Goal: Task Accomplishment & Management: Use online tool/utility

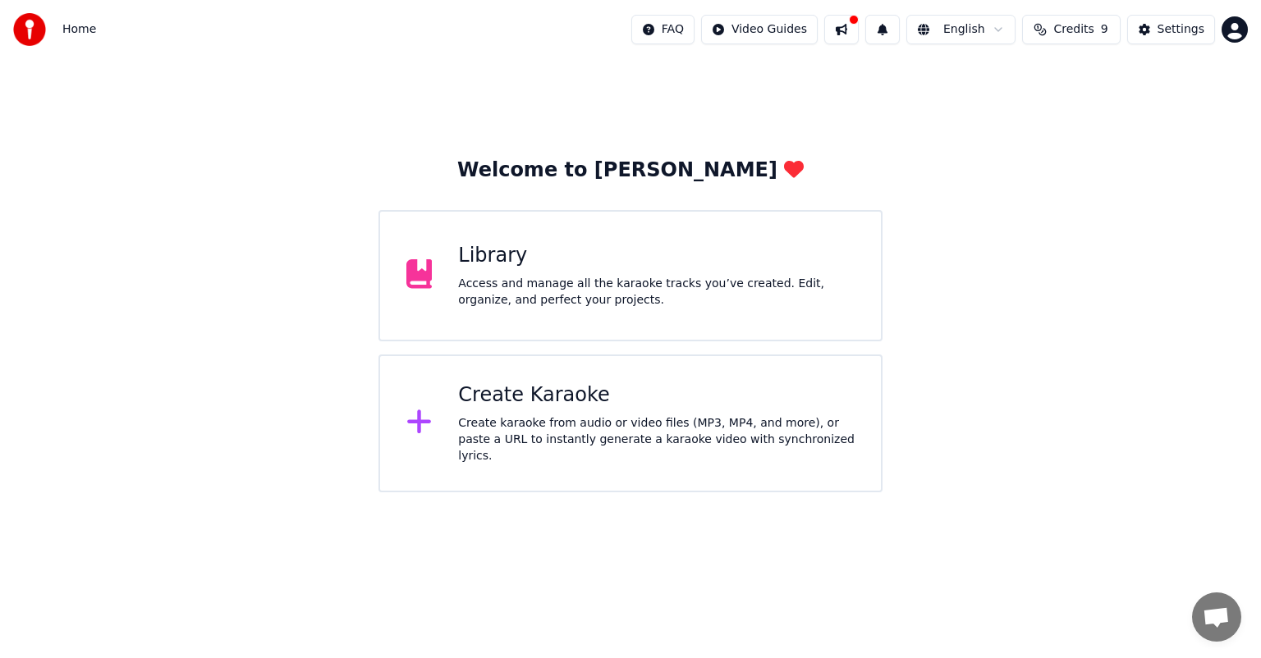
click at [542, 300] on div "Access and manage all the karaoke tracks you’ve created. Edit, organize, and pe…" at bounding box center [656, 292] width 396 height 33
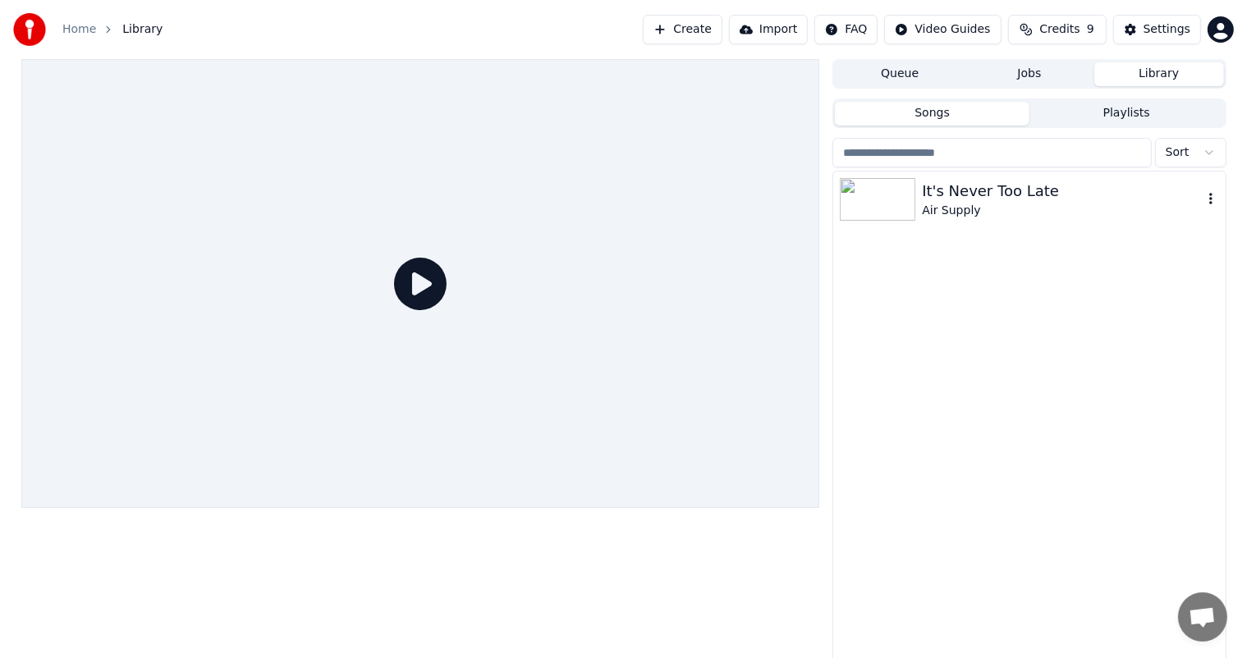
click at [916, 210] on div at bounding box center [881, 199] width 82 height 43
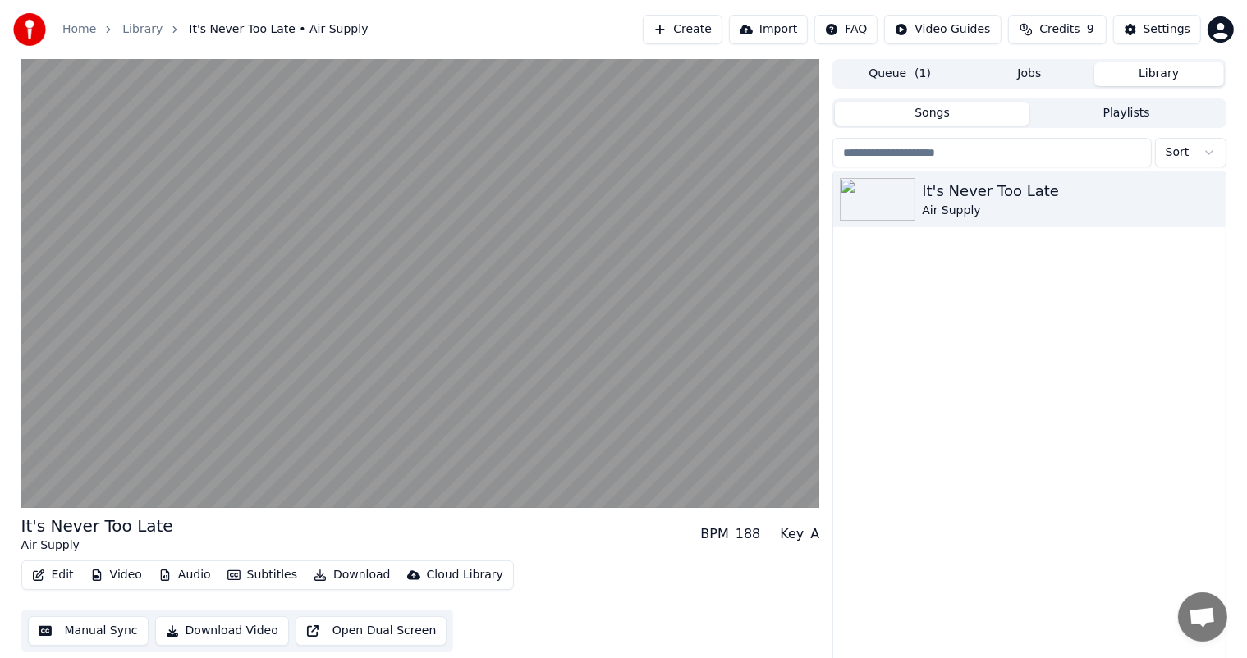
scroll to position [7, 0]
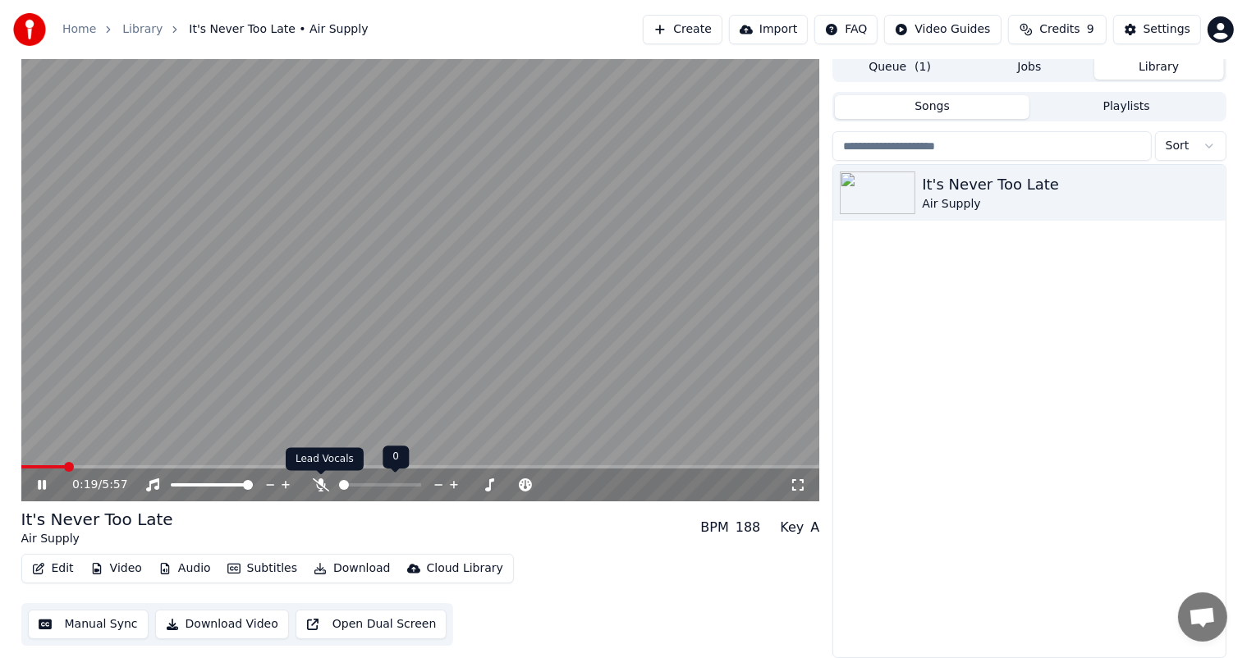
click at [325, 487] on icon at bounding box center [321, 485] width 16 height 13
click at [100, 630] on button "Manual Sync" at bounding box center [88, 625] width 121 height 30
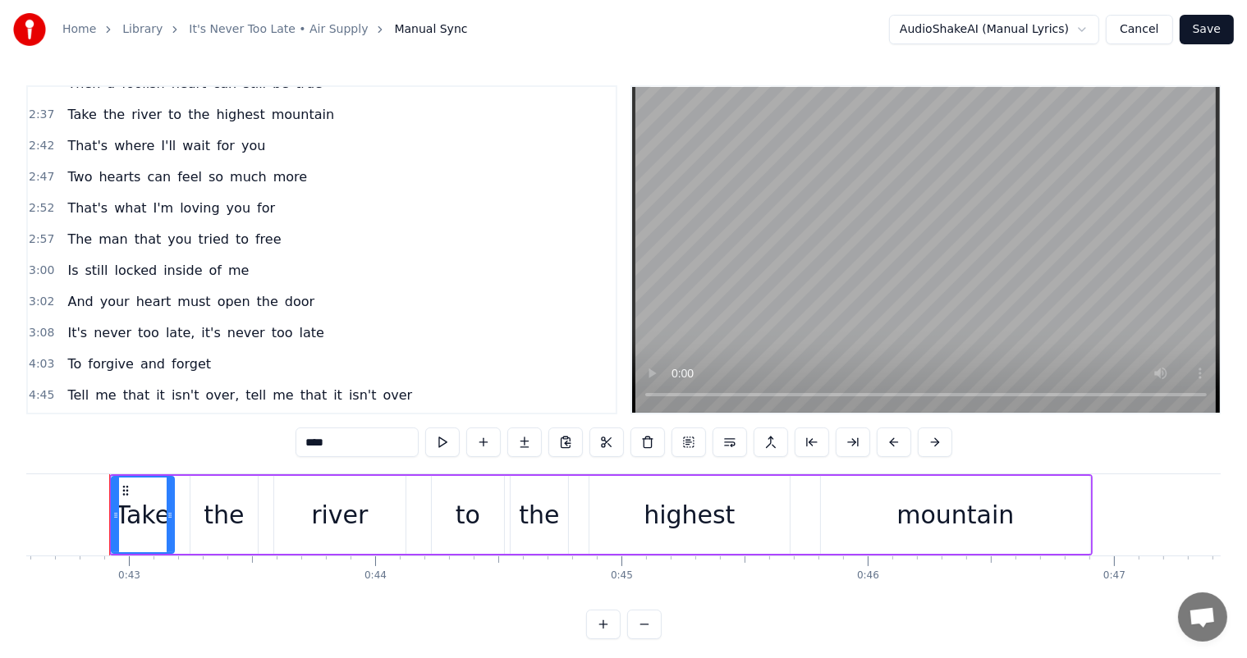
scroll to position [21, 0]
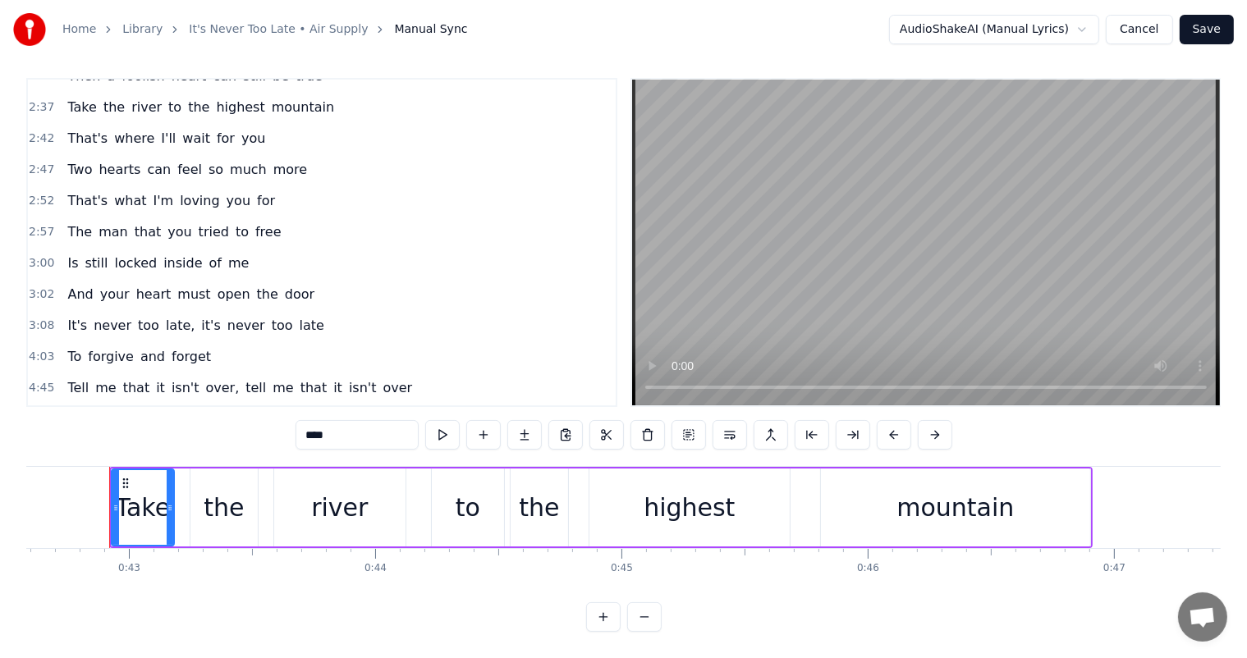
click at [99, 285] on span "your" at bounding box center [114, 294] width 33 height 19
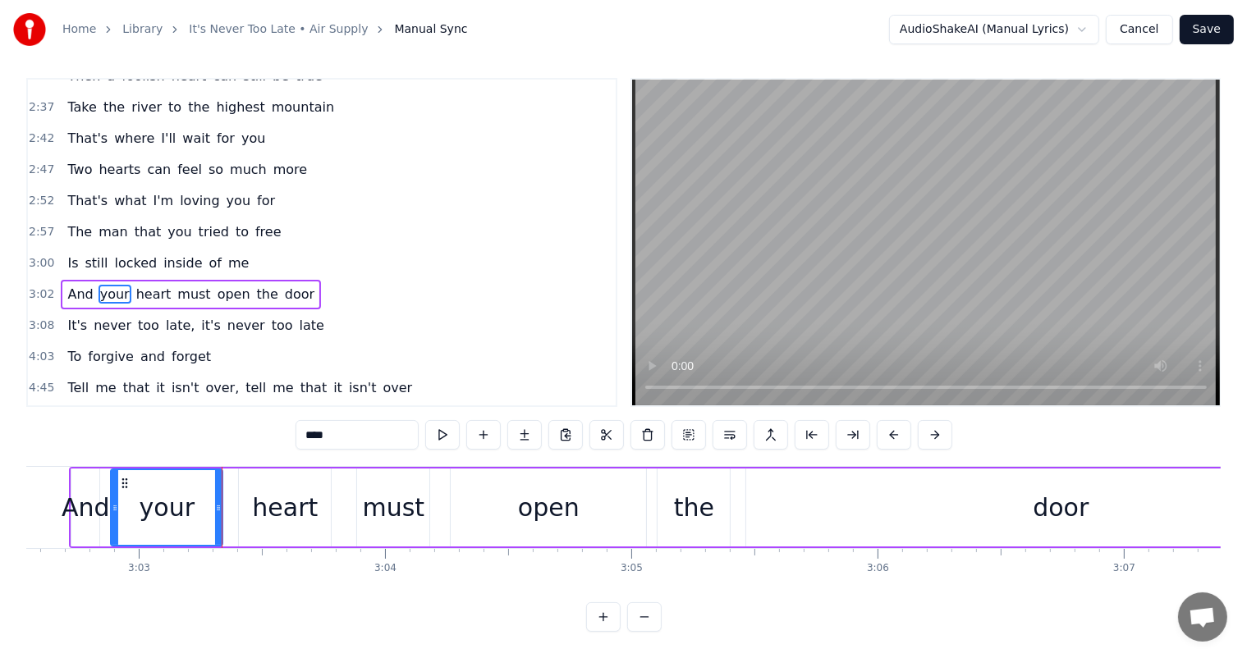
click at [75, 285] on span "And" at bounding box center [80, 294] width 29 height 19
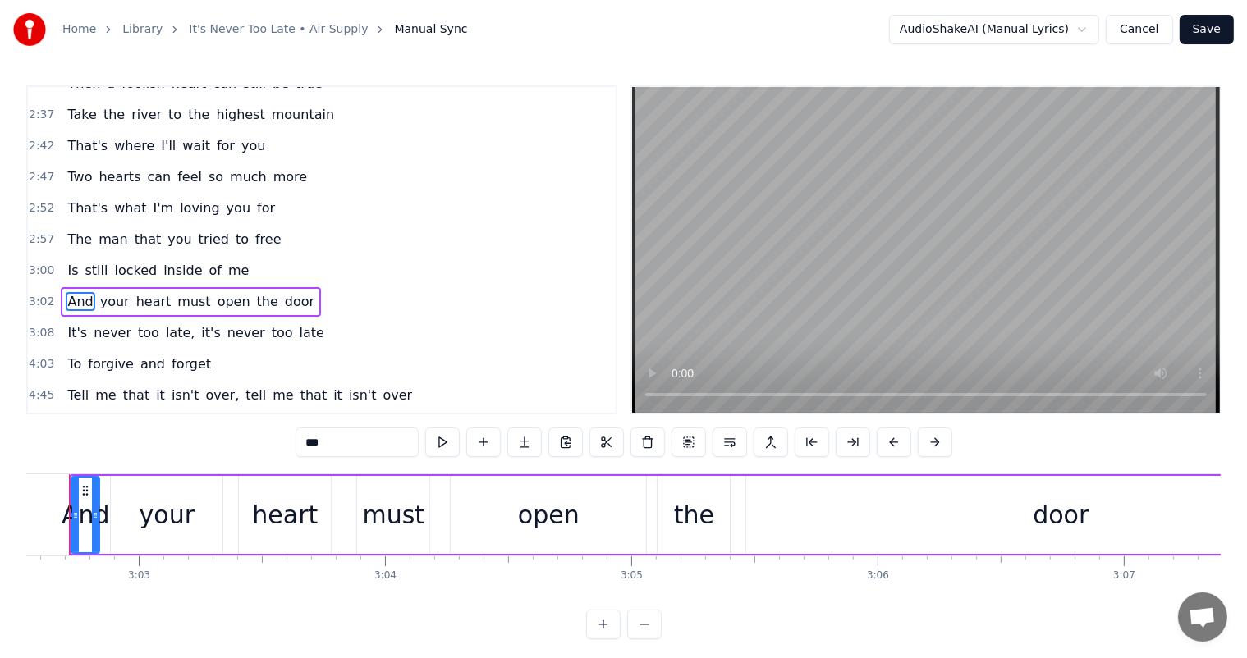
scroll to position [0, 44908]
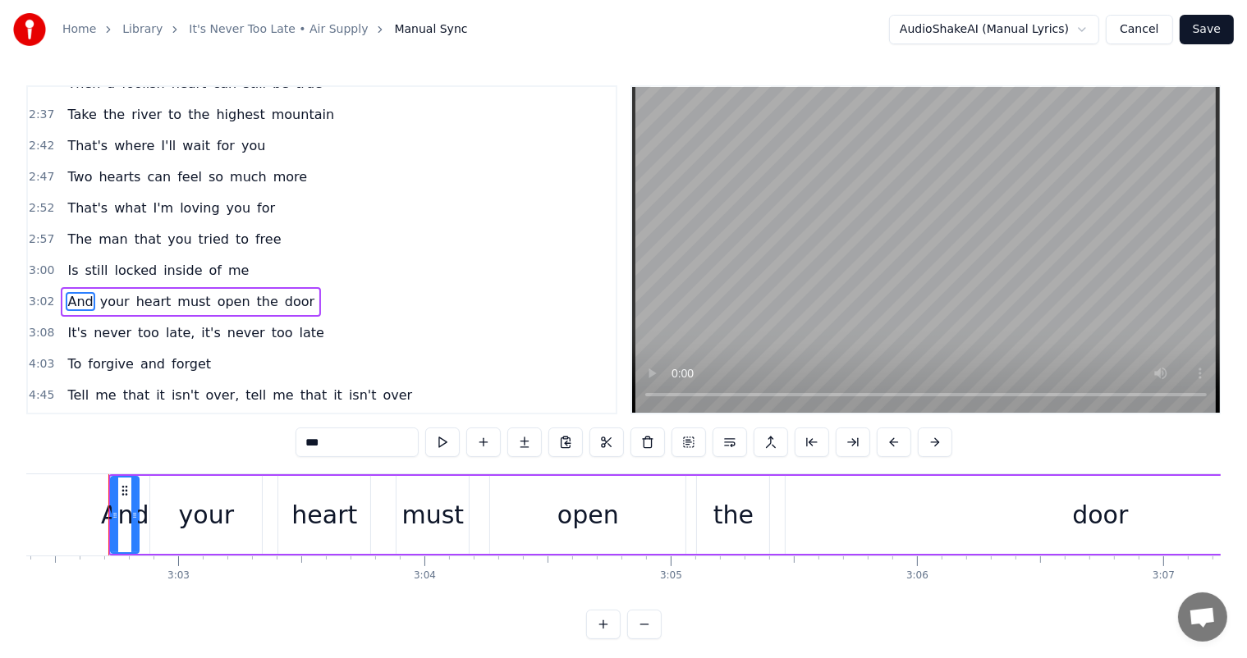
click at [116, 292] on span "your" at bounding box center [114, 301] width 33 height 19
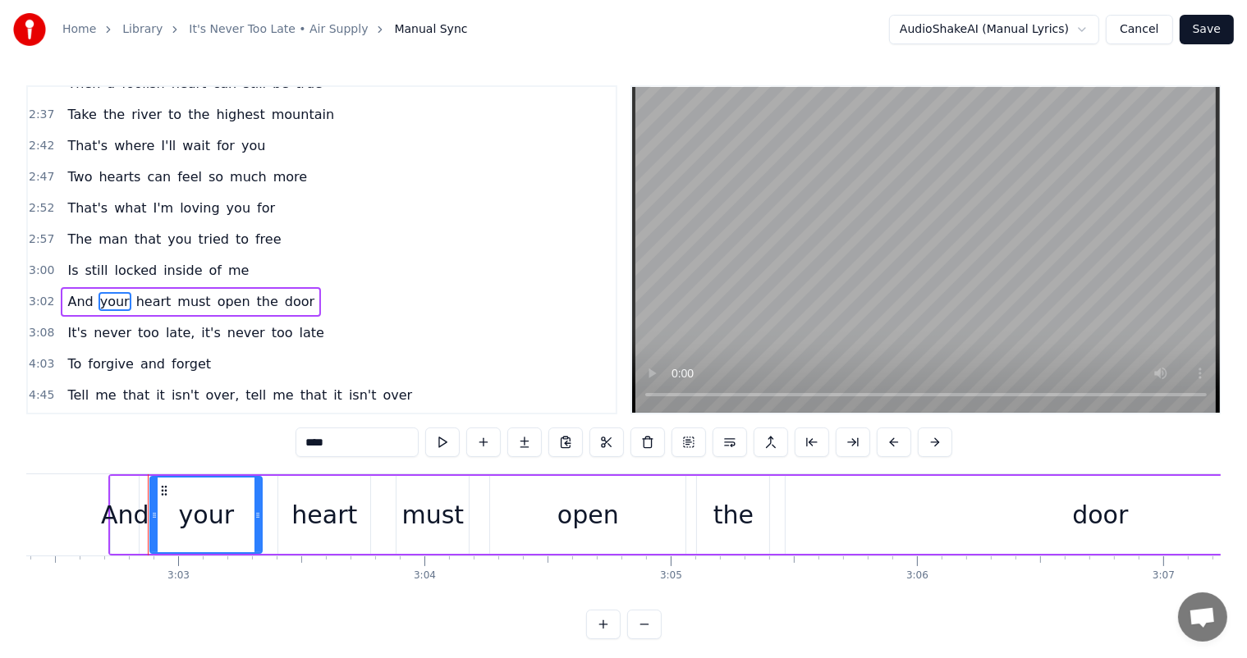
click at [142, 292] on span "heart" at bounding box center [154, 301] width 39 height 19
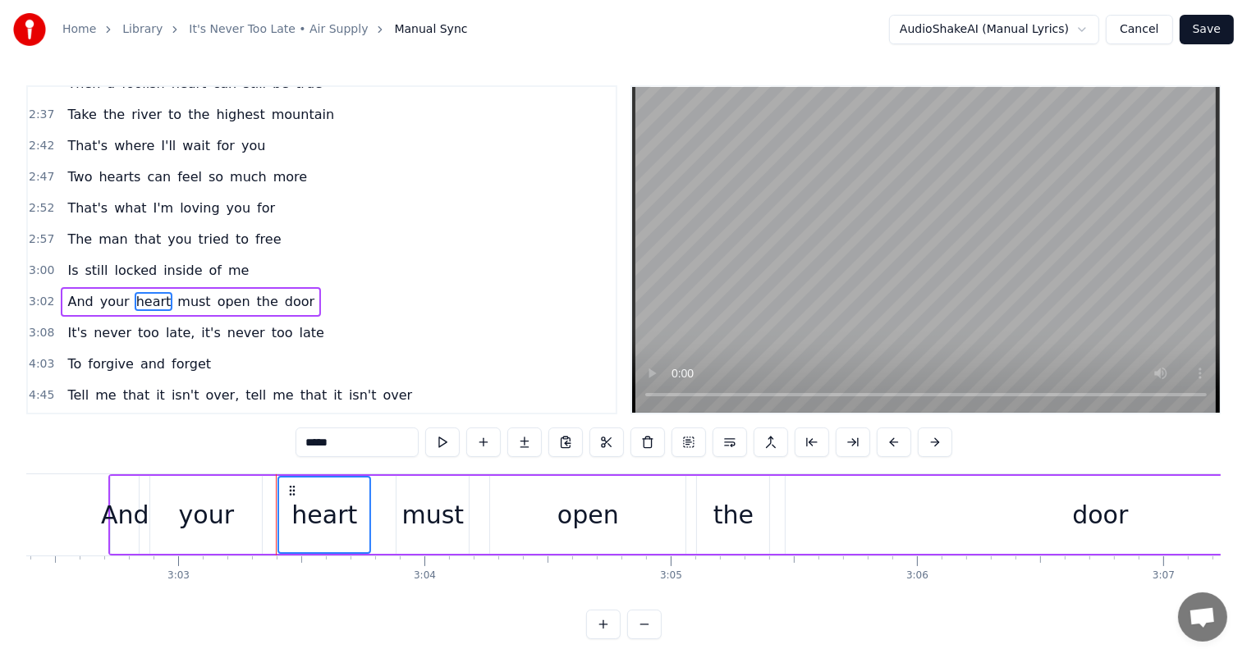
click at [73, 292] on span "And" at bounding box center [80, 301] width 29 height 19
click at [104, 292] on span "your" at bounding box center [114, 301] width 33 height 19
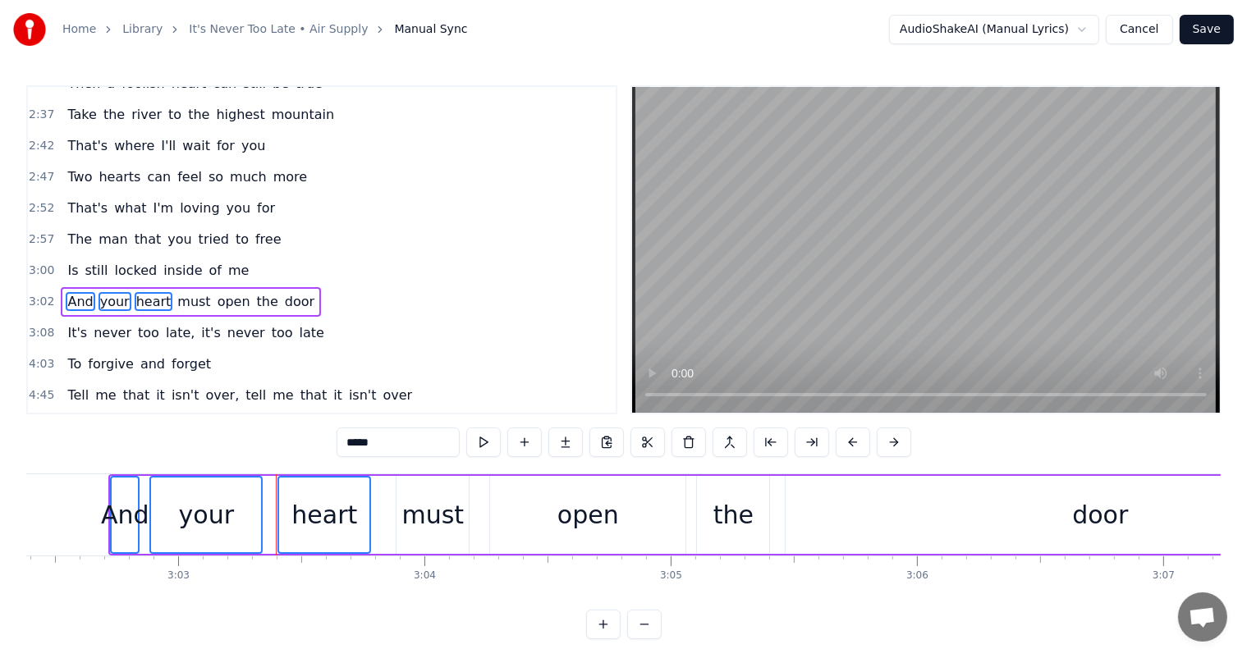
click at [176, 292] on span "must" at bounding box center [194, 301] width 36 height 19
click at [216, 292] on span "open" at bounding box center [234, 301] width 36 height 19
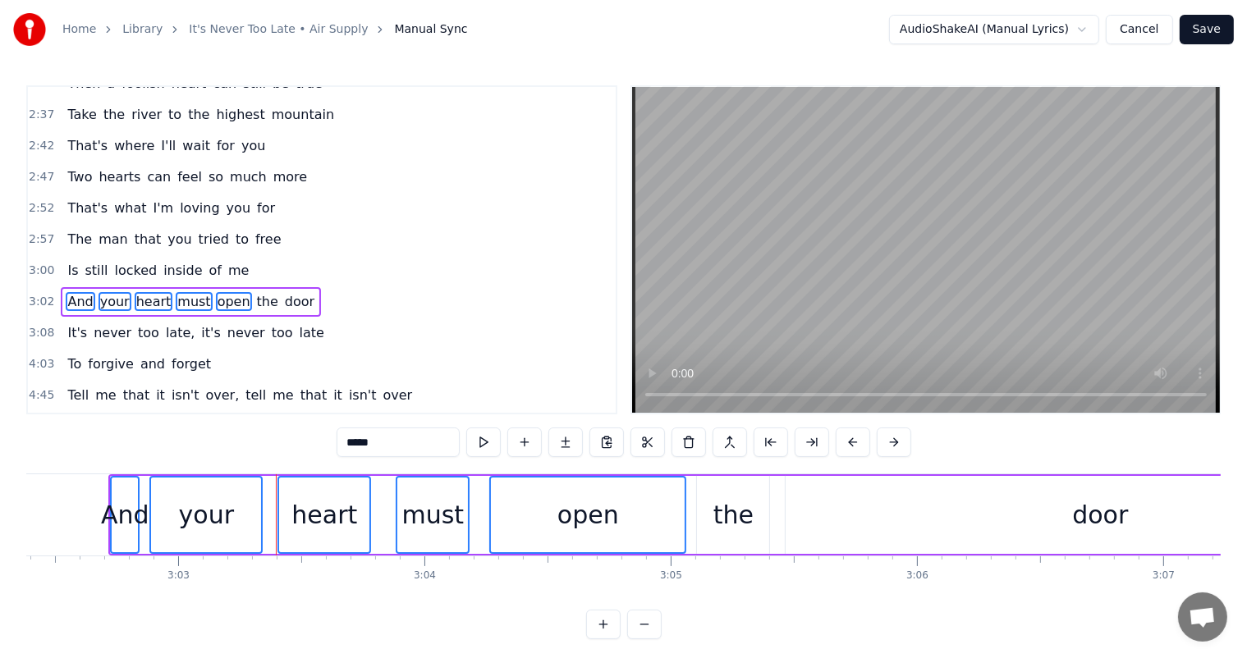
click at [255, 292] on span "the" at bounding box center [267, 301] width 25 height 19
click at [283, 292] on span "door" at bounding box center [299, 301] width 33 height 19
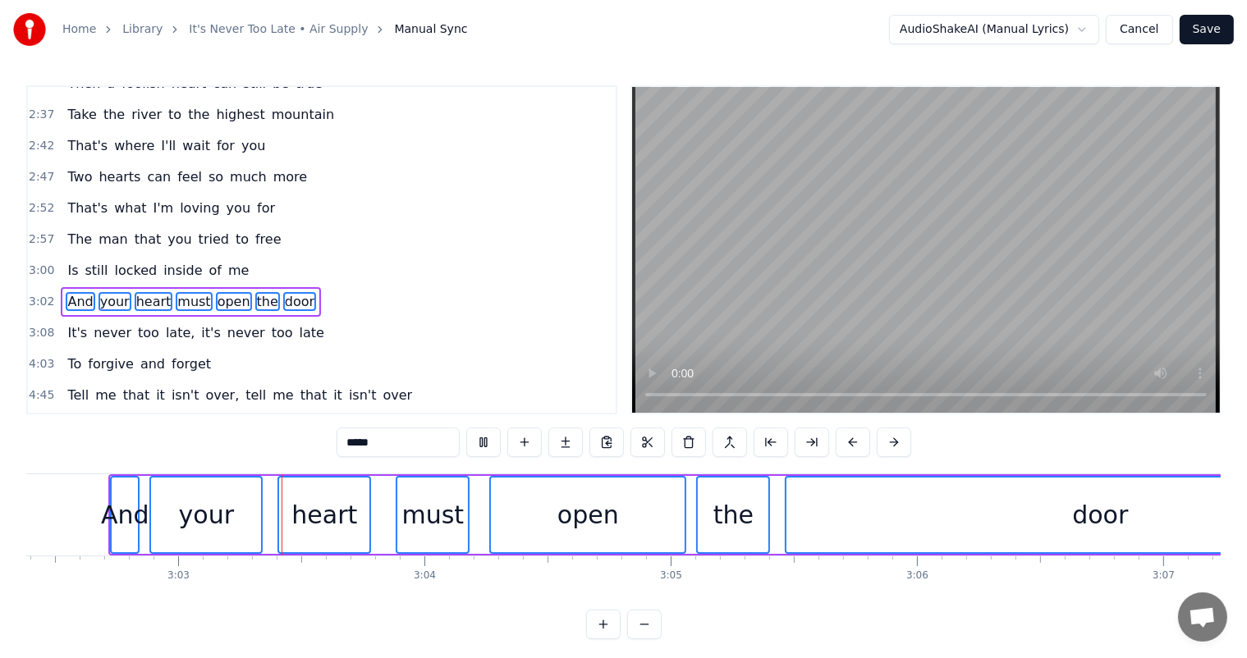
scroll to position [21, 0]
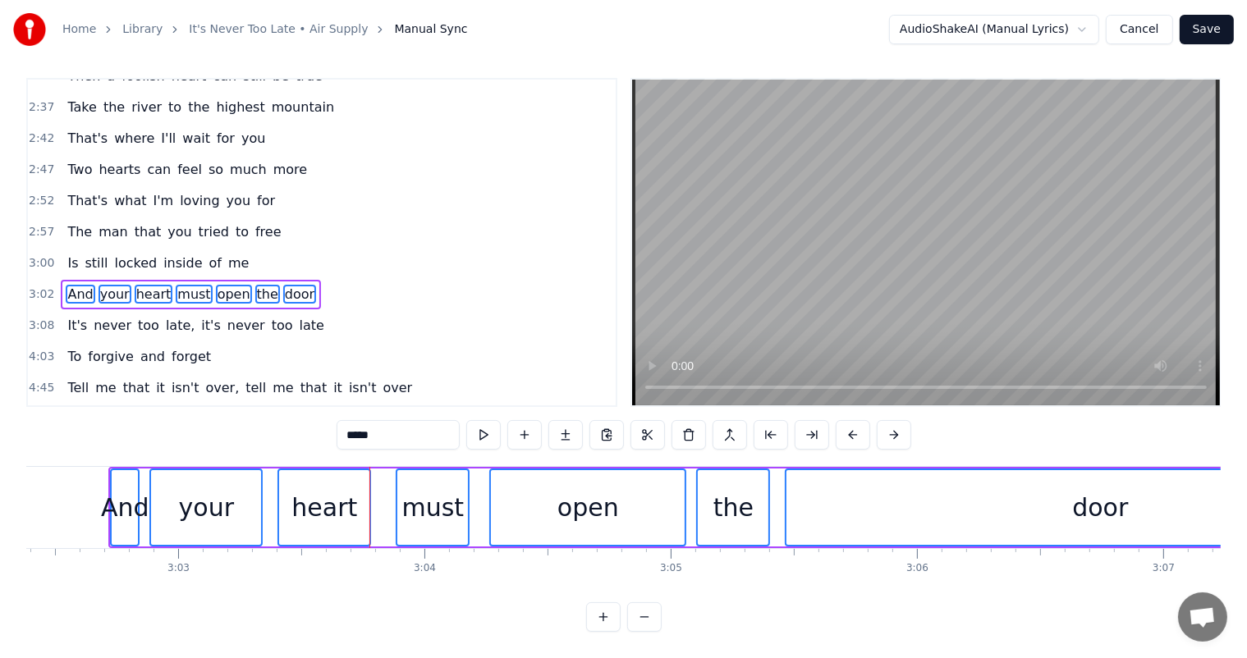
click at [119, 489] on div "And" at bounding box center [125, 507] width 48 height 37
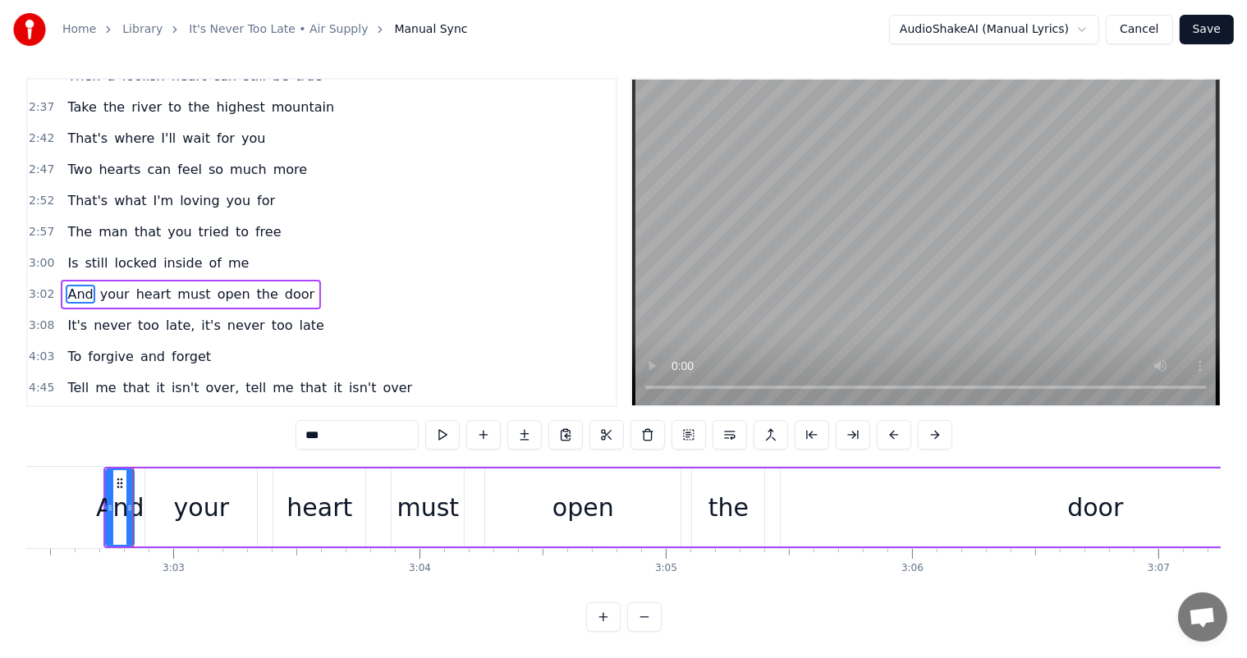
scroll to position [0, 44908]
click at [95, 316] on span "never" at bounding box center [112, 325] width 41 height 19
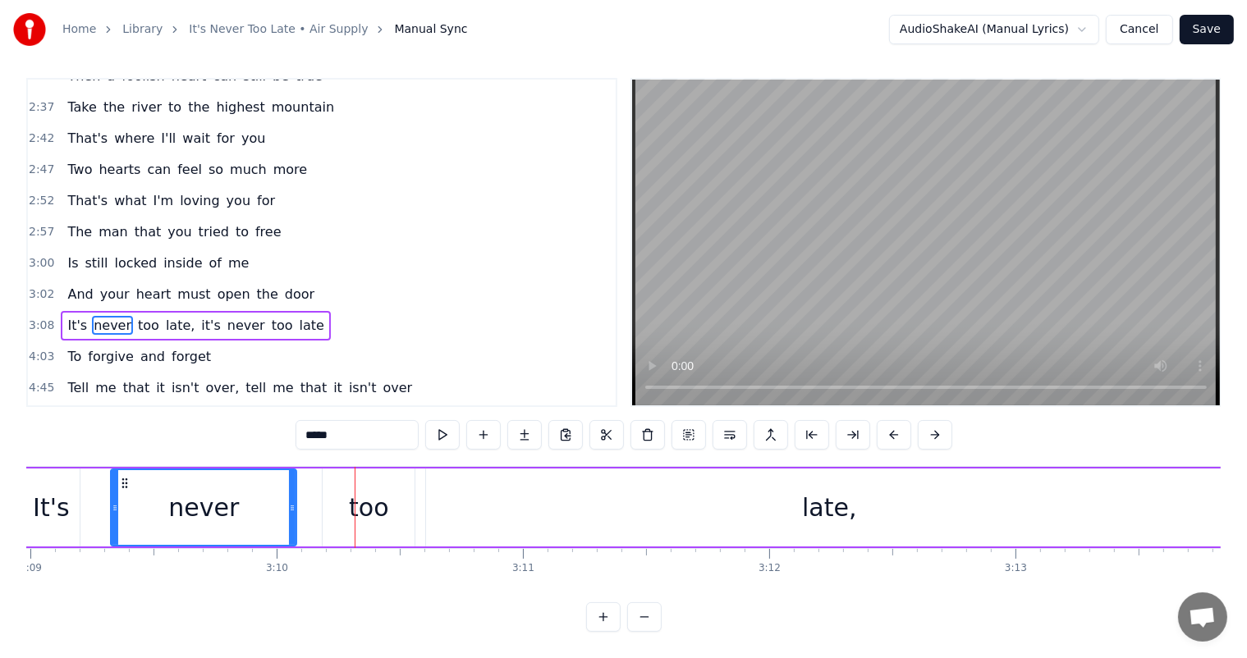
scroll to position [21, 0]
click at [108, 316] on span "never" at bounding box center [112, 325] width 41 height 19
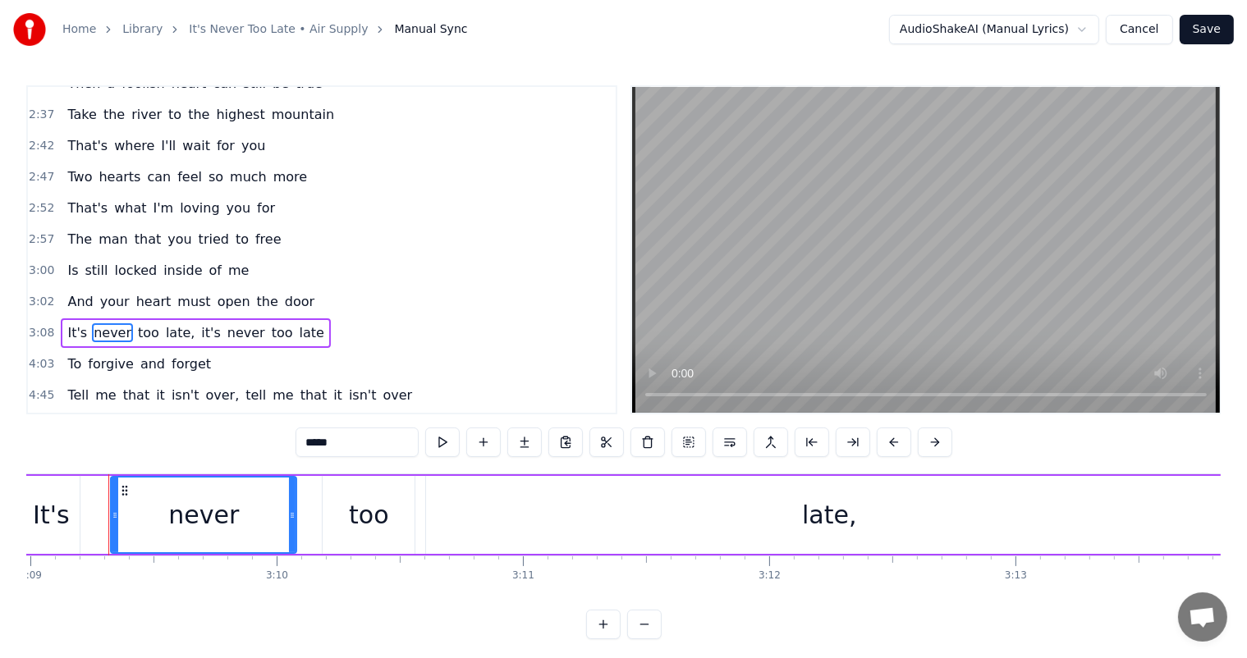
click at [136, 323] on span "too" at bounding box center [148, 332] width 25 height 19
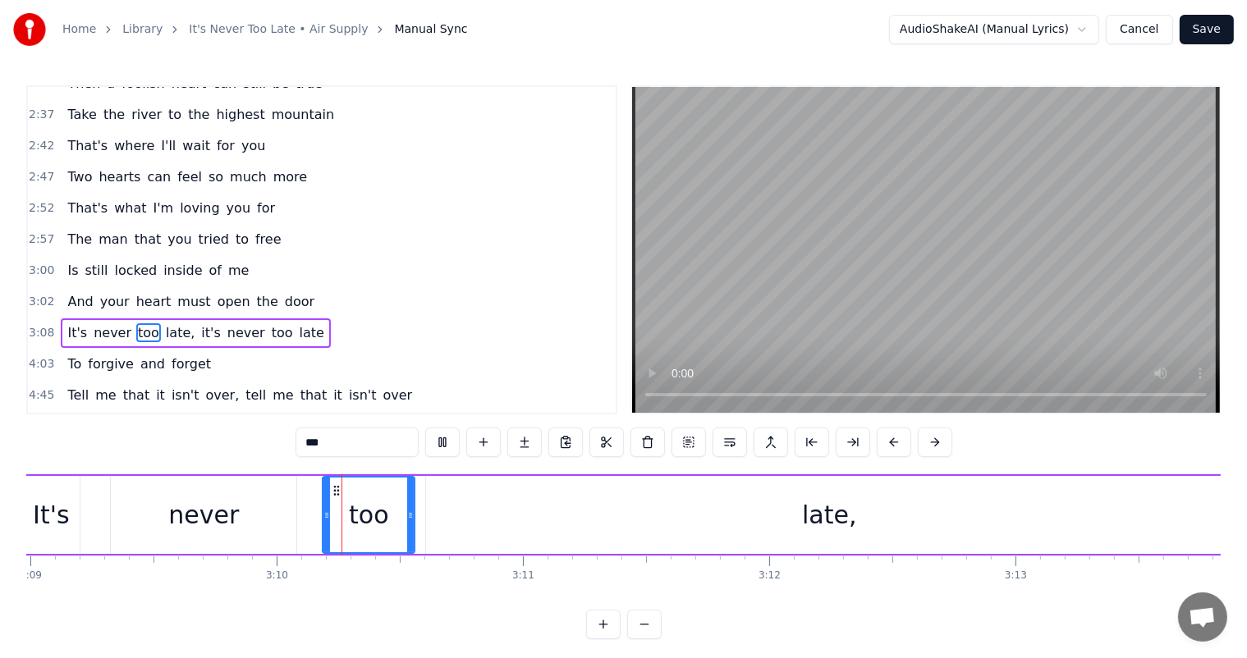
scroll to position [21, 0]
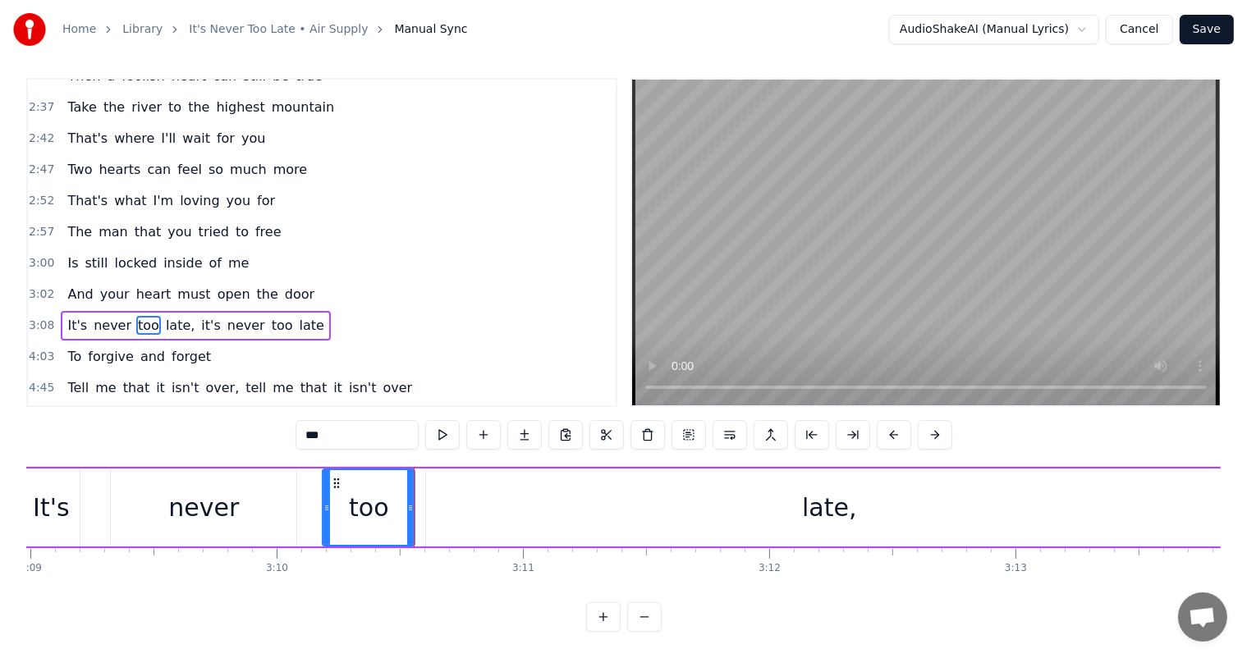
click at [164, 316] on span "late," at bounding box center [180, 325] width 32 height 19
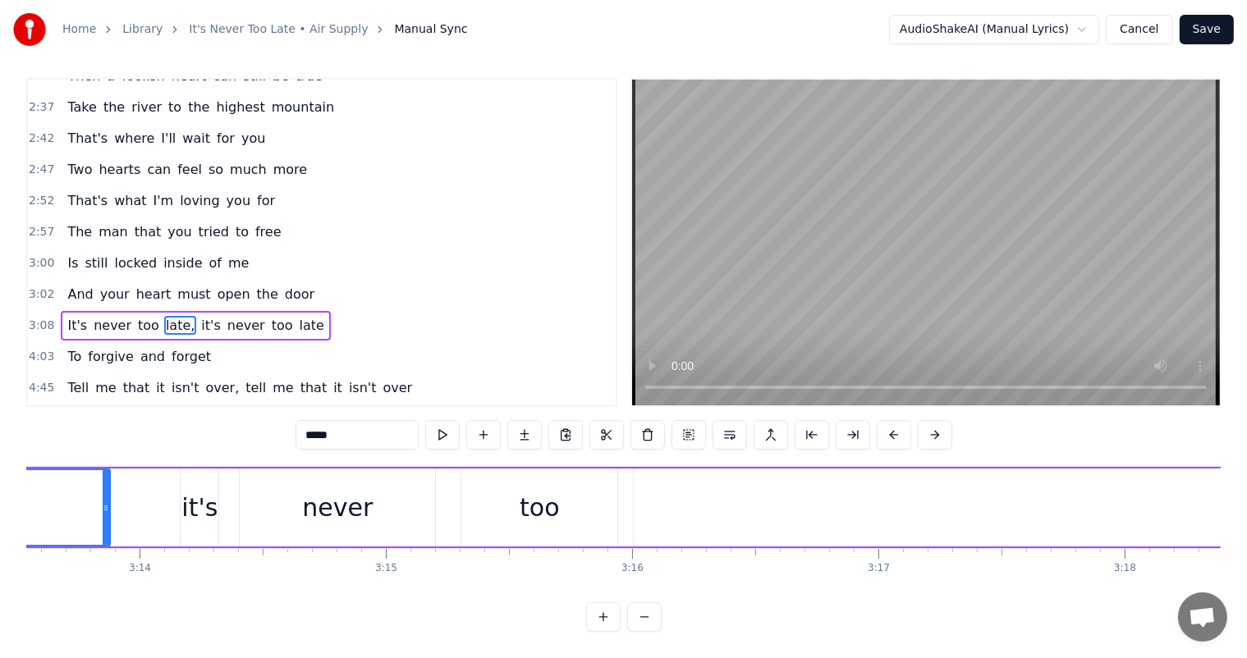
scroll to position [0, 47656]
click at [199, 316] on span "it's" at bounding box center [210, 325] width 22 height 19
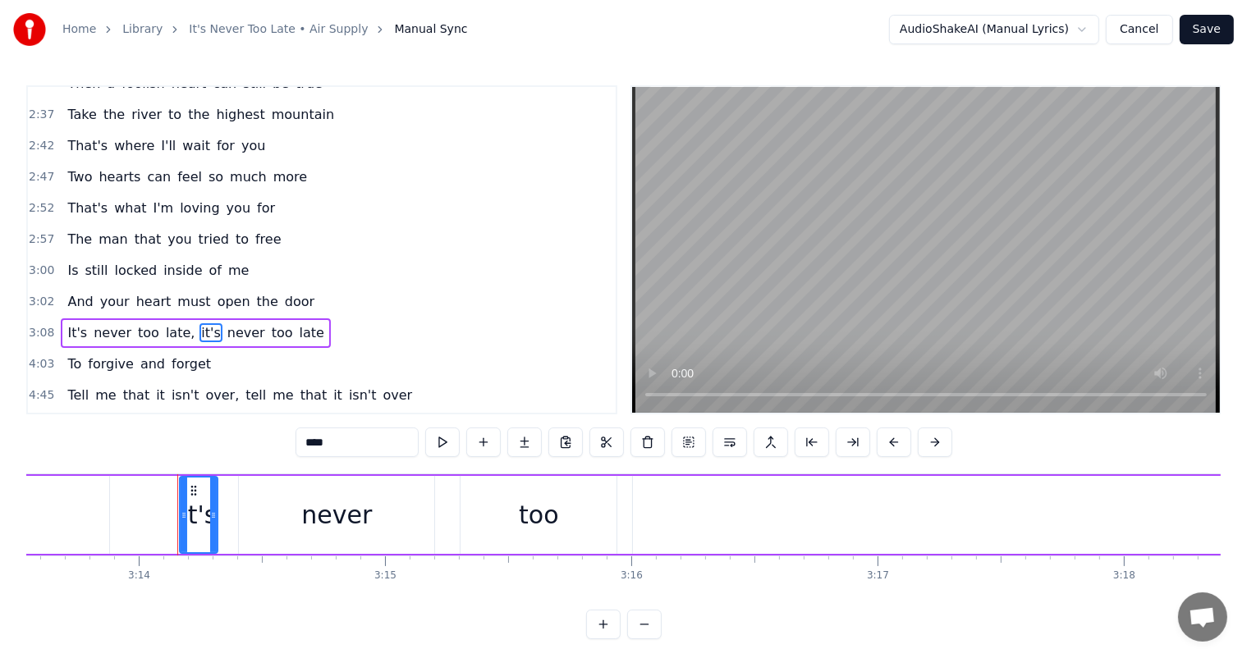
click at [226, 323] on span "never" at bounding box center [246, 332] width 41 height 19
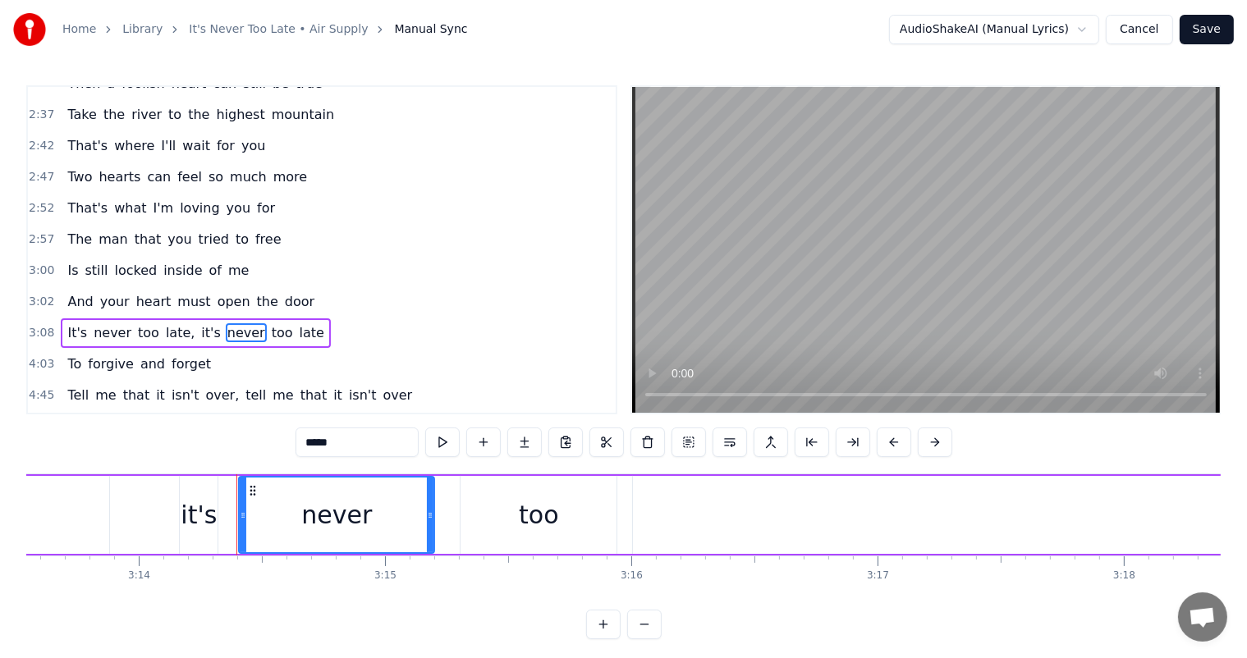
click at [270, 323] on span "too" at bounding box center [282, 332] width 25 height 19
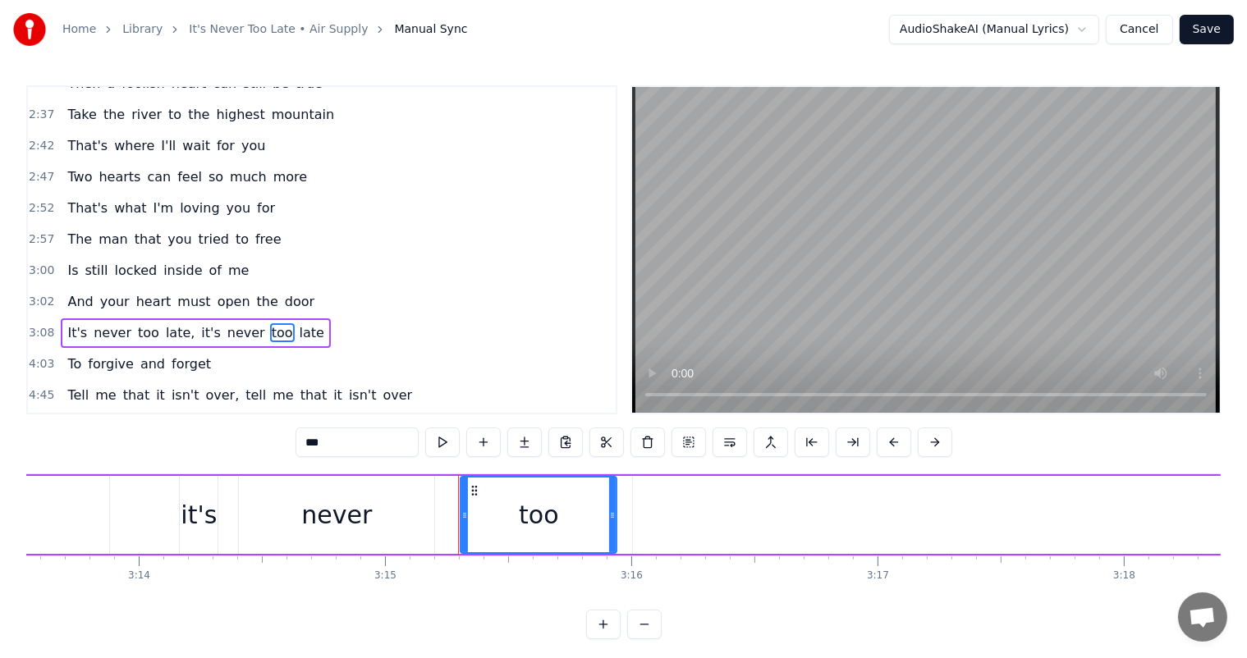
click at [298, 323] on span "late" at bounding box center [312, 332] width 28 height 19
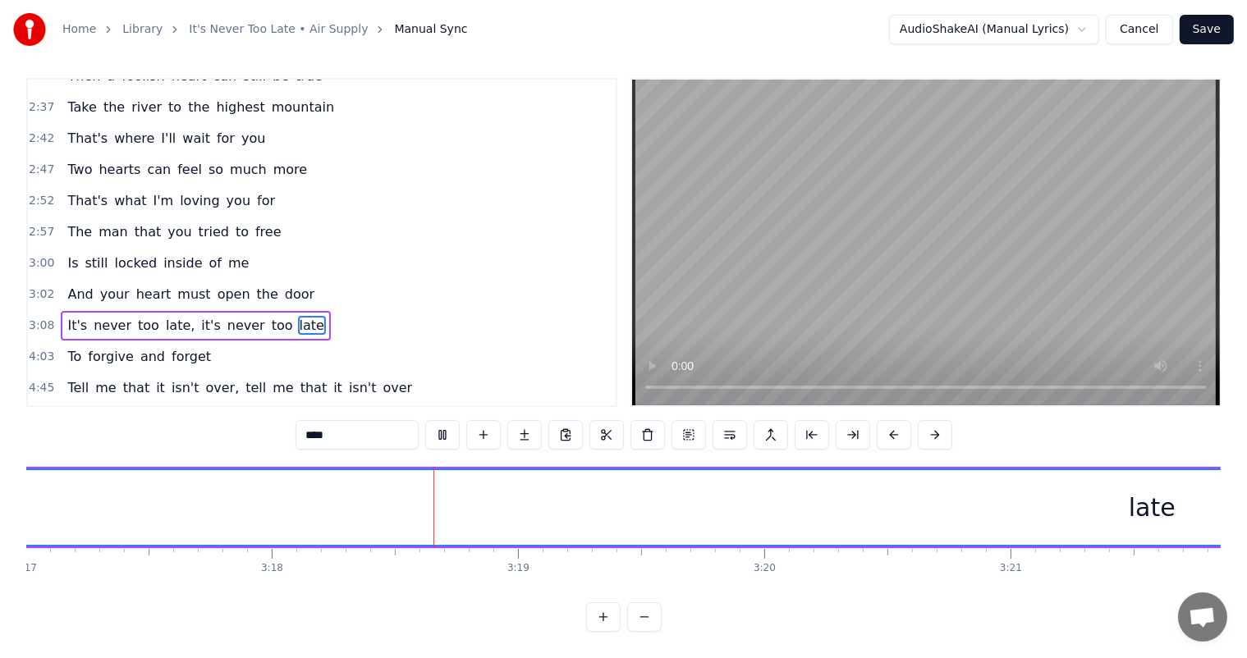
scroll to position [0, 48703]
click at [199, 316] on span "it's" at bounding box center [210, 325] width 22 height 19
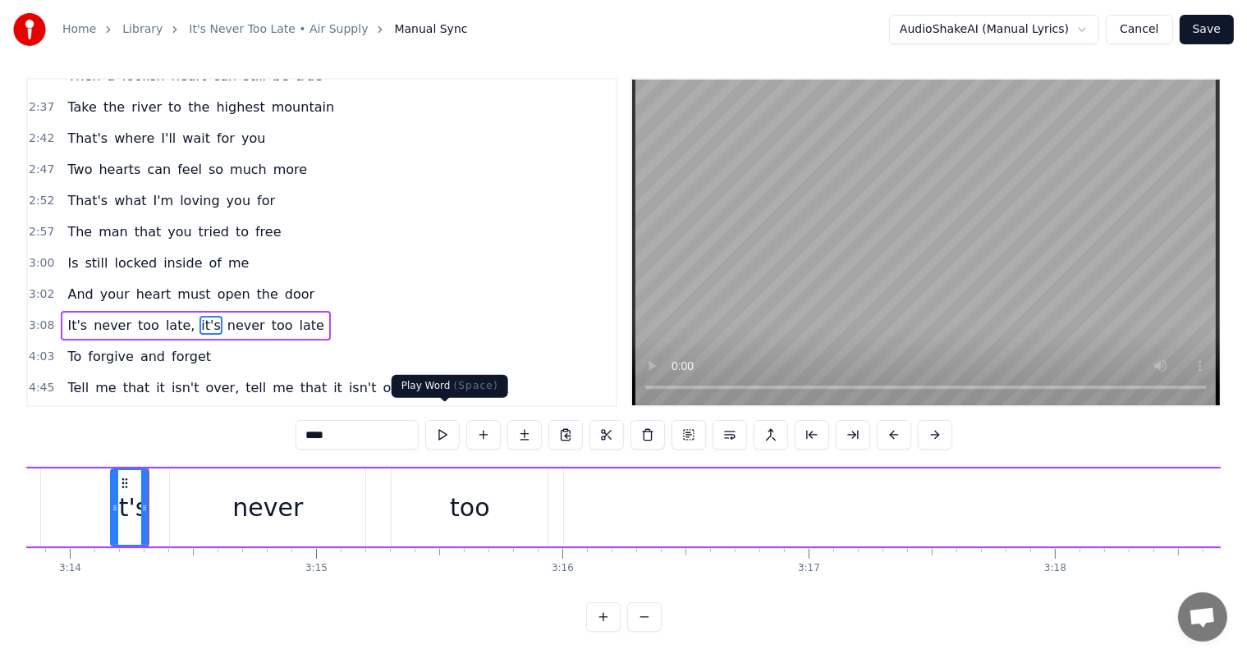
scroll to position [21, 0]
click at [447, 421] on button at bounding box center [442, 435] width 34 height 30
click at [226, 316] on span "never" at bounding box center [246, 325] width 41 height 19
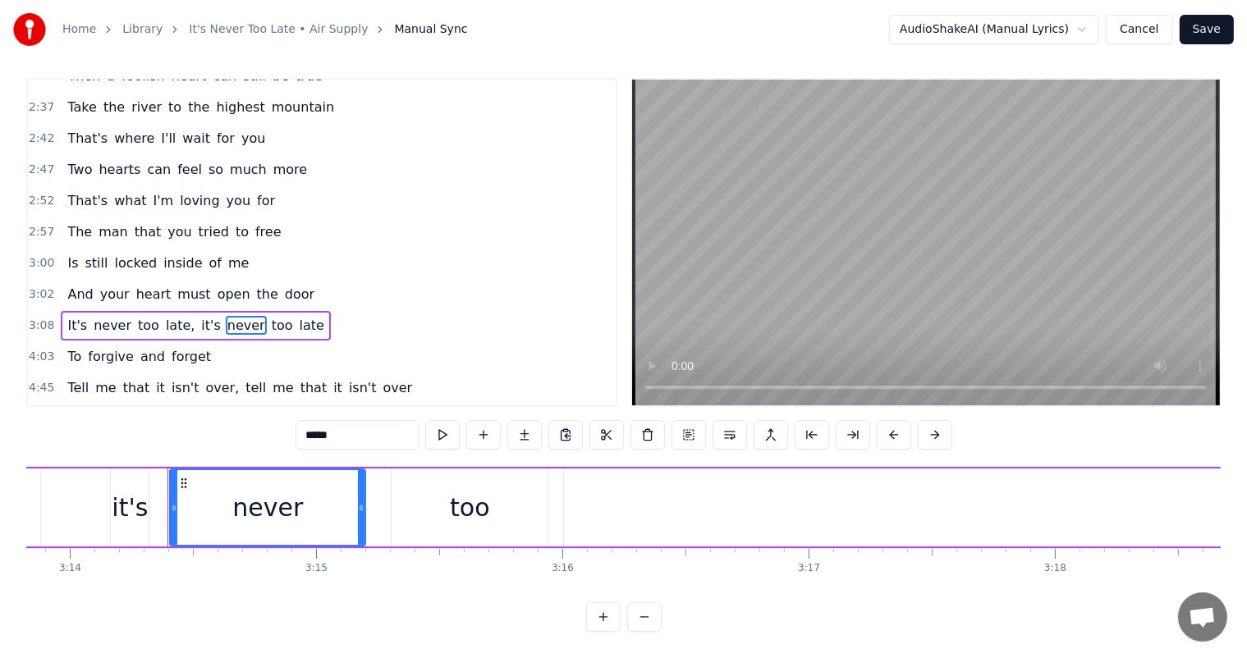
scroll to position [0, 0]
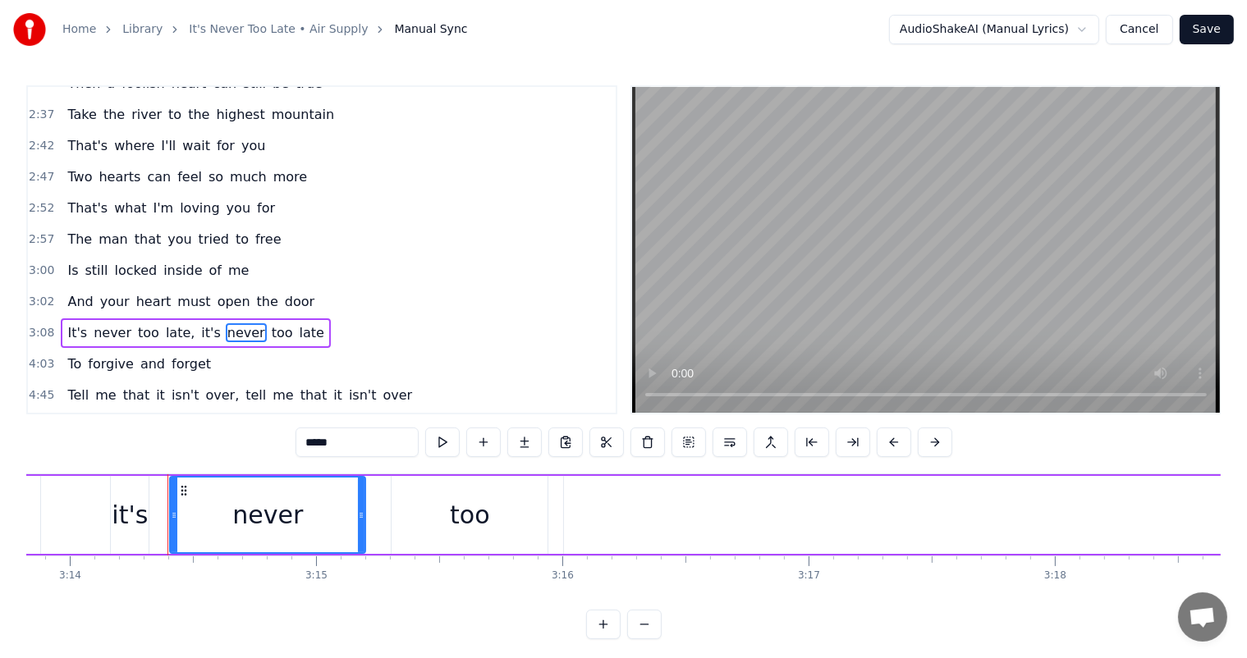
click at [270, 323] on span "too" at bounding box center [282, 332] width 25 height 19
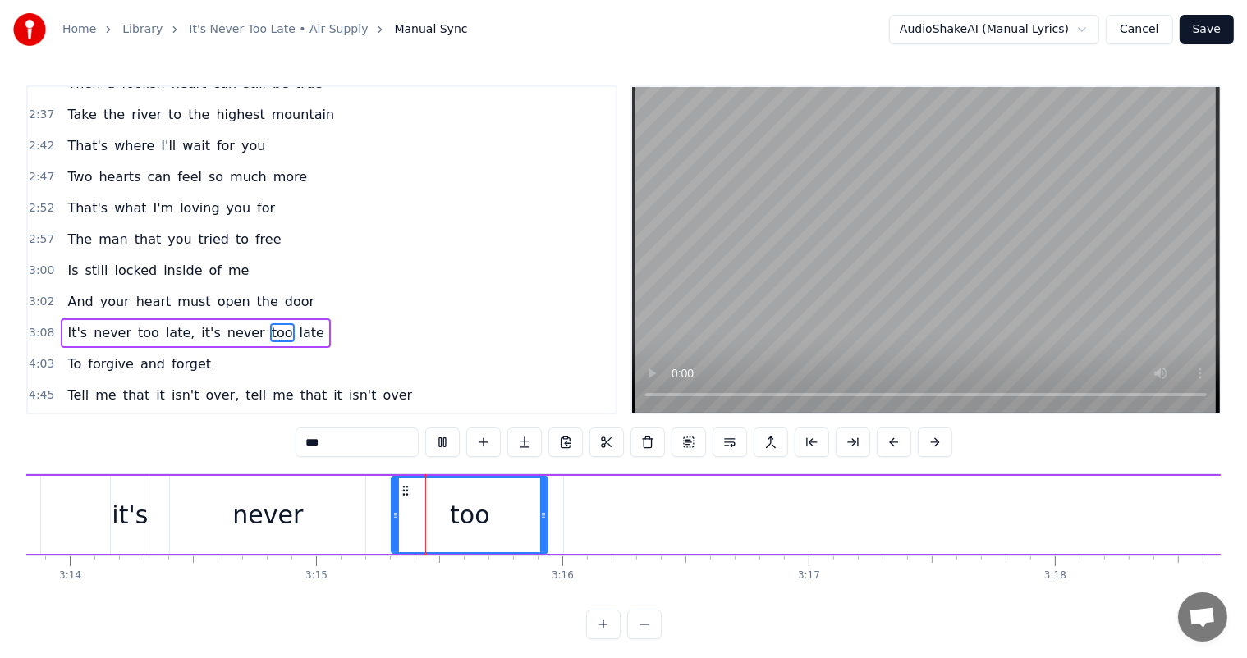
scroll to position [21, 0]
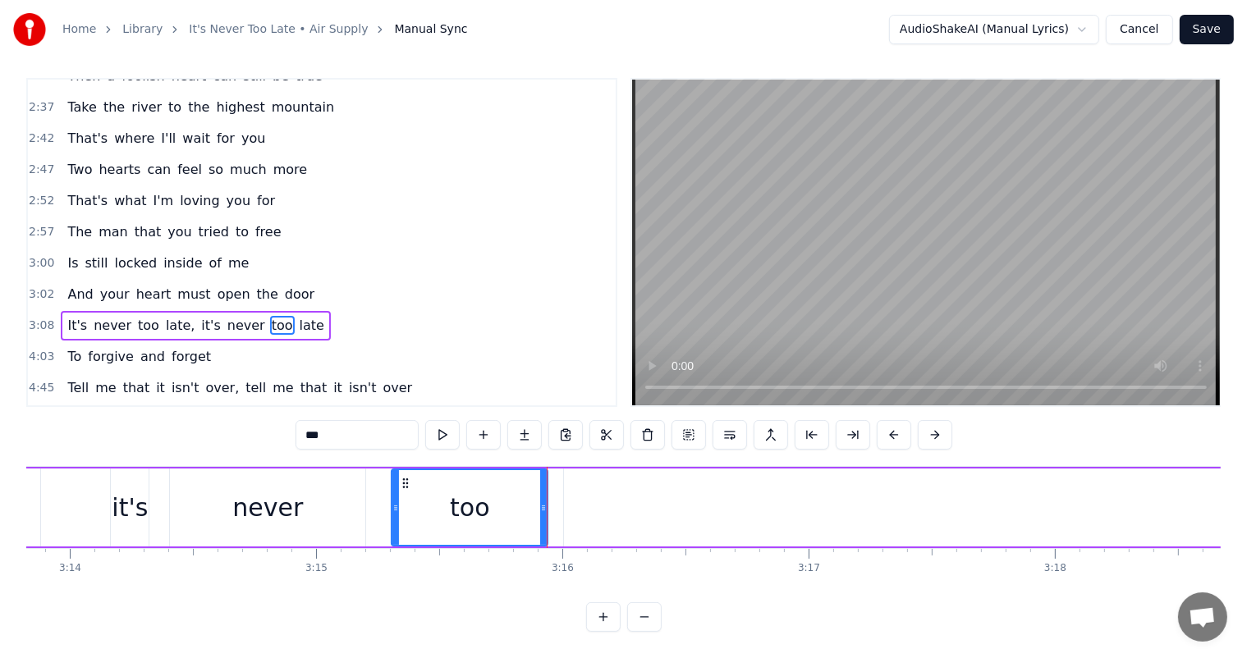
click at [298, 316] on span "late" at bounding box center [312, 325] width 28 height 19
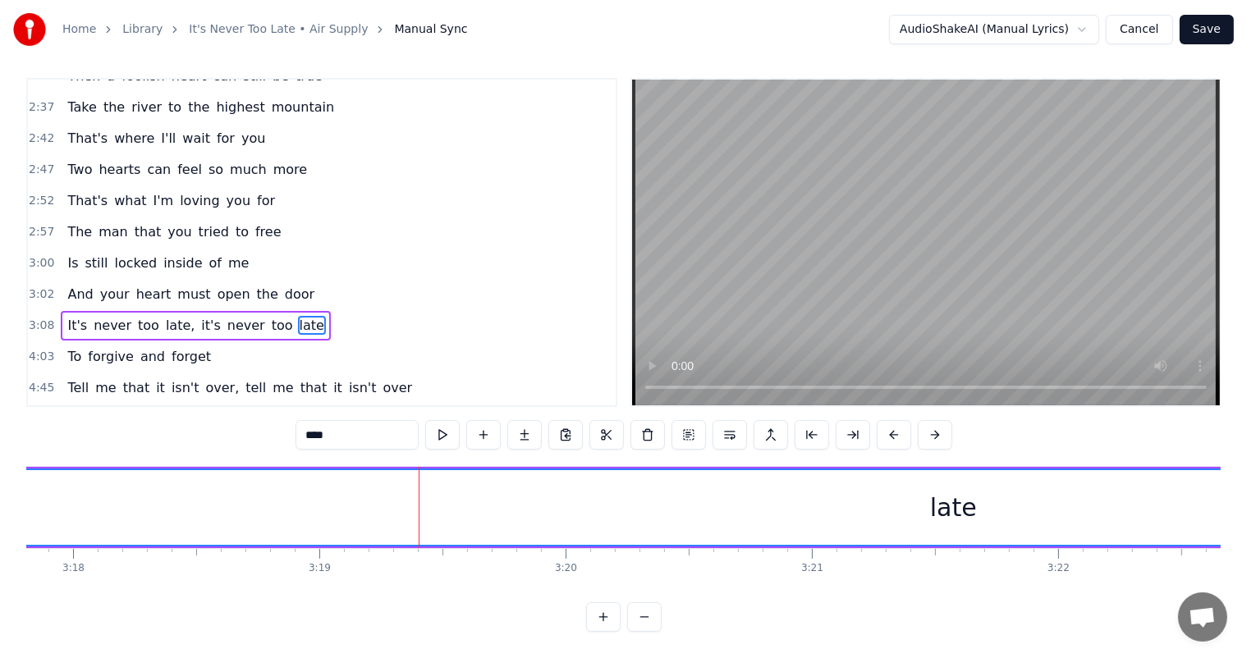
scroll to position [0, 48855]
drag, startPoint x: 804, startPoint y: 493, endPoint x: 731, endPoint y: 498, distance: 72.4
click at [731, 498] on div "late" at bounding box center [804, 507] width 2740 height 75
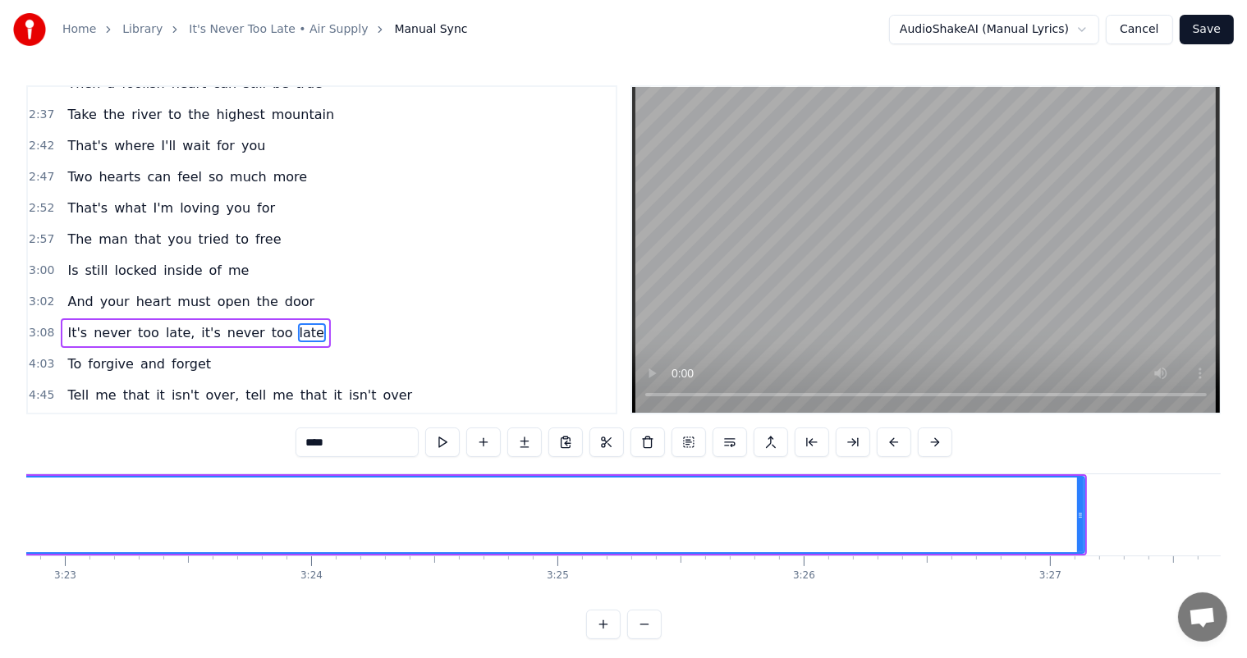
scroll to position [0, 50144]
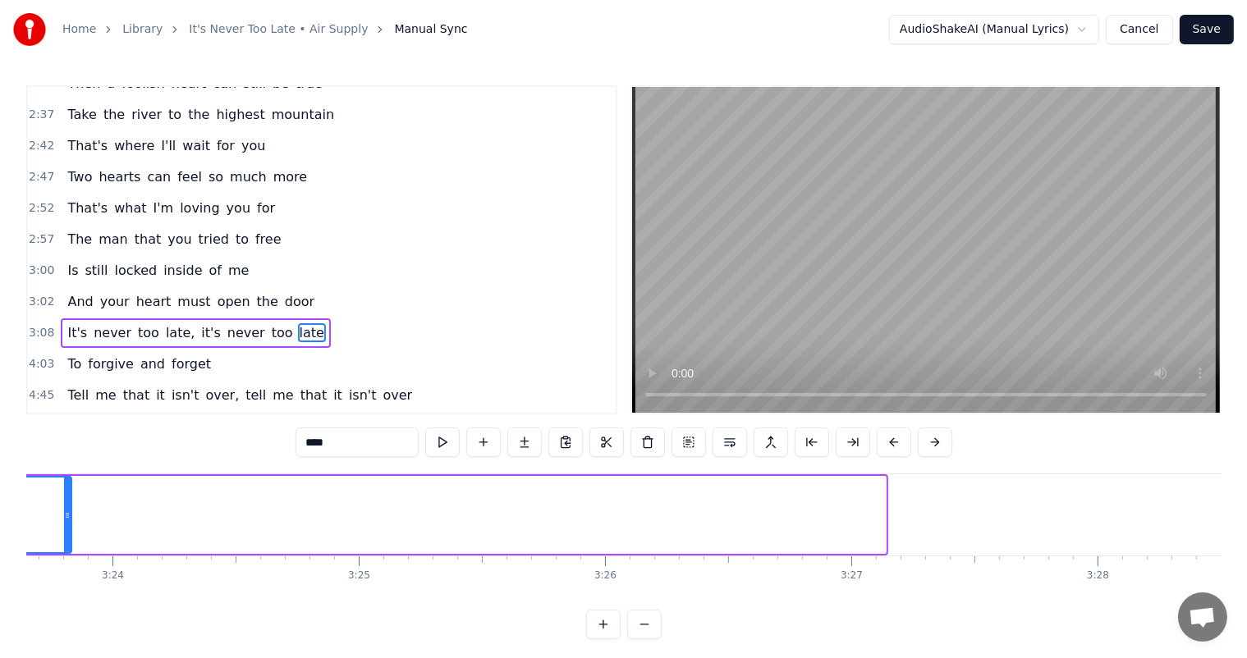
drag, startPoint x: 882, startPoint y: 514, endPoint x: 68, endPoint y: 489, distance: 814.6
click at [68, 489] on div at bounding box center [67, 515] width 7 height 75
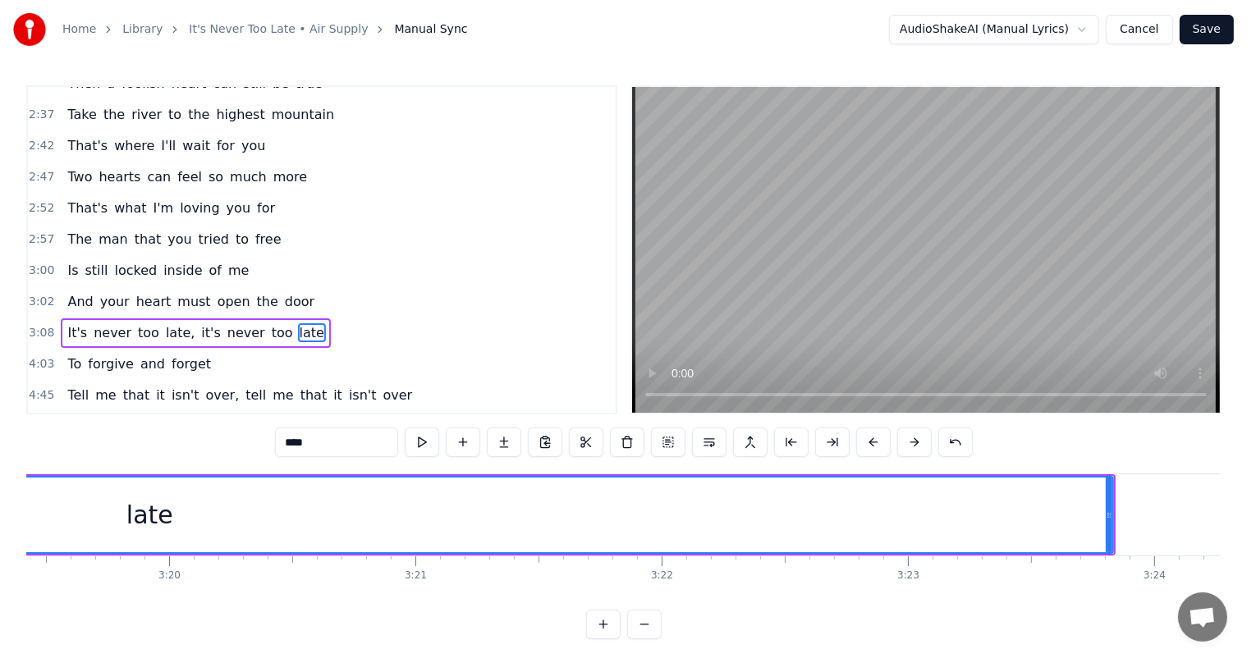
scroll to position [0, 49202]
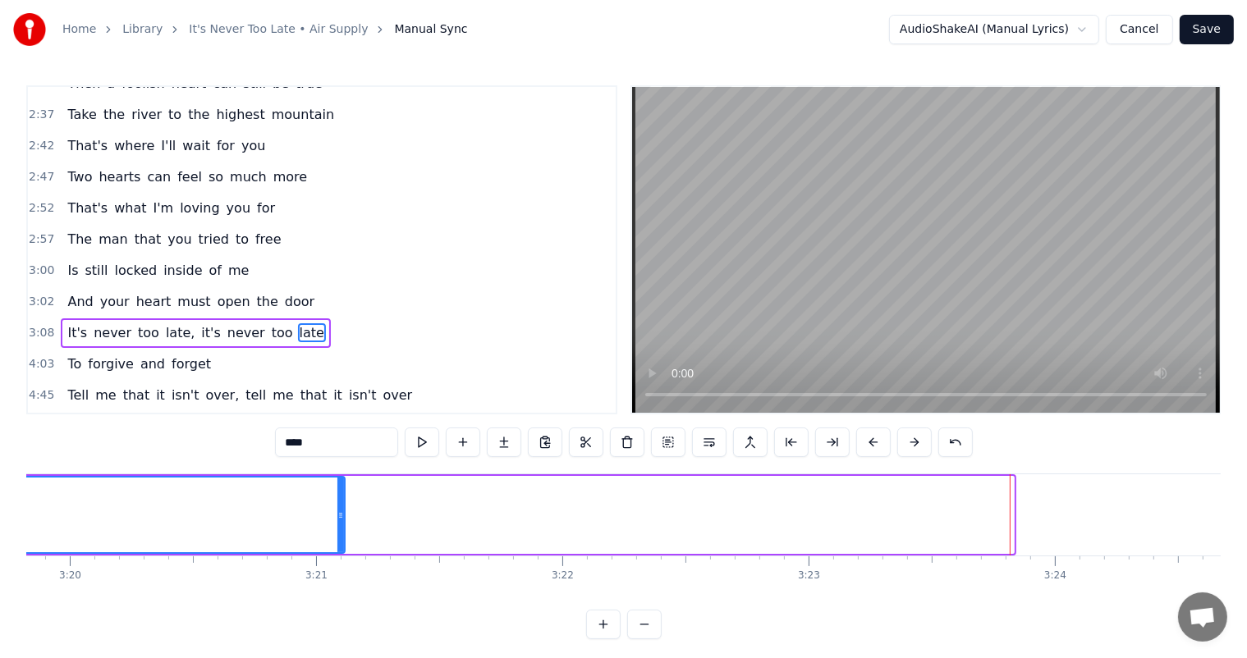
drag, startPoint x: 1010, startPoint y: 515, endPoint x: 341, endPoint y: 556, distance: 670.2
click at [341, 556] on div "Take the river to the highest mountain Take the ocean to the farthest sea I'd t…" at bounding box center [623, 535] width 1194 height 123
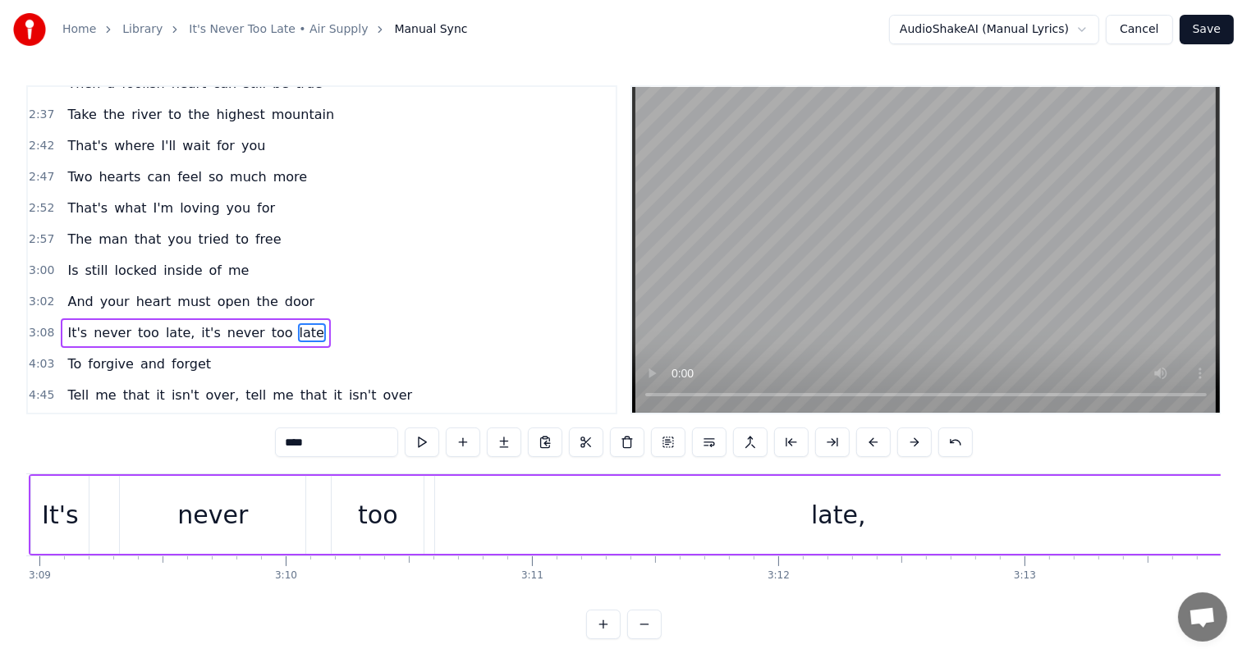
scroll to position [0, 46275]
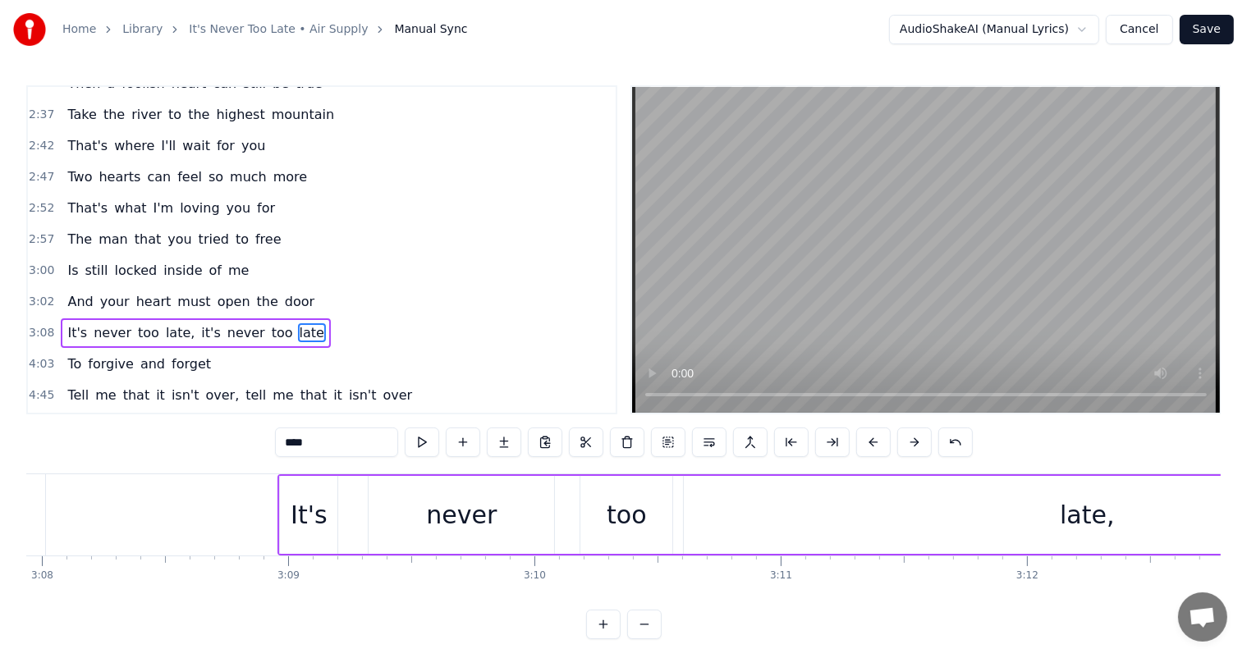
click at [636, 501] on div "too" at bounding box center [626, 515] width 39 height 37
click at [270, 323] on span "too" at bounding box center [282, 332] width 25 height 19
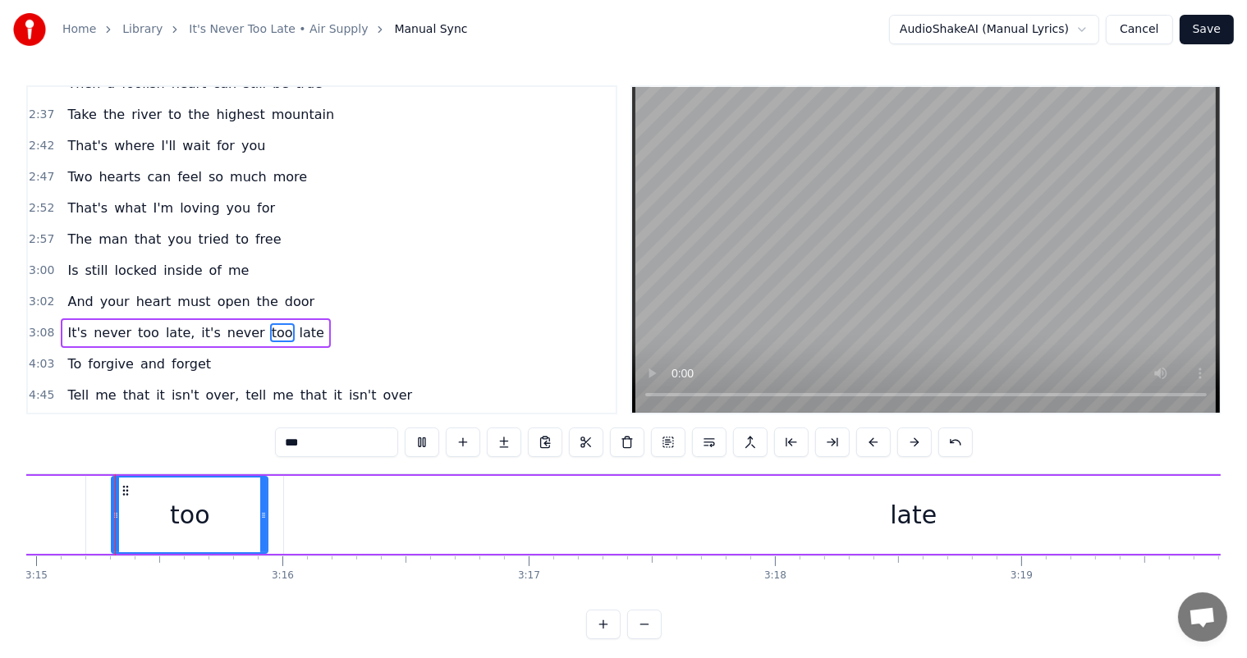
scroll to position [21, 0]
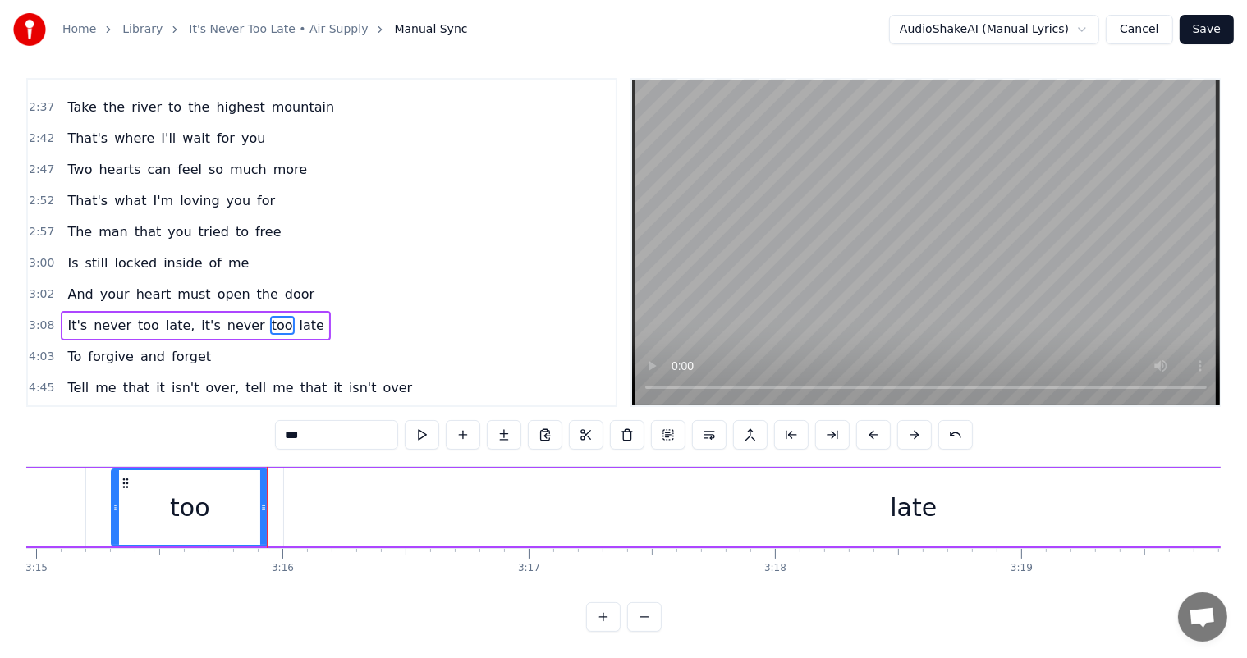
click at [298, 316] on span "late" at bounding box center [312, 325] width 28 height 19
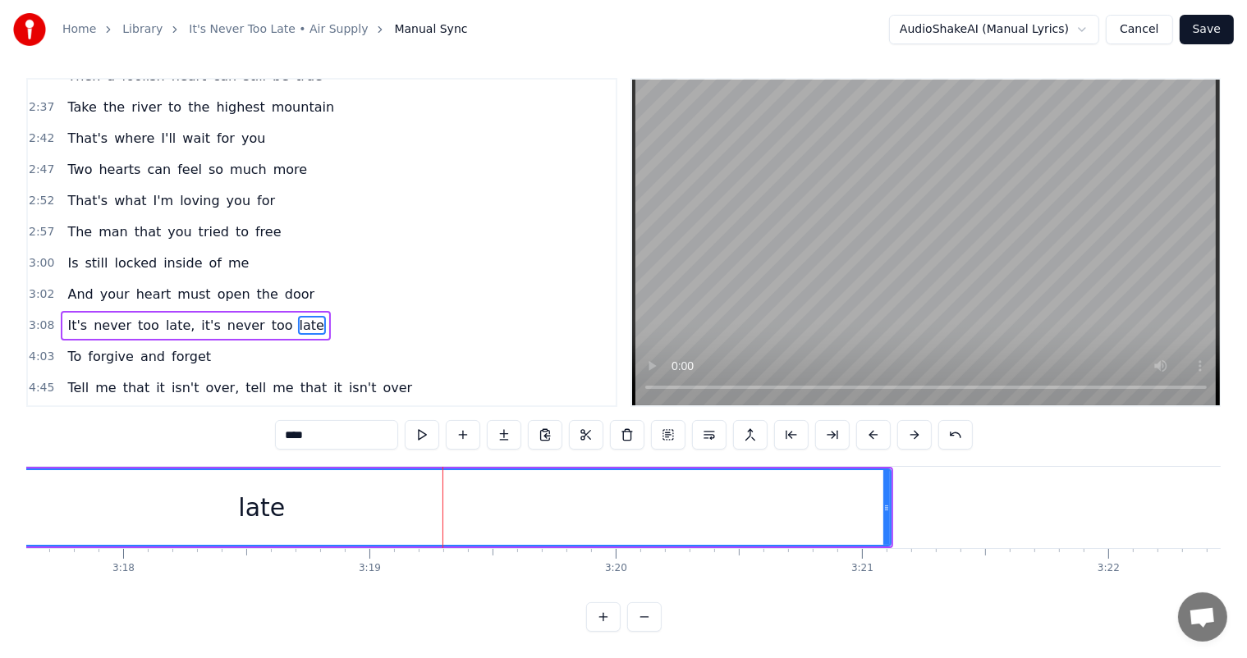
scroll to position [0, 48756]
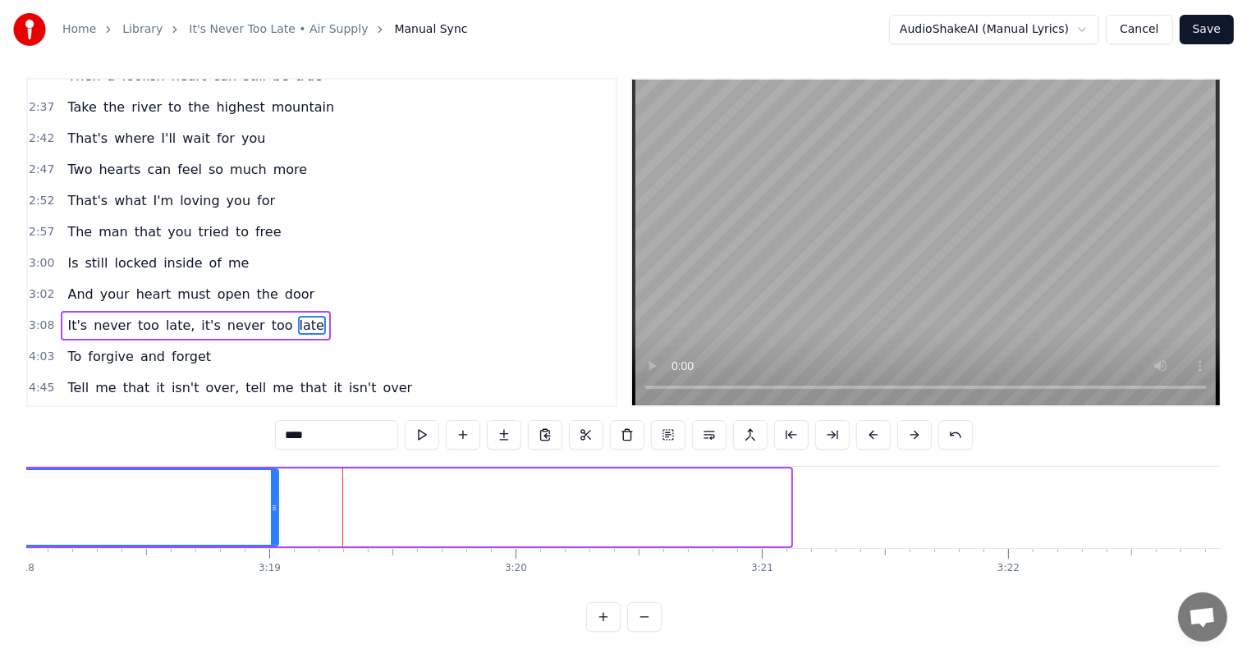
drag, startPoint x: 788, startPoint y: 495, endPoint x: 276, endPoint y: 479, distance: 512.4
click at [276, 479] on div at bounding box center [274, 507] width 7 height 75
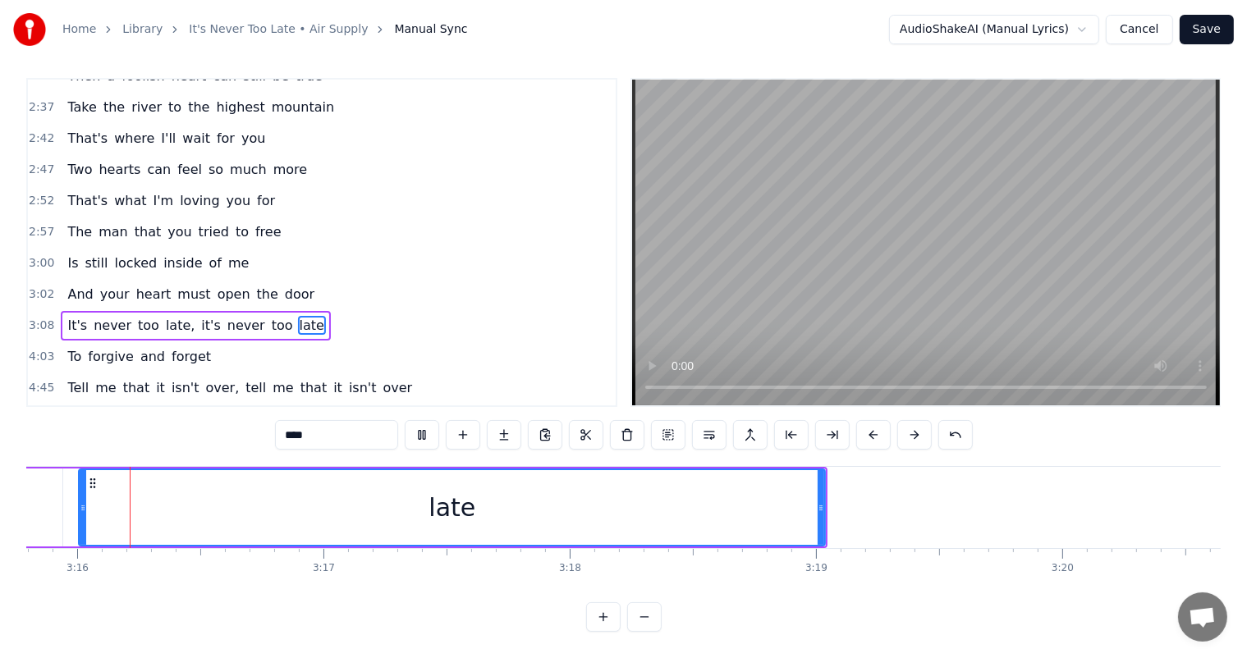
scroll to position [0, 48181]
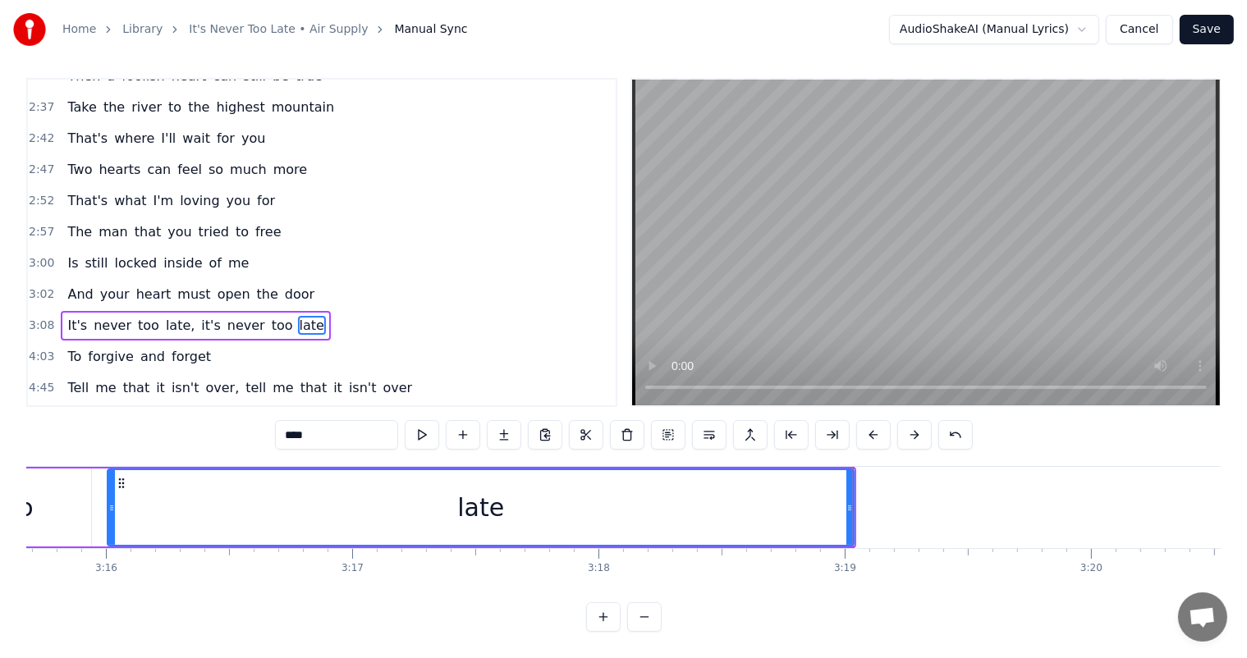
click at [69, 347] on span "To" at bounding box center [74, 356] width 17 height 19
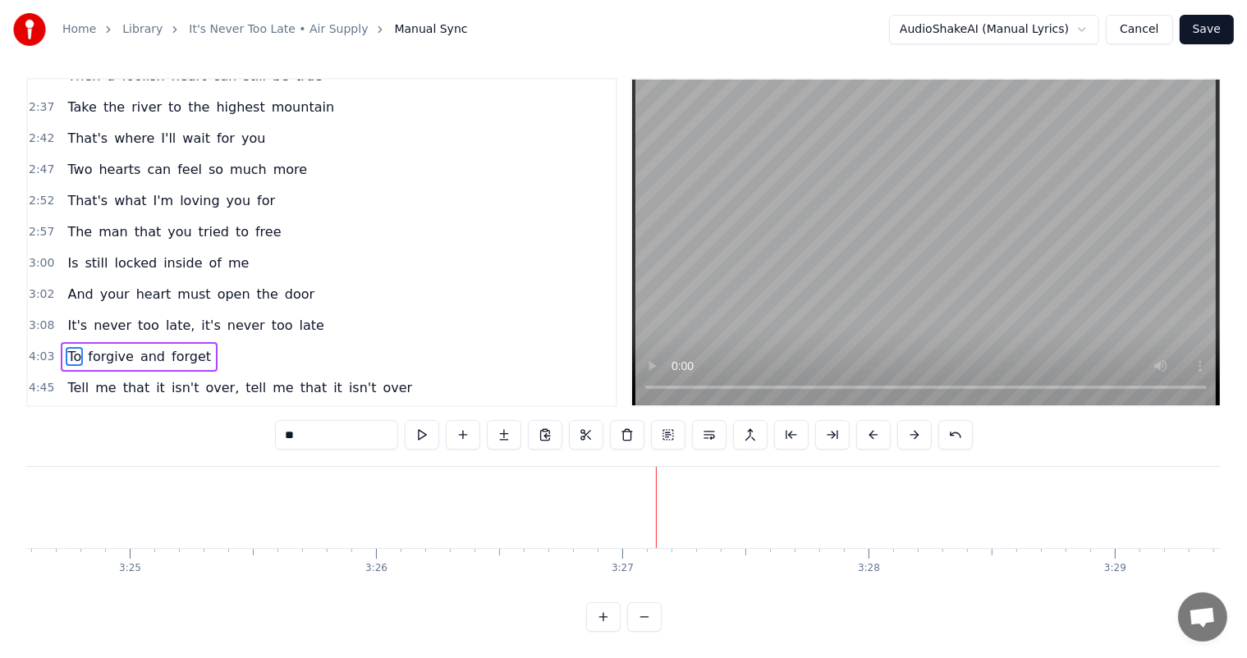
scroll to position [0, 50920]
click at [102, 347] on span "forgive" at bounding box center [110, 356] width 49 height 19
type input "*******"
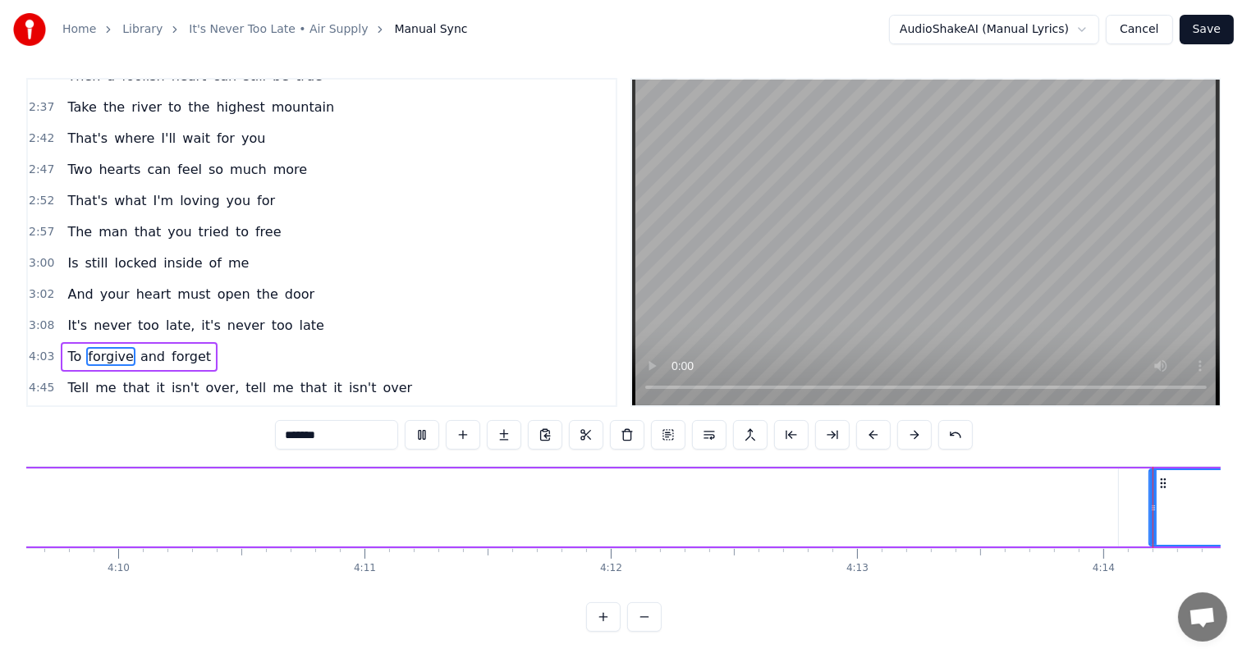
scroll to position [0, 62509]
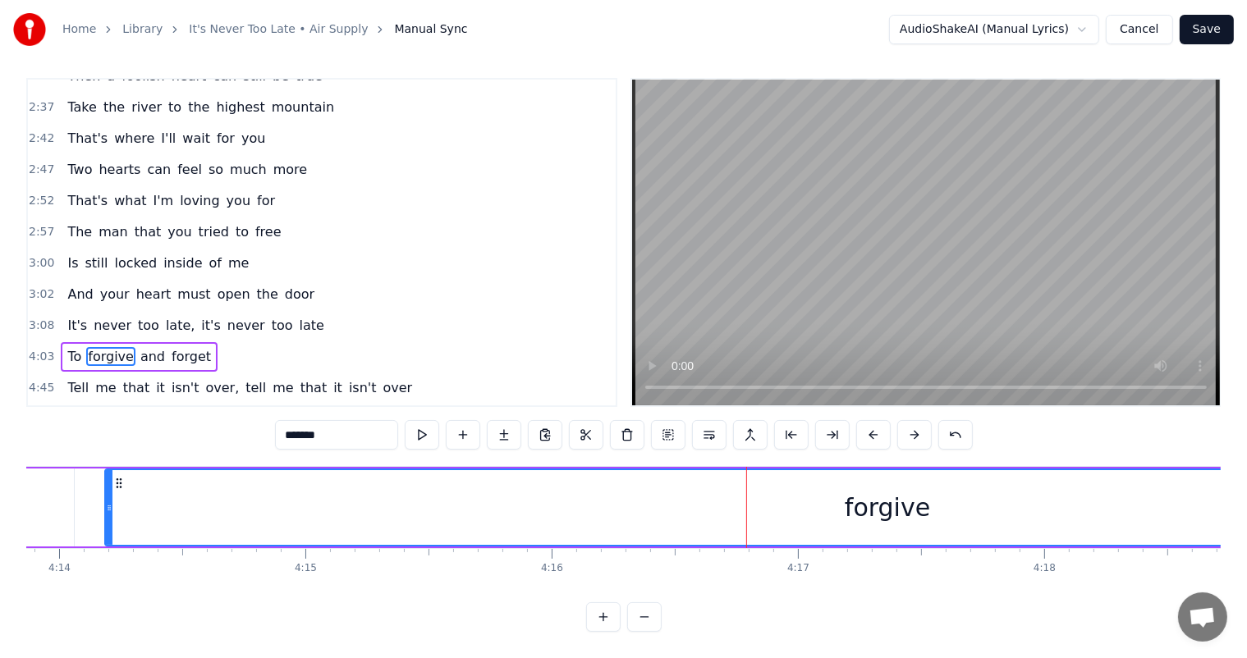
drag, startPoint x: 741, startPoint y: 492, endPoint x: 707, endPoint y: 492, distance: 34.5
click at [707, 492] on div "forgive" at bounding box center [887, 507] width 1563 height 75
drag, startPoint x: 898, startPoint y: 509, endPoint x: 825, endPoint y: 519, distance: 73.7
click at [825, 519] on div "forgive" at bounding box center [887, 507] width 1563 height 75
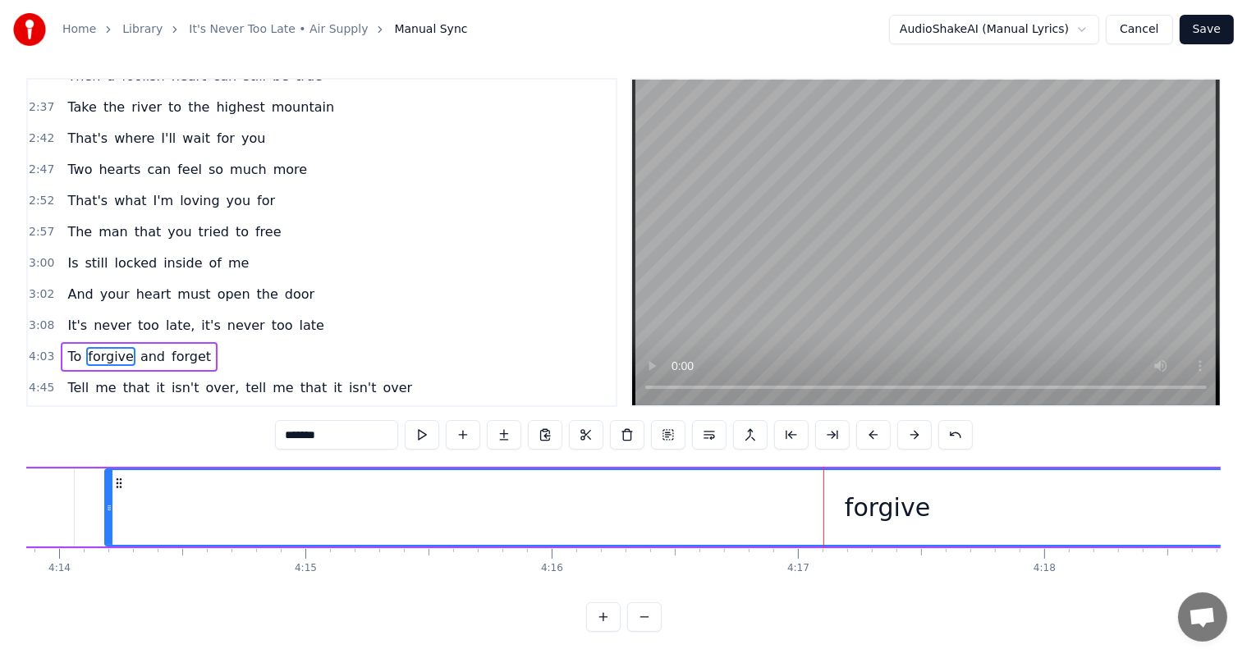
drag, startPoint x: 959, startPoint y: 499, endPoint x: 821, endPoint y: 539, distance: 144.4
click at [838, 519] on div "forgive" at bounding box center [887, 507] width 1563 height 75
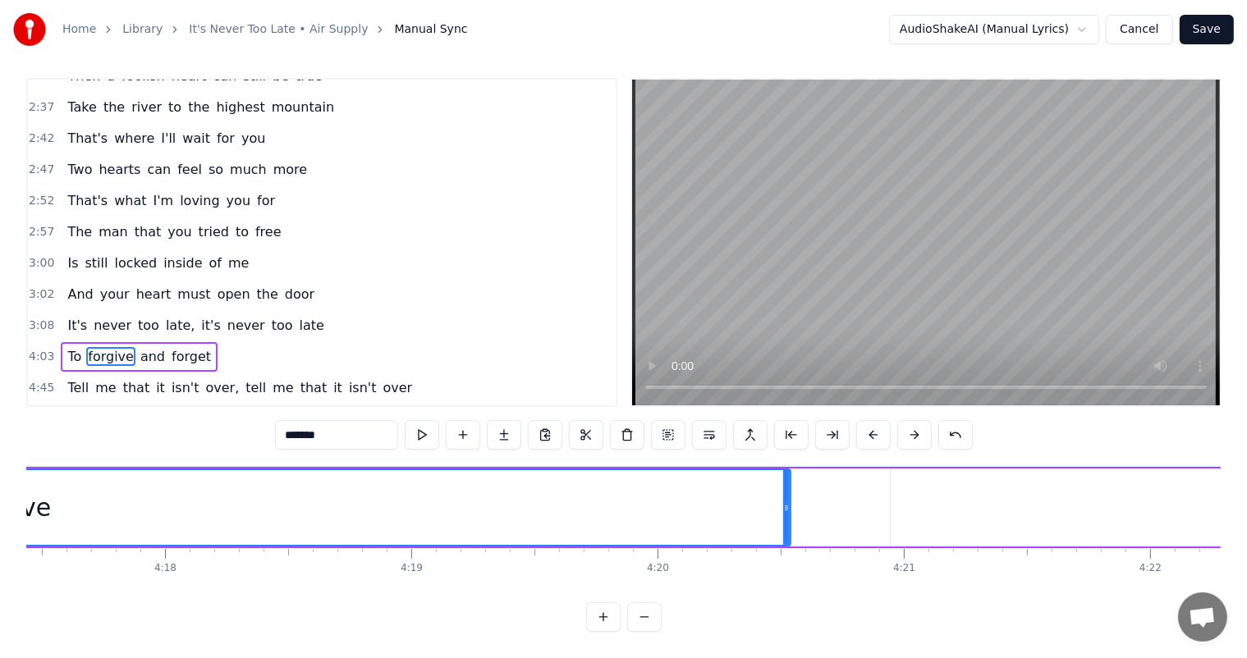
scroll to position [0, 63288]
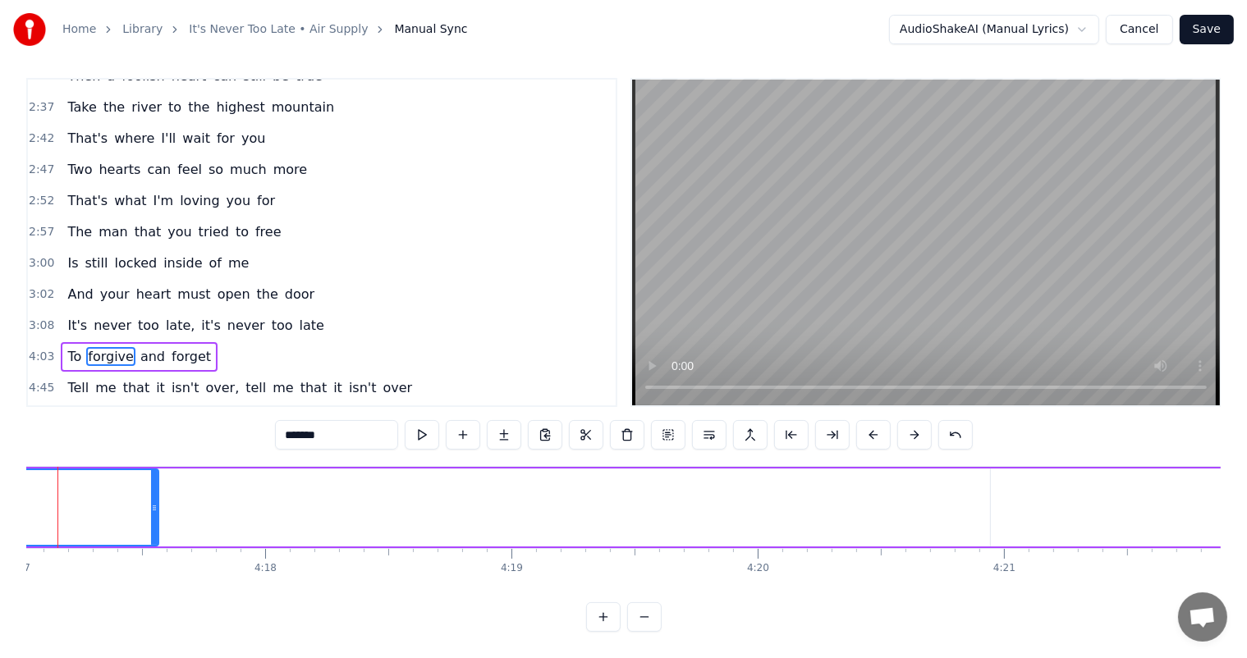
drag, startPoint x: 885, startPoint y: 515, endPoint x: 620, endPoint y: 584, distance: 273.9
click at [187, 474] on div "forgive" at bounding box center [108, 508] width 1566 height 78
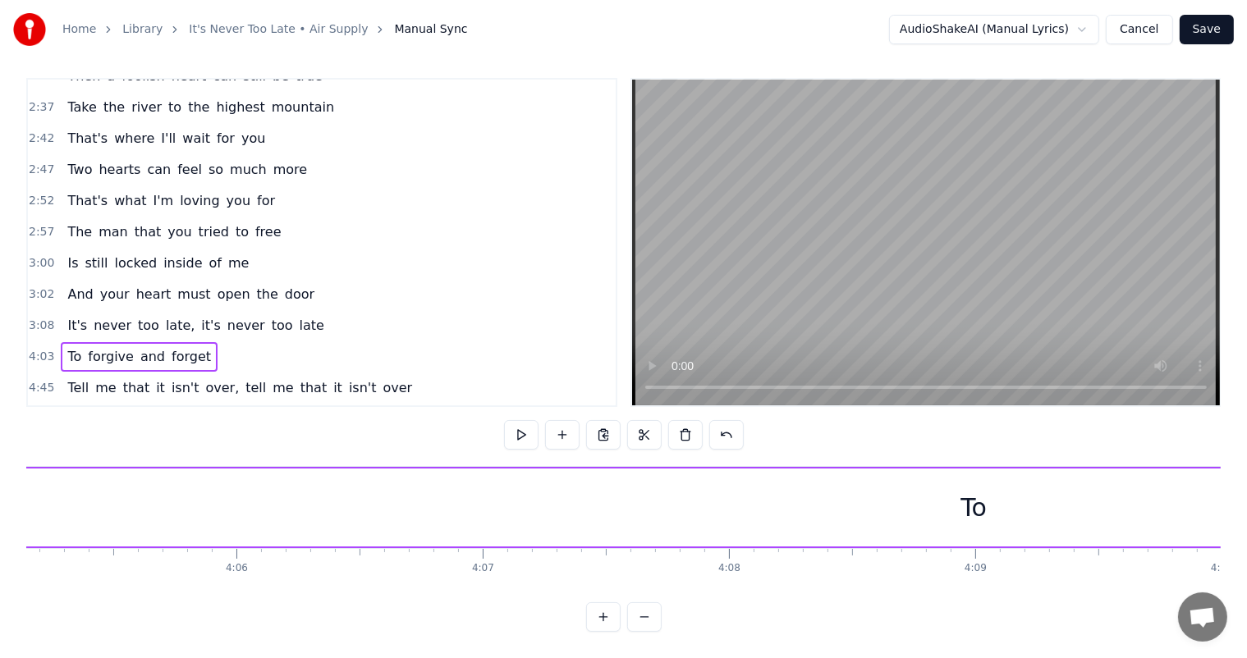
scroll to position [0, 60610]
click at [734, 510] on div "To" at bounding box center [725, 507] width 26 height 37
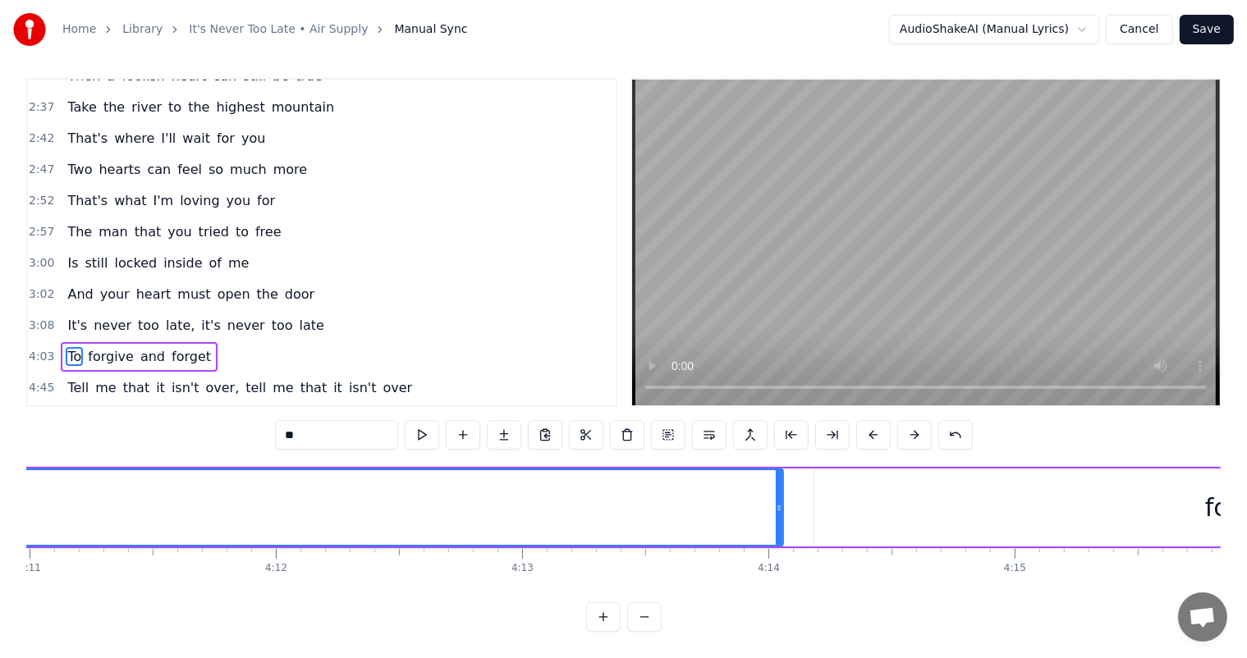
scroll to position [0, 61899]
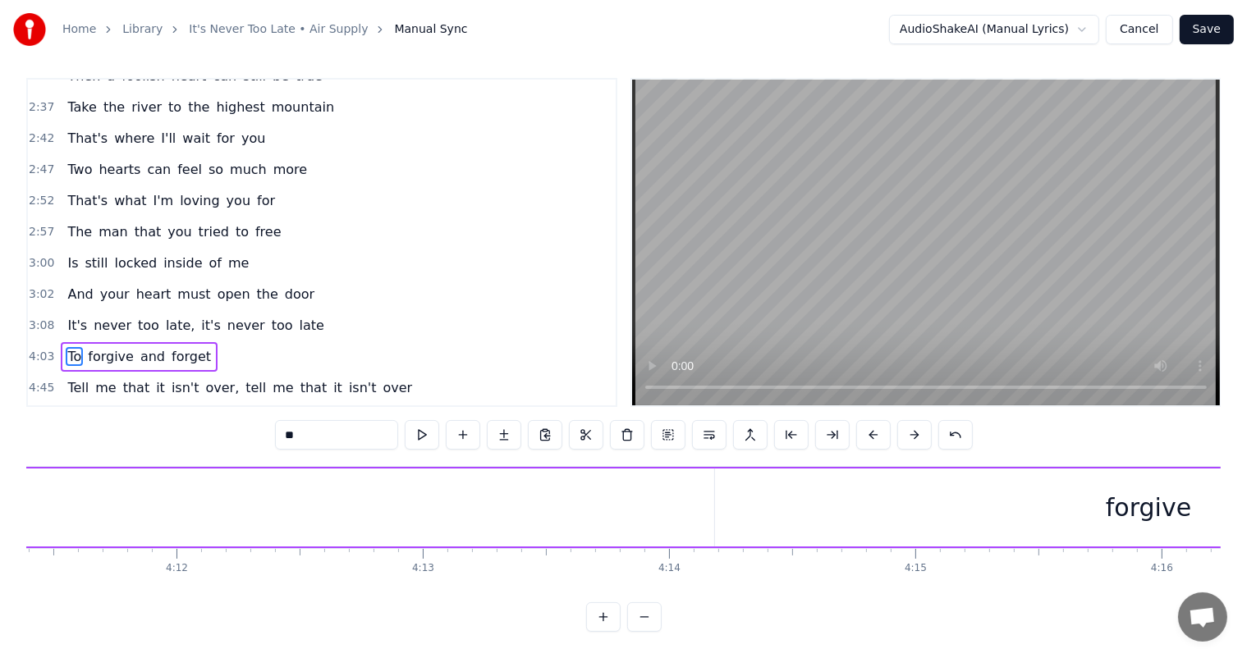
drag, startPoint x: 681, startPoint y: 506, endPoint x: 62, endPoint y: 495, distance: 619.8
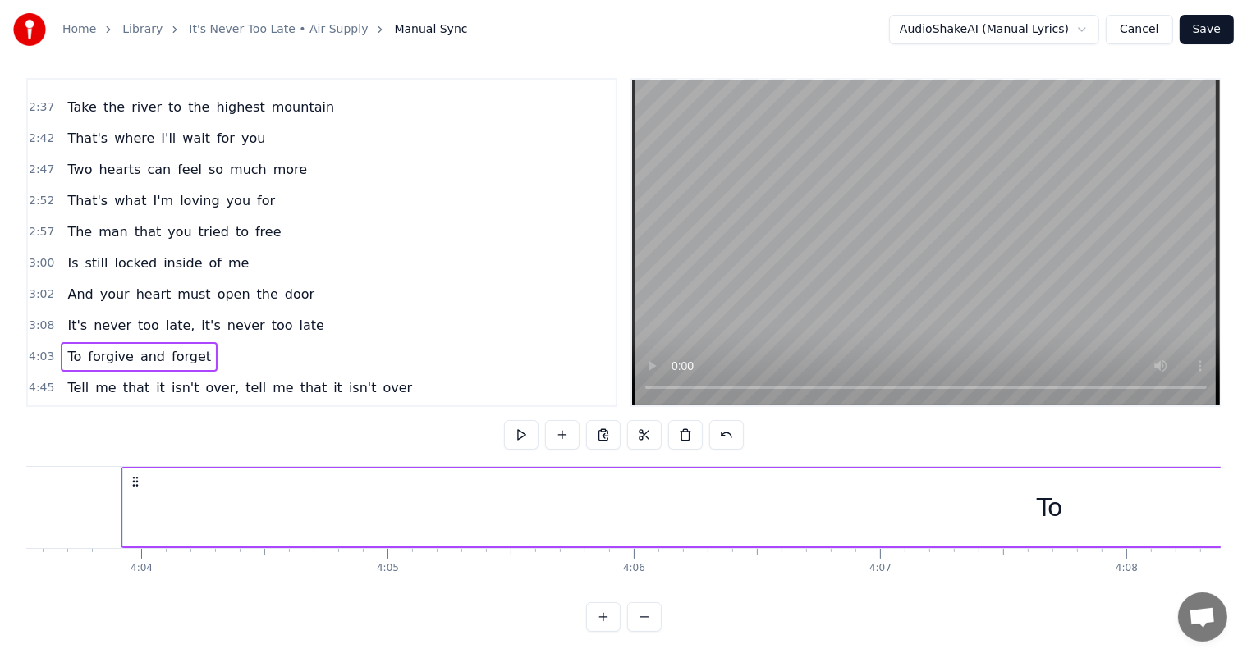
scroll to position [0, 59817]
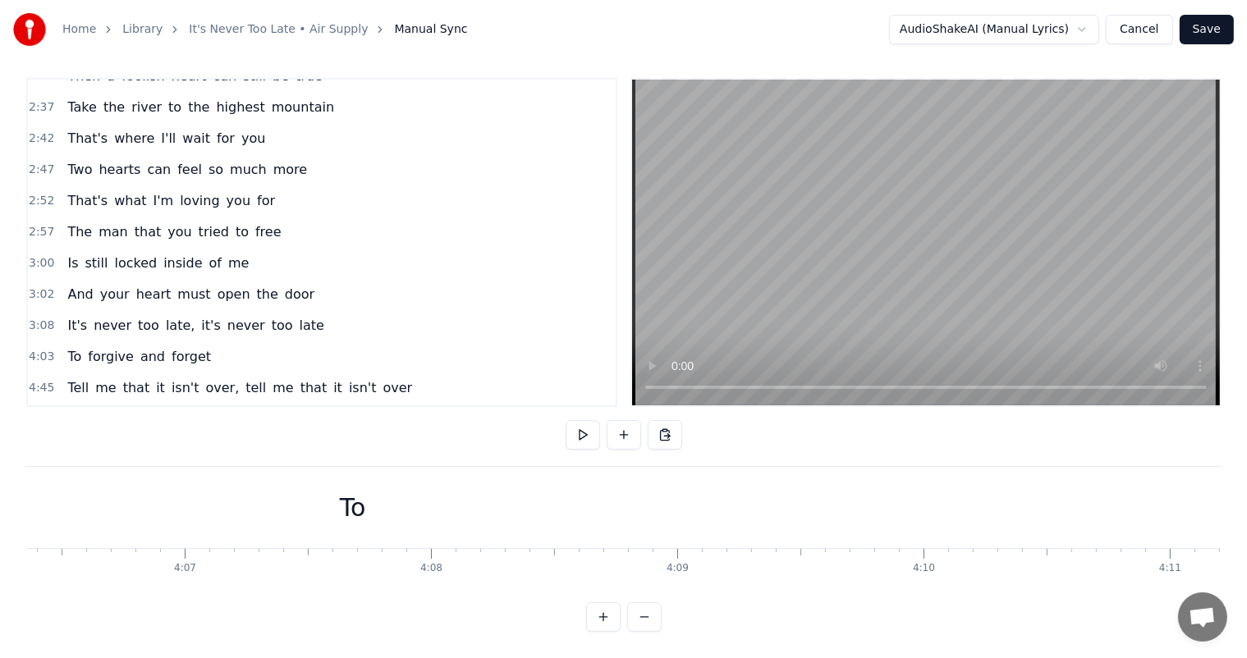
scroll to position [0, 60709]
click at [812, 490] on div "To" at bounding box center [303, 507] width 1852 height 81
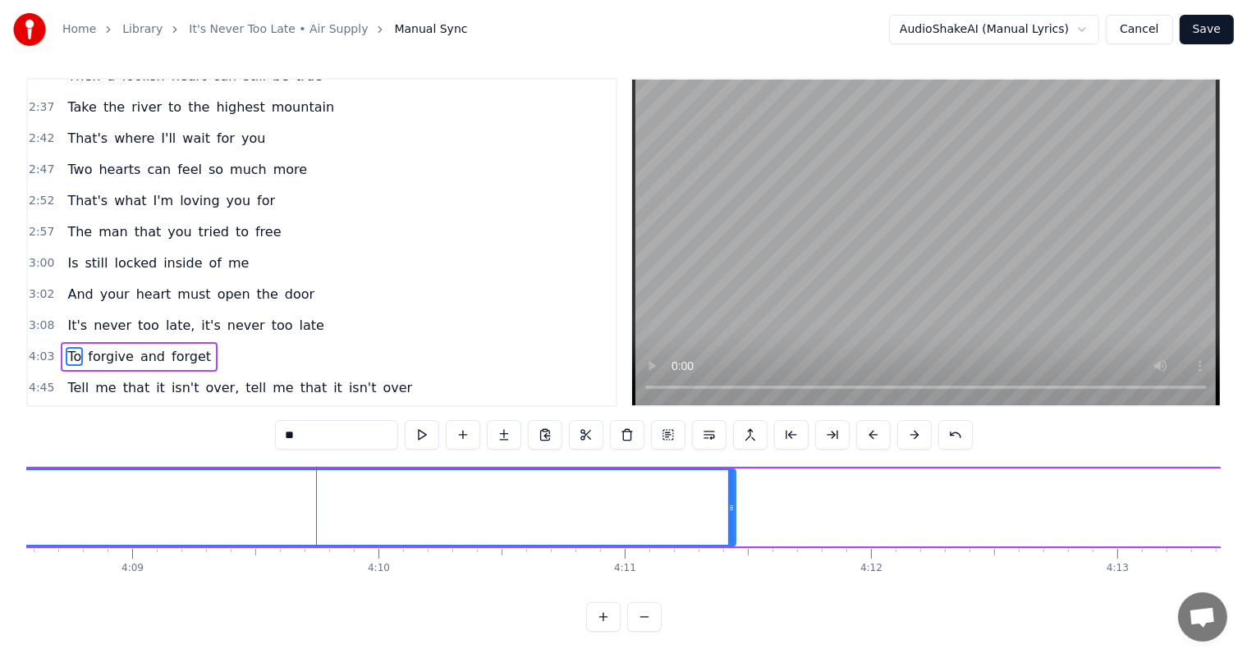
scroll to position [0, 61255]
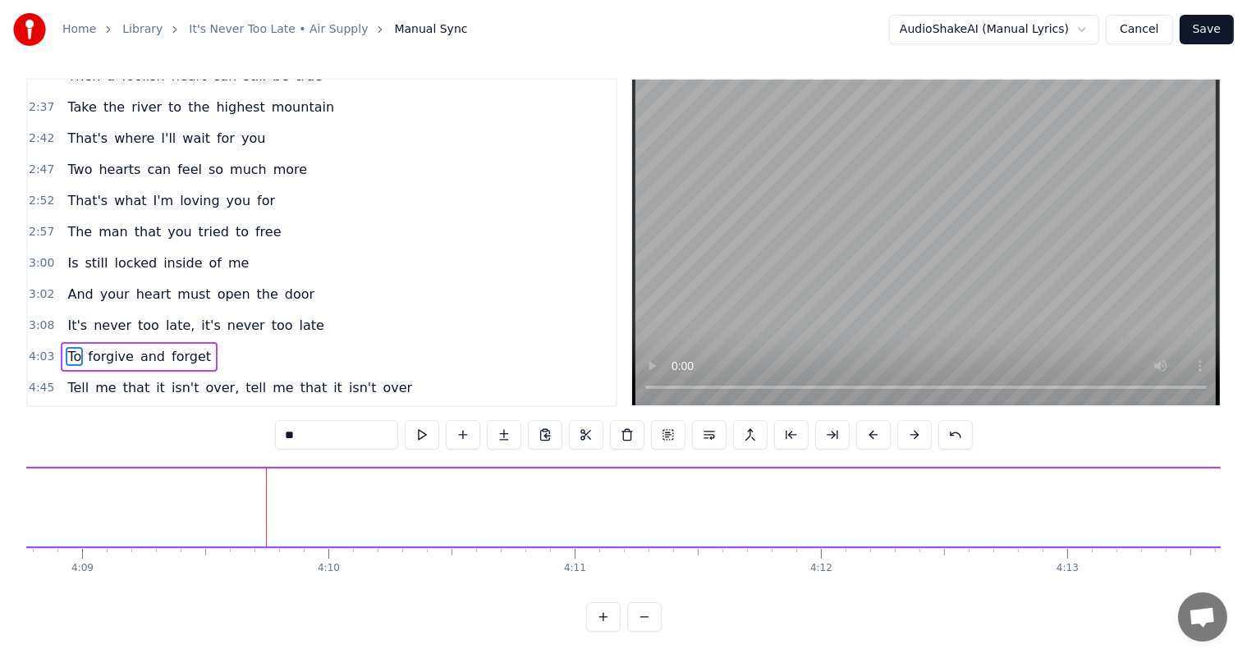
drag, startPoint x: 683, startPoint y: 506, endPoint x: 20, endPoint y: 479, distance: 663.7
click at [20, 479] on div "Home Library It's Never Too Late • Air Supply Manual Sync AudioShakeAI (Manual …" at bounding box center [623, 312] width 1247 height 639
click at [643, 632] on button at bounding box center [644, 617] width 34 height 30
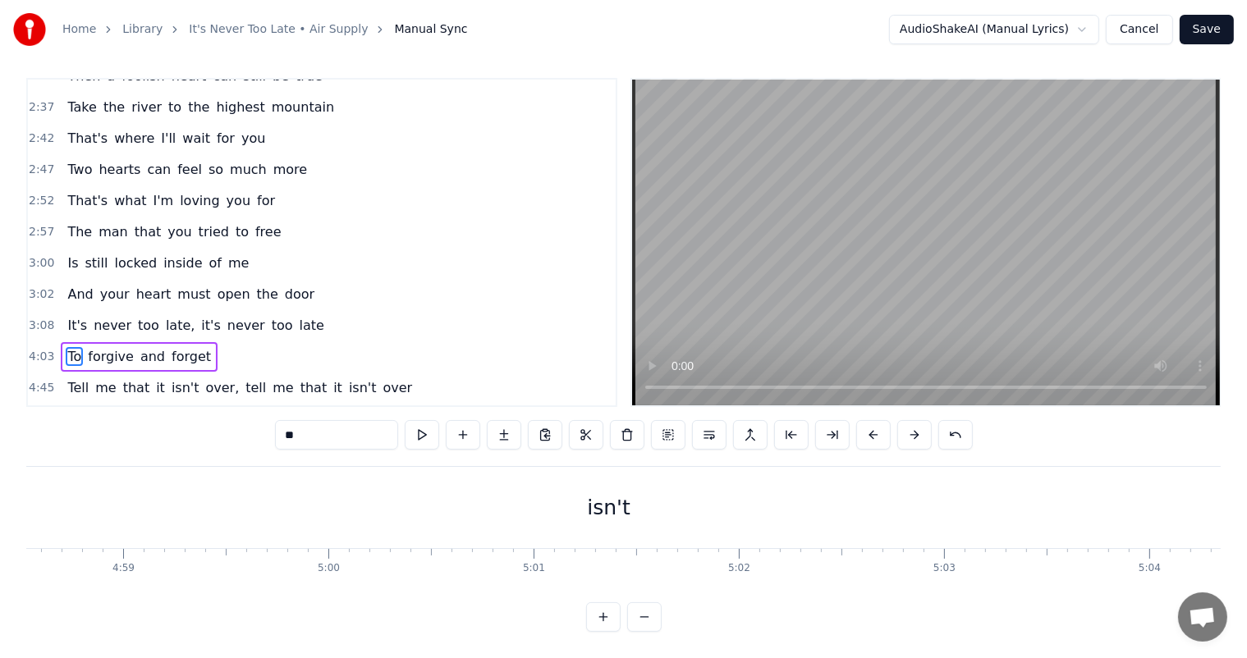
click at [643, 632] on button at bounding box center [644, 617] width 34 height 30
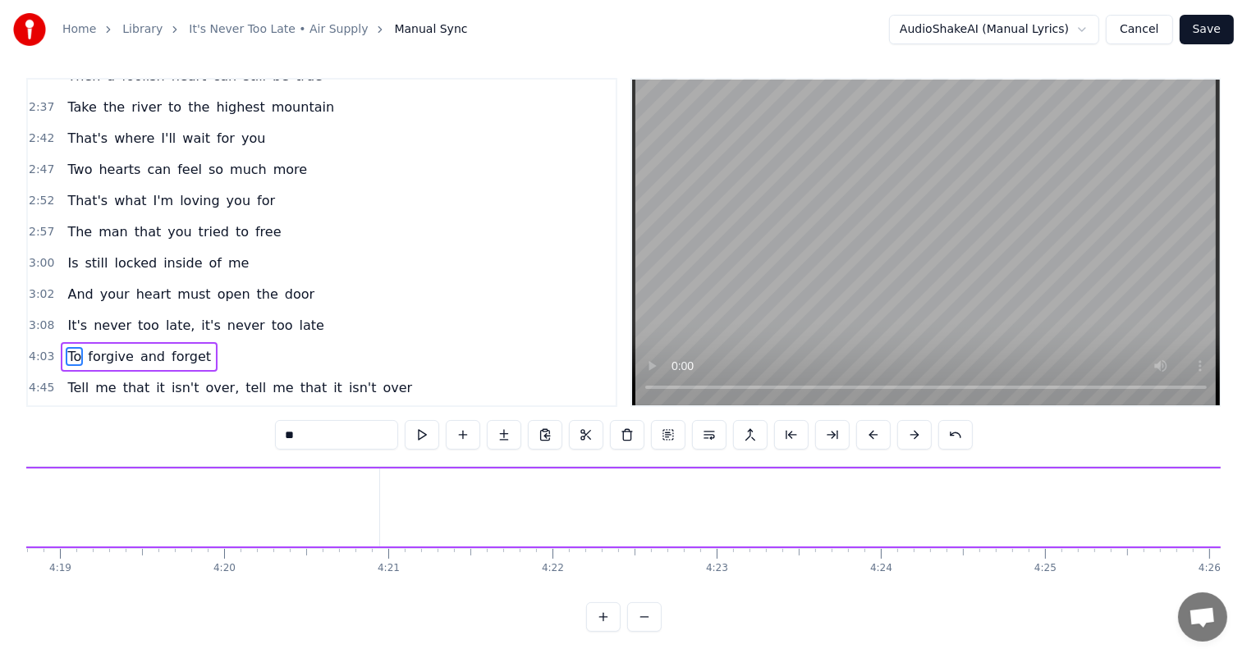
scroll to position [0, 40913]
click at [643, 632] on button at bounding box center [644, 617] width 34 height 30
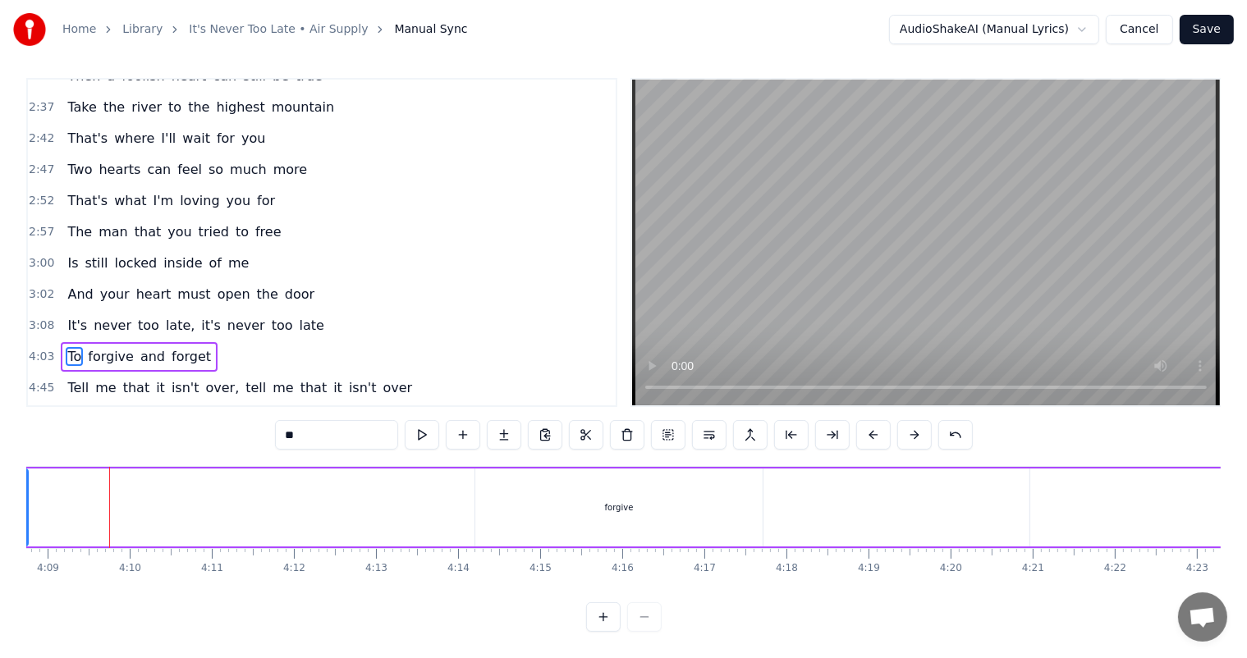
click at [643, 632] on div at bounding box center [624, 617] width 76 height 30
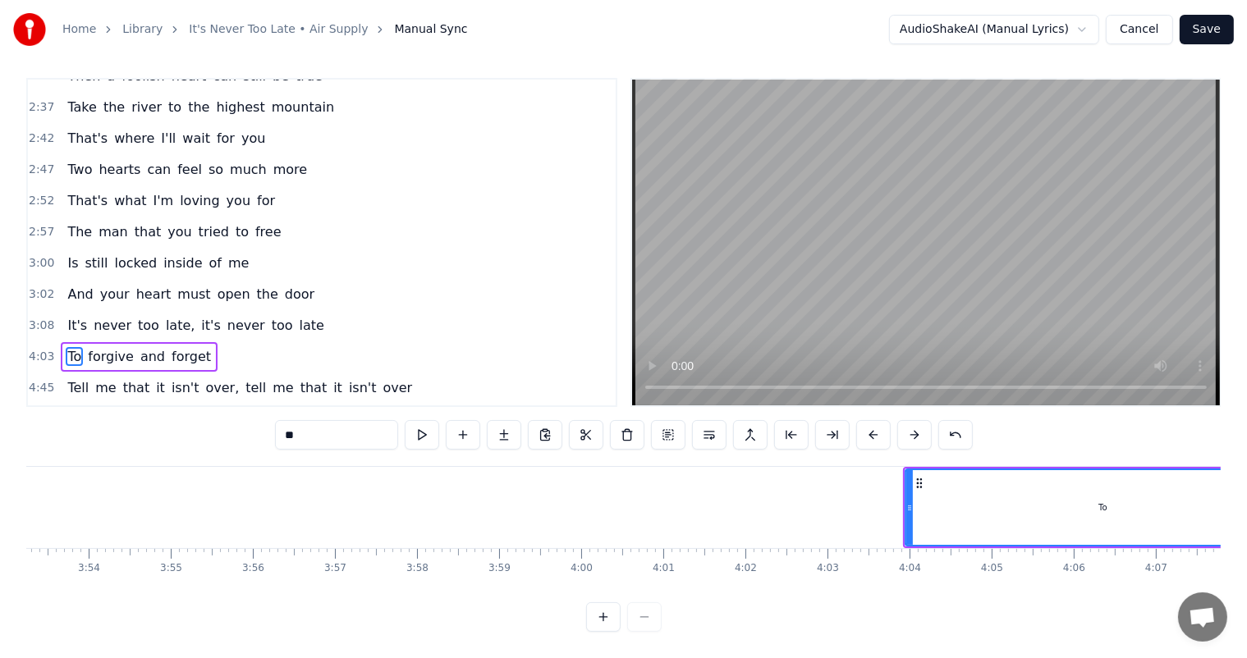
scroll to position [0, 19242]
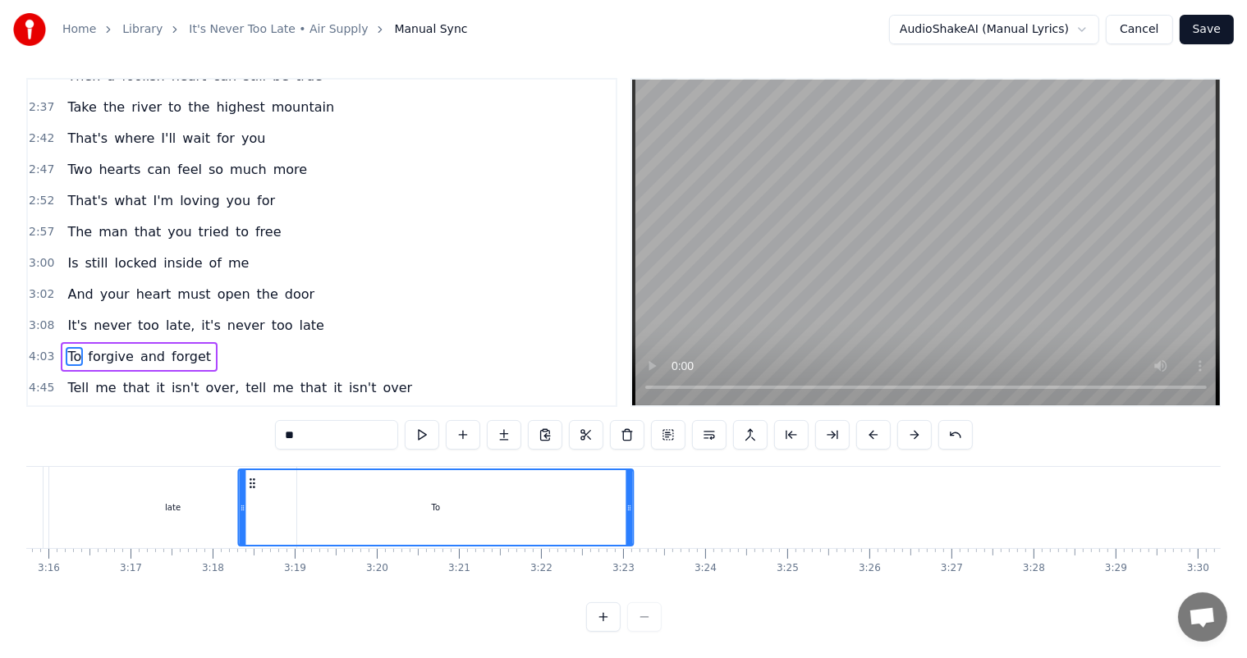
drag, startPoint x: 817, startPoint y: 483, endPoint x: 253, endPoint y: 461, distance: 565.1
click at [253, 461] on div "0:42 Take the river to the highest mountain 0:48 Take the ocean to the farthest…" at bounding box center [623, 355] width 1194 height 554
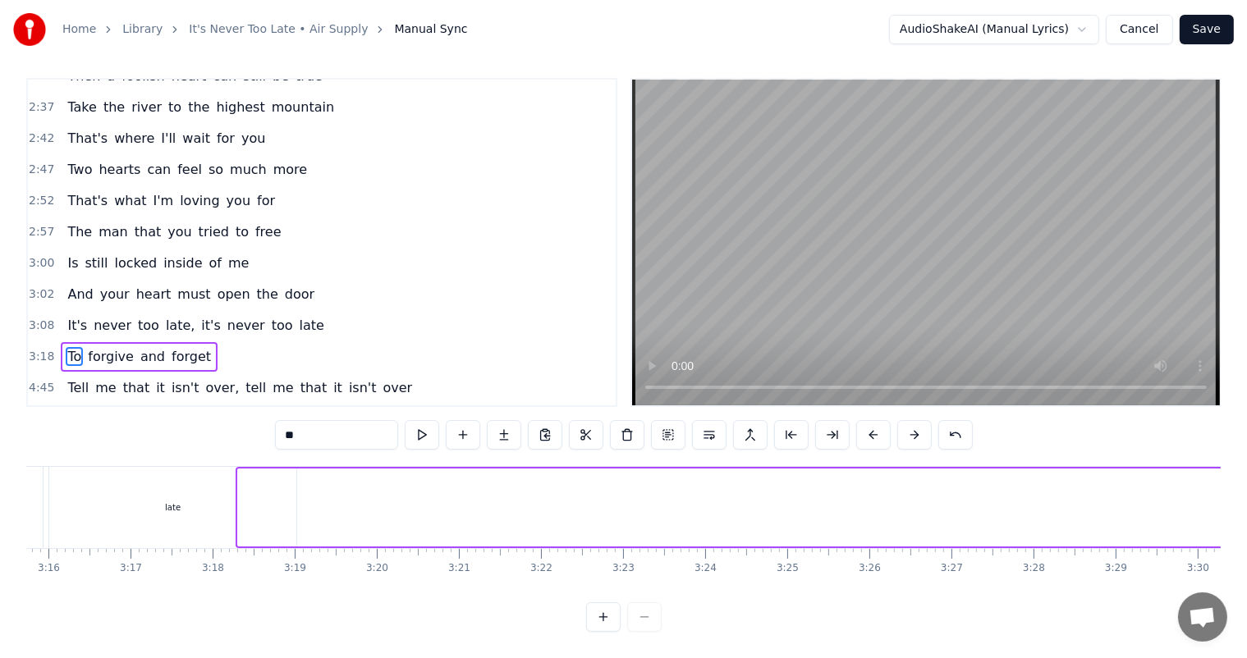
scroll to position [0, 16061]
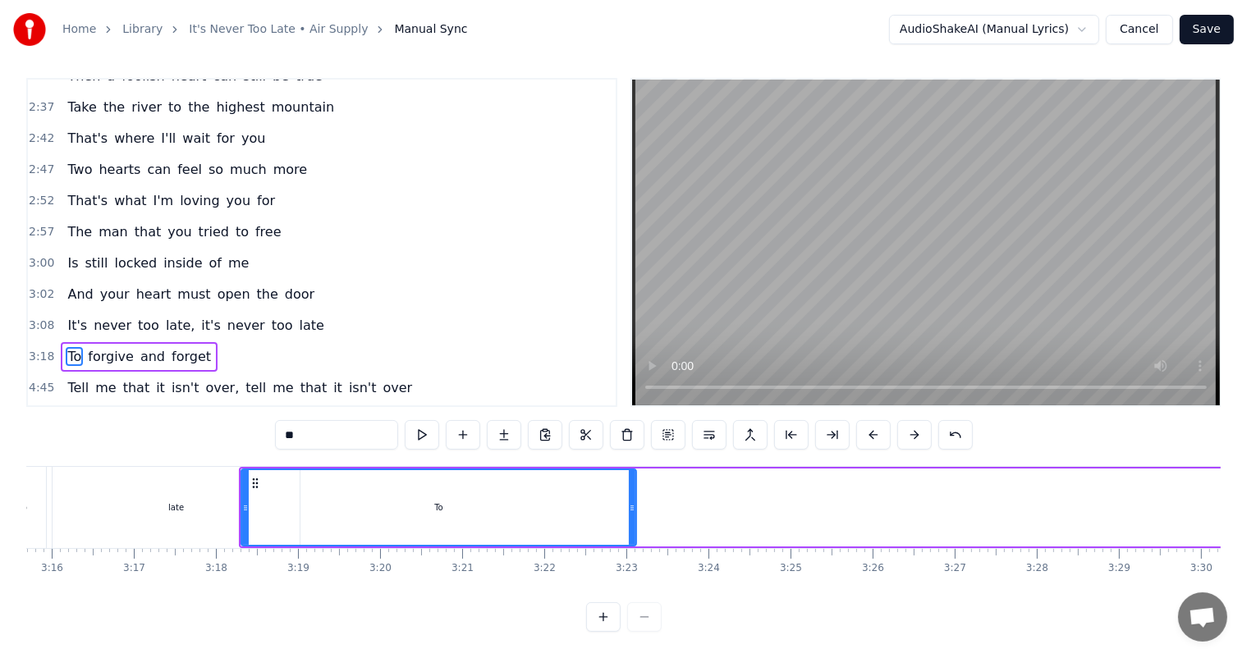
drag, startPoint x: 354, startPoint y: 494, endPoint x: 443, endPoint y: 497, distance: 89.5
click at [443, 497] on div "To" at bounding box center [439, 507] width 394 height 75
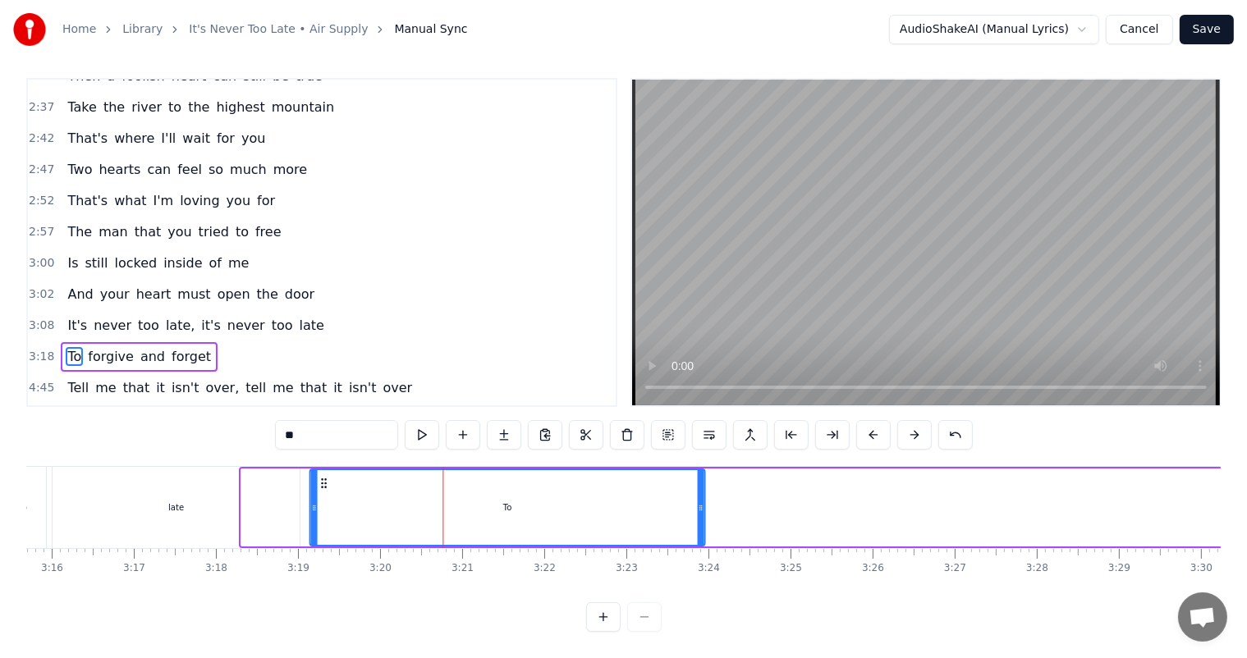
drag, startPoint x: 254, startPoint y: 482, endPoint x: 323, endPoint y: 479, distance: 68.2
click at [323, 479] on icon at bounding box center [323, 483] width 13 height 13
click at [204, 504] on div "late" at bounding box center [177, 507] width 248 height 81
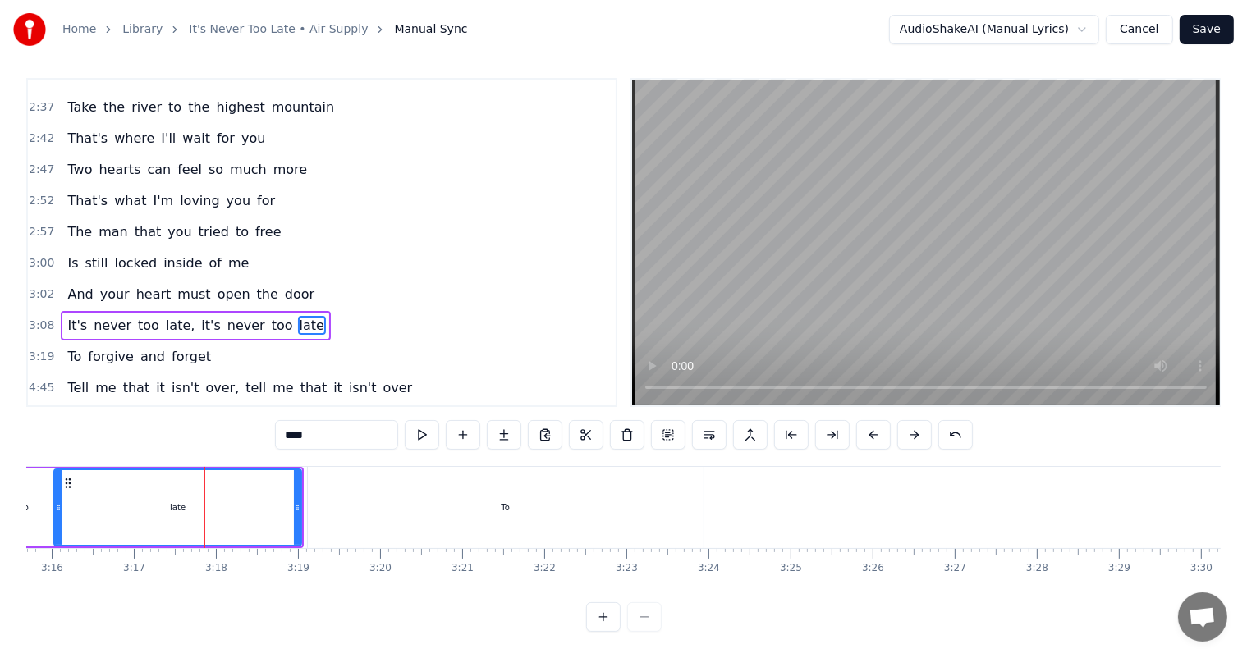
scroll to position [0, 0]
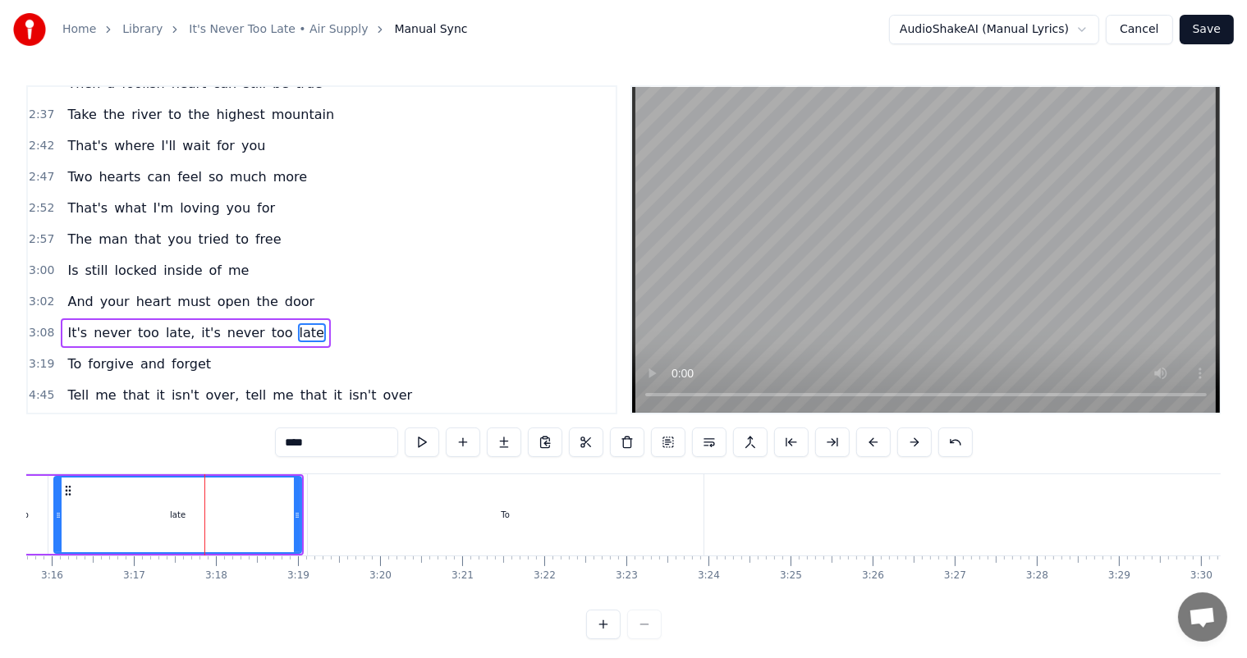
click at [364, 511] on div "To" at bounding box center [506, 514] width 396 height 81
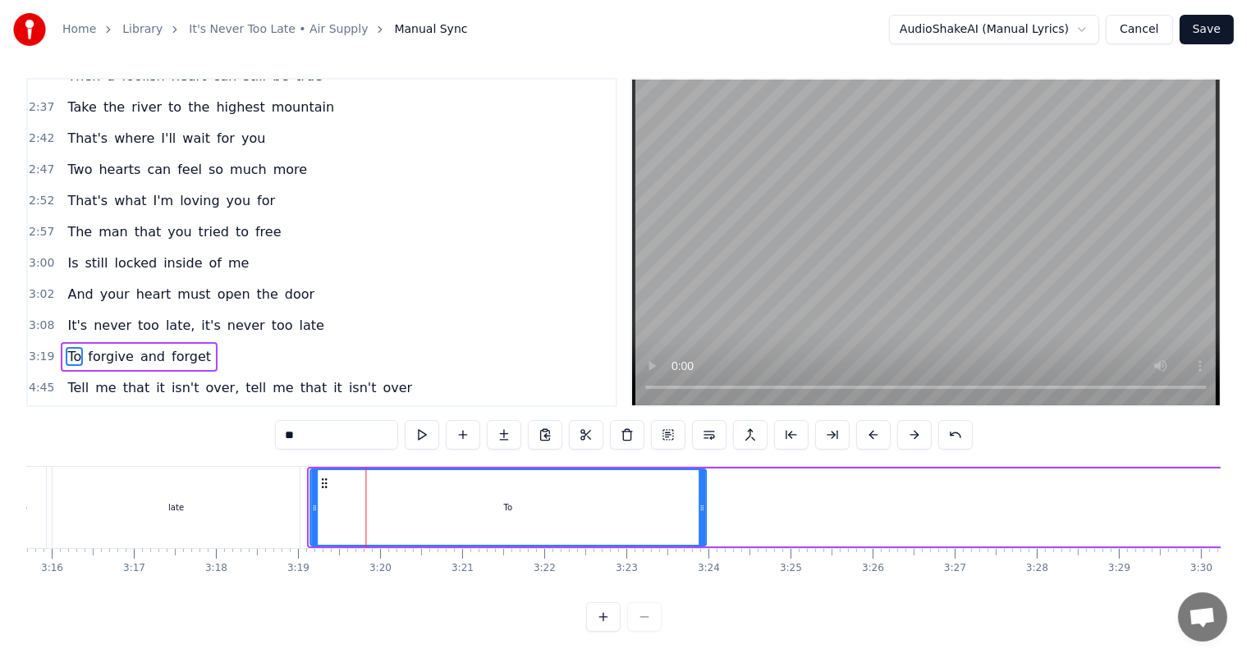
click at [325, 483] on circle at bounding box center [325, 483] width 1 height 1
drag, startPoint x: 324, startPoint y: 482, endPoint x: 315, endPoint y: 482, distance: 9.0
click at [317, 483] on circle at bounding box center [317, 483] width 1 height 1
click at [171, 502] on div "late" at bounding box center [176, 507] width 16 height 12
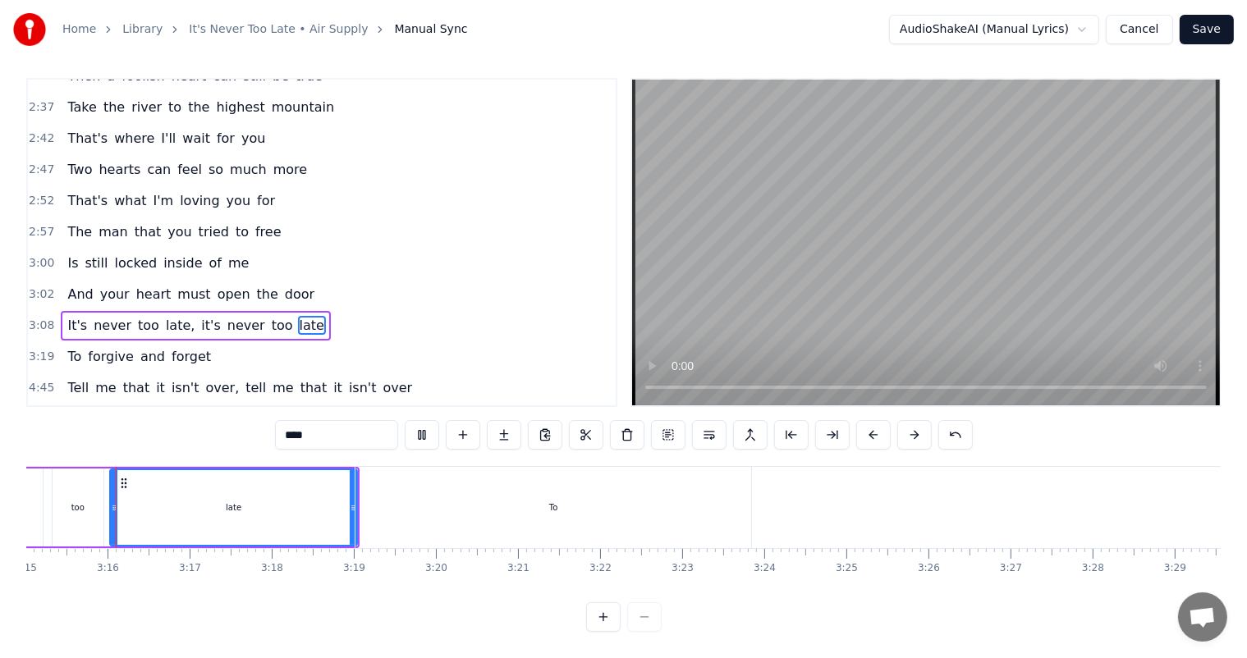
scroll to position [0, 16005]
click at [66, 347] on span "To" at bounding box center [74, 356] width 17 height 19
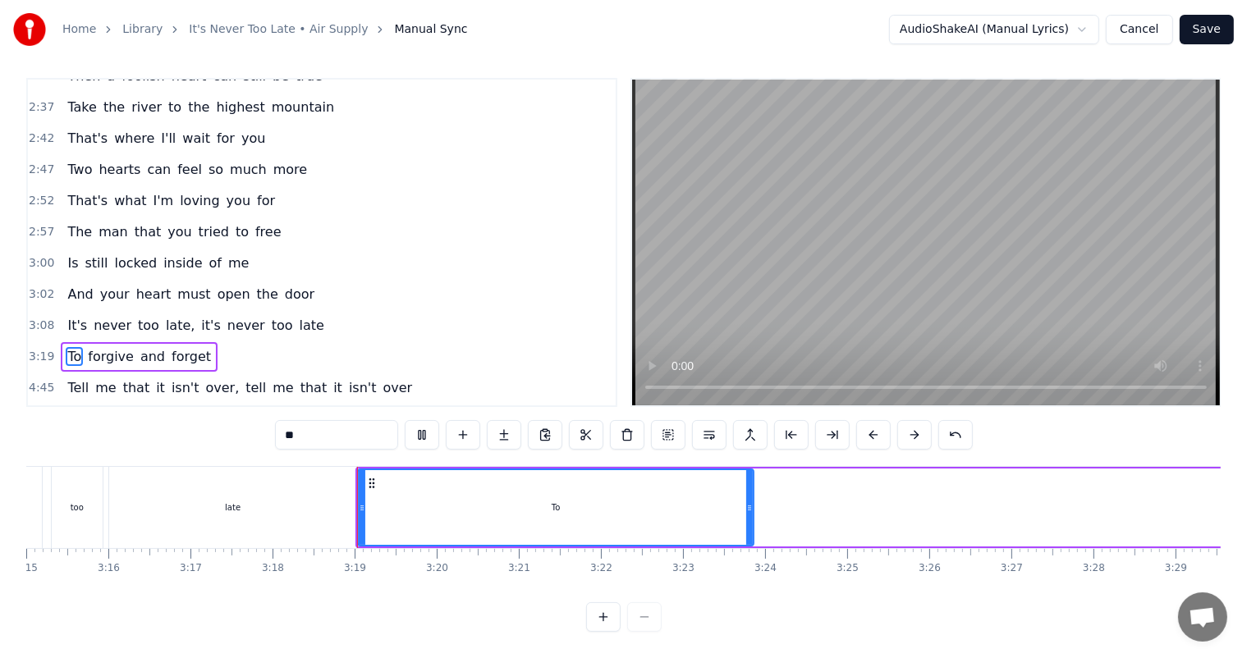
scroll to position [21, 0]
click at [66, 347] on span "To" at bounding box center [74, 356] width 17 height 19
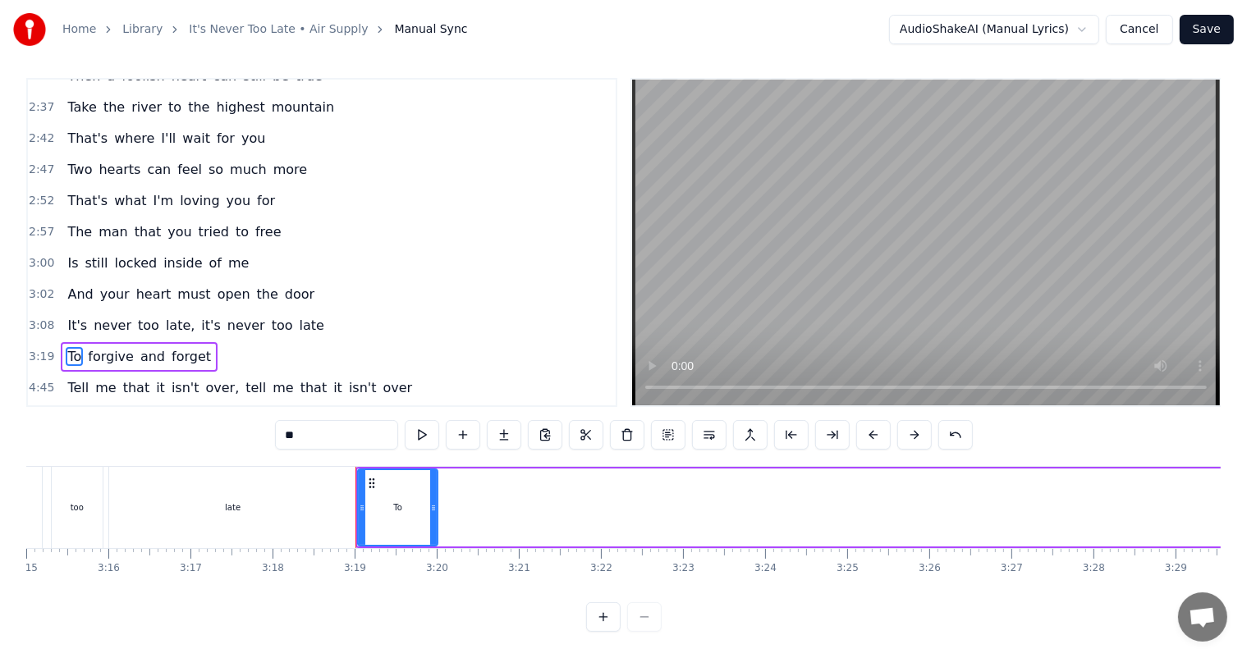
drag, startPoint x: 749, startPoint y: 507, endPoint x: 433, endPoint y: 511, distance: 316.0
click at [433, 511] on icon at bounding box center [433, 507] width 7 height 13
drag, startPoint x: 434, startPoint y: 492, endPoint x: 396, endPoint y: 492, distance: 38.6
click at [396, 501] on icon at bounding box center [395, 507] width 7 height 13
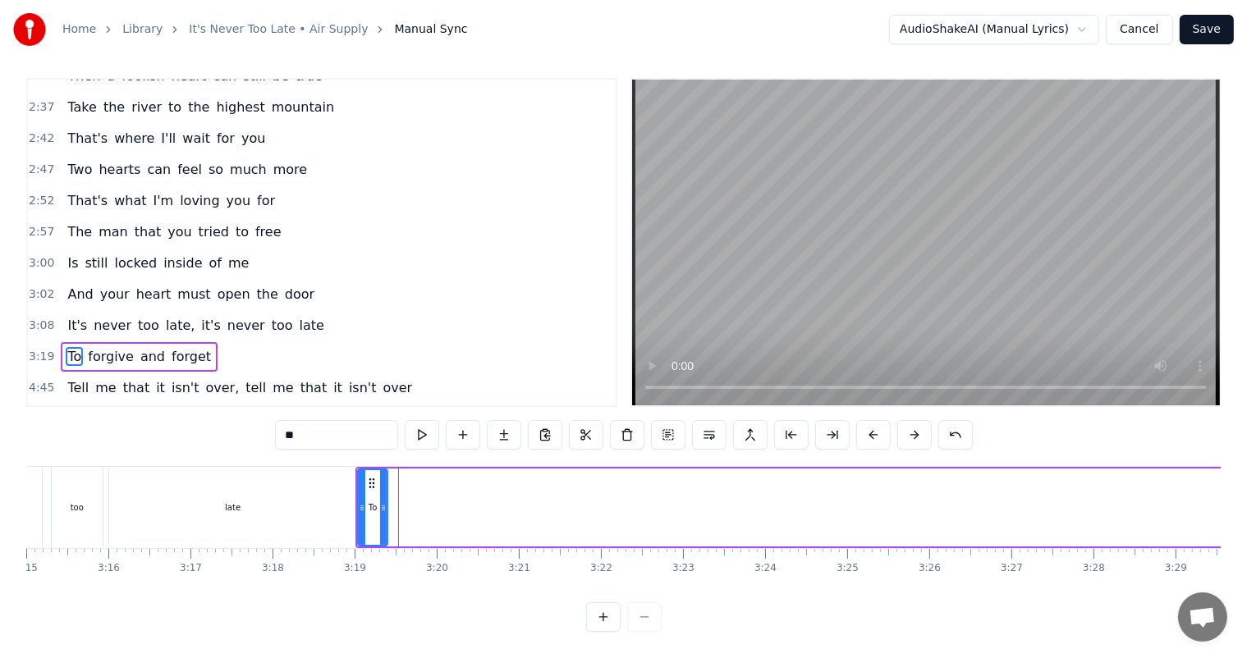
drag, startPoint x: 395, startPoint y: 492, endPoint x: 383, endPoint y: 492, distance: 11.5
click at [383, 501] on icon at bounding box center [383, 507] width 7 height 13
click at [381, 501] on icon at bounding box center [381, 507] width 7 height 13
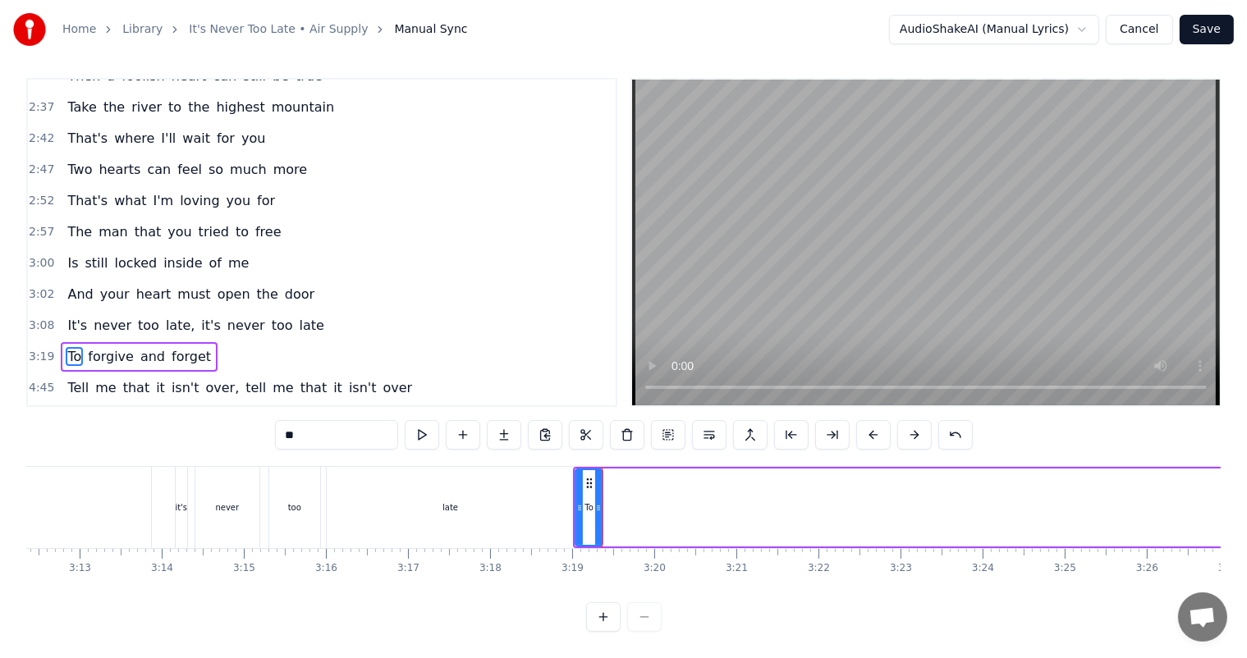
scroll to position [0, 14713]
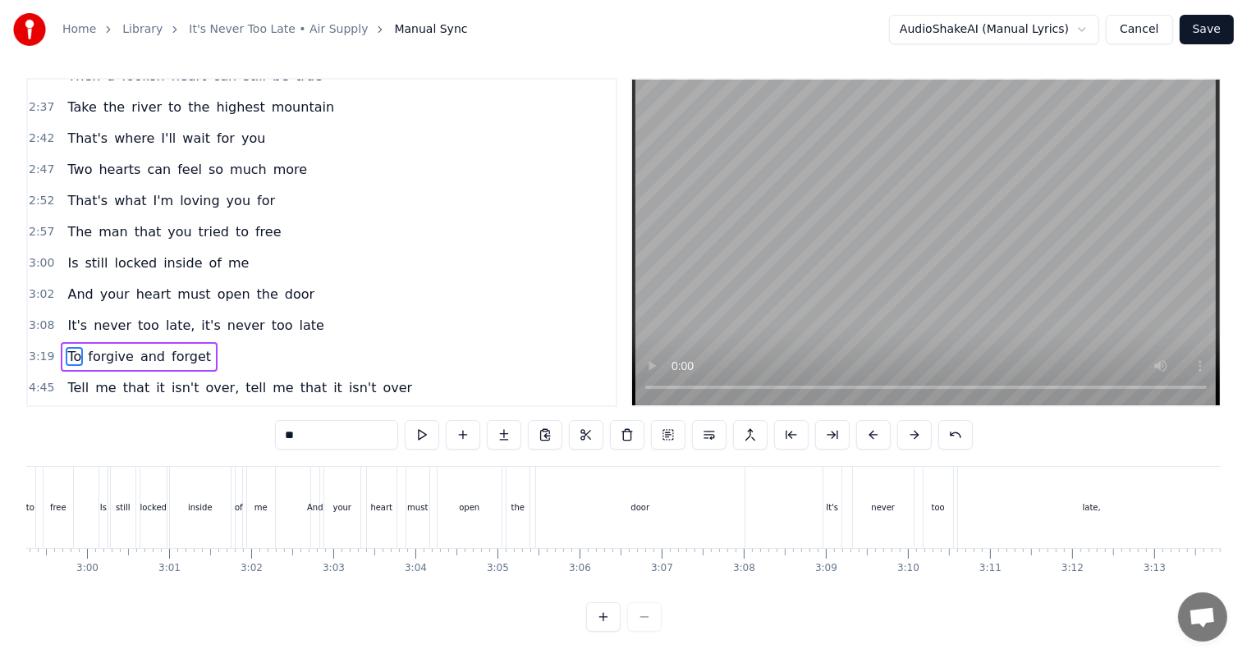
click at [108, 347] on span "forgive" at bounding box center [110, 356] width 49 height 19
type input "*******"
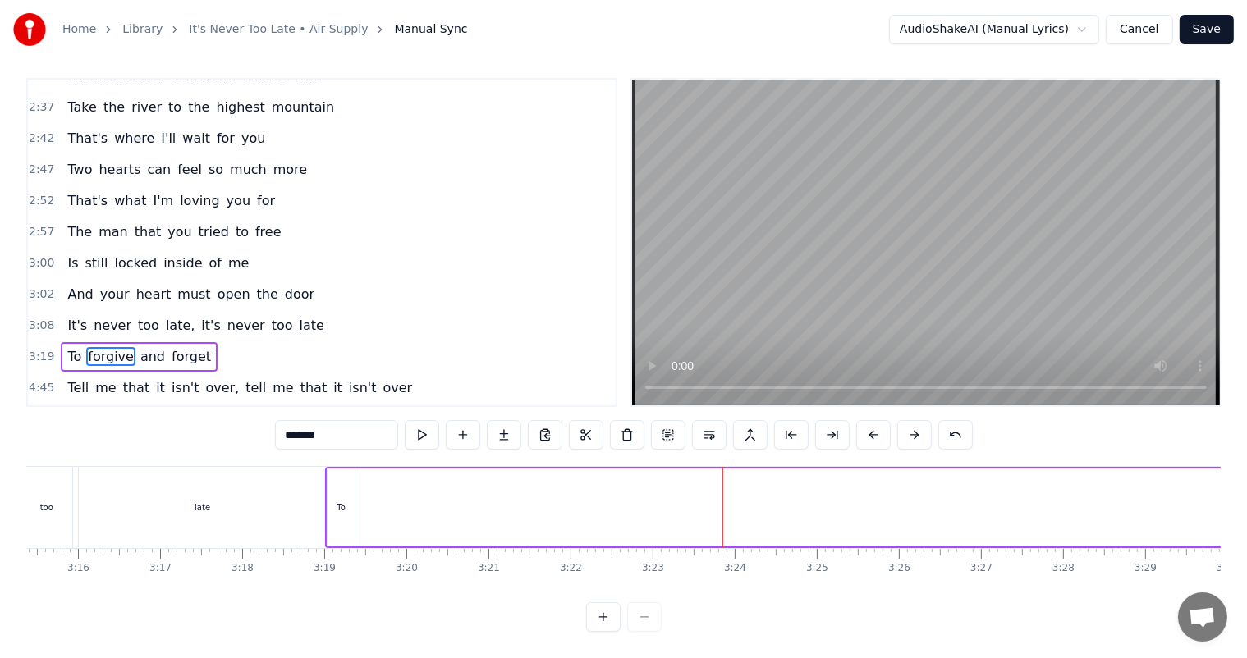
scroll to position [0, 15936]
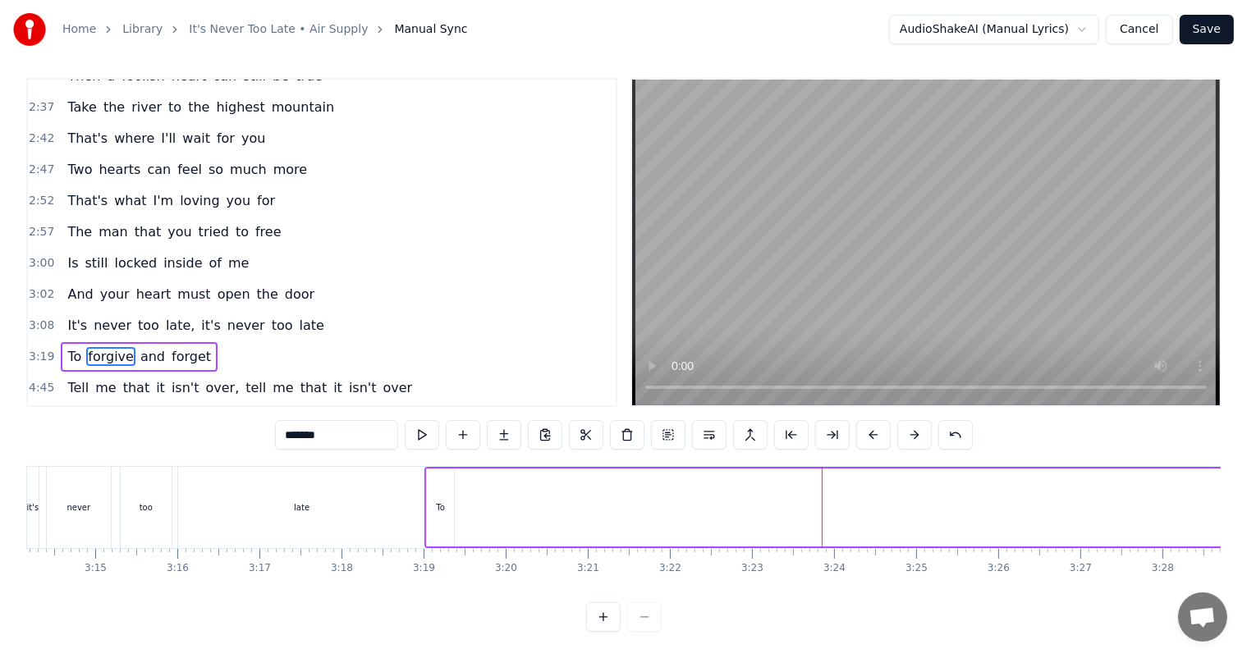
click at [98, 347] on span "forgive" at bounding box center [110, 356] width 49 height 19
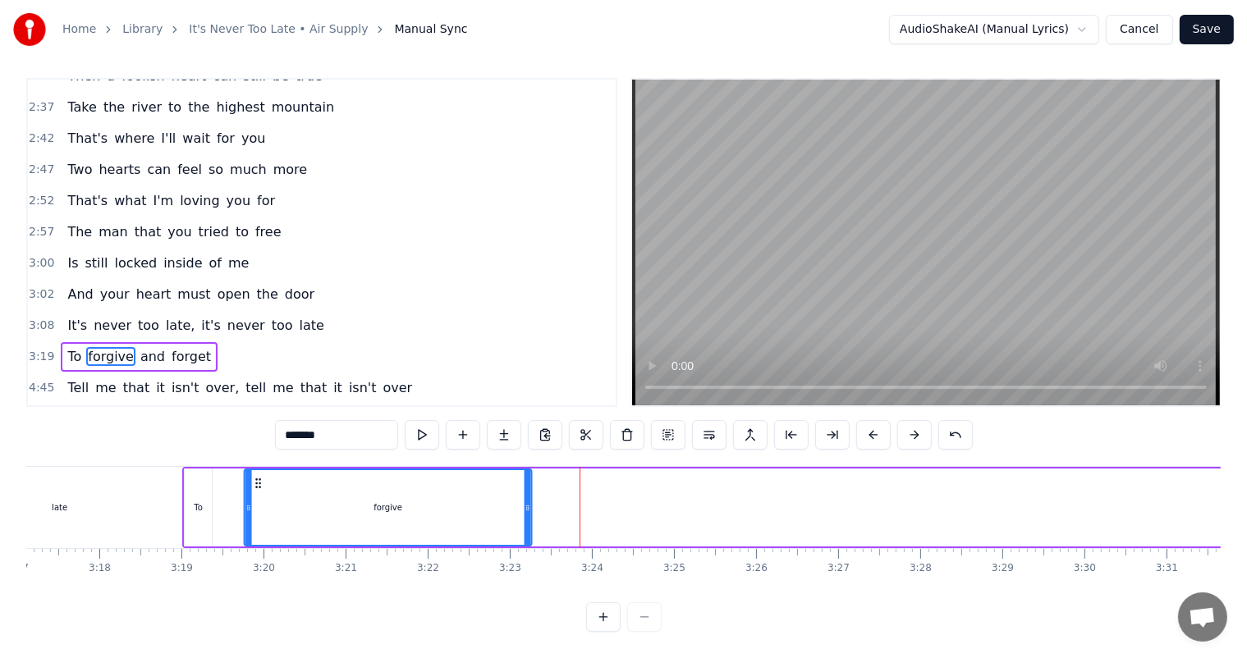
scroll to position [0, 16178]
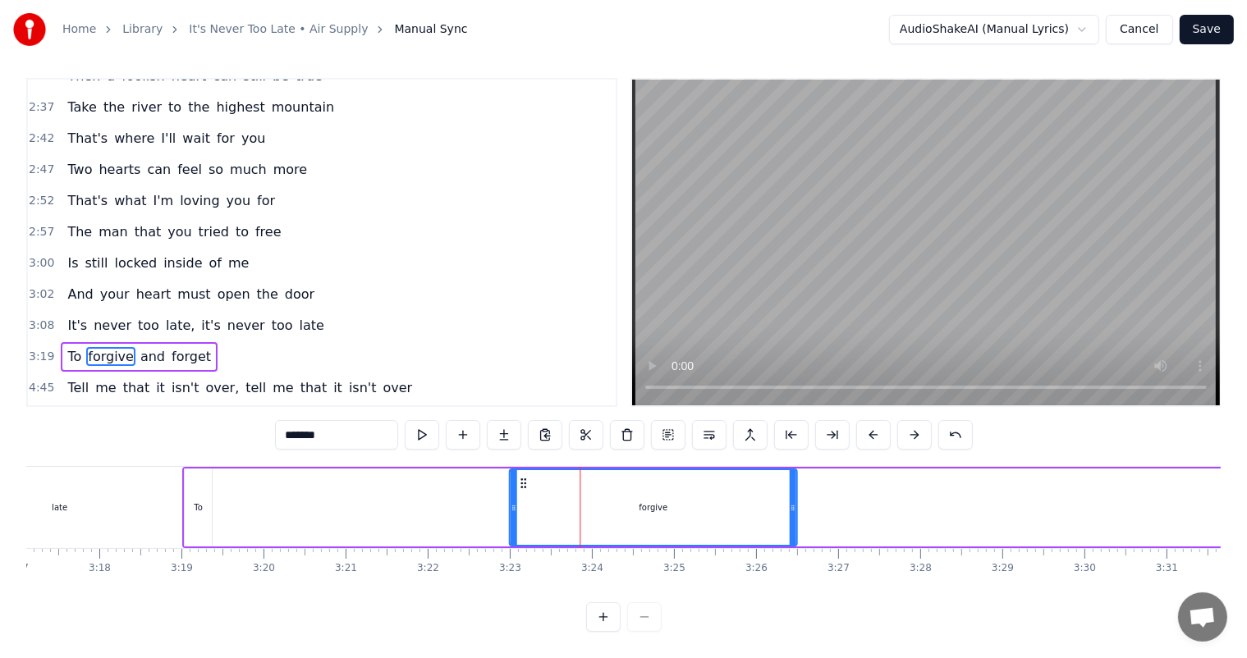
drag, startPoint x: 732, startPoint y: 480, endPoint x: 519, endPoint y: 492, distance: 213.8
click at [519, 492] on div "forgive" at bounding box center [653, 507] width 286 height 75
click at [194, 507] on div "To" at bounding box center [198, 507] width 9 height 12
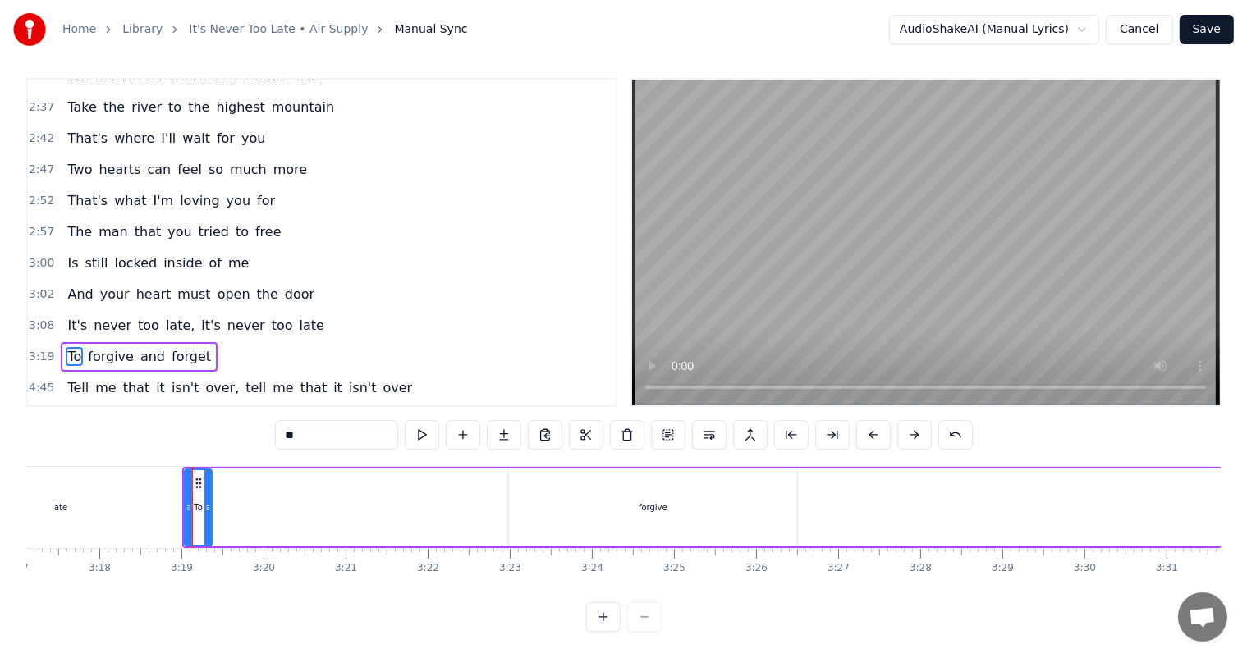
click at [658, 502] on div "forgive" at bounding box center [653, 507] width 29 height 12
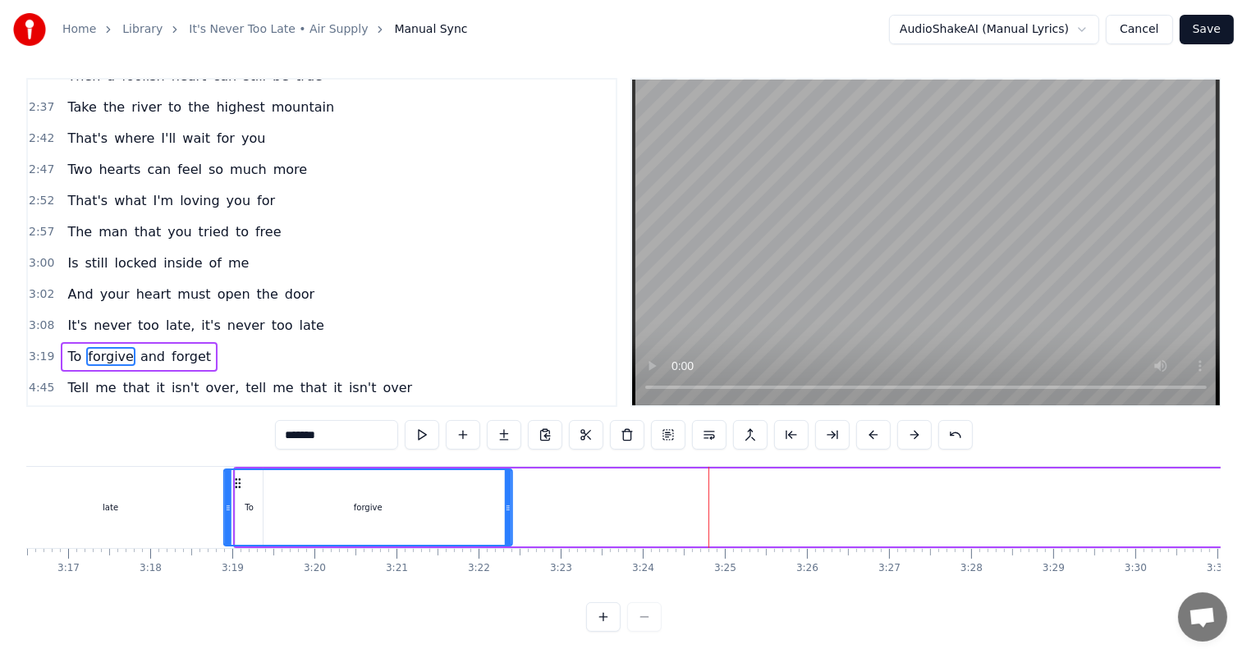
scroll to position [0, 16122]
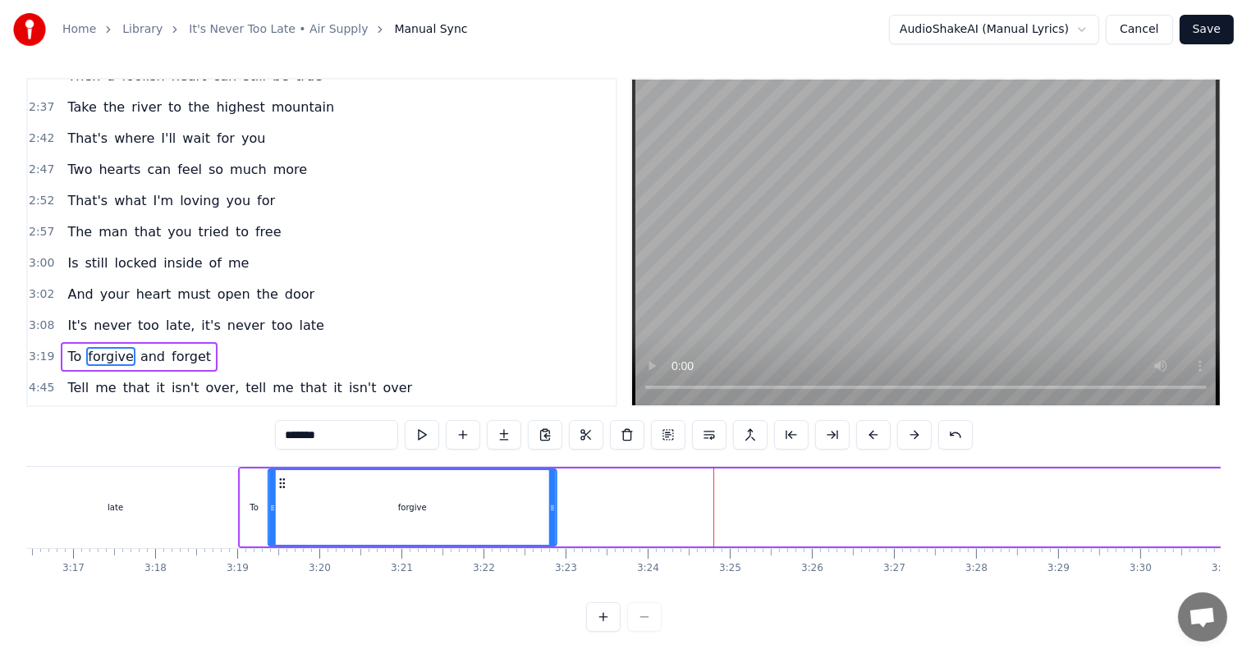
drag, startPoint x: 522, startPoint y: 479, endPoint x: 282, endPoint y: 479, distance: 240.5
click at [282, 479] on icon at bounding box center [281, 483] width 13 height 13
click at [69, 347] on span "To" at bounding box center [74, 356] width 17 height 19
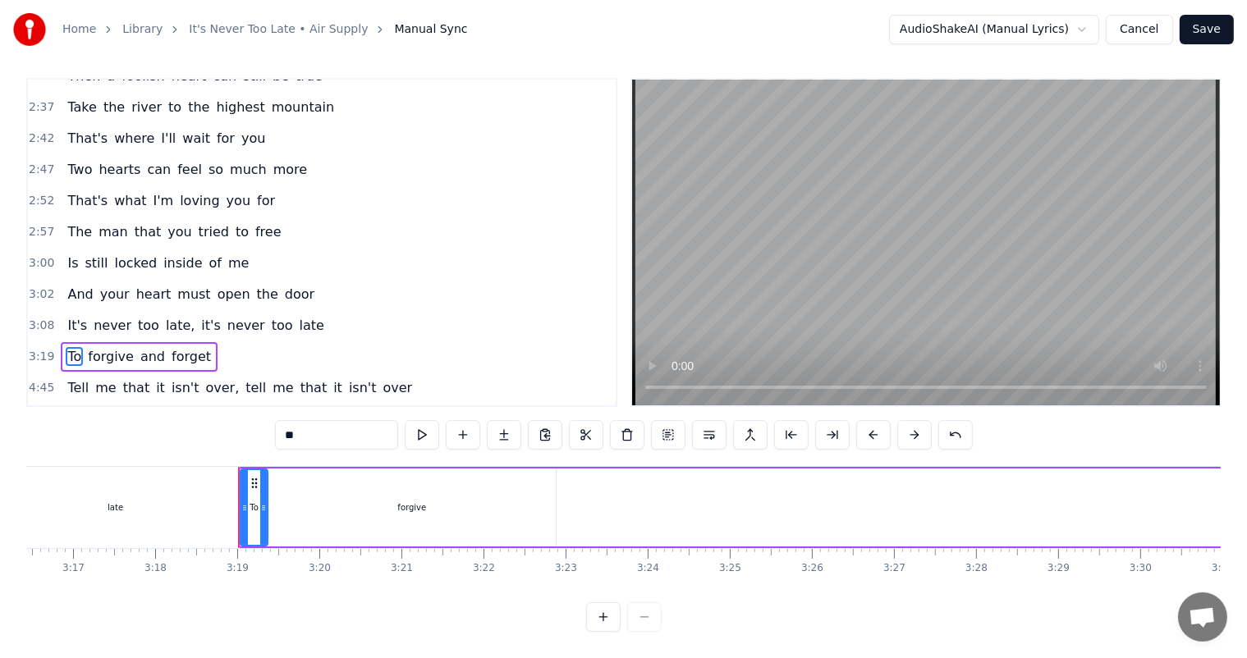
click at [299, 378] on span "that" at bounding box center [314, 387] width 30 height 19
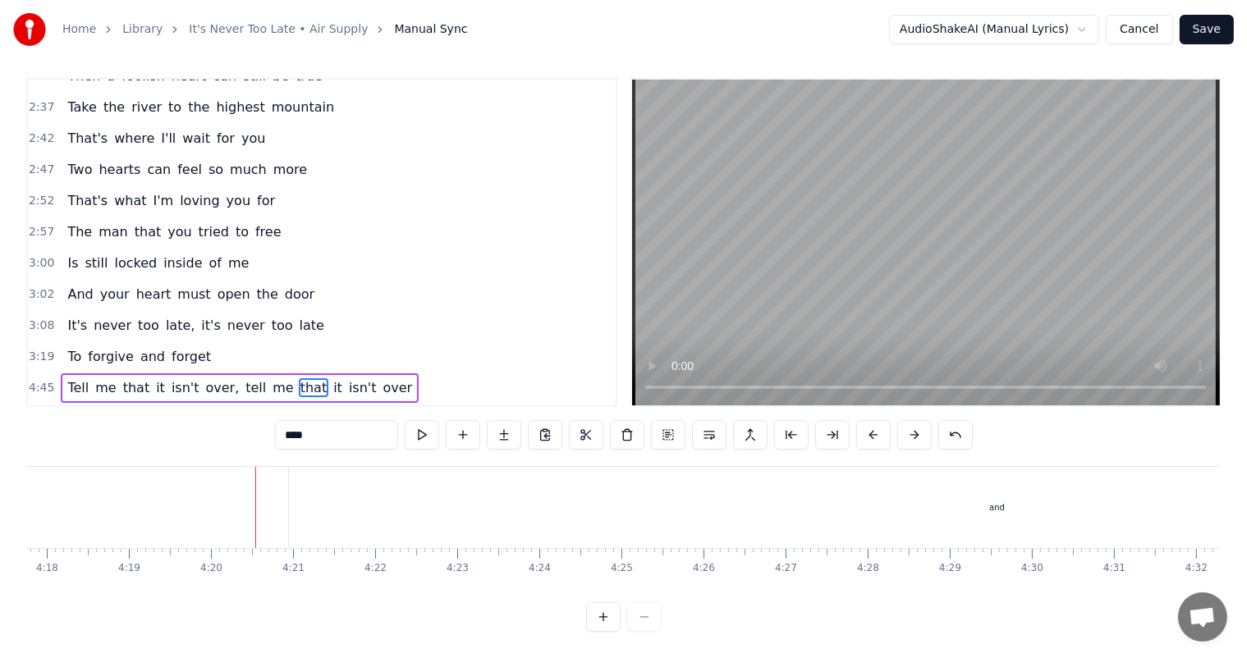
scroll to position [0, 21301]
click at [68, 347] on span "To" at bounding box center [74, 356] width 17 height 19
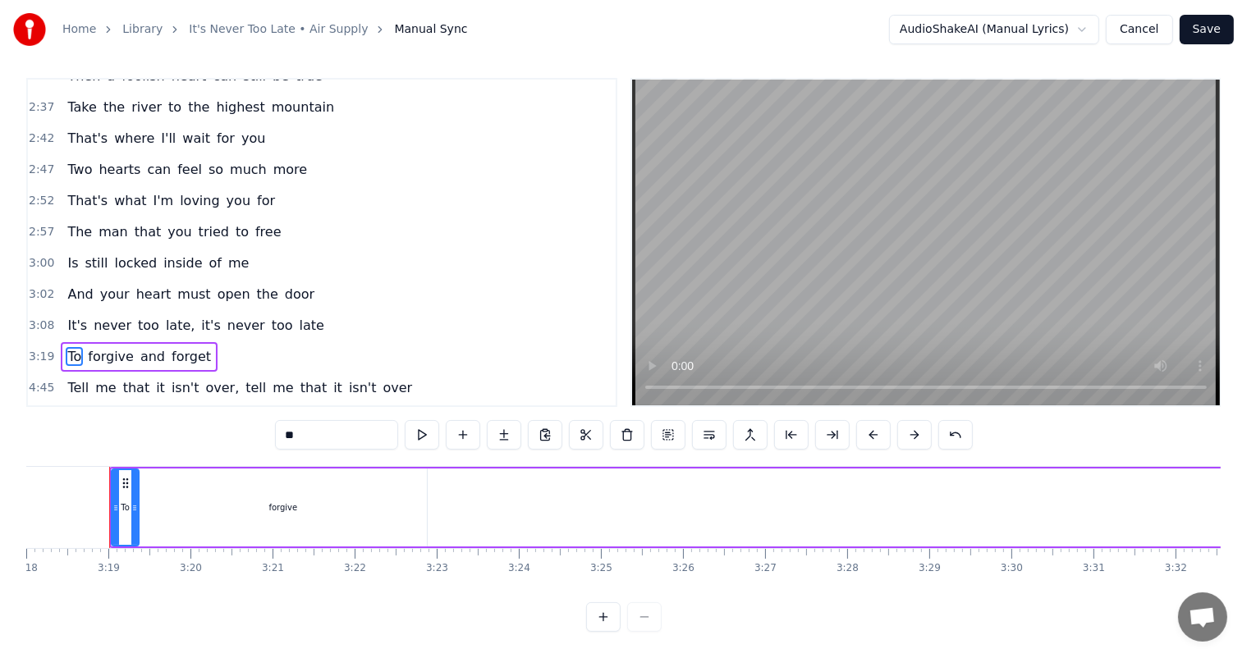
scroll to position [21, 0]
click at [111, 347] on span "forgive" at bounding box center [110, 356] width 49 height 19
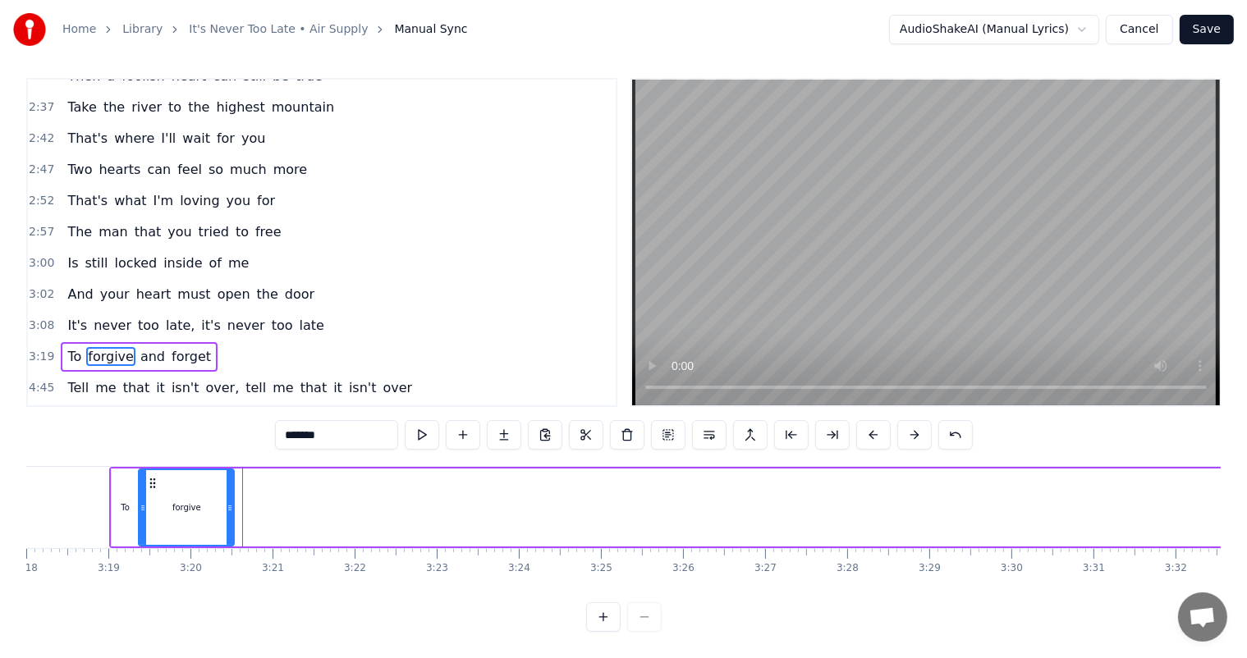
drag, startPoint x: 423, startPoint y: 492, endPoint x: 230, endPoint y: 485, distance: 193.0
click at [230, 485] on div at bounding box center [230, 507] width 7 height 75
click at [215, 474] on div "forgive" at bounding box center [187, 507] width 94 height 75
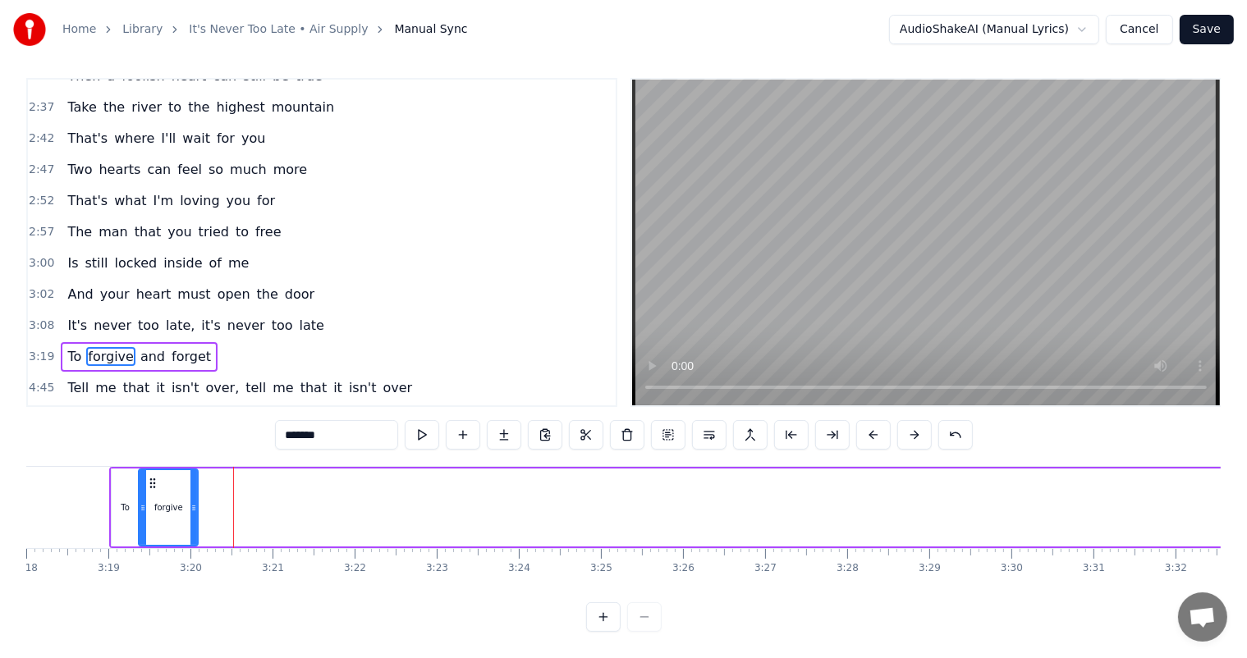
drag, startPoint x: 227, startPoint y: 492, endPoint x: 190, endPoint y: 489, distance: 36.2
click at [190, 501] on icon at bounding box center [193, 507] width 7 height 13
click at [185, 501] on icon at bounding box center [188, 507] width 7 height 13
click at [139, 347] on span "and" at bounding box center [153, 356] width 28 height 19
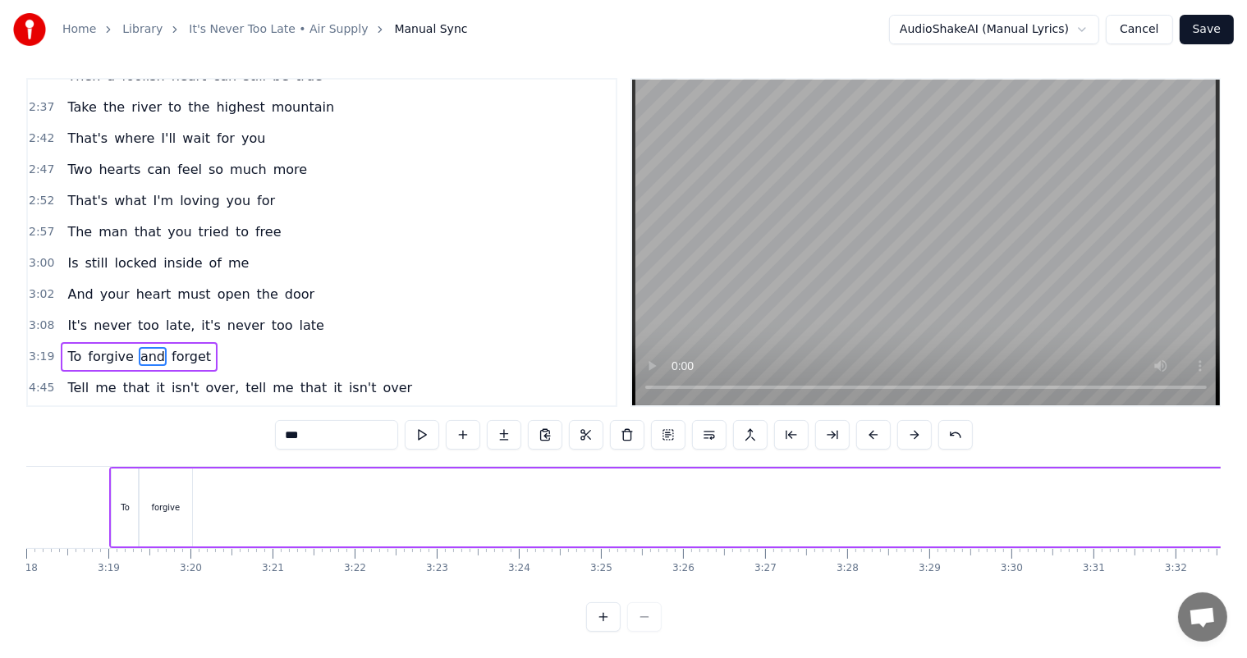
click at [140, 347] on span "and" at bounding box center [153, 356] width 28 height 19
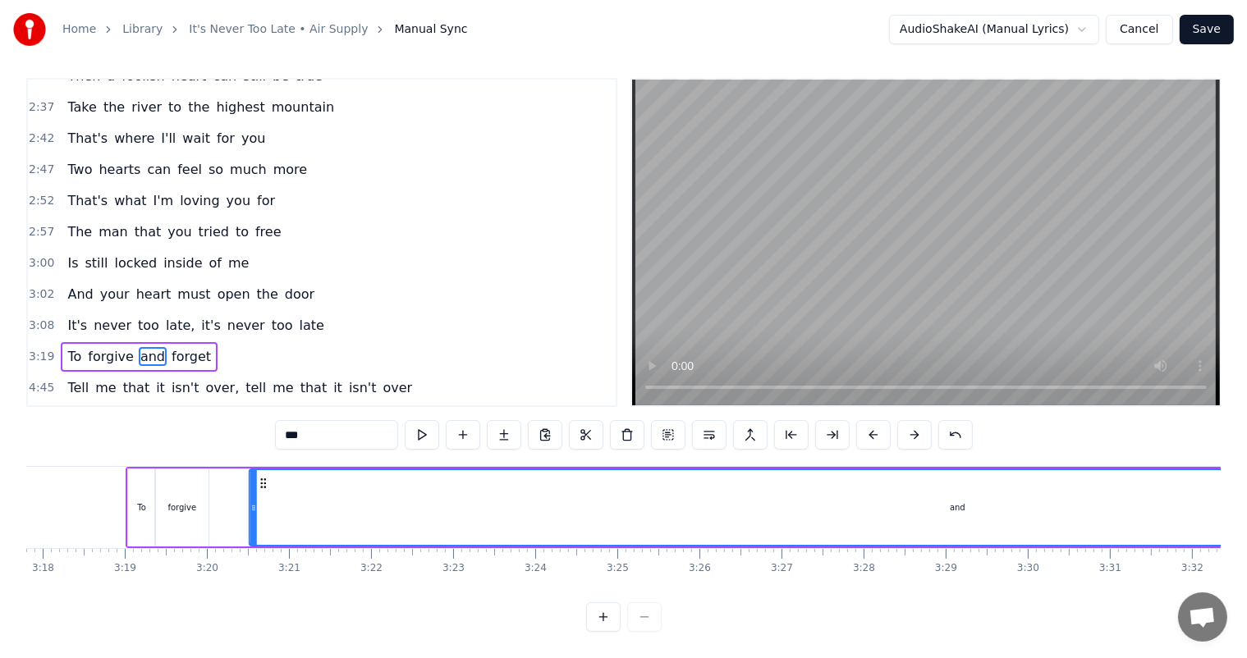
scroll to position [0, 16232]
drag, startPoint x: 124, startPoint y: 483, endPoint x: 313, endPoint y: 469, distance: 189.4
click at [313, 470] on div "and" at bounding box center [1008, 507] width 1415 height 75
click at [184, 495] on div "forgive" at bounding box center [184, 508] width 53 height 78
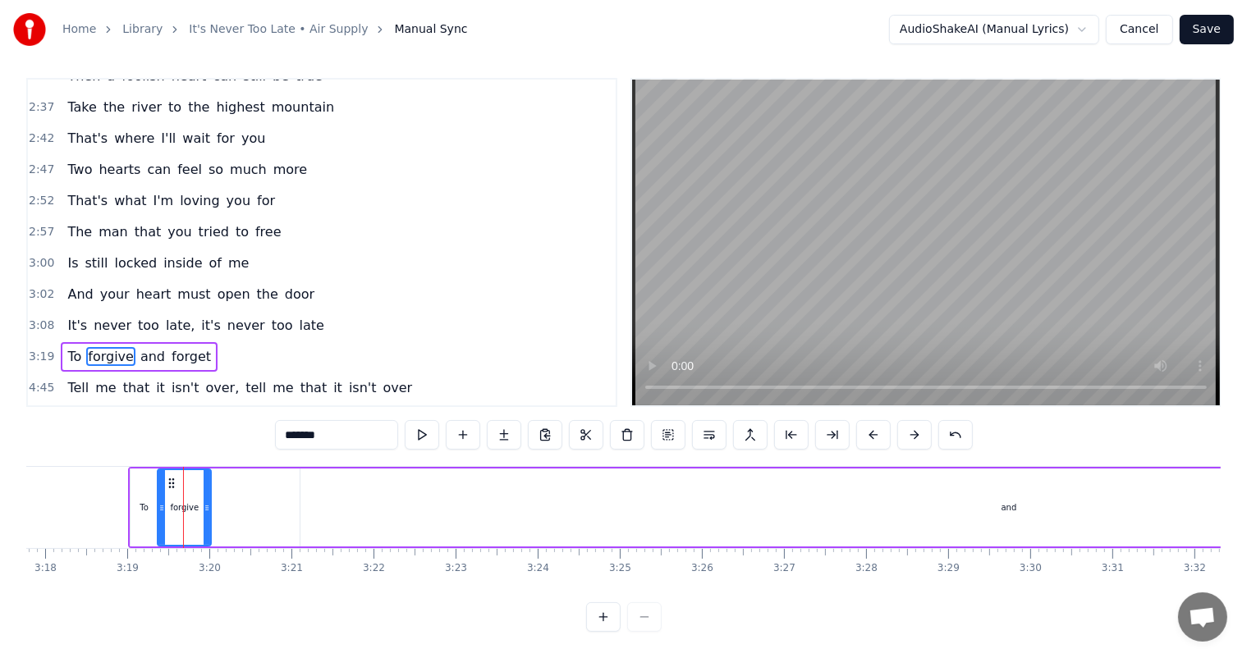
click at [324, 497] on div "and" at bounding box center [1008, 508] width 1417 height 78
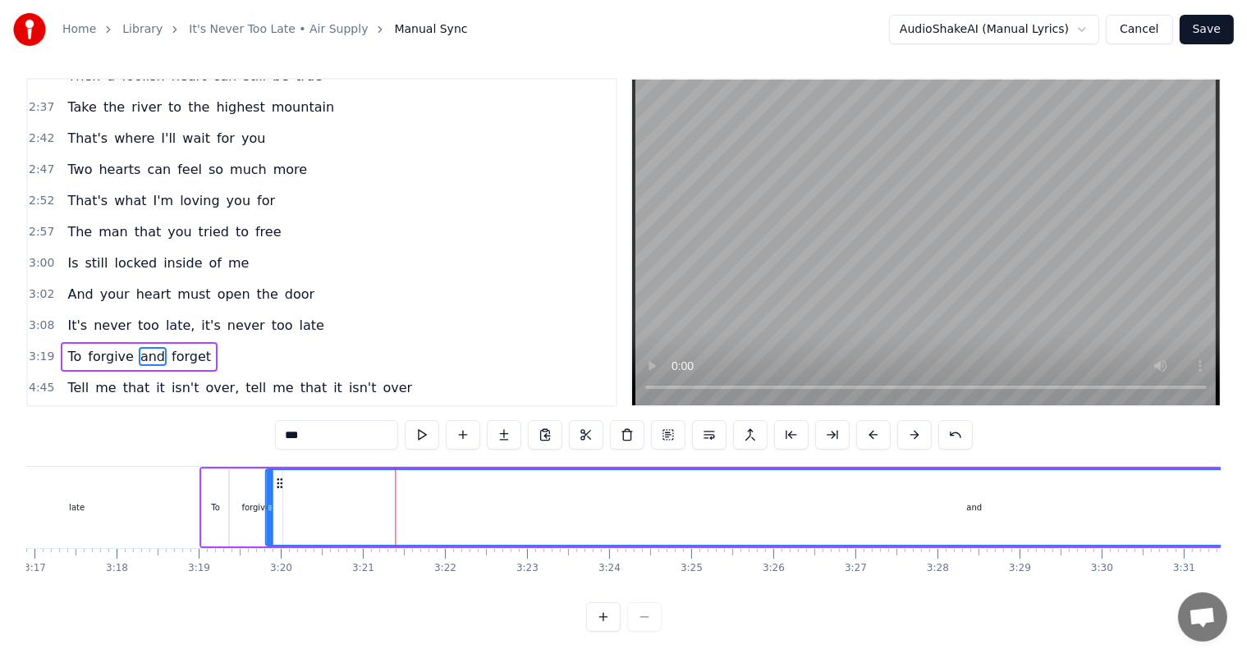
scroll to position [0, 16159]
drag, startPoint x: 312, startPoint y: 478, endPoint x: 292, endPoint y: 489, distance: 22.8
click at [292, 489] on div "and" at bounding box center [989, 507] width 1415 height 75
click at [266, 494] on div "forgive" at bounding box center [257, 508] width 53 height 78
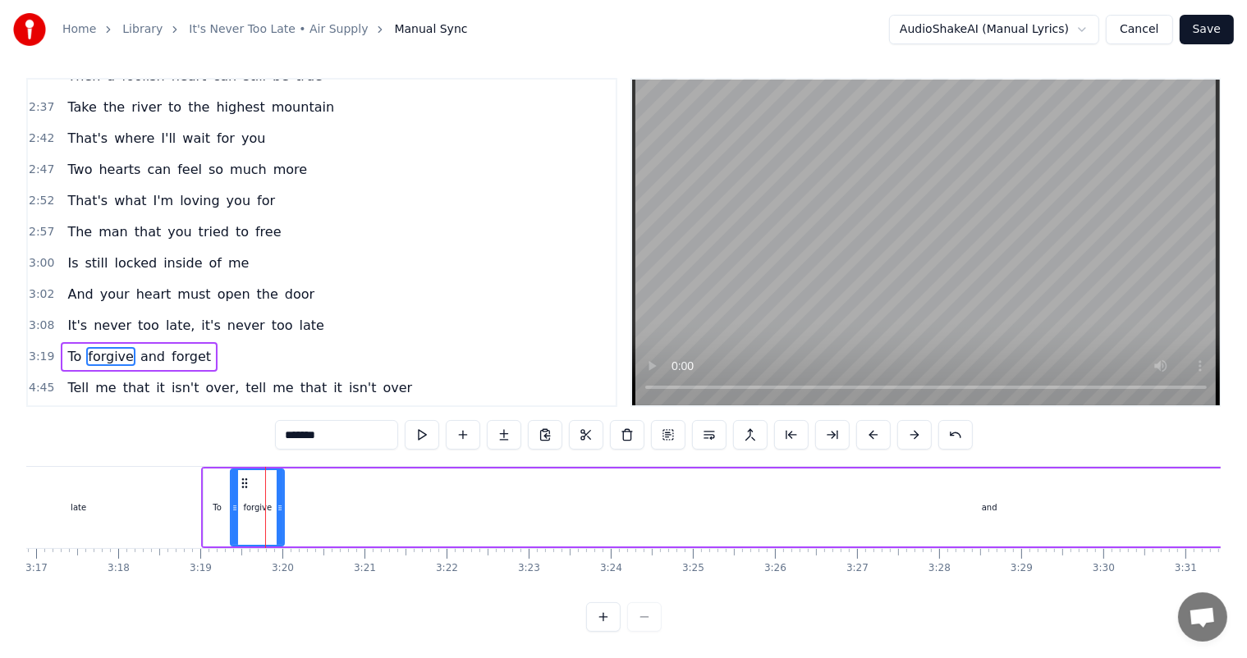
click at [318, 501] on div "and" at bounding box center [989, 508] width 1417 height 78
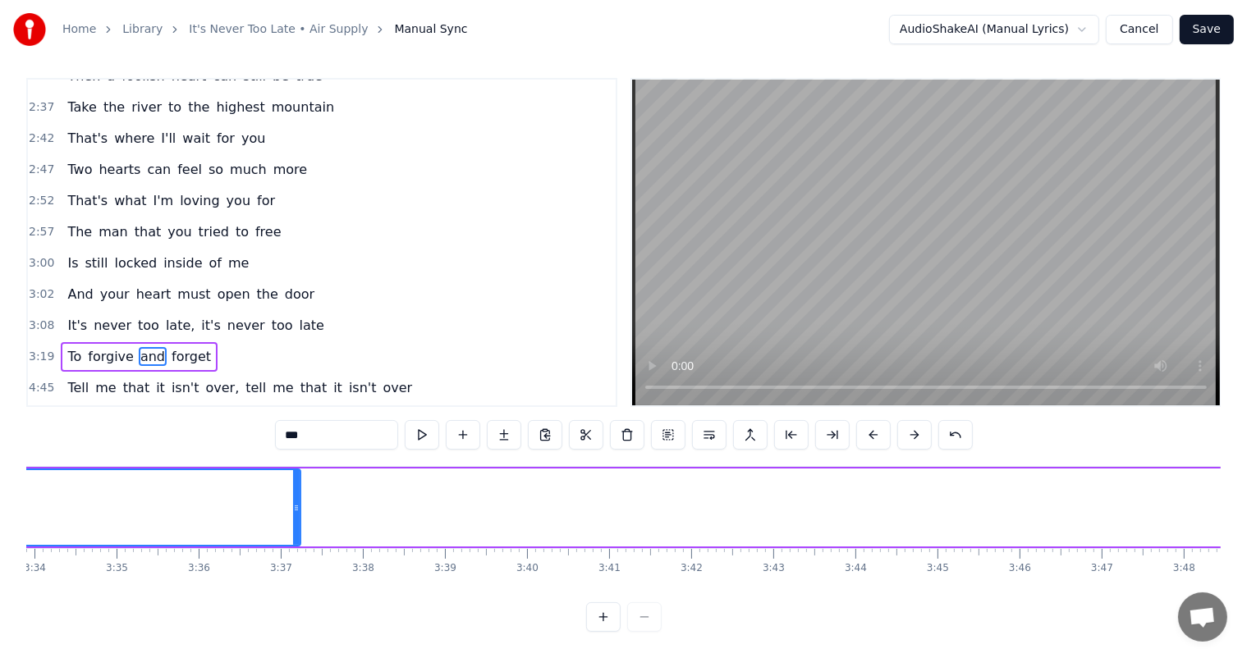
scroll to position [0, 17060]
drag, startPoint x: 793, startPoint y: 506, endPoint x: 56, endPoint y: 515, distance: 737.1
click at [56, 515] on div at bounding box center [55, 507] width 7 height 75
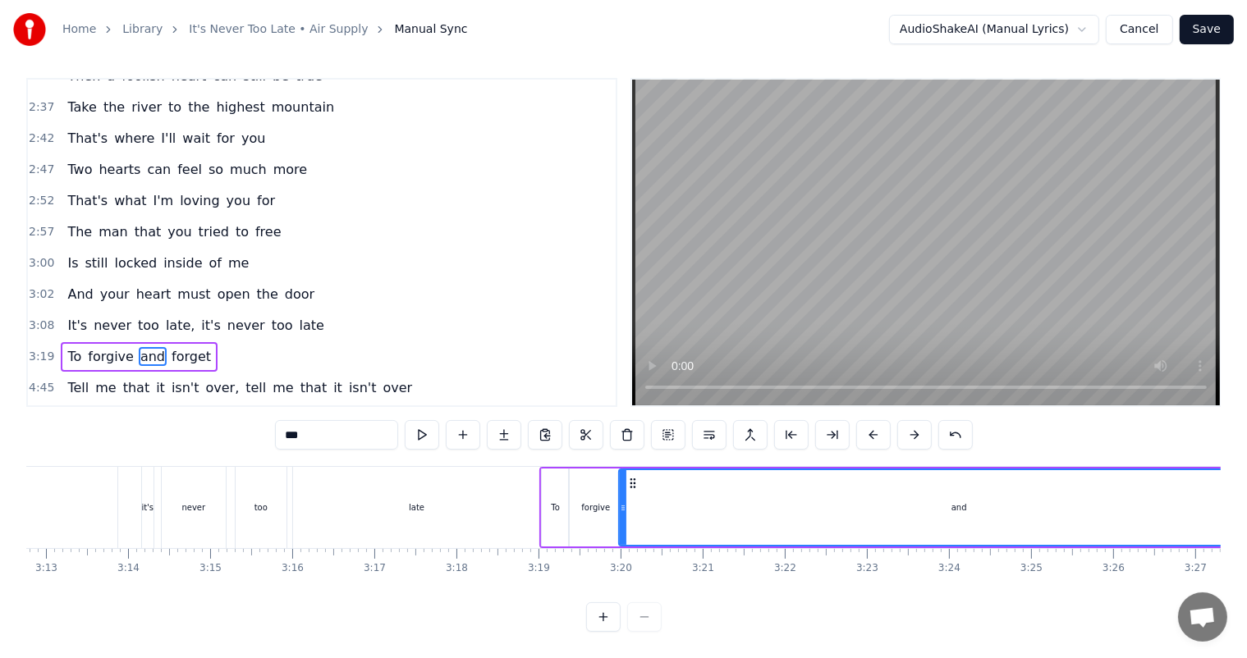
scroll to position [0, 16001]
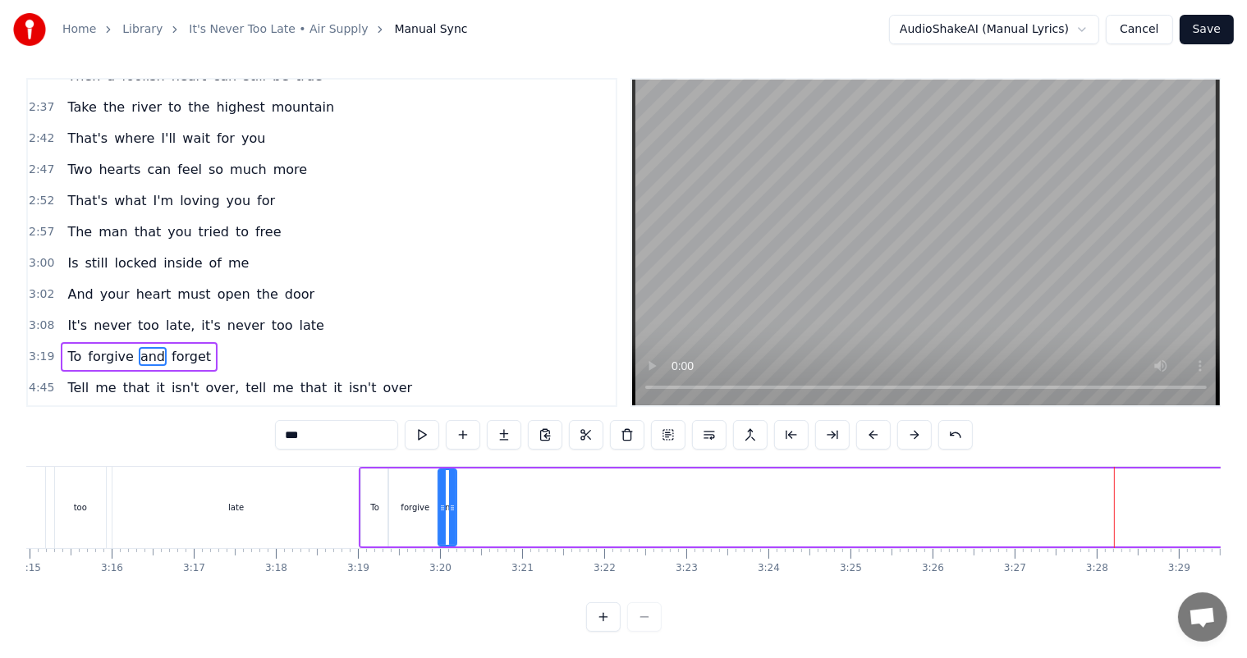
drag, startPoint x: 1112, startPoint y: 506, endPoint x: 451, endPoint y: 541, distance: 662.5
click at [451, 541] on div at bounding box center [452, 507] width 7 height 75
drag, startPoint x: 452, startPoint y: 495, endPoint x: 465, endPoint y: 495, distance: 12.3
click at [465, 510] on circle at bounding box center [465, 510] width 1 height 1
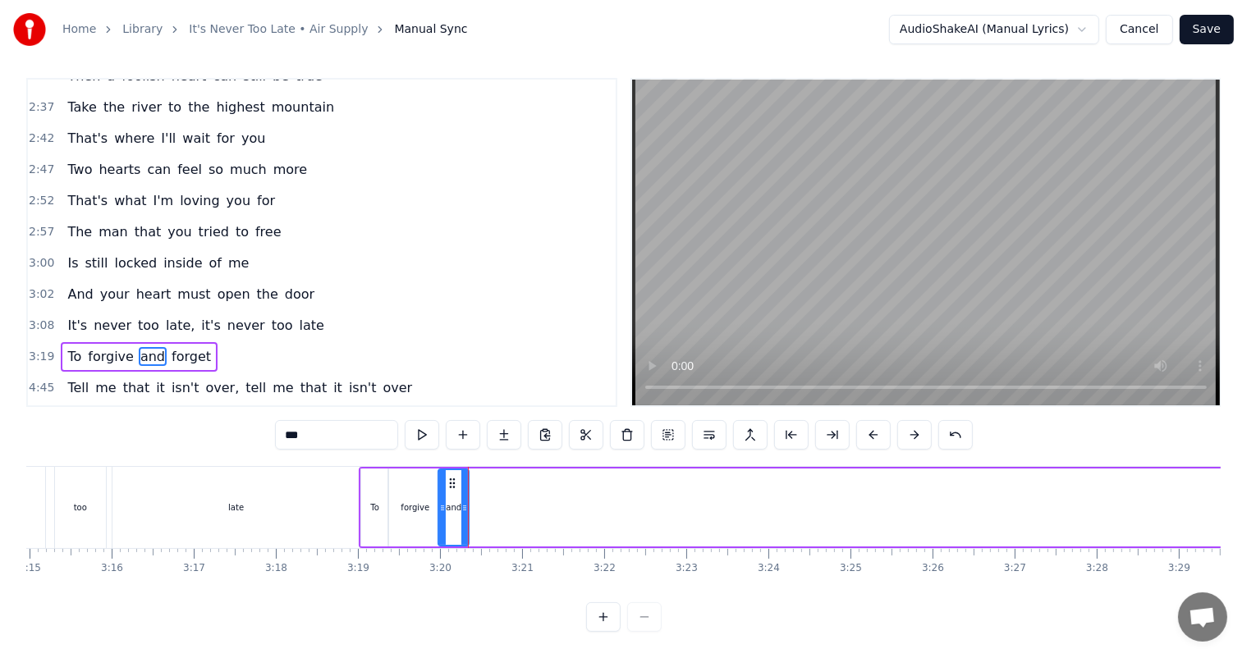
click at [170, 347] on span "forget" at bounding box center [191, 356] width 43 height 19
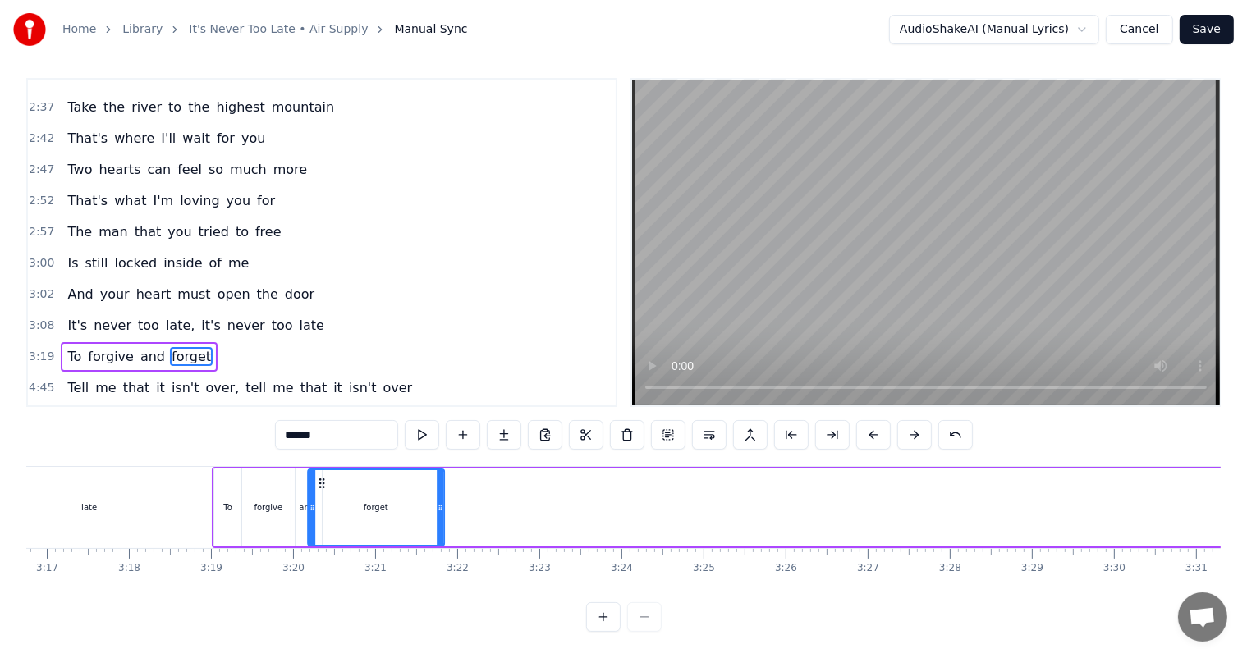
scroll to position [0, 16148]
drag, startPoint x: 119, startPoint y: 481, endPoint x: 332, endPoint y: 437, distance: 217.1
click at [332, 437] on div "0:42 Take the river to the highest mountain 0:48 Take the ocean to the farthest…" at bounding box center [623, 355] width 1194 height 554
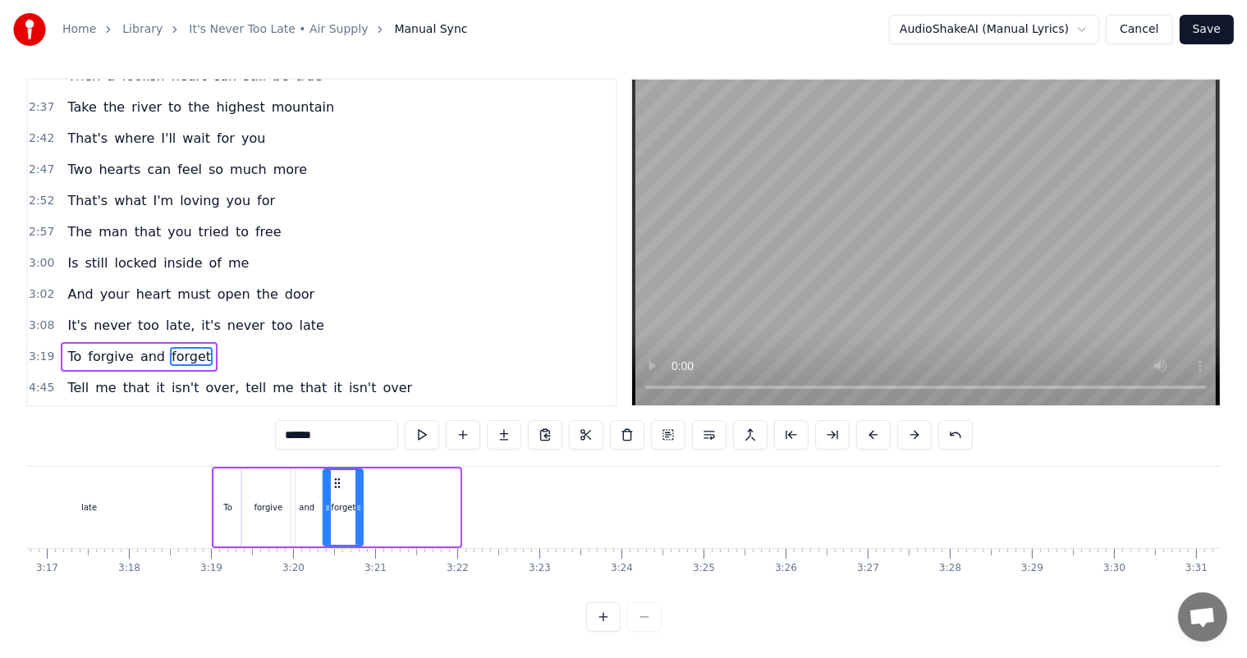
drag, startPoint x: 455, startPoint y: 508, endPoint x: 358, endPoint y: 511, distance: 96.9
click at [358, 511] on icon at bounding box center [358, 507] width 7 height 13
drag, startPoint x: 359, startPoint y: 507, endPoint x: 469, endPoint y: 514, distance: 111.0
click at [469, 514] on div at bounding box center [469, 507] width 7 height 75
drag, startPoint x: 469, startPoint y: 514, endPoint x: 384, endPoint y: 513, distance: 85.4
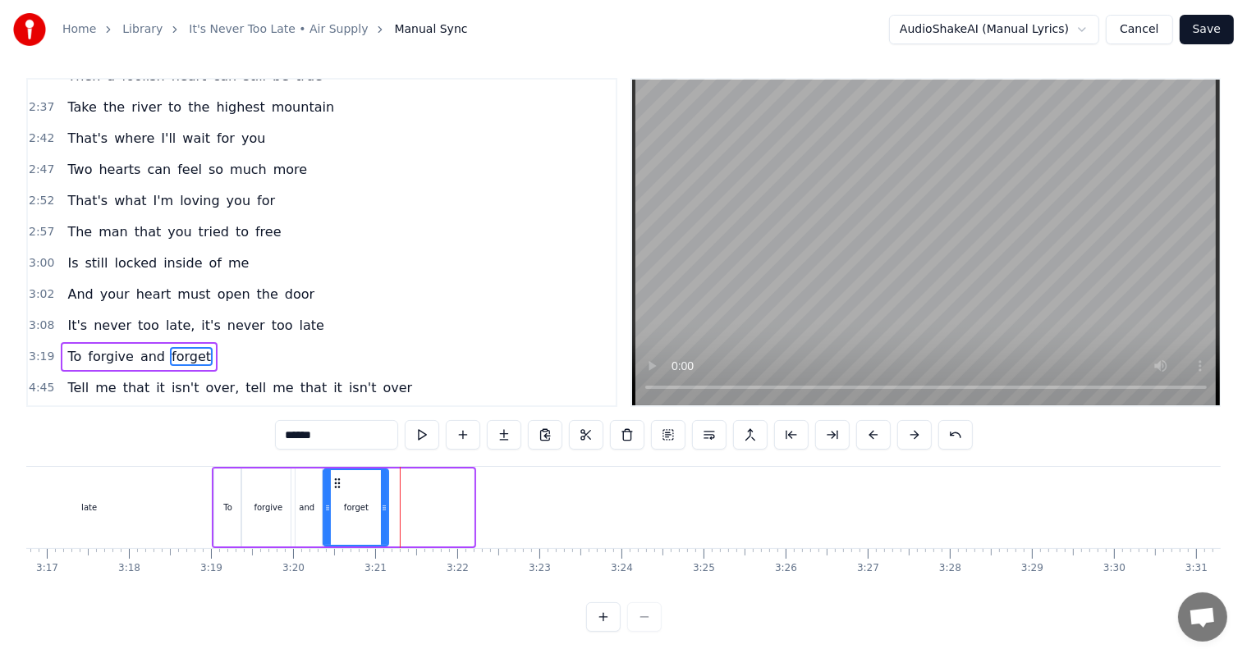
click at [384, 513] on div at bounding box center [384, 507] width 7 height 75
click at [77, 378] on span "Tell" at bounding box center [78, 387] width 25 height 19
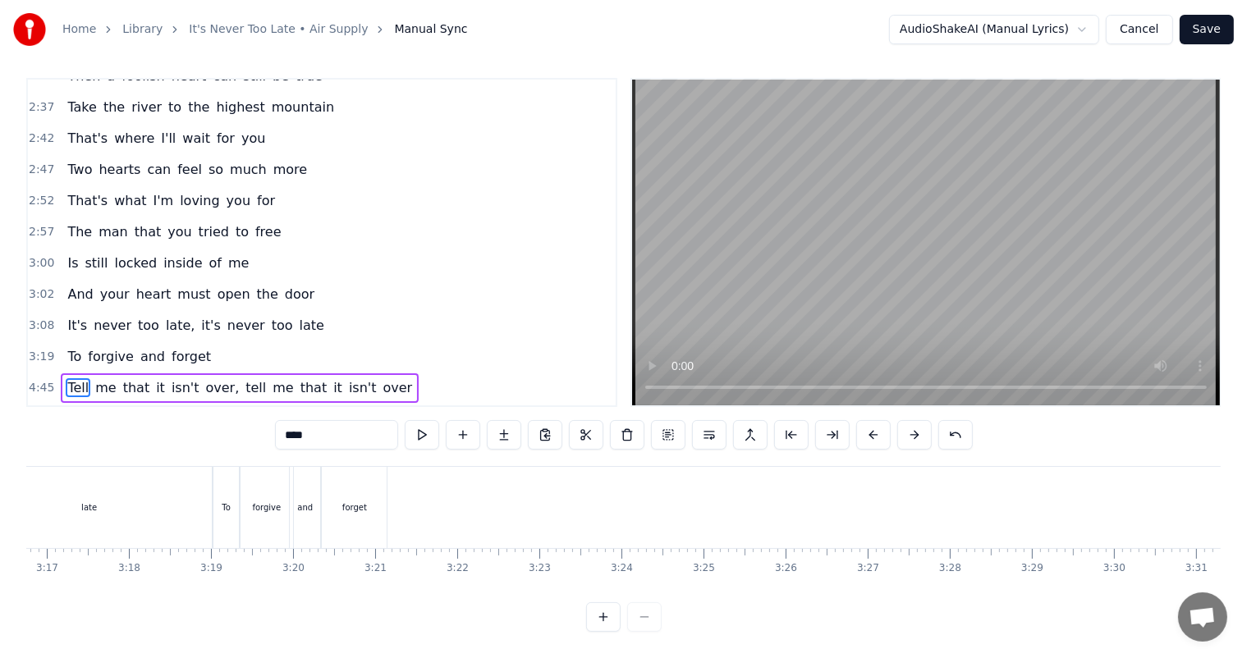
scroll to position [21, 0]
click at [72, 378] on span "Tell" at bounding box center [78, 387] width 25 height 19
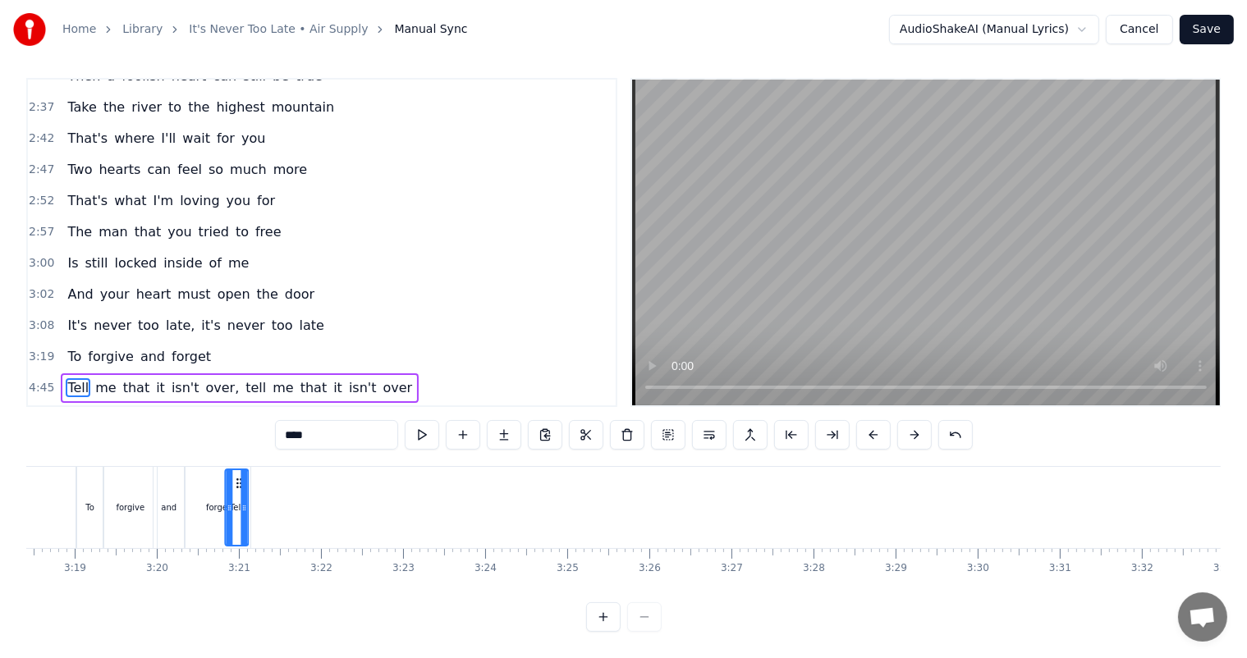
scroll to position [0, 16281]
drag, startPoint x: 125, startPoint y: 469, endPoint x: 271, endPoint y: 466, distance: 146.1
click at [271, 477] on icon at bounding box center [271, 483] width 13 height 13
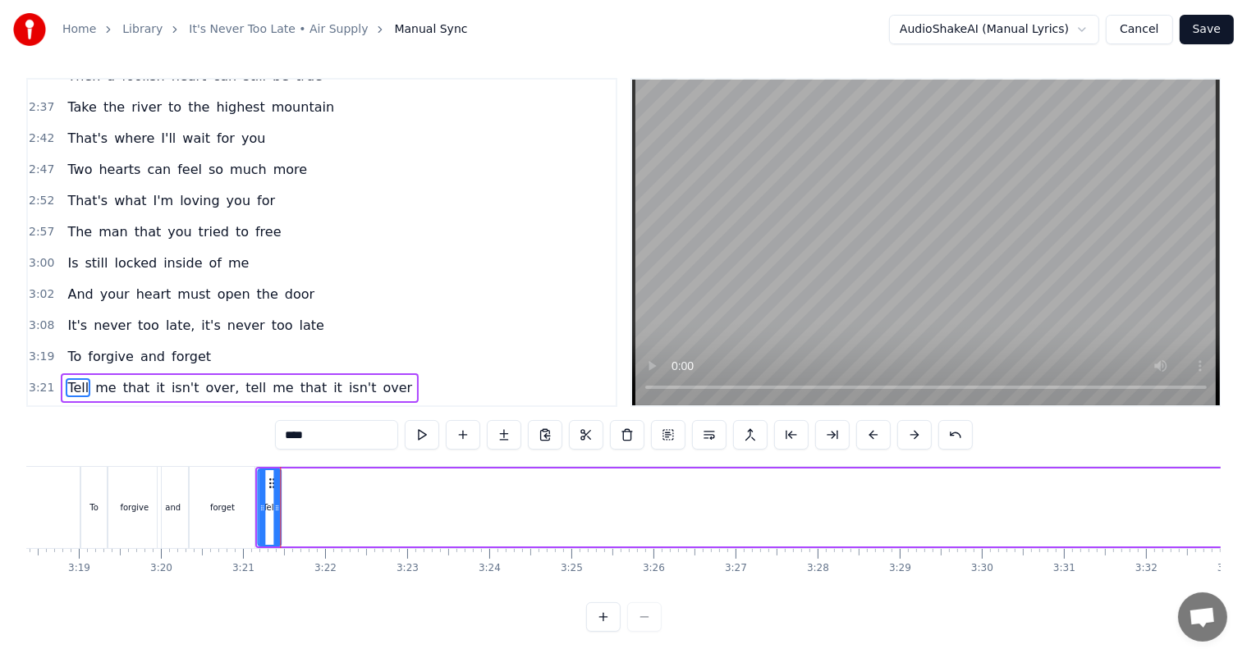
click at [196, 467] on div "forget" at bounding box center [222, 507] width 65 height 81
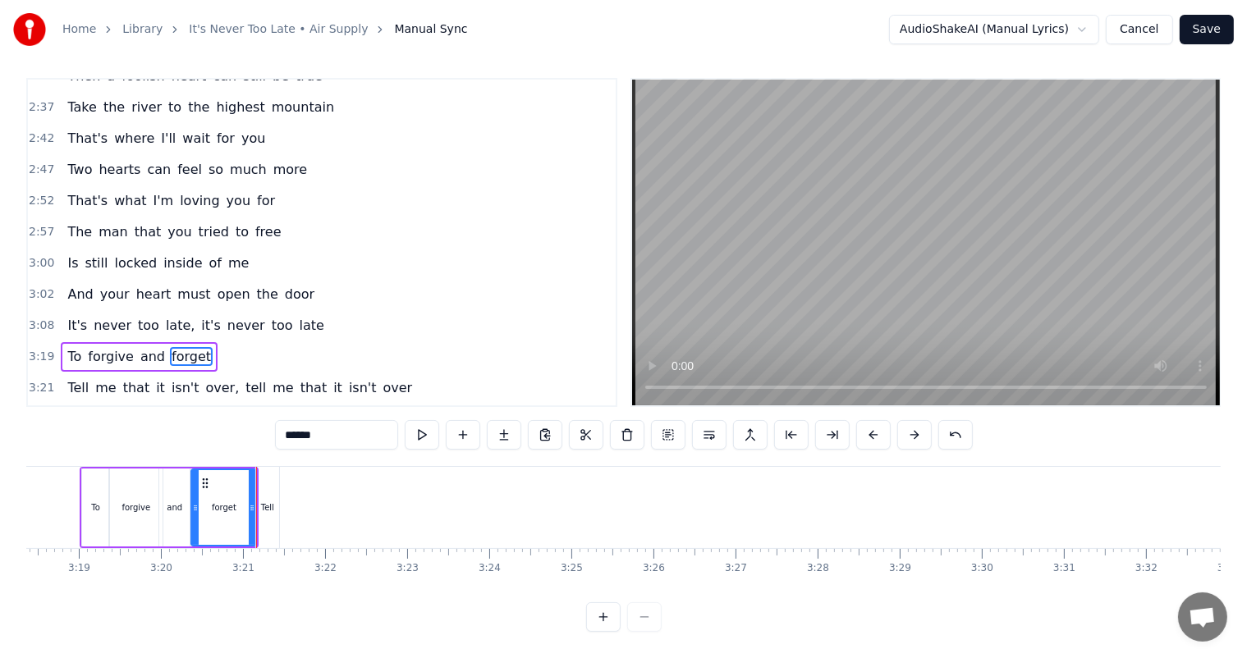
scroll to position [21, 0]
click at [269, 483] on div "Tell" at bounding box center [267, 507] width 23 height 81
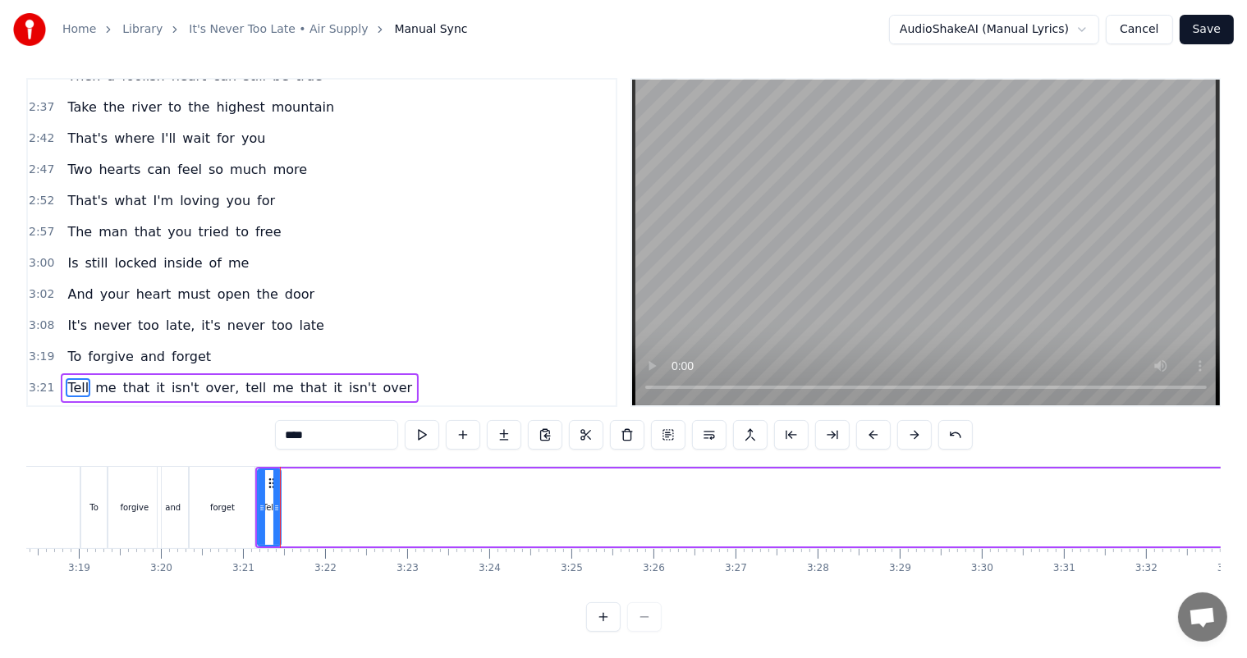
click at [94, 378] on span "me" at bounding box center [106, 387] width 24 height 19
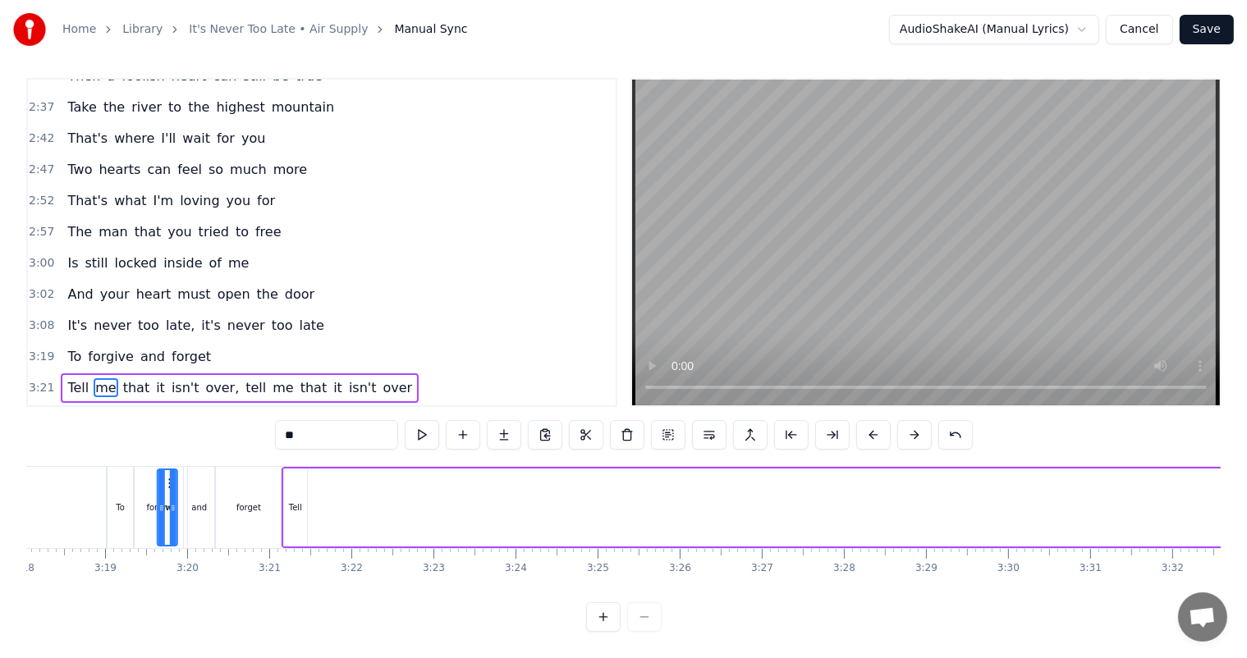
scroll to position [0, 16243]
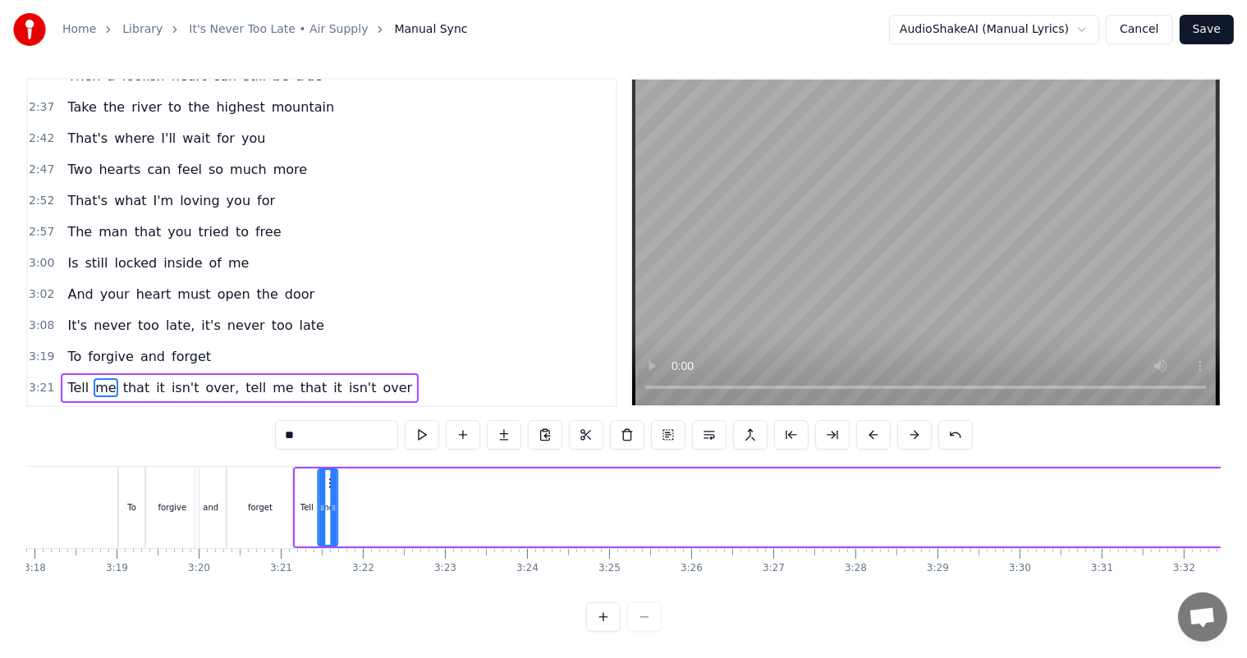
drag, startPoint x: 121, startPoint y: 470, endPoint x: 328, endPoint y: 497, distance: 208.5
click at [328, 497] on div "me" at bounding box center [327, 507] width 18 height 75
click at [126, 378] on span "that" at bounding box center [136, 387] width 30 height 19
type input "****"
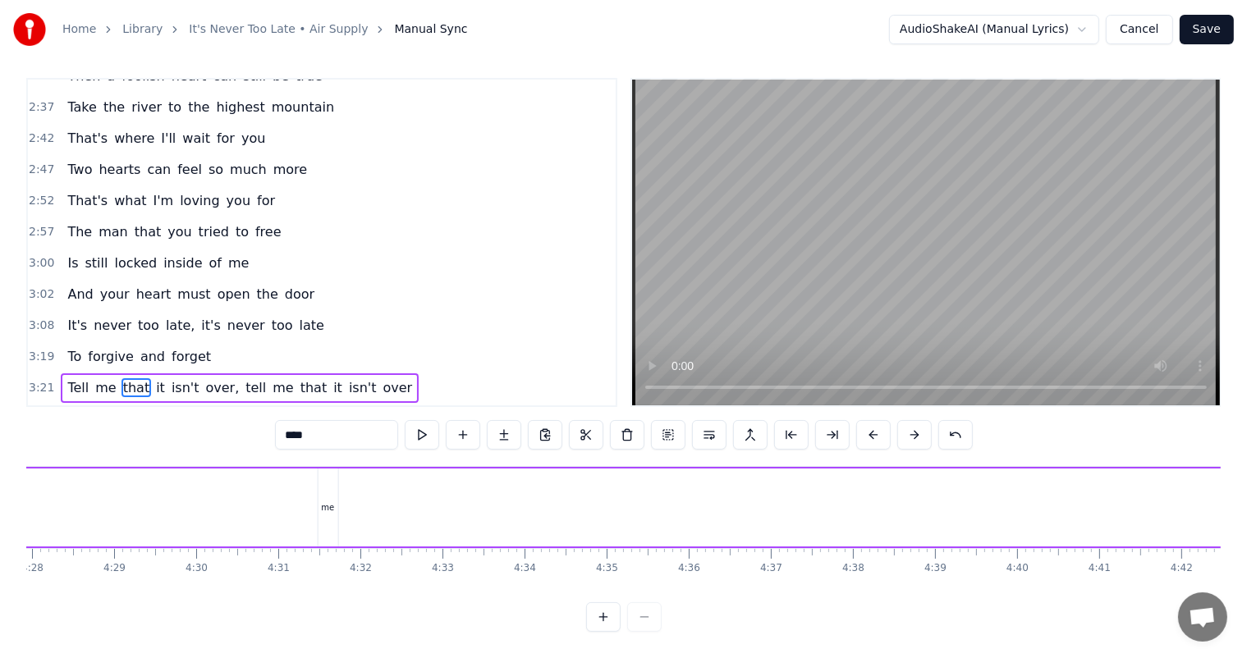
scroll to position [0, 23427]
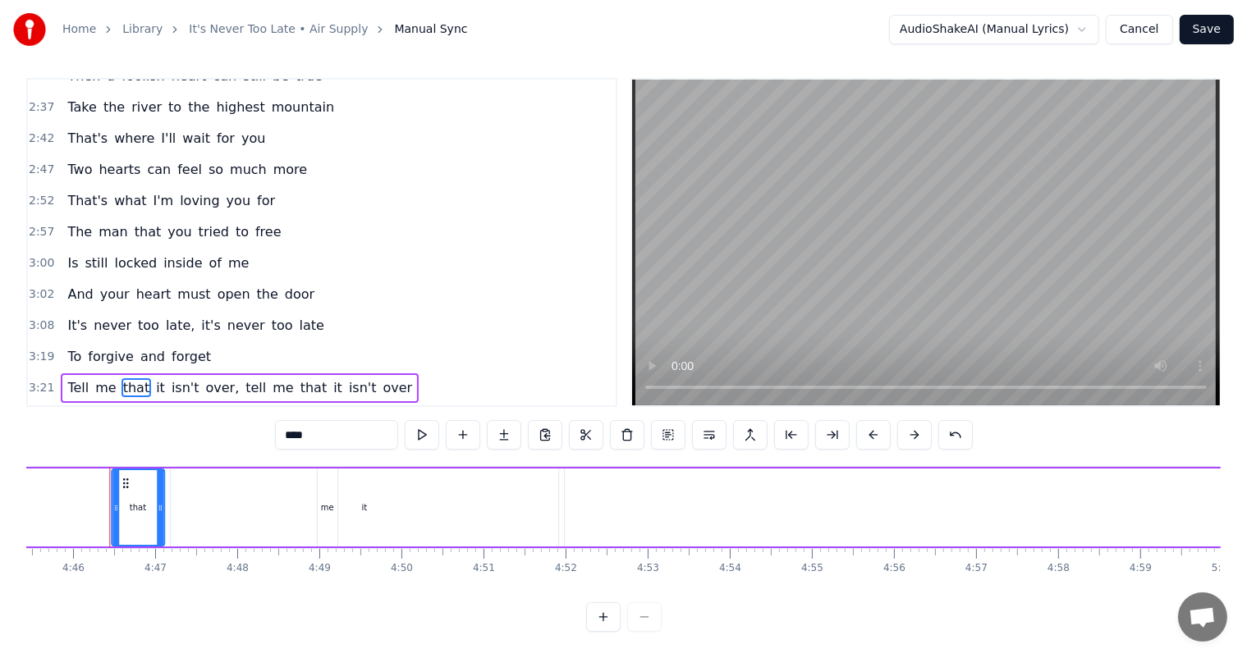
drag, startPoint x: 125, startPoint y: 466, endPoint x: 134, endPoint y: 474, distance: 12.2
click at [134, 474] on div "that" at bounding box center [137, 507] width 51 height 75
drag, startPoint x: 122, startPoint y: 467, endPoint x: 94, endPoint y: 462, distance: 28.3
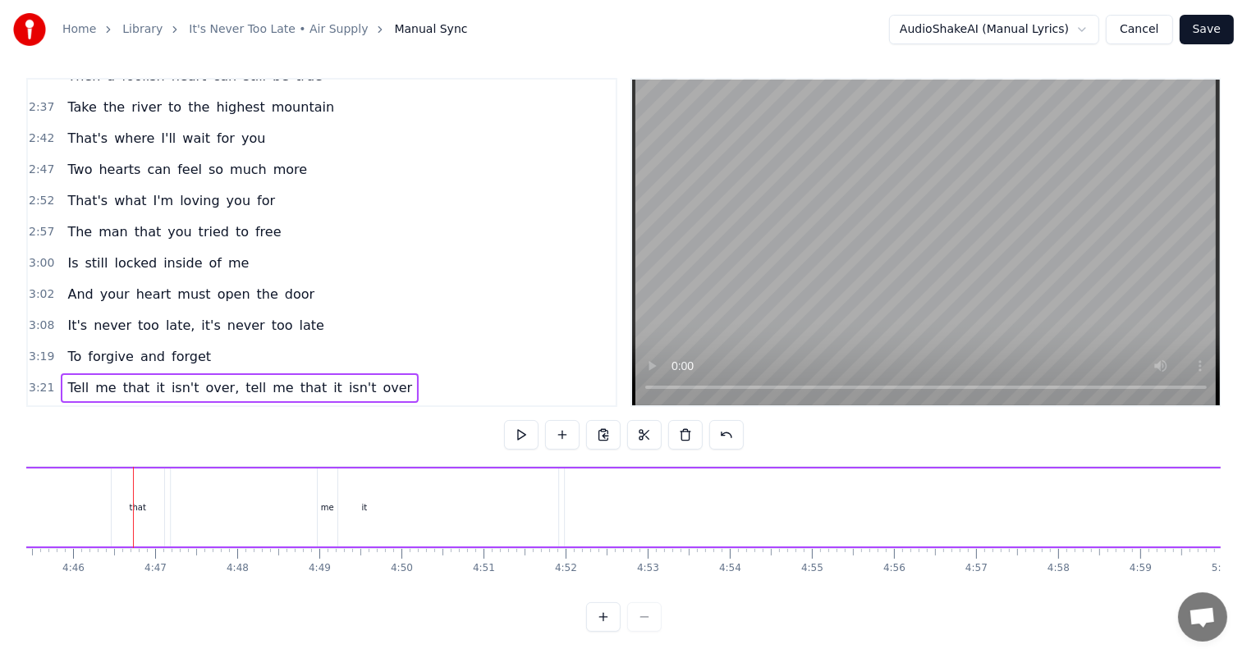
scroll to position [0, 23409]
click at [145, 471] on div "that" at bounding box center [156, 508] width 53 height 78
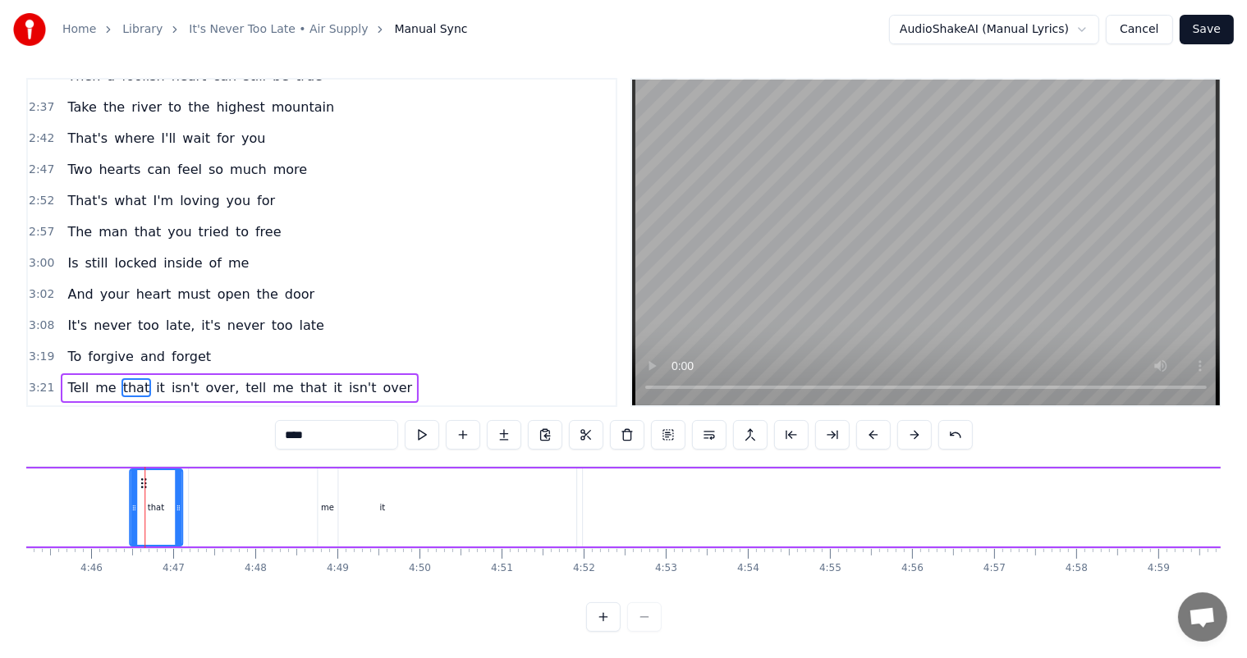
drag, startPoint x: 144, startPoint y: 467, endPoint x: 135, endPoint y: 476, distance: 12.2
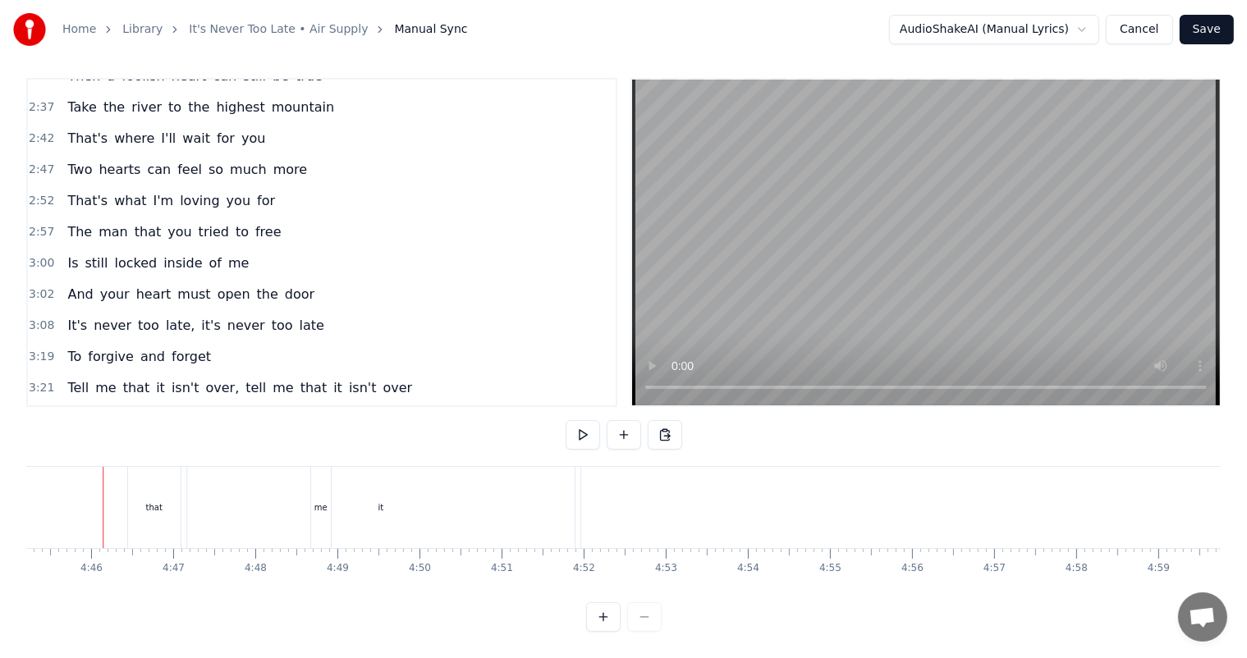
scroll to position [0, 23402]
click at [144, 470] on div "that" at bounding box center [161, 507] width 53 height 81
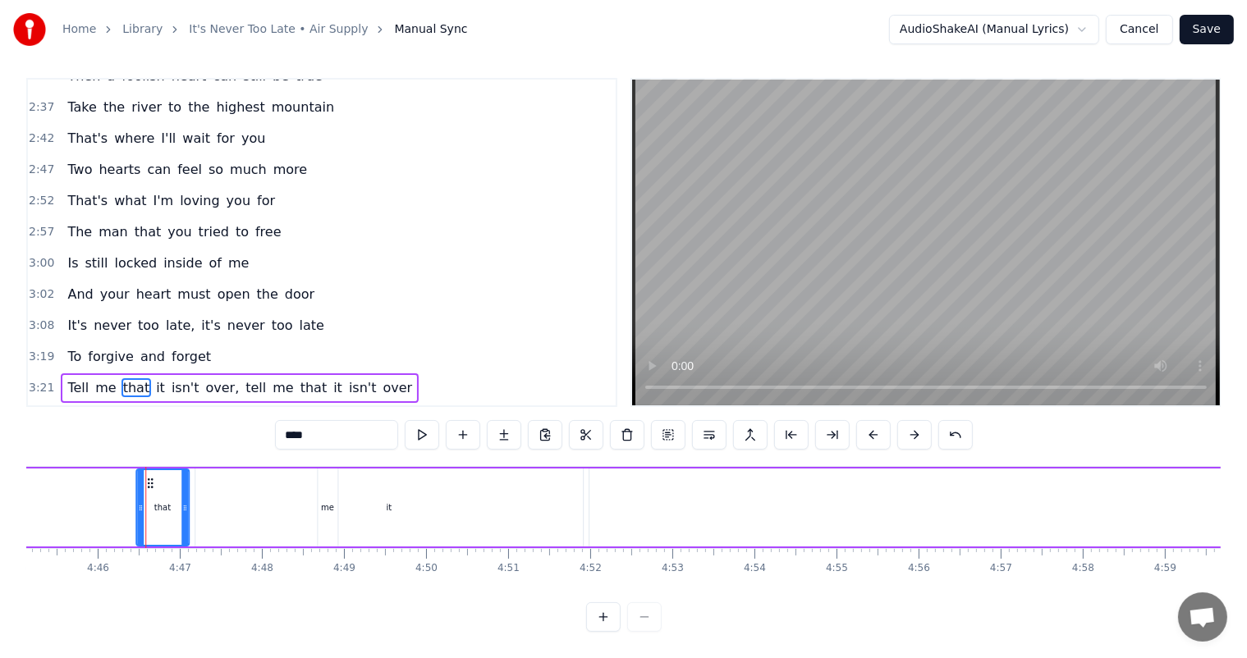
drag, startPoint x: 149, startPoint y: 469, endPoint x: 93, endPoint y: 466, distance: 55.9
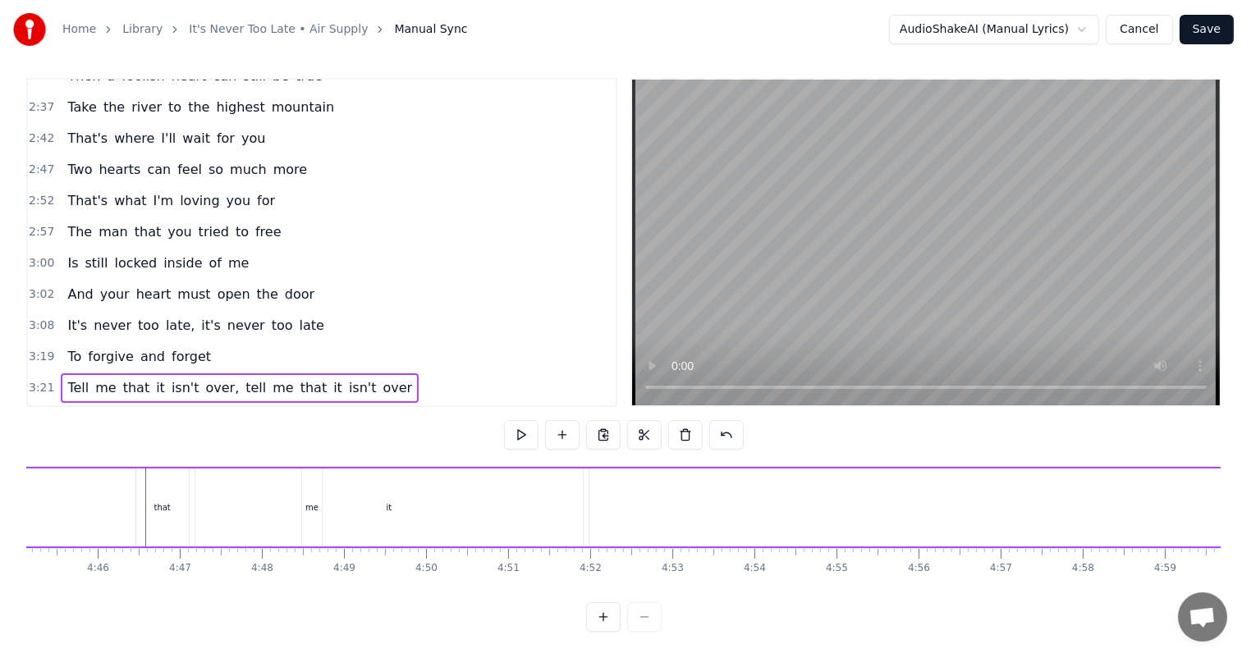
scroll to position [0, 23387]
click at [181, 501] on div "that" at bounding box center [178, 507] width 16 height 12
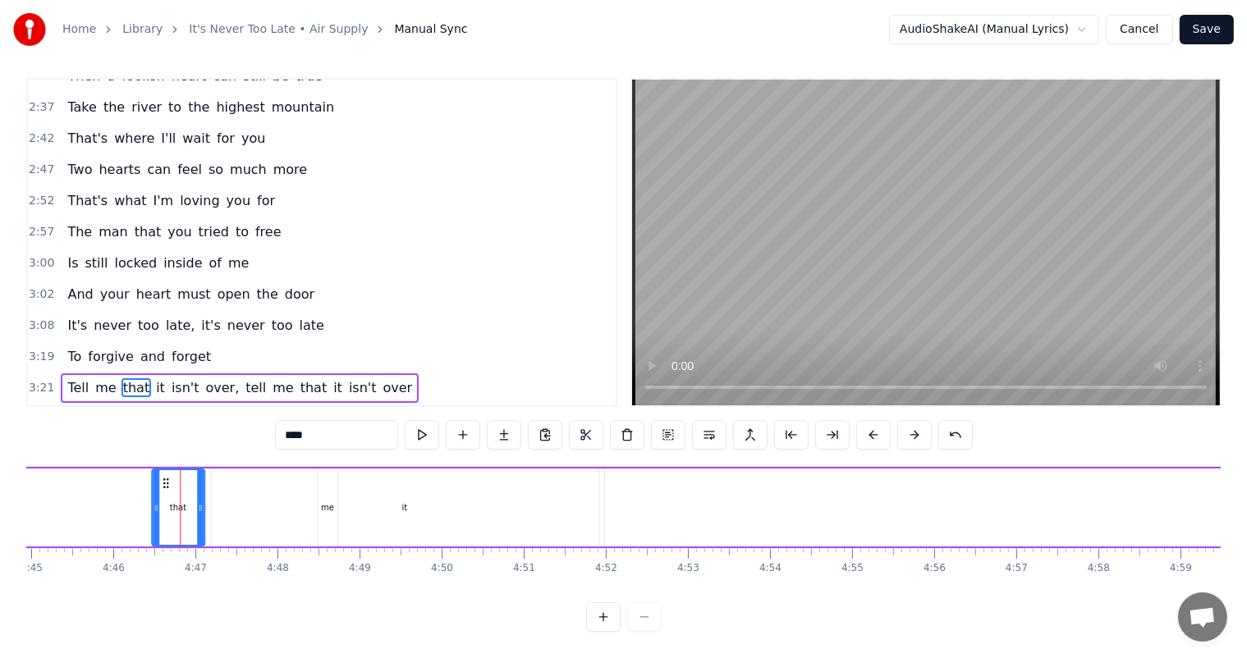
drag, startPoint x: 162, startPoint y: 464, endPoint x: 144, endPoint y: 464, distance: 17.2
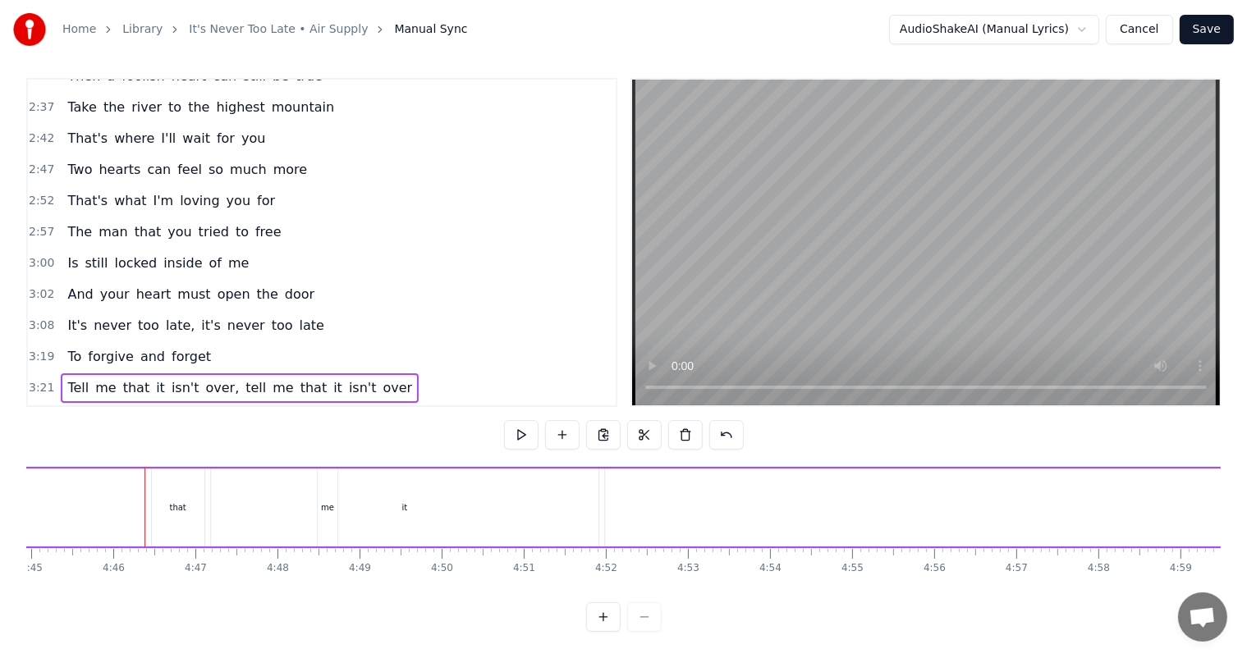
click at [175, 472] on div "that" at bounding box center [178, 508] width 53 height 78
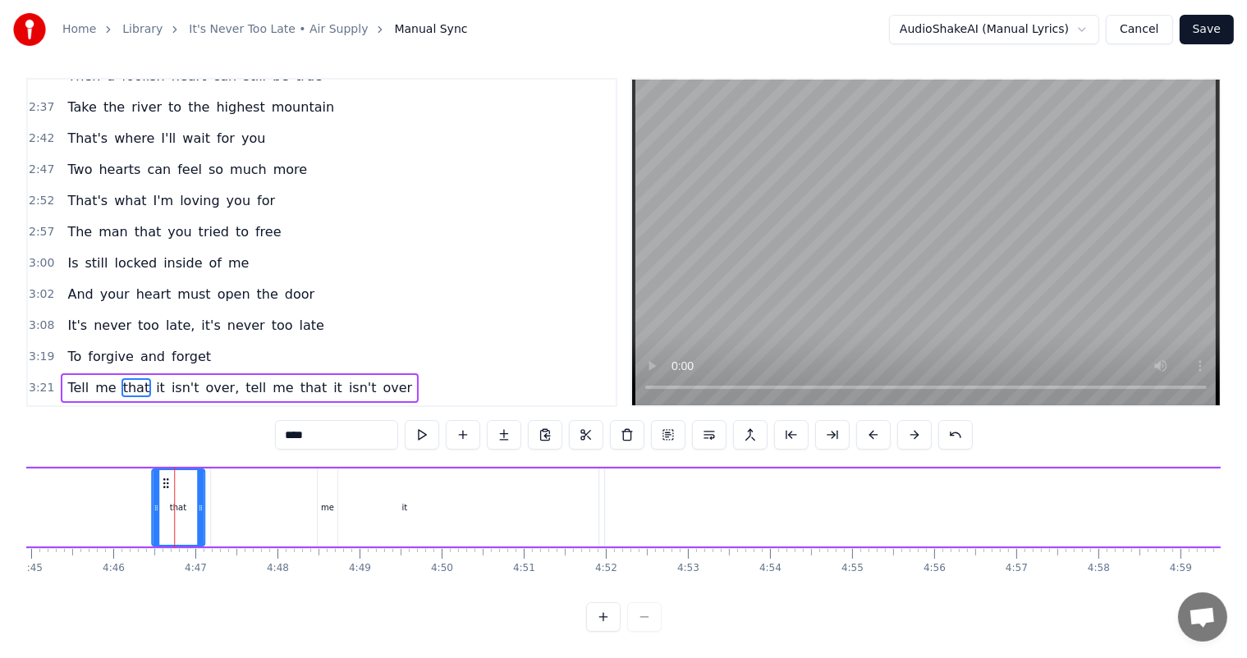
click at [165, 477] on icon at bounding box center [165, 483] width 13 height 13
click at [175, 501] on div "that" at bounding box center [178, 507] width 16 height 12
click at [156, 470] on div at bounding box center [157, 507] width 7 height 75
click at [165, 477] on icon at bounding box center [167, 483] width 13 height 13
click at [167, 477] on icon at bounding box center [167, 483] width 13 height 13
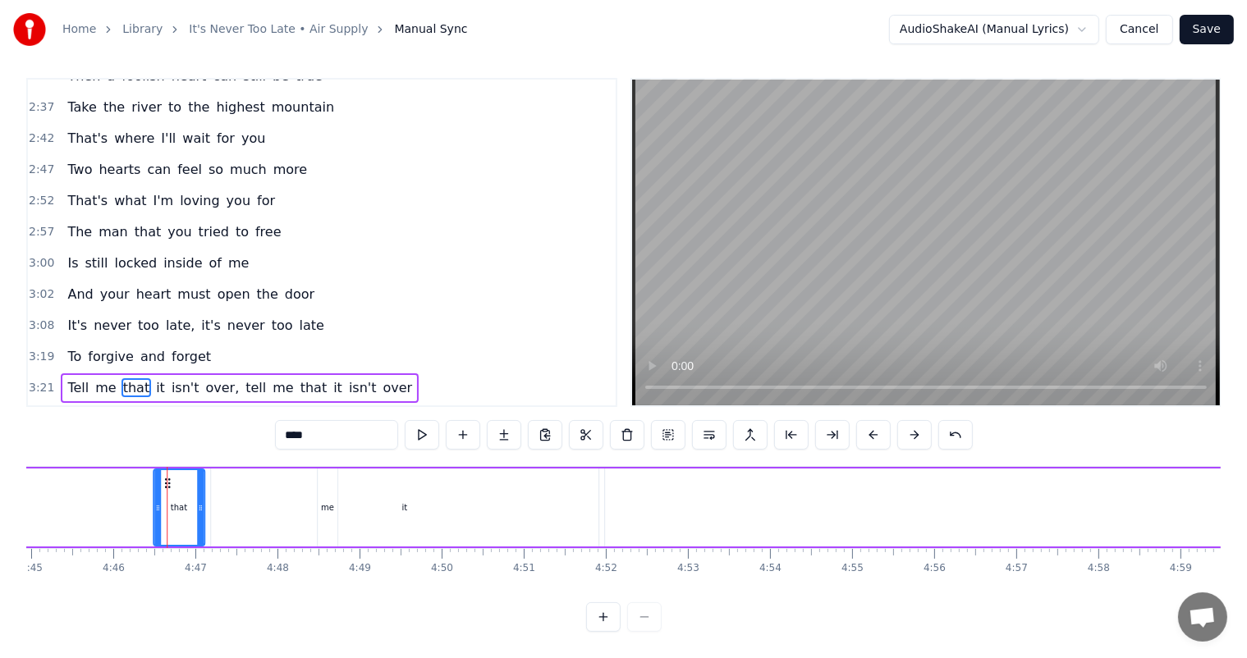
click at [328, 483] on div "it" at bounding box center [404, 508] width 387 height 78
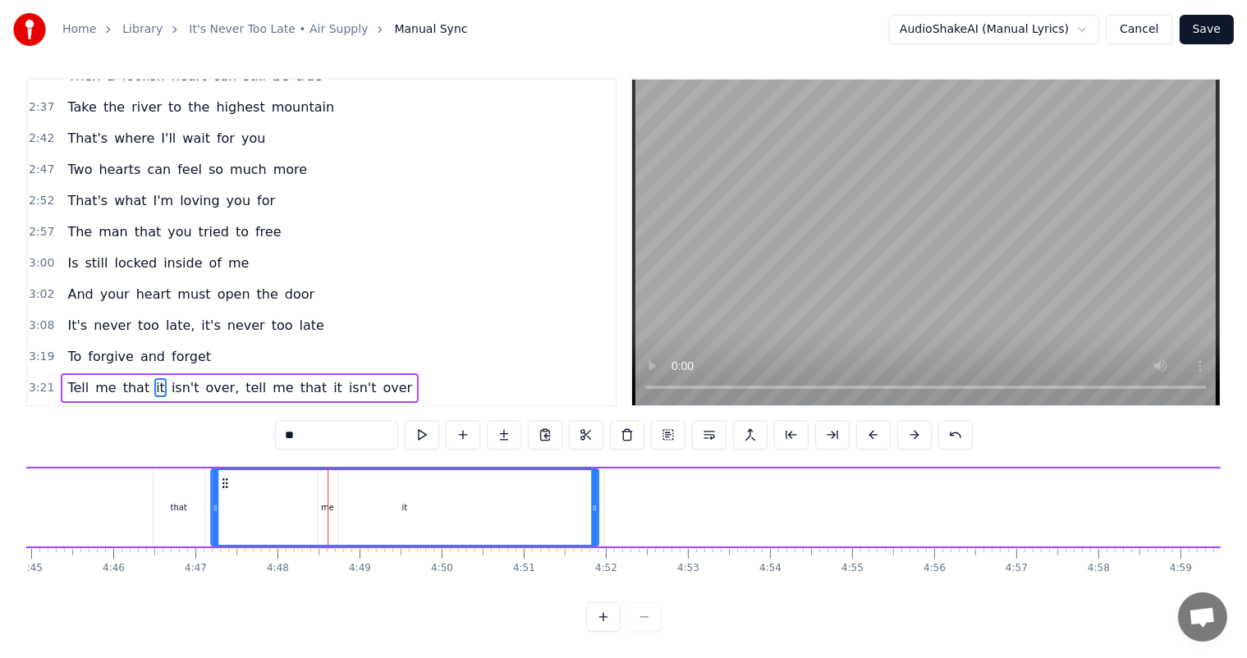
drag, startPoint x: 226, startPoint y: 469, endPoint x: 213, endPoint y: 469, distance: 12.3
click at [213, 470] on div "it" at bounding box center [405, 507] width 386 height 75
click at [156, 469] on div "that" at bounding box center [178, 508] width 51 height 78
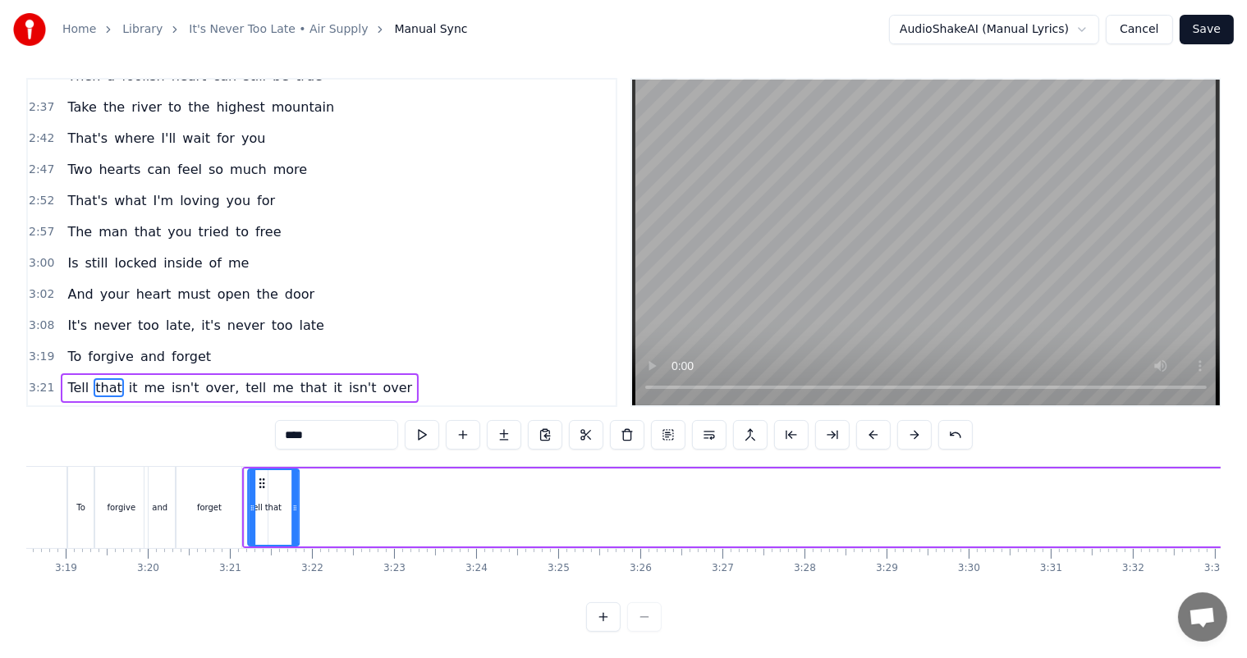
scroll to position [0, 16290]
drag, startPoint x: 166, startPoint y: 465, endPoint x: 281, endPoint y: 502, distance: 120.9
click at [281, 502] on div "that" at bounding box center [292, 507] width 49 height 75
click at [127, 378] on span "it" at bounding box center [133, 387] width 12 height 19
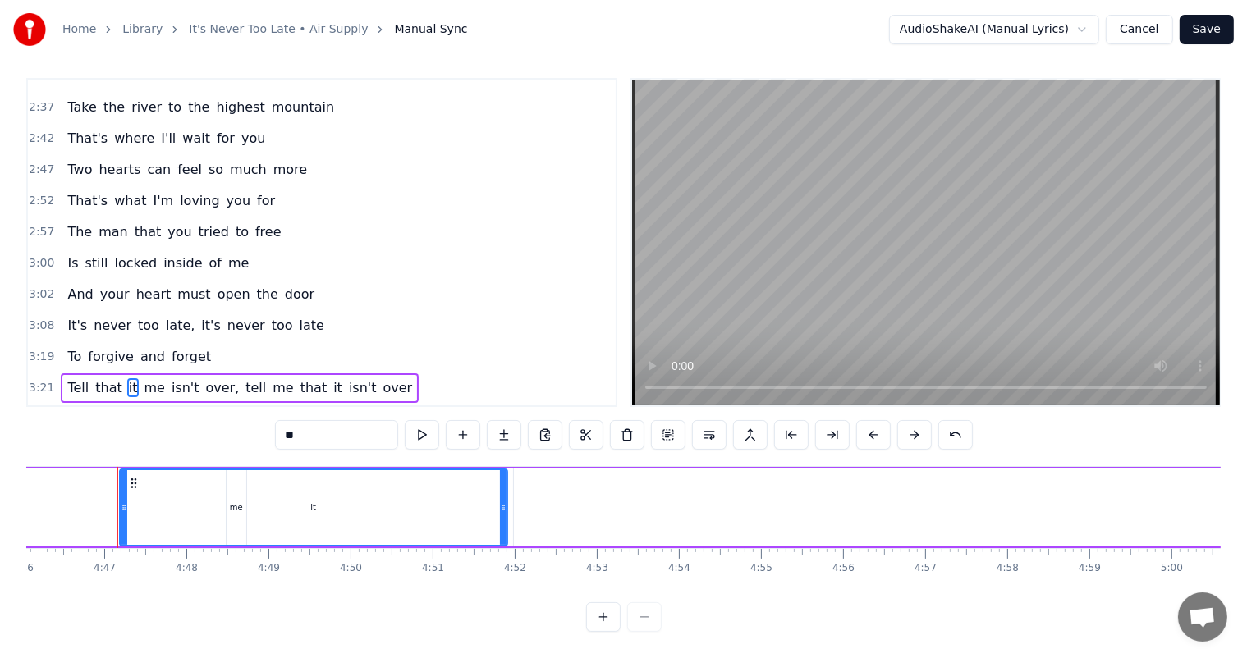
scroll to position [0, 23486]
click at [126, 474] on div "it" at bounding box center [305, 507] width 386 height 75
drag, startPoint x: 126, startPoint y: 475, endPoint x: 137, endPoint y: 489, distance: 18.1
click at [118, 483] on div "it" at bounding box center [305, 507] width 386 height 75
click at [144, 492] on div "it" at bounding box center [305, 507] width 386 height 75
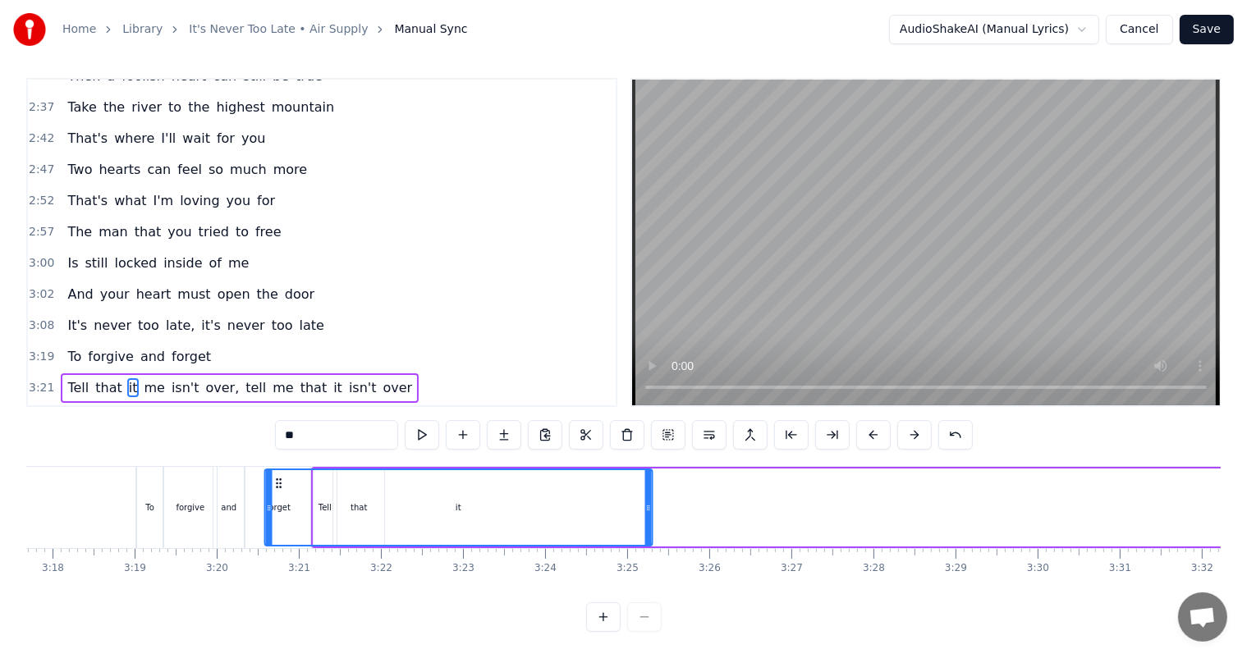
scroll to position [0, 16195]
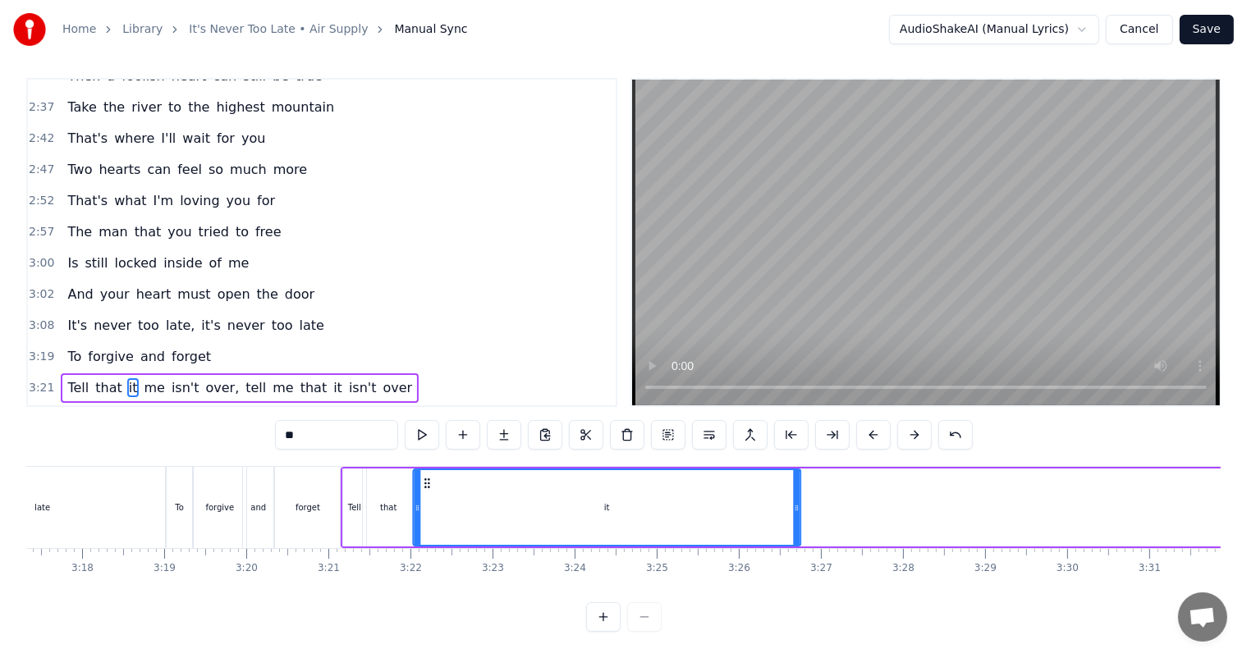
drag, startPoint x: 123, startPoint y: 466, endPoint x: 424, endPoint y: 502, distance: 303.4
click at [424, 502] on div "it" at bounding box center [607, 507] width 386 height 75
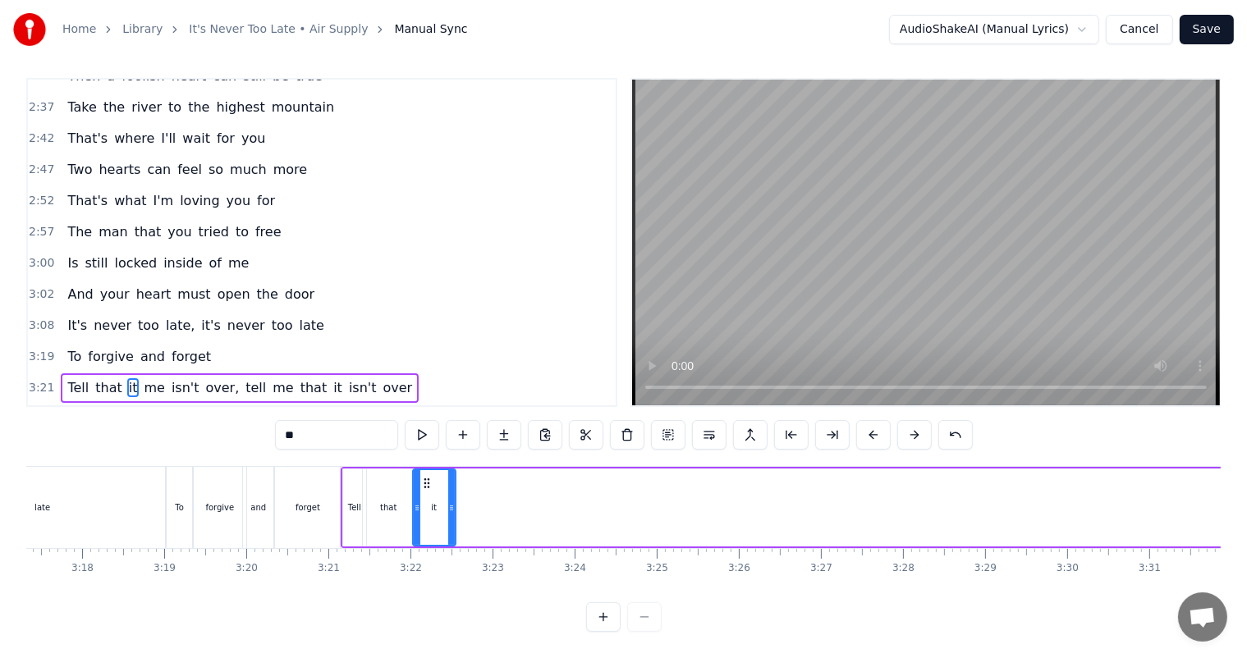
drag, startPoint x: 798, startPoint y: 492, endPoint x: 453, endPoint y: 509, distance: 345.1
click at [453, 509] on div at bounding box center [451, 507] width 7 height 75
click at [377, 491] on div "that" at bounding box center [388, 508] width 51 height 78
click at [345, 469] on div "Tell" at bounding box center [354, 508] width 23 height 78
type input "****"
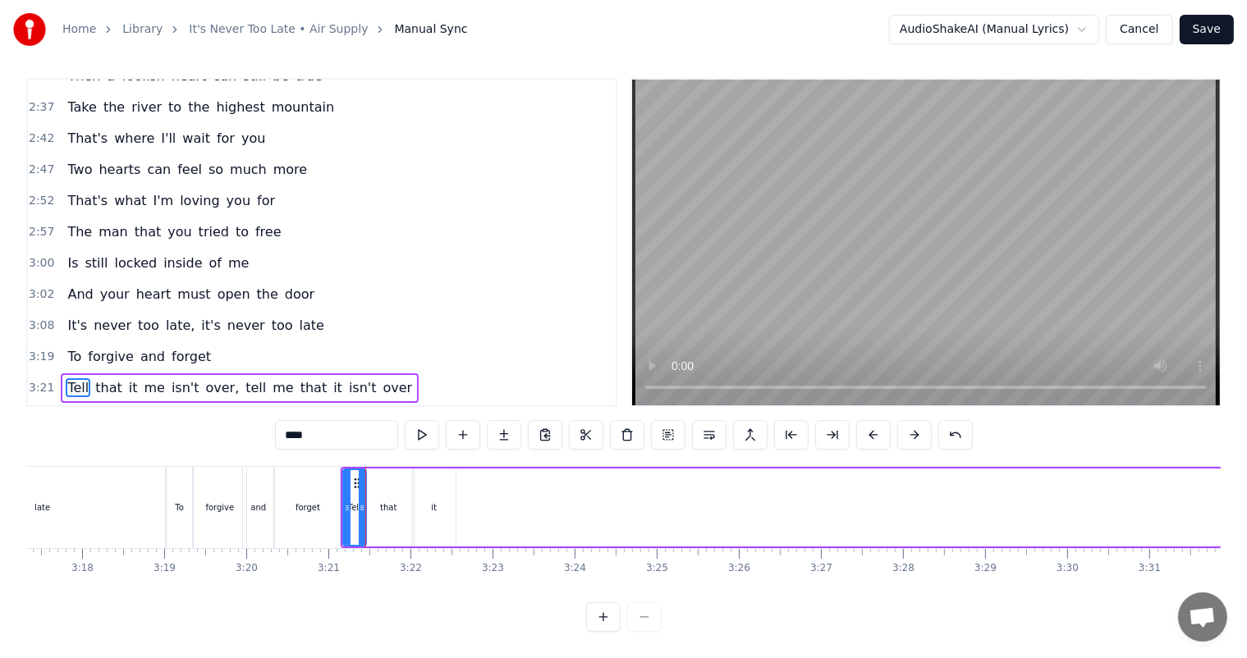
drag, startPoint x: 442, startPoint y: 492, endPoint x: 547, endPoint y: 495, distance: 105.9
click at [94, 378] on span "that" at bounding box center [109, 387] width 30 height 19
drag, startPoint x: 433, startPoint y: 491, endPoint x: 442, endPoint y: 498, distance: 11.7
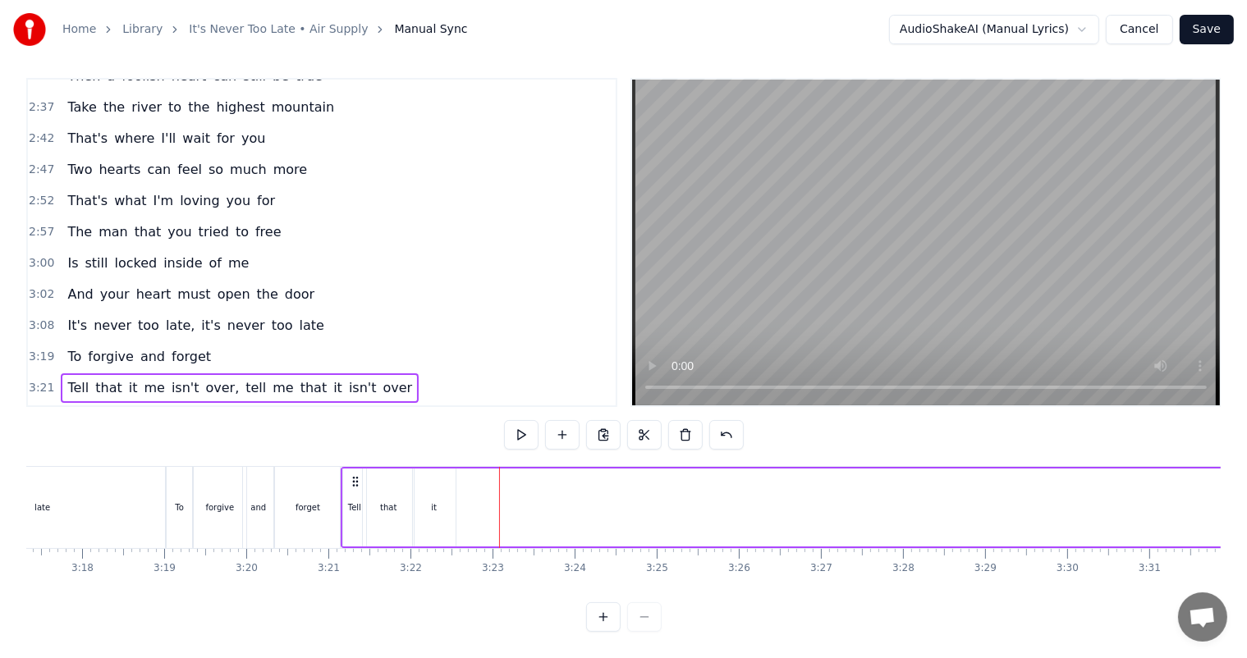
drag, startPoint x: 420, startPoint y: 469, endPoint x: 453, endPoint y: 474, distance: 33.2
click at [453, 474] on div "it" at bounding box center [434, 508] width 43 height 78
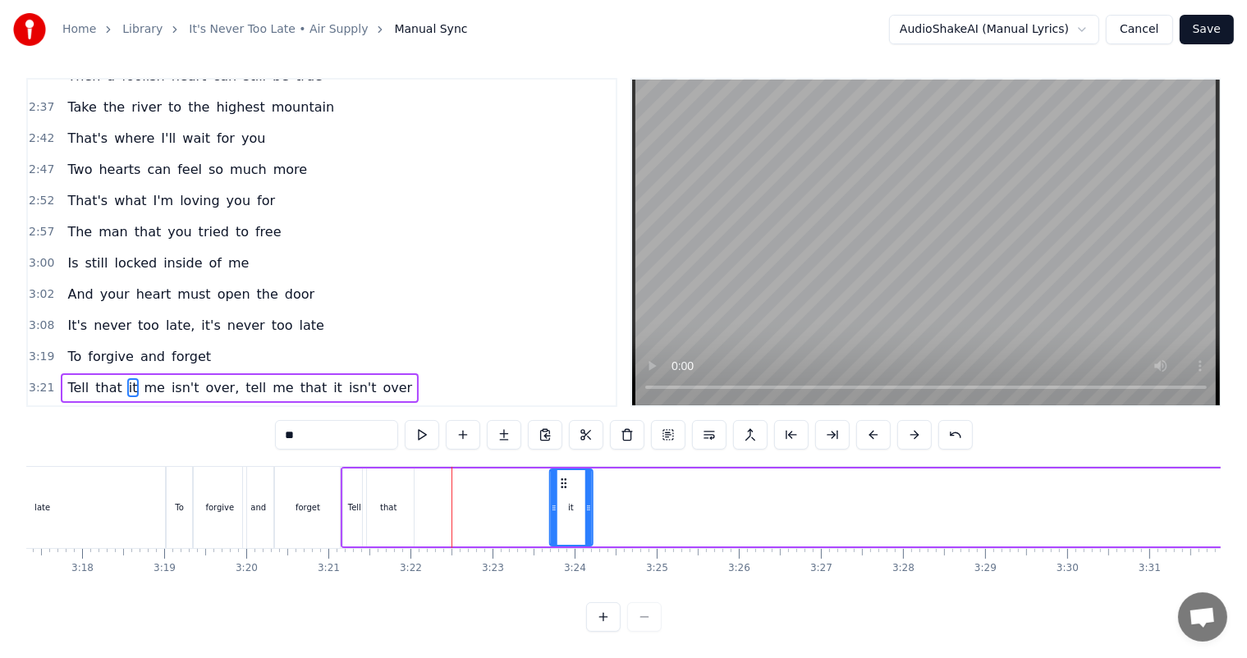
drag, startPoint x: 428, startPoint y: 466, endPoint x: 565, endPoint y: 469, distance: 137.1
click at [565, 477] on icon at bounding box center [562, 483] width 13 height 13
click at [378, 469] on div "that" at bounding box center [388, 508] width 51 height 78
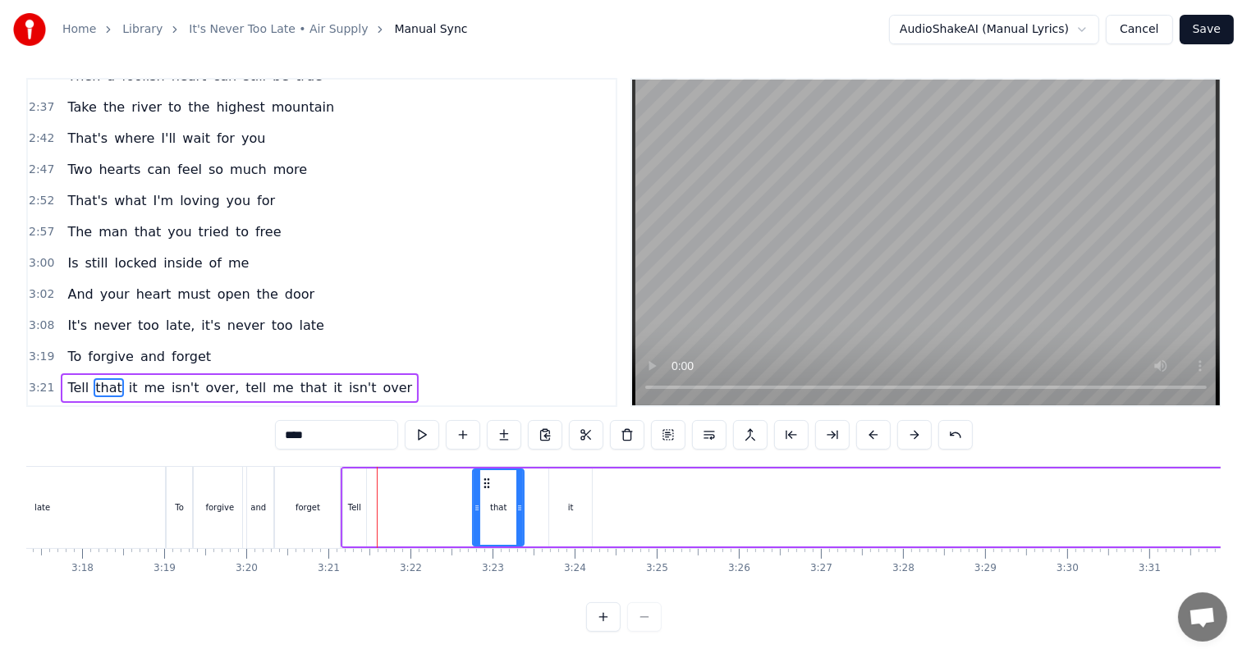
drag, startPoint x: 375, startPoint y: 467, endPoint x: 486, endPoint y: 474, distance: 111.0
click at [486, 477] on icon at bounding box center [486, 483] width 13 height 13
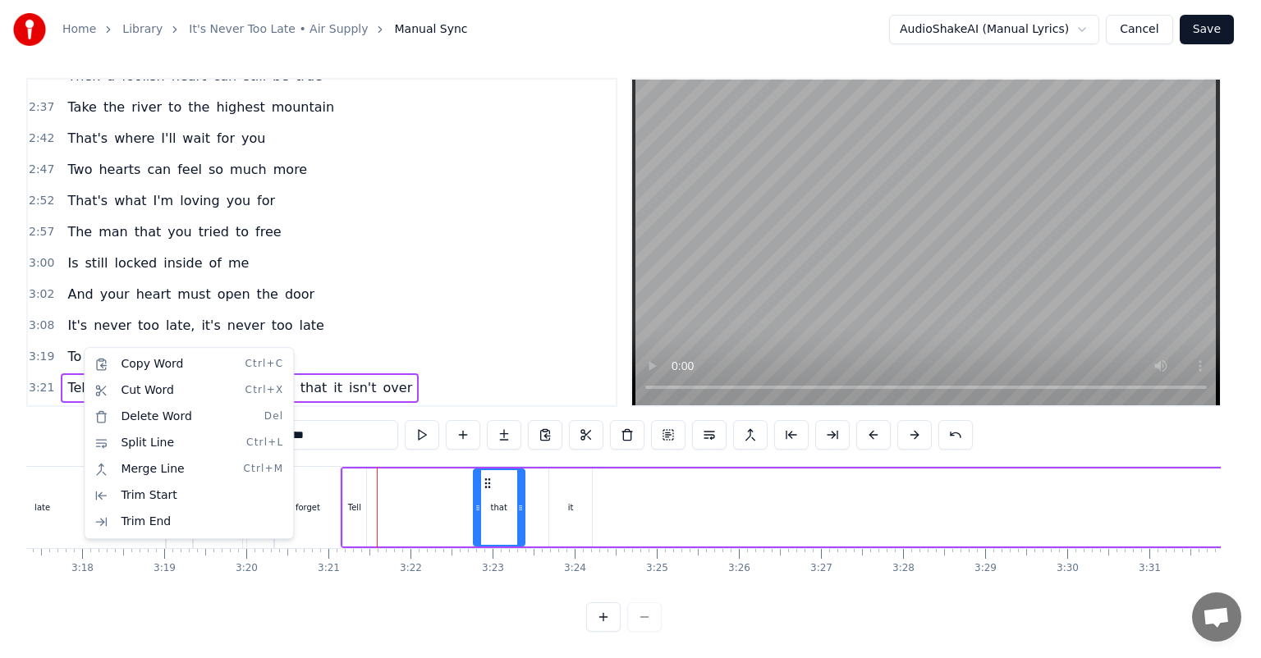
click at [446, 316] on html "Home Library It's Never Too Late • Air Supply Manual Sync AudioShakeAI (Manual …" at bounding box center [630, 326] width 1261 height 666
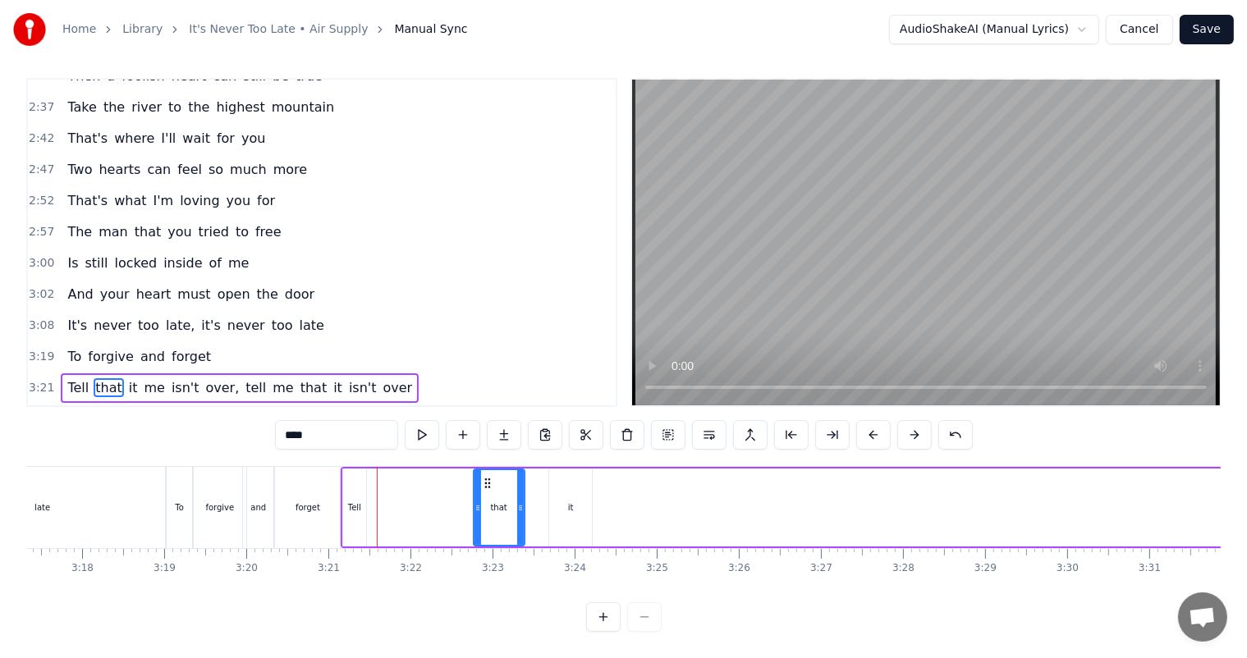
click at [144, 378] on span "me" at bounding box center [154, 387] width 24 height 19
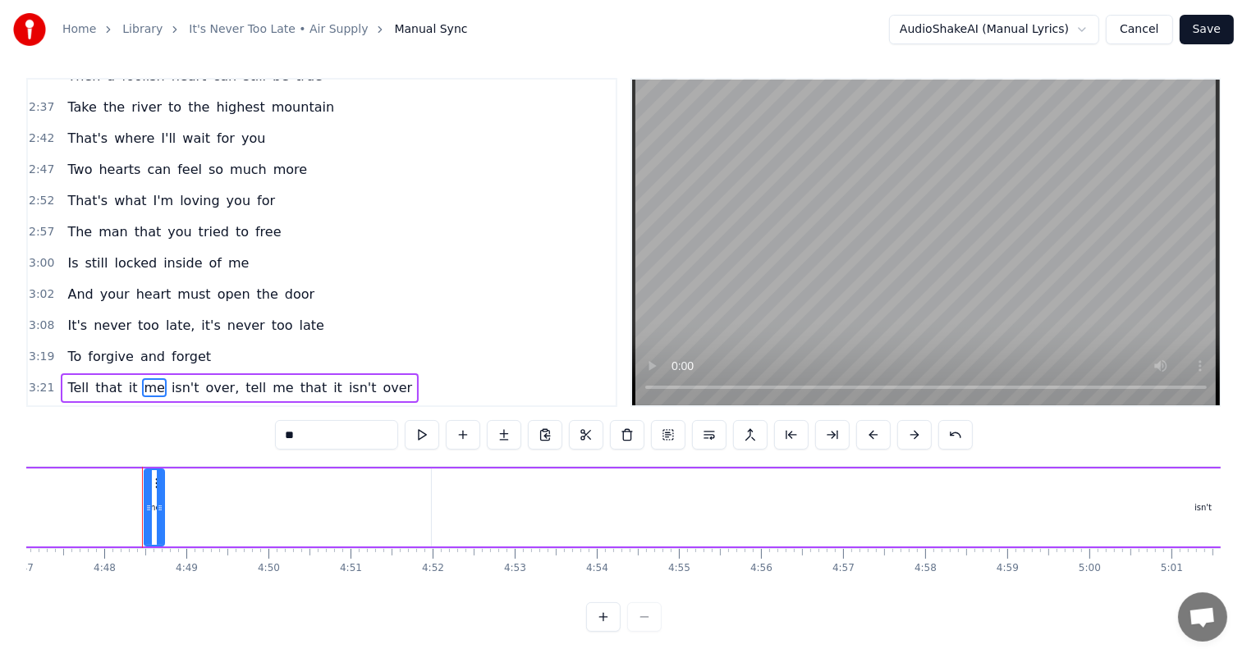
scroll to position [0, 23593]
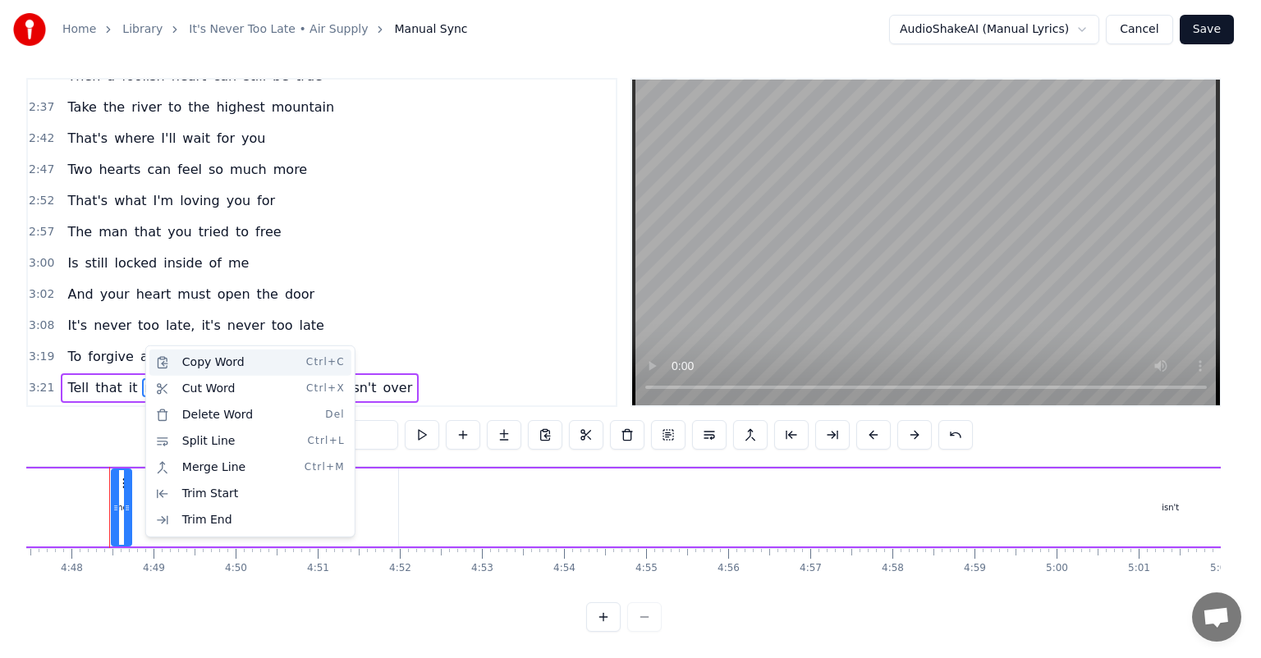
click at [218, 365] on div "Copy Word Ctrl+C" at bounding box center [250, 363] width 202 height 26
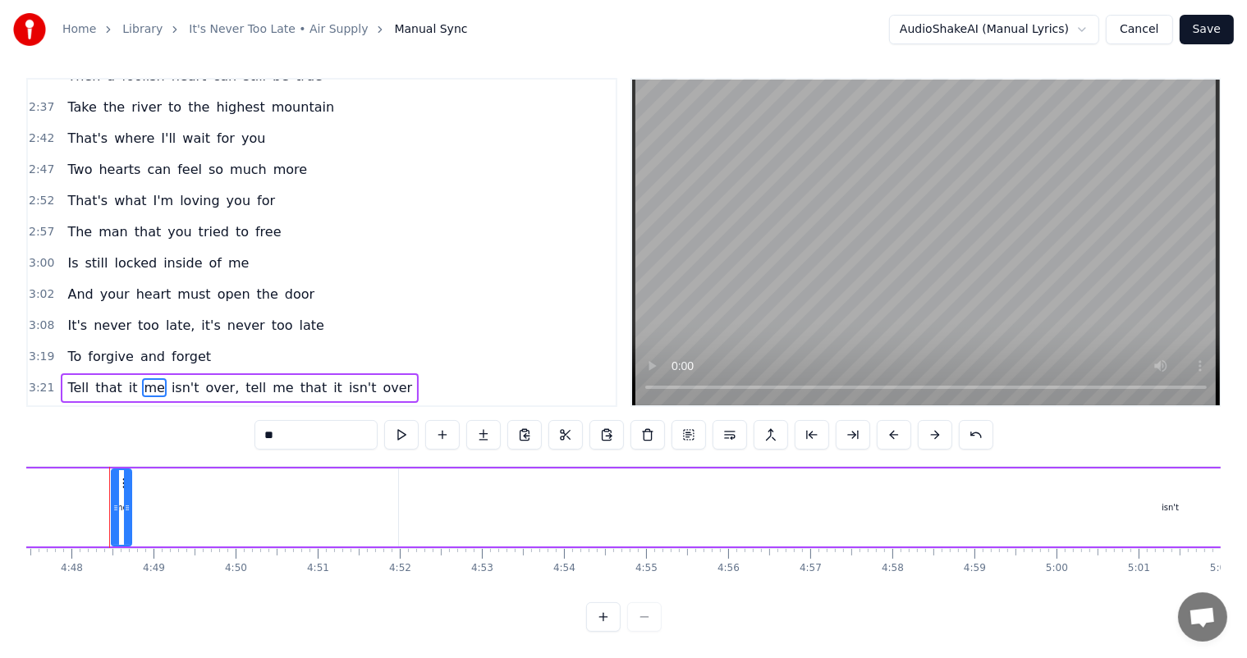
click at [94, 378] on span "that" at bounding box center [109, 387] width 30 height 19
type input "****"
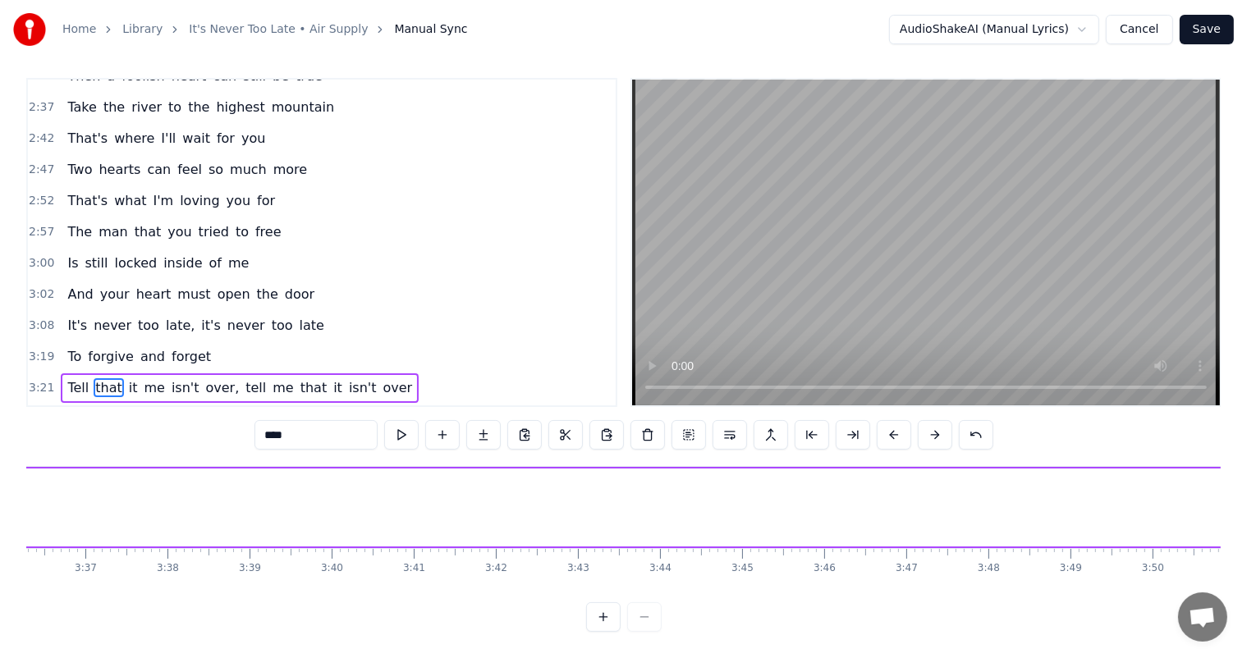
scroll to position [0, 16557]
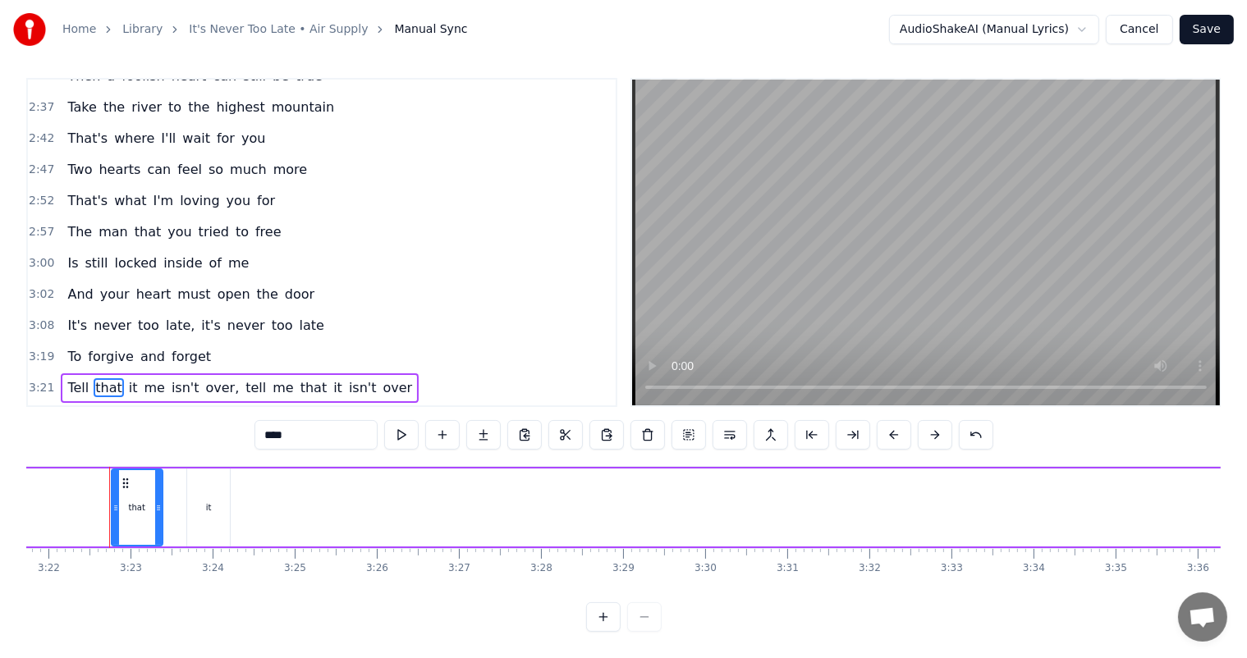
click at [82, 373] on div "Tell that it me isn't over, tell me that it isn't over" at bounding box center [240, 388] width 358 height 30
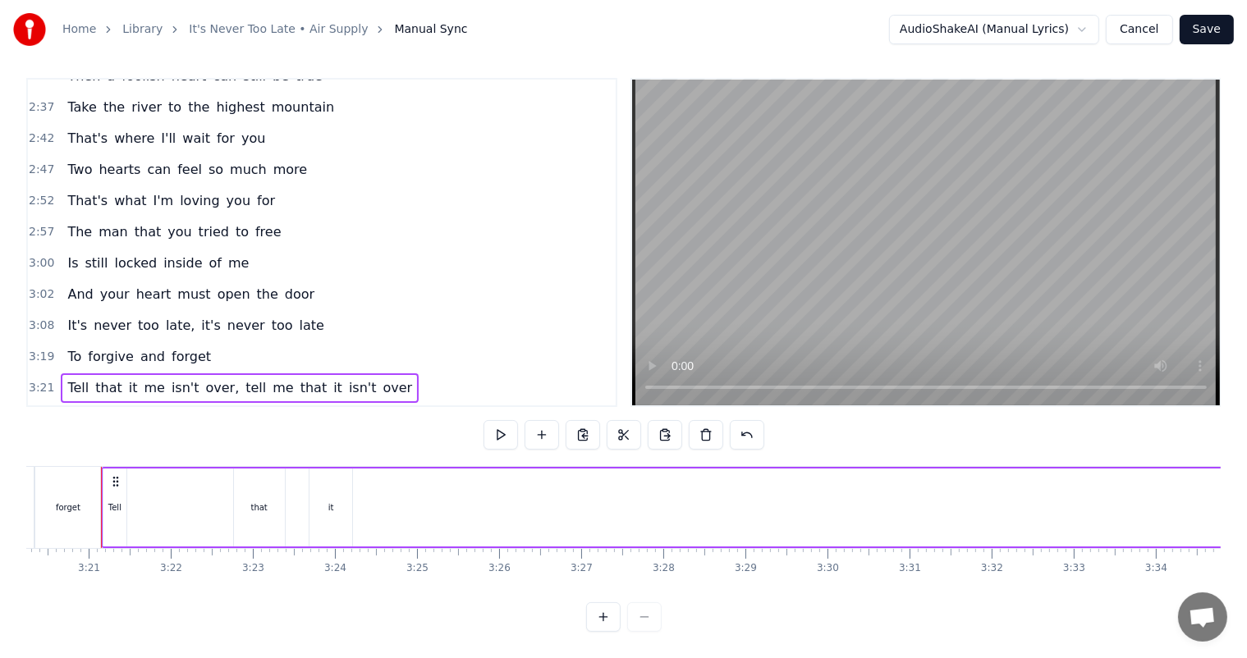
scroll to position [0, 16427]
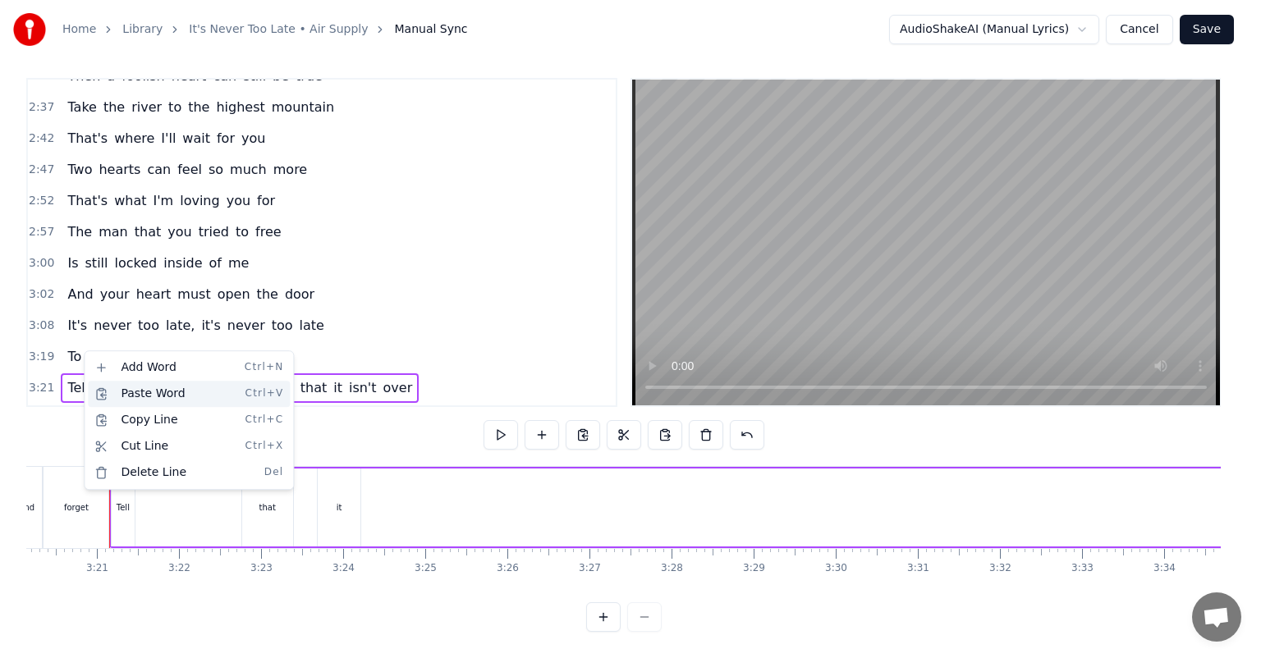
click at [120, 392] on div "Paste Word Ctrl+V" at bounding box center [189, 394] width 202 height 26
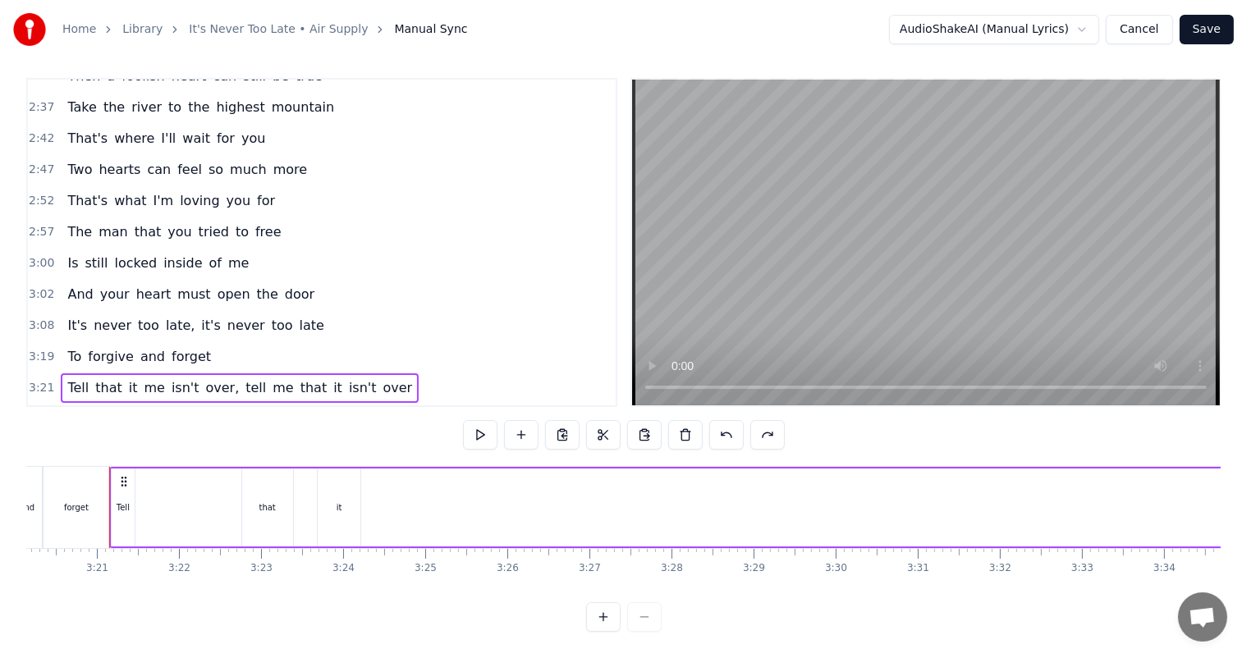
click at [82, 373] on div "Tell that it me isn't over, tell me that it isn't over" at bounding box center [240, 388] width 358 height 30
click at [525, 424] on button at bounding box center [521, 435] width 34 height 30
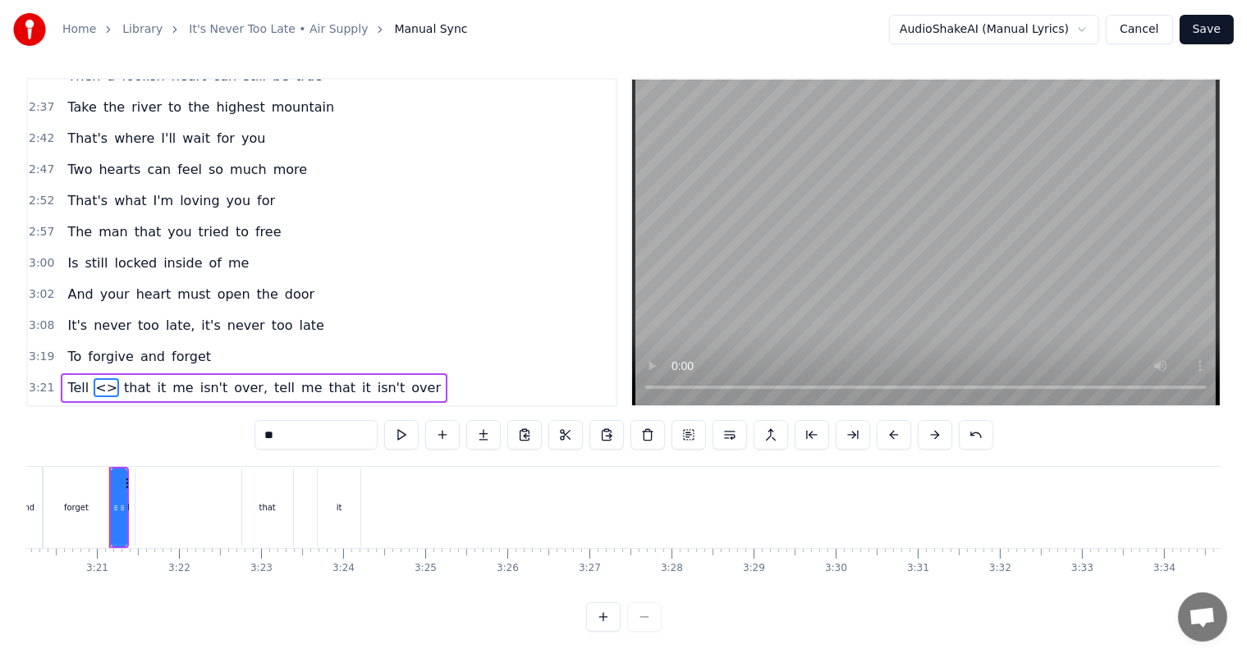
click at [94, 378] on span "<>" at bounding box center [106, 387] width 25 height 19
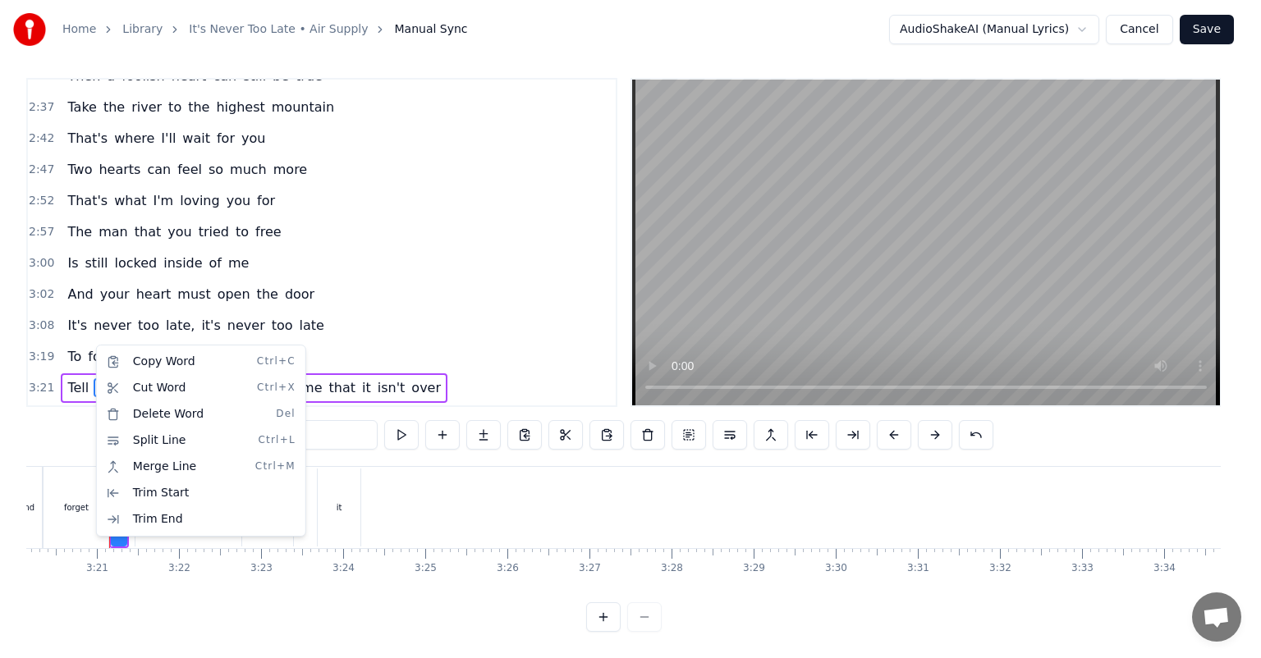
click at [89, 350] on html "Home Library It's Never Too Late • Air Supply Manual Sync AudioShakeAI (Manual …" at bounding box center [630, 326] width 1261 height 666
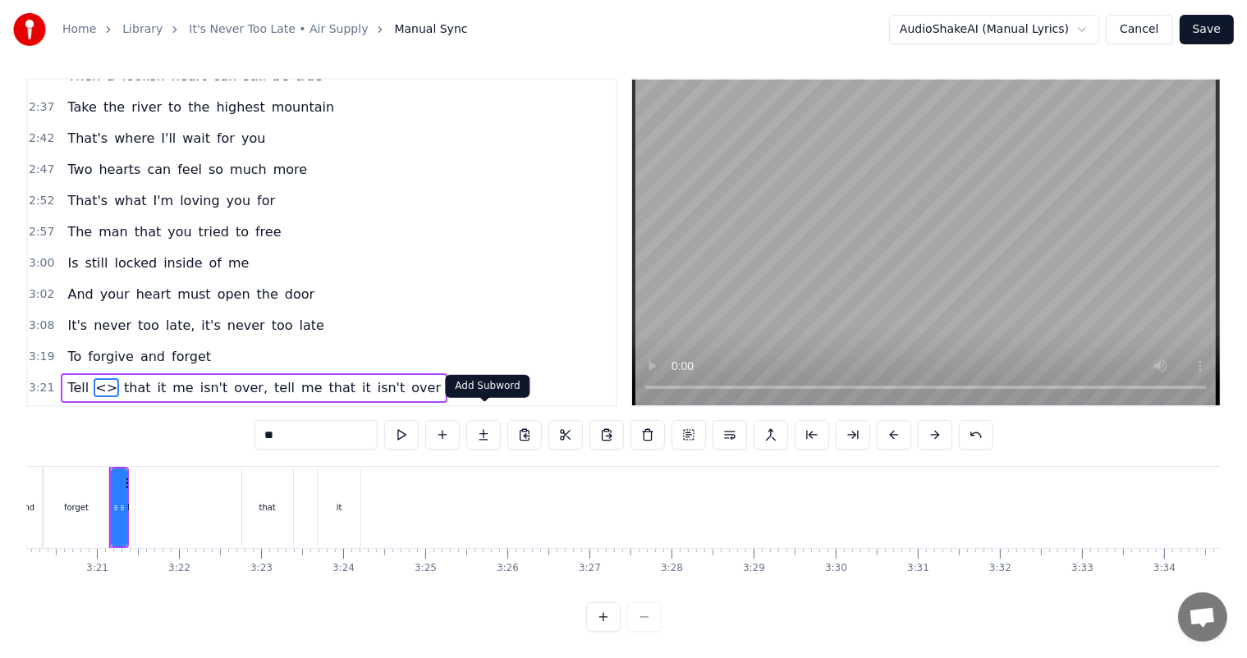
click at [488, 424] on button at bounding box center [483, 435] width 34 height 30
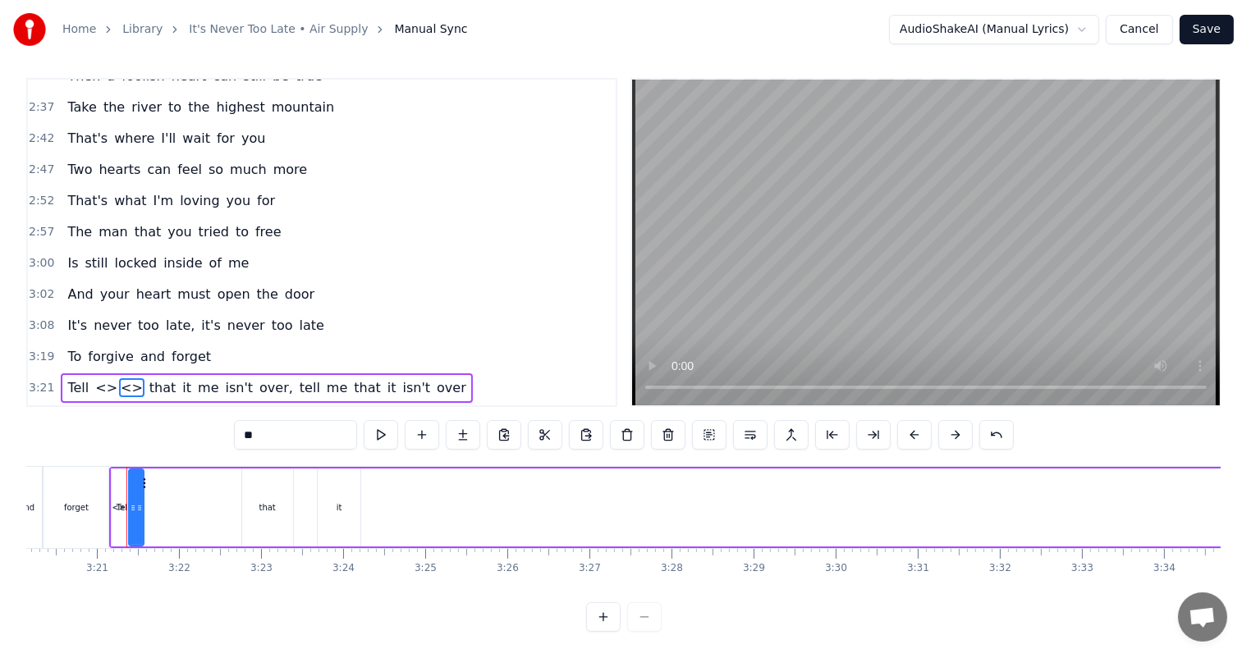
type input "****"
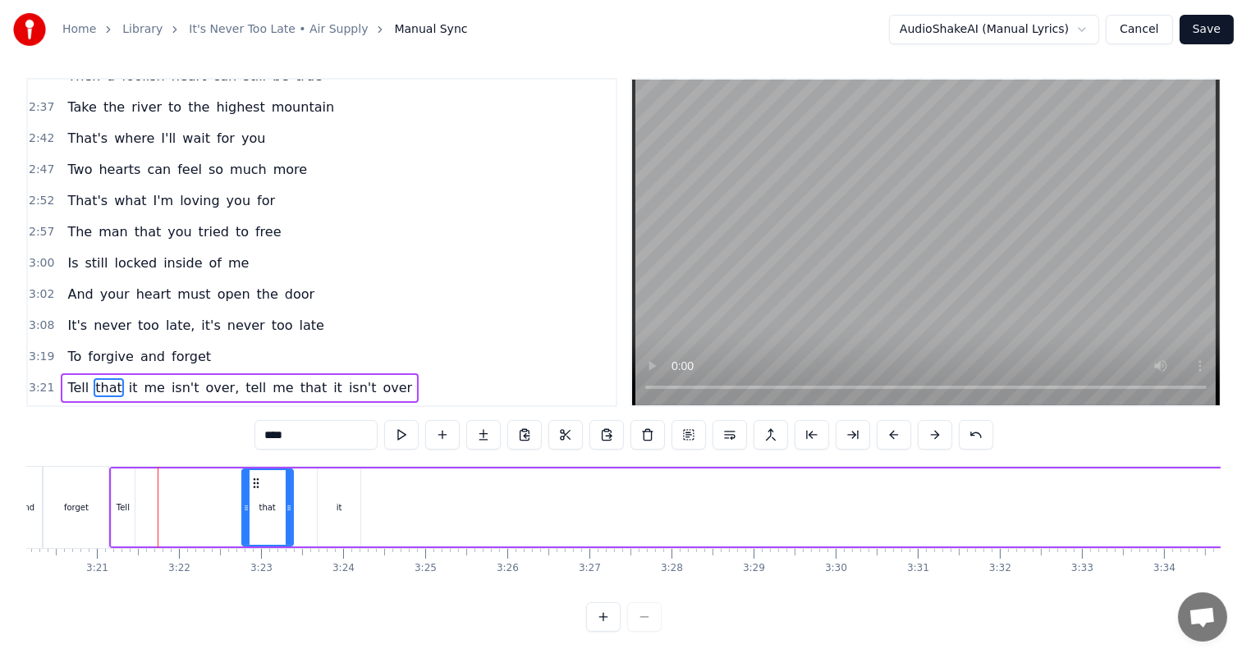
click at [71, 378] on span "Tell" at bounding box center [78, 387] width 25 height 19
type input "****"
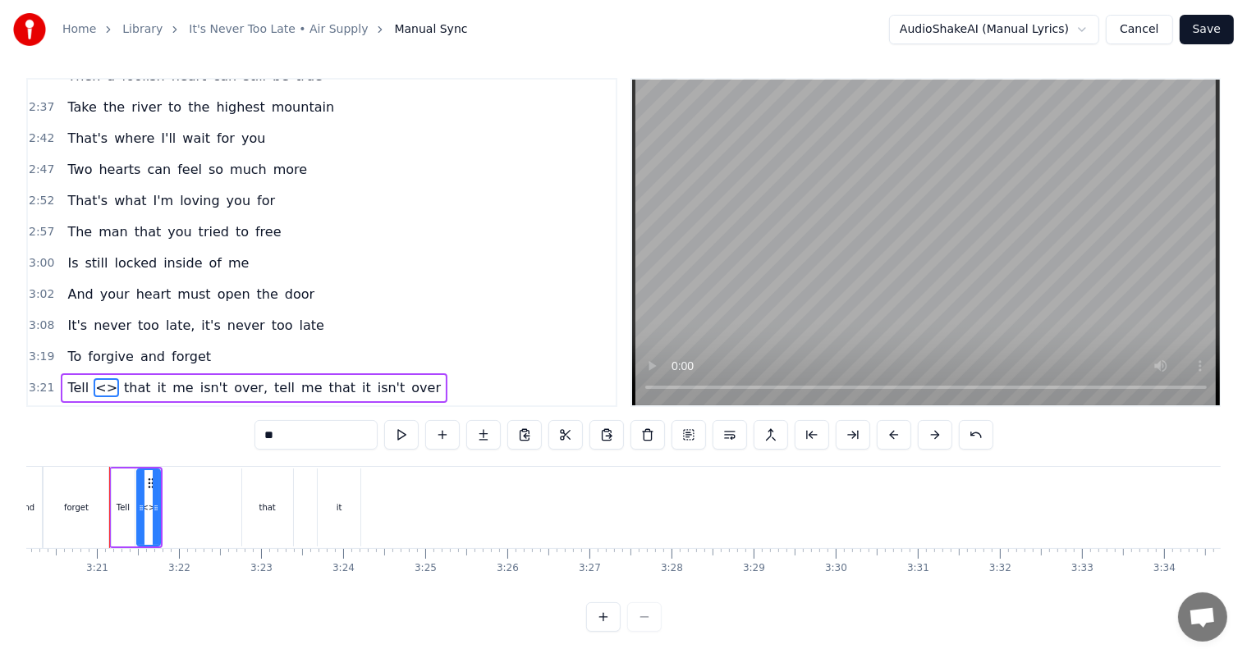
click at [171, 378] on span "me" at bounding box center [183, 387] width 24 height 19
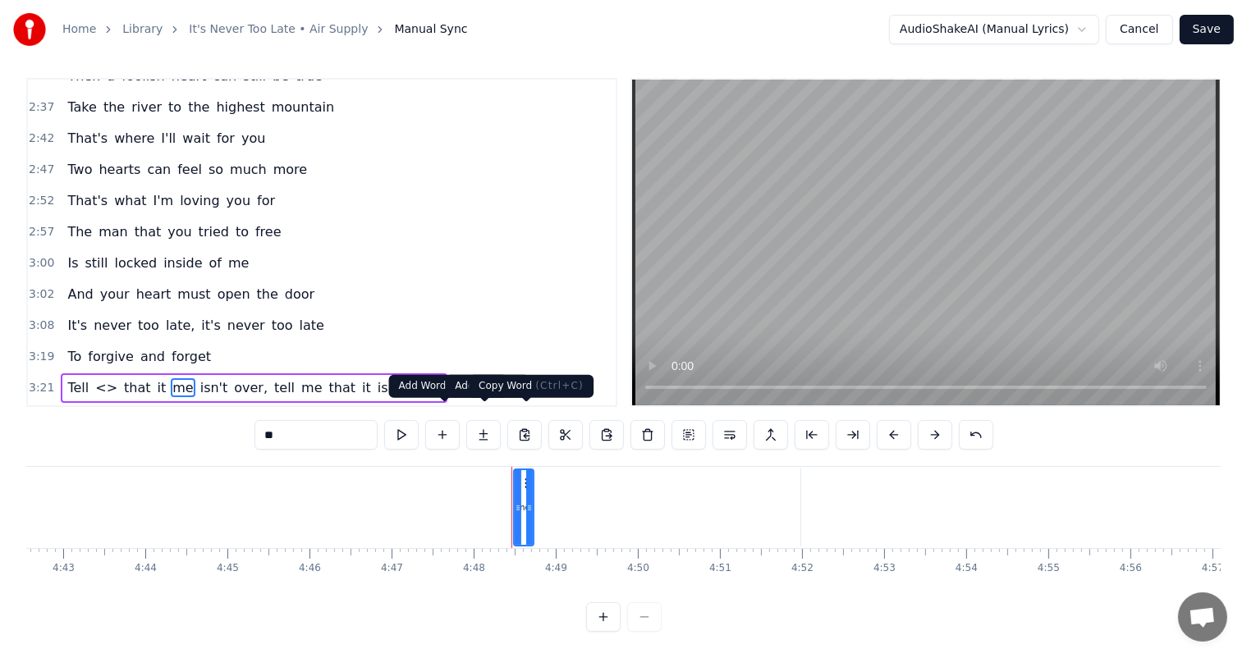
scroll to position [0, 23593]
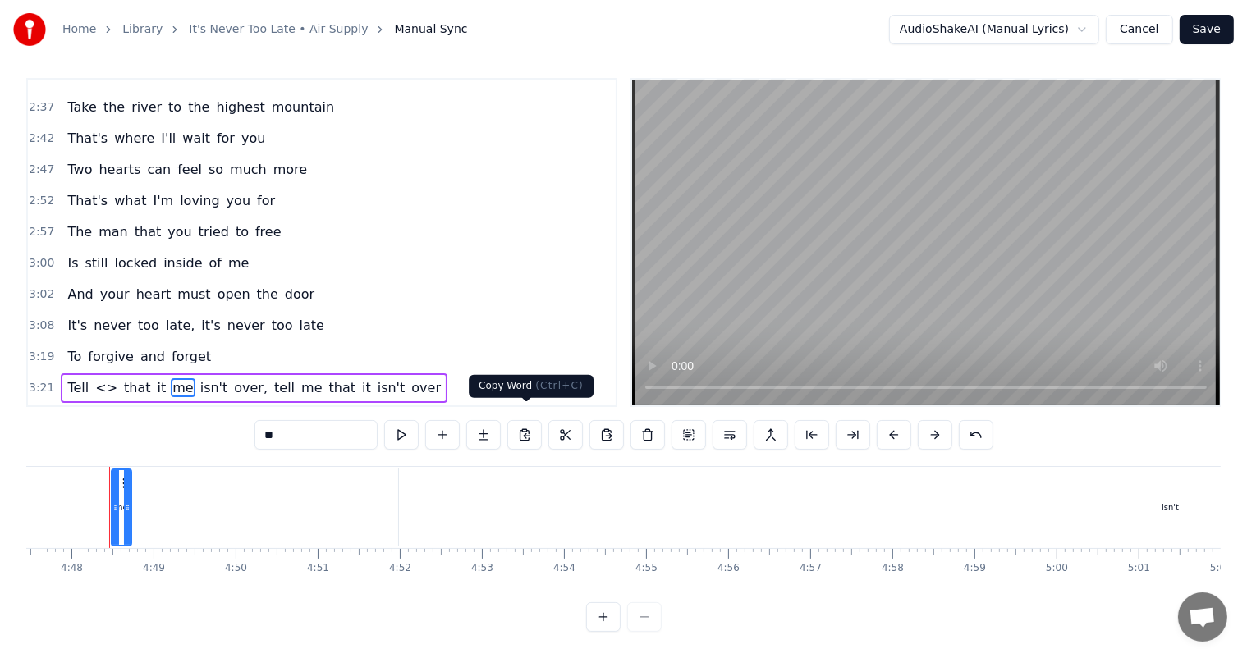
click at [523, 420] on button at bounding box center [524, 435] width 34 height 30
click at [94, 378] on span "<>" at bounding box center [106, 387] width 25 height 19
type input "**"
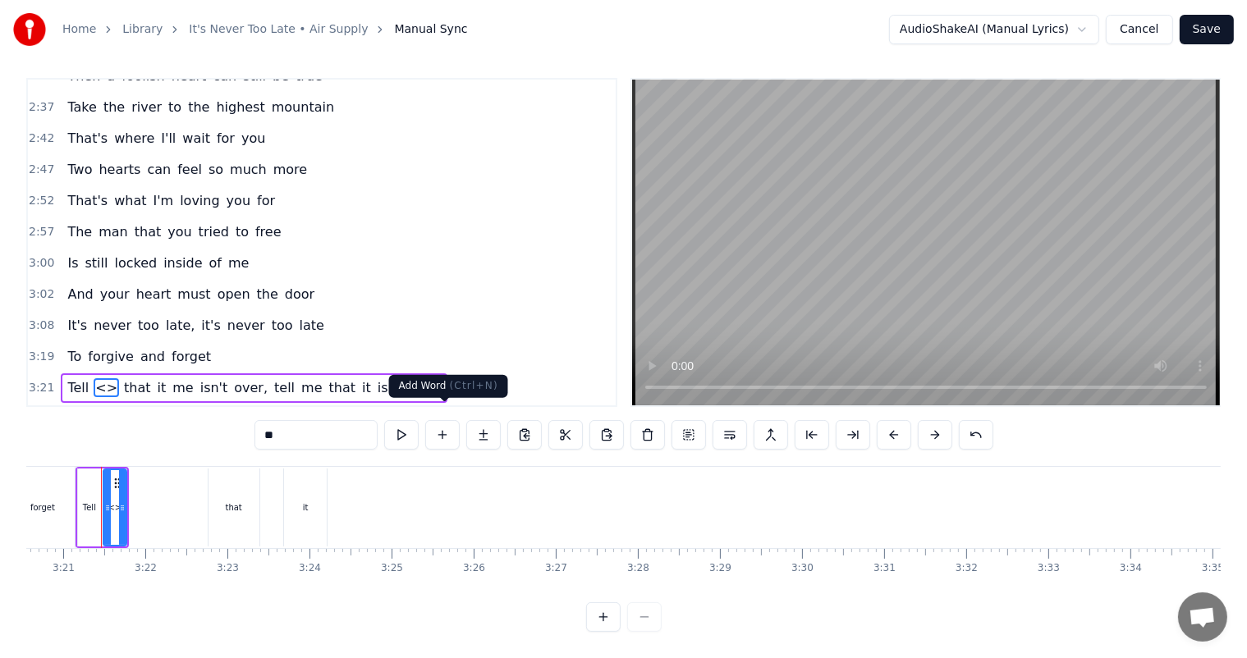
scroll to position [0, 16452]
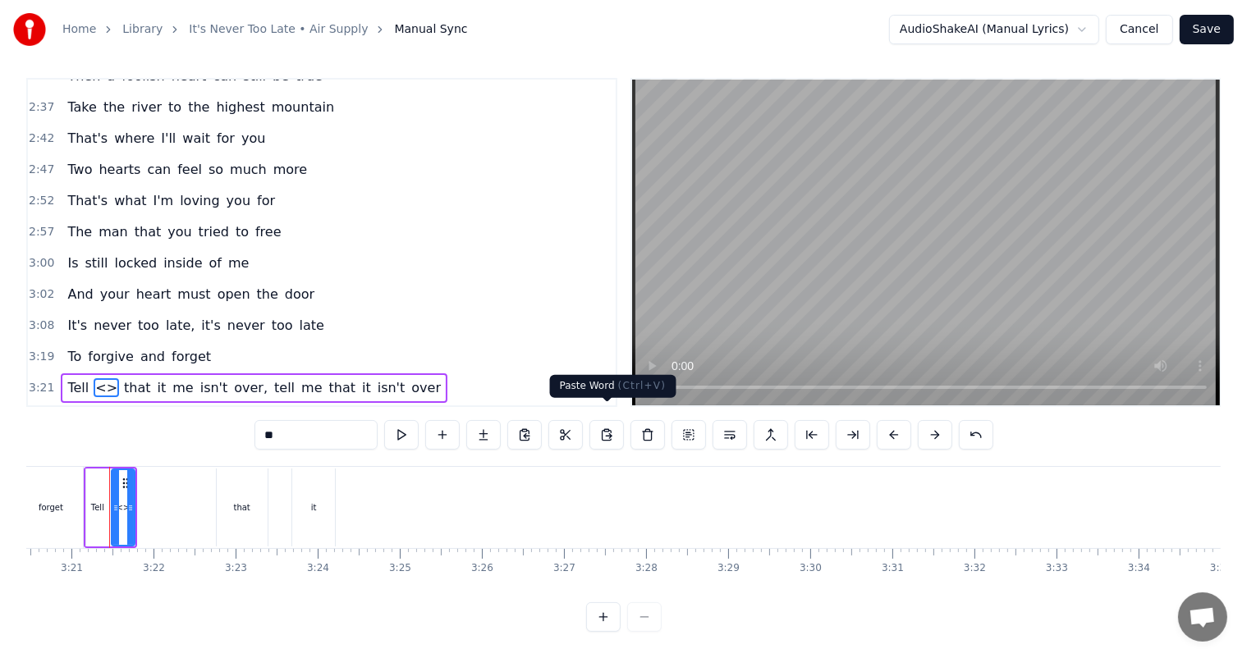
click at [604, 422] on button at bounding box center [606, 435] width 34 height 30
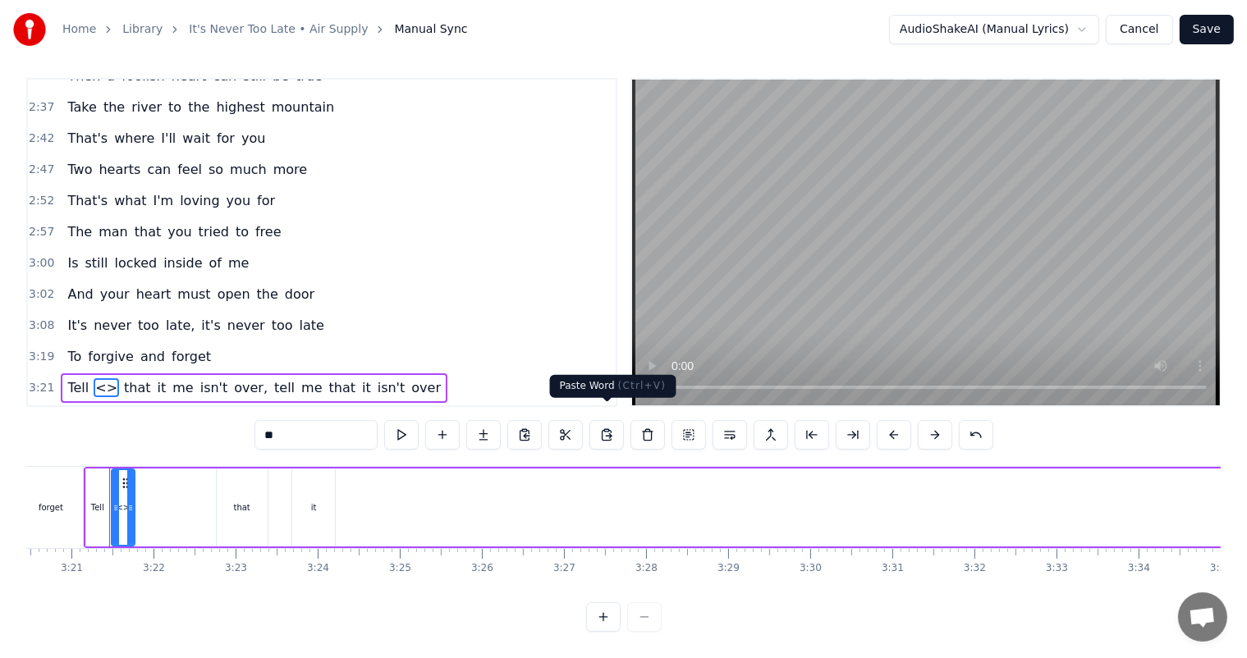
click at [611, 421] on button at bounding box center [606, 435] width 34 height 30
click at [651, 429] on button at bounding box center [647, 435] width 34 height 30
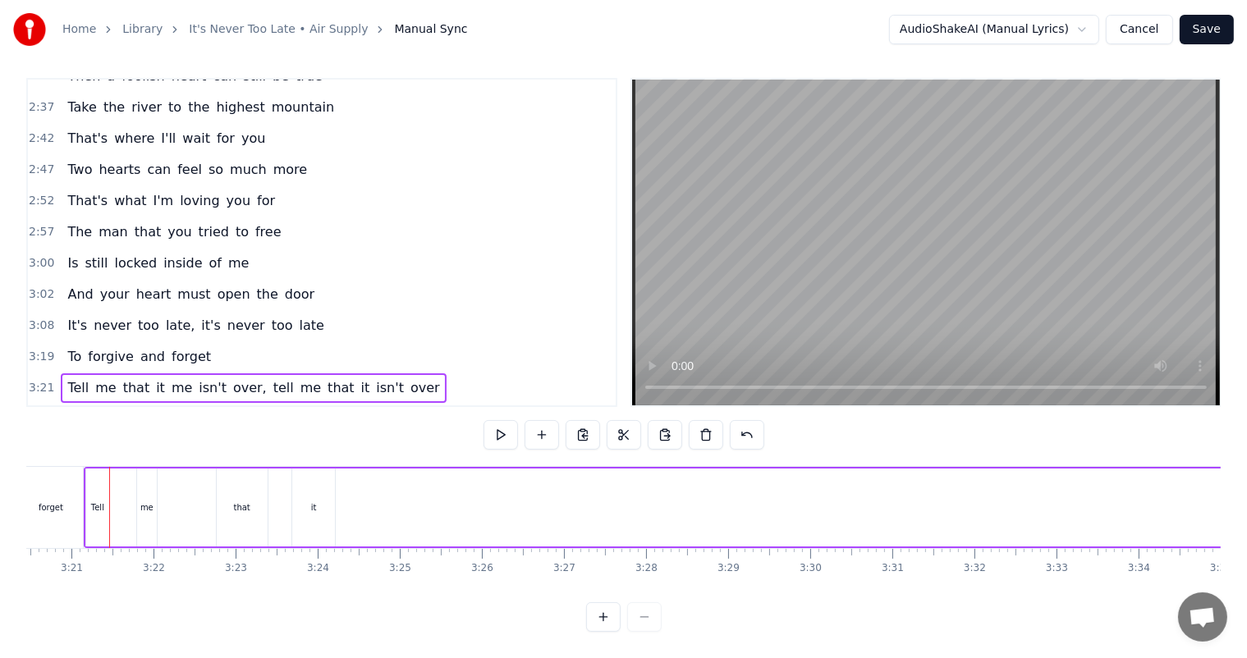
click at [138, 492] on div "me" at bounding box center [147, 508] width 20 height 78
click at [99, 469] on div "Tell" at bounding box center [97, 508] width 23 height 78
type input "****"
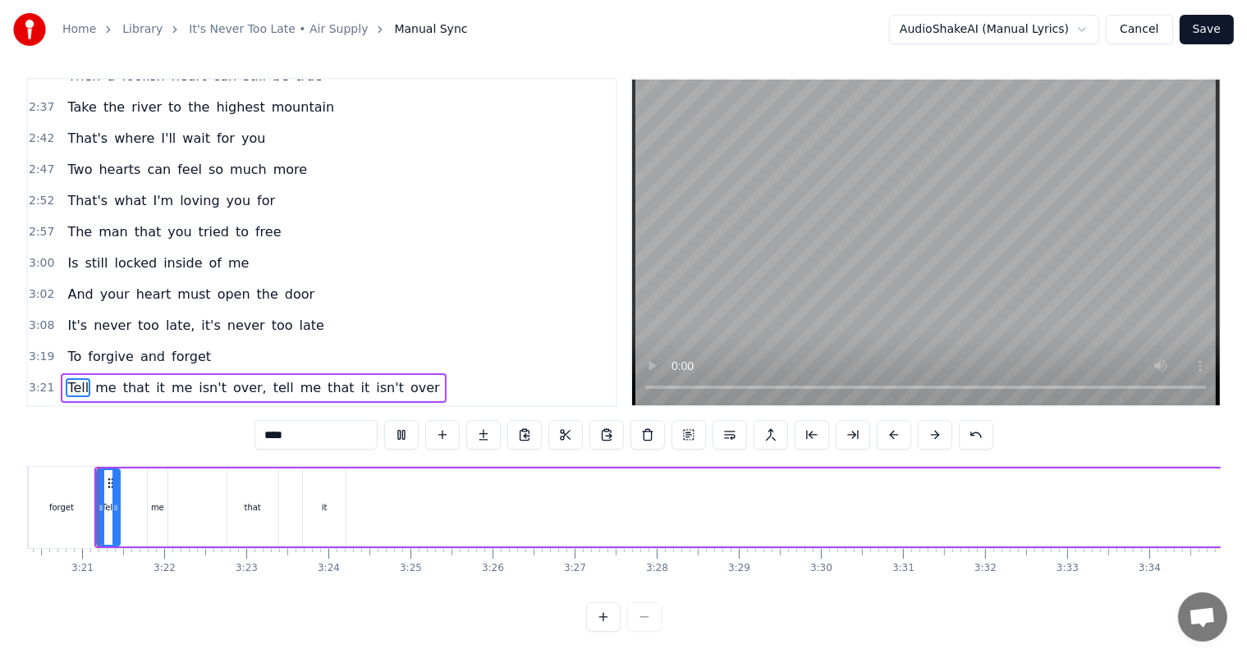
scroll to position [0, 16427]
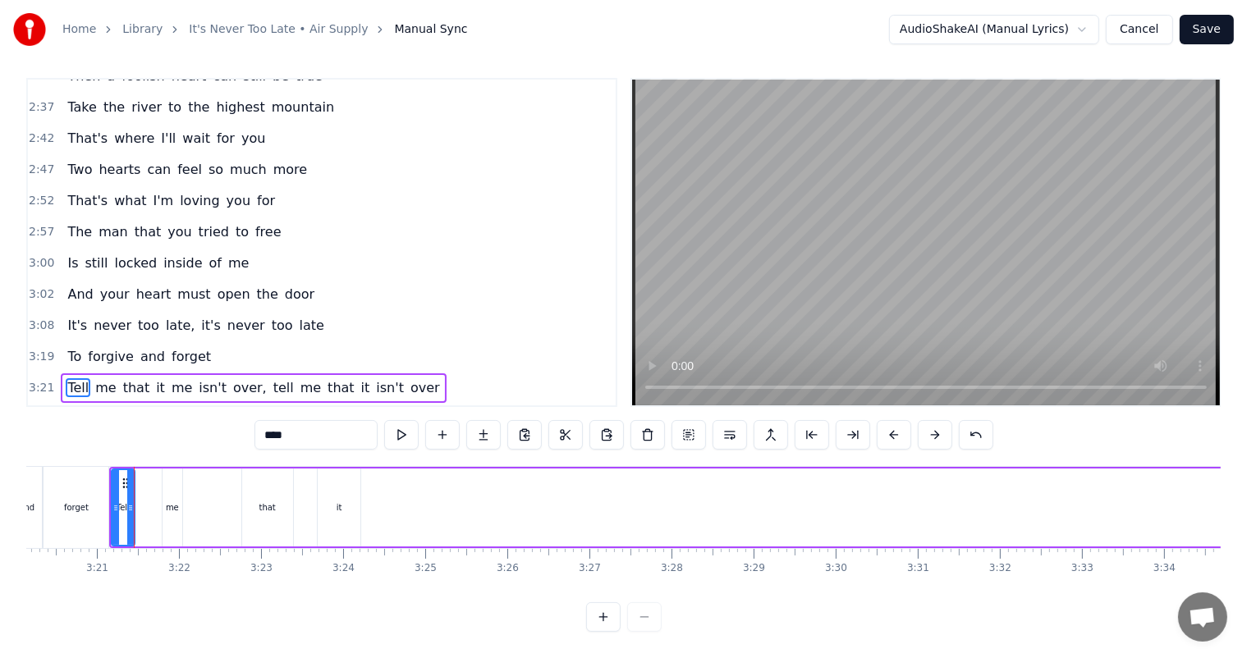
drag, startPoint x: 169, startPoint y: 494, endPoint x: 151, endPoint y: 495, distance: 18.1
click at [173, 501] on div "me" at bounding box center [172, 507] width 13 height 12
drag, startPoint x: 172, startPoint y: 469, endPoint x: 184, endPoint y: 460, distance: 15.1
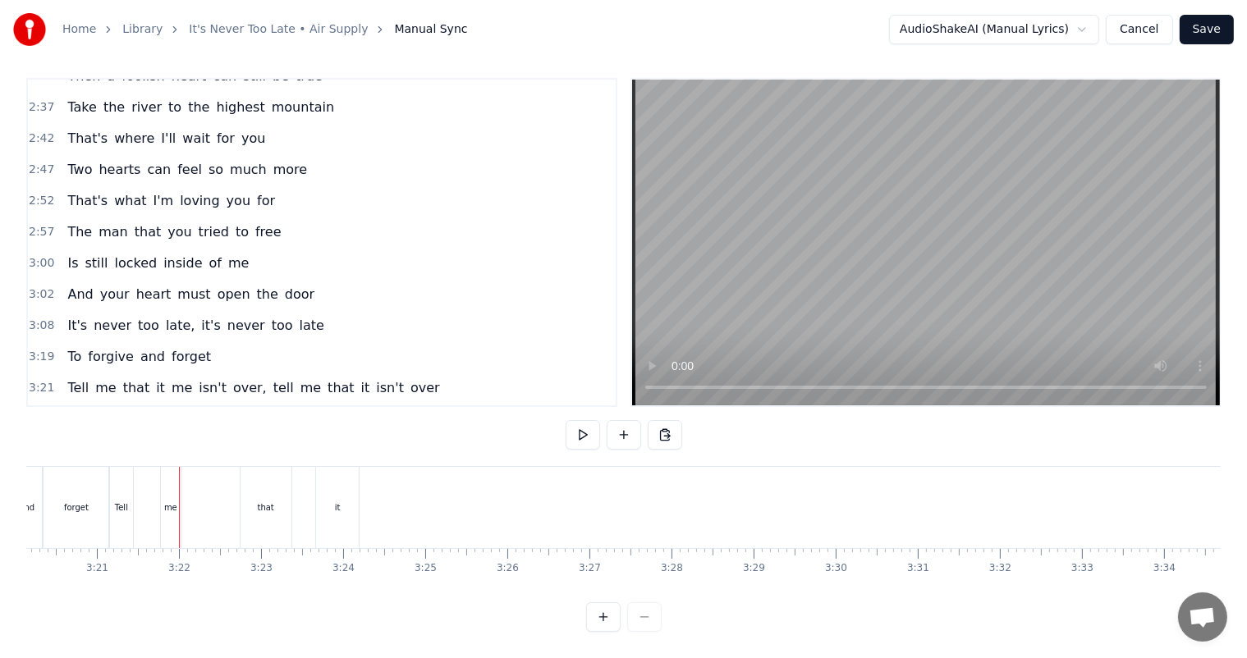
click at [172, 467] on div "me" at bounding box center [171, 507] width 20 height 81
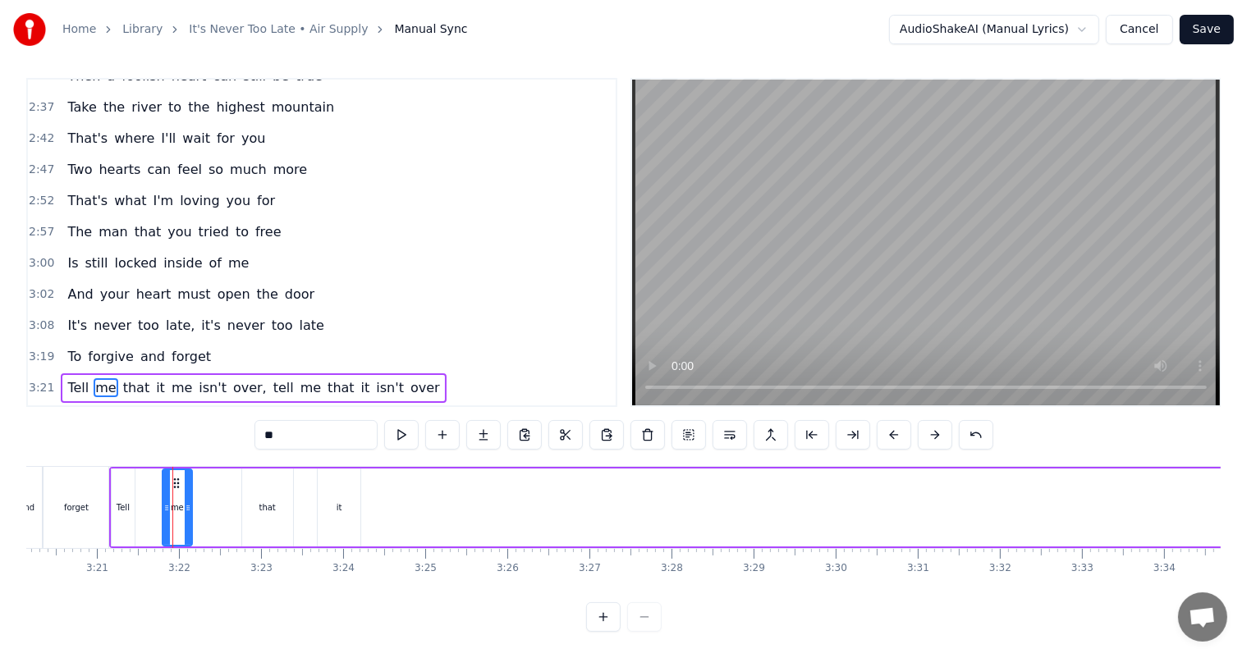
drag, startPoint x: 177, startPoint y: 473, endPoint x: 187, endPoint y: 475, distance: 10.2
click at [187, 475] on div at bounding box center [188, 507] width 7 height 75
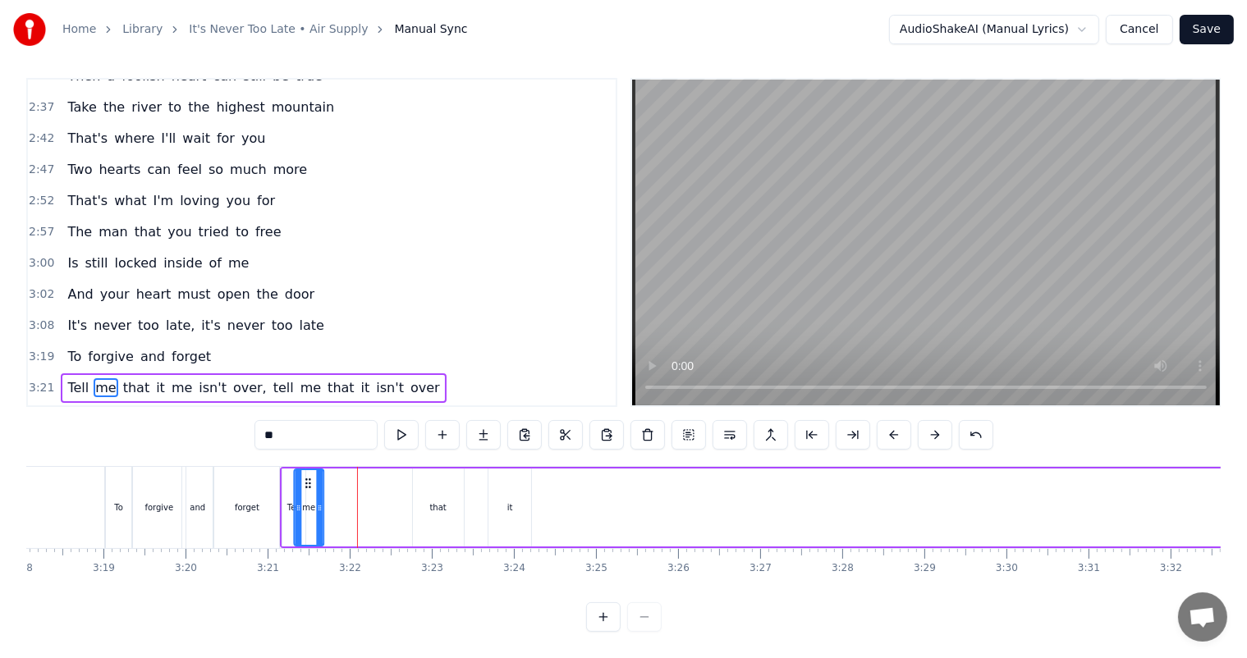
scroll to position [0, 16255]
drag, startPoint x: 172, startPoint y: 471, endPoint x: 318, endPoint y: 479, distance: 147.1
click at [318, 479] on div "me" at bounding box center [323, 507] width 28 height 75
click at [286, 479] on div "Tell" at bounding box center [294, 508] width 23 height 78
click at [312, 483] on div "me" at bounding box center [324, 508] width 30 height 78
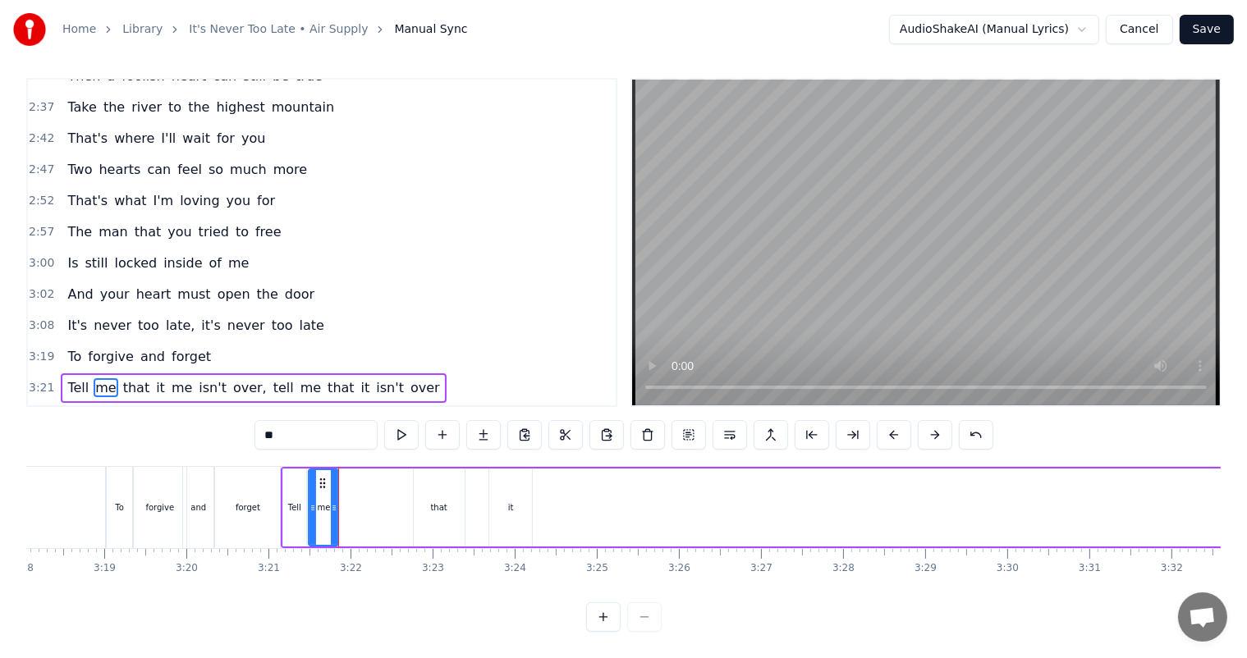
click at [450, 489] on div "that" at bounding box center [439, 508] width 51 height 78
drag, startPoint x: 424, startPoint y: 465, endPoint x: 351, endPoint y: 463, distance: 72.2
click at [353, 479] on circle at bounding box center [353, 479] width 1 height 1
click at [509, 501] on div "it" at bounding box center [510, 508] width 43 height 78
type input "**"
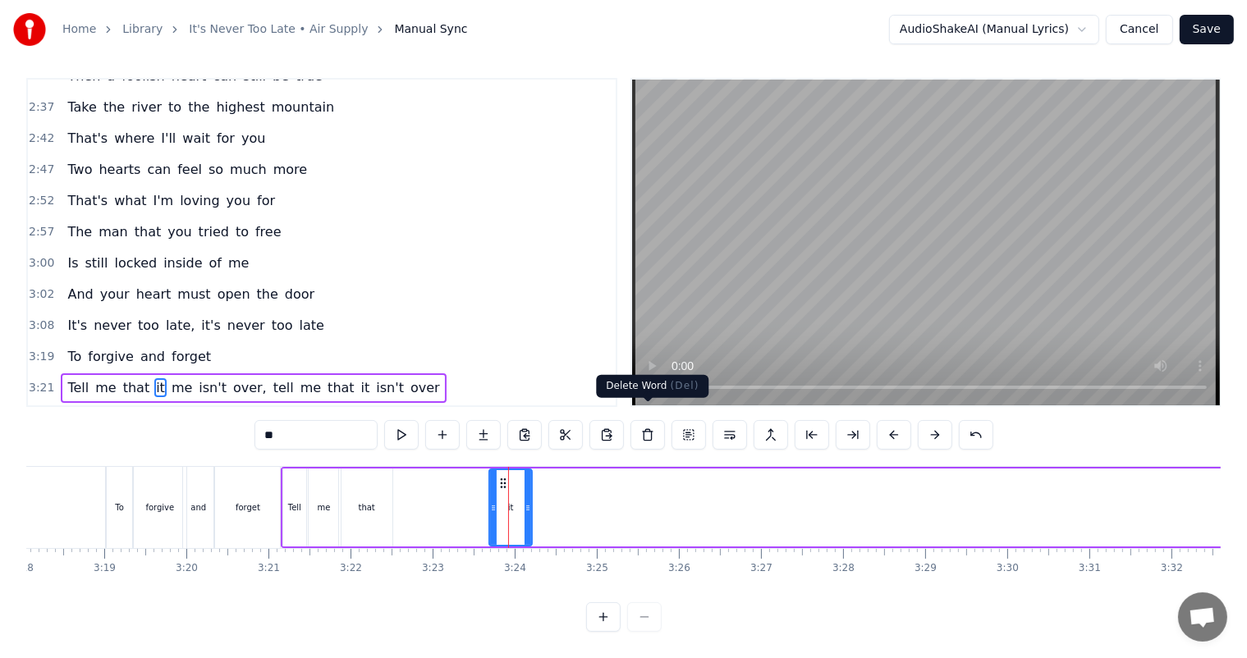
click at [643, 420] on button at bounding box center [647, 435] width 34 height 30
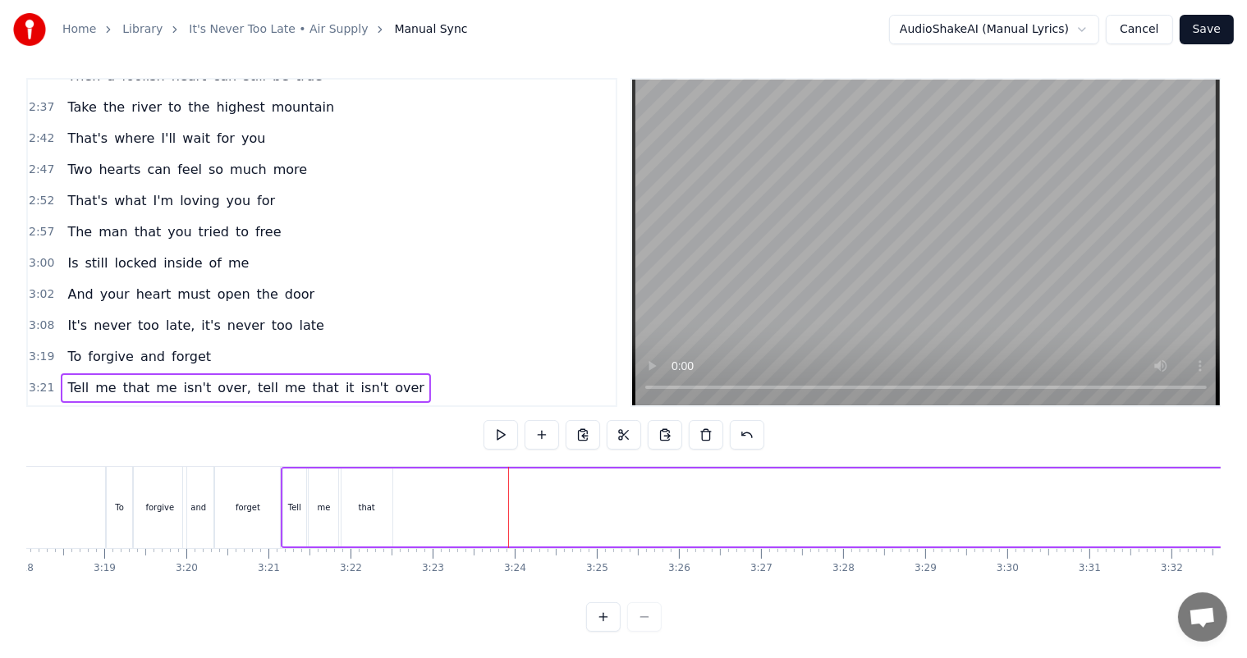
click at [154, 378] on span "me" at bounding box center [166, 387] width 24 height 19
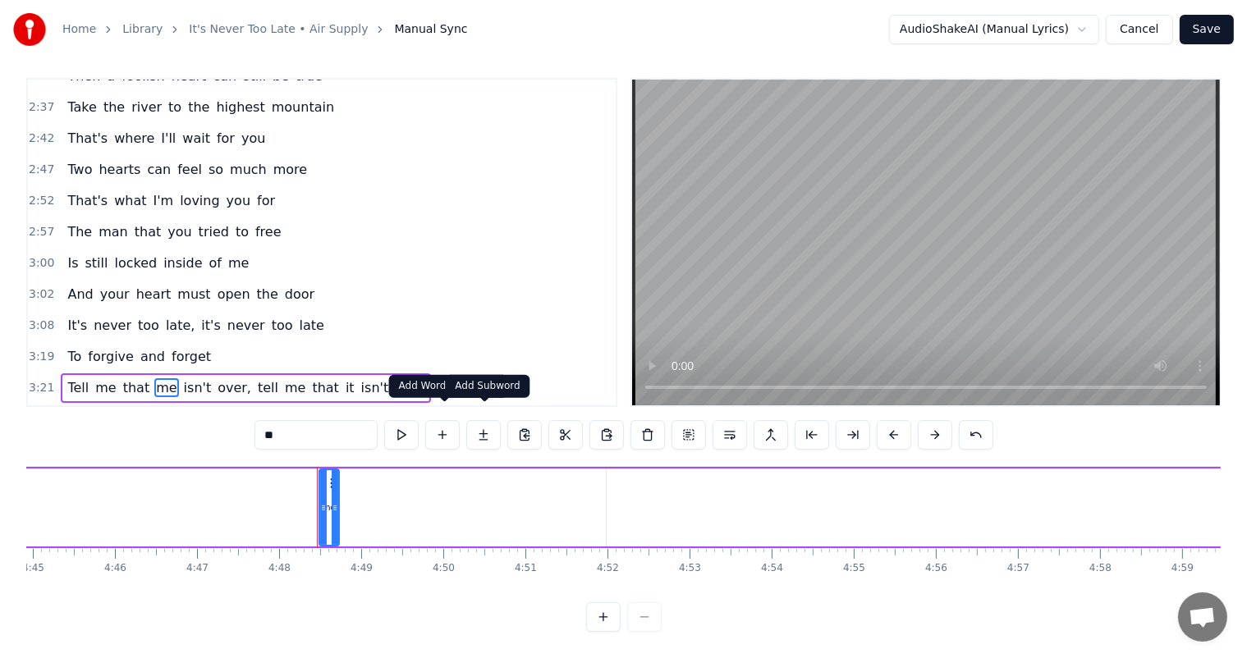
scroll to position [0, 23593]
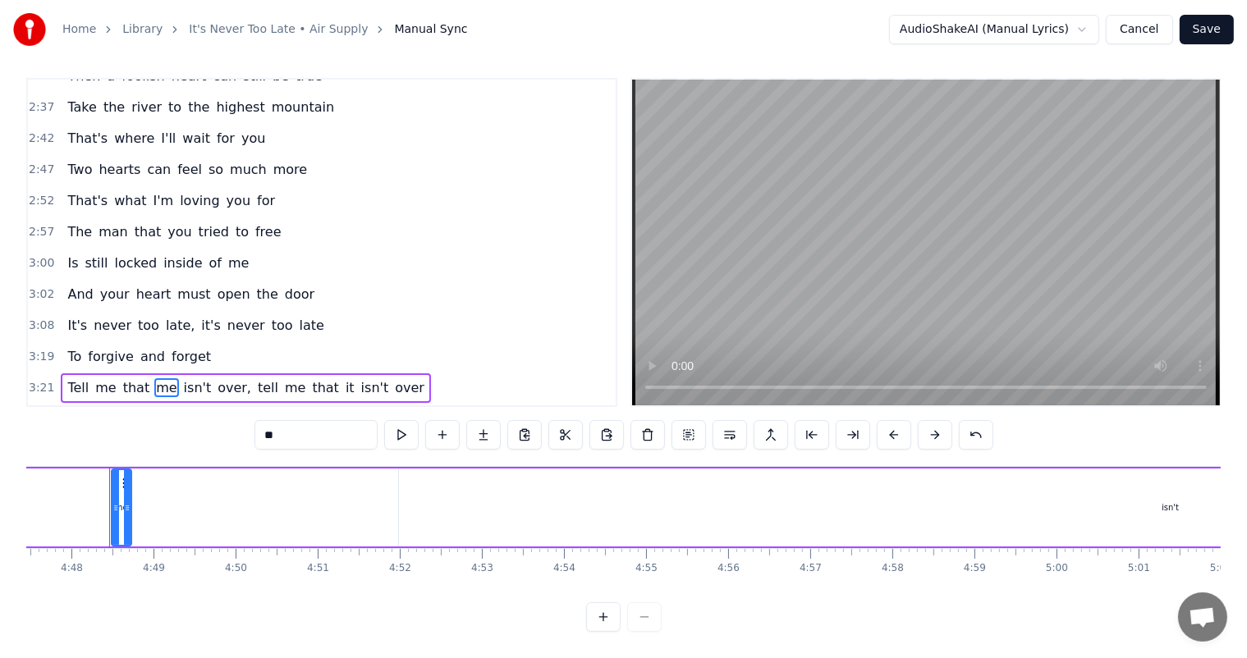
click at [647, 420] on button at bounding box center [647, 435] width 34 height 30
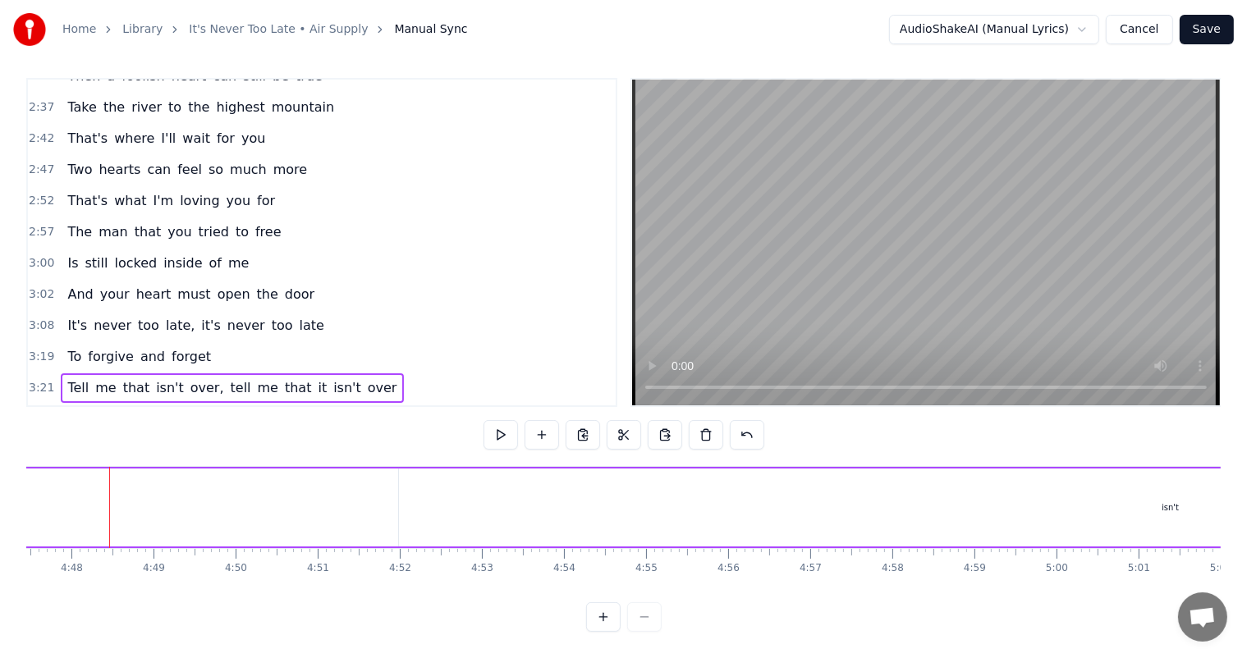
click at [154, 378] on span "isn't" at bounding box center [169, 387] width 31 height 19
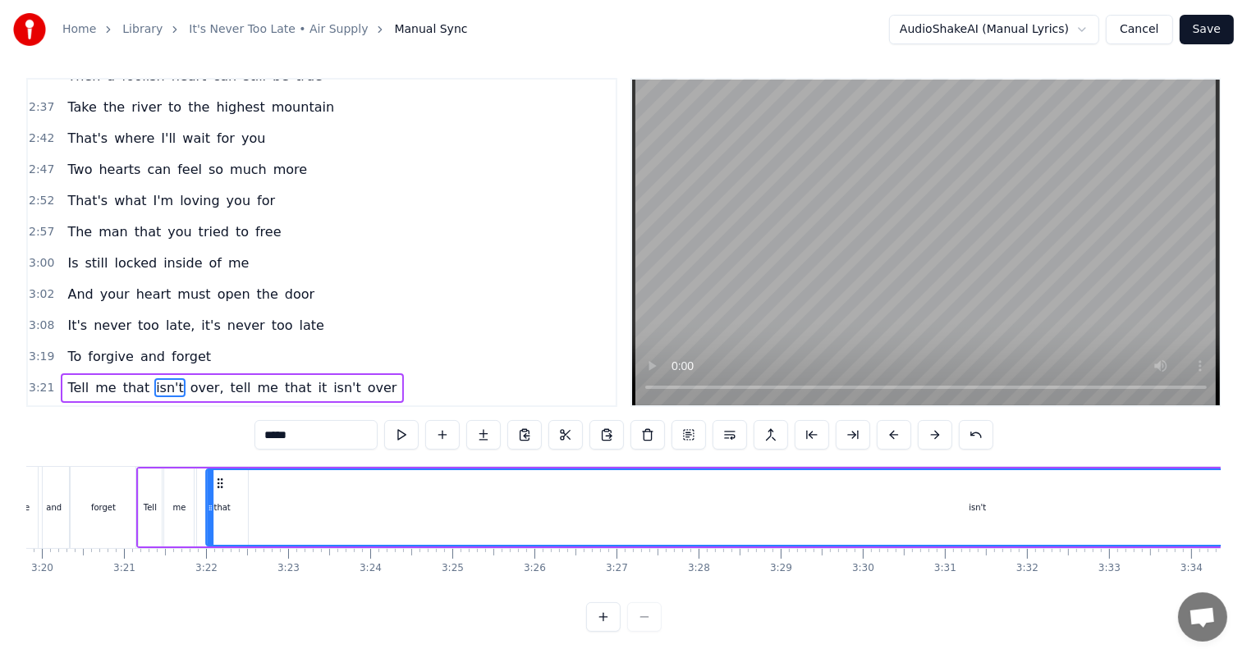
scroll to position [0, 16381]
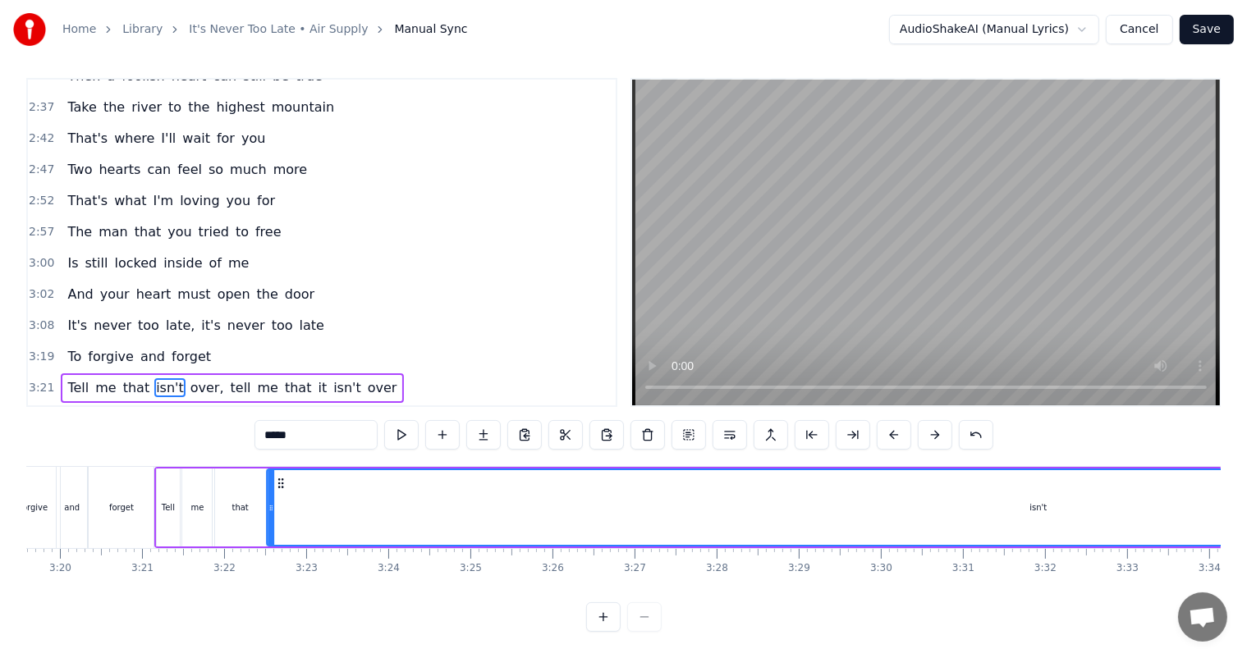
drag, startPoint x: 410, startPoint y: 469, endPoint x: 277, endPoint y: 500, distance: 135.6
click at [277, 500] on div "isn't" at bounding box center [1037, 507] width 1541 height 75
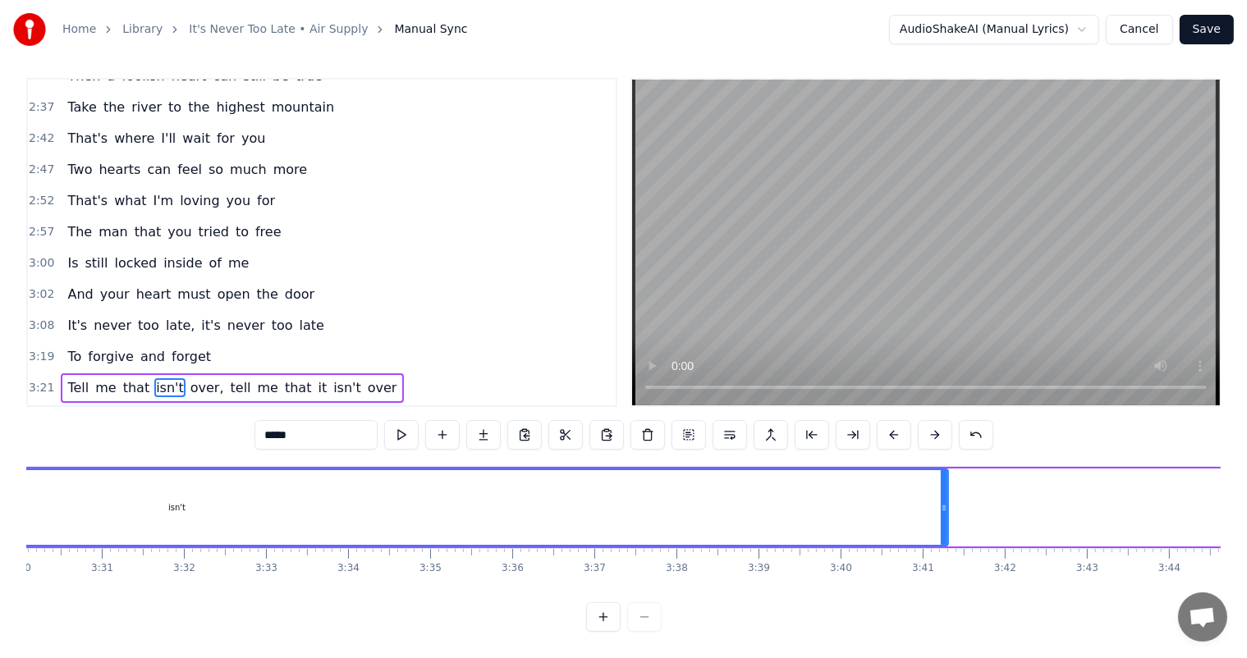
scroll to position [0, 17423]
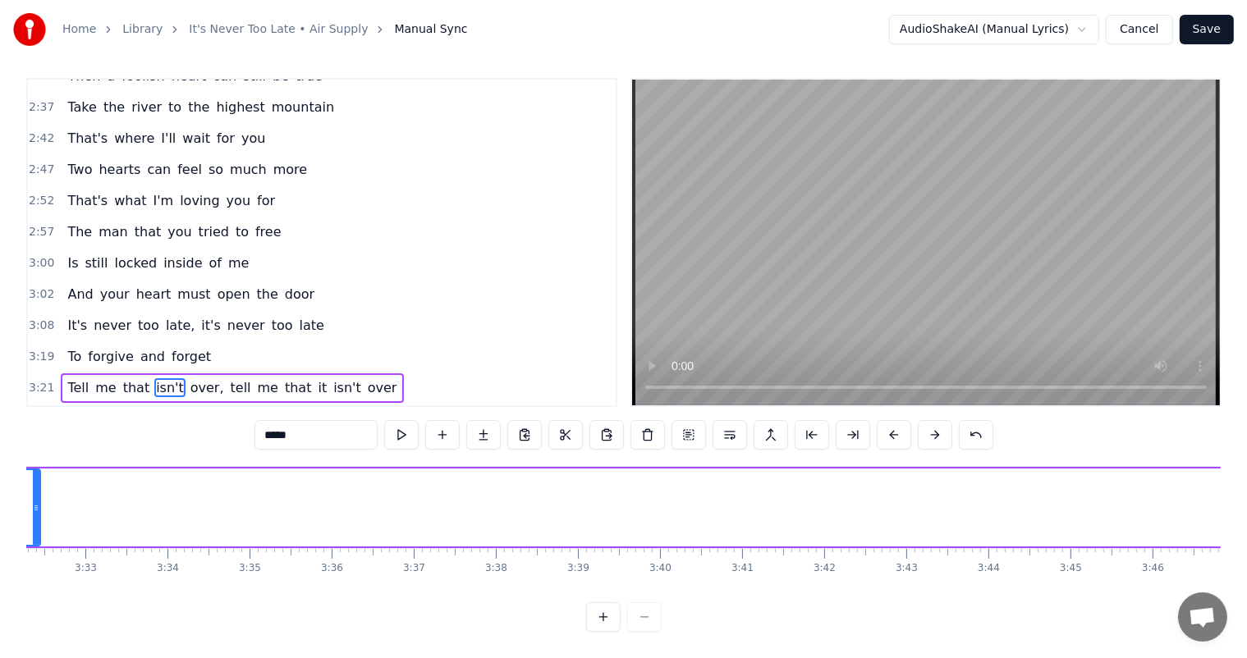
drag, startPoint x: 759, startPoint y: 493, endPoint x: 32, endPoint y: 482, distance: 727.3
click at [33, 482] on div at bounding box center [36, 507] width 7 height 75
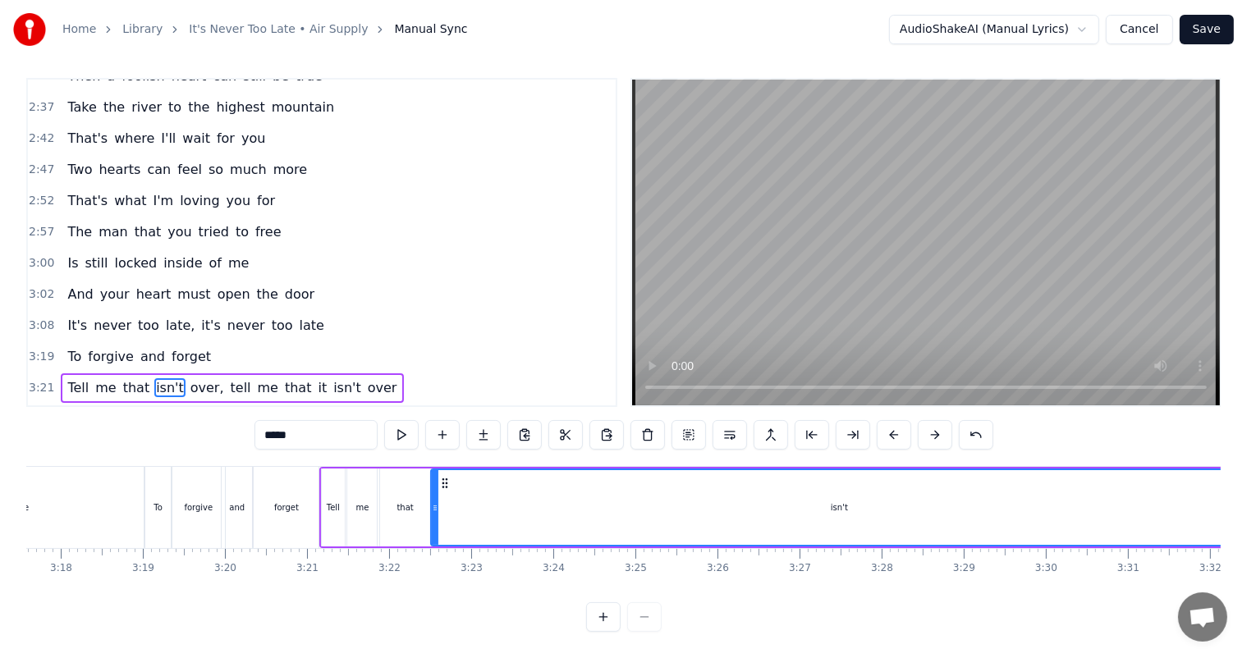
scroll to position [0, 16250]
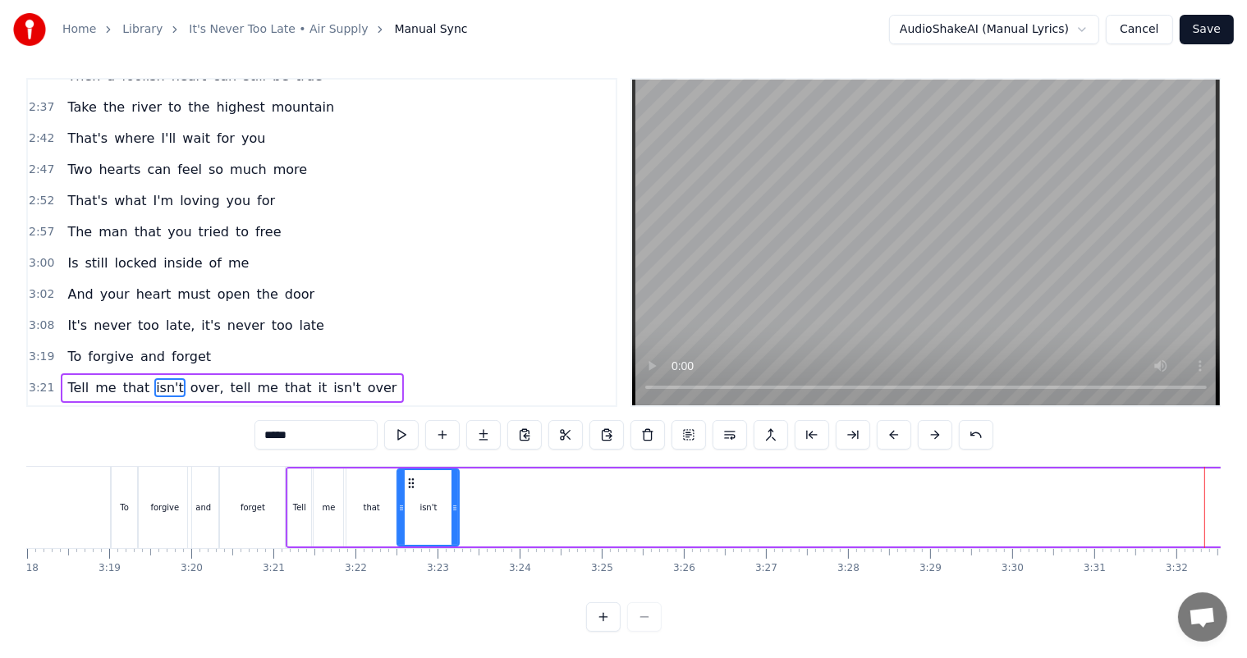
drag, startPoint x: 1211, startPoint y: 496, endPoint x: 457, endPoint y: 505, distance: 754.3
click at [457, 505] on div at bounding box center [454, 507] width 7 height 75
drag, startPoint x: 452, startPoint y: 488, endPoint x: 480, endPoint y: 491, distance: 28.0
click at [480, 501] on icon at bounding box center [482, 507] width 7 height 13
drag, startPoint x: 480, startPoint y: 491, endPoint x: 468, endPoint y: 492, distance: 12.3
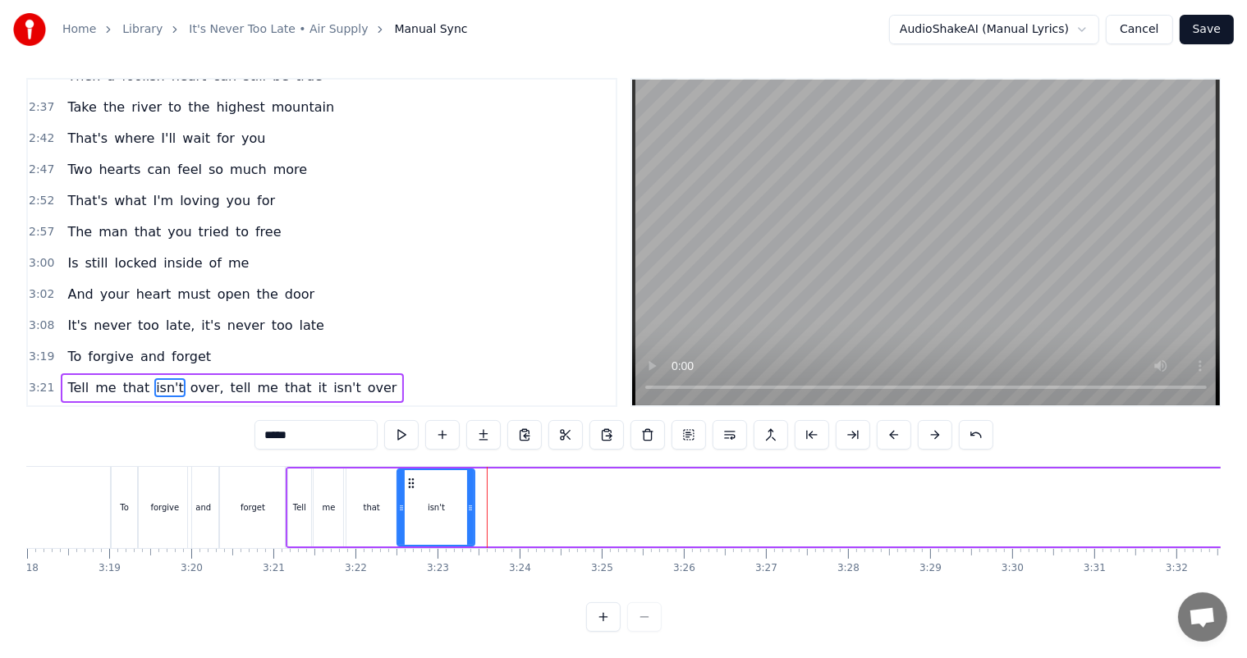
click at [468, 501] on icon at bounding box center [470, 507] width 7 height 13
click at [461, 501] on icon at bounding box center [463, 507] width 7 height 13
click at [456, 501] on icon at bounding box center [458, 507] width 7 height 13
click at [189, 378] on span "over," at bounding box center [207, 387] width 37 height 19
type input "*****"
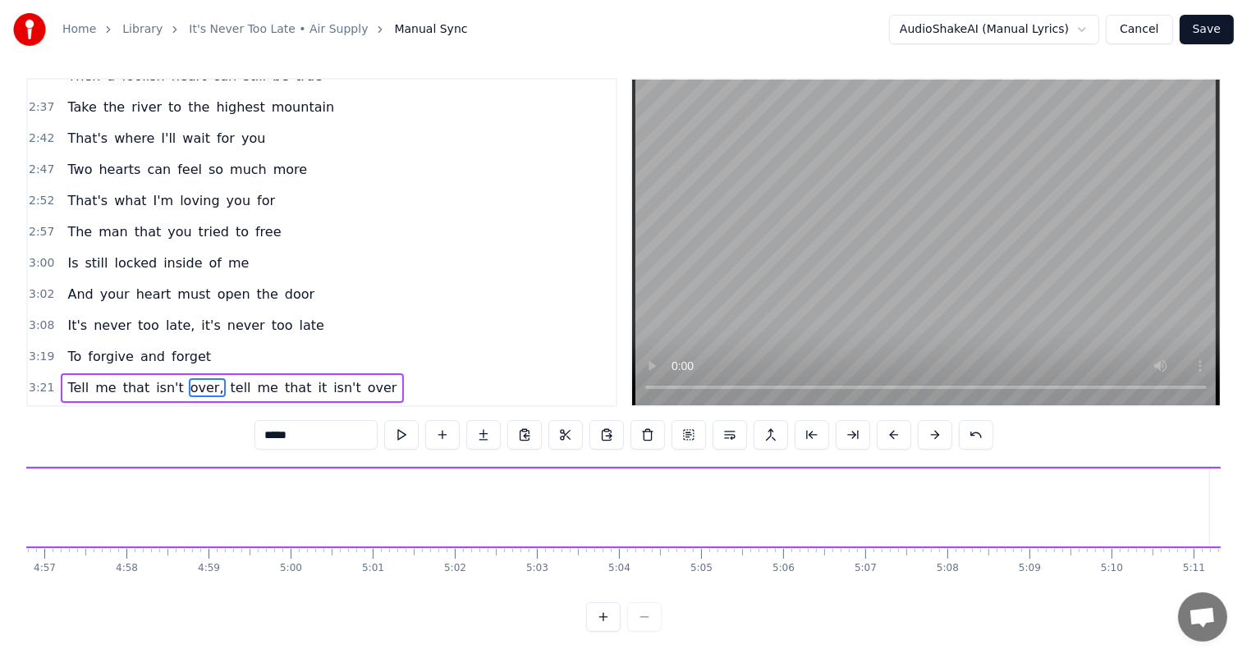
scroll to position [0, 25702]
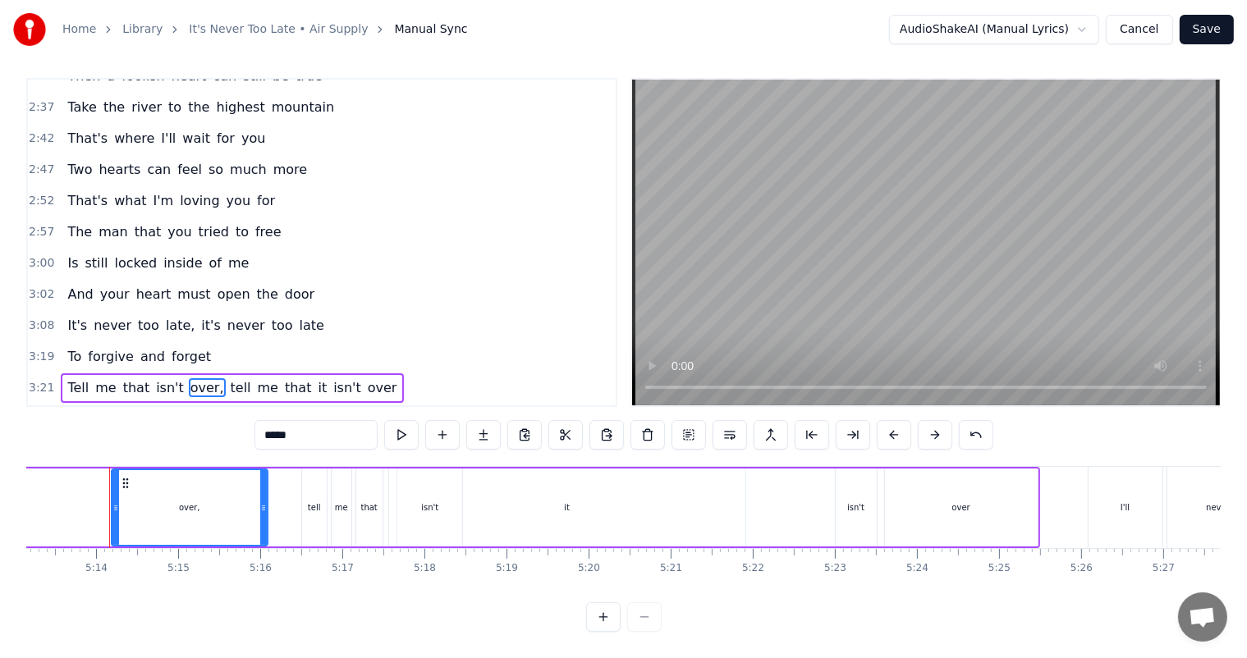
click at [126, 477] on icon at bounding box center [125, 483] width 13 height 13
drag, startPoint x: 126, startPoint y: 468, endPoint x: 134, endPoint y: 466, distance: 8.4
click at [119, 477] on icon at bounding box center [125, 483] width 13 height 13
drag, startPoint x: 138, startPoint y: 475, endPoint x: 121, endPoint y: 477, distance: 17.3
click at [121, 477] on div "over," at bounding box center [189, 507] width 154 height 75
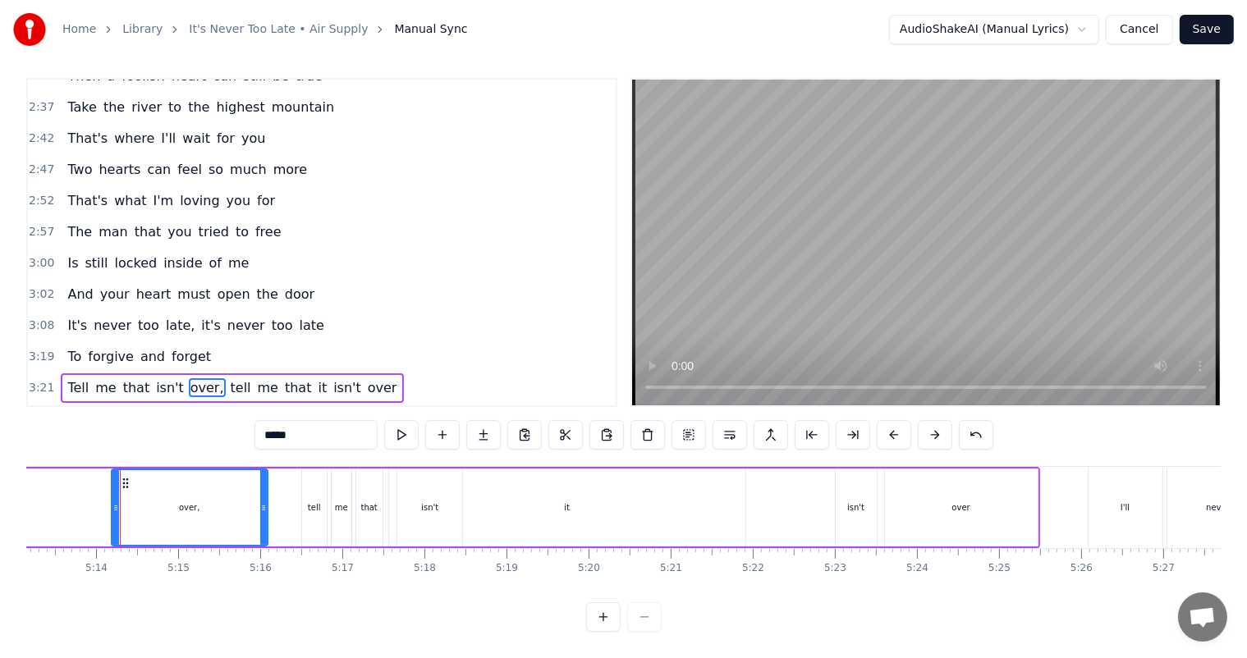
drag, startPoint x: 124, startPoint y: 463, endPoint x: 128, endPoint y: 470, distance: 8.5
click at [115, 470] on div "over," at bounding box center [189, 507] width 154 height 75
click at [125, 477] on icon at bounding box center [125, 483] width 13 height 13
drag, startPoint x: 125, startPoint y: 465, endPoint x: 130, endPoint y: 474, distance: 10.3
click at [128, 477] on icon at bounding box center [125, 483] width 13 height 13
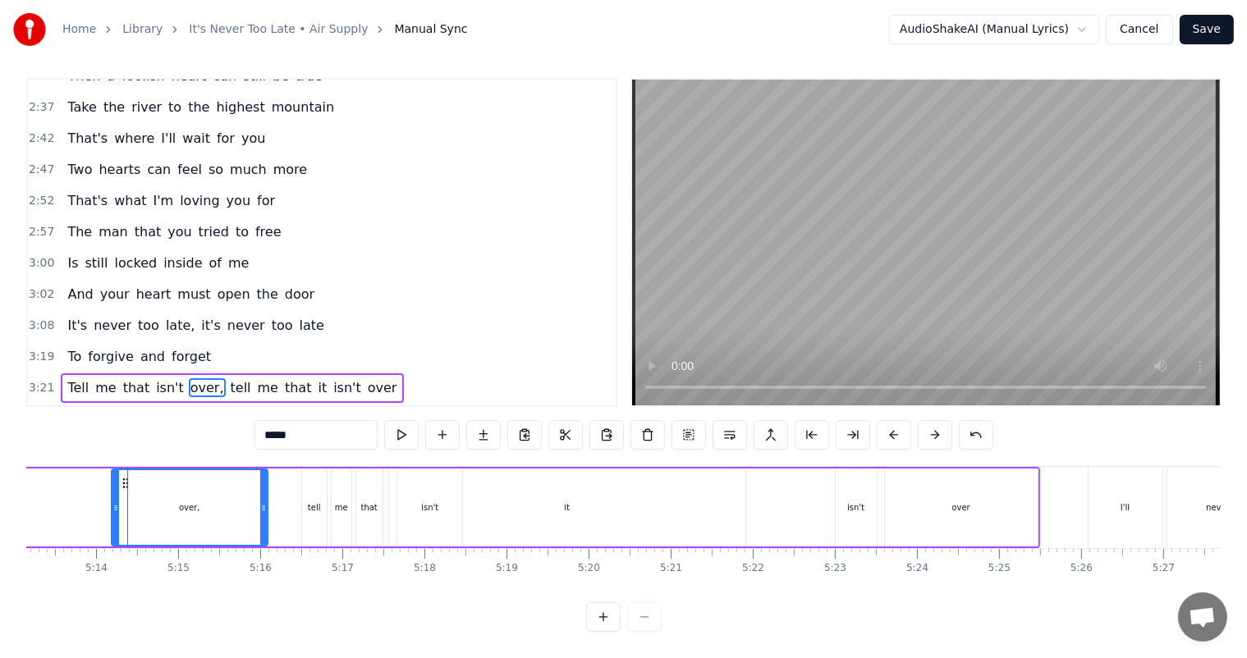
click at [129, 476] on div "over," at bounding box center [189, 507] width 154 height 75
click at [128, 477] on icon at bounding box center [125, 483] width 13 height 13
drag, startPoint x: 125, startPoint y: 469, endPoint x: 138, endPoint y: 469, distance: 13.2
click at [114, 470] on div "over," at bounding box center [189, 507] width 154 height 75
drag, startPoint x: 125, startPoint y: 468, endPoint x: 115, endPoint y: 467, distance: 9.9
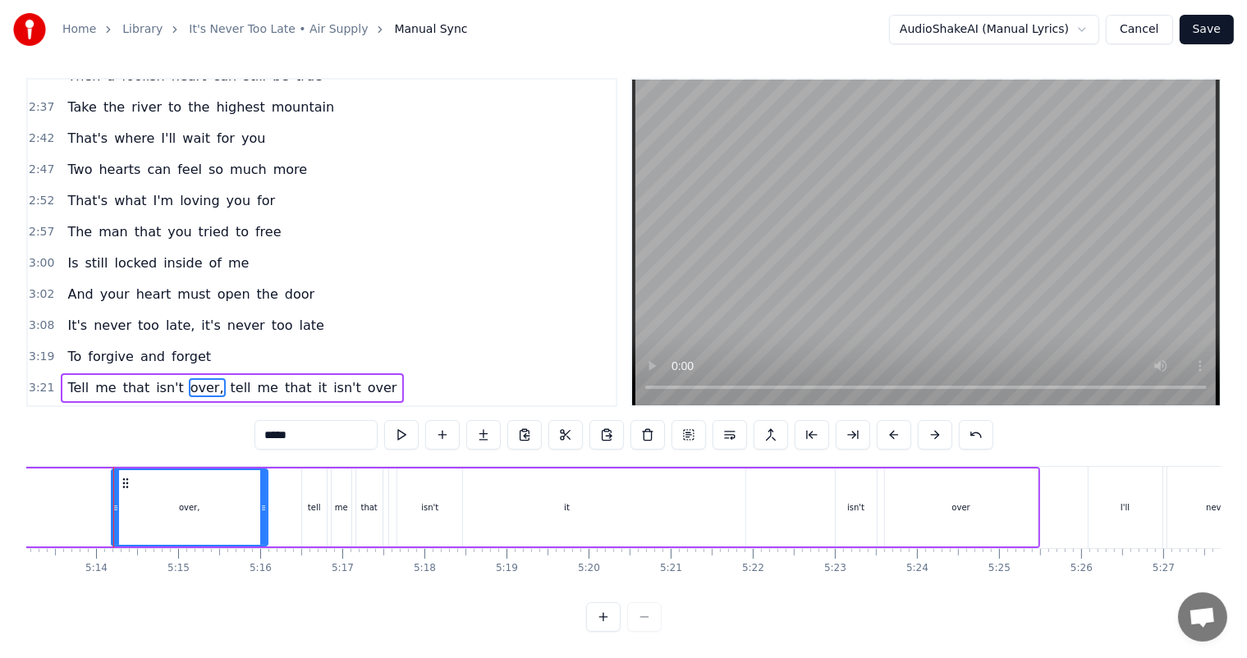
click at [115, 470] on div "over," at bounding box center [189, 507] width 154 height 75
click at [125, 477] on icon at bounding box center [125, 483] width 13 height 13
click at [116, 470] on div "over," at bounding box center [189, 507] width 154 height 75
drag, startPoint x: 124, startPoint y: 466, endPoint x: 138, endPoint y: 472, distance: 15.1
click at [138, 472] on div "over," at bounding box center [189, 507] width 154 height 75
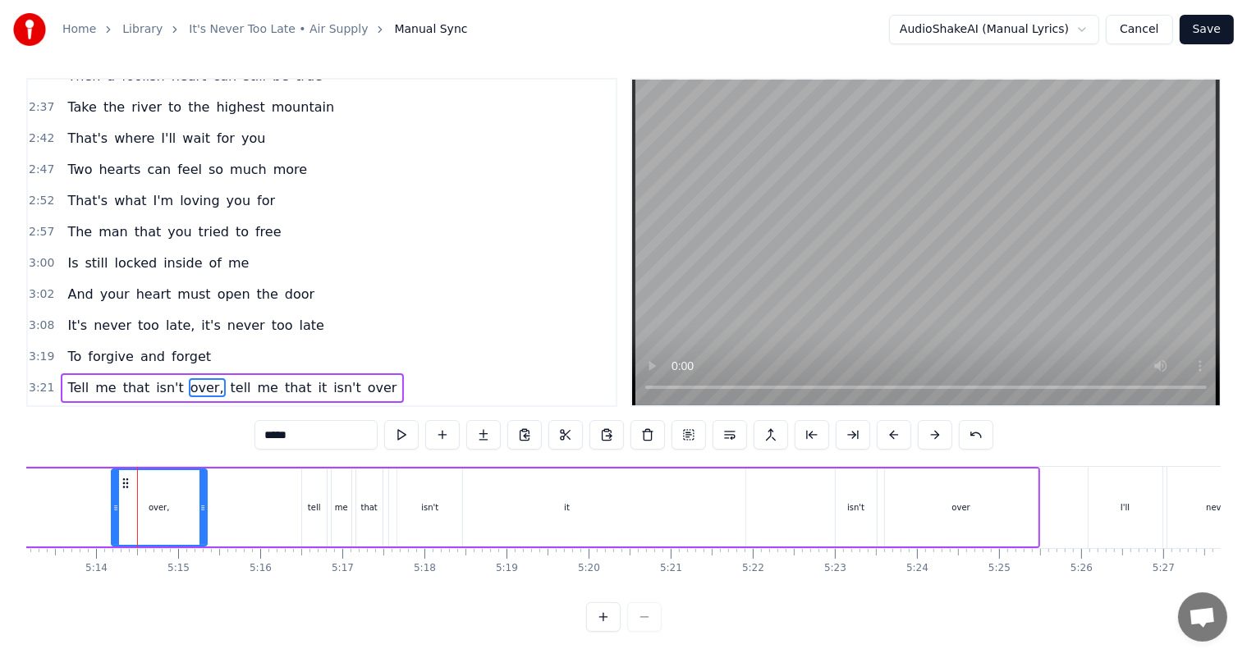
drag, startPoint x: 262, startPoint y: 492, endPoint x: 198, endPoint y: 492, distance: 64.0
click at [199, 501] on icon at bounding box center [202, 507] width 7 height 13
click at [112, 474] on div "over," at bounding box center [157, 507] width 90 height 75
drag, startPoint x: 126, startPoint y: 474, endPoint x: 117, endPoint y: 473, distance: 9.1
click at [117, 473] on div "over," at bounding box center [157, 507] width 90 height 75
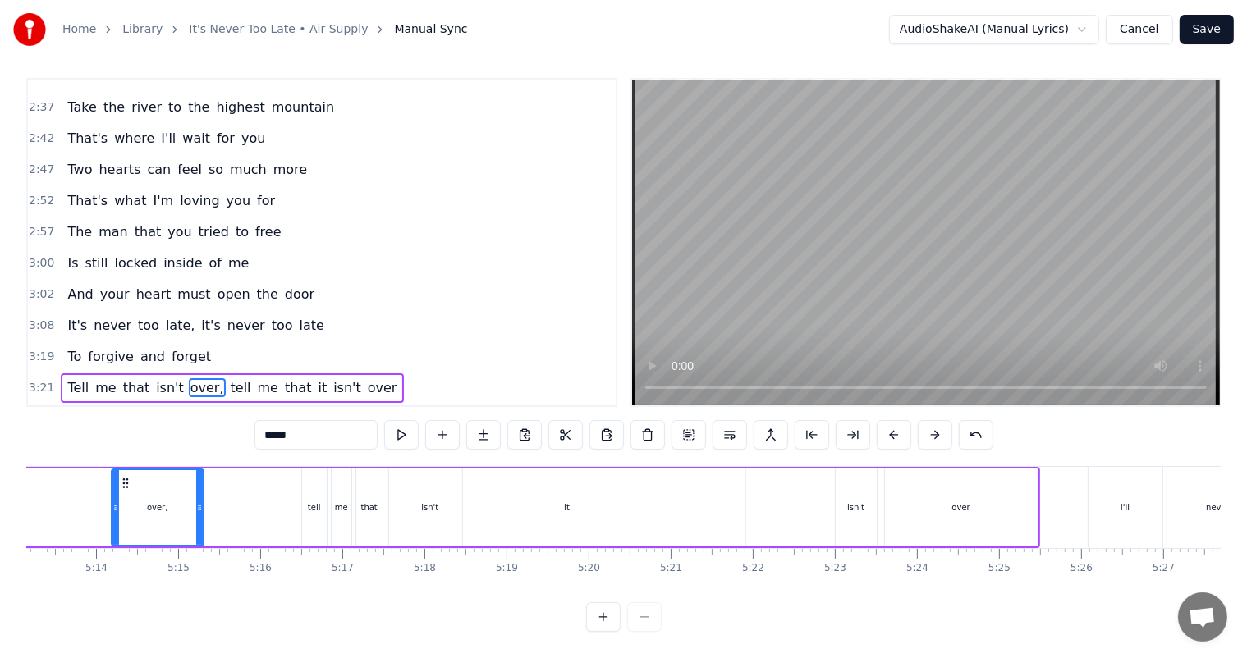
drag, startPoint x: 124, startPoint y: 469, endPoint x: 131, endPoint y: 476, distance: 9.9
click at [131, 476] on div "over," at bounding box center [157, 507] width 90 height 75
click at [124, 477] on icon at bounding box center [125, 483] width 13 height 13
click at [125, 477] on icon at bounding box center [125, 483] width 13 height 13
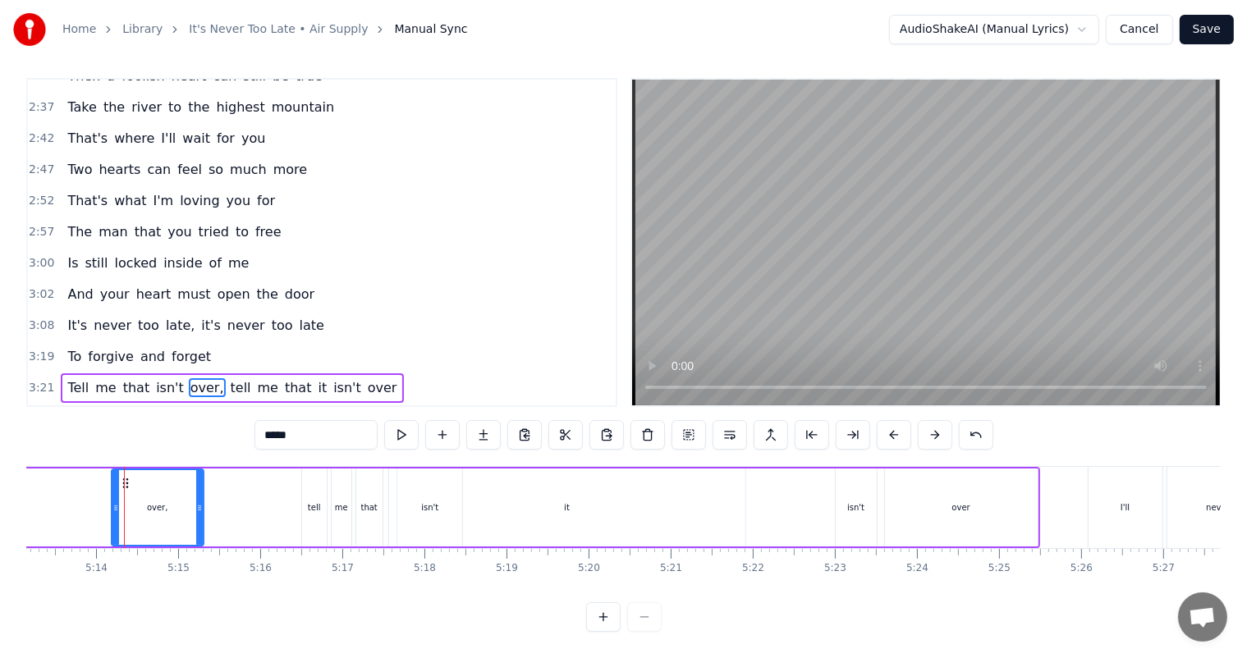
drag, startPoint x: 125, startPoint y: 470, endPoint x: 107, endPoint y: 470, distance: 18.1
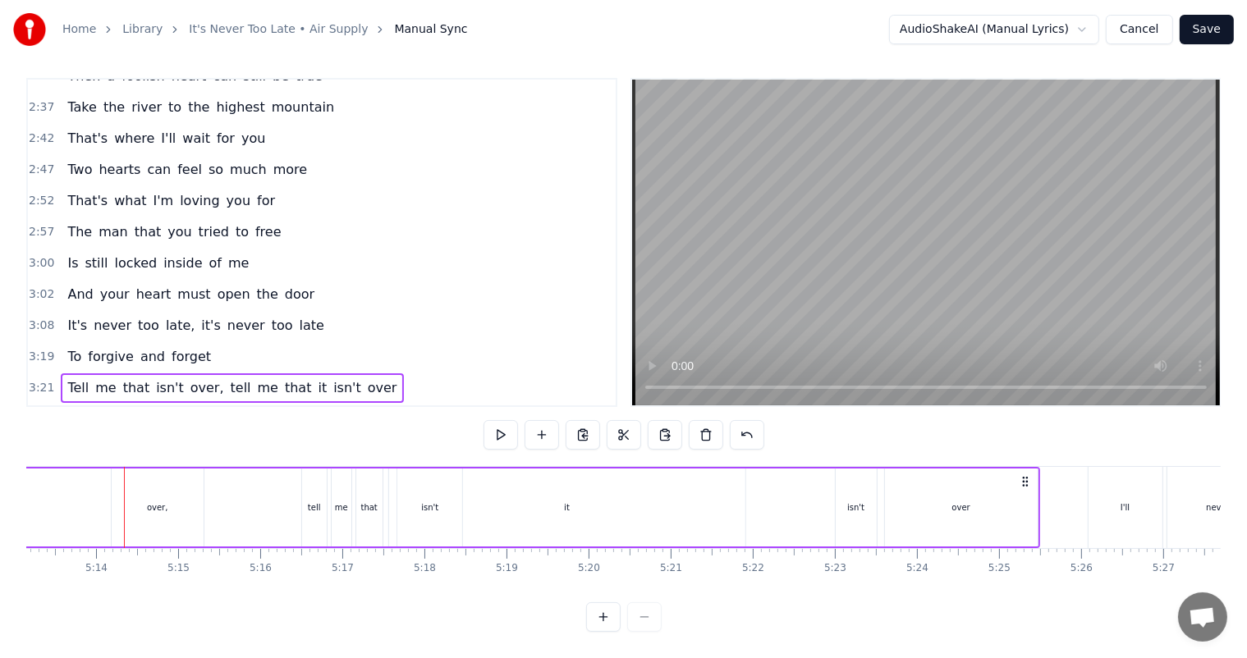
scroll to position [0, 25700]
drag, startPoint x: 118, startPoint y: 465, endPoint x: 102, endPoint y: 469, distance: 16.9
drag, startPoint x: 231, startPoint y: 498, endPoint x: 151, endPoint y: 499, distance: 79.6
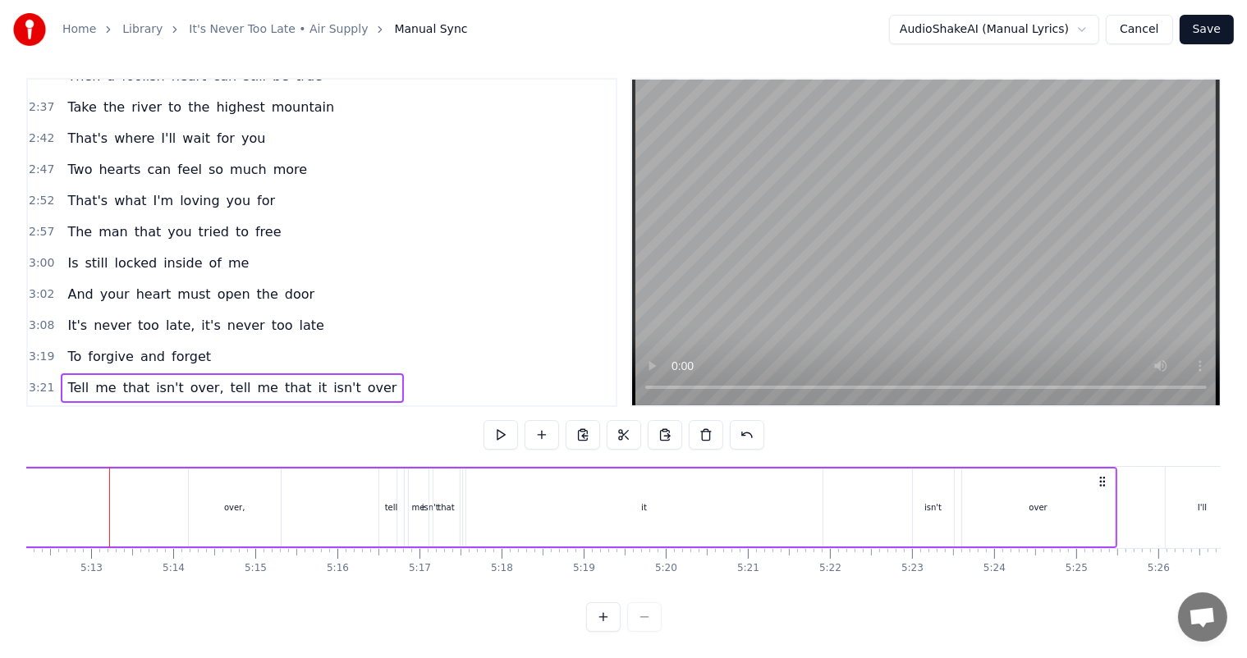
click at [211, 470] on div "over," at bounding box center [235, 508] width 92 height 78
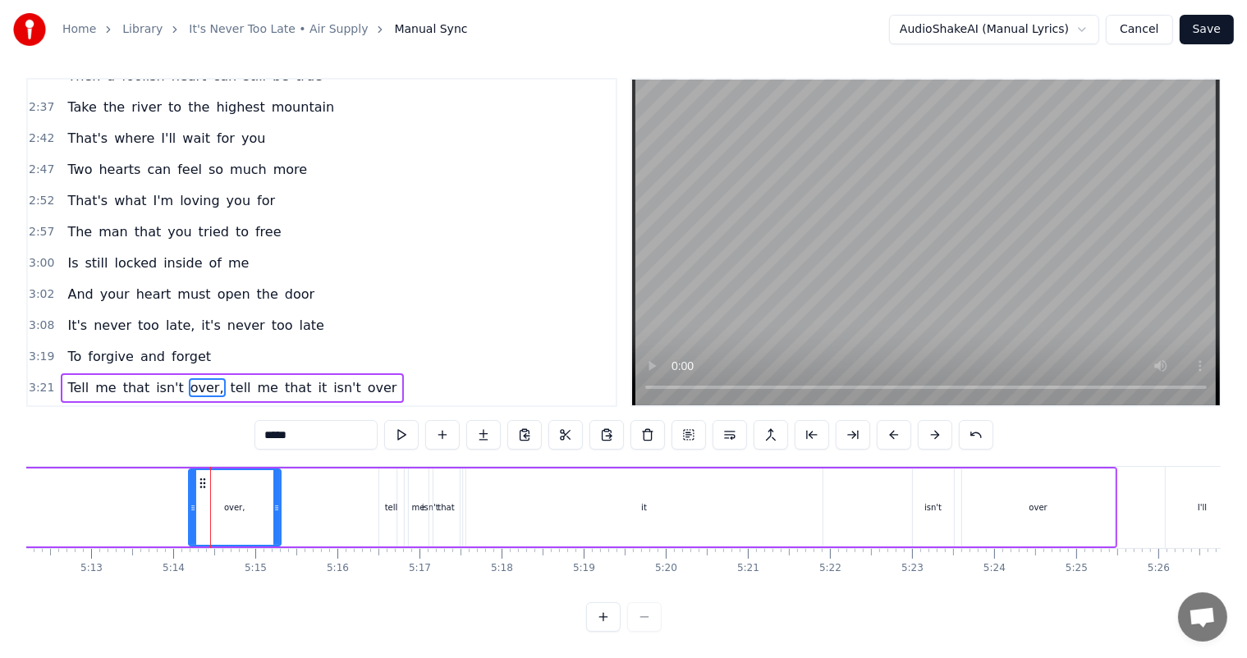
drag, startPoint x: 200, startPoint y: 466, endPoint x: 190, endPoint y: 472, distance: 11.4
click at [190, 472] on div "over," at bounding box center [235, 507] width 90 height 75
click at [693, 420] on button at bounding box center [688, 435] width 34 height 30
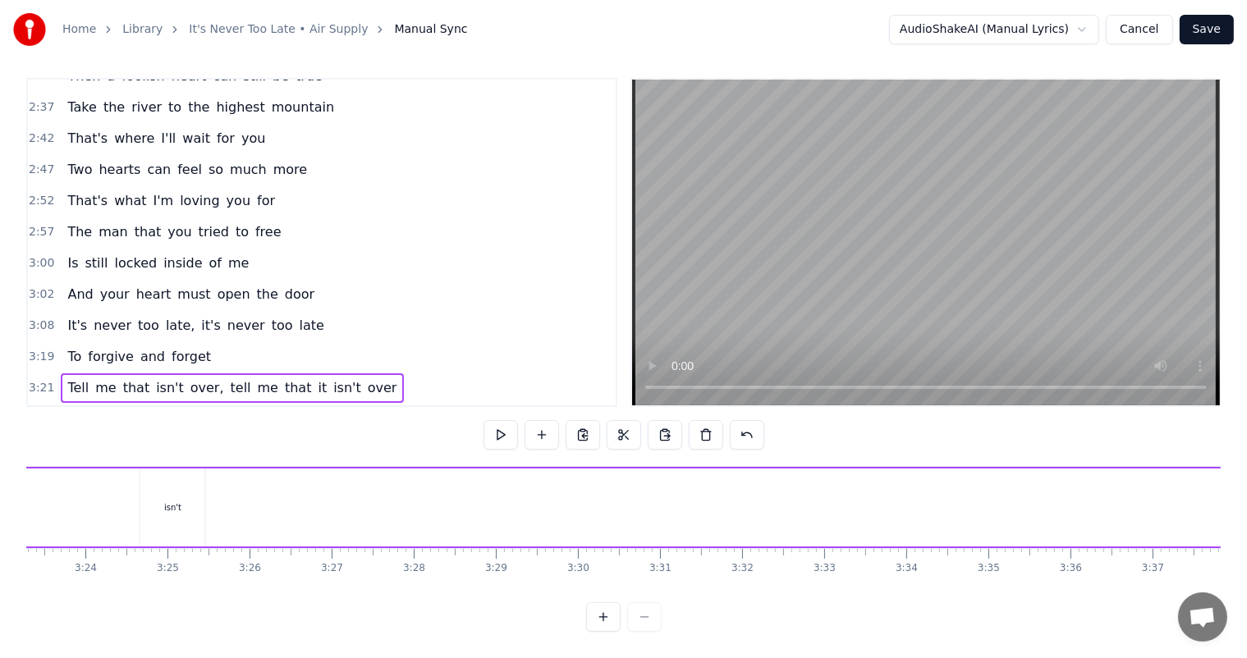
scroll to position [0, 16427]
drag, startPoint x: 407, startPoint y: 467, endPoint x: 419, endPoint y: 473, distance: 12.8
click at [397, 471] on div "isn't" at bounding box center [430, 508] width 66 height 78
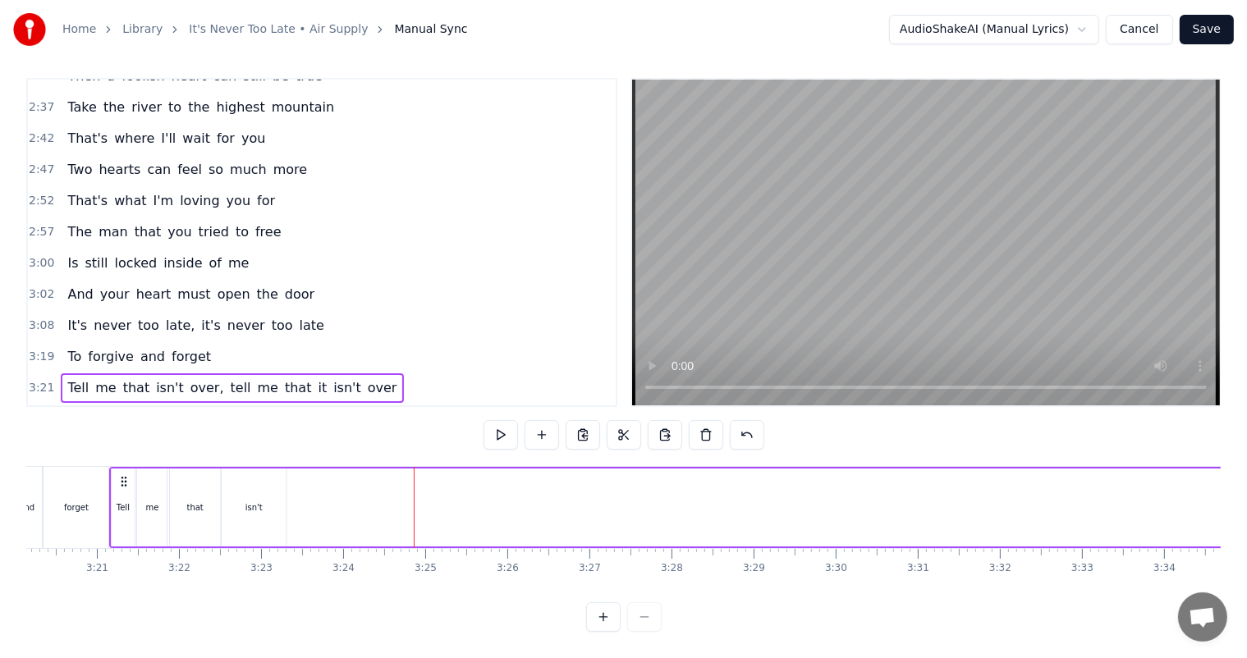
click at [243, 479] on div "isn't" at bounding box center [253, 508] width 65 height 78
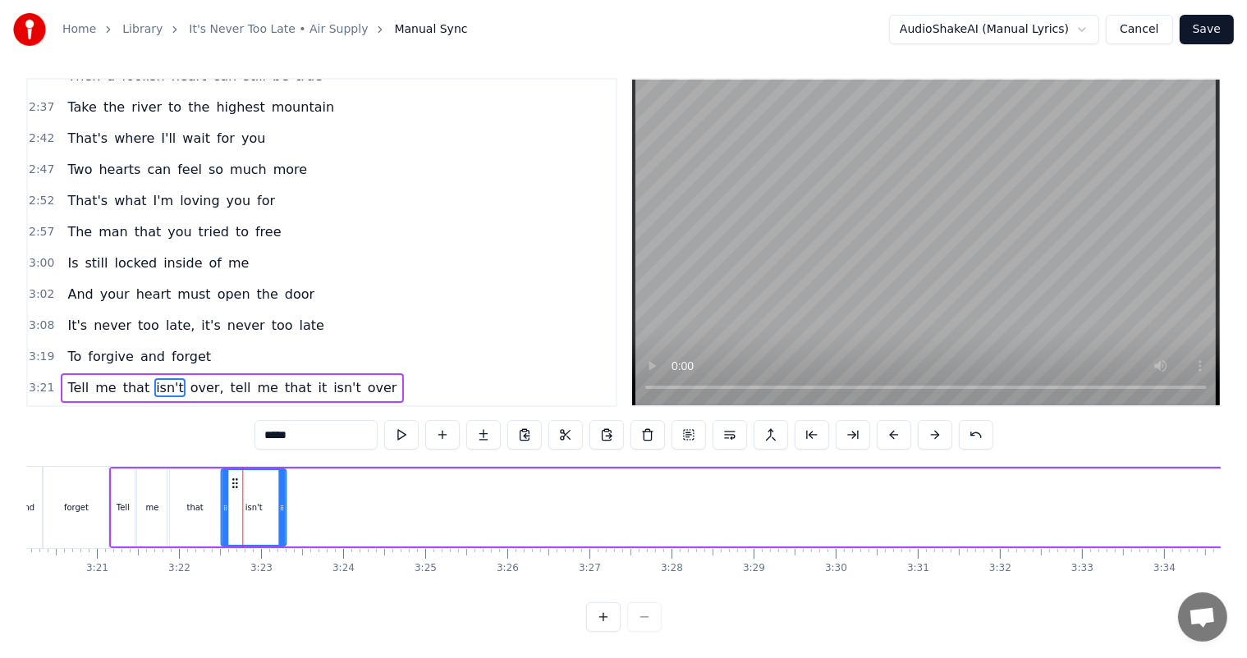
click at [410, 373] on div "3:21 Tell me that isn't over, tell me that it isn't over" at bounding box center [322, 388] width 588 height 31
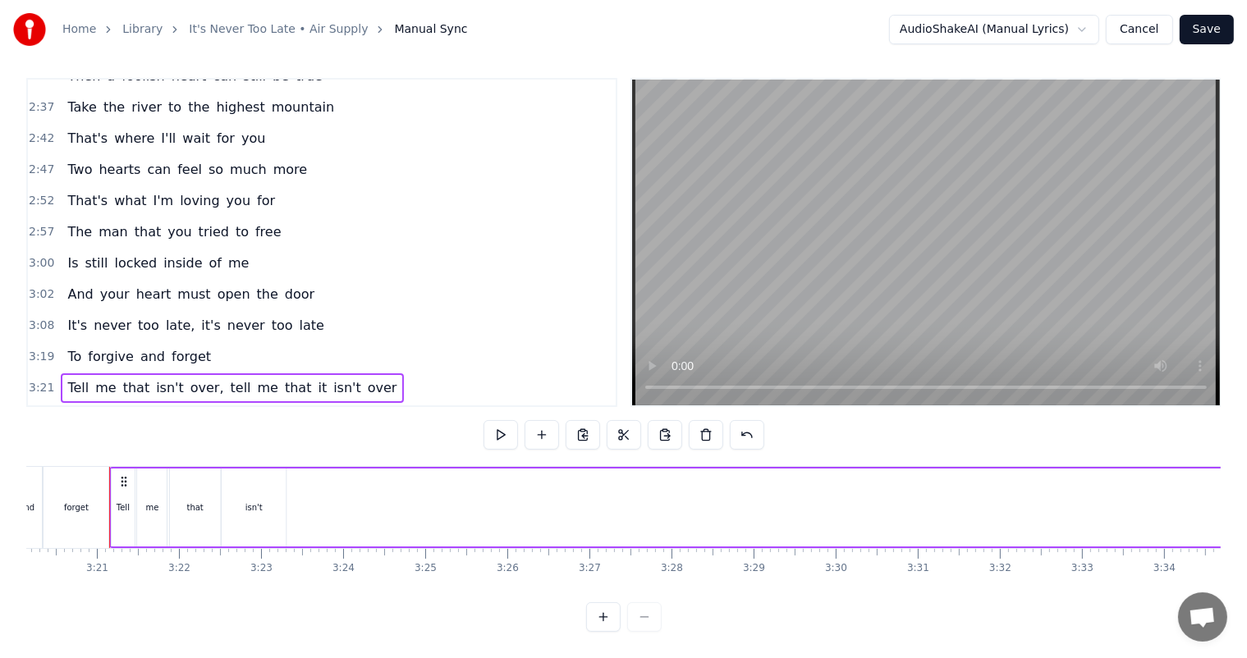
click at [253, 473] on div "isn't" at bounding box center [253, 508] width 65 height 78
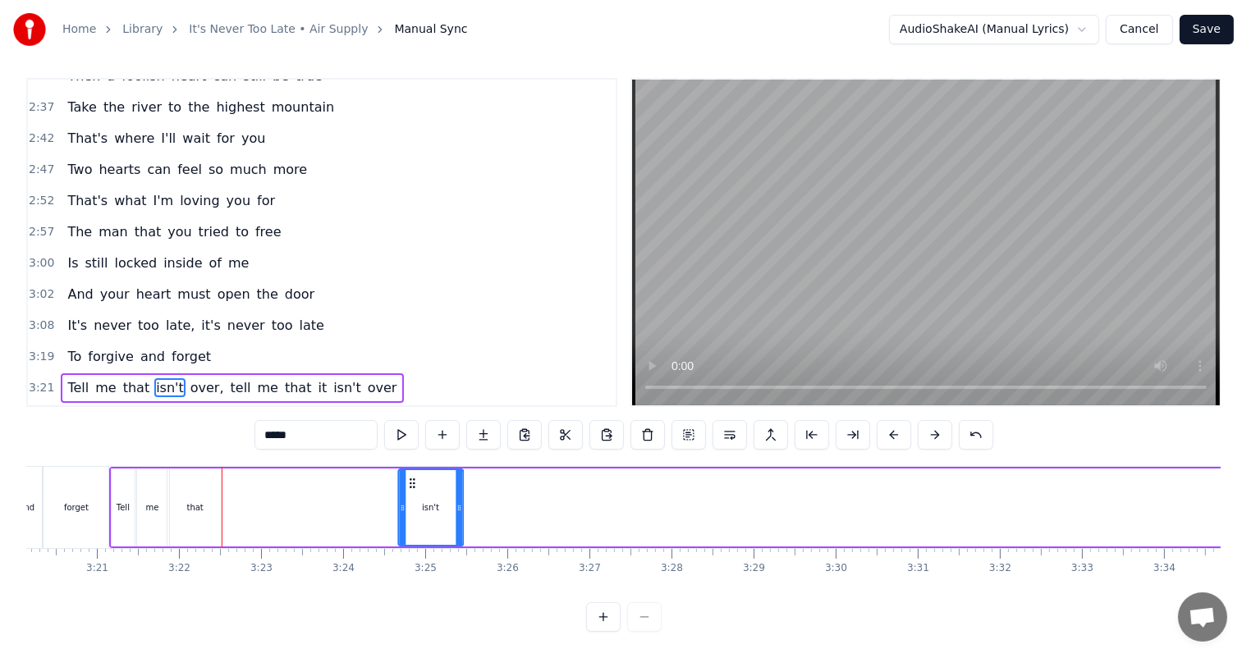
drag, startPoint x: 412, startPoint y: 469, endPoint x: 286, endPoint y: 496, distance: 129.1
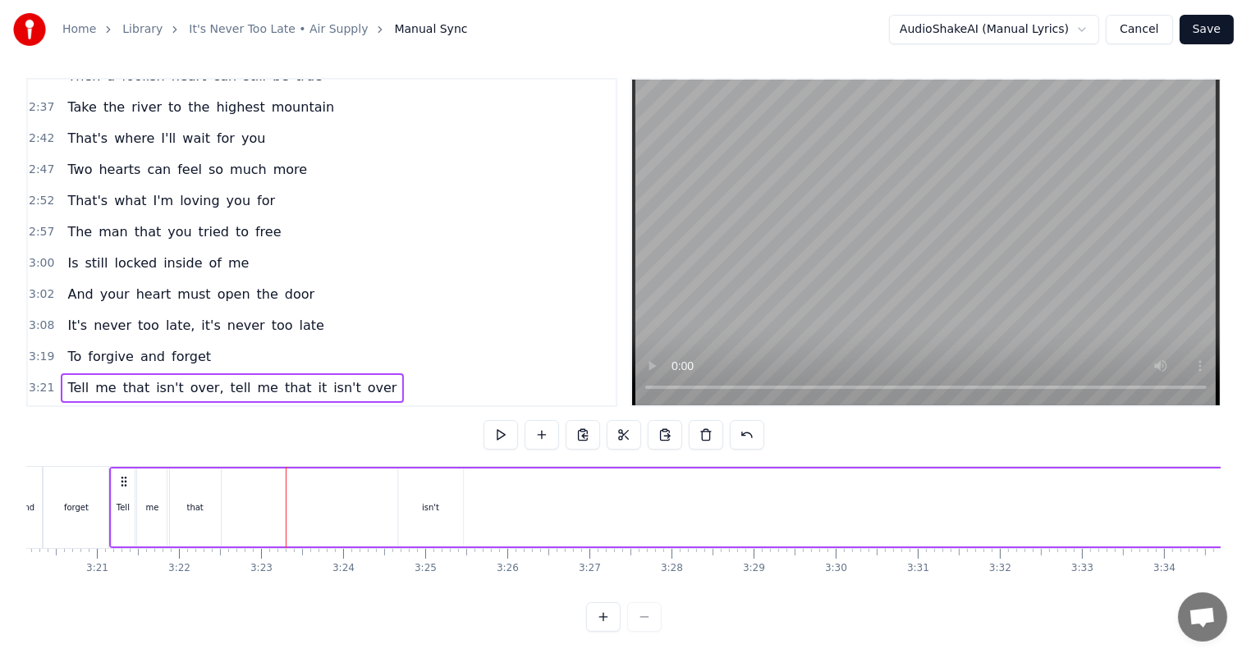
drag, startPoint x: 414, startPoint y: 466, endPoint x: 316, endPoint y: 474, distance: 98.0
click at [443, 497] on div "isn't" at bounding box center [430, 508] width 65 height 78
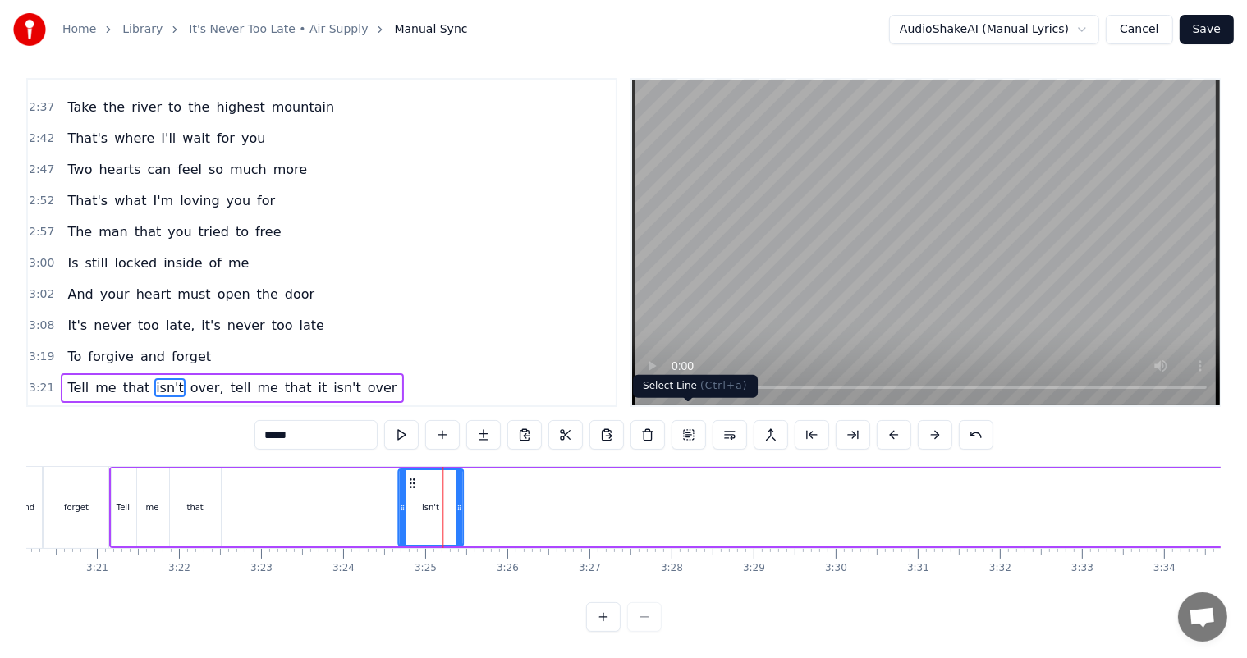
click at [685, 424] on button at bounding box center [688, 435] width 34 height 30
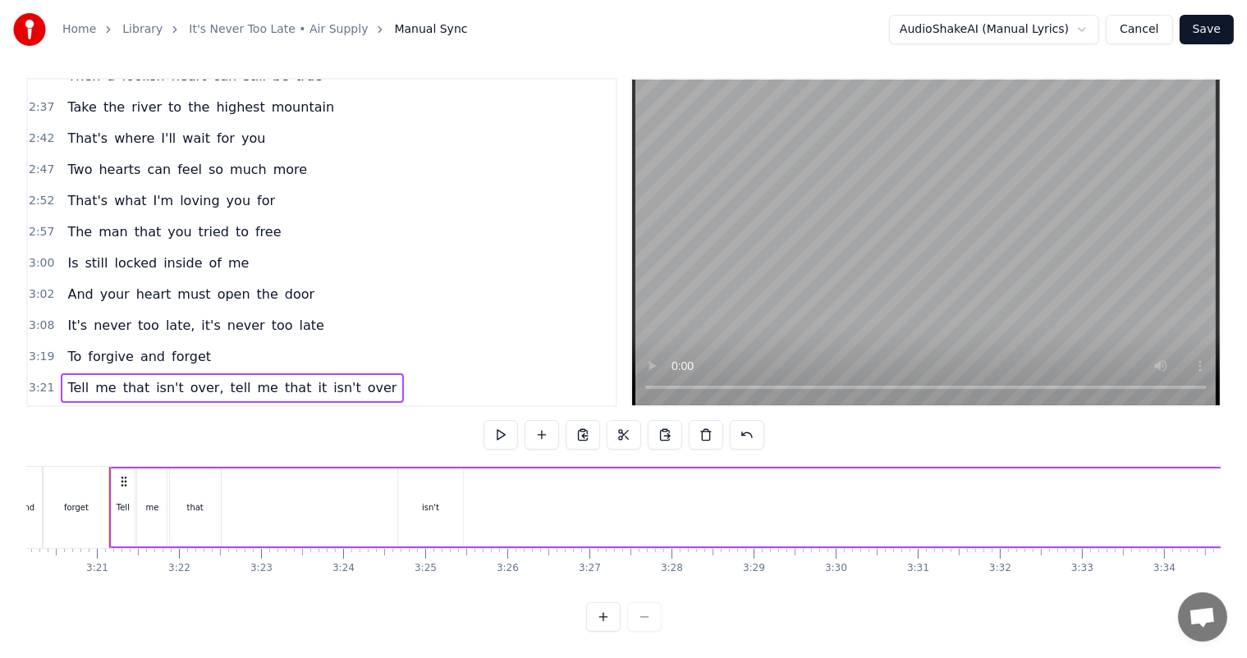
click at [189, 378] on span "over," at bounding box center [207, 387] width 37 height 19
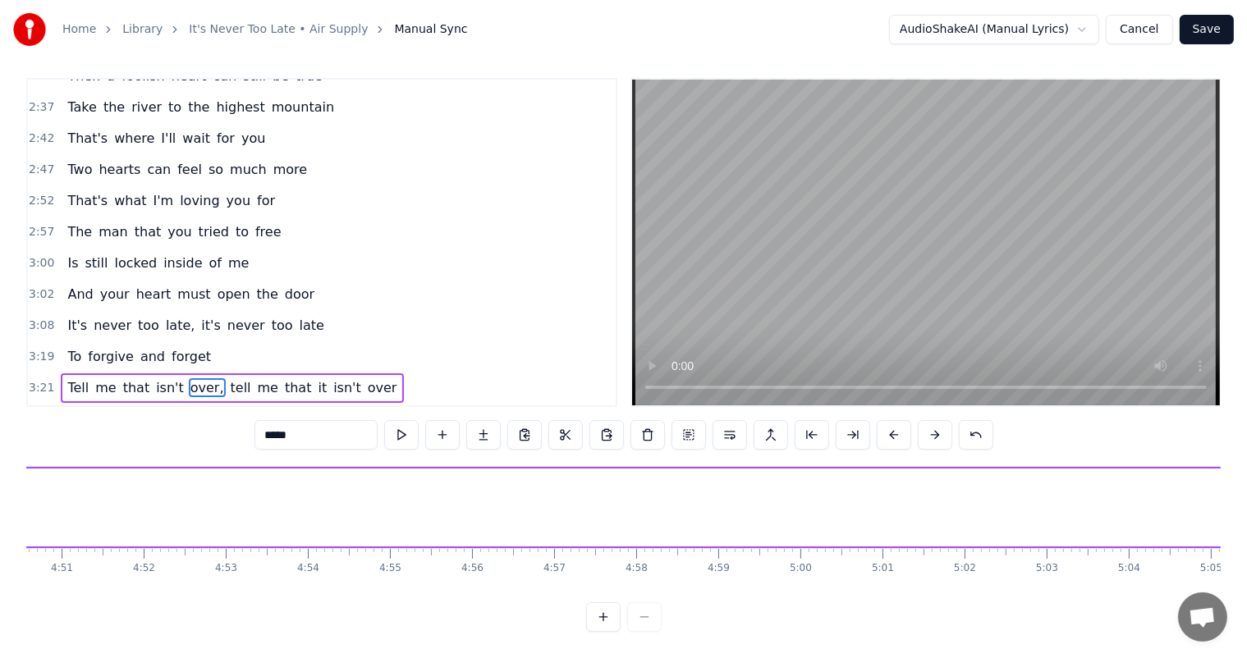
scroll to position [0, 25702]
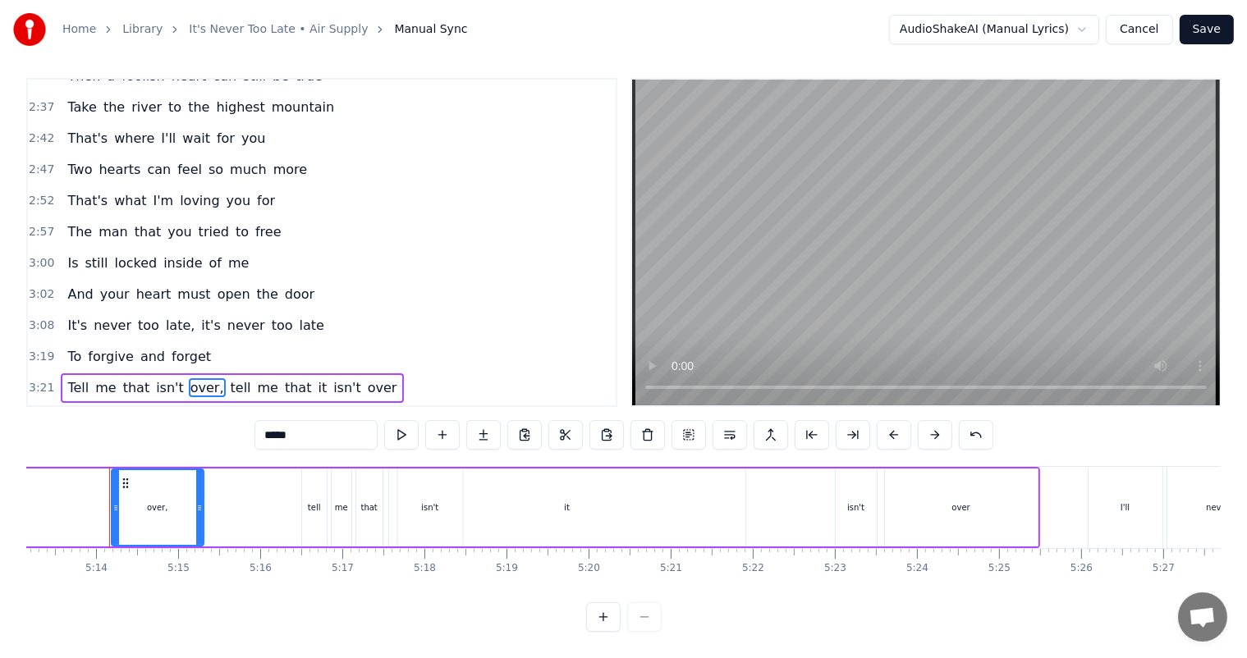
click at [158, 378] on span "isn't" at bounding box center [169, 387] width 31 height 19
type input "*****"
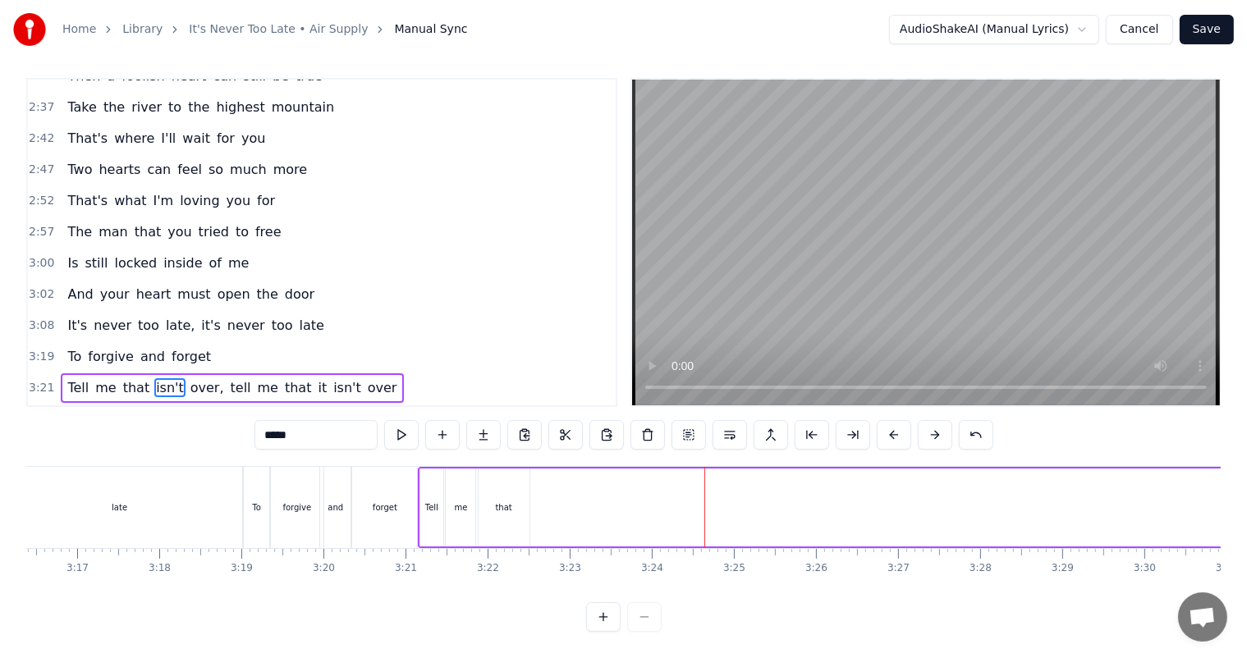
scroll to position [0, 16250]
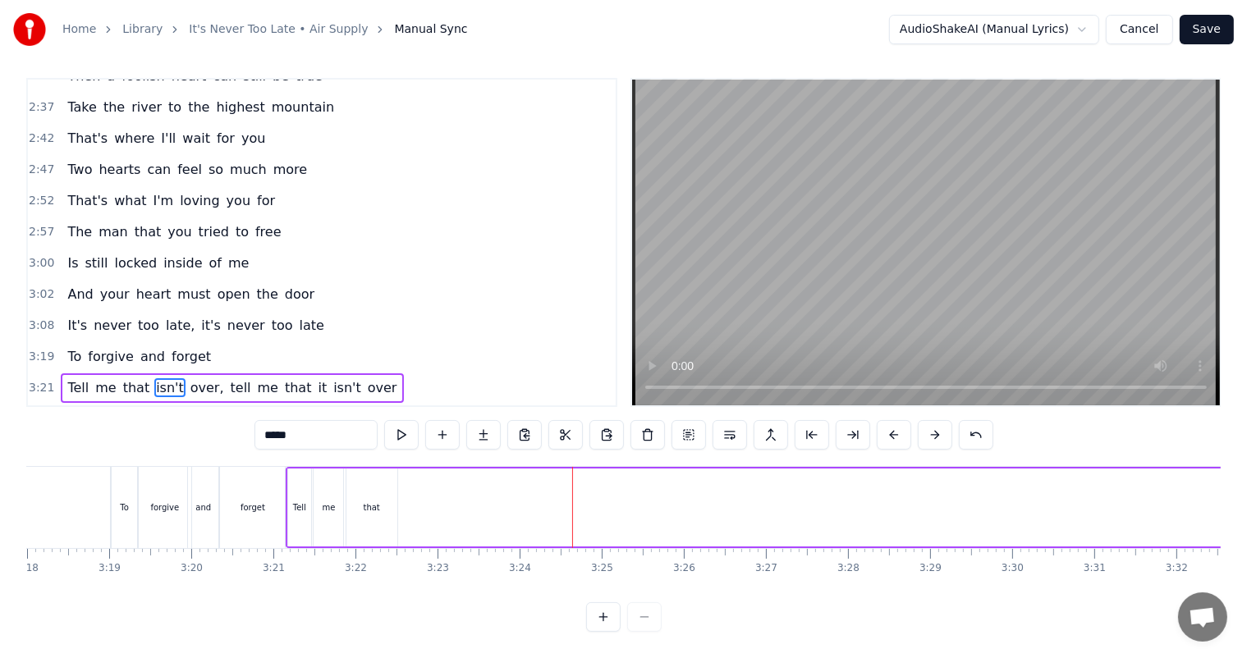
click at [154, 378] on span "isn't" at bounding box center [169, 387] width 31 height 19
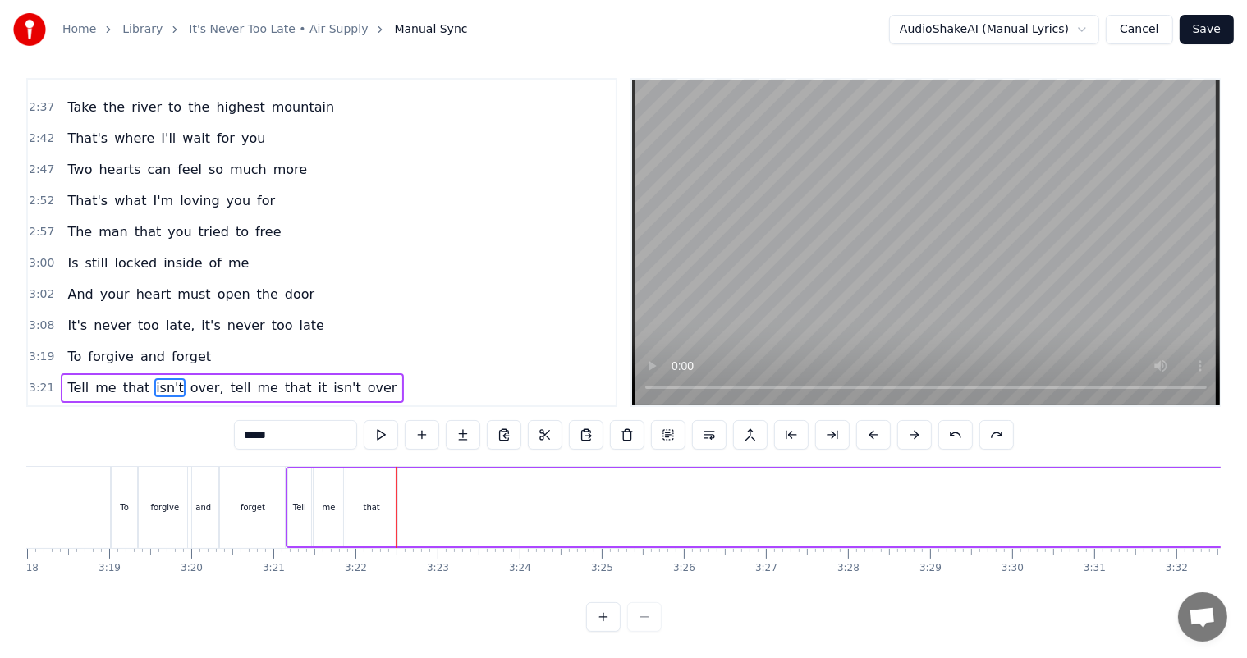
click at [154, 378] on span "isn't" at bounding box center [169, 387] width 31 height 19
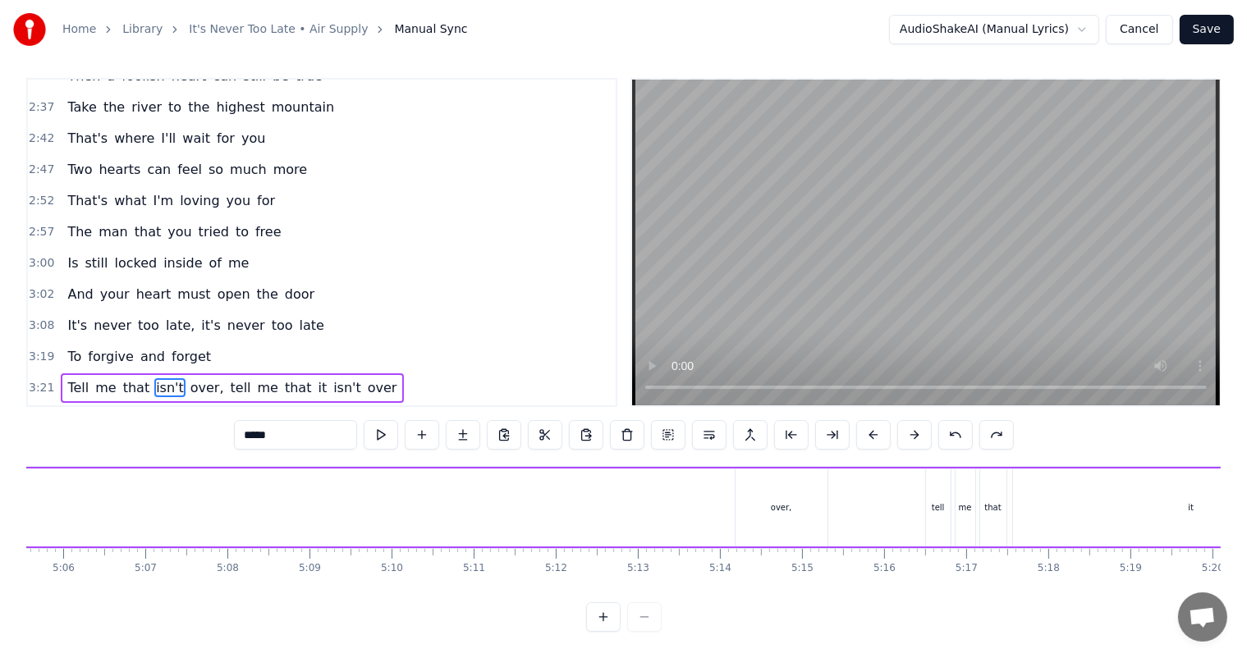
scroll to position [0, 25127]
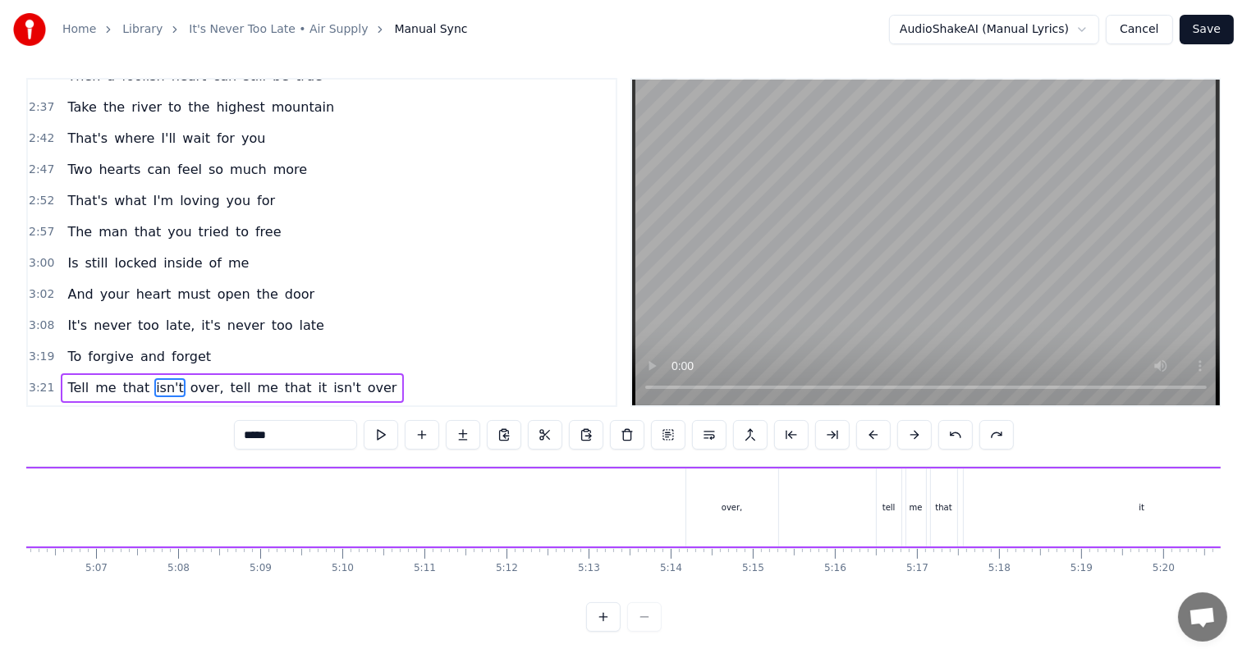
drag, startPoint x: 728, startPoint y: 492, endPoint x: 684, endPoint y: 471, distance: 49.2
click at [721, 495] on div "over," at bounding box center [732, 508] width 92 height 78
click at [154, 378] on span "isn't" at bounding box center [169, 387] width 31 height 19
type input "*****"
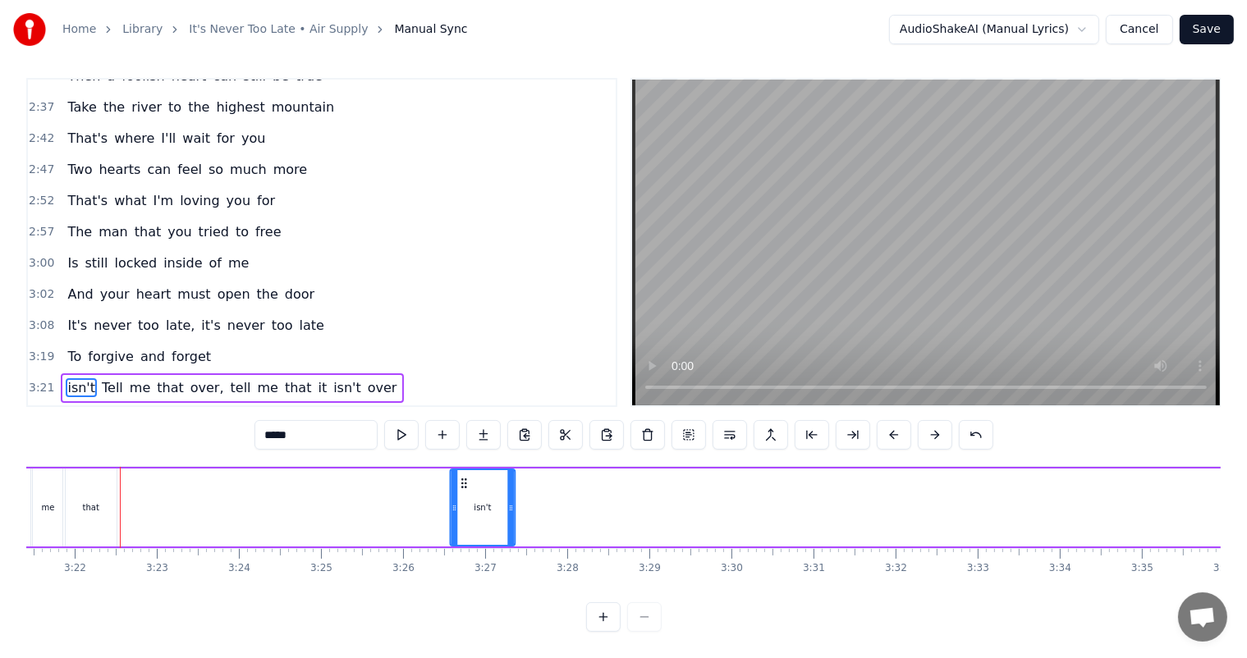
scroll to position [0, 16542]
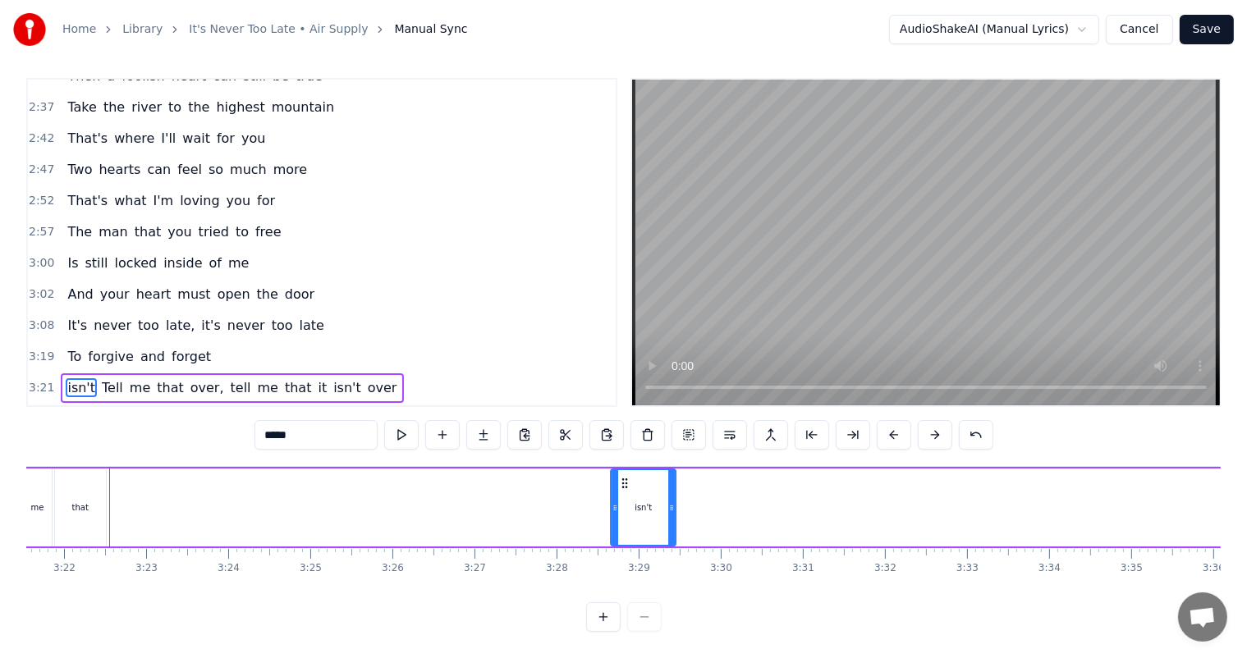
drag, startPoint x: 625, startPoint y: 469, endPoint x: 612, endPoint y: 476, distance: 14.7
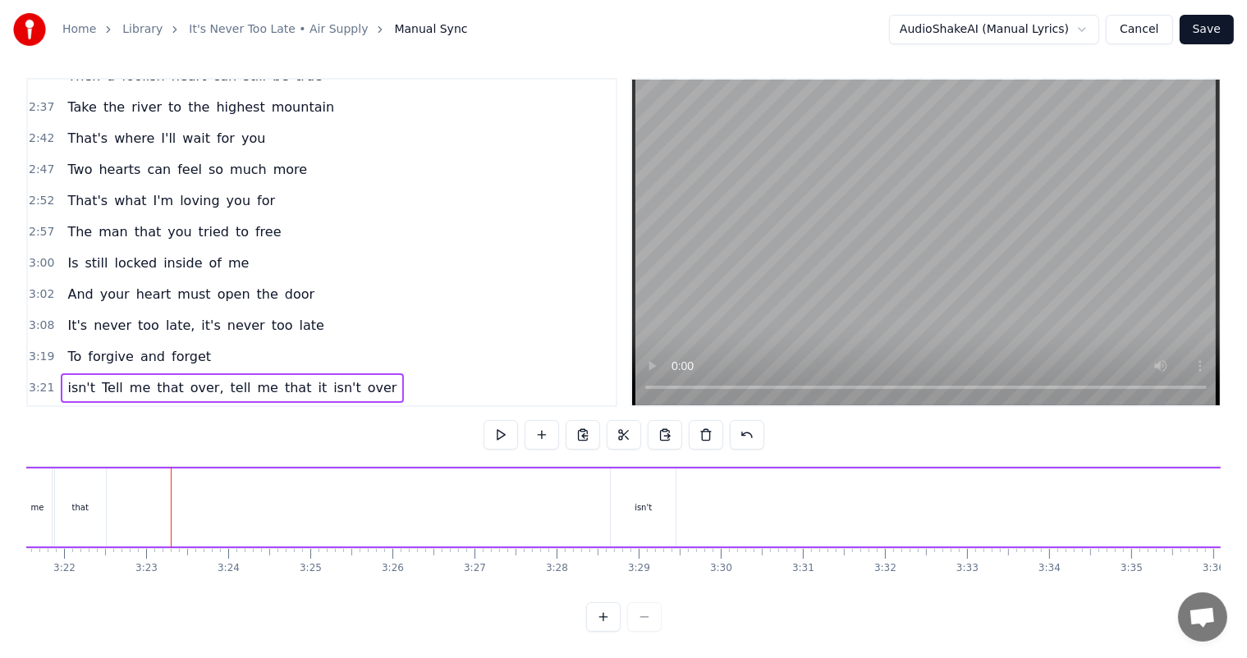
drag, startPoint x: 625, startPoint y: 468, endPoint x: 411, endPoint y: 486, distance: 214.2
click at [630, 483] on div "isn't" at bounding box center [643, 508] width 65 height 78
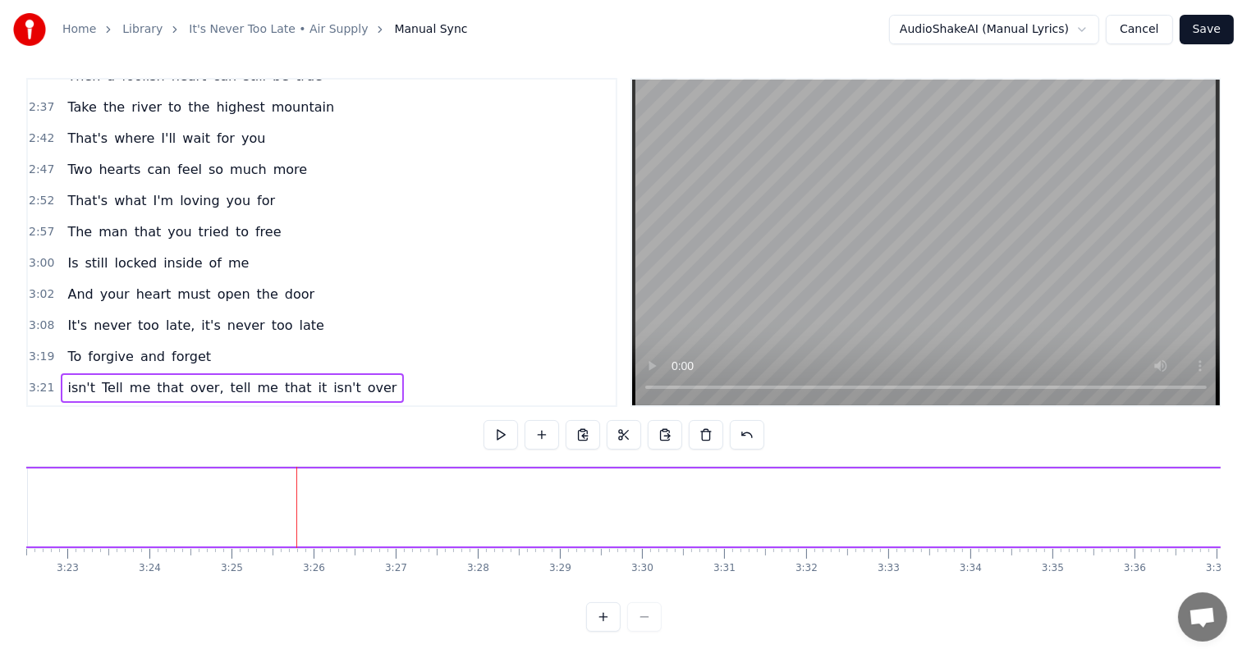
scroll to position [0, 16808]
click at [71, 378] on span "isn't" at bounding box center [81, 387] width 31 height 19
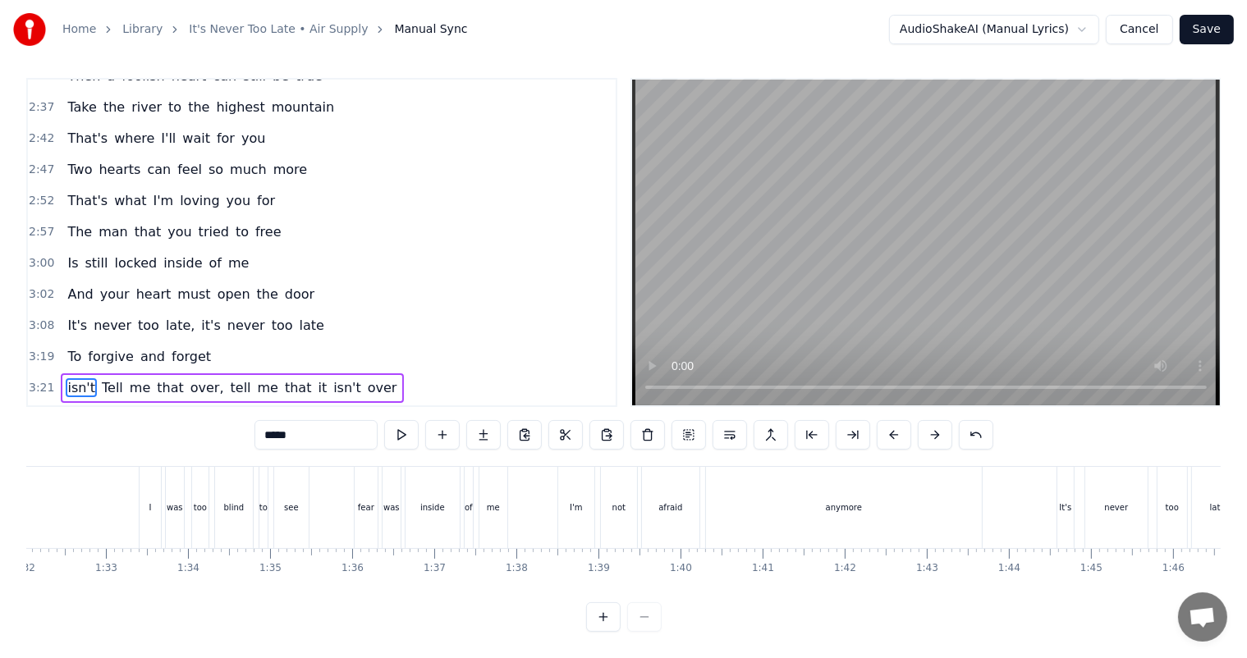
scroll to position [0, 7460]
click at [69, 378] on span "isn't" at bounding box center [81, 387] width 31 height 19
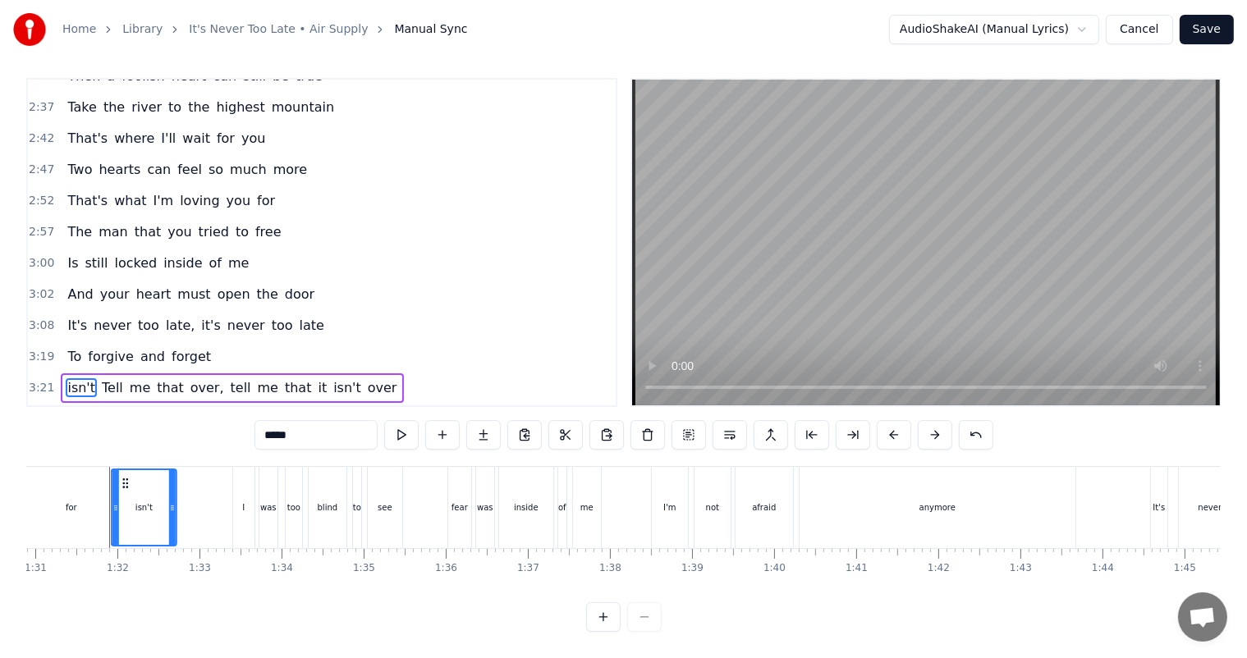
drag, startPoint x: 125, startPoint y: 465, endPoint x: 1224, endPoint y: 511, distance: 1100.0
click at [1224, 511] on div "Home Library It's Never Too Late • Air Supply Manual Sync AudioShakeAI (Manual …" at bounding box center [623, 312] width 1247 height 639
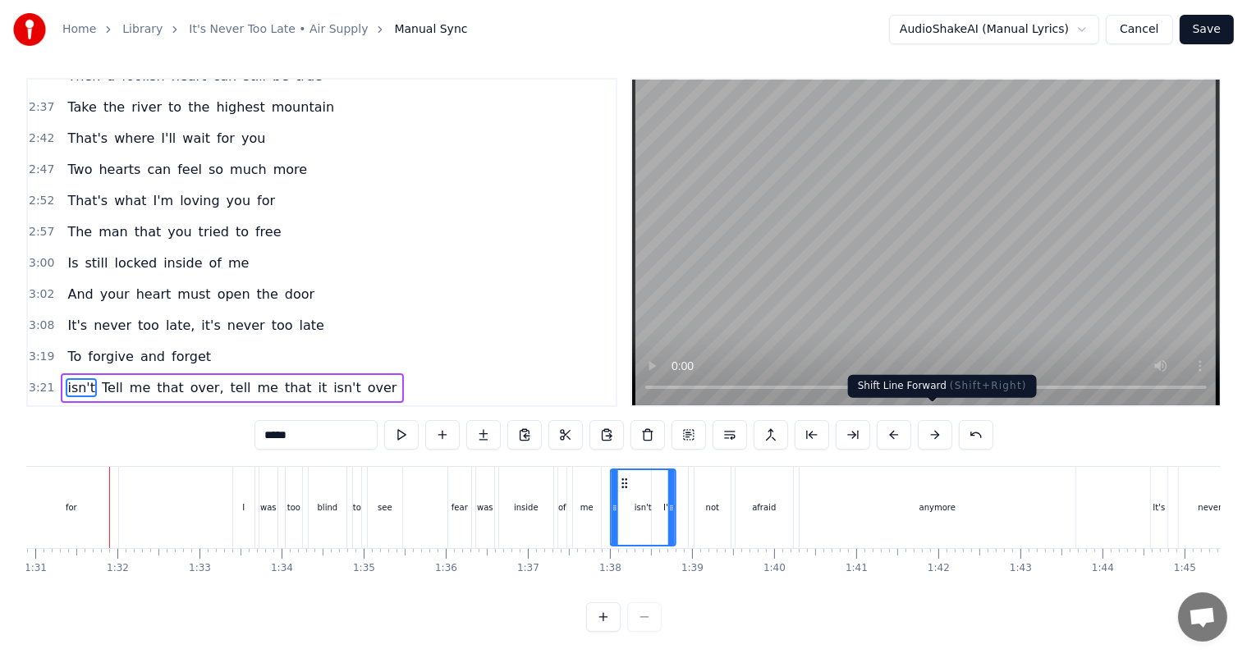
click at [931, 420] on button at bounding box center [935, 435] width 34 height 30
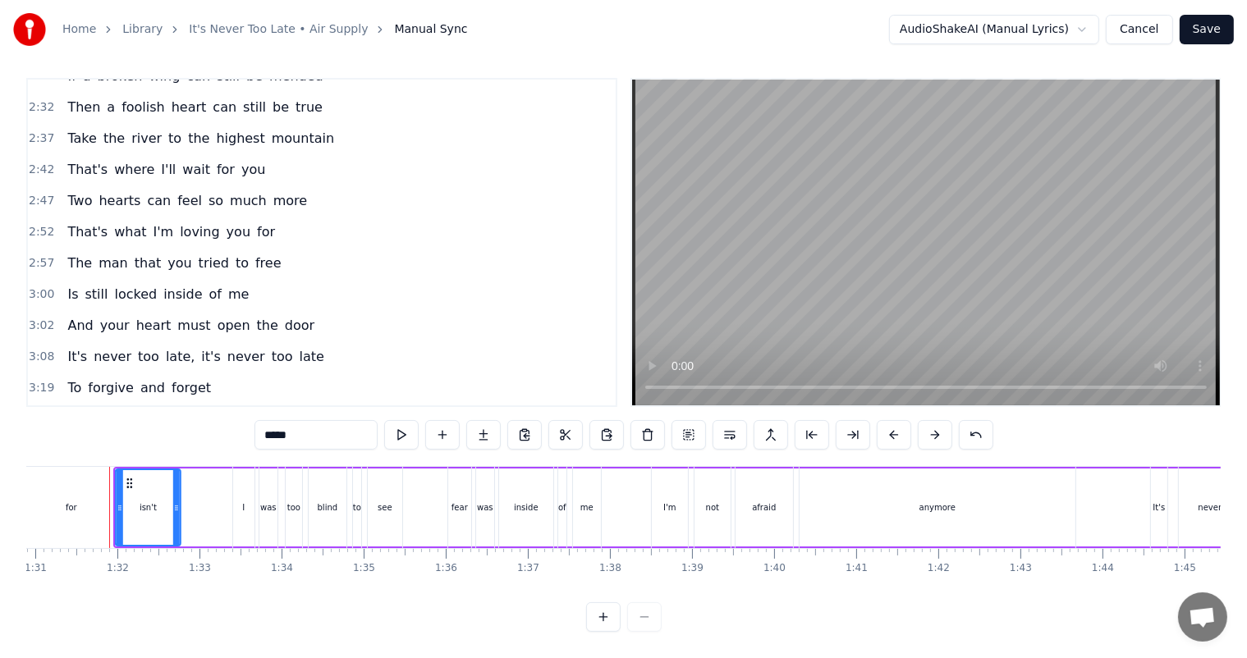
scroll to position [36, 0]
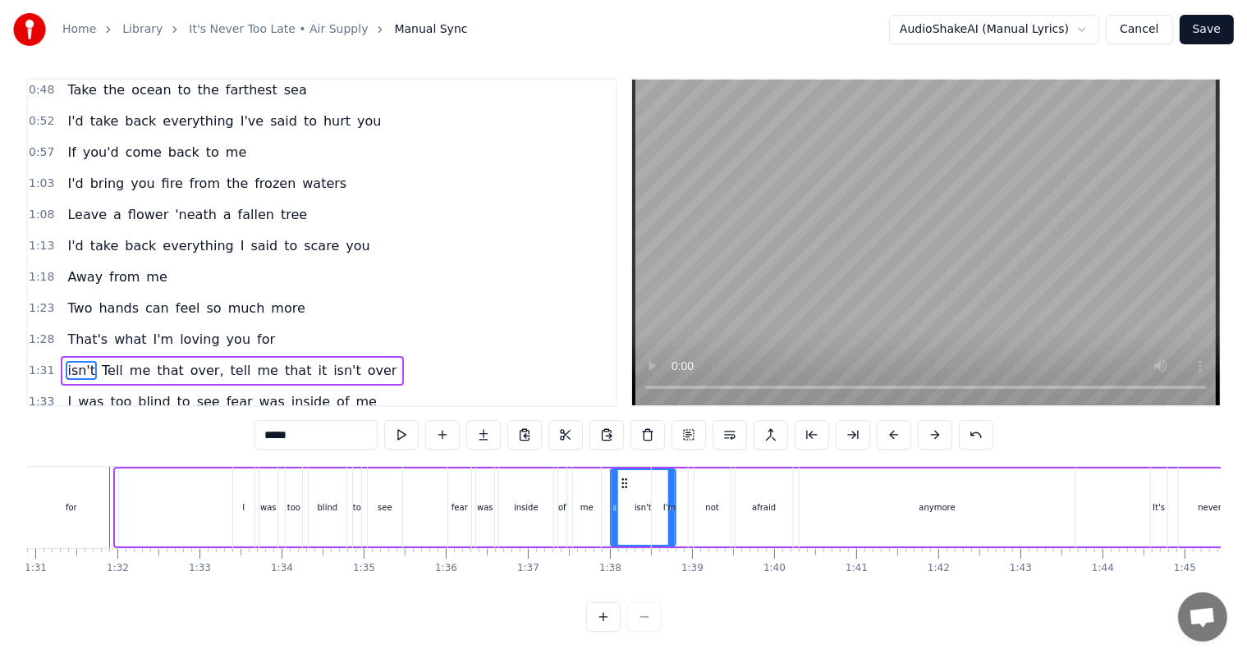
click at [931, 420] on button at bounding box center [935, 435] width 34 height 30
click at [934, 424] on button at bounding box center [935, 435] width 34 height 30
drag, startPoint x: 635, startPoint y: 465, endPoint x: 932, endPoint y: 493, distance: 298.5
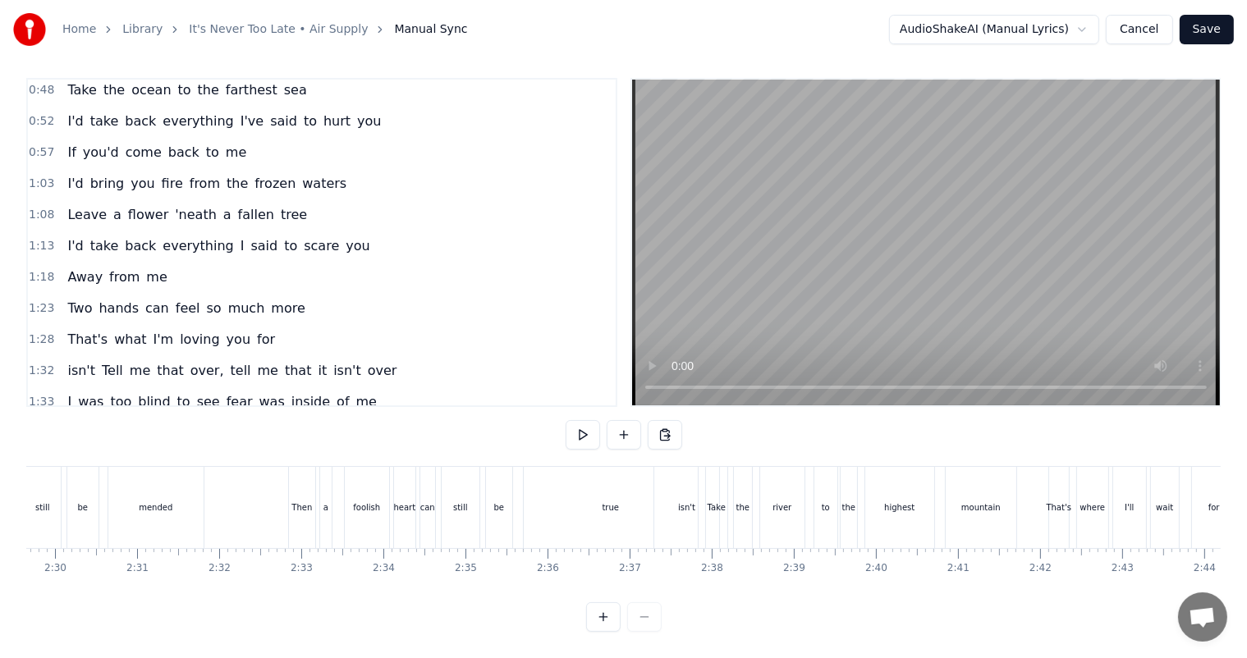
scroll to position [0, 12315]
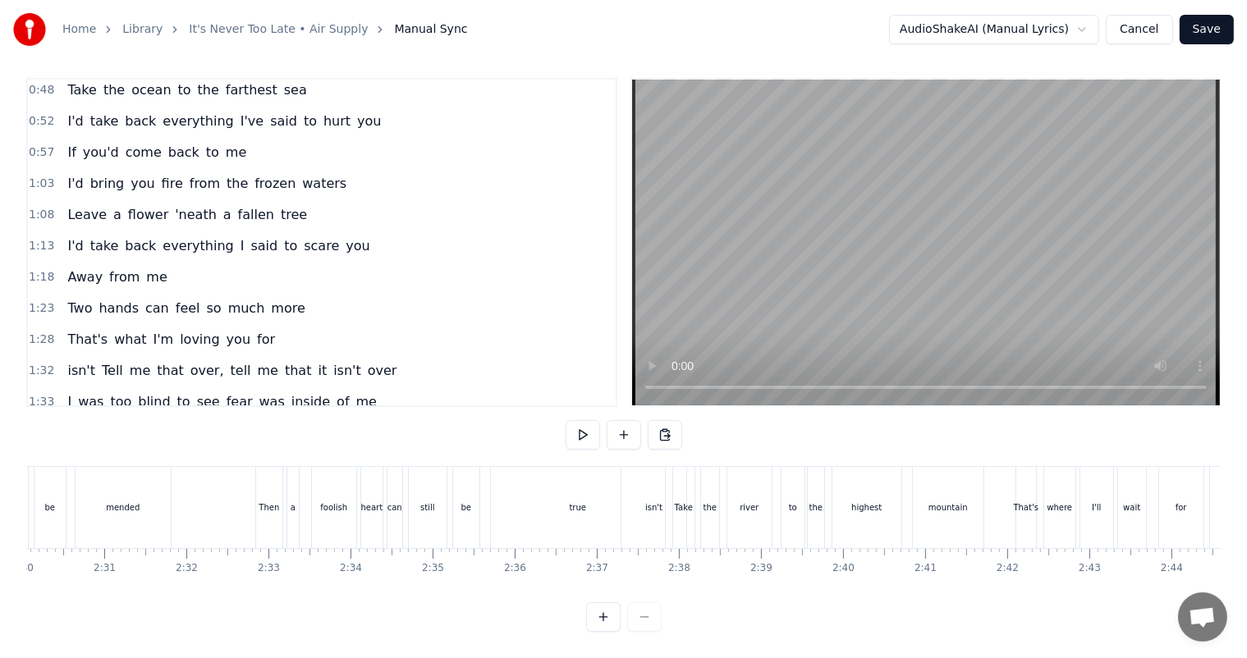
click at [1136, 33] on button "Cancel" at bounding box center [1139, 30] width 66 height 30
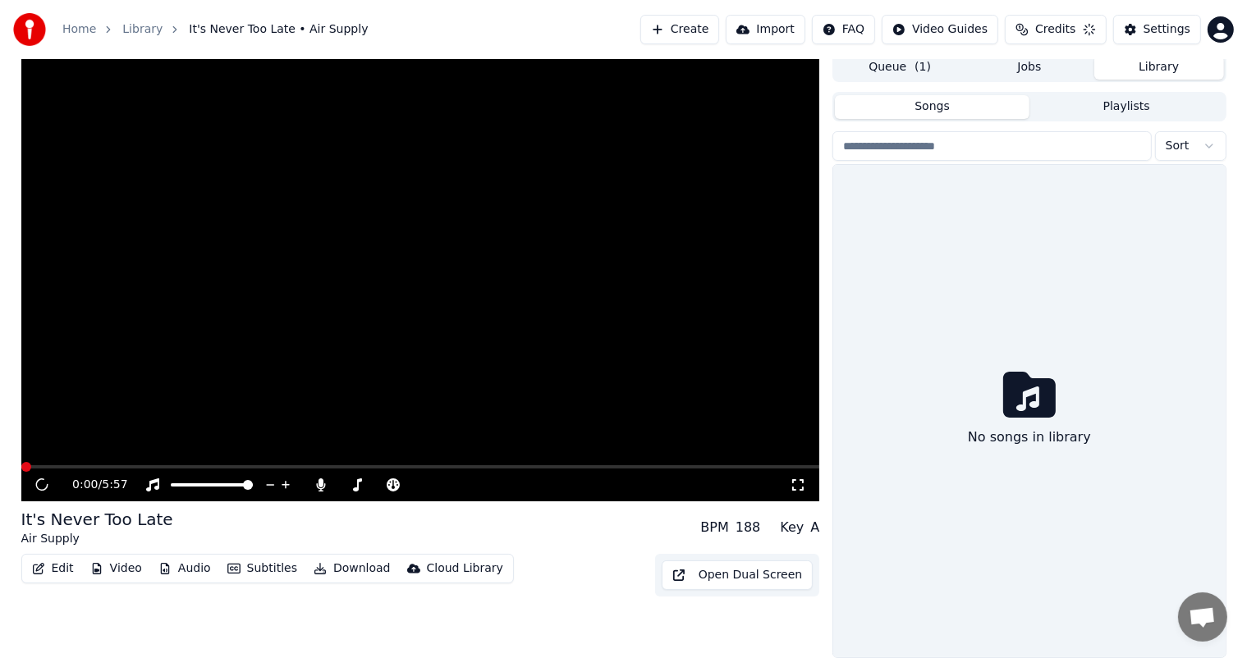
scroll to position [7, 0]
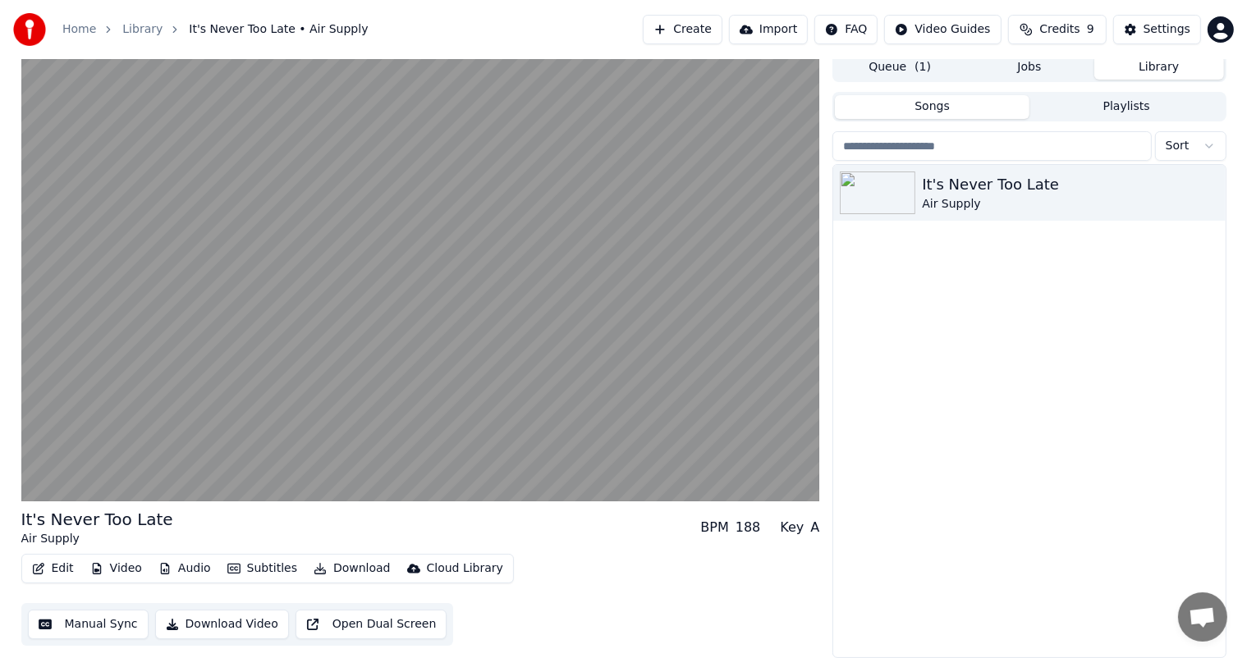
click at [53, 570] on button "Edit" at bounding box center [52, 568] width 55 height 23
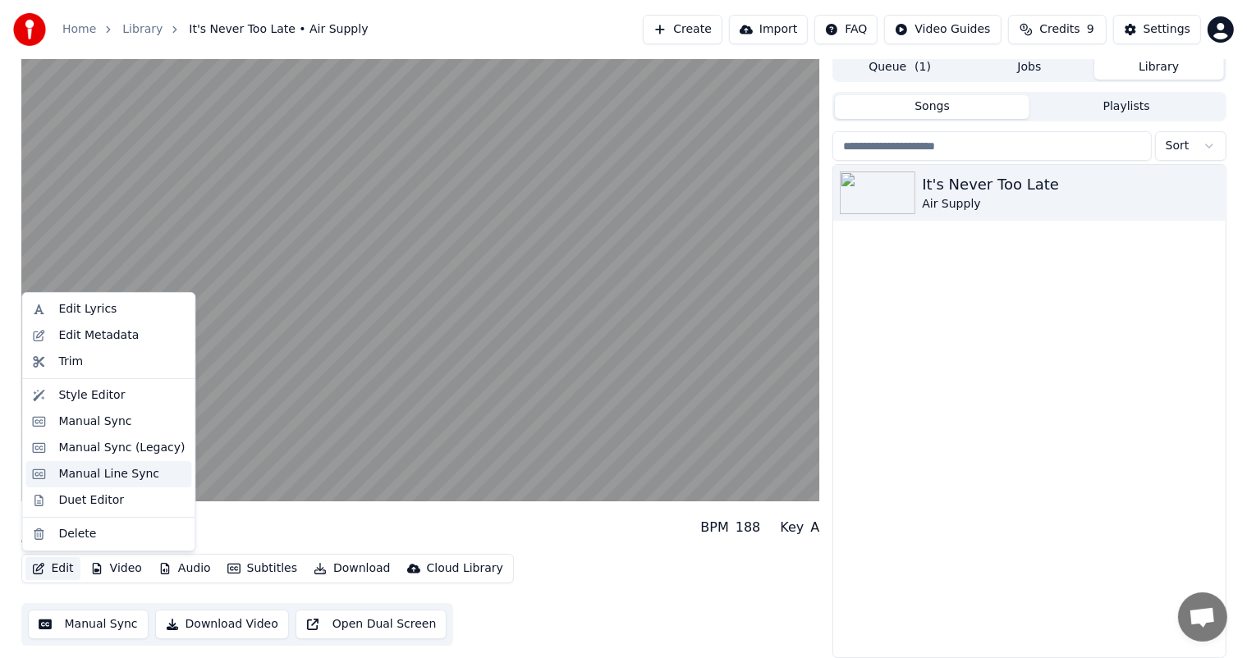
click at [125, 480] on div "Manual Line Sync" at bounding box center [108, 474] width 101 height 16
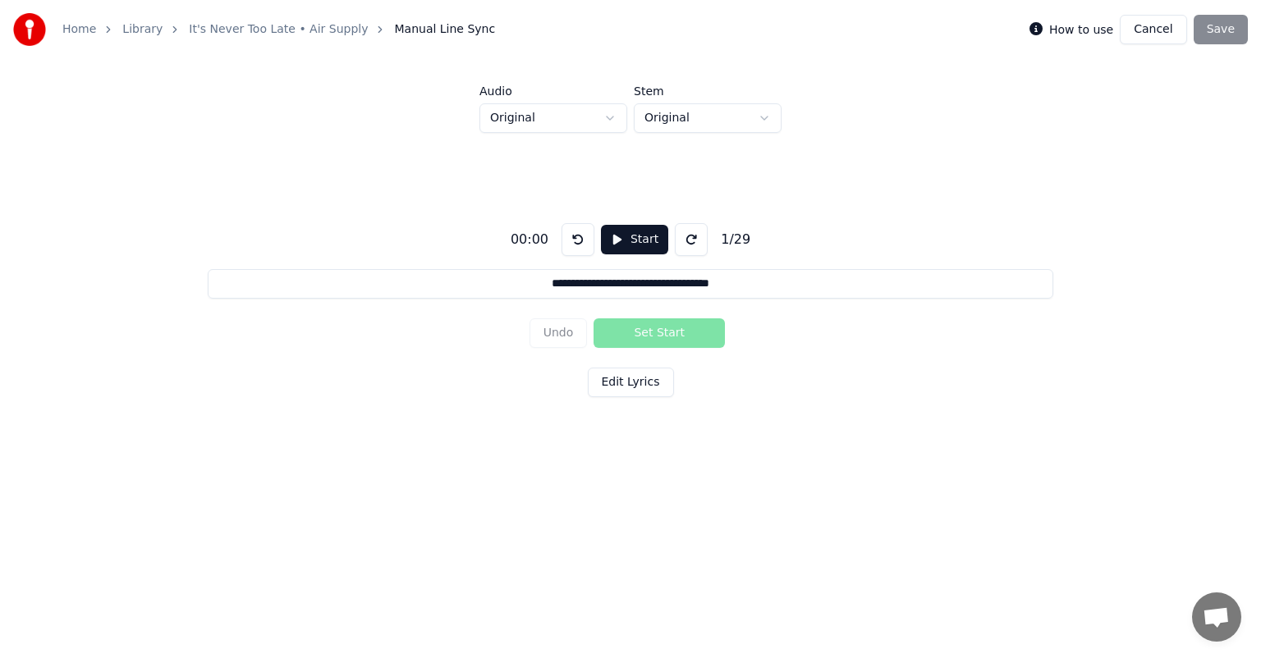
click at [1142, 26] on button "Cancel" at bounding box center [1153, 30] width 66 height 30
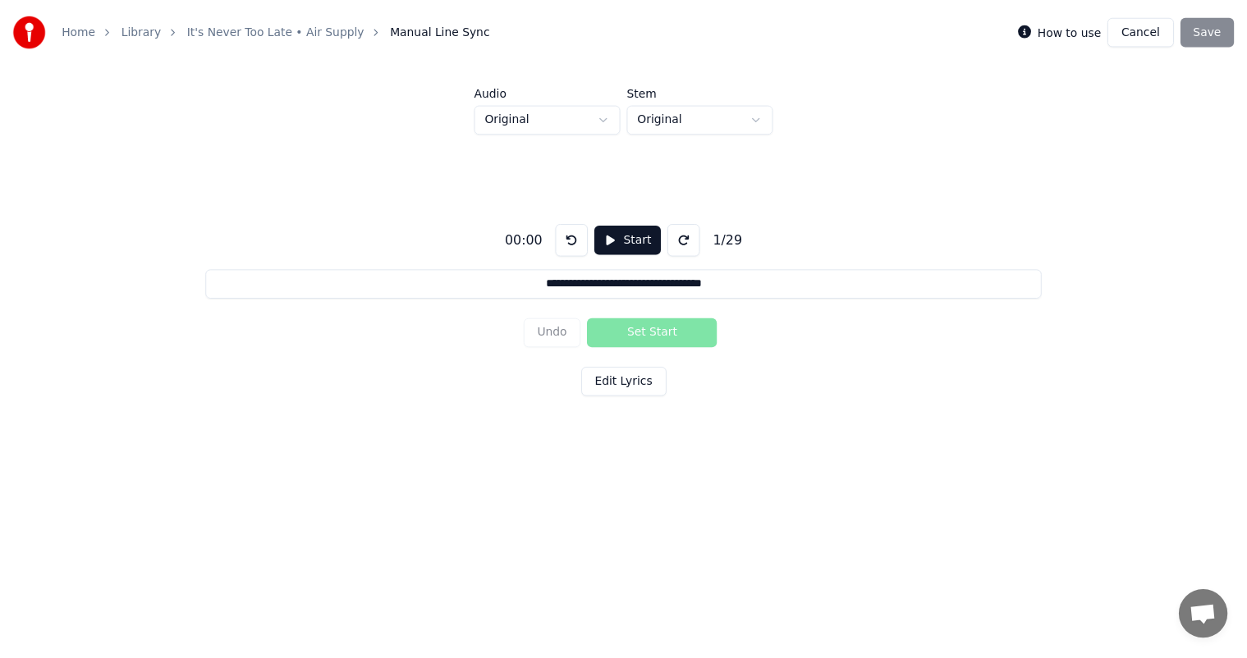
scroll to position [7, 0]
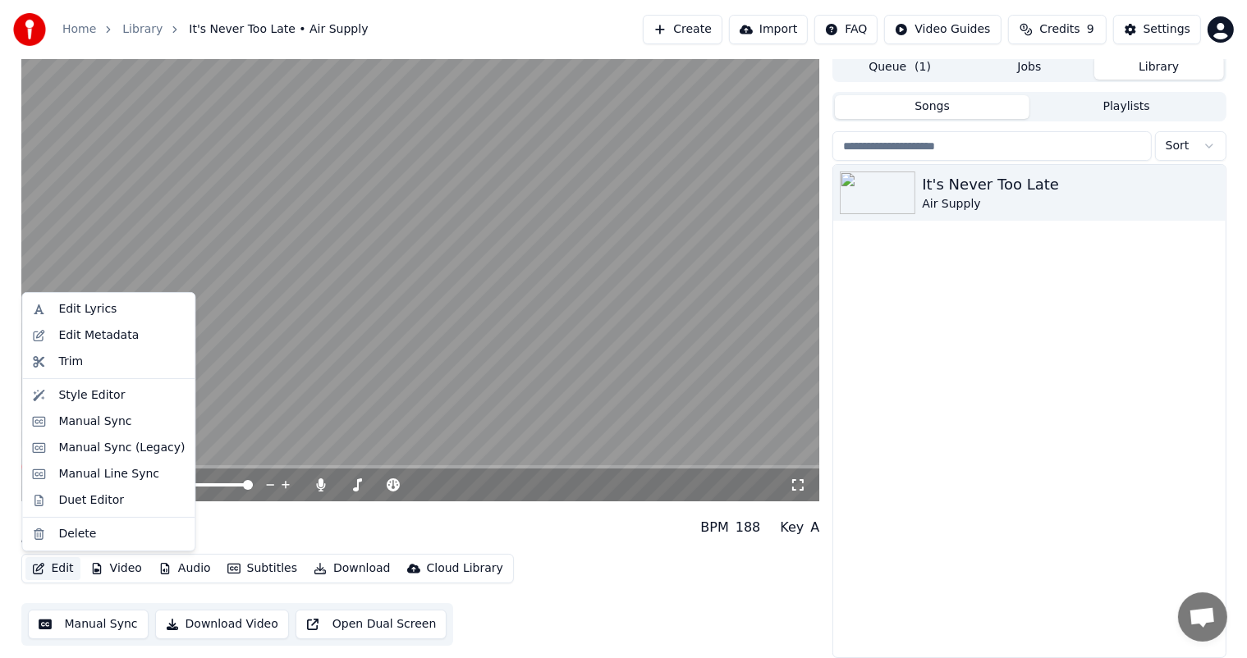
click at [52, 569] on button "Edit" at bounding box center [52, 568] width 55 height 23
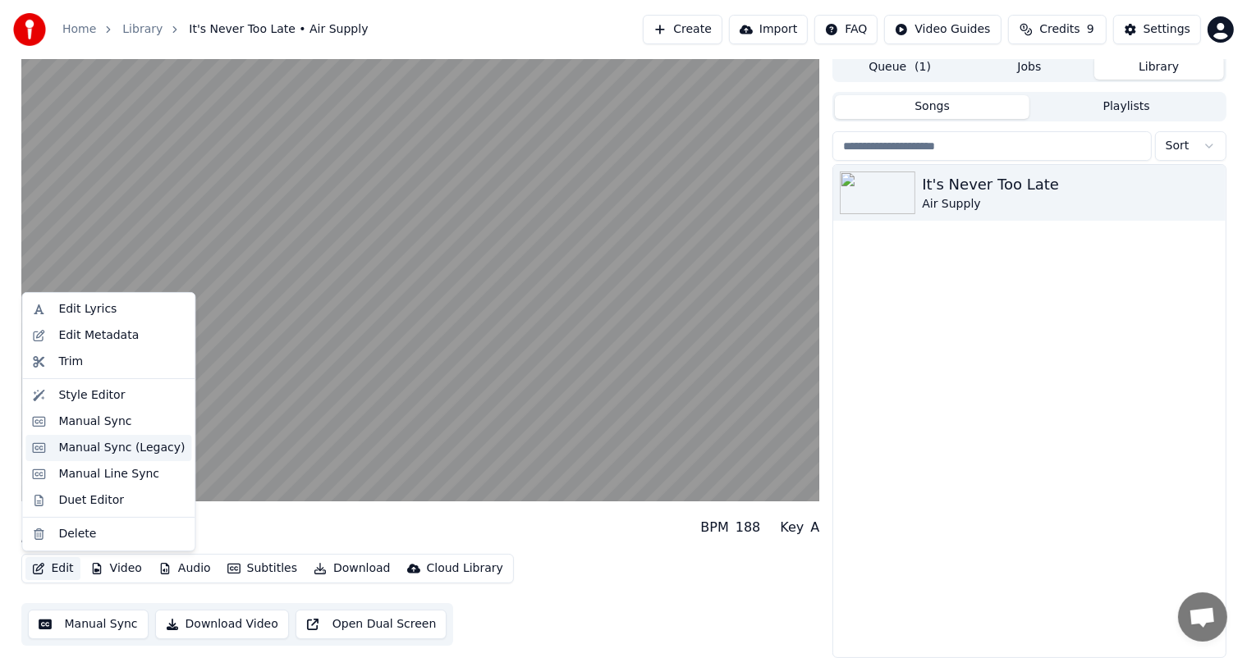
click at [94, 446] on div "Manual Sync (Legacy)" at bounding box center [121, 448] width 126 height 16
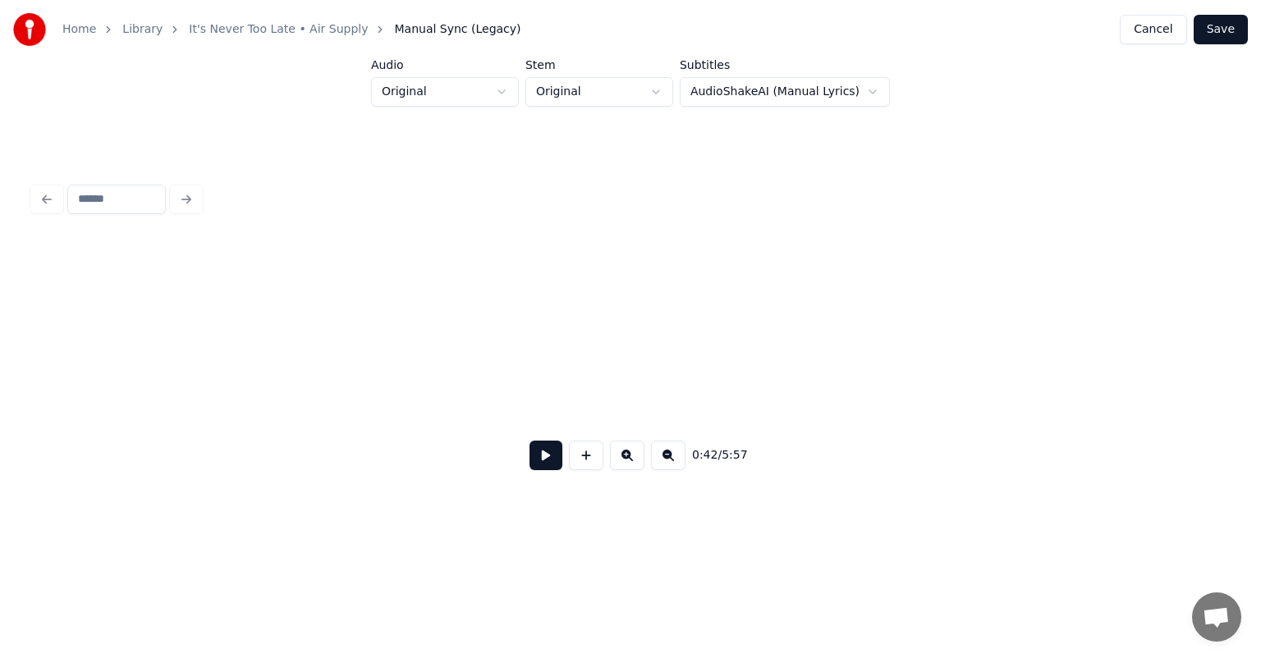
scroll to position [0, 7045]
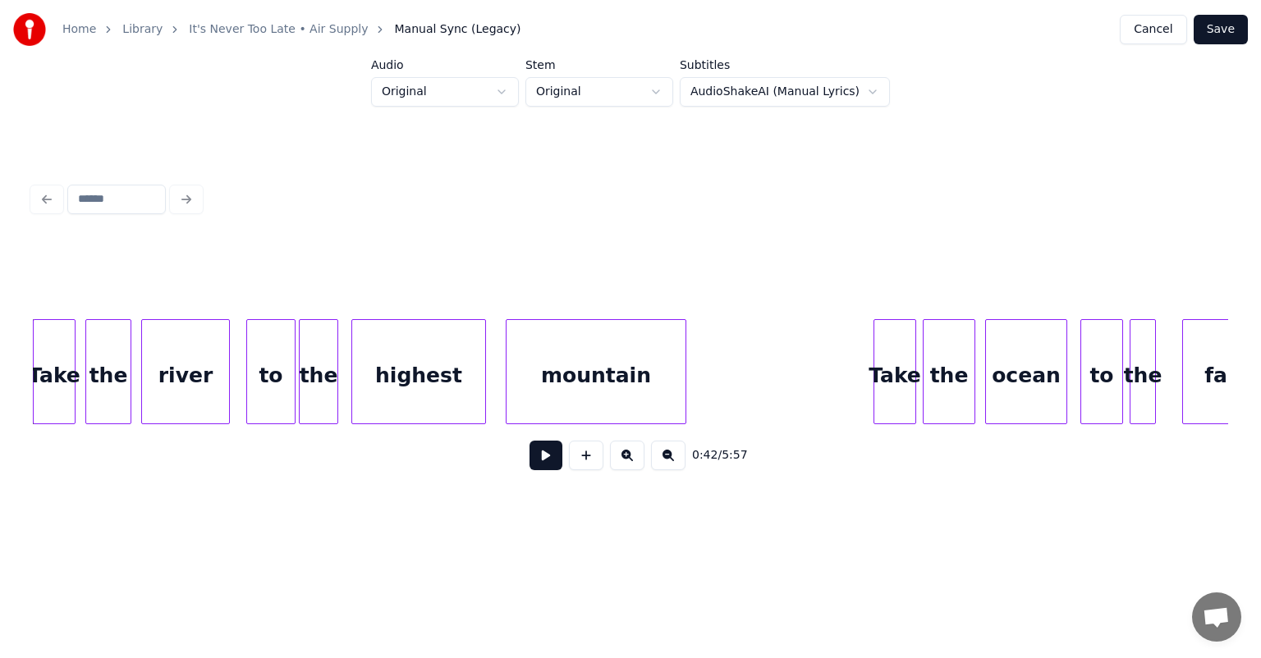
click at [758, 91] on html "Home Library It's Never Too Late • Air Supply Manual Sync (Legacy) Cancel Save …" at bounding box center [630, 277] width 1261 height 554
click at [187, 185] on div at bounding box center [630, 199] width 1208 height 36
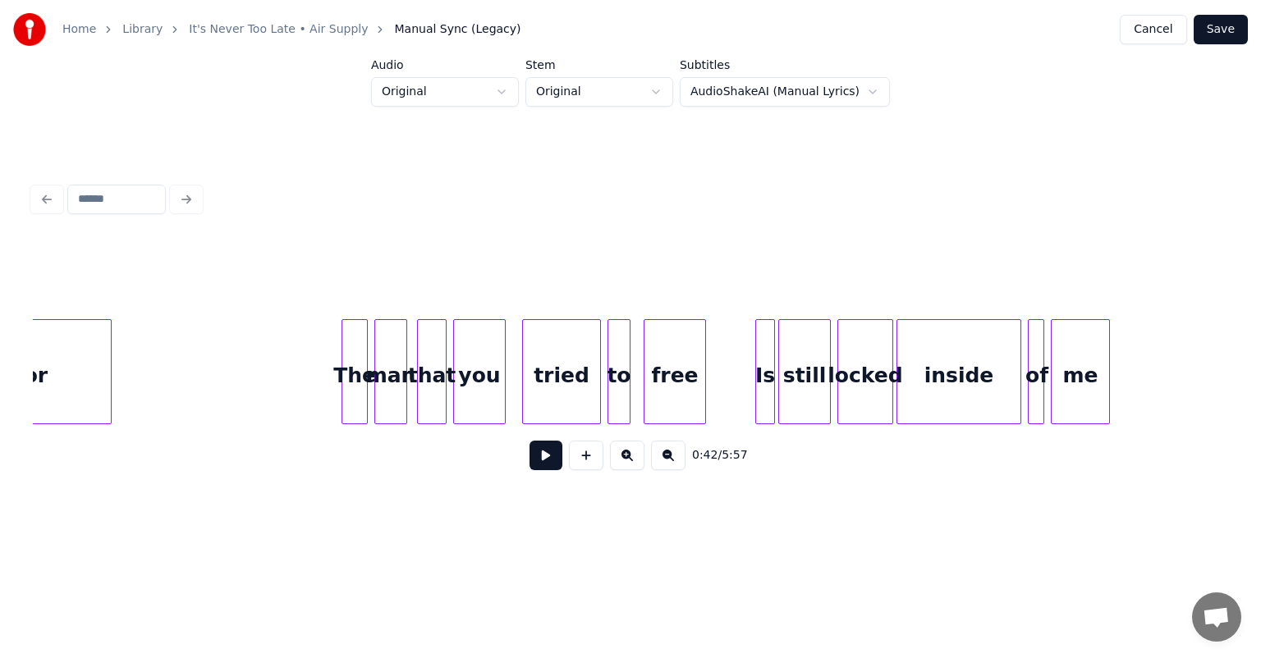
scroll to position [0, 28749]
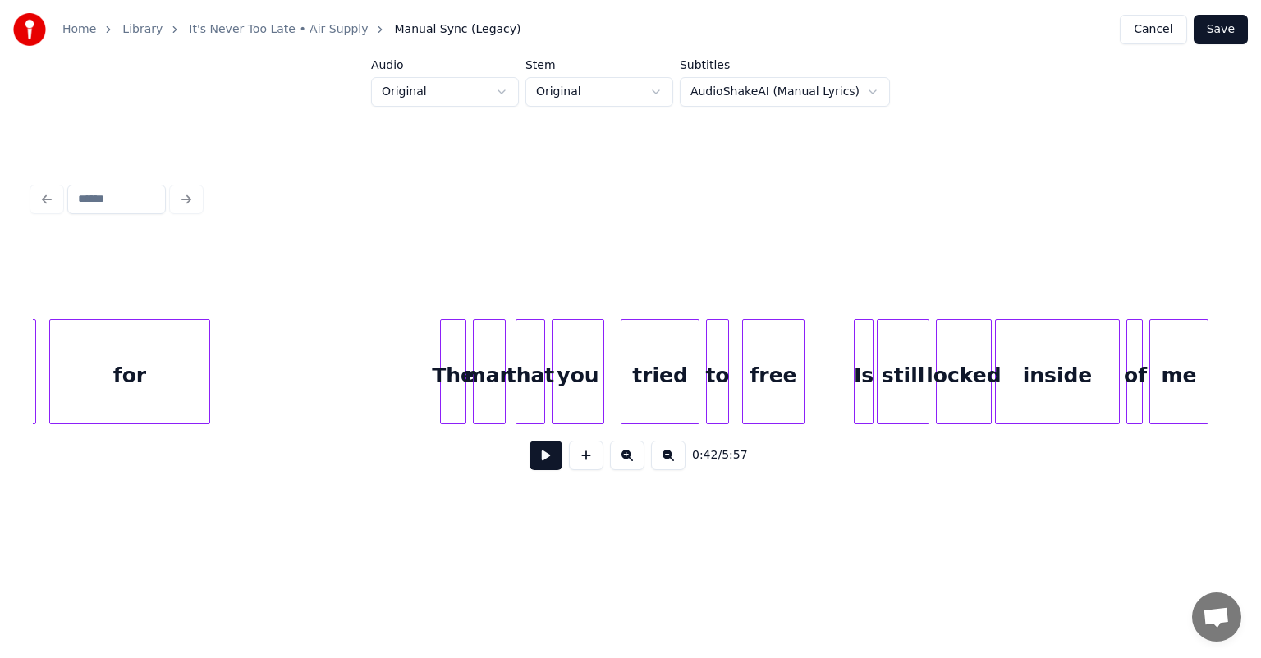
click at [456, 382] on div "The" at bounding box center [453, 376] width 25 height 112
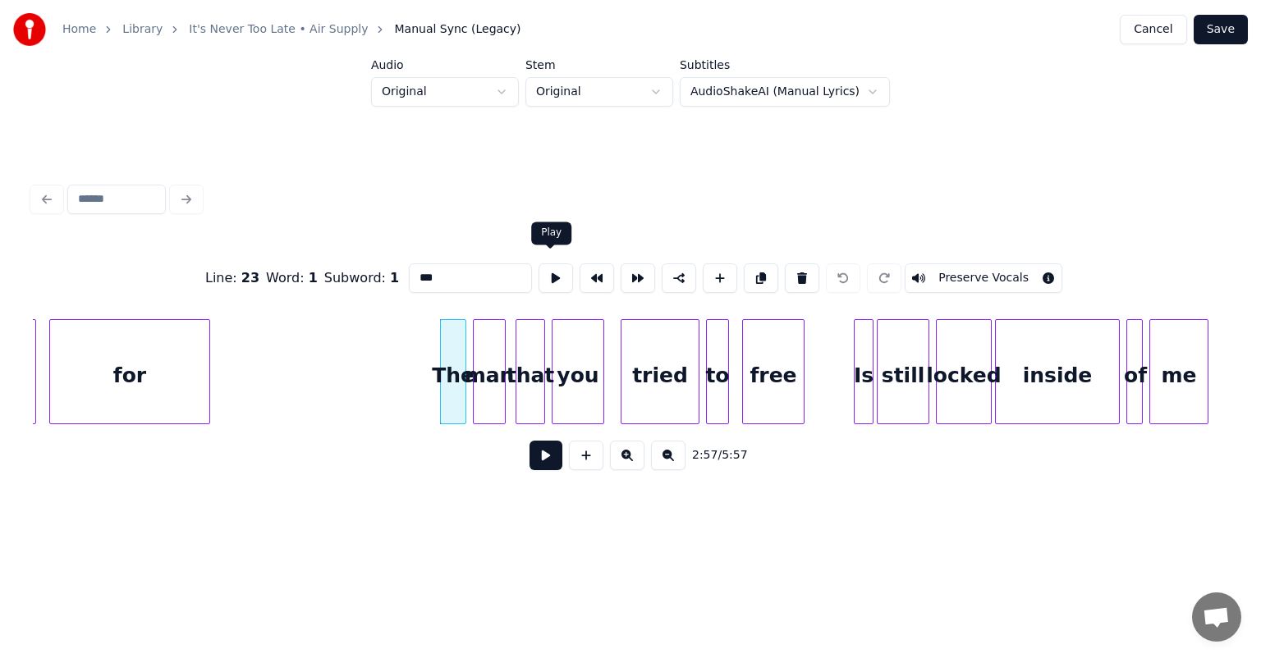
click at [552, 272] on button at bounding box center [555, 278] width 34 height 30
click at [493, 357] on div "man" at bounding box center [489, 376] width 31 height 112
type input "***"
click at [547, 269] on button at bounding box center [555, 278] width 34 height 30
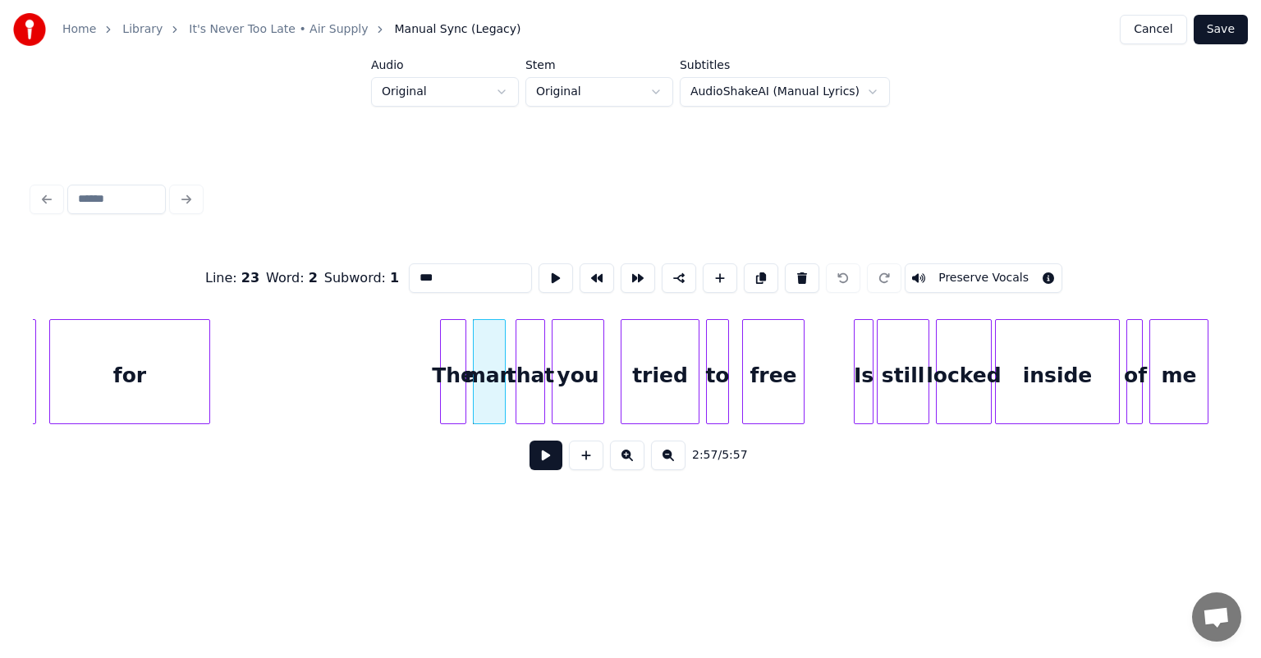
click at [552, 463] on button at bounding box center [545, 456] width 33 height 30
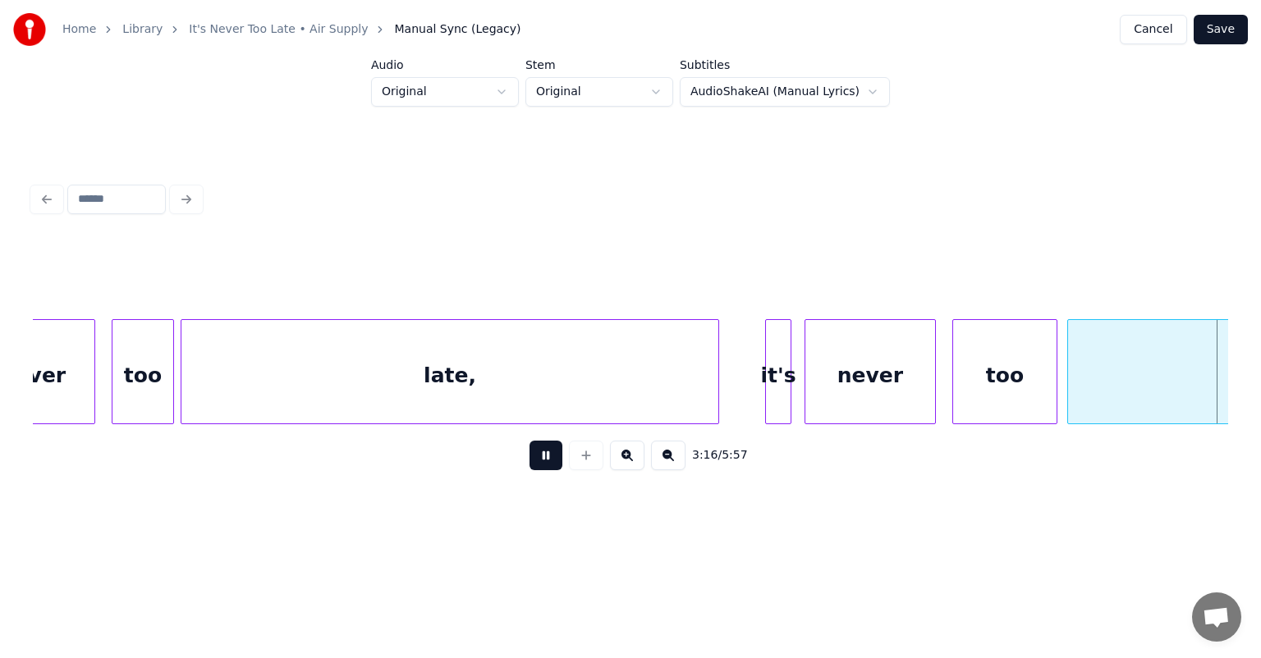
scroll to position [0, 32337]
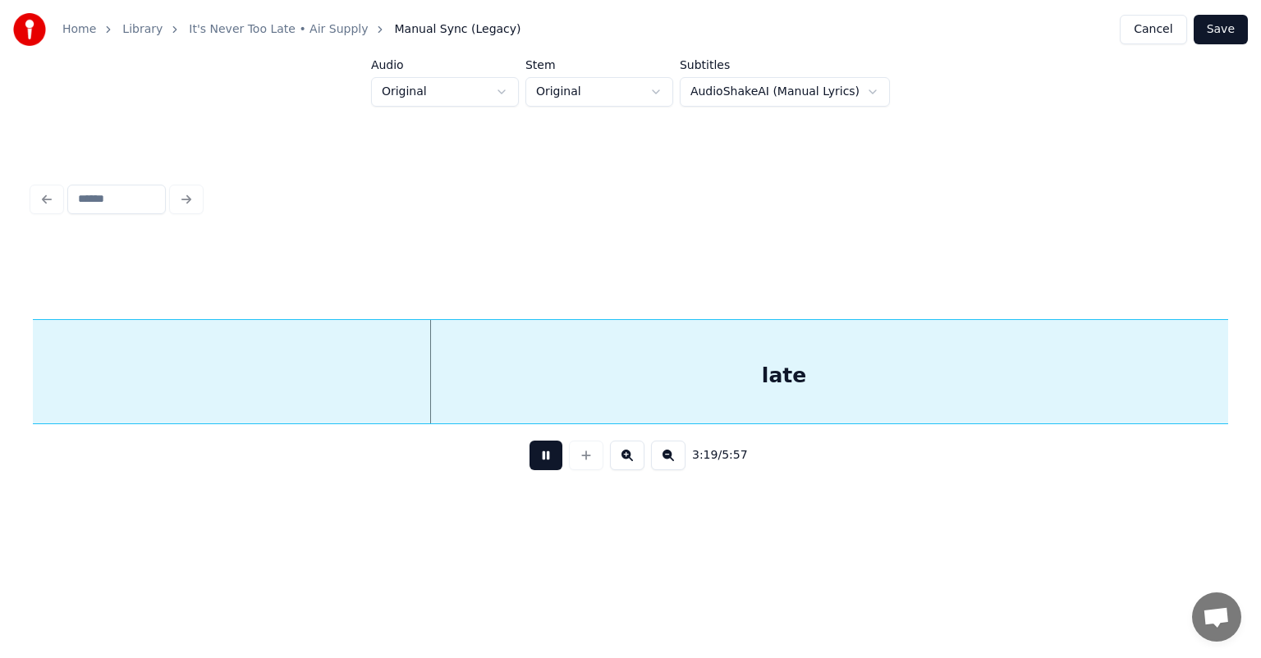
click at [552, 463] on button at bounding box center [545, 456] width 33 height 30
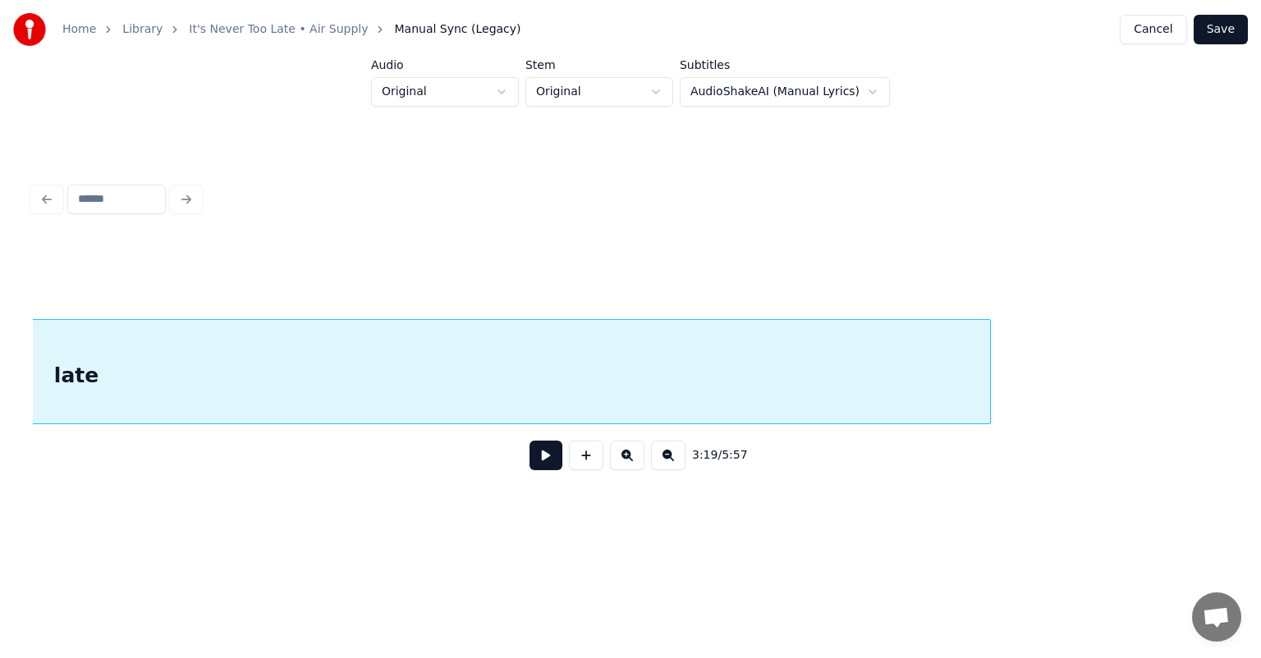
scroll to position [0, 33276]
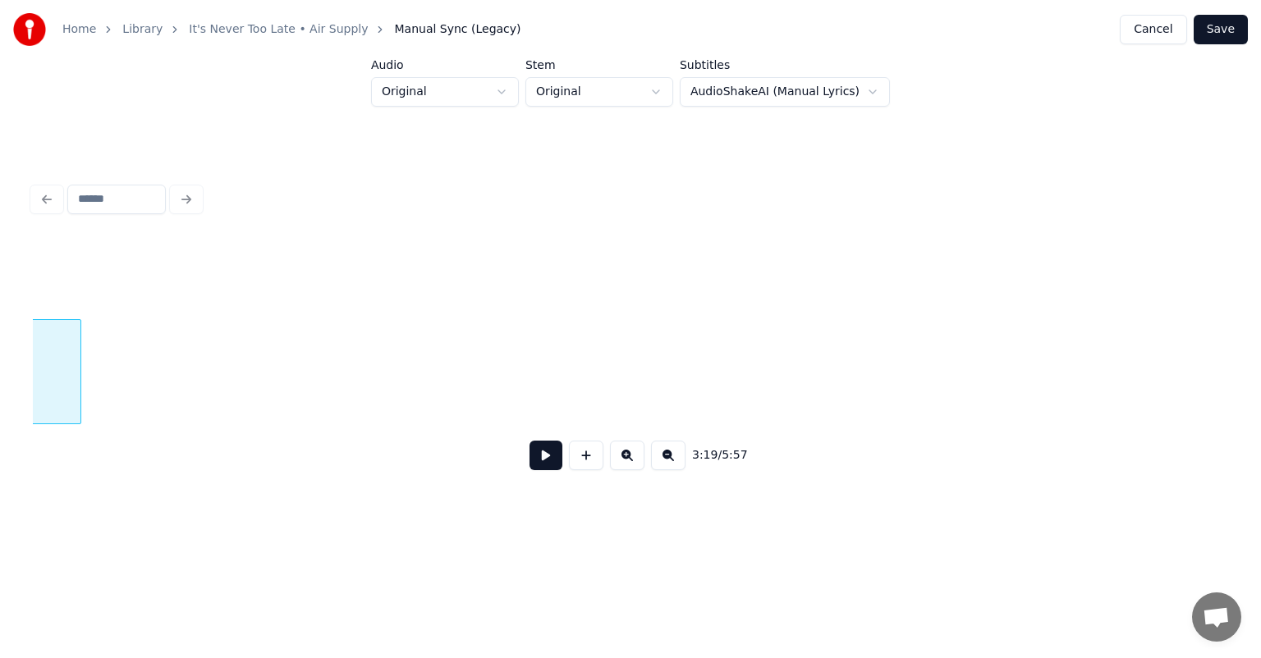
click at [80, 390] on div at bounding box center [78, 371] width 5 height 103
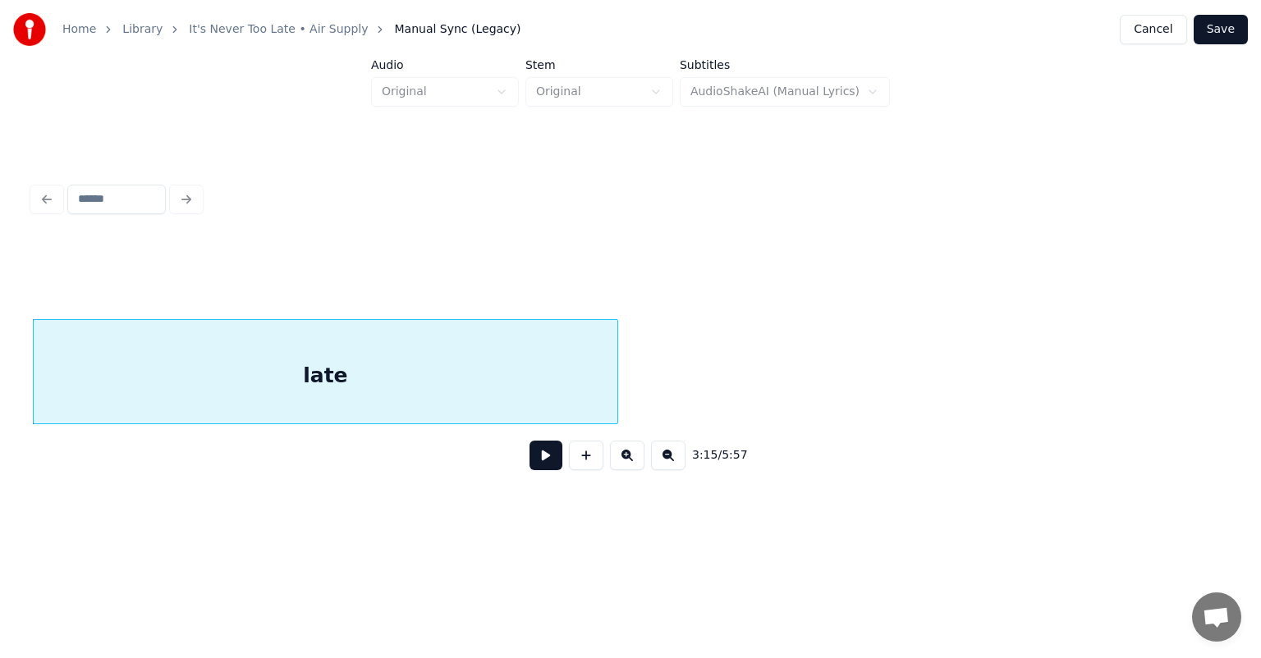
click at [613, 433] on div "3:15 / 5:57" at bounding box center [630, 362] width 1195 height 250
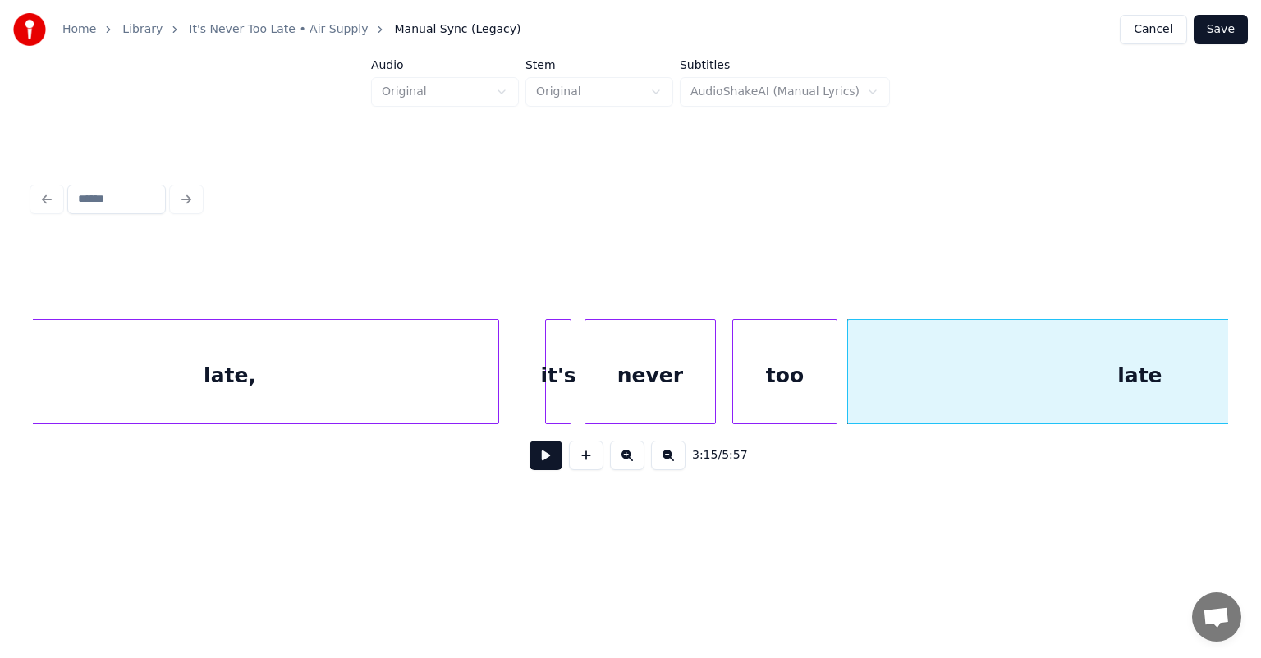
scroll to position [0, 31524]
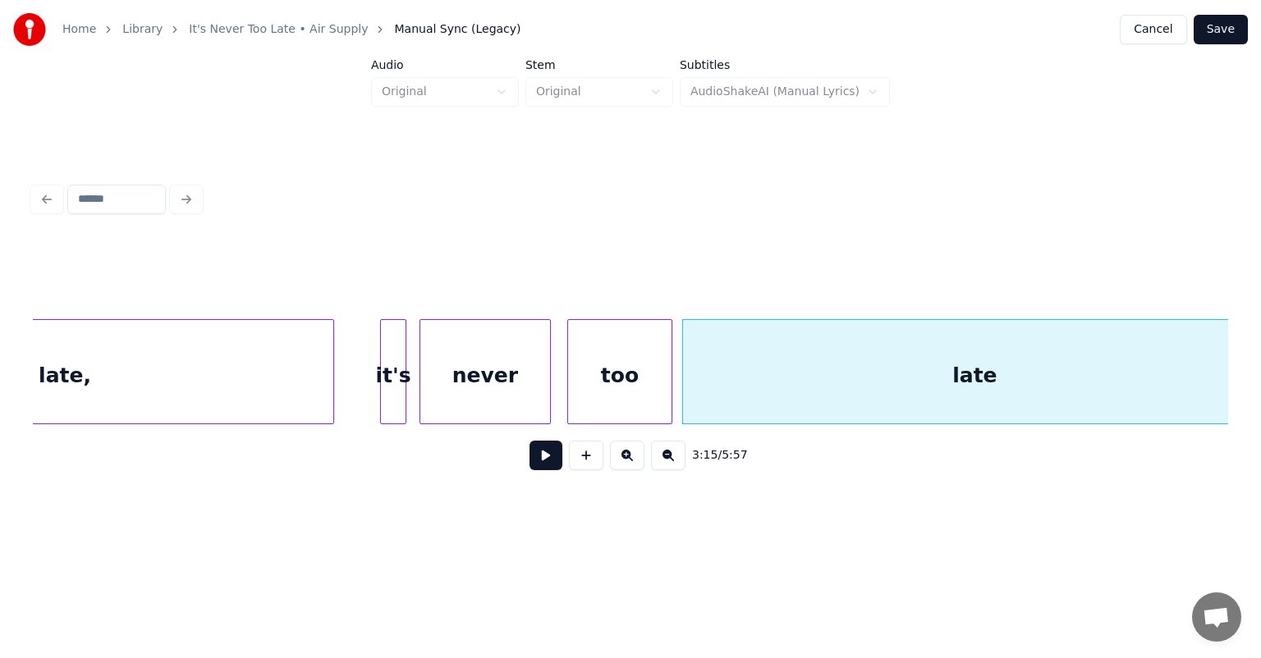
click at [547, 462] on button at bounding box center [545, 456] width 33 height 30
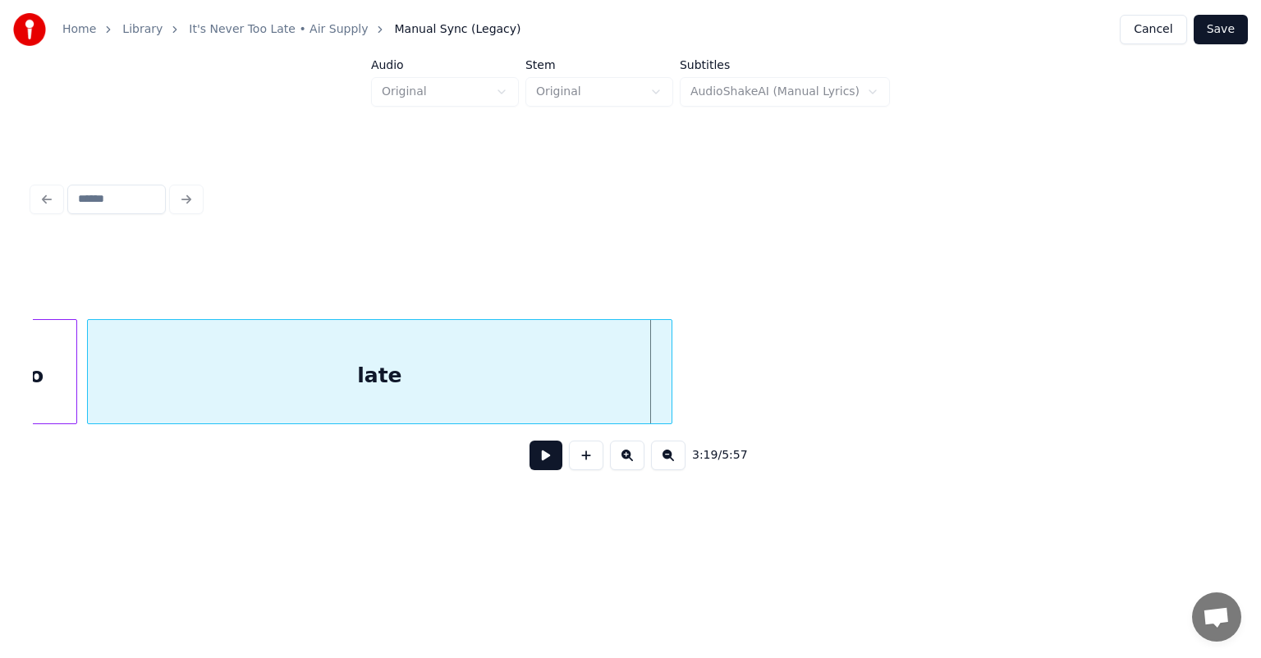
scroll to position [0, 31855]
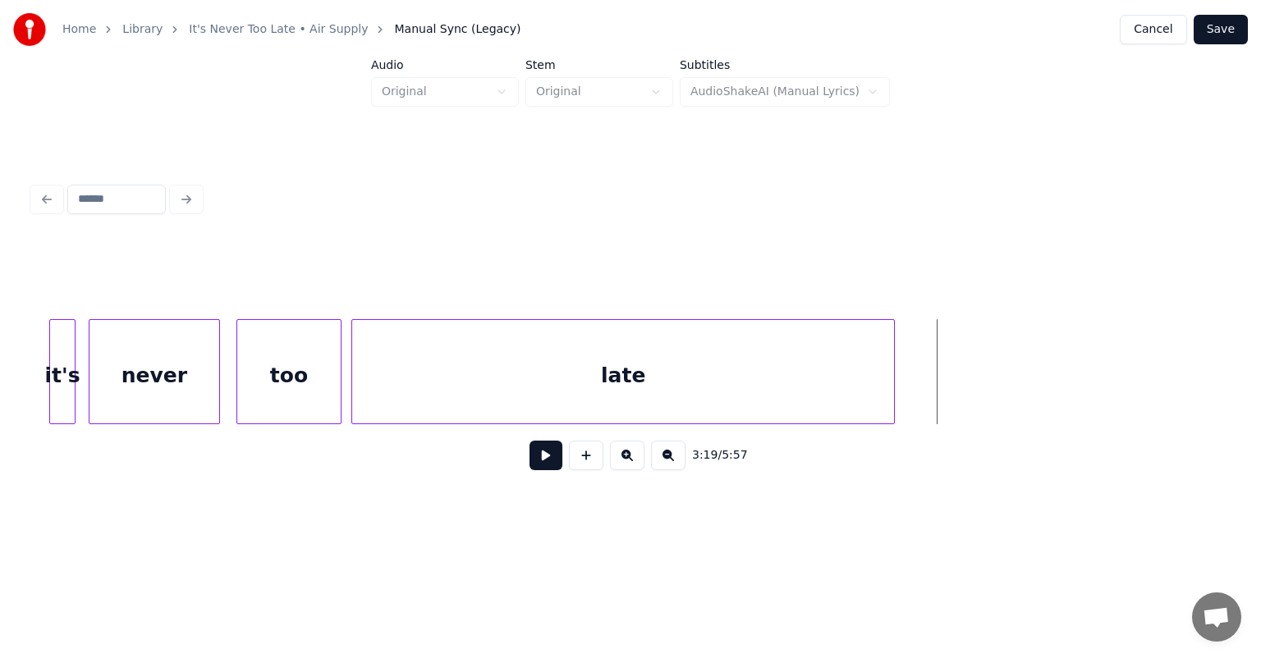
click at [893, 380] on div at bounding box center [891, 371] width 5 height 103
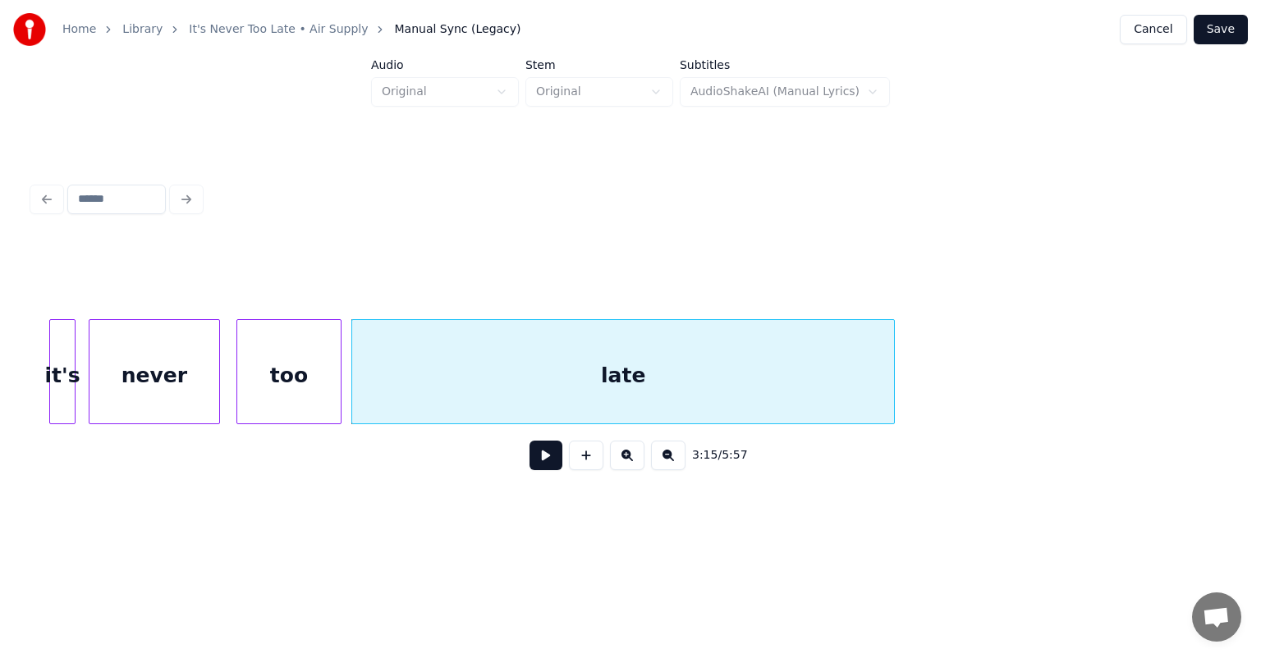
click at [546, 466] on button at bounding box center [545, 456] width 33 height 30
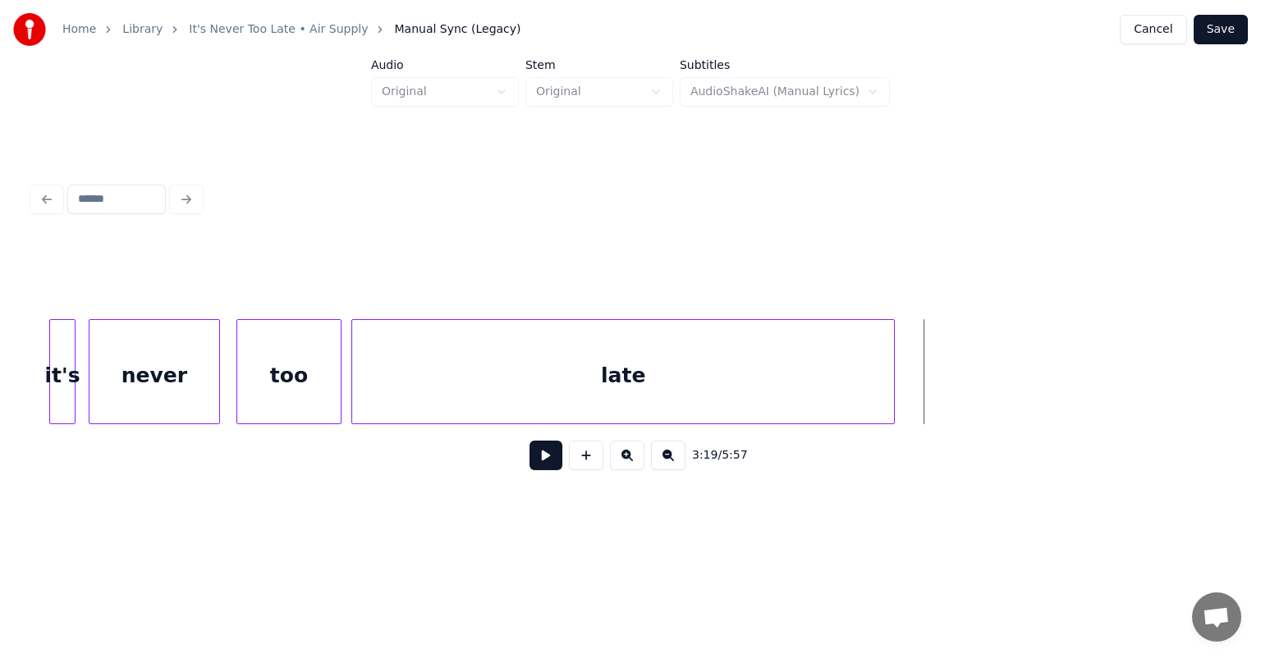
click at [893, 377] on div at bounding box center [891, 371] width 5 height 103
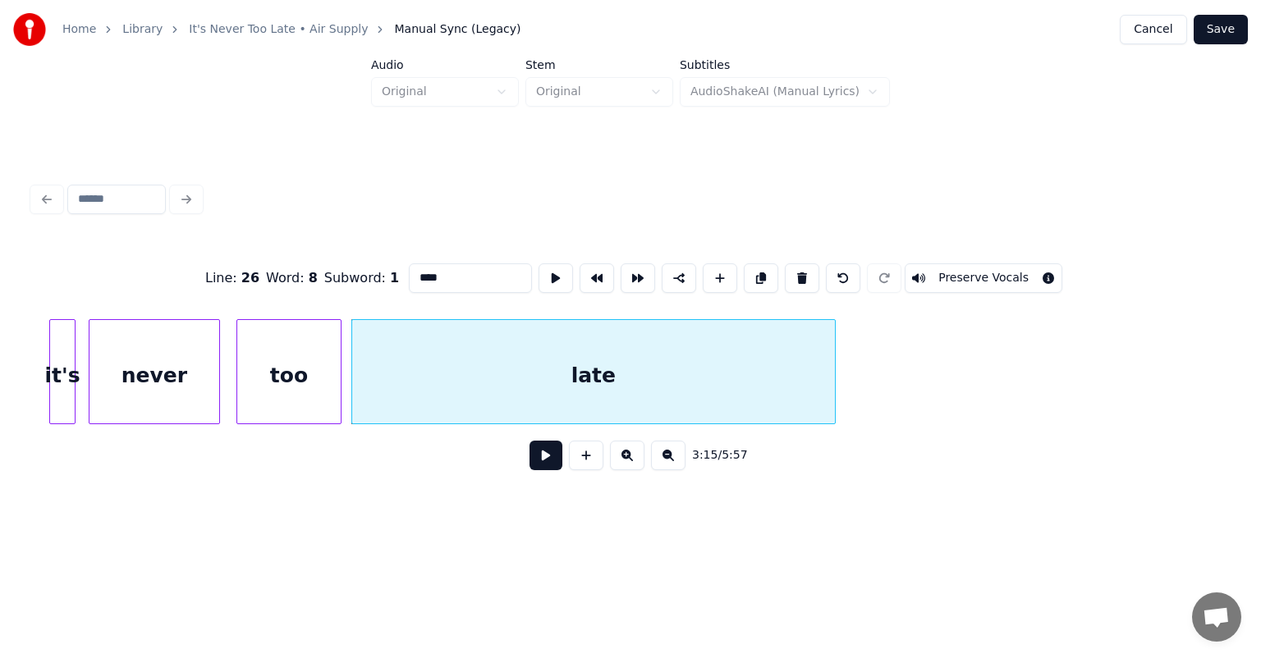
click at [833, 378] on div at bounding box center [832, 371] width 5 height 103
click at [540, 460] on button at bounding box center [545, 456] width 33 height 30
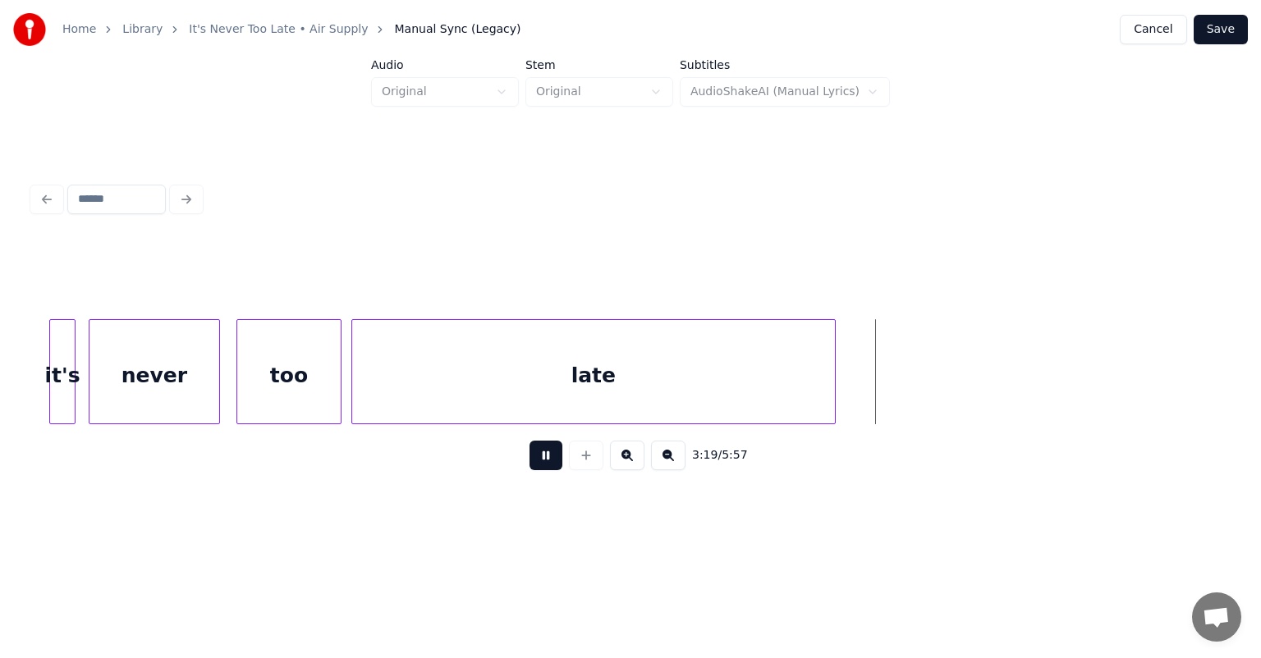
click at [540, 460] on button at bounding box center [545, 456] width 33 height 30
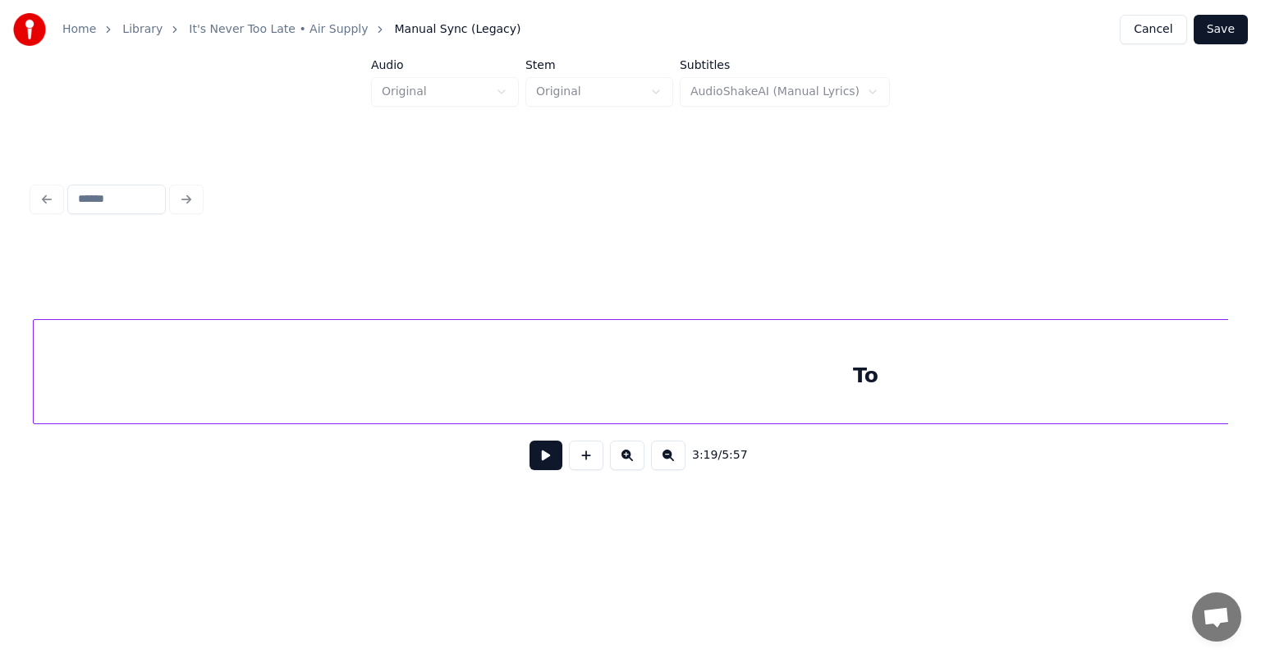
scroll to position [0, 39079]
click at [0, 345] on div "Home Library It's Never Too Late • Air Supply Manual Sync (Legacy) Cancel Save …" at bounding box center [630, 264] width 1261 height 528
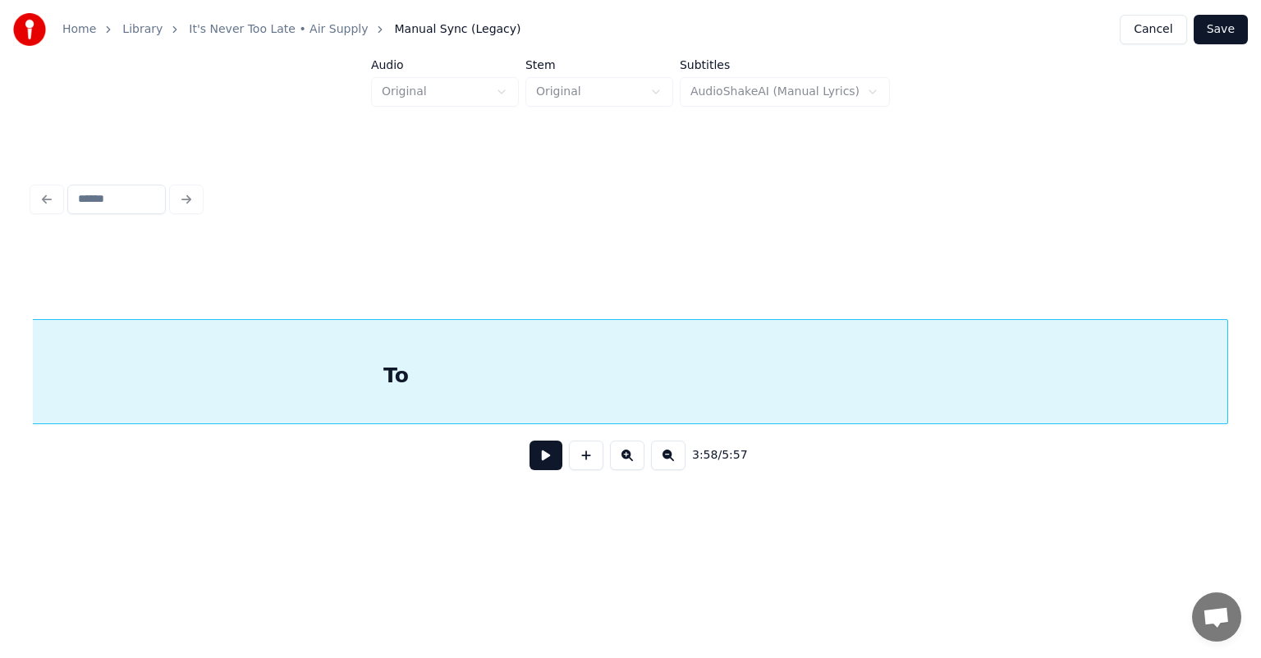
click at [112, 366] on div "To" at bounding box center [395, 376] width 1663 height 112
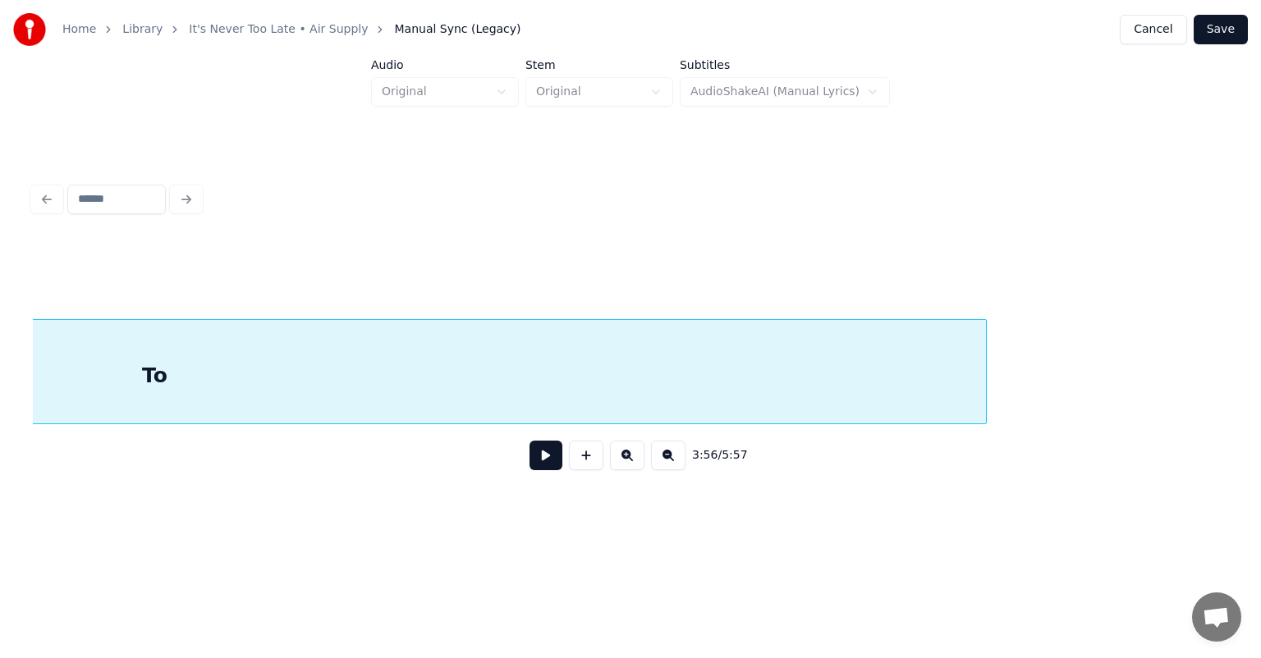
scroll to position [0, 39521]
click at [952, 370] on div "To" at bounding box center [121, 371] width 1664 height 105
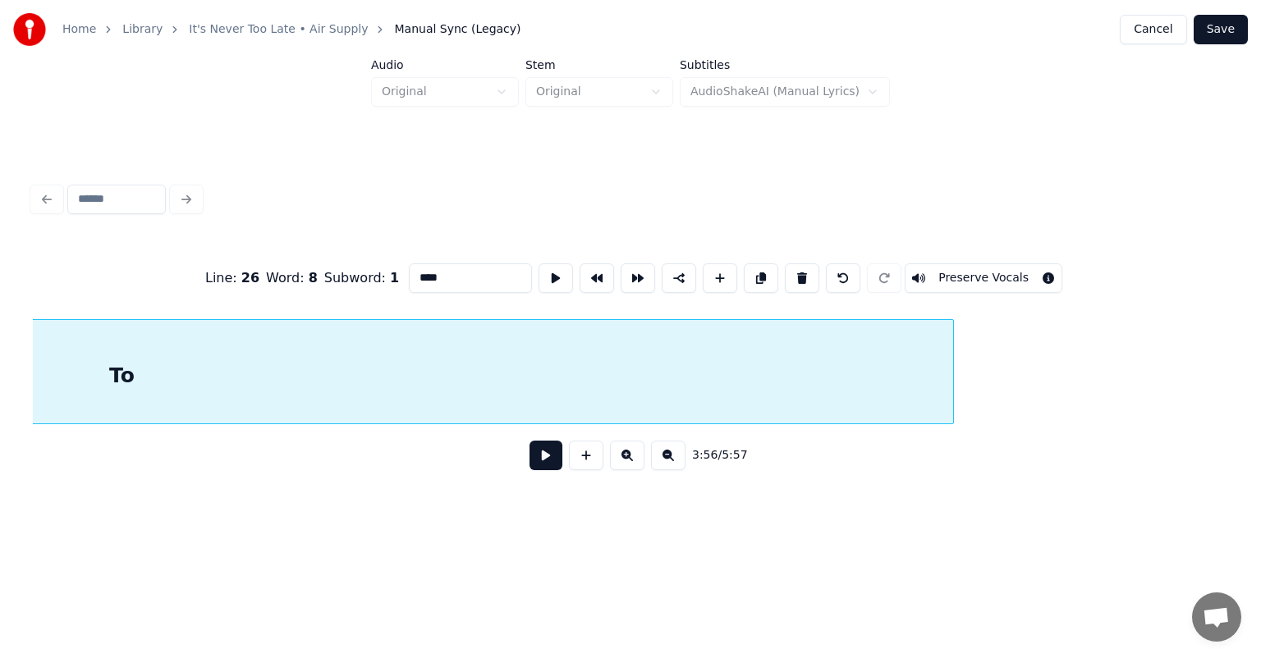
type input "**"
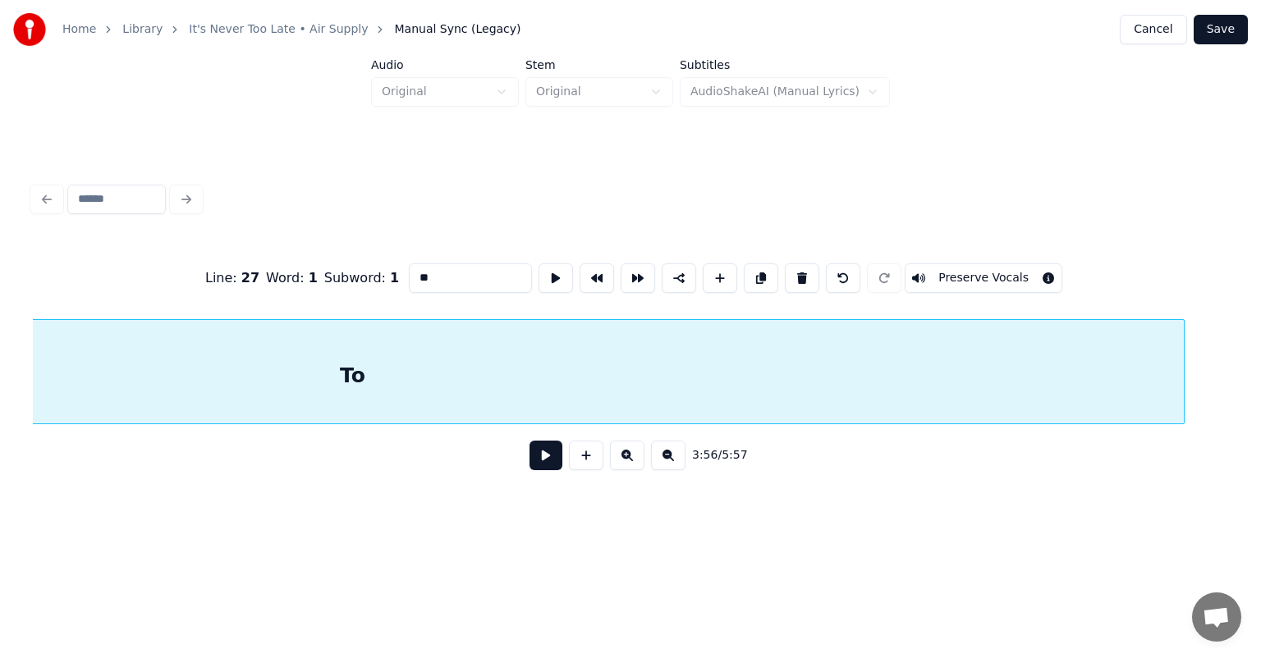
scroll to position [0, 39984]
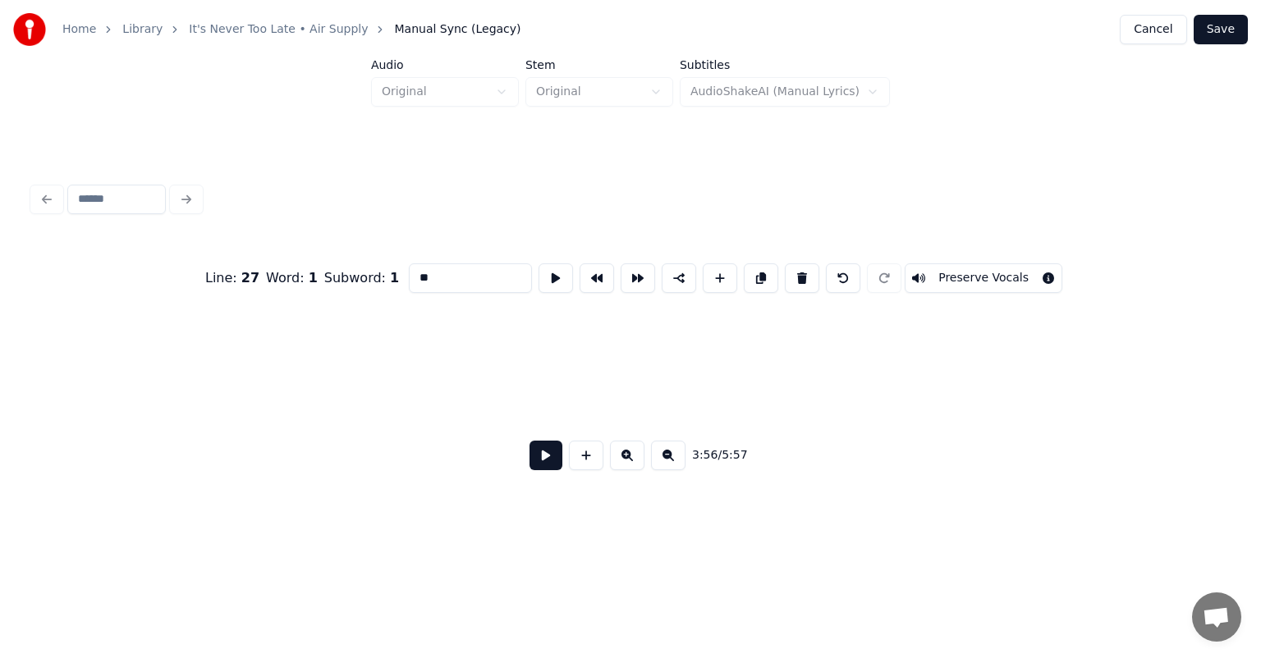
click at [11, 371] on div "Home Library It's Never Too Late • Air Supply Manual Sync (Legacy) Cancel Save …" at bounding box center [630, 264] width 1261 height 528
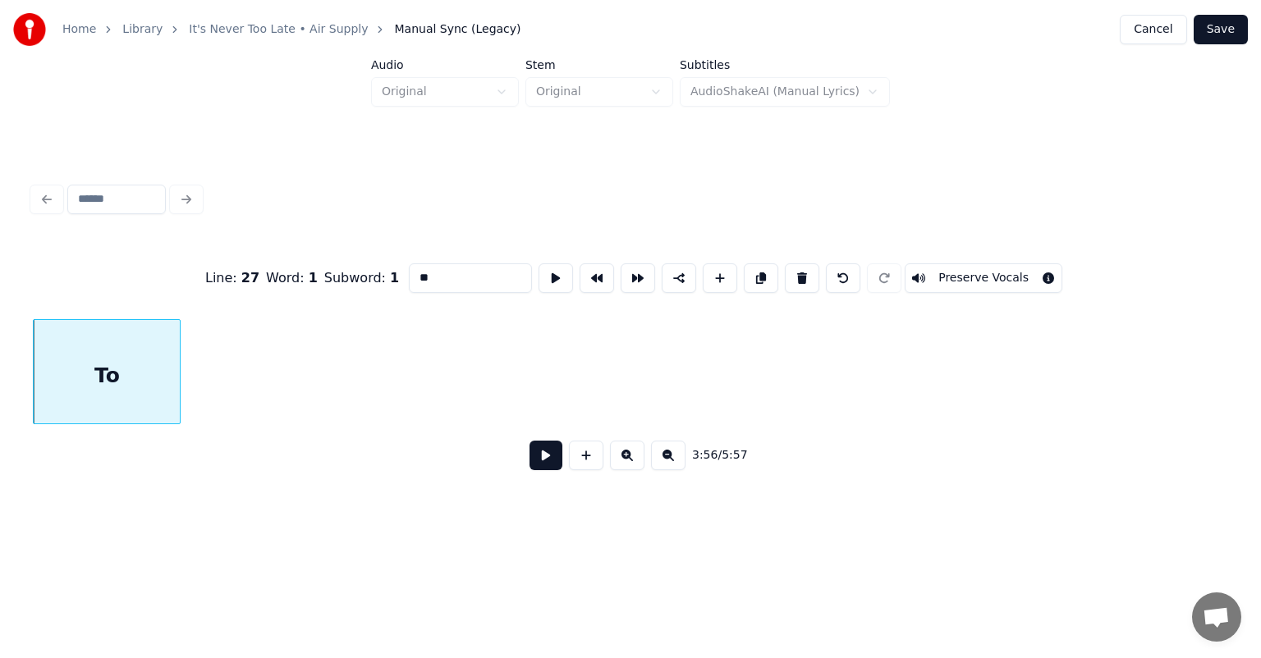
click at [177, 385] on div at bounding box center [177, 371] width 5 height 103
click at [0, 364] on div "Home Library It's Never Too Late • Air Supply Manual Sync (Legacy) Cancel Save …" at bounding box center [630, 264] width 1261 height 528
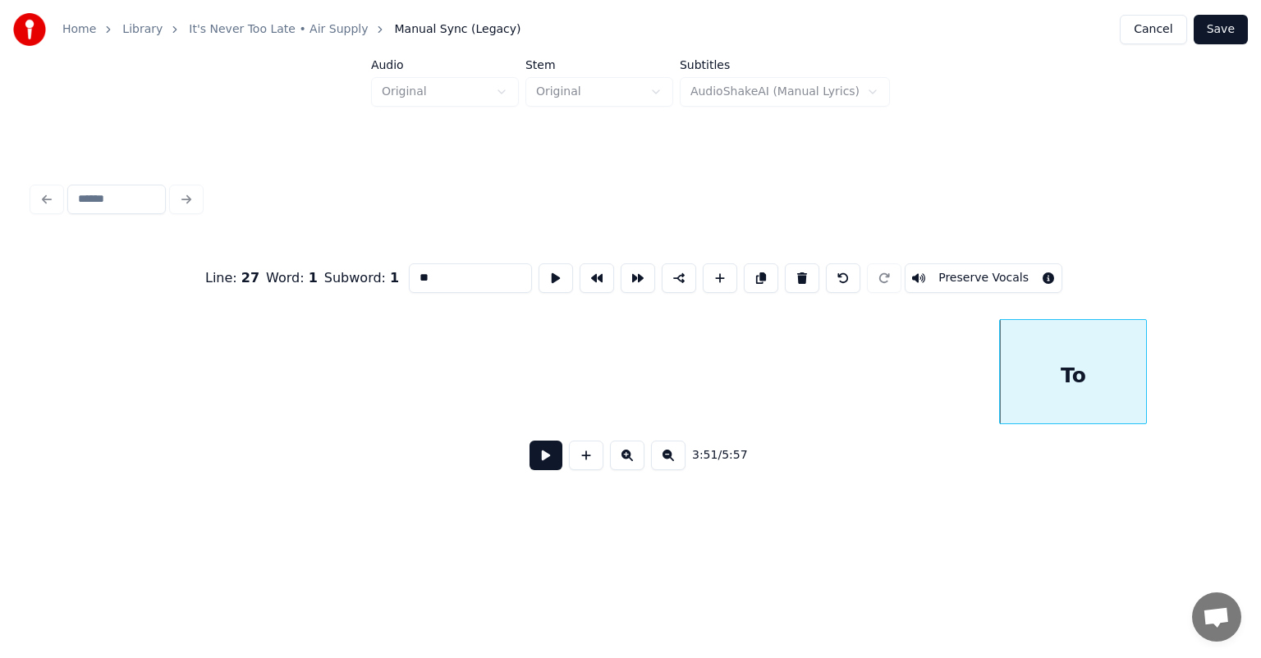
scroll to position [0, 37010]
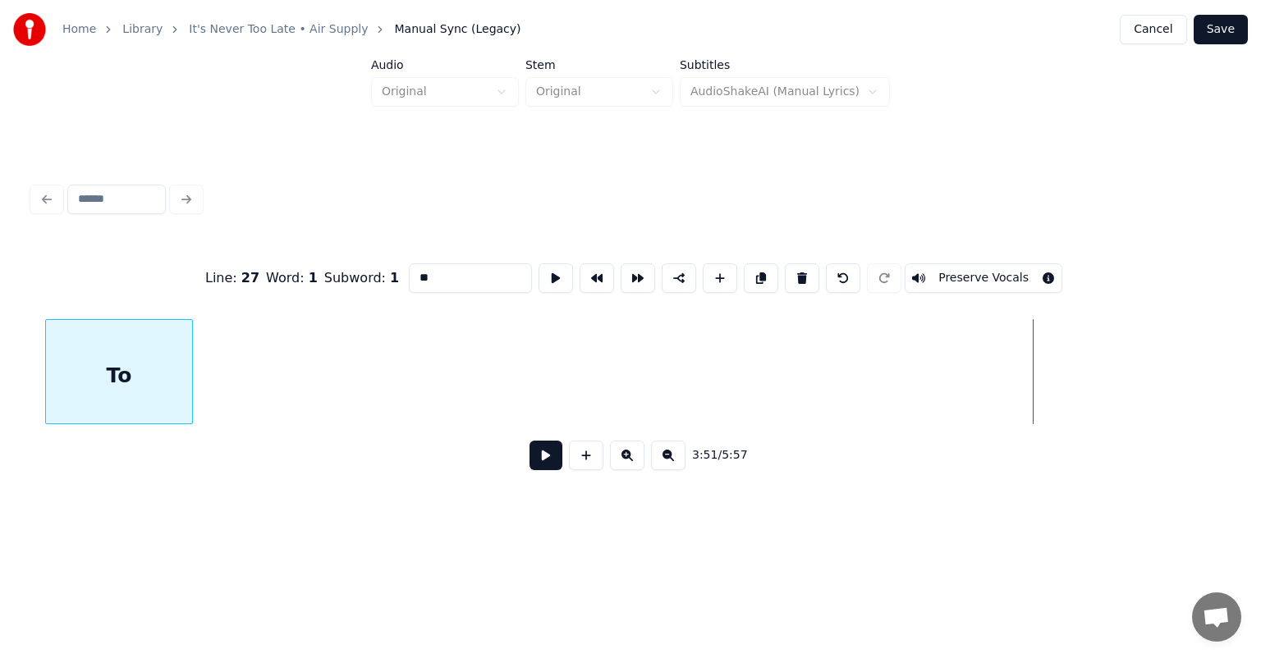
click at [62, 350] on div "To" at bounding box center [119, 376] width 146 height 112
click at [0, 440] on div "Home Library It's Never Too Late • Air Supply Manual Sync (Legacy) Cancel Save …" at bounding box center [630, 264] width 1261 height 528
click at [0, 359] on div "Home Library It's Never Too Late • Air Supply Manual Sync (Legacy) Cancel Save …" at bounding box center [630, 264] width 1261 height 528
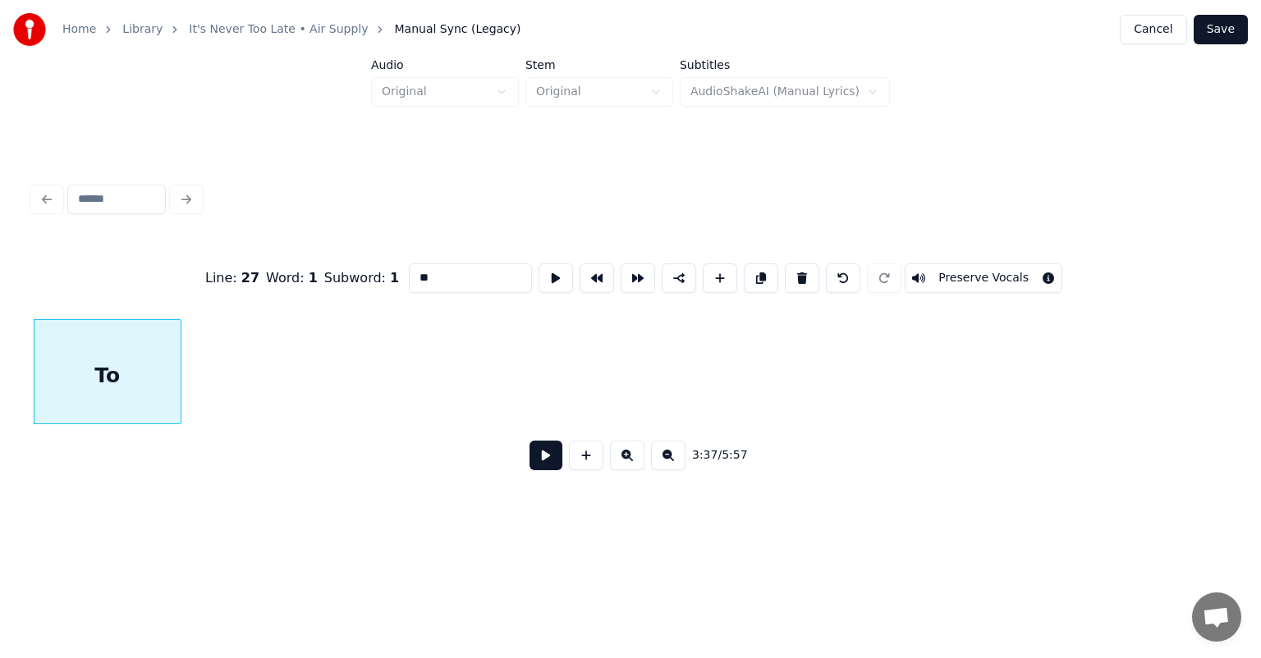
scroll to position [0, 35581]
click at [0, 404] on div "Home Library It's Never Too Late • Air Supply Manual Sync (Legacy) Cancel Save …" at bounding box center [630, 264] width 1261 height 528
click at [19, 401] on div "Home Library It's Never Too Late • Air Supply Manual Sync (Legacy) Cancel Save …" at bounding box center [630, 264] width 1261 height 528
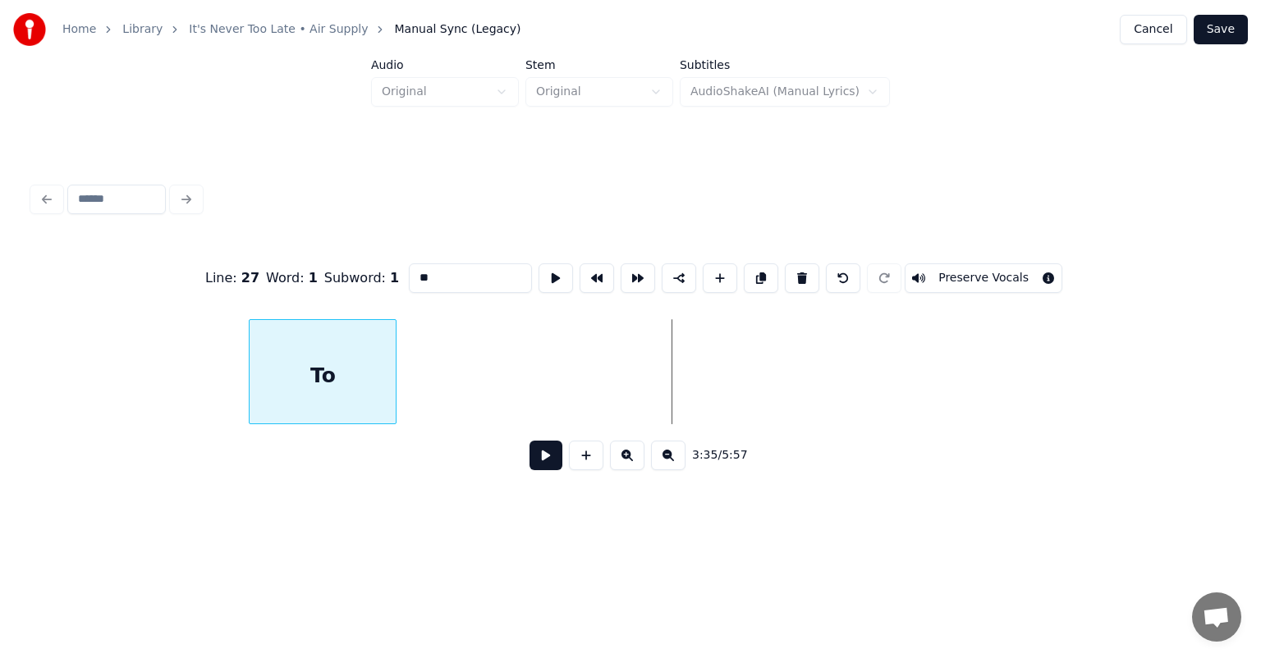
scroll to position [0, 34707]
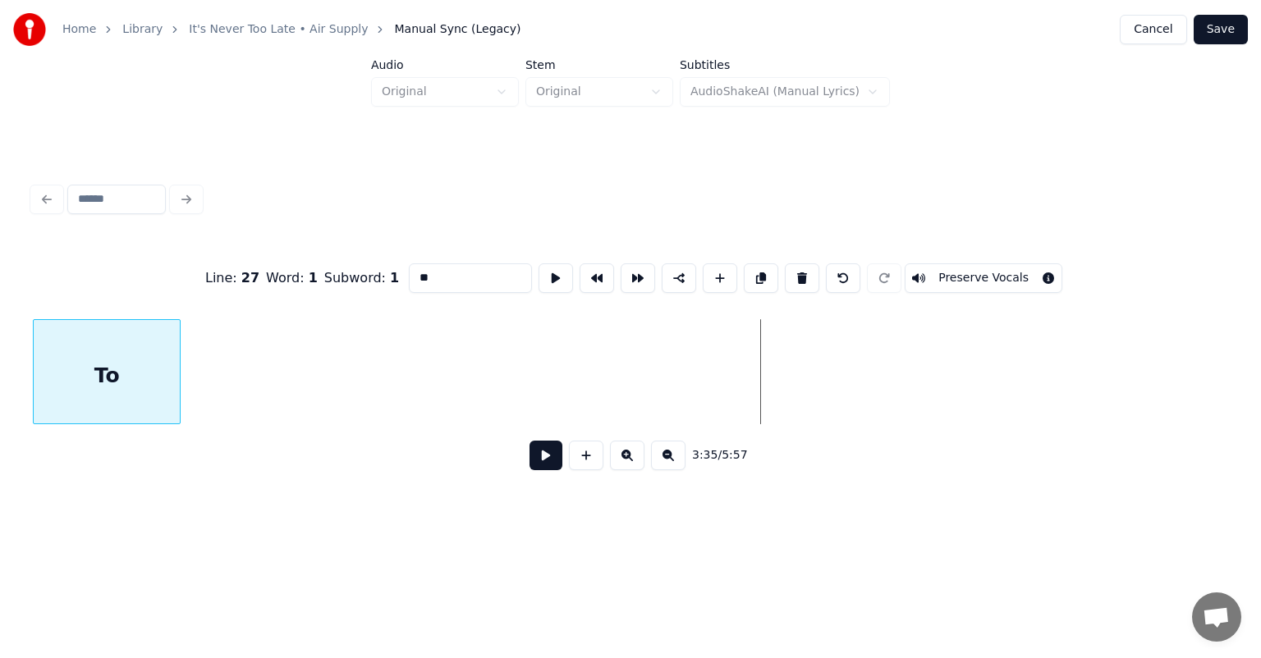
click at [0, 314] on div "Home Library It's Never Too Late • Air Supply Manual Sync (Legacy) Cancel Save …" at bounding box center [630, 264] width 1261 height 528
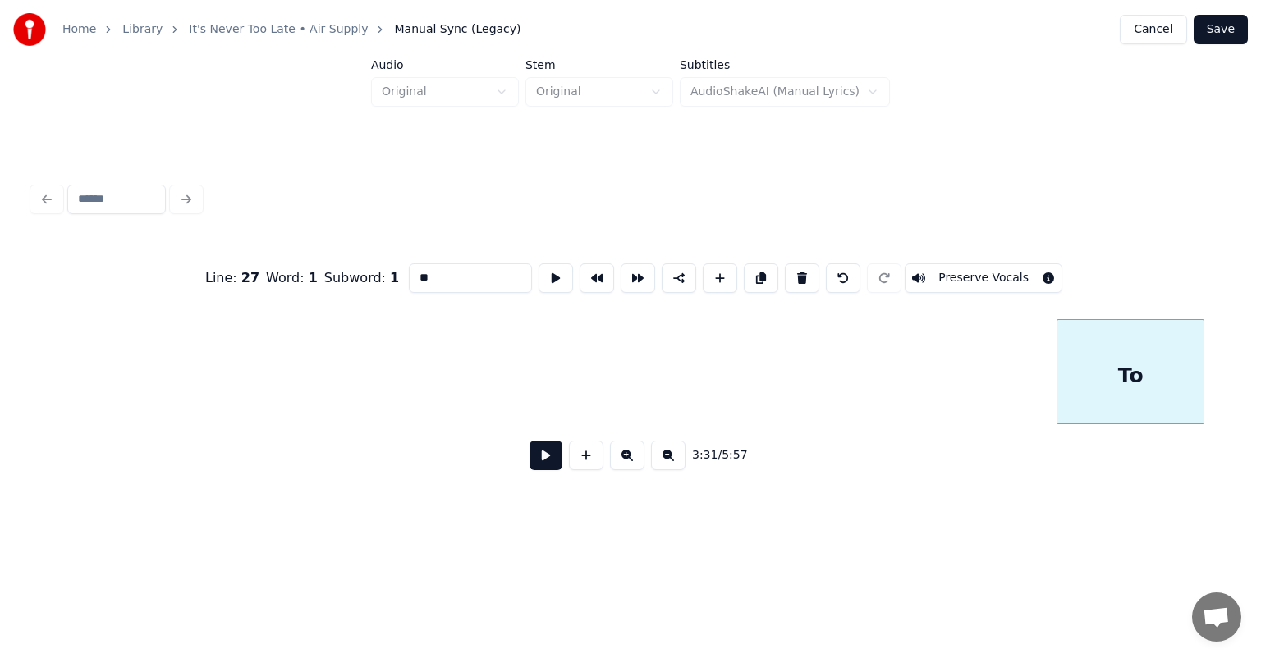
scroll to position [0, 33657]
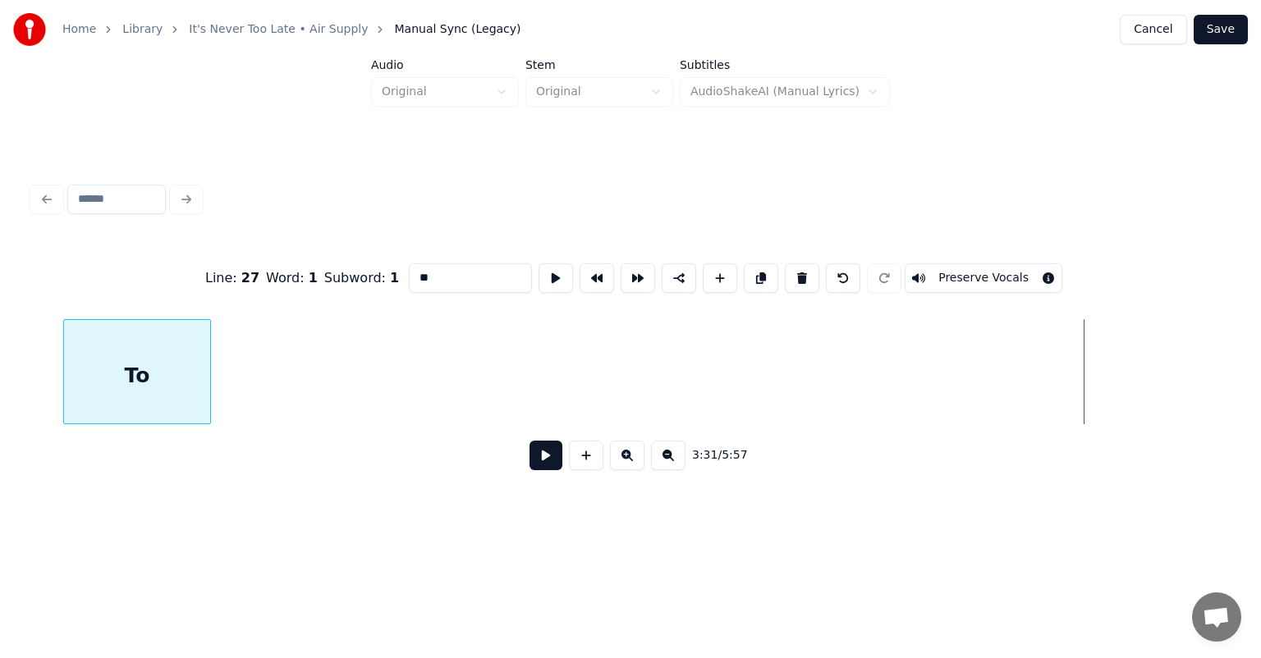
click at [103, 289] on div "Line : 27 Word : 1 Subword : 1 ** Preserve Vocals 3:31 / 5:57" at bounding box center [630, 362] width 1195 height 250
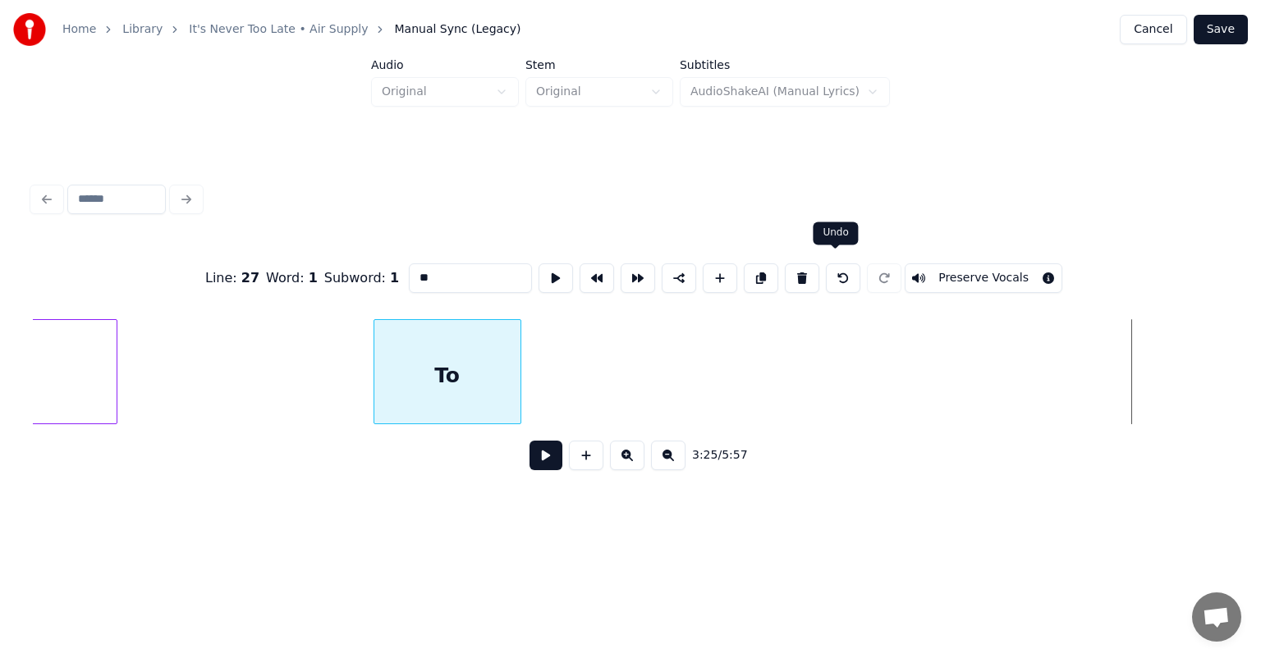
scroll to position [0, 32617]
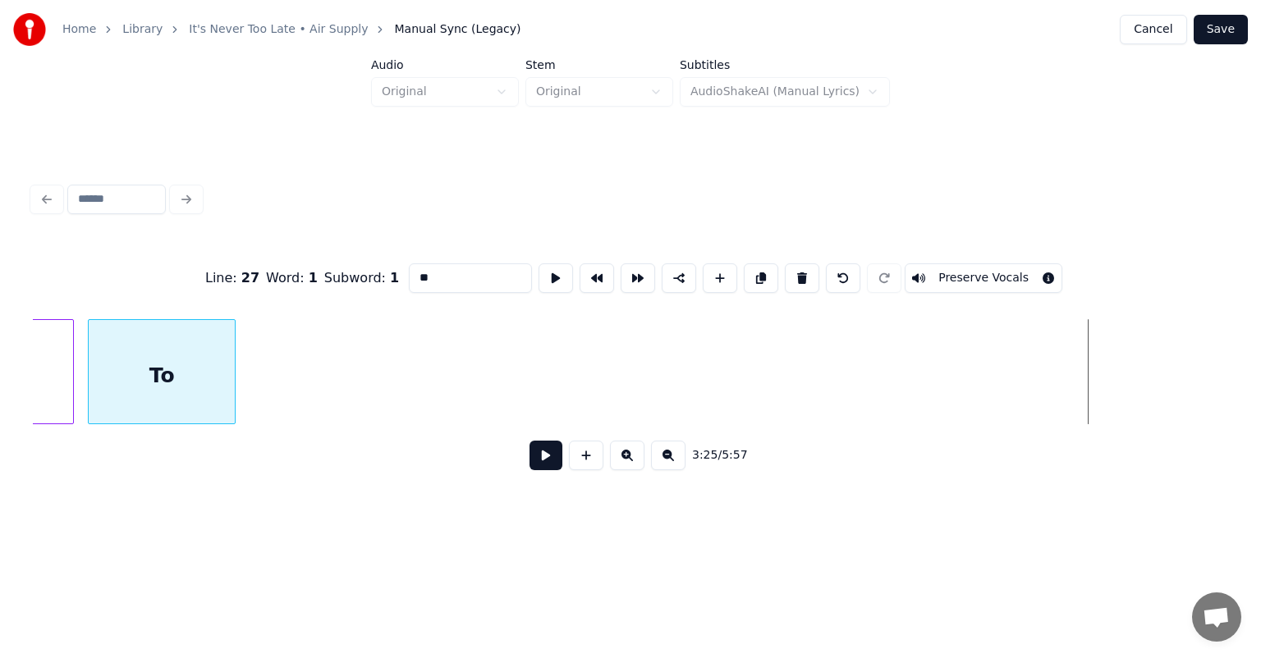
click at [158, 261] on div "Line : 27 Word : 1 Subword : 1 ** Preserve Vocals 3:25 / 5:57" at bounding box center [630, 362] width 1195 height 250
click at [529, 441] on button at bounding box center [545, 456] width 33 height 30
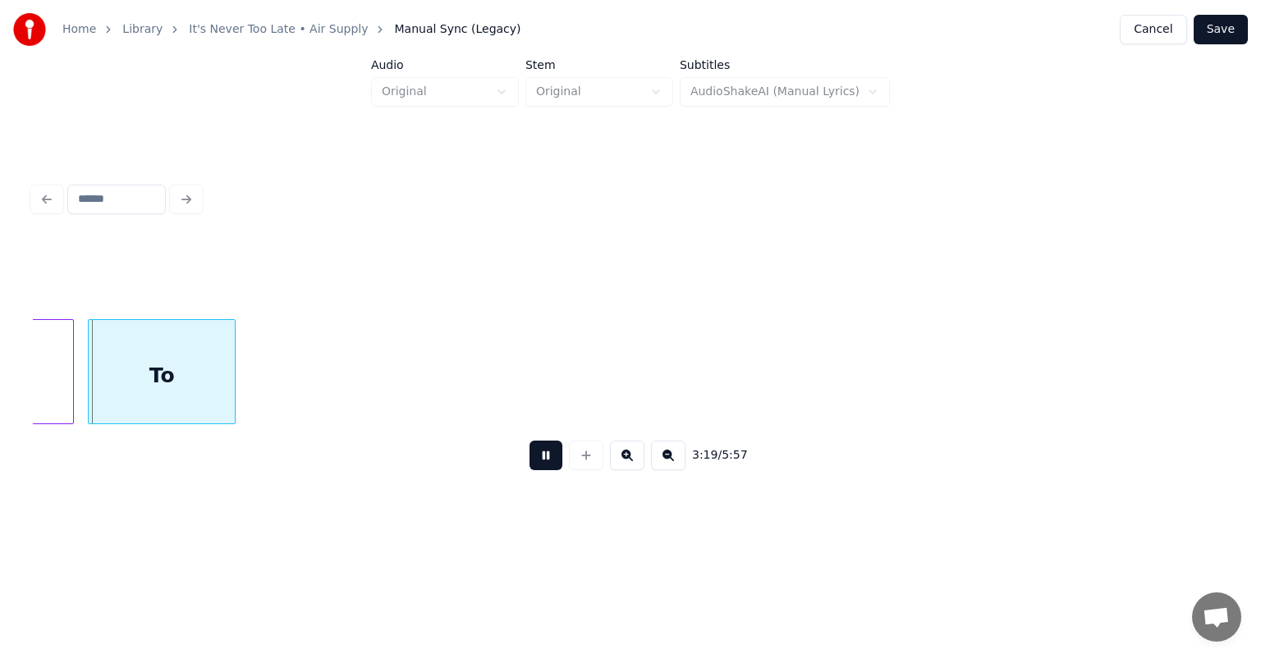
click at [529, 441] on button at bounding box center [545, 456] width 33 height 30
click at [548, 469] on button at bounding box center [545, 456] width 33 height 30
click at [166, 385] on div at bounding box center [165, 371] width 5 height 103
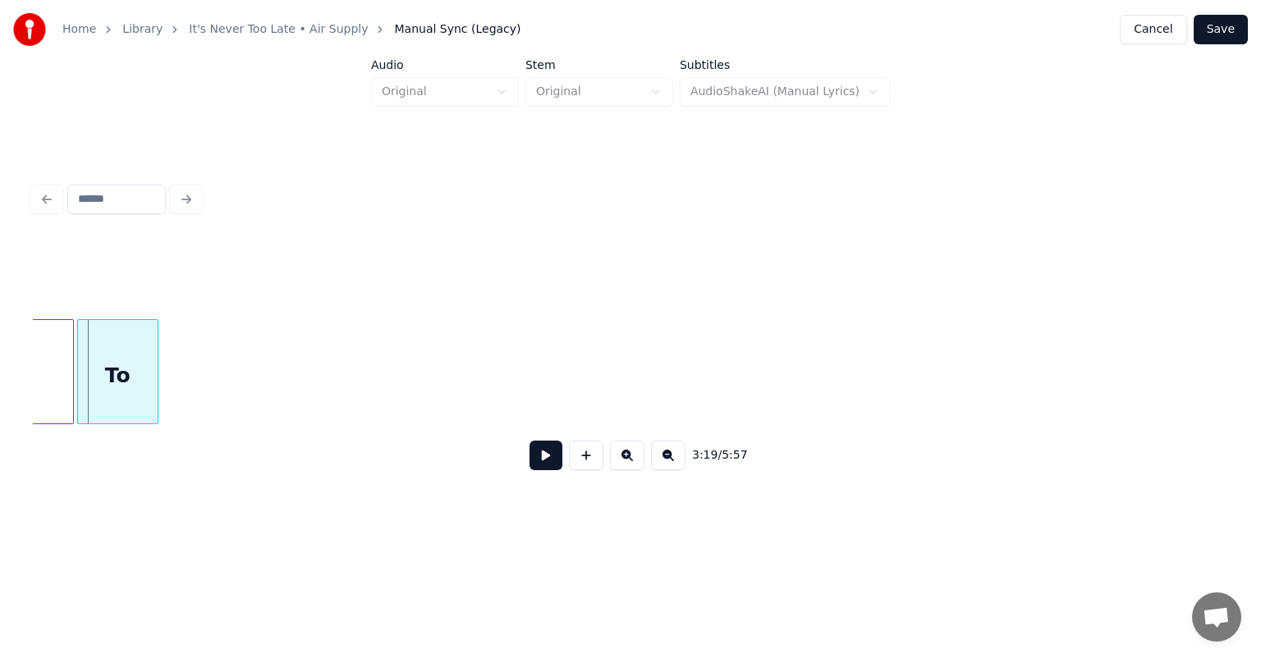
click at [125, 364] on div "To" at bounding box center [118, 376] width 80 height 112
click at [538, 459] on button at bounding box center [545, 456] width 33 height 30
click at [117, 365] on div at bounding box center [119, 371] width 5 height 103
click at [542, 463] on button at bounding box center [545, 456] width 33 height 30
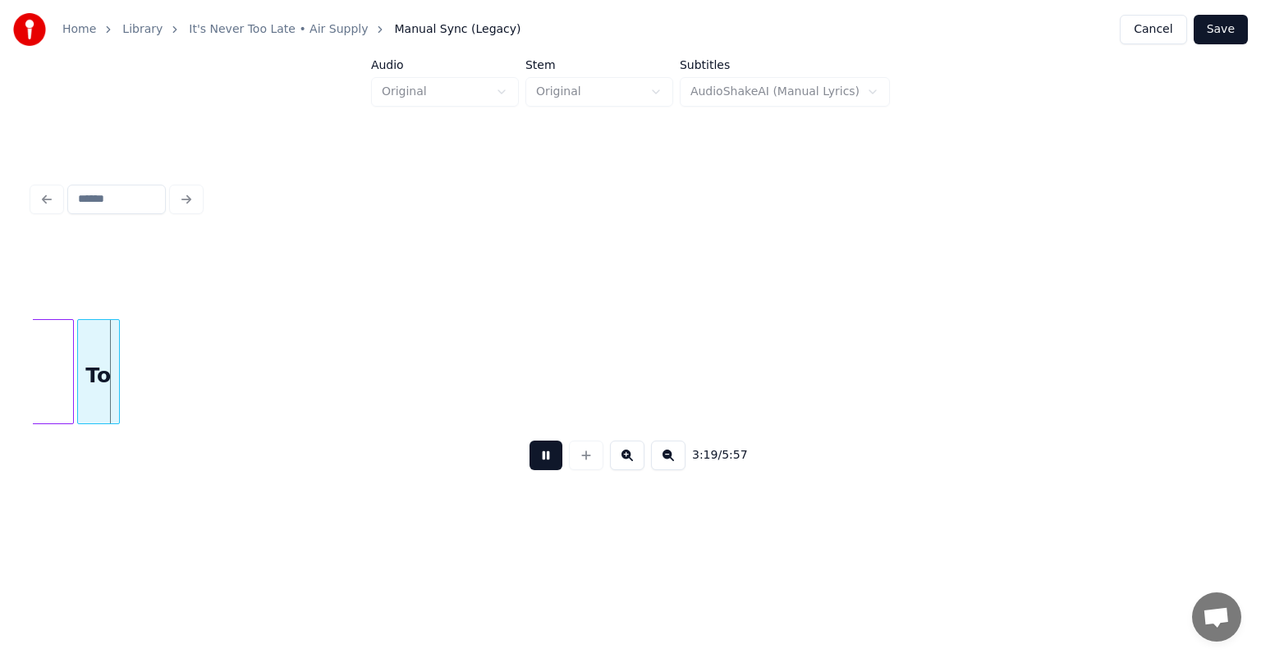
click at [542, 463] on button at bounding box center [545, 456] width 33 height 30
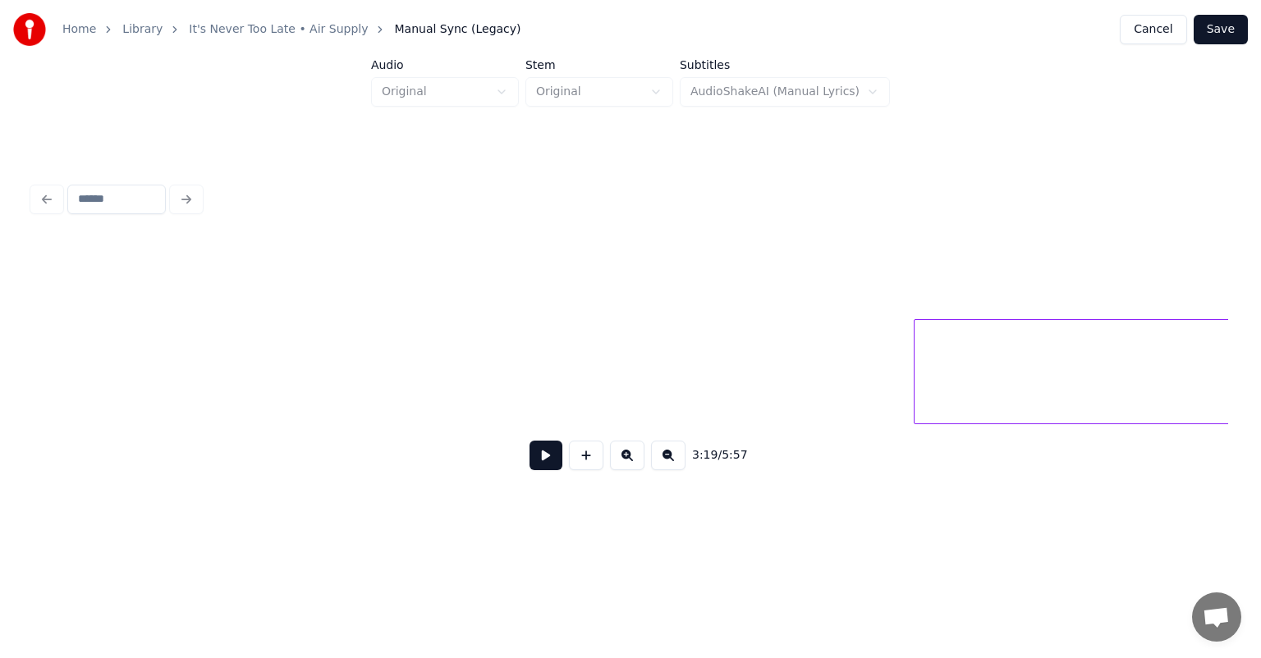
scroll to position [0, 41174]
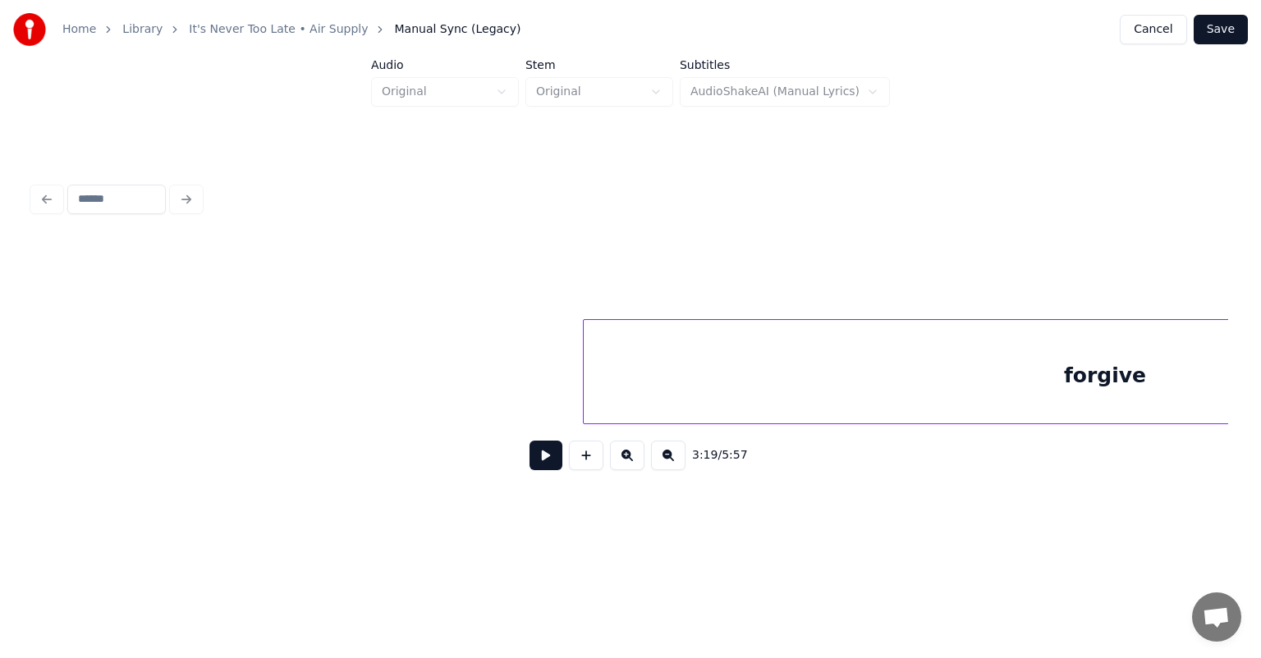
click at [922, 384] on div "forgive" at bounding box center [1105, 376] width 1042 height 112
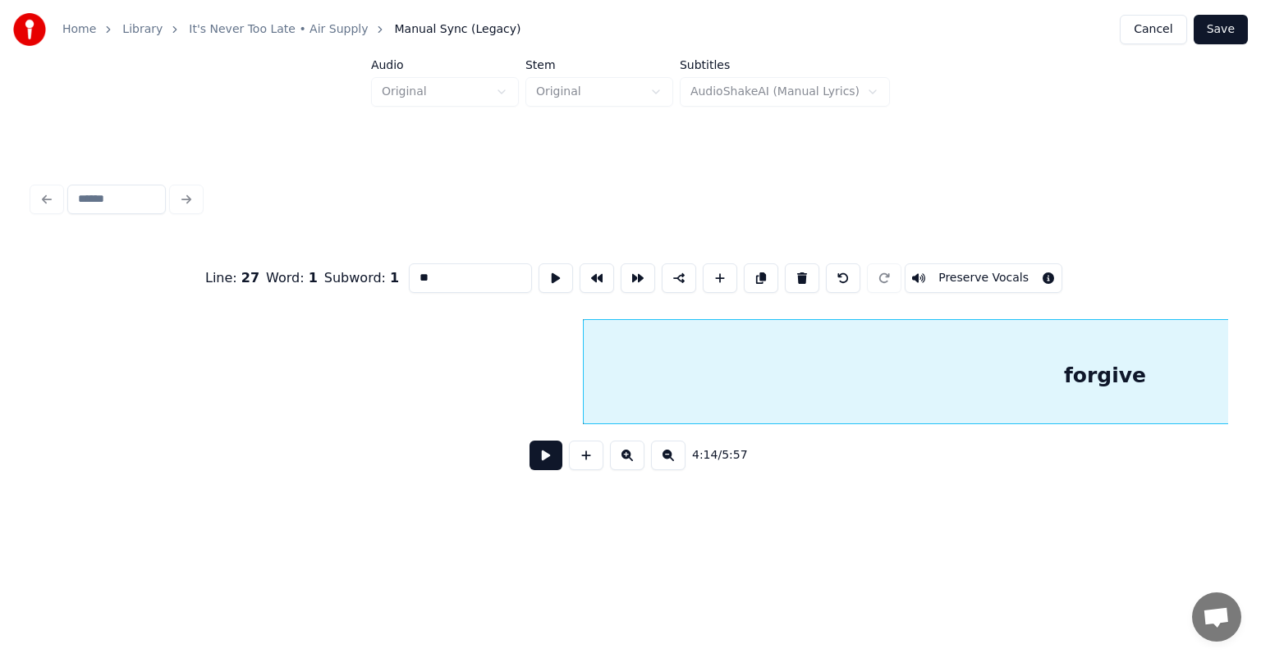
type input "*******"
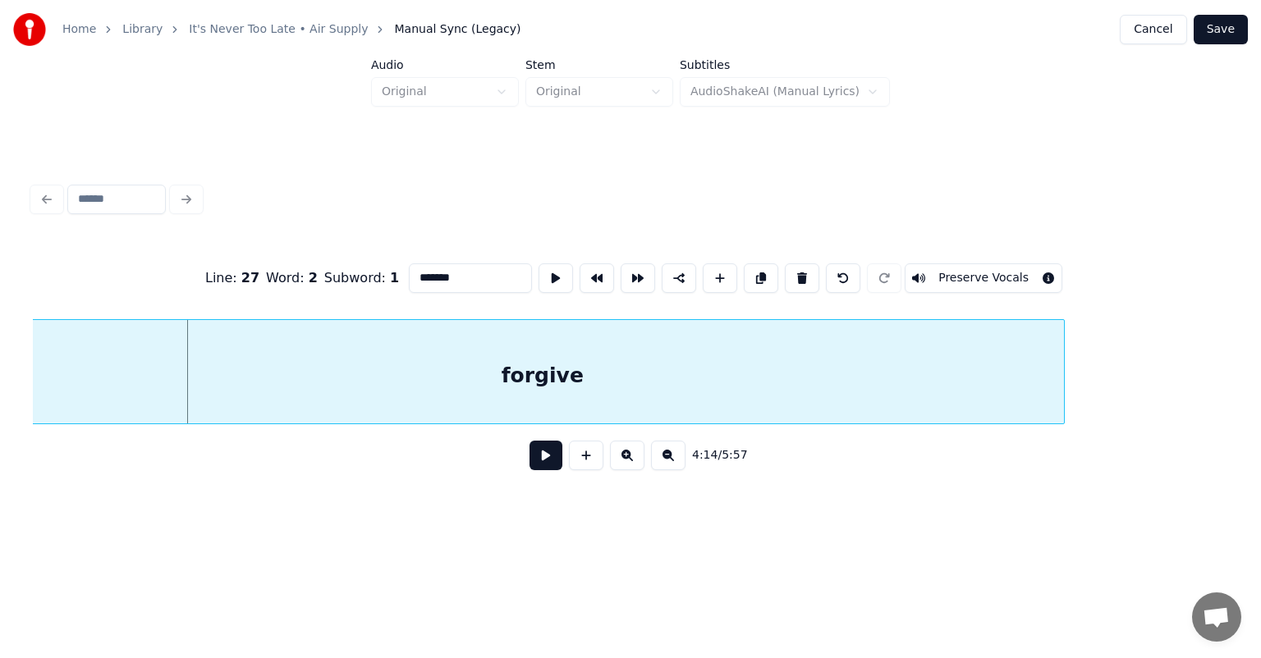
scroll to position [0, 41555]
click at [753, 374] on div "forgive" at bounding box center [557, 376] width 1042 height 112
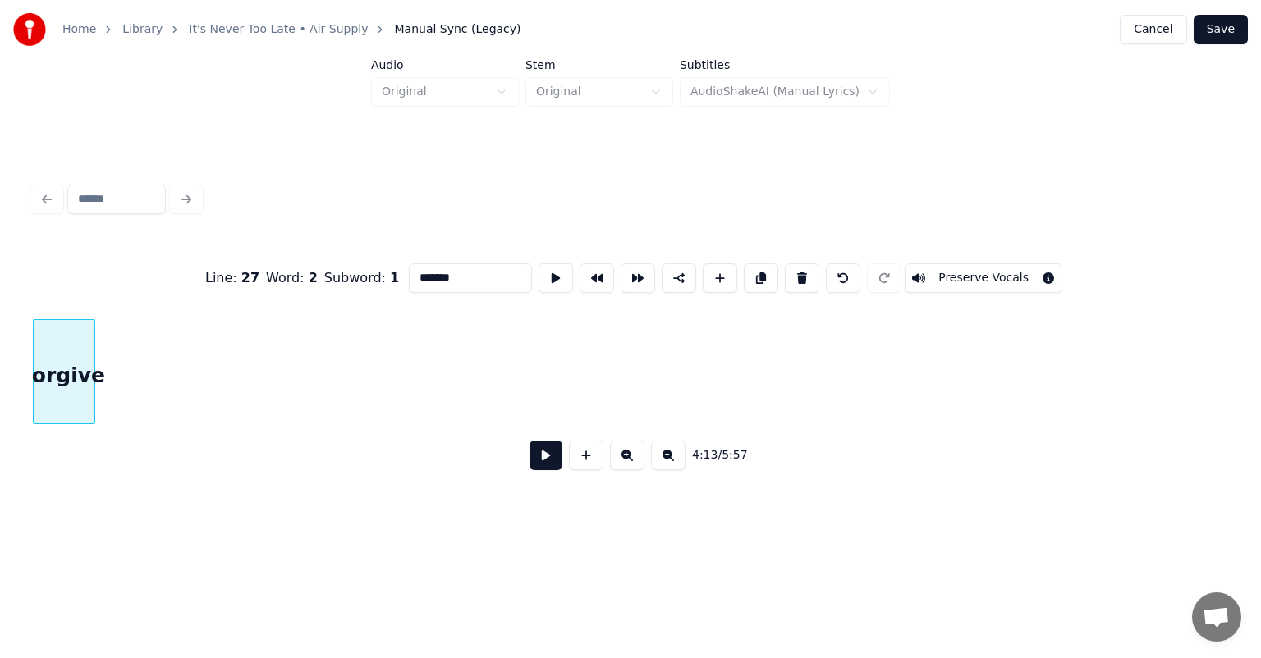
click at [91, 394] on div at bounding box center [91, 371] width 5 height 103
click at [0, 364] on div "Home Library It's Never Too Late • Air Supply Manual Sync (Legacy) Cancel Save …" at bounding box center [630, 264] width 1261 height 528
click at [6, 293] on div "Home Library It's Never Too Late • Air Supply Manual Sync (Legacy) Cancel Save …" at bounding box center [630, 264] width 1261 height 528
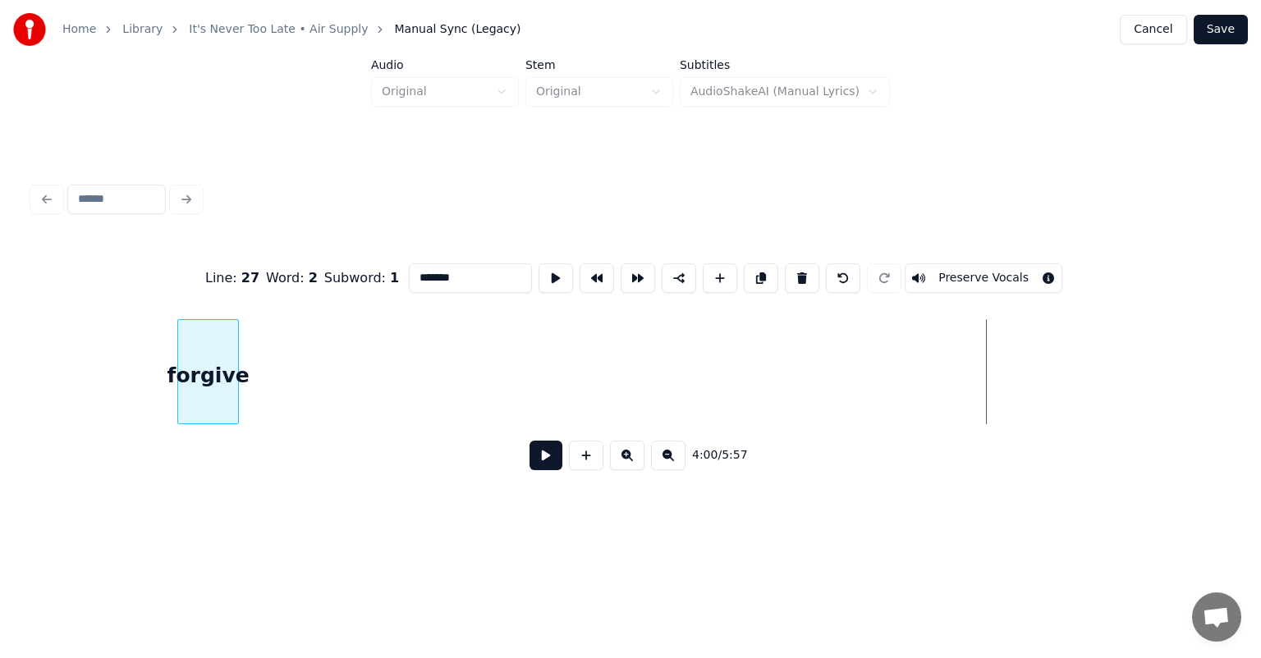
scroll to position [0, 38388]
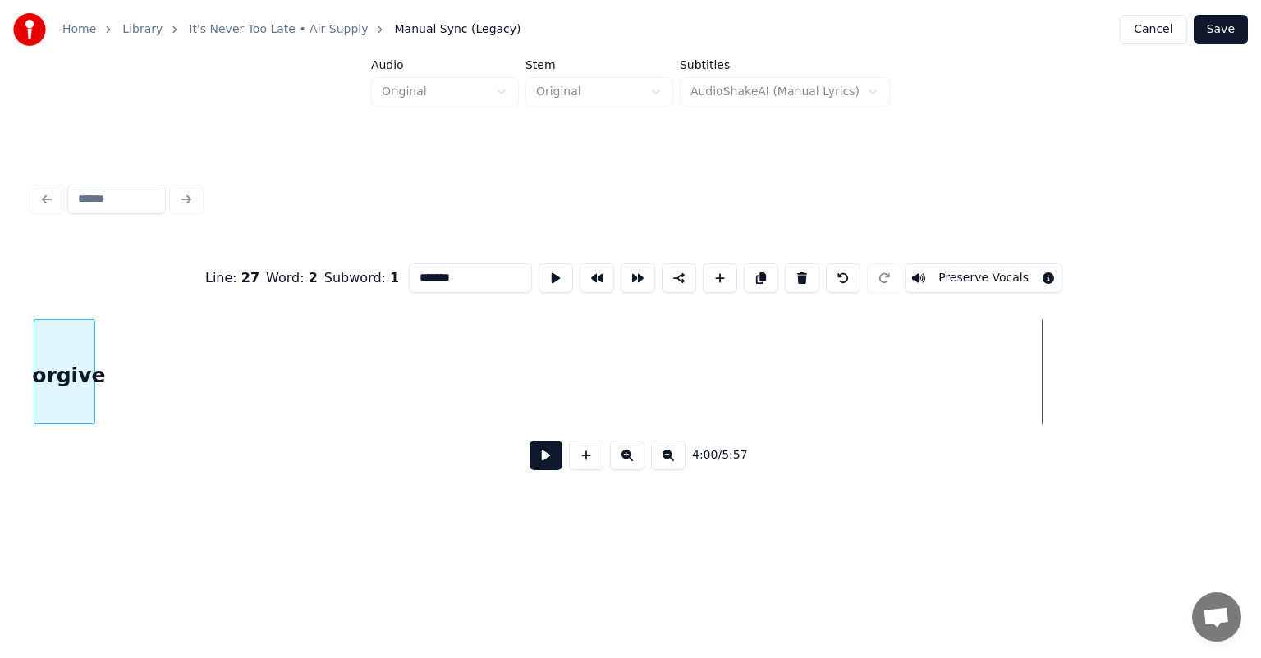
click at [0, 290] on div "Home Library It's Never Too Late • Air Supply Manual Sync (Legacy) Cancel Save …" at bounding box center [630, 264] width 1261 height 528
click at [0, 337] on div "Home Library It's Never Too Late • Air Supply Manual Sync (Legacy) Cancel Save …" at bounding box center [630, 264] width 1261 height 528
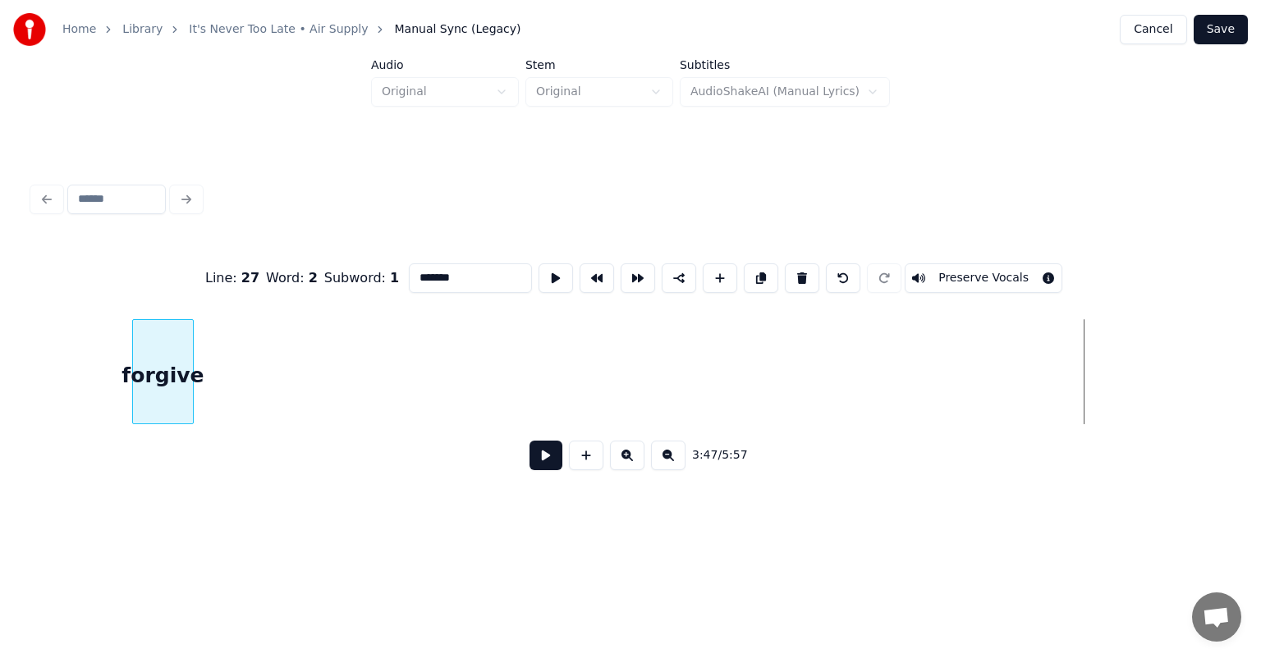
scroll to position [0, 36256]
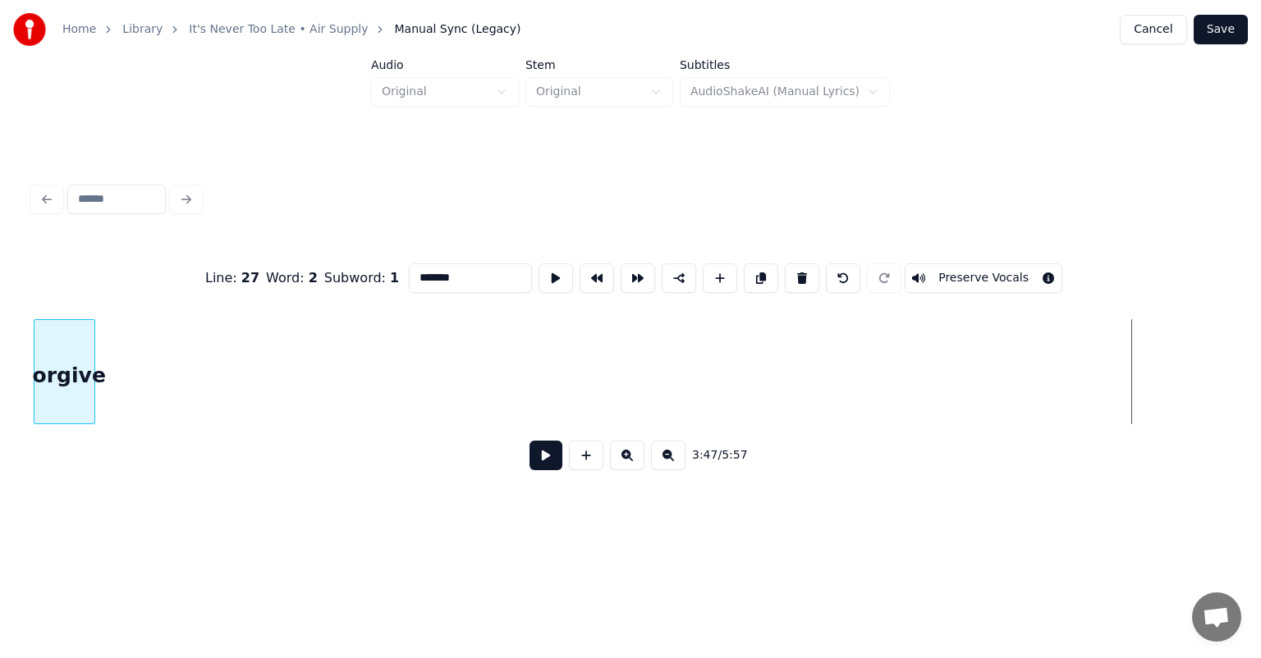
click at [0, 361] on div "Home Library It's Never Too Late • Air Supply Manual Sync (Legacy) Cancel Save …" at bounding box center [630, 264] width 1261 height 528
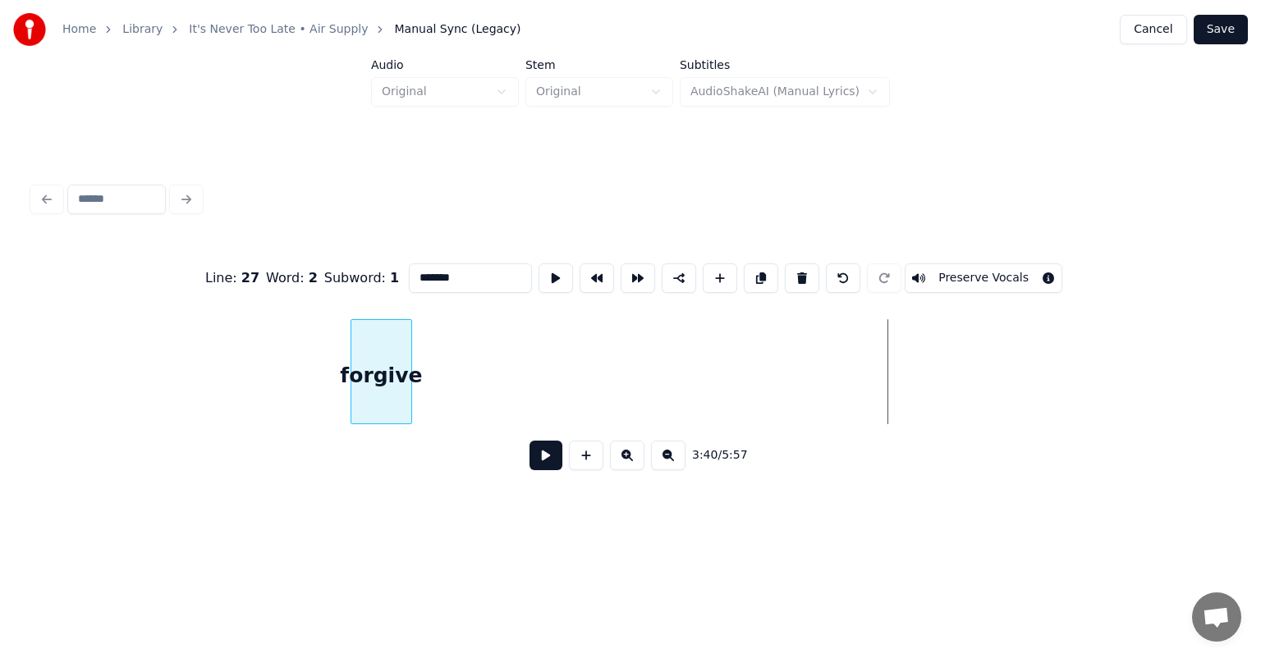
scroll to position [0, 35346]
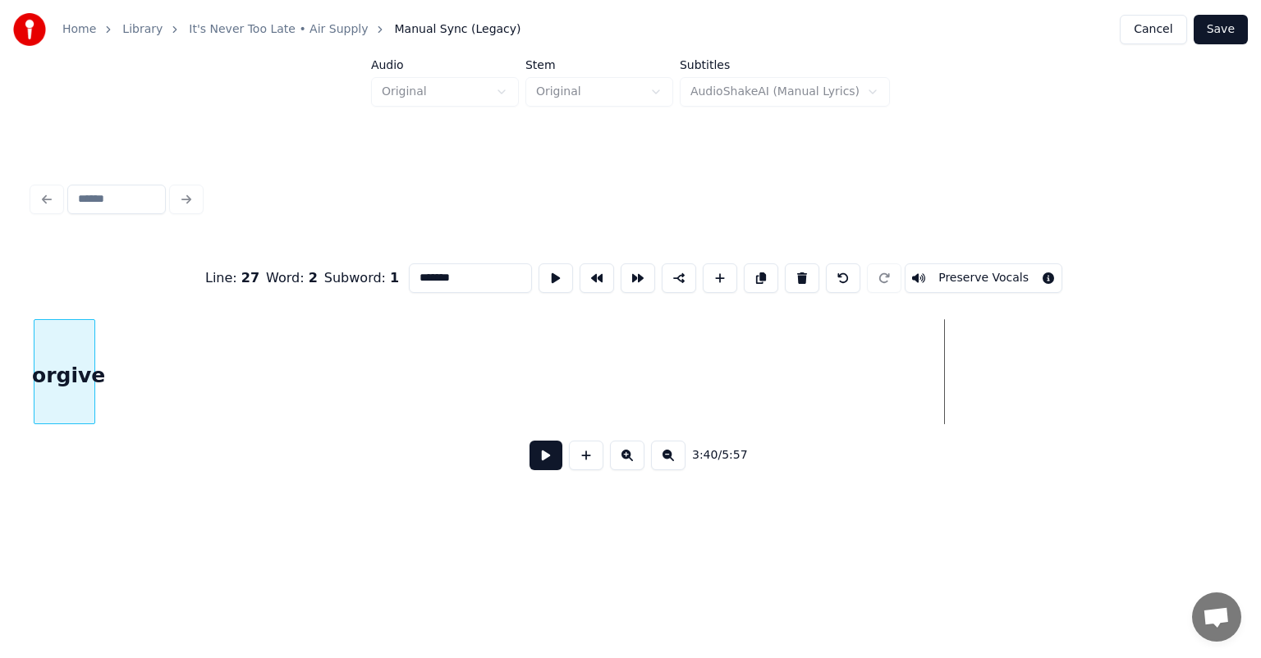
click at [0, 312] on div "Home Library It's Never Too Late • Air Supply Manual Sync (Legacy) Cancel Save …" at bounding box center [630, 264] width 1261 height 528
click at [0, 300] on div "Home Library It's Never Too Late • Air Supply Manual Sync (Legacy) Cancel Save …" at bounding box center [630, 264] width 1261 height 528
click at [0, 370] on div "Home Library It's Never Too Late • Air Supply Manual Sync (Legacy) Cancel Save …" at bounding box center [630, 264] width 1261 height 528
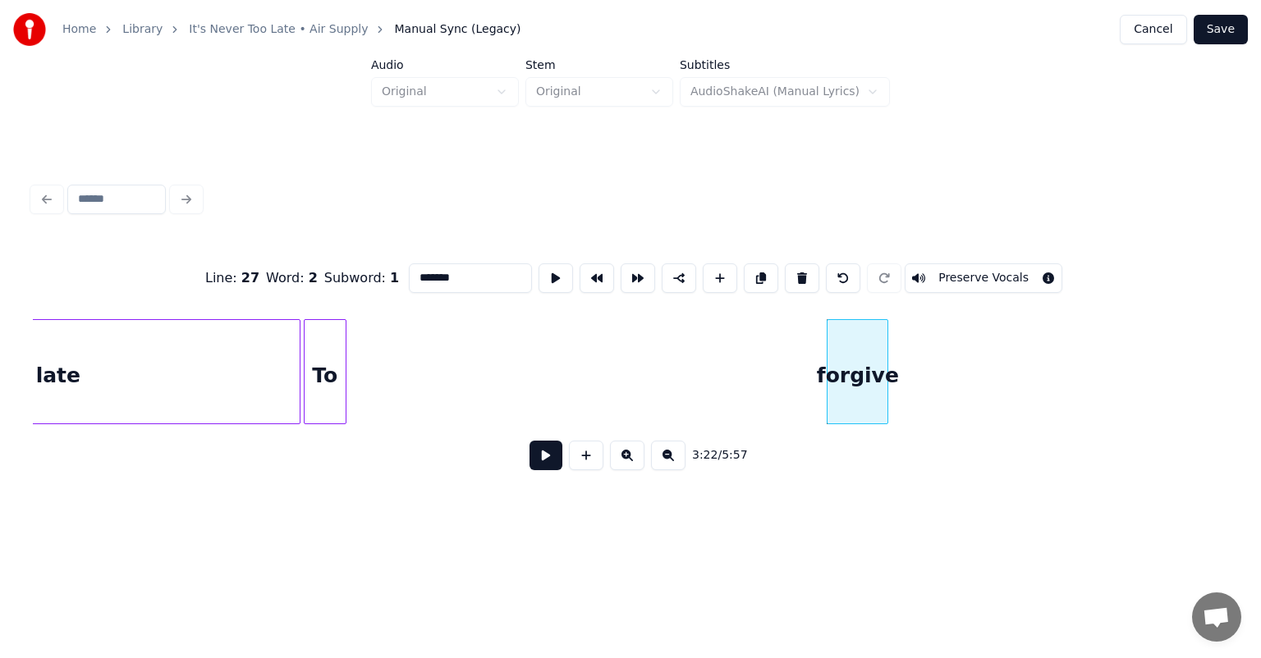
scroll to position [0, 32363]
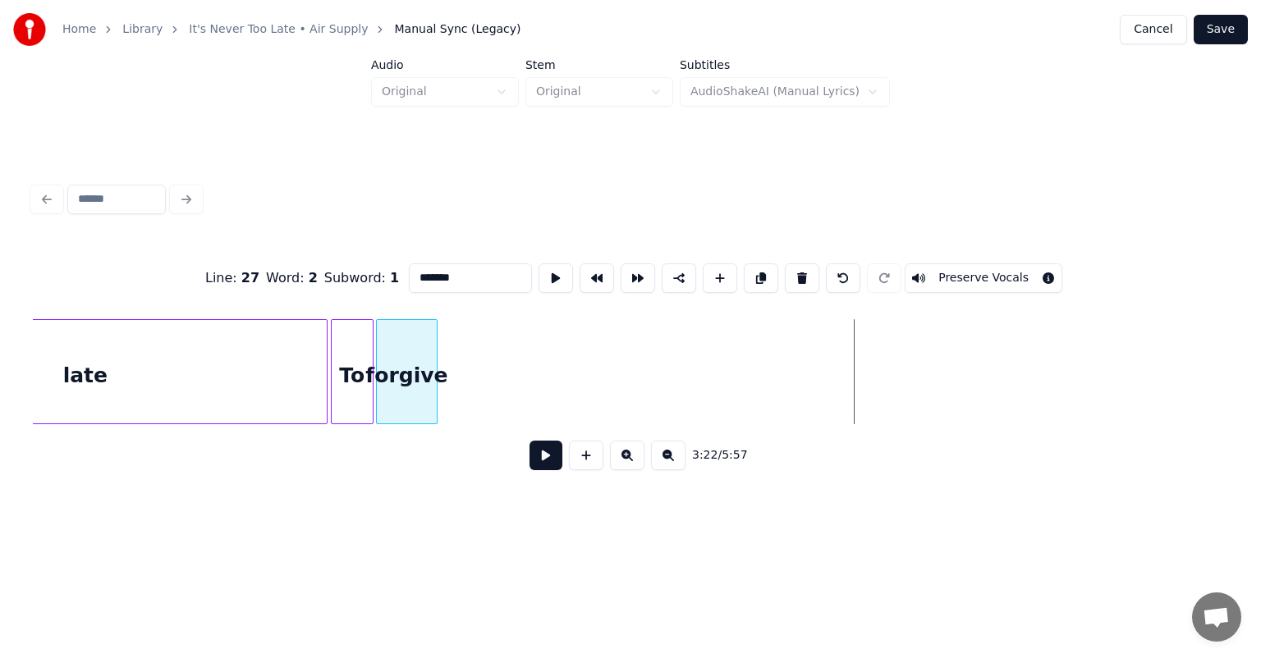
click at [405, 337] on div "forgive" at bounding box center [407, 376] width 60 height 112
click at [543, 466] on button at bounding box center [545, 456] width 33 height 30
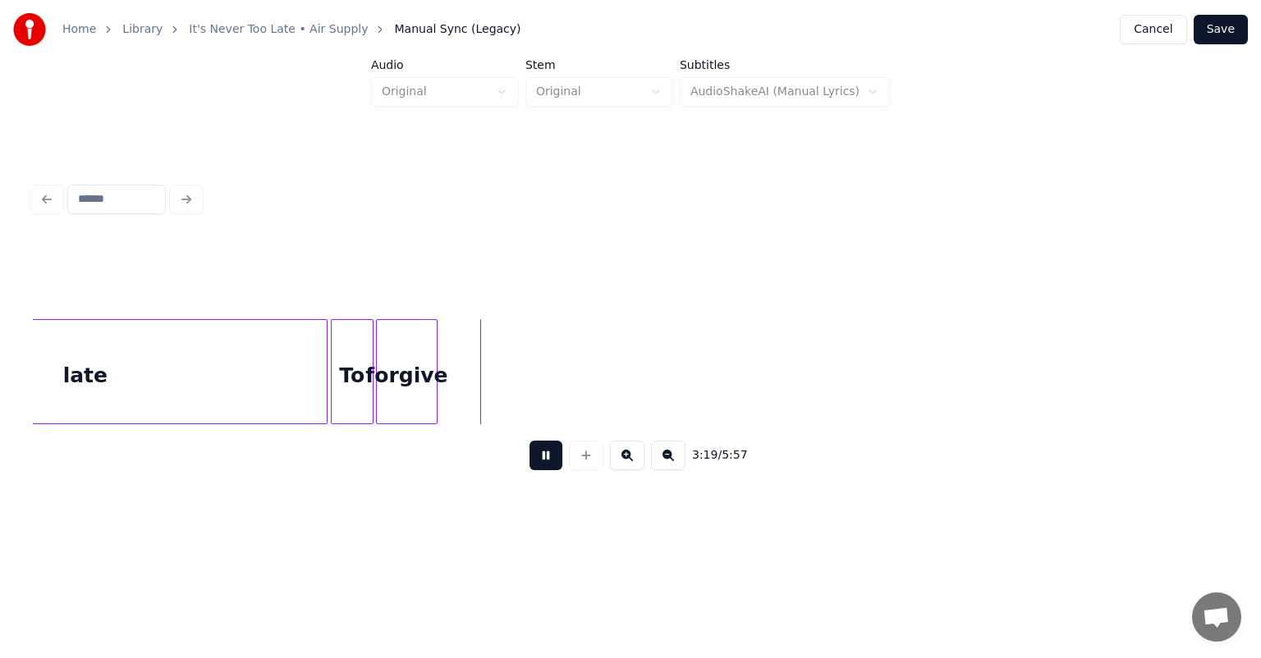
click at [543, 466] on button at bounding box center [545, 456] width 33 height 30
click at [347, 344] on div "To" at bounding box center [352, 376] width 41 height 112
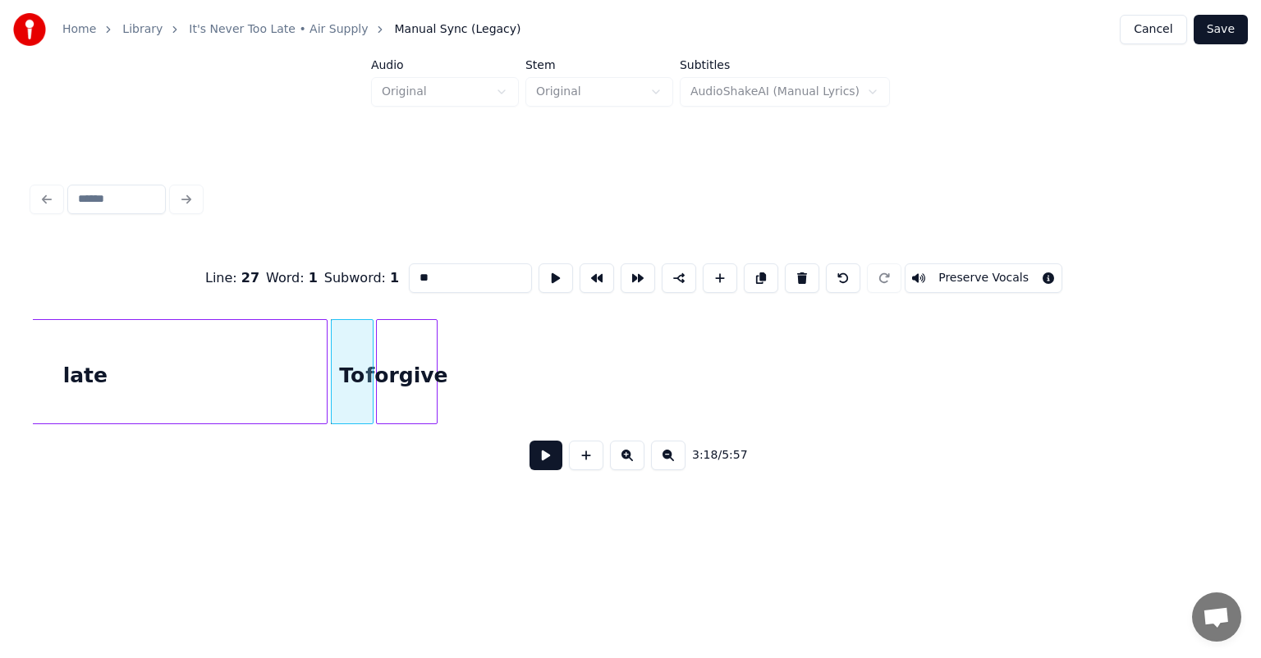
click at [547, 466] on button at bounding box center [545, 456] width 33 height 30
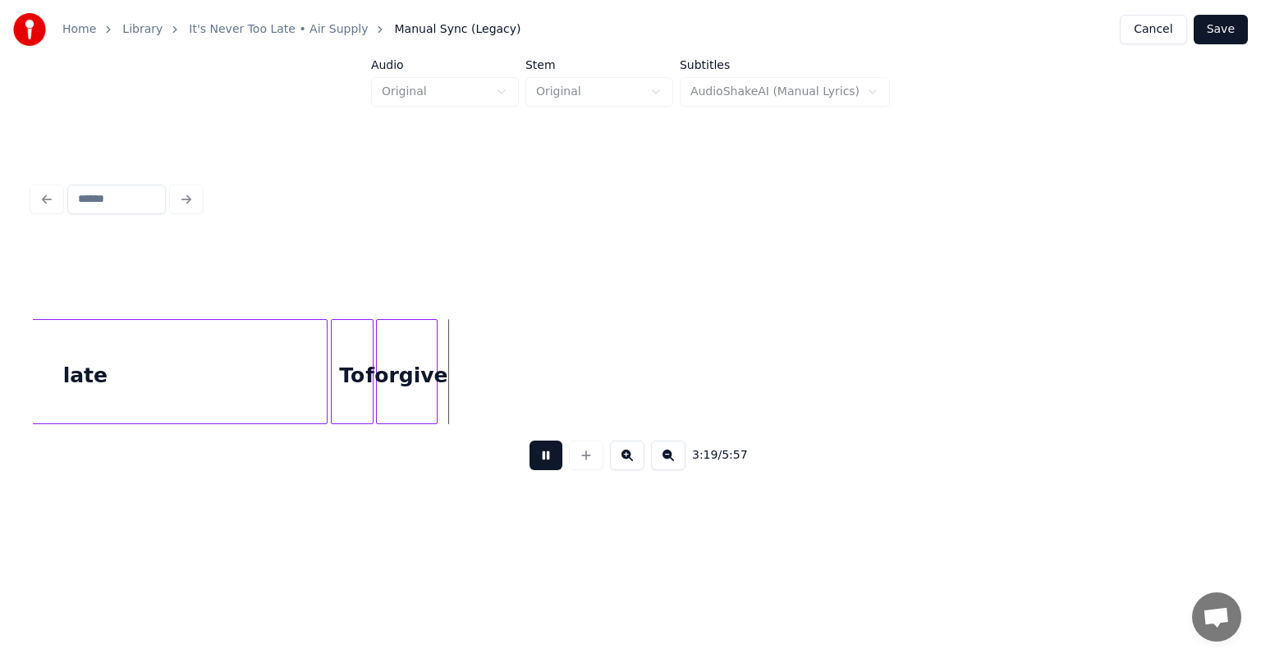
click at [547, 466] on button at bounding box center [545, 456] width 33 height 30
click at [434, 358] on div "forgive" at bounding box center [404, 376] width 60 height 112
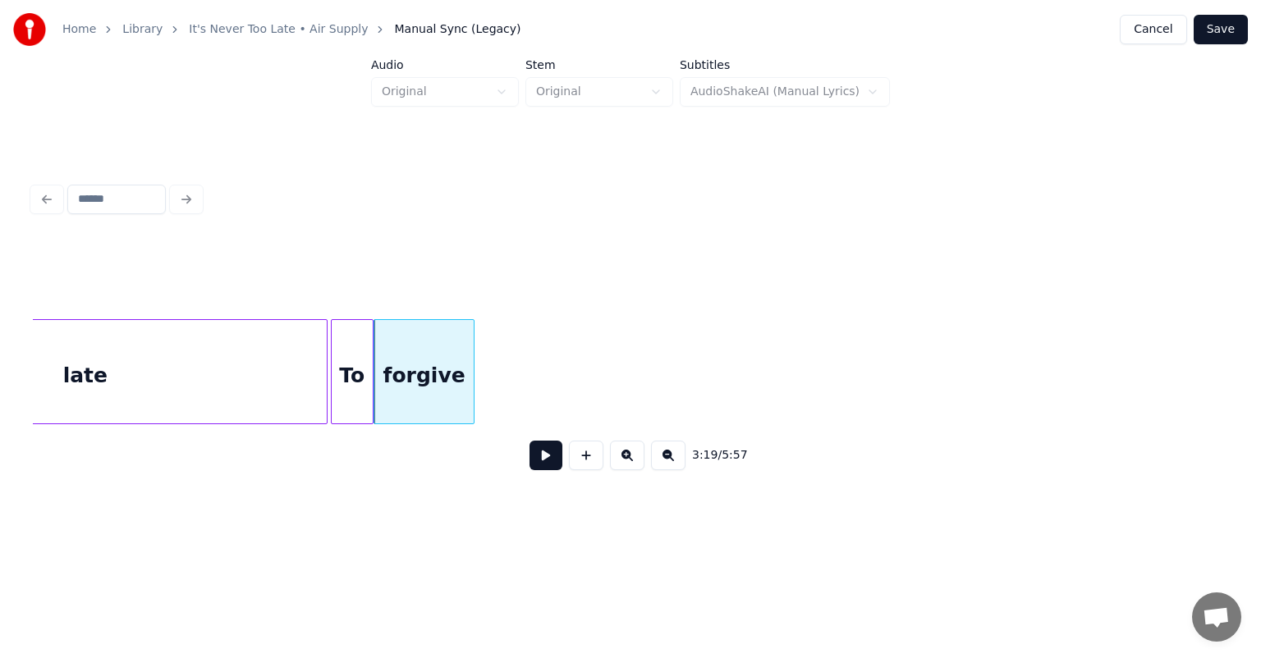
click at [472, 359] on div at bounding box center [471, 371] width 5 height 103
click at [333, 329] on div at bounding box center [334, 371] width 5 height 103
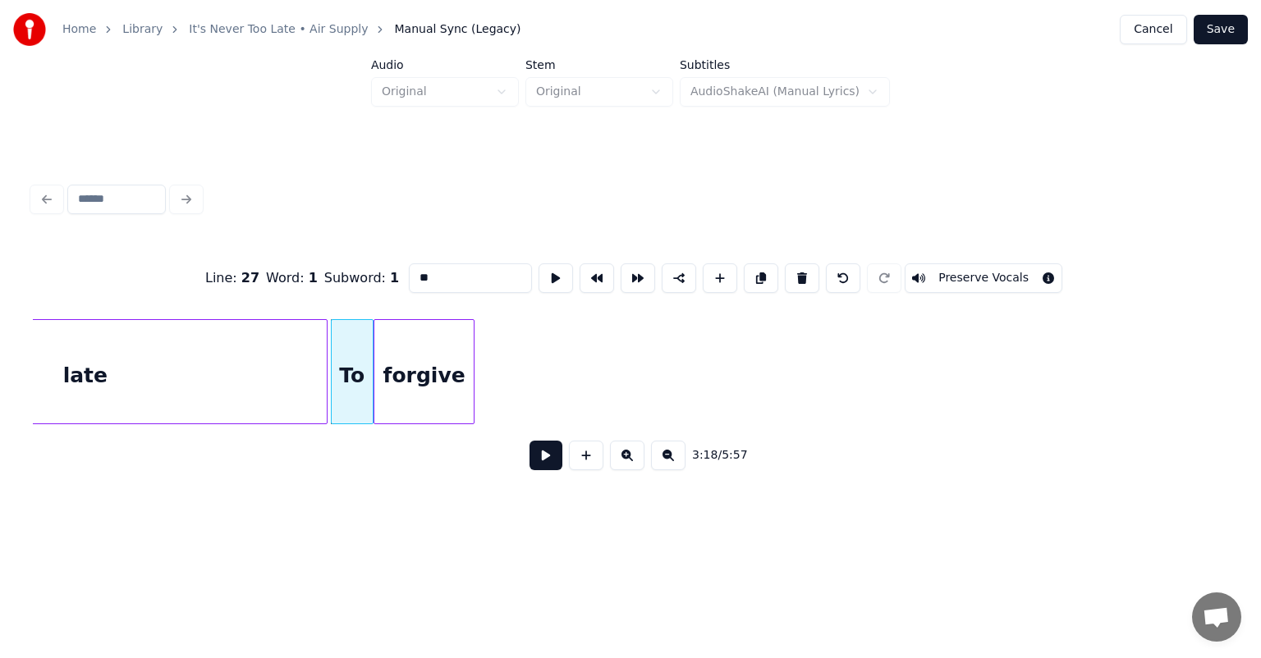
click at [538, 459] on button at bounding box center [545, 456] width 33 height 30
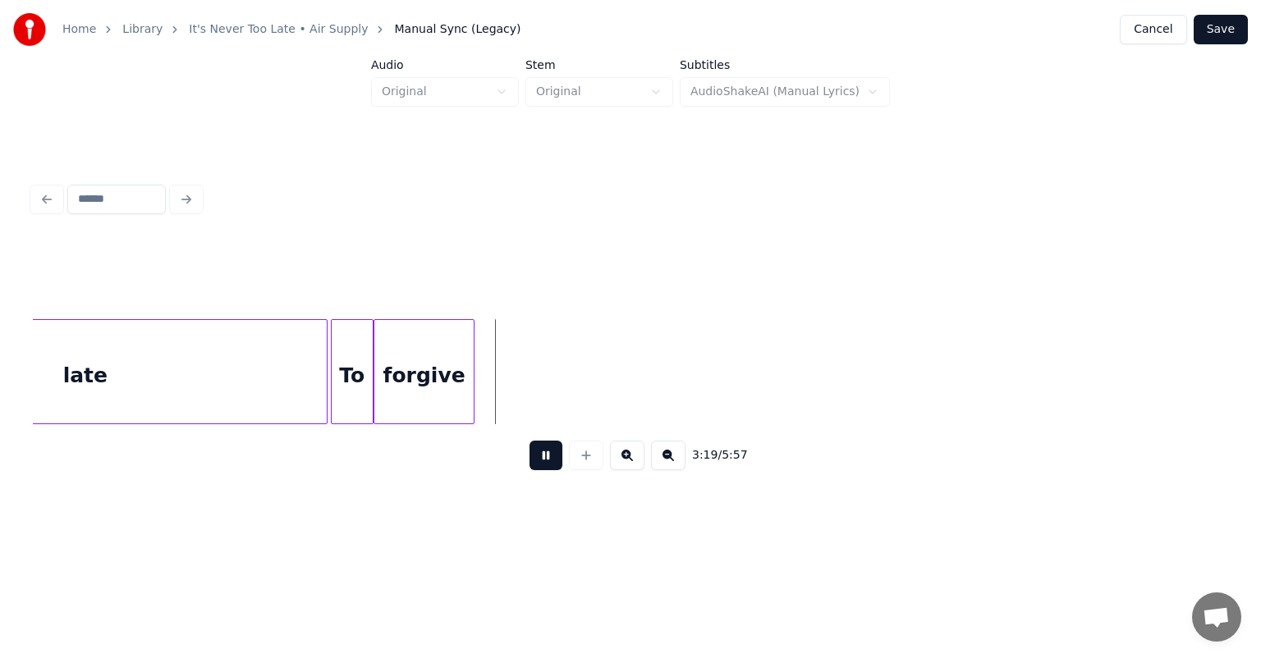
click at [538, 459] on button at bounding box center [545, 456] width 33 height 30
click at [492, 404] on div at bounding box center [491, 371] width 5 height 103
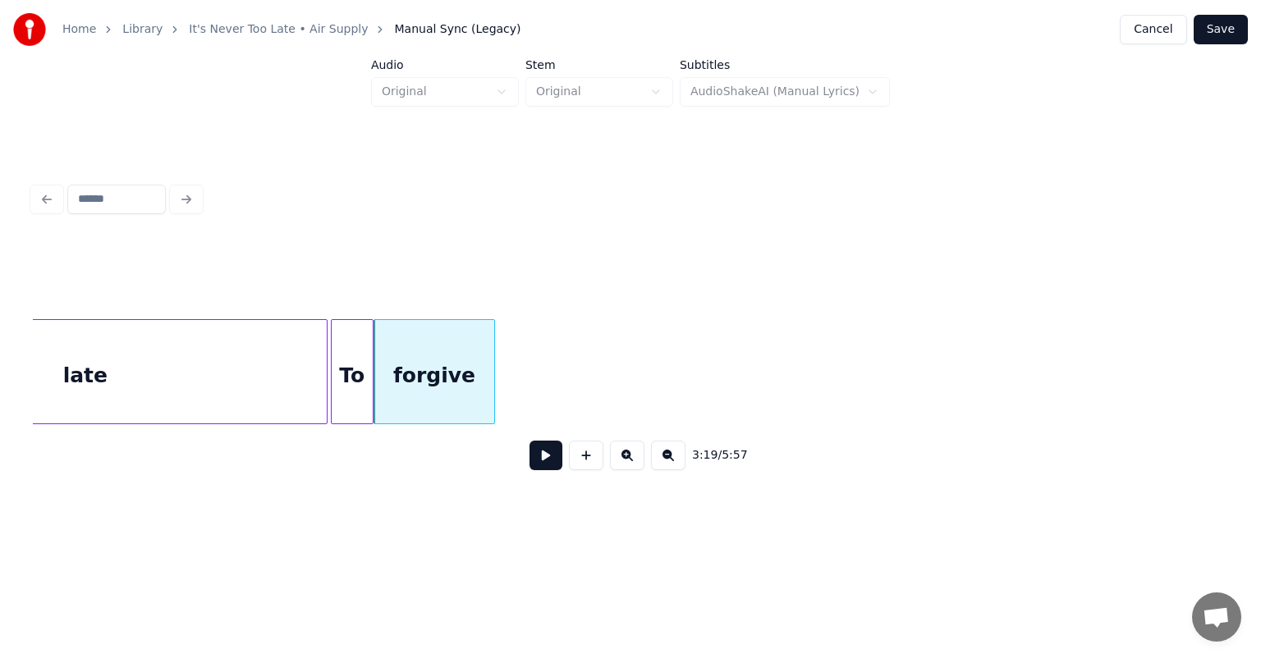
click at [785, 466] on div "3:19 / 5:57" at bounding box center [630, 455] width 1169 height 36
click at [351, 327] on div "To" at bounding box center [352, 376] width 41 height 112
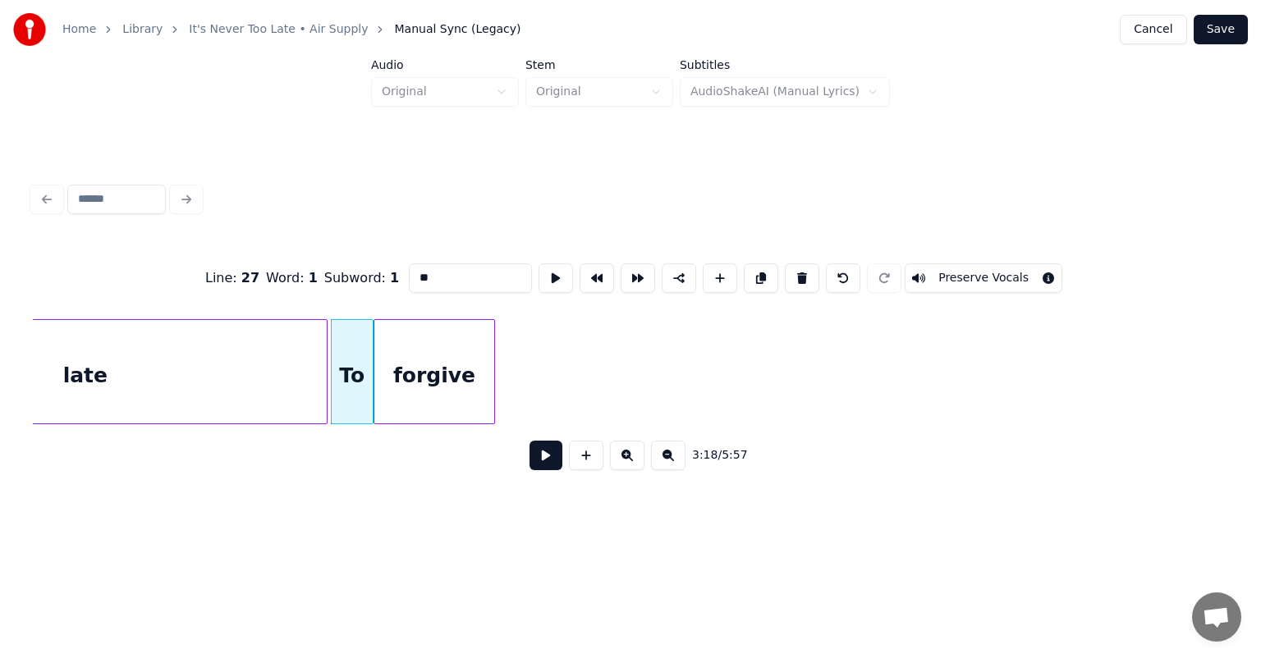
click at [550, 469] on button at bounding box center [545, 456] width 33 height 30
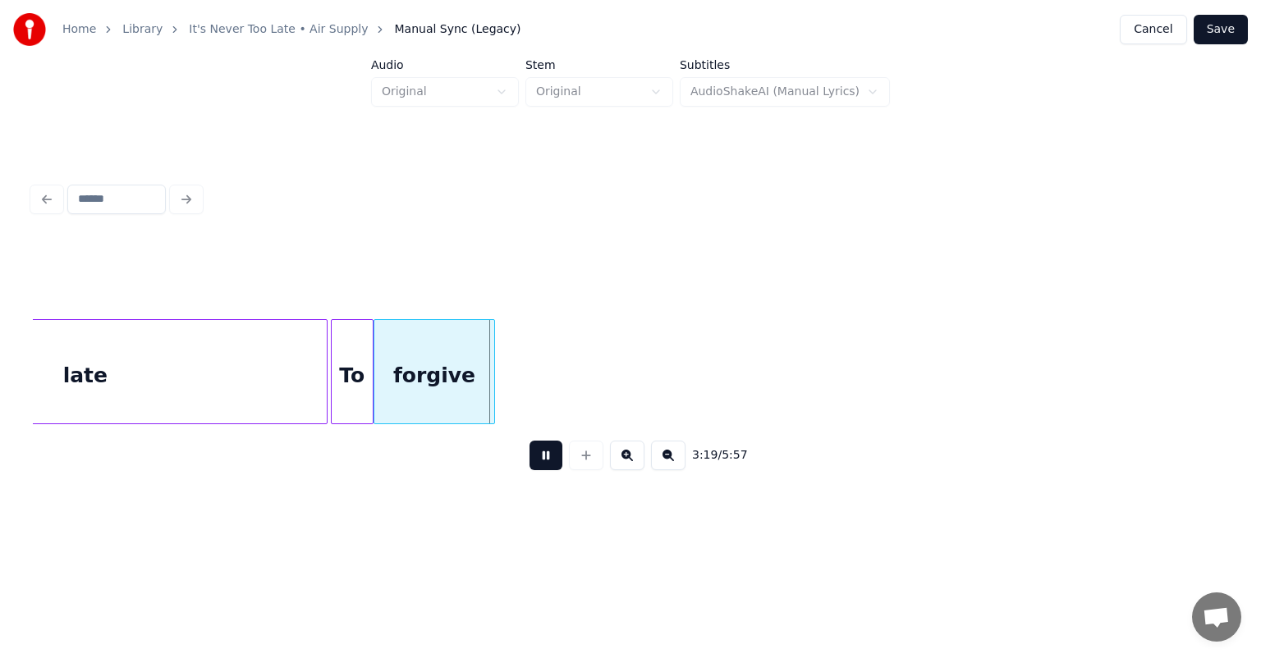
click at [550, 469] on button at bounding box center [545, 456] width 33 height 30
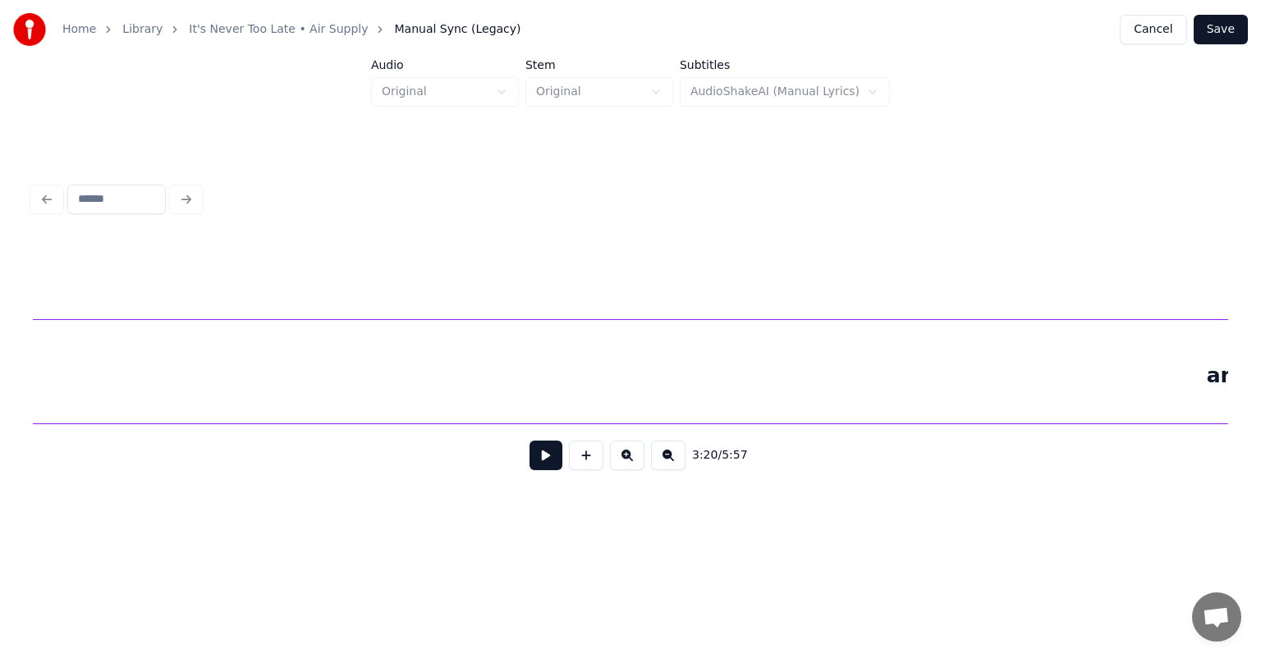
scroll to position [0, 43388]
click at [897, 374] on div "and" at bounding box center [896, 376] width 2835 height 112
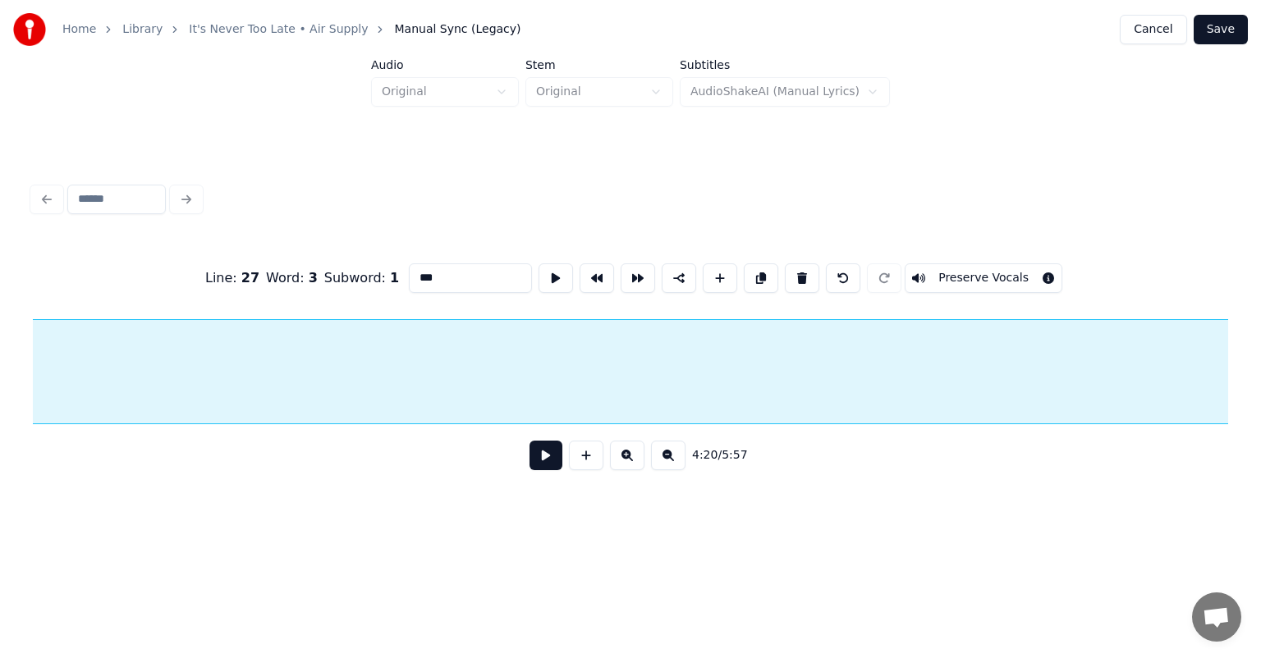
scroll to position [0, 44743]
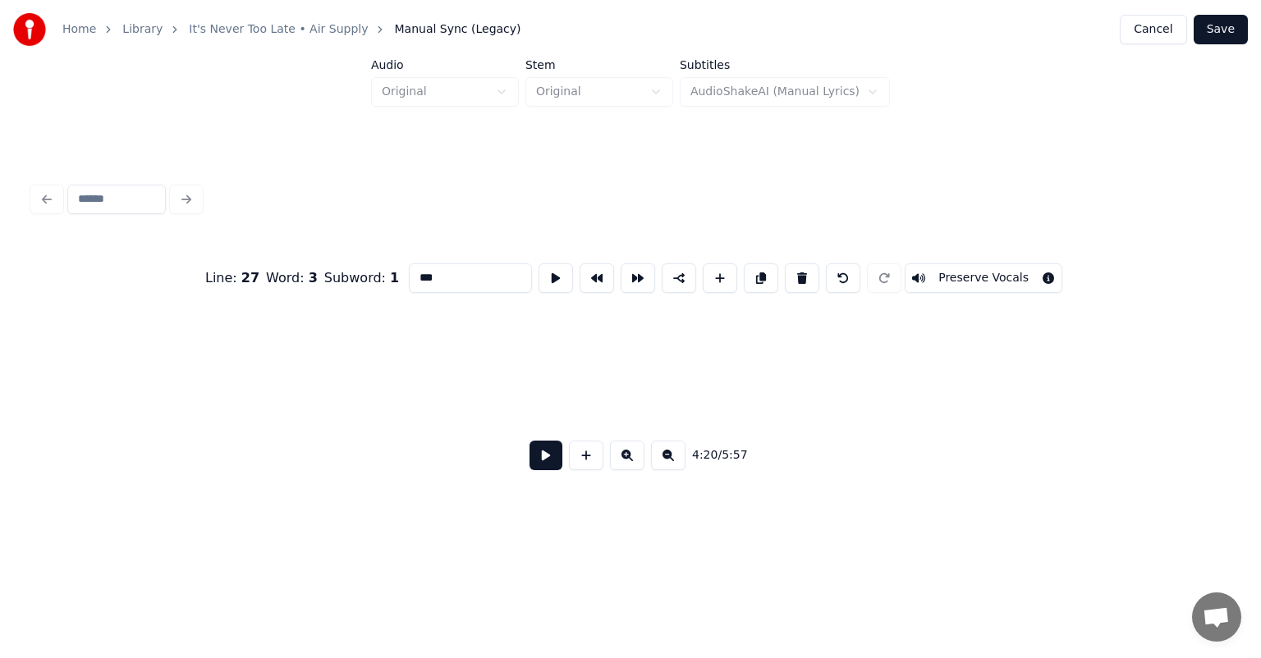
click at [0, 344] on div "Home Library It's Never Too Late • Air Supply Manual Sync (Legacy) Cancel Save …" at bounding box center [630, 264] width 1261 height 528
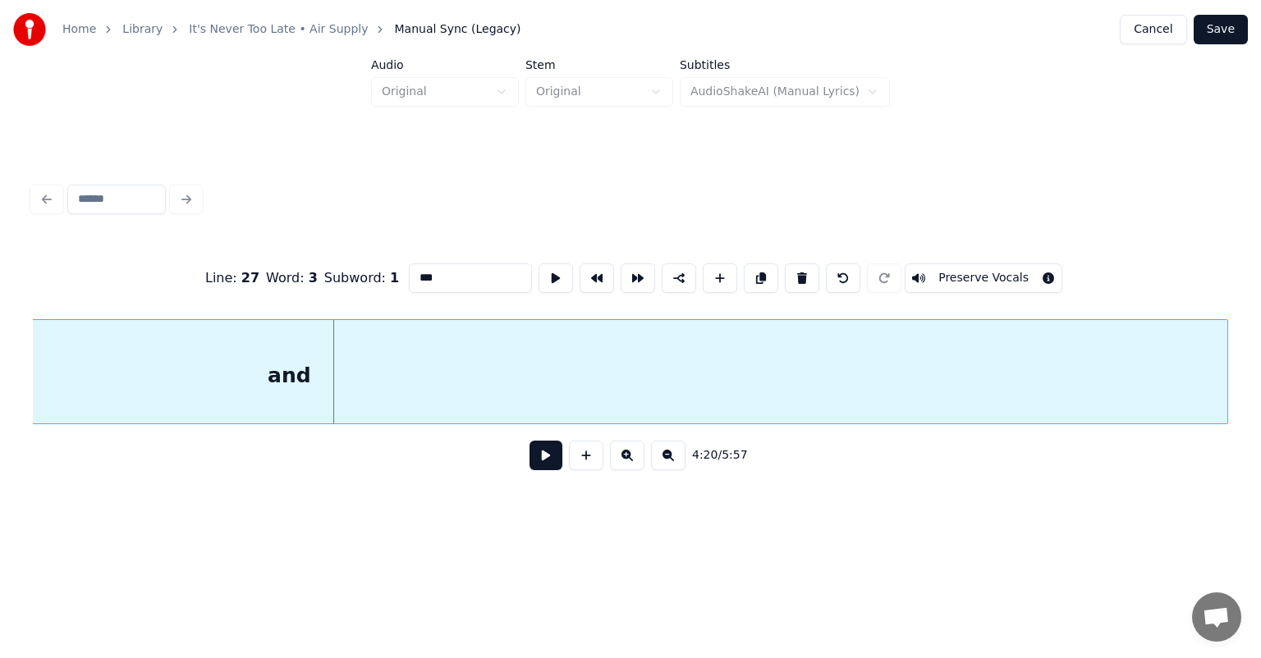
click at [0, 396] on div "Home Library It's Never Too Late • Air Supply Manual Sync (Legacy) Cancel Save …" at bounding box center [630, 264] width 1261 height 528
click at [13, 386] on div "Home Library It's Never Too Late • Air Supply Manual Sync (Legacy) Cancel Save …" at bounding box center [630, 264] width 1261 height 528
click at [368, 383] on div "and" at bounding box center [289, 376] width 1876 height 112
click at [42, 337] on div "and" at bounding box center [290, 376] width 1876 height 112
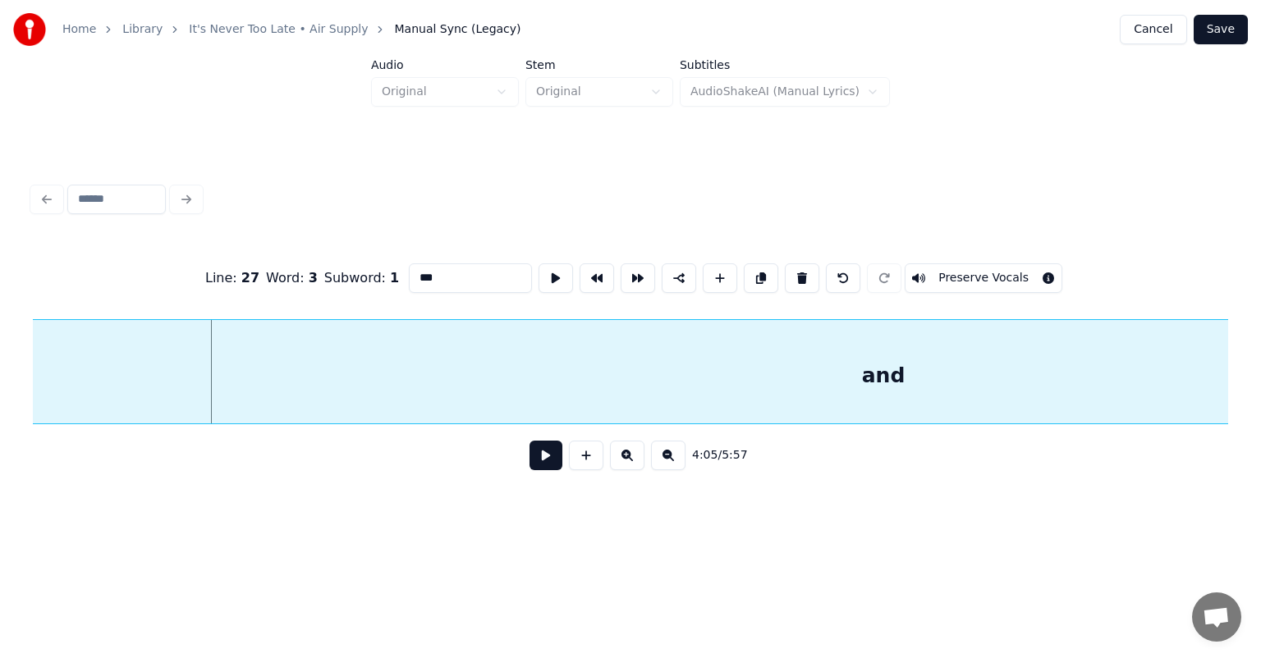
scroll to position [0, 39940]
click at [774, 400] on div "and" at bounding box center [993, 376] width 1876 height 112
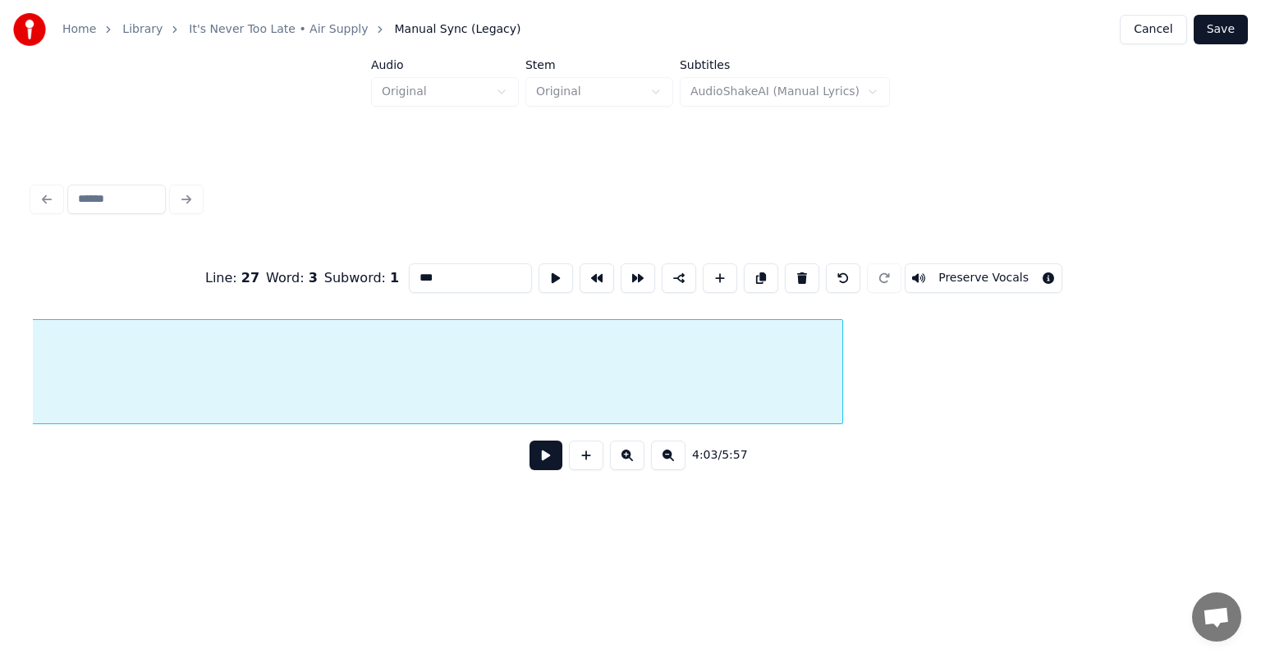
scroll to position [0, 41042]
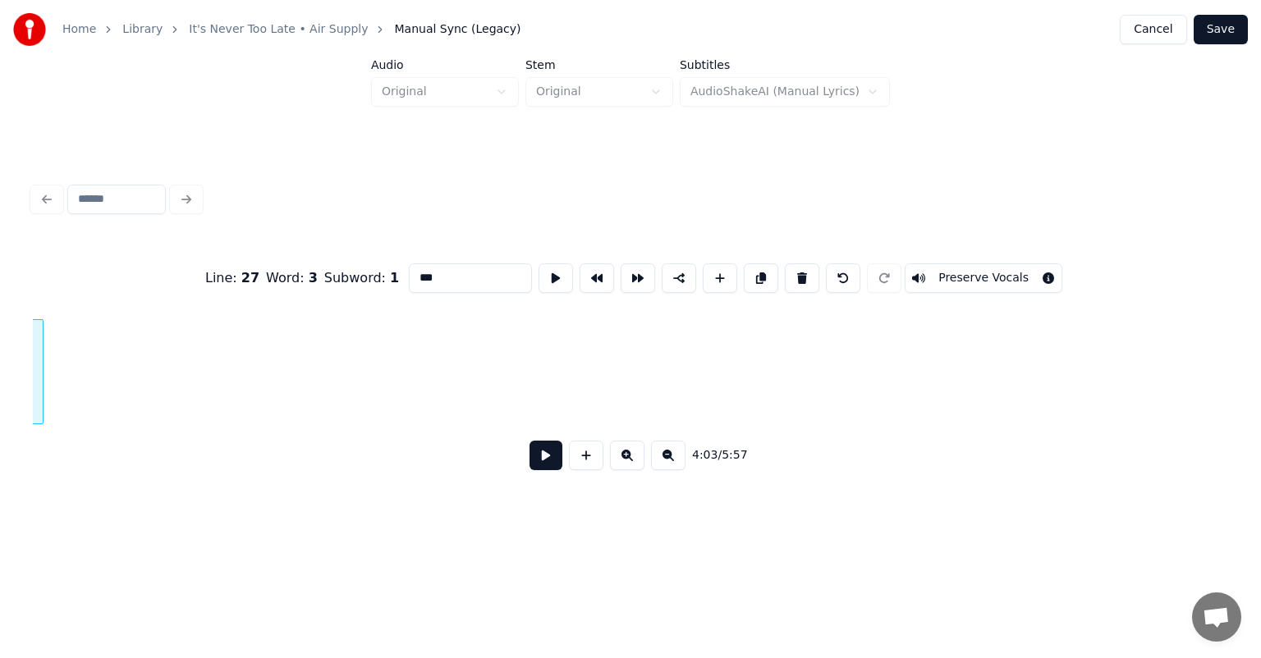
click at [40, 343] on div at bounding box center [40, 371] width 5 height 103
click at [67, 374] on div at bounding box center [67, 371] width 5 height 103
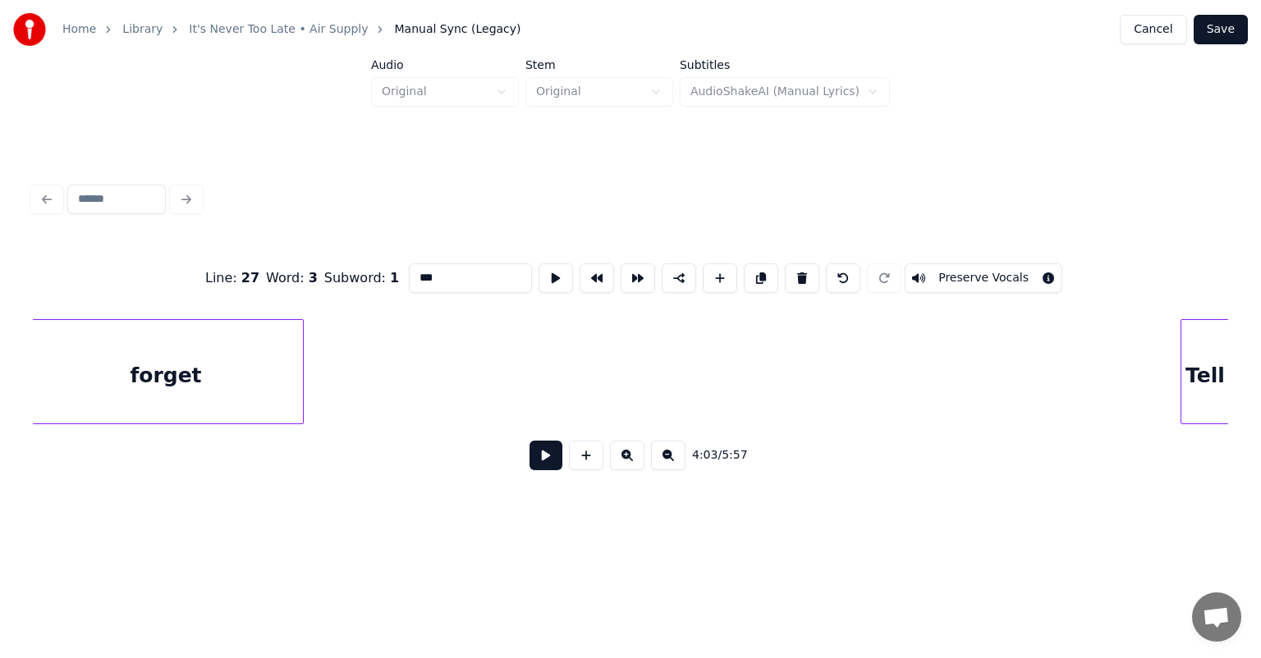
scroll to position [0, 45738]
click at [144, 373] on div "forget" at bounding box center [194, 376] width 274 height 112
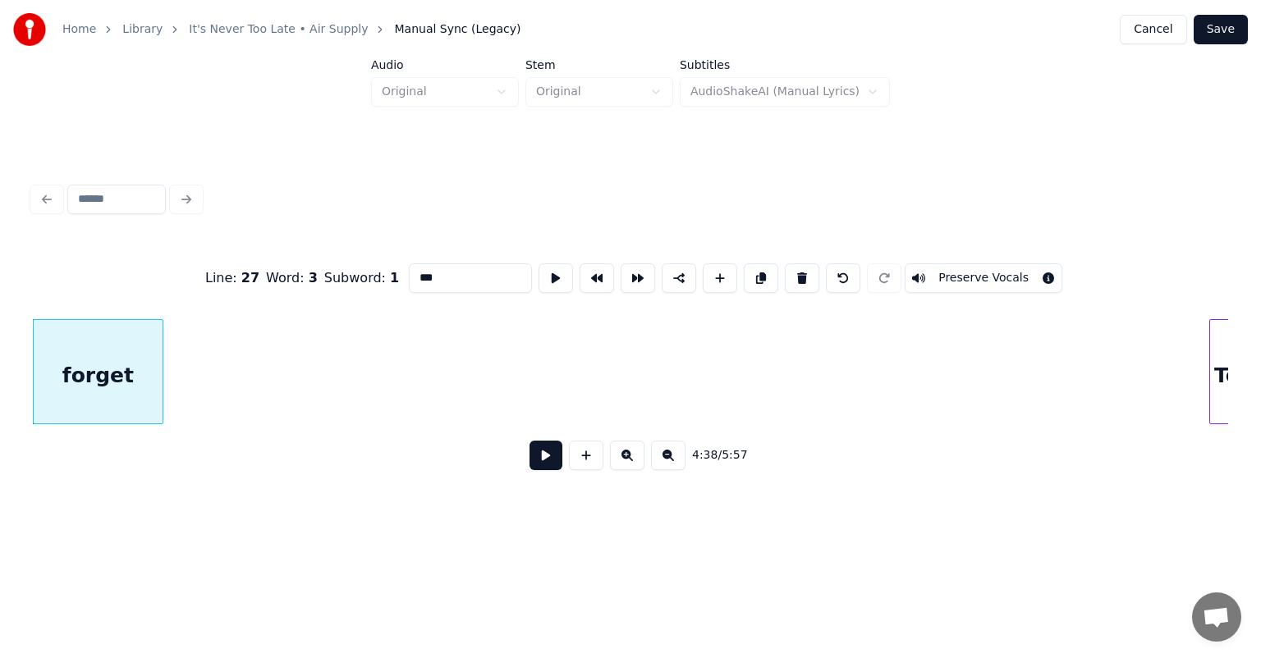
click at [158, 384] on div at bounding box center [160, 371] width 5 height 103
click at [44, 387] on div "forget" at bounding box center [92, 376] width 116 height 112
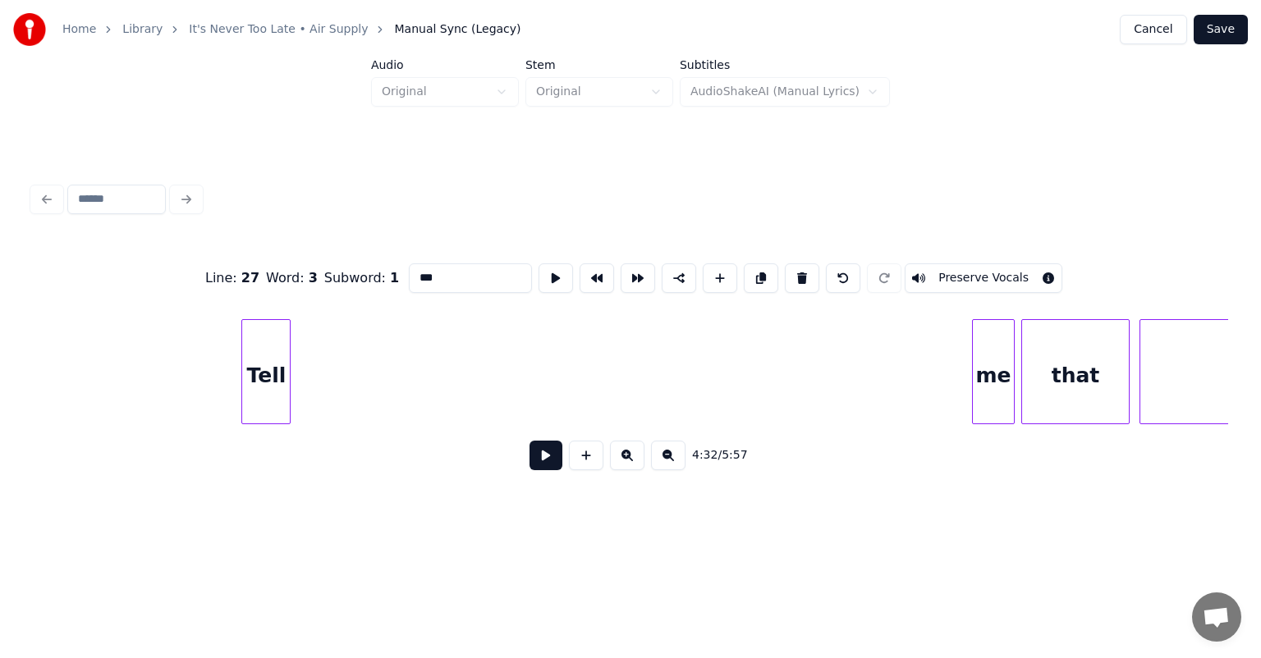
scroll to position [0, 45966]
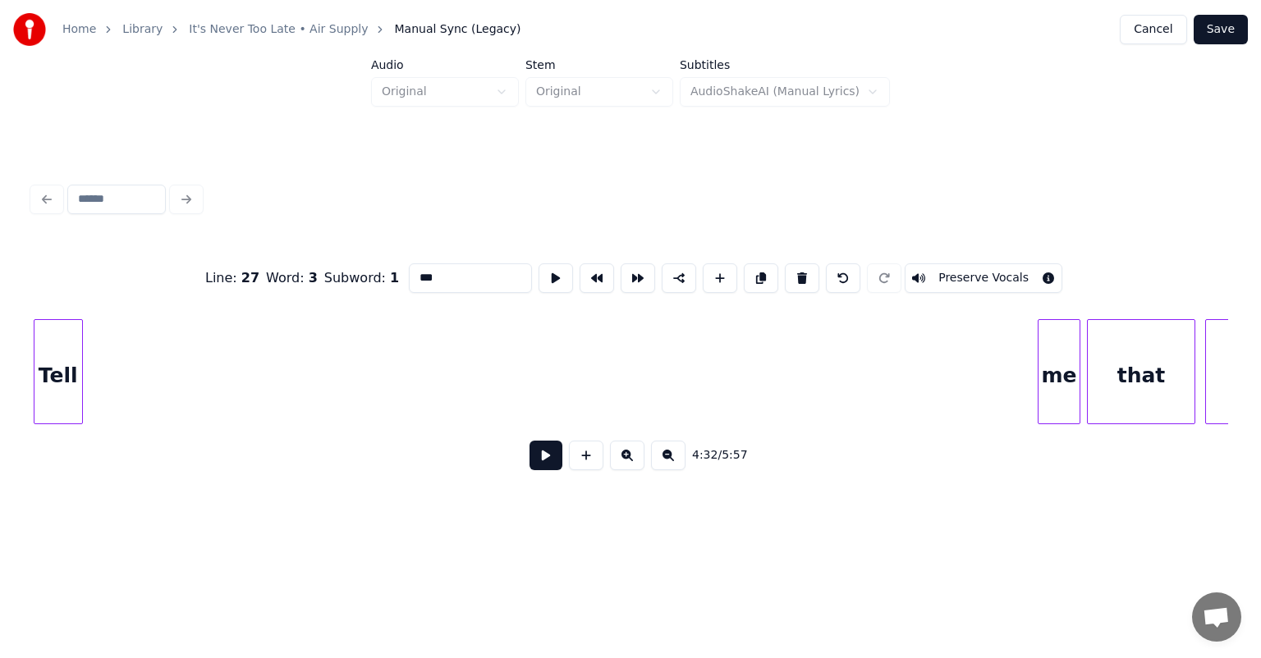
click at [0, 345] on div "Home Library It's Never Too Late • Air Supply Manual Sync (Legacy) Cancel Save …" at bounding box center [630, 264] width 1261 height 528
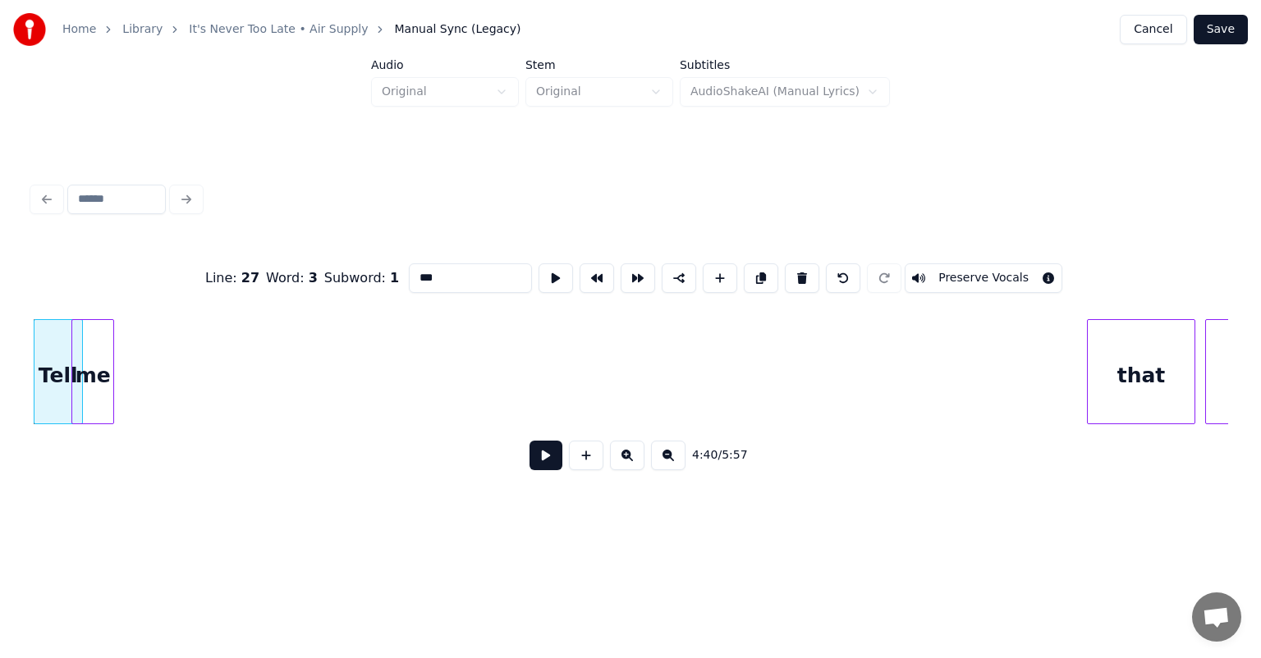
click at [94, 401] on div "me" at bounding box center [92, 376] width 41 height 112
click at [139, 398] on div "me" at bounding box center [118, 376] width 41 height 112
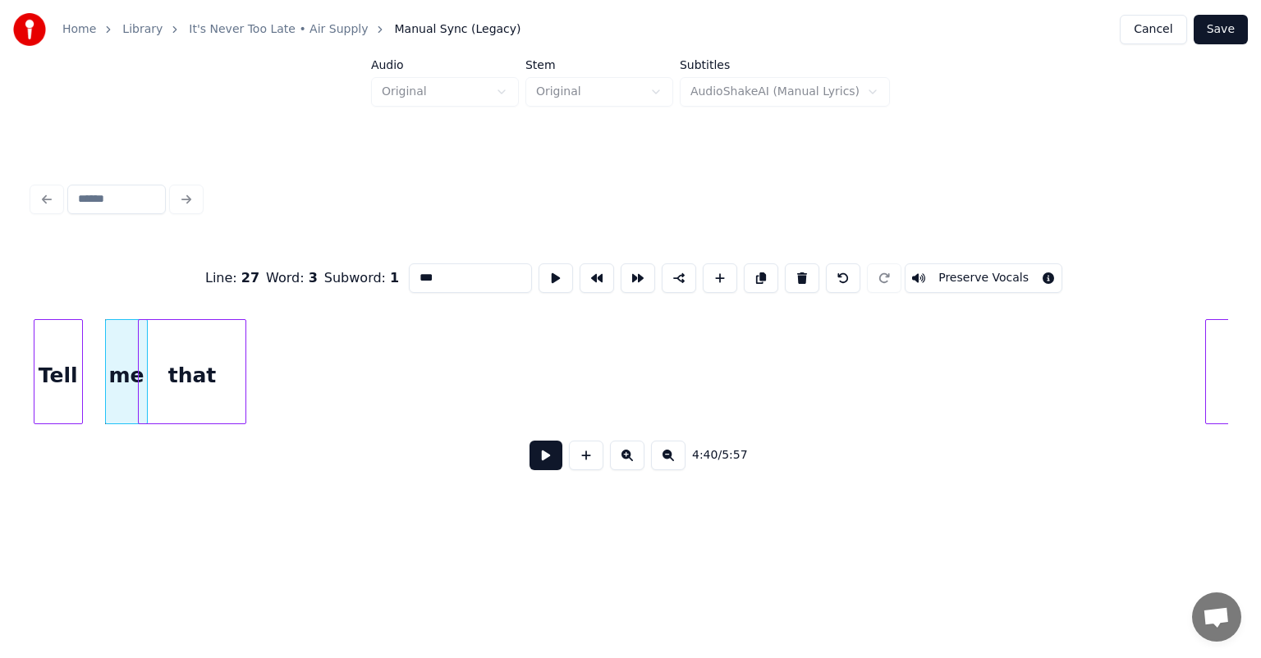
click at [190, 387] on div "that" at bounding box center [192, 376] width 107 height 112
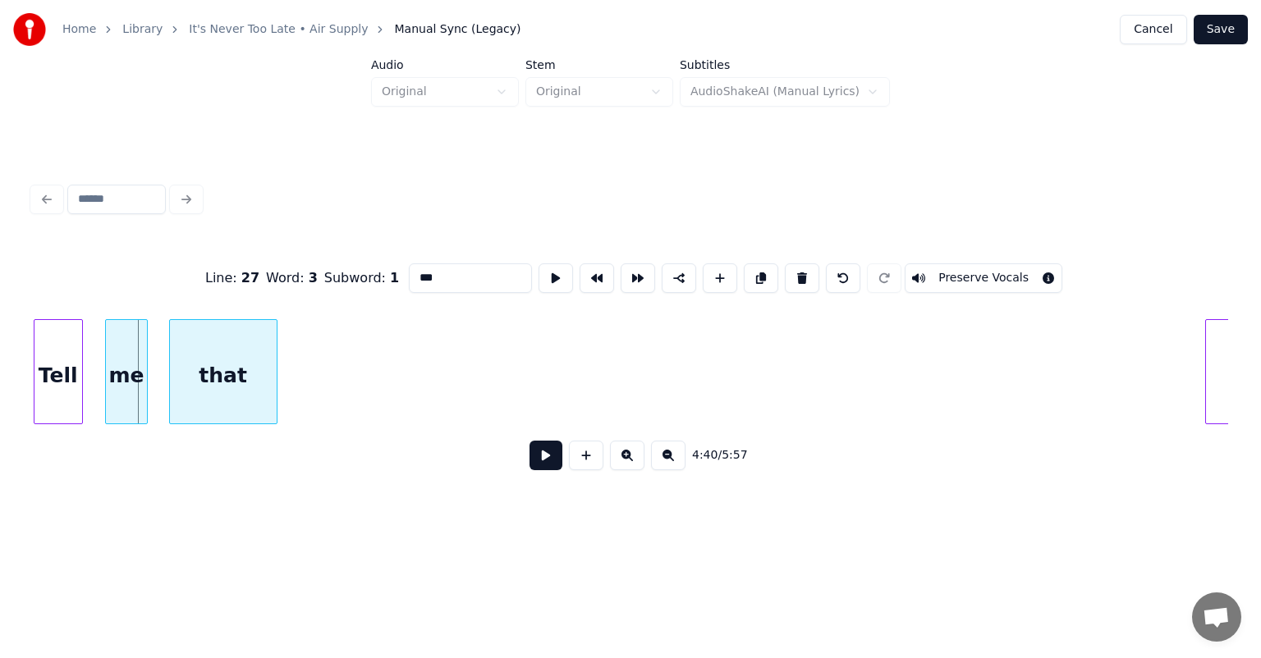
click at [221, 386] on div "that" at bounding box center [223, 376] width 107 height 112
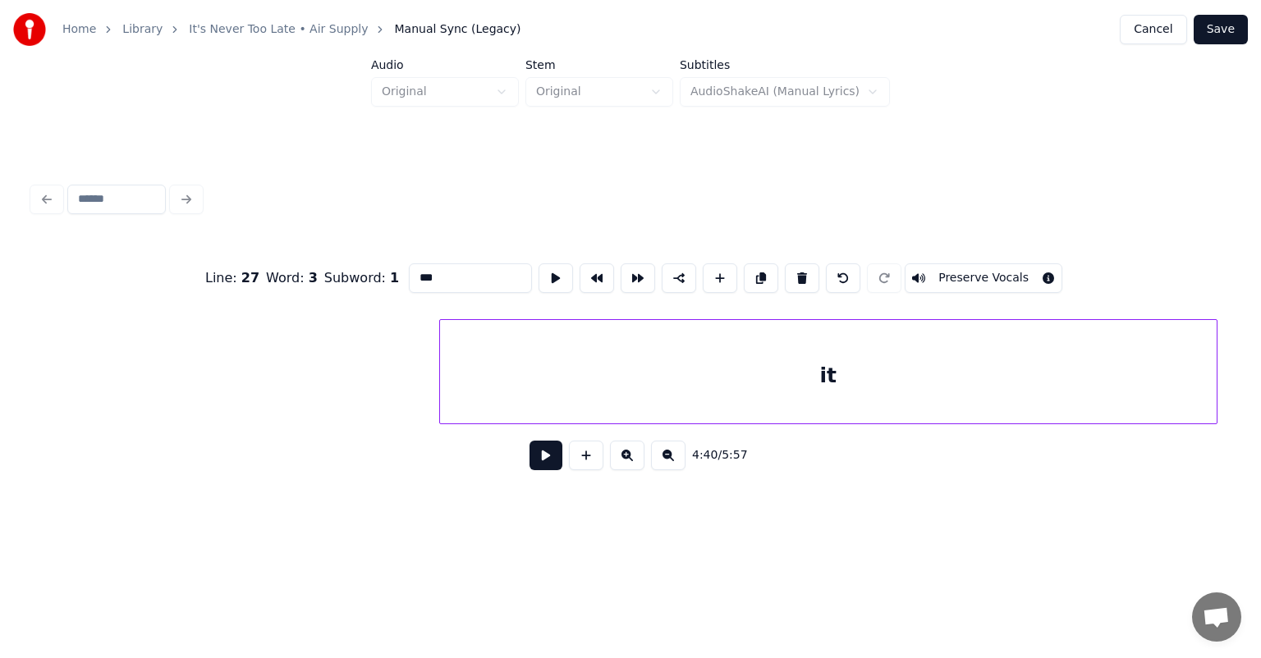
scroll to position [0, 46506]
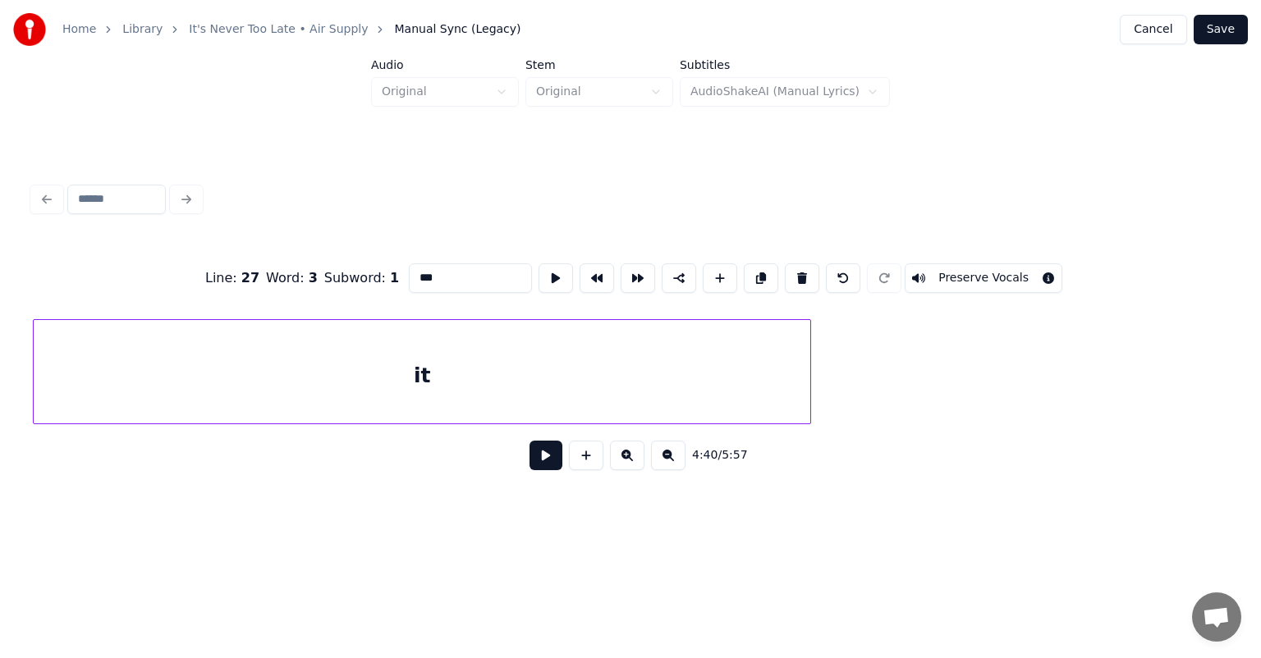
click at [584, 369] on div "it" at bounding box center [422, 376] width 776 height 112
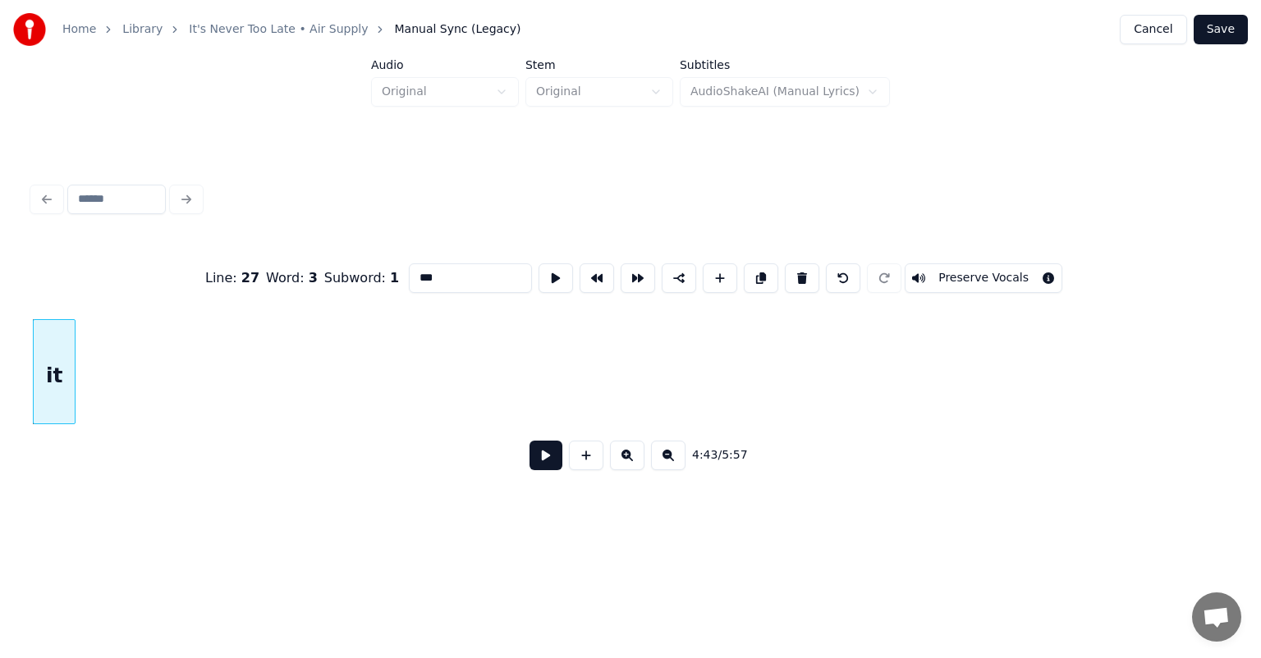
click at [72, 395] on div at bounding box center [72, 371] width 5 height 103
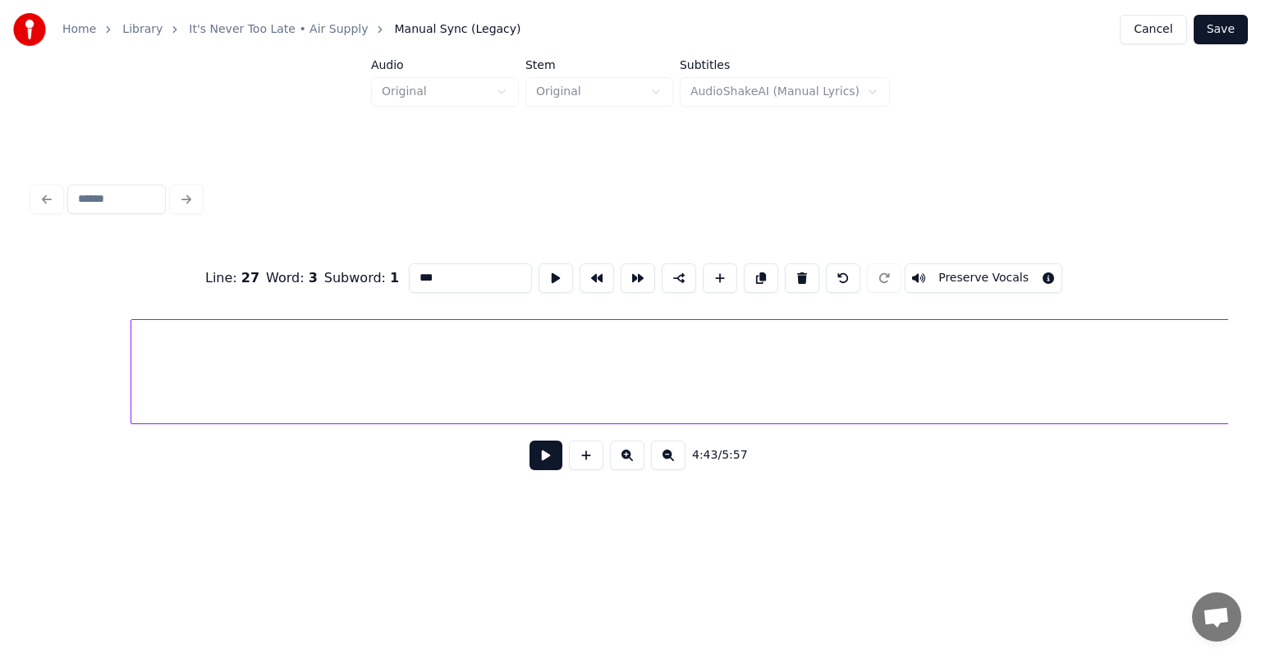
scroll to position [0, 47527]
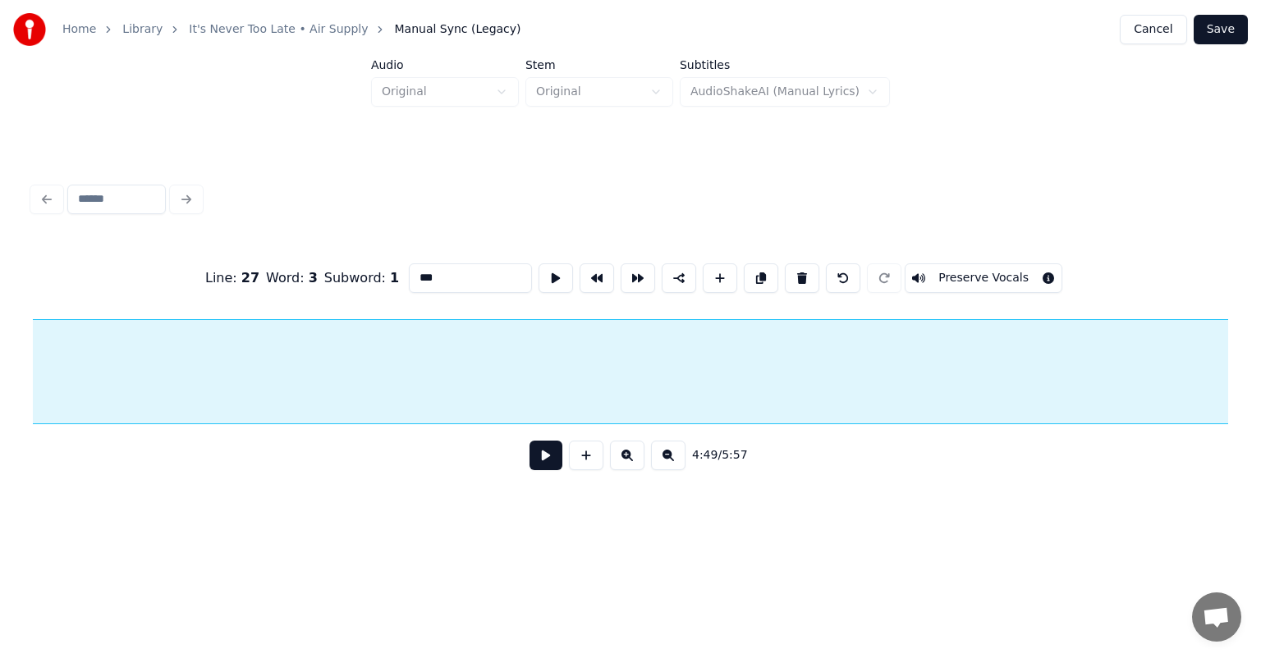
scroll to position [0, 50327]
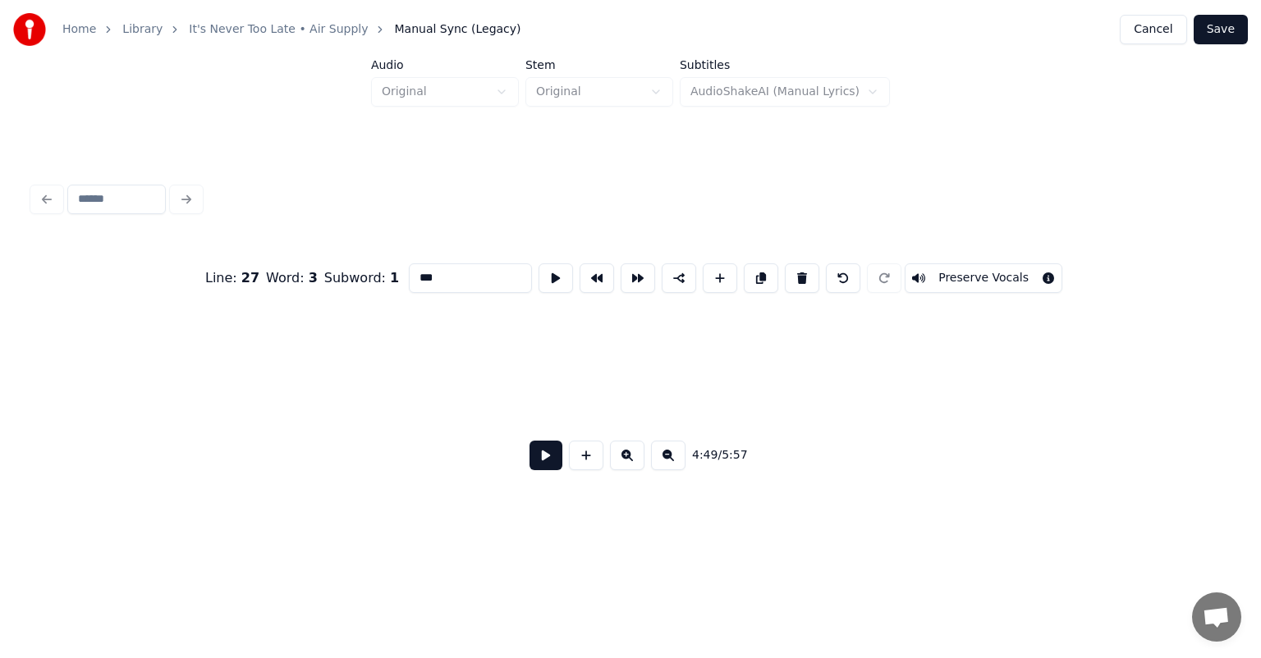
click at [4, 345] on div "Home Library It's Never Too Late • Air Supply Manual Sync (Legacy) Cancel Save …" at bounding box center [630, 264] width 1261 height 528
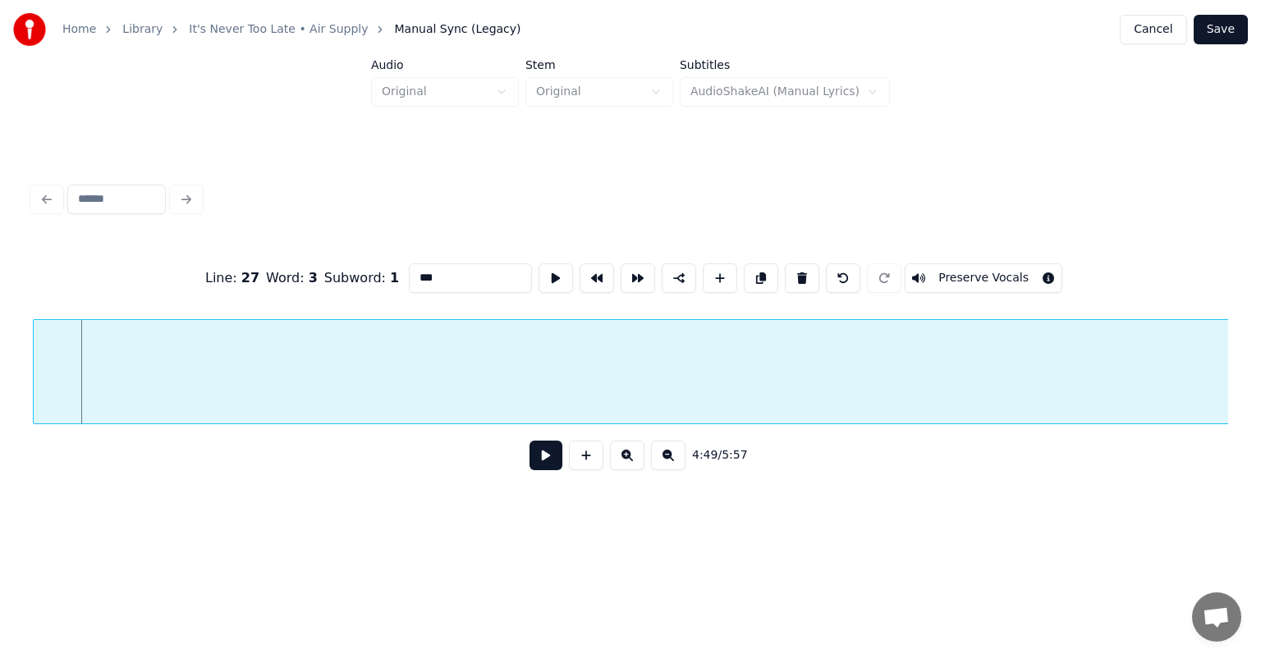
scroll to position [0, 47476]
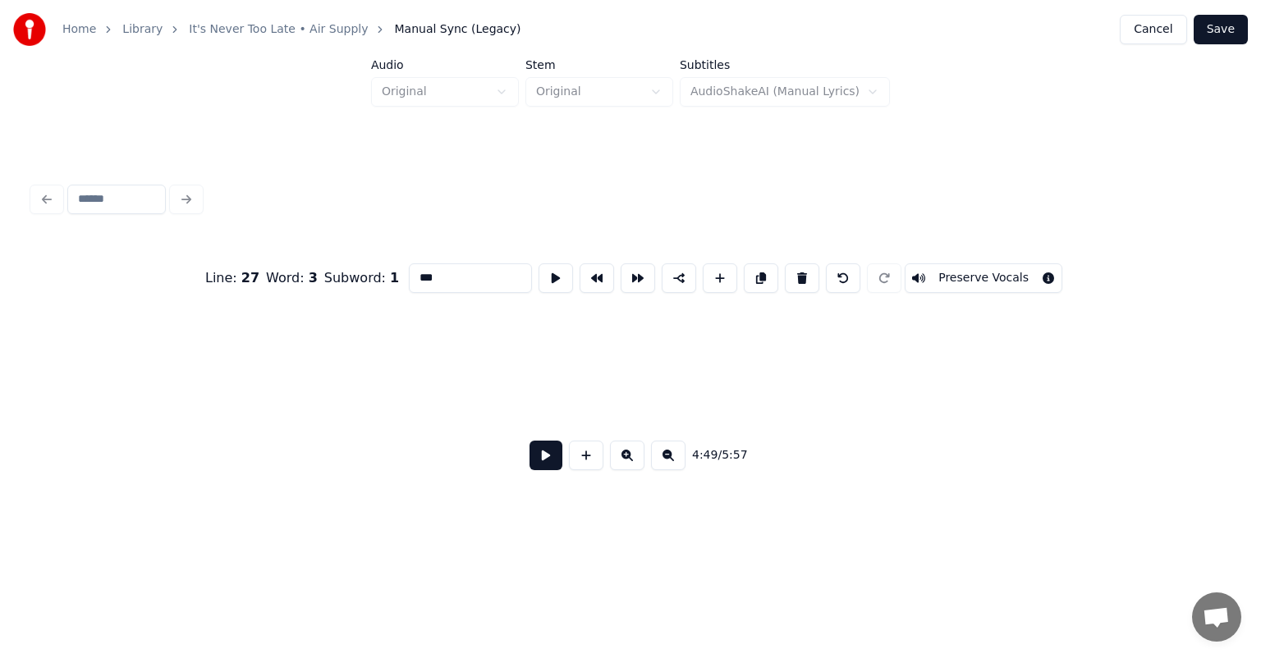
click at [3, 370] on div "Home Library It's Never Too Late • Air Supply Manual Sync (Legacy) Cancel Save …" at bounding box center [630, 264] width 1261 height 528
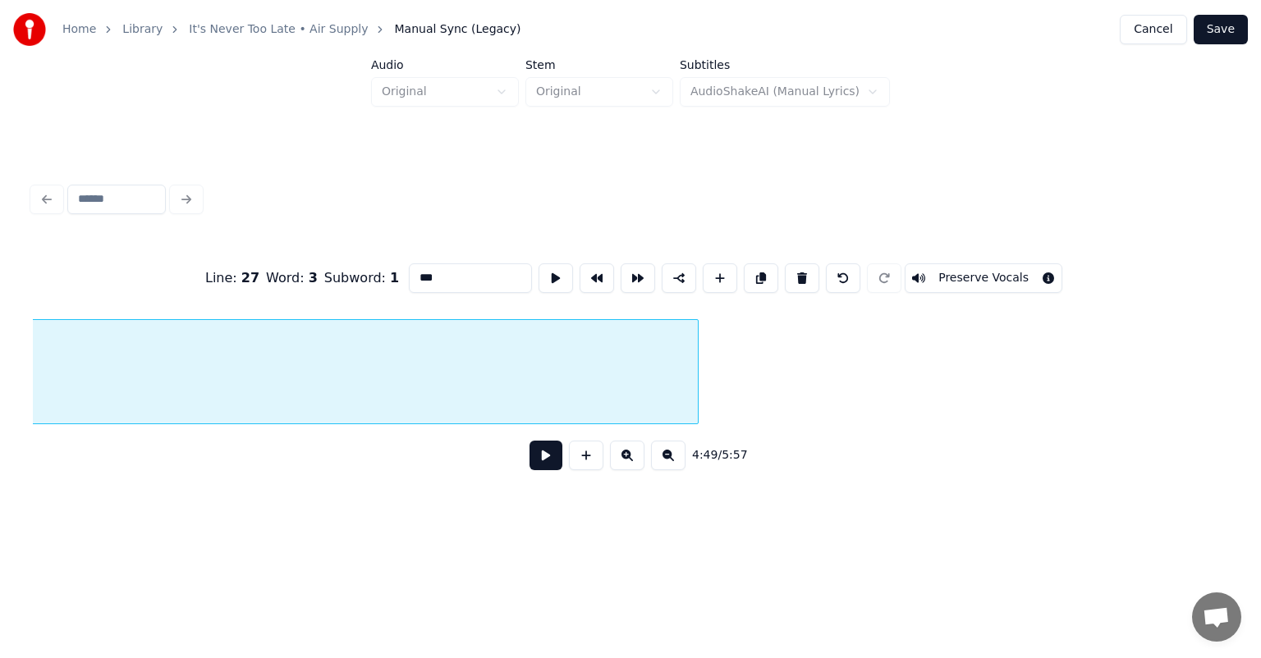
scroll to position [0, 48543]
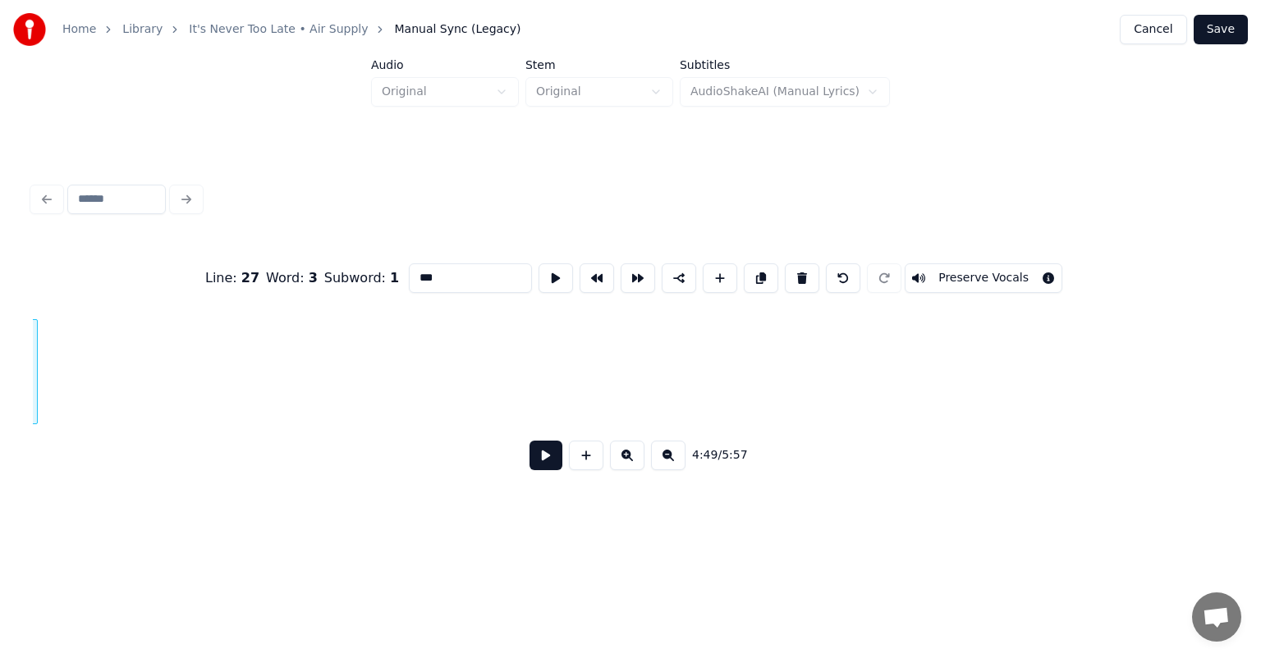
click at [34, 364] on div at bounding box center [34, 371] width 5 height 103
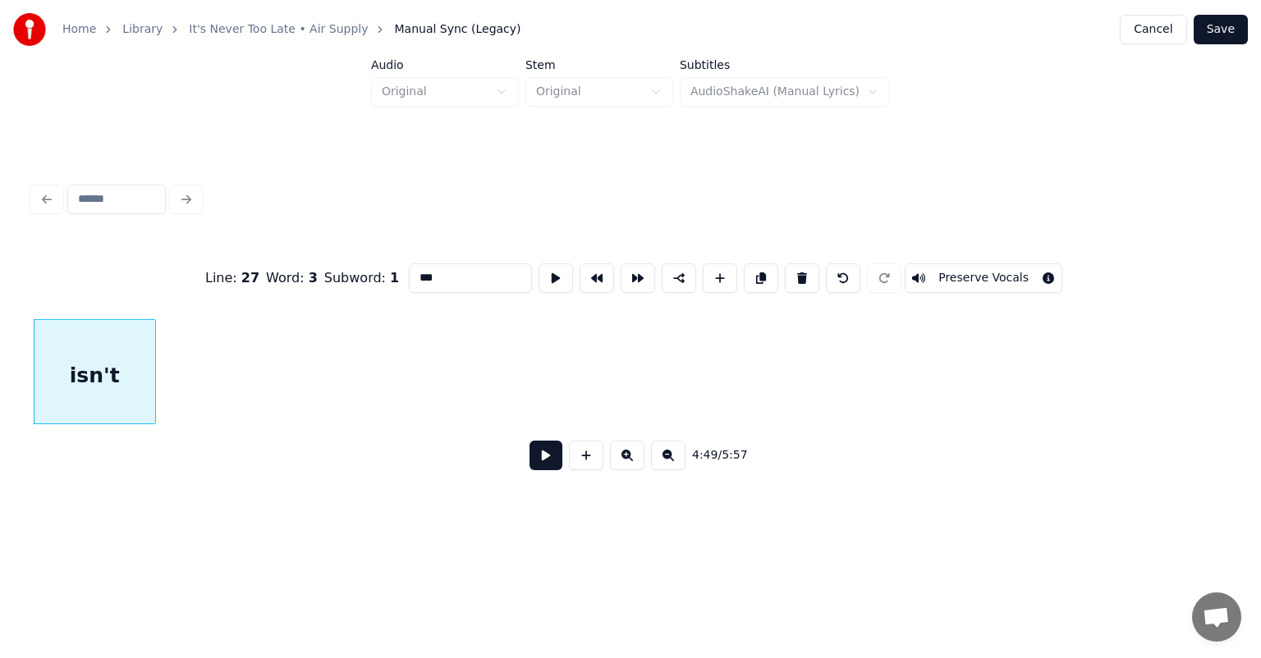
click at [150, 388] on div at bounding box center [152, 371] width 5 height 103
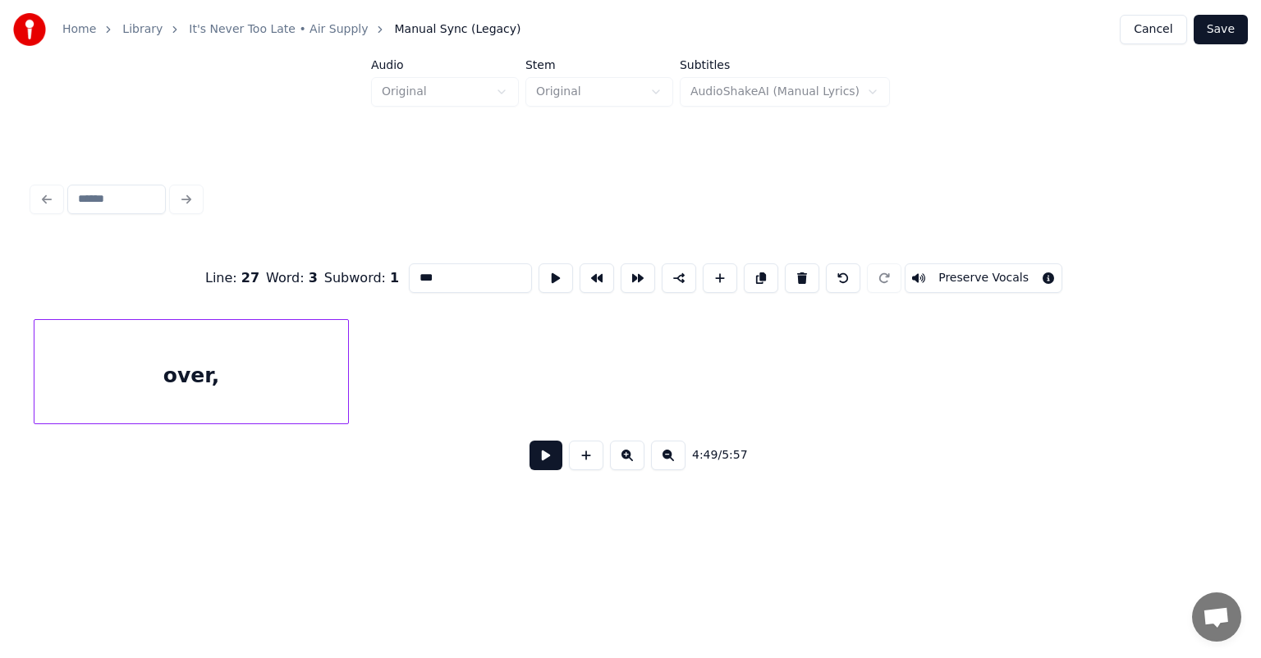
scroll to position [0, 50609]
click at [14, 340] on div "Home Library It's Never Too Late • Air Supply Manual Sync (Legacy) Cancel Save …" at bounding box center [630, 264] width 1261 height 528
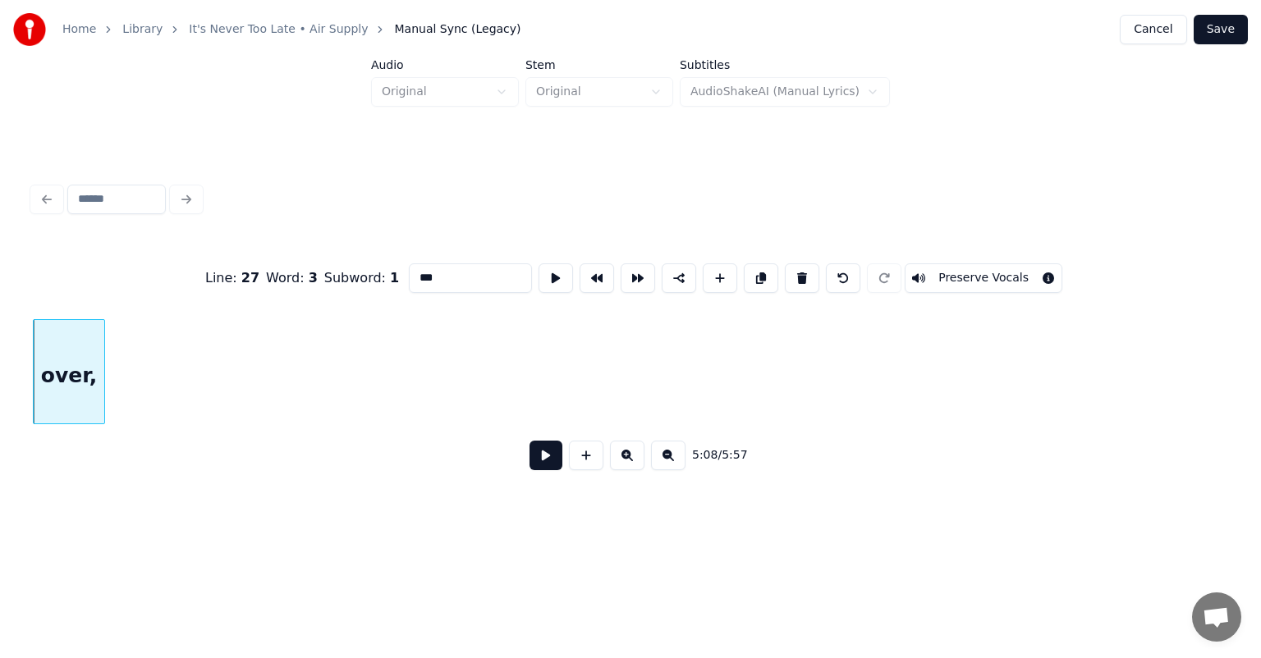
click at [101, 367] on div at bounding box center [101, 371] width 5 height 103
click at [22, 368] on div "Home Library It's Never Too Late • Air Supply Manual Sync (Legacy) Cancel Save …" at bounding box center [630, 264] width 1261 height 528
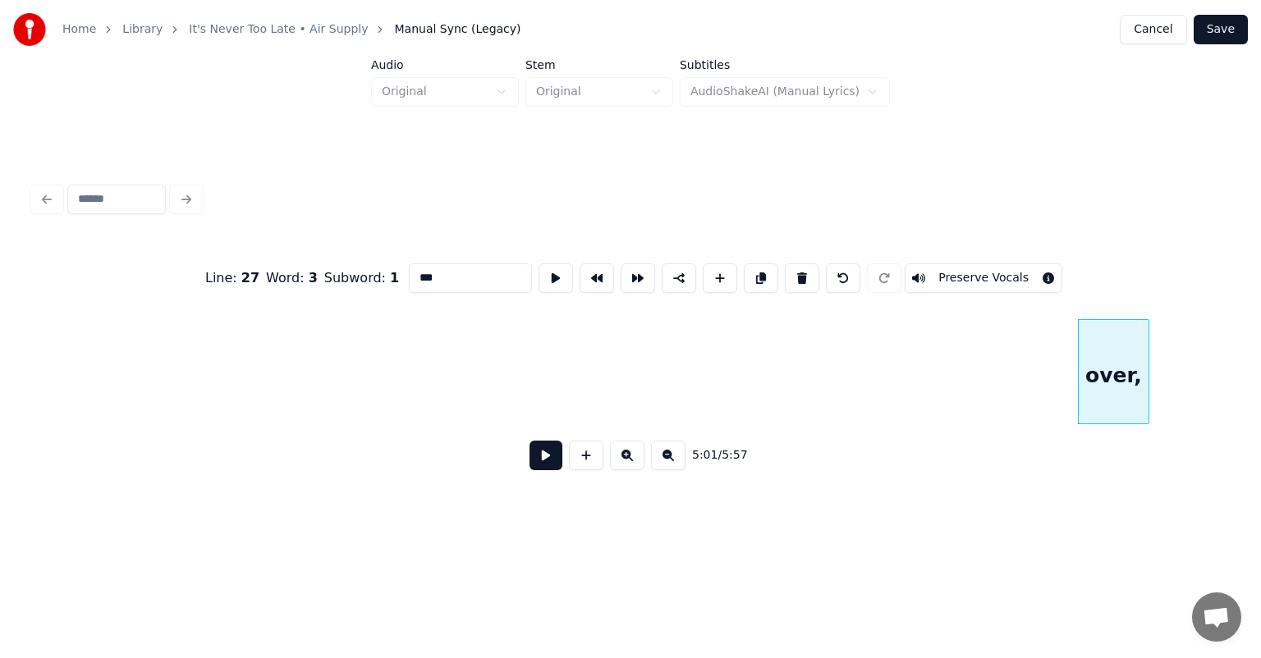
scroll to position [0, 48388]
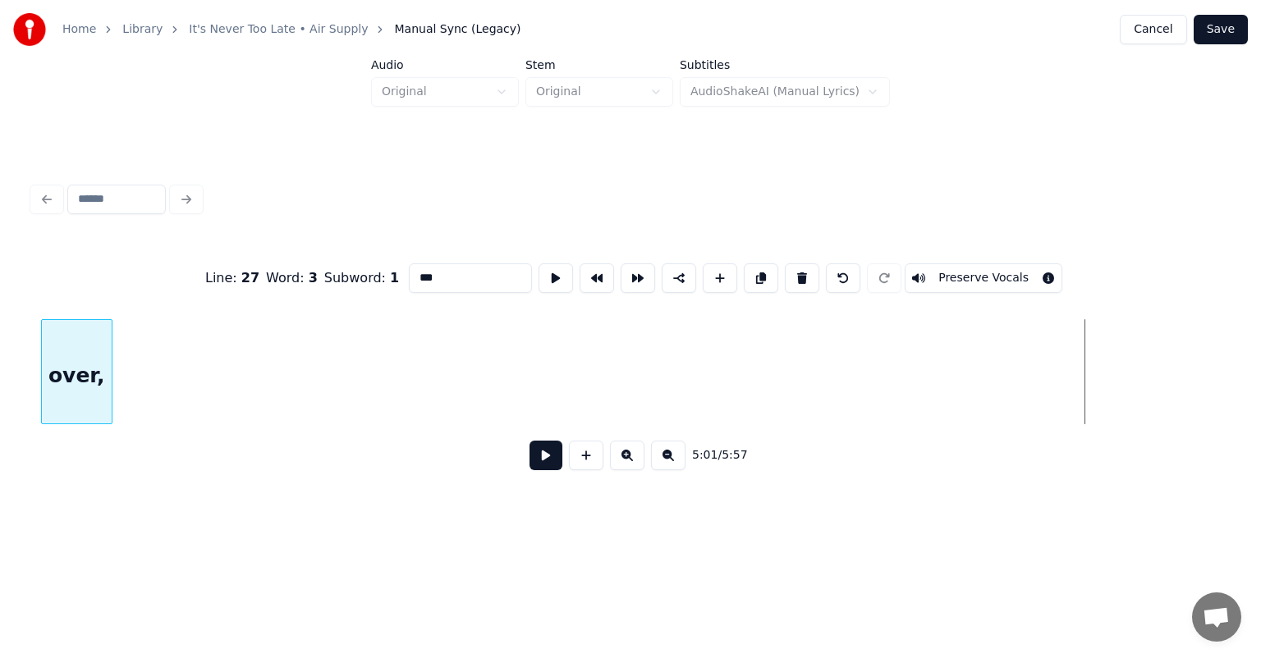
click at [77, 322] on div "over," at bounding box center [77, 376] width 70 height 112
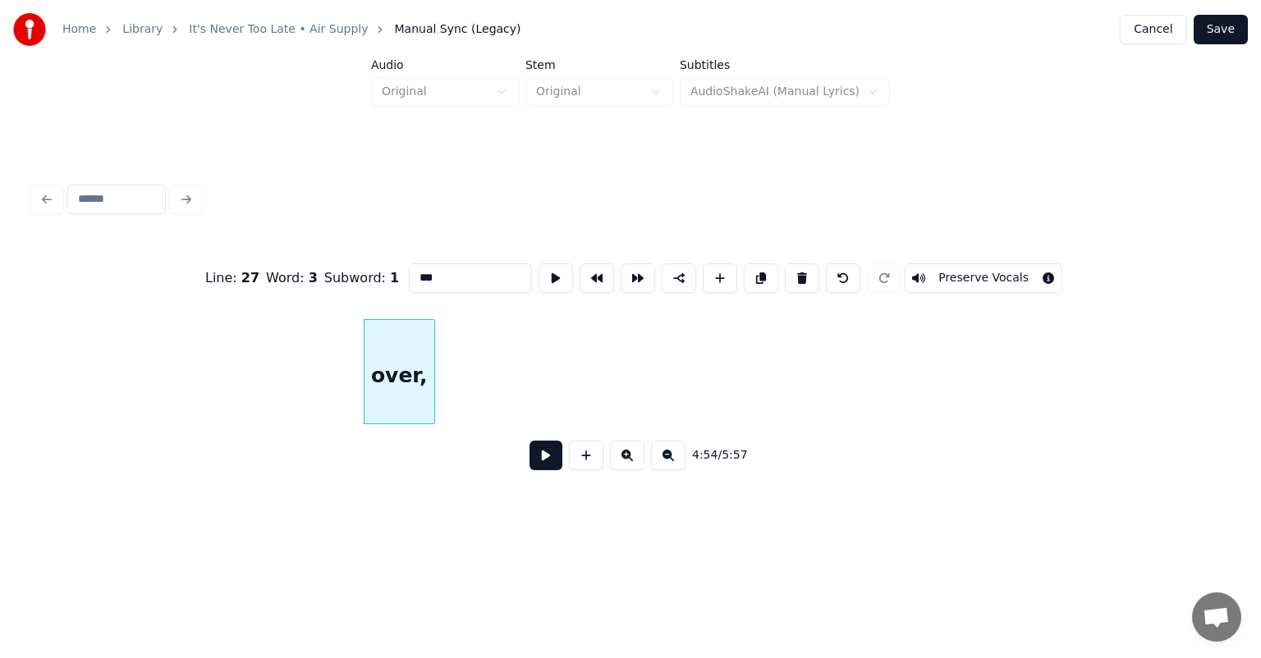
scroll to position [0, 48060]
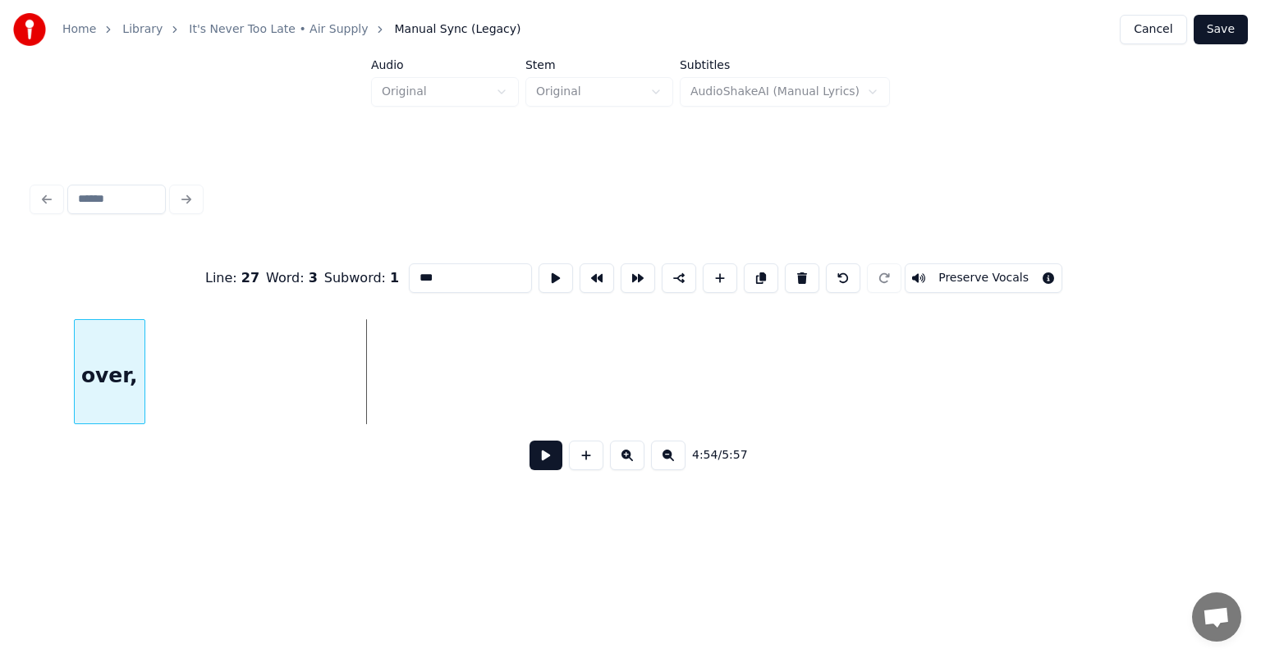
click at [86, 341] on div "over," at bounding box center [110, 376] width 70 height 112
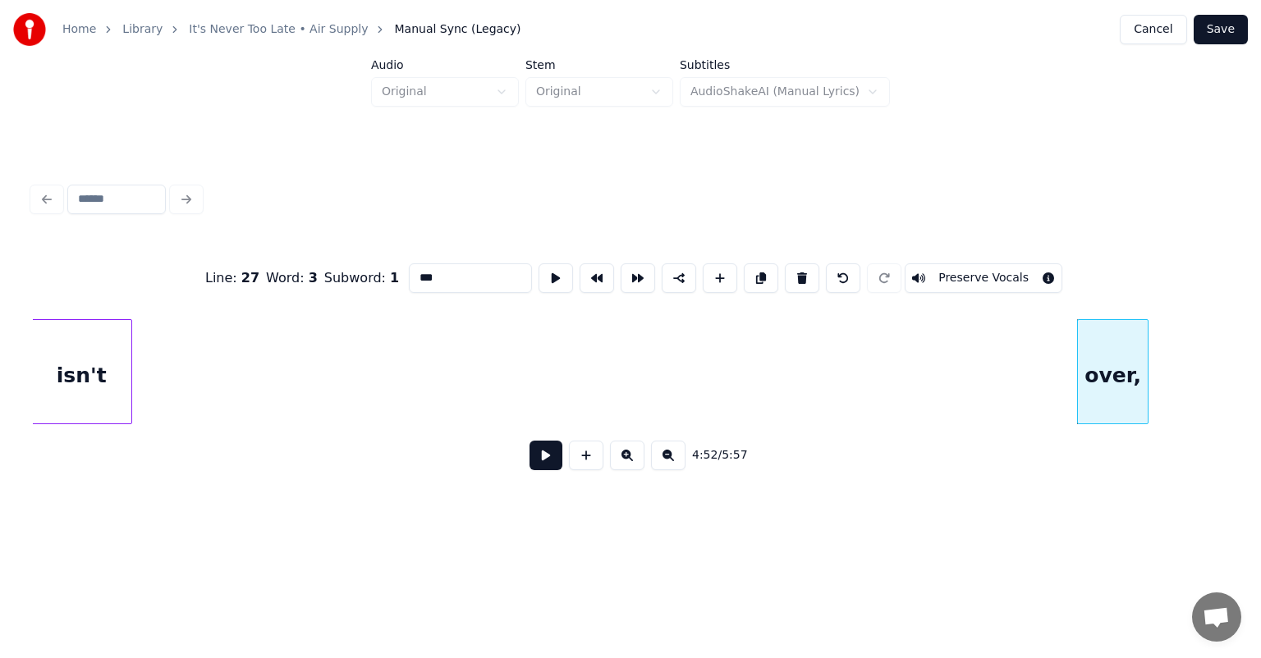
scroll to position [0, 47037]
click at [13, 338] on div "Home Library It's Never Too Late • Air Supply Manual Sync (Legacy) Cancel Save …" at bounding box center [630, 264] width 1261 height 528
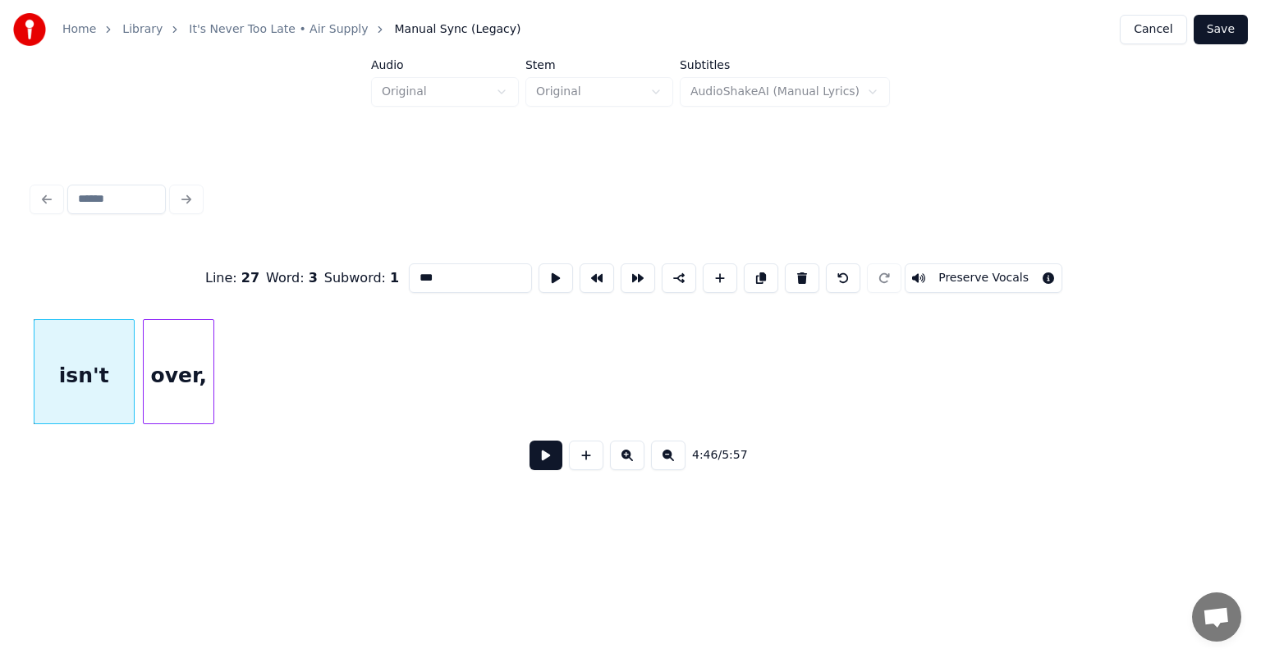
click at [163, 277] on div "Line : 27 Word : 3 Subword : 1 *** Preserve Vocals 4:46 / 5:57" at bounding box center [630, 362] width 1195 height 250
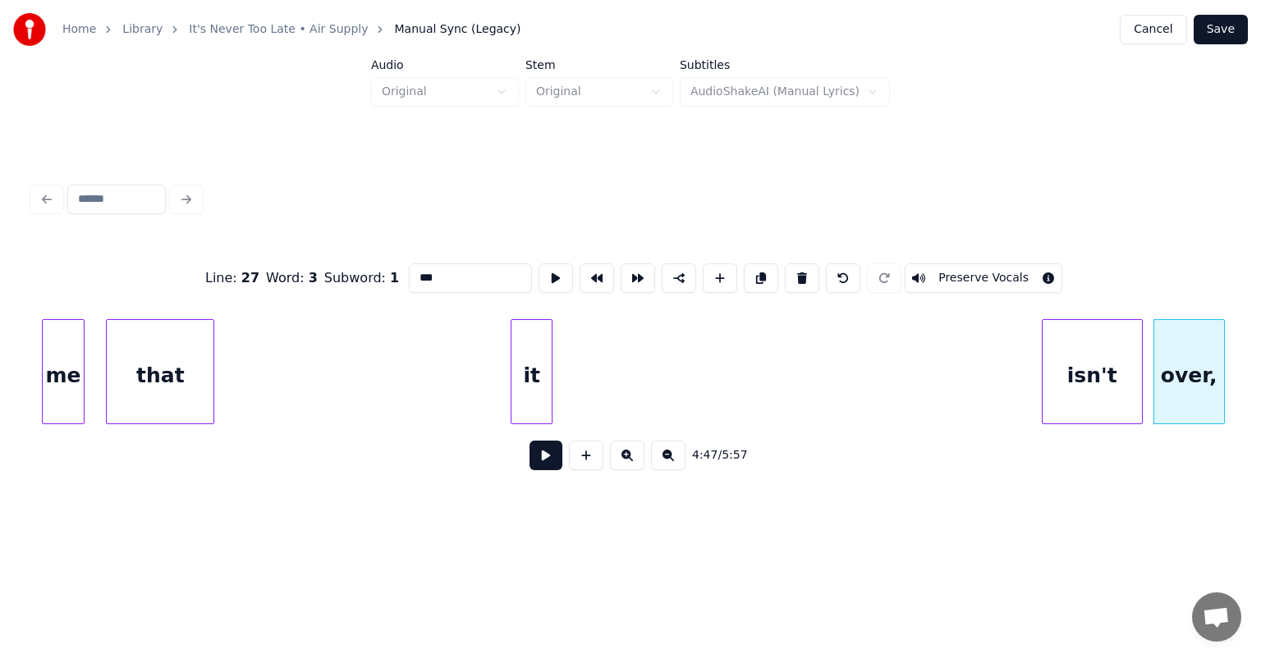
scroll to position [0, 45986]
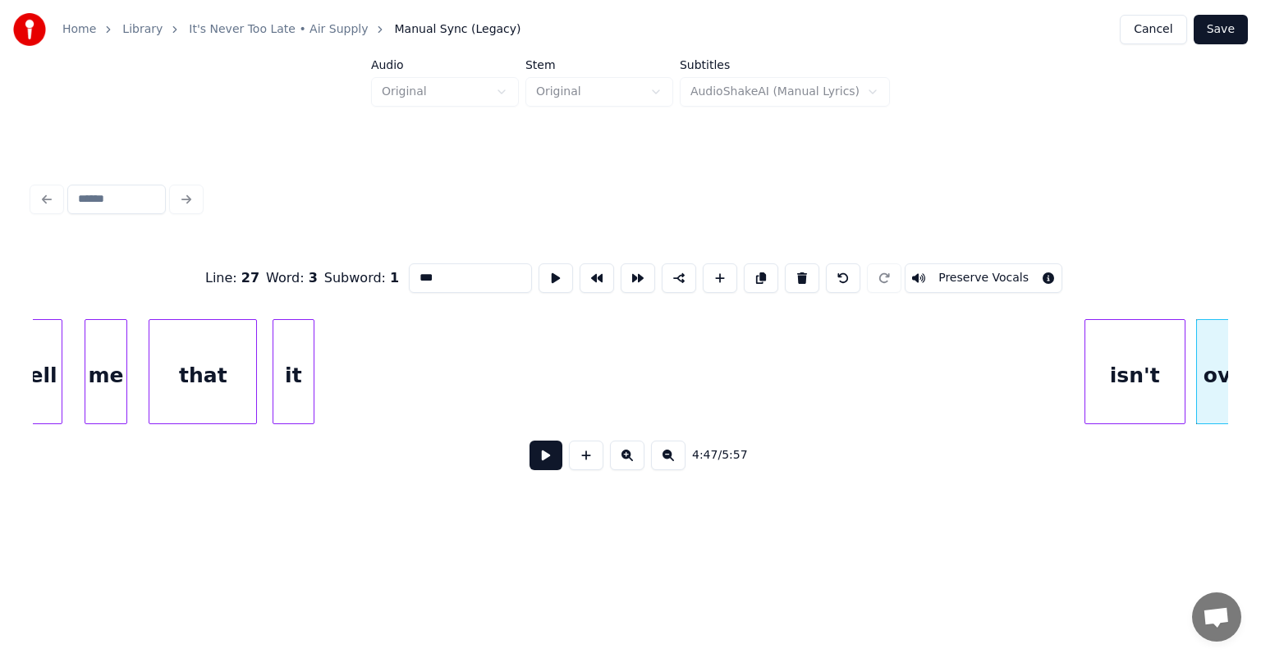
click at [286, 350] on div "it" at bounding box center [293, 376] width 40 height 112
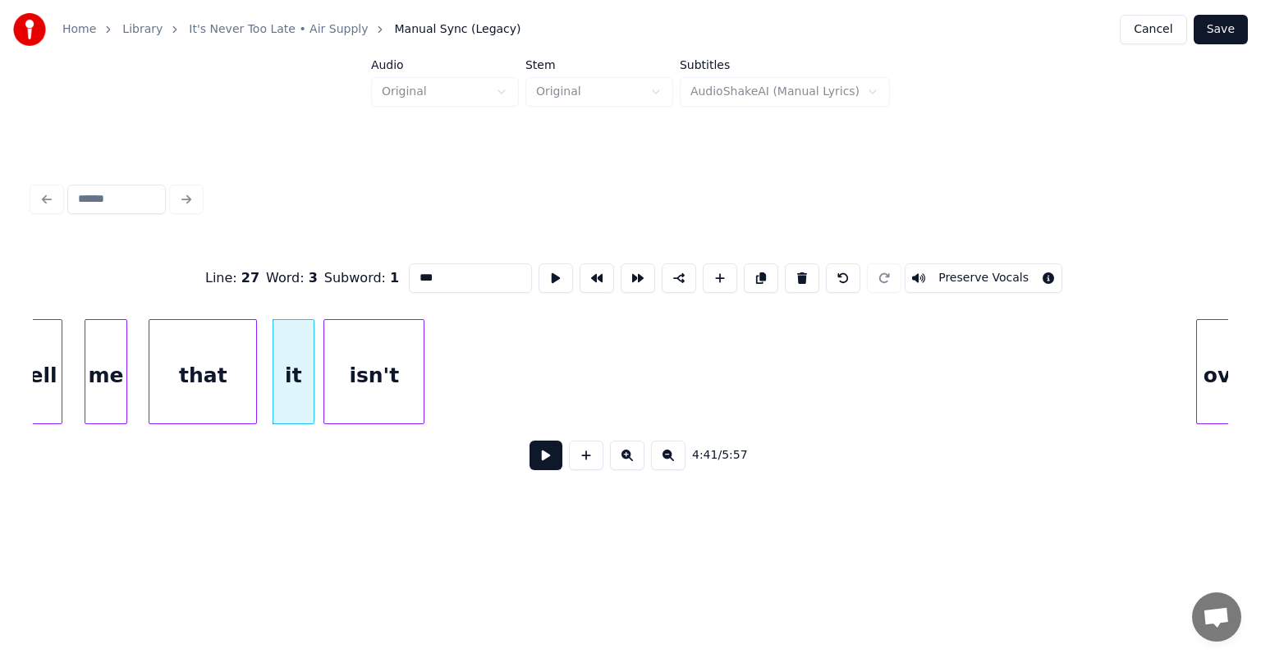
click at [382, 368] on div "isn't" at bounding box center [373, 376] width 99 height 112
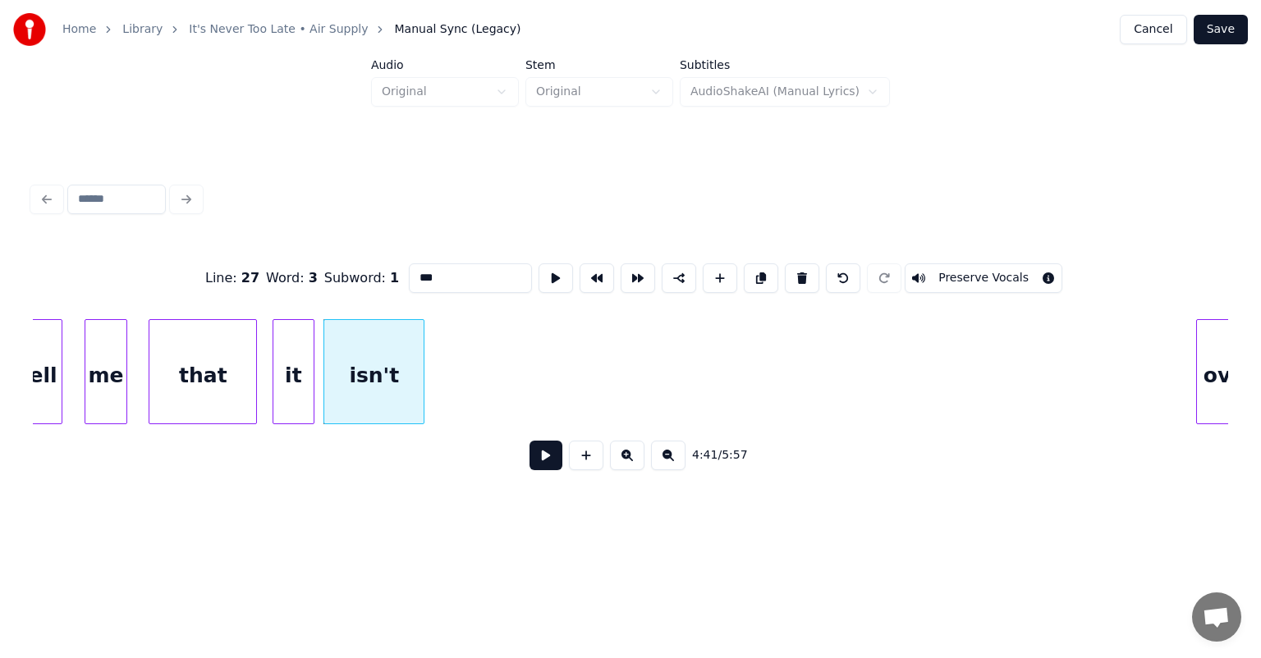
scroll to position [0, 46022]
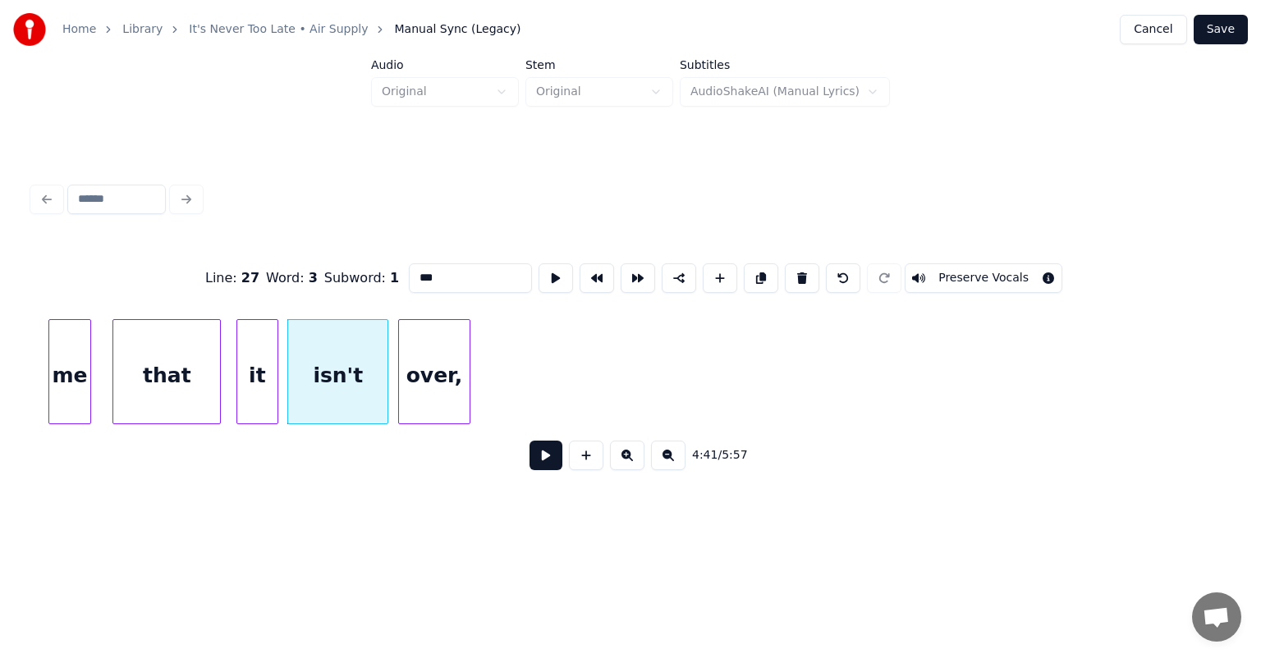
click at [447, 378] on div "over," at bounding box center [434, 376] width 70 height 112
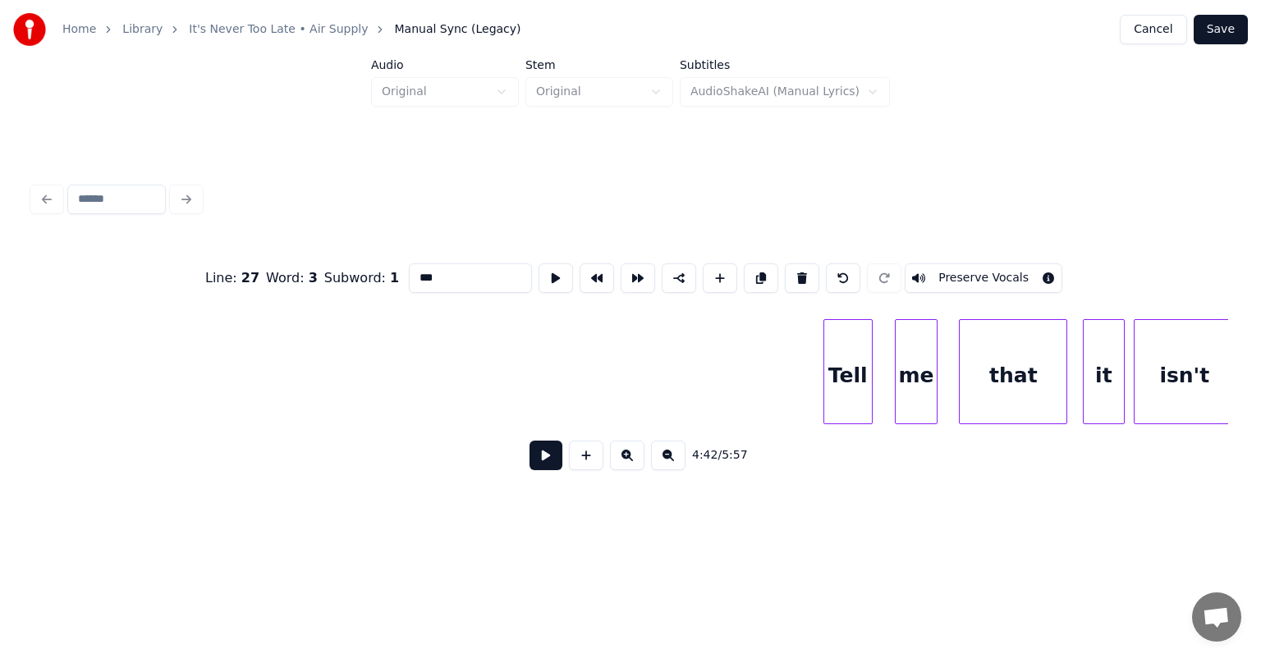
scroll to position [0, 45169]
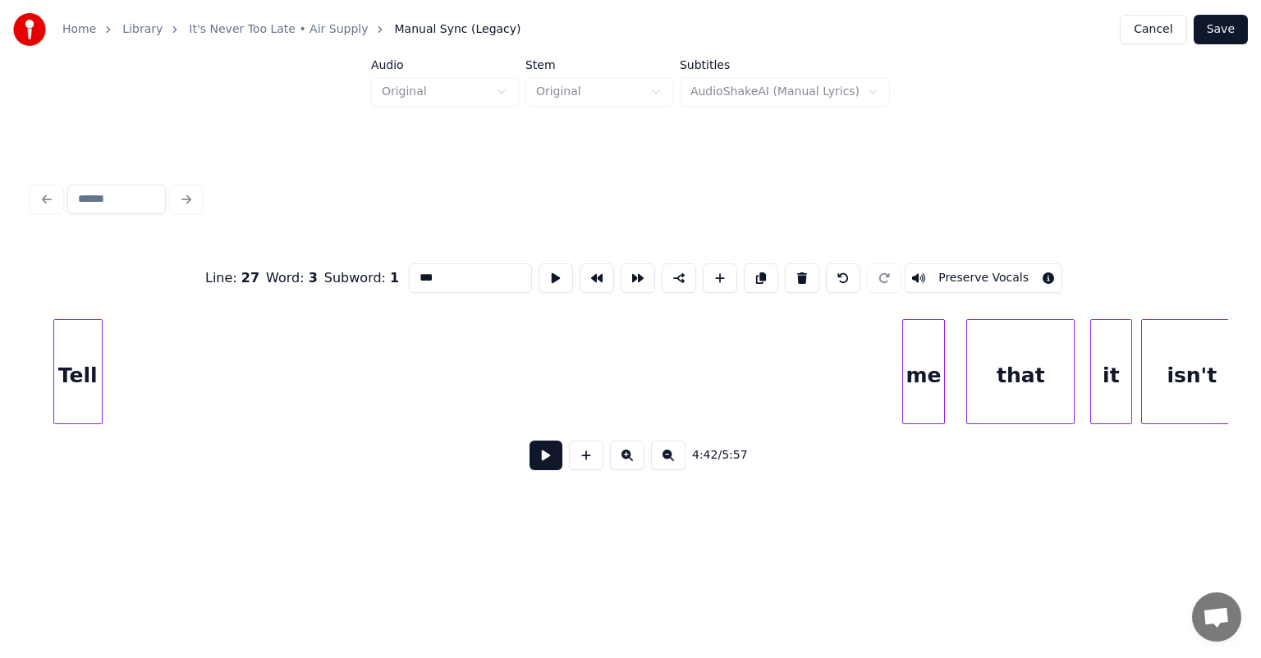
click at [73, 320] on div "Tell" at bounding box center [78, 376] width 48 height 112
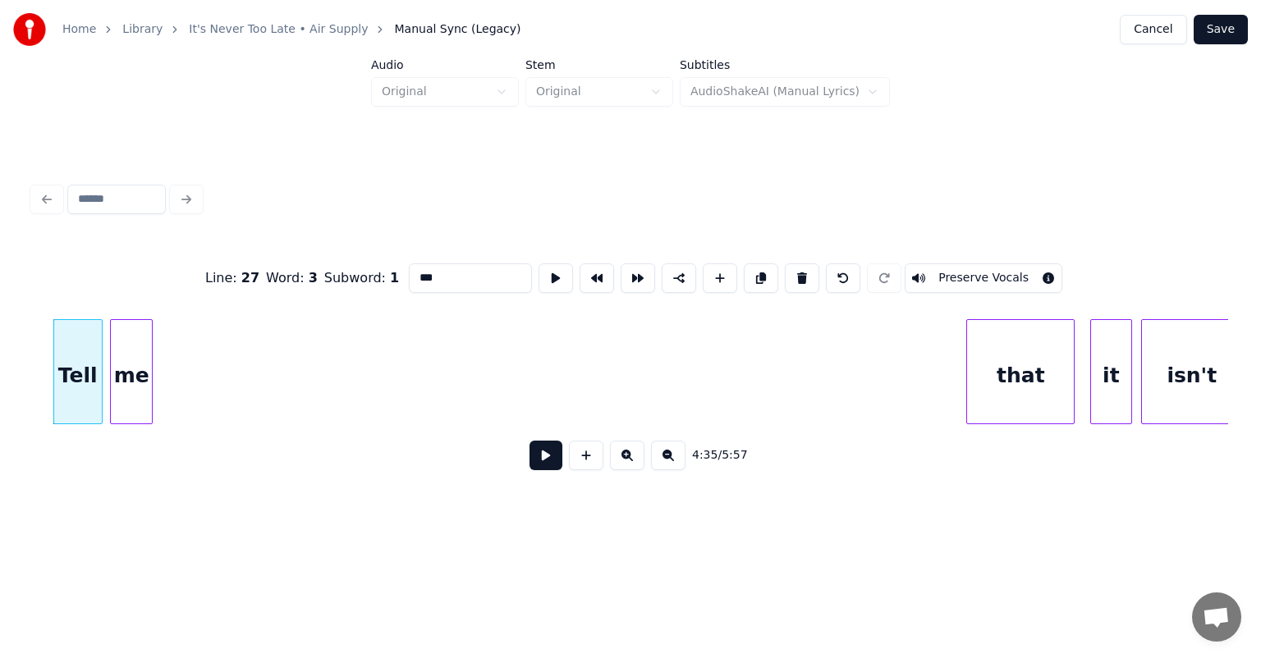
click at [135, 335] on div "me" at bounding box center [131, 376] width 41 height 112
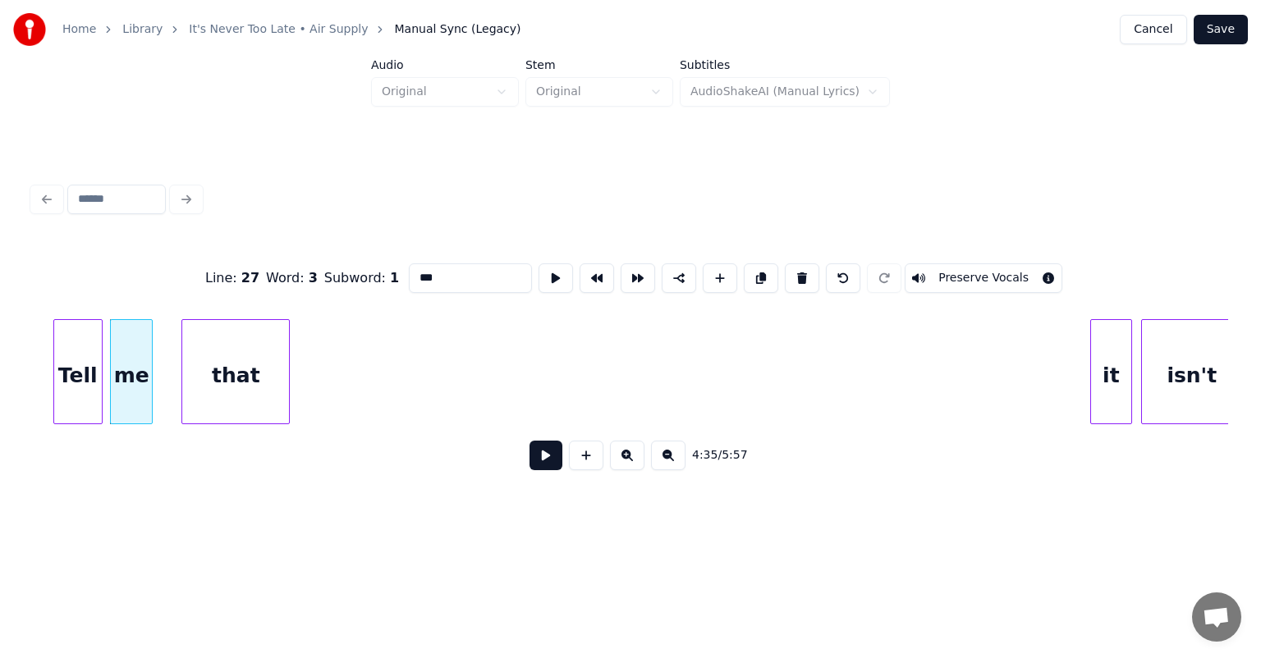
click at [241, 350] on div "that" at bounding box center [235, 376] width 107 height 112
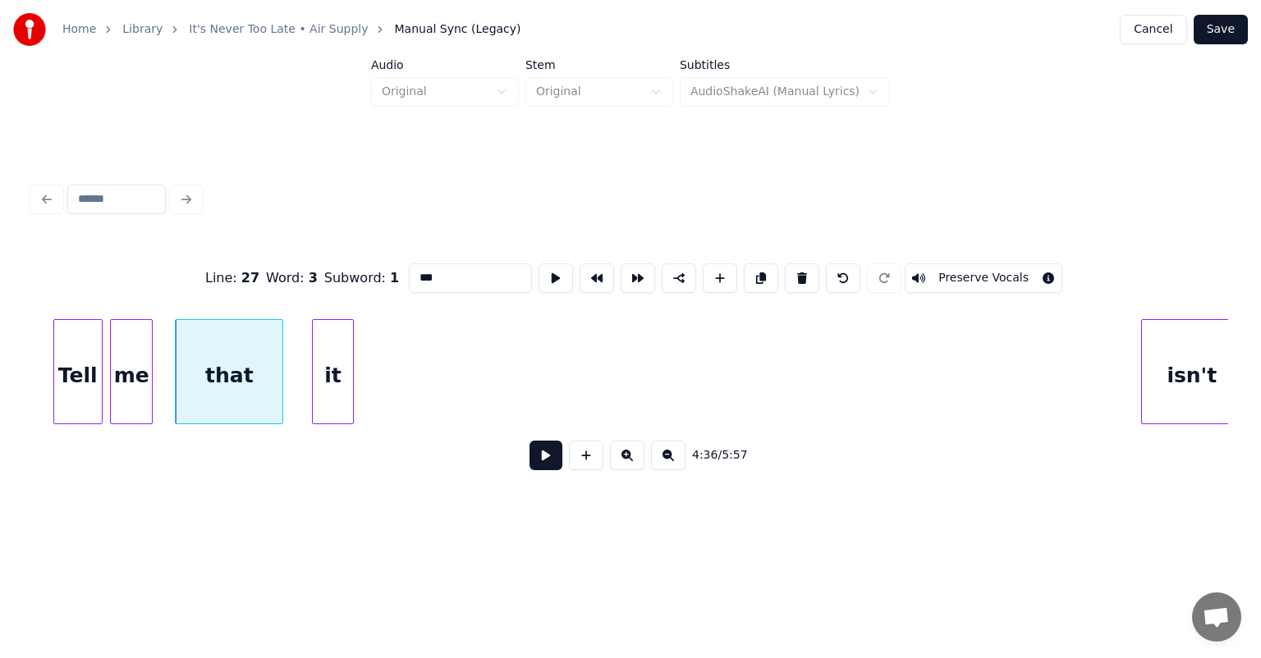
click at [322, 363] on div "it" at bounding box center [333, 376] width 40 height 112
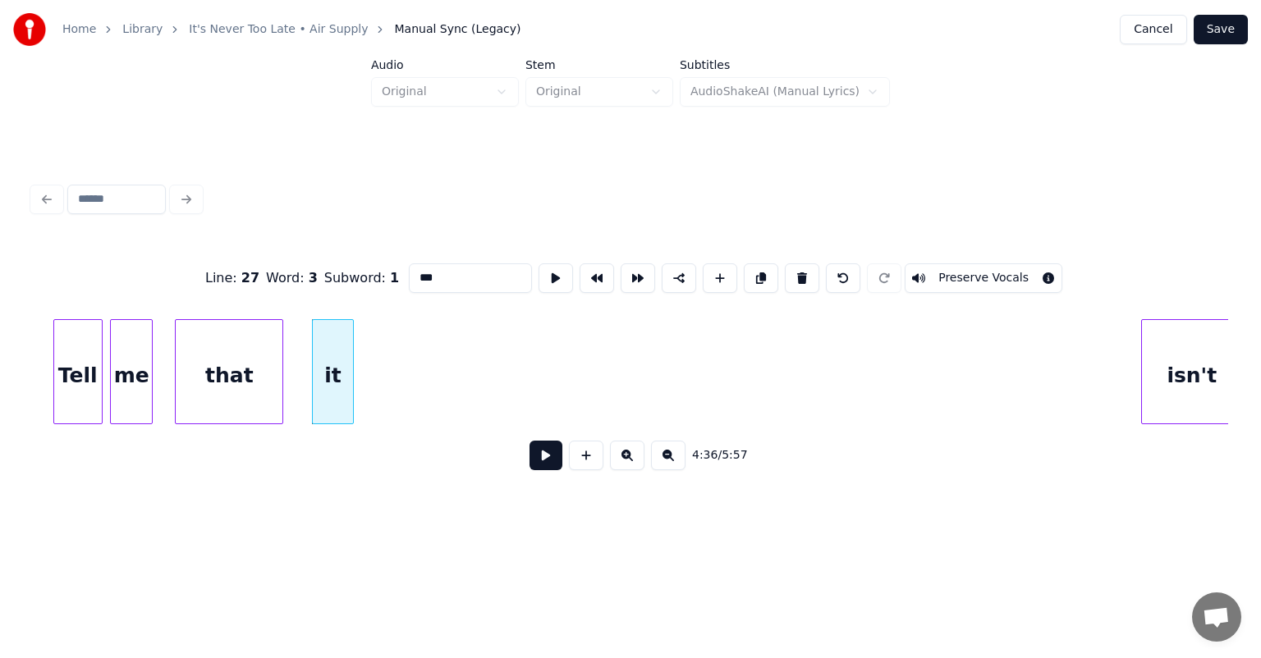
scroll to position [0, 45179]
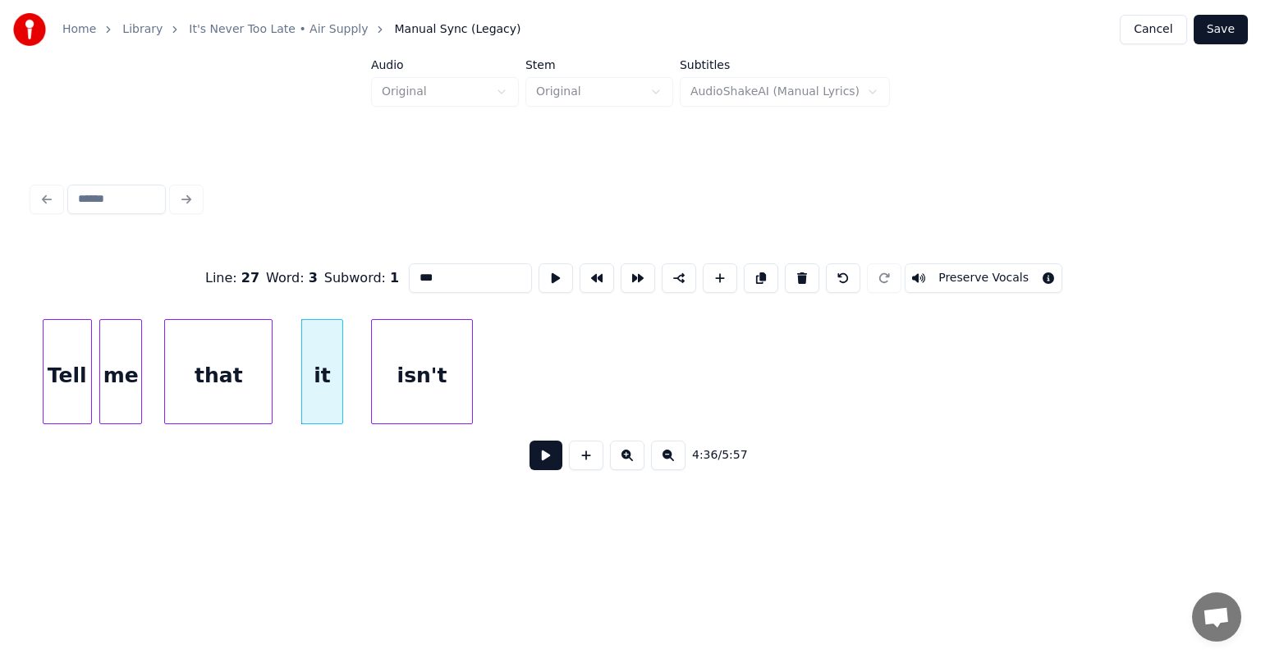
click at [427, 326] on div "isn't" at bounding box center [421, 376] width 99 height 112
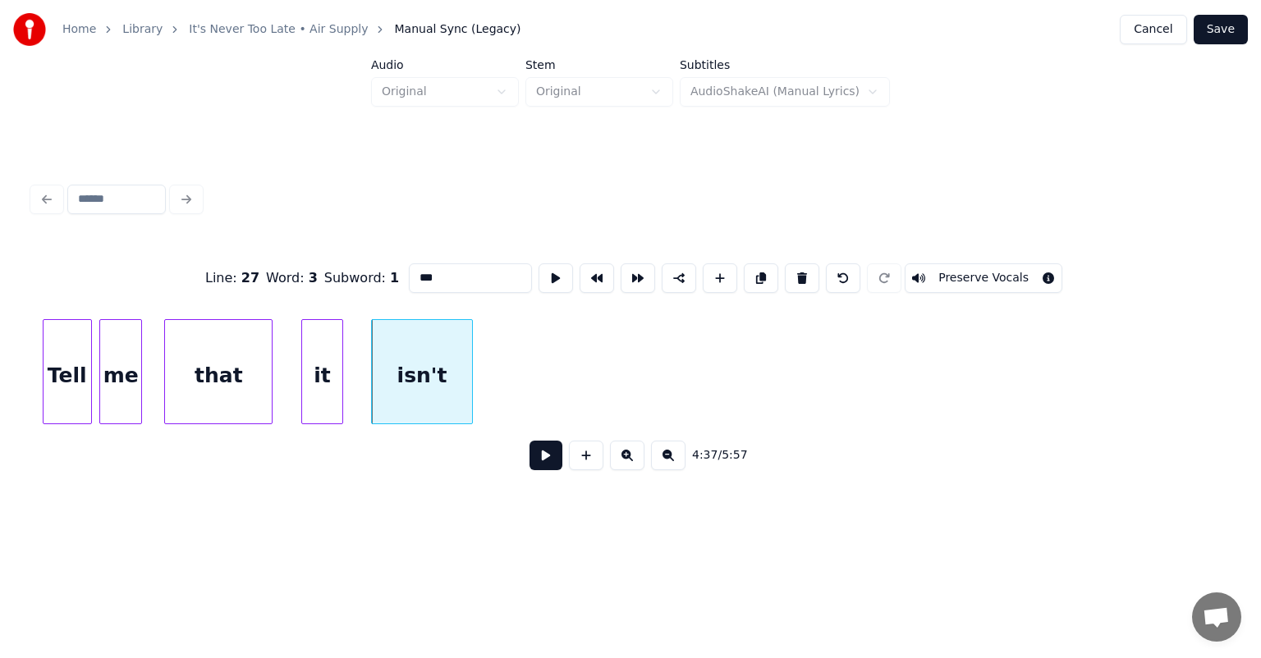
scroll to position [0, 45437]
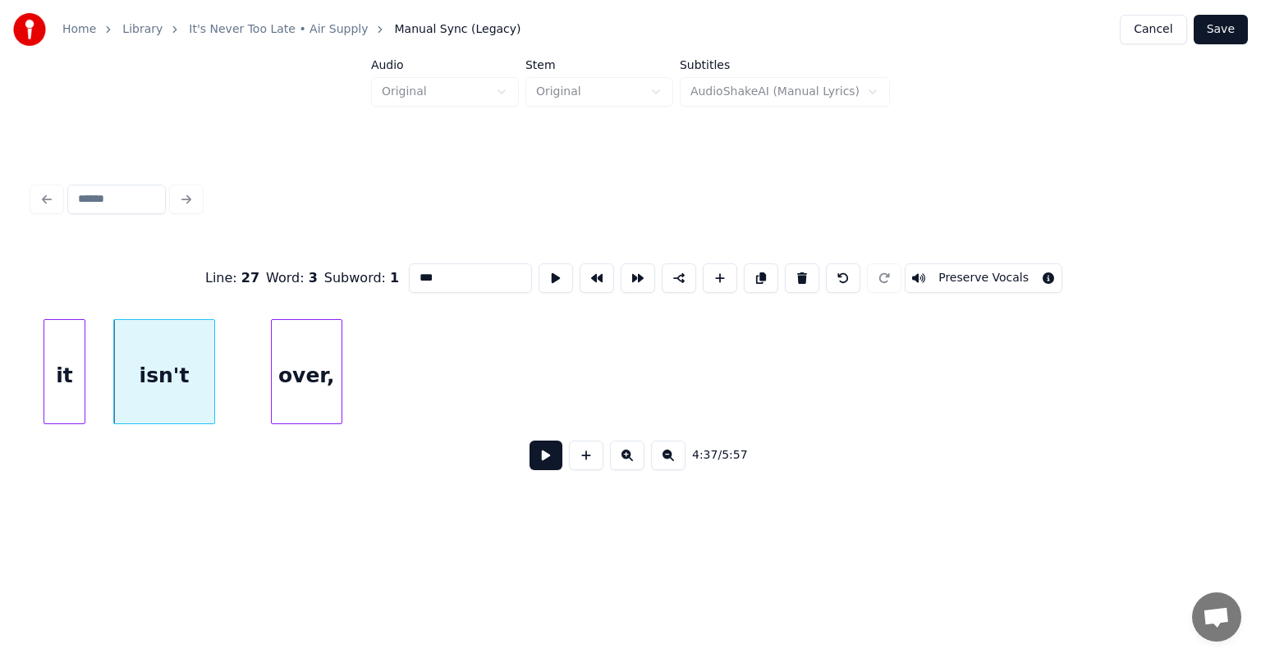
click at [285, 360] on div "over," at bounding box center [307, 376] width 70 height 112
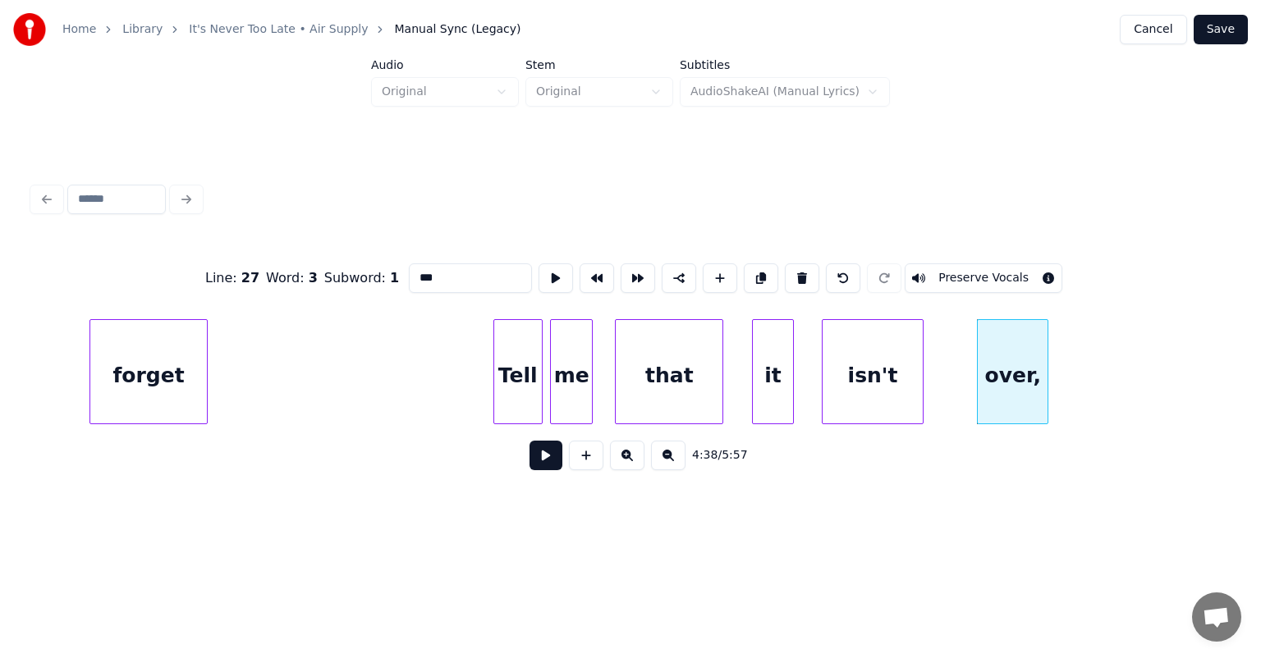
scroll to position [0, 44649]
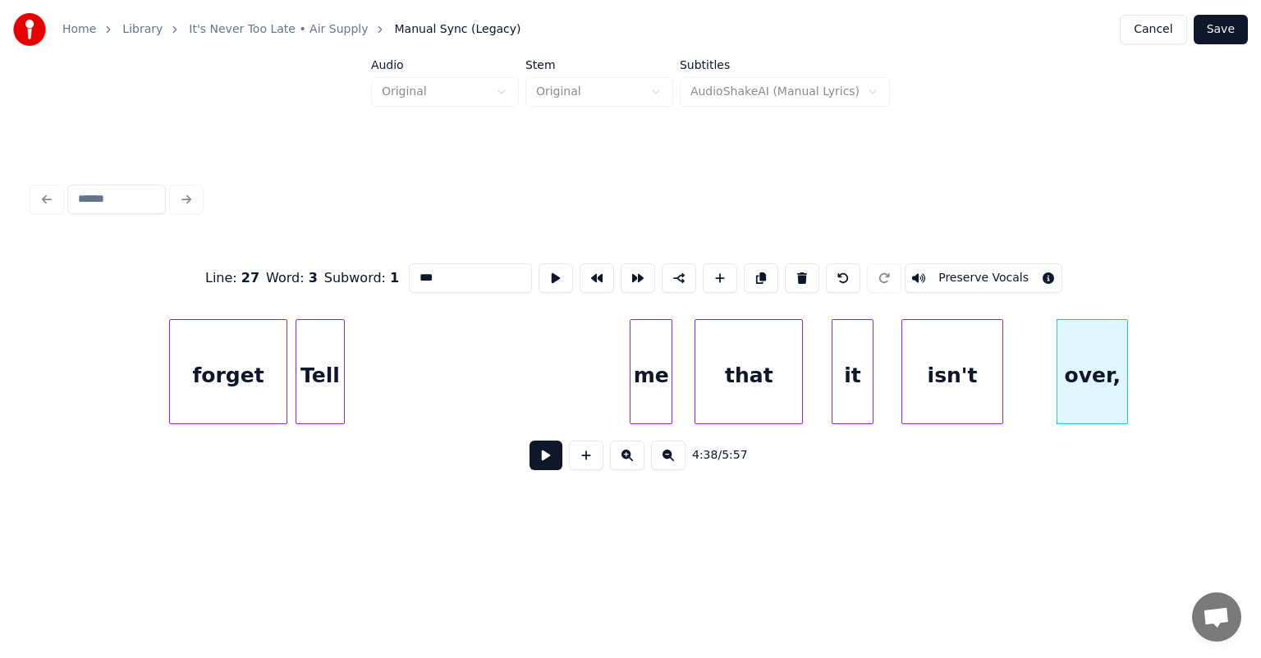
click at [308, 320] on div "Tell" at bounding box center [320, 376] width 48 height 112
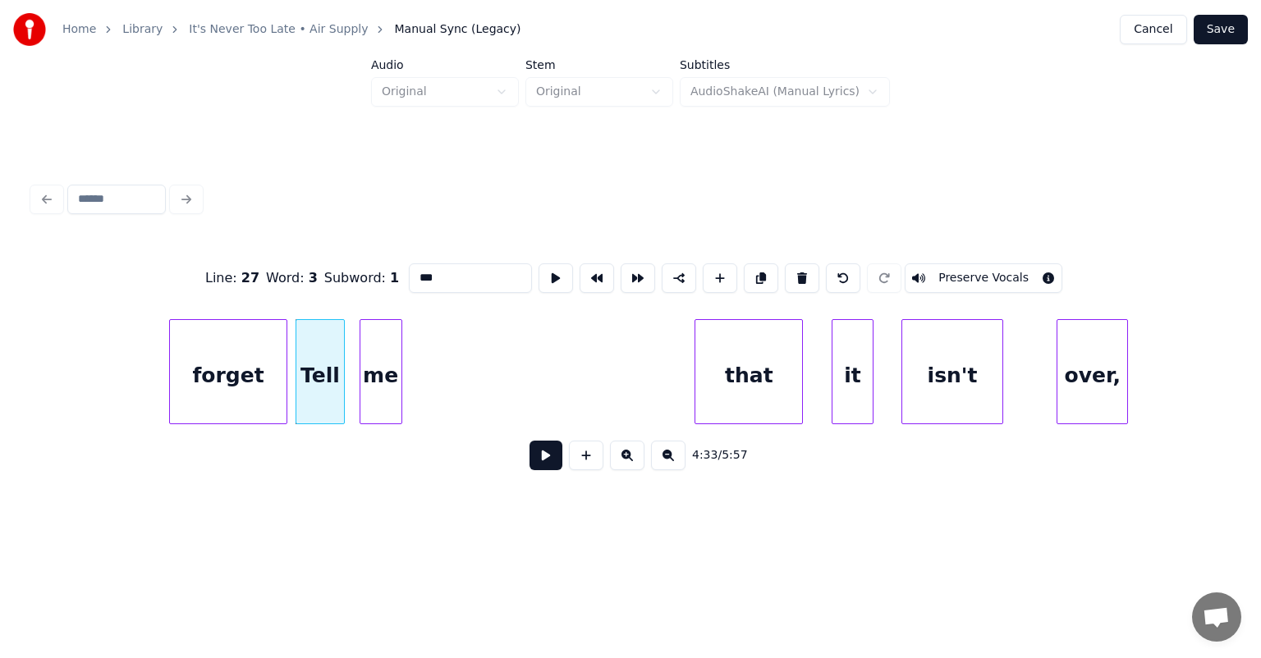
click at [378, 335] on div "me" at bounding box center [380, 376] width 41 height 112
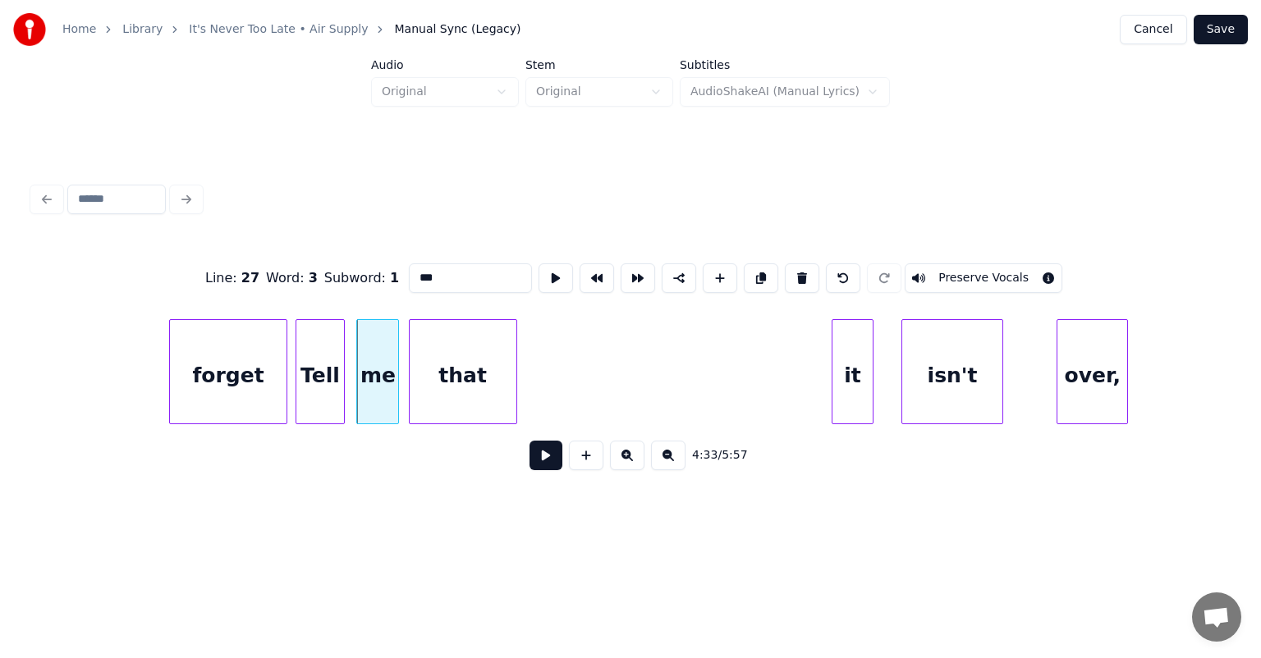
click at [466, 343] on div "that" at bounding box center [463, 376] width 107 height 112
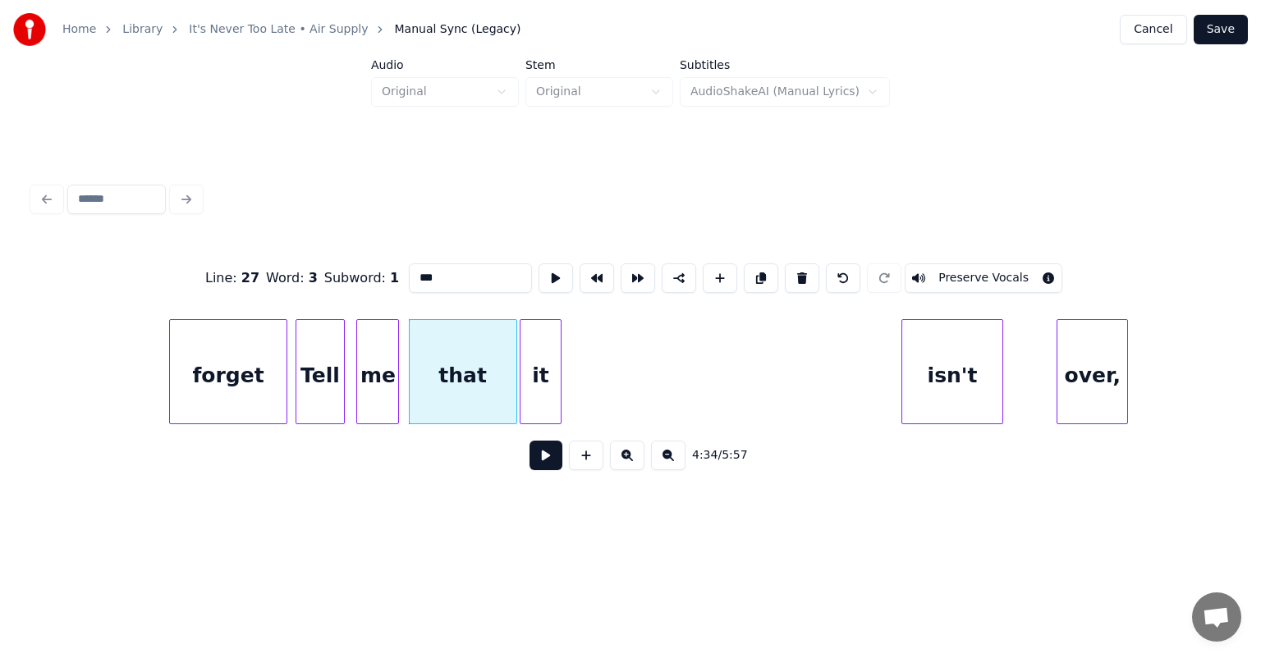
click at [545, 351] on div "it" at bounding box center [540, 376] width 40 height 112
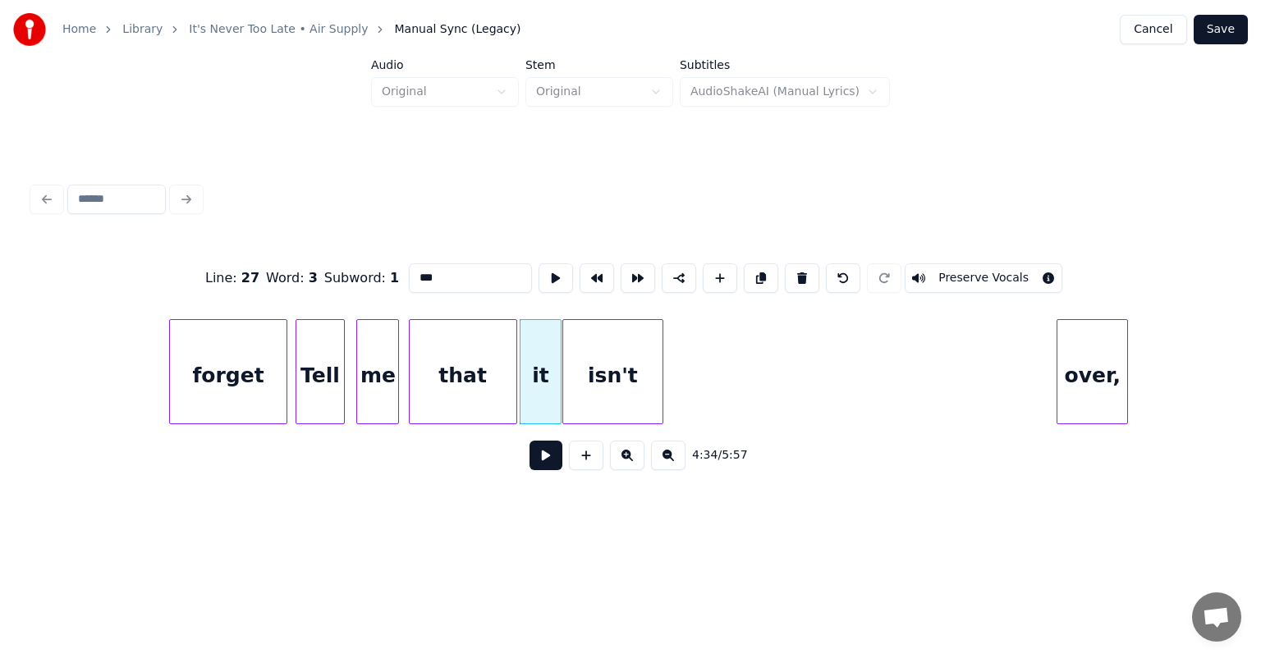
click at [605, 351] on div "isn't" at bounding box center [612, 376] width 99 height 112
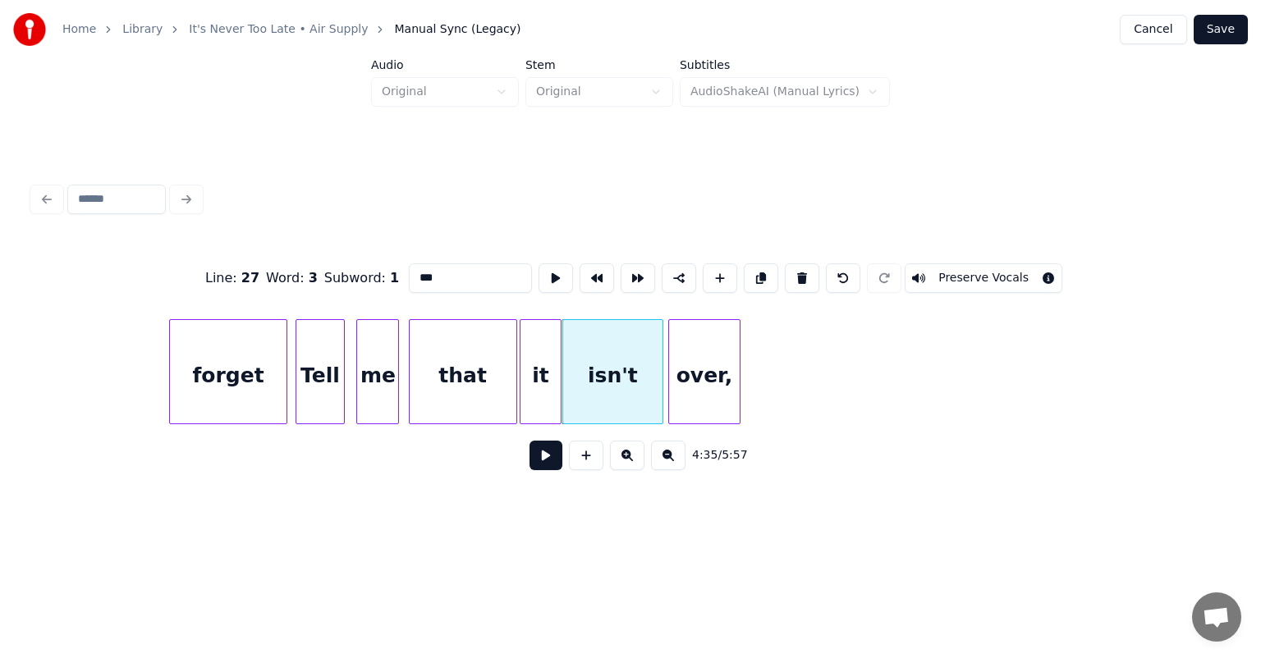
click at [704, 341] on div "over," at bounding box center [704, 376] width 70 height 112
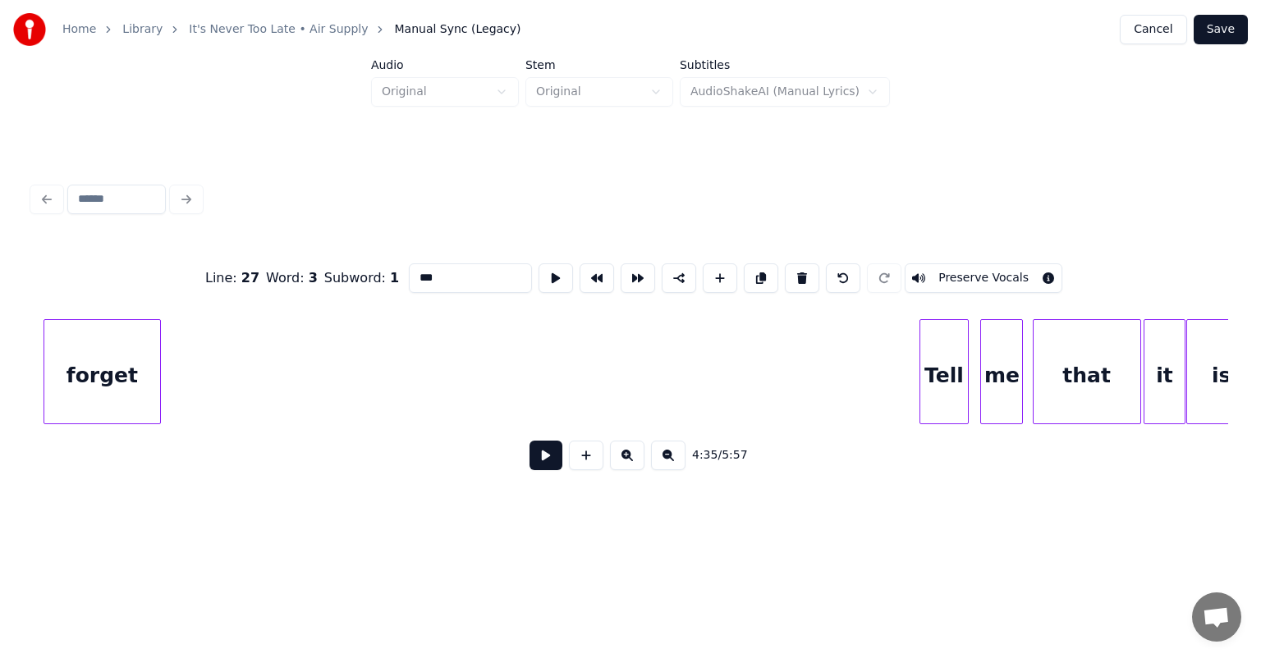
scroll to position [0, 44022]
click at [89, 320] on div "forget" at bounding box center [92, 376] width 116 height 112
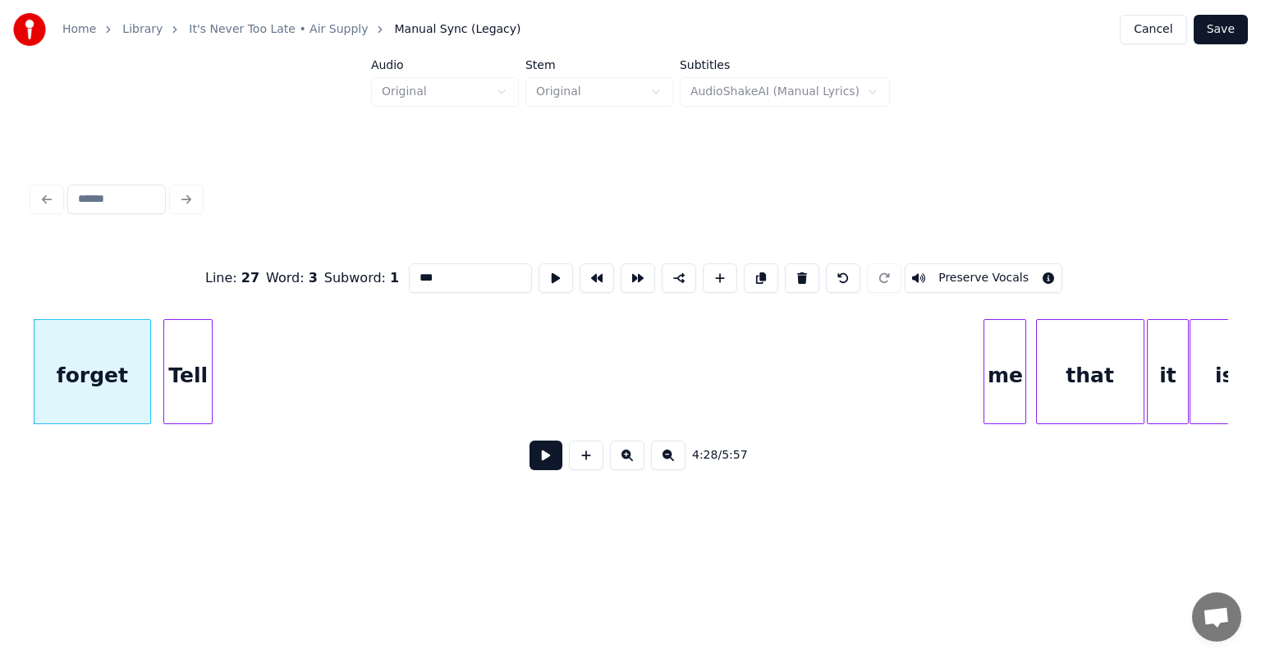
click at [187, 378] on div "Tell" at bounding box center [188, 376] width 48 height 112
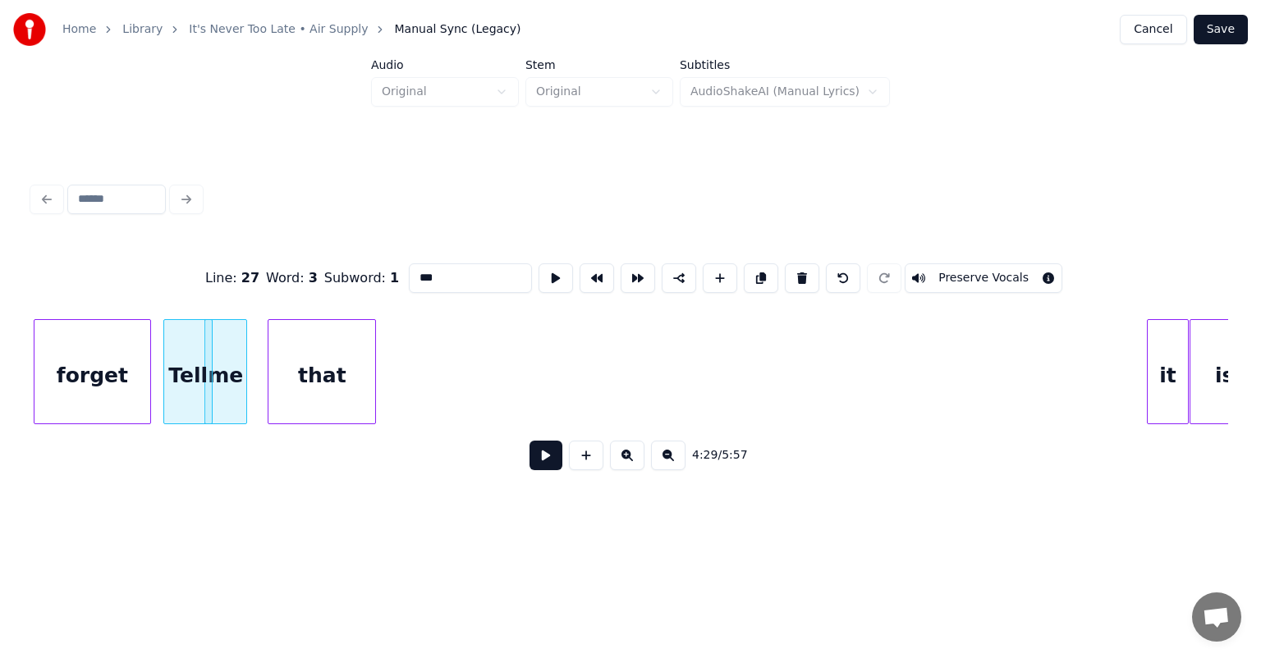
click at [323, 377] on div "that" at bounding box center [321, 376] width 107 height 112
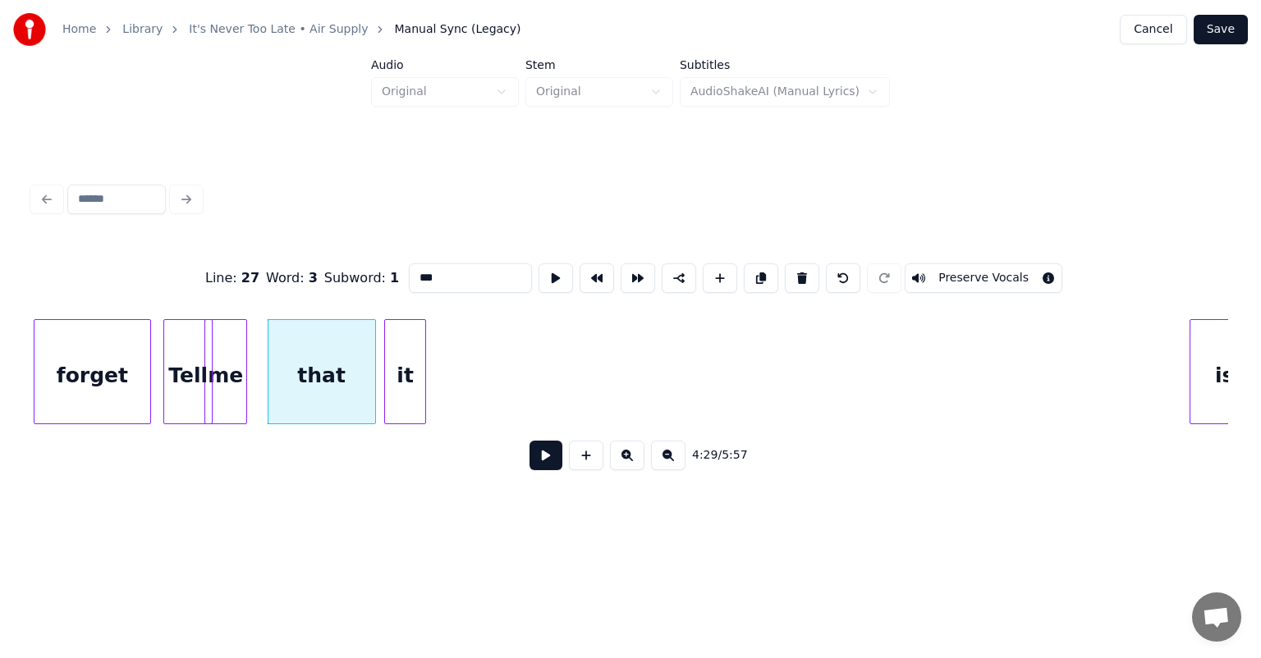
click at [401, 341] on div "it" at bounding box center [405, 376] width 40 height 112
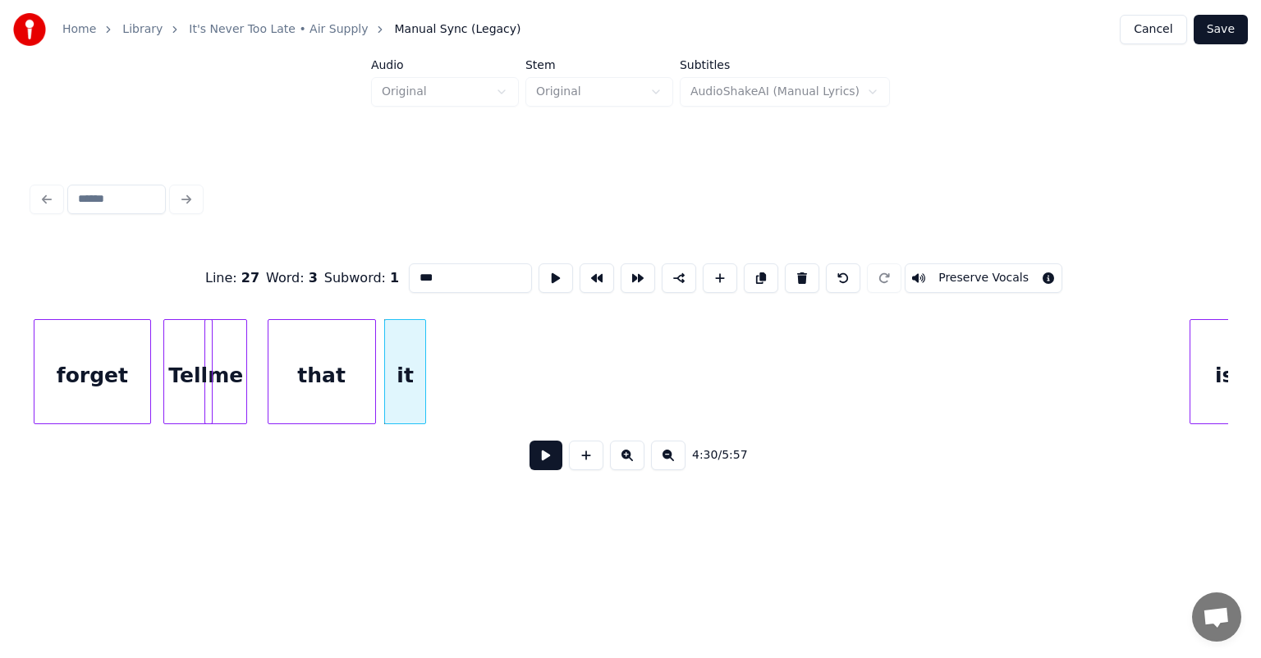
scroll to position [0, 44077]
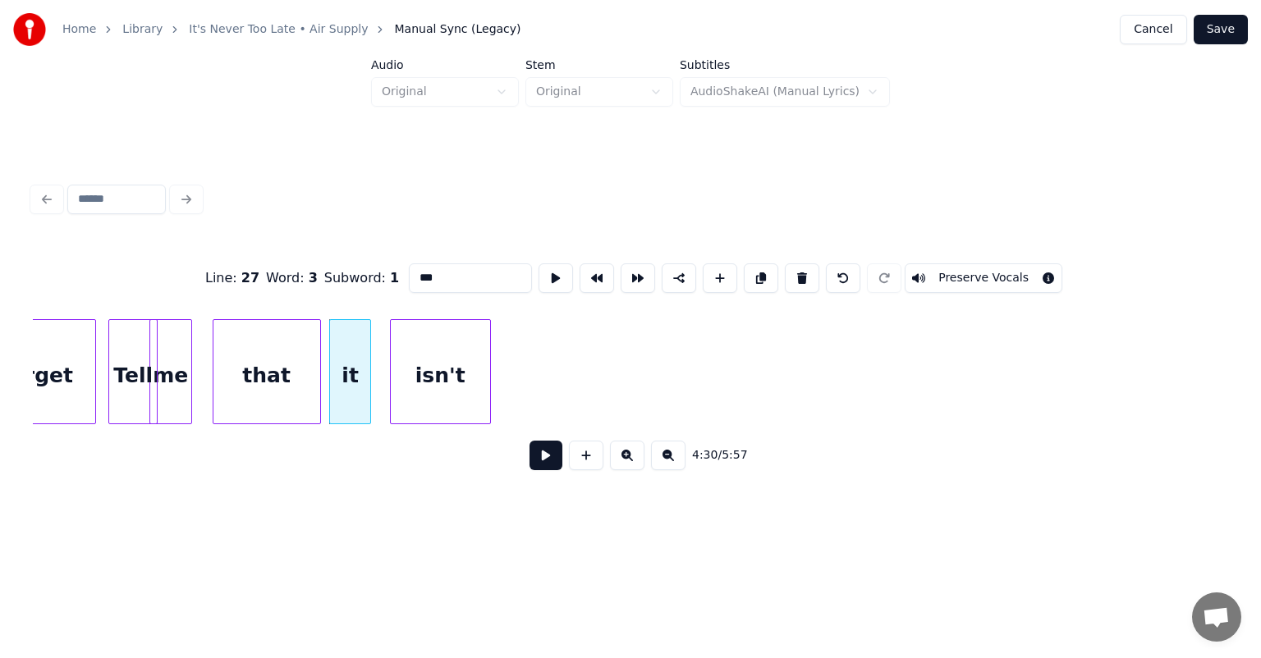
click at [451, 309] on div "Line : 27 Word : 3 Subword : 1 *** Preserve Vocals 4:30 / 5:57" at bounding box center [630, 362] width 1195 height 250
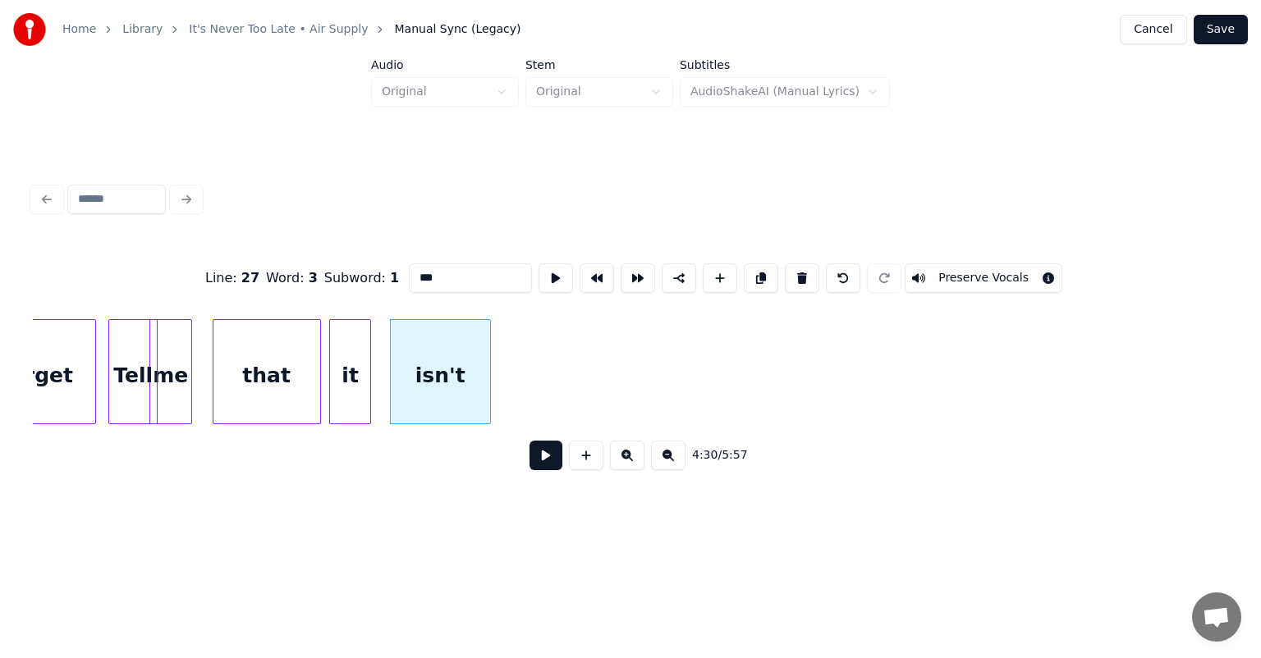
click at [936, 431] on div "4:30 / 5:57" at bounding box center [630, 455] width 1195 height 62
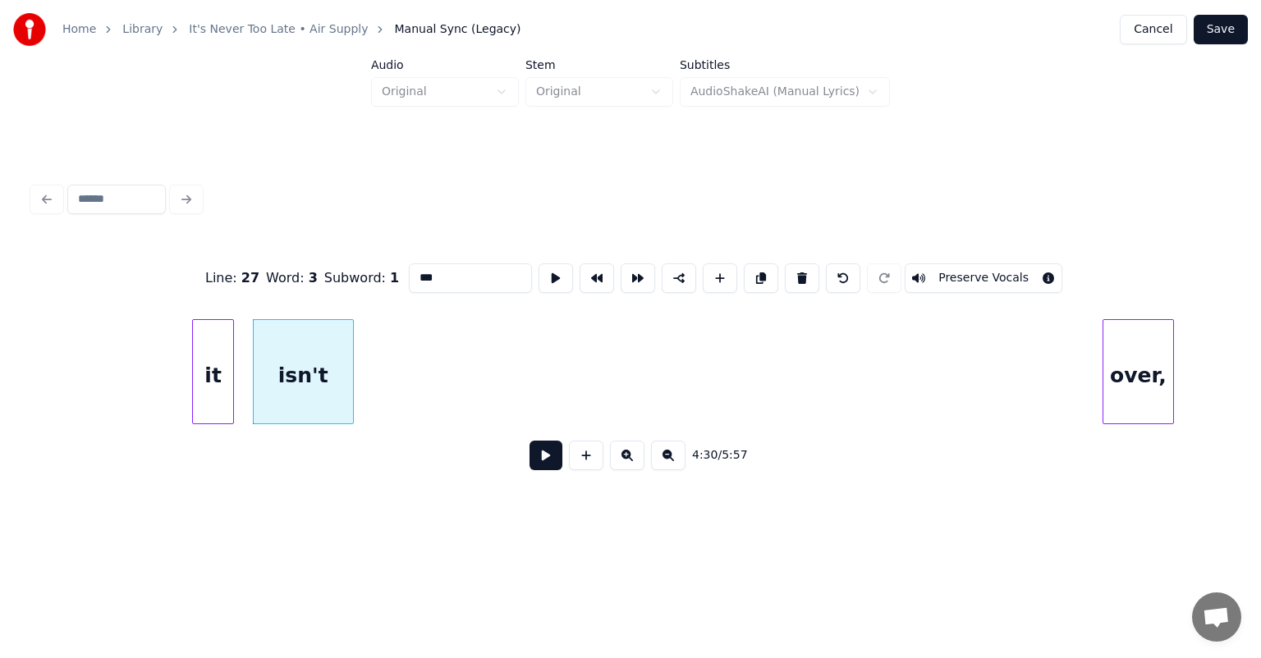
scroll to position [0, 44478]
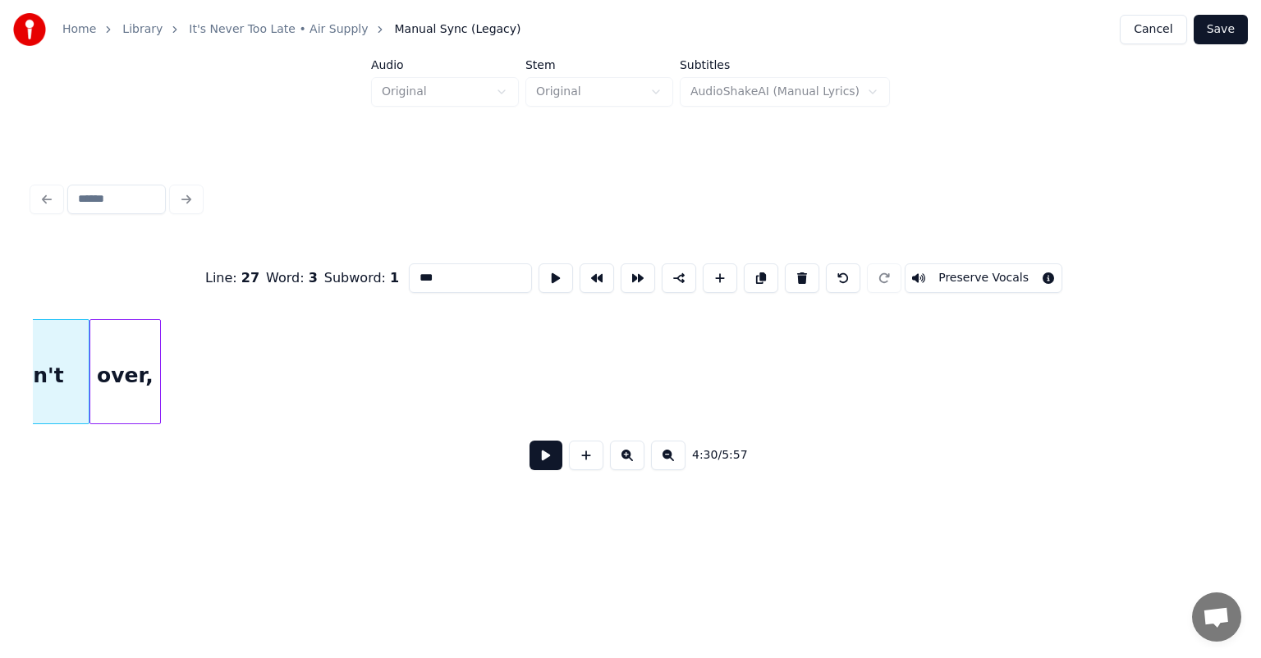
click at [127, 281] on div "Line : 27 Word : 3 Subword : 1 *** Preserve Vocals 4:30 / 5:57" at bounding box center [630, 362] width 1195 height 250
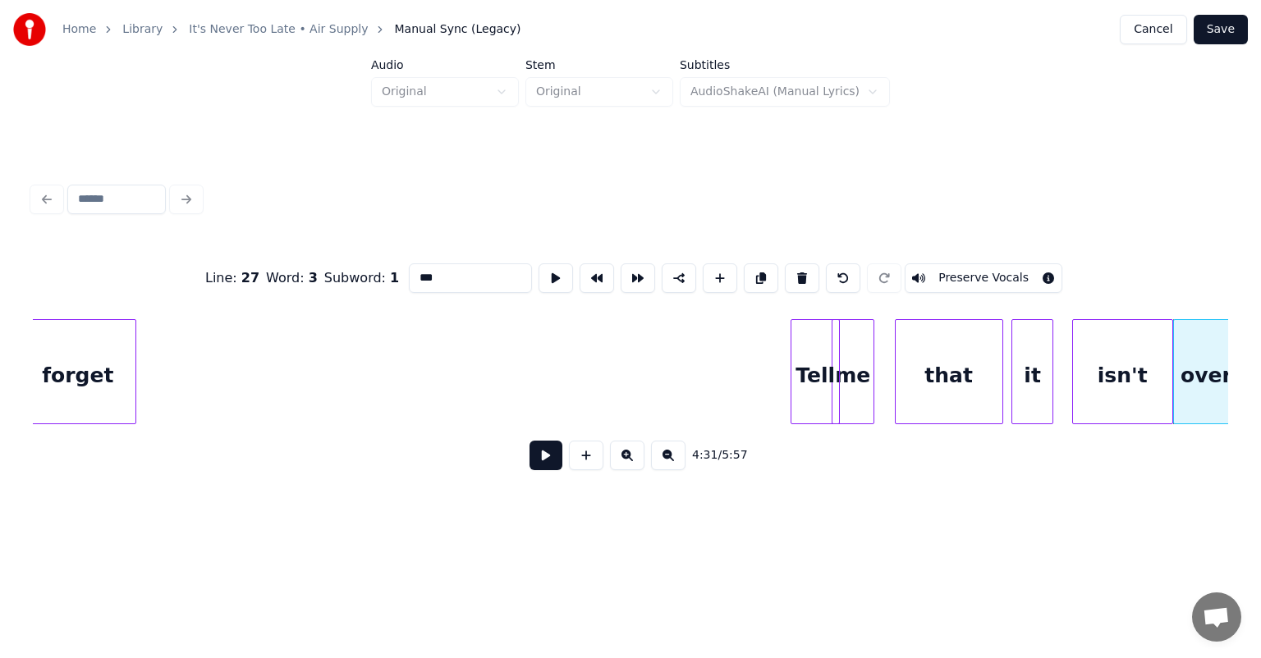
scroll to position [0, 43379]
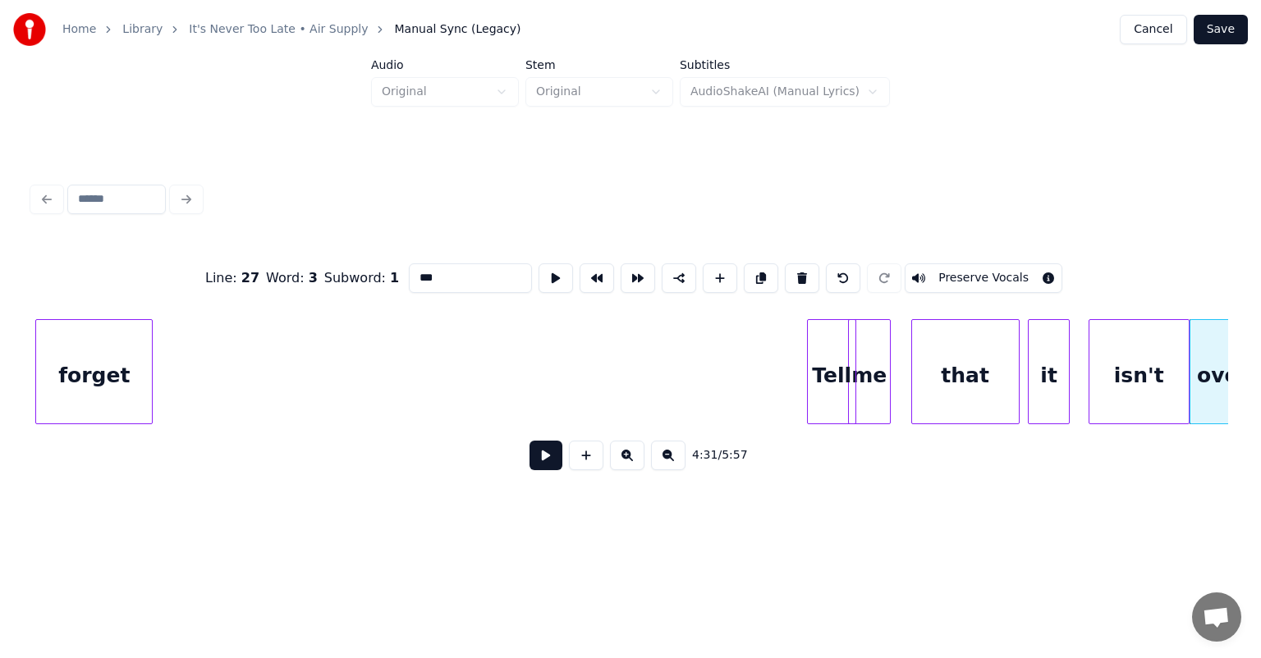
click at [13, 322] on div "Home Library It's Never Too Late • Air Supply Manual Sync (Legacy) Cancel Save …" at bounding box center [630, 264] width 1261 height 528
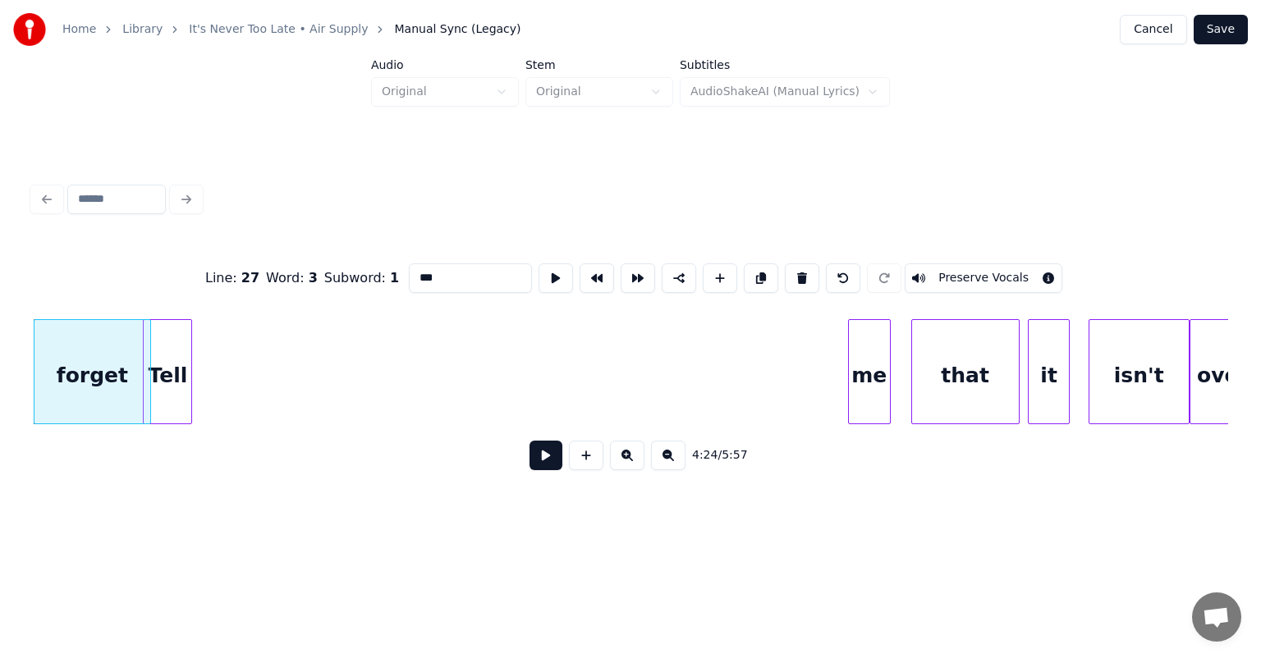
click at [169, 320] on div "Tell" at bounding box center [168, 376] width 48 height 112
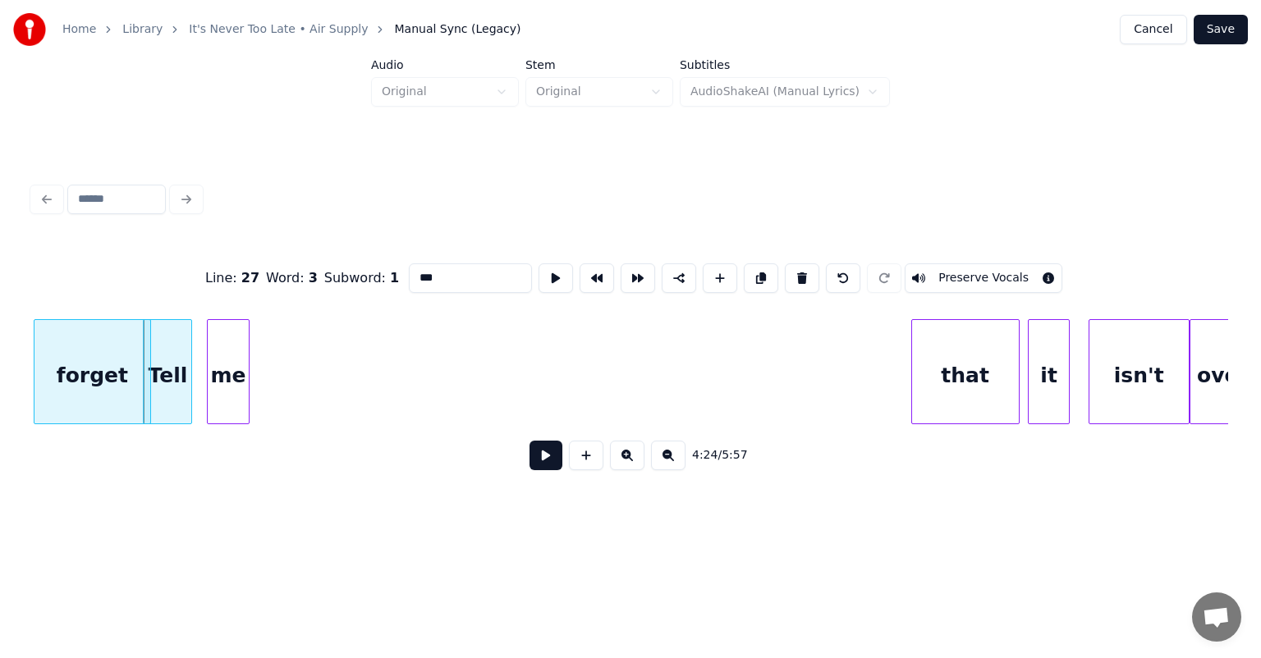
click at [221, 341] on div "me" at bounding box center [228, 376] width 41 height 112
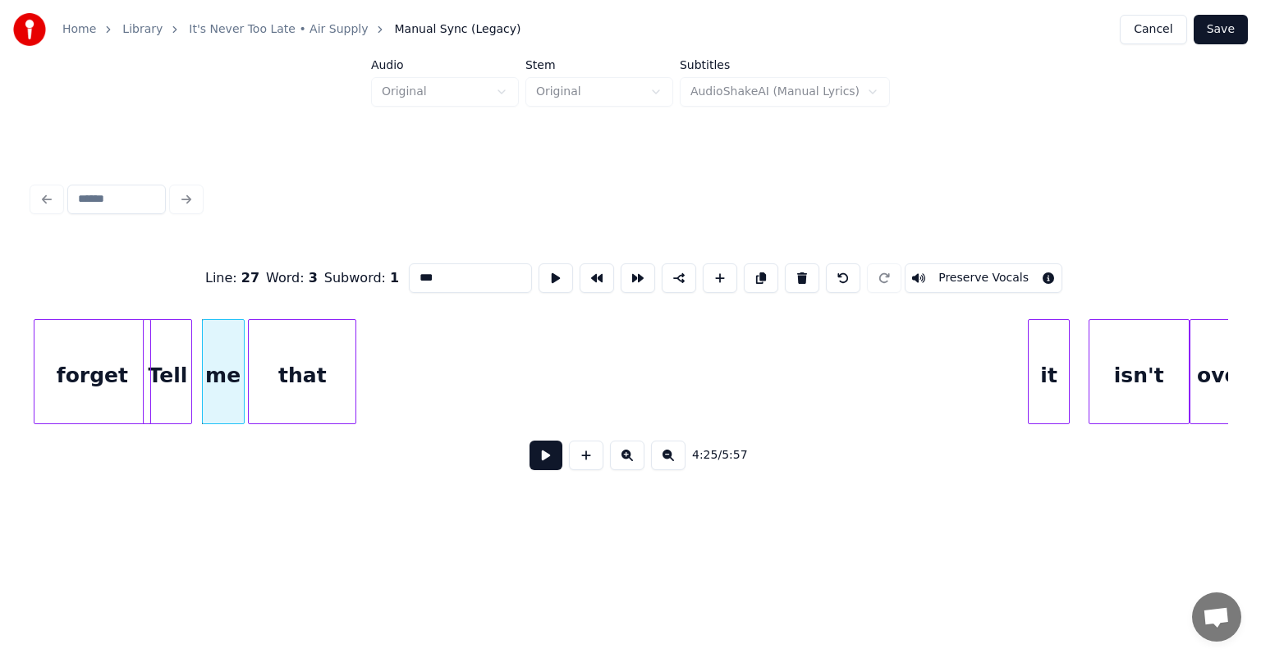
click at [259, 335] on div "that" at bounding box center [302, 376] width 107 height 112
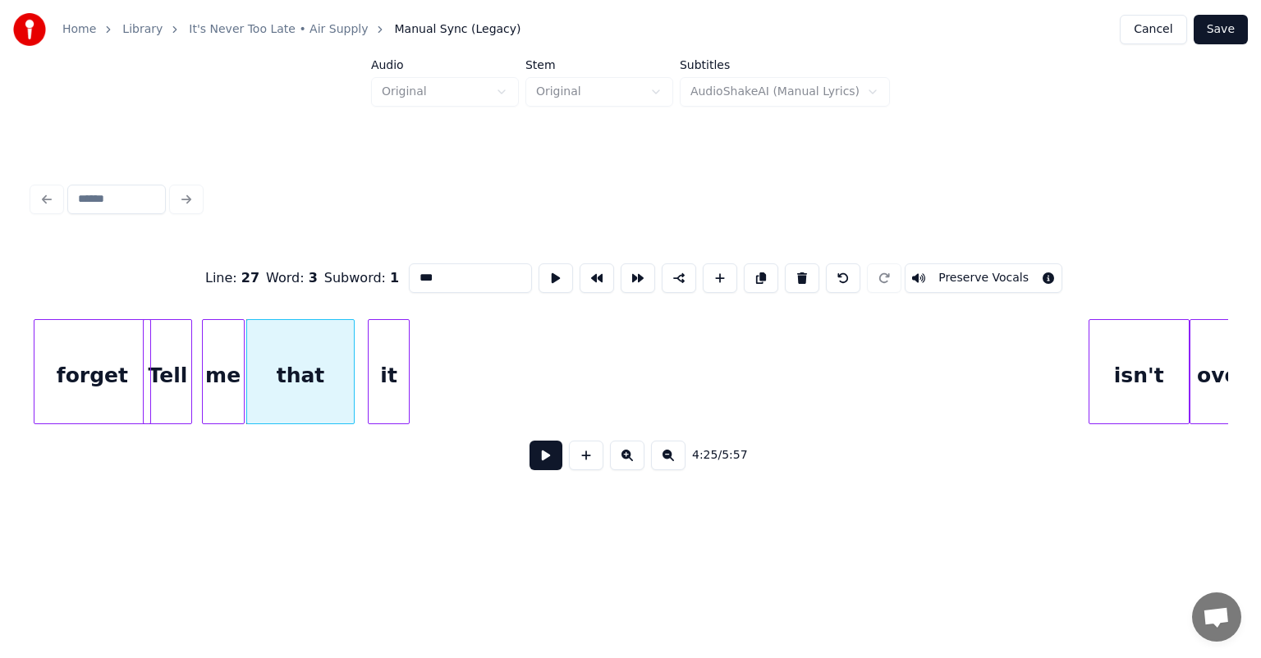
click at [376, 322] on div "it" at bounding box center [389, 376] width 40 height 112
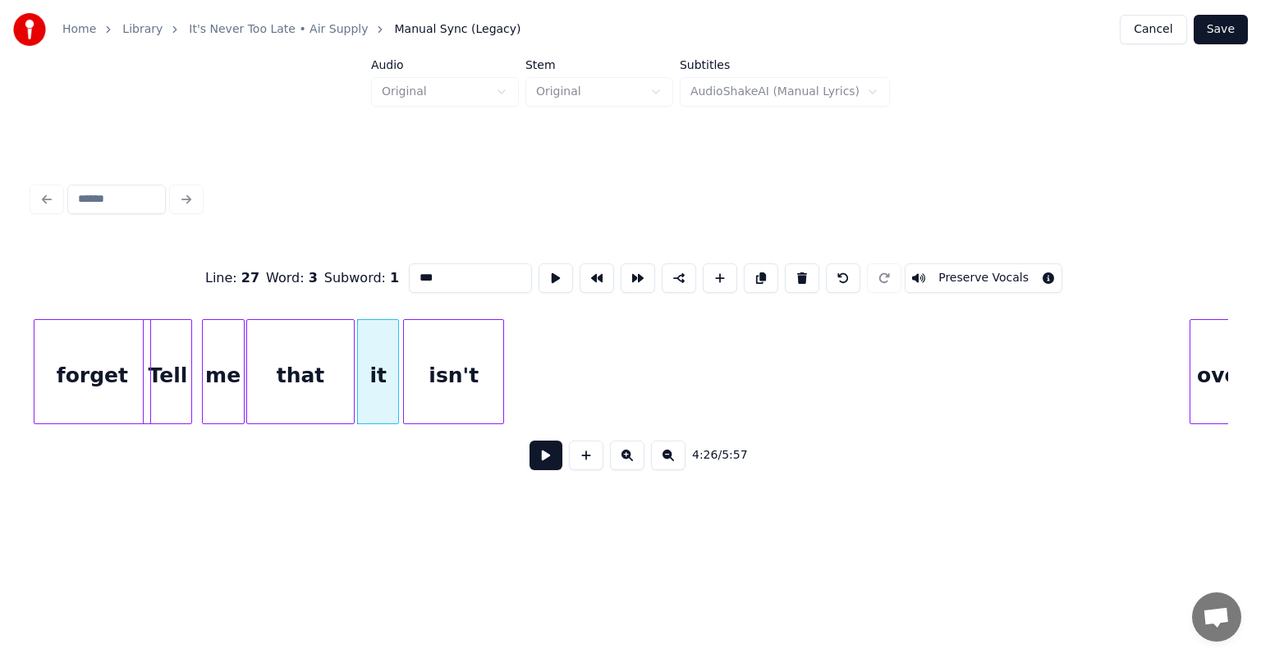
click at [450, 354] on div "isn't" at bounding box center [453, 376] width 99 height 112
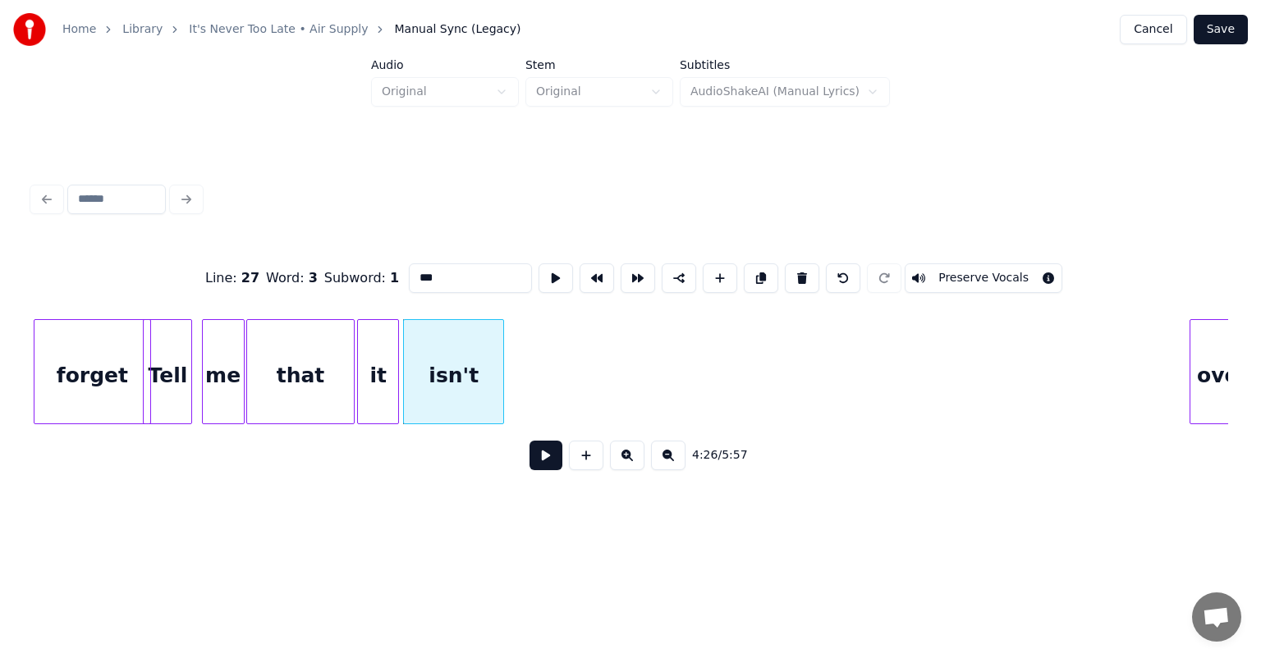
scroll to position [0, 43402]
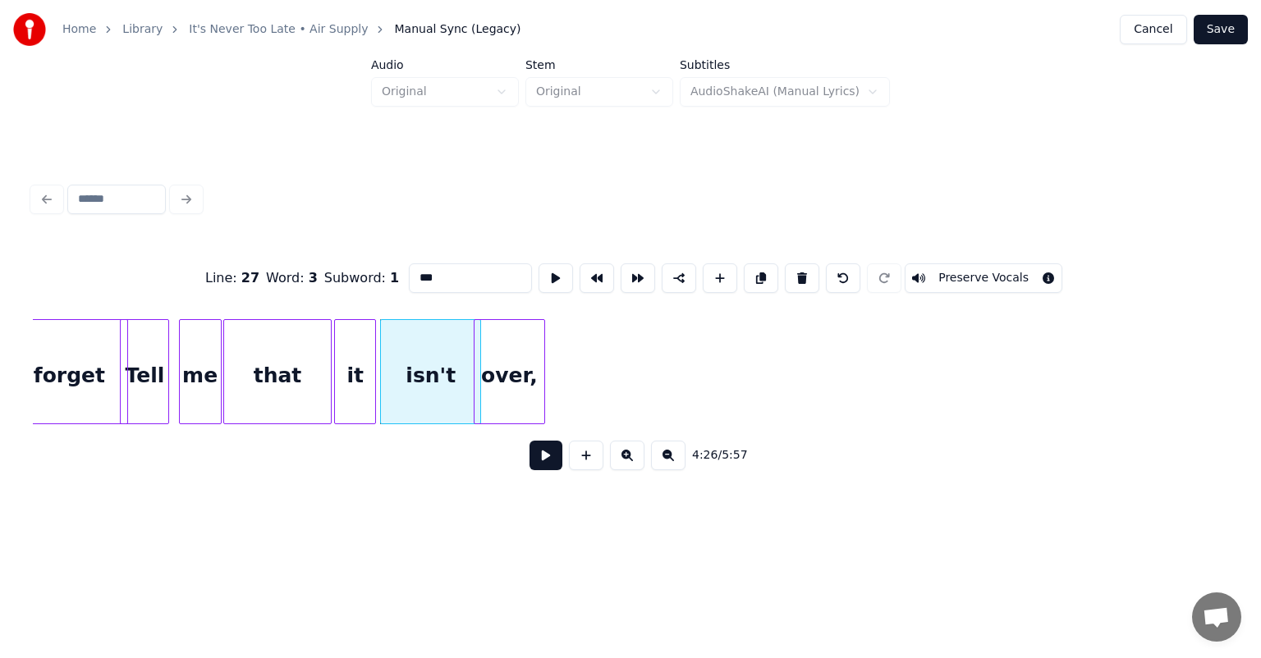
click at [513, 323] on div "over," at bounding box center [509, 376] width 70 height 112
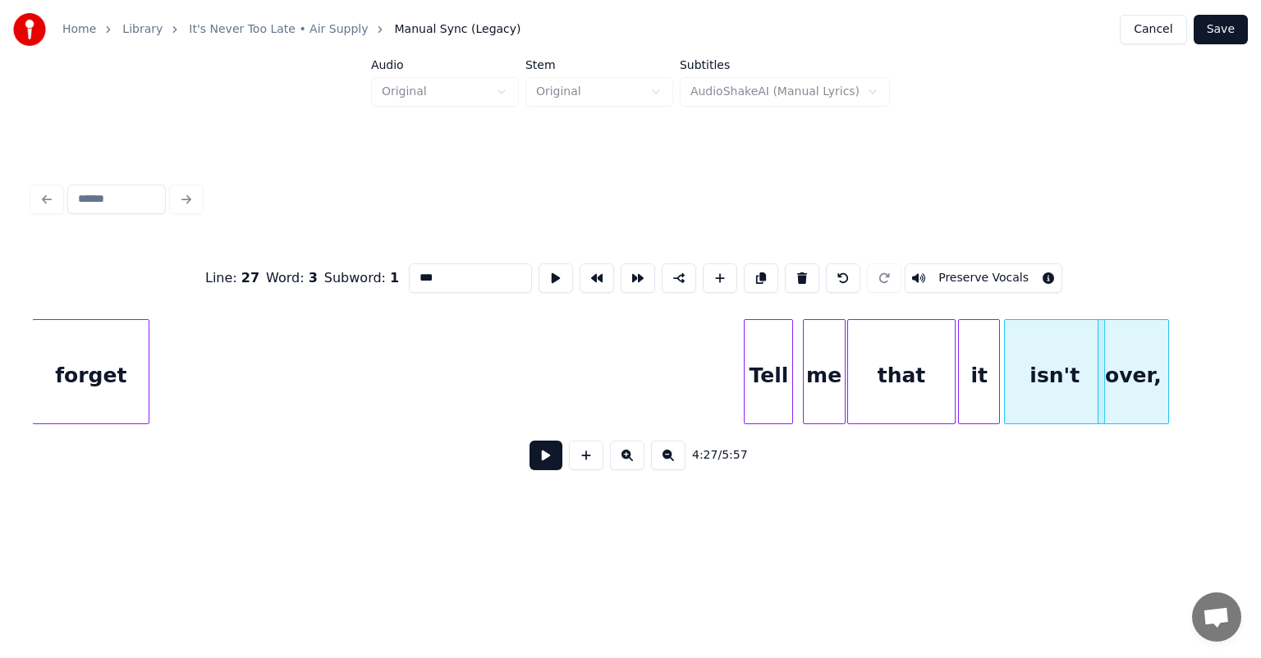
scroll to position [0, 42775]
click at [79, 337] on div "forget" at bounding box center [94, 376] width 116 height 112
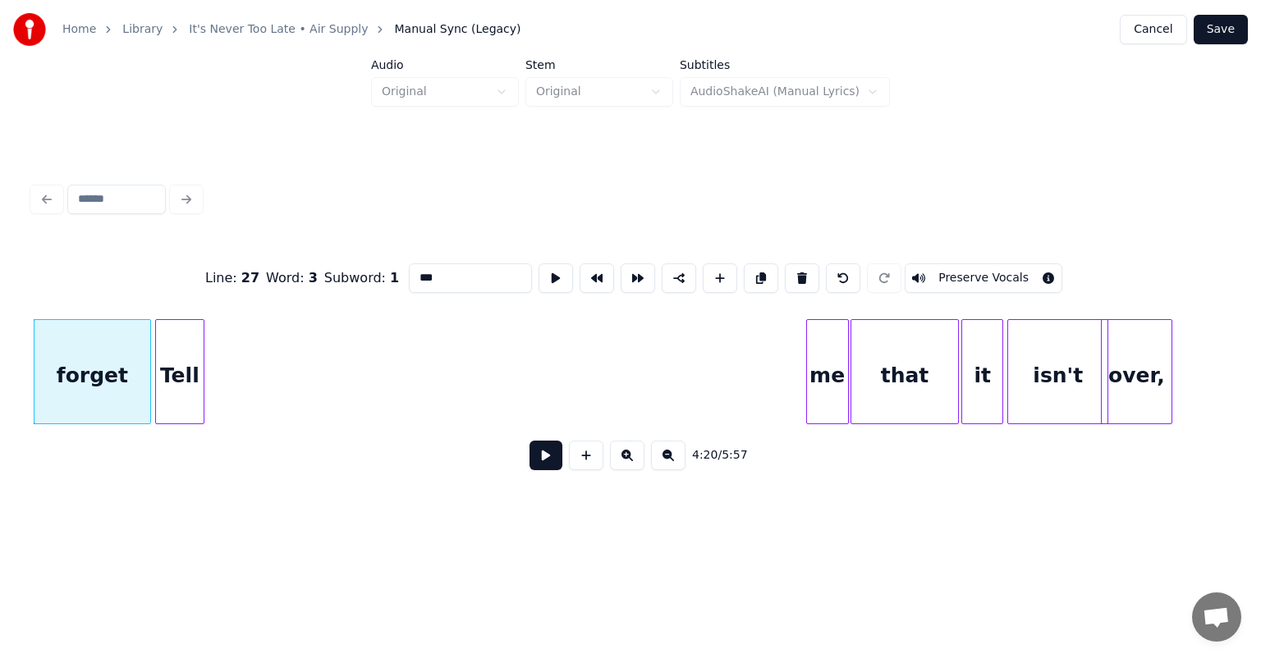
click at [184, 320] on div "Tell" at bounding box center [180, 376] width 48 height 112
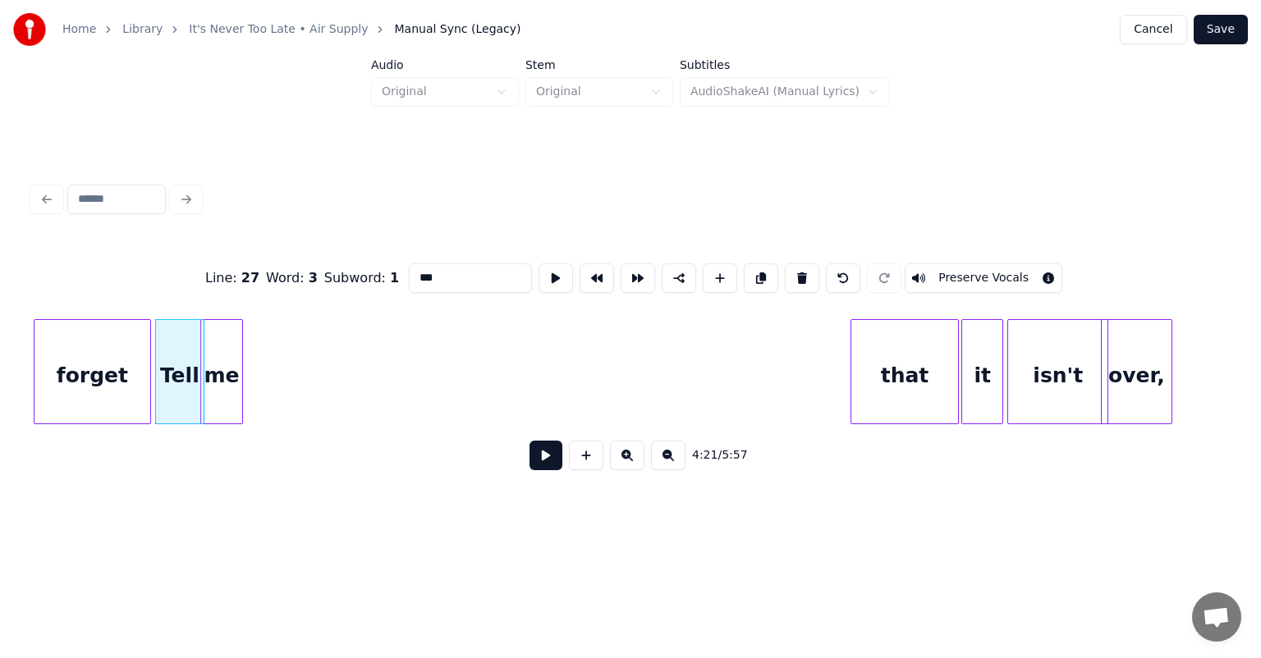
click at [206, 332] on div "me" at bounding box center [221, 376] width 41 height 112
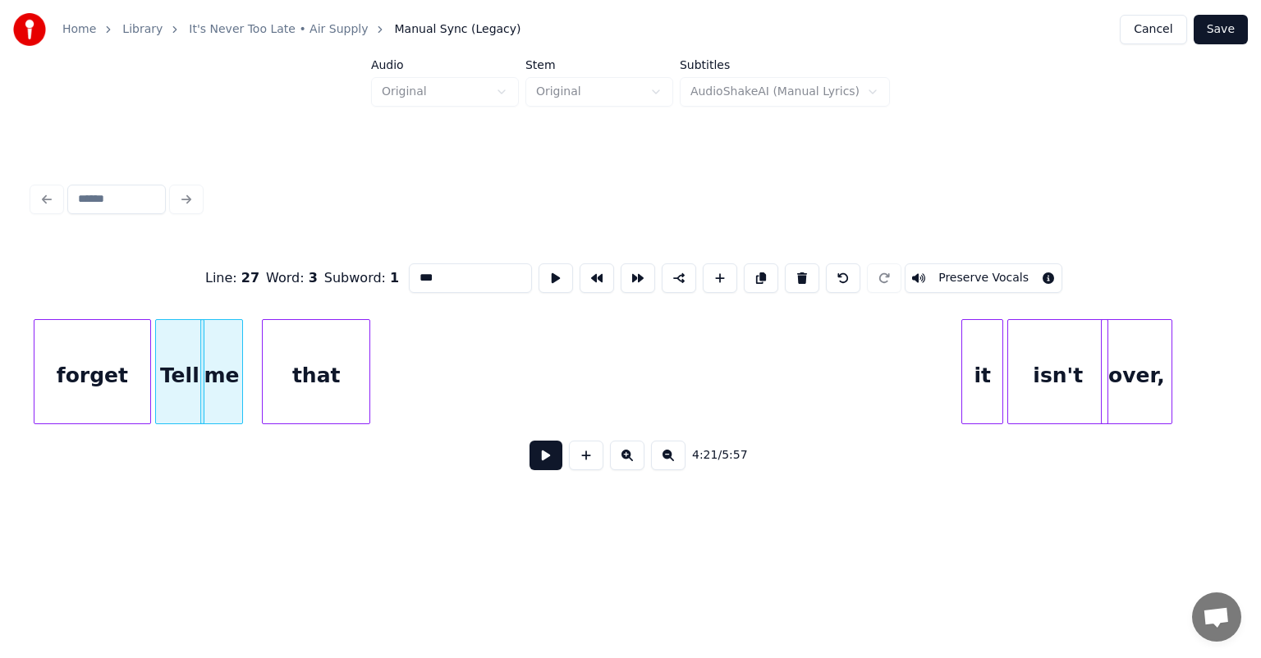
click at [280, 326] on div "that" at bounding box center [316, 376] width 107 height 112
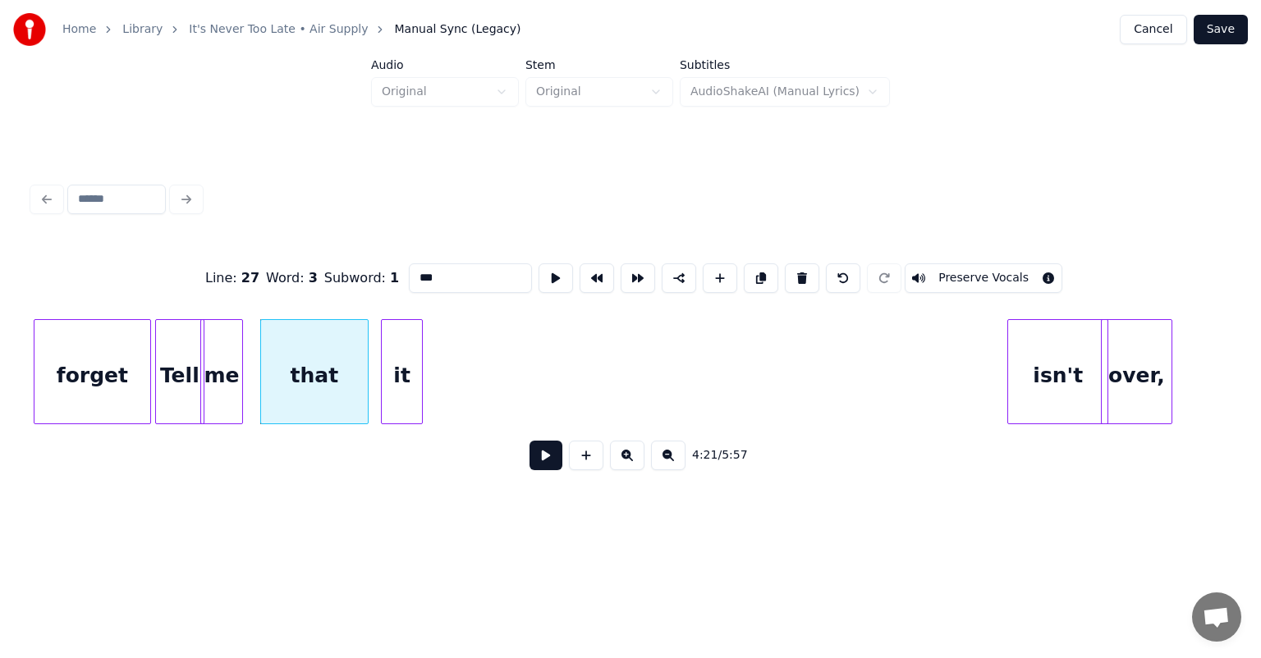
click at [397, 347] on div "it" at bounding box center [402, 376] width 40 height 112
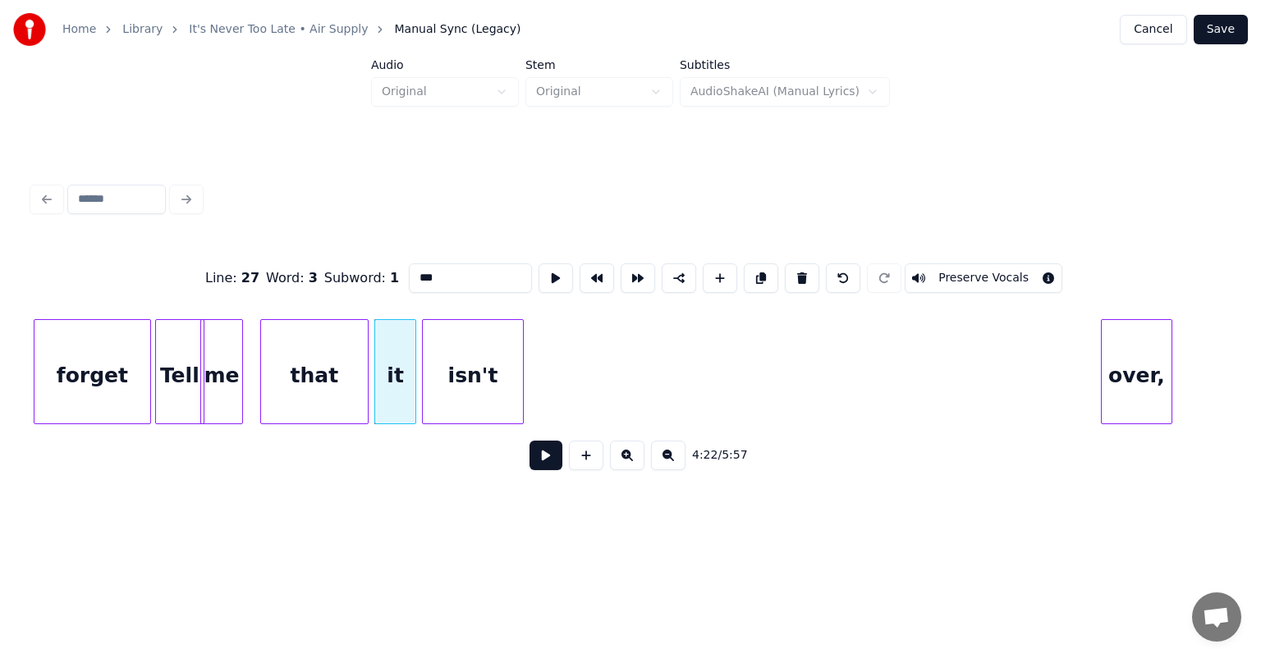
click at [446, 331] on div "isn't" at bounding box center [472, 376] width 99 height 112
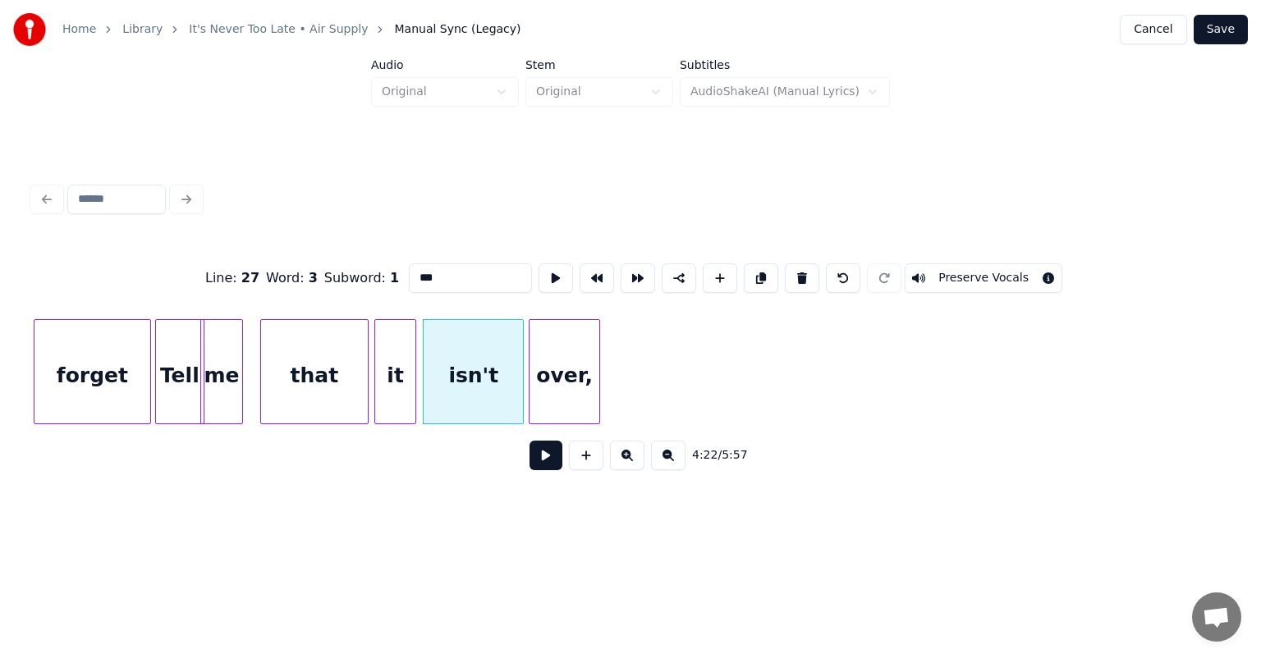
click at [544, 340] on div "over," at bounding box center [564, 376] width 70 height 112
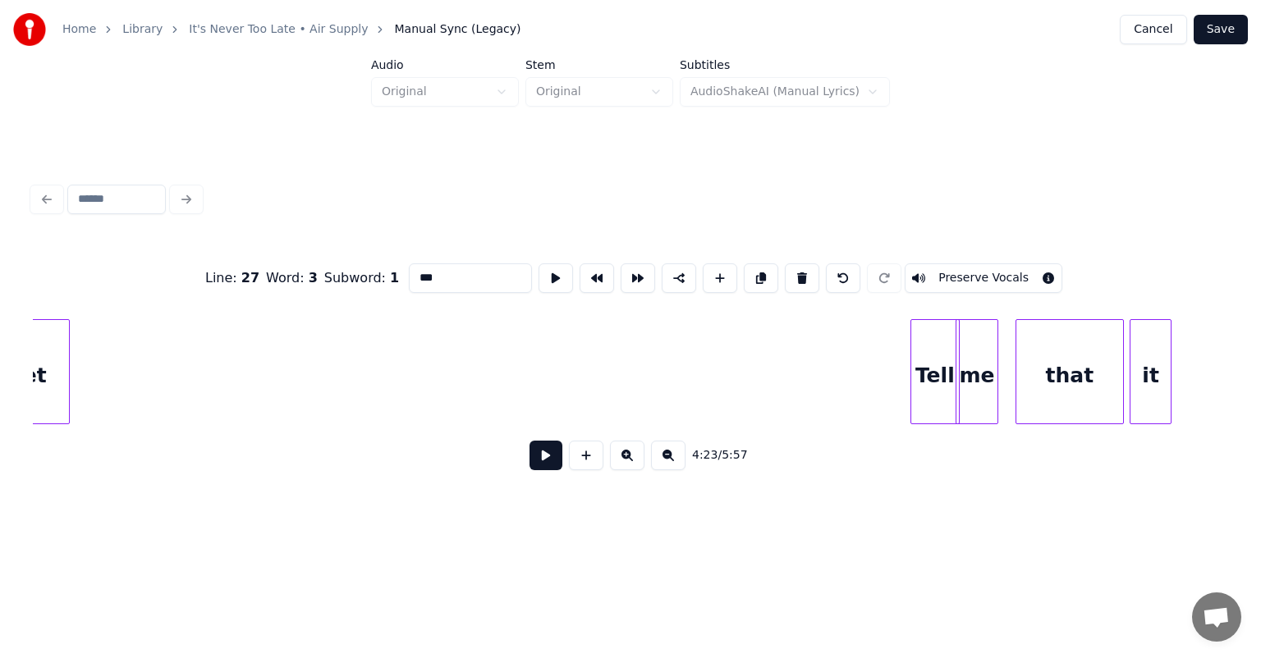
scroll to position [0, 41937]
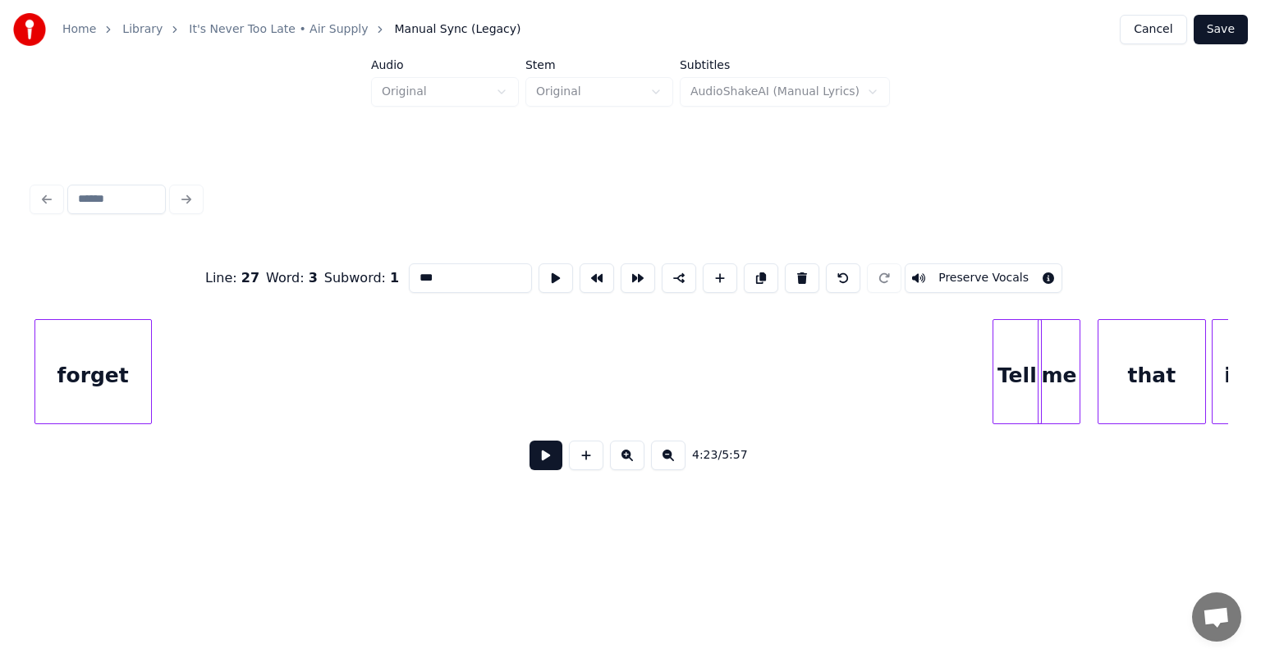
click at [0, 313] on div "Home Library It's Never Too Late • Air Supply Manual Sync (Legacy) Cancel Save …" at bounding box center [630, 264] width 1261 height 528
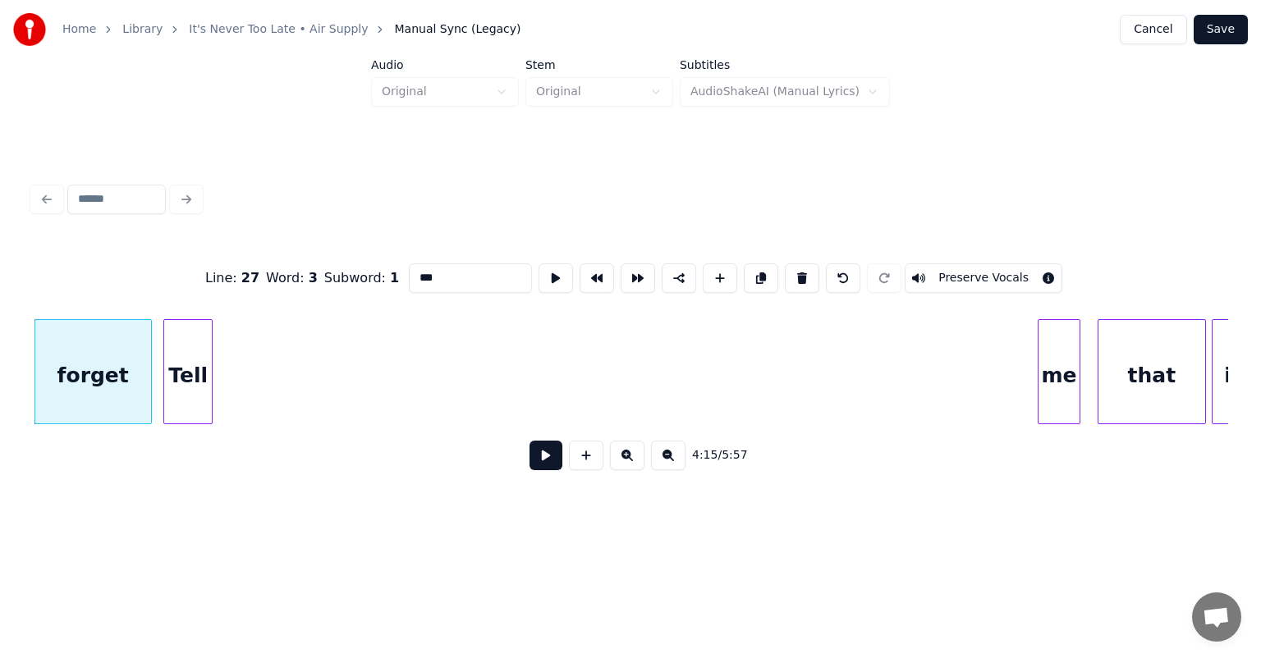
click at [180, 326] on div "Tell" at bounding box center [188, 376] width 48 height 112
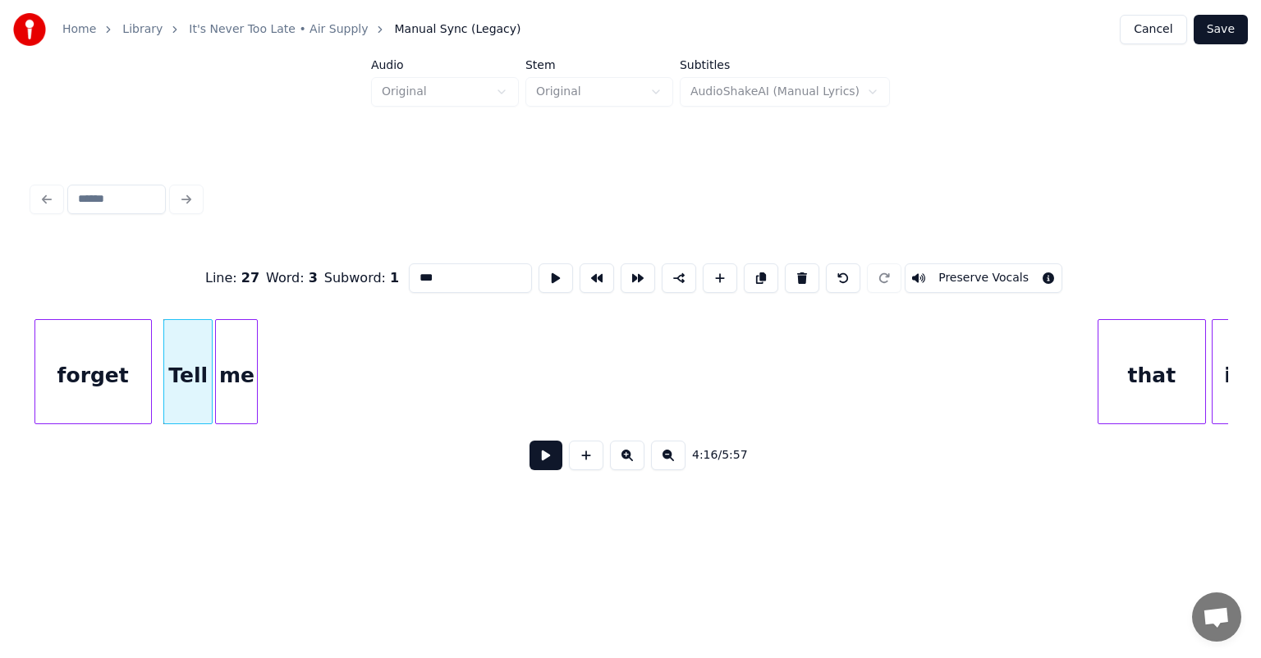
click at [228, 373] on div "me" at bounding box center [236, 376] width 41 height 112
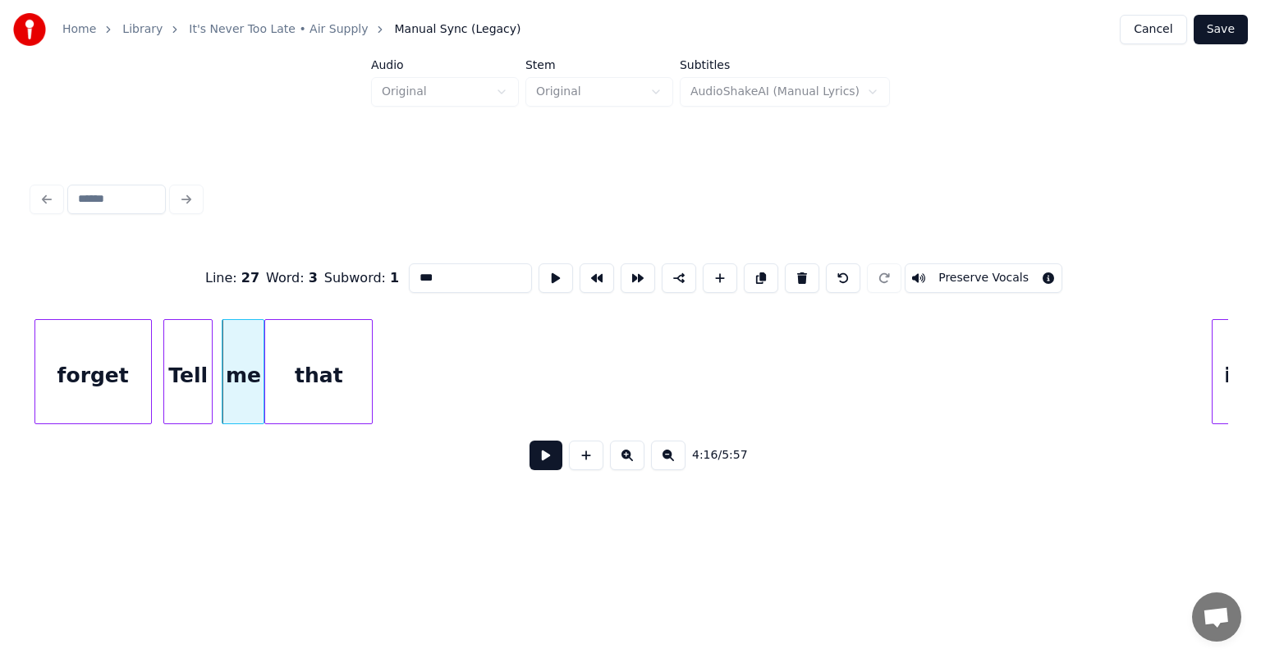
click at [284, 323] on div "that" at bounding box center [318, 376] width 107 height 112
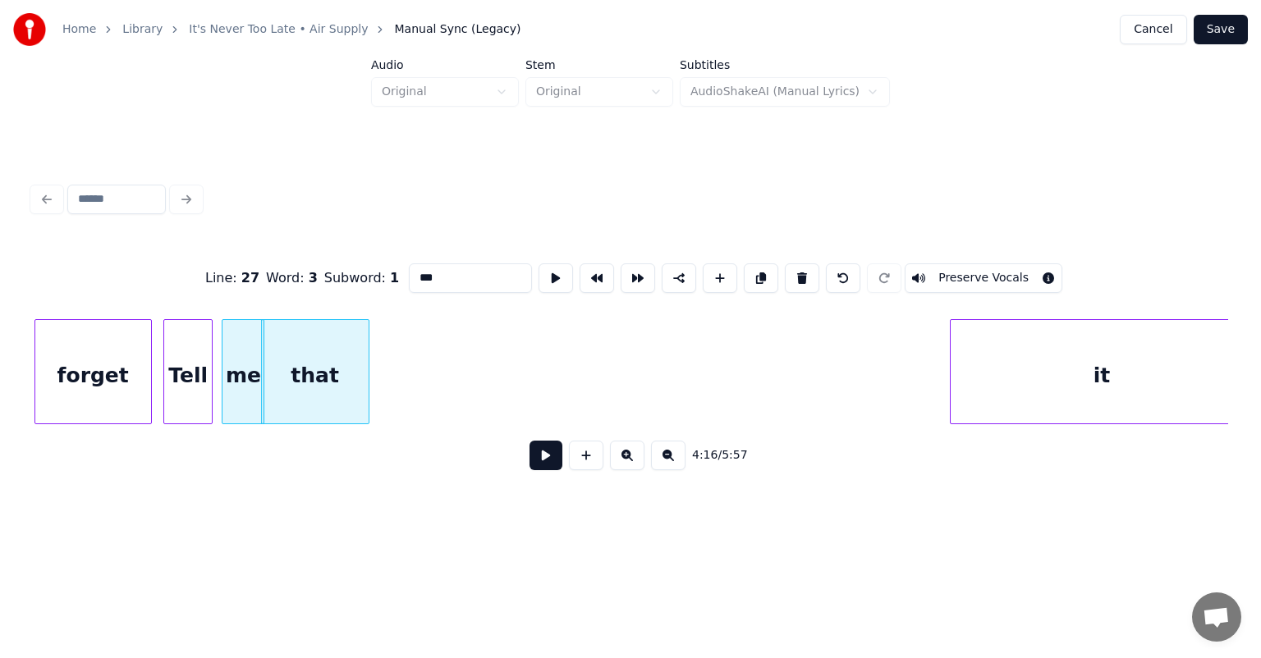
click at [954, 378] on div at bounding box center [952, 371] width 5 height 103
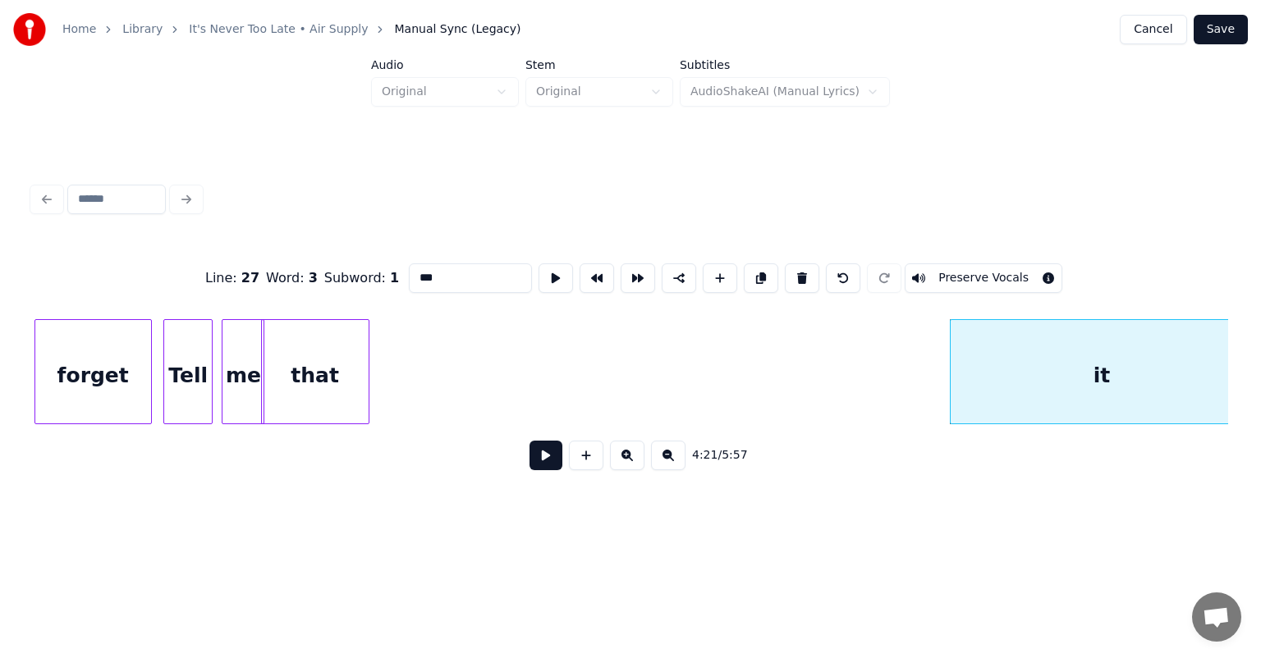
scroll to position [0, 41958]
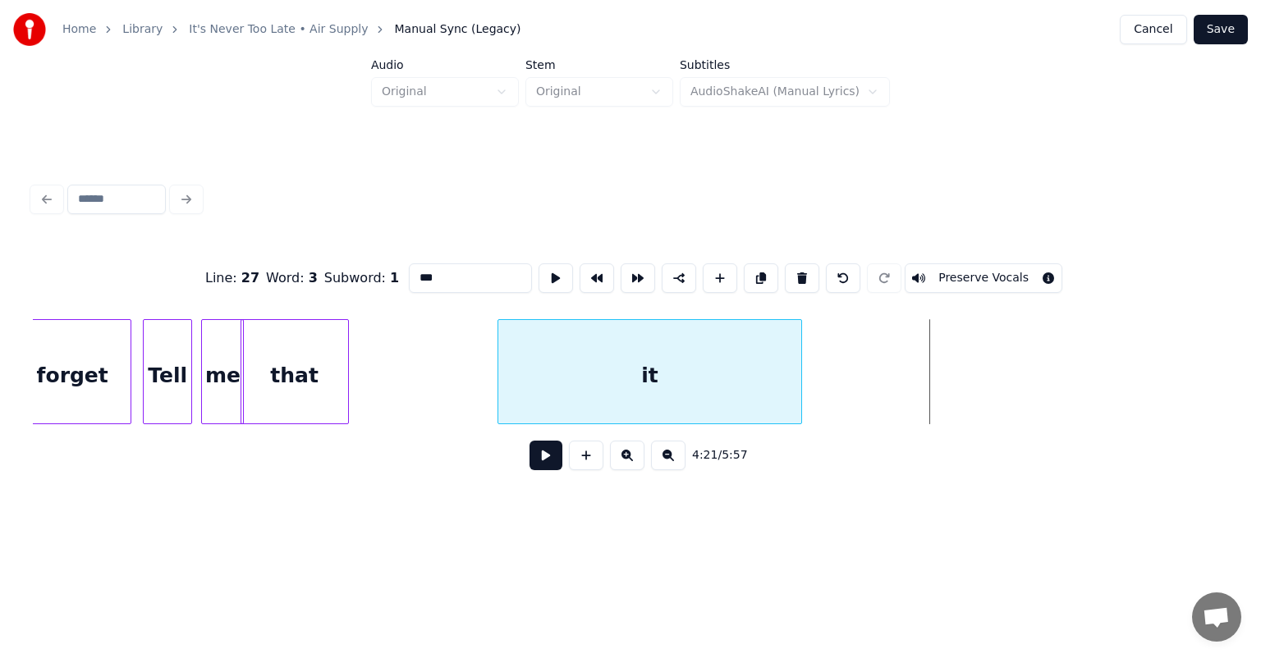
click at [640, 356] on div "it" at bounding box center [649, 376] width 302 height 112
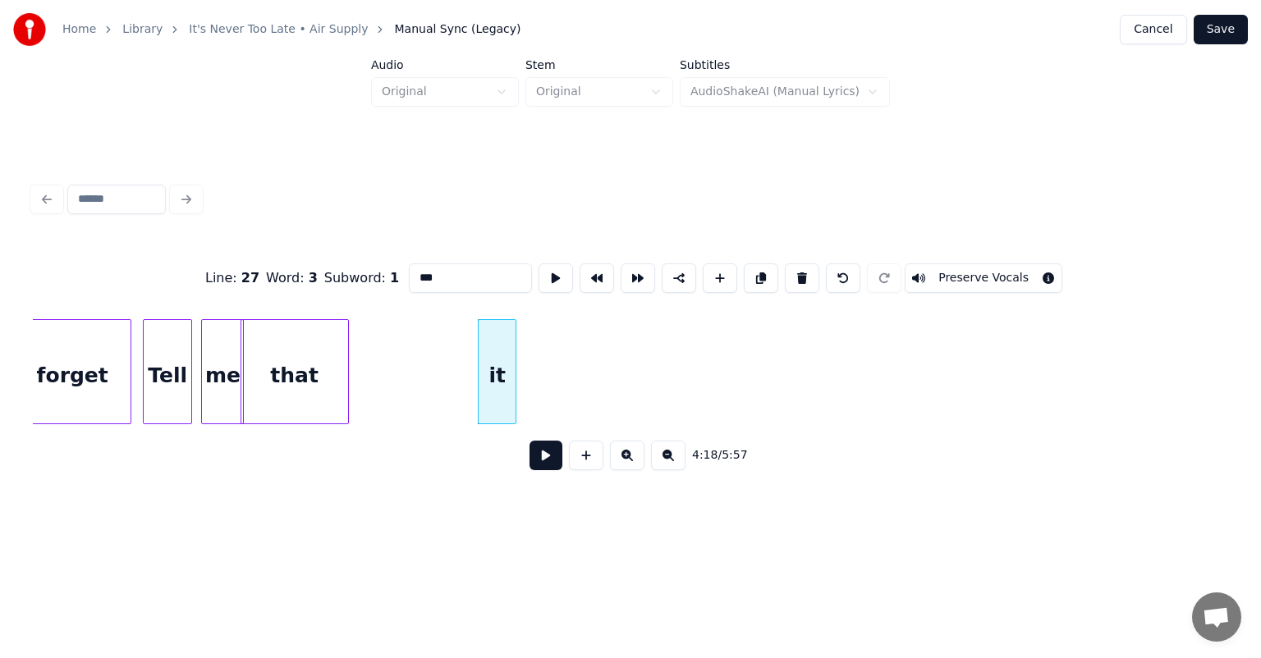
click at [515, 385] on div at bounding box center [513, 371] width 5 height 103
click at [375, 337] on div "it" at bounding box center [382, 376] width 37 height 112
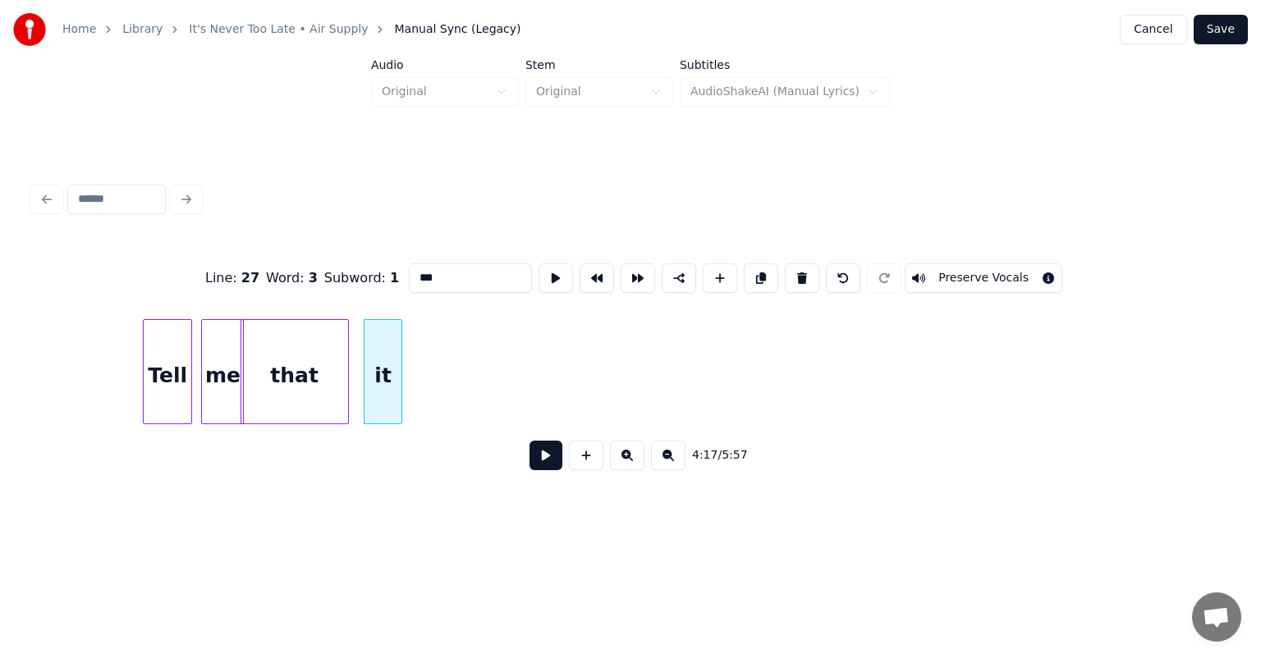
scroll to position [0, 44247]
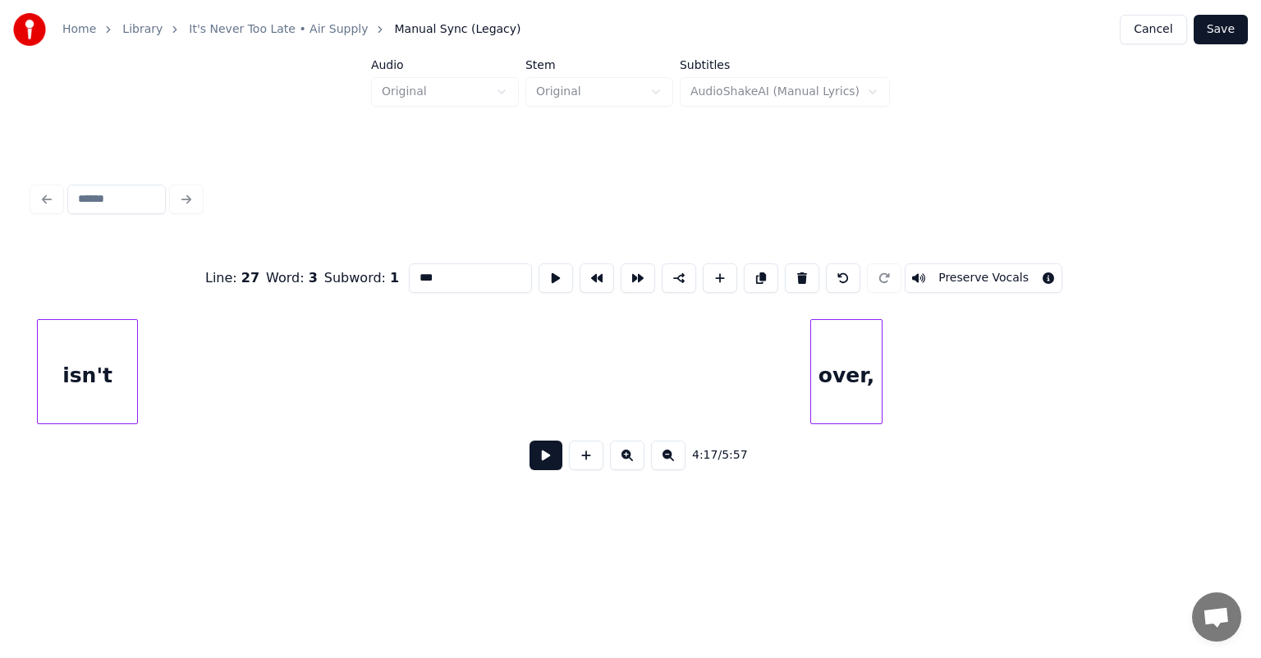
click at [38, 307] on div "Line : 27 Word : 3 Subword : 1 *** Preserve Vocals 4:17 / 5:57" at bounding box center [630, 362] width 1195 height 250
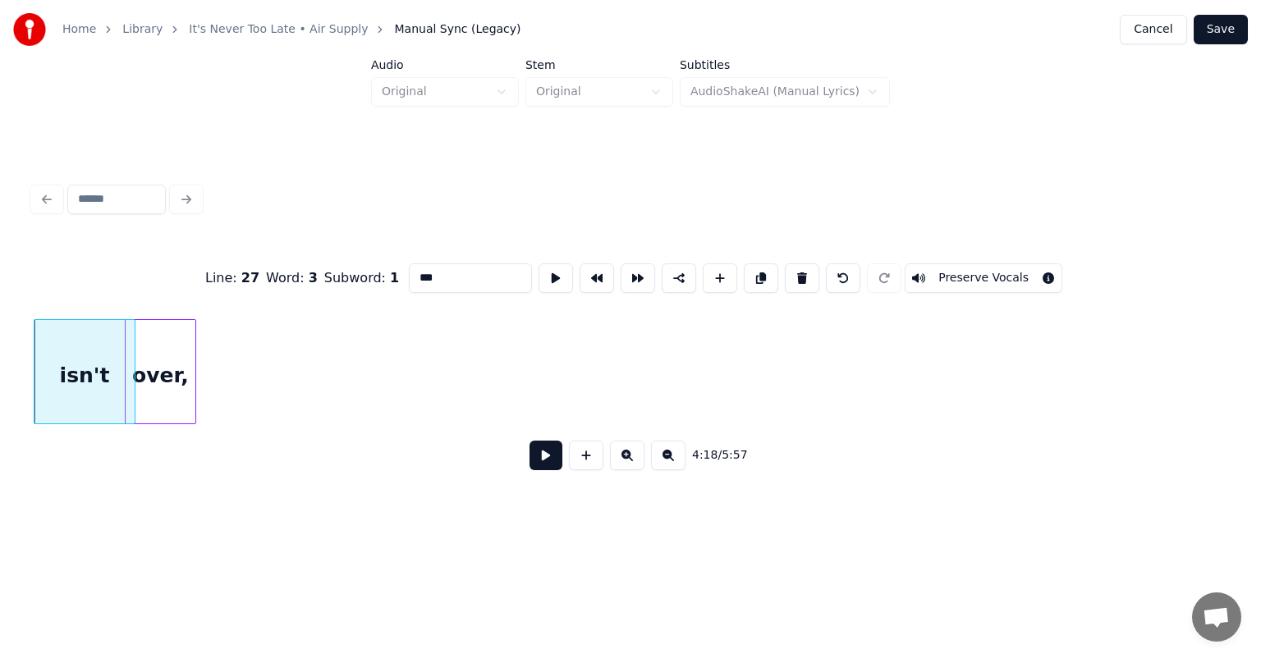
click at [152, 363] on div "over," at bounding box center [161, 376] width 70 height 112
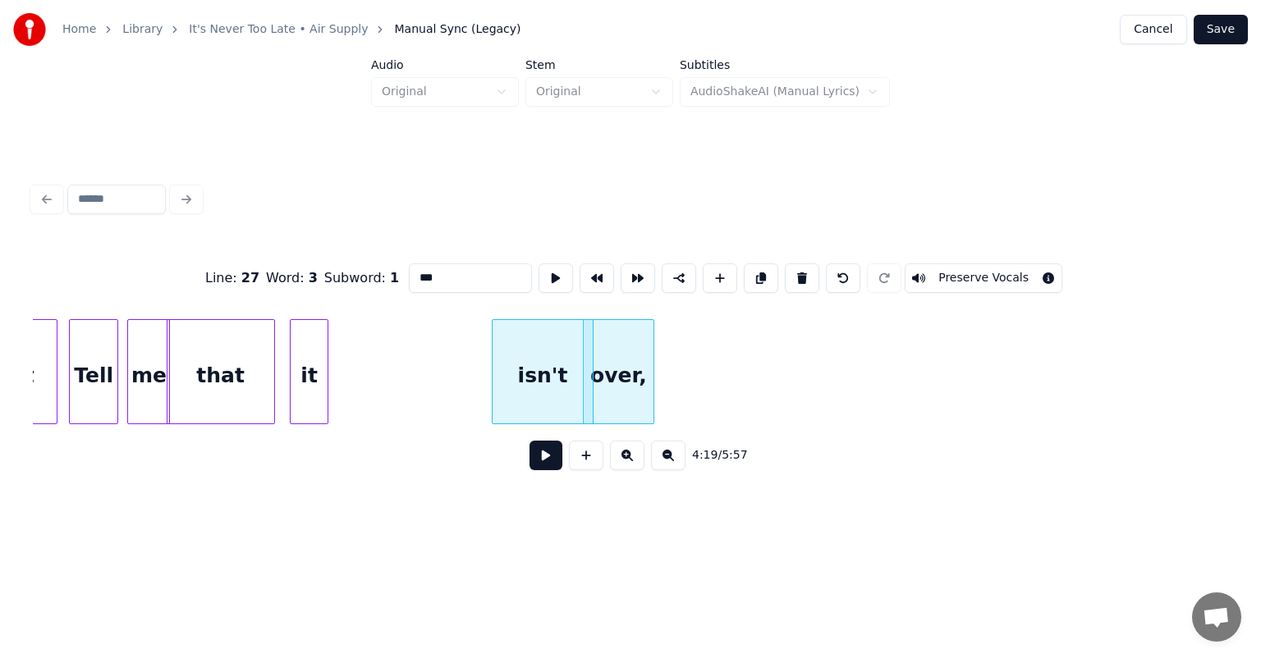
scroll to position [0, 42030]
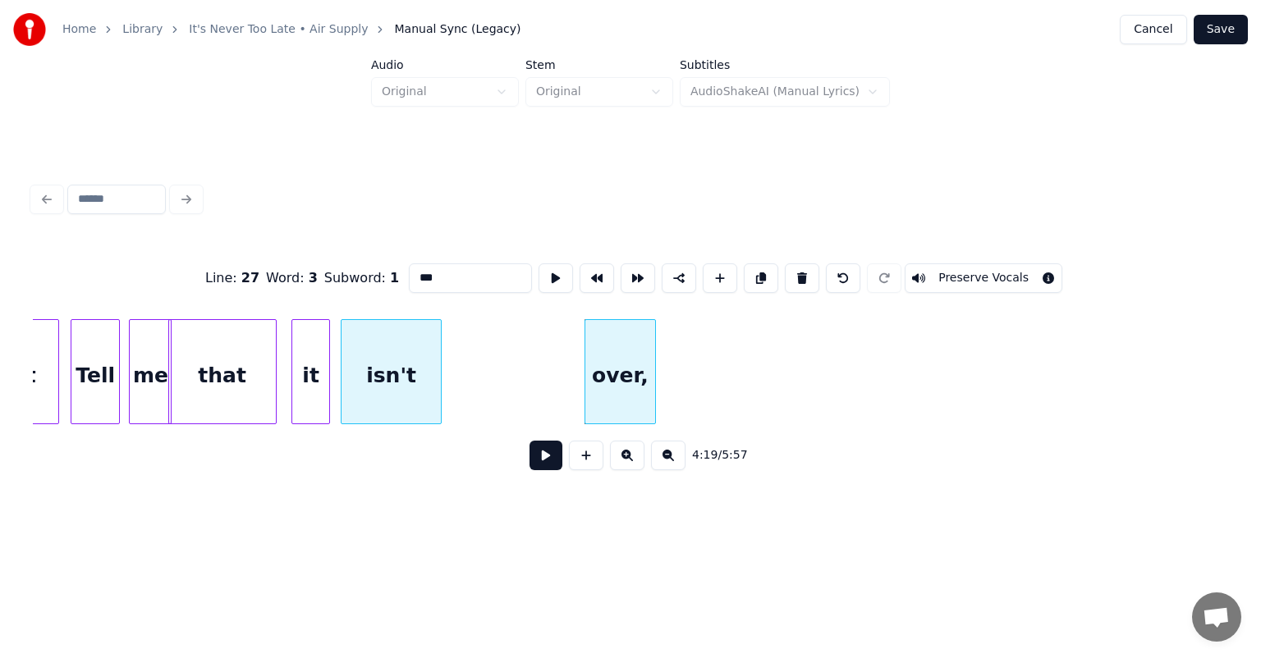
click at [370, 337] on div "isn't" at bounding box center [390, 376] width 99 height 112
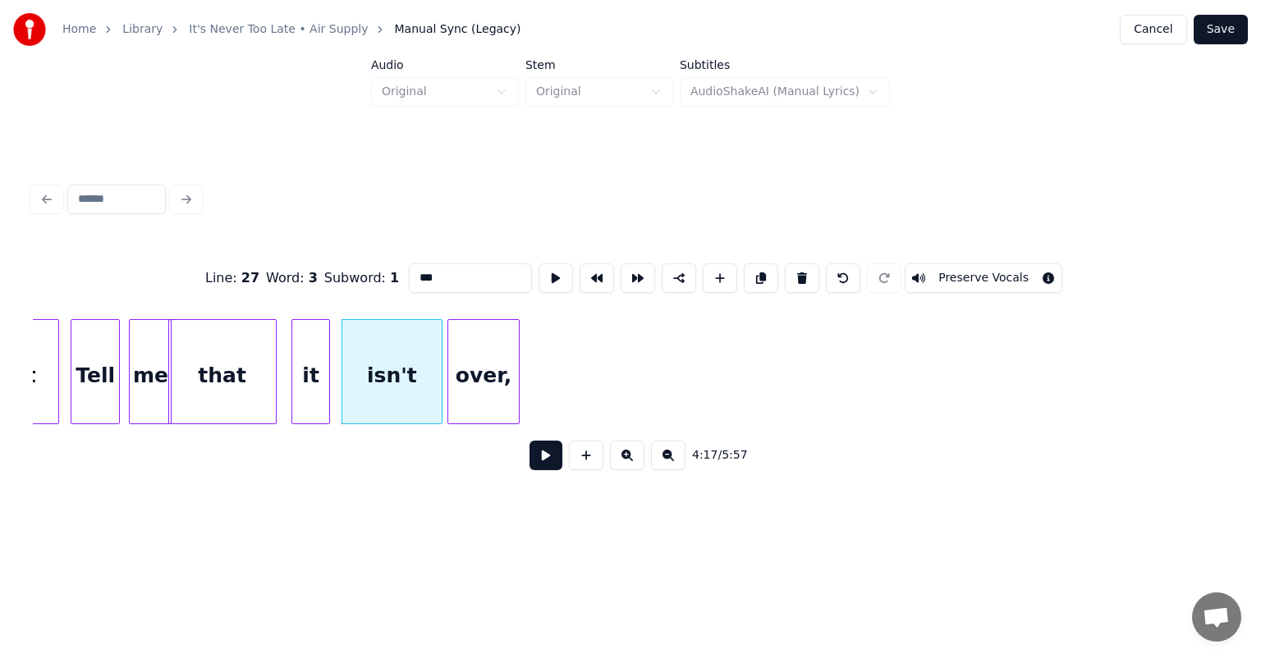
click at [455, 324] on div "over," at bounding box center [483, 376] width 70 height 112
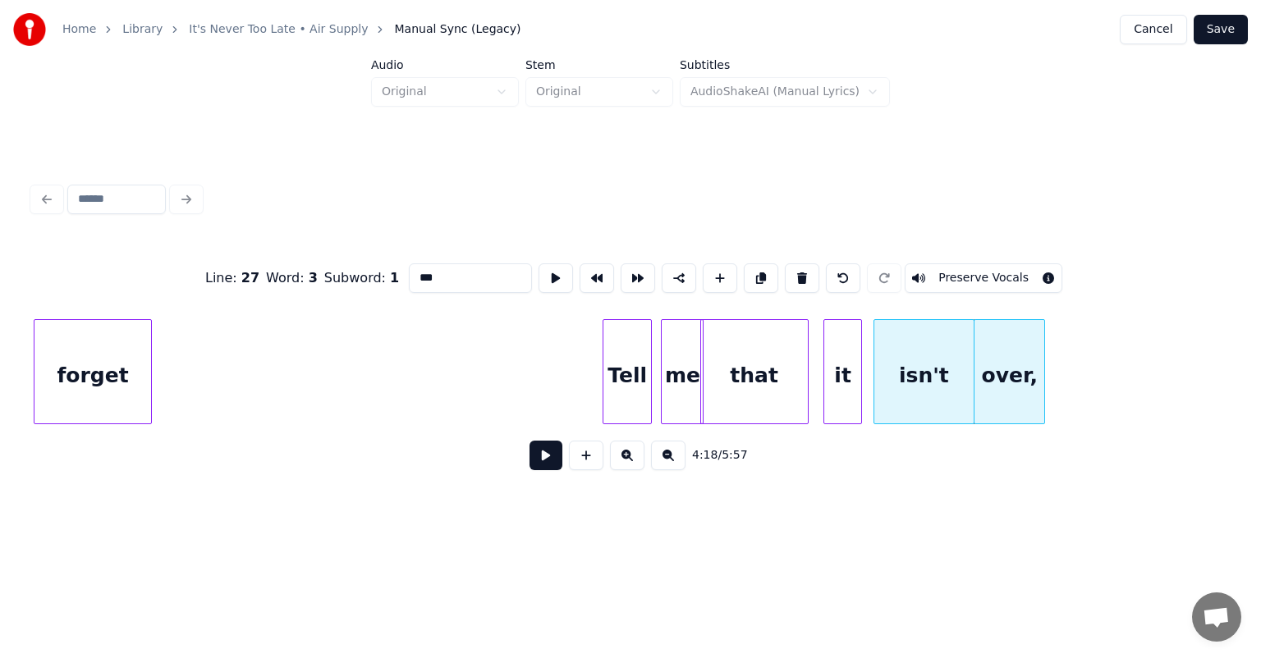
scroll to position [0, 41497]
click at [44, 357] on div "forget" at bounding box center [92, 376] width 116 height 112
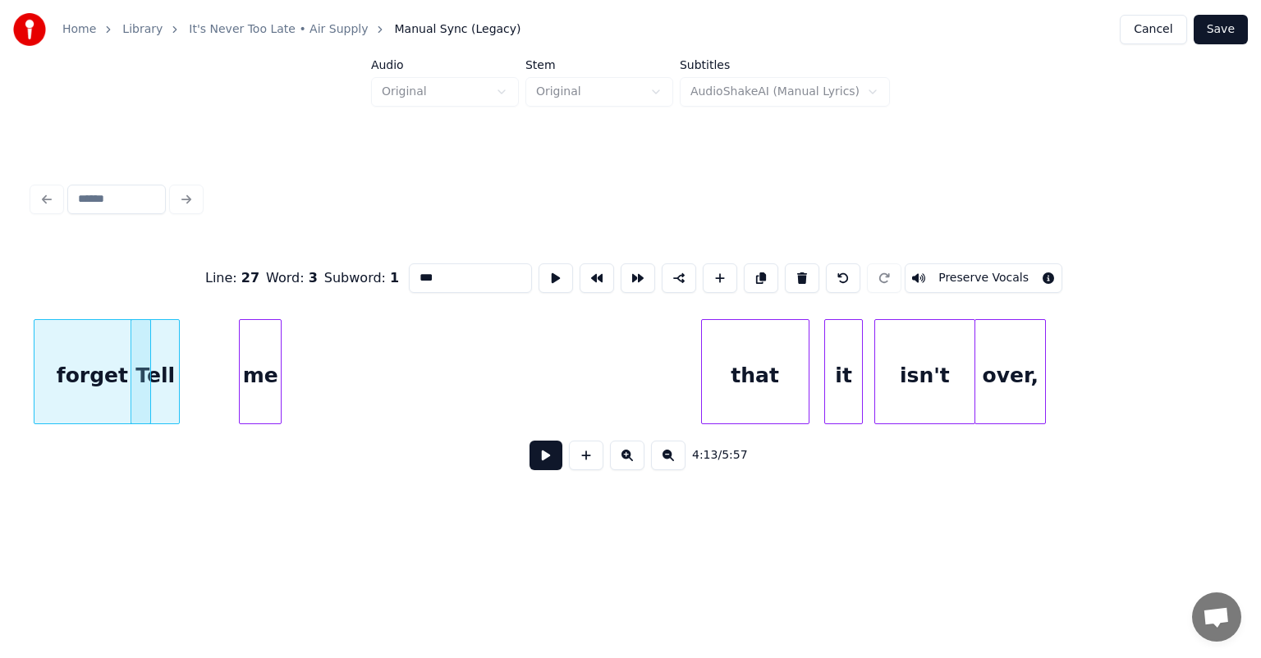
click at [240, 368] on div "me" at bounding box center [260, 376] width 41 height 112
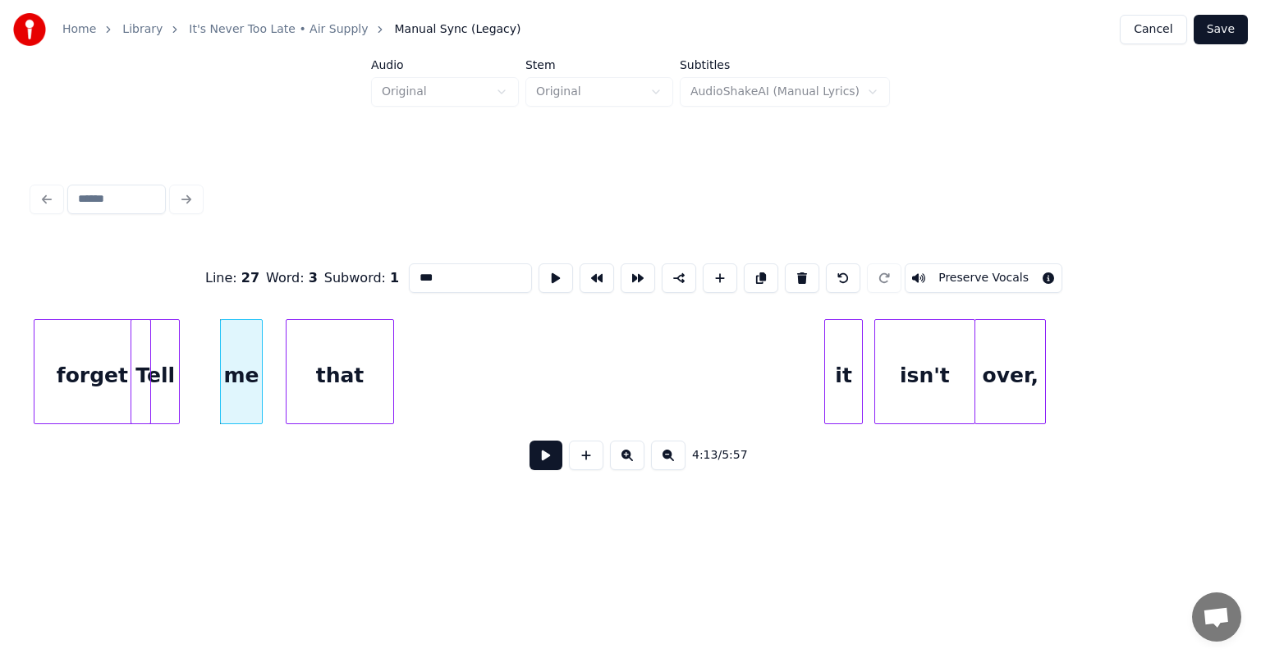
click at [309, 338] on div "that" at bounding box center [339, 376] width 107 height 112
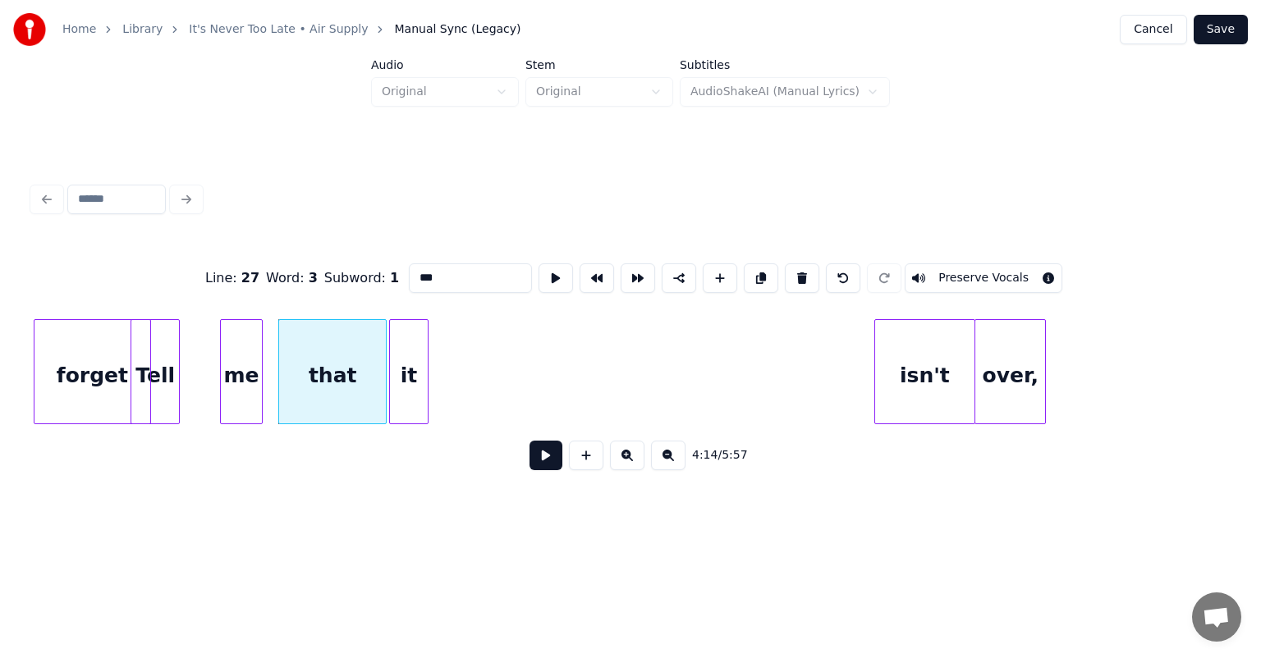
click at [400, 324] on div "it" at bounding box center [408, 376] width 37 height 112
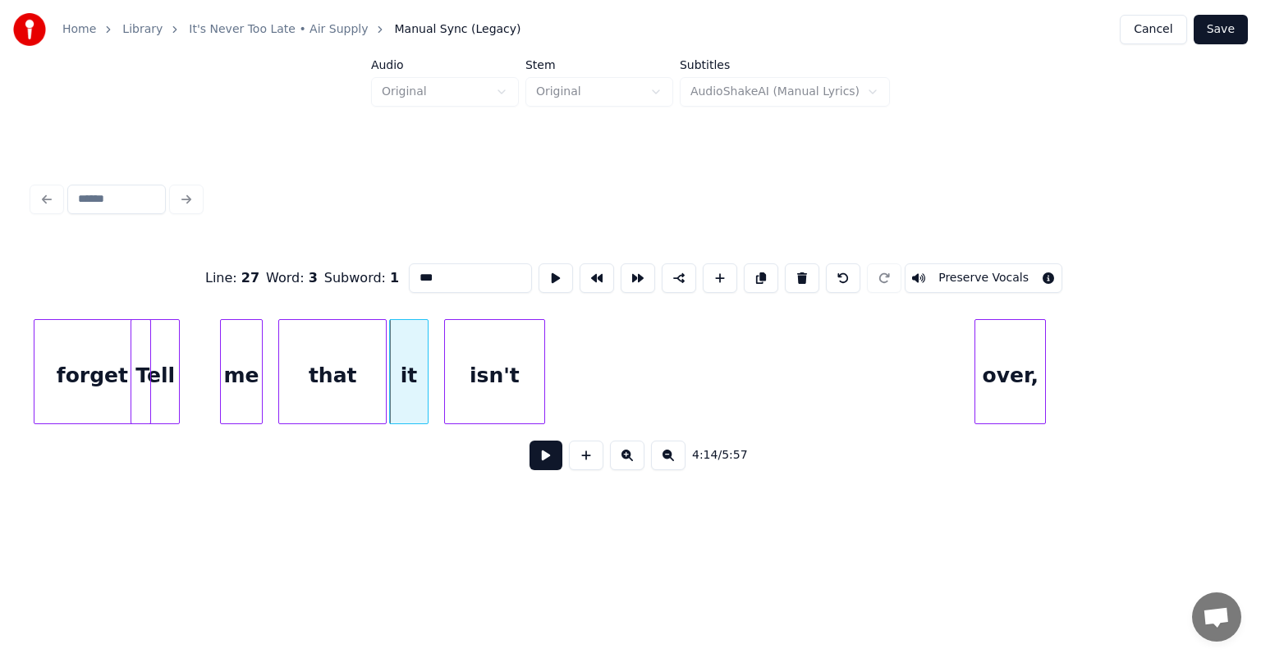
click at [474, 368] on div "isn't" at bounding box center [494, 376] width 99 height 112
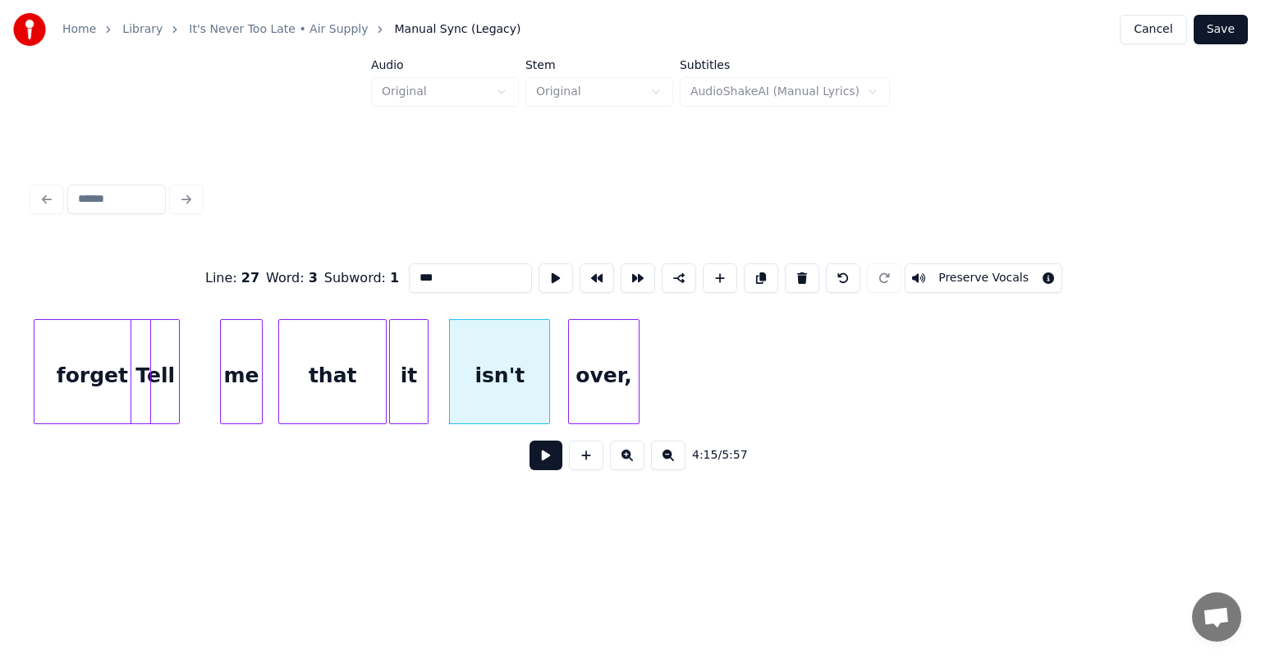
click at [584, 326] on div "over," at bounding box center [604, 376] width 70 height 112
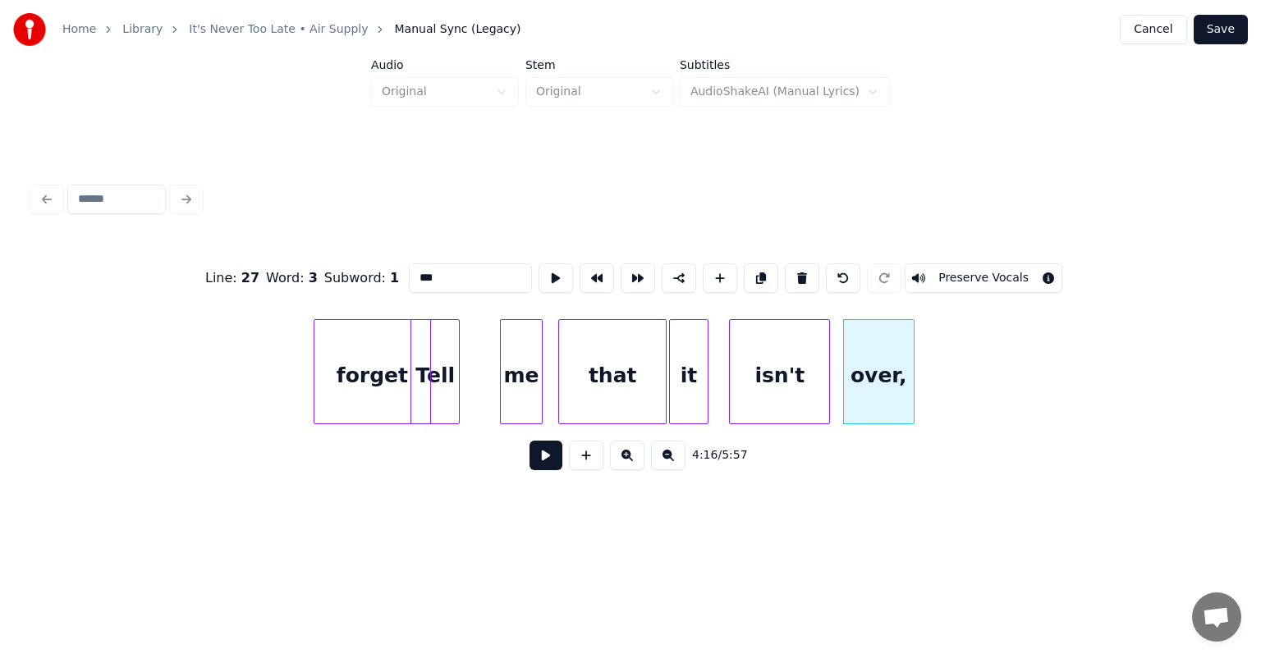
scroll to position [0, 41103]
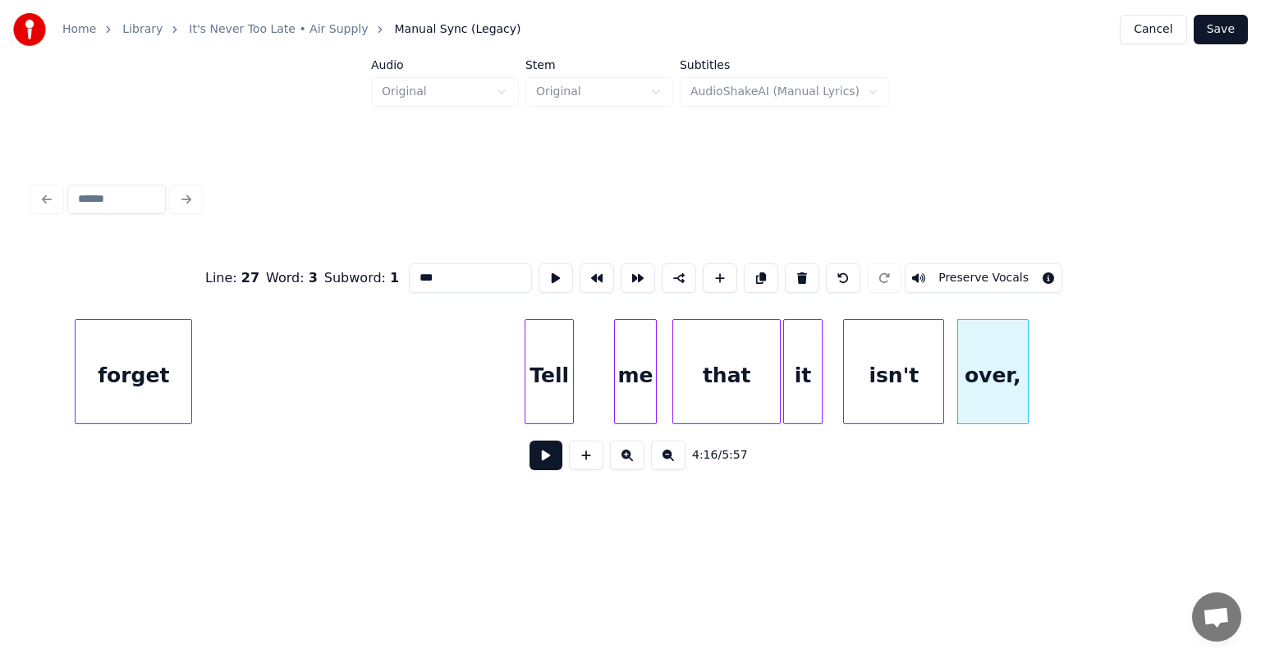
click at [110, 320] on div "forget" at bounding box center [134, 376] width 116 height 112
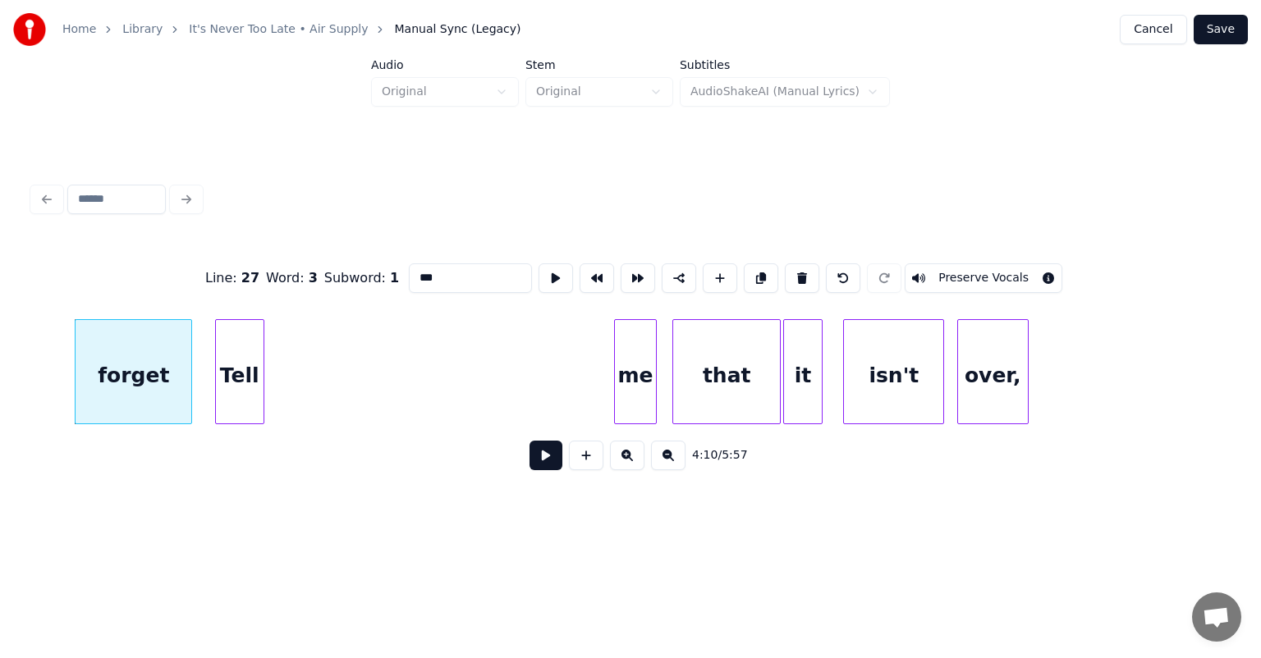
click at [231, 325] on div "Tell" at bounding box center [240, 376] width 48 height 112
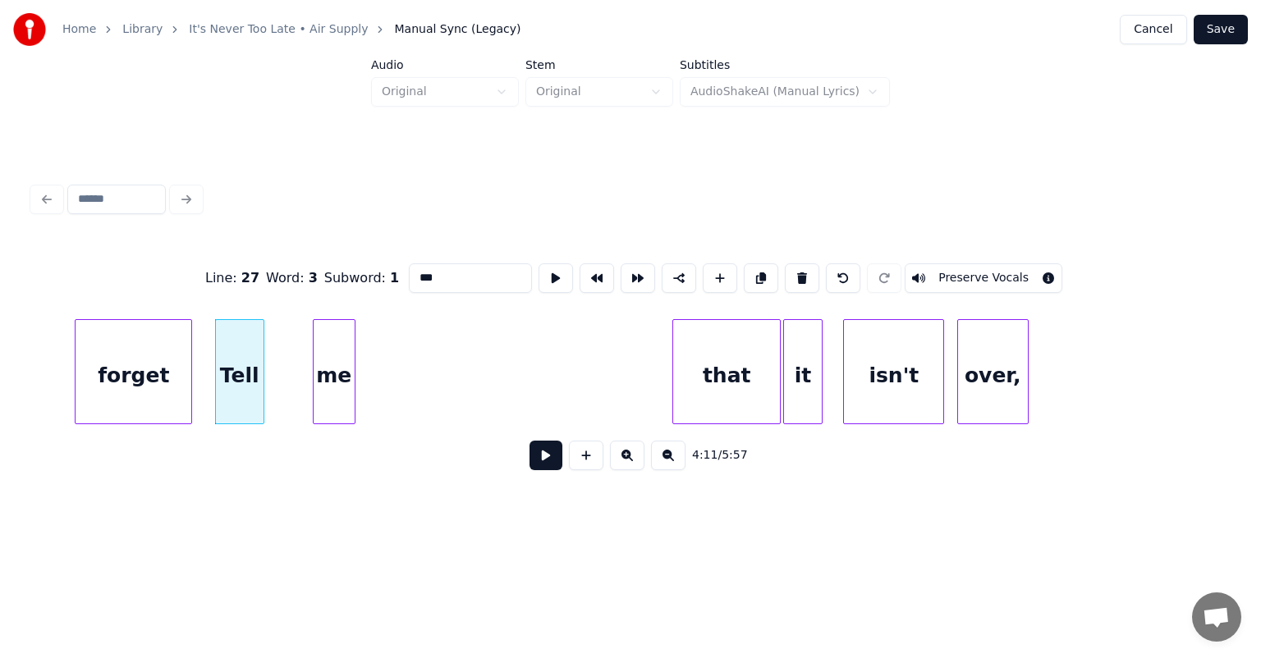
click at [323, 339] on div "me" at bounding box center [334, 376] width 41 height 112
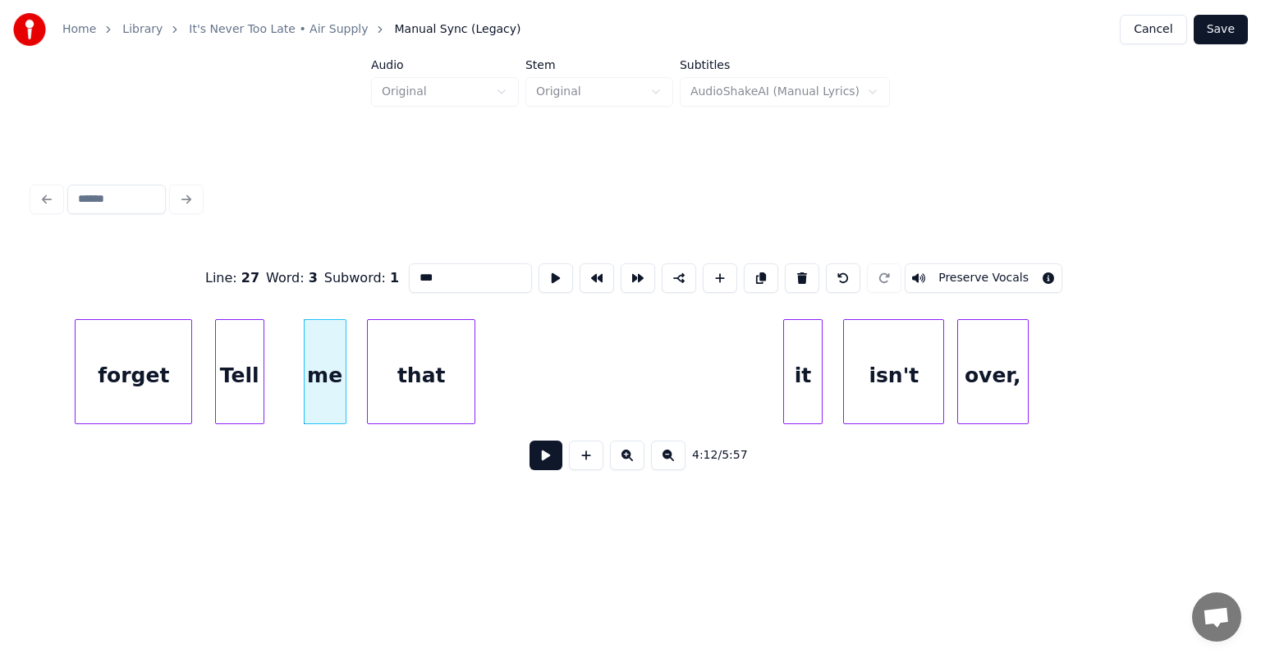
click at [421, 339] on div "that" at bounding box center [421, 376] width 107 height 112
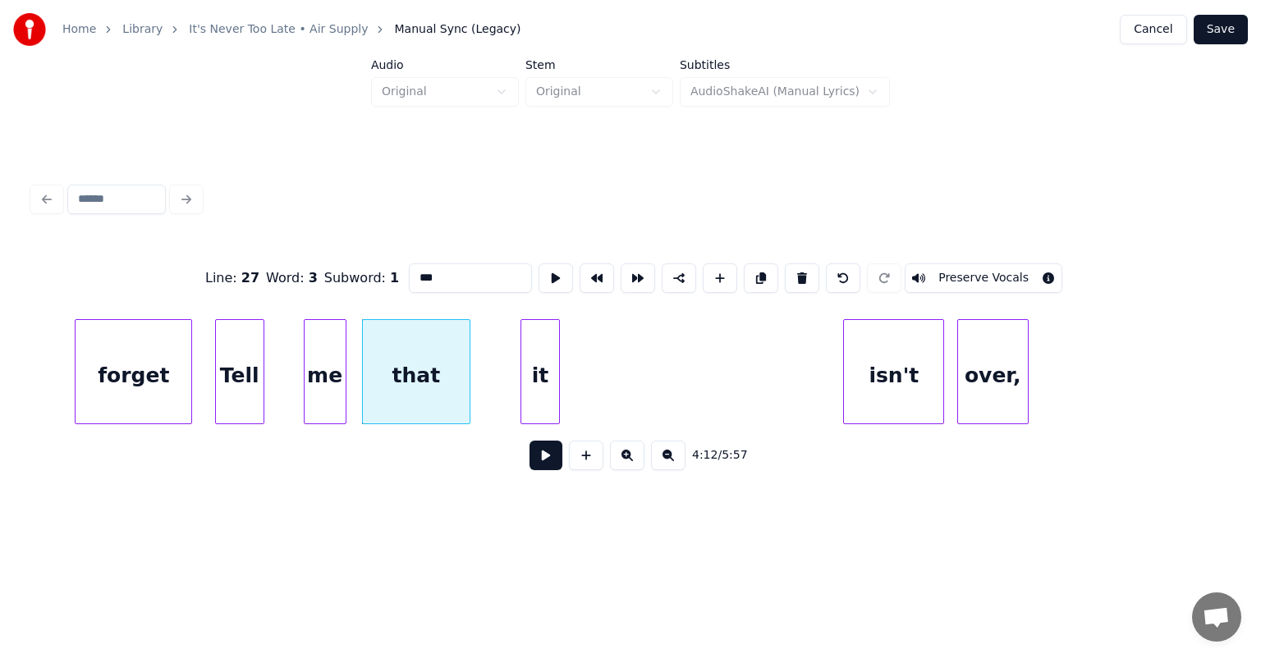
click at [521, 336] on div "it" at bounding box center [539, 376] width 37 height 112
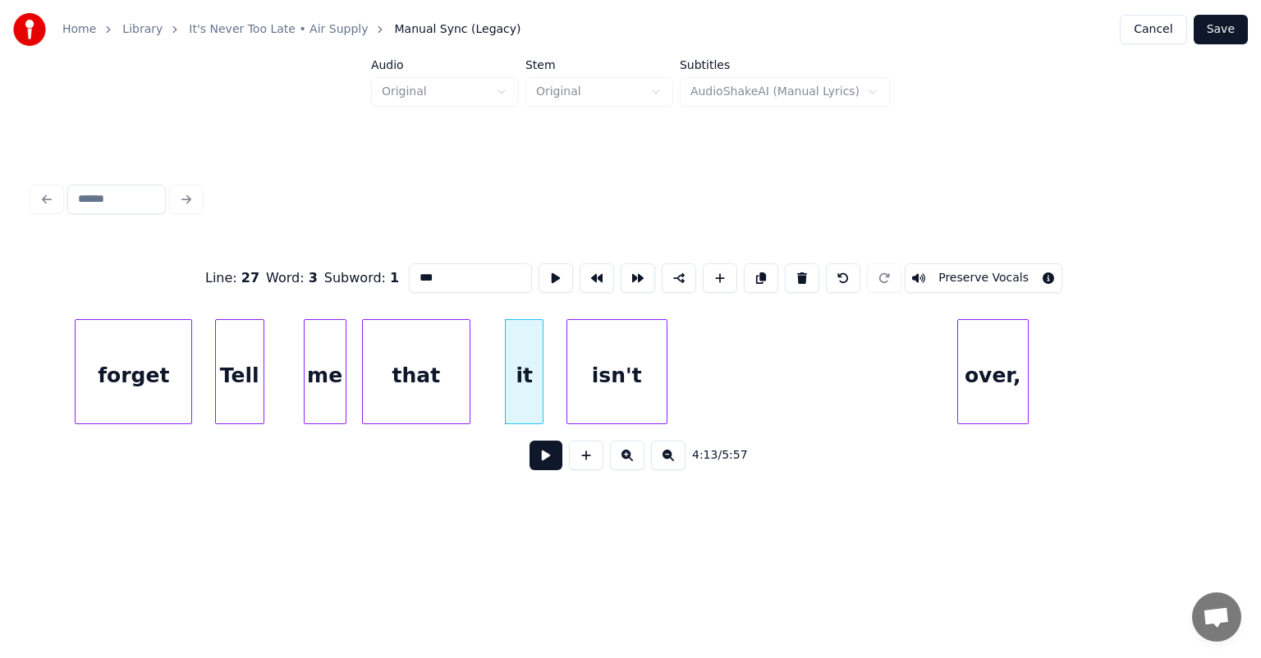
click at [611, 351] on div "isn't" at bounding box center [616, 376] width 99 height 112
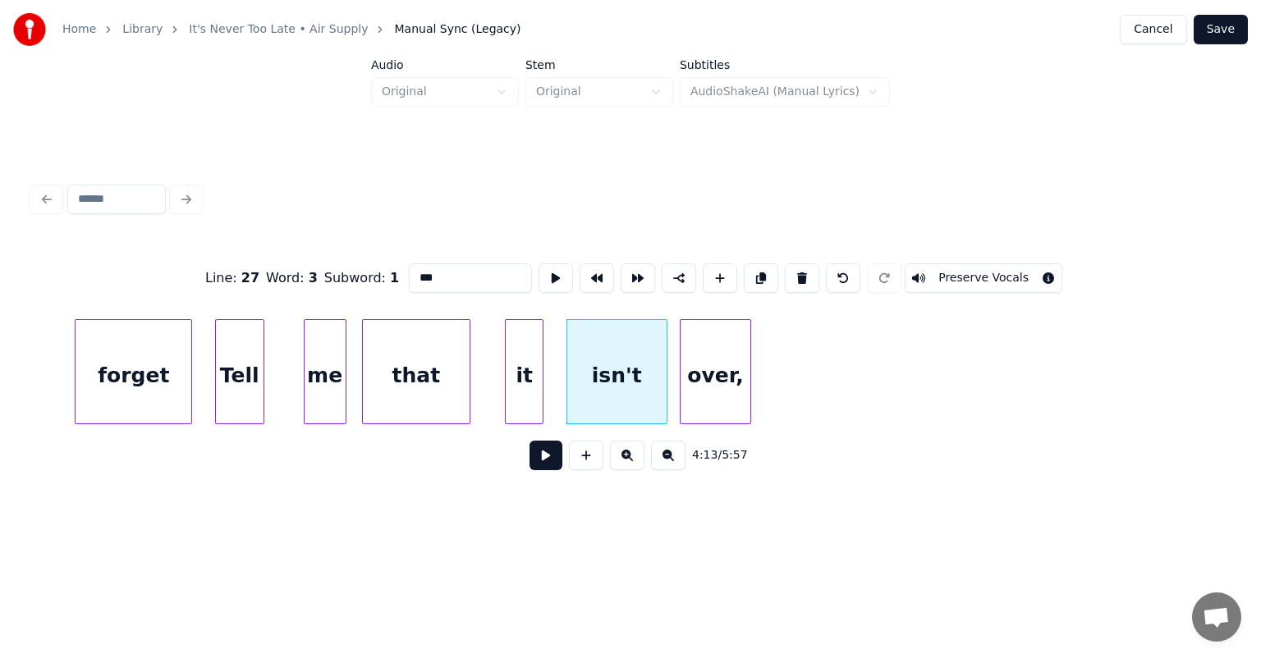
click at [721, 363] on div "over," at bounding box center [715, 376] width 70 height 112
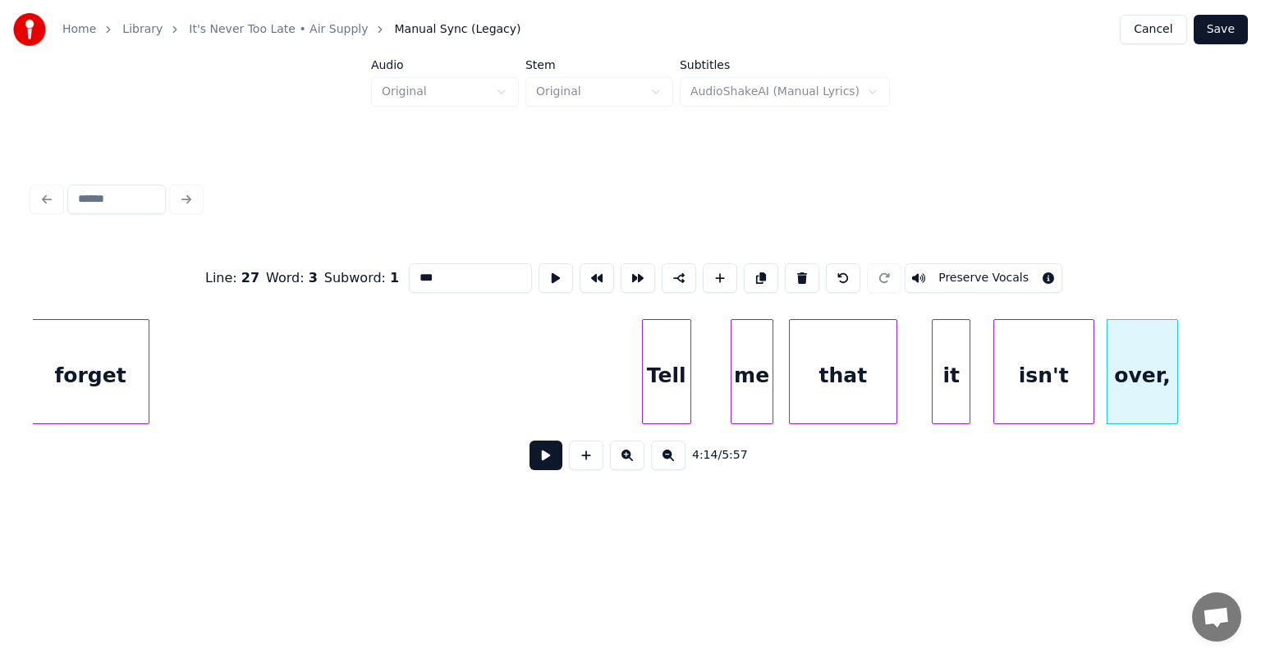
scroll to position [0, 40632]
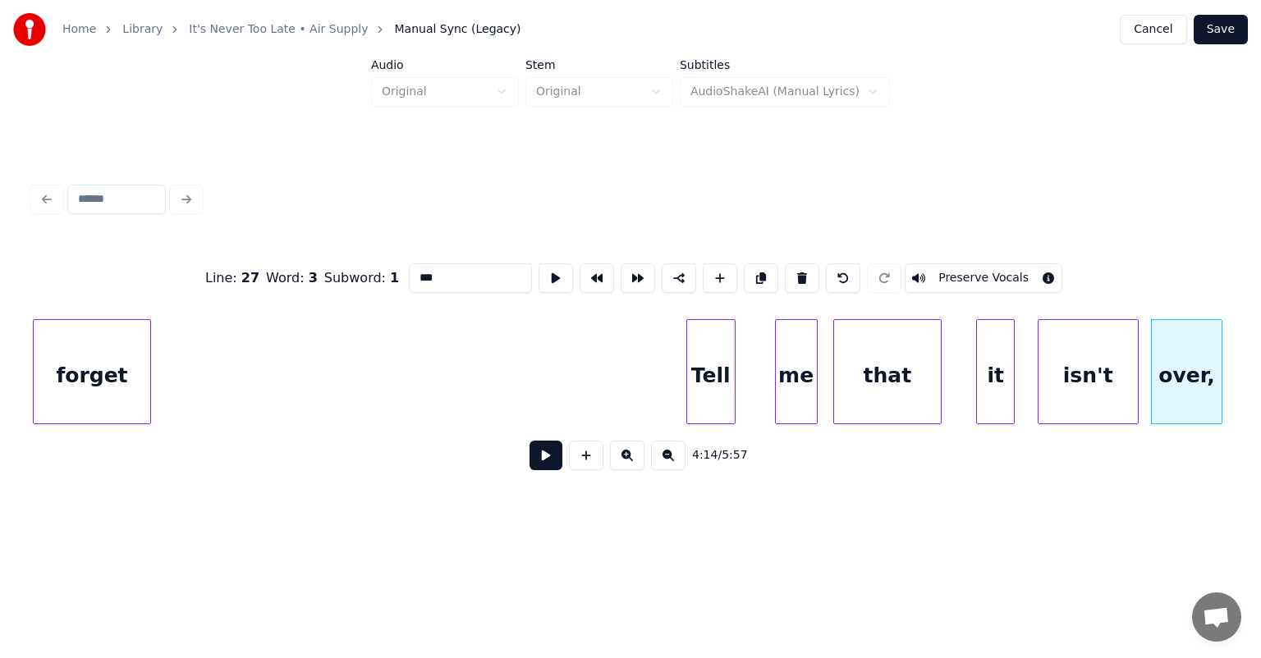
click at [32, 312] on div "Line : 27 Word : 3 Subword : 1 *** Preserve Vocals 4:14 / 5:57" at bounding box center [630, 330] width 1208 height 325
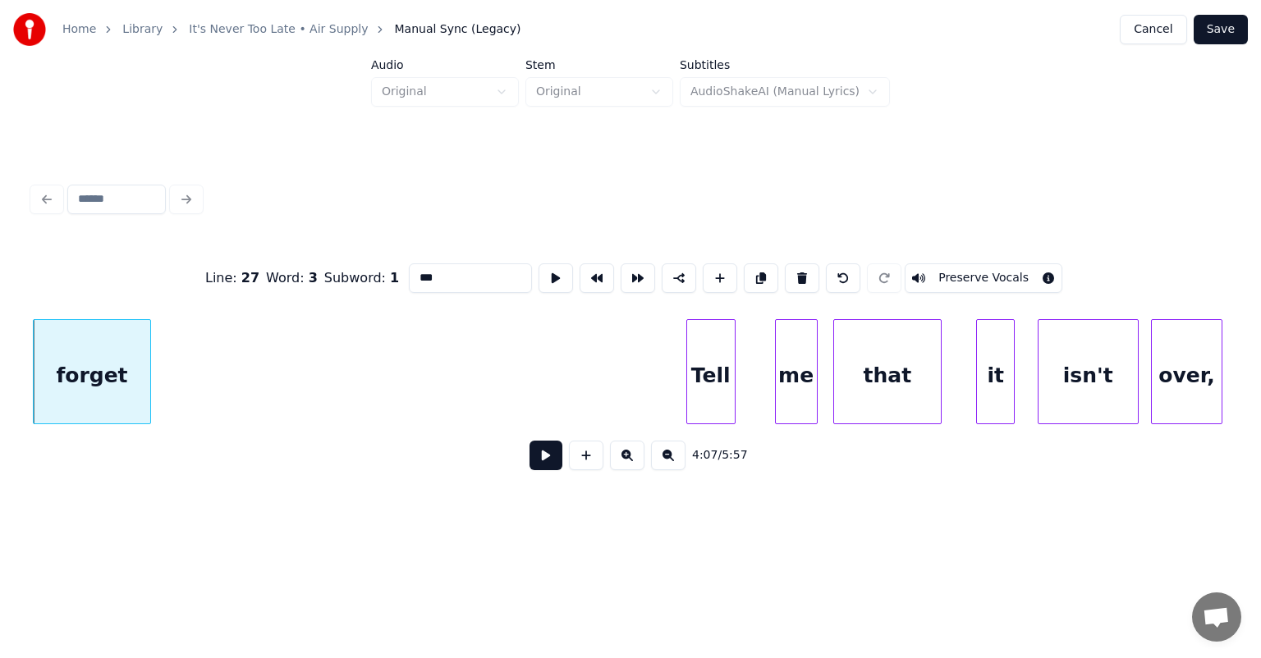
click at [32, 312] on div "Line : 27 Word : 3 Subword : 1 *** Preserve Vocals 4:07 / 5:57" at bounding box center [630, 330] width 1208 height 325
click at [189, 336] on div "Tell" at bounding box center [182, 376] width 48 height 112
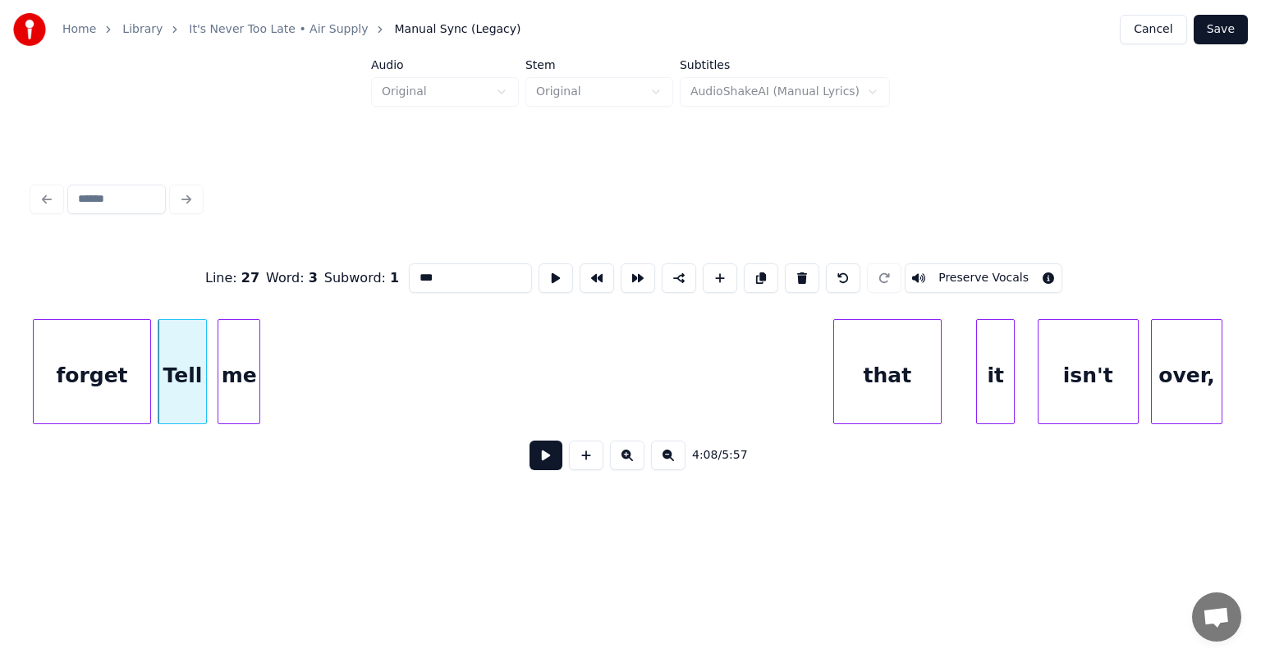
click at [243, 332] on div "me" at bounding box center [238, 376] width 41 height 112
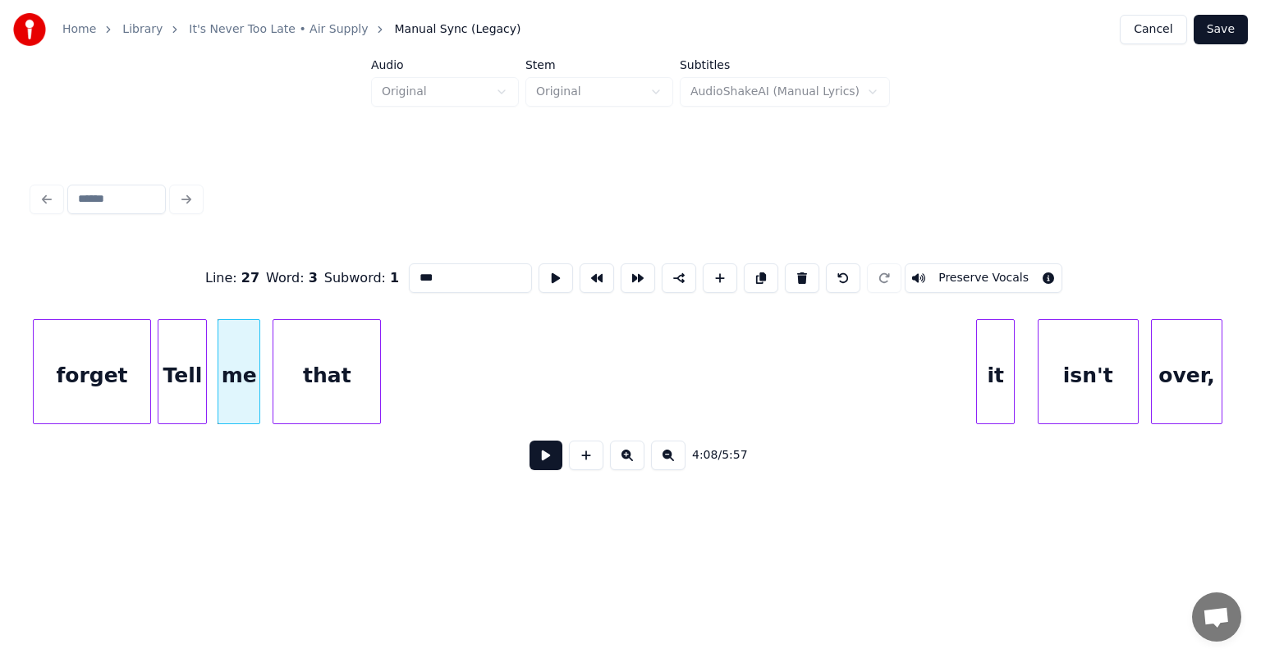
click at [314, 334] on div "that" at bounding box center [326, 376] width 107 height 112
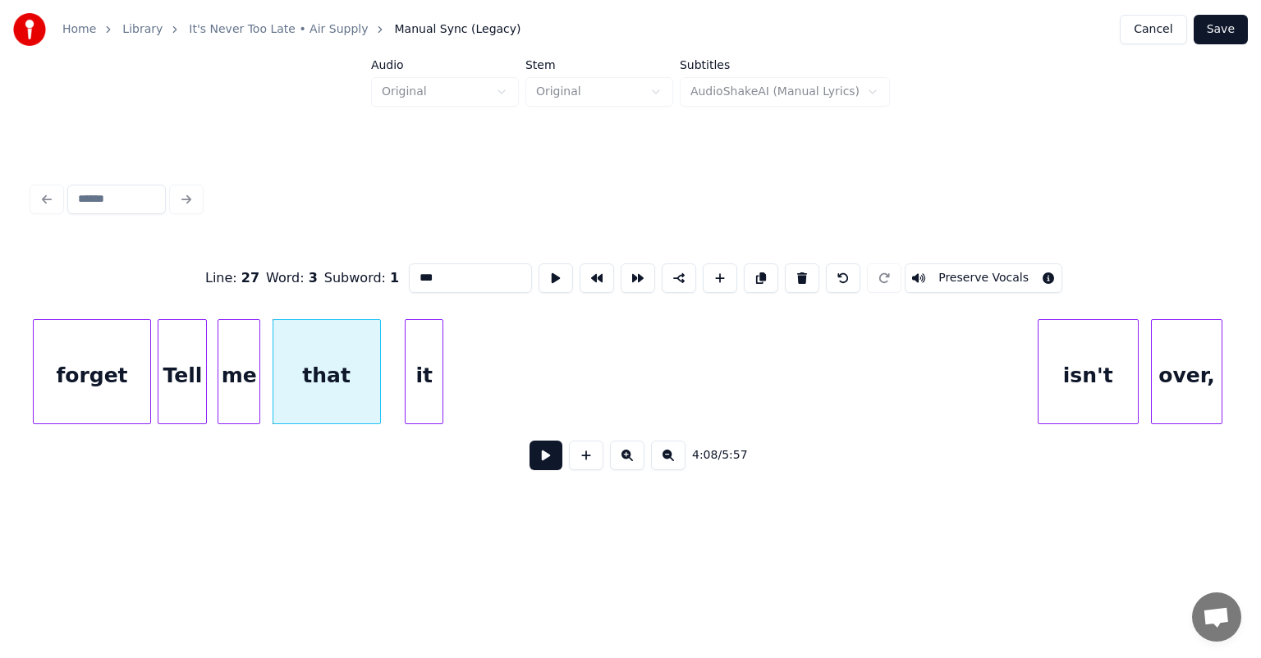
click at [414, 337] on div "it" at bounding box center [423, 376] width 37 height 112
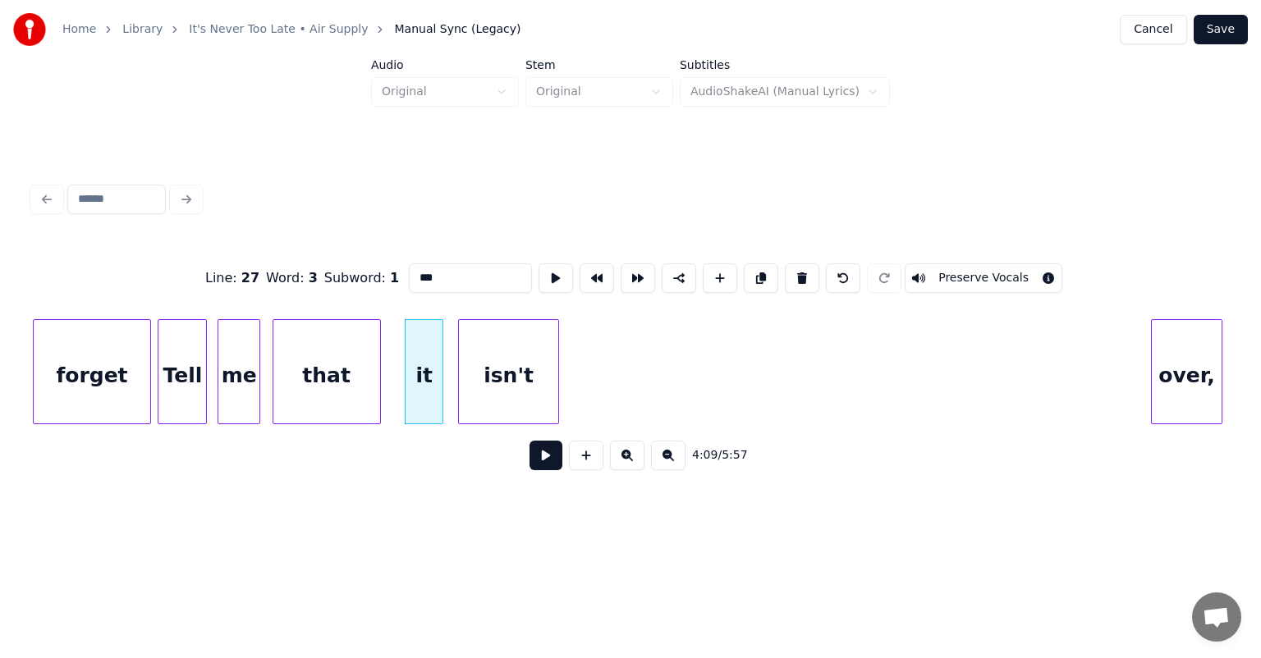
click at [480, 332] on div "isn't" at bounding box center [508, 376] width 99 height 112
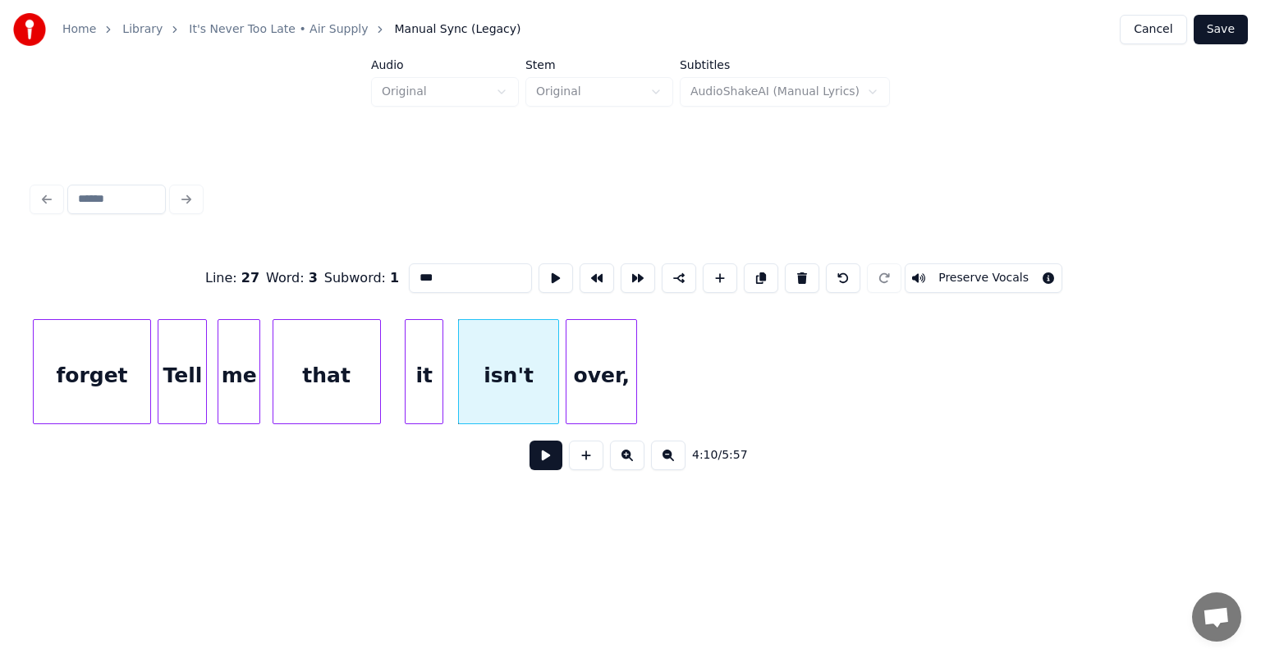
click at [596, 327] on div "over," at bounding box center [601, 376] width 70 height 112
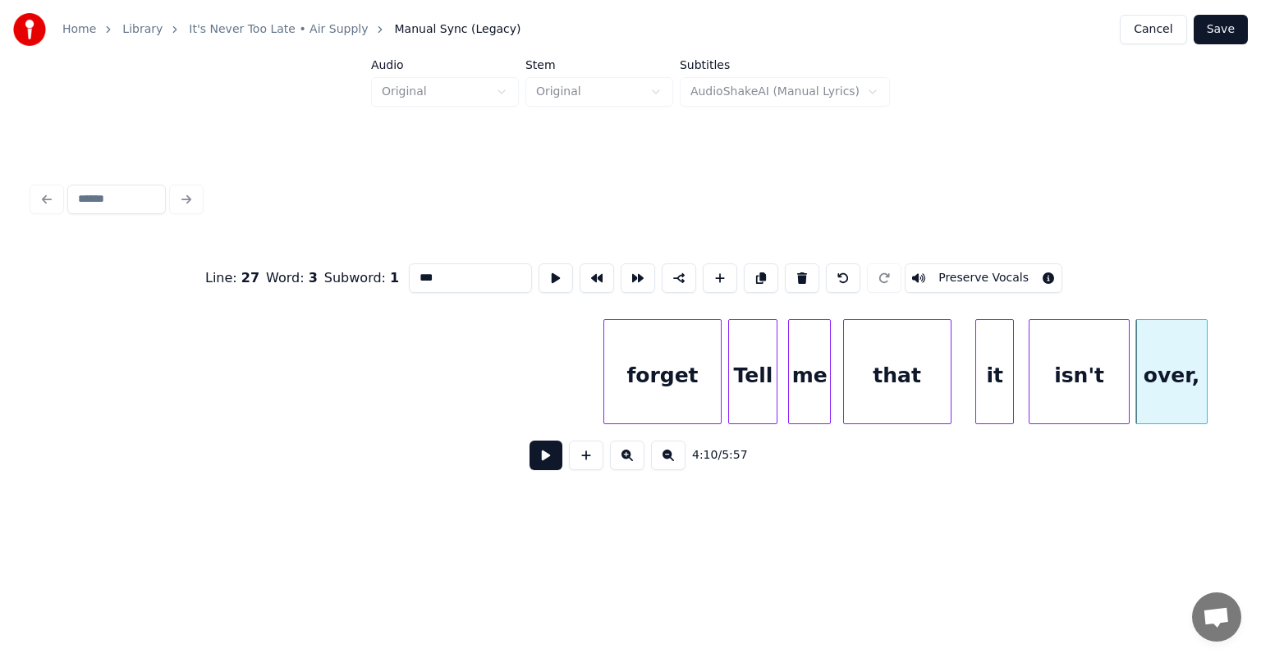
scroll to position [0, 40009]
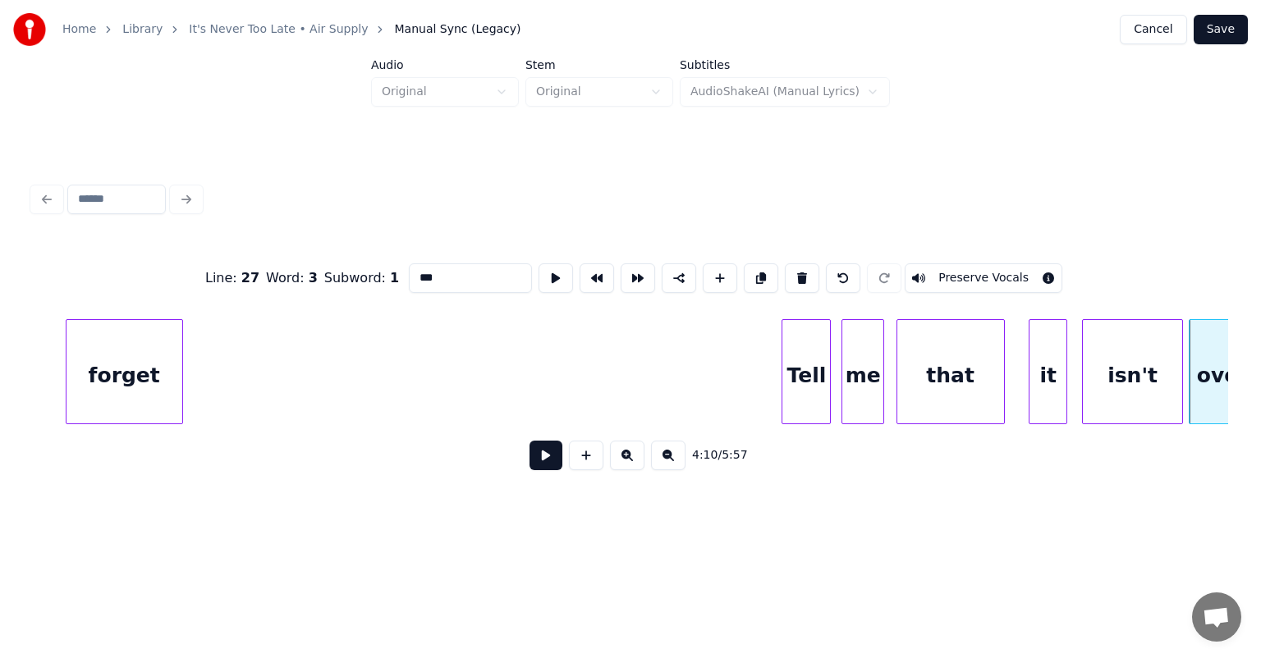
click at [80, 334] on div "forget" at bounding box center [124, 376] width 116 height 112
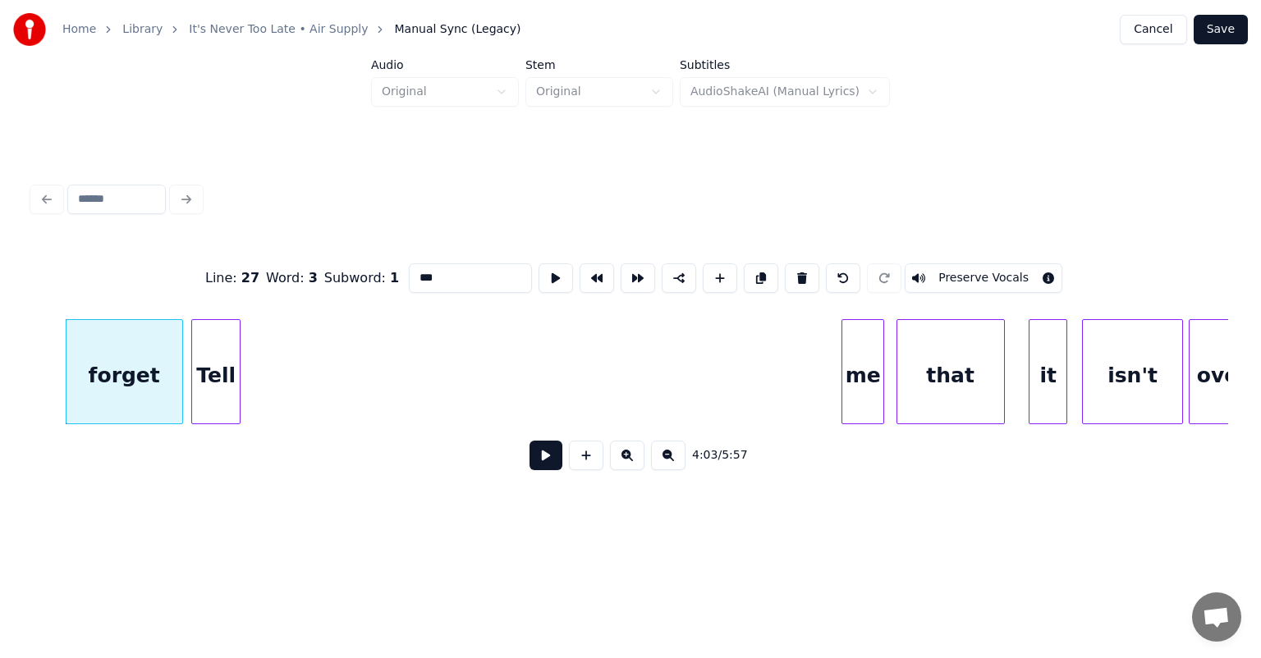
click at [208, 337] on div "Tell" at bounding box center [216, 376] width 48 height 112
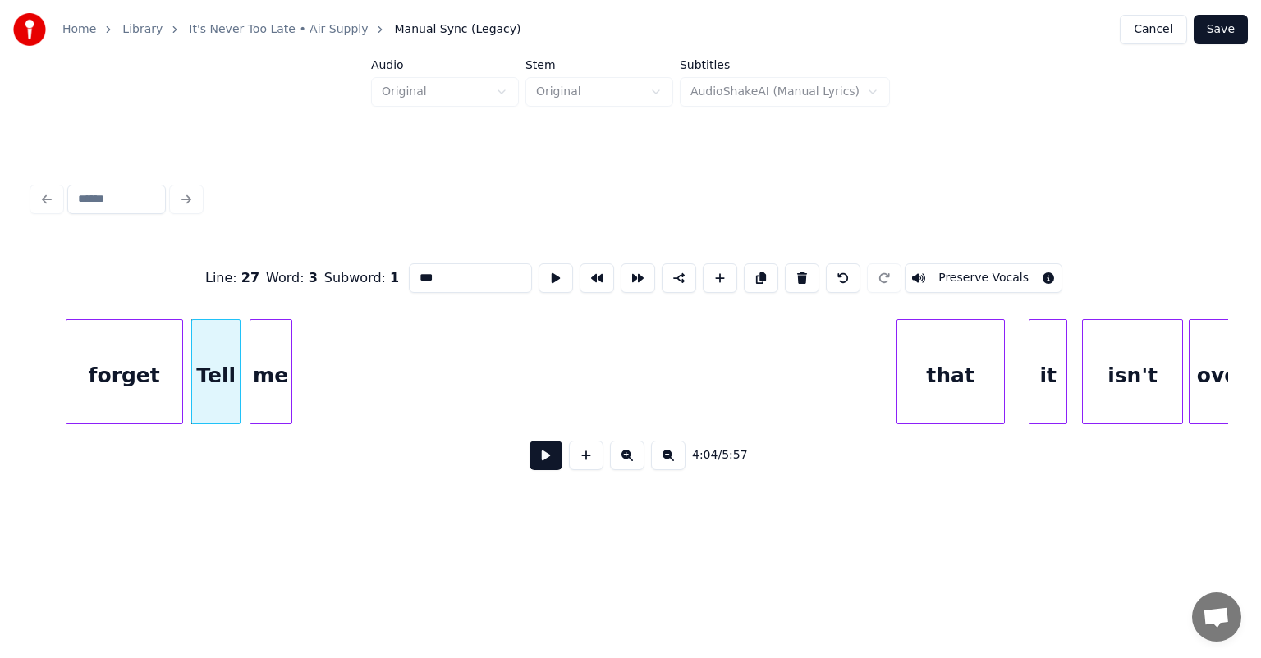
click at [275, 337] on div "me" at bounding box center [270, 376] width 41 height 112
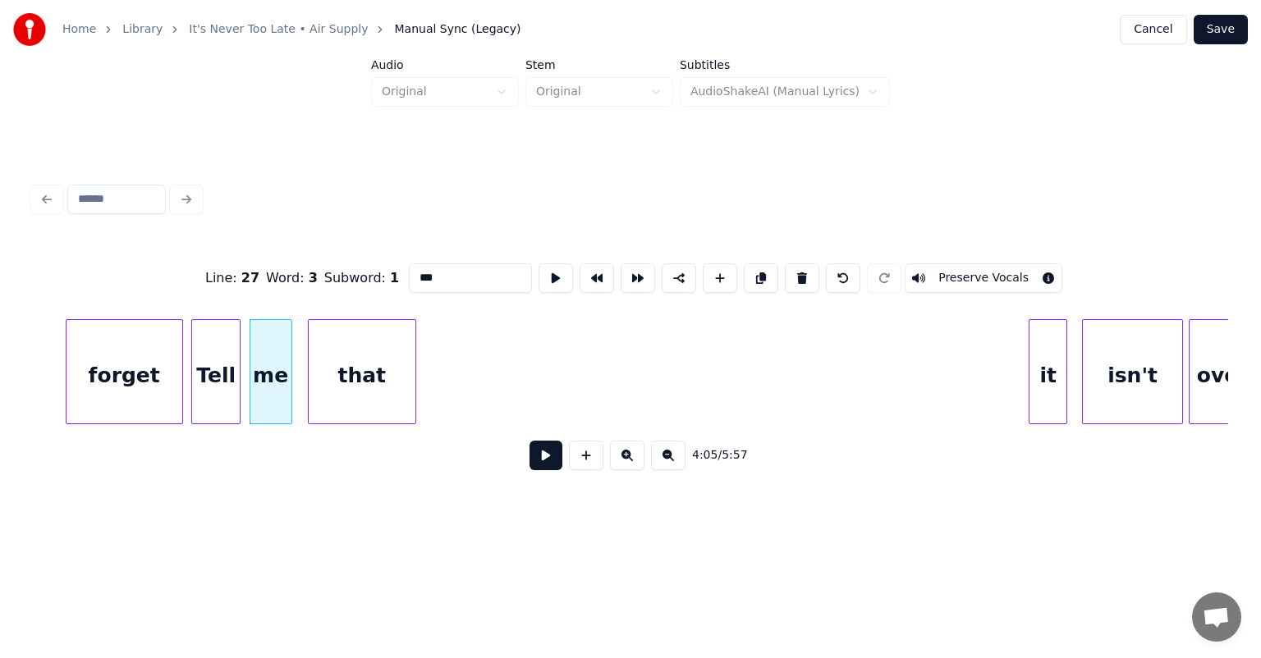
click at [349, 327] on div "that" at bounding box center [362, 376] width 107 height 112
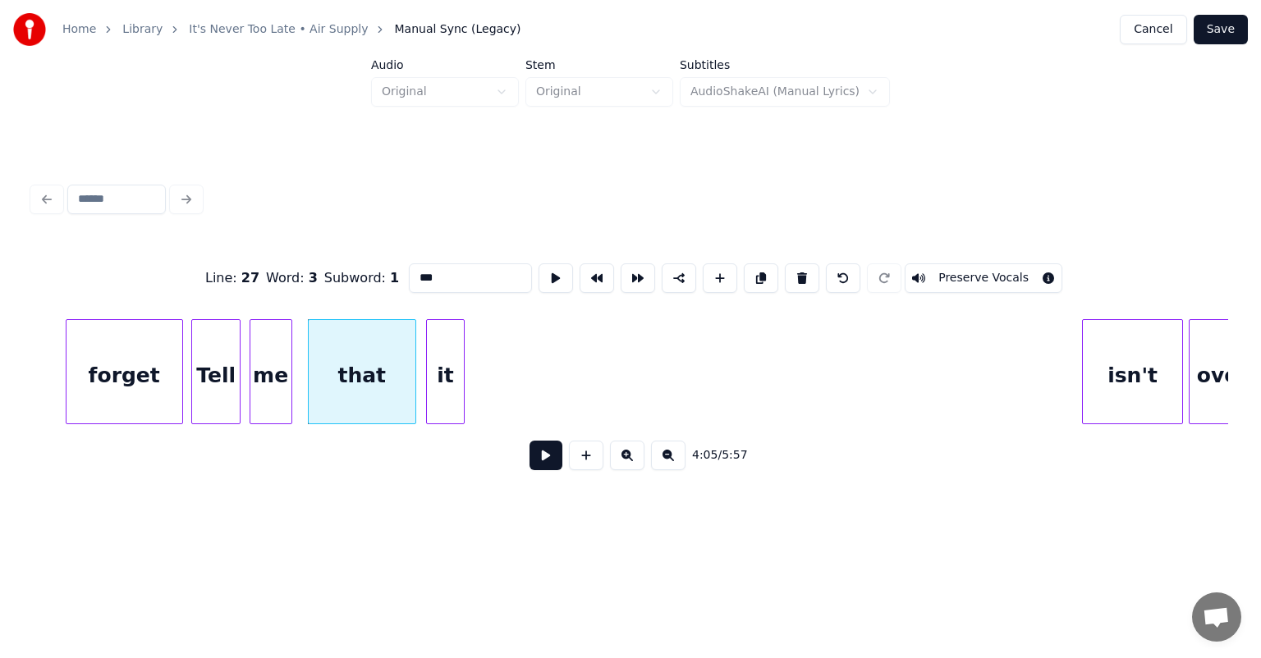
click at [446, 355] on div "it" at bounding box center [445, 376] width 37 height 112
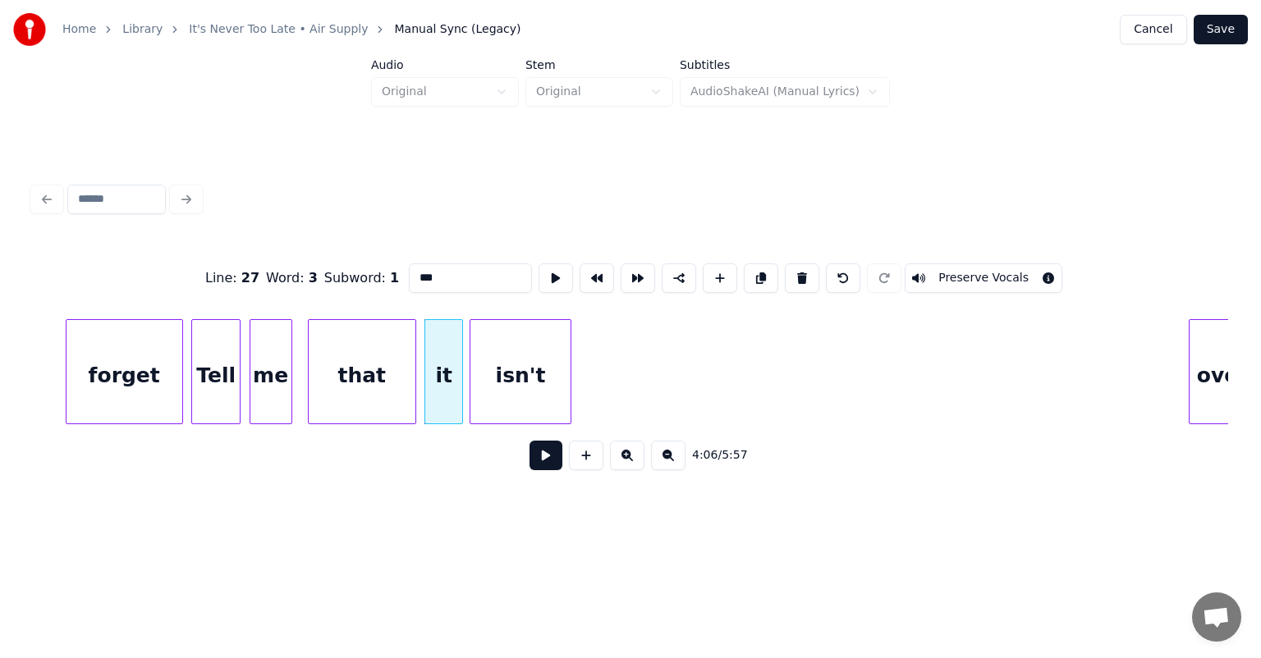
click at [511, 358] on div "isn't" at bounding box center [519, 376] width 99 height 112
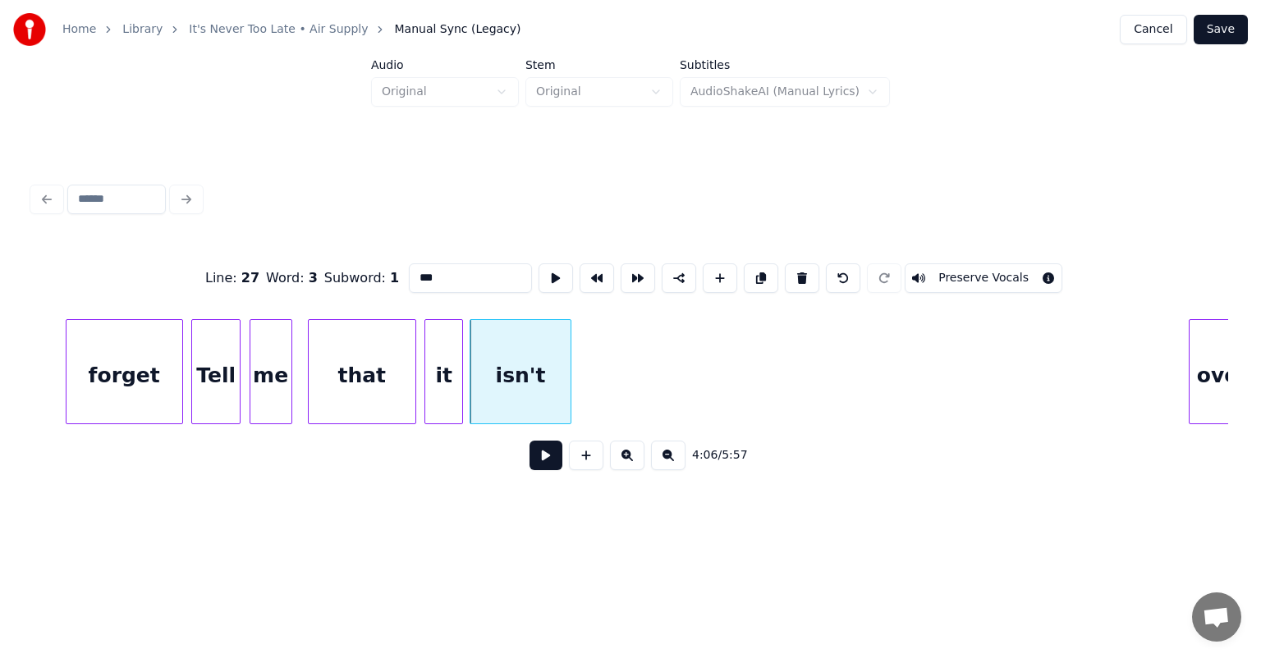
scroll to position [0, 40017]
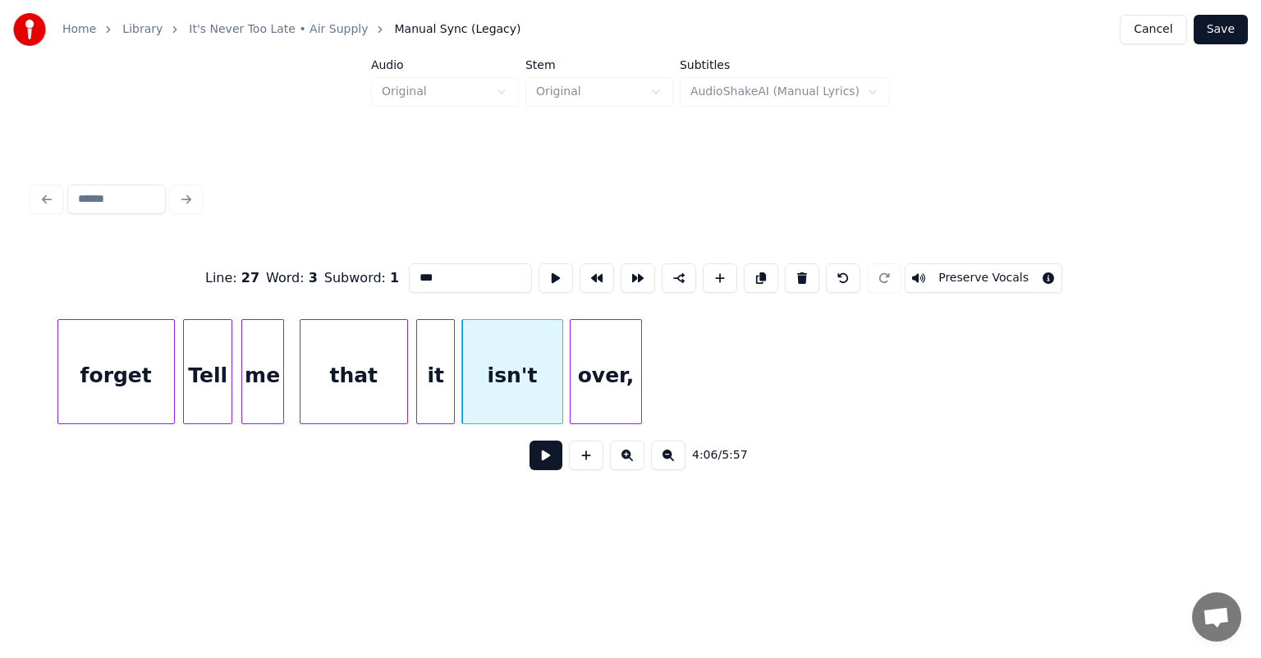
click at [590, 327] on div "over," at bounding box center [605, 376] width 70 height 112
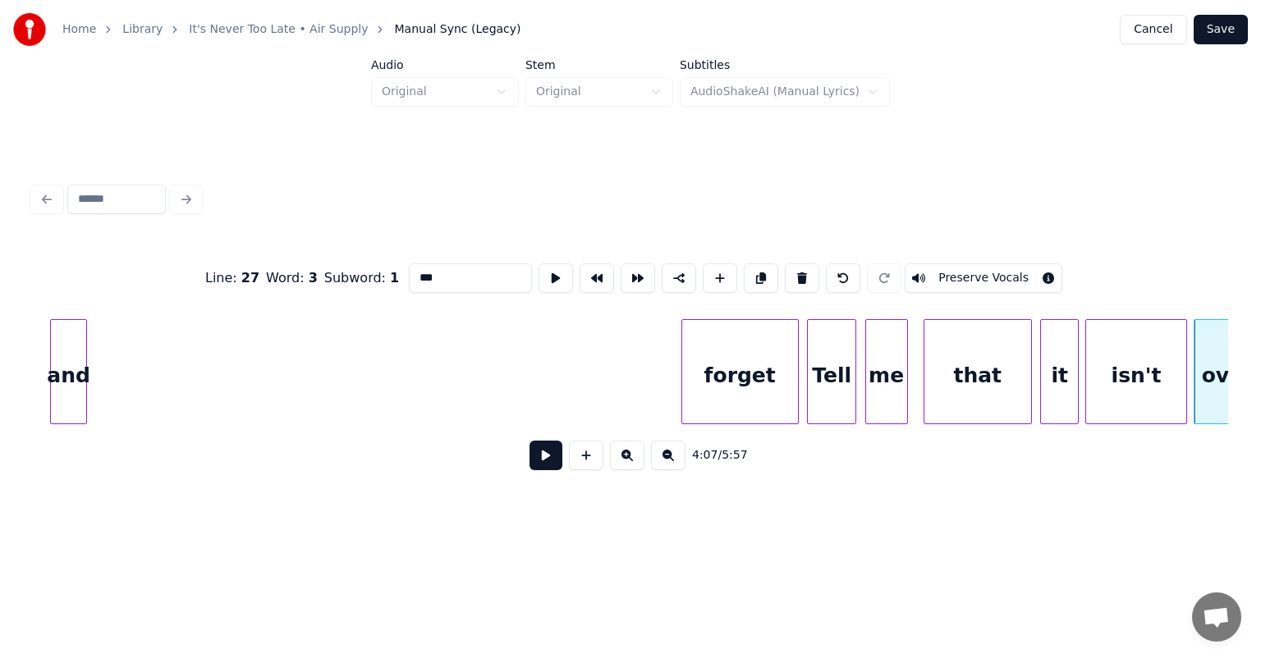
scroll to position [0, 39350]
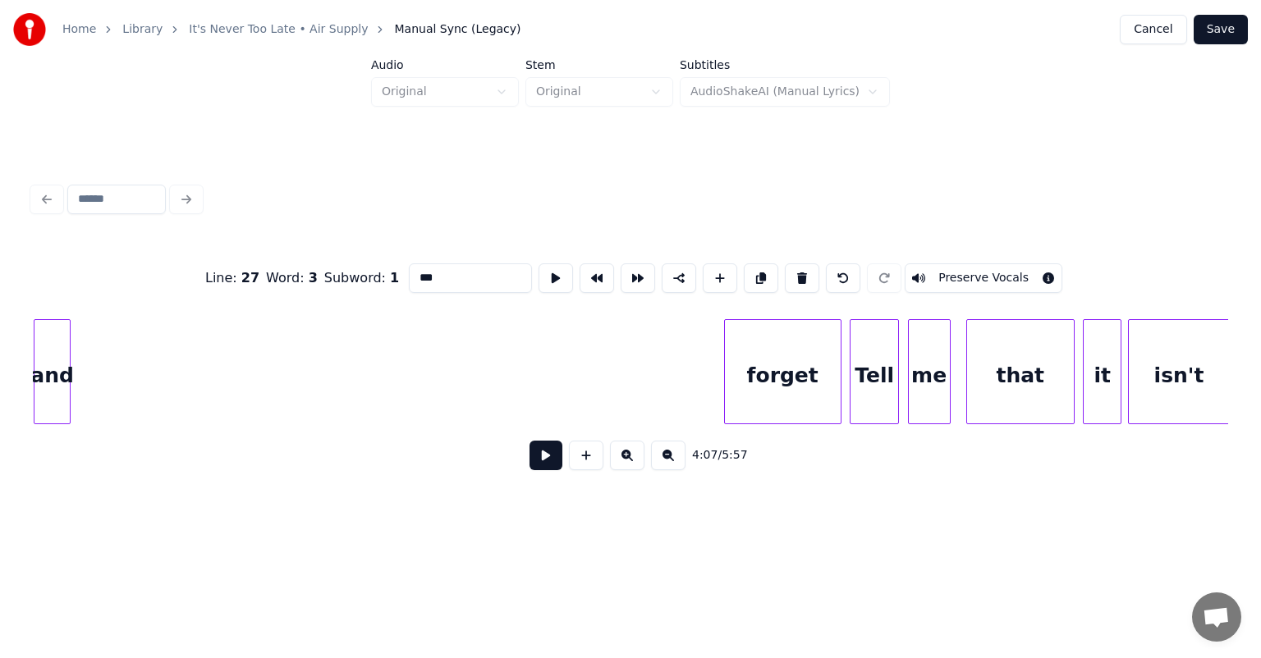
click at [0, 312] on div "Home Library It's Never Too Late • Air Supply Manual Sync (Legacy) Cancel Save …" at bounding box center [630, 264] width 1261 height 528
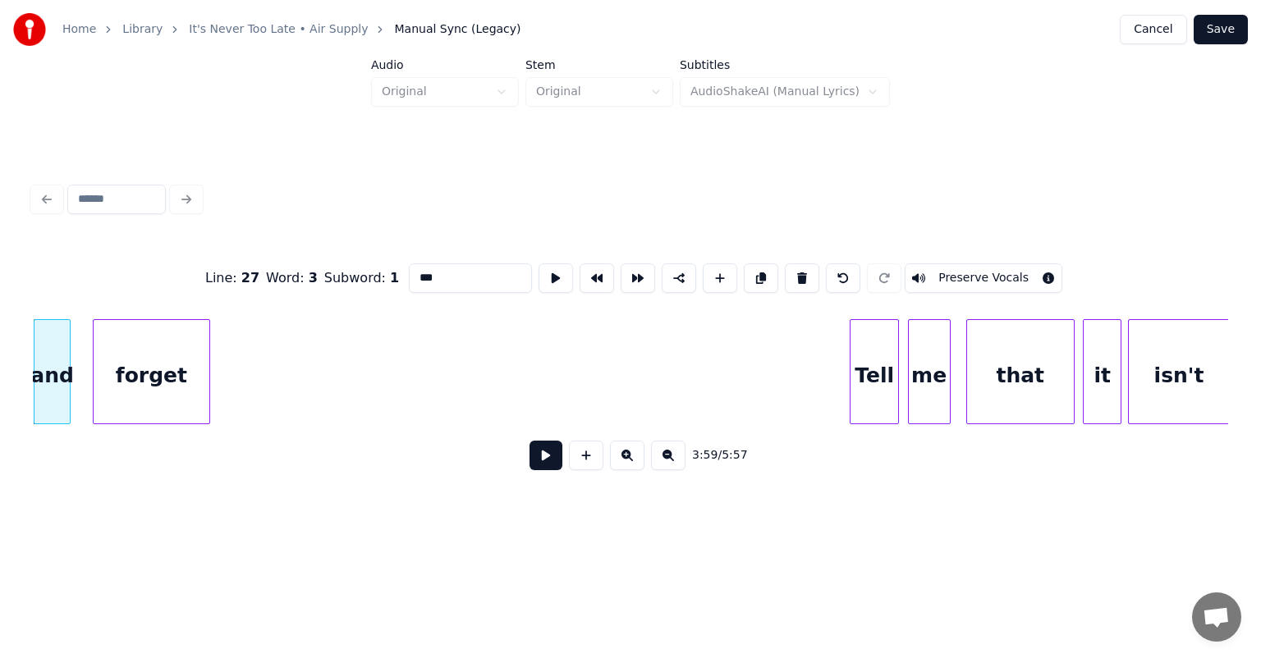
click at [119, 369] on div "forget" at bounding box center [152, 376] width 116 height 112
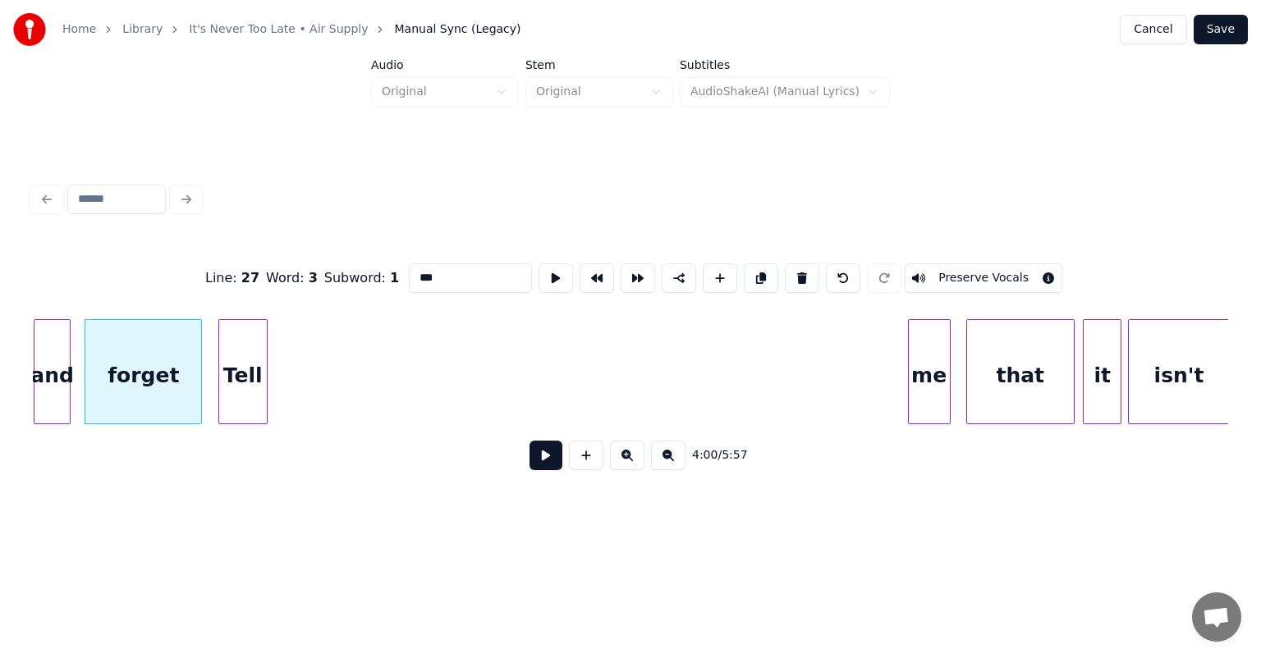
click at [245, 381] on div "Tell" at bounding box center [243, 376] width 48 height 112
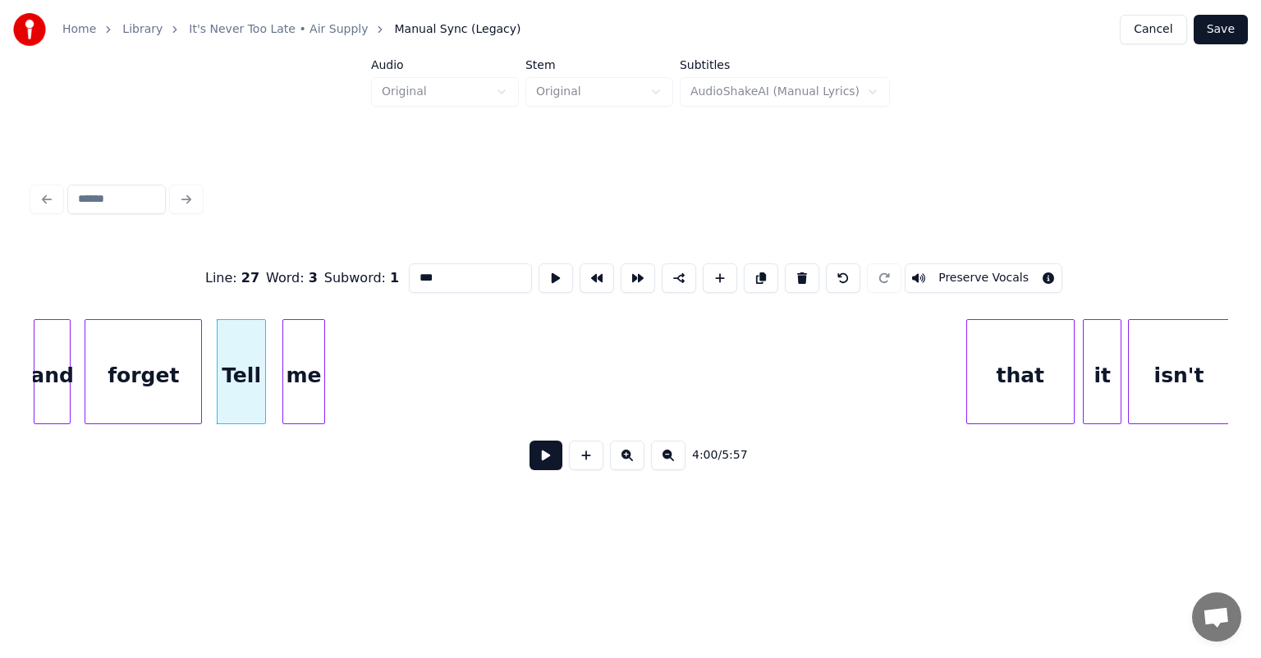
click at [302, 378] on div "me" at bounding box center [303, 376] width 41 height 112
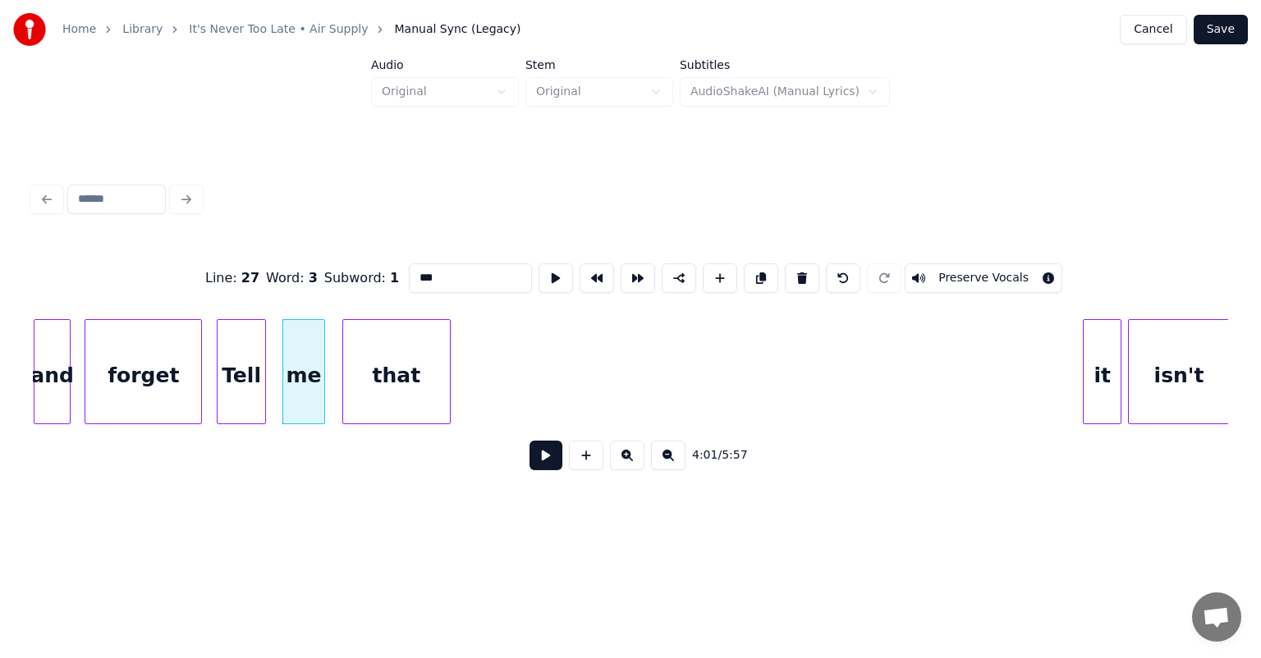
click at [356, 359] on div "that" at bounding box center [396, 376] width 107 height 112
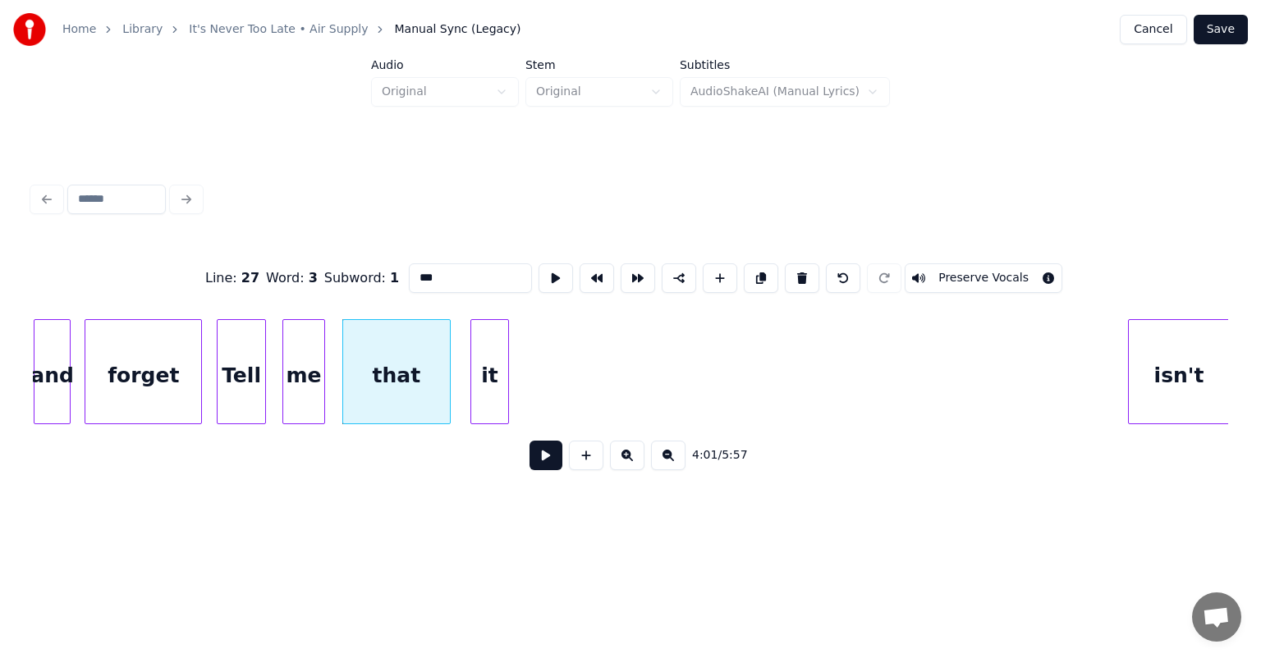
click at [474, 371] on div "it" at bounding box center [489, 376] width 37 height 112
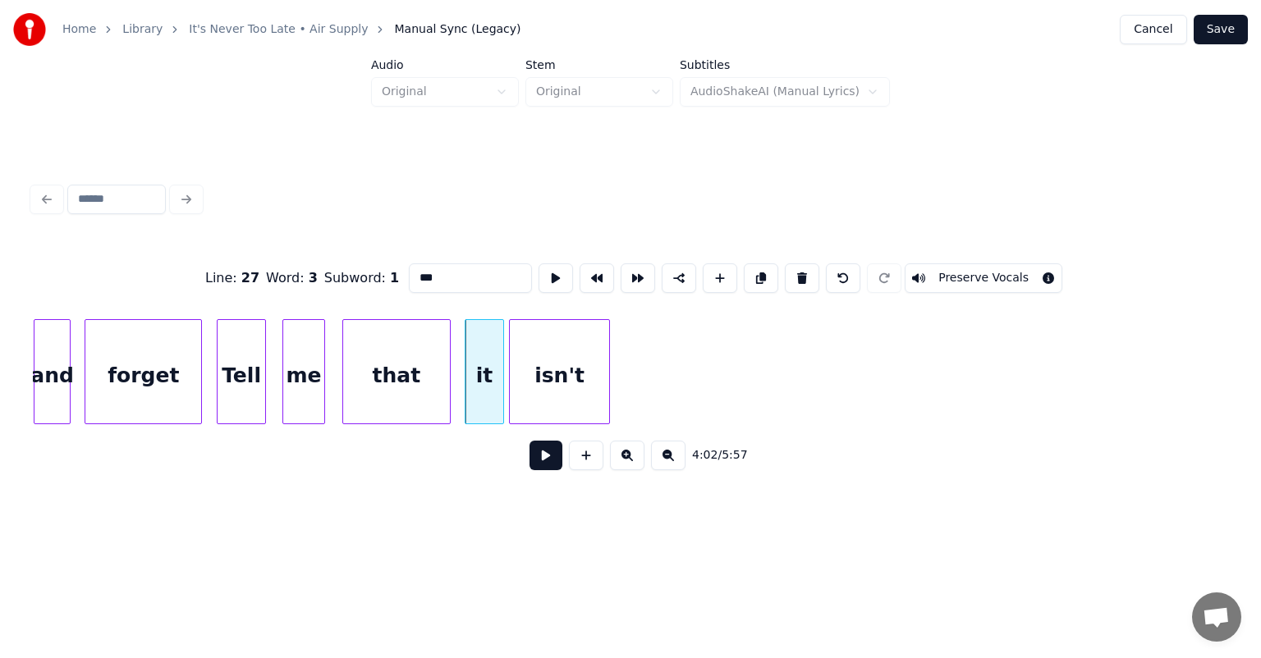
click at [533, 350] on div "isn't" at bounding box center [559, 376] width 99 height 112
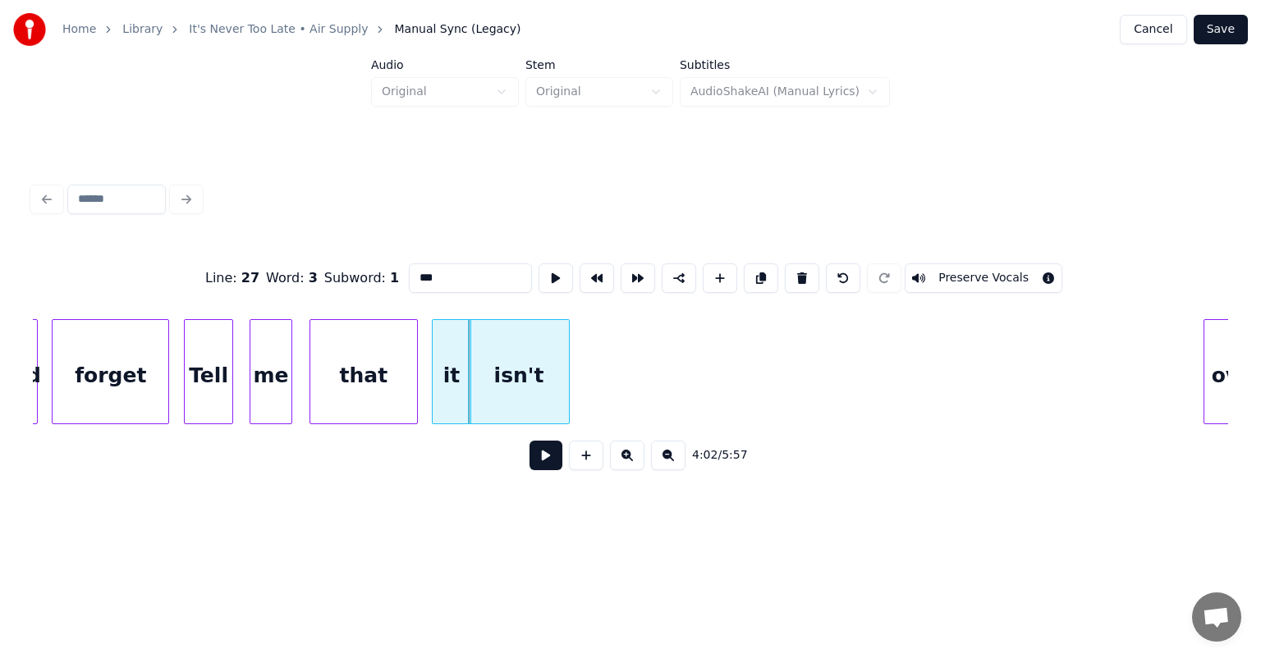
scroll to position [0, 39426]
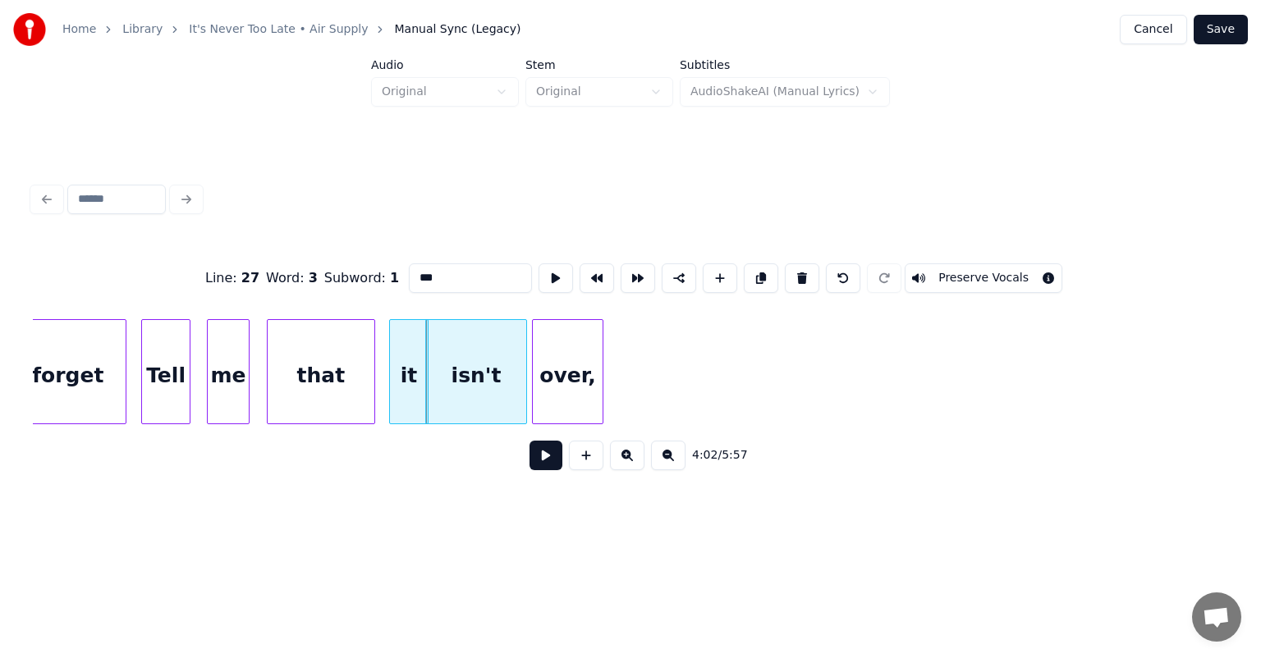
click at [594, 320] on div "over," at bounding box center [568, 376] width 70 height 112
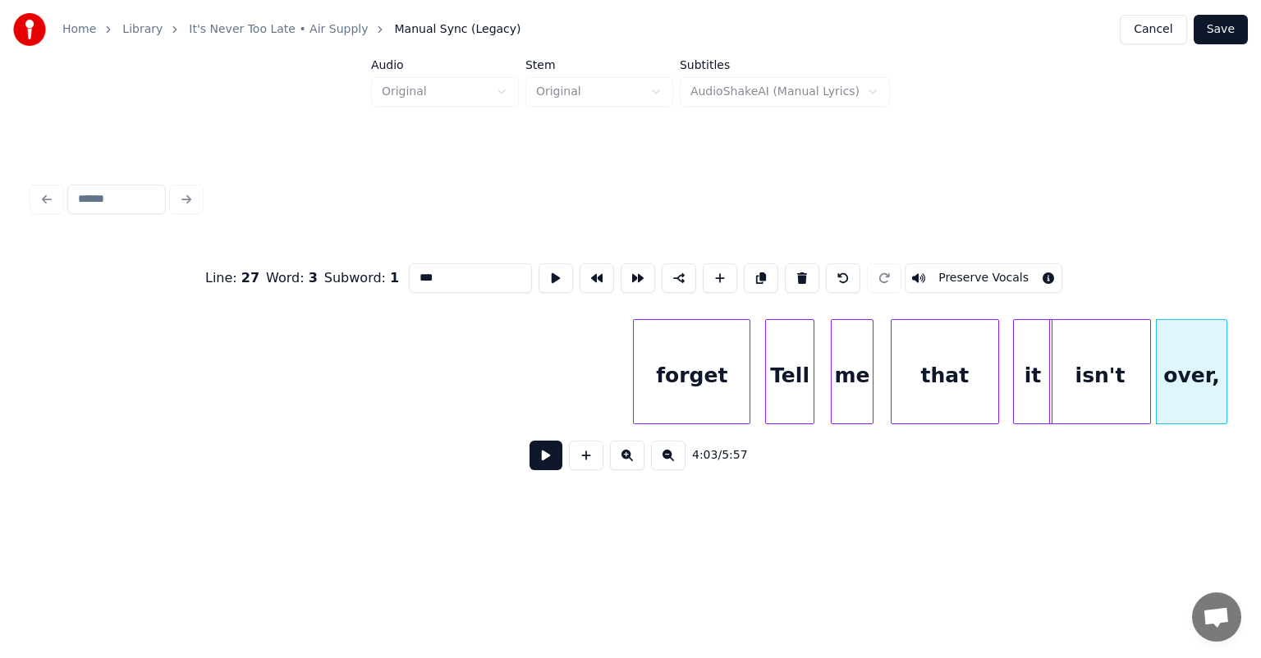
scroll to position [0, 38756]
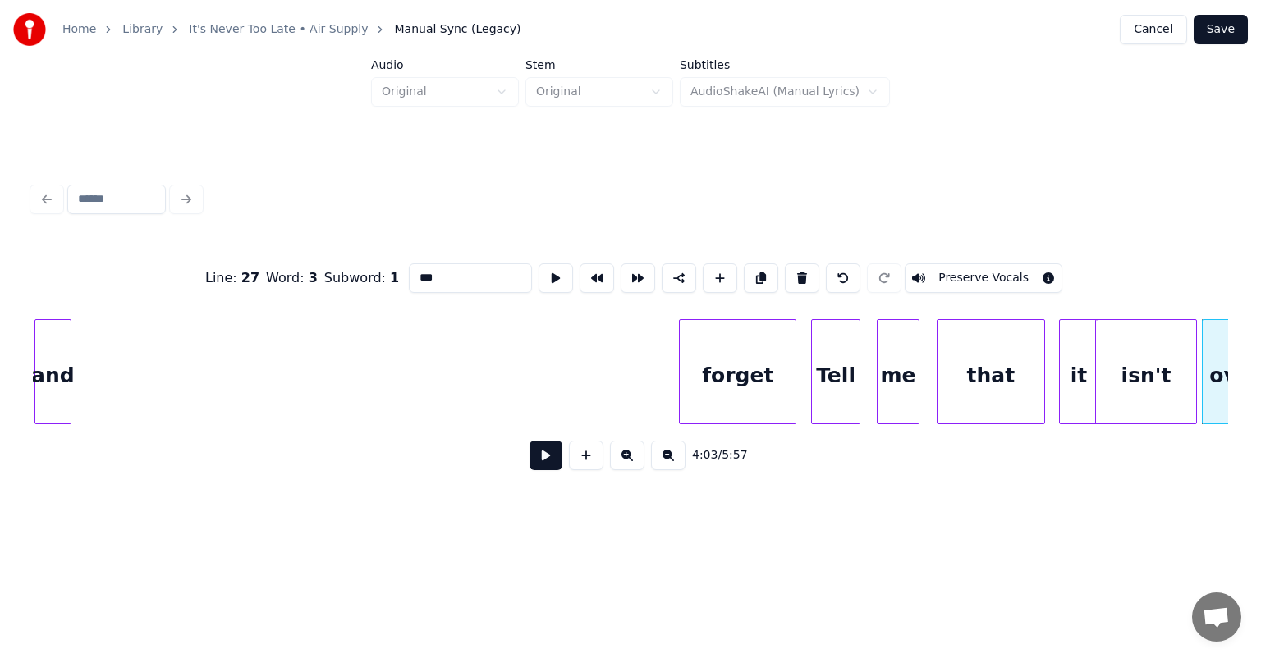
click at [0, 311] on div "Home Library It's Never Too Late • Air Supply Manual Sync (Legacy) Cancel Save …" at bounding box center [630, 264] width 1261 height 528
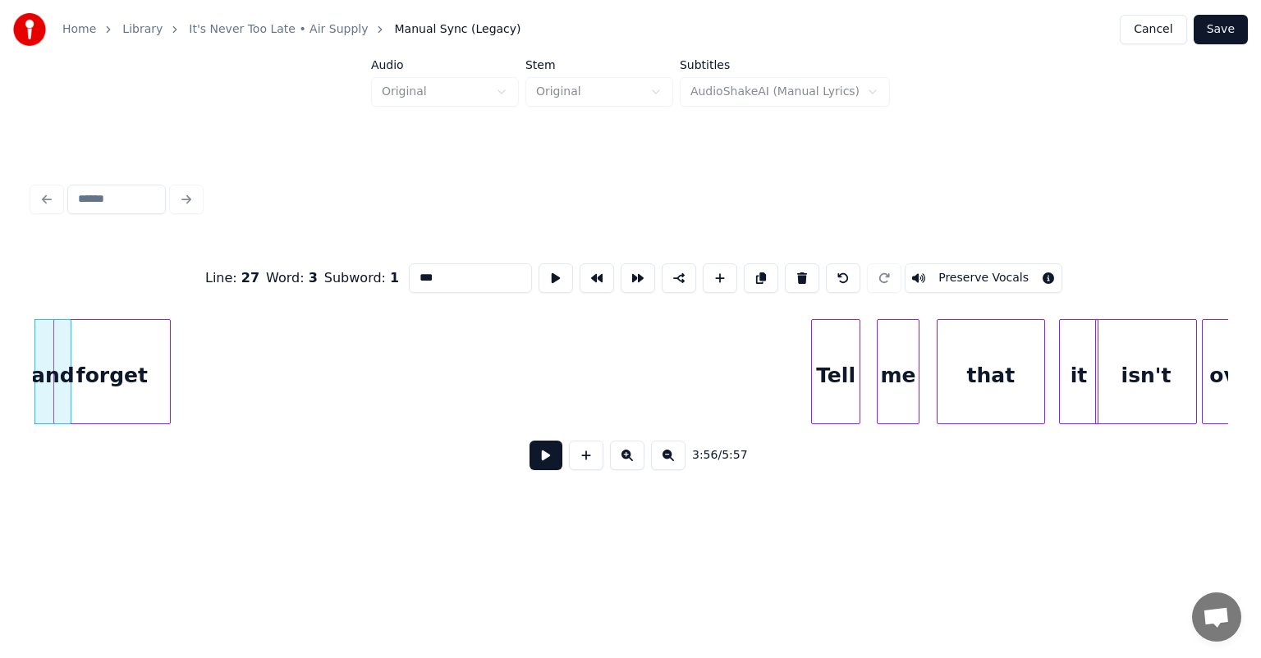
scroll to position [0, 38750]
click at [64, 282] on div "Line : 27 Word : 3 Subword : 1 *** Preserve Vocals 3:56 / 5:57" at bounding box center [630, 362] width 1195 height 250
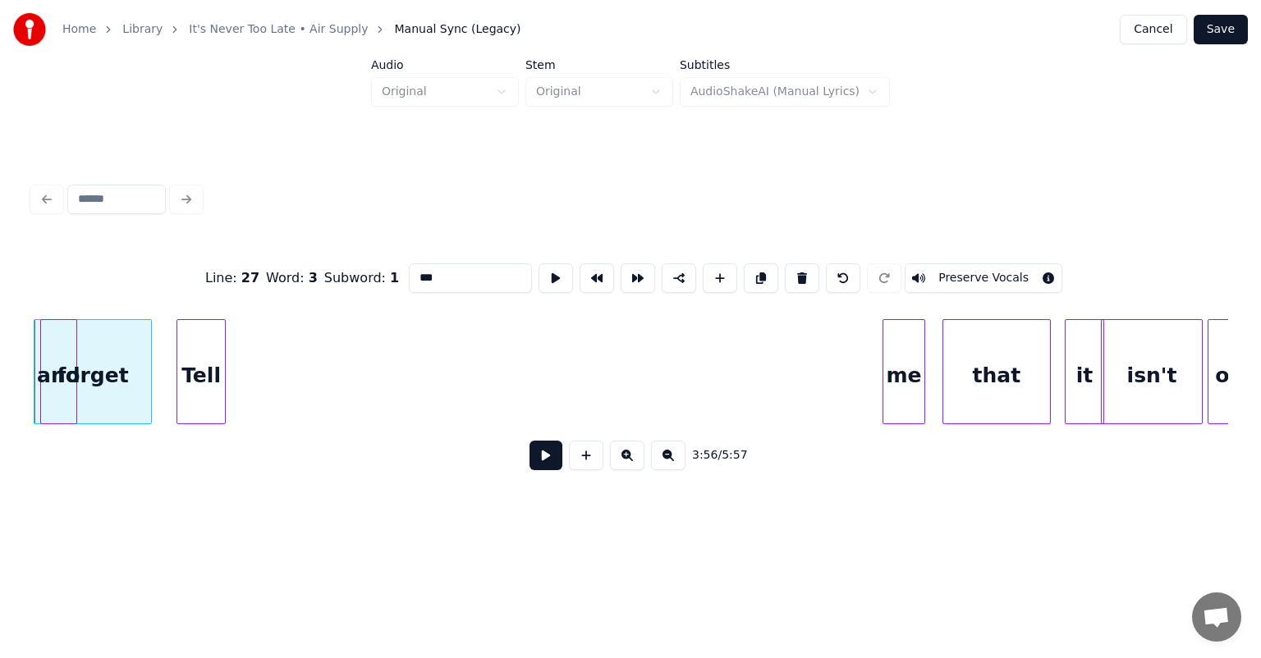
click at [203, 371] on div "Tell" at bounding box center [201, 376] width 48 height 112
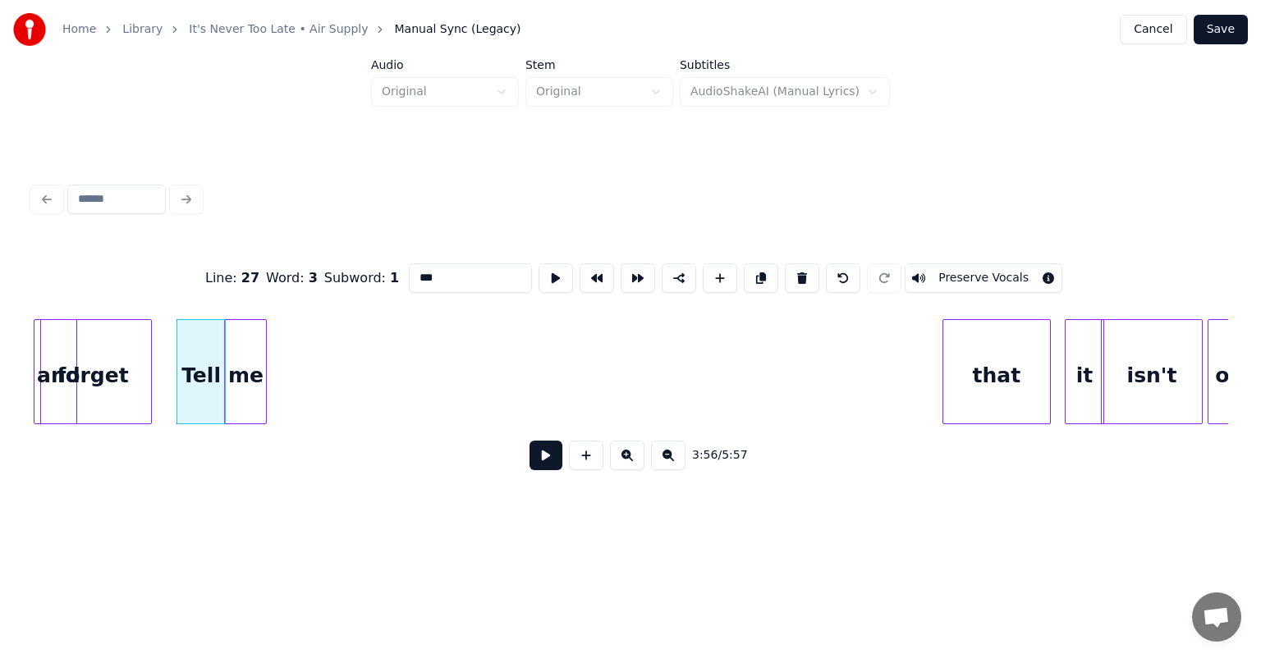
click at [239, 382] on div "me" at bounding box center [245, 376] width 41 height 112
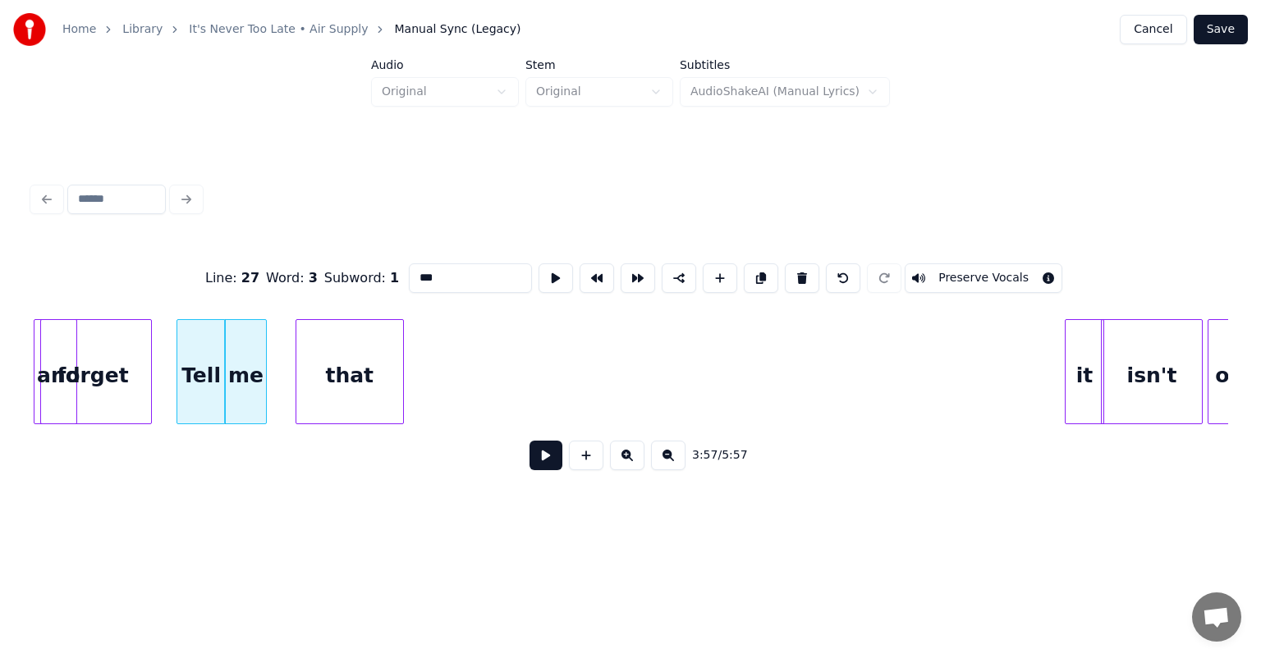
click at [300, 362] on div "that" at bounding box center [349, 376] width 107 height 112
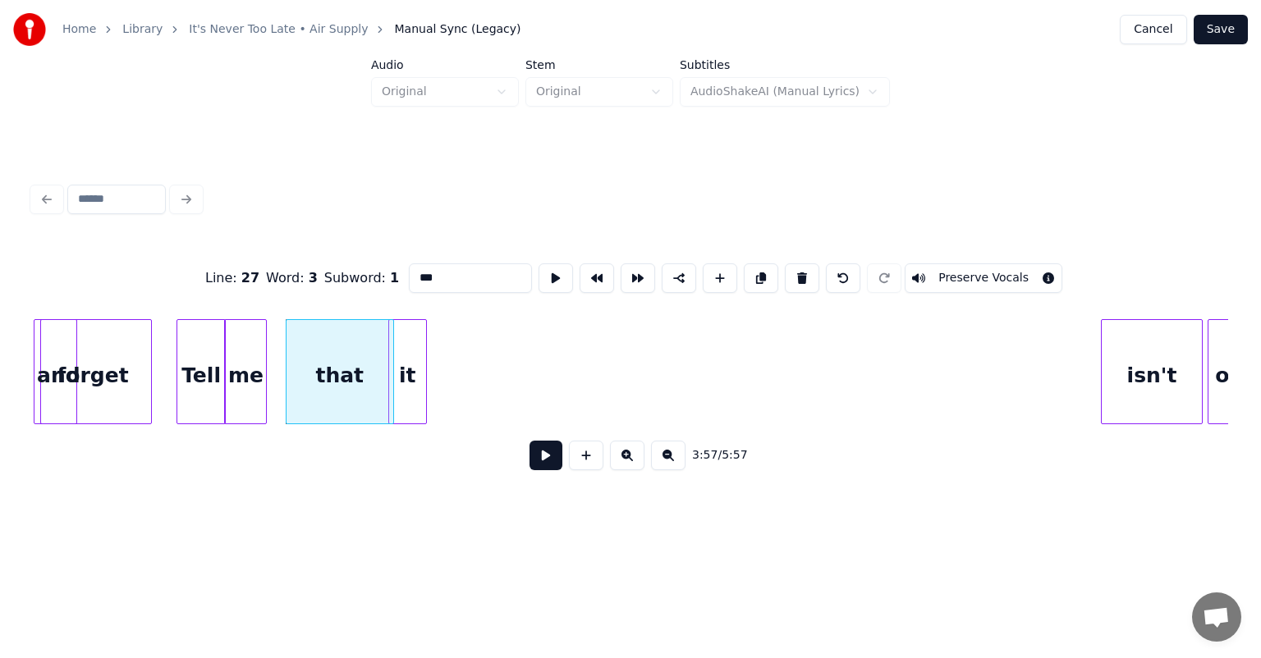
click at [410, 387] on div "it" at bounding box center [407, 376] width 37 height 112
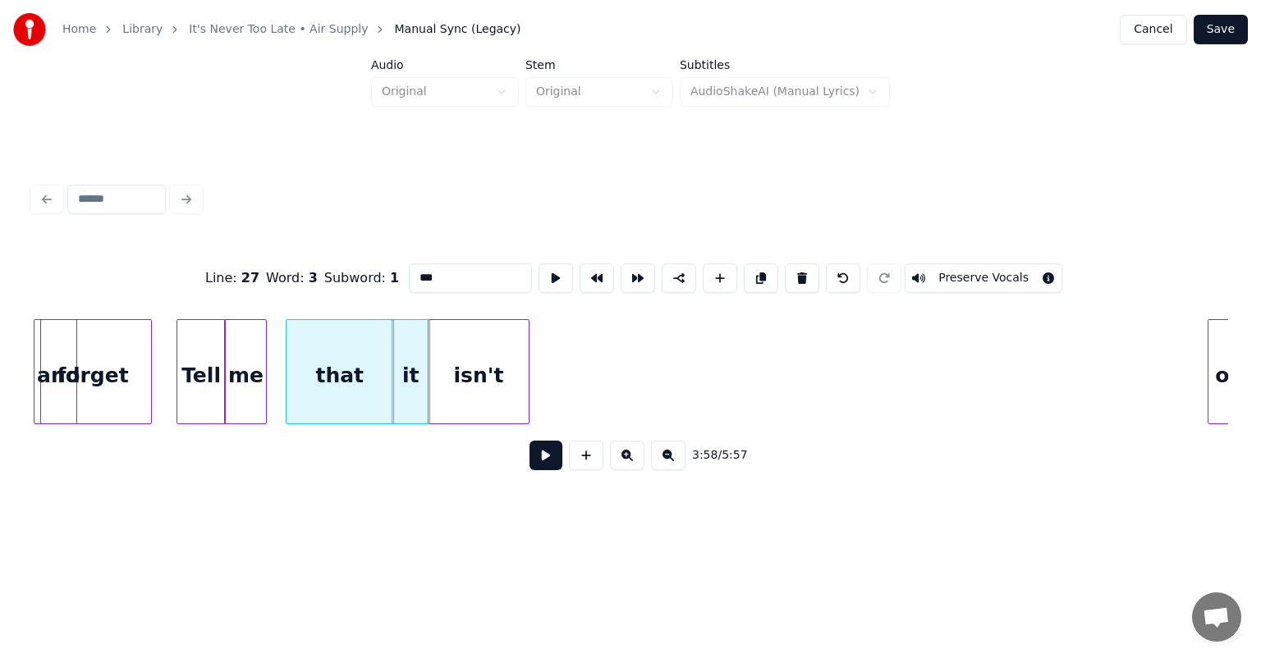
click at [446, 346] on div "isn't" at bounding box center [477, 376] width 99 height 112
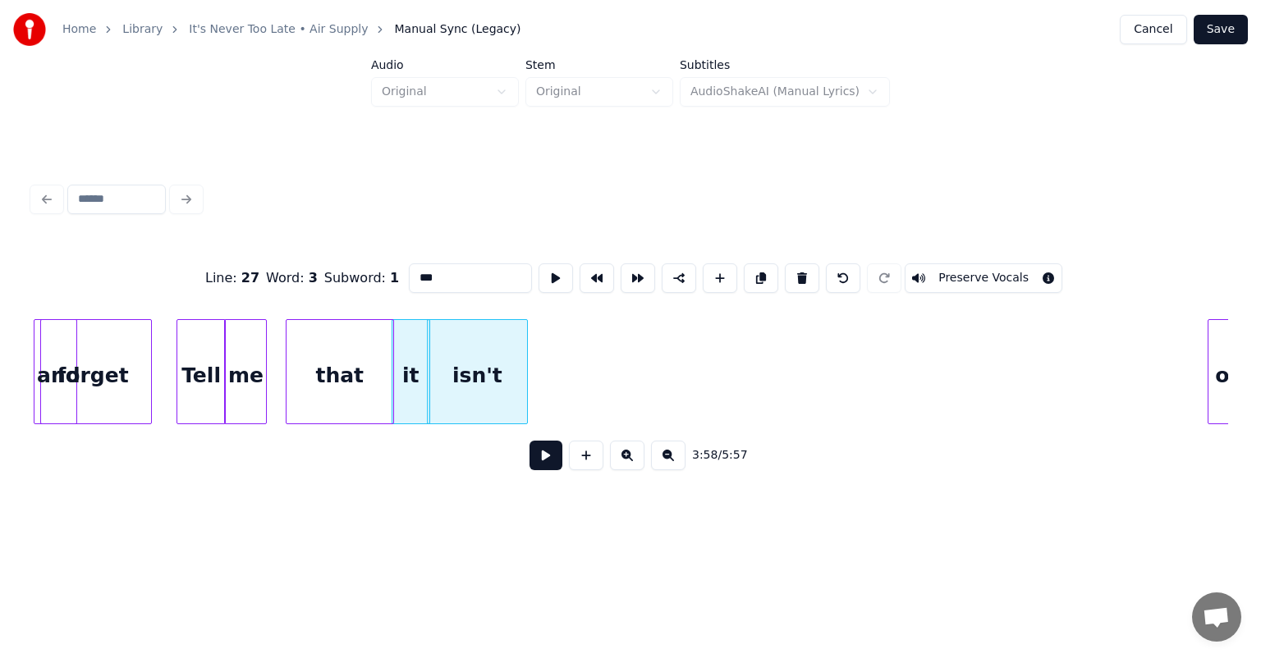
scroll to position [0, 38798]
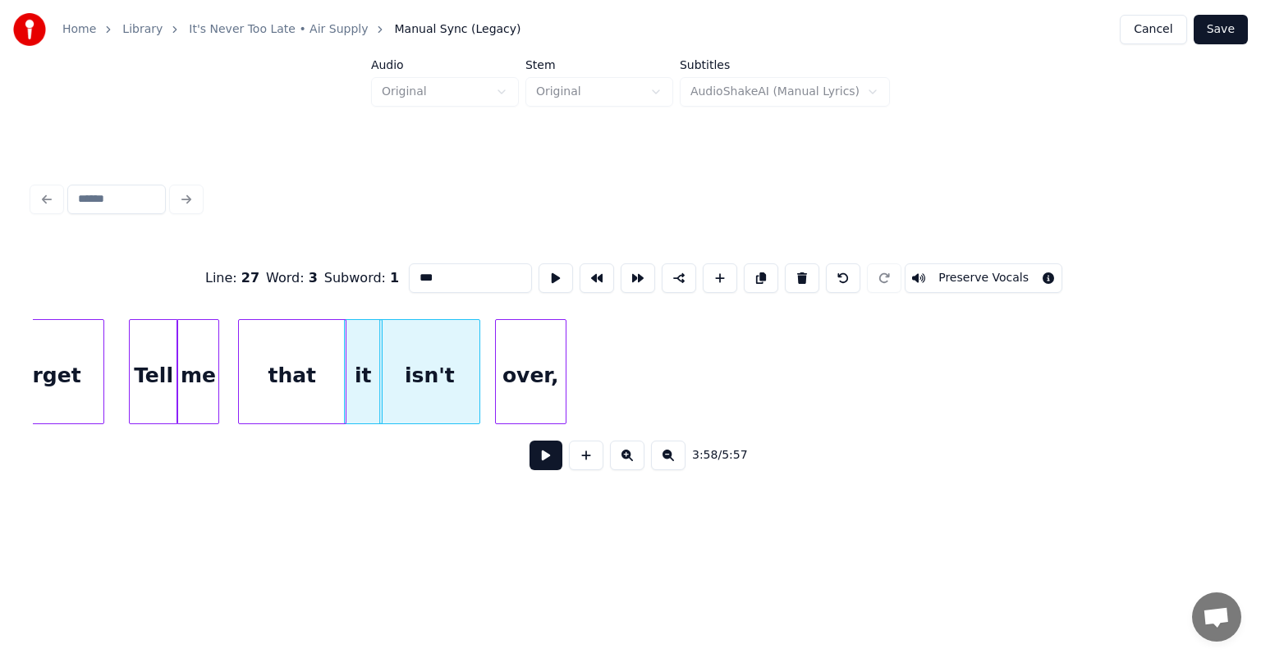
click at [549, 355] on div "over," at bounding box center [531, 376] width 70 height 112
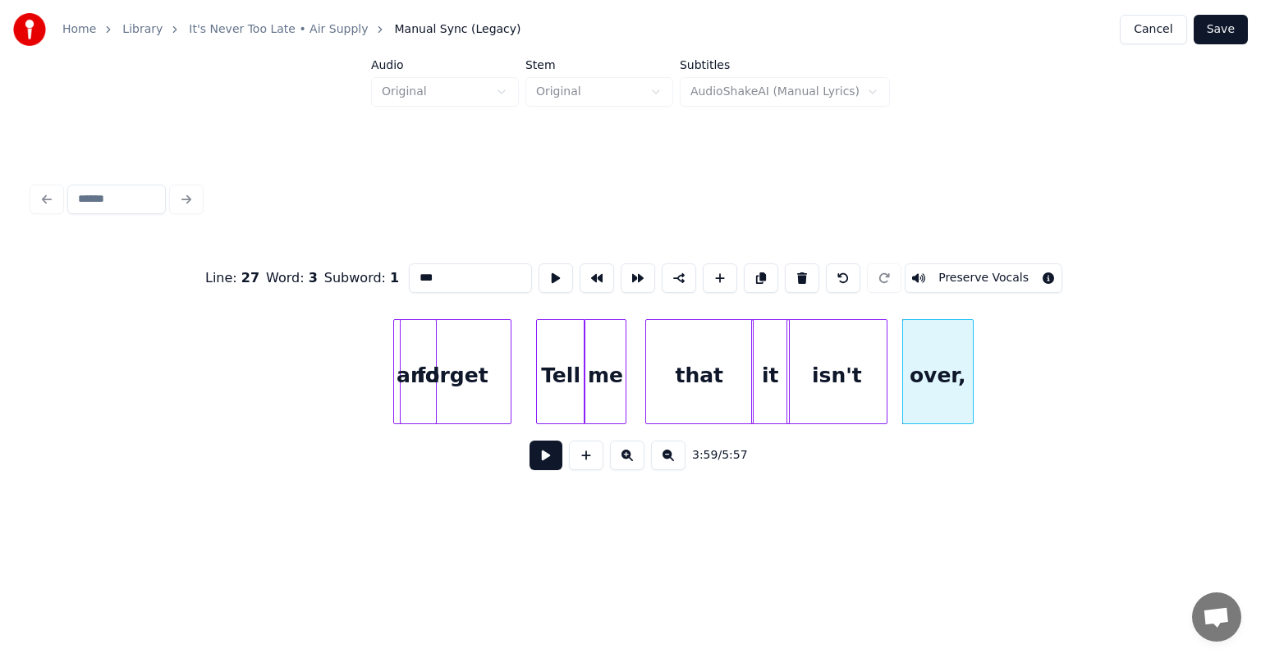
scroll to position [0, 38371]
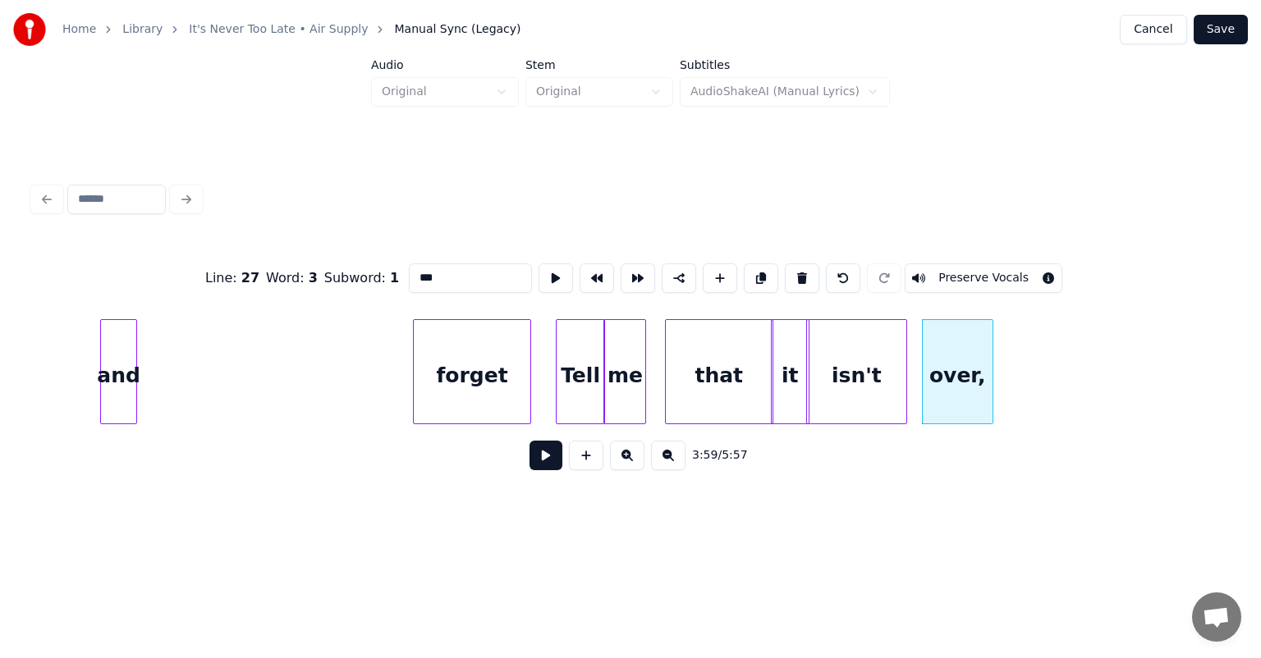
click at [123, 356] on div "and" at bounding box center [119, 376] width 36 height 112
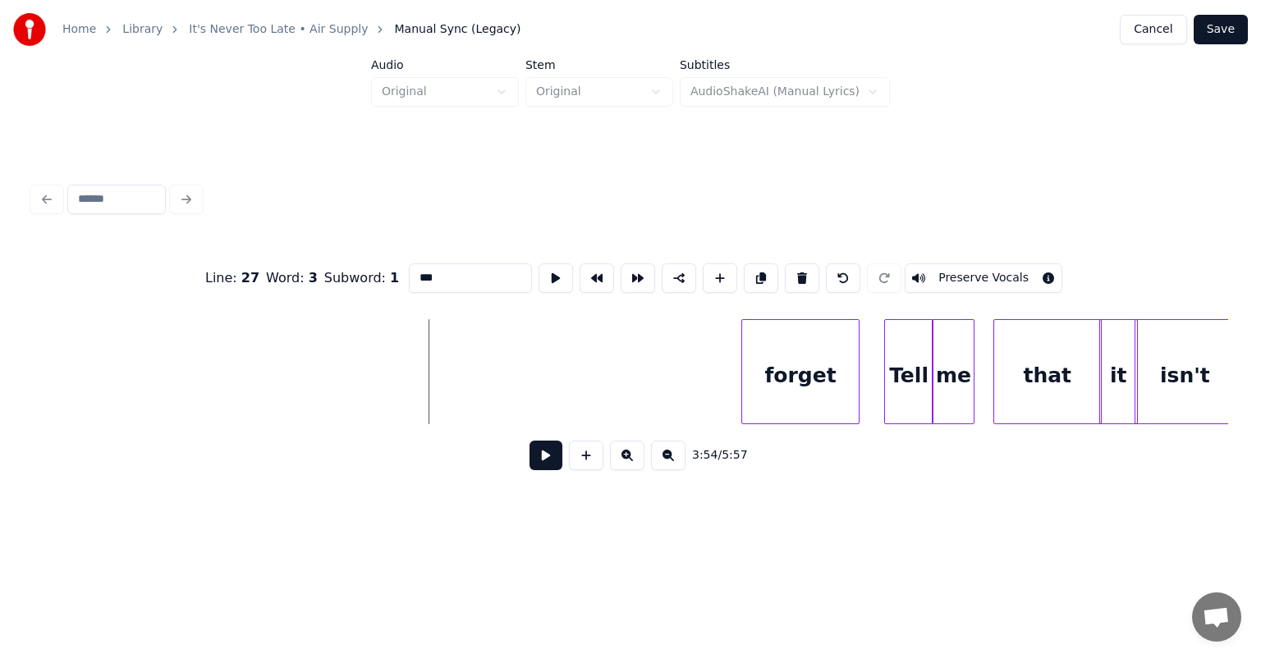
scroll to position [0, 37986]
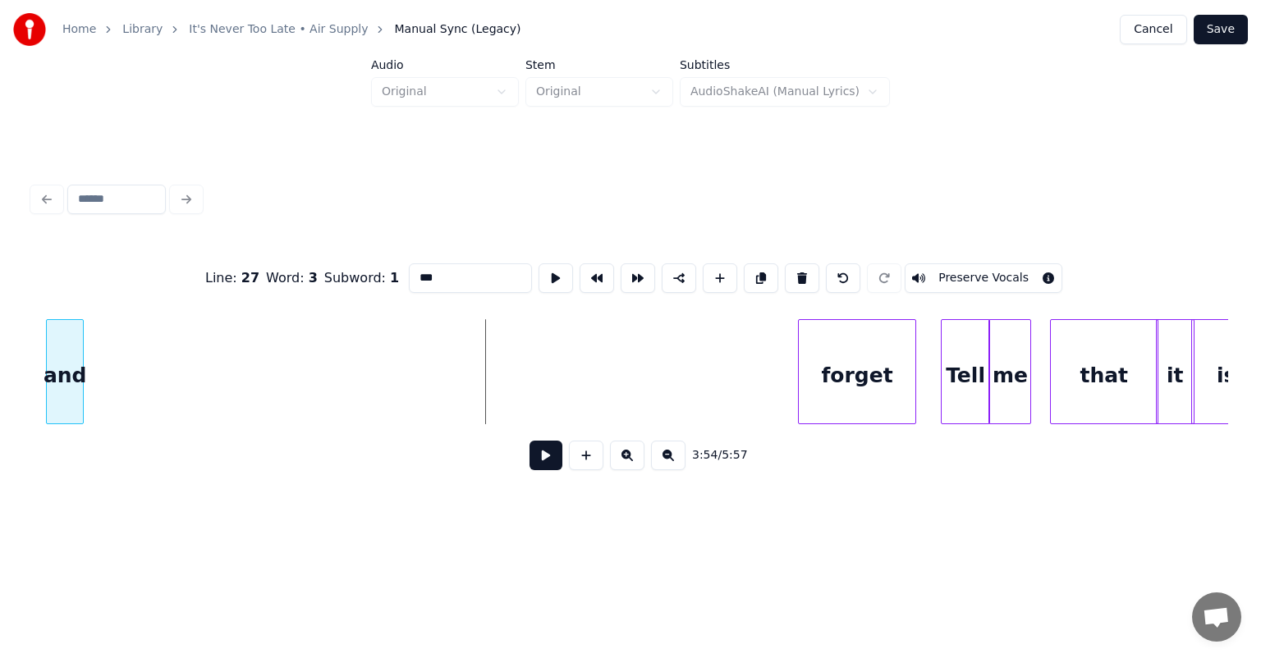
click at [0, 317] on div "Home Library It's Never Too Late • Air Supply Manual Sync (Legacy) Cancel Save …" at bounding box center [630, 264] width 1261 height 528
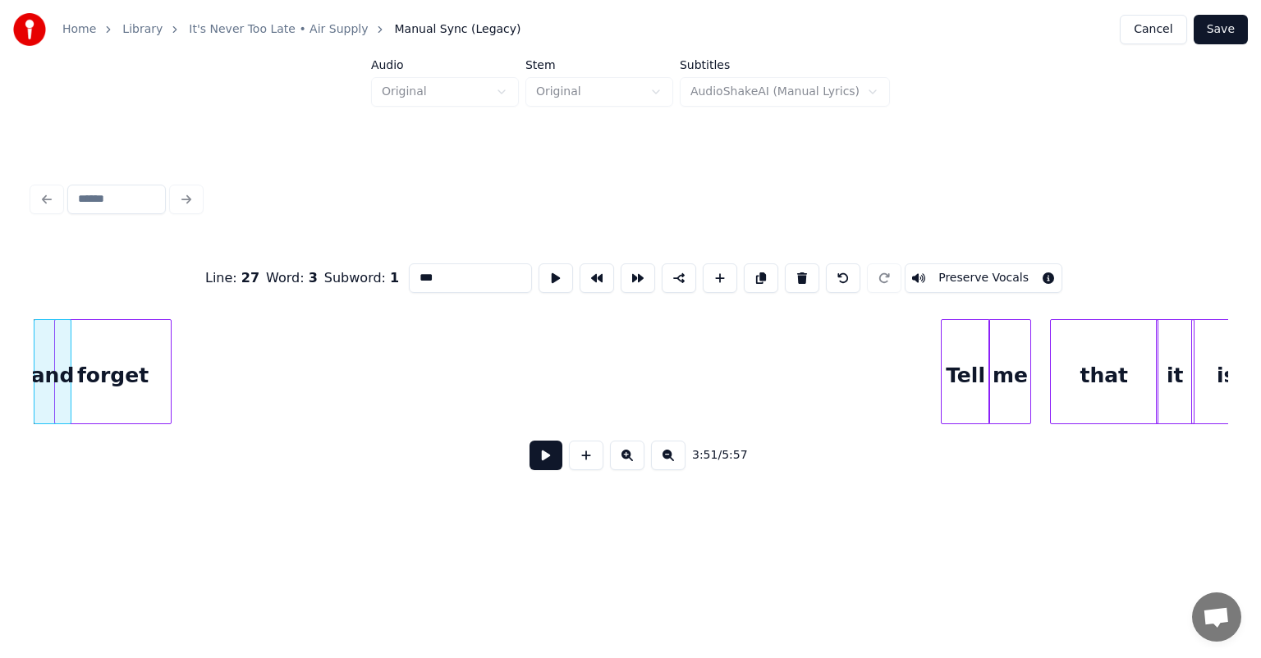
click at [71, 355] on div "forget" at bounding box center [113, 376] width 116 height 112
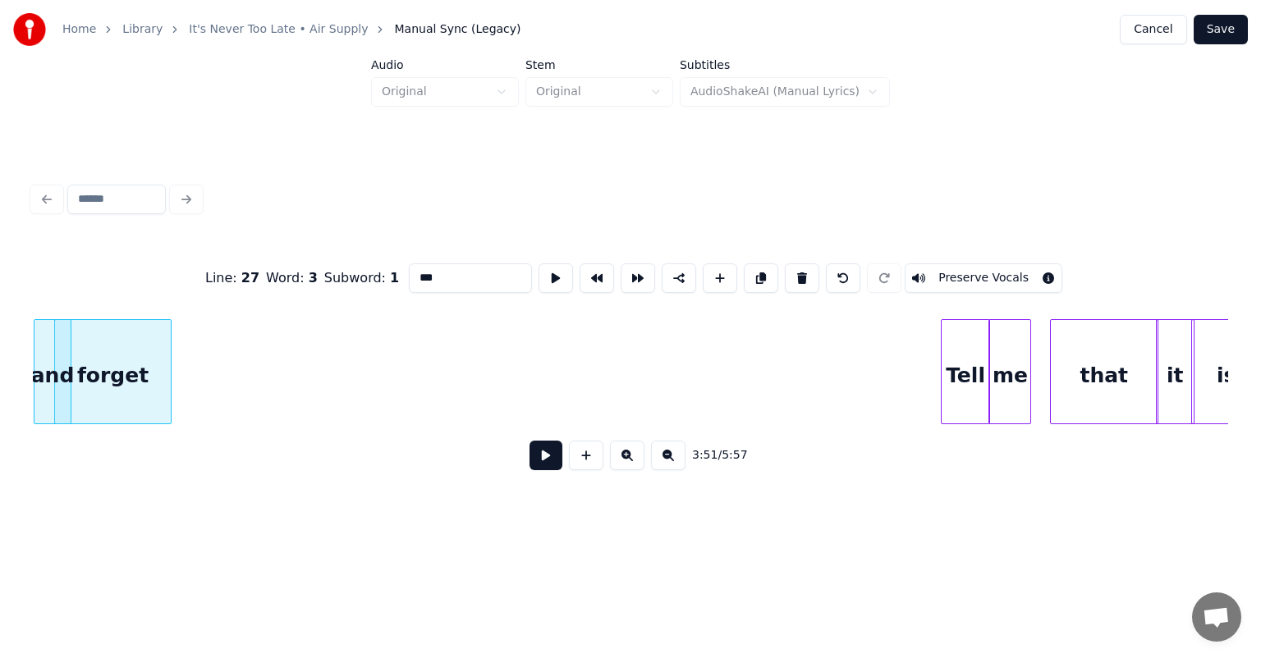
click at [79, 353] on div "forget" at bounding box center [113, 376] width 116 height 112
click at [210, 387] on div "Tell" at bounding box center [204, 376] width 48 height 112
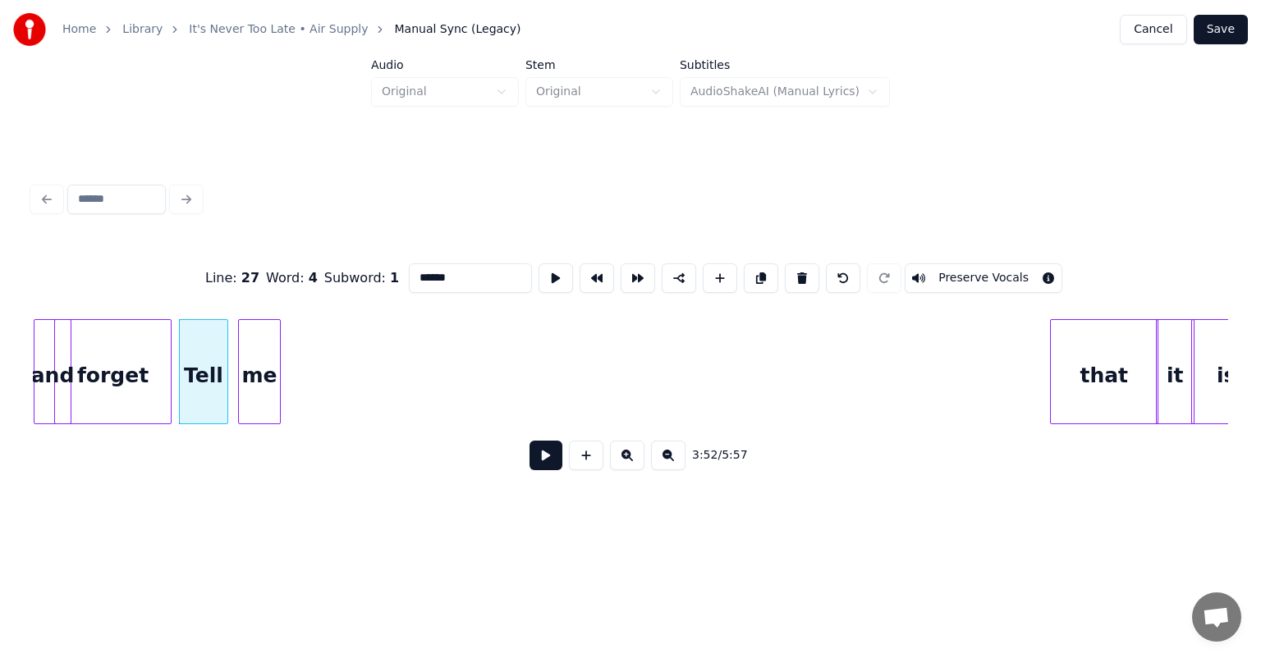
click at [254, 356] on div "me" at bounding box center [259, 376] width 41 height 112
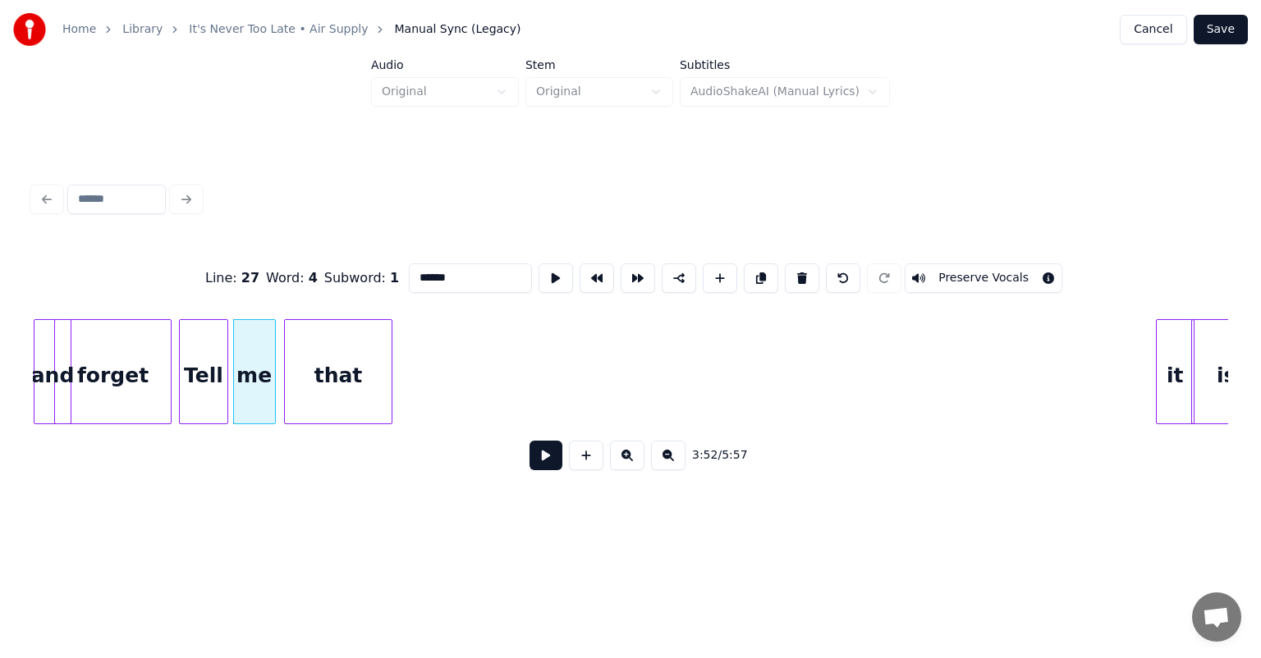
click at [339, 320] on div "that" at bounding box center [338, 376] width 107 height 112
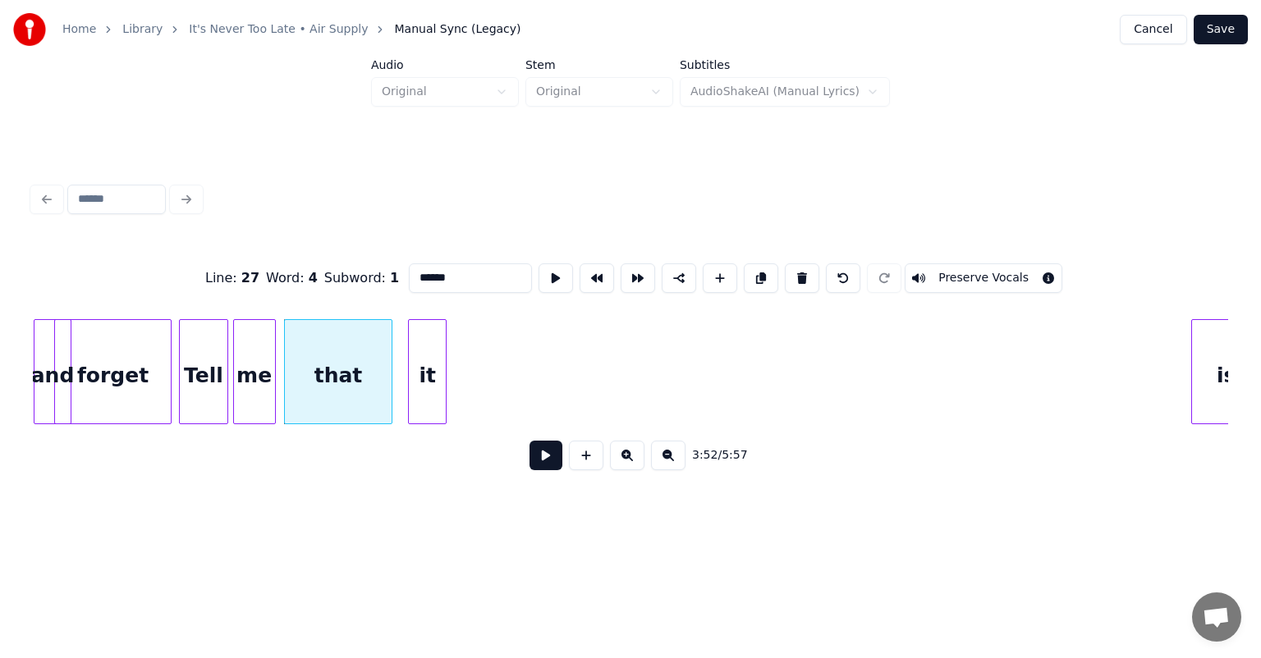
click at [414, 379] on div "it" at bounding box center [427, 376] width 37 height 112
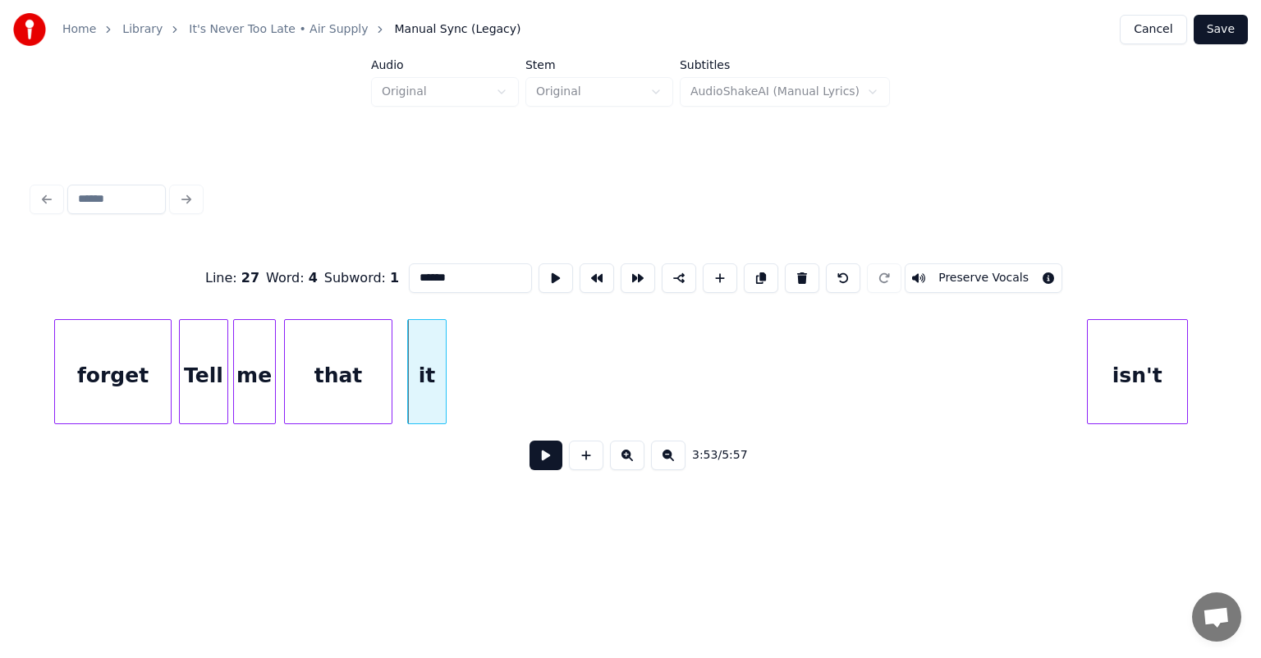
scroll to position [0, 38044]
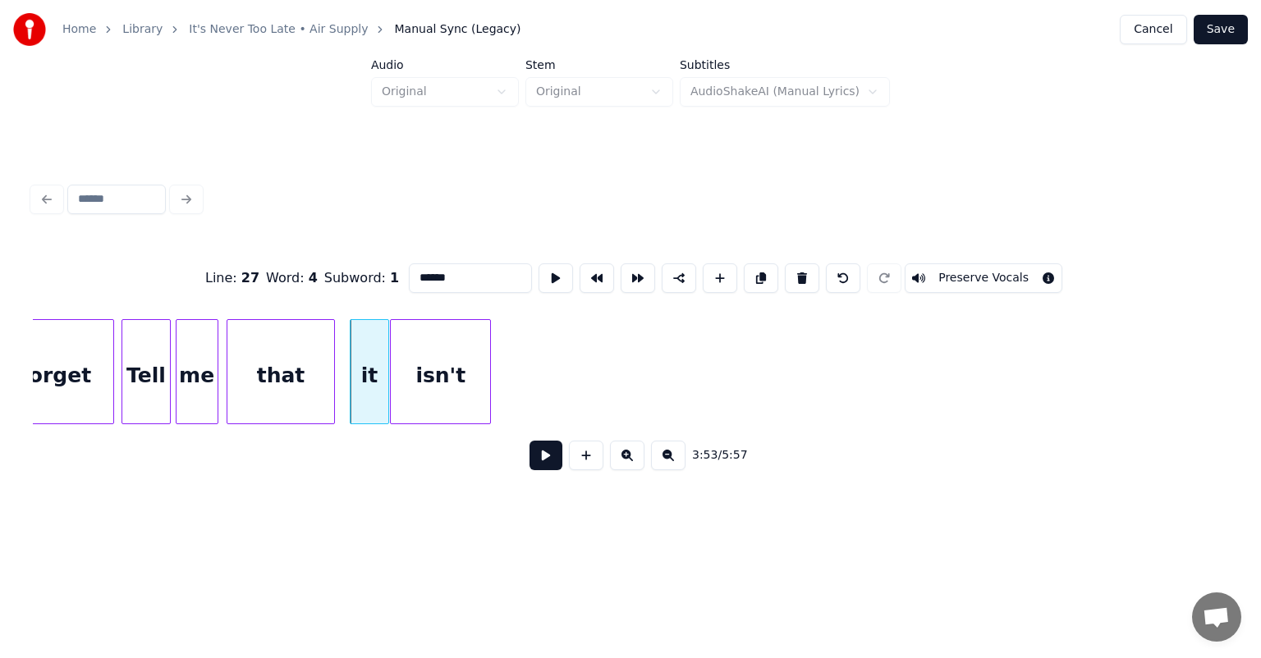
click at [469, 387] on div "isn't" at bounding box center [440, 376] width 99 height 112
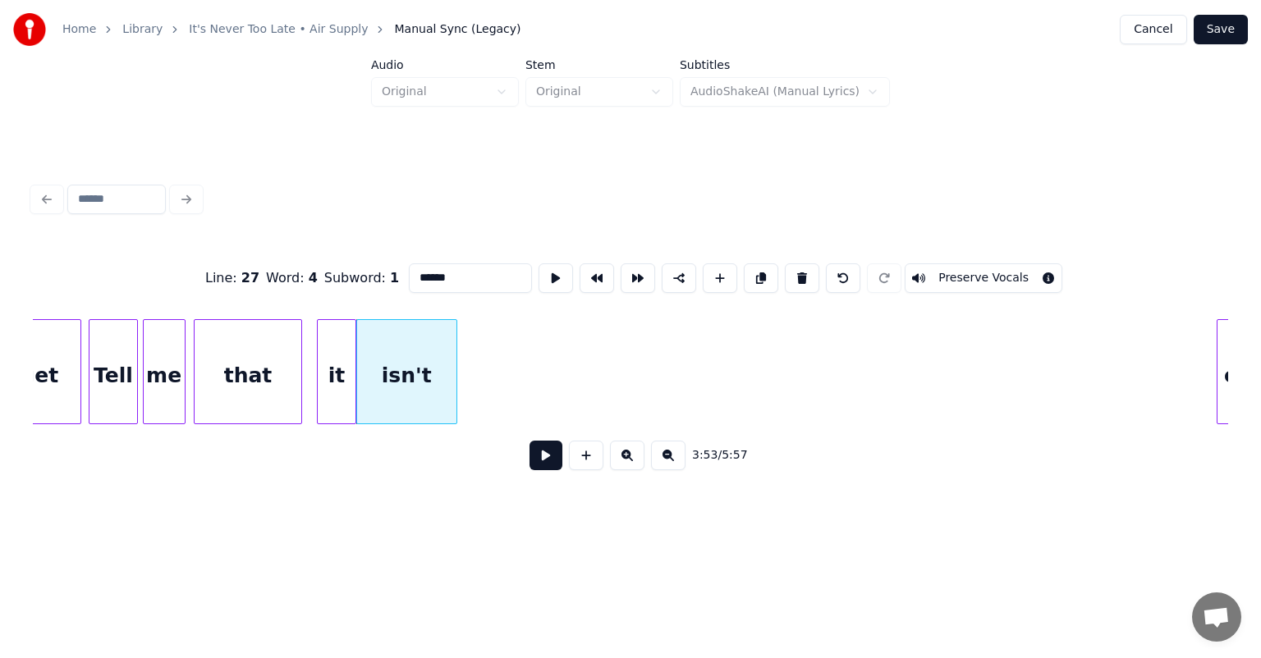
scroll to position [0, 38127]
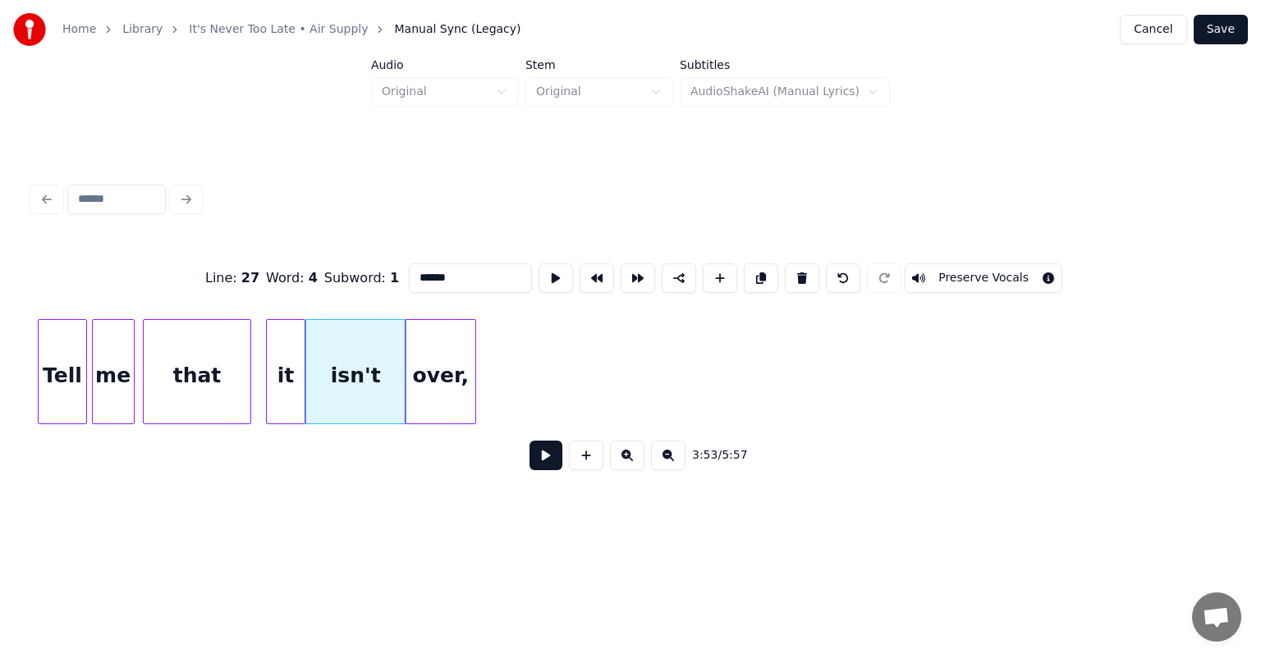
click at [465, 367] on div "over," at bounding box center [440, 376] width 70 height 112
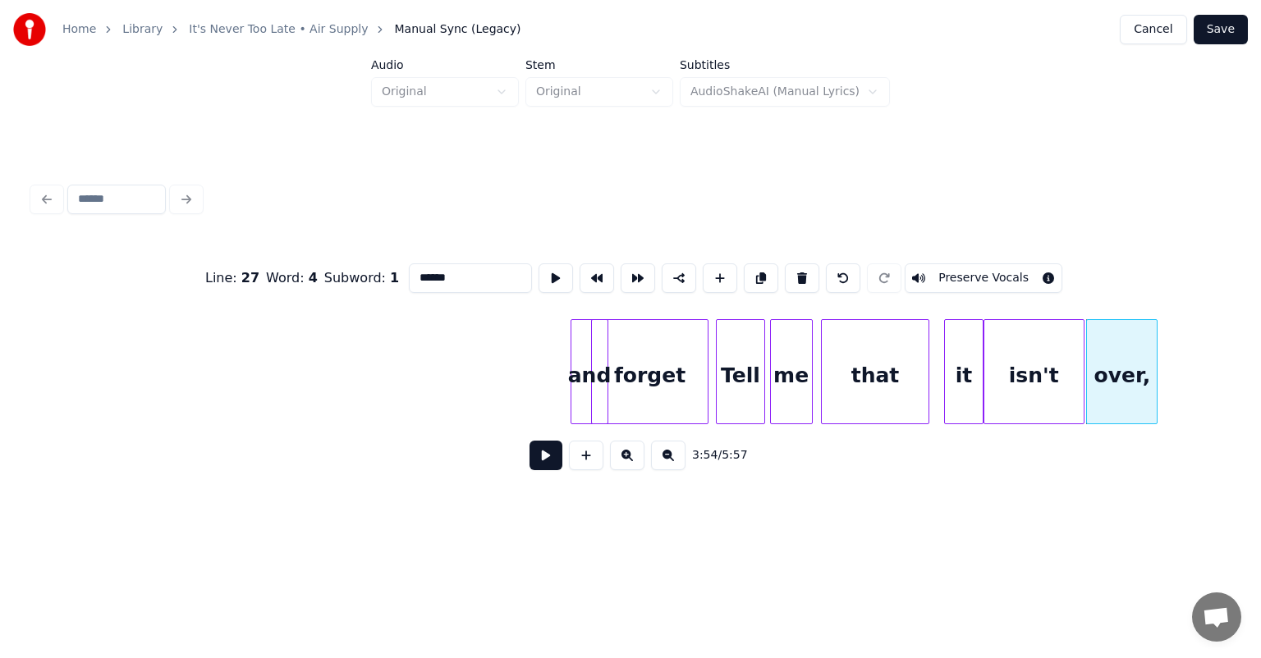
scroll to position [0, 37438]
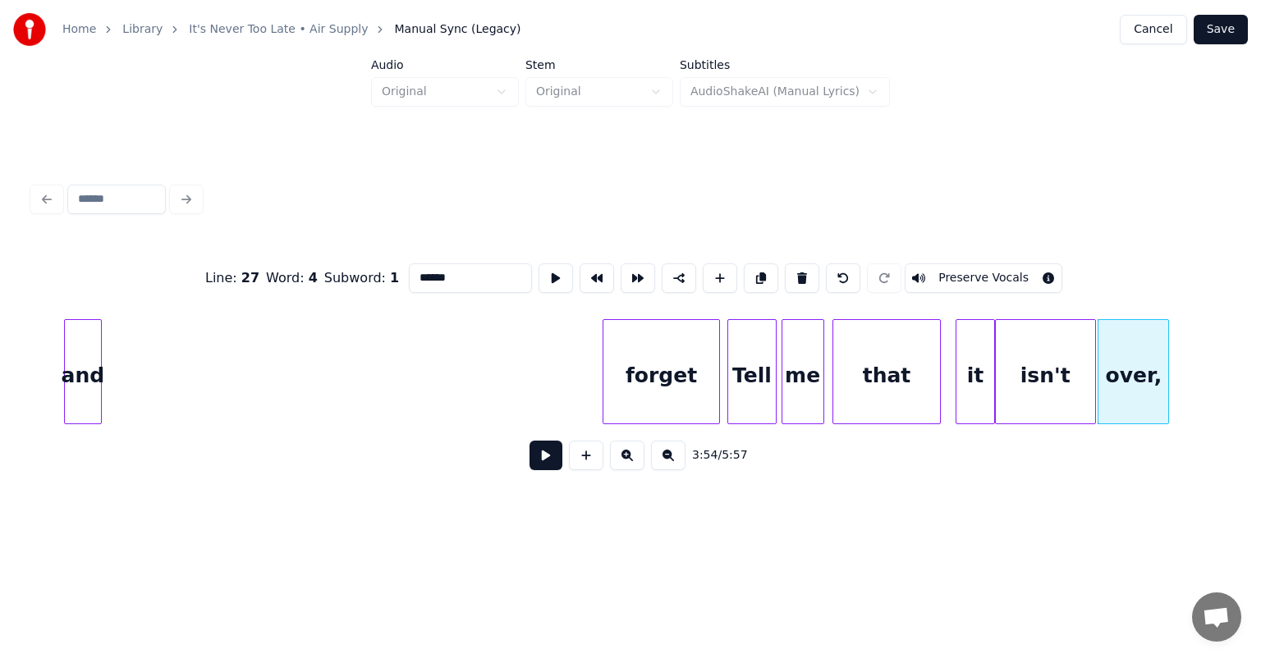
click at [69, 337] on div "and" at bounding box center [83, 376] width 36 height 112
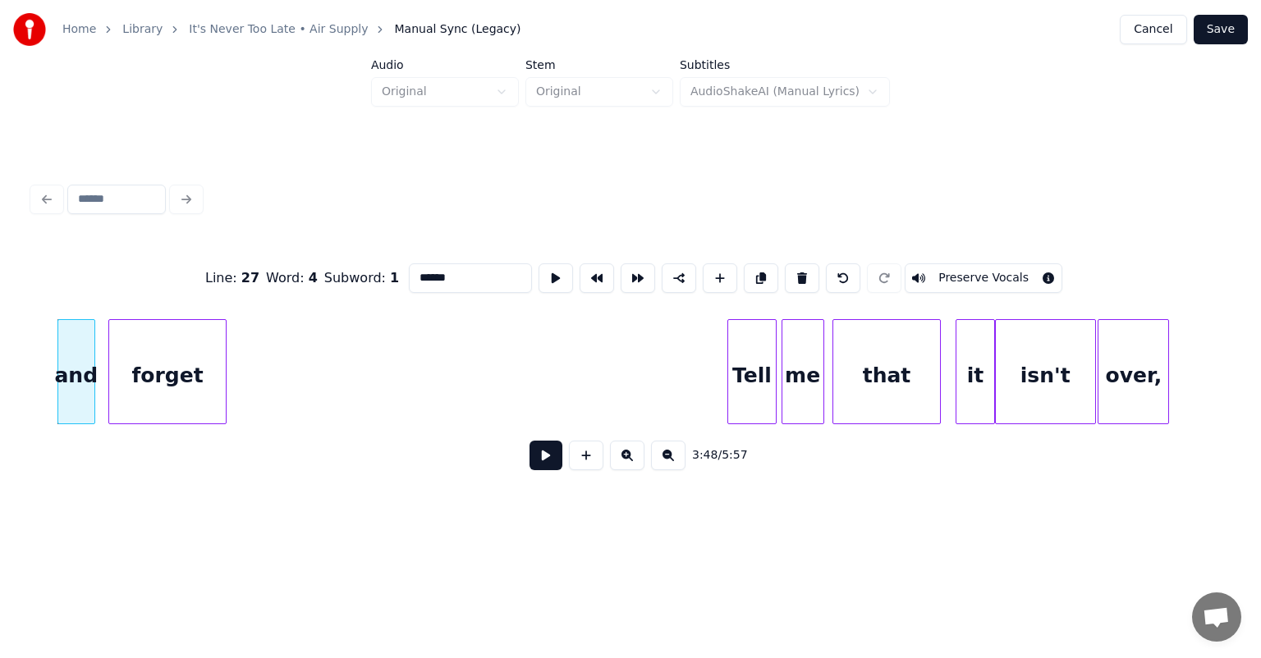
click at [146, 338] on div "forget" at bounding box center [167, 376] width 116 height 112
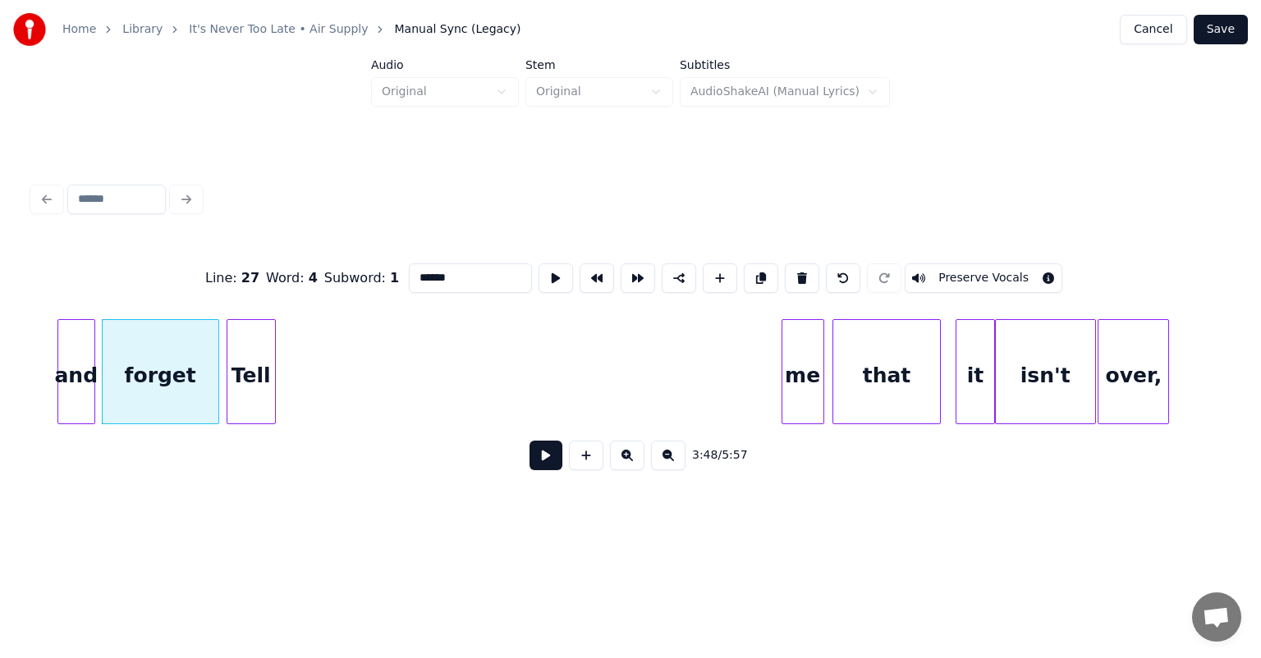
click at [245, 341] on div "Tell" at bounding box center [251, 376] width 48 height 112
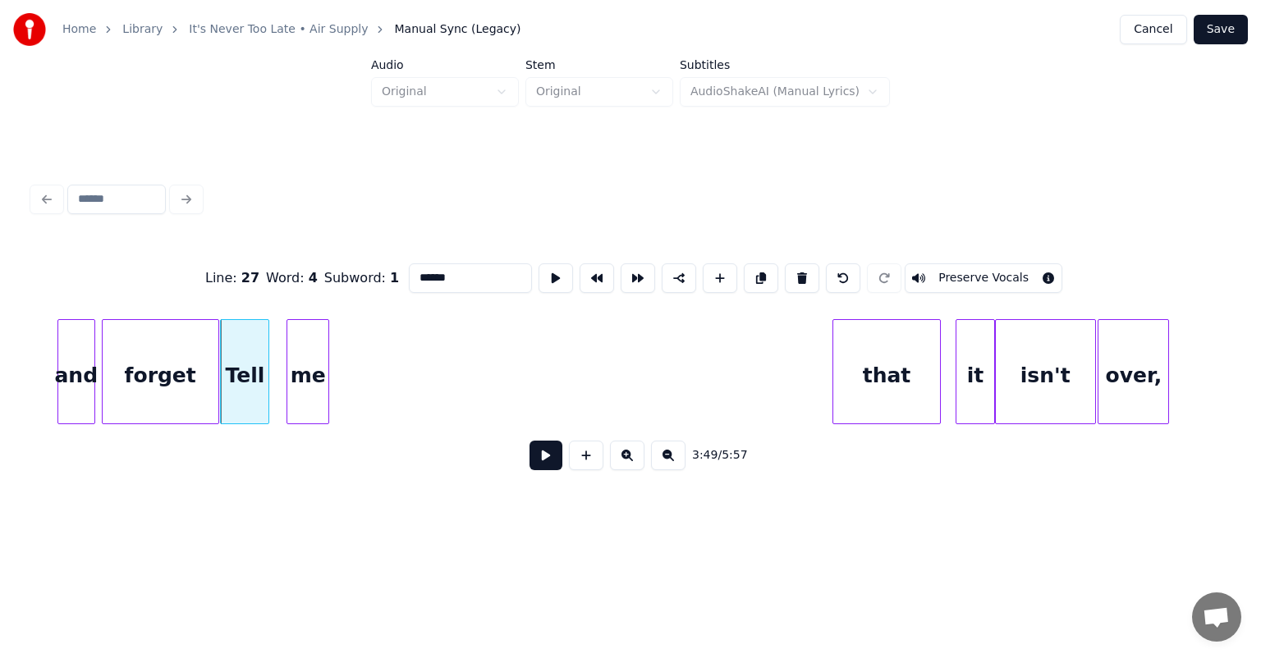
click at [309, 361] on div "me" at bounding box center [307, 376] width 41 height 112
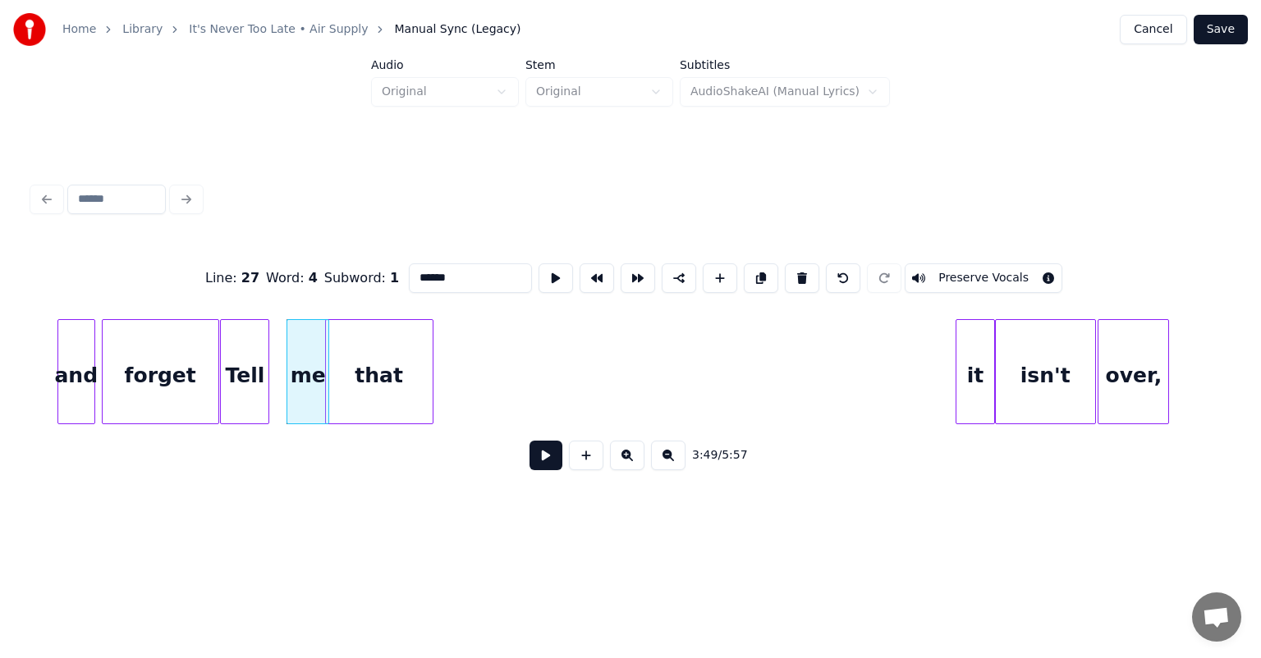
click at [359, 345] on div "that" at bounding box center [379, 376] width 107 height 112
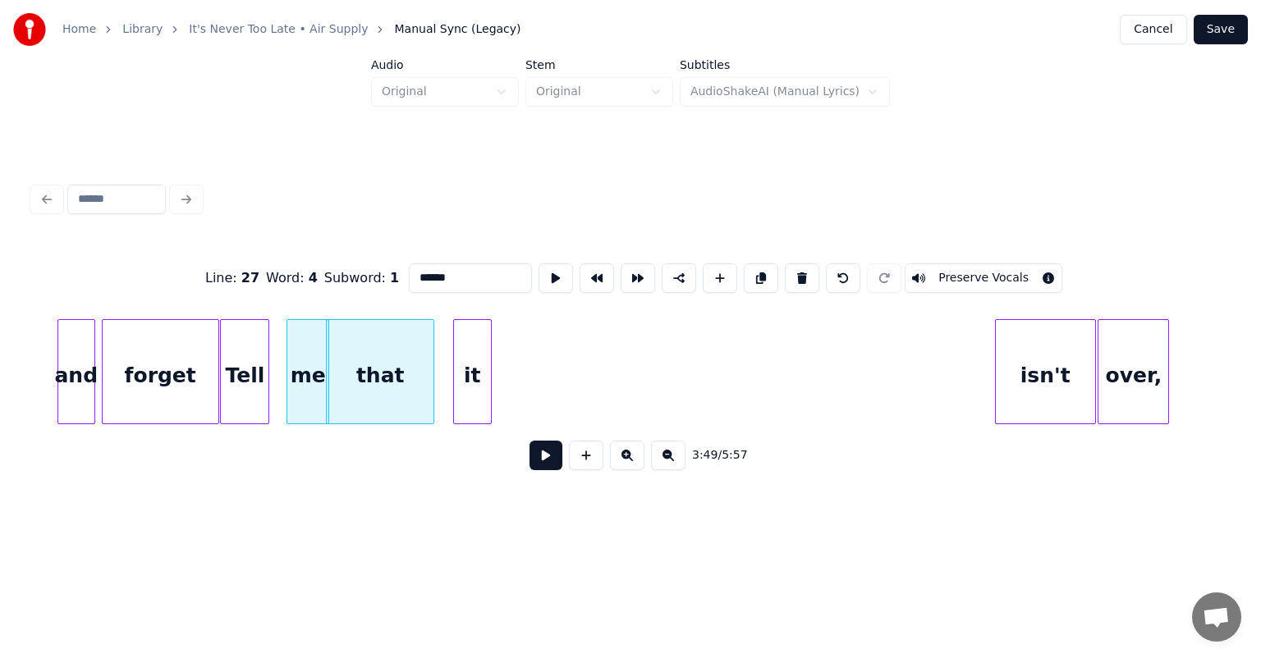
click at [454, 368] on div "it" at bounding box center [472, 376] width 37 height 112
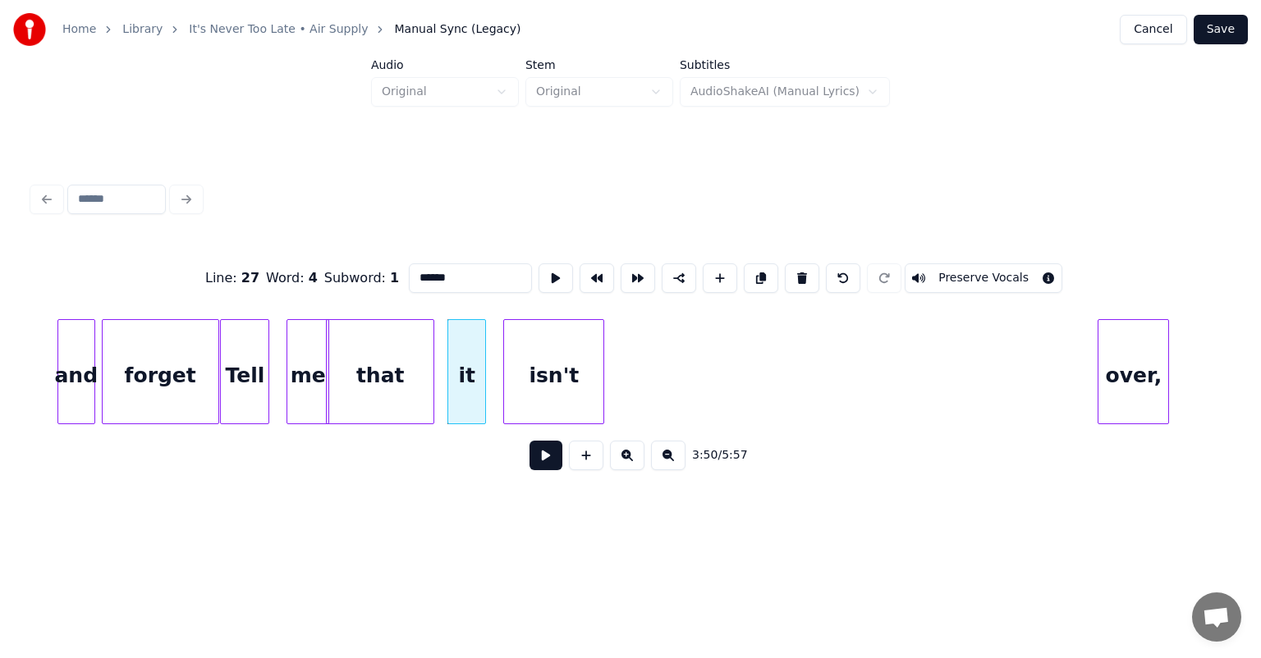
click at [526, 349] on div "isn't" at bounding box center [553, 376] width 99 height 112
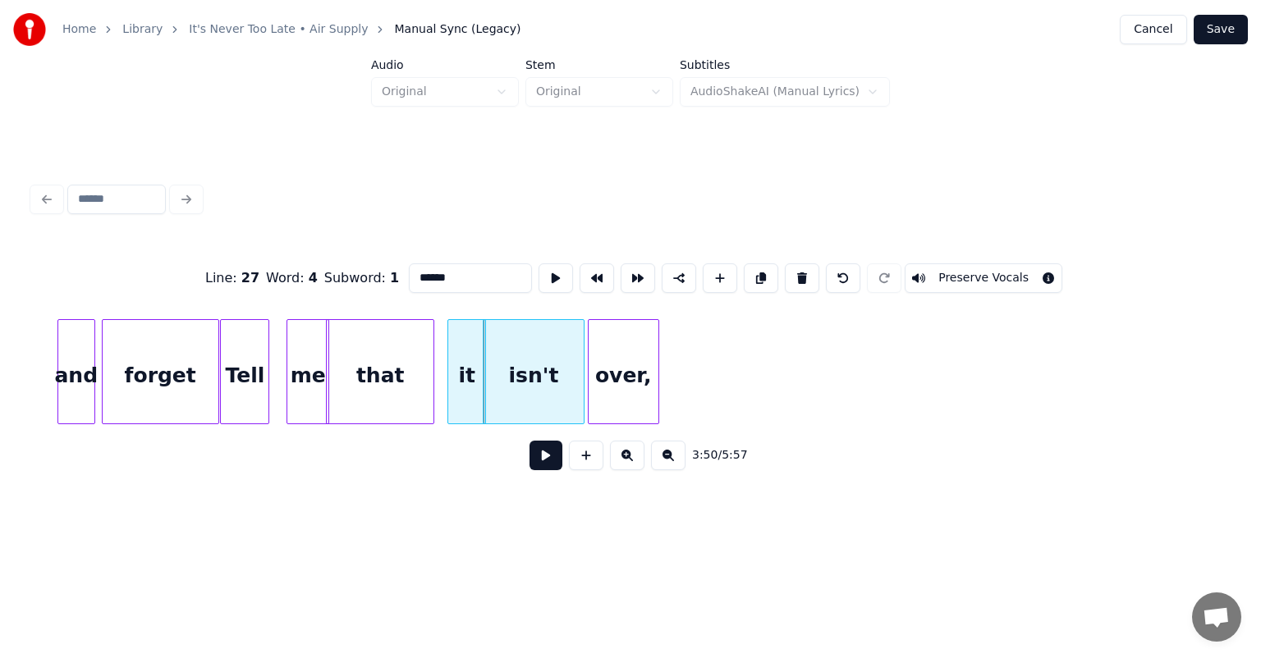
click at [609, 355] on div "over," at bounding box center [623, 376] width 70 height 112
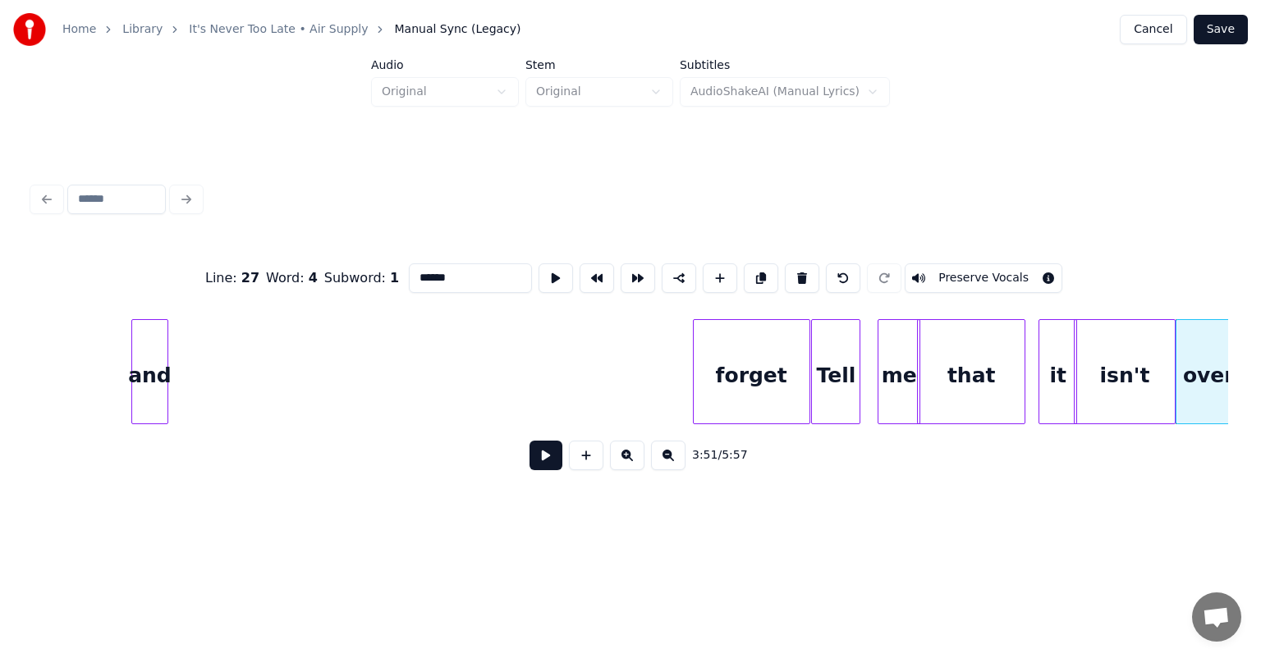
scroll to position [0, 36801]
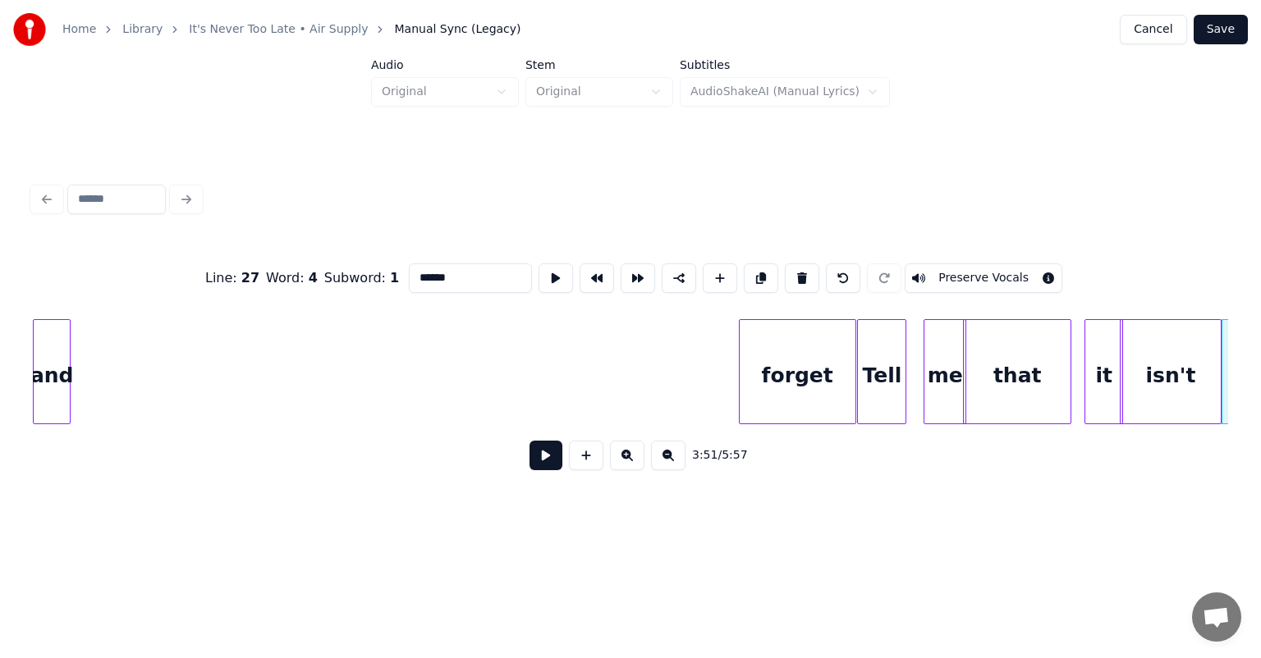
click at [0, 364] on div "Home Library It's Never Too Late • Air Supply Manual Sync (Legacy) Cancel Save …" at bounding box center [630, 264] width 1261 height 528
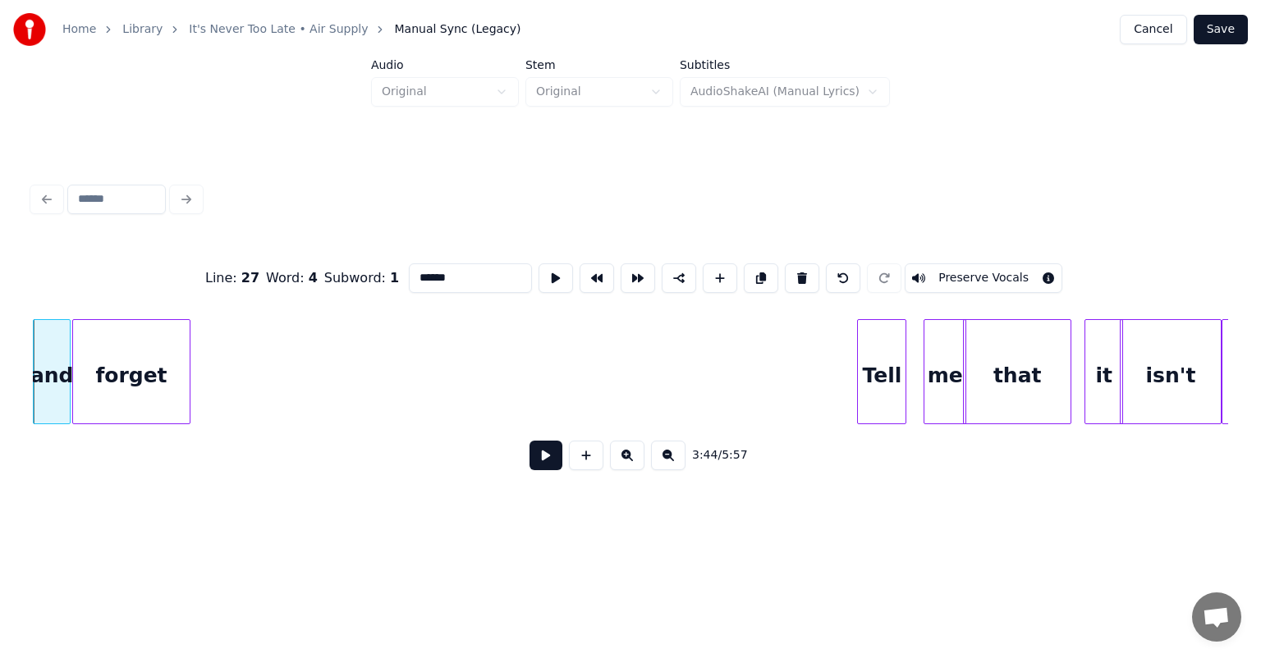
click at [114, 358] on div "forget" at bounding box center [131, 376] width 116 height 112
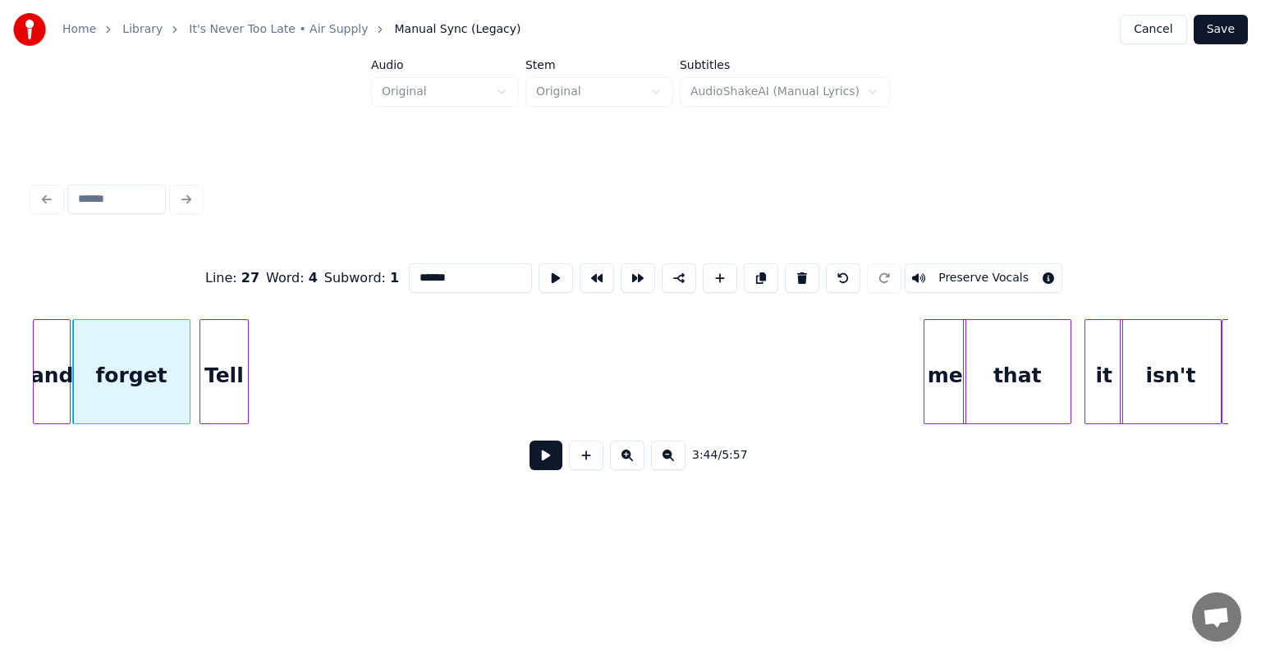
click at [221, 342] on div "Tell" at bounding box center [224, 376] width 48 height 112
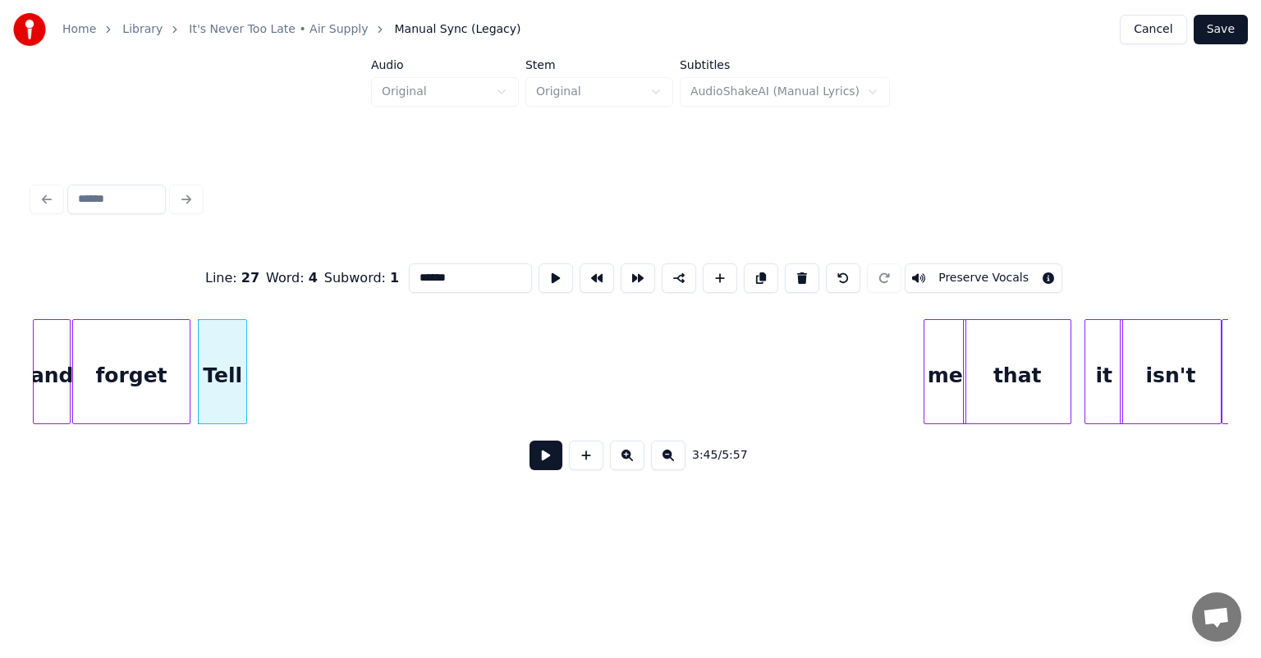
click at [962, 332] on div at bounding box center [962, 371] width 5 height 103
type input "**"
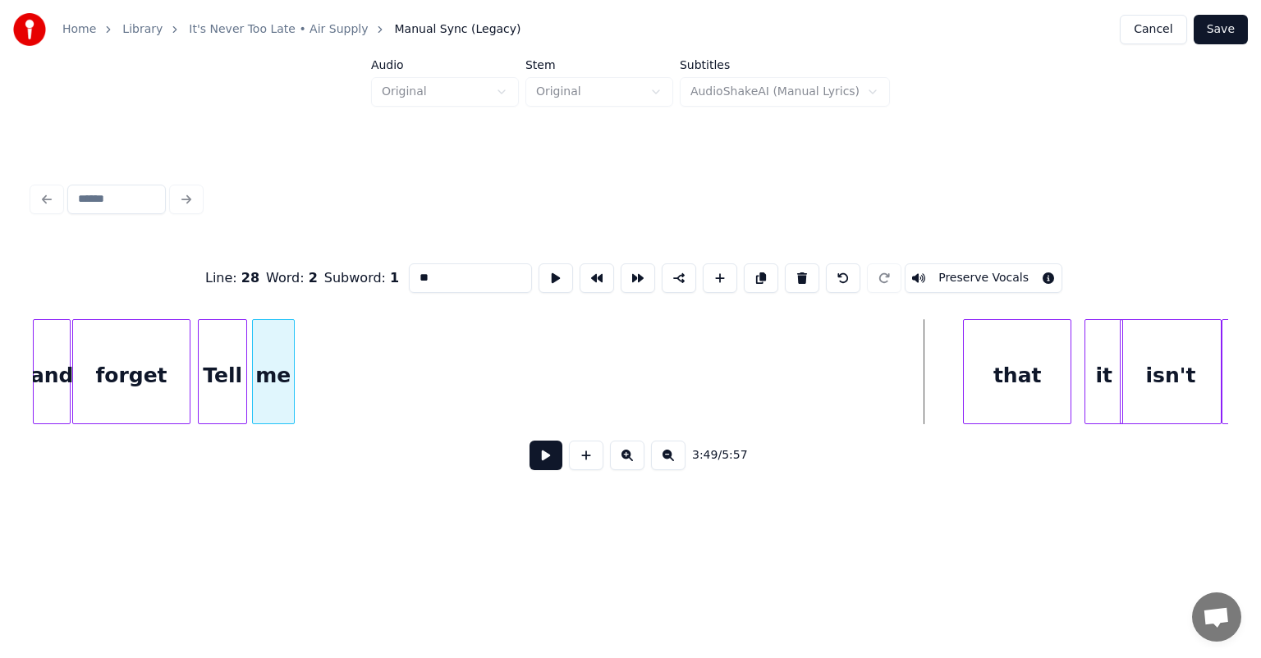
click at [272, 367] on div "me" at bounding box center [273, 376] width 41 height 112
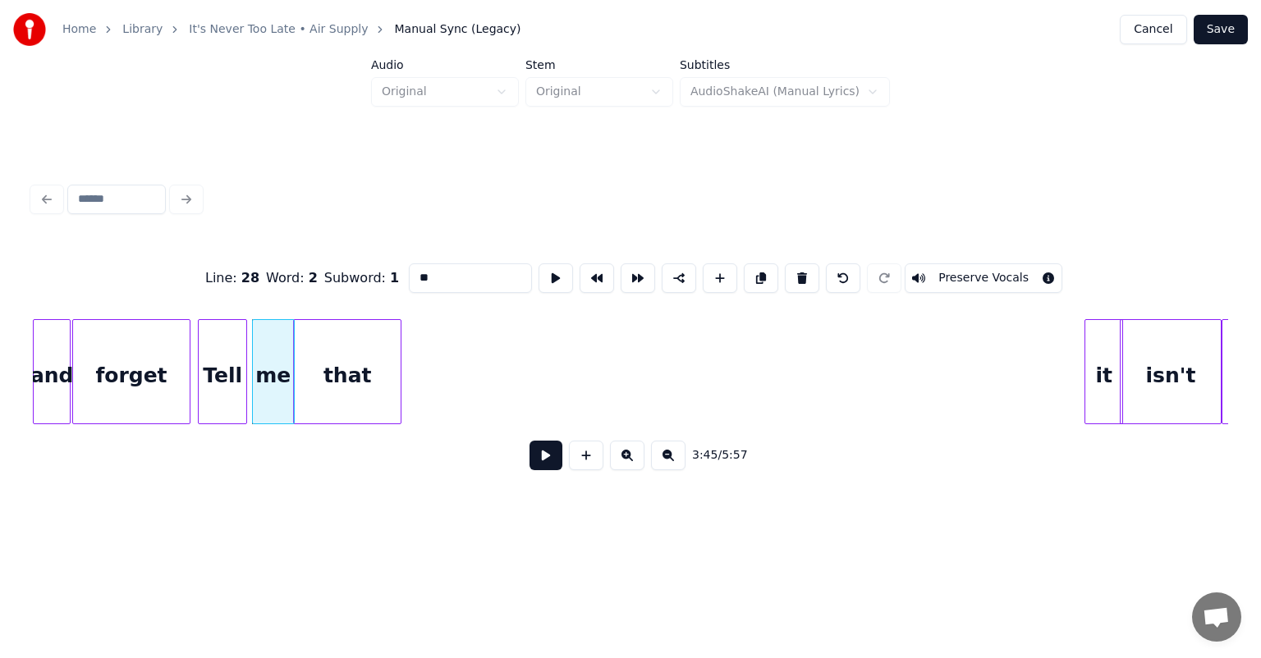
click at [302, 332] on div "that" at bounding box center [347, 376] width 107 height 112
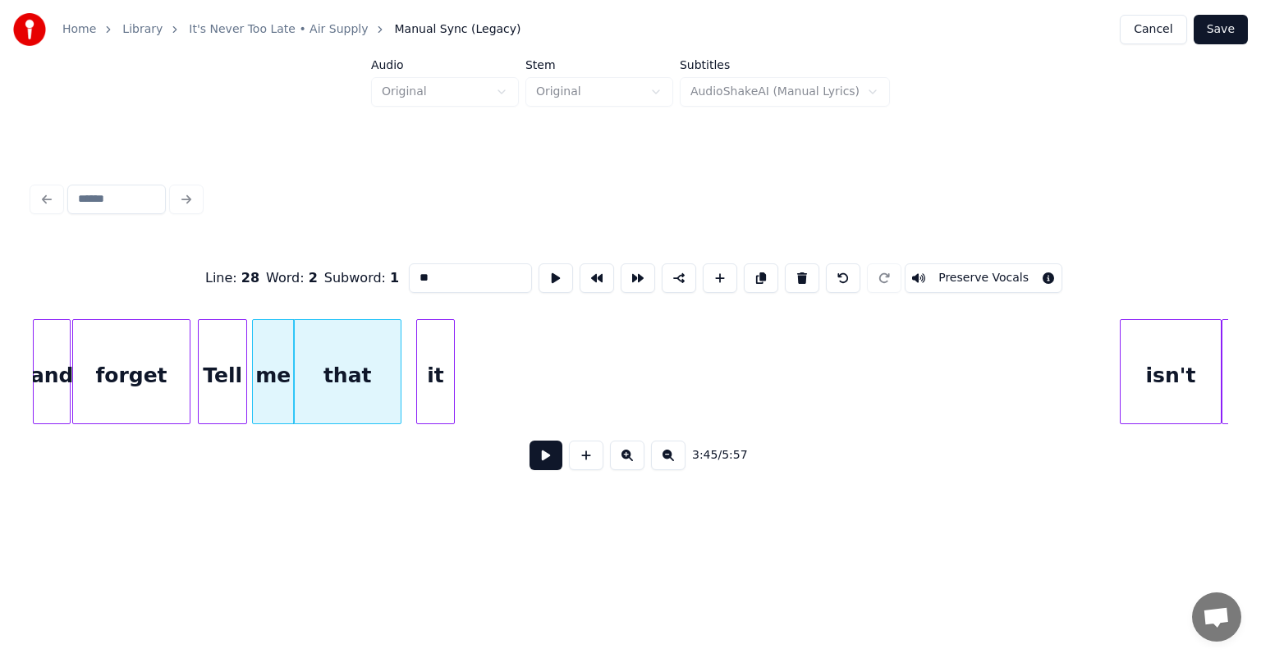
click at [417, 351] on div "it" at bounding box center [435, 376] width 37 height 112
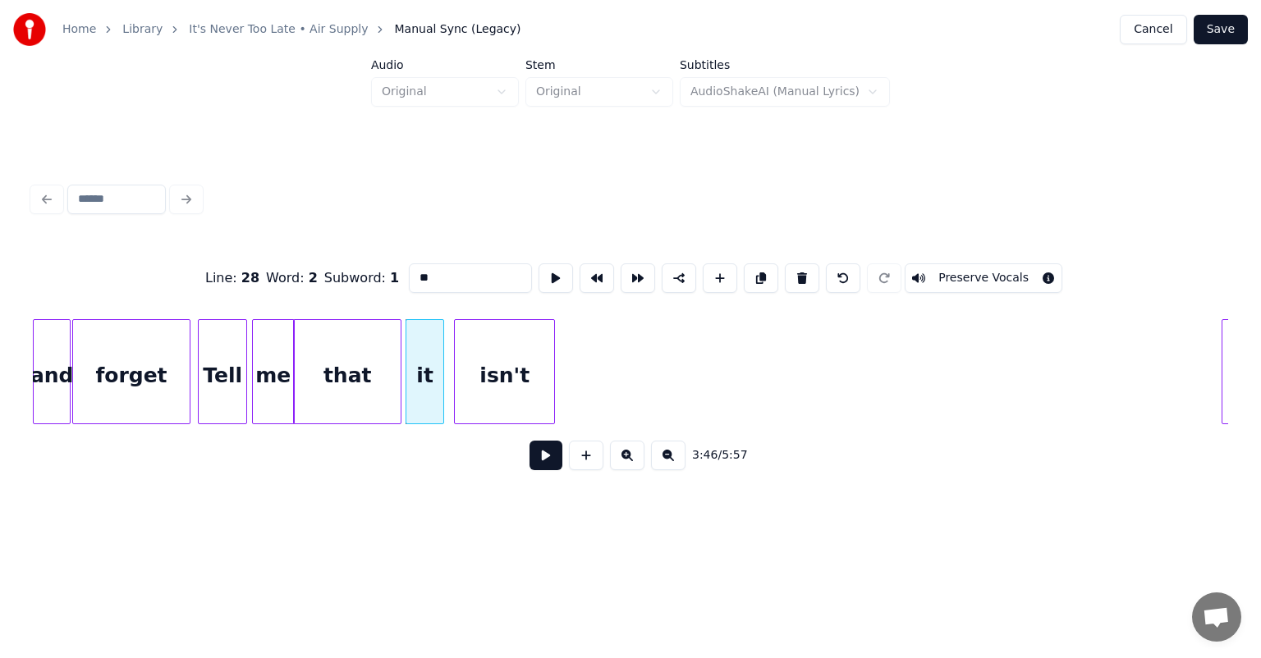
click at [494, 327] on div "isn't" at bounding box center [504, 376] width 99 height 112
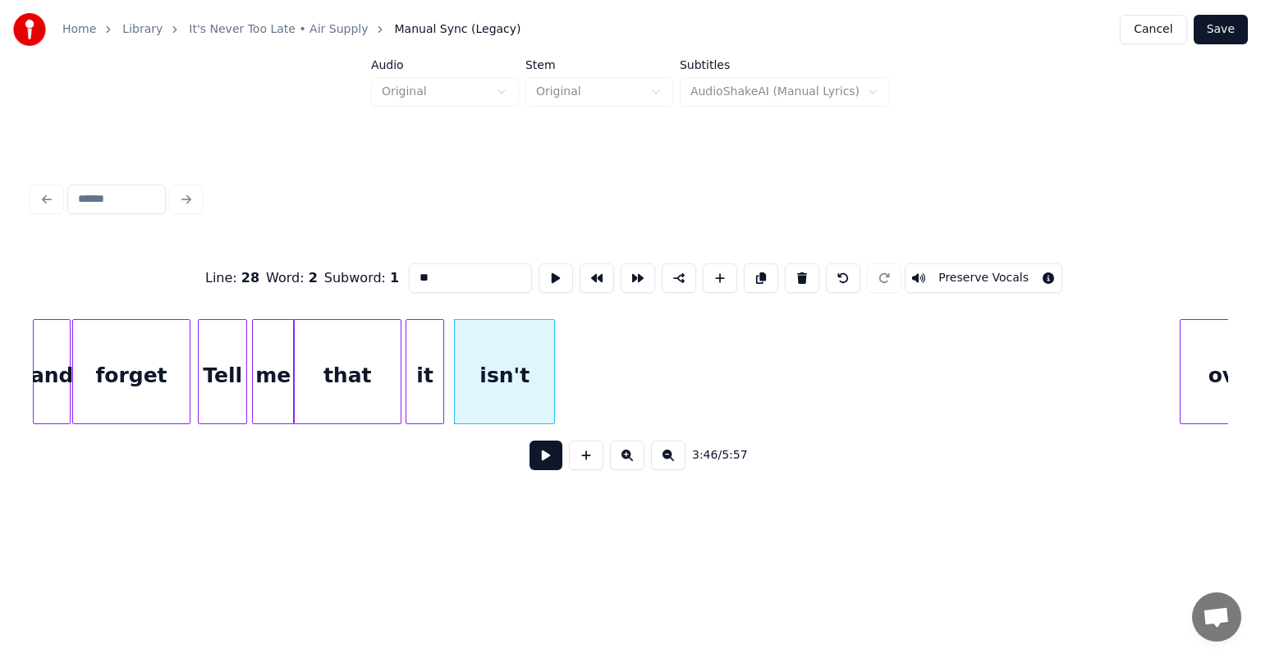
click at [1184, 403] on div at bounding box center [1182, 371] width 5 height 103
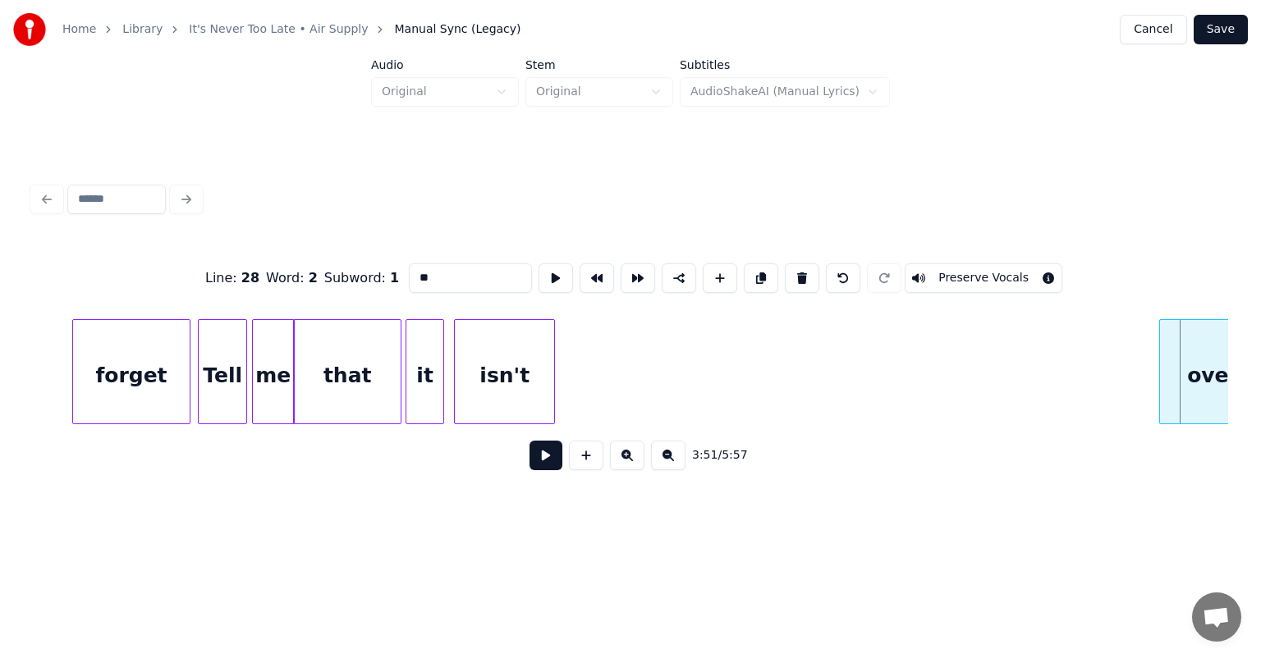
scroll to position [0, 36845]
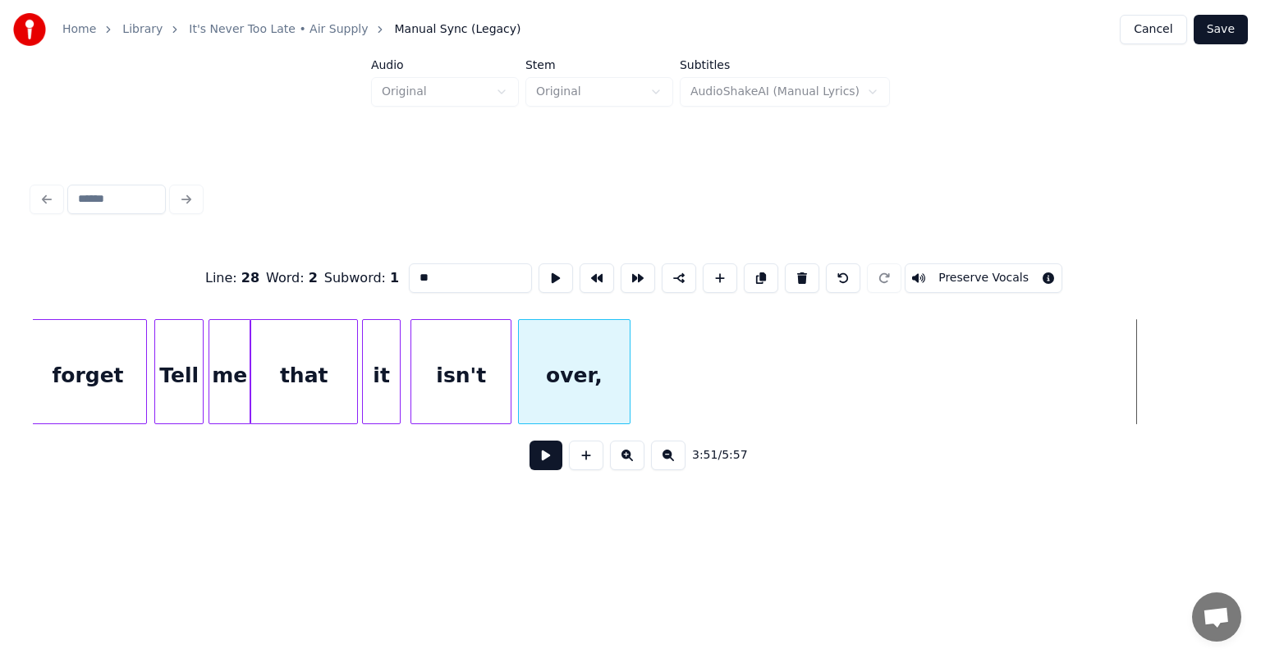
click at [584, 347] on div "over," at bounding box center [575, 376] width 112 height 112
click at [576, 346] on div at bounding box center [578, 371] width 5 height 103
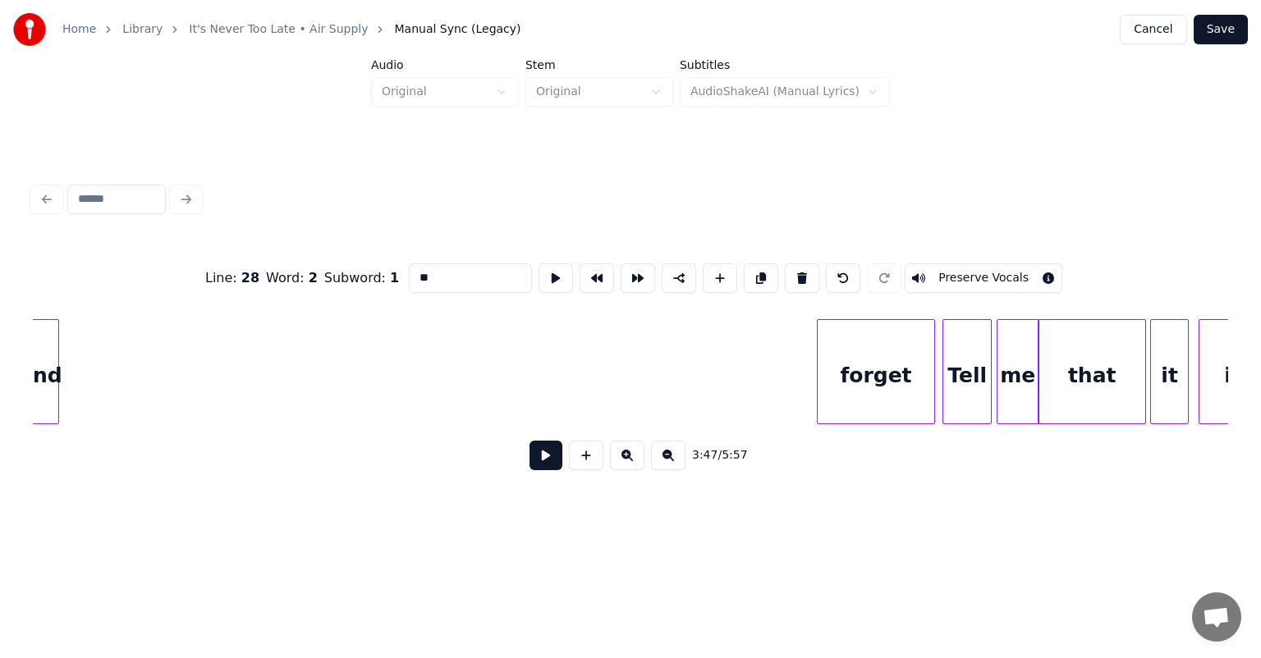
scroll to position [0, 36041]
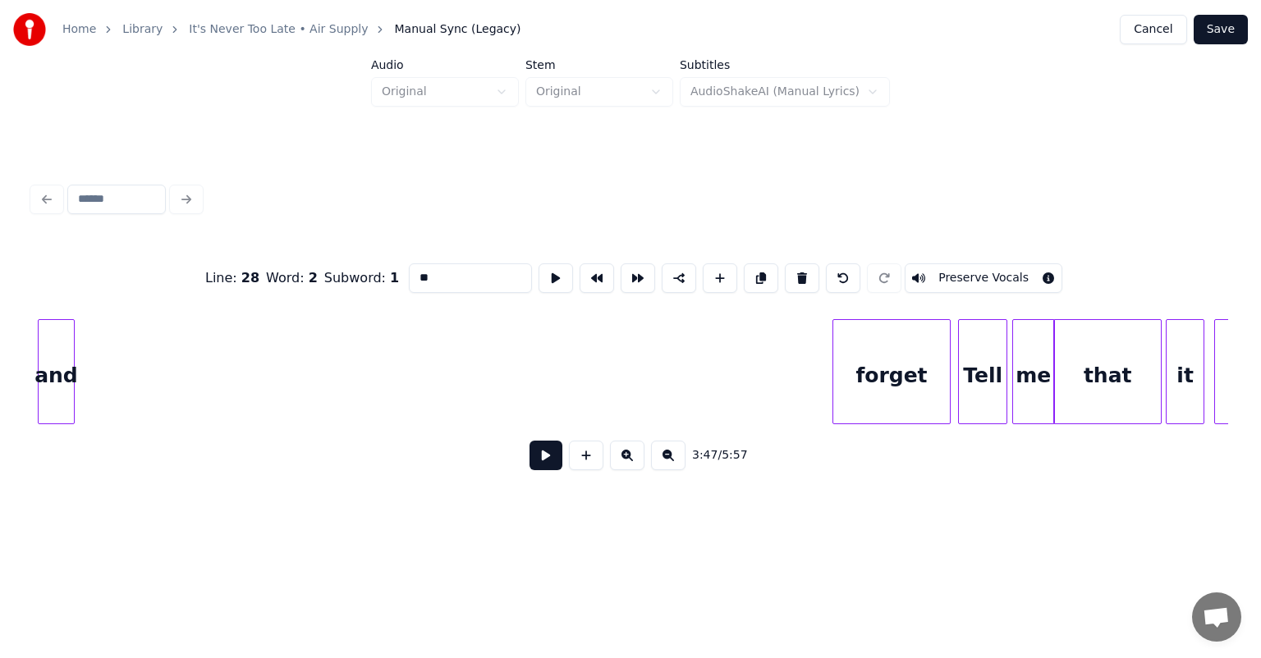
click at [48, 369] on div "and" at bounding box center [57, 376] width 36 height 112
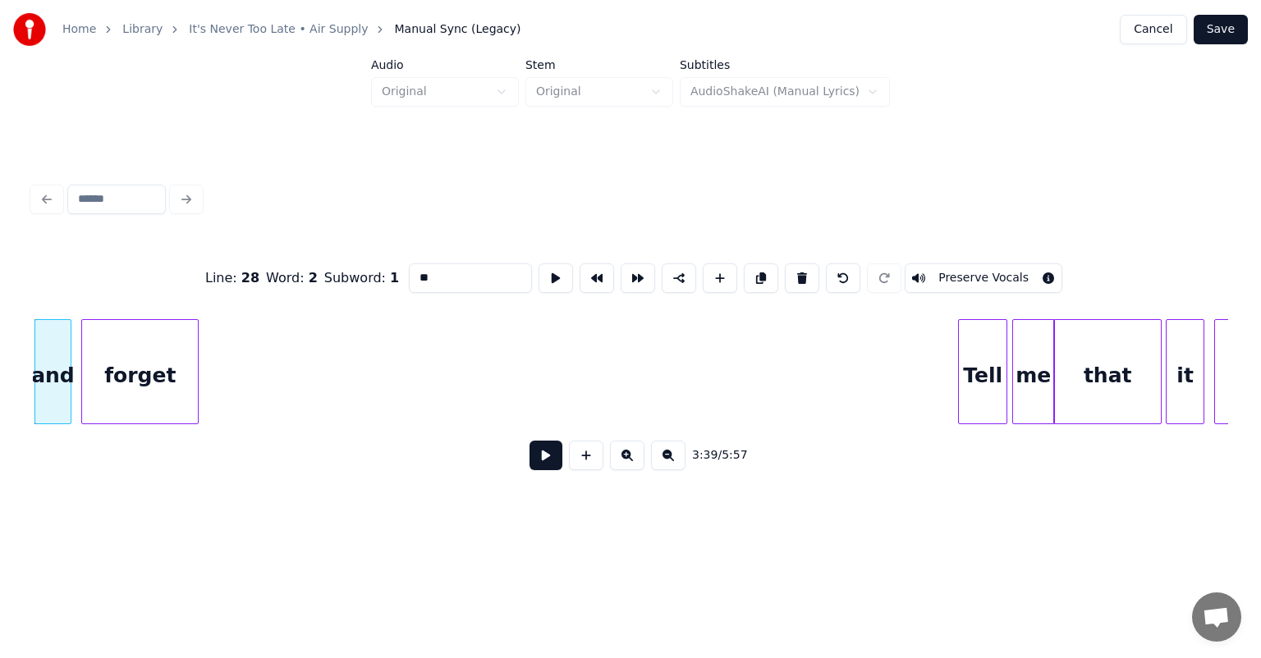
click at [107, 320] on div "forget" at bounding box center [140, 376] width 116 height 112
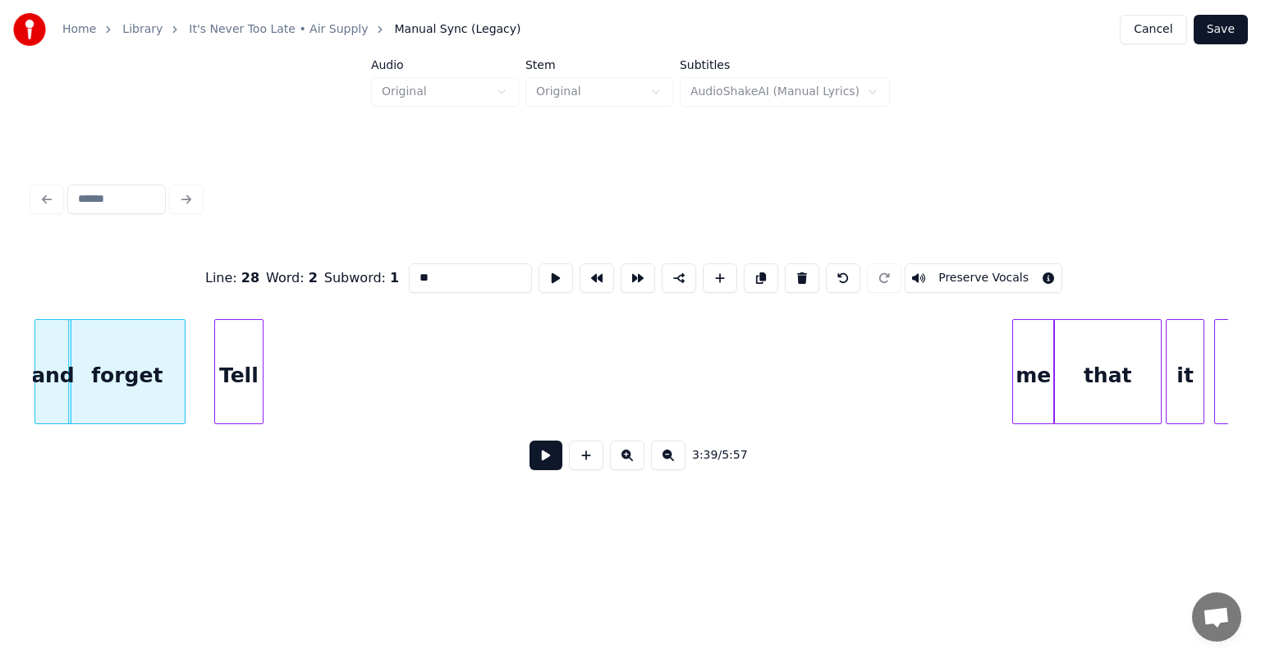
click at [215, 359] on div "Tell" at bounding box center [239, 376] width 48 height 112
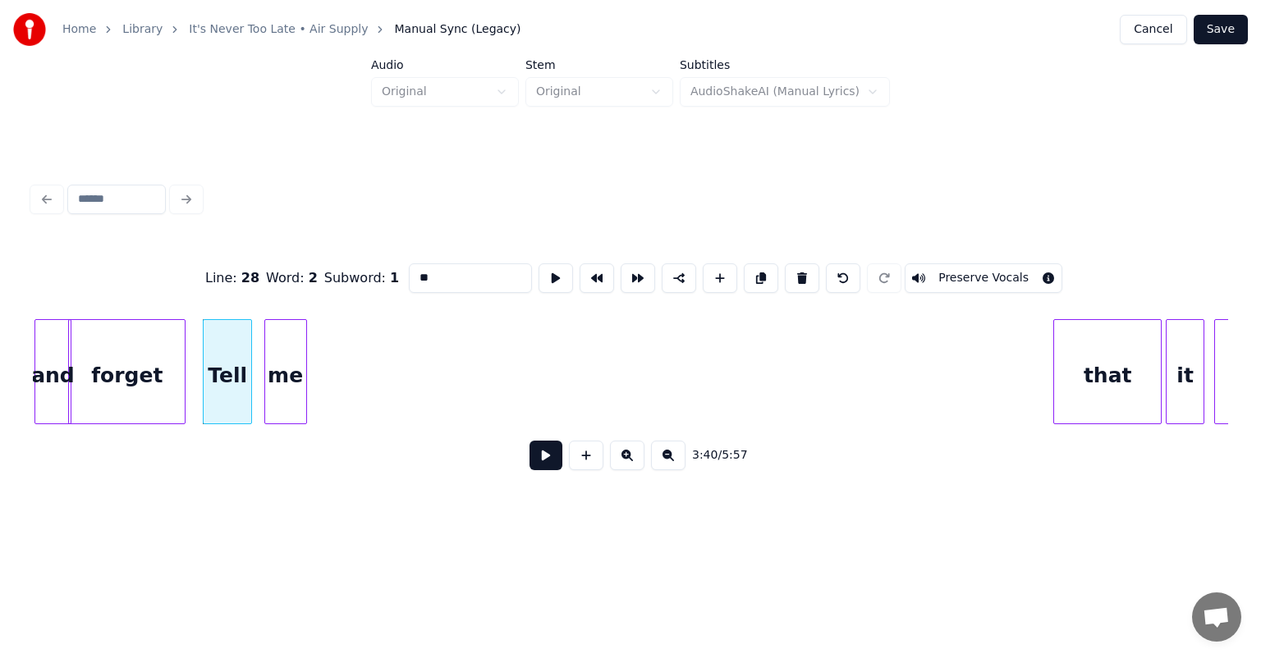
click at [279, 400] on div "me" at bounding box center [285, 376] width 41 height 112
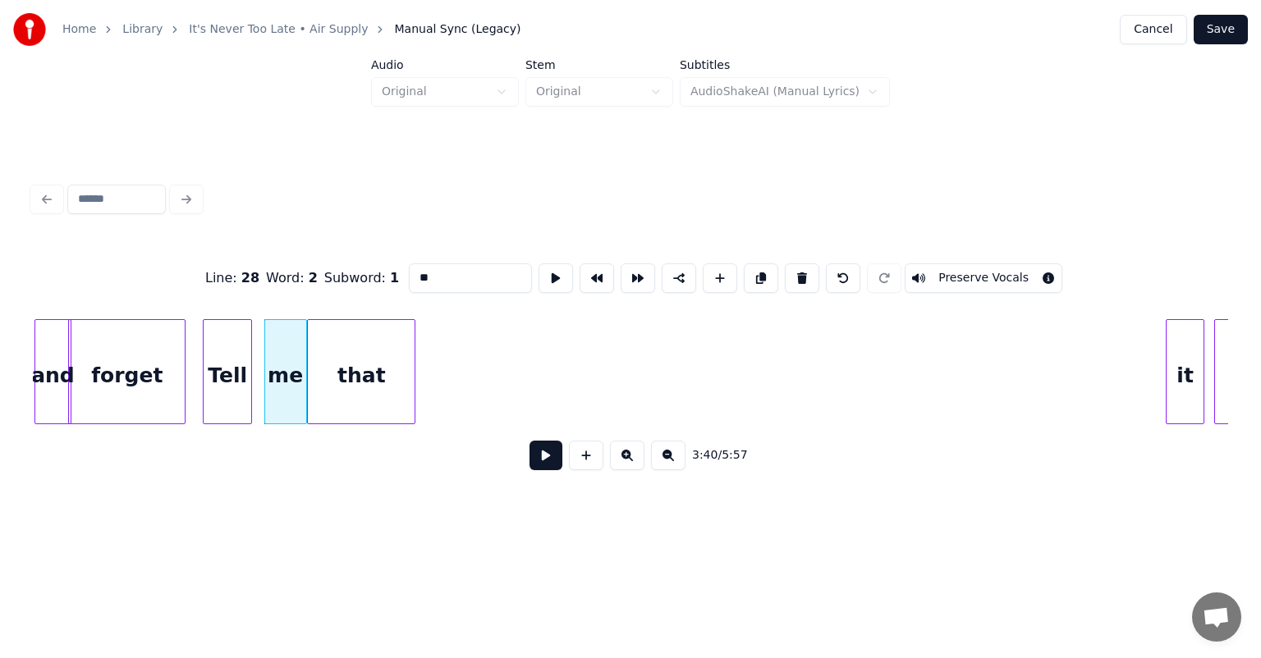
click at [327, 322] on div "that" at bounding box center [361, 376] width 107 height 112
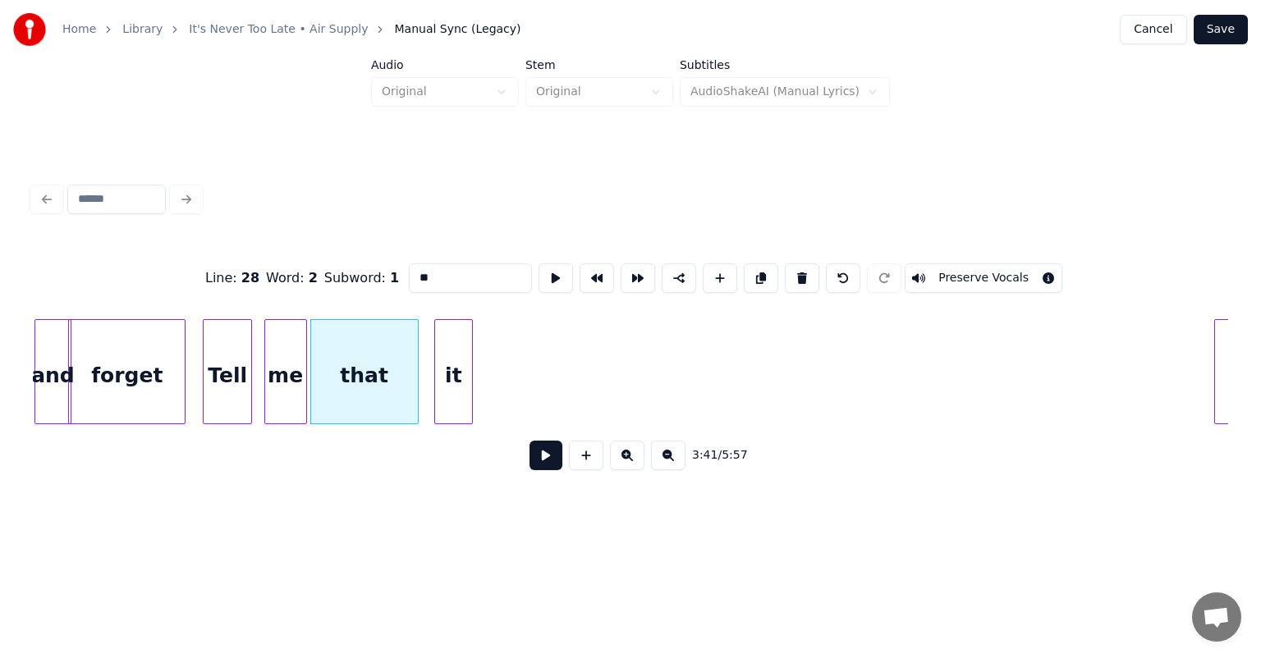
click at [435, 361] on div "it" at bounding box center [453, 376] width 37 height 112
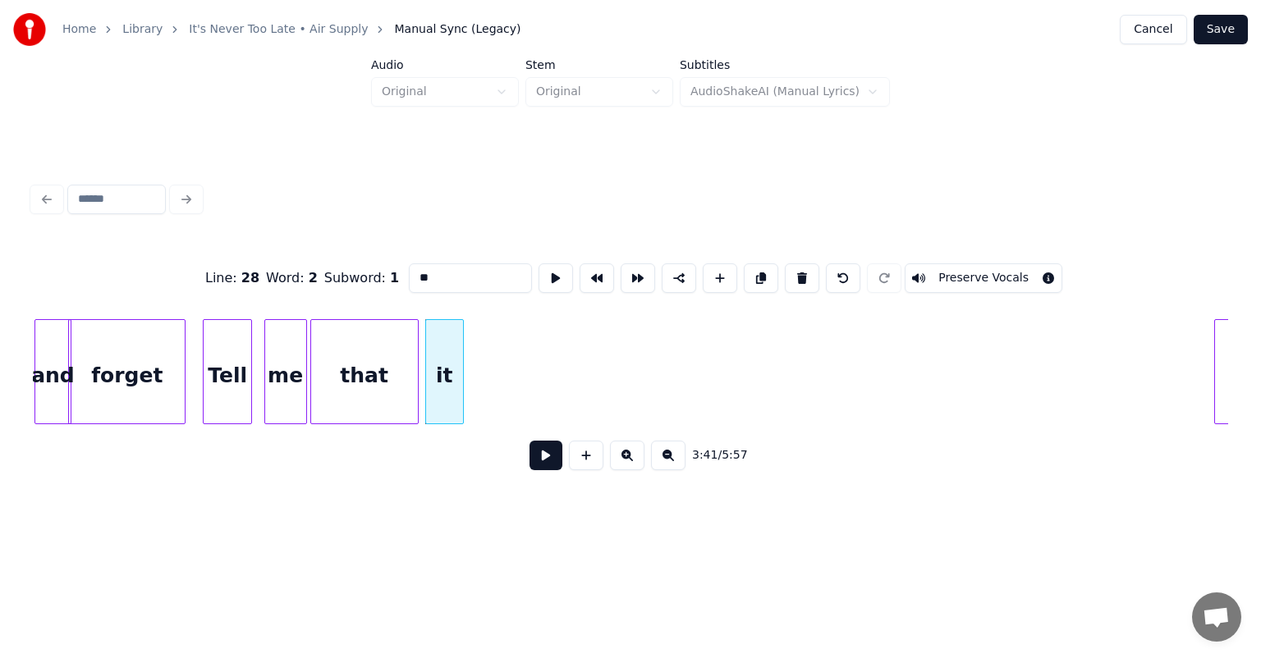
scroll to position [0, 36121]
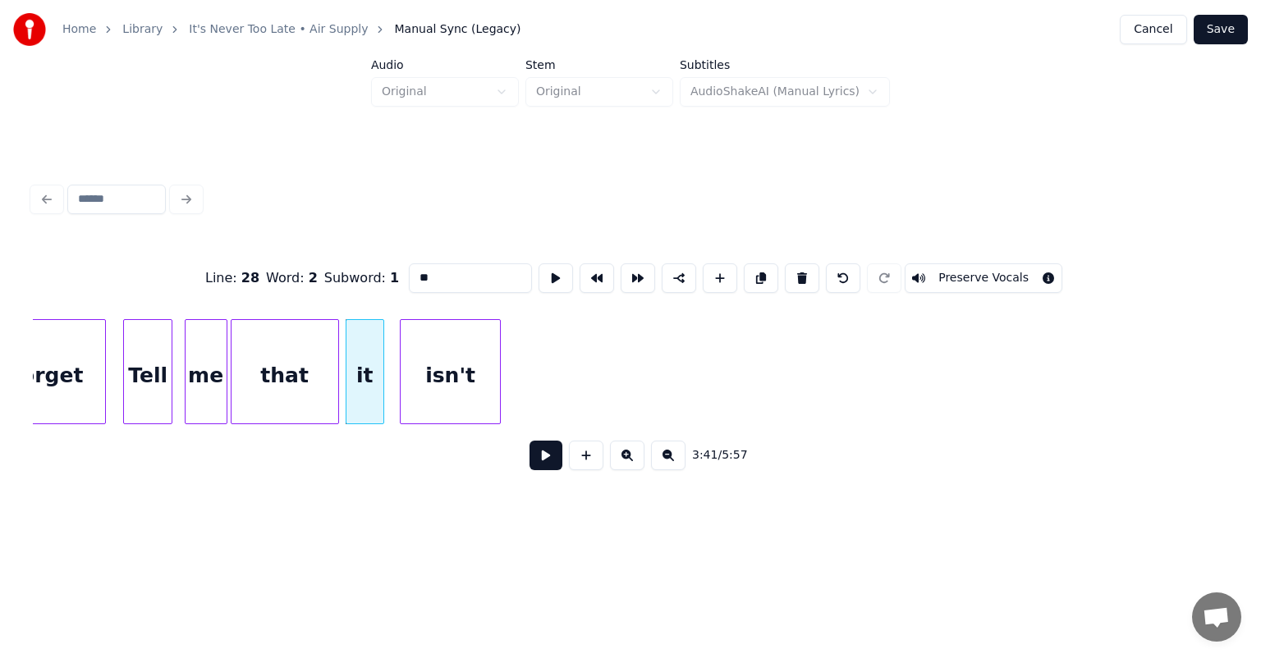
click at [486, 434] on div "Line : 28 Word : 2 Subword : 1 ** Preserve Vocals 3:41 / 5:57" at bounding box center [630, 362] width 1195 height 250
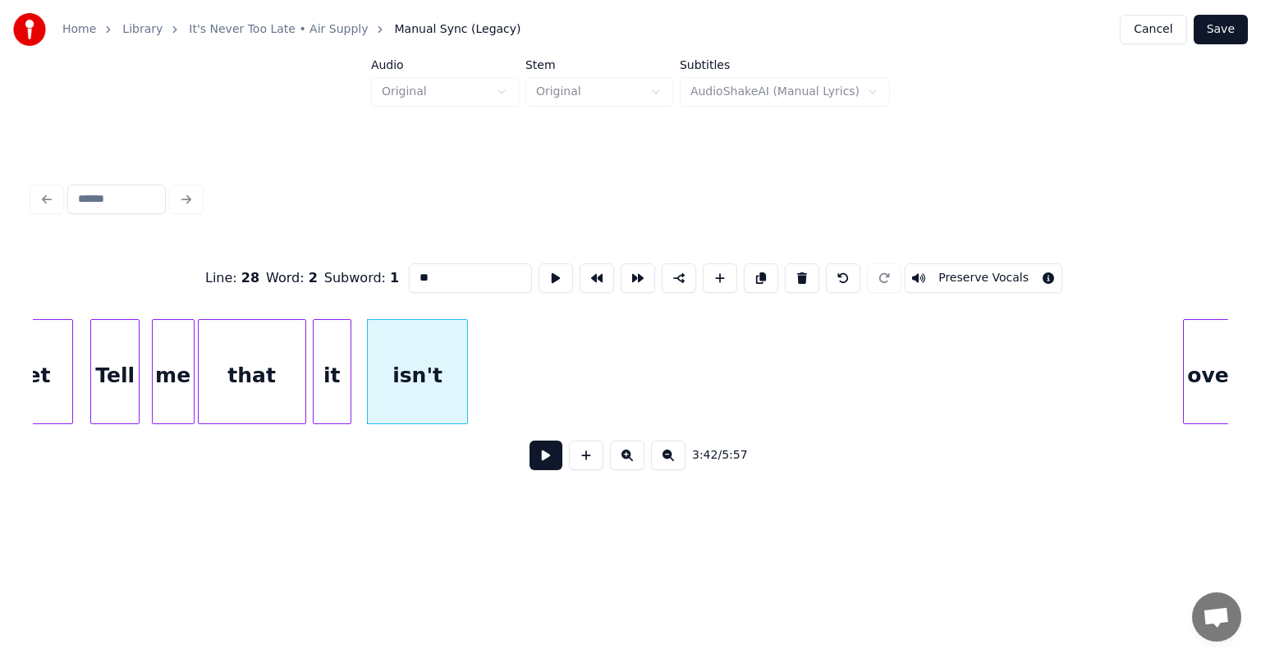
scroll to position [0, 36181]
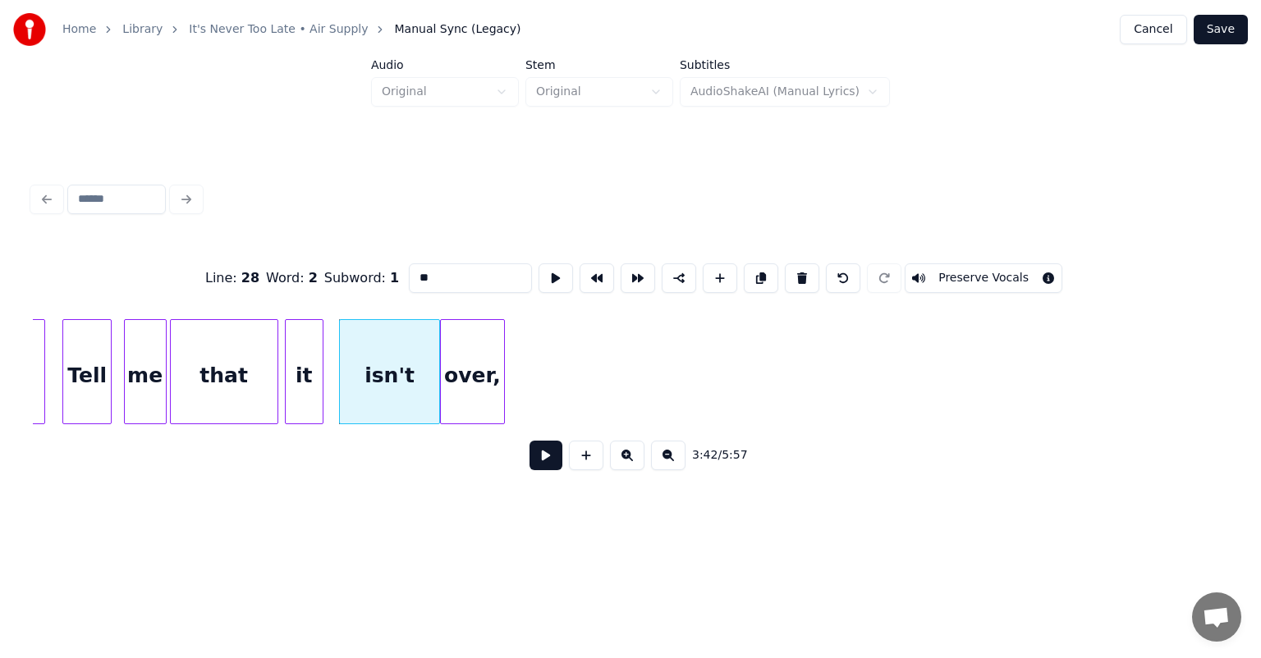
click at [485, 357] on div "over," at bounding box center [472, 376] width 62 height 112
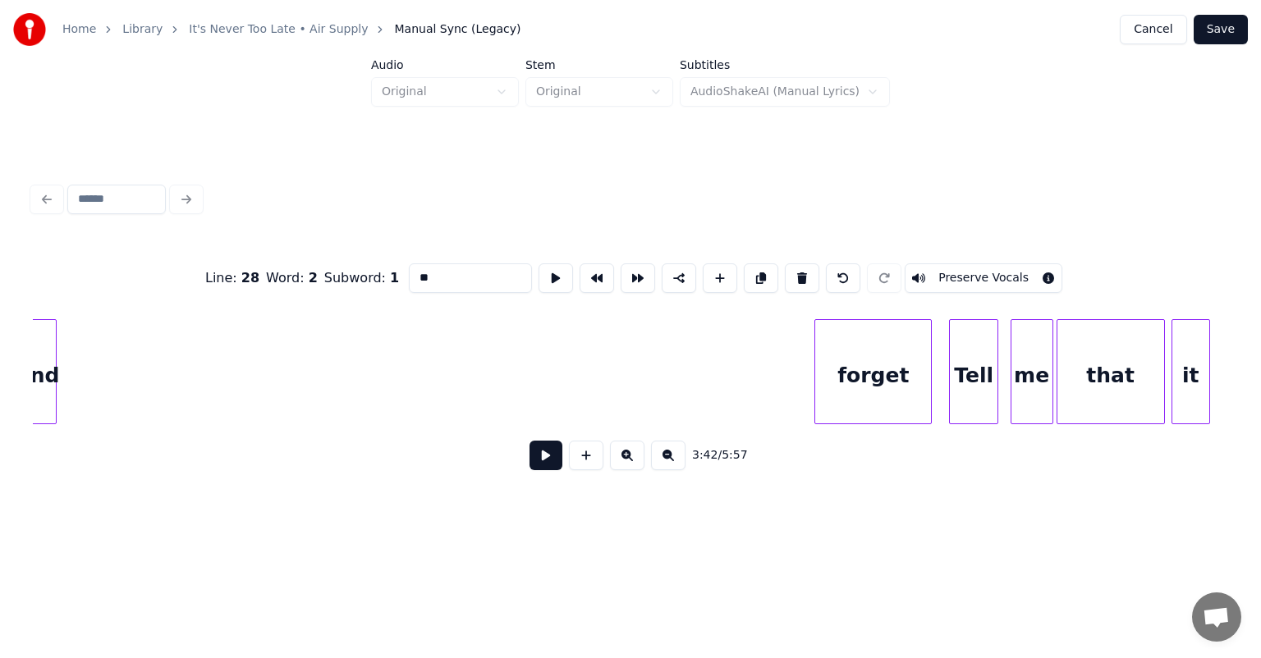
scroll to position [0, 35249]
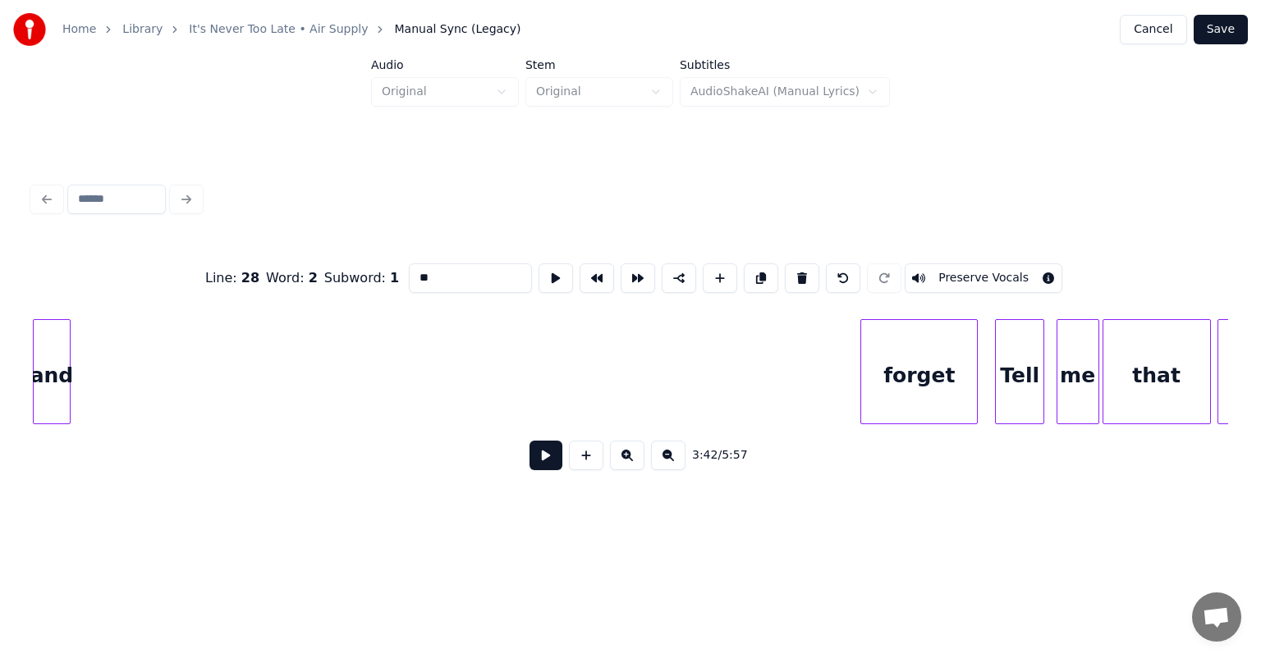
click at [0, 331] on div "Home Library It's Never Too Late • Air Supply Manual Sync (Legacy) Cancel Save …" at bounding box center [630, 264] width 1261 height 528
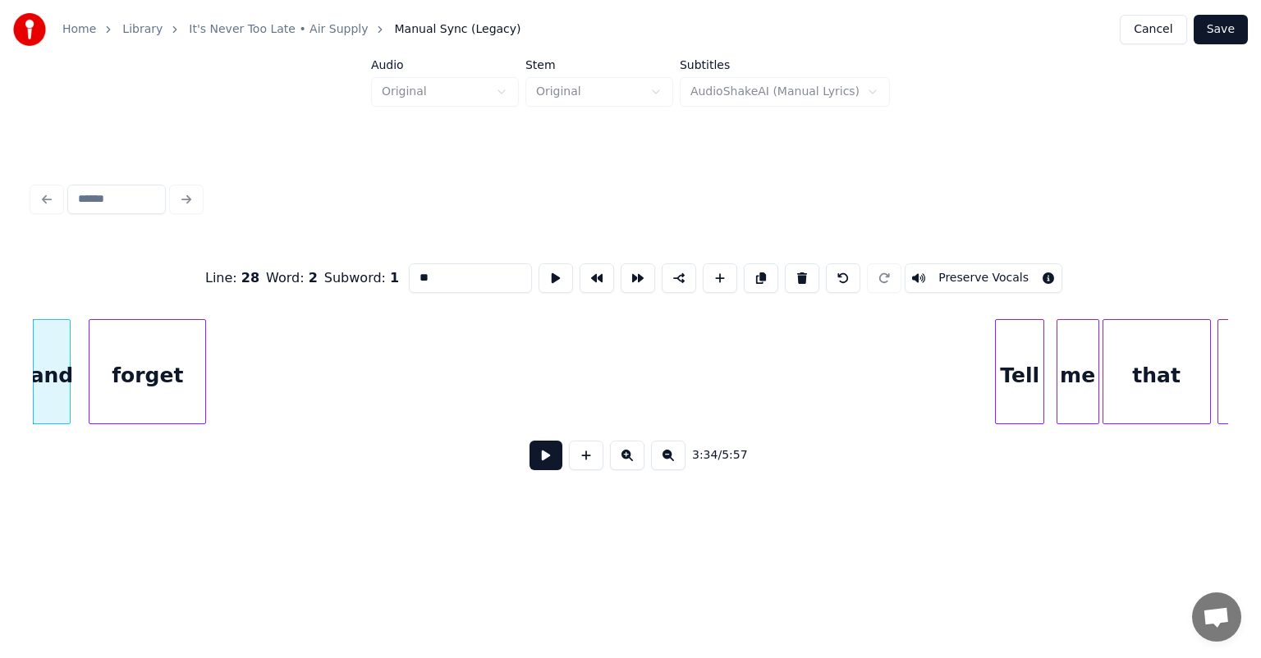
click at [154, 351] on div "forget" at bounding box center [147, 376] width 116 height 112
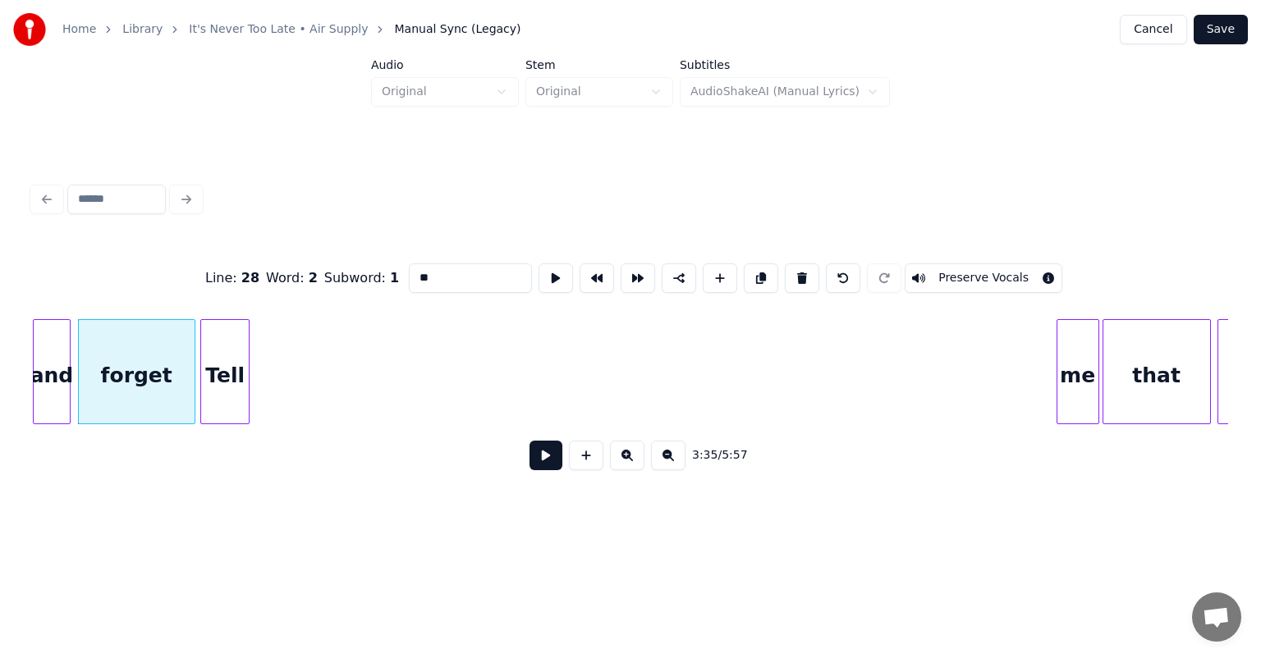
click at [227, 355] on div "Tell" at bounding box center [225, 376] width 48 height 112
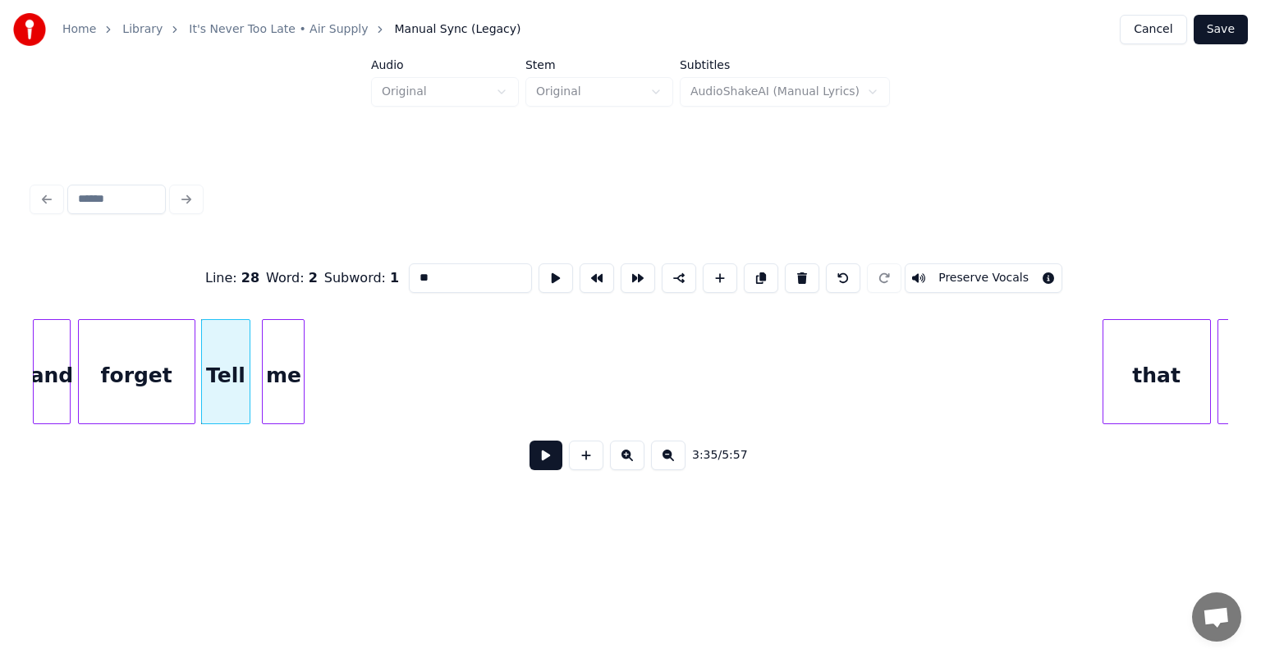
click at [268, 364] on div "me" at bounding box center [283, 376] width 41 height 112
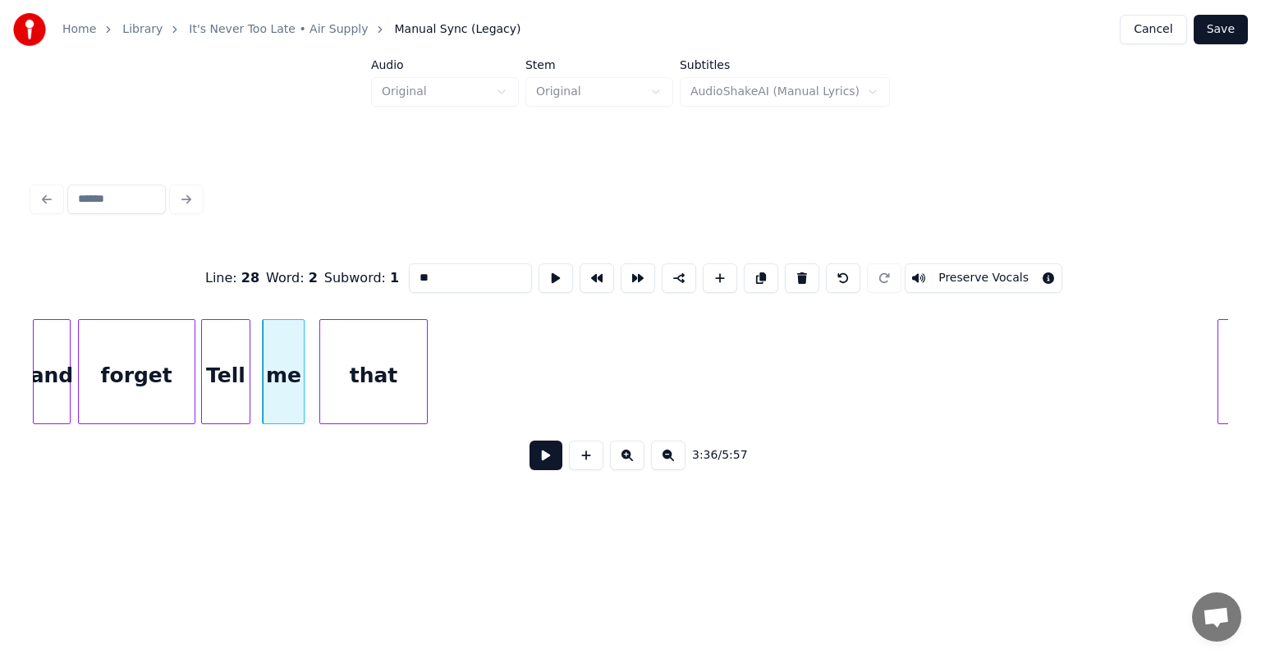
click at [371, 355] on div "that" at bounding box center [373, 376] width 107 height 112
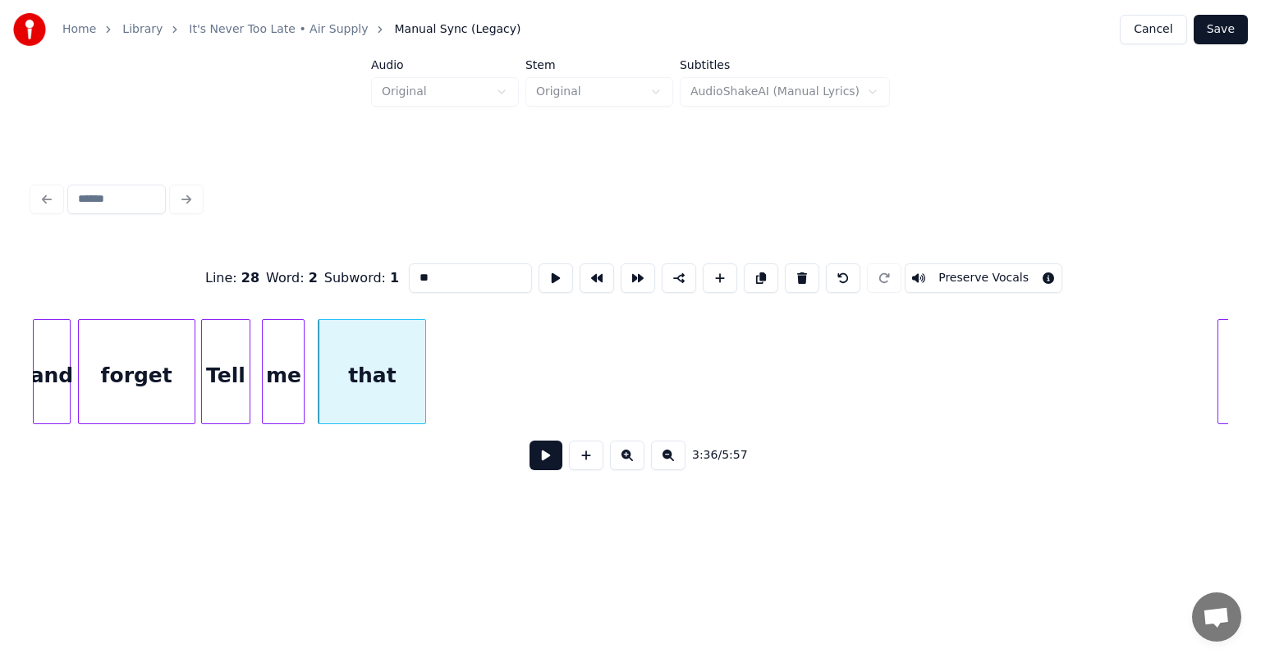
scroll to position [0, 35273]
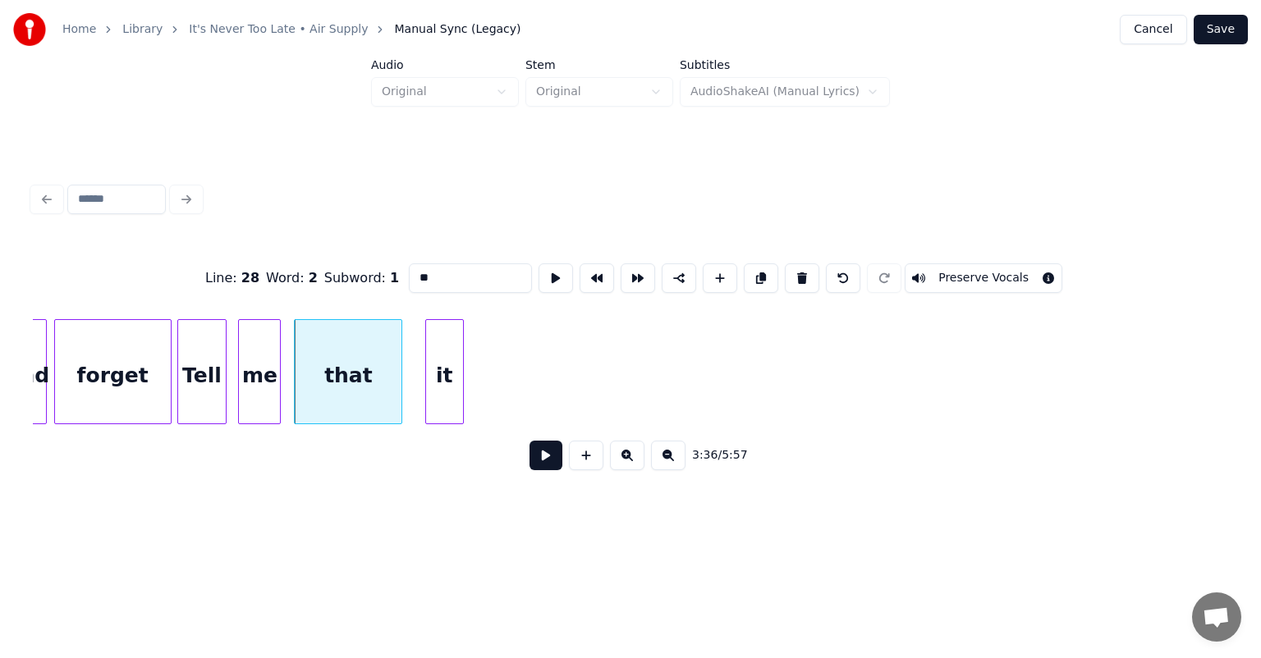
click at [444, 399] on div "it" at bounding box center [444, 376] width 37 height 112
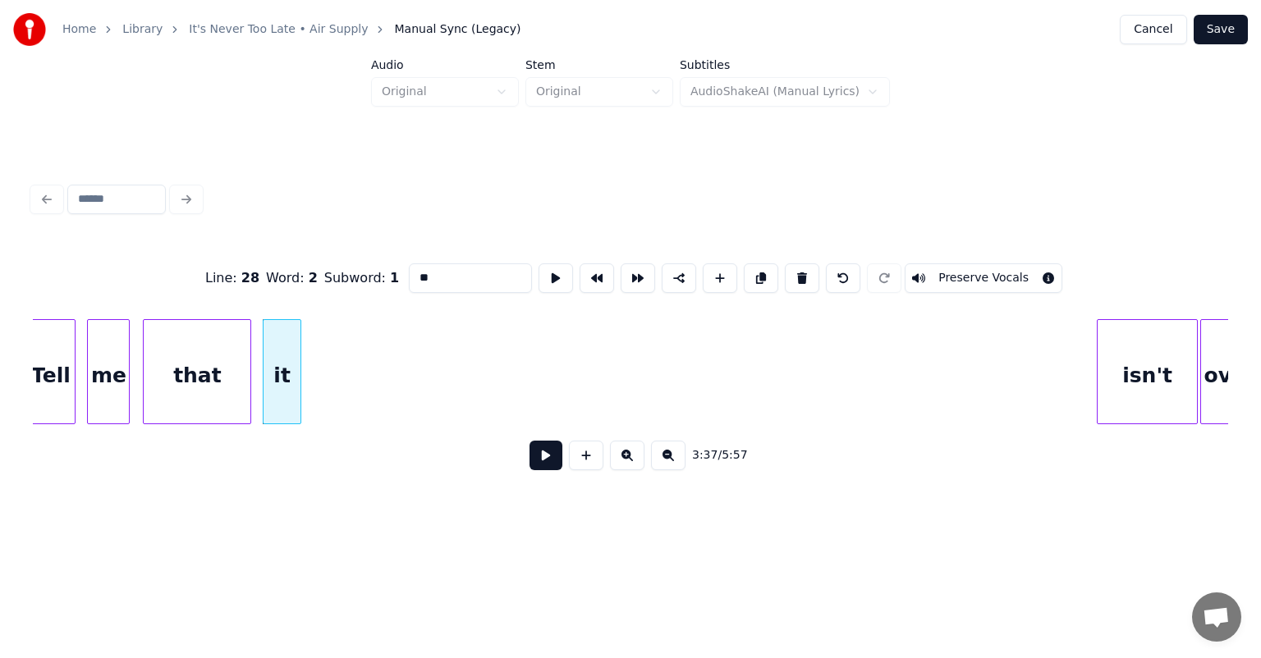
scroll to position [0, 35470]
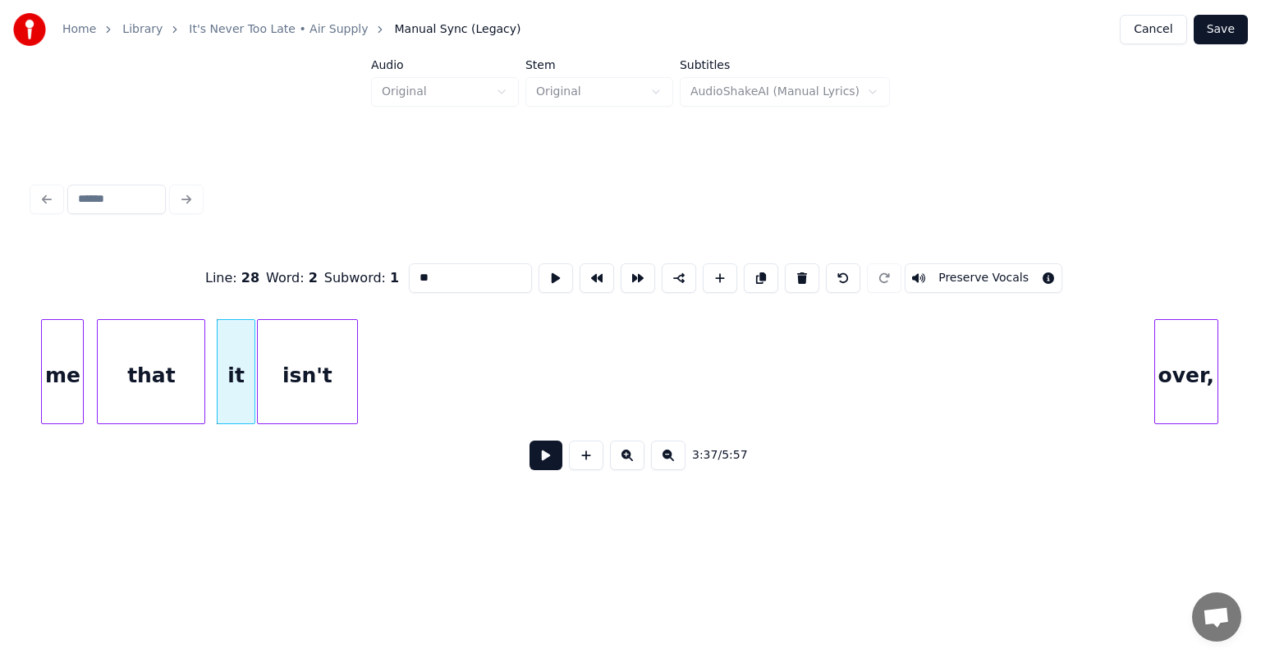
click at [310, 360] on div "isn't" at bounding box center [307, 376] width 99 height 112
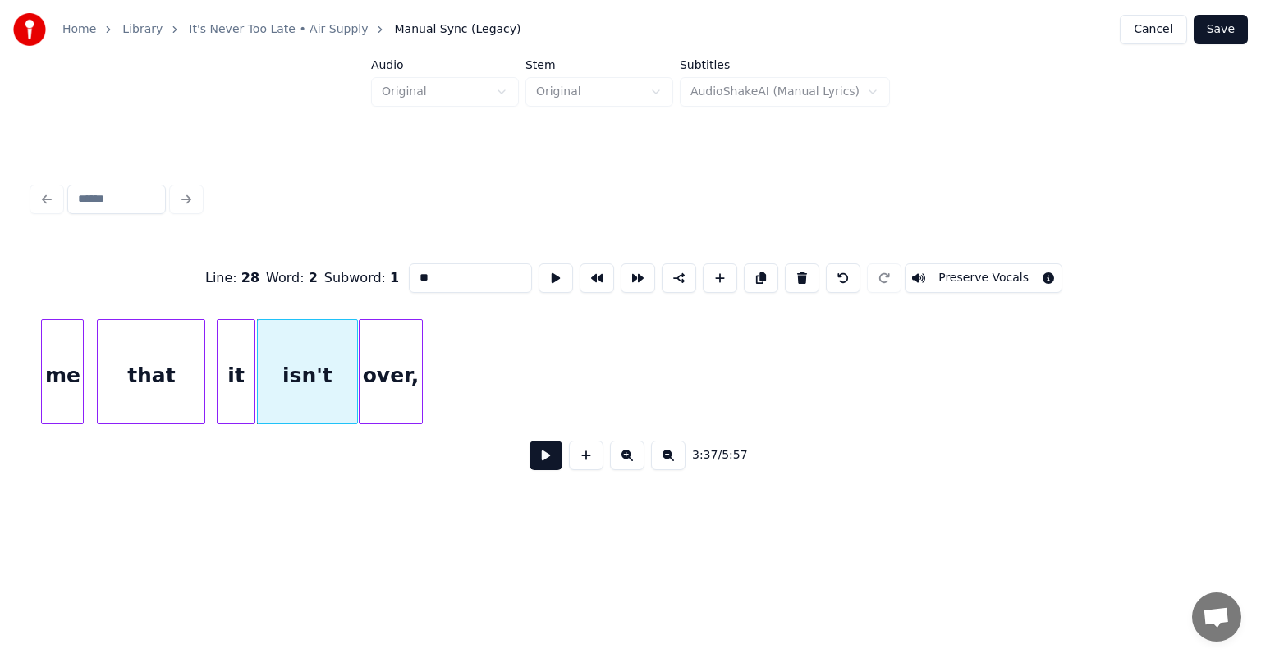
click at [371, 334] on div "over," at bounding box center [390, 376] width 62 height 112
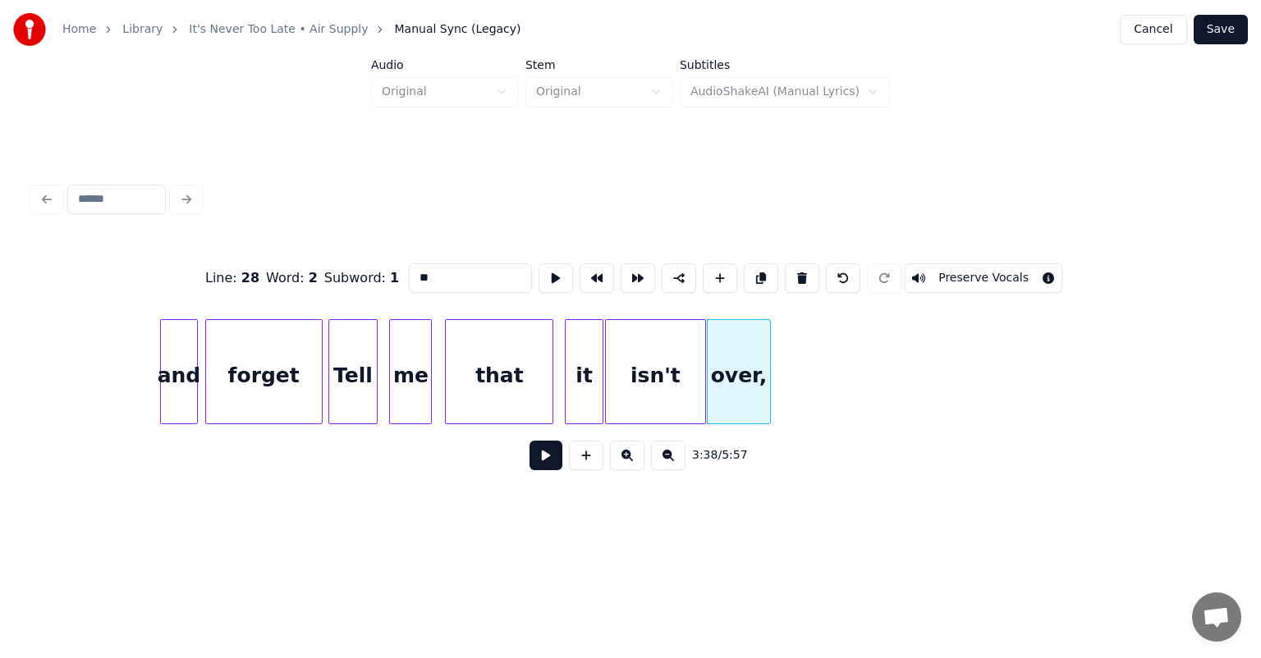
scroll to position [0, 35109]
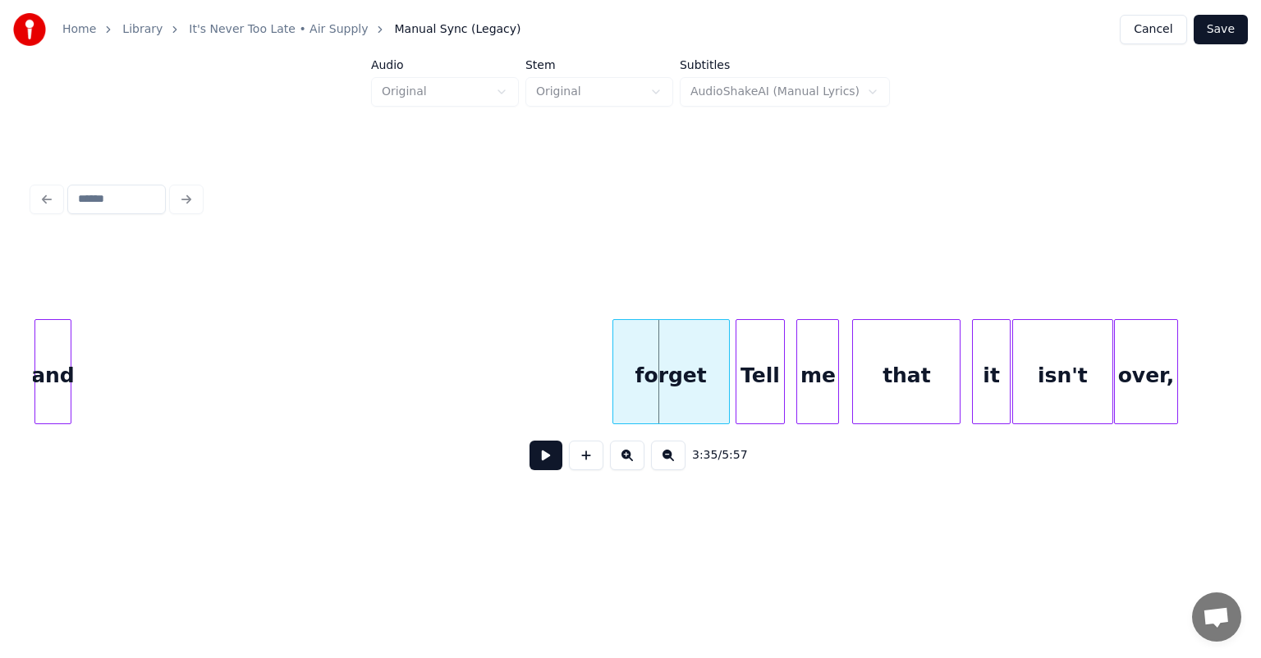
scroll to position [0, 34670]
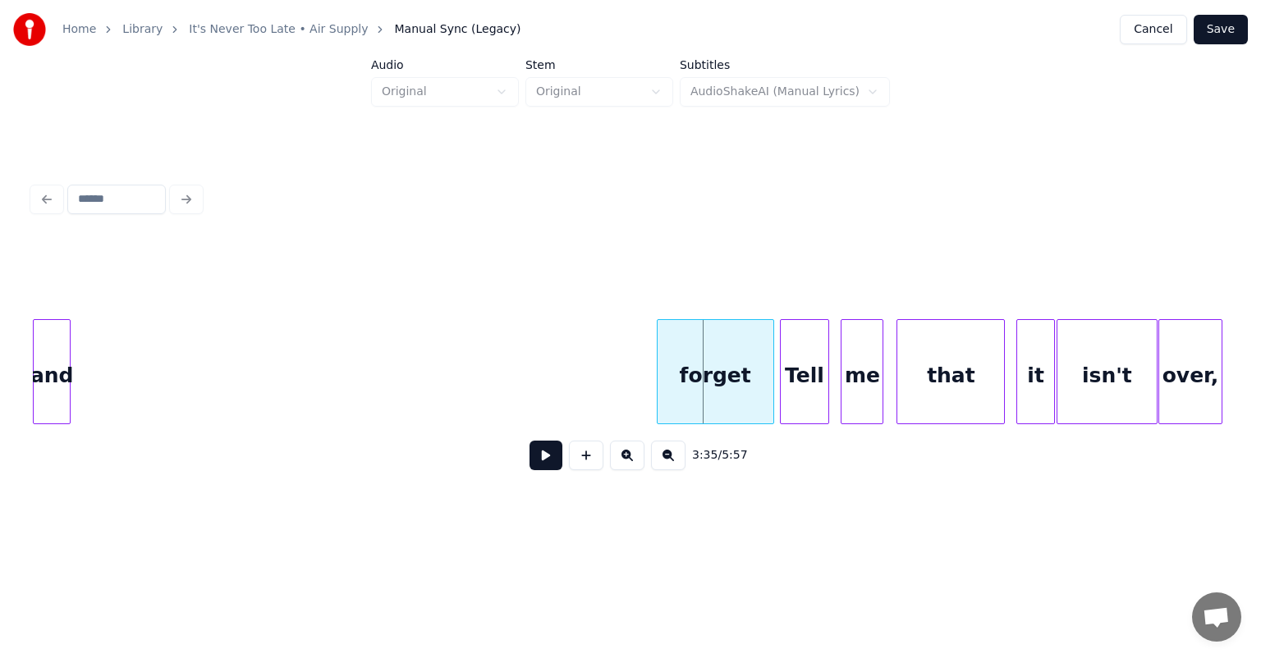
click at [0, 359] on div "Home Library It's Never Too Late • Air Supply Manual Sync (Legacy) Cancel Save …" at bounding box center [630, 264] width 1261 height 528
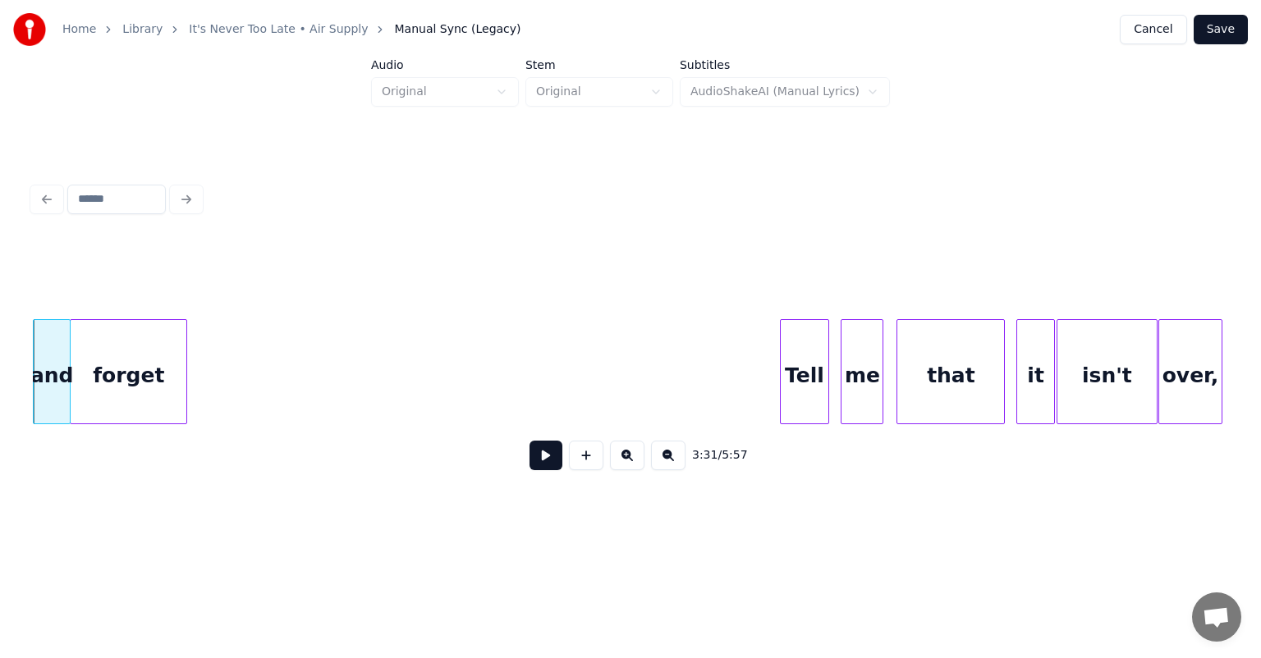
click at [102, 342] on div "forget" at bounding box center [129, 376] width 116 height 112
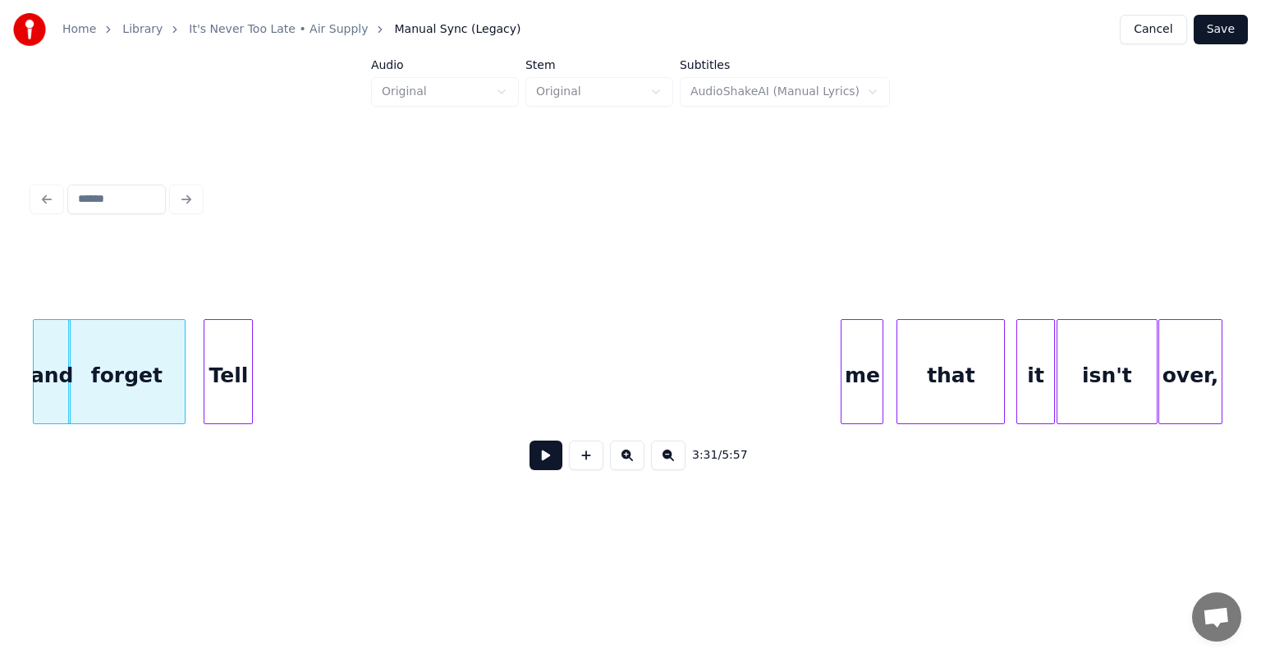
click at [221, 352] on div "Tell" at bounding box center [228, 376] width 48 height 112
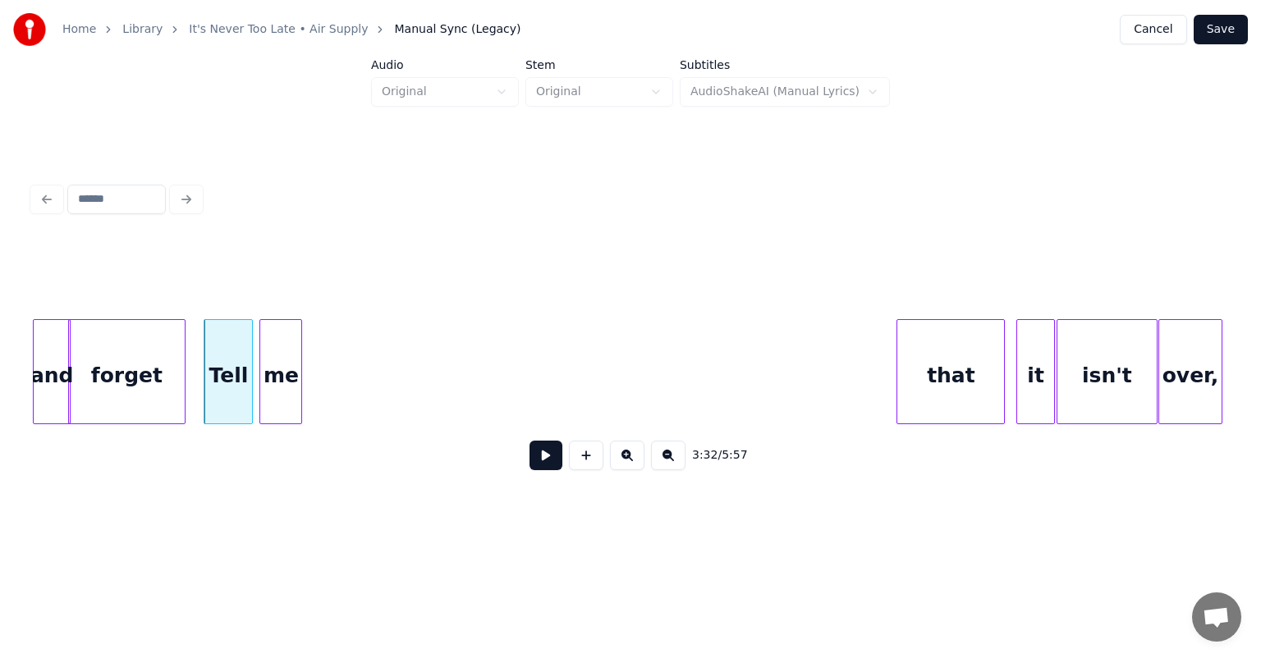
click at [273, 401] on div "me" at bounding box center [280, 376] width 41 height 112
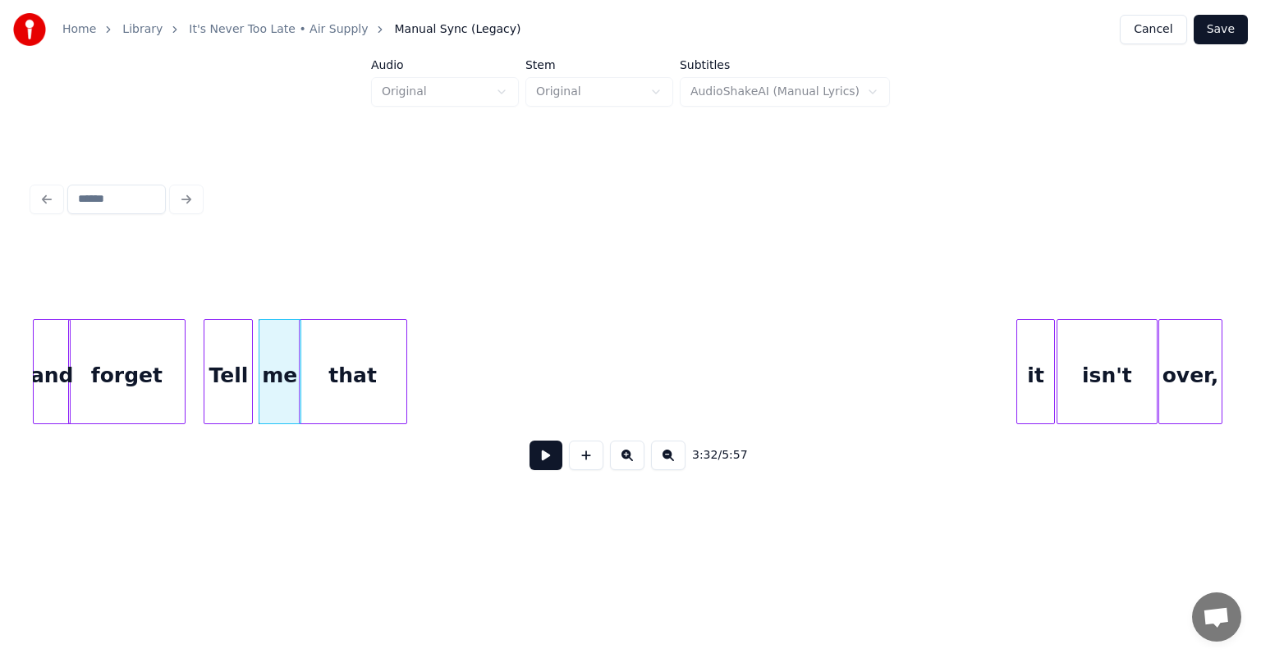
click at [335, 333] on div "that" at bounding box center [353, 376] width 107 height 112
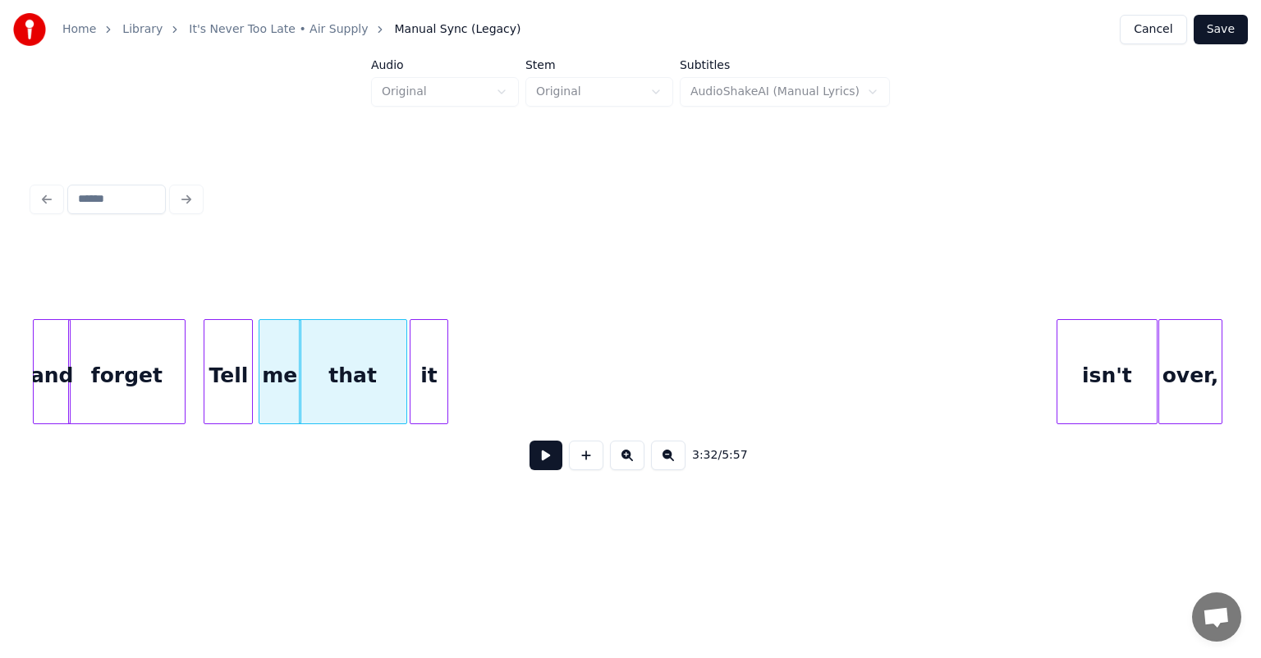
click at [428, 359] on div "it" at bounding box center [428, 376] width 37 height 112
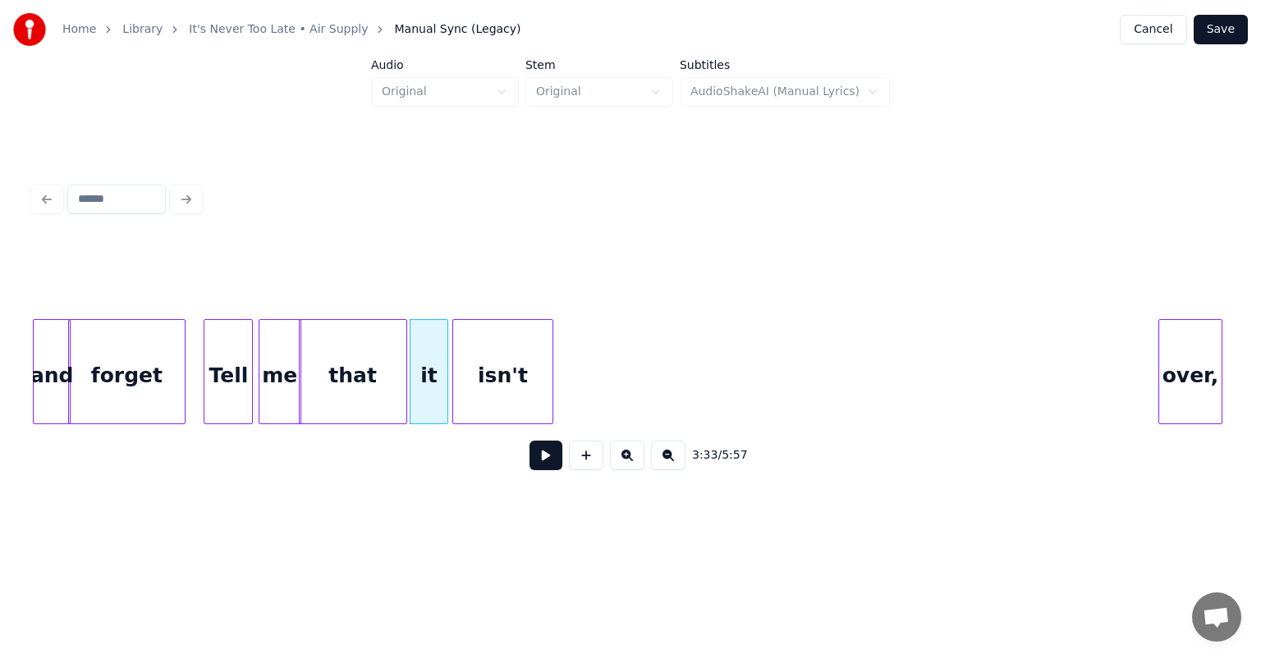
click at [497, 332] on div "isn't" at bounding box center [502, 376] width 99 height 112
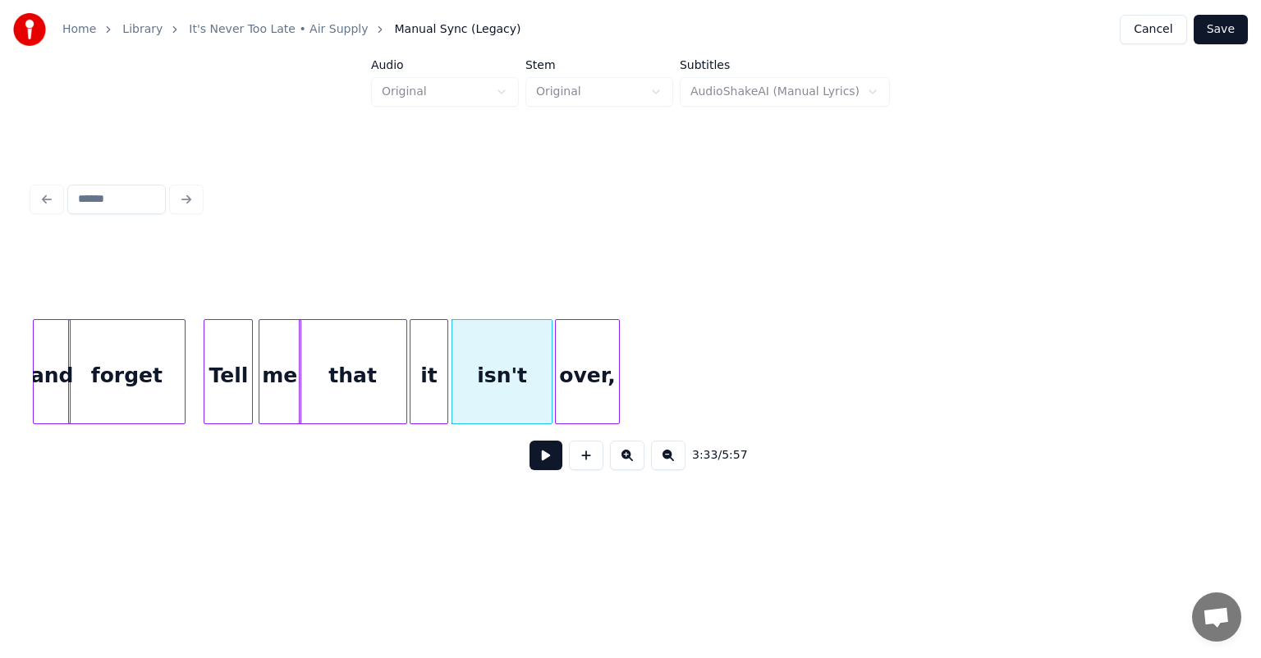
click at [577, 364] on div "over," at bounding box center [587, 376] width 62 height 112
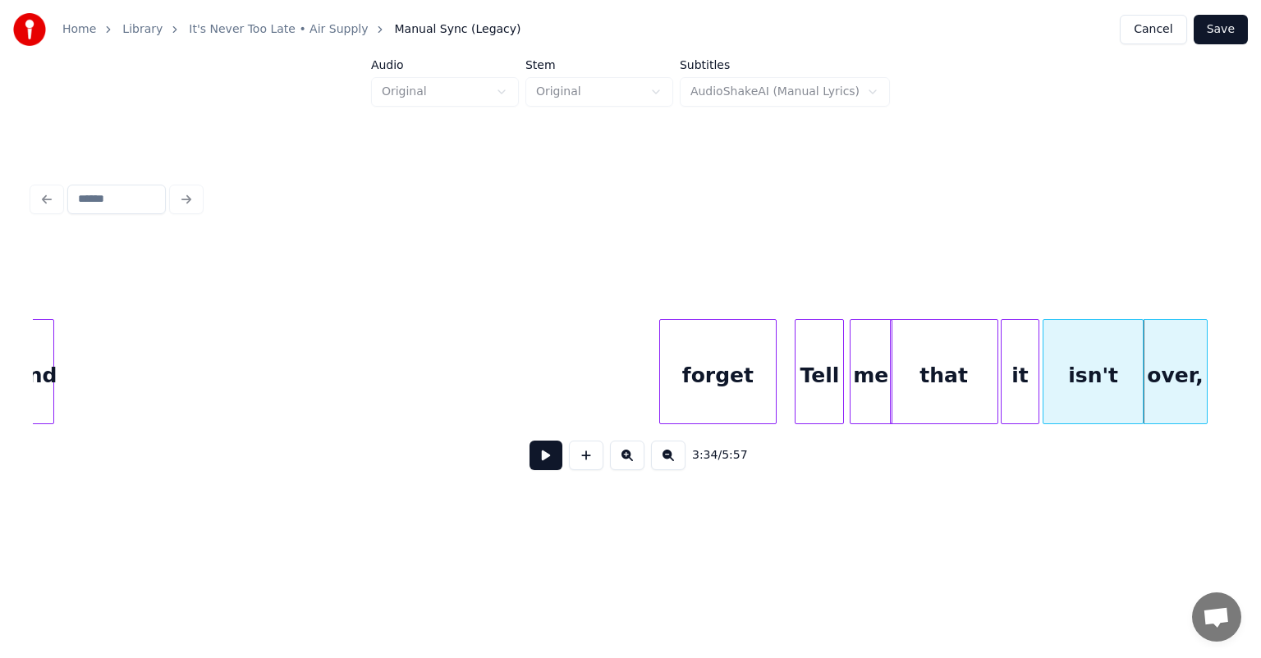
scroll to position [0, 34063]
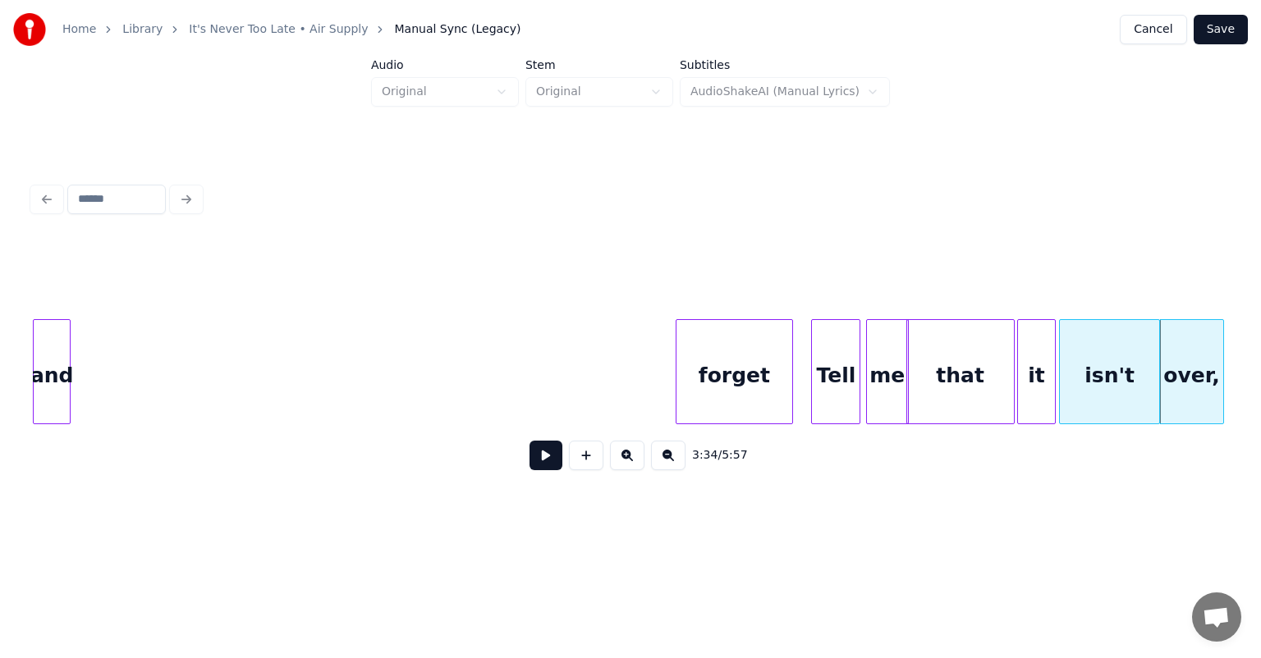
click at [30, 313] on div "3:34 / 5:57" at bounding box center [630, 330] width 1208 height 325
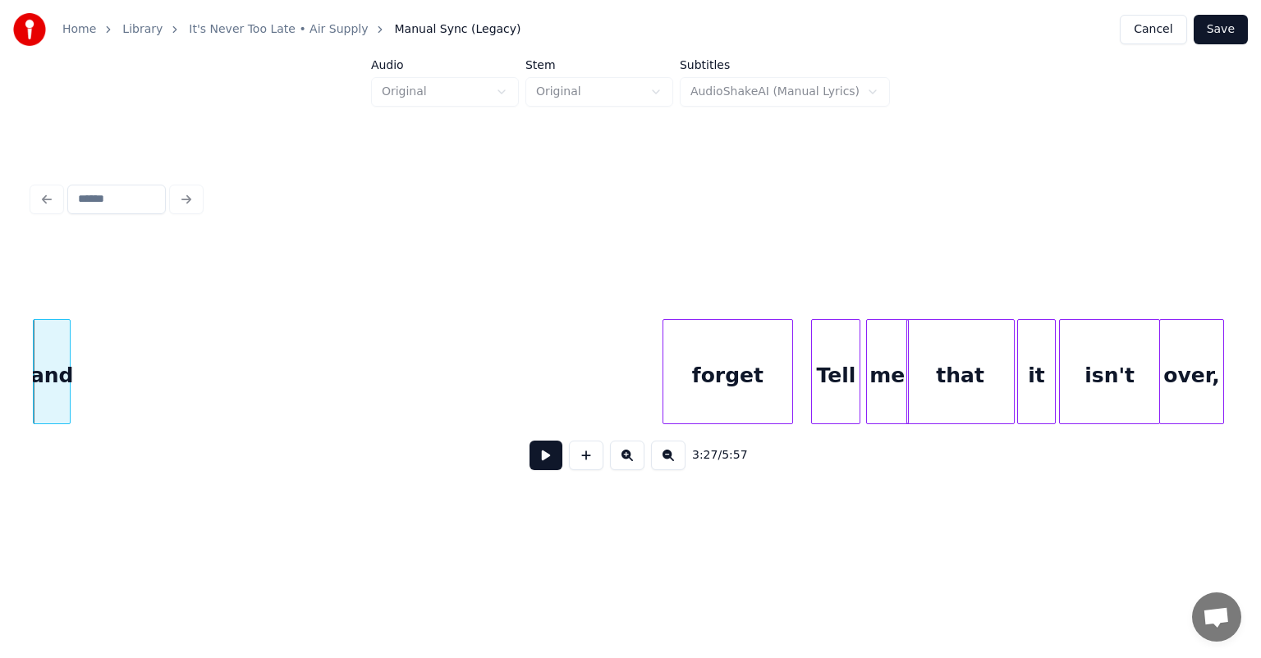
click at [668, 327] on div at bounding box center [665, 371] width 5 height 103
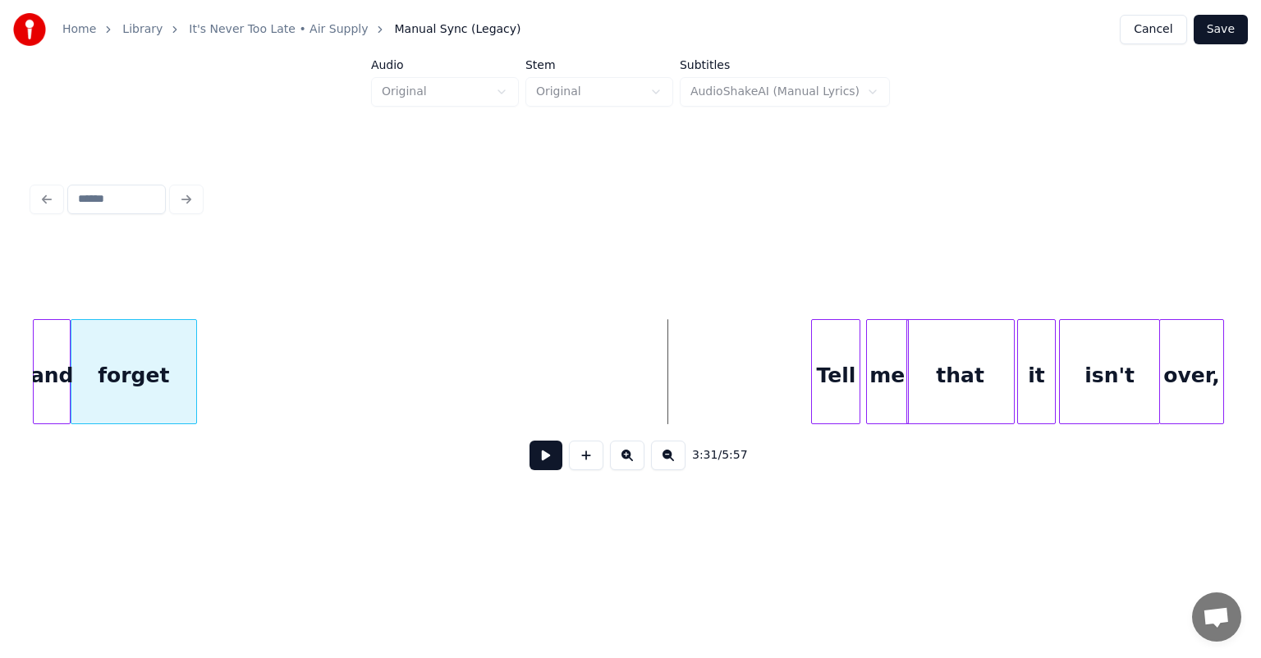
click at [135, 320] on div "forget" at bounding box center [133, 376] width 125 height 112
click at [236, 369] on div "Tell" at bounding box center [237, 376] width 48 height 112
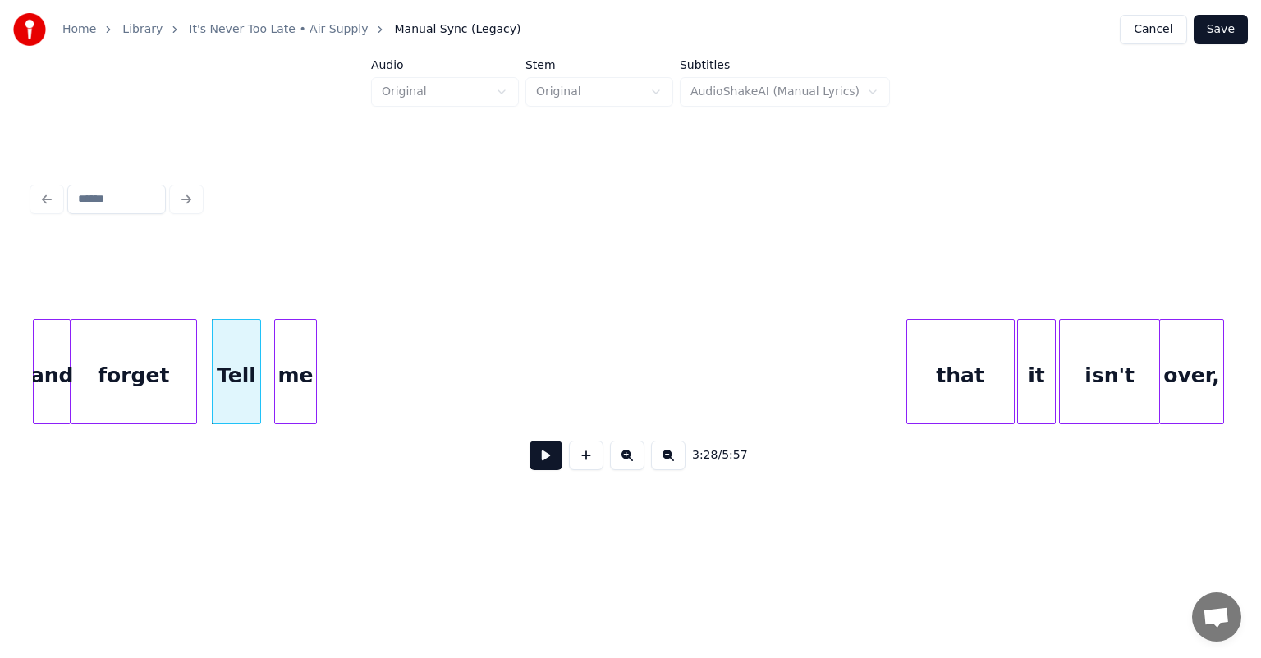
click at [287, 339] on div "me" at bounding box center [295, 376] width 41 height 112
click at [229, 373] on div "Tell" at bounding box center [237, 376] width 48 height 112
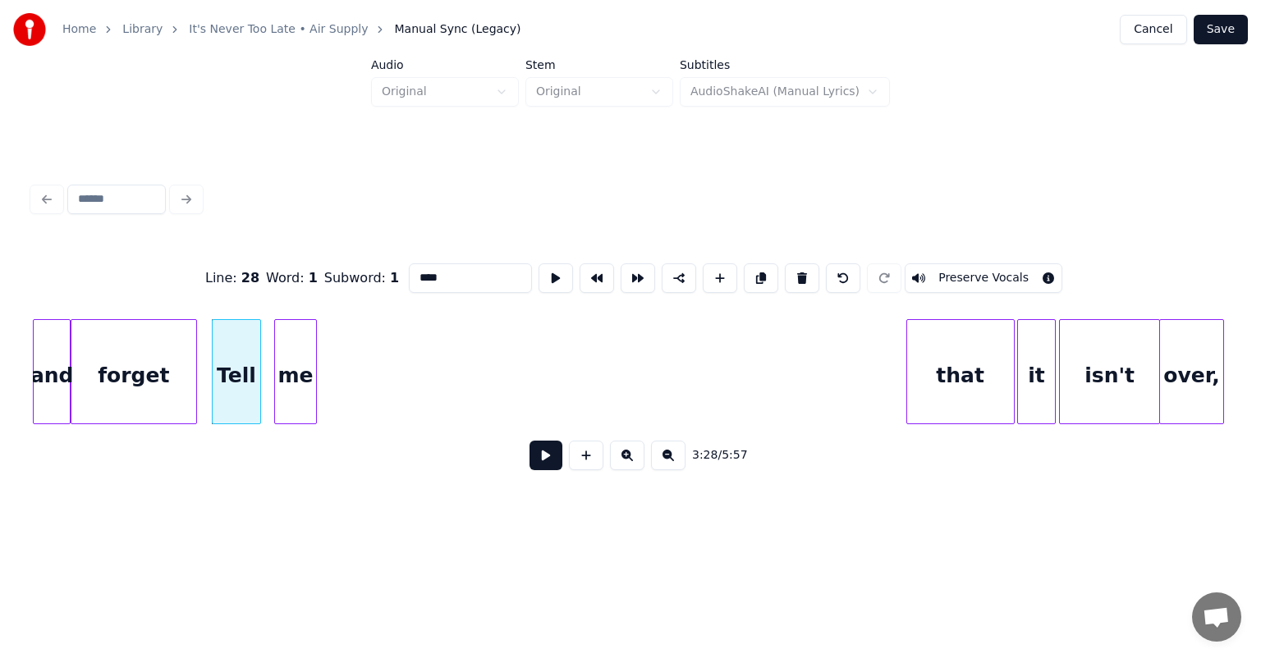
click at [229, 373] on div "Tell" at bounding box center [237, 376] width 48 height 112
click at [457, 277] on input "****" at bounding box center [470, 278] width 123 height 30
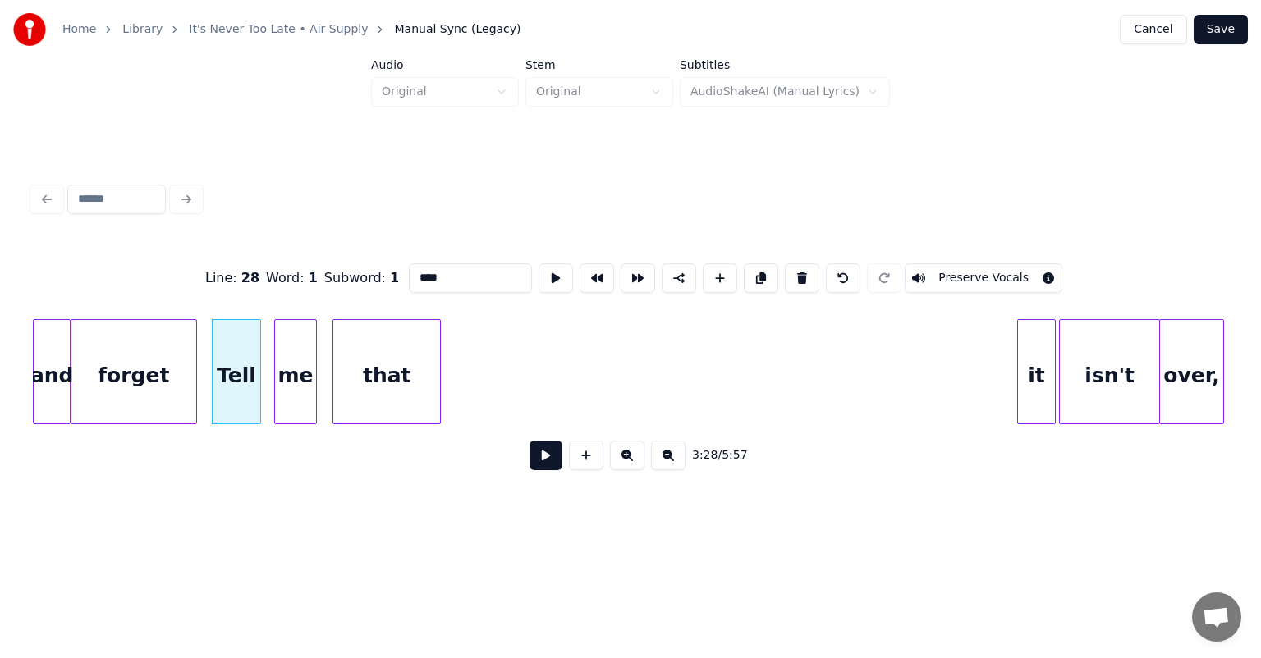
click at [377, 388] on div "that" at bounding box center [386, 376] width 107 height 112
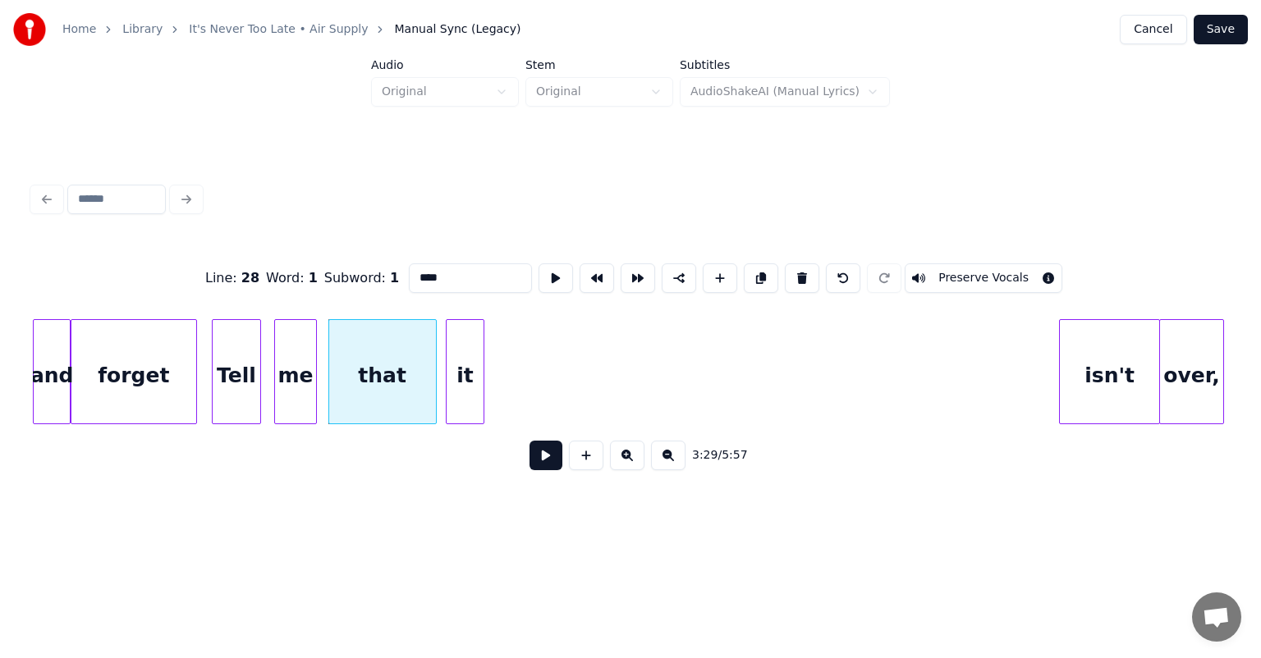
click at [468, 356] on div "it" at bounding box center [464, 376] width 37 height 112
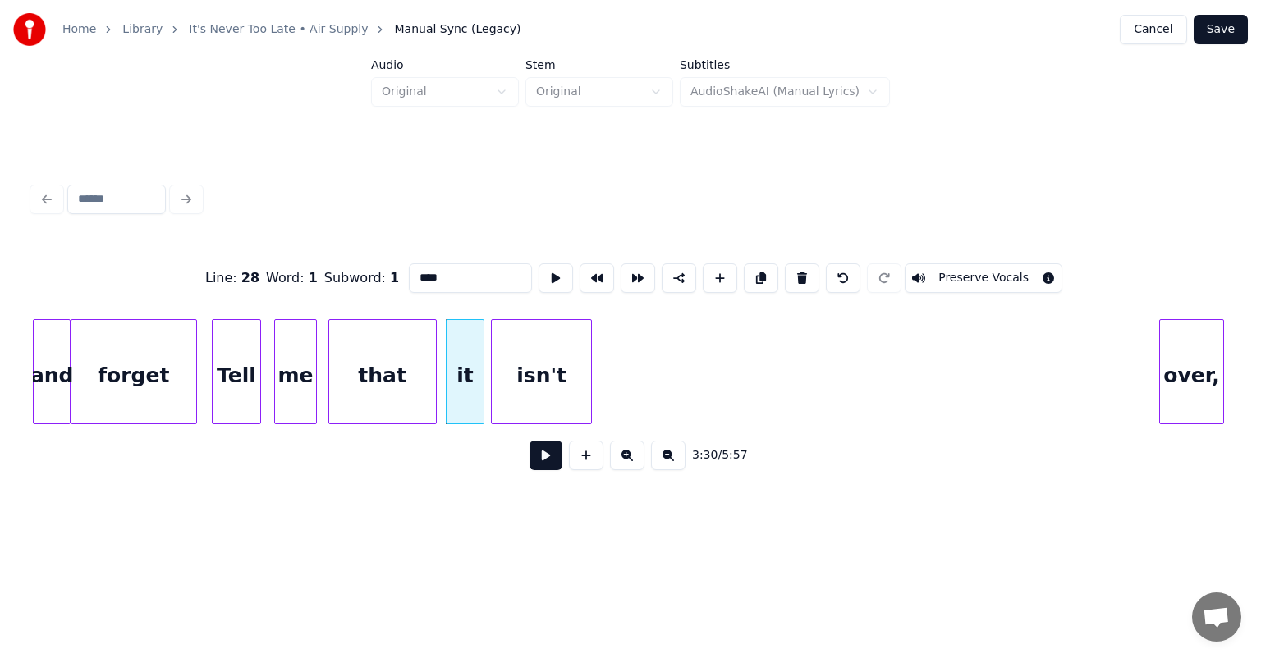
click at [522, 368] on div "isn't" at bounding box center [541, 376] width 99 height 112
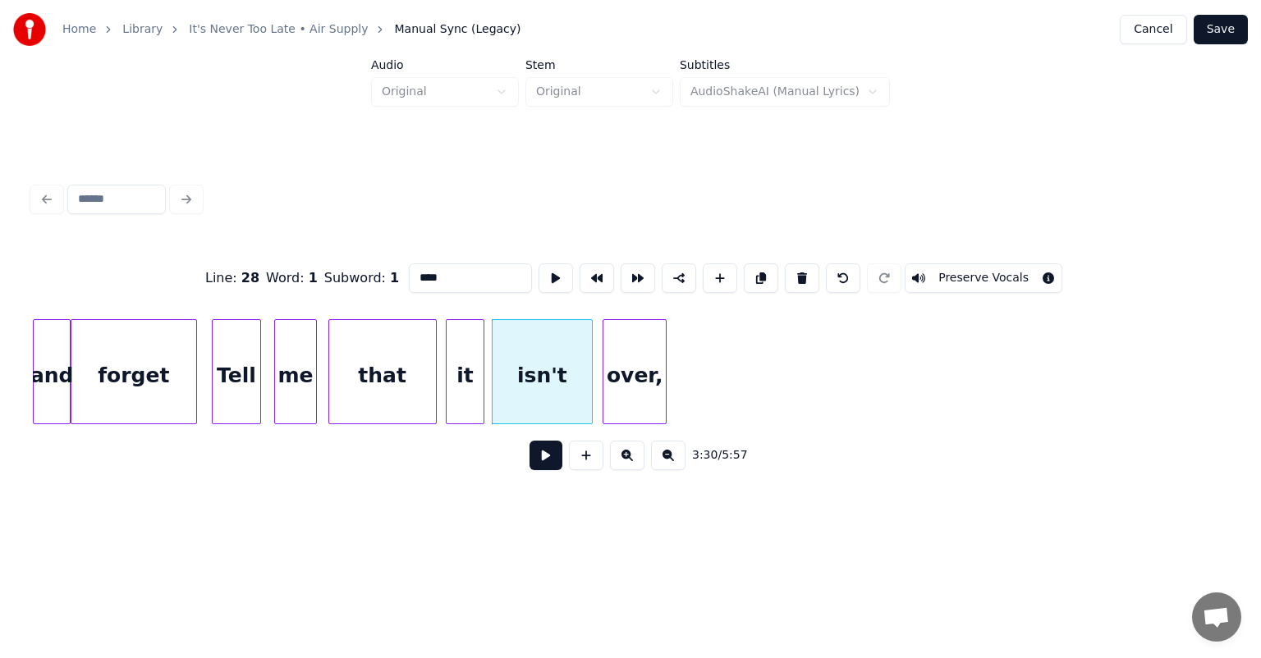
click at [620, 349] on div "over," at bounding box center [634, 376] width 62 height 112
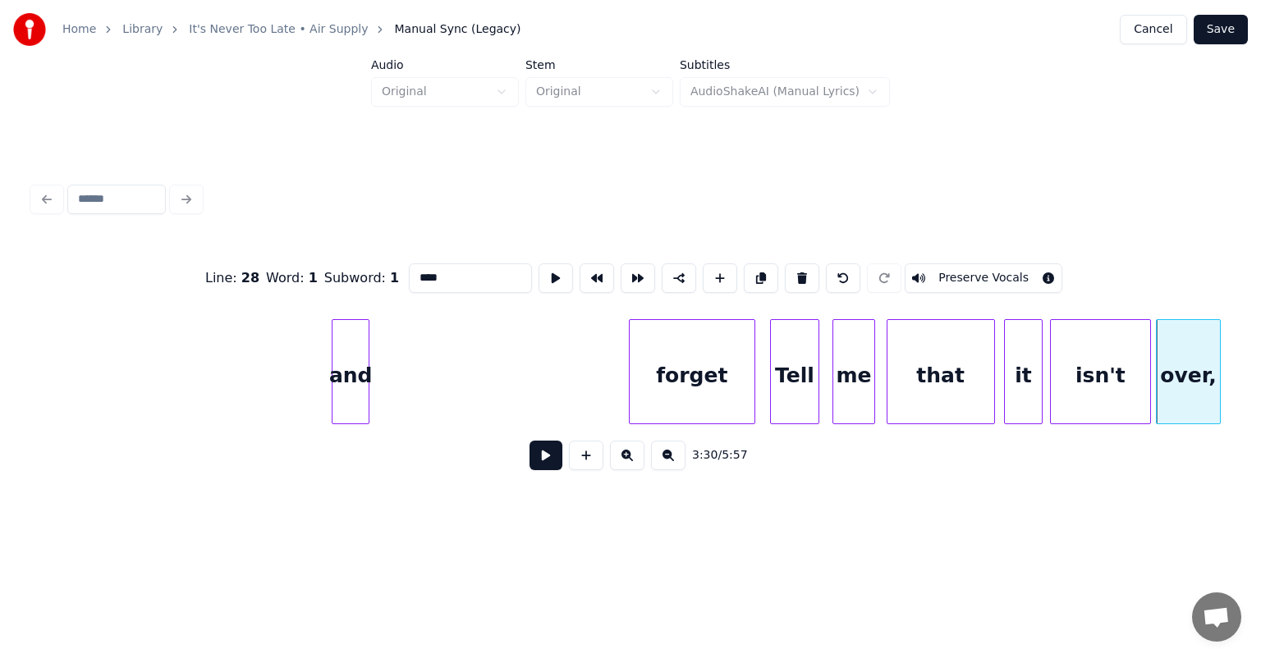
scroll to position [0, 33452]
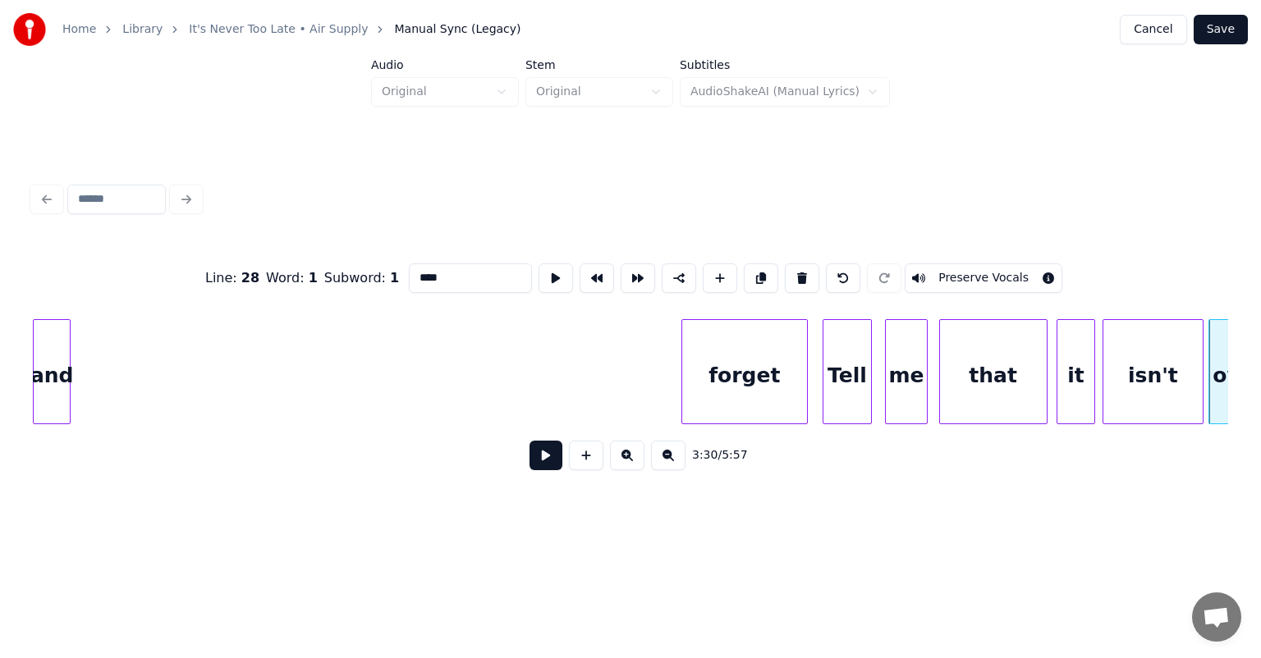
click at [0, 349] on div "Home Library It's Never Too Late • Air Supply Manual Sync (Legacy) Cancel Save …" at bounding box center [630, 264] width 1261 height 528
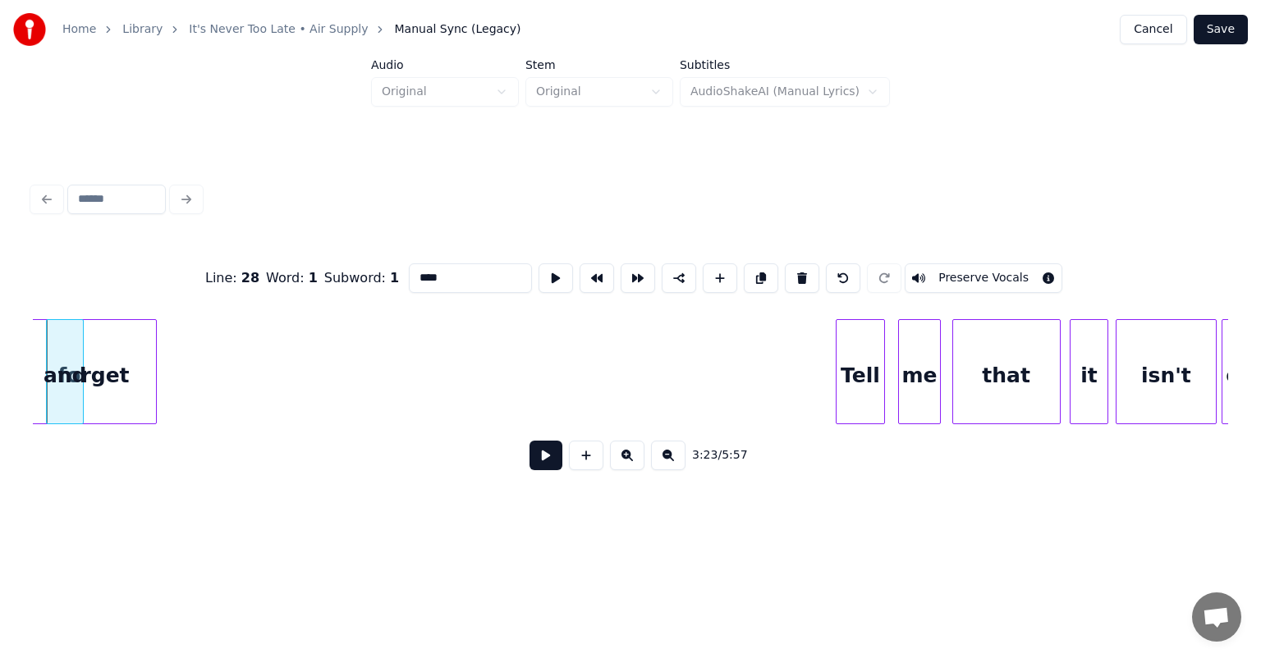
scroll to position [0, 33436]
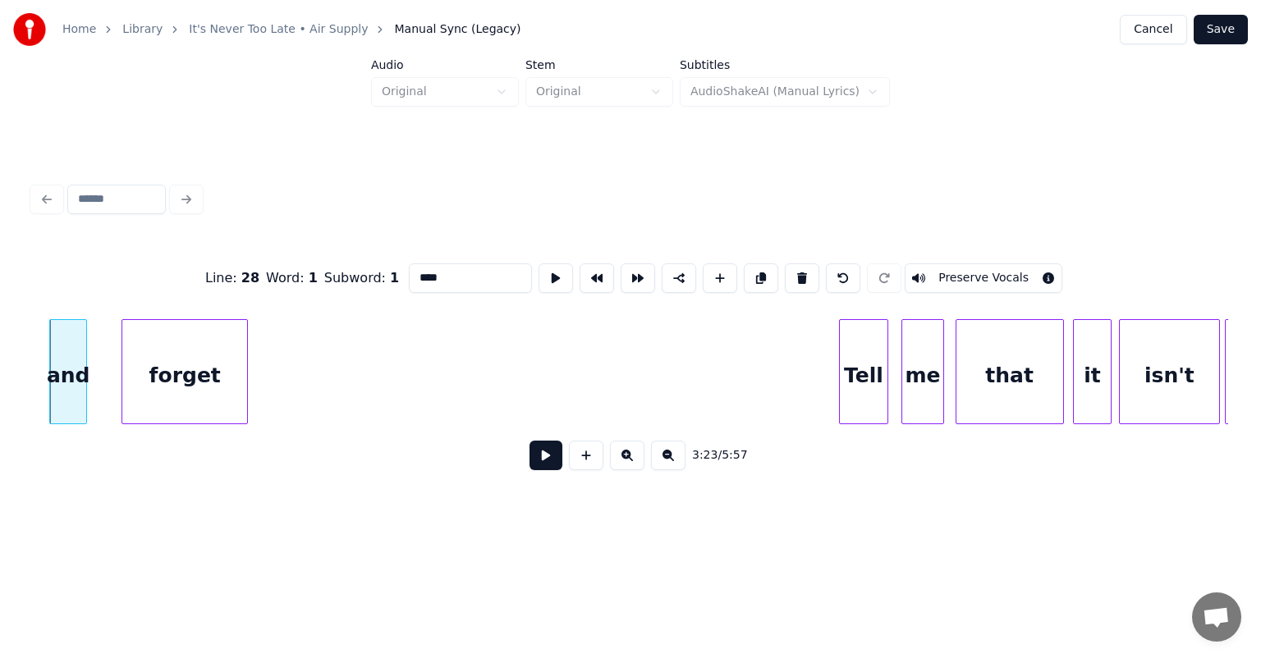
click at [162, 361] on div "forget" at bounding box center [184, 376] width 125 height 112
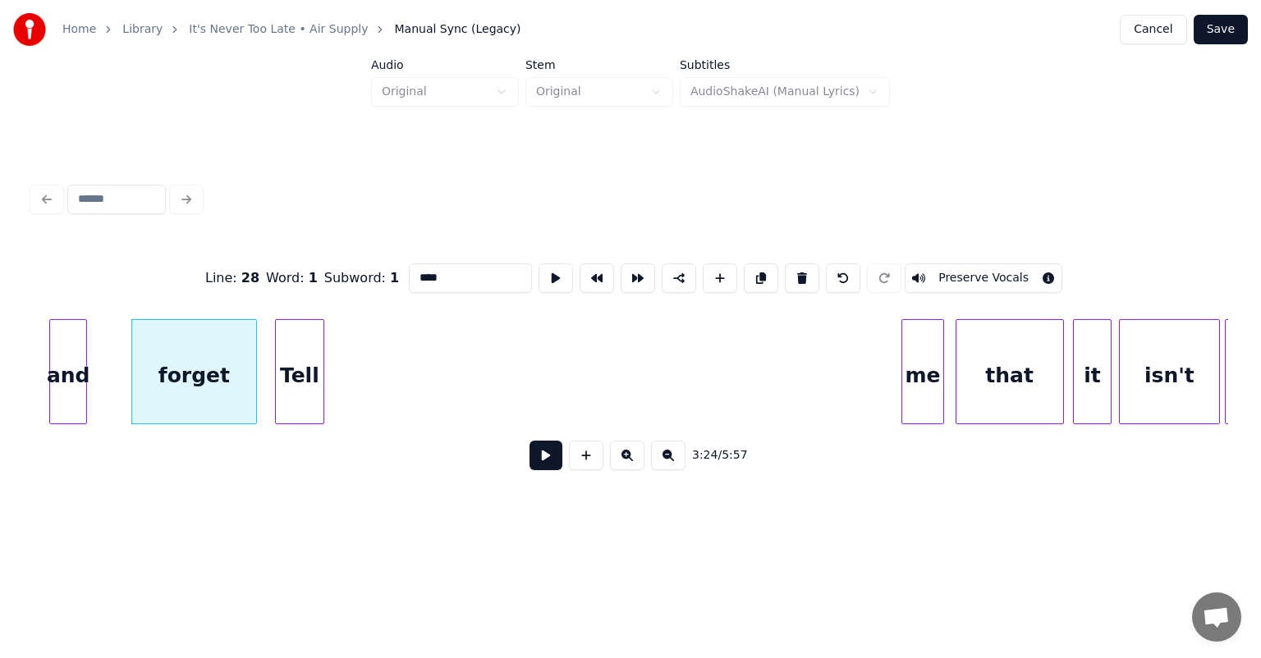
click at [296, 371] on div "Tell" at bounding box center [300, 376] width 48 height 112
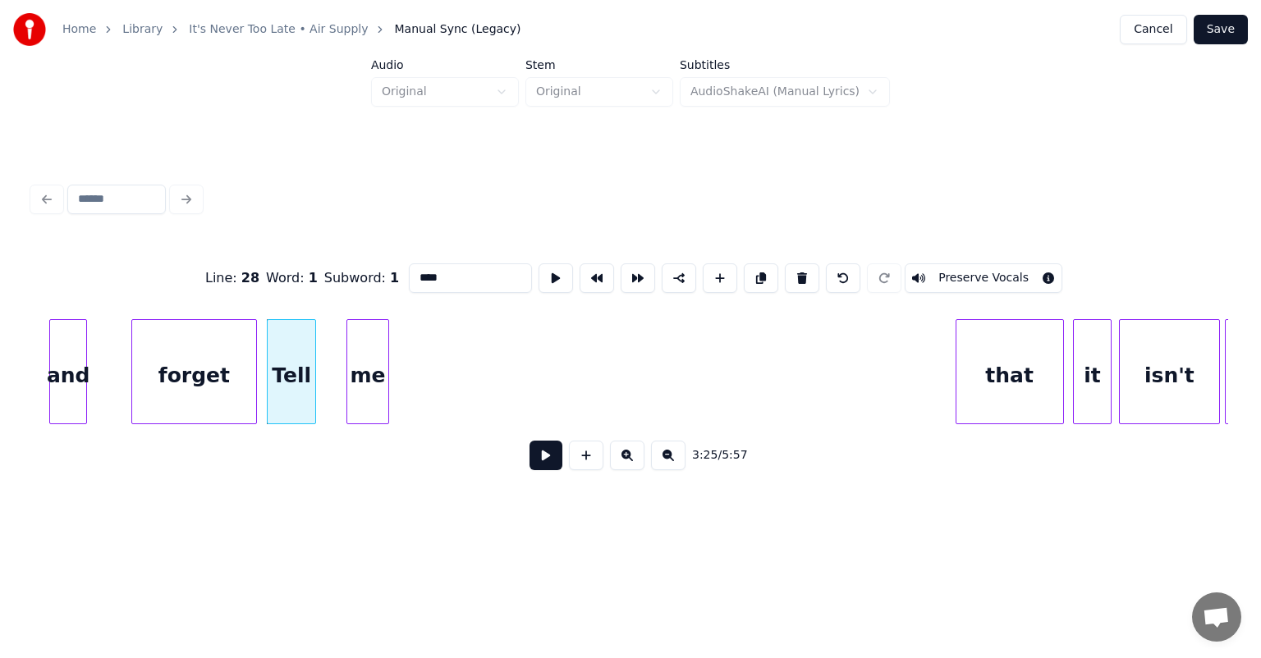
click at [371, 368] on div "me" at bounding box center [367, 376] width 41 height 112
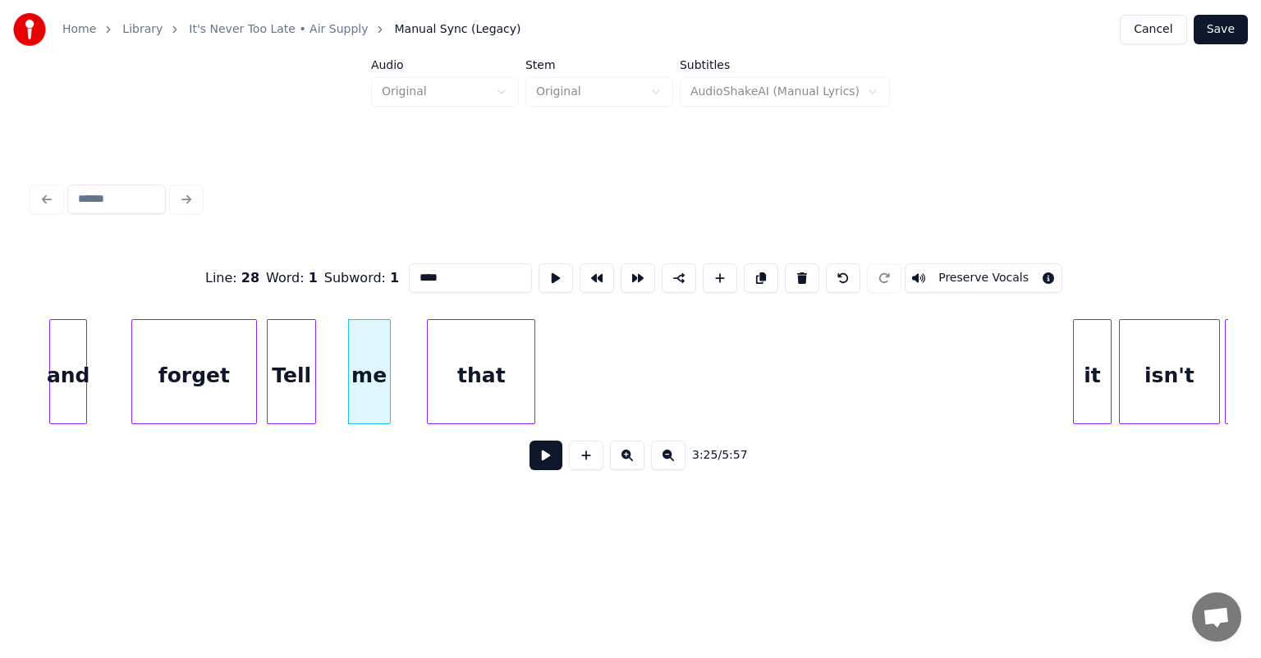
click at [443, 371] on div "that" at bounding box center [481, 376] width 107 height 112
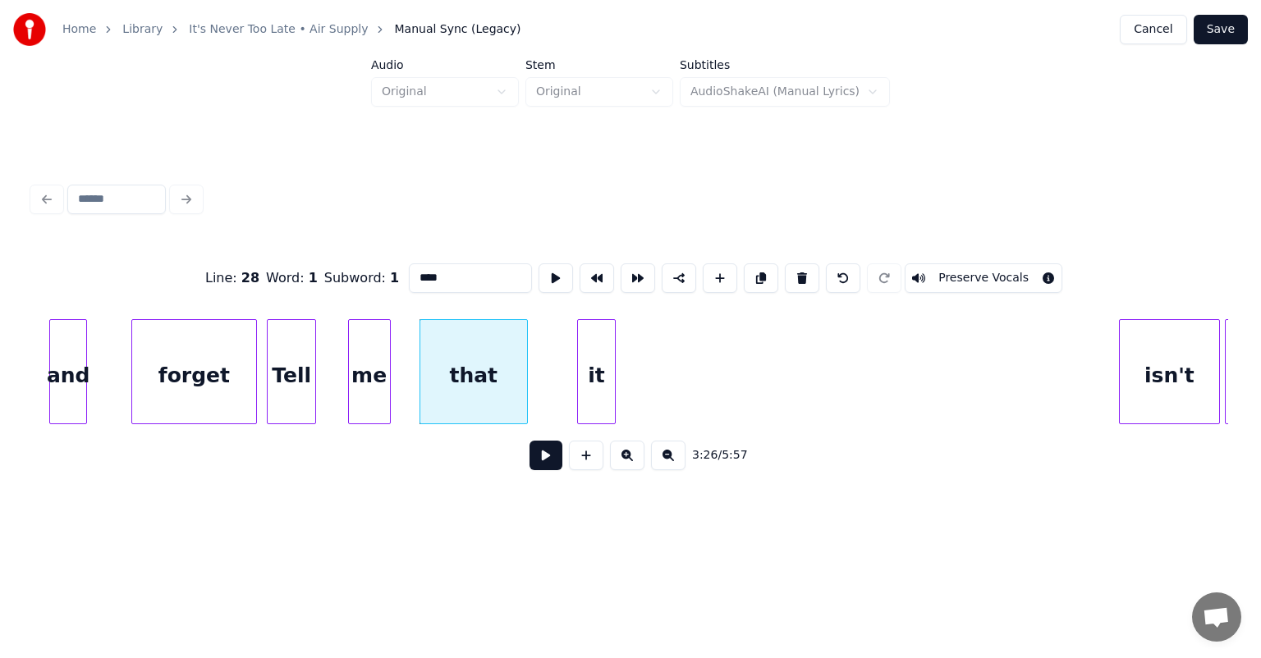
click at [593, 366] on div "it" at bounding box center [596, 376] width 37 height 112
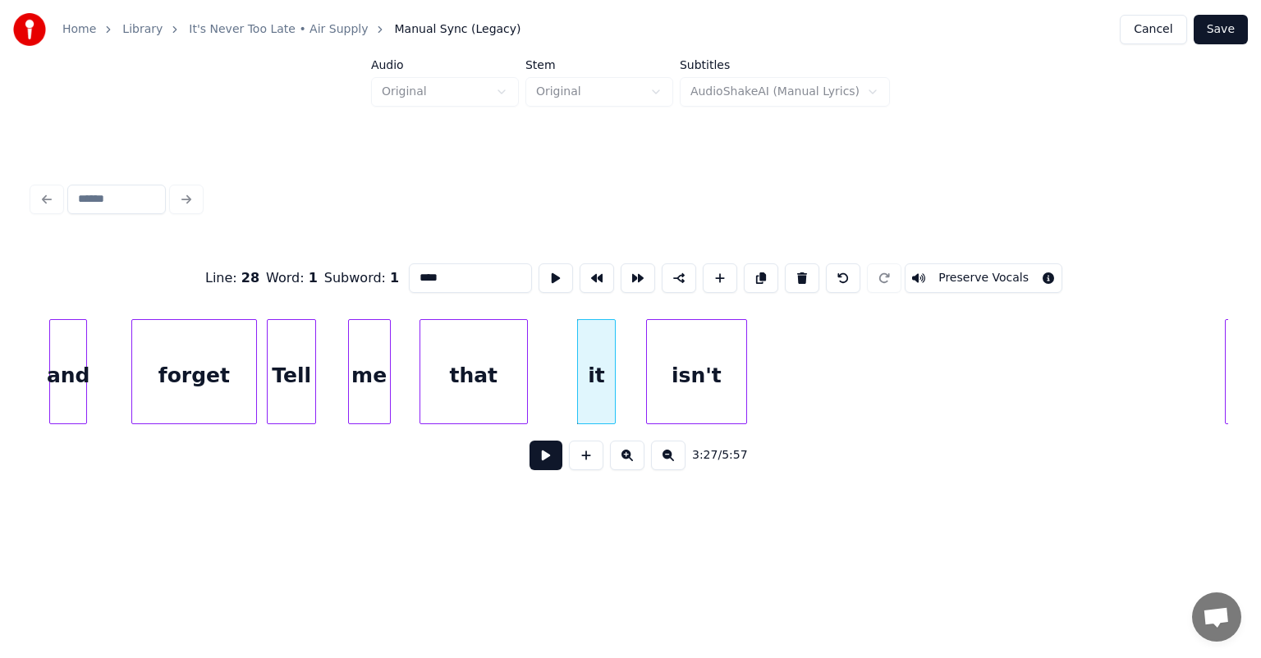
click at [712, 355] on div "isn't" at bounding box center [696, 376] width 99 height 112
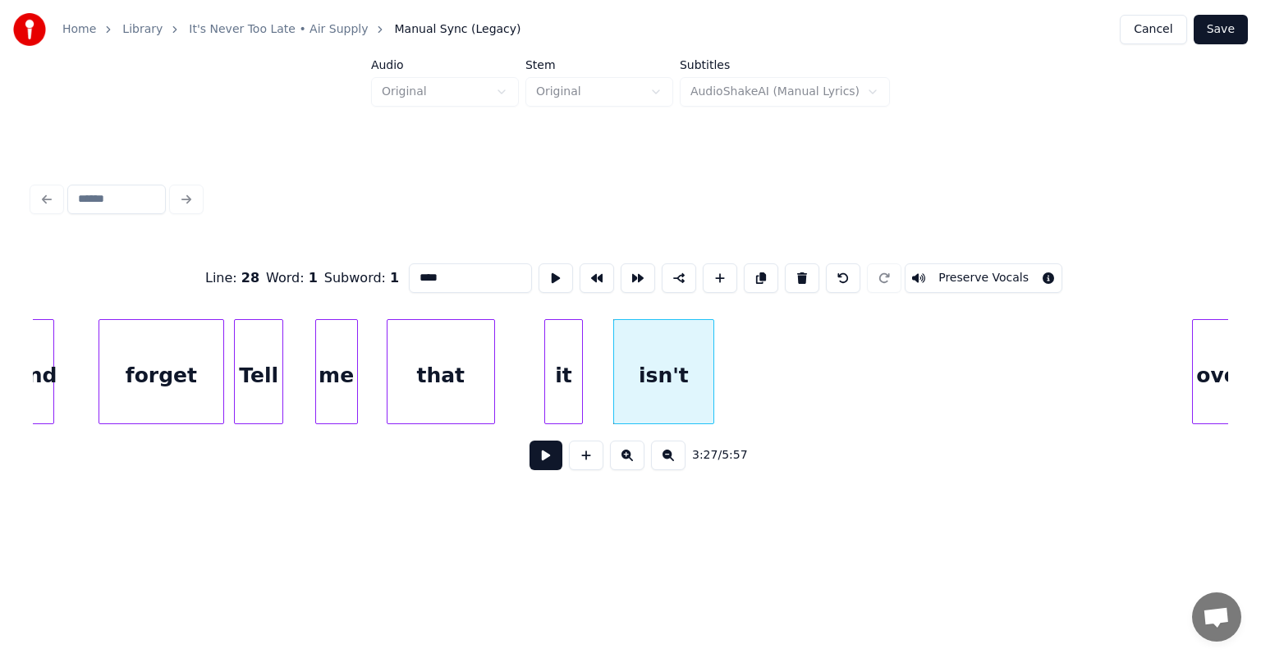
scroll to position [0, 33490]
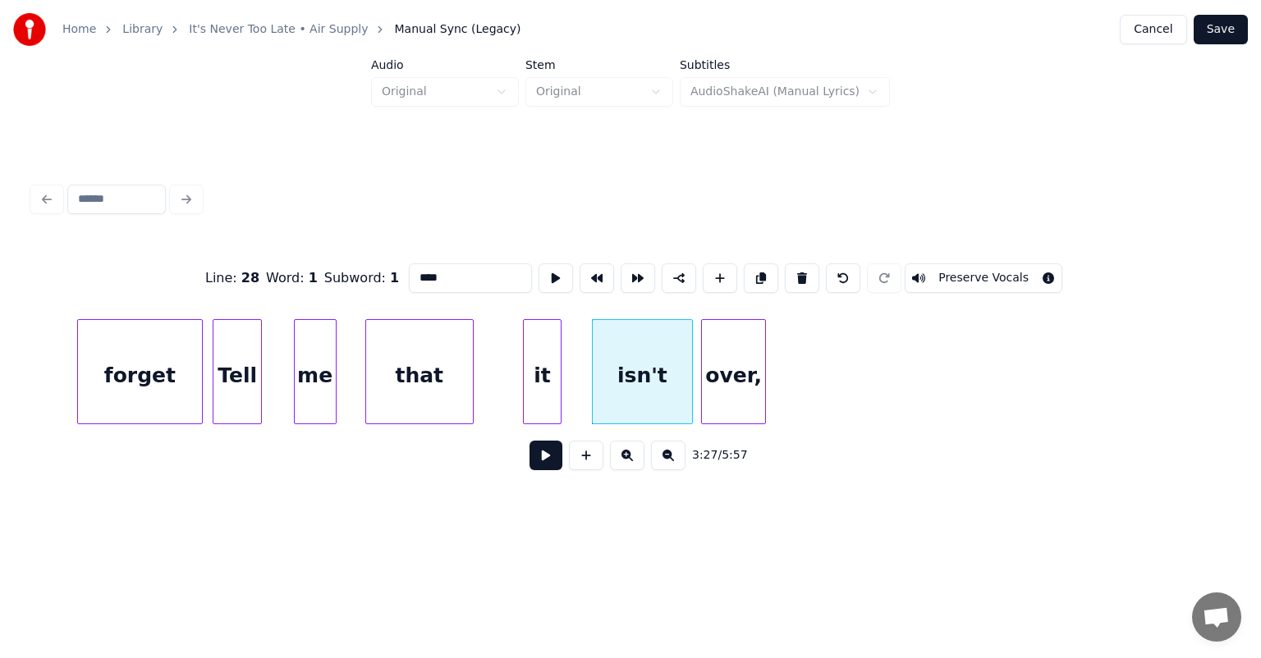
click at [735, 352] on div "over," at bounding box center [733, 376] width 62 height 112
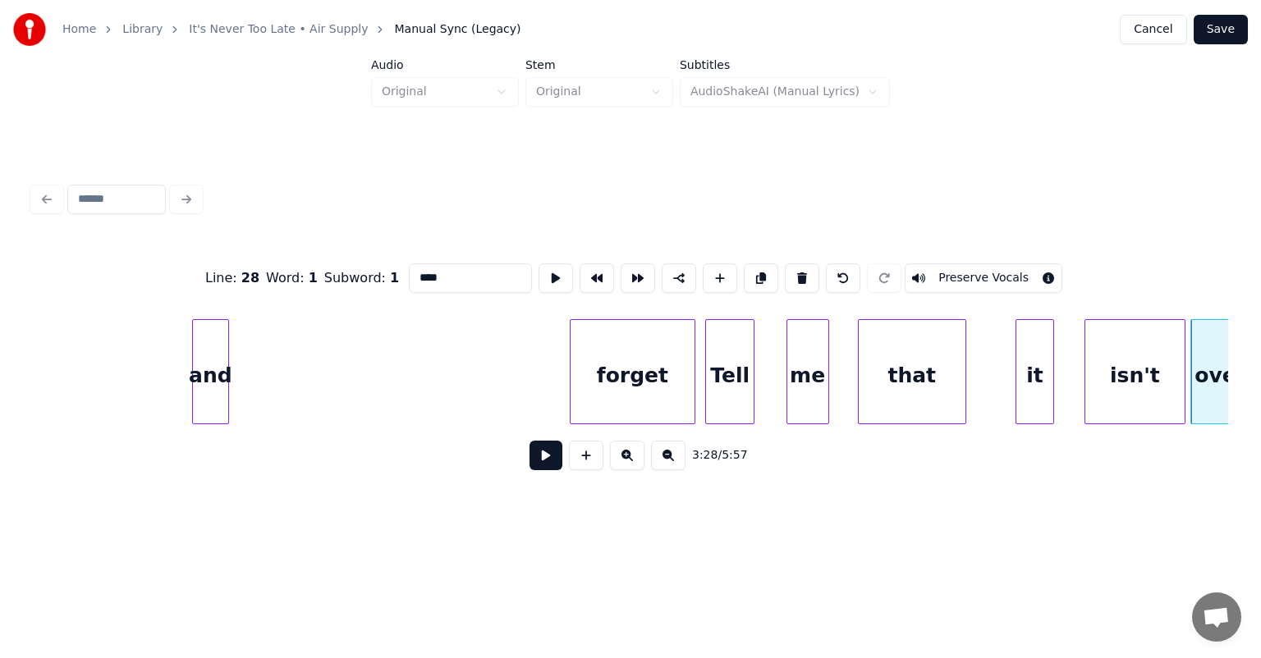
scroll to position [0, 32997]
click at [62, 341] on div "and" at bounding box center [52, 376] width 36 height 112
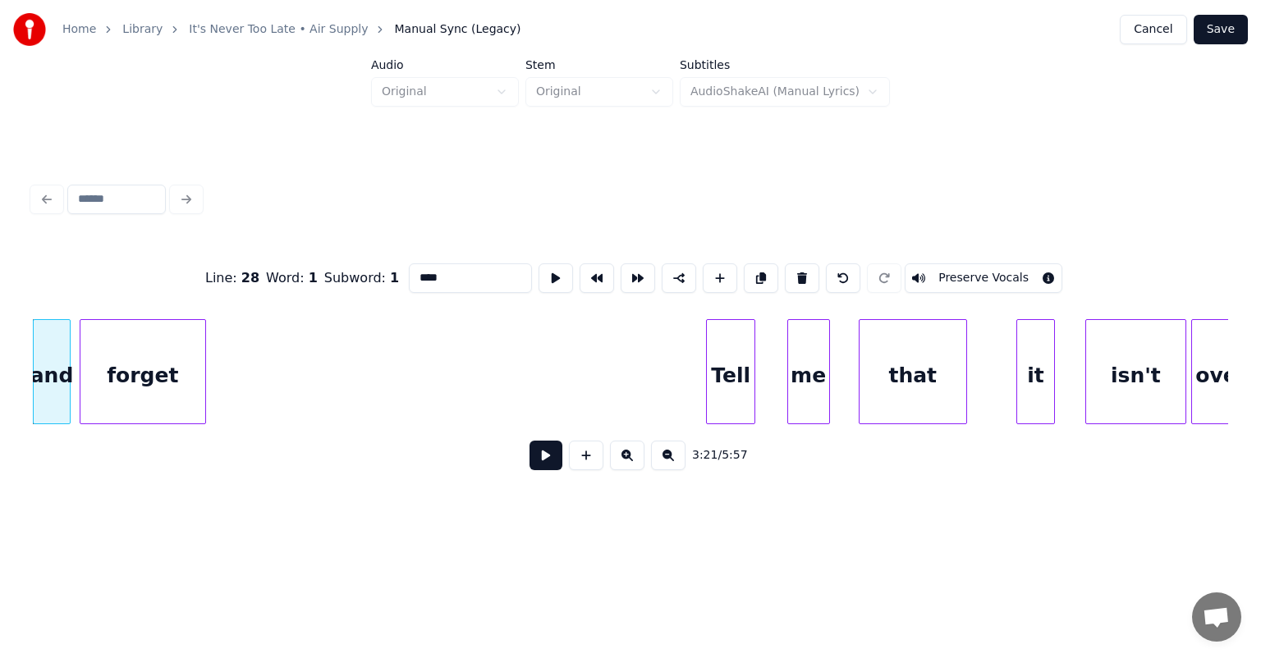
click at [137, 387] on div "forget" at bounding box center [142, 376] width 125 height 112
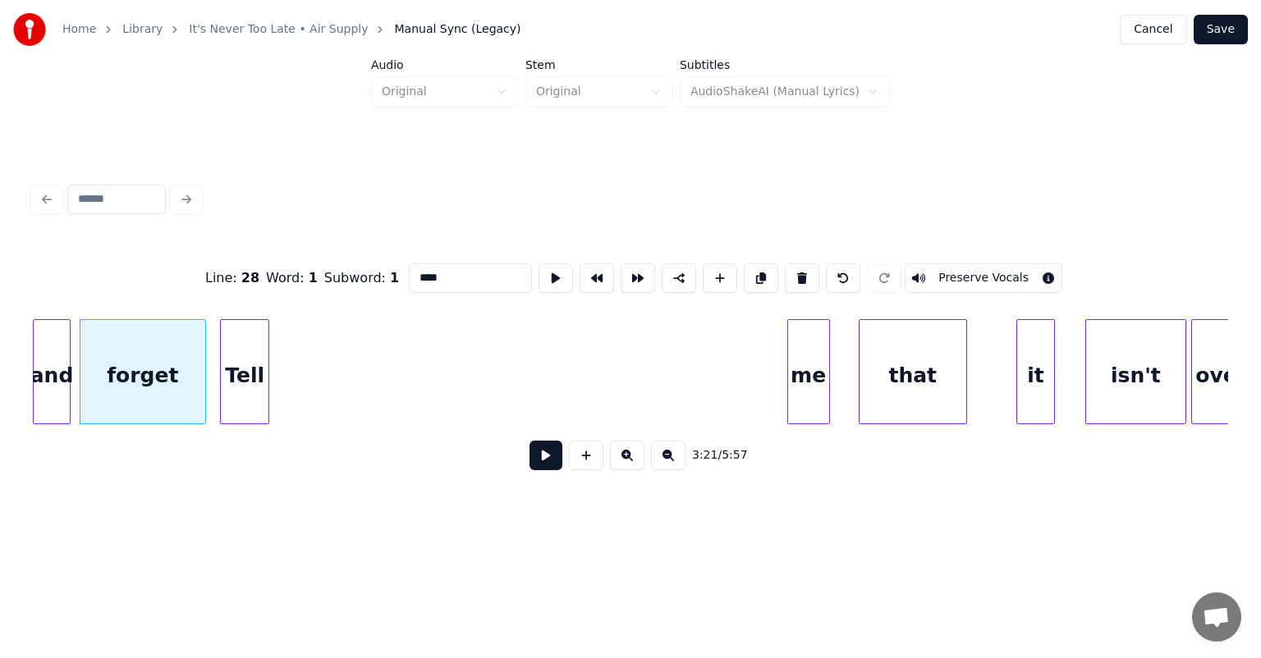
click at [236, 361] on div "Tell" at bounding box center [245, 376] width 48 height 112
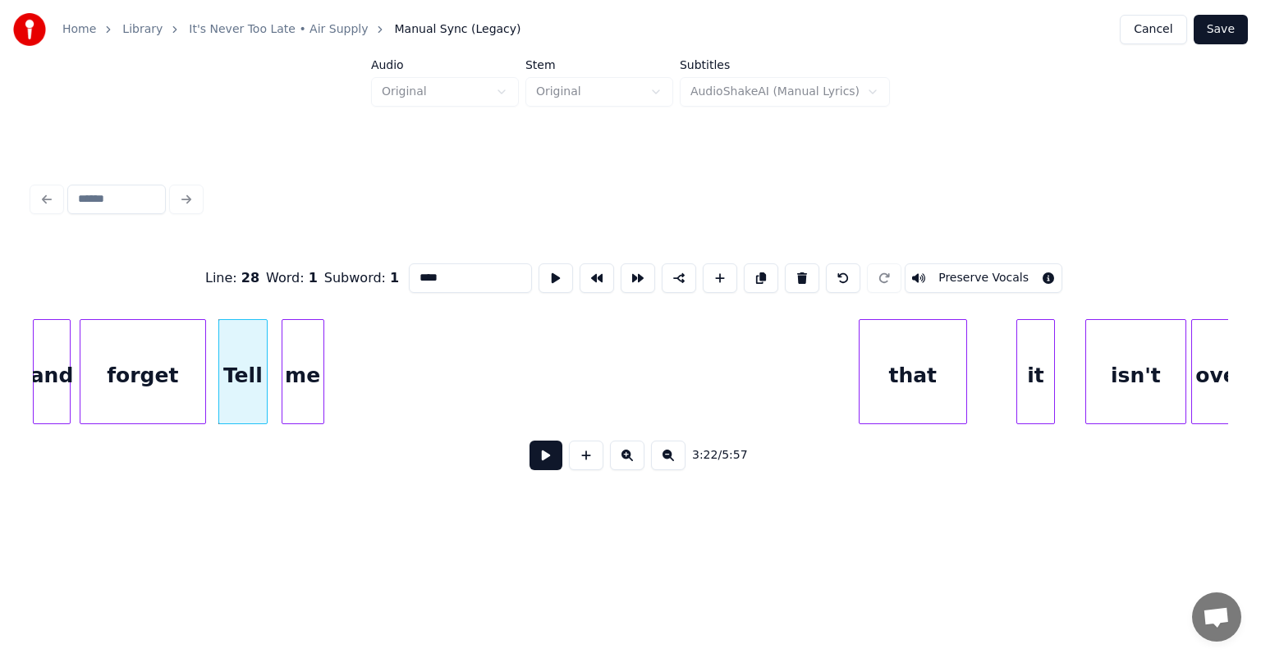
click at [302, 359] on div "me" at bounding box center [302, 376] width 41 height 112
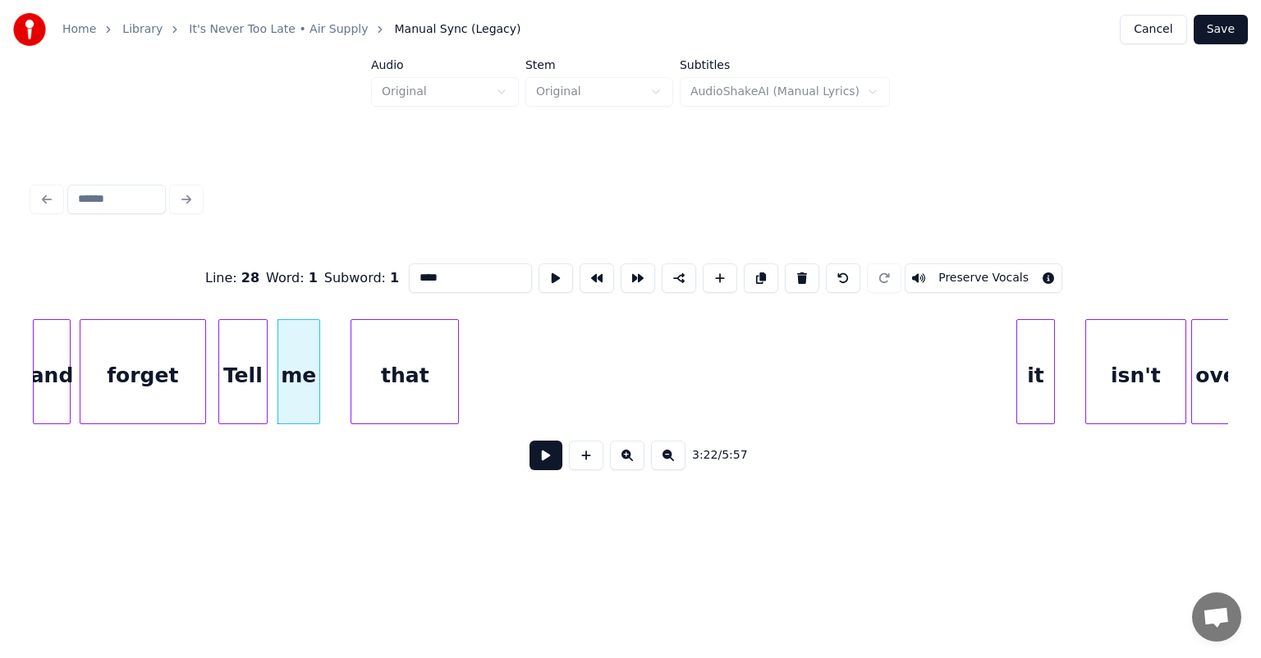
click at [410, 364] on div "that" at bounding box center [404, 376] width 107 height 112
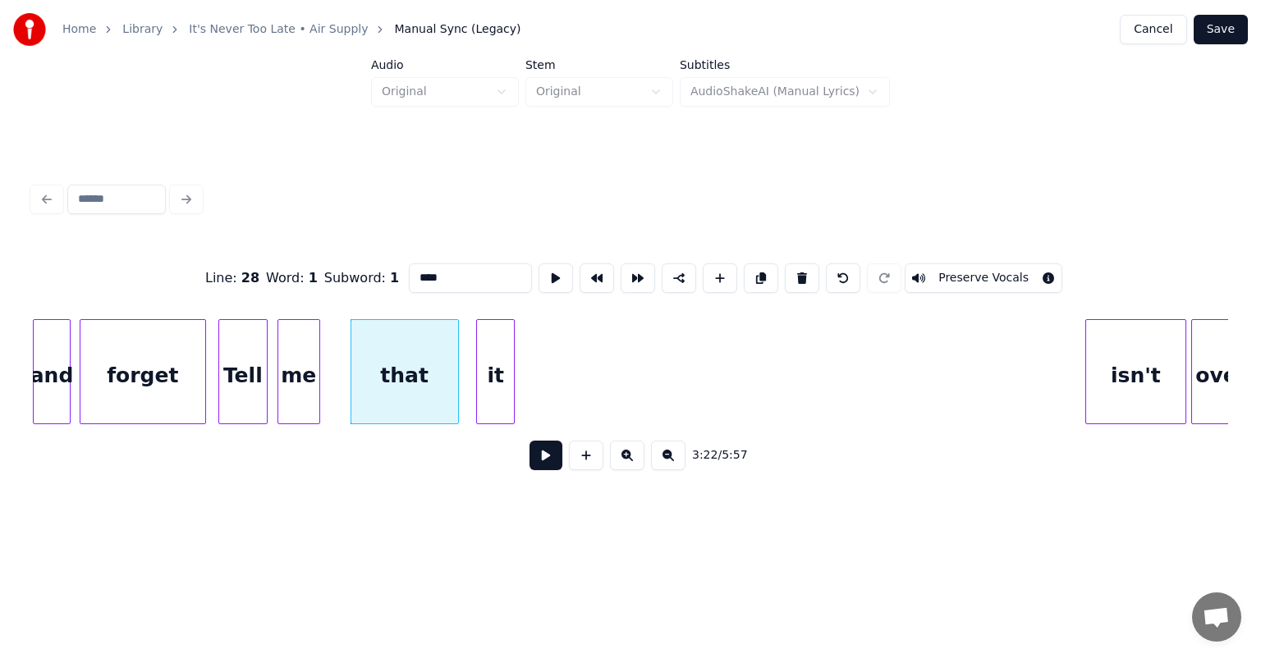
click at [489, 343] on div "it" at bounding box center [495, 376] width 37 height 112
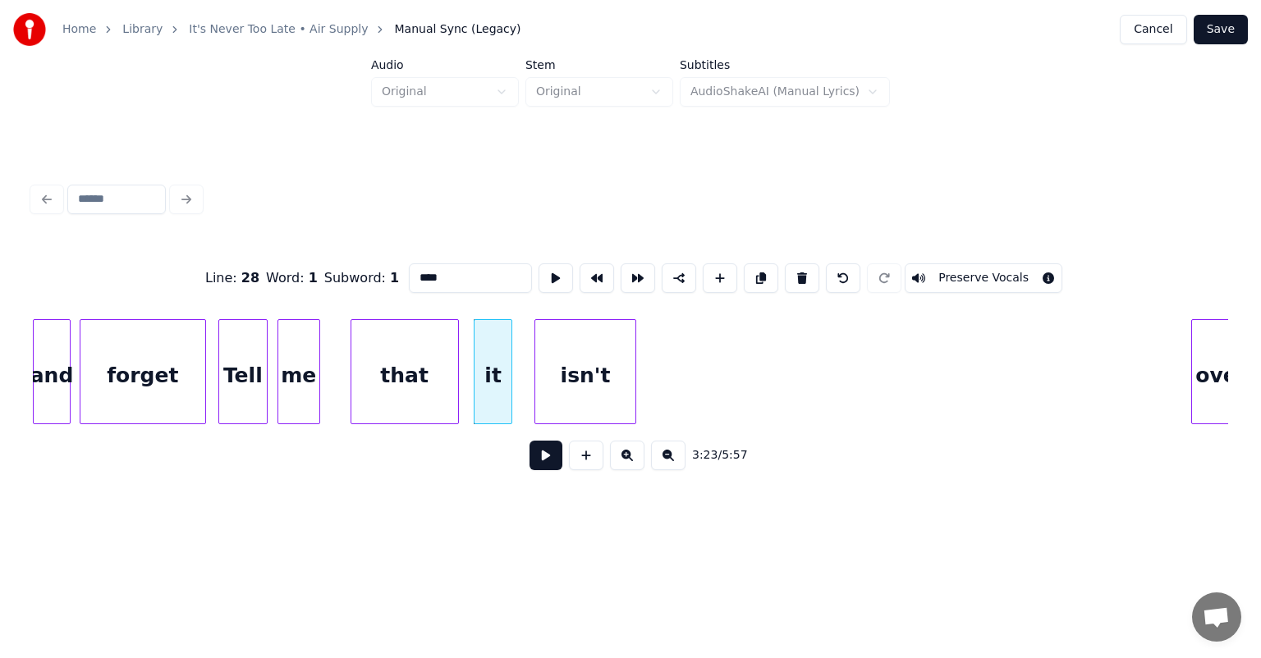
click at [581, 364] on div "isn't" at bounding box center [584, 376] width 99 height 112
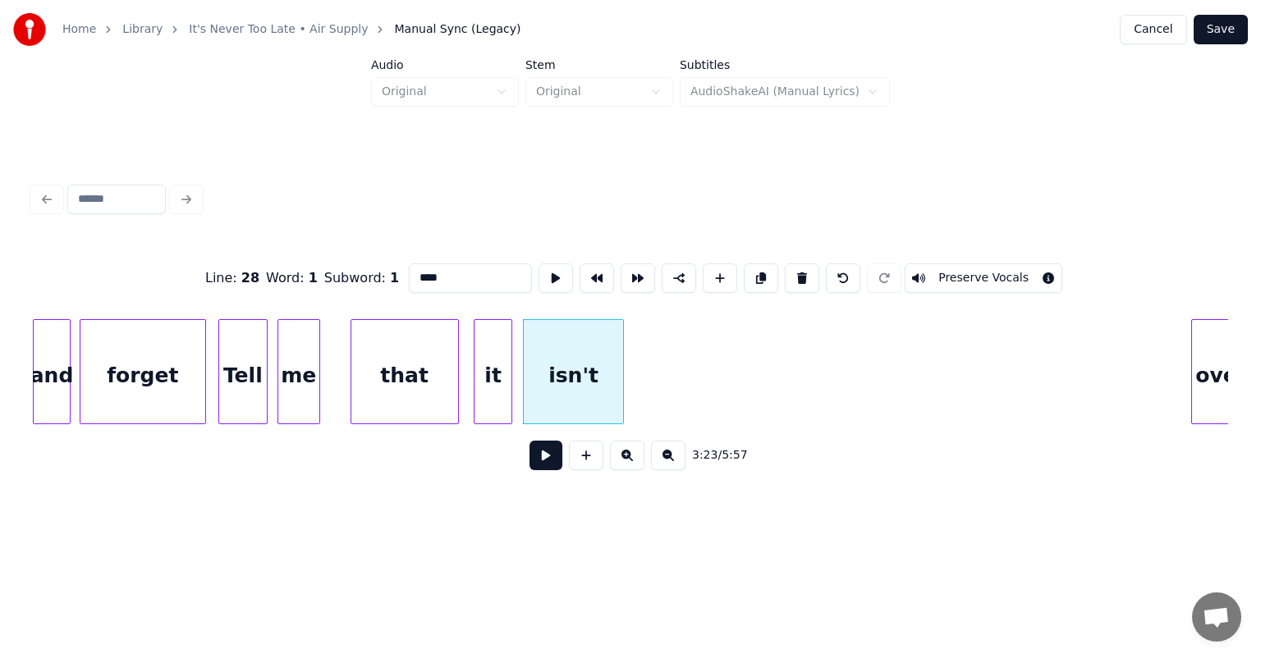
scroll to position [0, 33007]
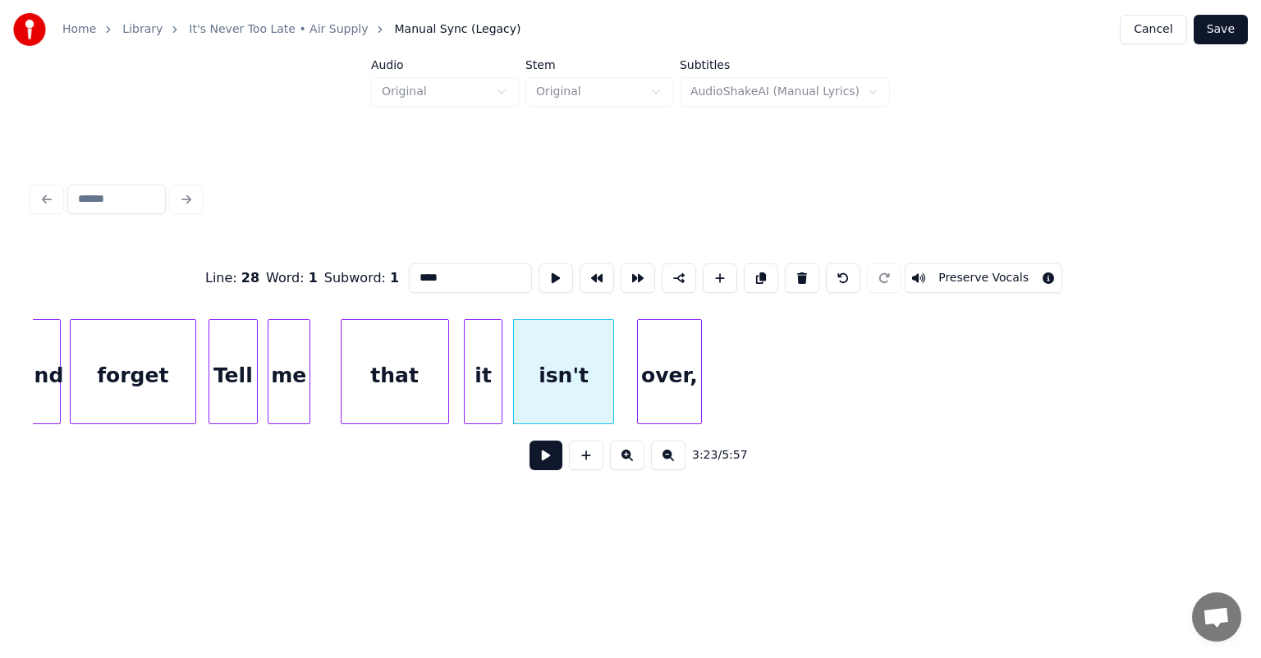
click at [657, 369] on div "over," at bounding box center [669, 376] width 62 height 112
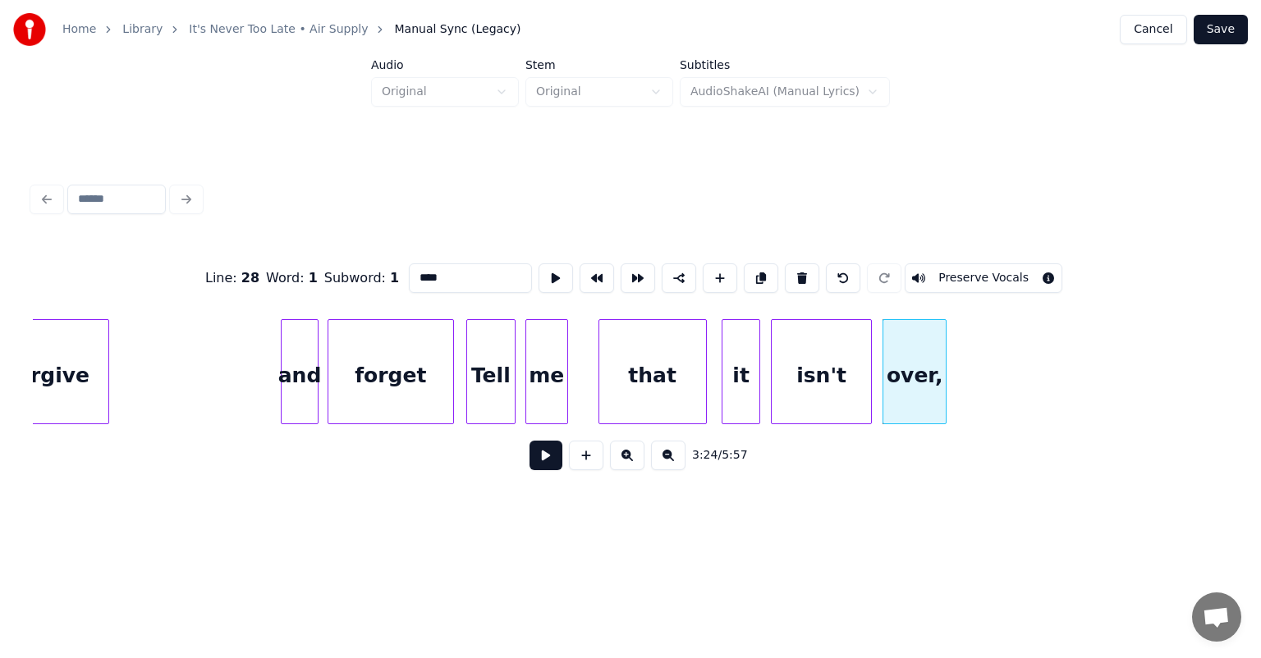
scroll to position [0, 32711]
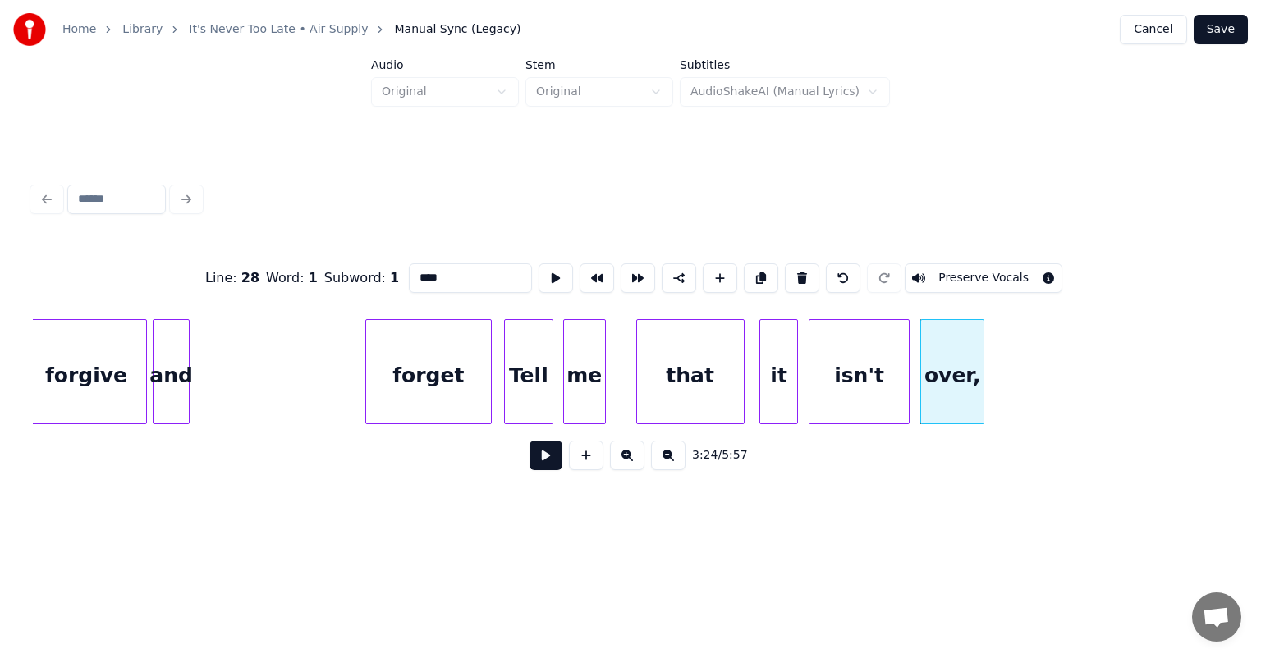
click at [172, 341] on div "and" at bounding box center [171, 376] width 36 height 112
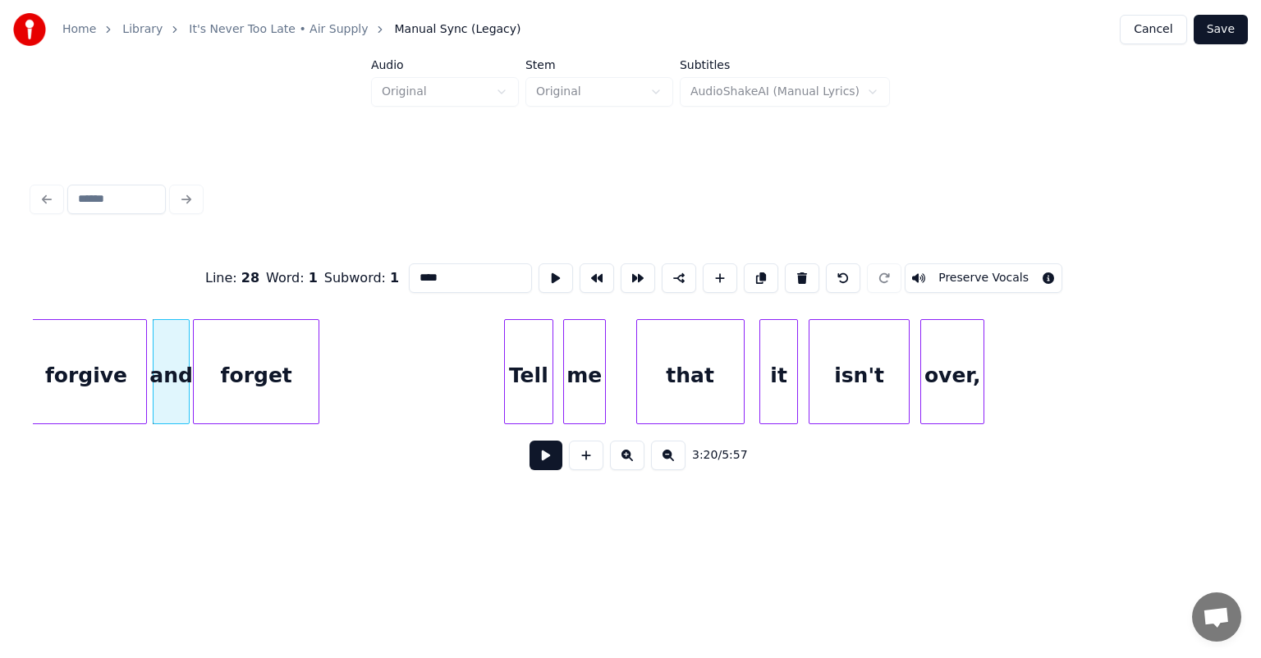
click at [225, 346] on div "forget" at bounding box center [256, 376] width 125 height 112
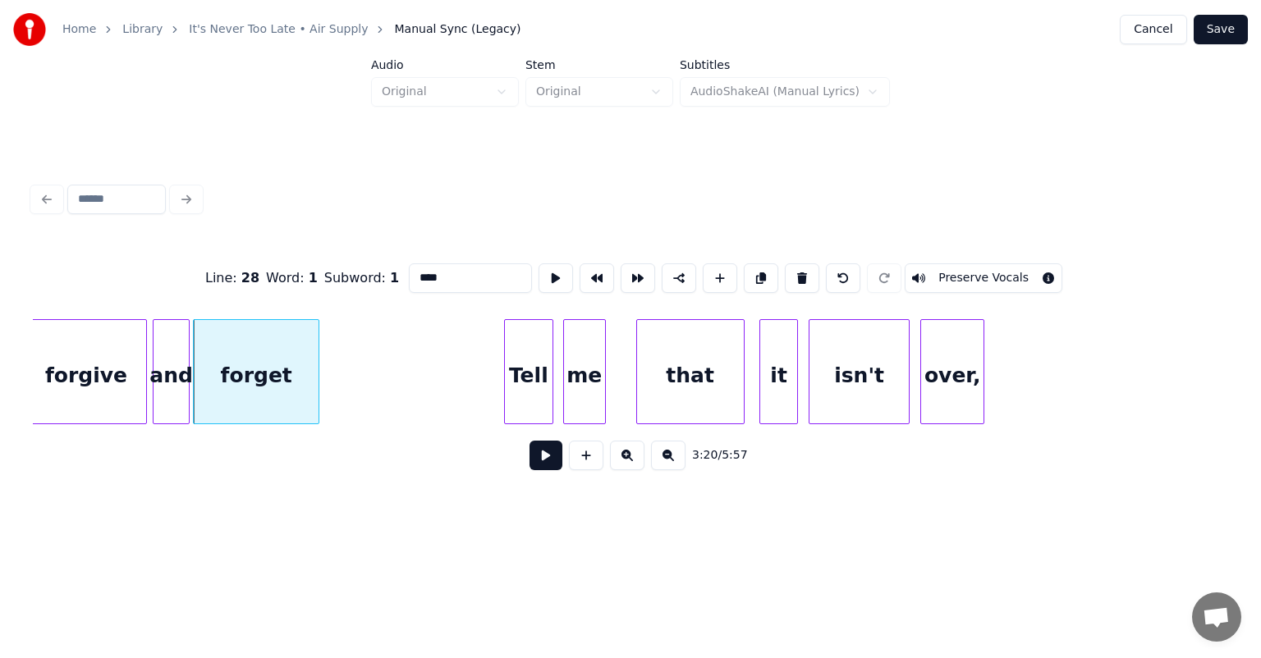
click at [94, 356] on div "forgive" at bounding box center [85, 376] width 119 height 112
type input "*******"
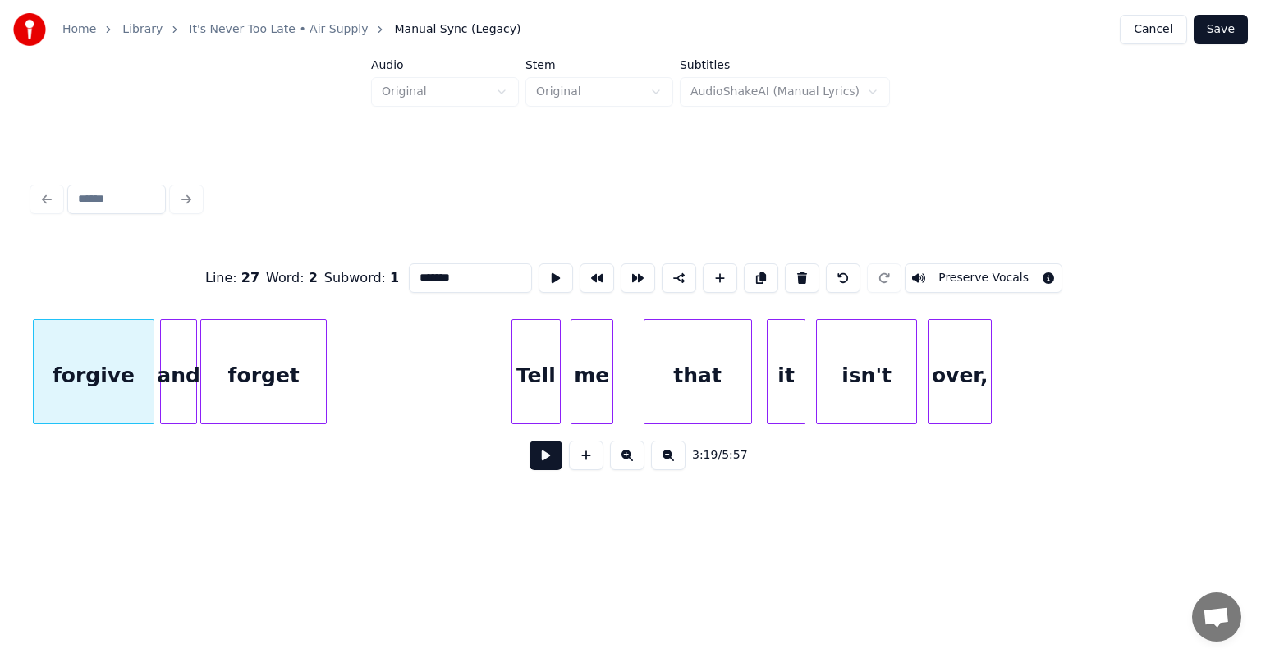
click at [548, 467] on button at bounding box center [545, 456] width 33 height 30
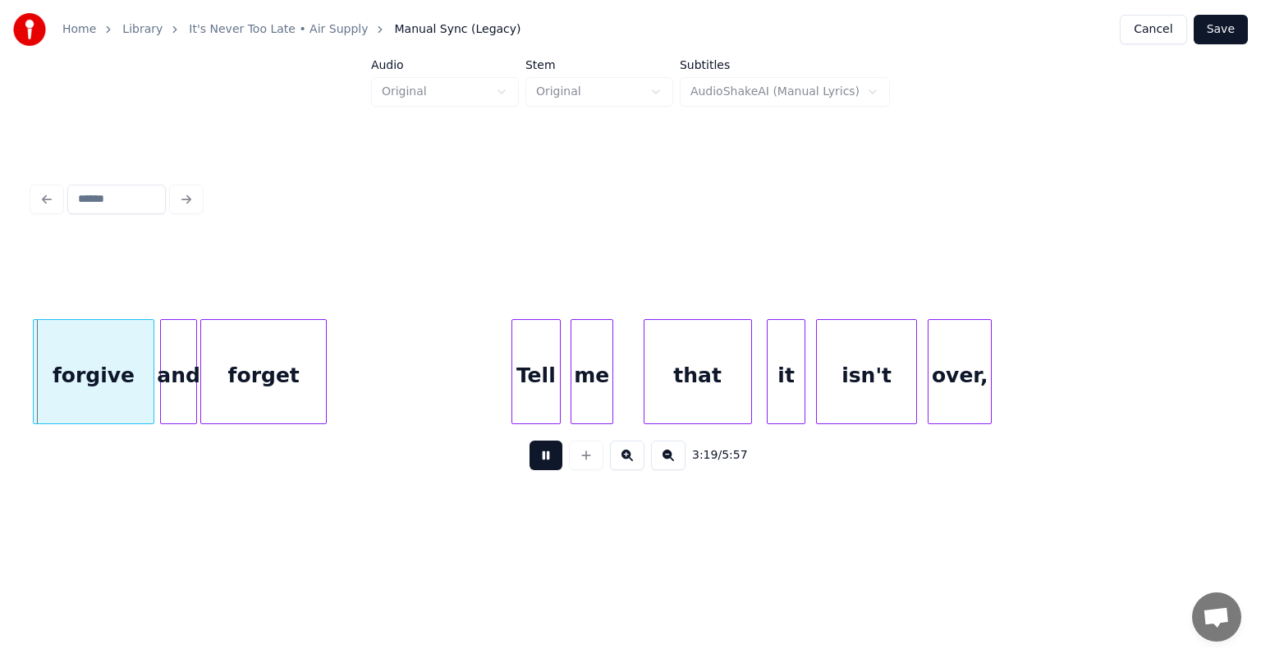
click at [548, 467] on button at bounding box center [545, 456] width 33 height 30
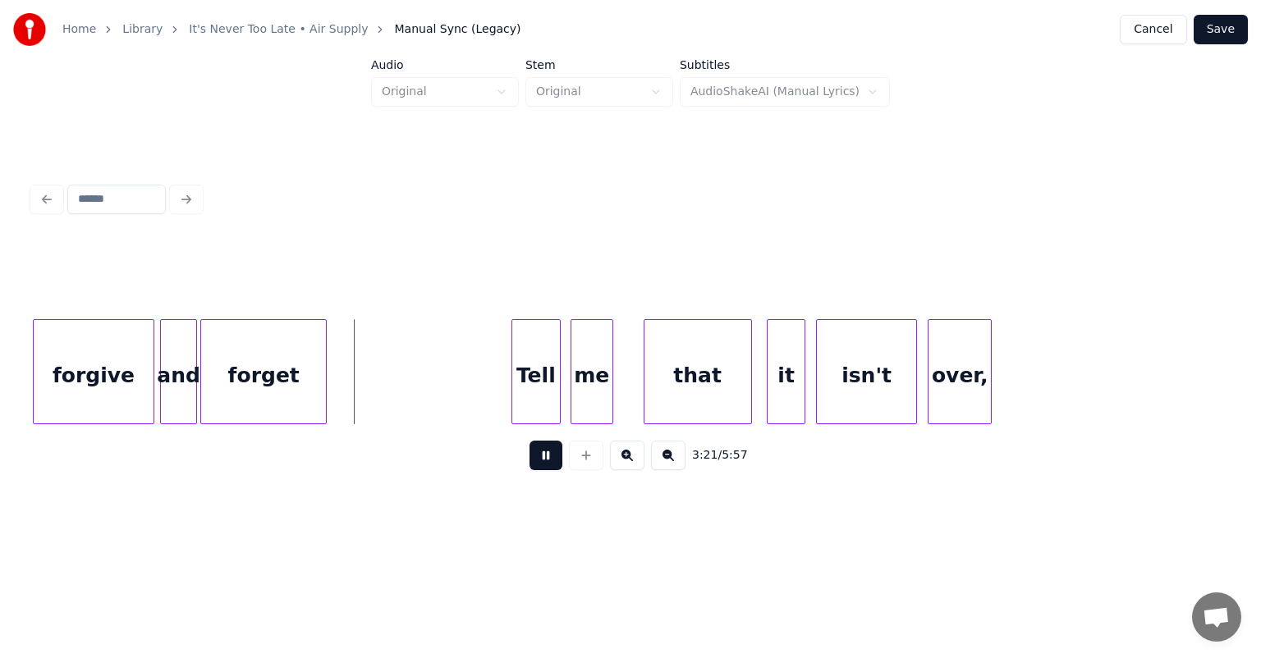
click at [548, 467] on button at bounding box center [545, 456] width 33 height 30
click at [549, 462] on button at bounding box center [545, 456] width 33 height 30
click at [407, 372] on div "Tell" at bounding box center [407, 376] width 48 height 112
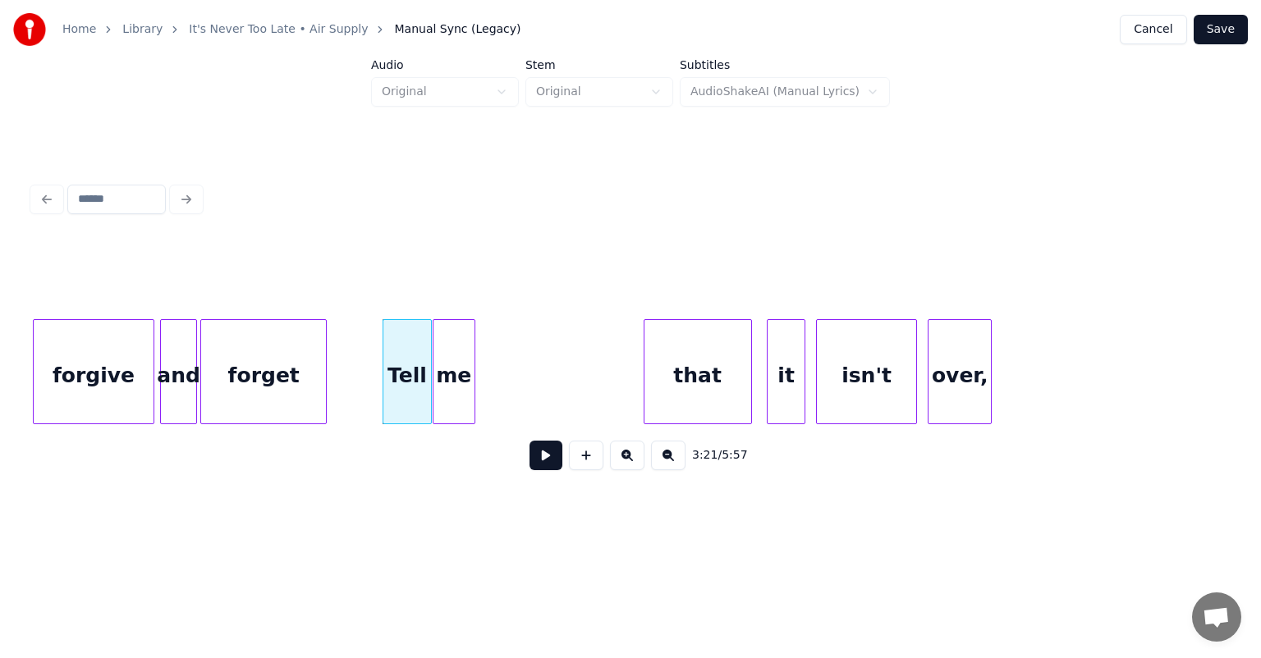
click at [453, 352] on div "me" at bounding box center [453, 376] width 41 height 112
click at [545, 461] on button at bounding box center [545, 456] width 33 height 30
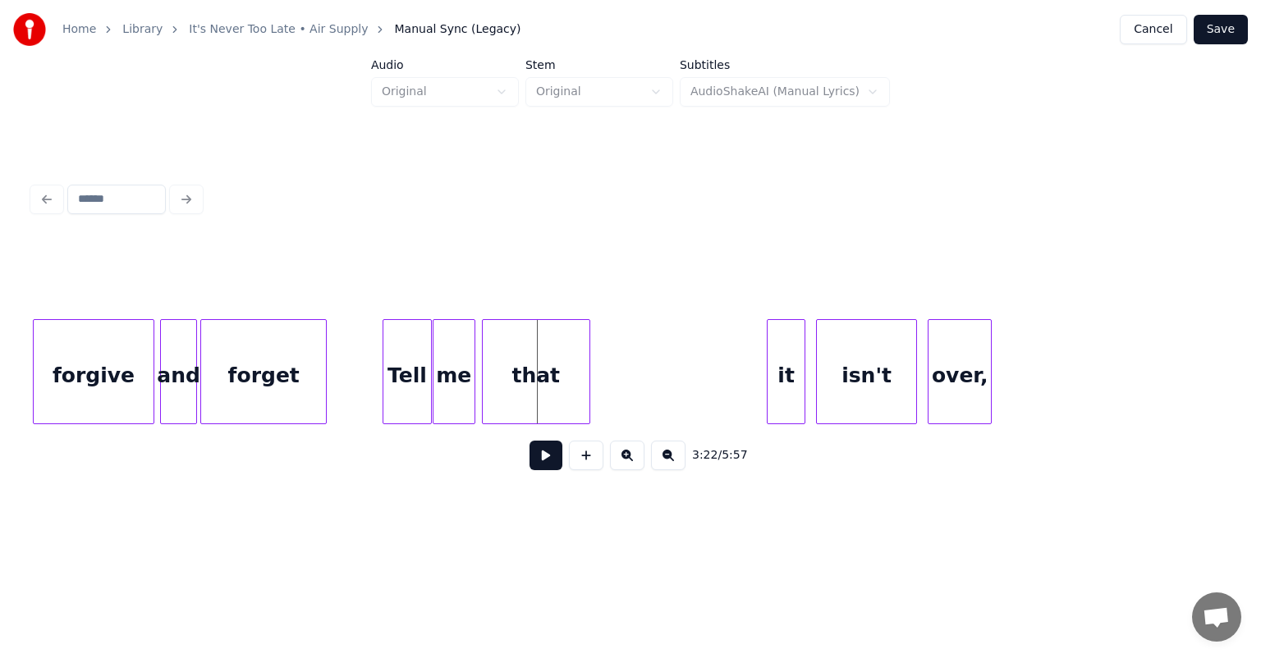
click at [522, 340] on div "that" at bounding box center [536, 376] width 107 height 112
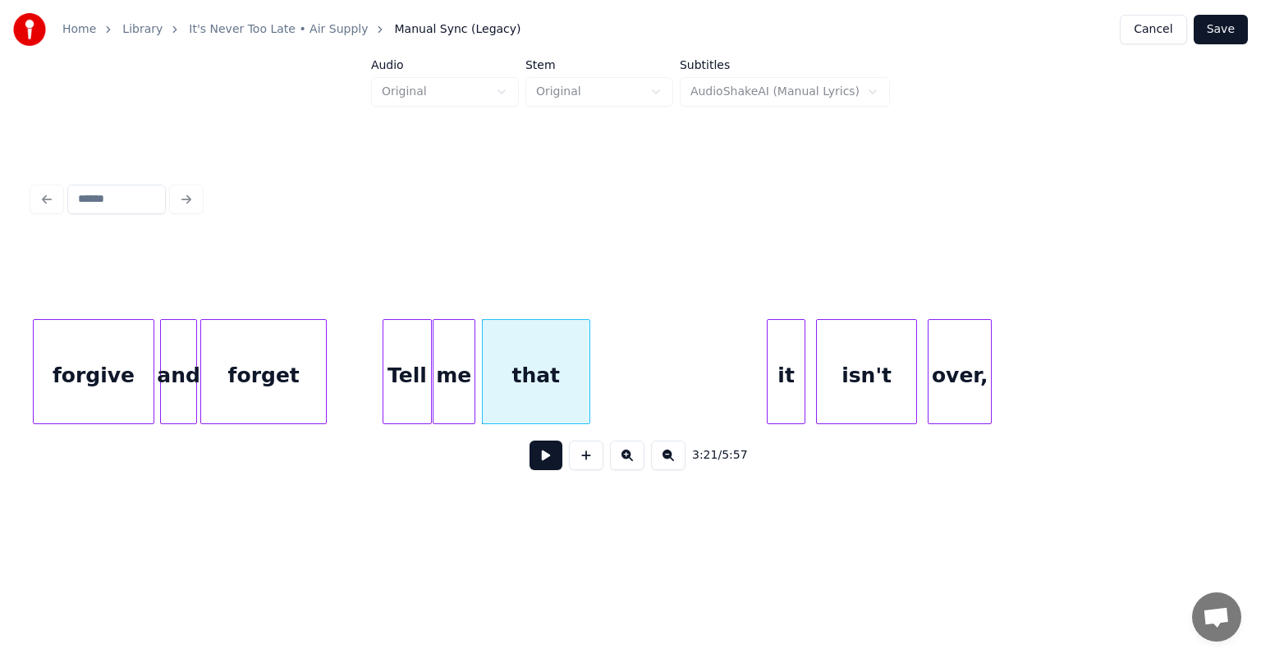
click at [89, 359] on div "forgive" at bounding box center [93, 376] width 119 height 112
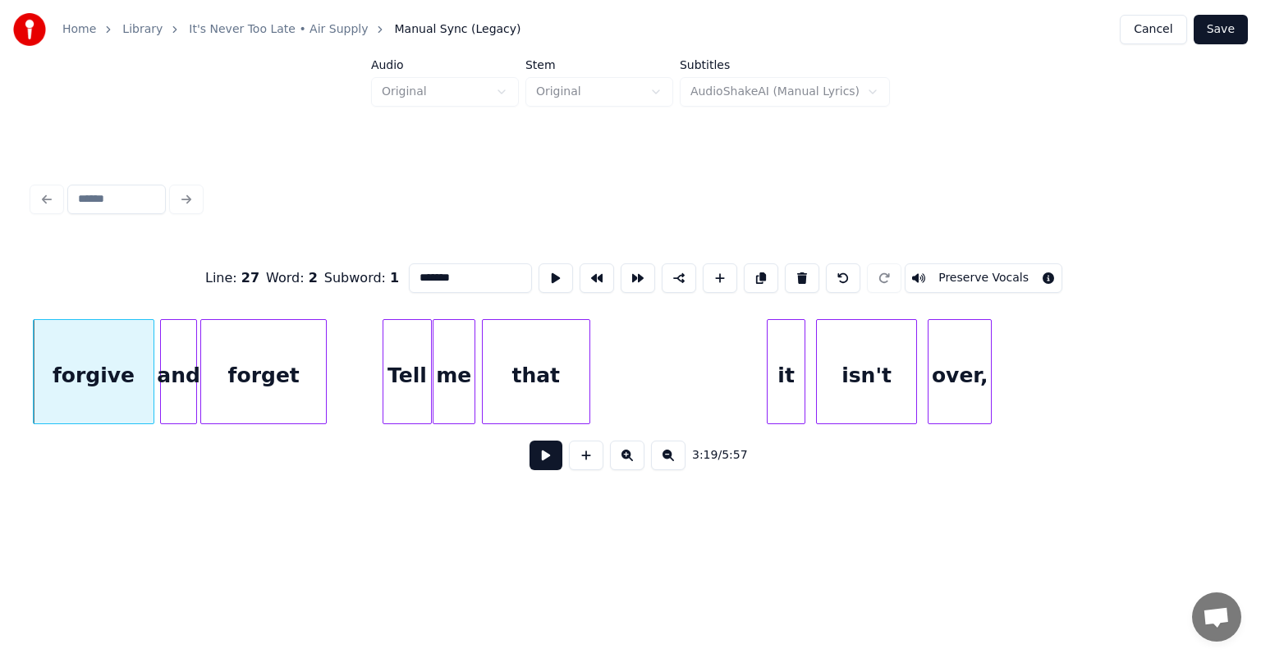
click at [545, 459] on button at bounding box center [545, 456] width 33 height 30
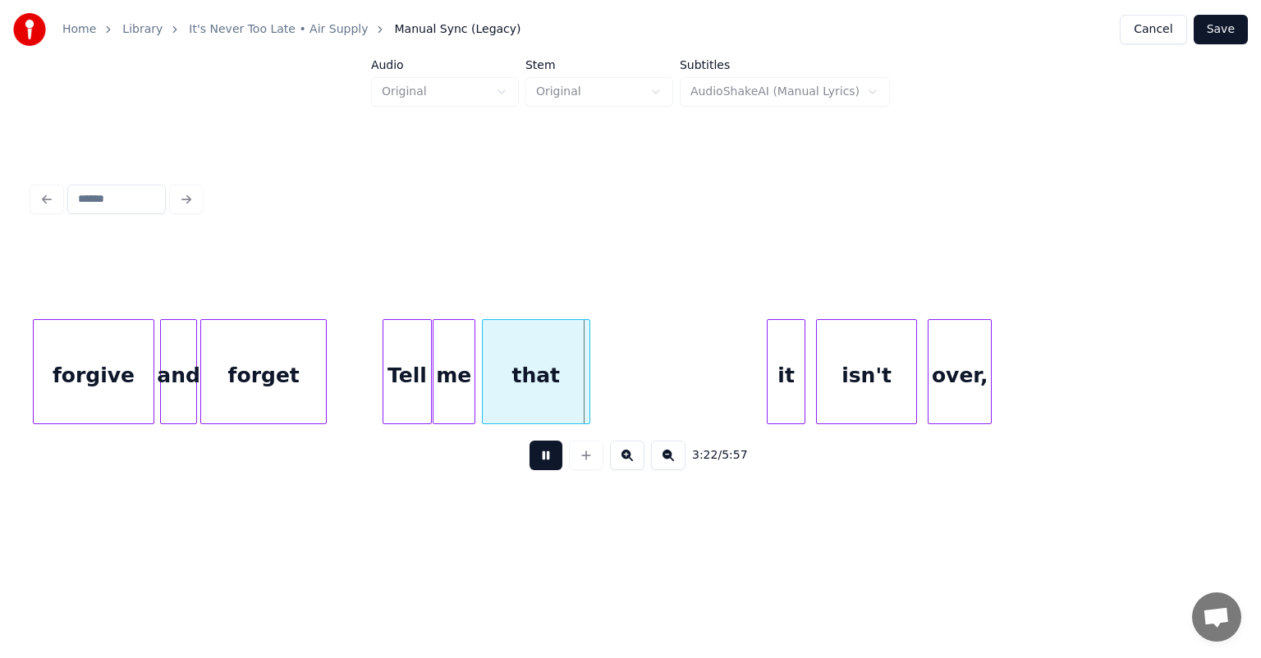
click at [545, 459] on button at bounding box center [545, 456] width 33 height 30
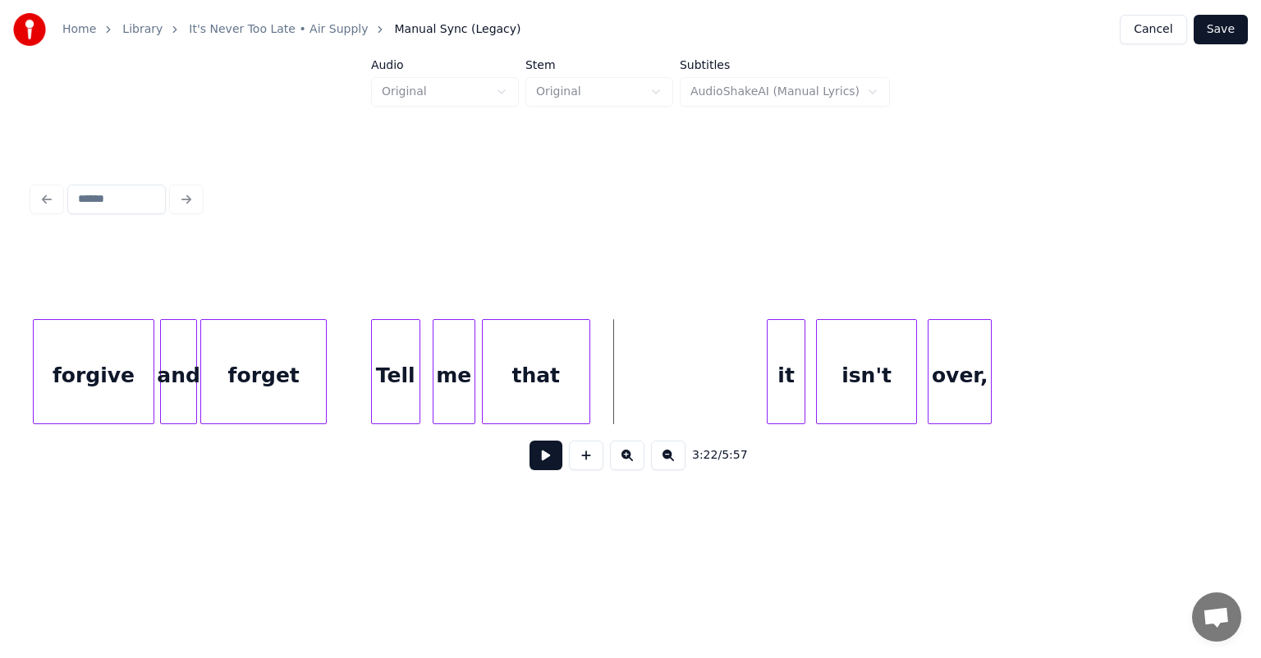
click at [387, 348] on div "Tell" at bounding box center [396, 376] width 48 height 112
click at [433, 347] on div "me" at bounding box center [441, 376] width 41 height 112
click at [499, 345] on div "that" at bounding box center [520, 376] width 107 height 112
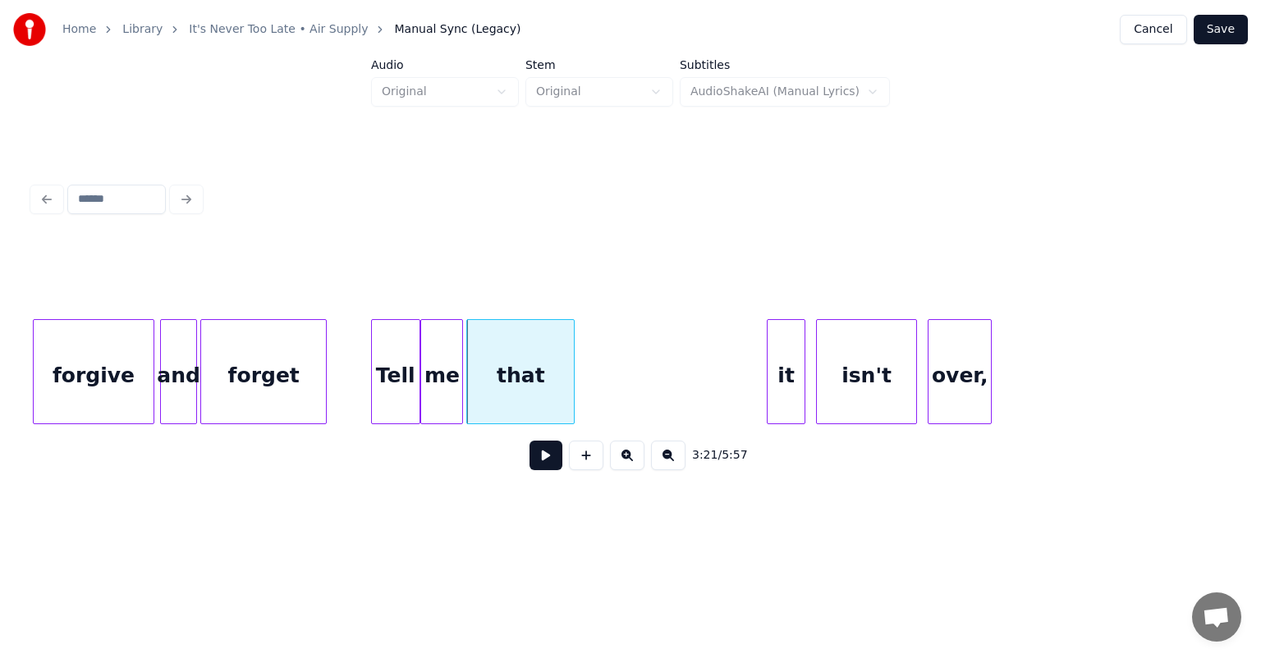
click at [58, 345] on div "forgive" at bounding box center [93, 376] width 119 height 112
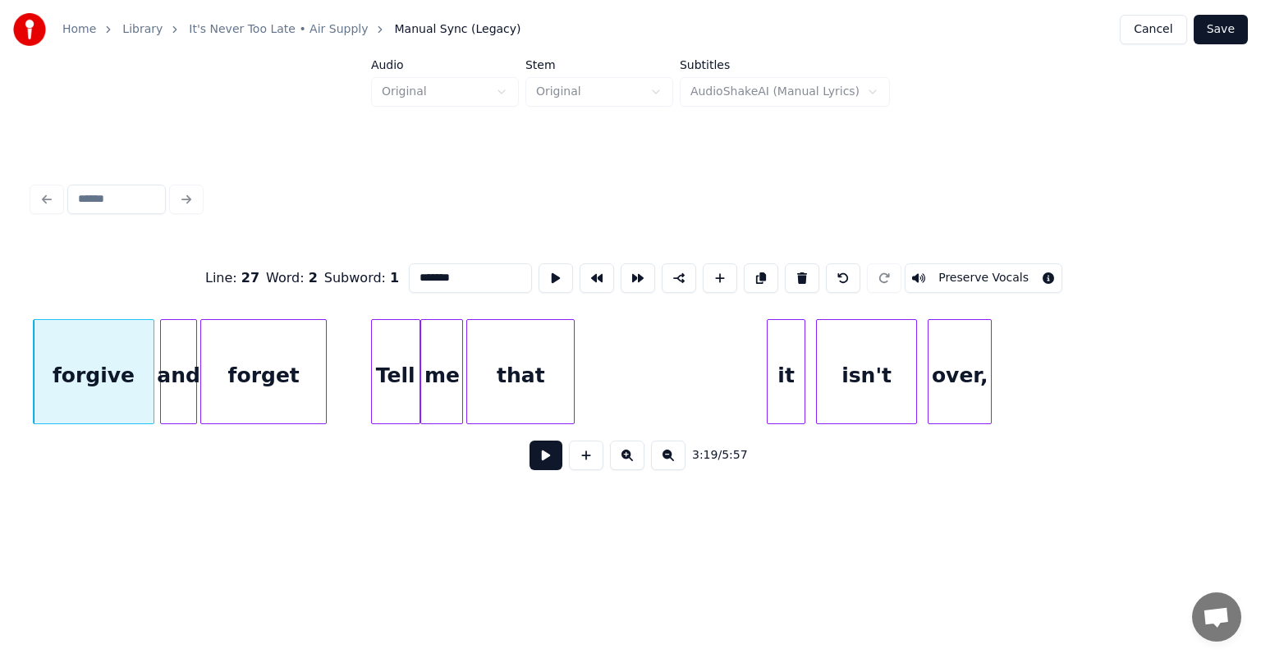
click at [538, 466] on button at bounding box center [545, 456] width 33 height 30
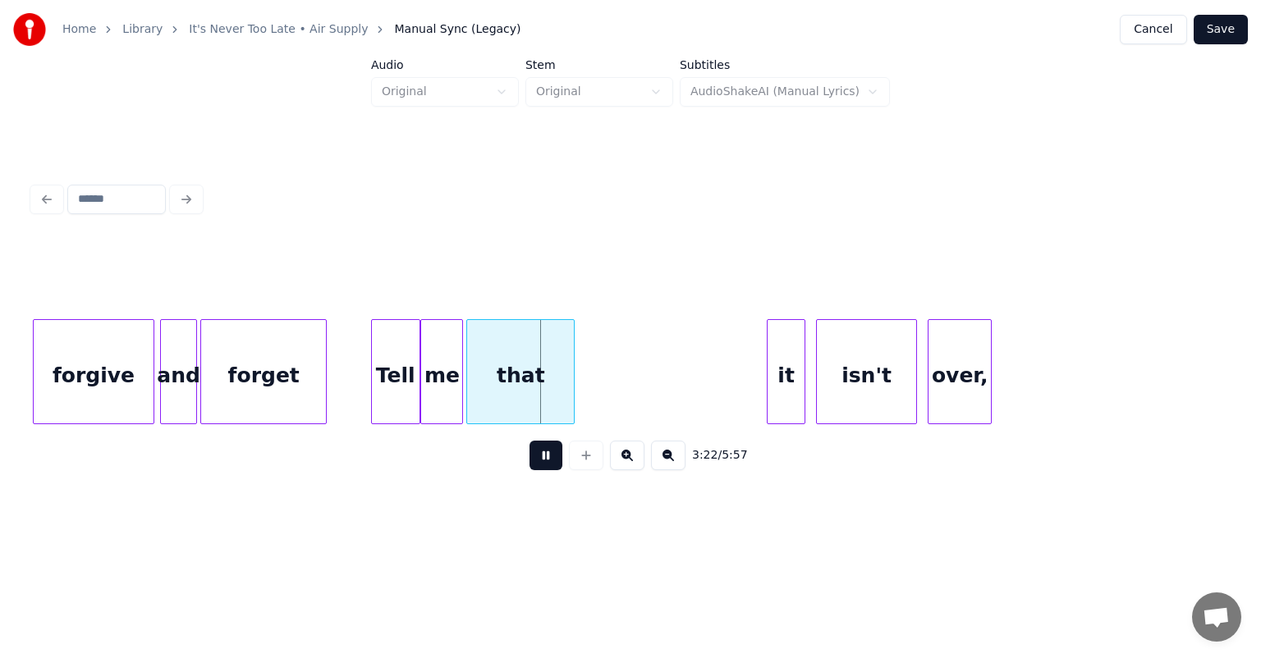
click at [538, 466] on button at bounding box center [545, 456] width 33 height 30
click at [546, 375] on div at bounding box center [545, 371] width 5 height 103
click at [571, 360] on div "it" at bounding box center [568, 376] width 37 height 112
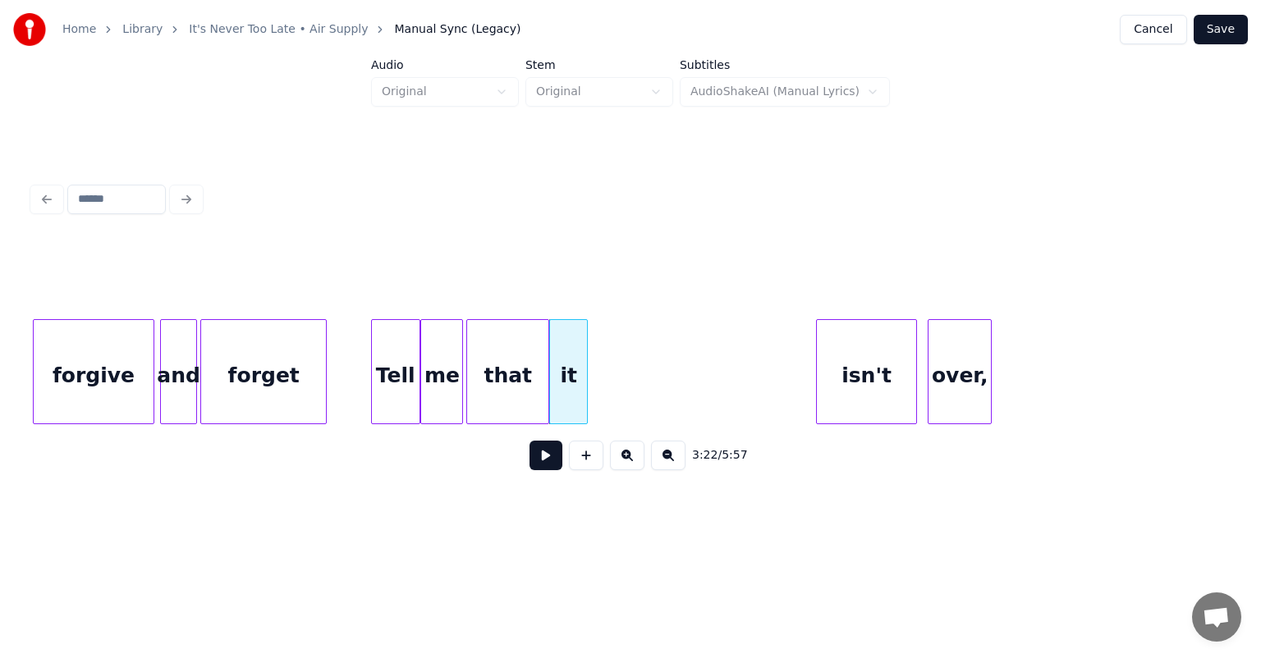
click at [573, 361] on div "it" at bounding box center [568, 376] width 37 height 112
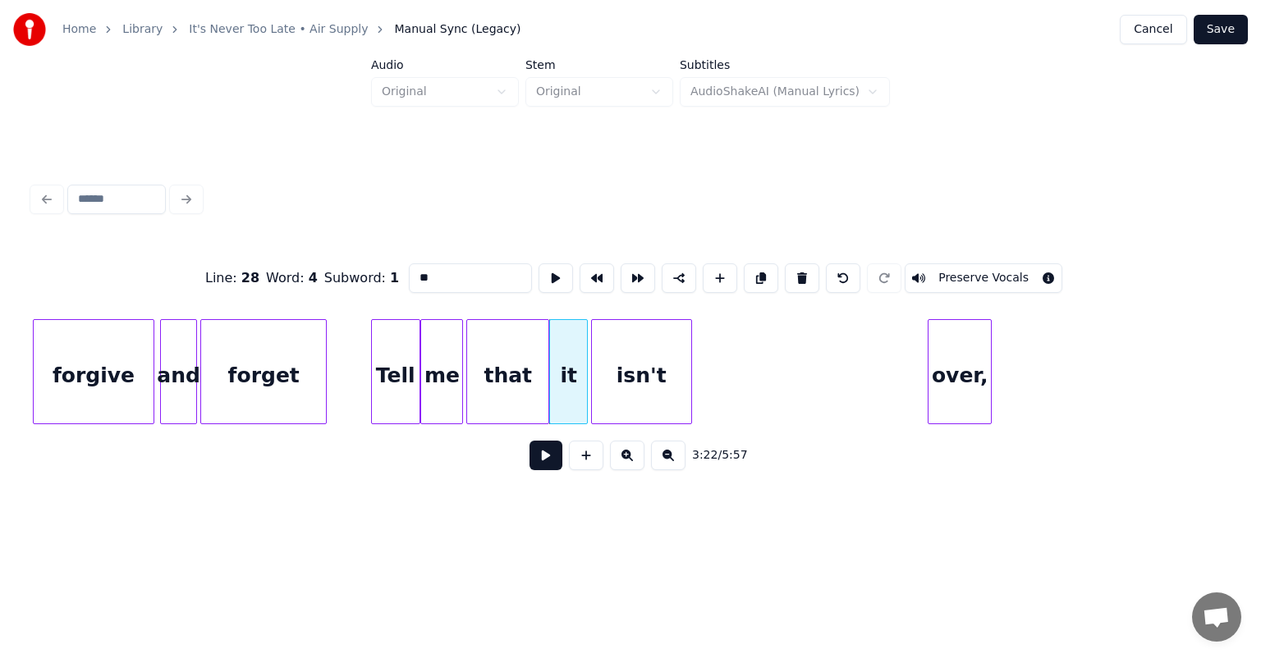
click at [613, 351] on div "isn't" at bounding box center [641, 376] width 99 height 112
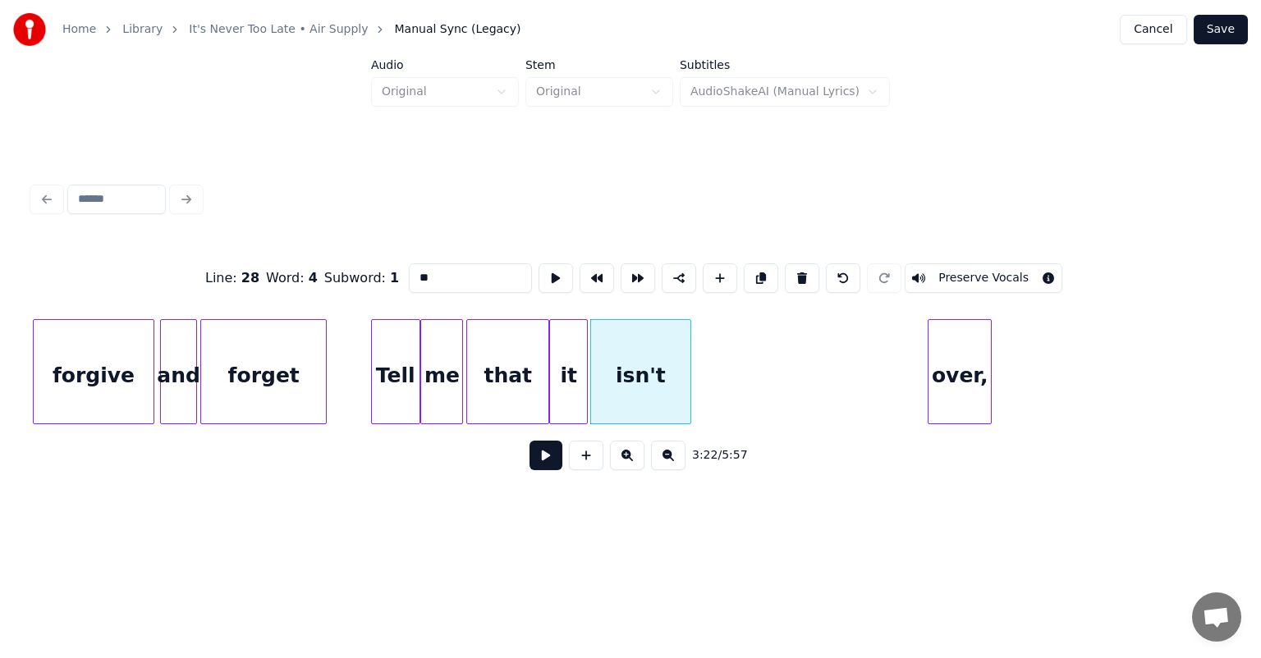
click at [245, 333] on div "forget" at bounding box center [263, 376] width 125 height 112
type input "******"
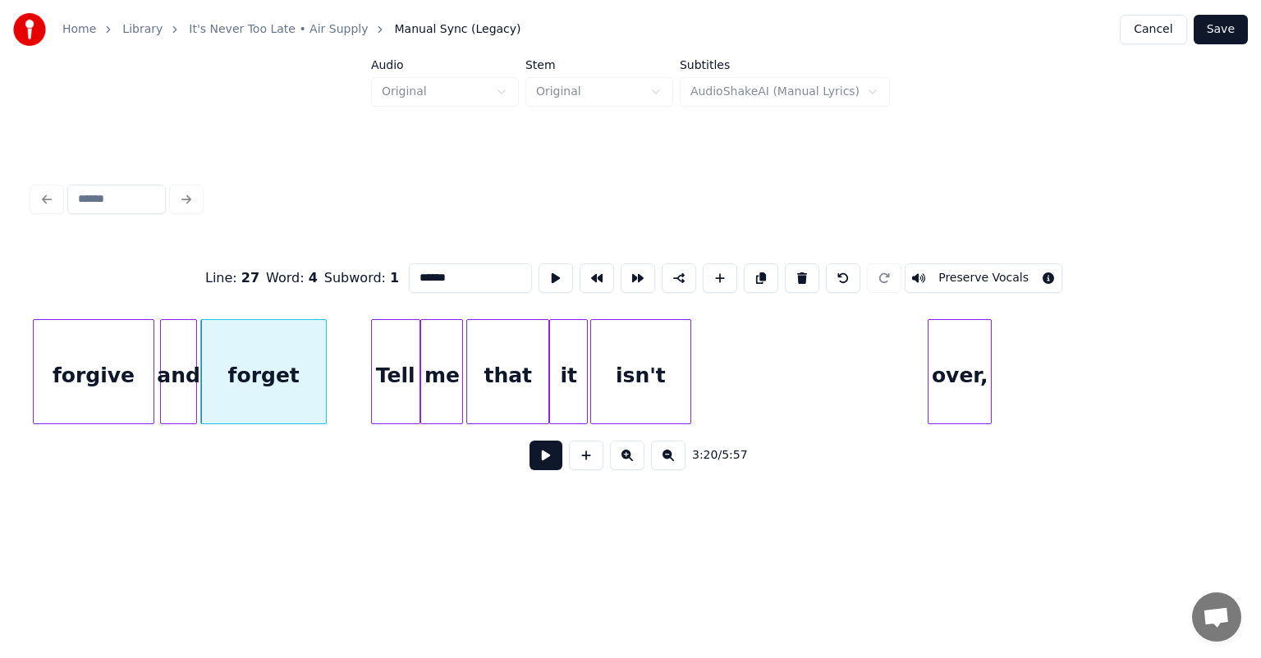
click at [543, 456] on button at bounding box center [545, 456] width 33 height 30
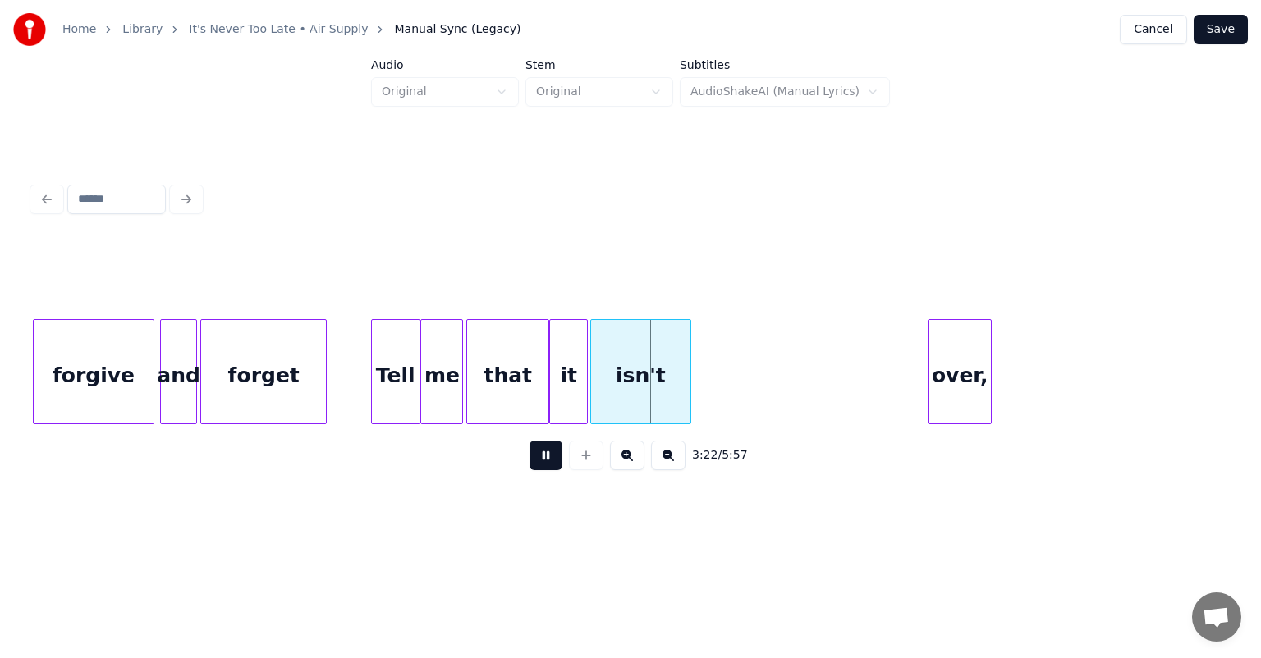
click at [543, 456] on button at bounding box center [545, 456] width 33 height 30
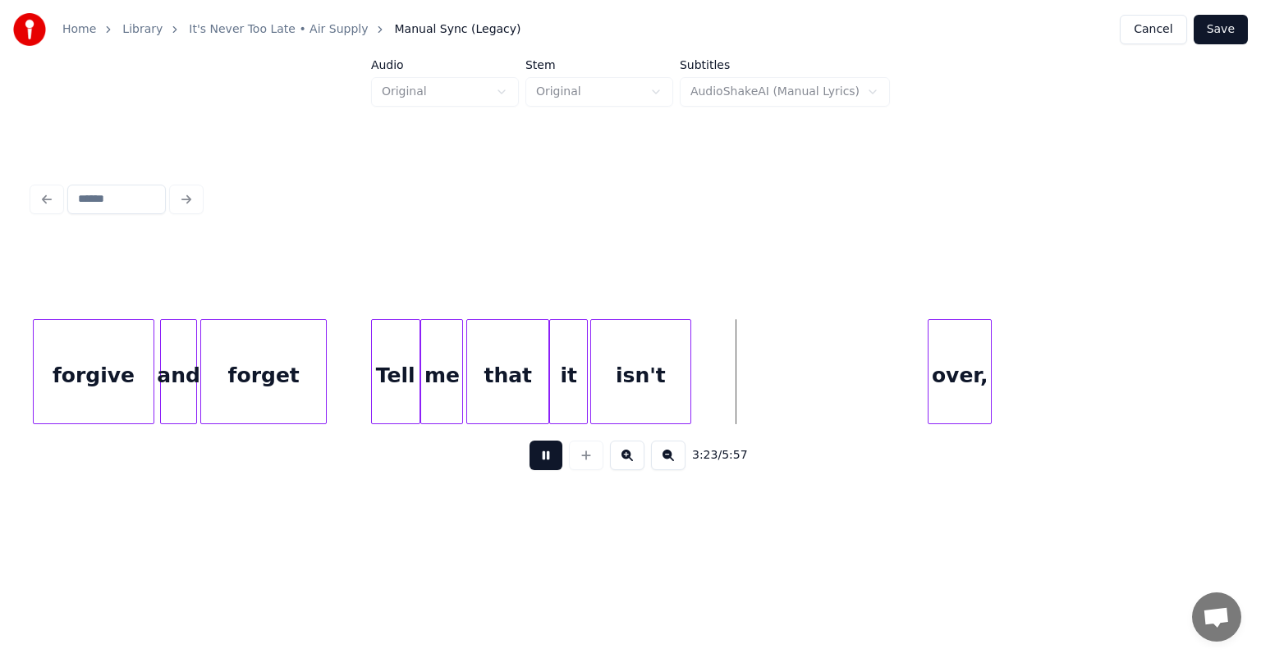
click at [543, 456] on button at bounding box center [545, 456] width 33 height 30
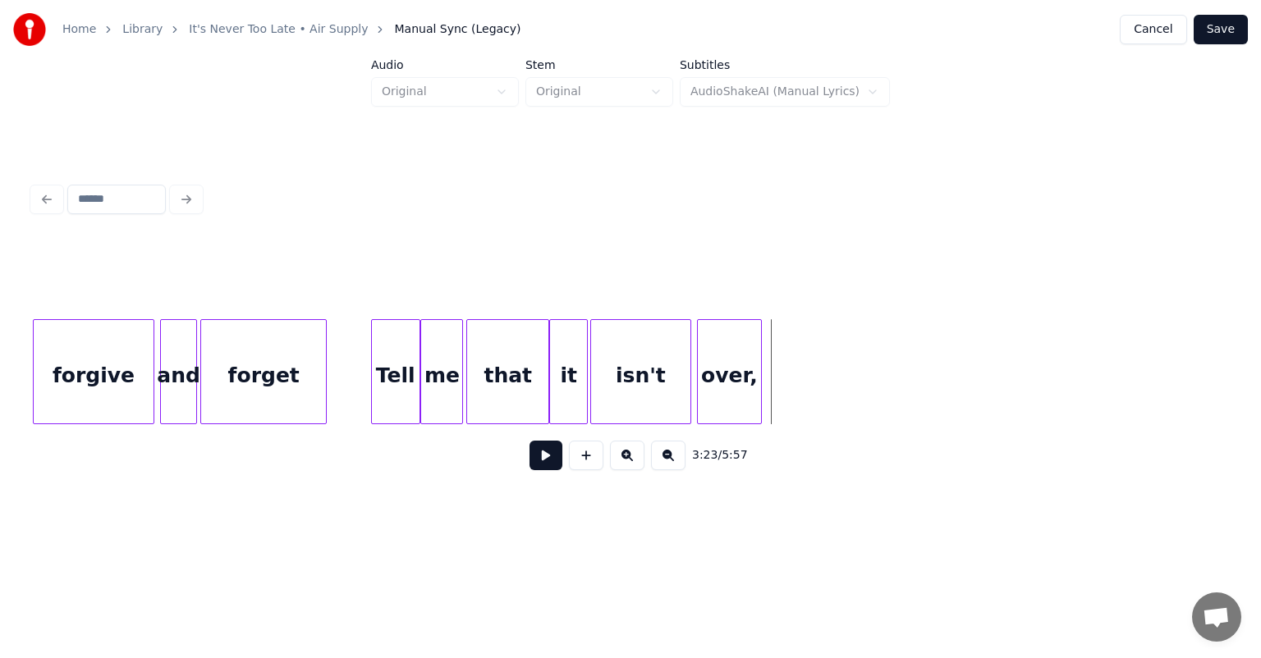
click at [712, 370] on div "over," at bounding box center [729, 376] width 62 height 112
click at [731, 360] on div "over," at bounding box center [729, 376] width 62 height 112
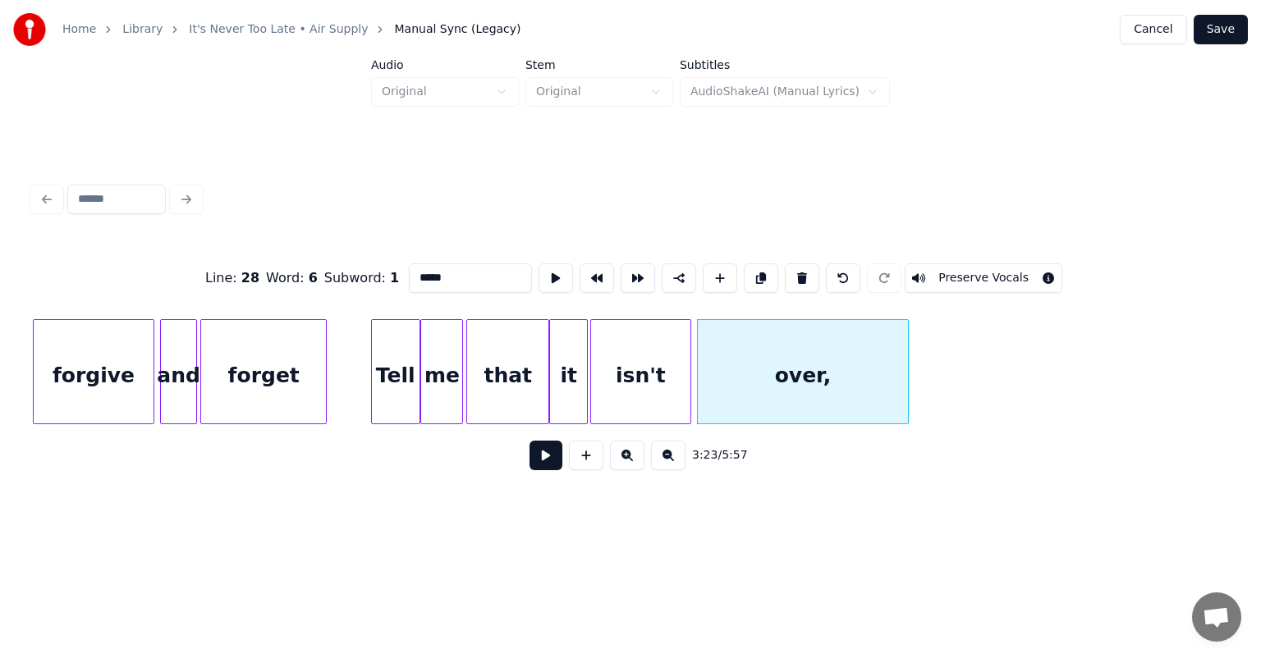
click at [905, 348] on div at bounding box center [905, 371] width 5 height 103
click at [94, 343] on div "forgive" at bounding box center [93, 376] width 119 height 112
type input "*******"
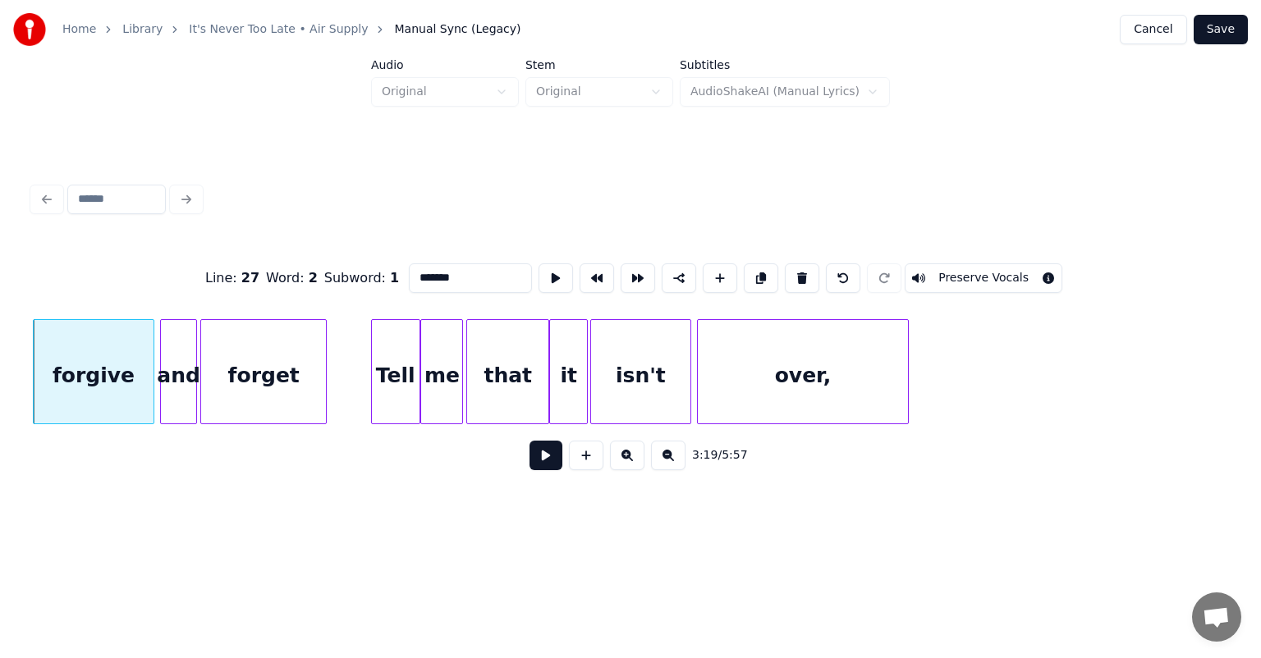
click at [535, 455] on button at bounding box center [545, 456] width 33 height 30
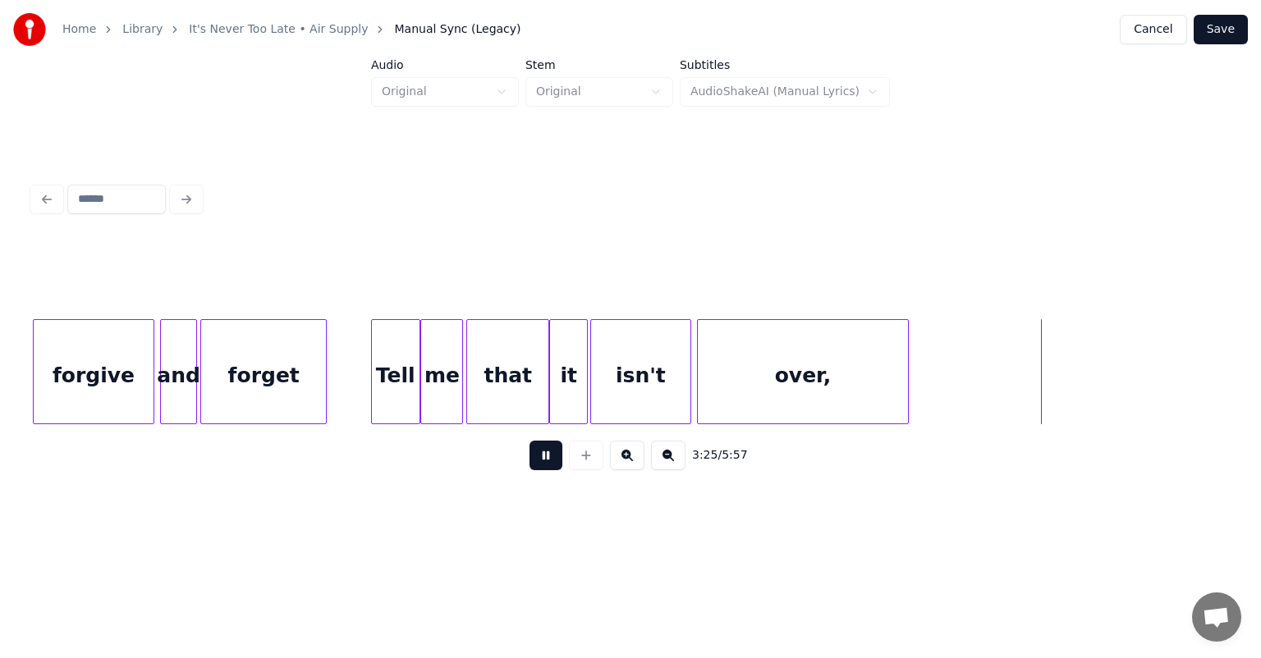
click at [535, 455] on button at bounding box center [545, 456] width 33 height 30
click at [1014, 364] on div at bounding box center [1014, 371] width 5 height 103
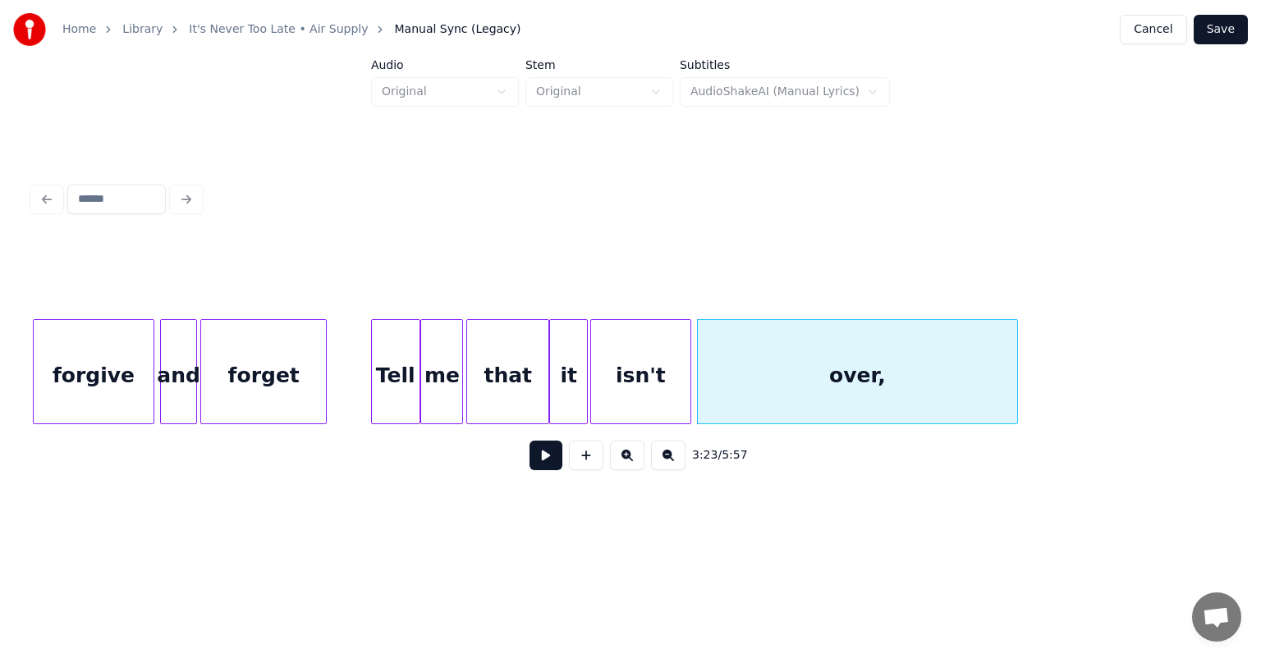
click at [397, 328] on div "Tell" at bounding box center [396, 376] width 48 height 112
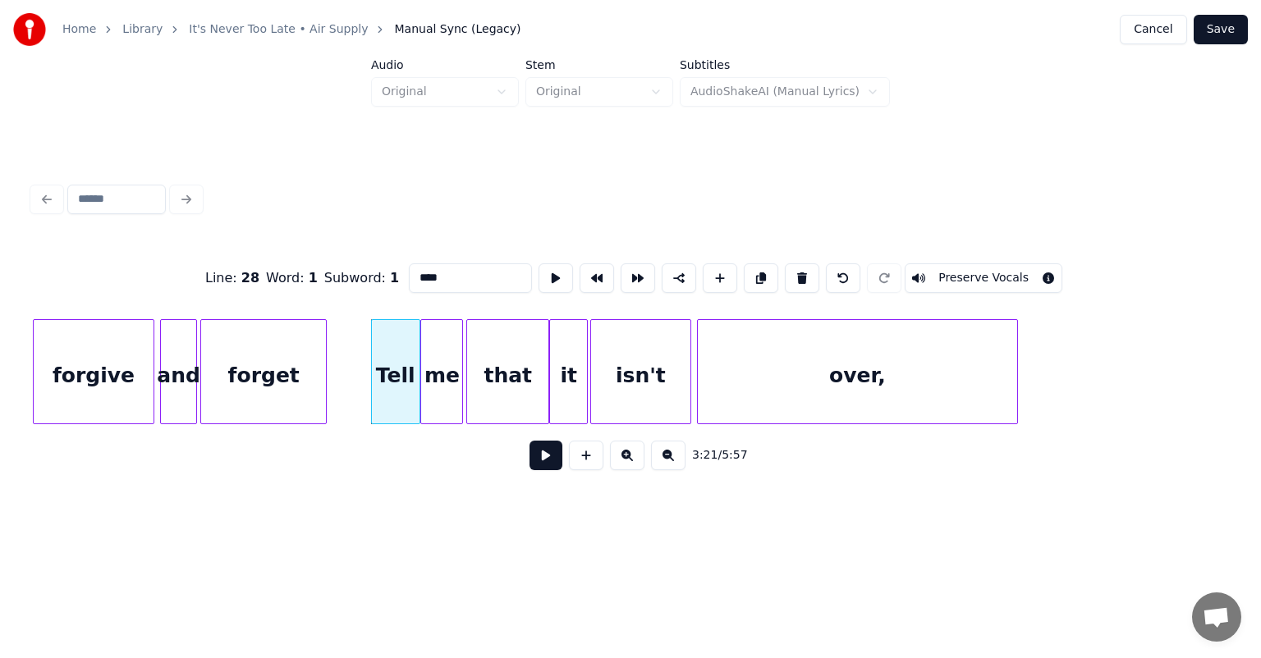
click at [547, 465] on button at bounding box center [545, 456] width 33 height 30
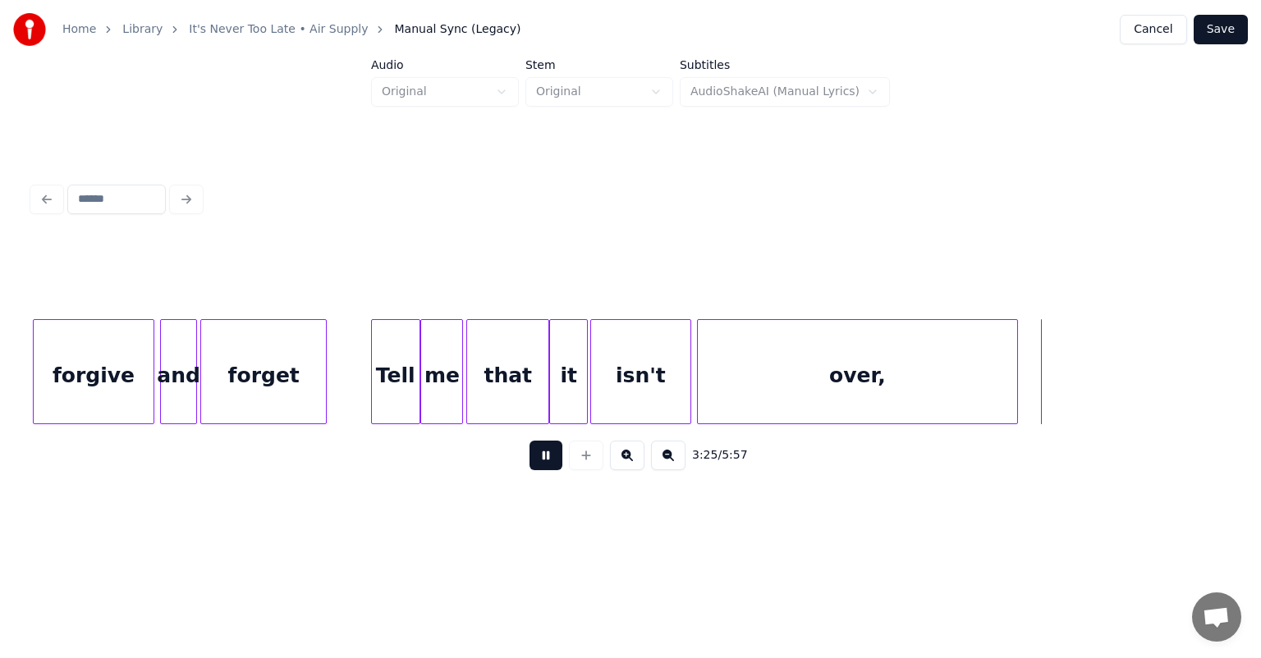
click at [547, 465] on button at bounding box center [545, 456] width 33 height 30
click at [543, 457] on button at bounding box center [545, 456] width 33 height 30
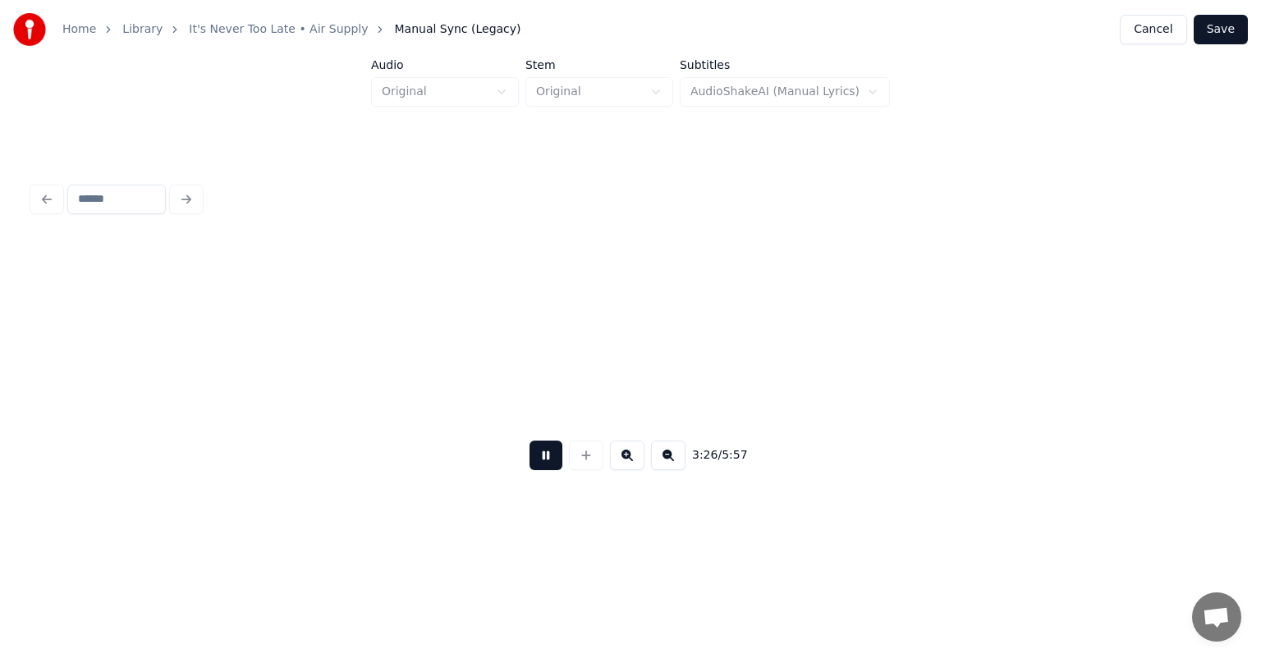
scroll to position [0, 33899]
click at [543, 457] on button at bounding box center [545, 456] width 33 height 30
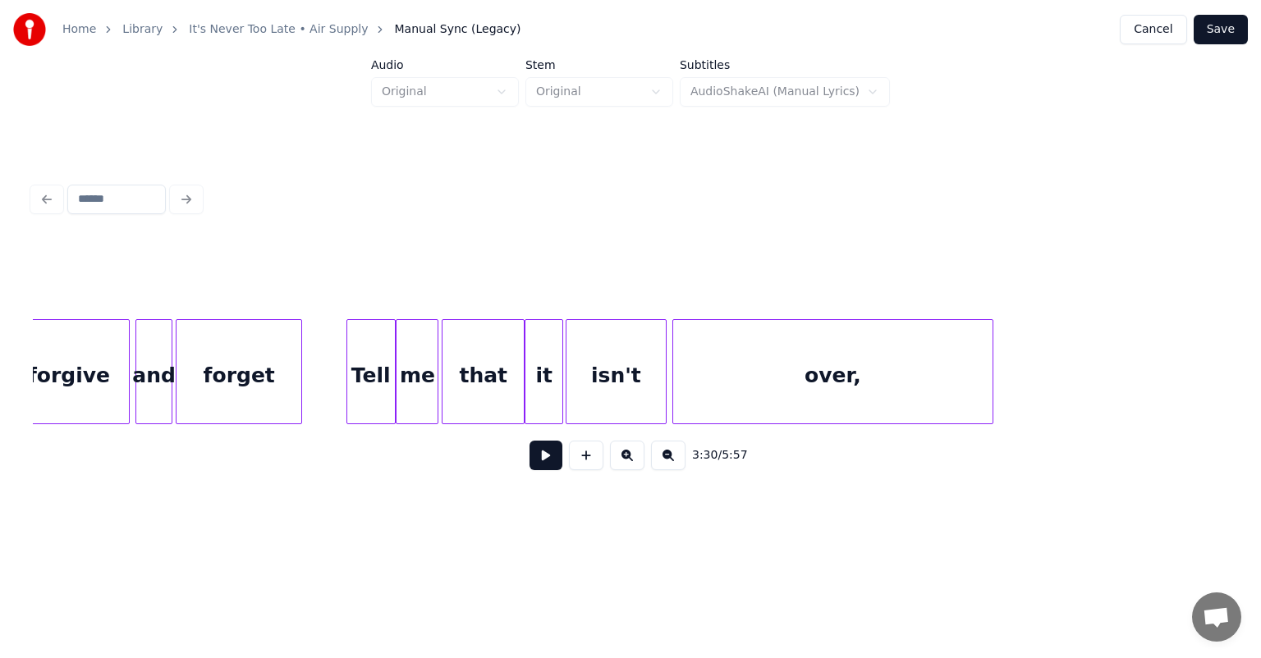
scroll to position [0, 32717]
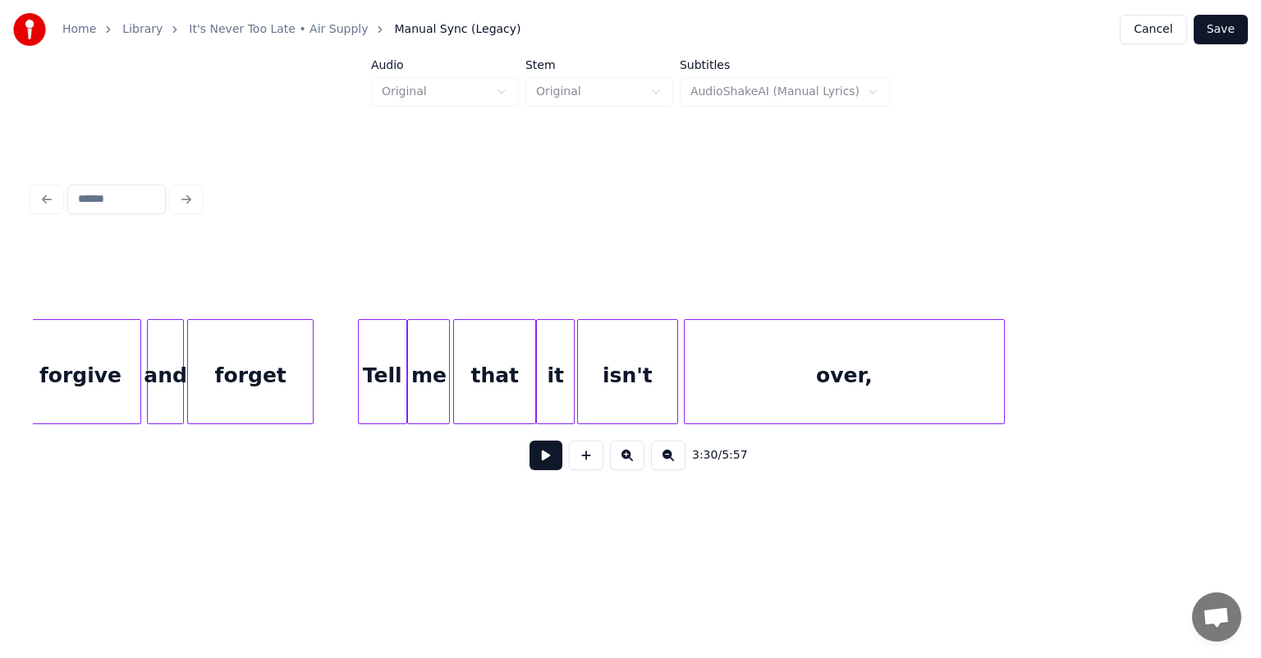
click at [395, 345] on div "Tell" at bounding box center [383, 376] width 48 height 112
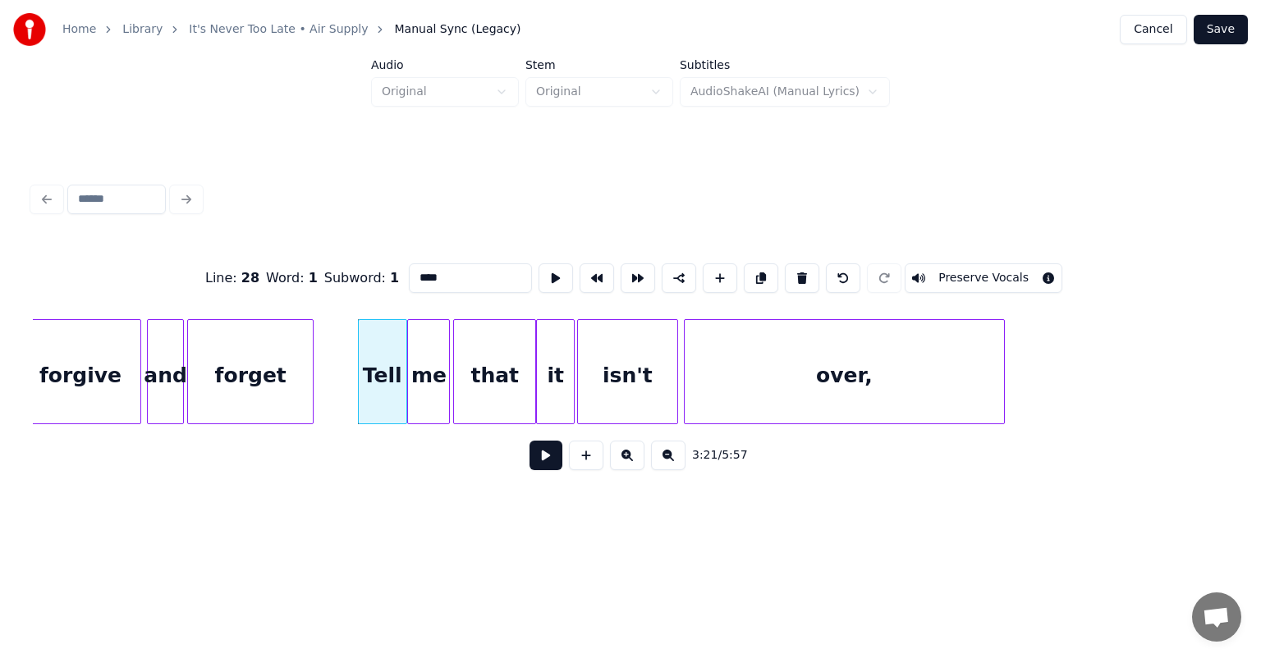
click at [431, 361] on div "me" at bounding box center [428, 376] width 41 height 112
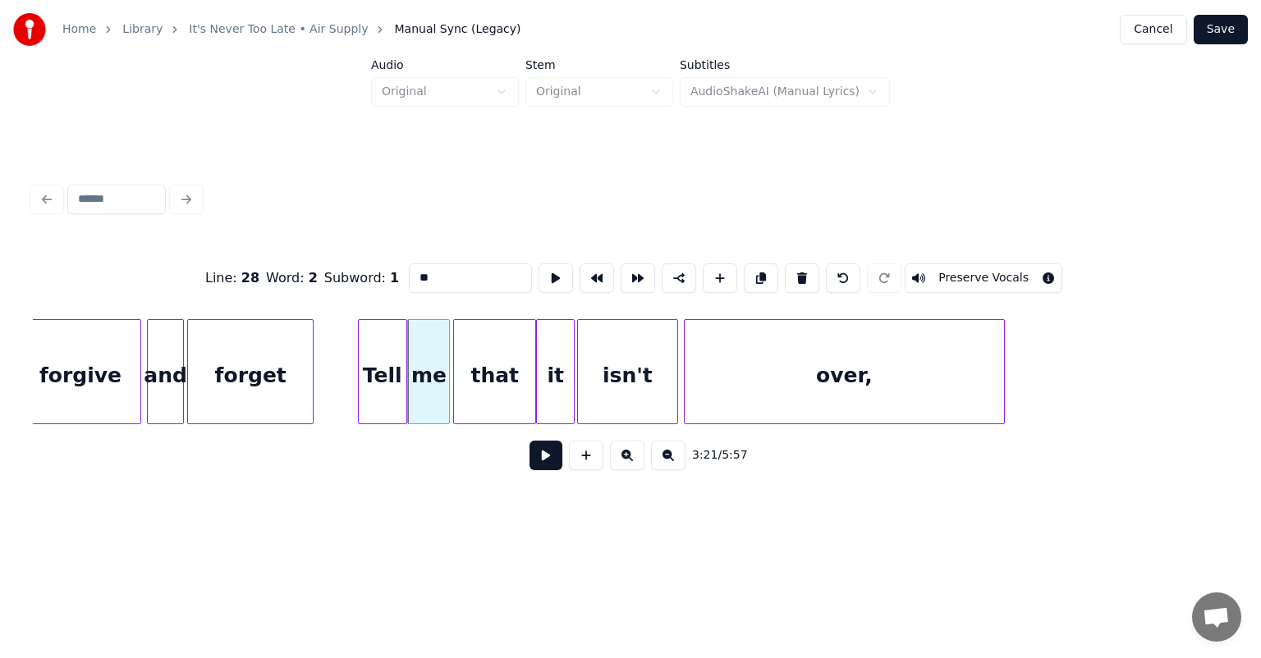
click at [384, 360] on div "Tell" at bounding box center [383, 376] width 48 height 112
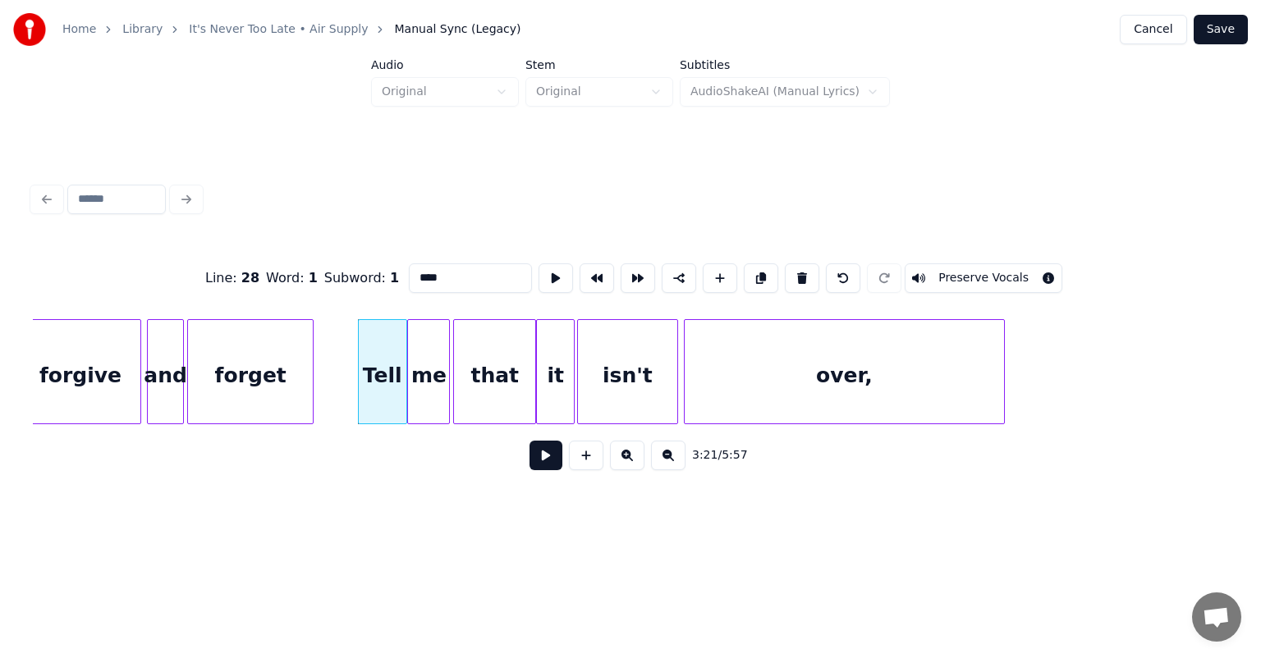
click at [423, 360] on div "me" at bounding box center [428, 376] width 41 height 112
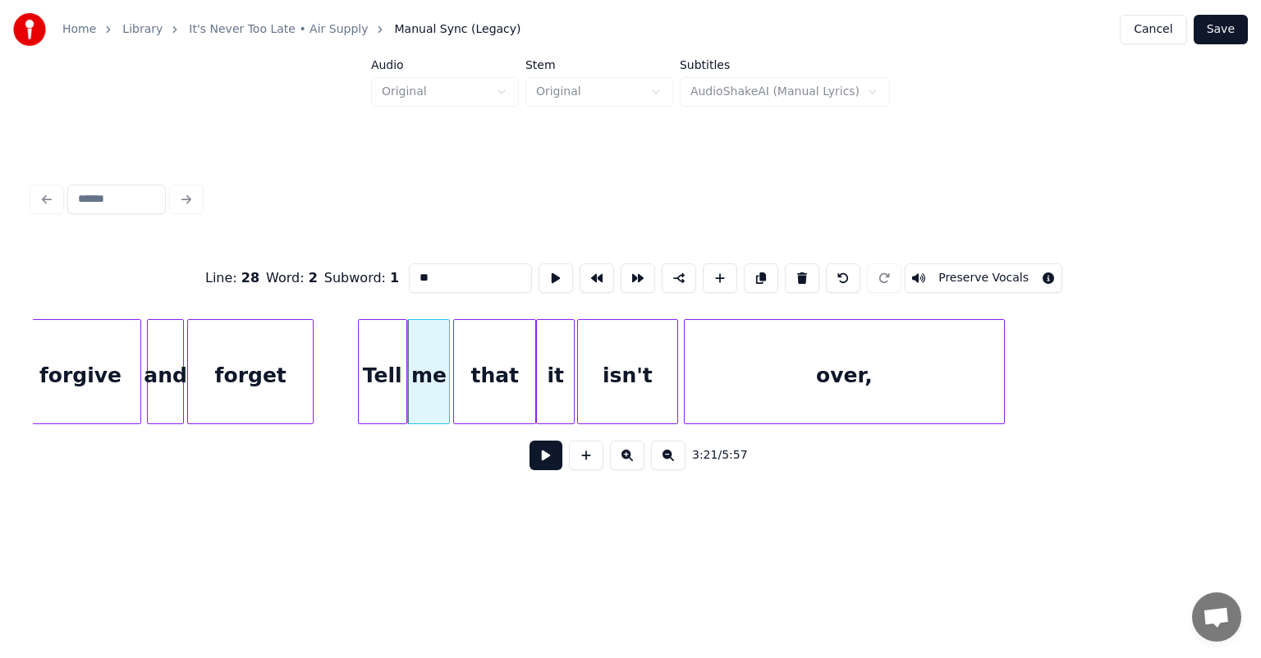
click at [378, 364] on div "Tell" at bounding box center [383, 376] width 48 height 112
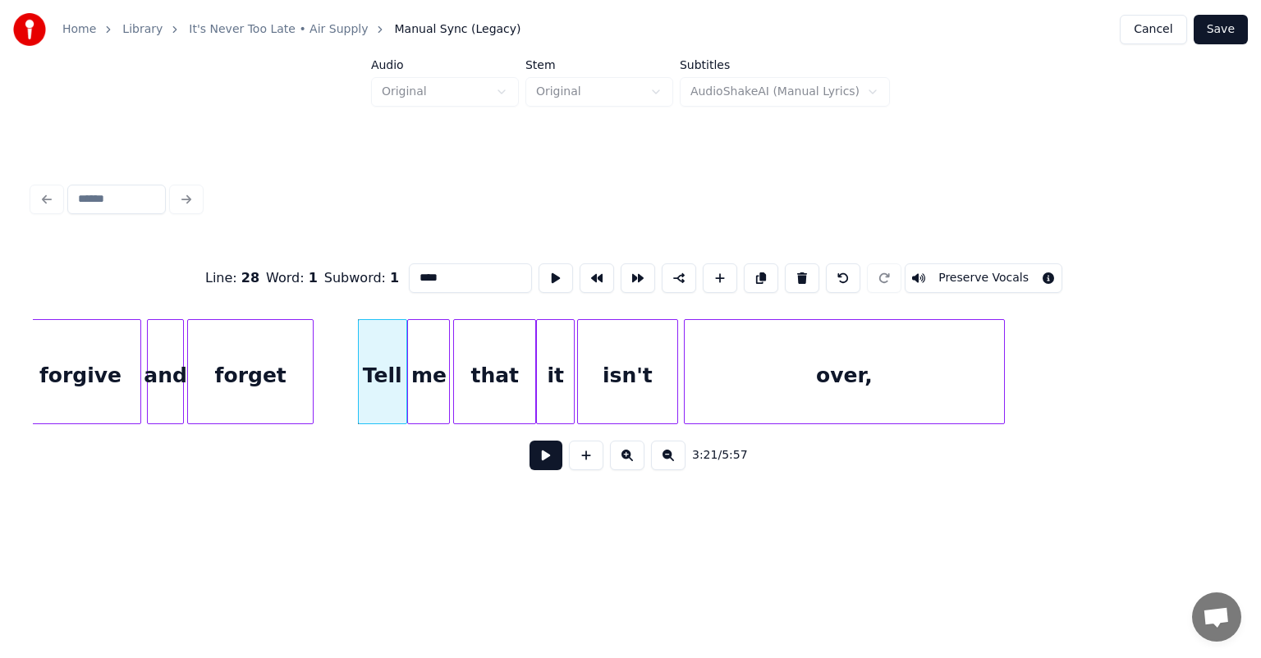
click at [425, 349] on div "me" at bounding box center [428, 376] width 41 height 112
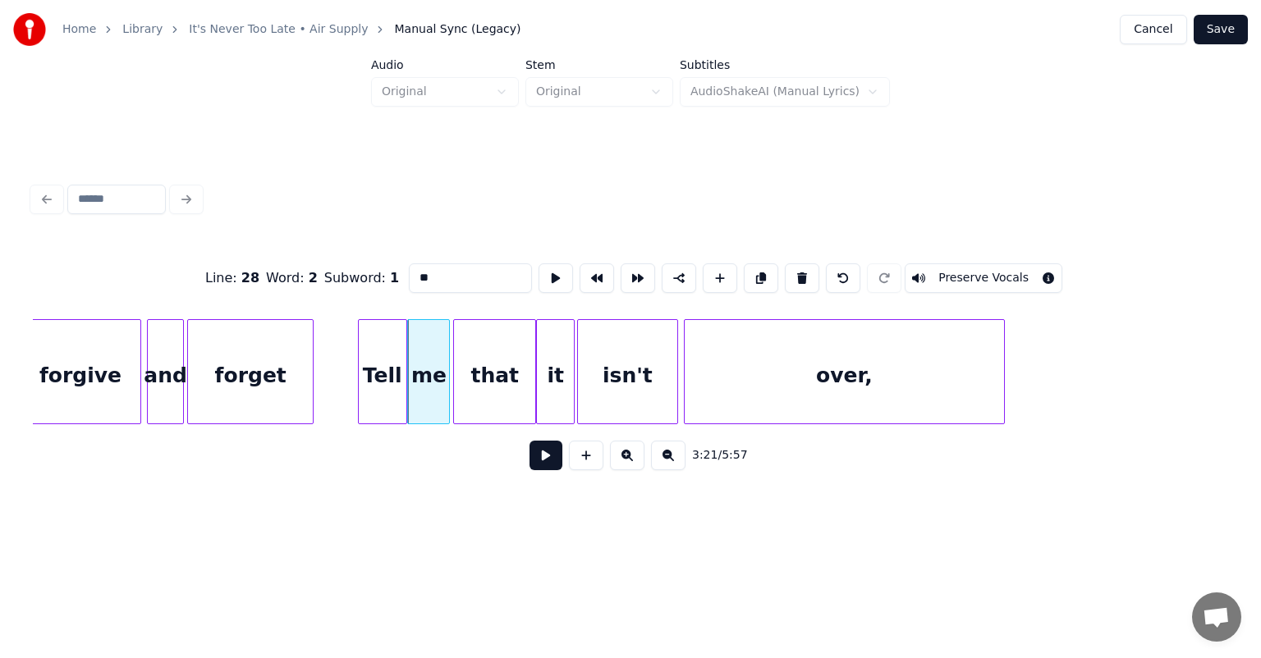
click at [381, 350] on div "Tell" at bounding box center [383, 376] width 48 height 112
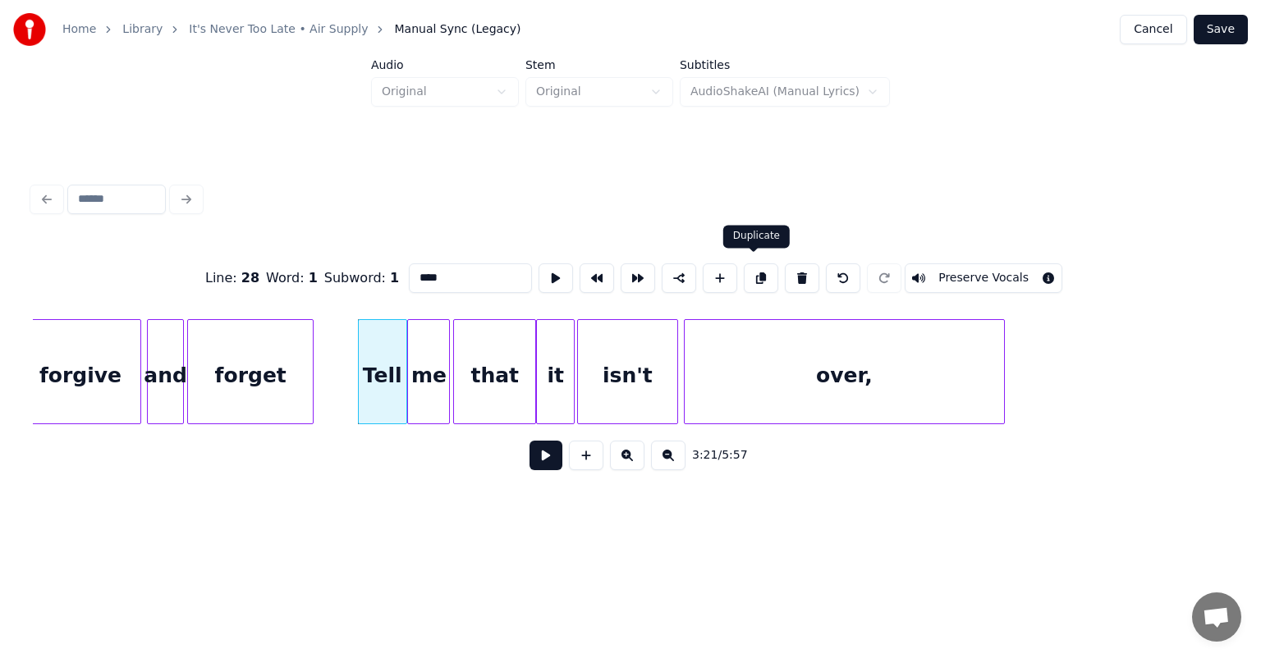
click at [757, 276] on button at bounding box center [761, 278] width 34 height 30
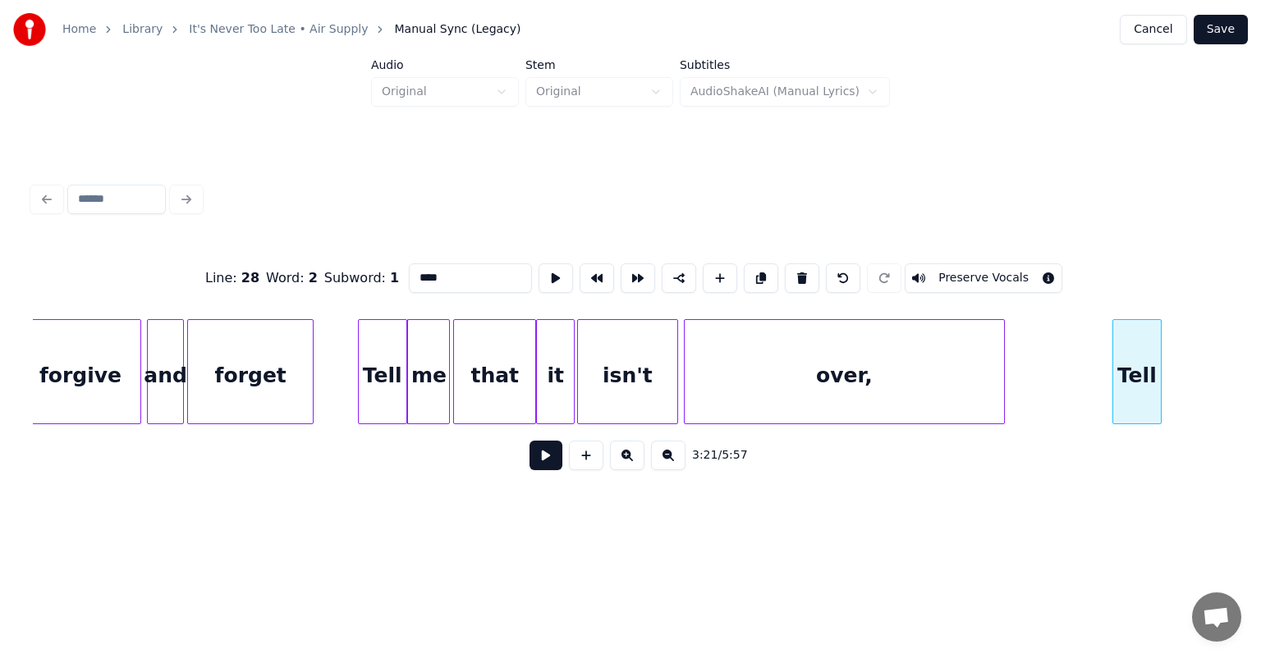
click at [1133, 295] on div "Line : 28 Word : 2 Subword : 1 **** Preserve Vocals 3:21 / 5:57" at bounding box center [630, 362] width 1195 height 250
click at [429, 382] on div "me" at bounding box center [428, 376] width 41 height 112
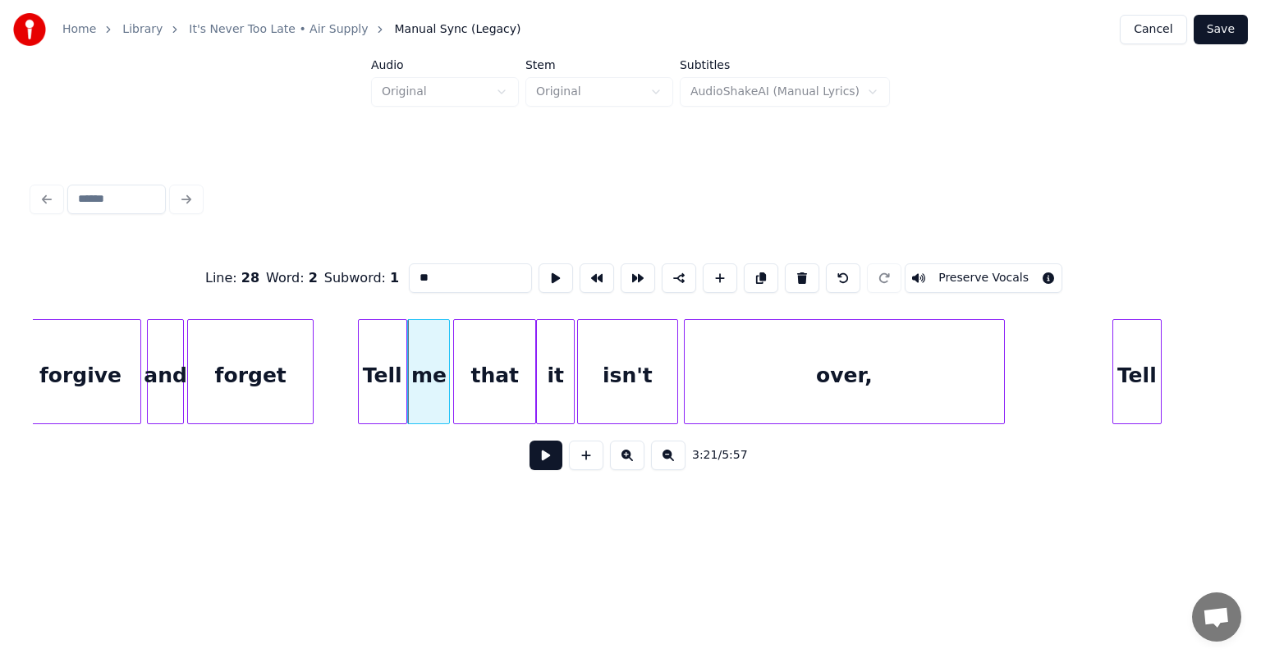
click at [754, 272] on button at bounding box center [761, 278] width 34 height 30
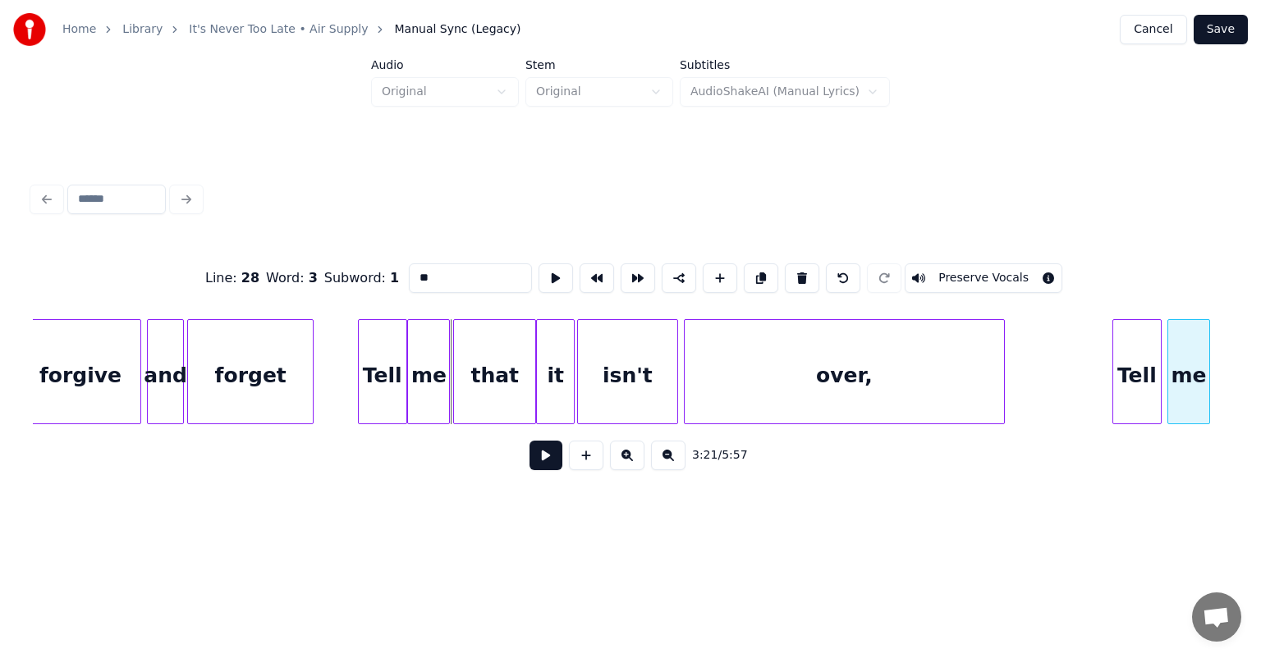
click at [1188, 305] on div "Line : 28 Word : 3 Subword : 1 ** Preserve Vocals 3:21 / 5:57" at bounding box center [630, 362] width 1195 height 250
click at [509, 381] on div "that" at bounding box center [494, 376] width 81 height 112
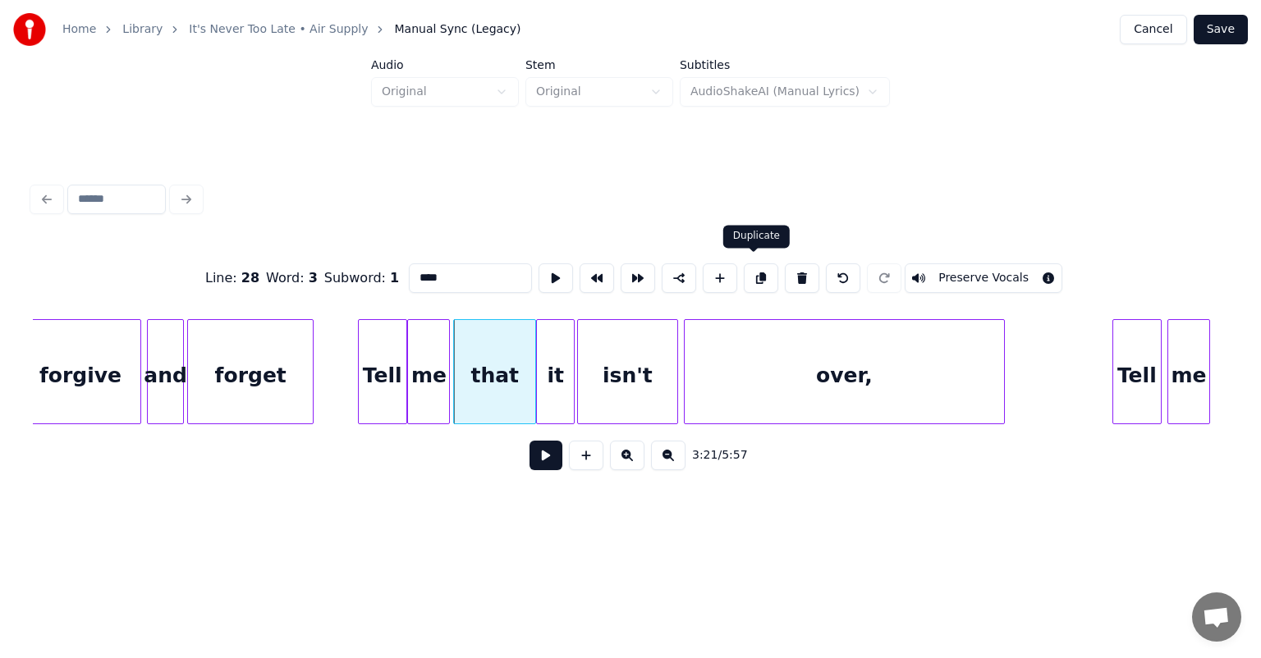
click at [751, 277] on button at bounding box center [761, 278] width 34 height 30
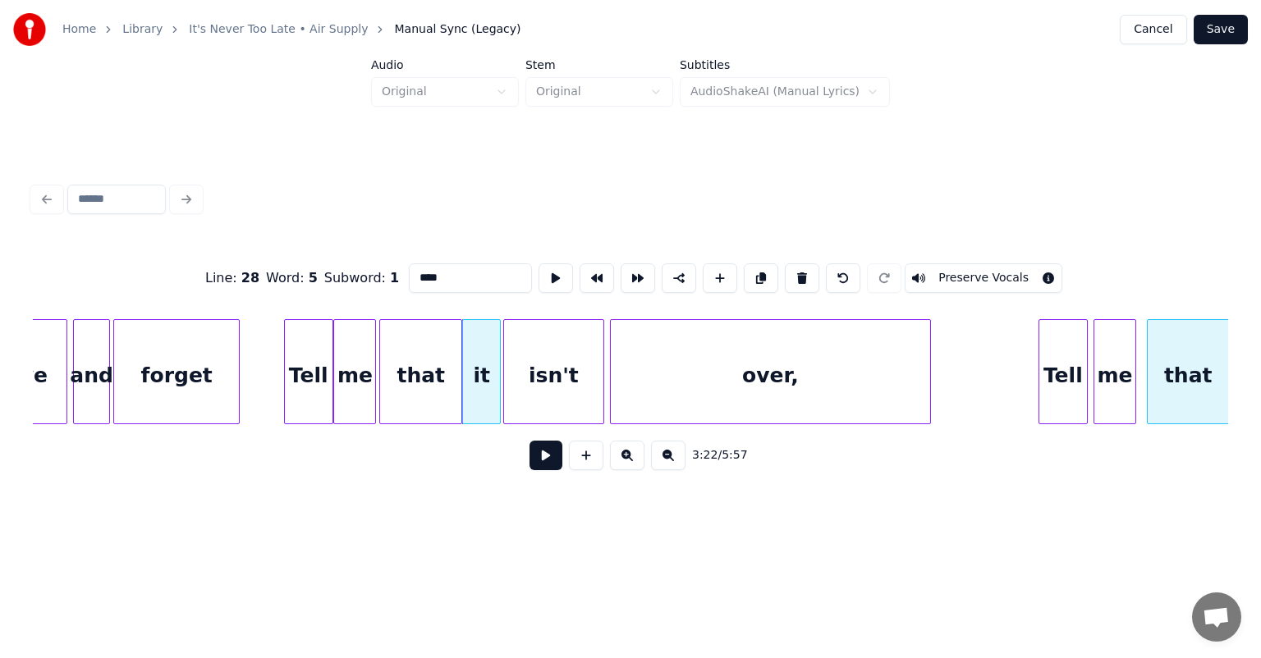
scroll to position [0, 32792]
click at [1238, 300] on div "Home Library It's Never Too Late • Air Supply Manual Sync (Legacy) Cancel Save …" at bounding box center [630, 264] width 1261 height 528
click at [479, 358] on div "it" at bounding box center [480, 376] width 37 height 112
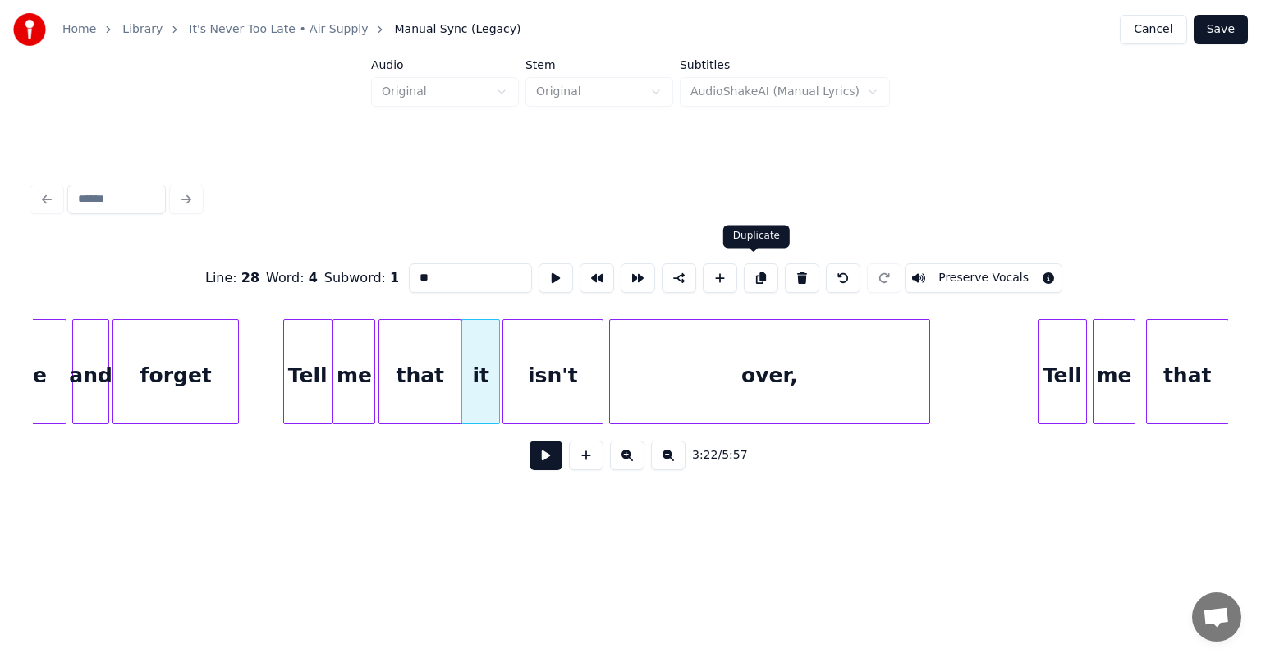
click at [751, 267] on button at bounding box center [761, 278] width 34 height 30
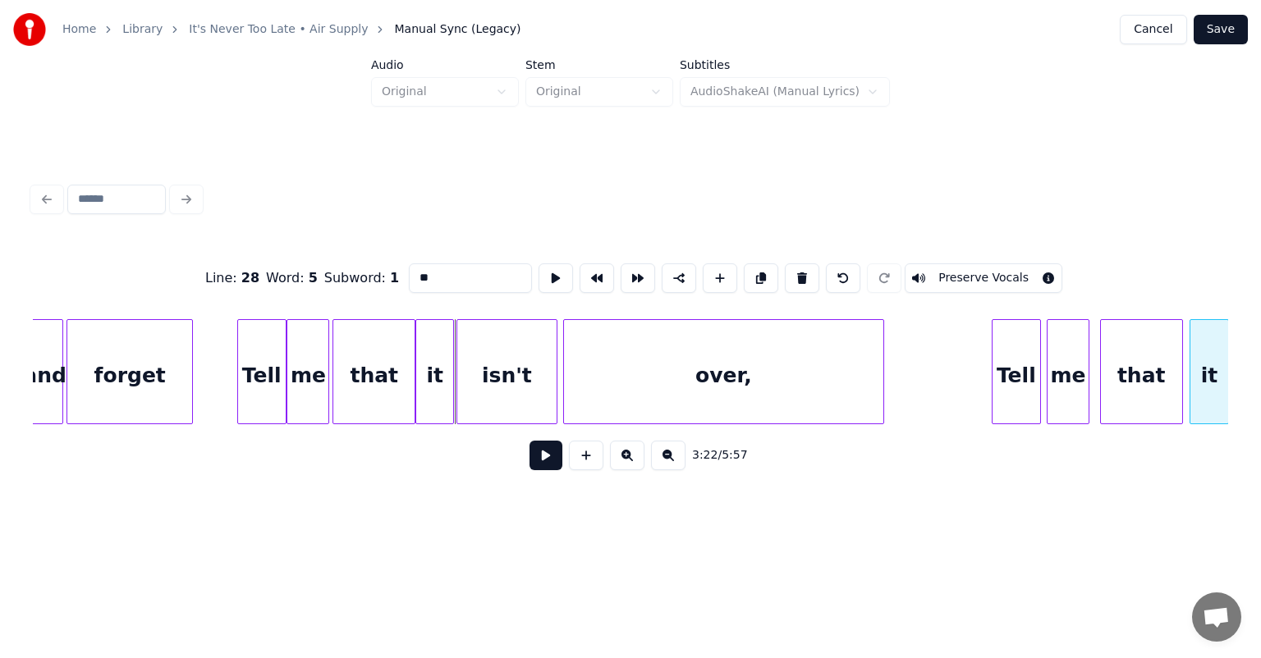
scroll to position [0, 32840]
click at [1257, 240] on div "Home Library It's Never Too Late • Air Supply Manual Sync (Legacy) Cancel Save …" at bounding box center [630, 264] width 1261 height 528
click at [523, 368] on div "isn't" at bounding box center [504, 376] width 99 height 112
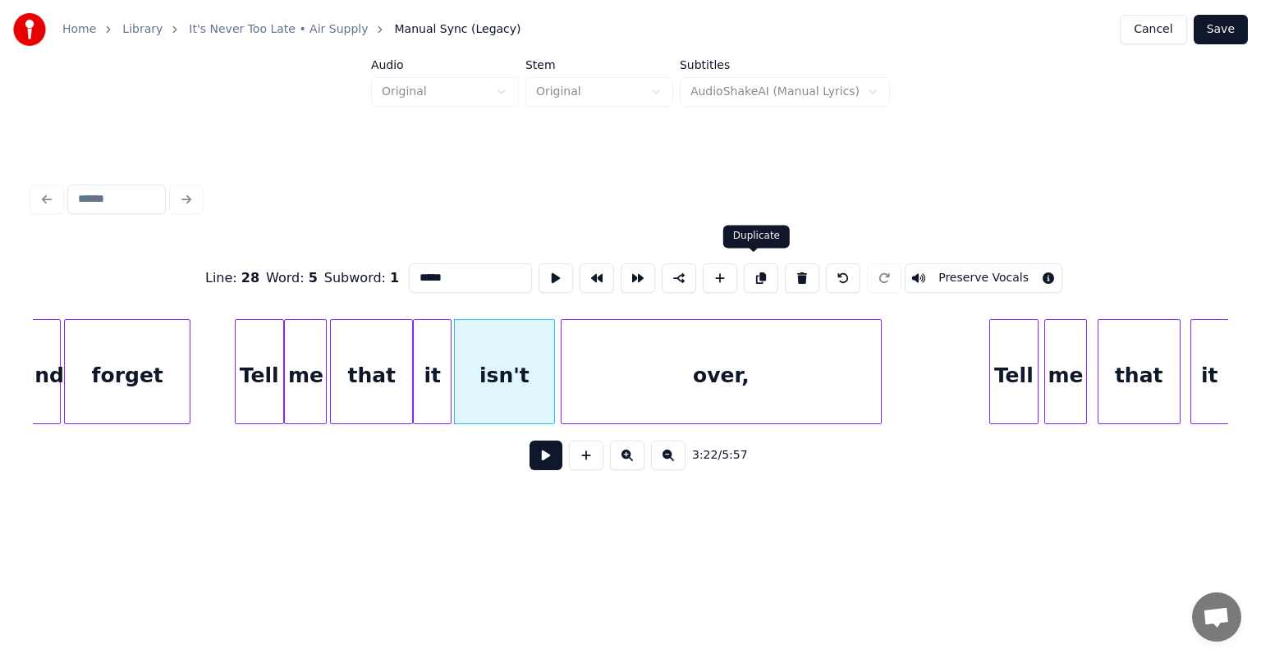
click at [766, 266] on button at bounding box center [761, 278] width 34 height 30
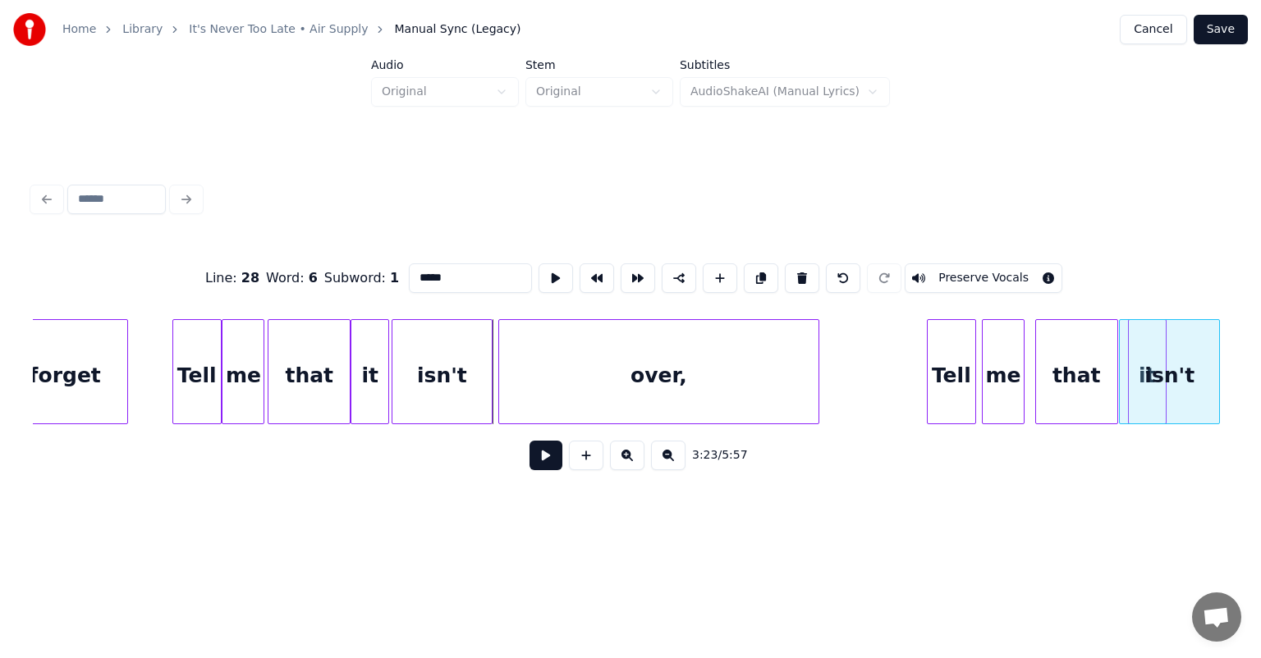
scroll to position [0, 32909]
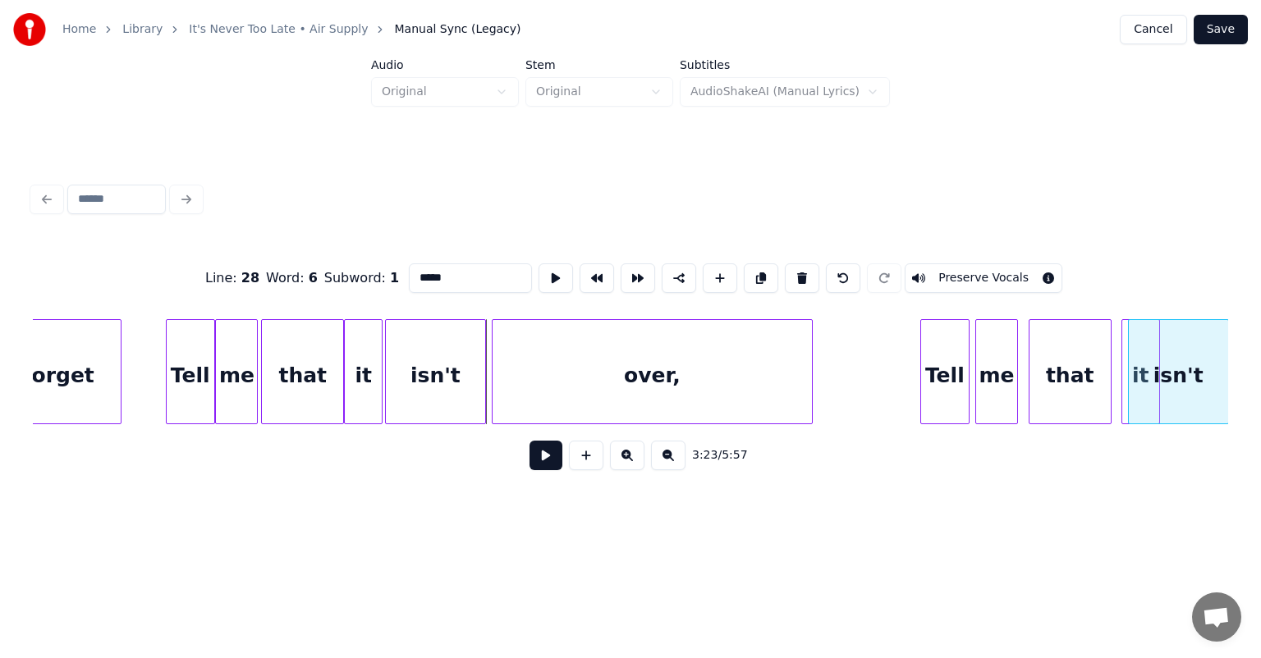
click at [1260, 282] on div "Home Library It's Never Too Late • Air Supply Manual Sync (Legacy) Cancel Save …" at bounding box center [630, 264] width 1261 height 528
click at [690, 351] on div "over," at bounding box center [651, 376] width 318 height 112
type input "*****"
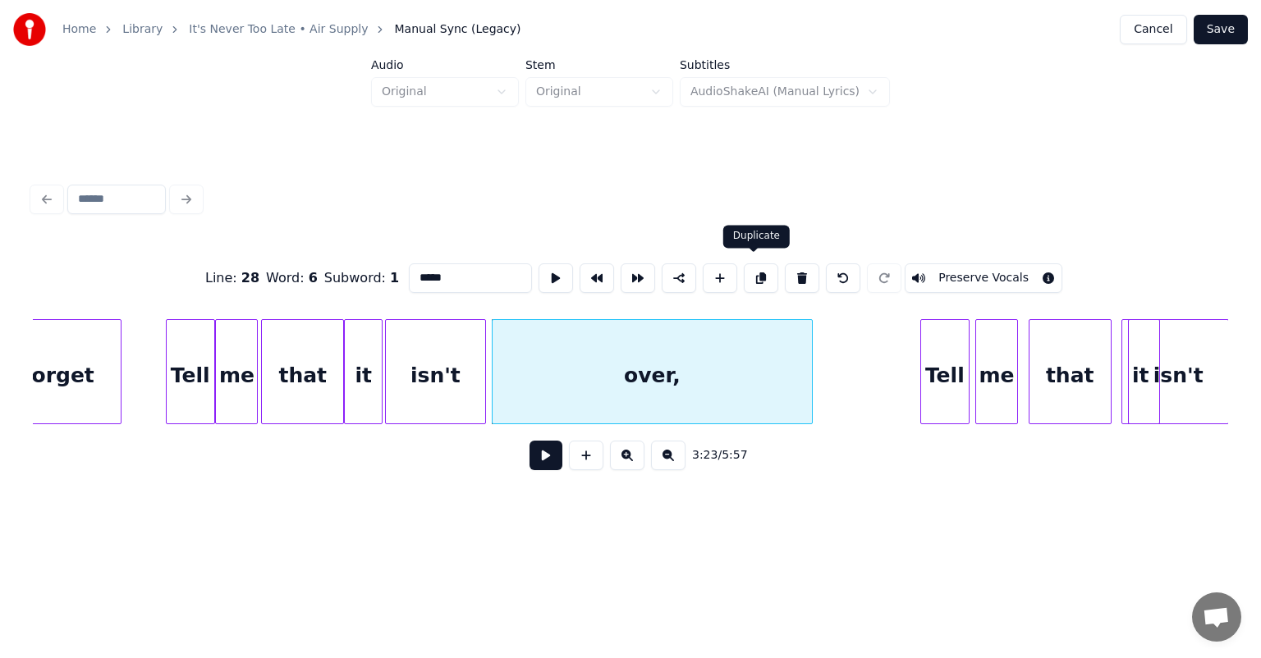
click at [755, 264] on button at bounding box center [761, 278] width 34 height 30
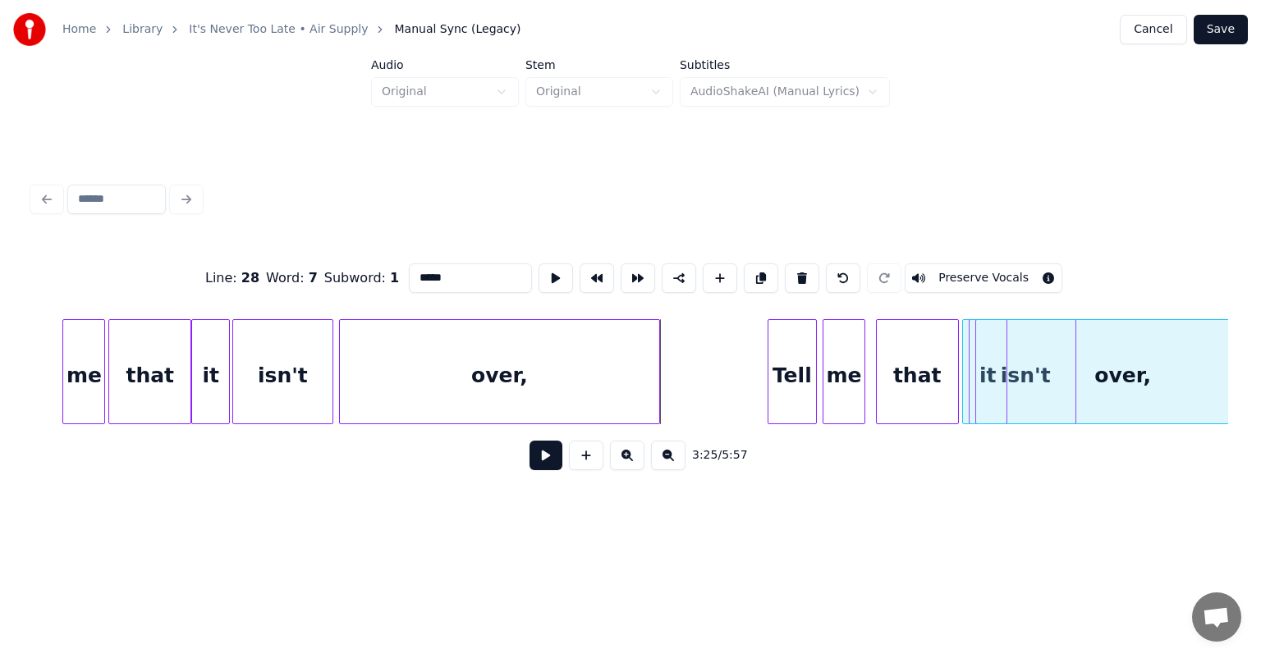
scroll to position [0, 33116]
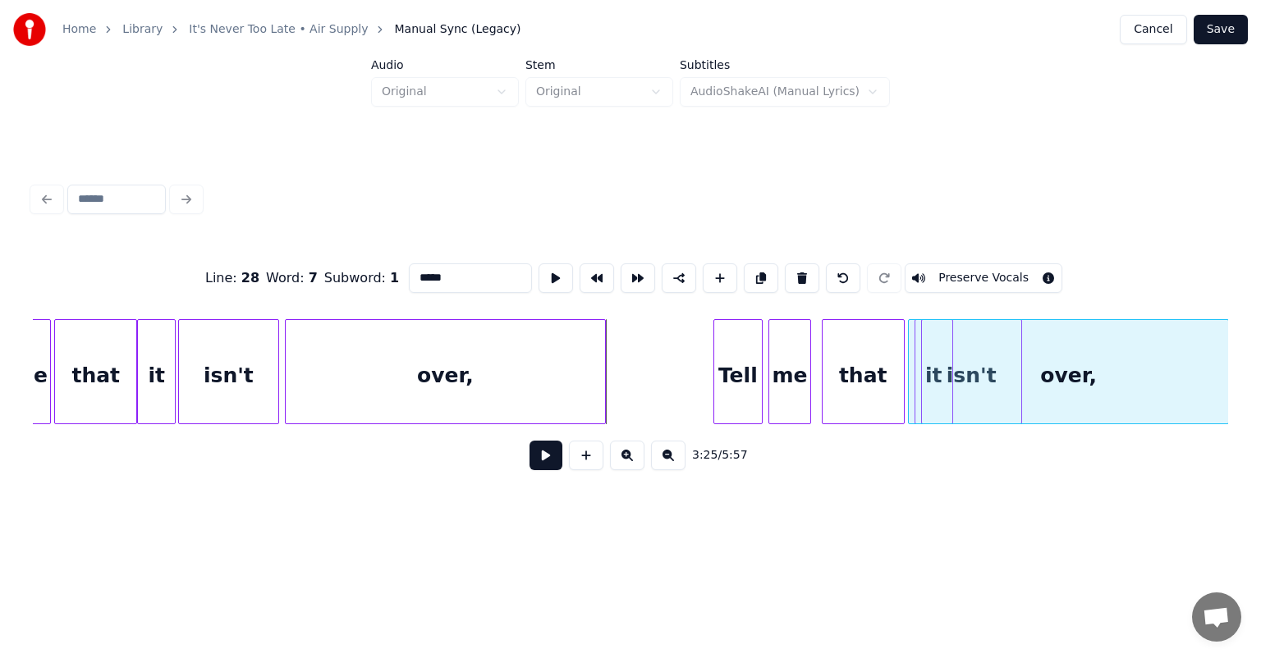
click at [1260, 357] on div "Home Library It's Never Too Late • Air Supply Manual Sync (Legacy) Cancel Save …" at bounding box center [630, 264] width 1261 height 528
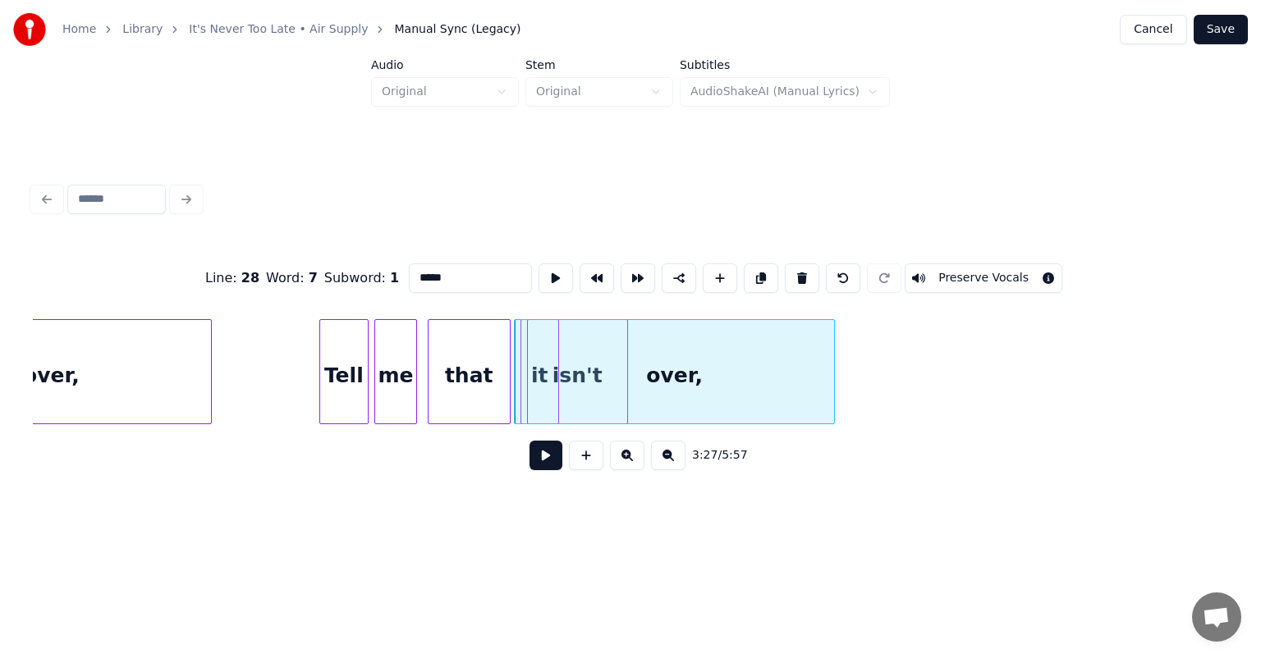
scroll to position [0, 33510]
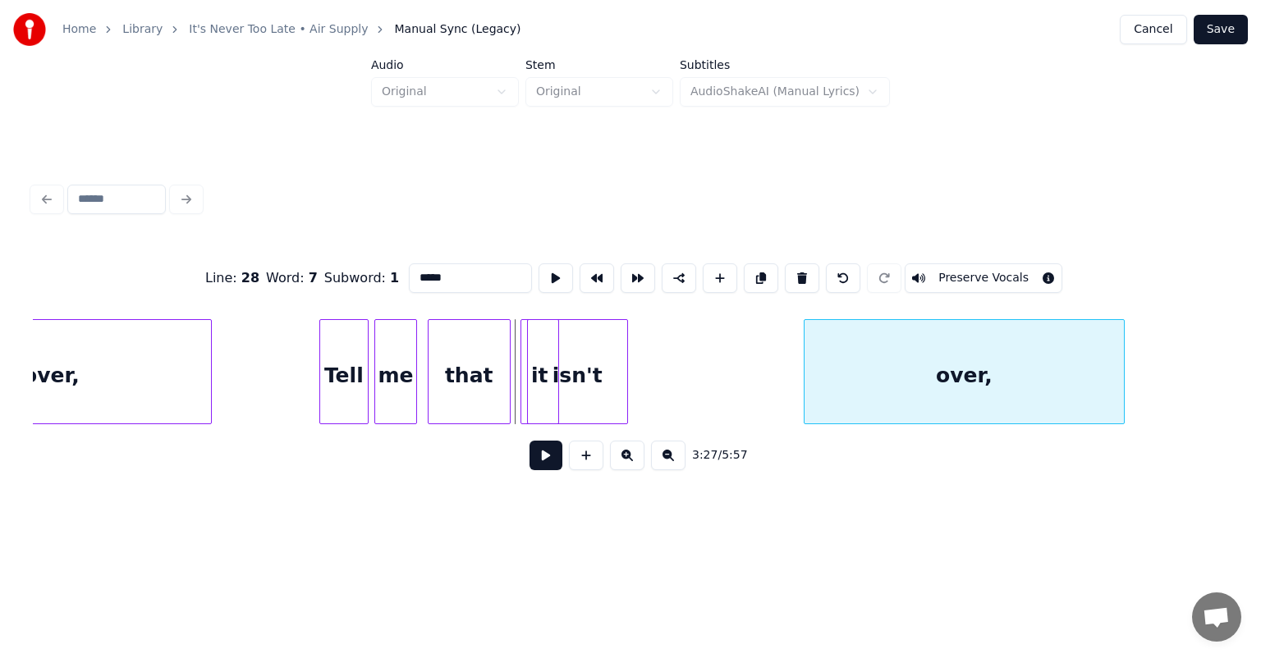
click at [1043, 389] on div "over," at bounding box center [963, 376] width 318 height 112
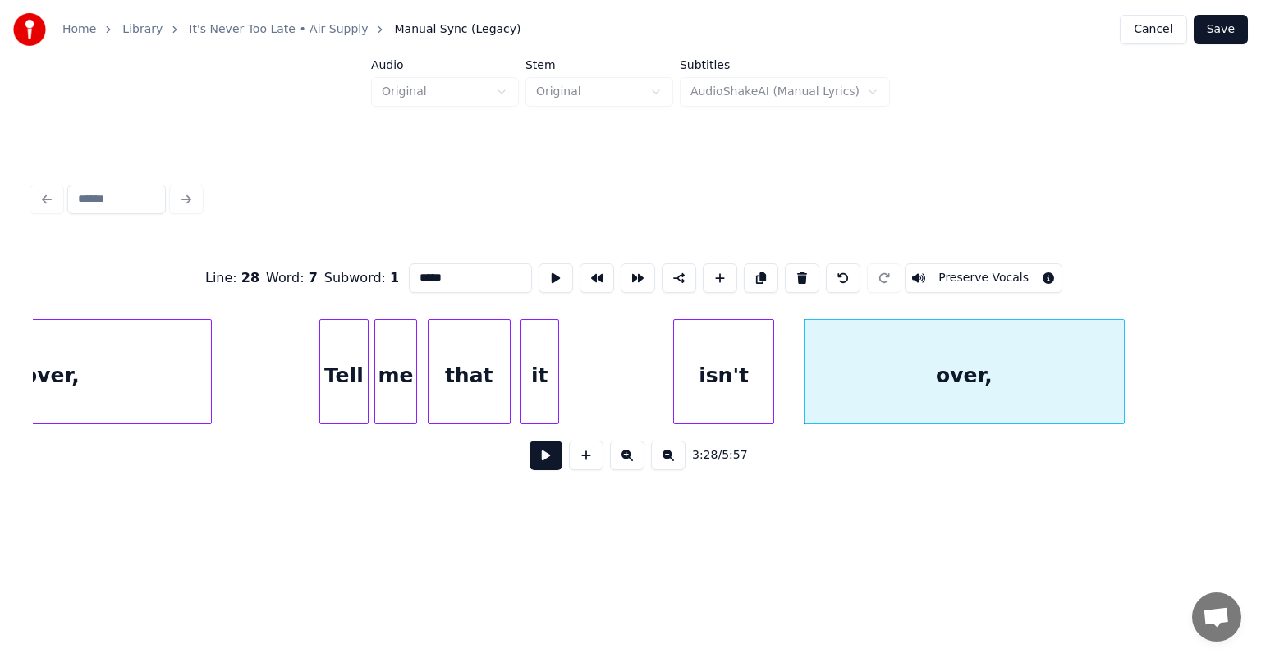
click at [745, 344] on div "isn't" at bounding box center [723, 376] width 99 height 112
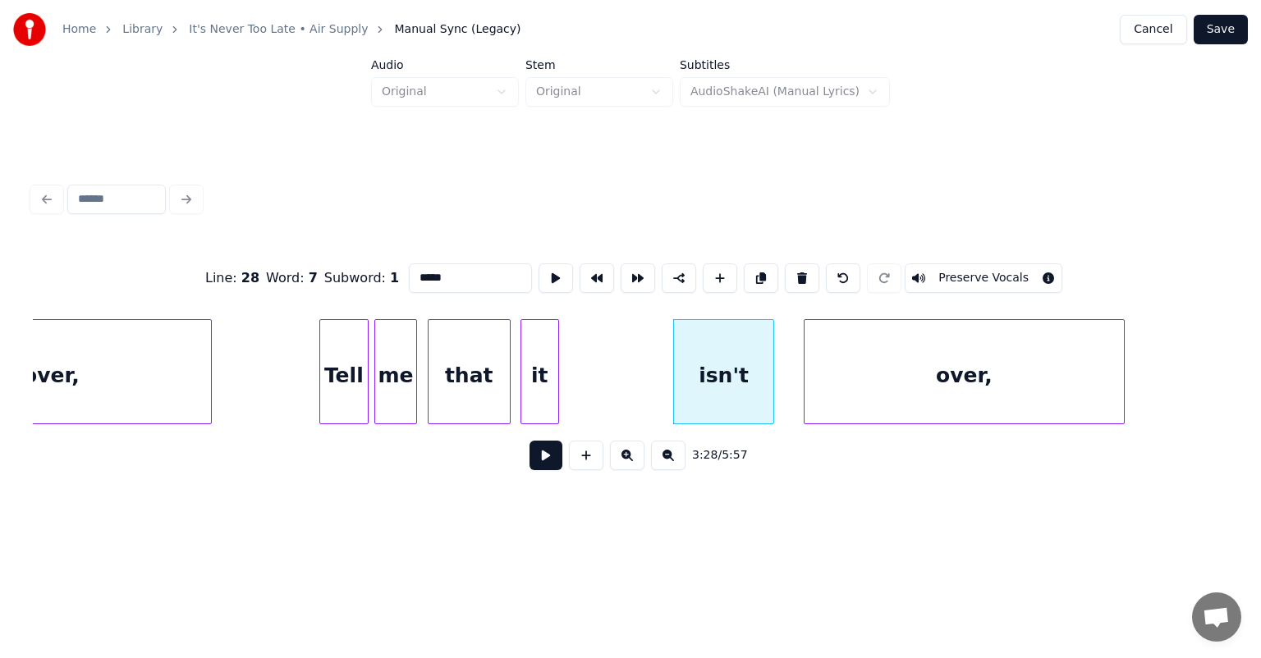
click at [151, 328] on div "over," at bounding box center [51, 376] width 318 height 112
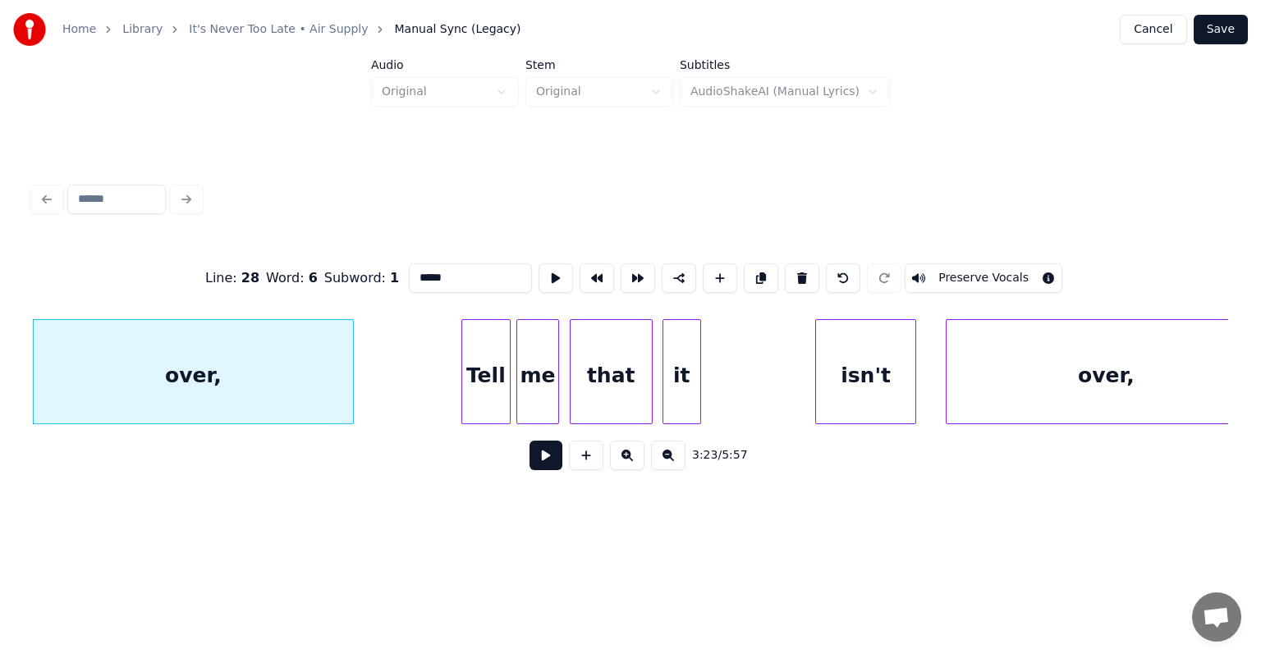
click at [542, 466] on button at bounding box center [545, 456] width 33 height 30
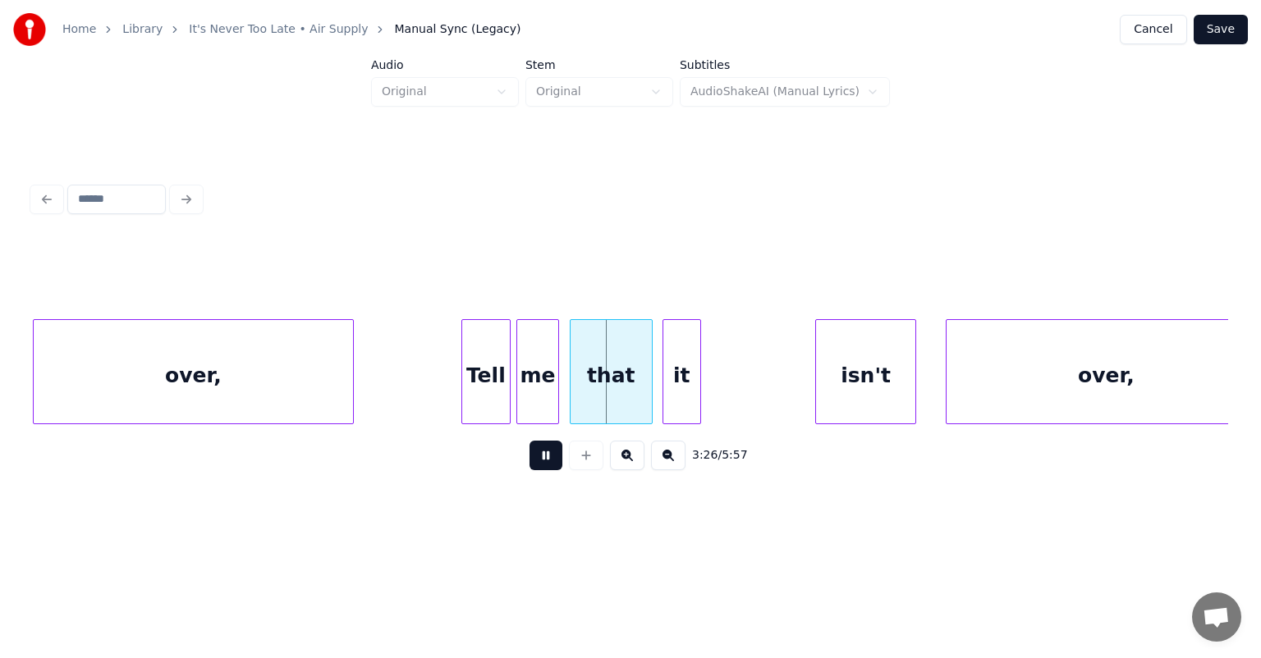
click at [542, 466] on button at bounding box center [545, 456] width 33 height 30
click at [779, 354] on div "it" at bounding box center [780, 376] width 37 height 112
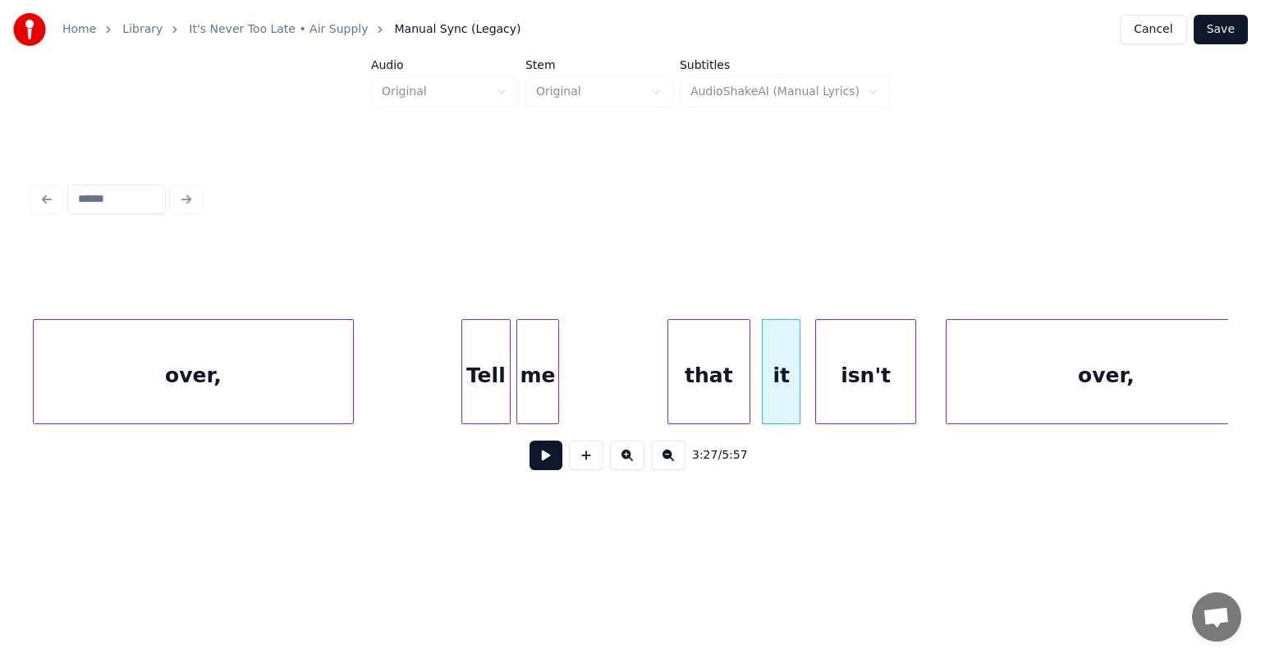
click at [738, 347] on div "that" at bounding box center [708, 376] width 81 height 112
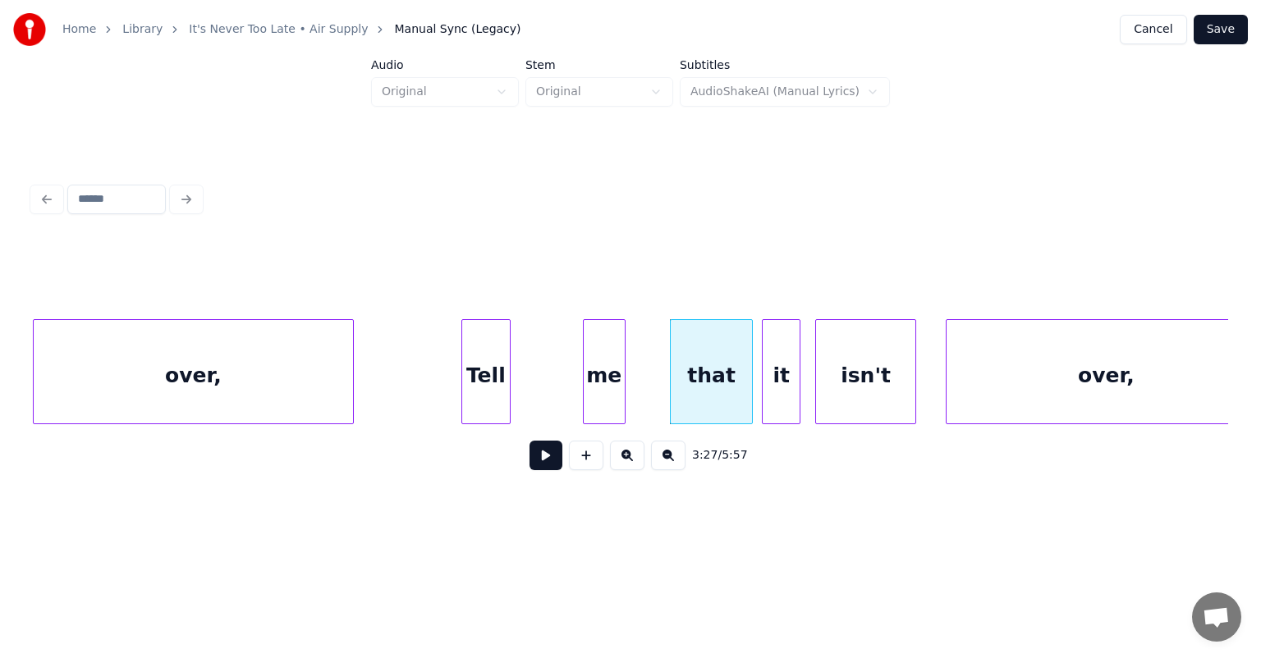
click at [608, 338] on div "me" at bounding box center [604, 376] width 41 height 112
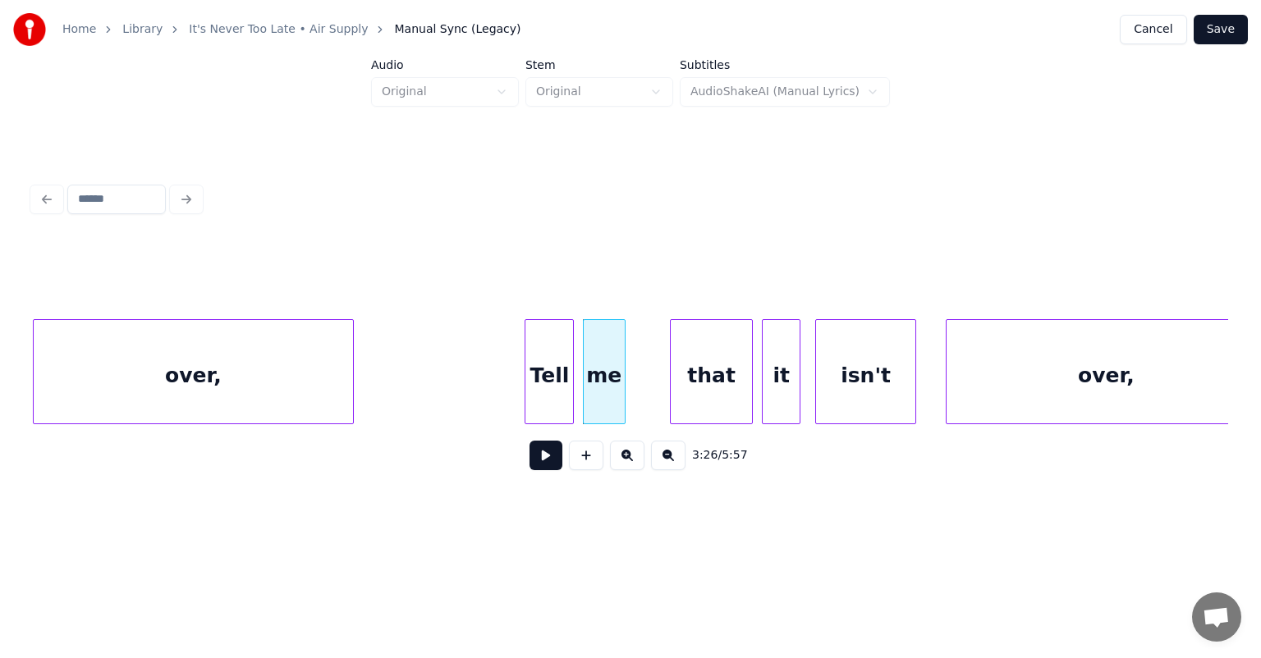
click at [550, 347] on div "Tell" at bounding box center [549, 376] width 48 height 112
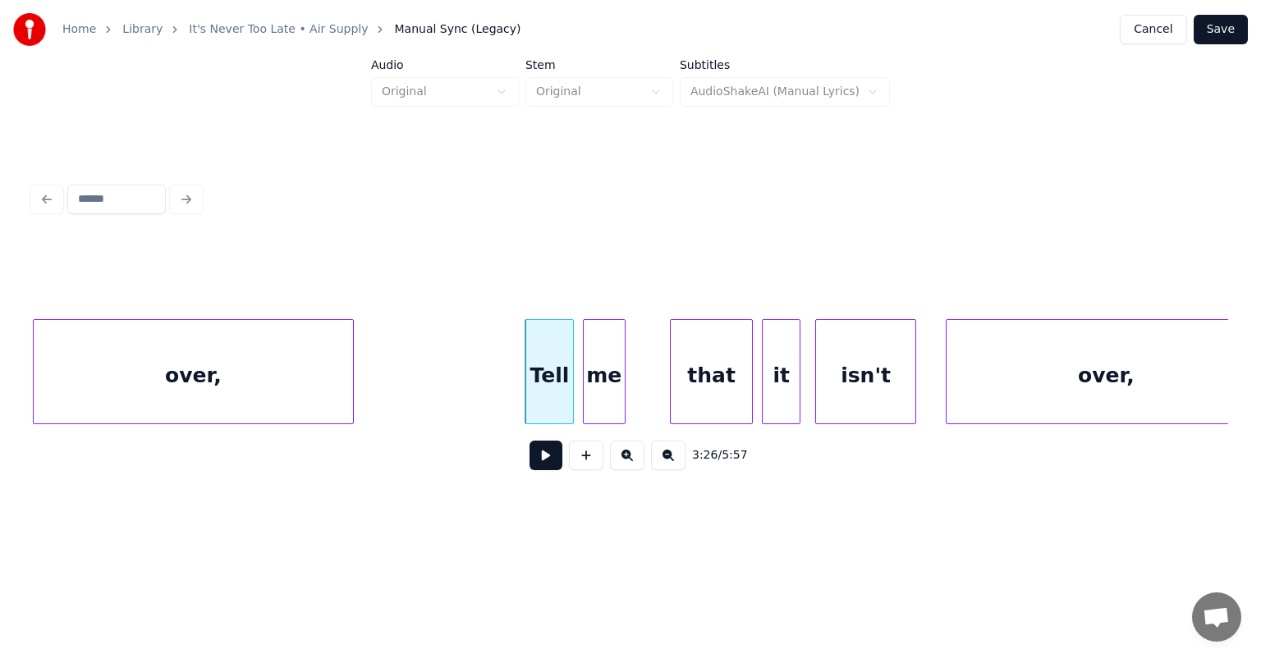
click at [545, 465] on button at bounding box center [545, 456] width 33 height 30
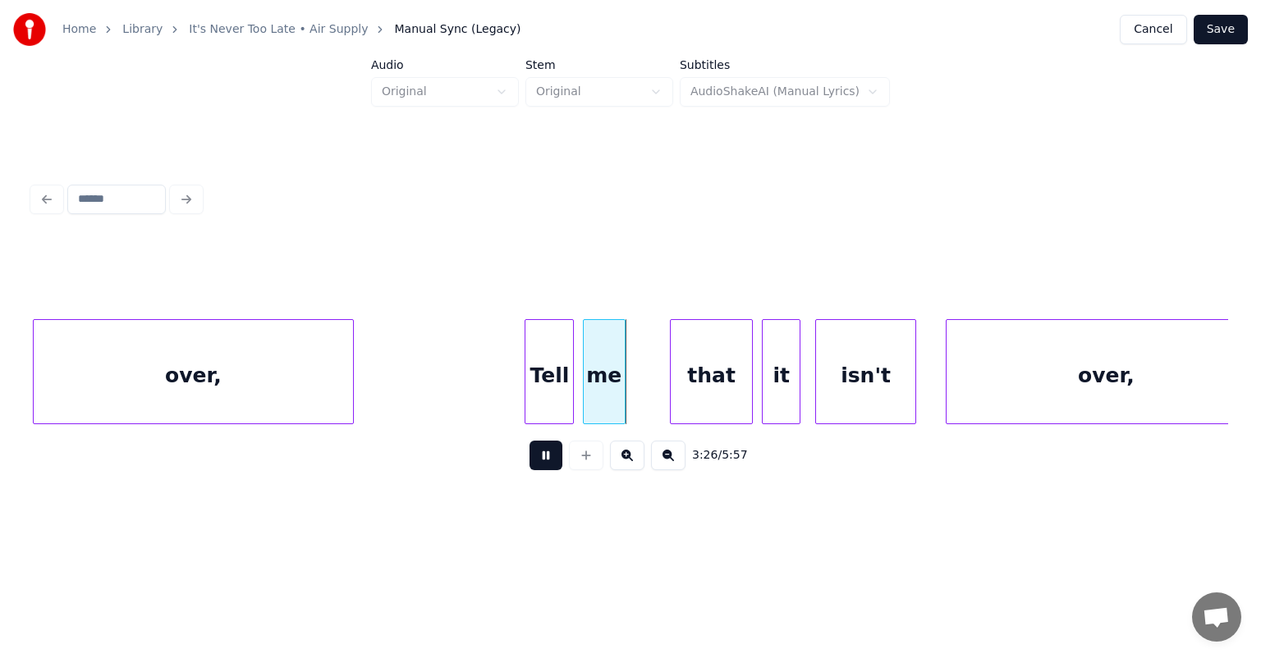
click at [545, 465] on button at bounding box center [545, 456] width 33 height 30
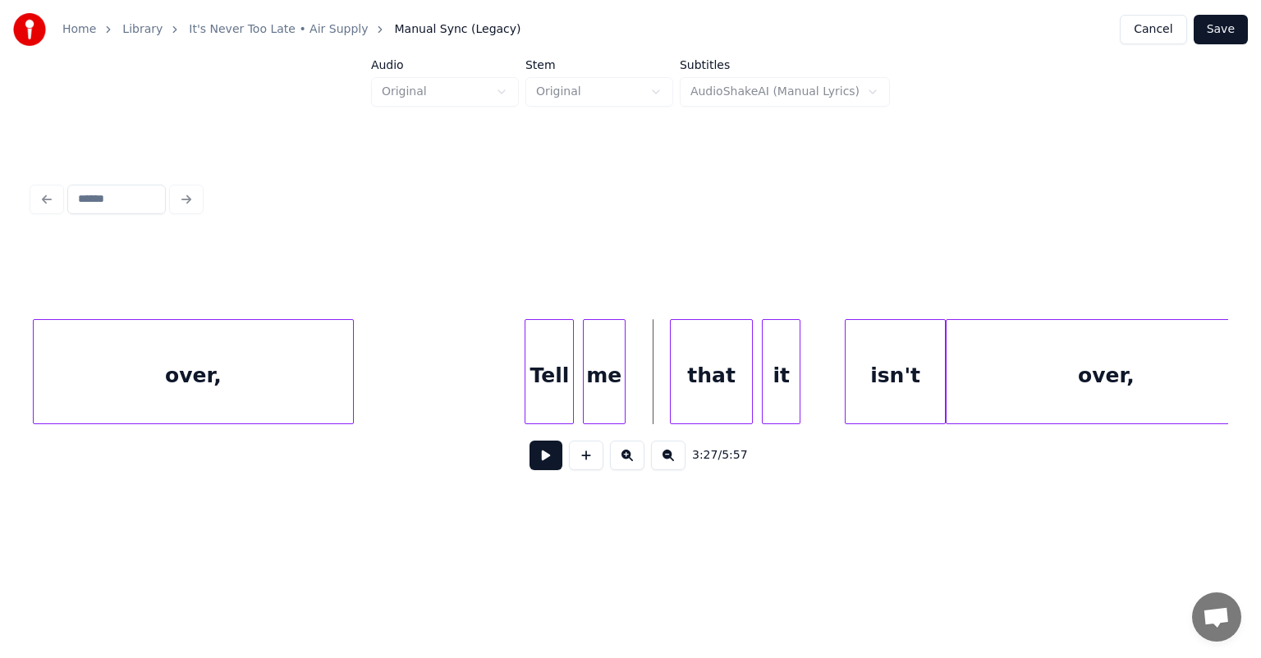
click at [902, 348] on div "isn't" at bounding box center [894, 376] width 99 height 112
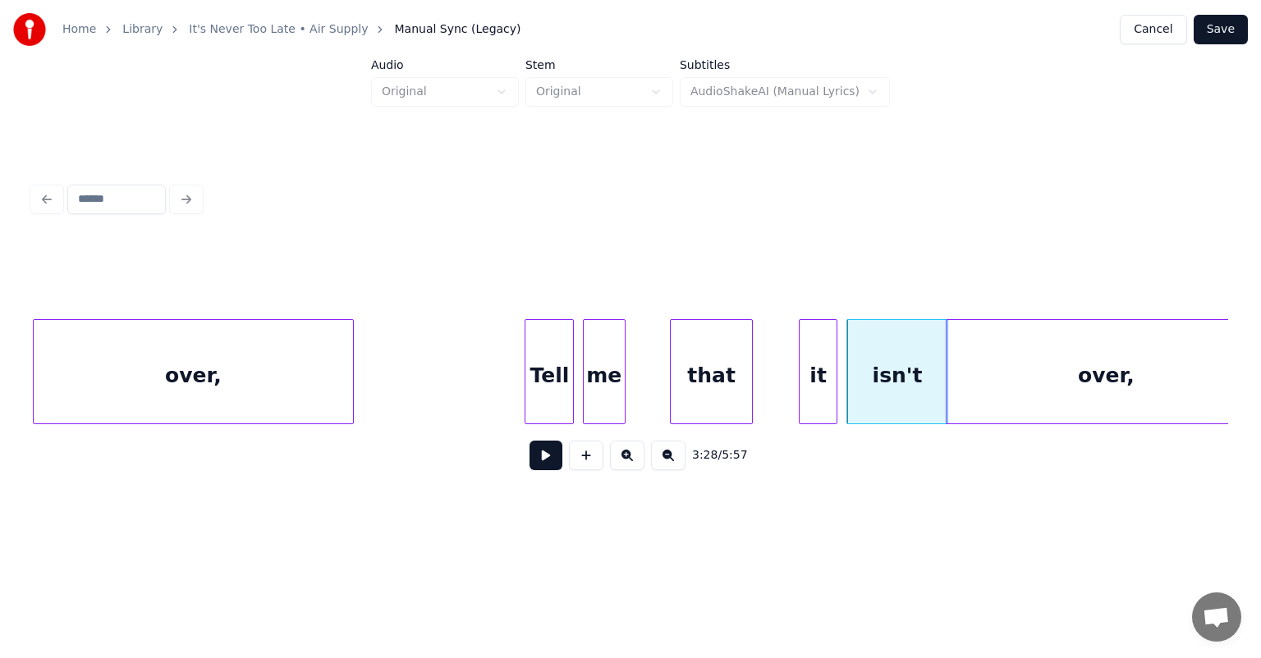
click at [804, 345] on div "it" at bounding box center [817, 376] width 37 height 112
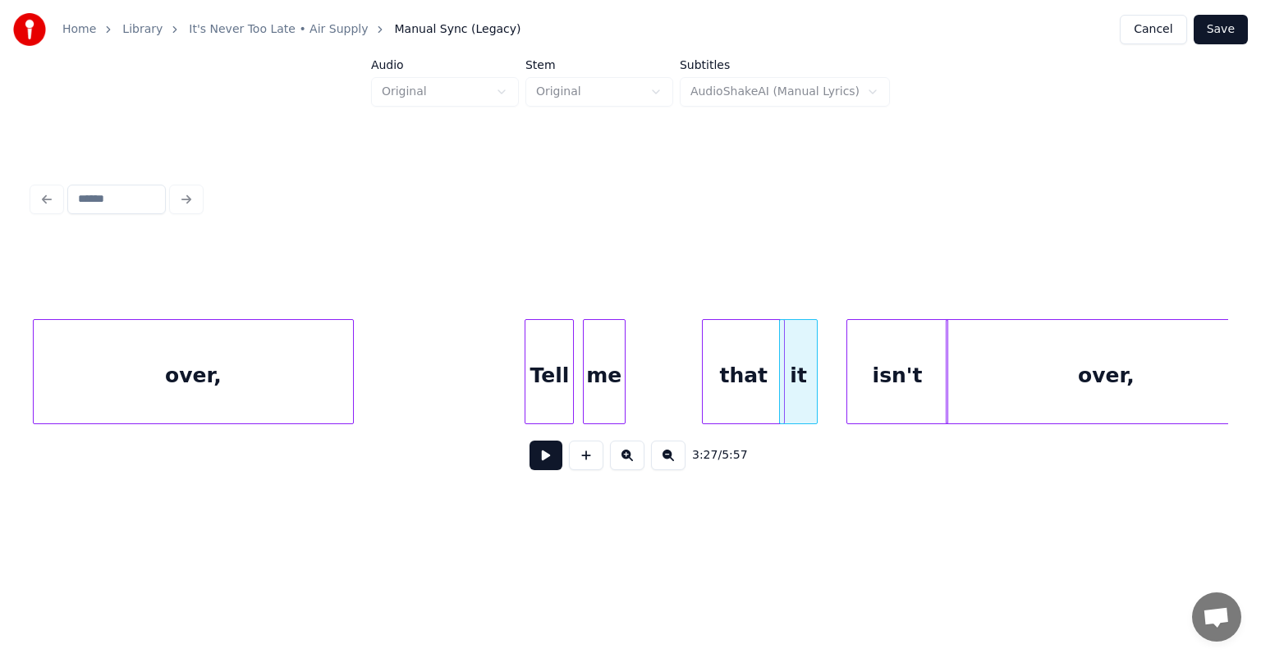
click at [756, 347] on div "that" at bounding box center [743, 376] width 81 height 112
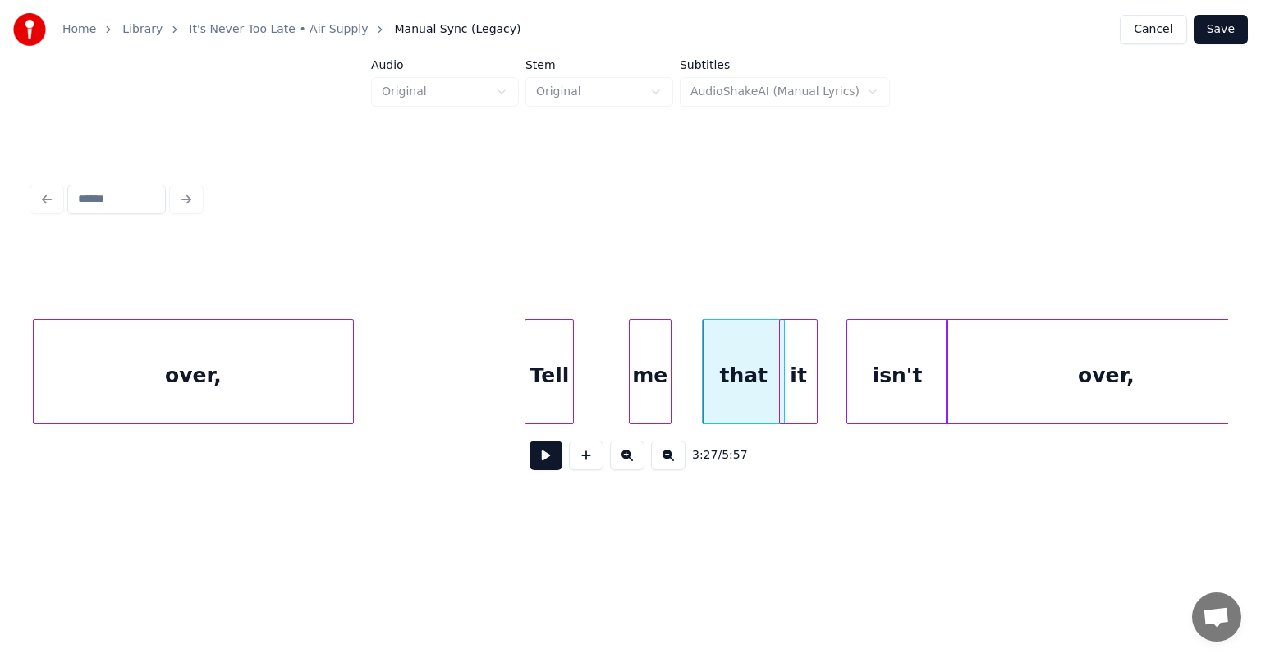
click at [648, 349] on div "me" at bounding box center [650, 376] width 41 height 112
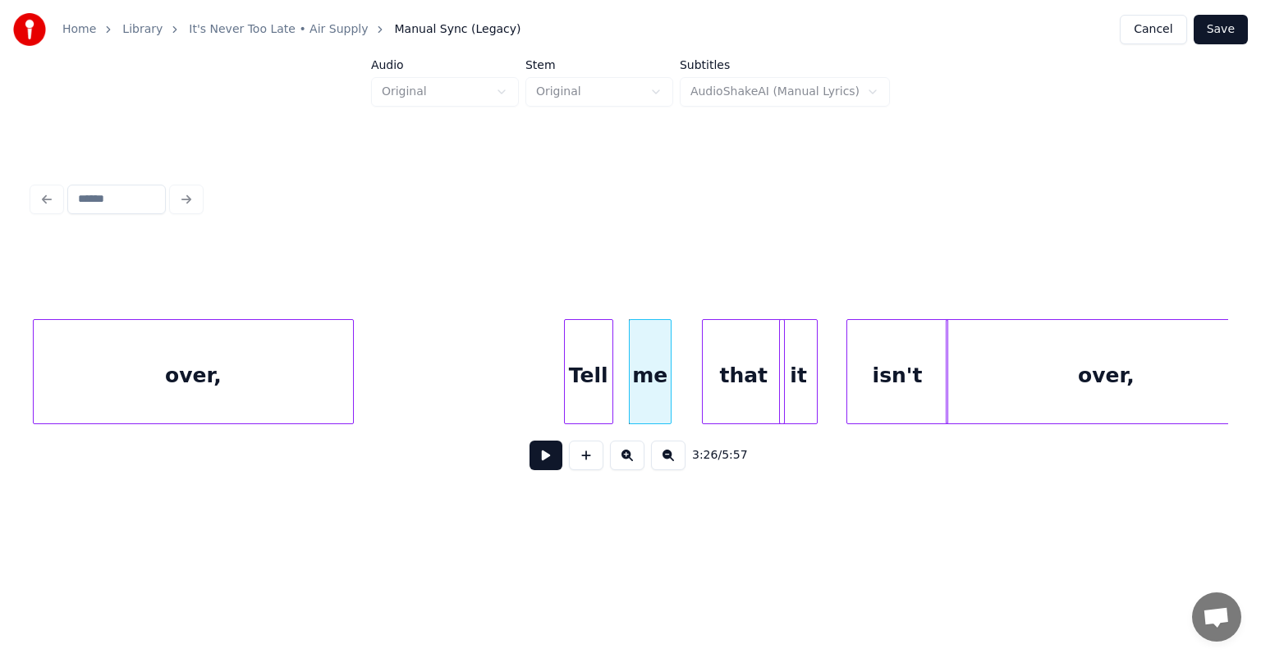
click at [581, 346] on div "Tell" at bounding box center [589, 376] width 48 height 112
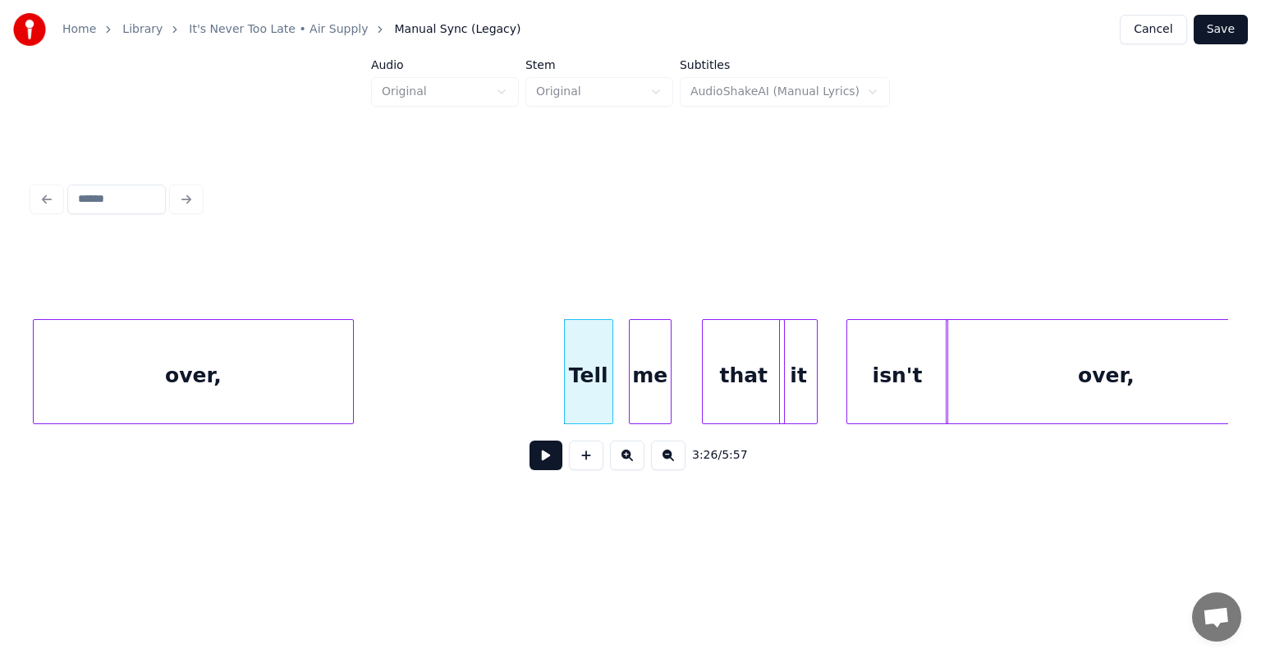
click at [336, 372] on div "over," at bounding box center [193, 376] width 318 height 112
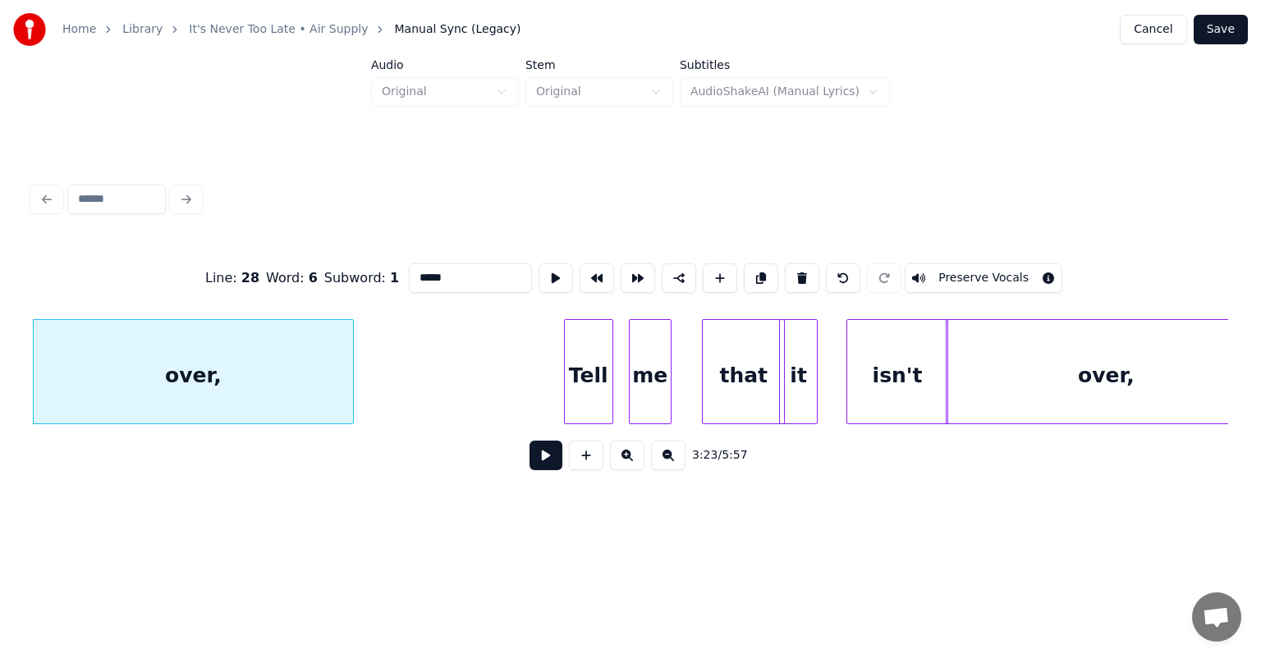
click at [544, 457] on button at bounding box center [545, 456] width 33 height 30
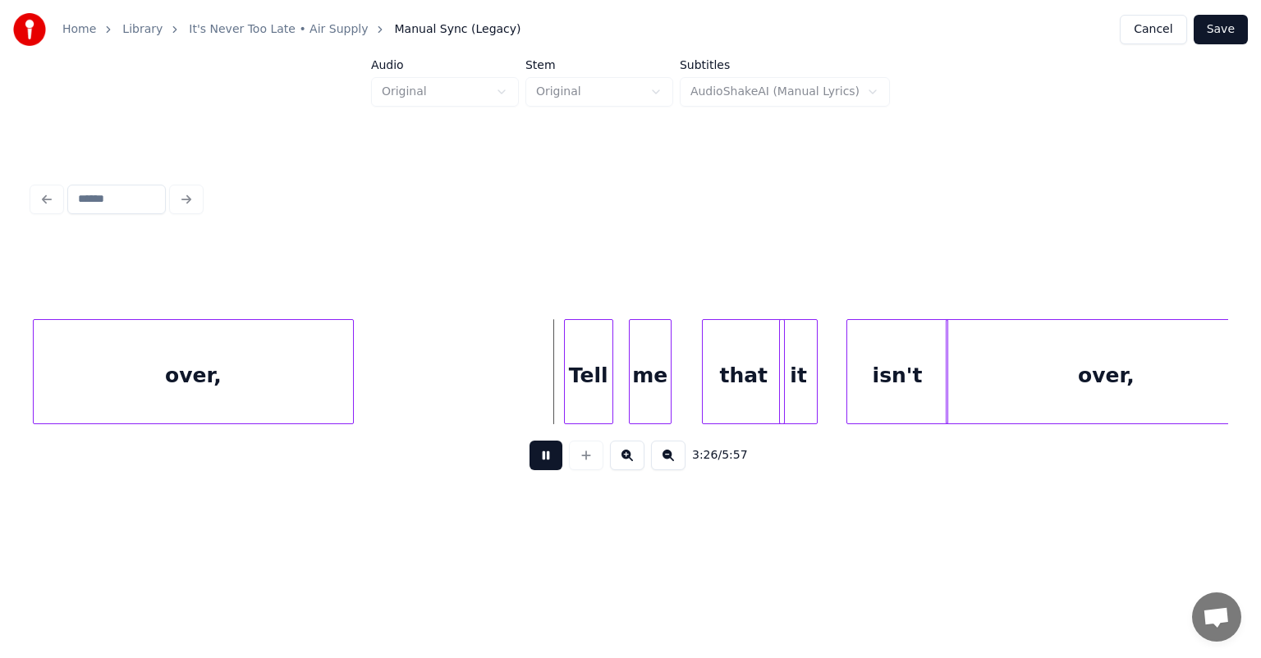
click at [544, 457] on button at bounding box center [545, 456] width 33 height 30
click at [551, 372] on div at bounding box center [552, 371] width 5 height 103
click at [546, 457] on button at bounding box center [545, 456] width 33 height 30
click at [618, 364] on div at bounding box center [620, 371] width 5 height 103
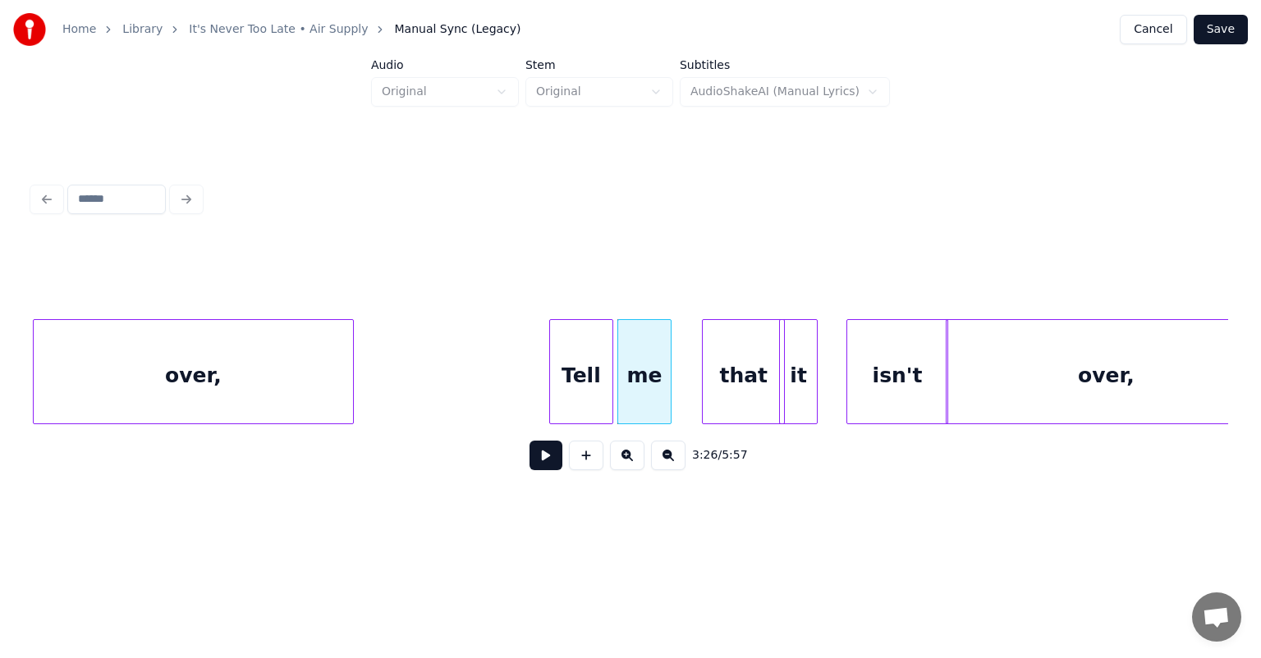
click at [551, 466] on button at bounding box center [545, 456] width 33 height 30
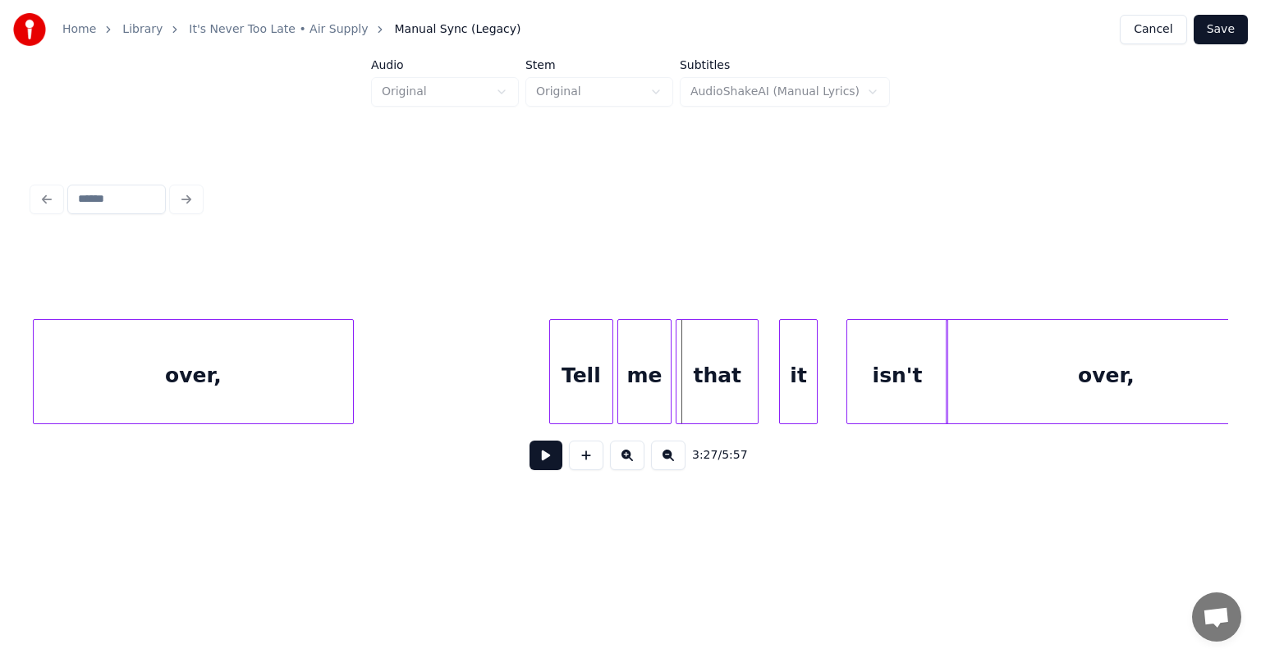
click at [685, 369] on div "that" at bounding box center [716, 376] width 81 height 112
click at [542, 467] on button at bounding box center [545, 456] width 33 height 30
click at [768, 366] on div "it" at bounding box center [779, 376] width 37 height 112
click at [895, 352] on div "isn't" at bounding box center [881, 376] width 99 height 112
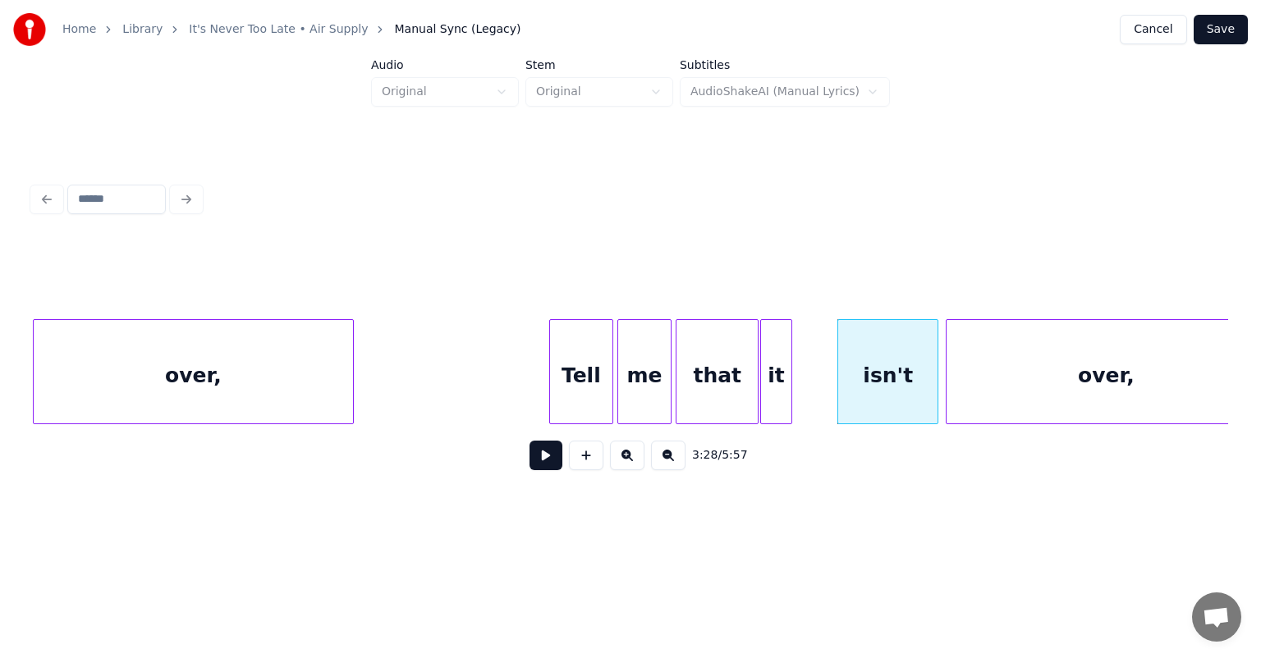
click at [790, 371] on div at bounding box center [788, 371] width 5 height 103
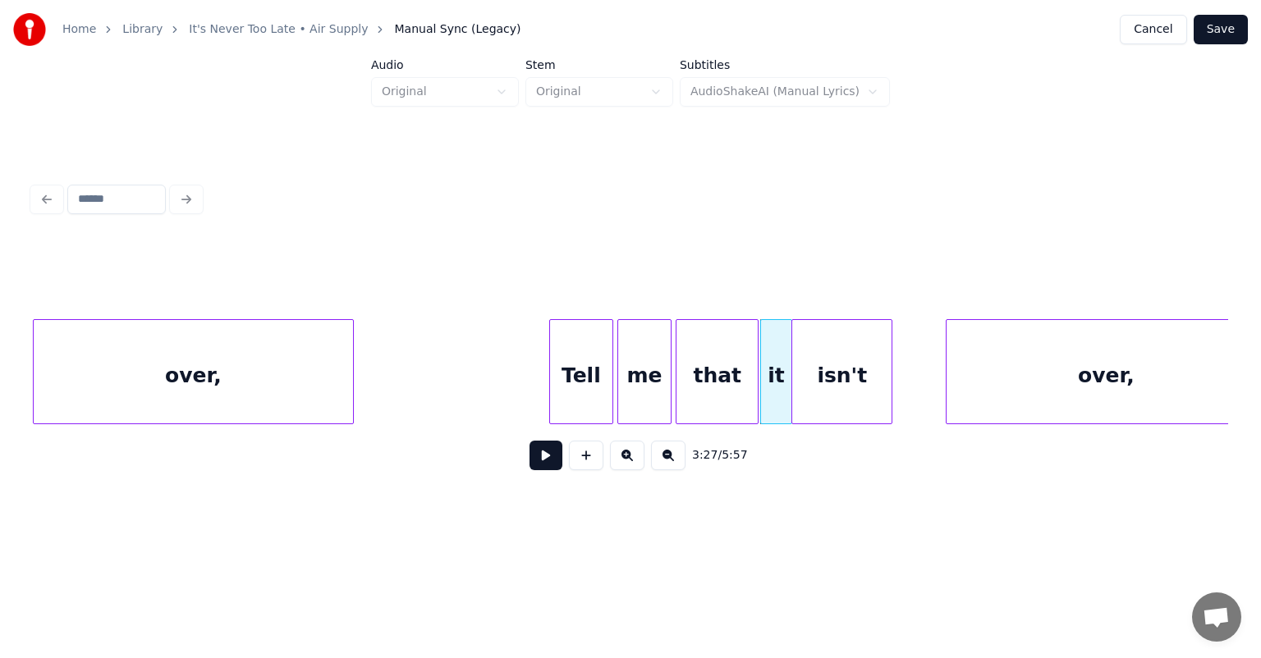
click at [818, 359] on div "isn't" at bounding box center [841, 376] width 99 height 112
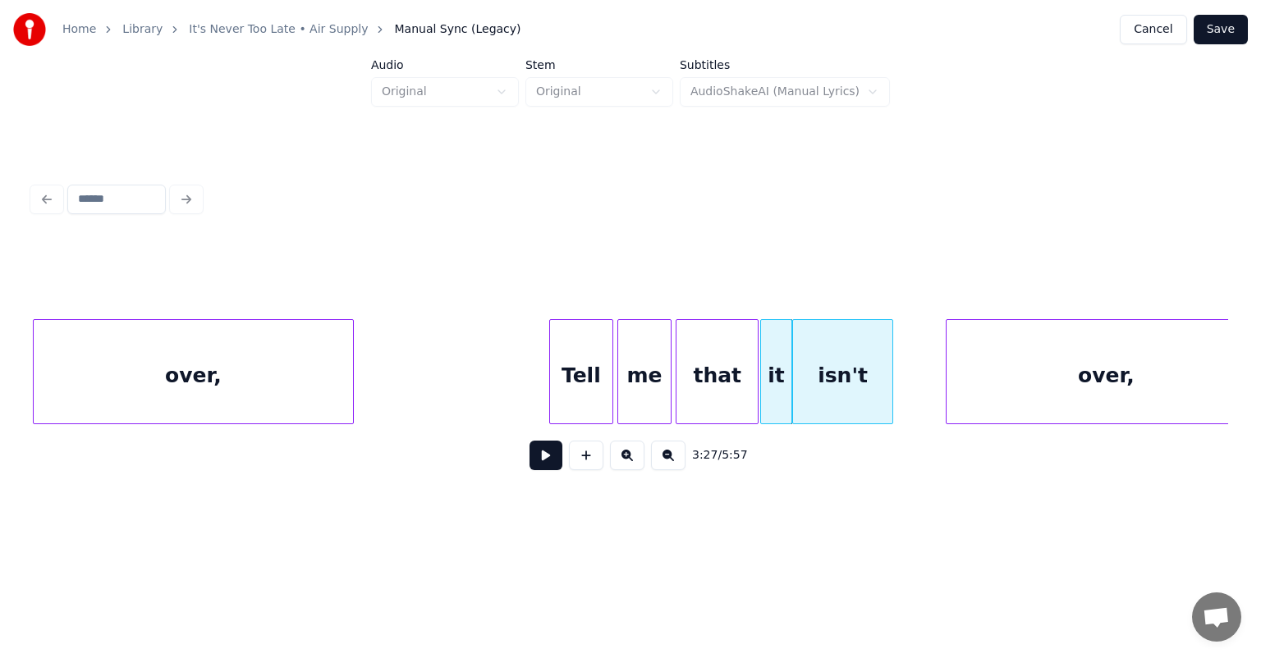
click at [827, 351] on div "isn't" at bounding box center [842, 376] width 99 height 112
click at [575, 320] on div "Tell" at bounding box center [581, 376] width 62 height 112
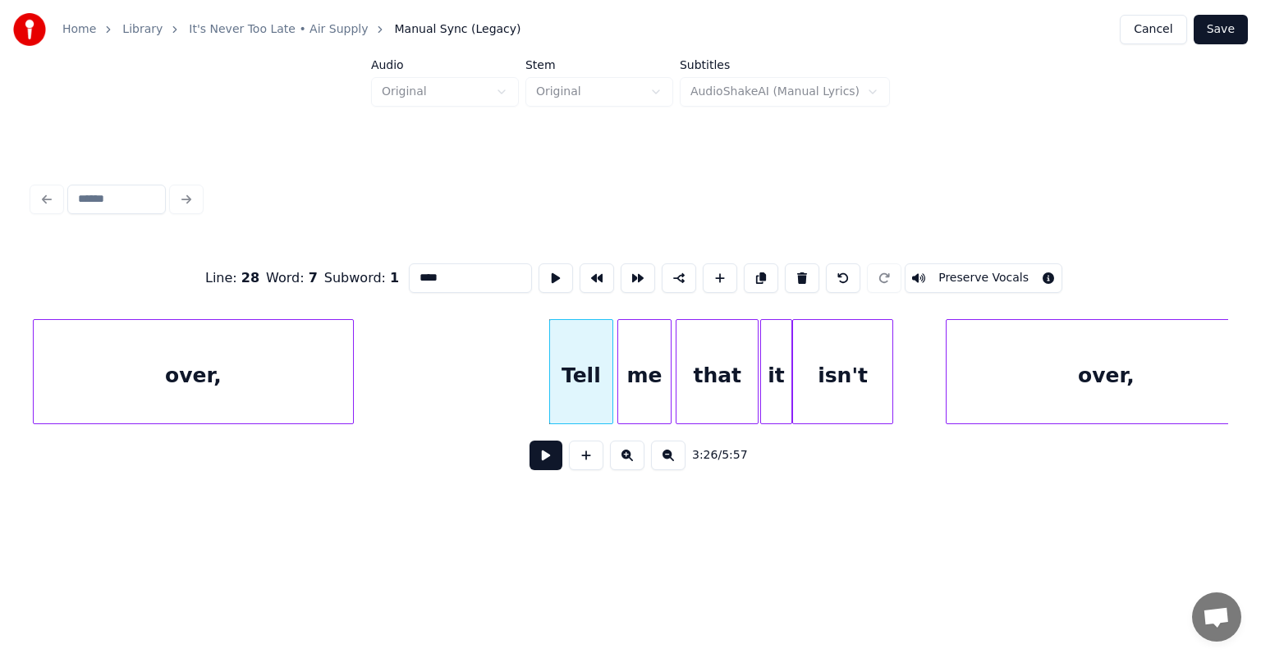
click at [547, 470] on button at bounding box center [545, 456] width 33 height 30
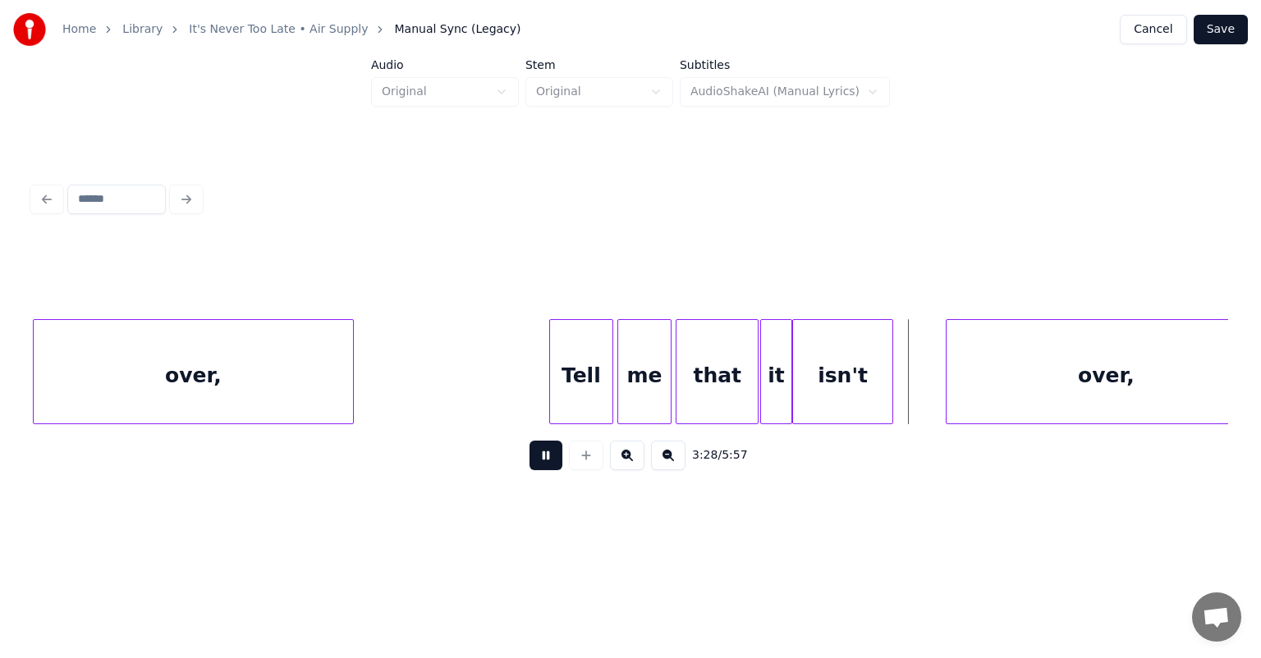
click at [547, 470] on button at bounding box center [545, 456] width 33 height 30
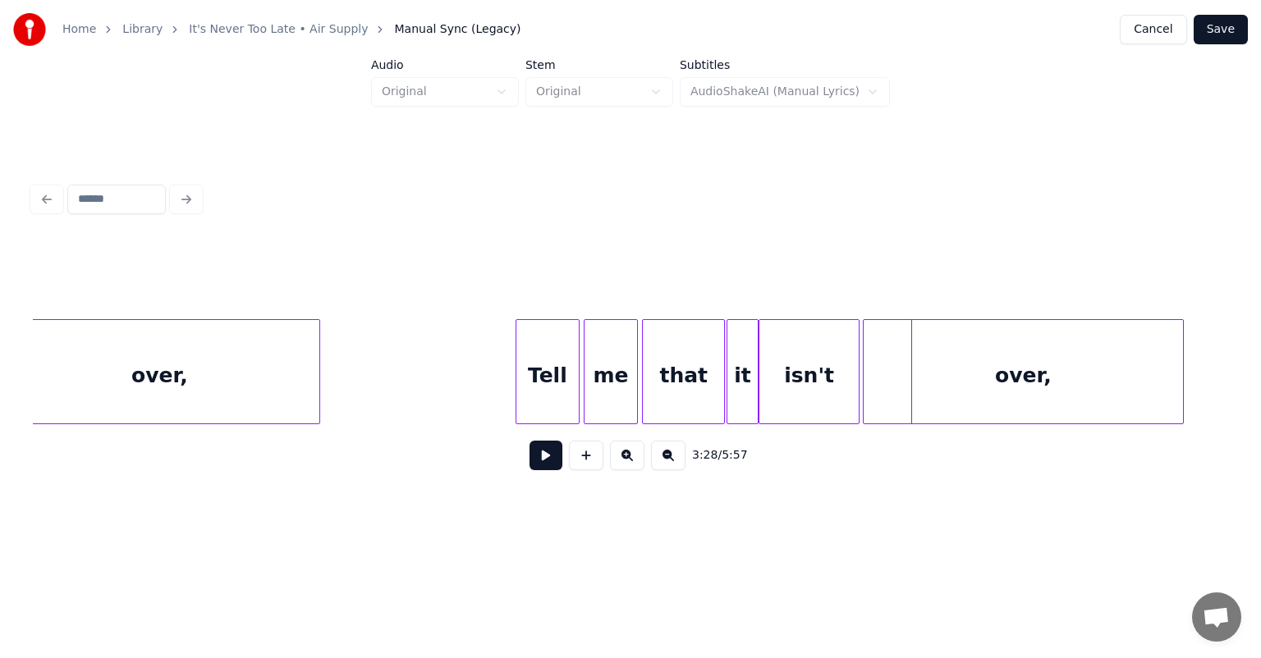
click at [937, 359] on div "over," at bounding box center [1022, 376] width 318 height 112
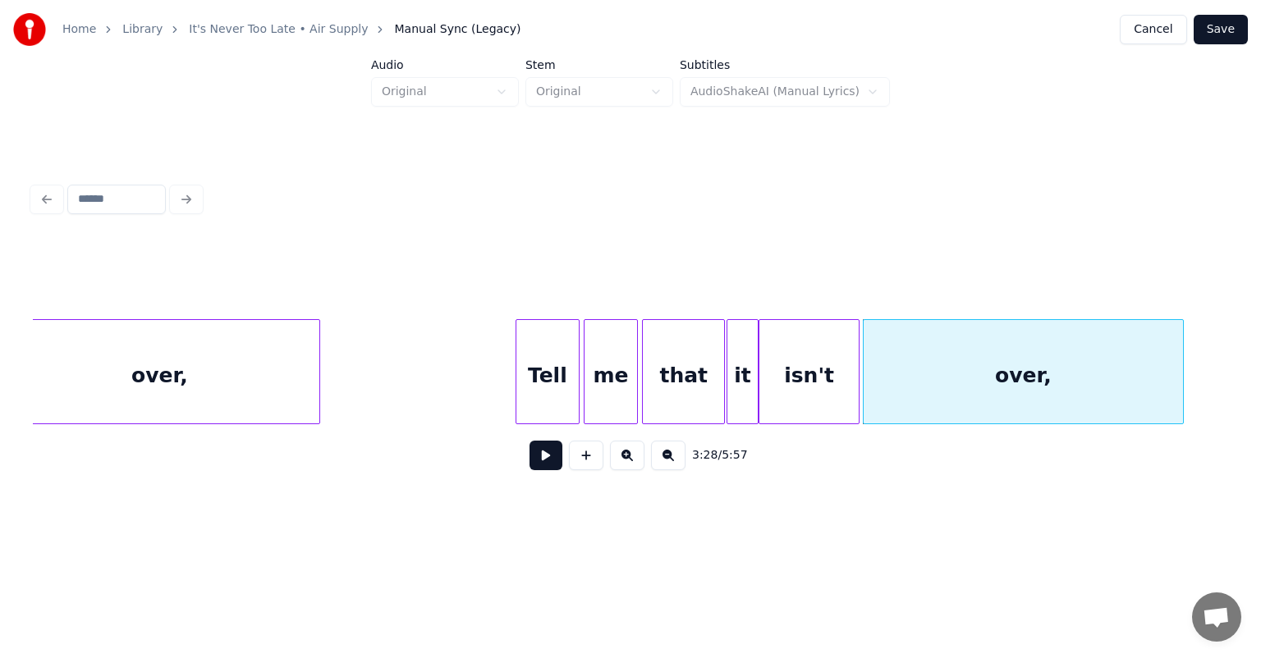
click at [547, 453] on button at bounding box center [545, 456] width 33 height 30
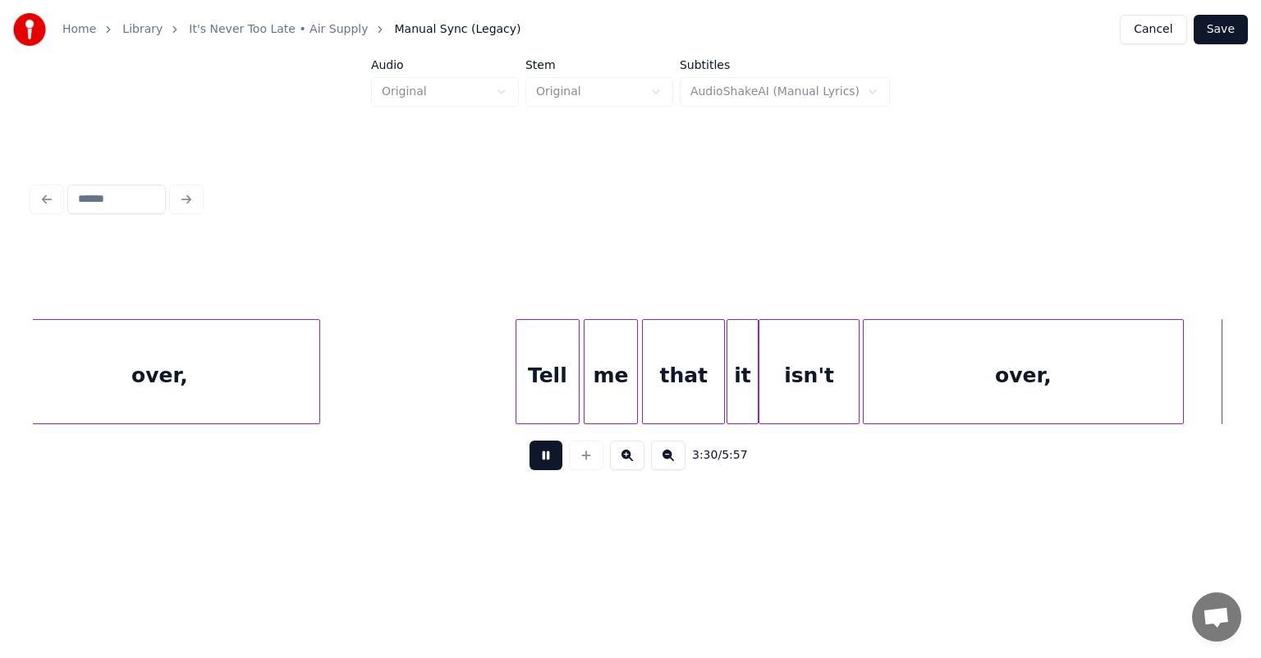
click at [547, 453] on button at bounding box center [545, 456] width 33 height 30
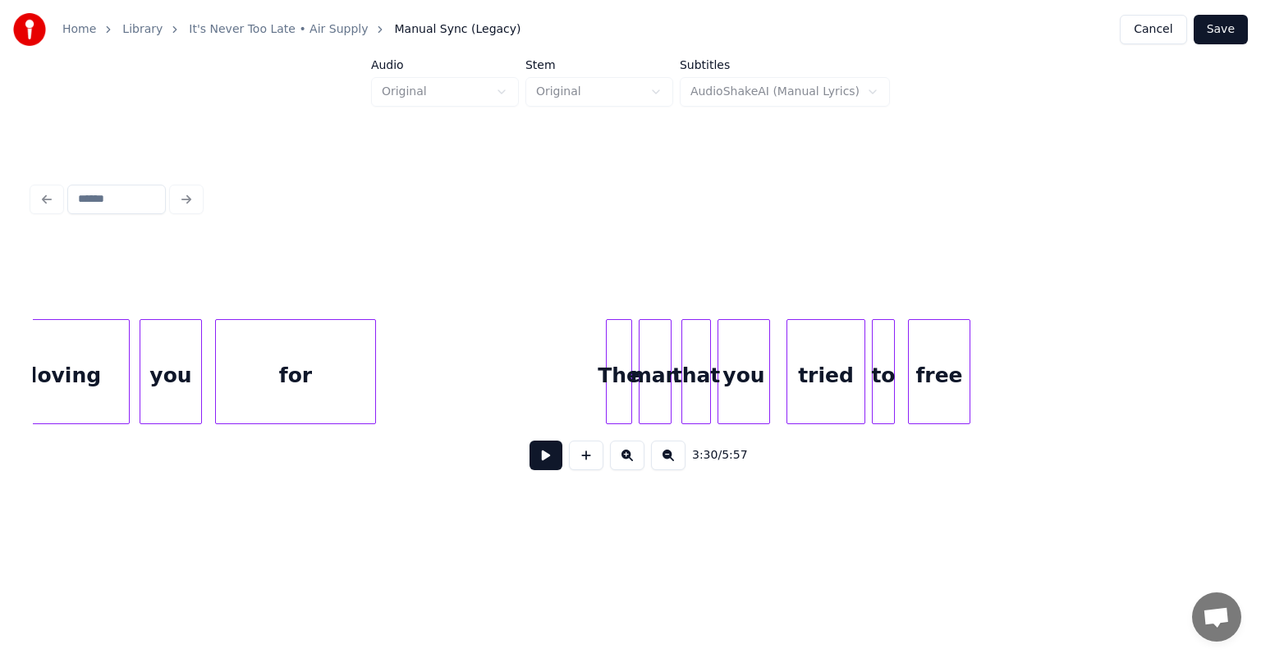
scroll to position [0, 28319]
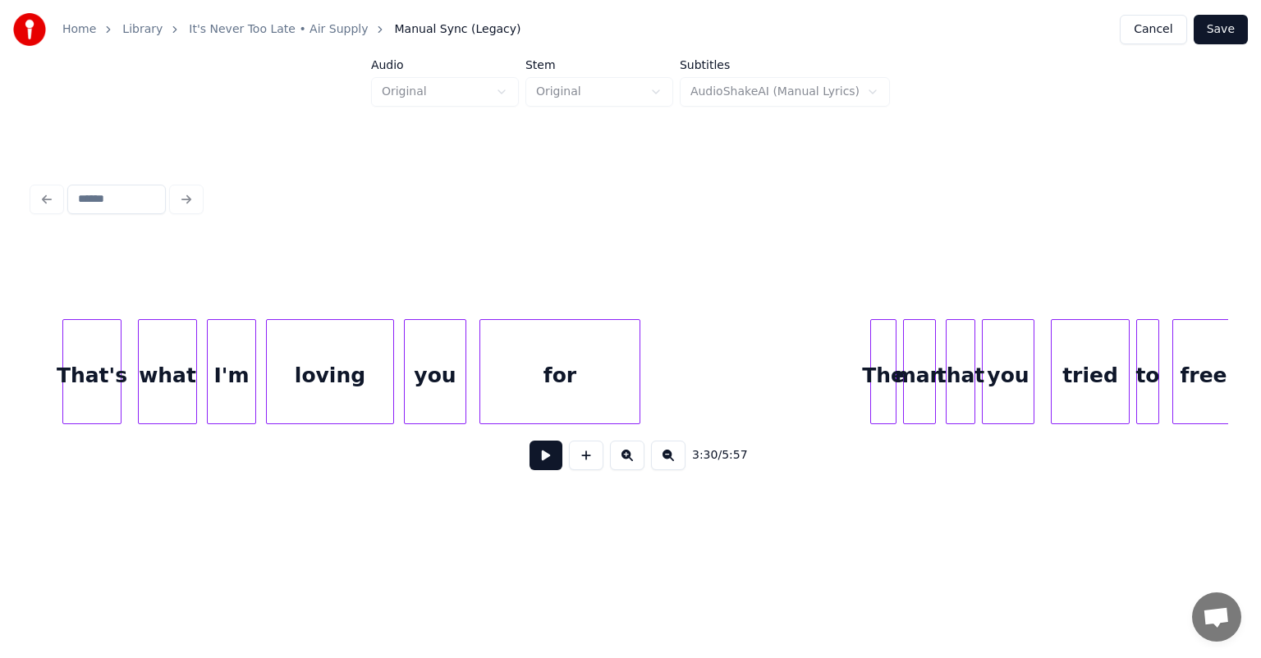
click at [538, 362] on div "for" at bounding box center [559, 376] width 159 height 112
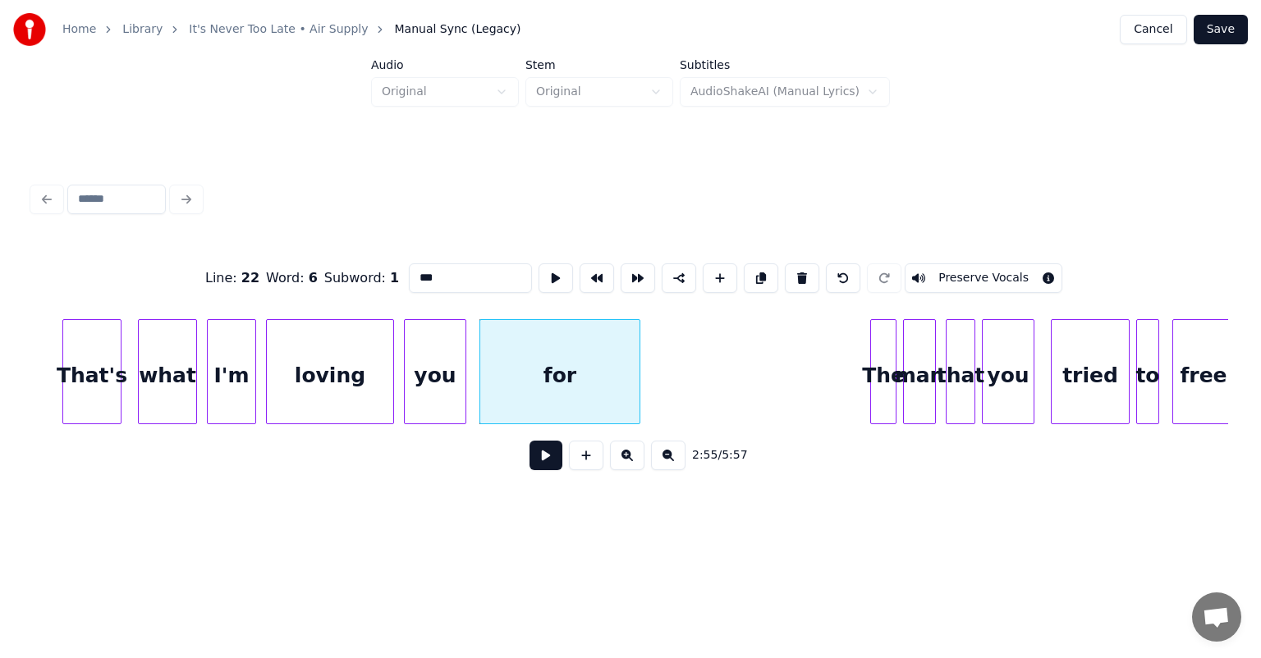
click at [546, 459] on button at bounding box center [545, 456] width 33 height 30
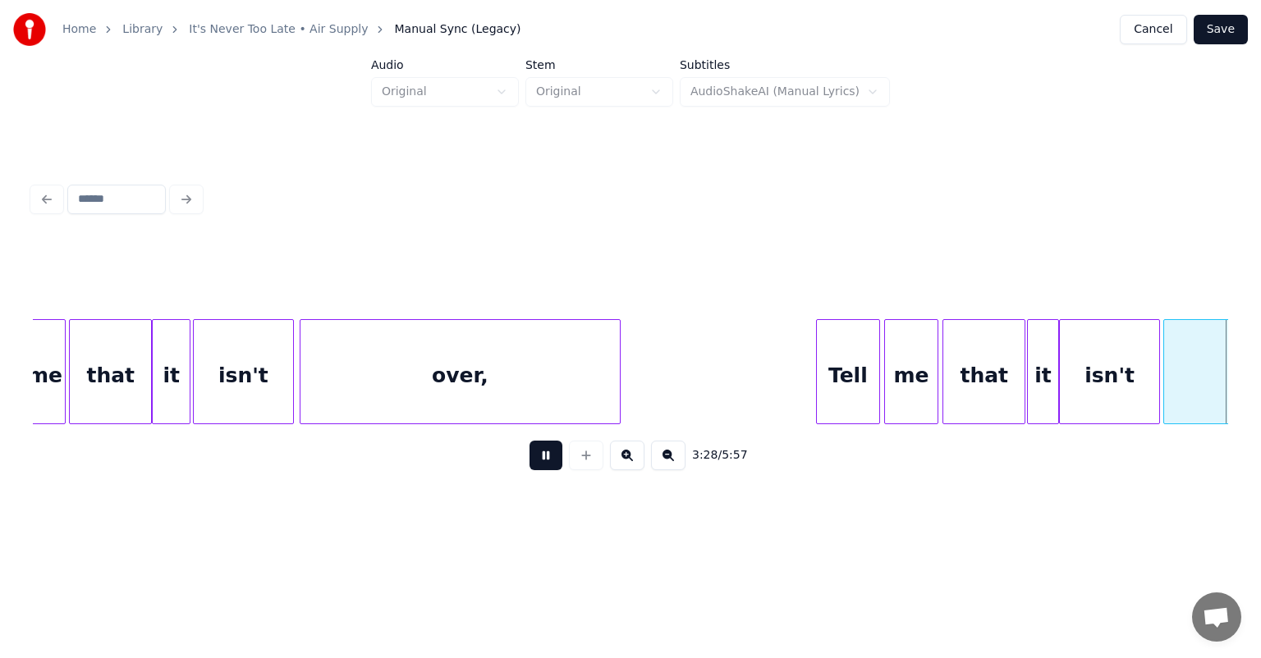
scroll to position [0, 34297]
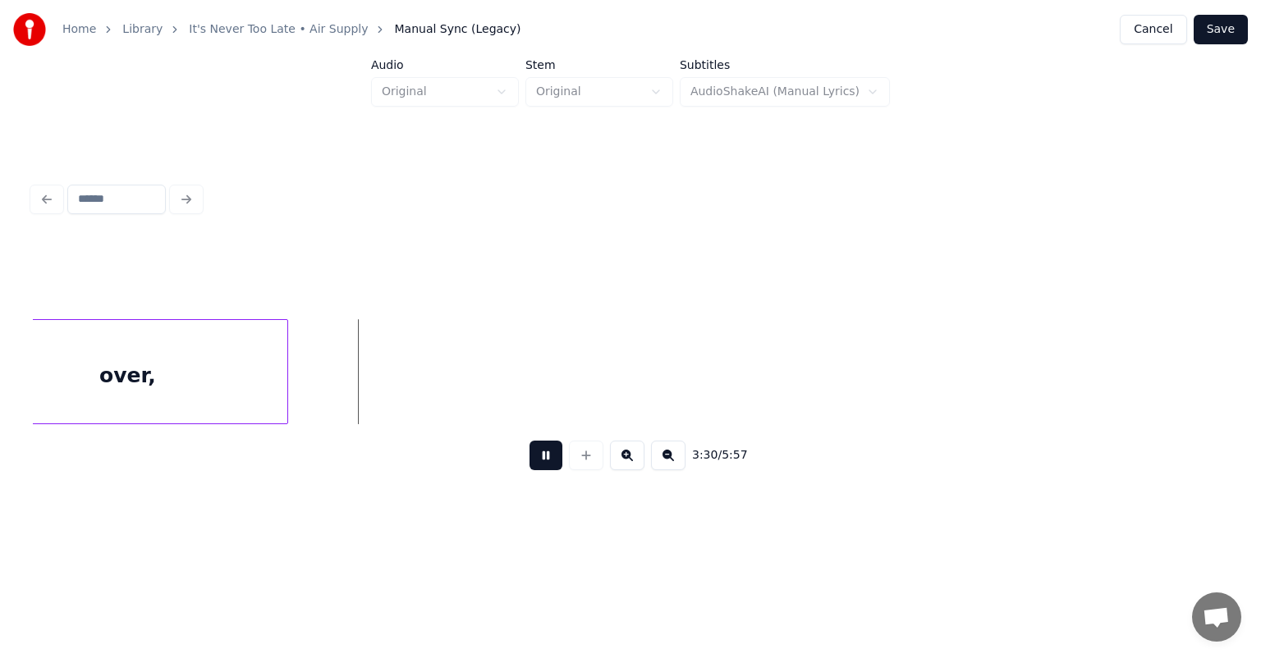
click at [546, 459] on button at bounding box center [545, 456] width 33 height 30
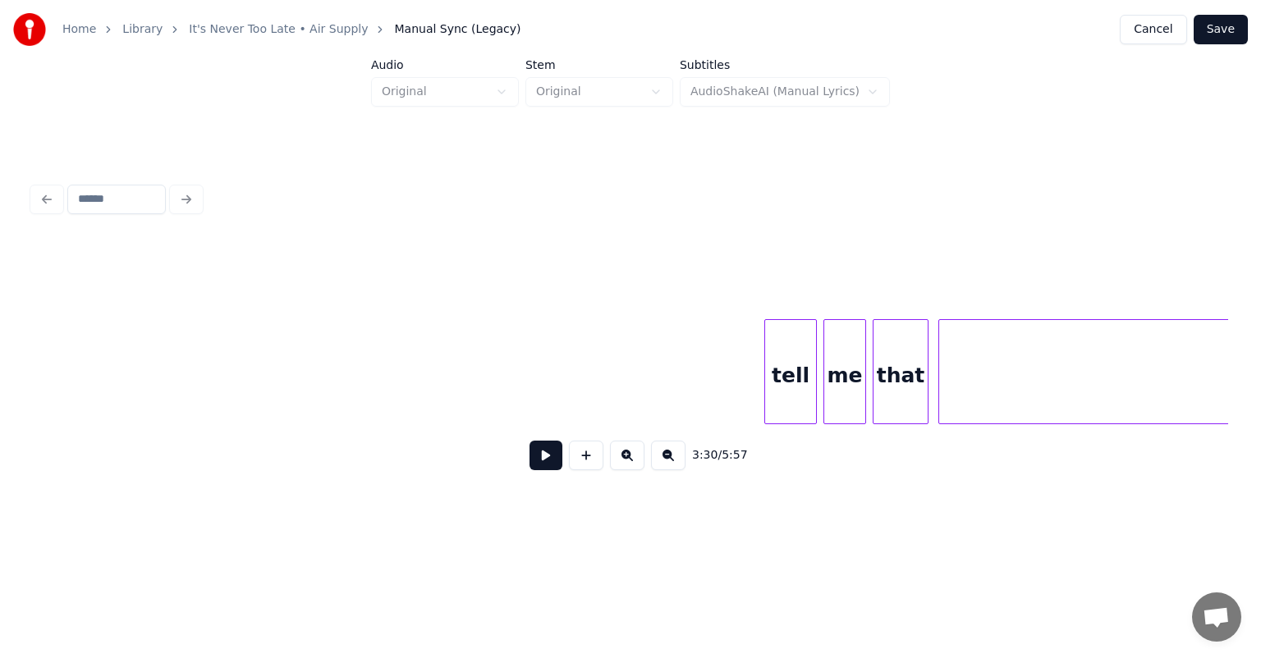
scroll to position [0, 51252]
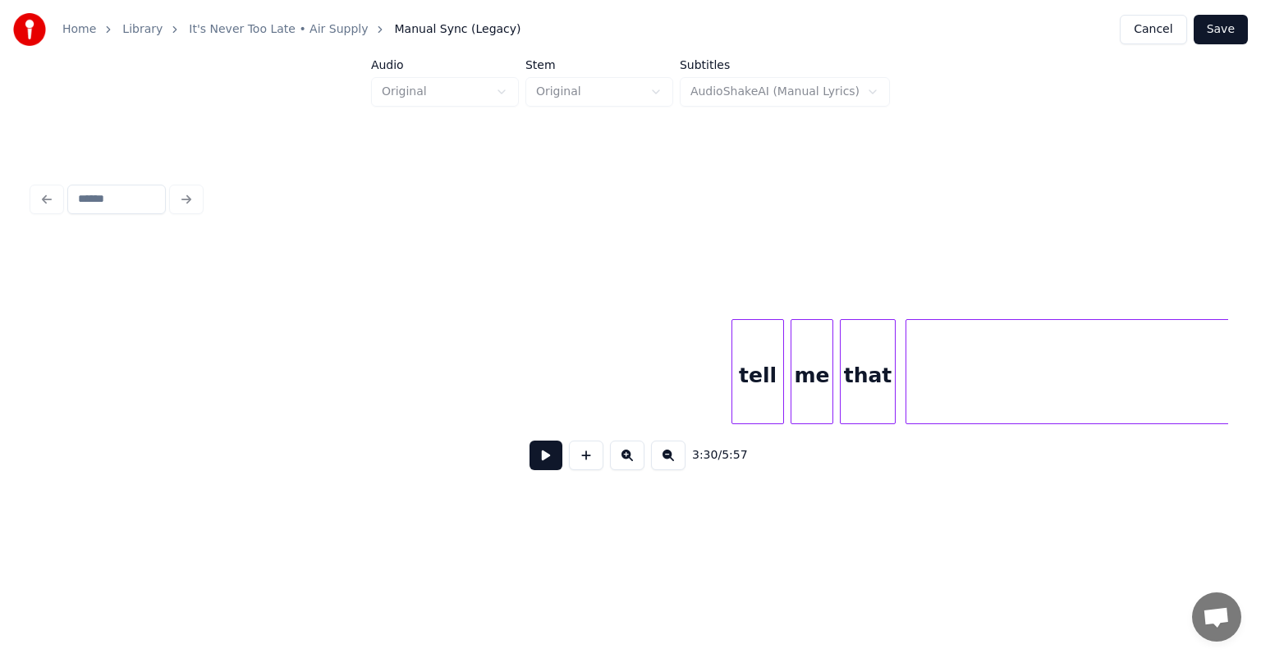
click at [752, 361] on div "tell" at bounding box center [757, 376] width 51 height 112
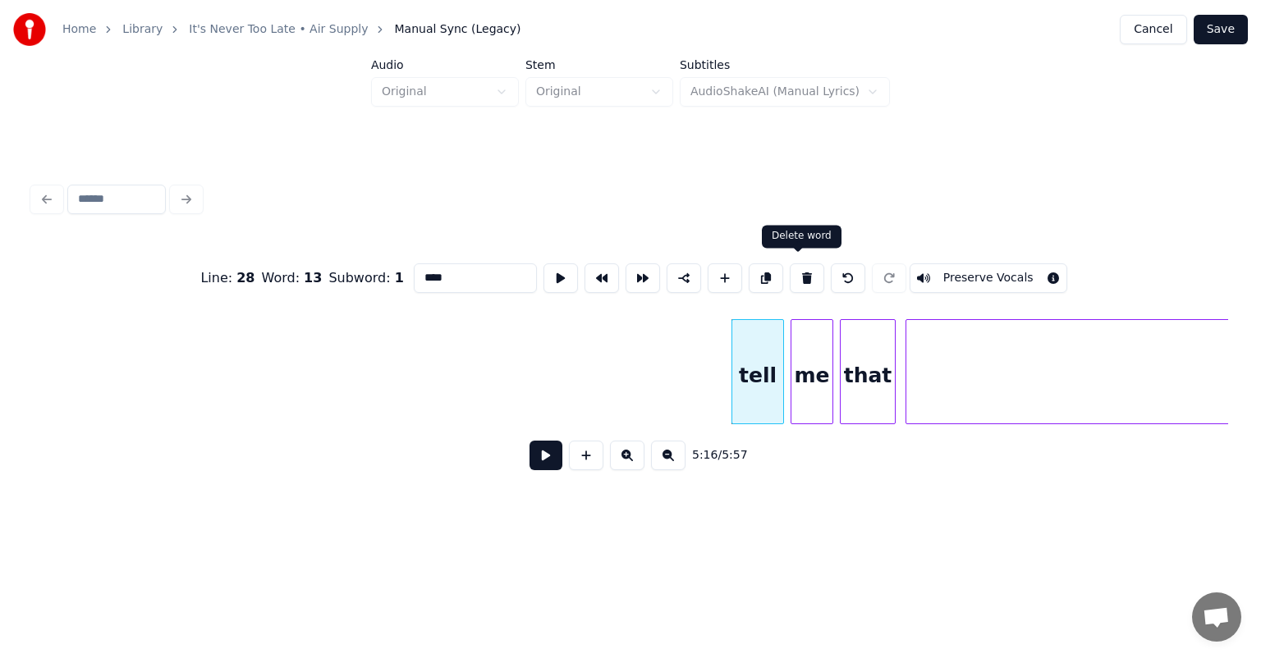
click at [798, 277] on button at bounding box center [807, 278] width 34 height 30
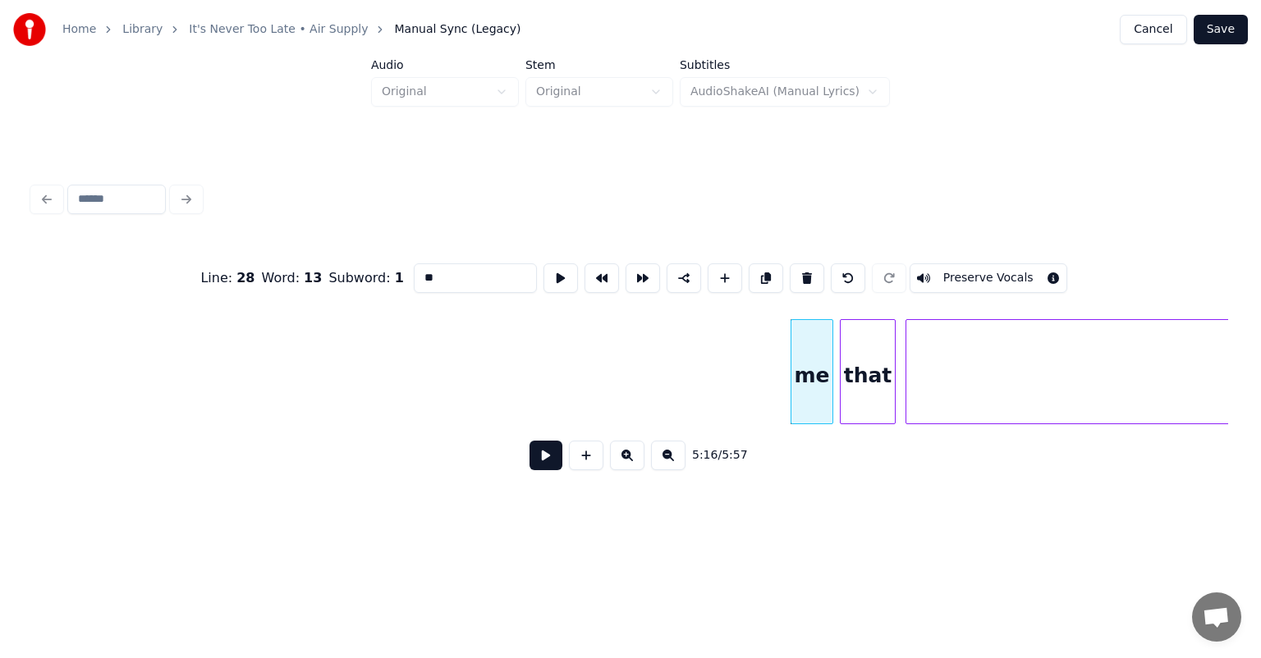
click at [808, 355] on div "me" at bounding box center [811, 376] width 41 height 112
click at [799, 276] on button at bounding box center [807, 278] width 34 height 30
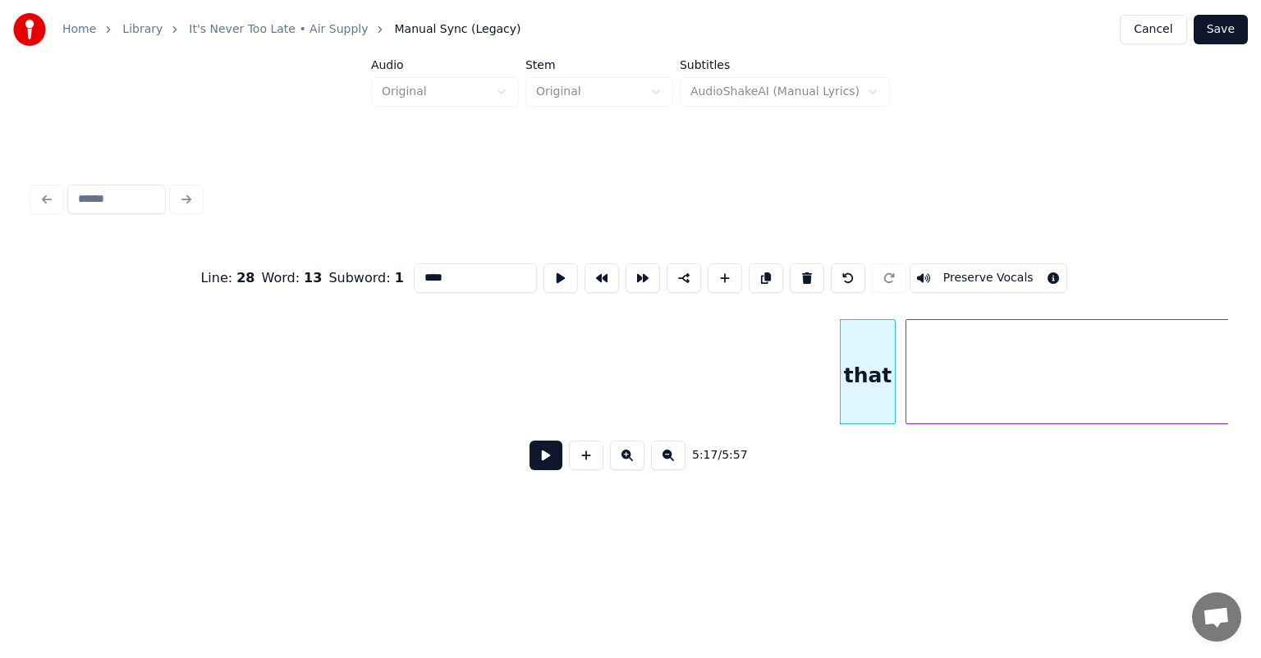
click at [858, 364] on div "that" at bounding box center [867, 376] width 54 height 112
click at [794, 272] on button at bounding box center [807, 278] width 34 height 30
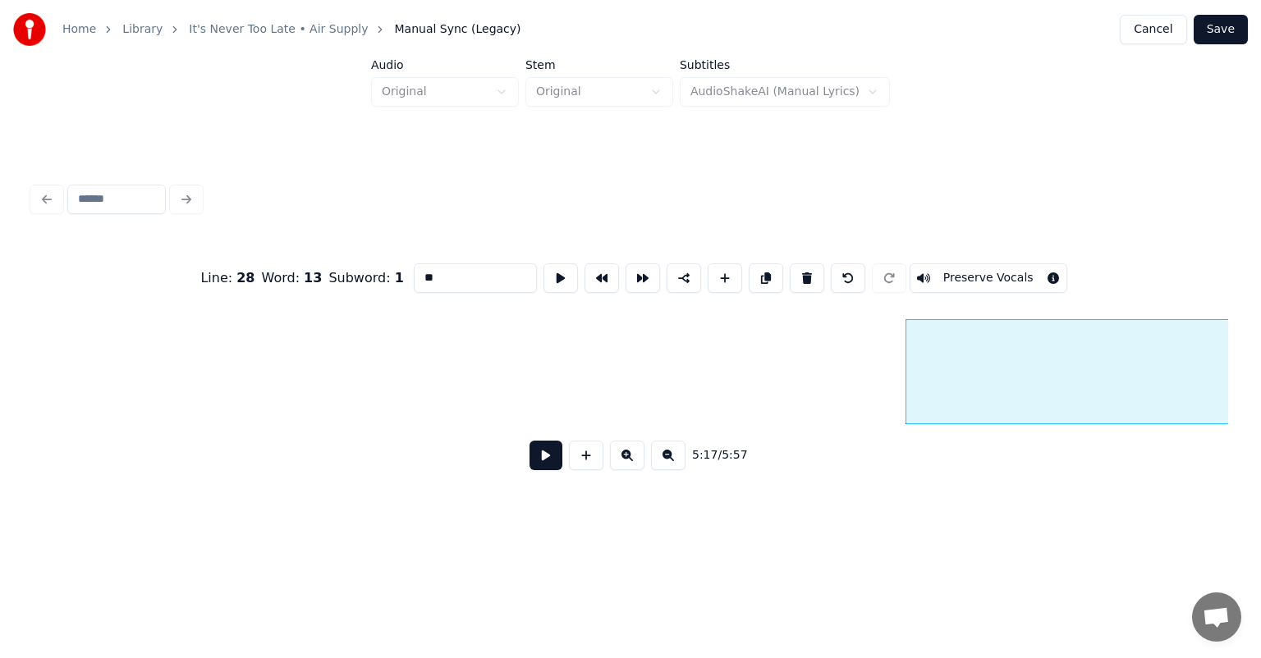
click at [929, 395] on div "it" at bounding box center [1263, 376] width 714 height 112
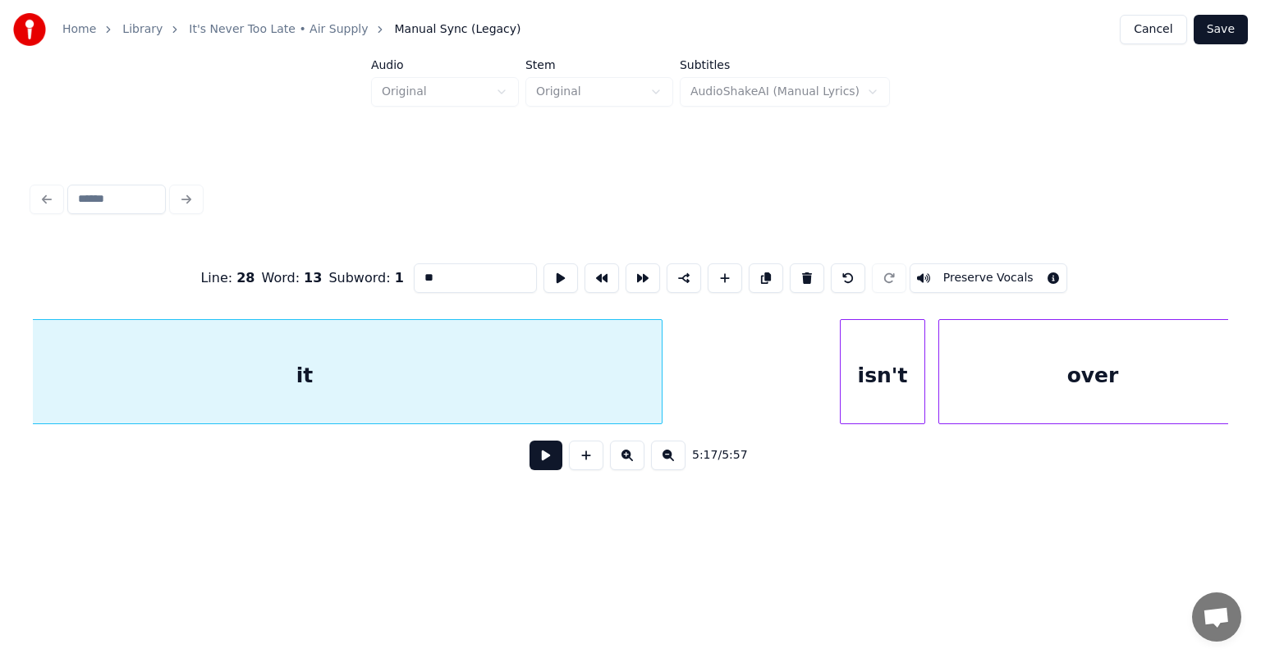
scroll to position [0, 52013]
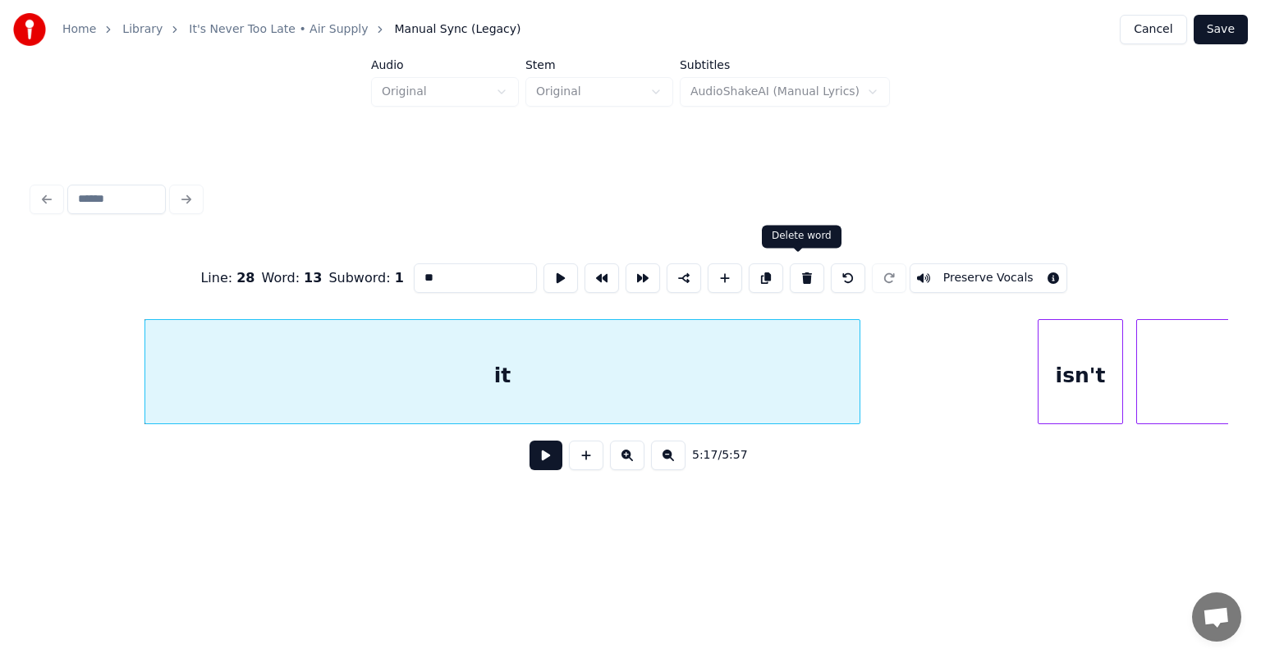
click at [794, 276] on button at bounding box center [807, 278] width 34 height 30
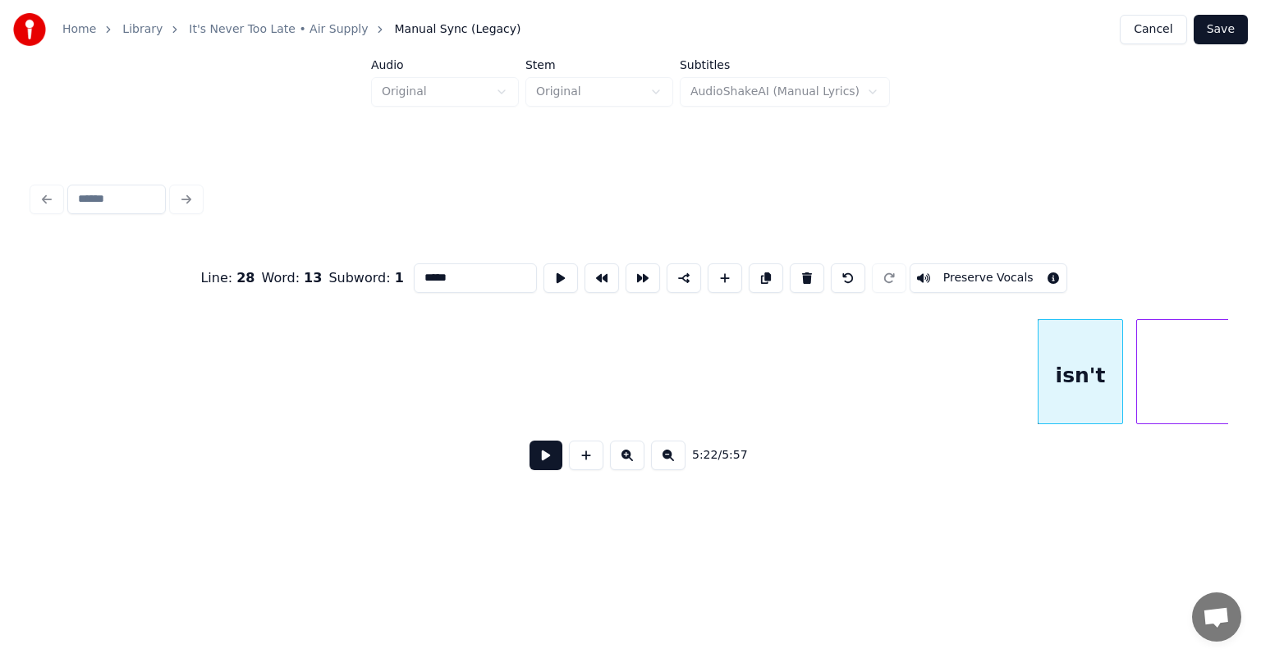
click at [1069, 373] on div "isn't" at bounding box center [1080, 376] width 84 height 112
click at [801, 266] on button at bounding box center [807, 278] width 34 height 30
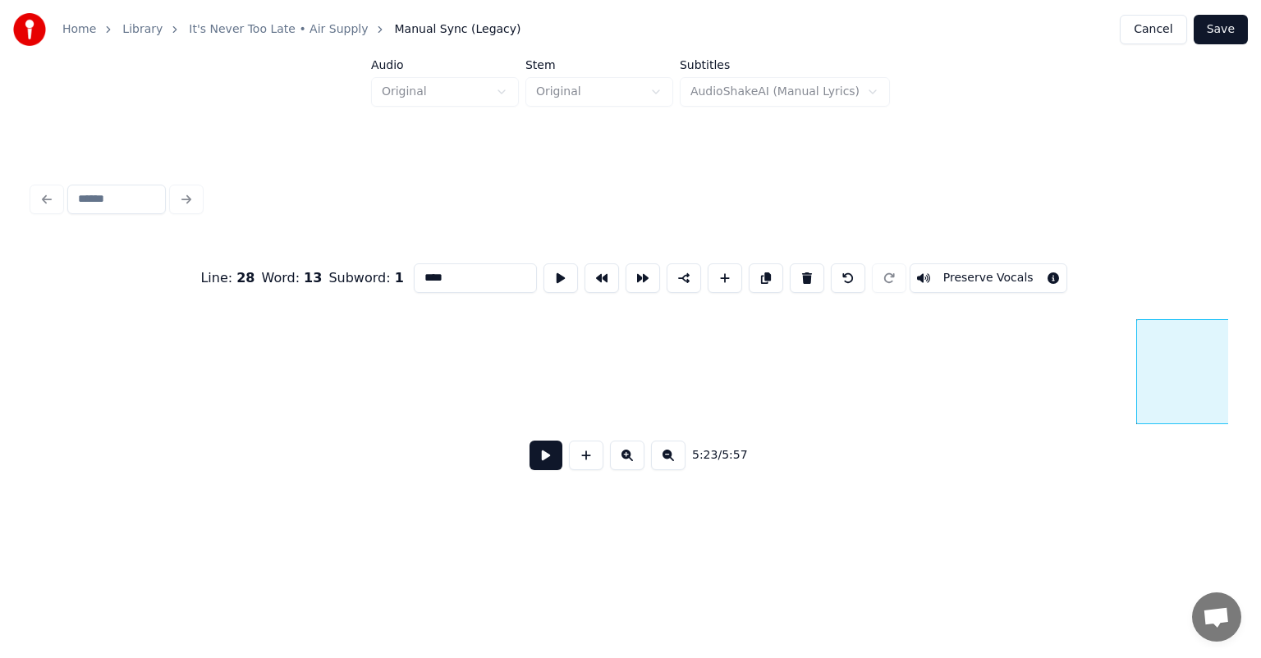
scroll to position [0, 52409]
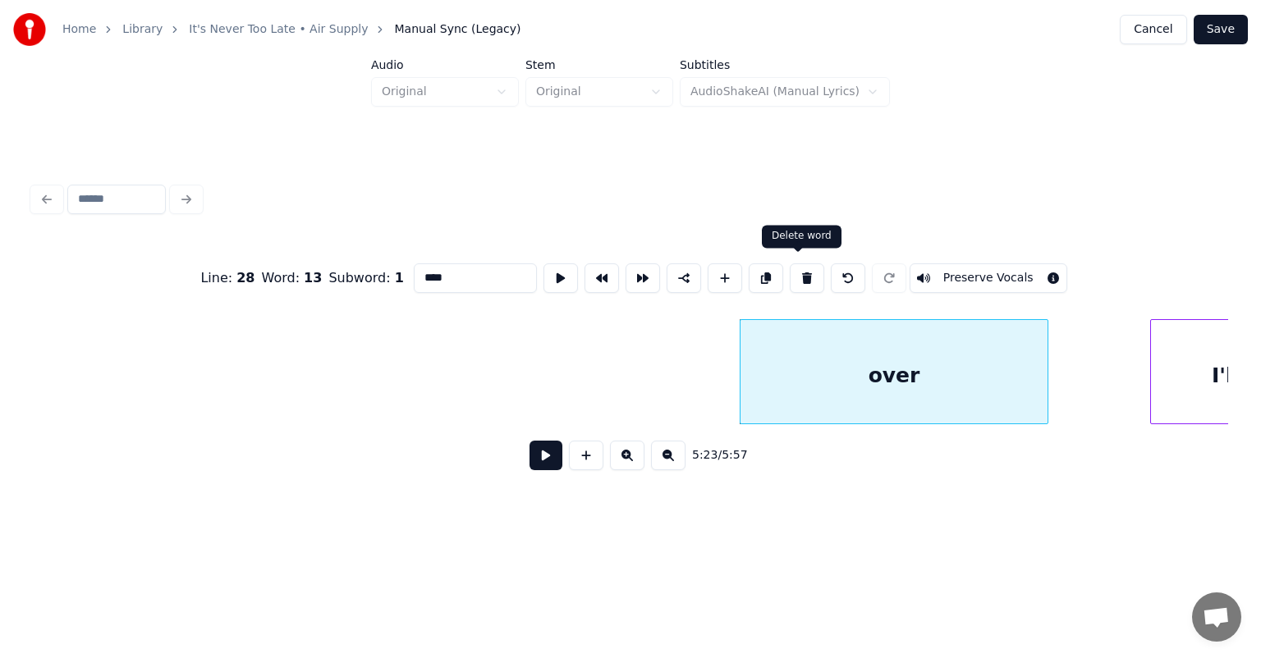
click at [794, 274] on button at bounding box center [807, 278] width 34 height 30
type input "****"
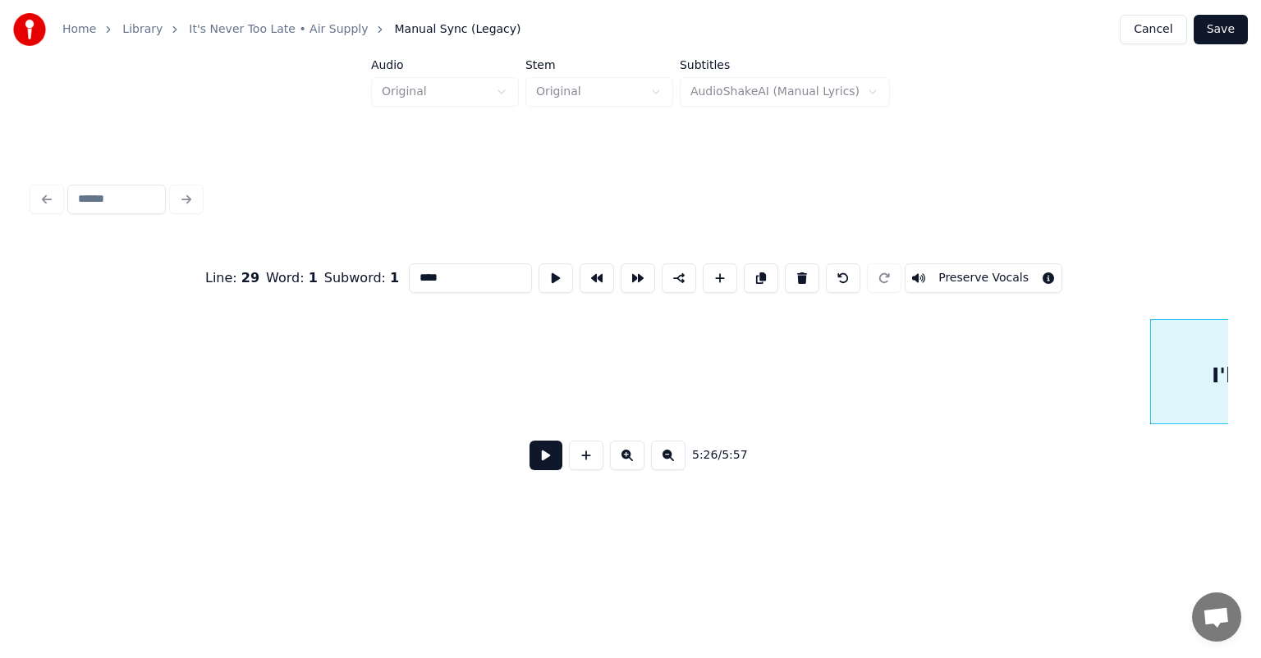
scroll to position [0, 52542]
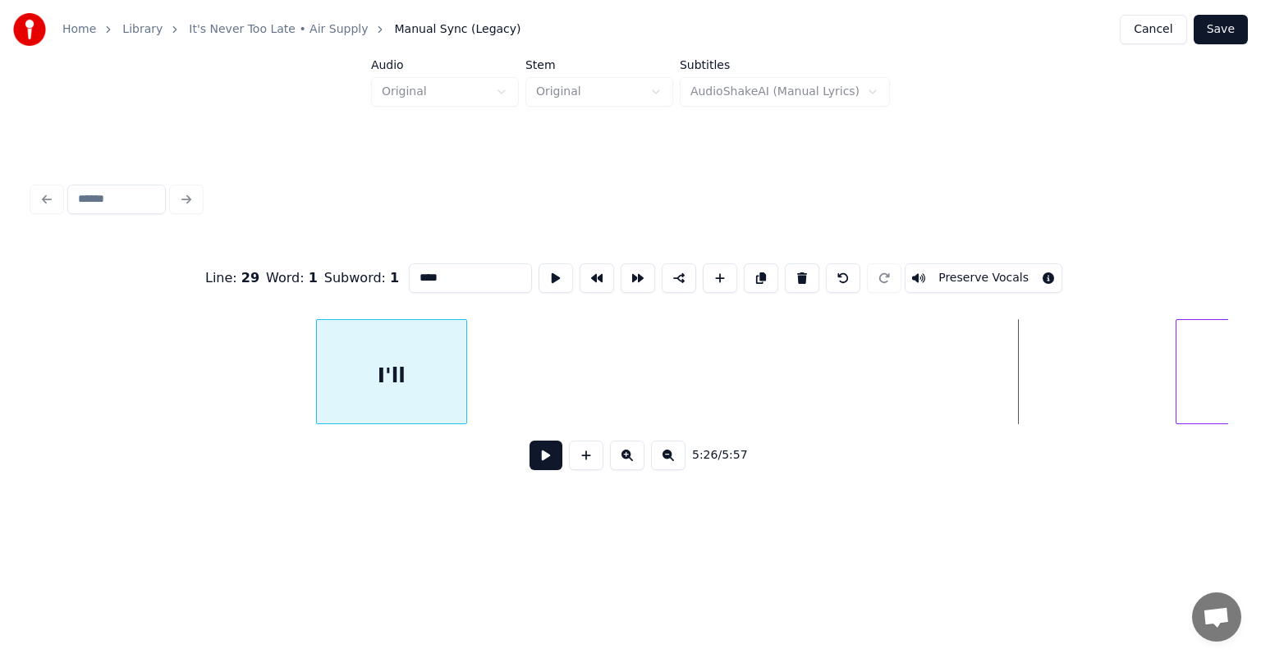
click at [408, 374] on div "I'll" at bounding box center [391, 376] width 149 height 112
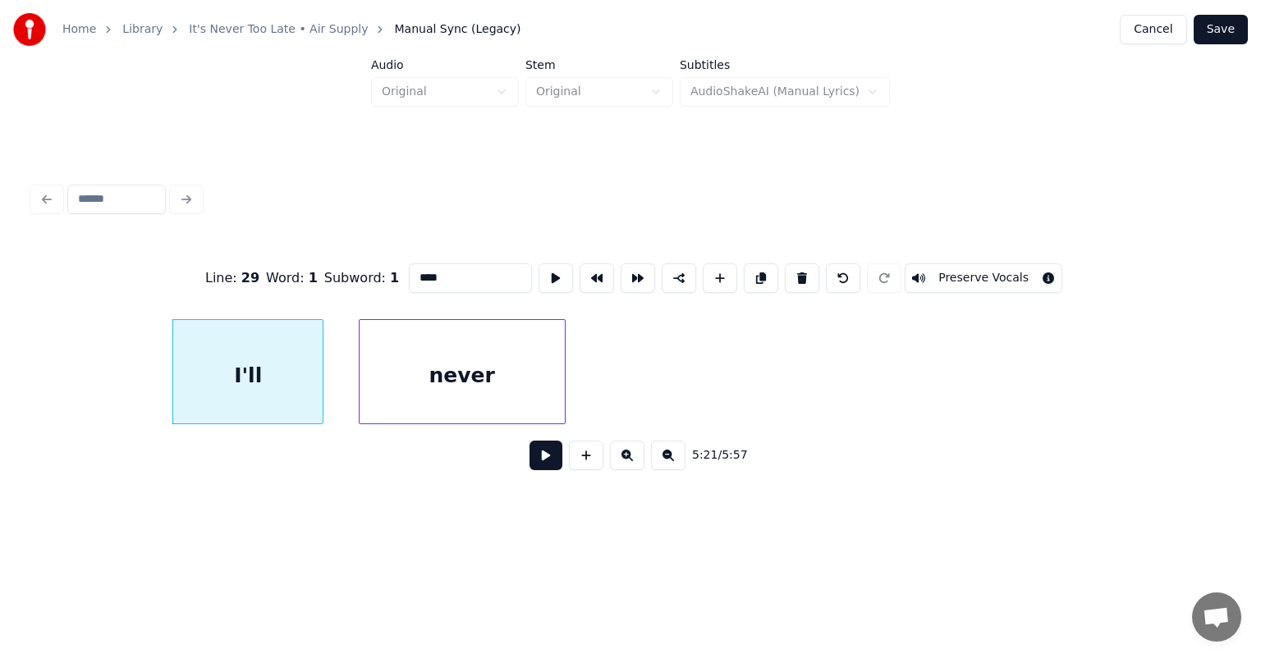
click at [509, 339] on div "never" at bounding box center [461, 376] width 205 height 112
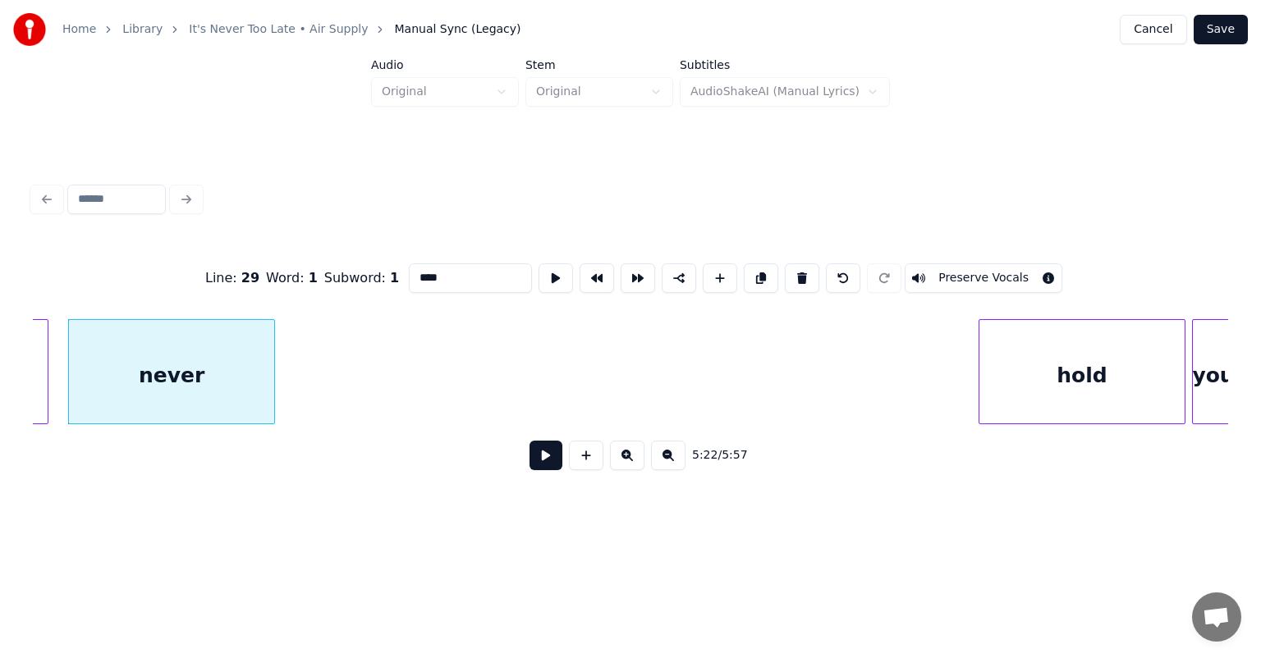
scroll to position [0, 52979]
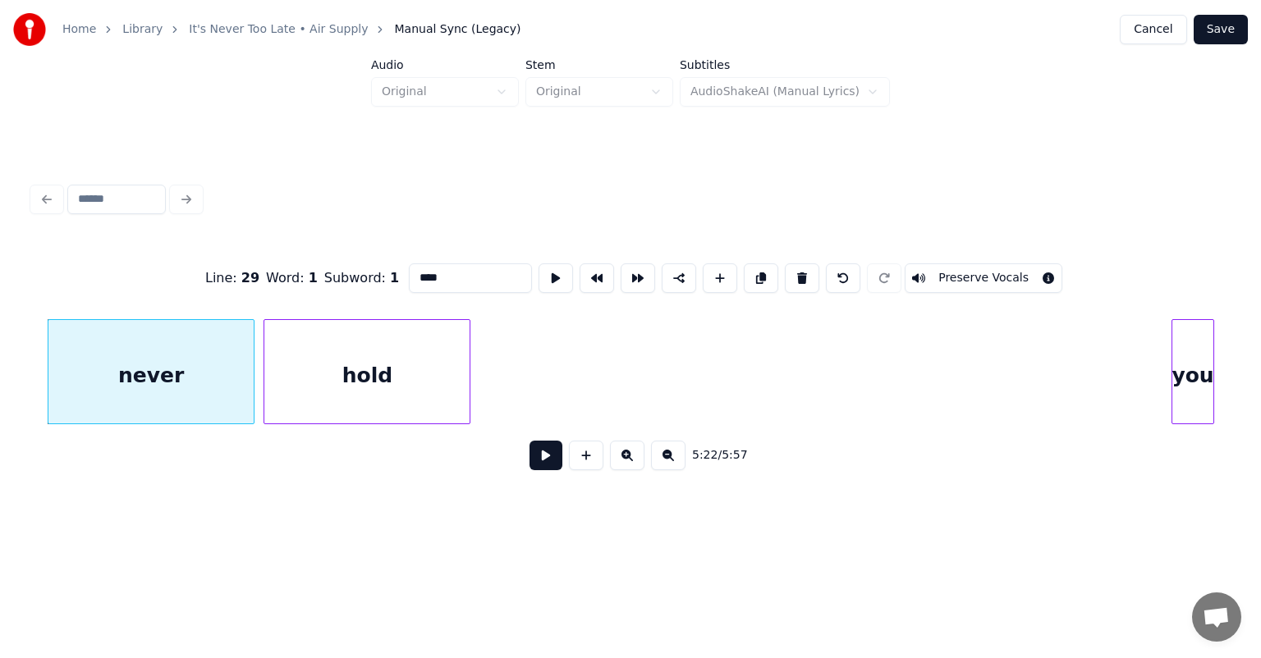
click at [331, 390] on div "hold" at bounding box center [366, 376] width 205 height 112
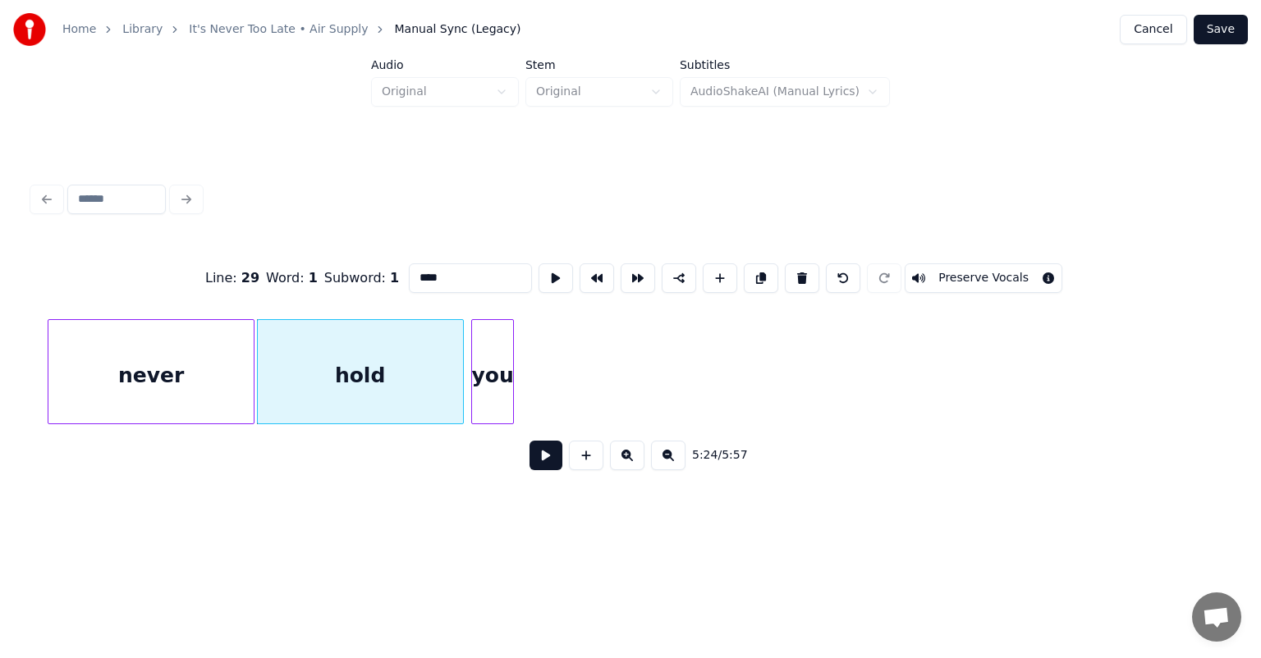
click at [489, 376] on div "you" at bounding box center [492, 376] width 41 height 112
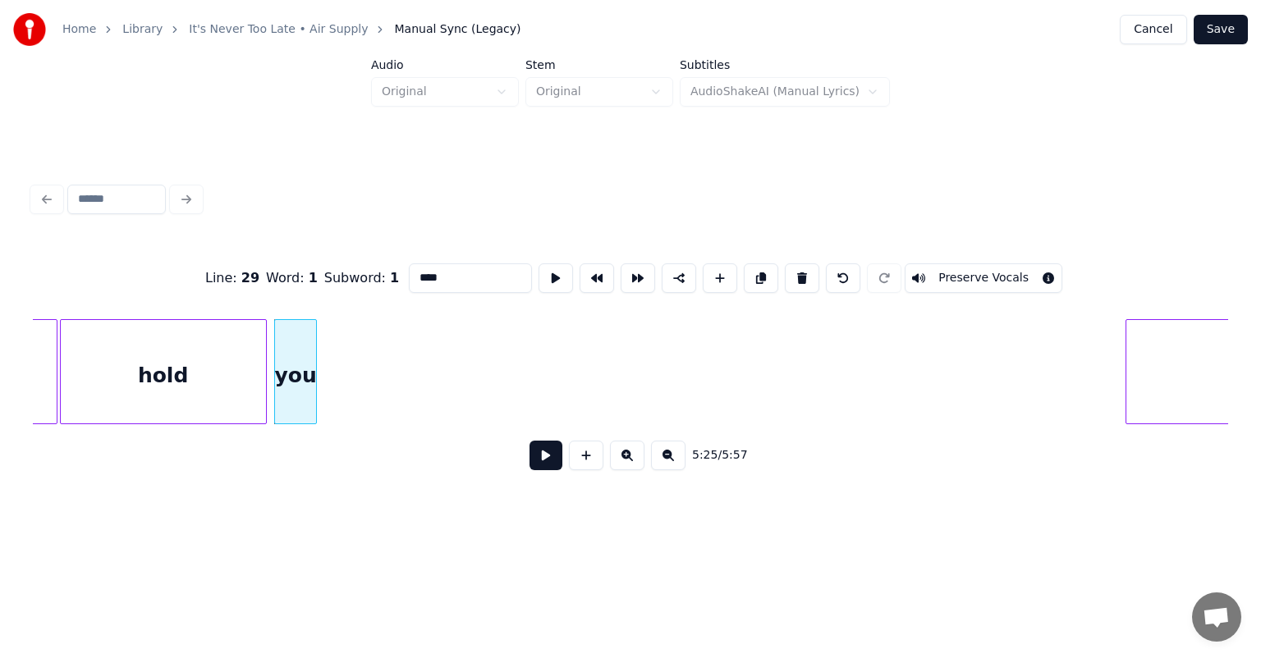
scroll to position [0, 53392]
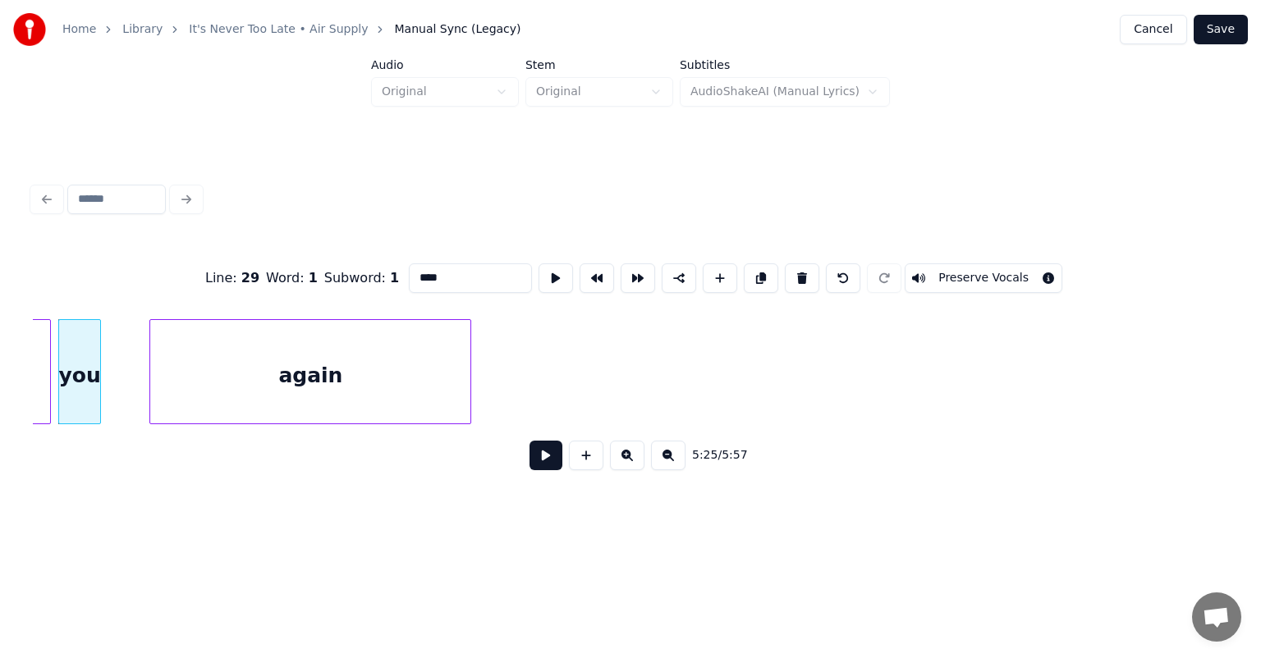
click at [410, 320] on div "again" at bounding box center [310, 376] width 320 height 112
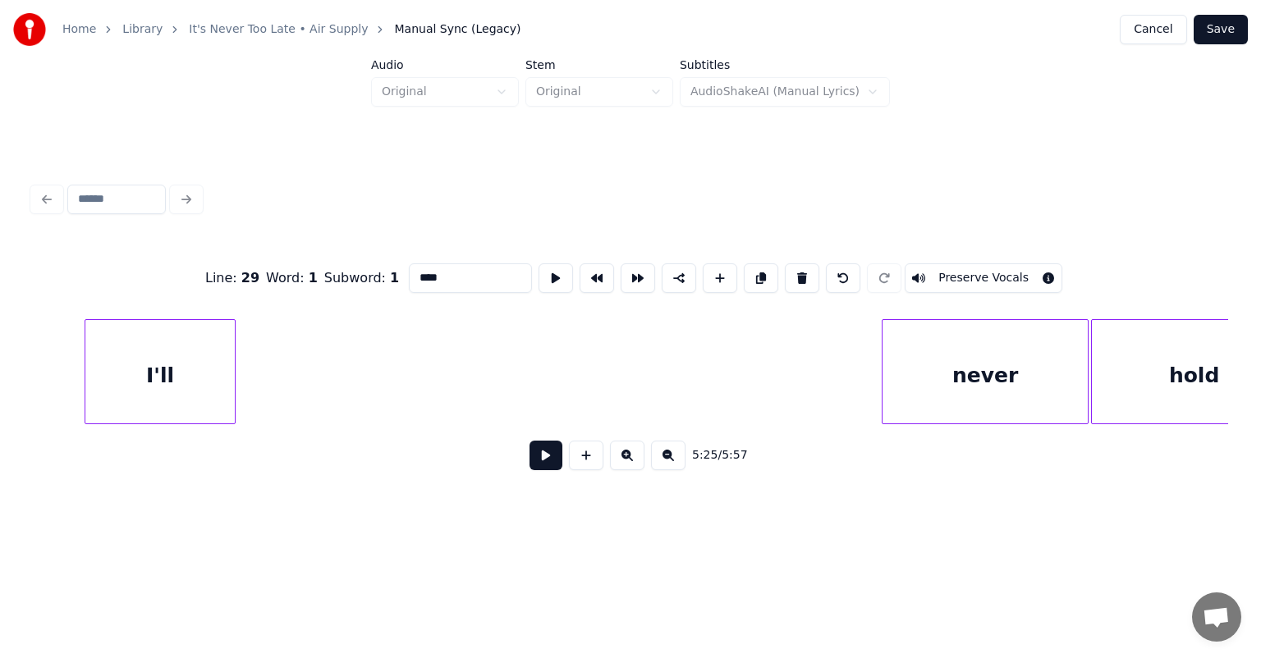
scroll to position [0, 52119]
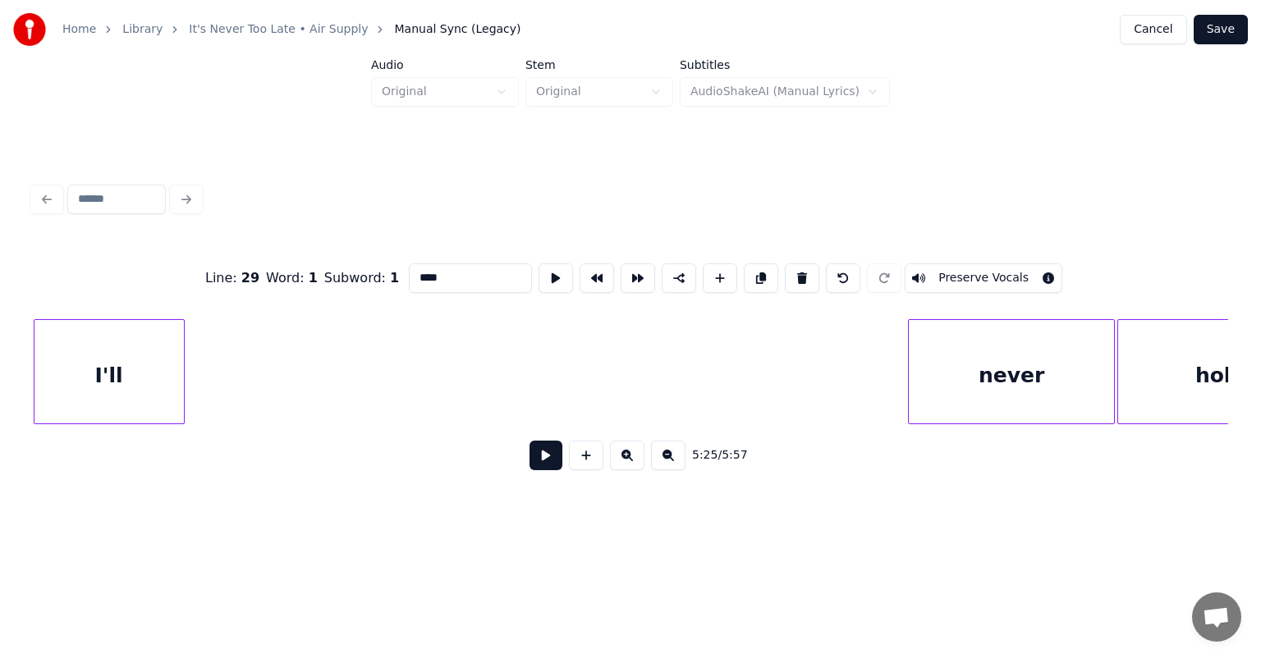
click at [121, 338] on div "I'll" at bounding box center [108, 376] width 149 height 112
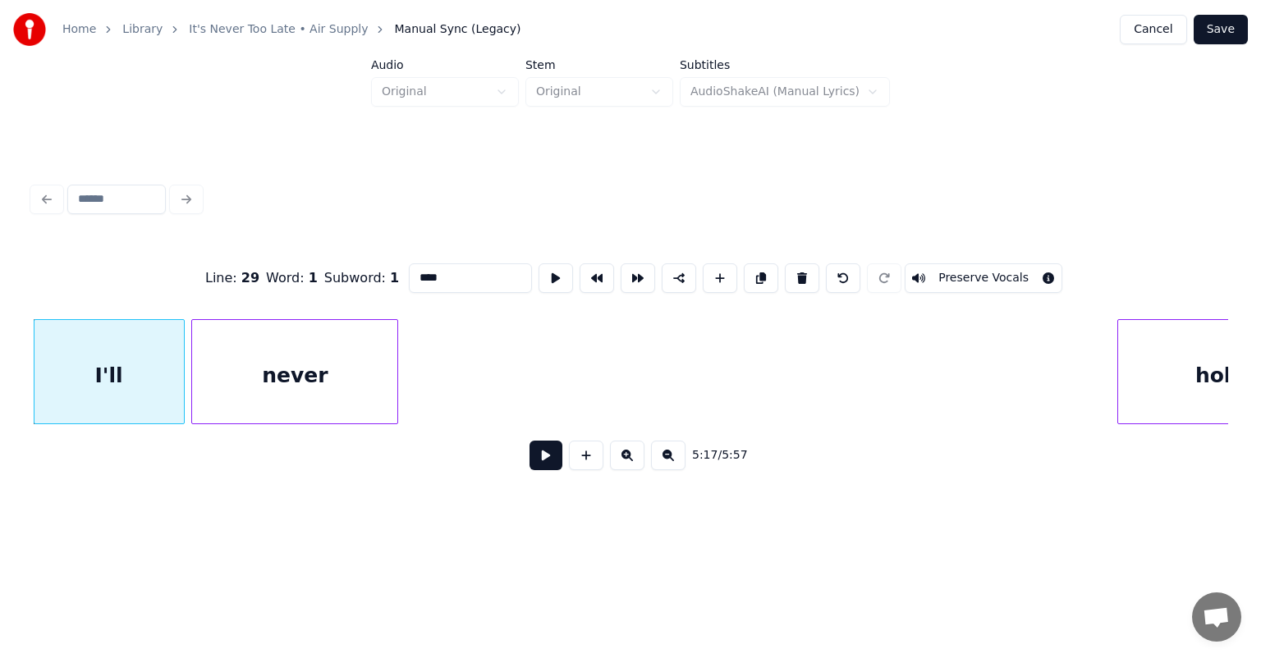
click at [285, 327] on div "never" at bounding box center [294, 376] width 205 height 112
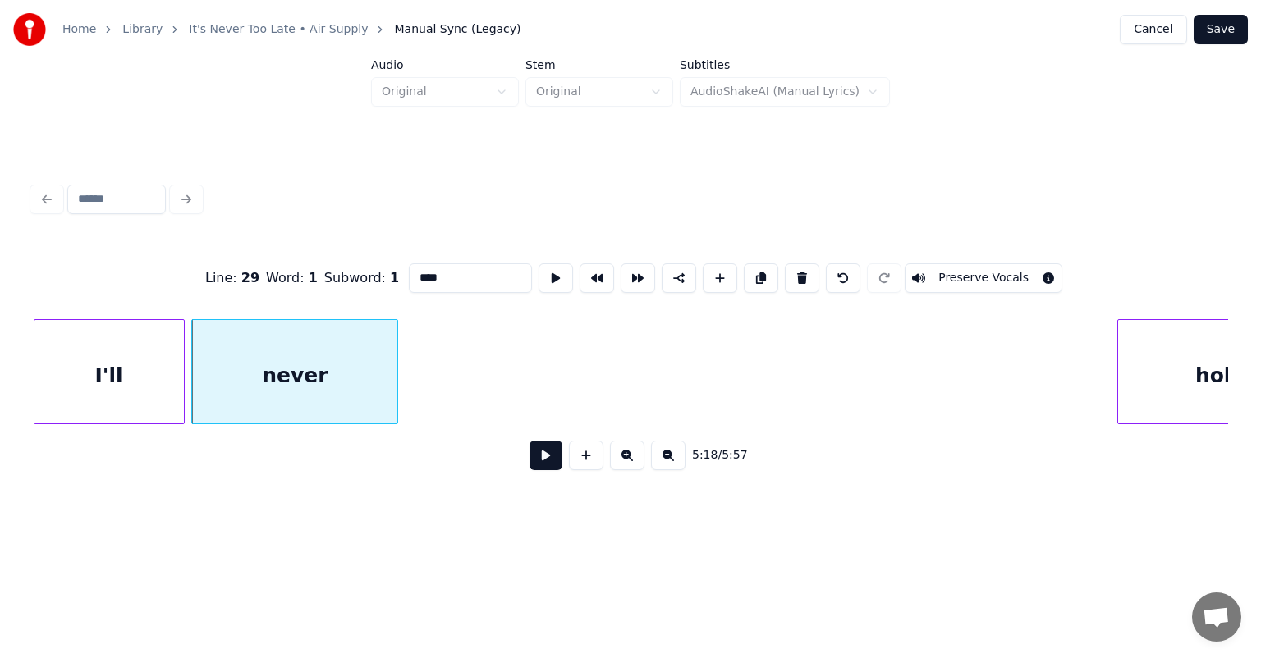
scroll to position [0, 52212]
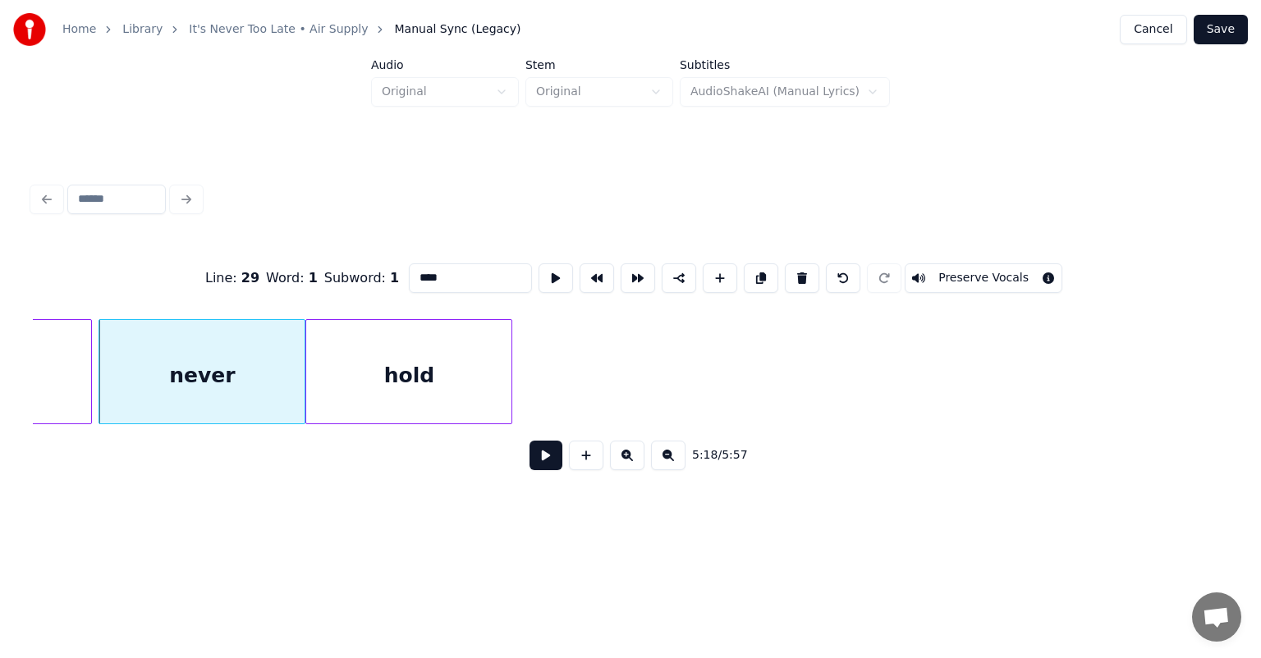
click at [468, 342] on div "hold" at bounding box center [408, 376] width 205 height 112
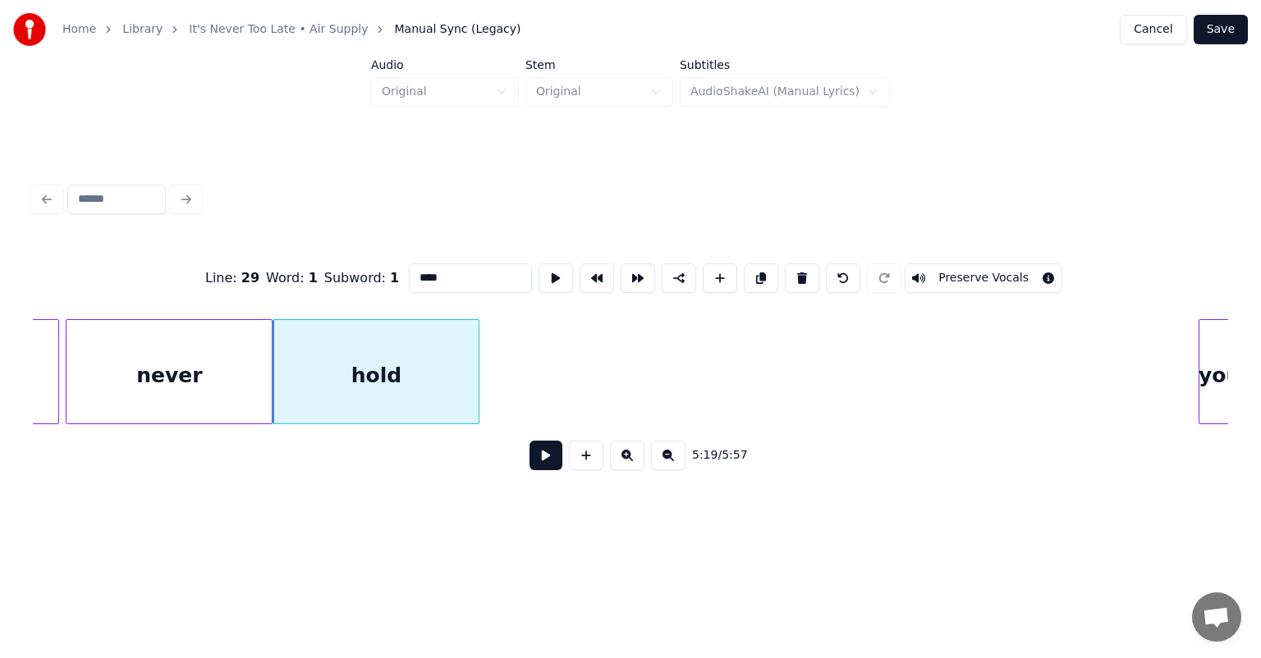
scroll to position [0, 52257]
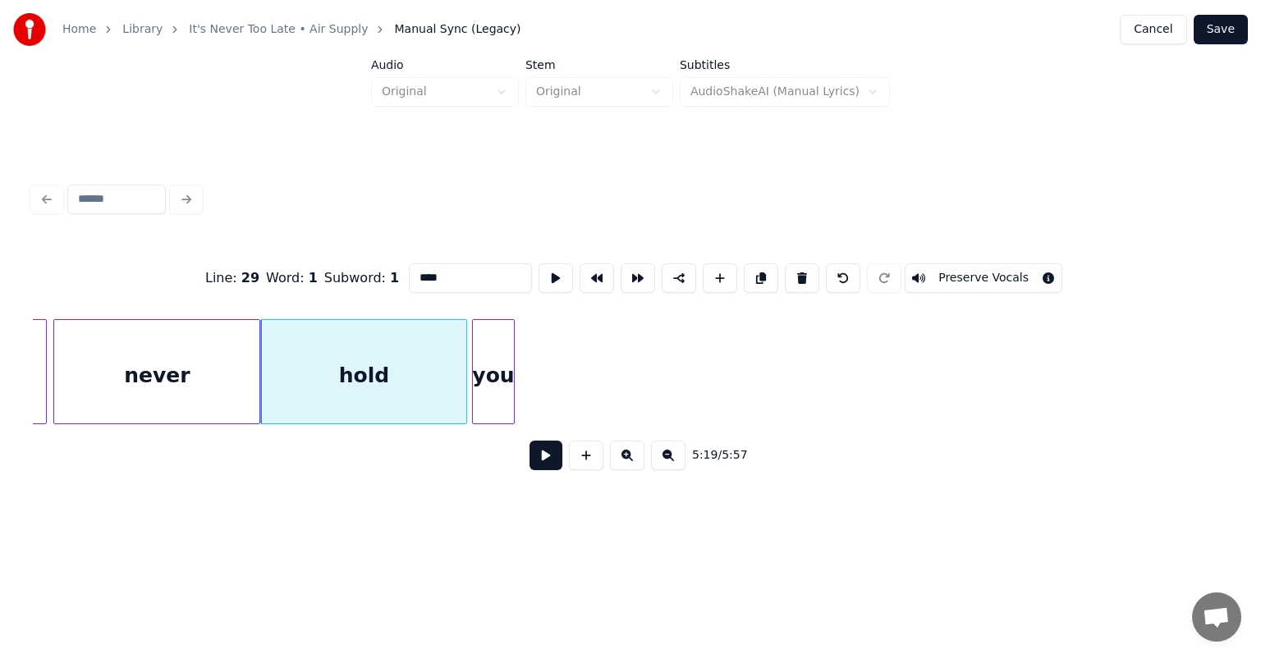
click at [497, 367] on div "you" at bounding box center [493, 376] width 41 height 112
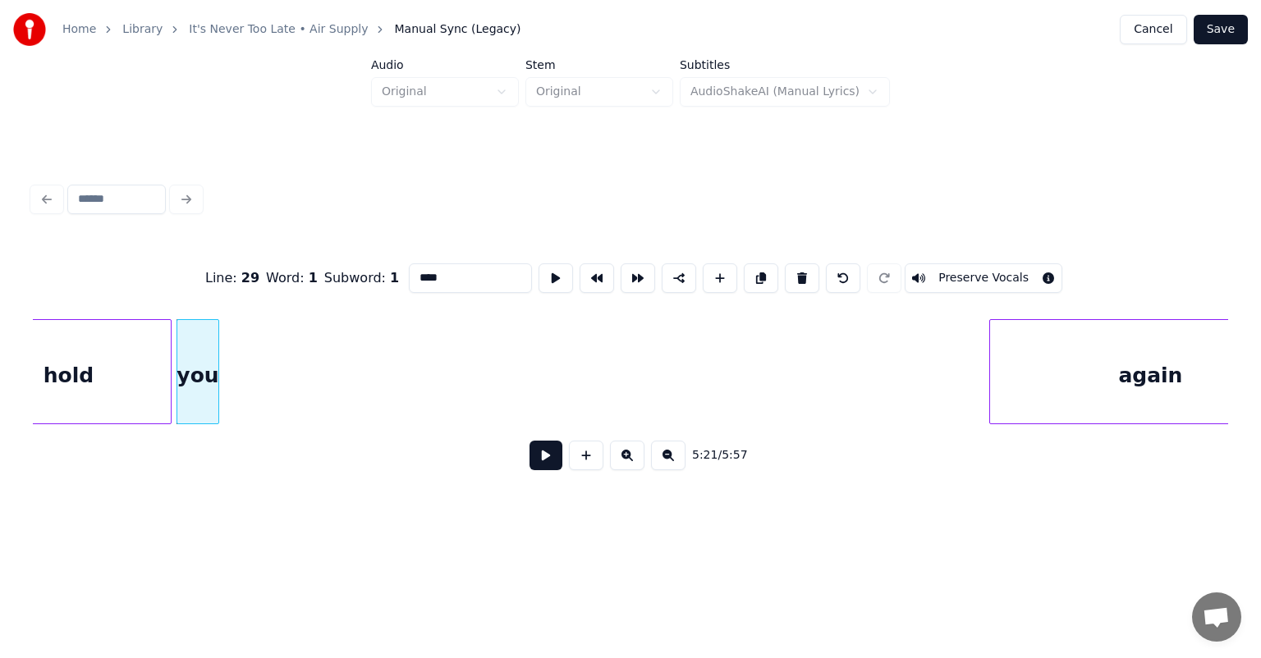
scroll to position [0, 52631]
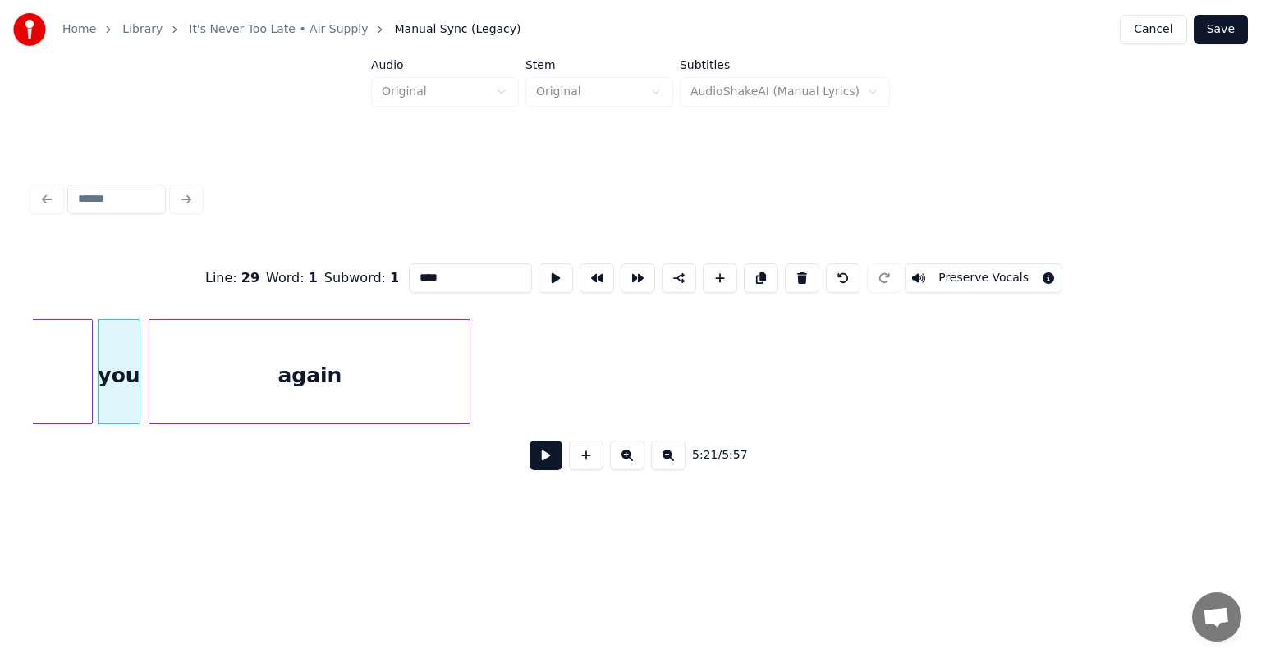
click at [300, 343] on div "again" at bounding box center [309, 376] width 320 height 112
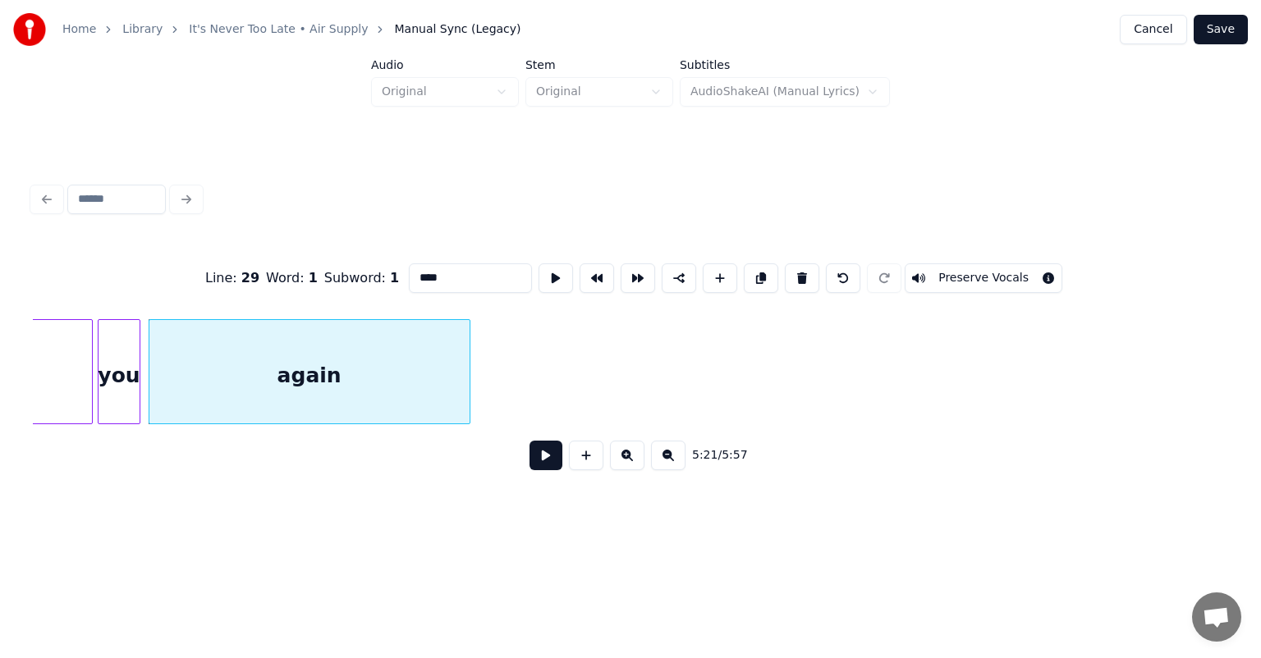
click at [39, 424] on div "hold you again" at bounding box center [630, 371] width 1195 height 105
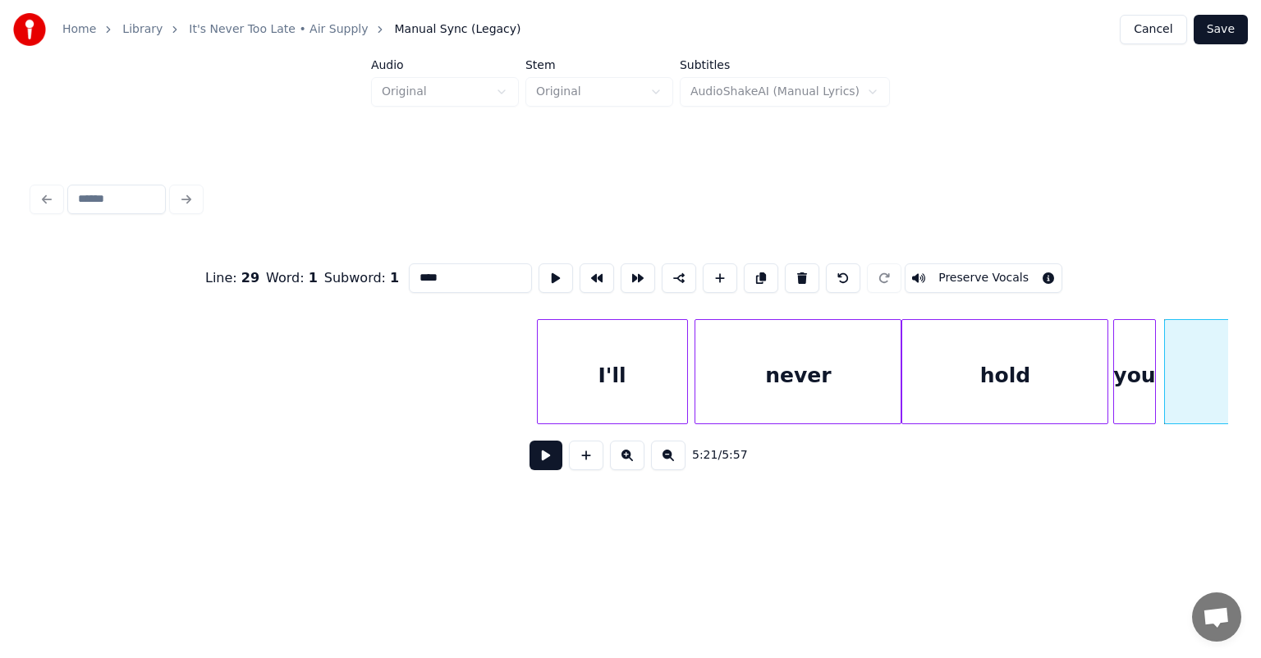
scroll to position [0, 51613]
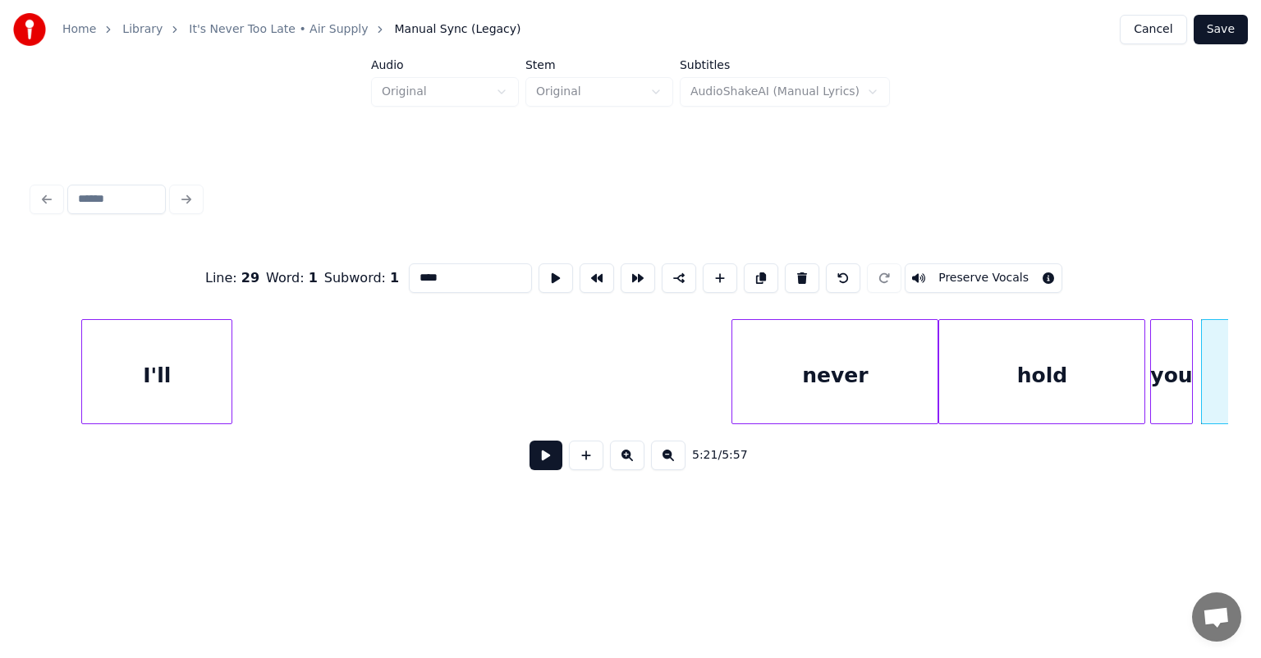
click at [121, 355] on div "I'll" at bounding box center [156, 376] width 149 height 112
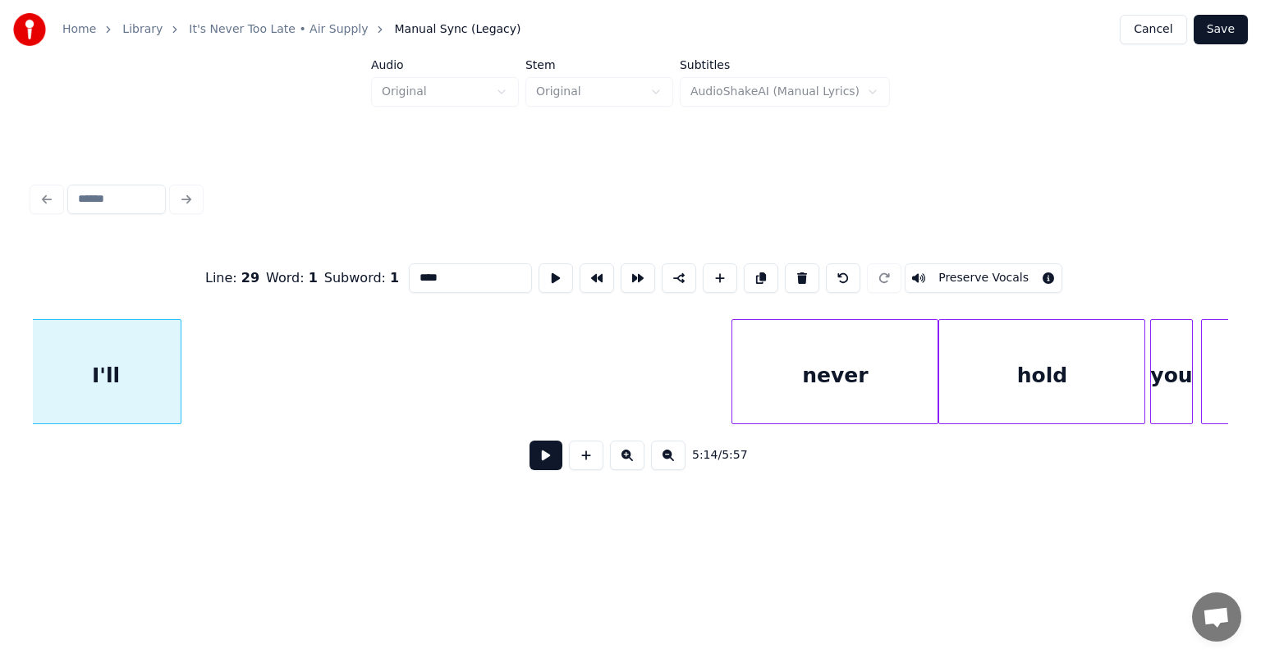
scroll to position [0, 51576]
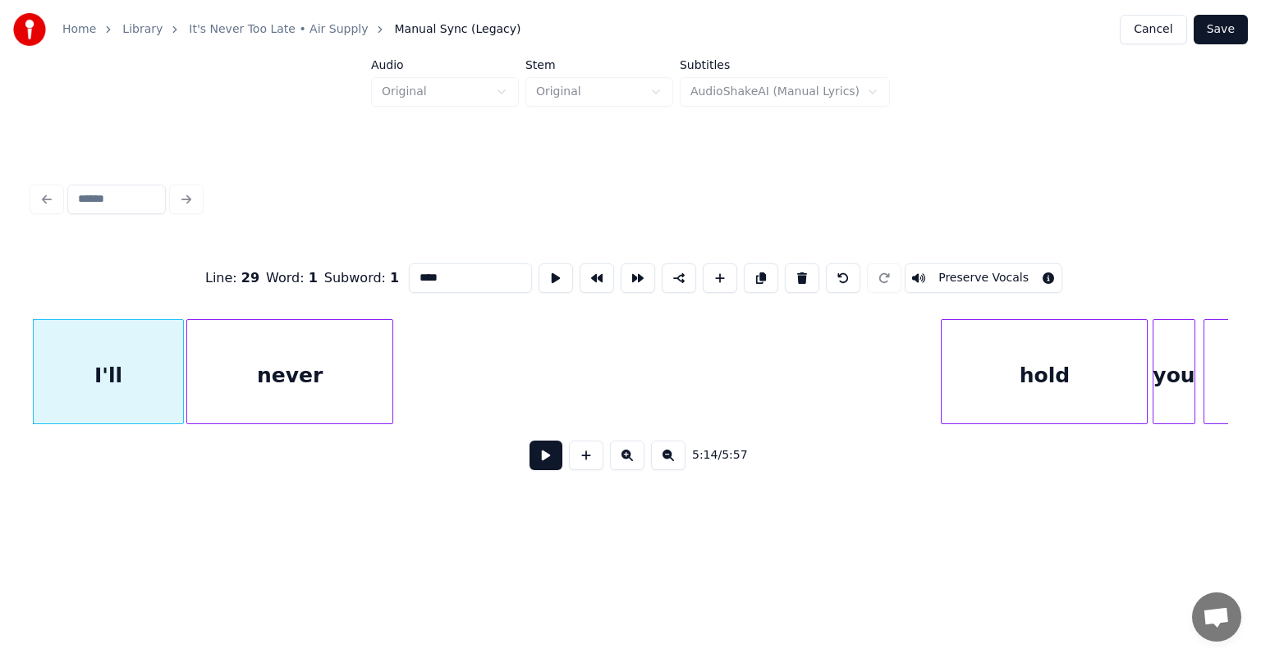
click at [235, 349] on div "never" at bounding box center [289, 376] width 205 height 112
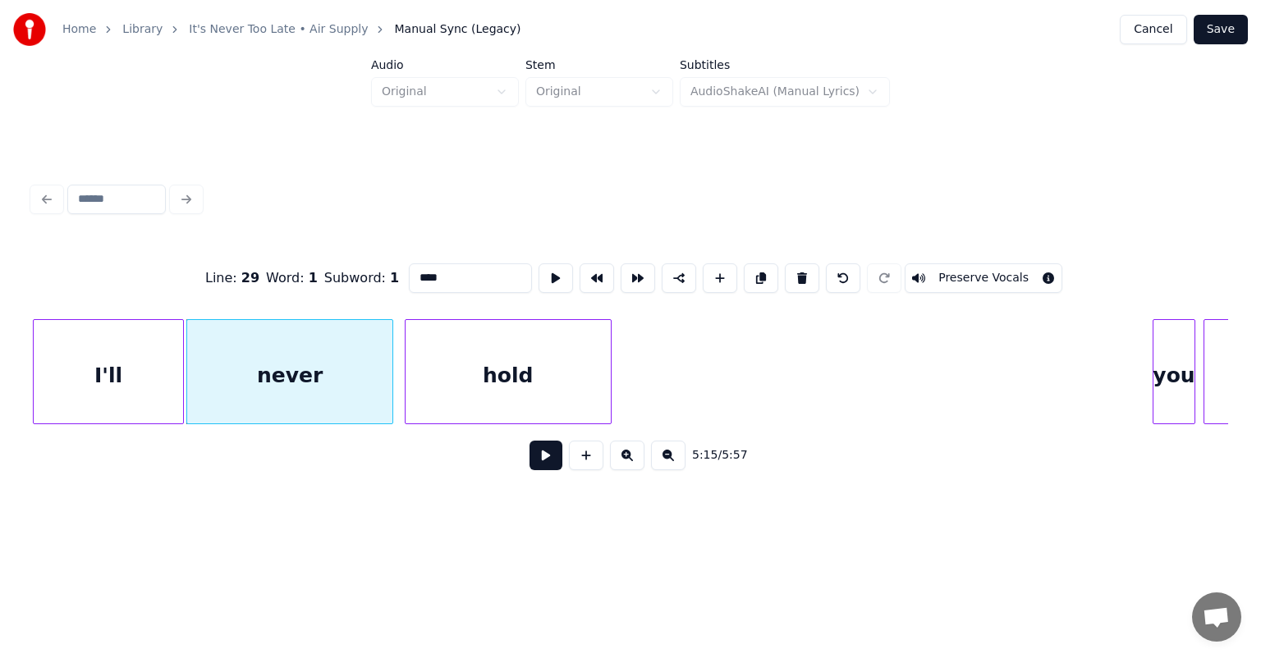
click at [433, 371] on div "hold" at bounding box center [507, 376] width 205 height 112
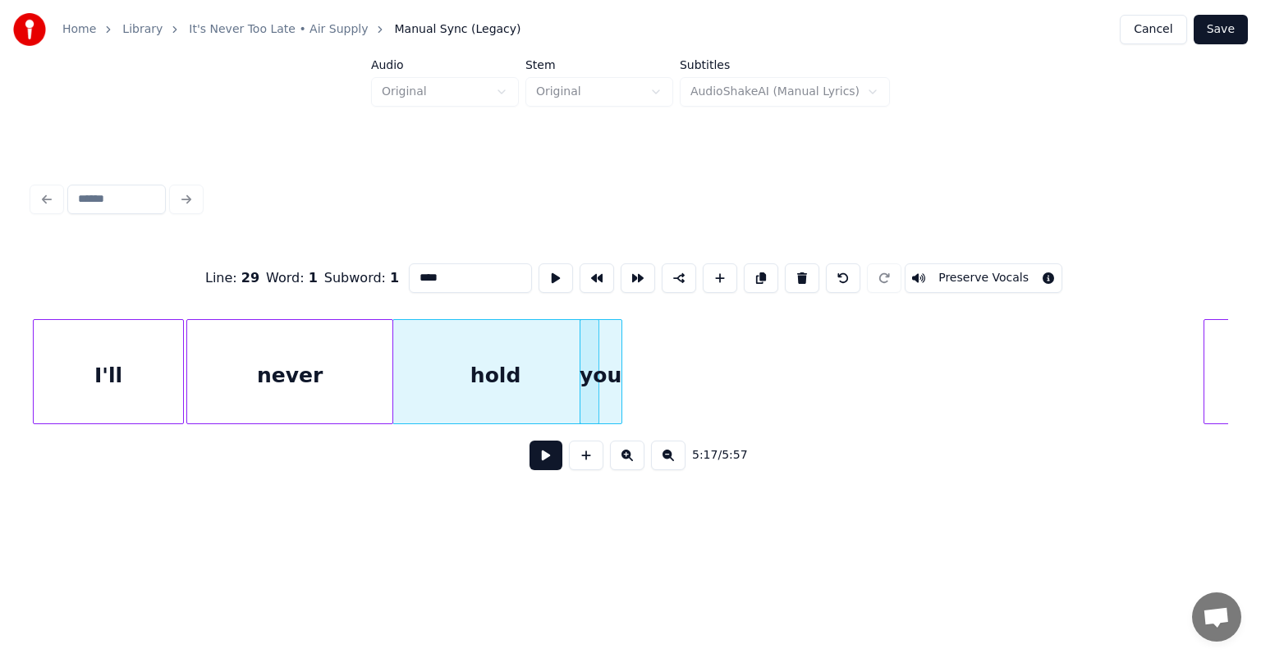
scroll to position [0, 51855]
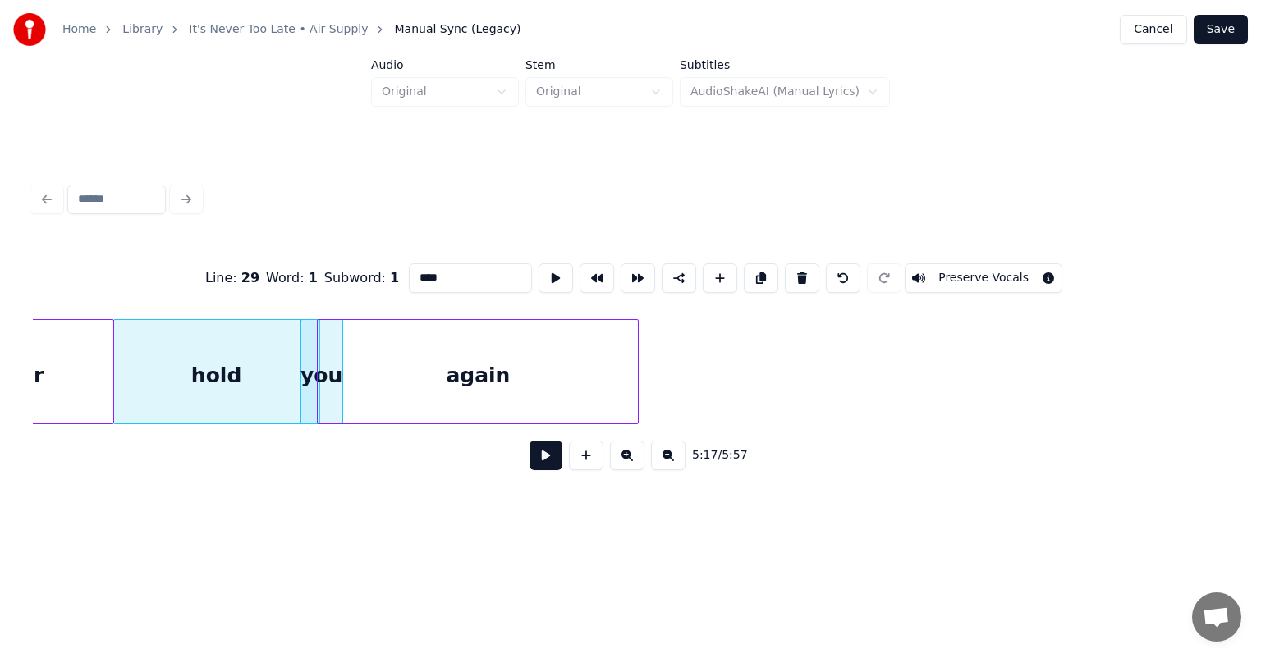
click at [619, 391] on div "again" at bounding box center [478, 376] width 320 height 112
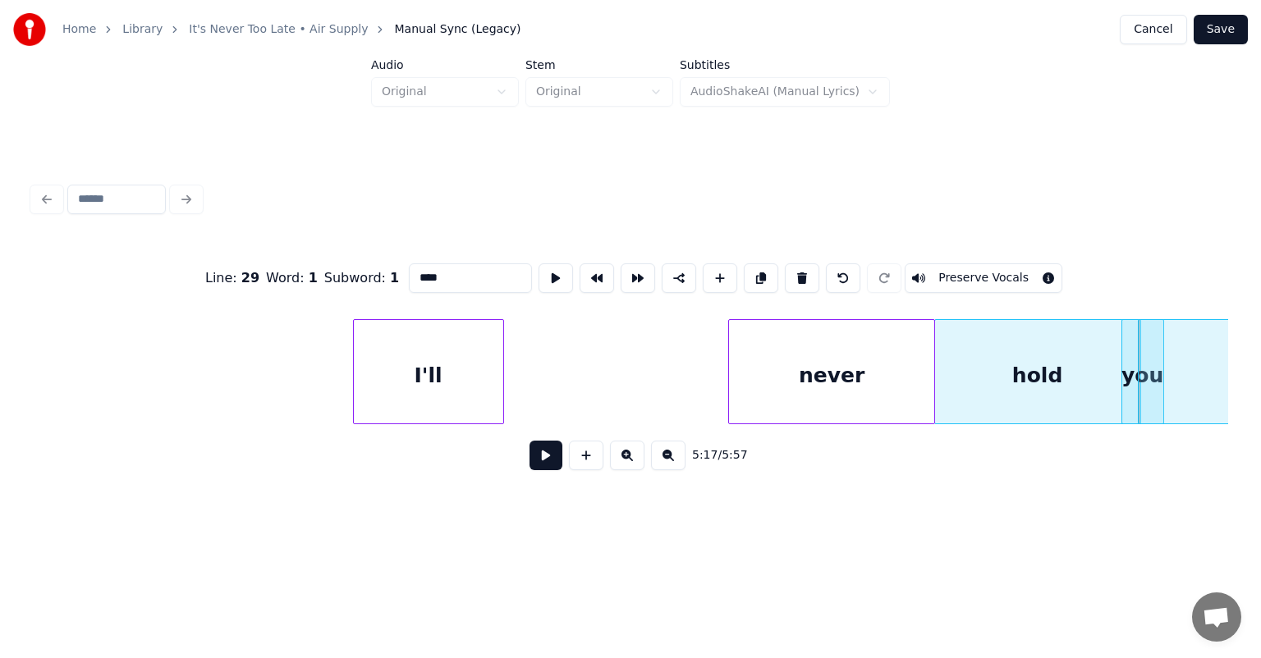
scroll to position [0, 50964]
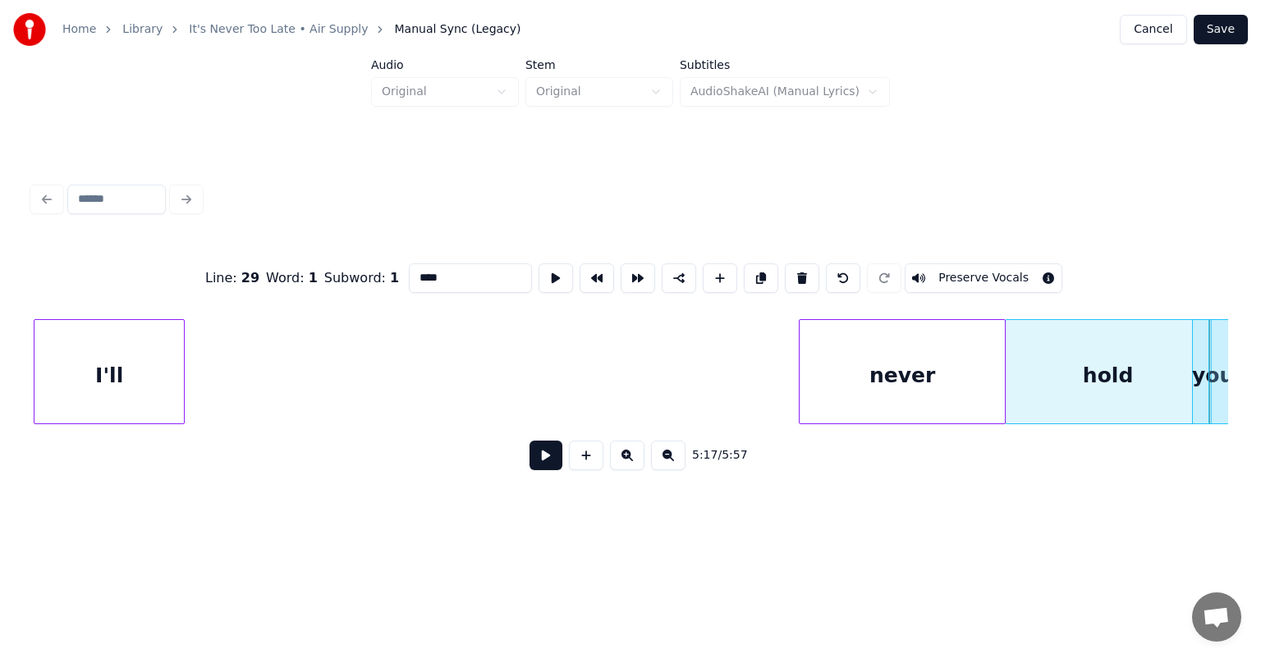
click at [0, 388] on div "Home Library It's Never Too Late • Air Supply Manual Sync (Legacy) Cancel Save …" at bounding box center [630, 264] width 1261 height 528
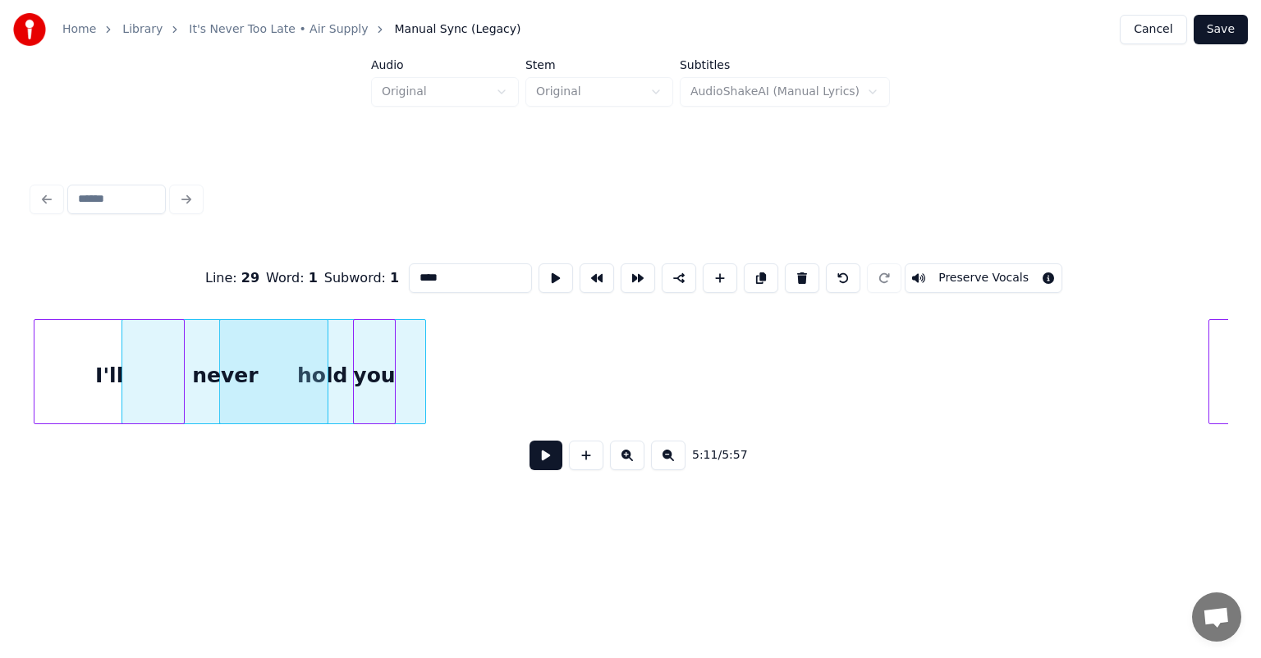
click at [360, 407] on div "you" at bounding box center [374, 376] width 41 height 112
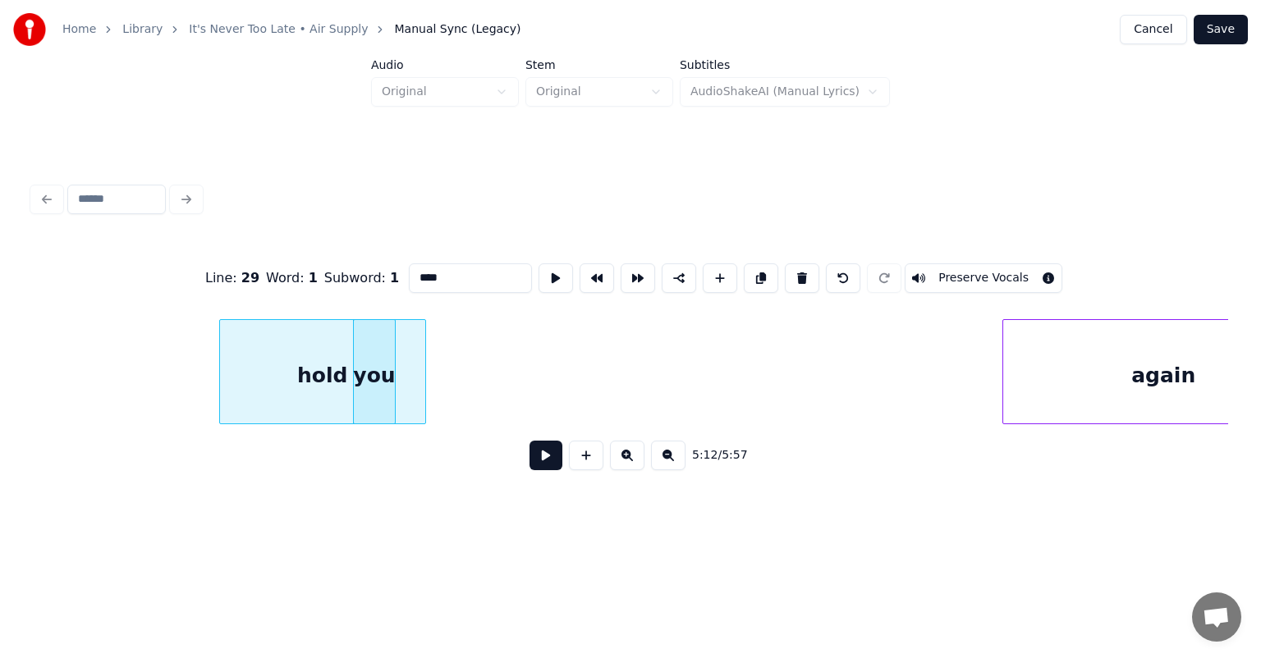
scroll to position [0, 51264]
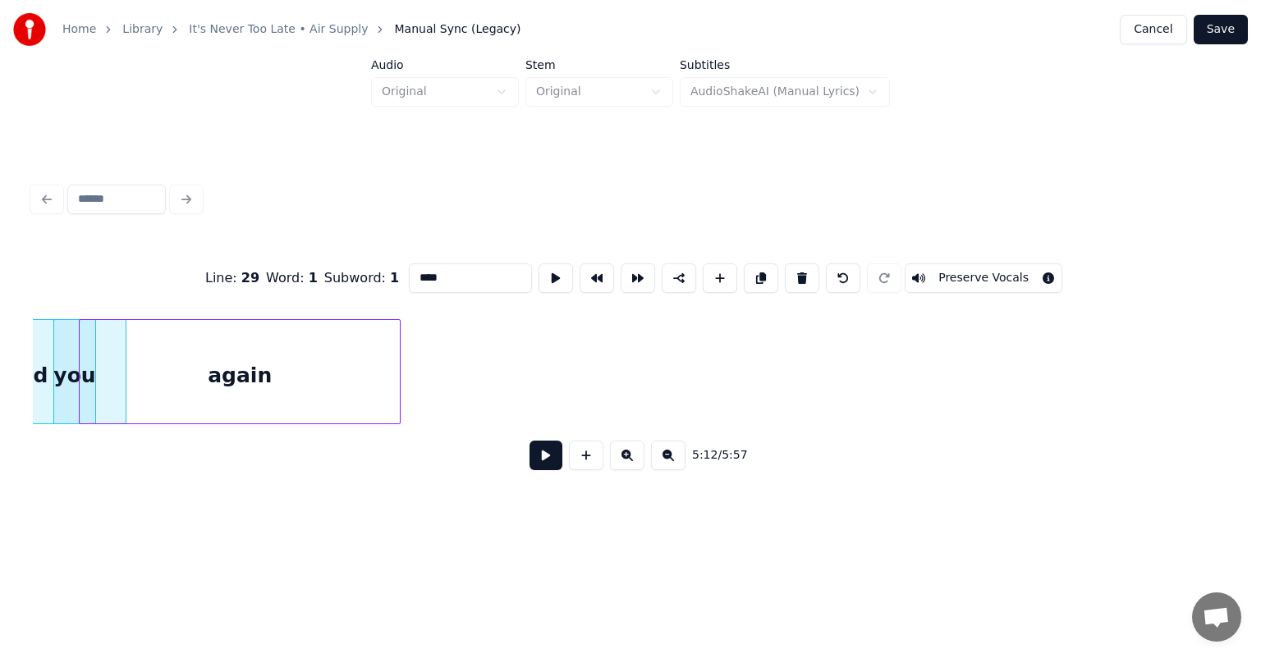
click at [387, 387] on div "again" at bounding box center [240, 376] width 320 height 112
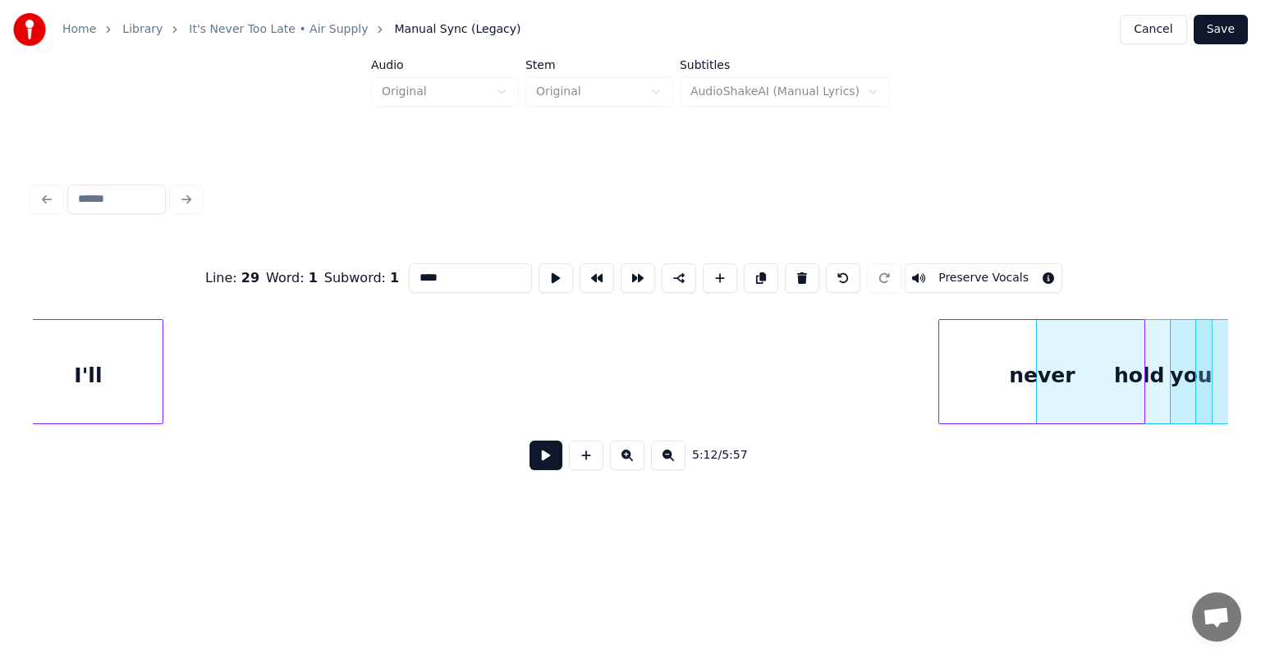
scroll to position [0, 50085]
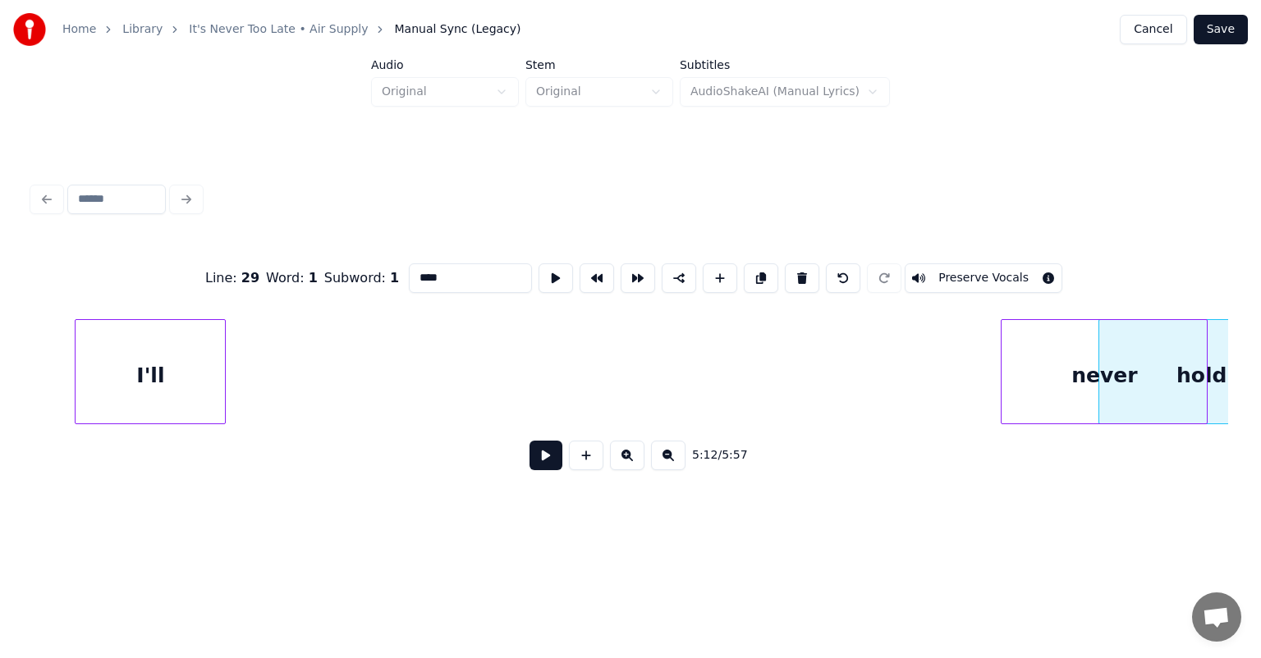
click at [0, 319] on div "Home Library It's Never Too Late • Air Supply Manual Sync (Legacy) Cancel Save …" at bounding box center [630, 264] width 1261 height 528
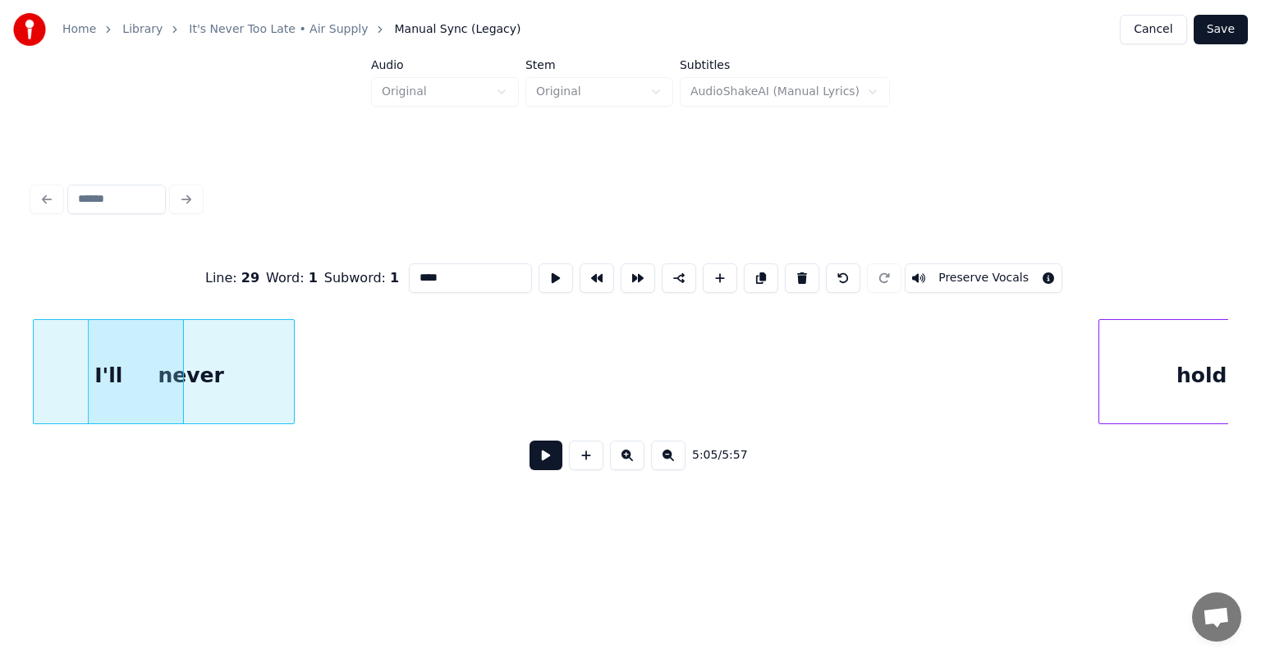
scroll to position [0, 50153]
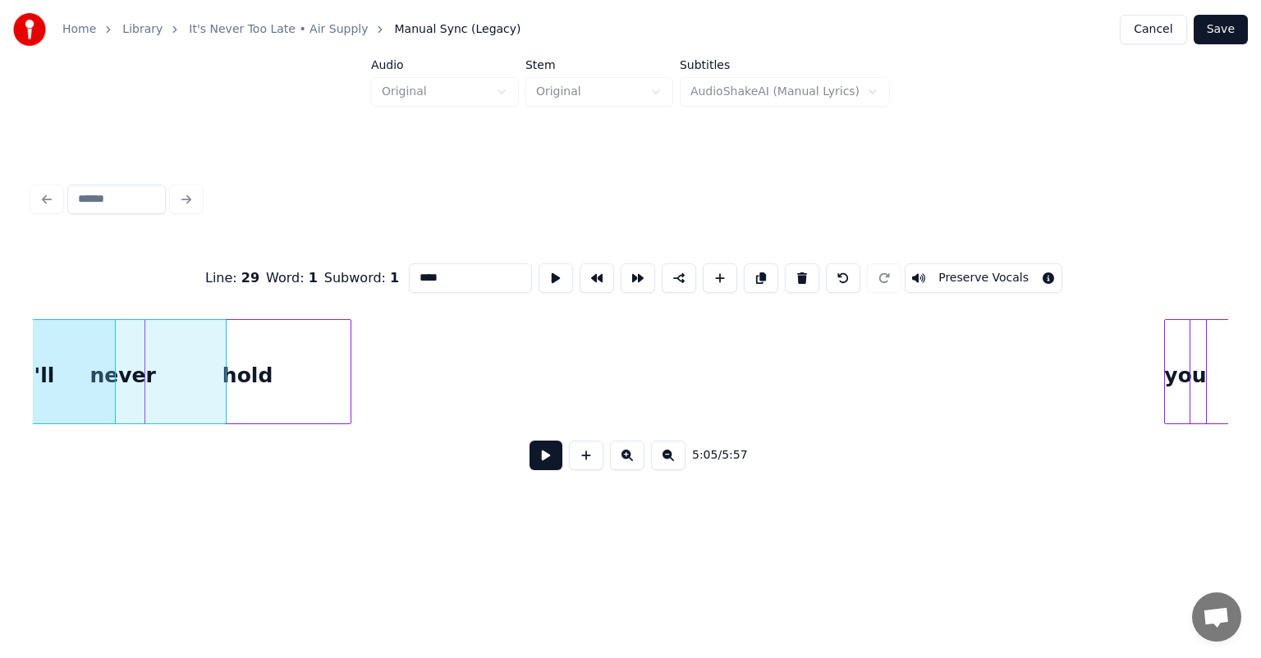
click at [272, 353] on div "hold" at bounding box center [247, 376] width 205 height 112
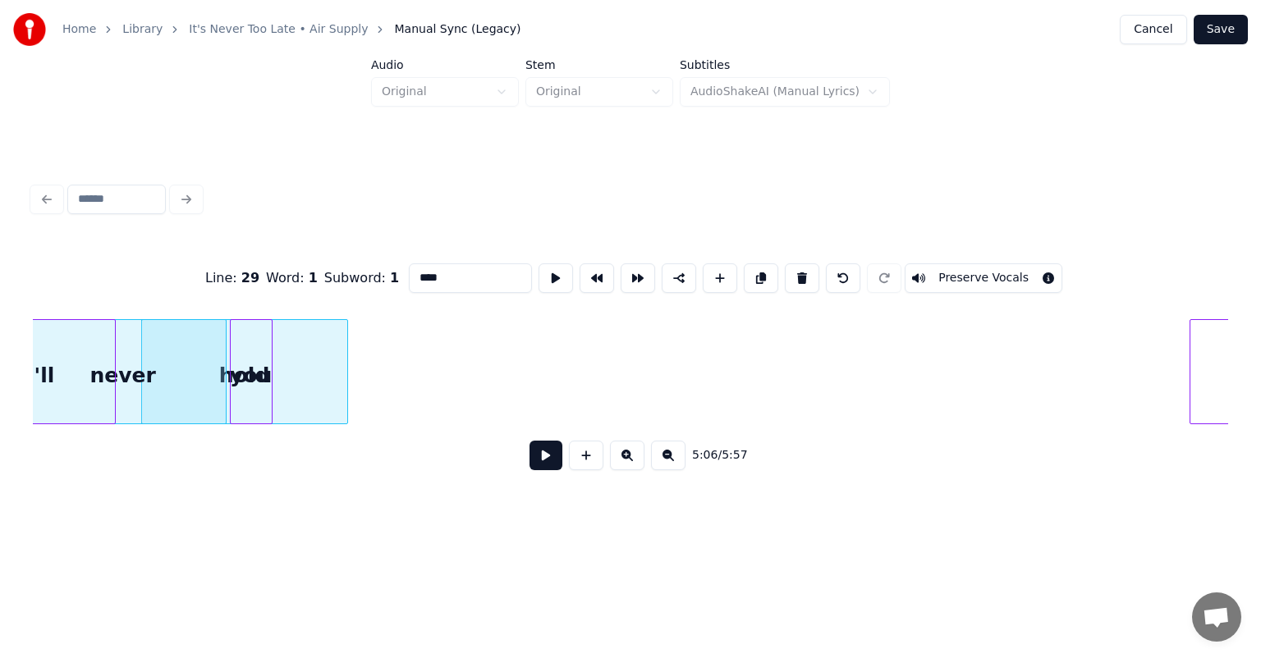
click at [248, 351] on div "you" at bounding box center [251, 376] width 41 height 112
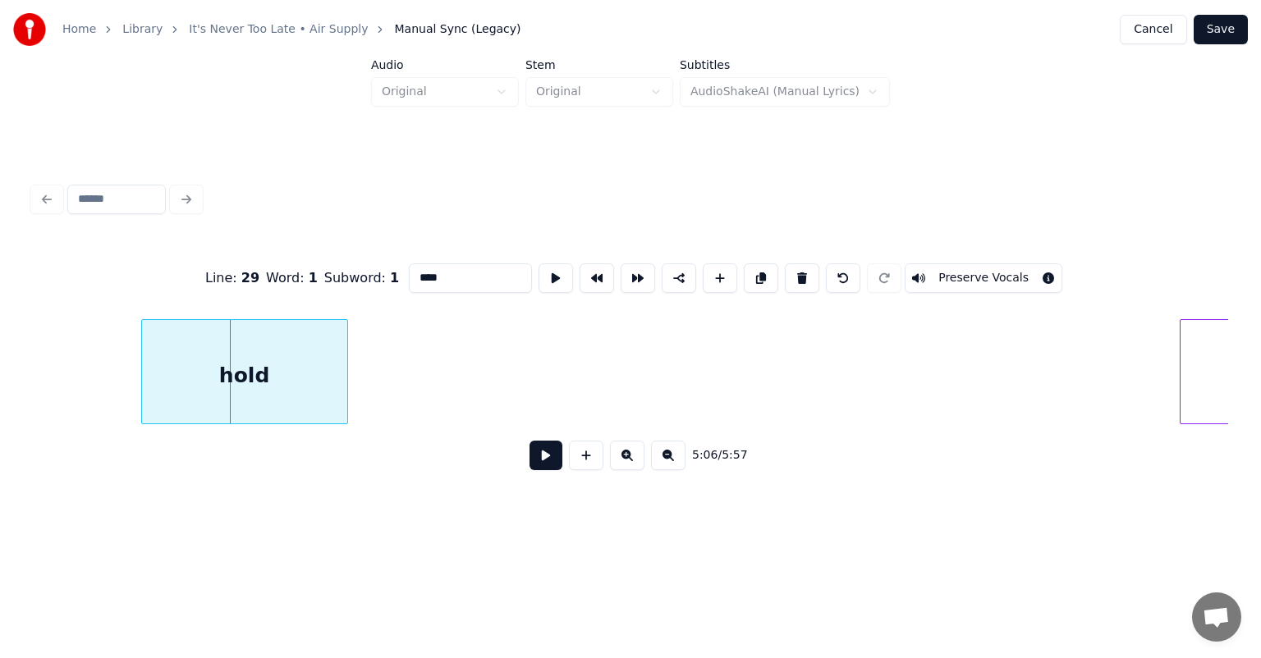
scroll to position [0, 50426]
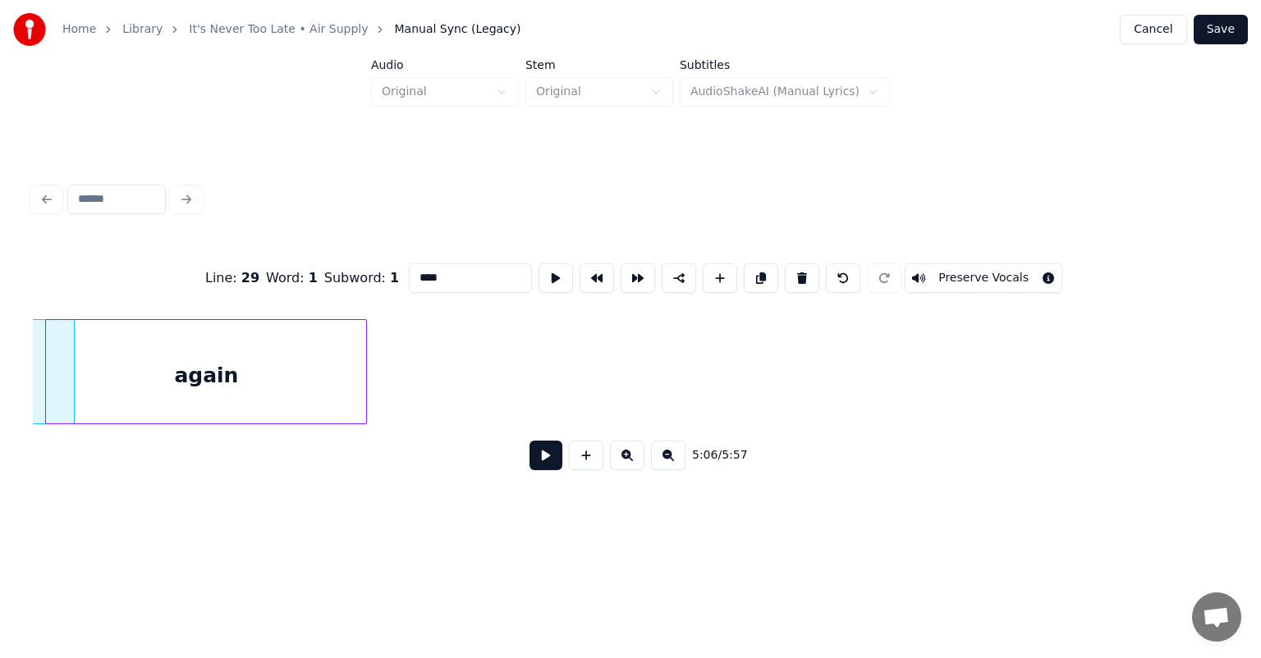
click at [332, 399] on div "again" at bounding box center [206, 376] width 320 height 112
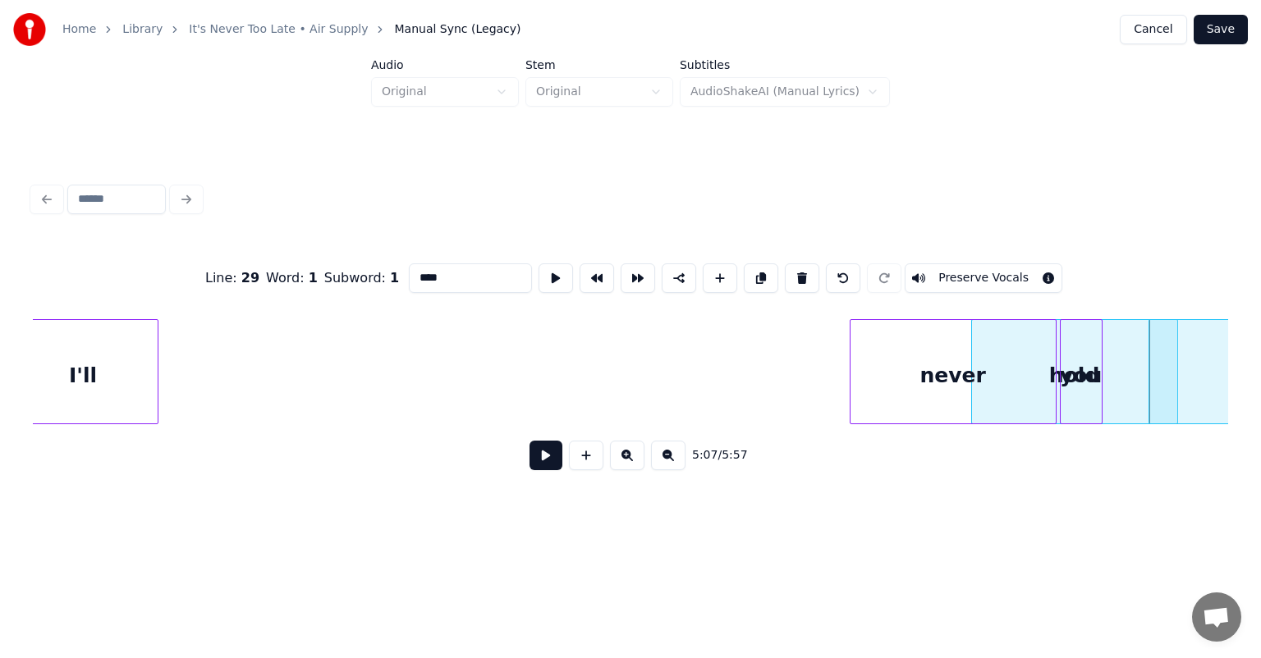
scroll to position [0, 49288]
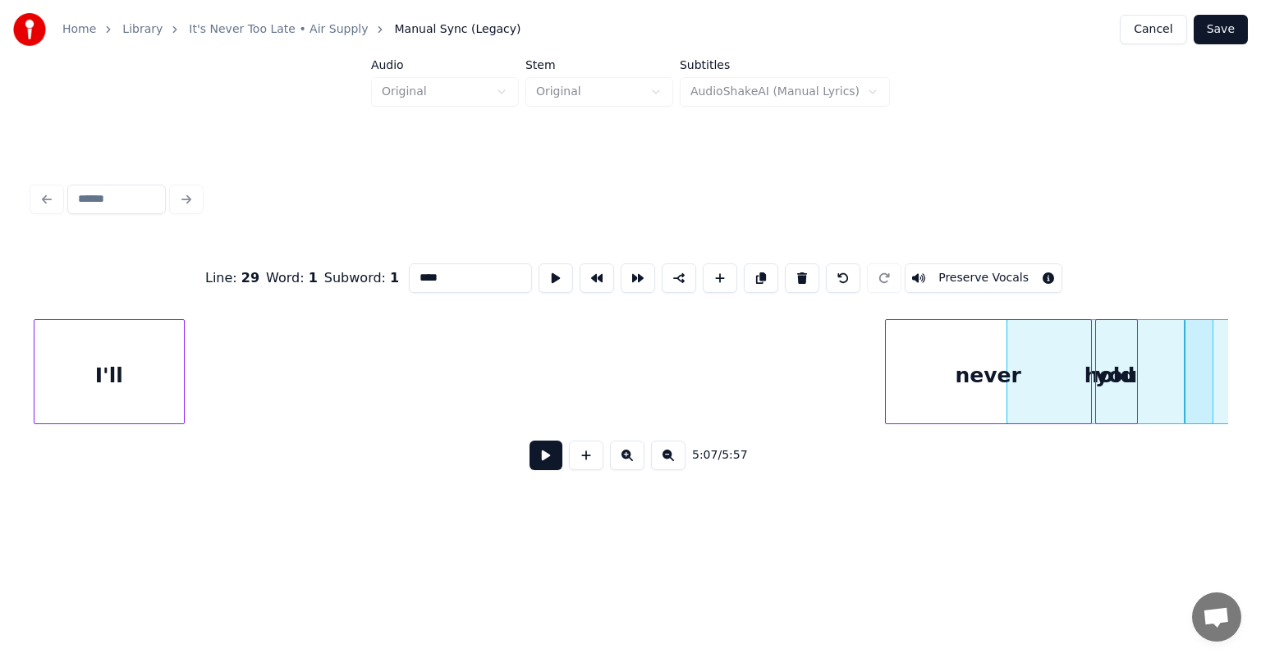
click at [0, 353] on div "Home Library It's Never Too Late • Air Supply Manual Sync (Legacy) Cancel Save …" at bounding box center [630, 264] width 1261 height 528
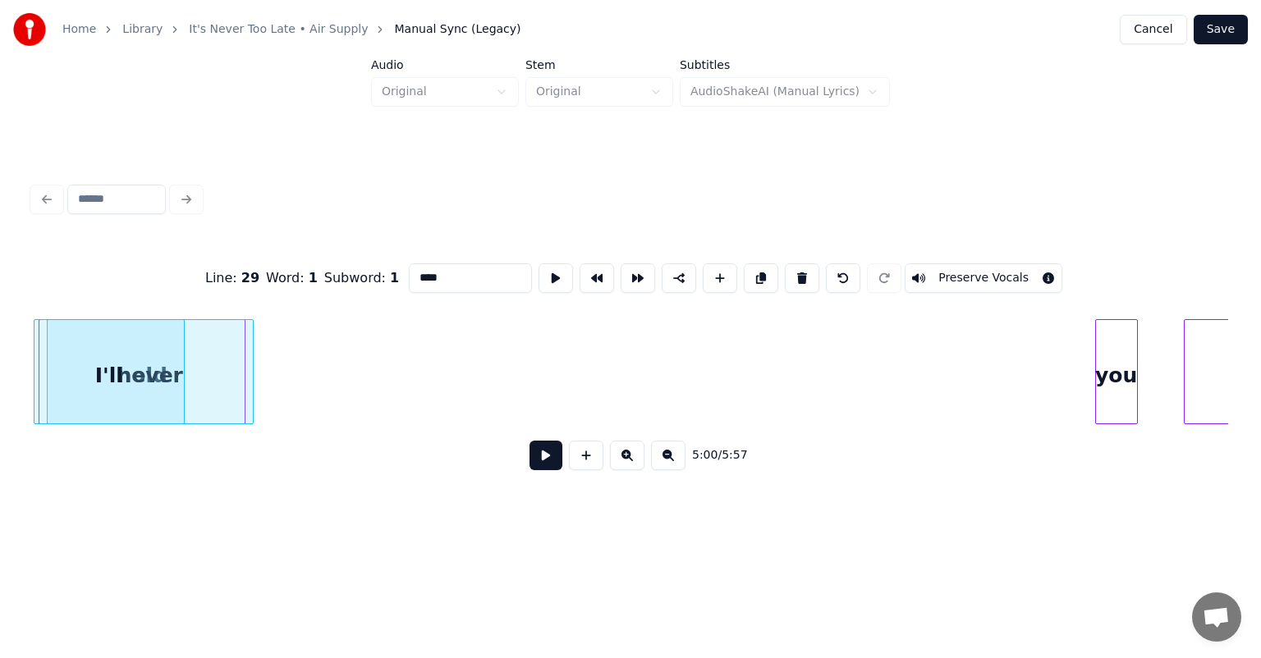
scroll to position [0, 49277]
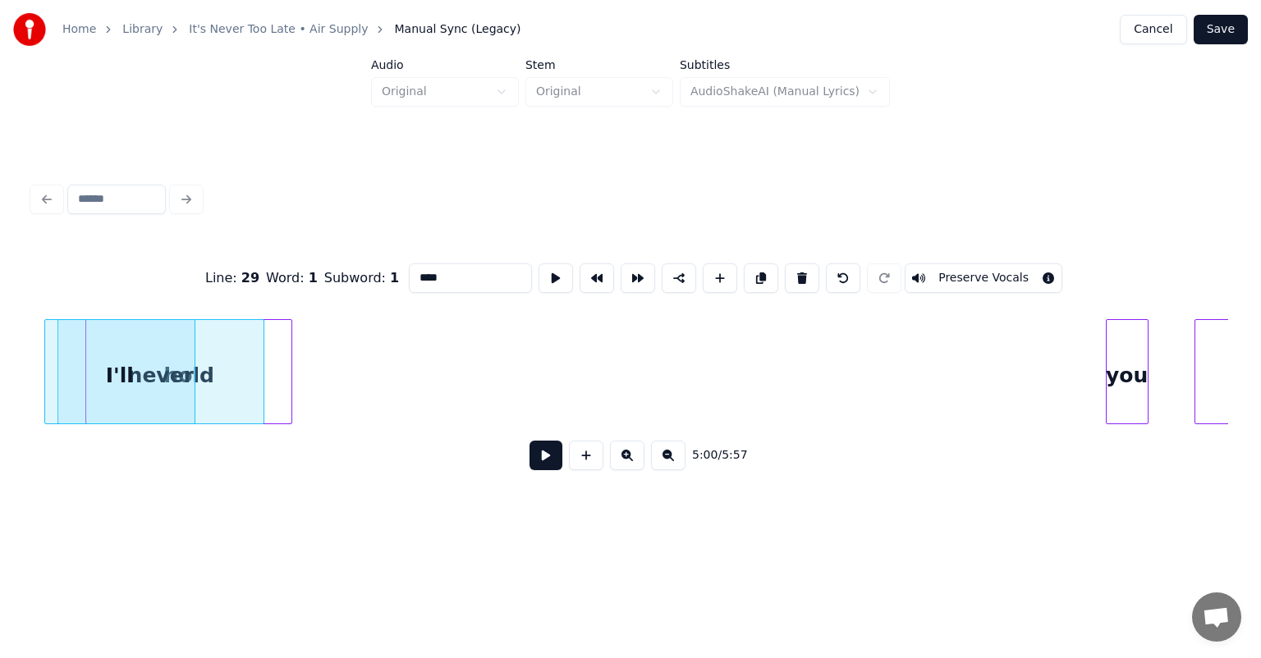
click at [105, 307] on div "Line : 29 Word : 1 Subword : 1 **** Preserve Vocals 5:00 / 5:57" at bounding box center [630, 362] width 1195 height 250
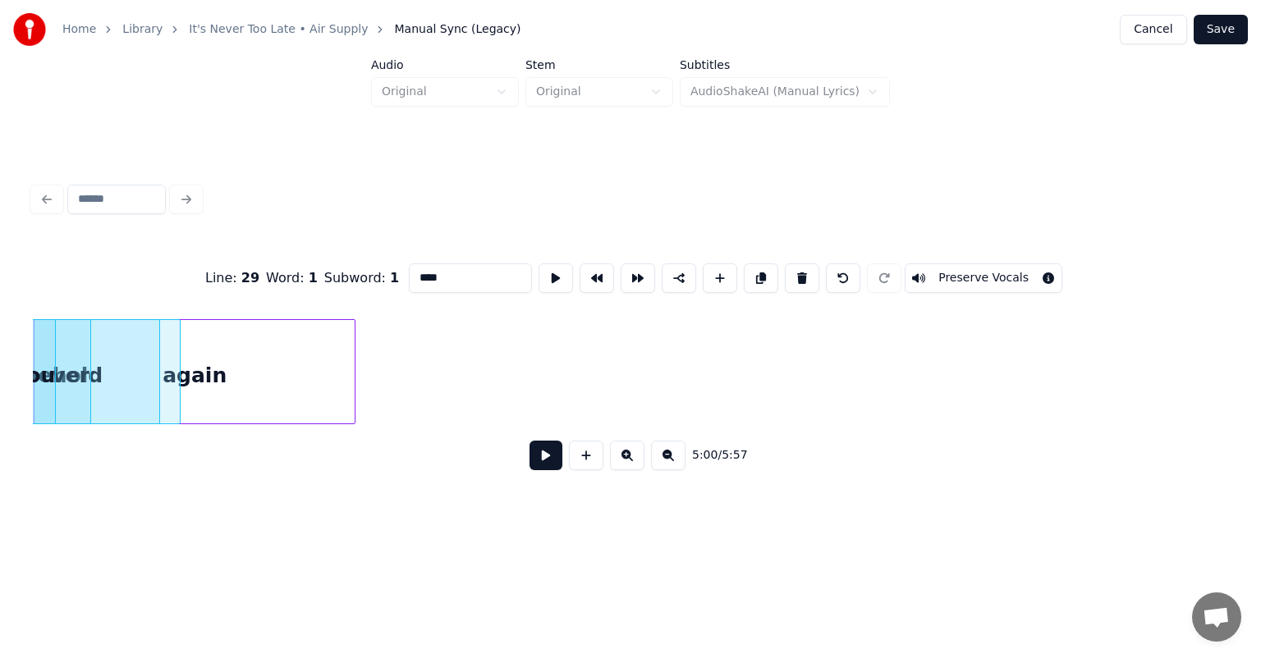
scroll to position [0, 49381]
click at [192, 367] on div "again" at bounding box center [234, 376] width 320 height 112
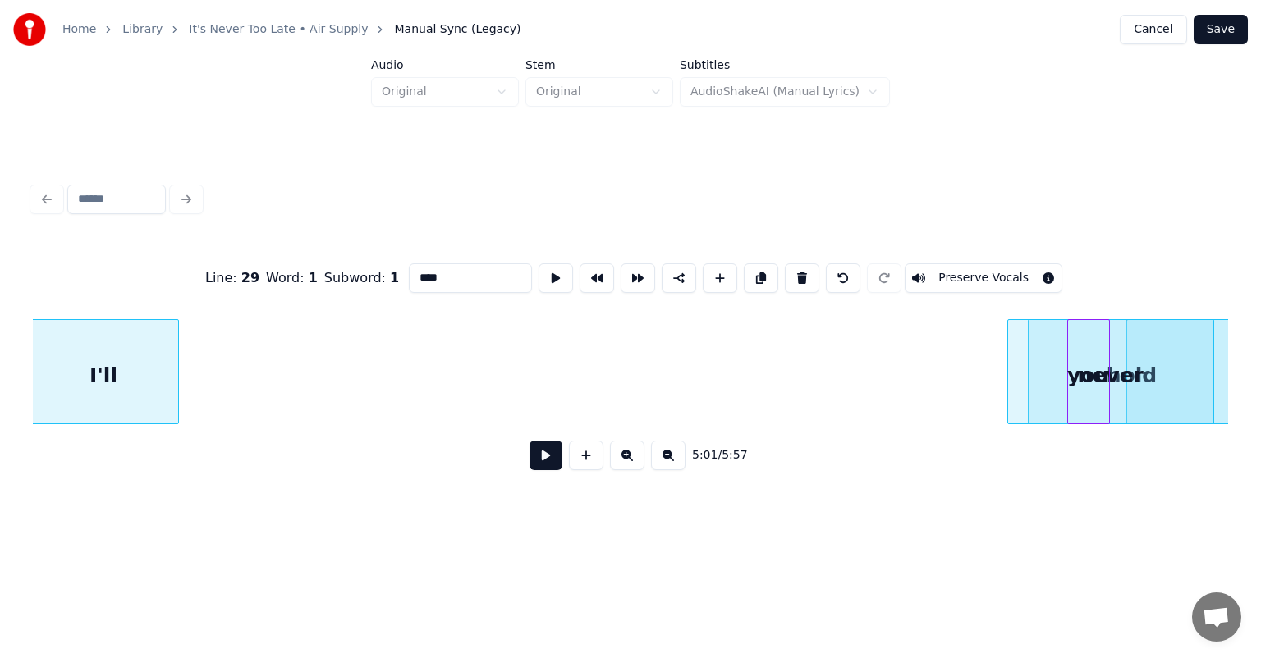
scroll to position [0, 48322]
click at [0, 346] on div "Home Library It's Never Too Late • Air Supply Manual Sync (Legacy) Cancel Save …" at bounding box center [630, 264] width 1261 height 528
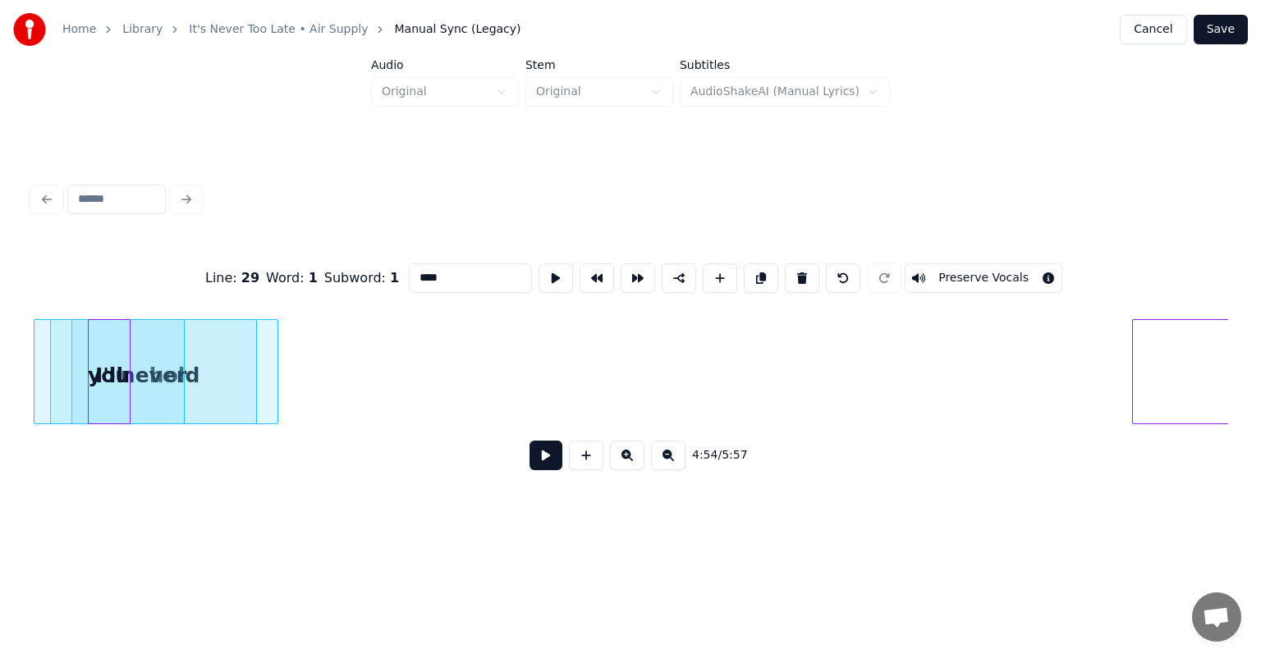
click at [102, 387] on div "you" at bounding box center [109, 376] width 41 height 112
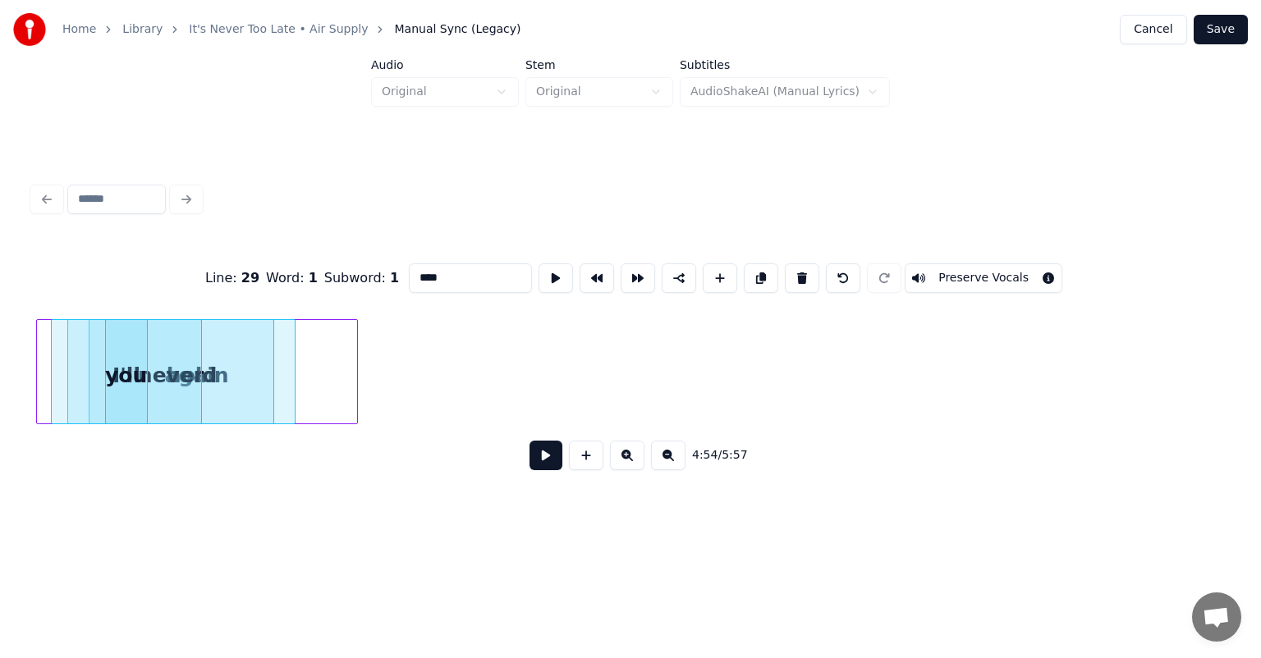
scroll to position [0, 48295]
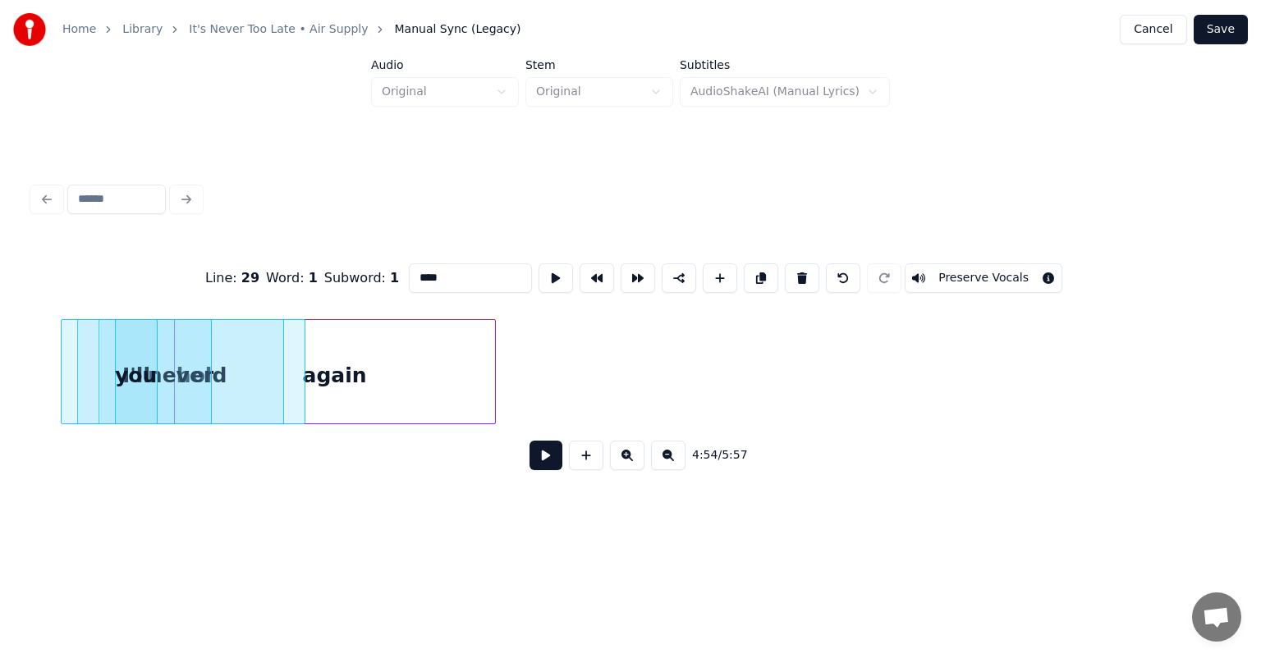
click at [201, 420] on div "again hold never I'll you" at bounding box center [630, 371] width 1195 height 105
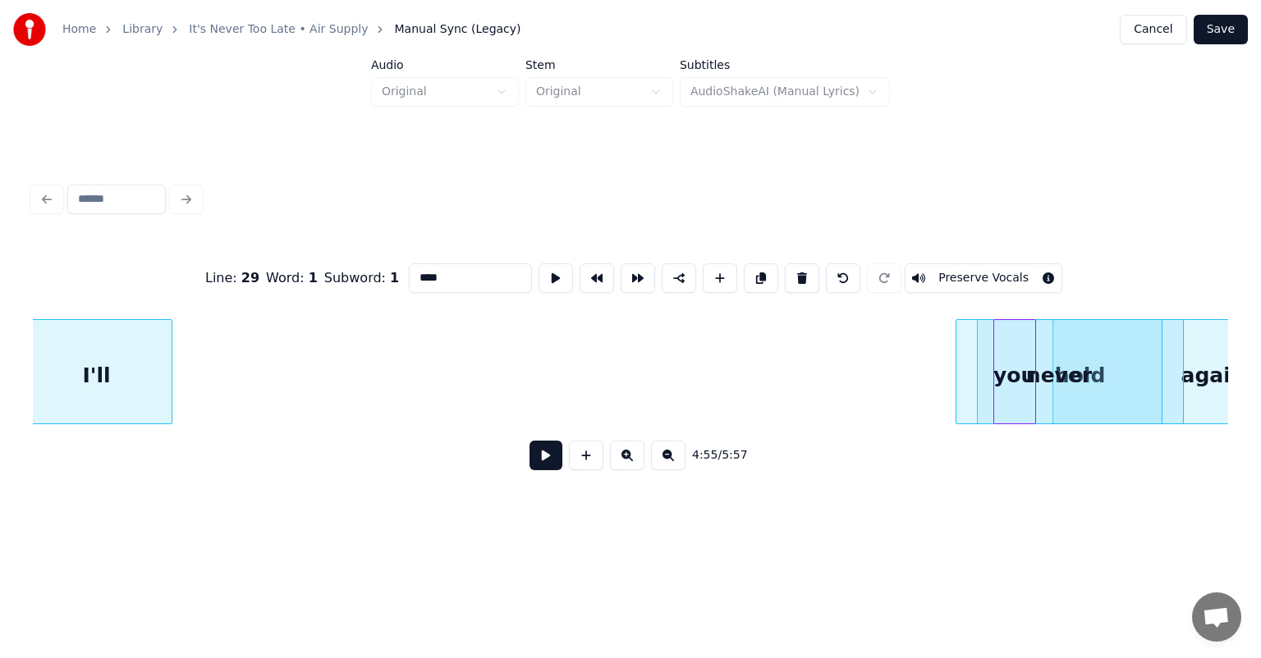
scroll to position [0, 47400]
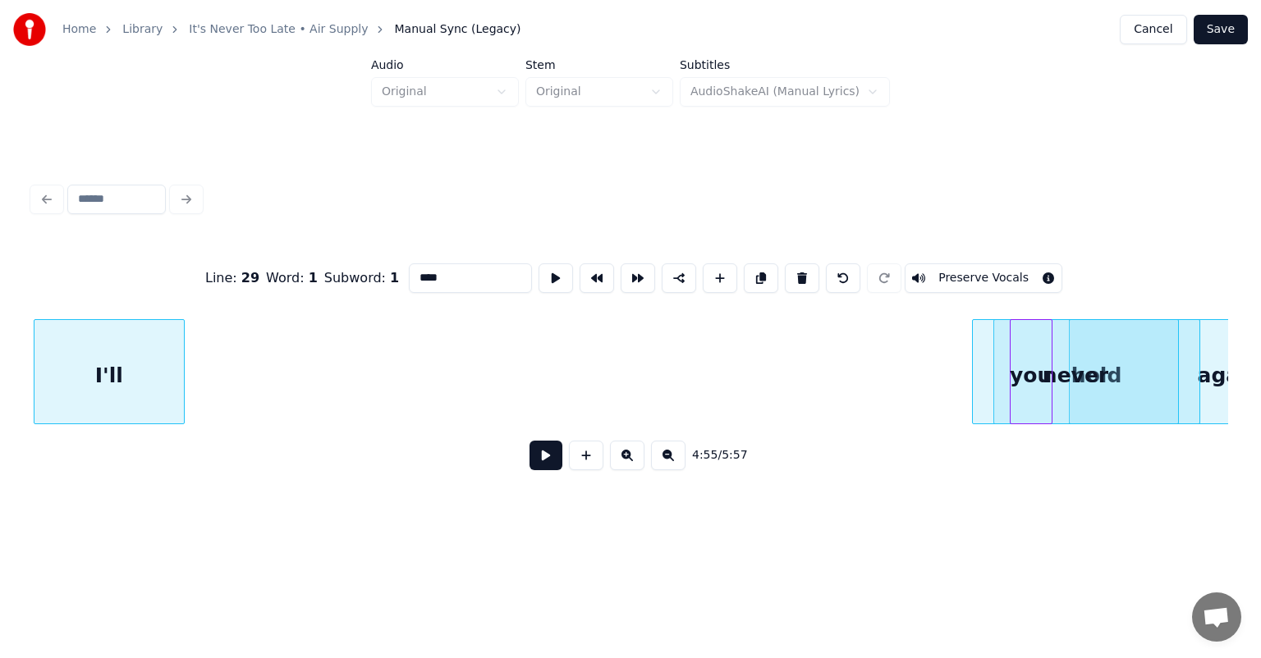
click at [0, 399] on div "Home Library It's Never Too Late • Air Supply Manual Sync (Legacy) Cancel Save …" at bounding box center [630, 264] width 1261 height 528
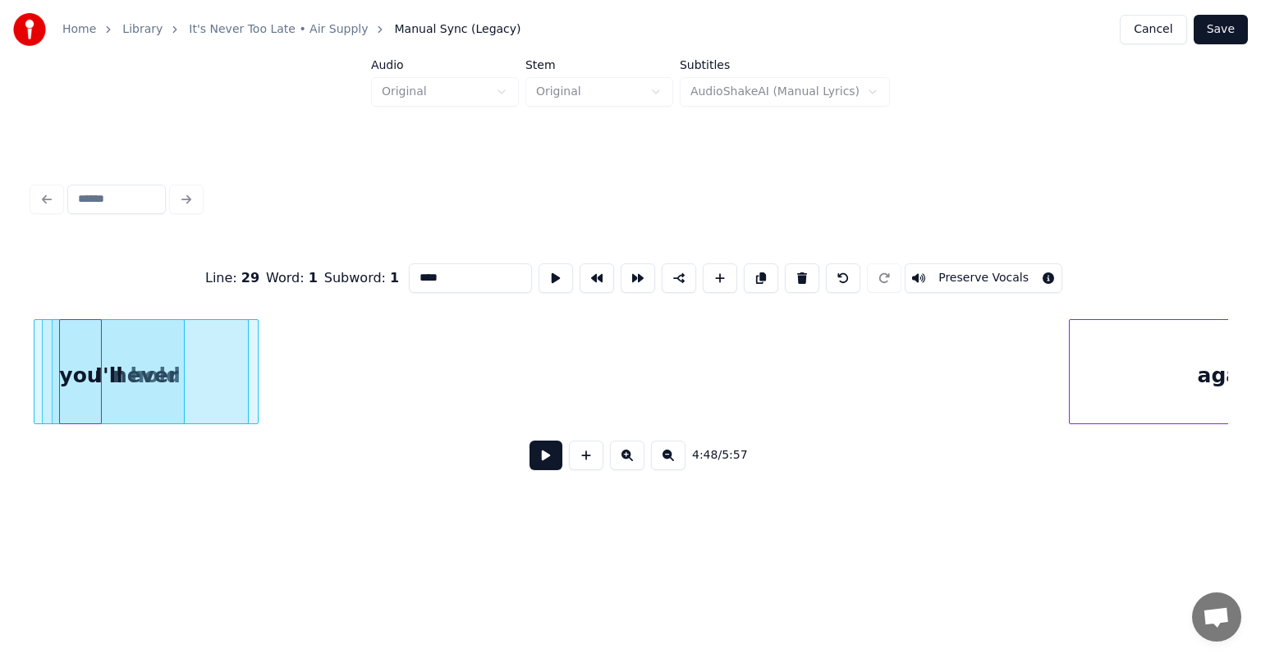
click at [85, 340] on div "you" at bounding box center [80, 376] width 41 height 112
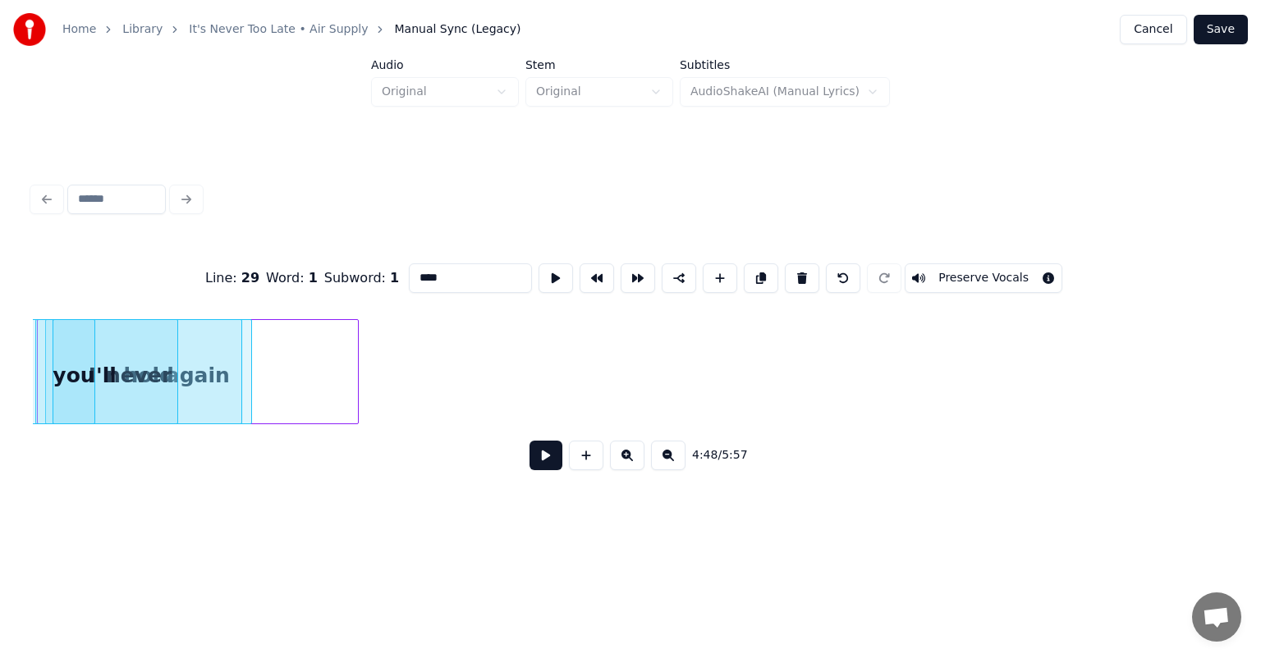
scroll to position [0, 47404]
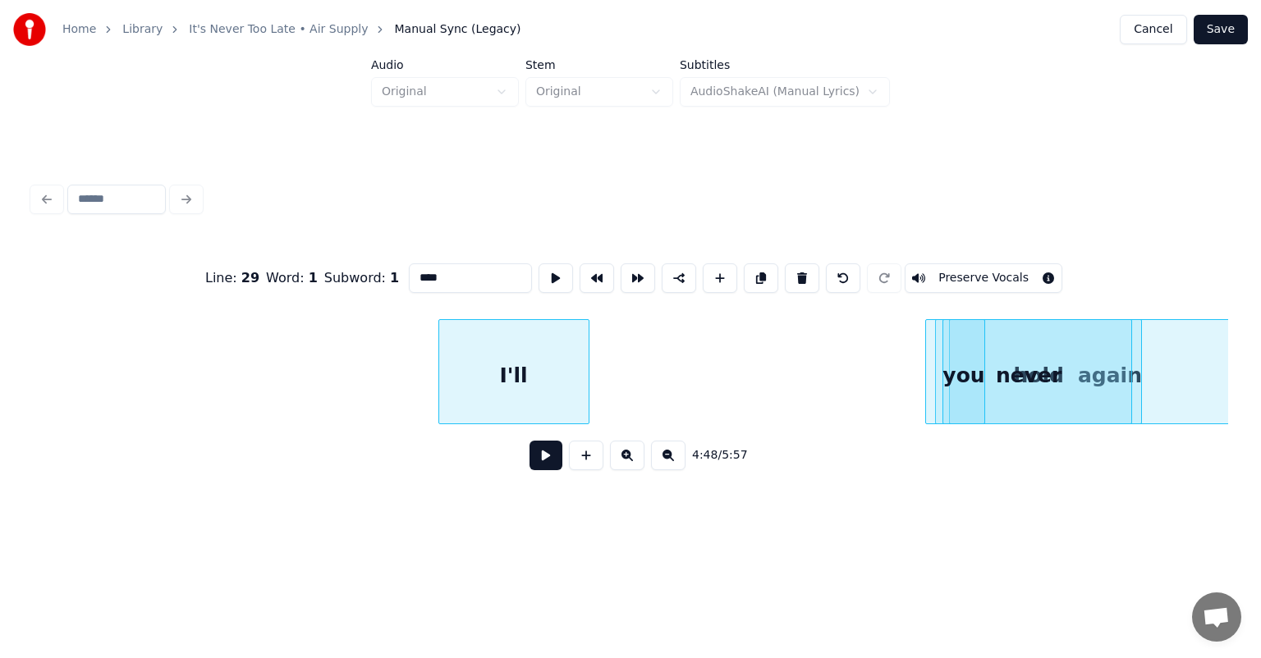
scroll to position [0, 46479]
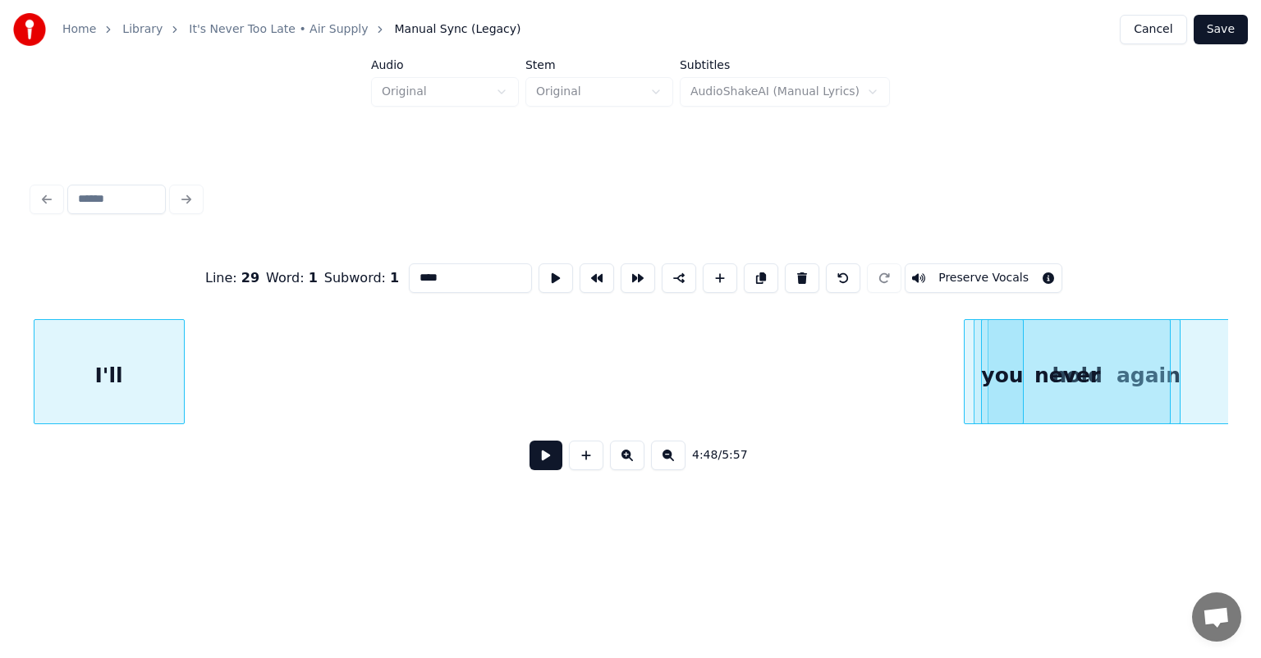
click at [0, 422] on div "Home Library It's Never Too Late • Air Supply Manual Sync (Legacy) Cancel Save …" at bounding box center [630, 264] width 1261 height 528
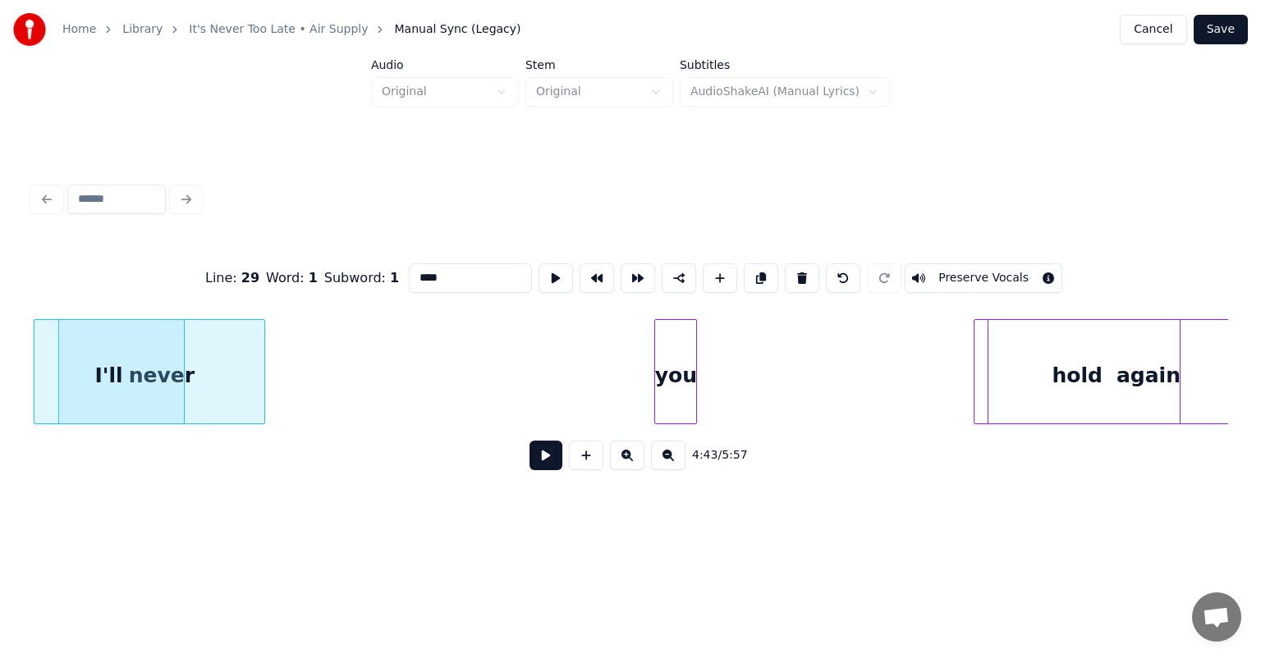
click at [677, 339] on div "you" at bounding box center [675, 376] width 41 height 112
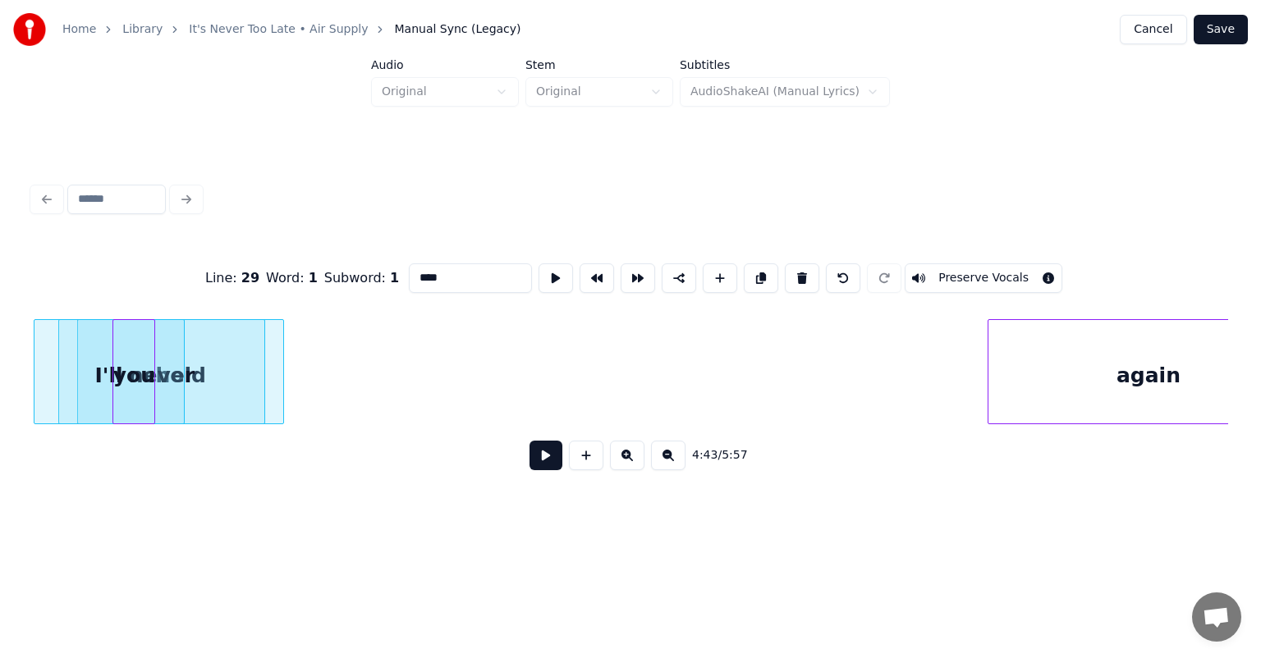
click at [140, 396] on div "you" at bounding box center [133, 376] width 41 height 112
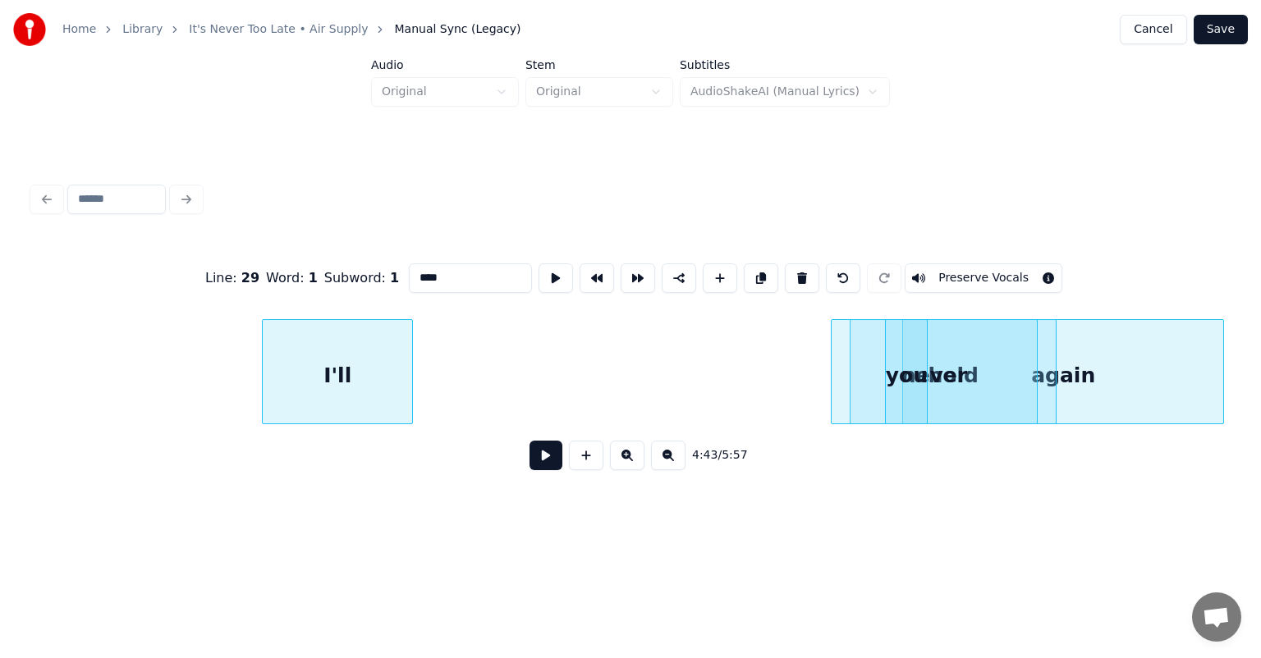
scroll to position [0, 45664]
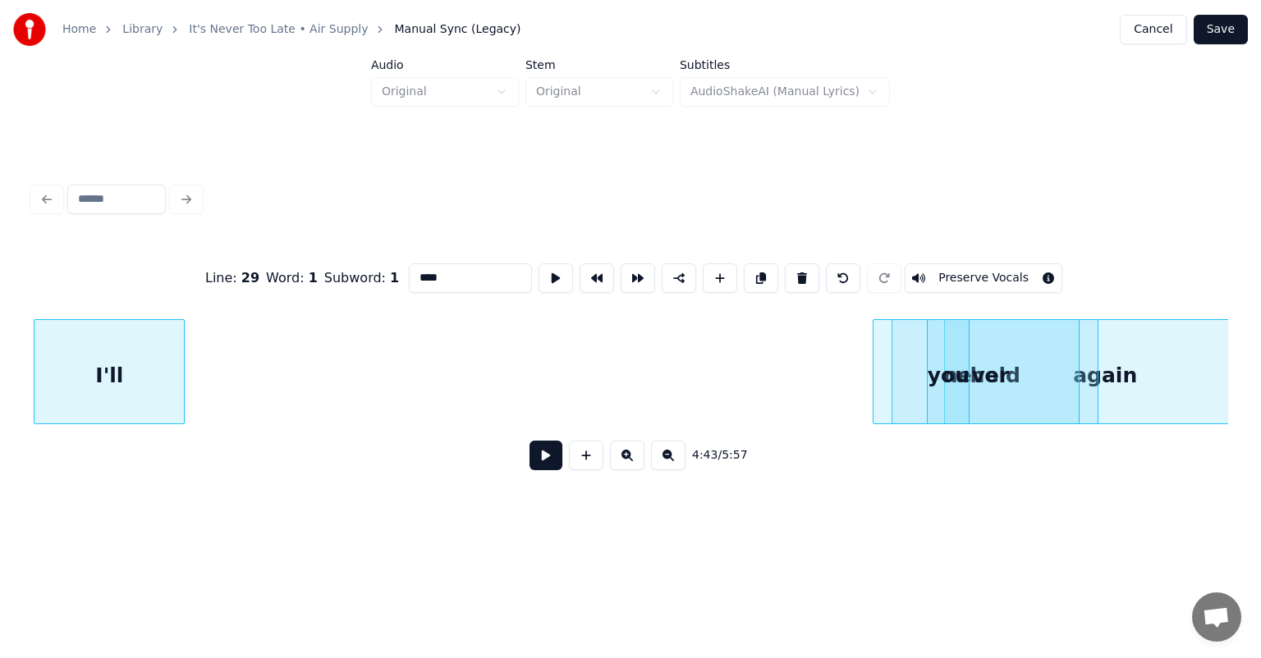
click at [0, 342] on div "Home Library It's Never Too Late • Air Supply Manual Sync (Legacy) Cancel Save …" at bounding box center [630, 264] width 1261 height 528
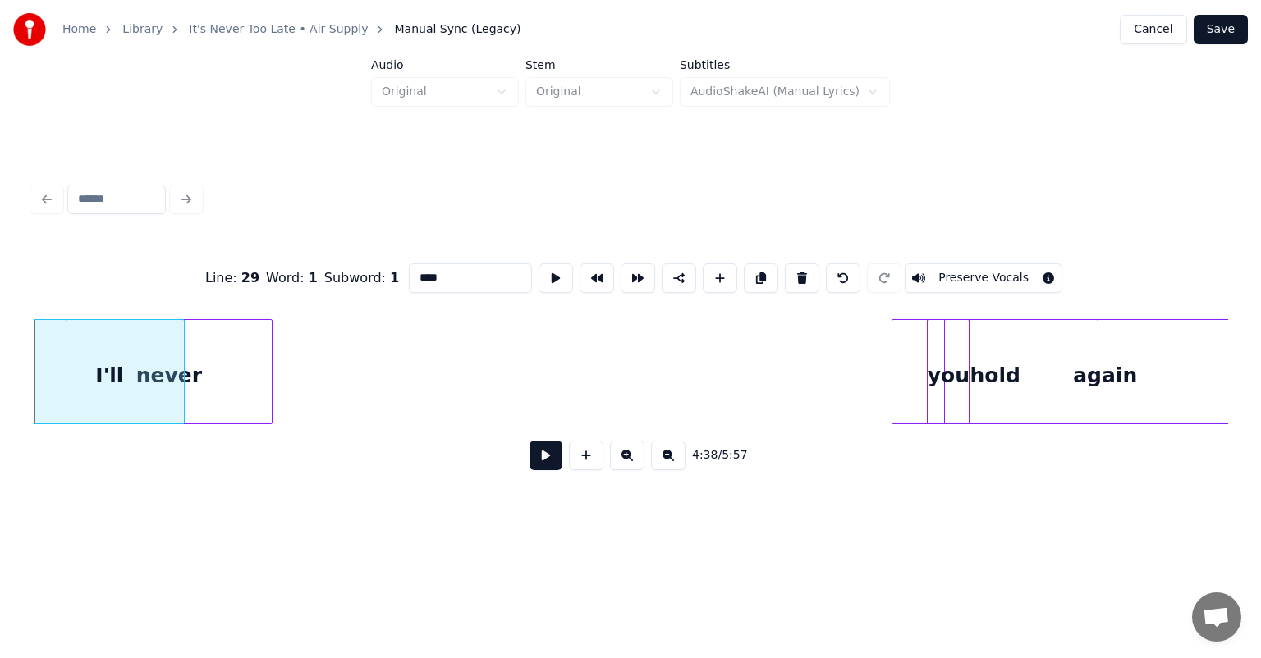
click at [76, 300] on div "Line : 29 Word : 1 Subword : 1 **** Preserve Vocals 4:38 / 5:57" at bounding box center [630, 362] width 1195 height 250
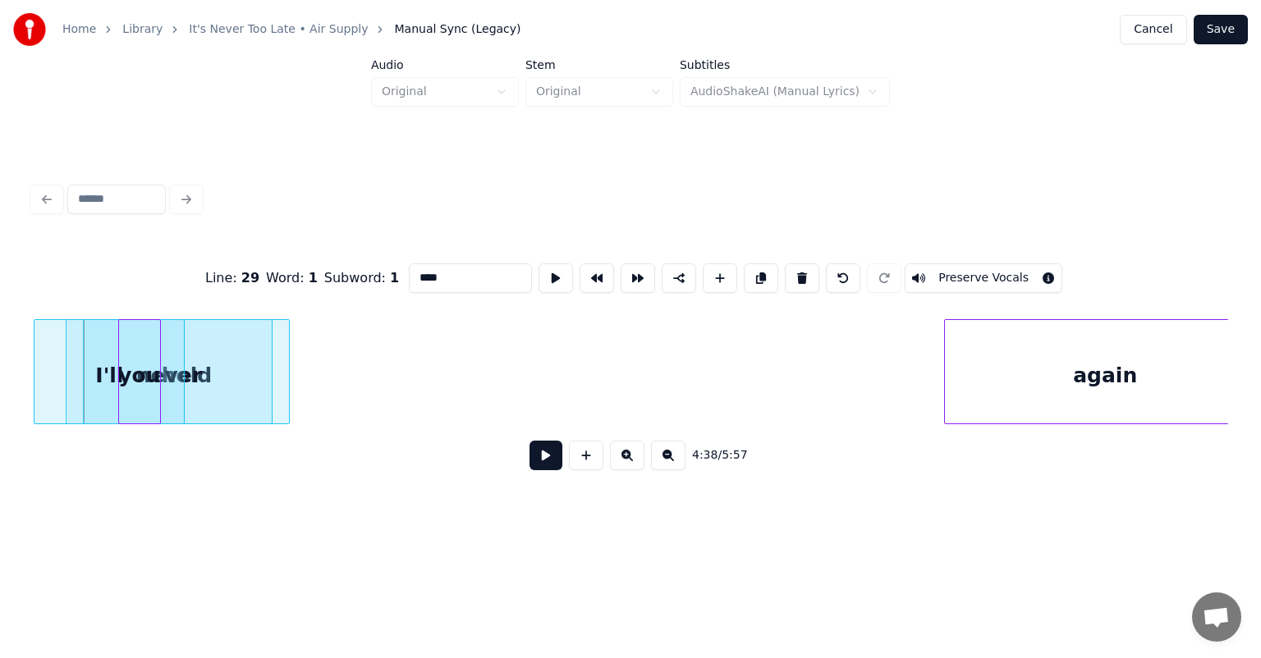
click at [131, 320] on div "you" at bounding box center [139, 376] width 41 height 112
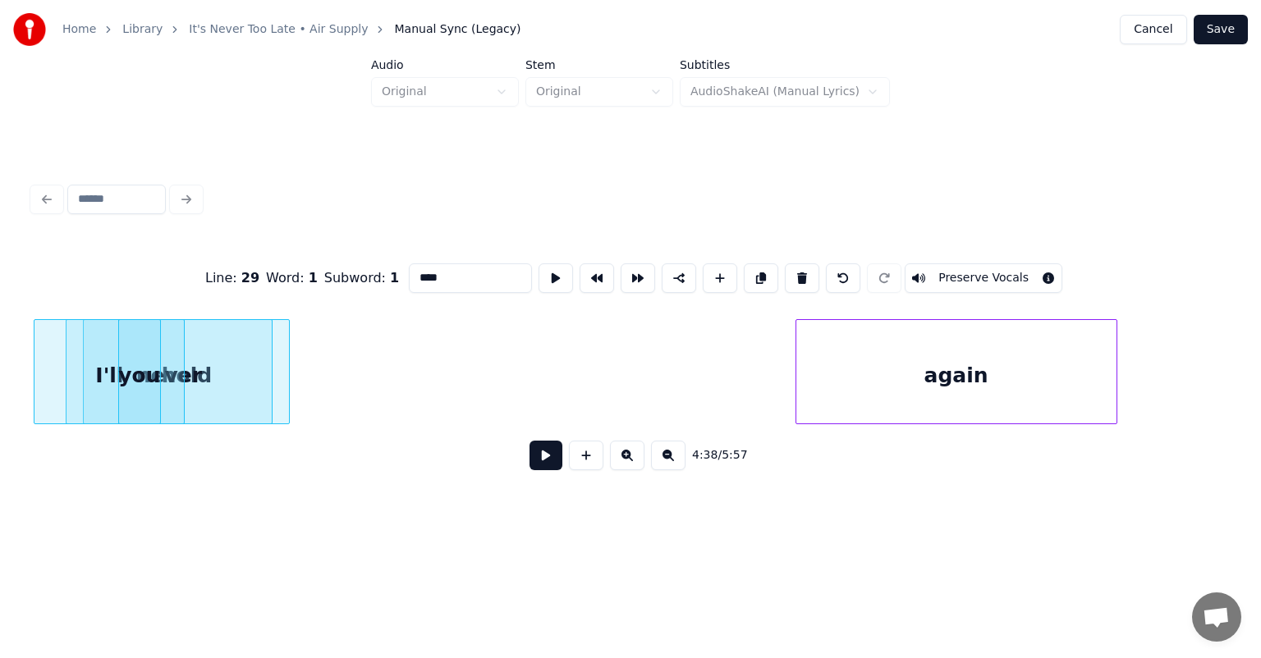
scroll to position [0, 45692]
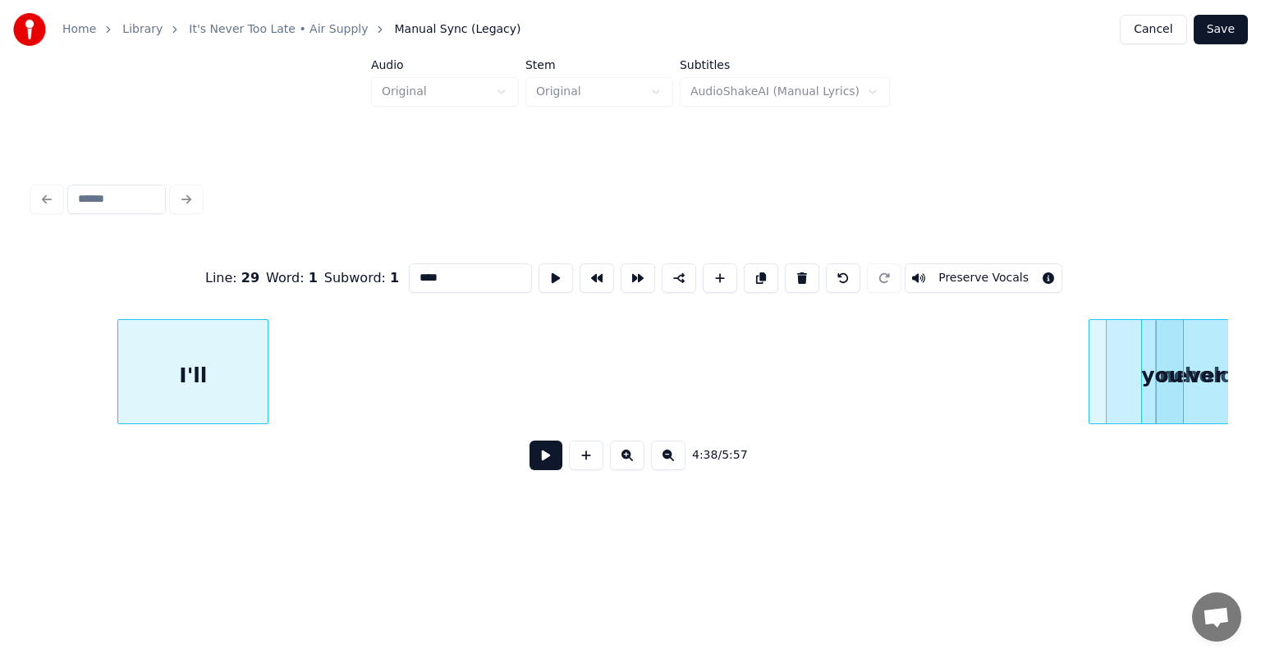
scroll to position [0, 44587]
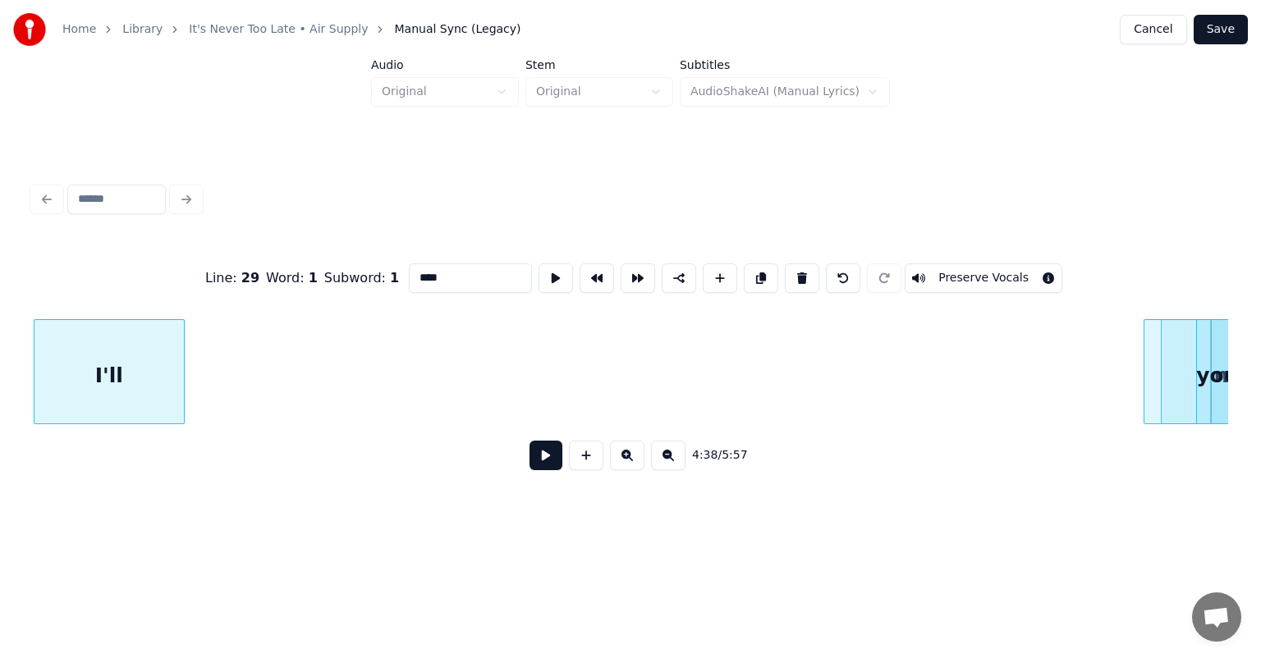
click at [0, 437] on div "Home Library It's Never Too Late • Air Supply Manual Sync (Legacy) Cancel Save …" at bounding box center [630, 264] width 1261 height 528
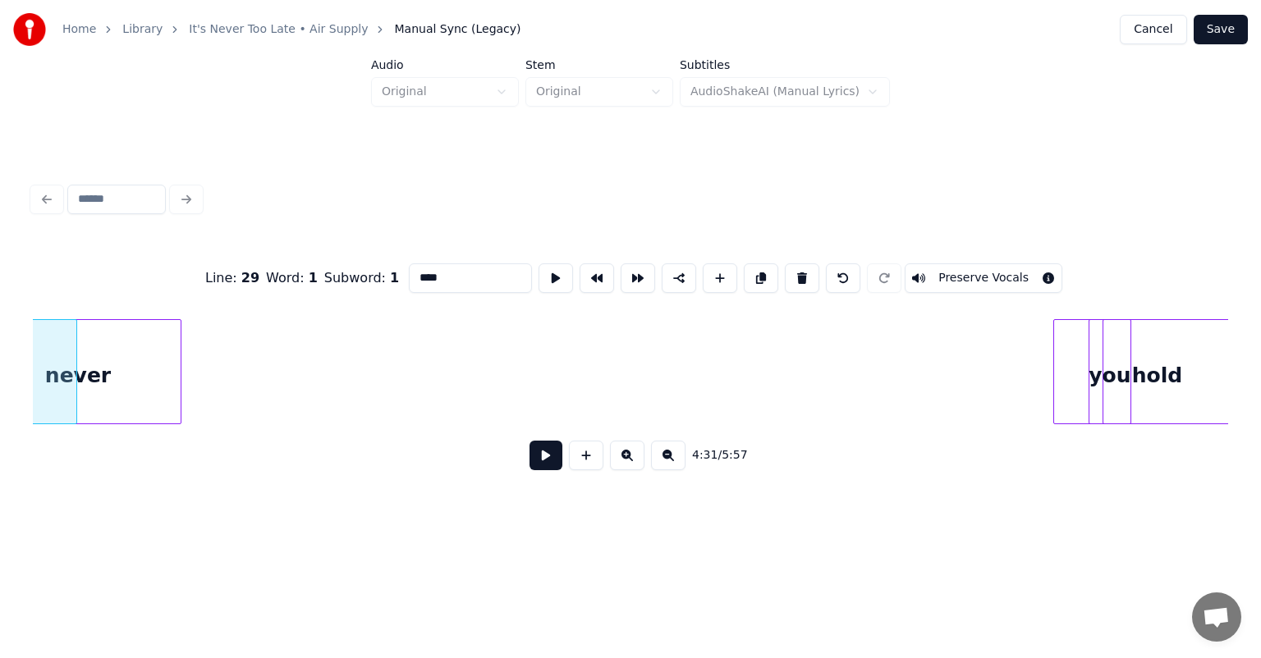
scroll to position [0, 44616]
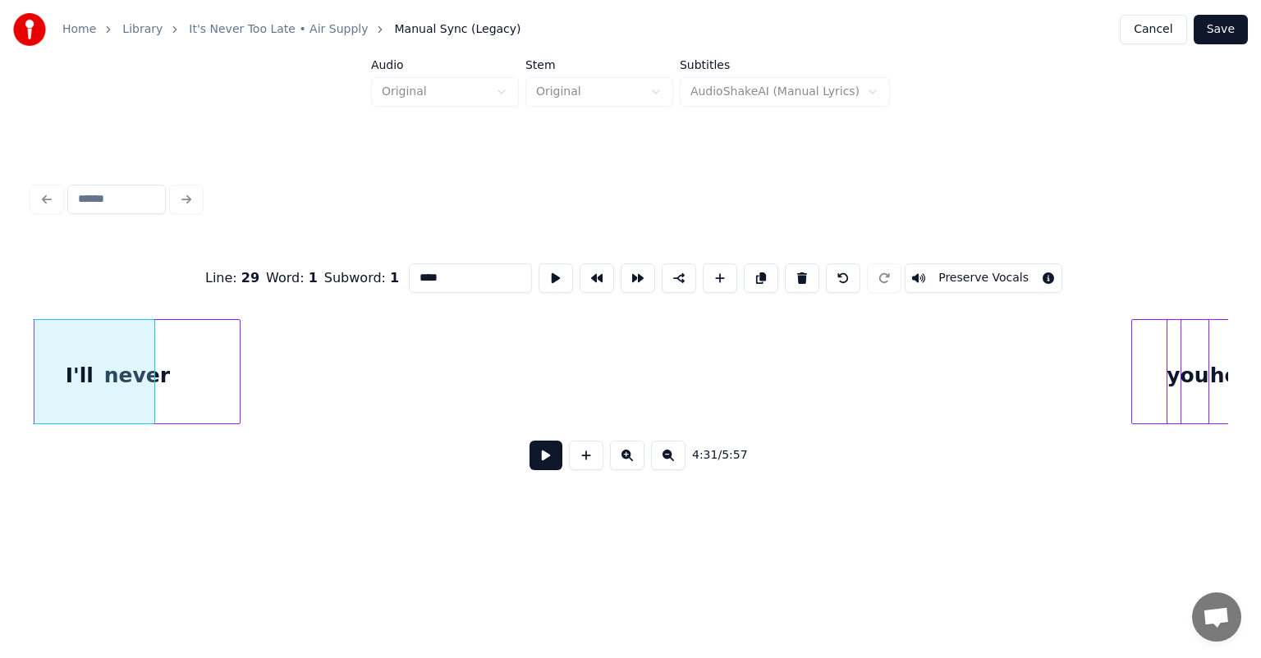
click at [72, 424] on div "again hold never I'll you" at bounding box center [630, 371] width 1195 height 105
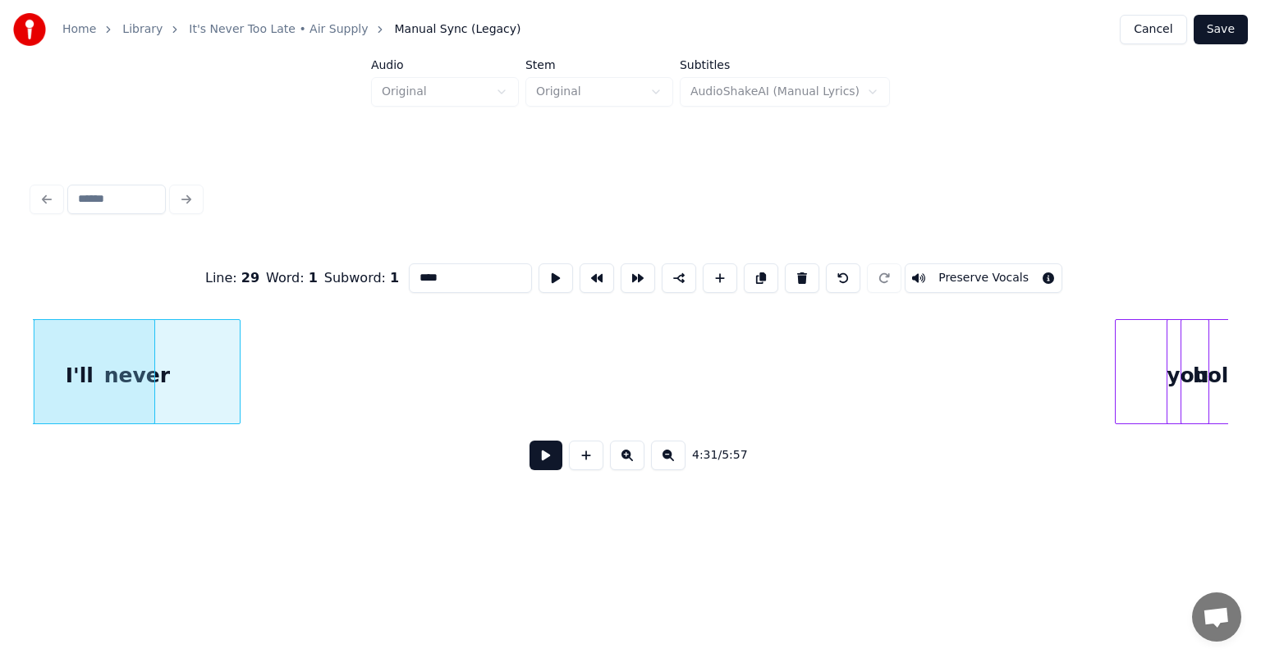
scroll to position [0, 44718]
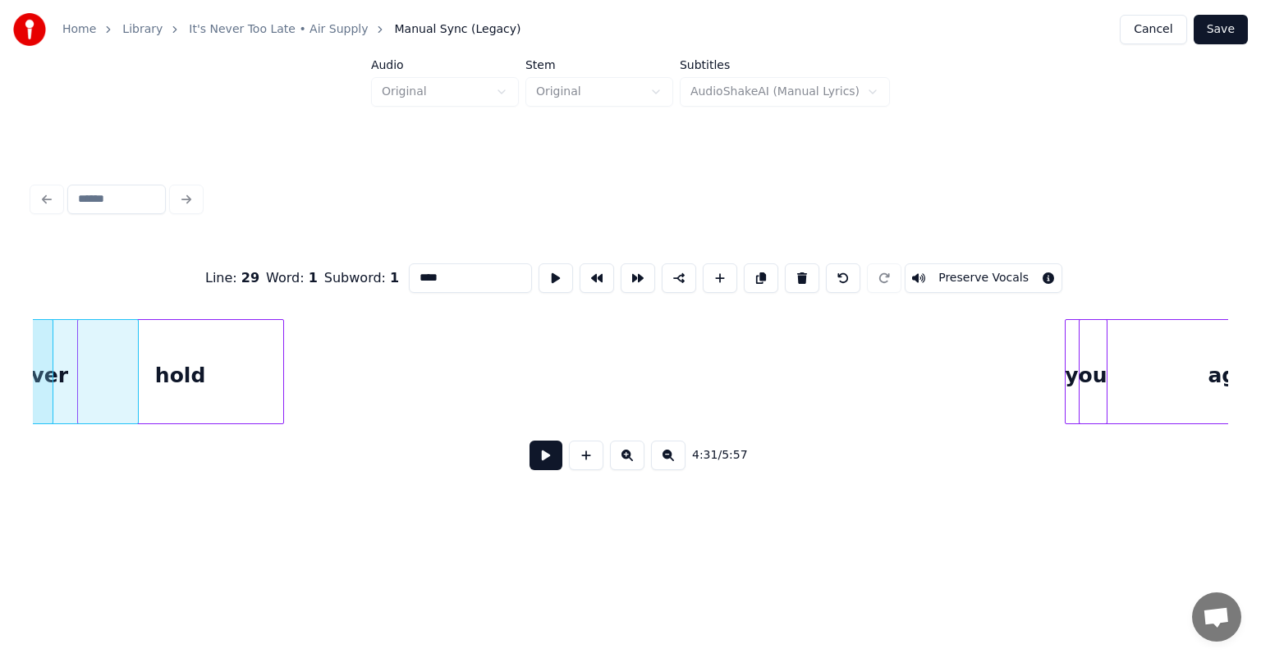
click at [198, 433] on div "Line : 29 Word : 1 Subword : 1 **** Preserve Vocals 4:31 / 5:57" at bounding box center [630, 362] width 1195 height 250
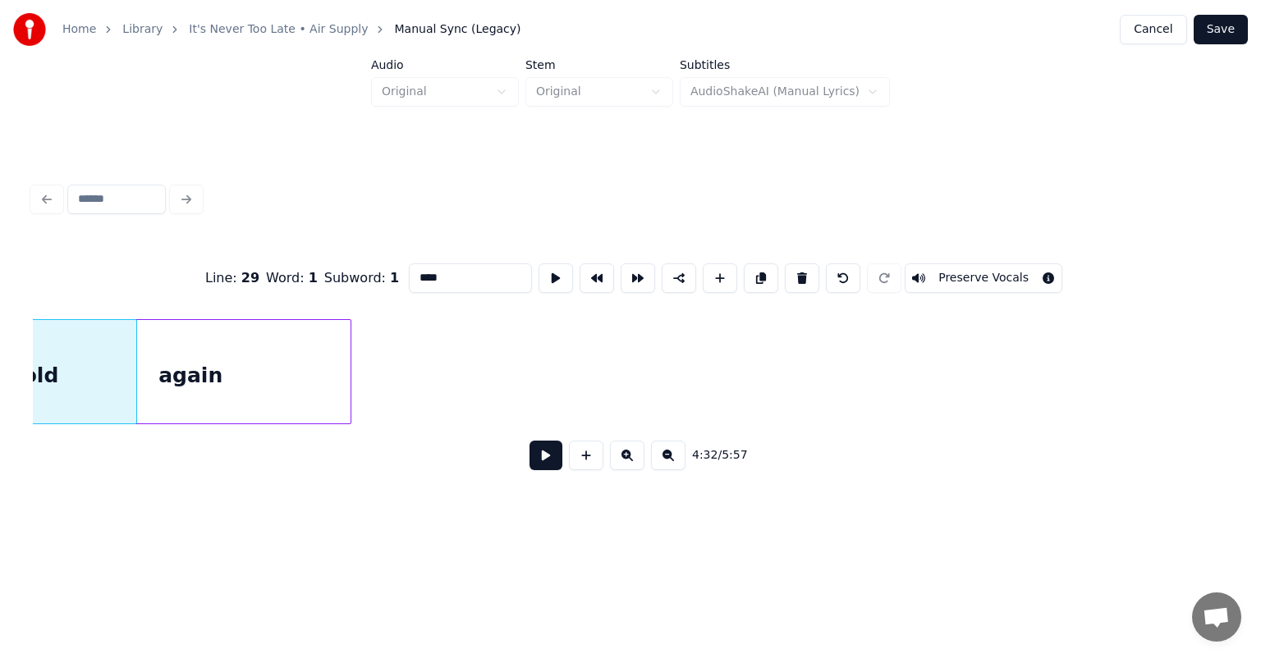
scroll to position [0, 44861]
click at [249, 364] on div "again" at bounding box center [194, 376] width 320 height 112
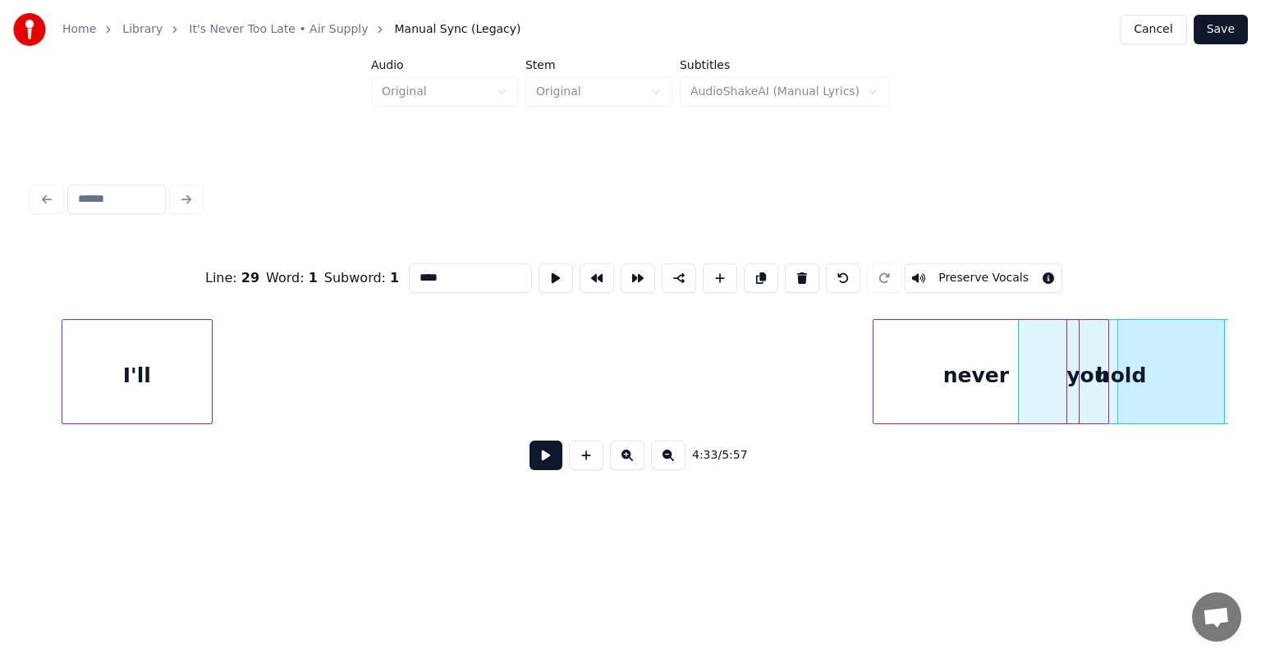
scroll to position [0, 43734]
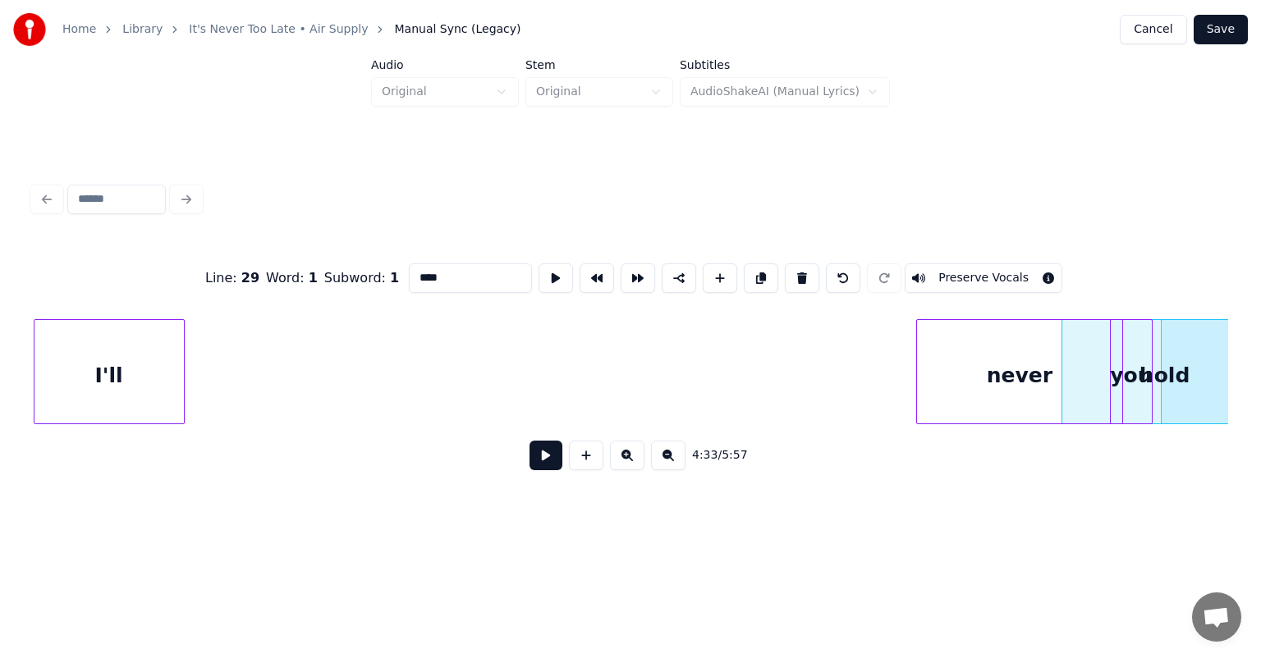
click at [0, 356] on div "Home Library It's Never Too Late • Air Supply Manual Sync (Legacy) Cancel Save …" at bounding box center [630, 264] width 1261 height 528
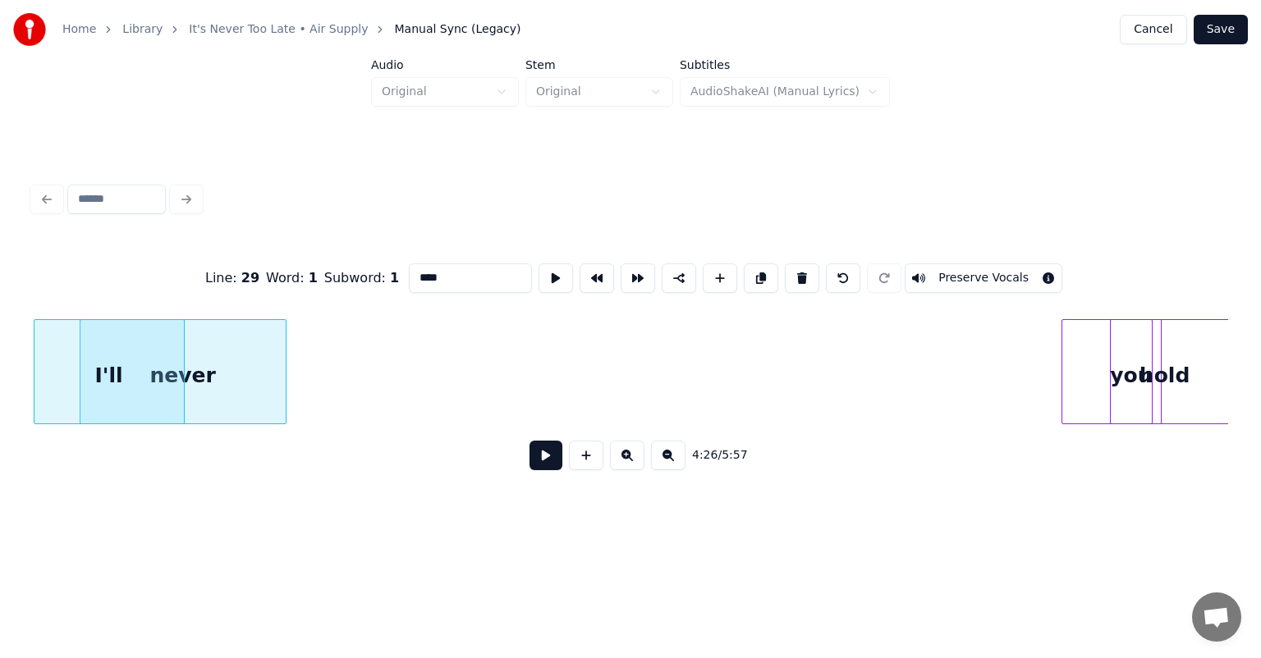
scroll to position [0, 43756]
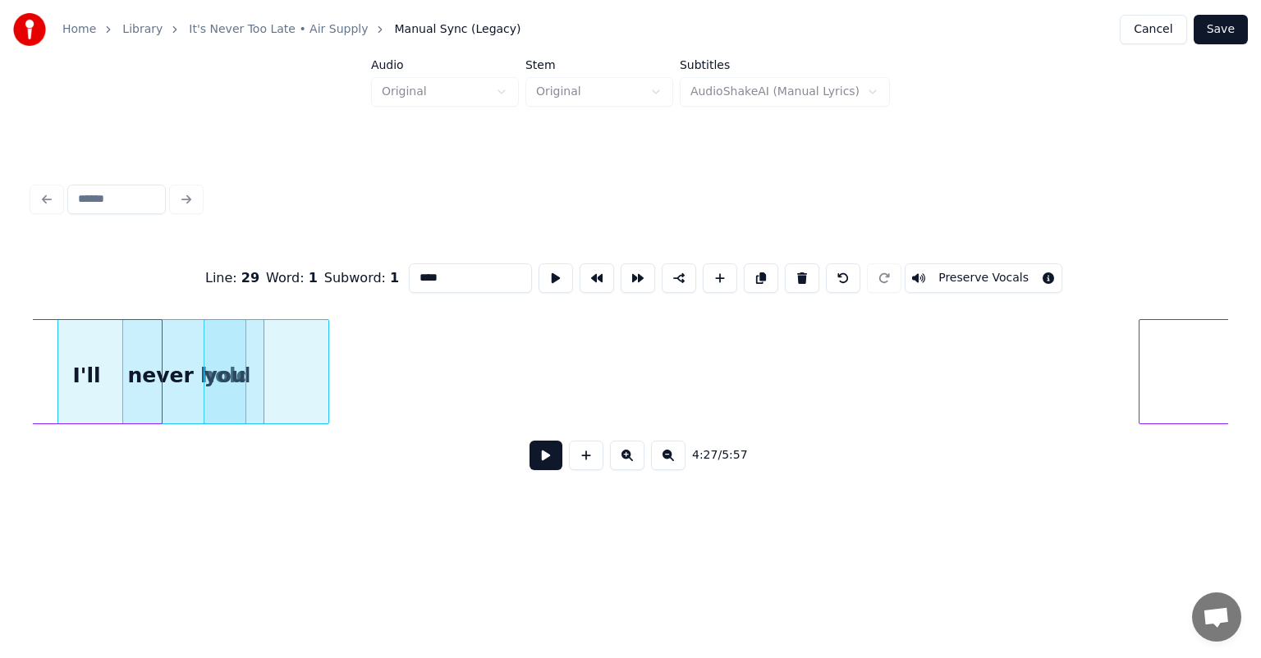
scroll to position [0, 43986]
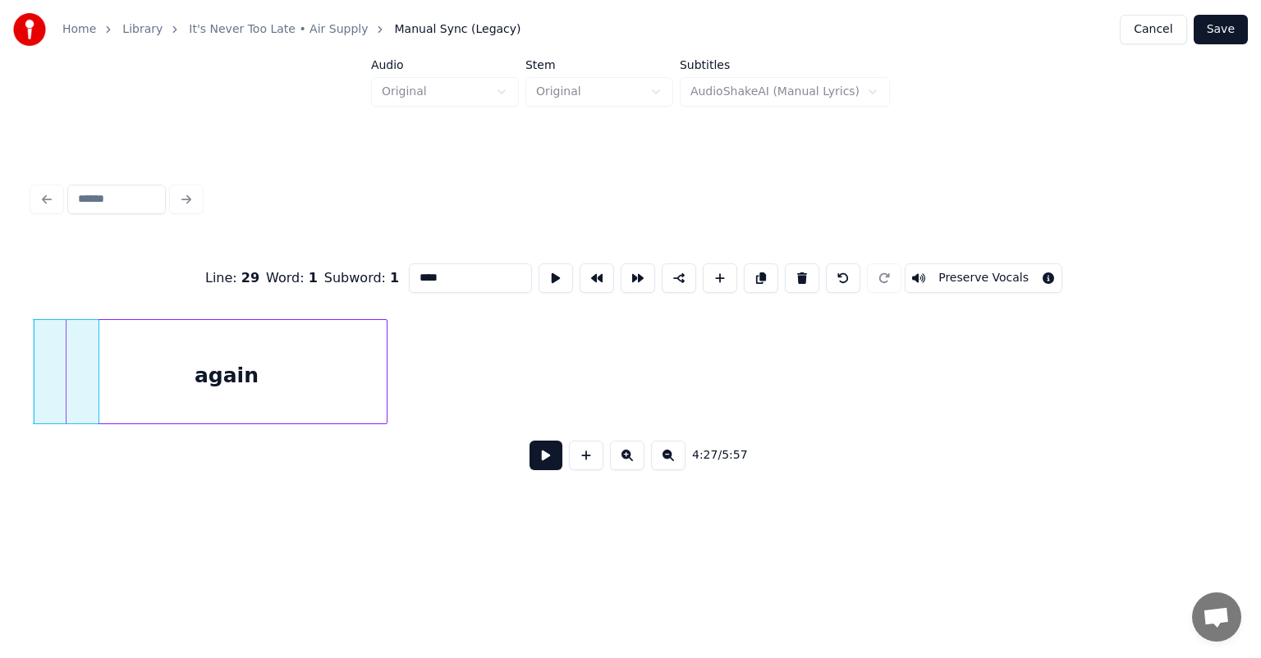
click at [341, 351] on div "again" at bounding box center [226, 376] width 320 height 112
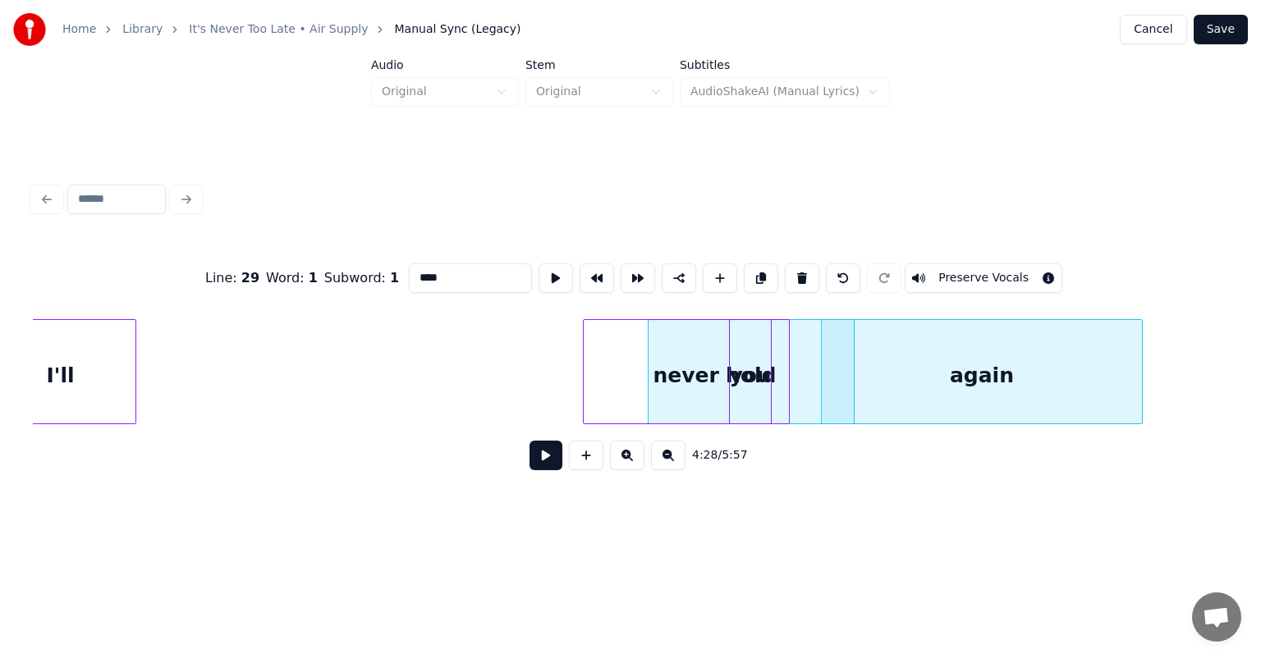
scroll to position [0, 43182]
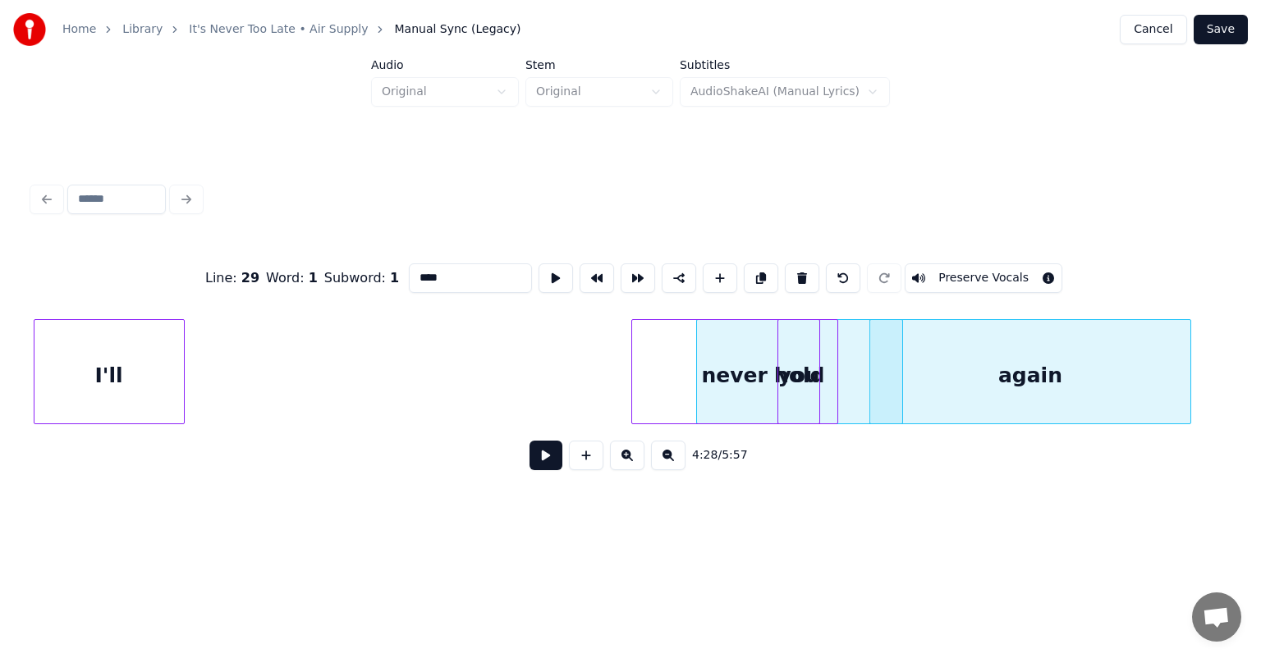
click at [0, 346] on div "Home Library It's Never Too Late • Air Supply Manual Sync (Legacy) Cancel Save …" at bounding box center [630, 264] width 1261 height 528
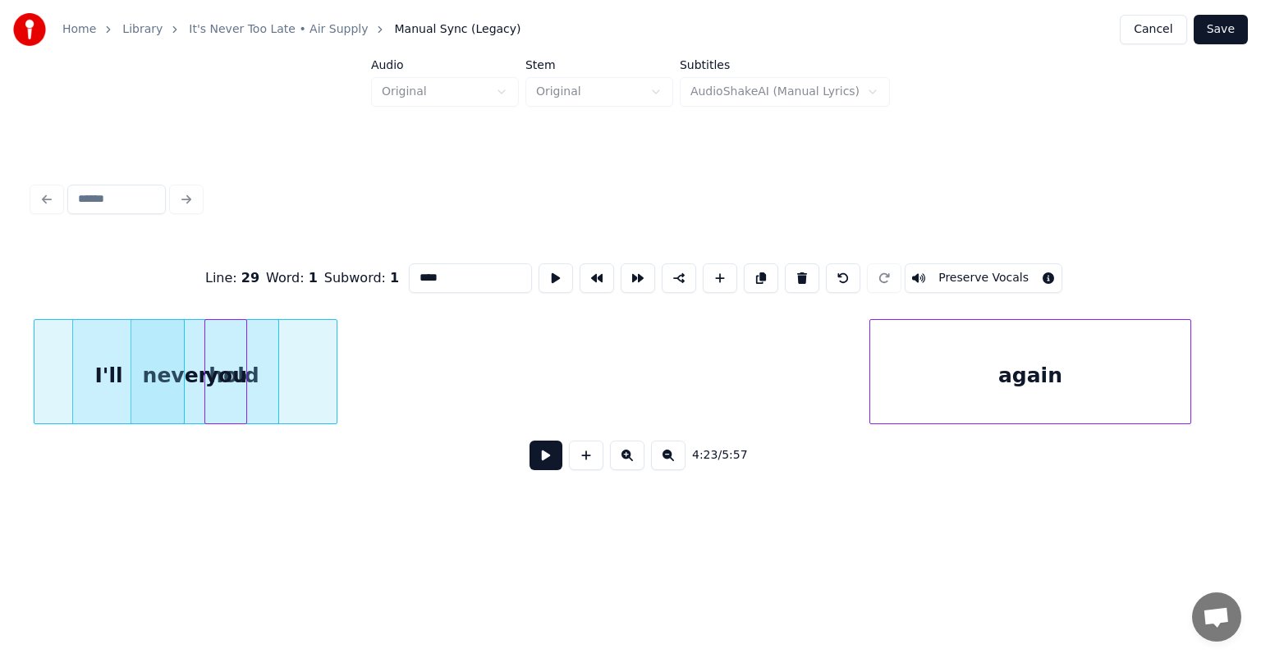
click at [228, 334] on div "you" at bounding box center [225, 376] width 41 height 112
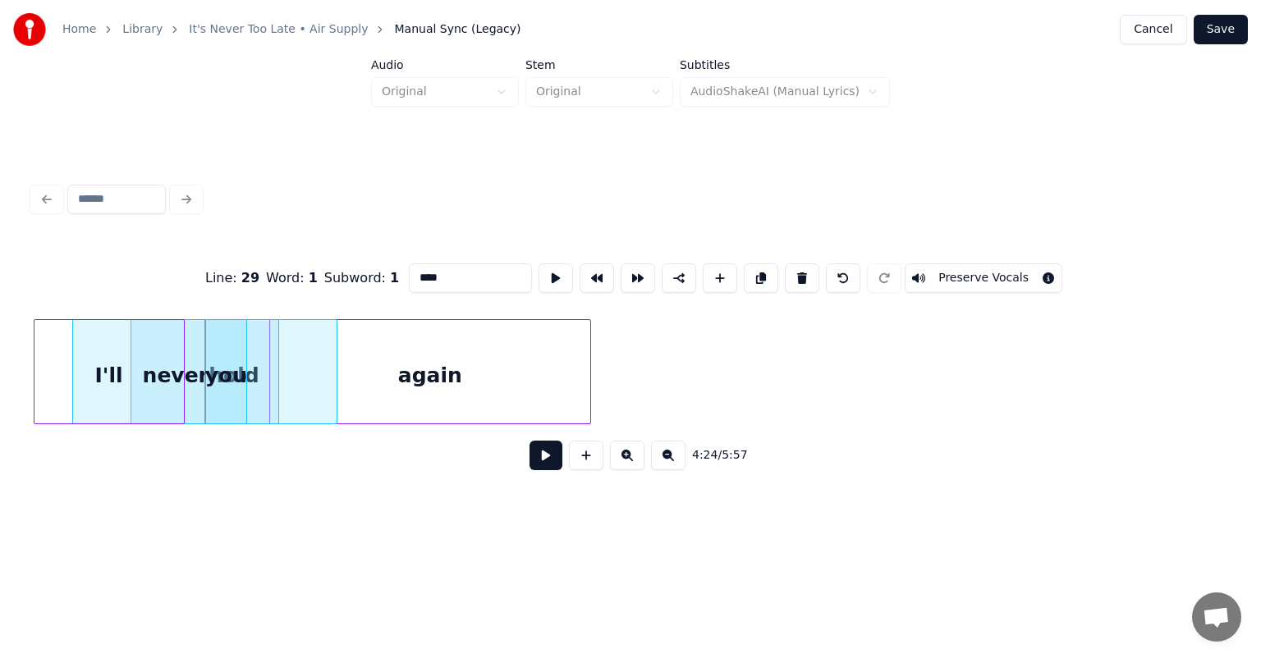
click at [374, 332] on div "again" at bounding box center [430, 376] width 320 height 112
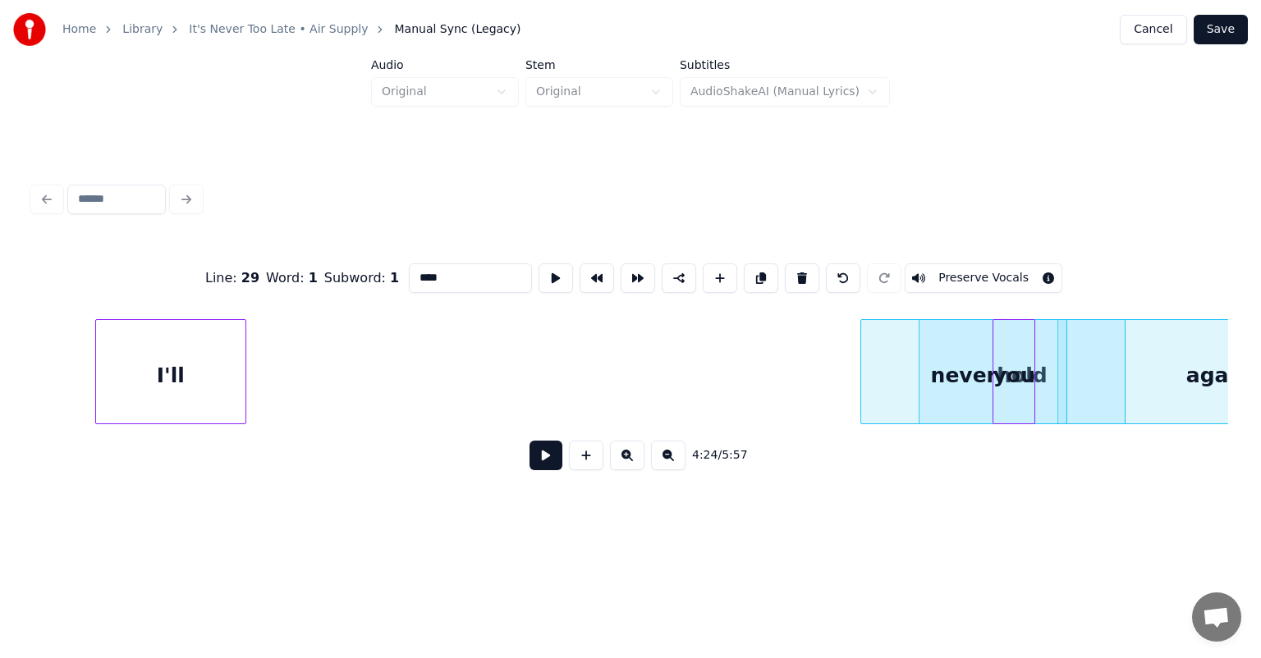
scroll to position [0, 42354]
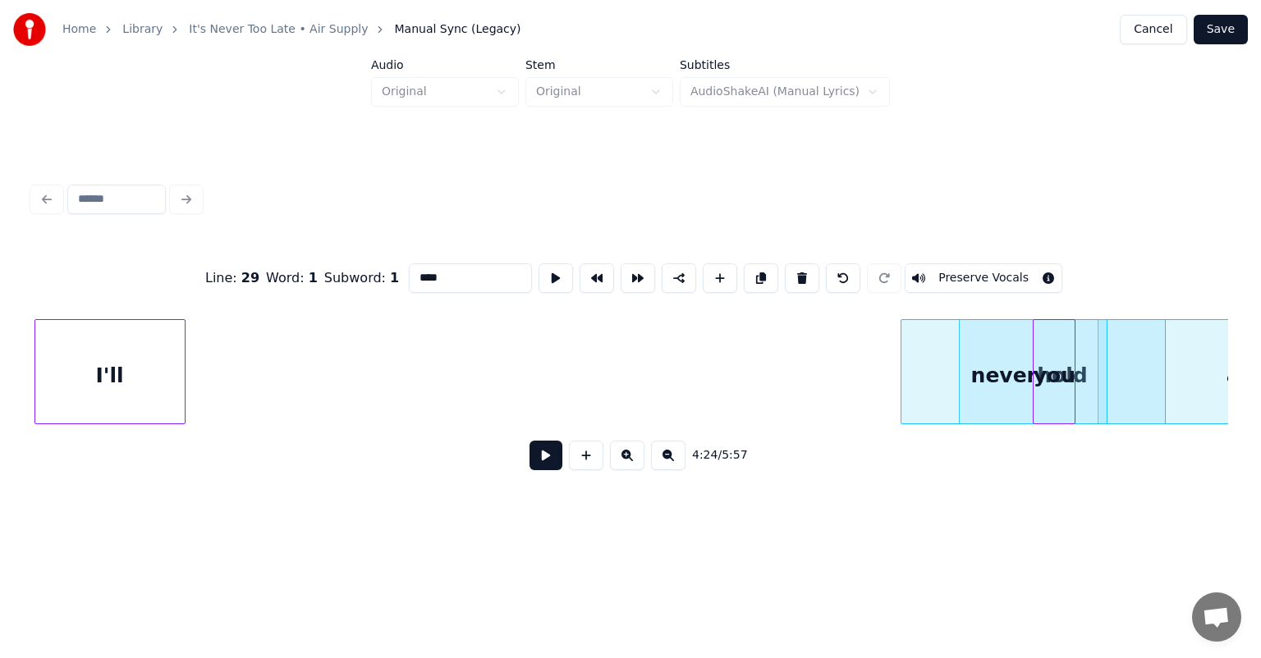
click at [0, 345] on div "Home Library It's Never Too Late • Air Supply Manual Sync (Legacy) Cancel Save …" at bounding box center [630, 264] width 1261 height 528
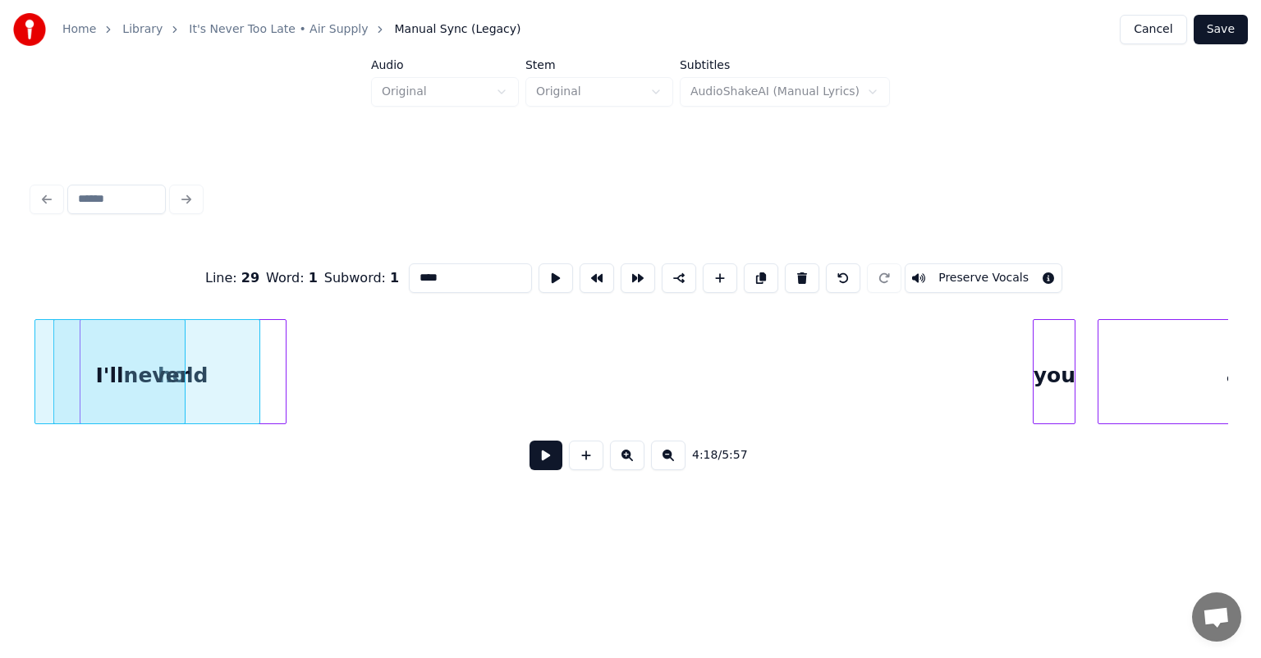
click at [117, 306] on div "Line : 29 Word : 1 Subword : 1 **** Preserve Vocals 4:18 / 5:57" at bounding box center [630, 362] width 1195 height 250
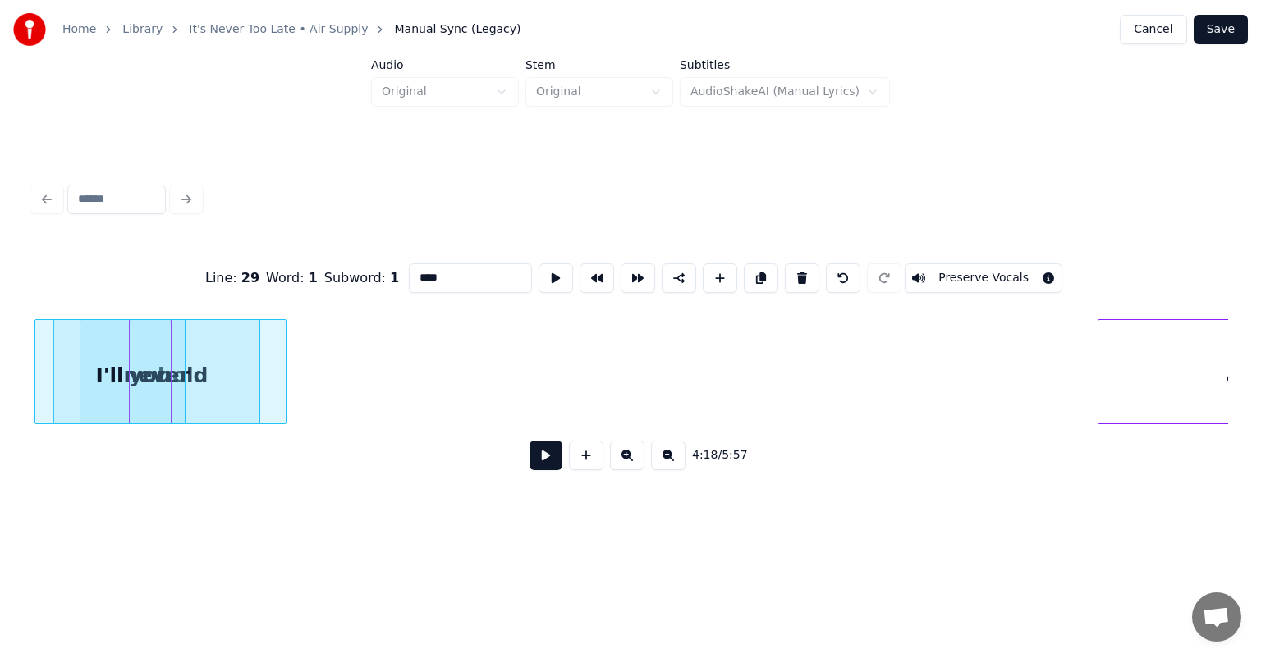
click at [157, 282] on div "Line : 29 Word : 1 Subword : 1 **** Preserve Vocals 4:18 / 5:57" at bounding box center [630, 362] width 1195 height 250
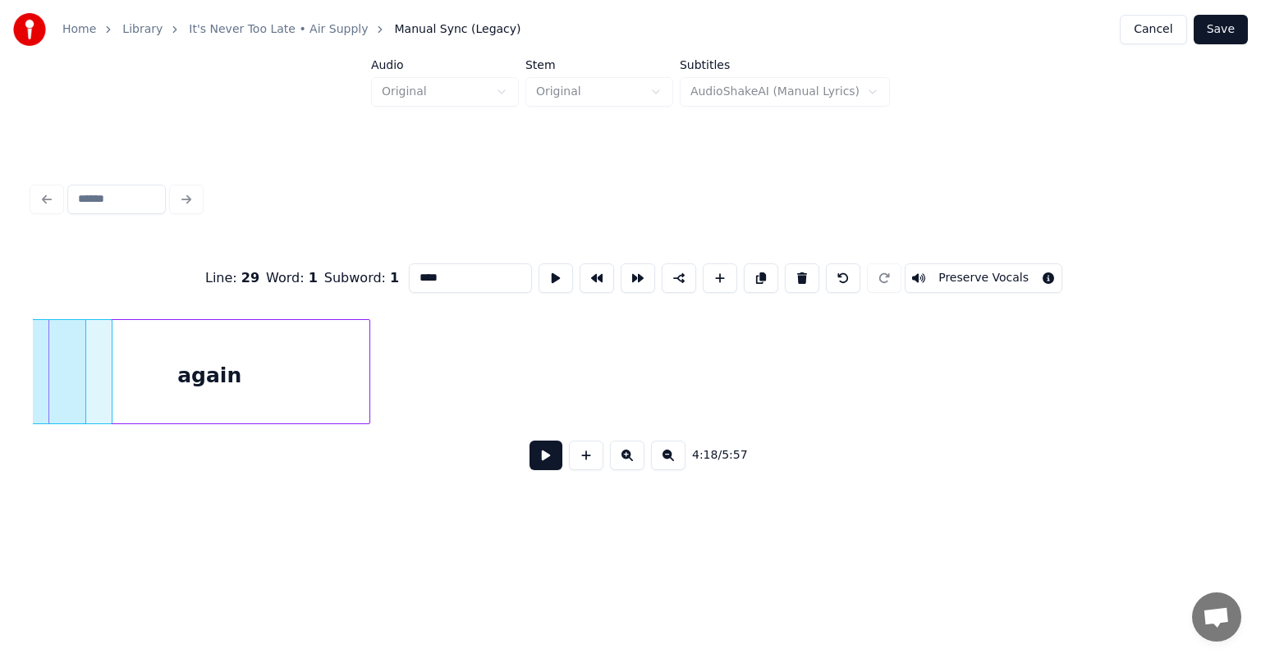
click at [250, 323] on div "again" at bounding box center [209, 376] width 320 height 112
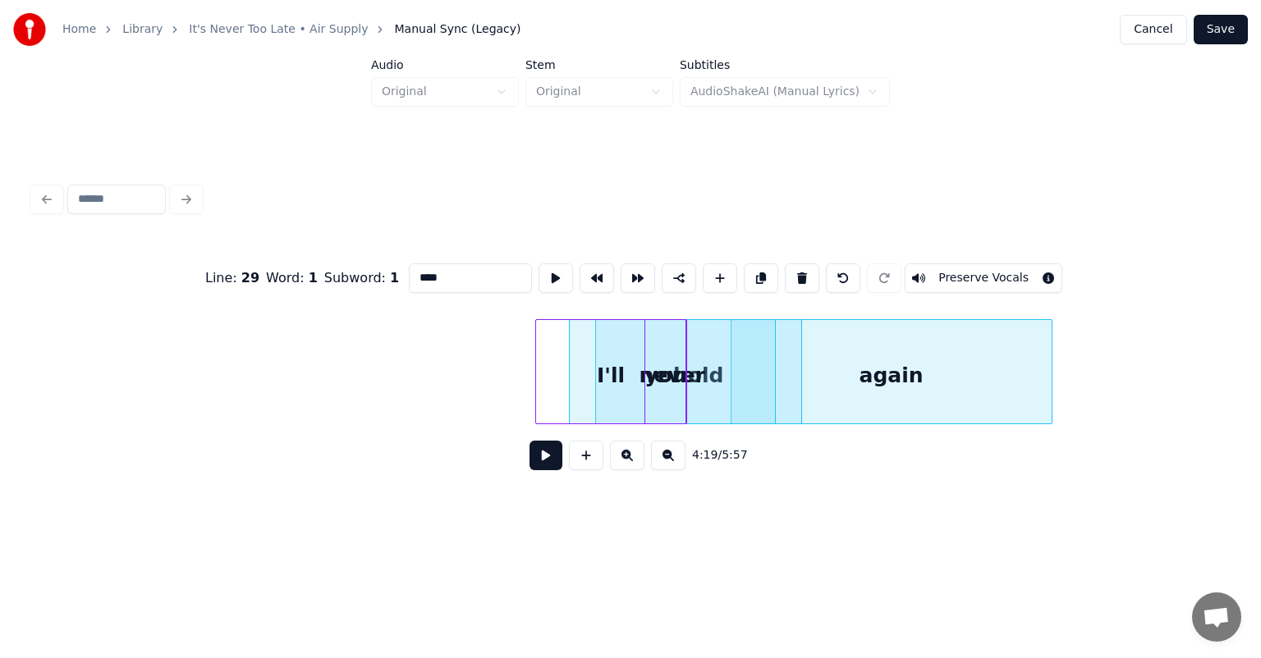
scroll to position [0, 41795]
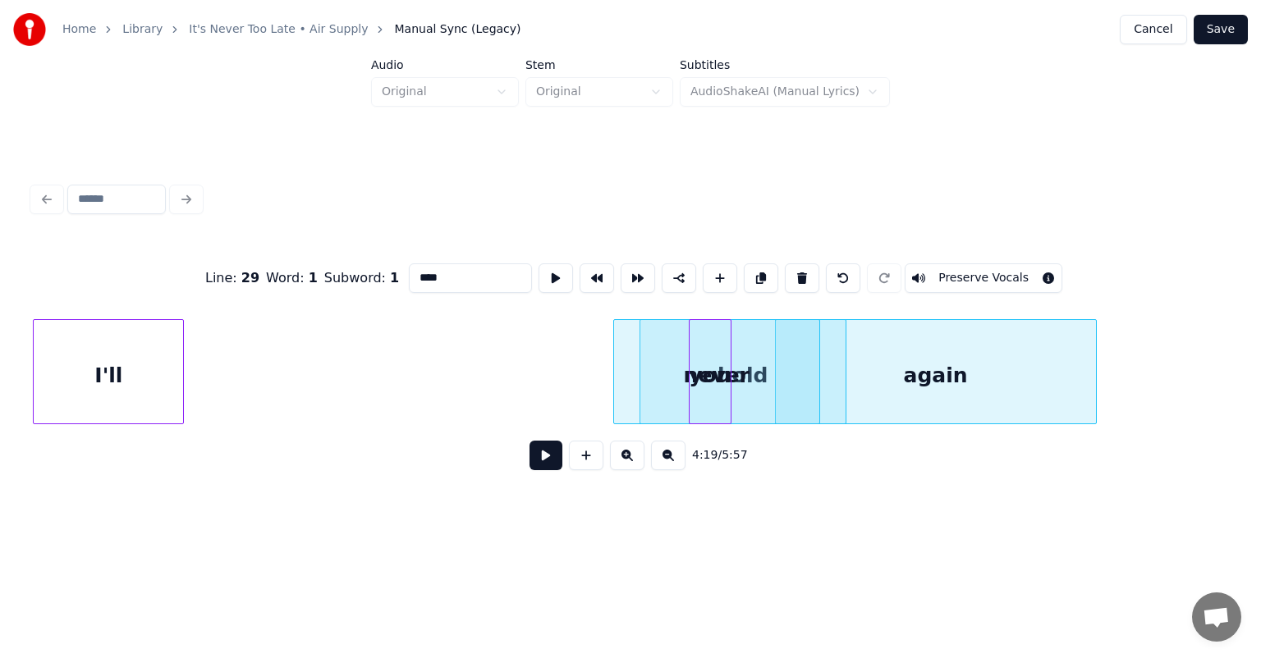
click at [0, 314] on div "Home Library It's Never Too Late • Air Supply Manual Sync (Legacy) Cancel Save …" at bounding box center [630, 264] width 1261 height 528
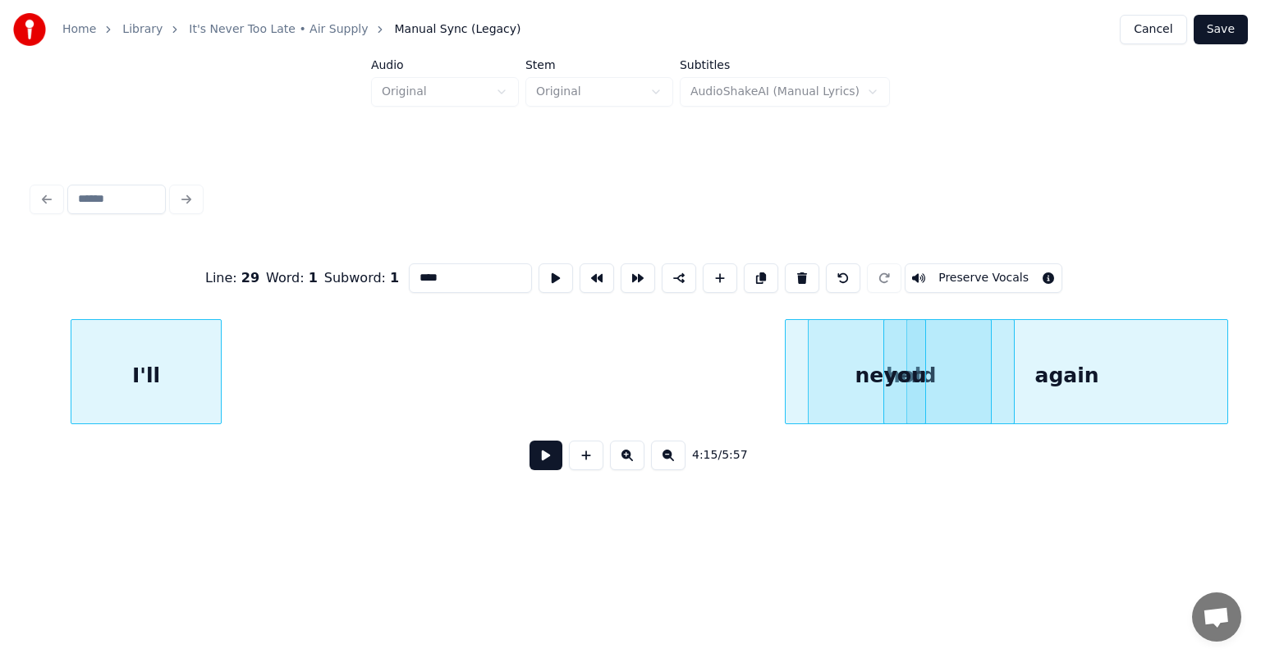
scroll to position [0, 41025]
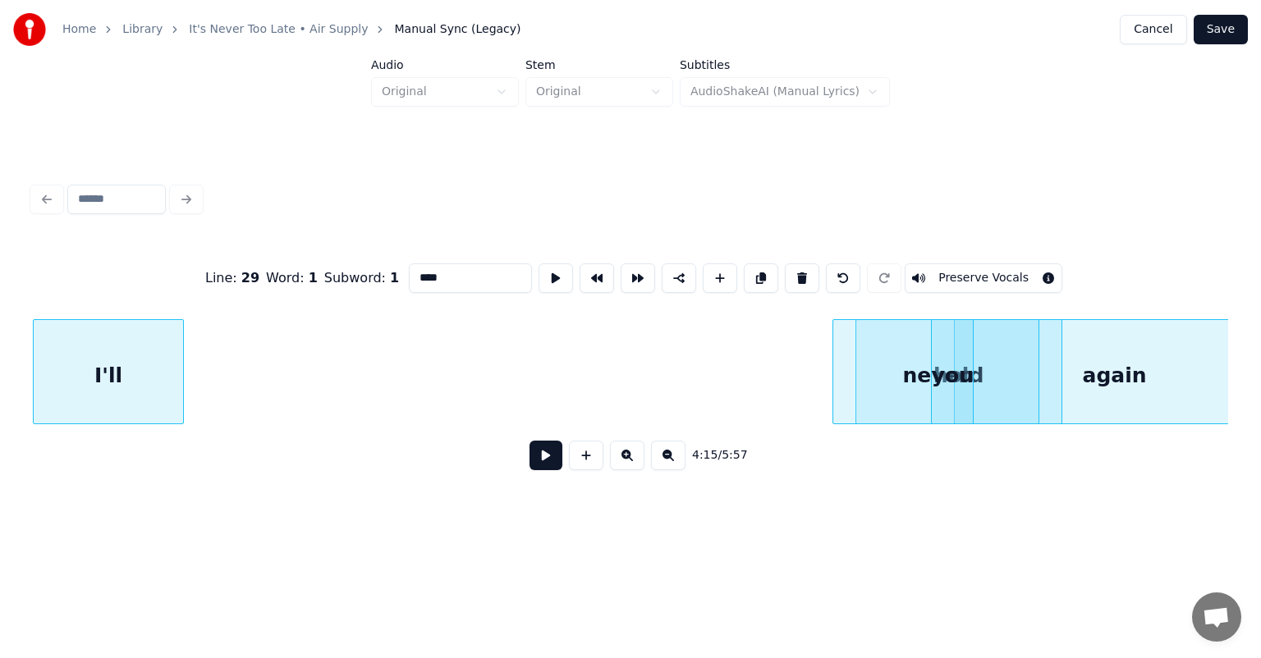
click at [0, 341] on div "Home Library It's Never Too Late • Air Supply Manual Sync (Legacy) Cancel Save …" at bounding box center [630, 264] width 1261 height 528
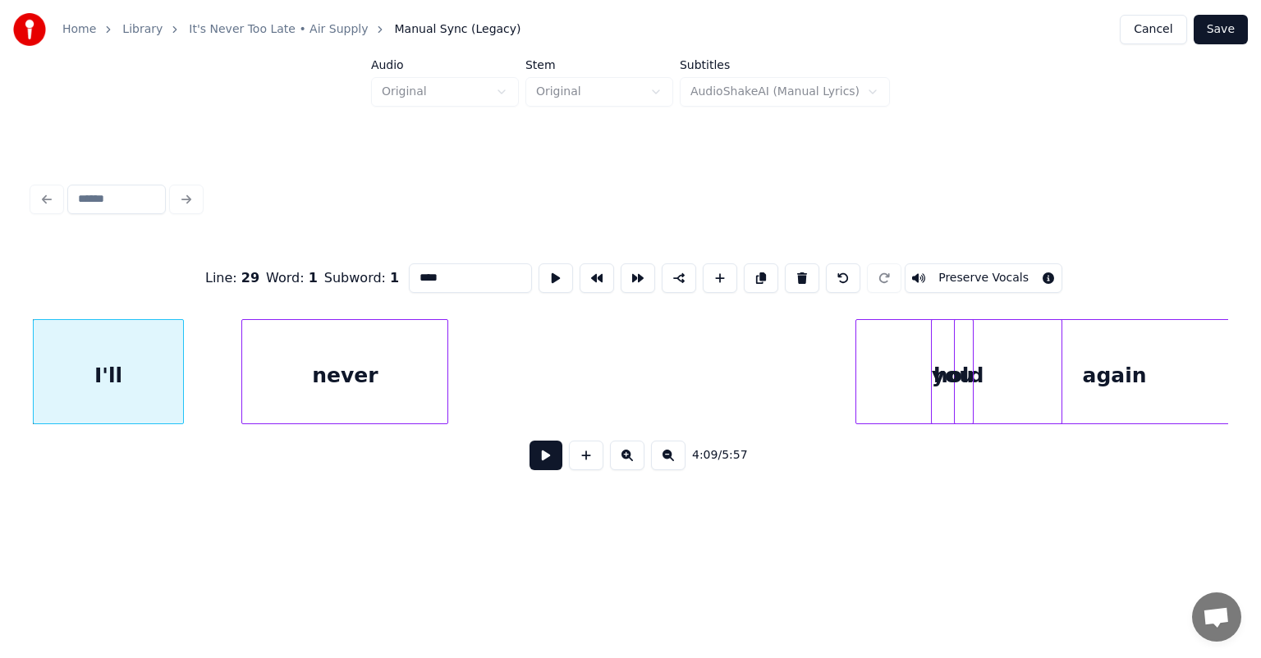
scroll to position [0, 41017]
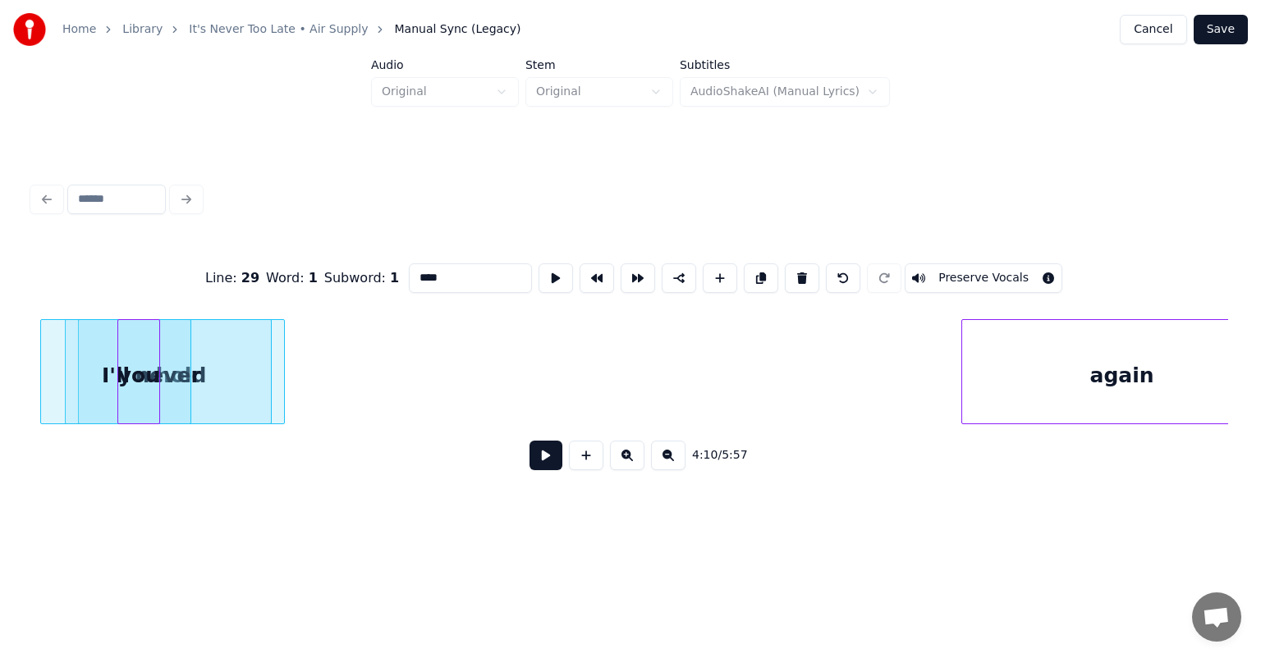
click at [127, 364] on div "you" at bounding box center [138, 376] width 41 height 112
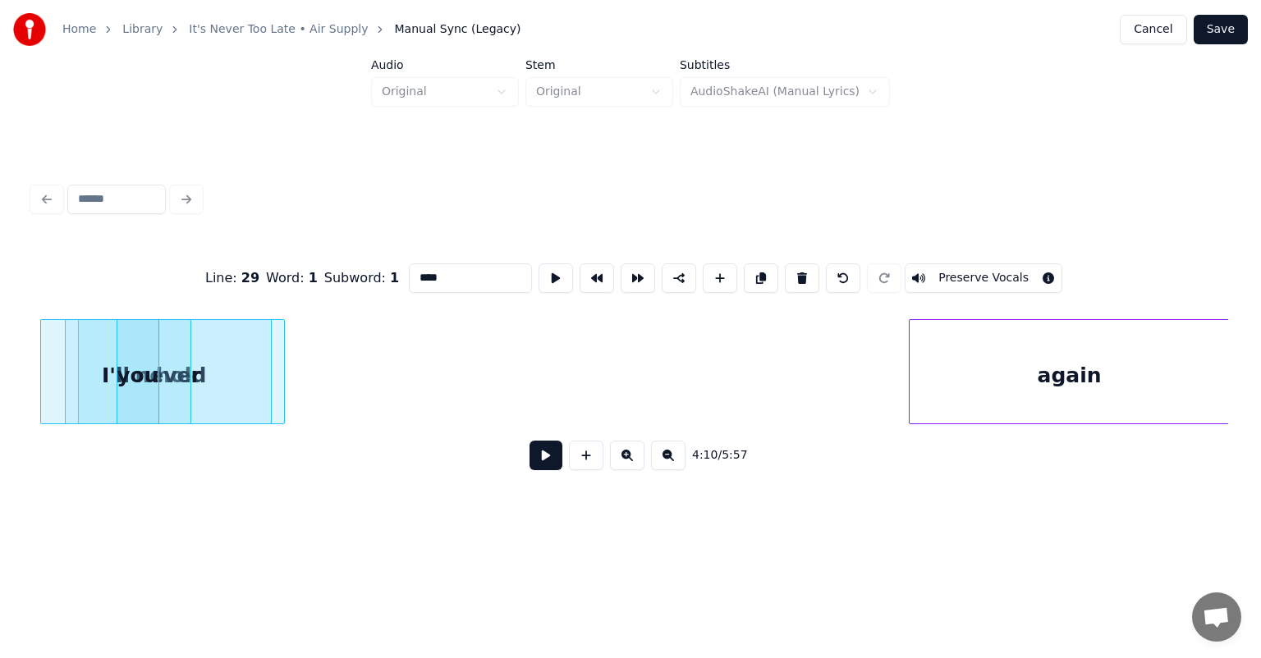
scroll to position [0, 41064]
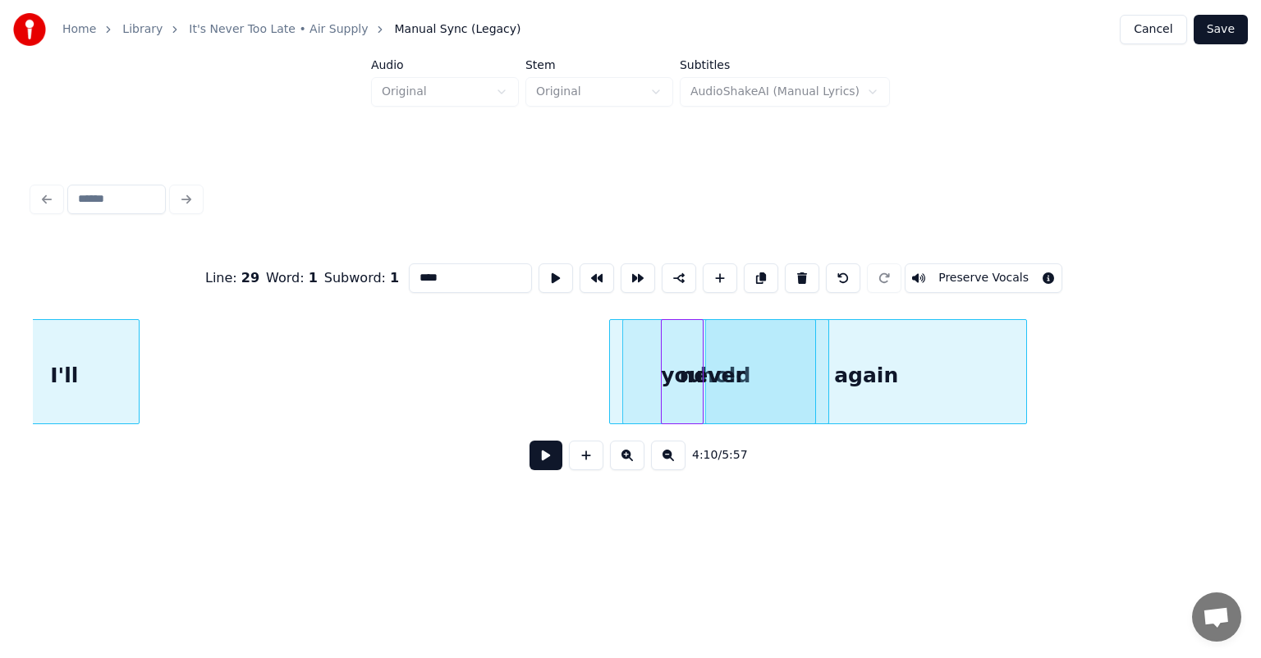
scroll to position [0, 40428]
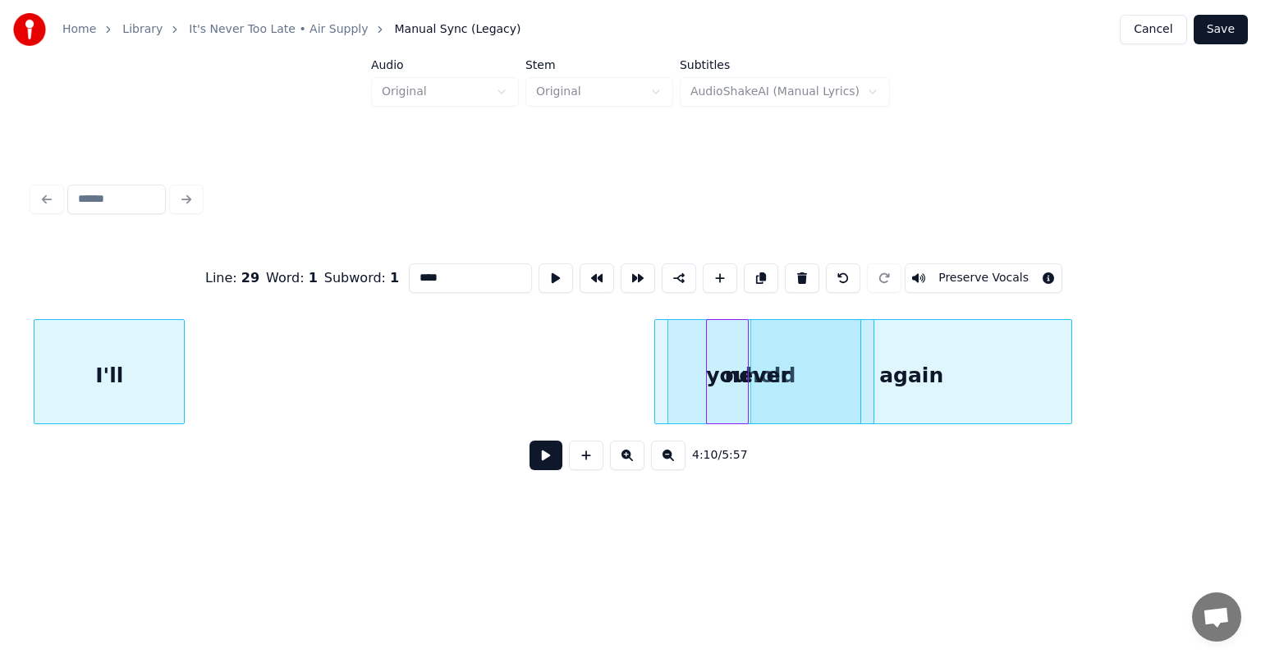
click at [0, 351] on div "Home Library It's Never Too Late • Air Supply Manual Sync (Legacy) Cancel Save …" at bounding box center [630, 264] width 1261 height 528
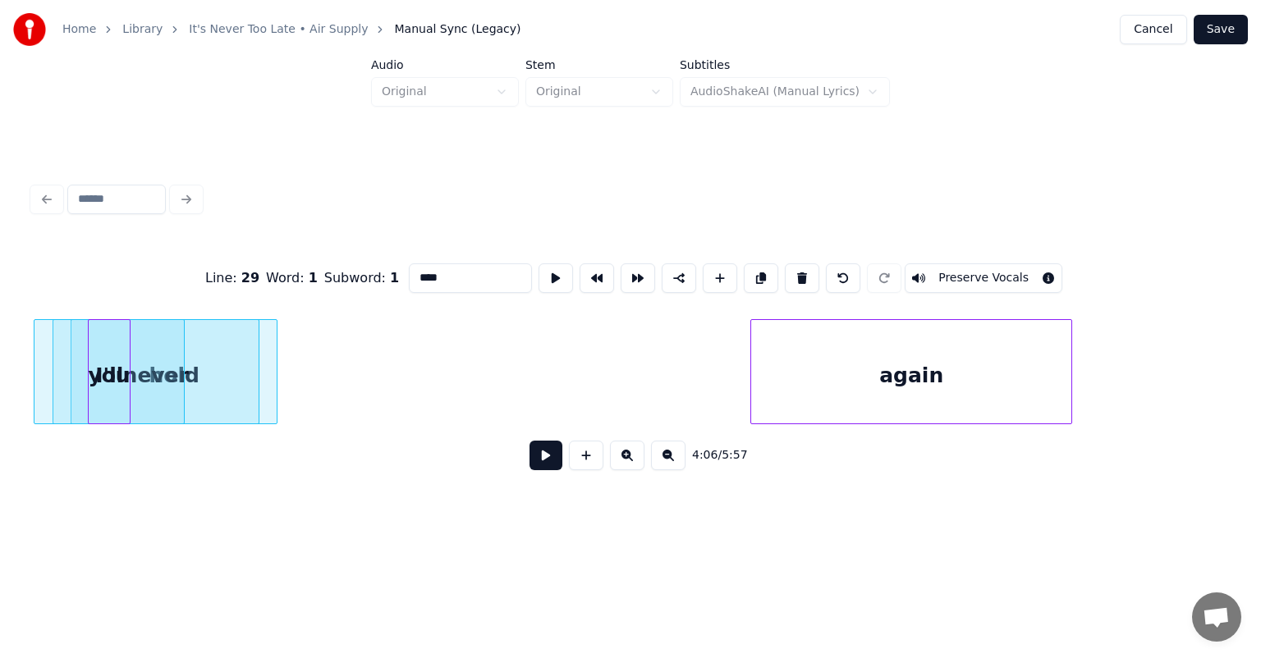
click at [112, 335] on div "you" at bounding box center [109, 376] width 41 height 112
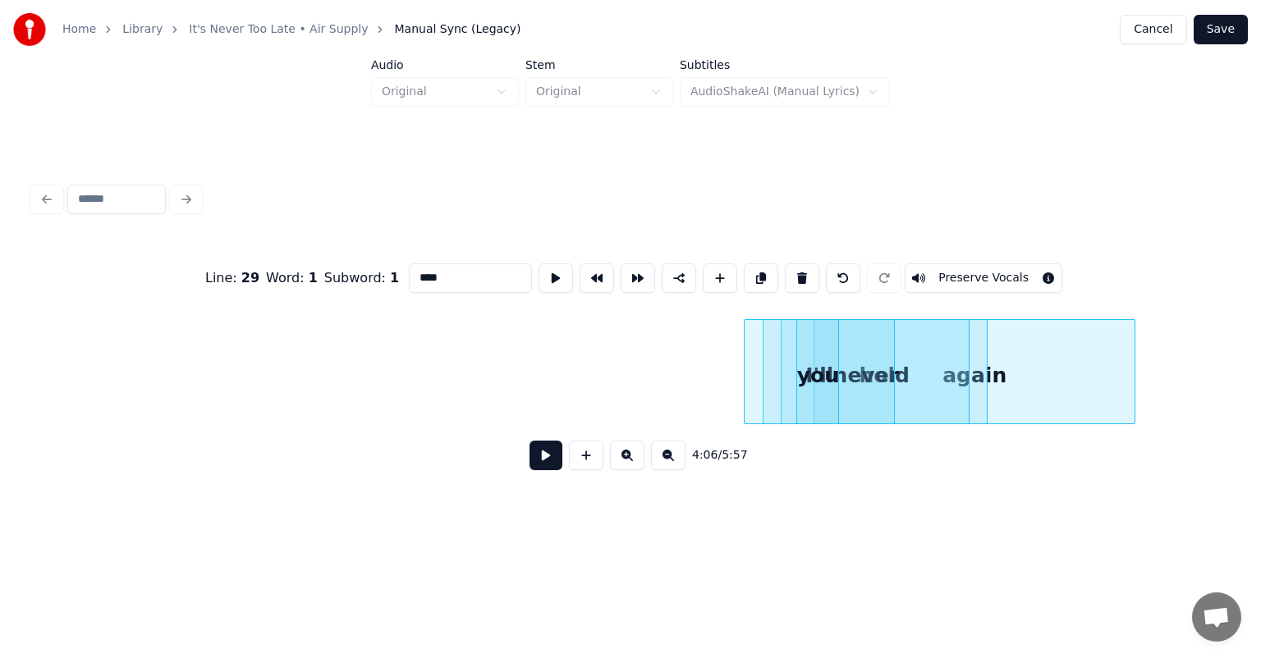
scroll to position [0, 39673]
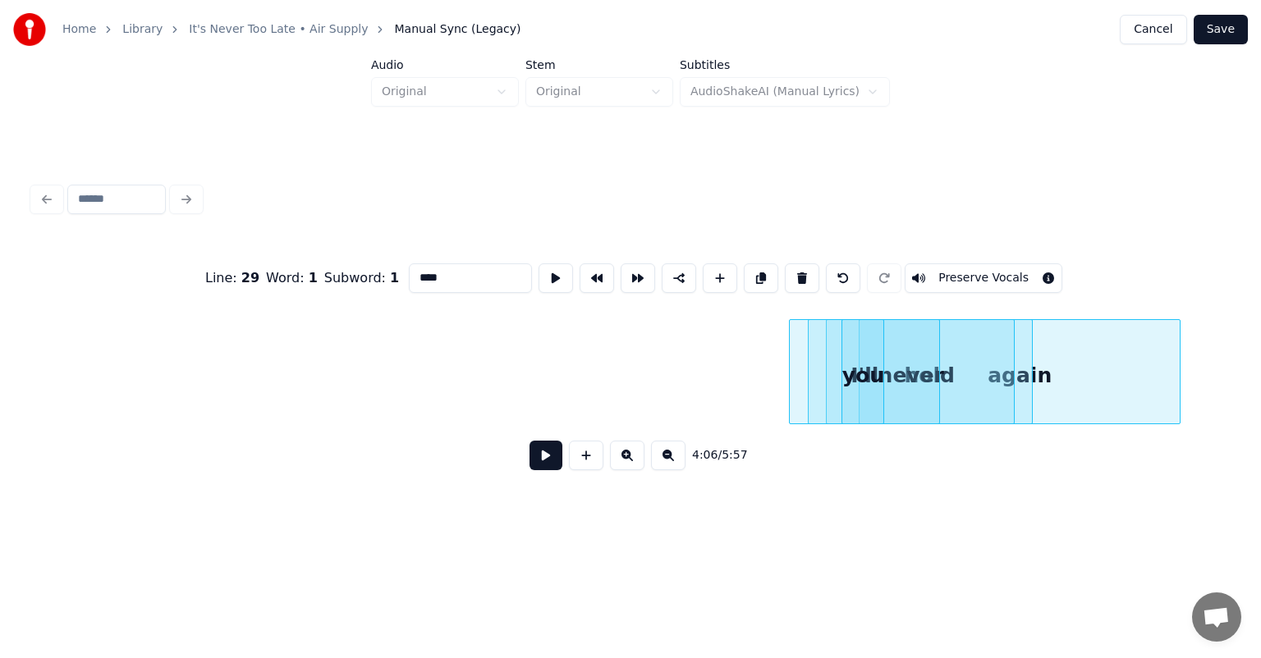
click at [792, 351] on div at bounding box center [792, 371] width 5 height 103
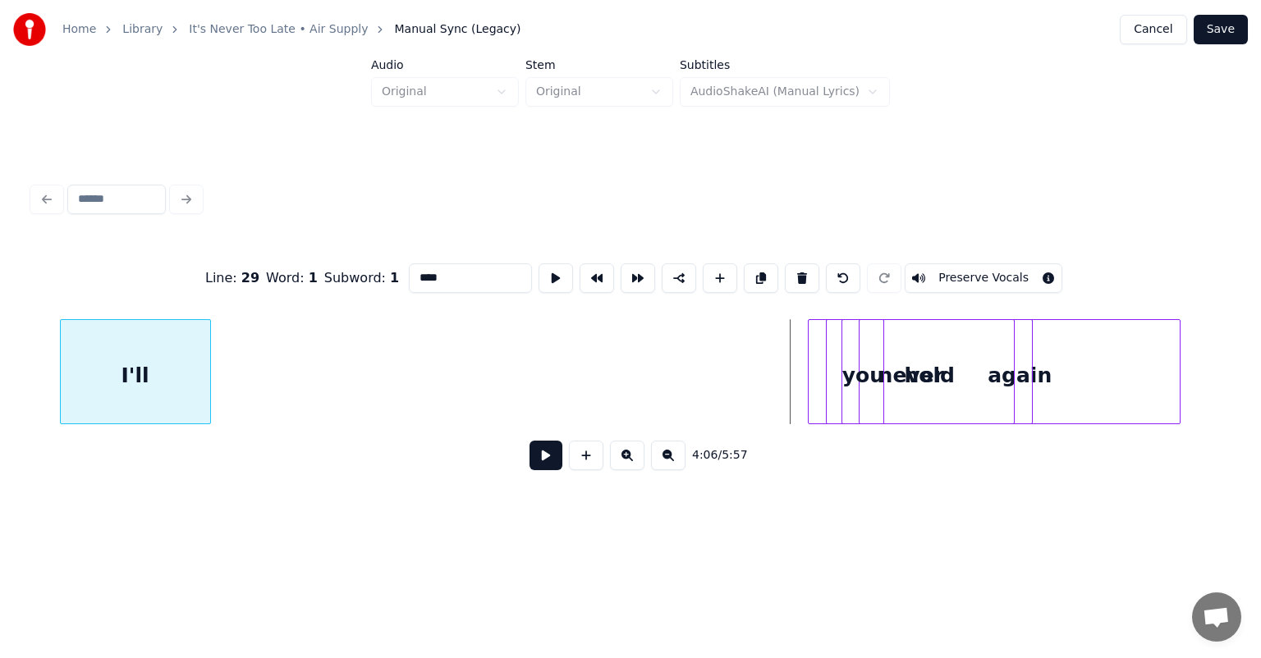
scroll to position [0, 39629]
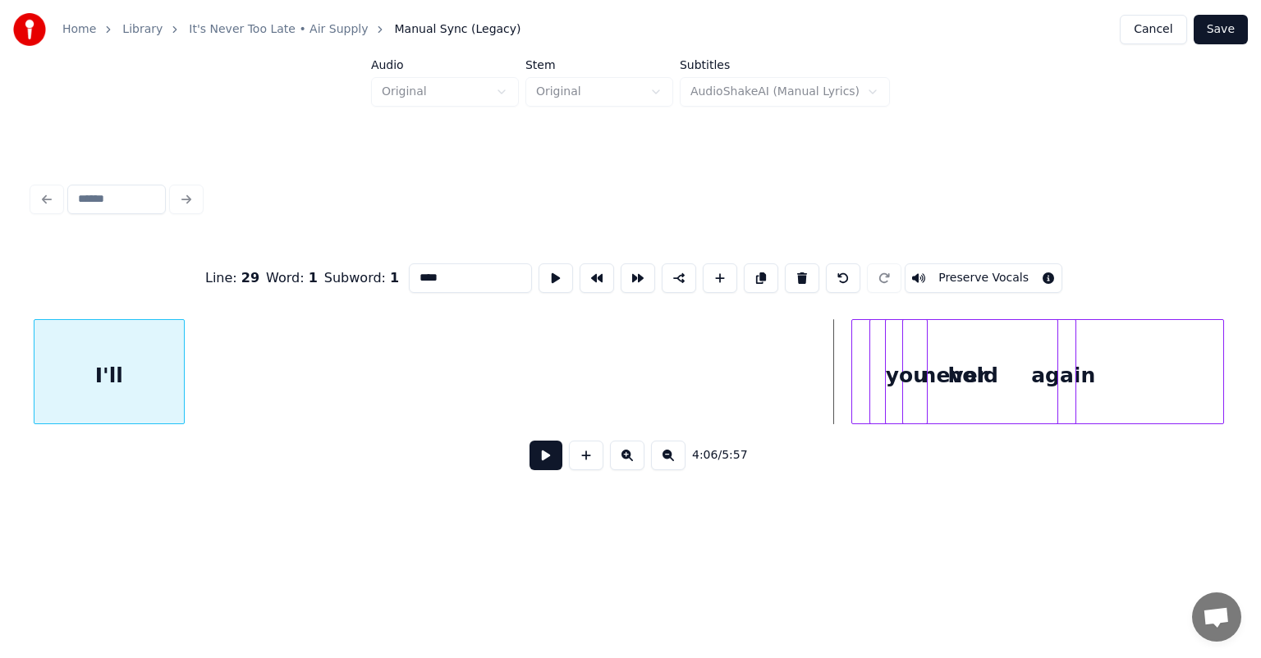
click at [0, 316] on div "Home Library It's Never Too Late • Air Supply Manual Sync (Legacy) Cancel Save …" at bounding box center [630, 264] width 1261 height 528
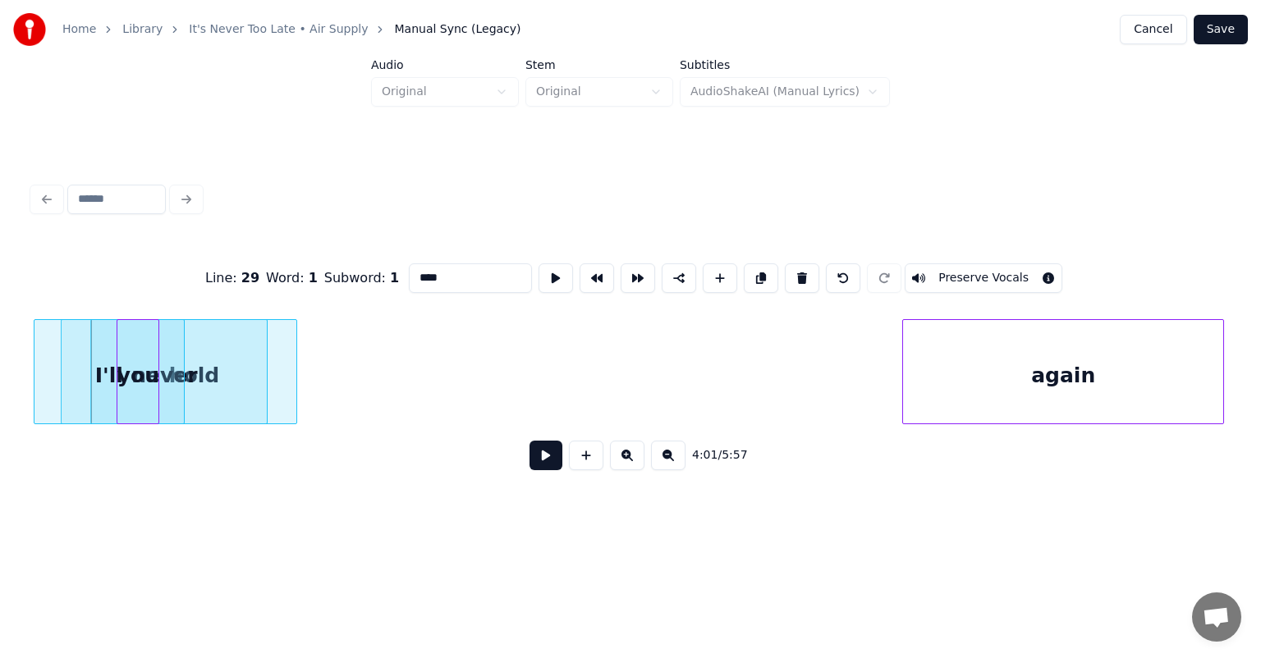
click at [125, 358] on div "you" at bounding box center [137, 376] width 41 height 112
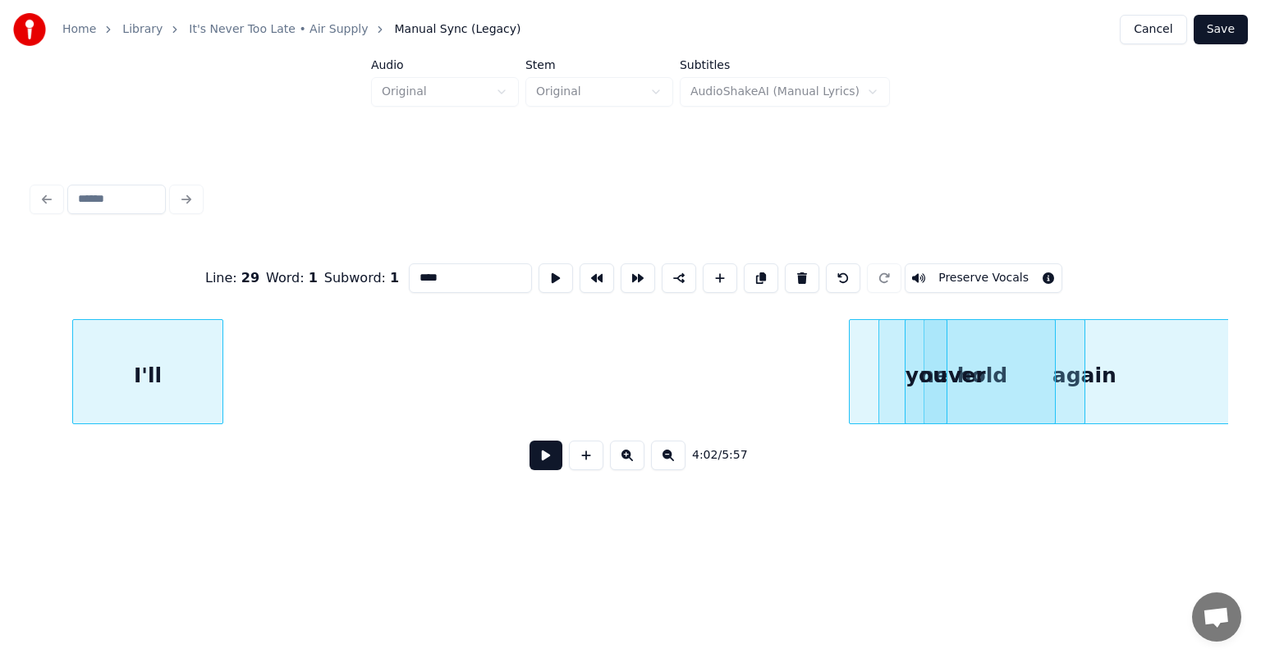
scroll to position [0, 38793]
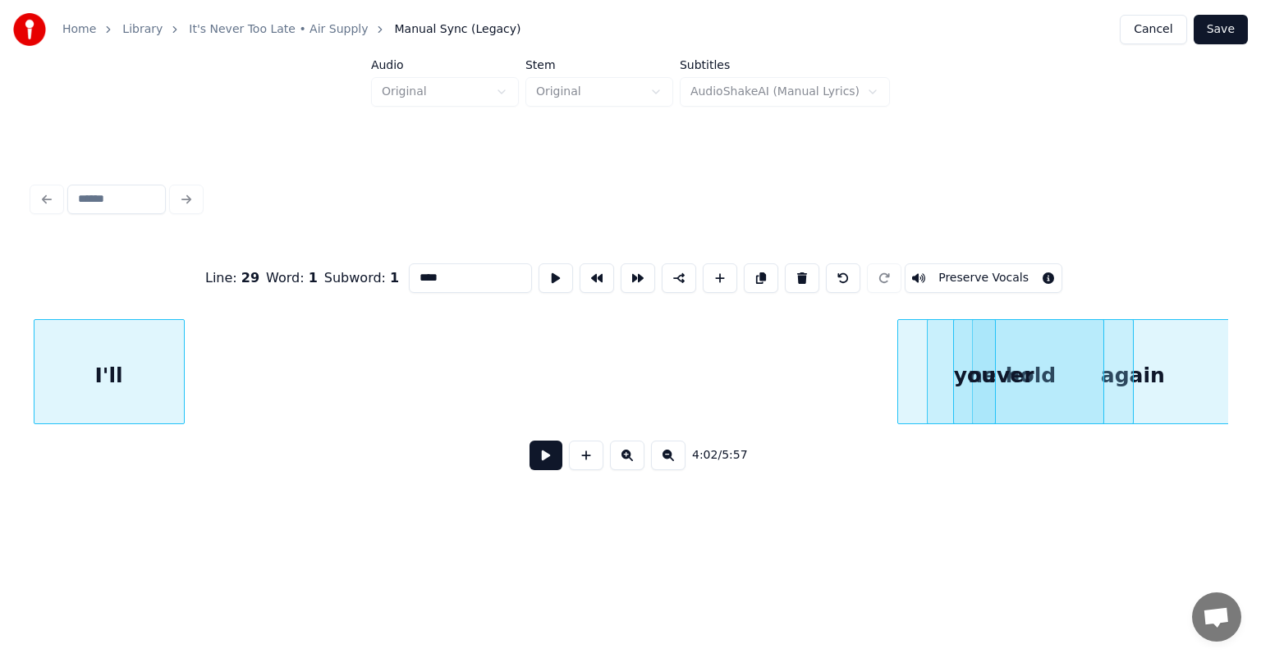
click at [0, 368] on div "Home Library It's Never Too Late • Air Supply Manual Sync (Legacy) Cancel Save …" at bounding box center [630, 264] width 1261 height 528
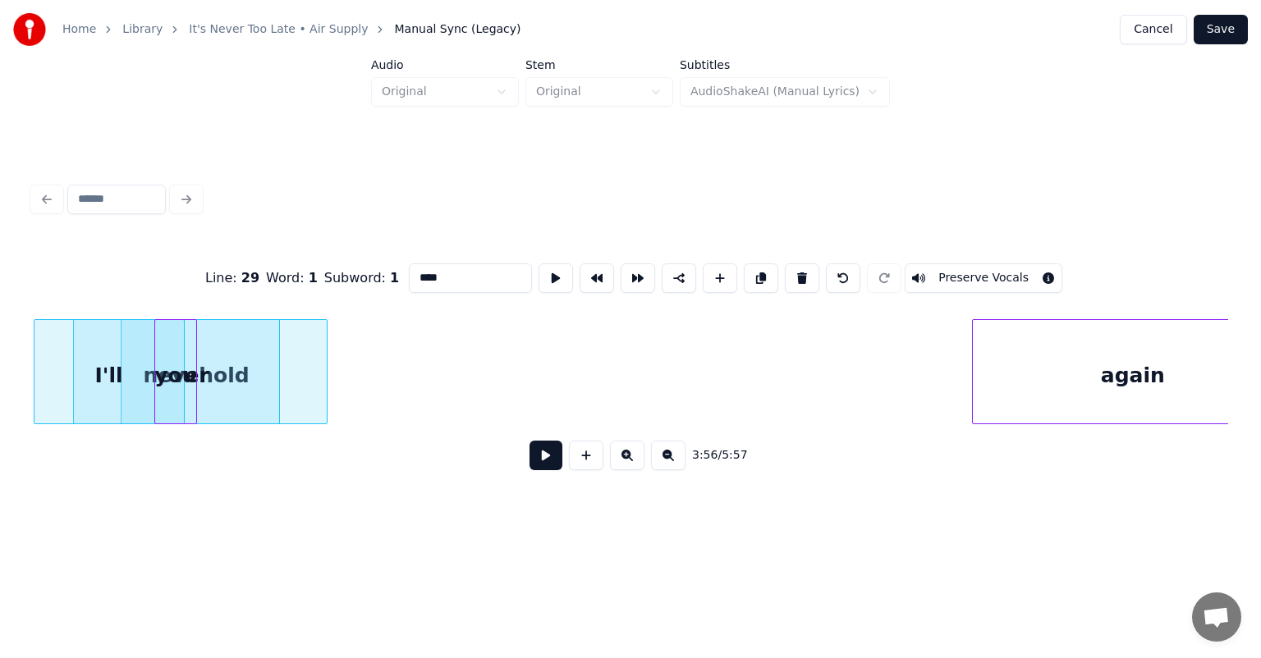
click at [160, 341] on div "you" at bounding box center [175, 376] width 41 height 112
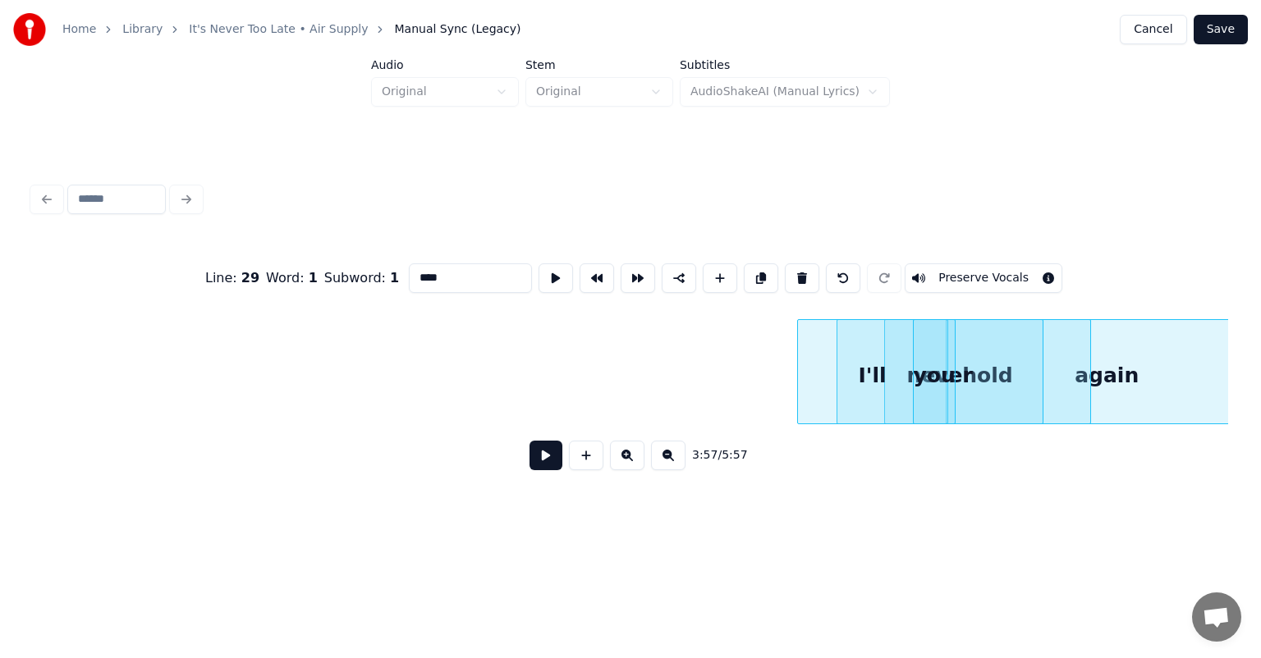
scroll to position [0, 37997]
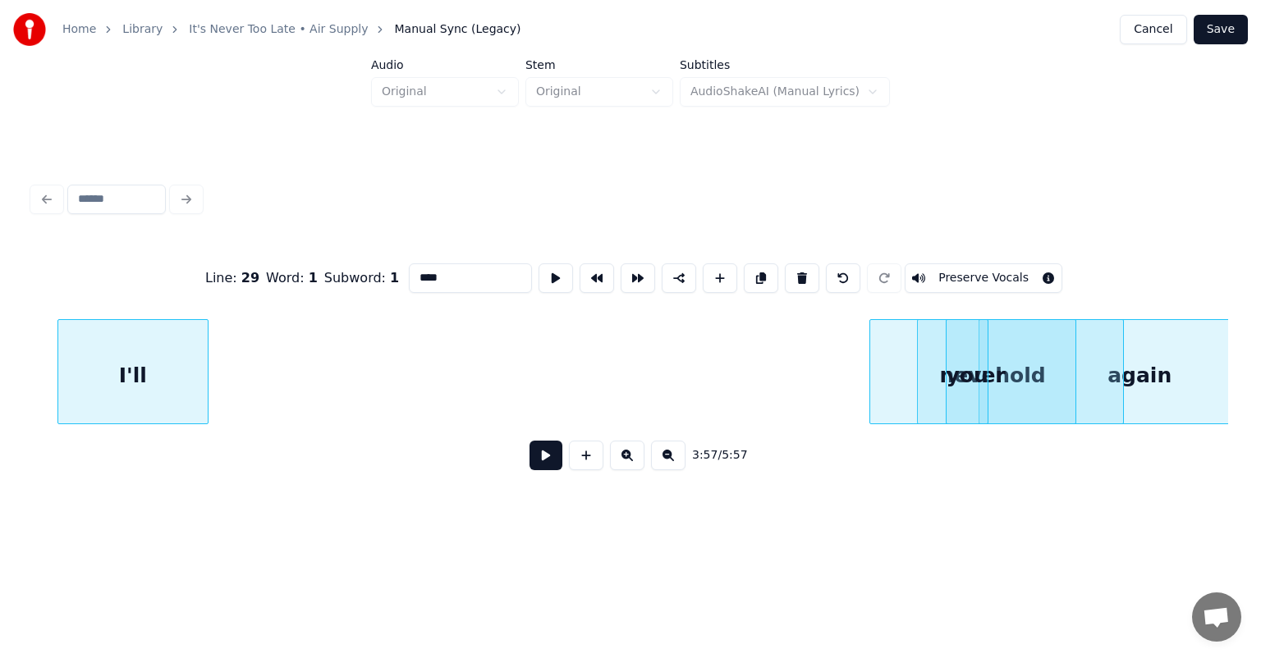
click at [65, 311] on div "Line : 29 Word : 1 Subword : 1 **** Preserve Vocals 3:57 / 5:57" at bounding box center [630, 362] width 1195 height 250
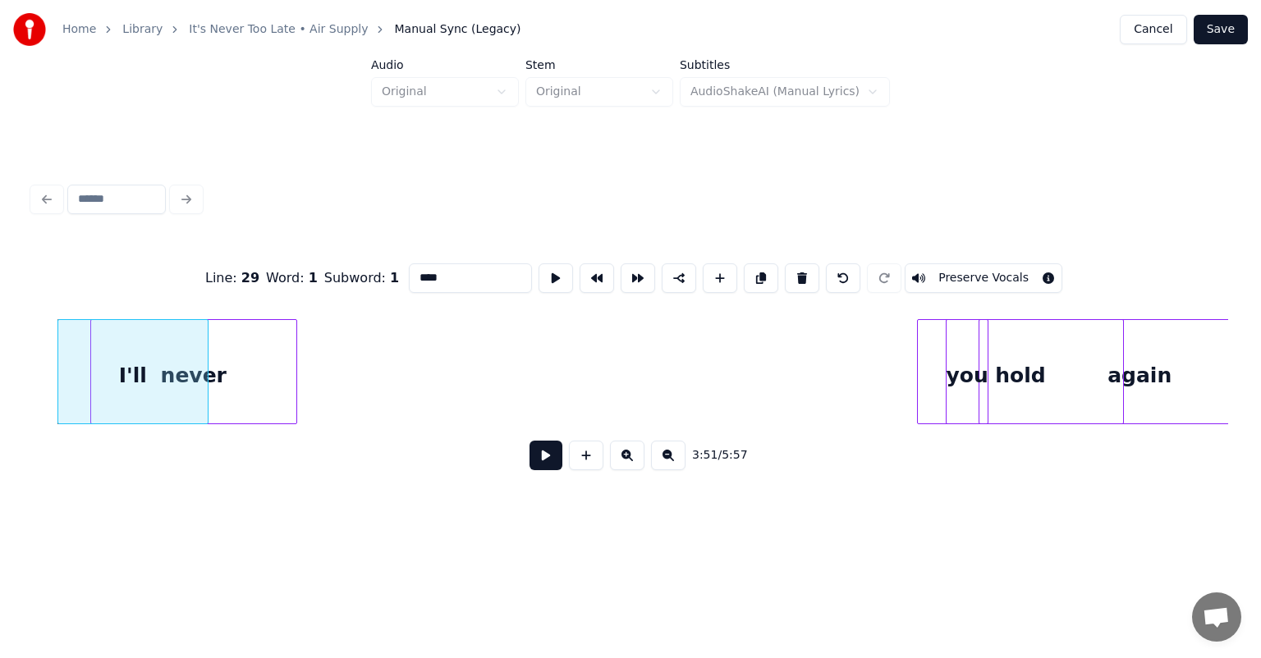
click at [108, 311] on div "Line : 29 Word : 1 Subword : 1 **** Preserve Vocals 3:51 / 5:57" at bounding box center [630, 362] width 1195 height 250
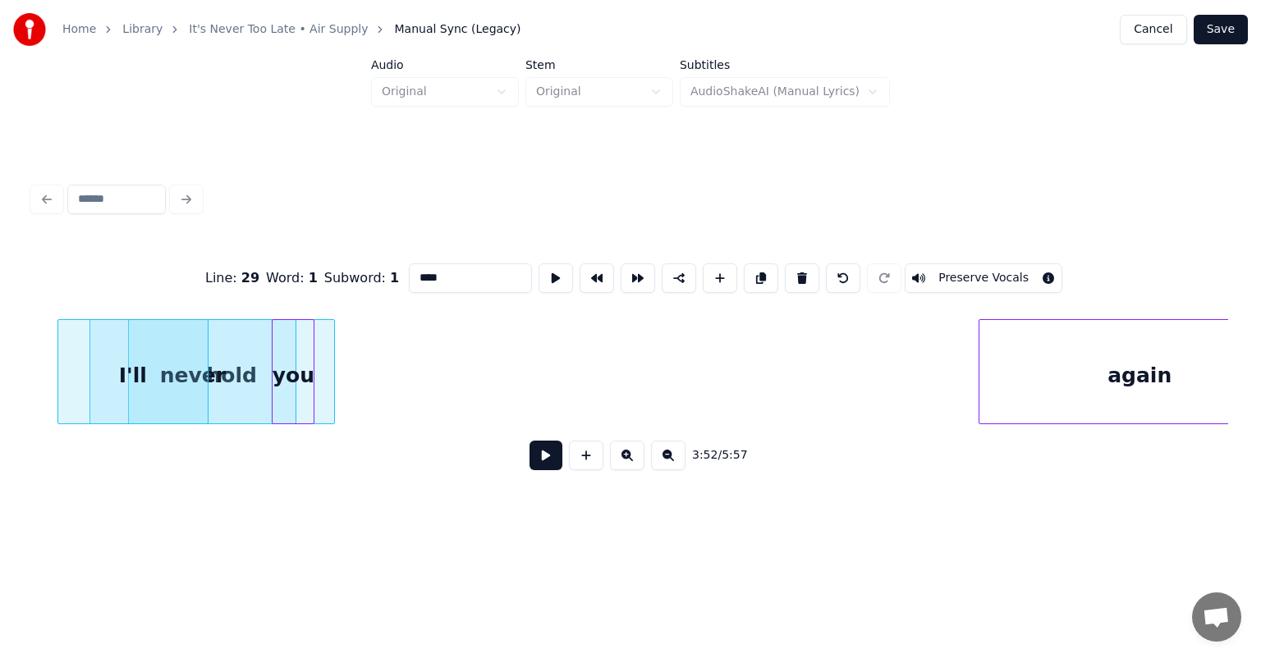
click at [295, 396] on div "you" at bounding box center [292, 376] width 41 height 112
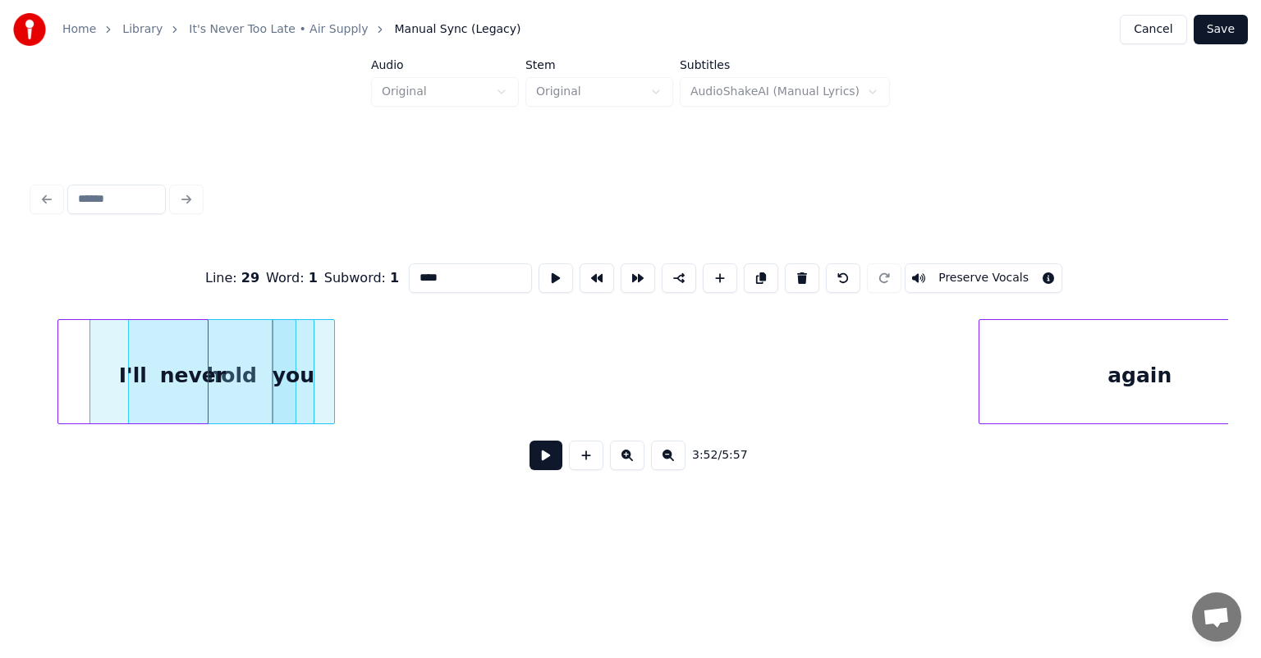
scroll to position [0, 38063]
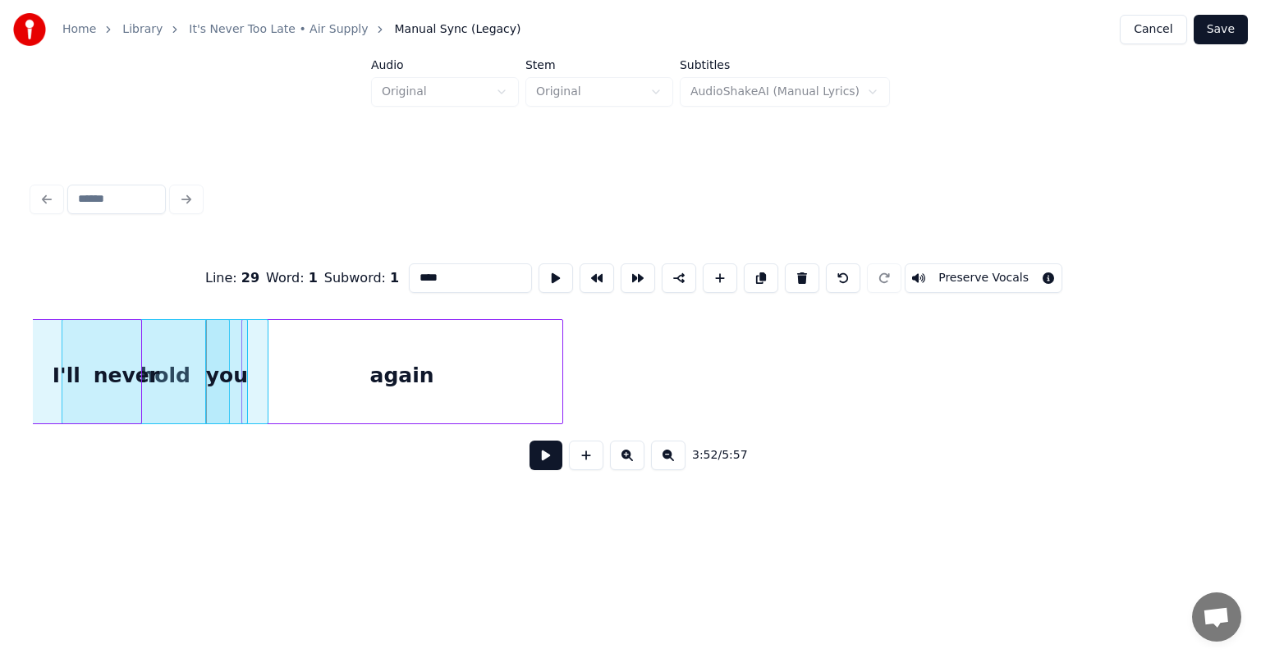
click at [369, 415] on div "again" at bounding box center [402, 376] width 320 height 112
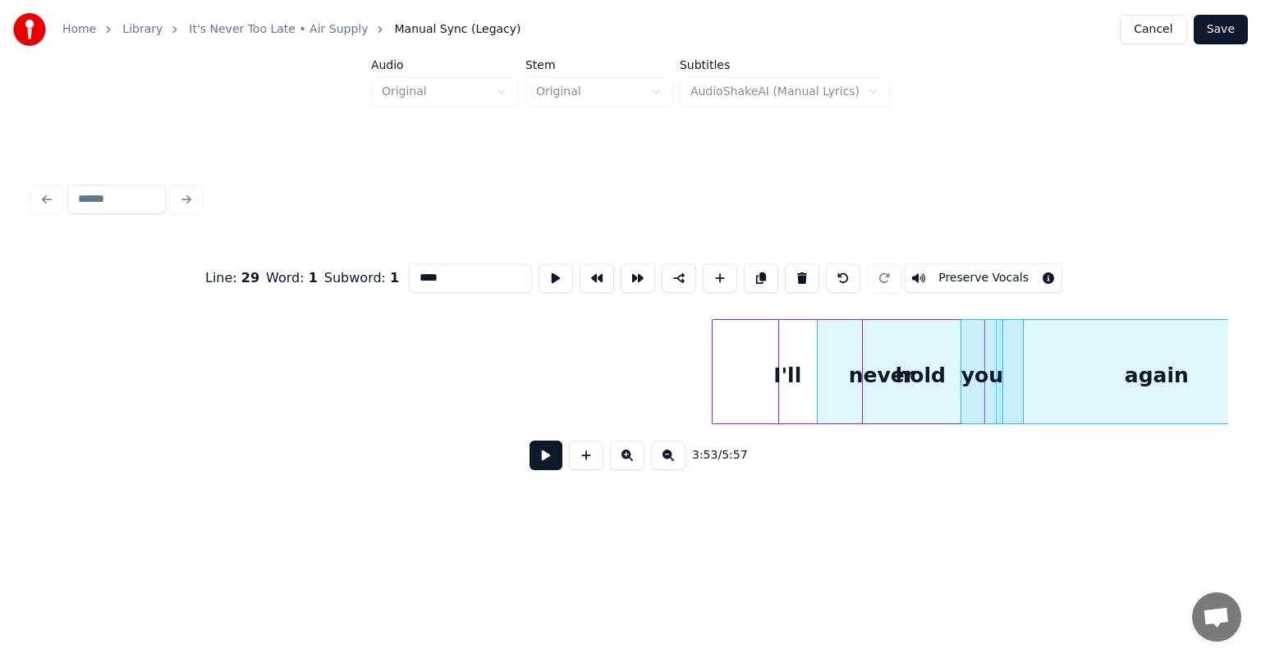
scroll to position [0, 37257]
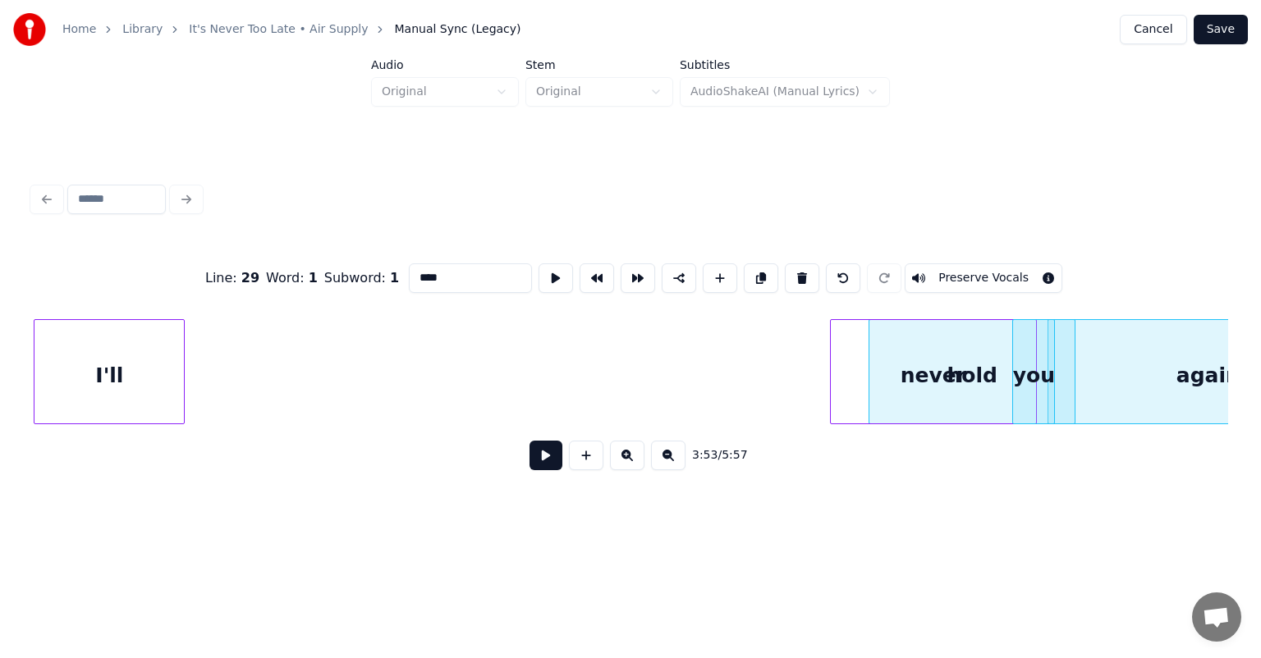
click at [0, 324] on div "Home Library It's Never Too Late • Air Supply Manual Sync (Legacy) Cancel Save …" at bounding box center [630, 264] width 1261 height 528
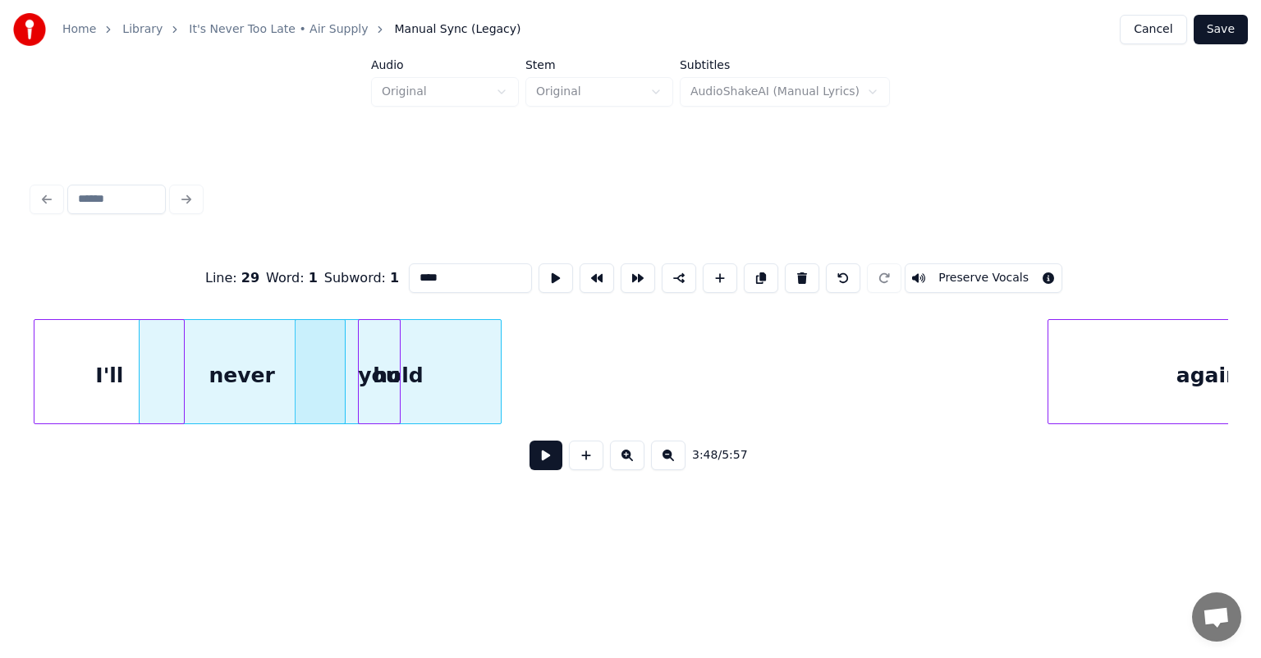
click at [379, 361] on div "you" at bounding box center [379, 376] width 41 height 112
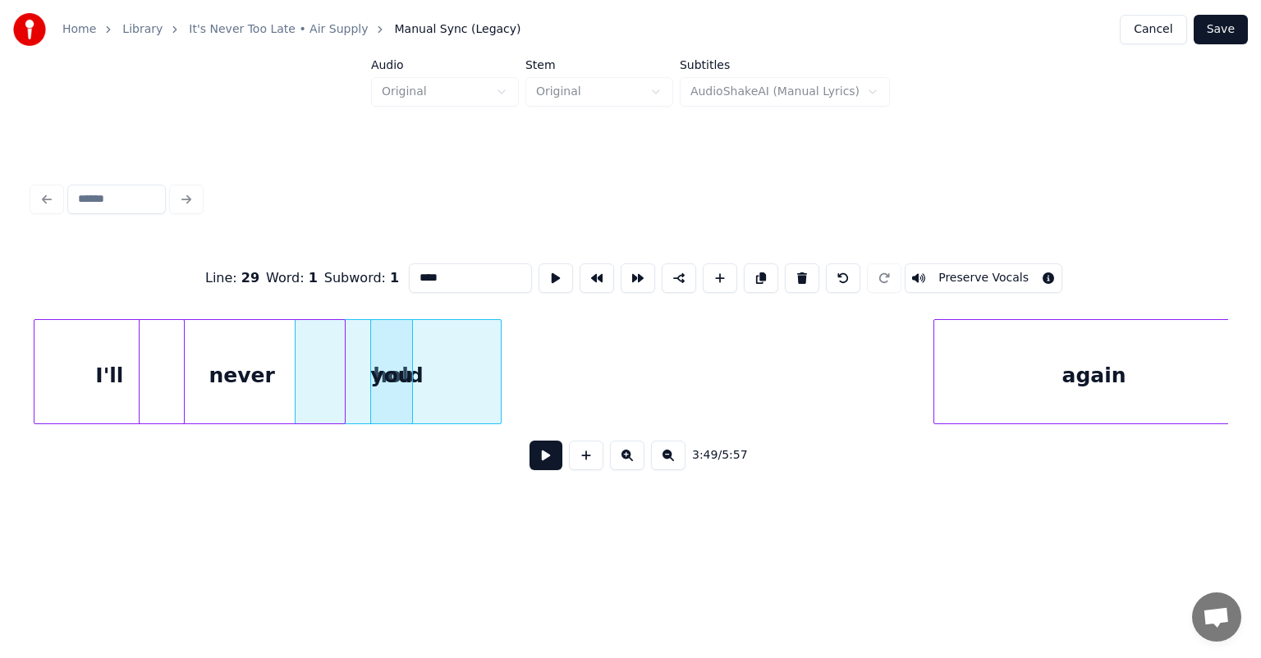
scroll to position [0, 37392]
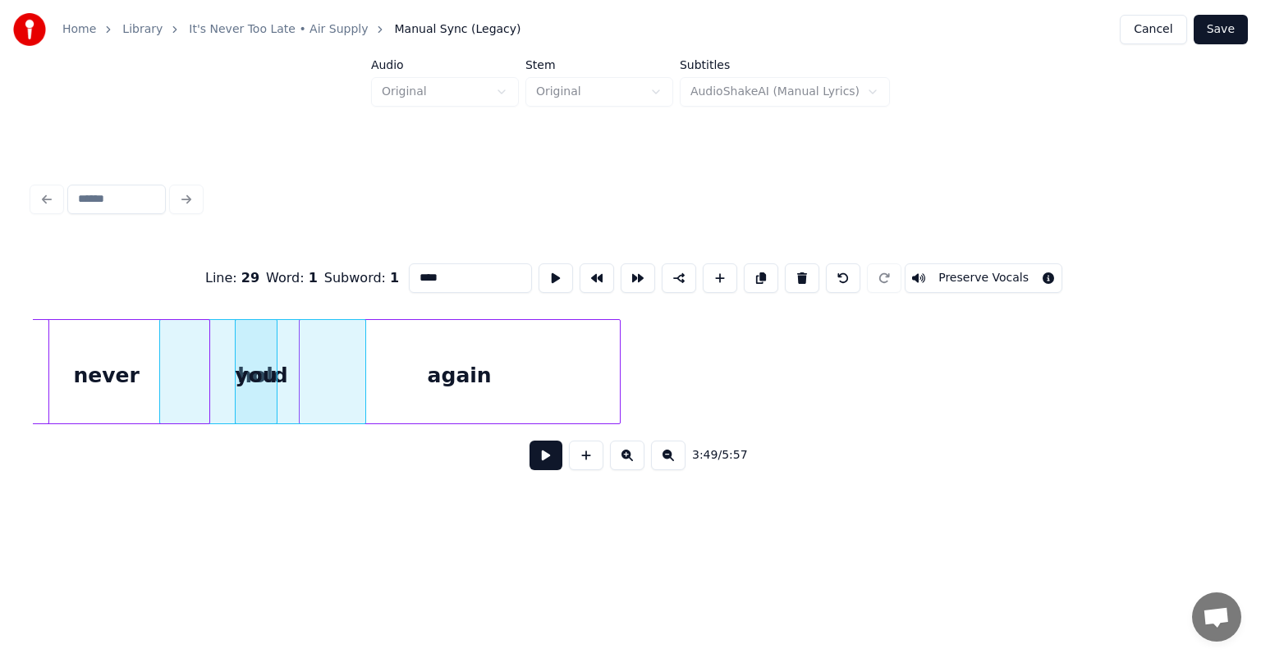
click at [501, 384] on div "again" at bounding box center [460, 376] width 320 height 112
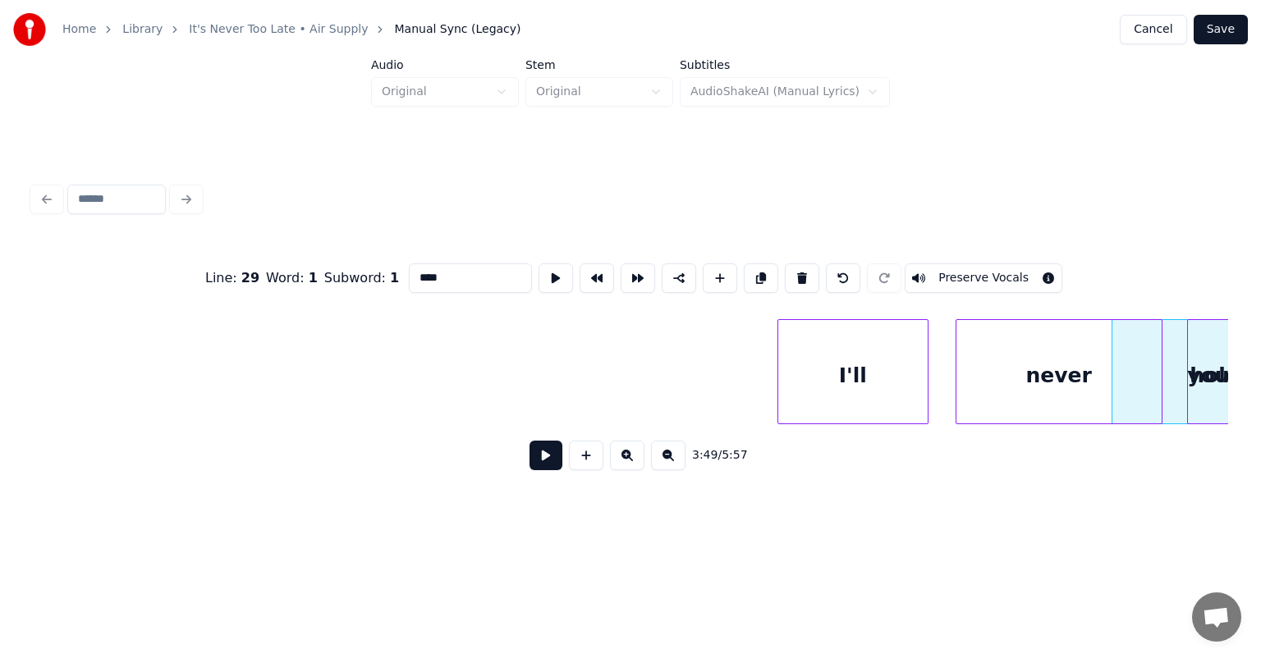
scroll to position [0, 36356]
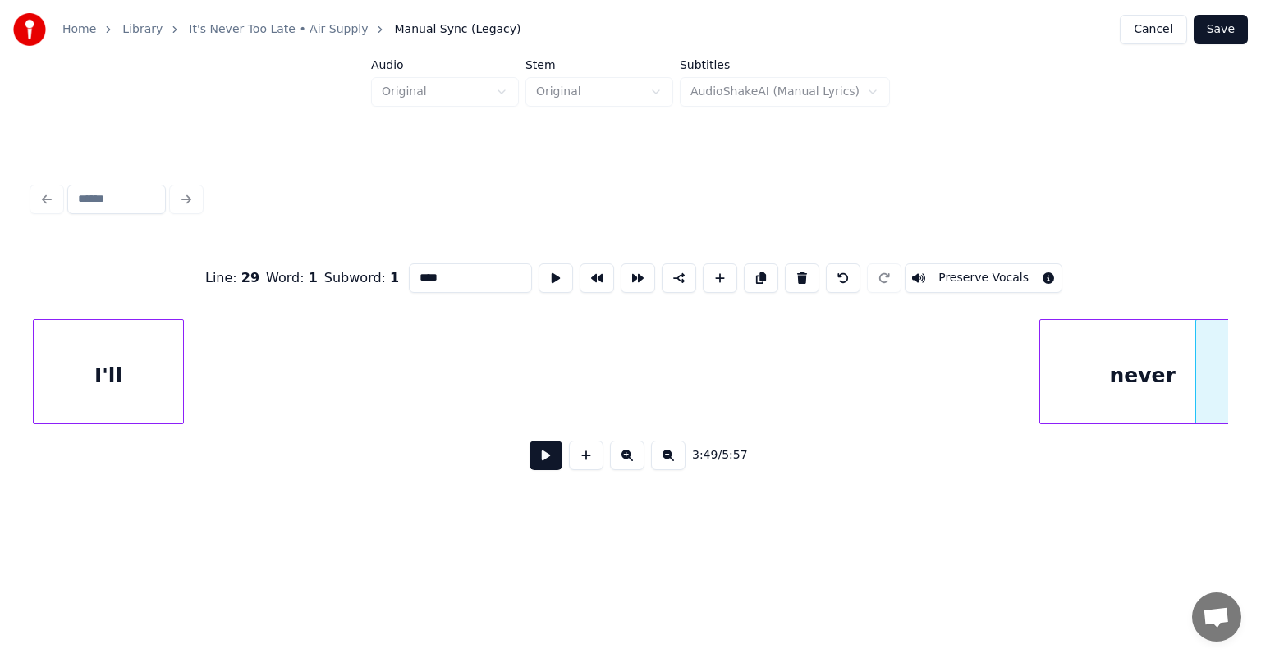
click at [0, 387] on div "Home Library It's Never Too Late • Air Supply Manual Sync (Legacy) Cancel Save …" at bounding box center [630, 264] width 1261 height 528
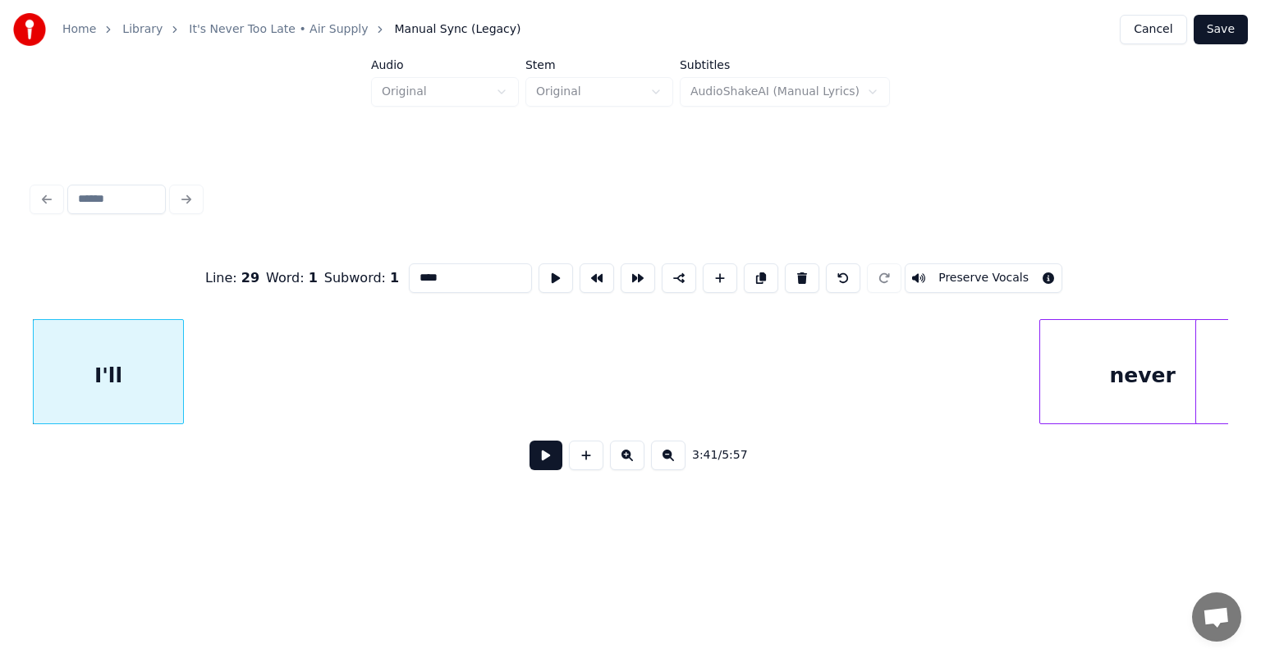
scroll to position [0, 36359]
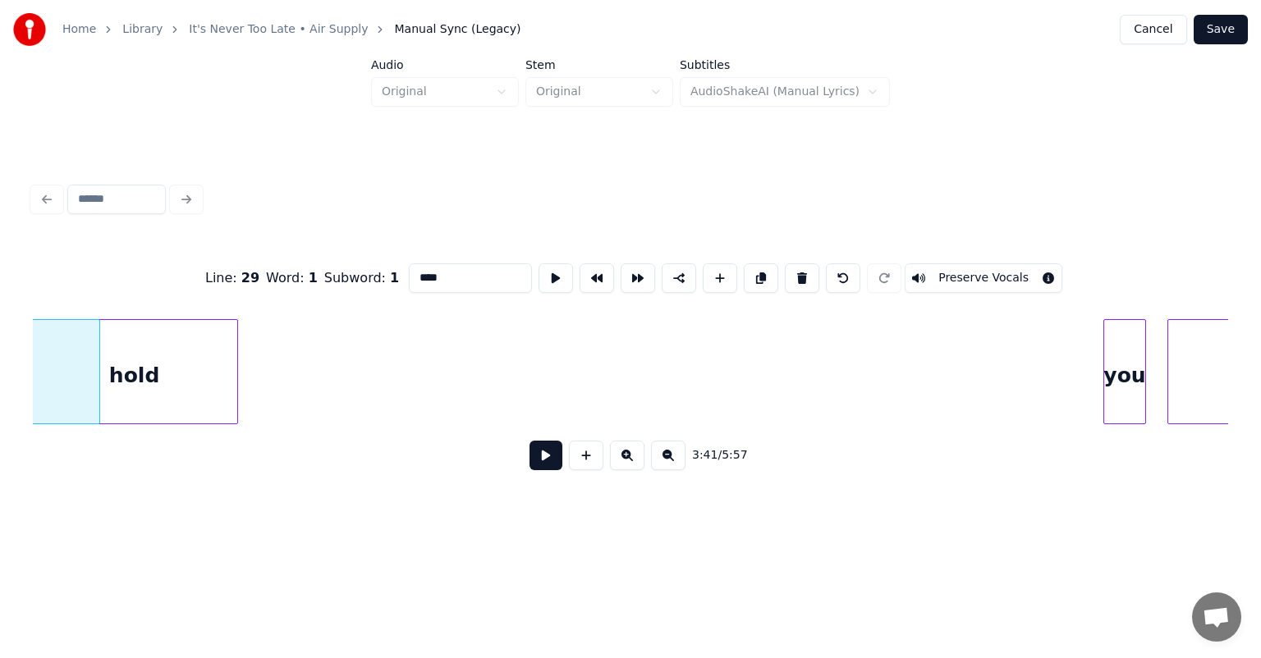
scroll to position [0, 36516]
click at [207, 395] on div "hold" at bounding box center [136, 376] width 205 height 112
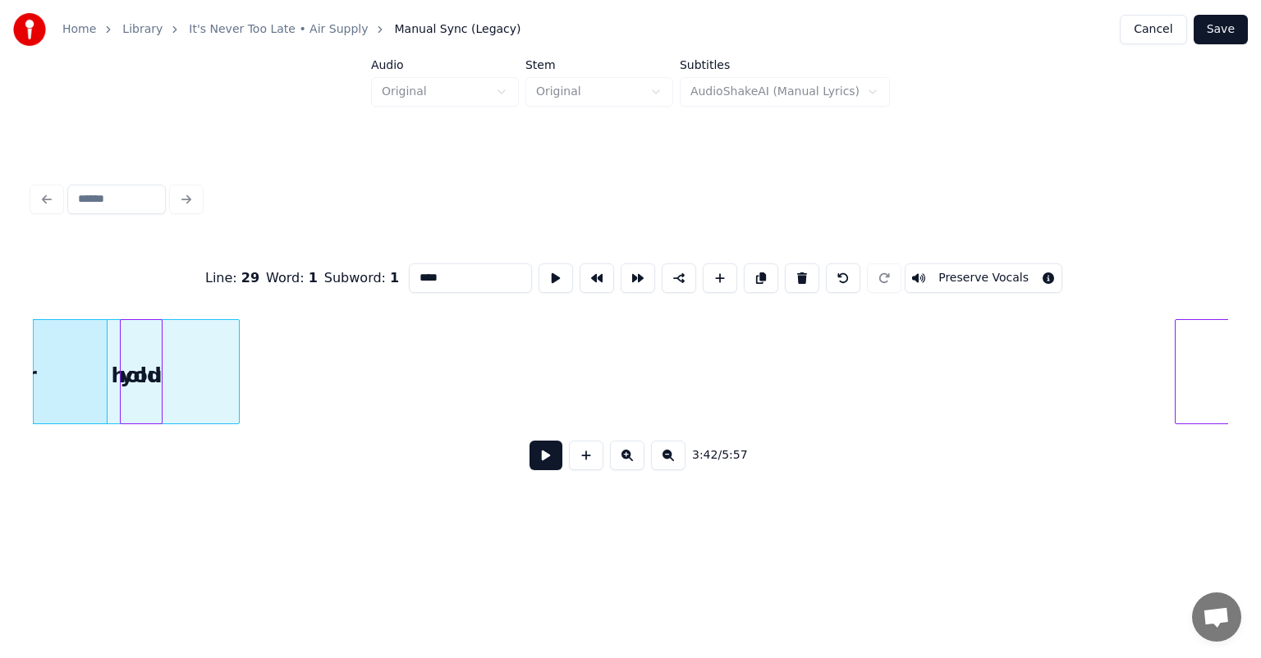
click at [138, 417] on div "you" at bounding box center [141, 376] width 41 height 112
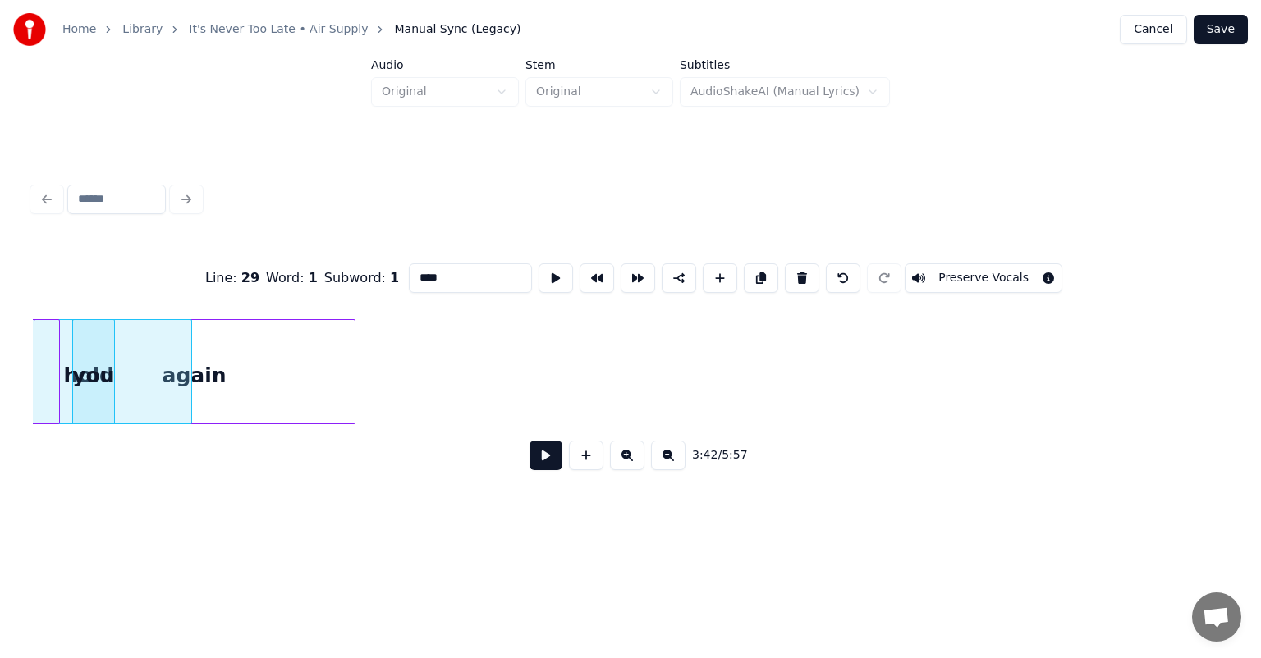
scroll to position [0, 36551]
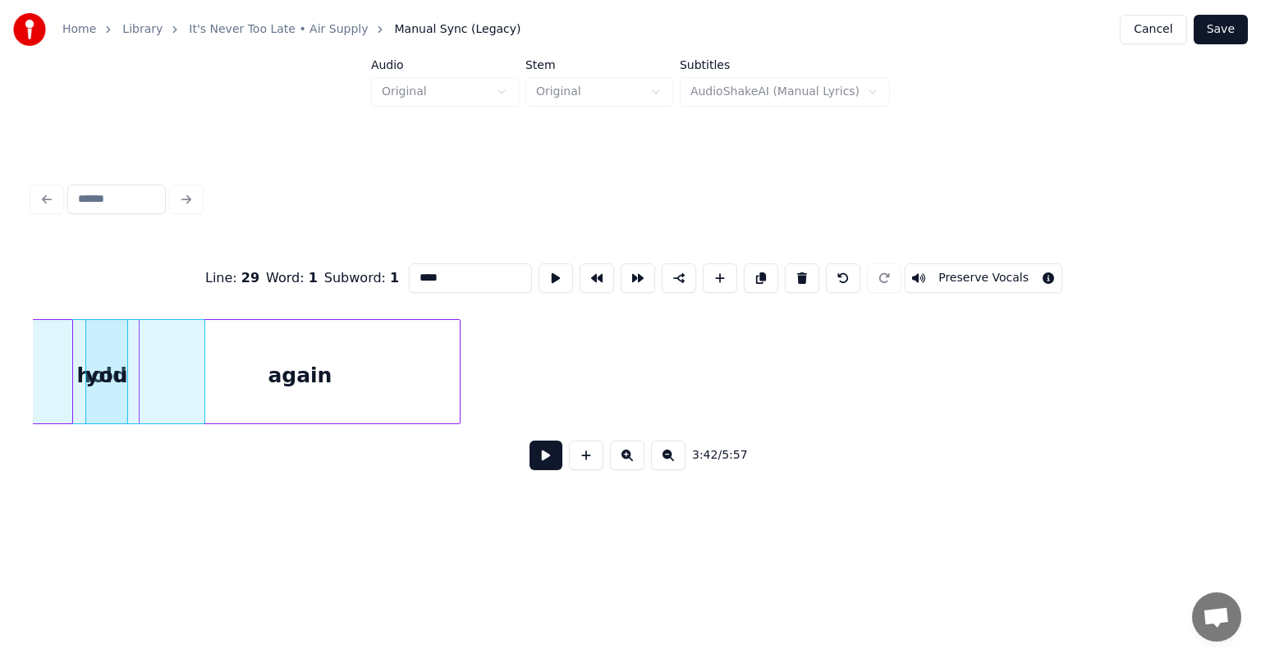
click at [206, 387] on div "again" at bounding box center [300, 376] width 320 height 112
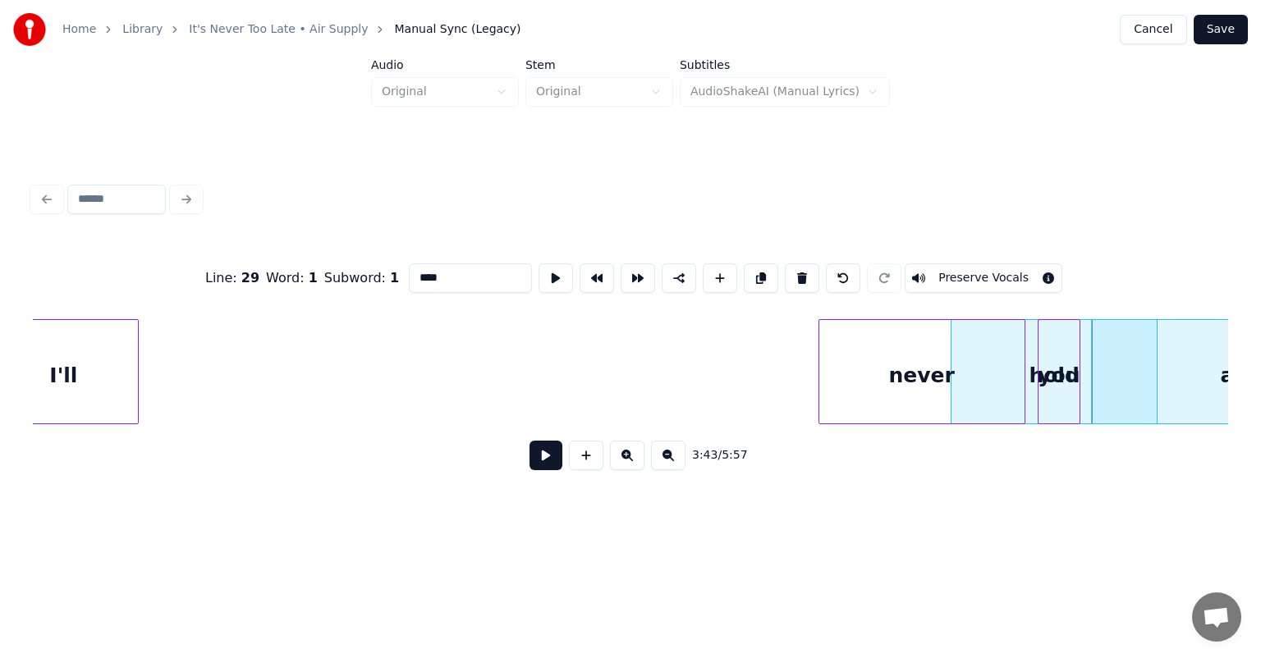
scroll to position [0, 35554]
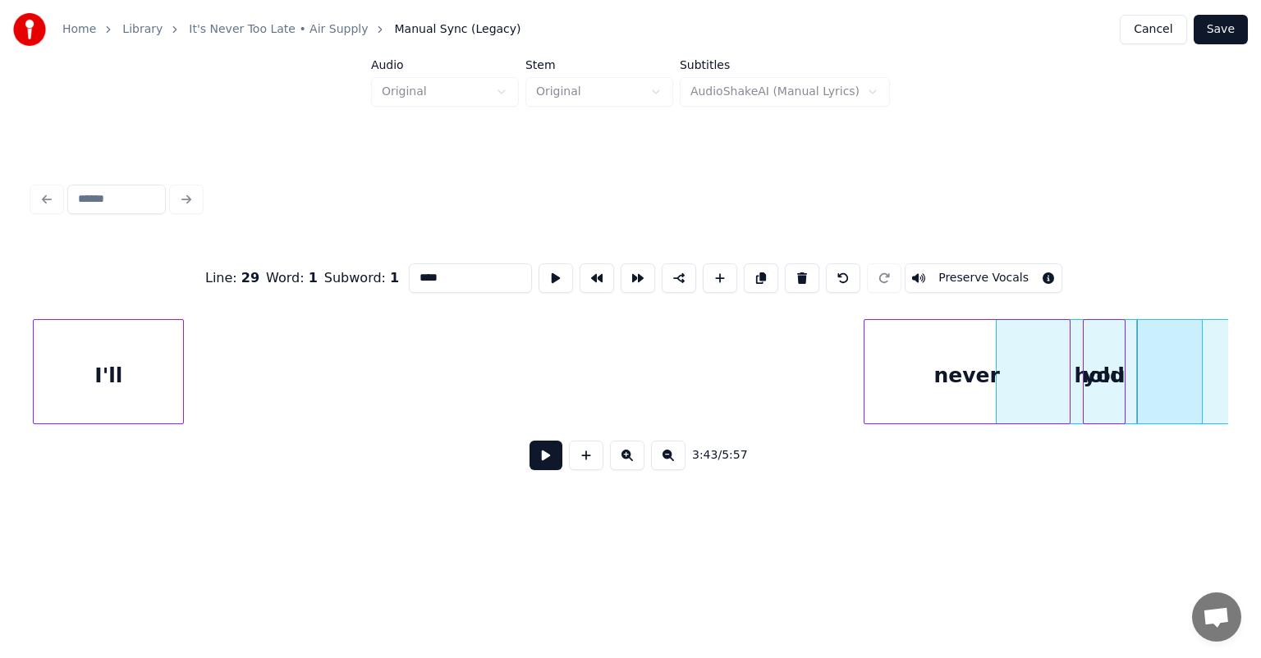
click at [0, 307] on div "Home Library It's Never Too Late • Air Supply Manual Sync (Legacy) Cancel Save …" at bounding box center [630, 264] width 1261 height 528
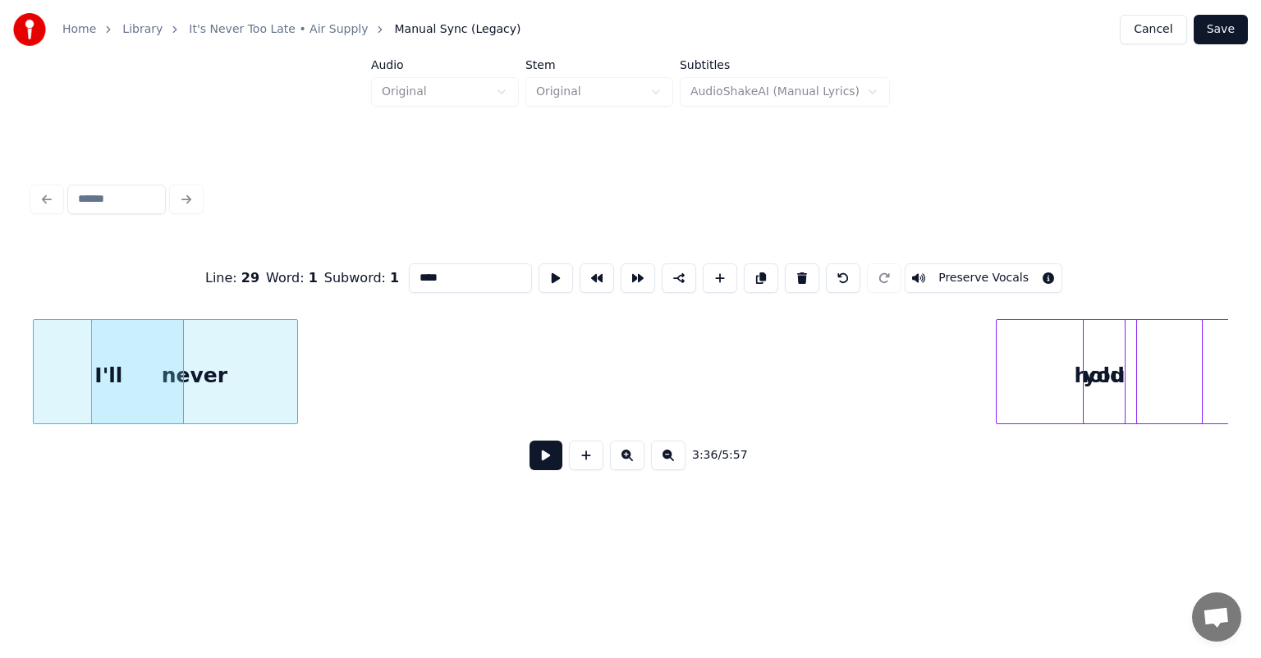
click at [136, 335] on div "I'll" at bounding box center [108, 376] width 149 height 112
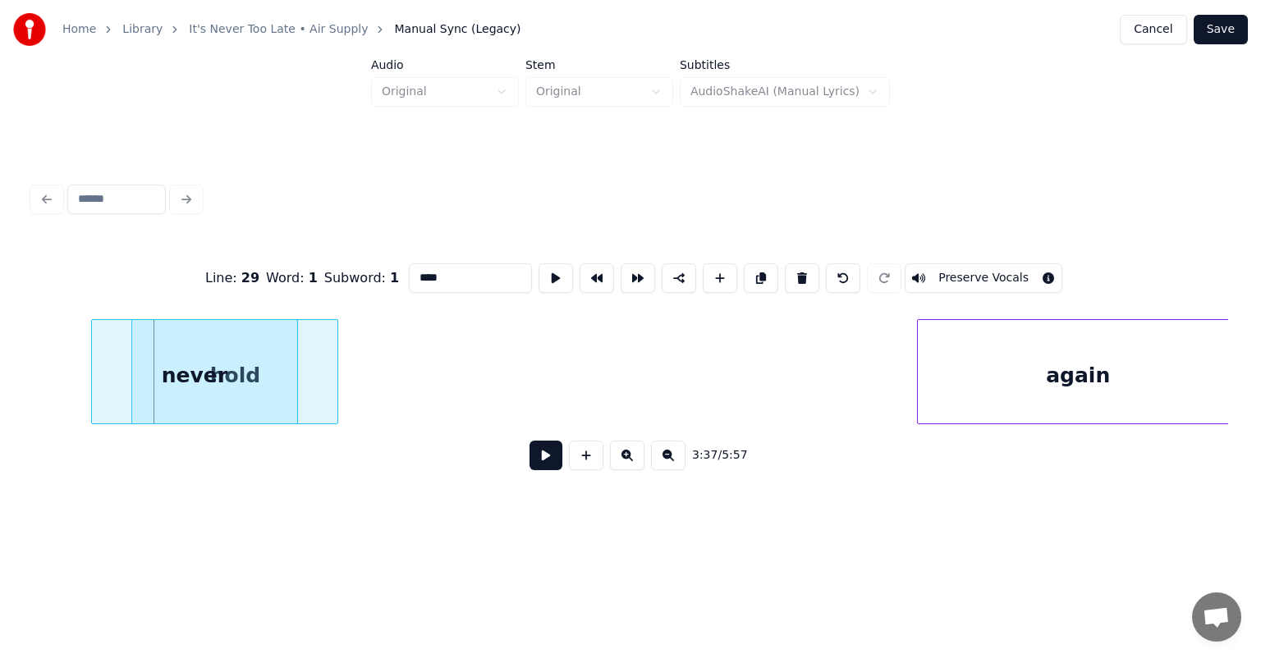
scroll to position [0, 35769]
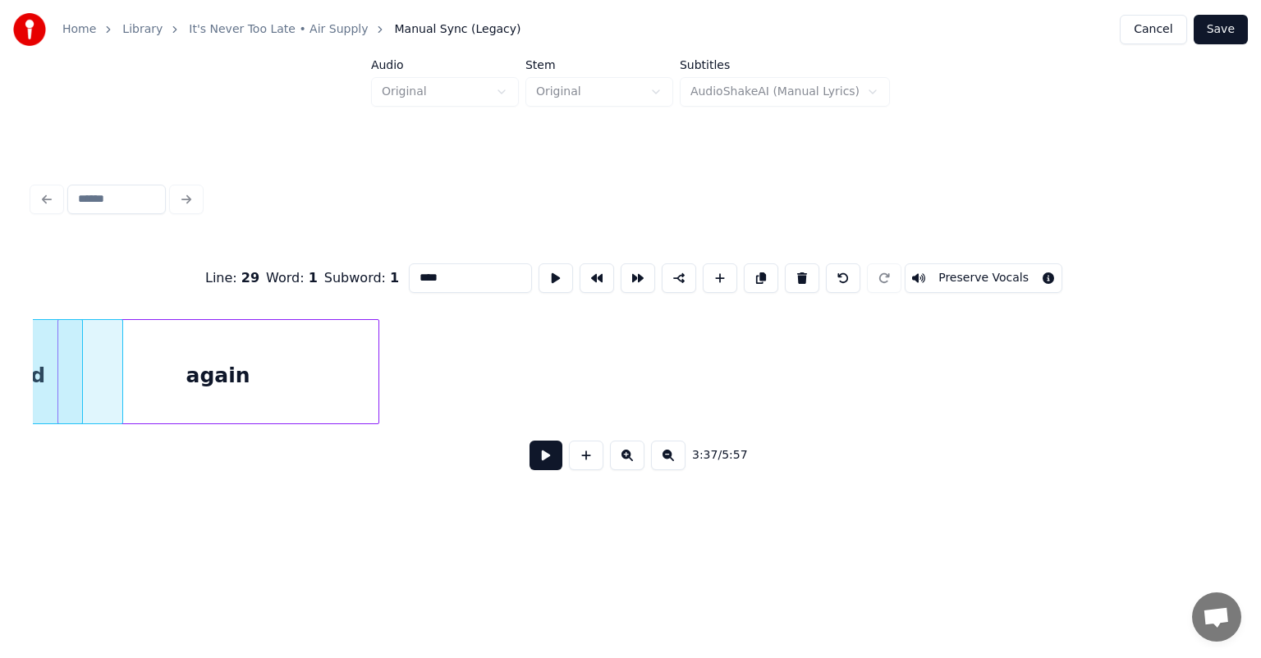
click at [332, 391] on div "again" at bounding box center [218, 376] width 320 height 112
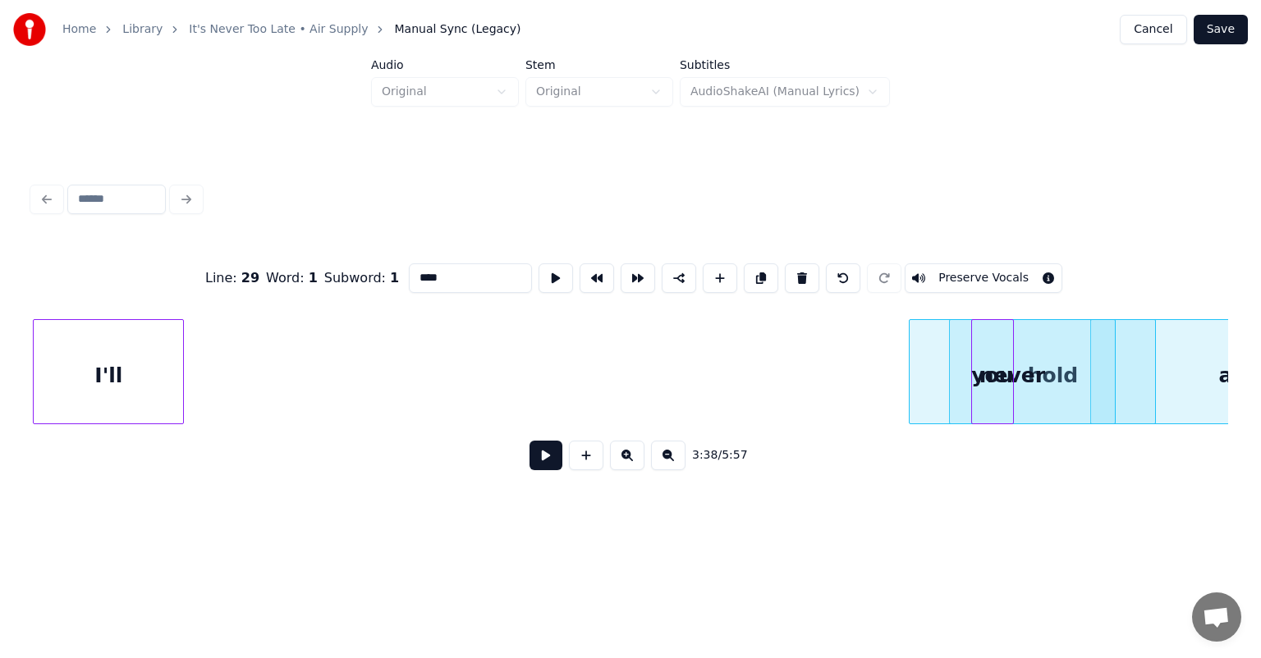
scroll to position [0, 34693]
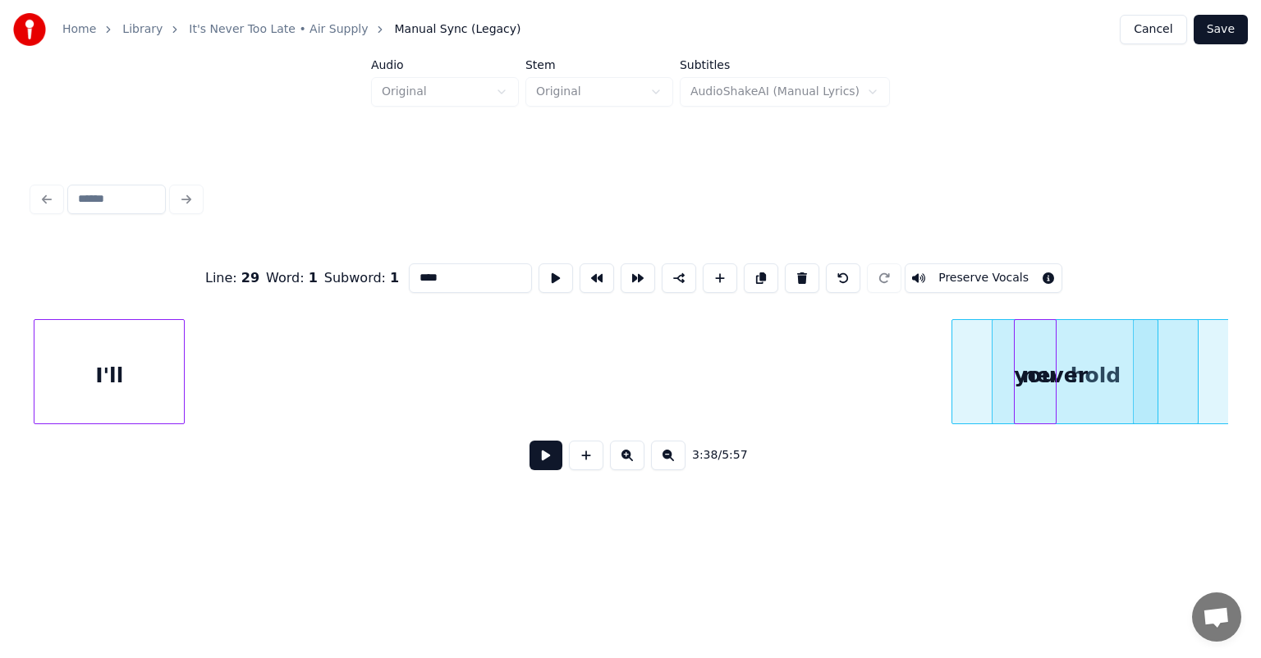
click at [0, 382] on div "Home Library It's Never Too Late • Air Supply Manual Sync (Legacy) Cancel Save …" at bounding box center [630, 264] width 1261 height 528
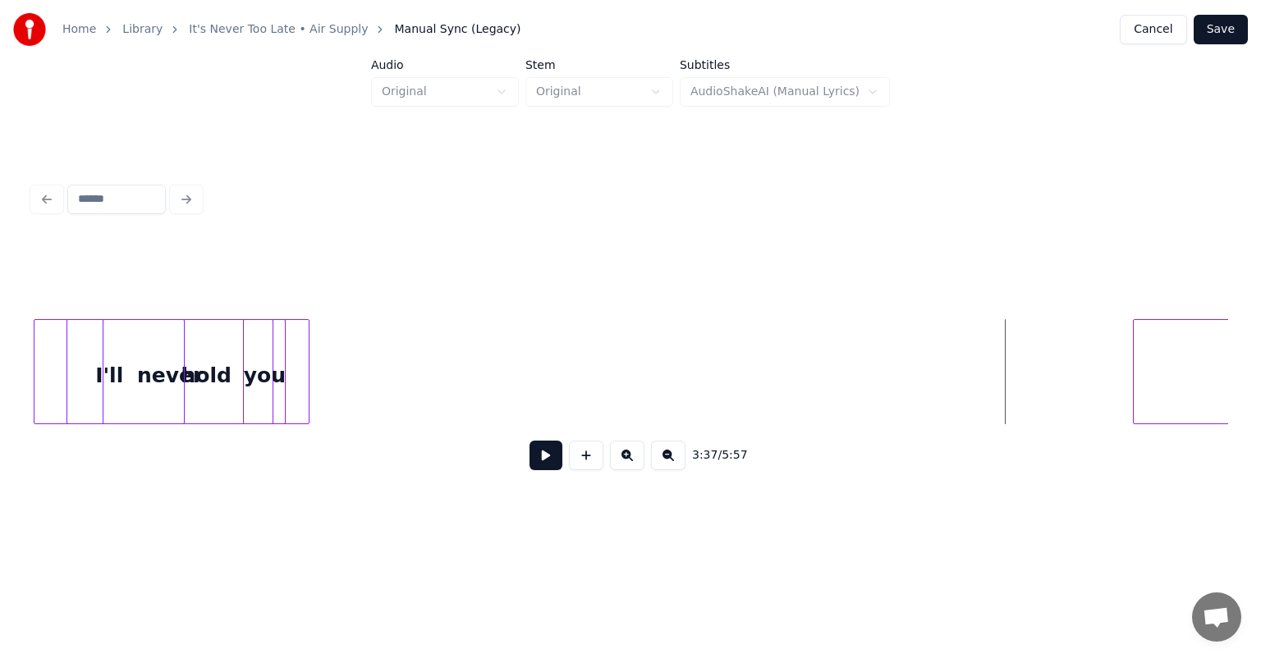
click at [262, 350] on div "you" at bounding box center [264, 376] width 41 height 112
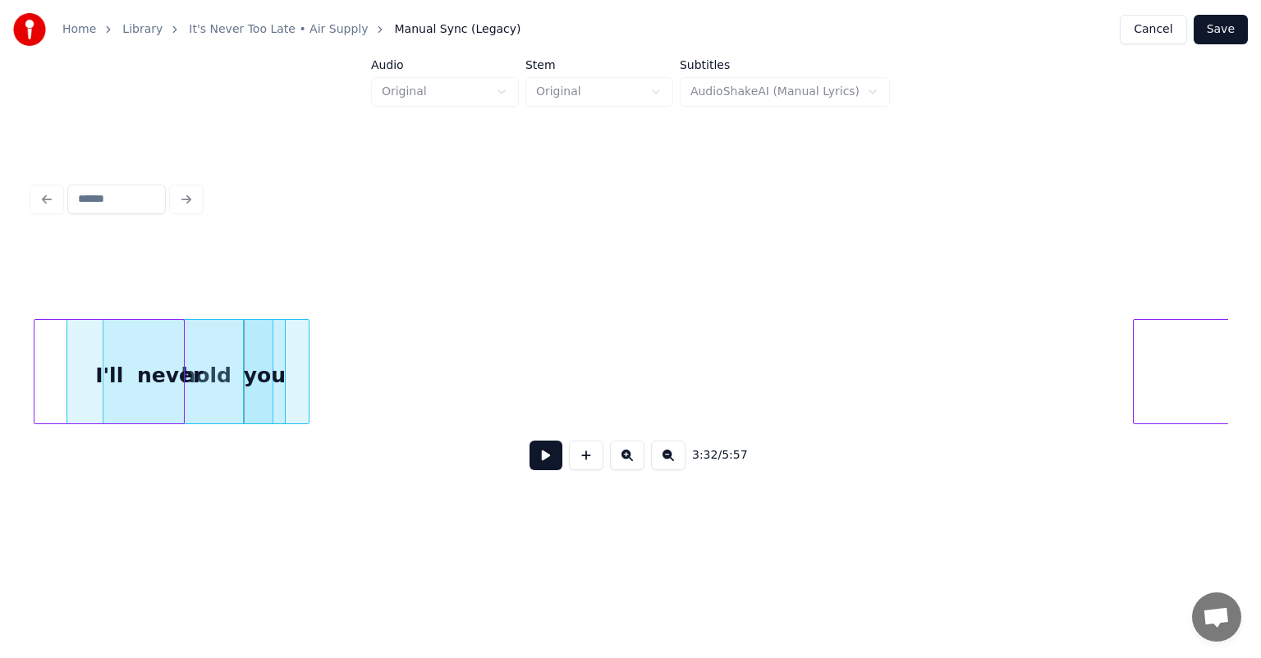
scroll to position [0, 34917]
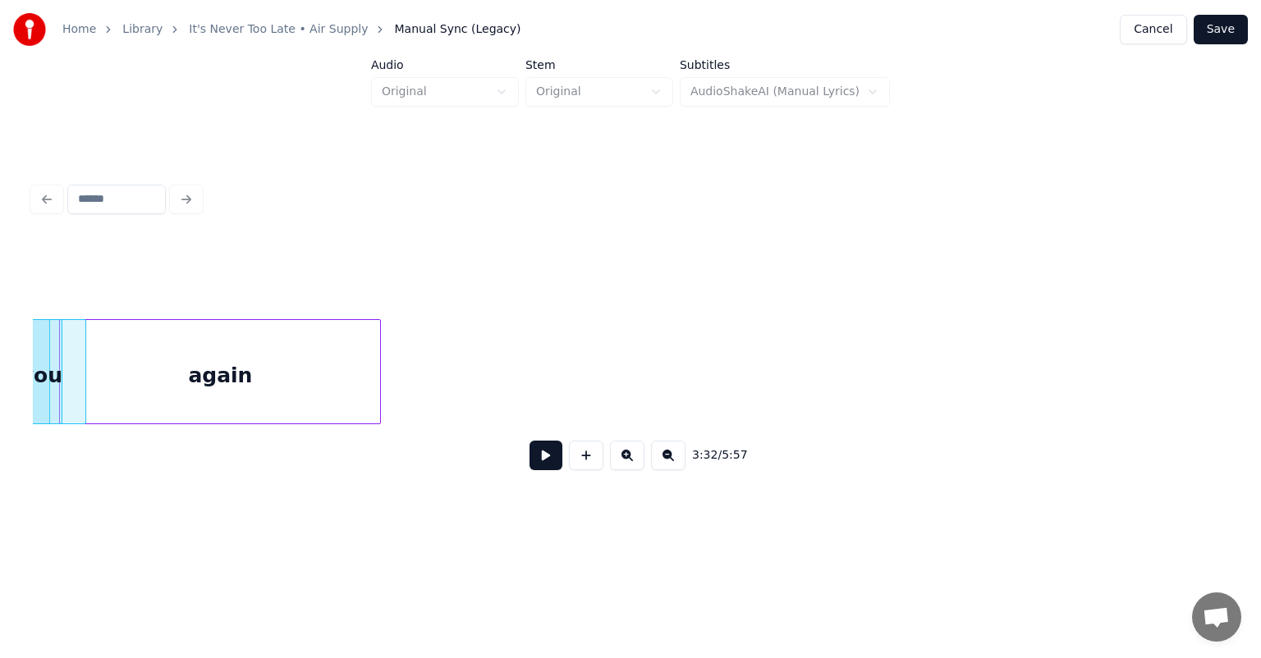
click at [310, 348] on div "again" at bounding box center [220, 376] width 320 height 112
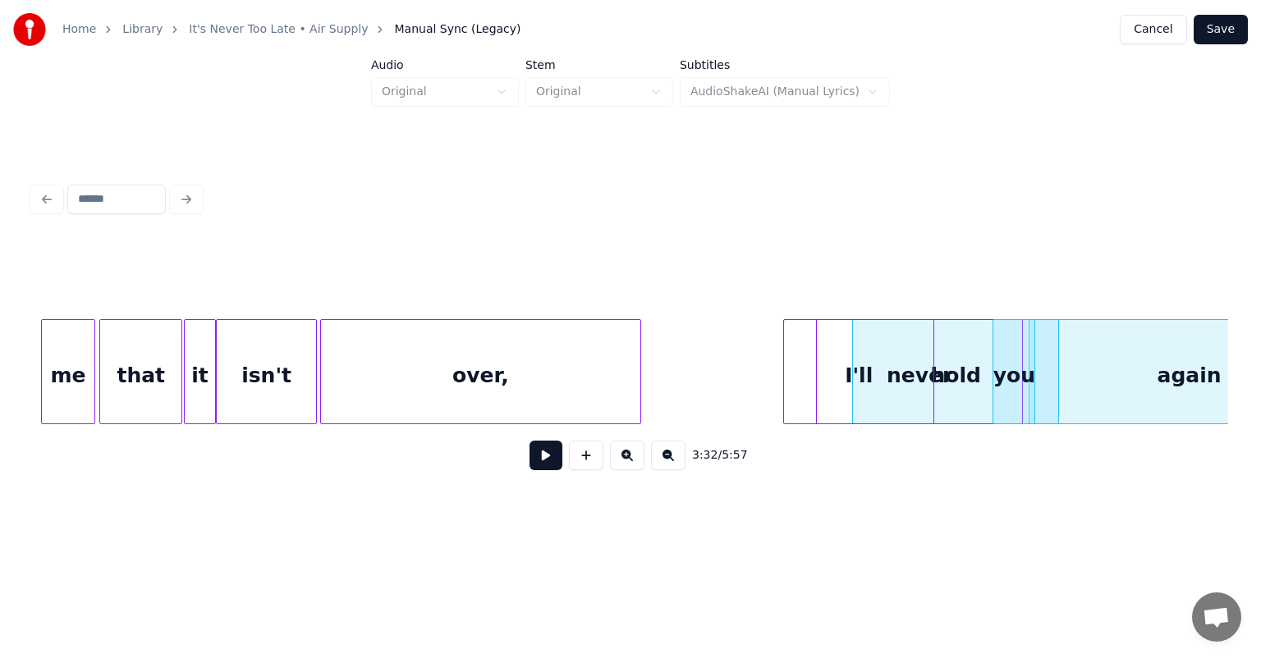
scroll to position [0, 33932]
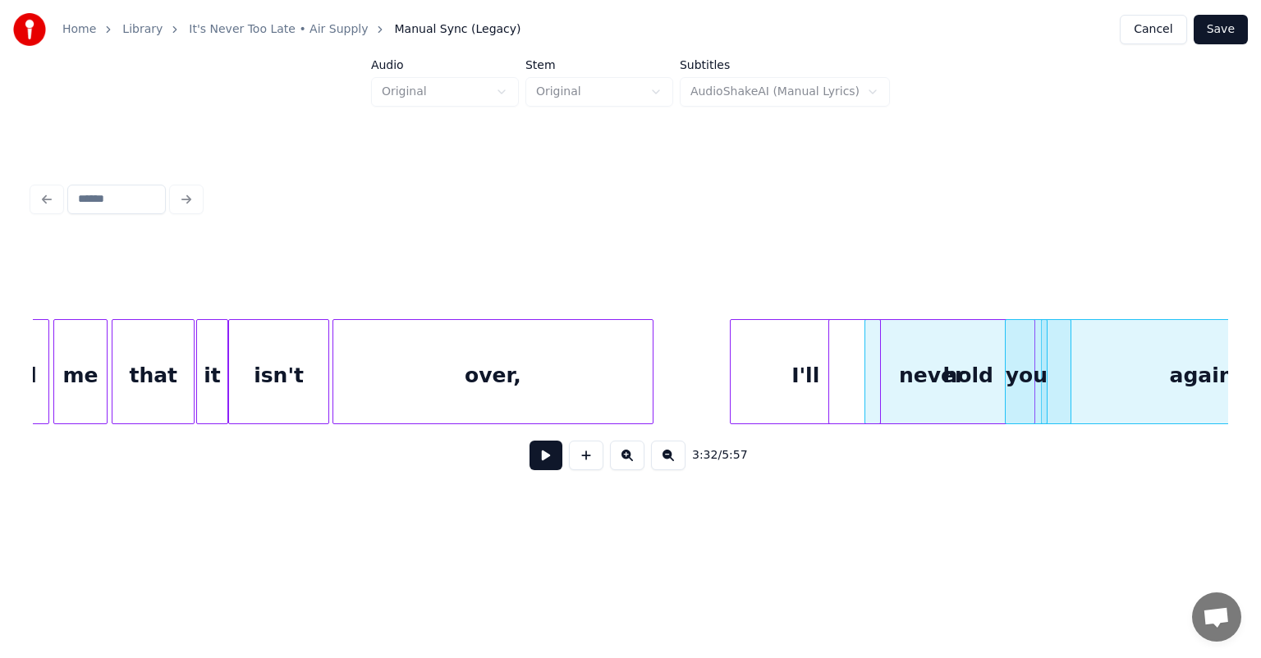
click at [742, 356] on div "I'll" at bounding box center [804, 376] width 149 height 112
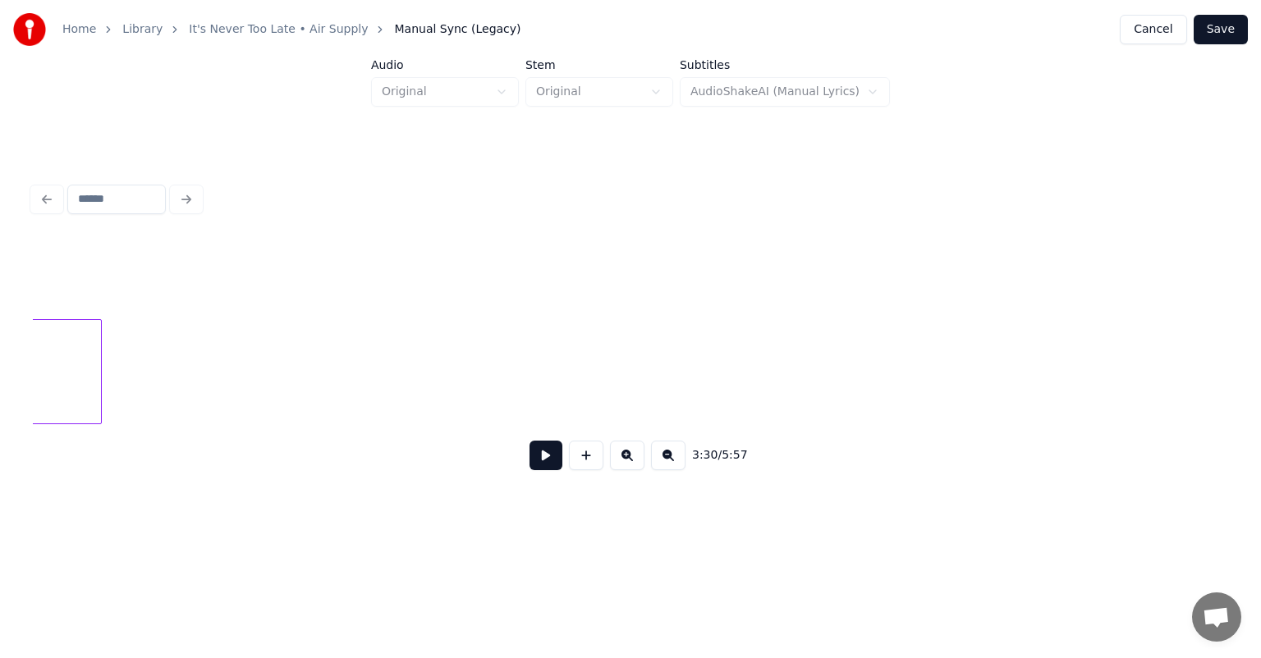
scroll to position [0, 34564]
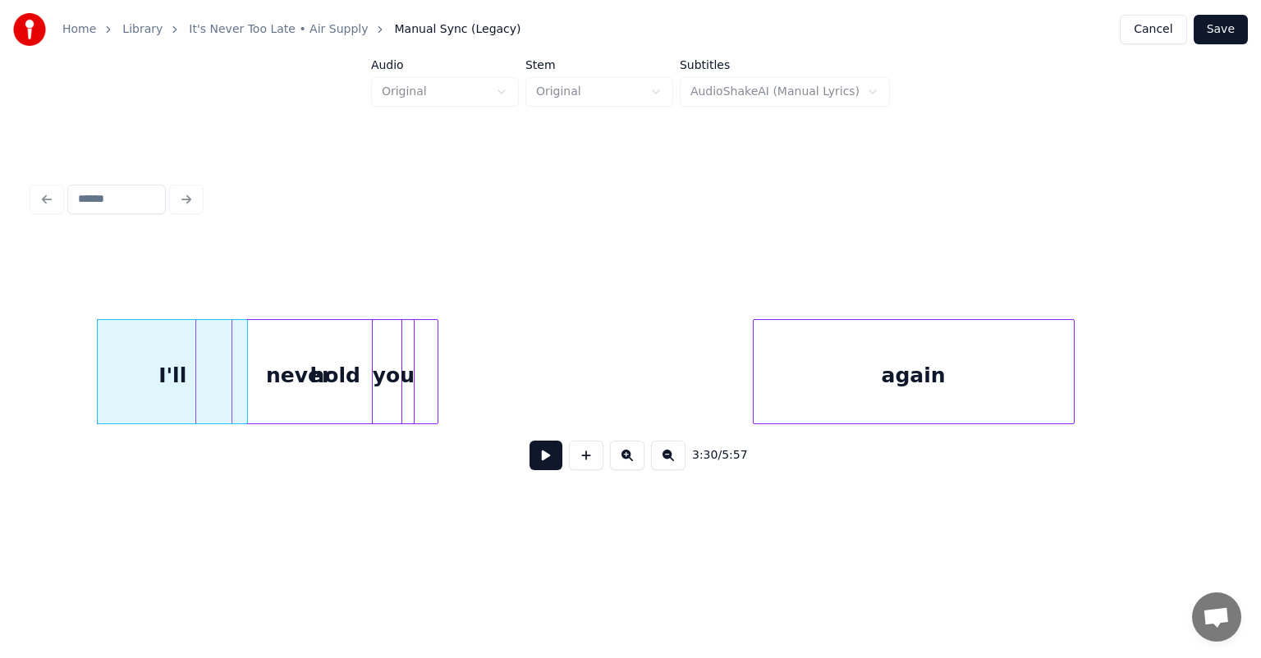
click at [977, 311] on div "3:30 / 5:57" at bounding box center [630, 362] width 1195 height 250
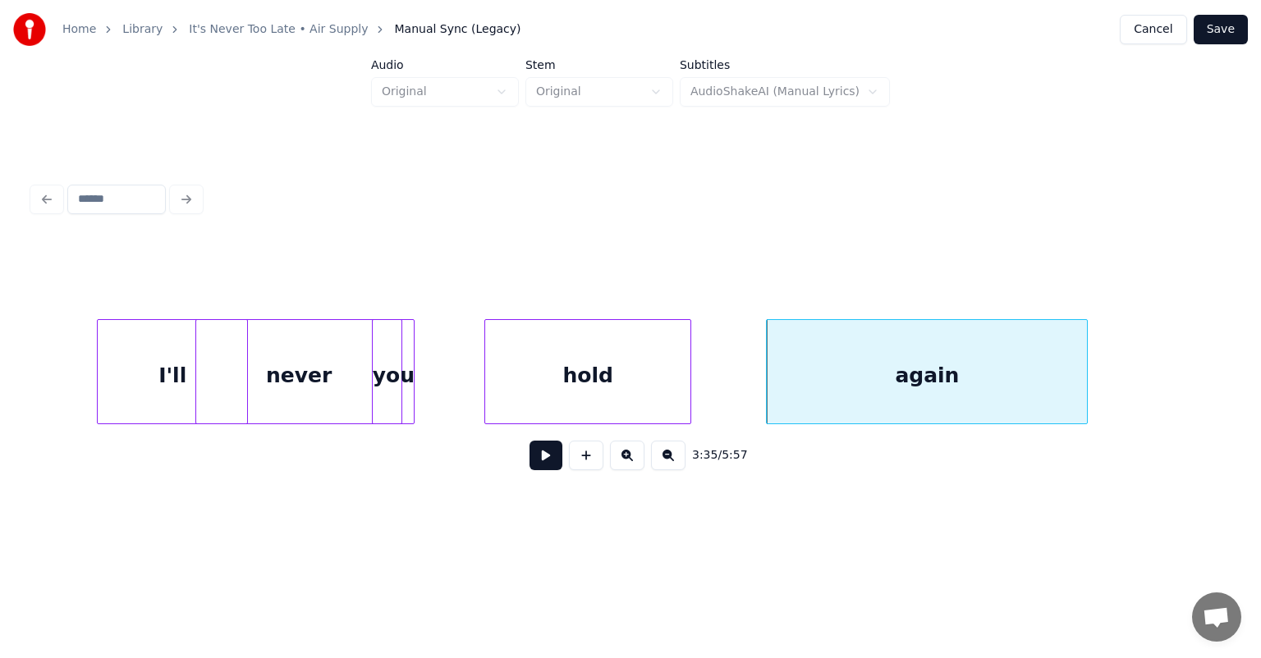
click at [678, 320] on div "hold" at bounding box center [587, 376] width 205 height 112
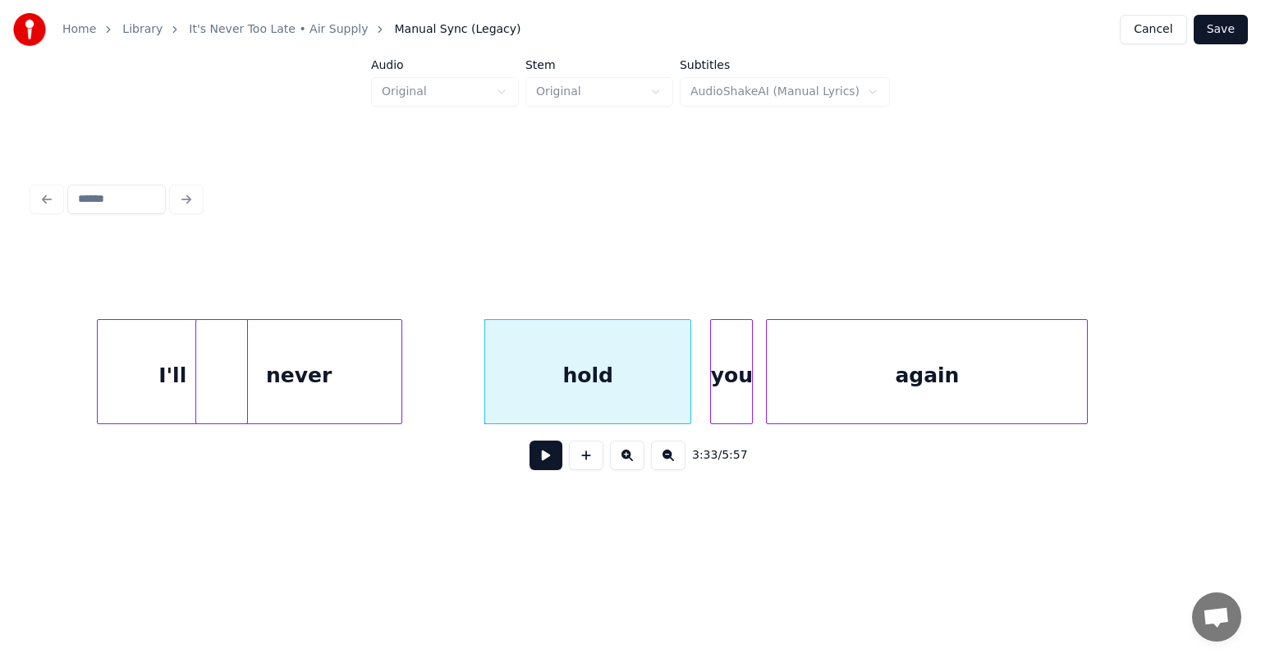
click at [724, 305] on div "3:33 / 5:57" at bounding box center [630, 362] width 1195 height 250
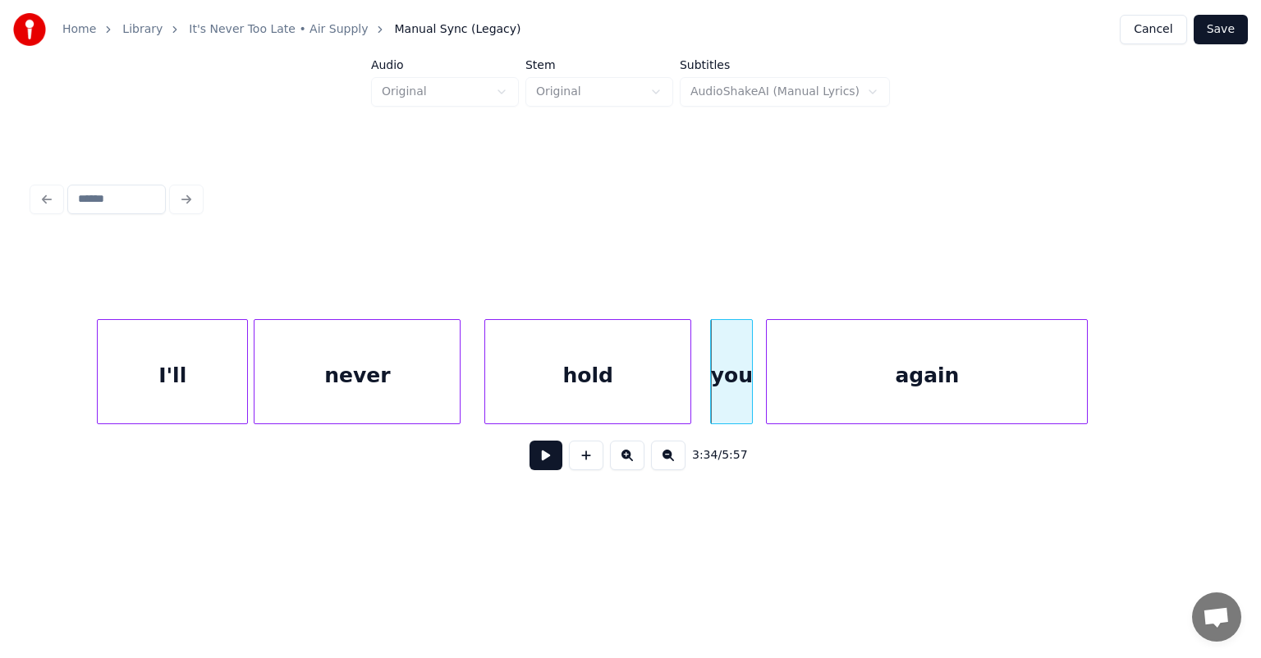
click at [372, 340] on div "never" at bounding box center [356, 376] width 205 height 112
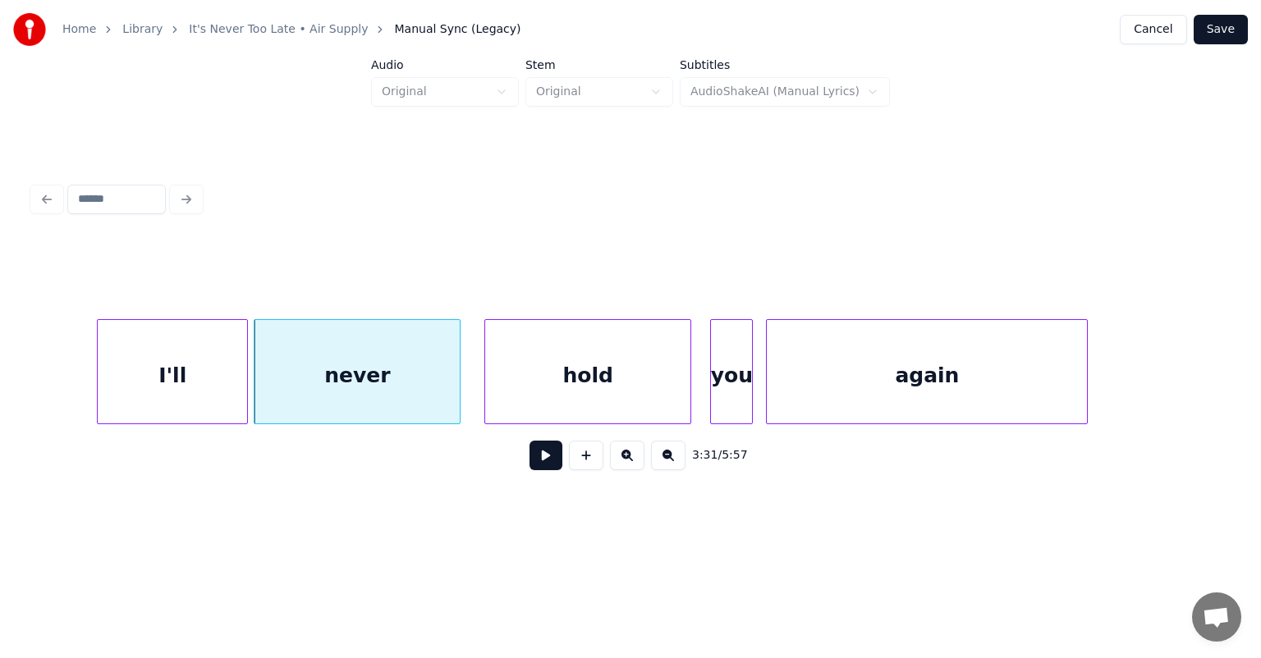
click at [103, 363] on div "I'll" at bounding box center [172, 376] width 149 height 112
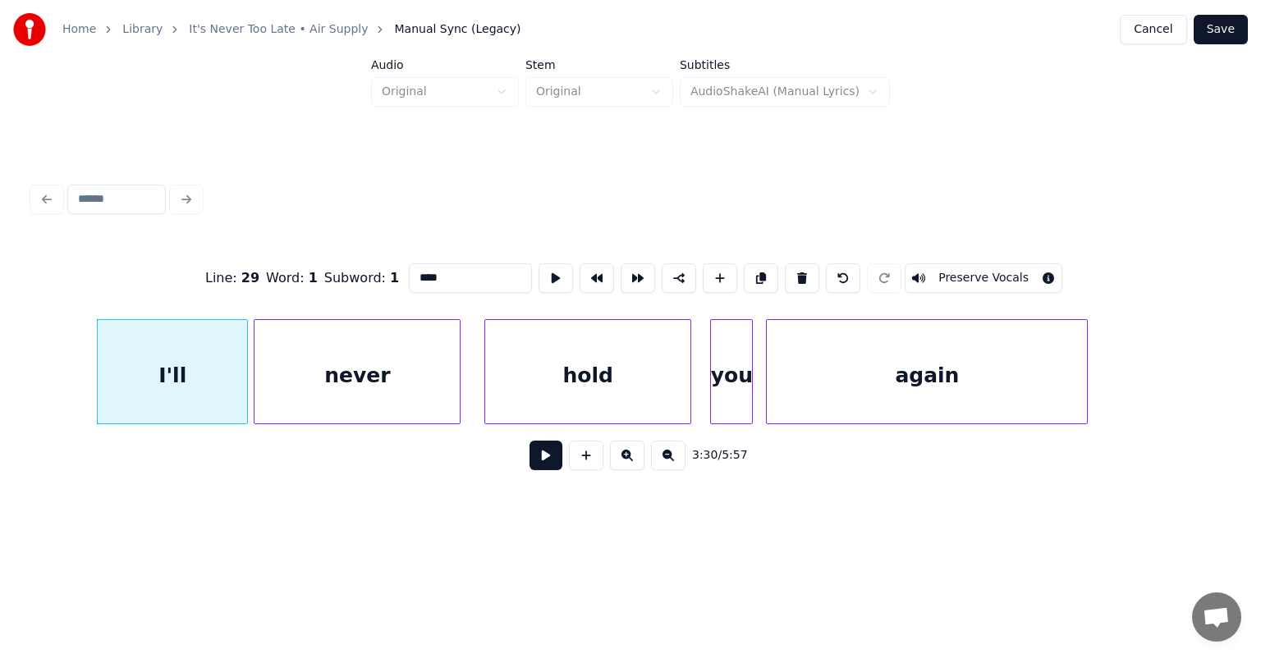
click at [540, 457] on button at bounding box center [545, 456] width 33 height 30
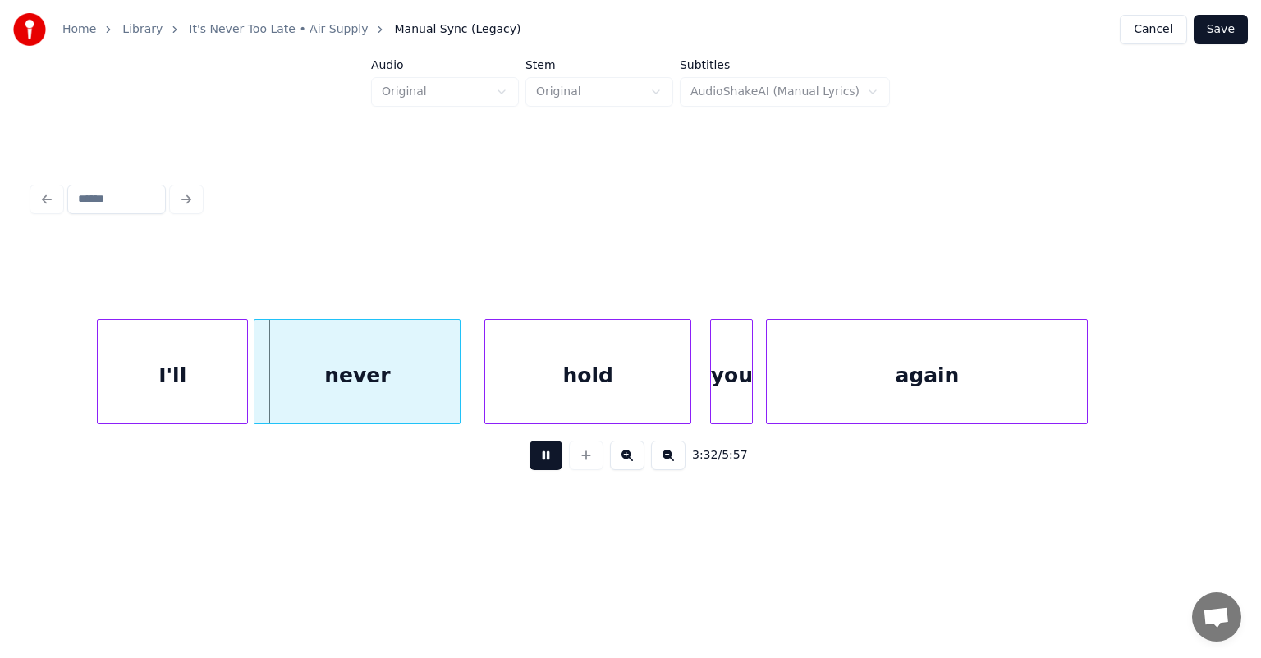
click at [540, 457] on button at bounding box center [545, 456] width 33 height 30
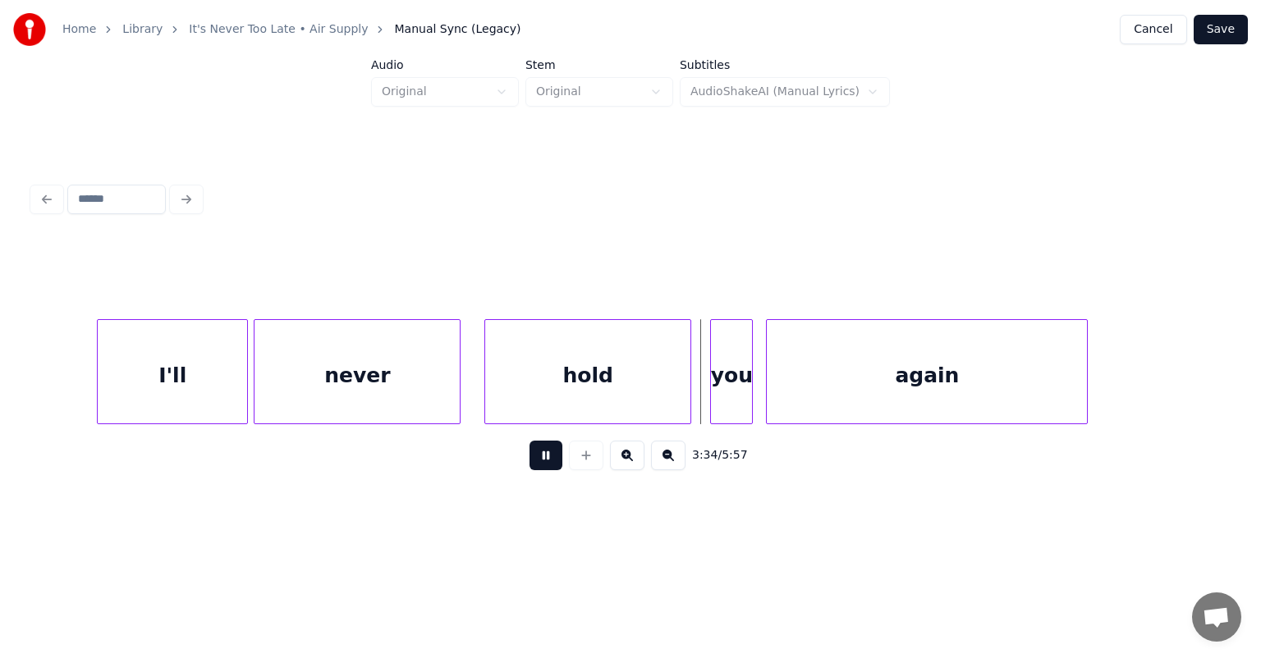
click at [540, 457] on button at bounding box center [545, 456] width 33 height 30
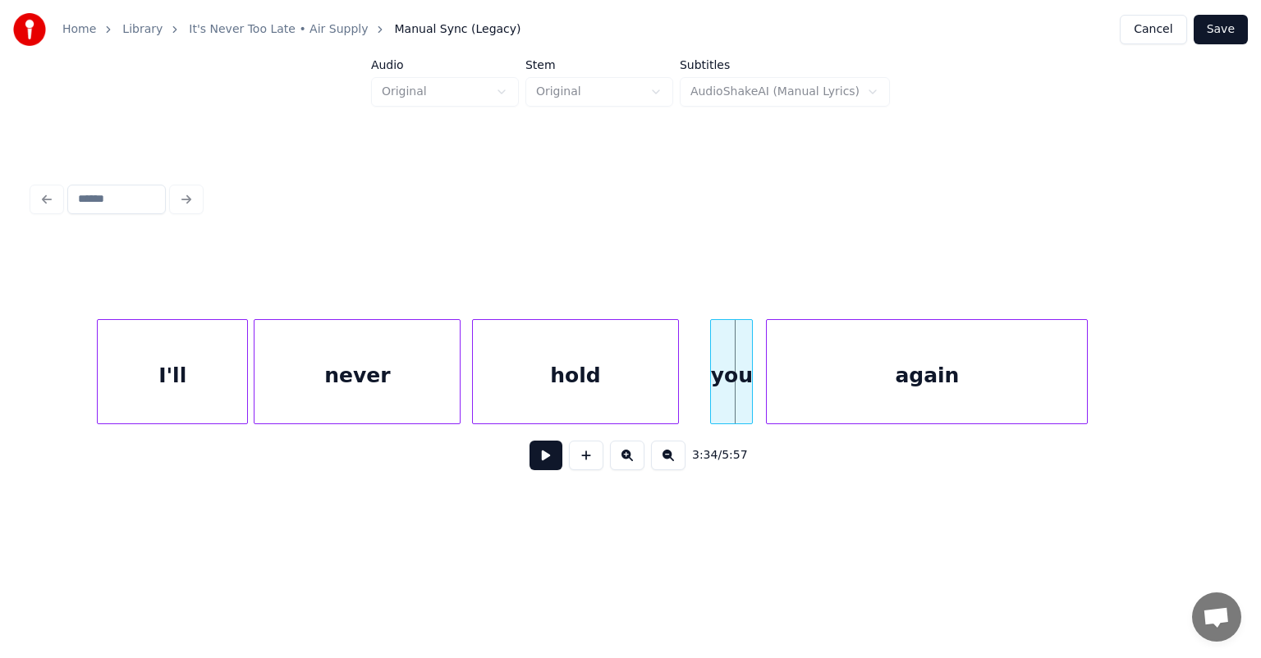
click at [548, 347] on div "hold" at bounding box center [575, 376] width 205 height 112
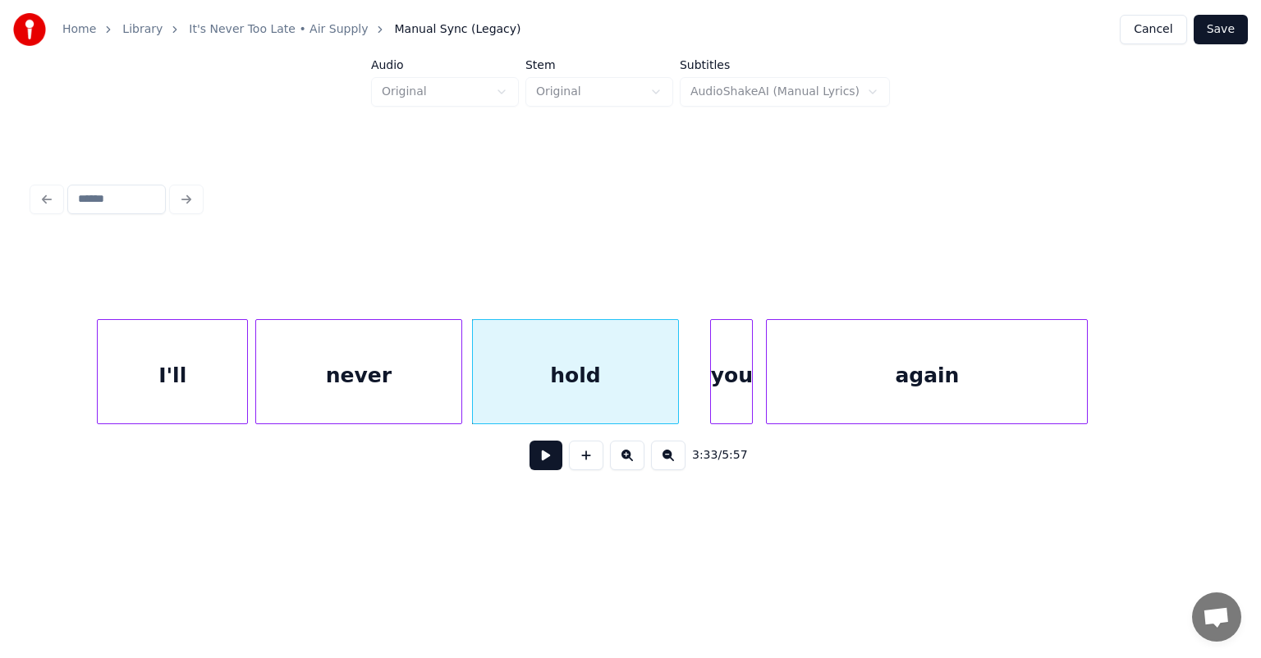
click at [405, 347] on div "never" at bounding box center [358, 376] width 205 height 112
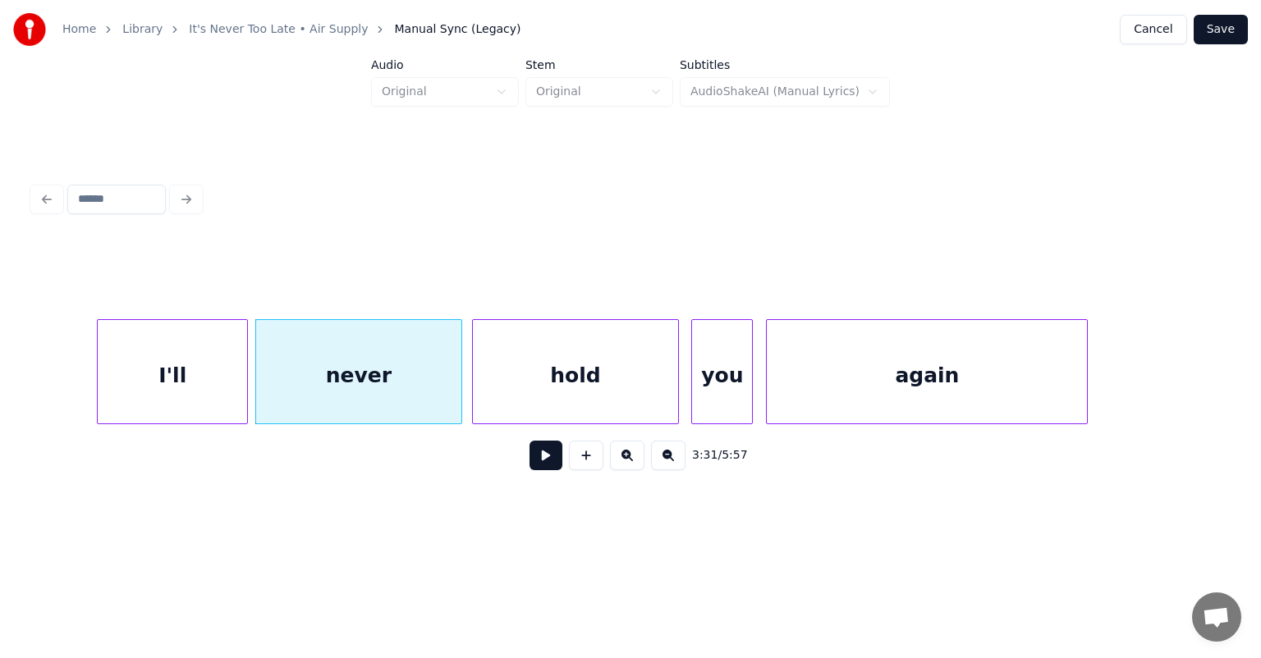
click at [696, 359] on div at bounding box center [694, 371] width 5 height 103
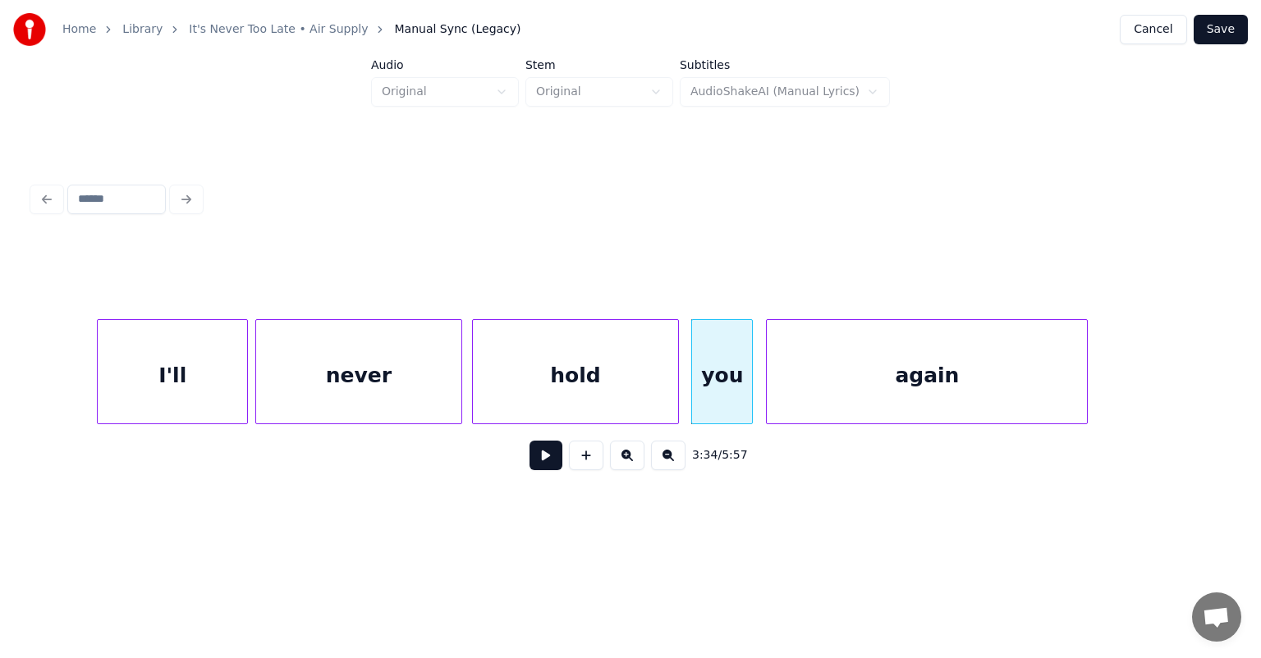
click at [185, 389] on div "I'll" at bounding box center [172, 376] width 149 height 112
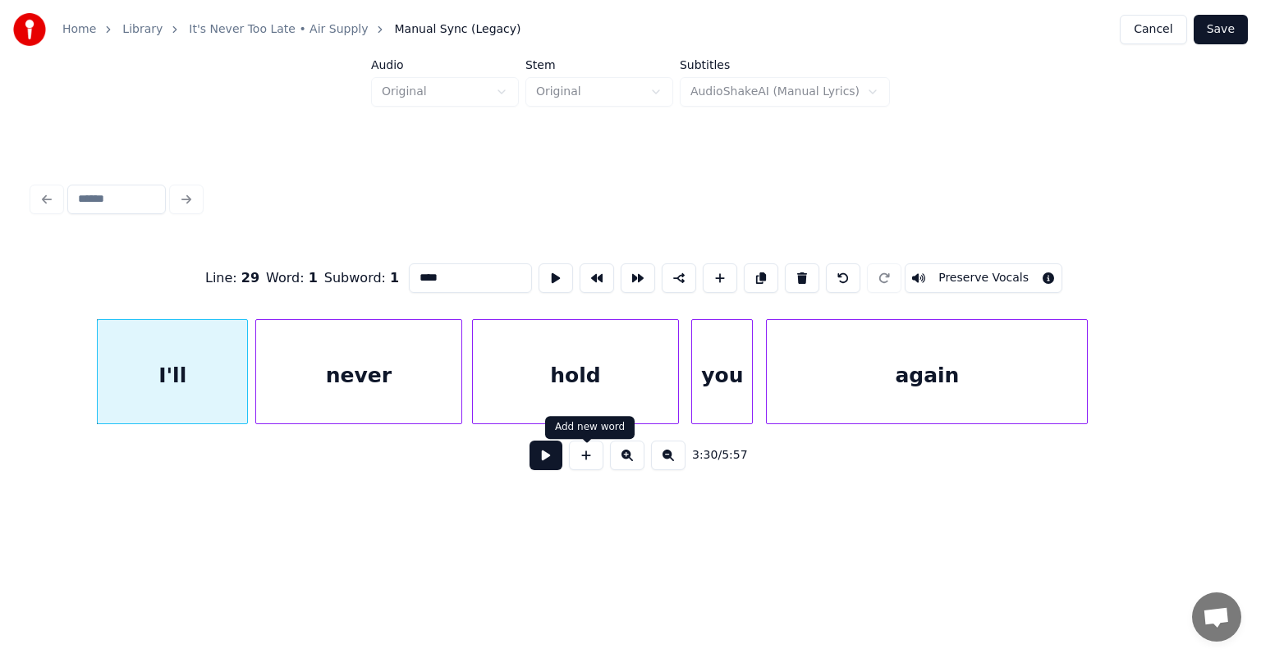
click at [570, 449] on button at bounding box center [586, 456] width 34 height 30
type input "**"
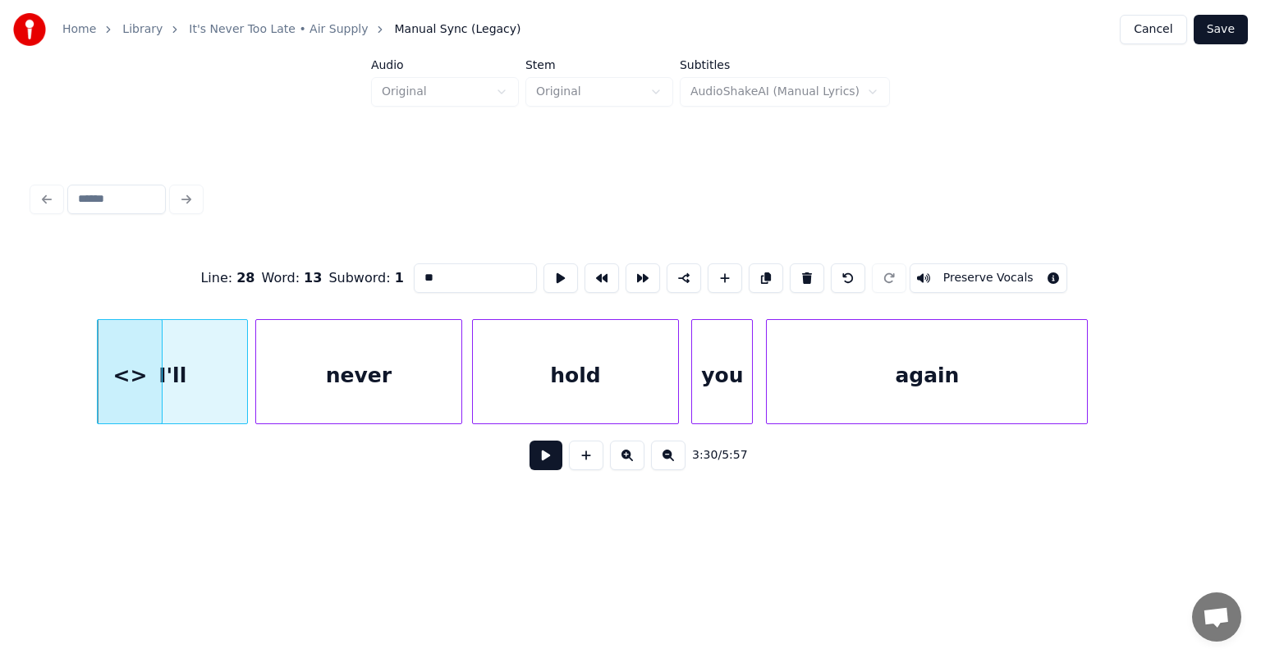
click at [535, 459] on button at bounding box center [545, 456] width 33 height 30
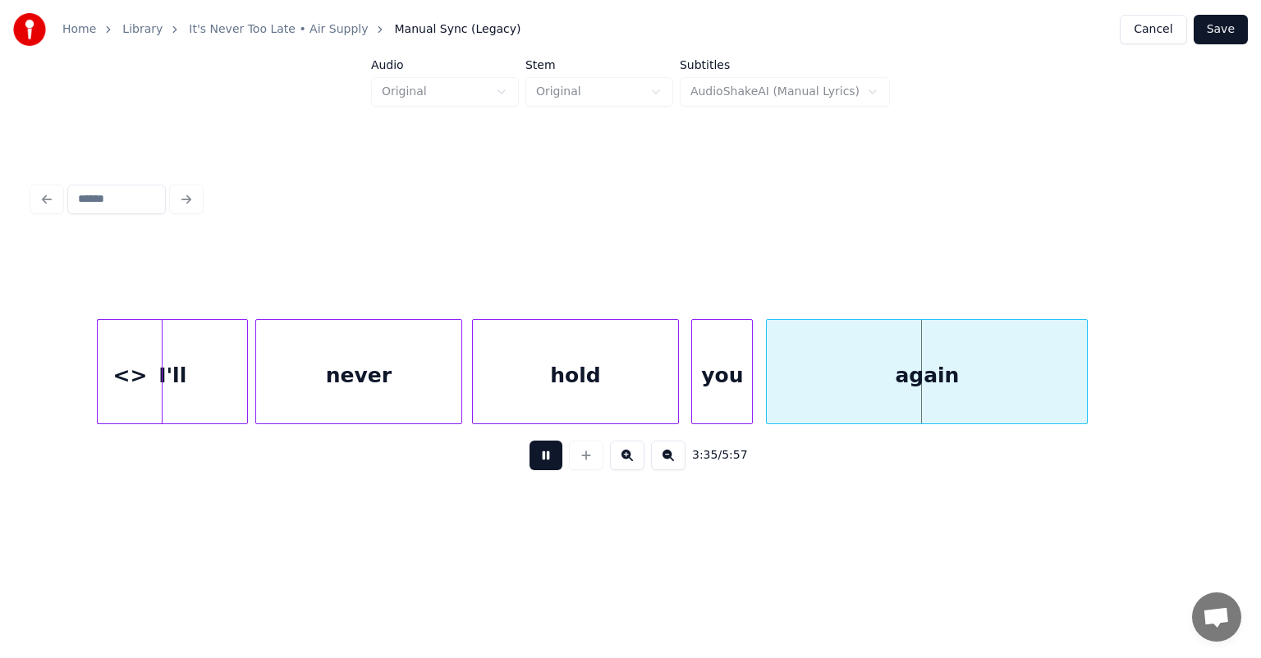
click at [535, 459] on button at bounding box center [545, 456] width 33 height 30
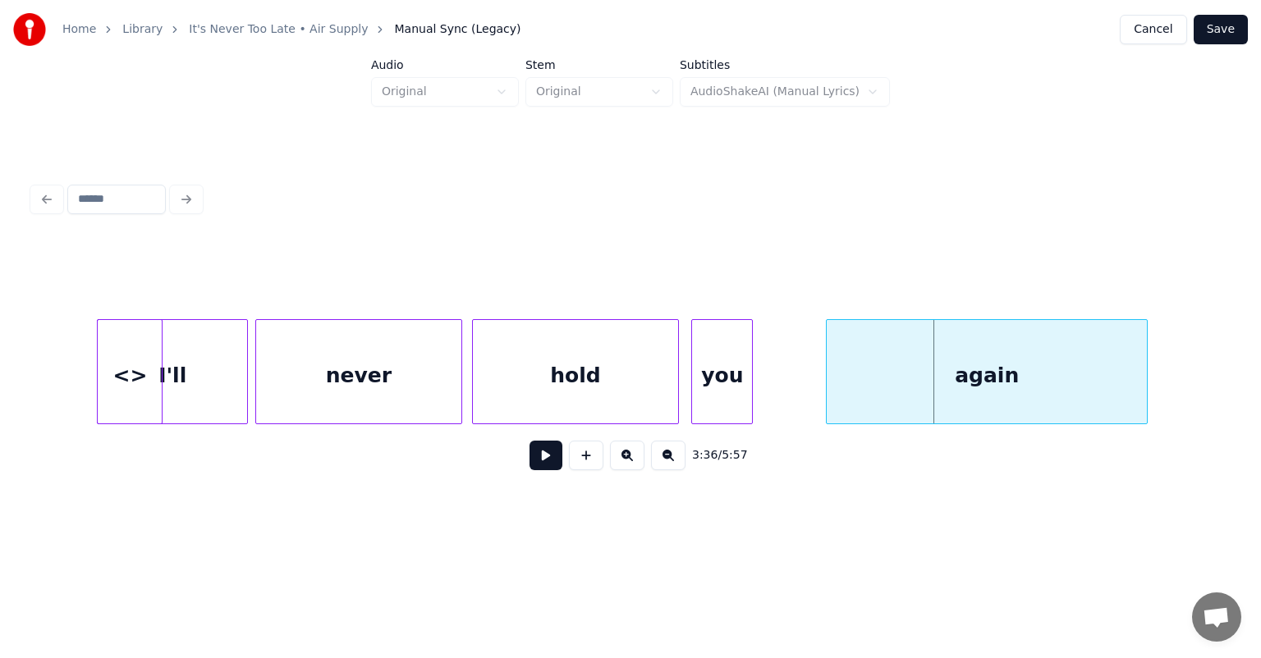
click at [893, 355] on div "again" at bounding box center [987, 376] width 320 height 112
click at [684, 355] on div at bounding box center [686, 371] width 5 height 103
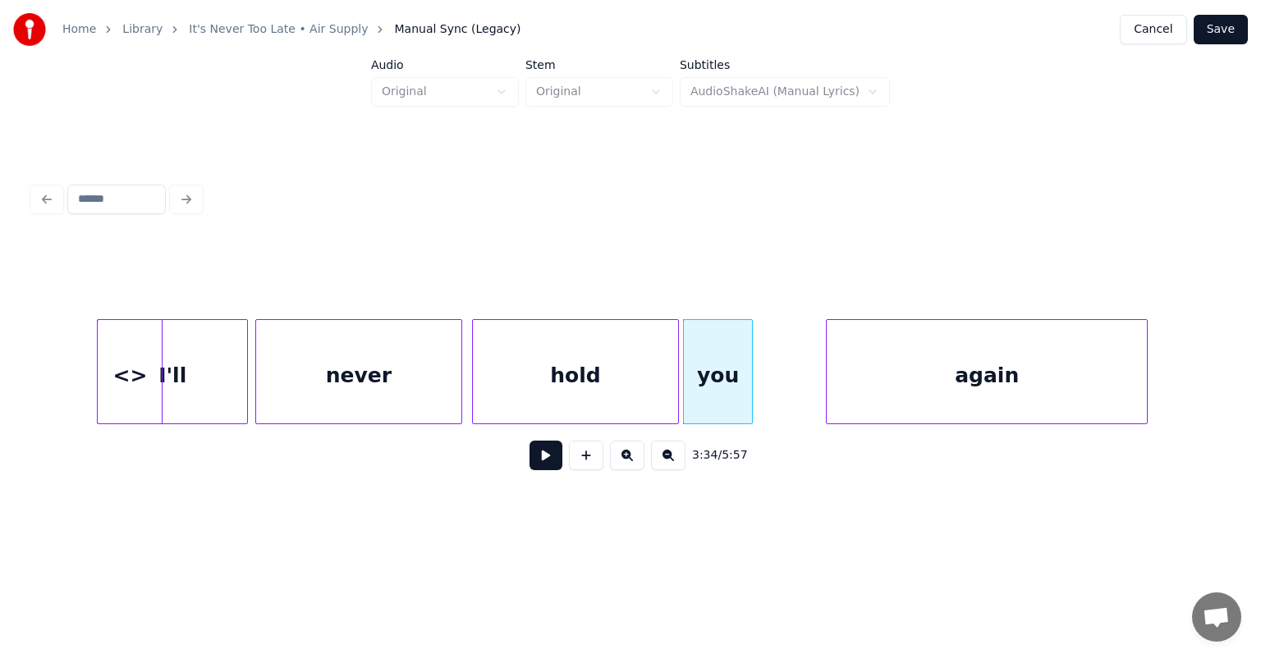
click at [125, 355] on div "<>" at bounding box center [130, 376] width 64 height 112
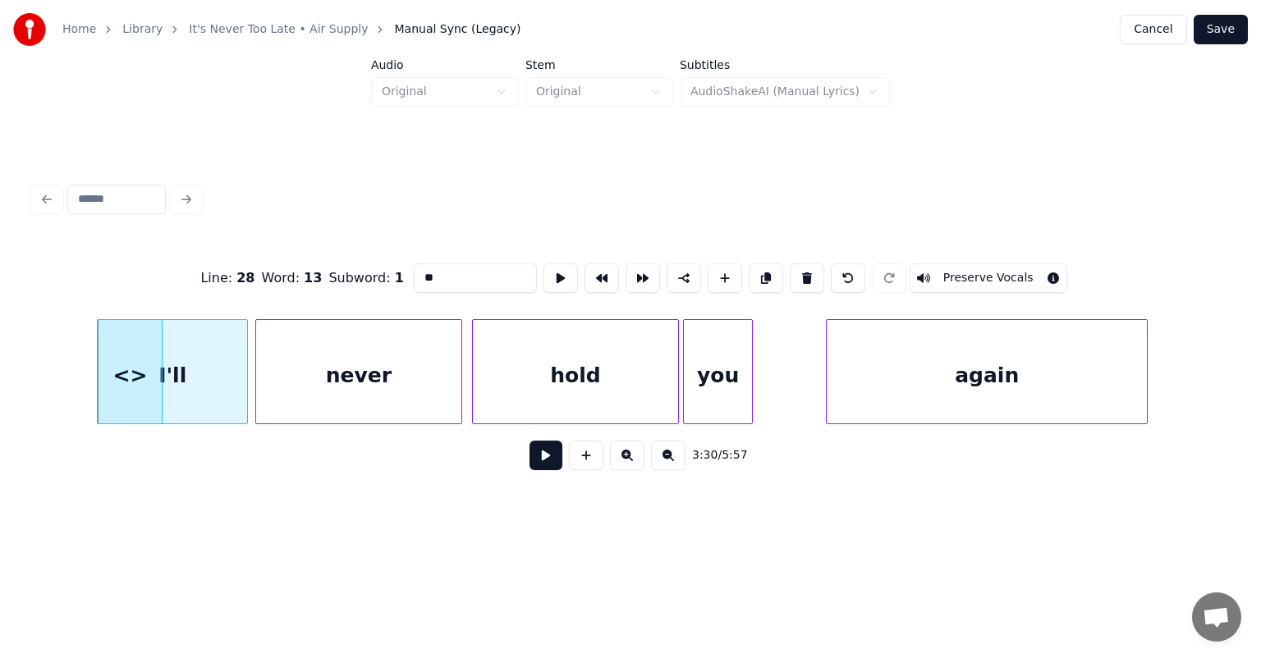
click at [139, 381] on div "<>" at bounding box center [130, 376] width 64 height 112
click at [803, 273] on button at bounding box center [807, 278] width 34 height 30
type input "****"
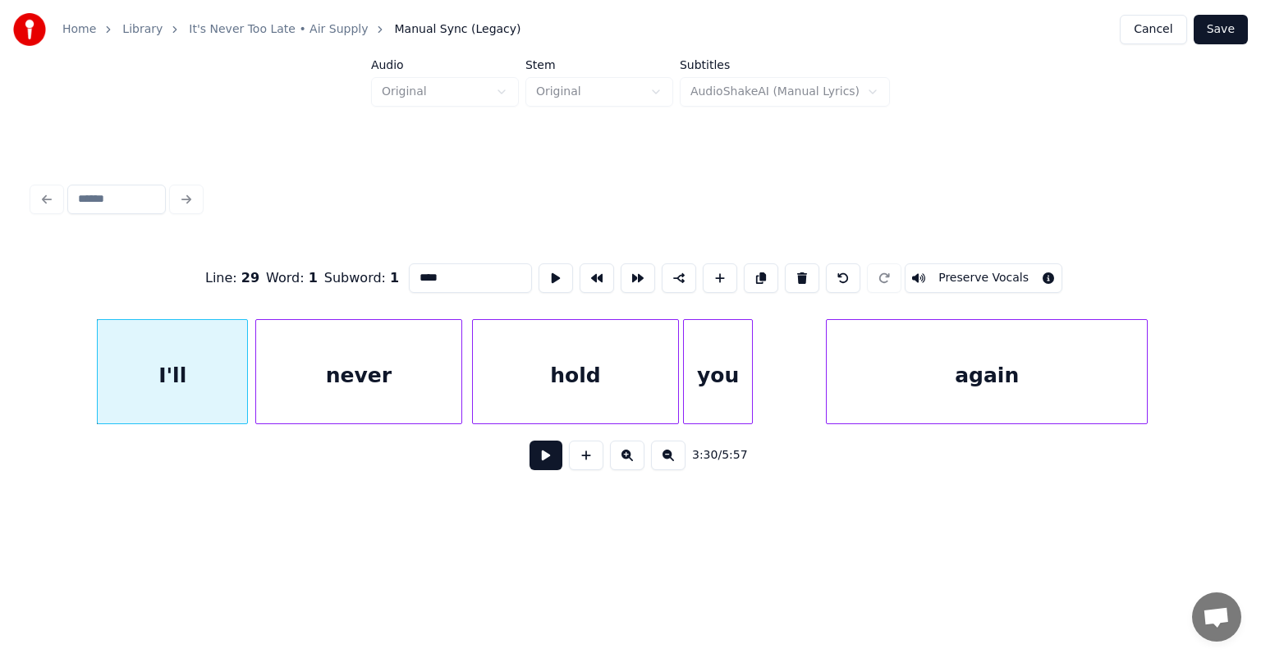
click at [144, 368] on div "I'll" at bounding box center [172, 376] width 149 height 112
click at [552, 462] on button at bounding box center [545, 456] width 33 height 30
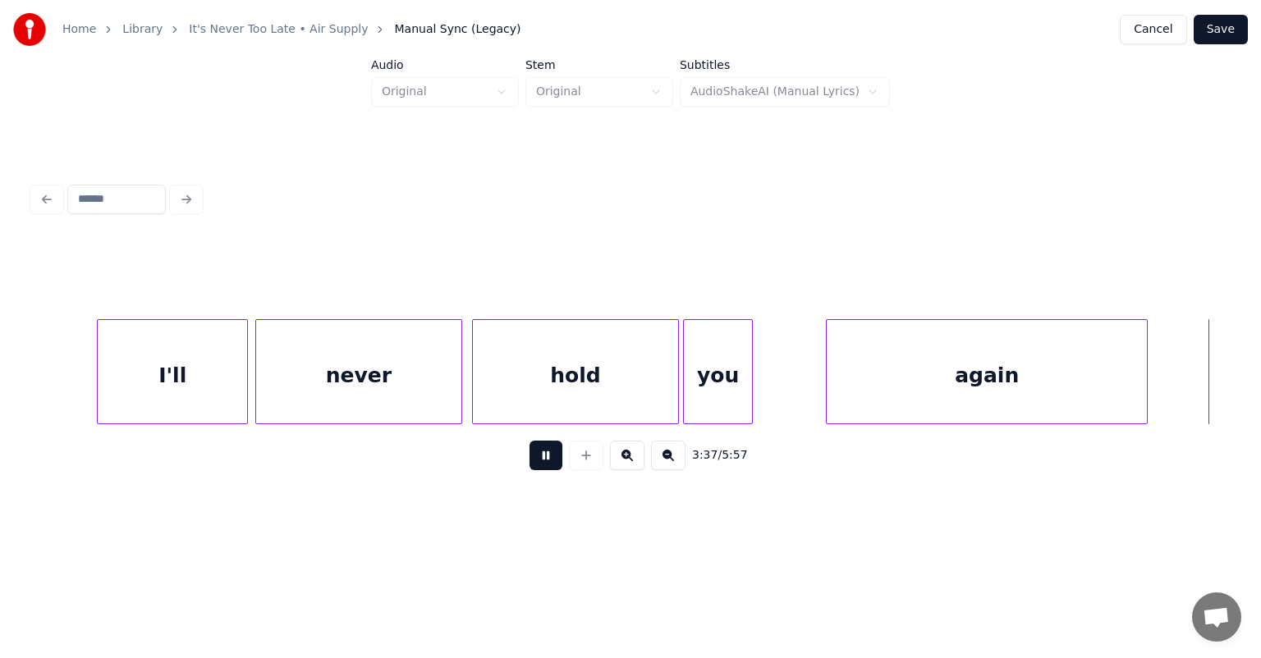
click at [552, 462] on button at bounding box center [545, 456] width 33 height 30
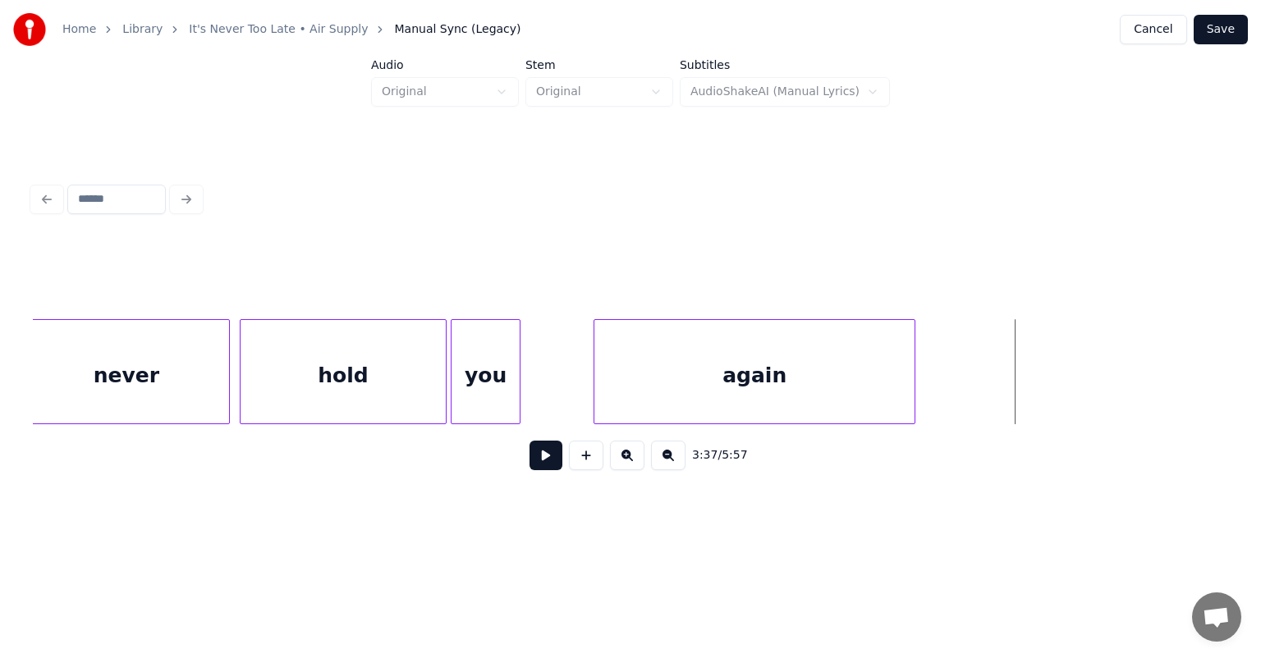
scroll to position [0, 34862]
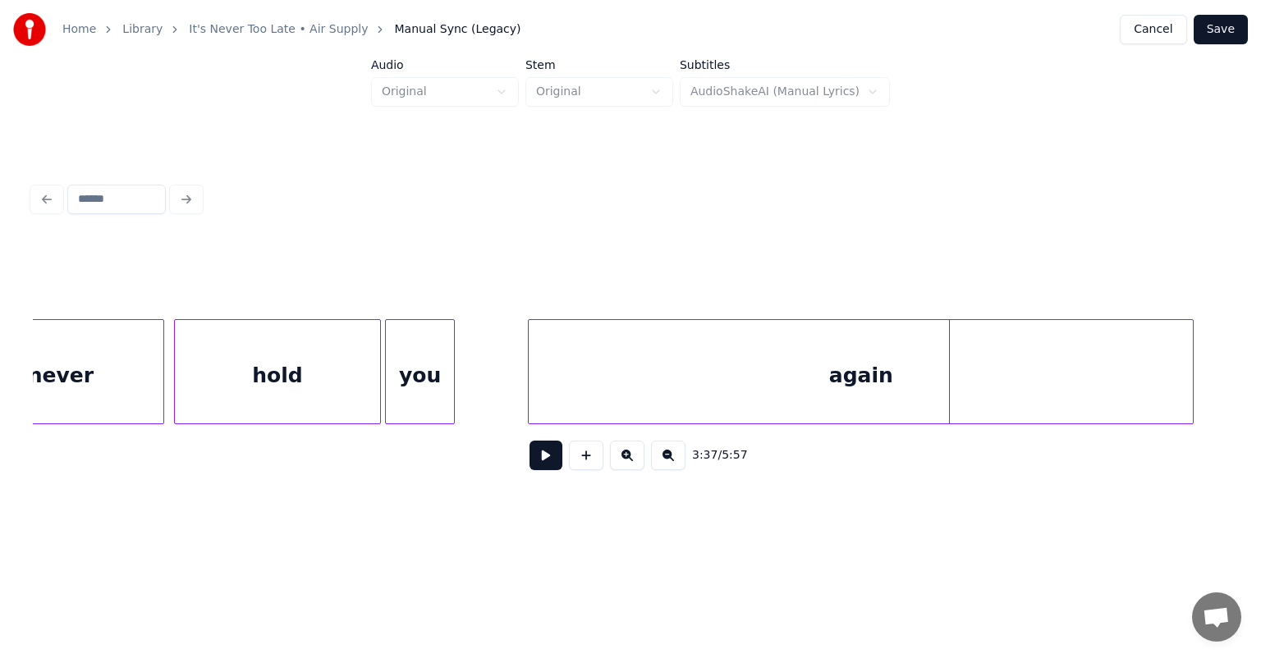
click at [1191, 339] on div at bounding box center [1190, 371] width 5 height 103
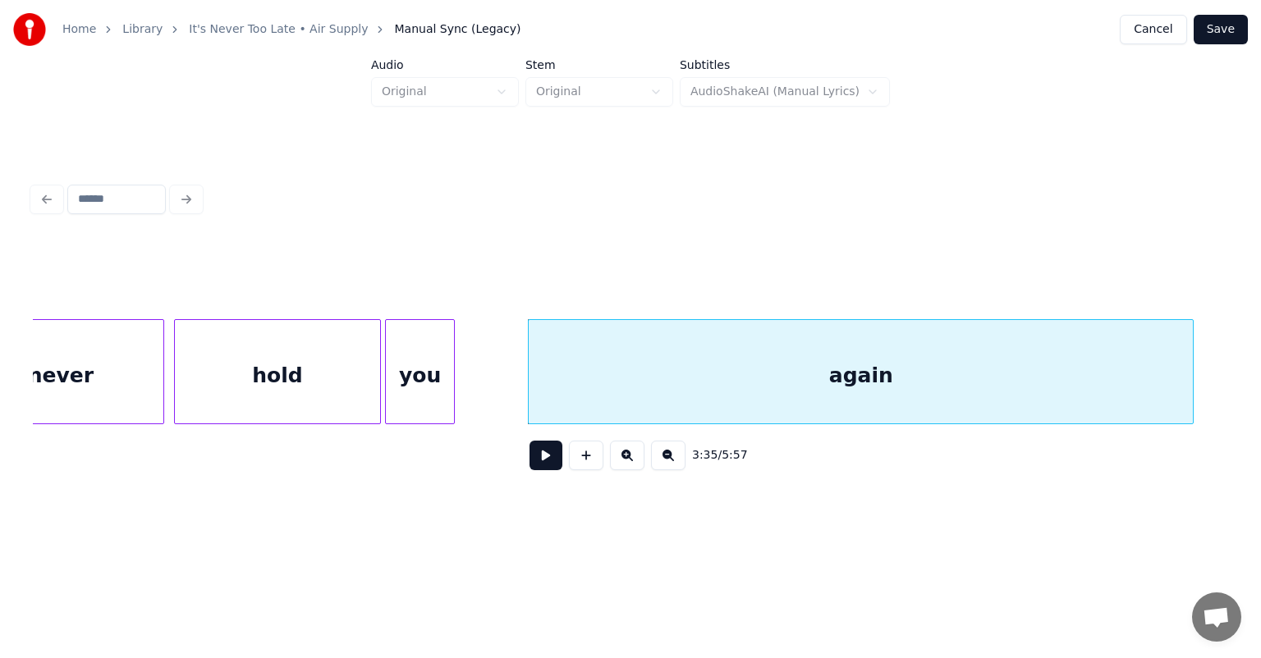
click at [545, 465] on button at bounding box center [545, 456] width 33 height 30
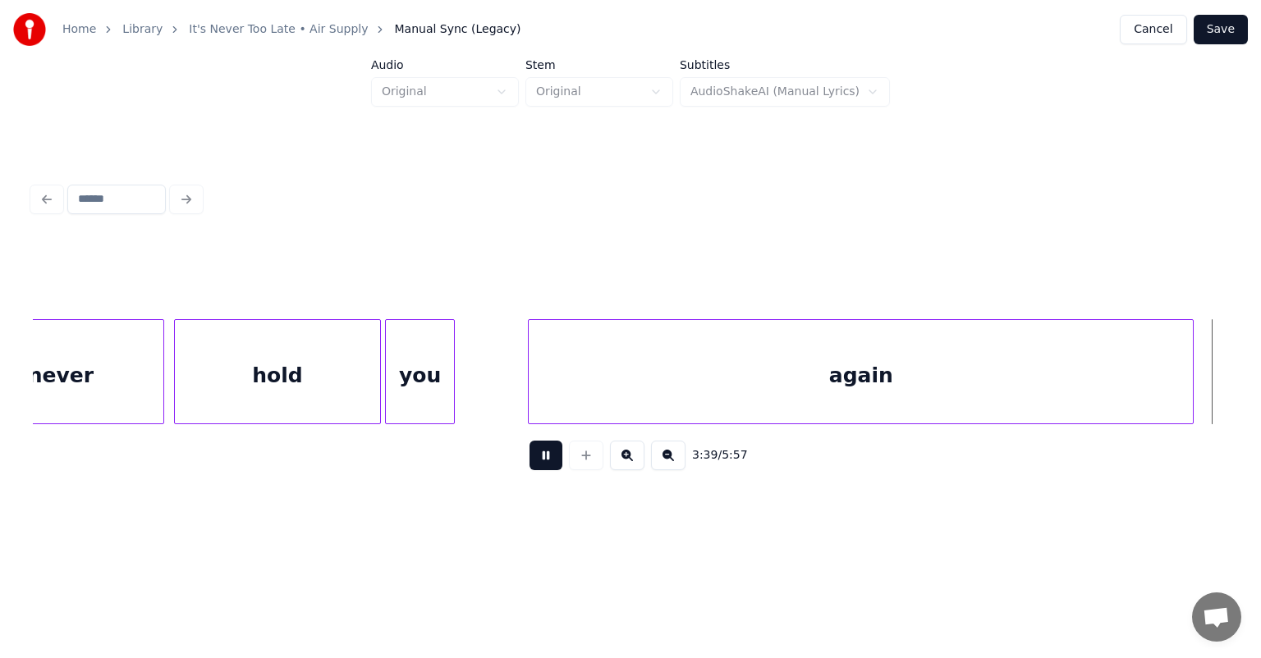
scroll to position [0, 36057]
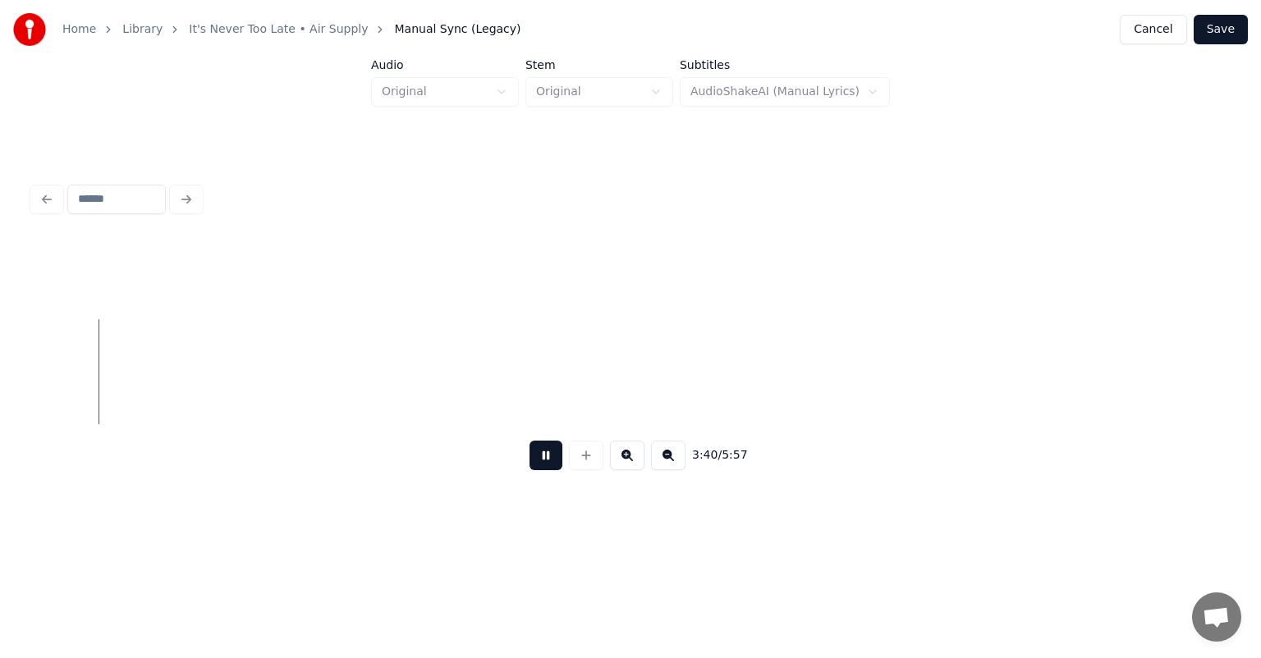
click at [545, 465] on button at bounding box center [545, 456] width 33 height 30
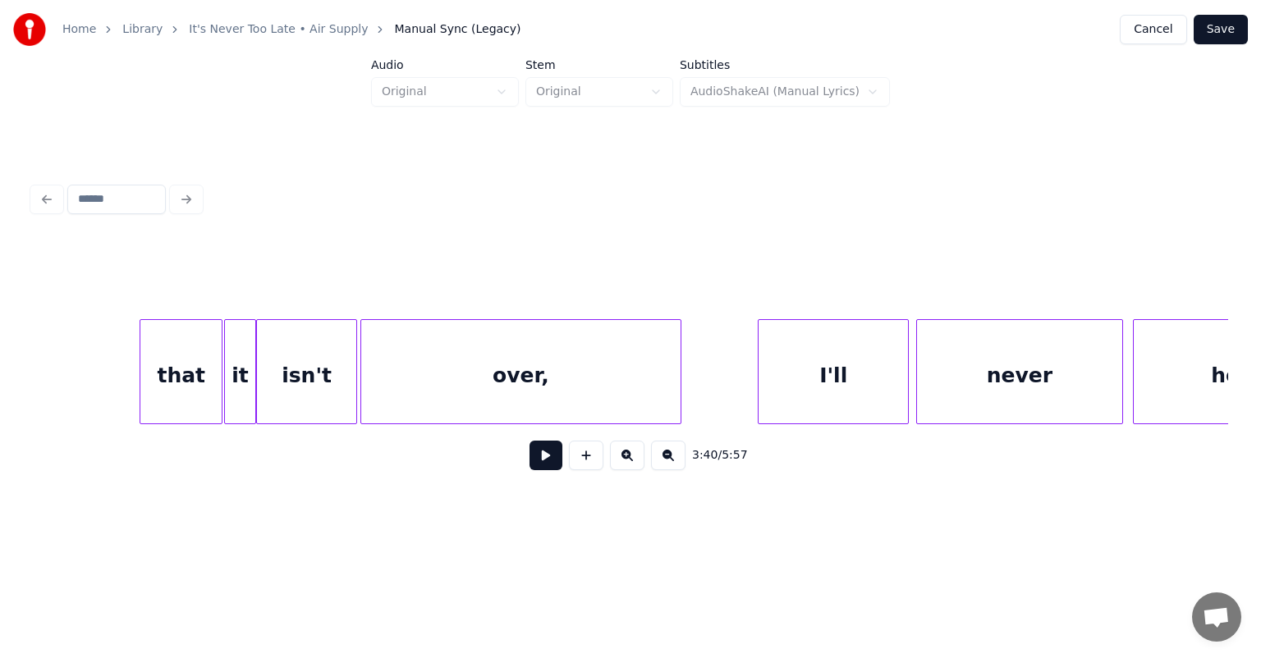
scroll to position [0, 33640]
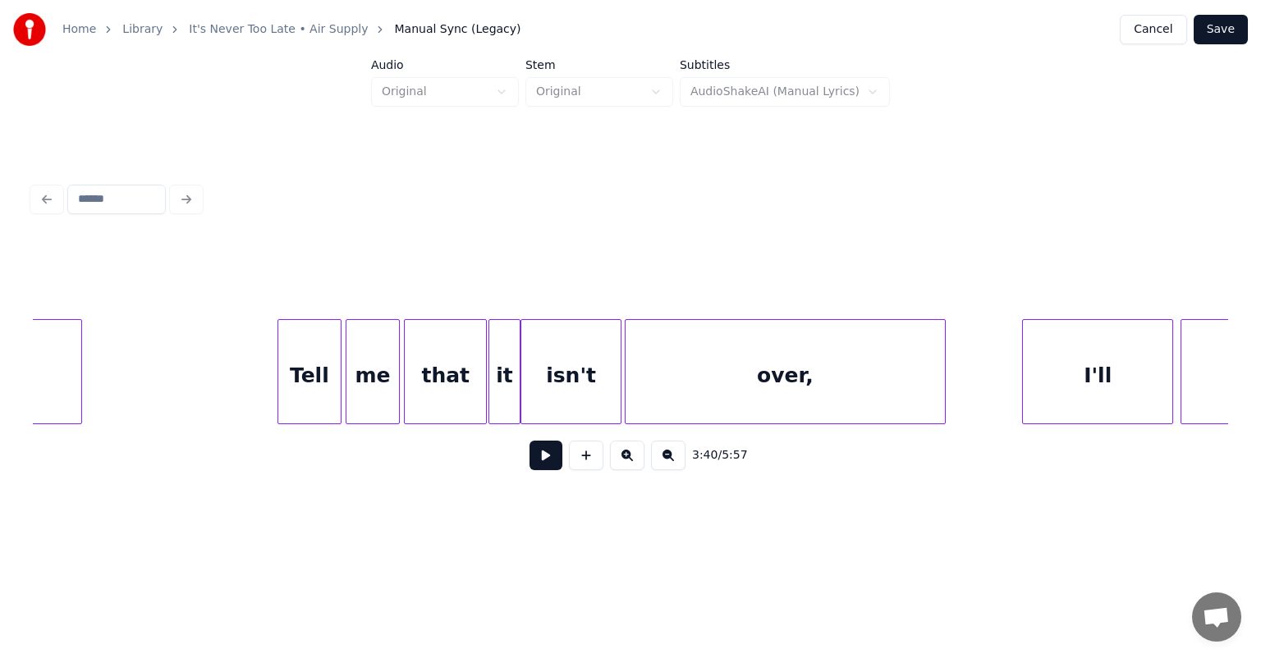
click at [293, 348] on div "Tell" at bounding box center [309, 376] width 62 height 112
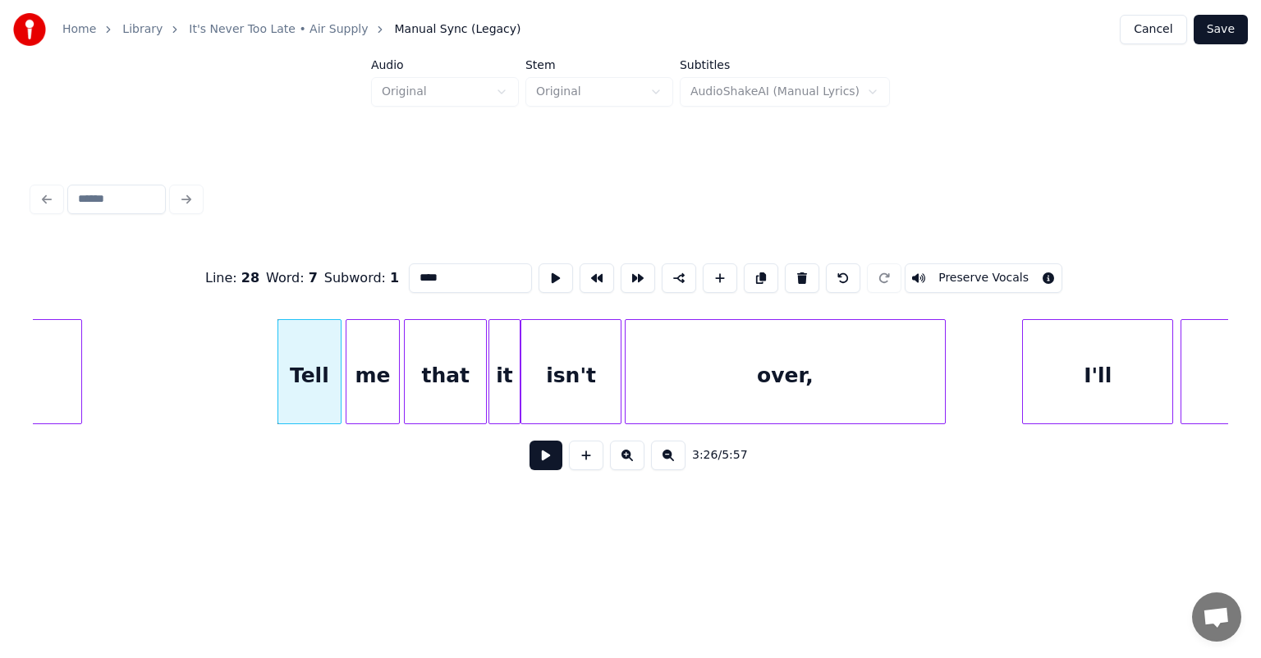
click at [543, 463] on button at bounding box center [545, 456] width 33 height 30
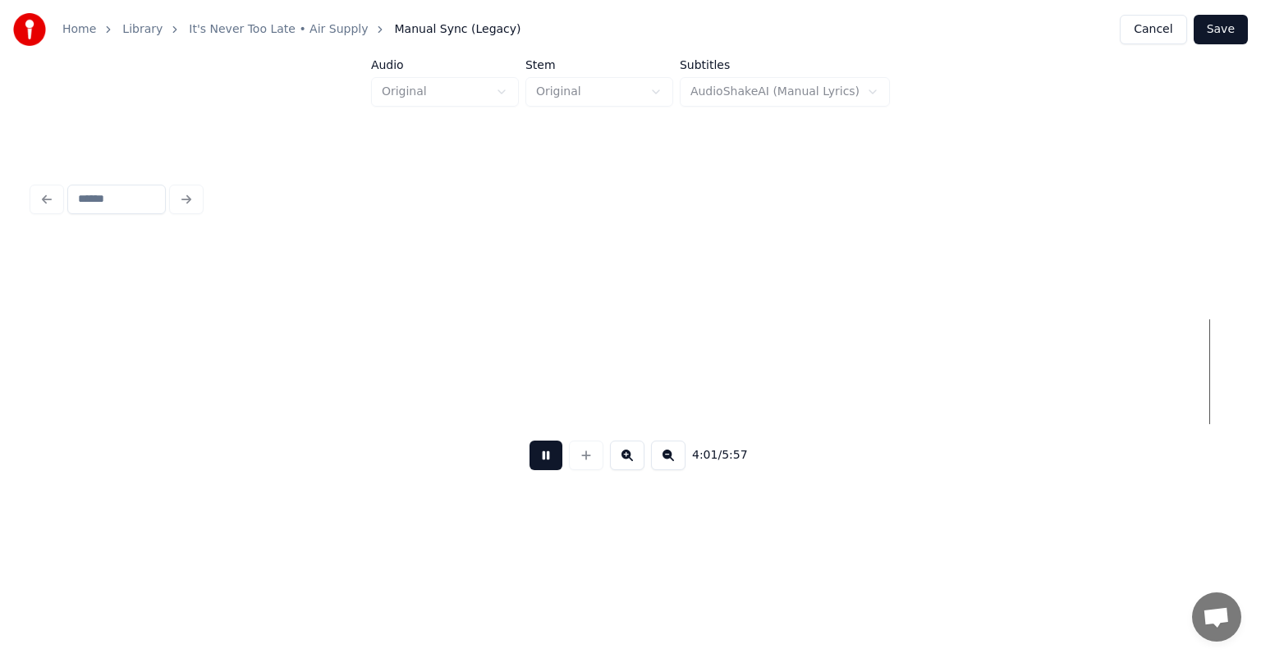
scroll to position [0, 39618]
click at [529, 441] on button at bounding box center [545, 456] width 33 height 30
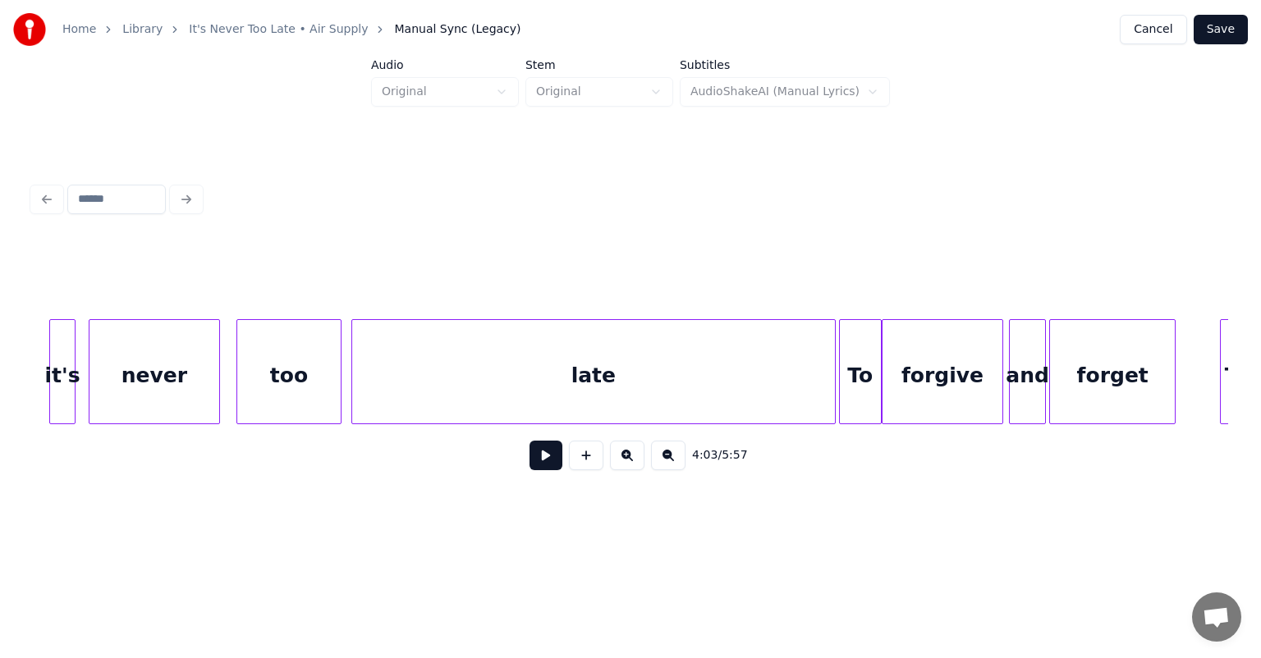
scroll to position [0, 31723]
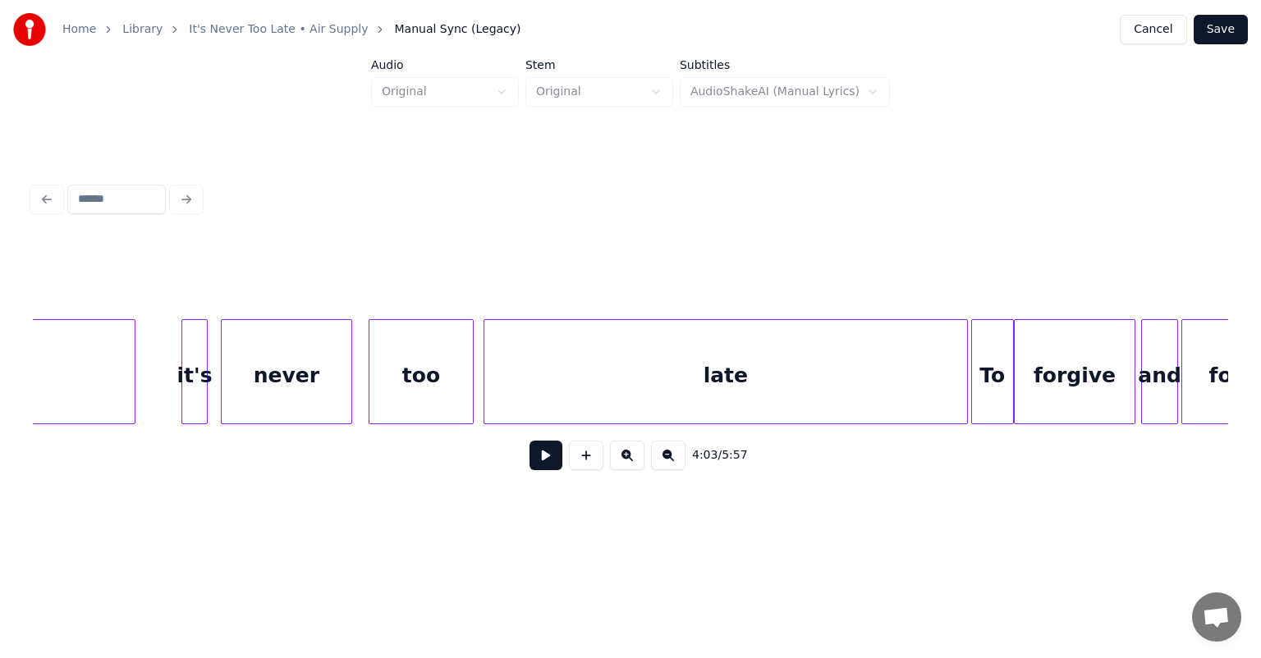
click at [290, 375] on div "never" at bounding box center [287, 376] width 130 height 112
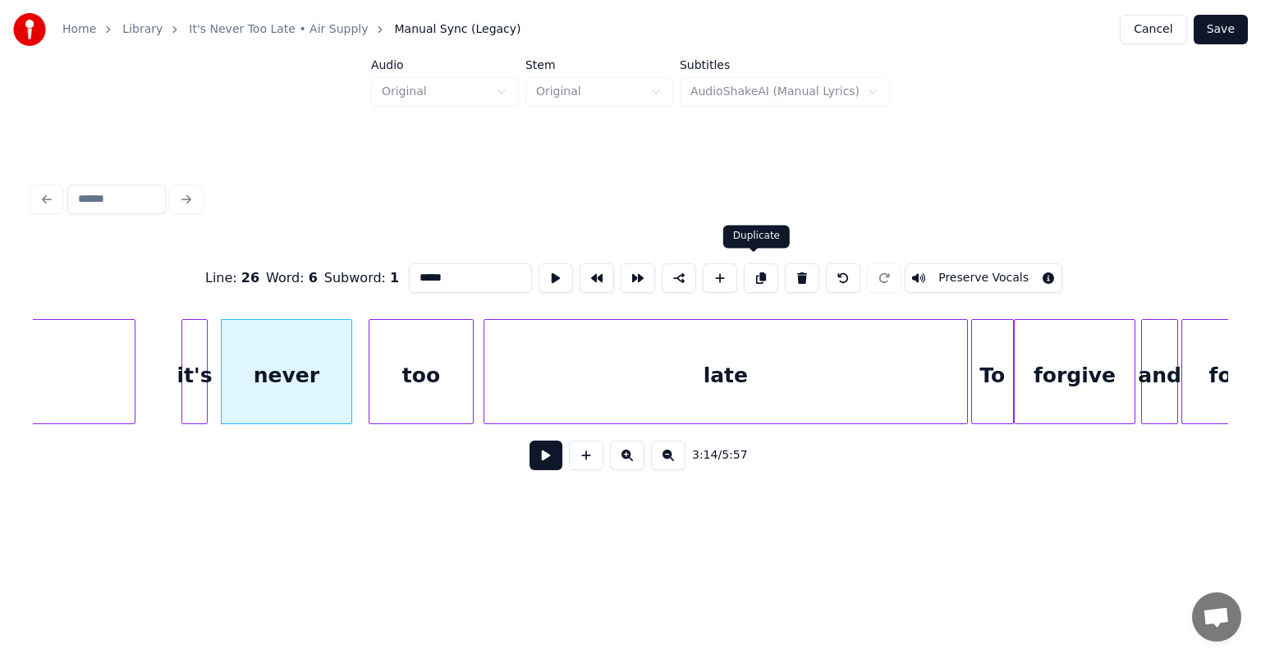
click at [749, 275] on button at bounding box center [761, 278] width 34 height 30
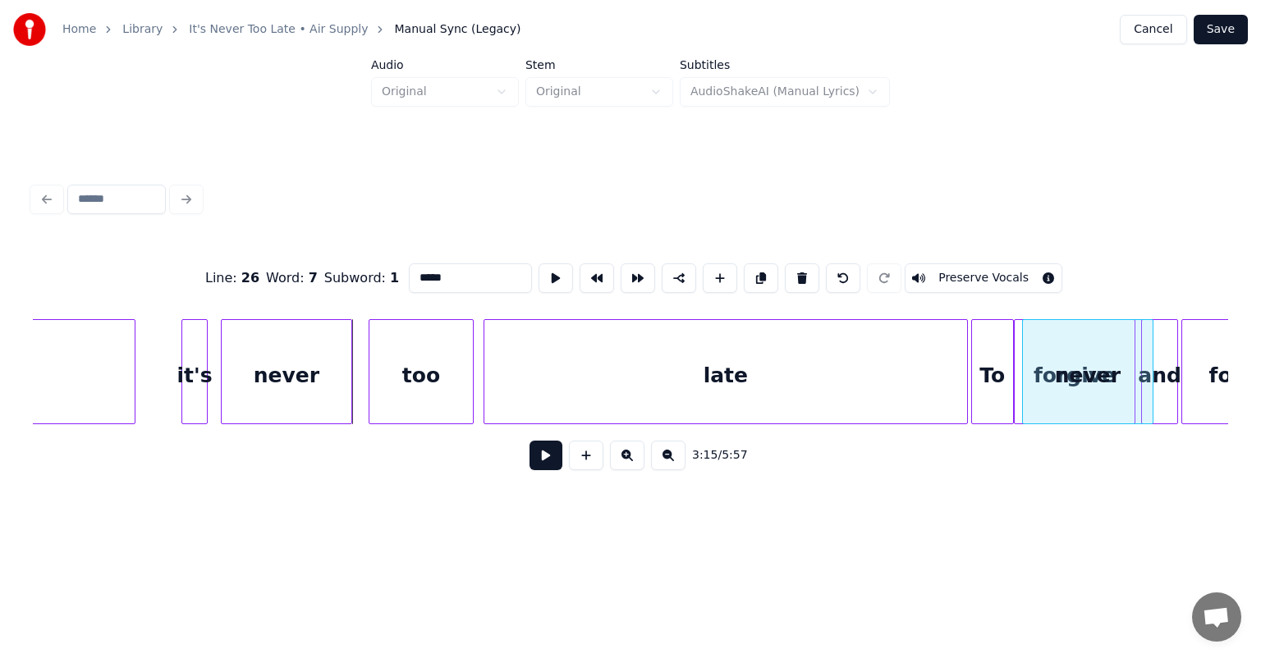
click at [1119, 364] on div "never" at bounding box center [1088, 376] width 130 height 112
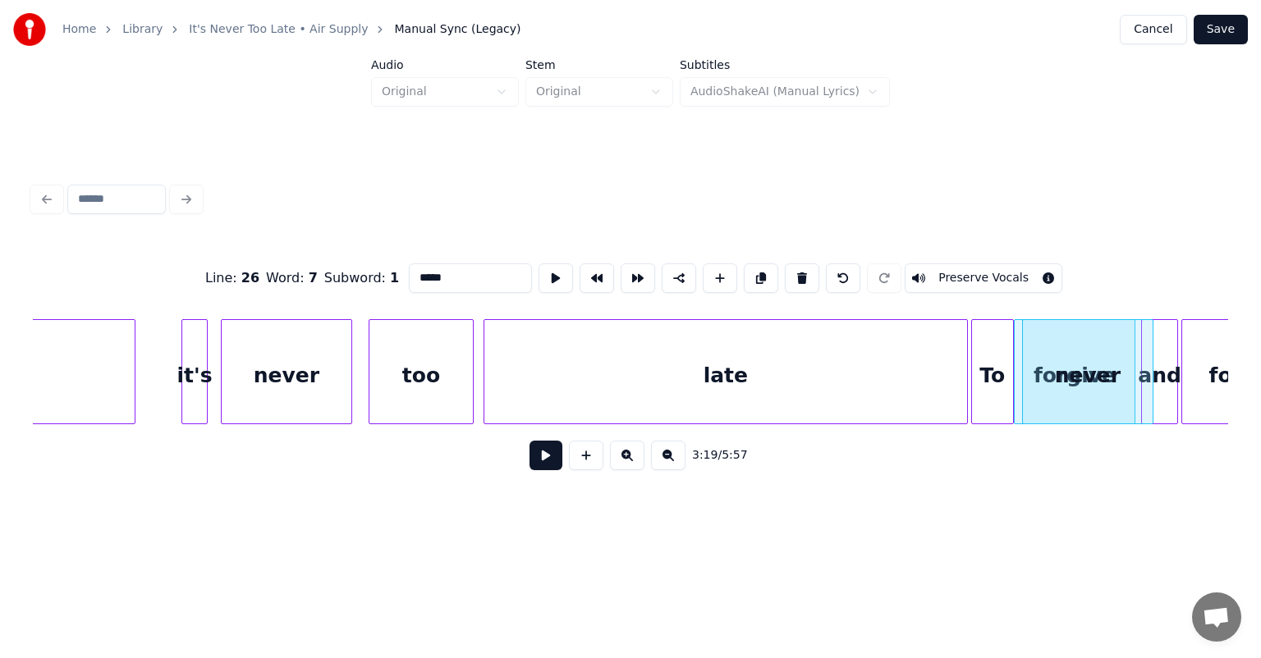
click at [404, 373] on div "too" at bounding box center [420, 376] width 103 height 112
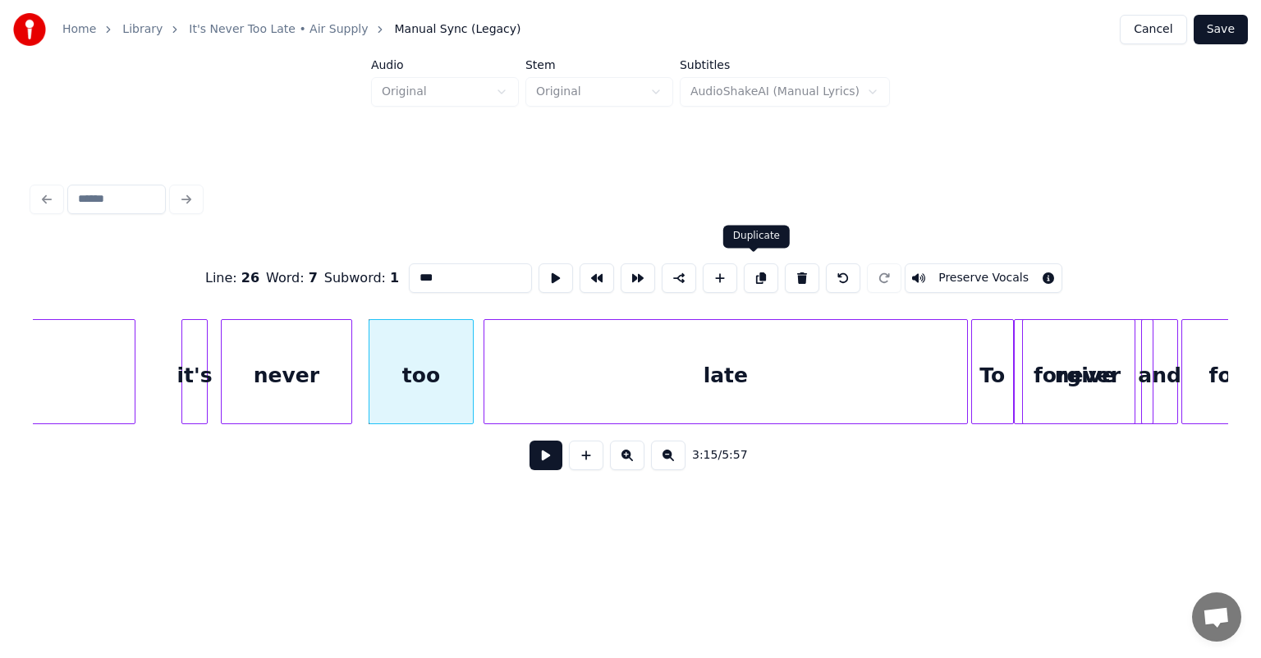
click at [752, 276] on button at bounding box center [761, 278] width 34 height 30
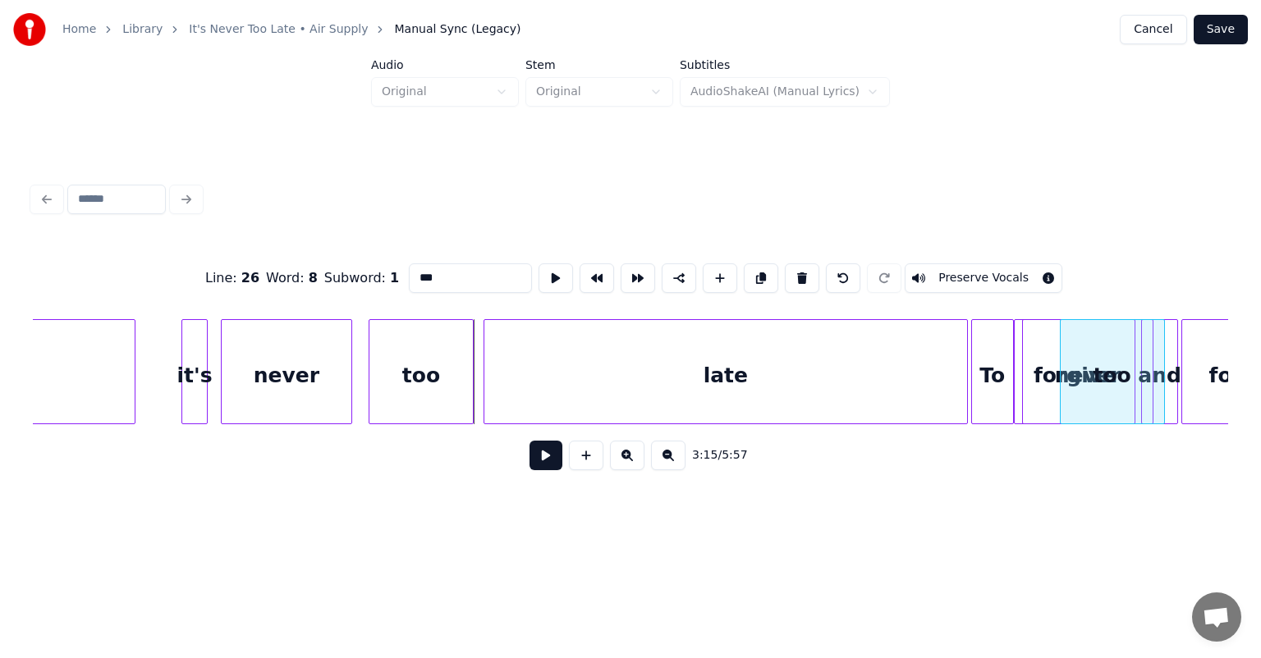
click at [1098, 323] on div "too" at bounding box center [1111, 376] width 103 height 112
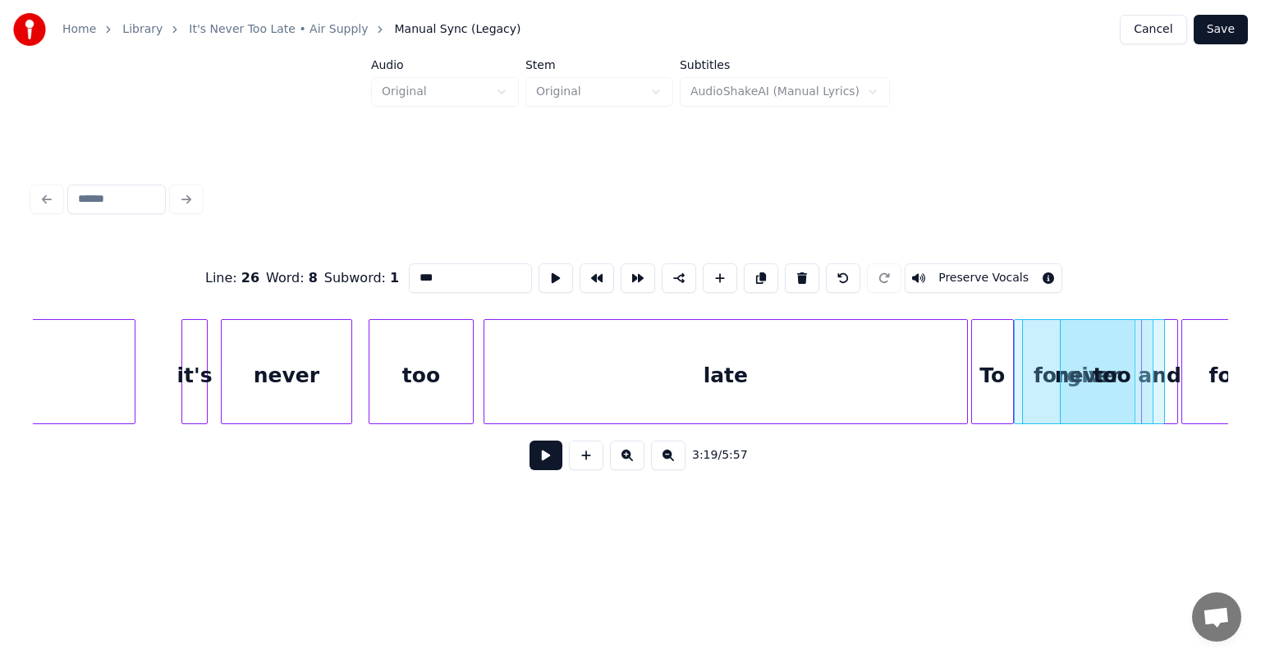
click at [665, 373] on div "late" at bounding box center [725, 376] width 483 height 112
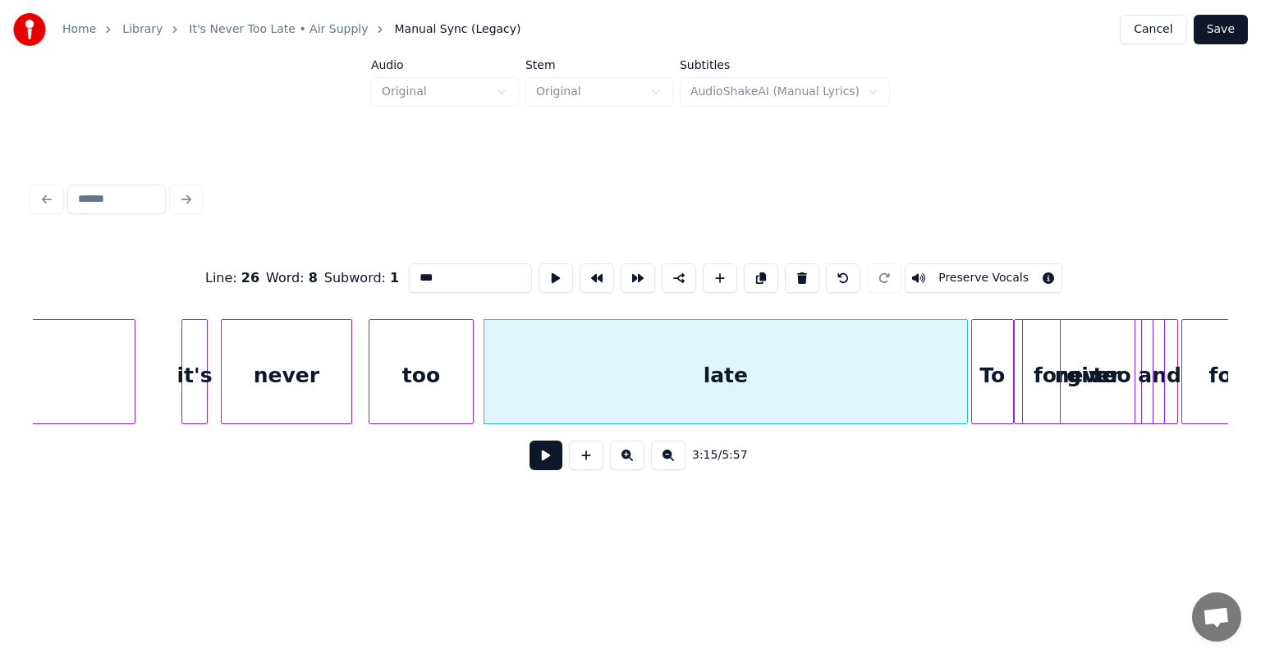
type input "****"
click at [744, 275] on button at bounding box center [761, 278] width 34 height 30
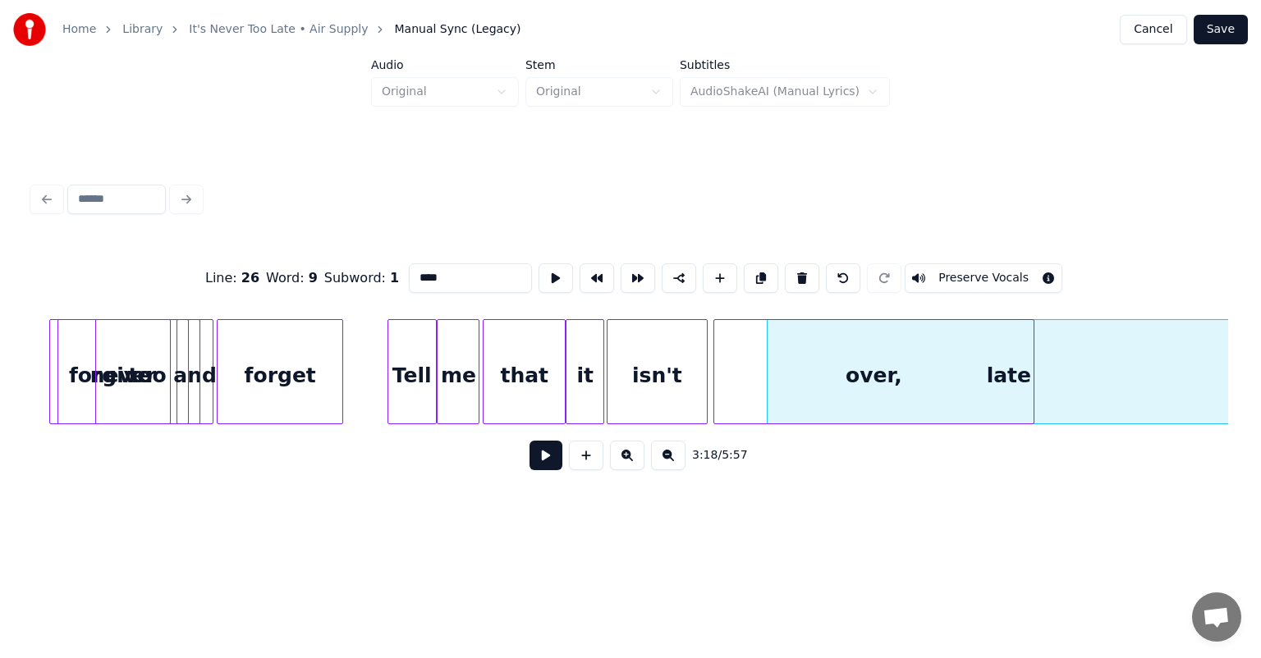
scroll to position [0, 32710]
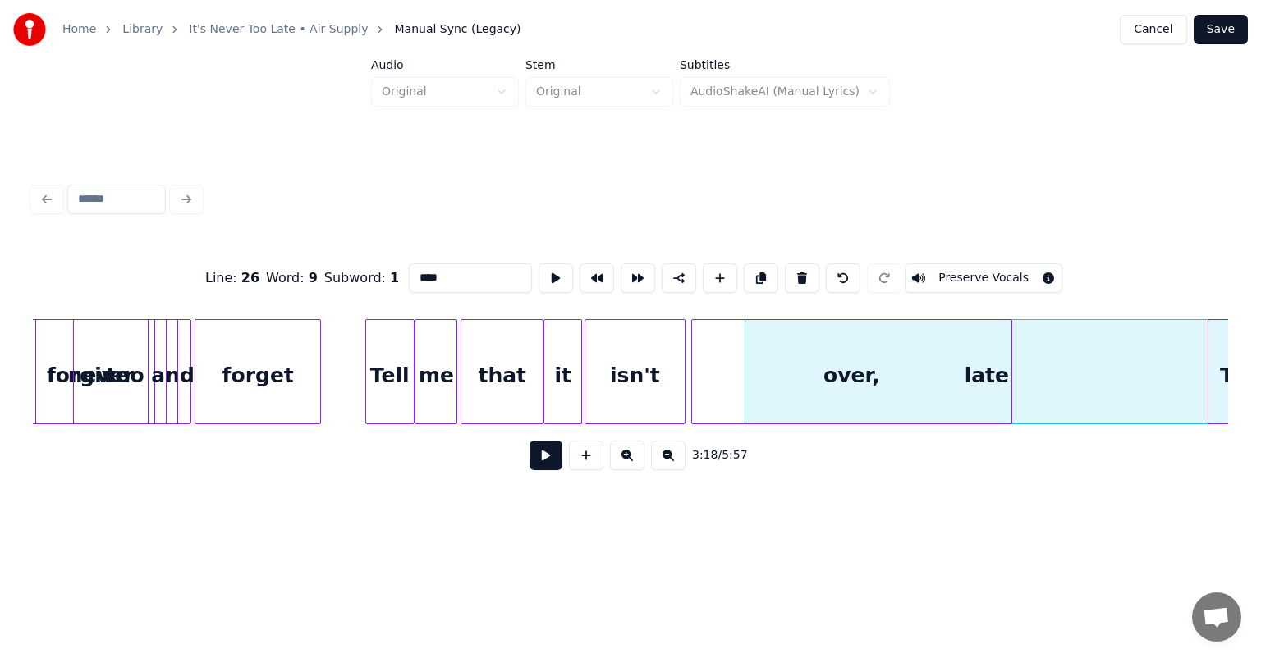
click at [1260, 348] on div "Home Library It's Never Too Late • Air Supply Manual Sync (Legacy) Cancel Save …" at bounding box center [630, 264] width 1261 height 528
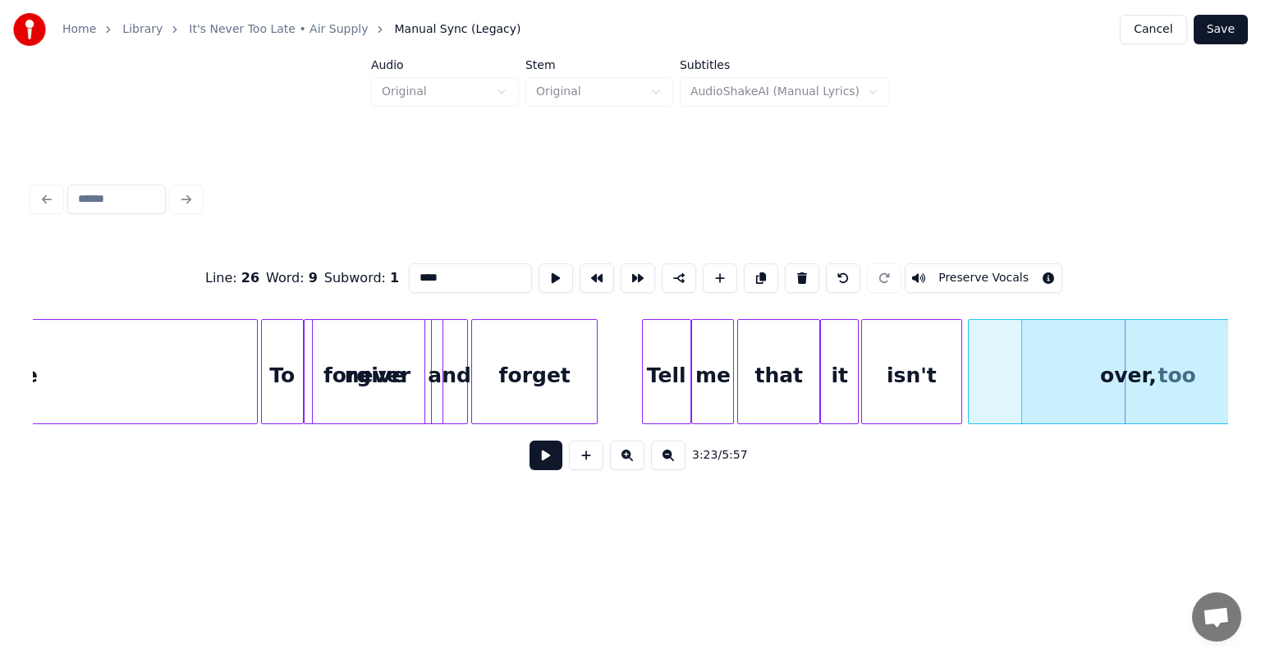
scroll to position [0, 32434]
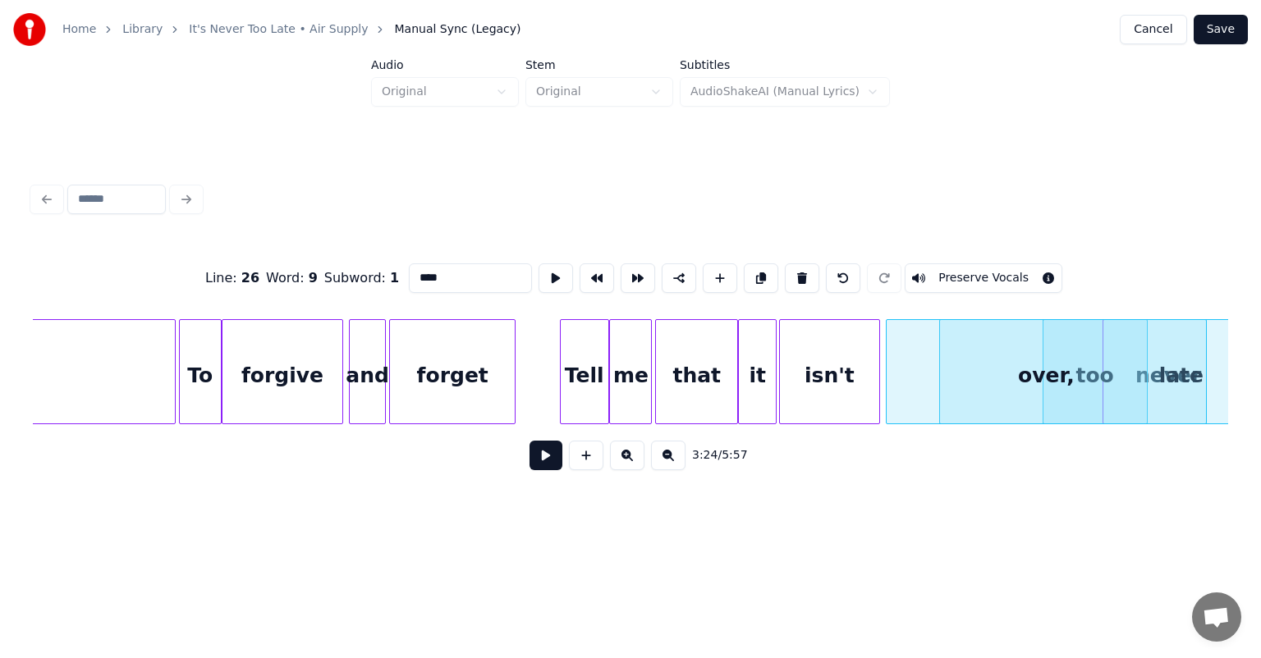
scroll to position [0, 32535]
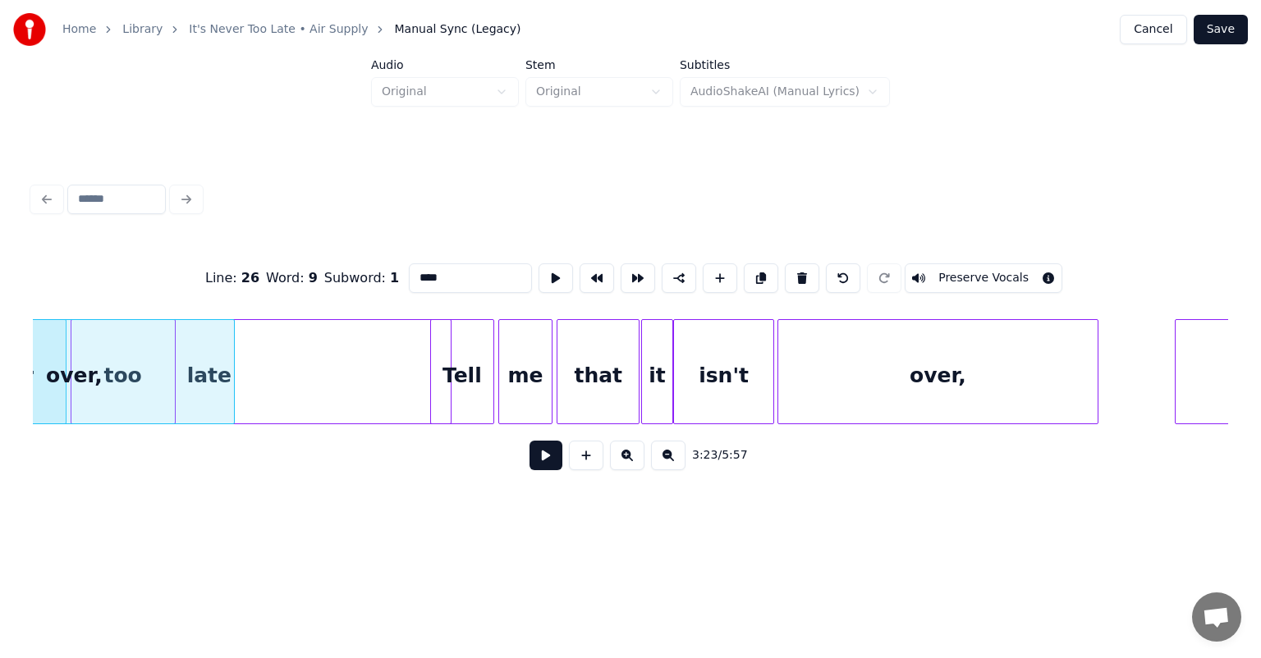
scroll to position [0, 33382]
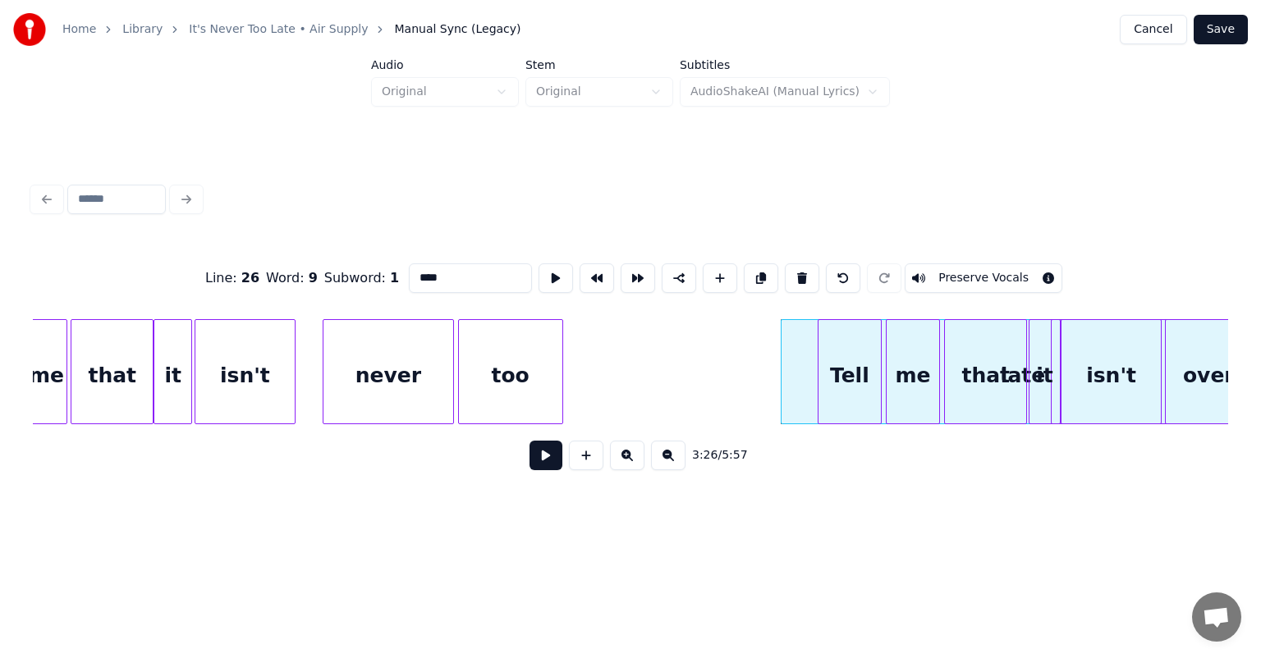
scroll to position [0, 33053]
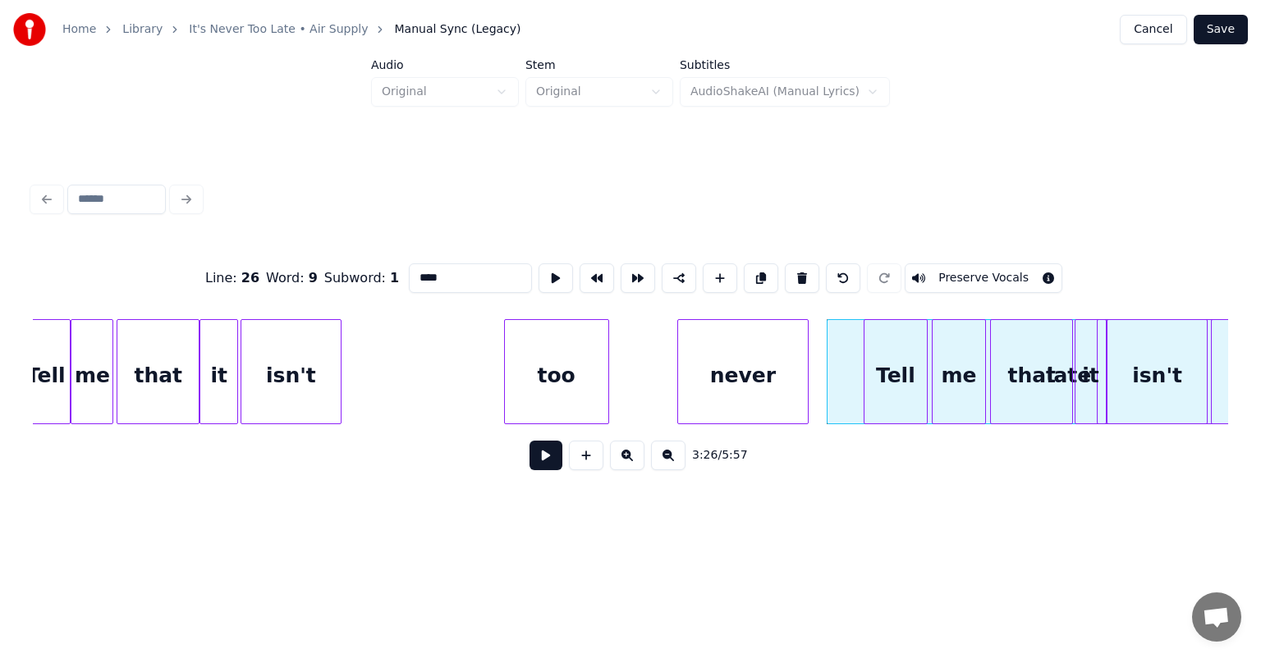
click at [753, 344] on div "never" at bounding box center [743, 376] width 130 height 112
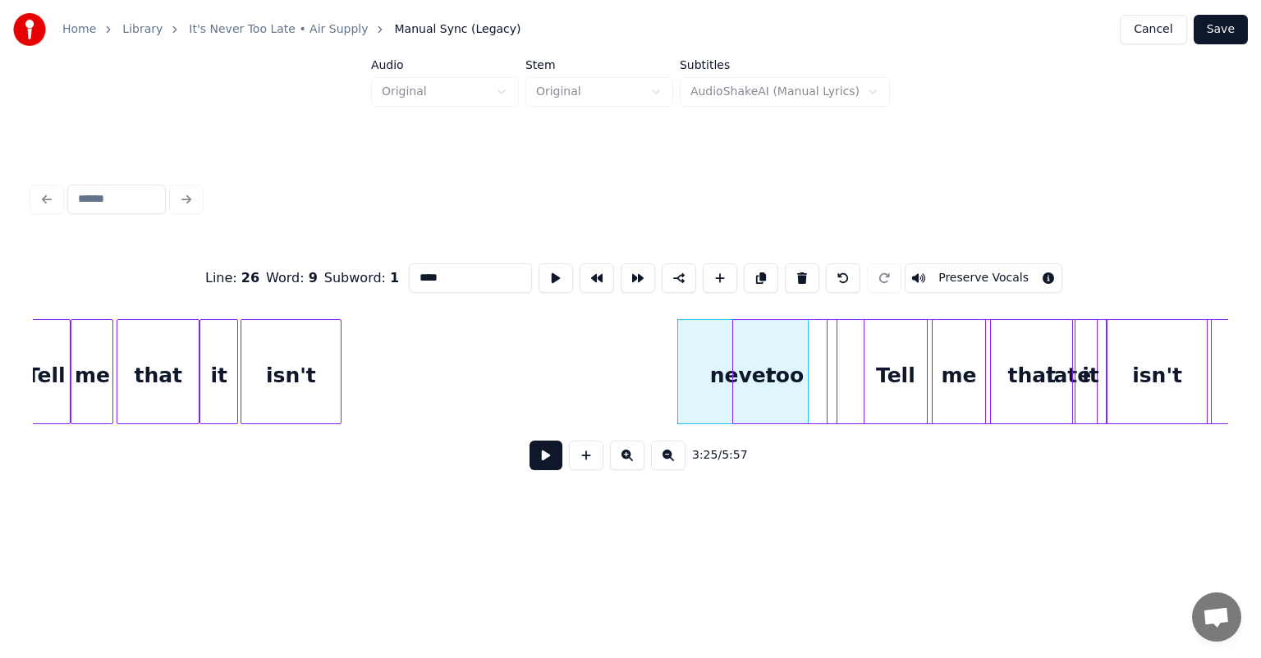
click at [800, 368] on div "too" at bounding box center [784, 376] width 103 height 112
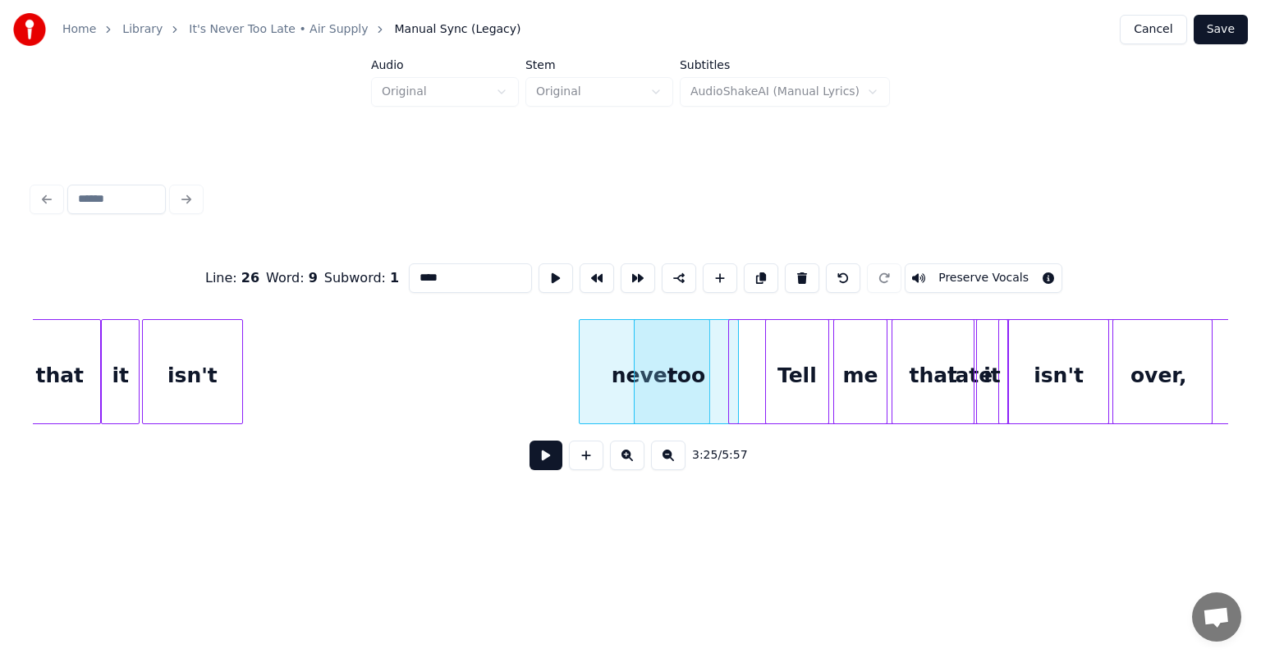
scroll to position [0, 33353]
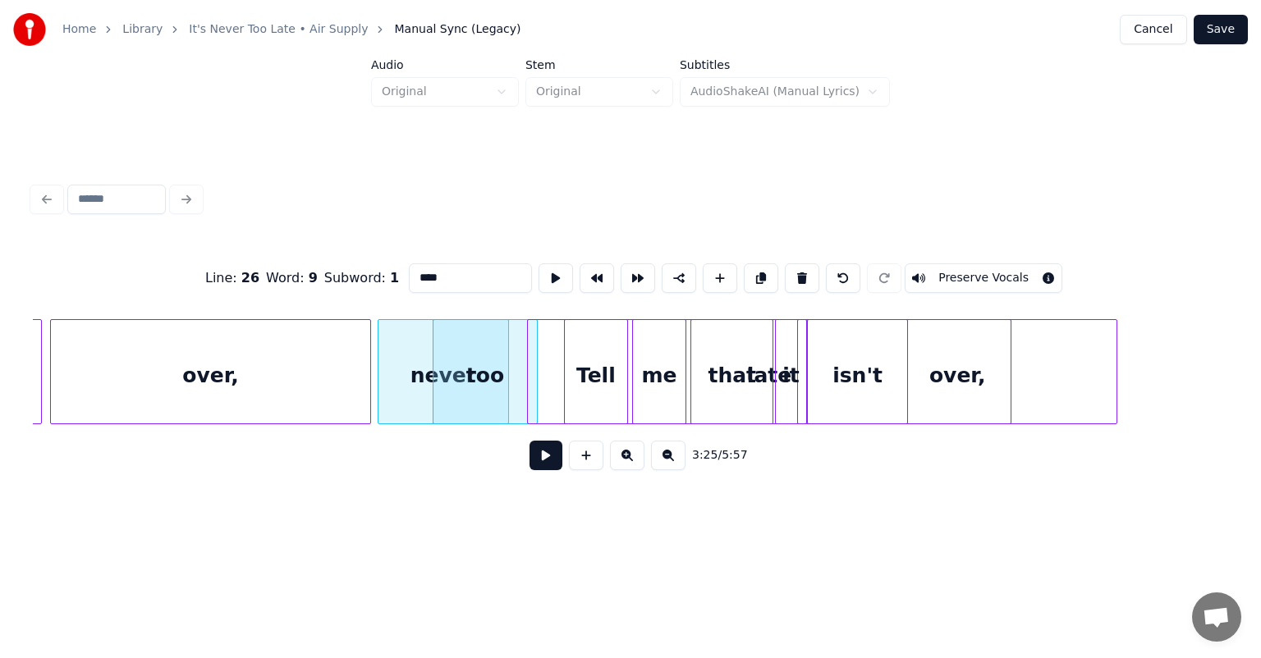
click at [298, 381] on div "over," at bounding box center [210, 376] width 318 height 112
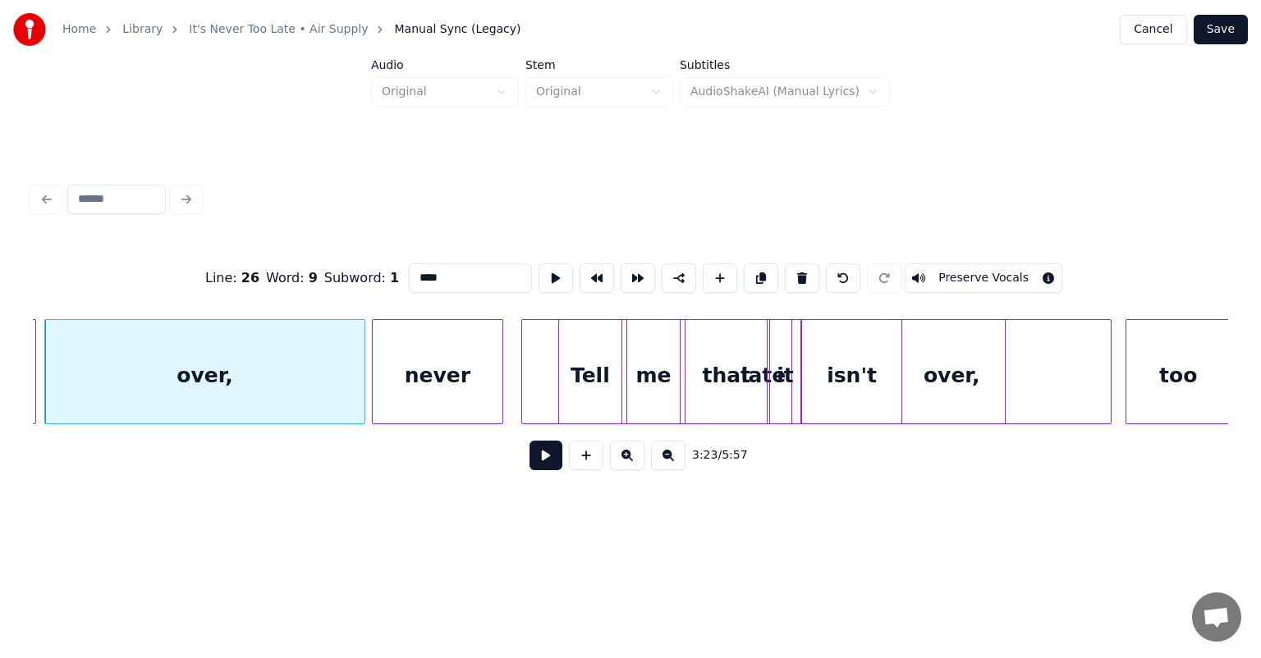
scroll to position [0, 33361]
click at [1179, 295] on div "Line : 26 Word : 9 Subword : 1 **** Preserve Vocals 3:23 / 5:57" at bounding box center [630, 362] width 1195 height 250
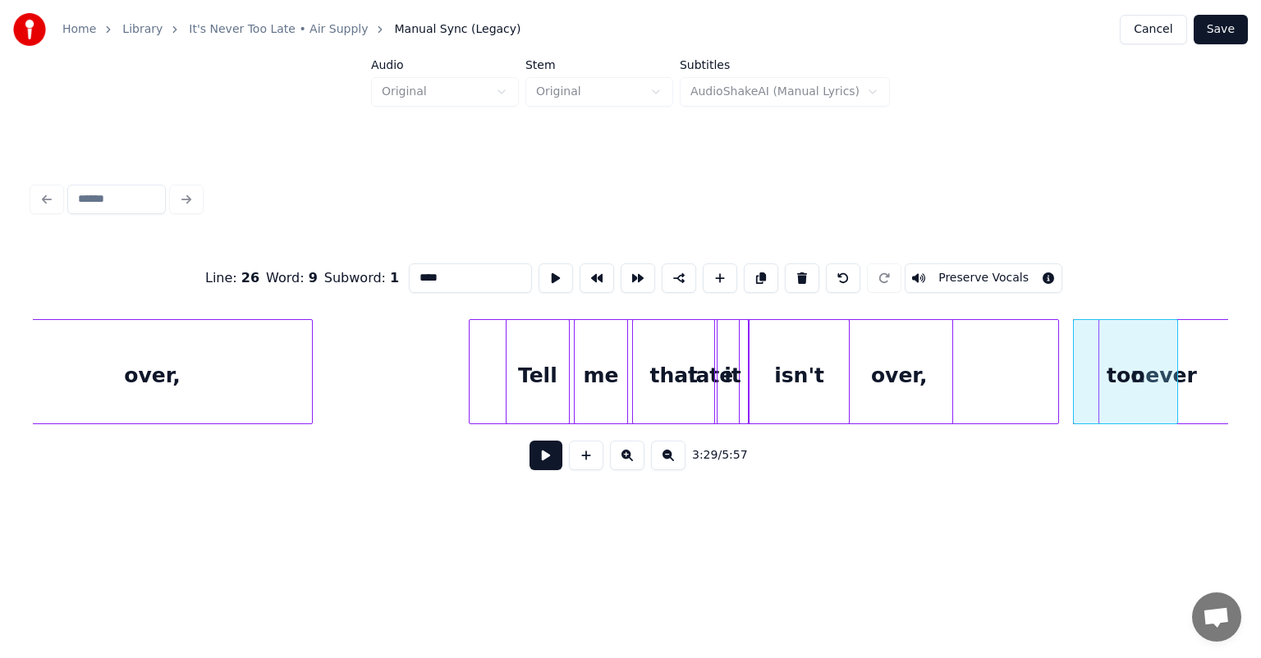
scroll to position [0, 33422]
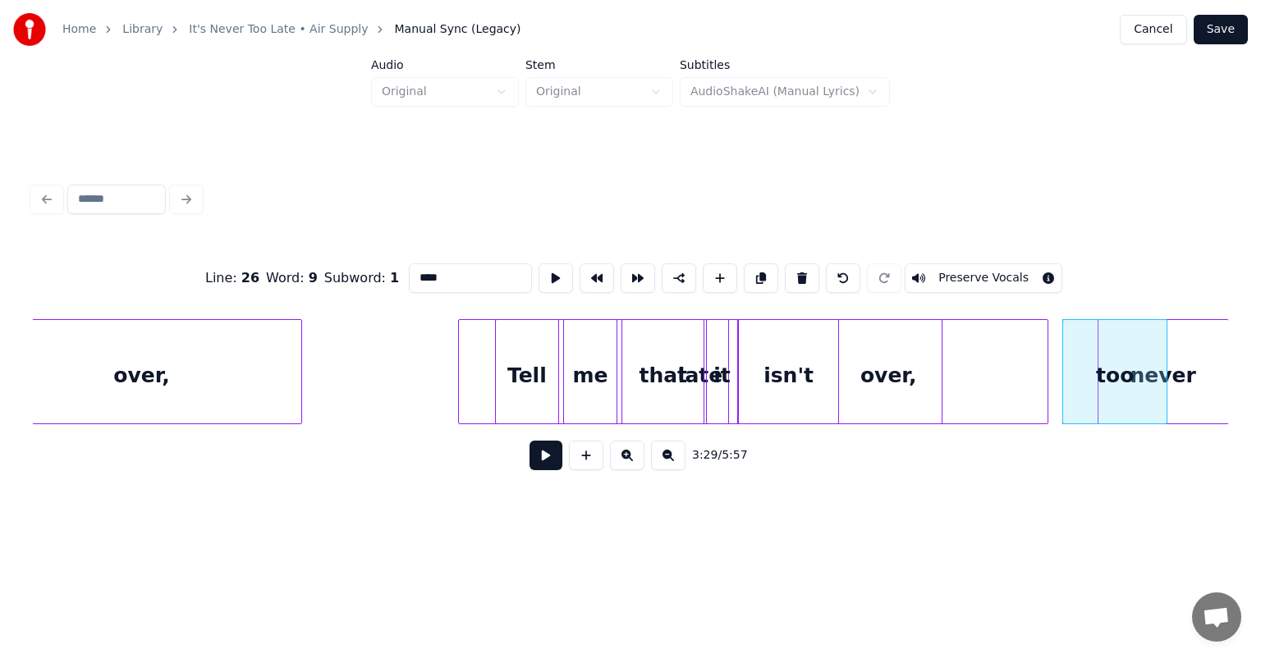
click at [1252, 355] on div "Home Library It's Never Too Late • Air Supply Manual Sync (Legacy) Cancel Save …" at bounding box center [630, 264] width 1261 height 528
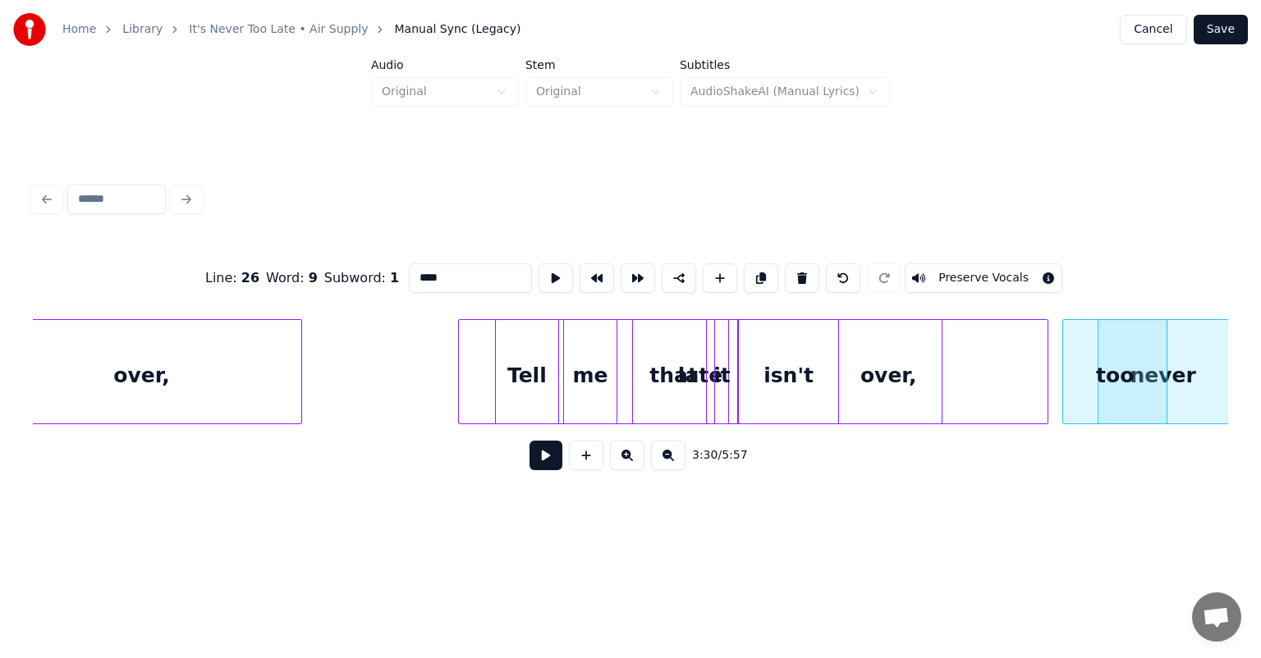
click at [689, 356] on div "that" at bounding box center [673, 376] width 81 height 112
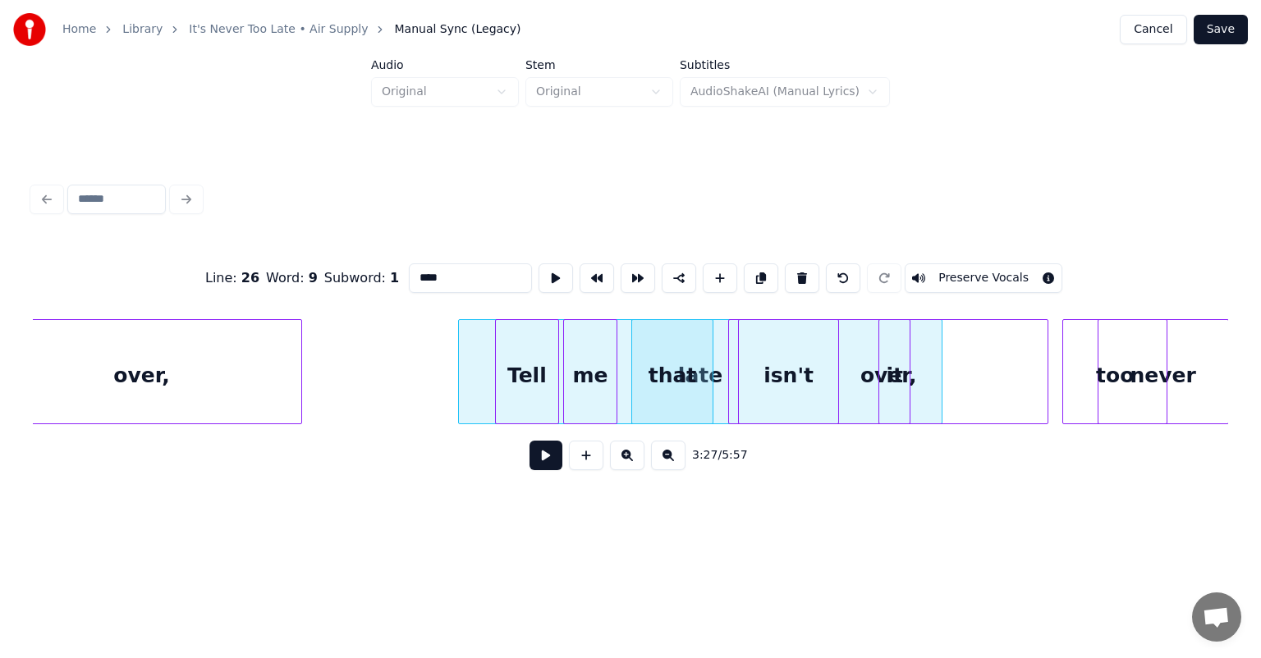
click at [894, 333] on div "it" at bounding box center [894, 376] width 30 height 112
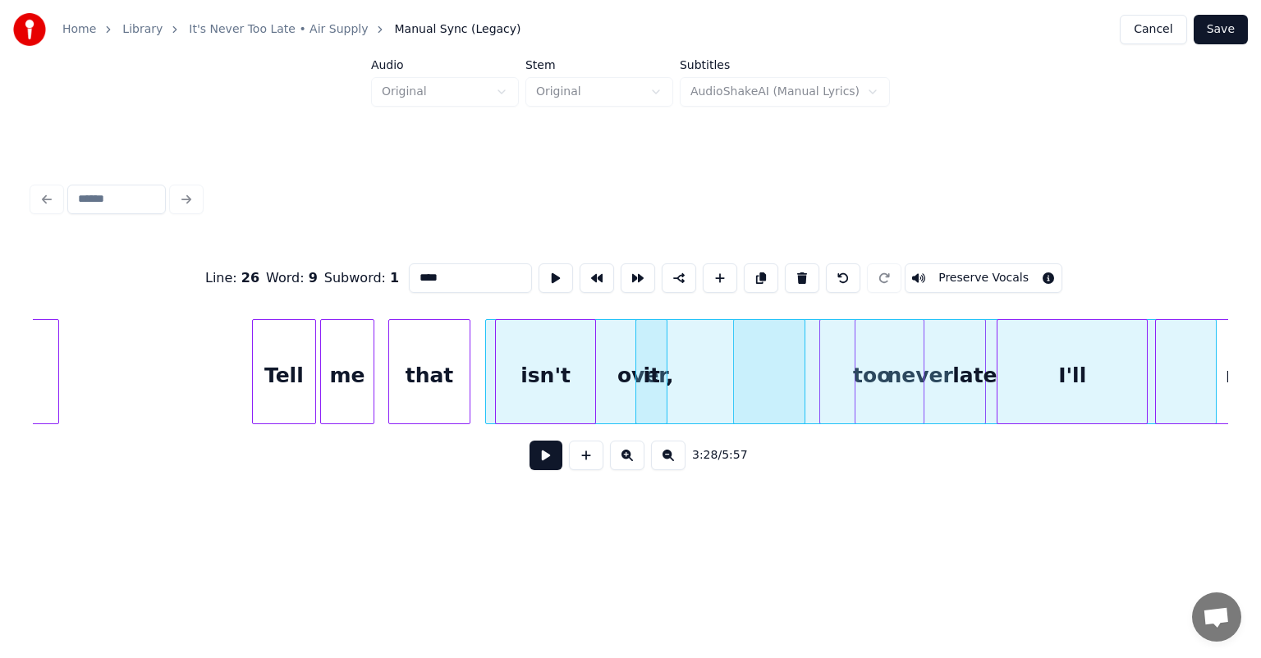
scroll to position [0, 33672]
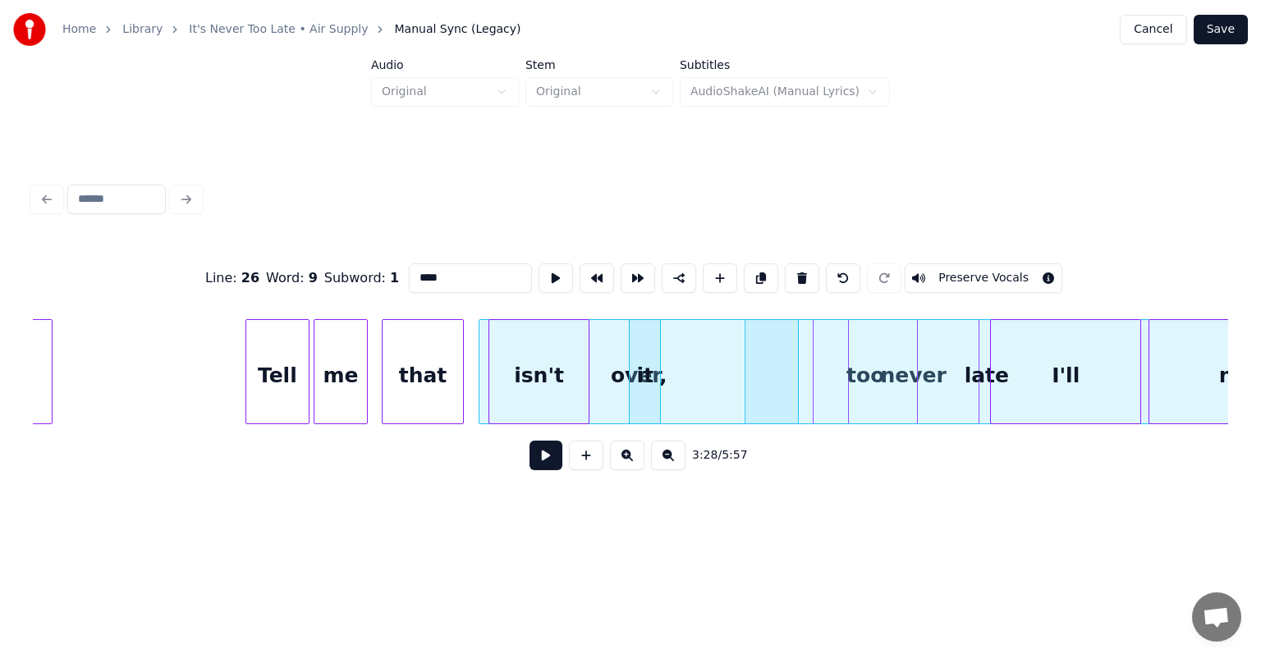
click at [1260, 363] on div "Home Library It's Never Too Late • Air Supply Manual Sync (Legacy) Cancel Save …" at bounding box center [630, 264] width 1261 height 528
click at [426, 374] on div "that" at bounding box center [413, 376] width 81 height 112
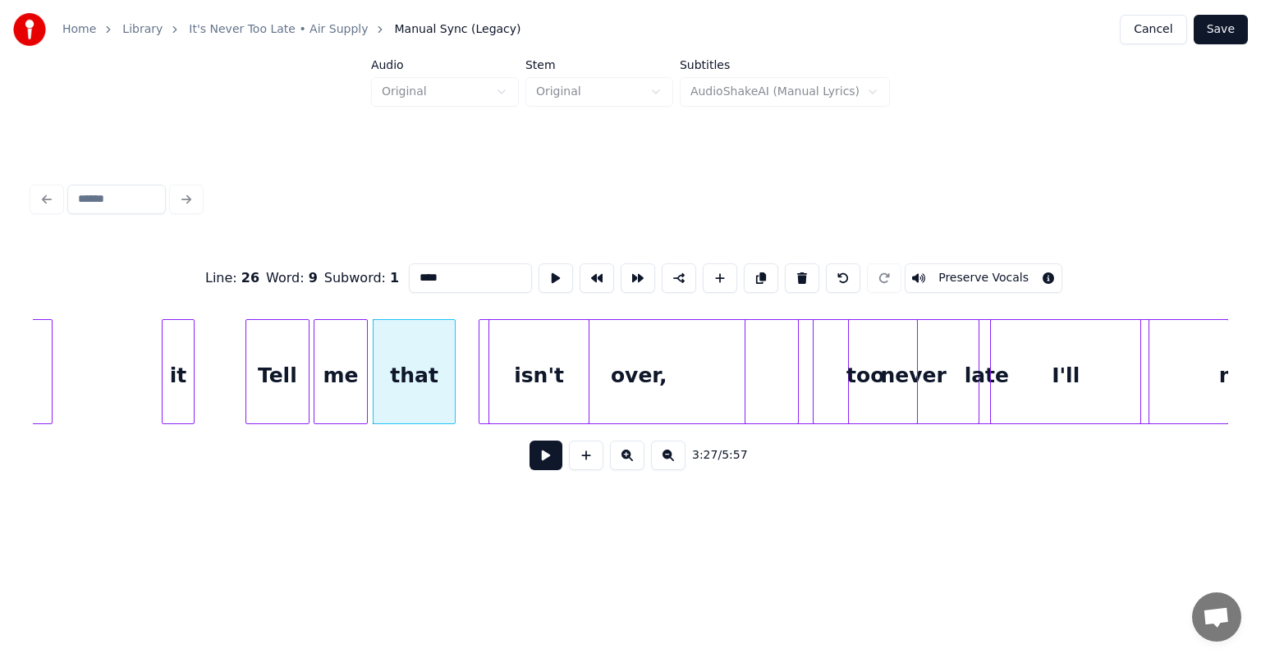
click at [185, 410] on div "it" at bounding box center [178, 376] width 30 height 112
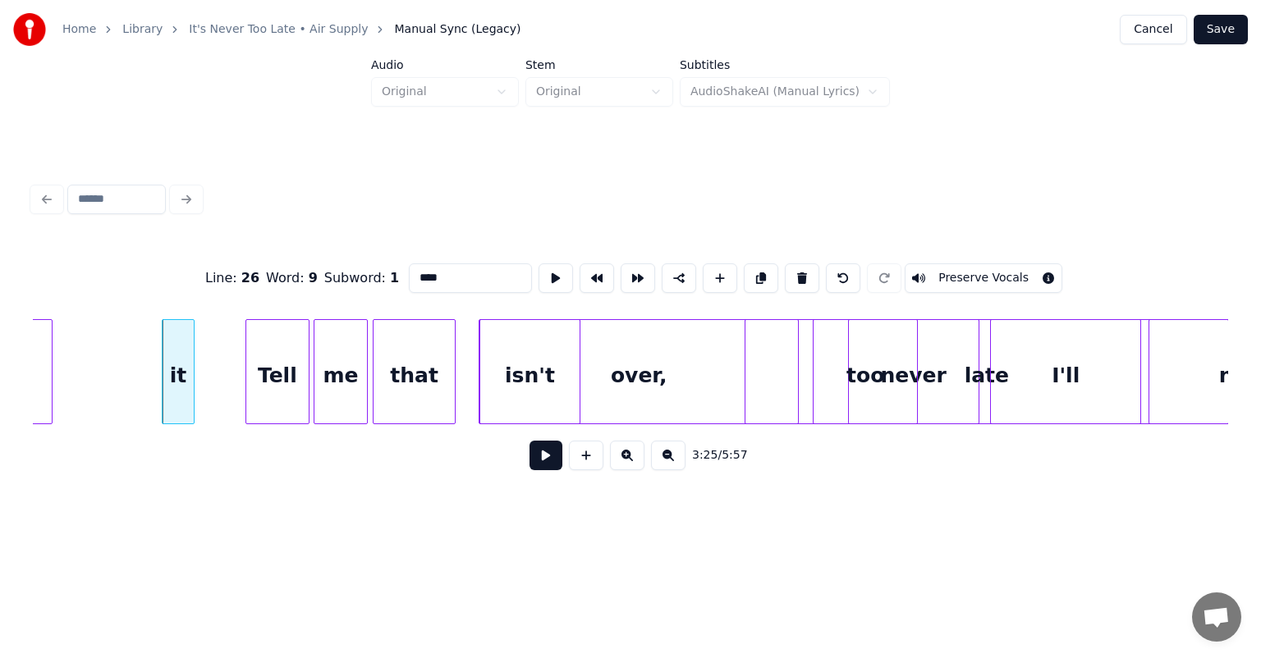
click at [558, 391] on div "isn't" at bounding box center [529, 376] width 99 height 112
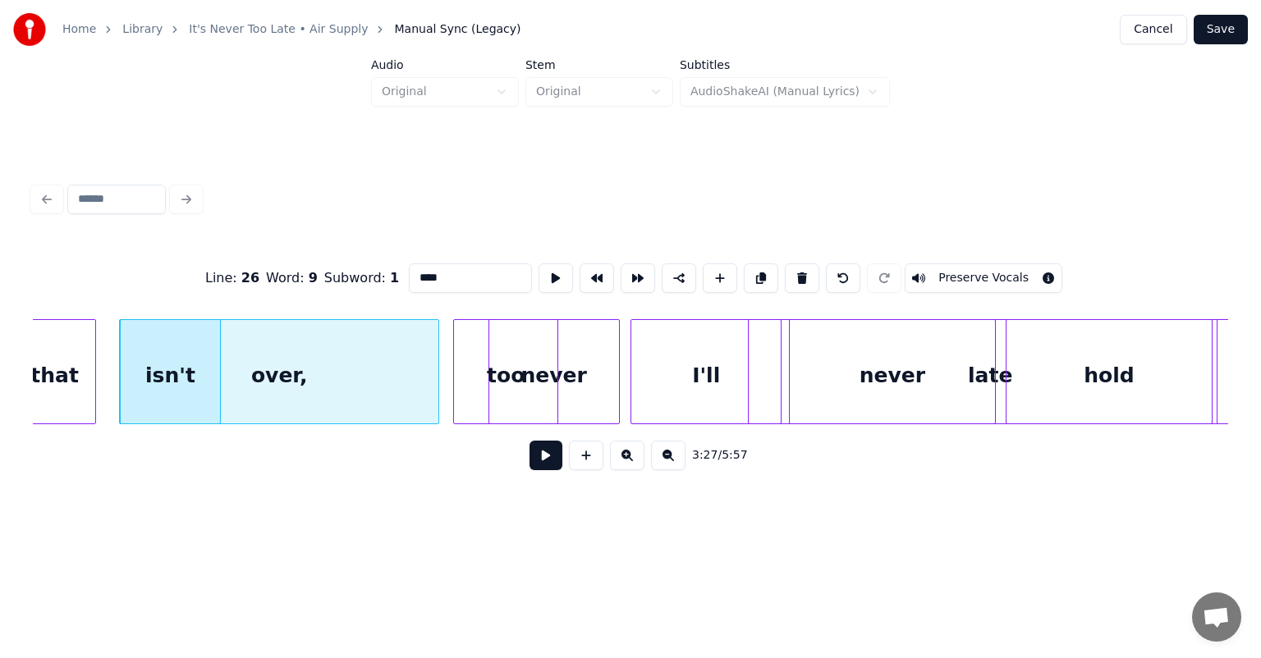
scroll to position [0, 34050]
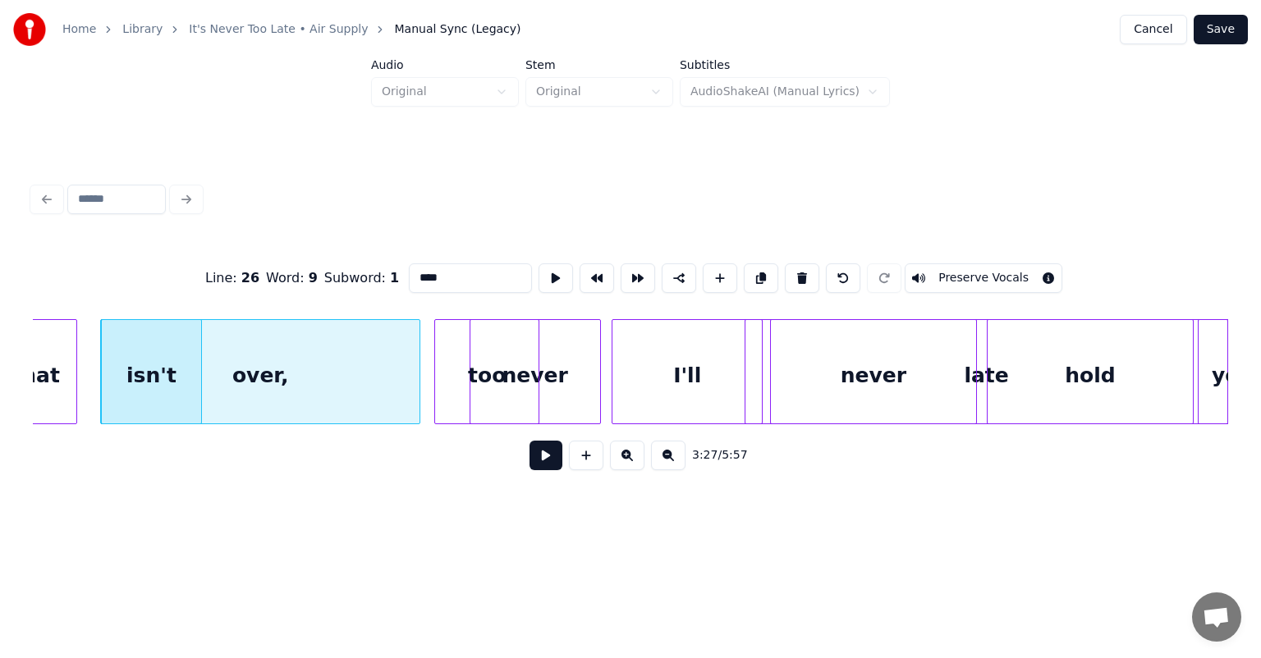
click at [1260, 410] on div "Home Library It's Never Too Late • Air Supply Manual Sync (Legacy) Cancel Save …" at bounding box center [630, 264] width 1261 height 528
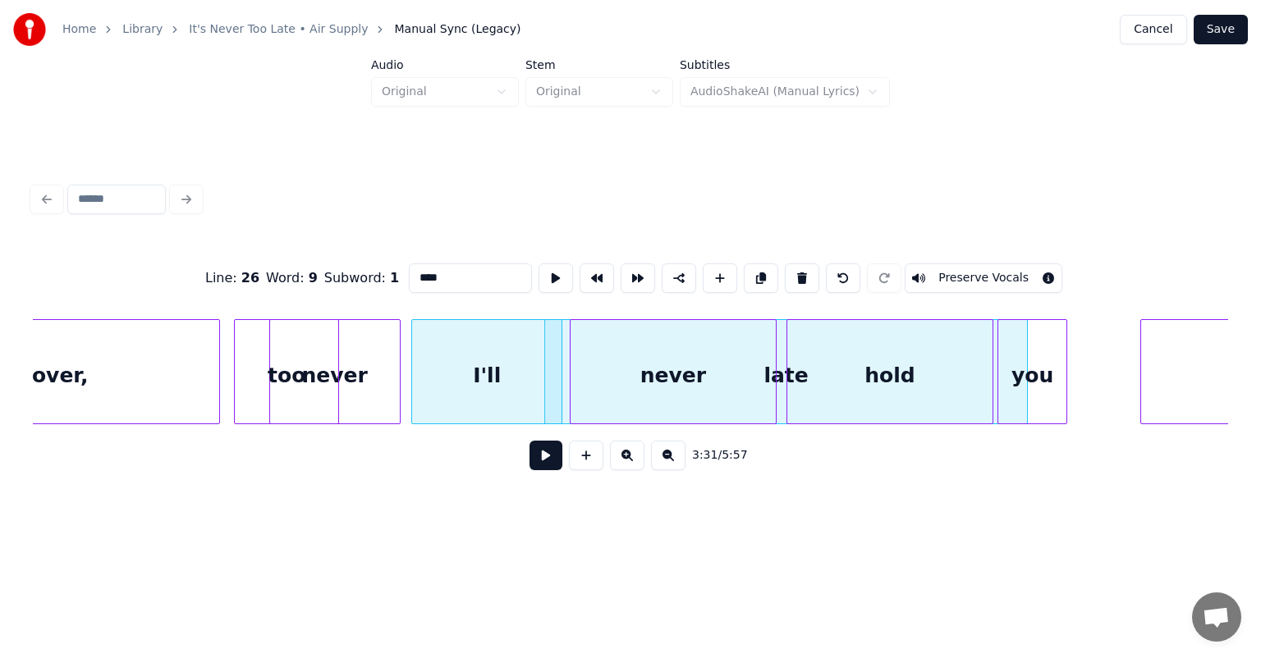
scroll to position [0, 34280]
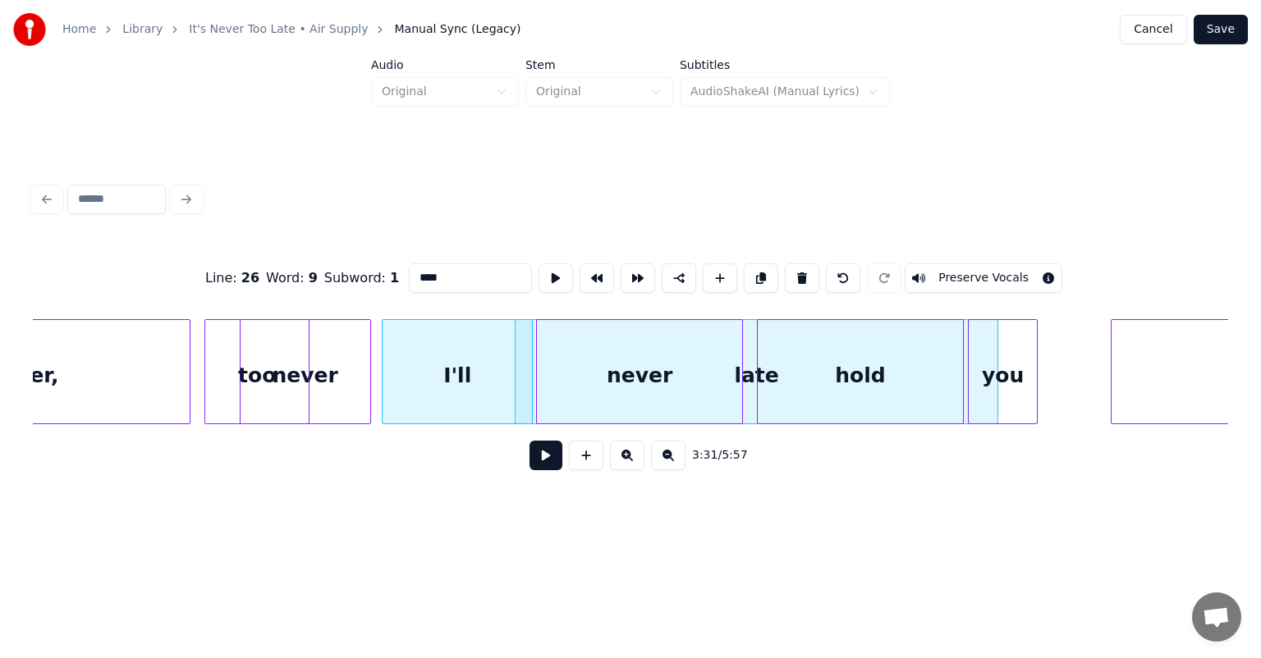
click at [675, 345] on div "never" at bounding box center [639, 376] width 205 height 112
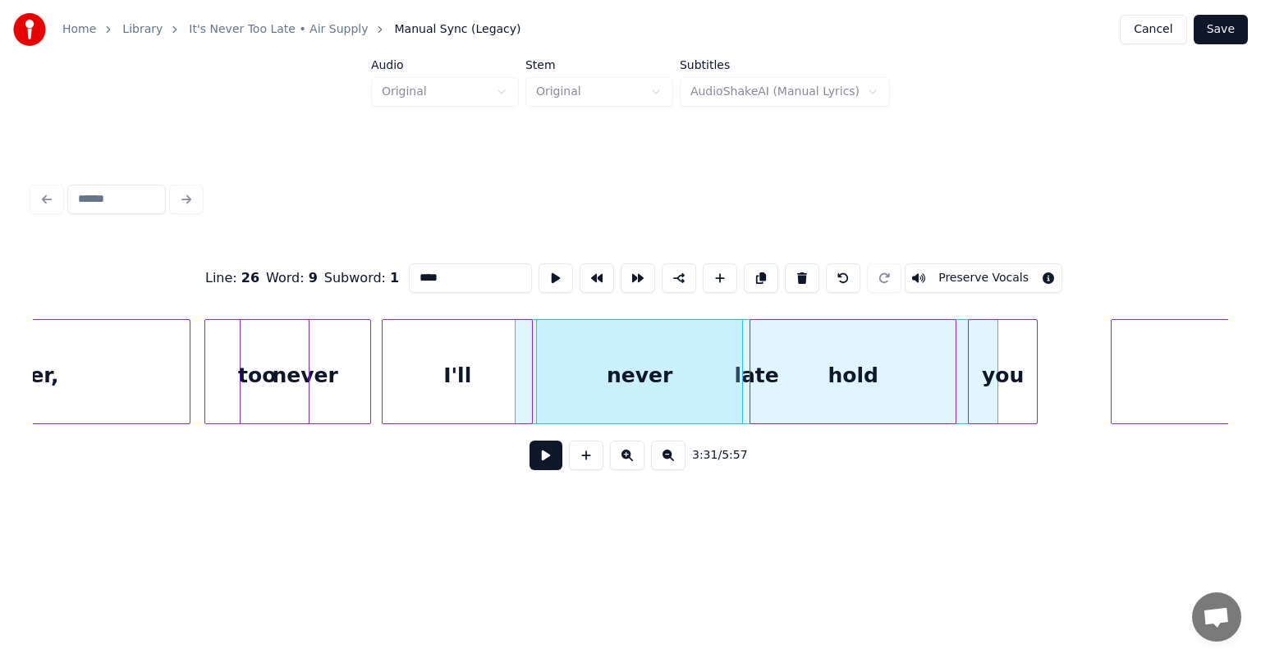
click at [834, 371] on div "hold" at bounding box center [852, 376] width 205 height 112
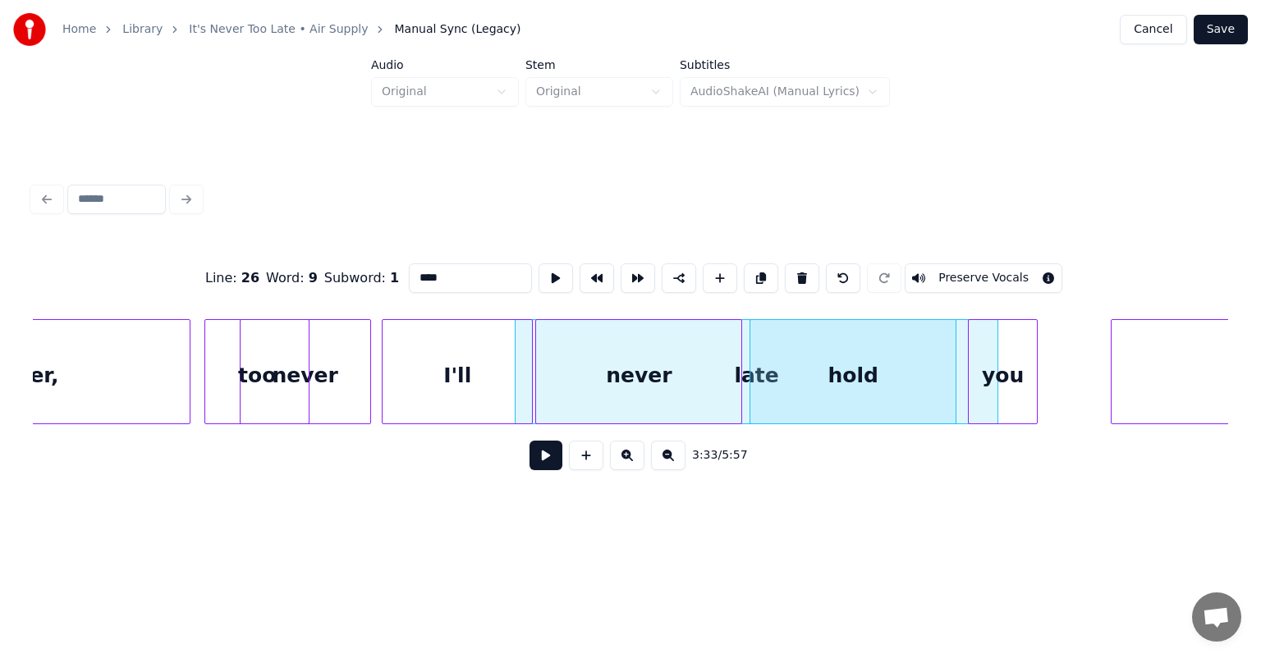
click at [580, 351] on div "never" at bounding box center [638, 376] width 205 height 112
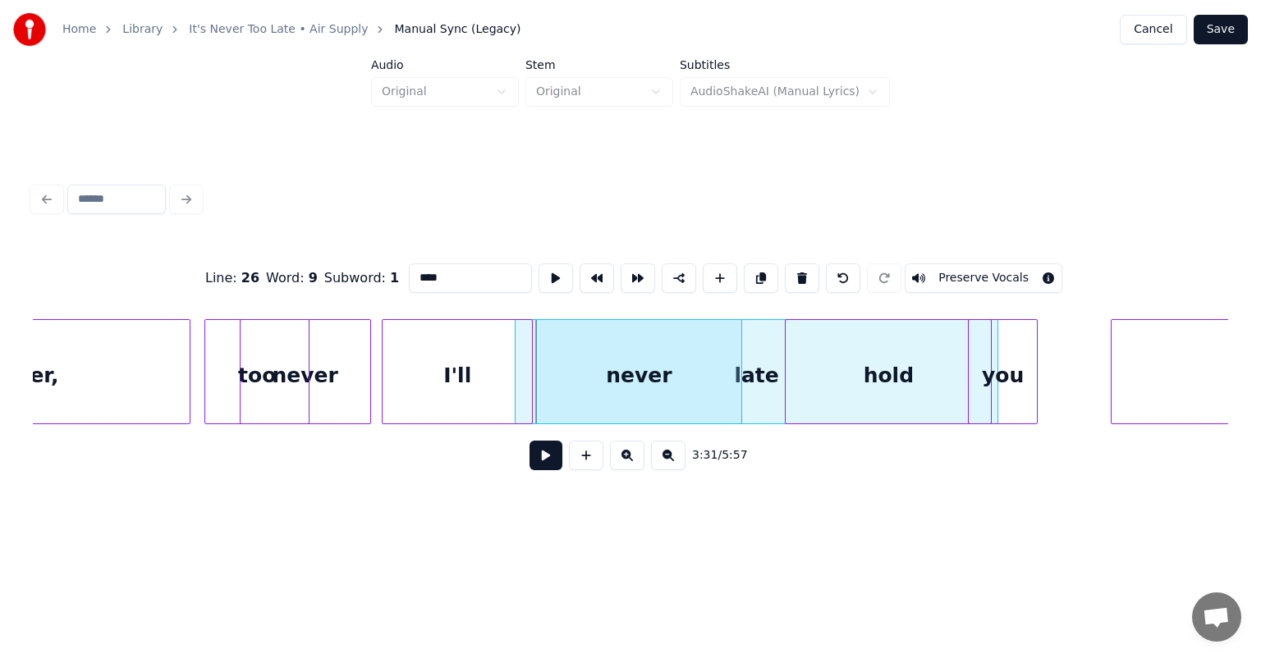
click at [804, 359] on div "hold" at bounding box center [887, 376] width 205 height 112
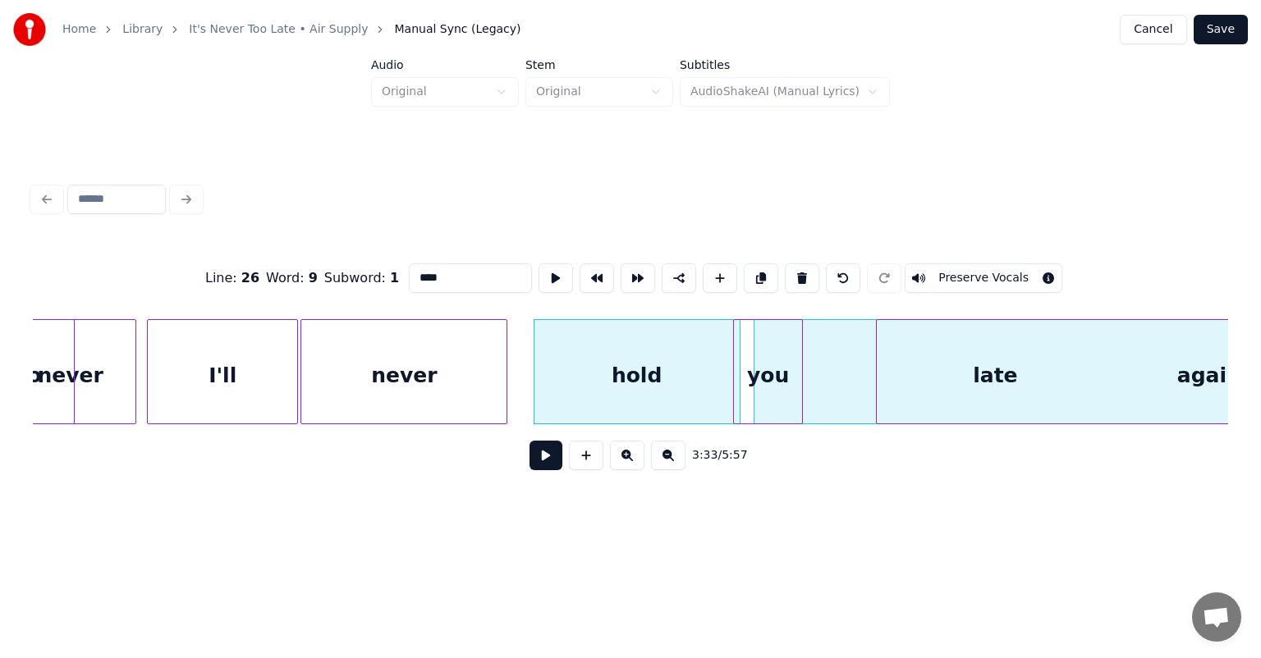
scroll to position [0, 34551]
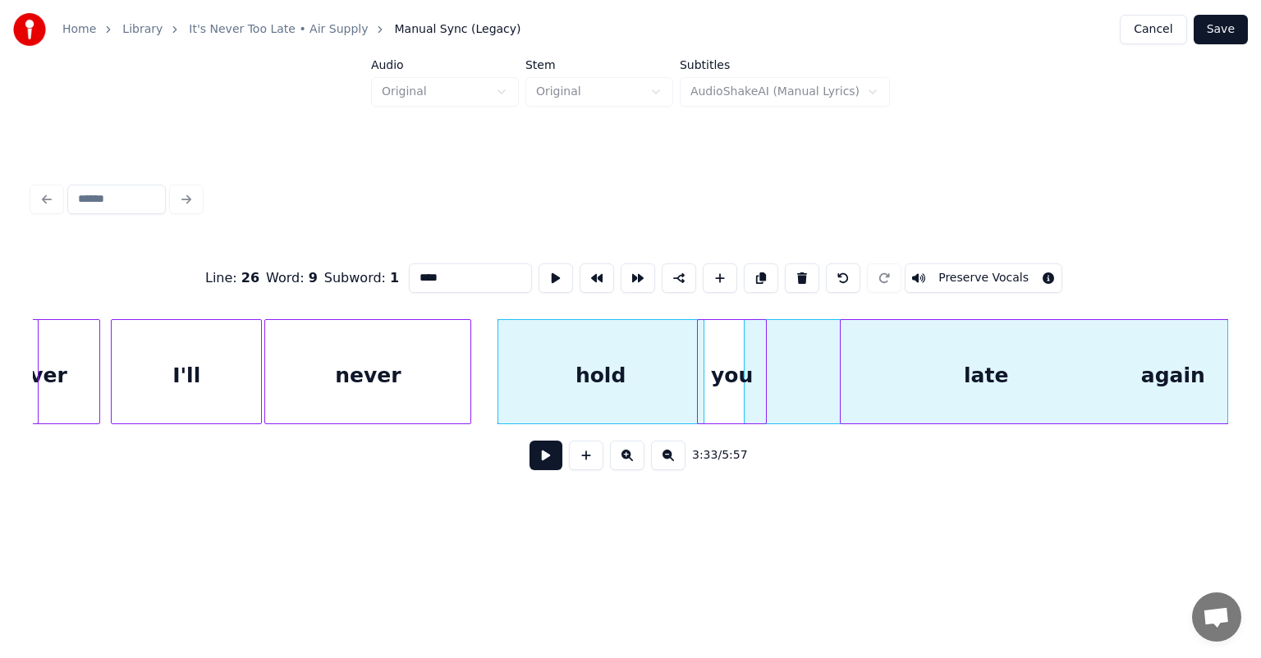
click at [1260, 340] on div "Home Library It's Never Too Late • Air Supply Manual Sync (Legacy) Cancel Save …" at bounding box center [630, 264] width 1261 height 528
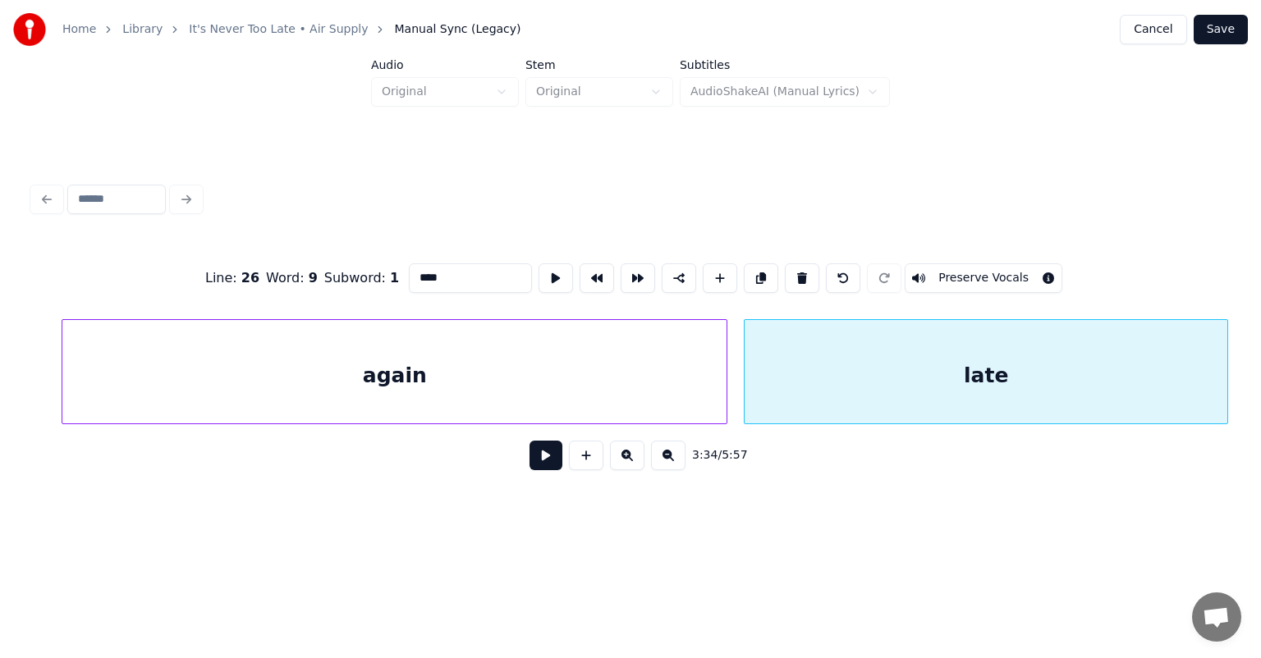
scroll to position [0, 35329]
click at [1092, 341] on div "late" at bounding box center [986, 376] width 483 height 112
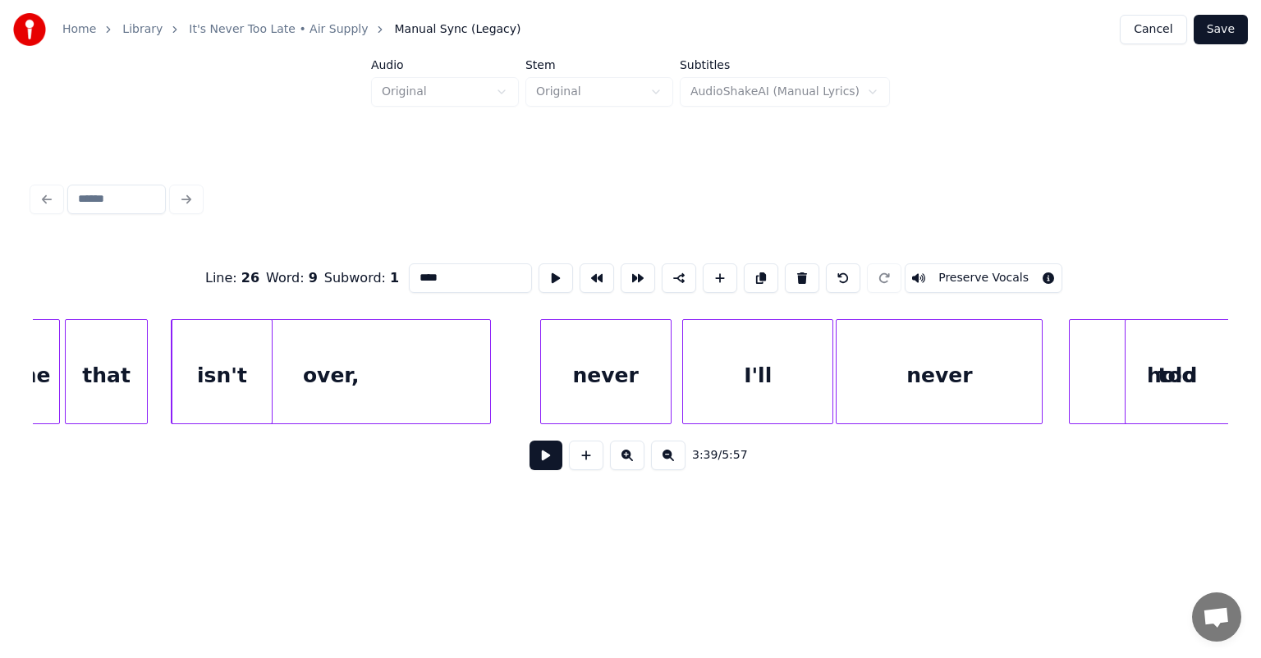
scroll to position [0, 33980]
click at [1129, 301] on div "Line : 26 Word : 9 Subword : 1 **** Preserve Vocals 3:39 / 5:57" at bounding box center [630, 362] width 1195 height 250
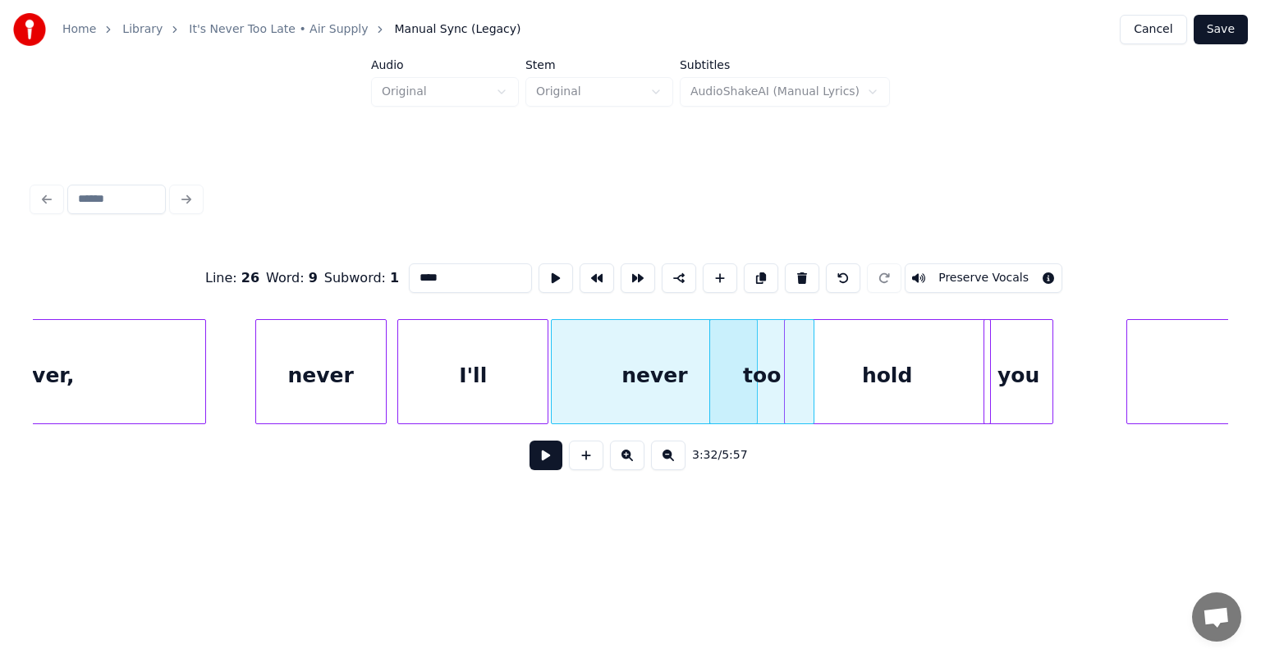
scroll to position [0, 34374]
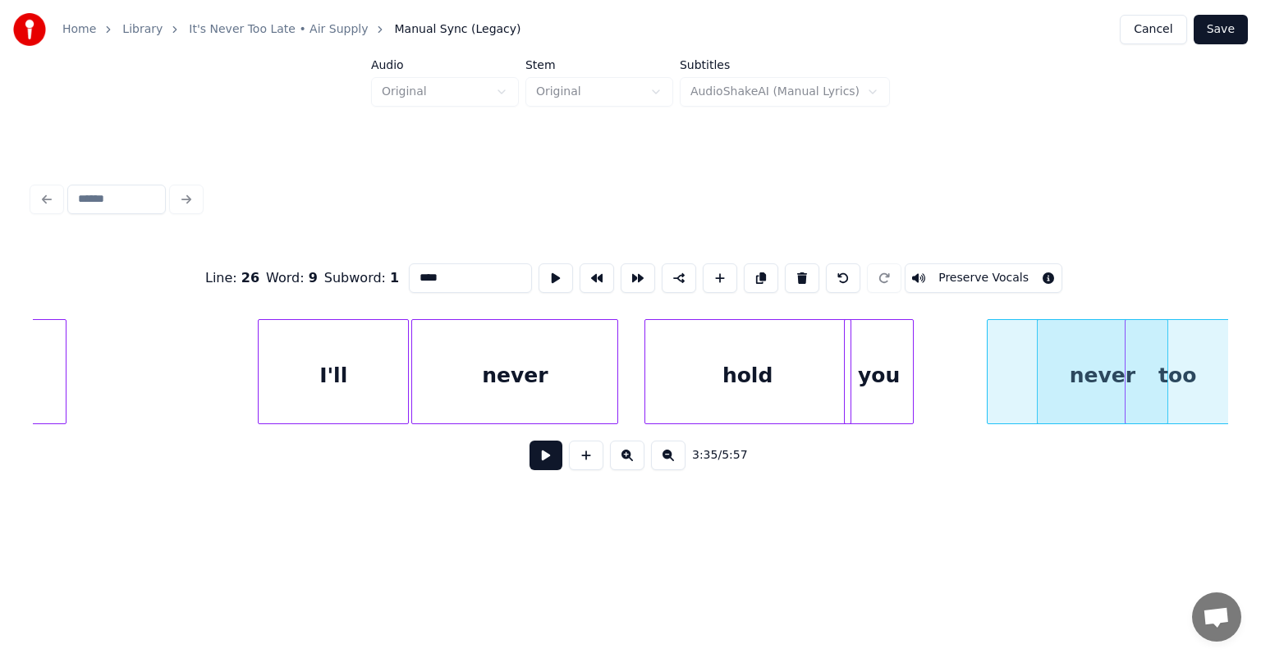
scroll to position [0, 34405]
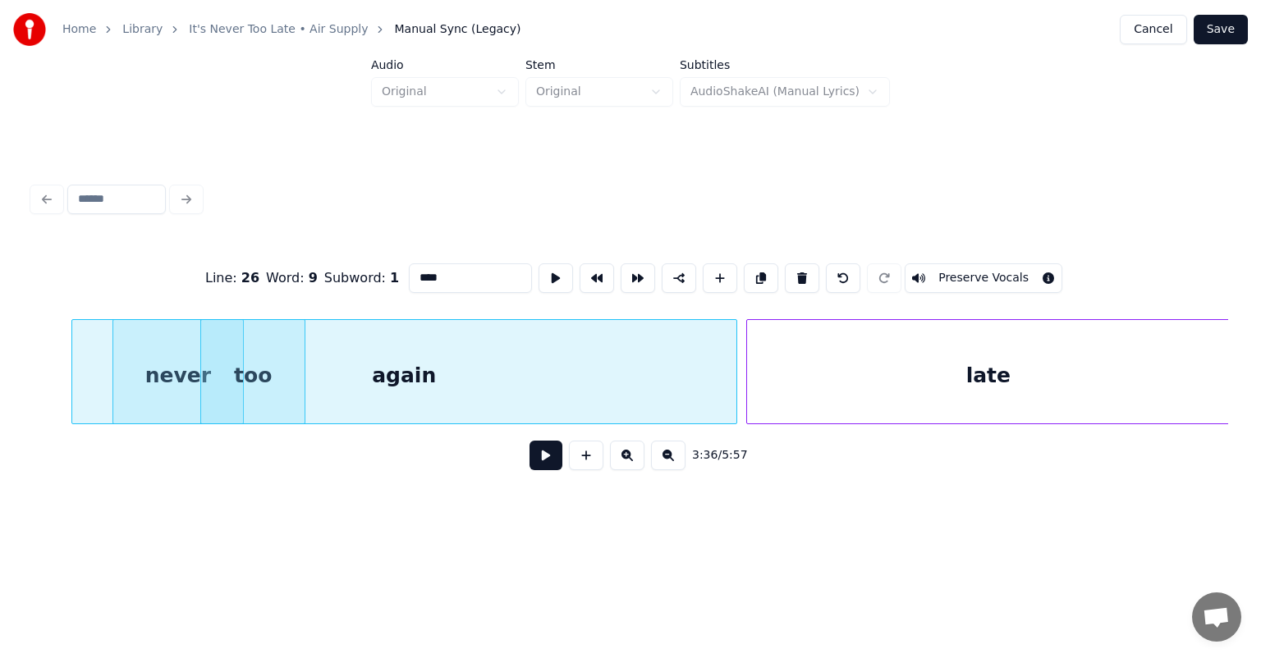
scroll to position [0, 35310]
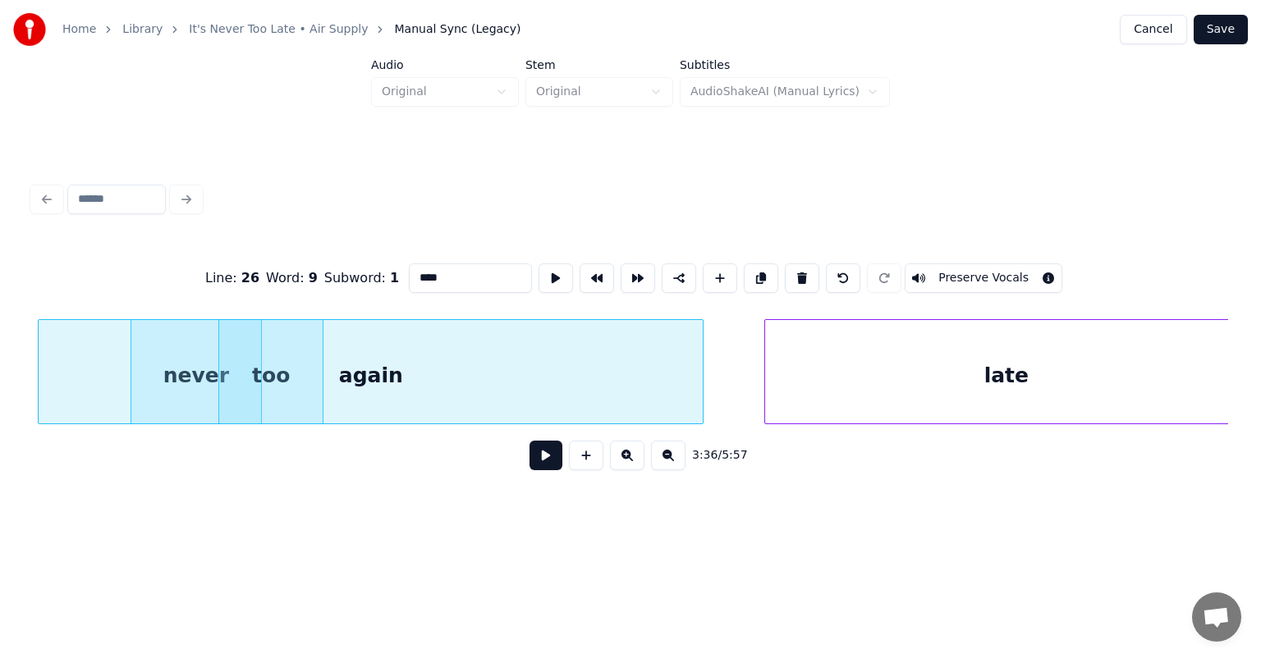
click at [305, 350] on div "again" at bounding box center [371, 376] width 664 height 112
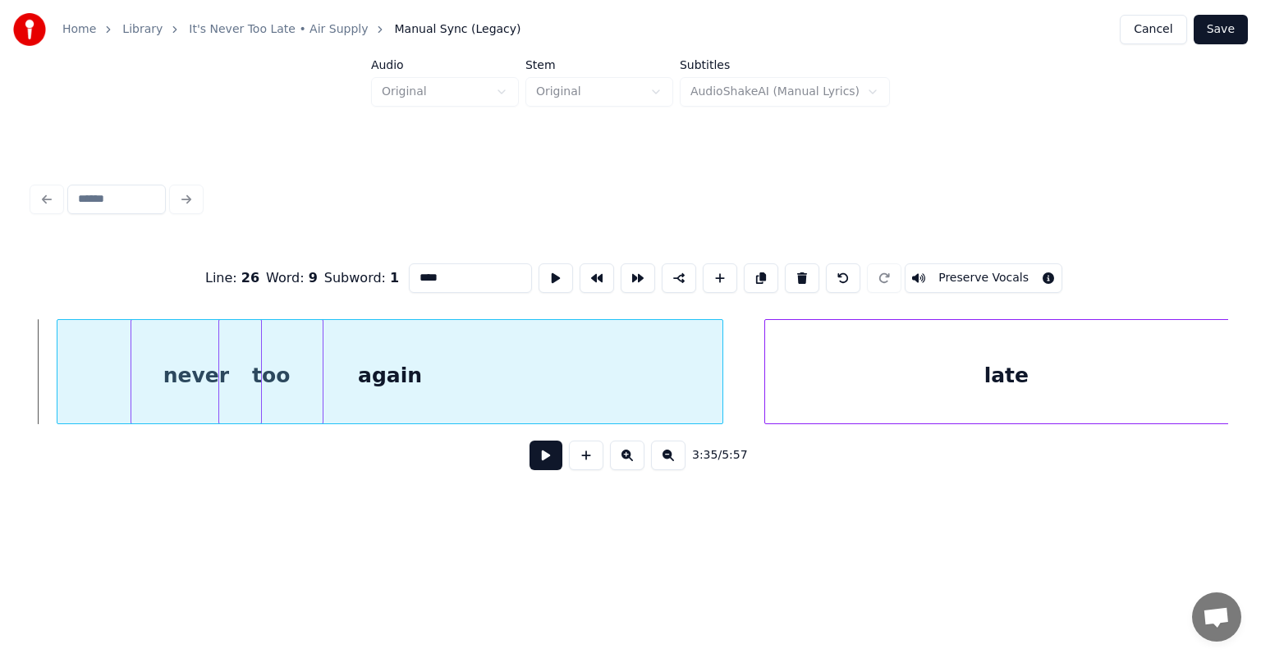
click at [195, 373] on div "again" at bounding box center [389, 376] width 664 height 112
click at [350, 465] on div "3:35 / 5:57" at bounding box center [630, 455] width 1169 height 36
click at [794, 368] on div "late" at bounding box center [1006, 376] width 483 height 112
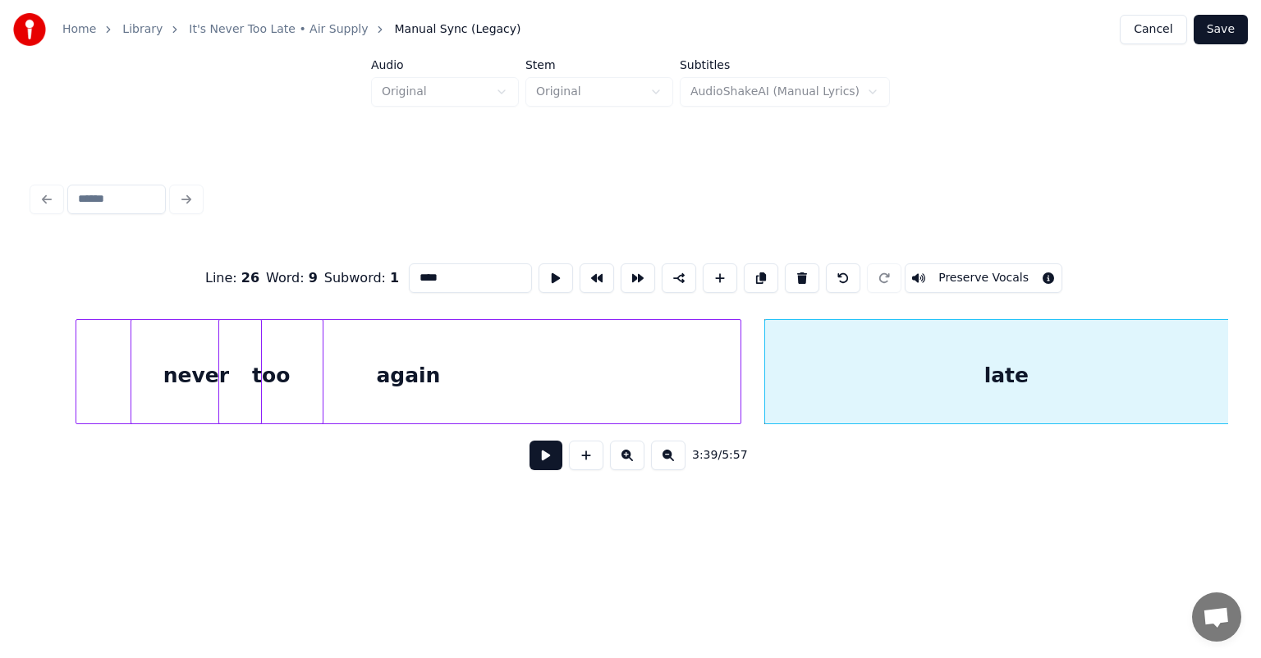
click at [299, 378] on div "again" at bounding box center [408, 376] width 664 height 112
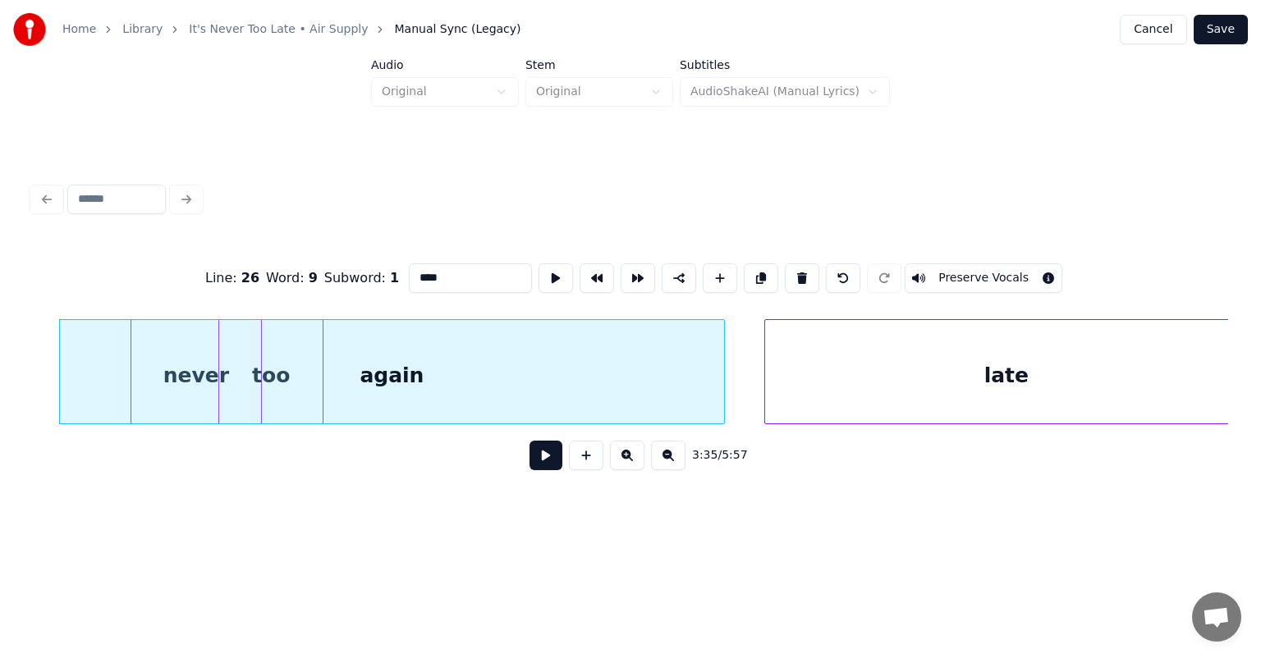
click at [184, 373] on div "again" at bounding box center [392, 376] width 664 height 112
click at [268, 374] on div "again" at bounding box center [392, 376] width 664 height 112
click at [248, 378] on div "again" at bounding box center [392, 376] width 664 height 112
click at [248, 401] on div "again" at bounding box center [392, 376] width 664 height 112
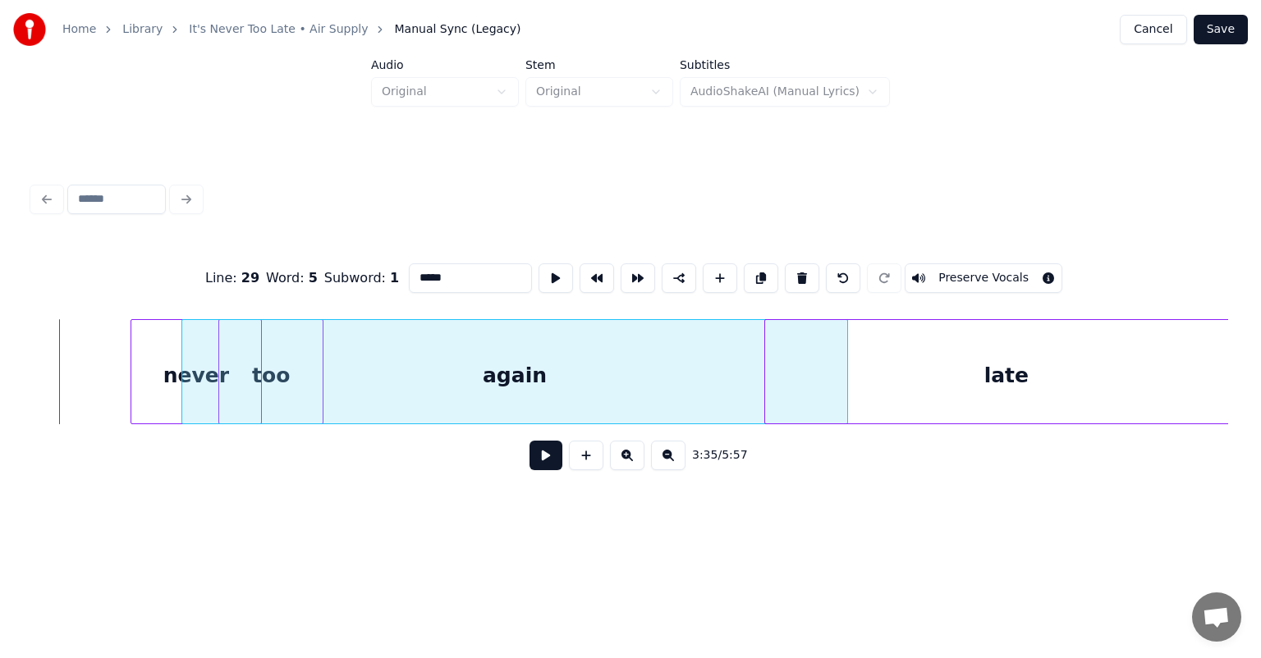
click at [634, 364] on div "again" at bounding box center [514, 376] width 664 height 112
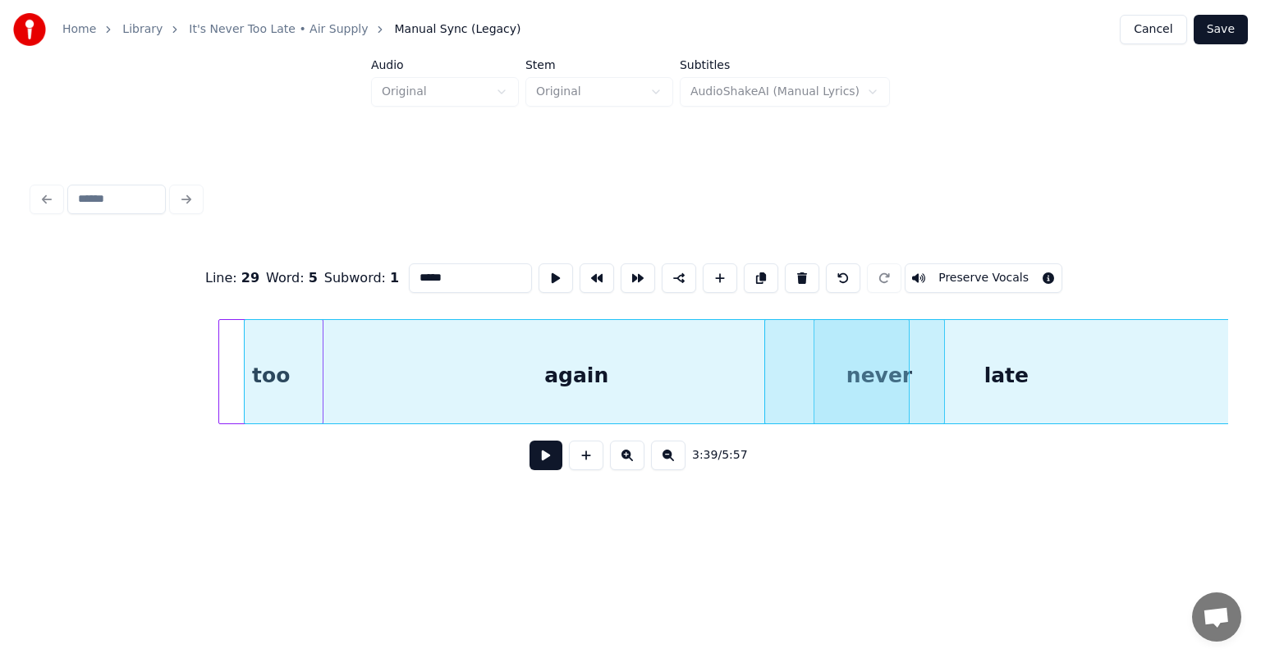
click at [475, 368] on div "again" at bounding box center [577, 376] width 664 height 112
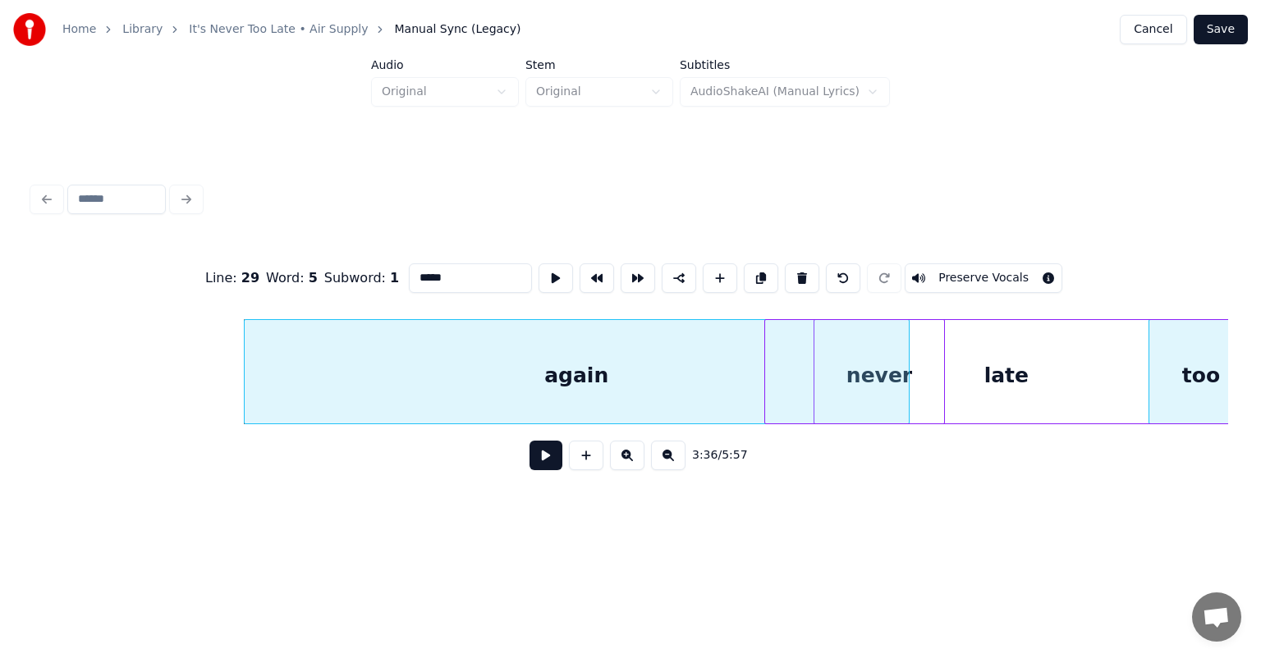
scroll to position [0, 35360]
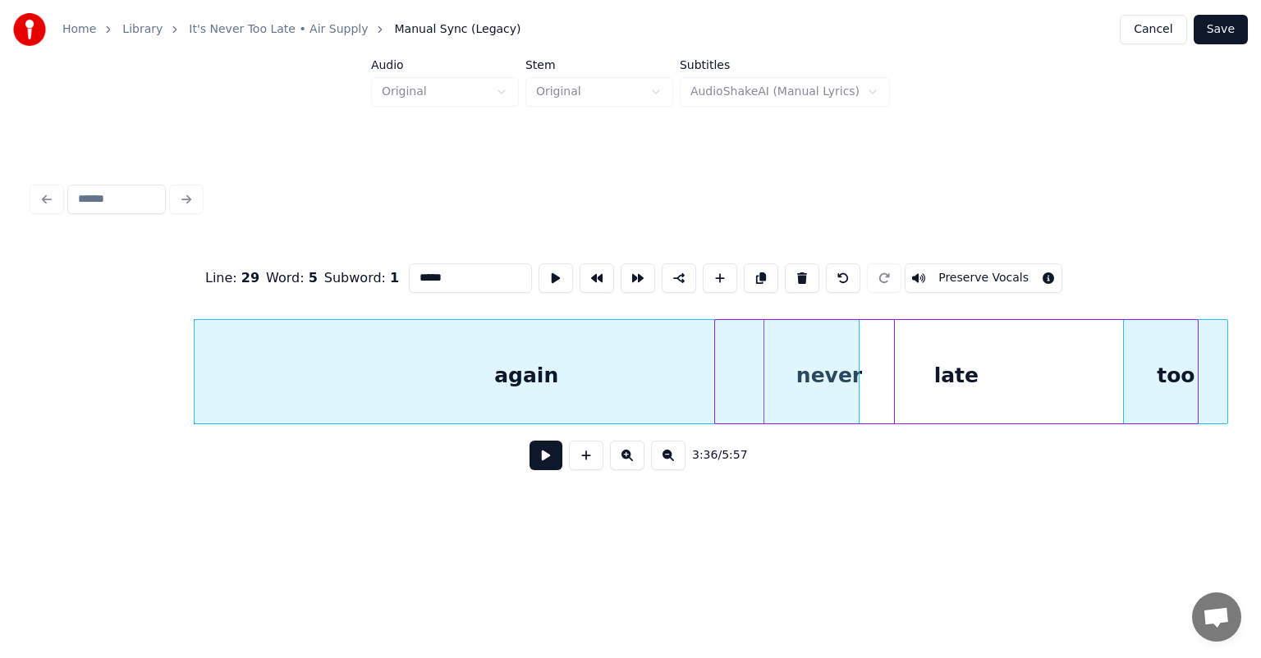
click at [1188, 451] on div "Line : 29 Word : 5 Subword : 1 ***** Preserve Vocals 3:36 / 5:57" at bounding box center [630, 362] width 1195 height 250
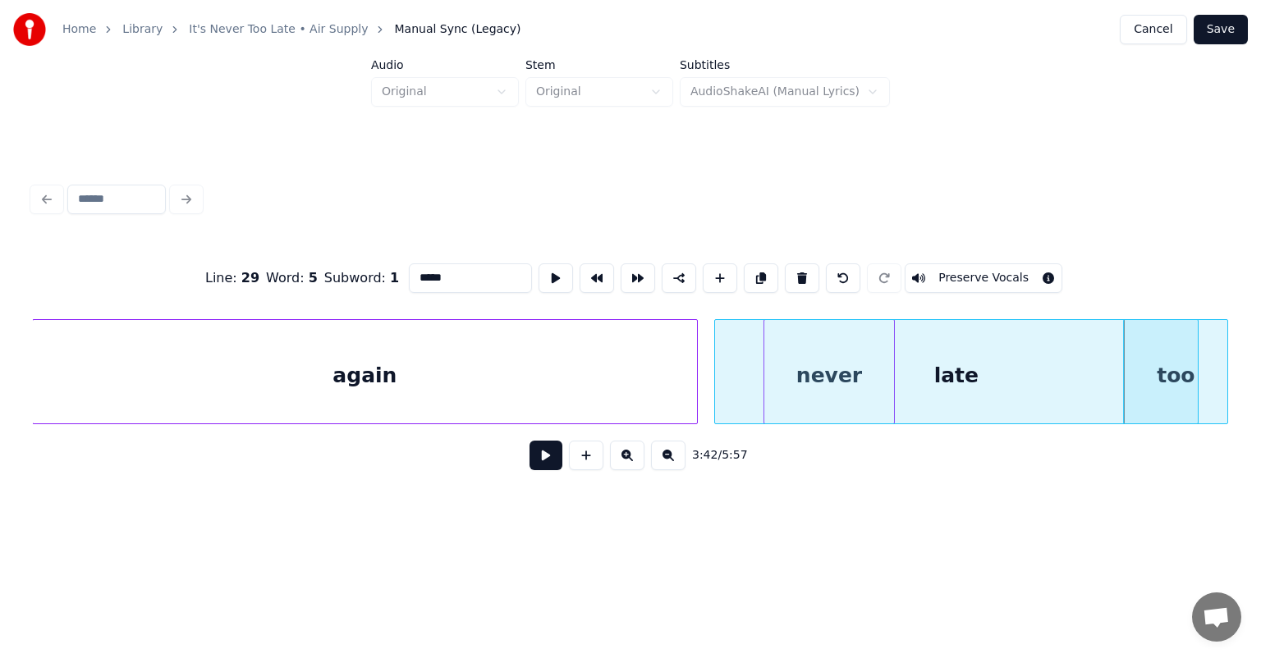
scroll to position [0, 35345]
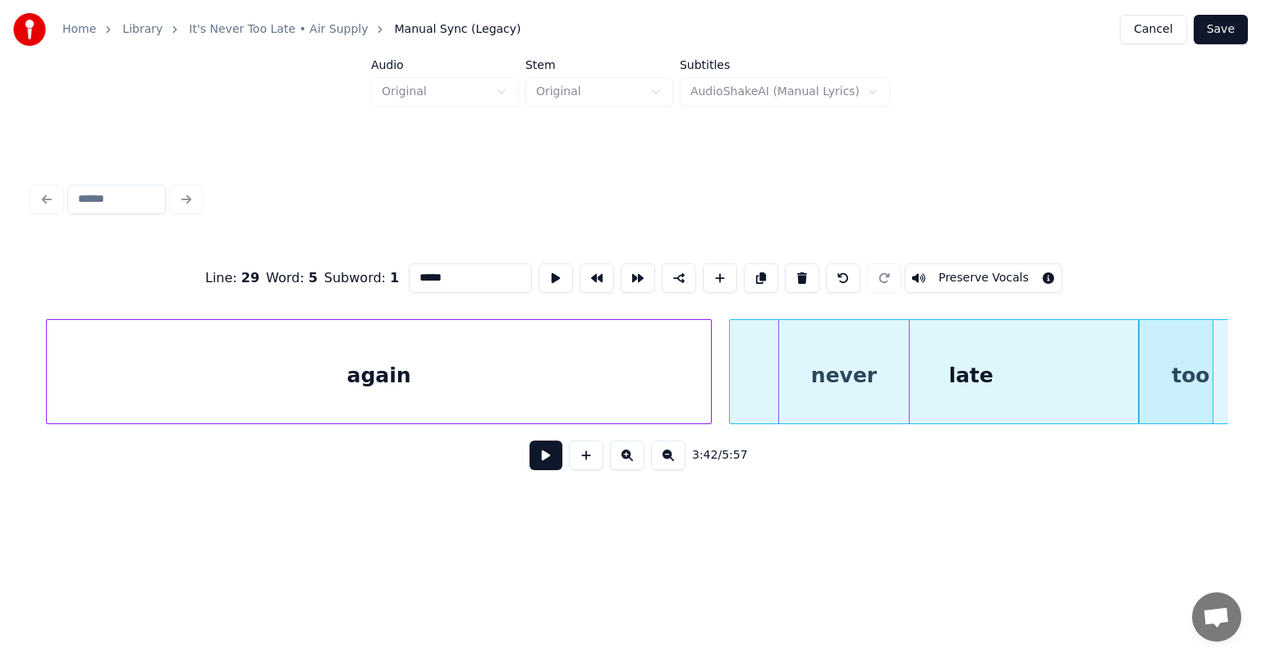
click at [250, 350] on div "again" at bounding box center [379, 376] width 664 height 112
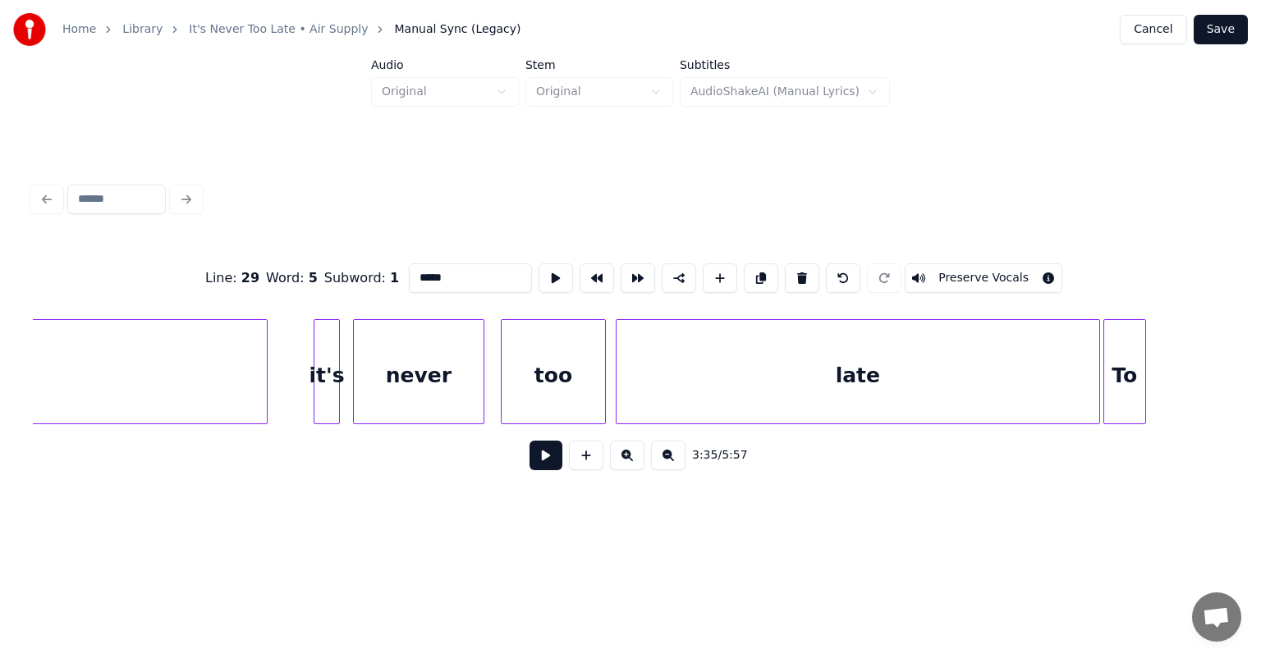
scroll to position [0, 31492]
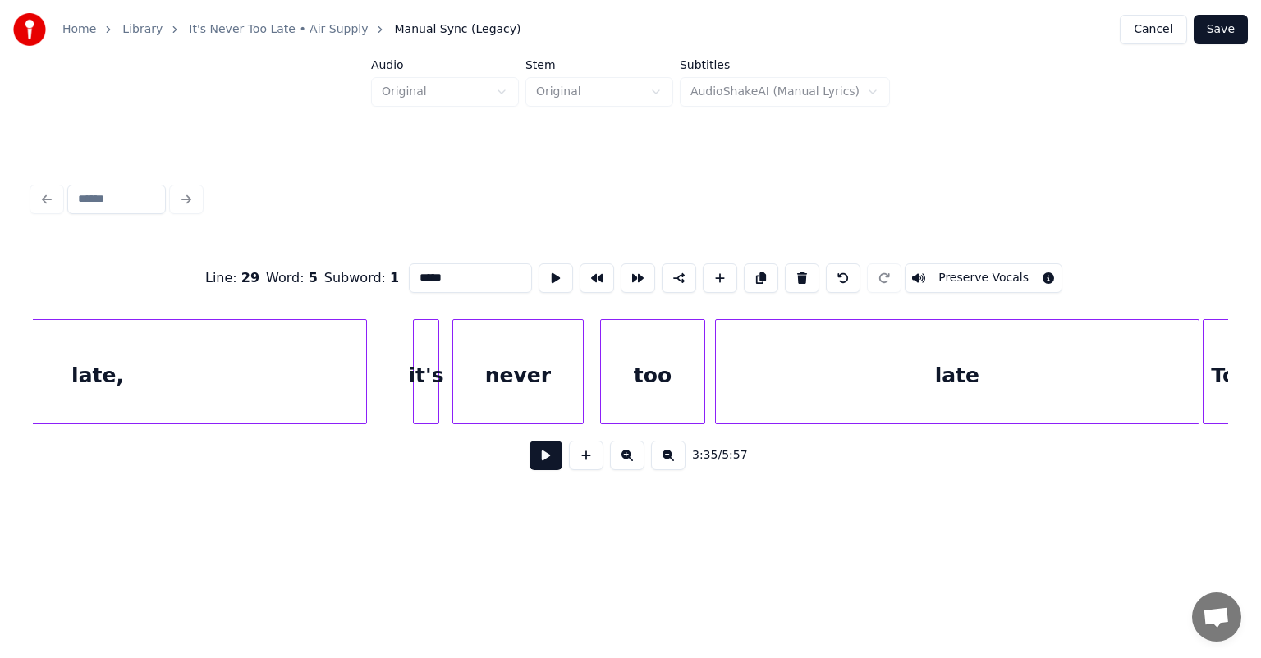
click at [236, 356] on div "late," at bounding box center [97, 376] width 537 height 112
type input "*****"
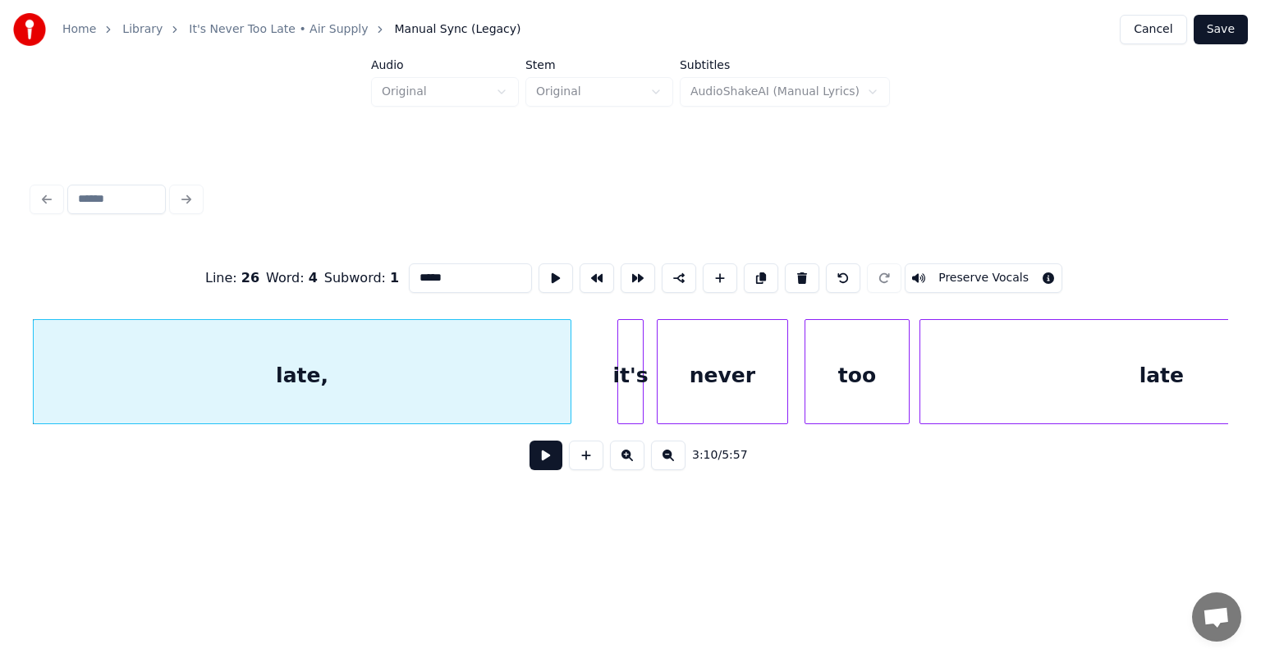
click at [540, 460] on button at bounding box center [545, 456] width 33 height 30
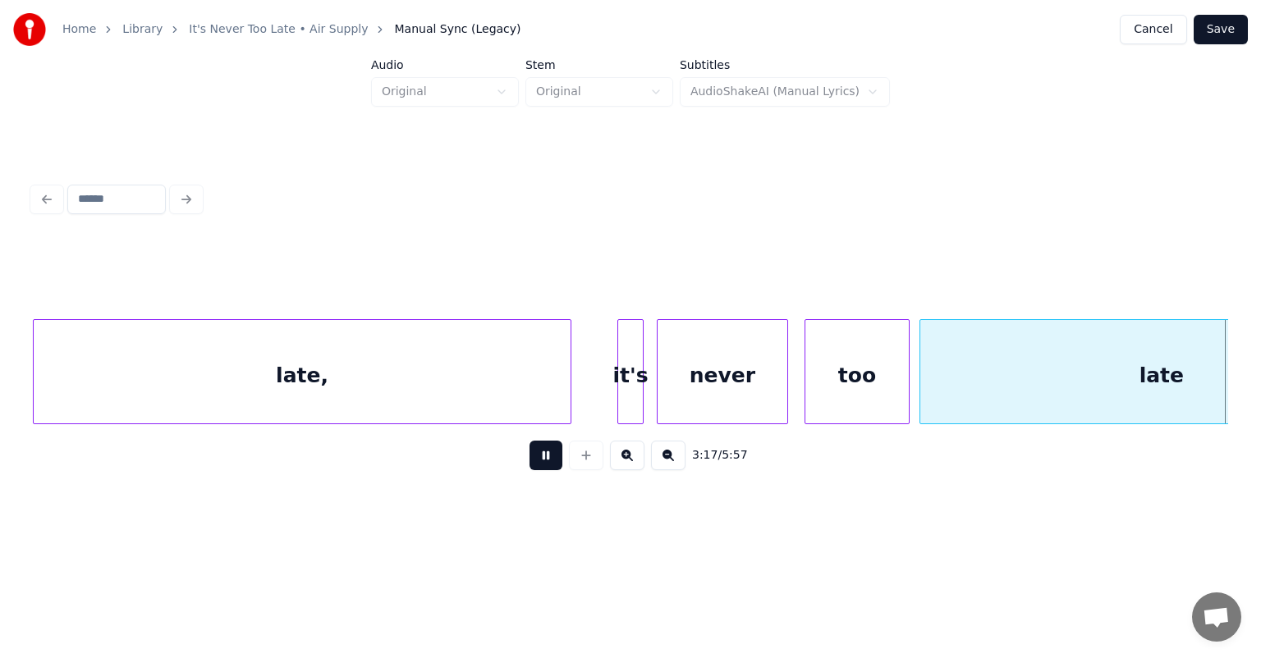
scroll to position [0, 32482]
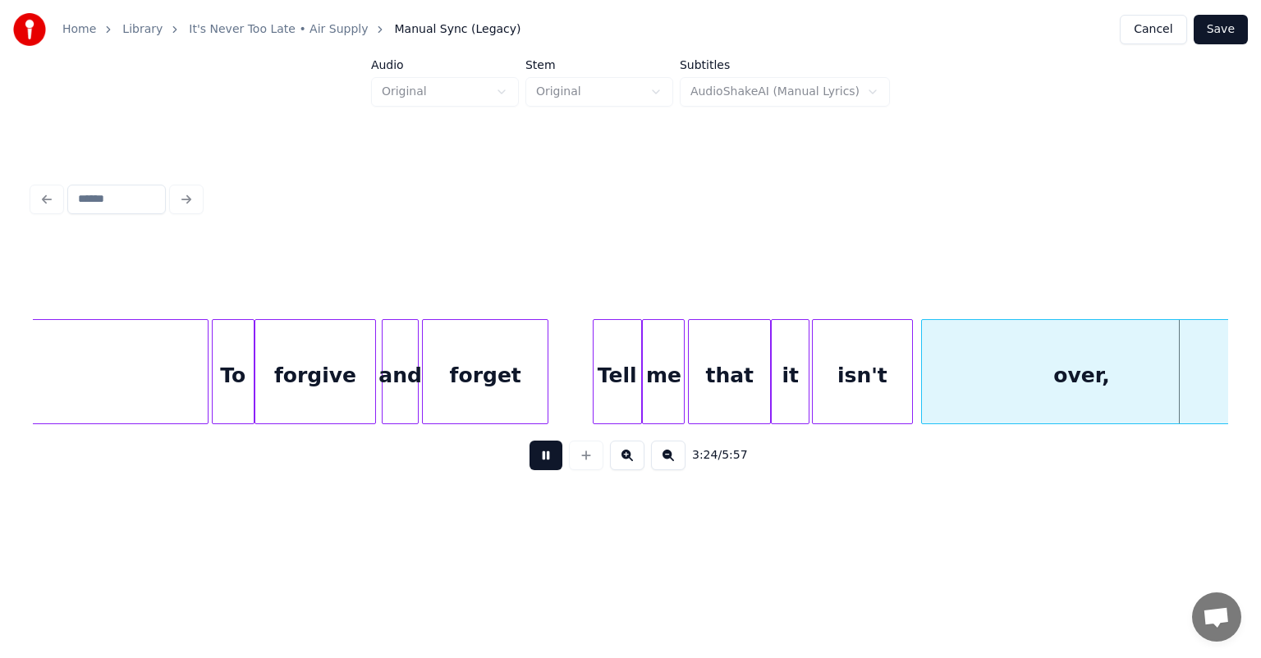
click at [540, 460] on button at bounding box center [545, 456] width 33 height 30
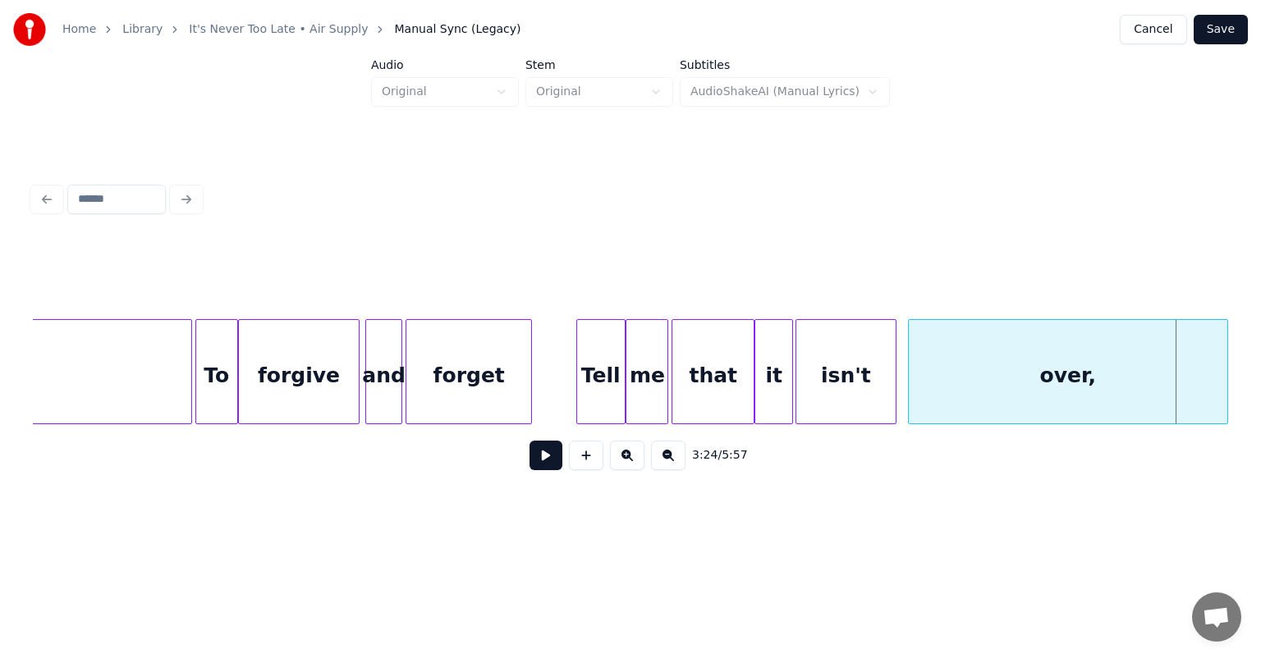
click at [978, 374] on div "over," at bounding box center [1068, 376] width 318 height 112
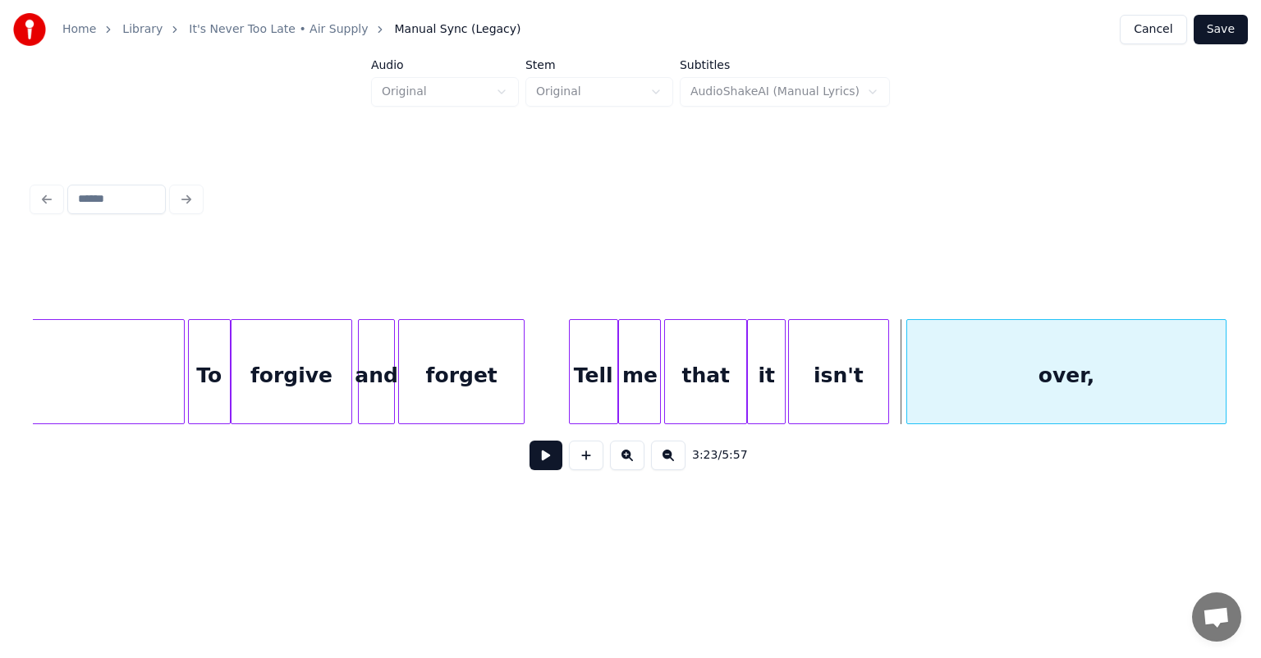
click at [982, 364] on div "over," at bounding box center [1066, 376] width 318 height 112
click at [790, 350] on div at bounding box center [791, 371] width 5 height 103
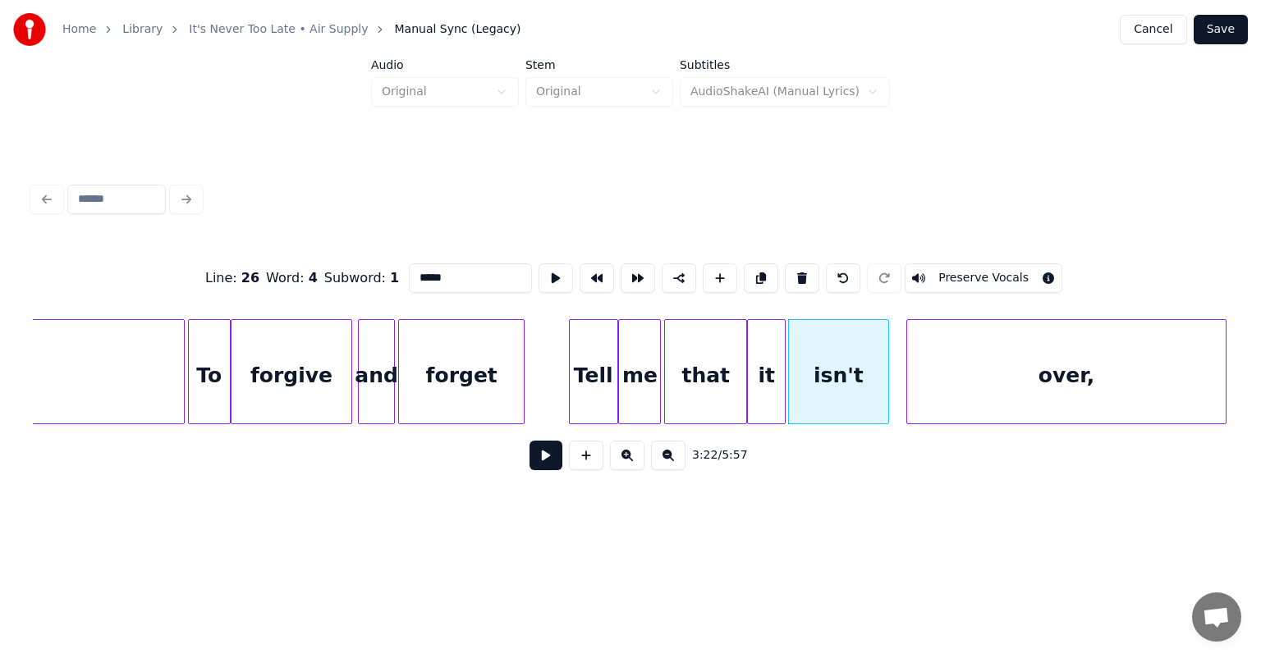
type input "*****"
click at [542, 453] on button at bounding box center [545, 456] width 33 height 30
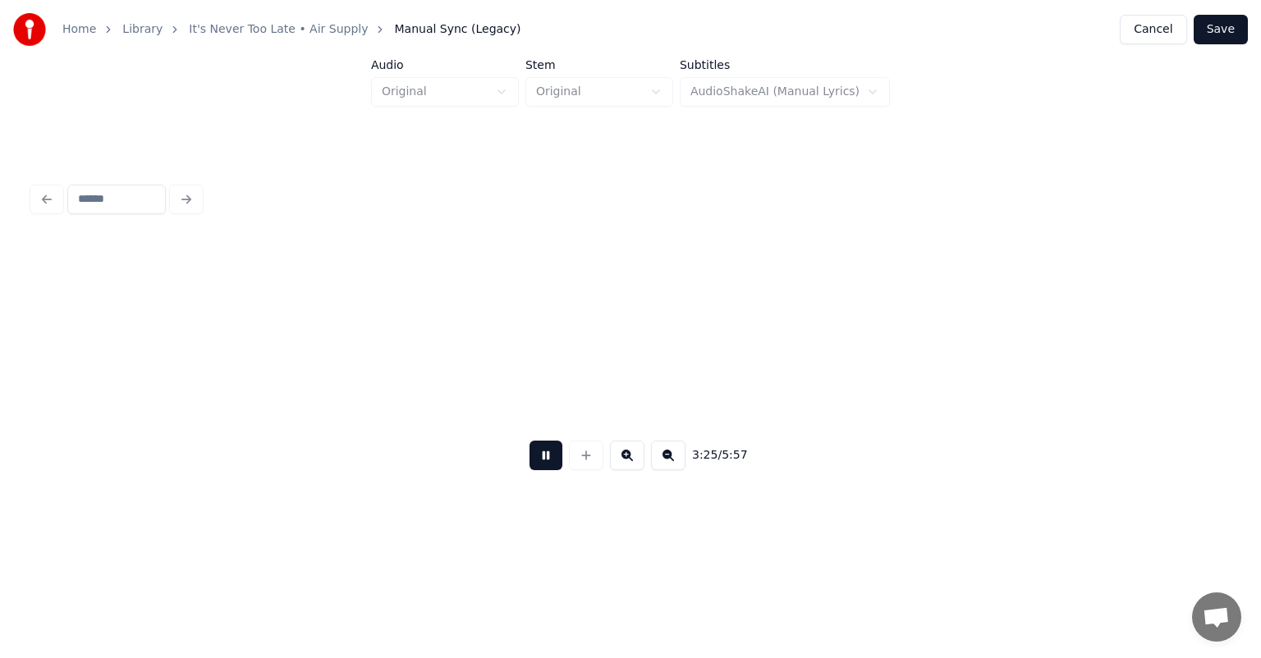
scroll to position [0, 33702]
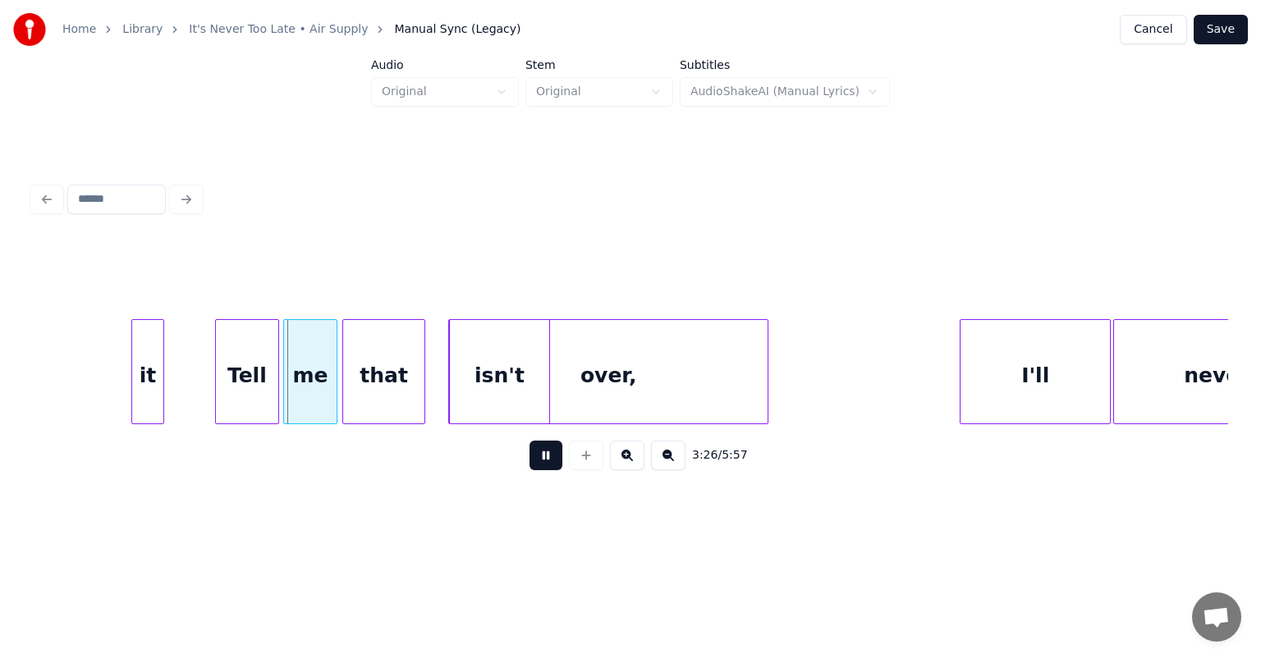
click at [542, 453] on button at bounding box center [545, 456] width 33 height 30
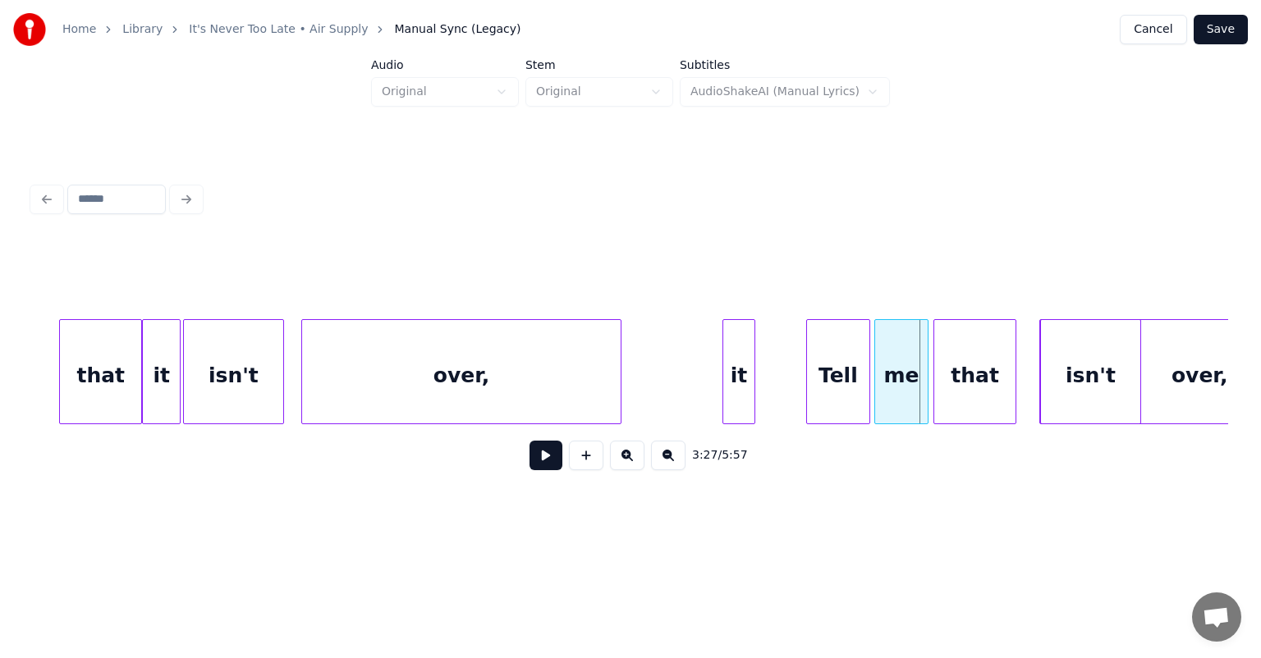
scroll to position [0, 33177]
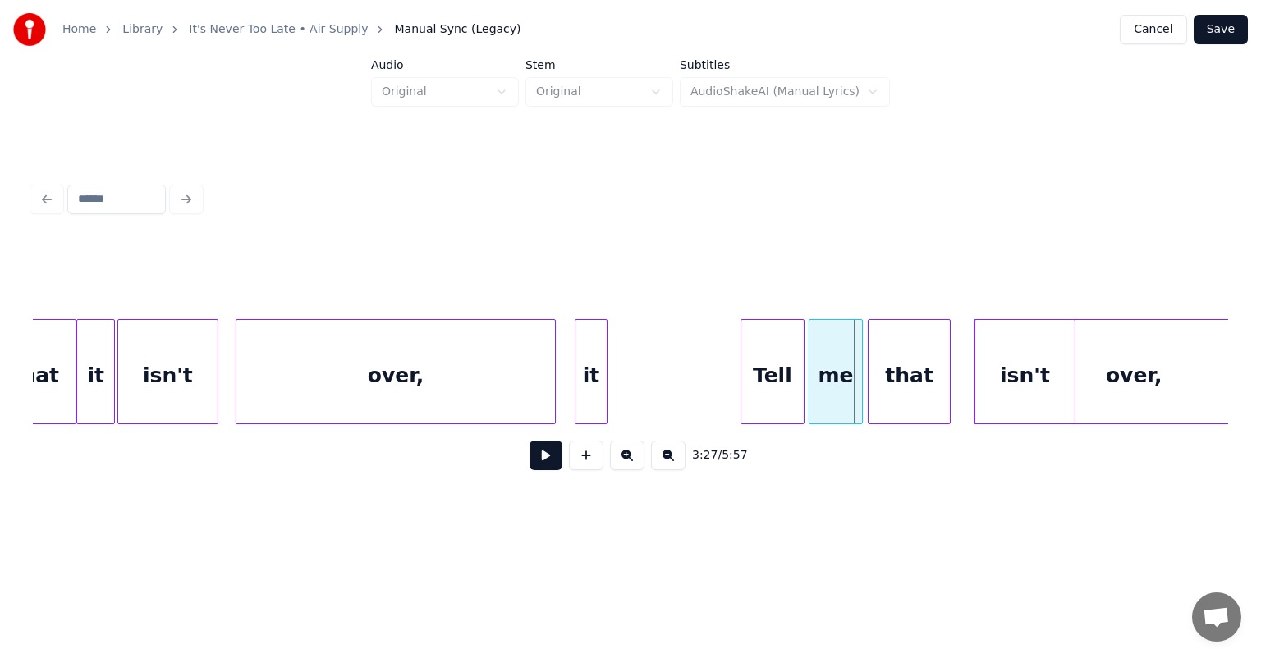
click at [591, 348] on div "it" at bounding box center [590, 376] width 30 height 112
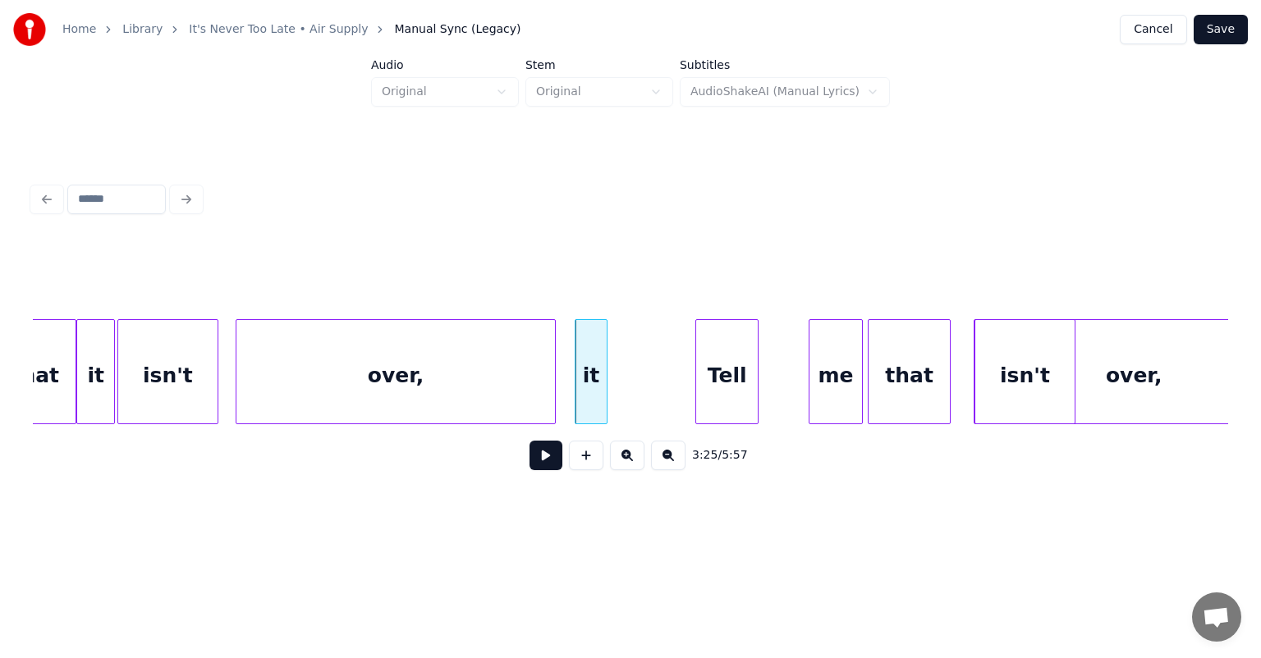
click at [712, 353] on div "Tell" at bounding box center [727, 376] width 62 height 112
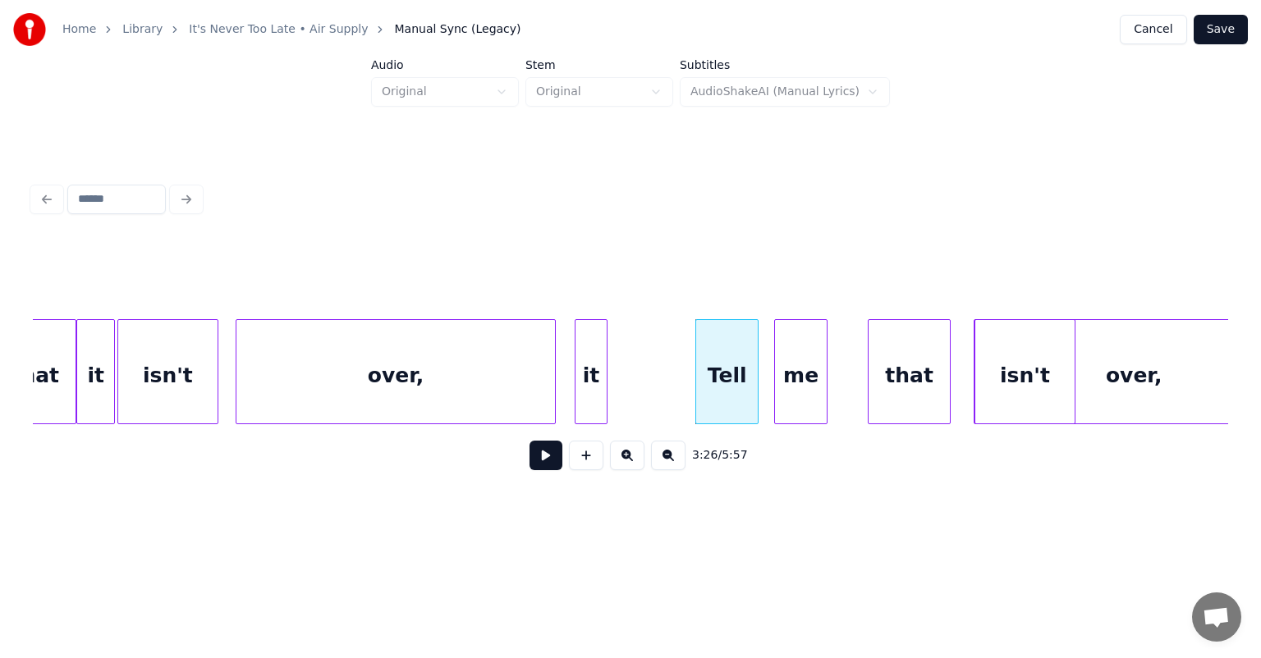
click at [790, 364] on div "me" at bounding box center [801, 376] width 53 height 112
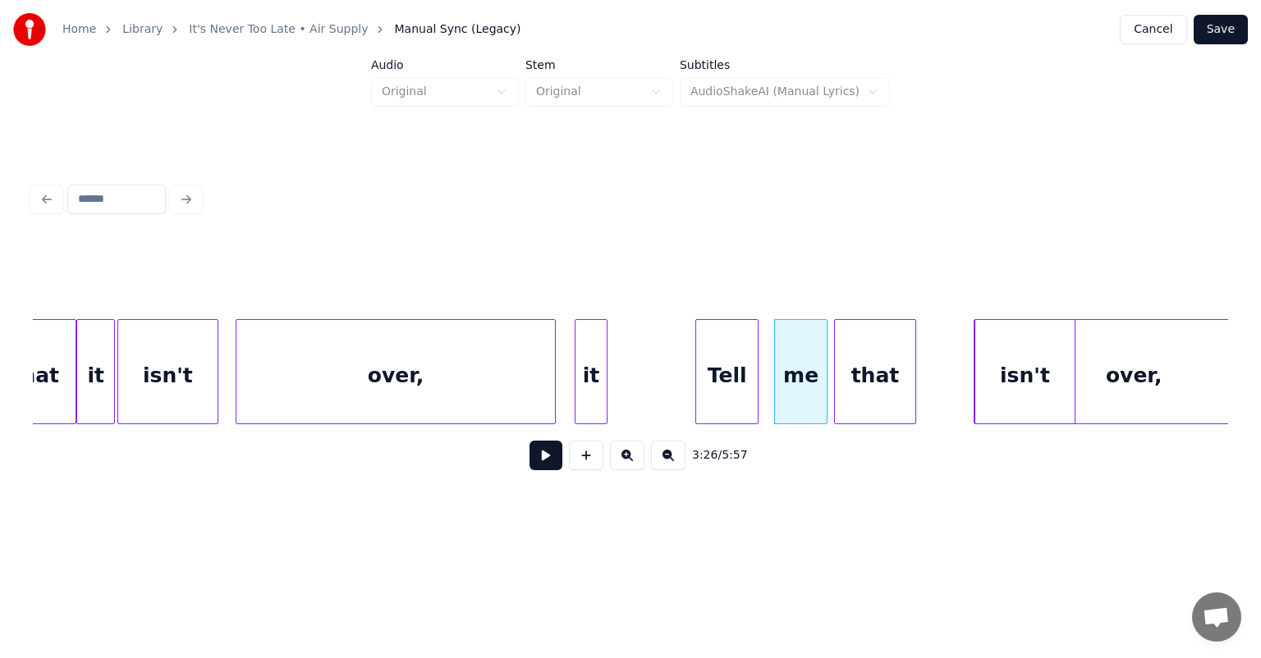
click at [849, 355] on div "that" at bounding box center [875, 376] width 81 height 112
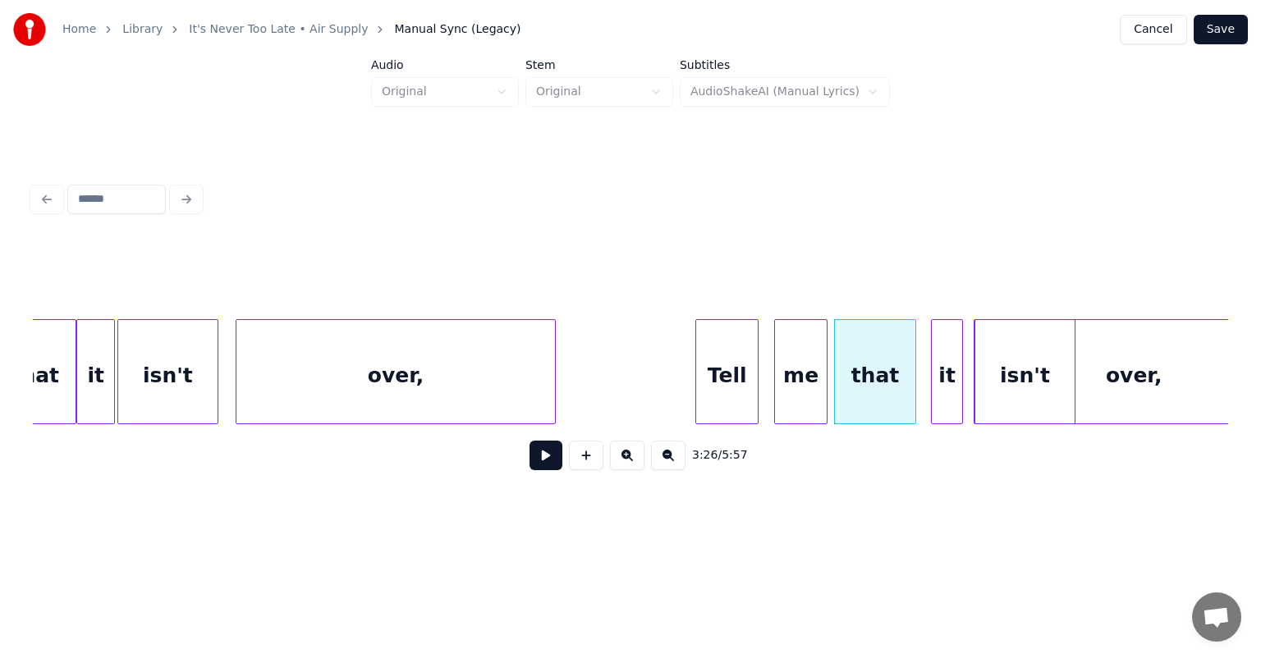
click at [950, 328] on div "it" at bounding box center [947, 376] width 30 height 112
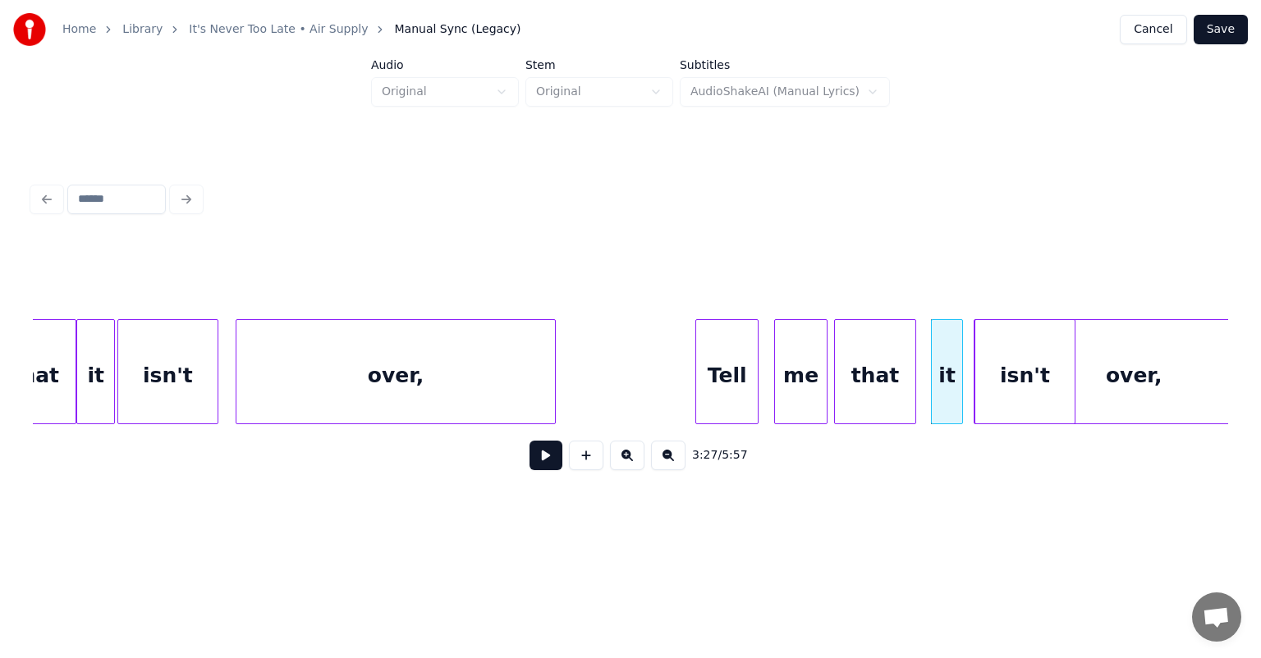
click at [502, 355] on div "over," at bounding box center [395, 376] width 318 height 112
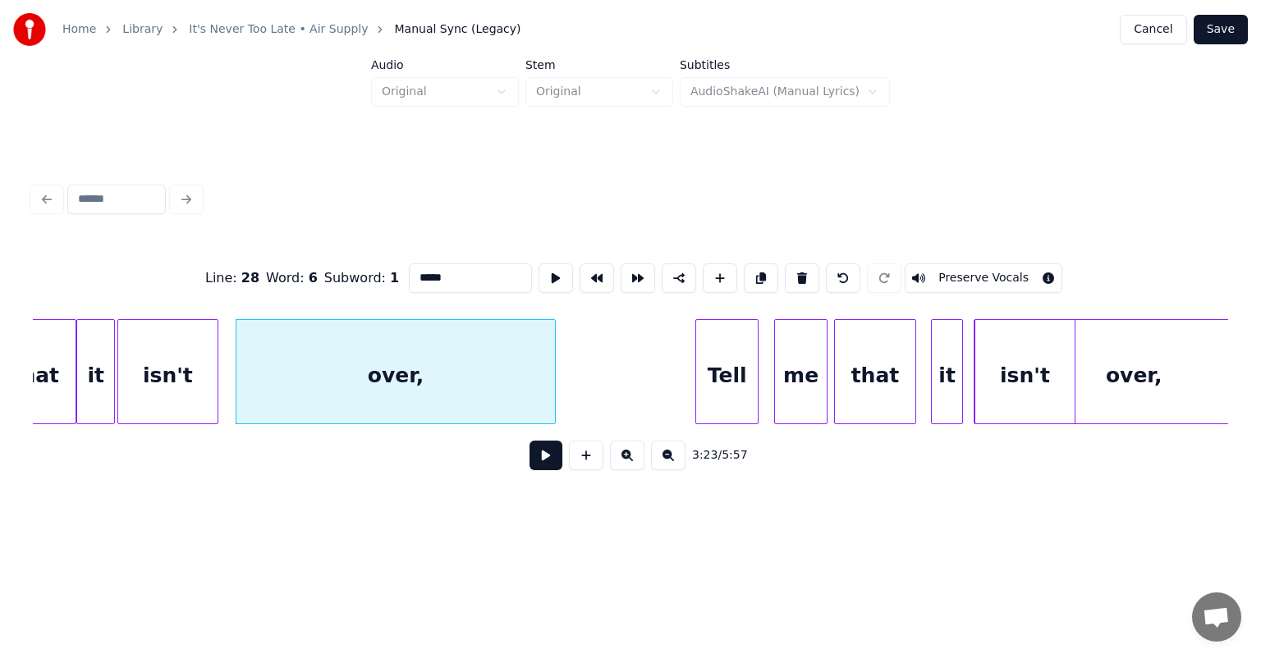
click at [553, 470] on button at bounding box center [545, 456] width 33 height 30
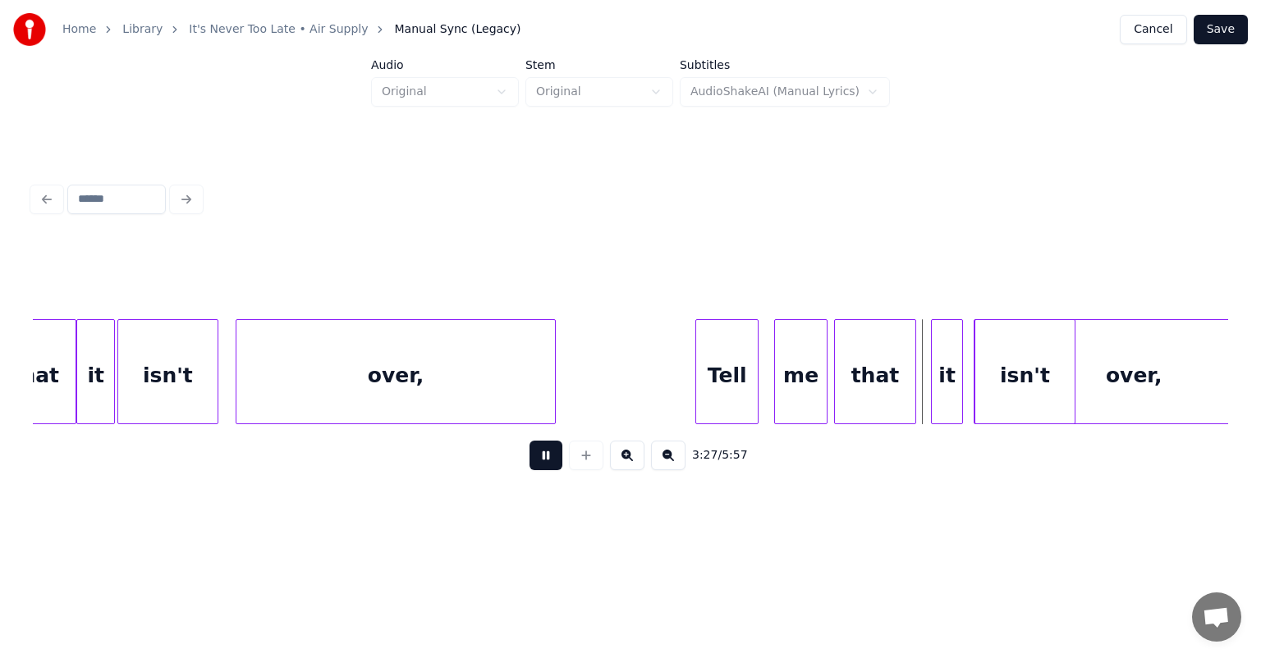
click at [553, 470] on button at bounding box center [545, 456] width 33 height 30
click at [935, 352] on div "it" at bounding box center [940, 376] width 30 height 112
click at [1002, 352] on div "isn't" at bounding box center [1010, 376] width 99 height 112
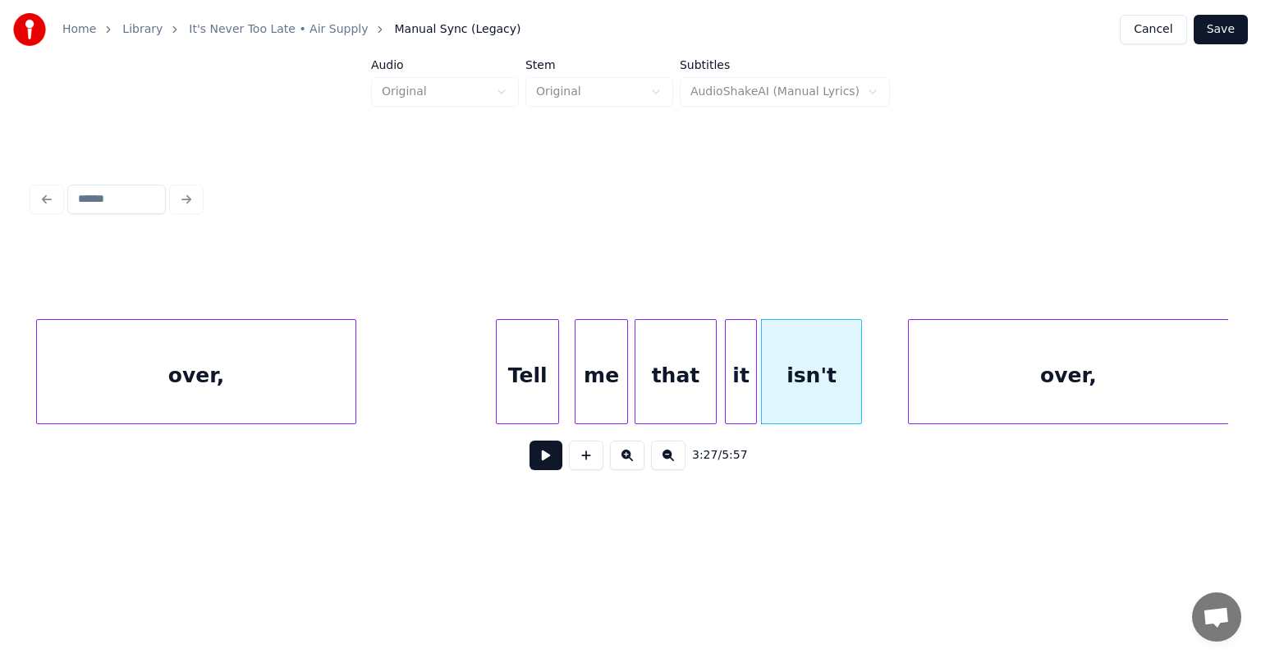
scroll to position [0, 33392]
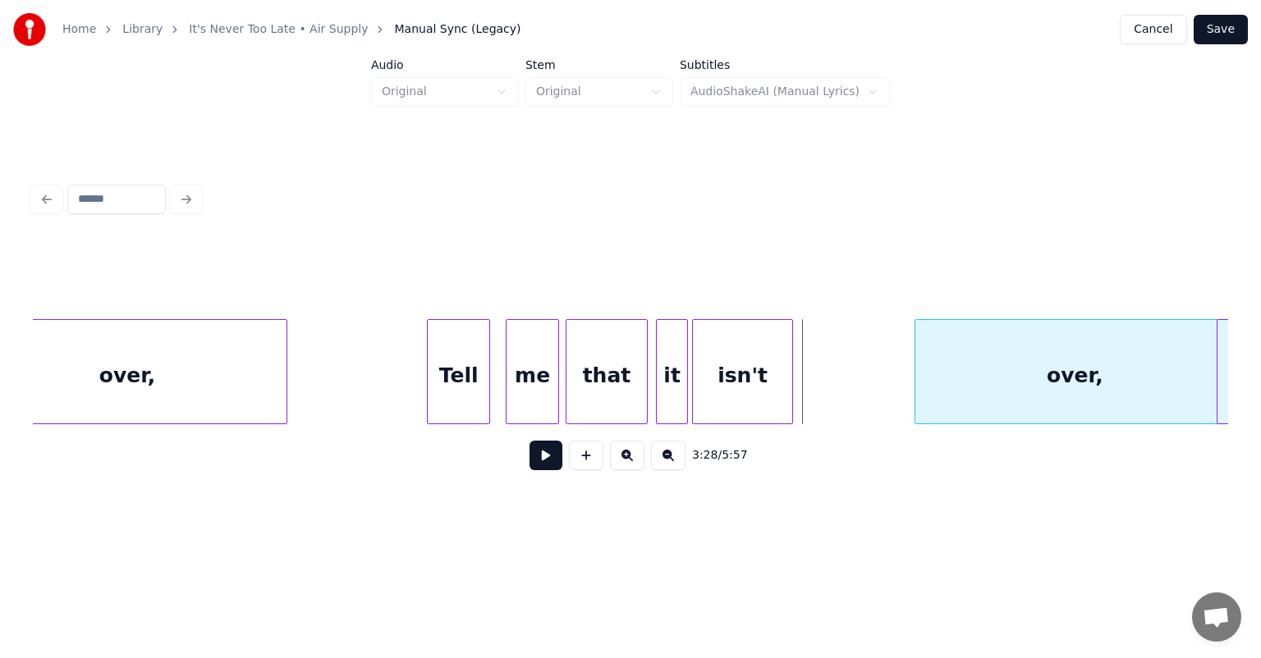
scroll to position [0, 33464]
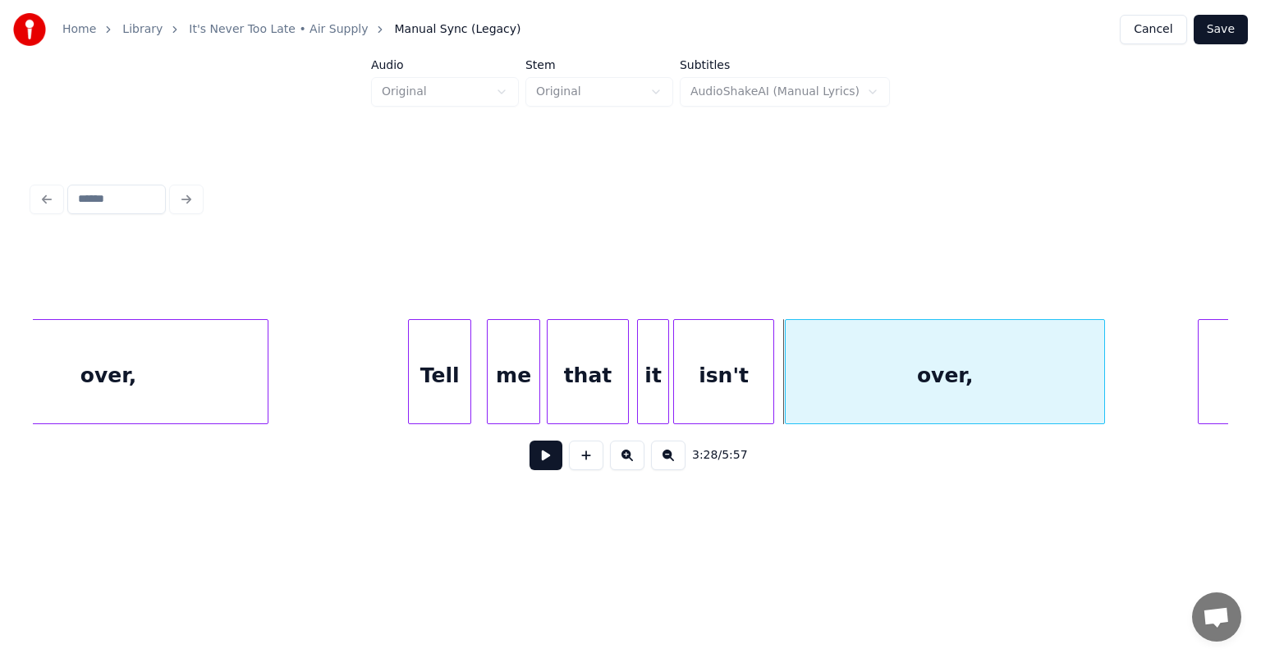
click at [1074, 387] on div "over," at bounding box center [944, 376] width 318 height 112
click at [171, 384] on div "over," at bounding box center [108, 376] width 318 height 112
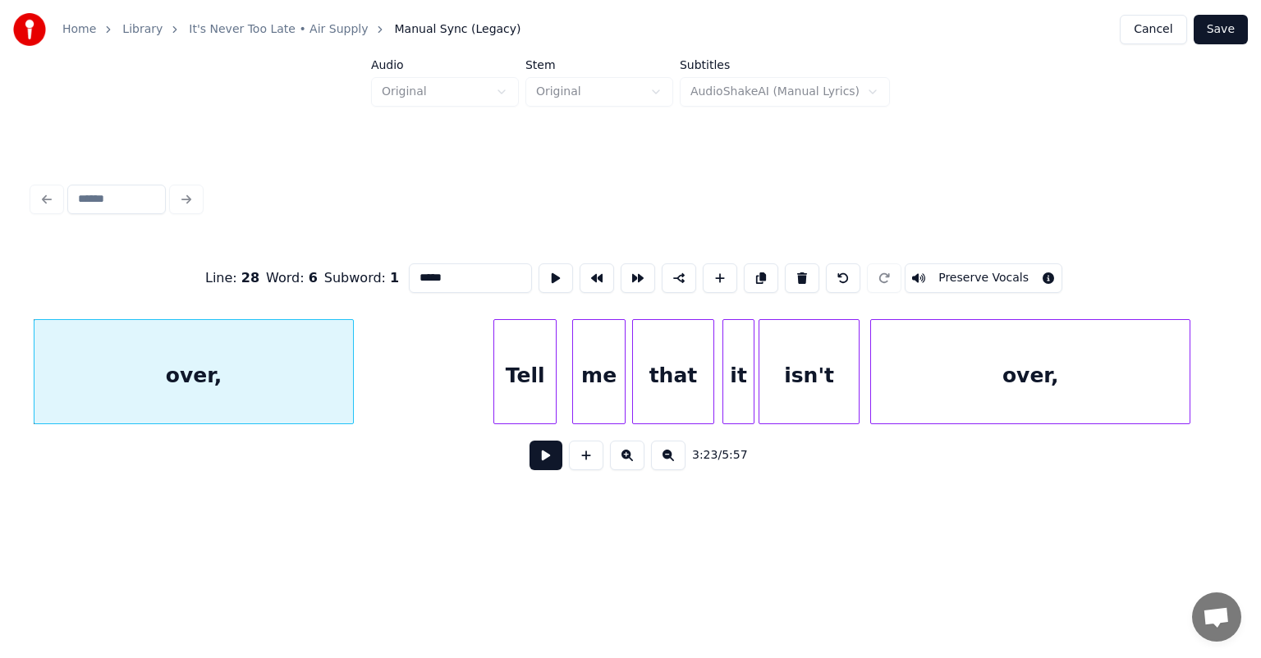
click at [545, 467] on button at bounding box center [545, 456] width 33 height 30
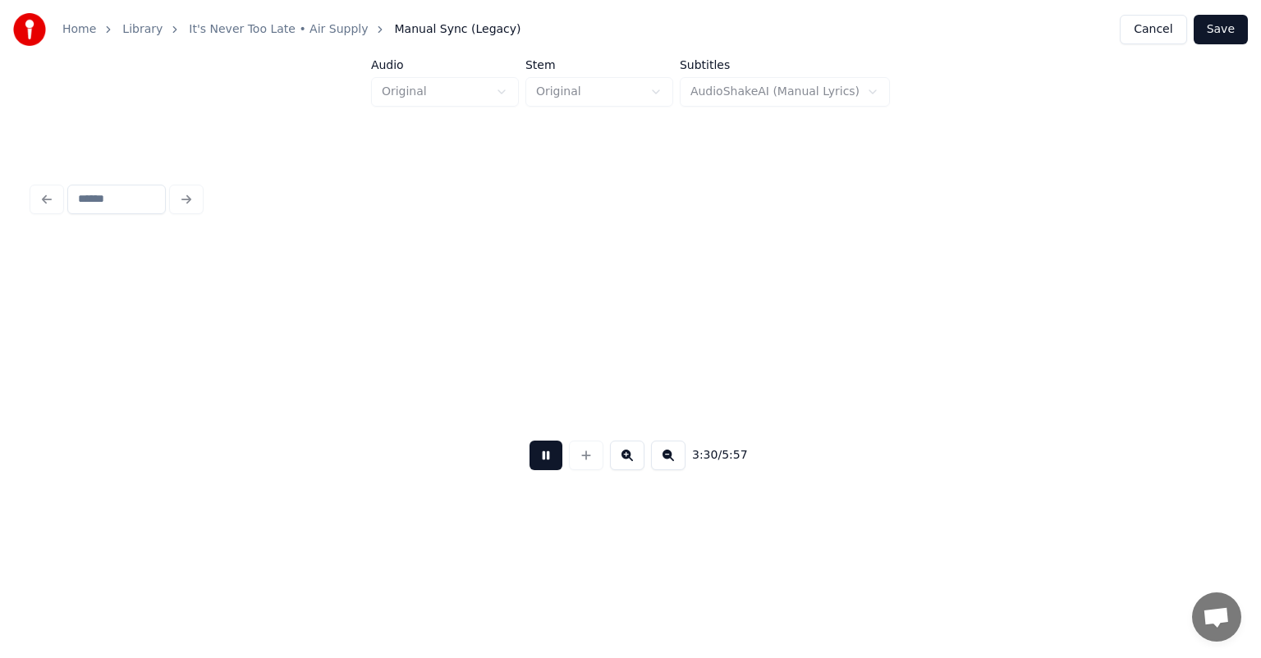
scroll to position [0, 34574]
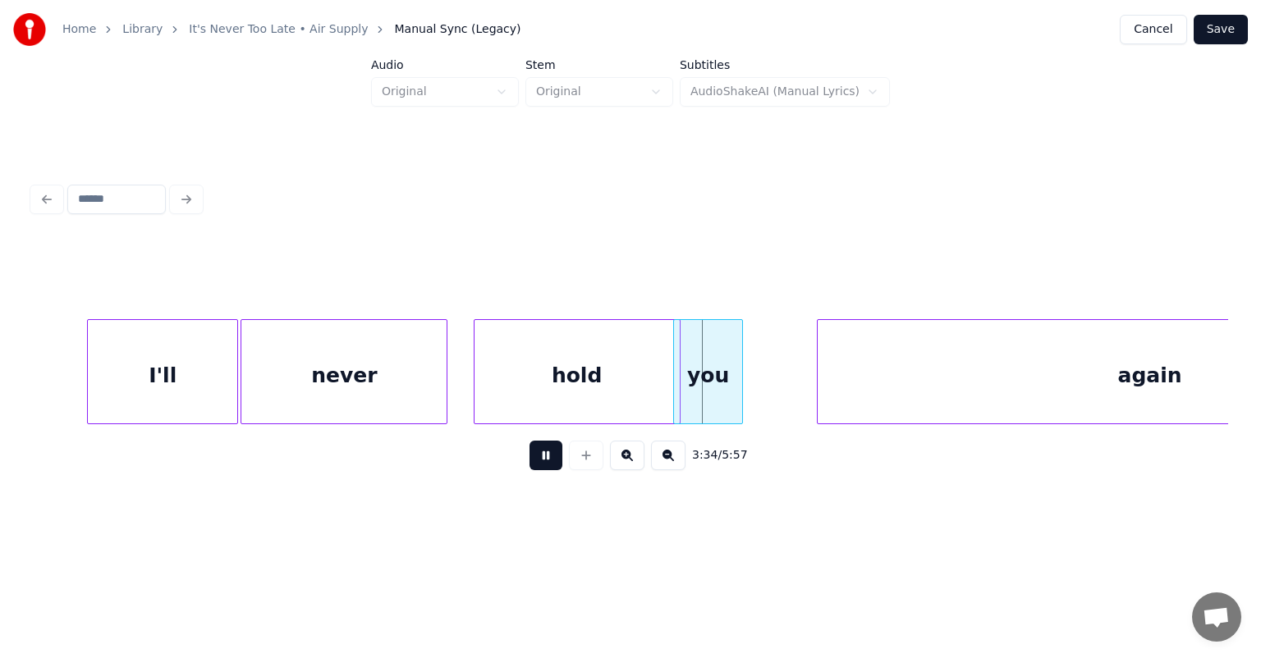
click at [545, 467] on button at bounding box center [545, 456] width 33 height 30
click at [618, 364] on div "hold" at bounding box center [562, 376] width 205 height 112
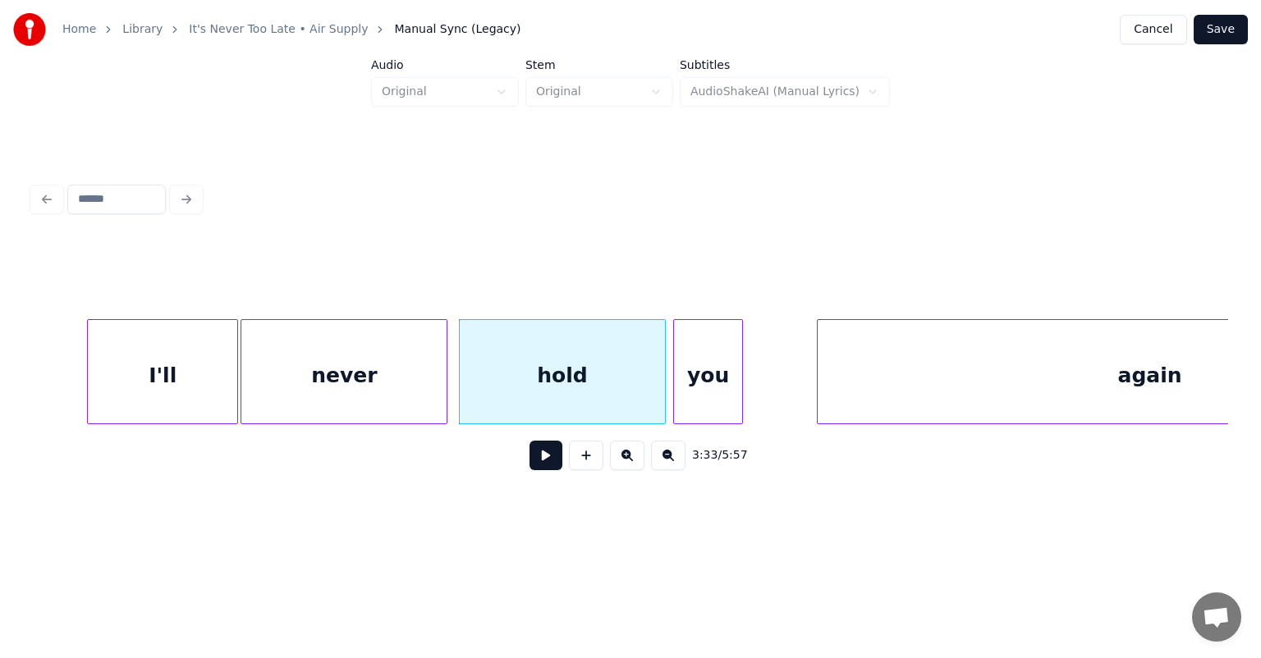
click at [705, 355] on div "you" at bounding box center [708, 376] width 69 height 112
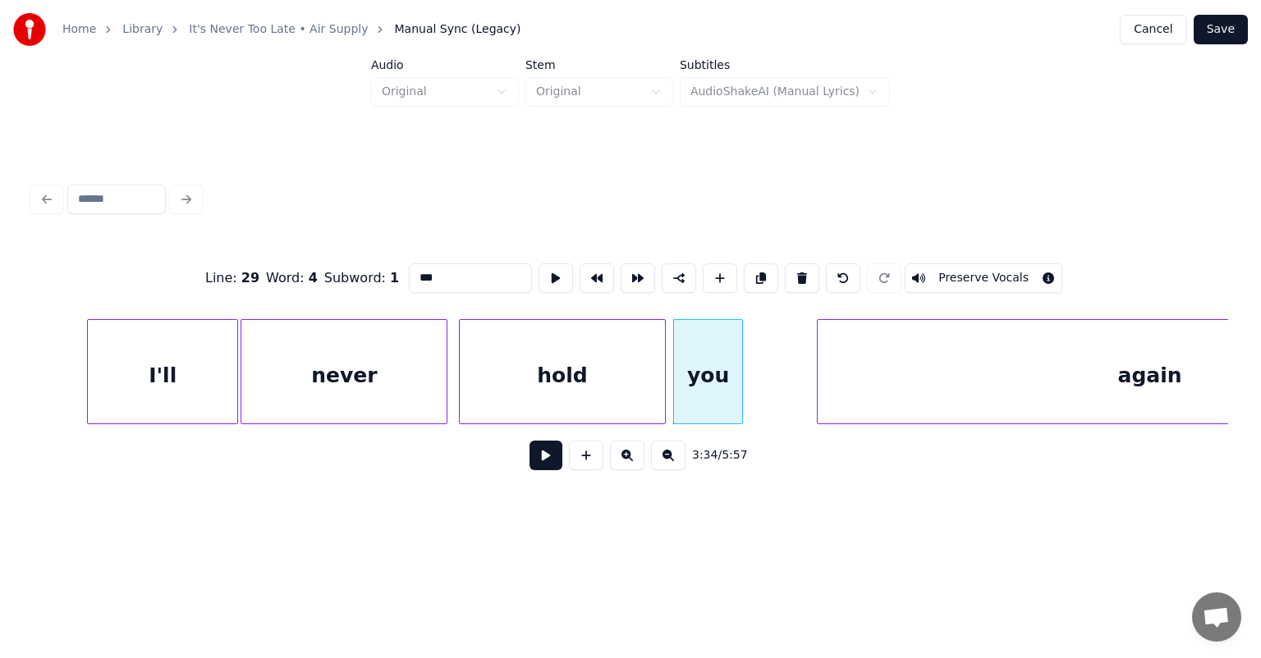
click at [131, 362] on div "I'll" at bounding box center [162, 376] width 149 height 112
type input "****"
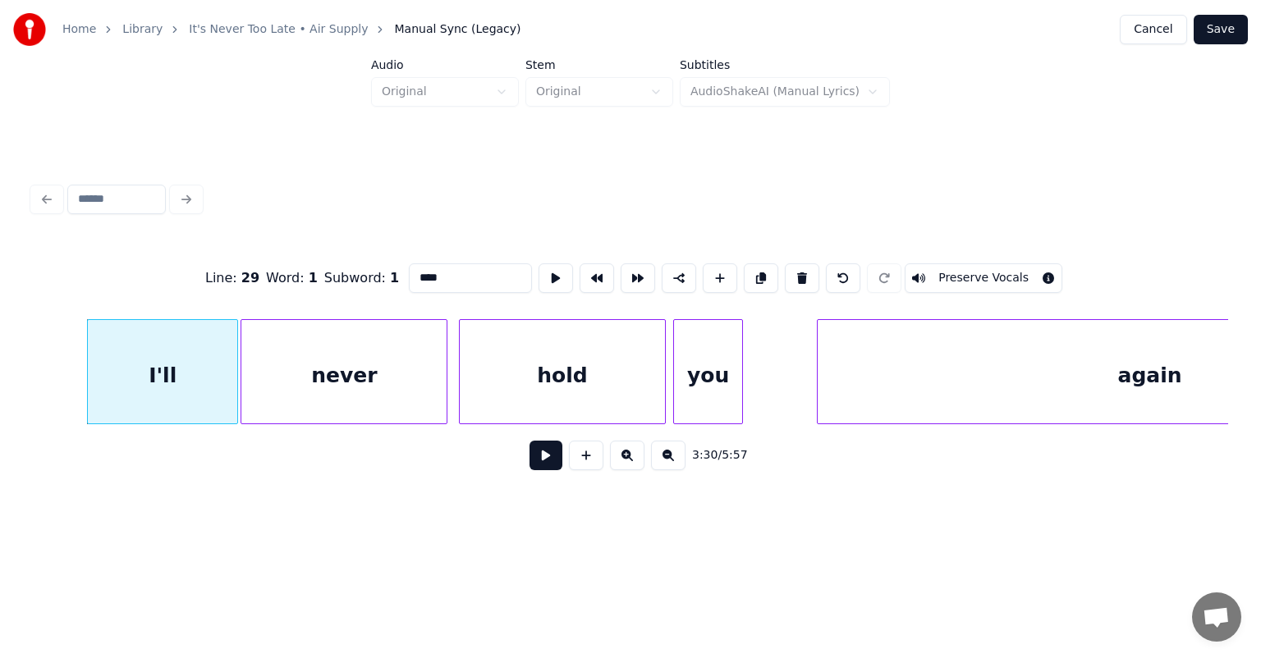
click at [543, 469] on button at bounding box center [545, 456] width 33 height 30
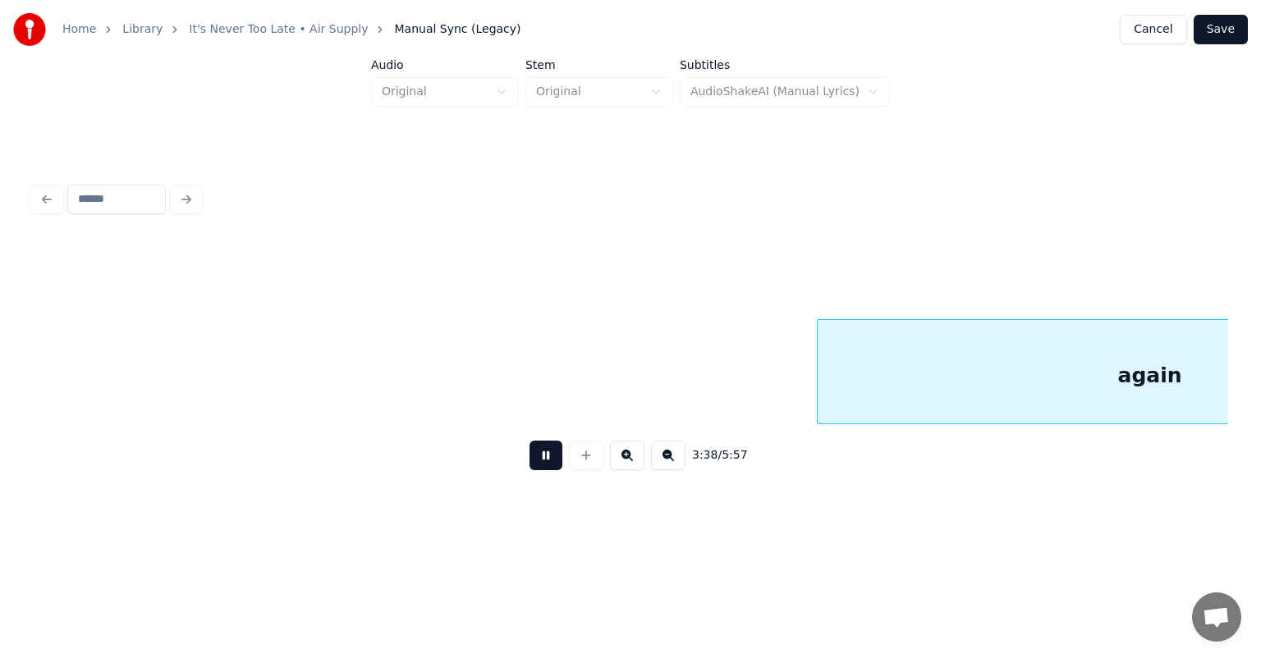
scroll to position [0, 35770]
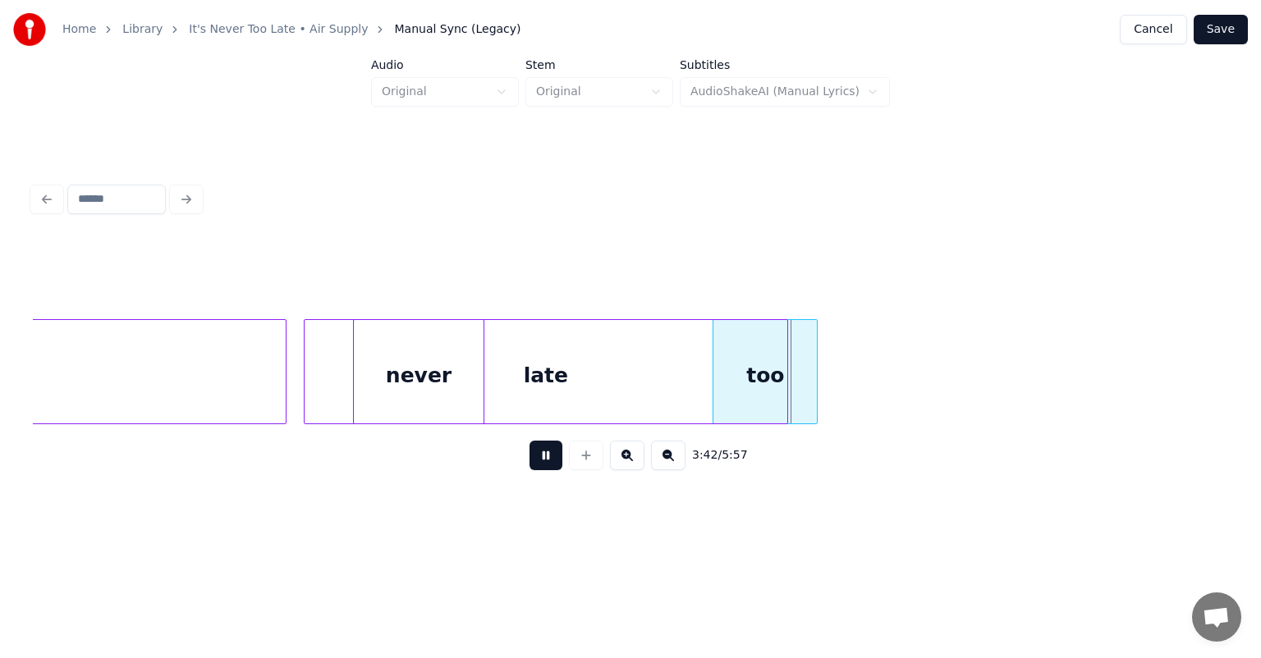
click at [543, 469] on button at bounding box center [545, 456] width 33 height 30
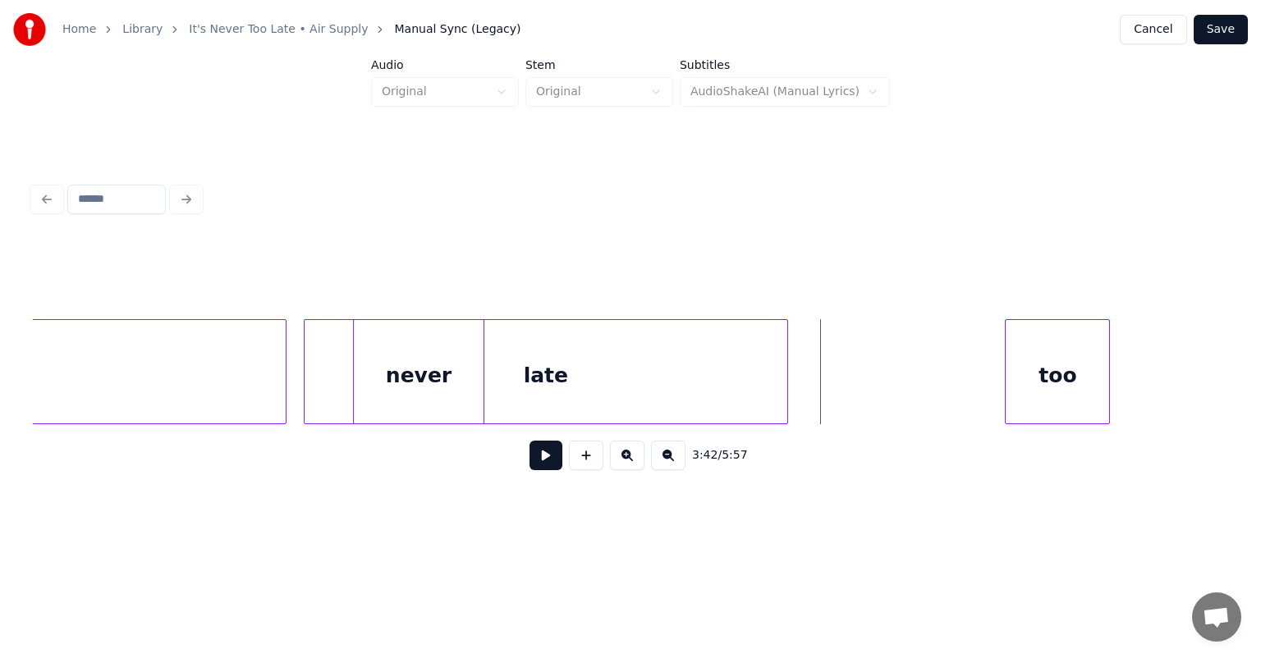
scroll to position [0, 35812]
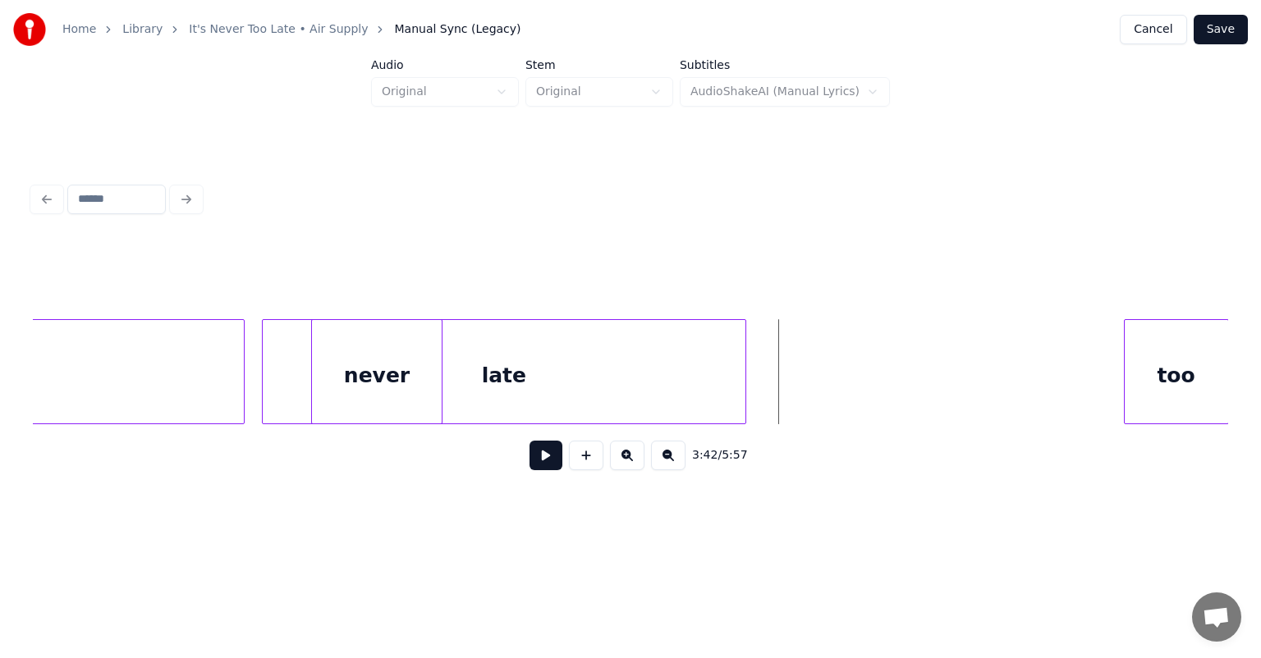
click at [1260, 282] on div "Home Library It's Never Too Late • Air Supply Manual Sync (Legacy) Cancel Save …" at bounding box center [630, 264] width 1261 height 528
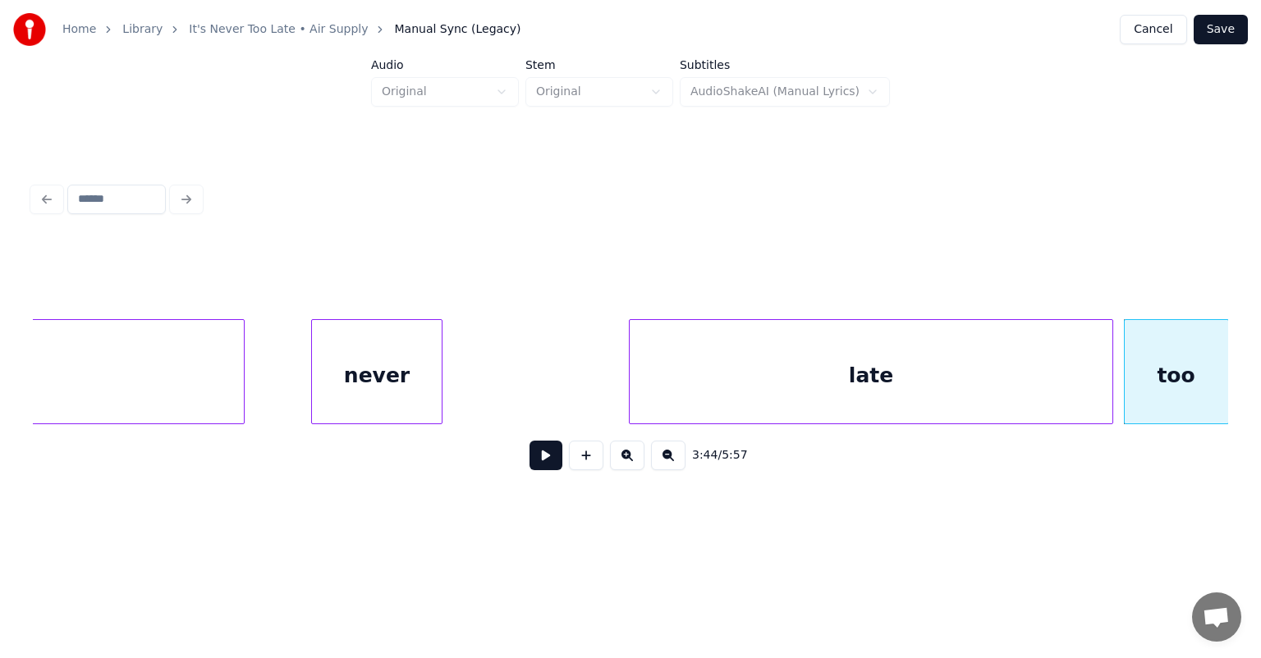
click at [860, 320] on div "late" at bounding box center [871, 376] width 483 height 112
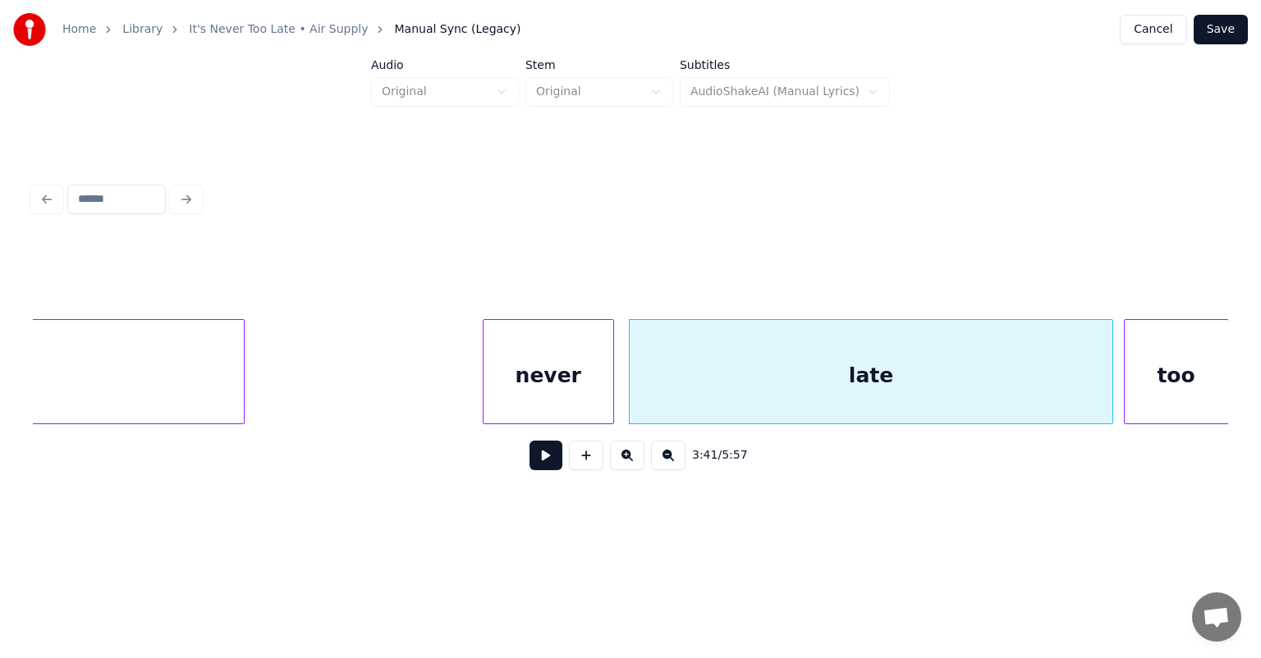
click at [539, 335] on div "never" at bounding box center [548, 376] width 130 height 112
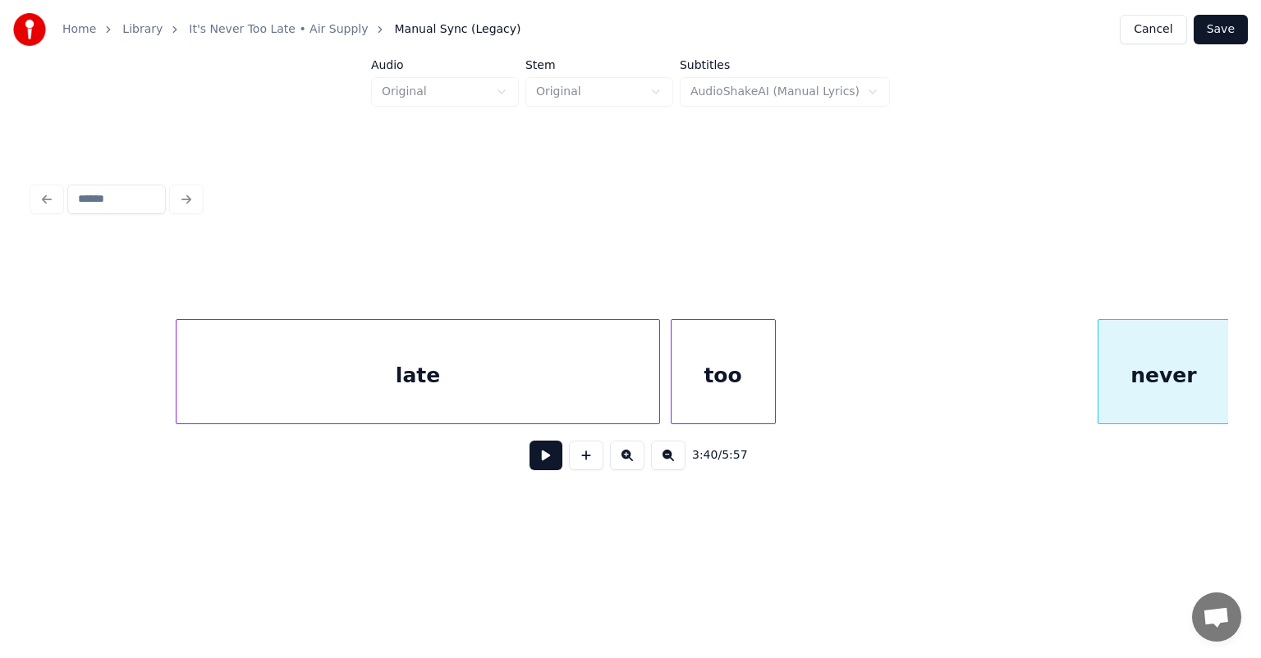
scroll to position [0, 36291]
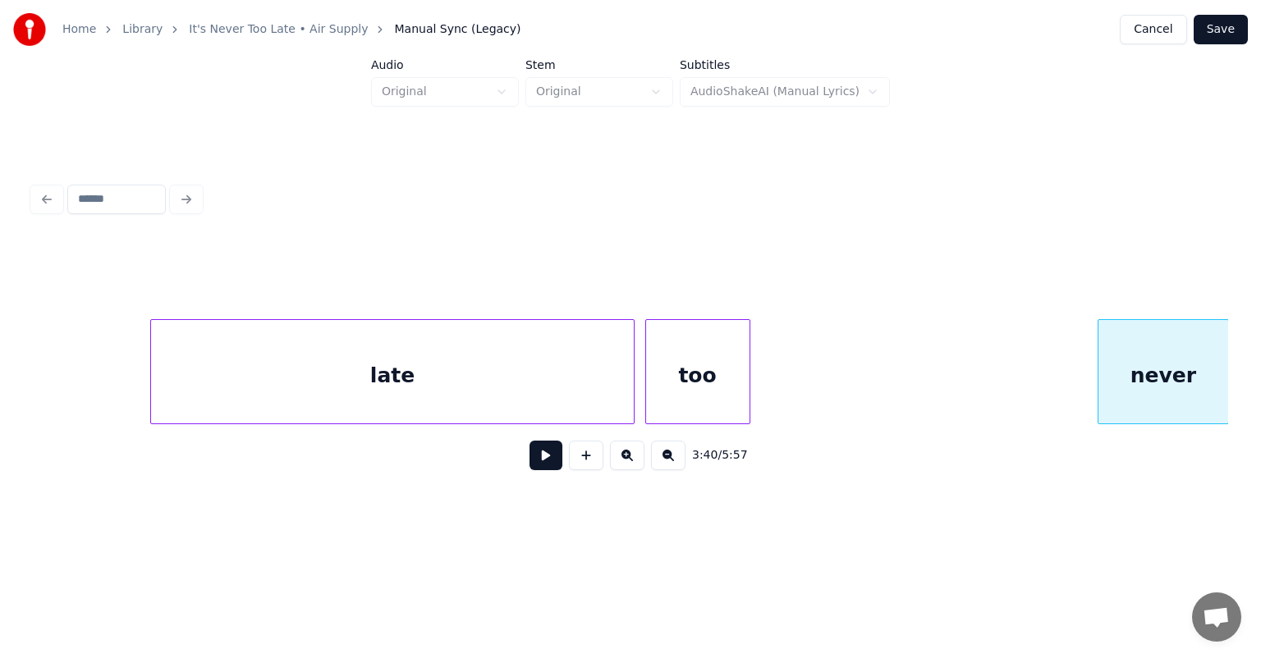
click at [1178, 168] on div "3:40 / 5:57" at bounding box center [630, 330] width 1208 height 325
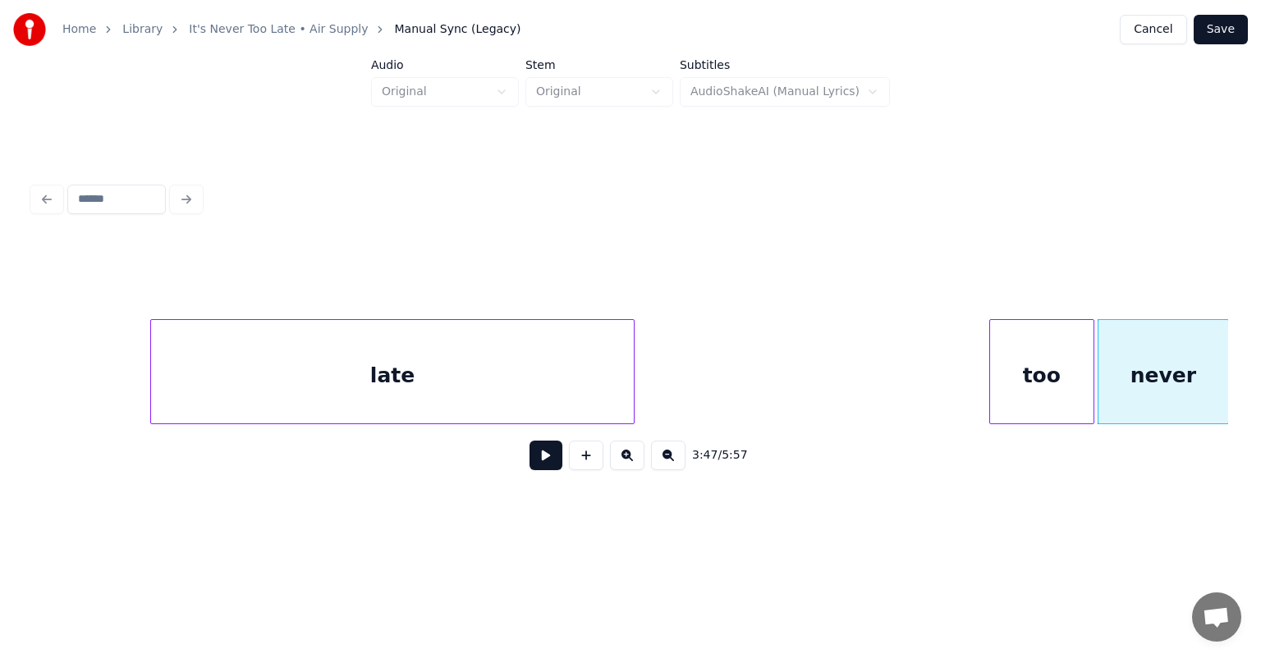
click at [1069, 296] on div "3:47 / 5:57" at bounding box center [630, 362] width 1195 height 250
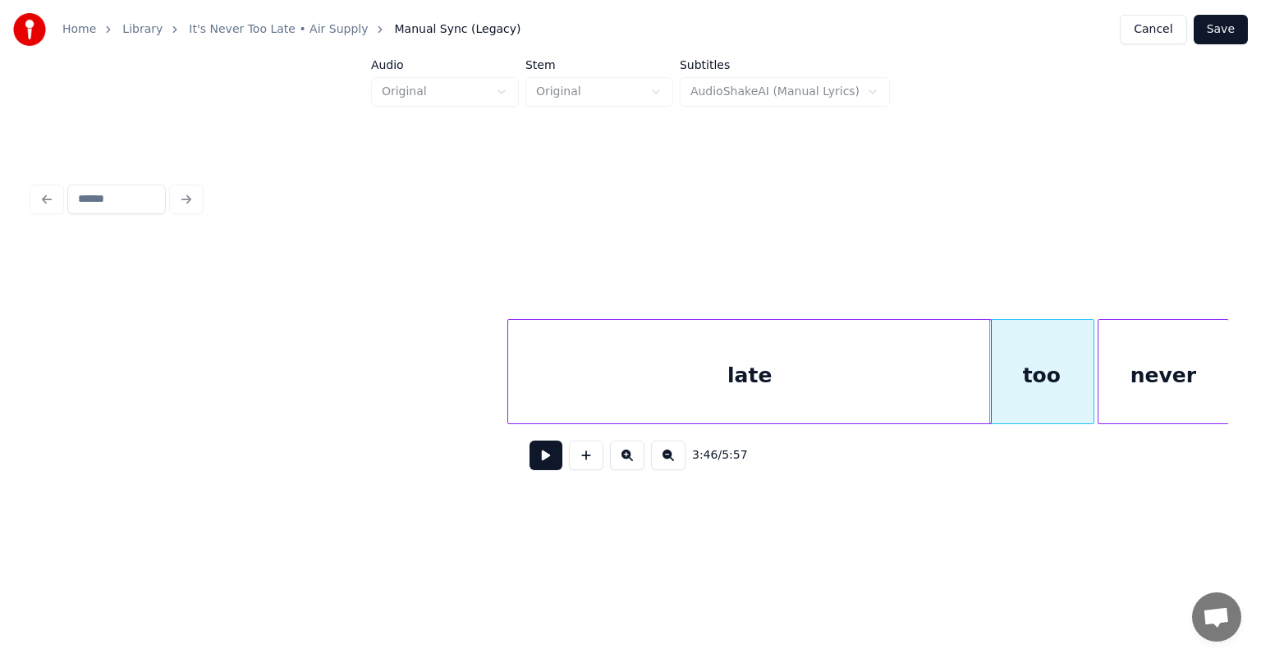
click at [952, 325] on div "late" at bounding box center [749, 376] width 483 height 112
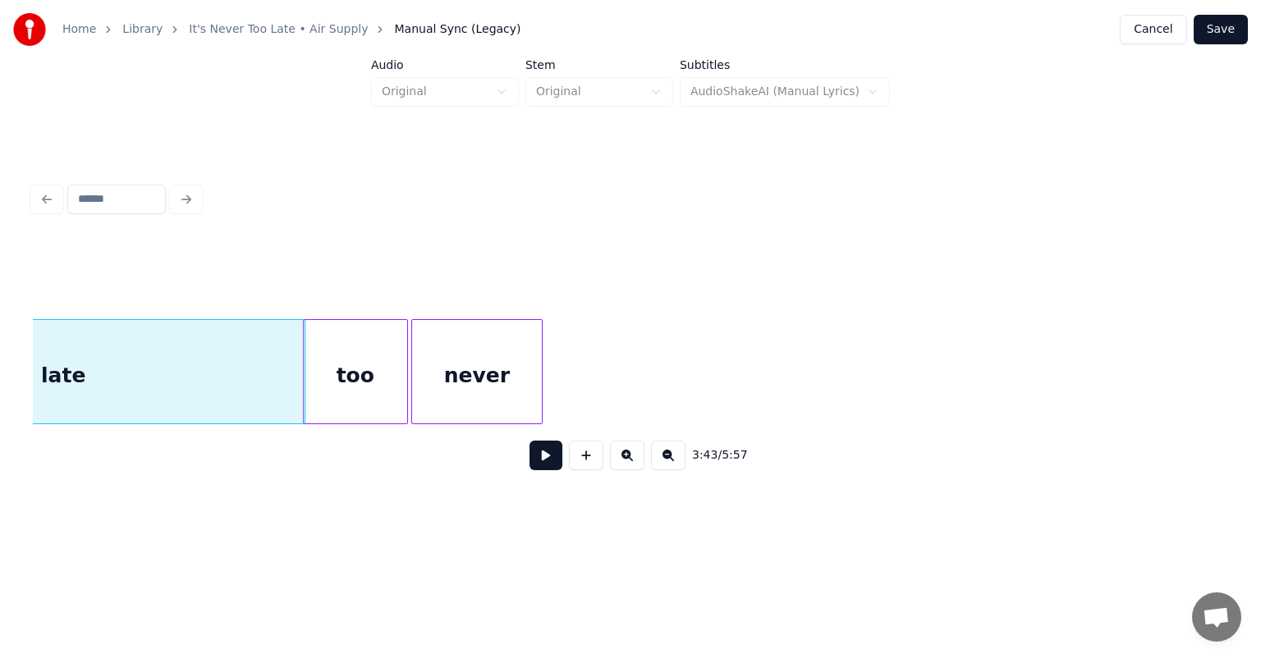
scroll to position [0, 36980]
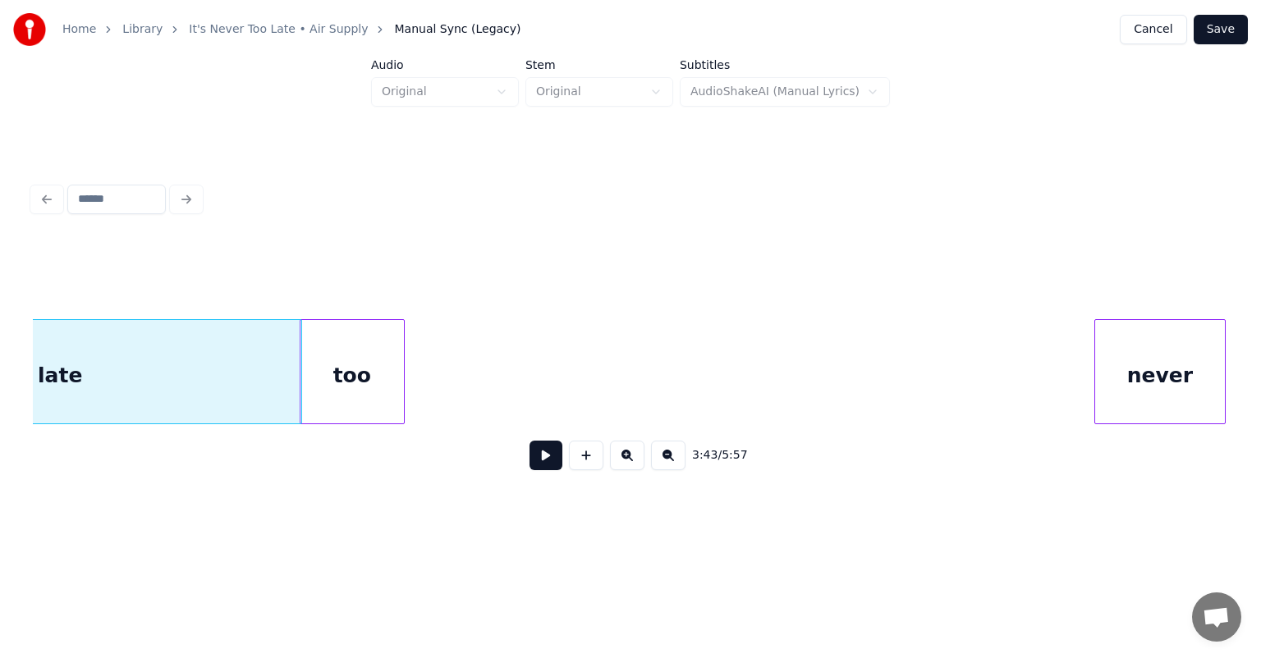
click at [1135, 266] on div "3:43 / 5:57" at bounding box center [630, 362] width 1195 height 250
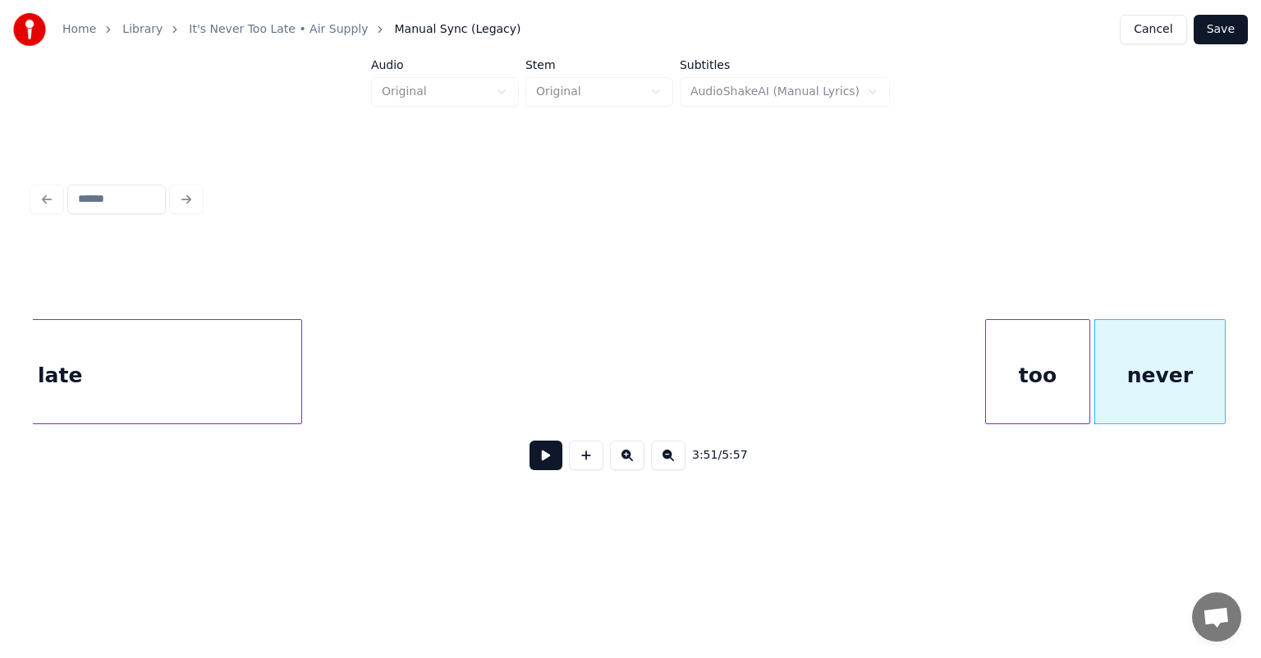
click at [1034, 256] on div "3:51 / 5:57" at bounding box center [630, 362] width 1195 height 250
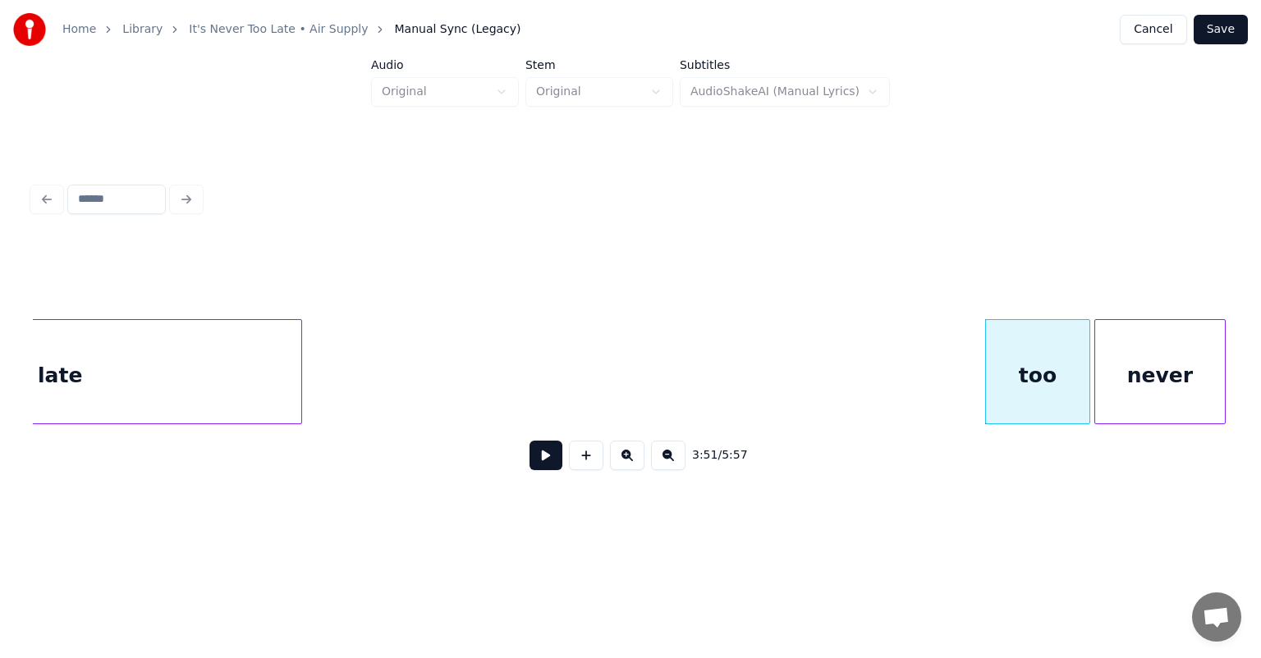
scroll to position [0, 36770]
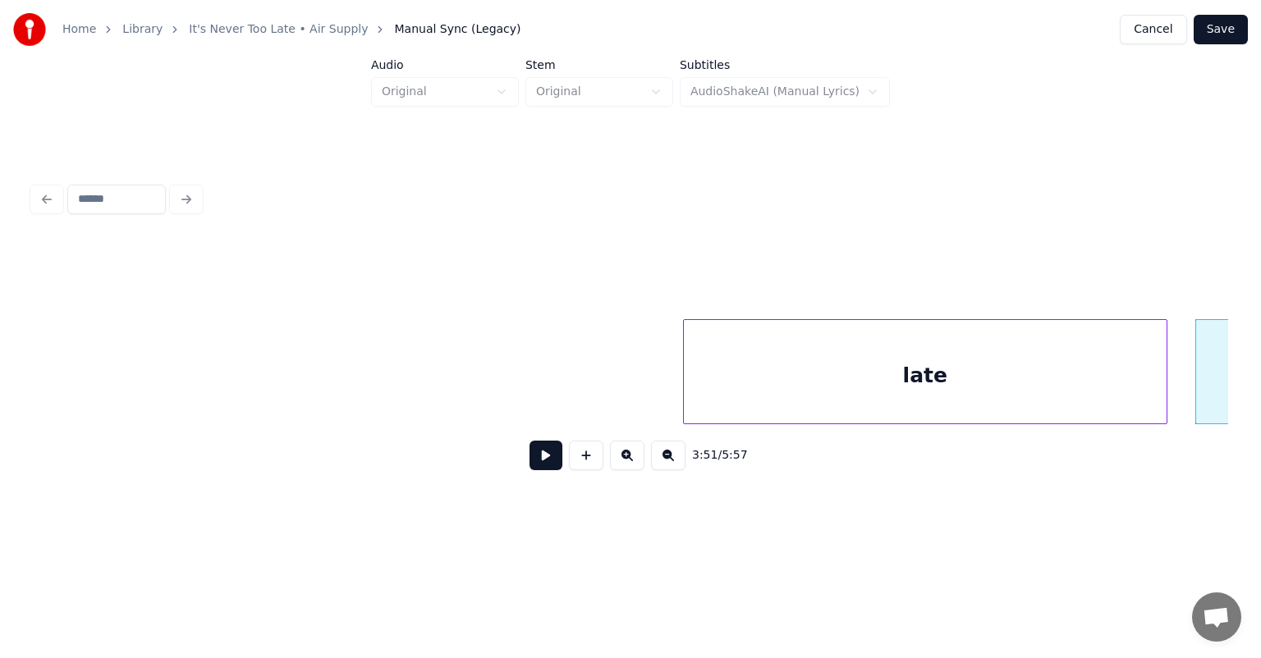
click at [819, 245] on div "3:51 / 5:57" at bounding box center [630, 362] width 1195 height 250
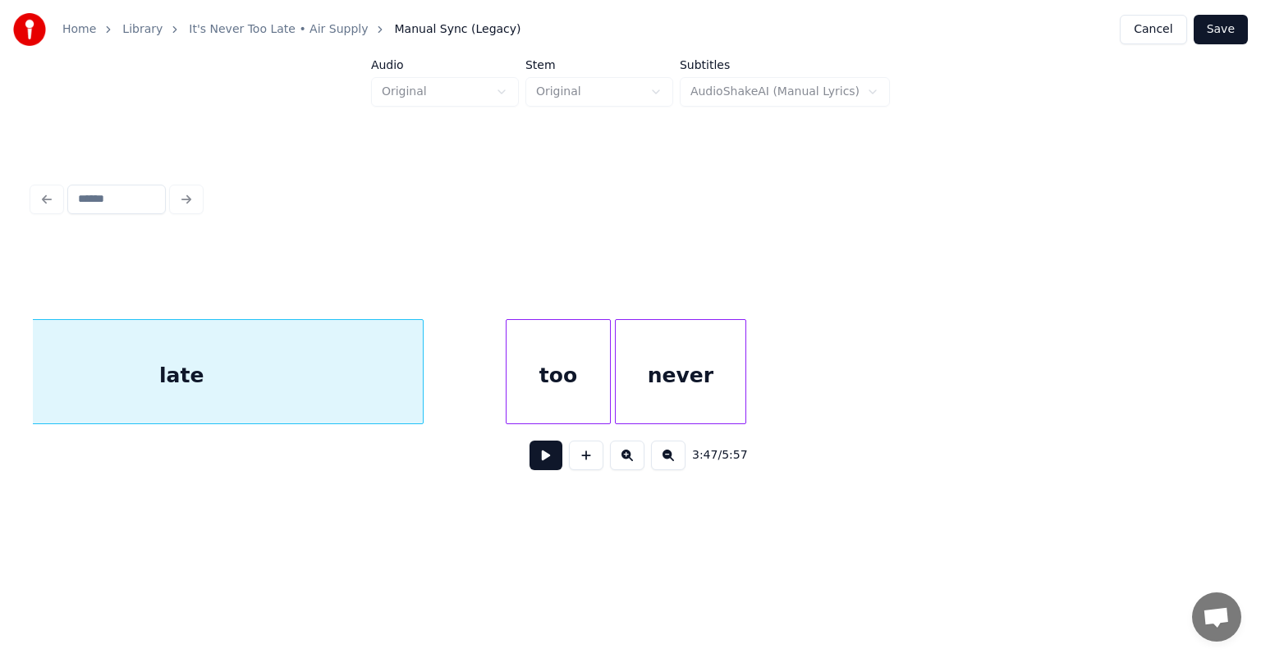
scroll to position [0, 37346]
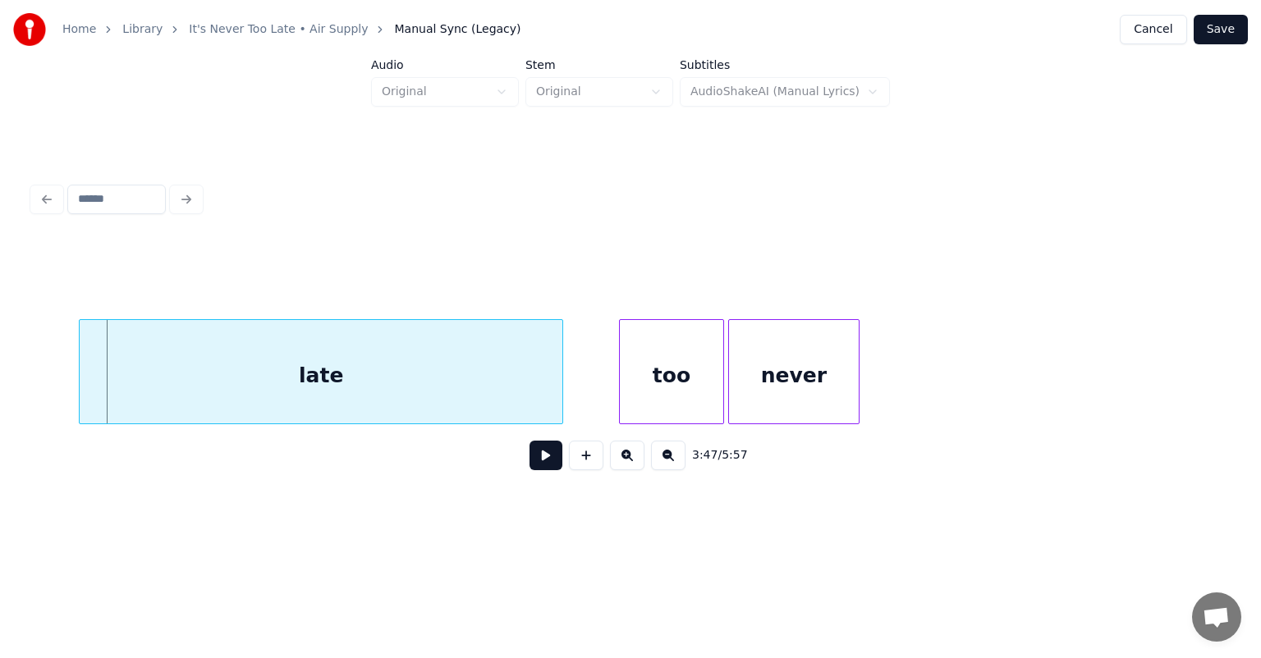
click at [109, 325] on div "late" at bounding box center [321, 376] width 483 height 112
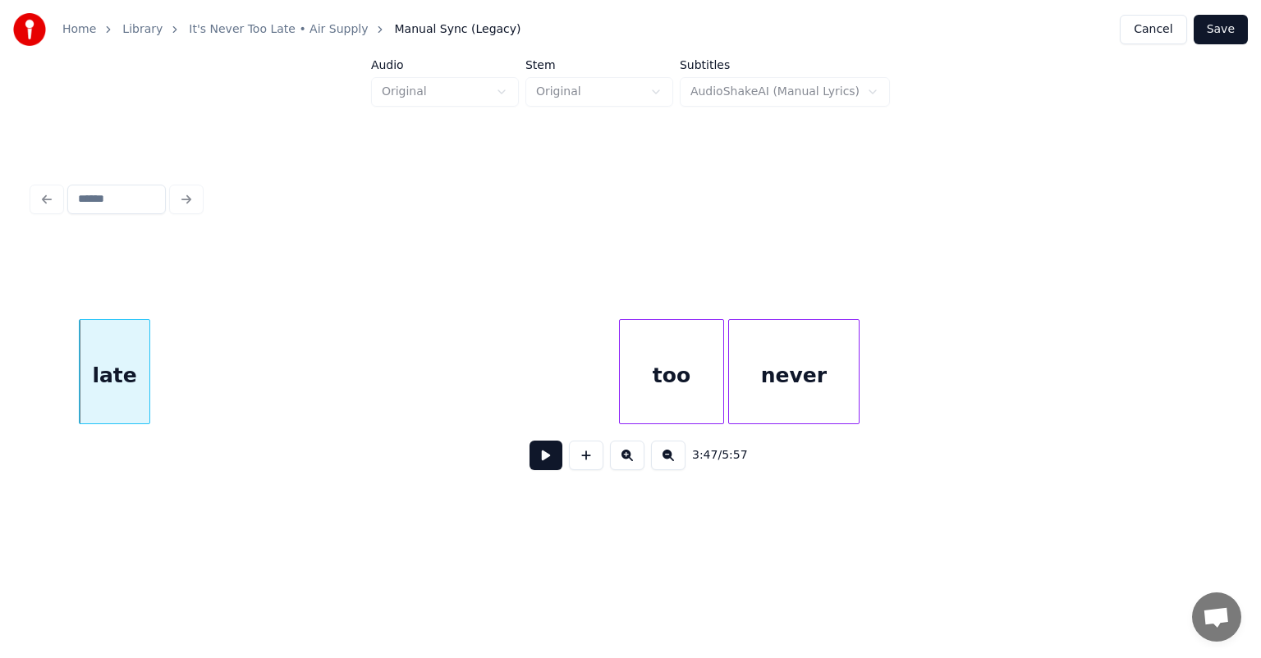
click at [144, 378] on div at bounding box center [146, 371] width 5 height 103
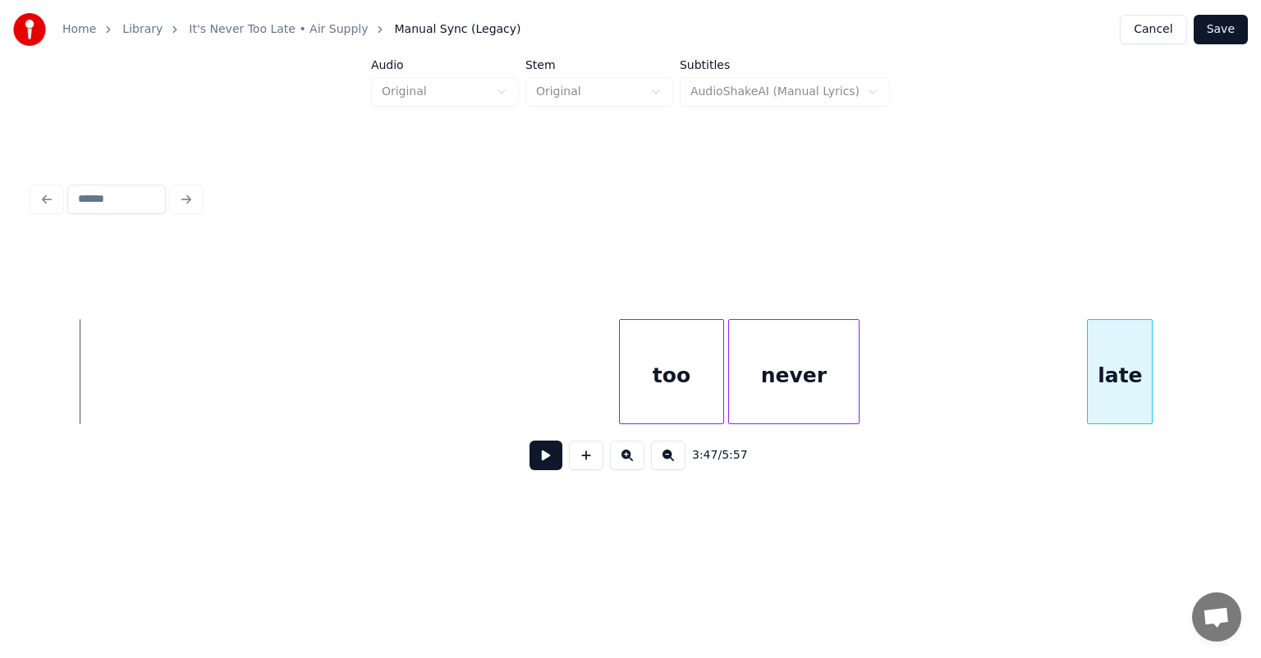
click at [1138, 134] on div "3:47 / 5:57" at bounding box center [630, 330] width 1208 height 395
click at [801, 356] on div at bounding box center [803, 371] width 5 height 103
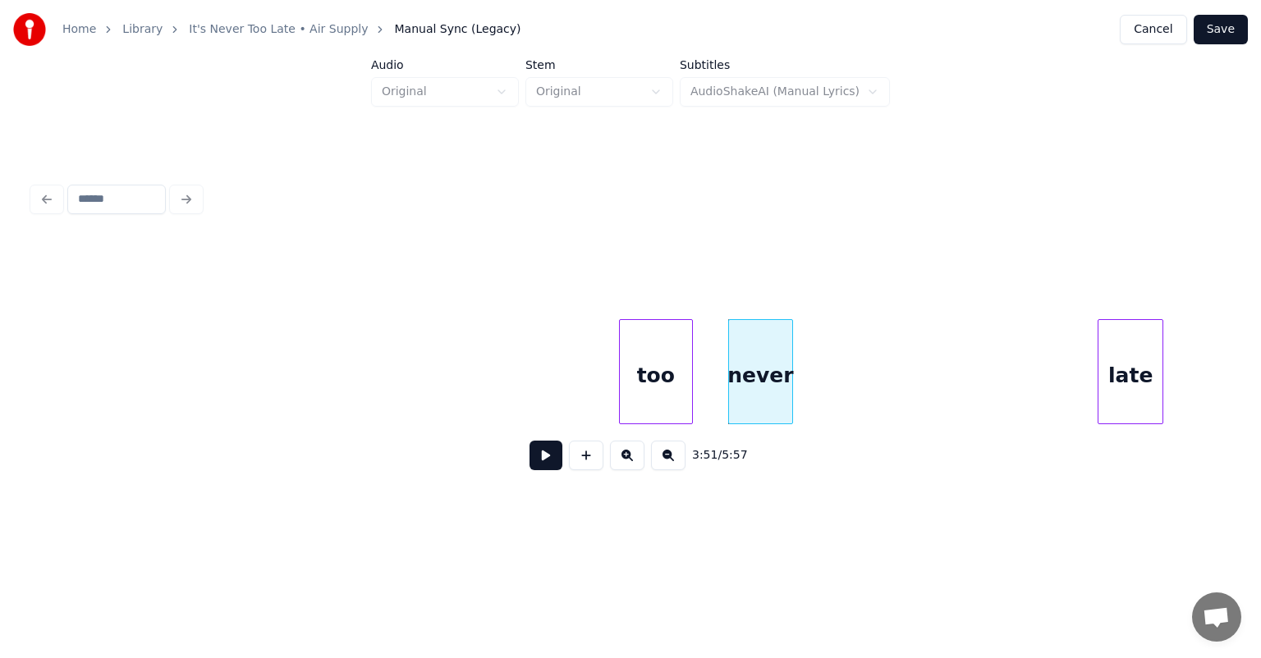
click at [687, 358] on div at bounding box center [689, 371] width 5 height 103
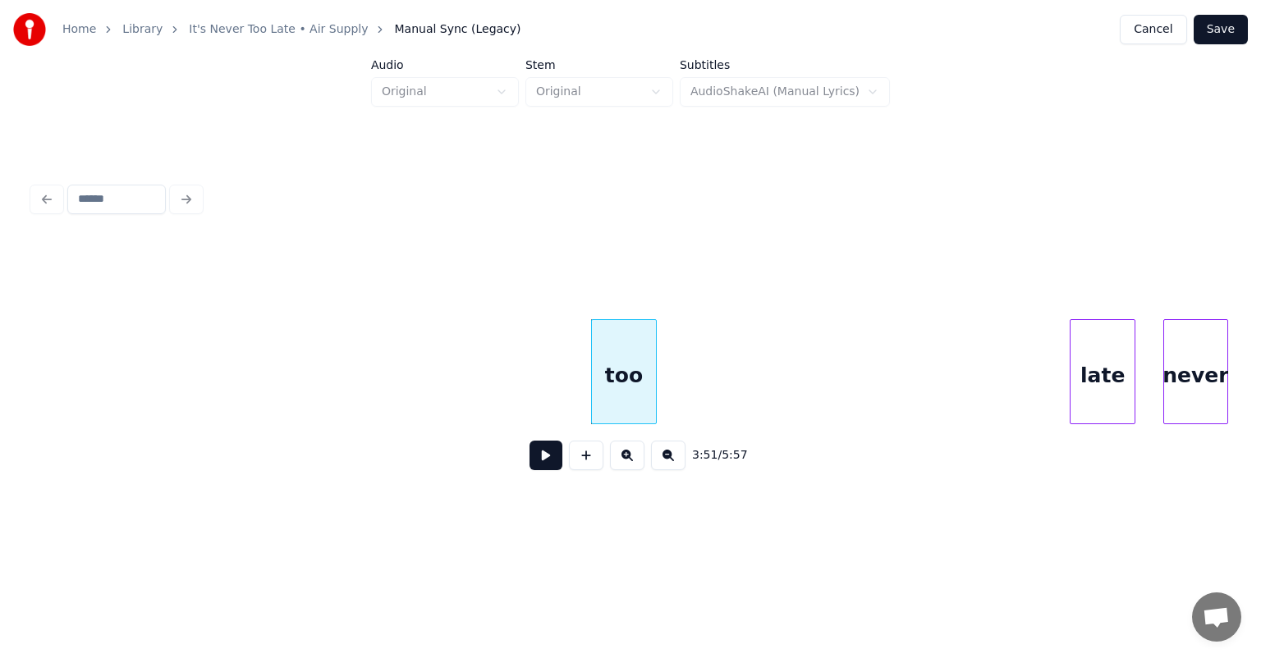
scroll to position [0, 37405]
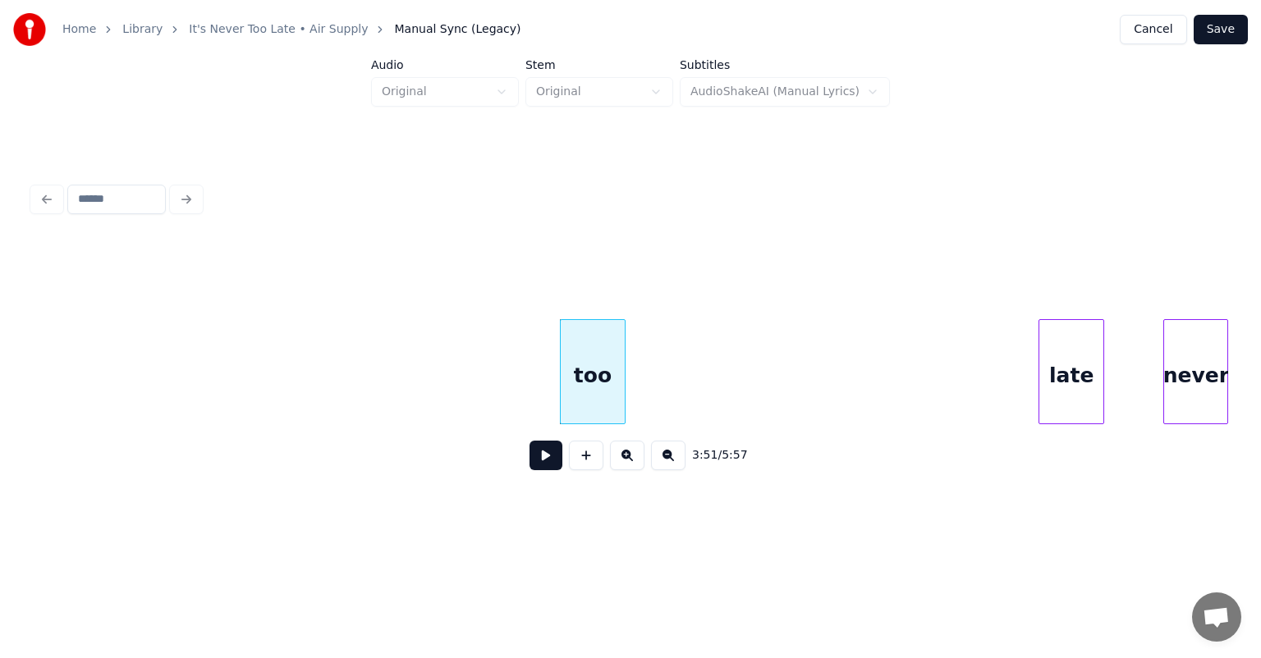
click at [1260, 274] on div "Home Library It's Never Too Late • Air Supply Manual Sync (Legacy) Cancel Save …" at bounding box center [630, 264] width 1261 height 528
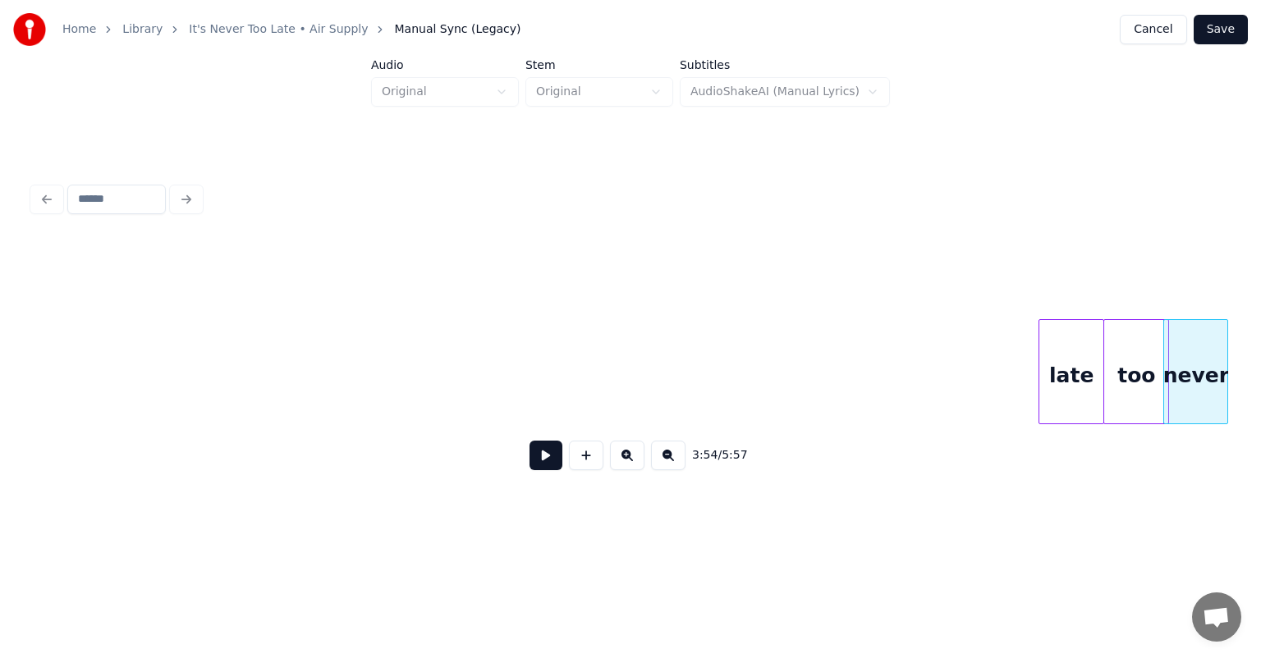
click at [1156, 300] on div "3:54 / 5:57" at bounding box center [630, 362] width 1195 height 250
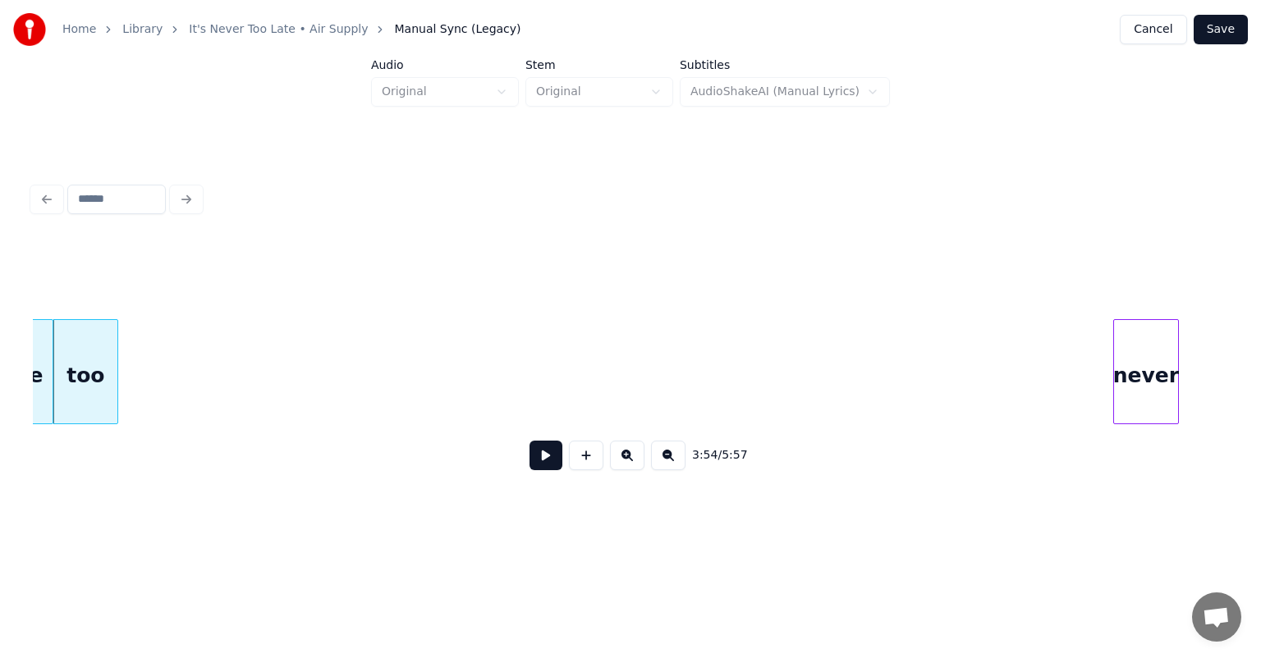
scroll to position [0, 38476]
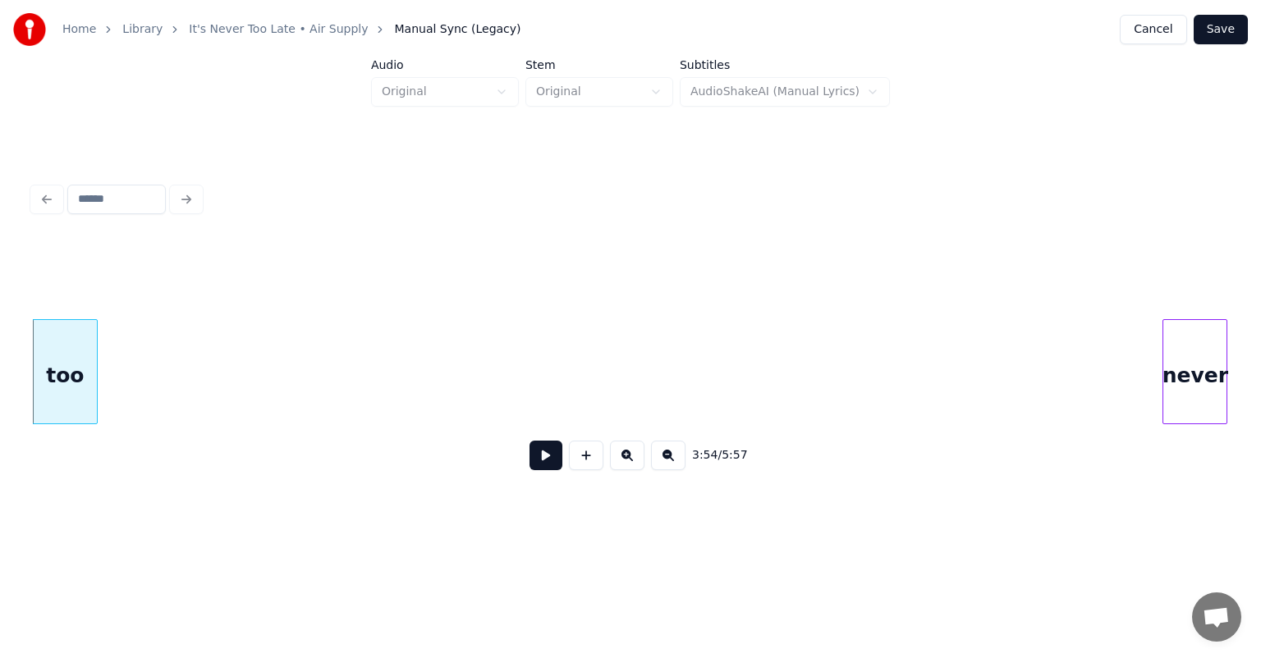
click at [1225, 222] on div "3:54 / 5:57" at bounding box center [630, 330] width 1208 height 325
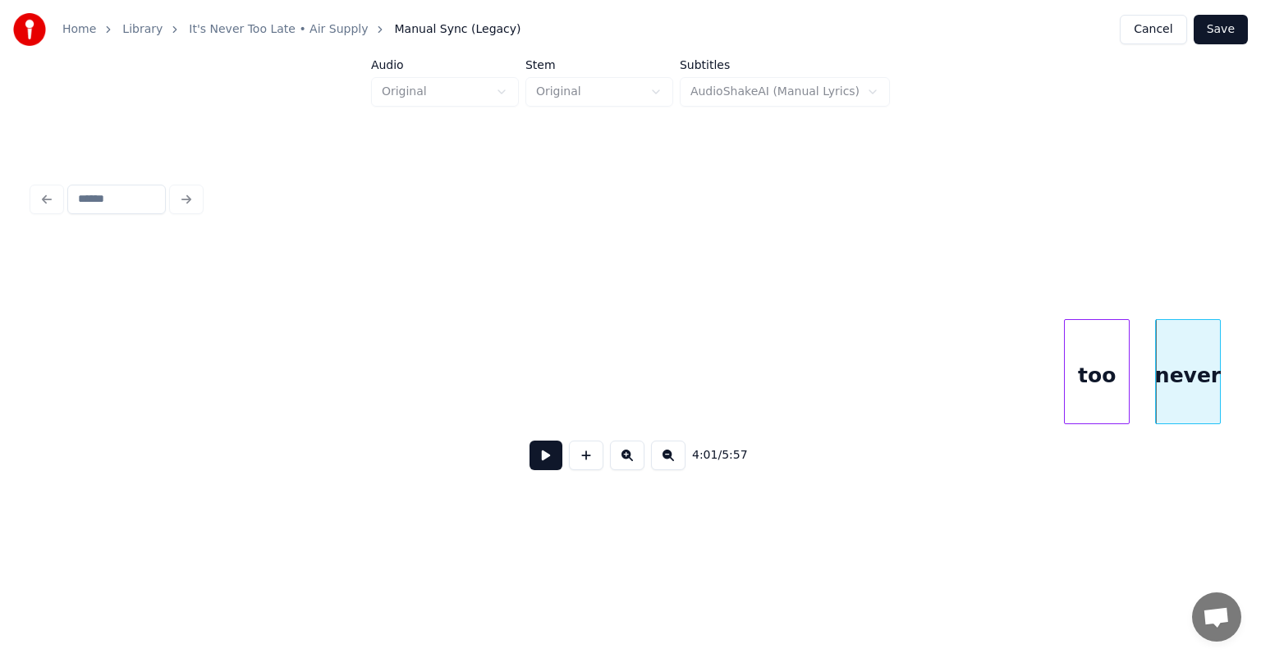
click at [1121, 259] on div "4:01 / 5:57" at bounding box center [630, 362] width 1195 height 250
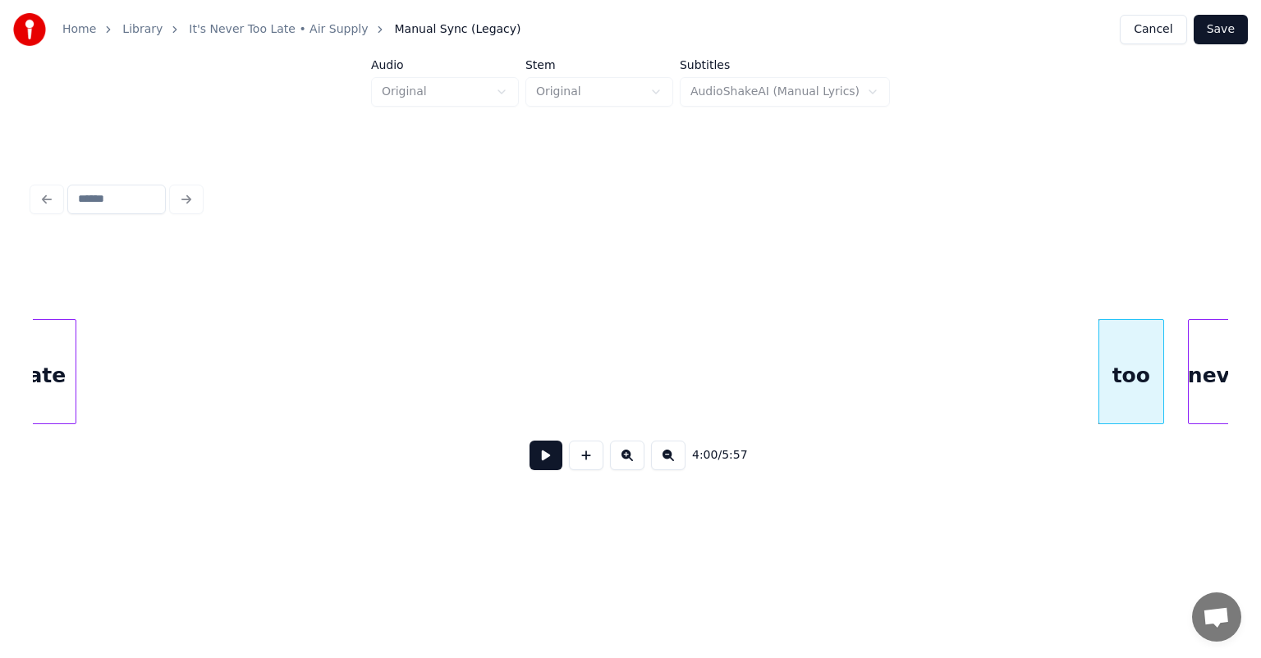
scroll to position [0, 38413]
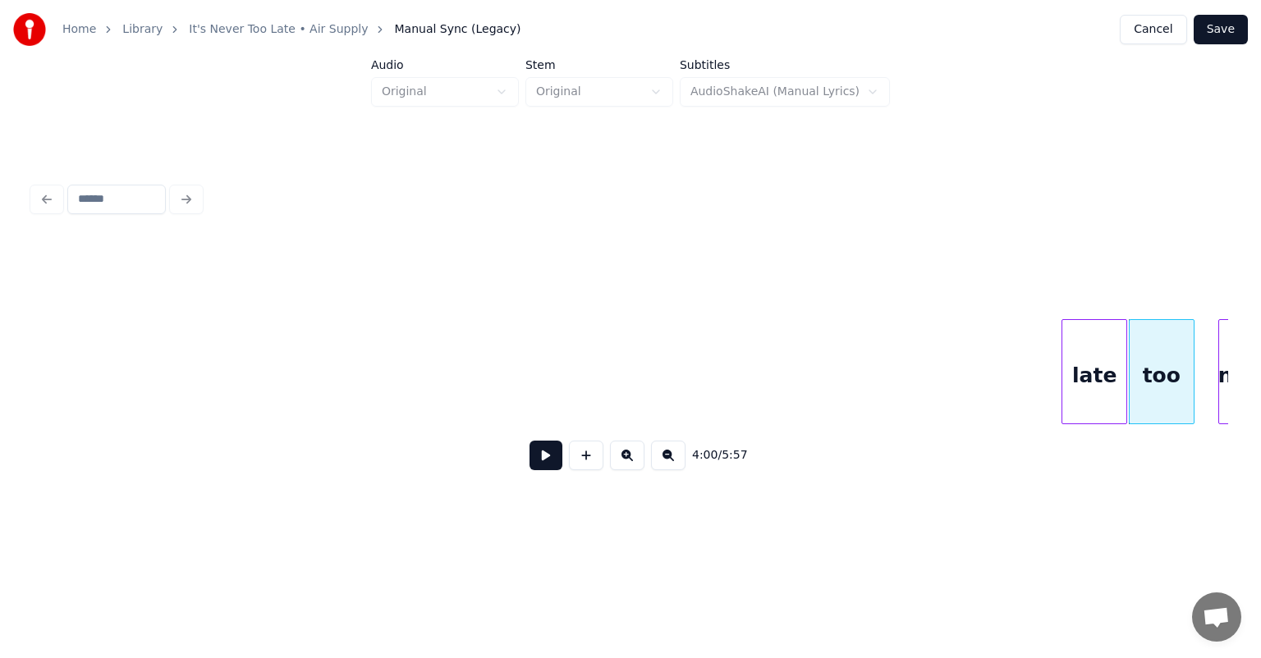
click at [1088, 244] on div "4:00 / 5:57" at bounding box center [630, 362] width 1195 height 250
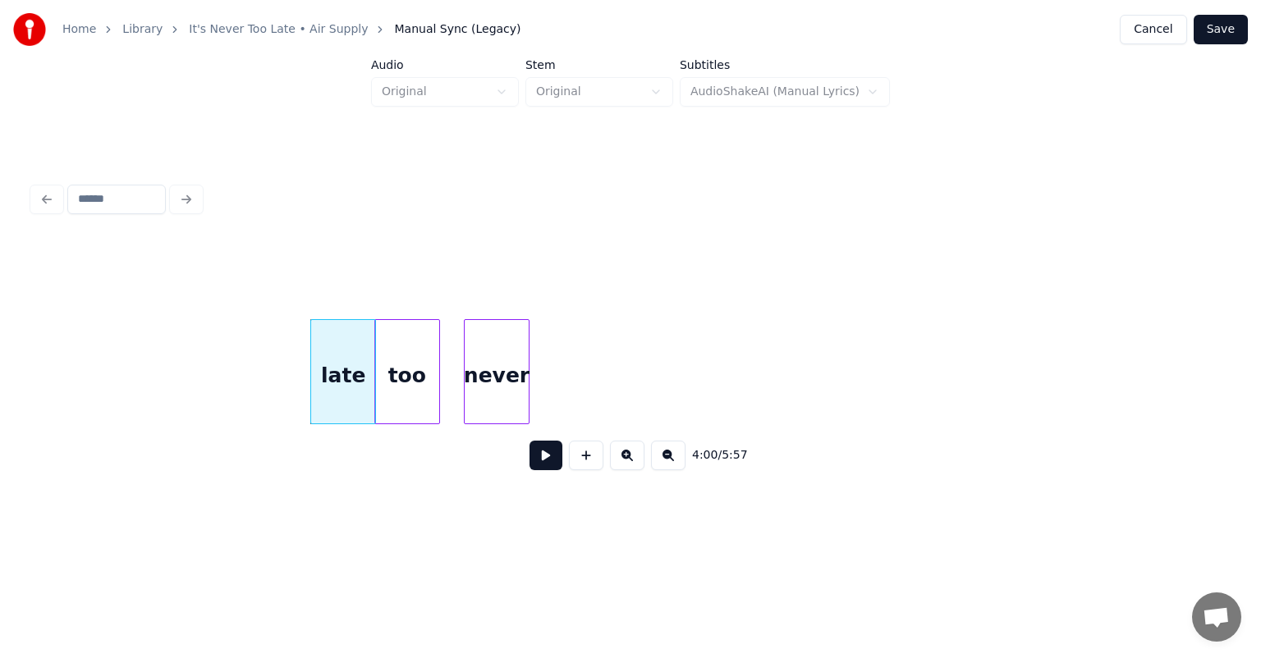
scroll to position [0, 39168]
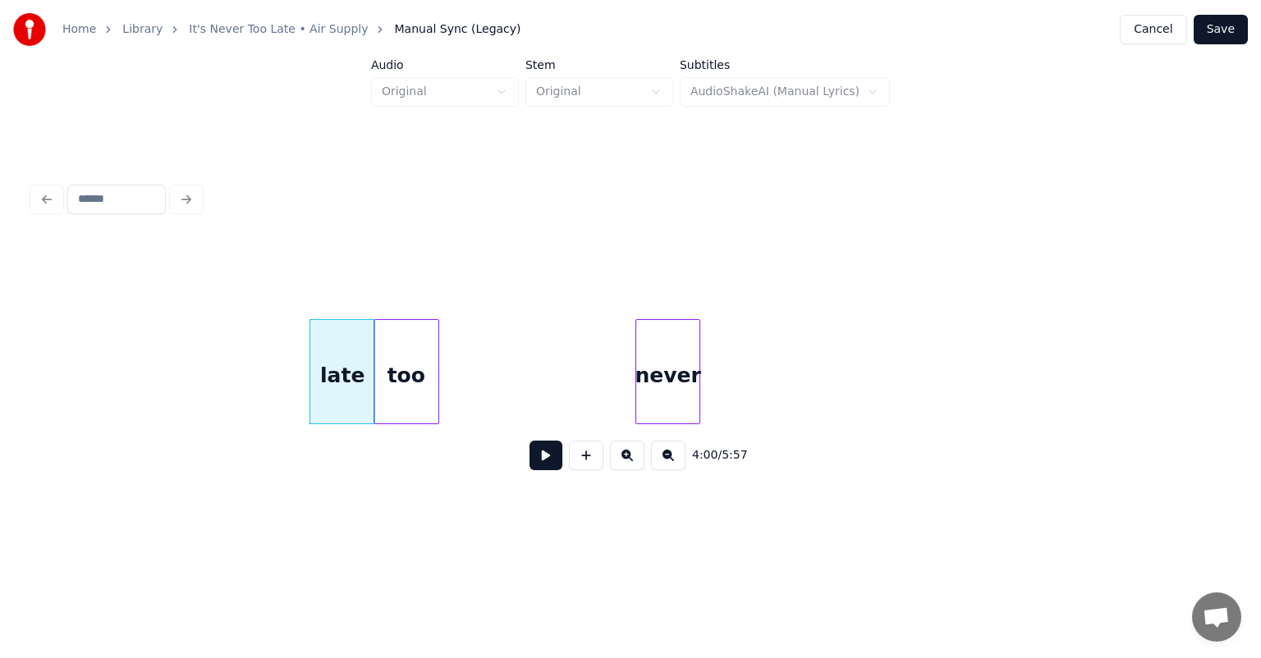
click at [729, 309] on div "4:00 / 5:57" at bounding box center [630, 362] width 1195 height 250
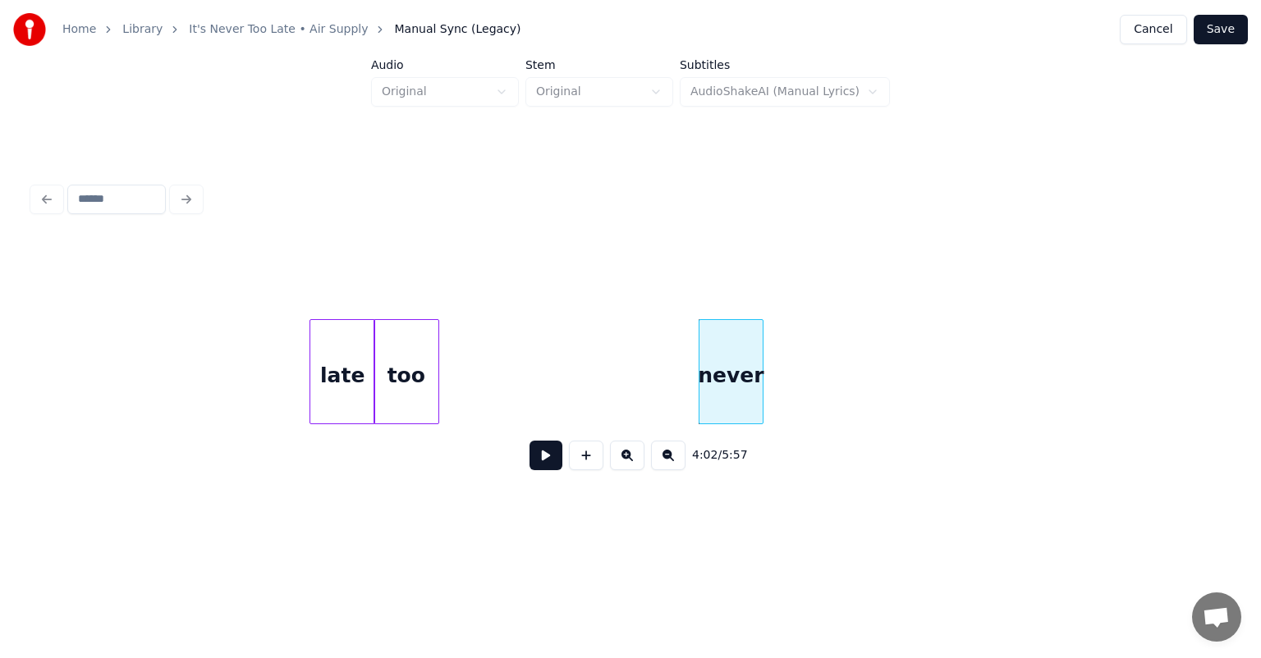
click at [762, 311] on div at bounding box center [630, 278] width 1195 height 82
click at [822, 271] on div "4:02 / 5:57" at bounding box center [630, 362] width 1195 height 250
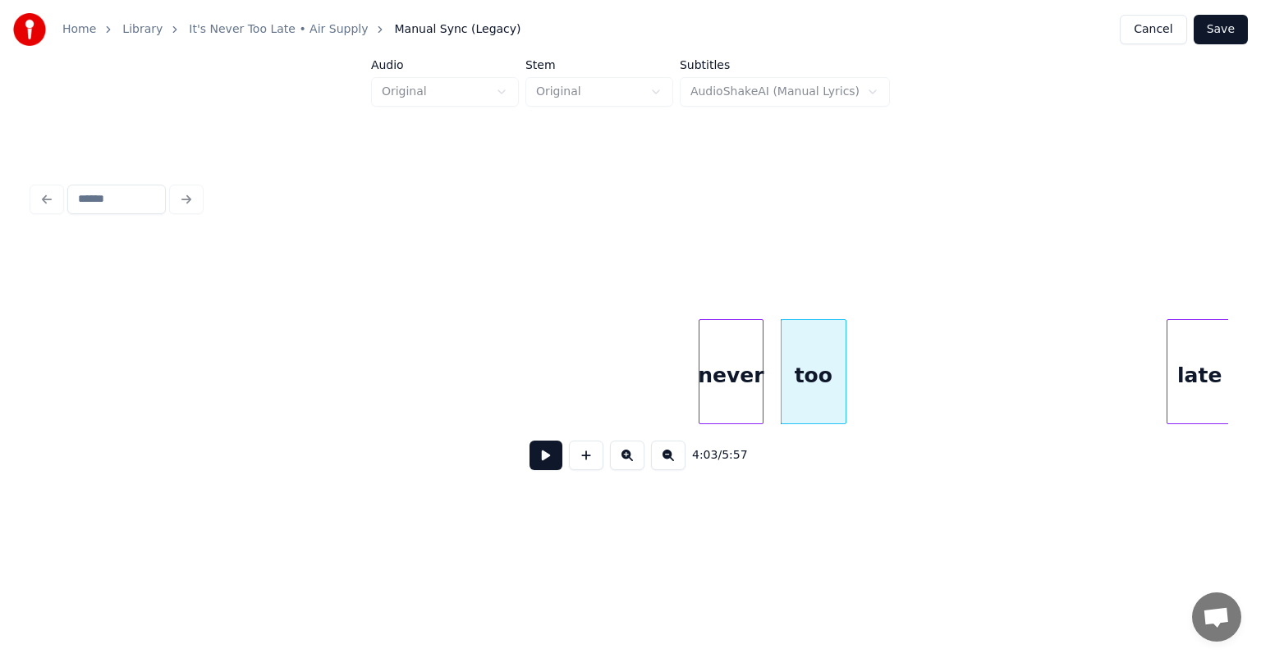
scroll to position [0, 39189]
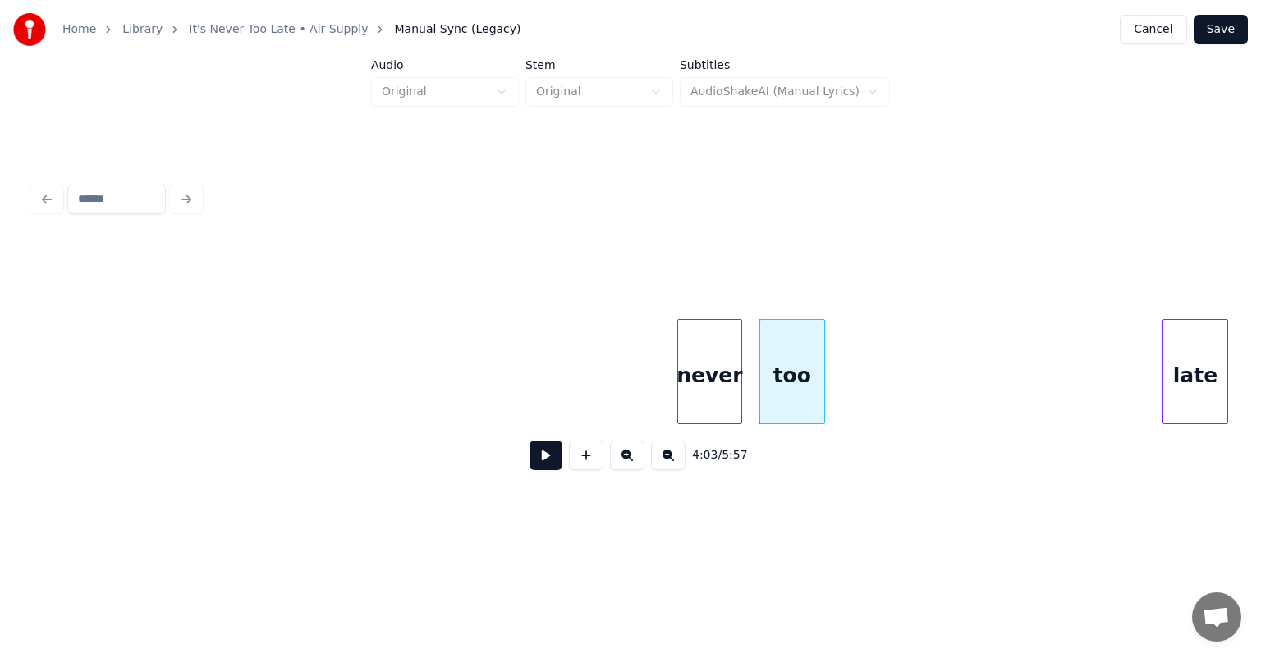
click at [1238, 163] on div "Home Library It's Never Too Late • Air Supply Manual Sync (Legacy) Cancel Save …" at bounding box center [630, 264] width 1261 height 528
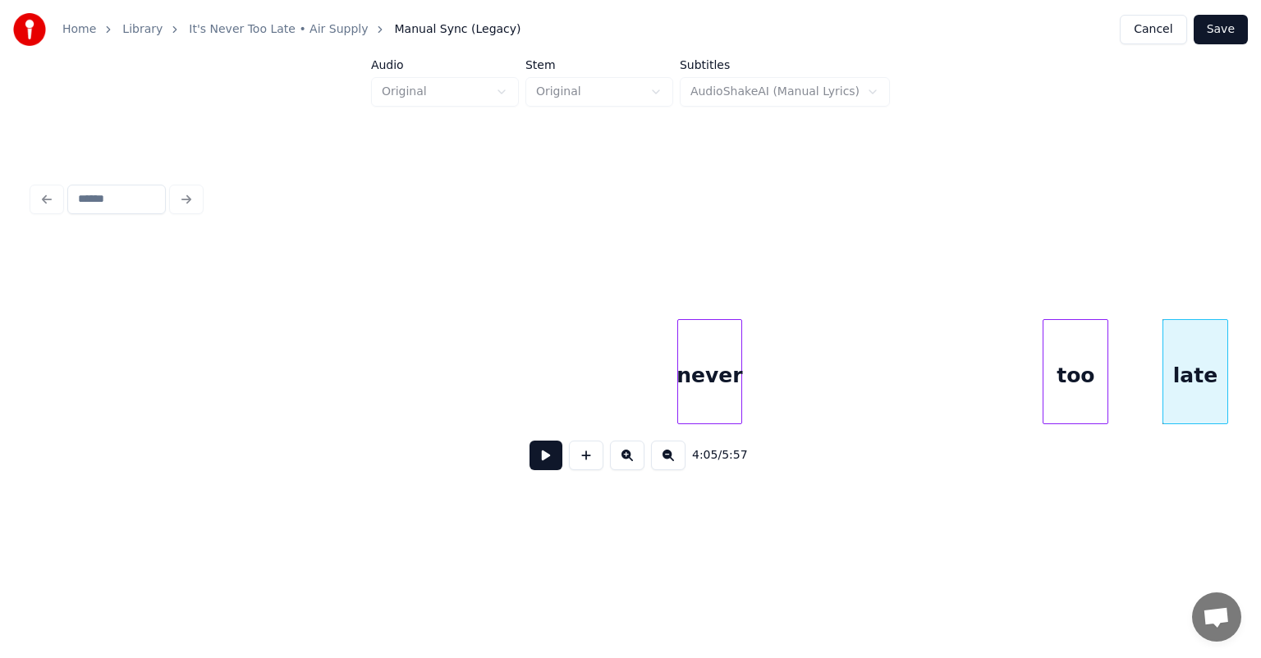
click at [1087, 309] on div "4:05 / 5:57" at bounding box center [630, 362] width 1195 height 250
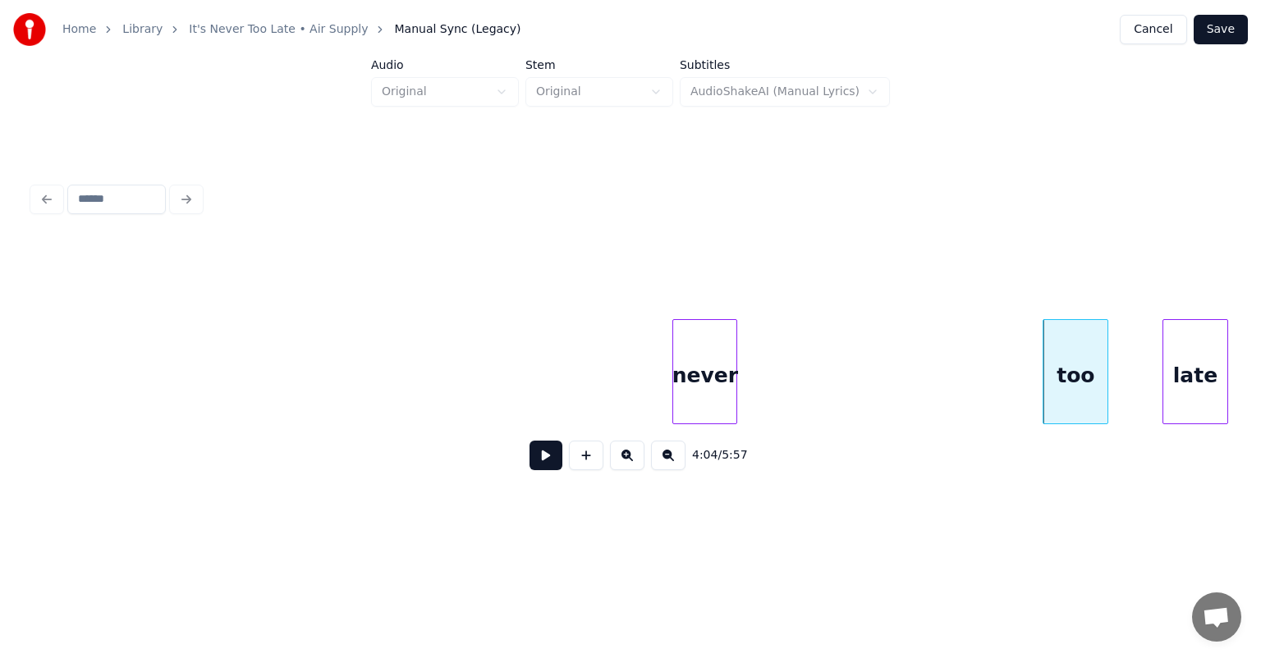
click at [716, 338] on div "never" at bounding box center [704, 376] width 63 height 112
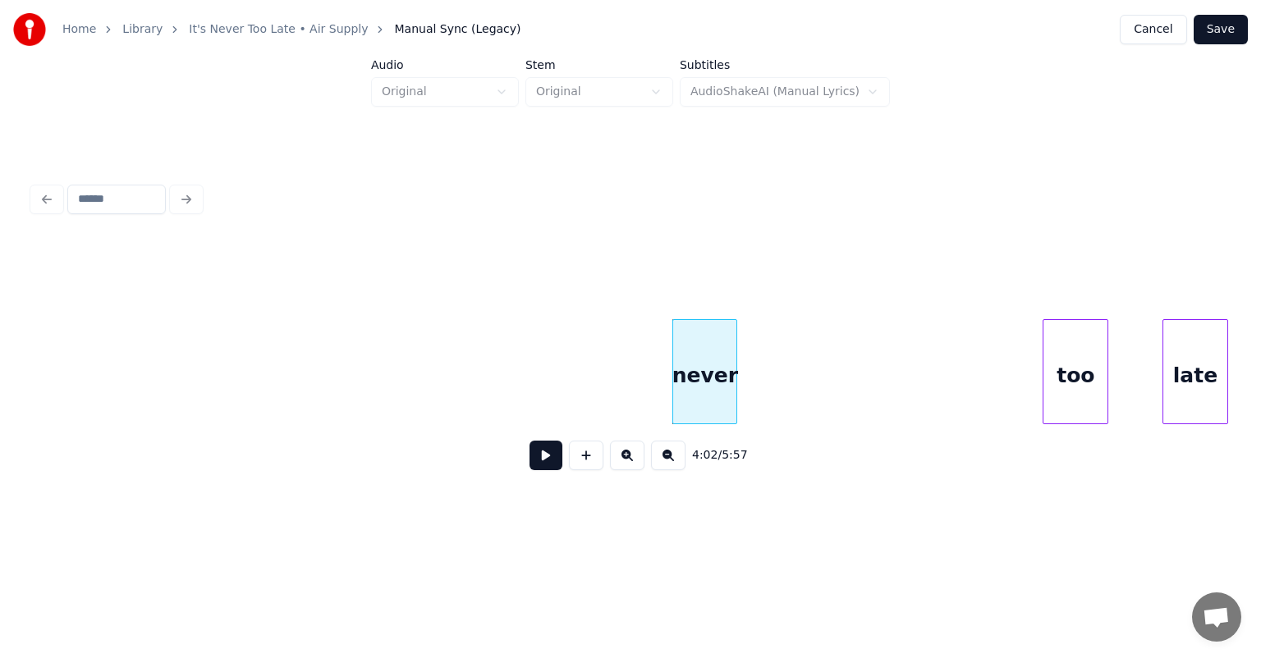
click at [693, 349] on div "never" at bounding box center [704, 376] width 63 height 112
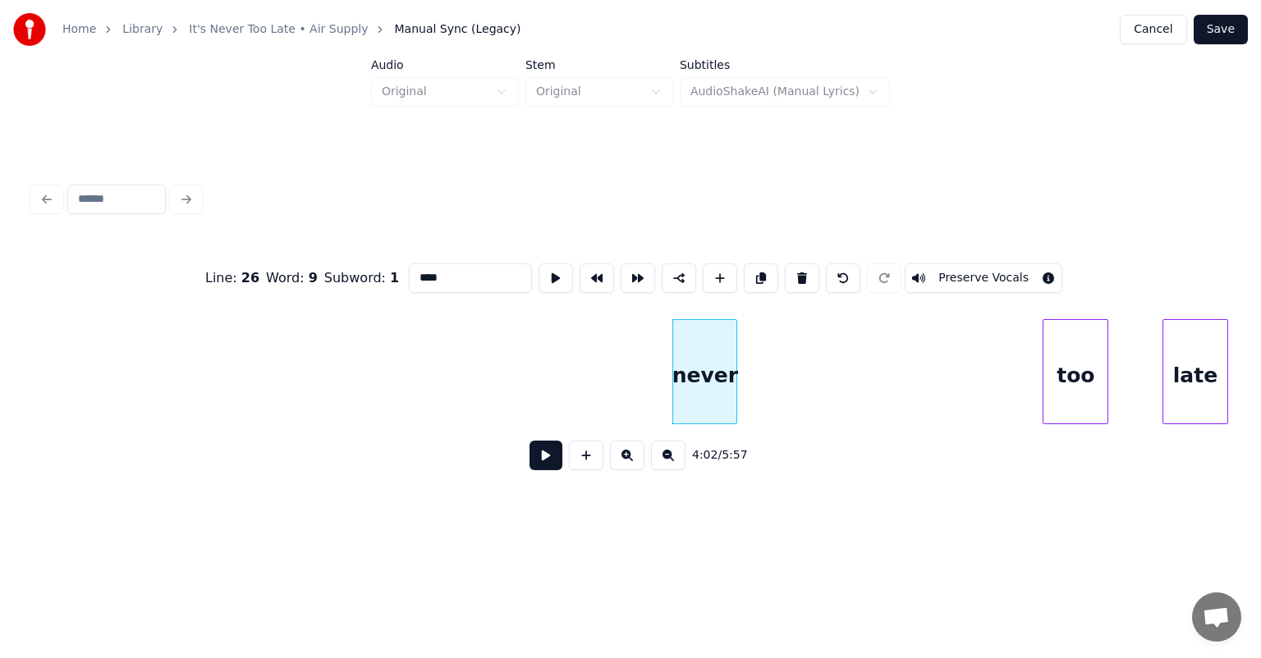
type input "*****"
click at [547, 459] on button at bounding box center [545, 456] width 33 height 30
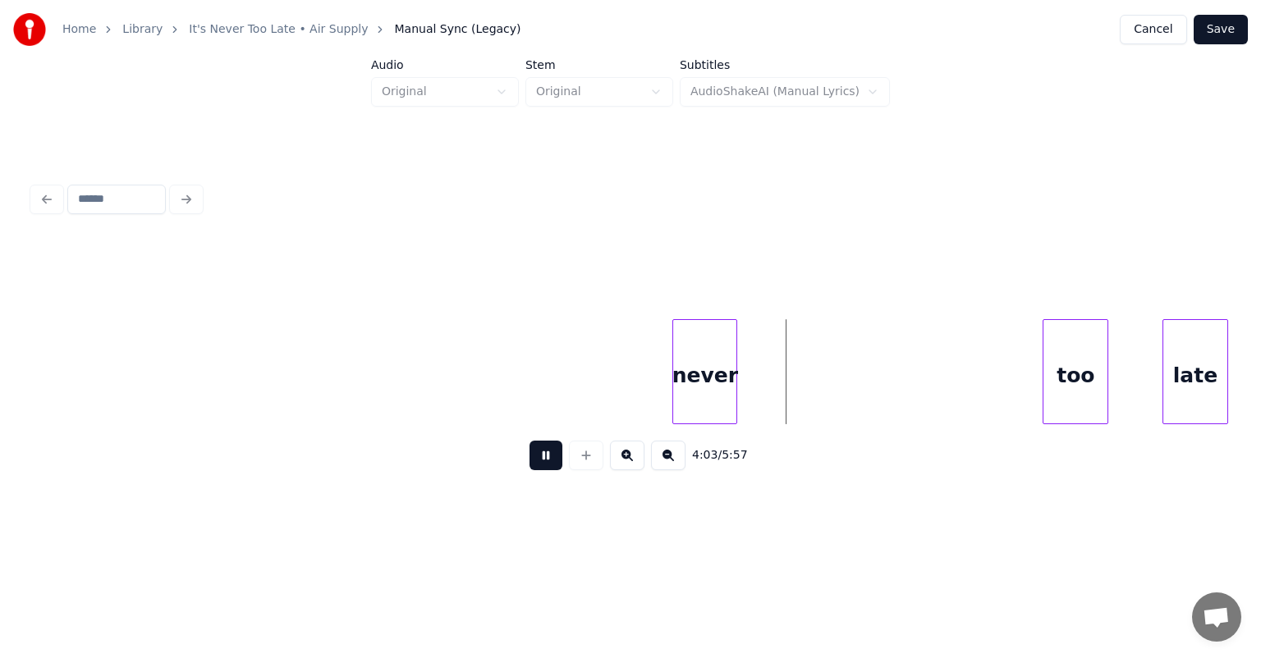
click at [547, 459] on button at bounding box center [545, 456] width 33 height 30
click at [809, 358] on div at bounding box center [809, 371] width 5 height 103
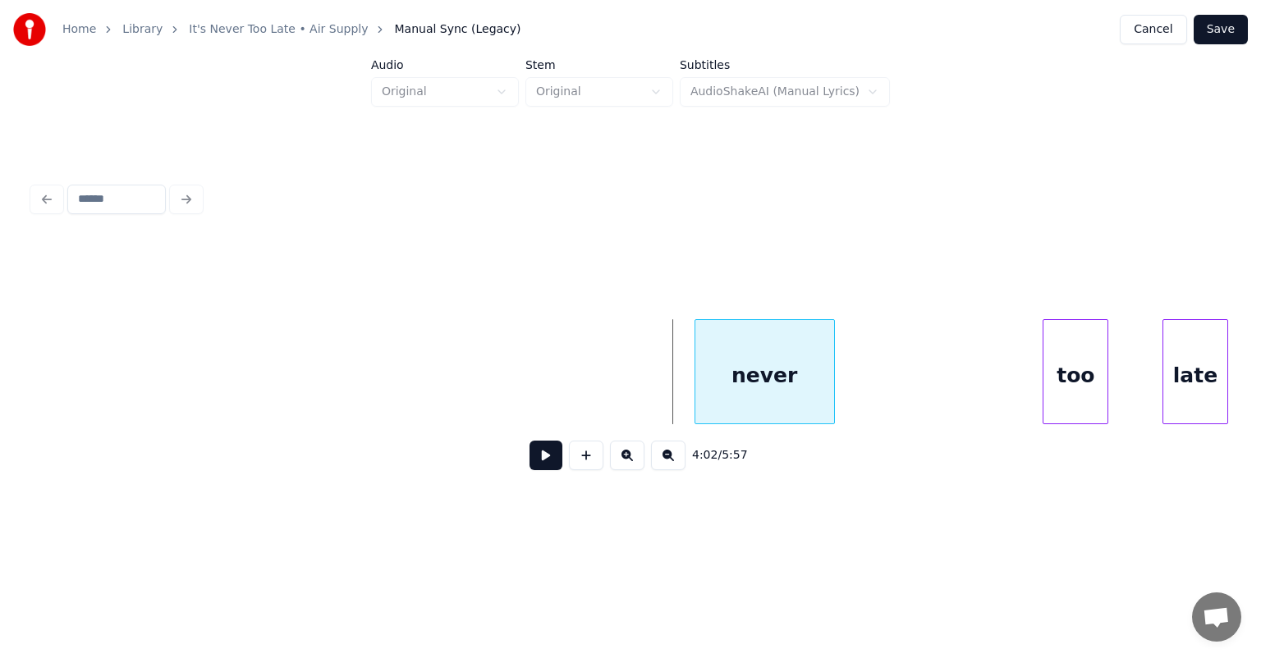
click at [798, 343] on div "never" at bounding box center [764, 376] width 139 height 112
click at [546, 466] on button at bounding box center [545, 456] width 33 height 30
click at [785, 355] on div "never" at bounding box center [776, 376] width 139 height 112
click at [542, 460] on button at bounding box center [545, 456] width 33 height 30
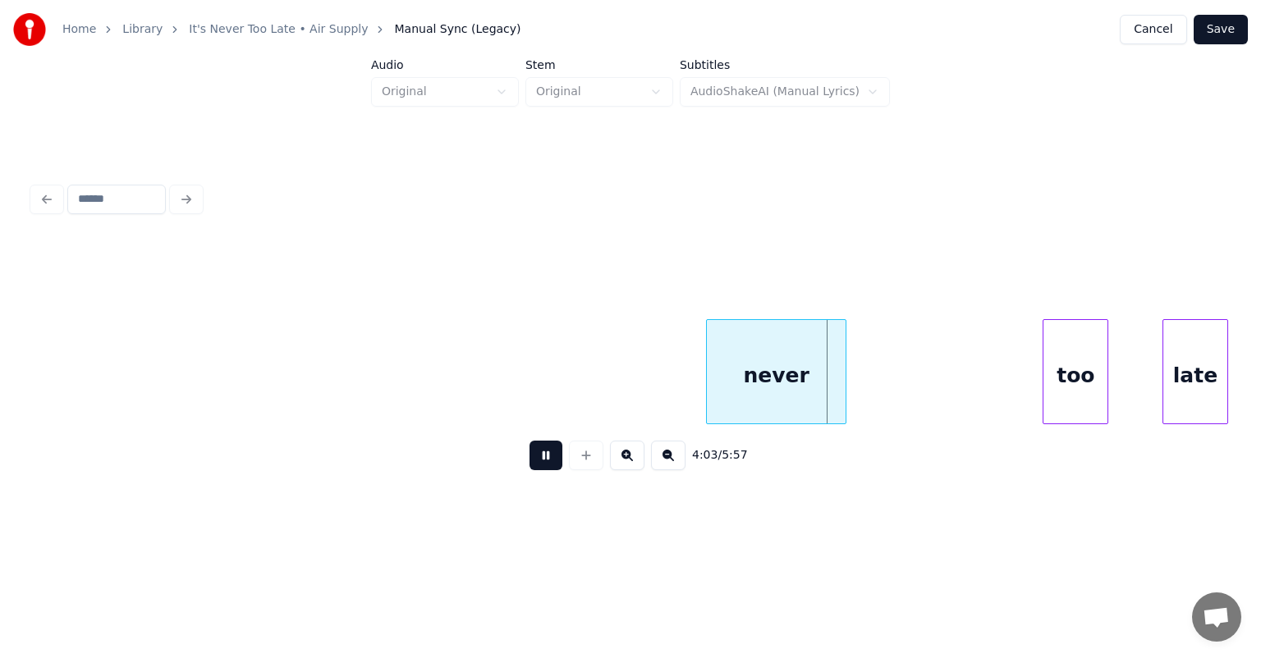
click at [542, 460] on button at bounding box center [545, 456] width 33 height 30
click at [749, 337] on div "never" at bounding box center [771, 376] width 139 height 112
click at [541, 460] on button at bounding box center [545, 456] width 33 height 30
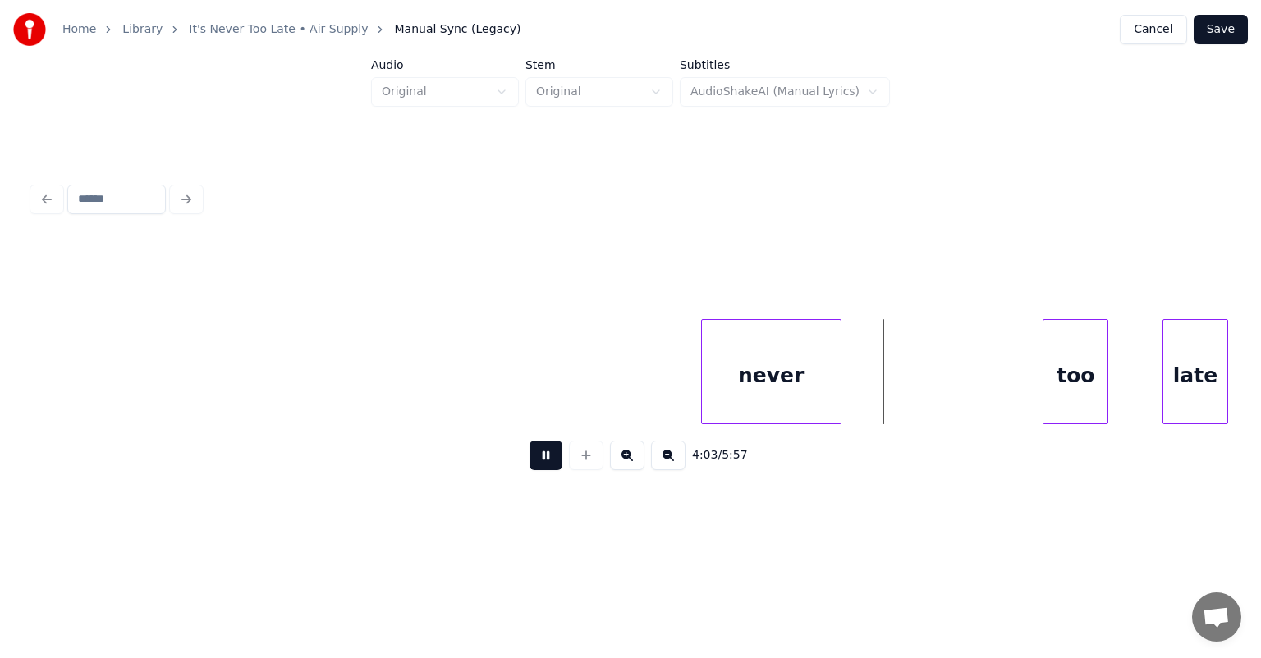
click at [541, 460] on button at bounding box center [545, 456] width 33 height 30
click at [882, 378] on div "too" at bounding box center [898, 376] width 64 height 112
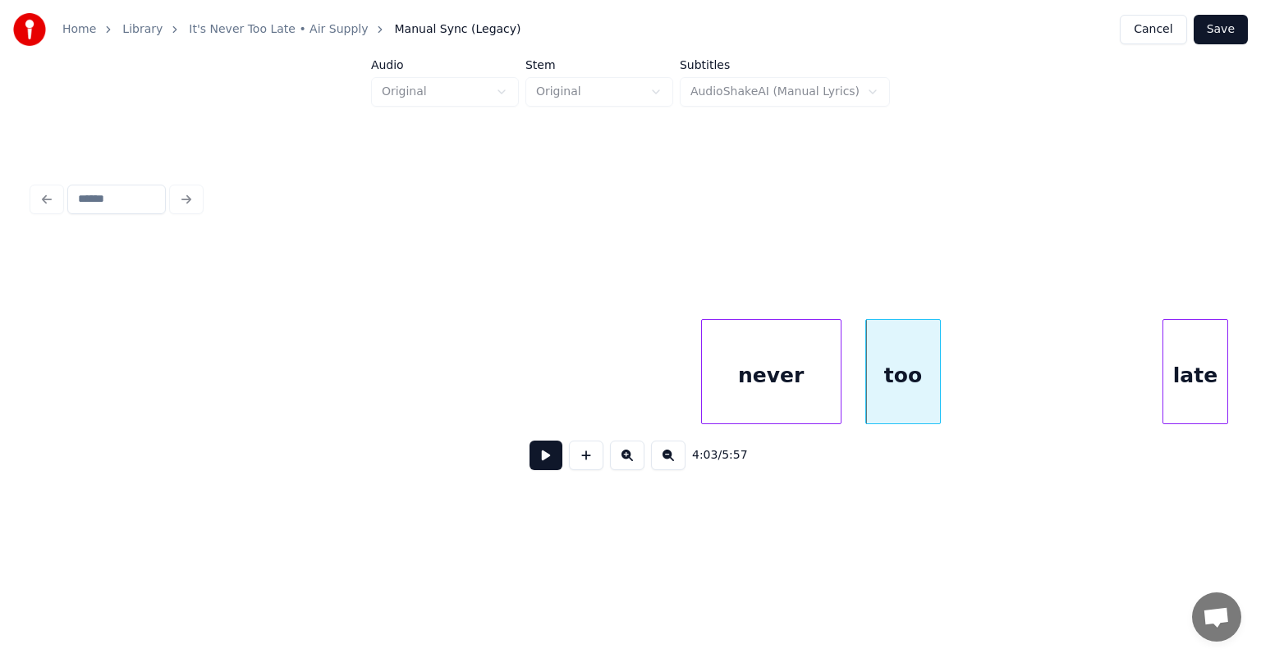
click at [940, 369] on div at bounding box center [937, 371] width 5 height 103
click at [721, 362] on div "never" at bounding box center [771, 376] width 139 height 112
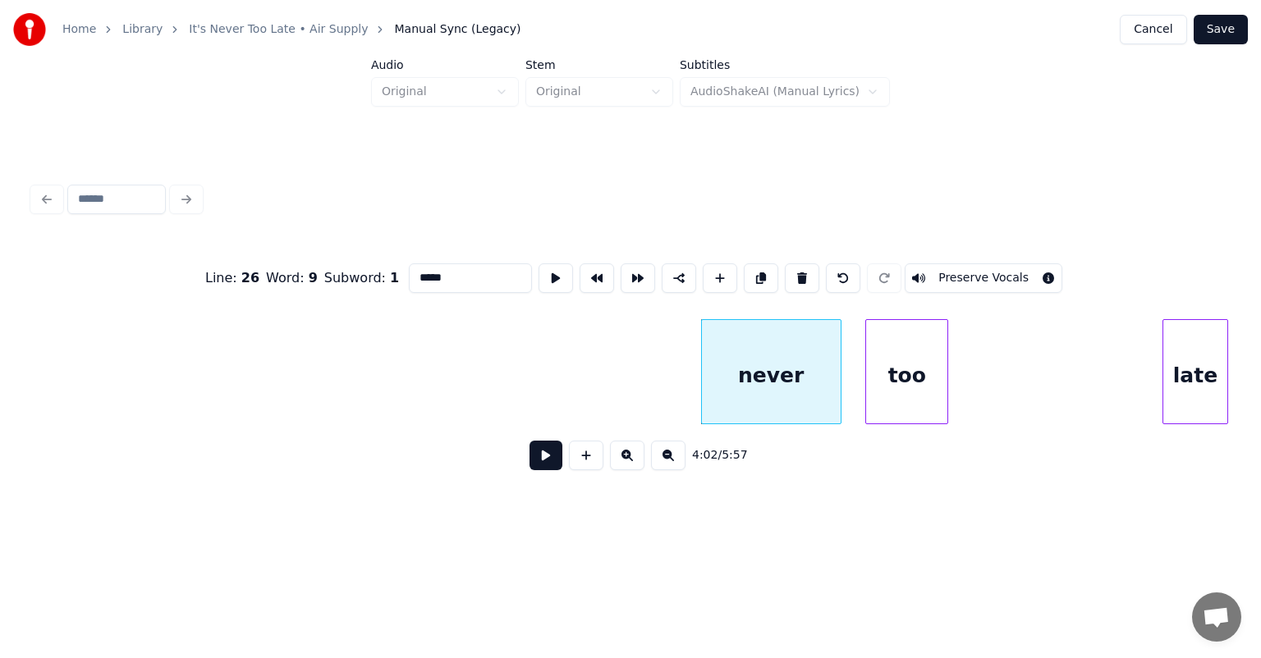
click at [538, 459] on button at bounding box center [545, 456] width 33 height 30
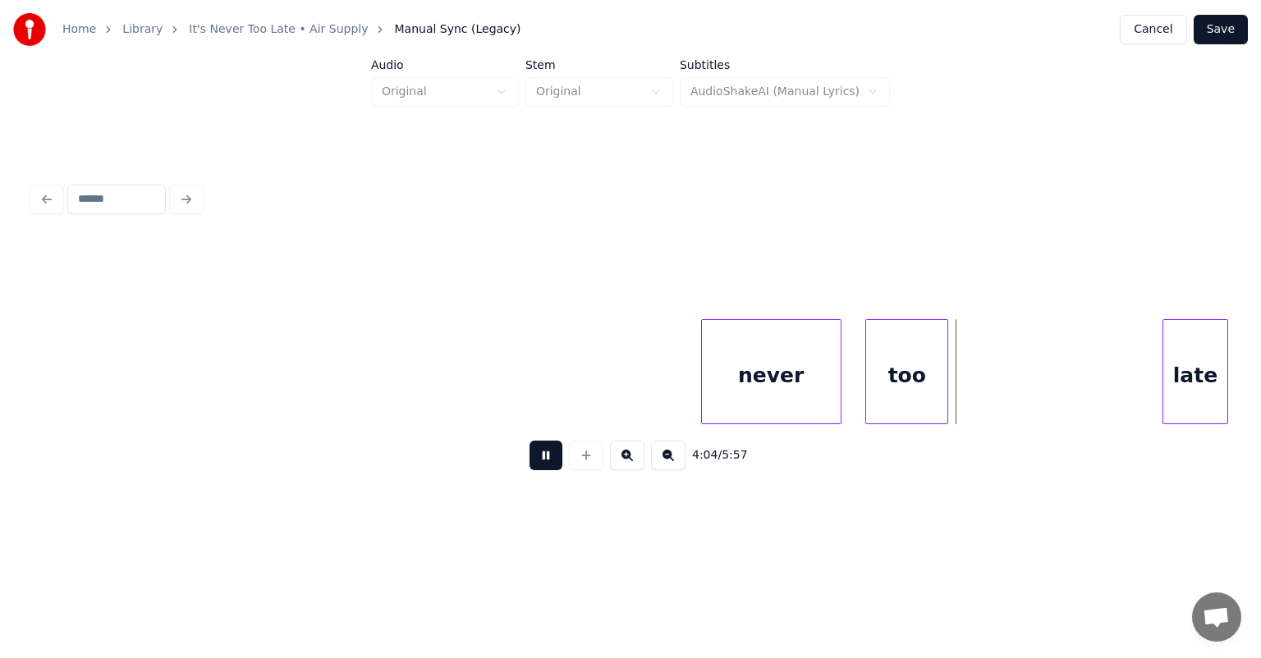
click at [538, 459] on button at bounding box center [545, 456] width 33 height 30
click at [974, 374] on div "late" at bounding box center [983, 376] width 64 height 112
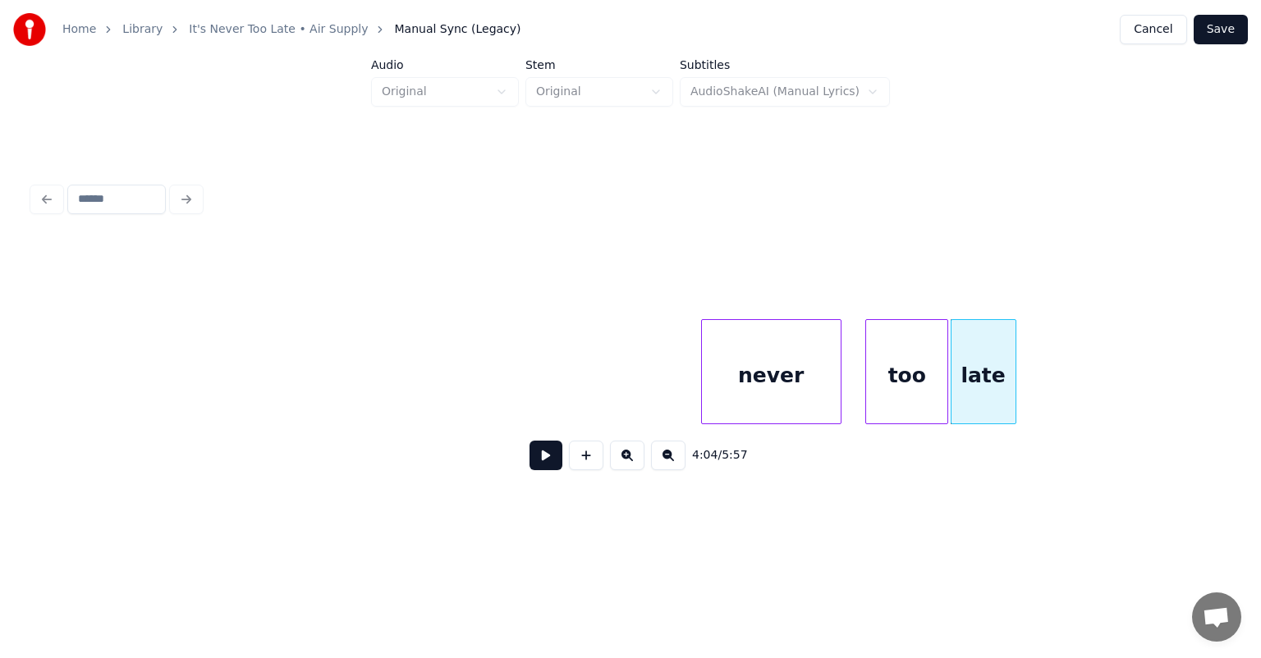
click at [894, 360] on div "too" at bounding box center [906, 376] width 81 height 112
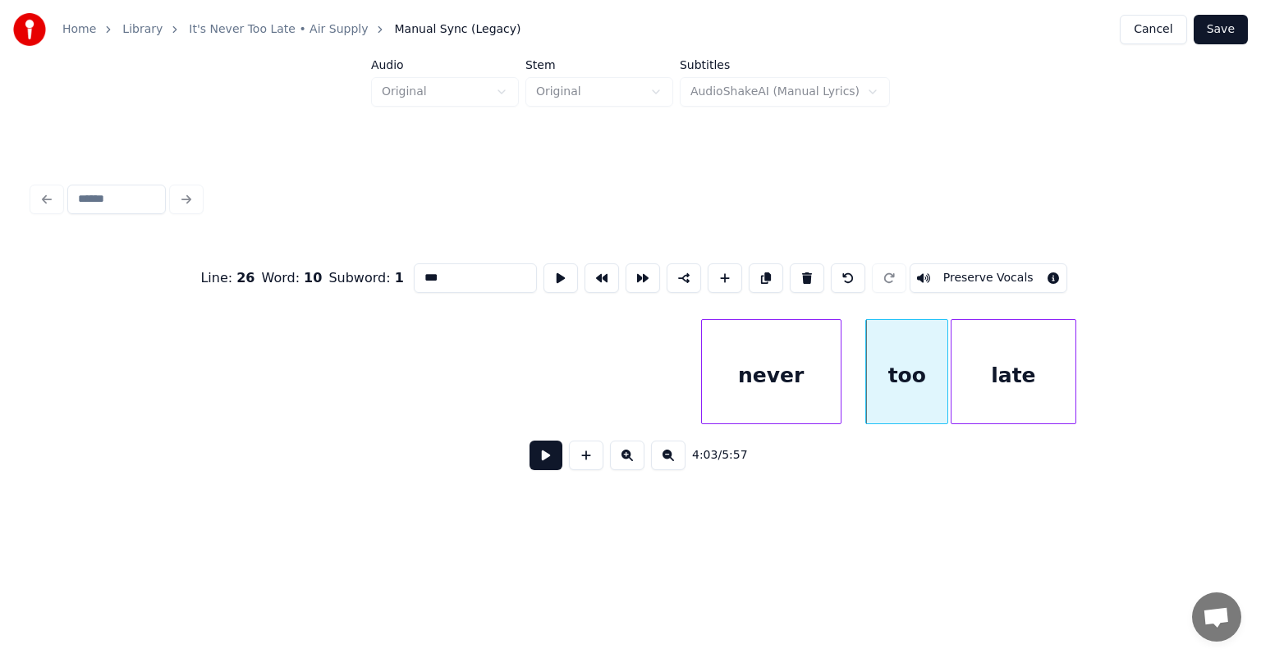
click at [1075, 360] on div at bounding box center [1072, 371] width 5 height 103
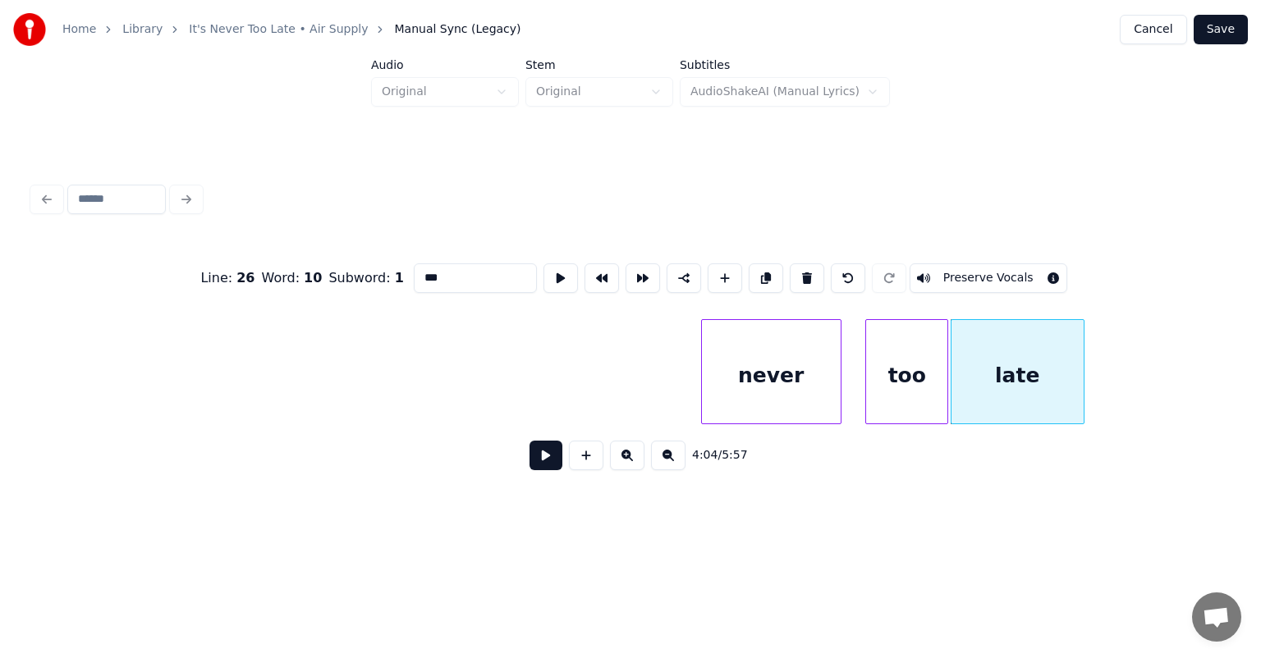
click at [726, 369] on div "never" at bounding box center [771, 376] width 139 height 112
type input "*****"
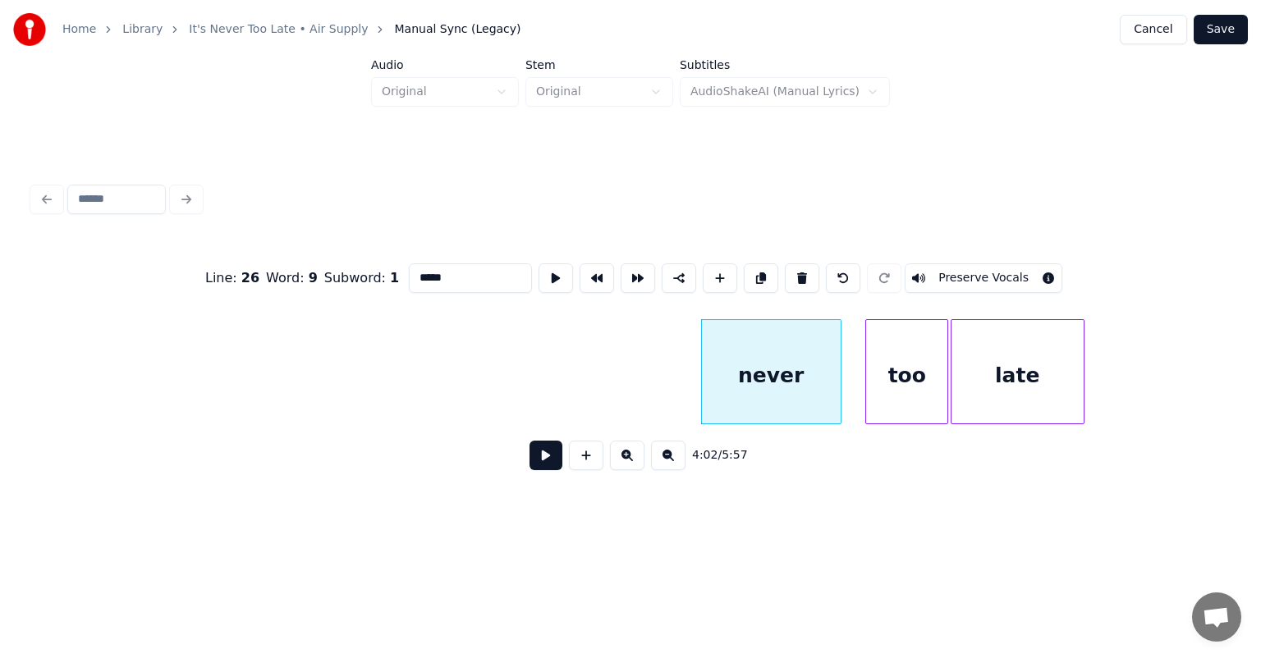
click at [547, 461] on button at bounding box center [545, 456] width 33 height 30
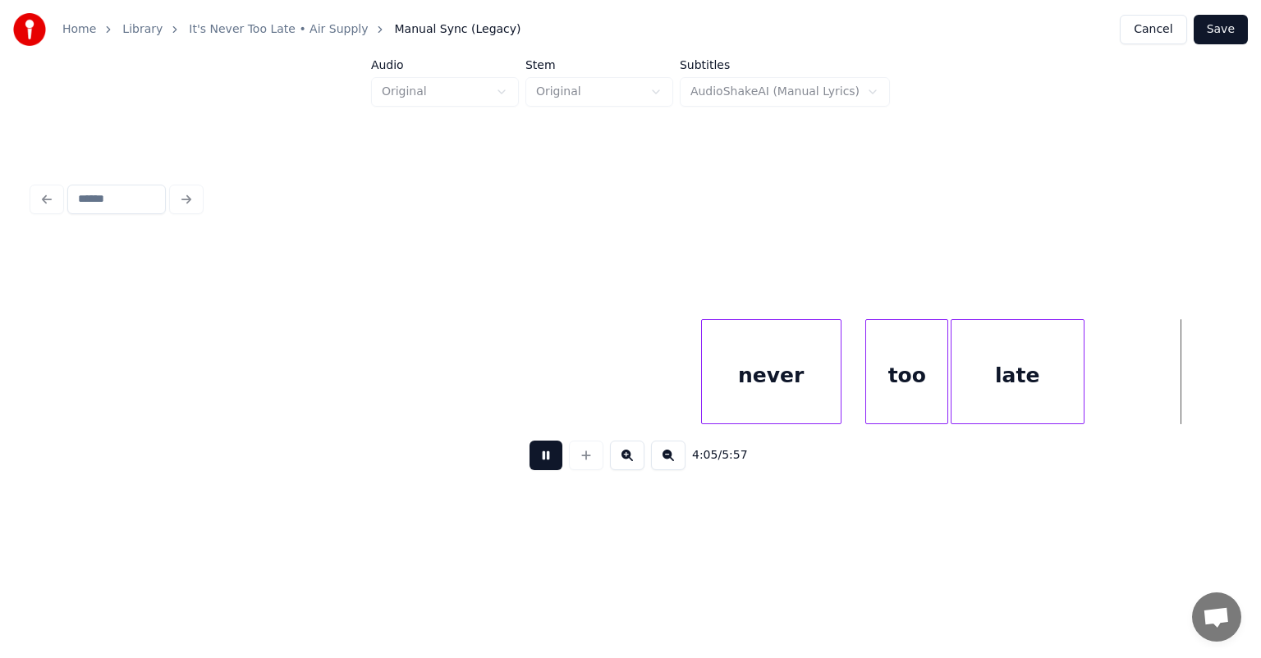
click at [547, 461] on button at bounding box center [545, 456] width 33 height 30
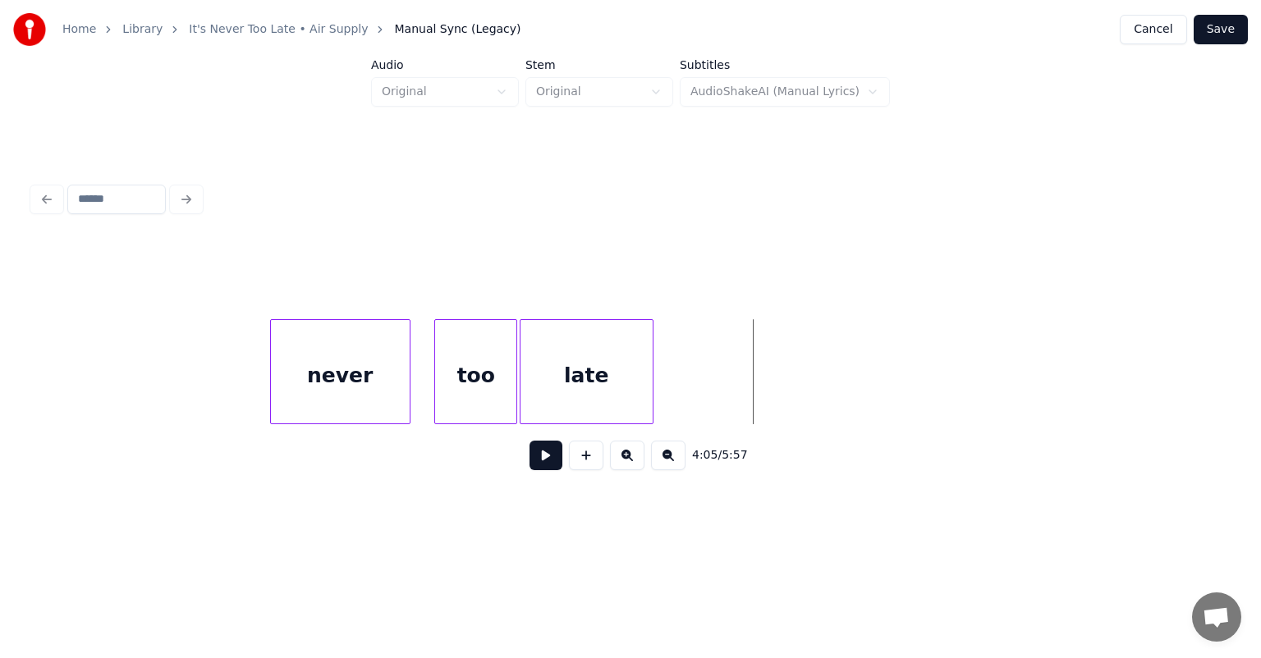
scroll to position [0, 39488]
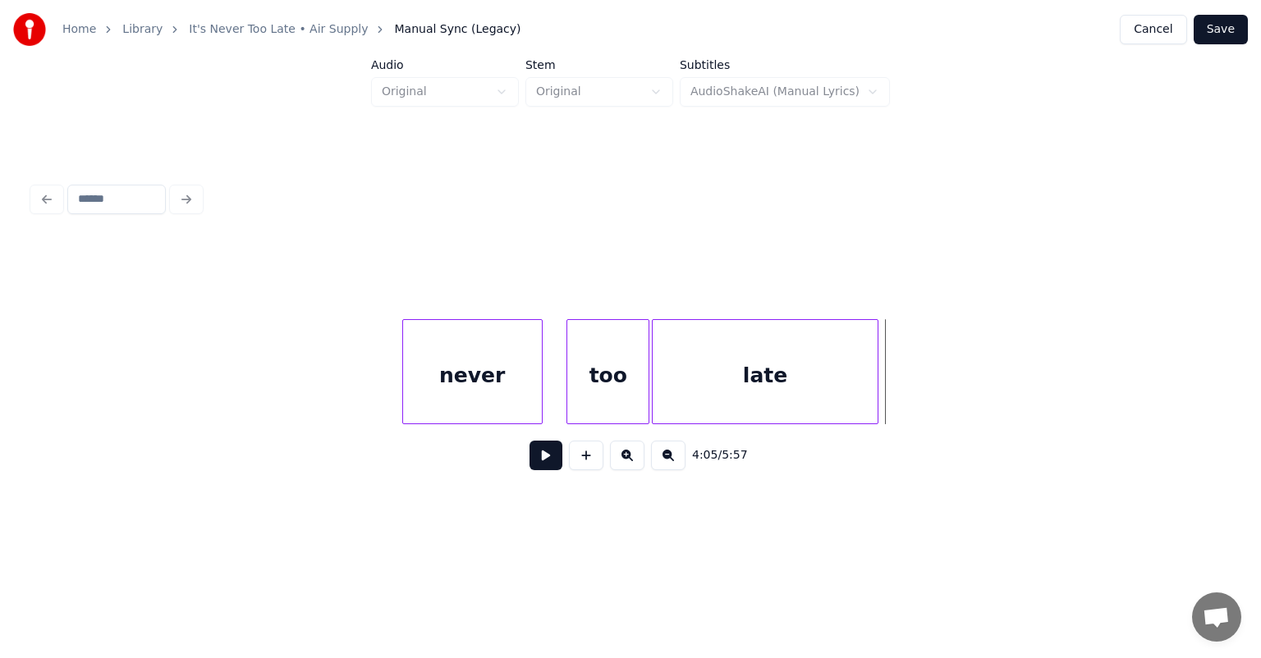
click at [877, 359] on div at bounding box center [874, 371] width 5 height 103
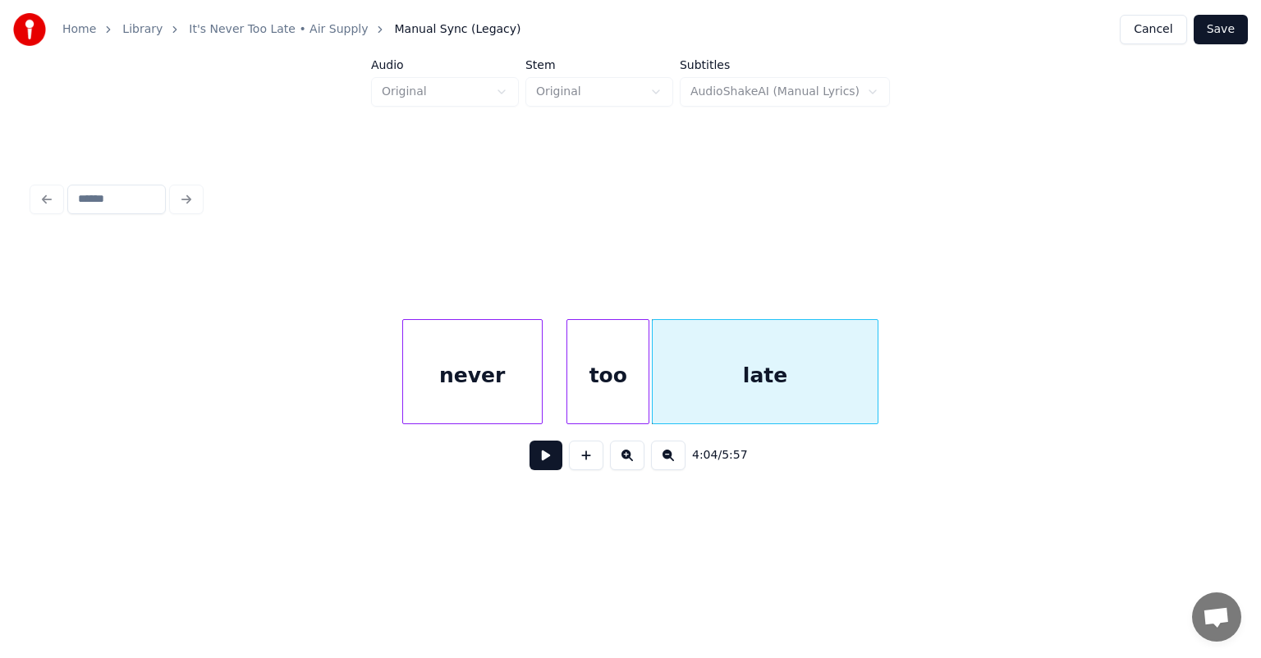
click at [473, 350] on div "never" at bounding box center [472, 376] width 139 height 112
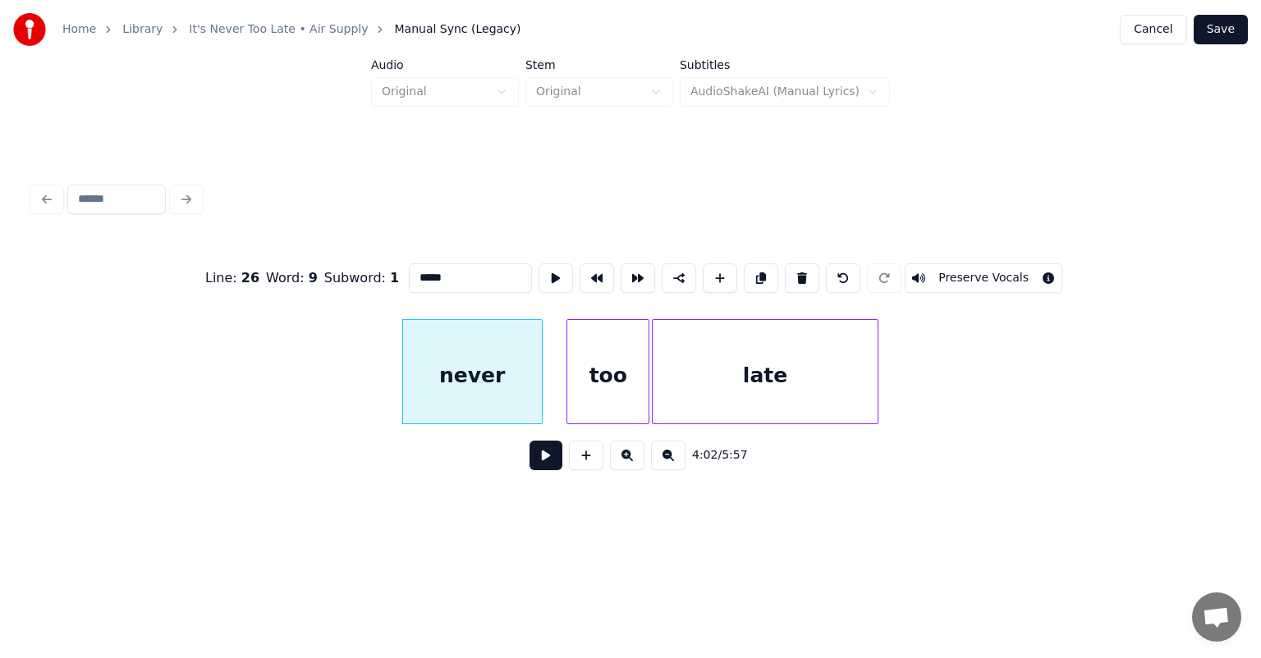
click at [544, 460] on button at bounding box center [545, 456] width 33 height 30
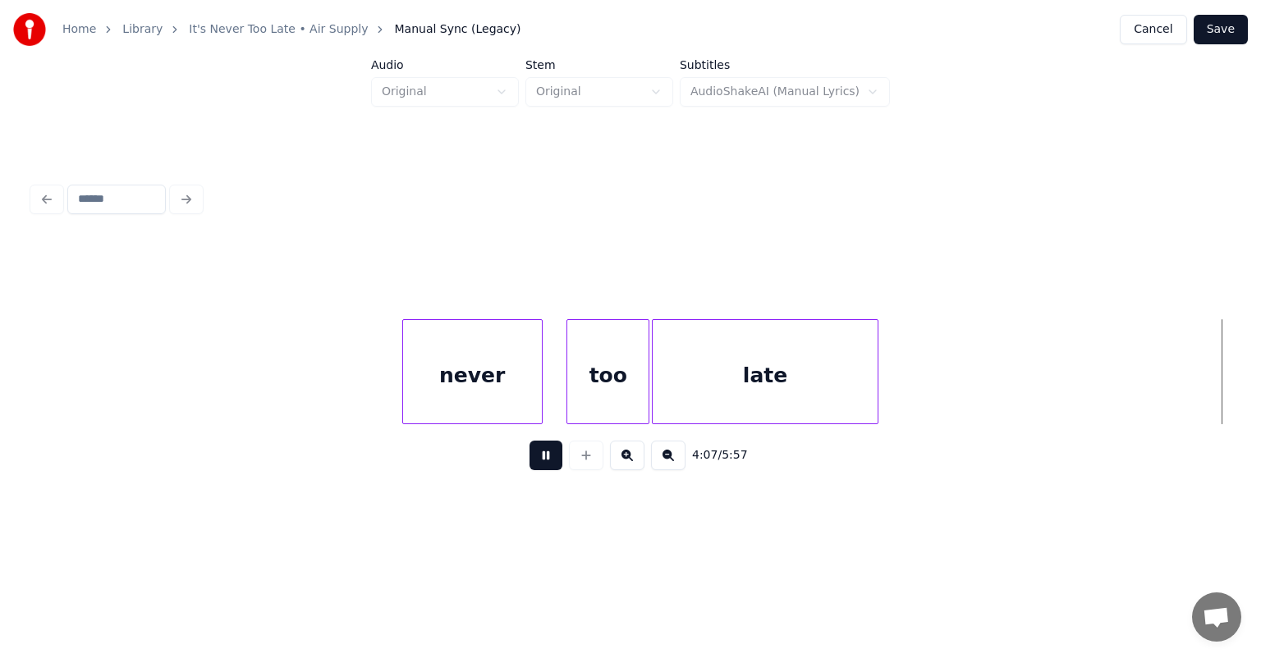
scroll to position [0, 40684]
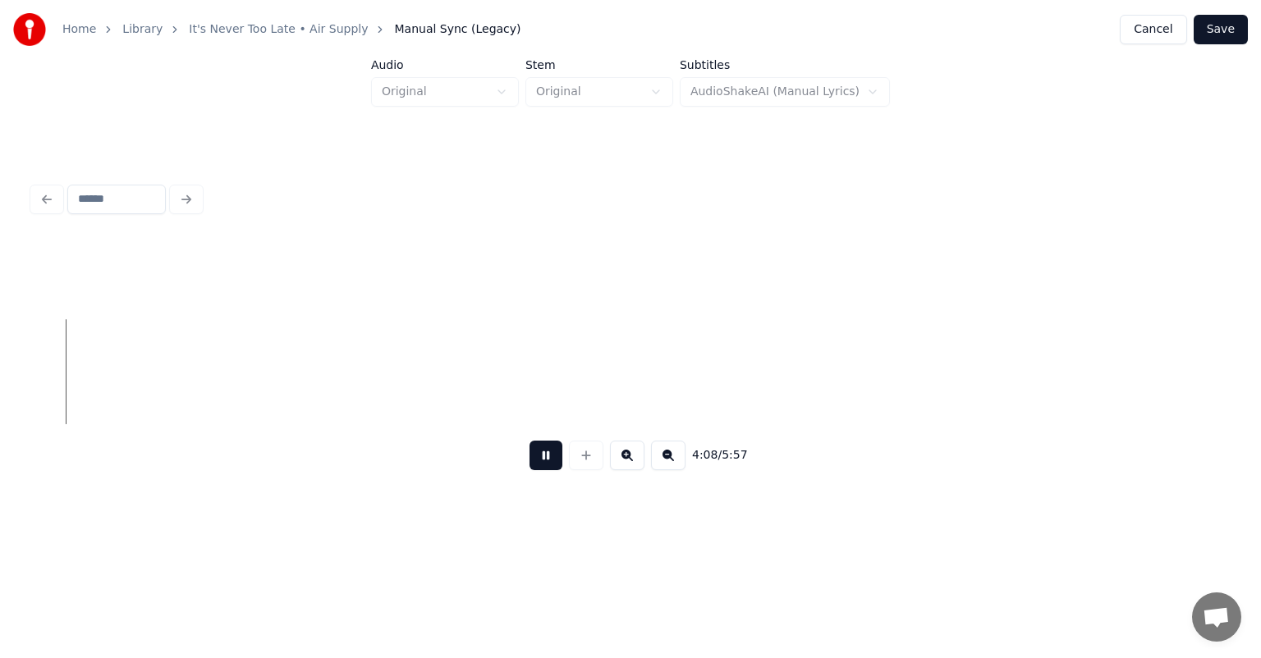
click at [544, 460] on button at bounding box center [545, 456] width 33 height 30
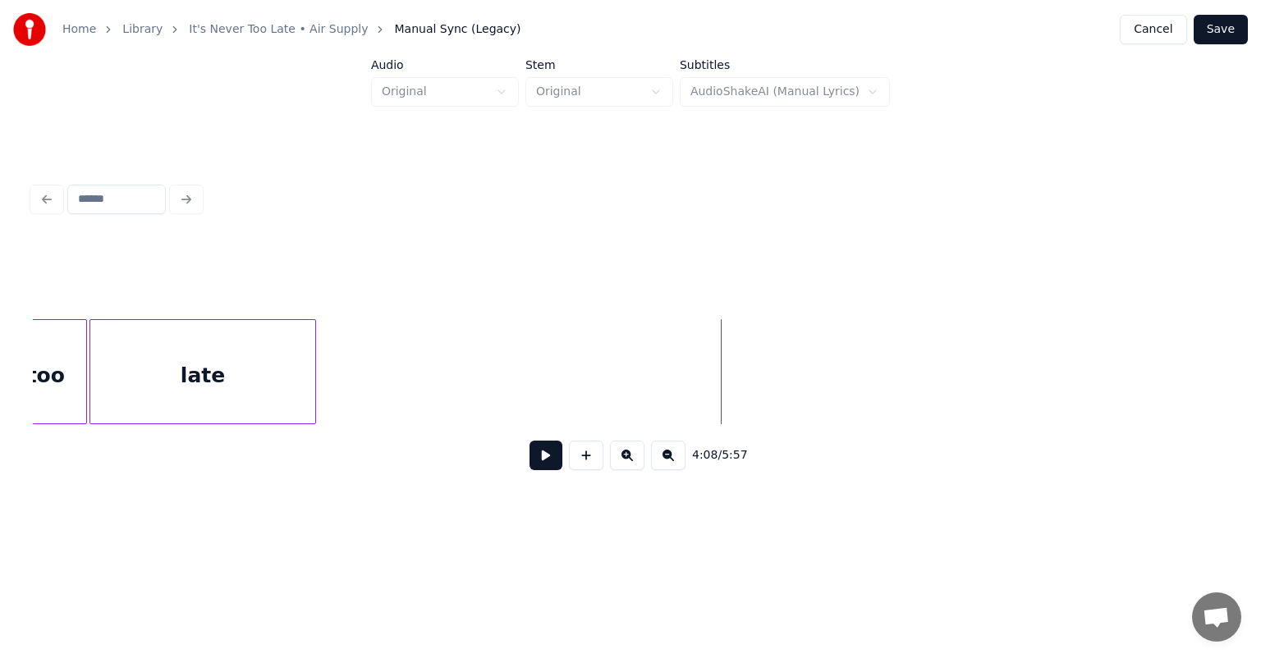
scroll to position [0, 39918]
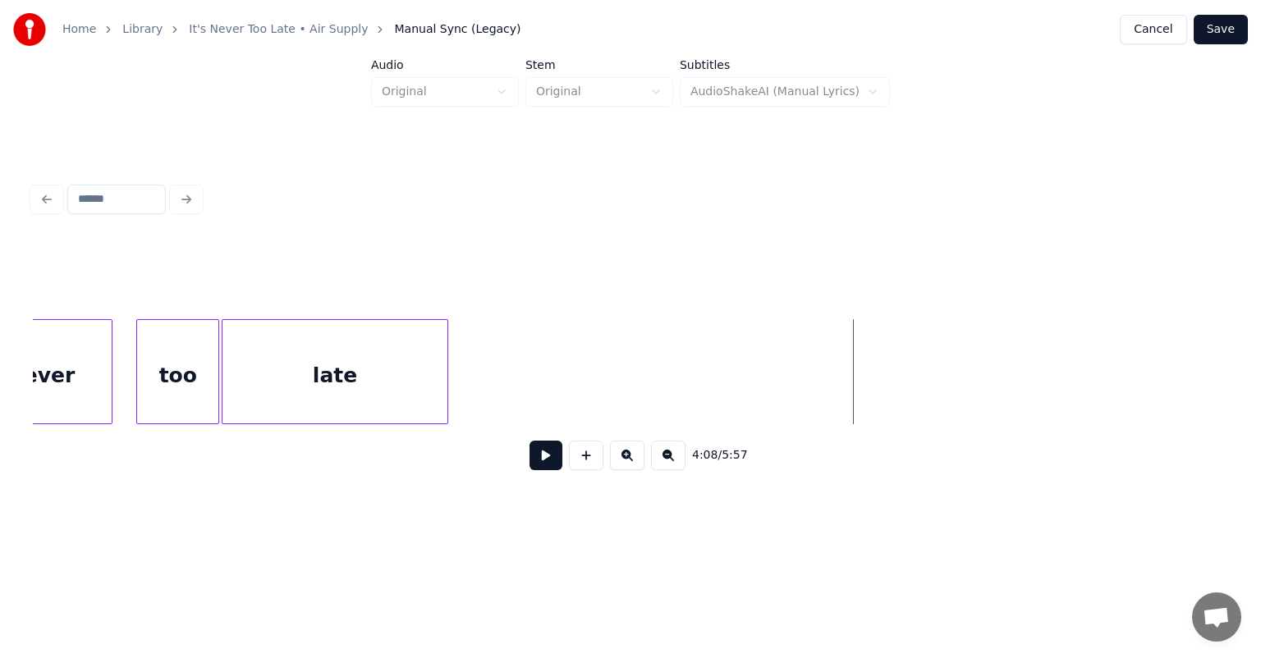
click at [48, 374] on div "never" at bounding box center [42, 376] width 139 height 112
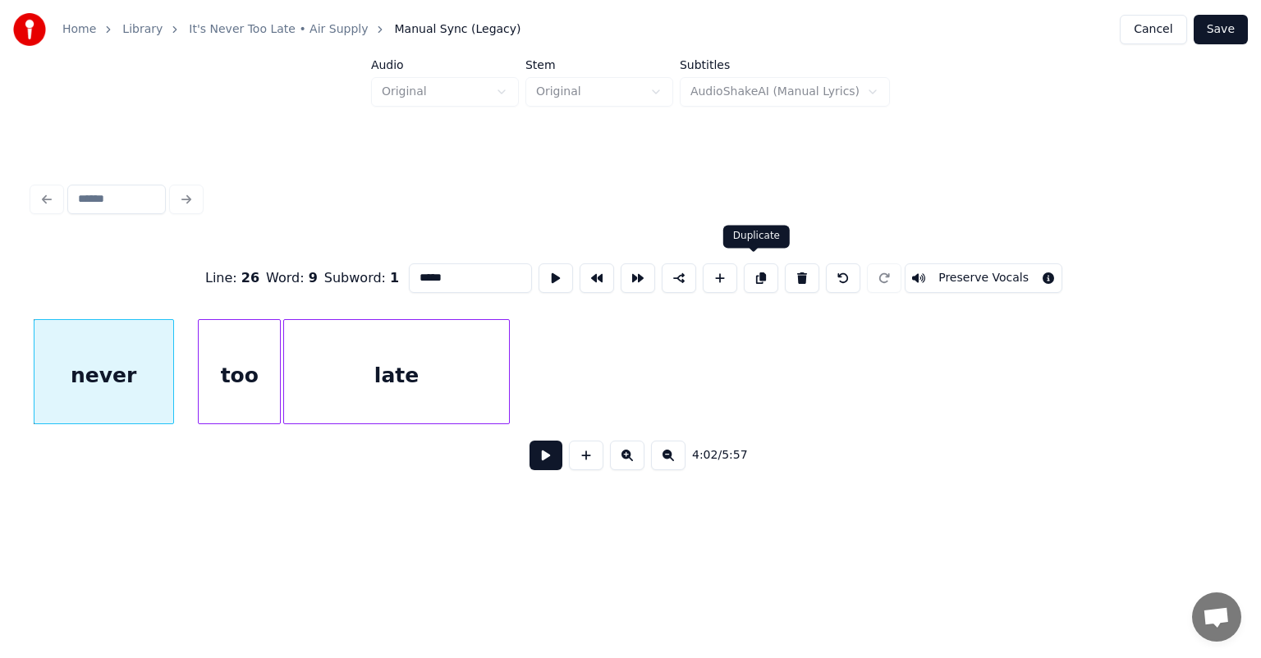
click at [755, 265] on button at bounding box center [761, 278] width 34 height 30
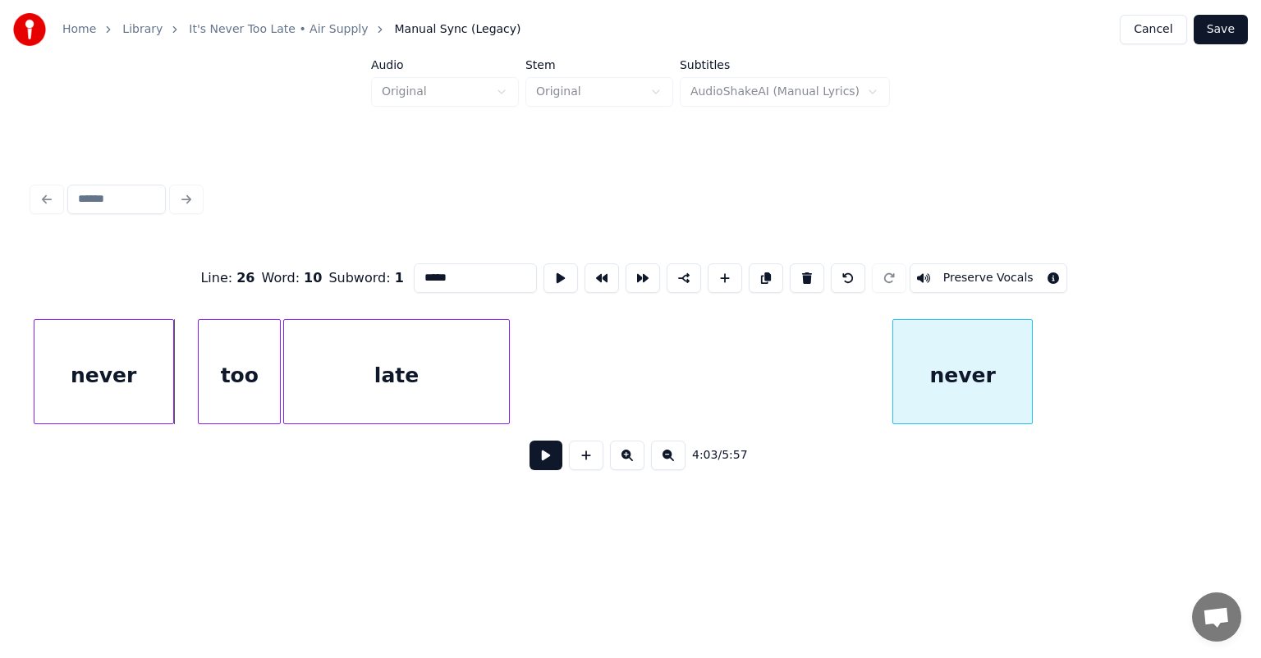
click at [959, 295] on div "Line : 26 Word : 10 Subword : 1 ***** Preserve Vocals 4:03 / 5:57" at bounding box center [630, 362] width 1195 height 250
click at [443, 370] on div "late" at bounding box center [397, 376] width 226 height 112
type input "****"
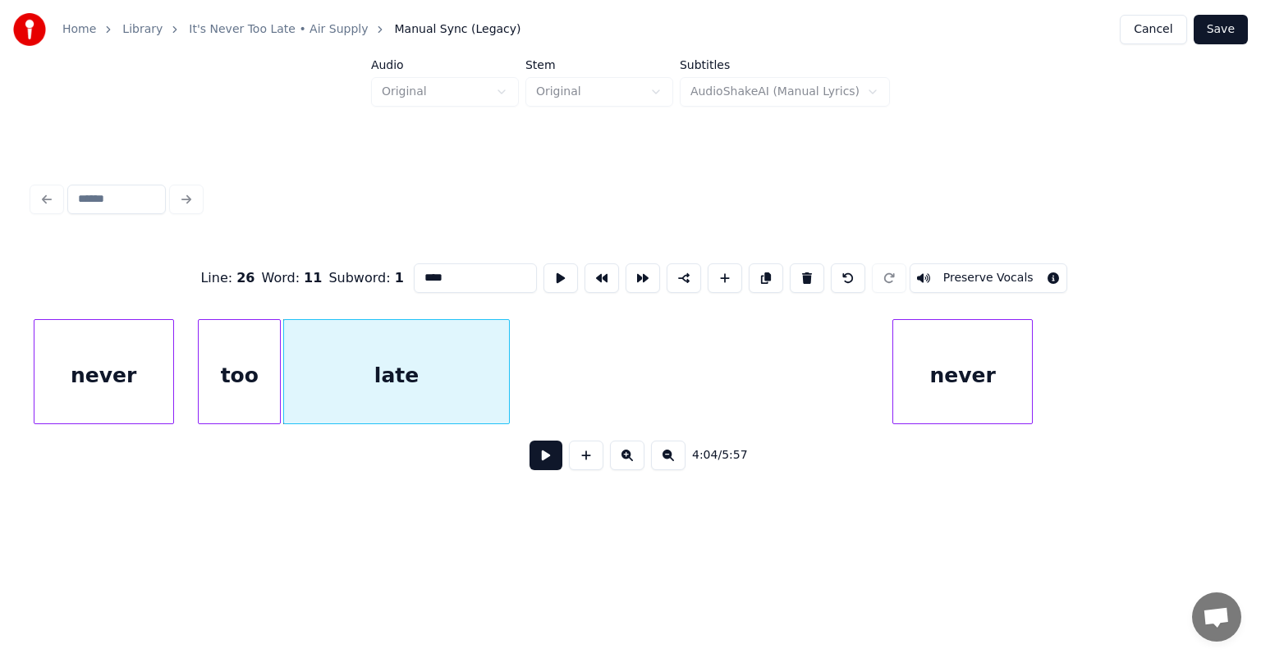
click at [543, 470] on button at bounding box center [545, 456] width 33 height 30
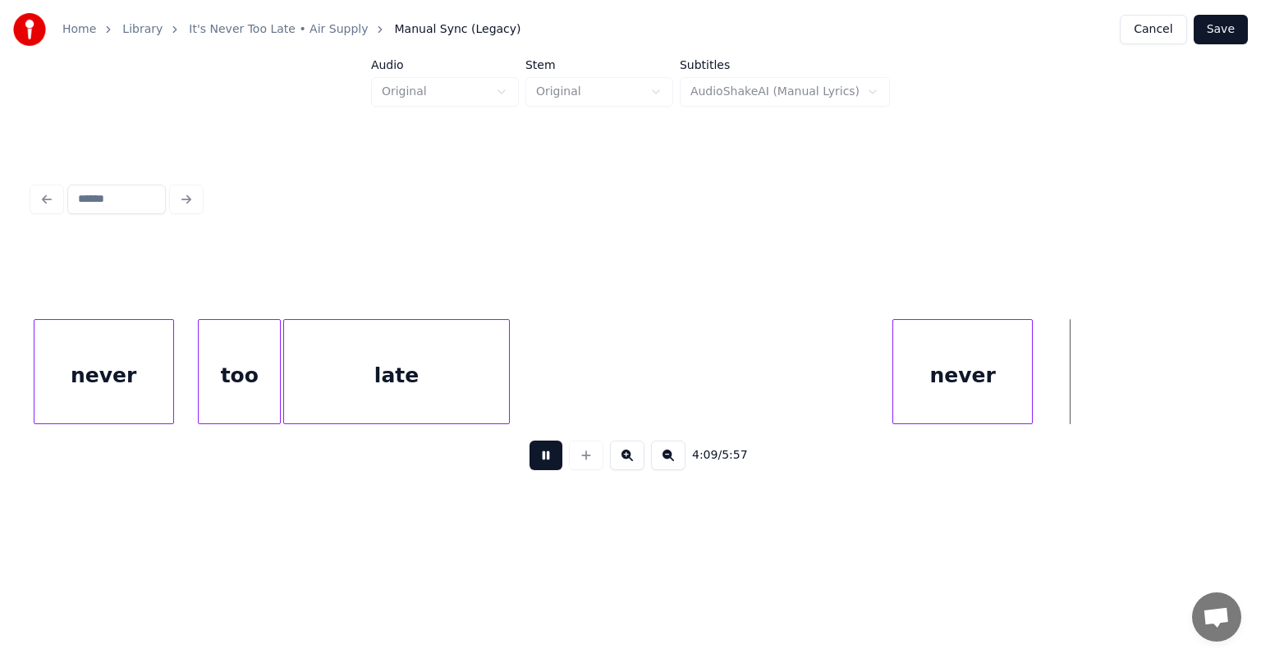
click at [543, 470] on button at bounding box center [545, 456] width 33 height 30
click at [221, 359] on div "too" at bounding box center [239, 376] width 81 height 112
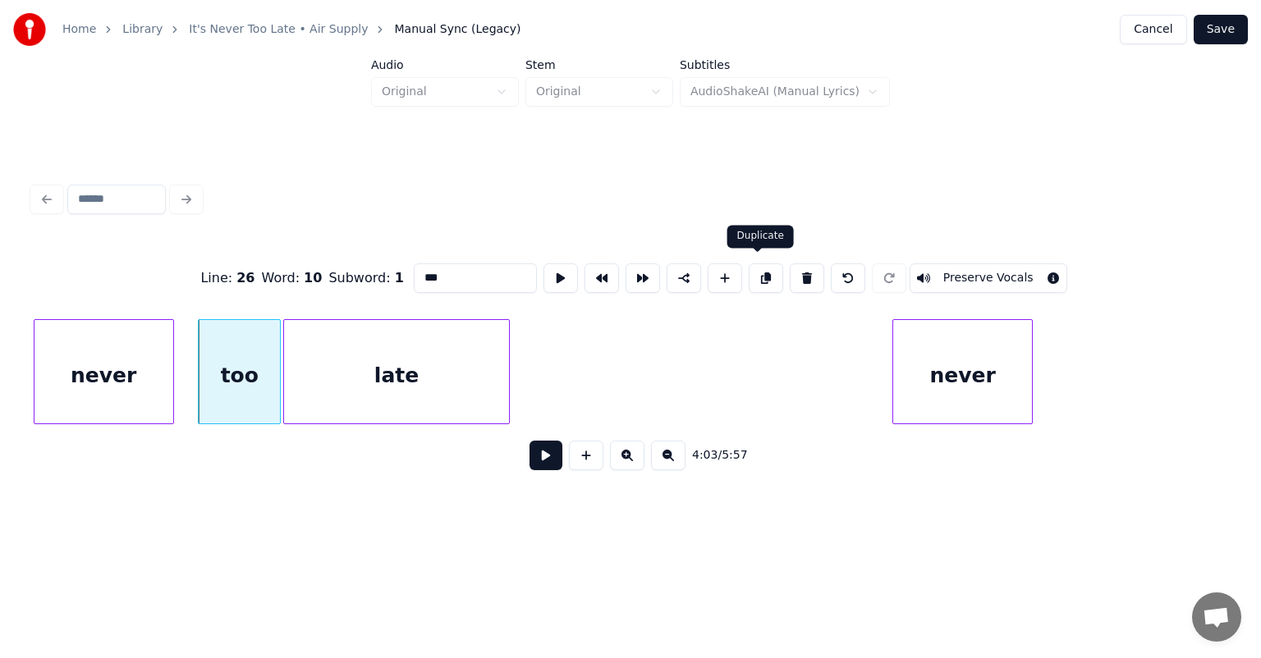
click at [760, 263] on button at bounding box center [766, 278] width 34 height 30
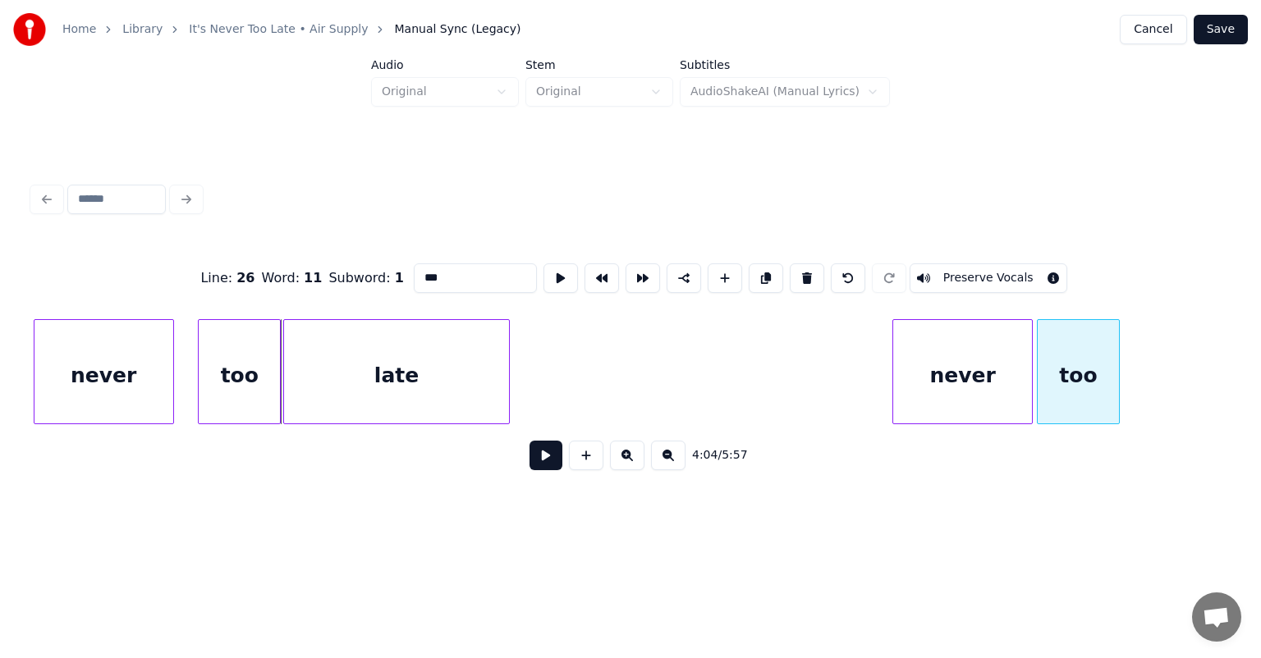
click at [1067, 291] on div "Line : 26 Word : 11 Subword : 1 *** Preserve Vocals 4:04 / 5:57" at bounding box center [630, 362] width 1195 height 250
click at [450, 358] on div "late" at bounding box center [397, 376] width 226 height 112
type input "****"
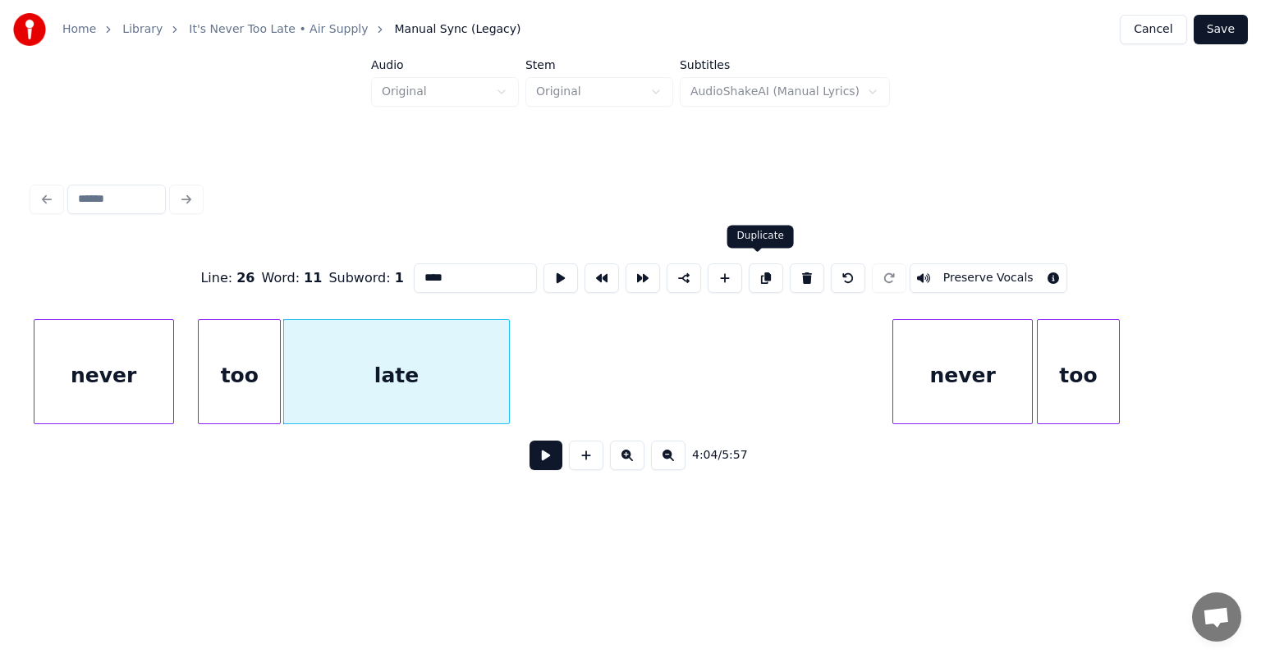
click at [758, 272] on button at bounding box center [766, 278] width 34 height 30
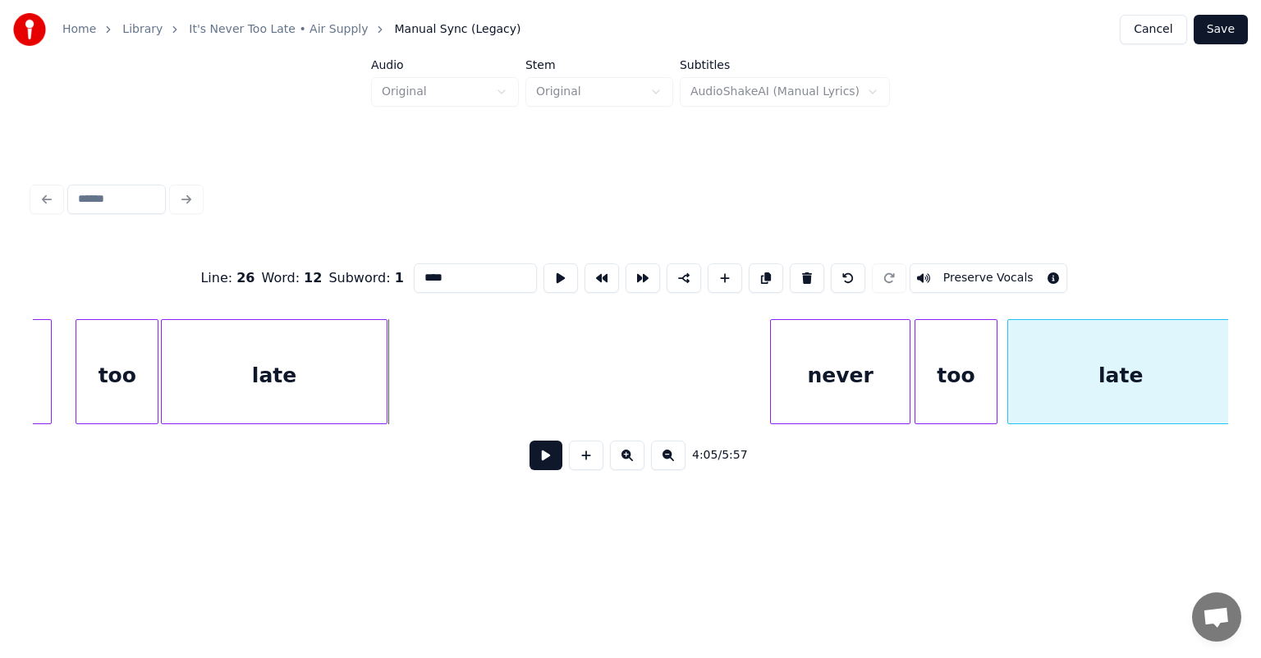
scroll to position [0, 39987]
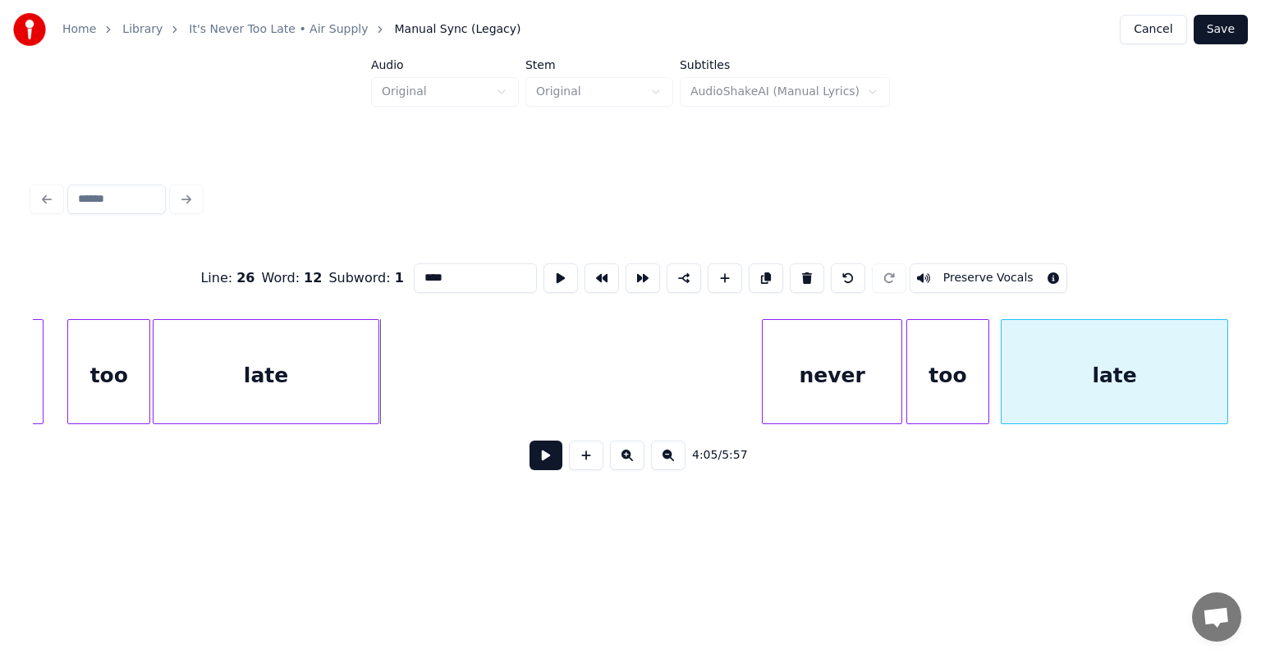
click at [1207, 265] on div "Line : 26 Word : 12 Subword : 1 **** Preserve Vocals 4:05 / 5:57" at bounding box center [630, 362] width 1195 height 250
click at [298, 345] on div "late" at bounding box center [266, 376] width 226 height 112
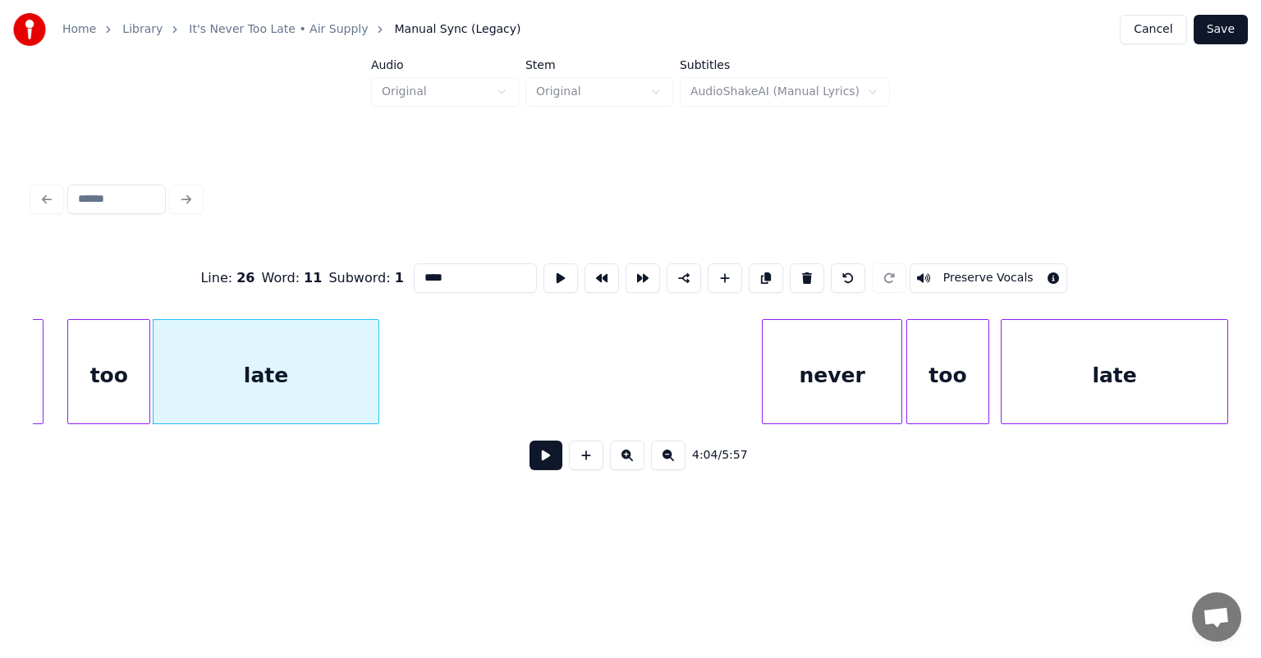
click at [548, 466] on button at bounding box center [545, 456] width 33 height 30
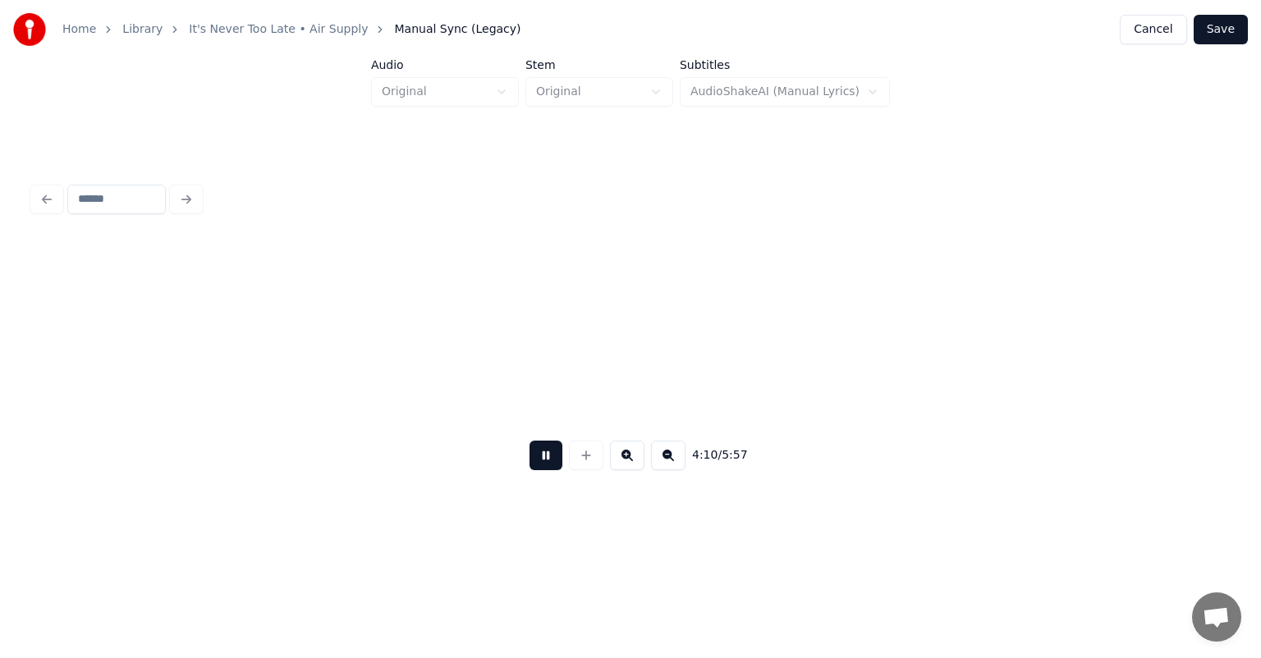
scroll to position [0, 41182]
click at [548, 466] on button at bounding box center [545, 456] width 33 height 30
click at [687, 431] on div "4:13 / 5:57" at bounding box center [630, 455] width 1195 height 62
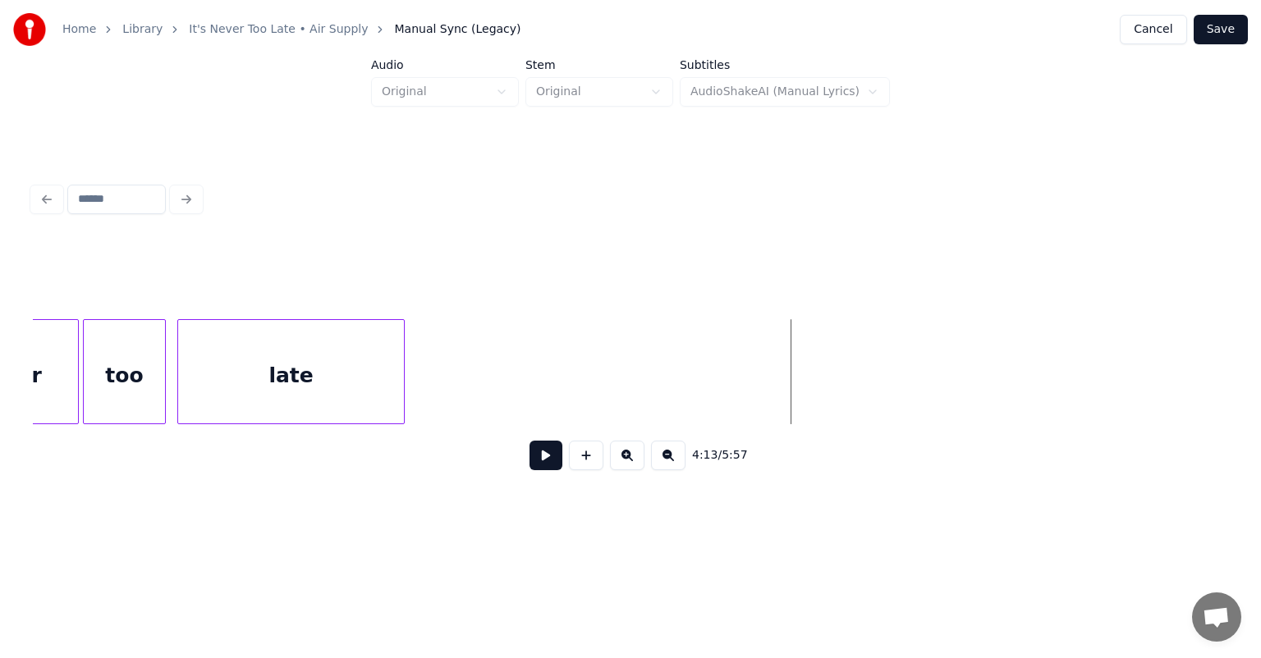
scroll to position [0, 40744]
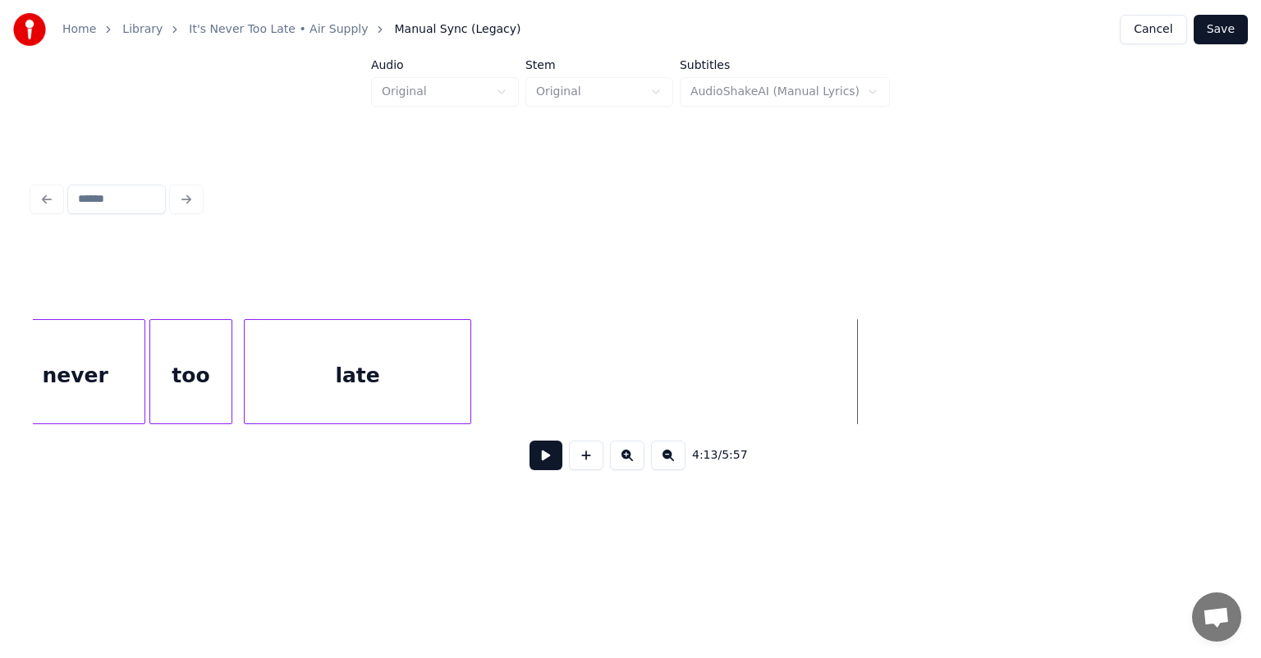
click at [427, 390] on div "late" at bounding box center [358, 376] width 226 height 112
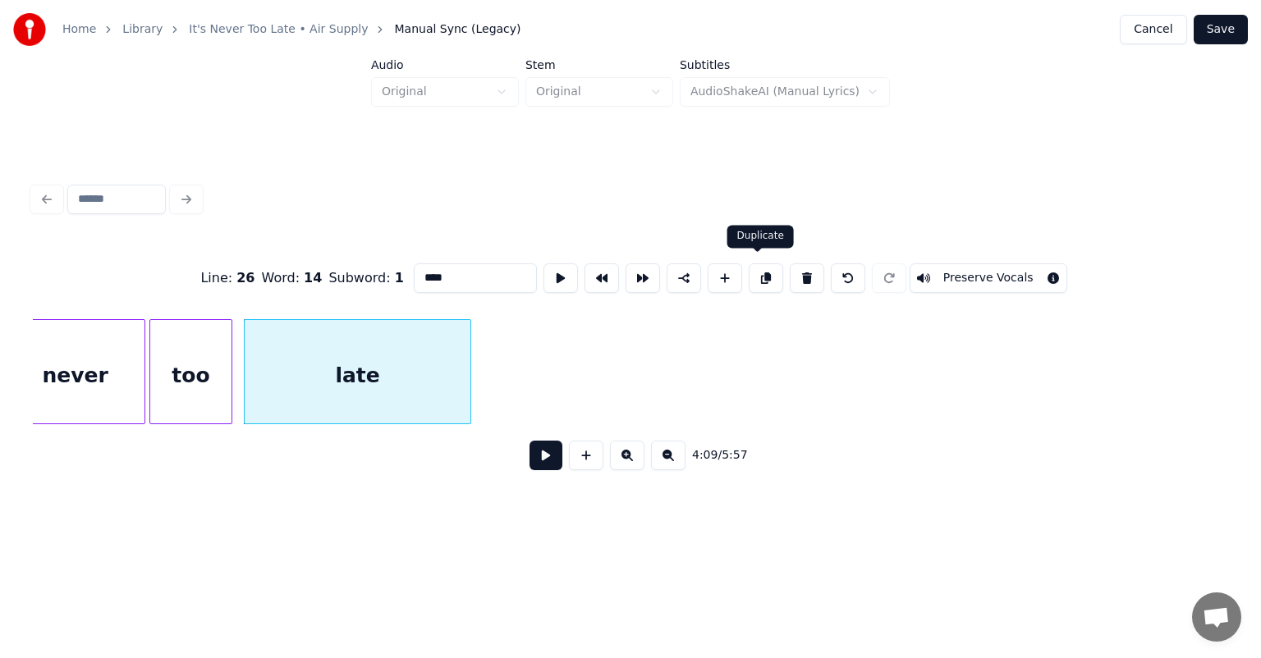
click at [758, 275] on button at bounding box center [766, 278] width 34 height 30
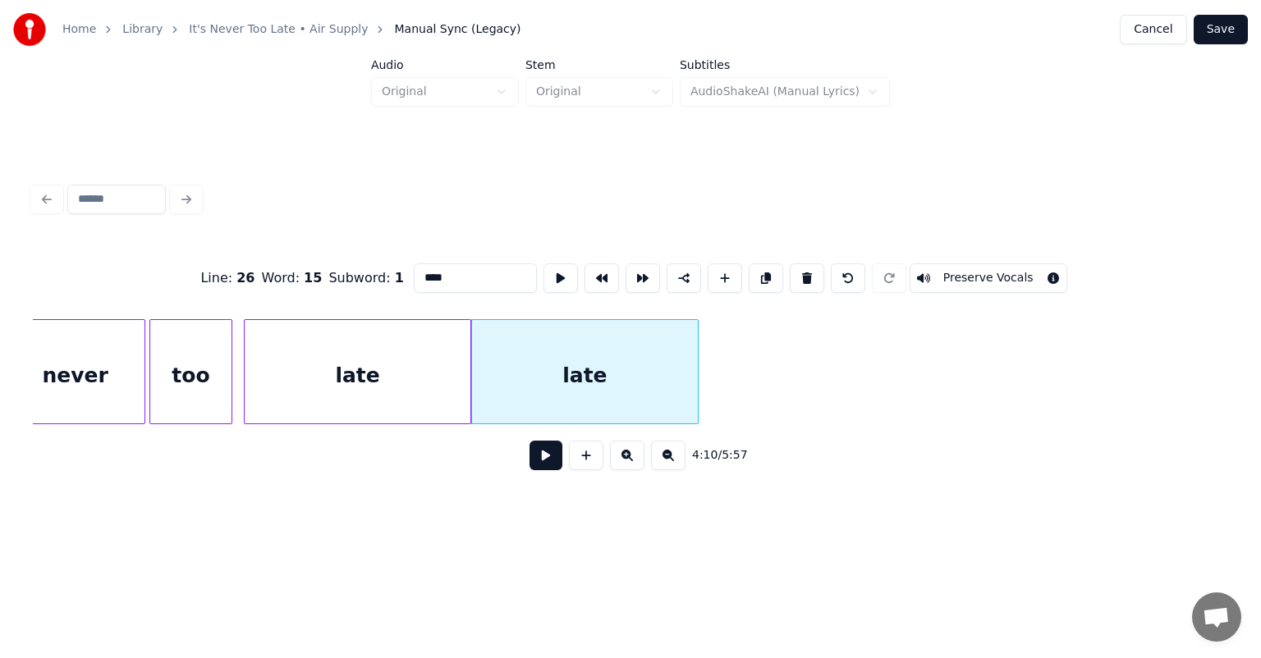
click at [447, 275] on input "****" at bounding box center [475, 278] width 123 height 30
type input "*"
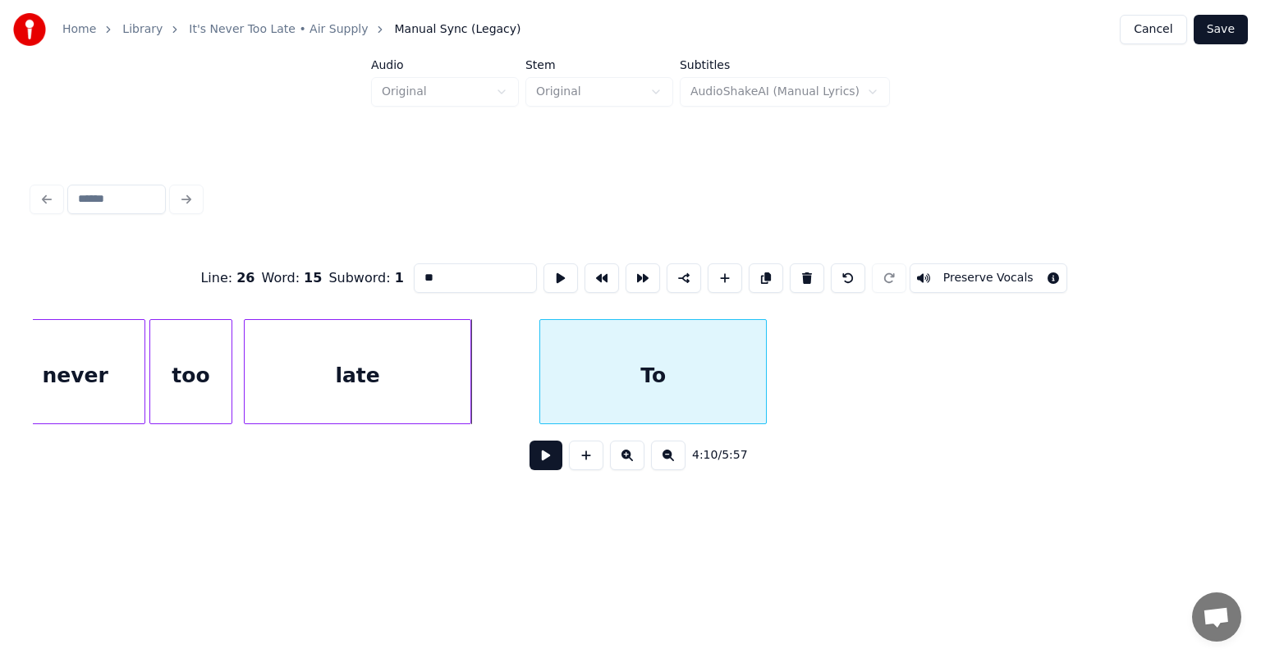
click at [620, 362] on div "To" at bounding box center [653, 376] width 226 height 112
click at [758, 266] on button at bounding box center [766, 278] width 34 height 30
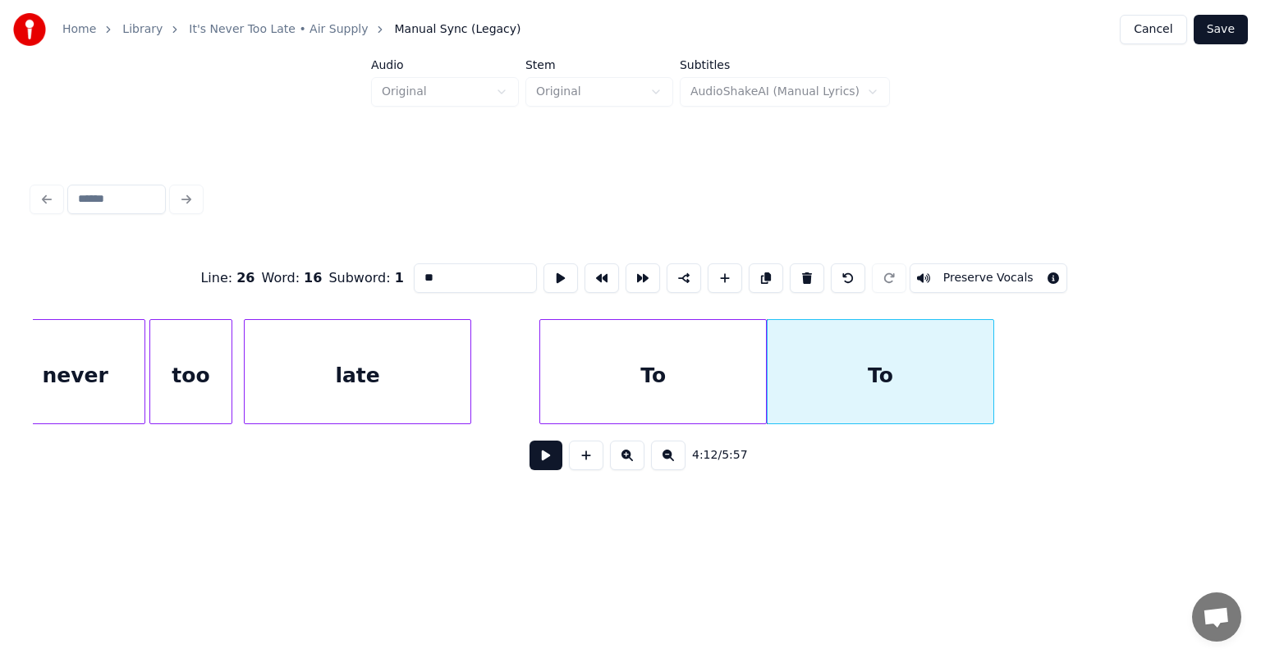
click at [456, 277] on input "**" at bounding box center [475, 278] width 123 height 30
type input "*"
click at [760, 275] on button at bounding box center [766, 278] width 34 height 30
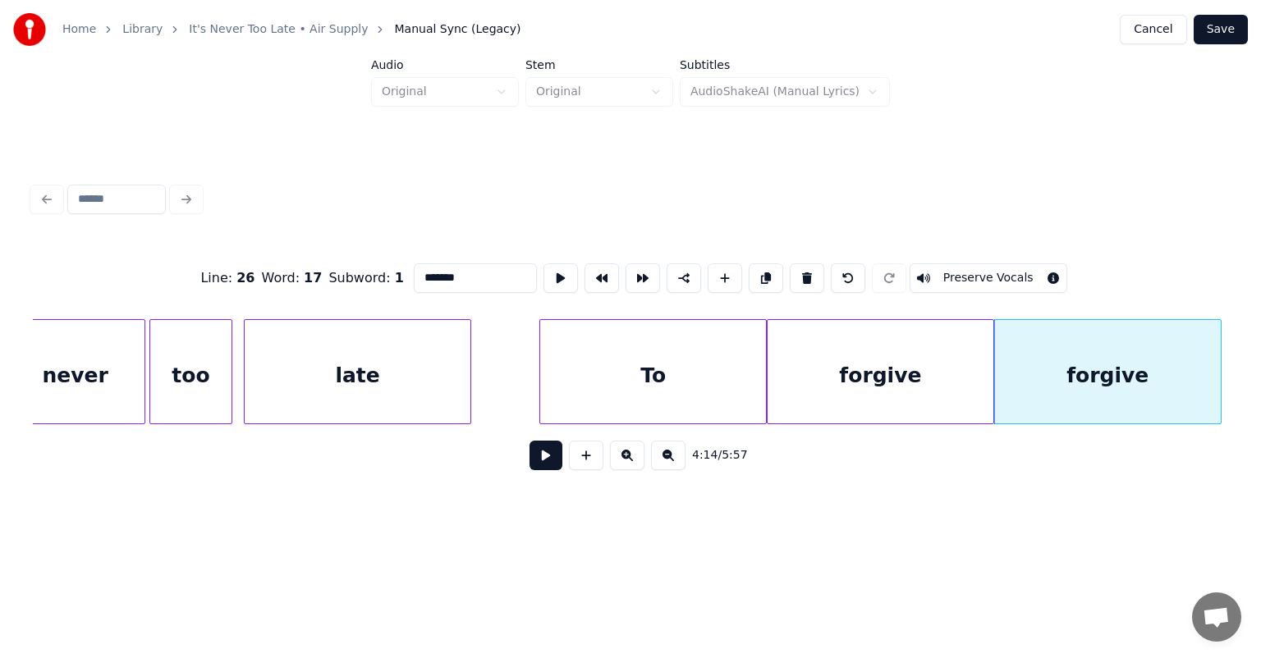
drag, startPoint x: 469, startPoint y: 269, endPoint x: 348, endPoint y: 295, distance: 123.5
click at [348, 295] on div "Line : 26 Word : 17 Subword : 1 ******* Preserve Vocals" at bounding box center [630, 278] width 1195 height 82
click at [761, 276] on button at bounding box center [766, 278] width 34 height 30
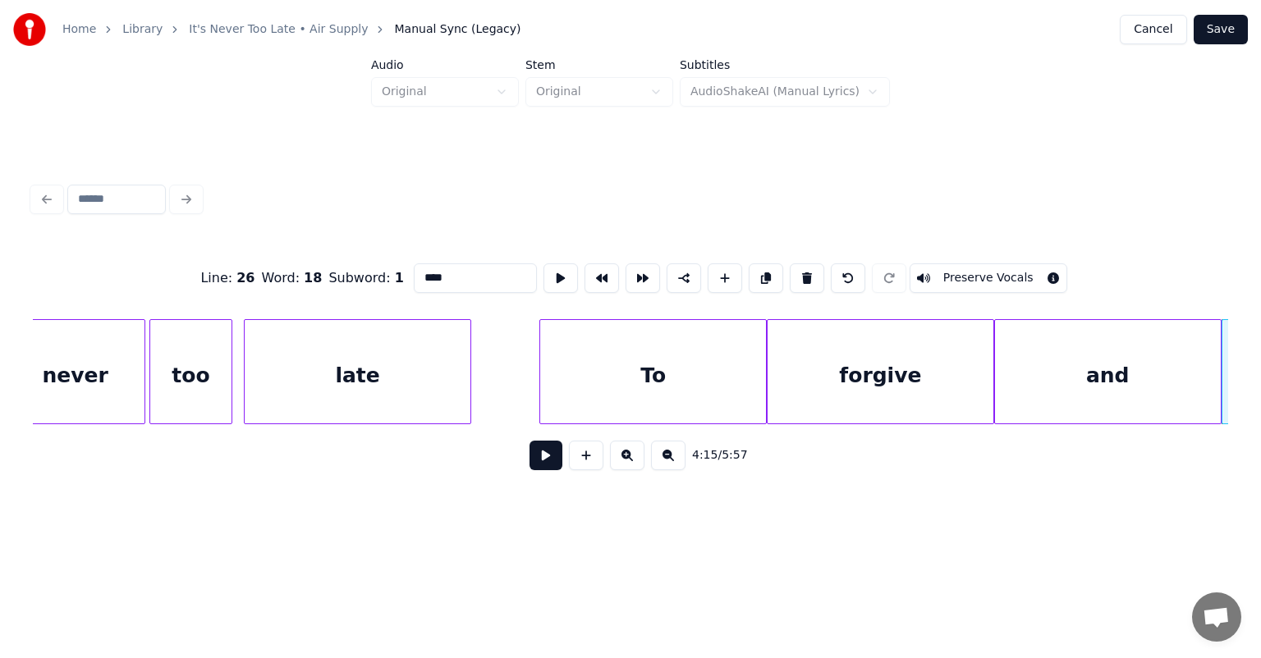
drag, startPoint x: 446, startPoint y: 275, endPoint x: 381, endPoint y: 286, distance: 65.7
click at [381, 286] on div "Line : 26 Word : 18 Subword : 1 *** Preserve Vocals" at bounding box center [630, 278] width 1195 height 82
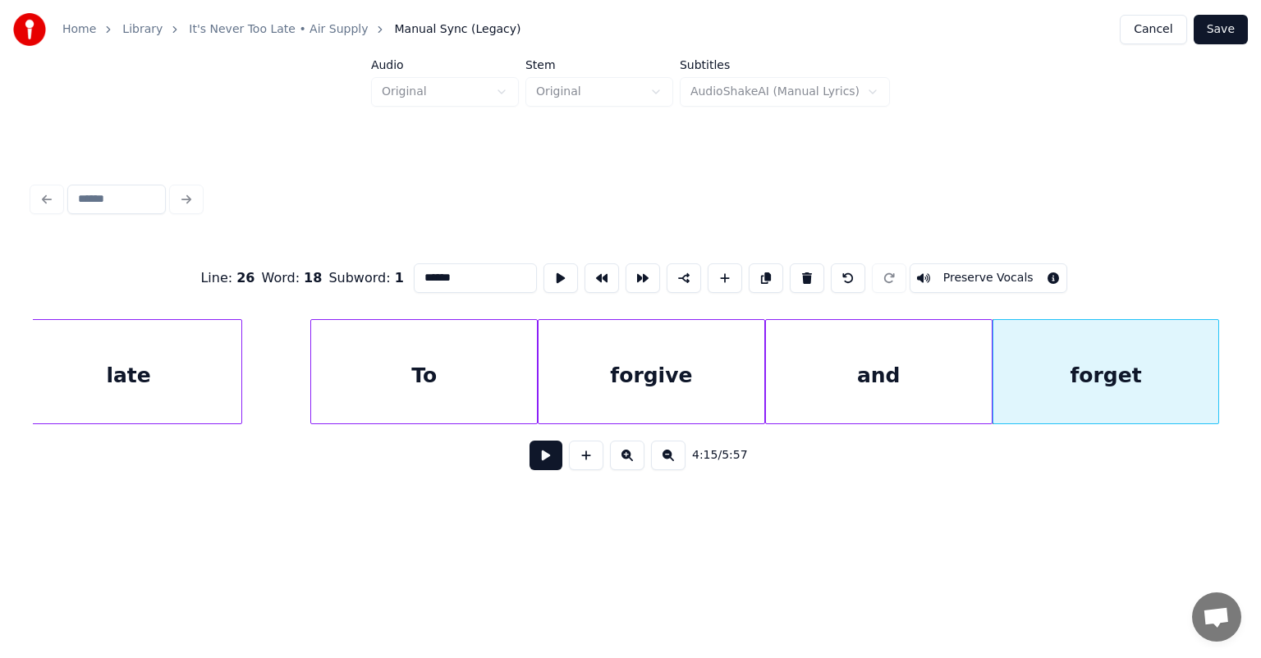
scroll to position [0, 40974]
click at [440, 367] on div at bounding box center [440, 371] width 5 height 103
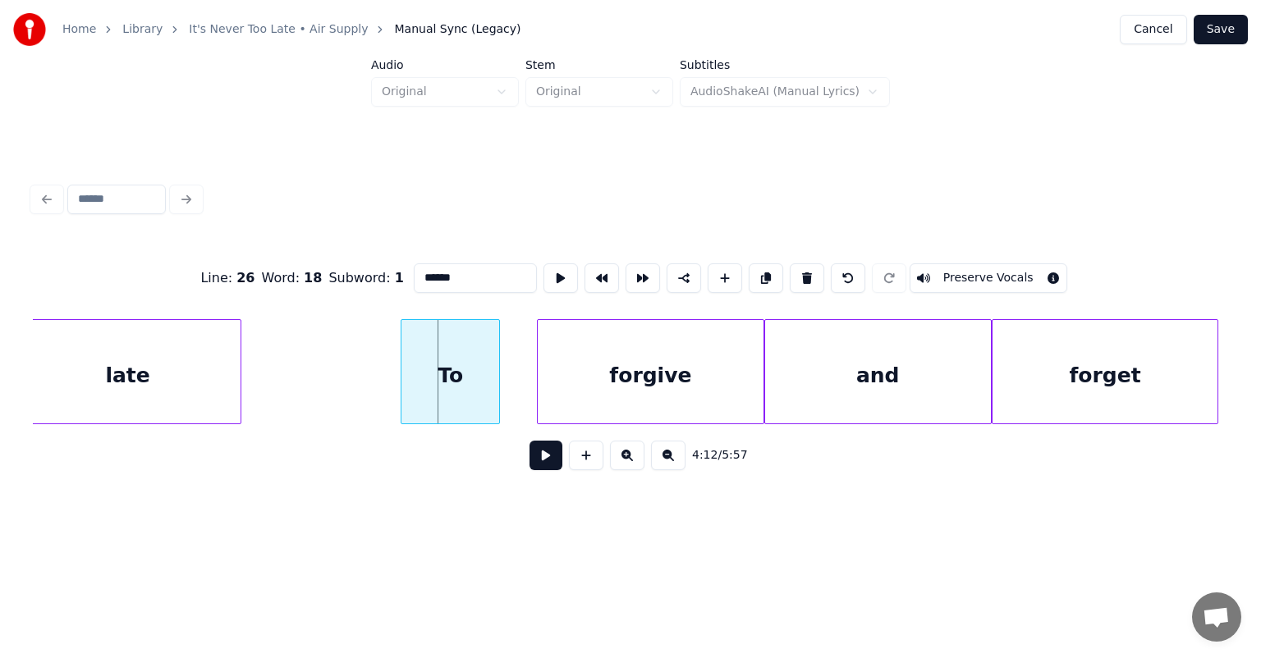
click at [439, 349] on div "To" at bounding box center [450, 376] width 98 height 112
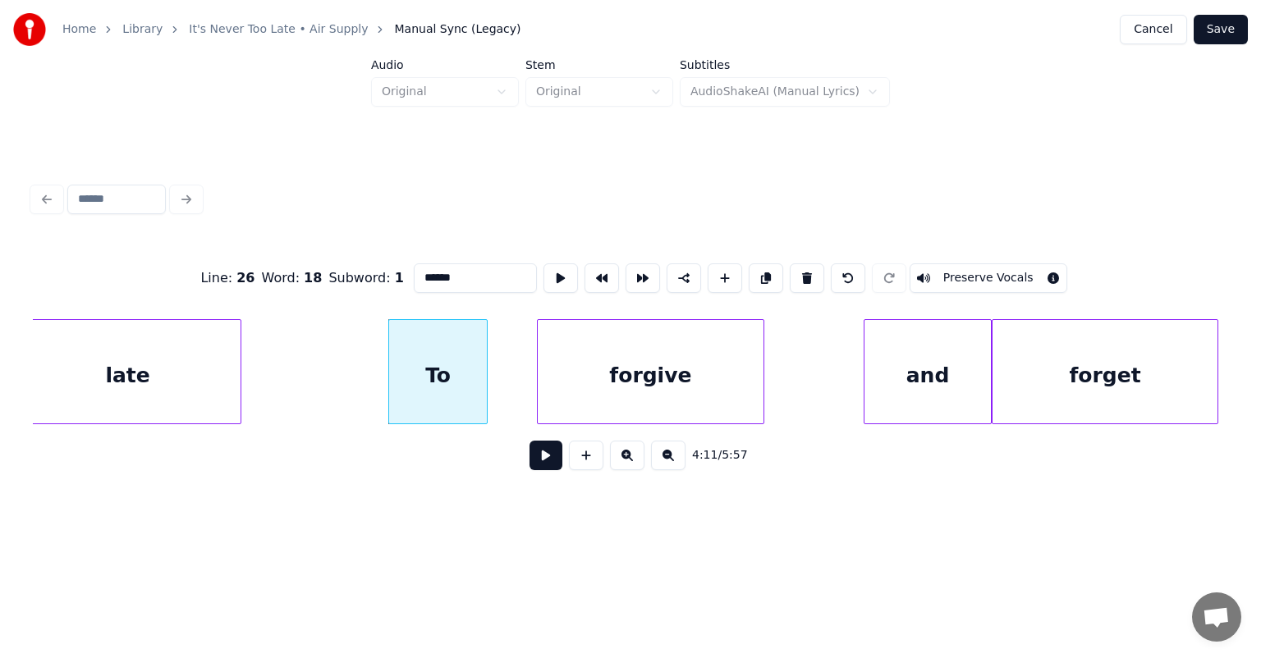
click at [864, 376] on div at bounding box center [866, 371] width 5 height 103
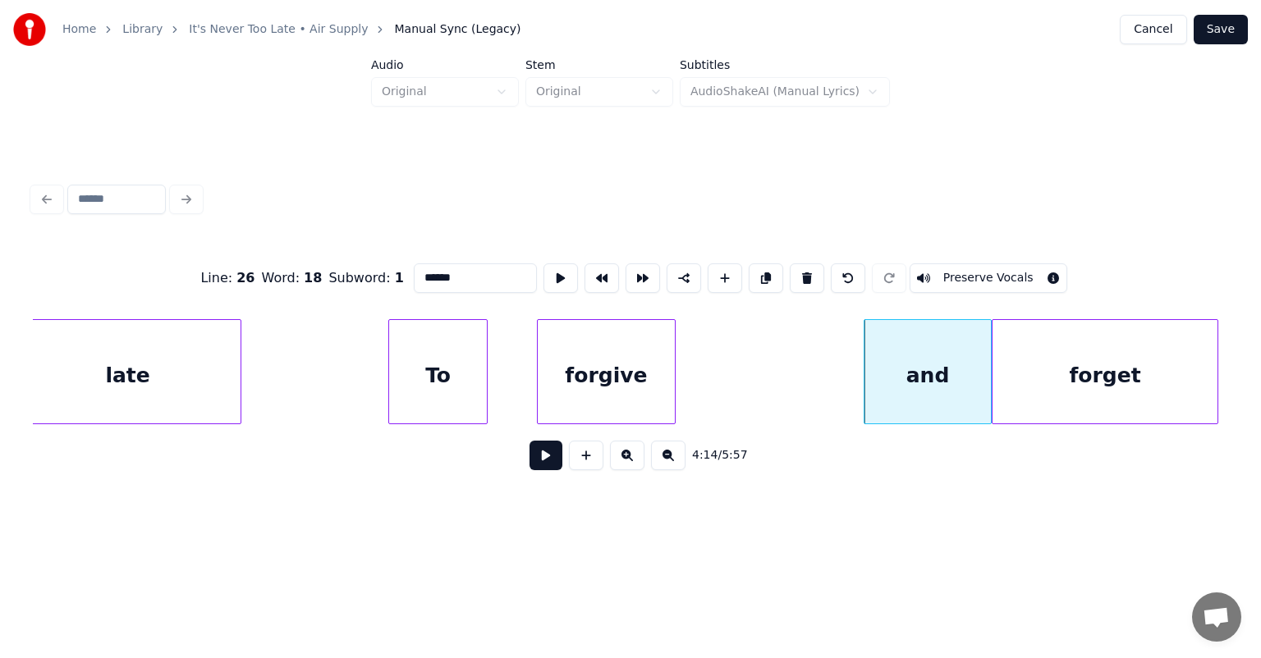
click at [670, 374] on div at bounding box center [672, 371] width 5 height 103
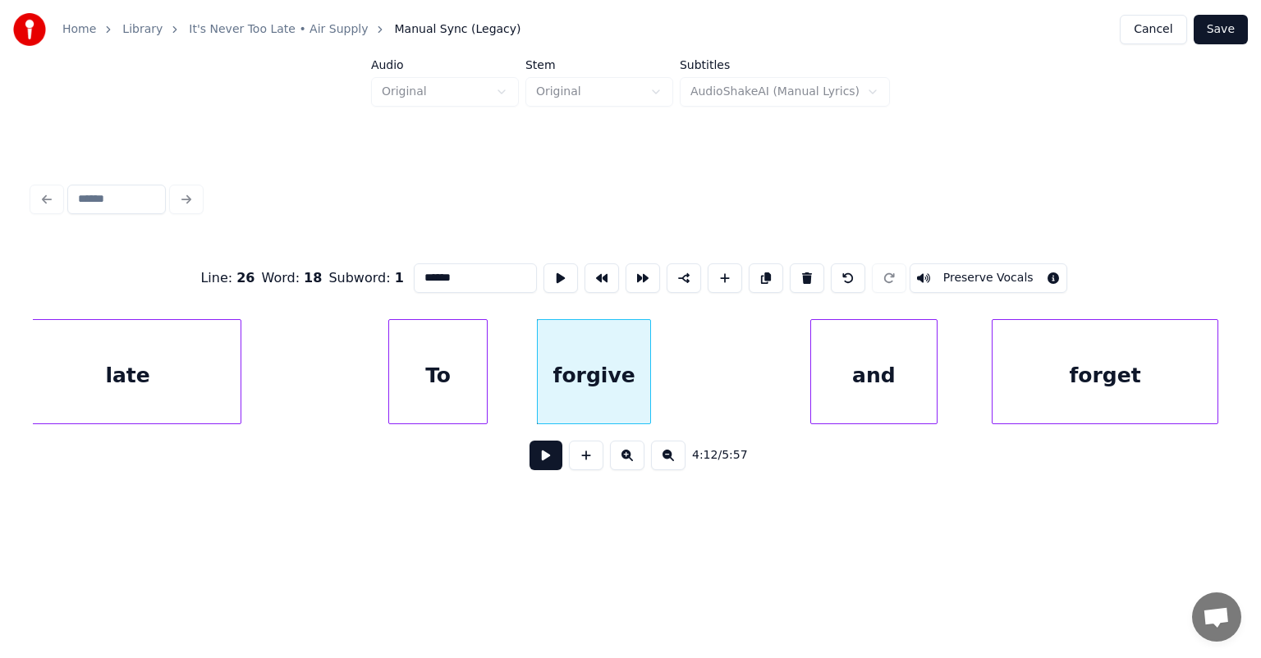
click at [920, 357] on div "and" at bounding box center [874, 376] width 126 height 112
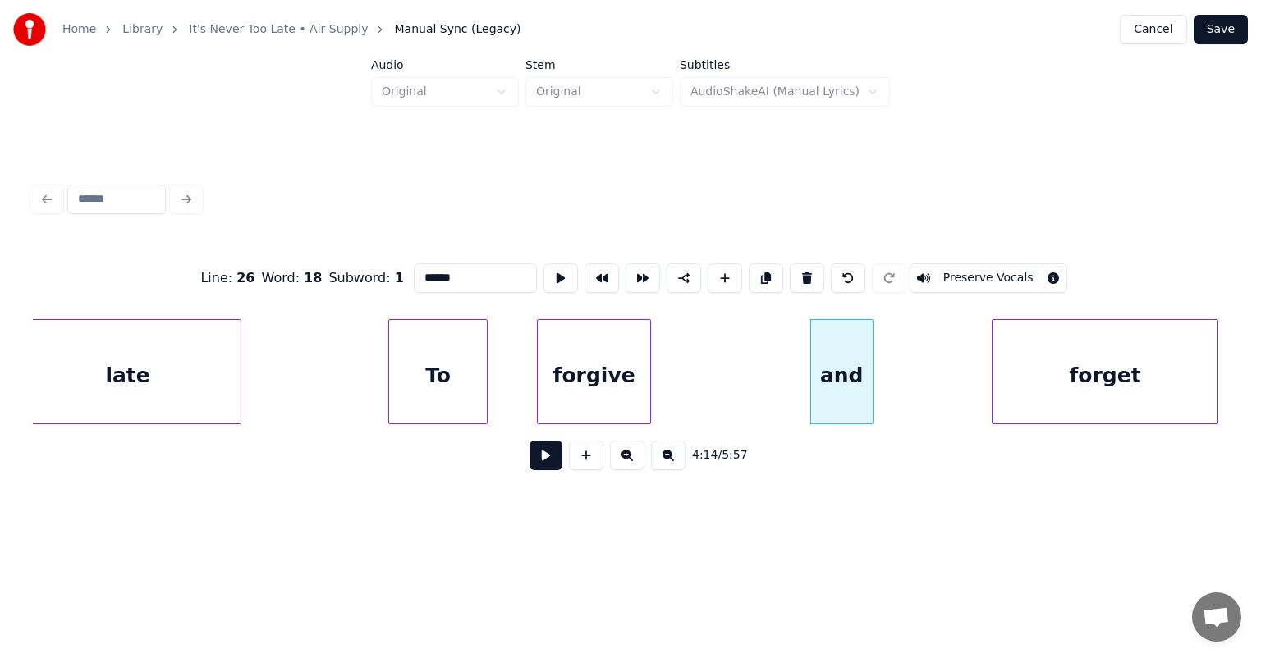
click at [868, 364] on div at bounding box center [870, 371] width 5 height 103
click at [182, 372] on div "late" at bounding box center [128, 376] width 226 height 112
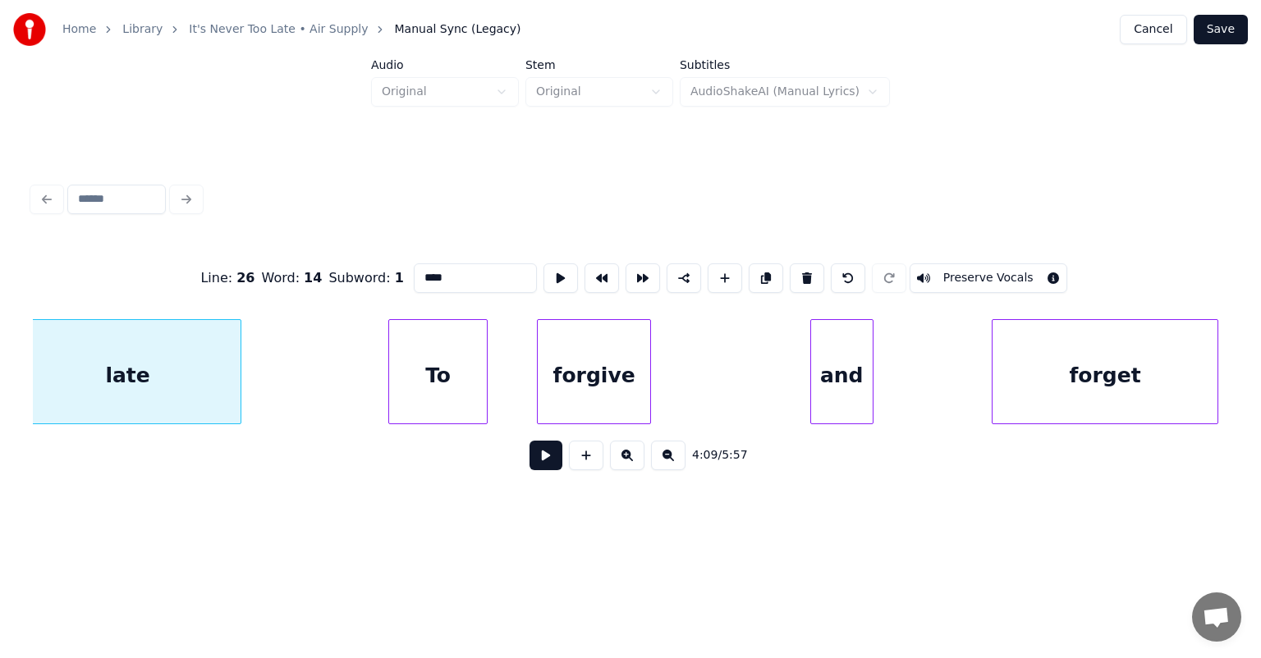
scroll to position [0, 40955]
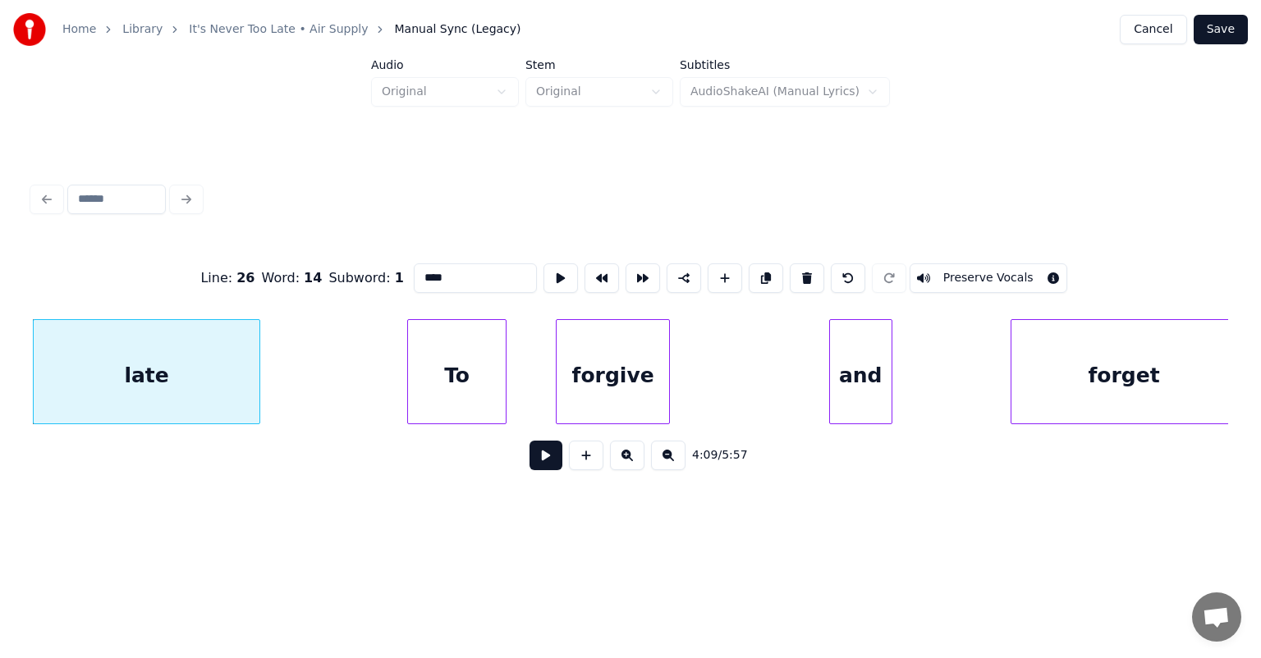
type input "****"
click at [548, 463] on button at bounding box center [545, 456] width 33 height 30
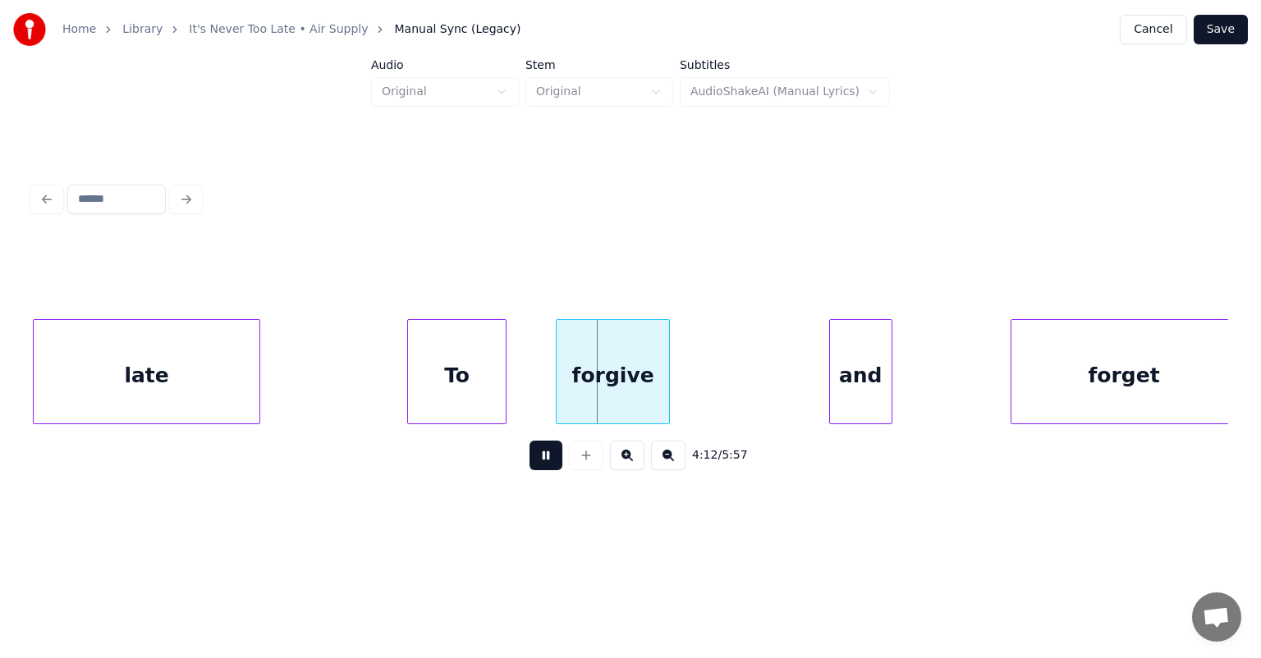
click at [548, 463] on button at bounding box center [545, 456] width 33 height 30
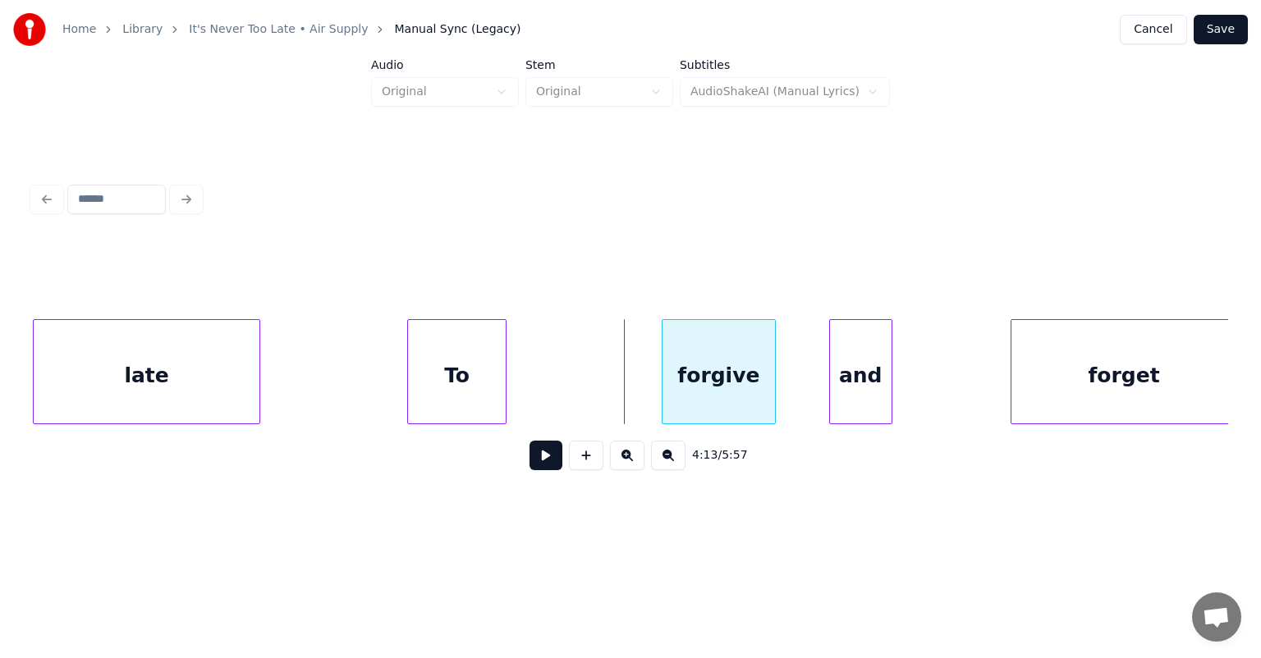
click at [721, 345] on div "forgive" at bounding box center [718, 376] width 112 height 112
click at [574, 351] on div "To" at bounding box center [550, 376] width 98 height 112
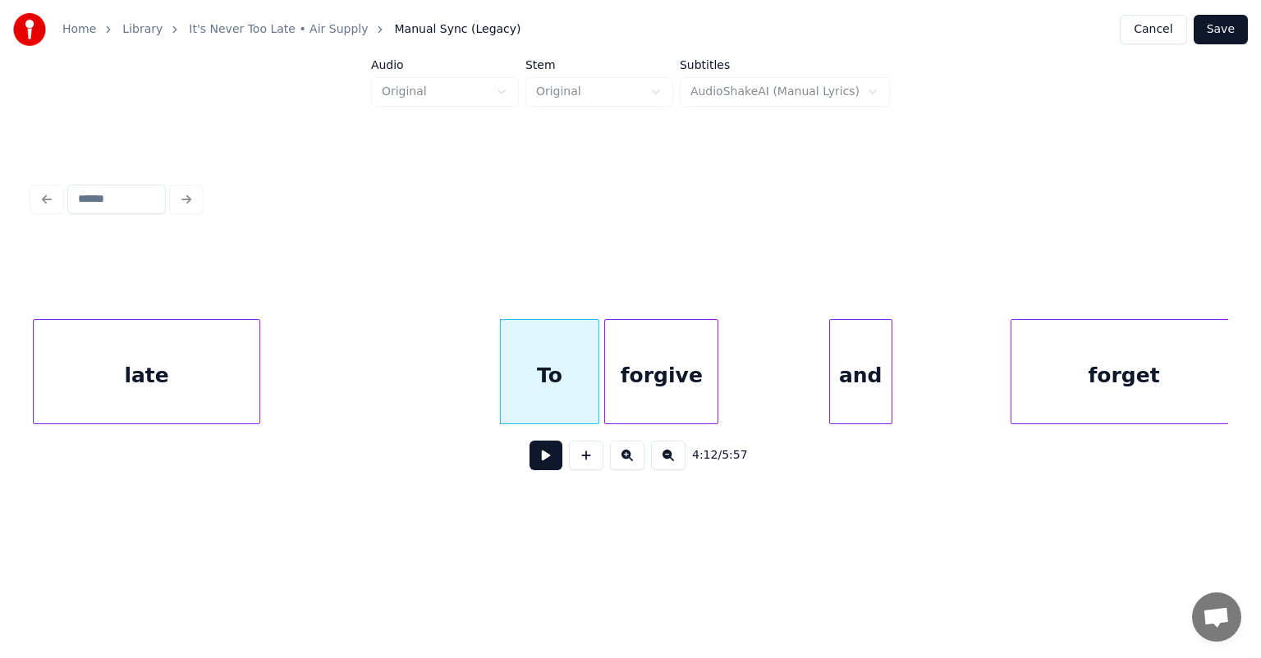
click at [650, 340] on div "forgive" at bounding box center [661, 376] width 112 height 112
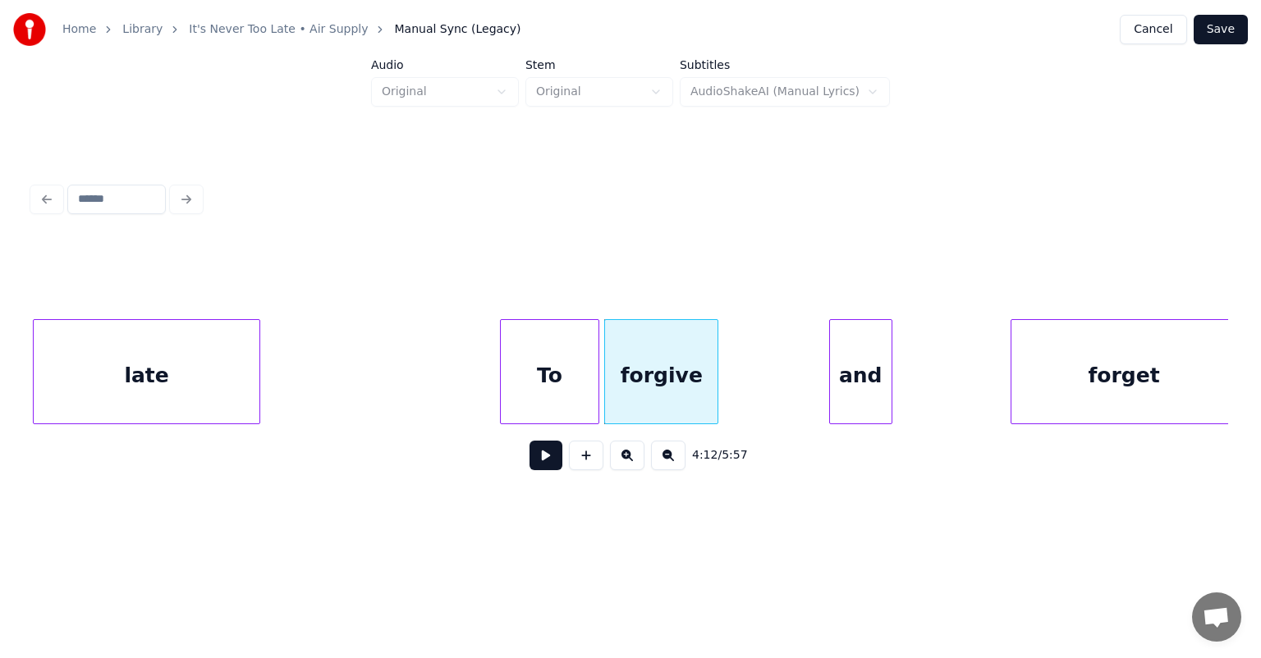
click at [201, 387] on div "late" at bounding box center [147, 376] width 226 height 112
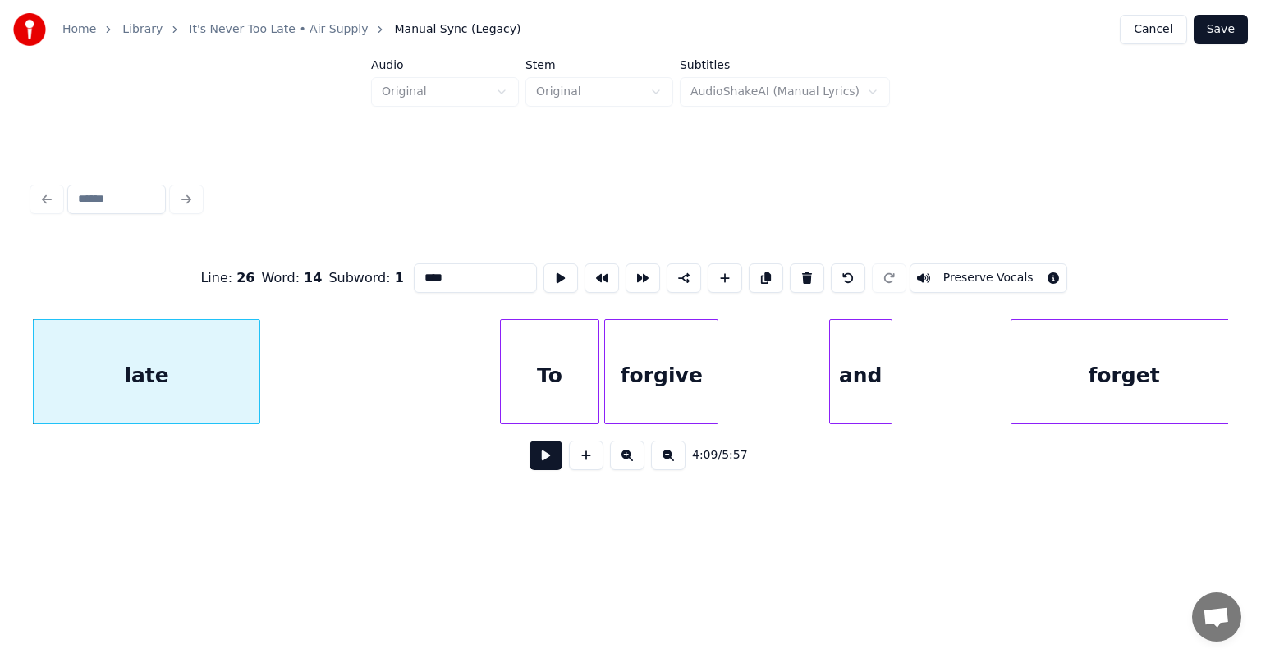
click at [538, 469] on button at bounding box center [545, 456] width 33 height 30
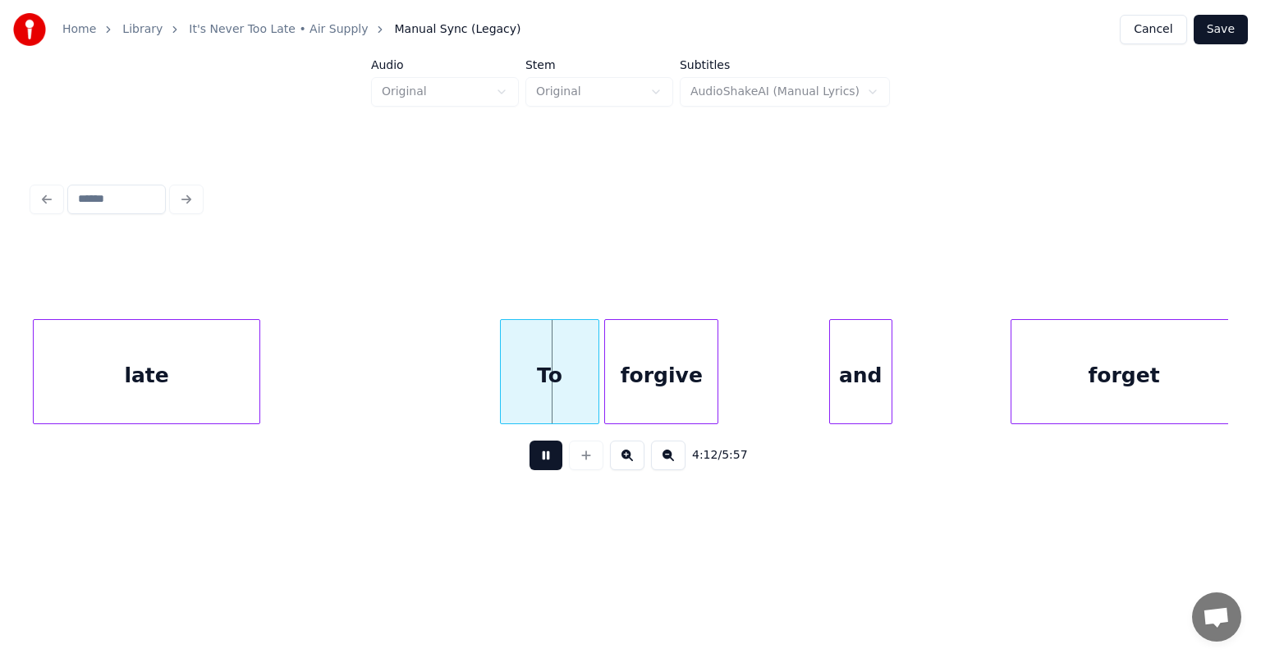
click at [538, 469] on button at bounding box center [545, 456] width 33 height 30
click at [561, 373] on div at bounding box center [563, 371] width 5 height 103
click at [546, 459] on button at bounding box center [545, 456] width 33 height 30
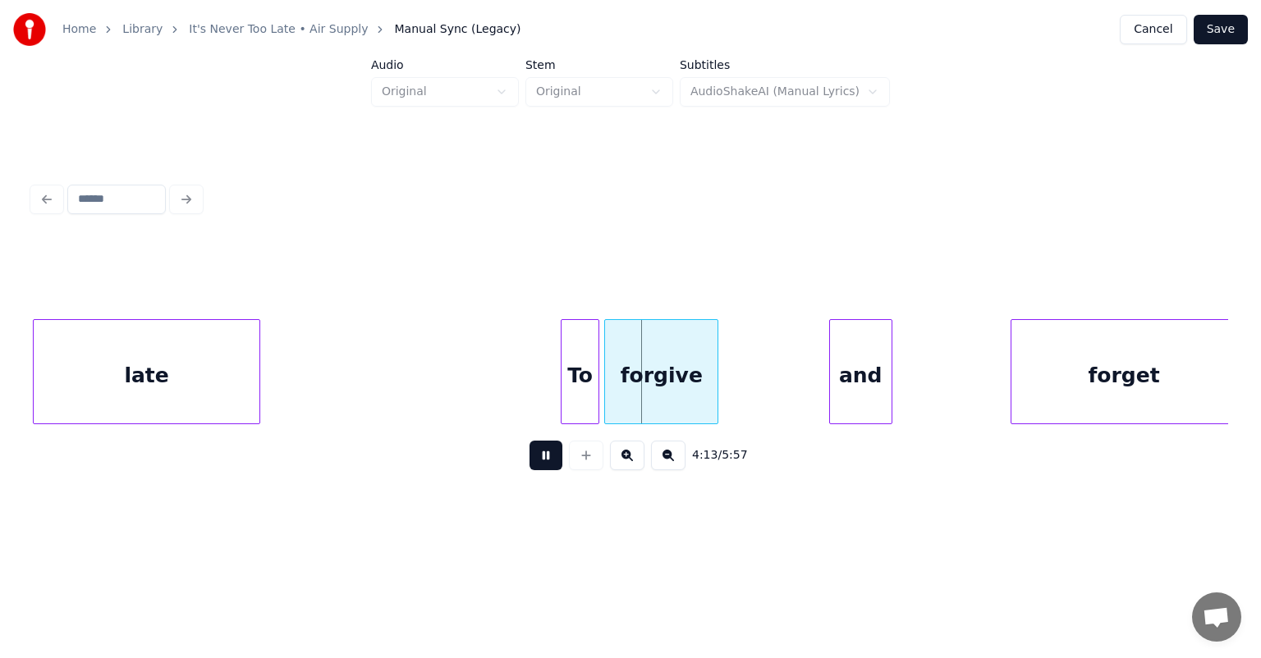
click at [546, 459] on button at bounding box center [545, 456] width 33 height 30
click at [555, 349] on div at bounding box center [556, 371] width 5 height 103
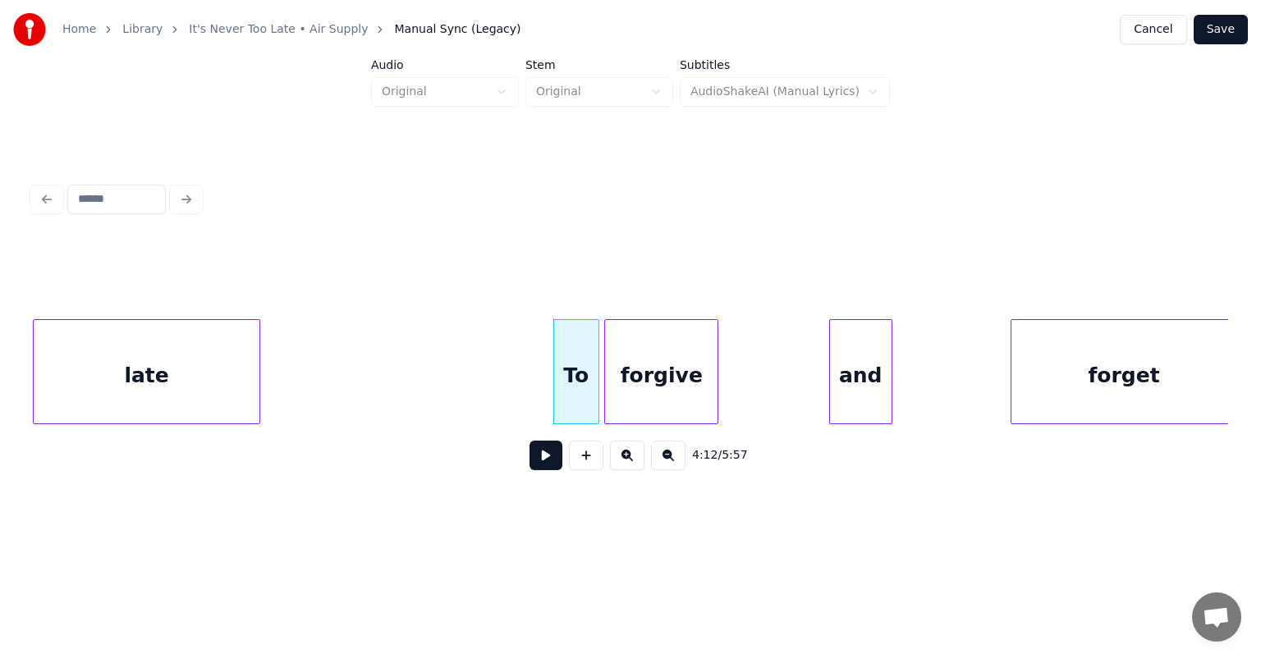
click at [245, 369] on div "late" at bounding box center [147, 376] width 226 height 112
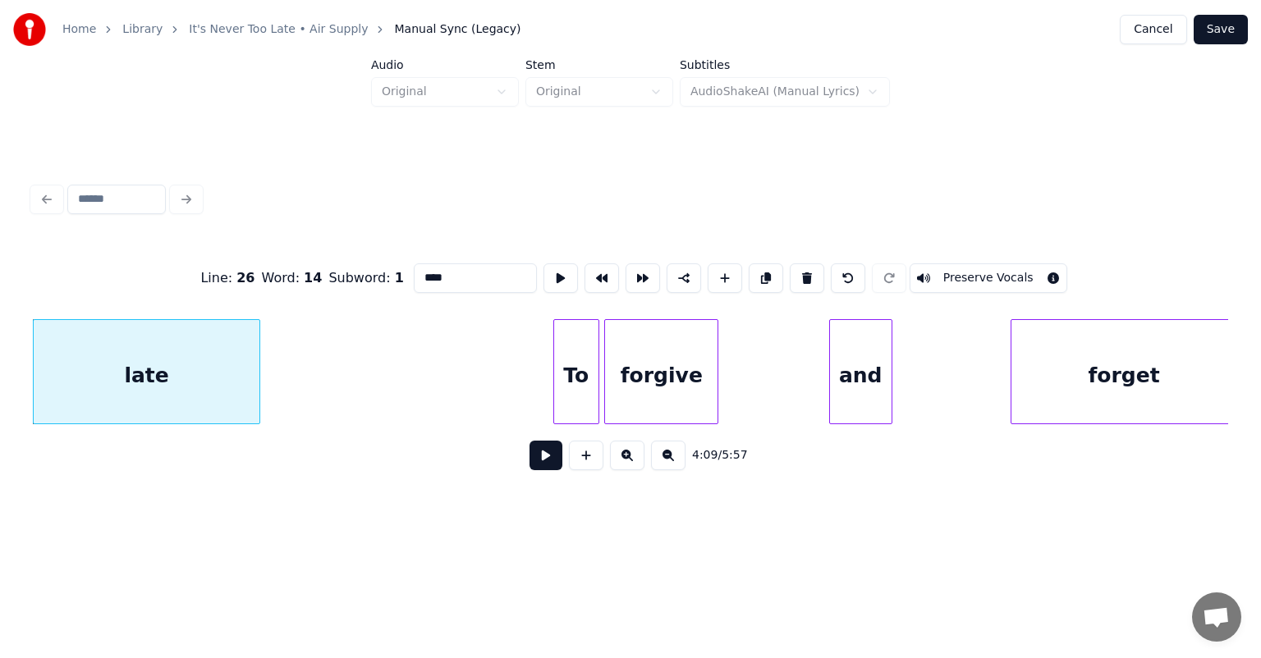
click at [542, 464] on button at bounding box center [545, 456] width 33 height 30
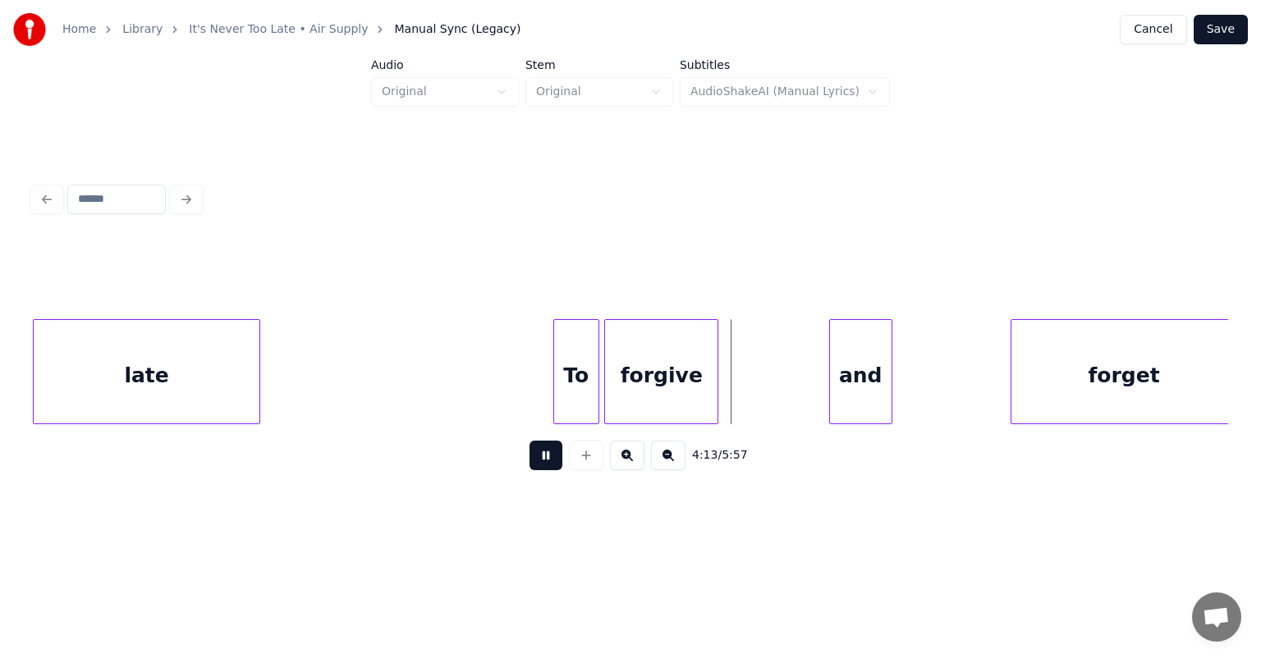
click at [542, 464] on button at bounding box center [545, 456] width 33 height 30
click at [745, 354] on div "and" at bounding box center [753, 376] width 62 height 112
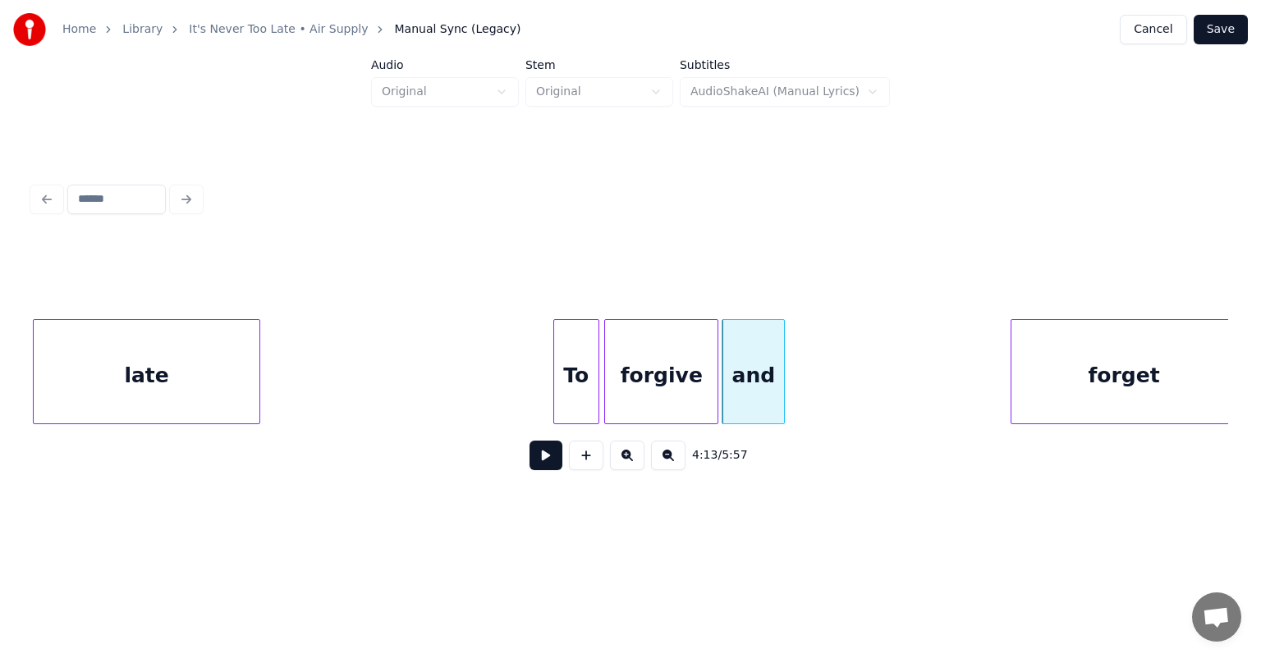
click at [541, 463] on button at bounding box center [545, 456] width 33 height 30
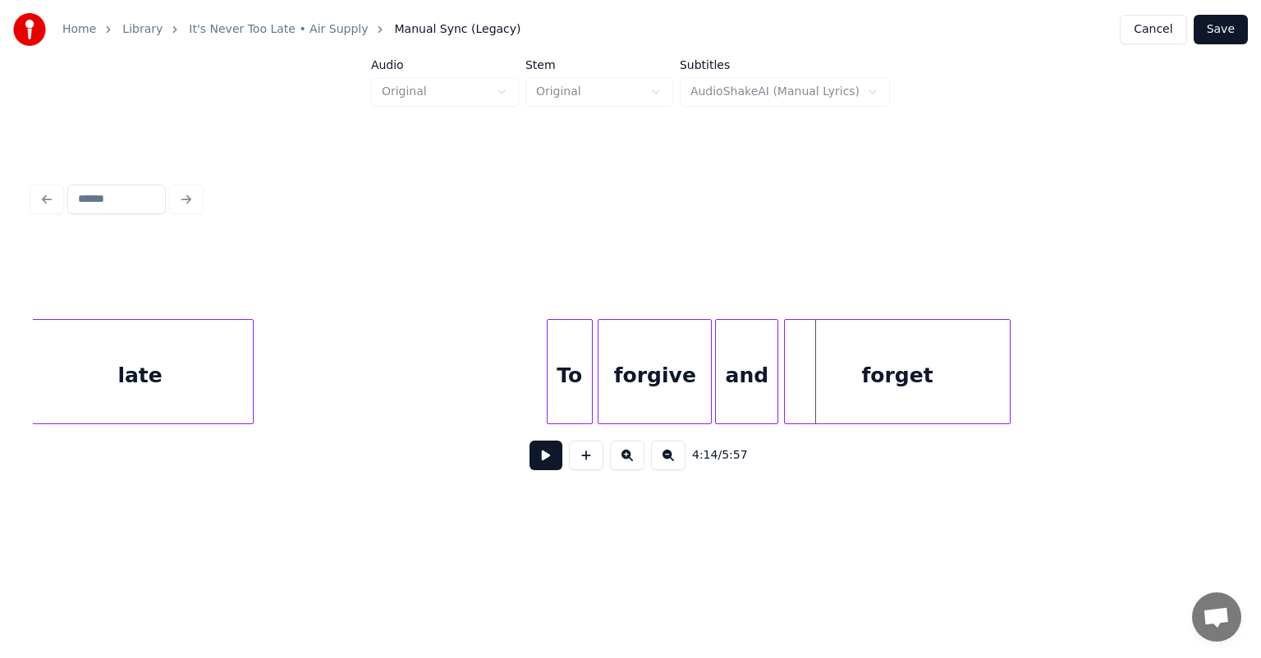
click at [874, 350] on div "forget" at bounding box center [898, 376] width 226 height 112
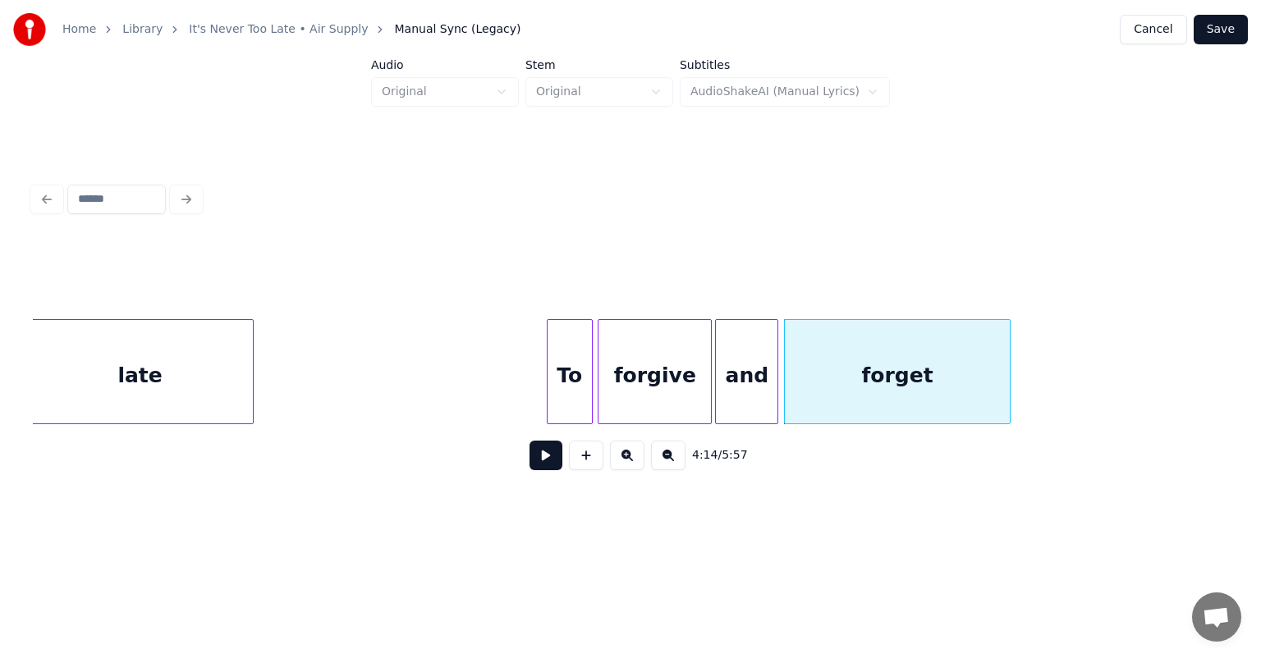
click at [545, 459] on button at bounding box center [545, 456] width 33 height 30
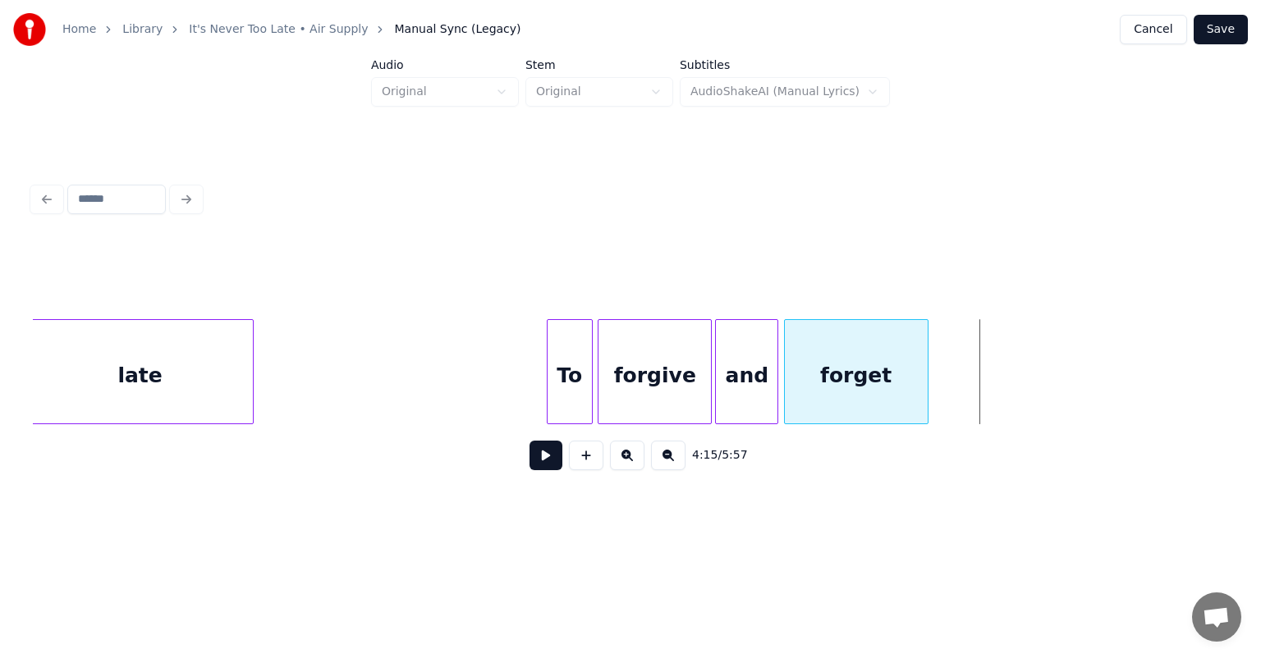
click at [925, 384] on div at bounding box center [925, 371] width 5 height 103
click at [834, 350] on div "forget" at bounding box center [856, 376] width 143 height 112
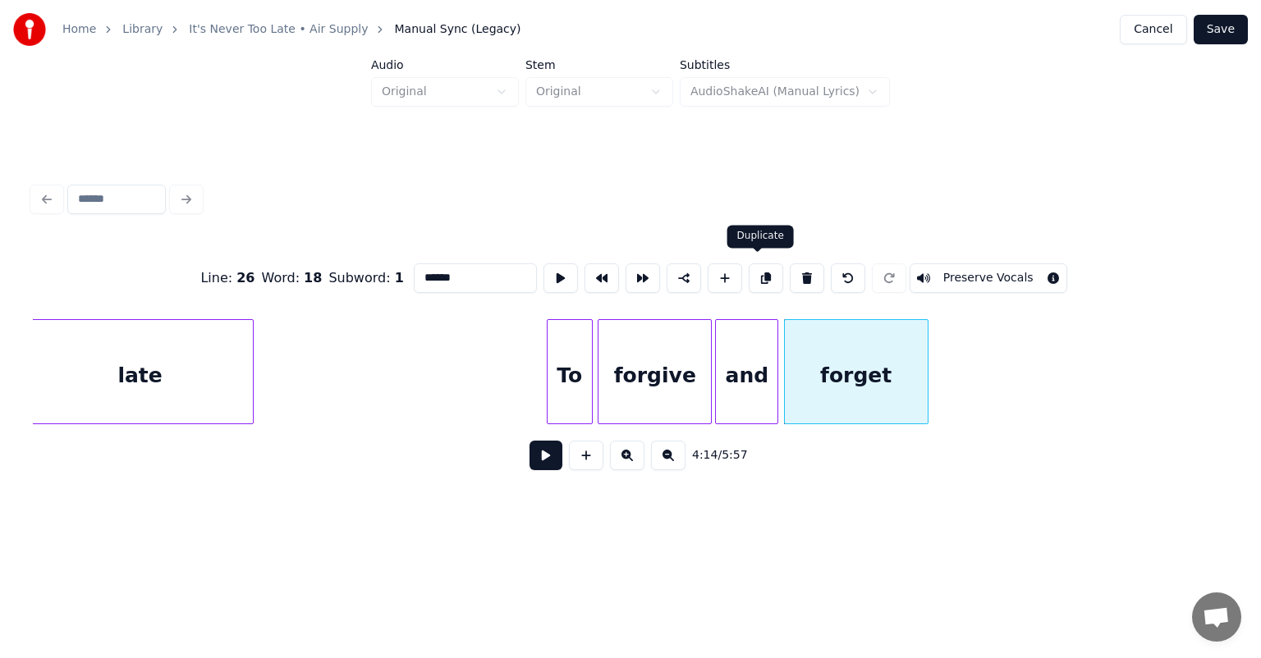
click at [753, 272] on button at bounding box center [766, 278] width 34 height 30
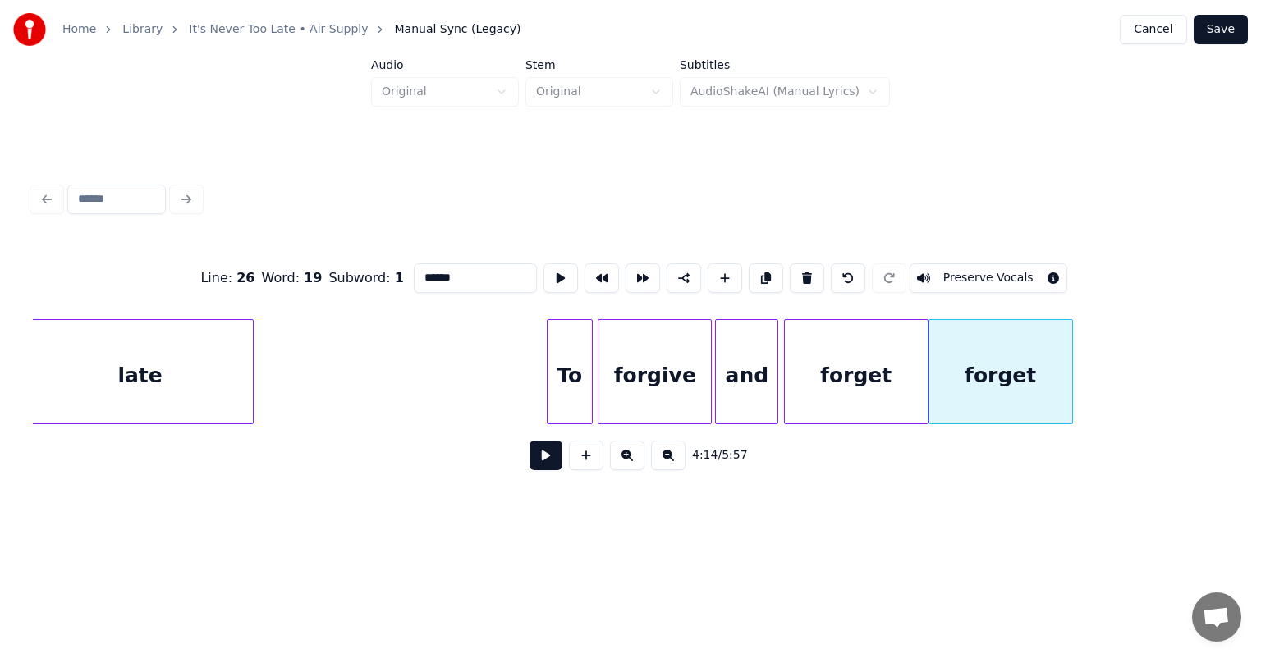
drag, startPoint x: 469, startPoint y: 274, endPoint x: 322, endPoint y: 278, distance: 147.8
click at [322, 278] on div "Line : 26 Word : 19 Subword : 1 ****** Preserve Vocals" at bounding box center [630, 278] width 1195 height 82
click at [1017, 376] on div at bounding box center [1019, 371] width 5 height 103
click at [975, 349] on div "Tell" at bounding box center [979, 376] width 89 height 112
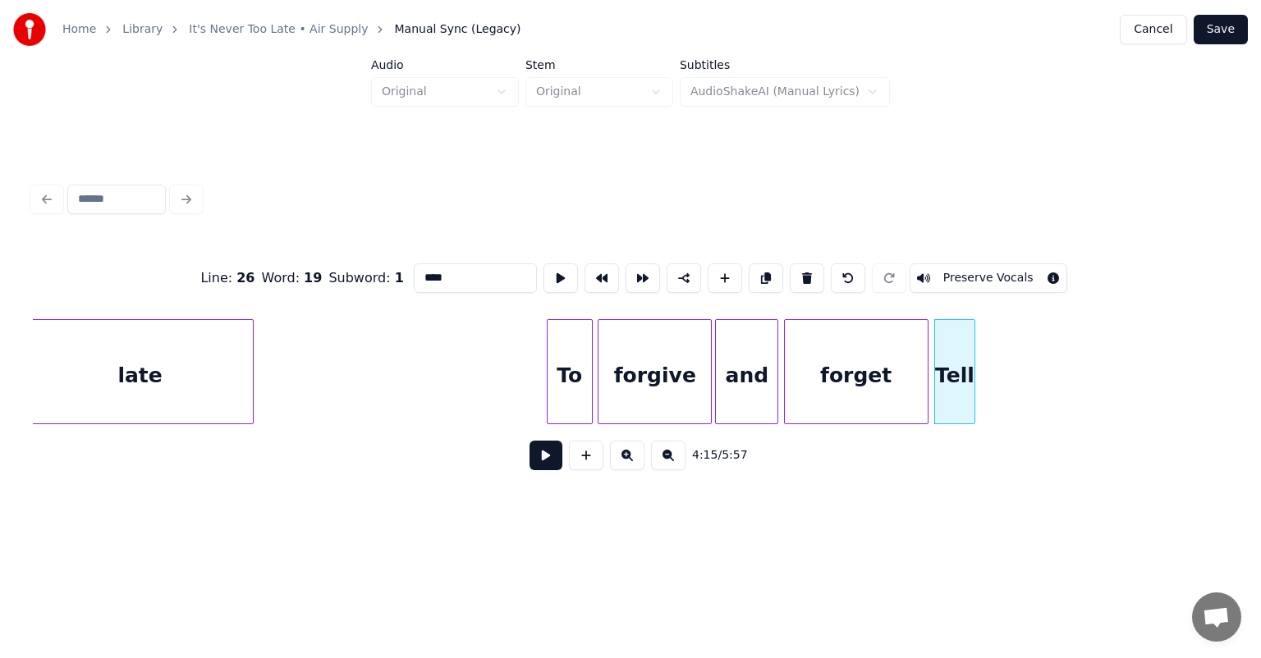
click at [971, 369] on div at bounding box center [971, 371] width 5 height 103
click at [757, 271] on button at bounding box center [766, 278] width 34 height 30
drag, startPoint x: 476, startPoint y: 274, endPoint x: 311, endPoint y: 282, distance: 165.2
click at [311, 282] on div "Line : 26 Word : 20 Subword : 1 **** Preserve Vocals" at bounding box center [630, 278] width 1195 height 82
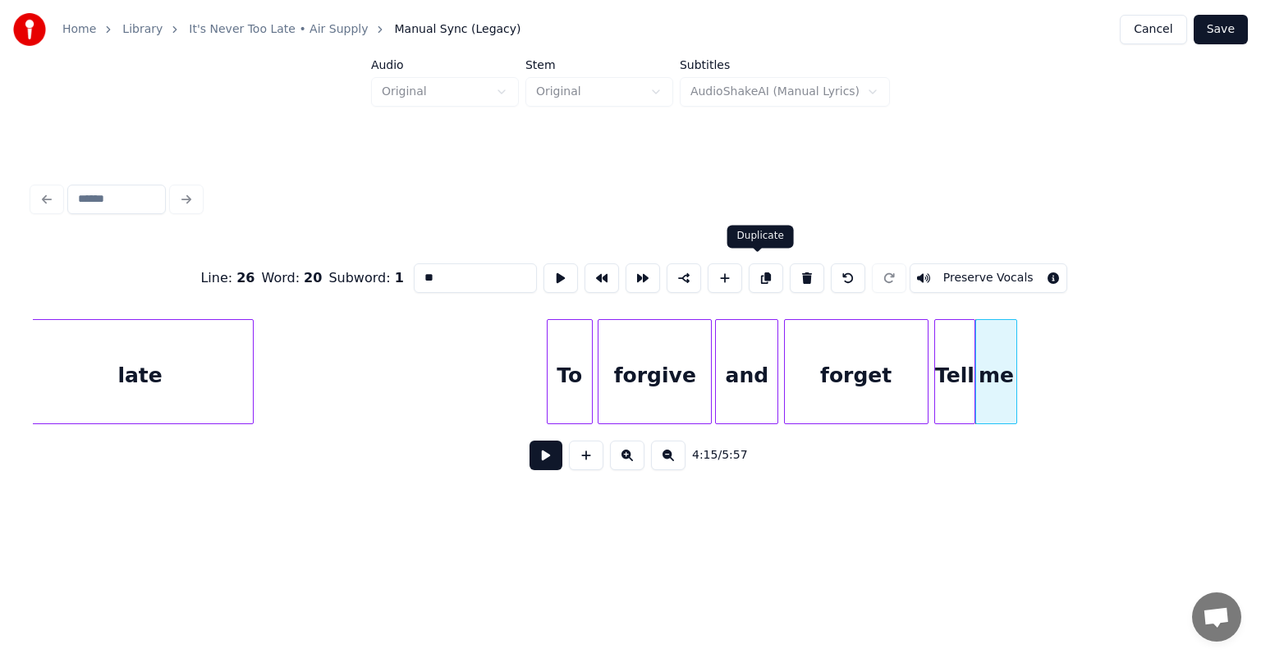
click at [755, 272] on button at bounding box center [766, 278] width 34 height 30
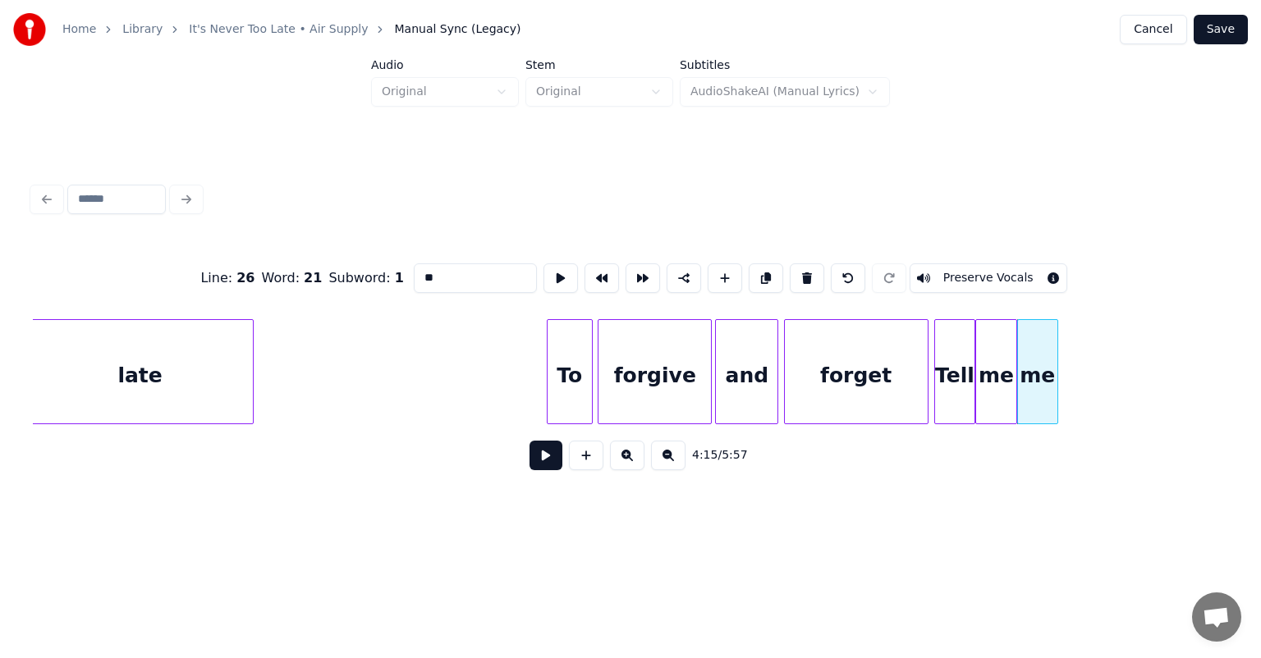
click at [440, 272] on input "**" at bounding box center [475, 278] width 123 height 30
type input "*"
click at [750, 276] on button at bounding box center [766, 278] width 34 height 30
drag, startPoint x: 442, startPoint y: 272, endPoint x: 378, endPoint y: 286, distance: 65.4
click at [378, 286] on div "Line : 26 Word : 22 Subword : 1 **** Preserve Vocals" at bounding box center [630, 278] width 1195 height 82
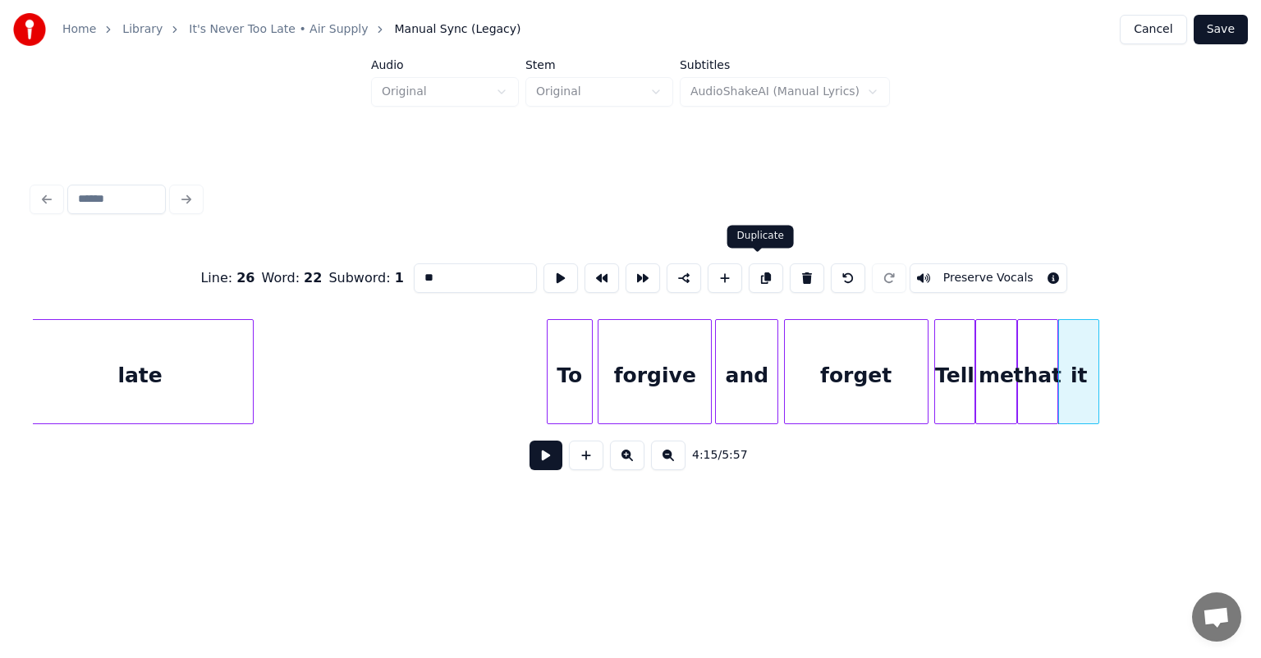
click at [755, 269] on button at bounding box center [766, 278] width 34 height 30
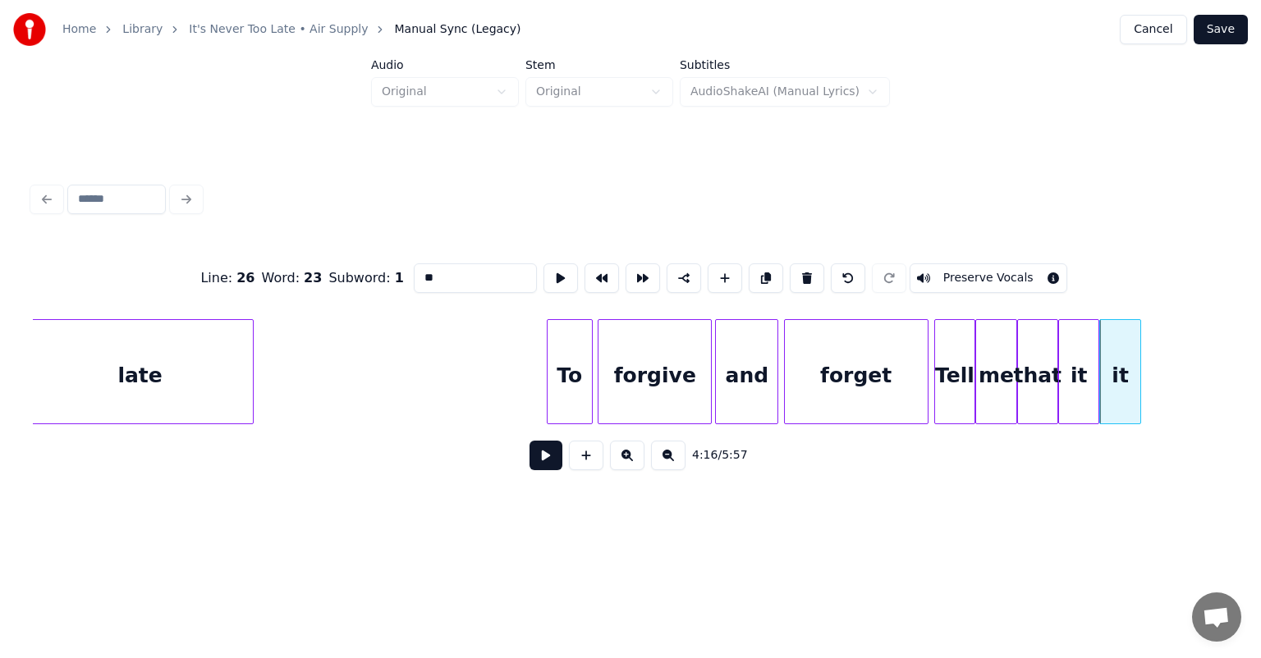
click at [429, 272] on input "**" at bounding box center [475, 278] width 123 height 30
click at [762, 279] on button at bounding box center [766, 278] width 34 height 30
drag, startPoint x: 469, startPoint y: 279, endPoint x: 316, endPoint y: 294, distance: 153.4
click at [316, 294] on div "Line : 26 Word : 24 Subword : 1 ***** Preserve Vocals" at bounding box center [630, 278] width 1195 height 82
type input "****"
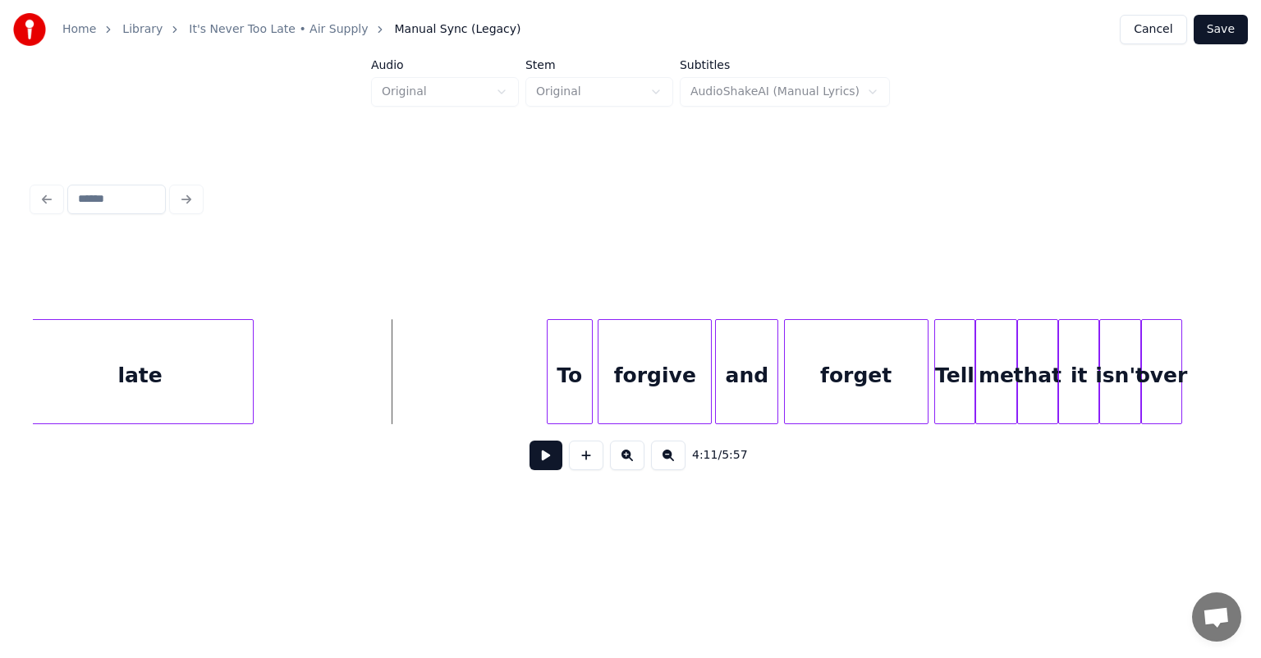
click at [962, 353] on div "Tell" at bounding box center [954, 376] width 39 height 112
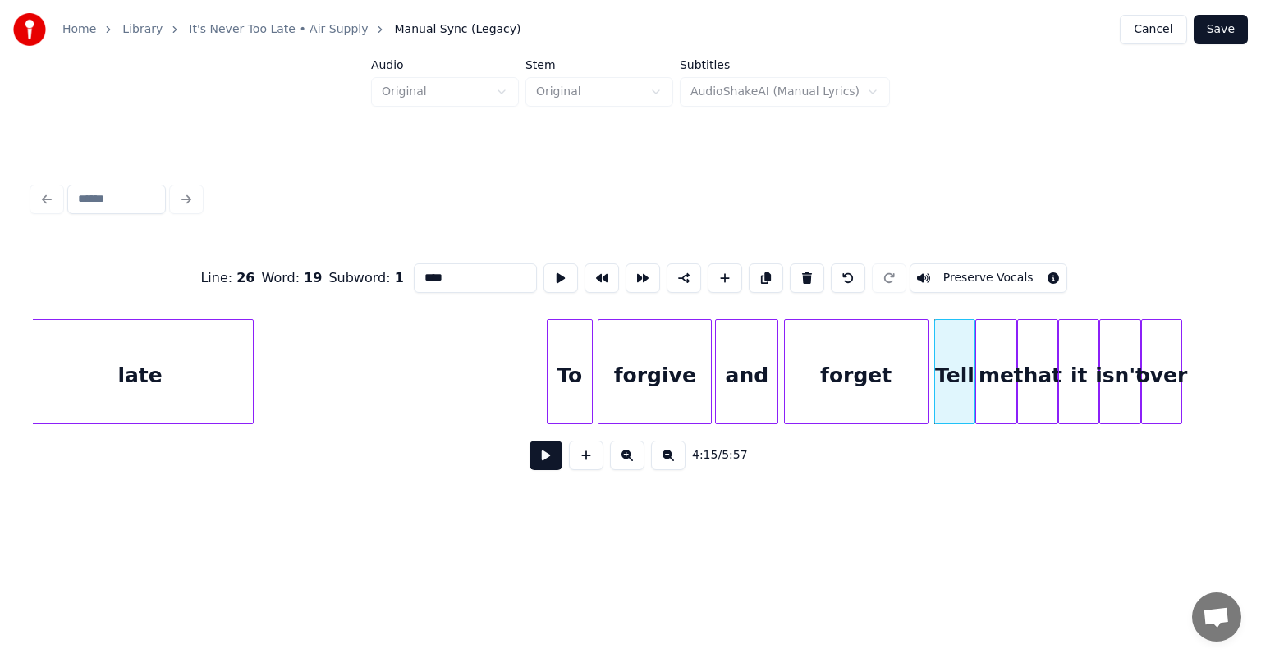
click at [538, 466] on button at bounding box center [545, 456] width 33 height 30
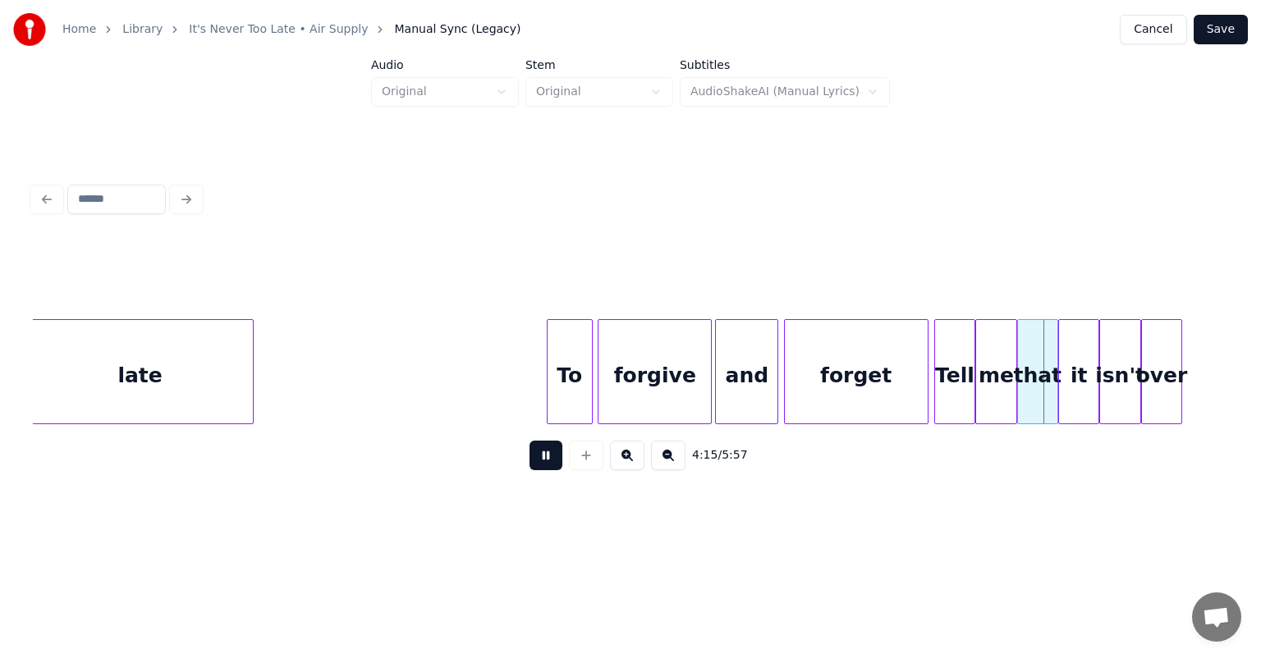
click at [538, 466] on button at bounding box center [545, 456] width 33 height 30
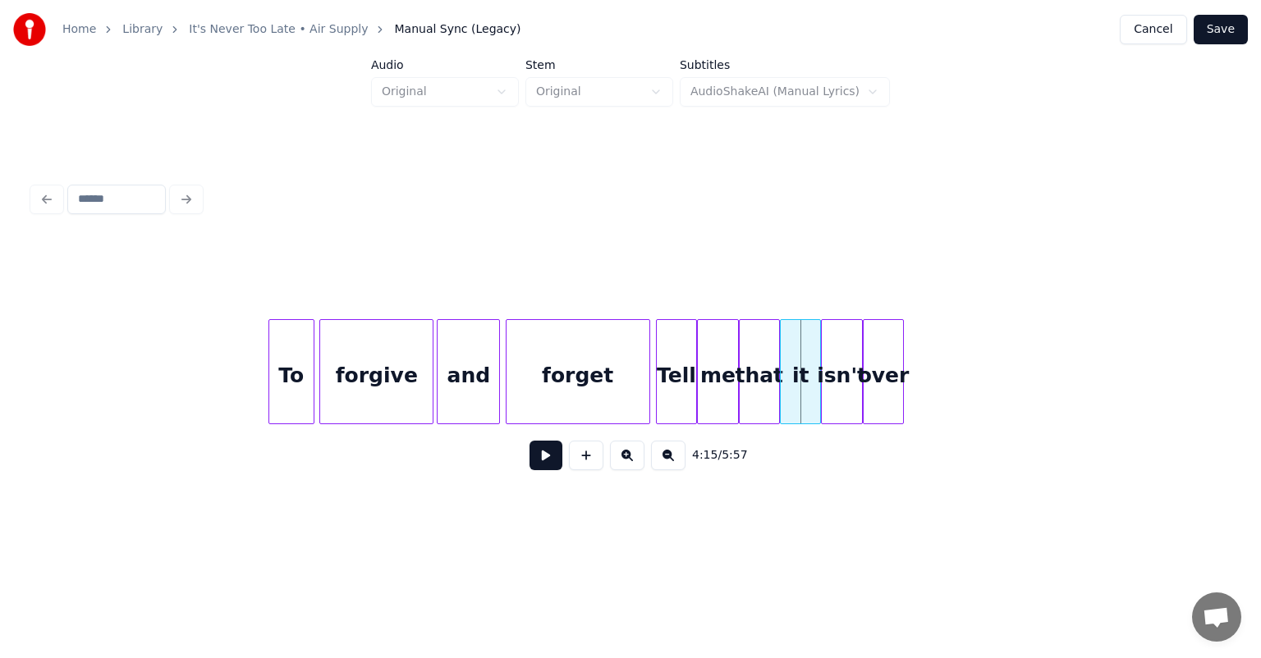
scroll to position [0, 41108]
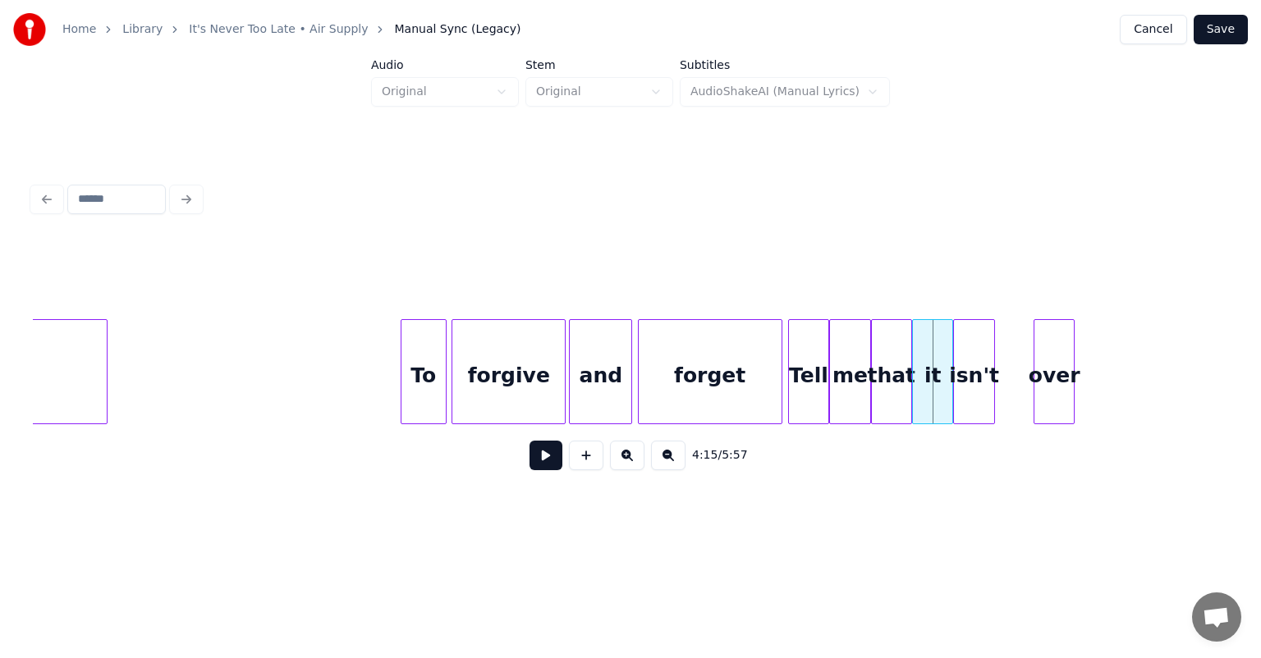
click at [1055, 348] on div "over" at bounding box center [1053, 376] width 39 height 112
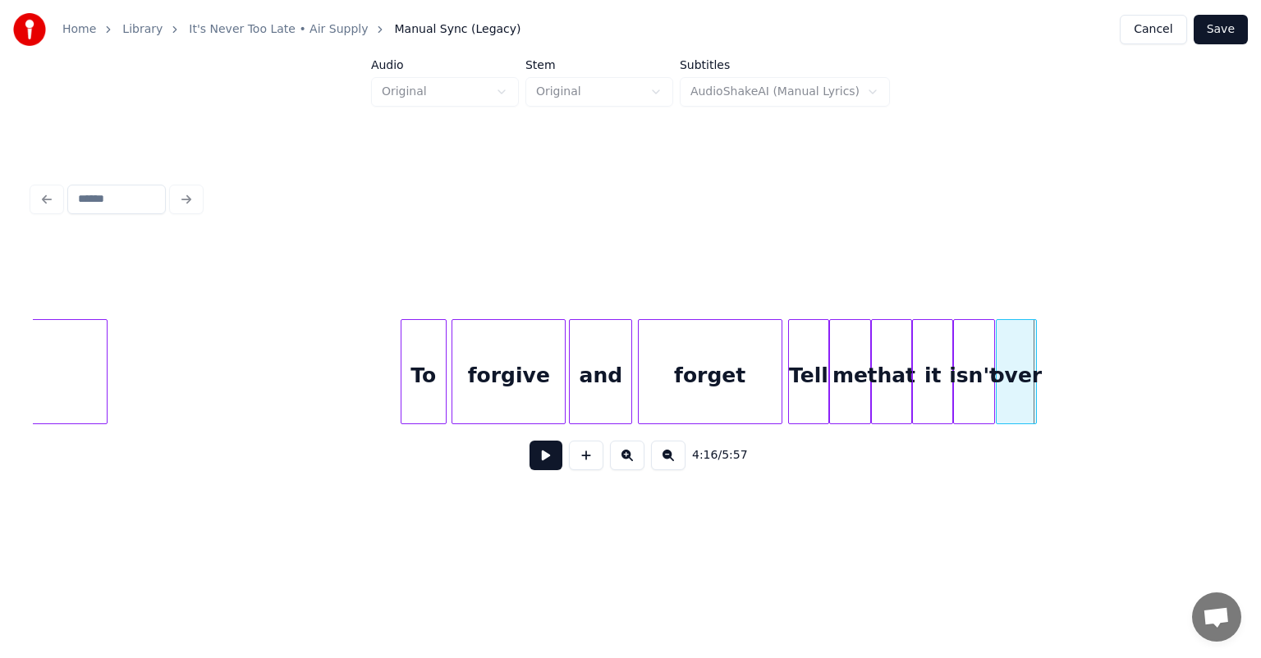
click at [1020, 354] on div "over" at bounding box center [1015, 376] width 39 height 112
click at [542, 461] on button at bounding box center [545, 456] width 33 height 30
click at [824, 411] on div at bounding box center [825, 371] width 5 height 103
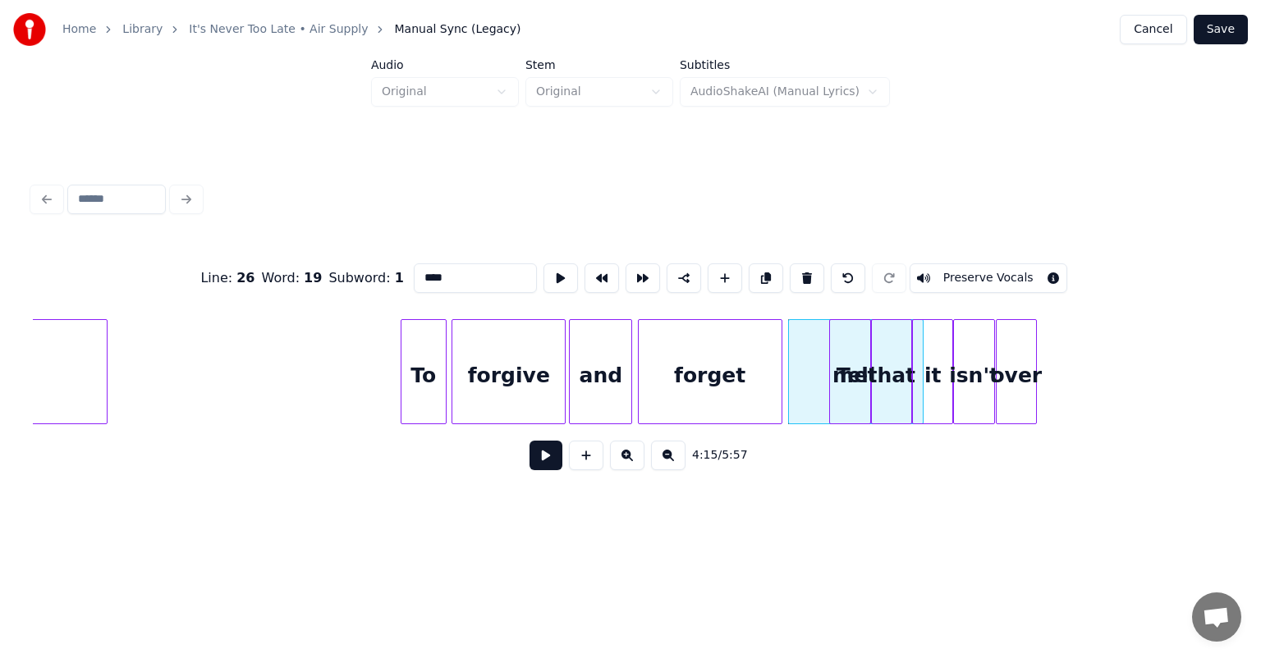
click at [919, 424] on div "and forget Tell me that it isn't over forgive To late" at bounding box center [630, 371] width 1195 height 105
click at [1156, 355] on div "over" at bounding box center [1136, 376] width 39 height 112
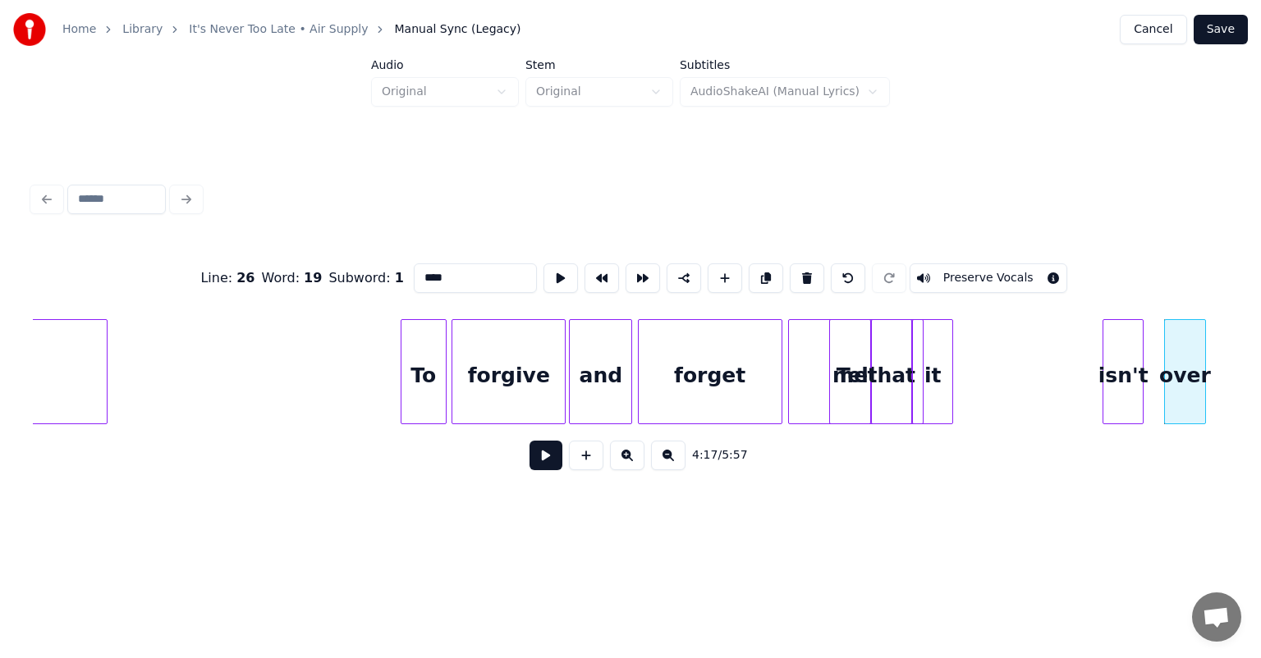
click at [1122, 353] on div "isn't" at bounding box center [1122, 376] width 39 height 112
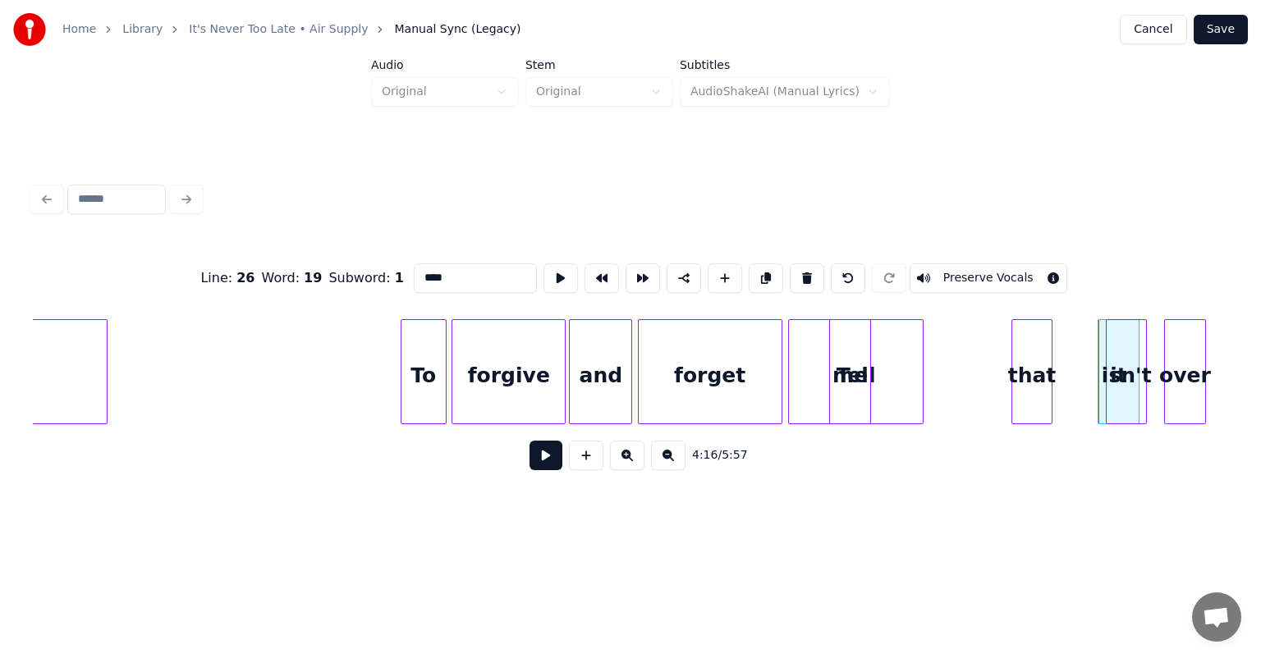
click at [1031, 371] on div "that" at bounding box center [1031, 376] width 39 height 112
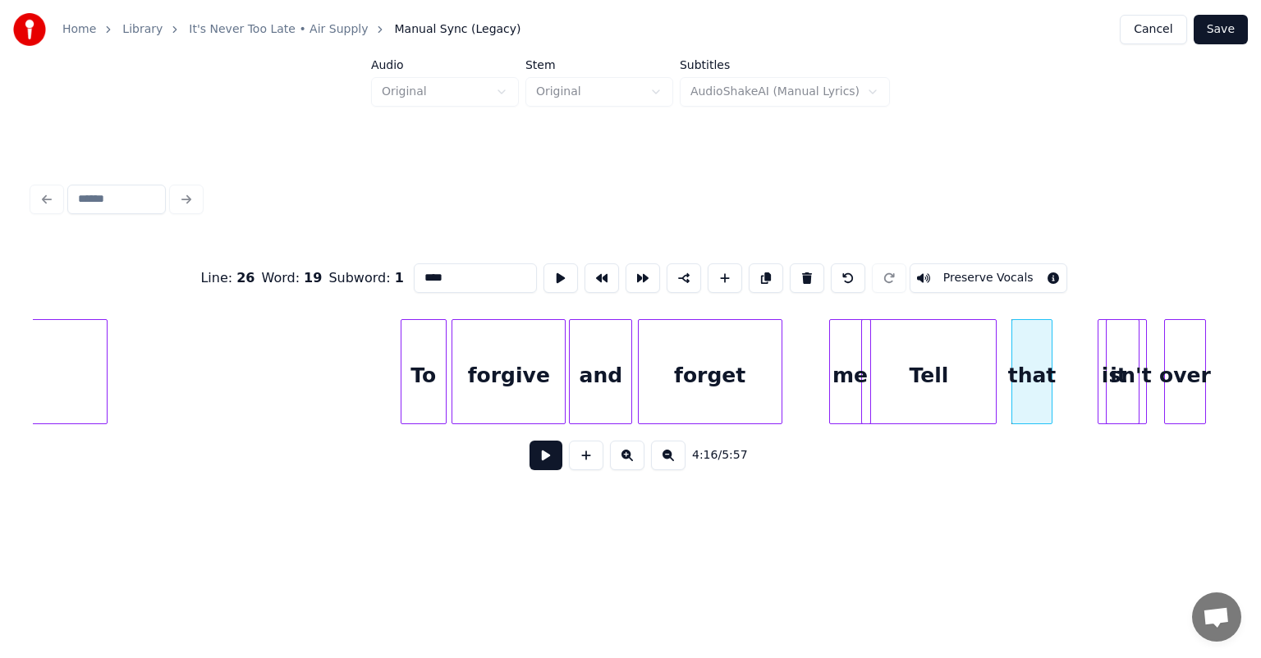
click at [975, 372] on div "Tell" at bounding box center [929, 376] width 135 height 112
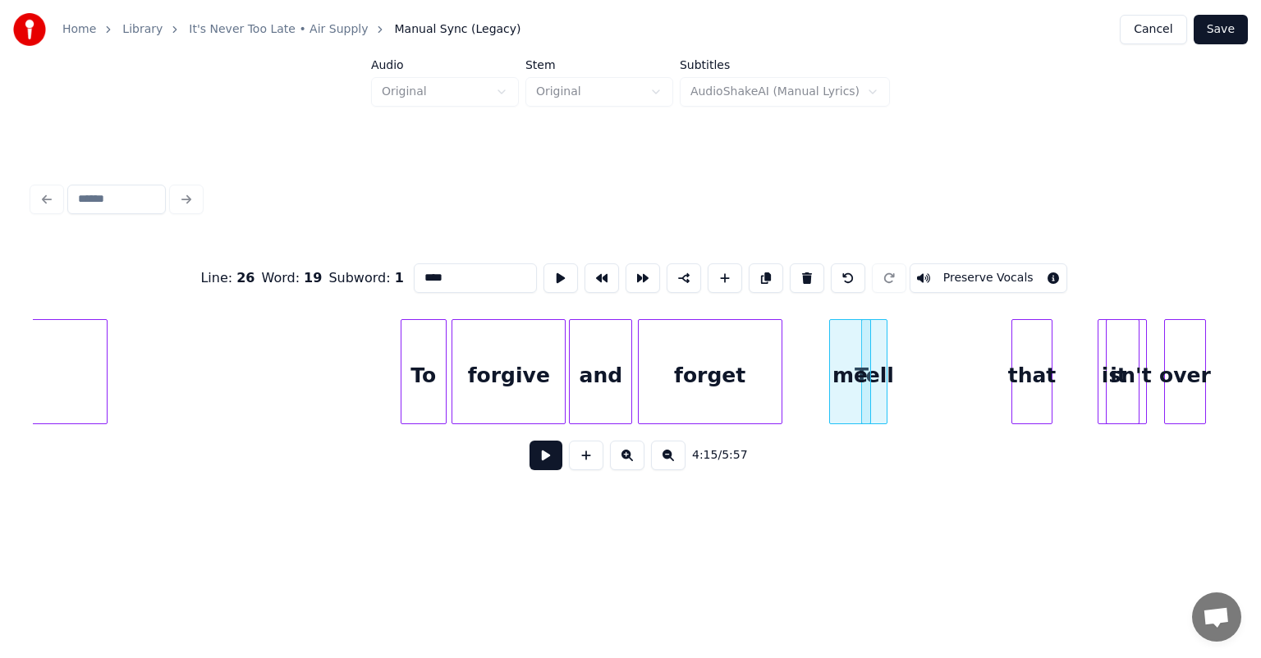
click at [883, 375] on div at bounding box center [883, 371] width 5 height 103
click at [804, 345] on div "Tell" at bounding box center [802, 376] width 25 height 112
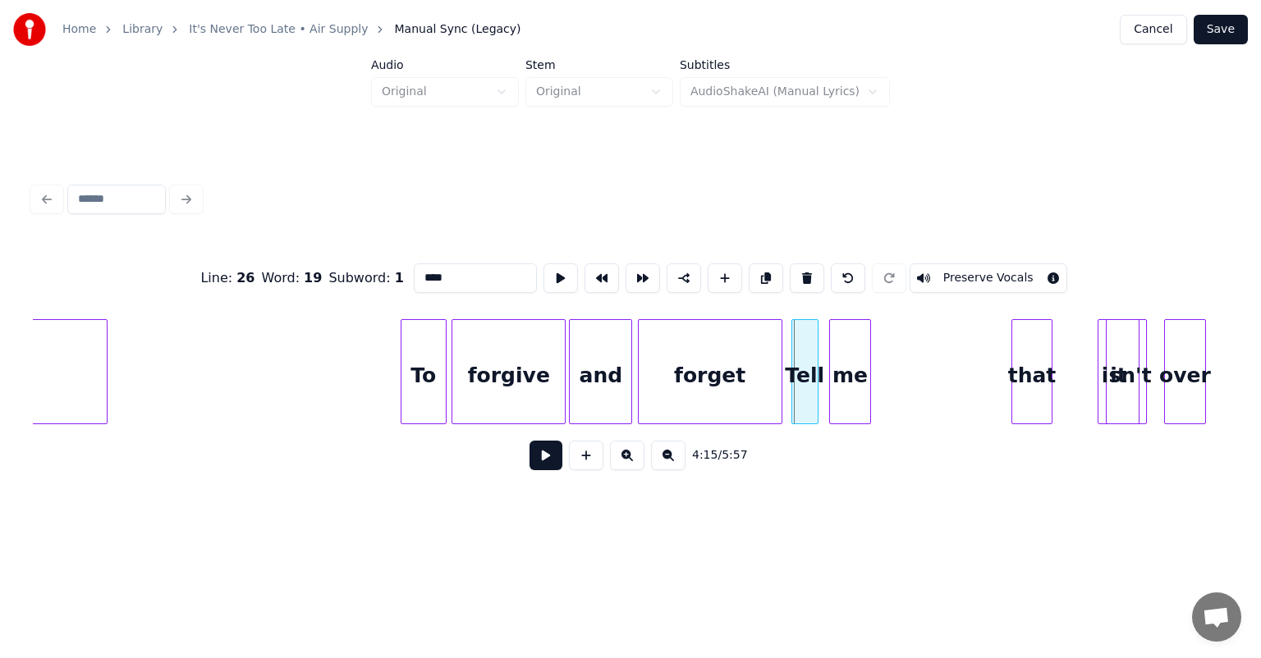
click at [802, 345] on div "Tell" at bounding box center [804, 376] width 25 height 112
click at [824, 346] on div at bounding box center [825, 371] width 5 height 103
click at [548, 470] on button at bounding box center [545, 456] width 33 height 30
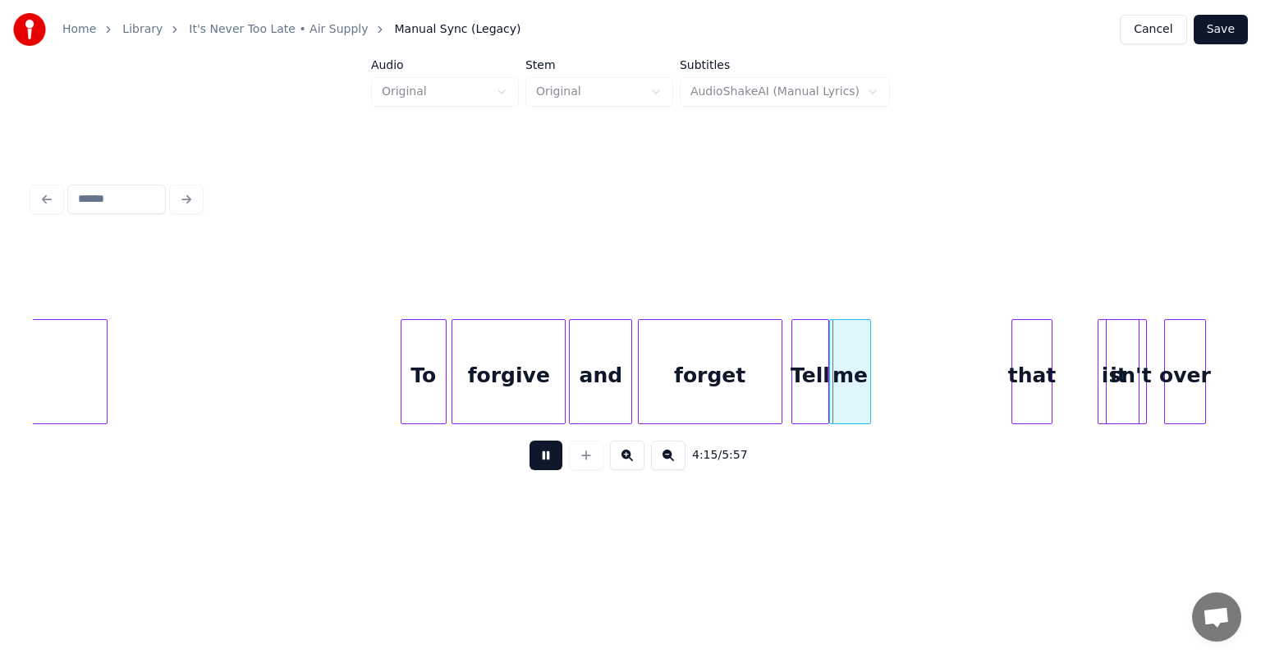
click at [548, 470] on button at bounding box center [545, 456] width 33 height 30
click at [887, 365] on div "that" at bounding box center [892, 376] width 39 height 112
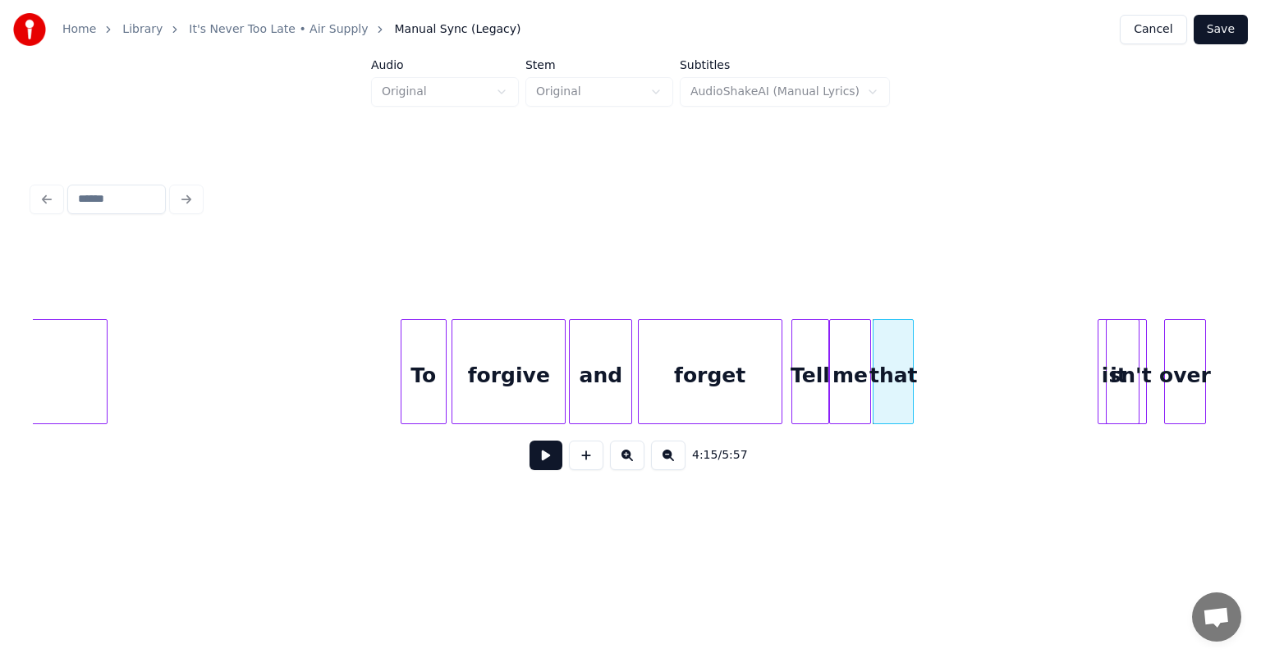
click at [539, 466] on button at bounding box center [545, 456] width 33 height 30
click at [927, 356] on div "that" at bounding box center [924, 376] width 39 height 112
click at [863, 358] on div "me" at bounding box center [864, 376] width 39 height 112
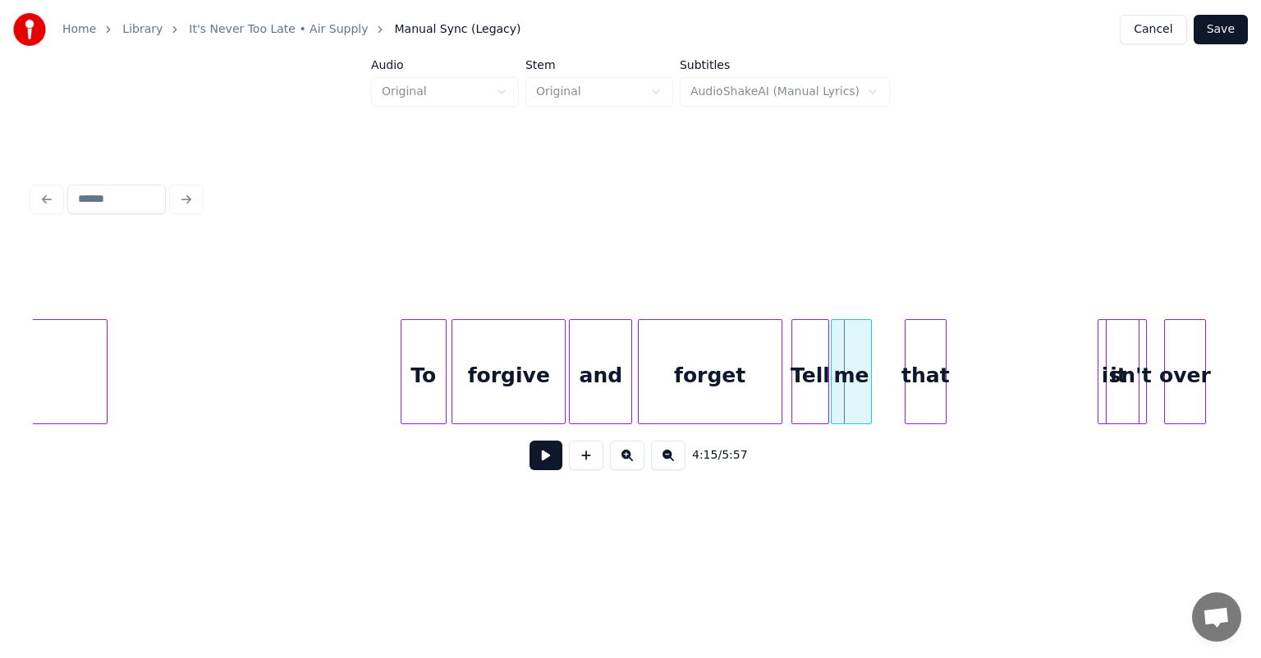
click at [850, 358] on div "me" at bounding box center [850, 376] width 39 height 112
click at [900, 355] on div at bounding box center [898, 371] width 5 height 103
click at [718, 351] on div "forget" at bounding box center [710, 376] width 143 height 112
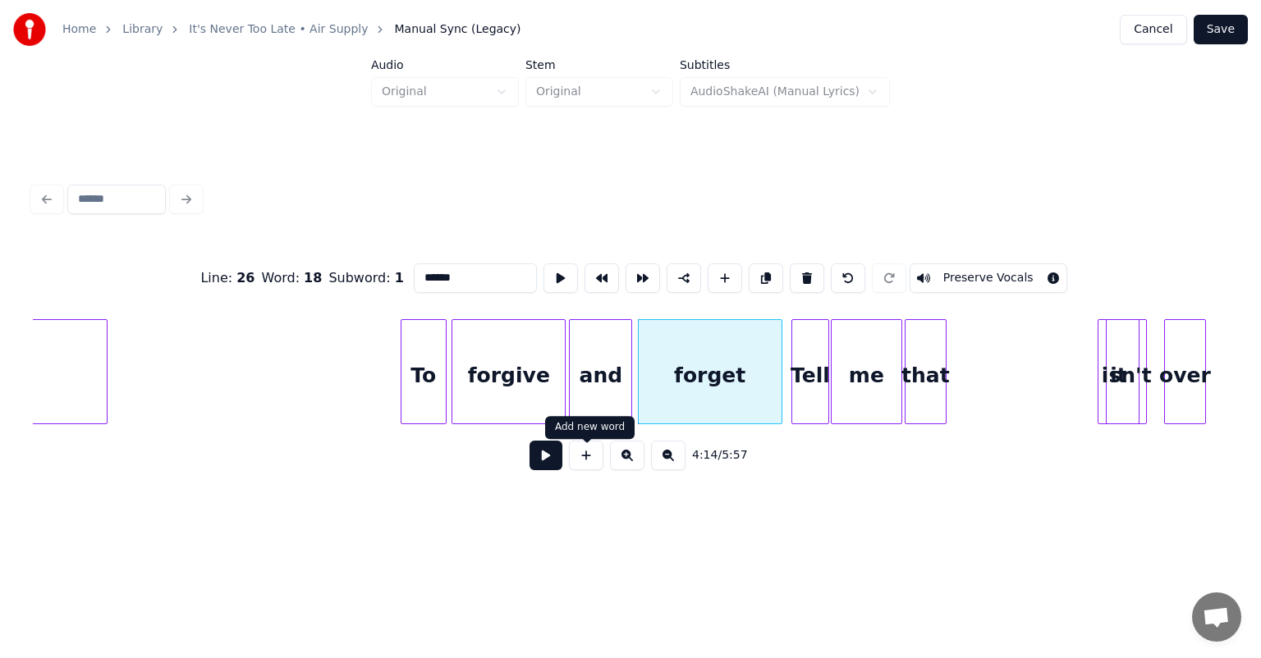
click at [537, 462] on button at bounding box center [545, 456] width 33 height 30
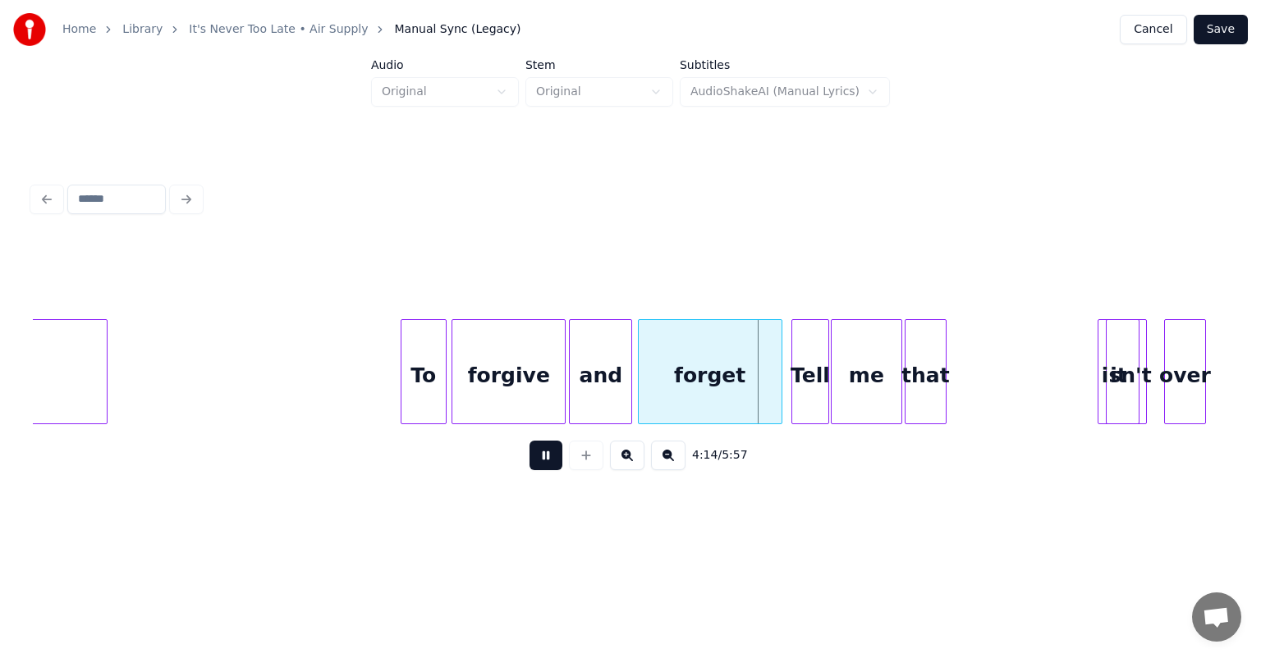
click at [529, 441] on button at bounding box center [545, 456] width 33 height 30
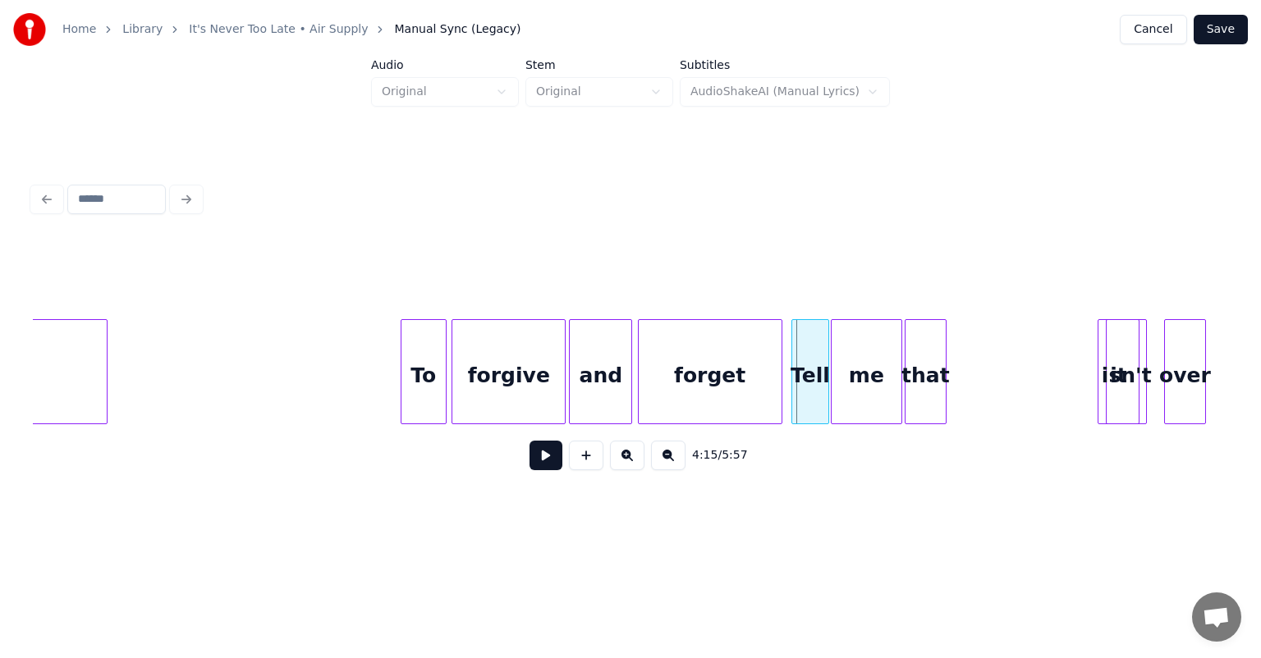
click at [529, 441] on button at bounding box center [545, 456] width 33 height 30
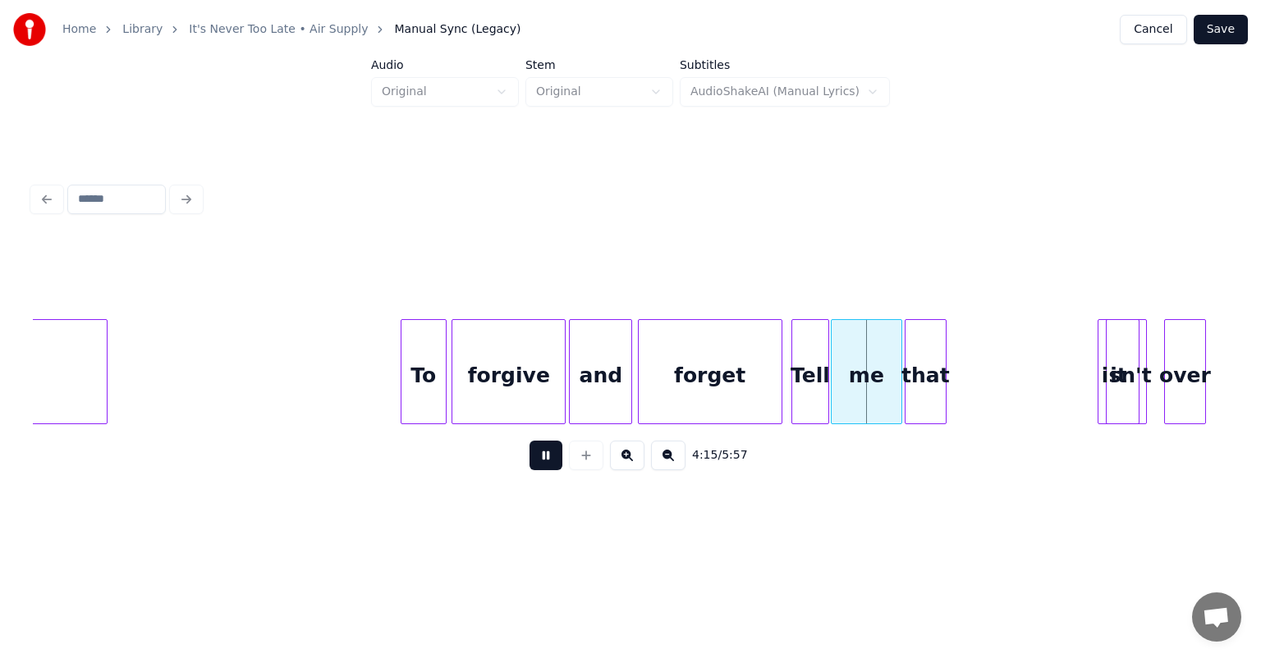
click at [529, 441] on button at bounding box center [545, 456] width 33 height 30
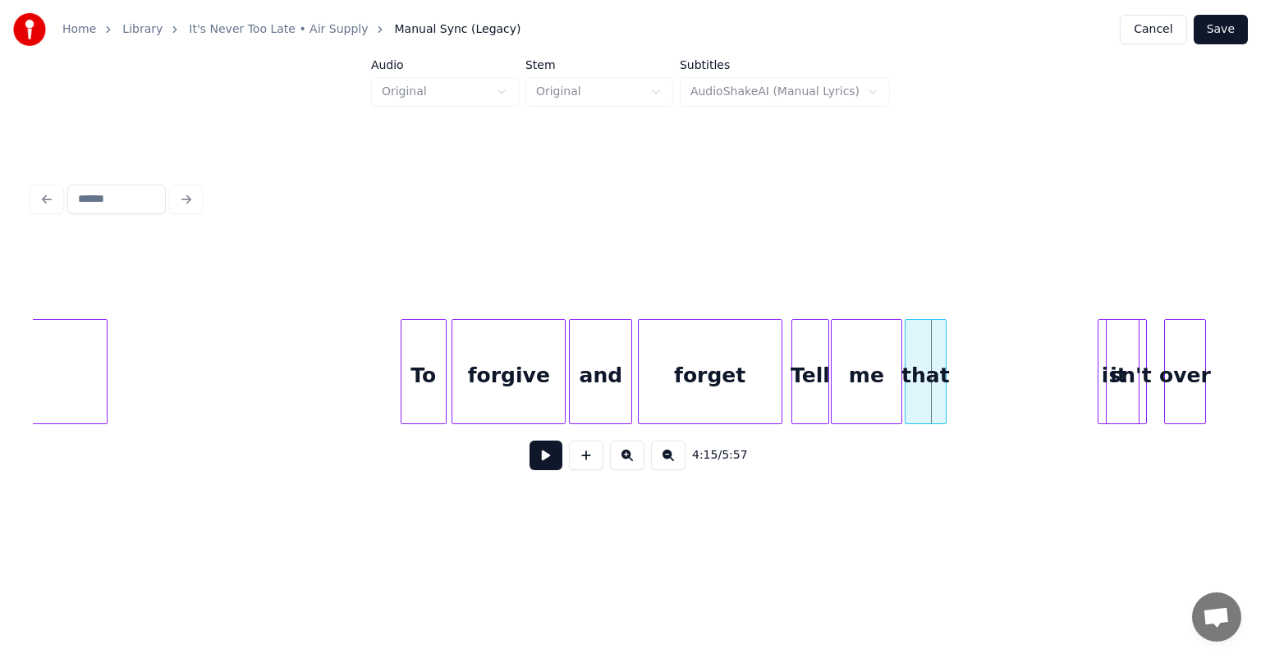
click at [529, 441] on button at bounding box center [545, 456] width 33 height 30
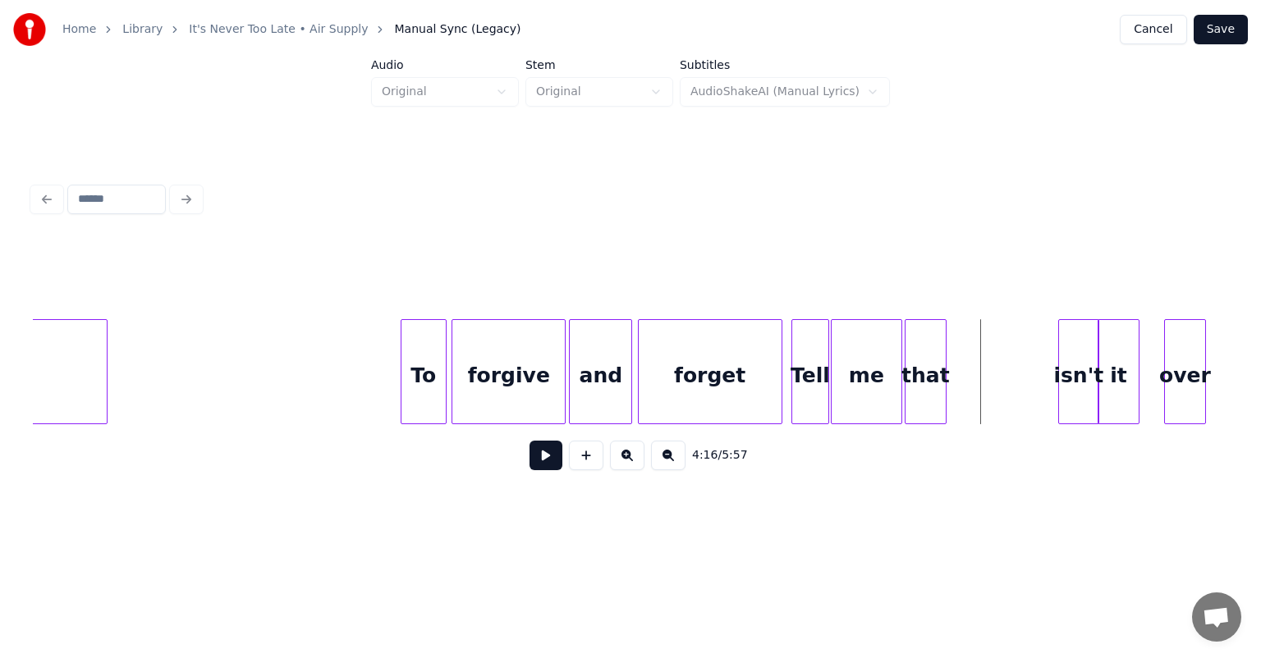
click at [1070, 365] on div "isn't" at bounding box center [1078, 376] width 39 height 112
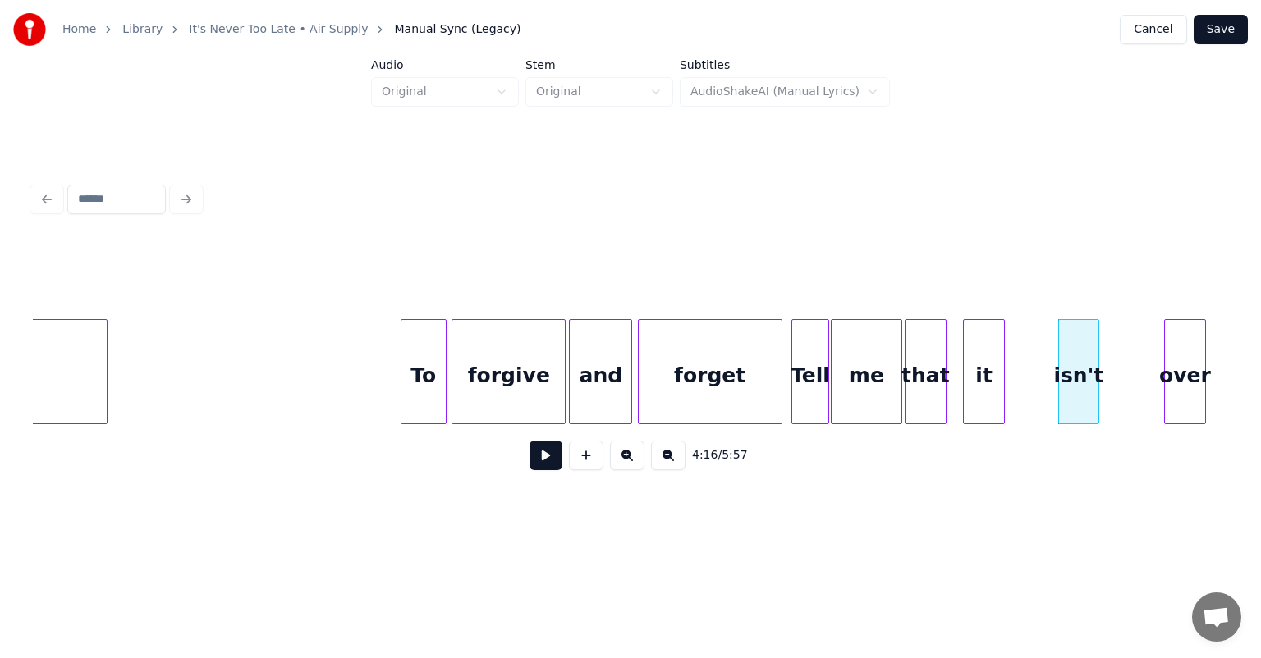
click at [991, 379] on div "it" at bounding box center [983, 376] width 39 height 112
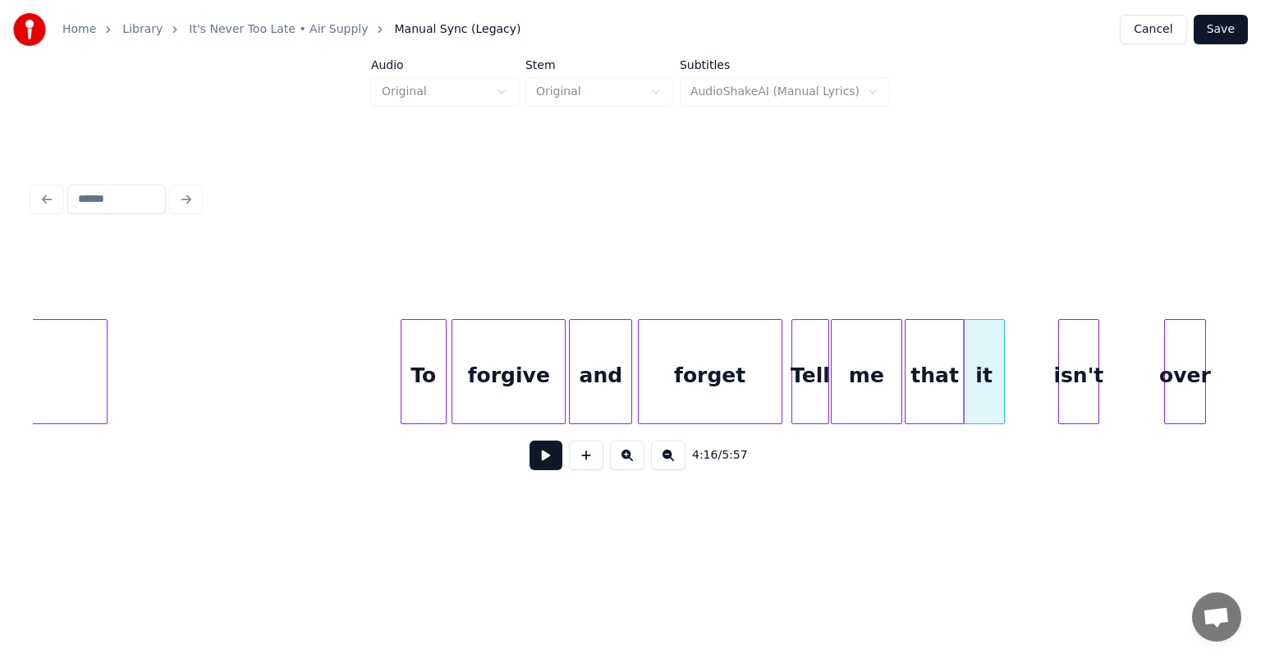
click at [959, 362] on div at bounding box center [961, 371] width 5 height 103
click at [803, 344] on div "Tell" at bounding box center [810, 376] width 36 height 112
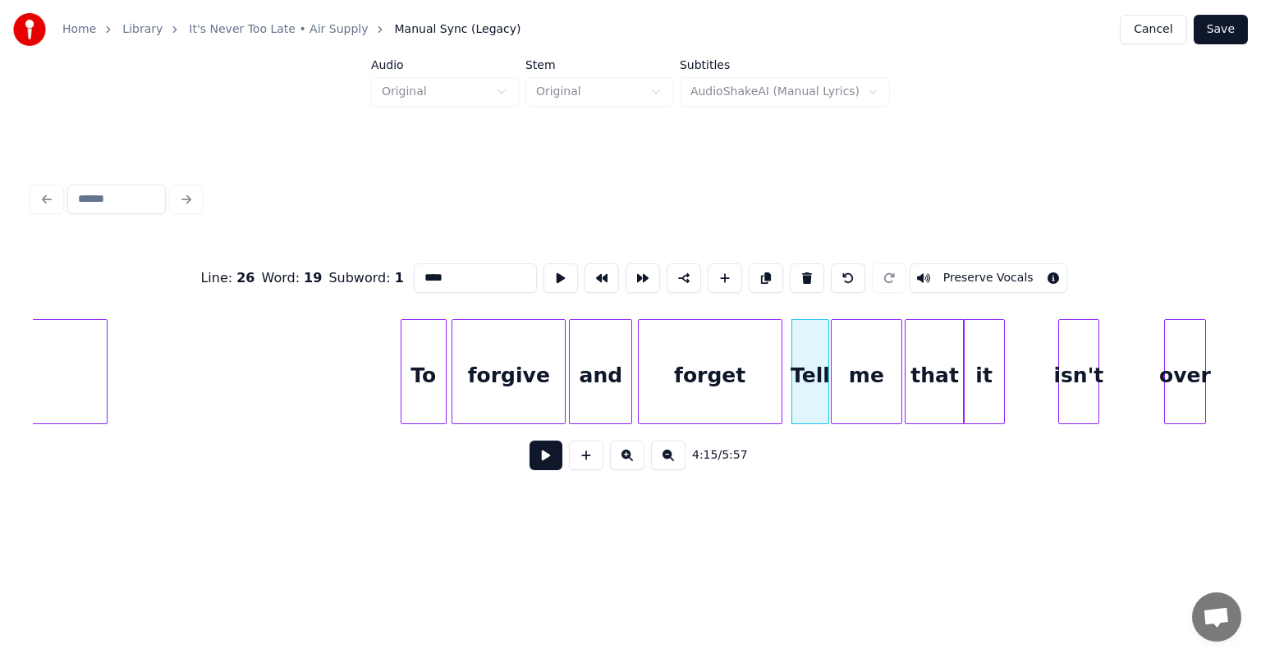
click at [529, 441] on button at bounding box center [545, 456] width 33 height 30
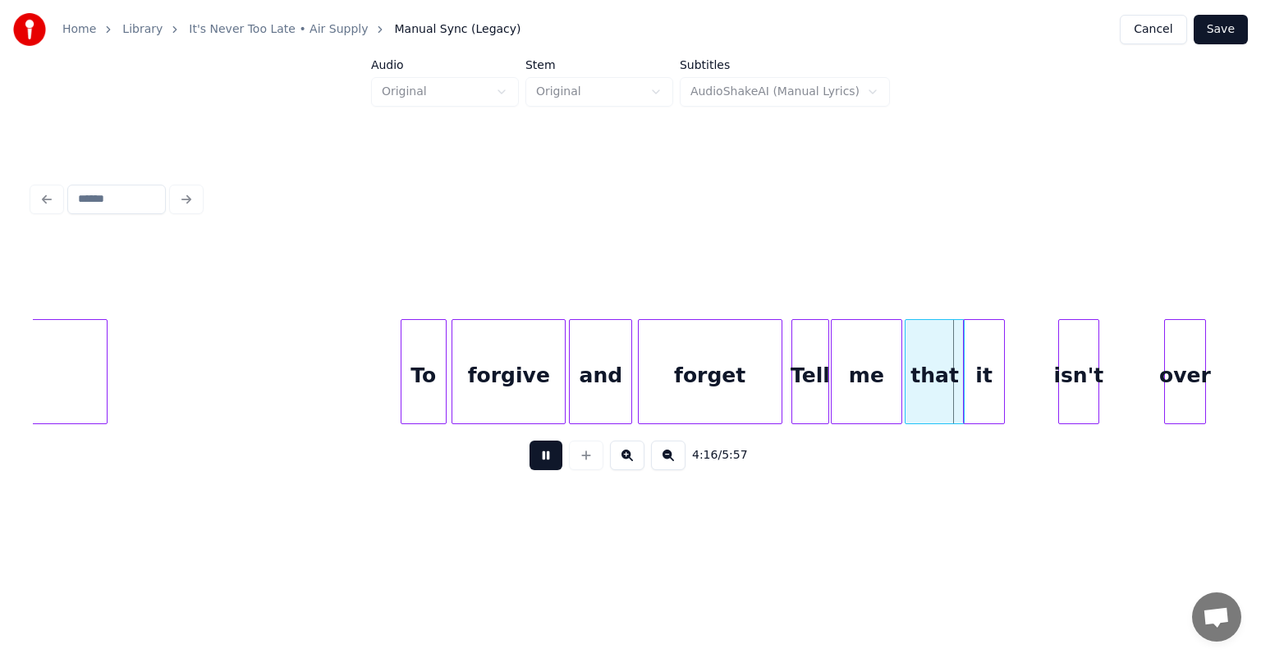
click at [529, 441] on button at bounding box center [545, 456] width 33 height 30
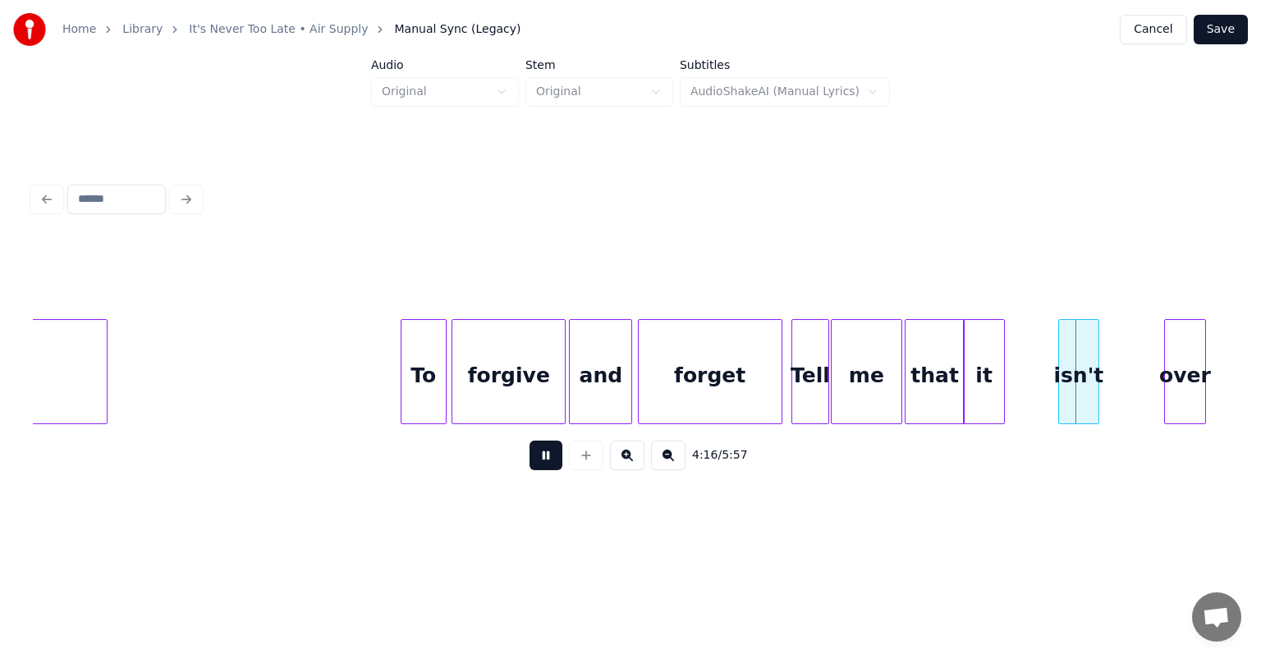
click at [529, 441] on button at bounding box center [545, 456] width 33 height 30
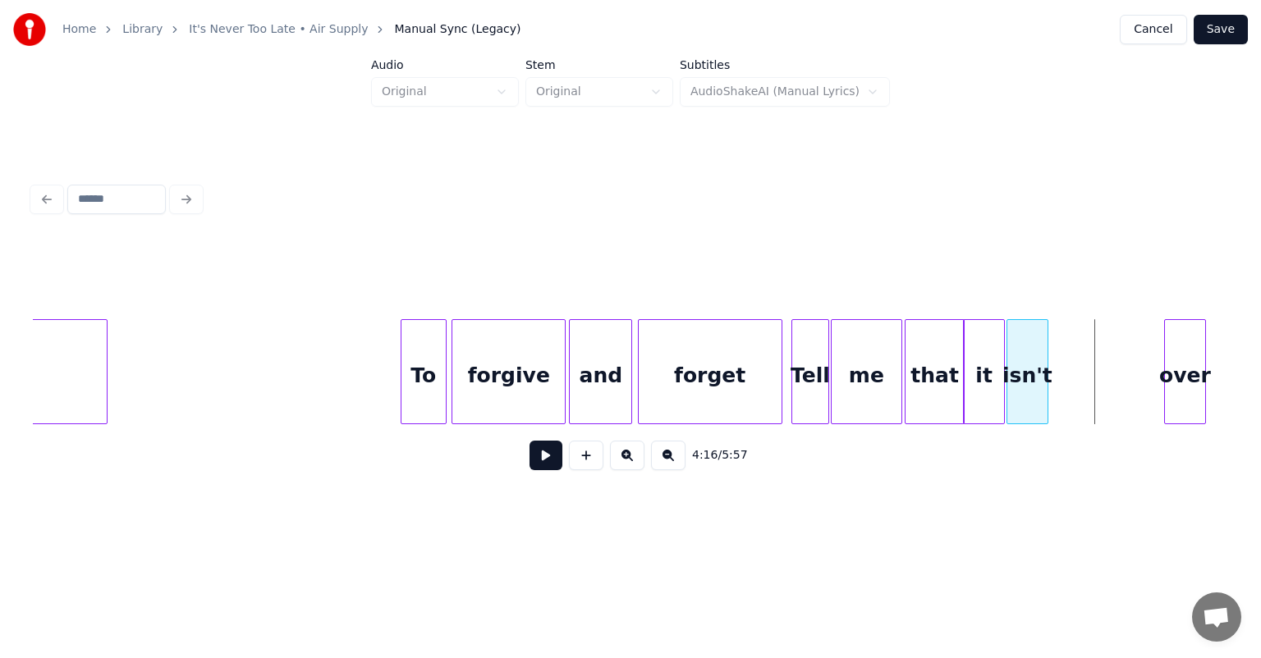
click at [1028, 338] on div "isn't" at bounding box center [1026, 376] width 39 height 112
click at [1099, 364] on div at bounding box center [1100, 371] width 5 height 103
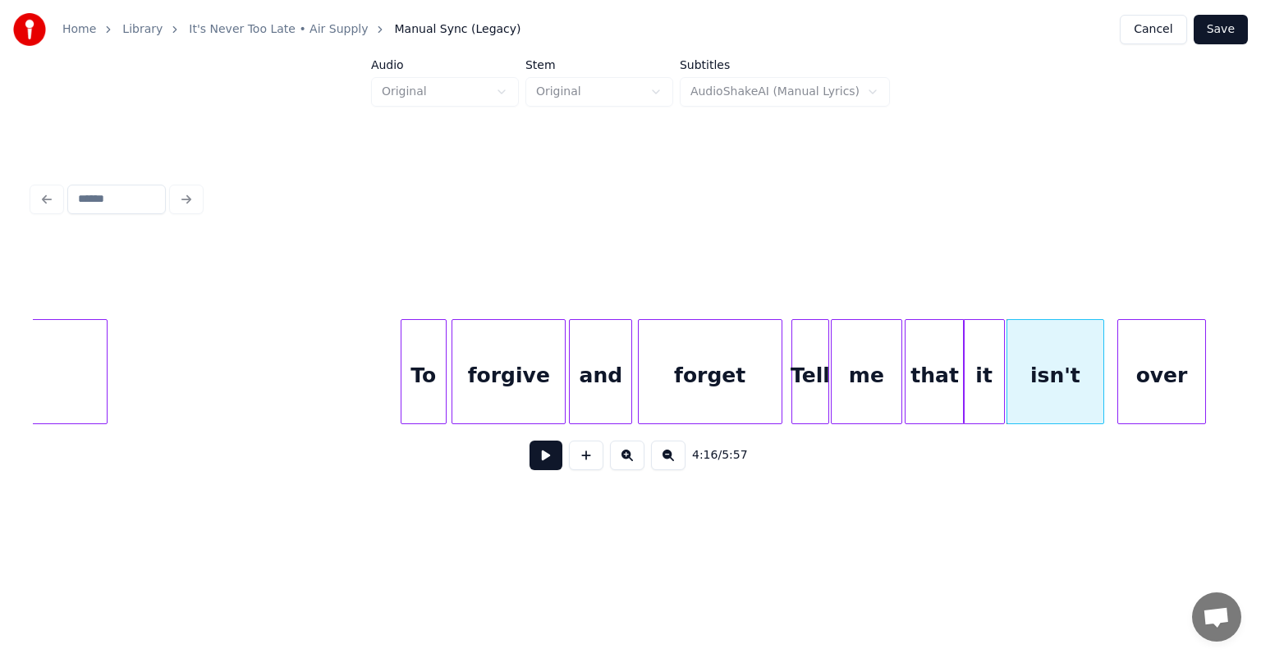
click at [1119, 361] on div at bounding box center [1120, 371] width 5 height 103
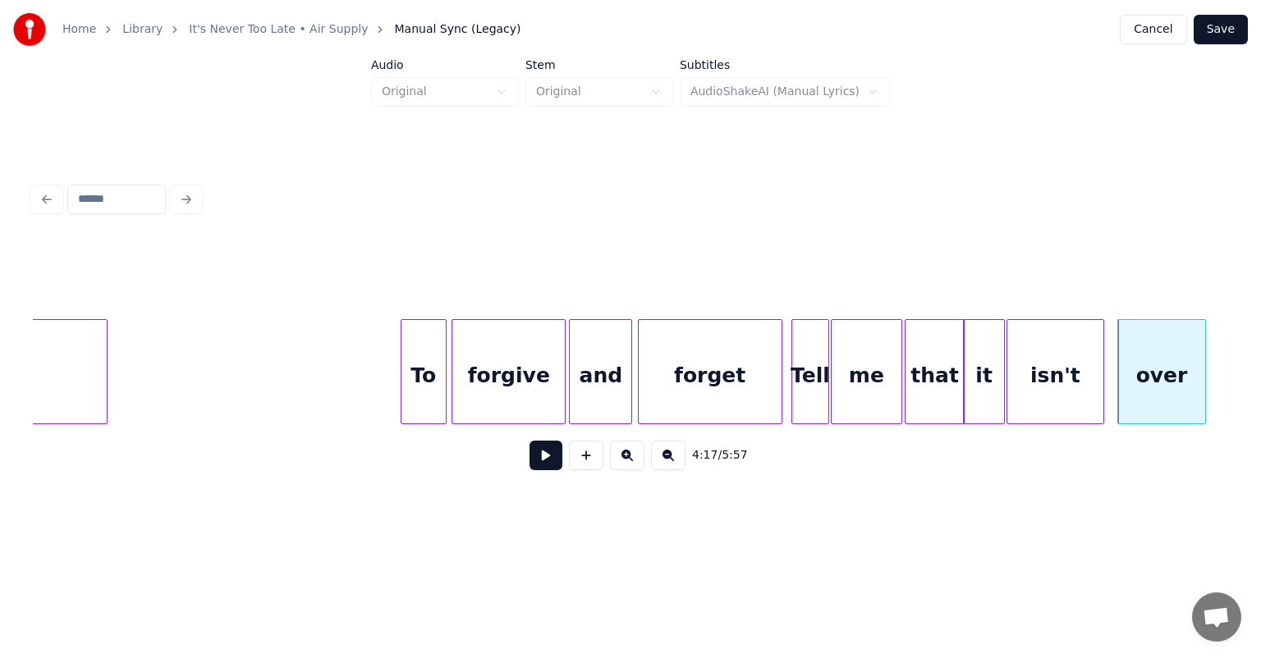
click at [811, 337] on div "Tell" at bounding box center [810, 376] width 36 height 112
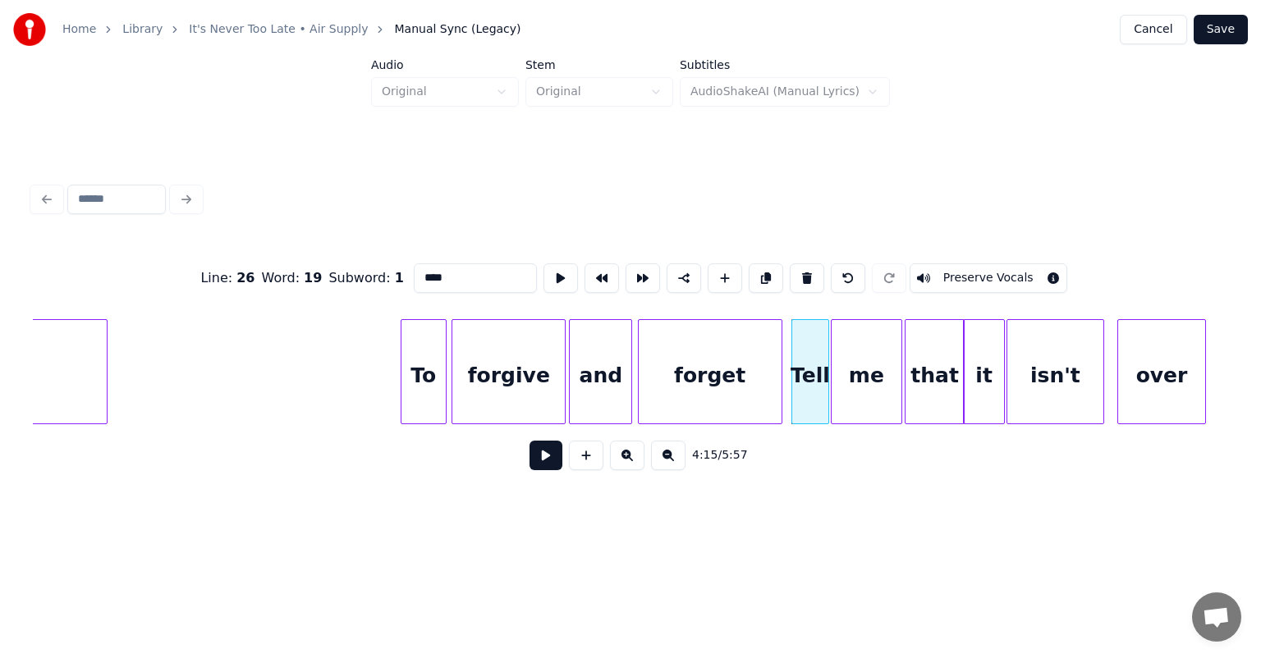
click at [529, 441] on button at bounding box center [545, 456] width 33 height 30
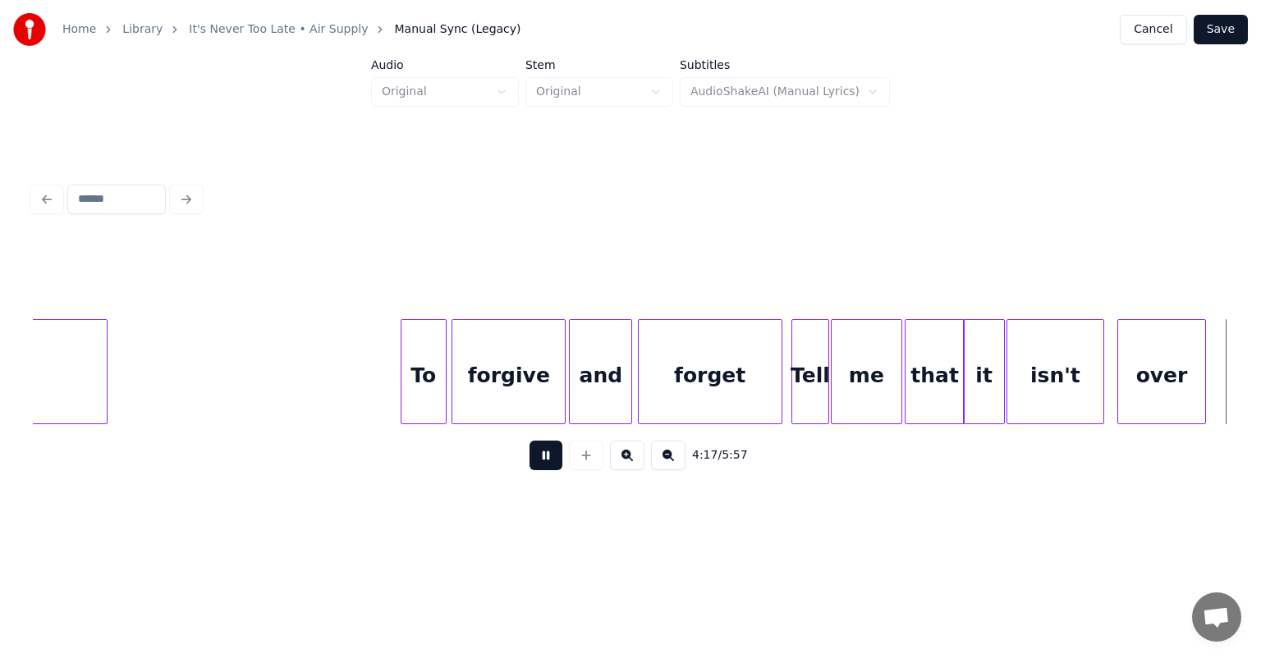
scroll to position [0, 42303]
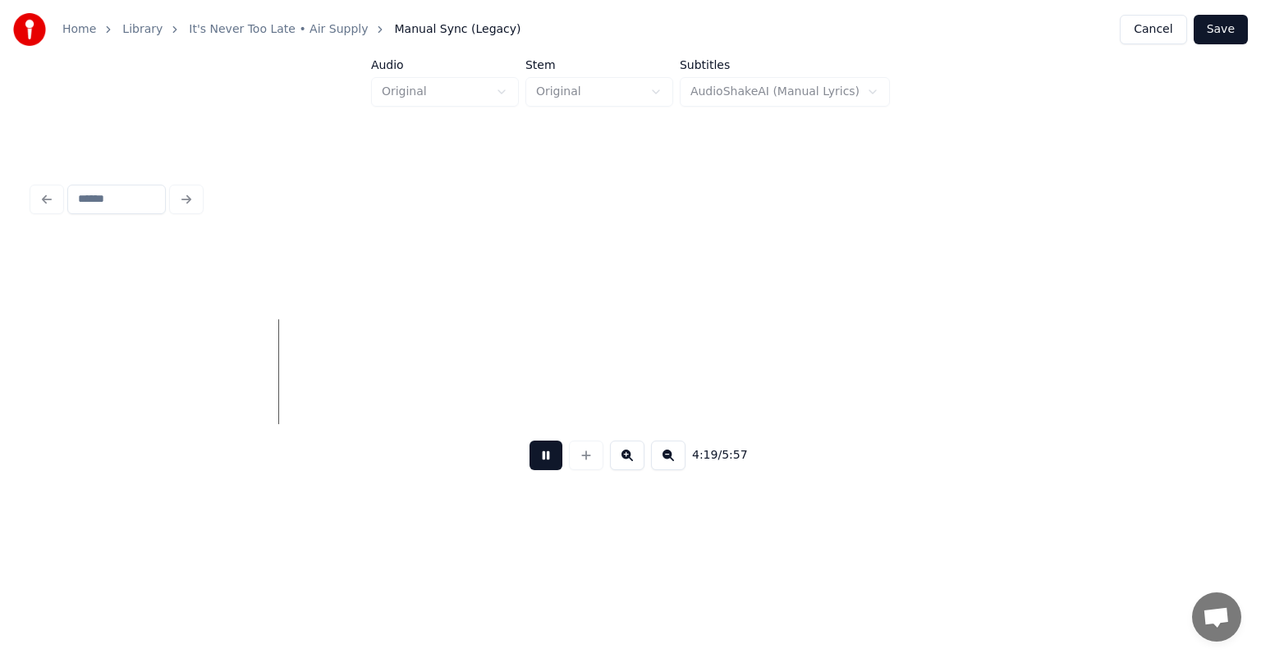
click at [529, 441] on button at bounding box center [545, 456] width 33 height 30
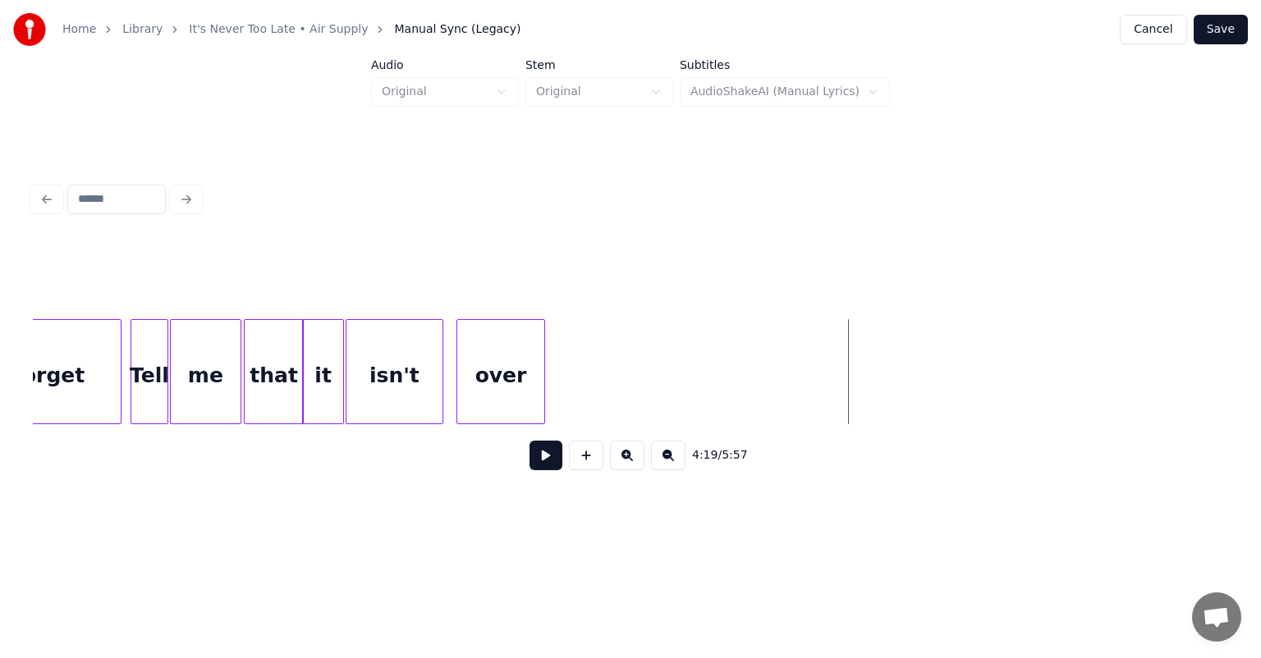
scroll to position [0, 41340]
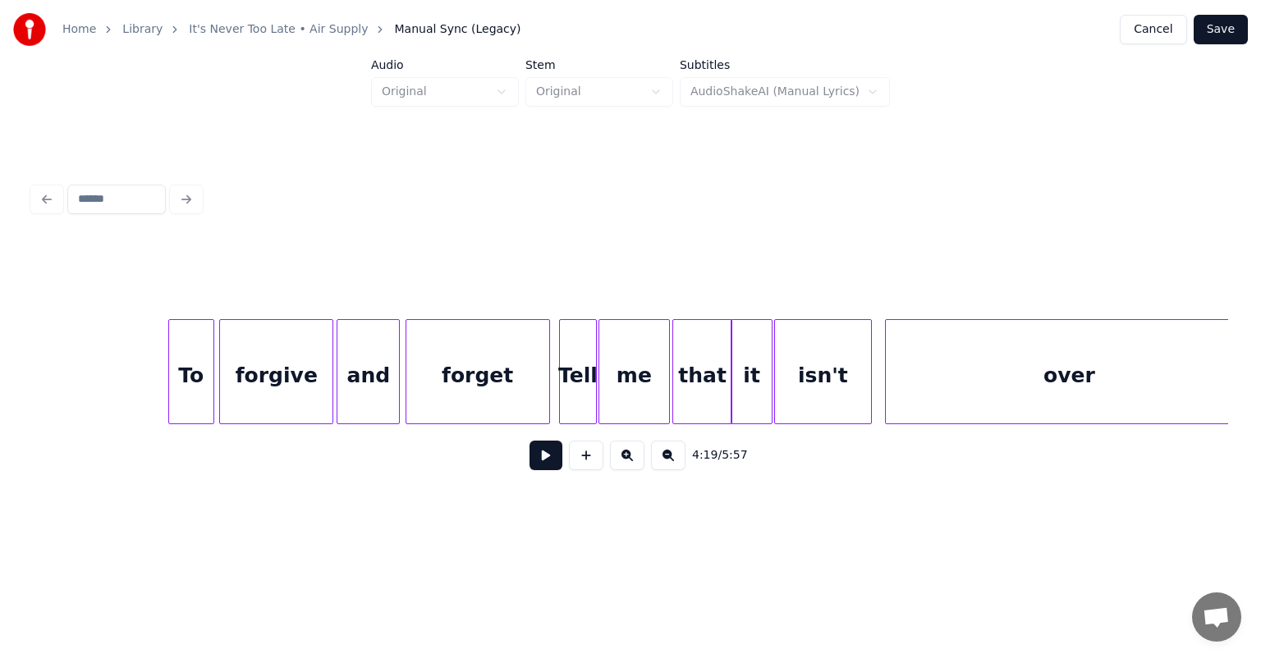
click at [1251, 355] on div "Home Library It's Never Too Late • Air Supply Manual Sync (Legacy) Cancel Save …" at bounding box center [630, 264] width 1261 height 528
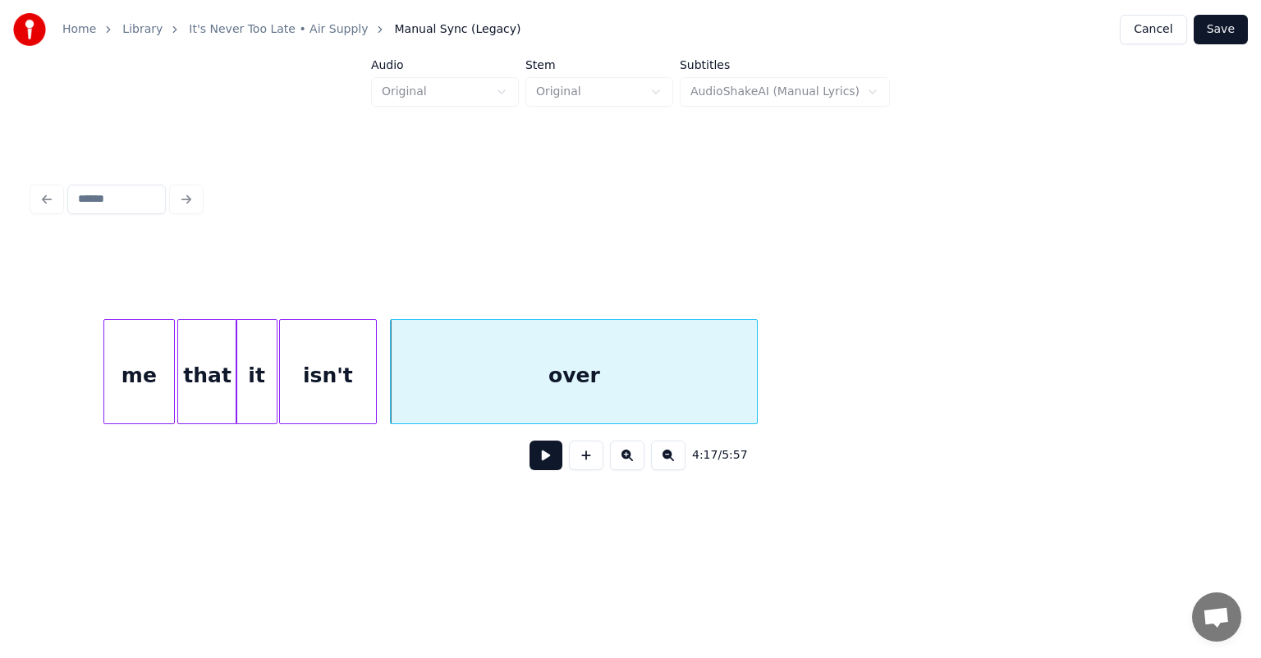
scroll to position [0, 41934]
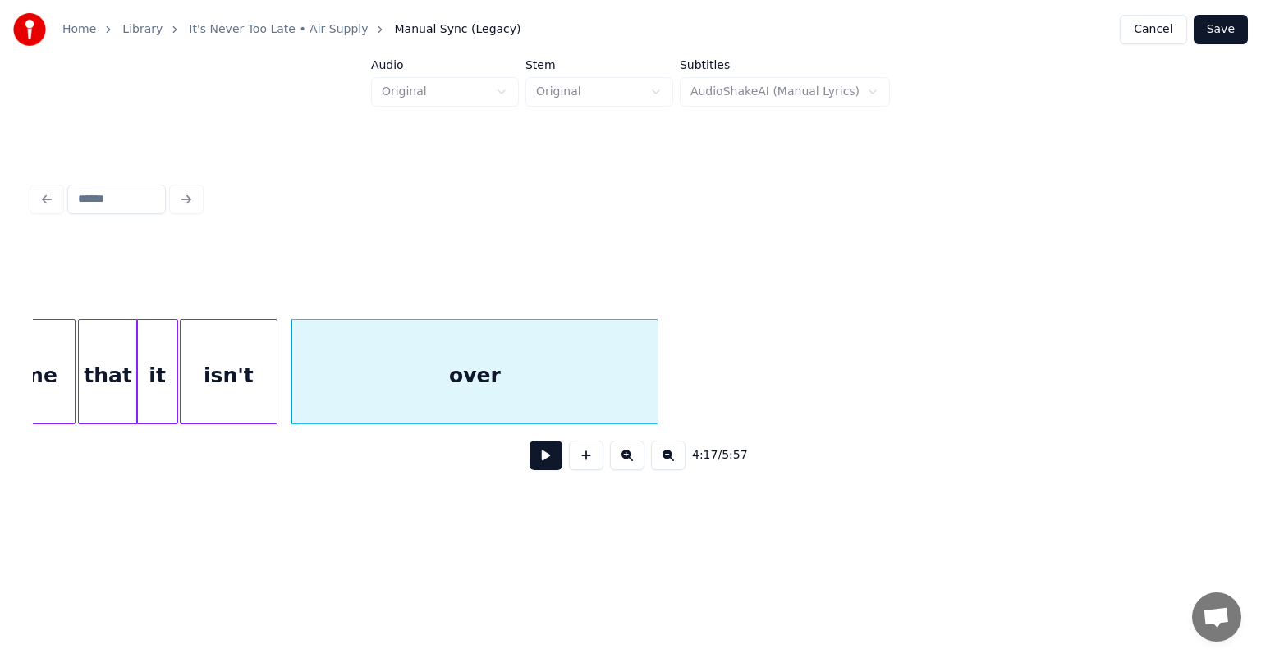
click at [529, 441] on button at bounding box center [545, 456] width 33 height 30
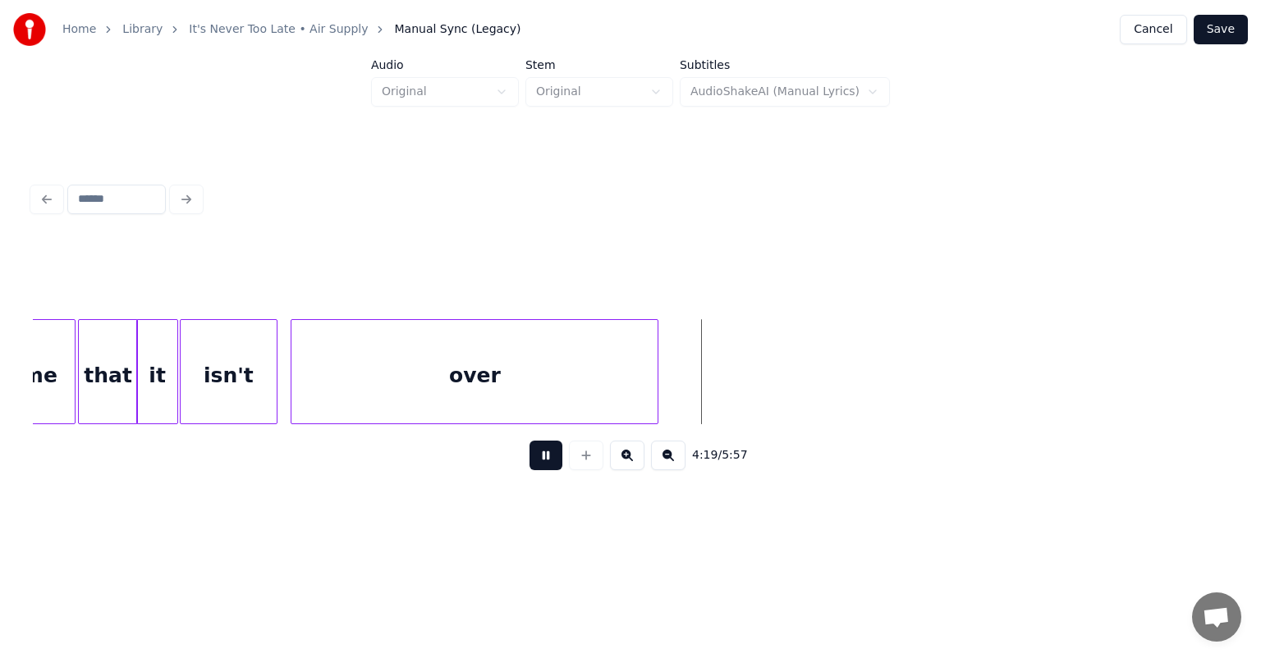
click at [529, 441] on button at bounding box center [545, 456] width 33 height 30
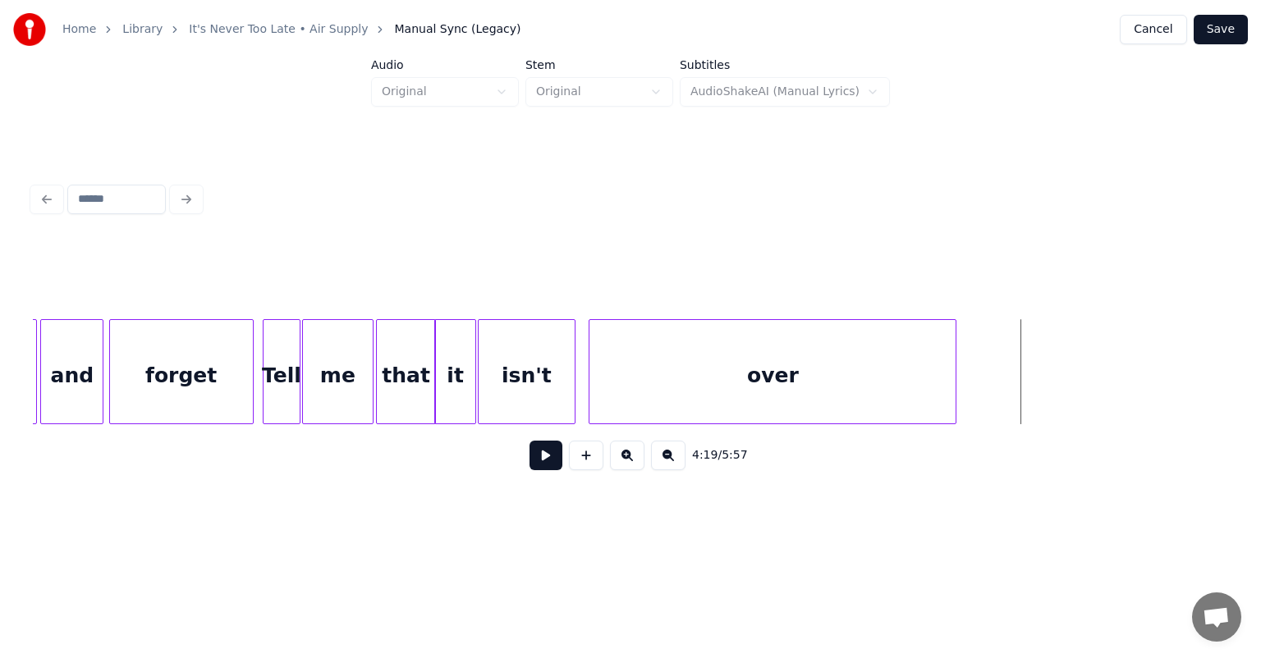
scroll to position [0, 41736]
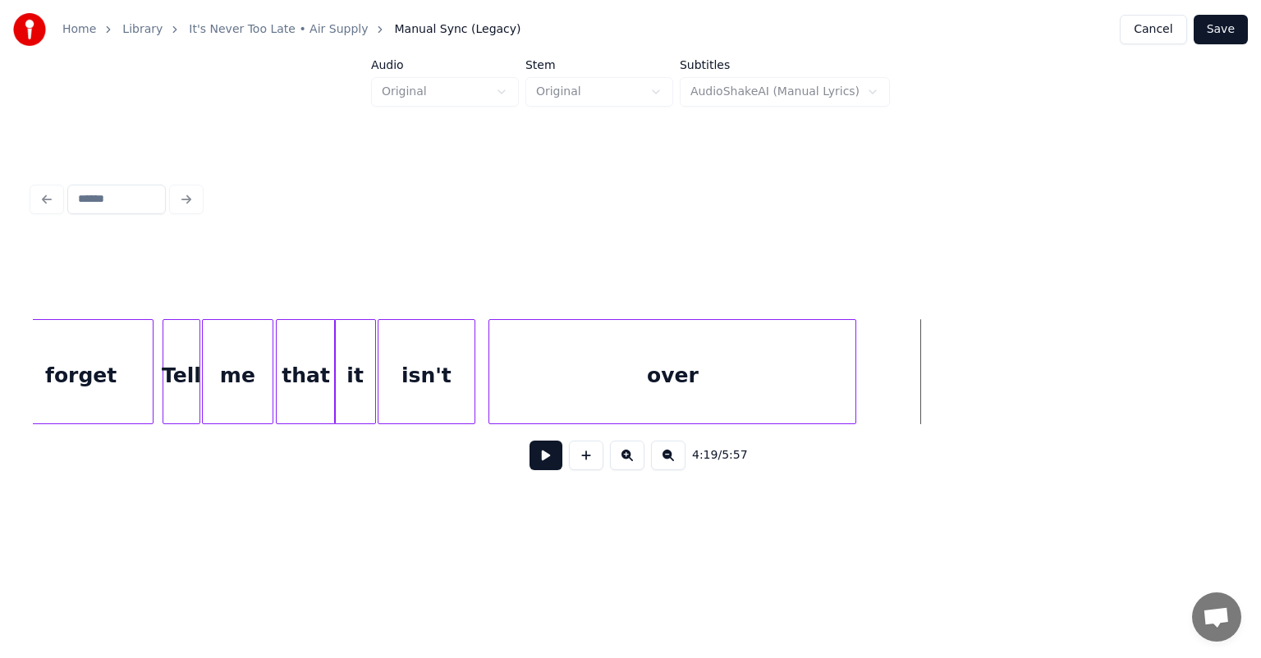
click at [543, 346] on div "over" at bounding box center [672, 376] width 366 height 112
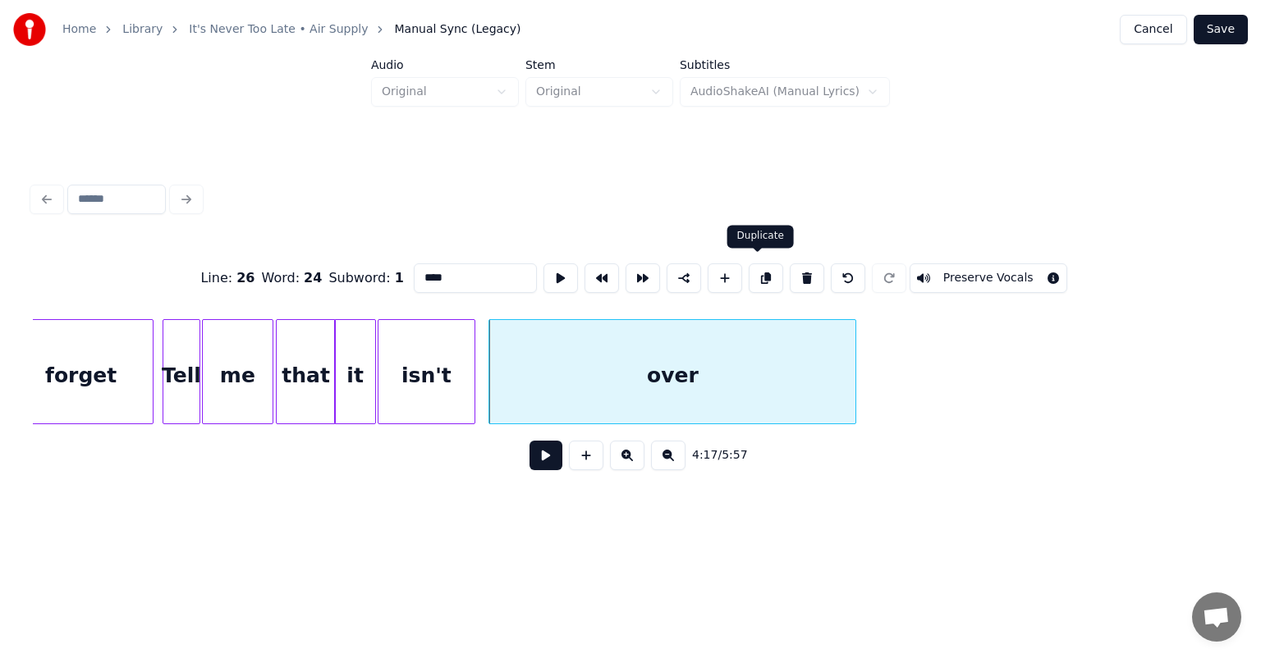
click at [753, 276] on button at bounding box center [766, 278] width 34 height 30
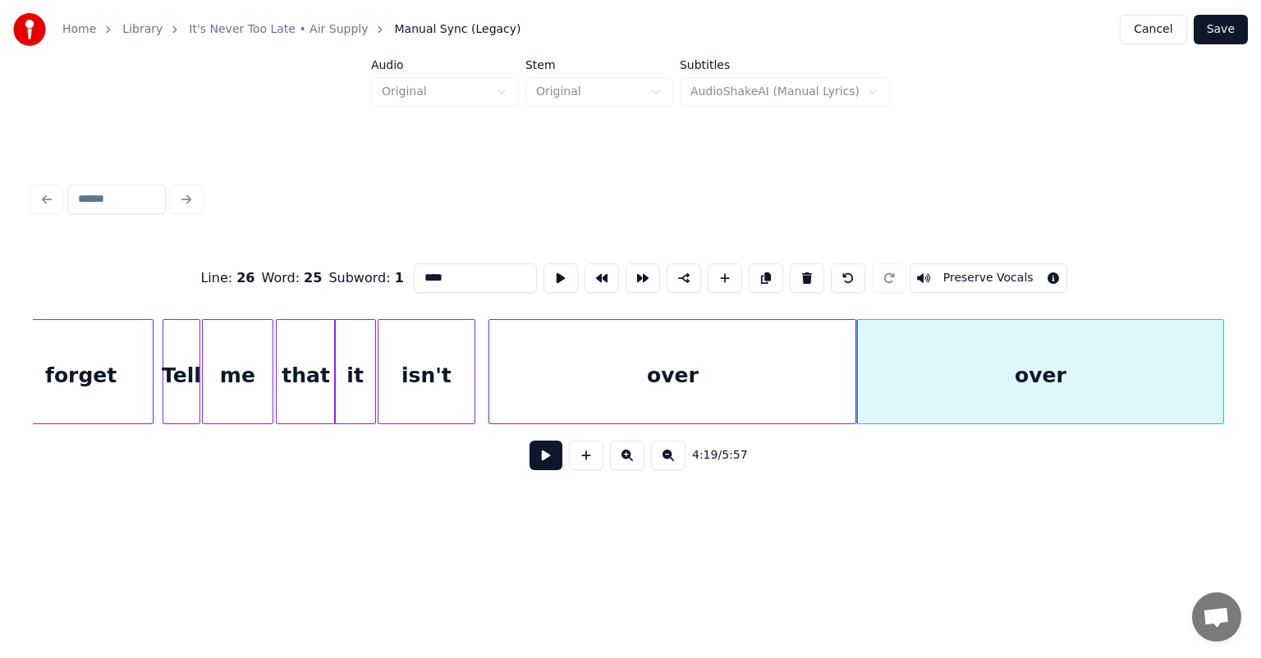
click at [451, 279] on input "****" at bounding box center [475, 278] width 123 height 30
type input "*"
click at [959, 384] on div "I'll" at bounding box center [1040, 376] width 366 height 112
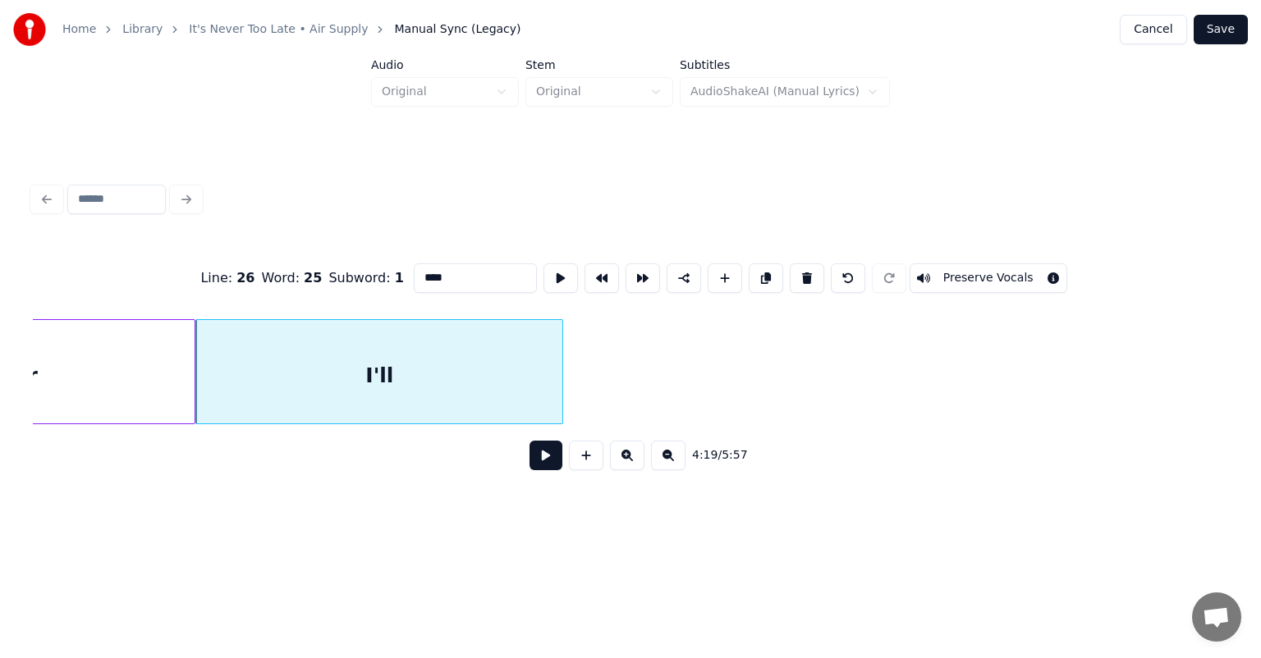
scroll to position [0, 41868]
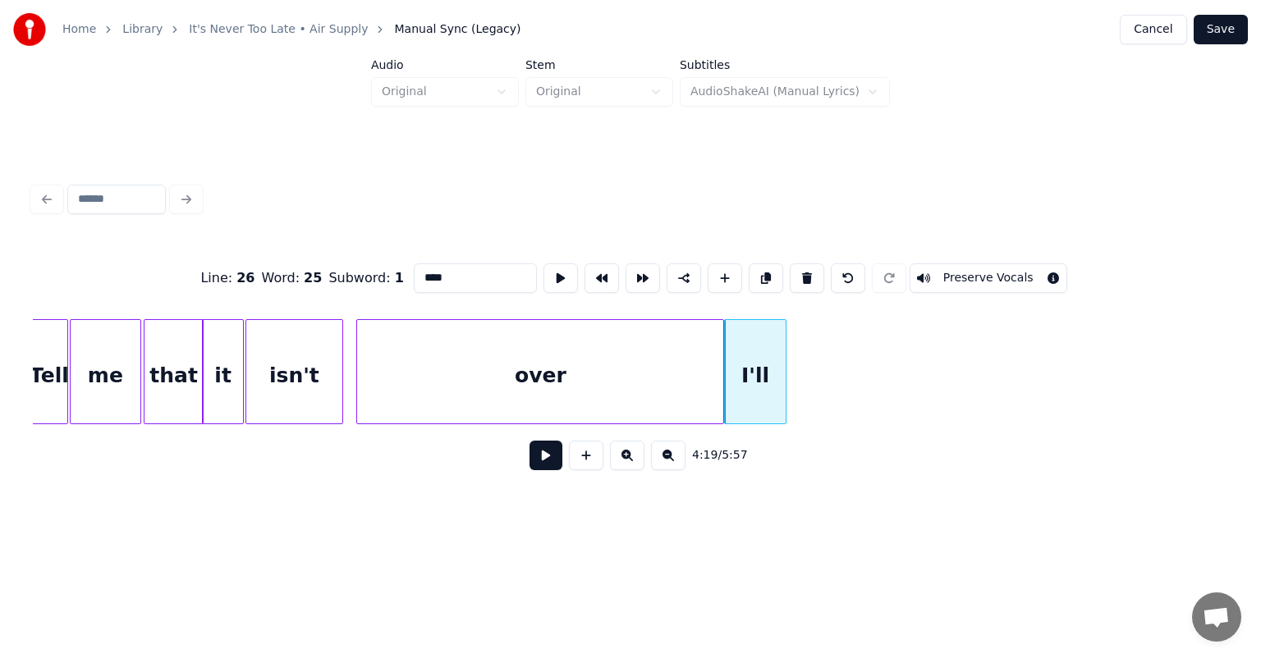
click at [784, 399] on div at bounding box center [783, 371] width 5 height 103
click at [755, 272] on button at bounding box center [766, 278] width 34 height 30
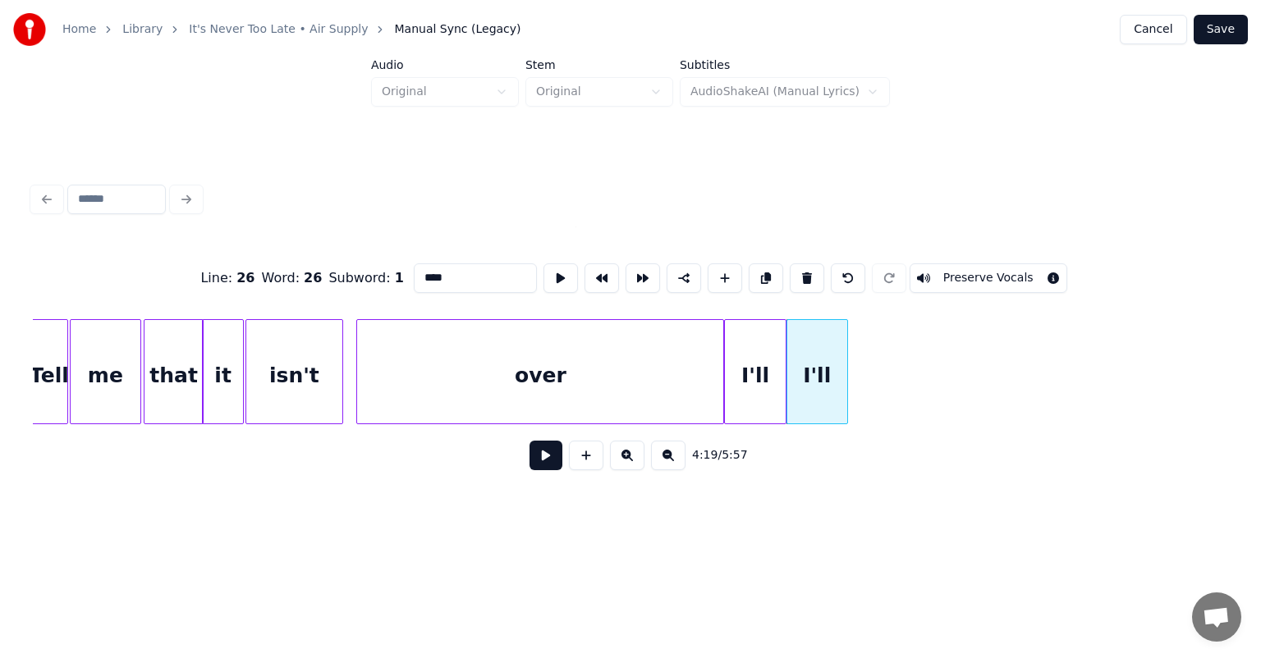
click at [473, 276] on input "****" at bounding box center [475, 278] width 123 height 30
type input "*"
click at [762, 272] on button at bounding box center [766, 278] width 34 height 30
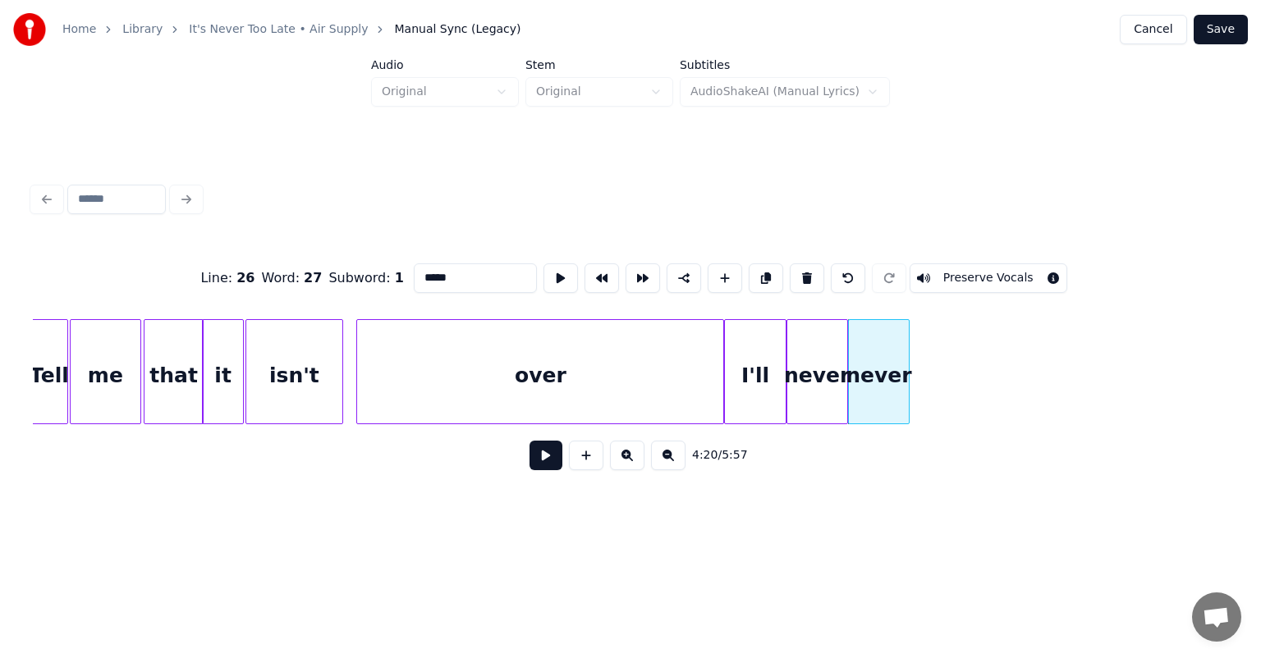
click at [475, 278] on input "*****" at bounding box center [475, 278] width 123 height 30
type input "*"
click at [755, 272] on button at bounding box center [766, 278] width 34 height 30
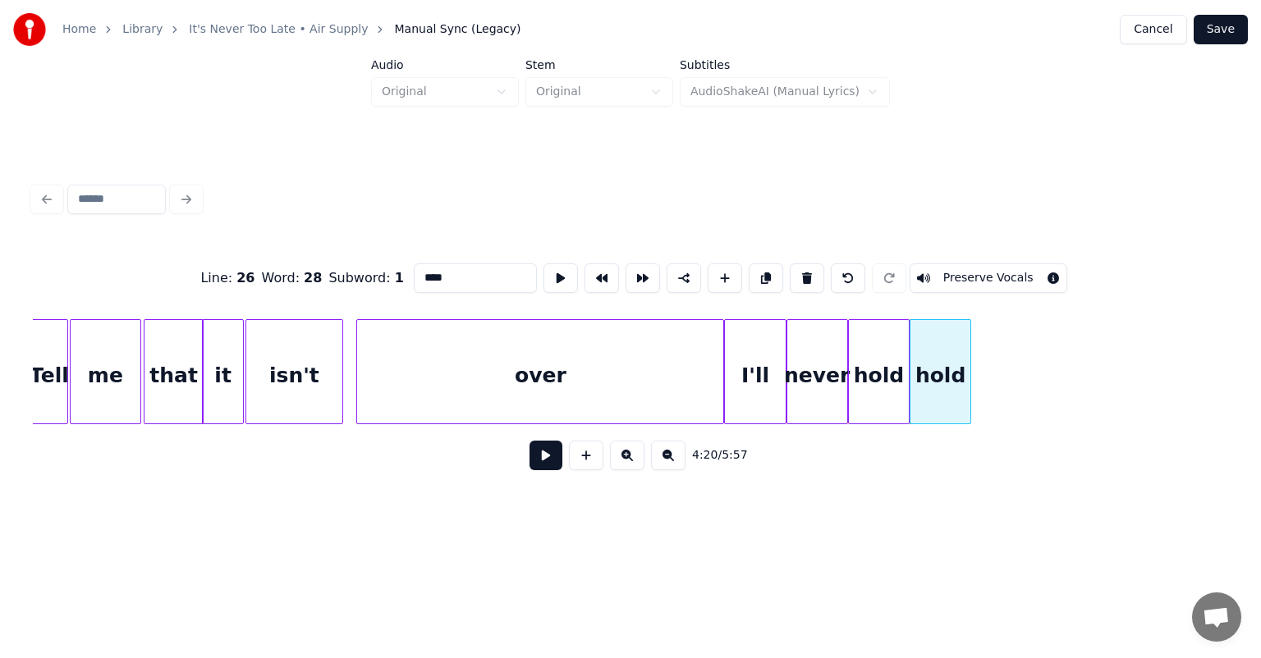
click at [459, 269] on input "****" at bounding box center [475, 278] width 123 height 30
type input "*"
click at [754, 279] on button at bounding box center [766, 278] width 34 height 30
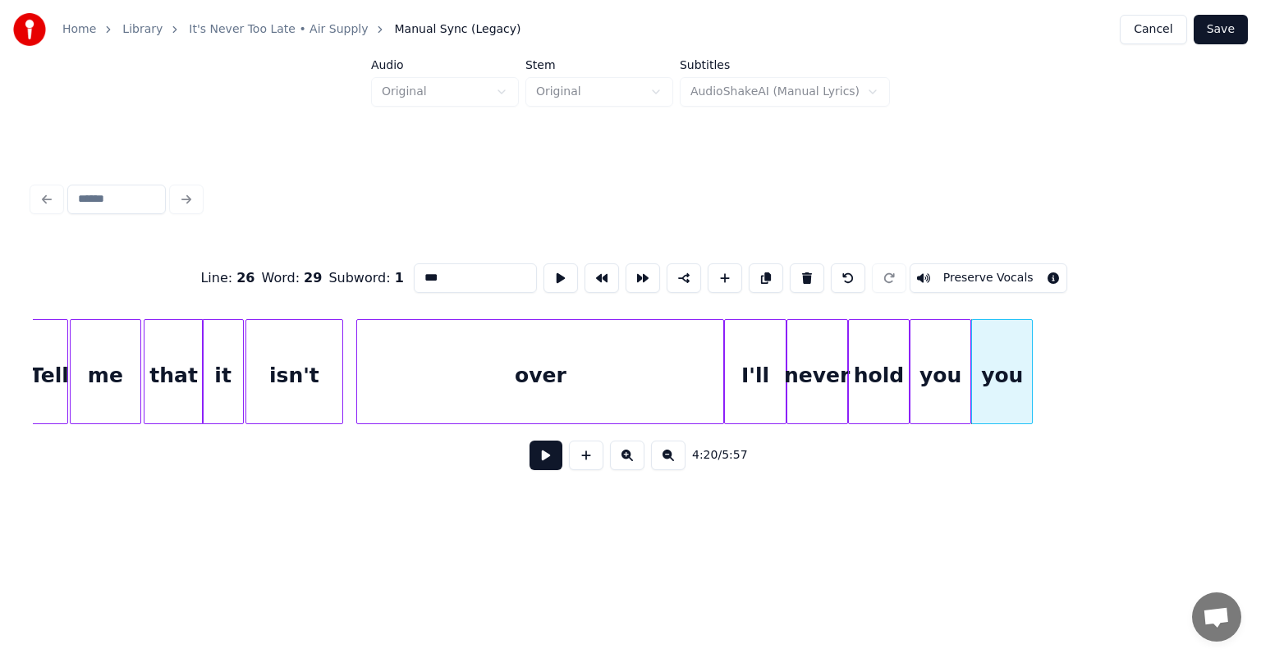
click at [480, 273] on input "***" at bounding box center [475, 278] width 123 height 30
type input "*"
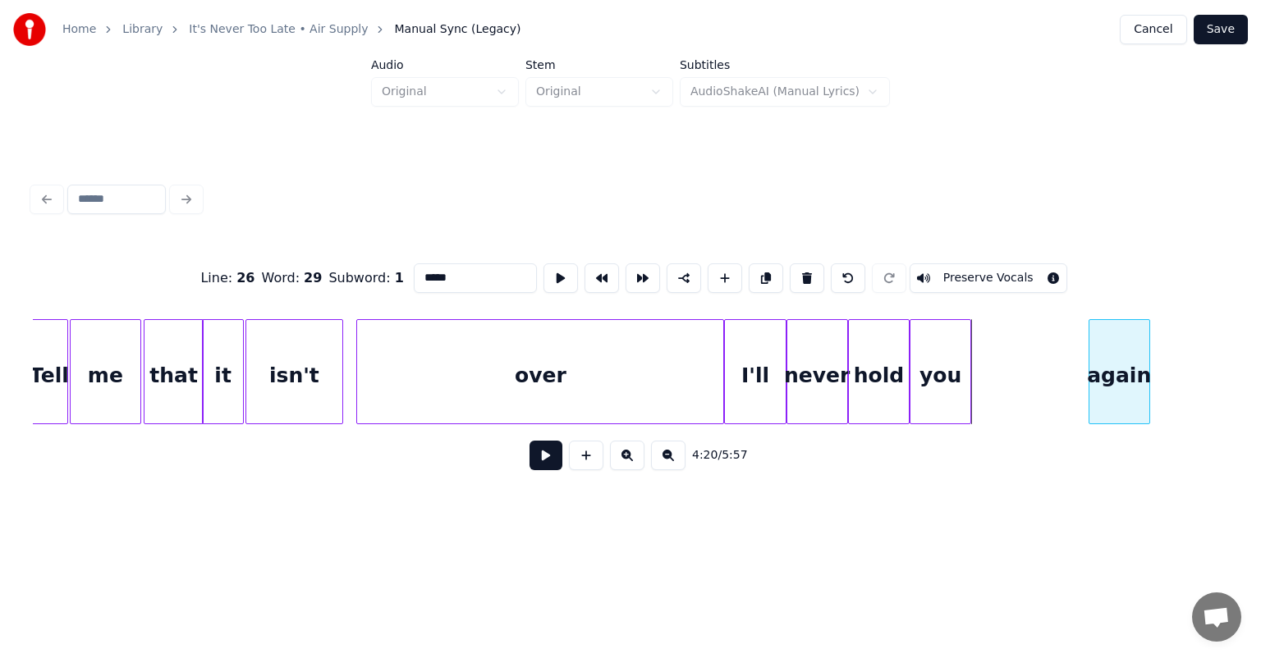
click at [1149, 353] on div "again" at bounding box center [1119, 376] width 60 height 112
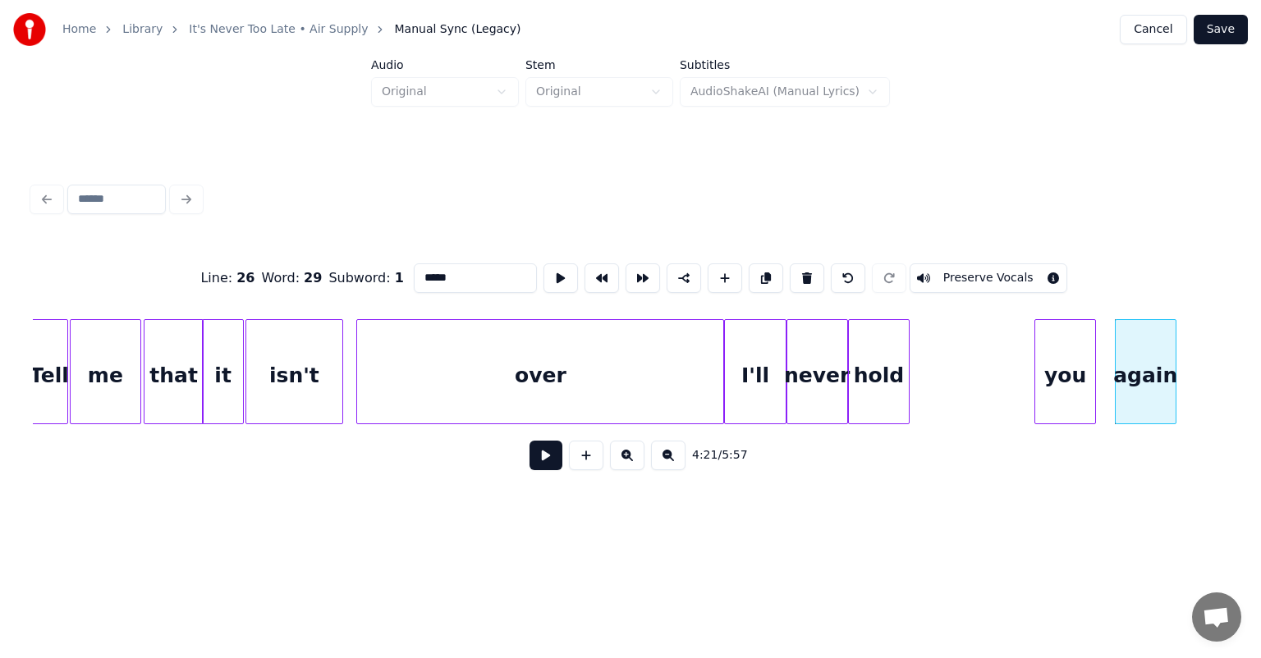
click at [1066, 350] on div "you" at bounding box center [1065, 376] width 60 height 112
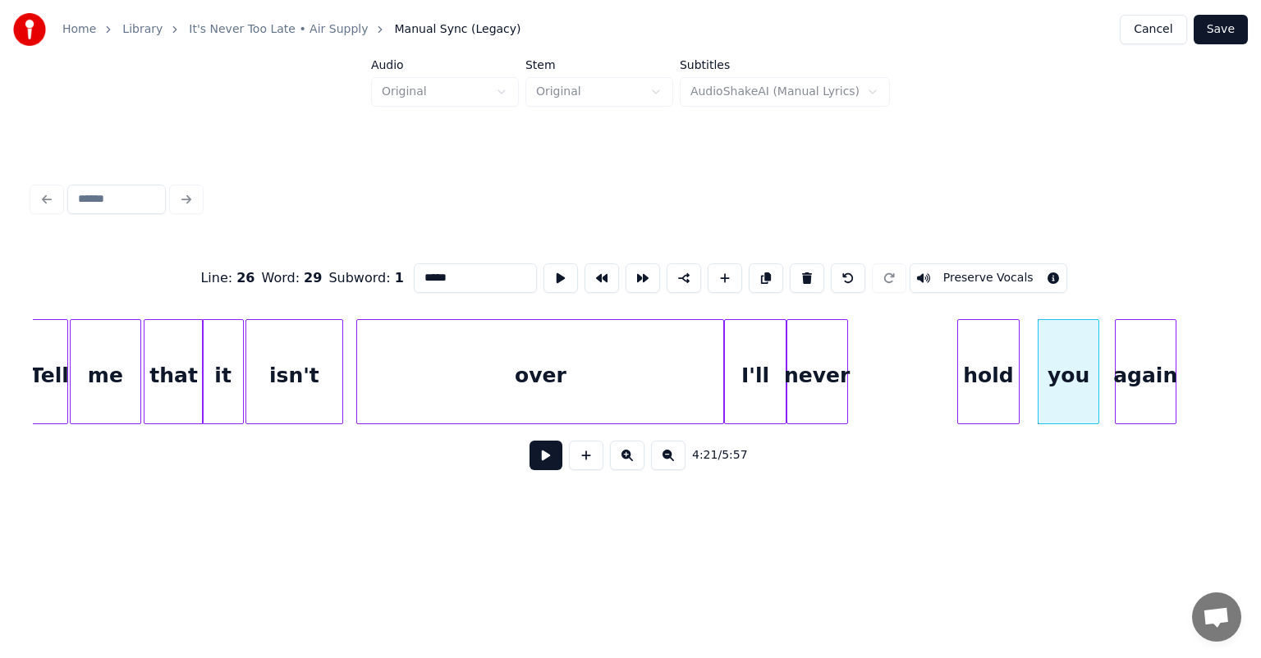
click at [995, 355] on div "hold" at bounding box center [988, 376] width 60 height 112
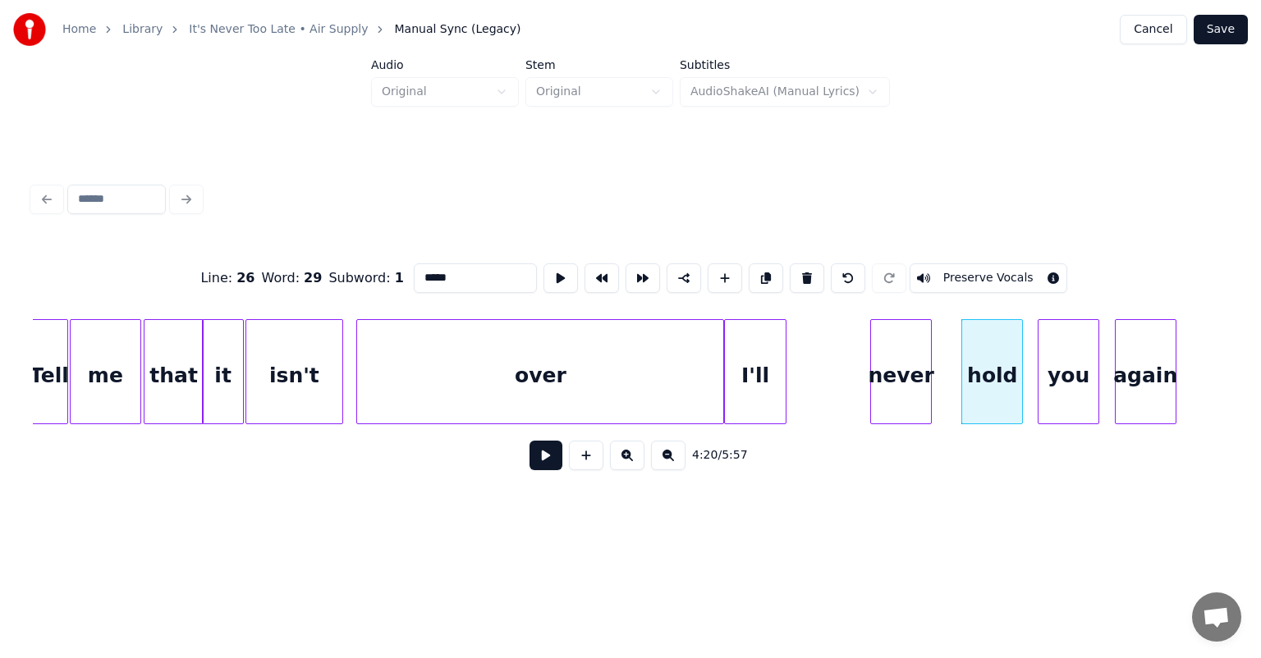
click at [913, 342] on div "never" at bounding box center [901, 376] width 60 height 112
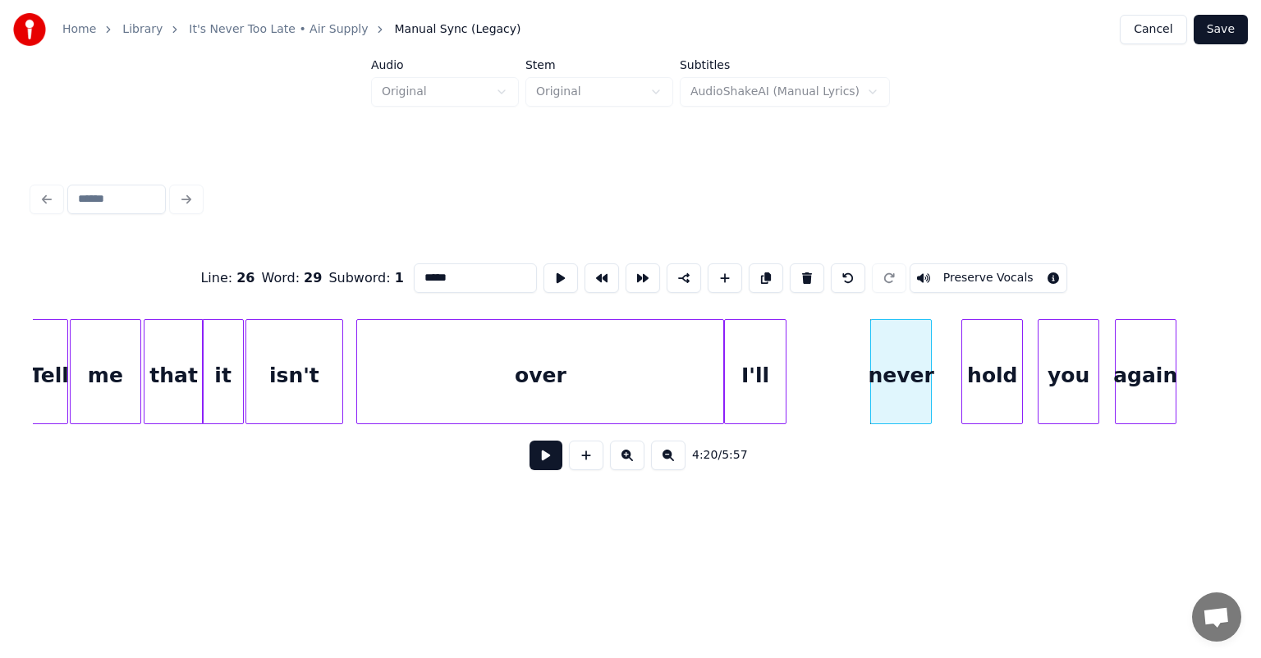
click at [588, 350] on div "over" at bounding box center [540, 376] width 366 height 112
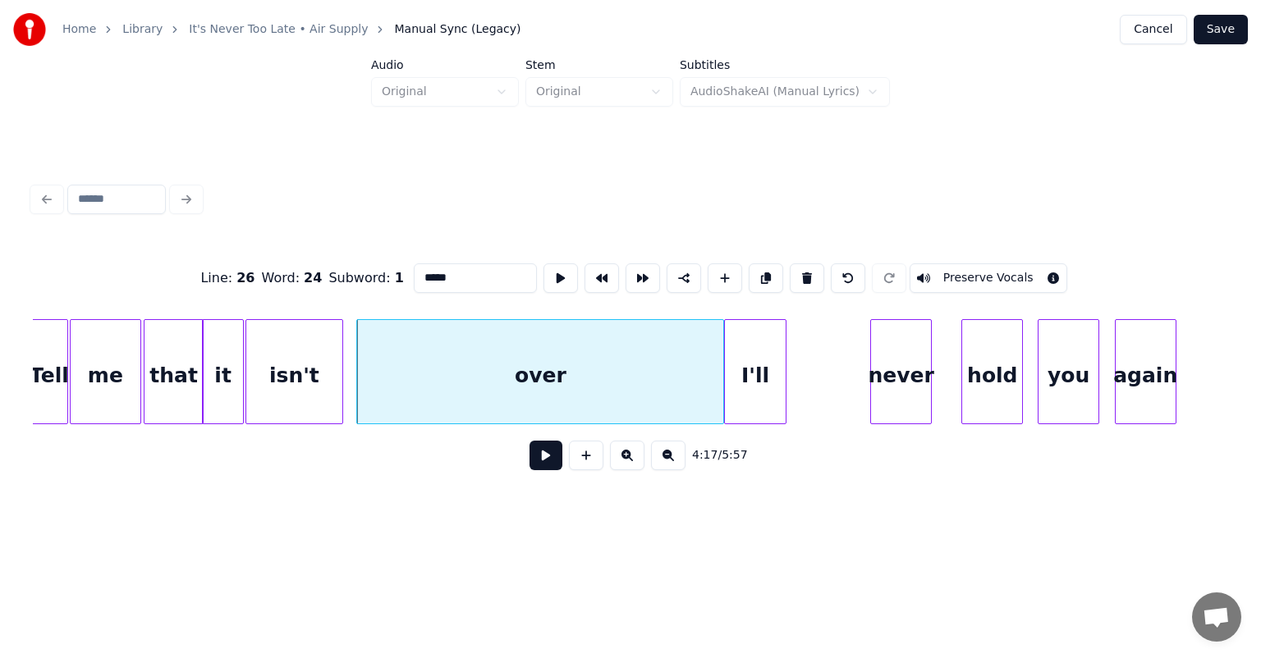
type input "****"
click at [545, 452] on button at bounding box center [545, 456] width 33 height 30
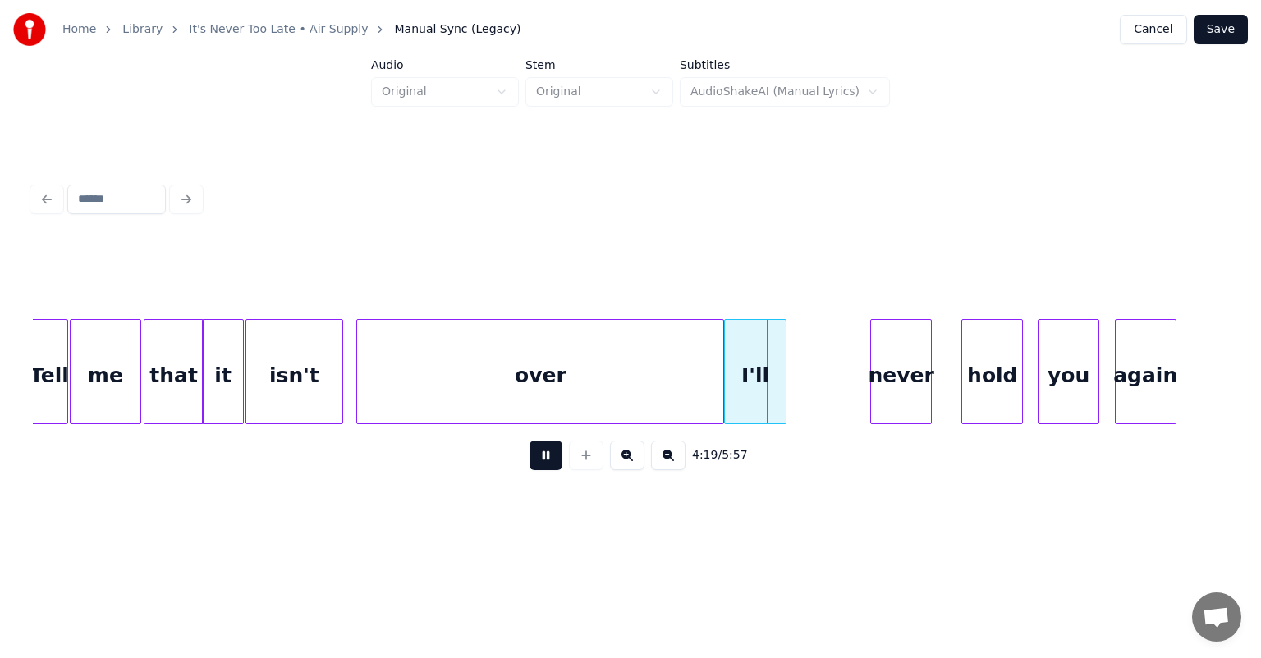
click at [529, 441] on button at bounding box center [545, 456] width 33 height 30
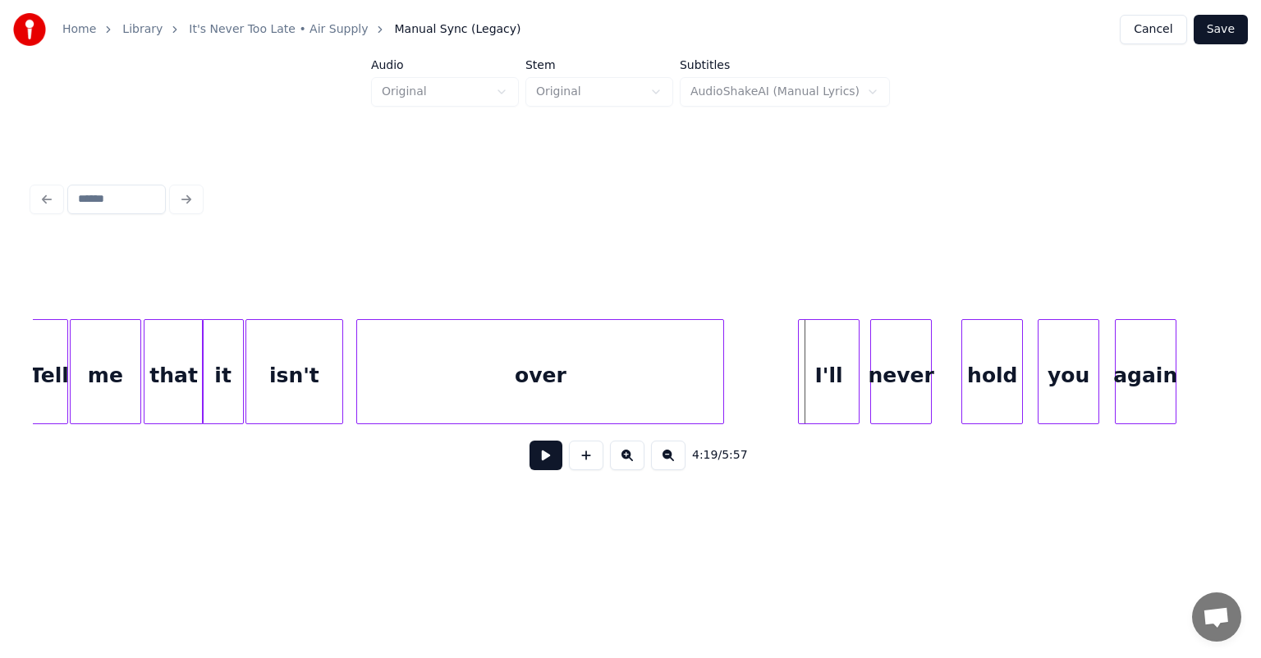
click at [844, 355] on div "I'll" at bounding box center [829, 376] width 60 height 112
click at [529, 441] on button at bounding box center [545, 456] width 33 height 30
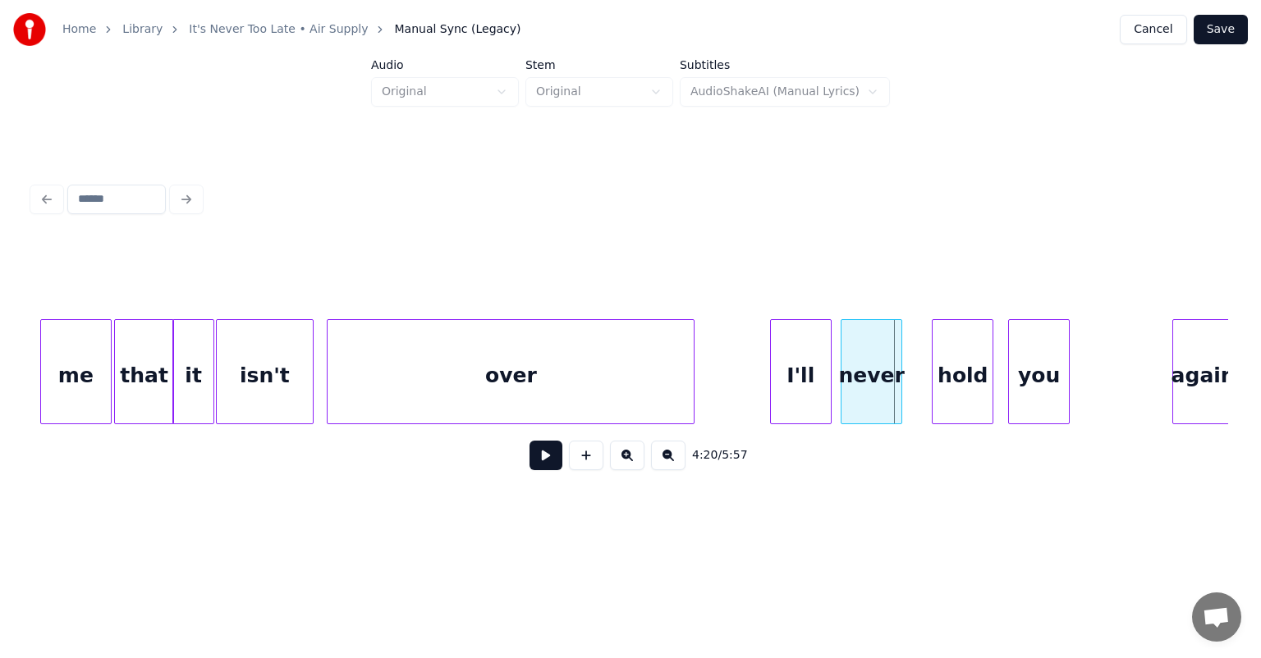
scroll to position [0, 41929]
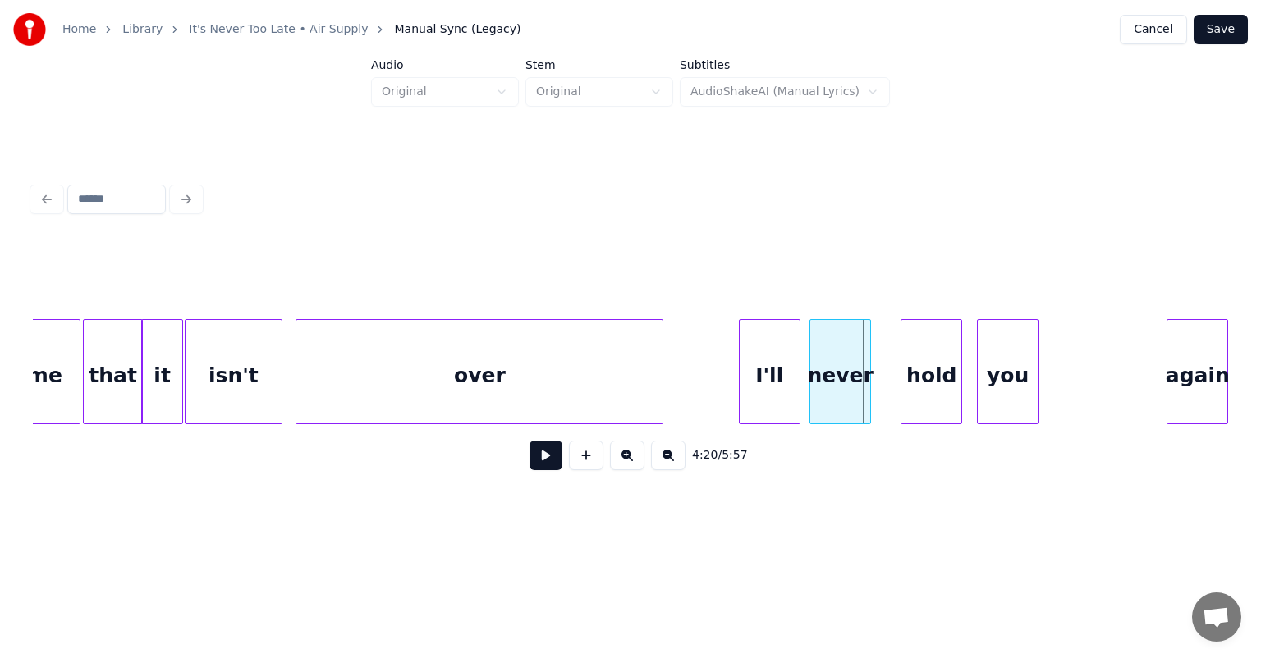
click at [1260, 348] on div "Home Library It's Never Too Late • Air Supply Manual Sync (Legacy) Cancel Save …" at bounding box center [630, 264] width 1261 height 528
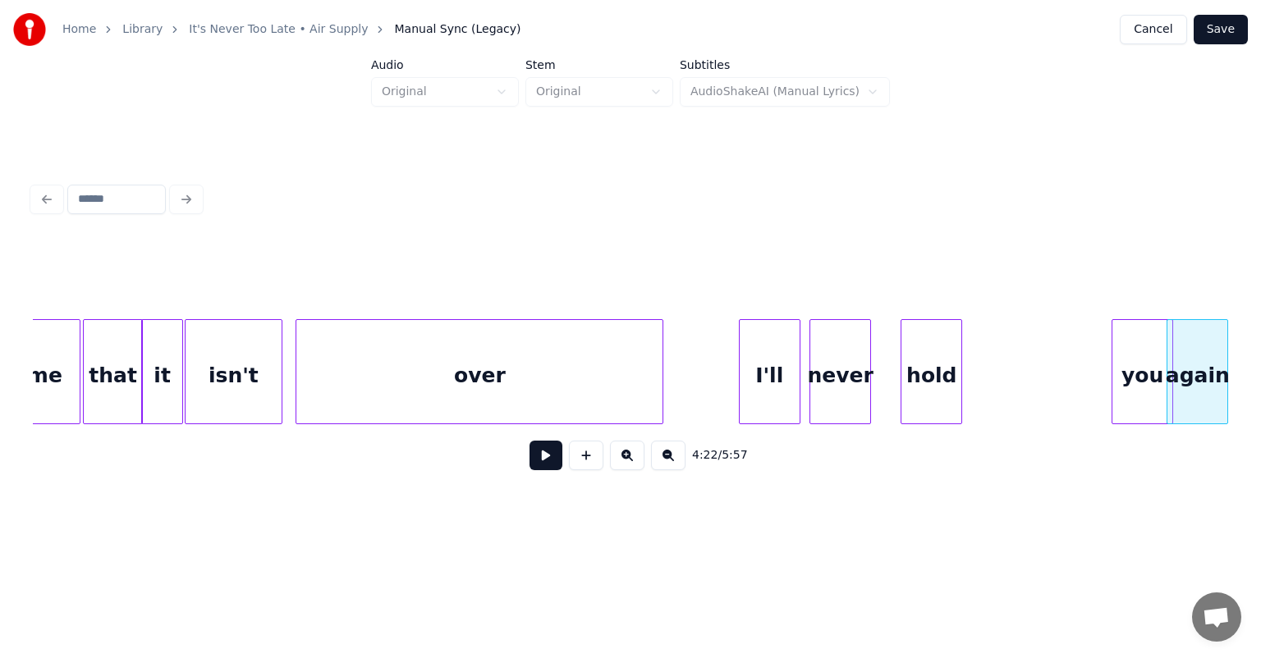
click at [1160, 356] on div "you" at bounding box center [1142, 376] width 60 height 112
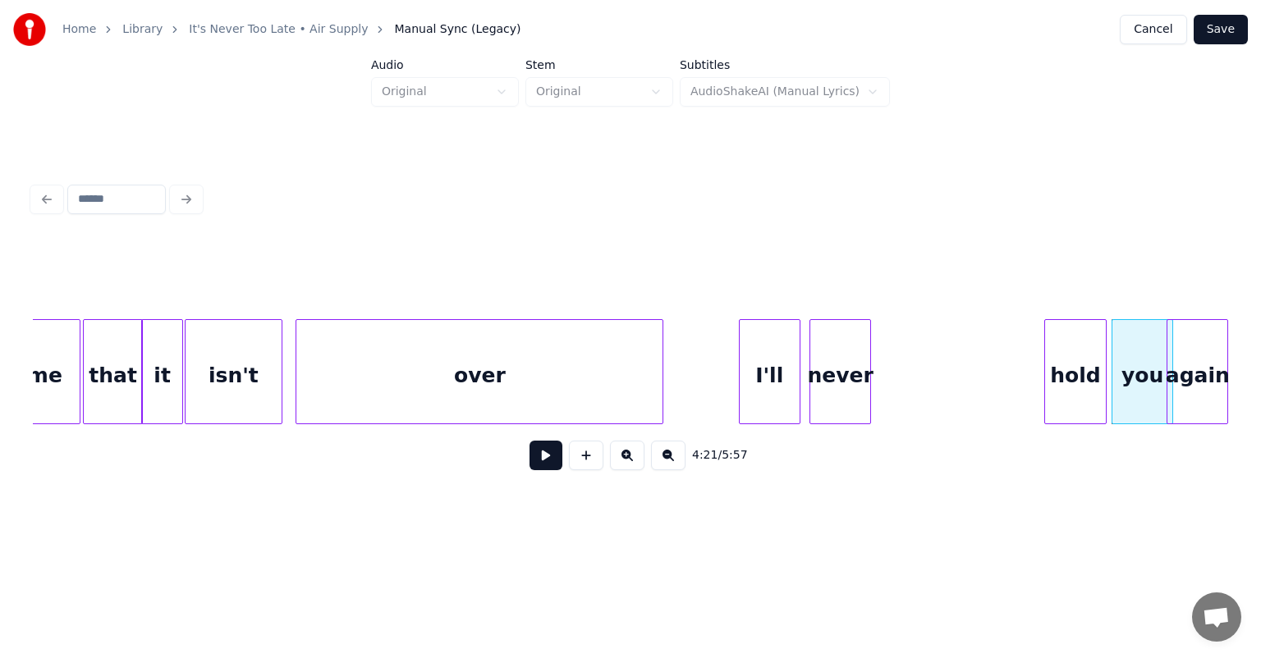
click at [1084, 368] on div "hold" at bounding box center [1075, 376] width 60 height 112
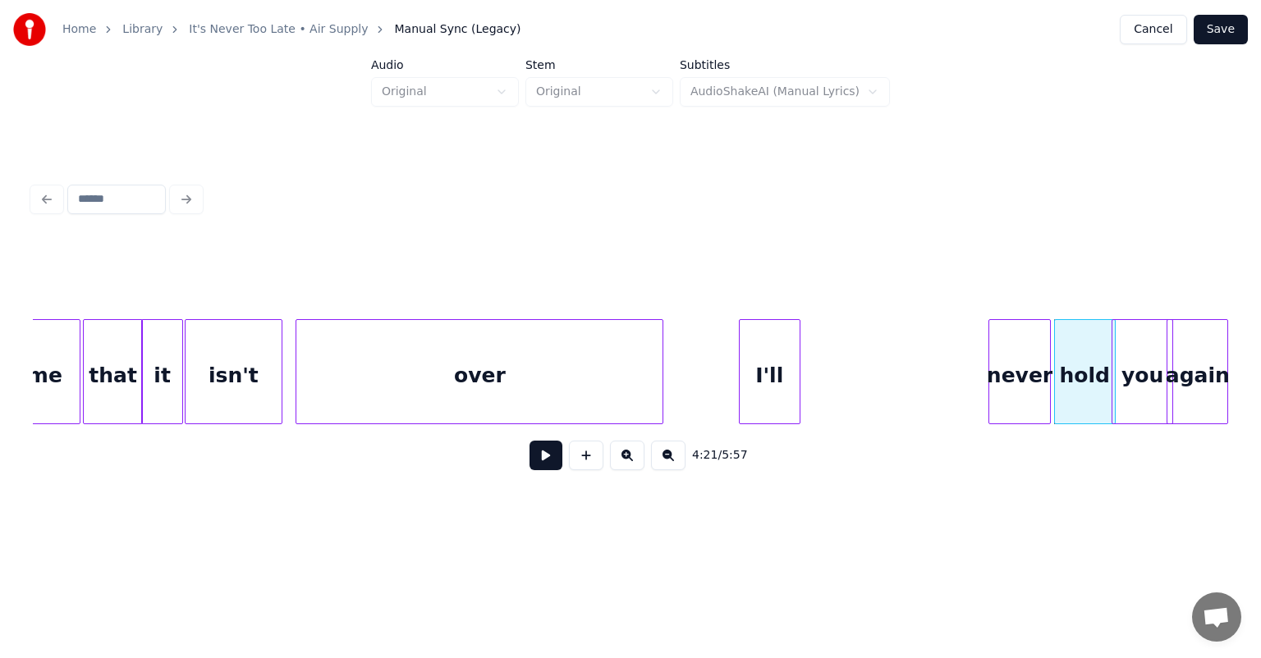
click at [1034, 371] on div "never" at bounding box center [1019, 376] width 60 height 112
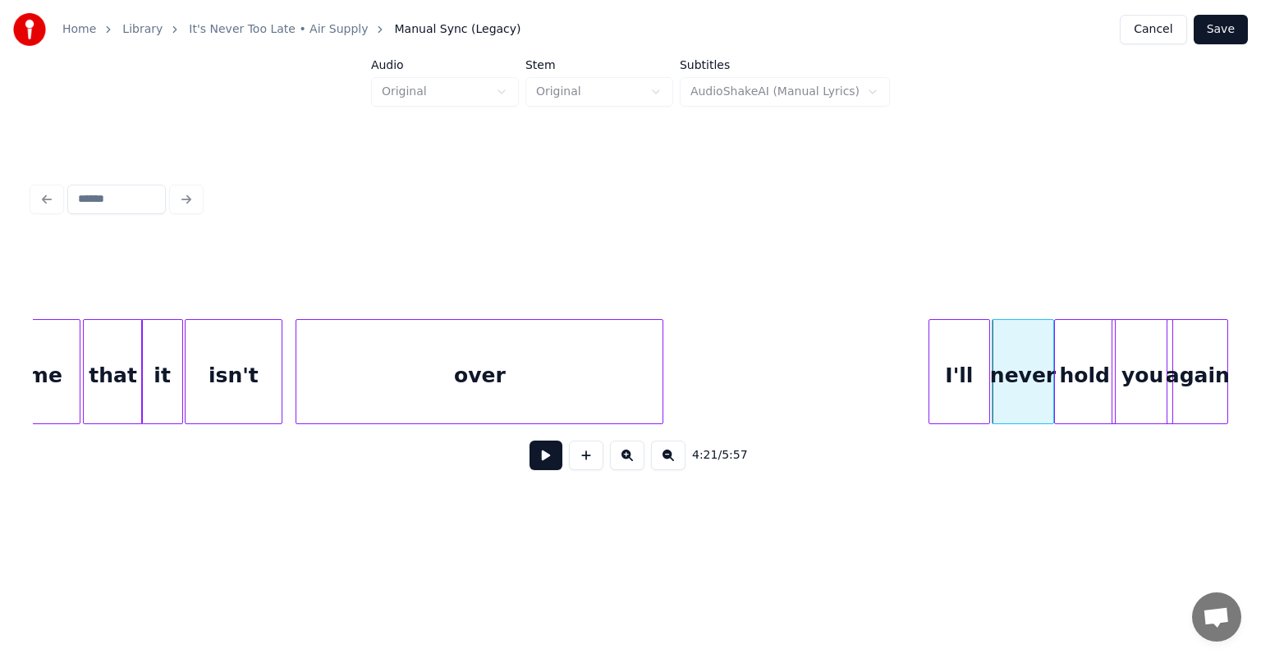
click at [959, 366] on div "I'll" at bounding box center [959, 376] width 60 height 112
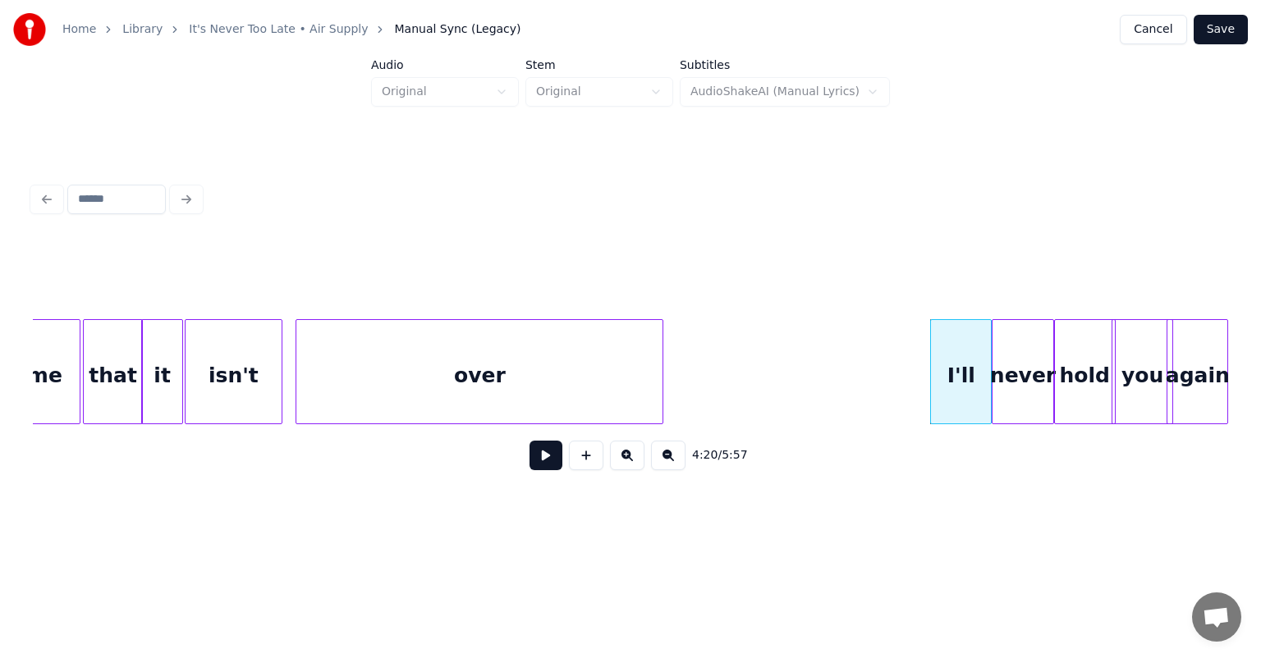
click at [388, 361] on div "over" at bounding box center [479, 376] width 366 height 112
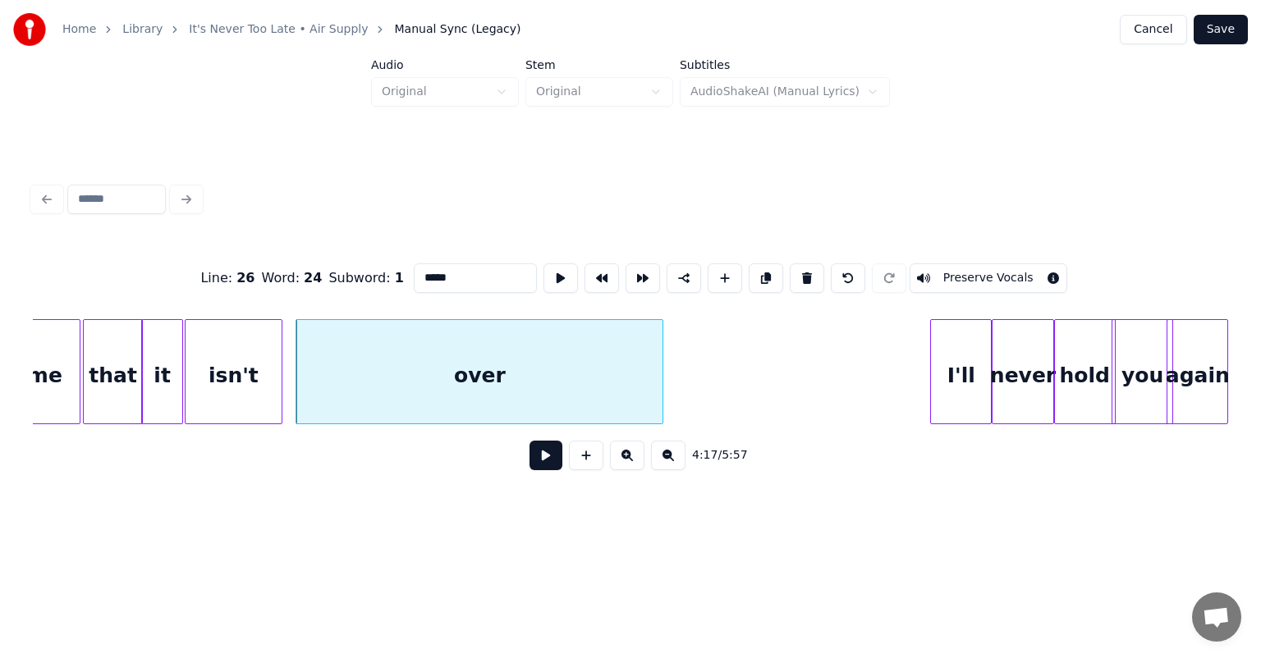
click at [529, 441] on button at bounding box center [545, 456] width 33 height 30
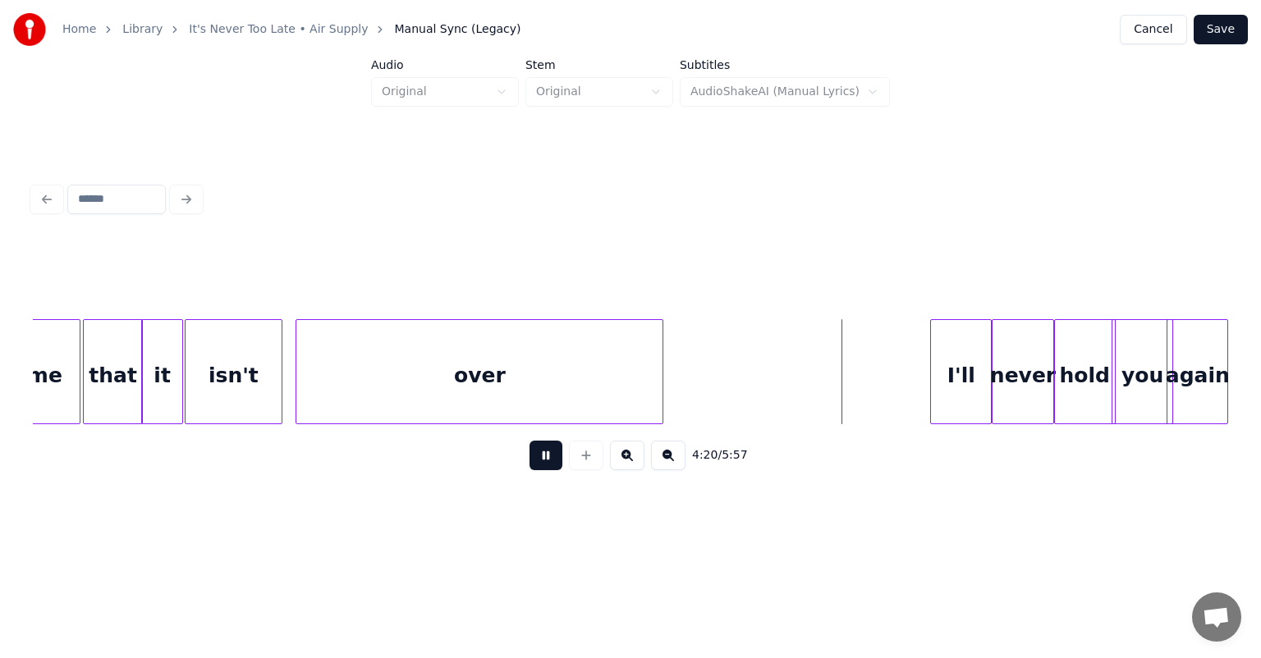
click at [529, 441] on button at bounding box center [545, 456] width 33 height 30
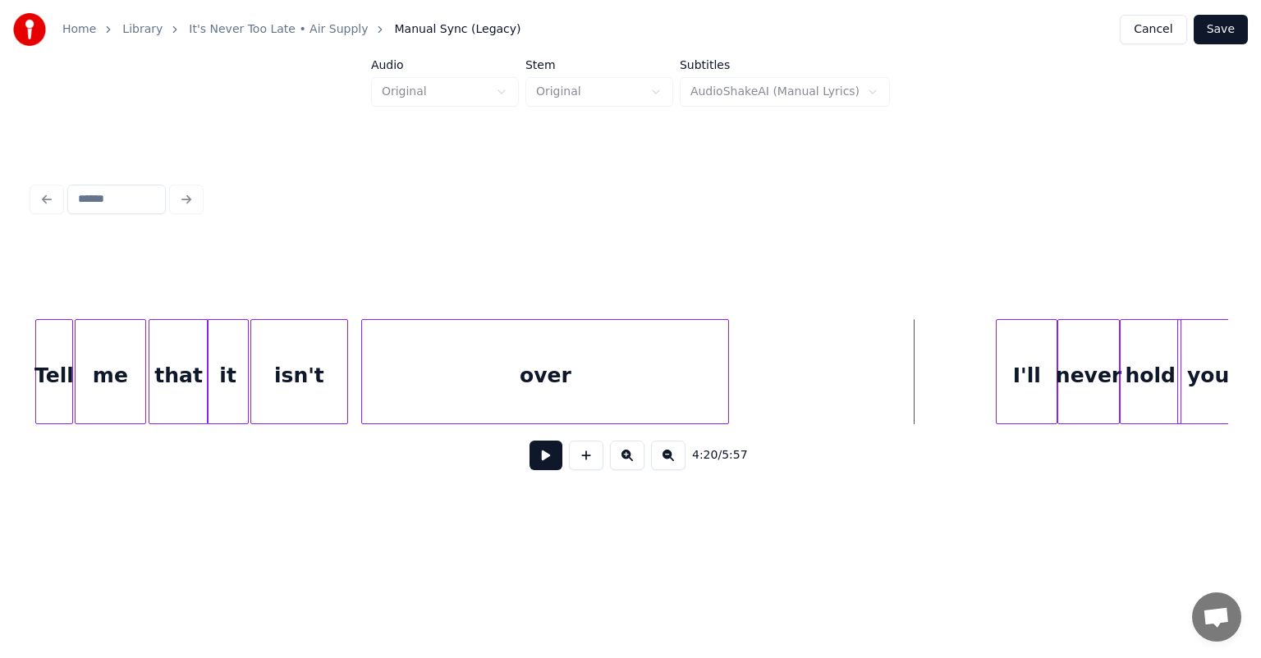
scroll to position [0, 41831]
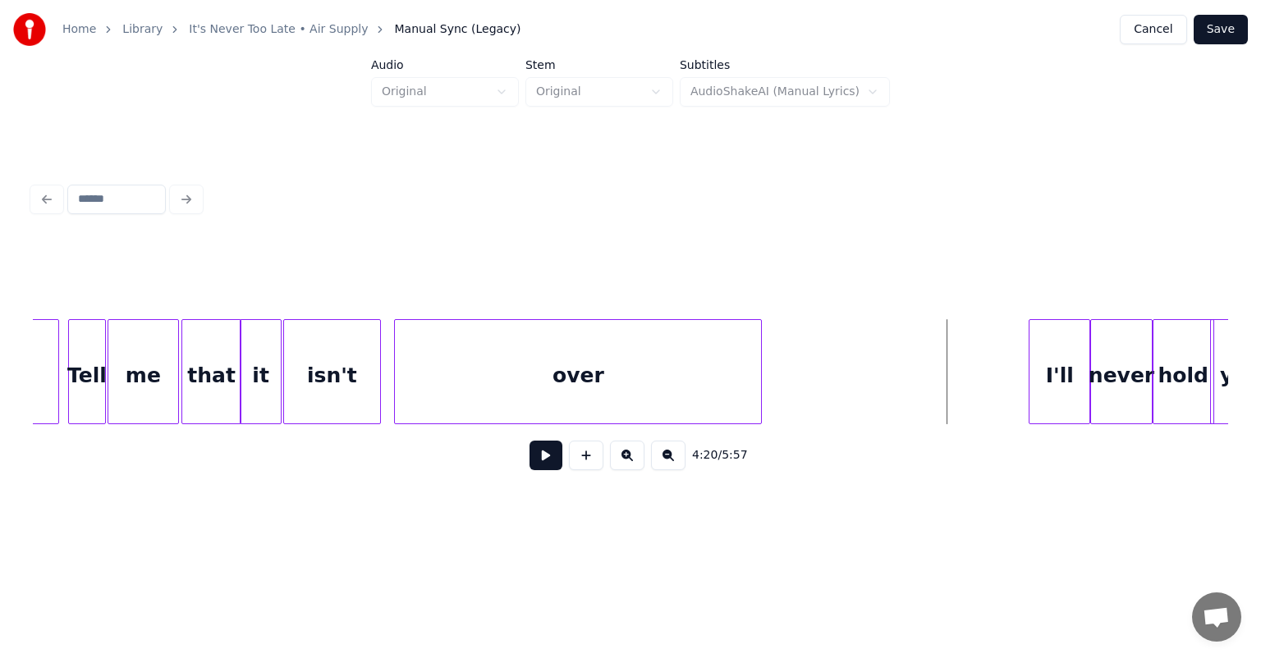
click at [85, 389] on div "Tell" at bounding box center [87, 376] width 36 height 112
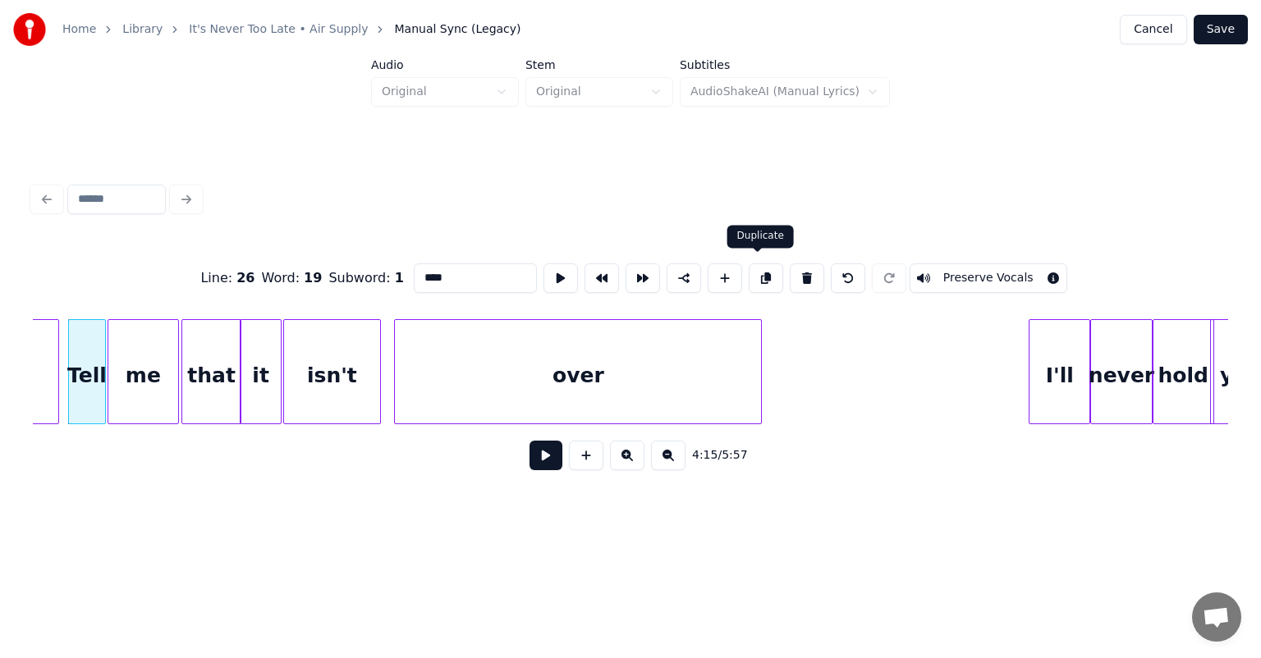
click at [758, 275] on button at bounding box center [766, 278] width 34 height 30
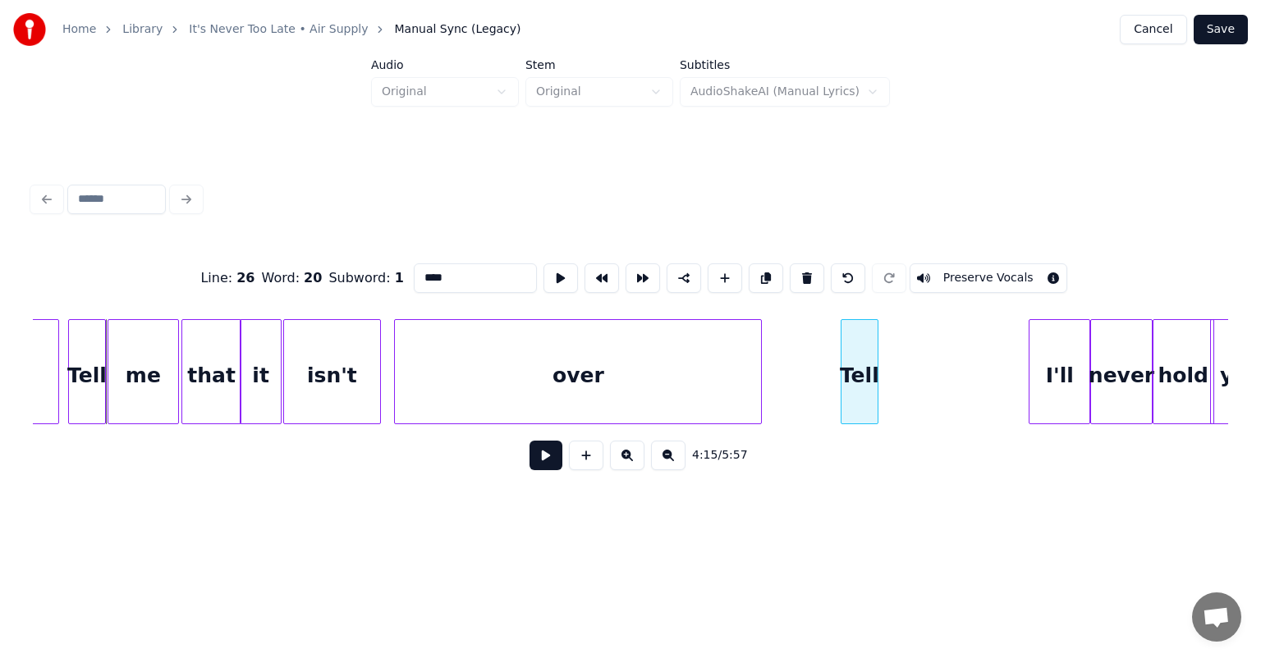
click at [860, 320] on div "Tell" at bounding box center [859, 376] width 36 height 112
click at [136, 381] on div "me" at bounding box center [143, 376] width 70 height 112
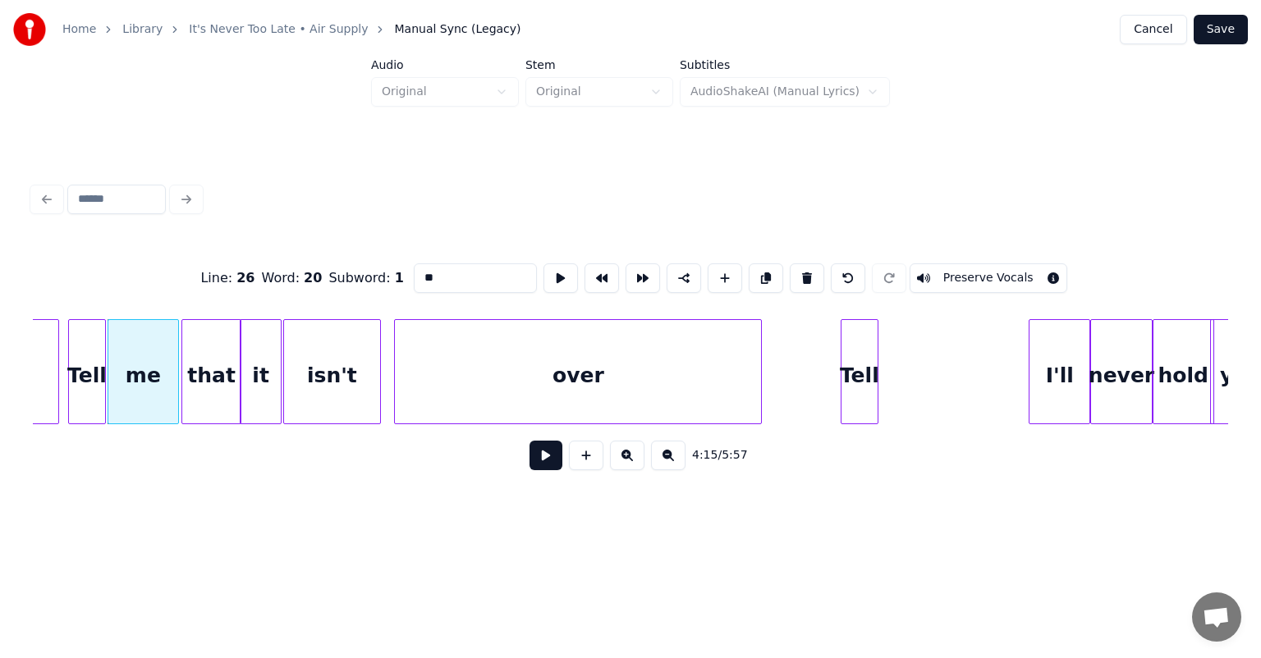
click at [762, 277] on button at bounding box center [766, 278] width 34 height 30
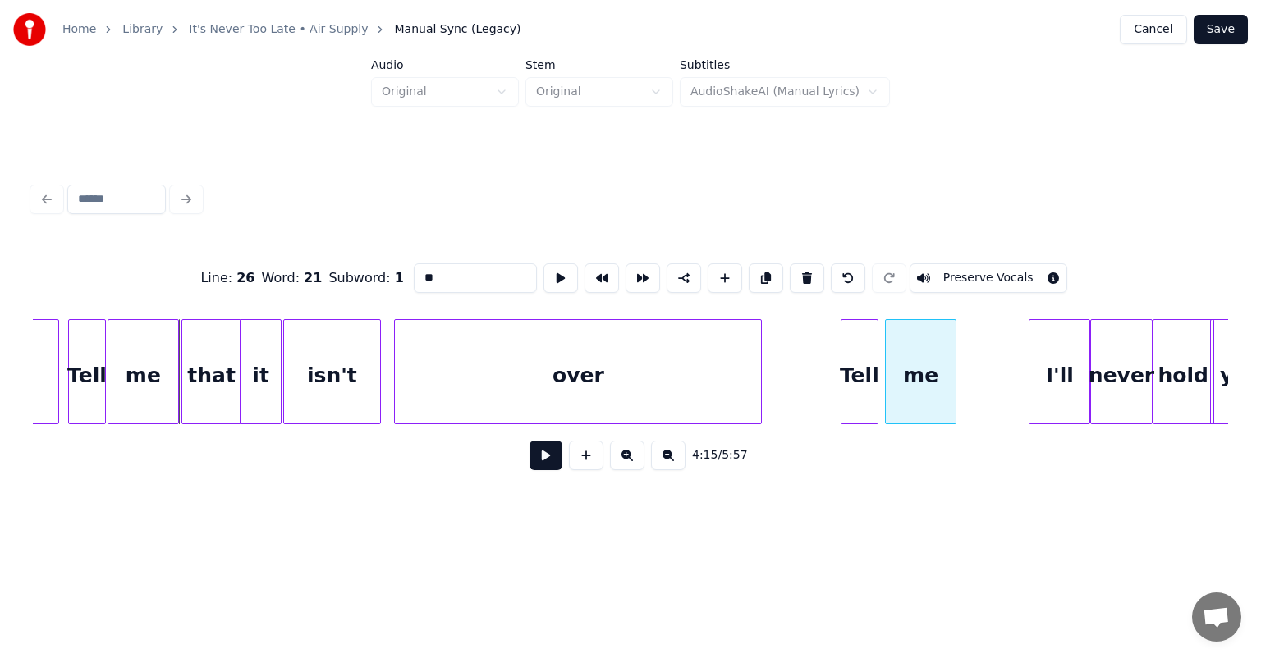
click at [913, 322] on div "me" at bounding box center [921, 376] width 70 height 112
click at [212, 404] on div "that" at bounding box center [211, 376] width 58 height 112
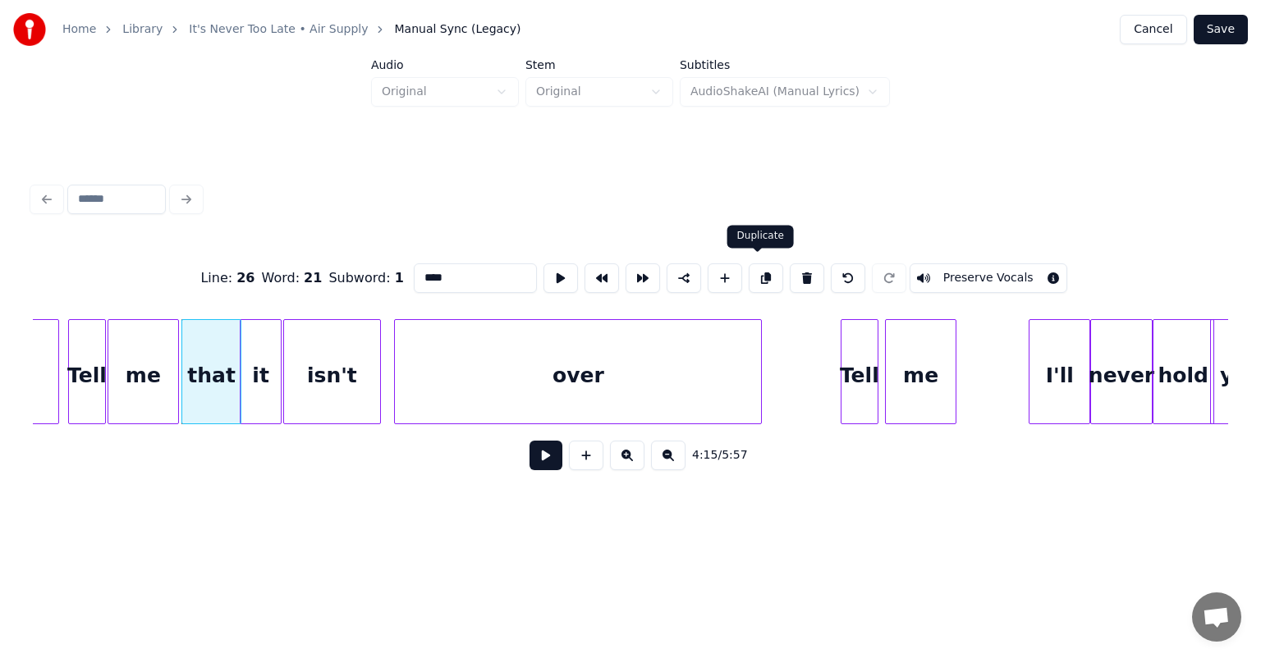
click at [758, 279] on button at bounding box center [766, 278] width 34 height 30
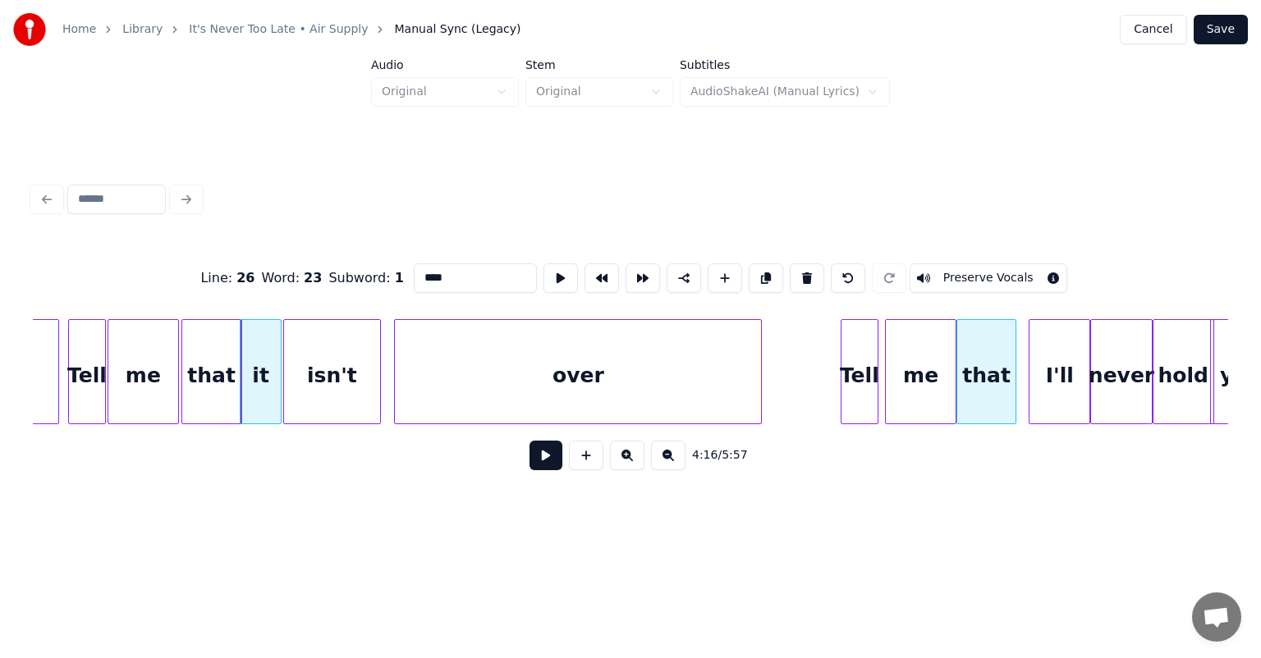
click at [978, 368] on div "that" at bounding box center [986, 376] width 58 height 112
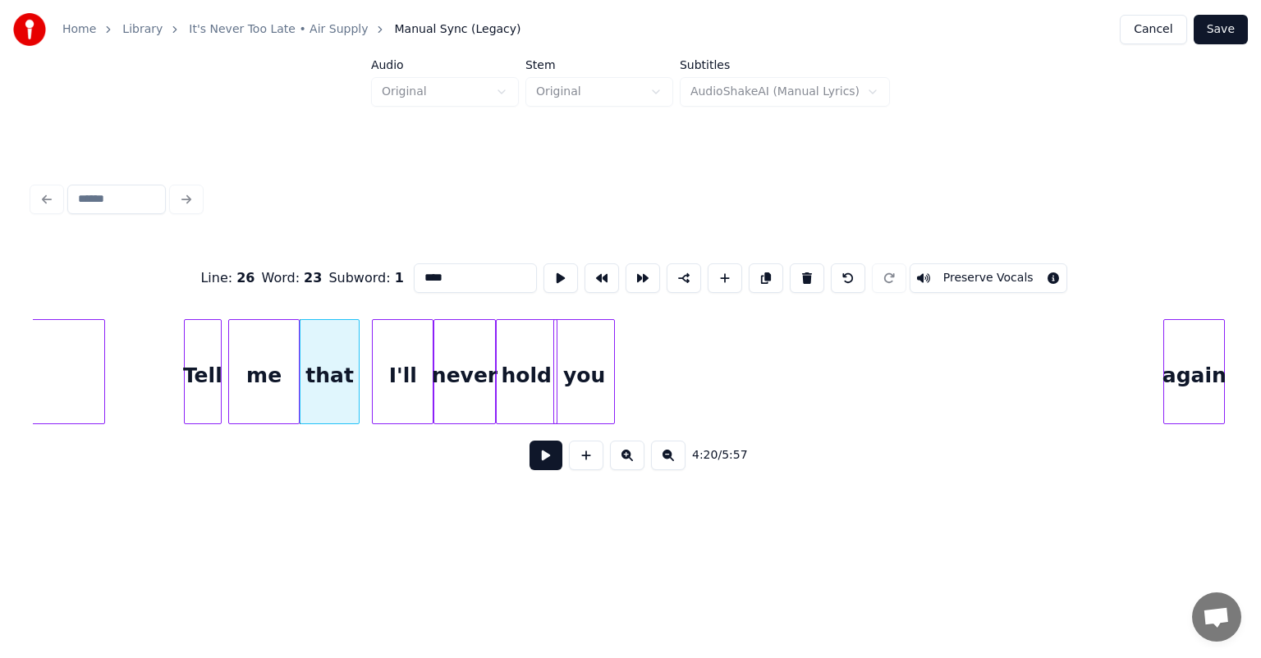
scroll to position [0, 42504]
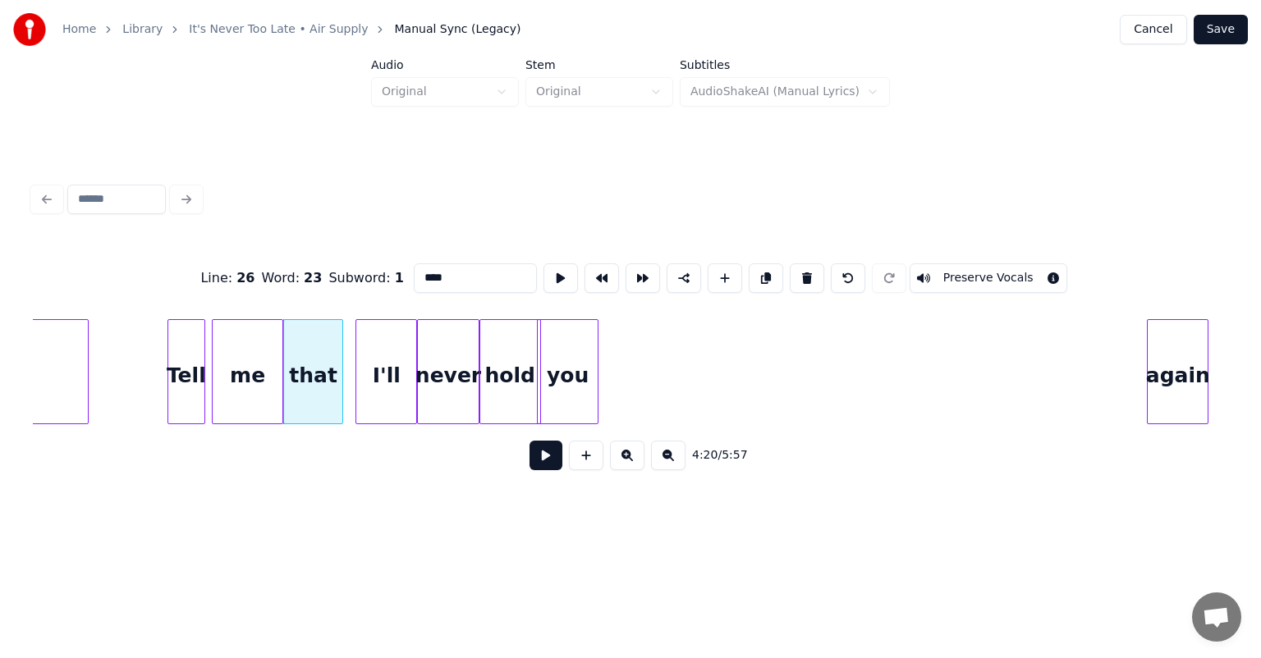
click at [1205, 350] on div "again" at bounding box center [1177, 376] width 60 height 112
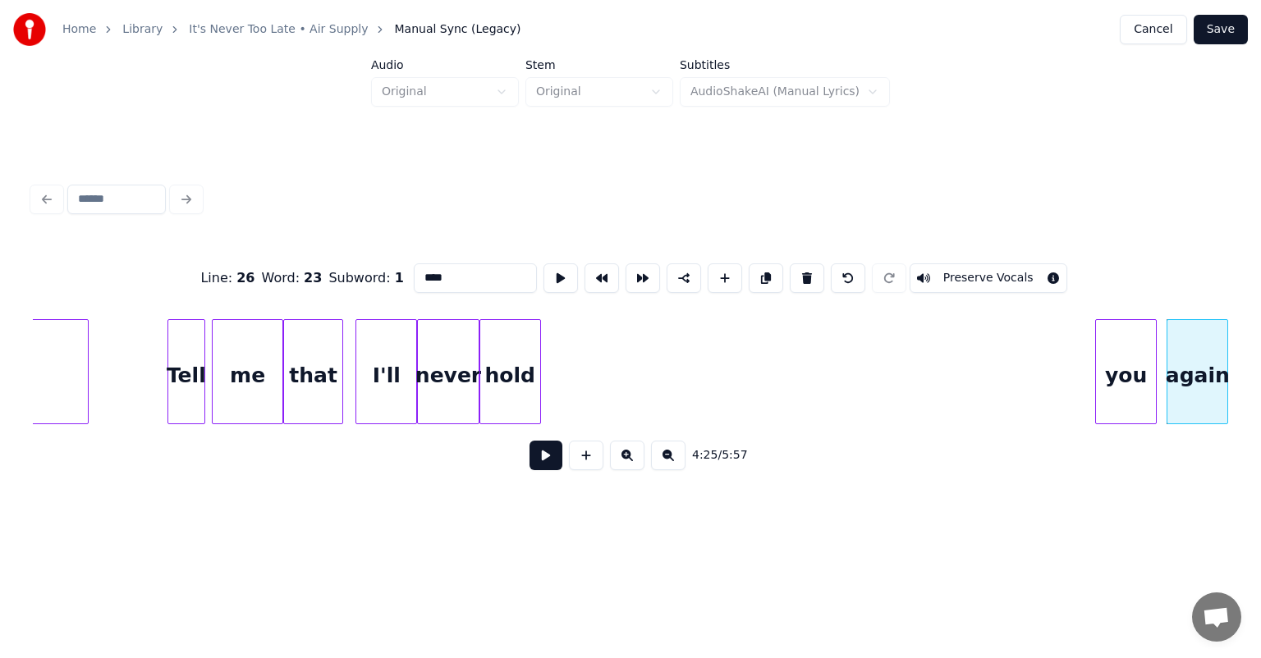
click at [1122, 359] on div "you" at bounding box center [1126, 376] width 60 height 112
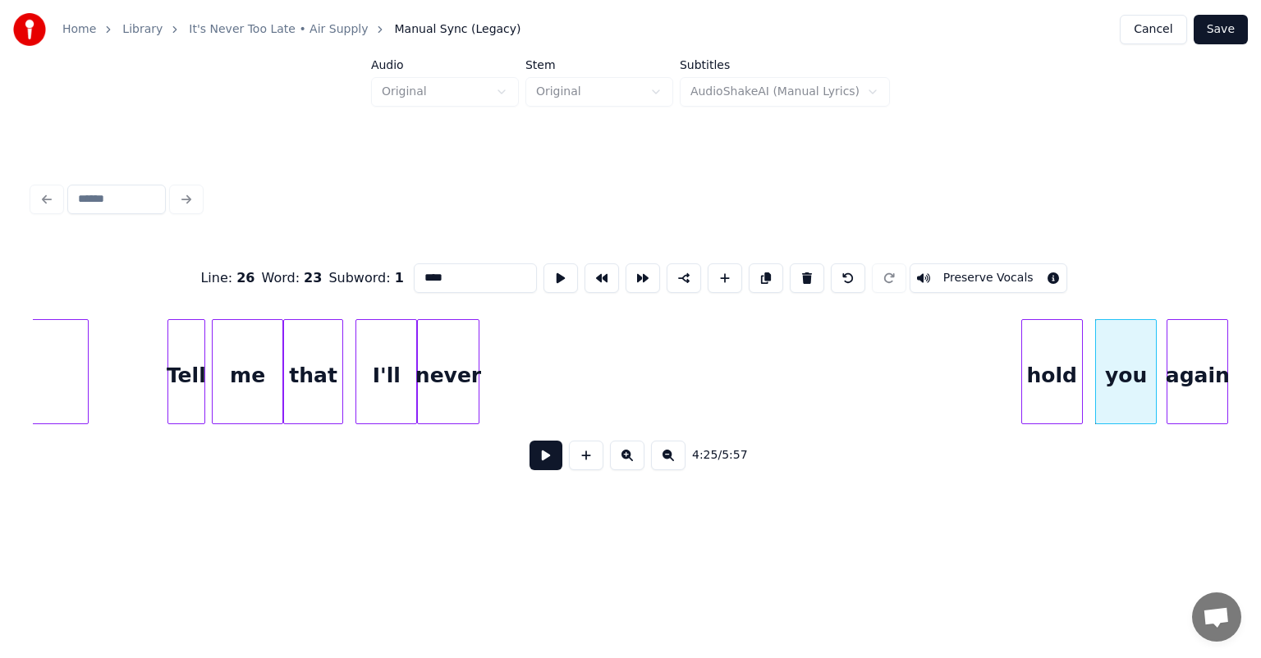
click at [1059, 341] on div "hold" at bounding box center [1052, 376] width 60 height 112
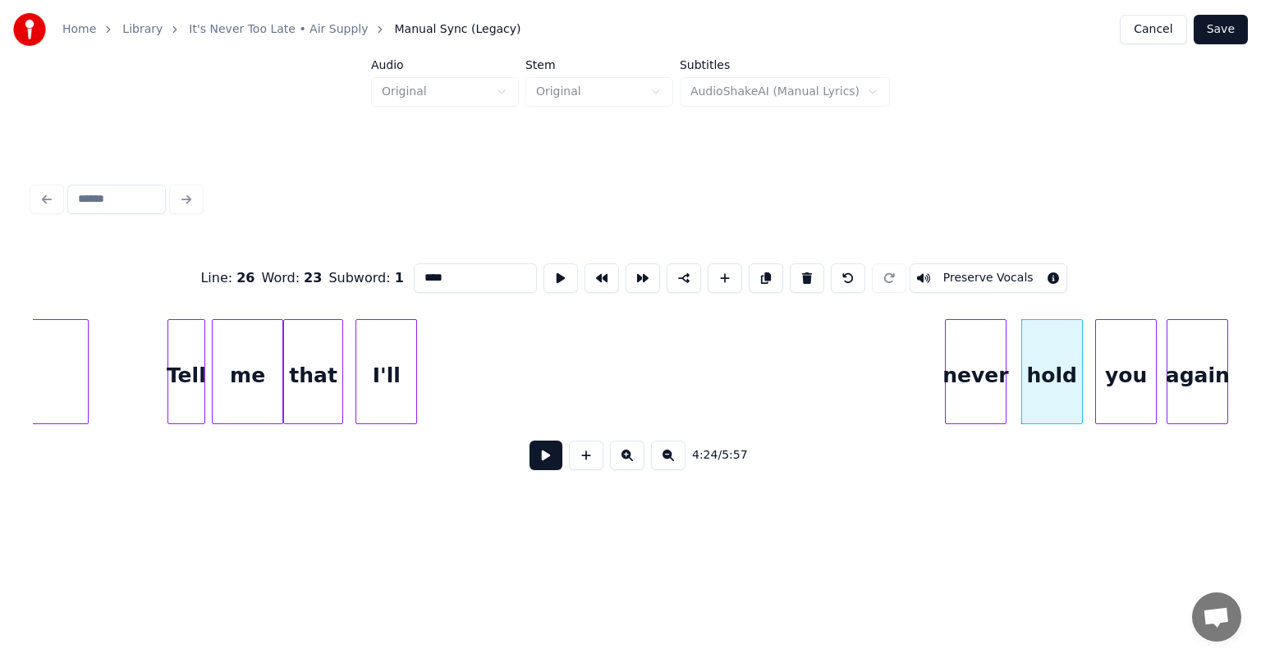
click at [989, 340] on div "never" at bounding box center [976, 376] width 60 height 112
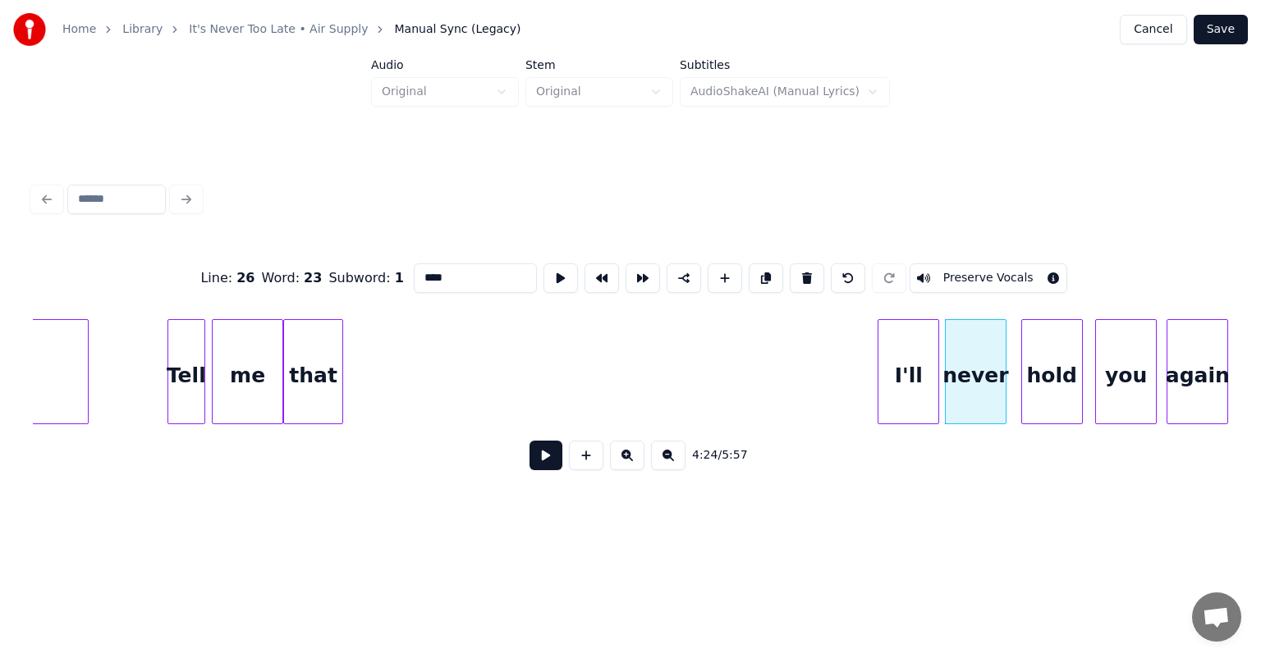
click at [893, 361] on div "I'll" at bounding box center [908, 376] width 60 height 112
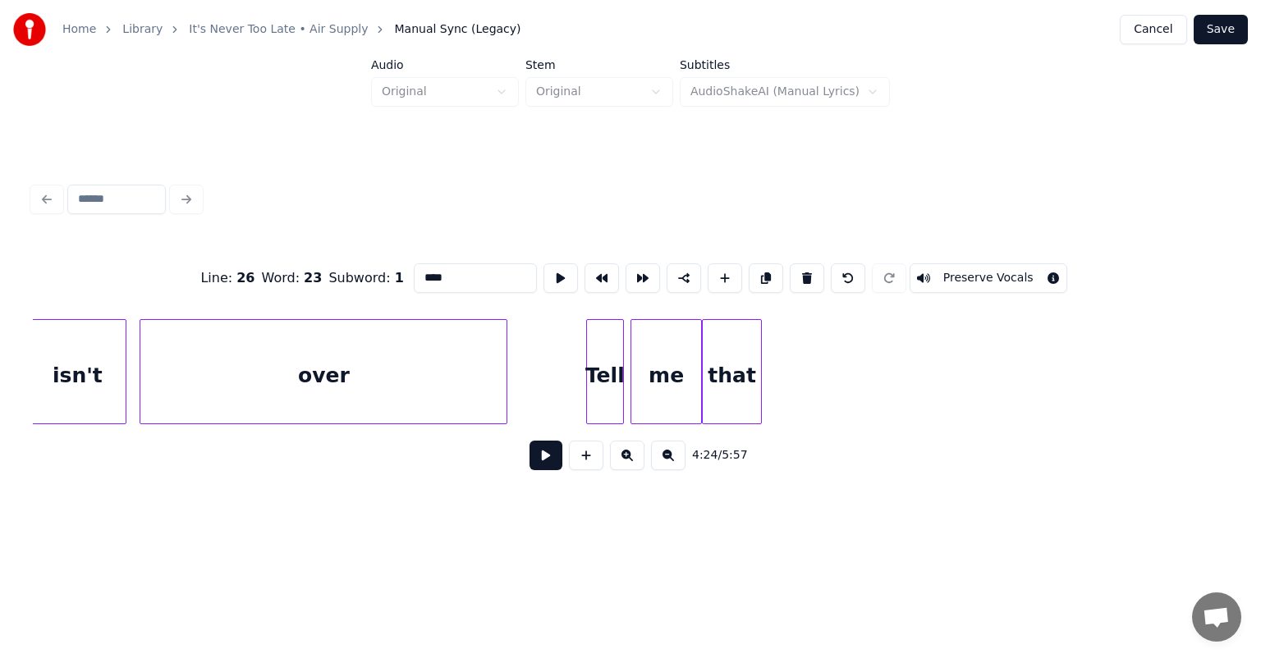
scroll to position [0, 41978]
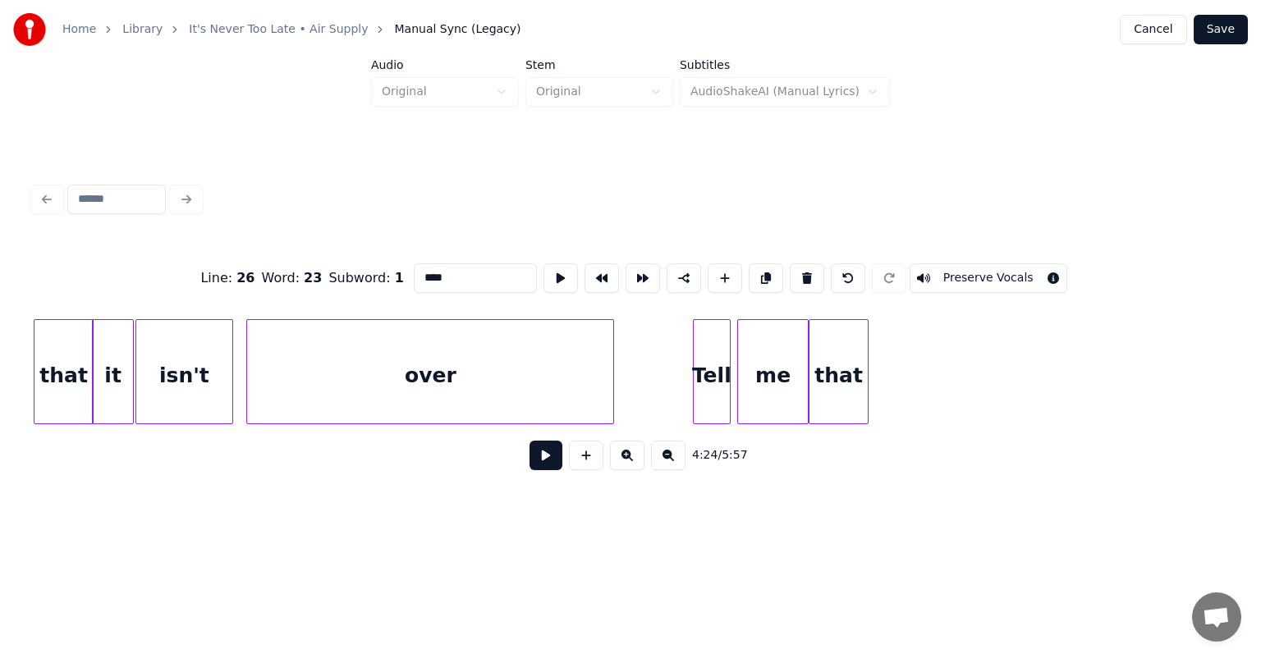
click at [121, 376] on div "it" at bounding box center [112, 376] width 39 height 112
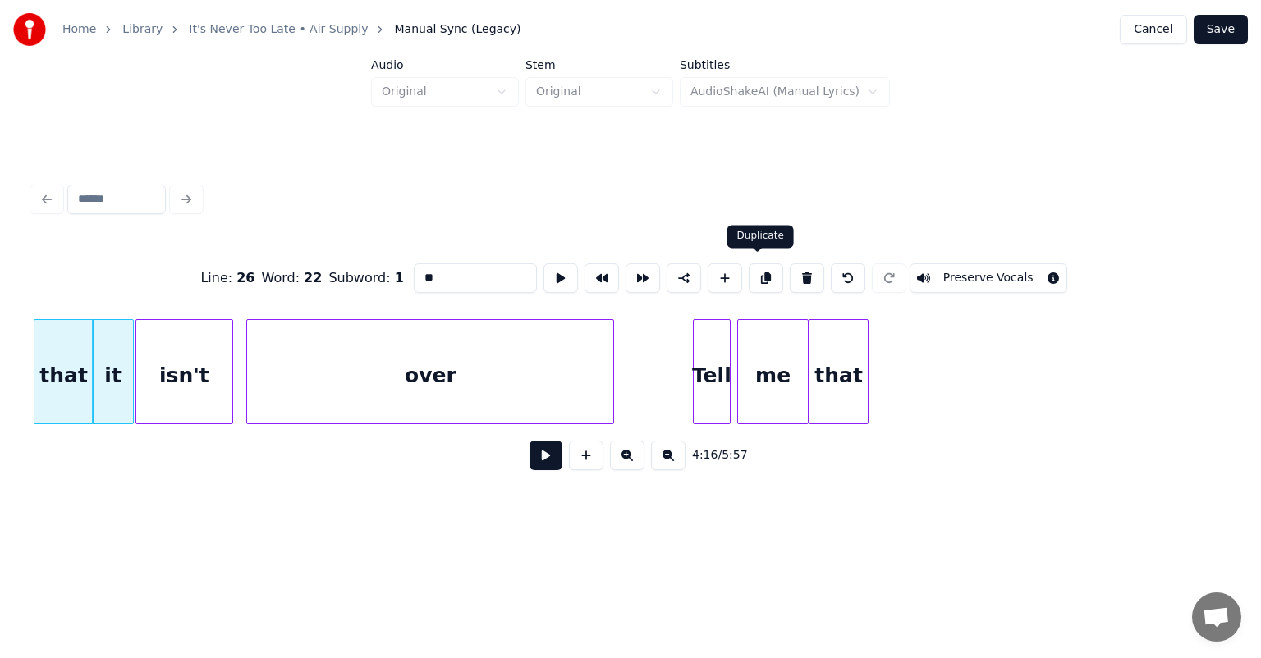
click at [757, 264] on button at bounding box center [766, 278] width 34 height 30
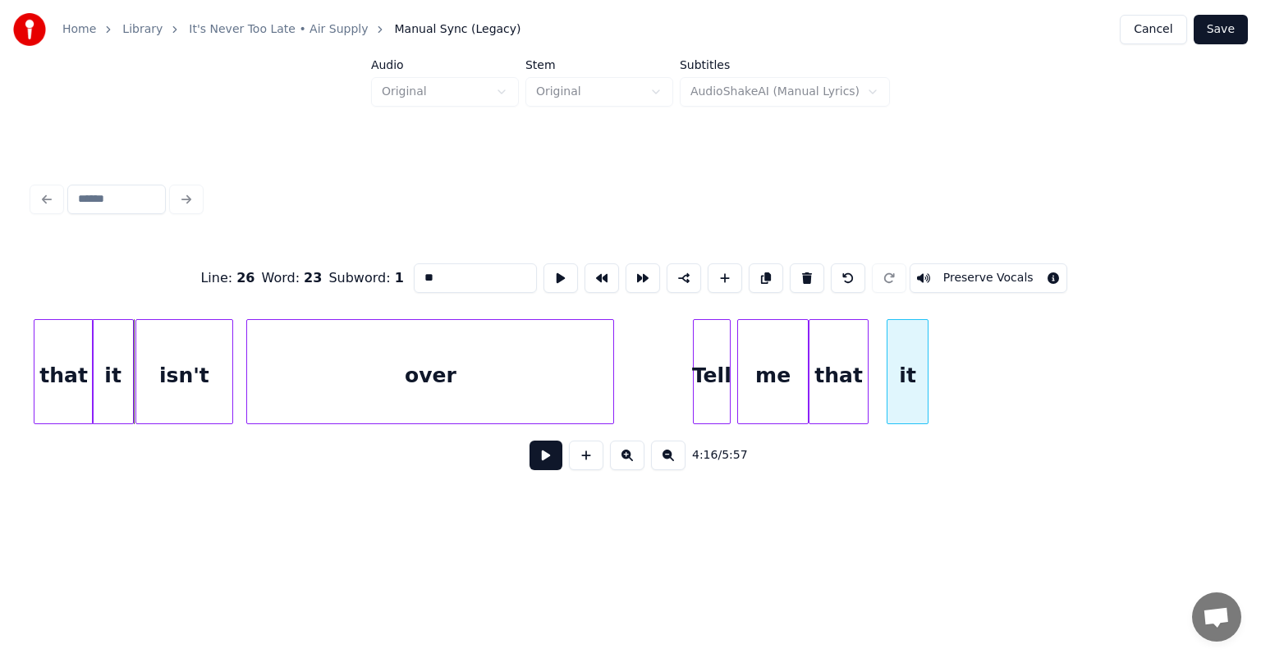
click at [915, 336] on div "it" at bounding box center [906, 376] width 39 height 112
click at [149, 400] on div "isn't" at bounding box center [183, 376] width 95 height 112
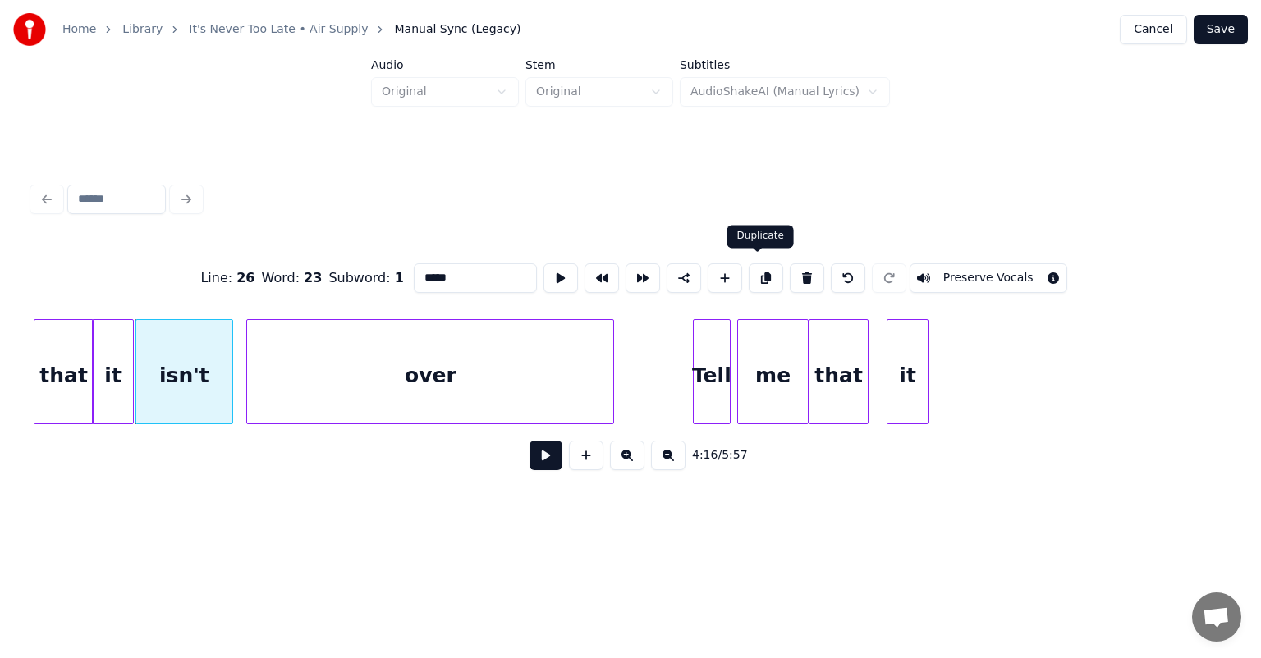
click at [761, 278] on button at bounding box center [766, 278] width 34 height 30
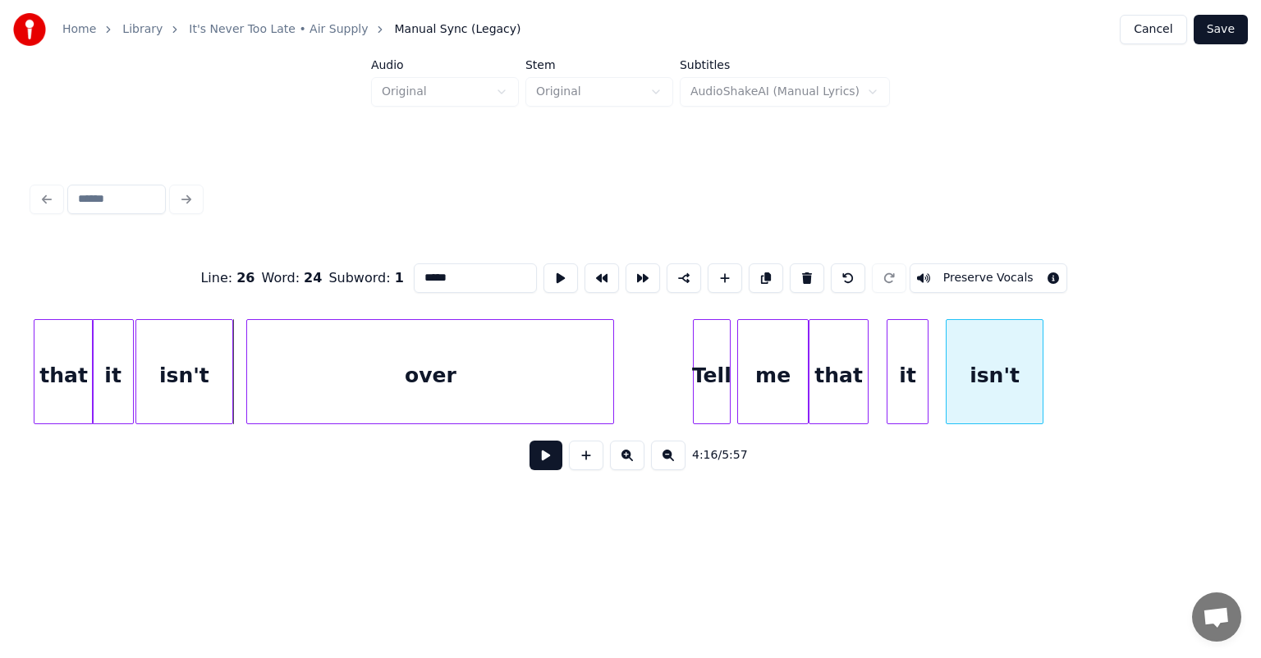
click at [1024, 378] on div "isn't" at bounding box center [993, 376] width 95 height 112
click at [402, 359] on div "over" at bounding box center [430, 376] width 366 height 112
type input "****"
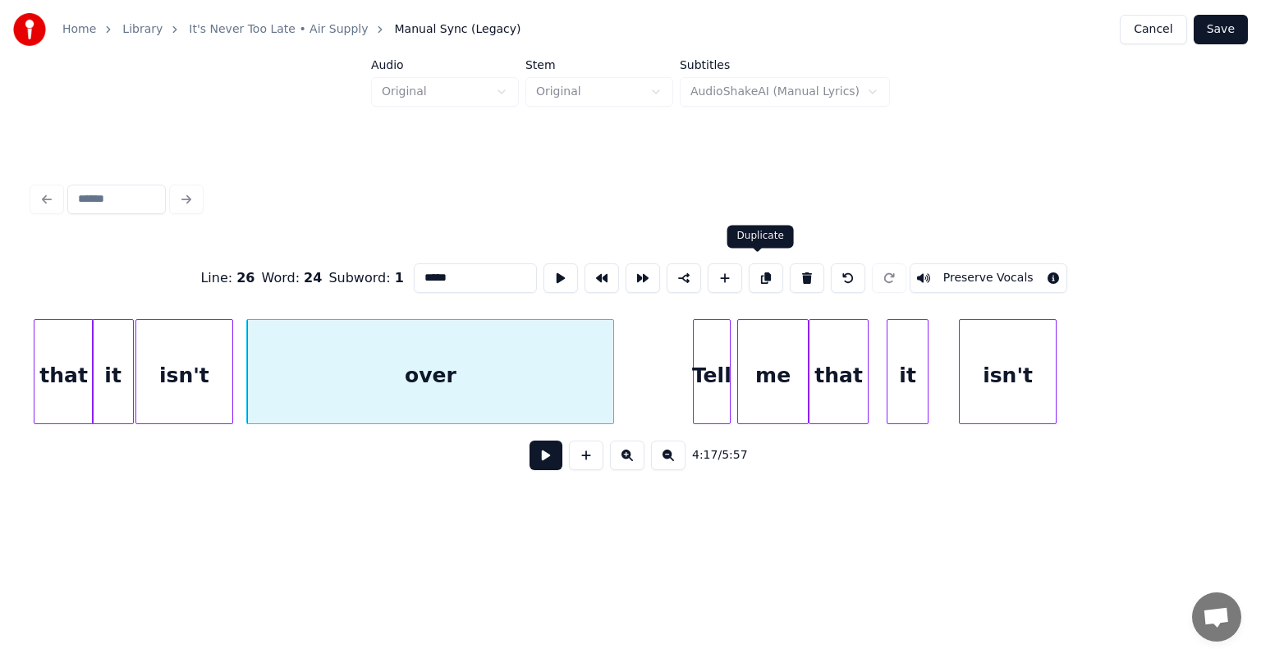
click at [754, 279] on button at bounding box center [766, 278] width 34 height 30
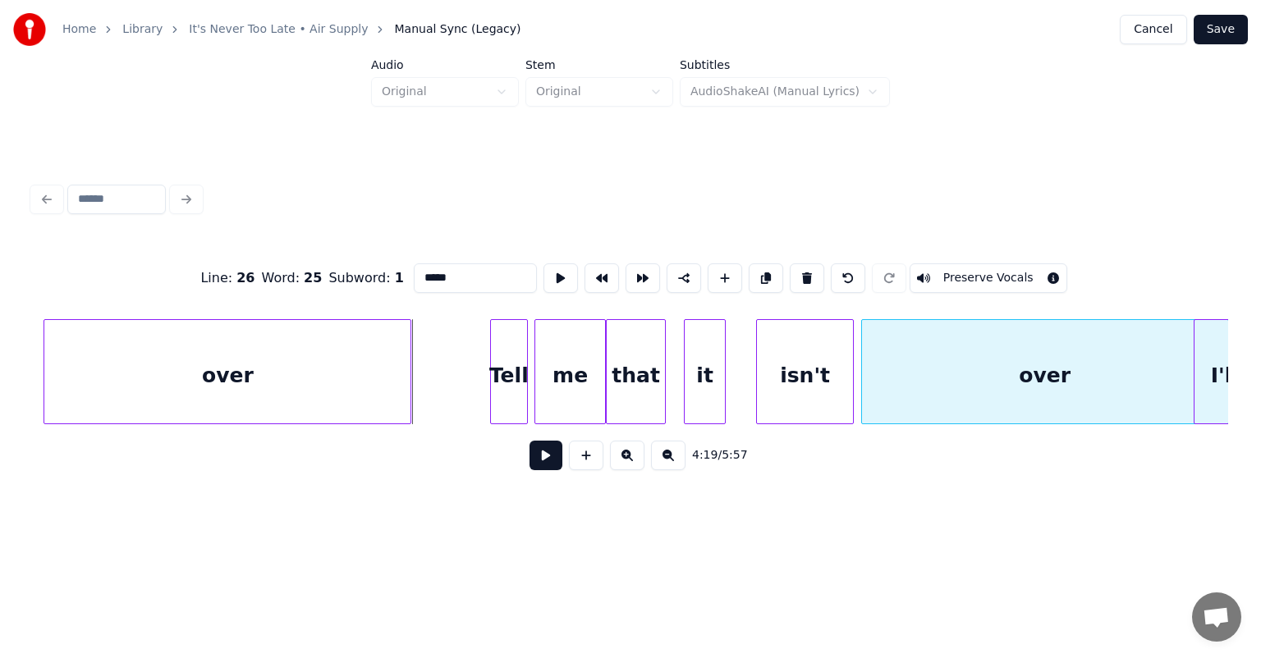
scroll to position [0, 42191]
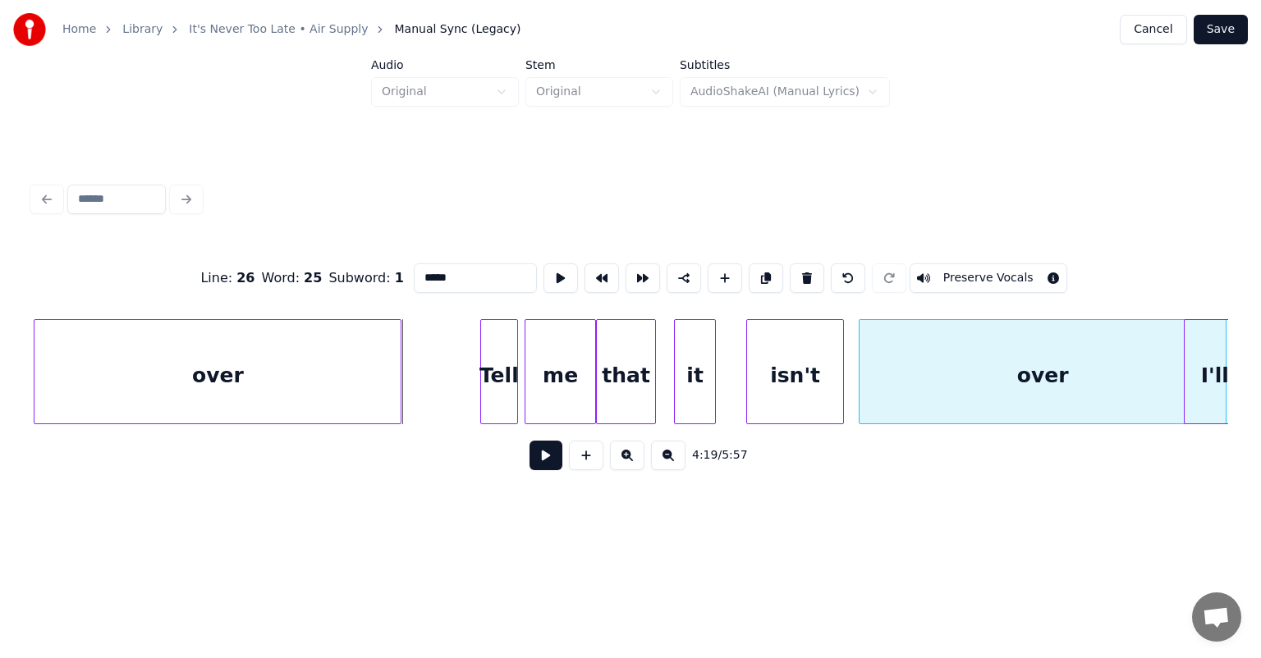
click at [1155, 348] on div "over" at bounding box center [1042, 376] width 366 height 112
click at [218, 378] on div "over" at bounding box center [217, 376] width 366 height 112
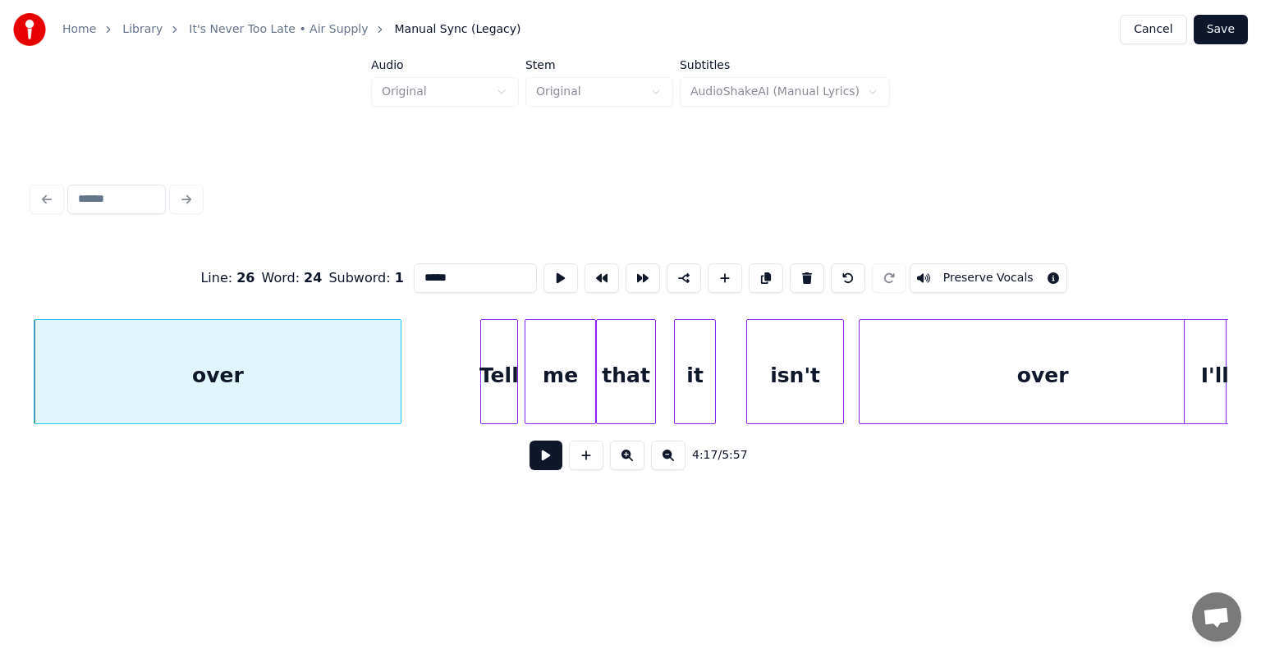
click at [544, 465] on button at bounding box center [545, 456] width 33 height 30
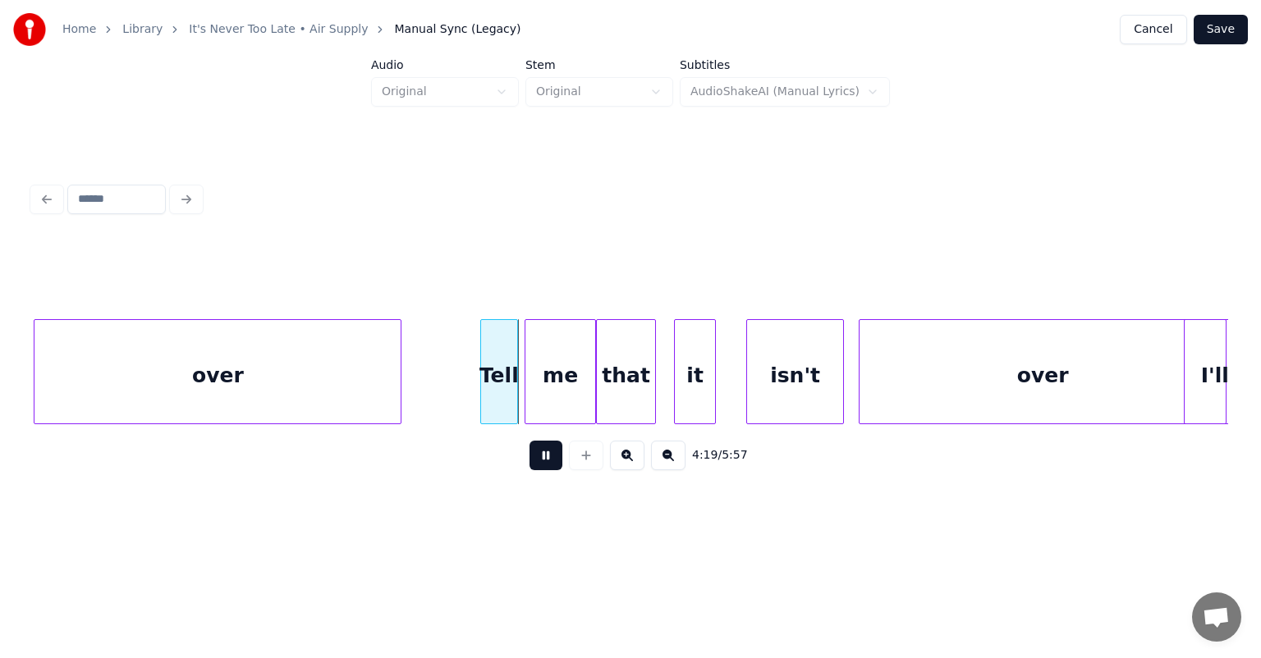
click at [529, 441] on button at bounding box center [545, 456] width 33 height 30
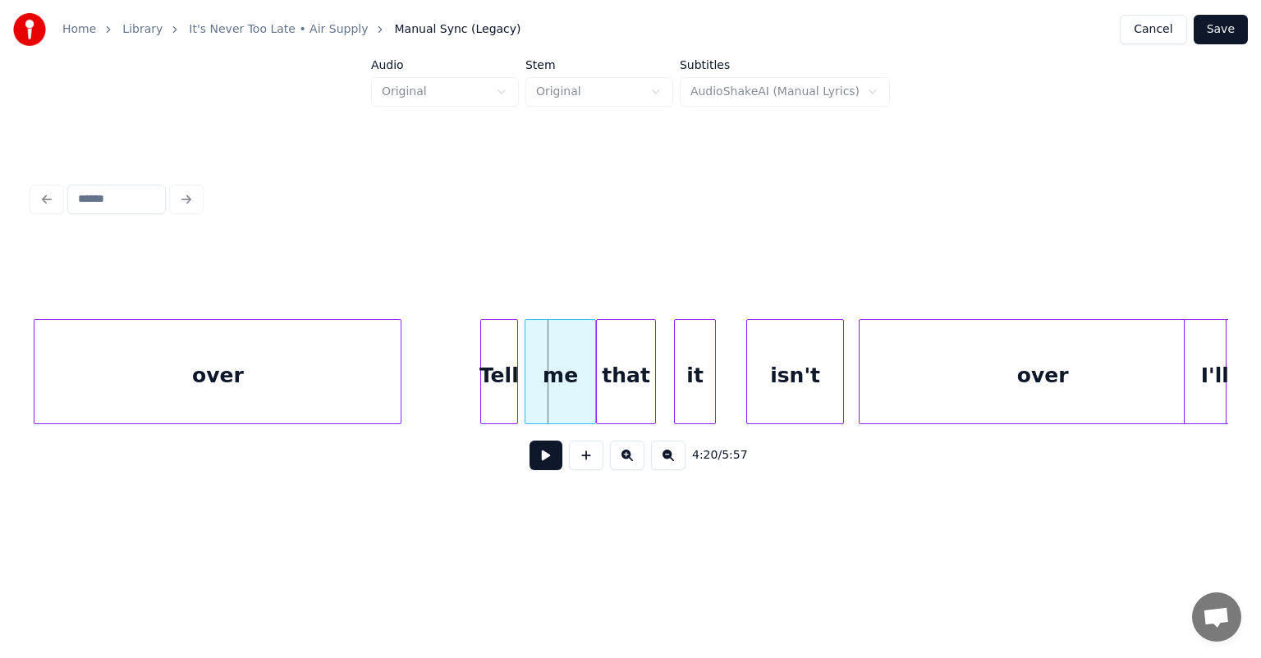
click at [932, 373] on div "over" at bounding box center [1042, 376] width 366 height 112
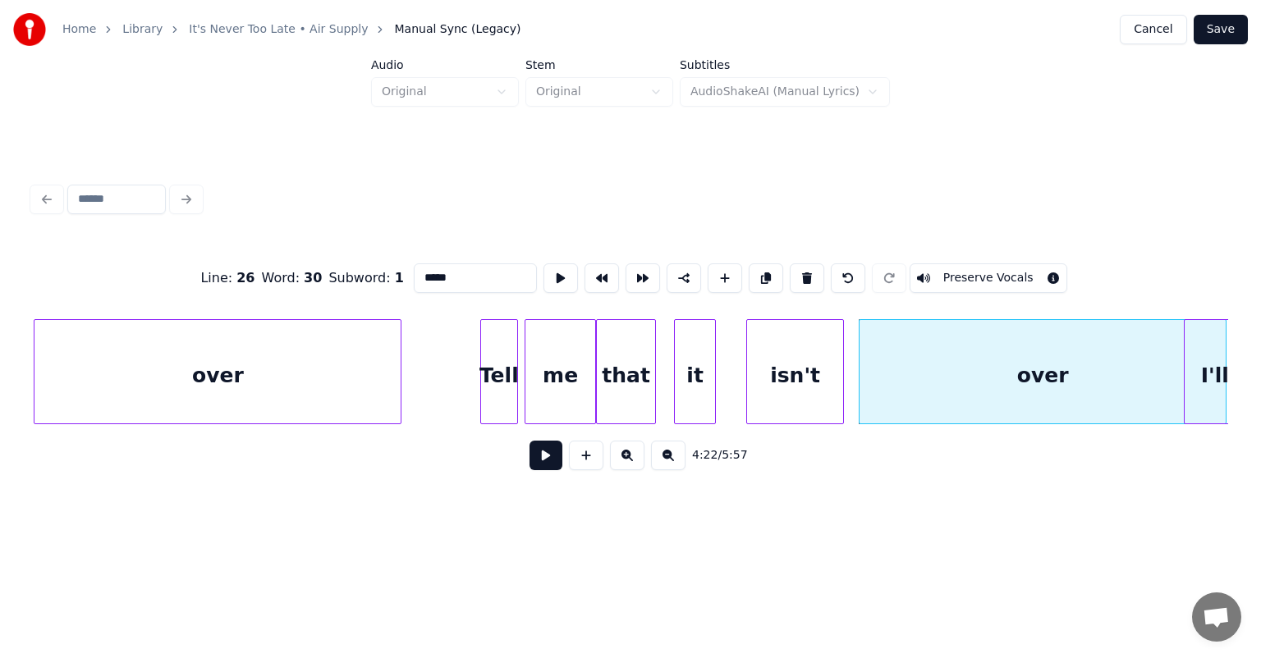
scroll to position [0, 43237]
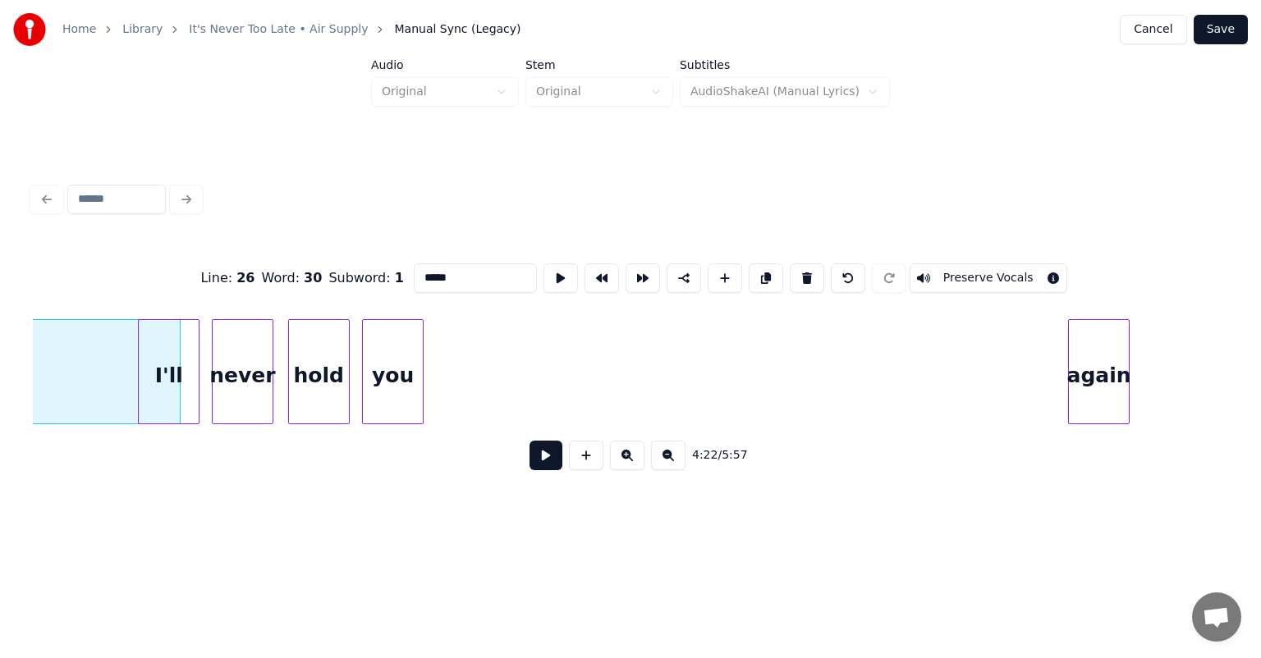
click at [1110, 374] on div "again" at bounding box center [1099, 376] width 60 height 112
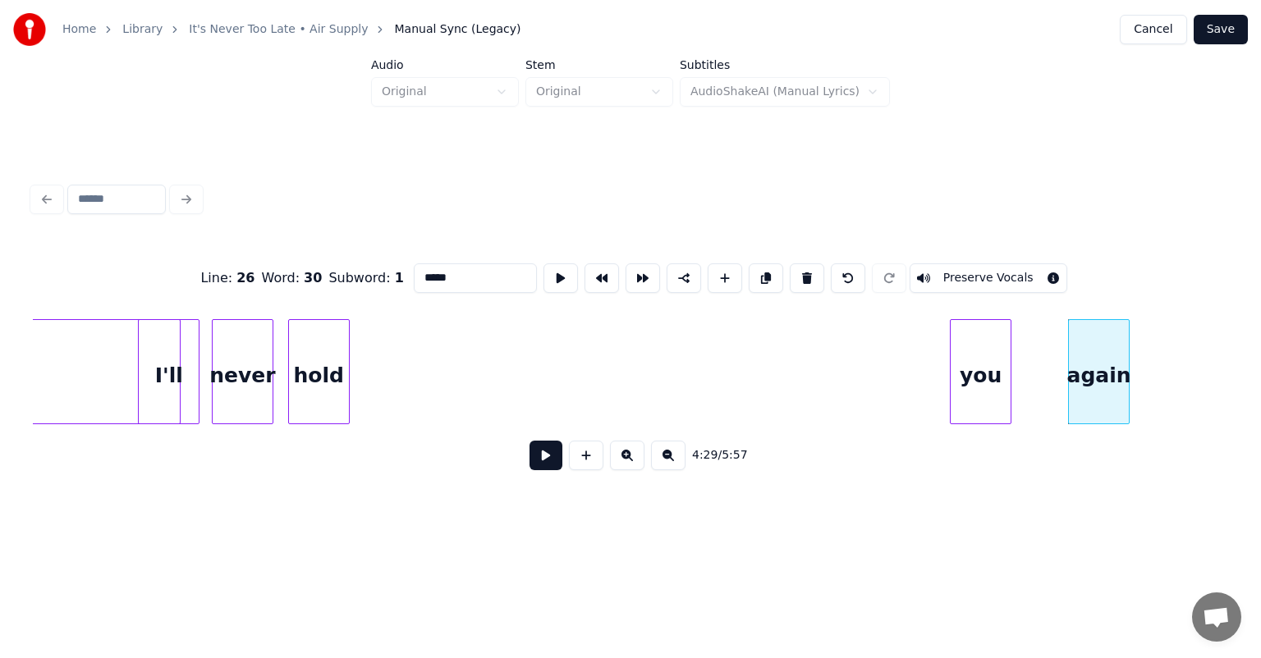
click at [973, 373] on div "you" at bounding box center [980, 376] width 60 height 112
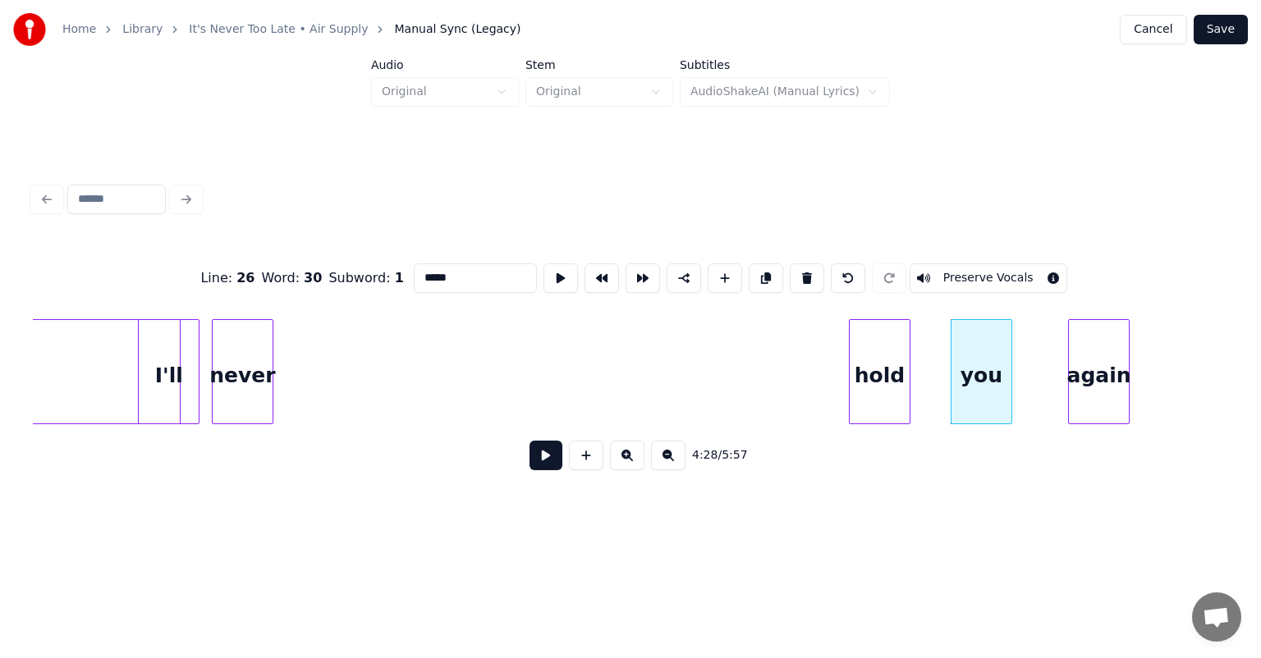
click at [864, 387] on div "hold" at bounding box center [879, 376] width 60 height 112
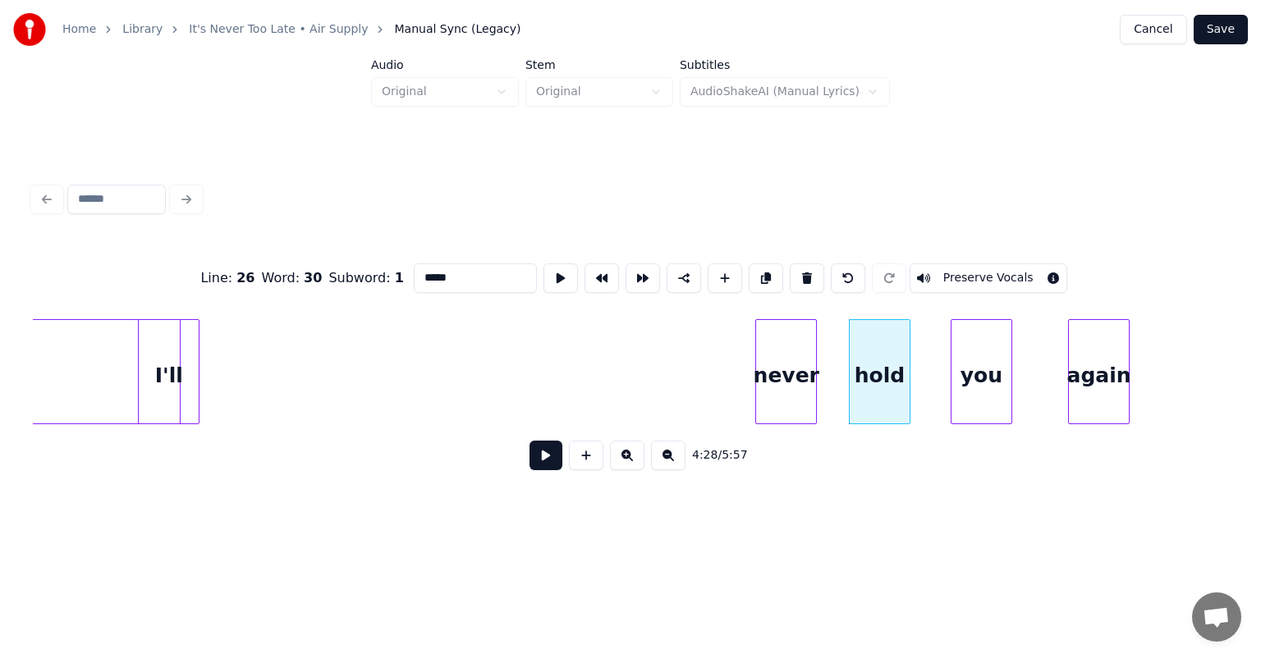
click at [792, 369] on div "never" at bounding box center [786, 376] width 60 height 112
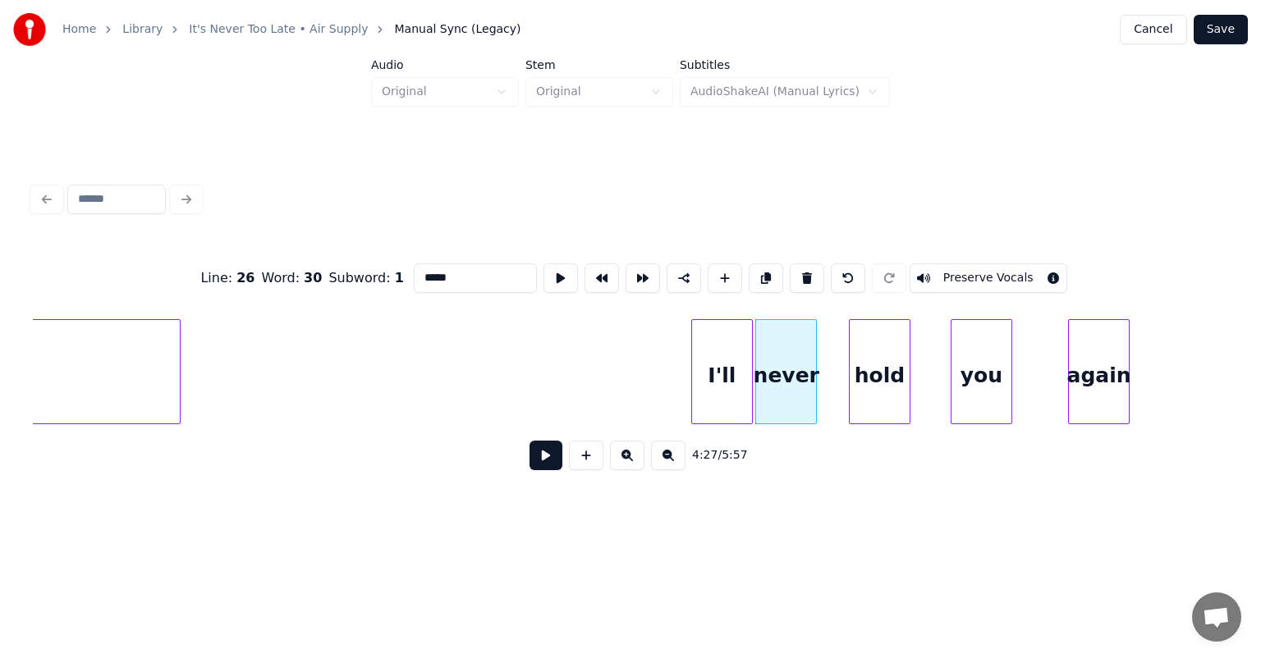
click at [726, 337] on div "I'll" at bounding box center [722, 376] width 60 height 112
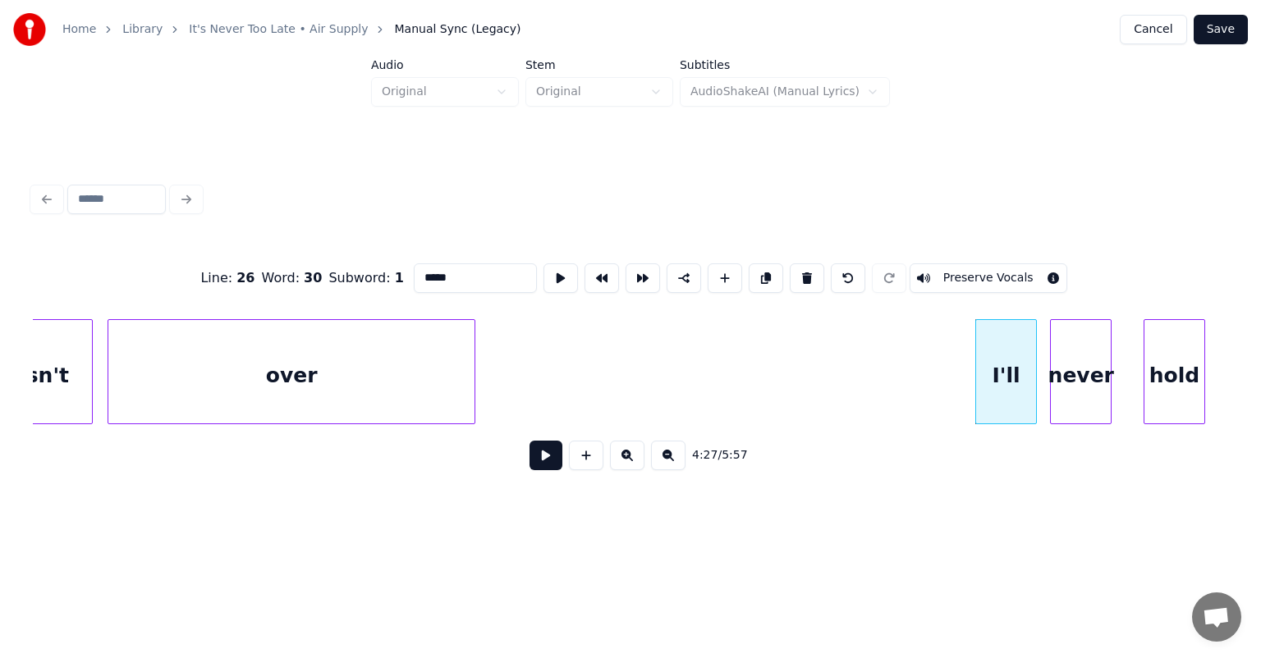
scroll to position [0, 42941]
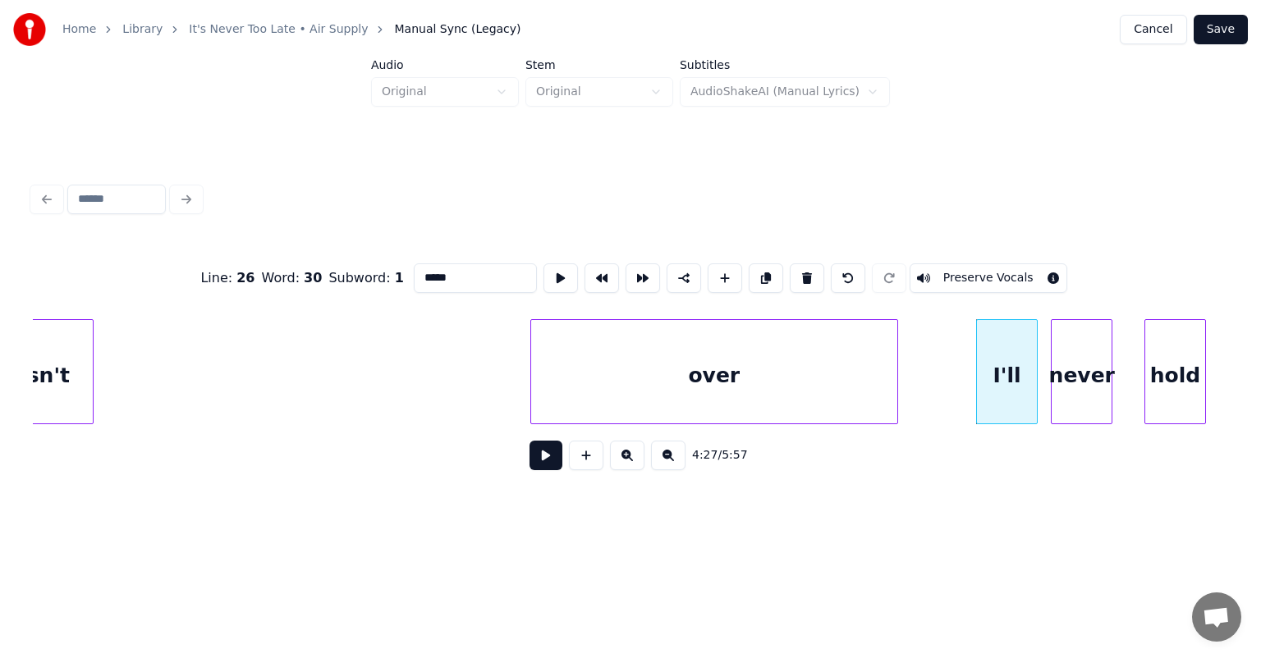
click at [754, 322] on div "over" at bounding box center [714, 376] width 366 height 112
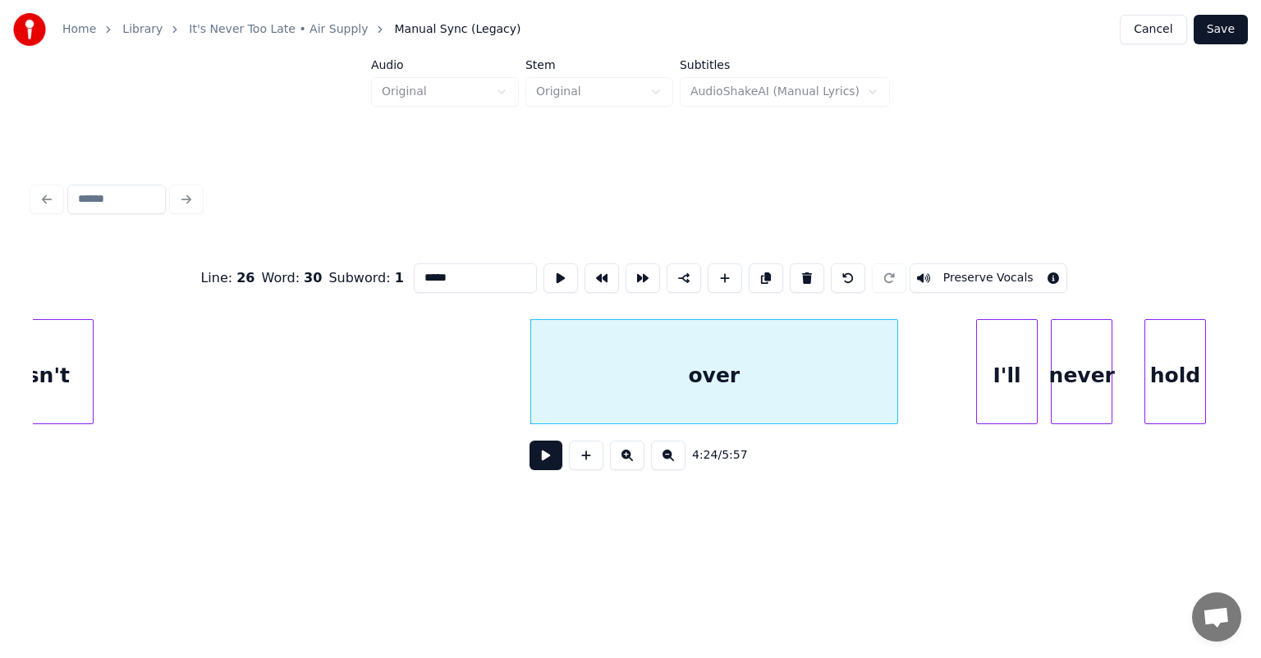
scroll to position [0, 42919]
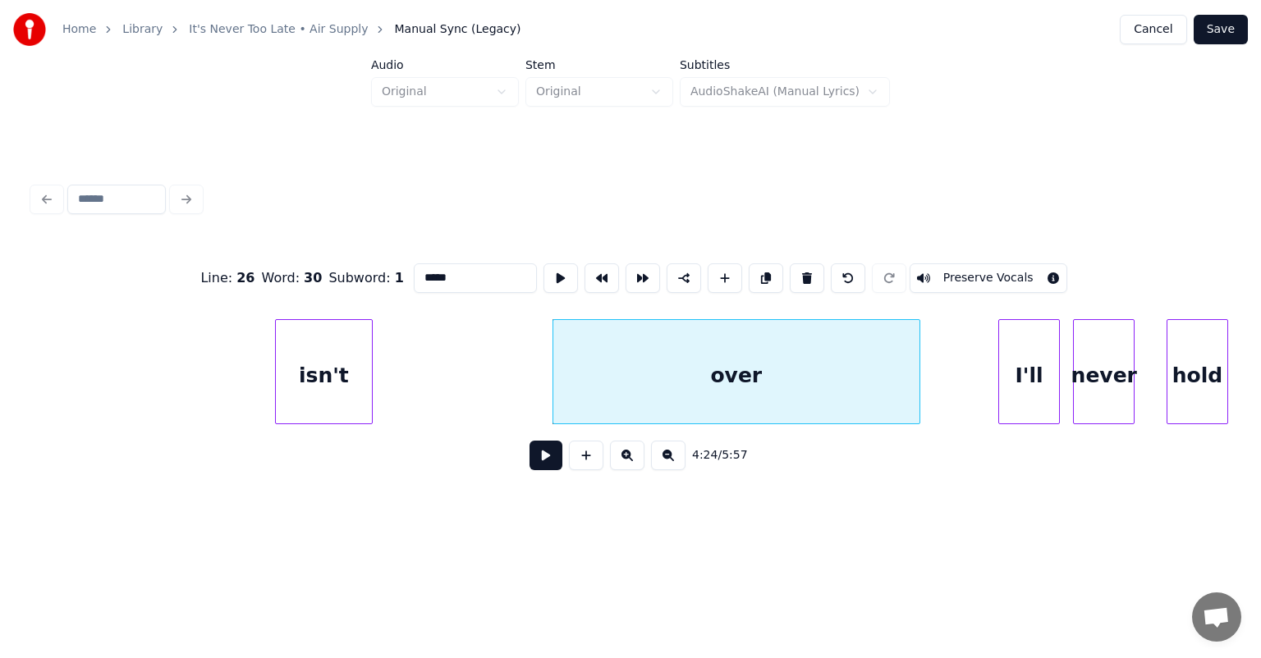
click at [329, 368] on div "isn't" at bounding box center [323, 376] width 95 height 112
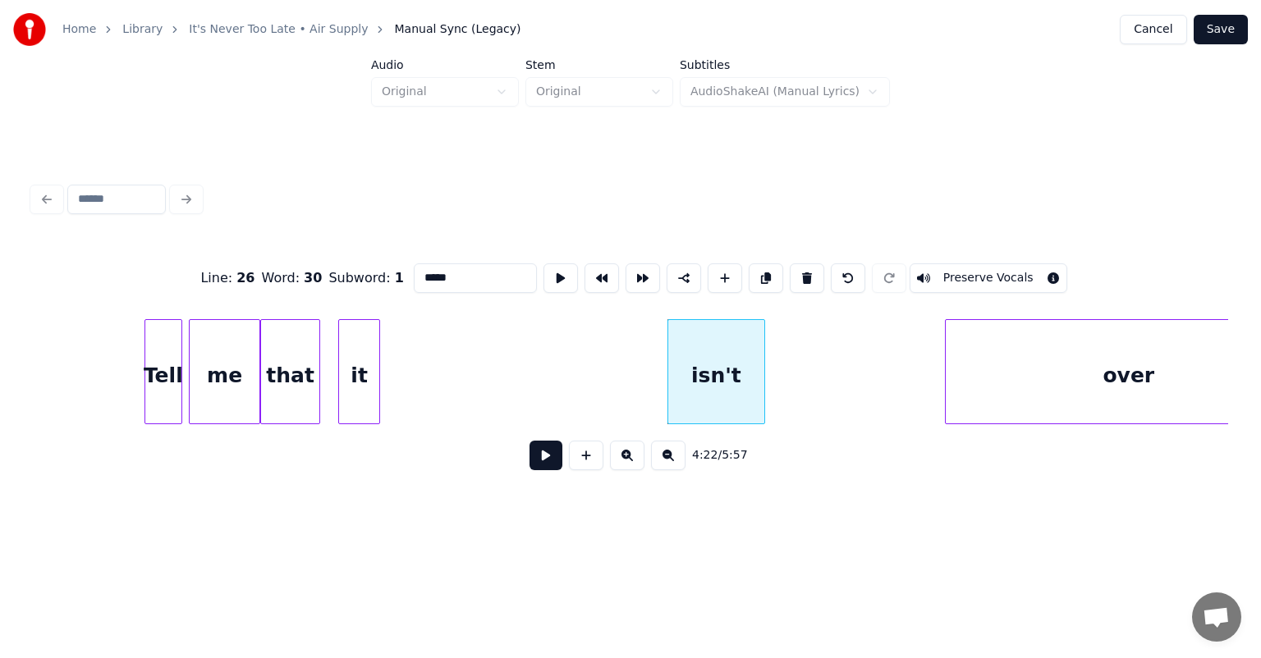
scroll to position [0, 42525]
click at [535, 354] on div "it" at bounding box center [539, 376] width 39 height 112
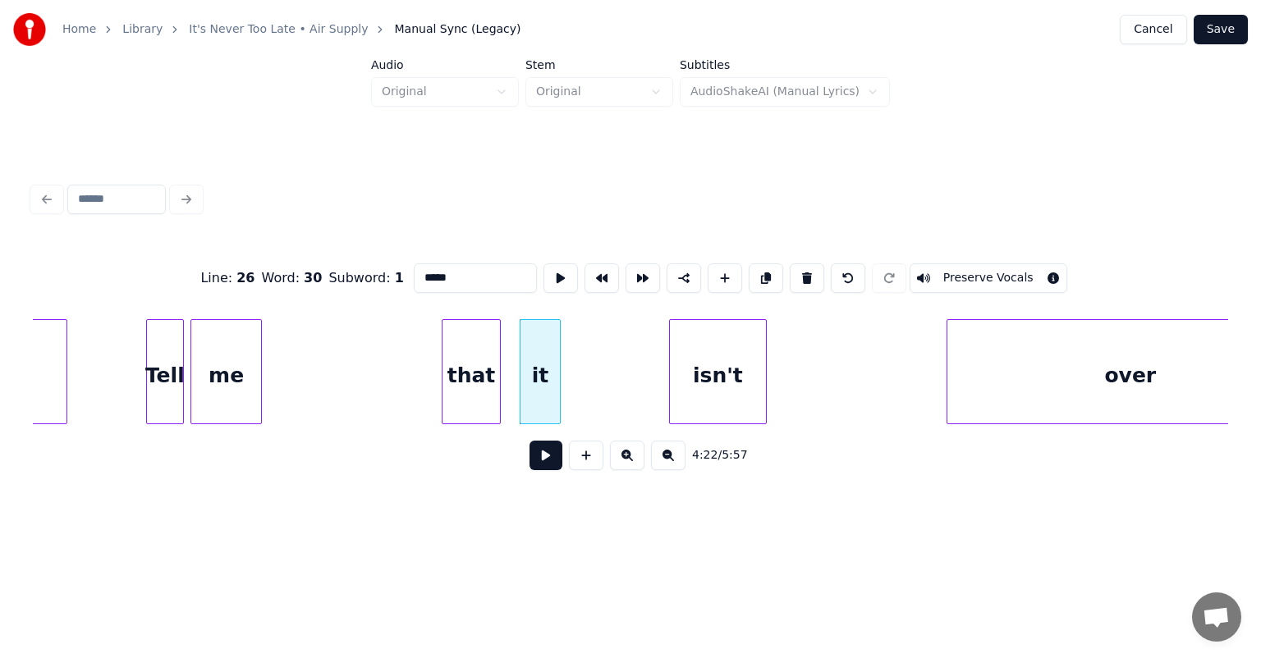
click at [480, 350] on div "that" at bounding box center [471, 376] width 58 height 112
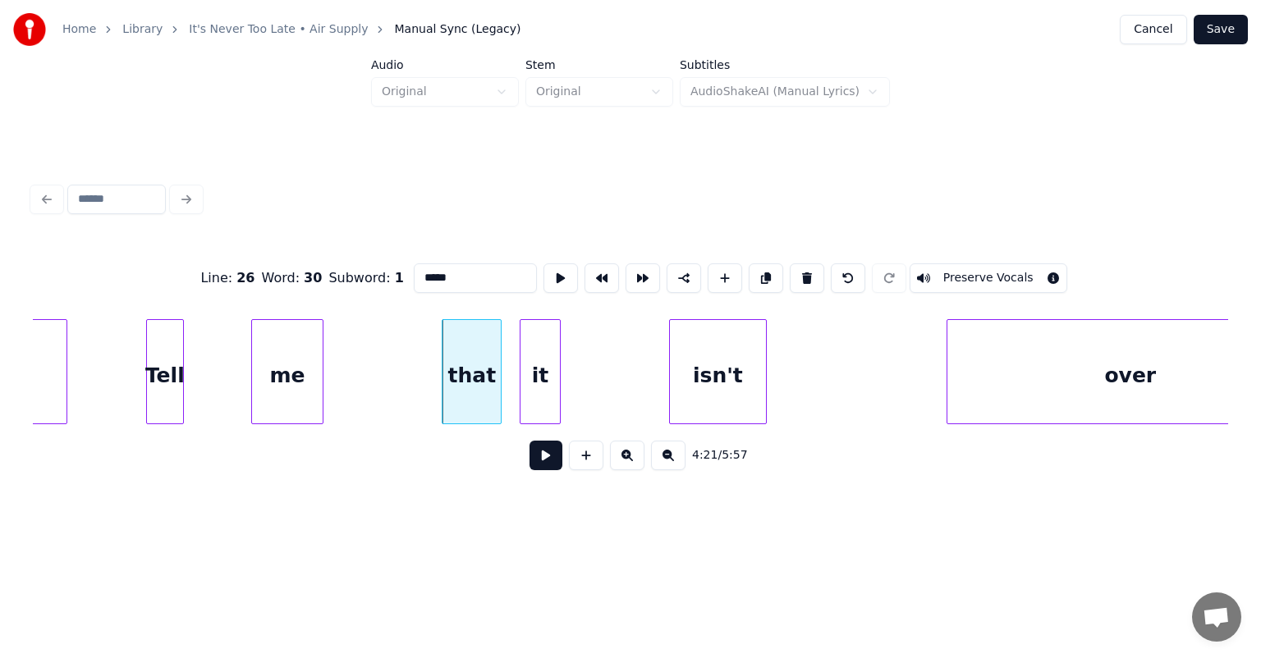
click at [305, 355] on div "me" at bounding box center [287, 376] width 70 height 112
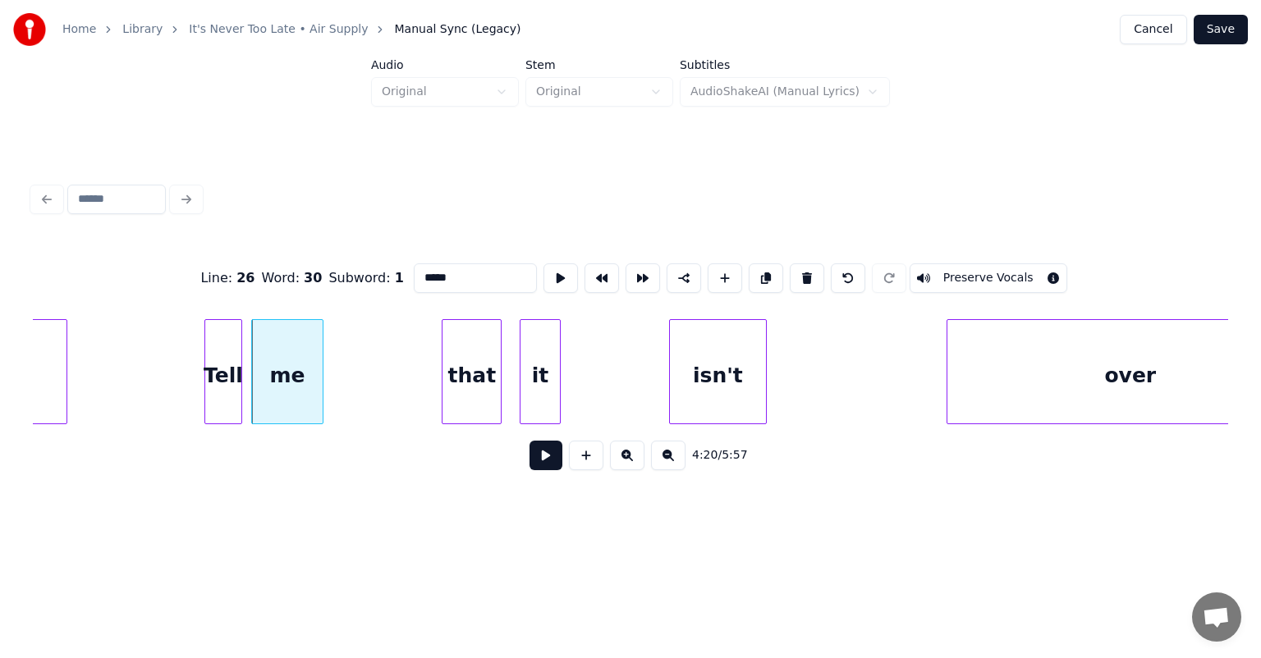
click at [220, 355] on div "Tell" at bounding box center [223, 376] width 36 height 112
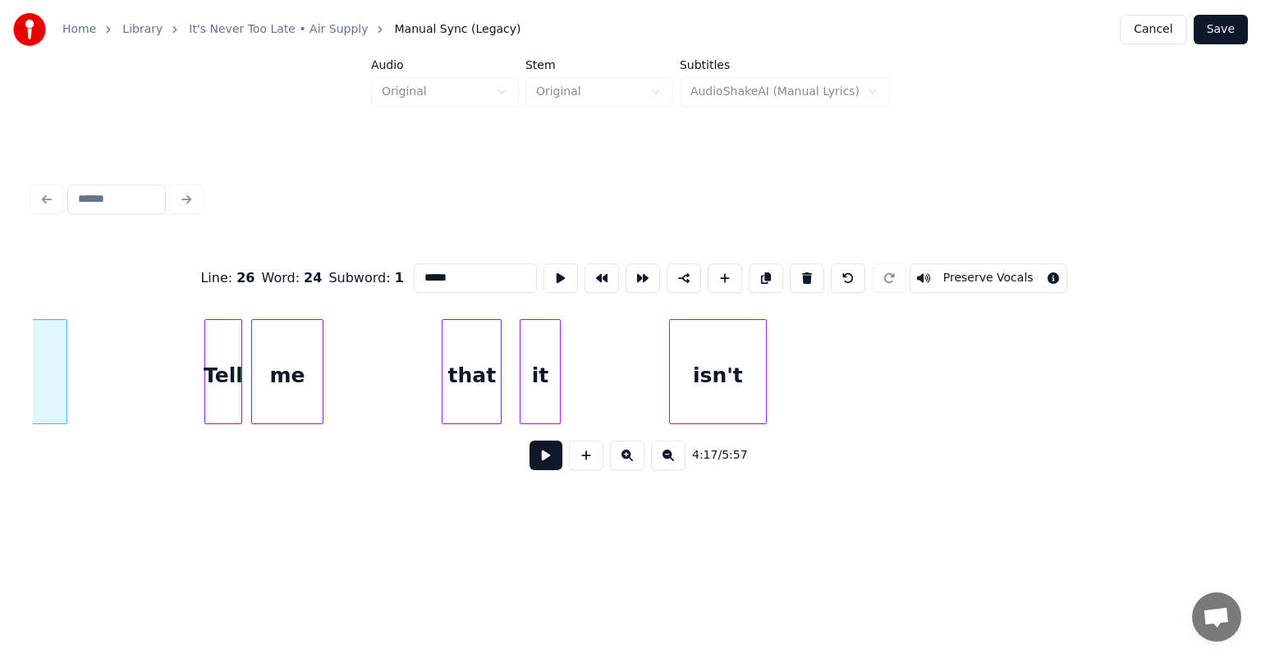
scroll to position [0, 42192]
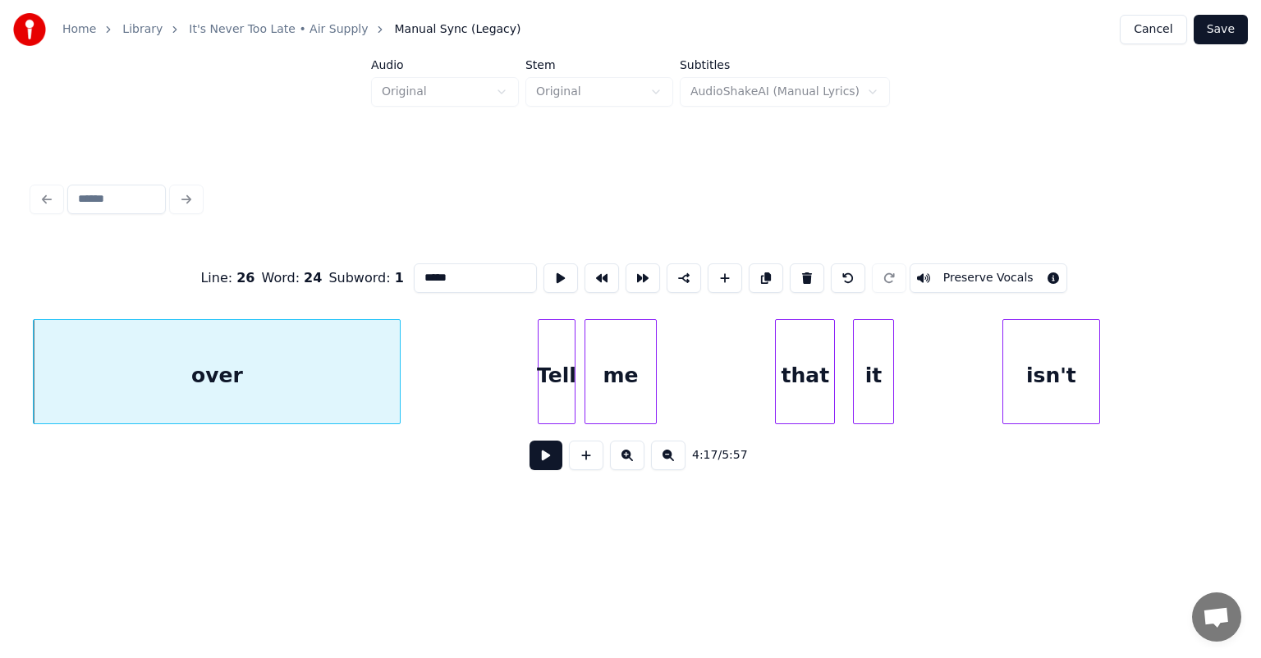
click at [548, 460] on button at bounding box center [545, 456] width 33 height 30
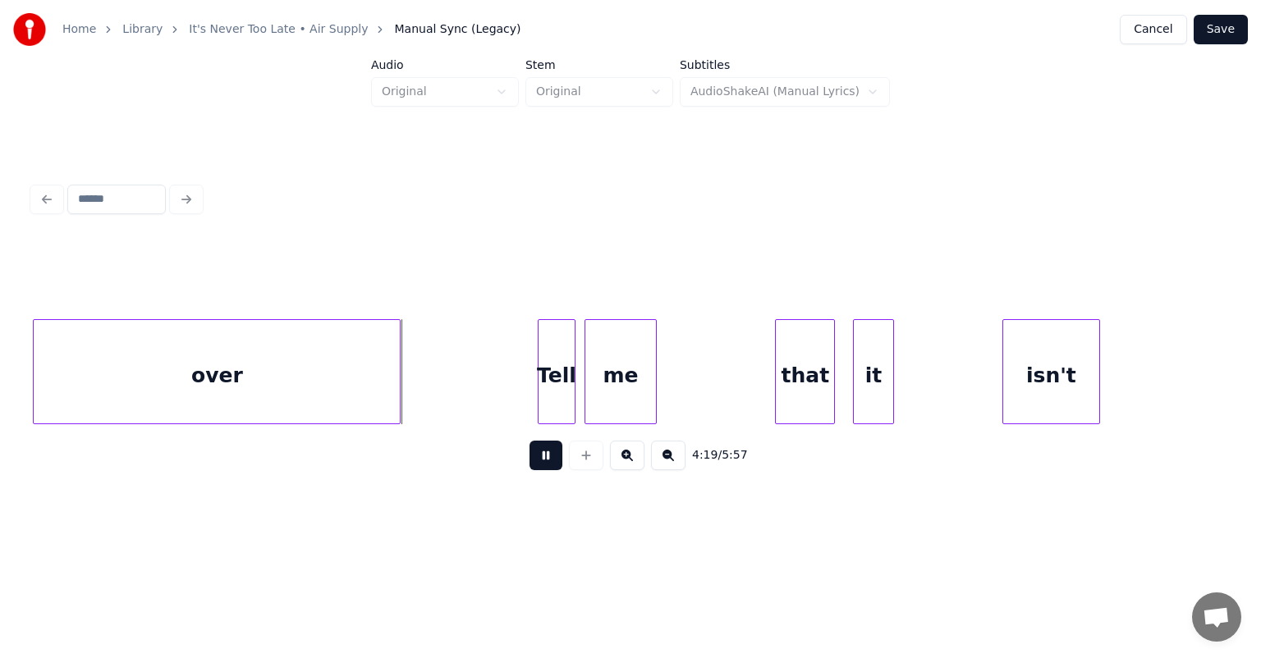
click at [548, 460] on button at bounding box center [545, 456] width 33 height 30
click at [617, 348] on div "me" at bounding box center [613, 376] width 70 height 112
click at [366, 343] on div "over" at bounding box center [217, 376] width 366 height 112
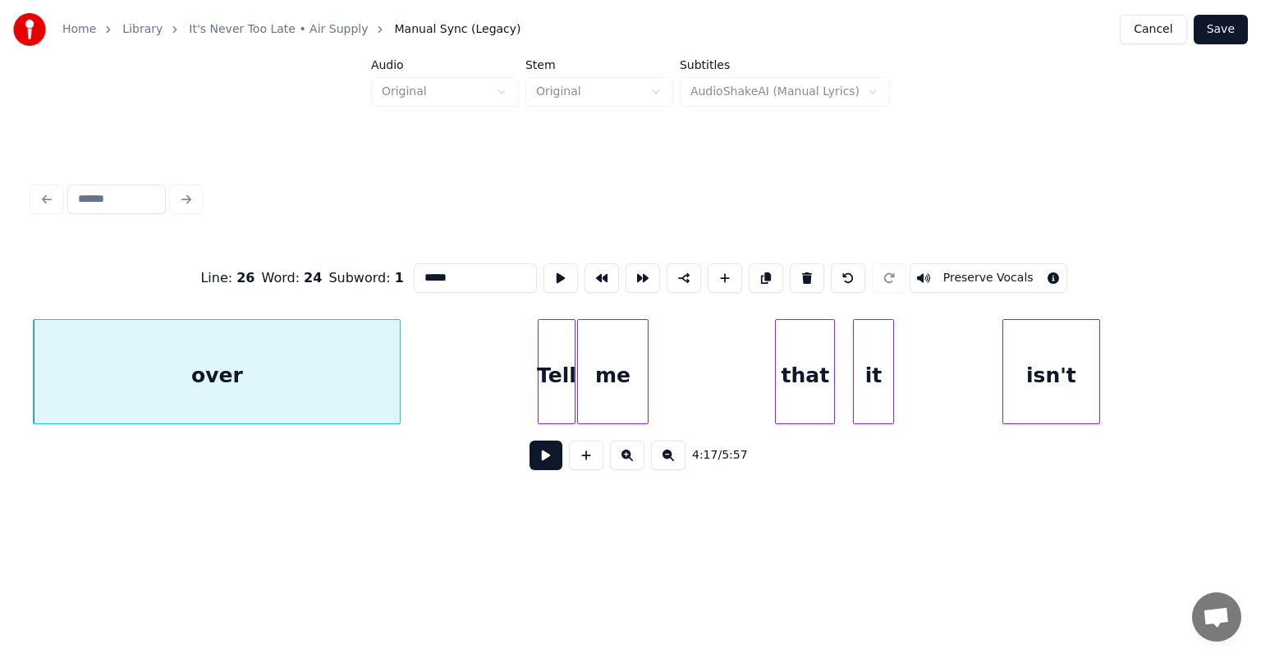
click at [529, 441] on button at bounding box center [545, 456] width 33 height 30
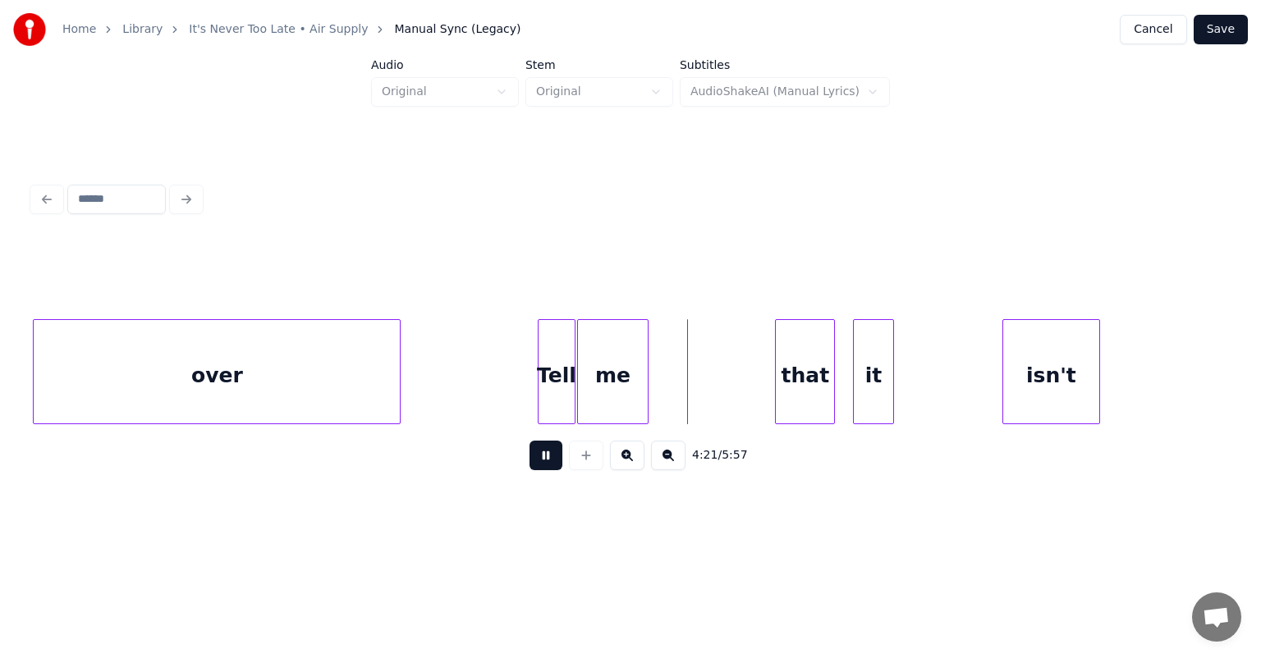
click at [529, 441] on button at bounding box center [545, 456] width 33 height 30
click at [696, 352] on div "that" at bounding box center [683, 376] width 58 height 112
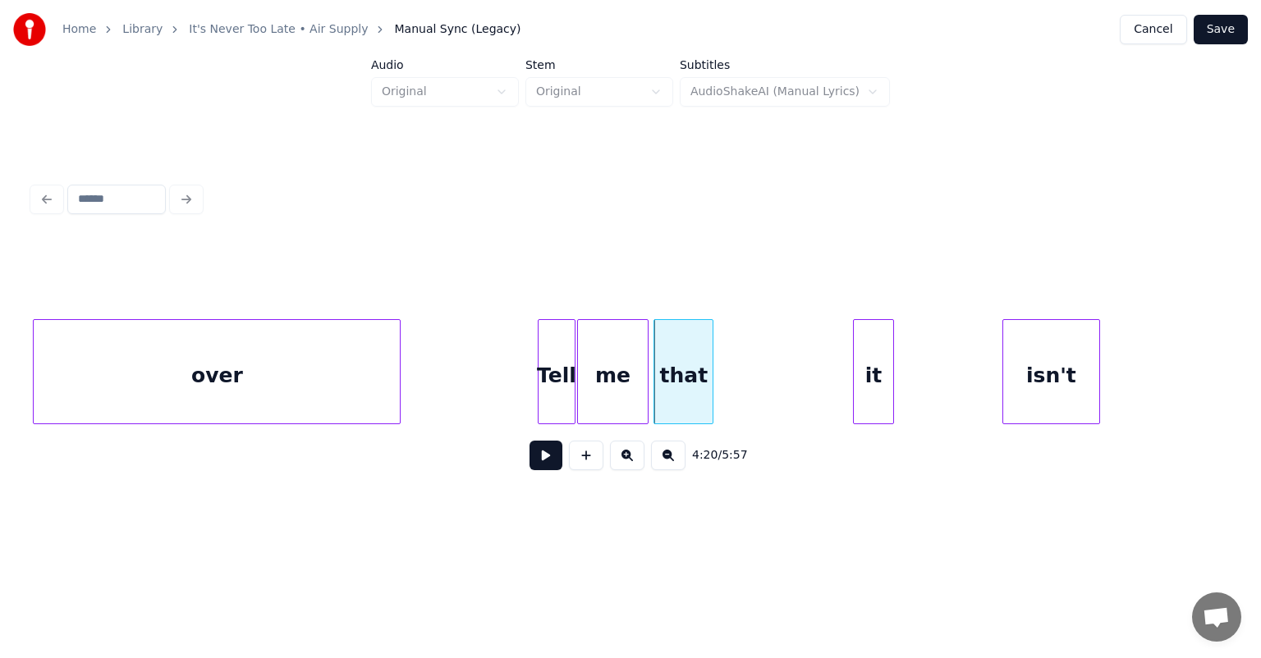
click at [529, 441] on button at bounding box center [545, 456] width 33 height 30
click at [728, 357] on div at bounding box center [727, 371] width 5 height 103
click at [746, 354] on div "it" at bounding box center [753, 376] width 39 height 112
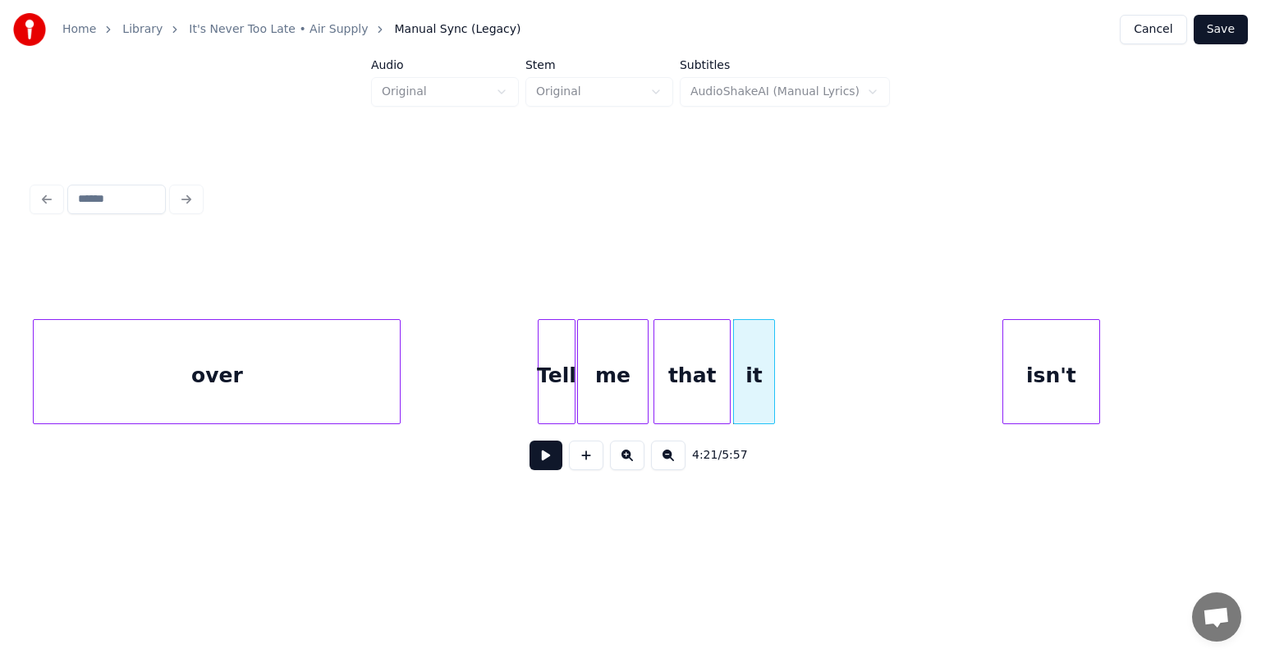
click at [558, 345] on div "Tell" at bounding box center [556, 376] width 36 height 112
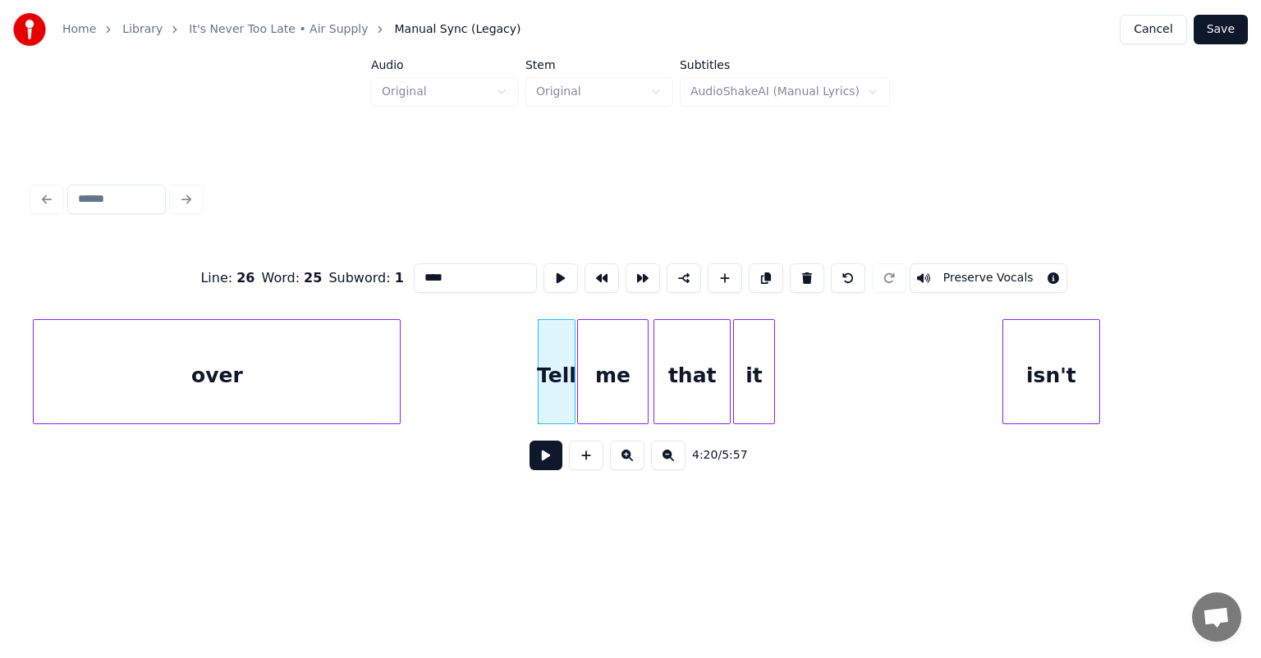
click at [529, 441] on button at bounding box center [545, 456] width 33 height 30
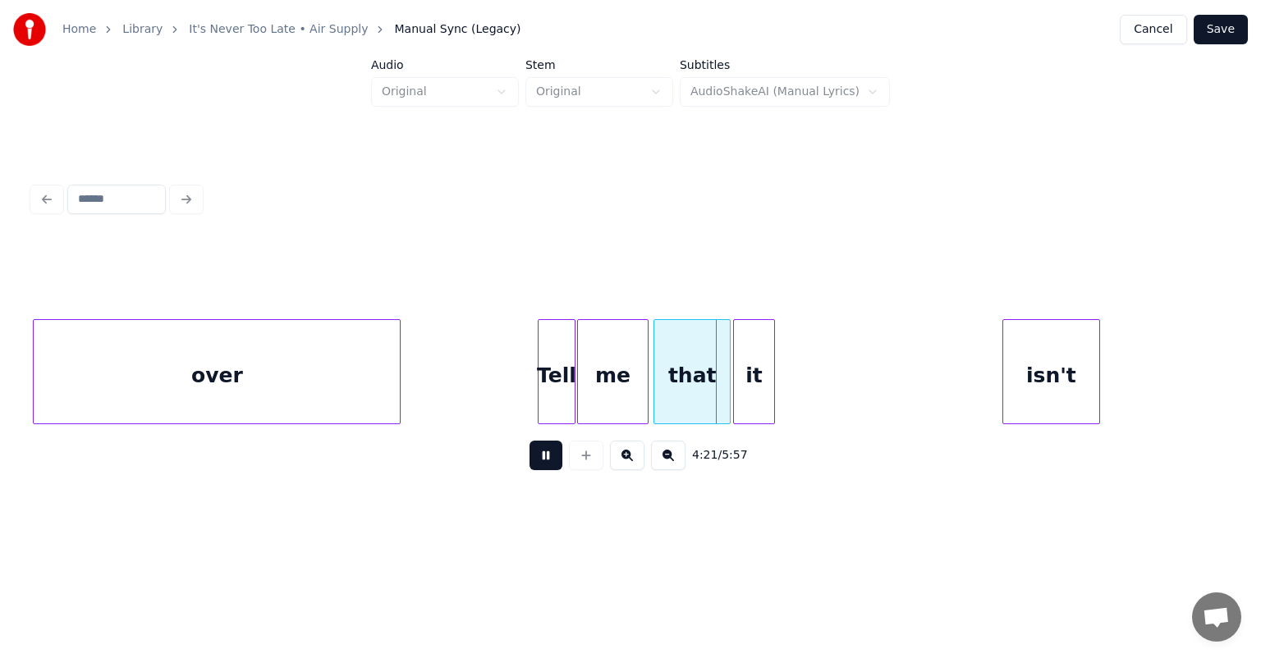
click at [529, 441] on button at bounding box center [545, 456] width 33 height 30
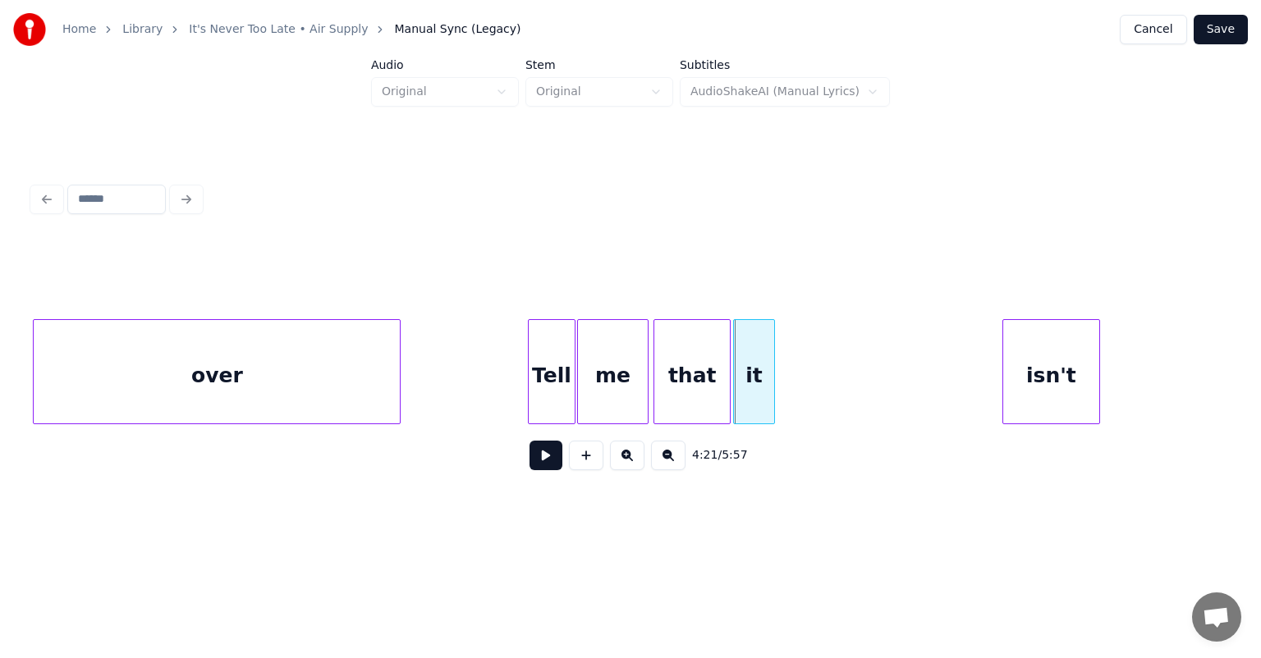
click at [529, 359] on div at bounding box center [531, 371] width 5 height 103
click at [529, 441] on button at bounding box center [545, 456] width 33 height 30
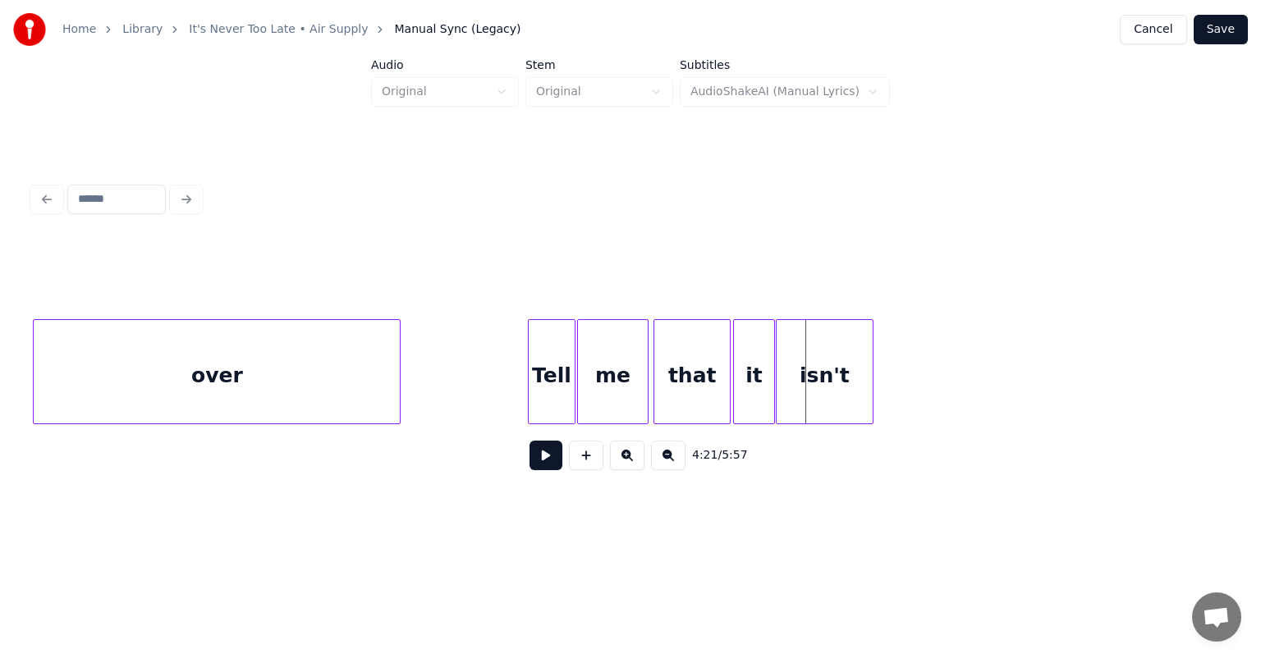
click at [791, 339] on div "isn't" at bounding box center [823, 376] width 95 height 112
click at [529, 441] on button at bounding box center [545, 456] width 33 height 30
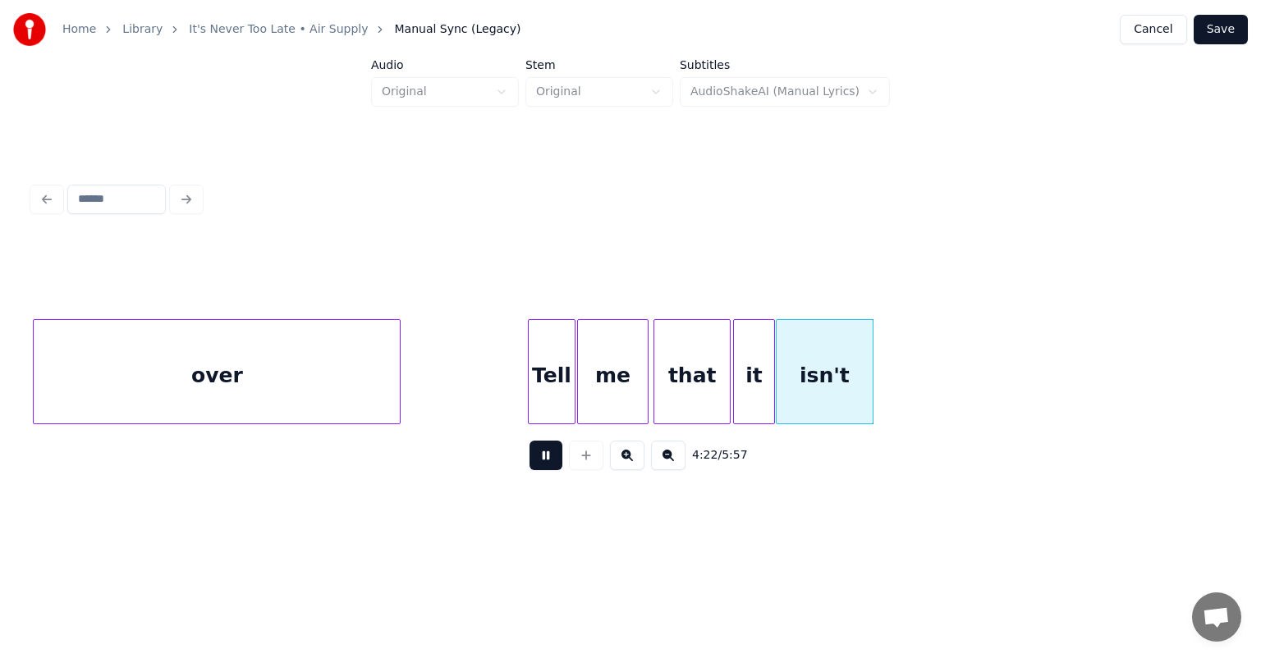
click at [529, 441] on button at bounding box center [545, 456] width 33 height 30
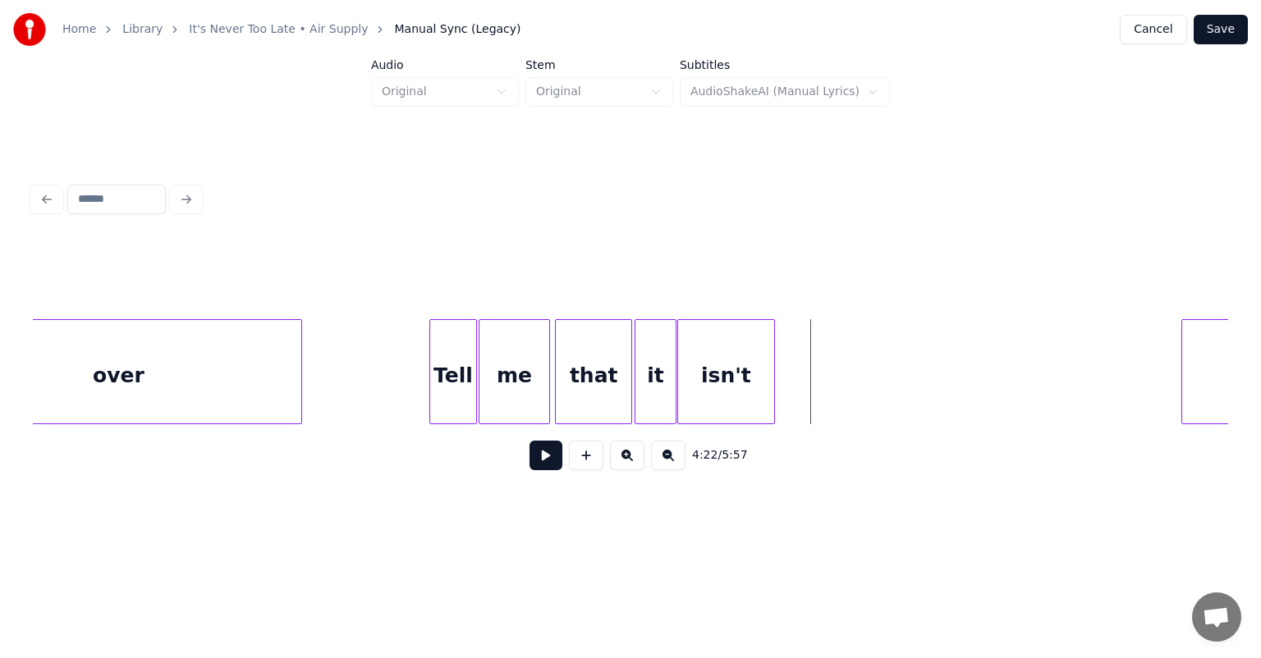
scroll to position [0, 42607]
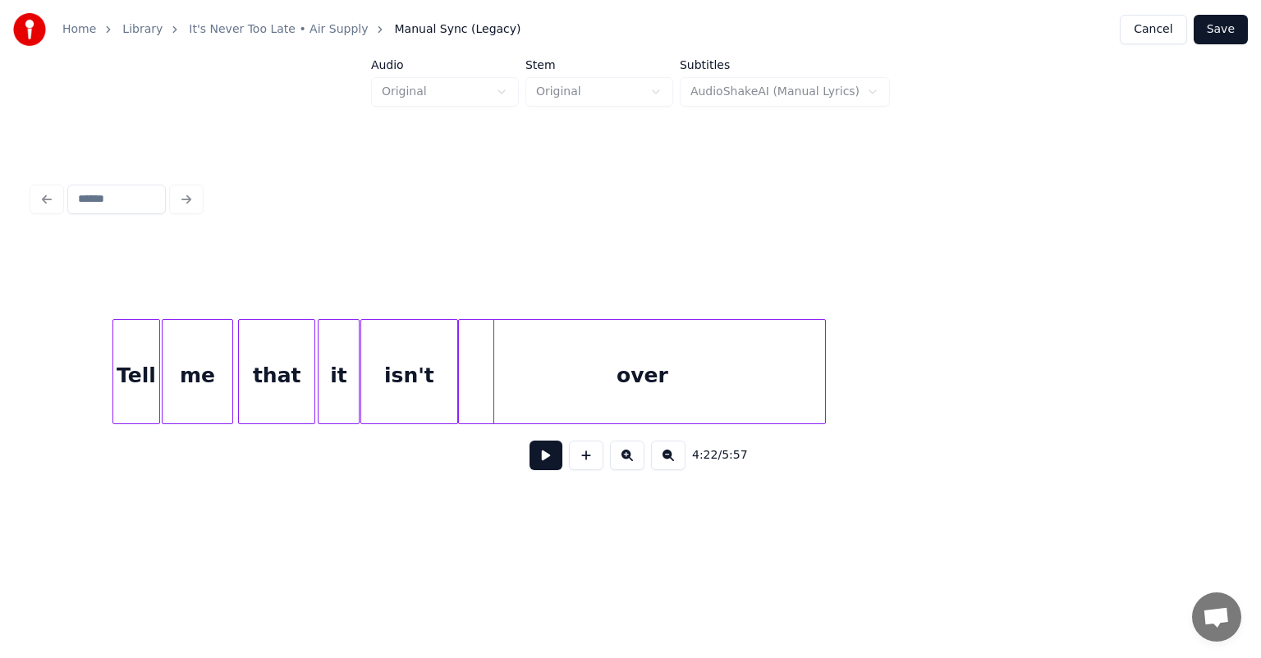
click at [799, 357] on div "over" at bounding box center [642, 376] width 366 height 112
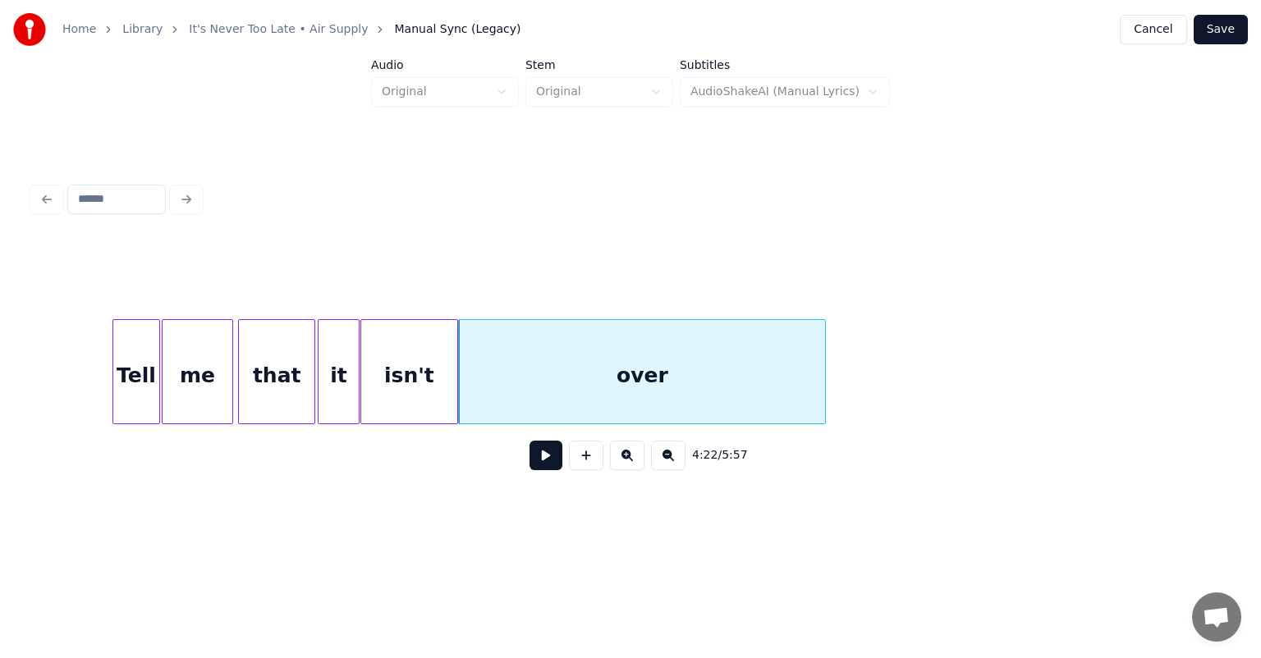
click at [136, 355] on div "Tell" at bounding box center [136, 376] width 46 height 112
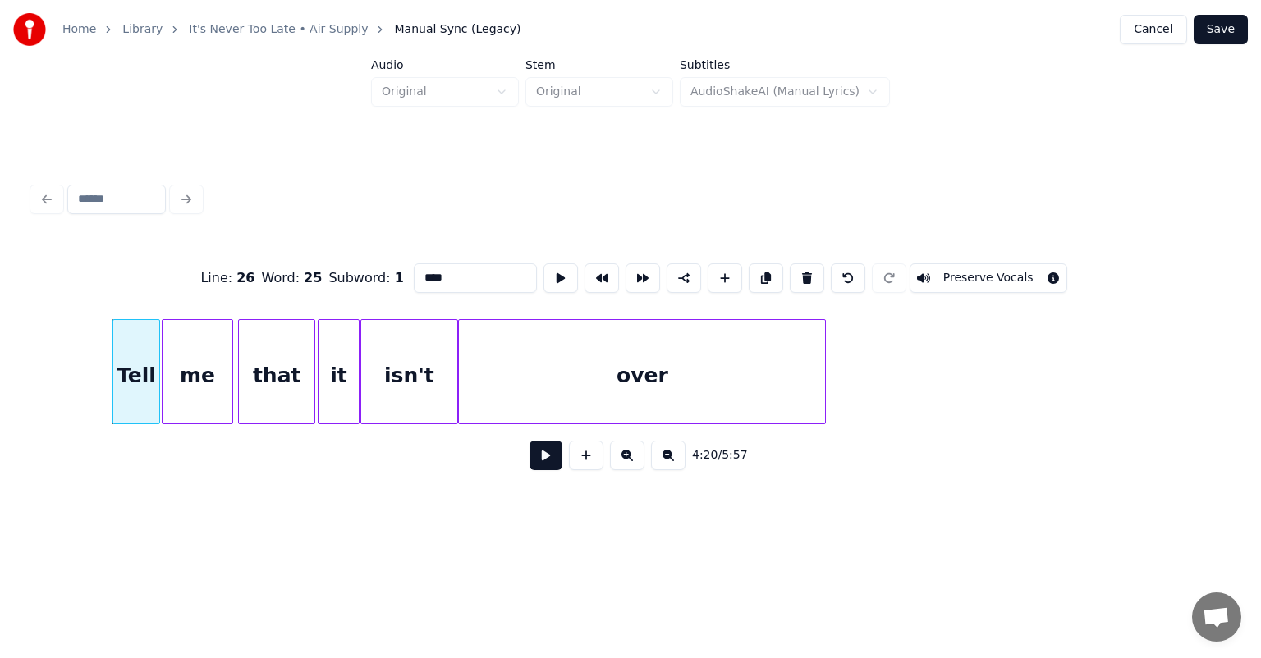
click at [529, 441] on button at bounding box center [545, 456] width 33 height 30
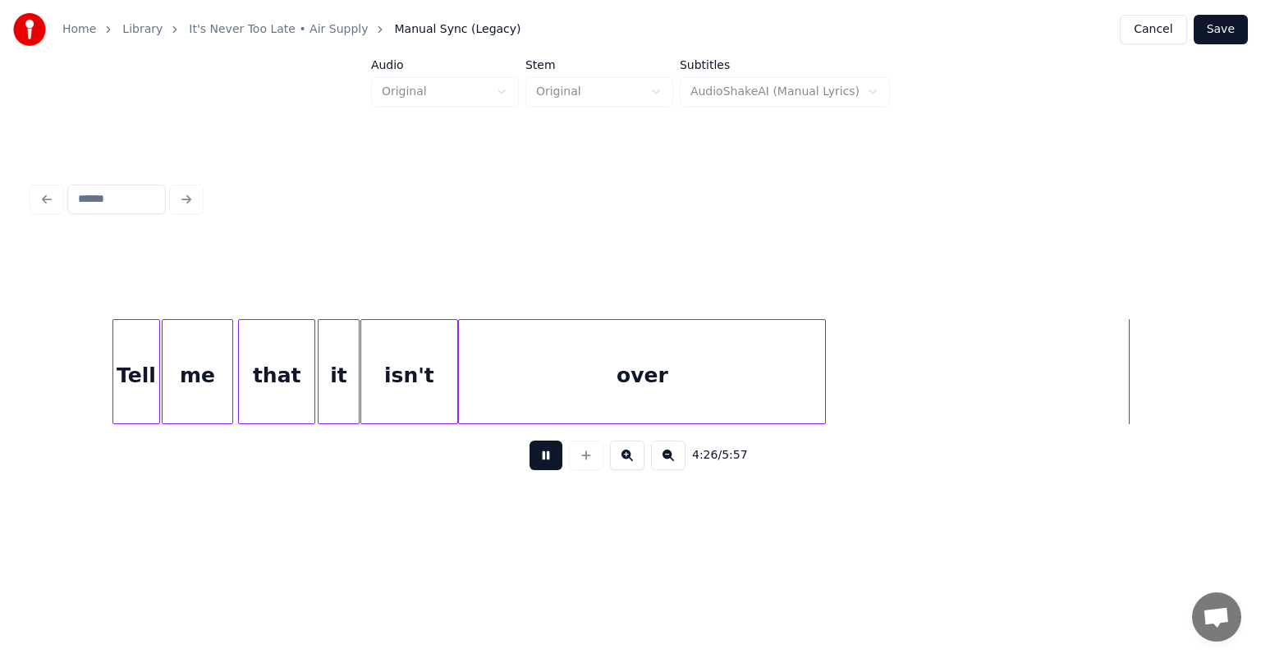
click at [529, 441] on button at bounding box center [545, 456] width 33 height 30
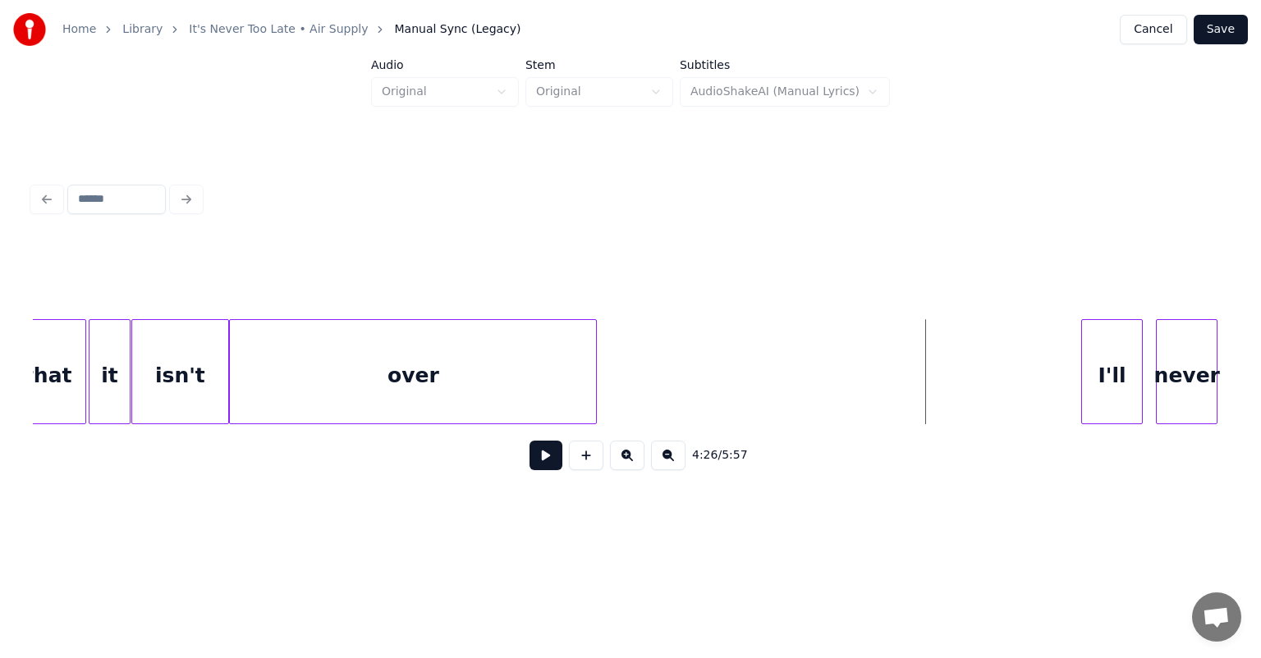
scroll to position [0, 42837]
click at [680, 323] on div "I'll" at bounding box center [673, 376] width 60 height 112
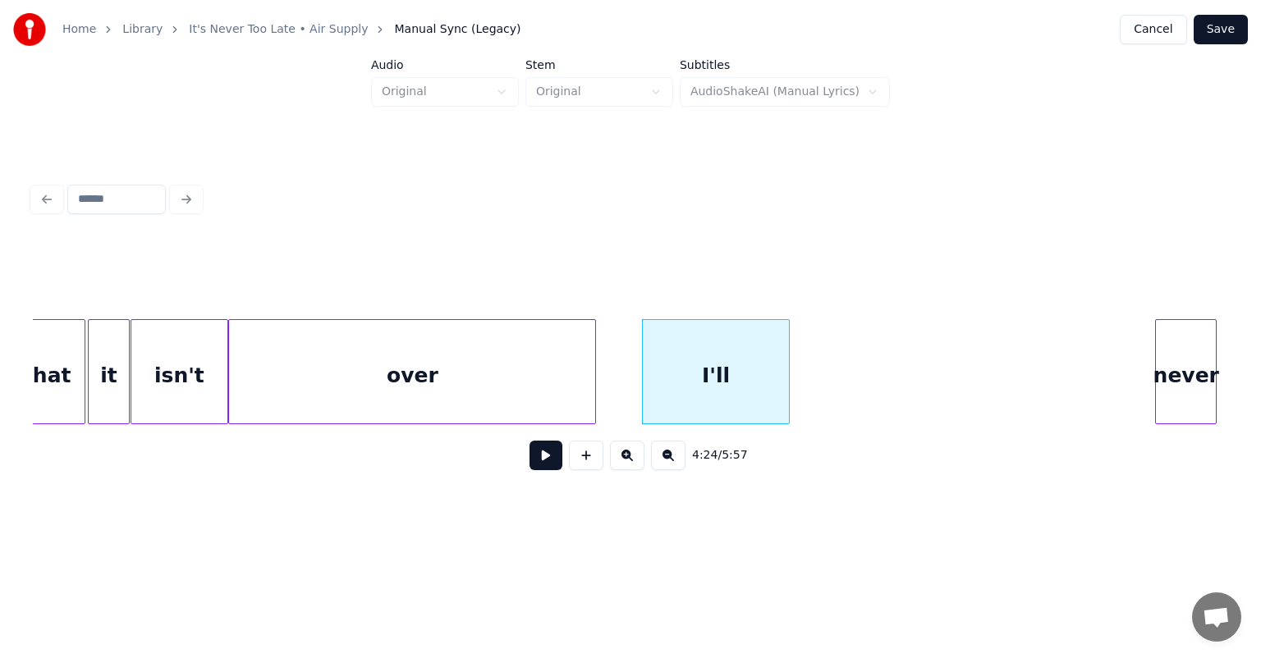
click at [788, 361] on div at bounding box center [786, 371] width 5 height 103
click at [833, 359] on div "never" at bounding box center [827, 376] width 60 height 112
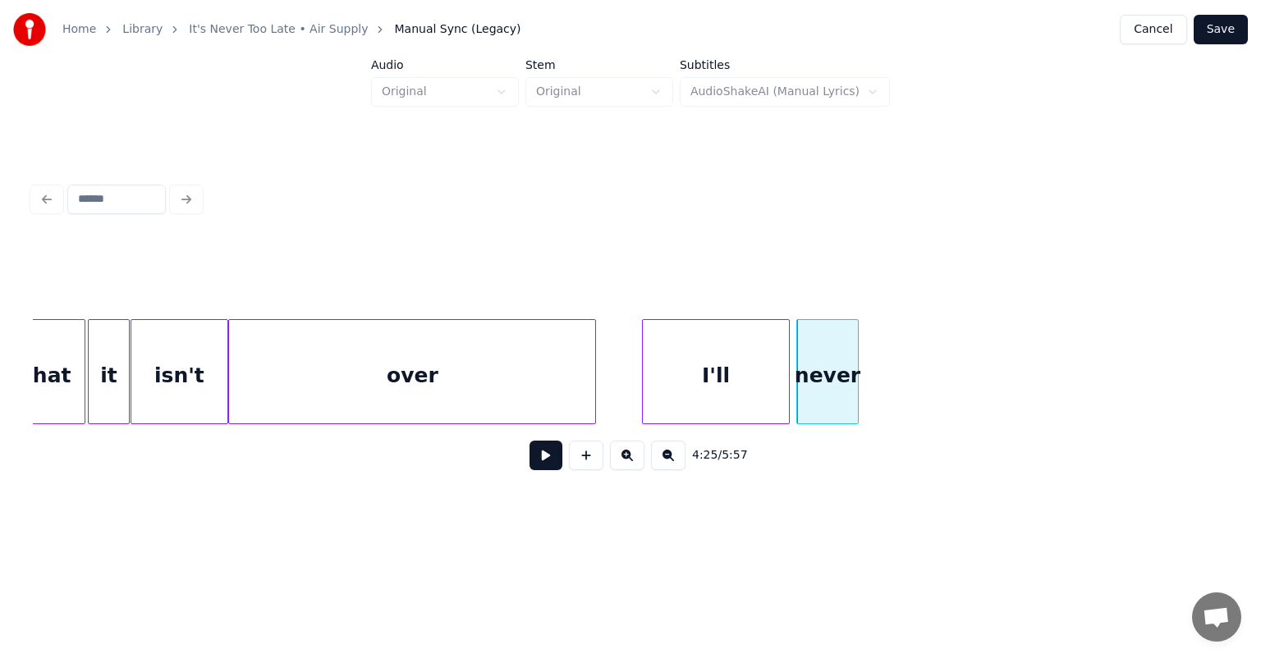
click at [857, 356] on div "never" at bounding box center [827, 371] width 62 height 105
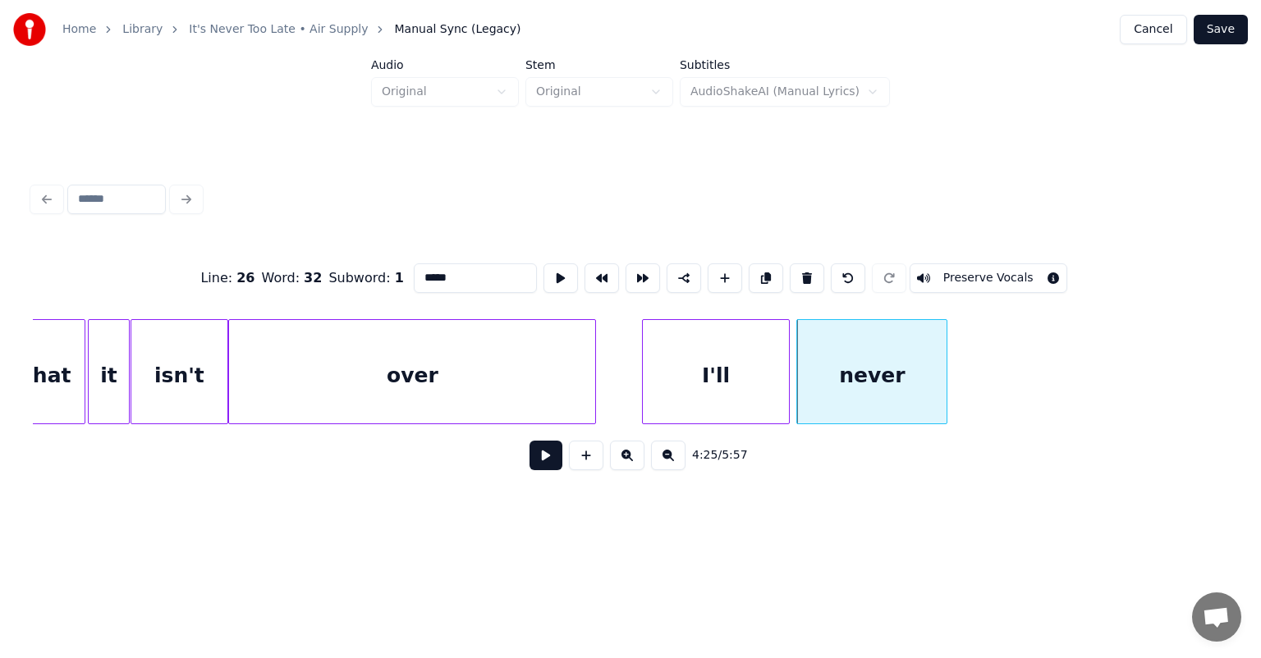
click at [946, 358] on div at bounding box center [943, 371] width 5 height 103
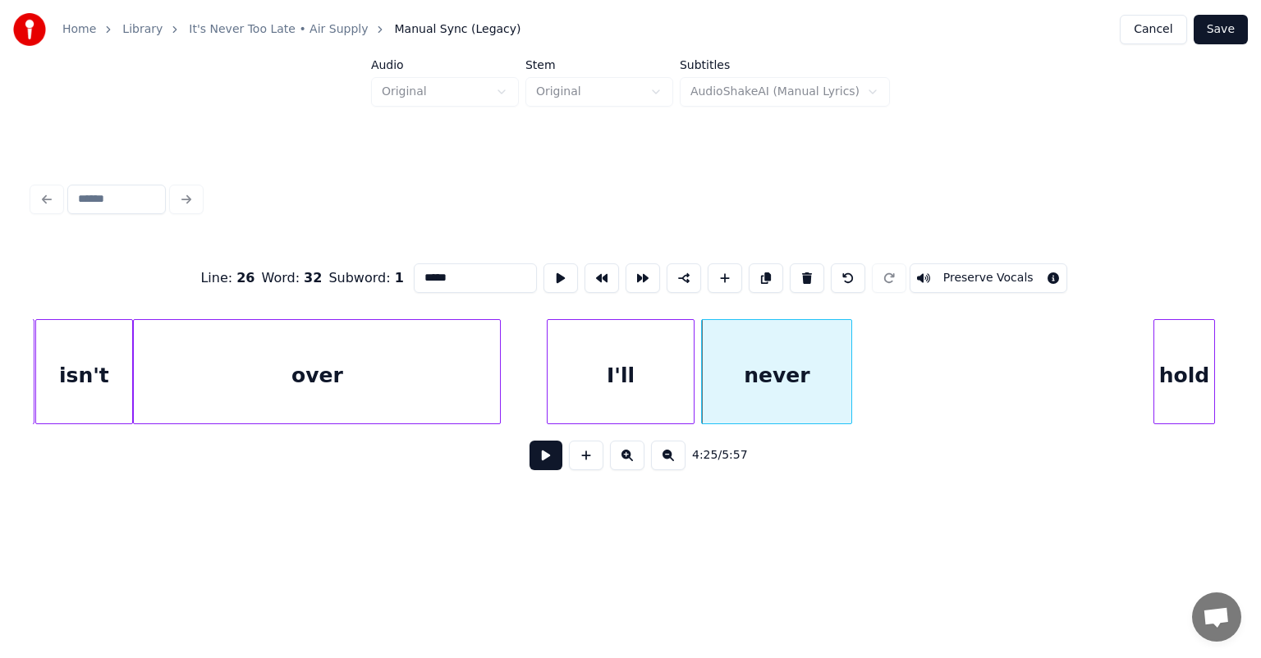
scroll to position [0, 42935]
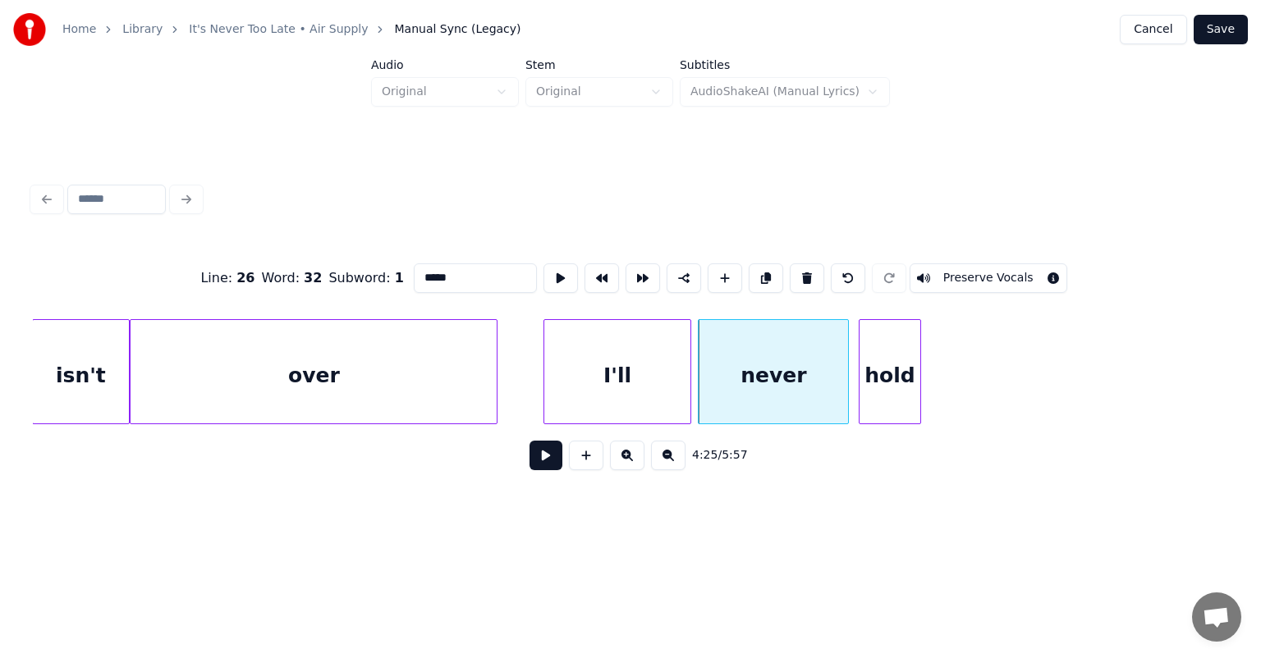
click at [885, 350] on div "hold" at bounding box center [889, 376] width 60 height 112
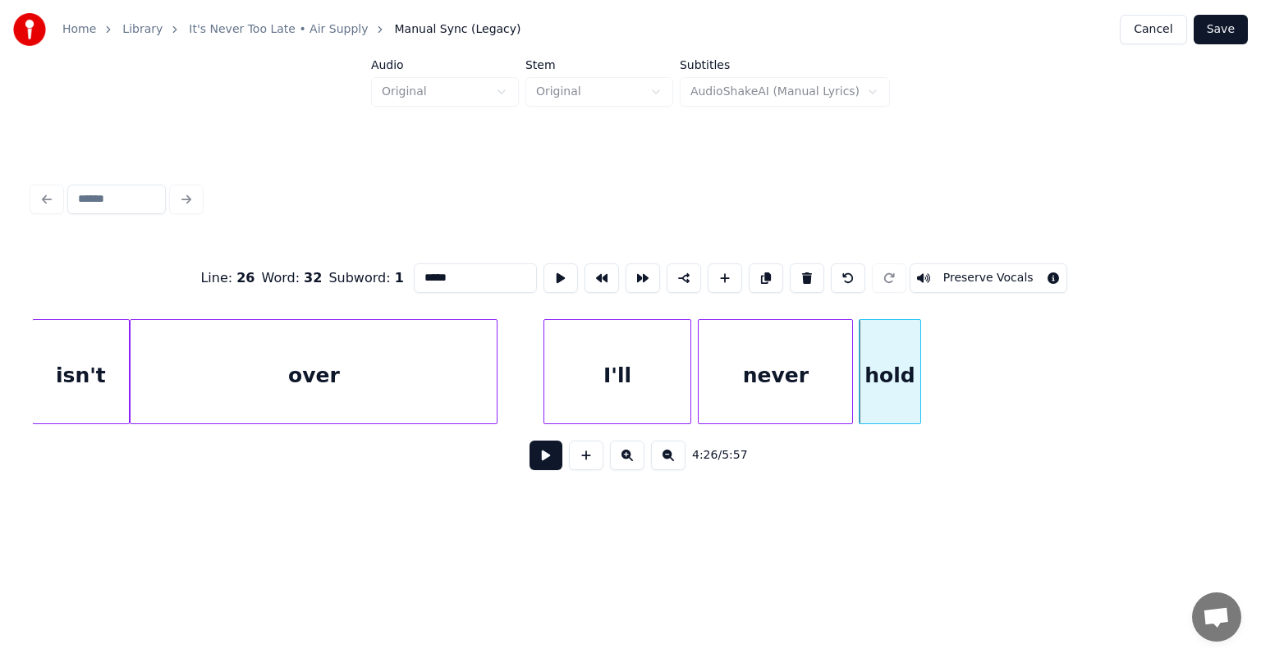
click at [850, 352] on div at bounding box center [849, 371] width 5 height 103
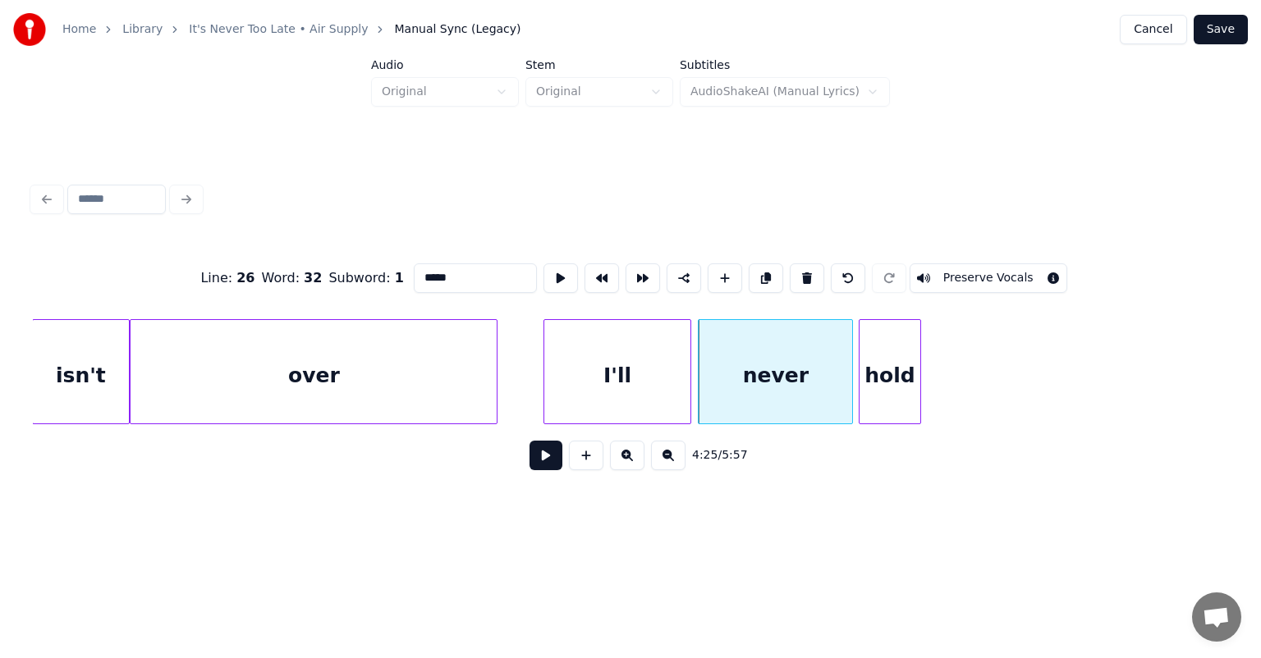
click at [305, 364] on div "over" at bounding box center [314, 376] width 366 height 112
type input "****"
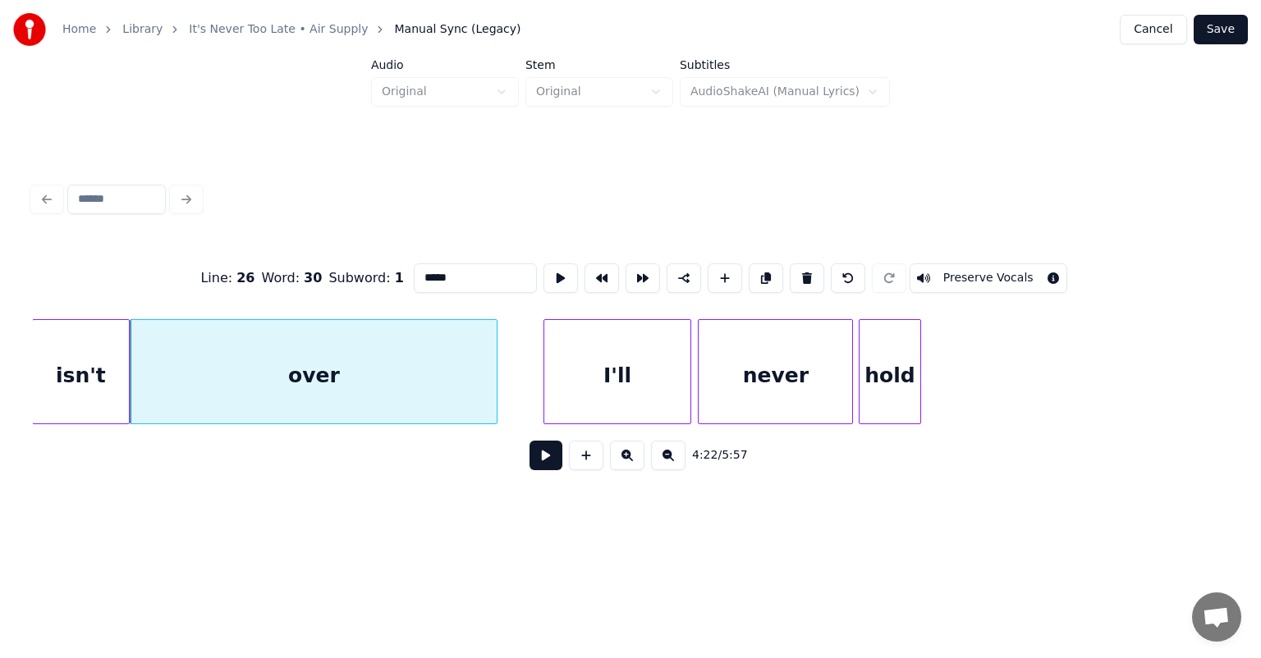
click at [529, 441] on button at bounding box center [545, 456] width 33 height 30
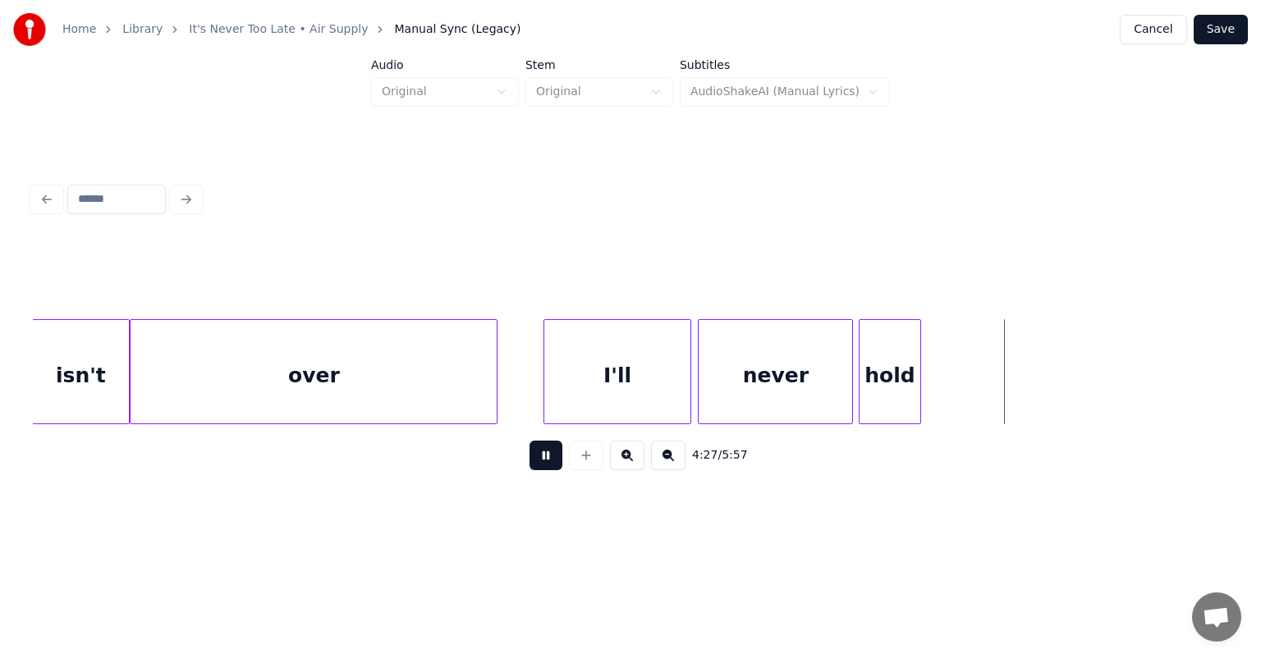
click at [529, 441] on button at bounding box center [545, 456] width 33 height 30
click at [1052, 367] on div at bounding box center [1052, 371] width 5 height 103
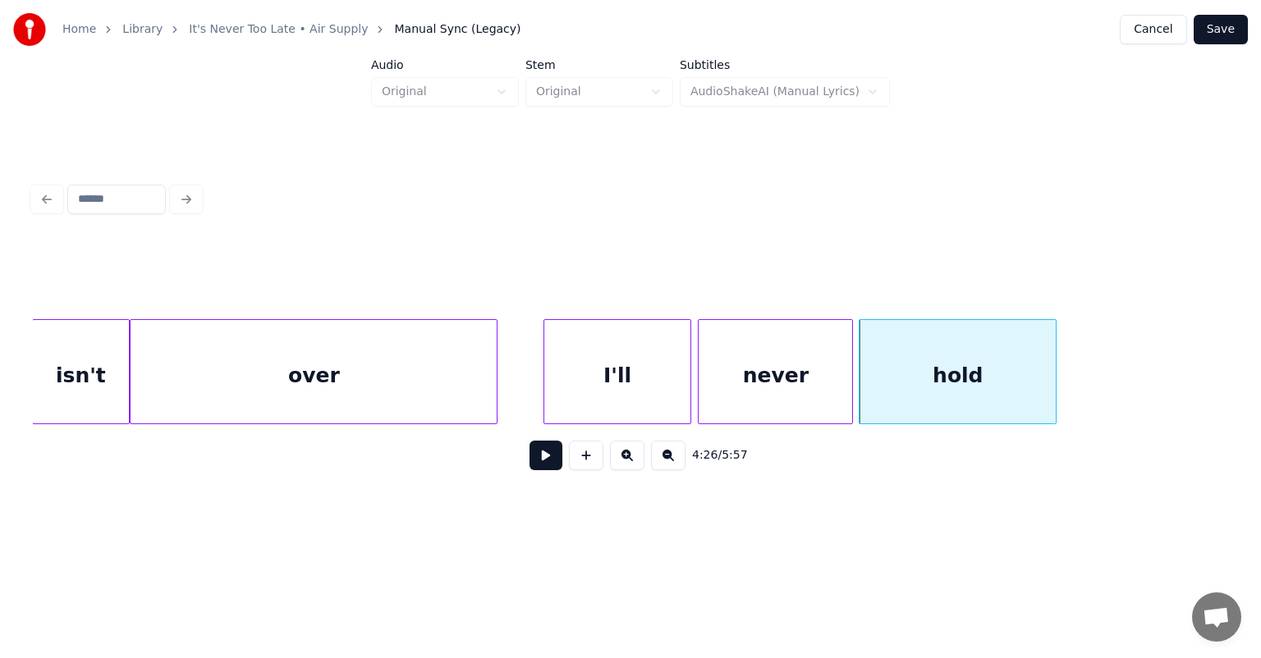
click at [529, 441] on button at bounding box center [545, 456] width 33 height 30
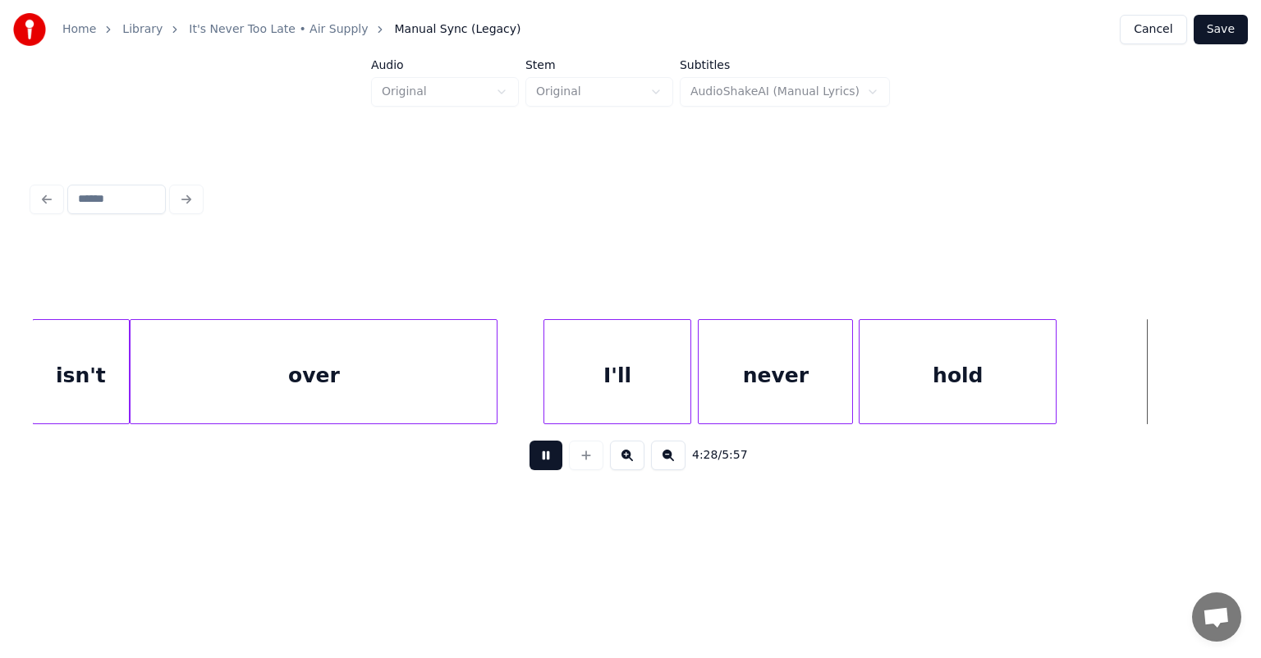
click at [529, 441] on button at bounding box center [545, 456] width 33 height 30
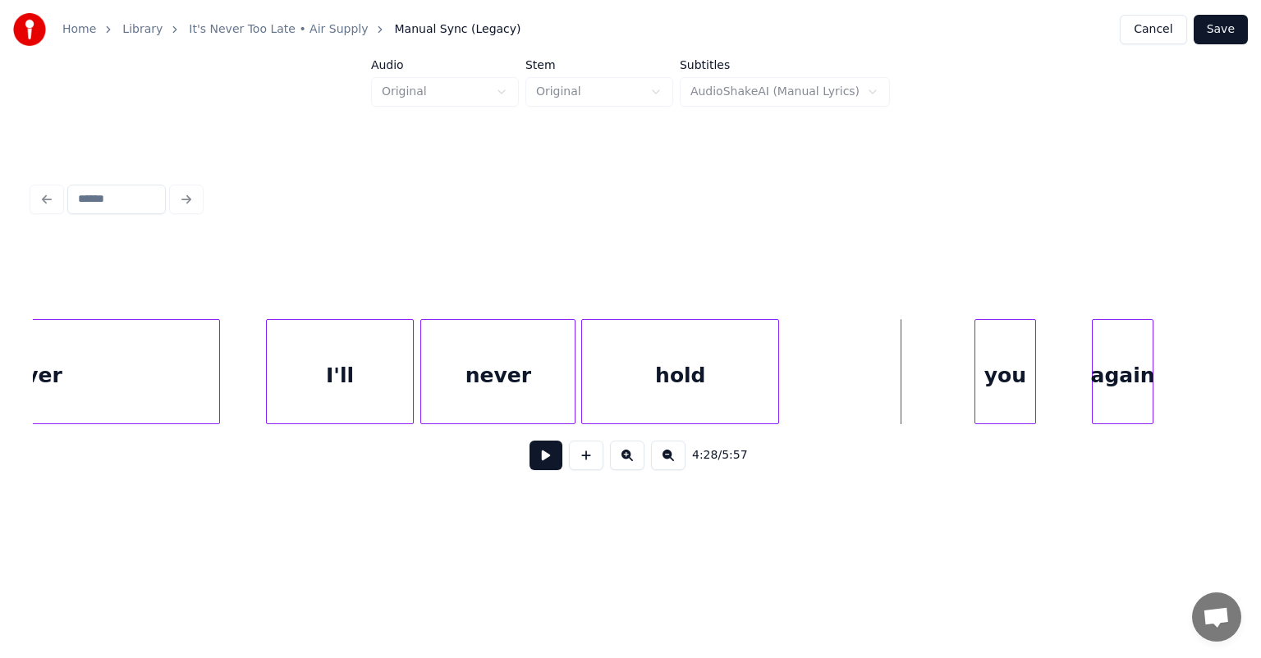
scroll to position [0, 43264]
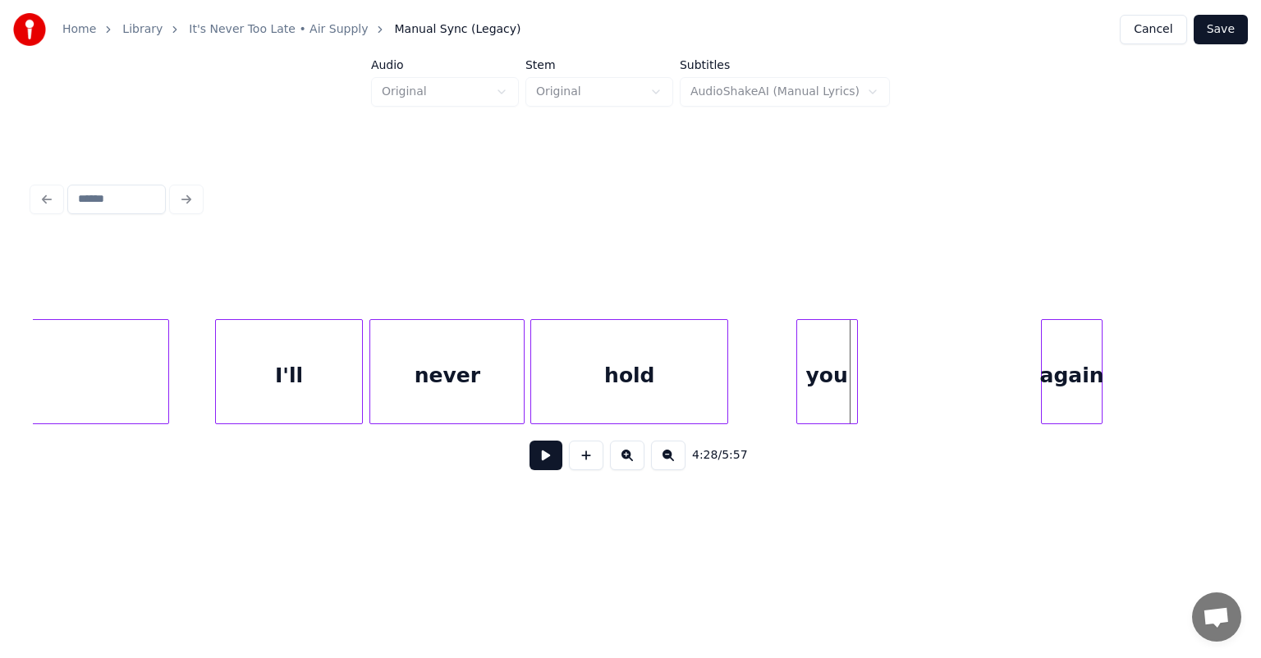
click at [840, 356] on div "you" at bounding box center [827, 376] width 60 height 112
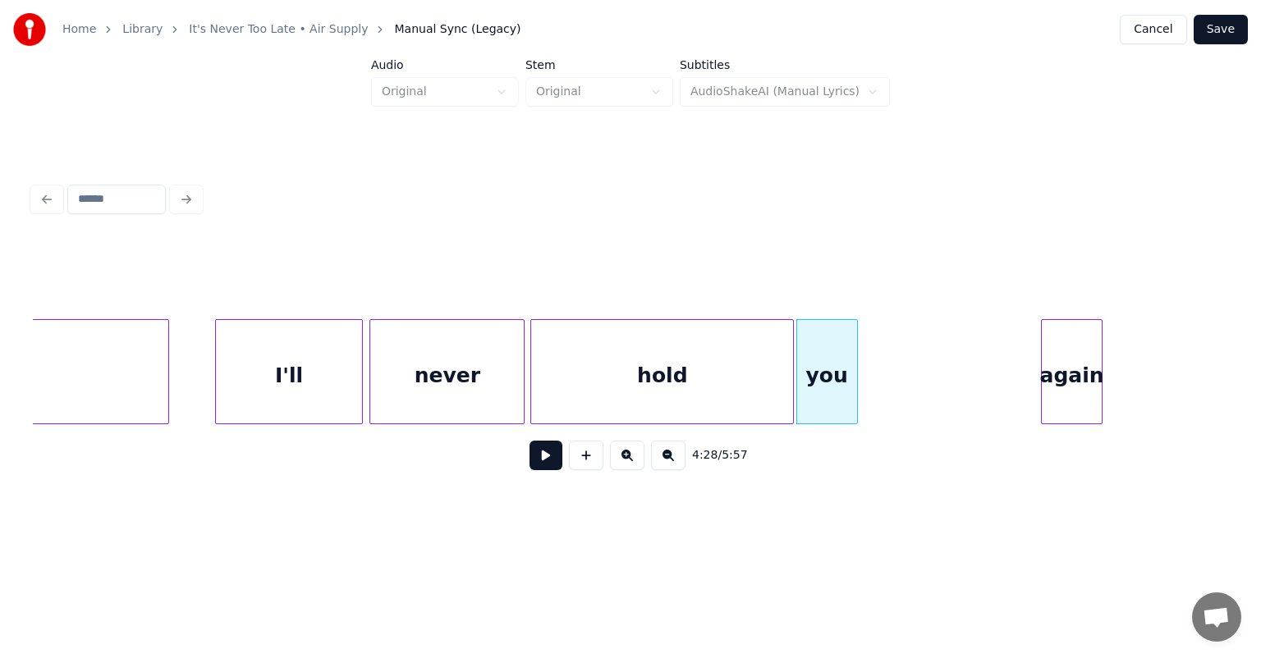
click at [792, 356] on div at bounding box center [790, 371] width 5 height 103
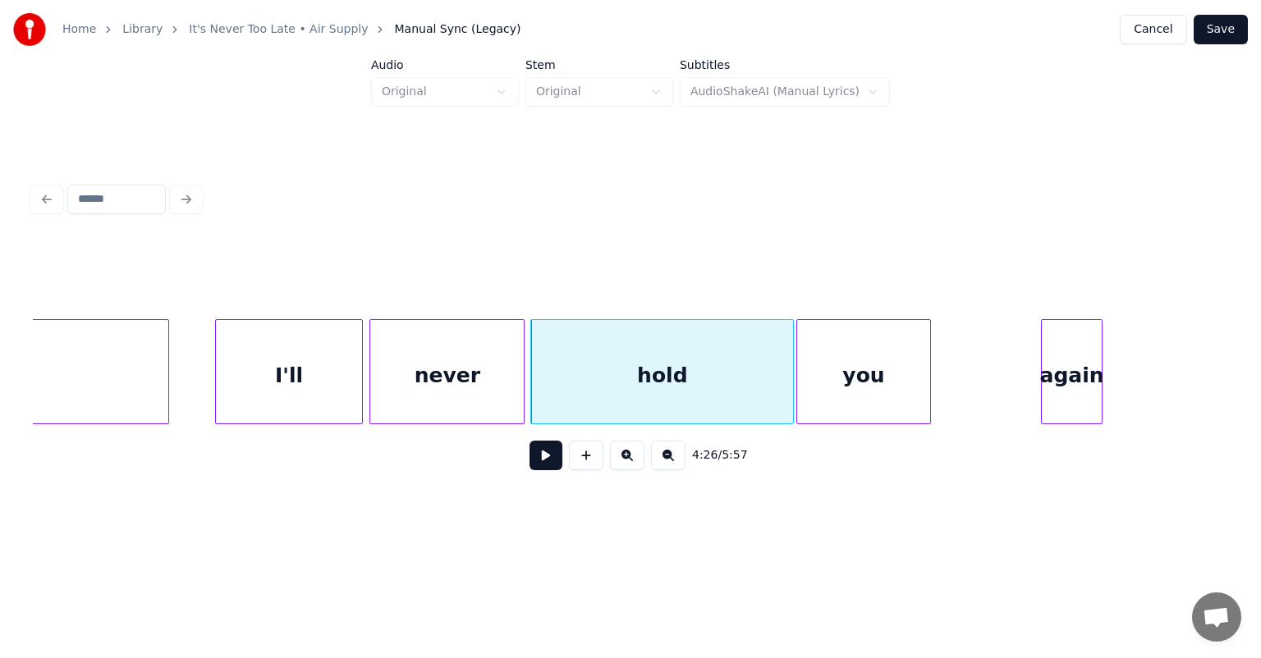
click at [929, 361] on div at bounding box center [927, 371] width 5 height 103
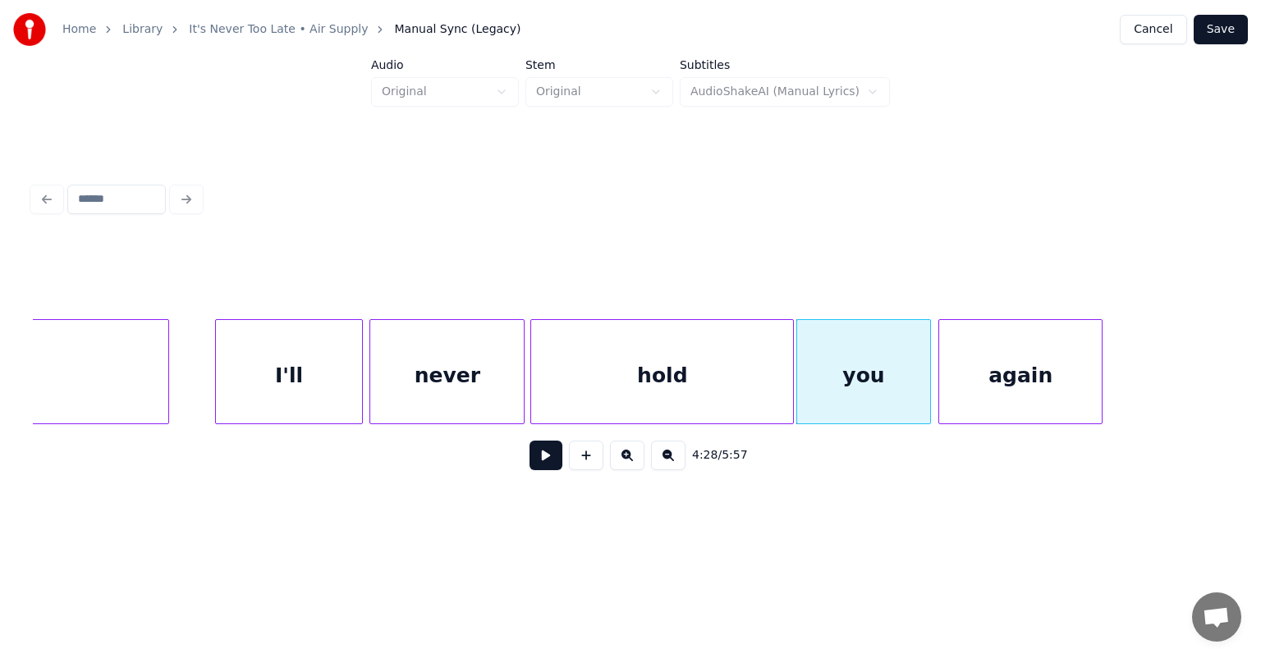
click at [942, 371] on div at bounding box center [941, 371] width 5 height 103
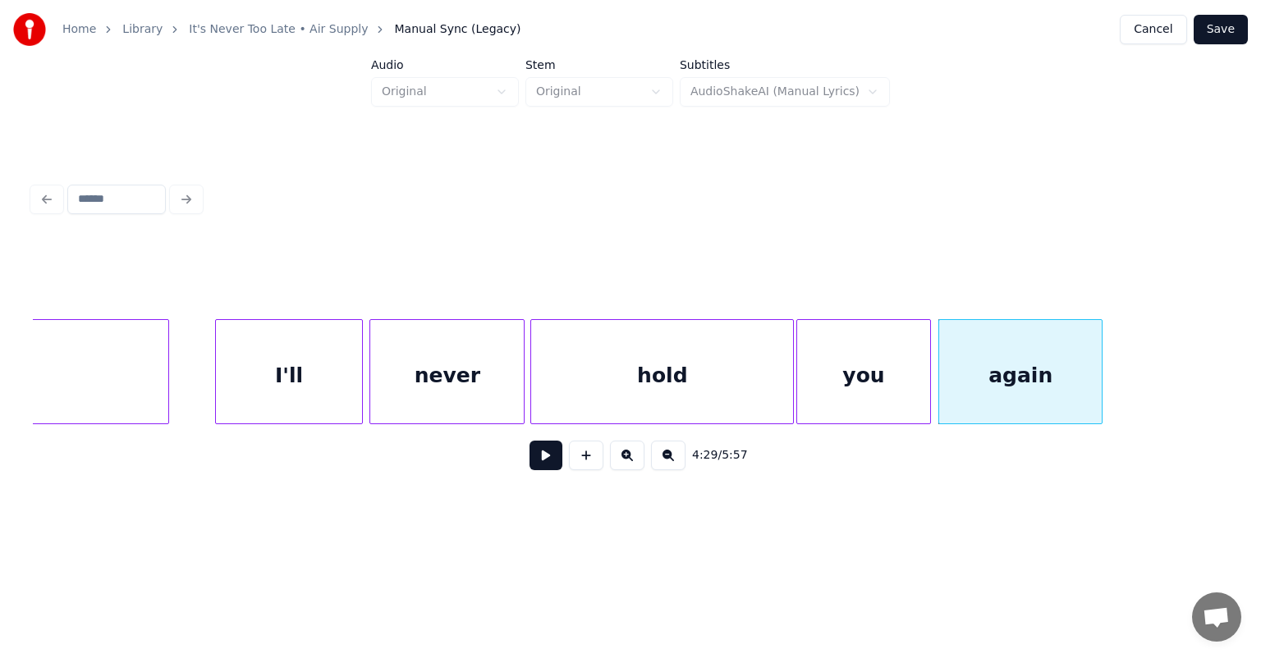
click at [270, 366] on div "I'll" at bounding box center [289, 376] width 147 height 112
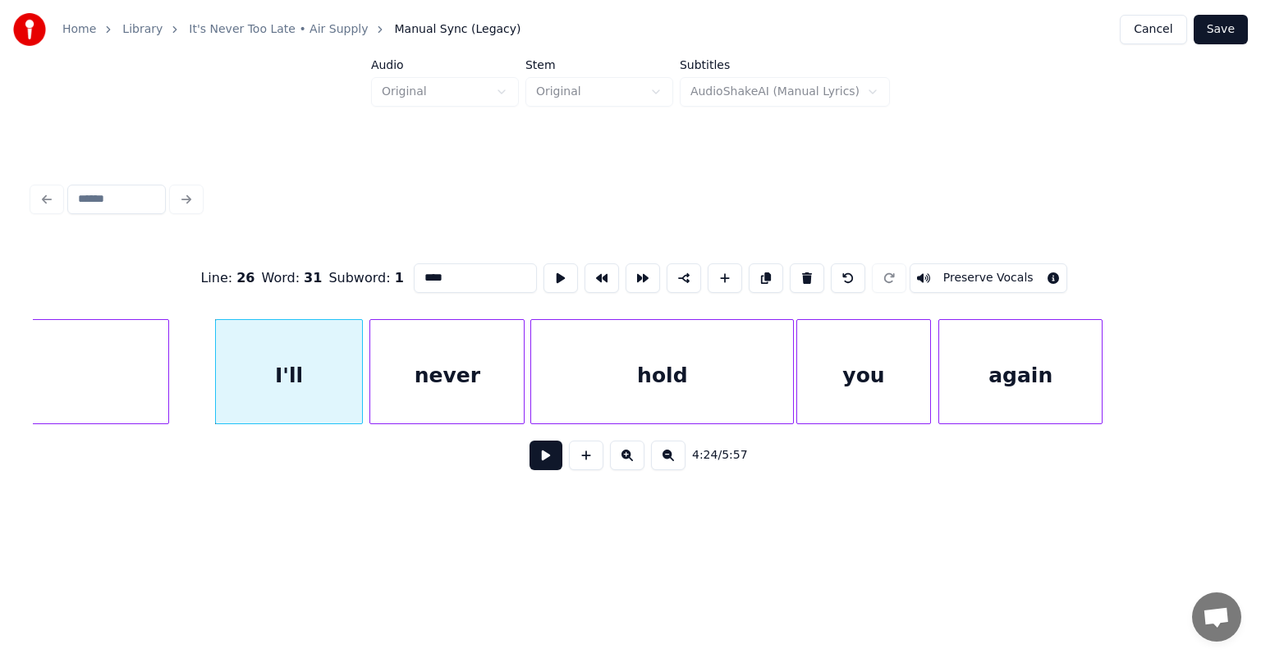
click at [529, 441] on button at bounding box center [545, 456] width 33 height 30
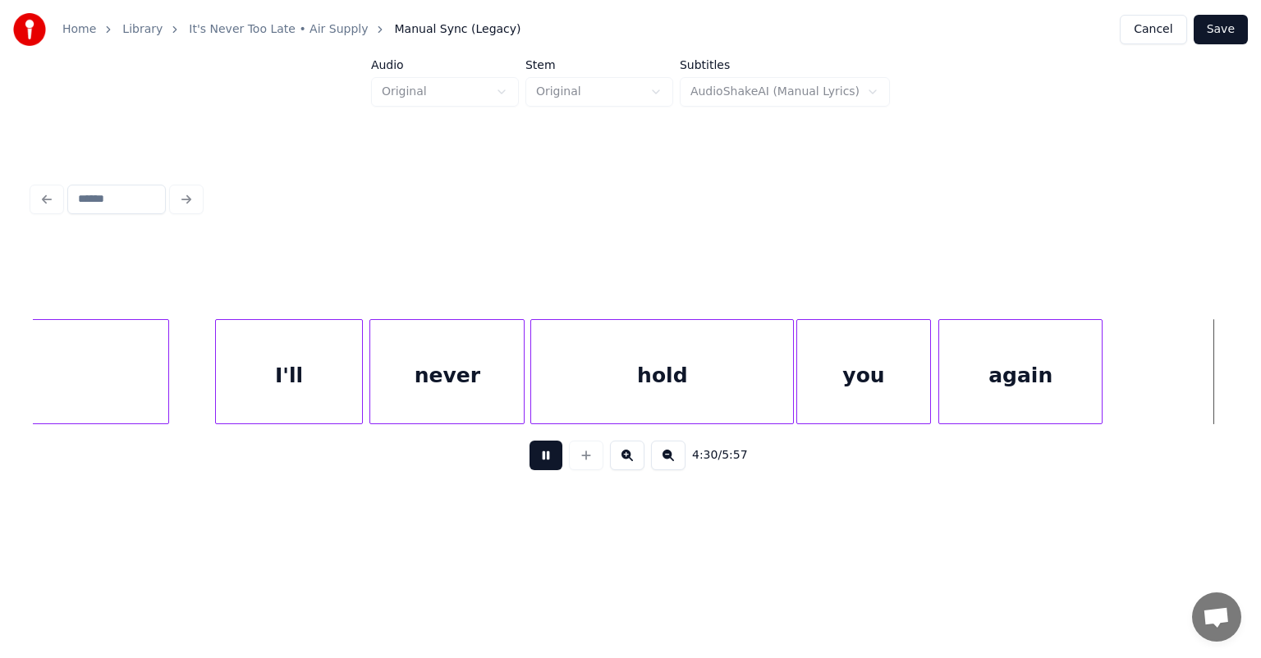
scroll to position [0, 44459]
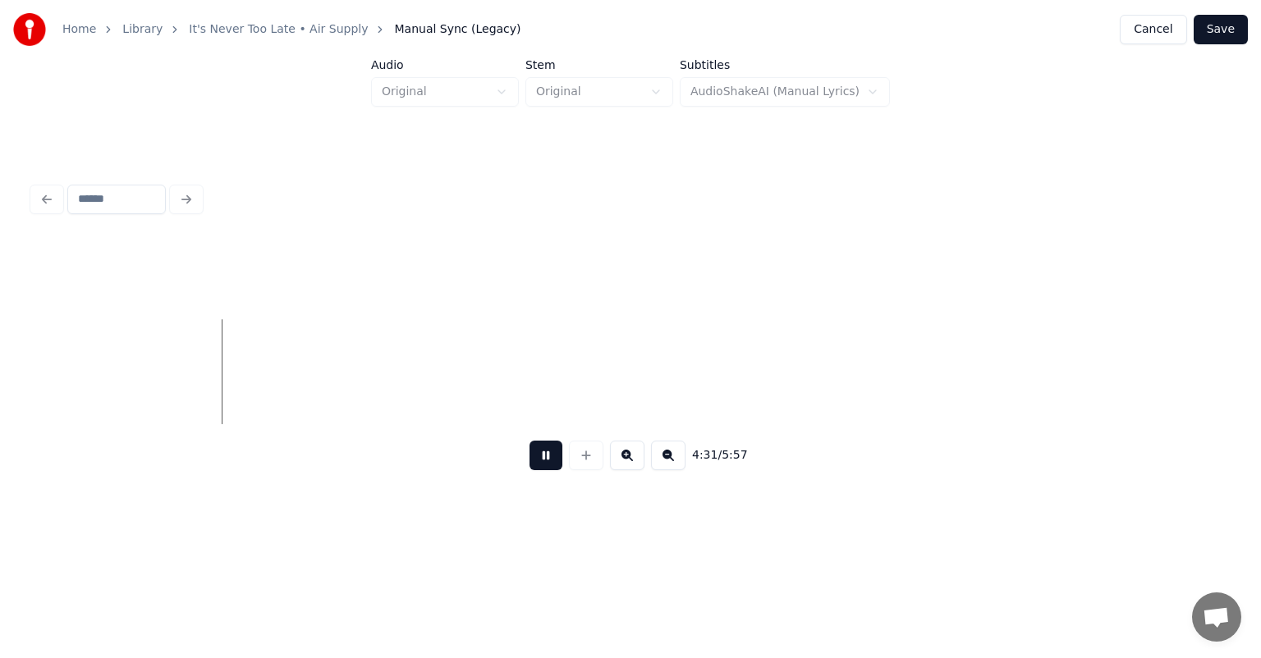
click at [529, 441] on button at bounding box center [545, 456] width 33 height 30
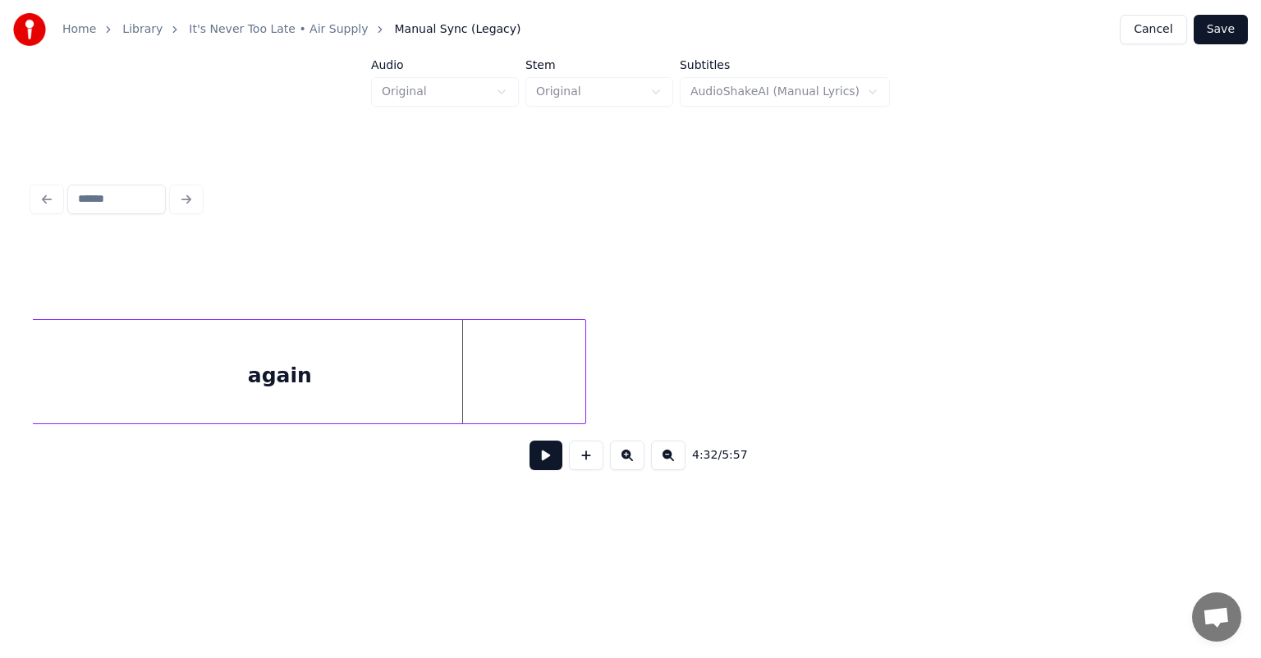
click at [584, 336] on div at bounding box center [582, 371] width 5 height 103
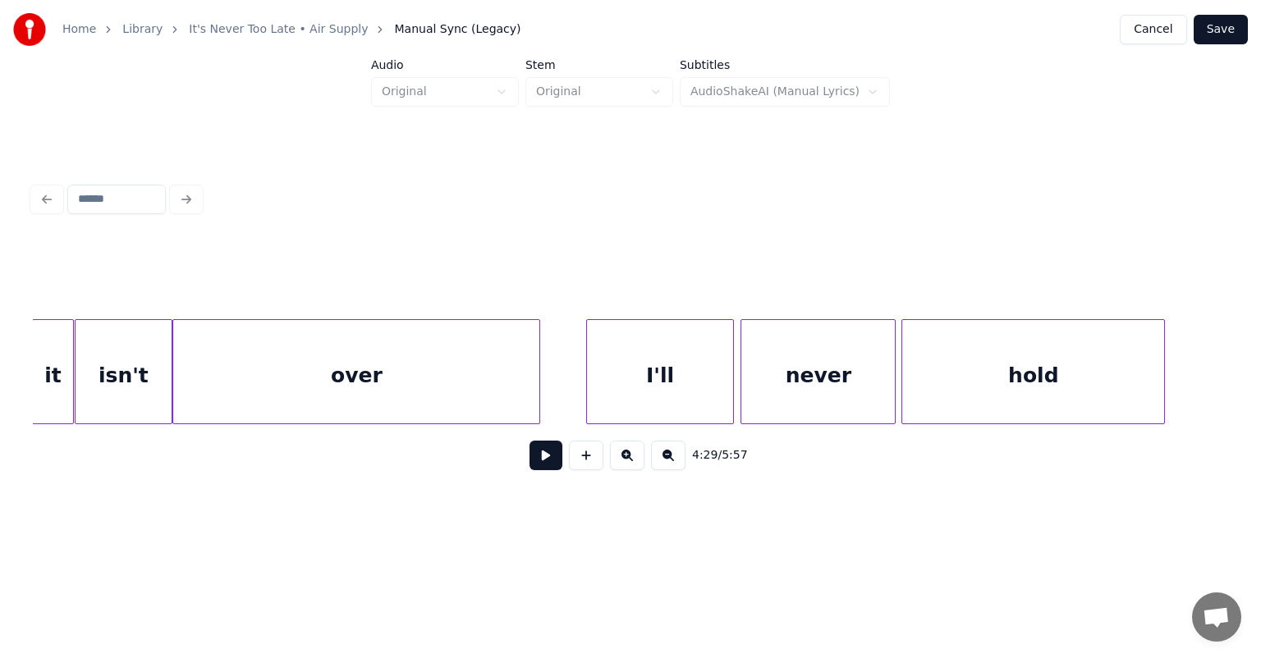
scroll to position [0, 43058]
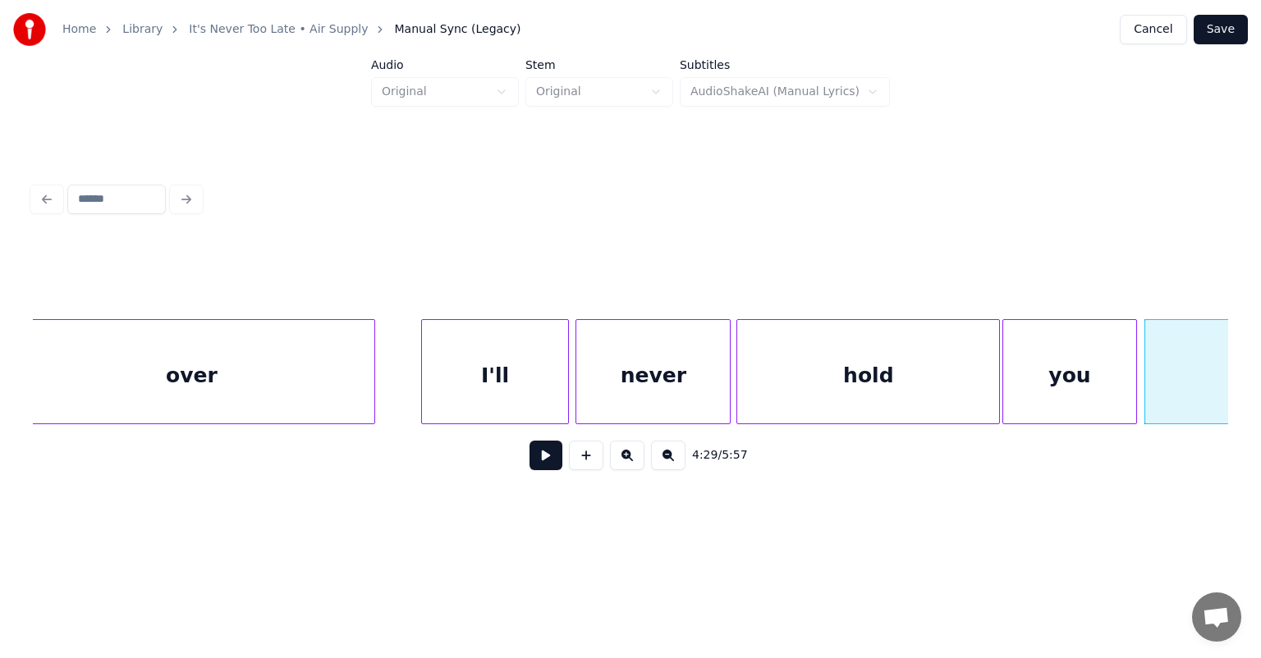
click at [456, 358] on div "I'll" at bounding box center [495, 376] width 147 height 112
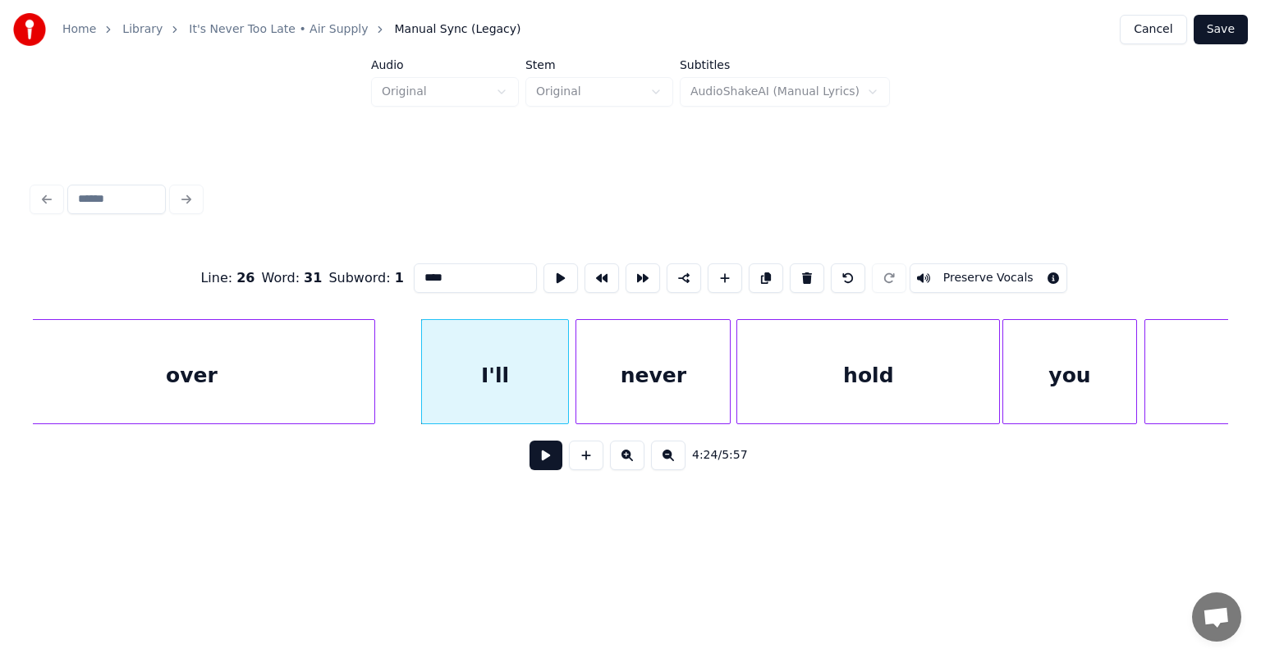
click at [529, 441] on button at bounding box center [545, 456] width 33 height 30
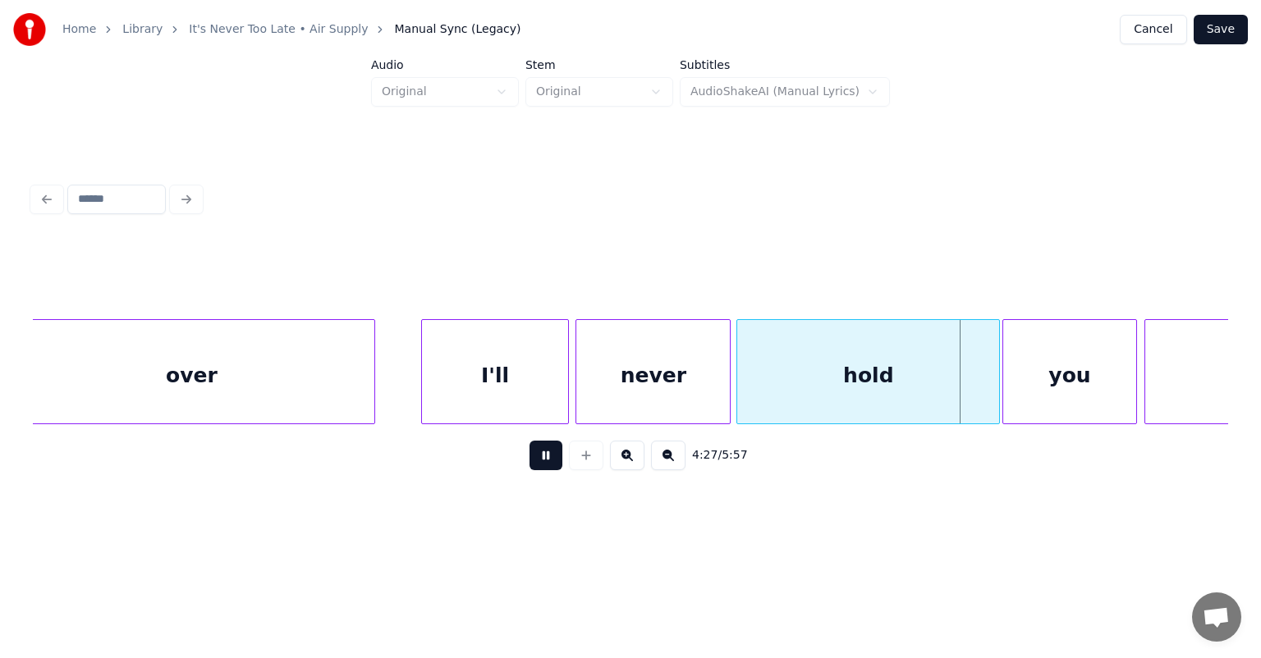
click at [529, 441] on button at bounding box center [545, 456] width 33 height 30
click at [740, 368] on div at bounding box center [740, 371] width 5 height 103
click at [732, 368] on div at bounding box center [732, 371] width 5 height 103
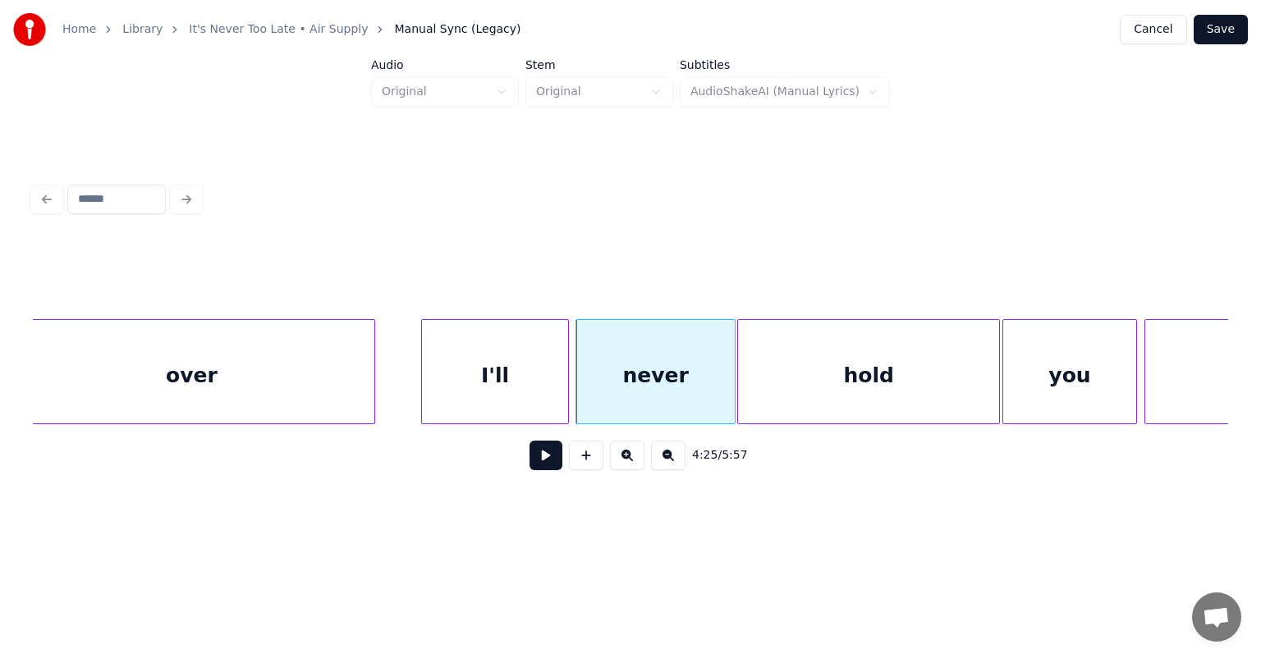
click at [506, 380] on div "I'll" at bounding box center [495, 376] width 147 height 112
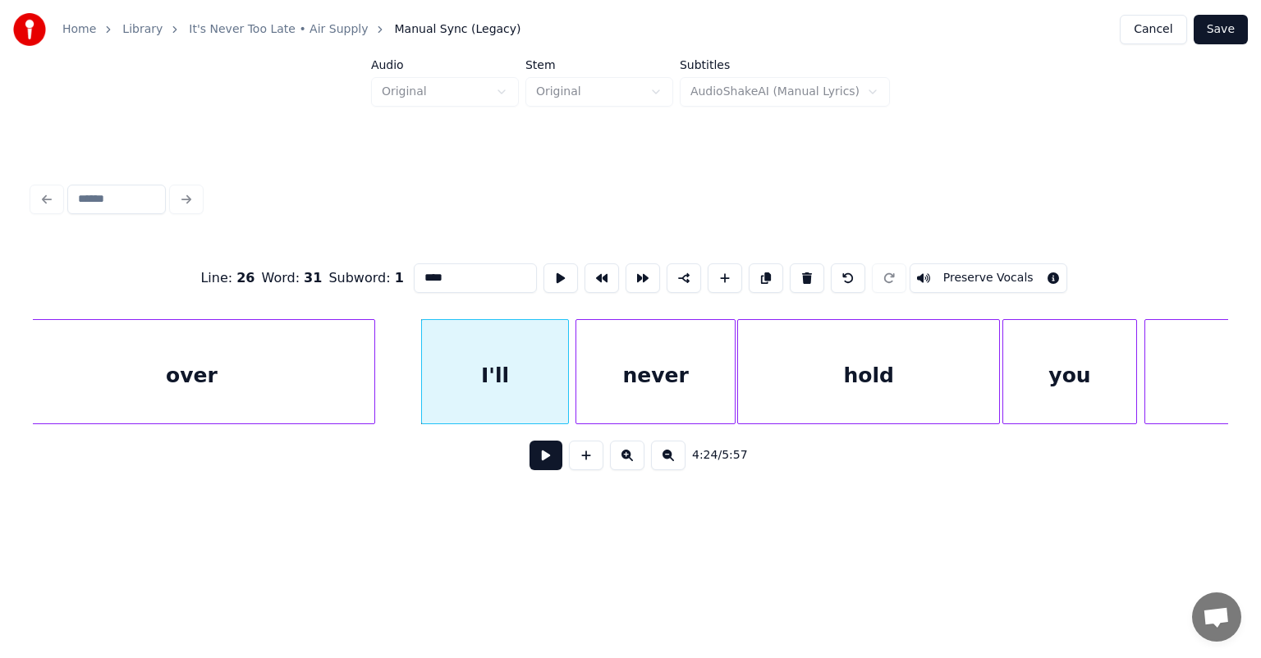
click at [529, 441] on button at bounding box center [545, 456] width 33 height 30
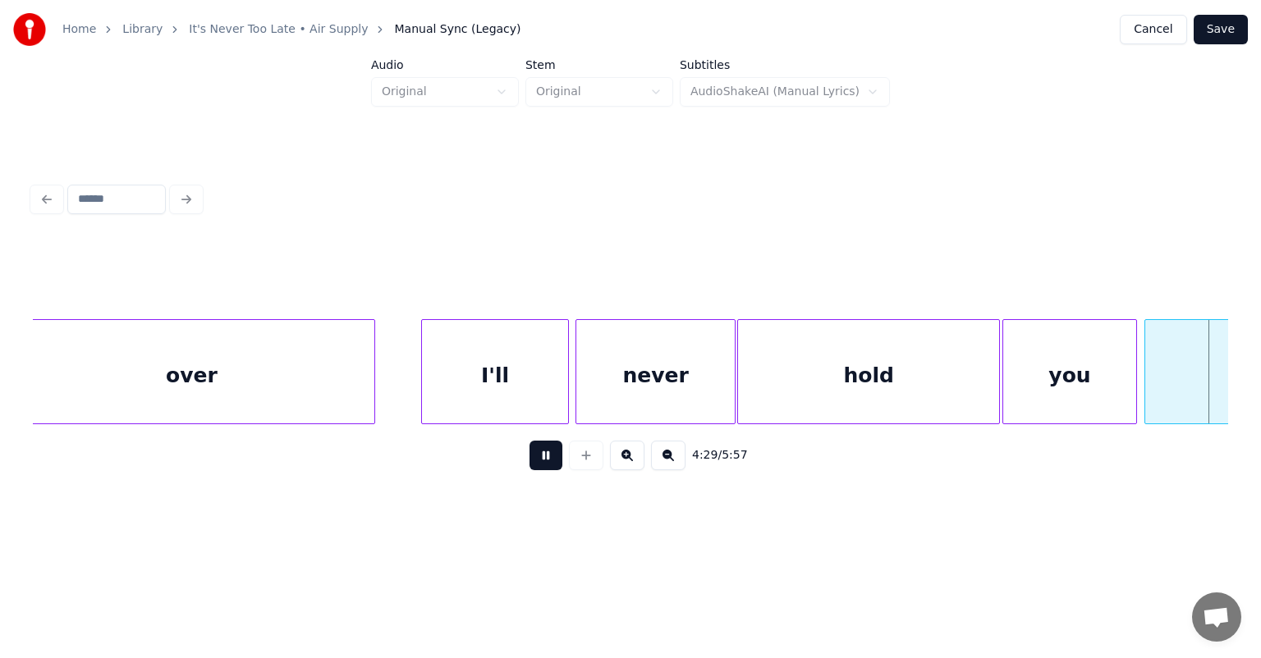
scroll to position [0, 44253]
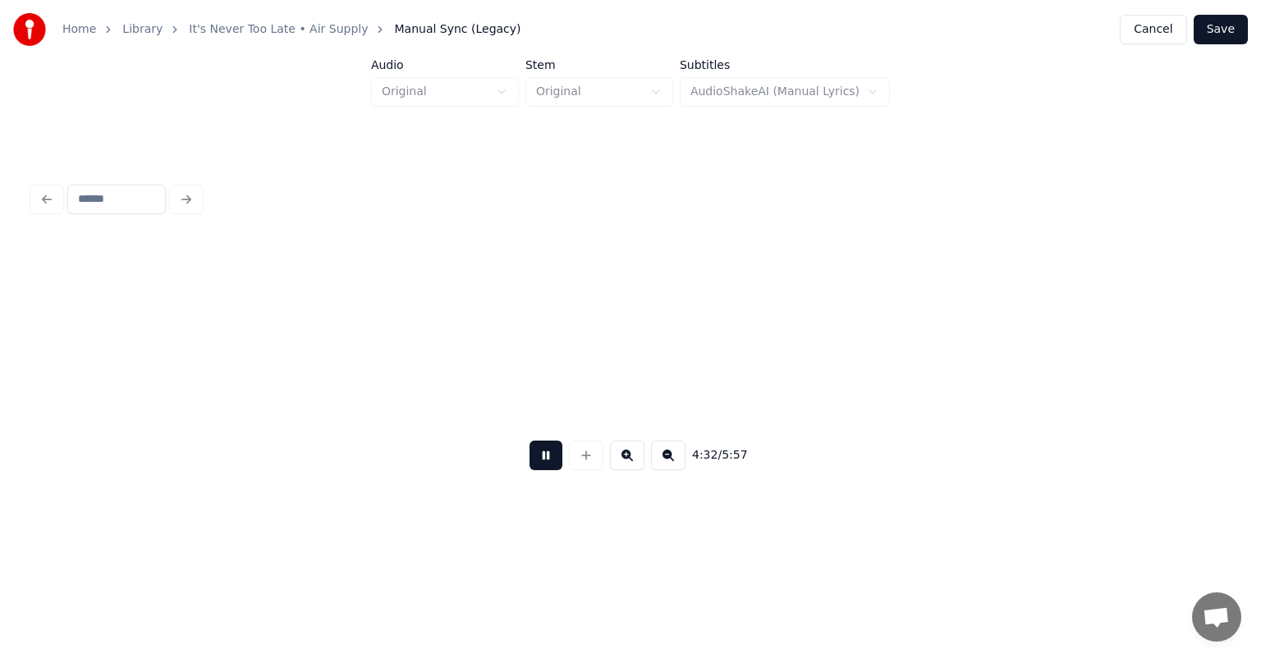
scroll to position [0, 44253]
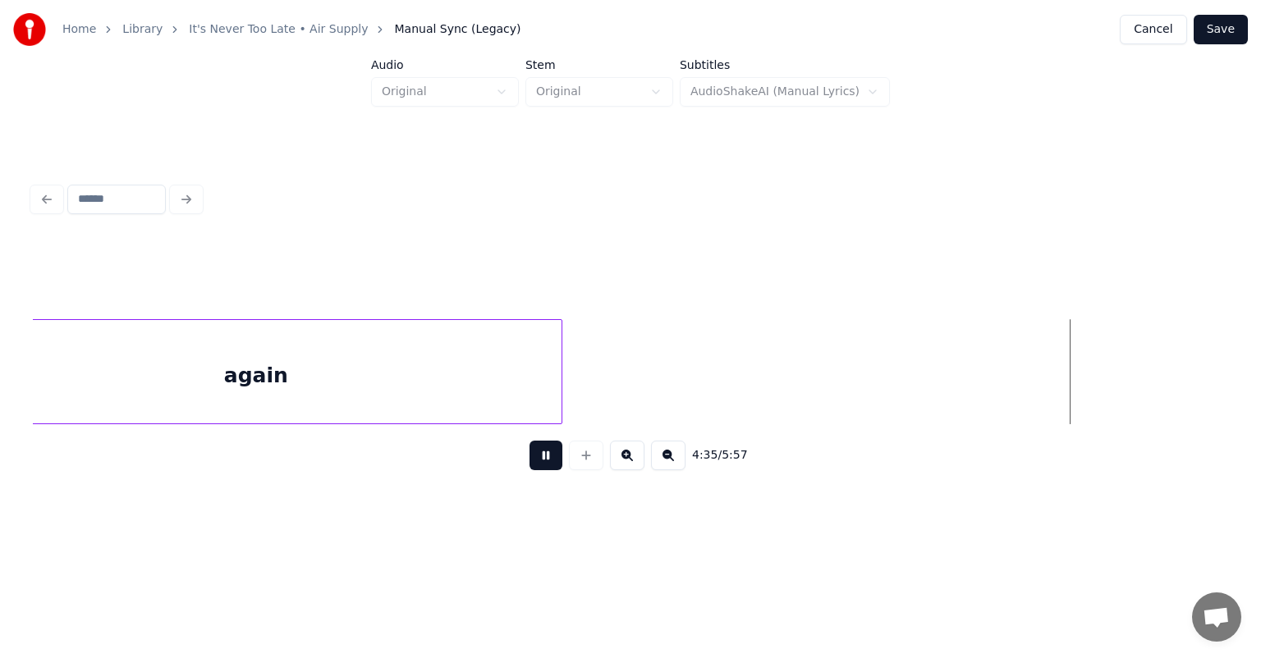
click at [529, 441] on button at bounding box center [545, 456] width 33 height 30
click at [254, 395] on div "again" at bounding box center [255, 376] width 611 height 112
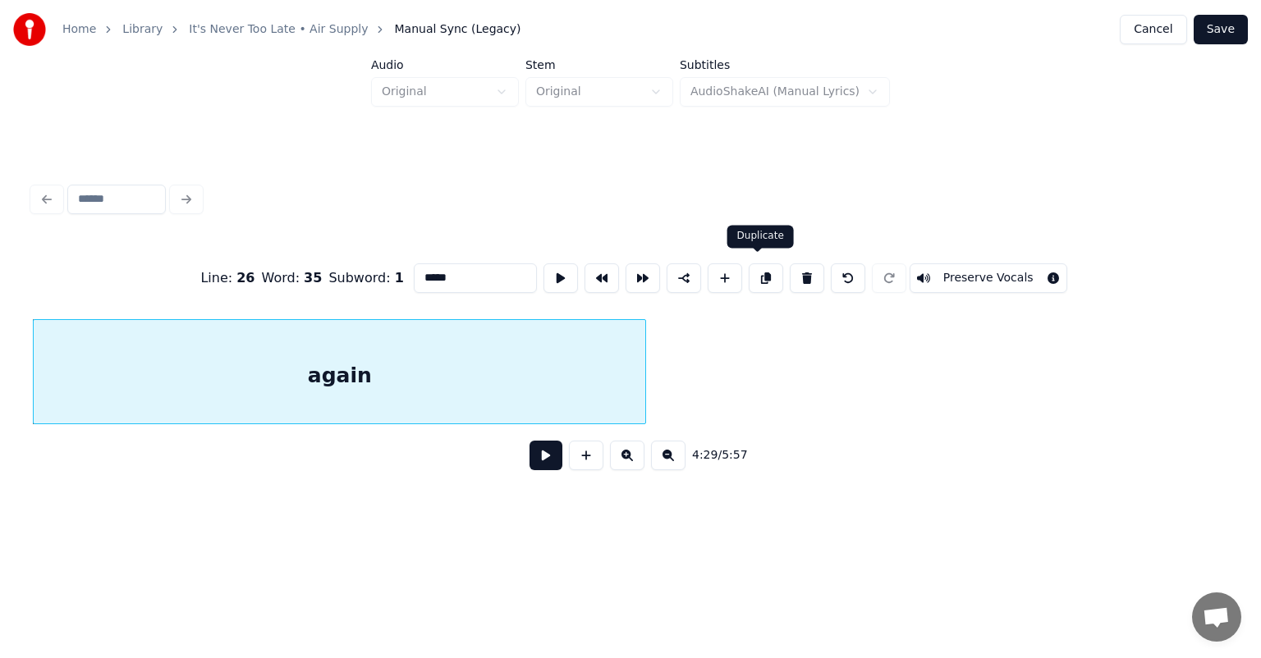
click at [757, 279] on button at bounding box center [766, 278] width 34 height 30
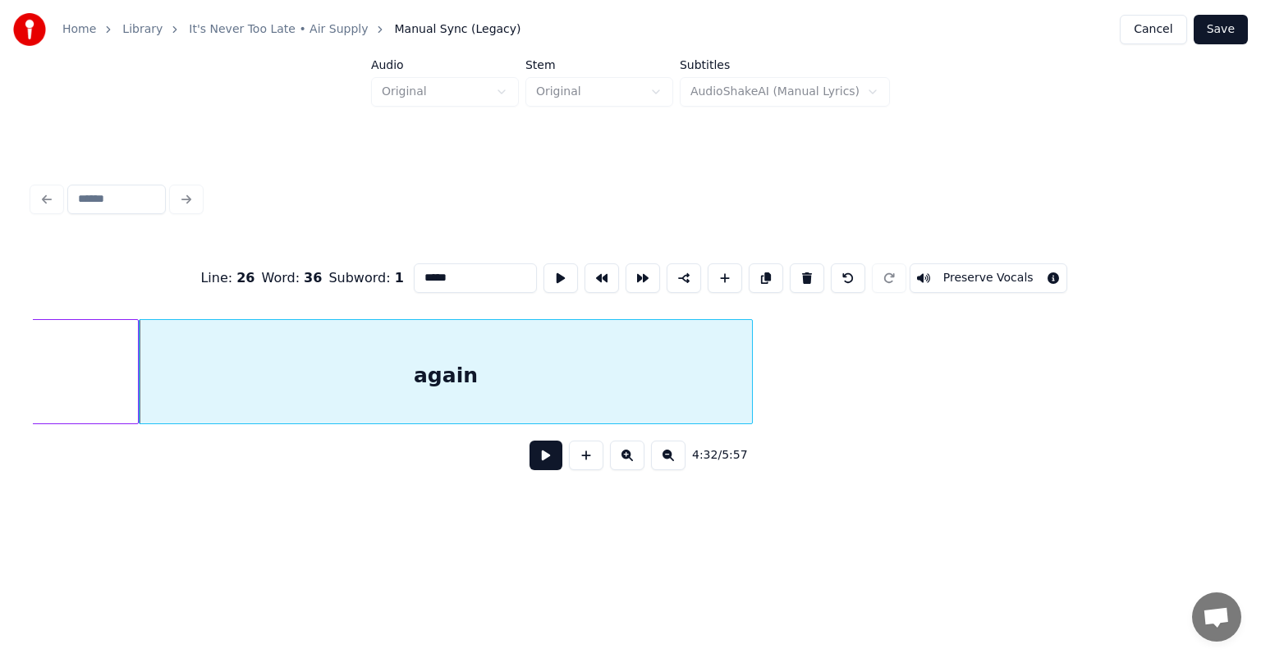
scroll to position [0, 44511]
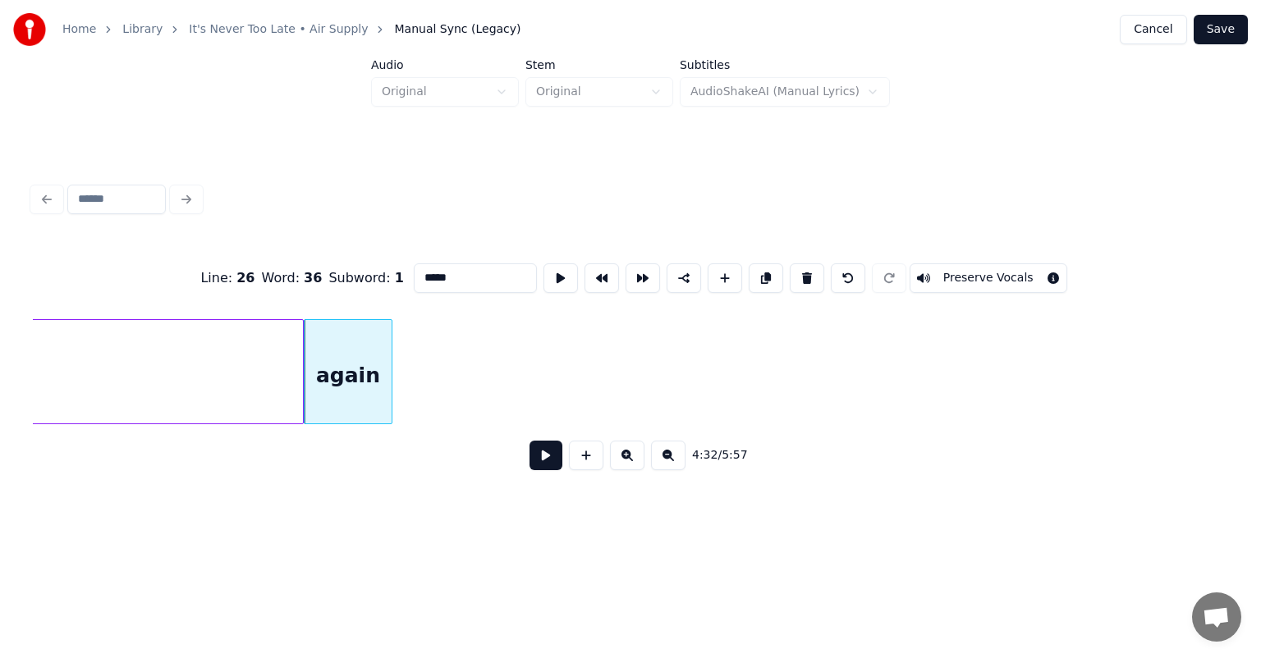
click at [387, 368] on div at bounding box center [389, 371] width 5 height 103
click at [455, 269] on input "*****" at bounding box center [475, 278] width 123 height 30
type input "*"
click at [758, 277] on button at bounding box center [766, 278] width 34 height 30
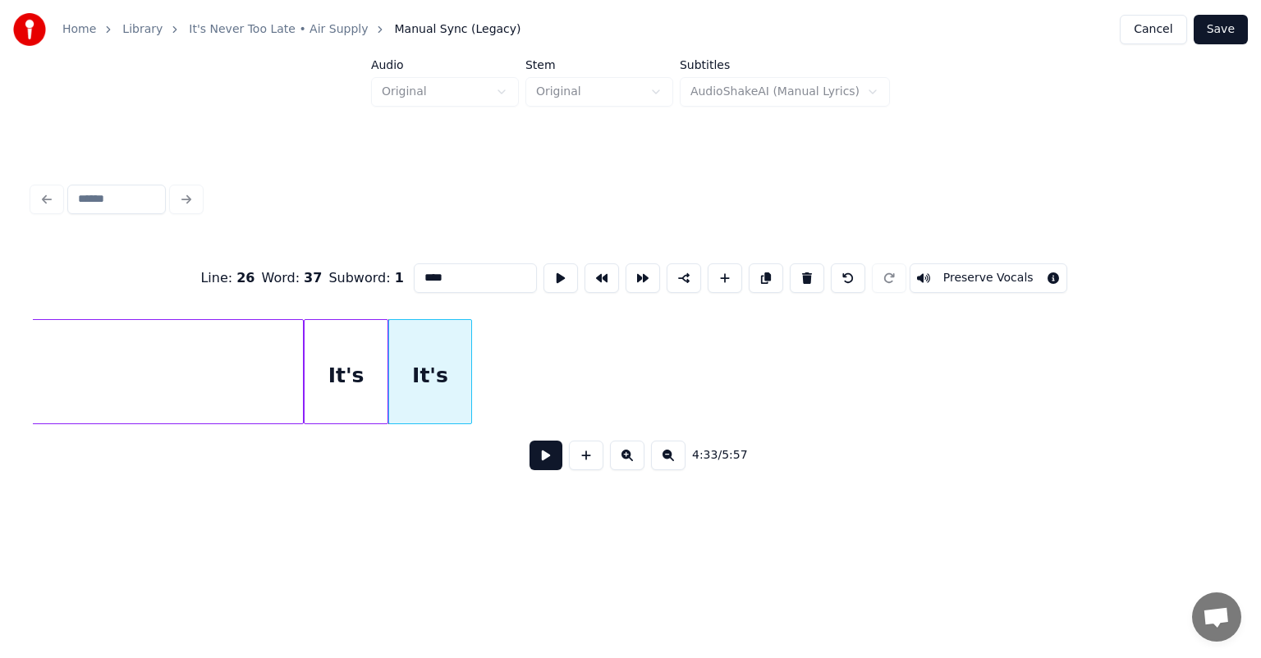
click at [465, 276] on input "****" at bounding box center [475, 278] width 123 height 30
type input "*"
click at [758, 275] on button at bounding box center [766, 278] width 34 height 30
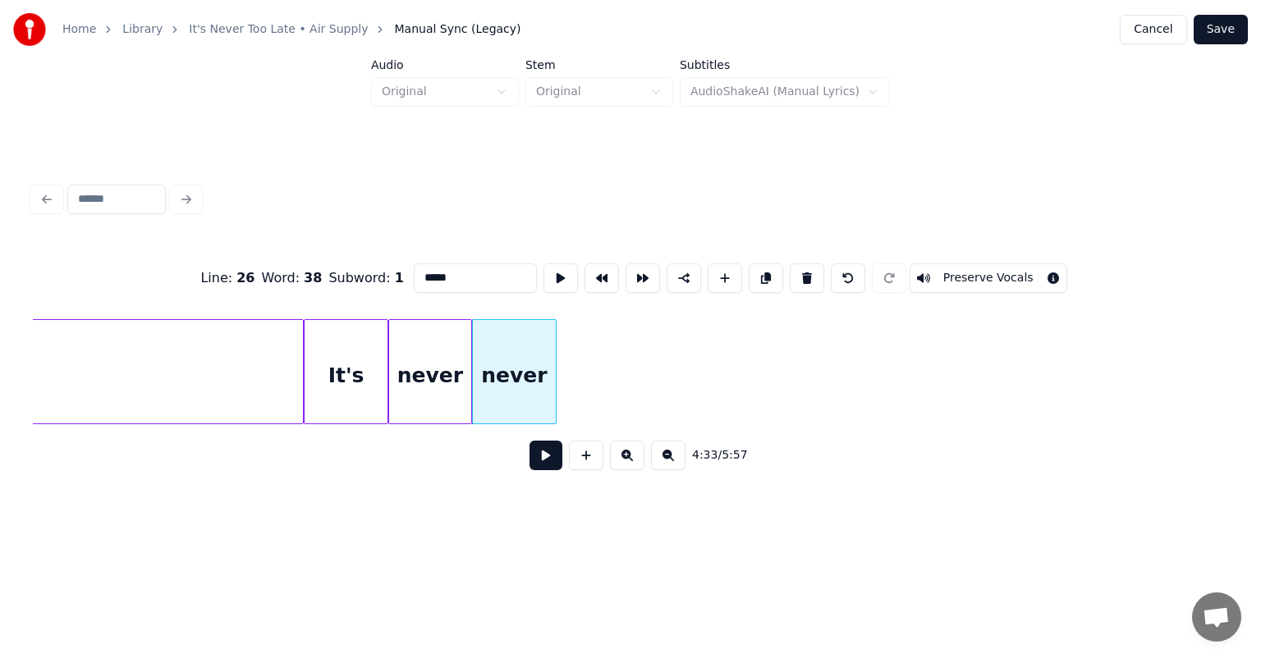
click at [460, 272] on input "*****" at bounding box center [475, 278] width 123 height 30
type input "*"
click at [753, 277] on button at bounding box center [766, 278] width 34 height 30
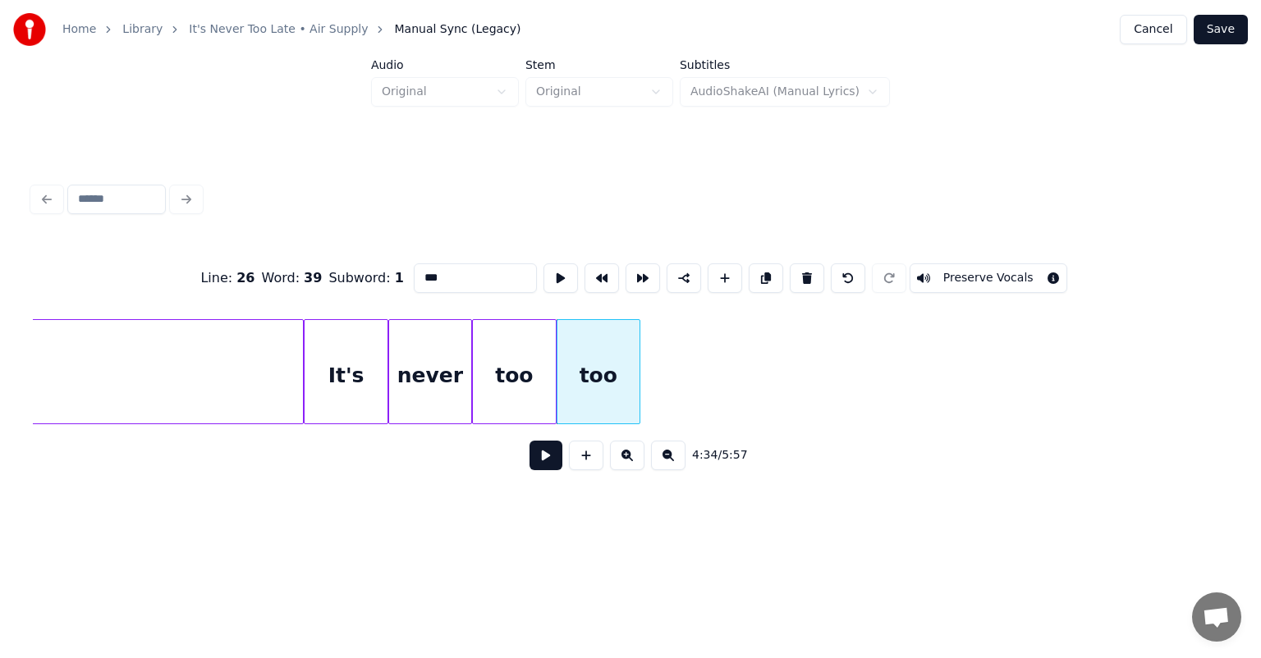
click at [460, 269] on input "***" at bounding box center [475, 278] width 123 height 30
type input "*"
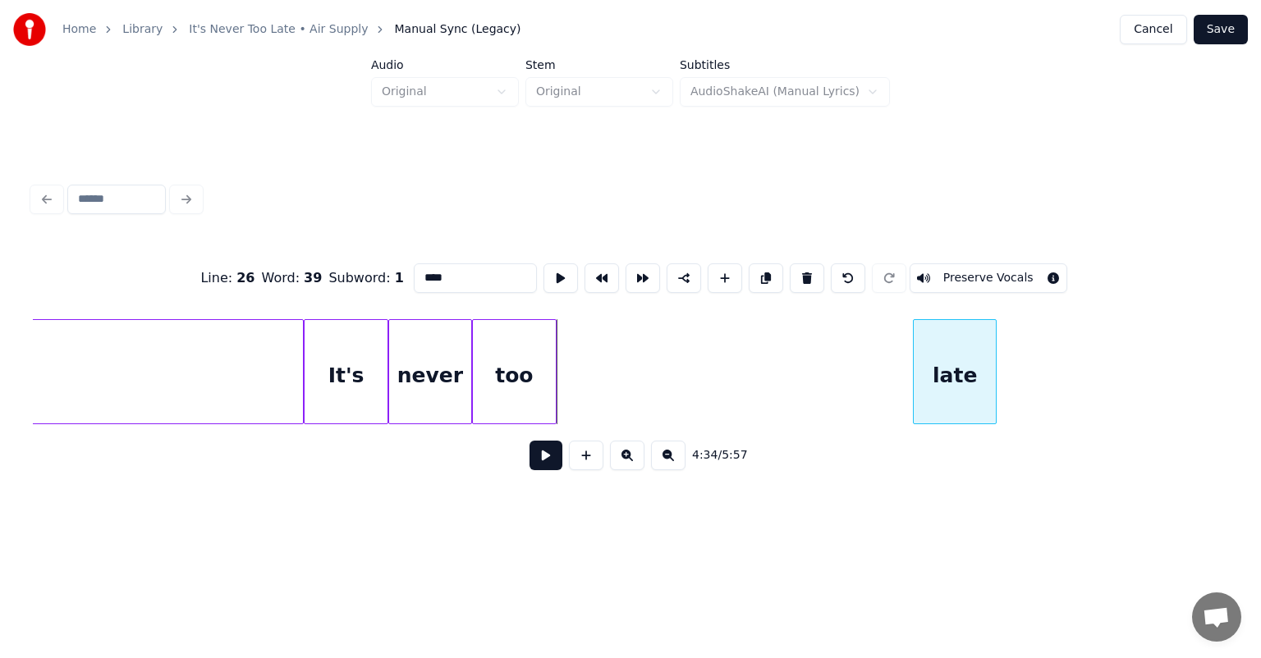
click at [955, 363] on div "late" at bounding box center [955, 376] width 82 height 112
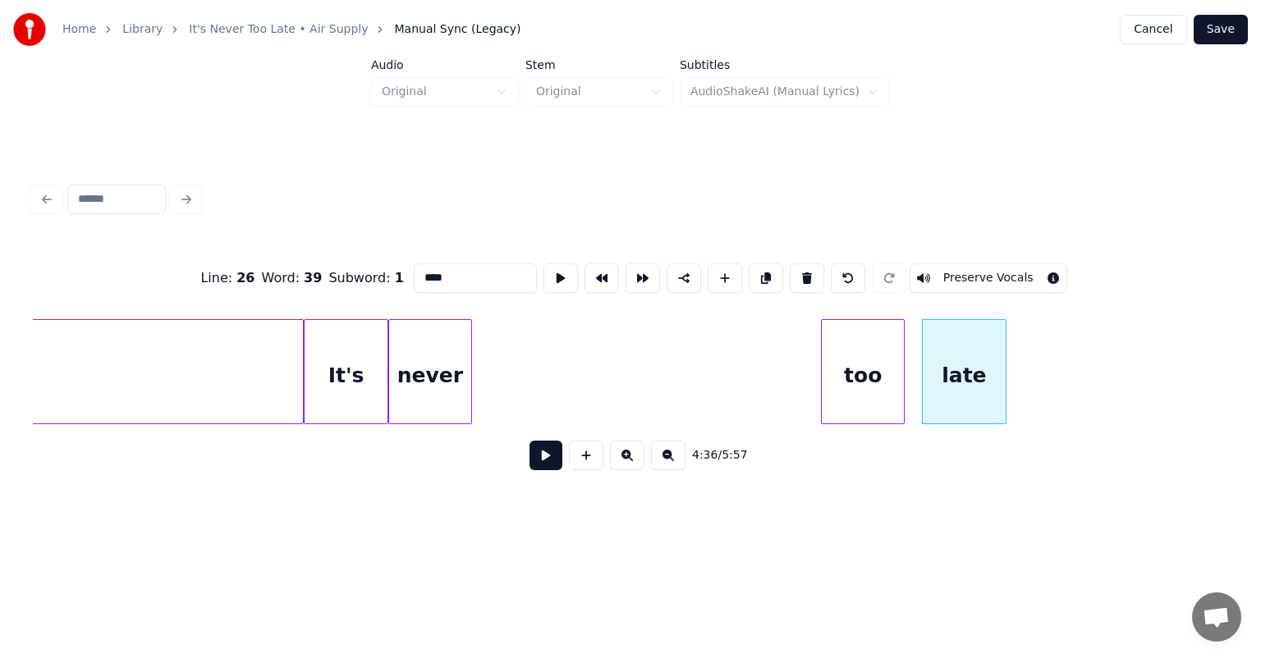
click at [866, 358] on div "too" at bounding box center [863, 376] width 82 height 112
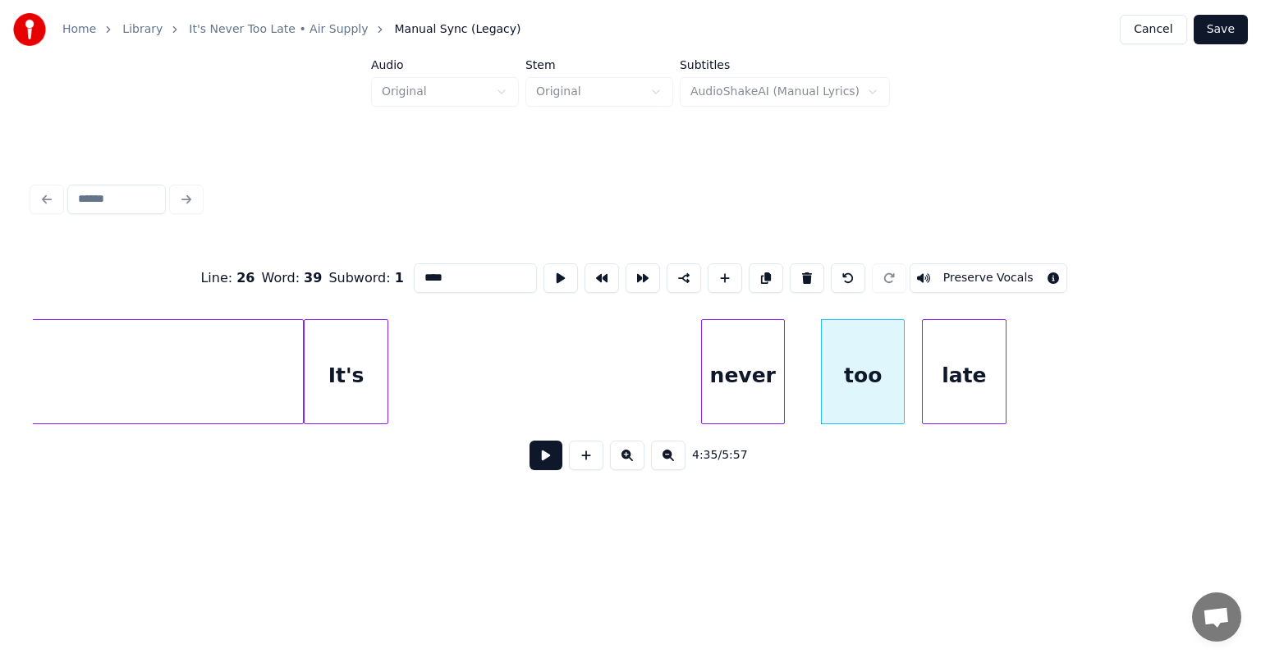
click at [753, 343] on div "never" at bounding box center [743, 376] width 82 height 112
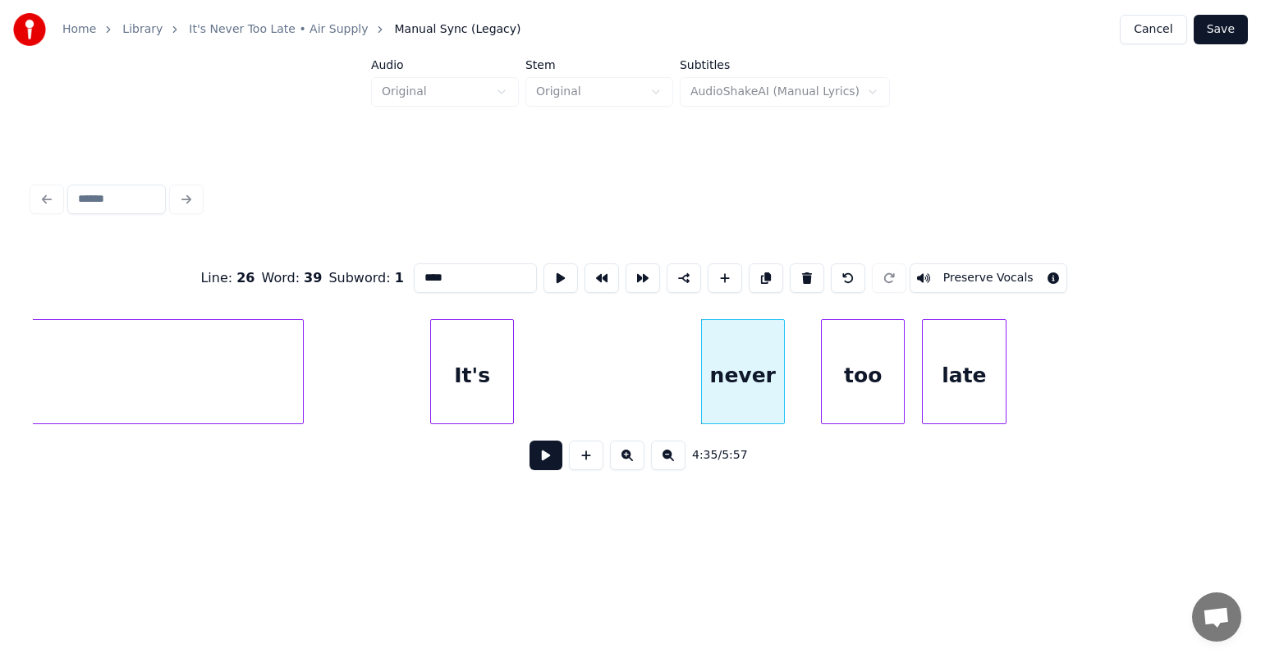
click at [488, 343] on div "It's" at bounding box center [472, 376] width 82 height 112
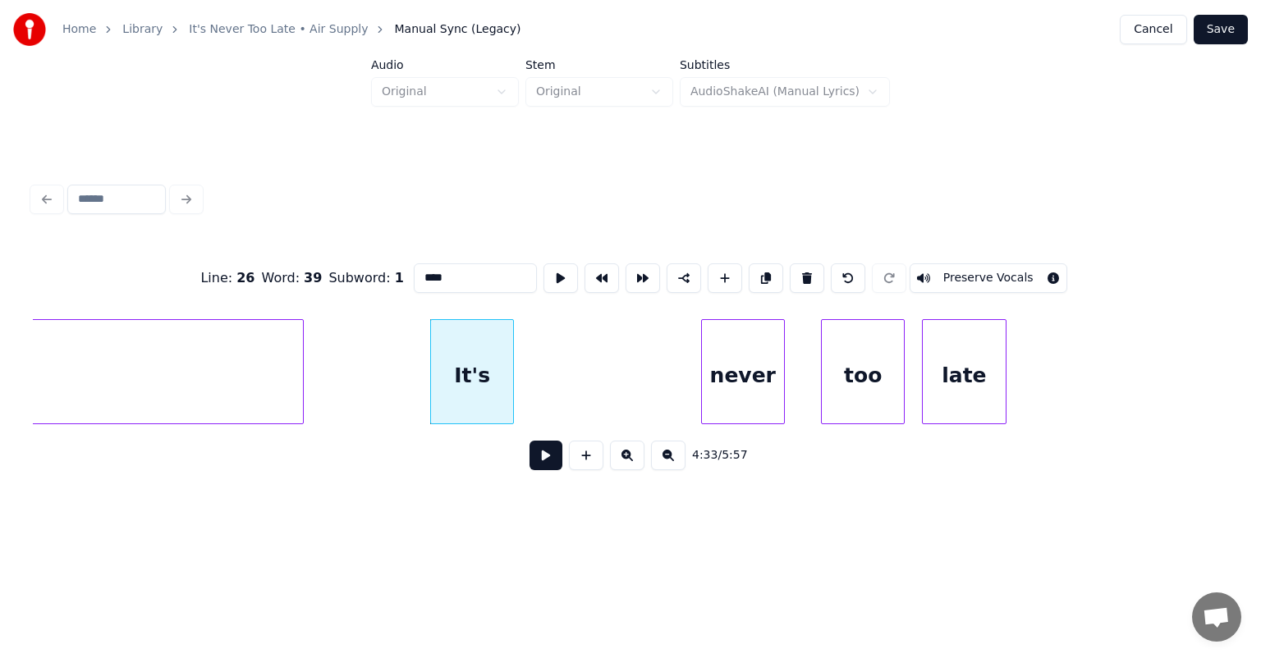
click at [512, 361] on div at bounding box center [510, 371] width 5 height 103
click at [497, 361] on div at bounding box center [498, 371] width 5 height 103
click at [487, 346] on div "It's" at bounding box center [472, 376] width 70 height 112
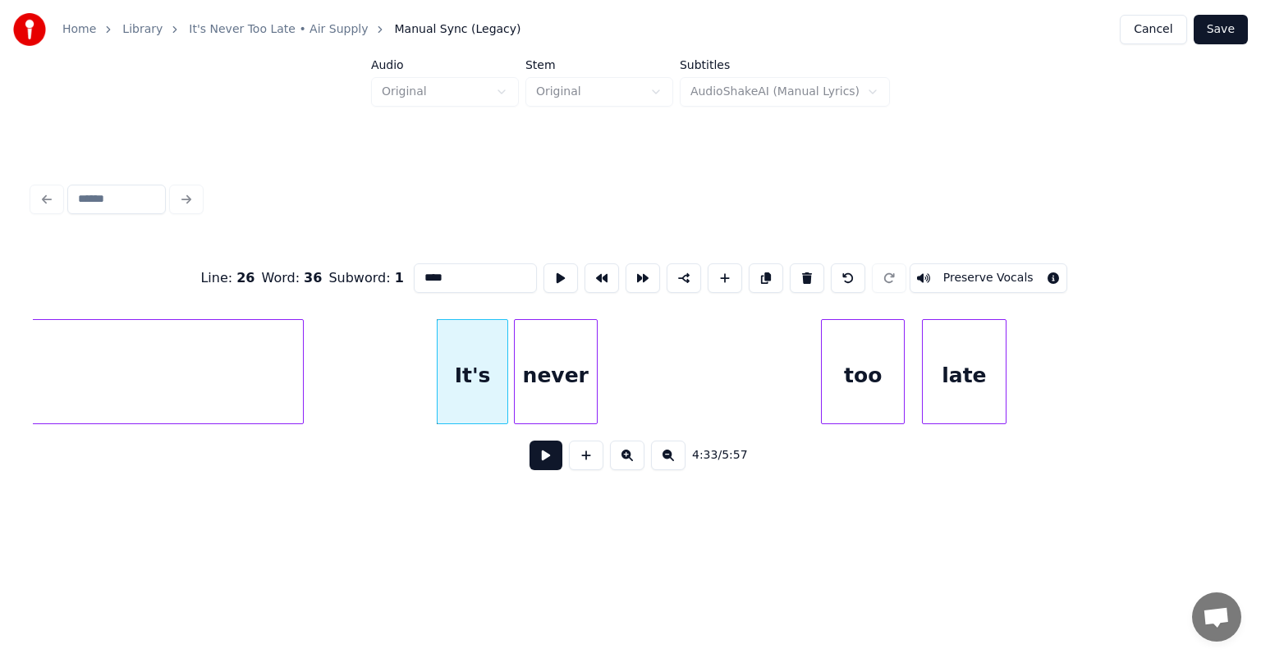
click at [538, 342] on div "never" at bounding box center [556, 376] width 82 height 112
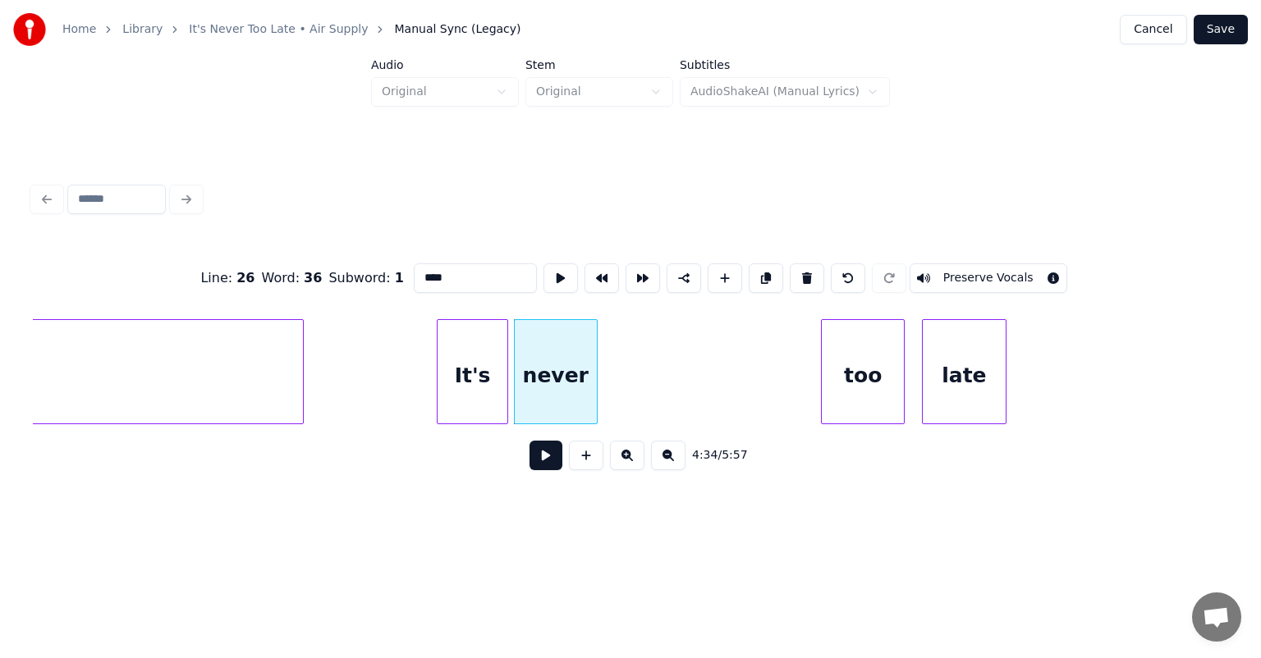
click at [445, 362] on div "It's" at bounding box center [472, 376] width 70 height 112
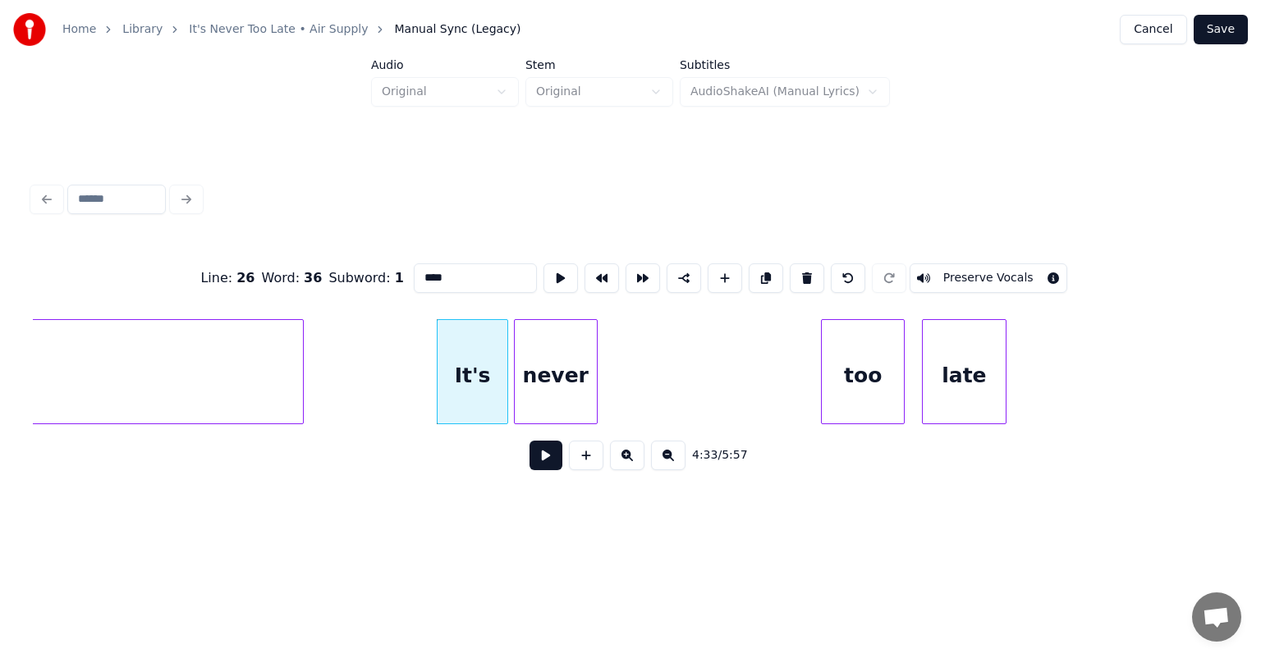
type input "****"
click at [545, 469] on button at bounding box center [545, 456] width 33 height 30
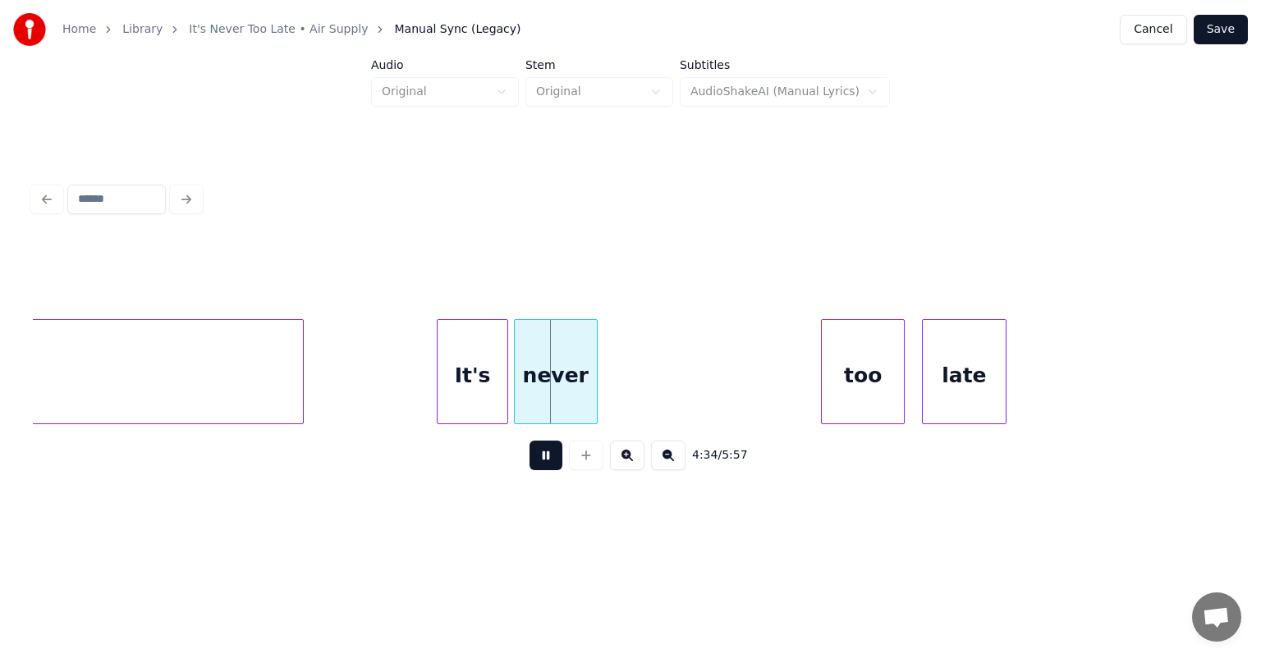
click at [545, 469] on button at bounding box center [545, 456] width 33 height 30
click at [416, 350] on div "It's" at bounding box center [412, 376] width 70 height 112
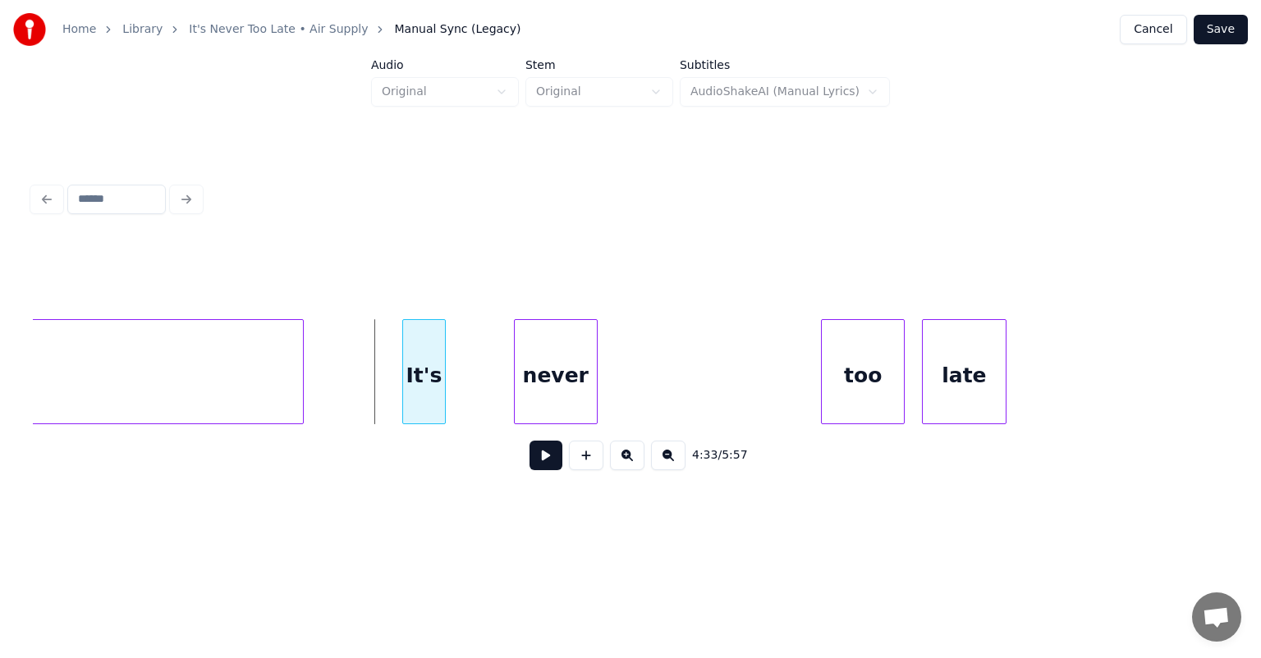
click at [404, 360] on div at bounding box center [405, 371] width 5 height 103
click at [417, 348] on div "It's" at bounding box center [414, 376] width 41 height 112
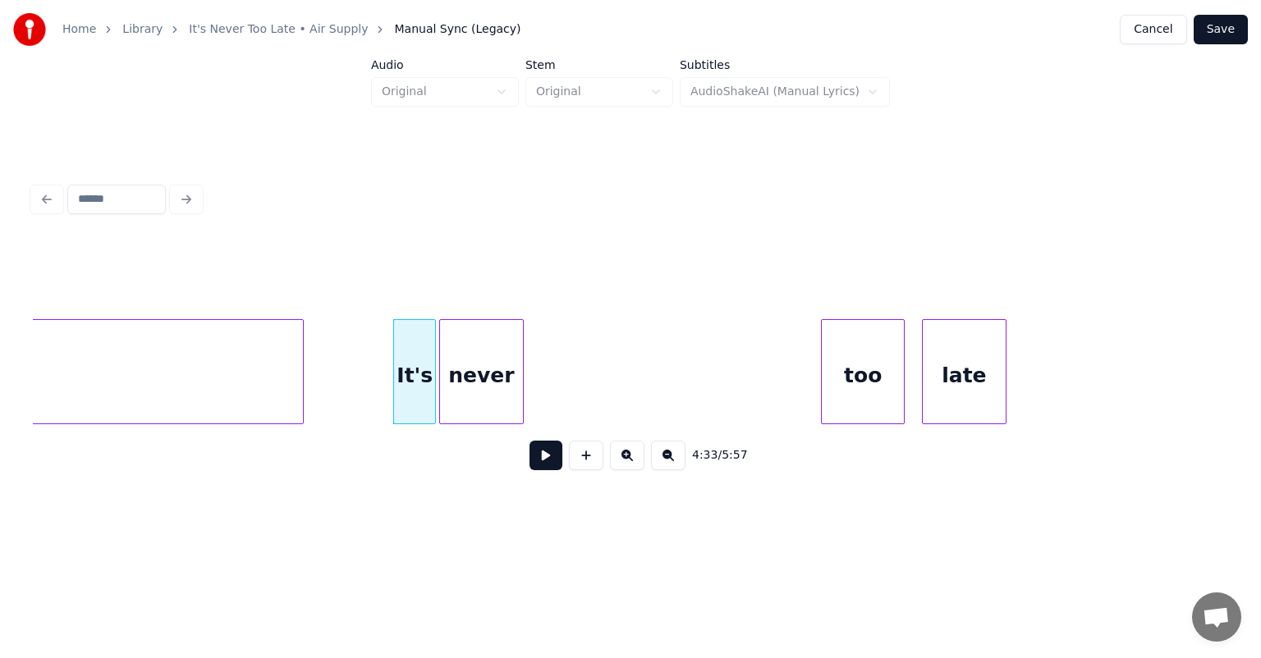
click at [471, 350] on div "never" at bounding box center [481, 376] width 82 height 112
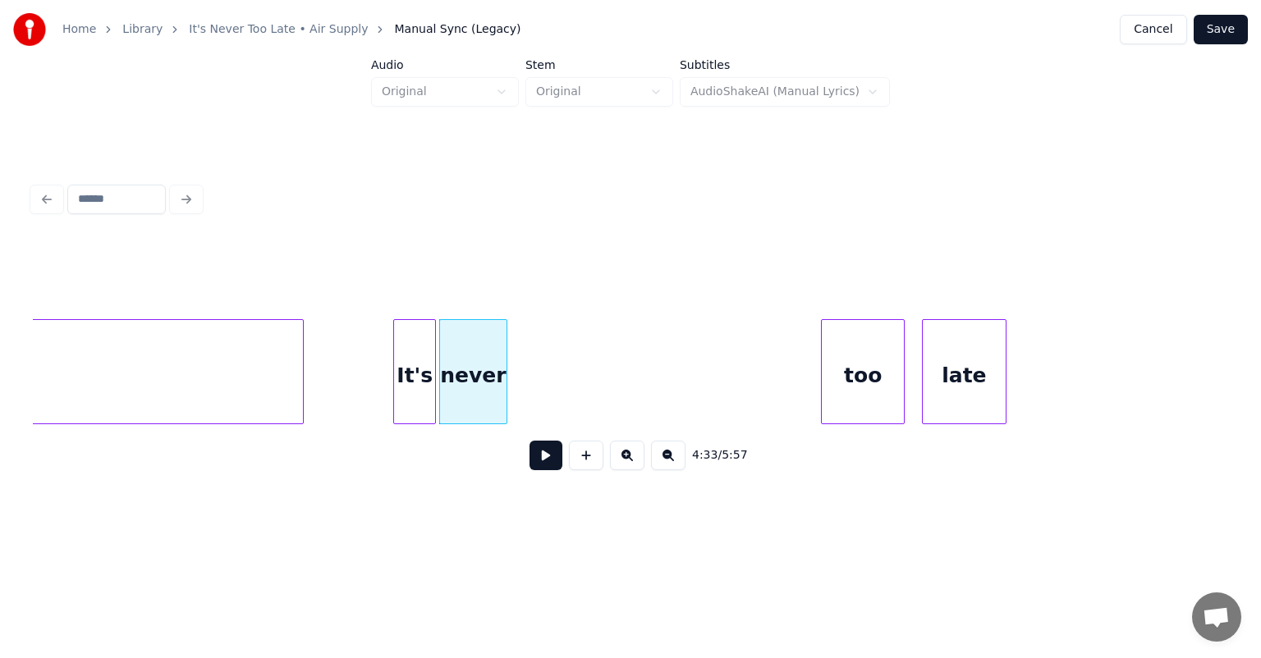
click at [504, 358] on div at bounding box center [503, 371] width 5 height 103
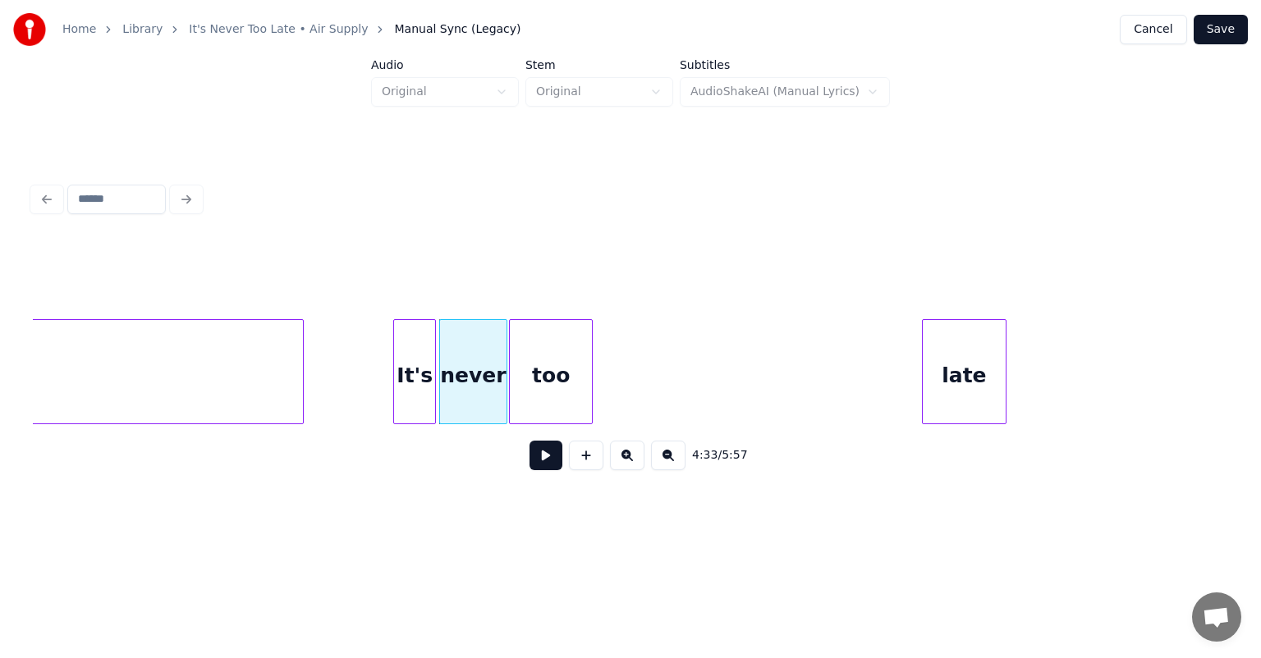
click at [539, 357] on div "too" at bounding box center [551, 376] width 82 height 112
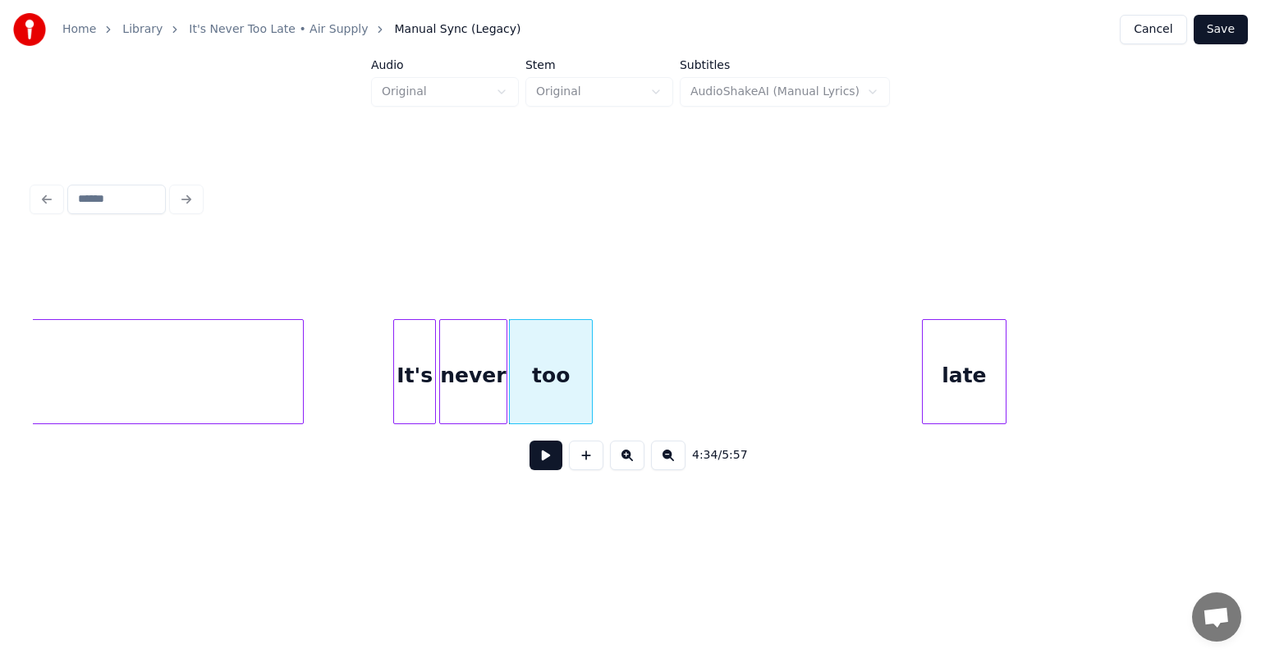
click at [414, 349] on div "It's" at bounding box center [414, 376] width 41 height 112
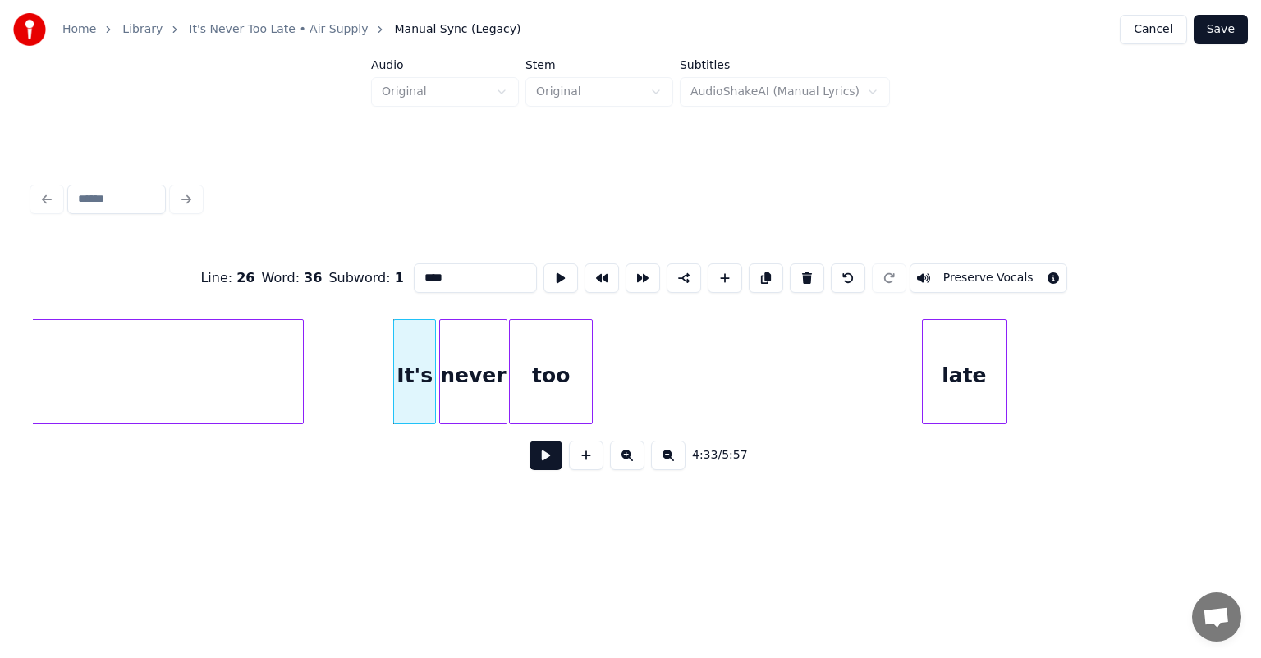
click at [541, 463] on button at bounding box center [545, 456] width 33 height 30
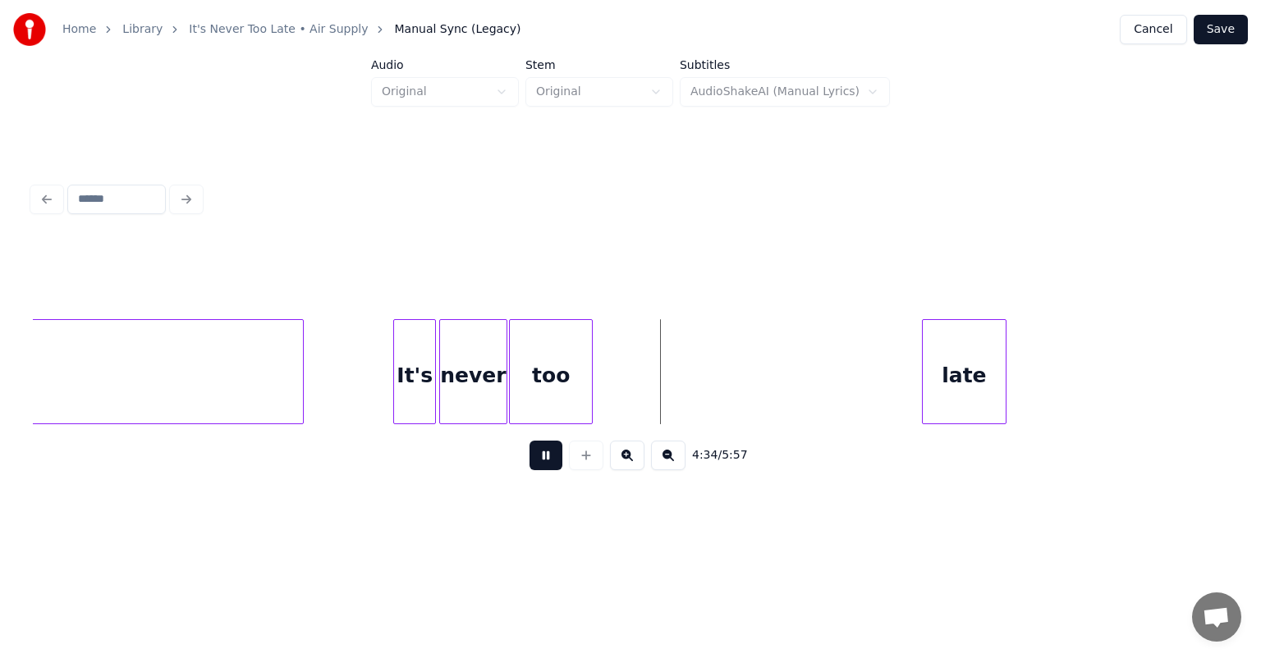
click at [541, 463] on button at bounding box center [545, 456] width 33 height 30
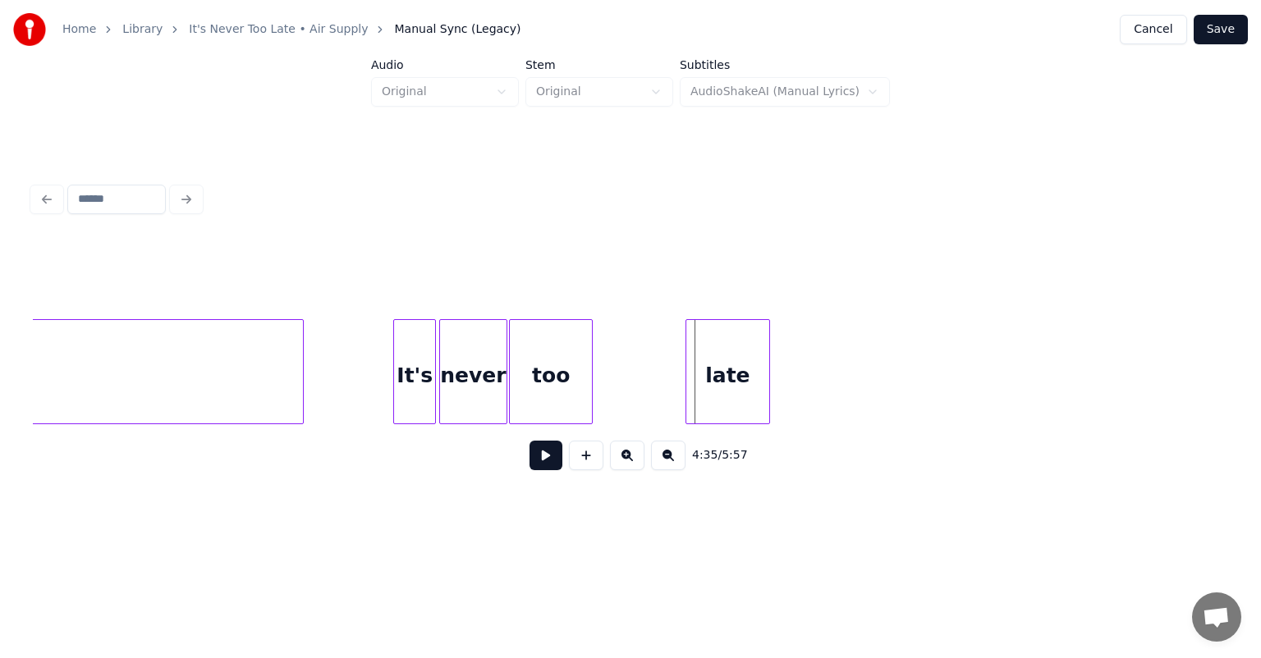
click at [702, 364] on div "late" at bounding box center [727, 376] width 82 height 112
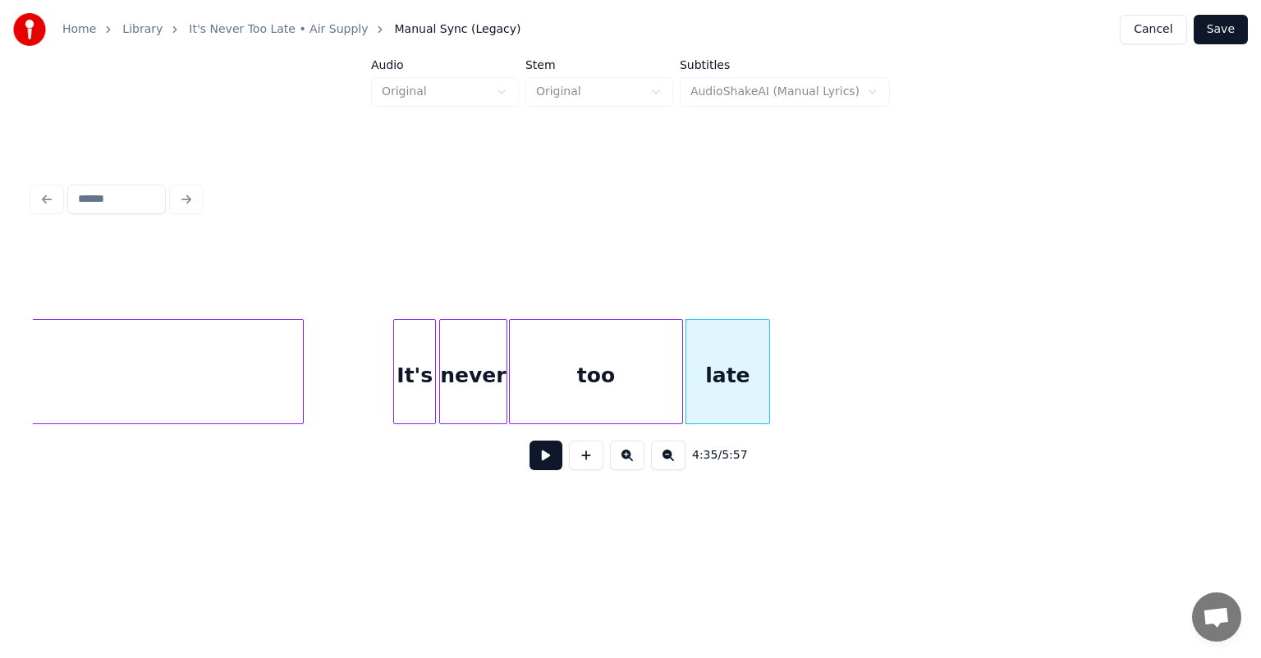
click at [680, 372] on div at bounding box center [679, 371] width 5 height 103
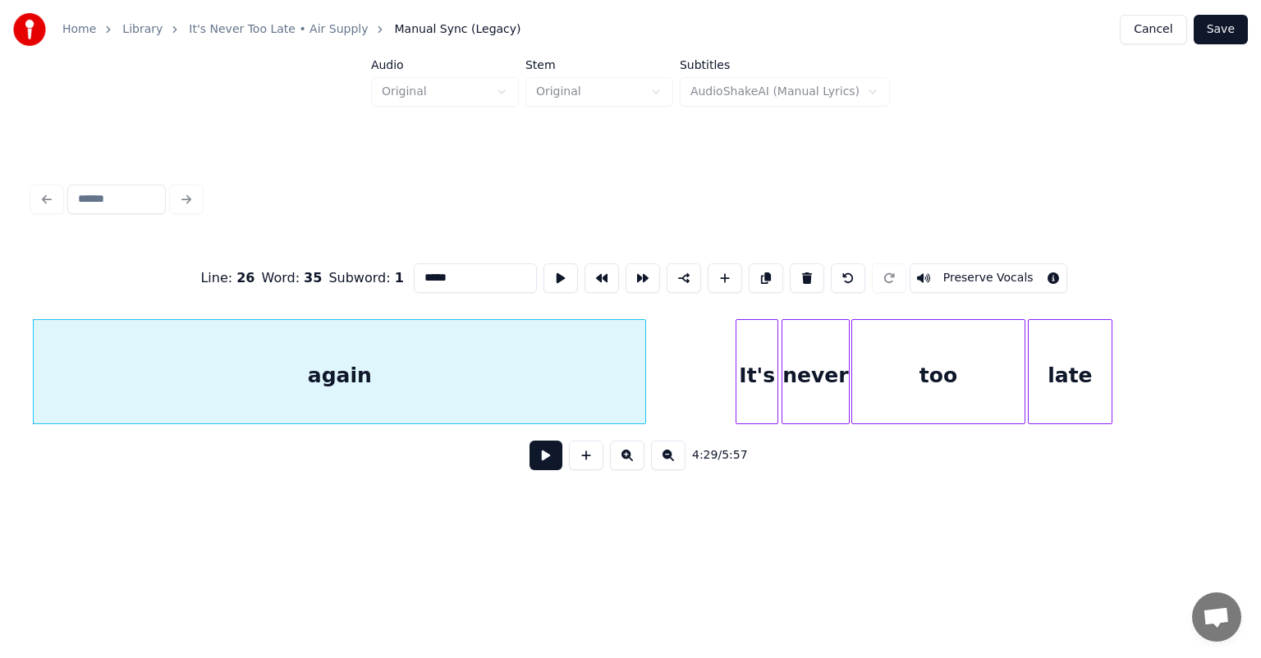
click at [542, 456] on button at bounding box center [545, 456] width 33 height 30
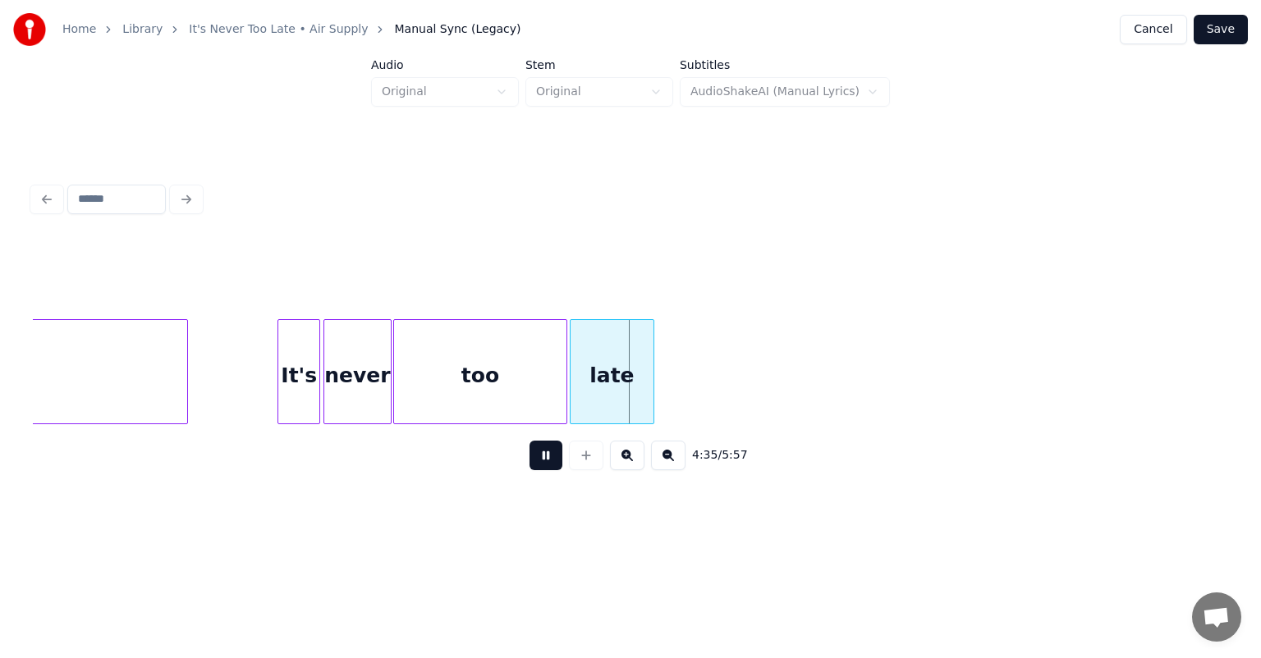
scroll to position [0, 44629]
click at [531, 457] on button at bounding box center [545, 456] width 33 height 30
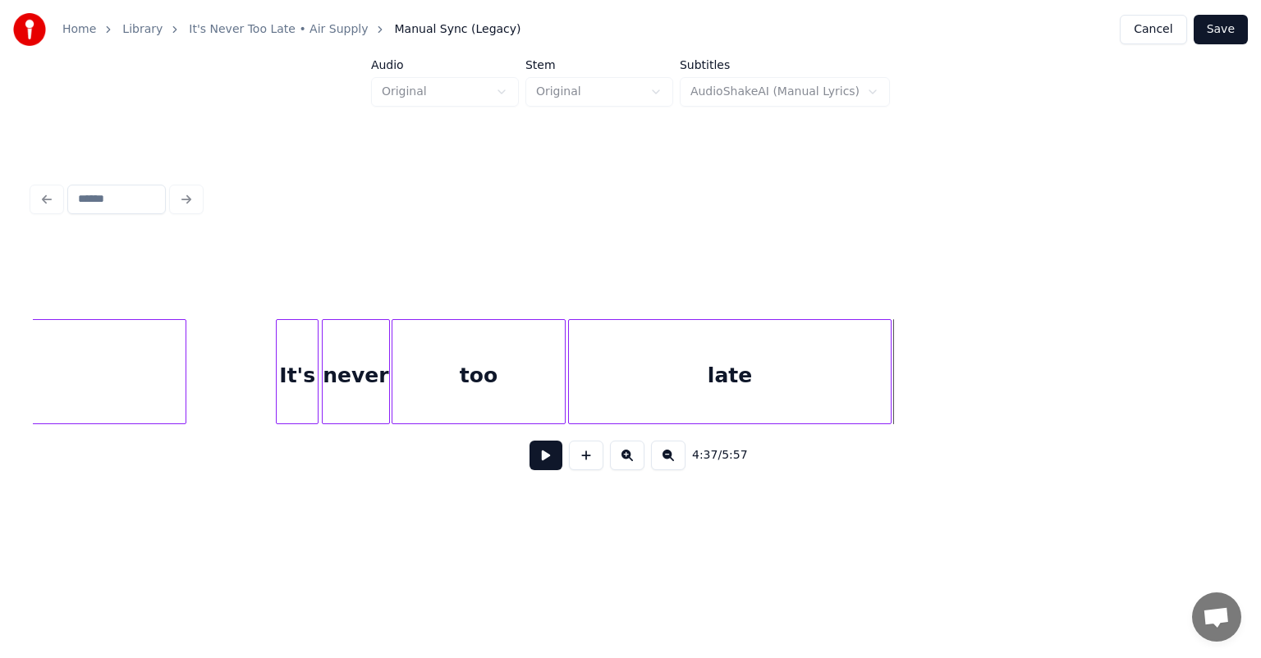
click at [889, 364] on div at bounding box center [888, 371] width 5 height 103
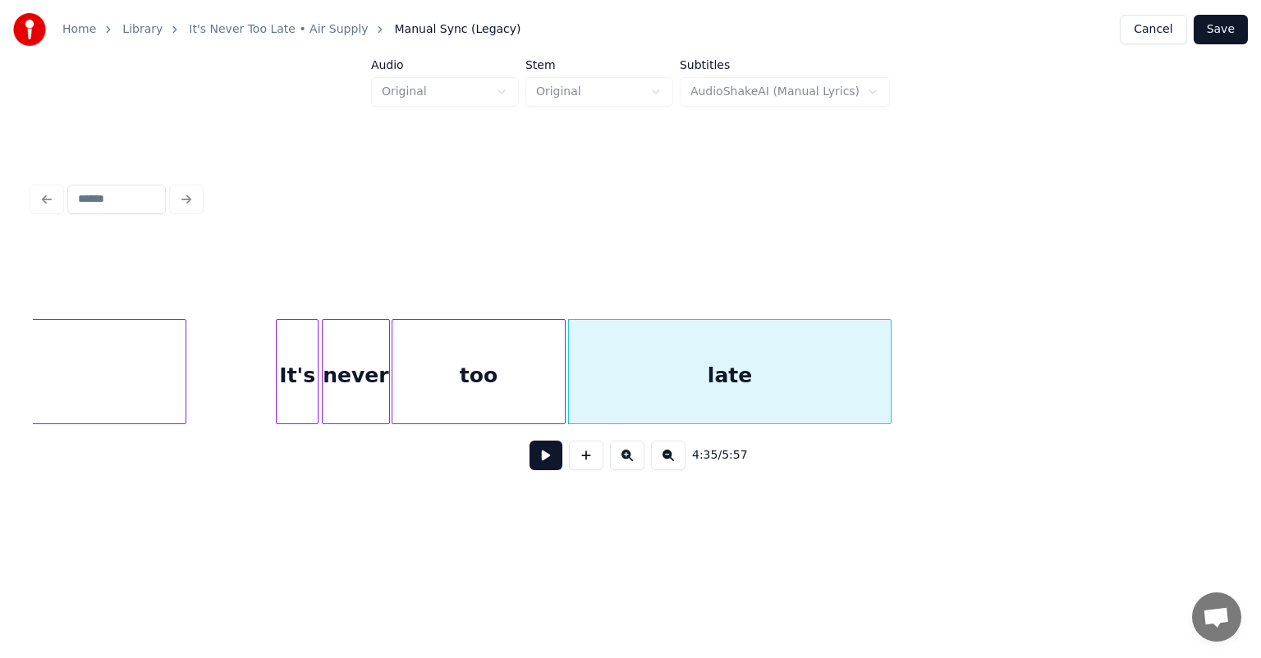
click at [538, 468] on button at bounding box center [545, 456] width 33 height 30
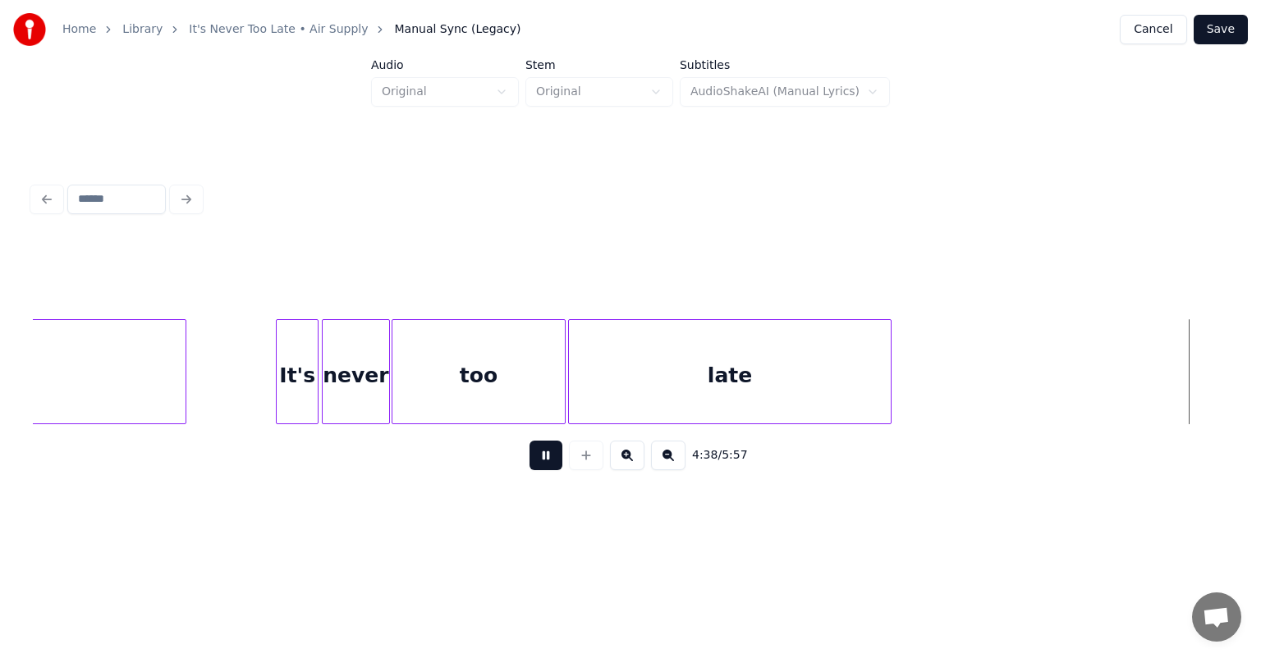
click at [538, 468] on button at bounding box center [545, 456] width 33 height 30
click at [293, 348] on div "It's" at bounding box center [297, 376] width 41 height 112
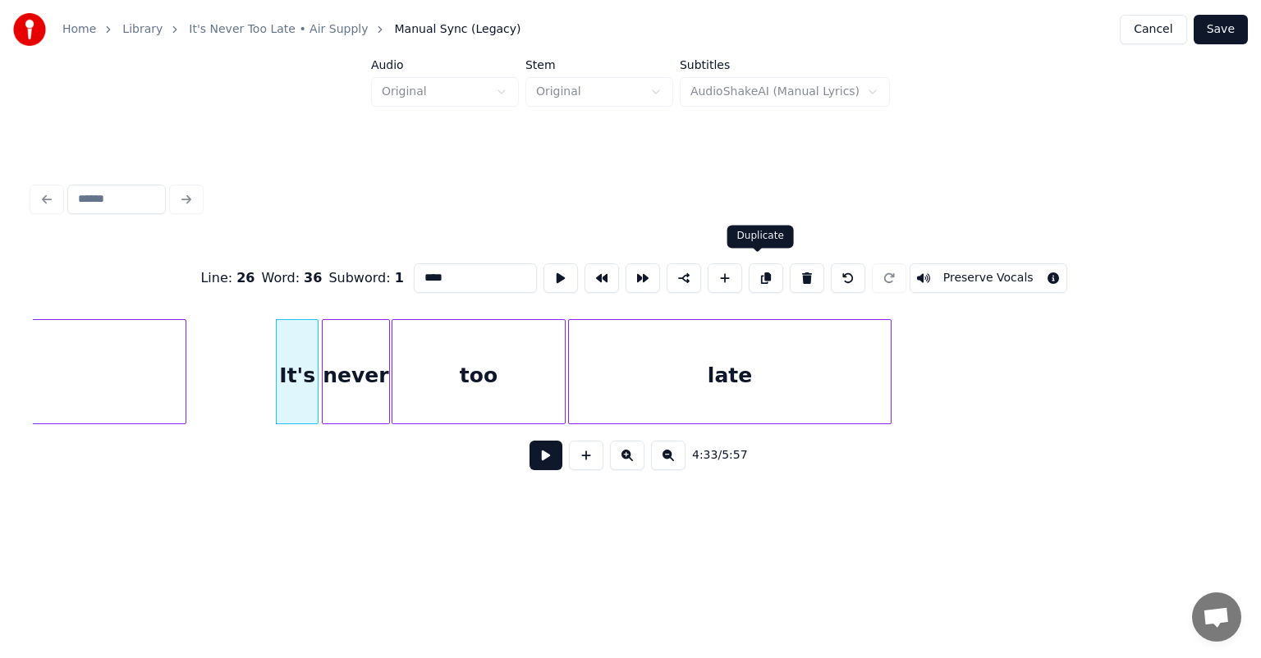
click at [758, 274] on button at bounding box center [766, 278] width 34 height 30
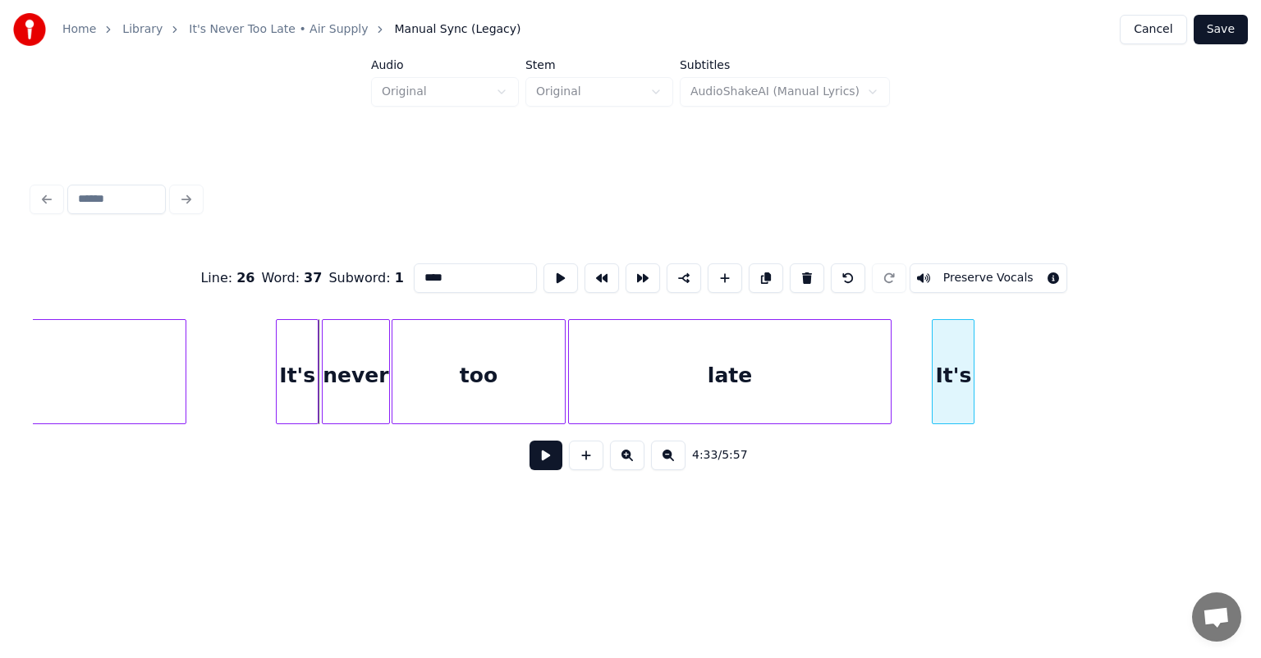
click at [955, 369] on div "It's" at bounding box center [952, 376] width 41 height 112
drag, startPoint x: 453, startPoint y: 279, endPoint x: 325, endPoint y: 284, distance: 128.1
click at [325, 284] on div "Line : 26 Word : 37 Subword : 1 **** Preserve Vocals" at bounding box center [630, 278] width 1195 height 82
drag, startPoint x: 441, startPoint y: 275, endPoint x: 361, endPoint y: 284, distance: 80.1
click at [361, 284] on div "Line : 26 Word : 37 Subword : 1 **** Preserve Vocals" at bounding box center [630, 278] width 1195 height 82
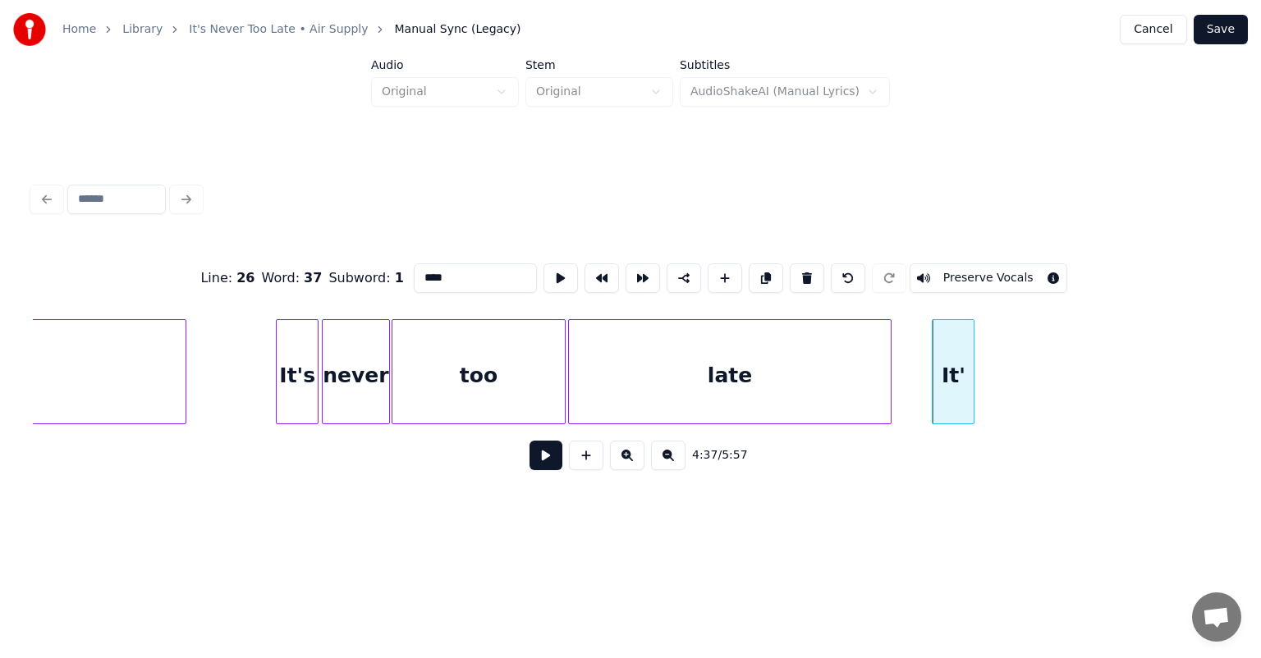
click at [442, 271] on input "****" at bounding box center [475, 278] width 123 height 30
click at [800, 274] on button at bounding box center [807, 278] width 34 height 30
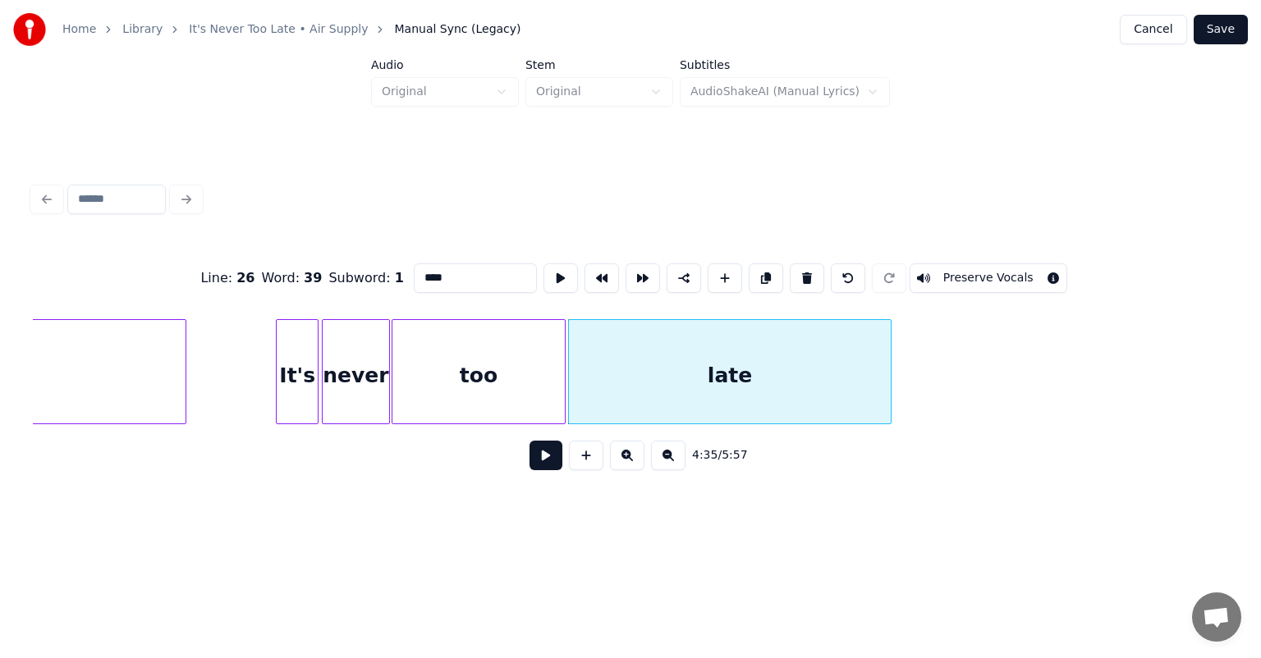
click at [302, 371] on div "It's" at bounding box center [297, 376] width 41 height 112
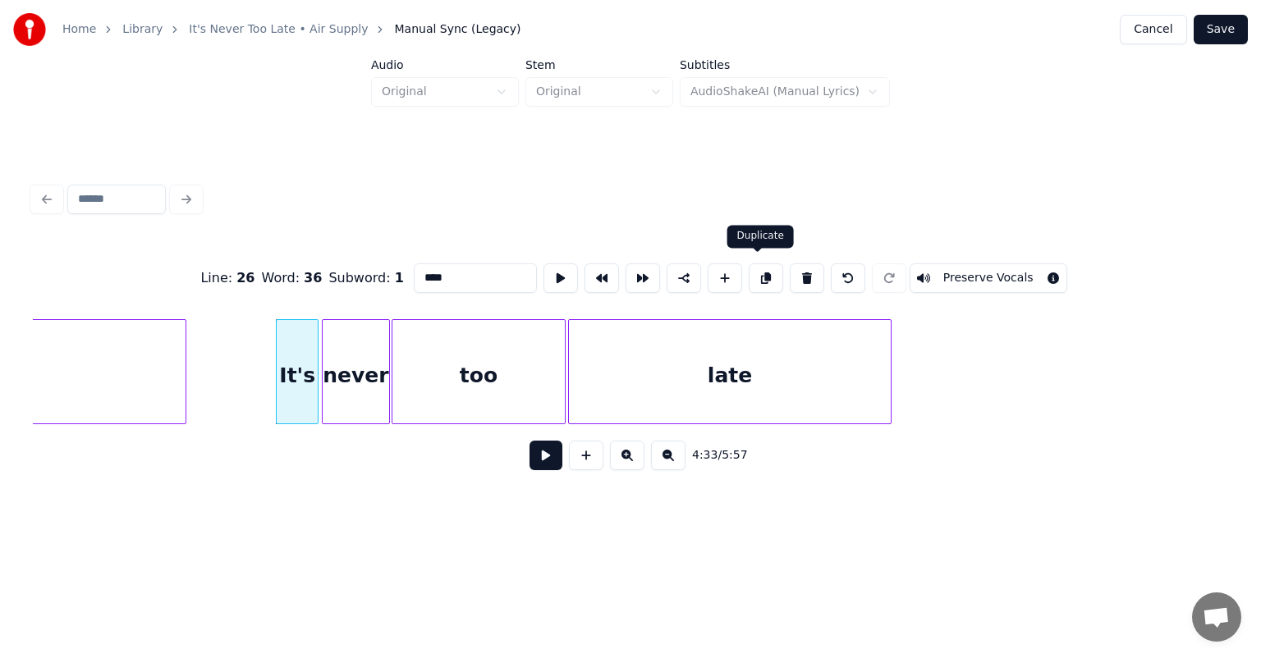
click at [752, 274] on button at bounding box center [766, 278] width 34 height 30
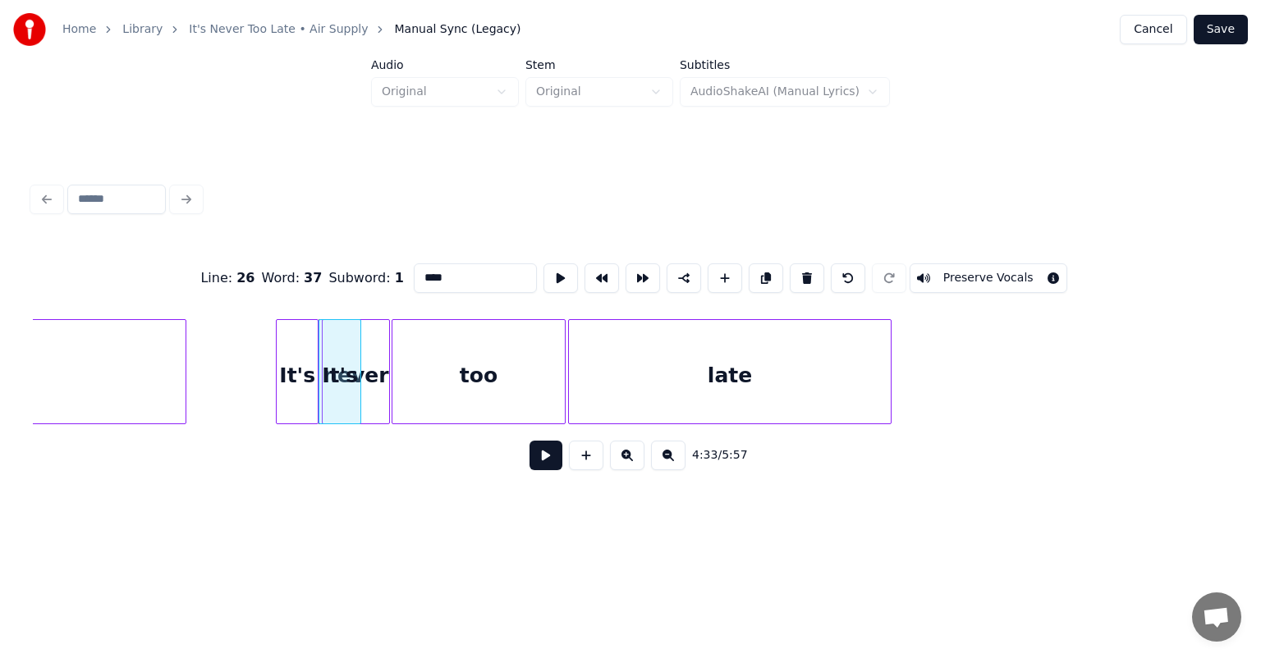
drag, startPoint x: 446, startPoint y: 277, endPoint x: 382, endPoint y: 286, distance: 64.7
click at [382, 286] on div "Line : 26 Word : 37 Subword : 1 **** Preserve Vocals" at bounding box center [630, 278] width 1195 height 82
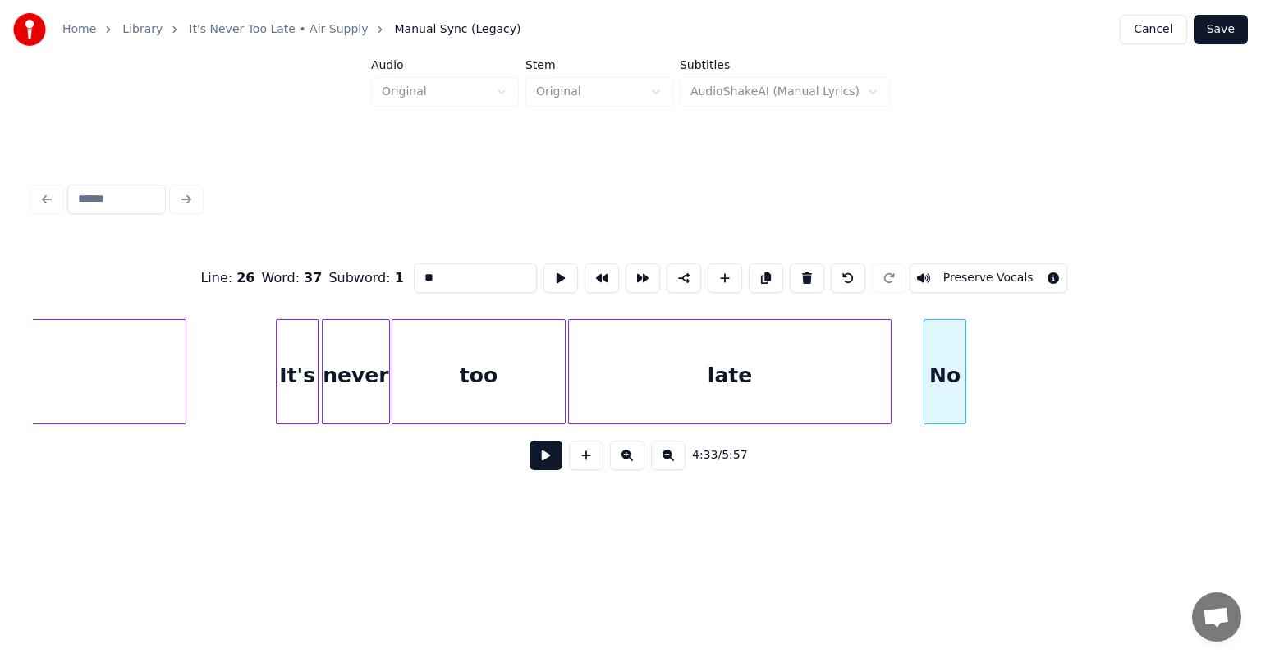
click at [945, 388] on div "No" at bounding box center [944, 376] width 41 height 112
click at [286, 369] on div "It's" at bounding box center [297, 376] width 41 height 112
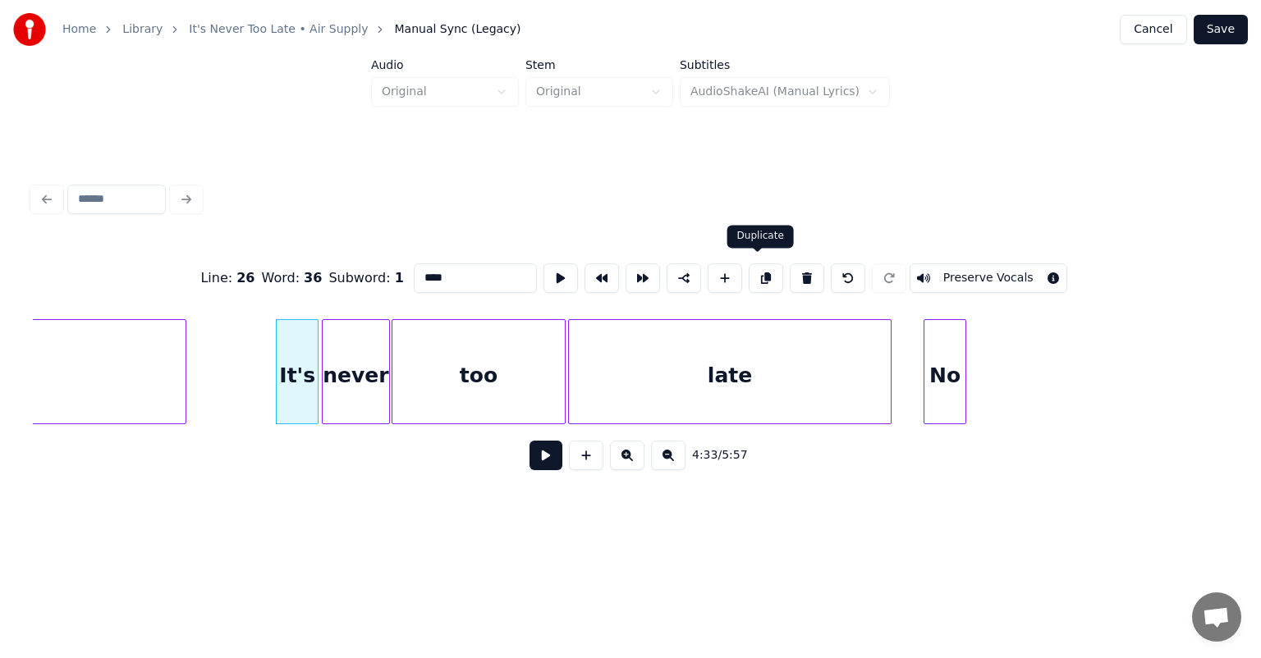
click at [754, 275] on button at bounding box center [766, 278] width 34 height 30
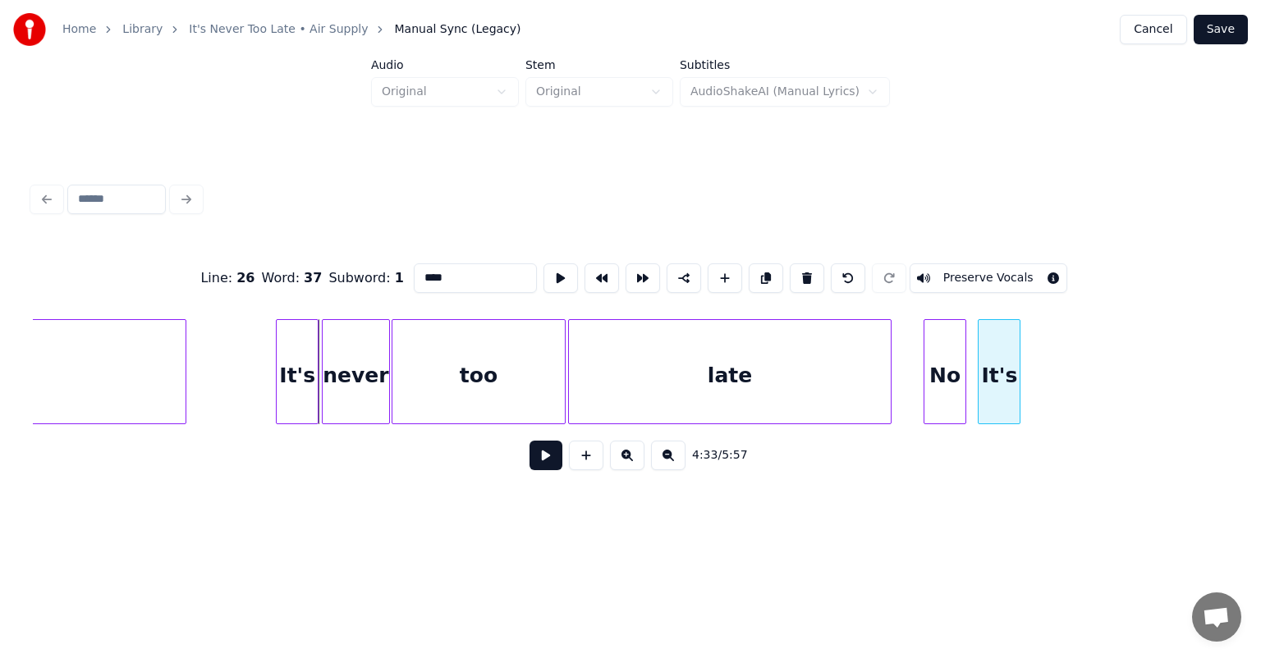
click at [1003, 346] on div "It's" at bounding box center [998, 376] width 41 height 112
click at [358, 370] on div "never" at bounding box center [356, 376] width 66 height 112
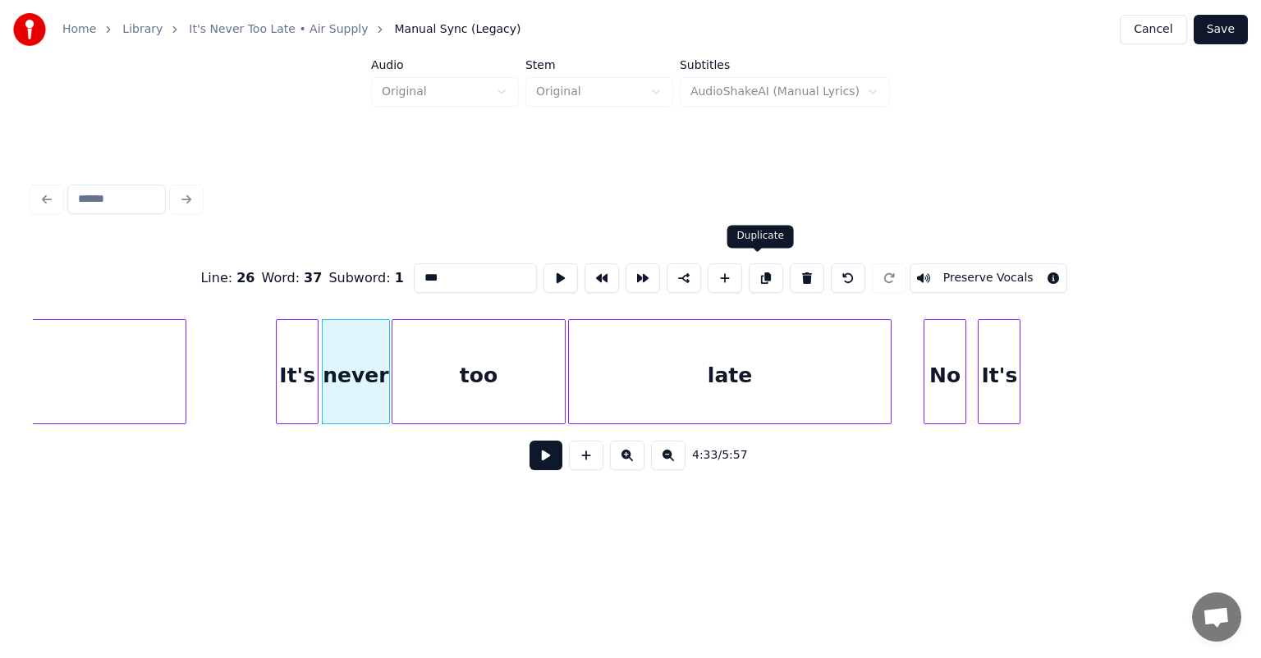
click at [760, 271] on button at bounding box center [766, 278] width 34 height 30
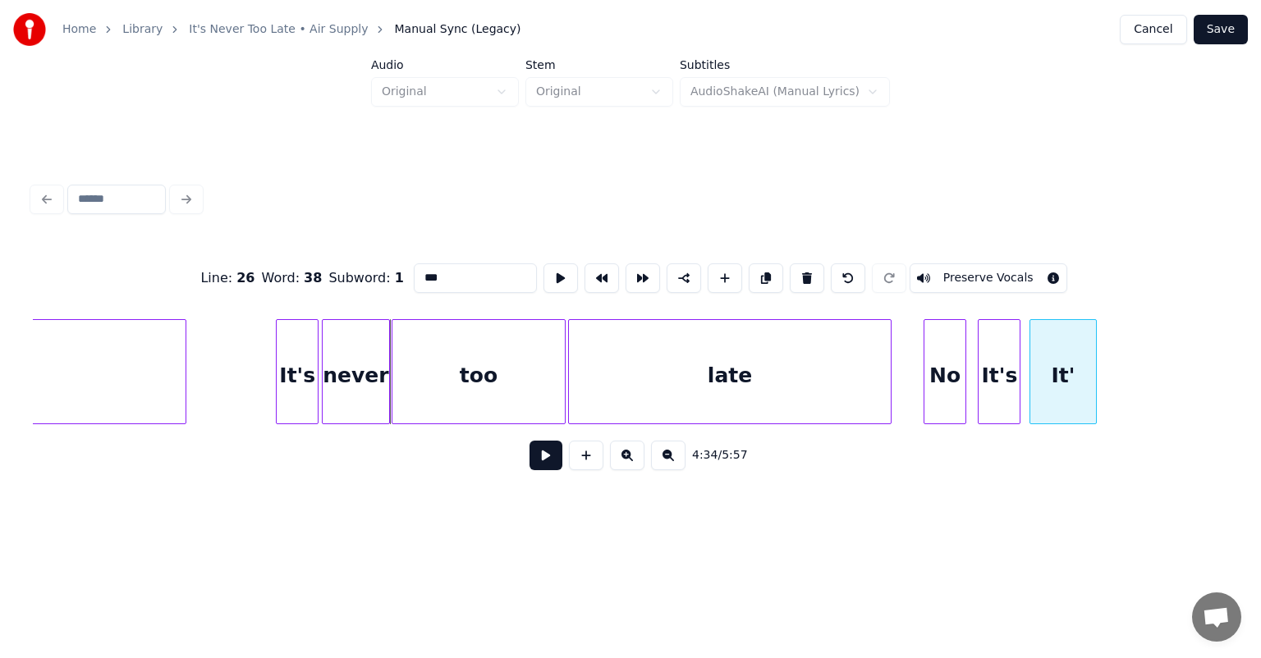
click at [1065, 380] on div "It'" at bounding box center [1063, 376] width 66 height 112
click at [794, 269] on button at bounding box center [807, 278] width 34 height 30
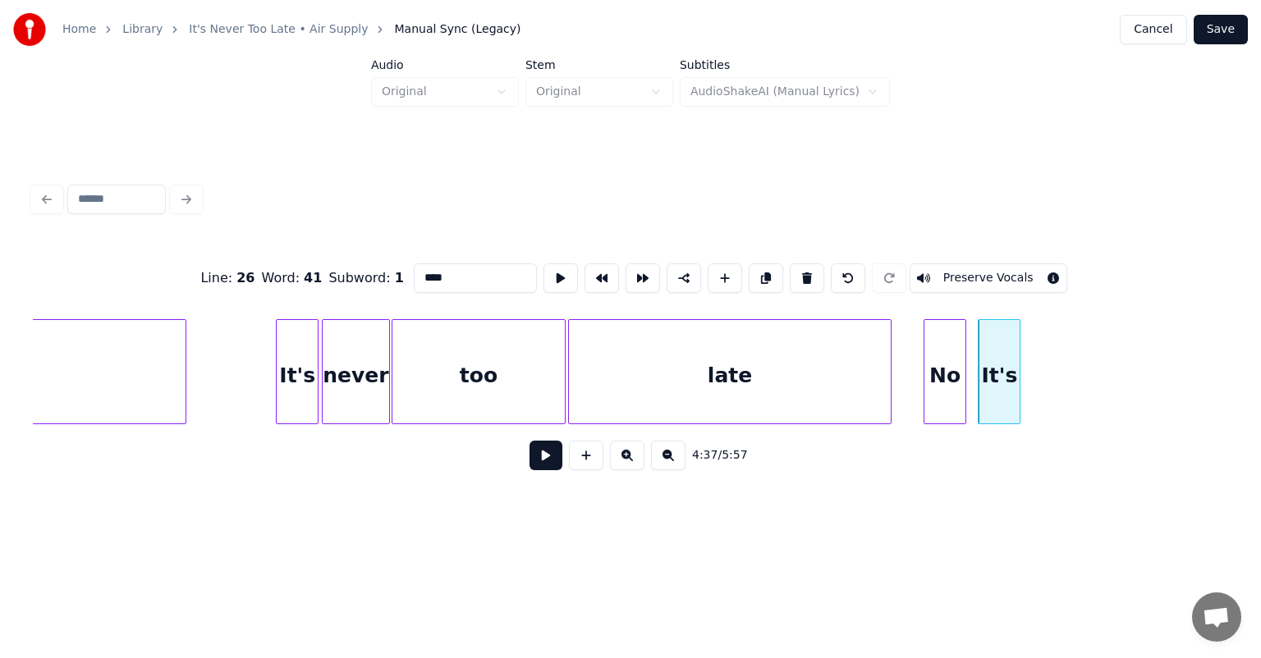
click at [350, 365] on div "never" at bounding box center [356, 376] width 66 height 112
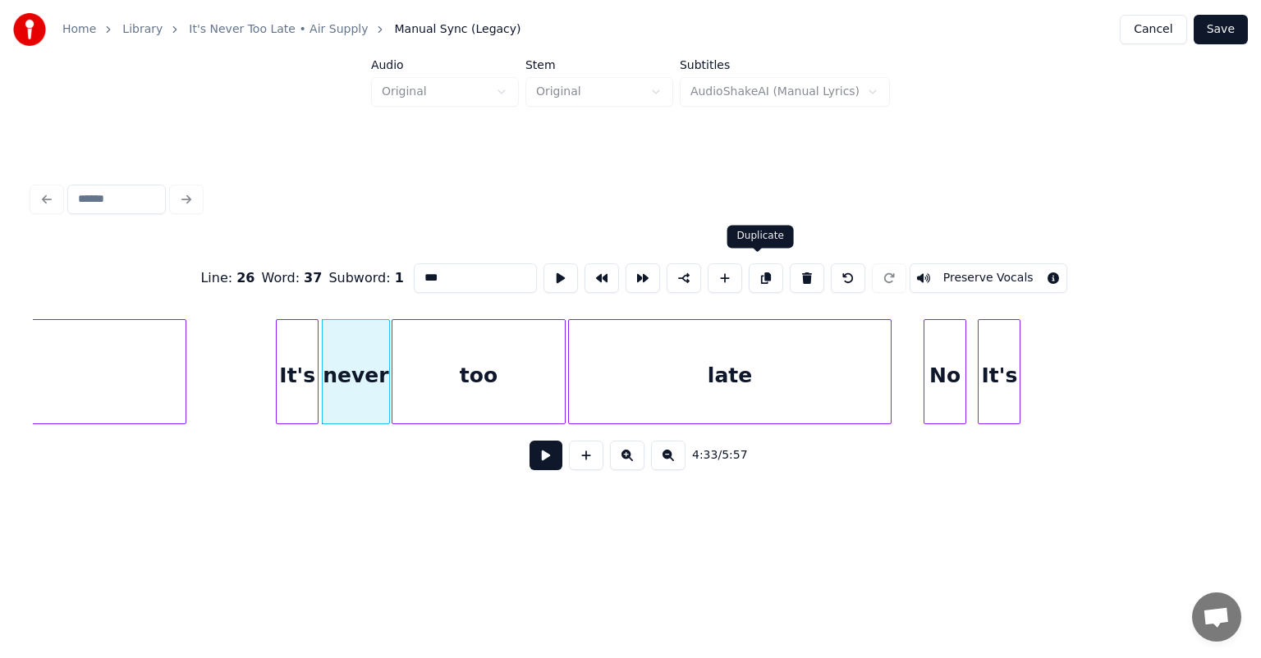
click at [758, 269] on button at bounding box center [766, 278] width 34 height 30
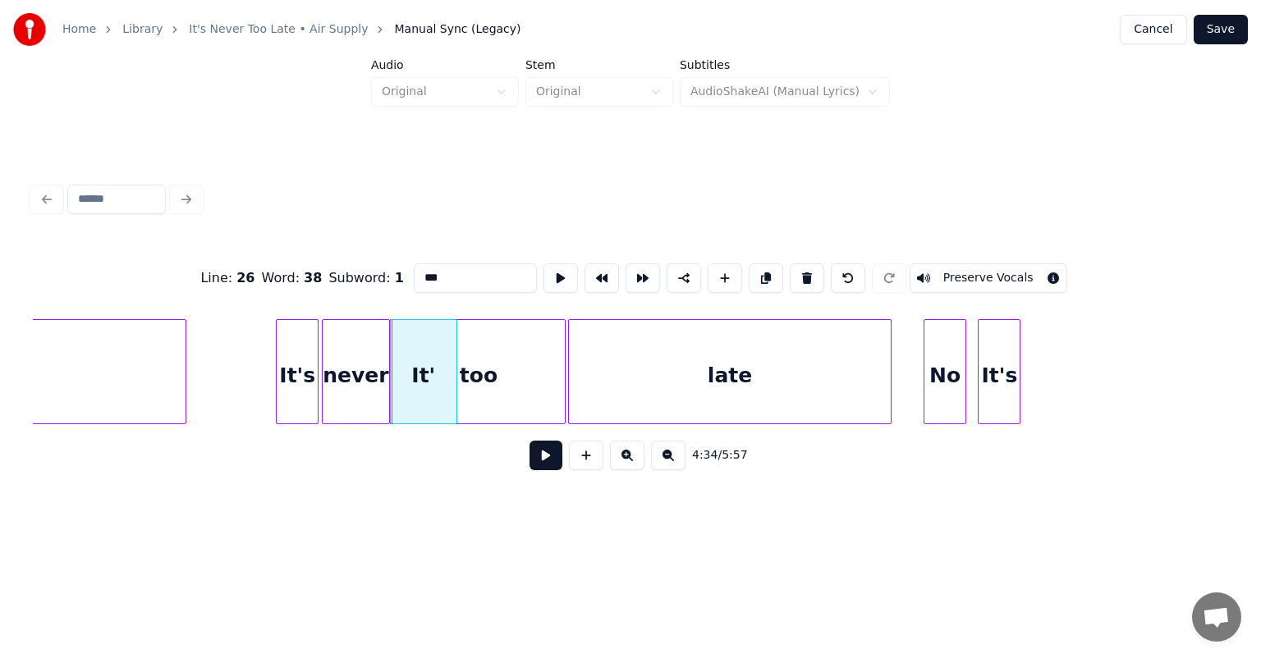
click at [424, 373] on div "It'" at bounding box center [424, 376] width 66 height 112
click at [796, 272] on button at bounding box center [807, 278] width 34 height 30
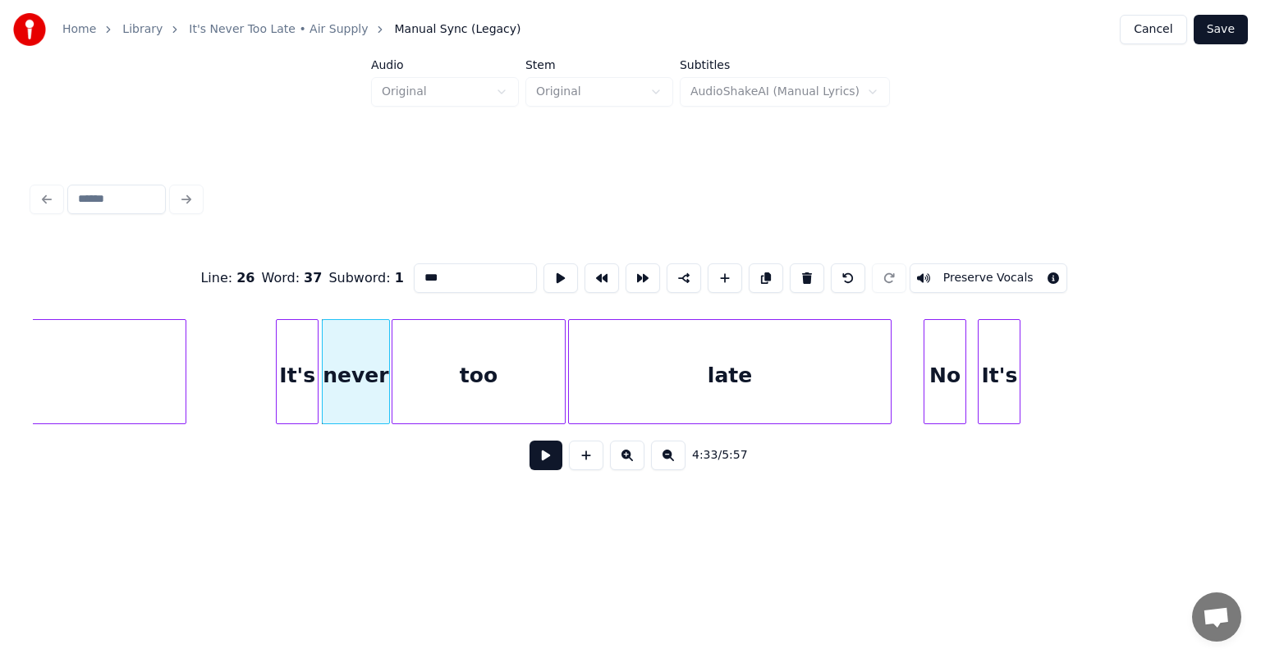
click at [458, 361] on div "too" at bounding box center [478, 376] width 172 height 112
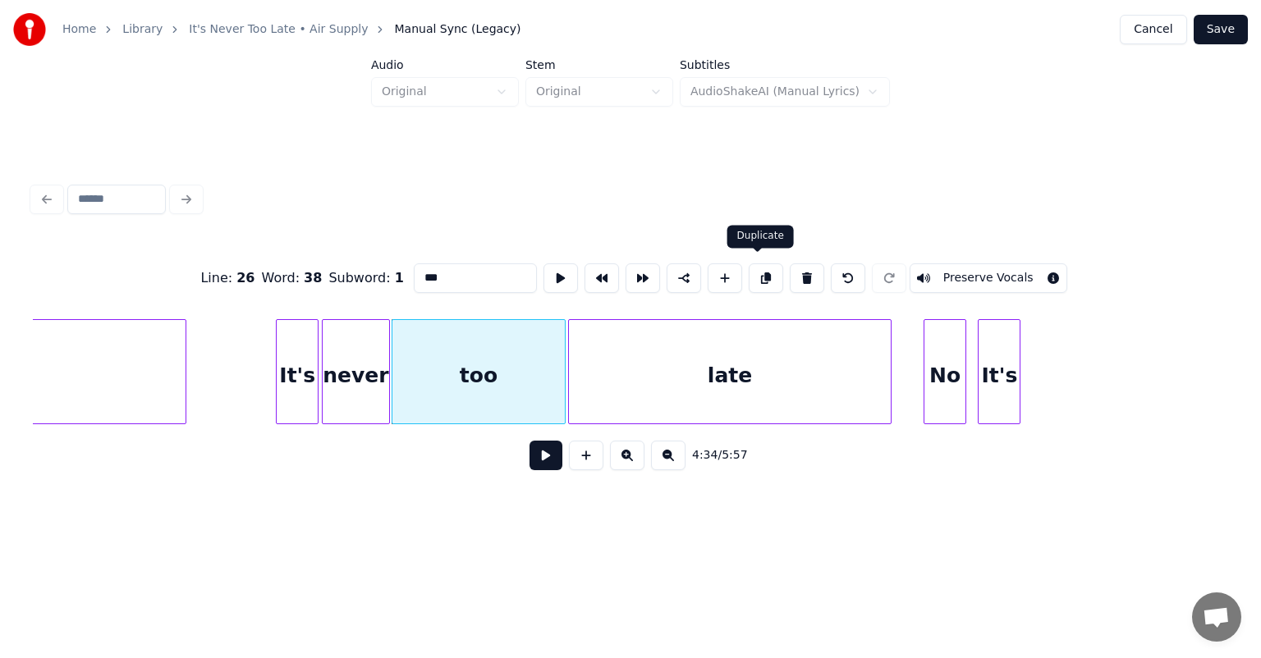
click at [754, 268] on button at bounding box center [766, 278] width 34 height 30
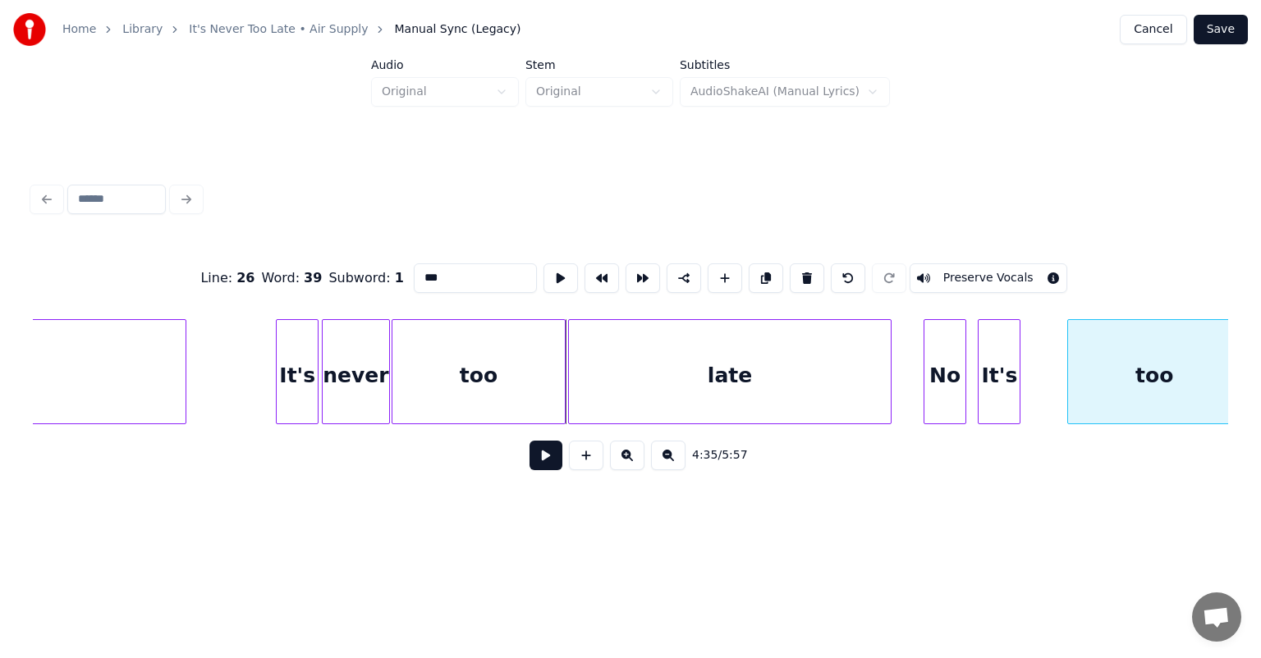
scroll to position [0, 44657]
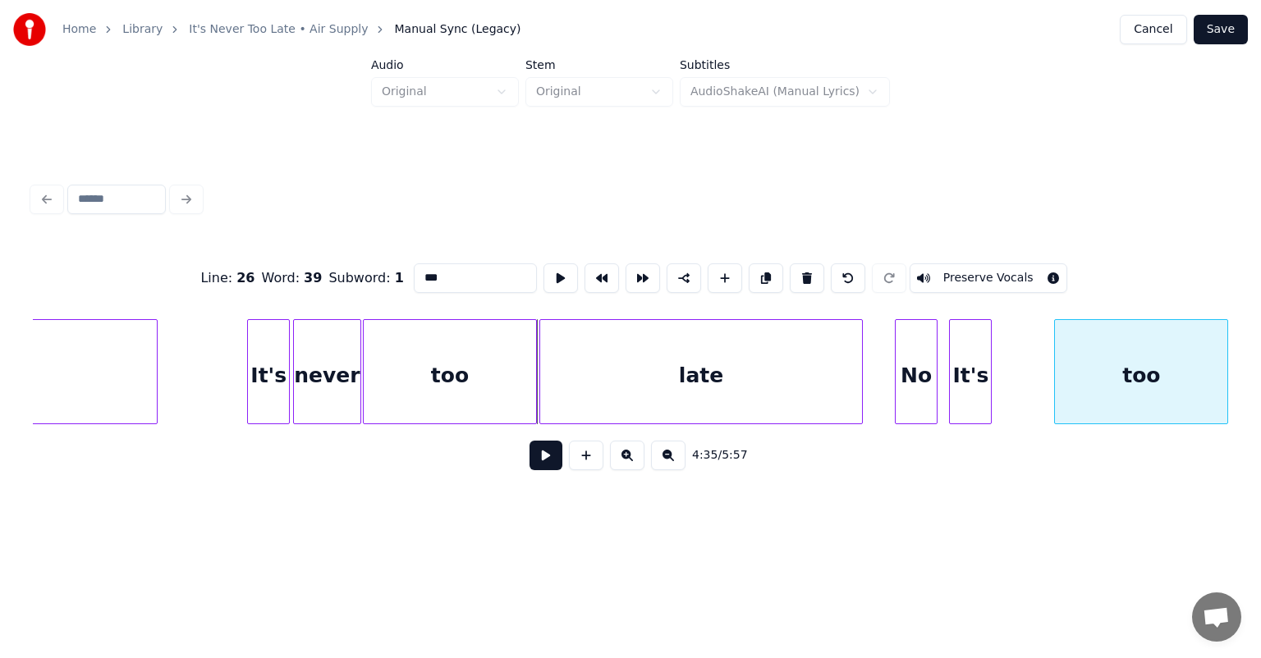
click at [1211, 301] on div "Line : 26 Word : 39 Subword : 1 *** Preserve Vocals 4:35 / 5:57" at bounding box center [630, 362] width 1195 height 250
click at [336, 355] on div "never" at bounding box center [327, 376] width 66 height 112
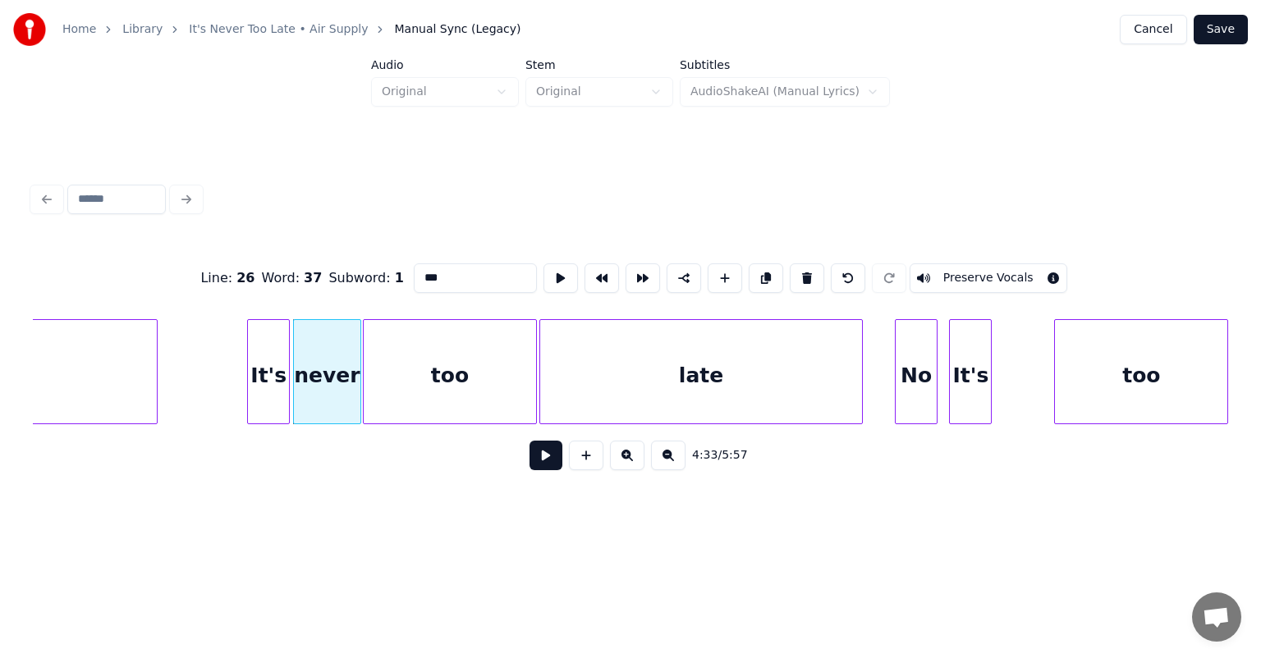
click at [318, 381] on div "never" at bounding box center [327, 376] width 66 height 112
click at [435, 277] on input "***" at bounding box center [475, 278] width 123 height 30
type input "*"
click at [755, 268] on button at bounding box center [766, 278] width 34 height 30
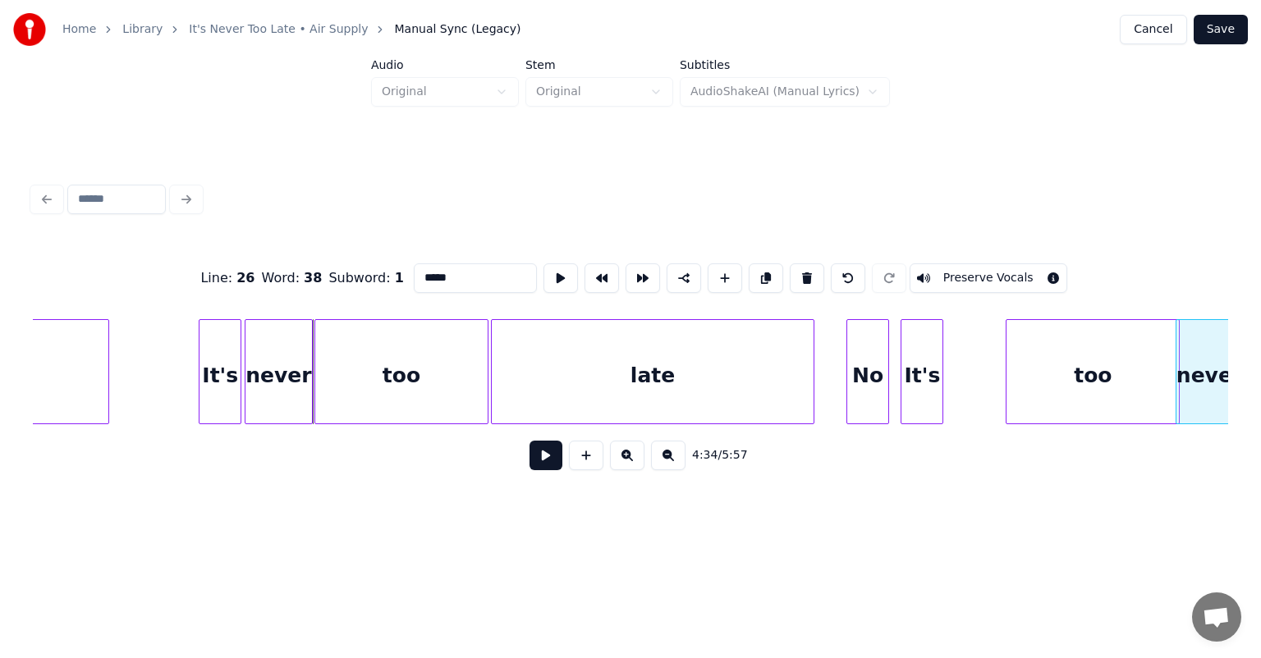
scroll to position [0, 44721]
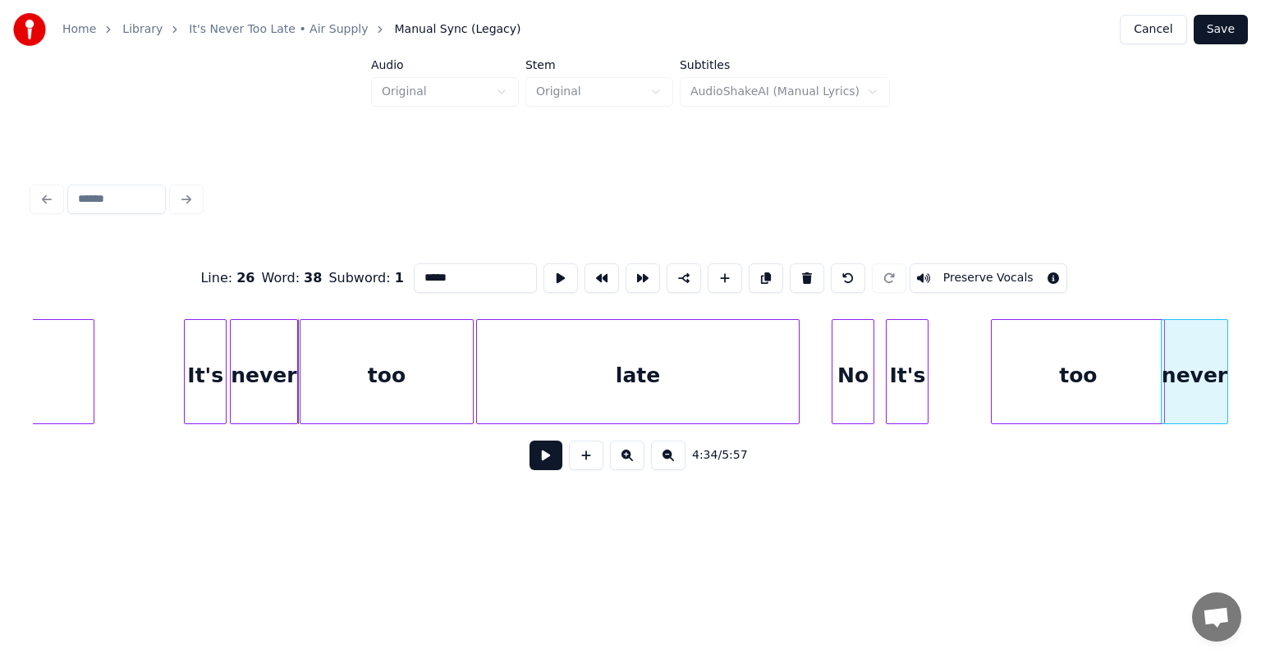
click at [1260, 318] on div "Home Library It's Never Too Late • Air Supply Manual Sync (Legacy) Cancel Save …" at bounding box center [630, 264] width 1261 height 528
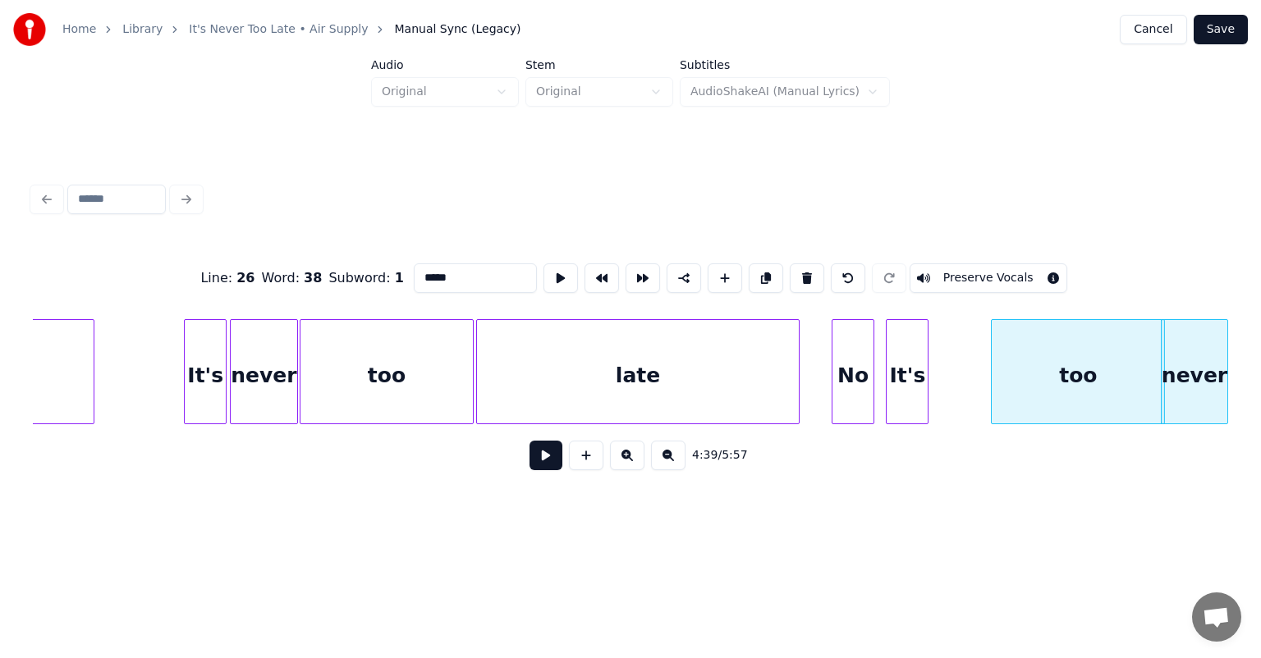
click at [194, 355] on div "It's" at bounding box center [205, 376] width 41 height 112
type input "****"
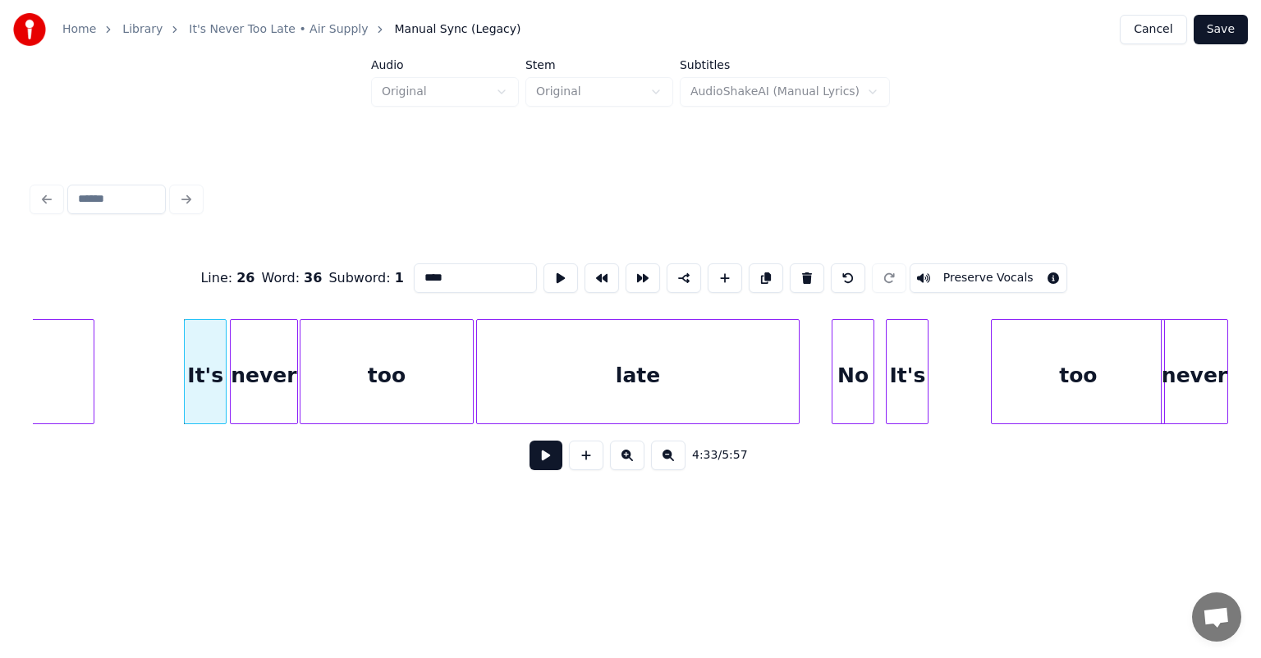
click at [749, 263] on button at bounding box center [766, 278] width 34 height 30
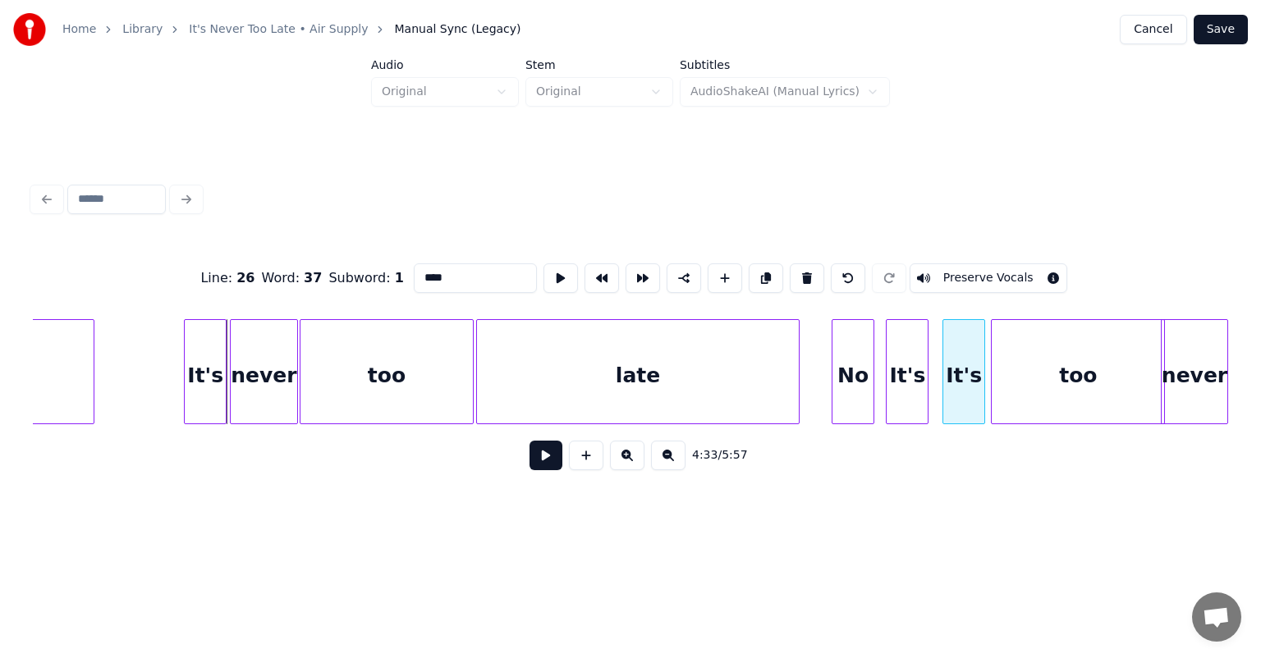
click at [968, 311] on div "Line : 26 Word : 37 Subword : 1 **** Preserve Vocals 4:33 / 5:57" at bounding box center [630, 362] width 1195 height 250
click at [804, 277] on button at bounding box center [807, 278] width 34 height 30
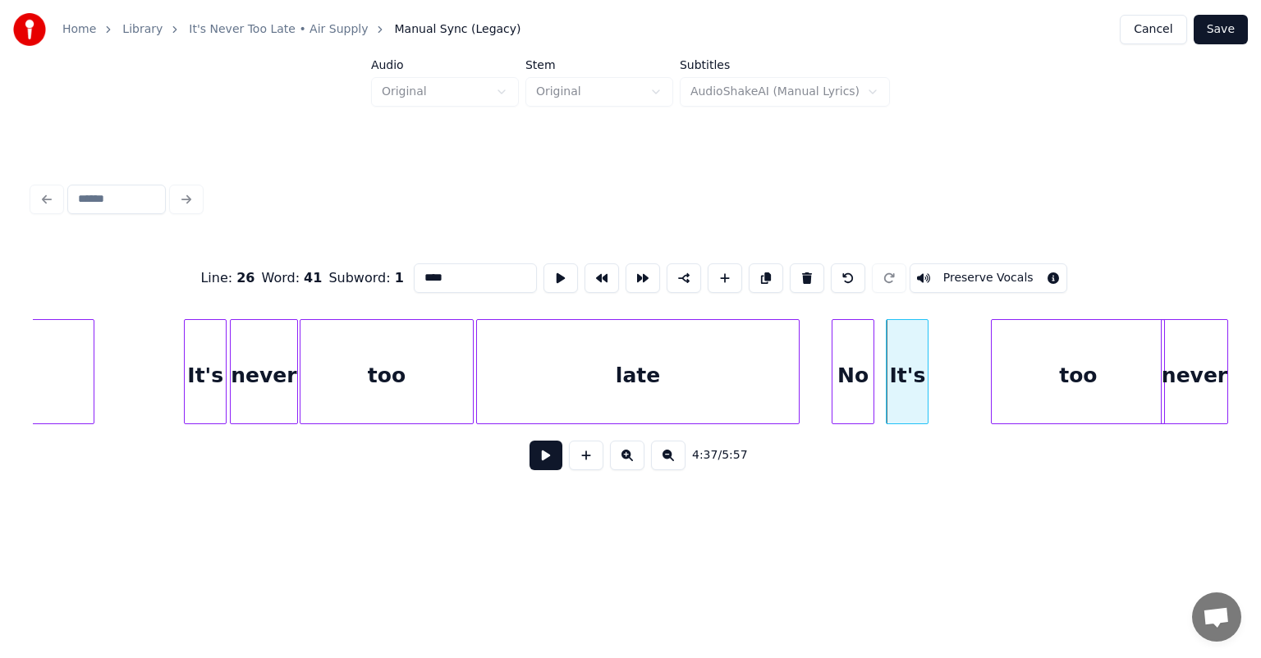
click at [201, 355] on div "It's" at bounding box center [205, 376] width 41 height 112
click at [547, 460] on button at bounding box center [545, 456] width 33 height 30
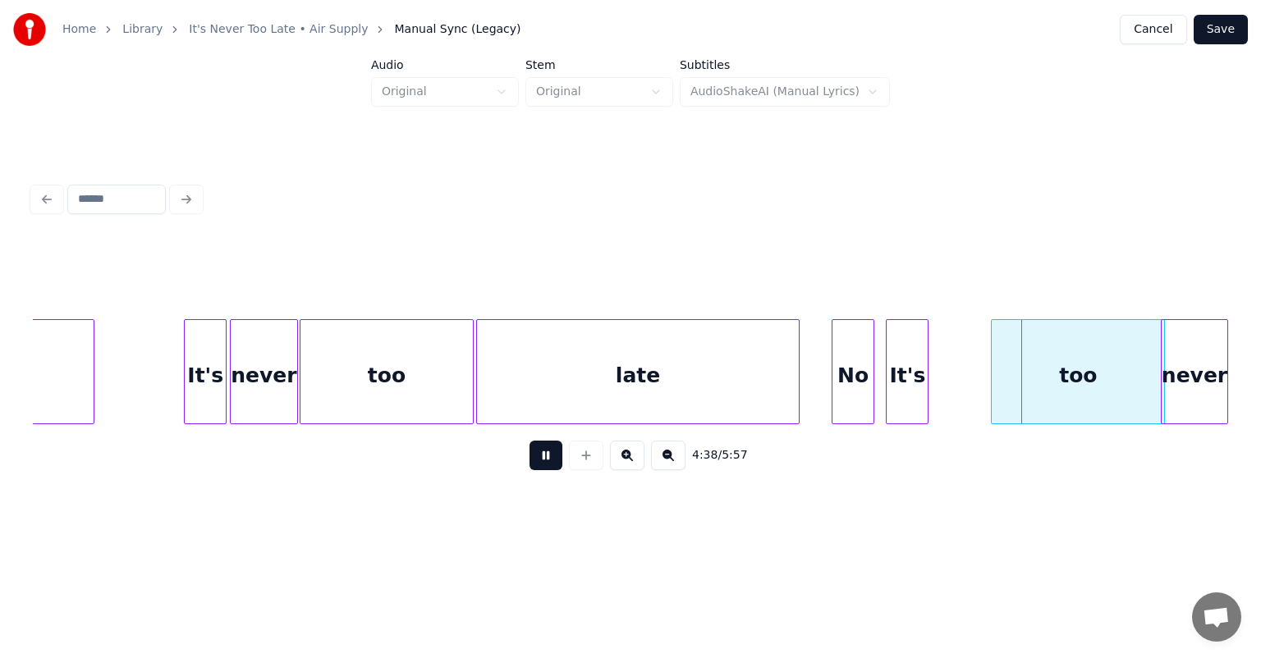
click at [529, 441] on button at bounding box center [545, 456] width 33 height 30
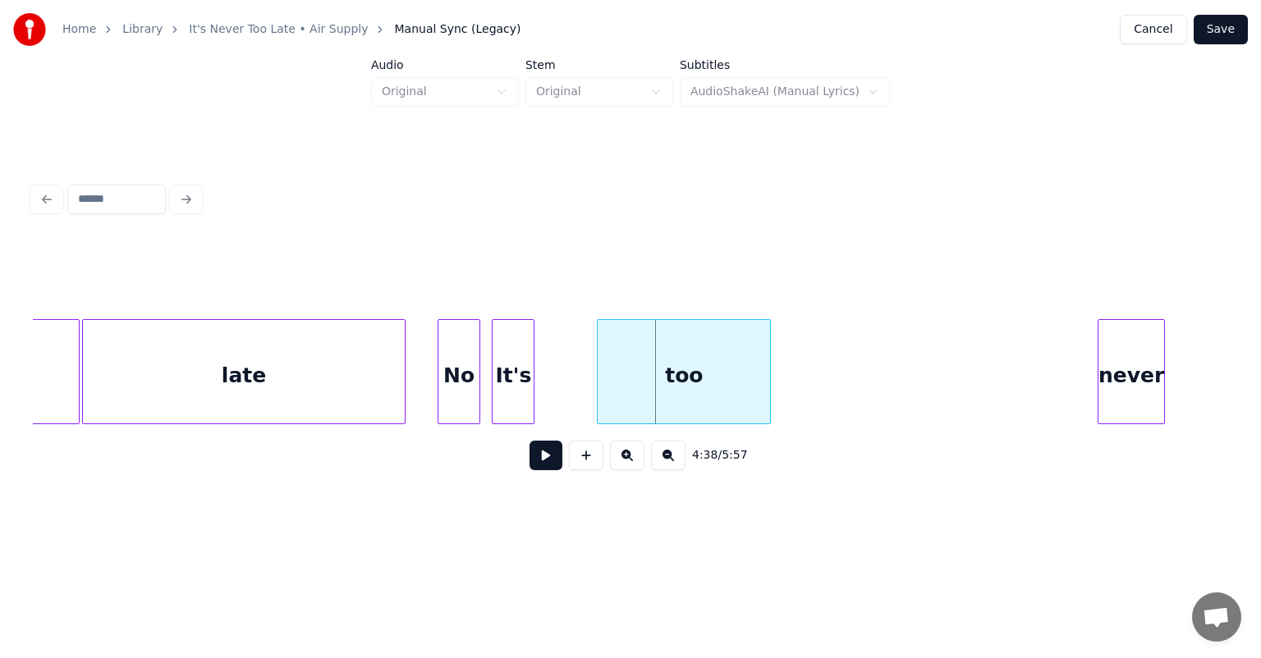
scroll to position [0, 45137]
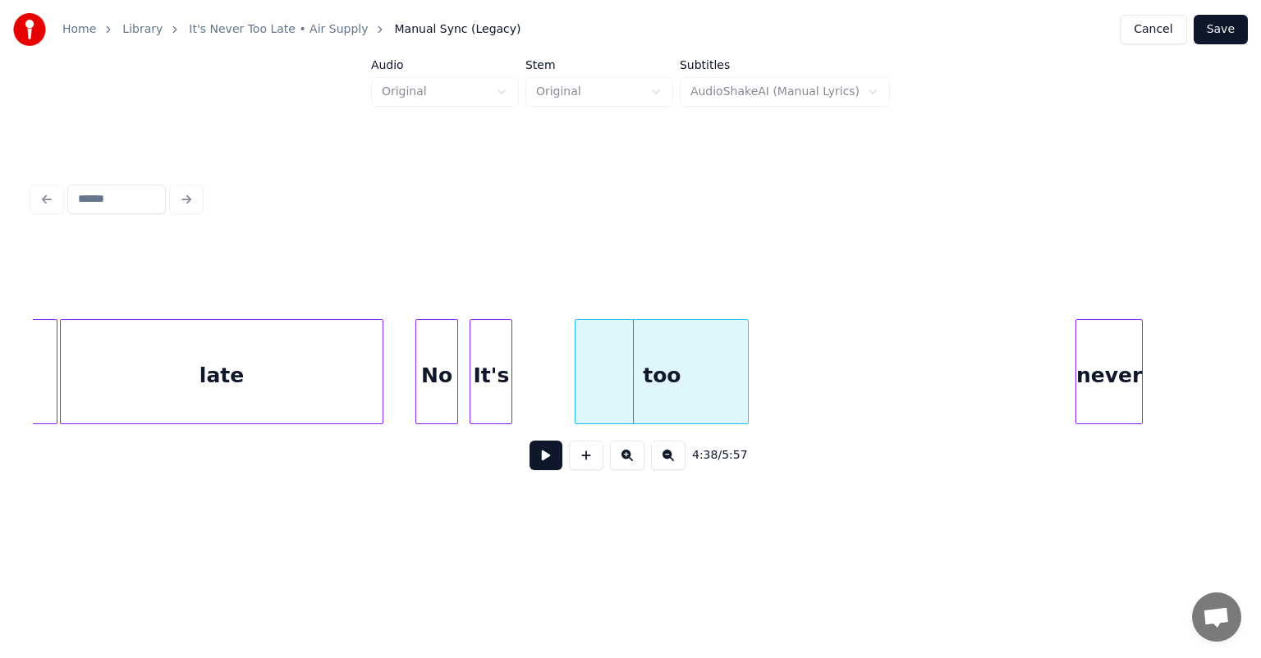
click at [1231, 352] on div "4:38 / 5:57" at bounding box center [630, 330] width 1208 height 325
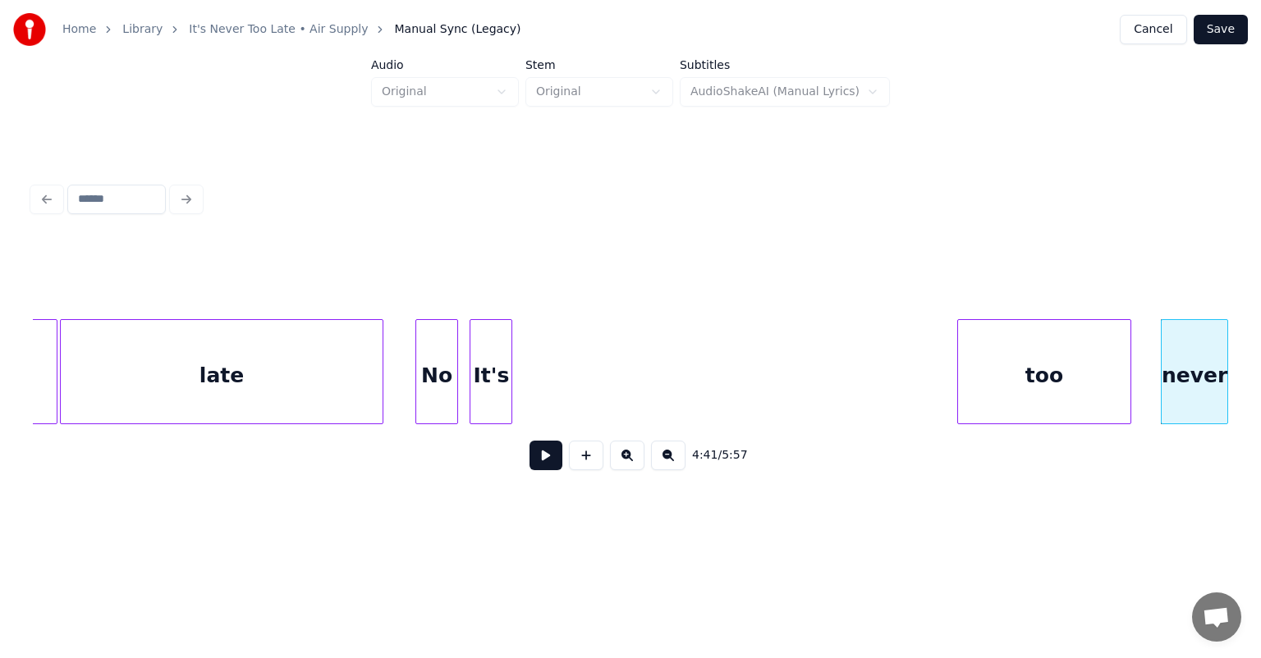
click at [1084, 320] on div "too" at bounding box center [1044, 376] width 172 height 112
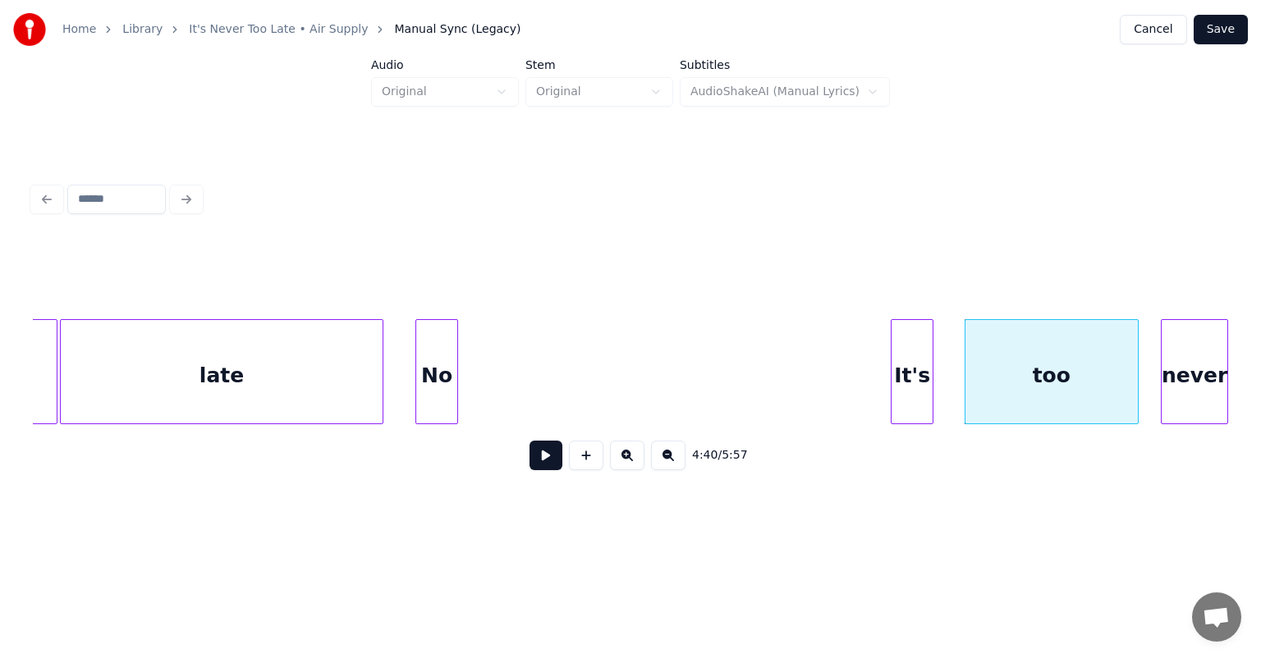
click at [916, 320] on div "It's" at bounding box center [911, 376] width 41 height 112
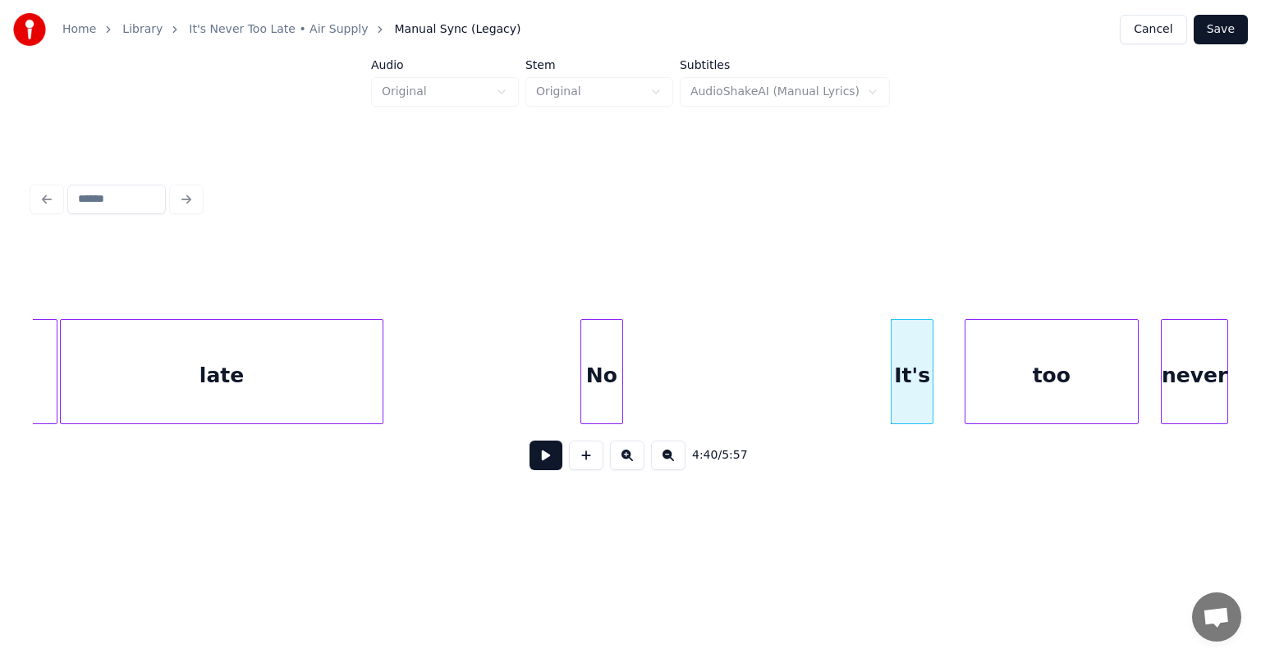
click at [593, 341] on div "No" at bounding box center [601, 376] width 41 height 112
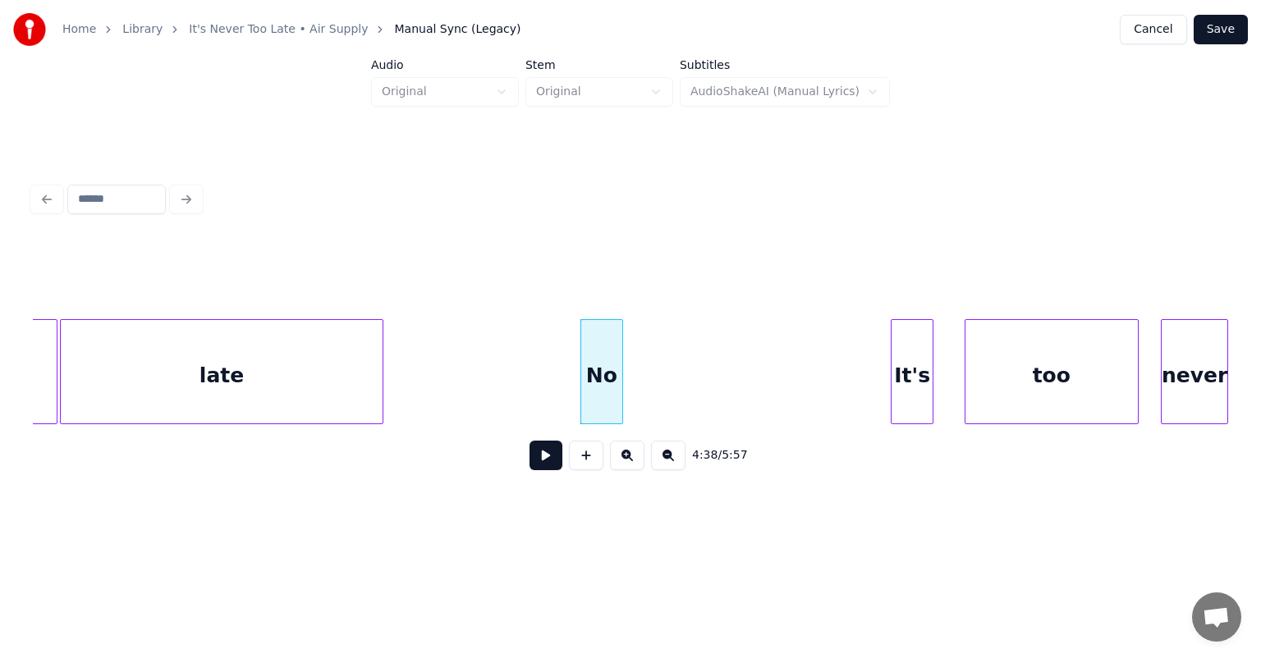
click at [540, 459] on button at bounding box center [545, 456] width 33 height 30
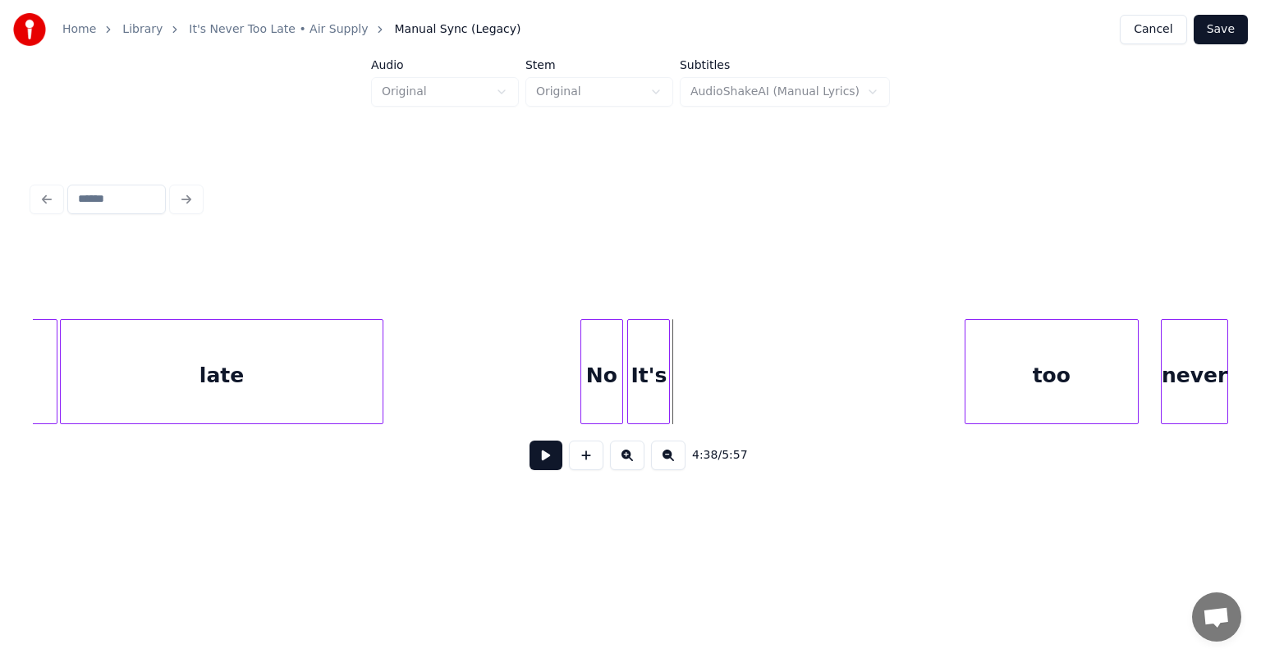
click at [641, 382] on div "It's" at bounding box center [648, 376] width 41 height 112
click at [612, 369] on div at bounding box center [613, 371] width 5 height 103
click at [619, 355] on div at bounding box center [621, 371] width 5 height 103
click at [590, 357] on div "No" at bounding box center [599, 376] width 36 height 112
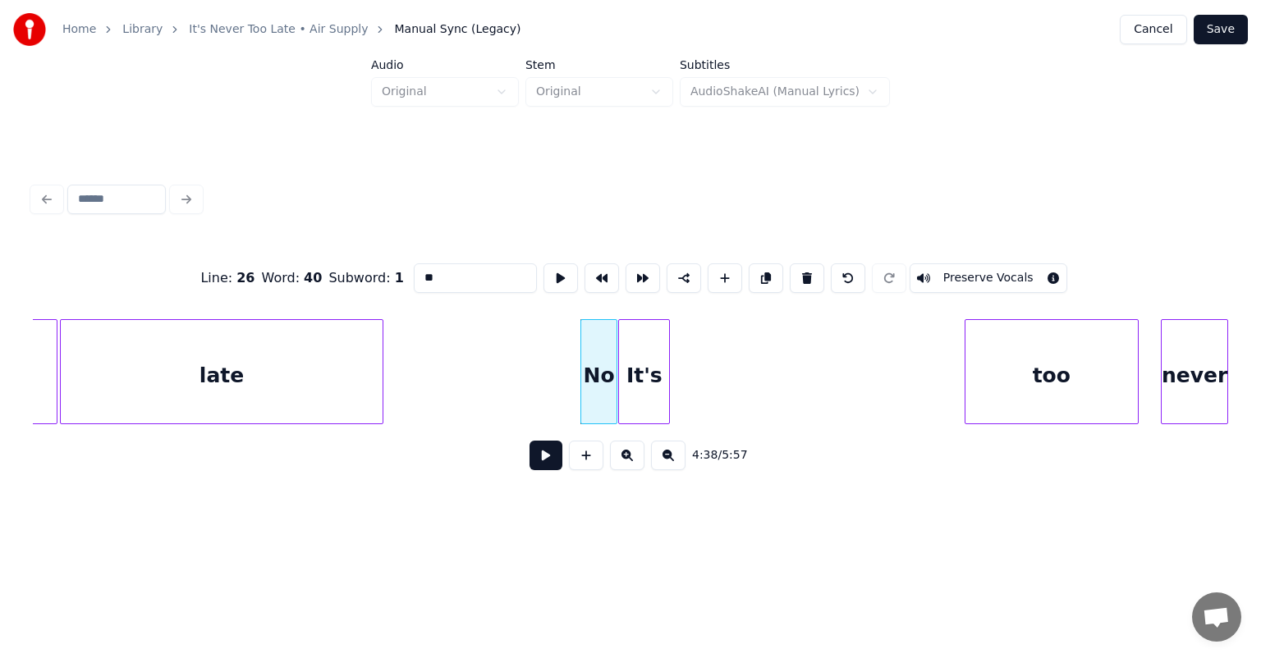
click at [529, 441] on button at bounding box center [545, 456] width 33 height 30
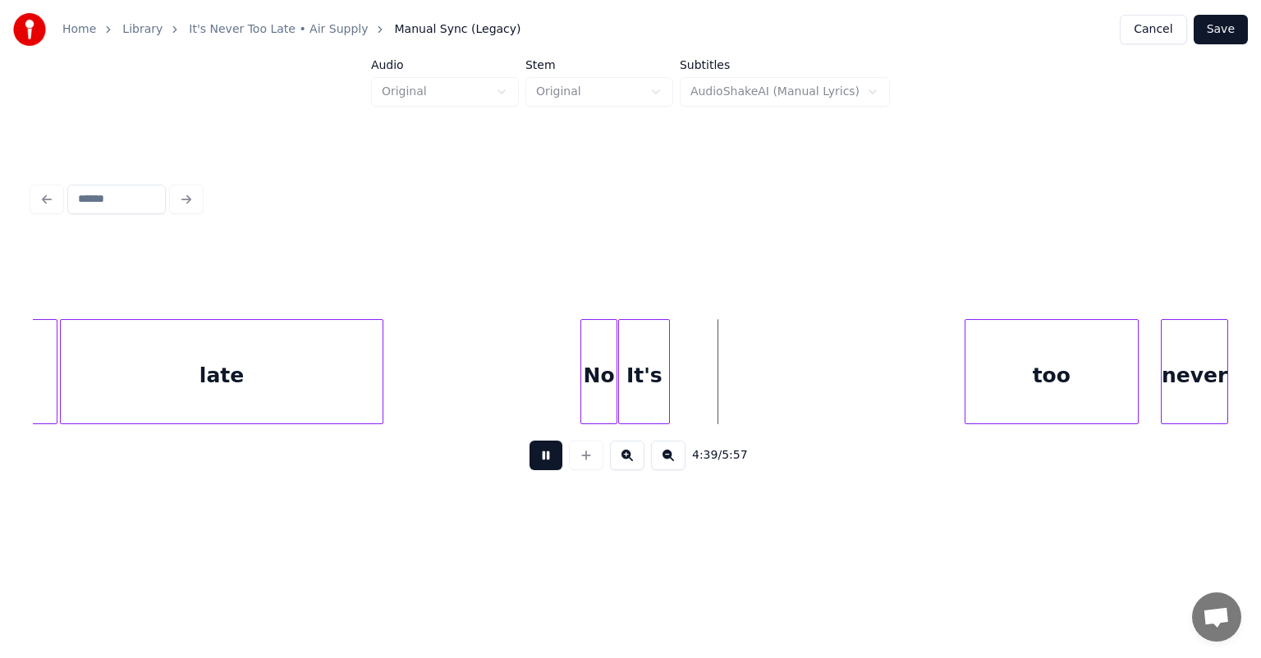
click at [529, 441] on button at bounding box center [545, 456] width 33 height 30
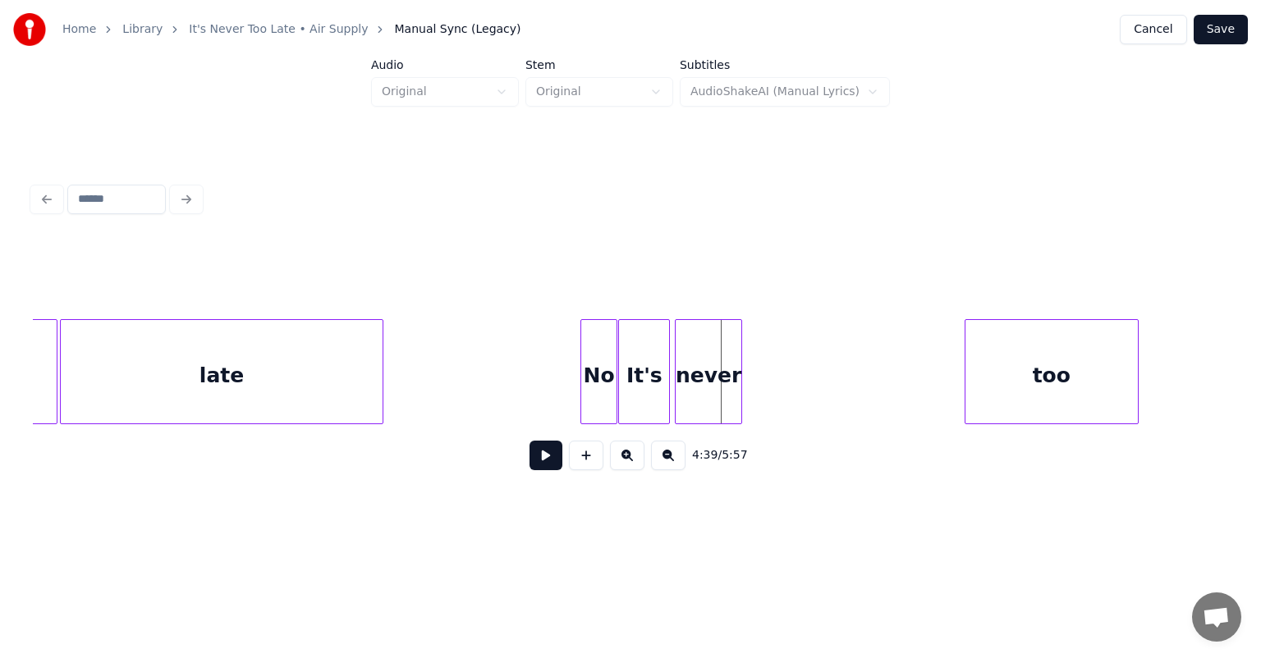
click at [738, 347] on div "never" at bounding box center [708, 376] width 66 height 112
click at [662, 358] on div at bounding box center [660, 371] width 5 height 103
click at [702, 353] on div "never" at bounding box center [700, 376] width 66 height 112
click at [296, 374] on div "late" at bounding box center [222, 376] width 322 height 112
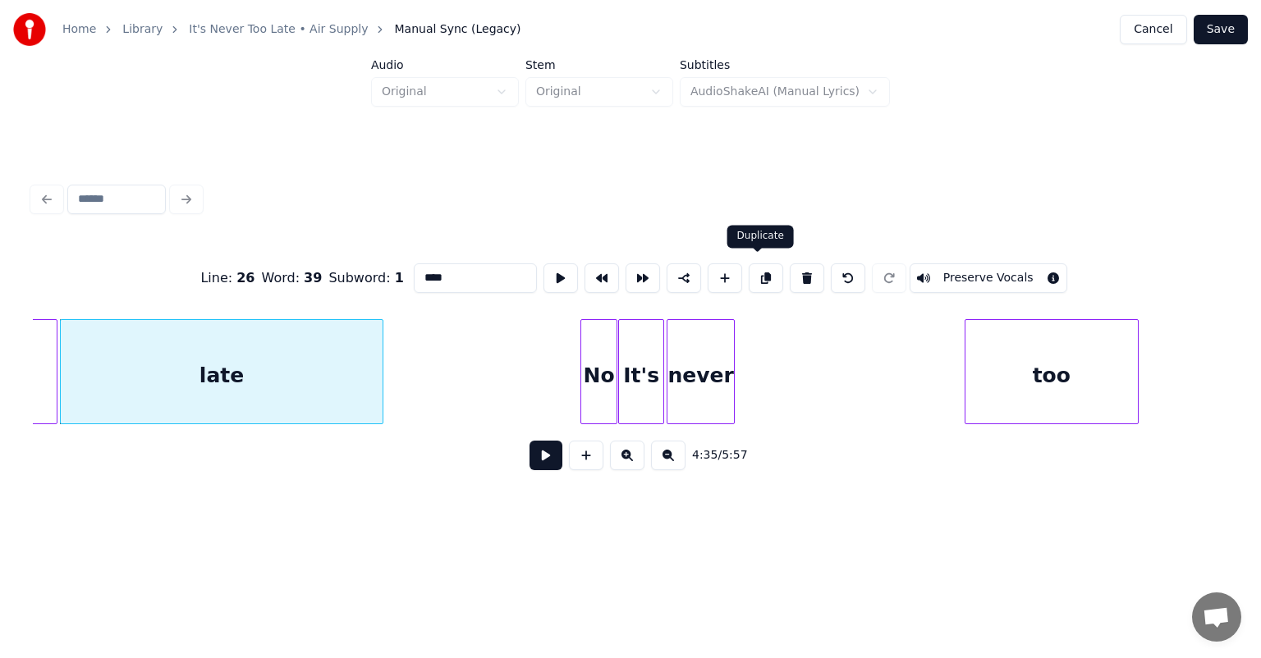
click at [761, 271] on button at bounding box center [766, 278] width 34 height 30
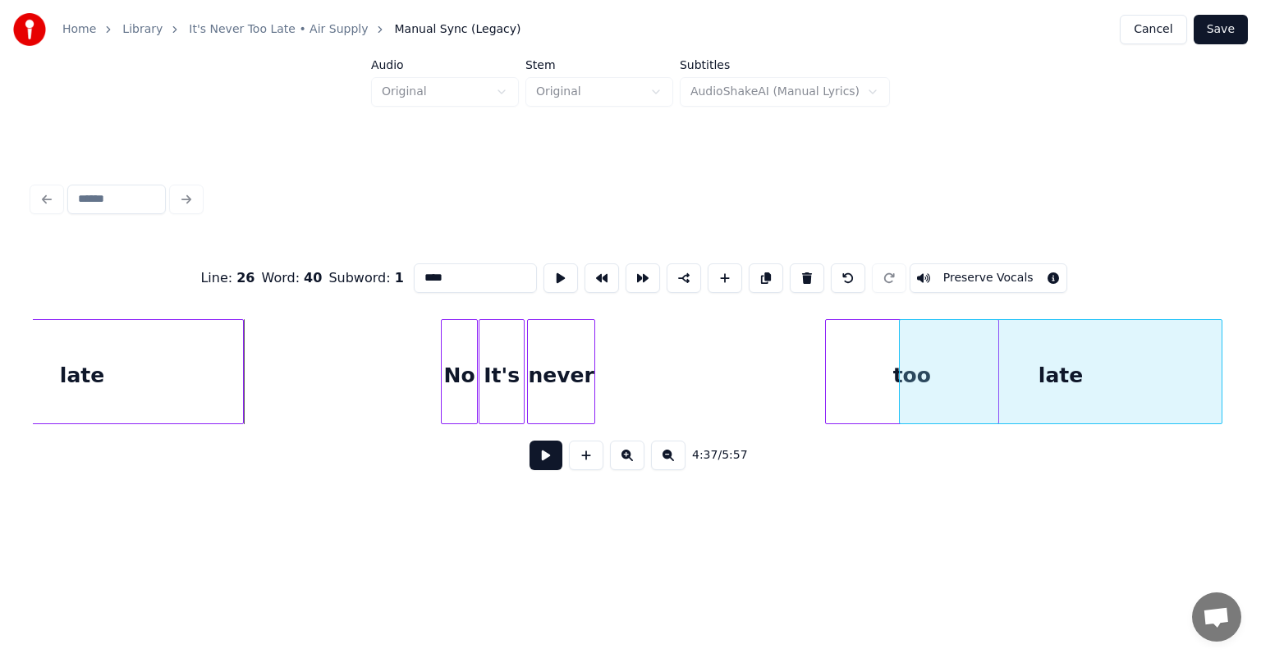
scroll to position [0, 45280]
click at [1193, 331] on div "late" at bounding box center [1056, 376] width 322 height 112
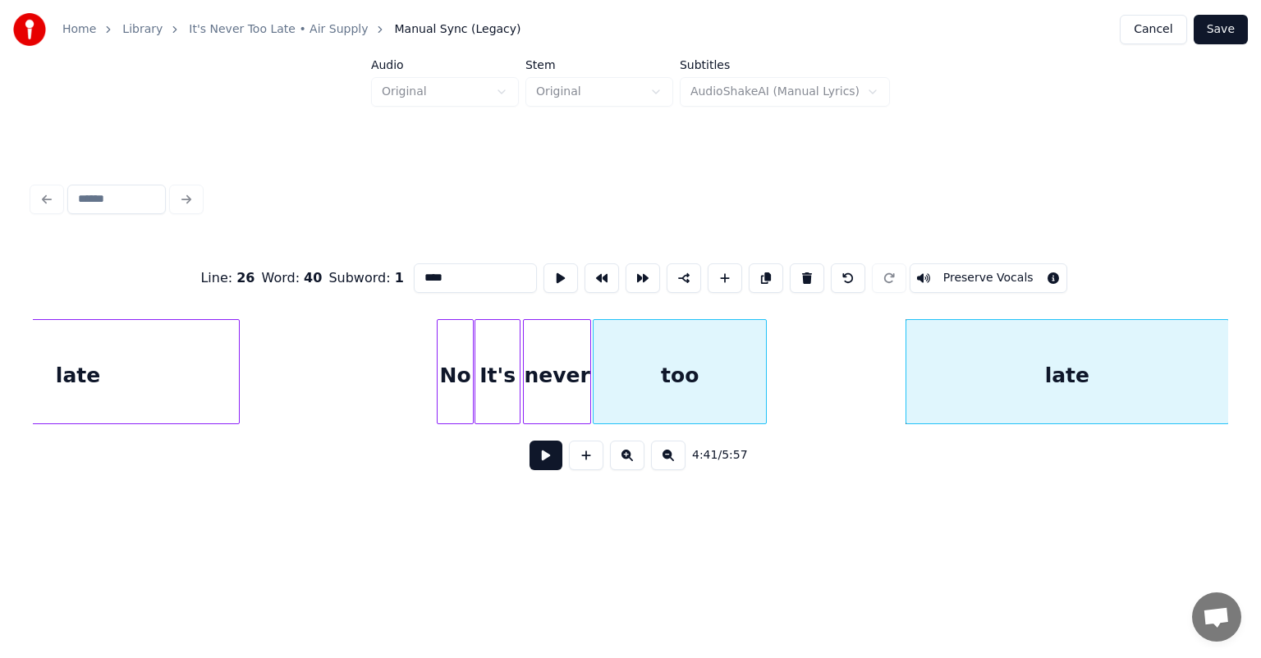
click at [646, 350] on div "too" at bounding box center [679, 376] width 172 height 112
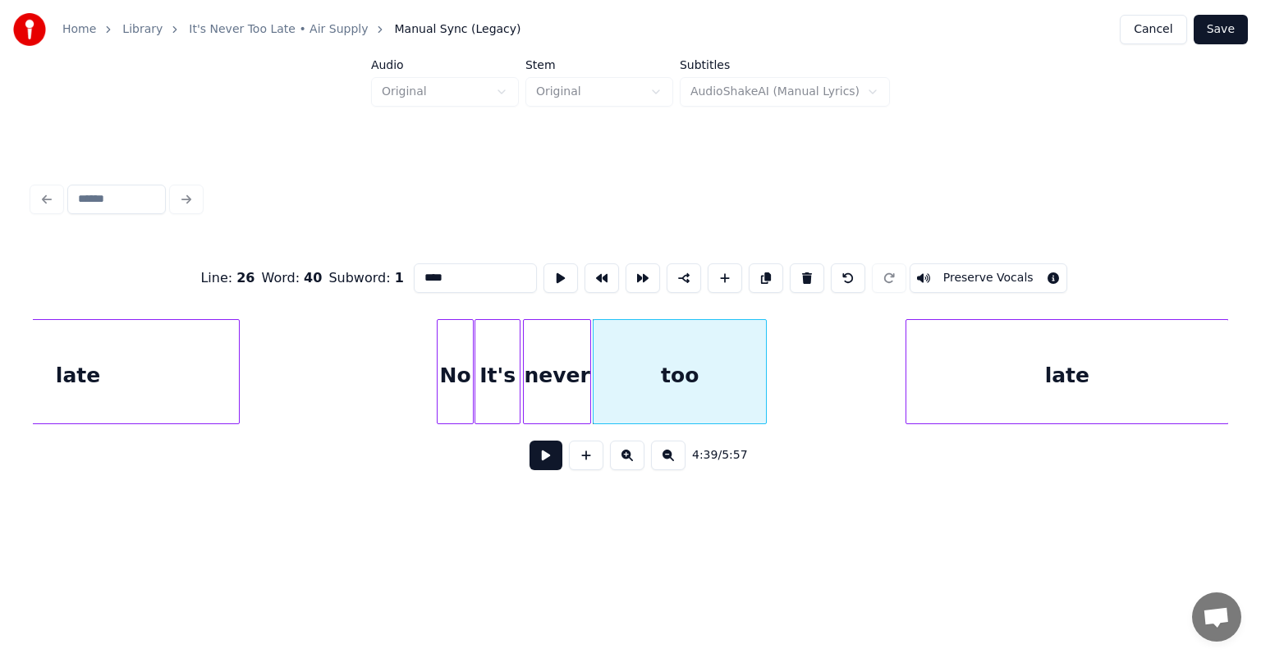
click at [451, 338] on div "No" at bounding box center [455, 376] width 36 height 112
type input "**"
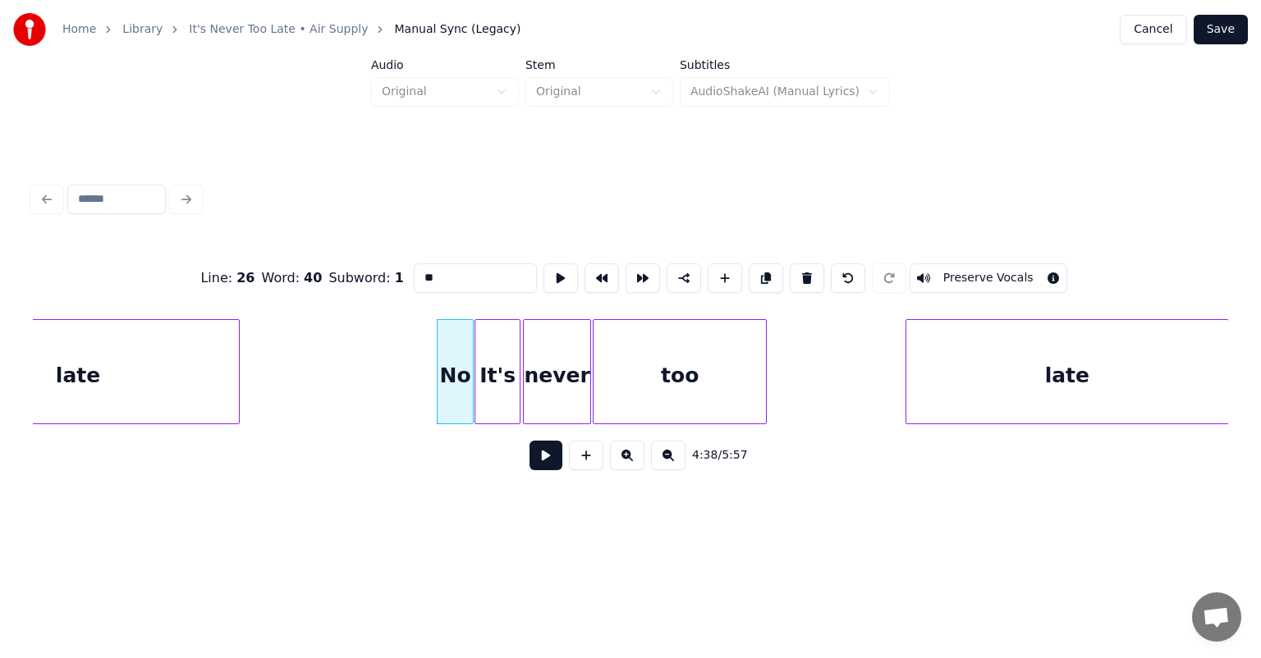
click at [549, 460] on button at bounding box center [545, 456] width 33 height 30
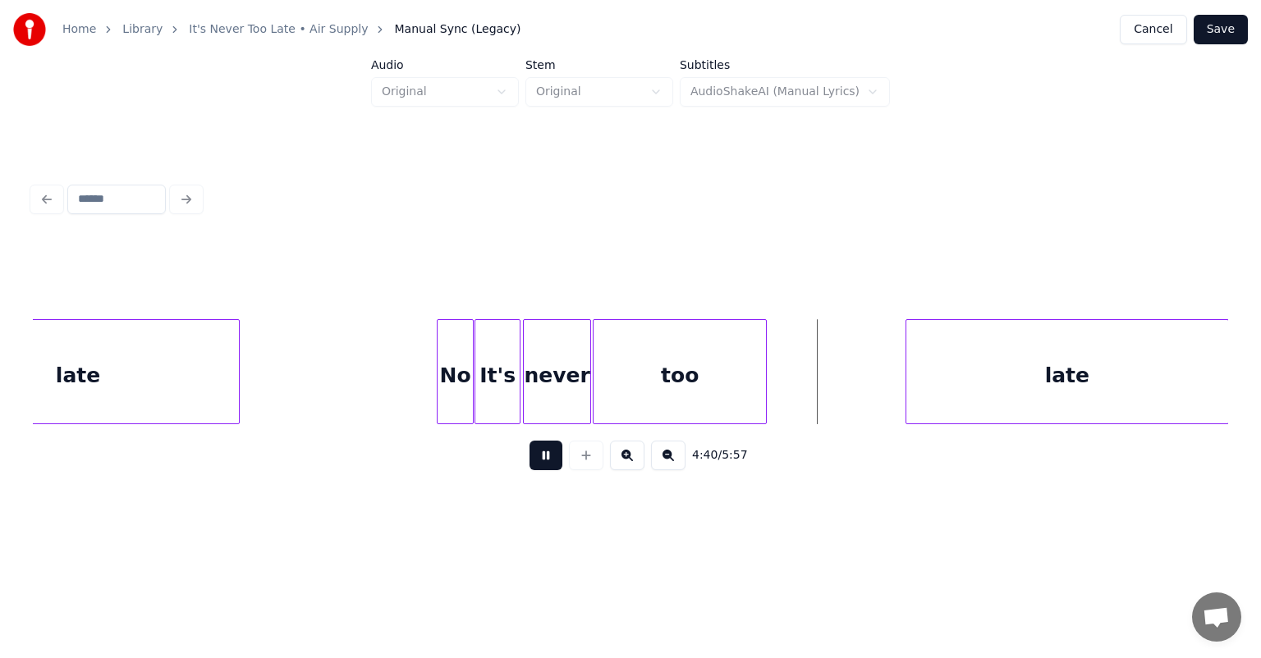
click at [549, 460] on button at bounding box center [545, 456] width 33 height 30
click at [726, 355] on div at bounding box center [727, 371] width 5 height 103
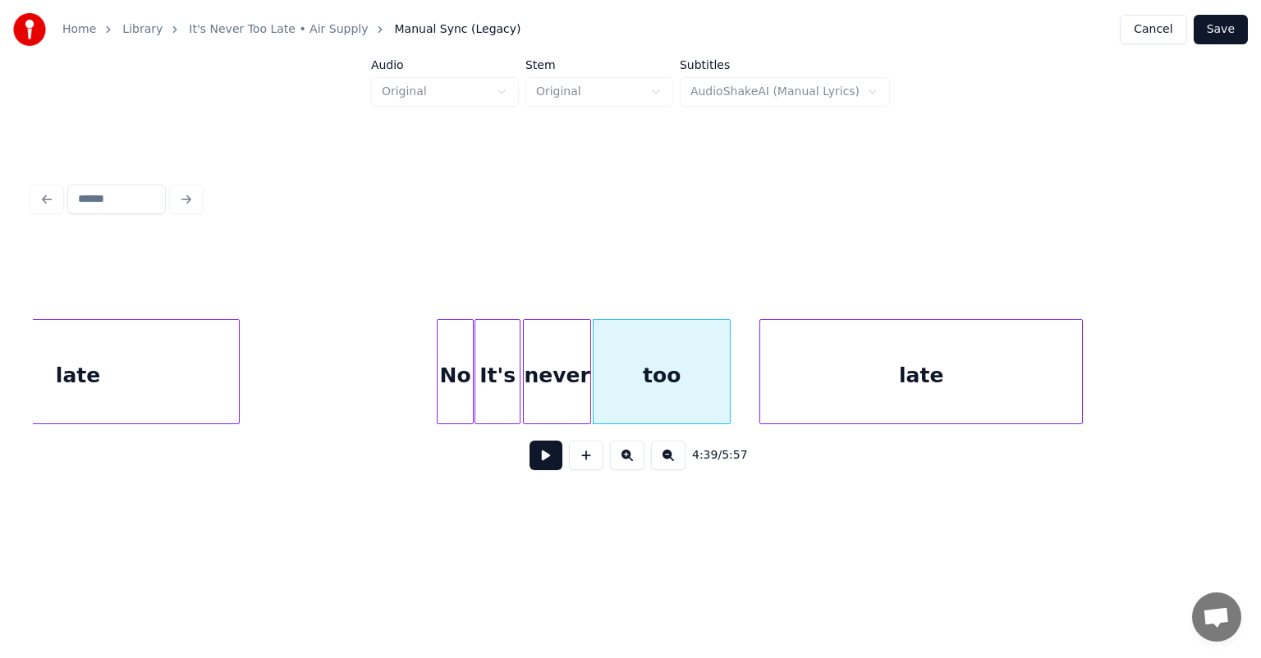
click at [784, 384] on div "late" at bounding box center [921, 376] width 322 height 112
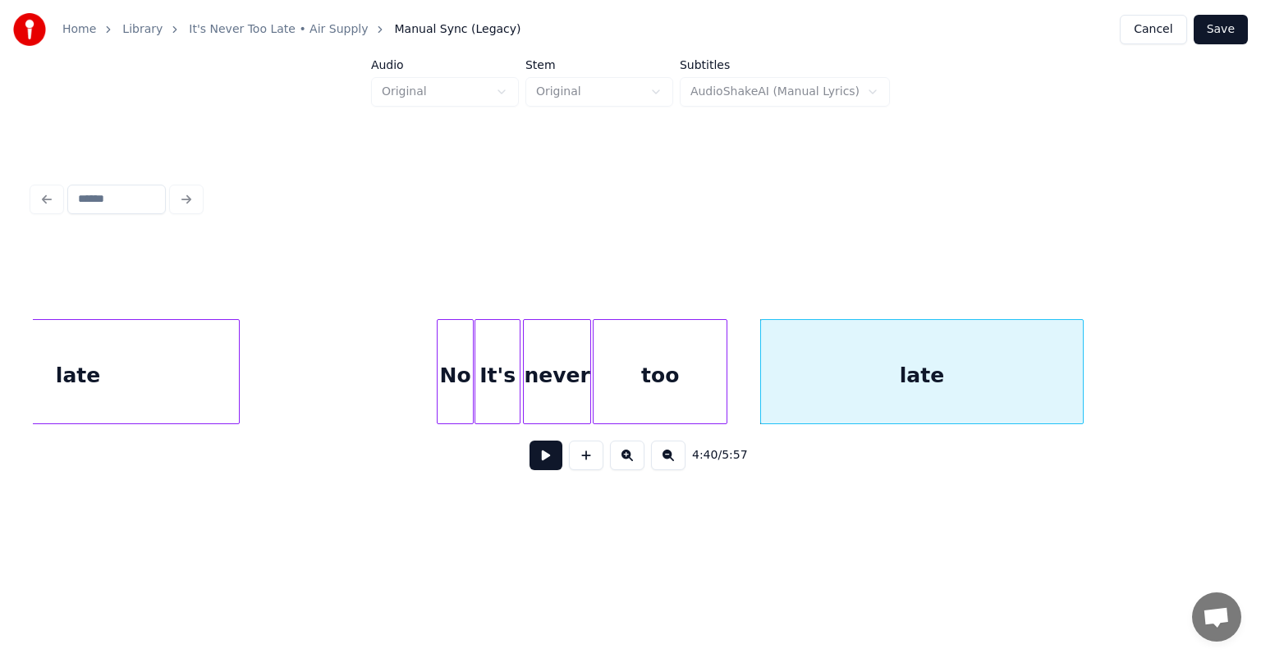
click at [724, 370] on div at bounding box center [723, 371] width 5 height 103
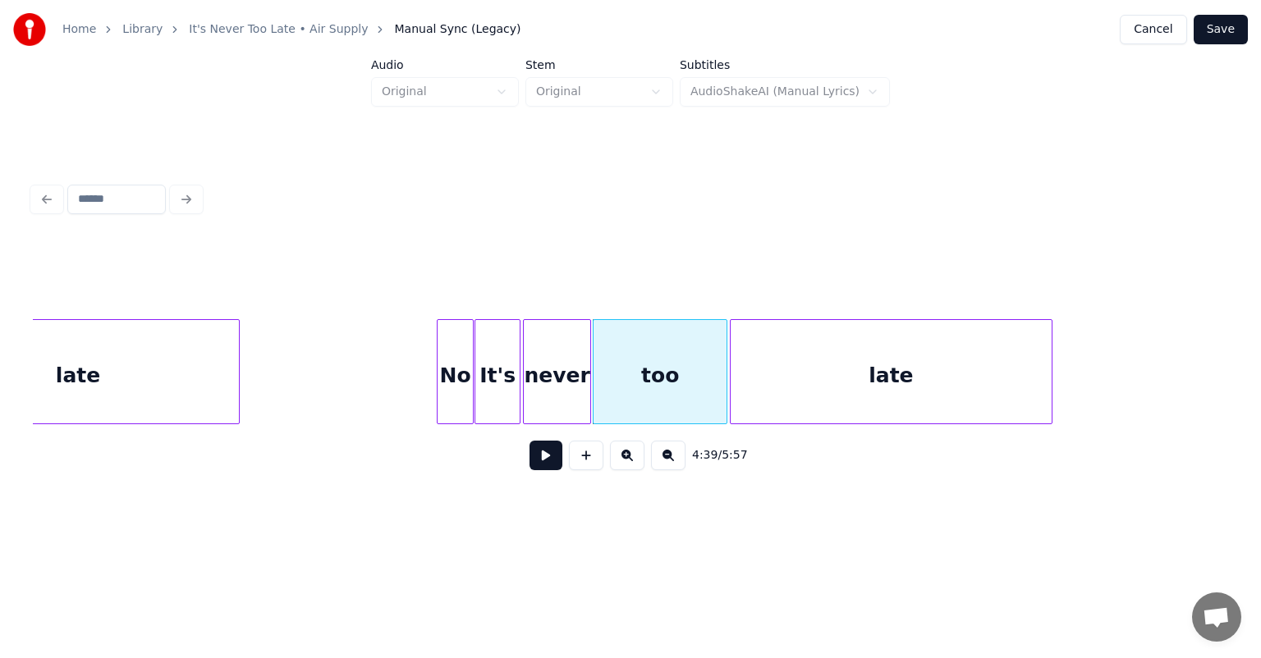
click at [780, 371] on div "late" at bounding box center [891, 376] width 322 height 112
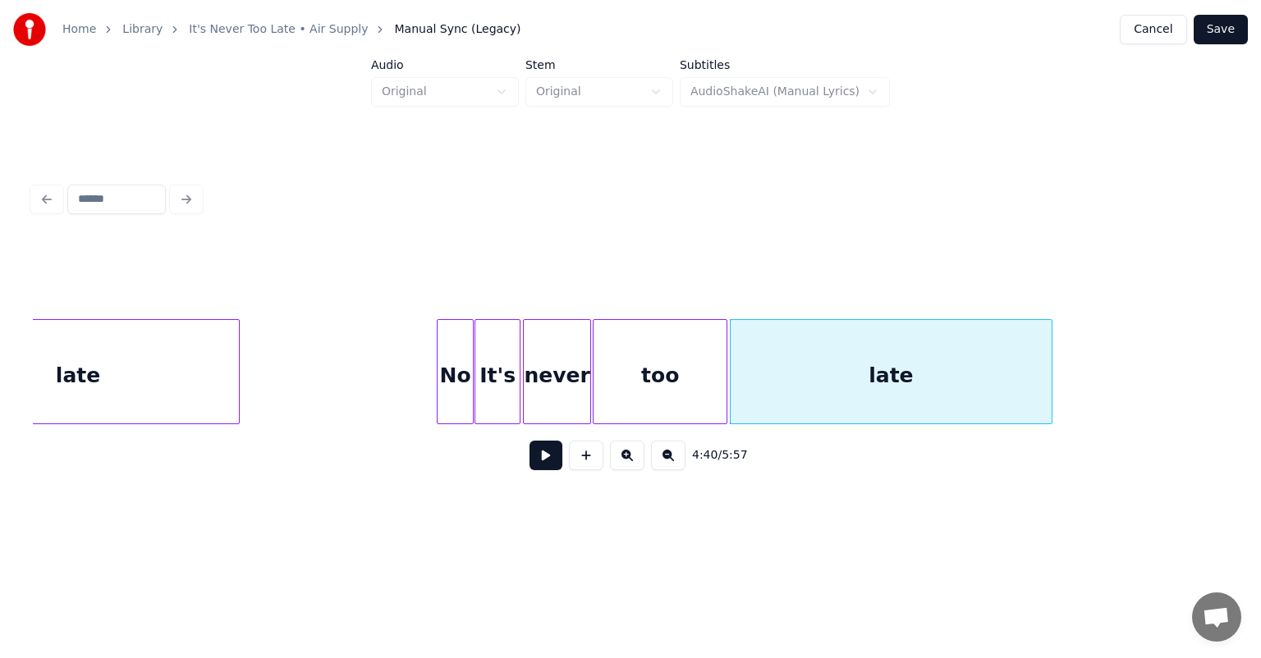
click at [451, 360] on div "No" at bounding box center [455, 376] width 36 height 112
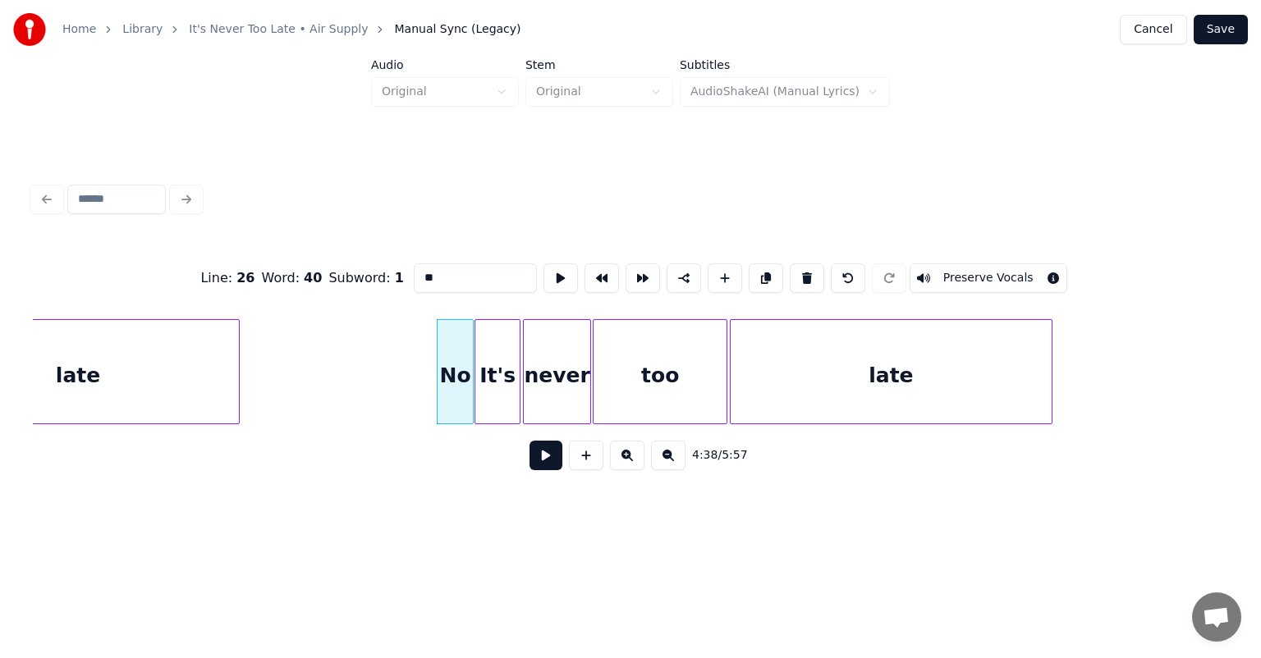
click at [542, 460] on button at bounding box center [545, 456] width 33 height 30
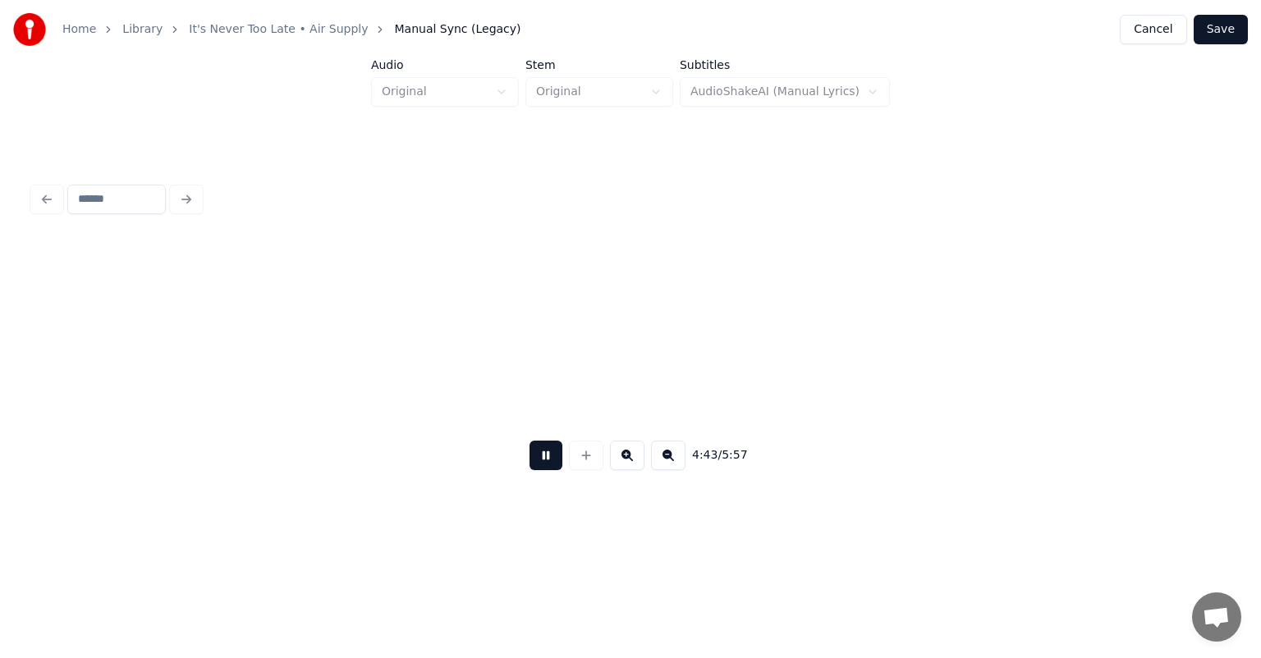
scroll to position [0, 46477]
click at [529, 441] on button at bounding box center [545, 456] width 33 height 30
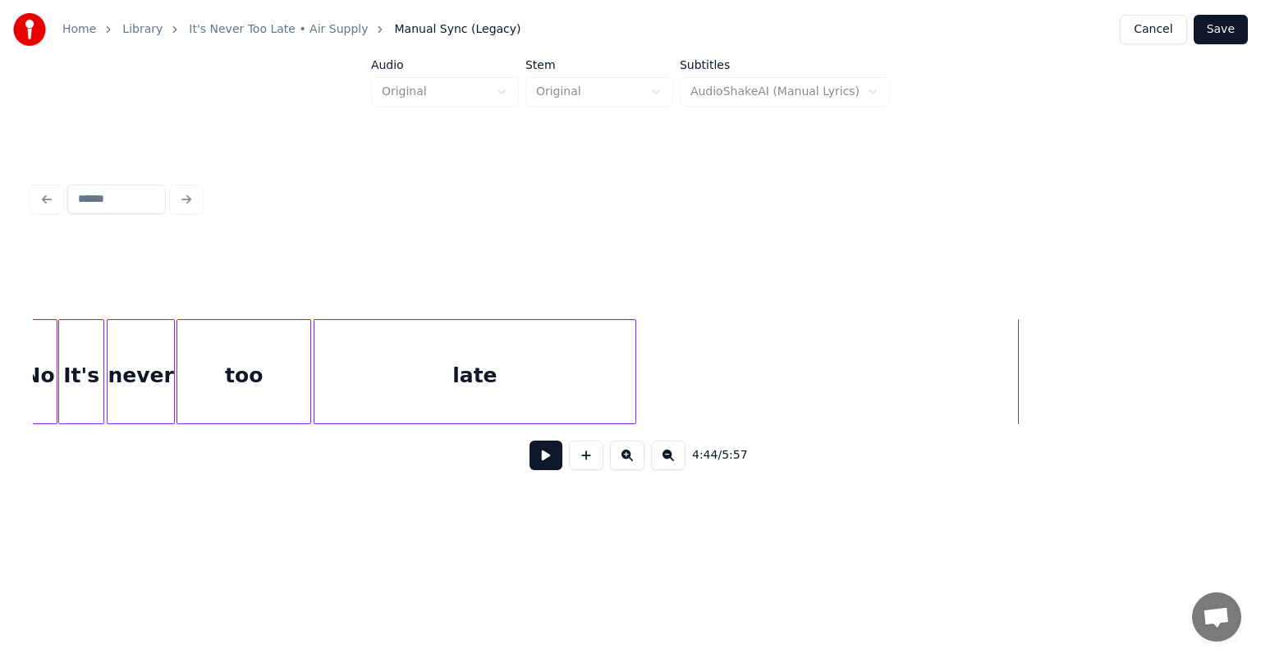
scroll to position [0, 45591]
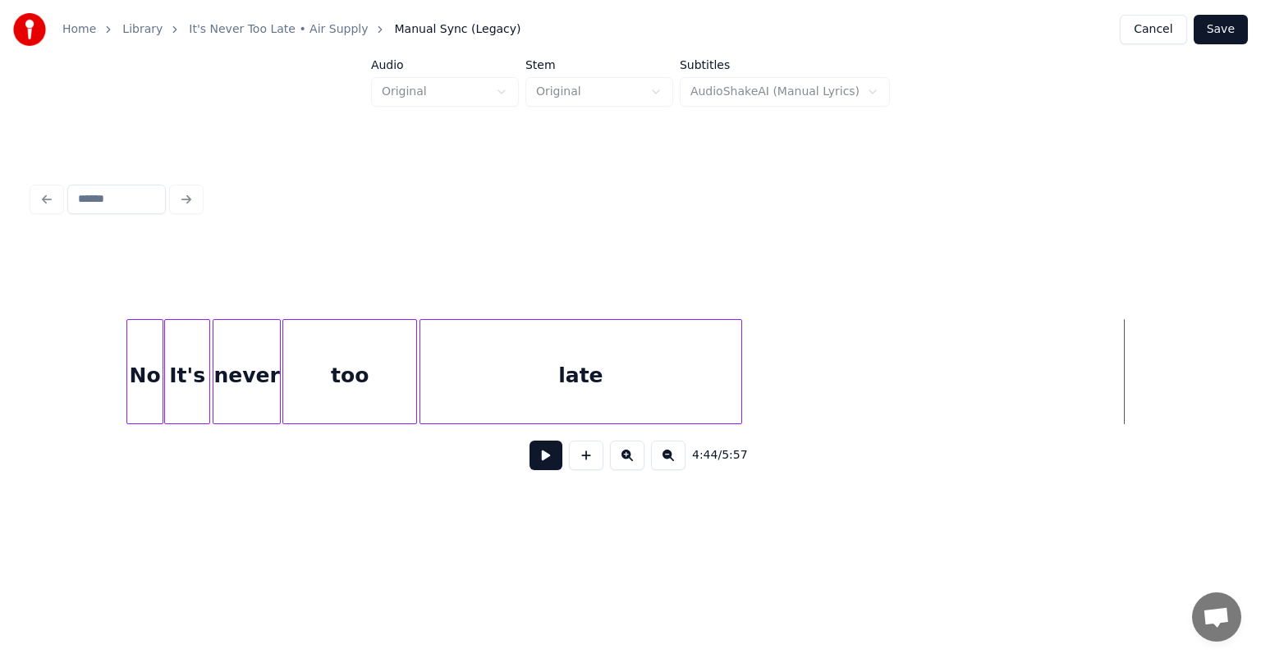
click at [359, 356] on div "too" at bounding box center [349, 376] width 133 height 112
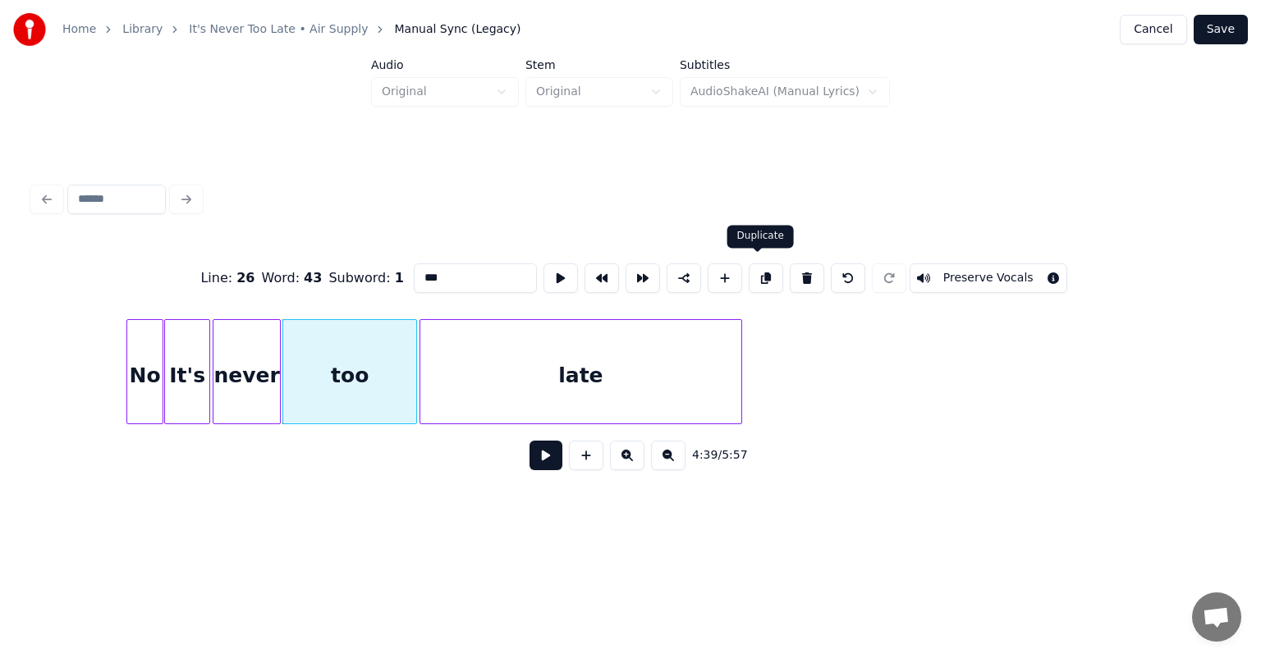
click at [757, 270] on button at bounding box center [766, 278] width 34 height 30
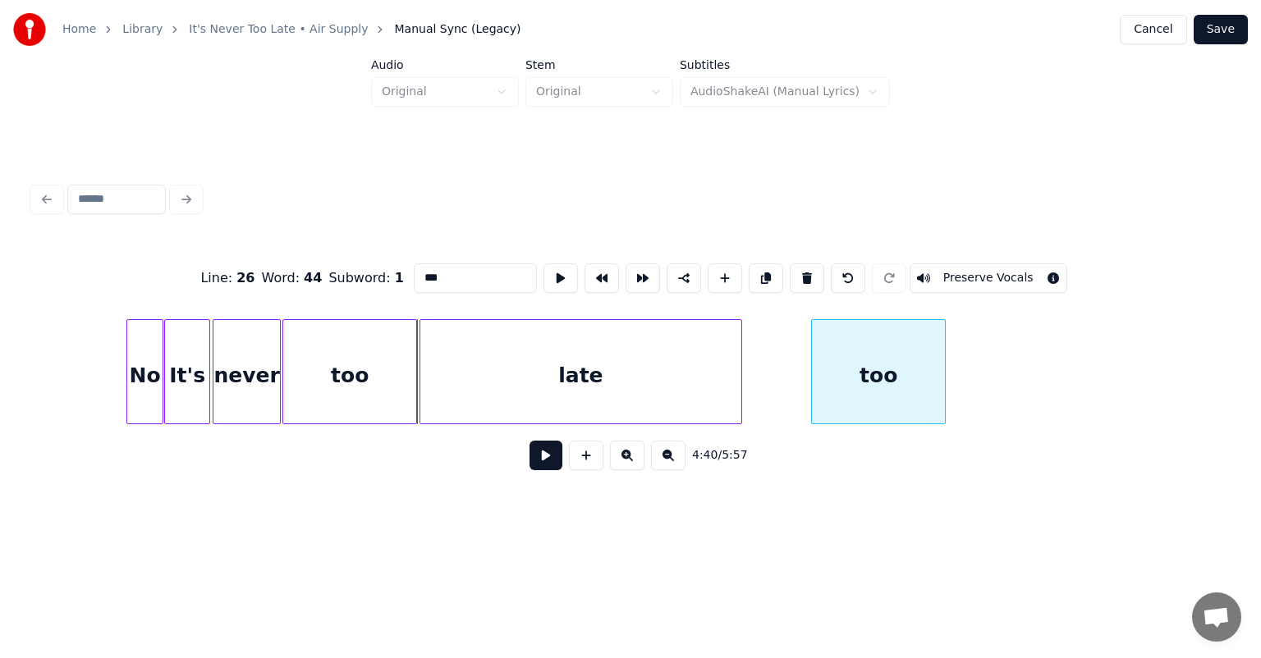
click at [907, 347] on div "too" at bounding box center [878, 376] width 133 height 112
click at [453, 272] on input "***" at bounding box center [475, 278] width 123 height 30
click at [458, 266] on input "***" at bounding box center [475, 278] width 123 height 30
drag, startPoint x: 448, startPoint y: 267, endPoint x: 400, endPoint y: 269, distance: 48.5
click at [400, 269] on div "Line : 26 Word : 44 Subword : 1 *** Preserve Vocals" at bounding box center [630, 278] width 1195 height 82
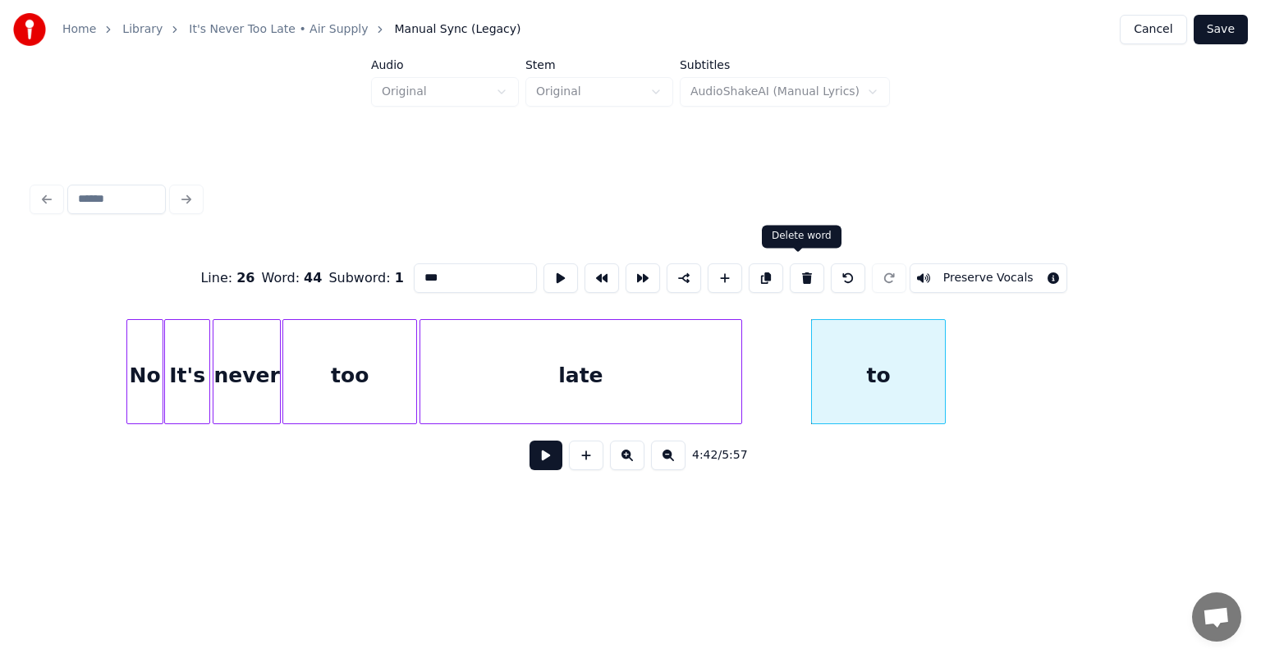
click at [800, 277] on button at bounding box center [807, 278] width 34 height 30
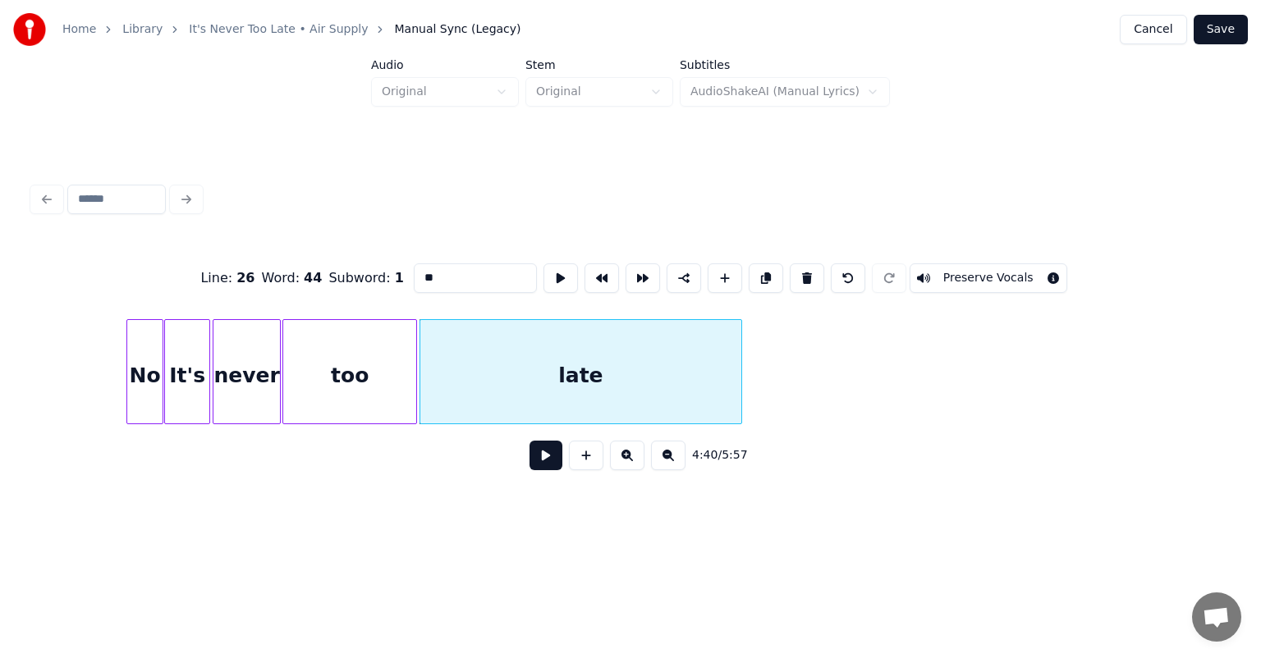
click at [349, 370] on div "too" at bounding box center [349, 376] width 133 height 112
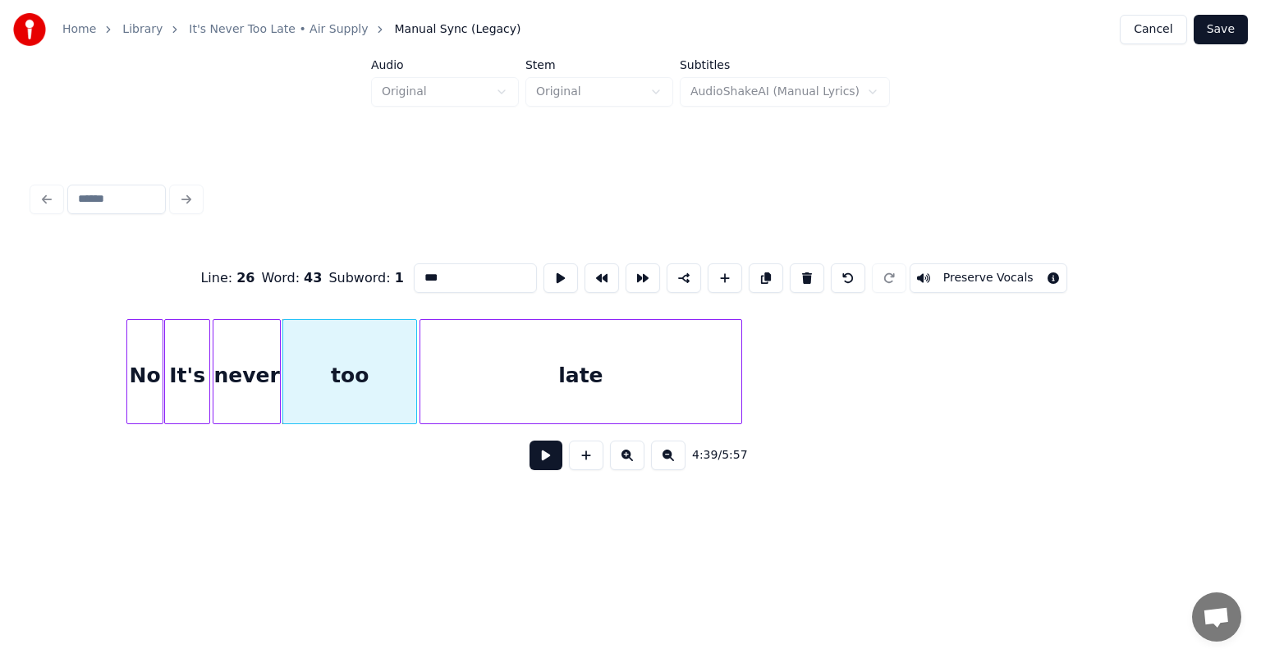
click at [152, 348] on div "No" at bounding box center [145, 376] width 36 height 112
type input "**"
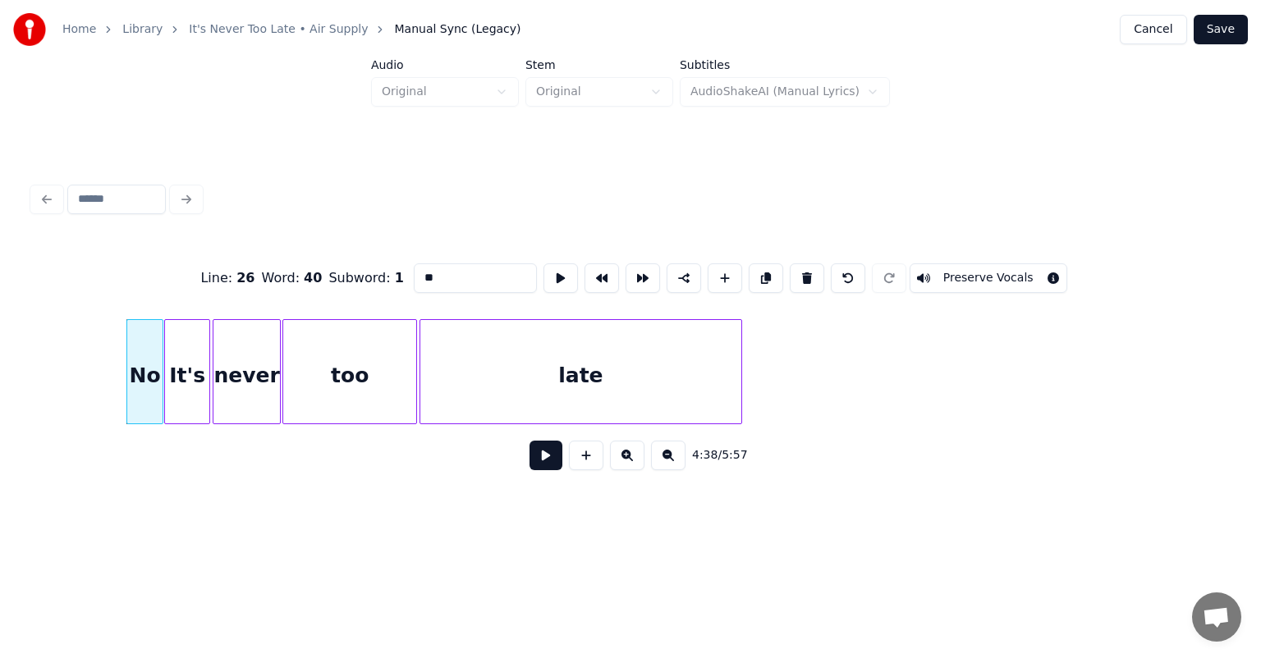
click at [547, 466] on button at bounding box center [545, 456] width 33 height 30
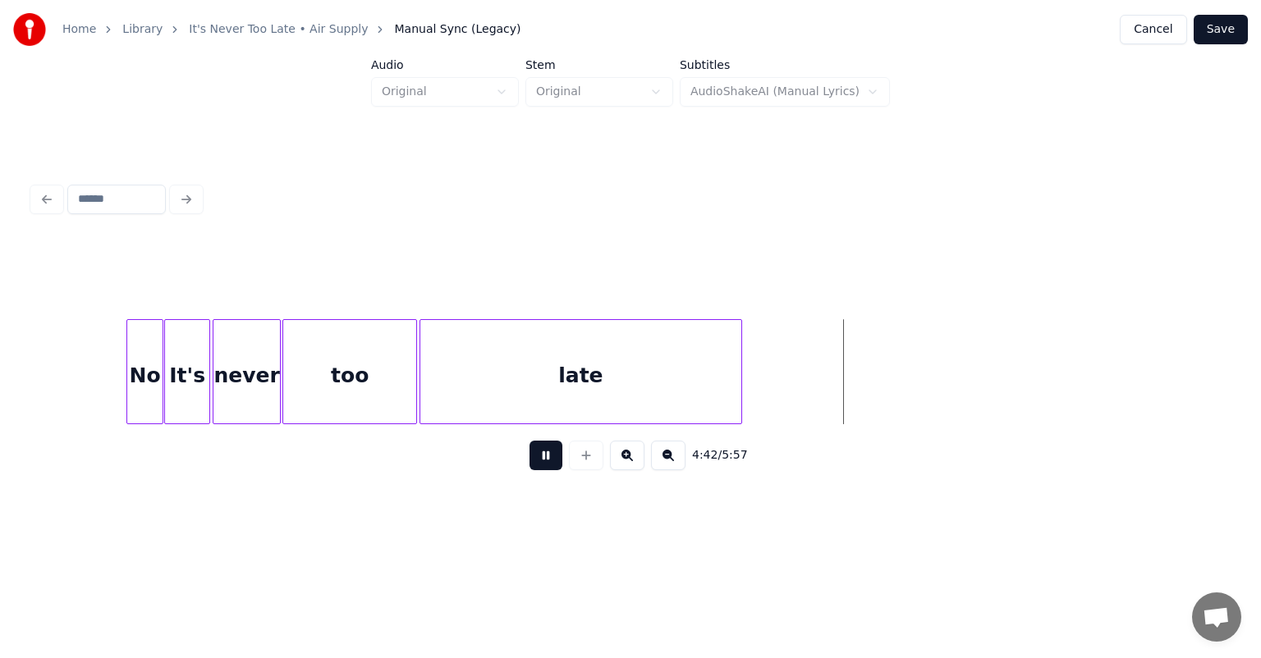
click at [547, 466] on button at bounding box center [545, 456] width 33 height 30
click at [651, 384] on div "late" at bounding box center [581, 376] width 322 height 112
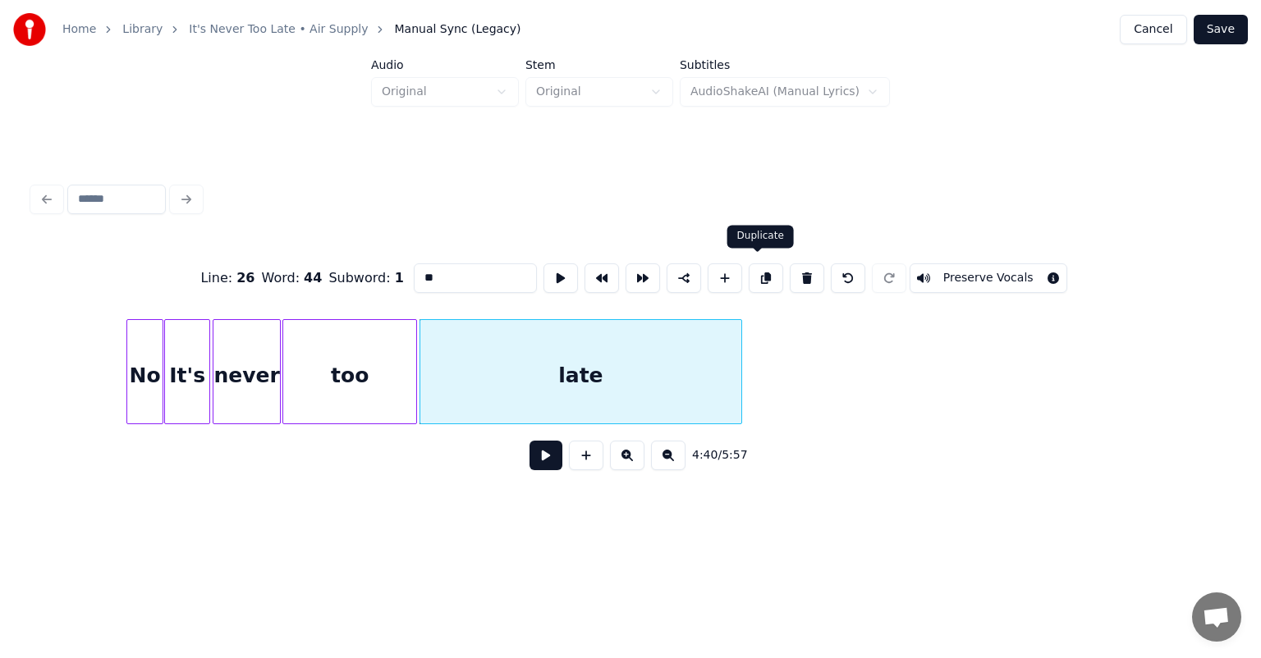
click at [758, 276] on button at bounding box center [766, 278] width 34 height 30
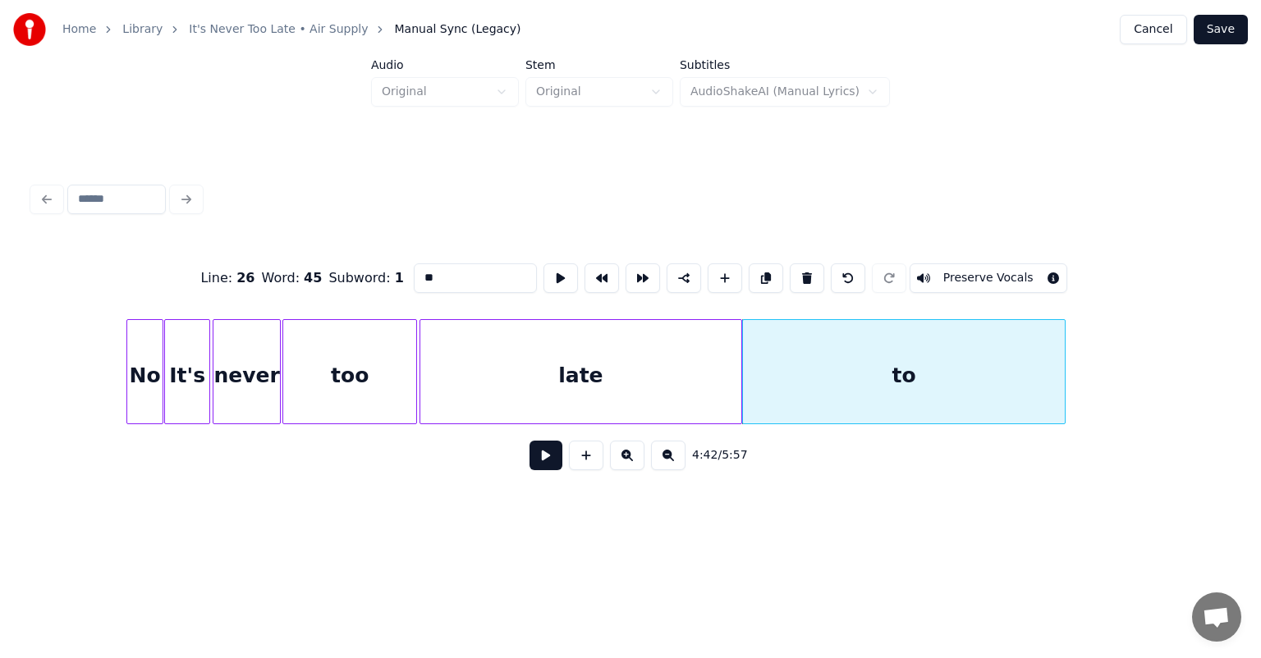
click at [451, 275] on input "**" at bounding box center [475, 278] width 123 height 30
type input "*"
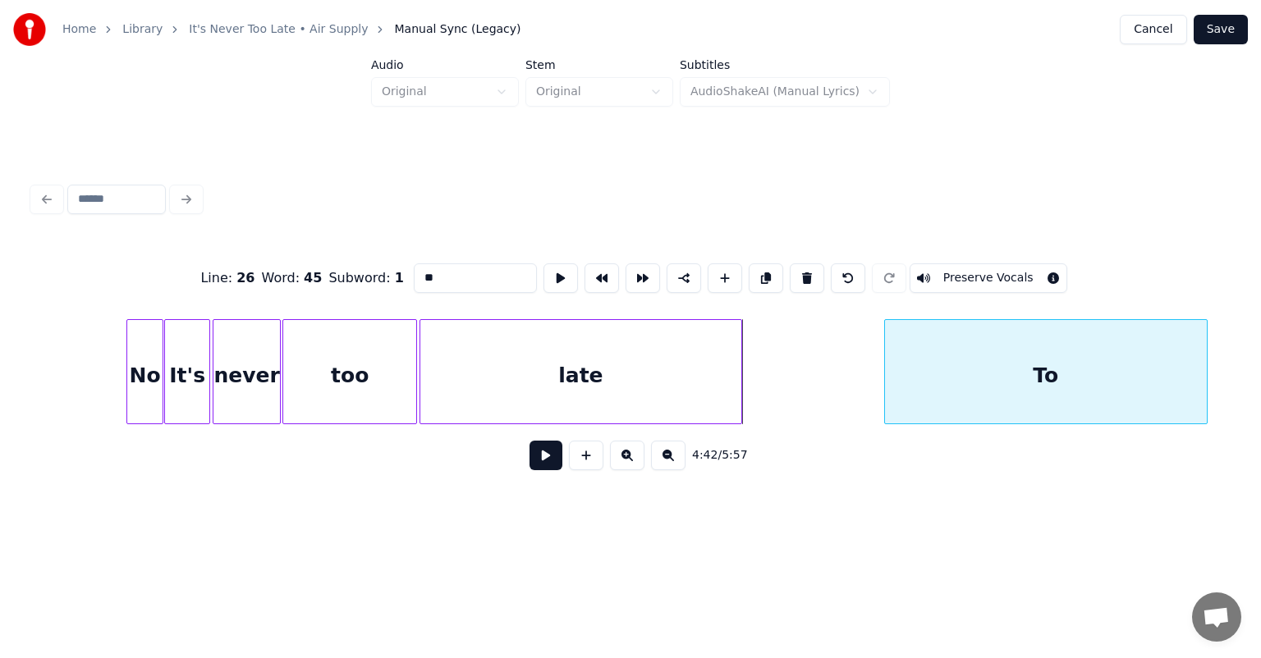
click at [949, 381] on div "To" at bounding box center [1046, 376] width 322 height 112
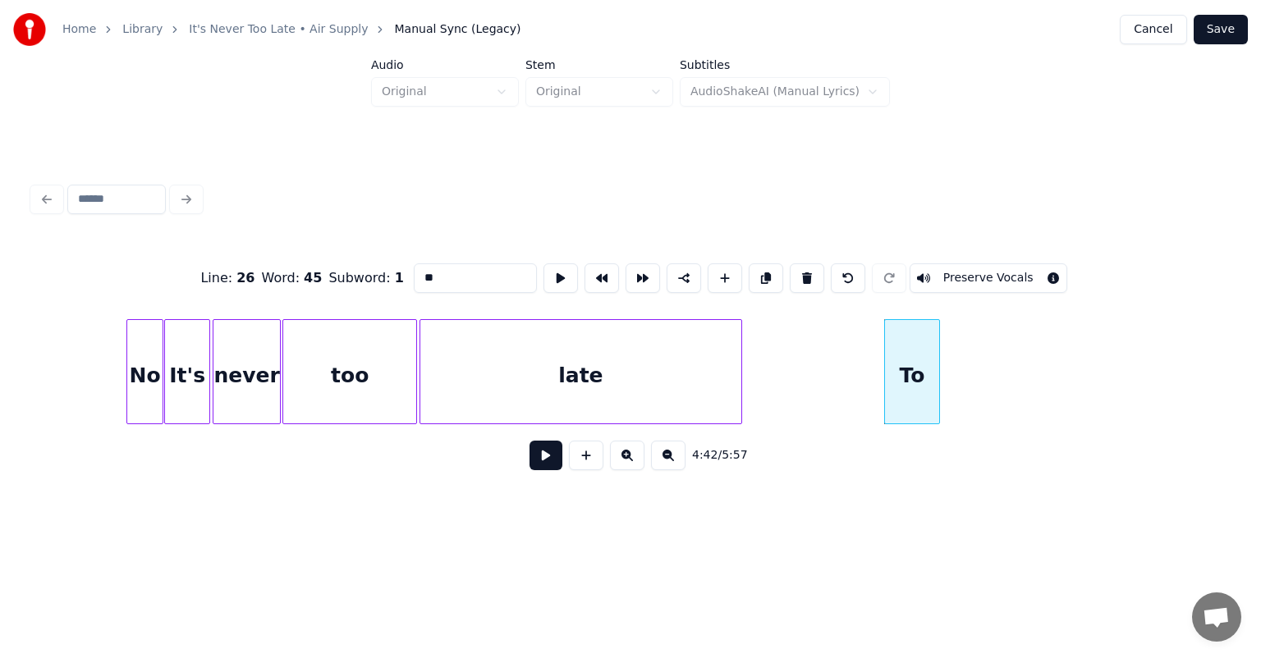
click at [936, 397] on div at bounding box center [936, 371] width 5 height 103
click at [756, 273] on button at bounding box center [766, 278] width 34 height 30
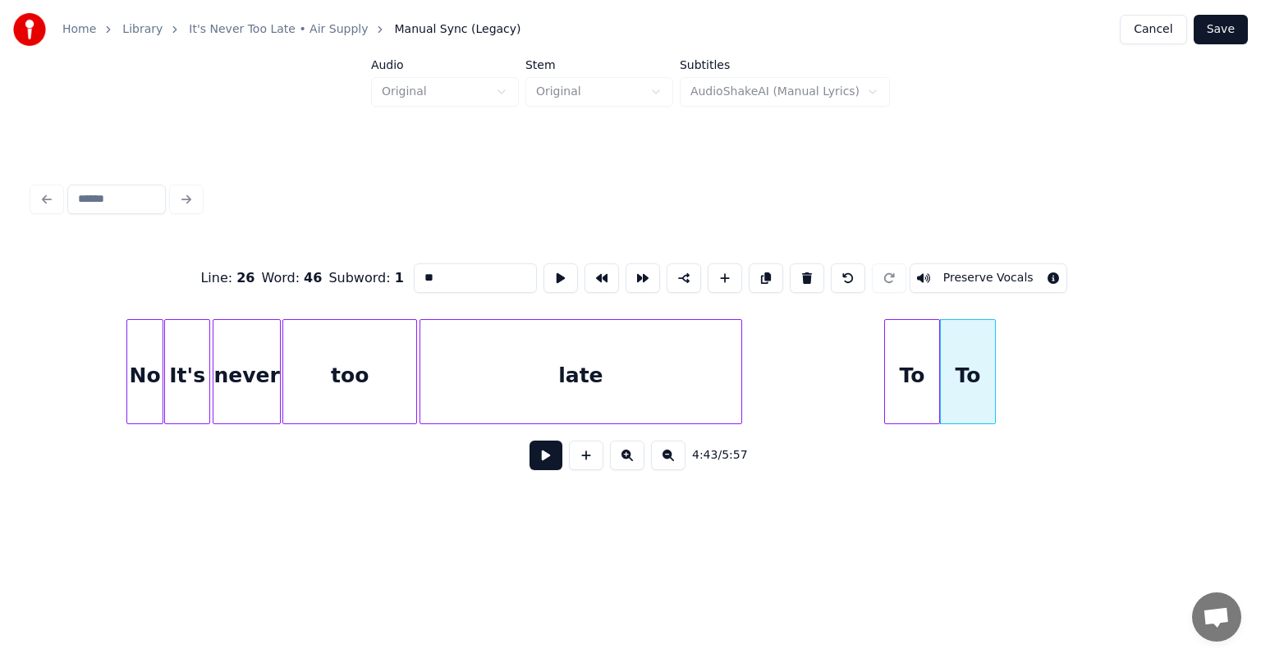
click at [456, 273] on input "**" at bounding box center [475, 278] width 123 height 30
type input "*"
click at [755, 273] on button at bounding box center [766, 278] width 34 height 30
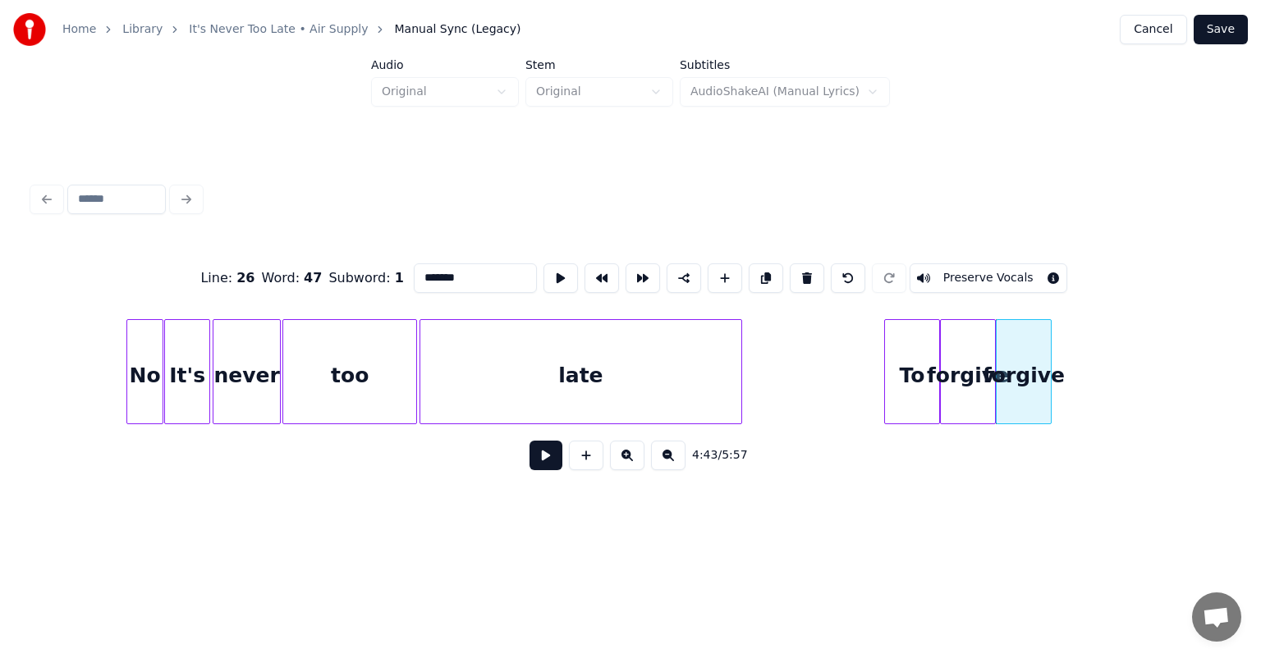
click at [489, 270] on input "*******" at bounding box center [475, 278] width 123 height 30
type input "*"
click at [759, 269] on button at bounding box center [766, 278] width 34 height 30
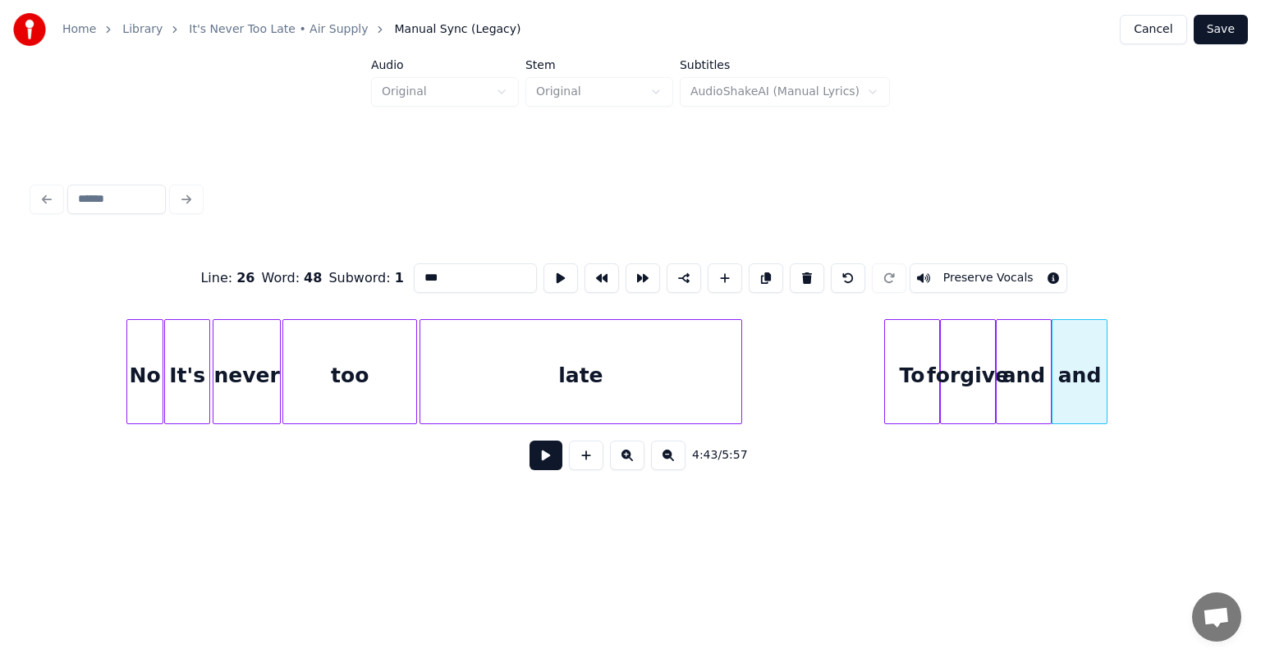
click at [476, 268] on input "***" at bounding box center [475, 278] width 123 height 30
type input "*"
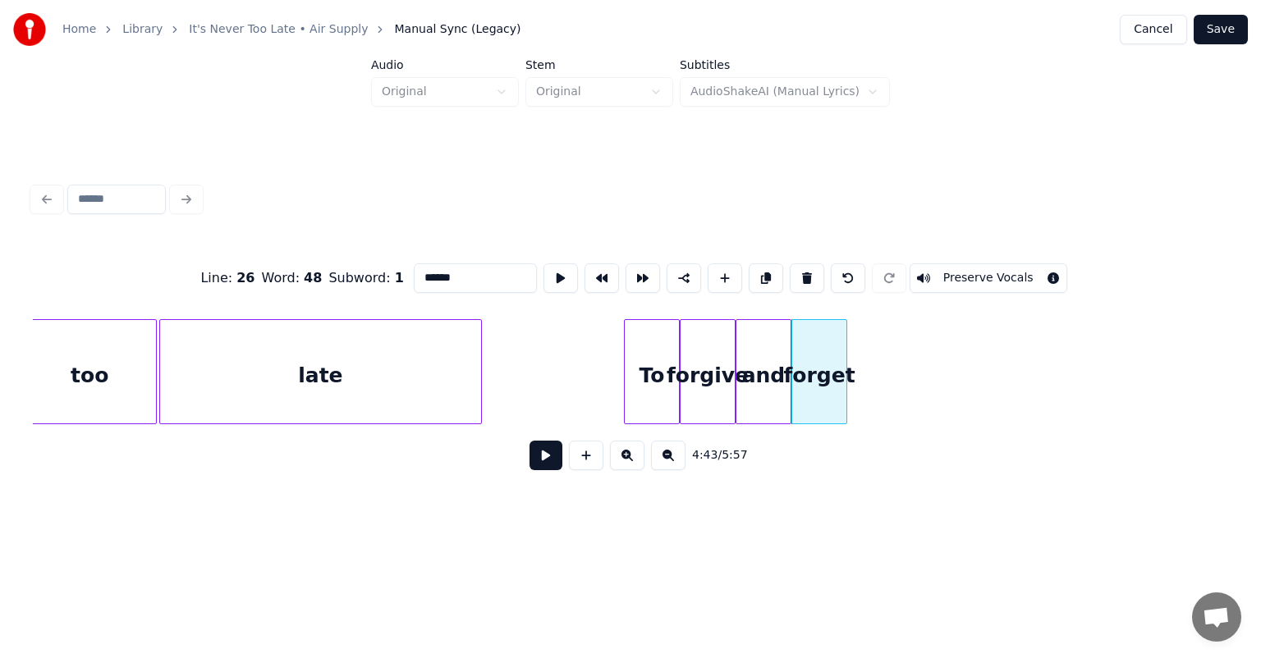
scroll to position [0, 45886]
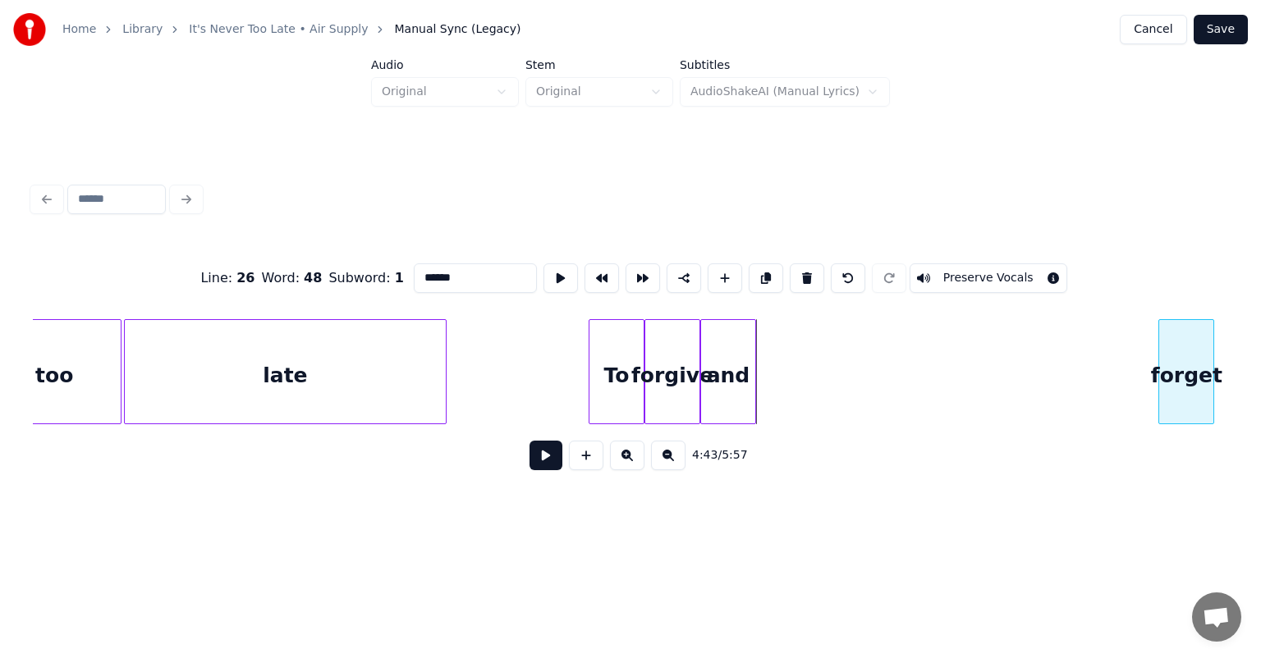
click at [1185, 346] on div "forget" at bounding box center [1186, 376] width 54 height 112
click at [1087, 331] on div "and" at bounding box center [1060, 376] width 54 height 112
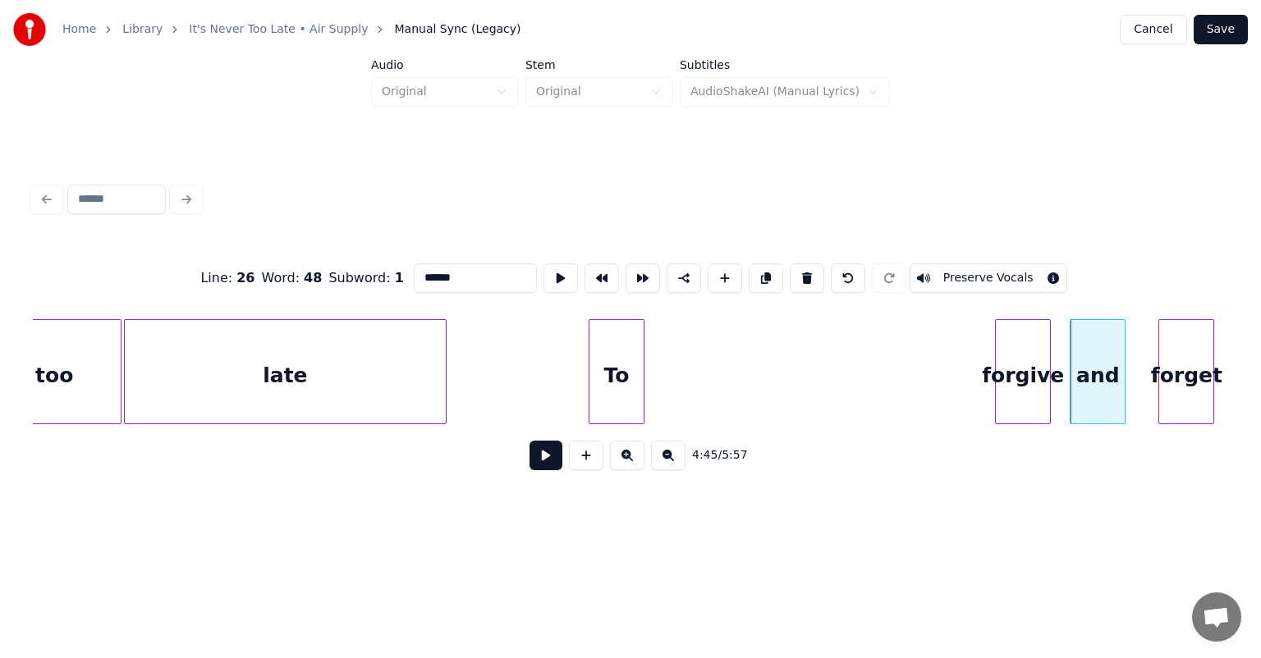
click at [1023, 336] on div "forgive" at bounding box center [1023, 376] width 54 height 112
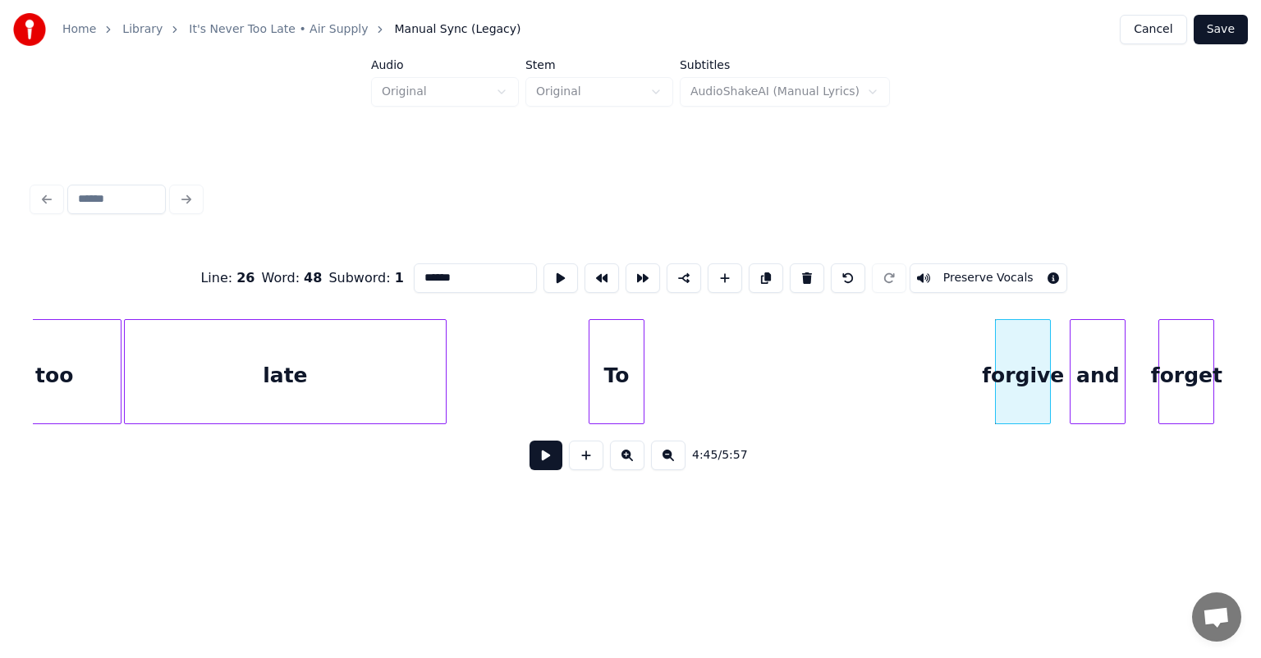
click at [424, 355] on div "late" at bounding box center [286, 376] width 322 height 112
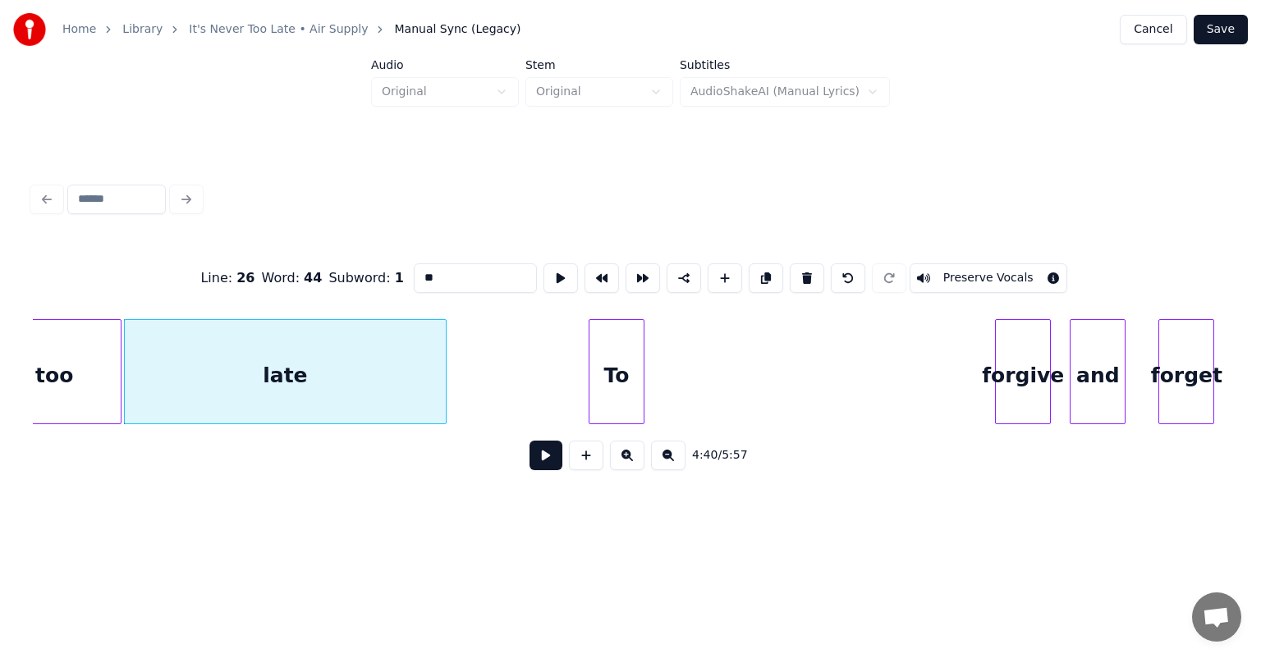
type input "**"
click at [544, 467] on button at bounding box center [545, 456] width 33 height 30
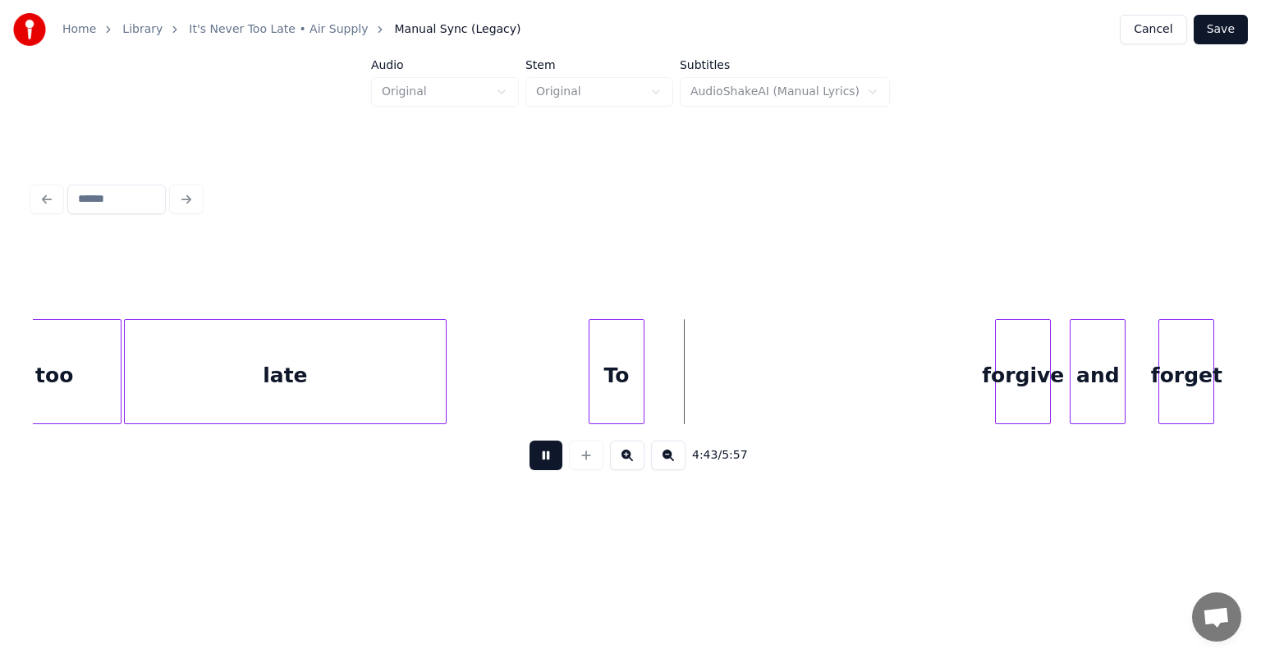
click at [529, 441] on button at bounding box center [545, 456] width 33 height 30
click at [540, 460] on button at bounding box center [545, 456] width 33 height 30
click at [714, 341] on div "To" at bounding box center [700, 376] width 54 height 112
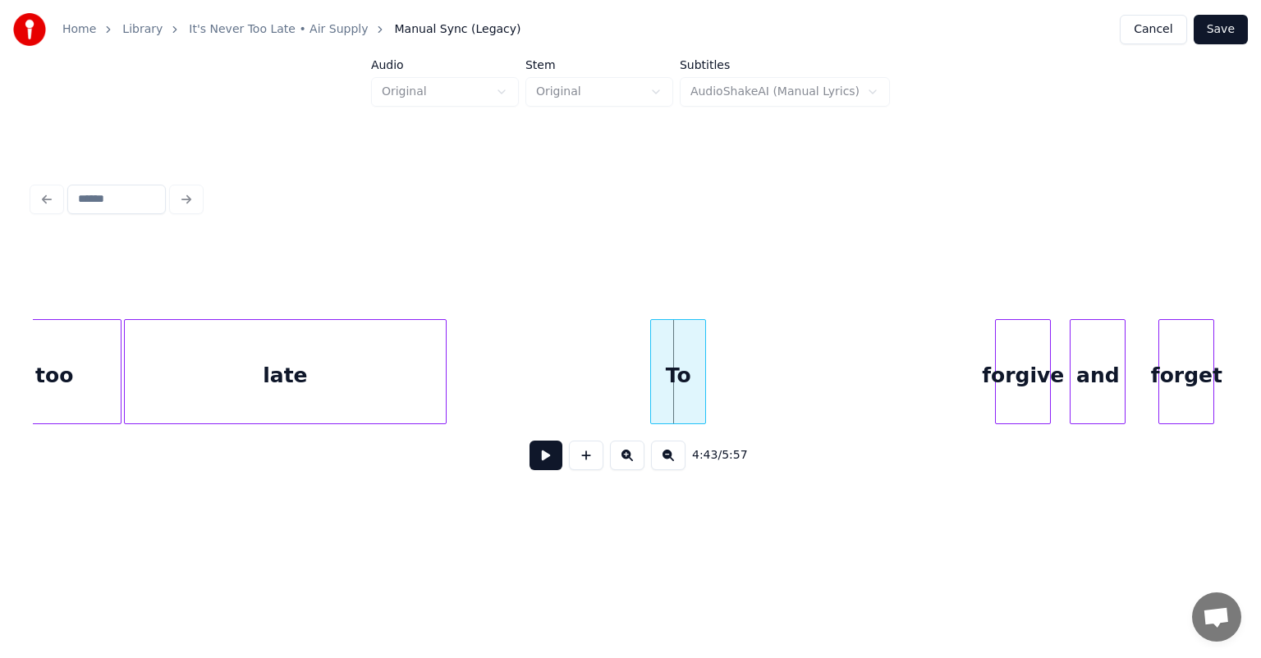
click at [693, 343] on div "To" at bounding box center [678, 376] width 54 height 112
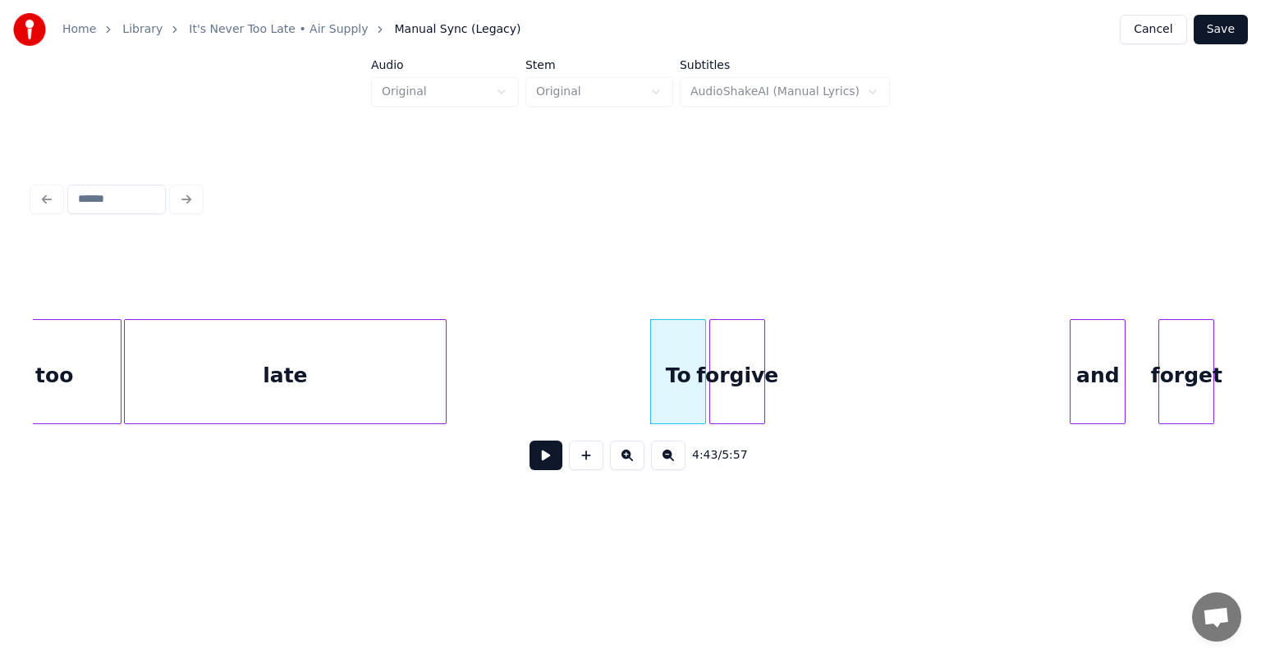
click at [728, 345] on div "forgive" at bounding box center [737, 376] width 54 height 112
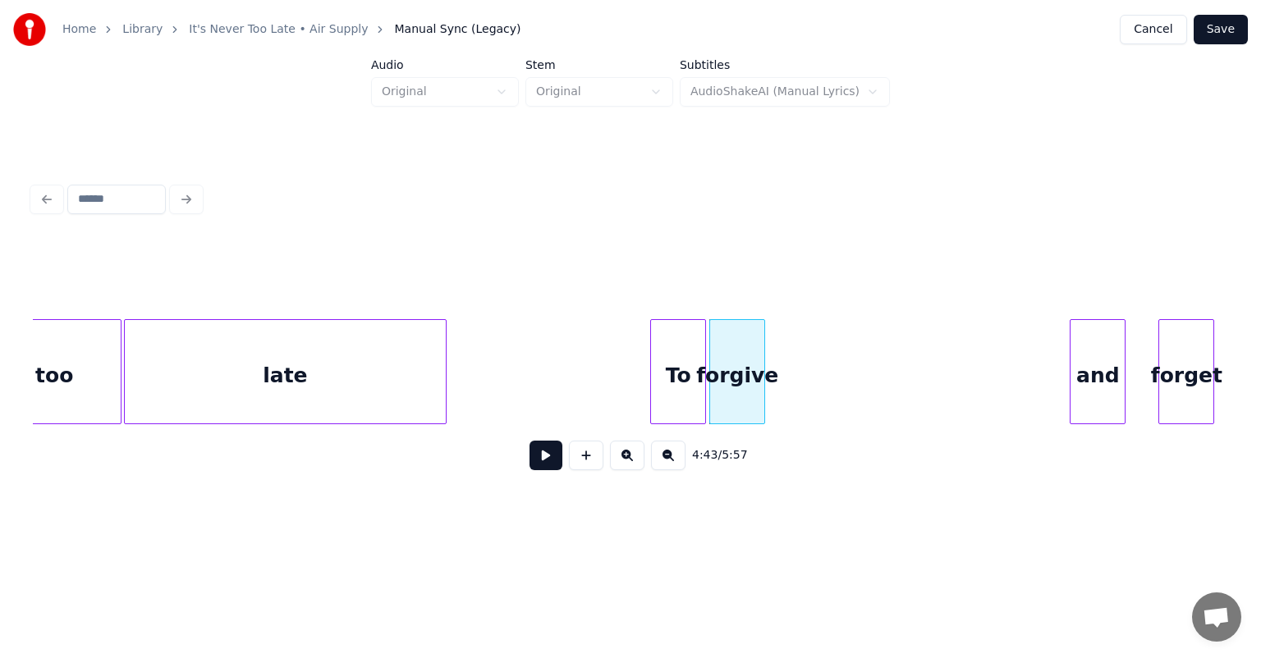
click at [666, 341] on div "To" at bounding box center [678, 376] width 54 height 112
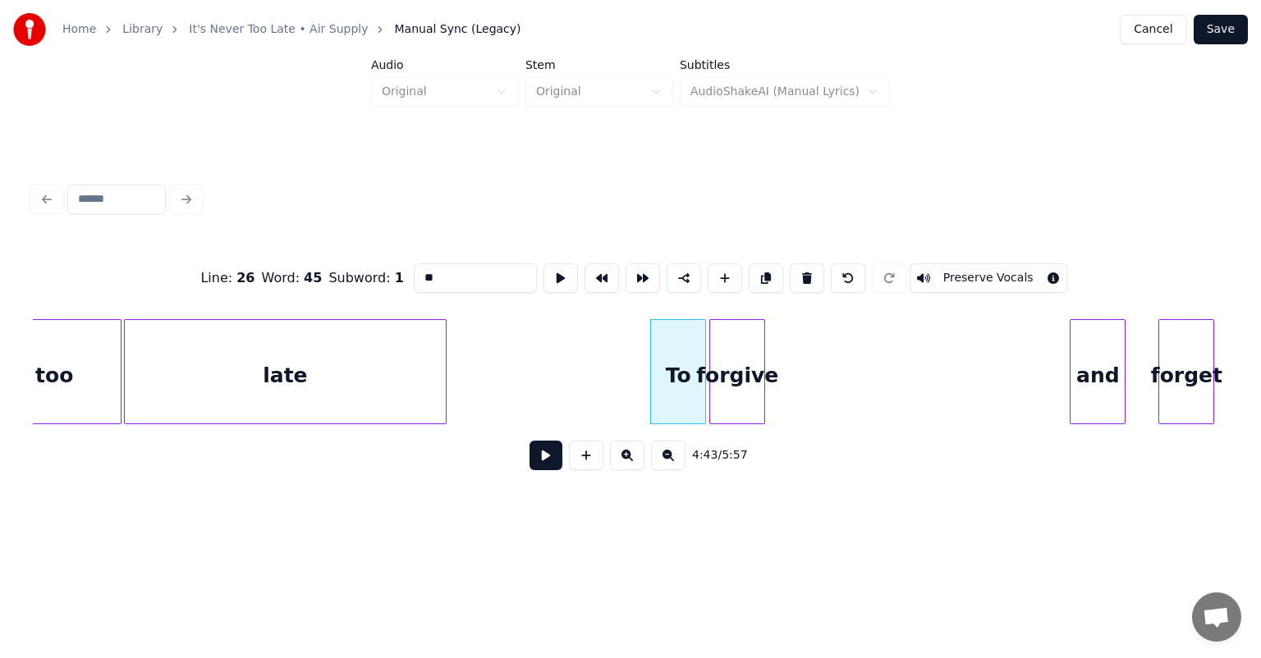
click at [543, 469] on button at bounding box center [545, 456] width 33 height 30
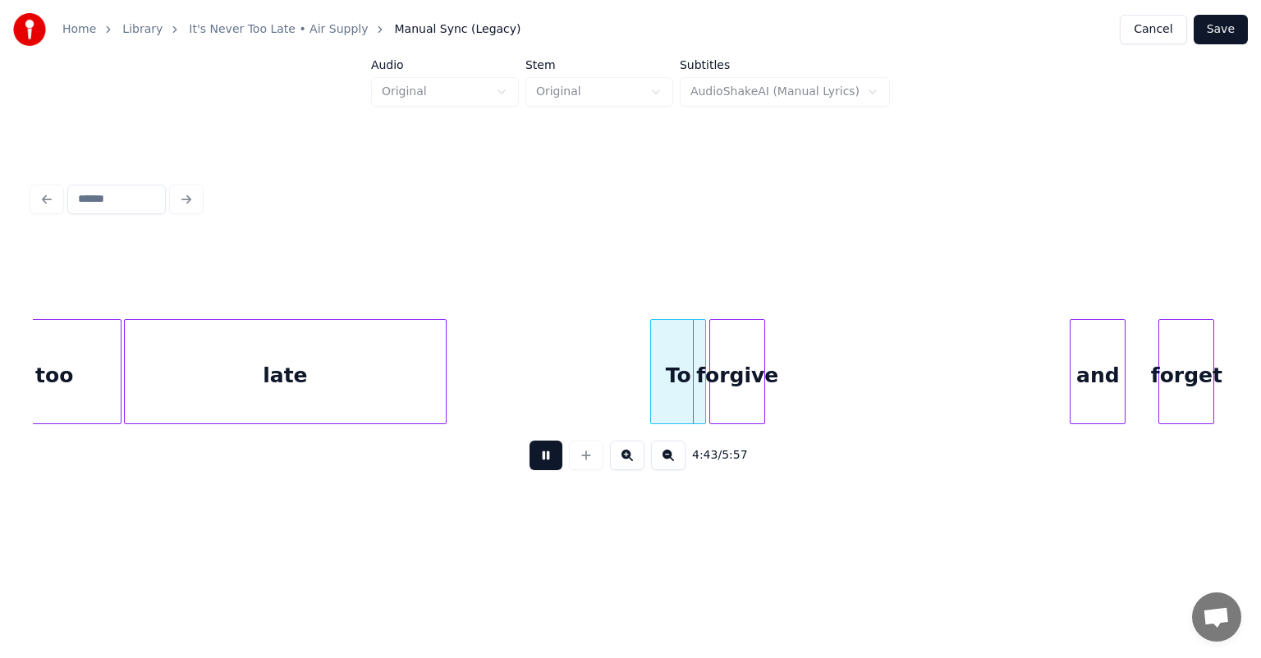
click at [543, 469] on button at bounding box center [545, 456] width 33 height 30
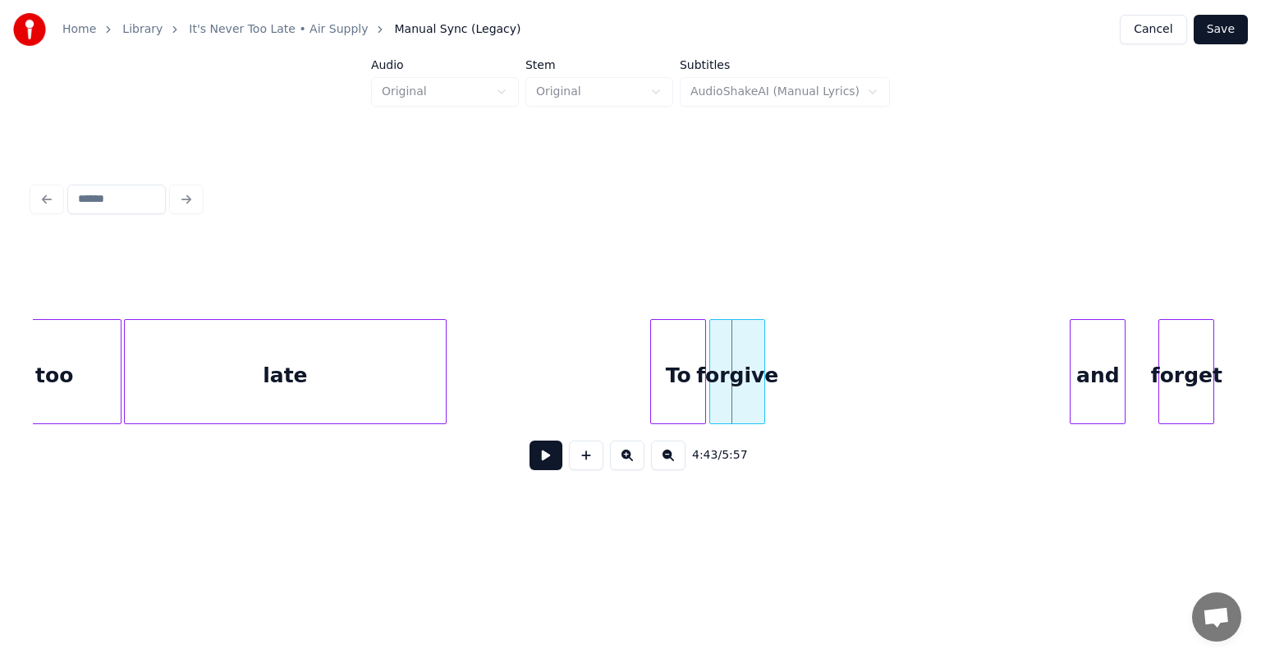
click at [529, 441] on button at bounding box center [545, 456] width 33 height 30
click at [817, 346] on div at bounding box center [815, 371] width 5 height 103
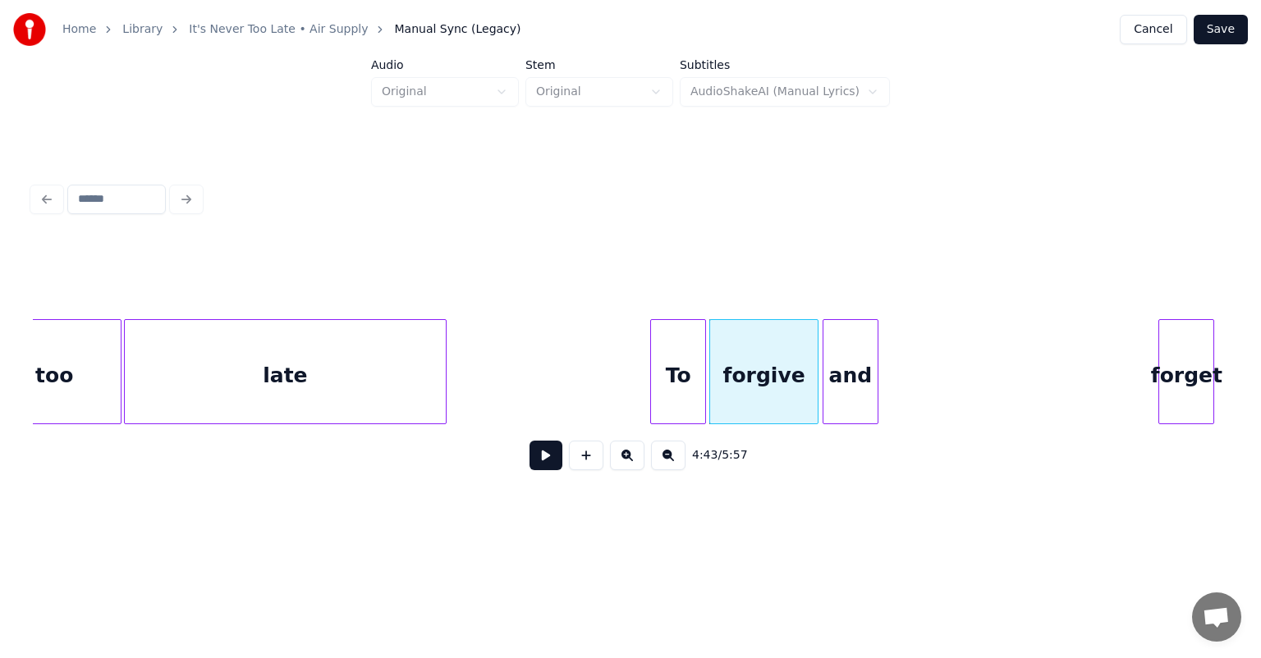
click at [863, 359] on div "and" at bounding box center [850, 376] width 54 height 112
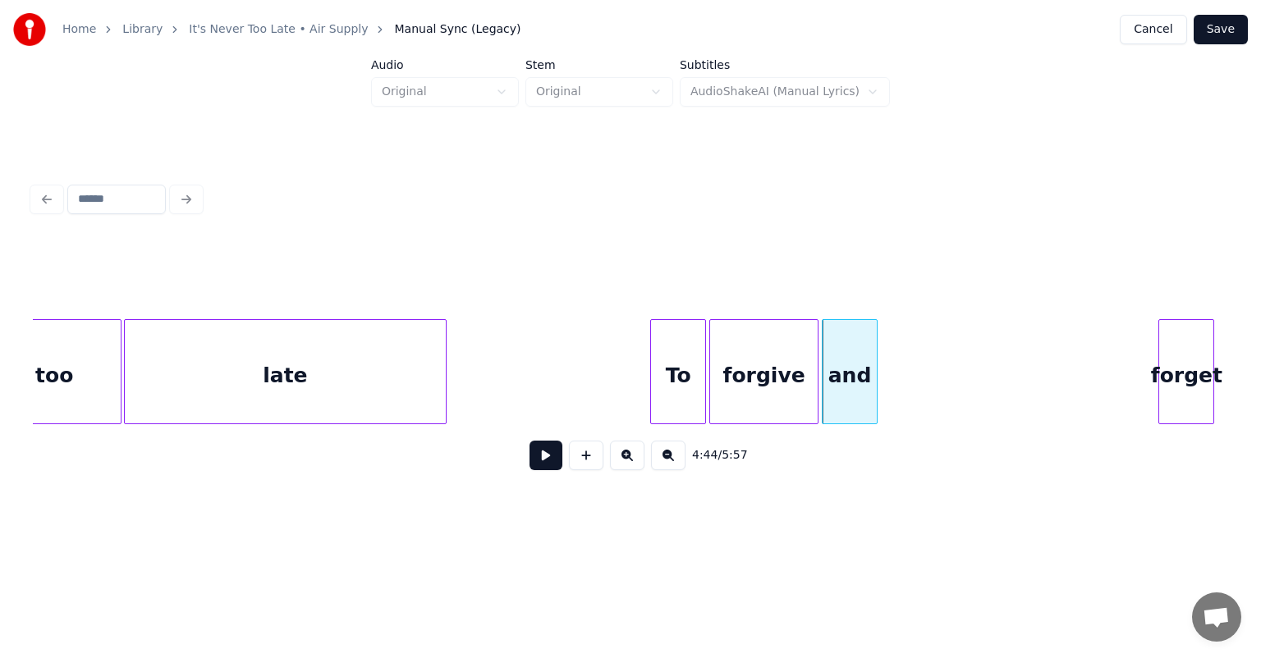
click at [834, 355] on div "and" at bounding box center [849, 376] width 54 height 112
click at [674, 355] on div "To" at bounding box center [678, 376] width 54 height 112
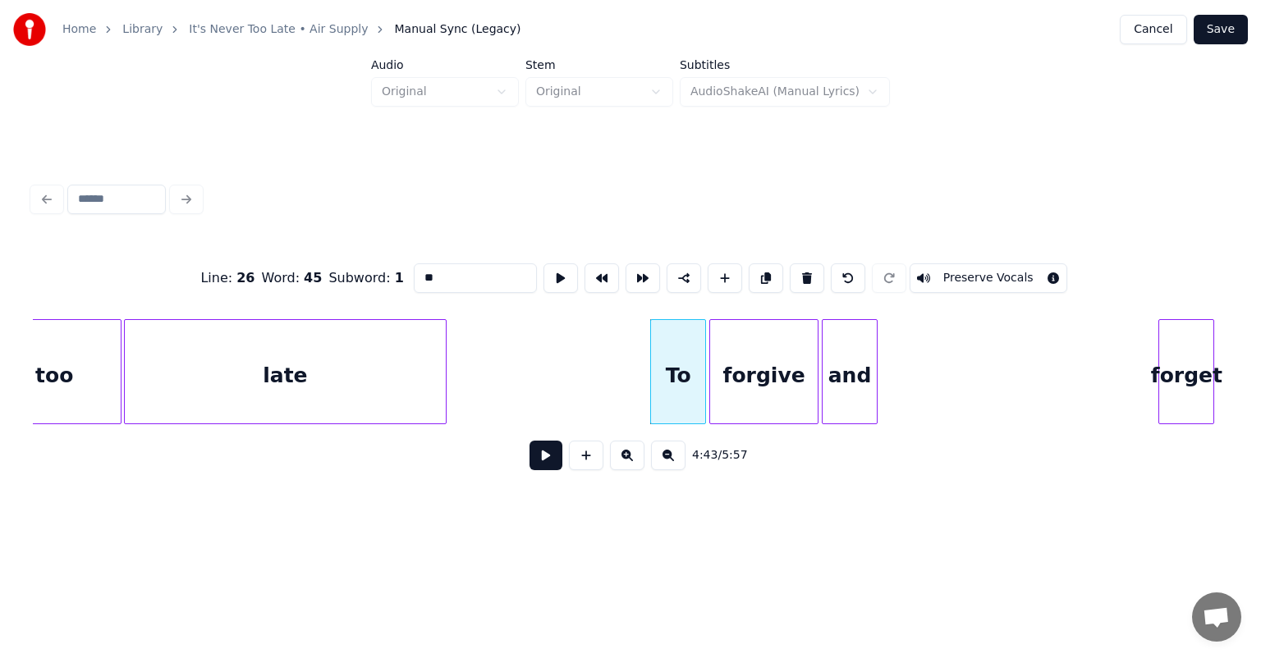
click at [529, 441] on button at bounding box center [545, 456] width 33 height 30
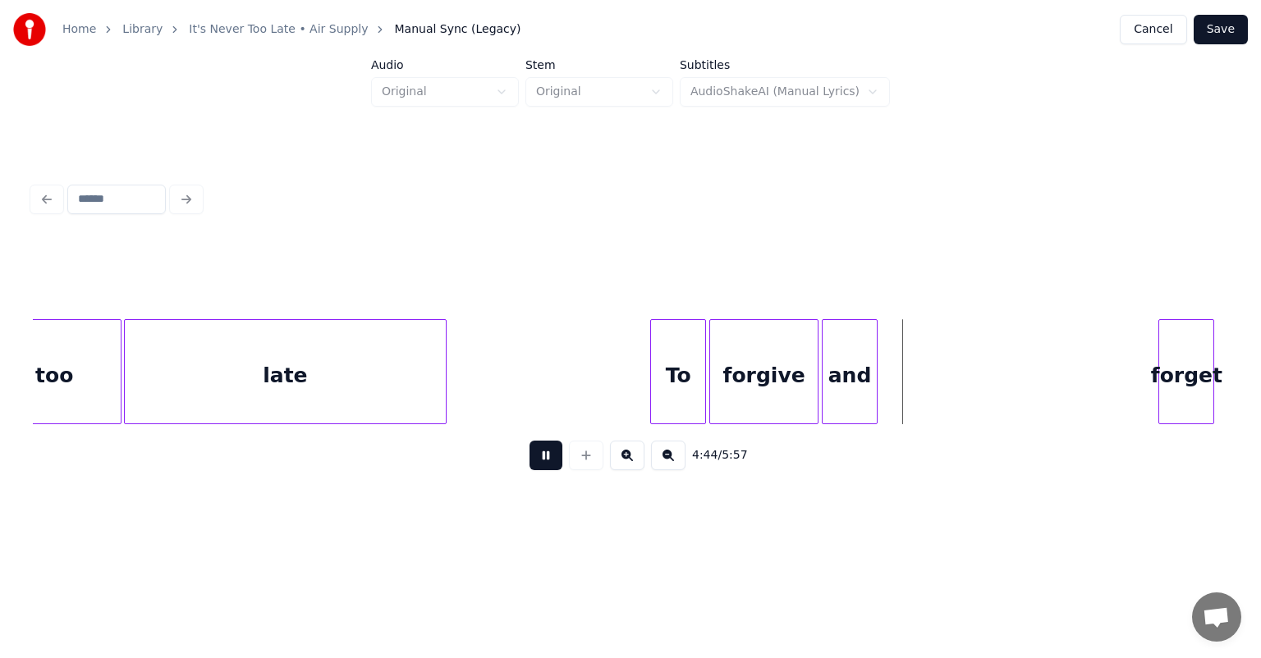
click at [529, 441] on button at bounding box center [545, 456] width 33 height 30
click at [939, 331] on div "forget" at bounding box center [931, 376] width 54 height 112
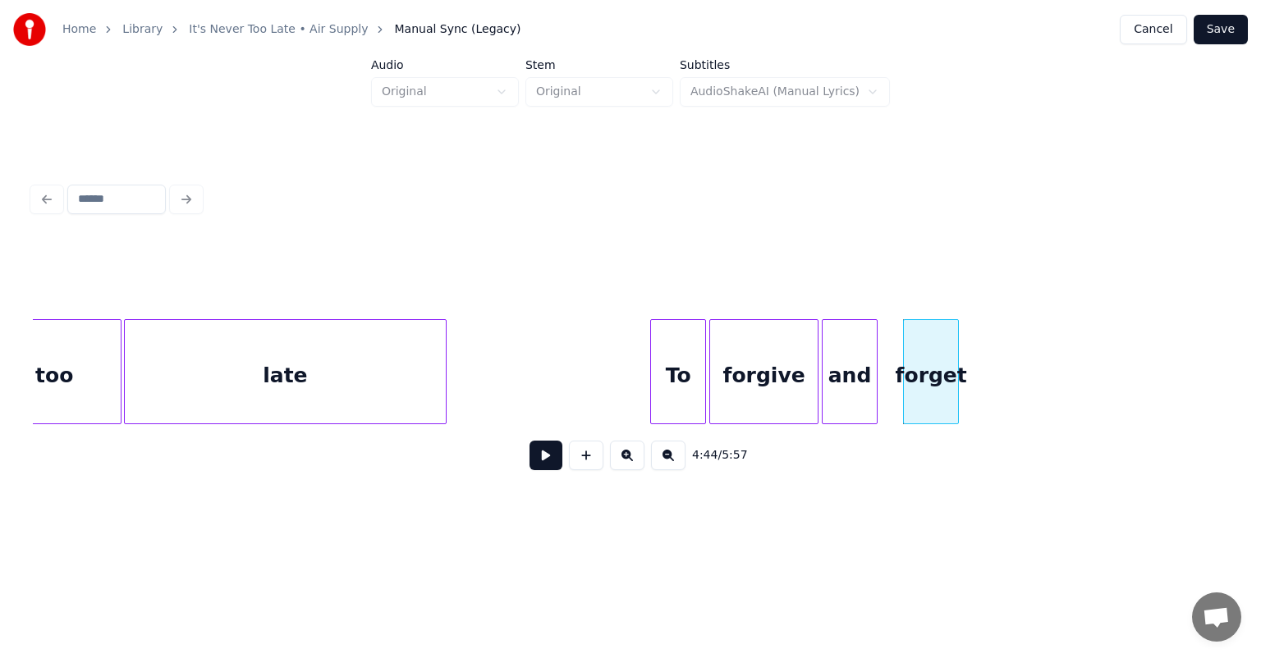
click at [529, 441] on button at bounding box center [545, 456] width 33 height 30
click at [990, 355] on div at bounding box center [989, 371] width 5 height 103
click at [686, 364] on div "To" at bounding box center [678, 376] width 54 height 112
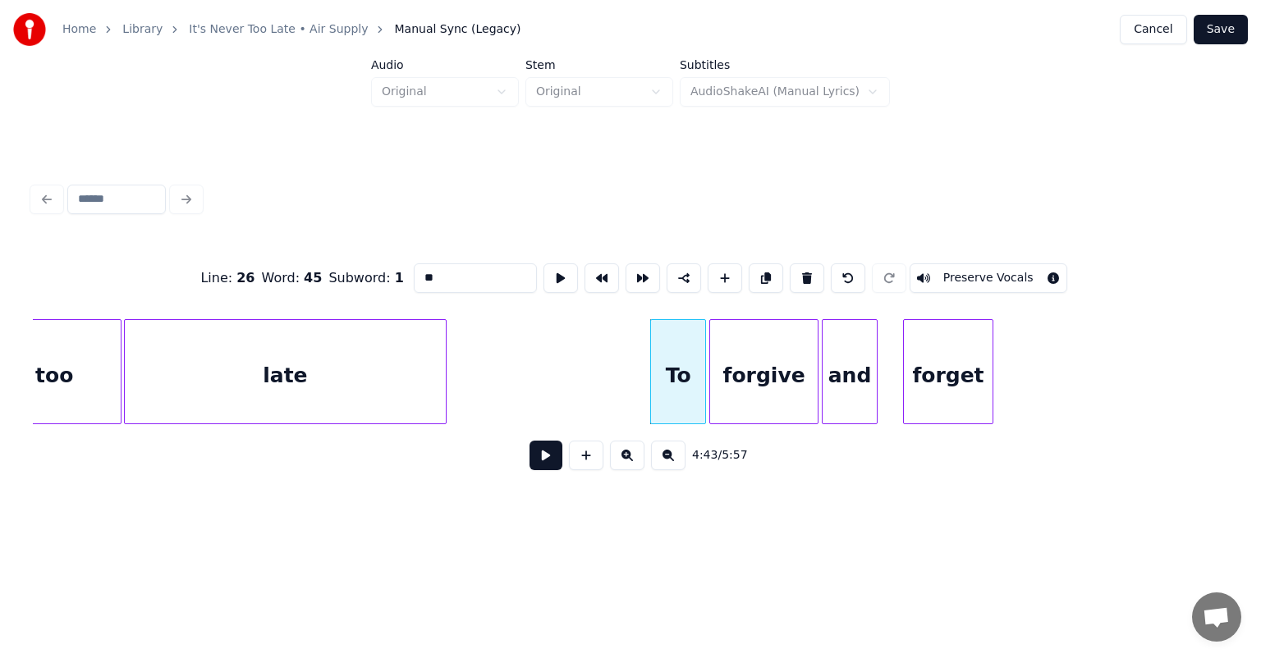
click at [529, 441] on button at bounding box center [545, 456] width 33 height 30
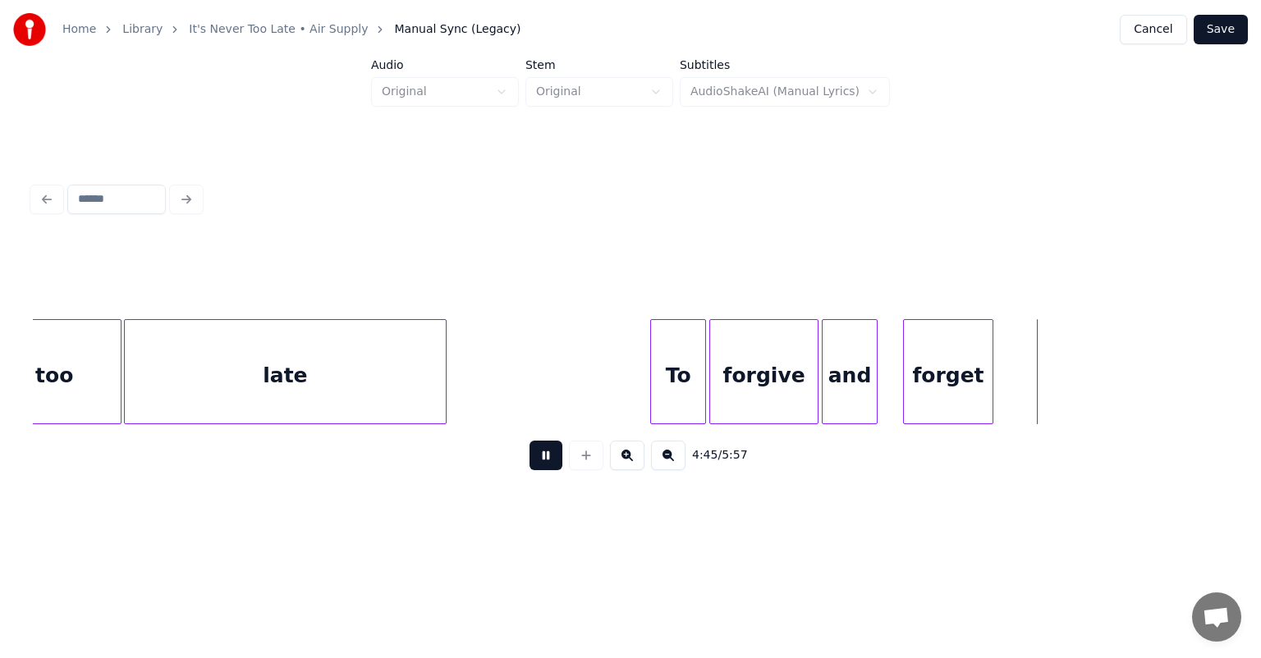
click at [529, 441] on button at bounding box center [545, 456] width 33 height 30
click at [927, 352] on div "forget" at bounding box center [948, 376] width 89 height 112
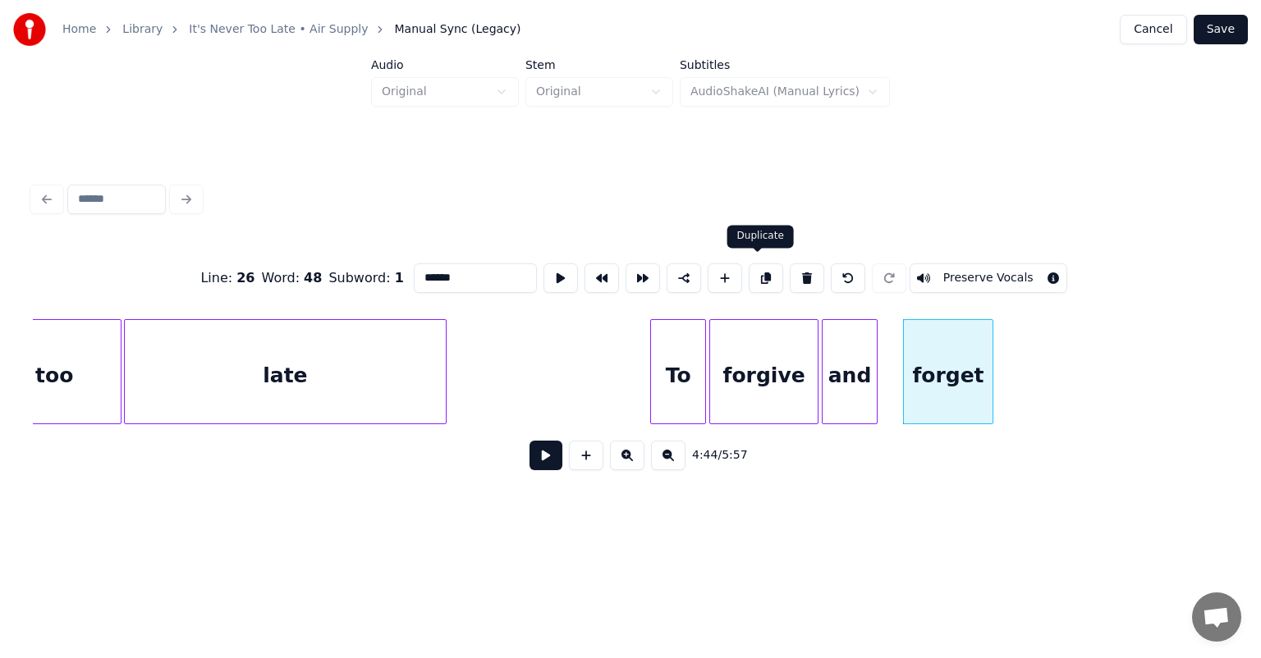
click at [762, 276] on button at bounding box center [766, 278] width 34 height 30
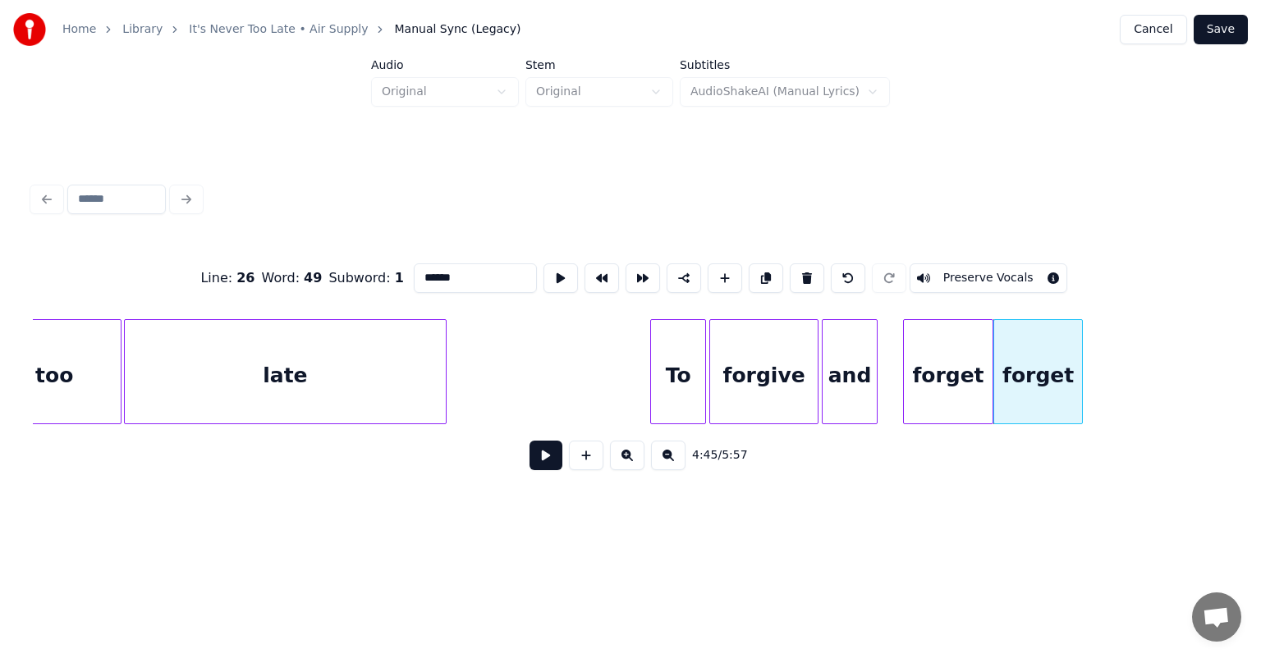
click at [463, 280] on input "******" at bounding box center [475, 278] width 123 height 30
type input "*"
click at [757, 268] on button at bounding box center [766, 278] width 34 height 30
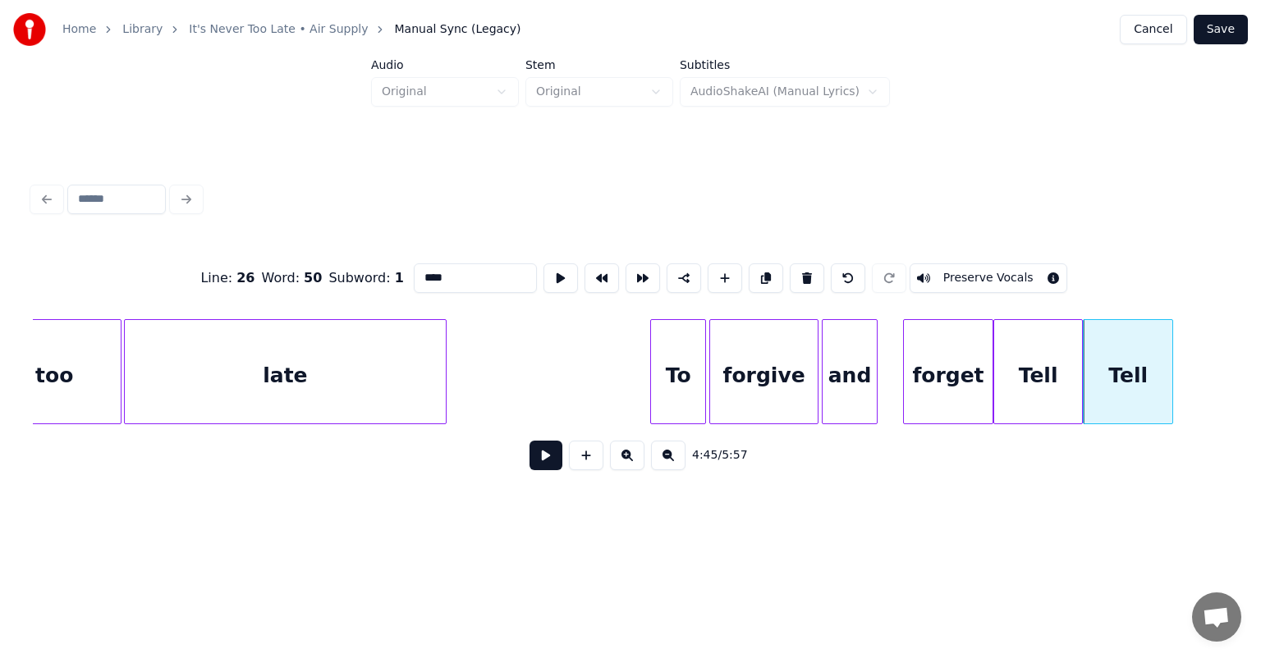
click at [437, 279] on input "****" at bounding box center [475, 278] width 123 height 30
type input "*"
click at [761, 270] on button at bounding box center [766, 278] width 34 height 30
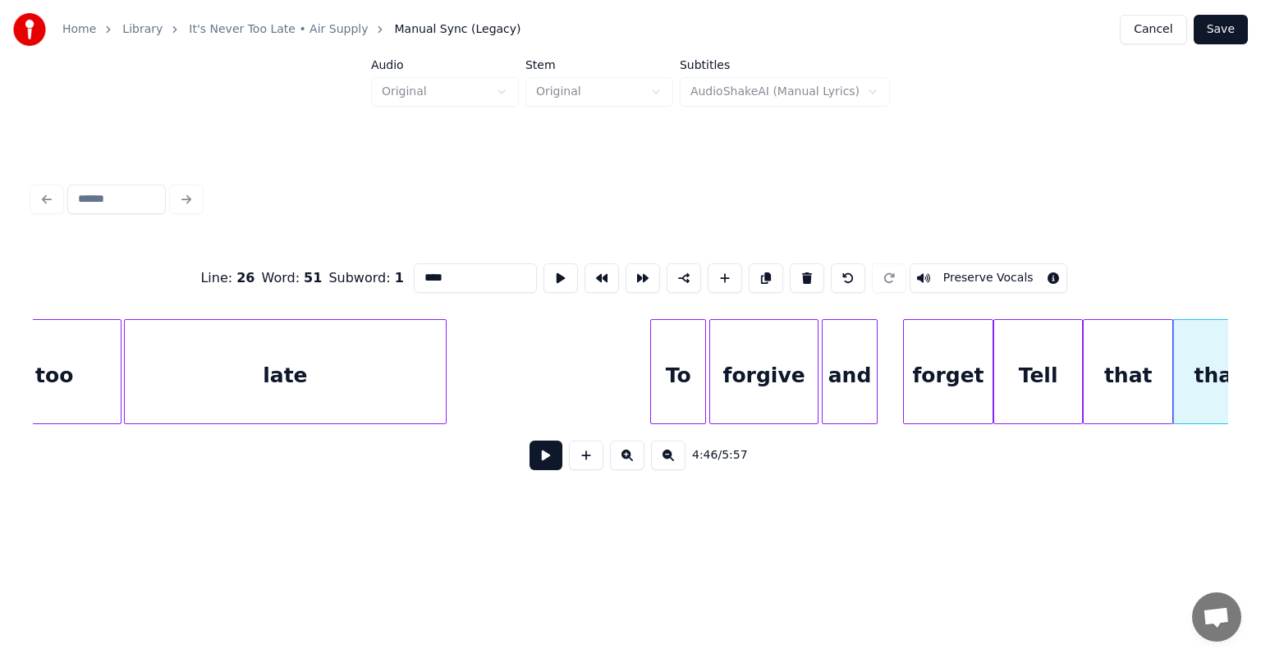
click at [469, 270] on input "****" at bounding box center [475, 278] width 123 height 30
type input "*"
click at [749, 266] on button at bounding box center [766, 278] width 34 height 30
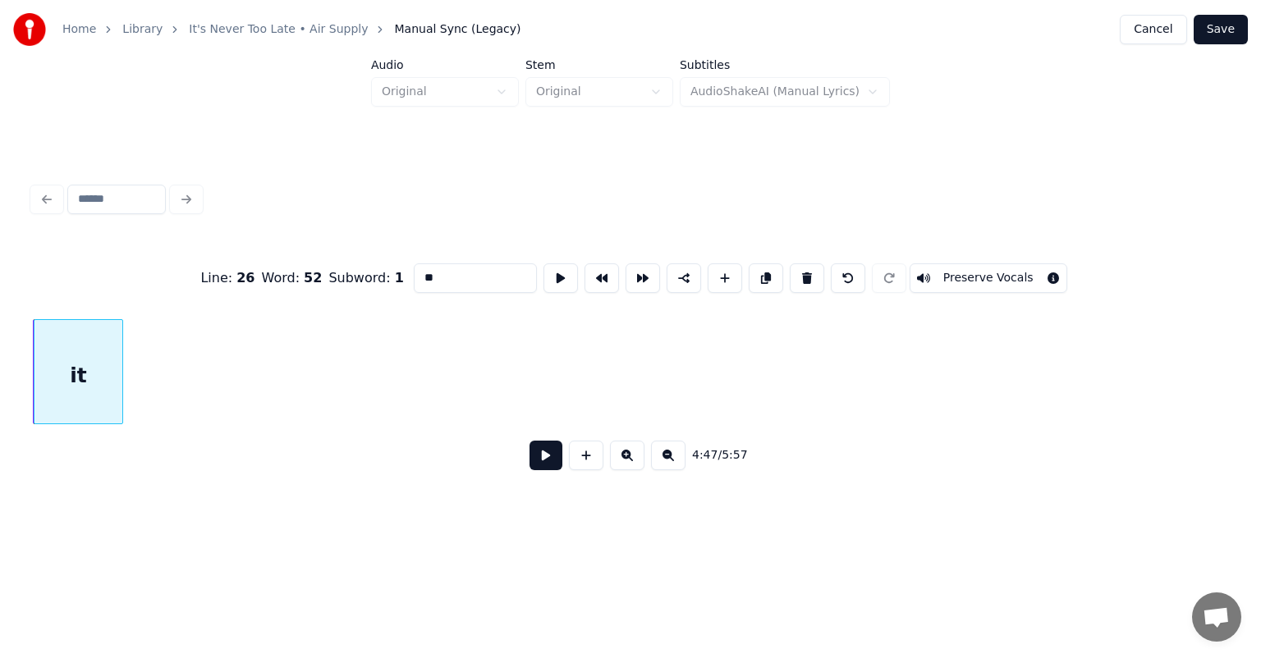
click at [451, 270] on input "**" at bounding box center [475, 278] width 123 height 30
type input "*"
click at [755, 272] on button at bounding box center [766, 278] width 34 height 30
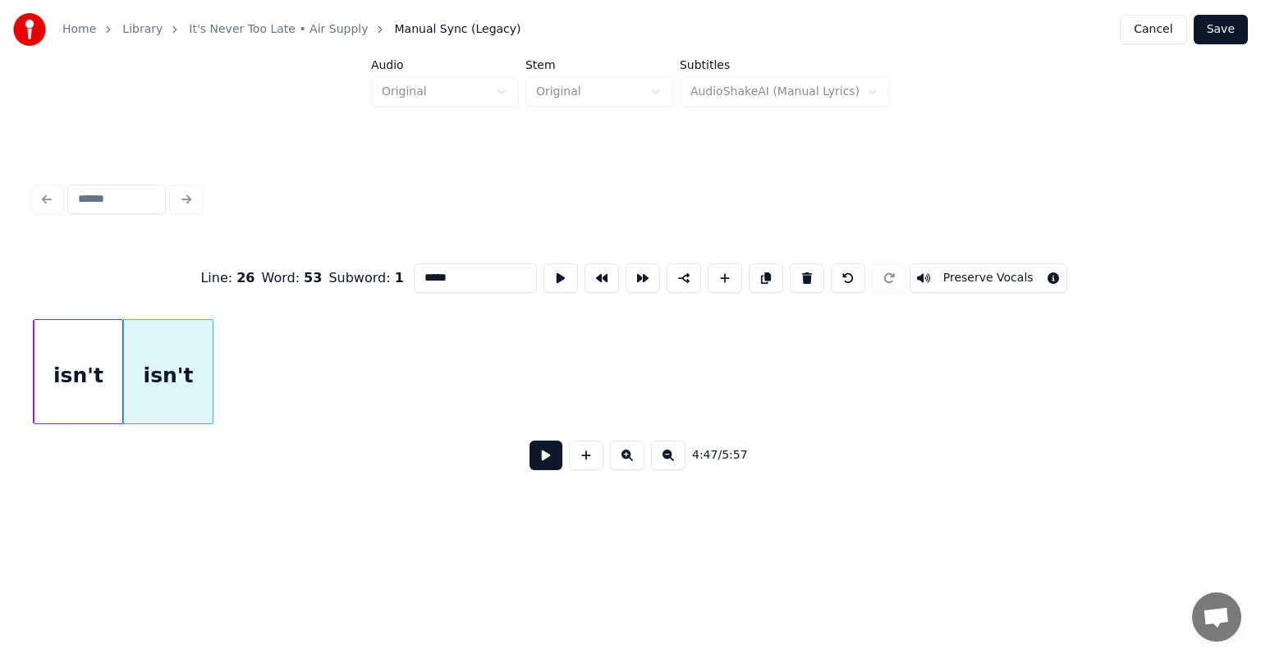
click at [451, 274] on input "*****" at bounding box center [475, 278] width 123 height 30
type input "*"
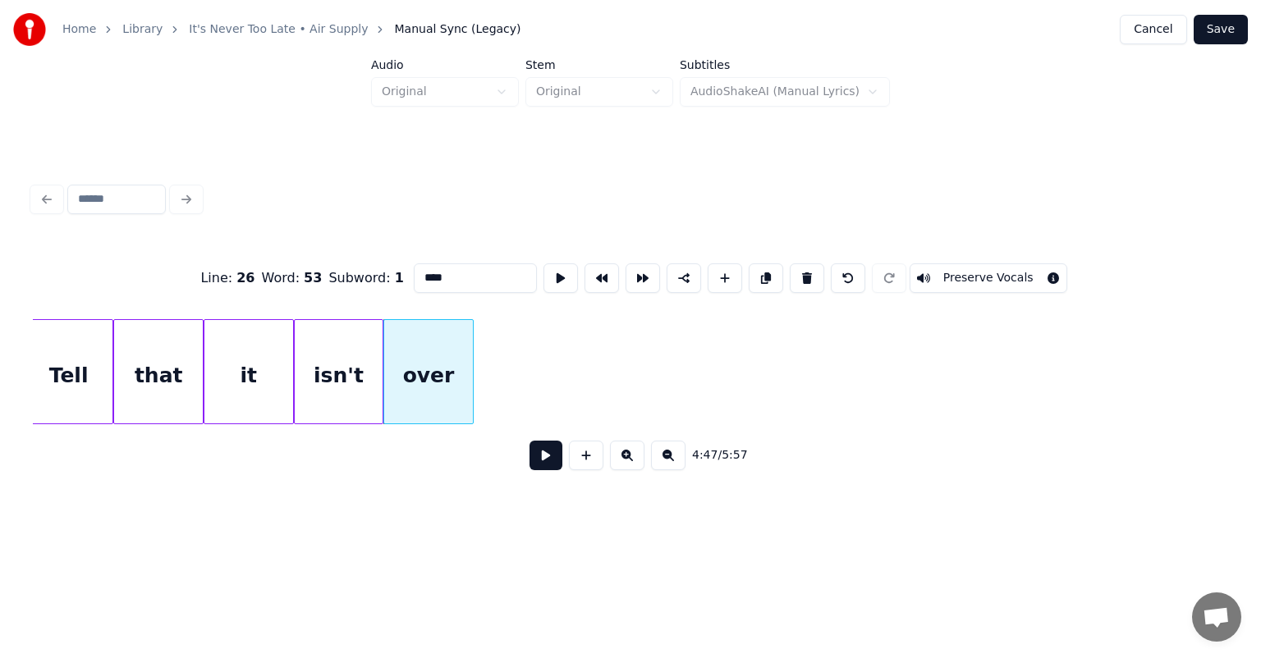
scroll to position [0, 46820]
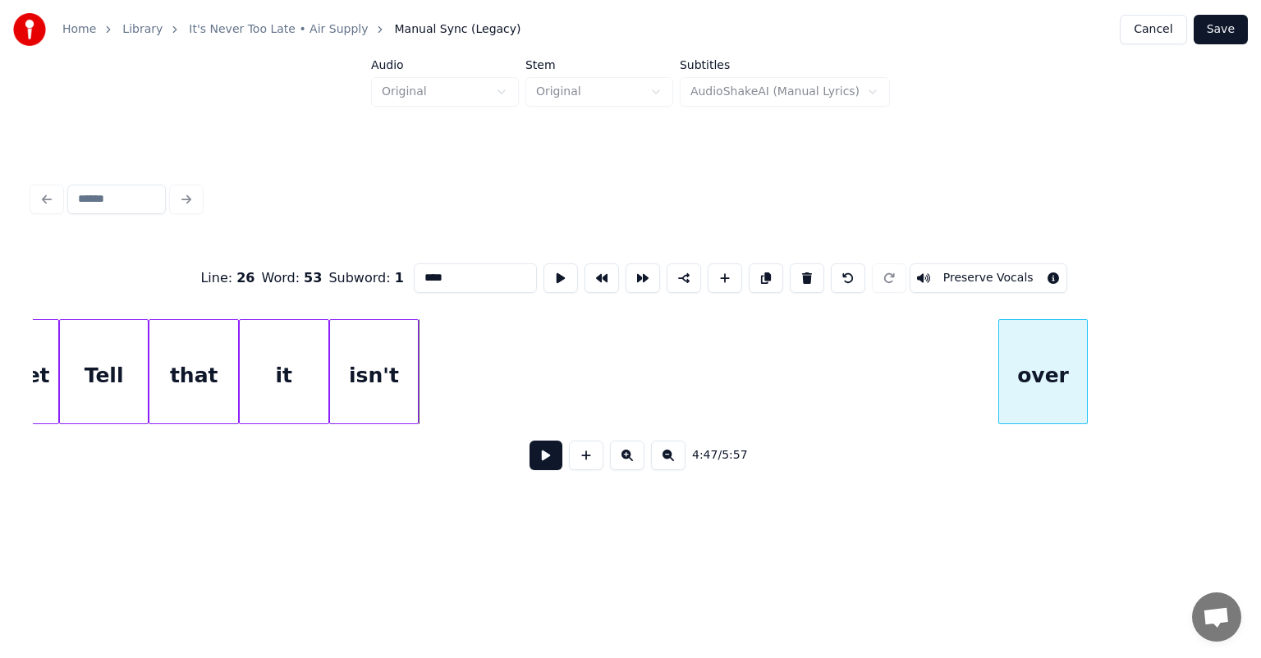
click at [1054, 367] on div "over" at bounding box center [1043, 376] width 89 height 112
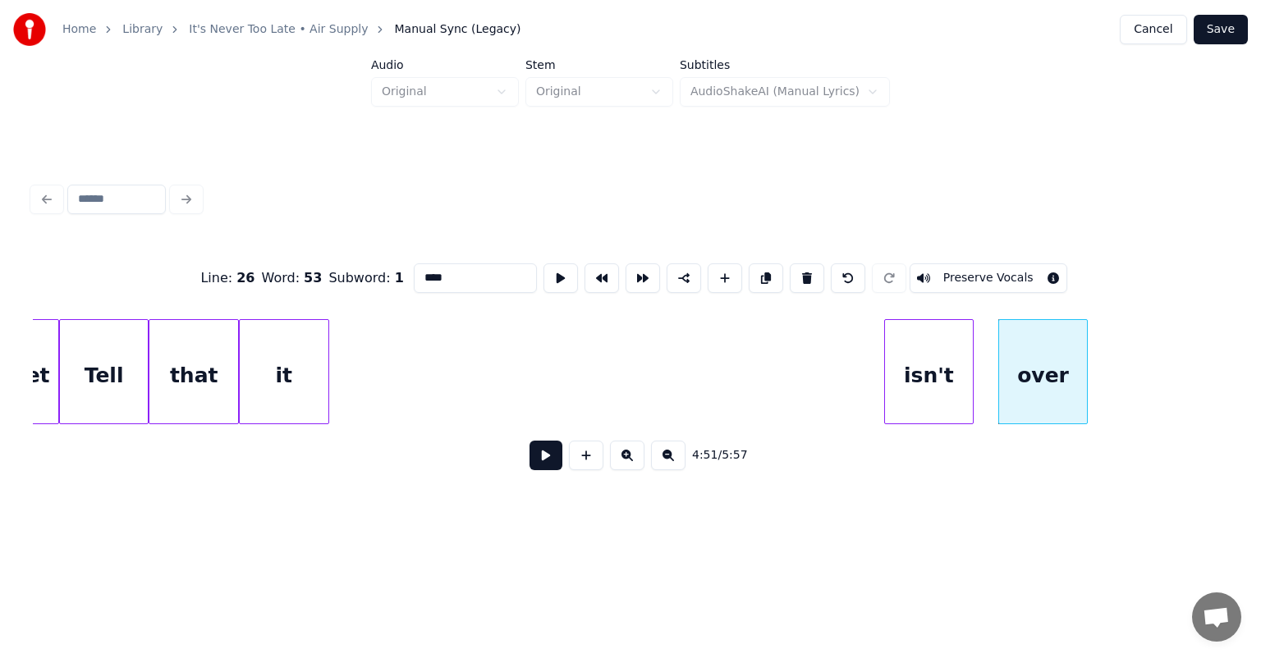
click at [945, 379] on div "isn't" at bounding box center [929, 376] width 89 height 112
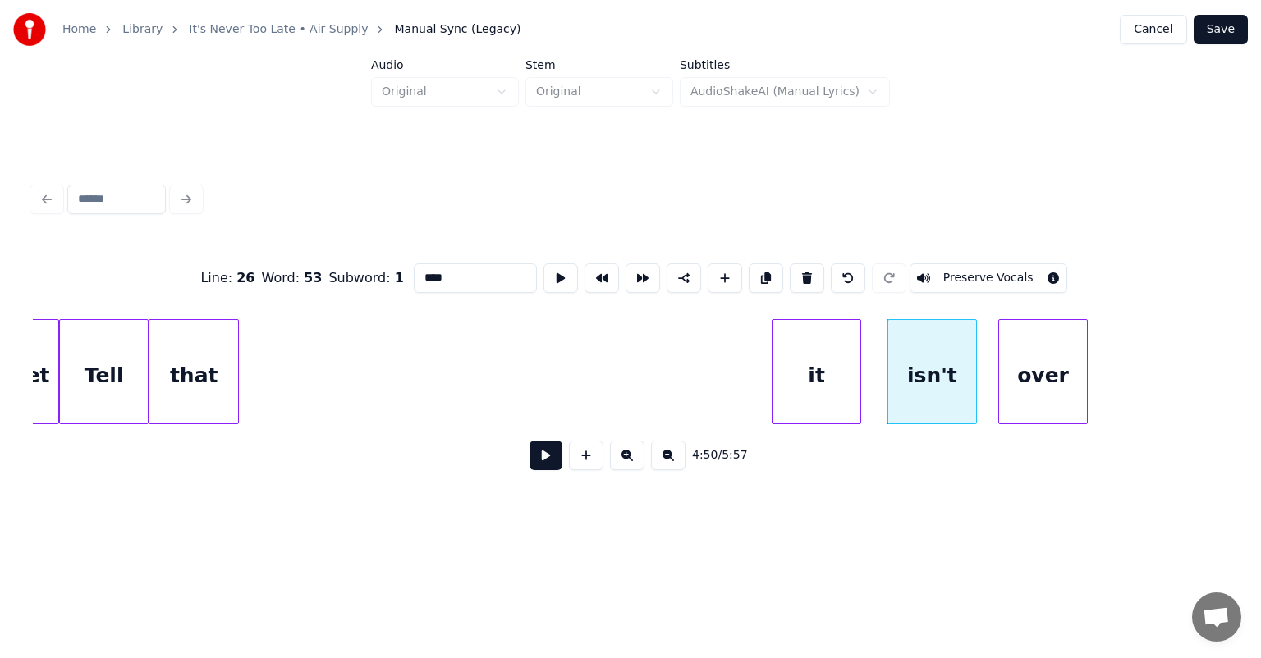
click at [832, 353] on div "it" at bounding box center [816, 376] width 89 height 112
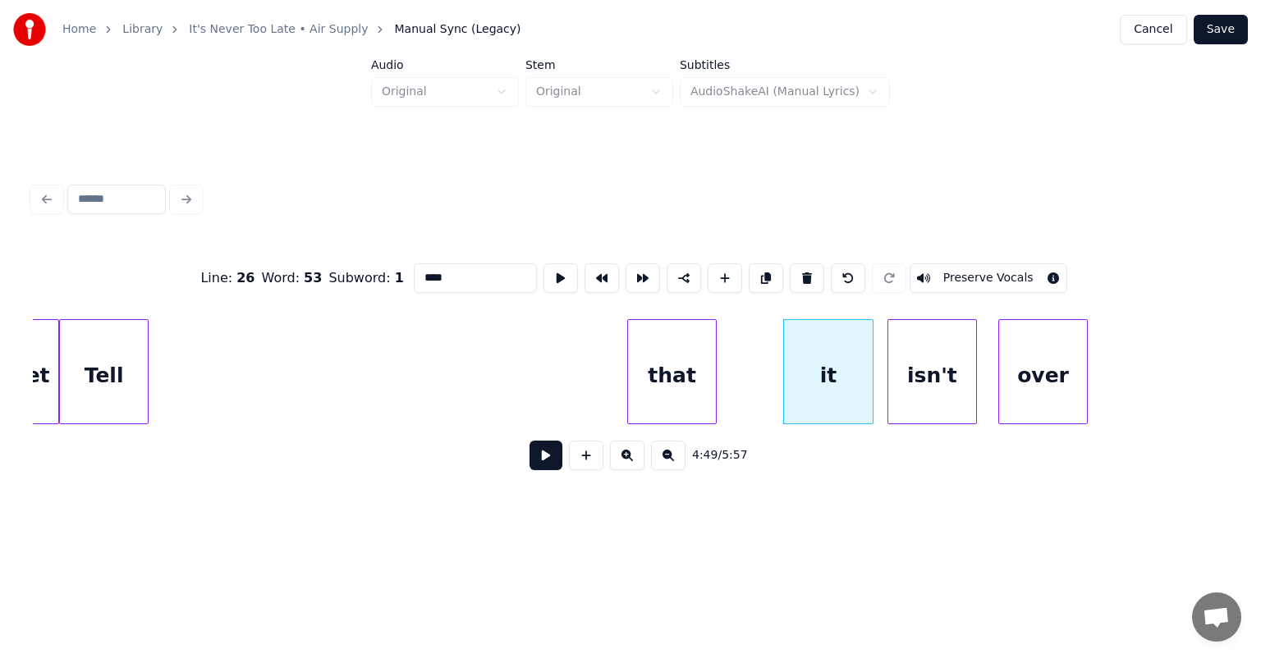
click at [686, 353] on div "that" at bounding box center [672, 376] width 89 height 112
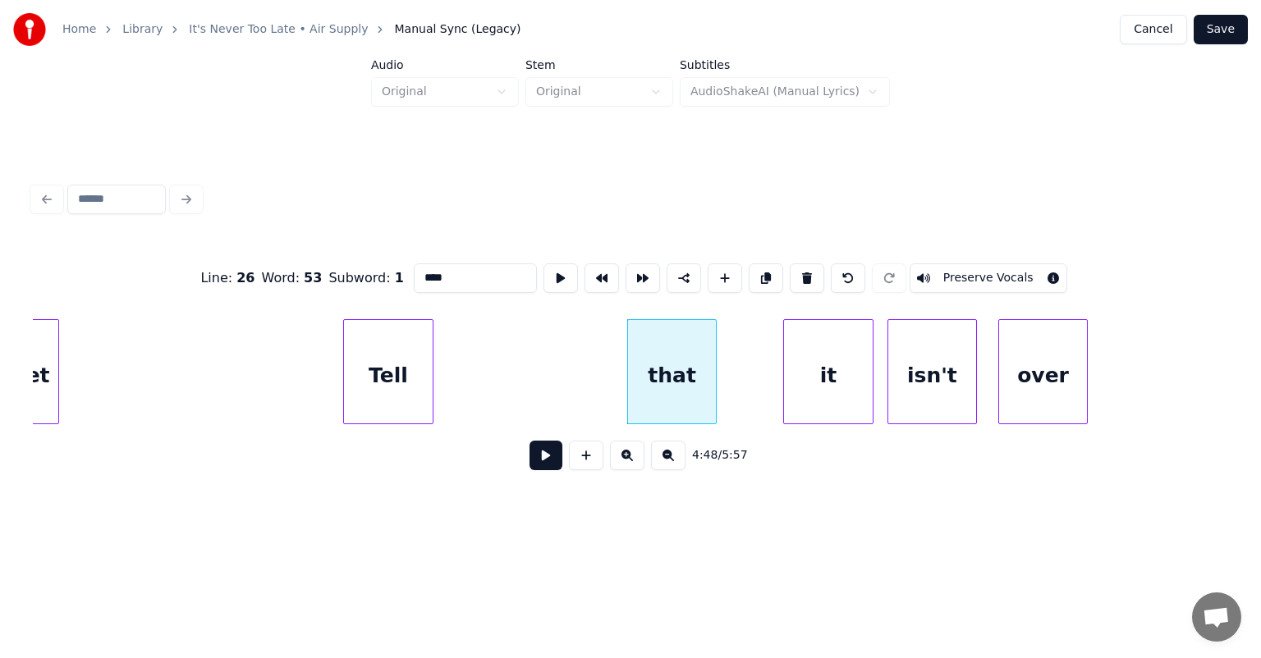
click at [397, 360] on div "Tell" at bounding box center [388, 376] width 89 height 112
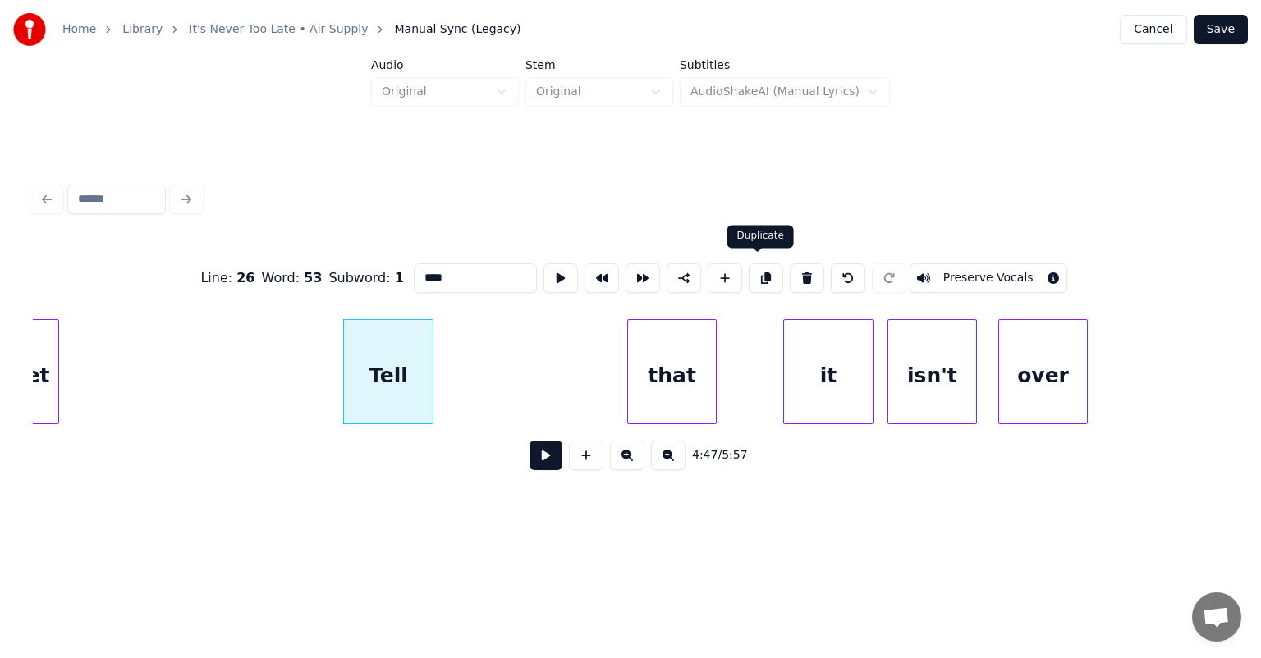
click at [759, 269] on button at bounding box center [766, 278] width 34 height 30
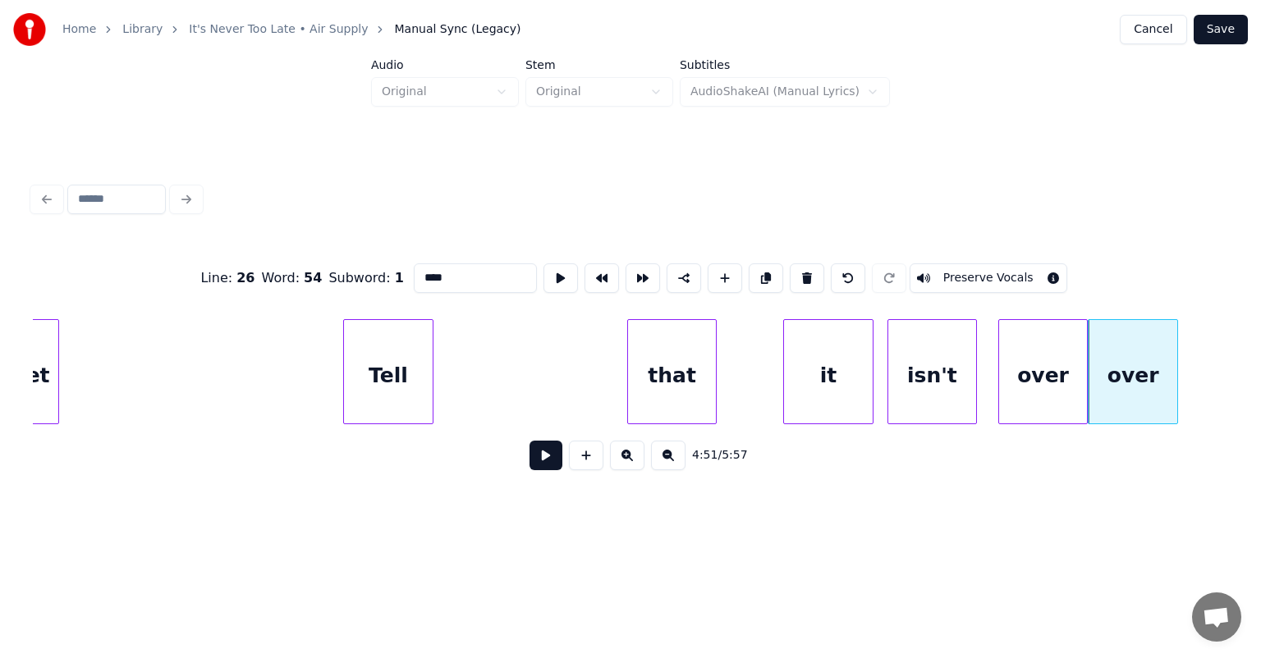
click at [460, 274] on input "****" at bounding box center [475, 278] width 123 height 30
type input "*"
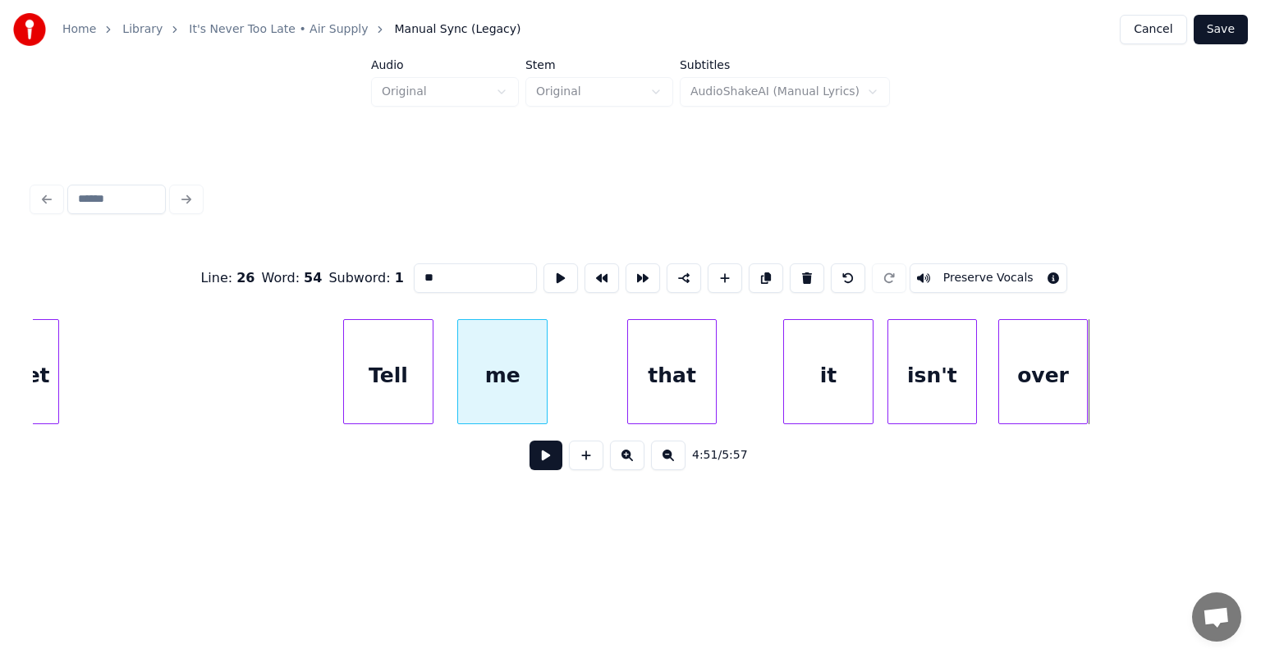
click at [483, 320] on div "me" at bounding box center [502, 376] width 89 height 112
click at [44, 355] on div "forget" at bounding box center [14, 376] width 89 height 112
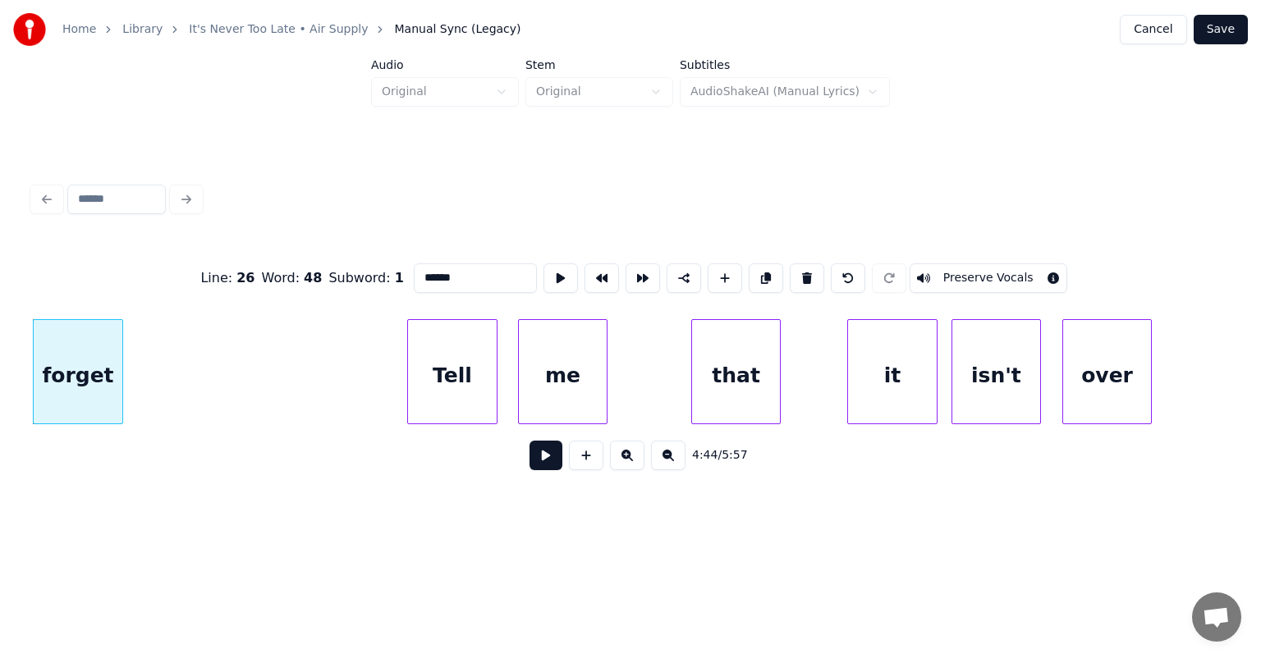
type input "******"
click at [540, 456] on button at bounding box center [545, 456] width 33 height 30
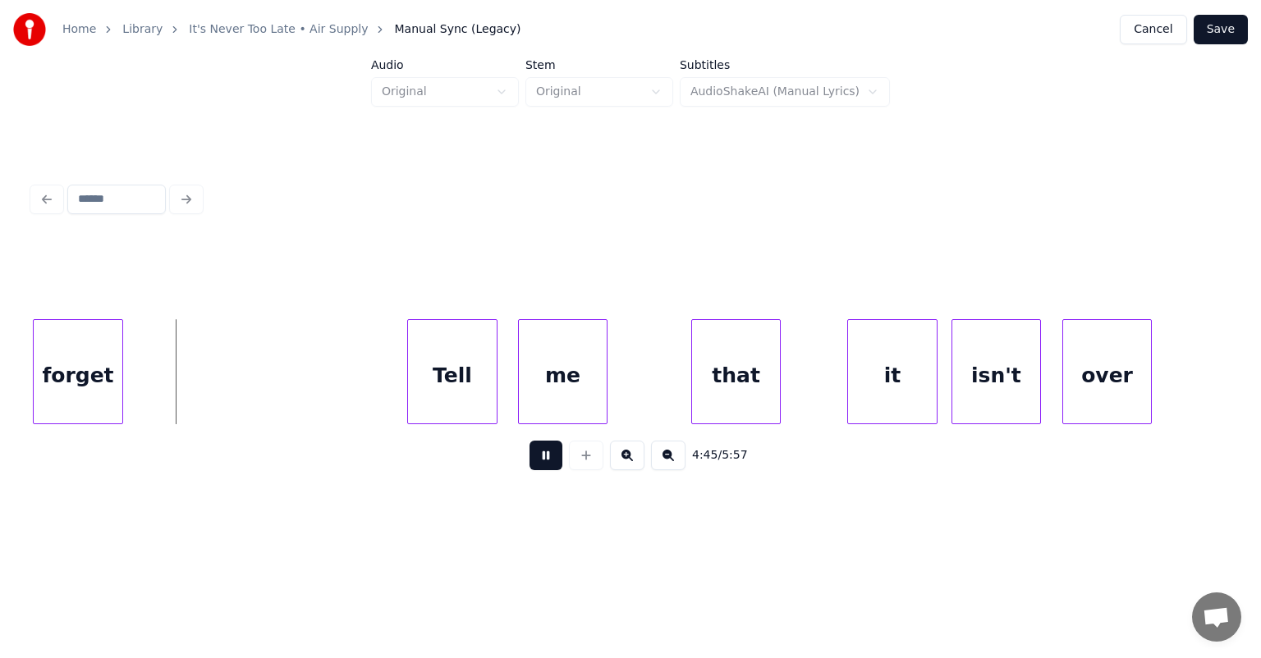
click at [540, 456] on button at bounding box center [545, 456] width 33 height 30
click at [239, 328] on div "Tell" at bounding box center [213, 376] width 89 height 112
click at [193, 351] on div at bounding box center [193, 371] width 5 height 103
click at [171, 350] on div at bounding box center [173, 371] width 5 height 103
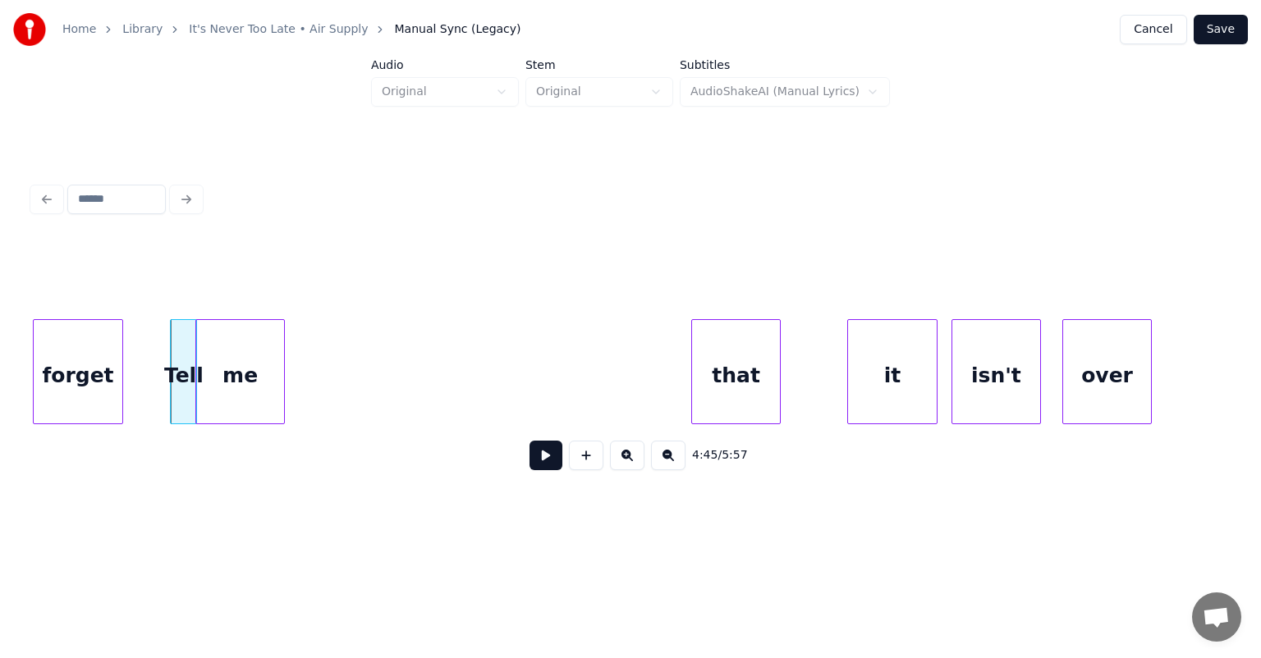
click at [215, 355] on div "me" at bounding box center [240, 376] width 89 height 112
click at [236, 356] on div at bounding box center [236, 371] width 5 height 103
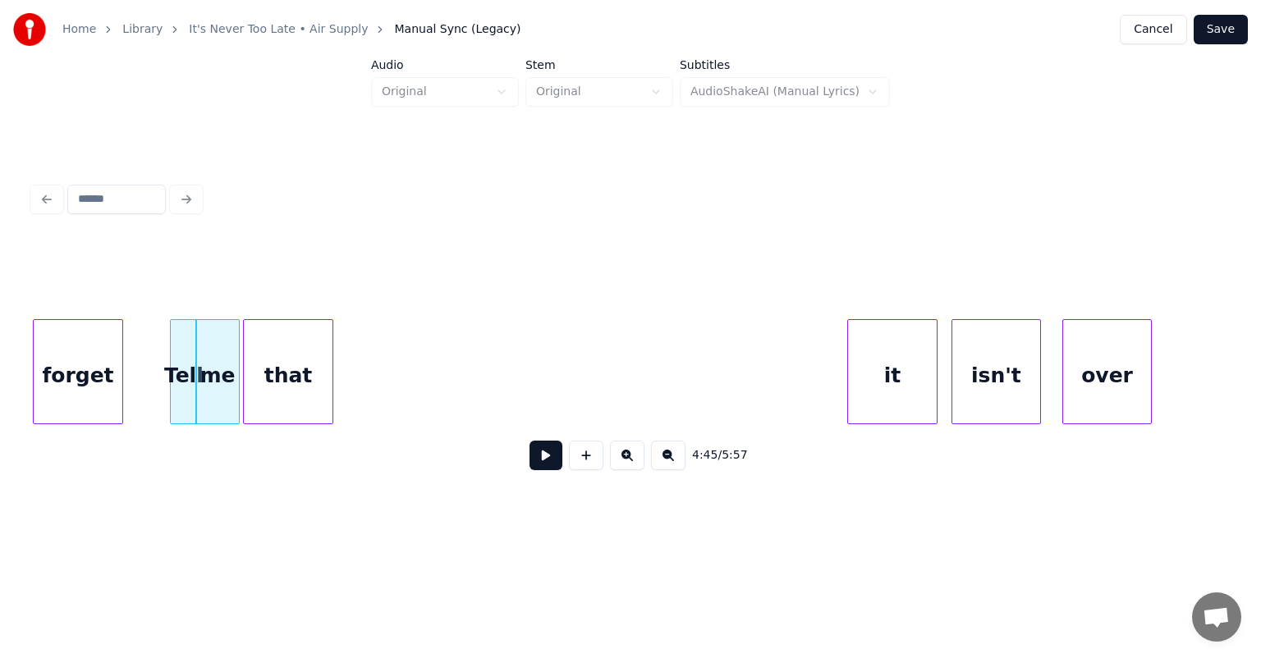
click at [276, 354] on div "that" at bounding box center [288, 376] width 89 height 112
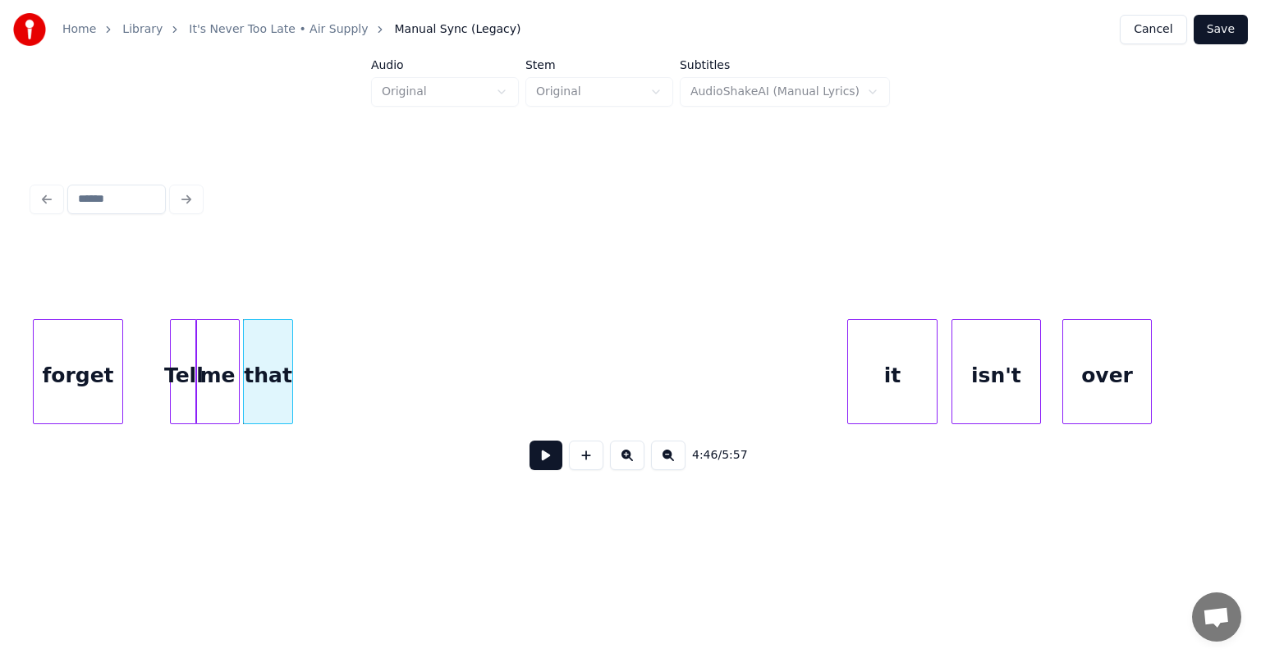
click at [288, 353] on div at bounding box center [289, 371] width 5 height 103
click at [89, 358] on div "forget" at bounding box center [78, 376] width 89 height 112
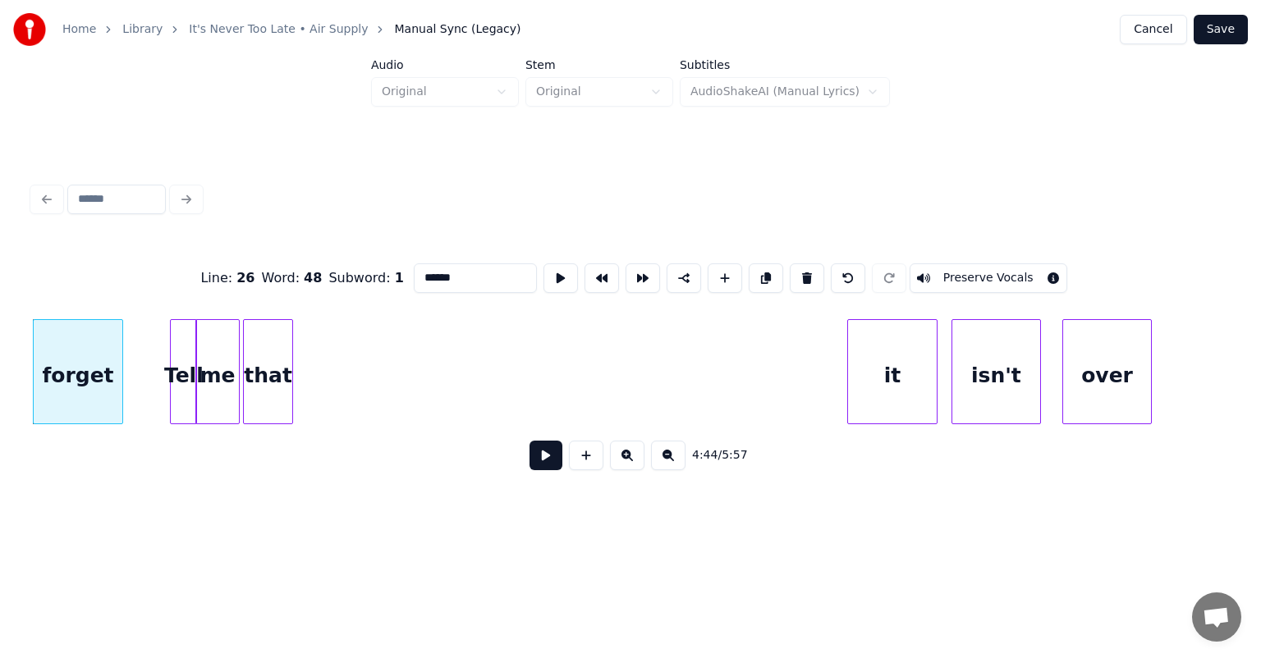
click at [545, 461] on button at bounding box center [545, 456] width 33 height 30
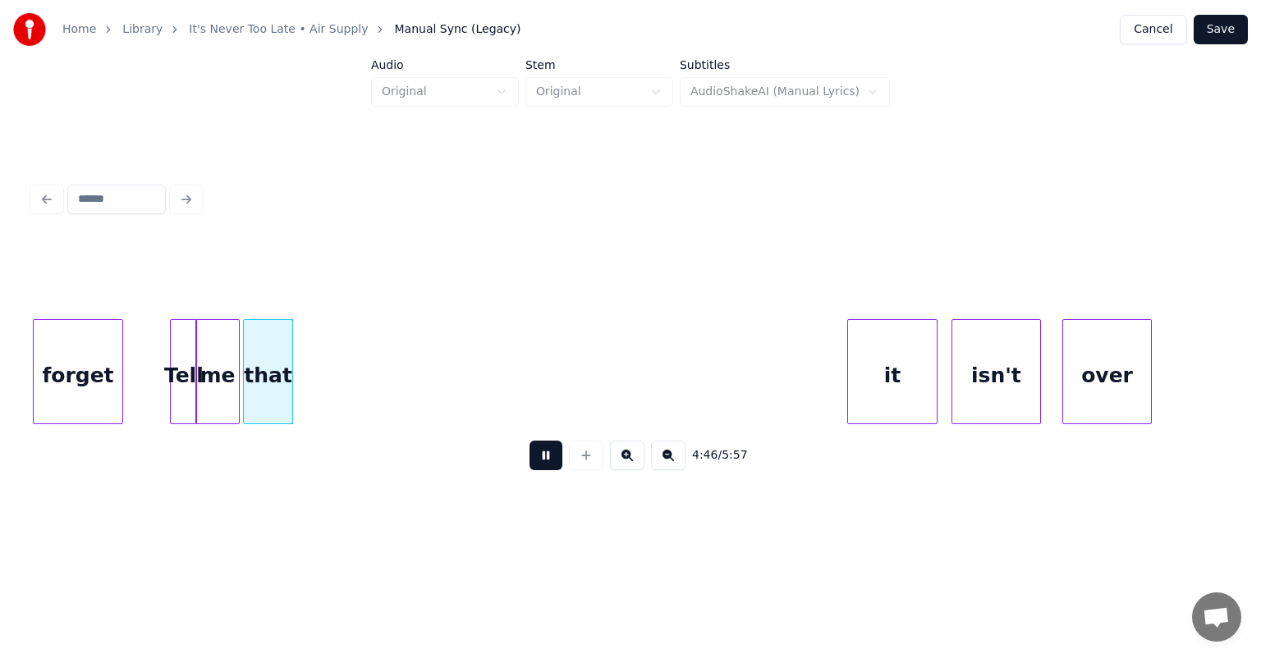
click at [545, 461] on button at bounding box center [545, 456] width 33 height 30
click at [325, 351] on div at bounding box center [327, 371] width 5 height 103
click at [188, 341] on div "Tell" at bounding box center [183, 376] width 25 height 112
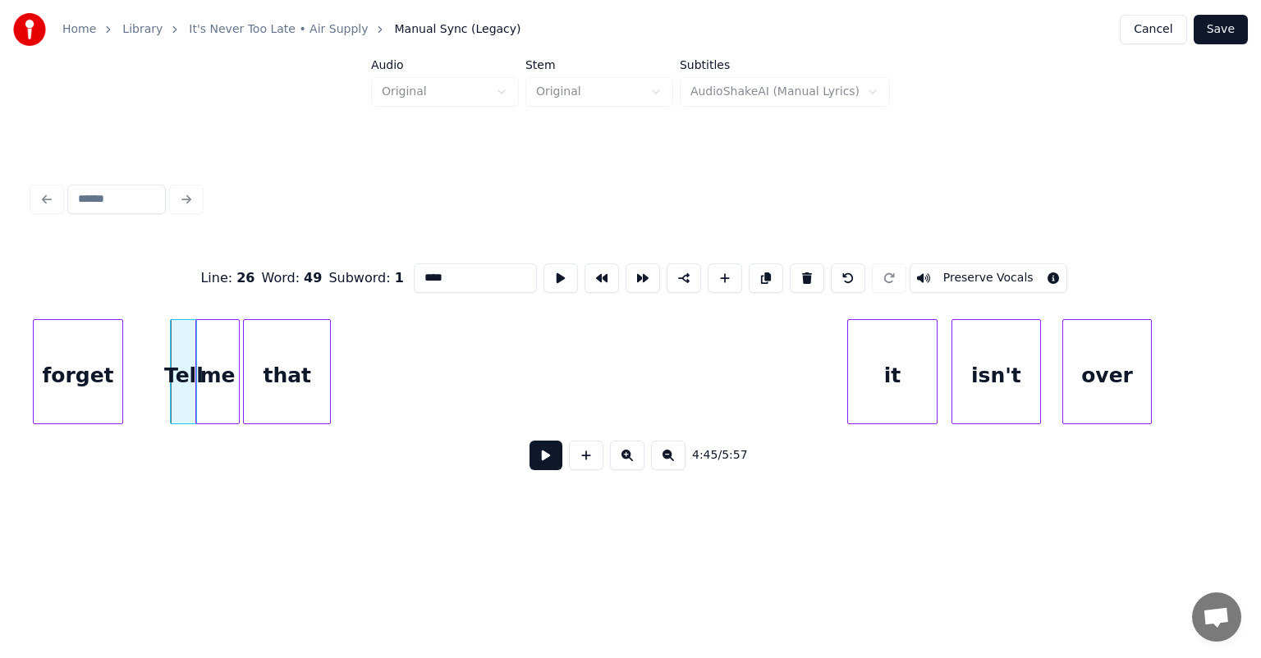
click at [547, 466] on button at bounding box center [545, 456] width 33 height 30
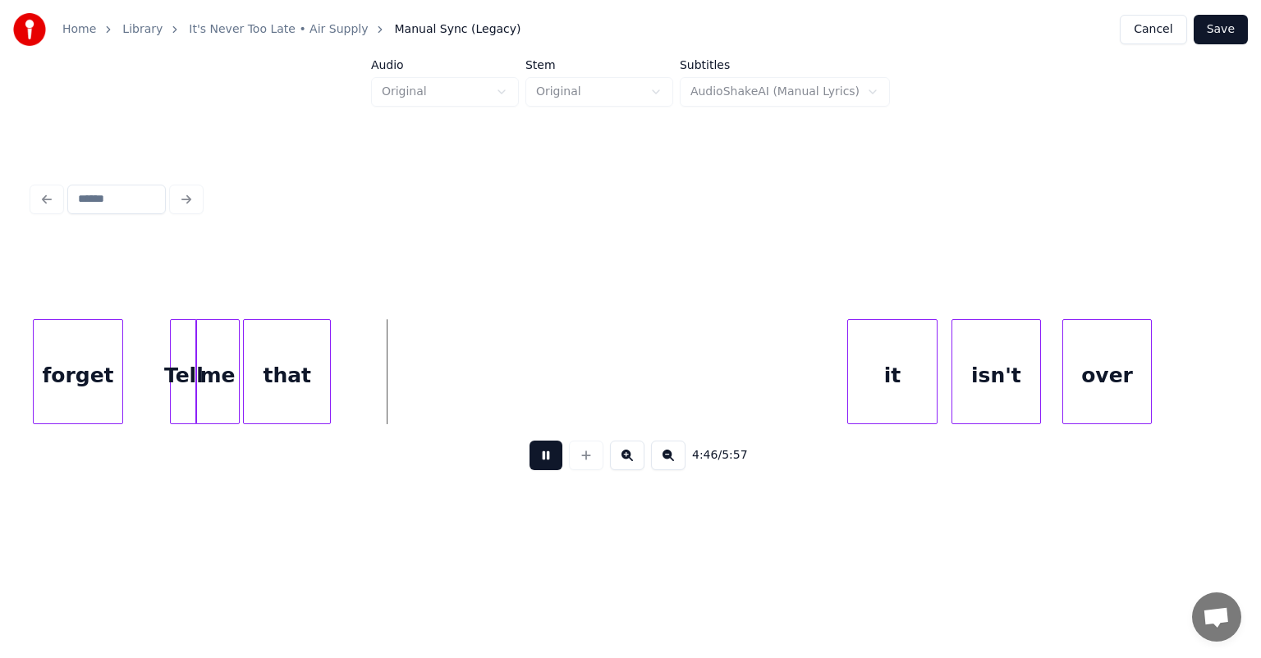
click at [547, 466] on button at bounding box center [545, 456] width 33 height 30
click at [385, 327] on div "it" at bounding box center [389, 376] width 89 height 112
click at [391, 364] on div at bounding box center [389, 371] width 5 height 103
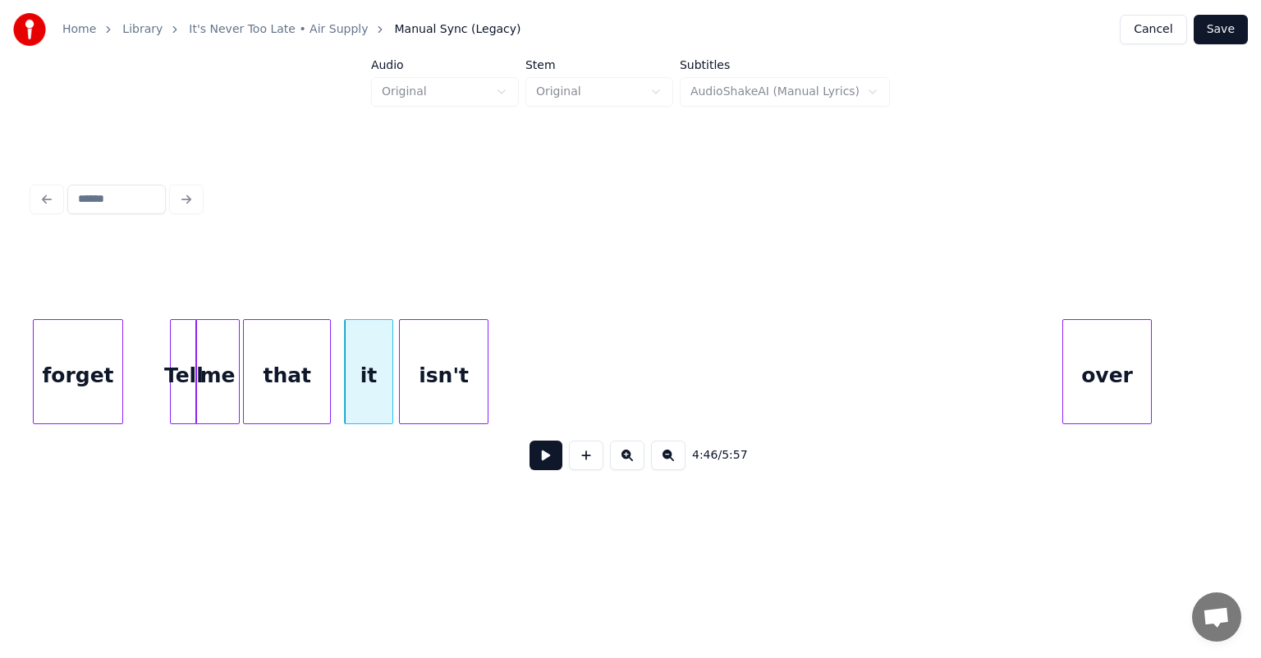
click at [429, 345] on div "isn't" at bounding box center [444, 376] width 89 height 112
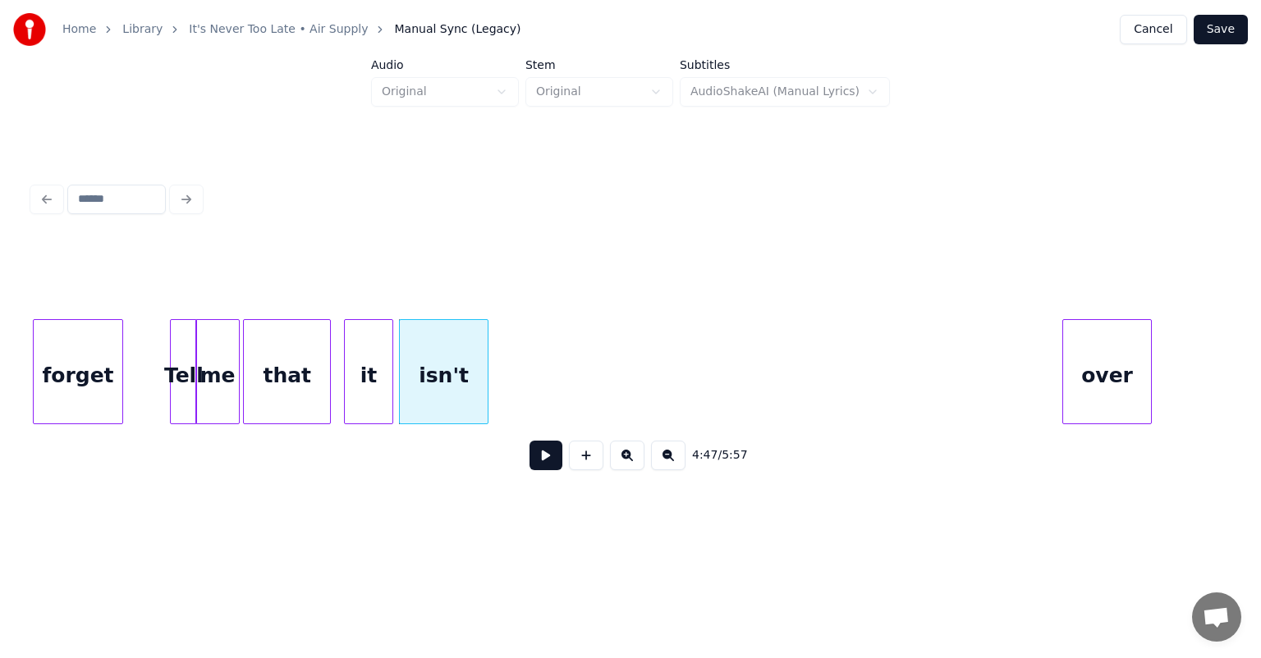
click at [486, 360] on div at bounding box center [485, 371] width 5 height 103
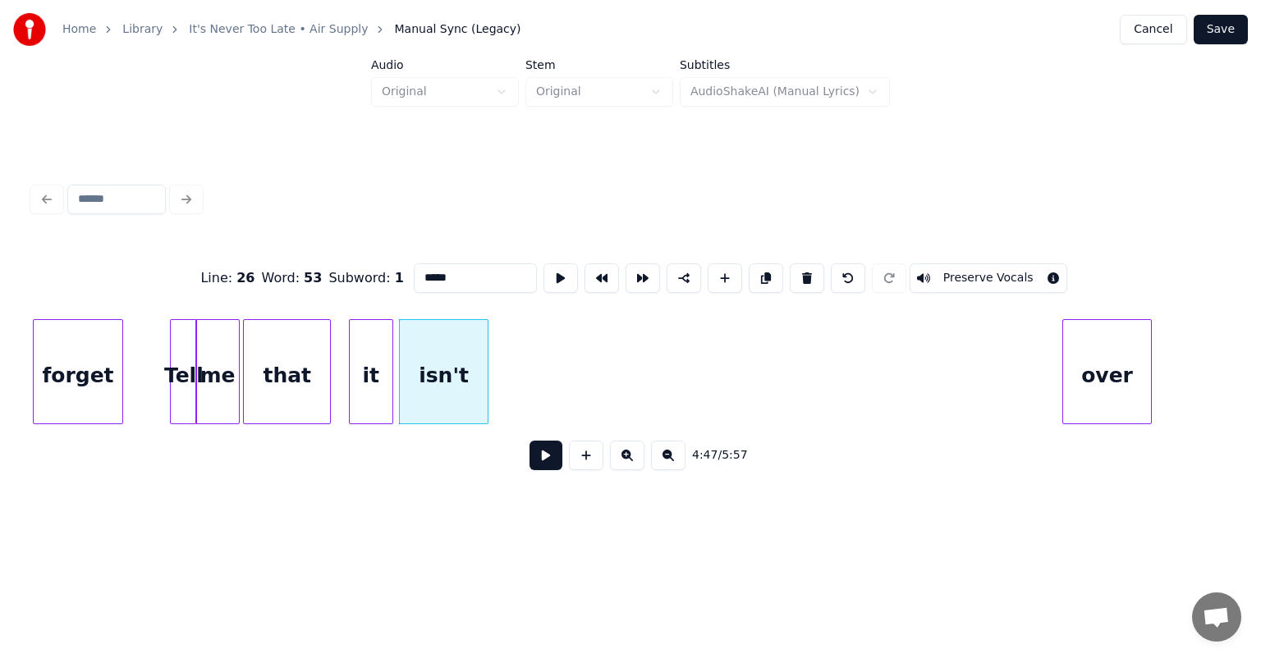
click at [350, 357] on div at bounding box center [352, 371] width 5 height 103
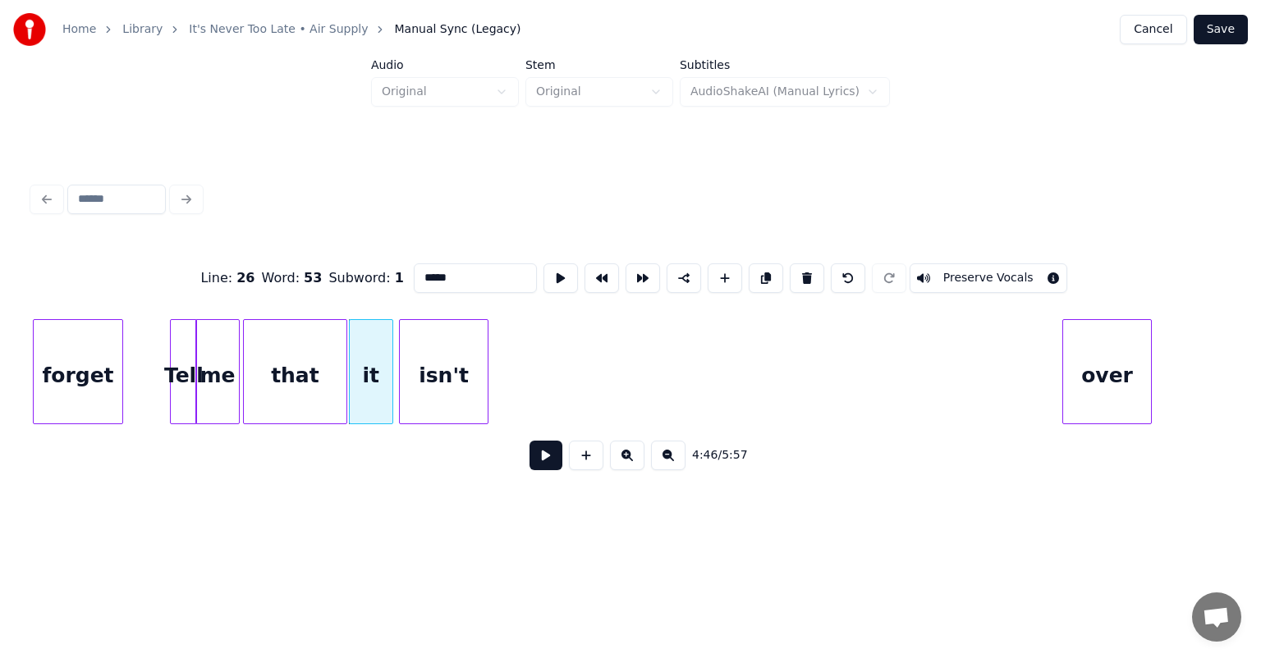
click at [343, 358] on div at bounding box center [343, 371] width 5 height 103
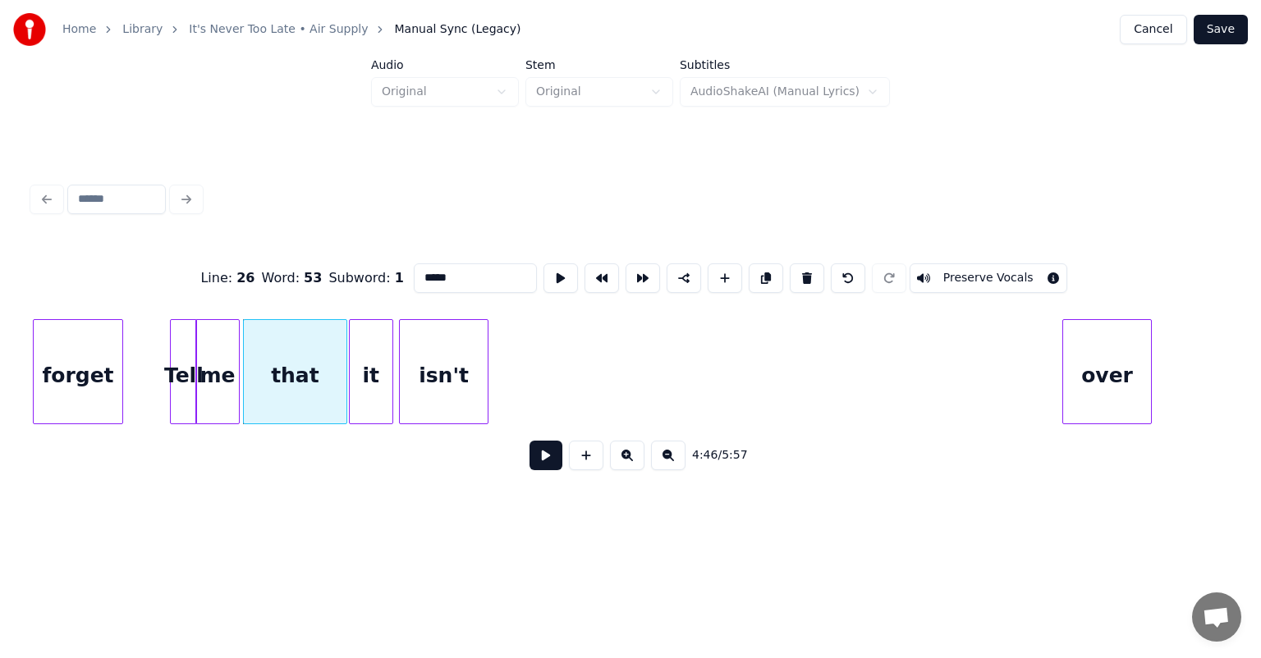
click at [181, 358] on div "Tell" at bounding box center [183, 376] width 25 height 112
type input "****"
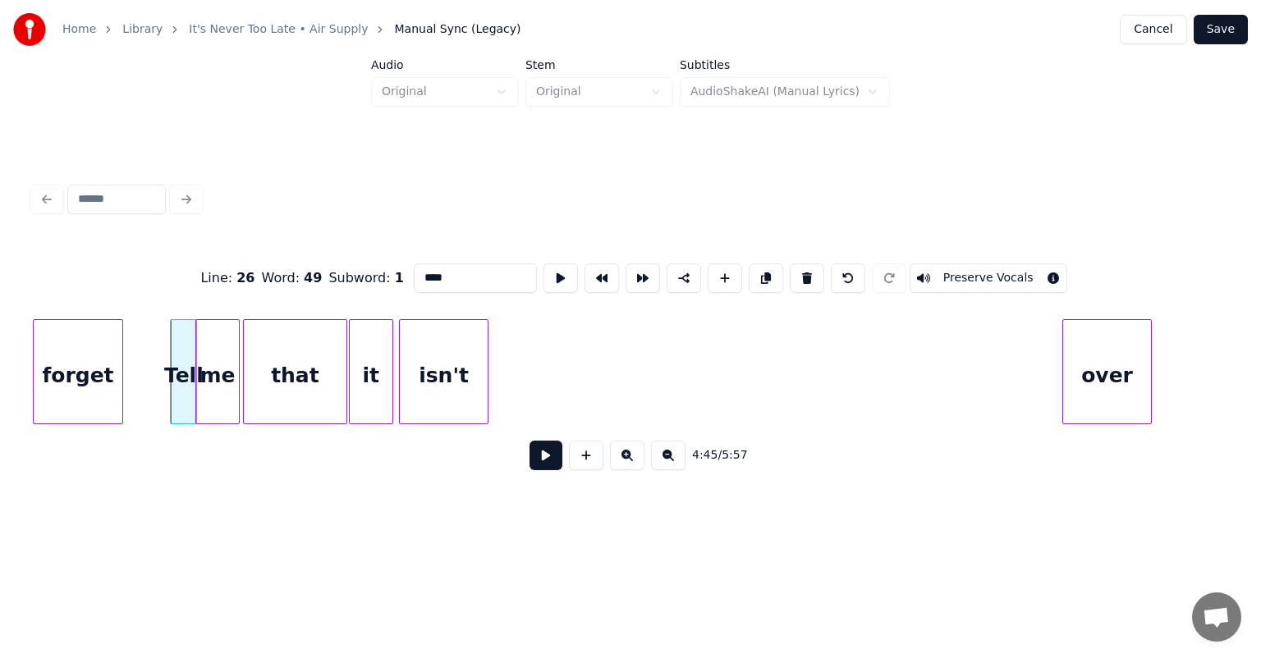
click at [542, 457] on button at bounding box center [545, 456] width 33 height 30
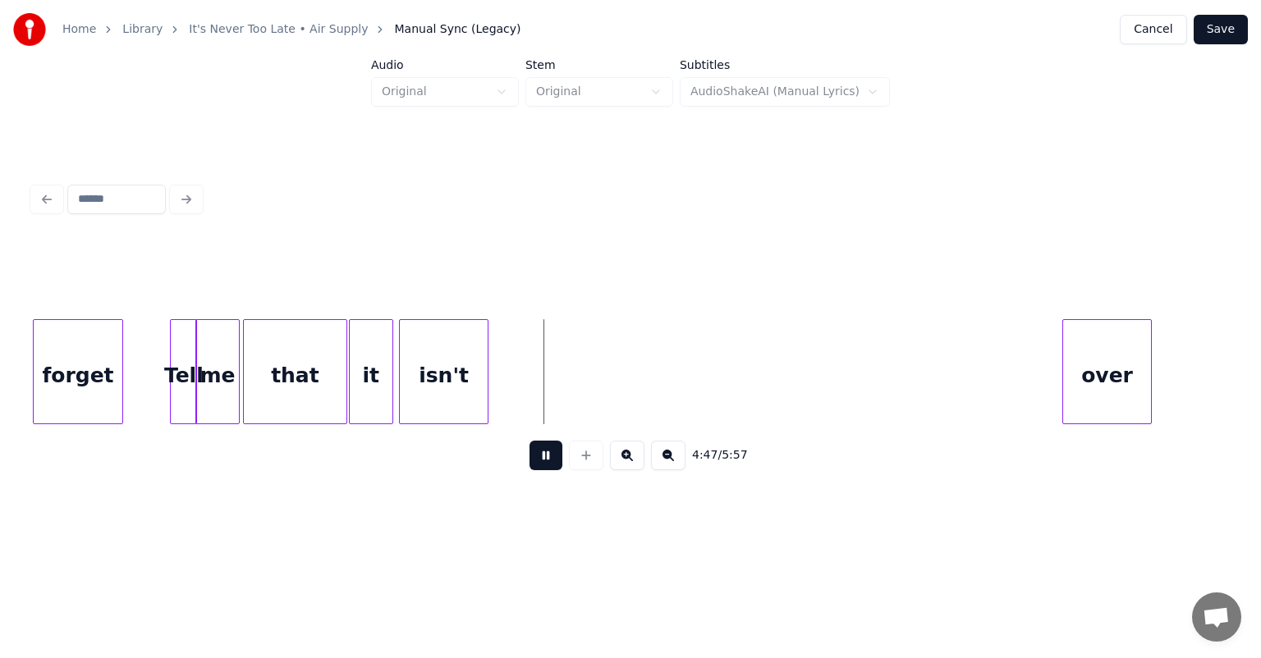
click at [529, 441] on button at bounding box center [545, 456] width 33 height 30
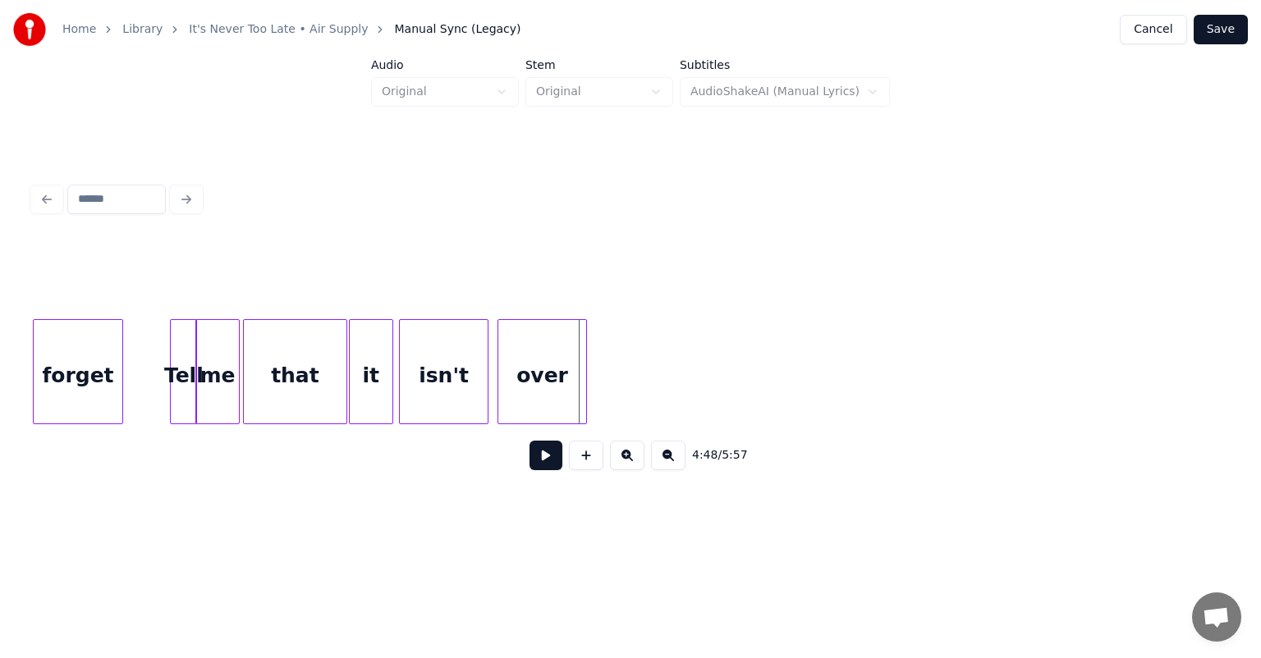
click at [520, 364] on div "over" at bounding box center [542, 376] width 89 height 112
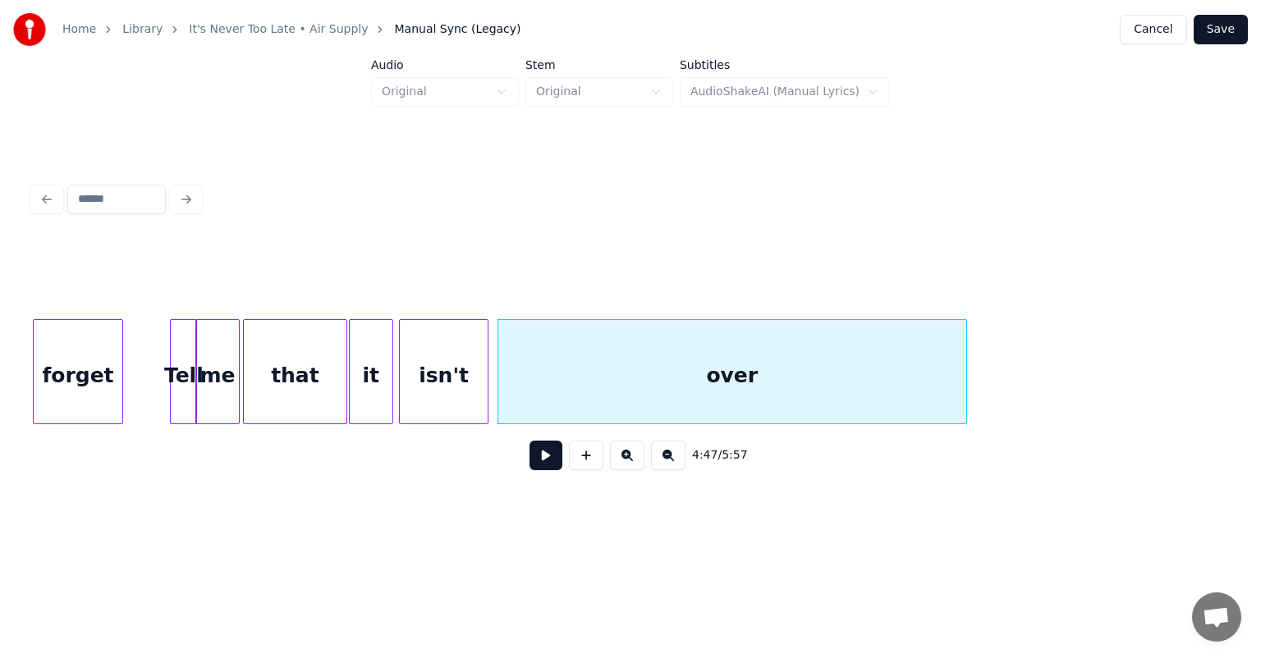
click at [966, 360] on div at bounding box center [963, 371] width 5 height 103
click at [186, 360] on div "Tell" at bounding box center [183, 376] width 25 height 112
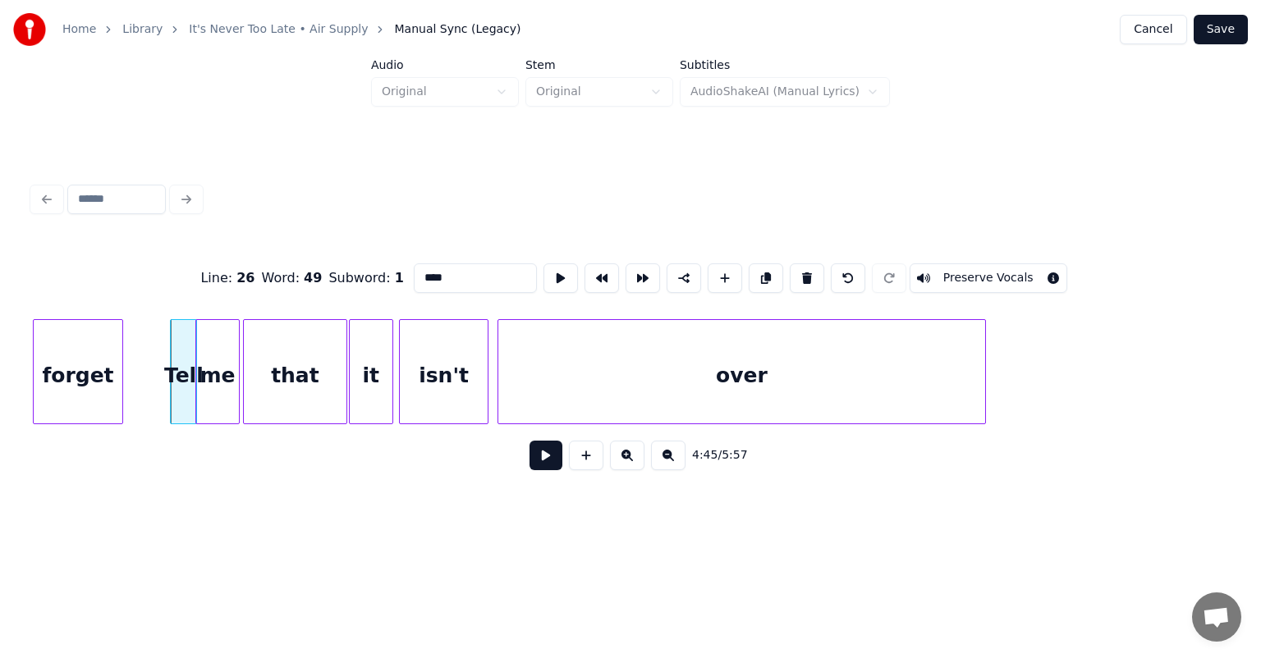
click at [529, 441] on button at bounding box center [545, 456] width 33 height 30
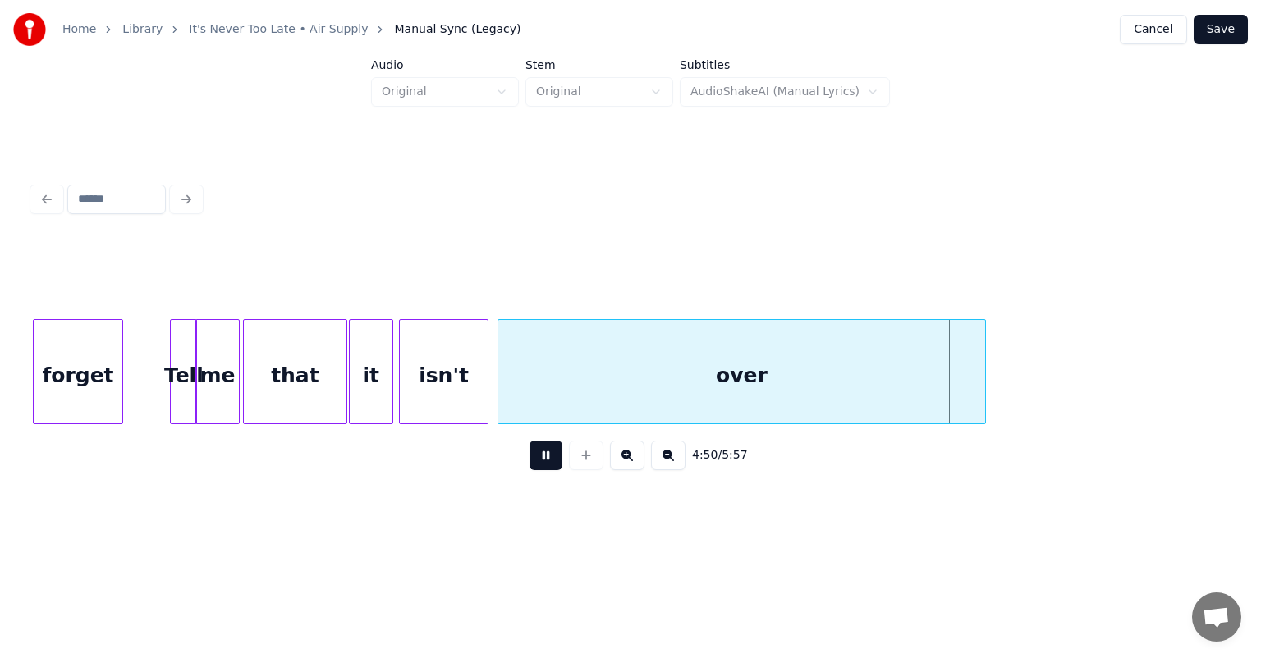
click at [529, 441] on button at bounding box center [545, 456] width 33 height 30
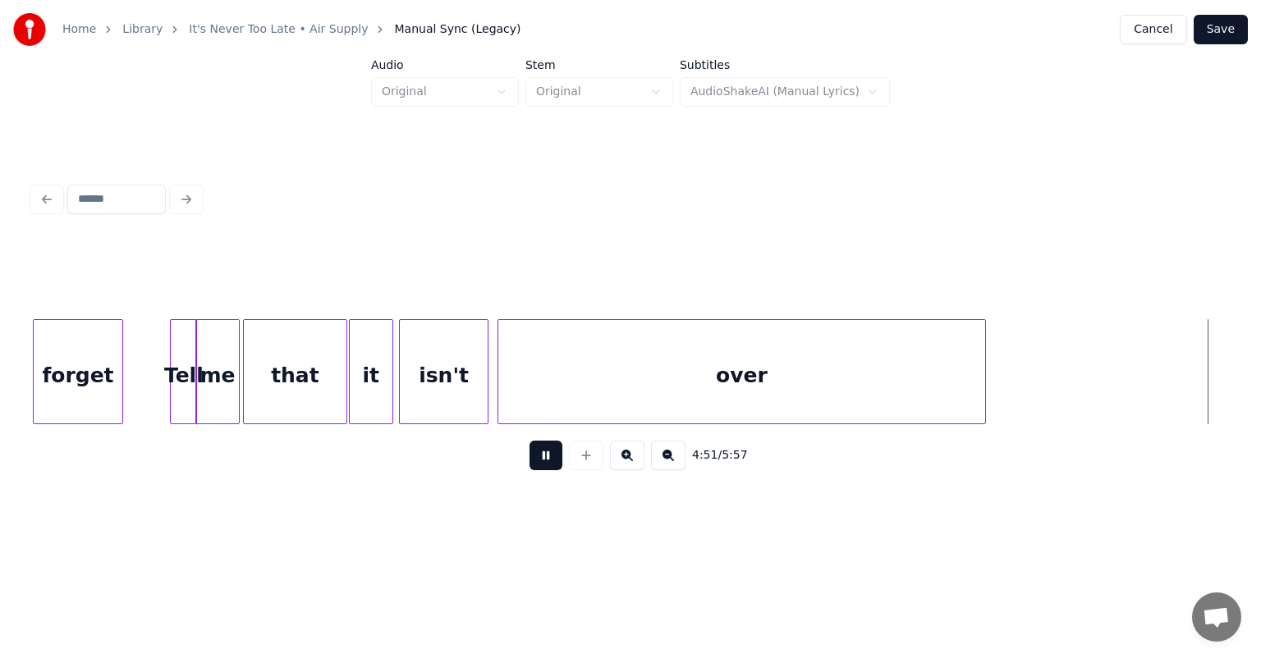
scroll to position [0, 47952]
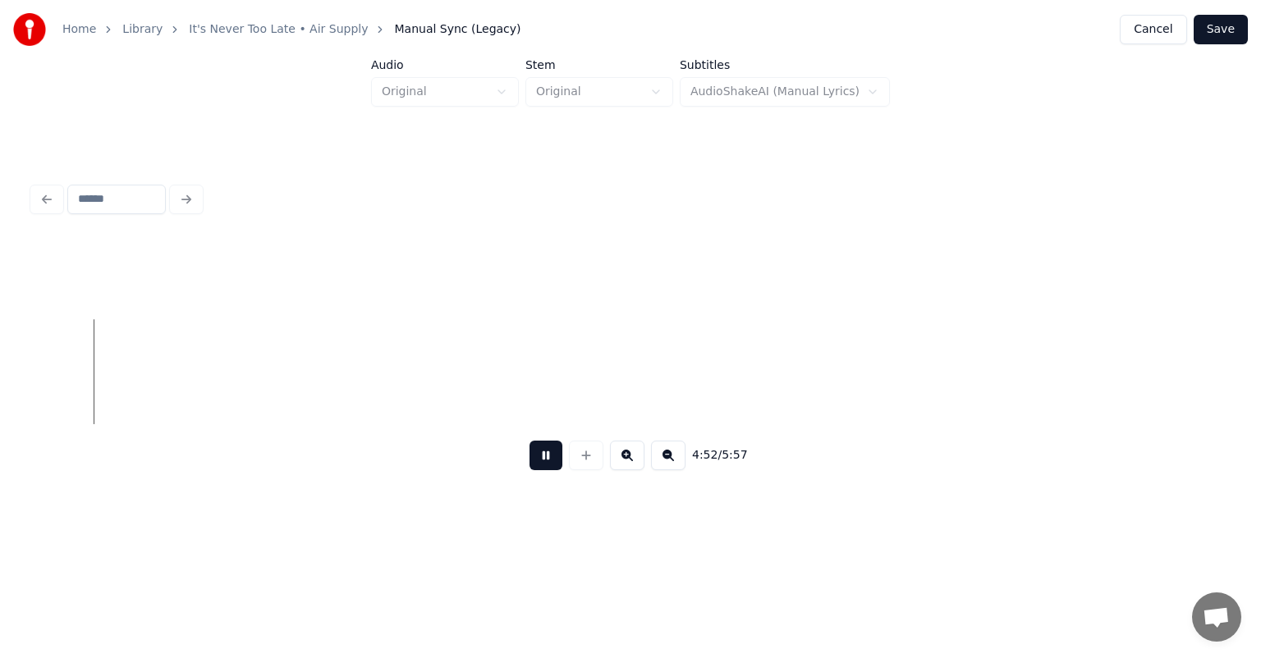
click at [529, 441] on button at bounding box center [545, 456] width 33 height 30
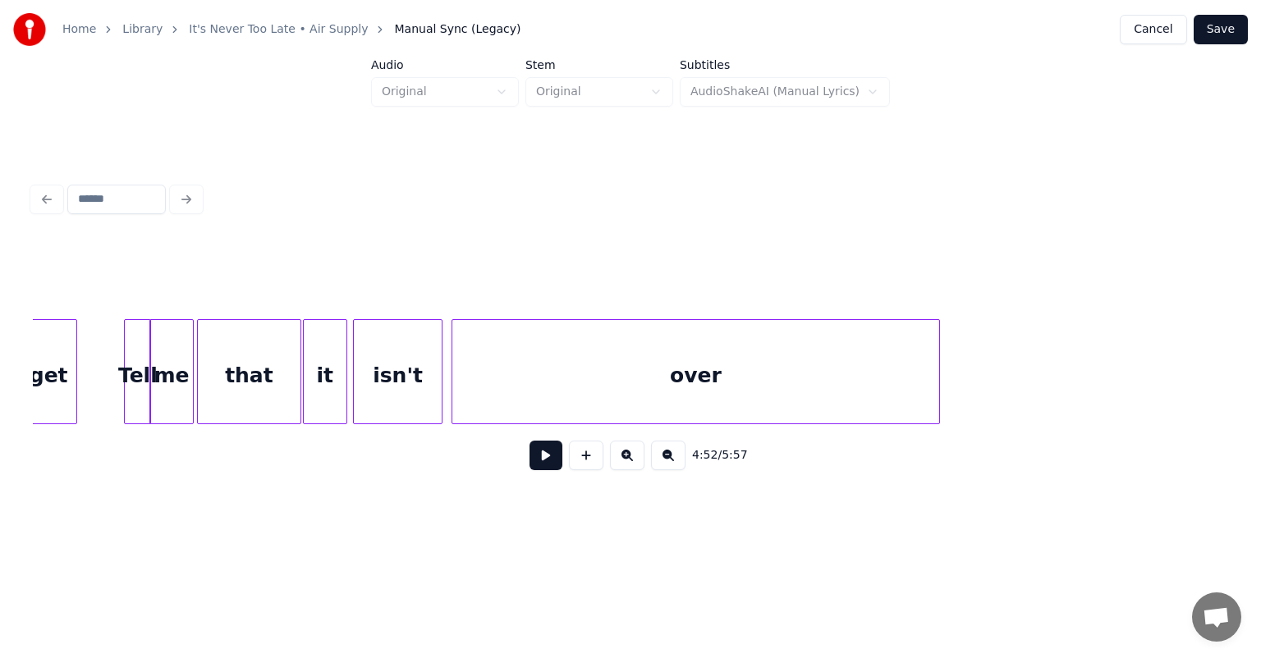
scroll to position [0, 46770]
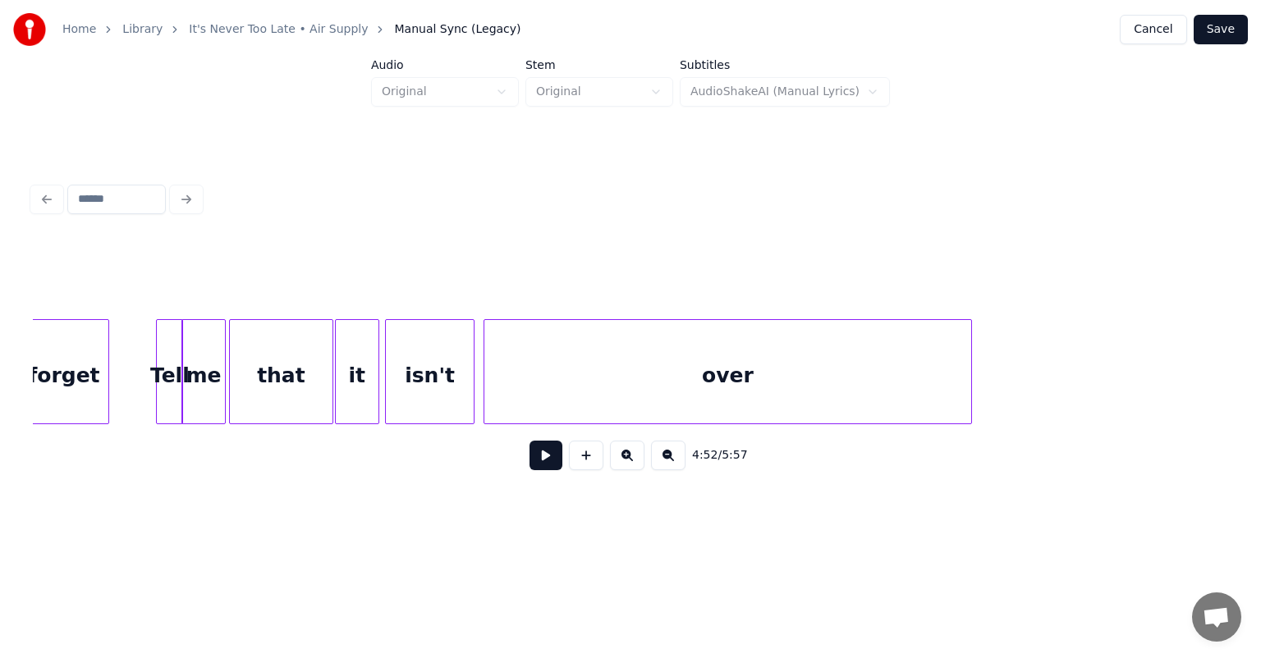
click at [171, 358] on div "Tell" at bounding box center [169, 376] width 25 height 112
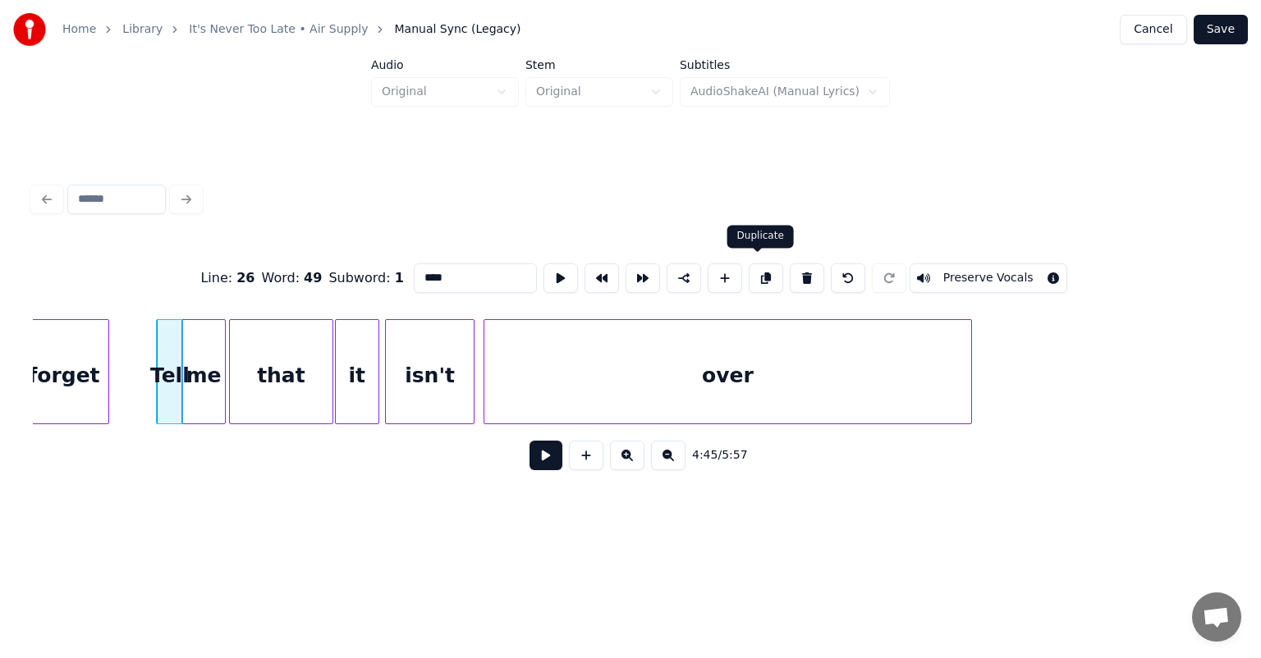
click at [762, 270] on button at bounding box center [766, 278] width 34 height 30
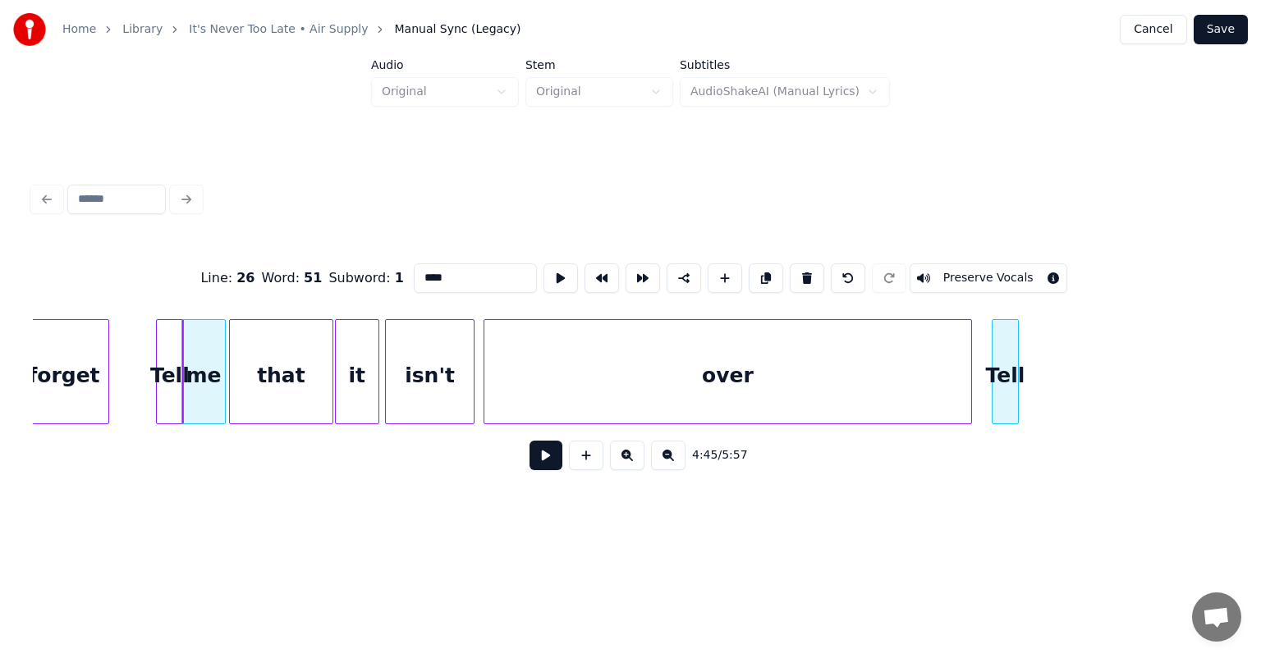
click at [1001, 295] on div "Line : 26 Word : 51 Subword : 1 **** Preserve Vocals 4:45 / 5:57" at bounding box center [630, 362] width 1195 height 250
click at [200, 354] on div "me" at bounding box center [203, 376] width 43 height 112
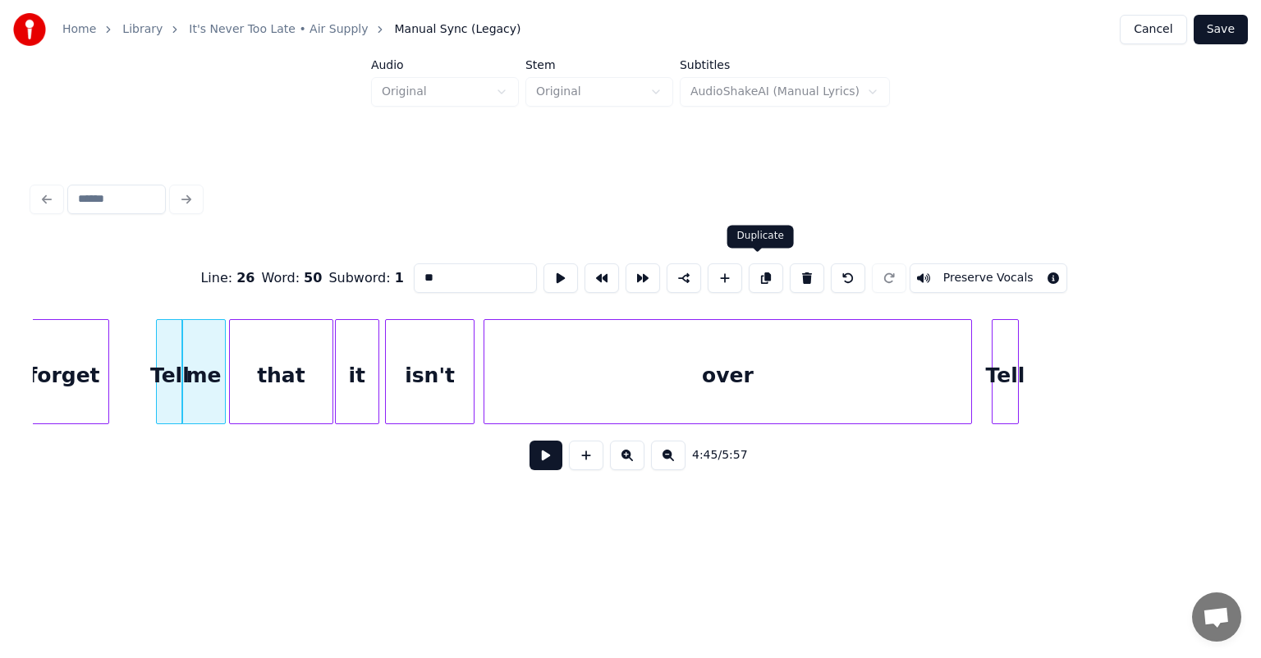
click at [758, 268] on button at bounding box center [766, 278] width 34 height 30
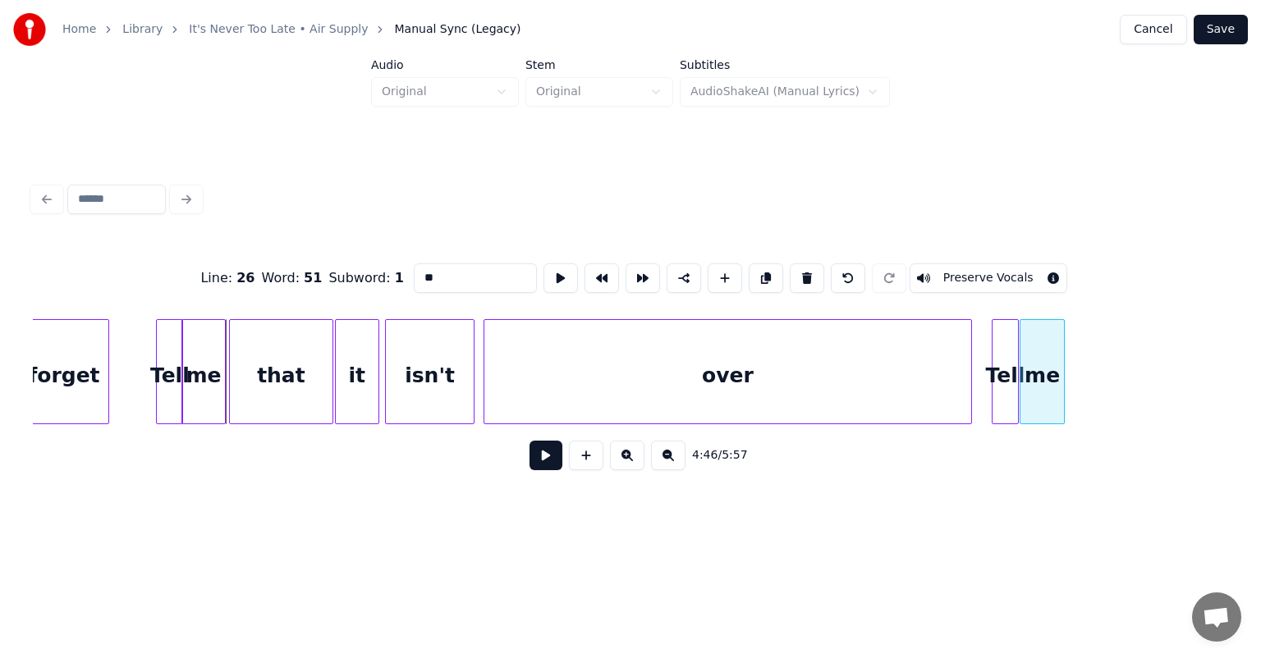
click at [1043, 288] on div "Line : 26 Word : 51 Subword : 1 ** Preserve Vocals 4:46 / 5:57" at bounding box center [630, 362] width 1195 height 250
click at [292, 346] on div "that" at bounding box center [281, 376] width 102 height 112
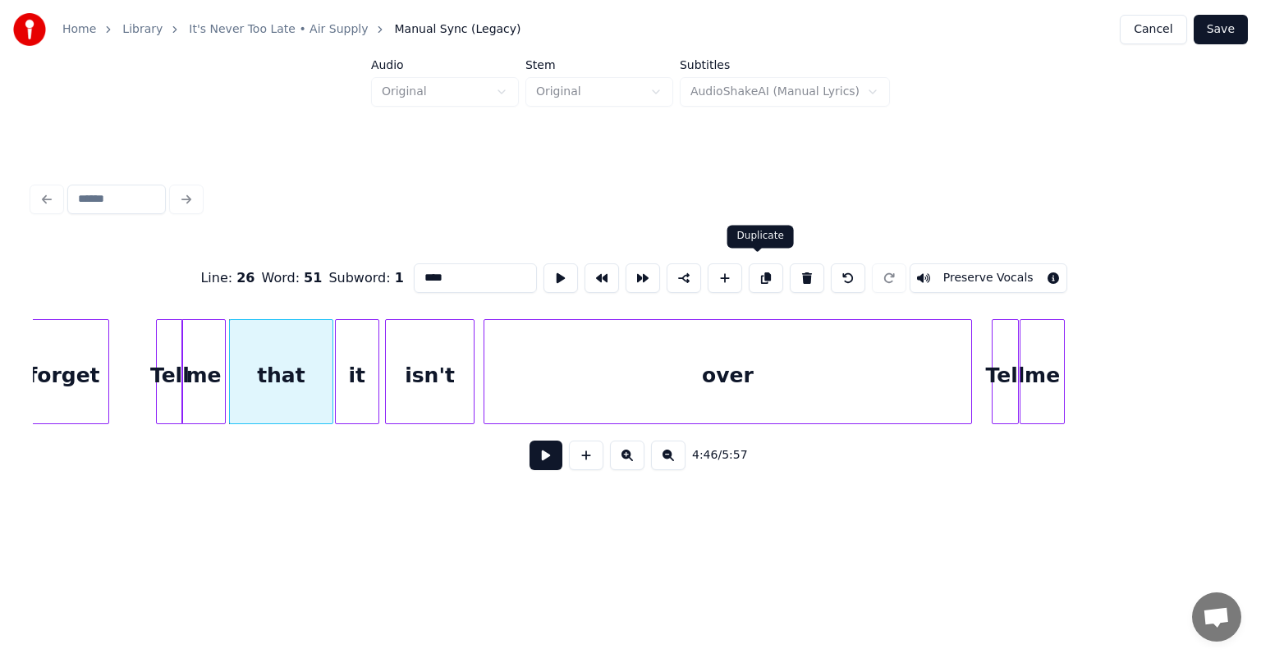
click at [753, 279] on button at bounding box center [766, 278] width 34 height 30
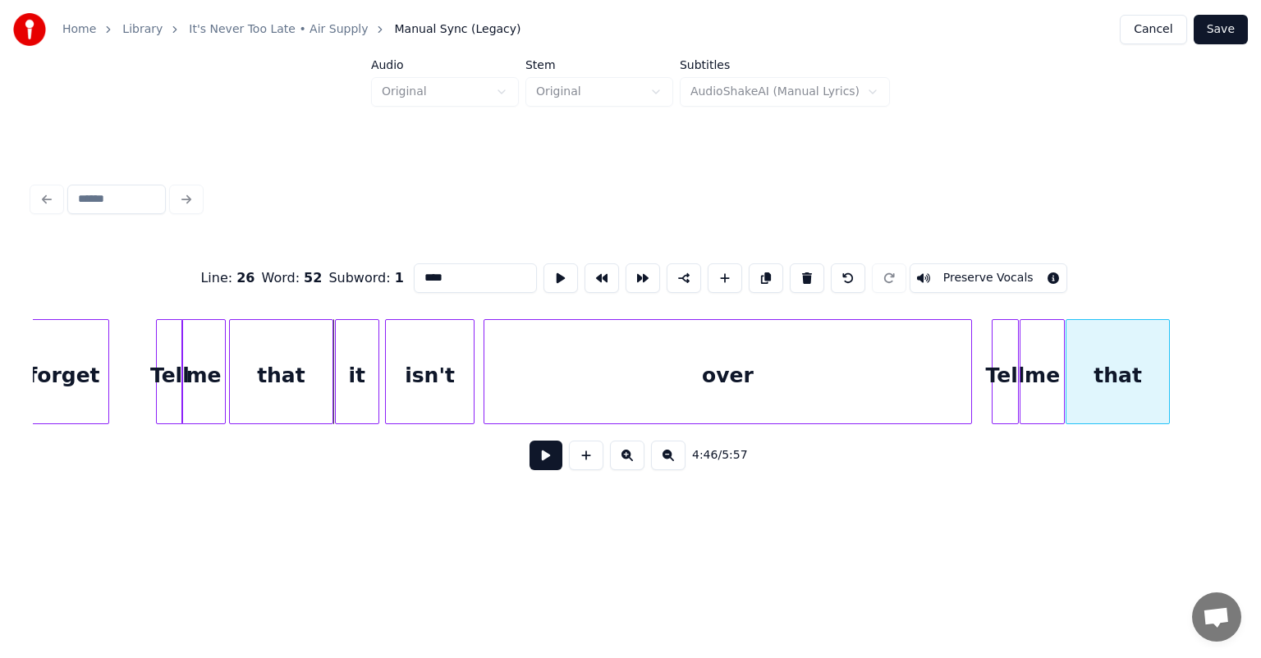
click at [1129, 309] on div "Line : 26 Word : 52 Subword : 1 **** Preserve Vocals 4:46 / 5:57" at bounding box center [630, 362] width 1195 height 250
click at [356, 378] on div "it" at bounding box center [357, 376] width 43 height 112
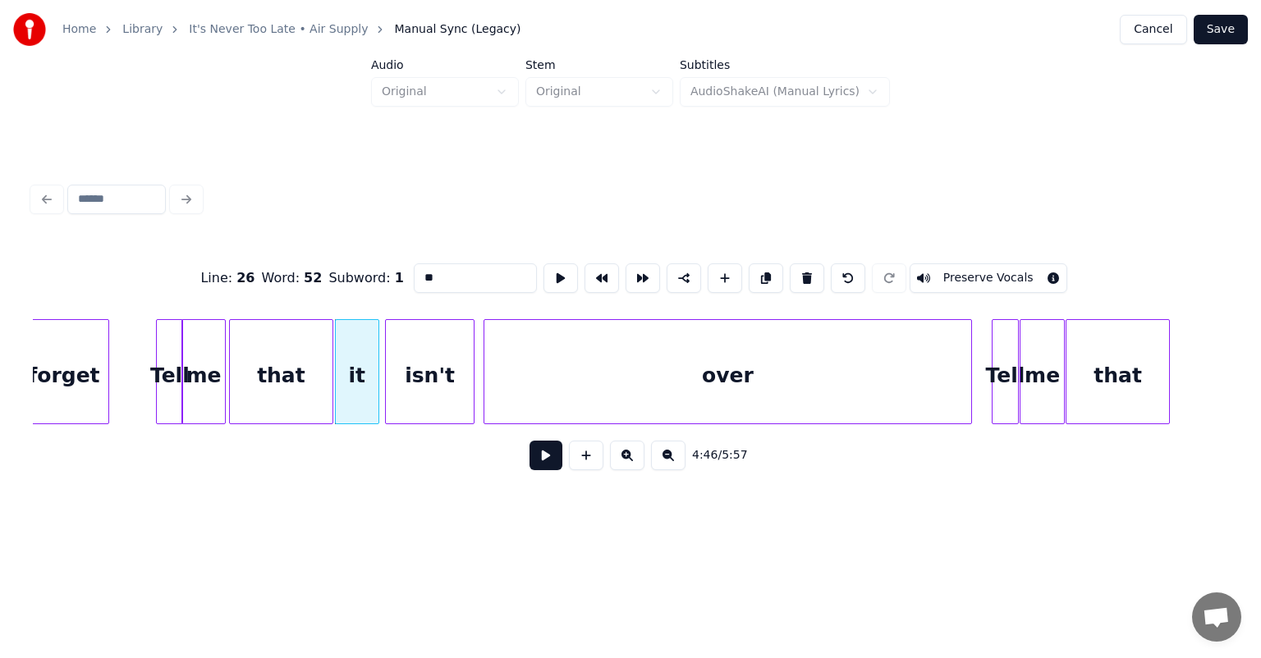
click at [758, 272] on button at bounding box center [766, 278] width 34 height 30
click at [1198, 272] on div "Line : 26 Word : 53 Subword : 1 ** Preserve Vocals 4:47 / 5:57" at bounding box center [630, 362] width 1195 height 250
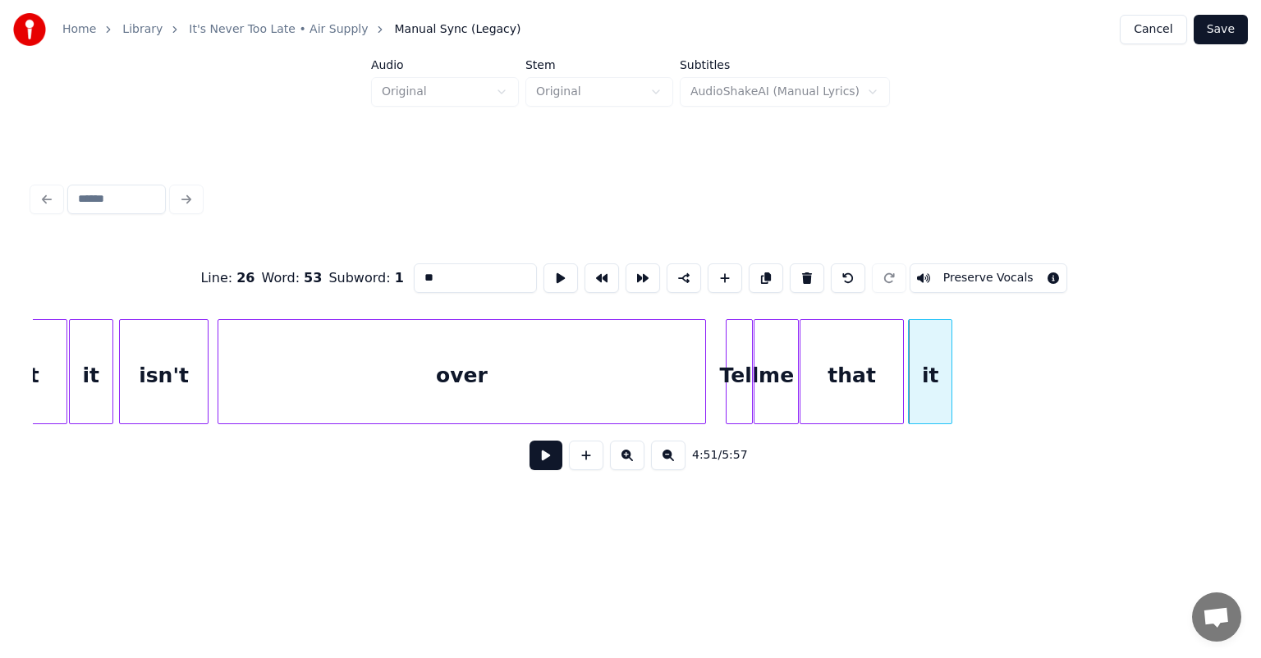
scroll to position [0, 47065]
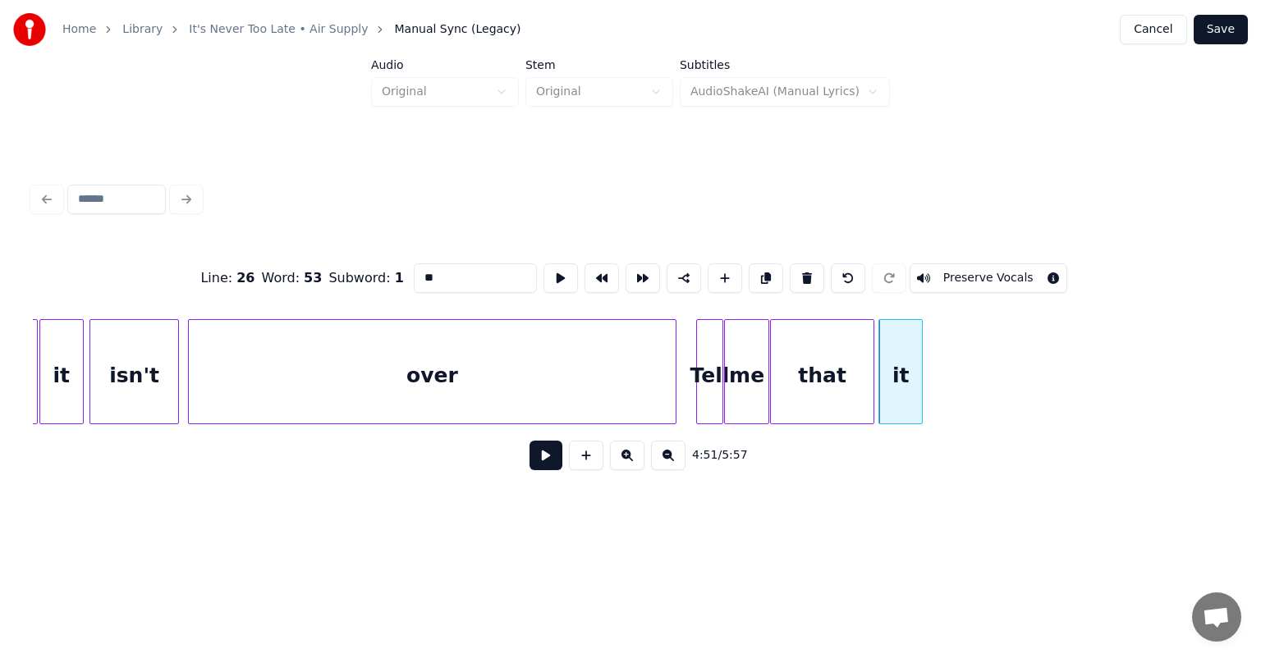
click at [126, 358] on div "isn't" at bounding box center [134, 376] width 89 height 112
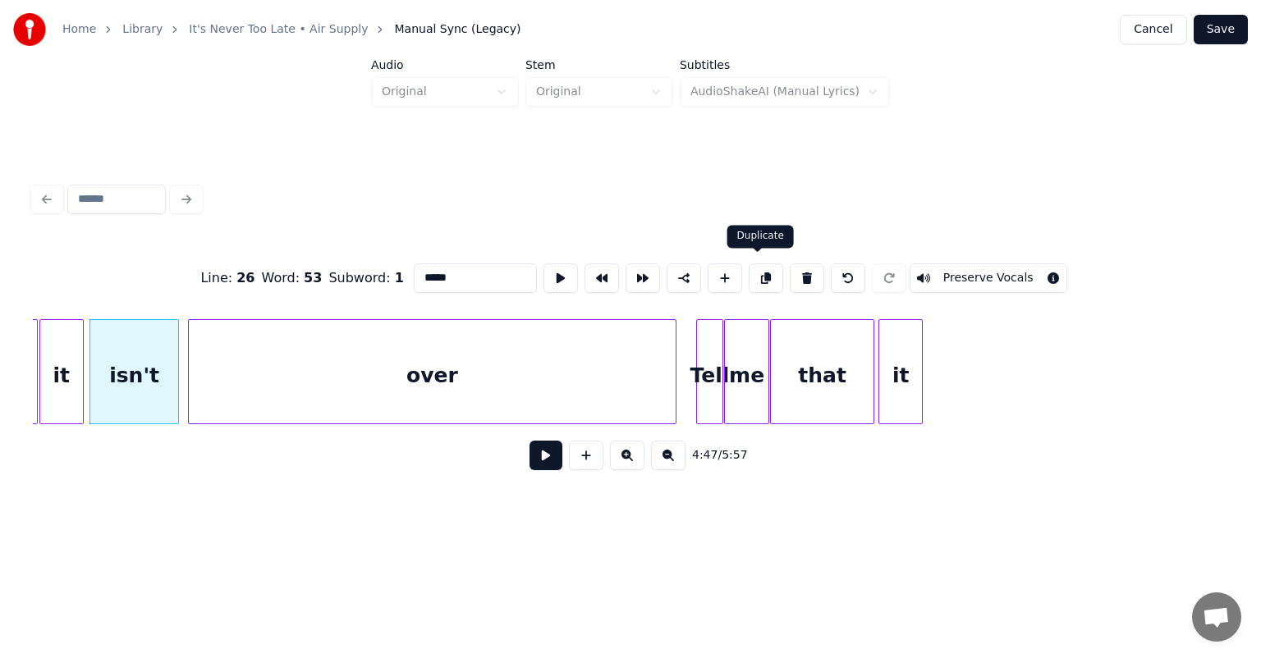
click at [758, 272] on button at bounding box center [766, 278] width 34 height 30
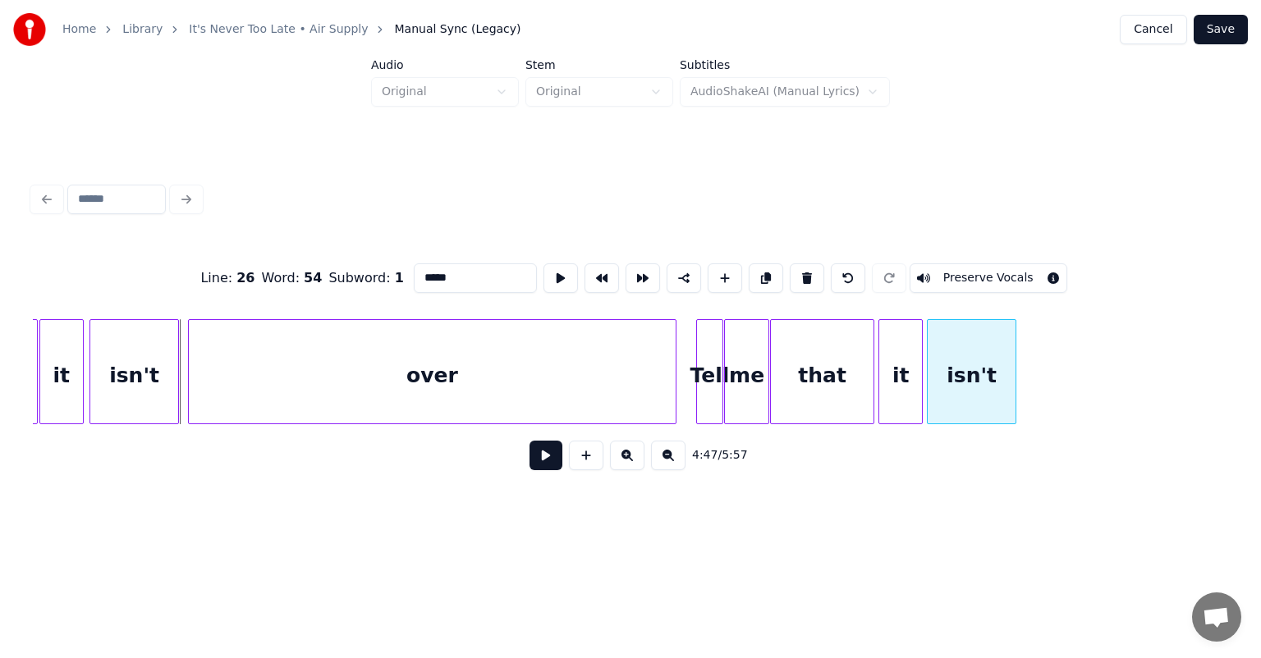
click at [972, 330] on div "isn't" at bounding box center [971, 376] width 89 height 112
click at [410, 401] on div "over" at bounding box center [432, 376] width 487 height 112
type input "****"
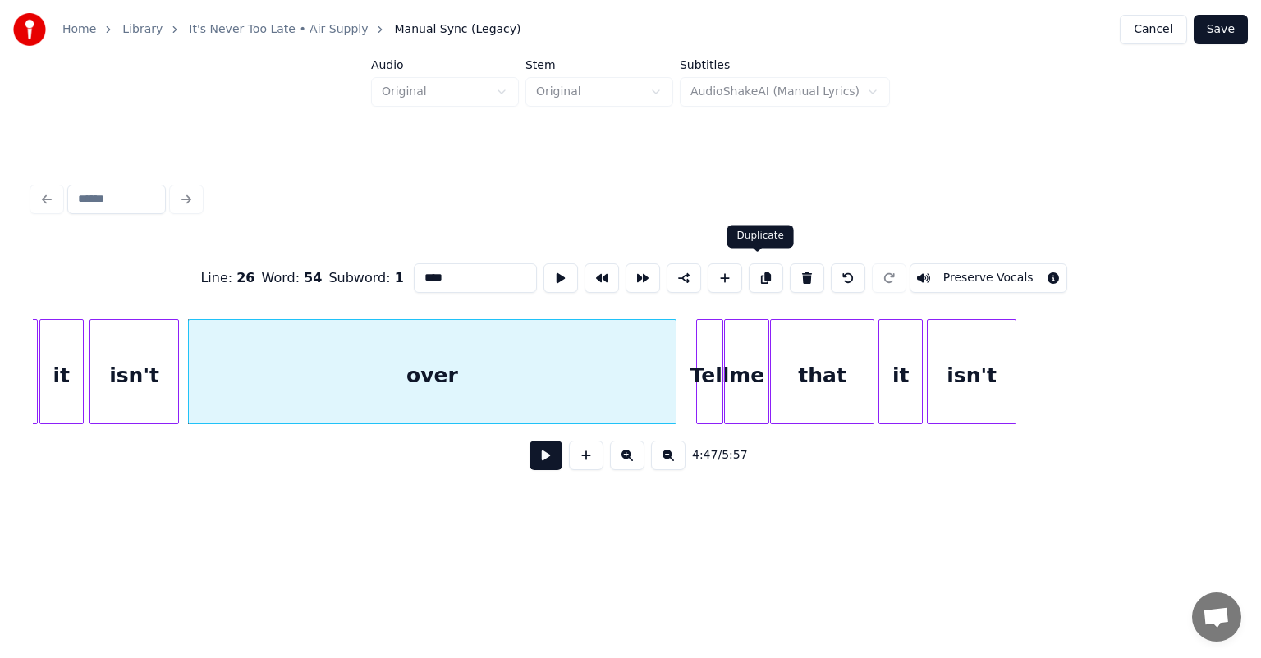
click at [761, 269] on button at bounding box center [766, 278] width 34 height 30
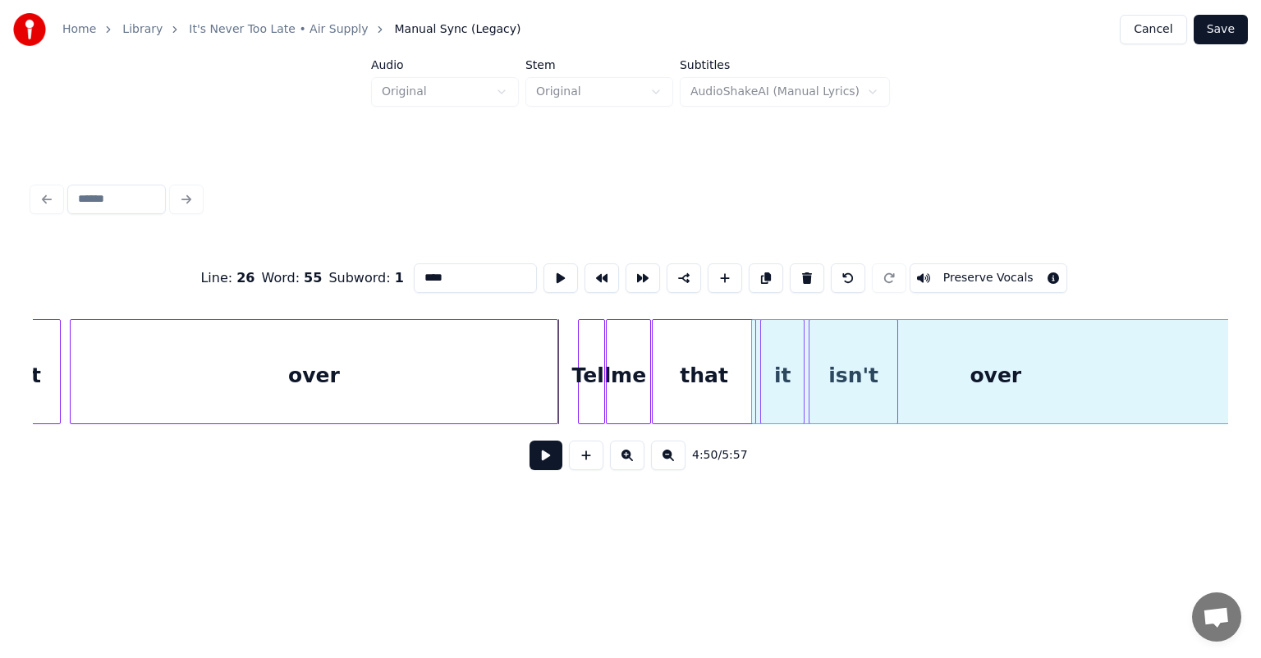
scroll to position [0, 47195]
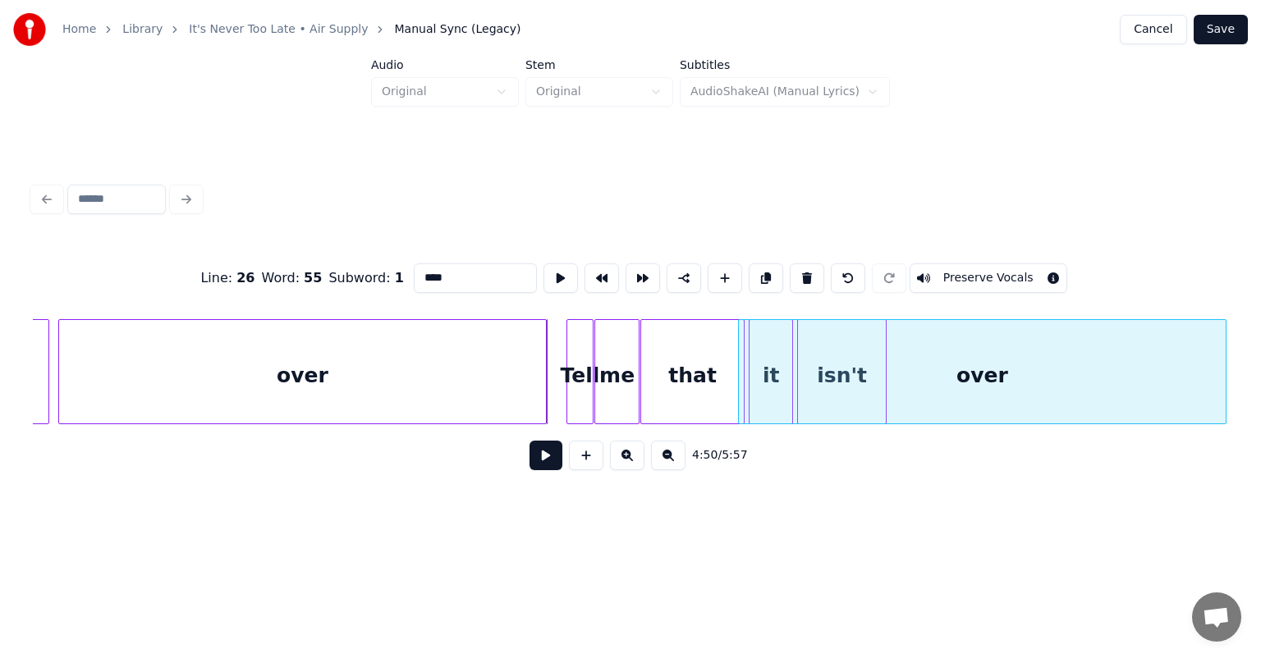
click at [1238, 351] on div "Home Library It's Never Too Late • Air Supply Manual Sync (Legacy) Cancel Save …" at bounding box center [630, 264] width 1261 height 528
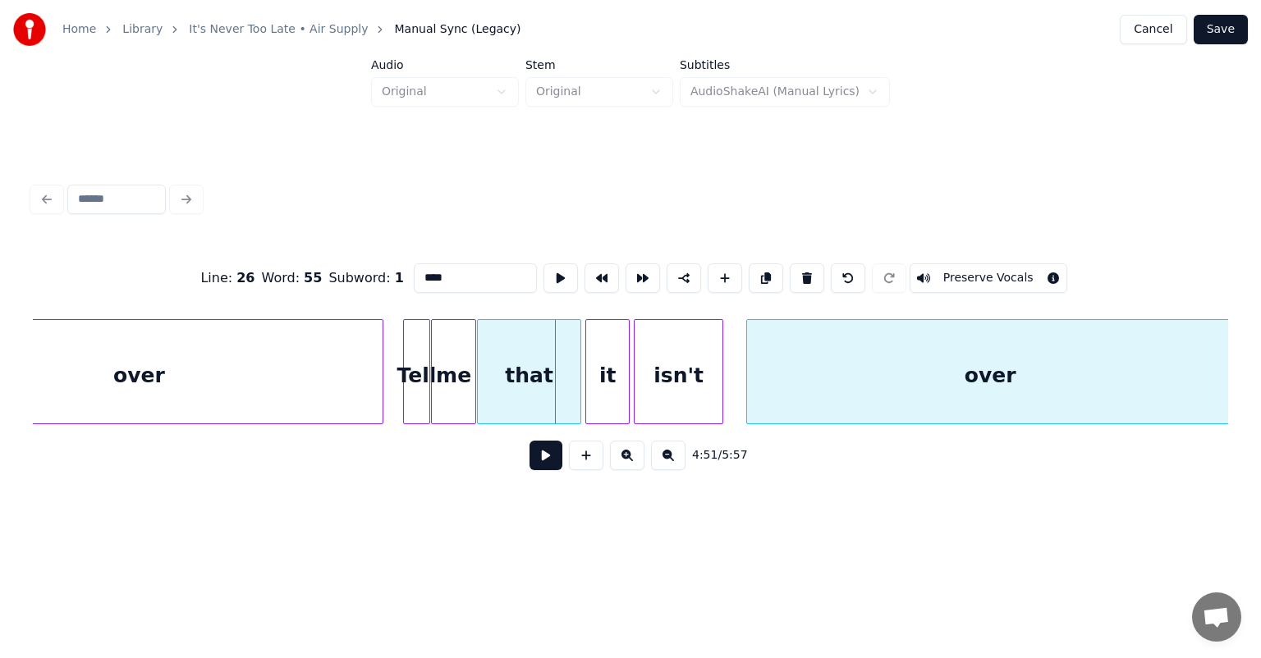
scroll to position [0, 47364]
click at [1234, 383] on div "Line : 26 Word : 55 Subword : 1 **** Preserve Vocals 4:51 / 5:57" at bounding box center [630, 330] width 1208 height 325
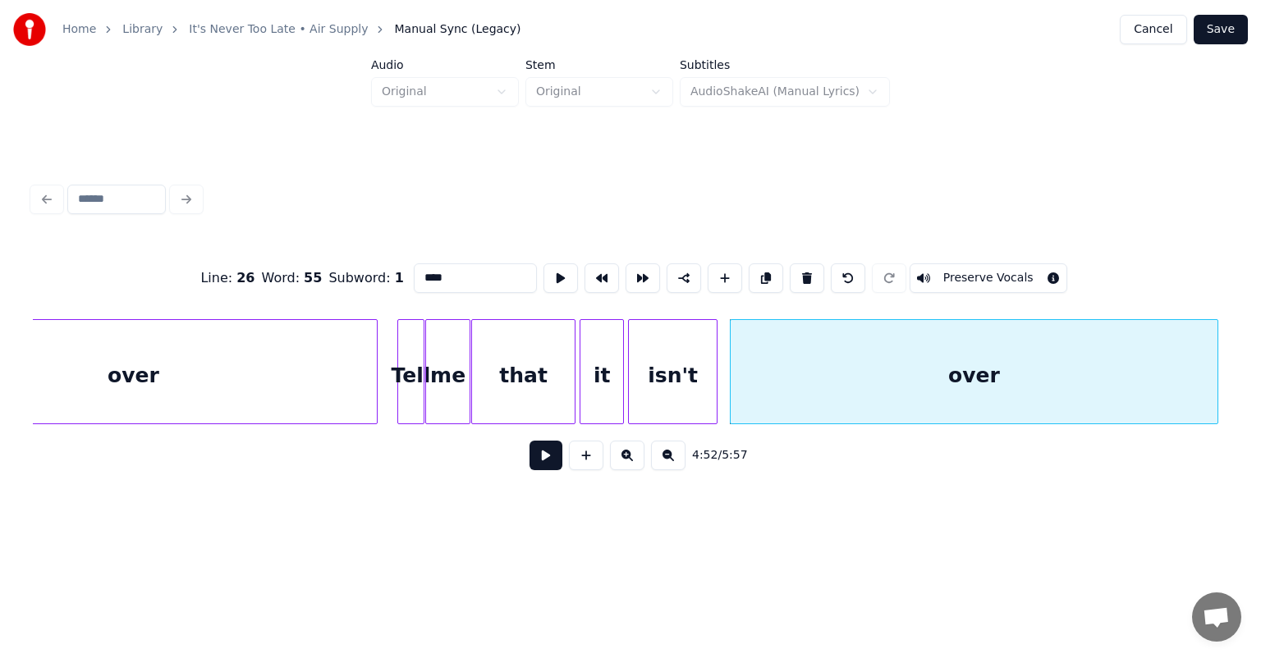
click at [240, 401] on div "over" at bounding box center [133, 376] width 487 height 112
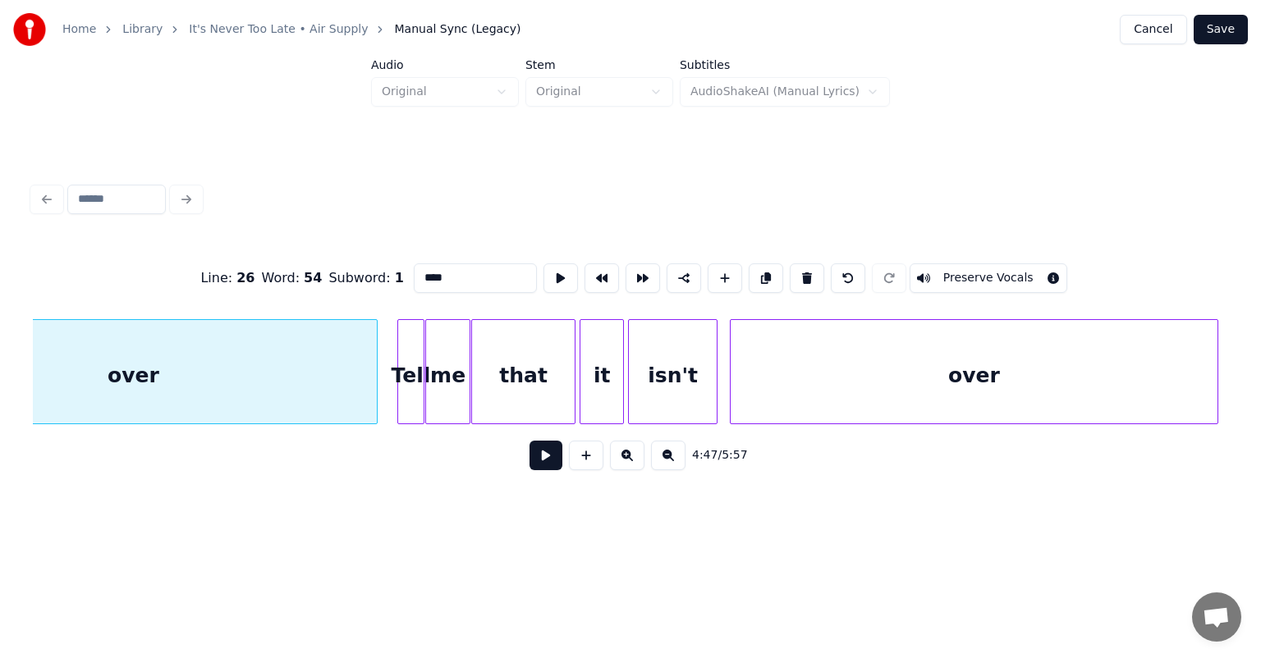
scroll to position [0, 47220]
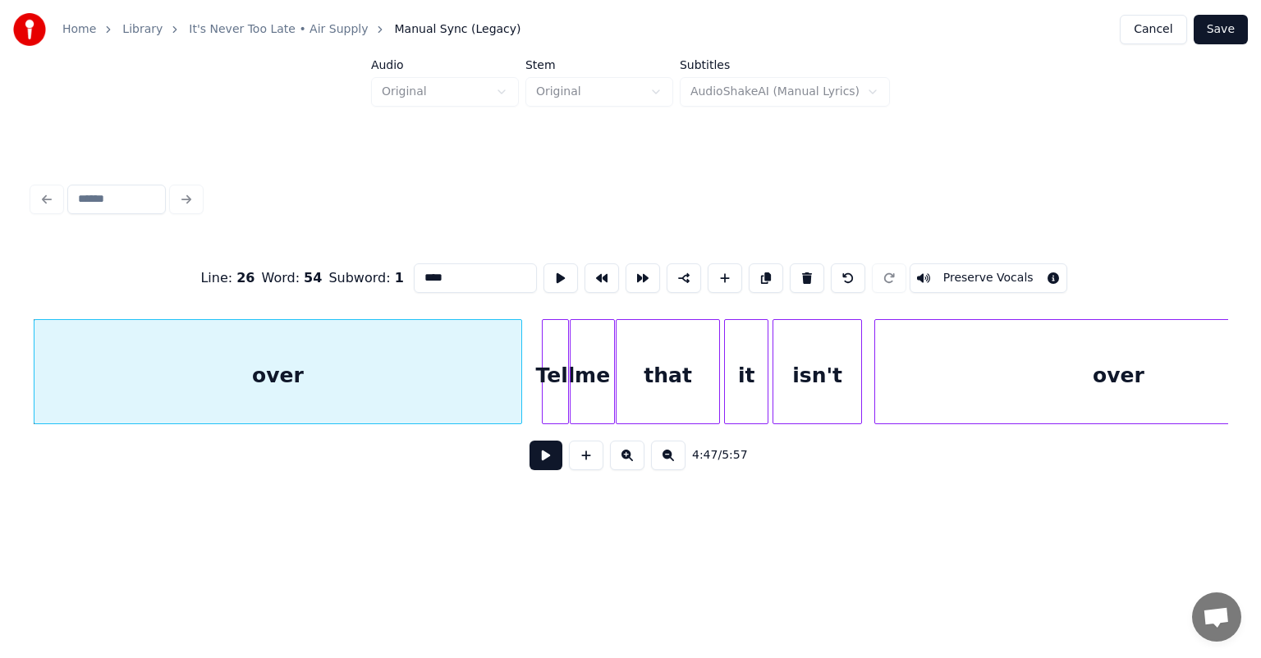
click at [546, 463] on button at bounding box center [545, 456] width 33 height 30
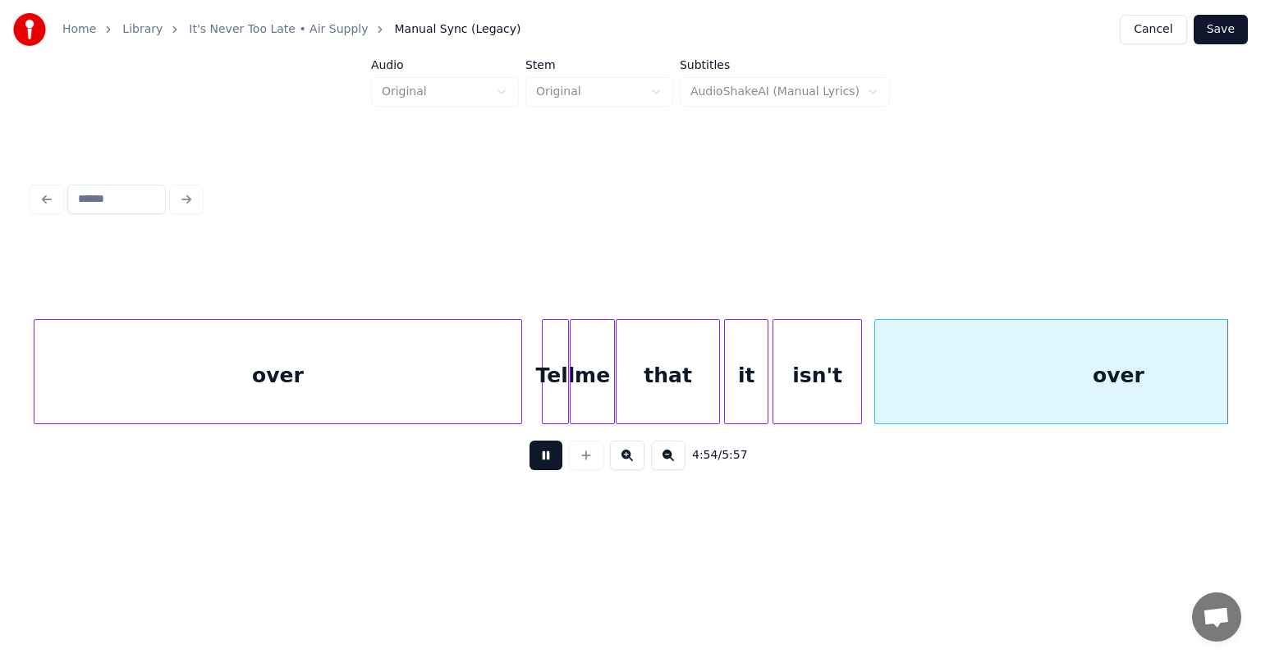
scroll to position [0, 48416]
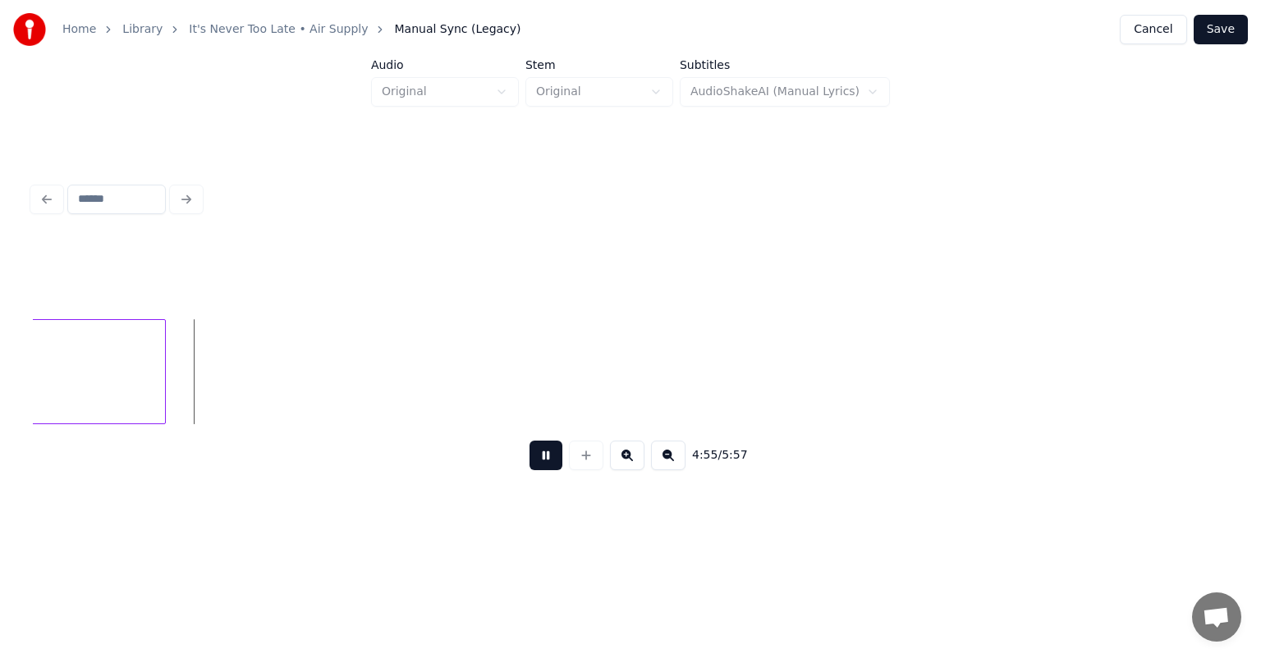
click at [546, 463] on button at bounding box center [545, 456] width 33 height 30
click at [91, 364] on div at bounding box center [90, 371] width 5 height 103
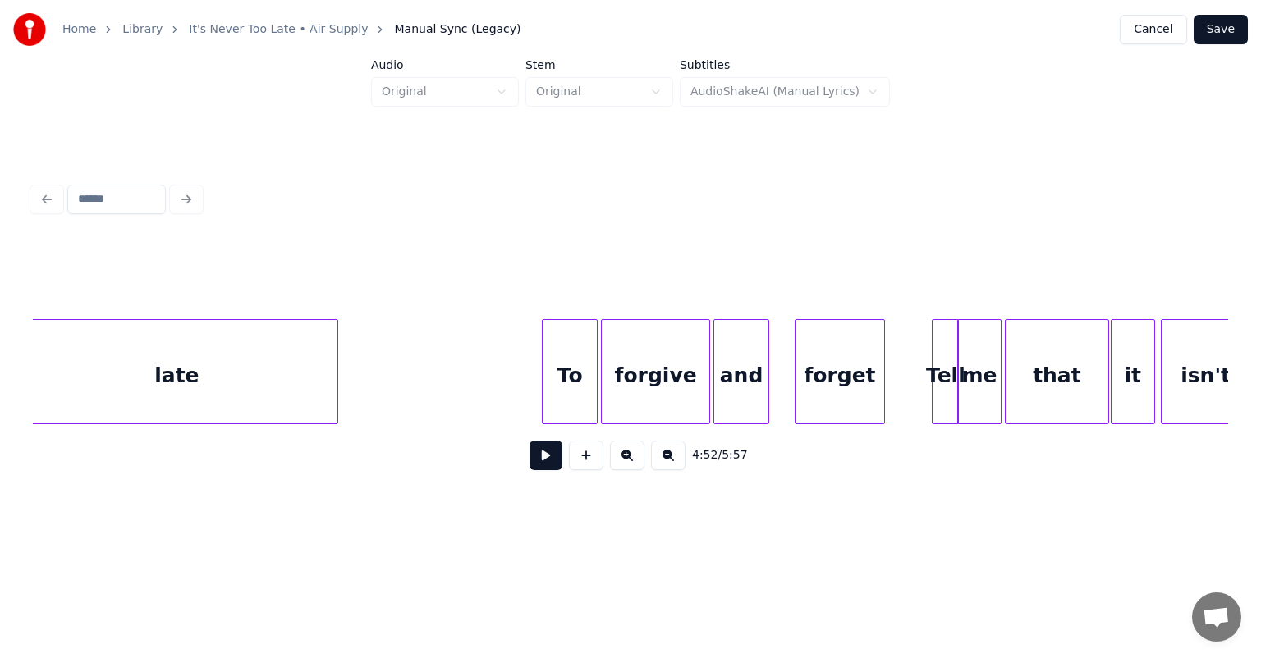
scroll to position [0, 45992]
click at [574, 361] on div "To" at bounding box center [572, 376] width 54 height 112
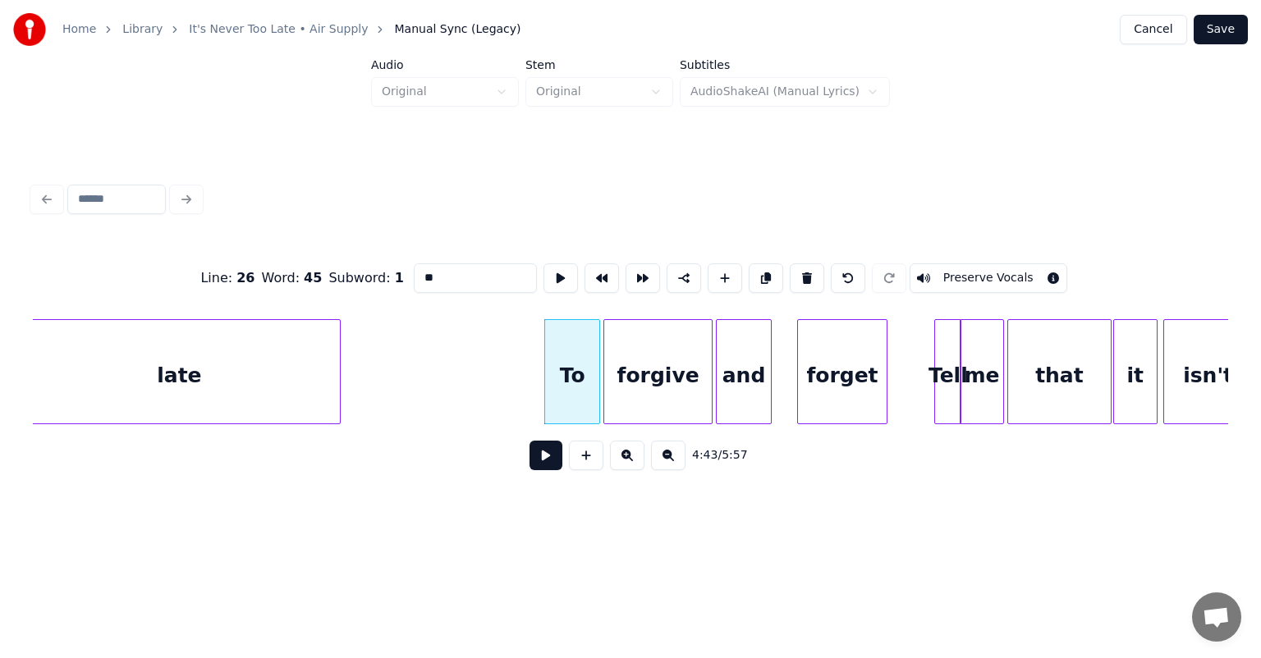
click at [529, 441] on button at bounding box center [545, 456] width 33 height 30
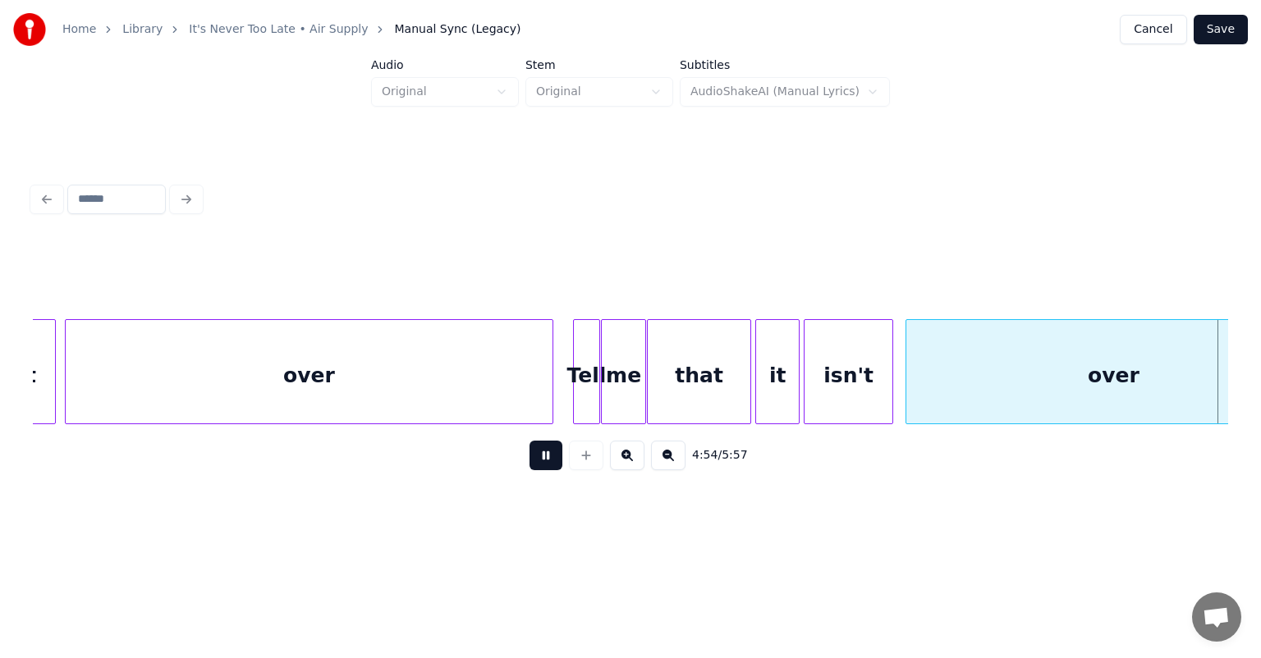
scroll to position [0, 48384]
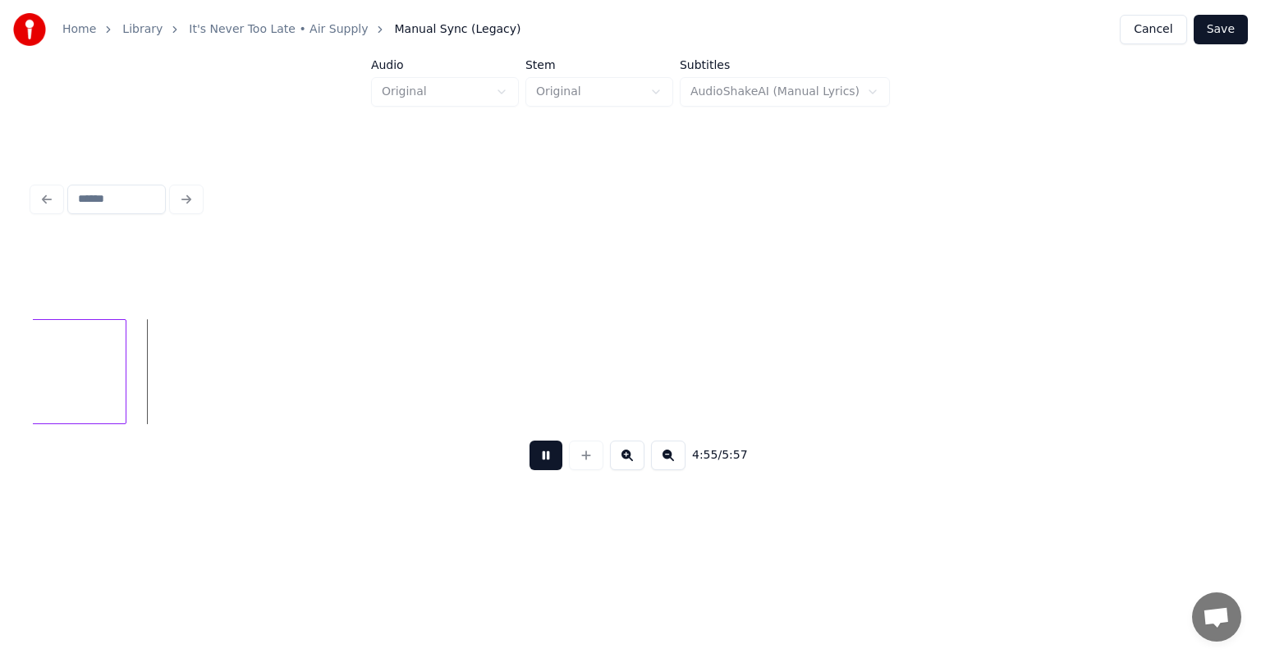
click at [529, 441] on button at bounding box center [545, 456] width 33 height 30
click at [190, 362] on div "over" at bounding box center [49, 376] width 414 height 112
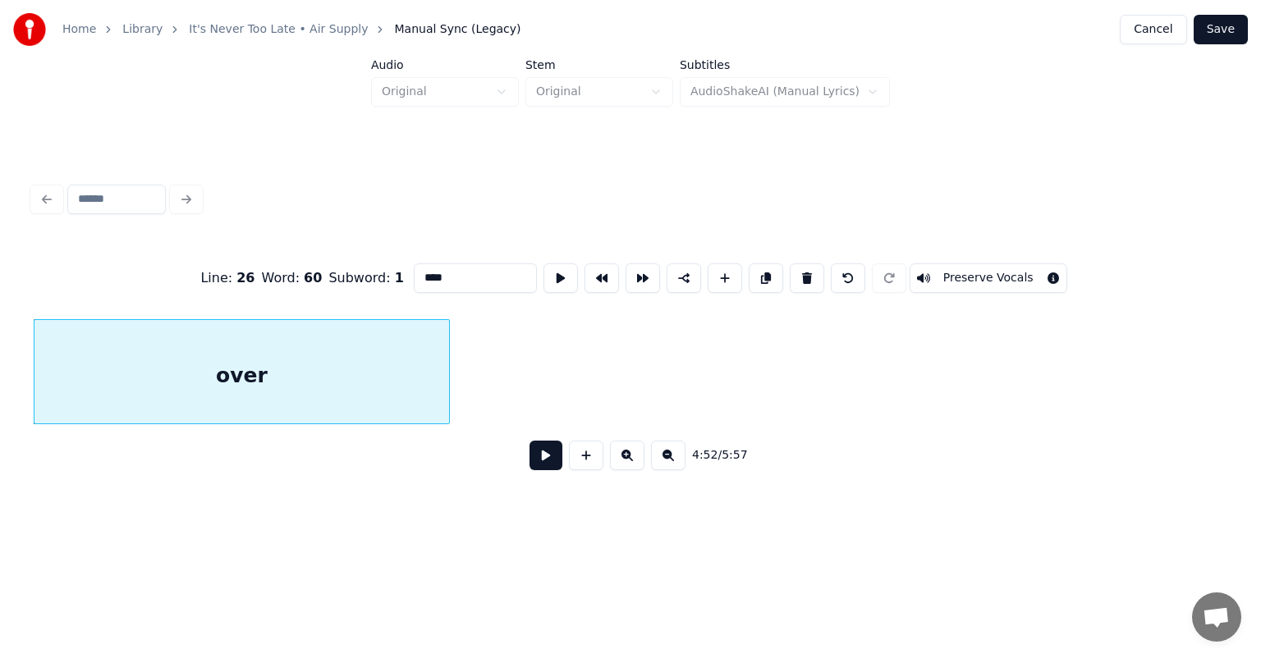
click at [754, 276] on button at bounding box center [766, 278] width 34 height 30
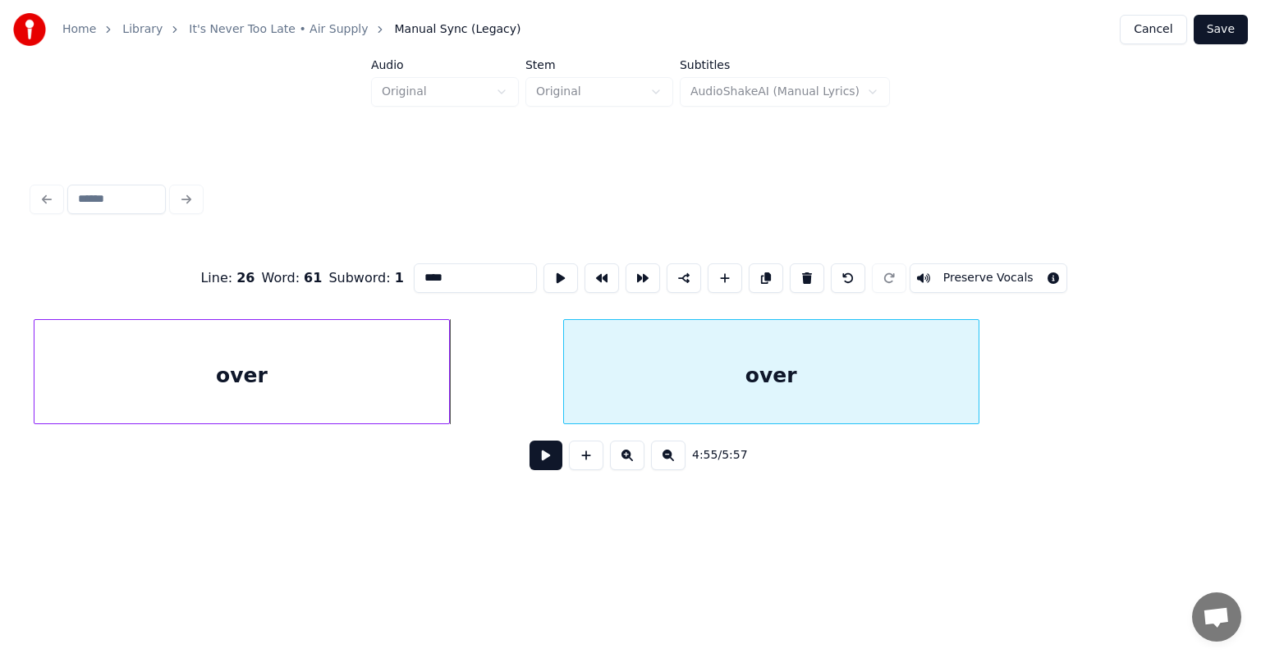
click at [780, 353] on div "over" at bounding box center [771, 376] width 414 height 112
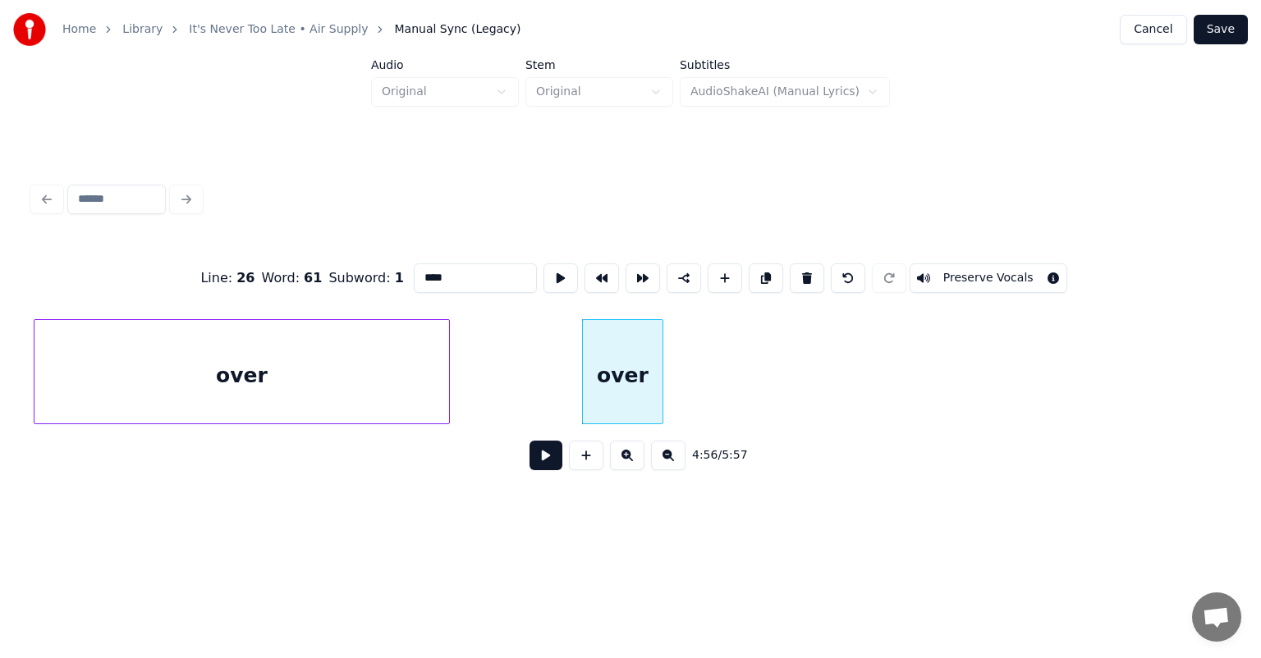
click at [660, 387] on div at bounding box center [659, 371] width 5 height 103
click at [456, 272] on input "****" at bounding box center [475, 278] width 123 height 30
type input "*"
click at [758, 272] on button at bounding box center [766, 278] width 34 height 30
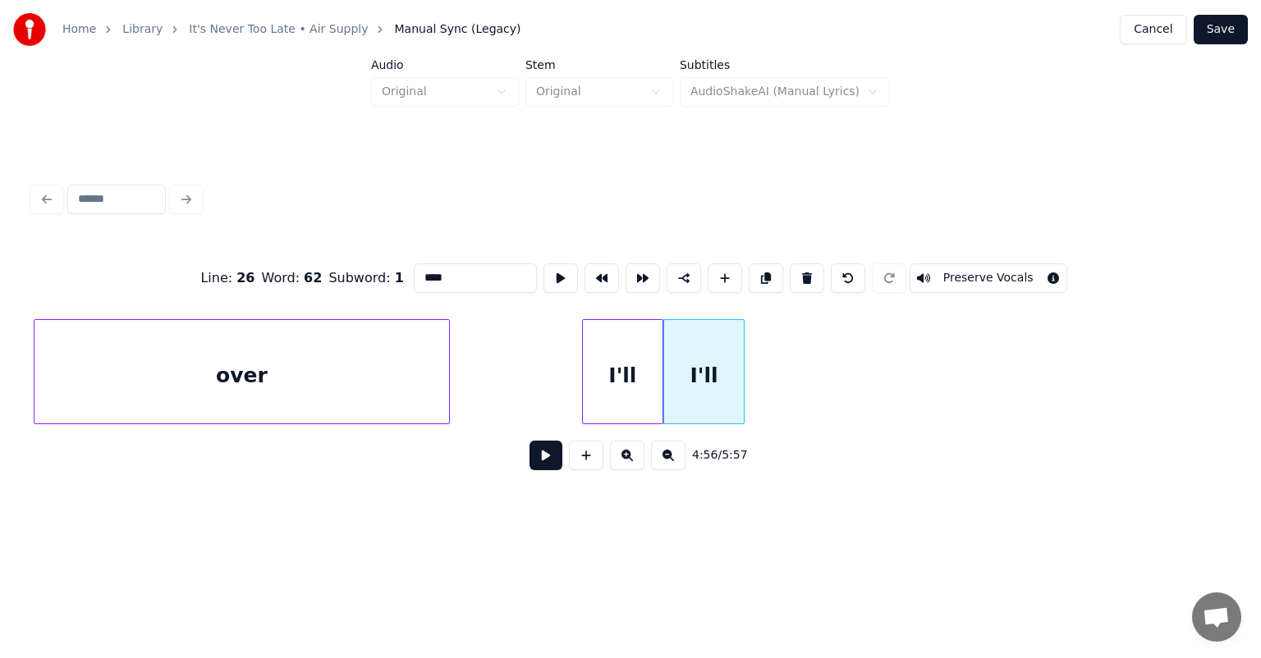
click at [470, 272] on input "****" at bounding box center [475, 278] width 123 height 30
type input "*"
click at [758, 272] on button at bounding box center [766, 278] width 34 height 30
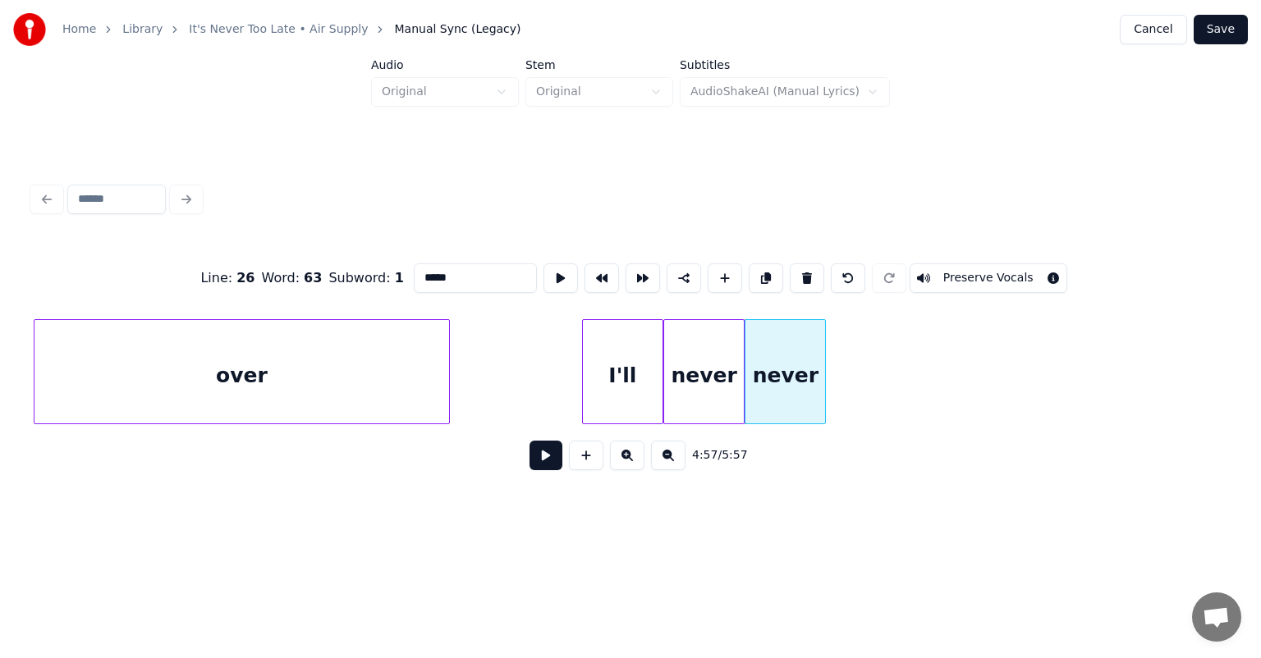
click at [481, 268] on input "*****" at bounding box center [475, 278] width 123 height 30
type input "*"
click at [755, 269] on button at bounding box center [766, 278] width 34 height 30
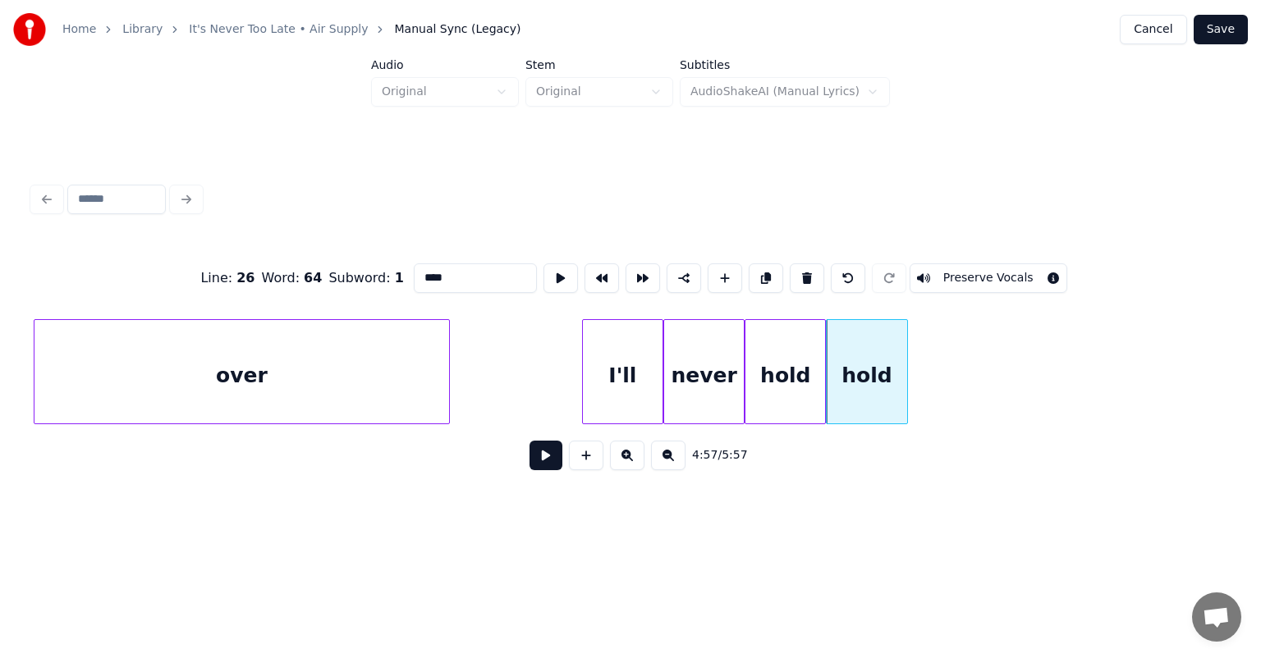
click at [482, 279] on input "****" at bounding box center [475, 278] width 123 height 30
type input "*"
click at [758, 268] on button at bounding box center [766, 278] width 34 height 30
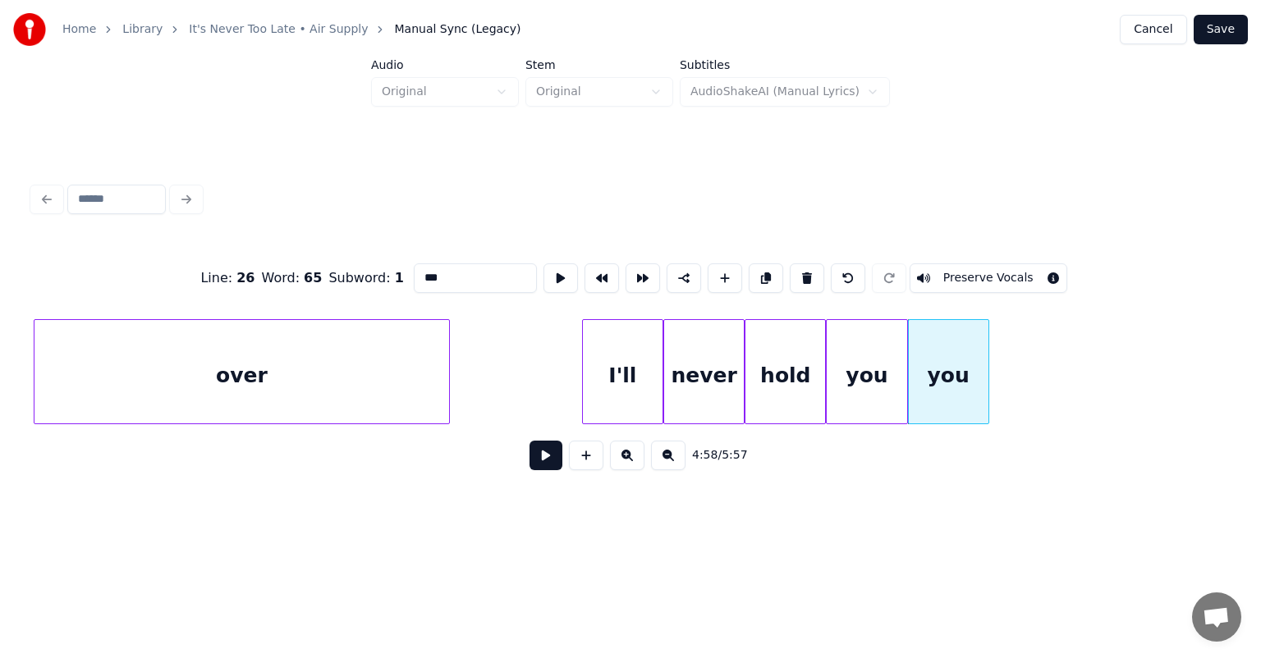
click at [465, 272] on input "***" at bounding box center [475, 278] width 123 height 30
type input "*"
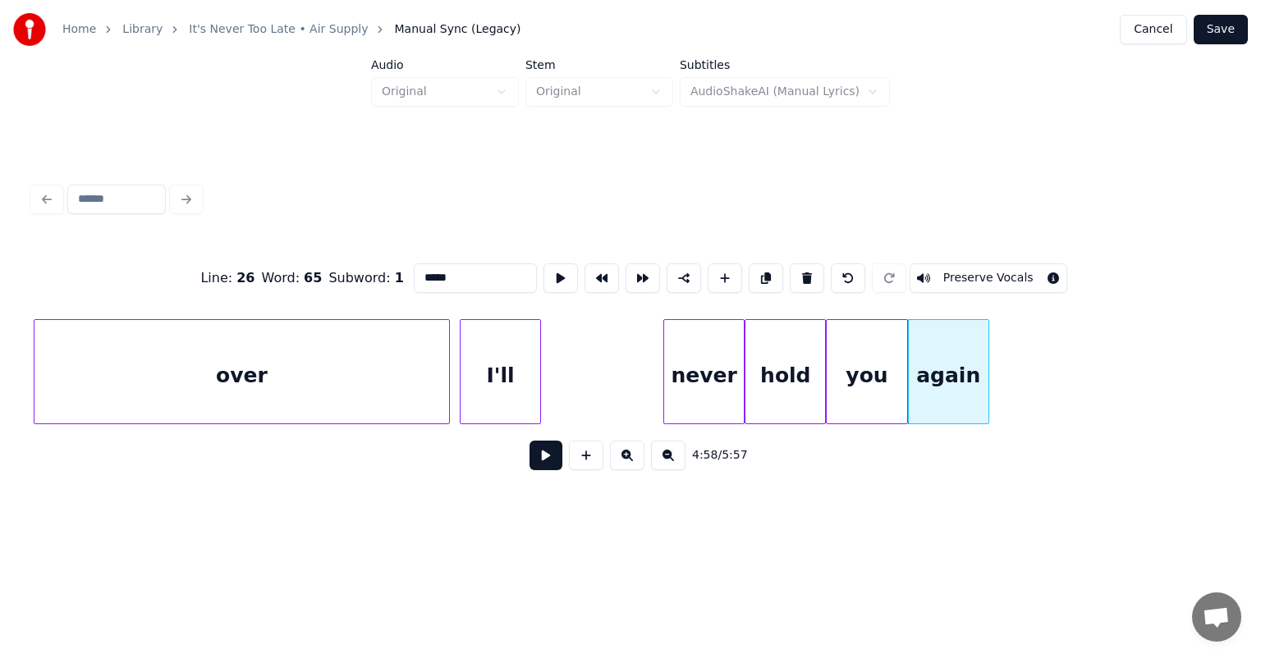
click at [488, 352] on div "I'll" at bounding box center [500, 376] width 80 height 112
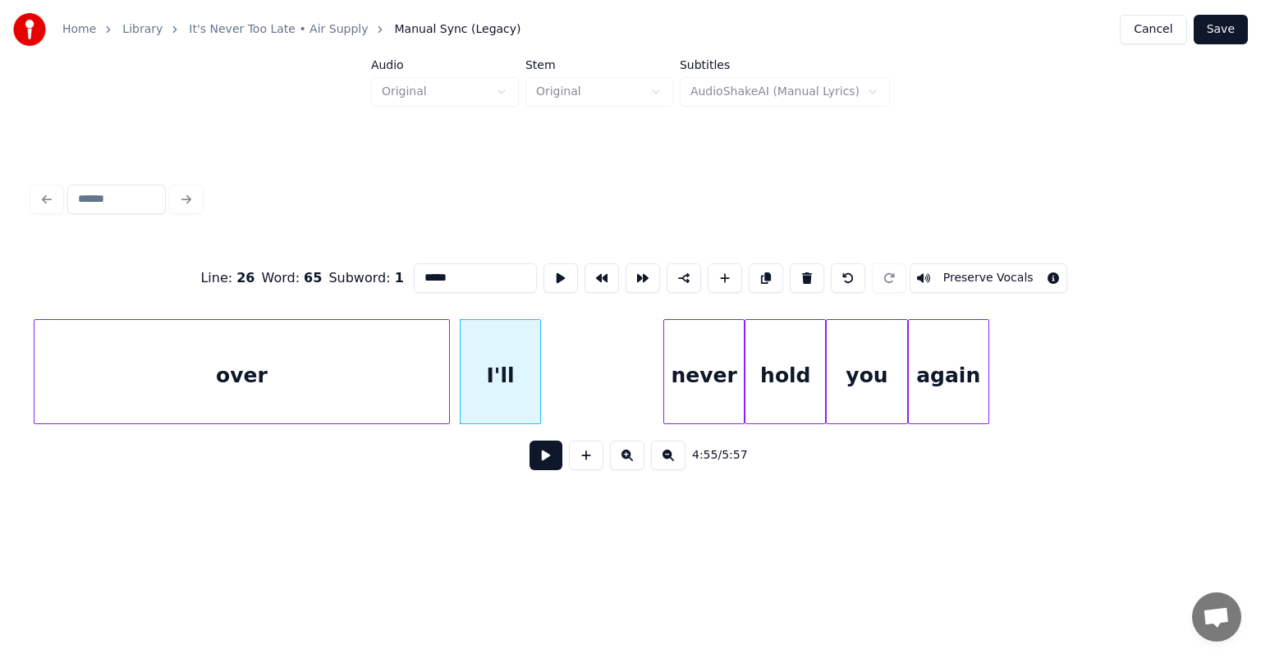
click at [346, 377] on div "over" at bounding box center [241, 376] width 414 height 112
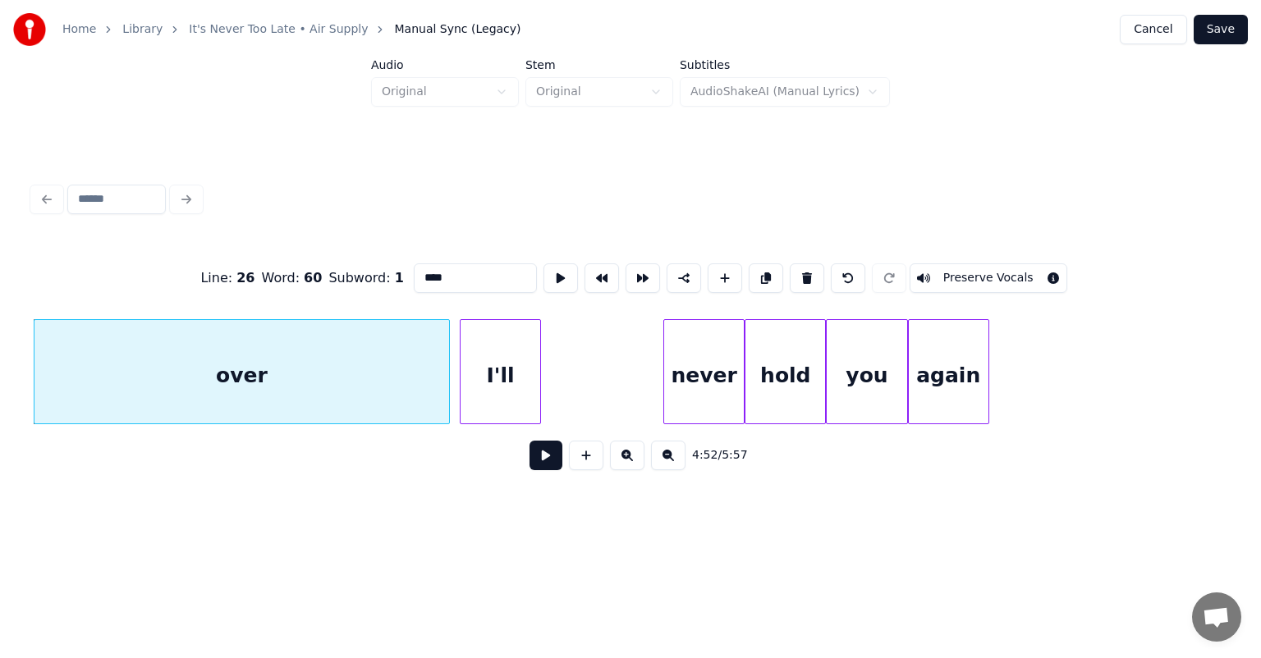
type input "****"
click at [550, 463] on button at bounding box center [545, 456] width 33 height 30
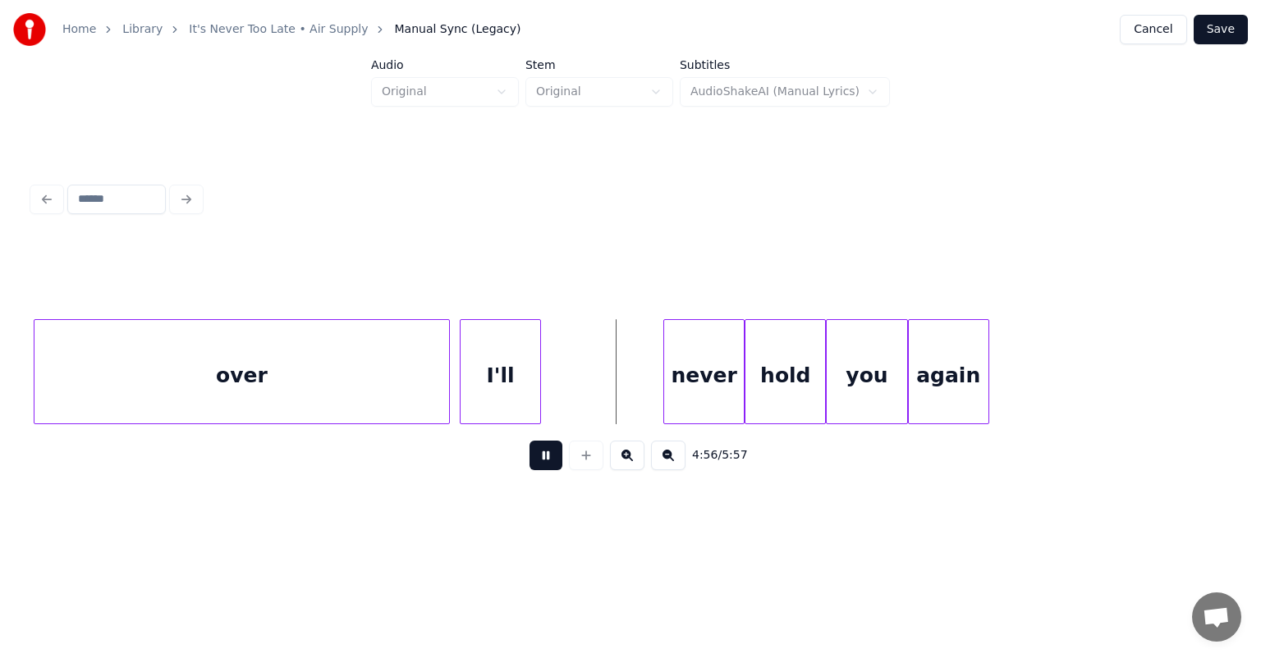
click at [550, 463] on button at bounding box center [545, 456] width 33 height 30
click at [607, 366] on div at bounding box center [605, 371] width 5 height 103
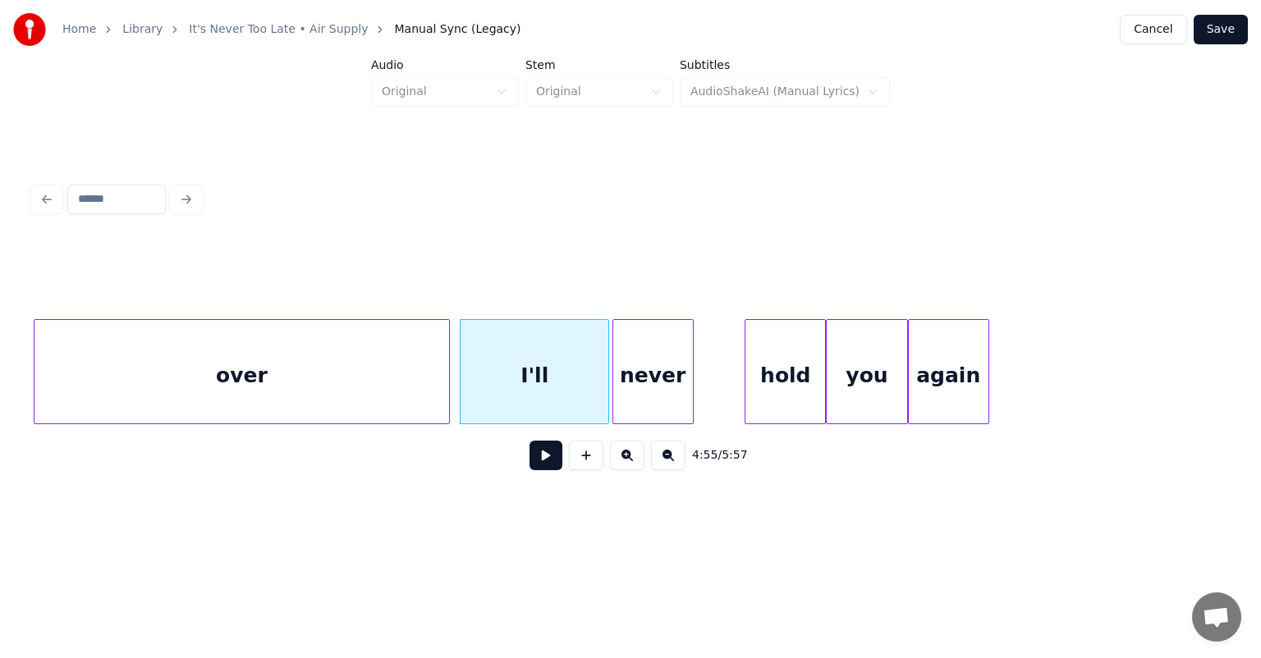
click at [656, 355] on div "never" at bounding box center [653, 376] width 80 height 112
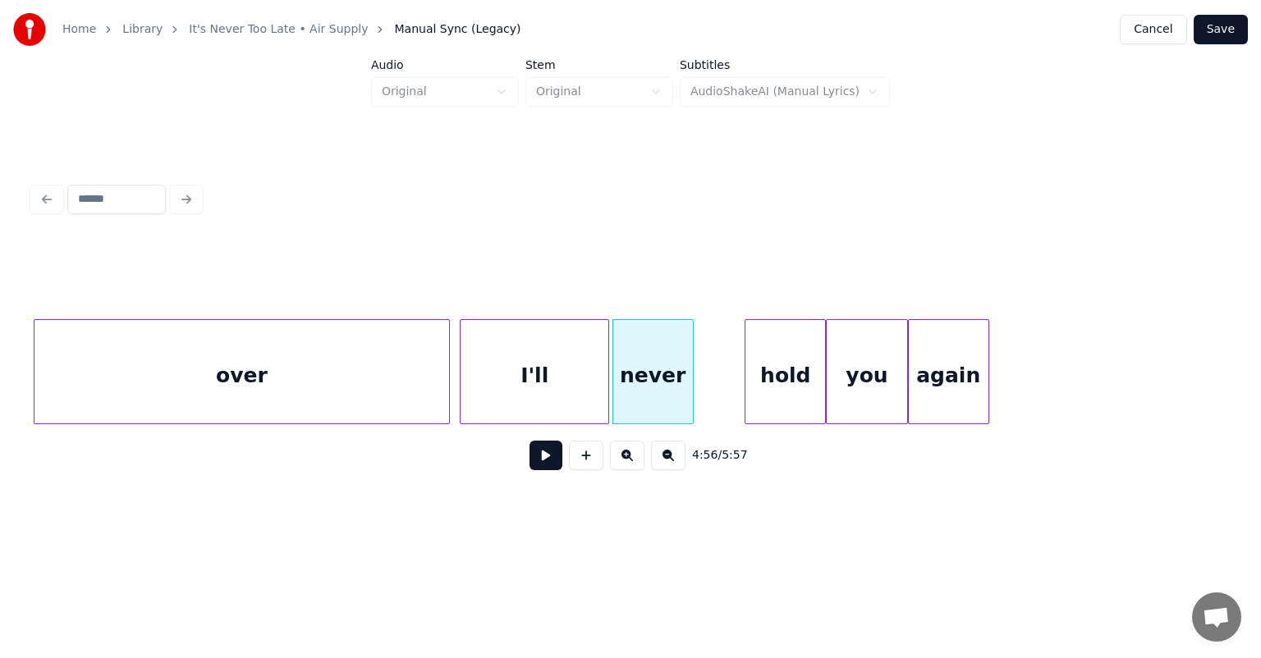
click at [543, 462] on button at bounding box center [545, 456] width 33 height 30
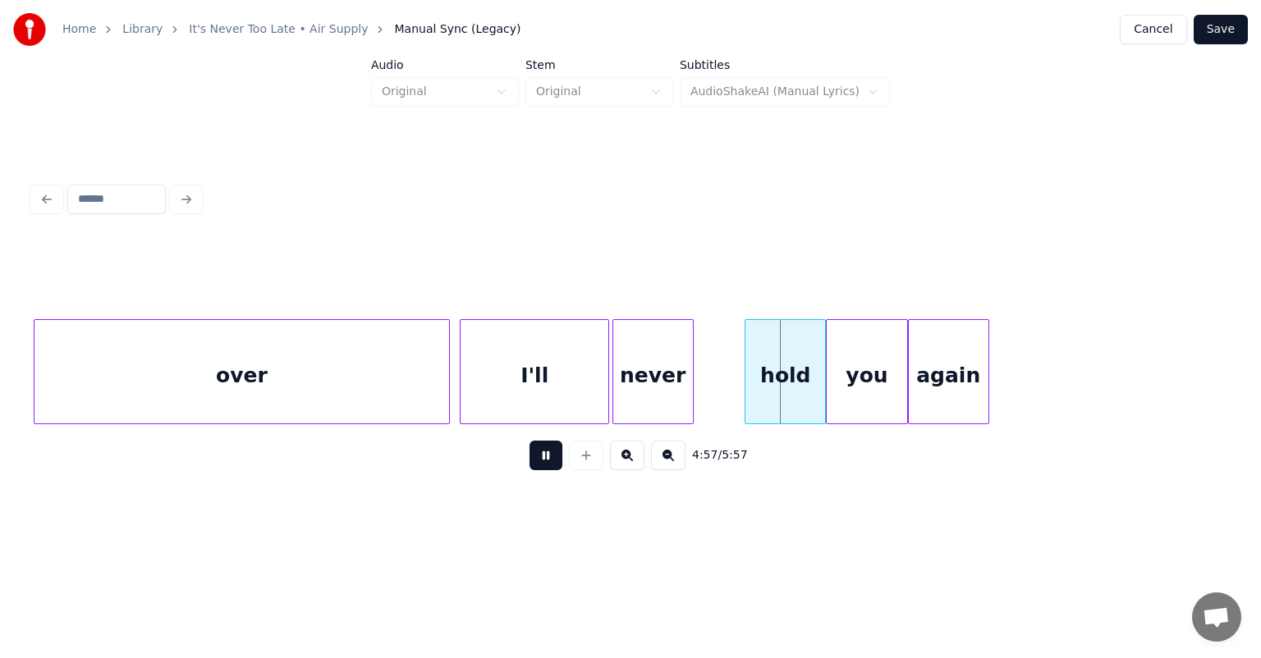
click at [543, 462] on button at bounding box center [545, 456] width 33 height 30
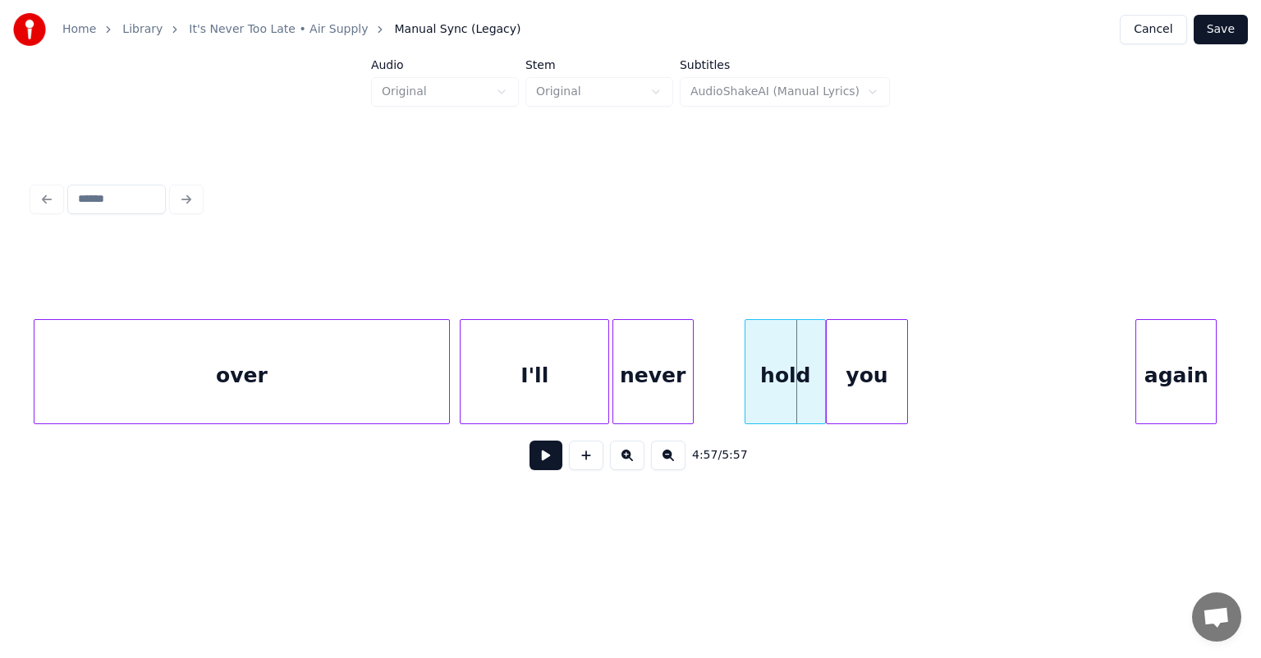
click at [1193, 327] on div "again" at bounding box center [1176, 376] width 80 height 112
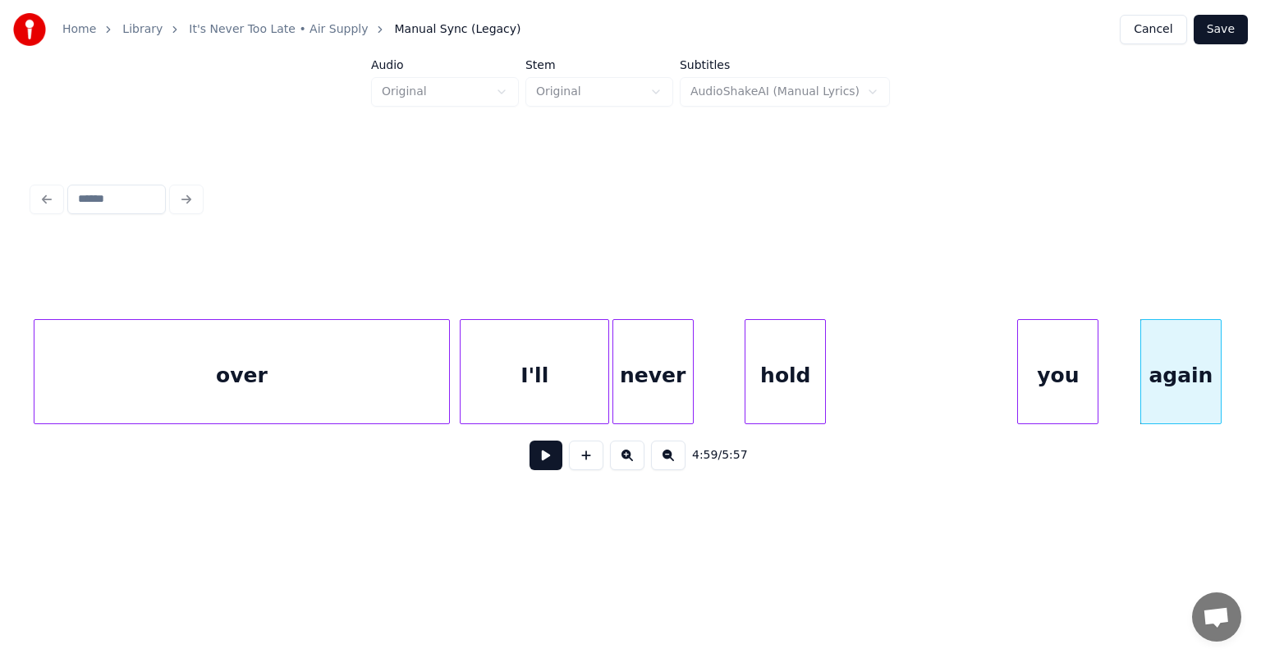
click at [1097, 328] on div "you" at bounding box center [1058, 376] width 80 height 112
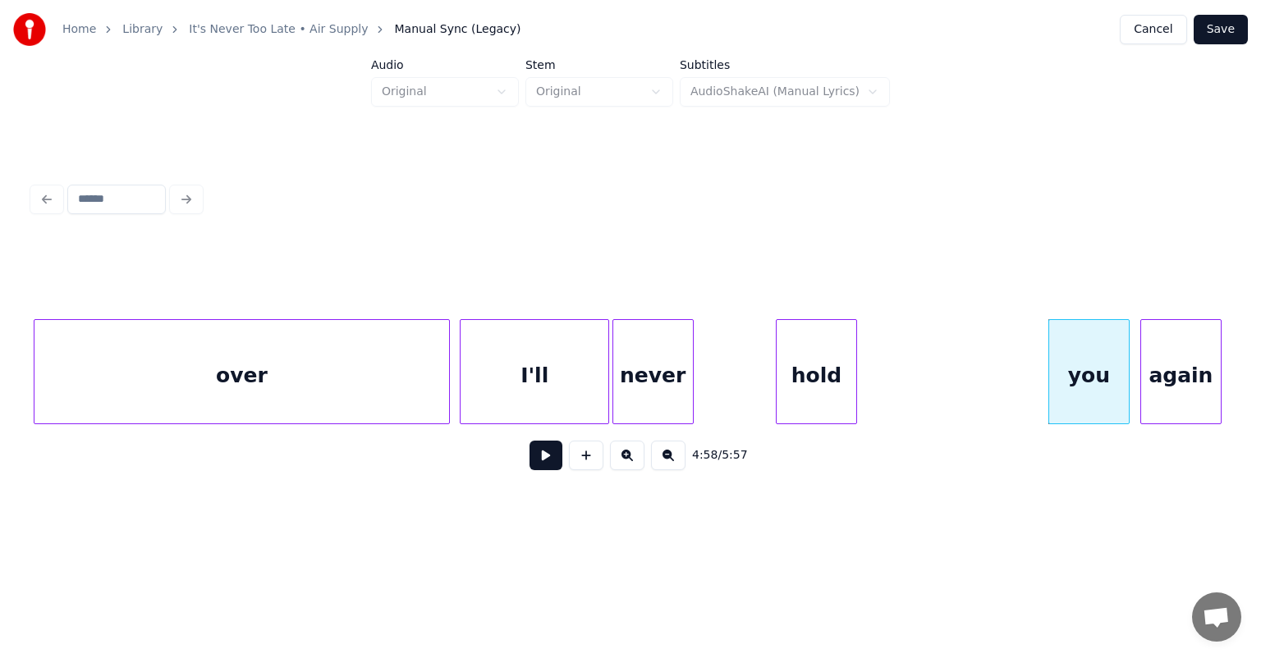
click at [840, 341] on div "hold" at bounding box center [816, 376] width 80 height 112
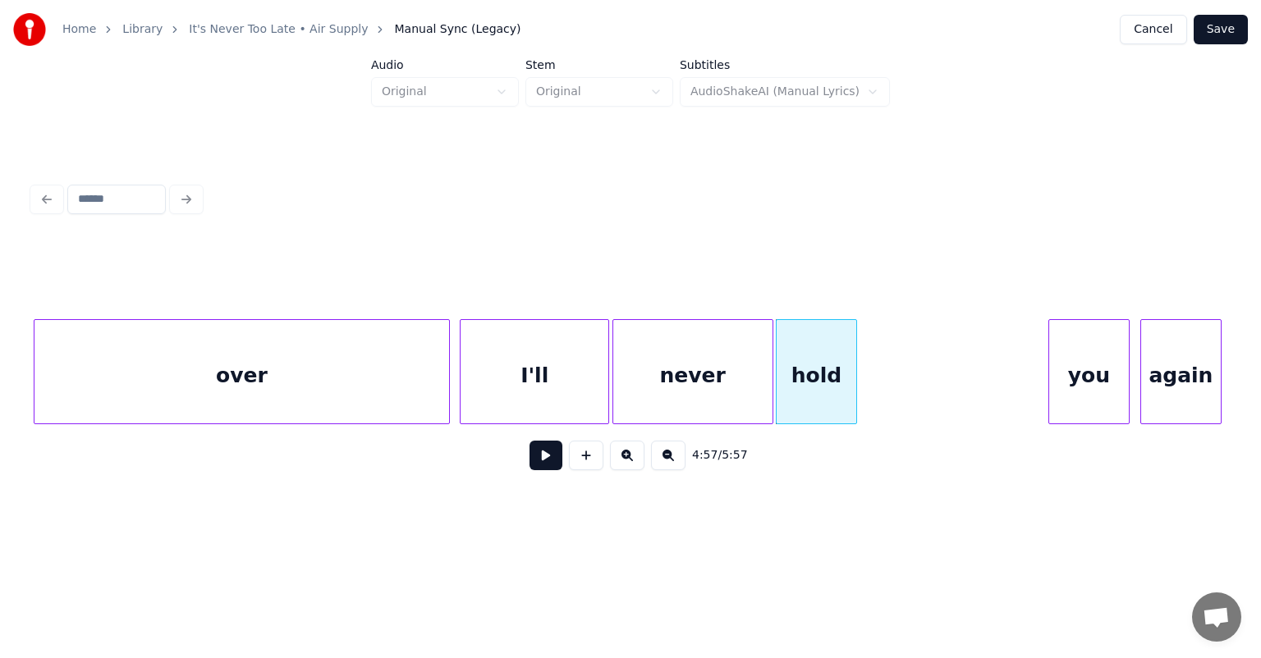
click at [767, 361] on div at bounding box center [769, 371] width 5 height 103
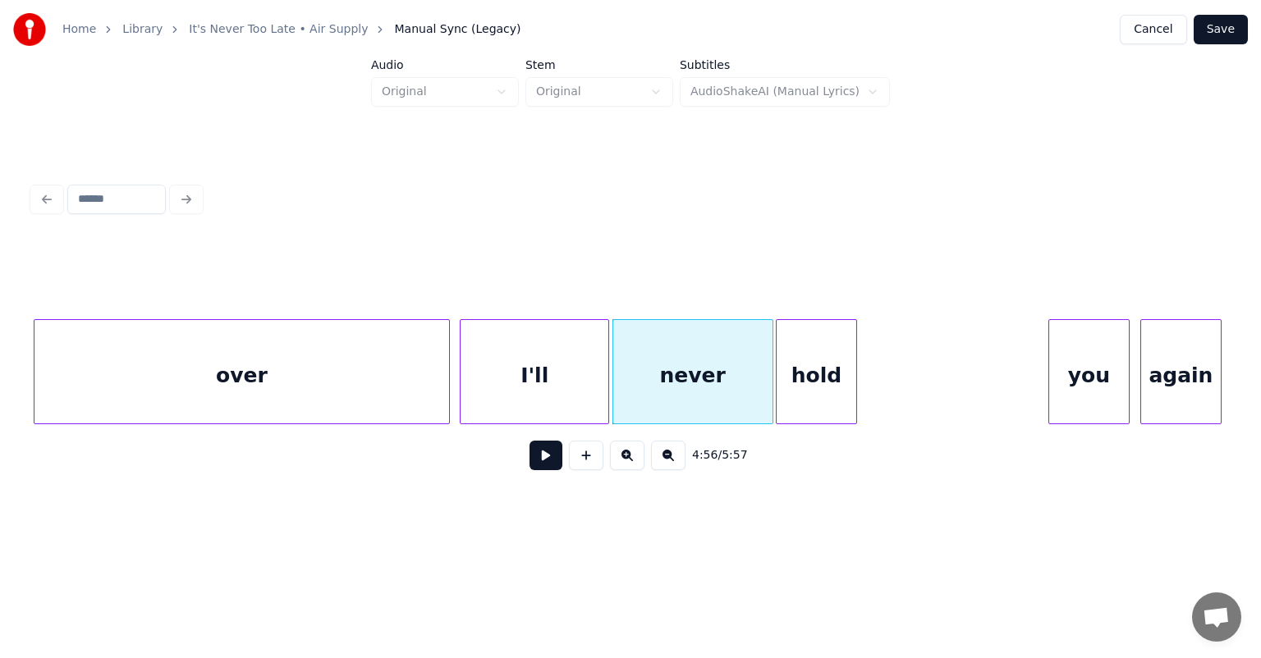
click at [533, 364] on div "I'll" at bounding box center [534, 376] width 148 height 112
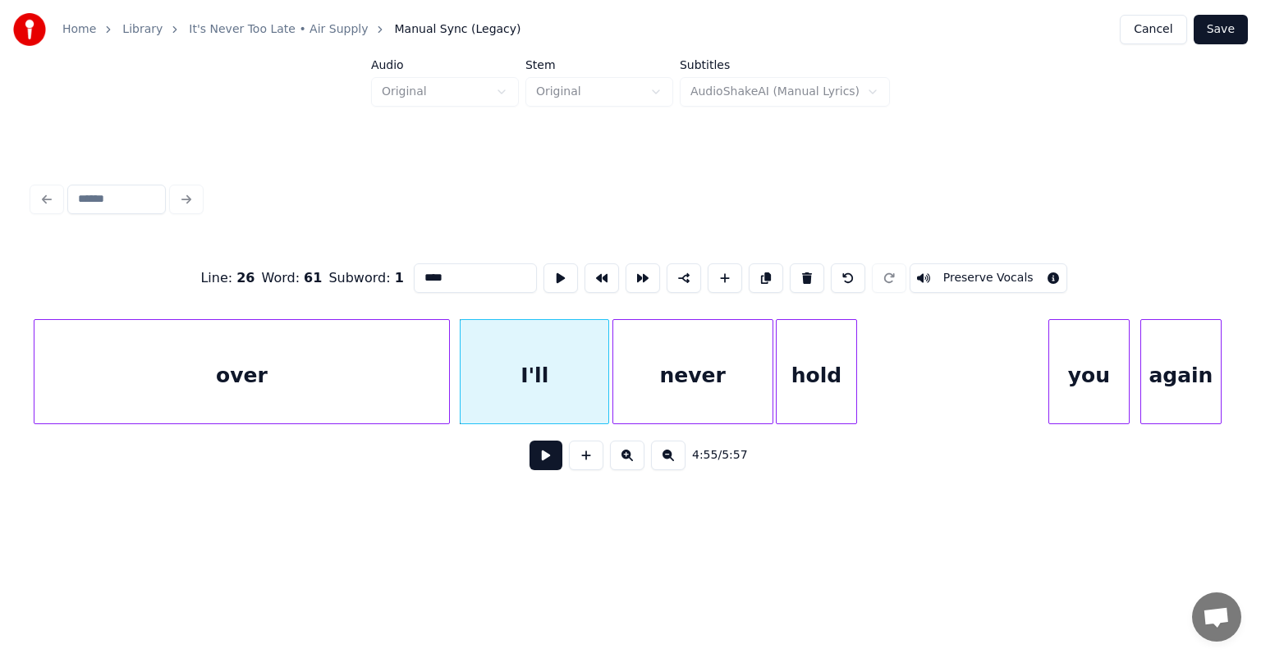
click at [547, 470] on button at bounding box center [545, 456] width 33 height 30
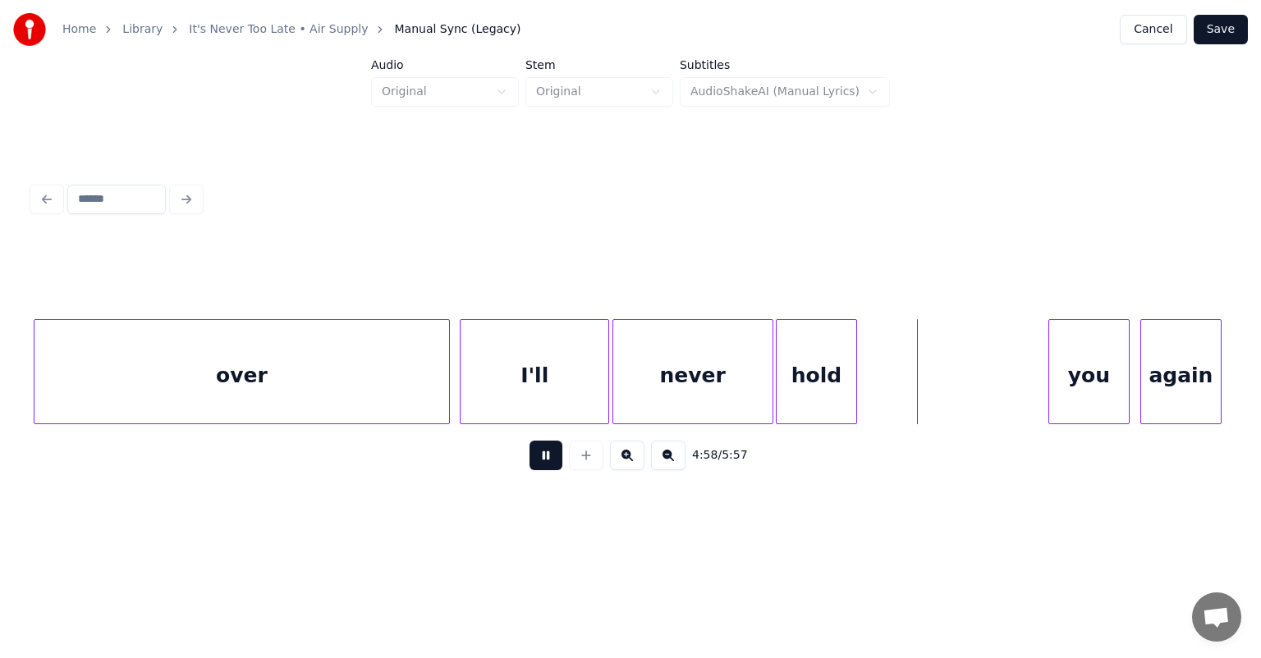
click at [547, 470] on button at bounding box center [545, 456] width 33 height 30
click at [838, 351] on div "hold" at bounding box center [821, 376] width 80 height 112
click at [772, 355] on div at bounding box center [771, 371] width 5 height 103
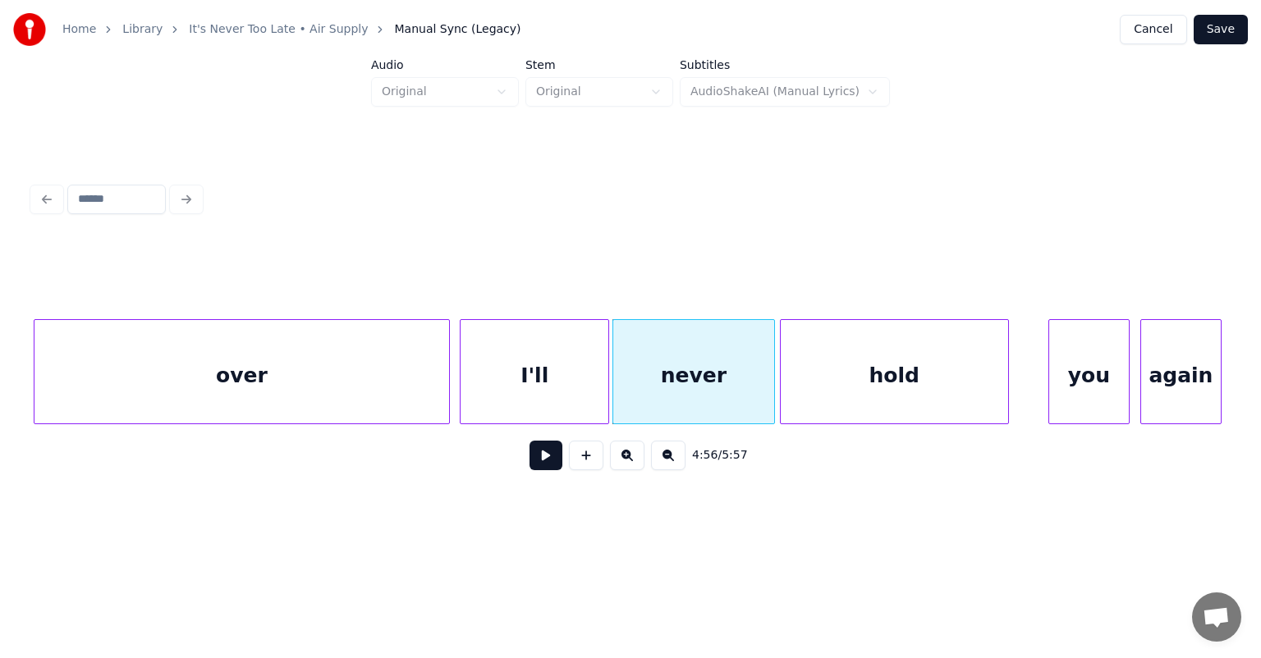
click at [1005, 364] on div at bounding box center [1005, 371] width 5 height 103
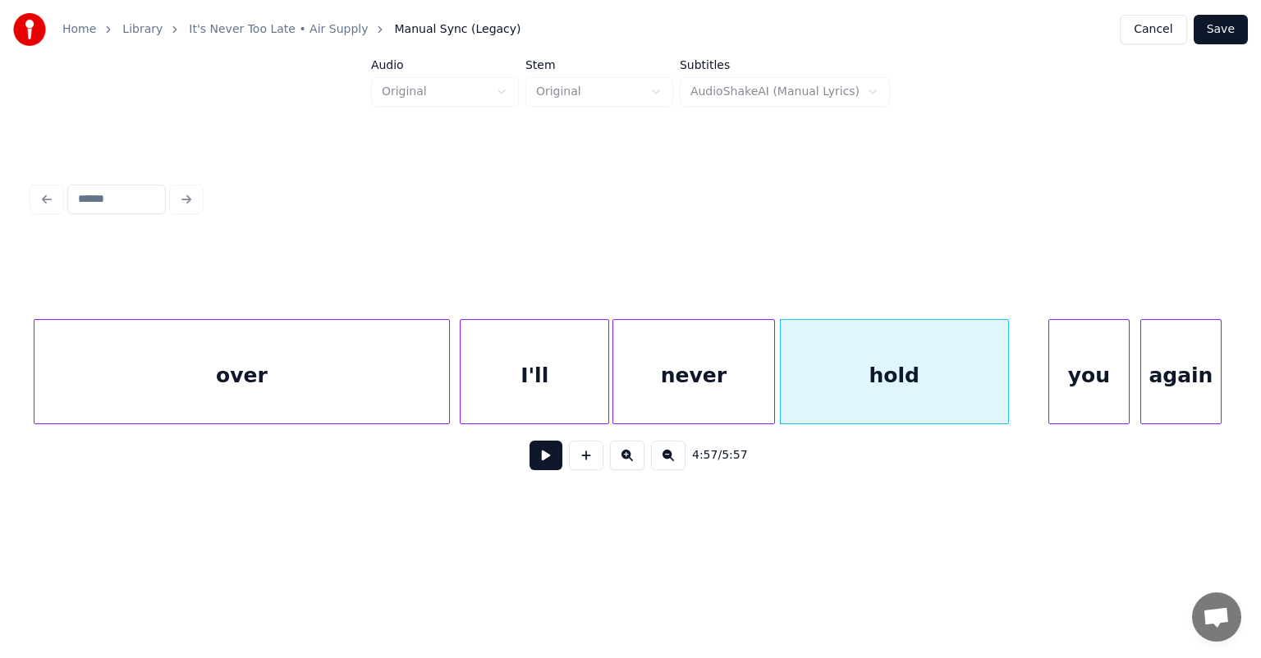
click at [1179, 335] on div "again" at bounding box center [1181, 376] width 80 height 112
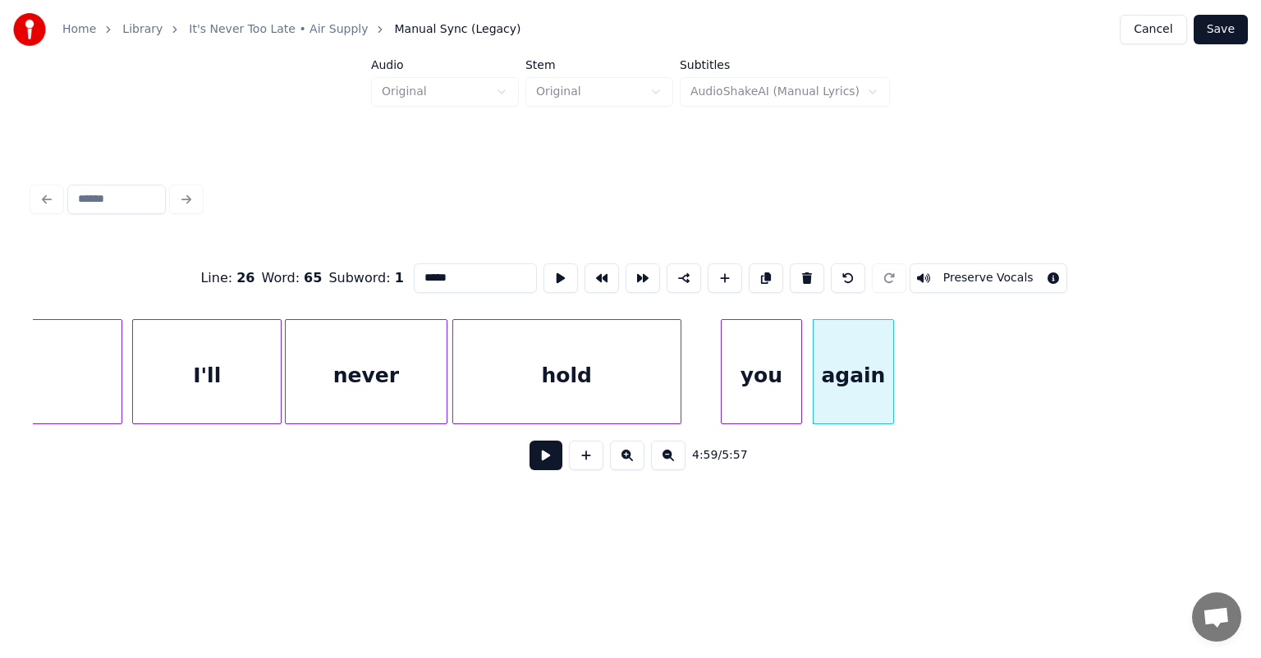
scroll to position [0, 48388]
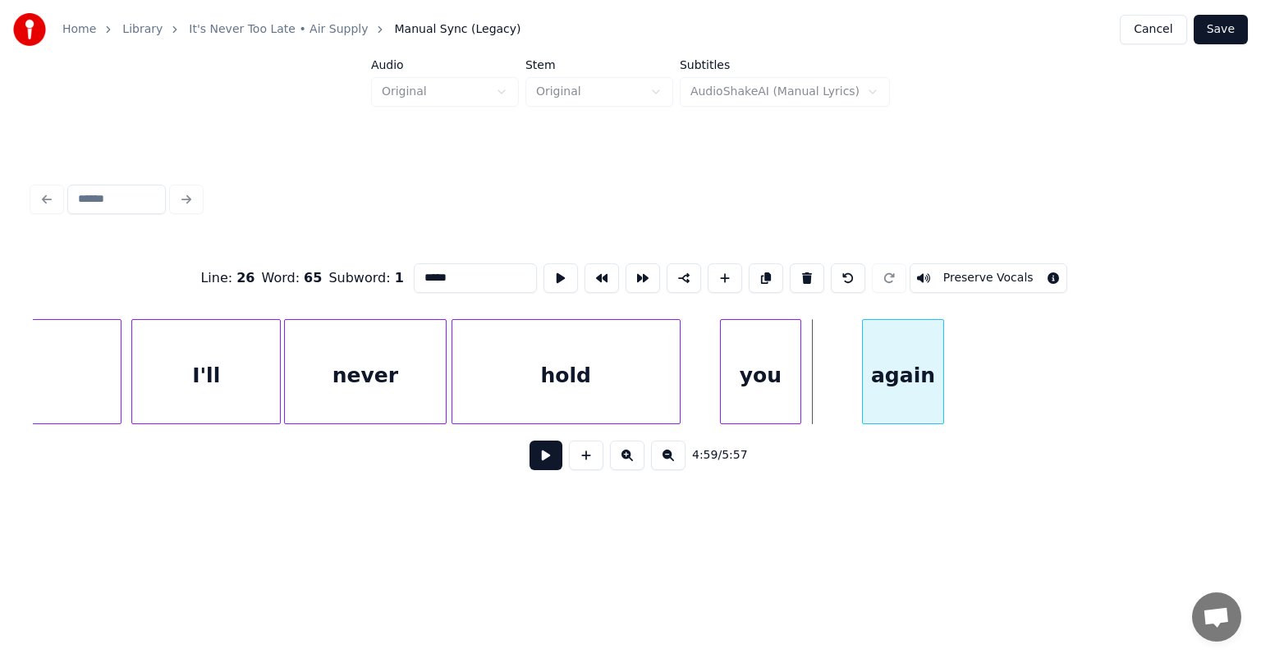
click at [923, 358] on div "again" at bounding box center [903, 376] width 80 height 112
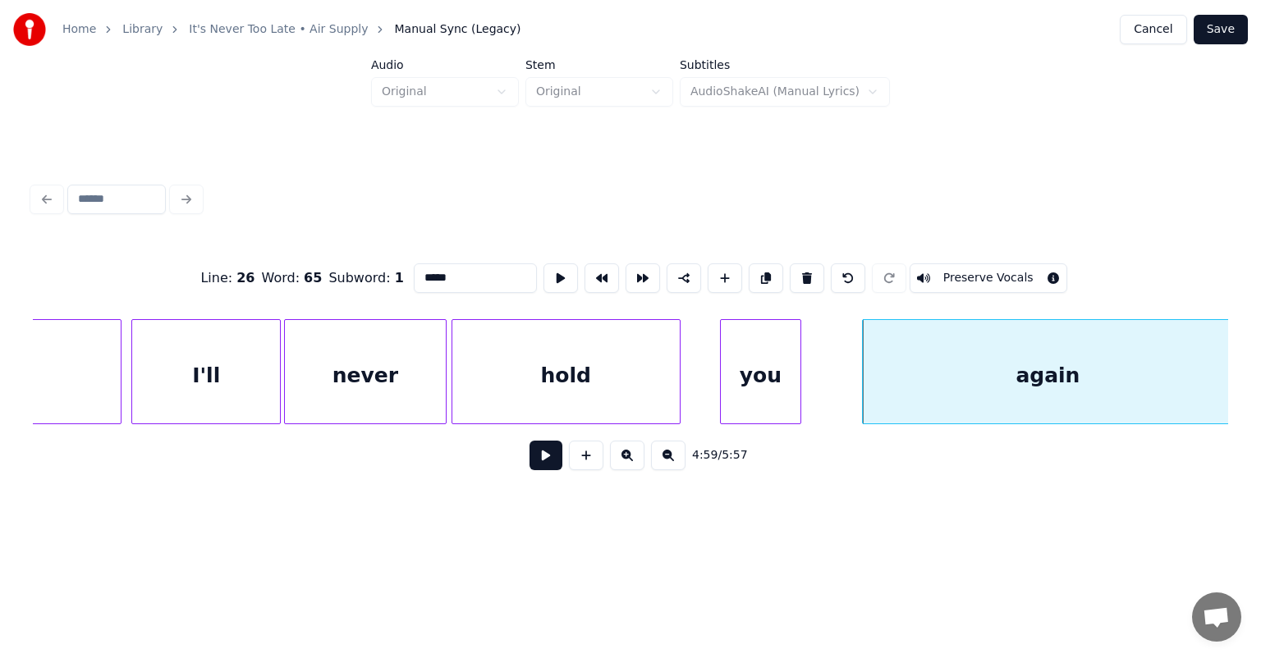
click at [1230, 345] on div "Line : 26 Word : 65 Subword : 1 ***** Preserve Vocals 4:59 / 5:57" at bounding box center [630, 330] width 1208 height 325
click at [213, 378] on div "I'll" at bounding box center [206, 376] width 148 height 112
type input "****"
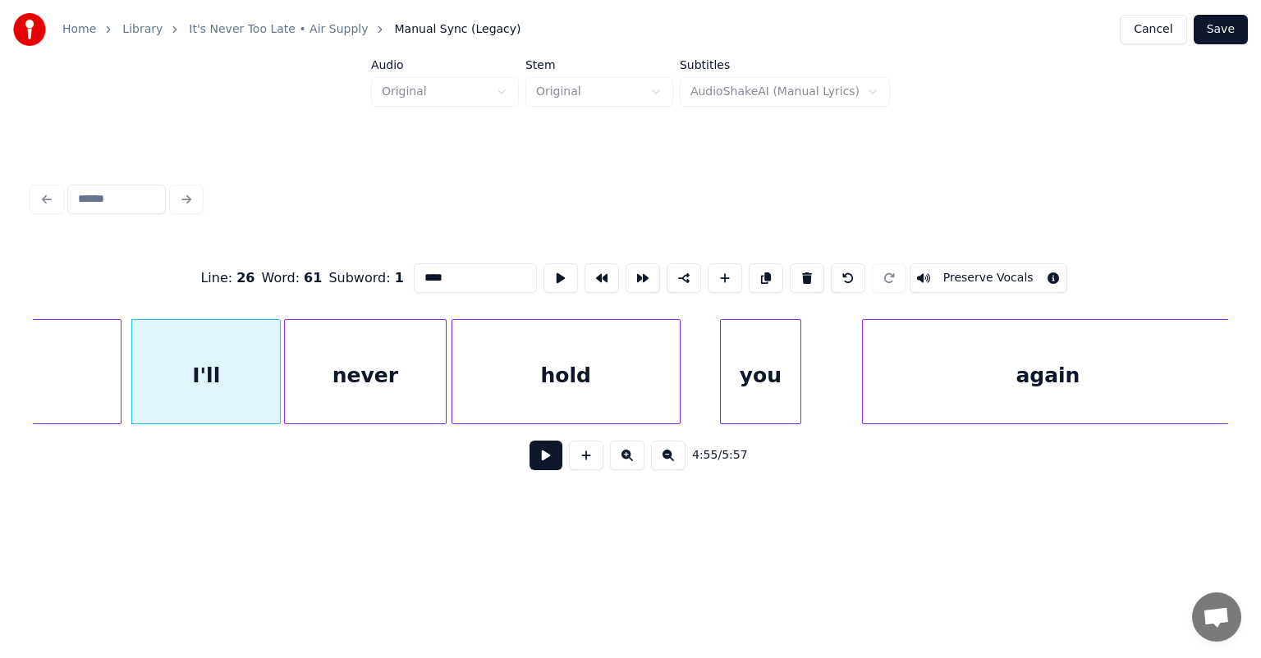
click at [543, 466] on button at bounding box center [545, 456] width 33 height 30
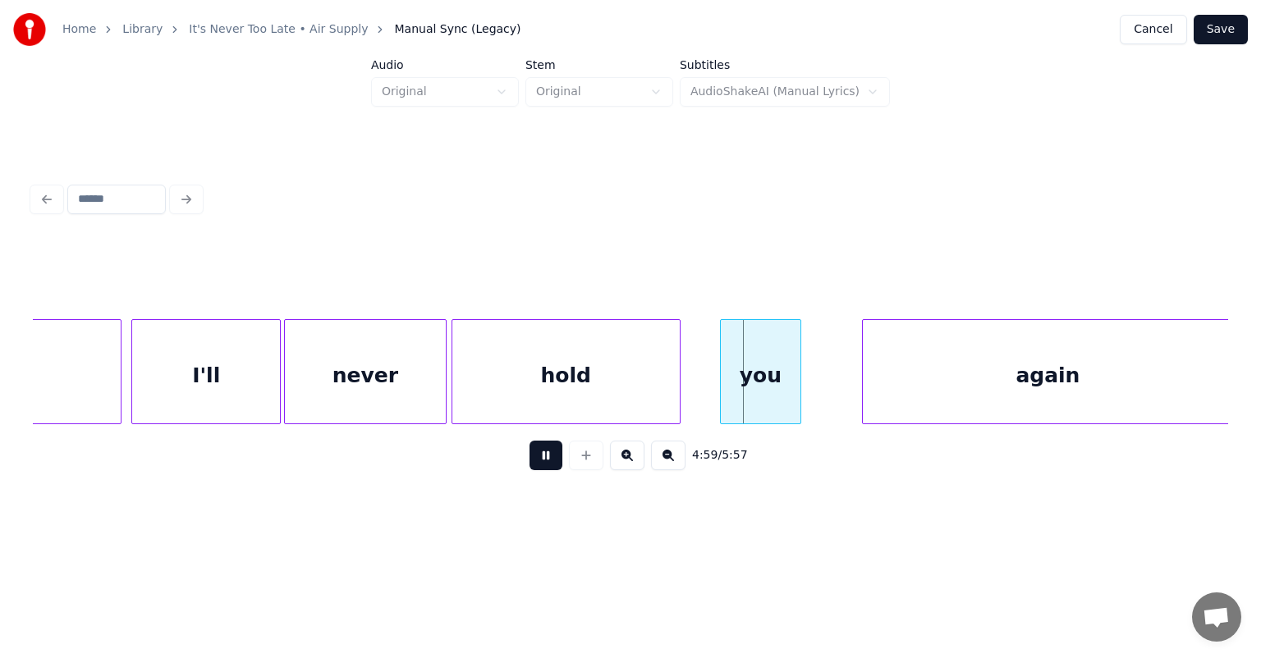
click at [543, 466] on button at bounding box center [545, 456] width 33 height 30
click at [696, 360] on div at bounding box center [698, 371] width 5 height 103
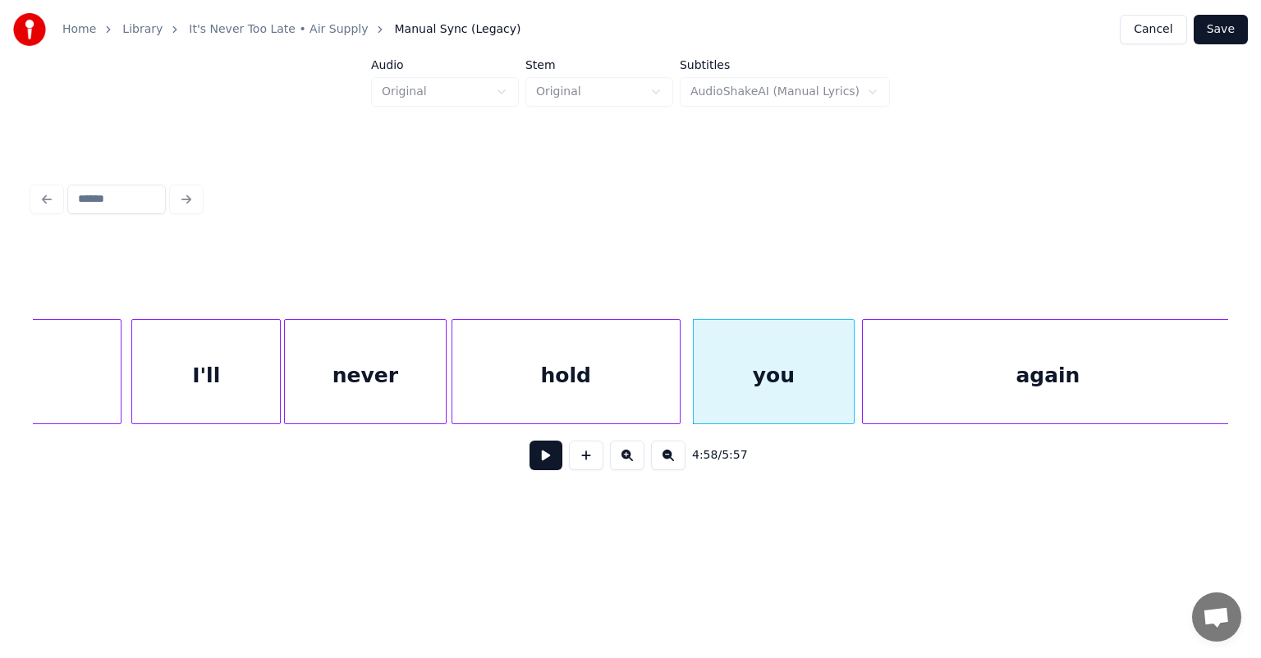
click at [851, 368] on div at bounding box center [851, 371] width 5 height 103
click at [228, 381] on div "I'll" at bounding box center [206, 376] width 148 height 112
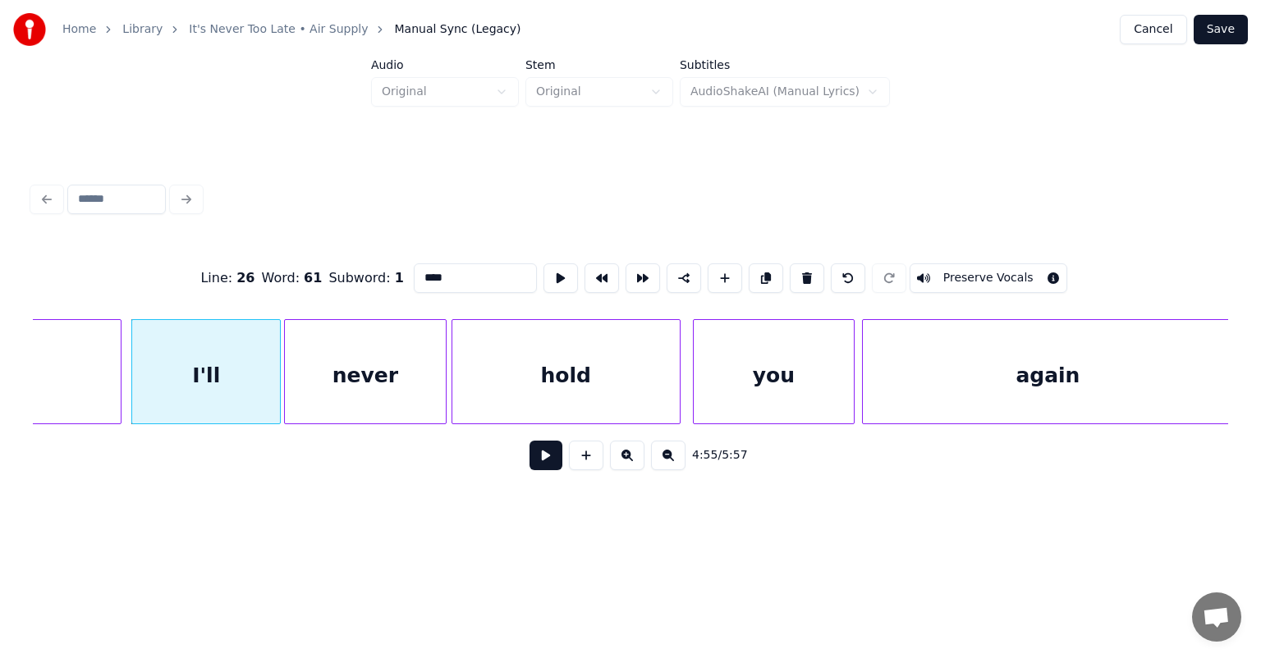
click at [545, 468] on button at bounding box center [545, 456] width 33 height 30
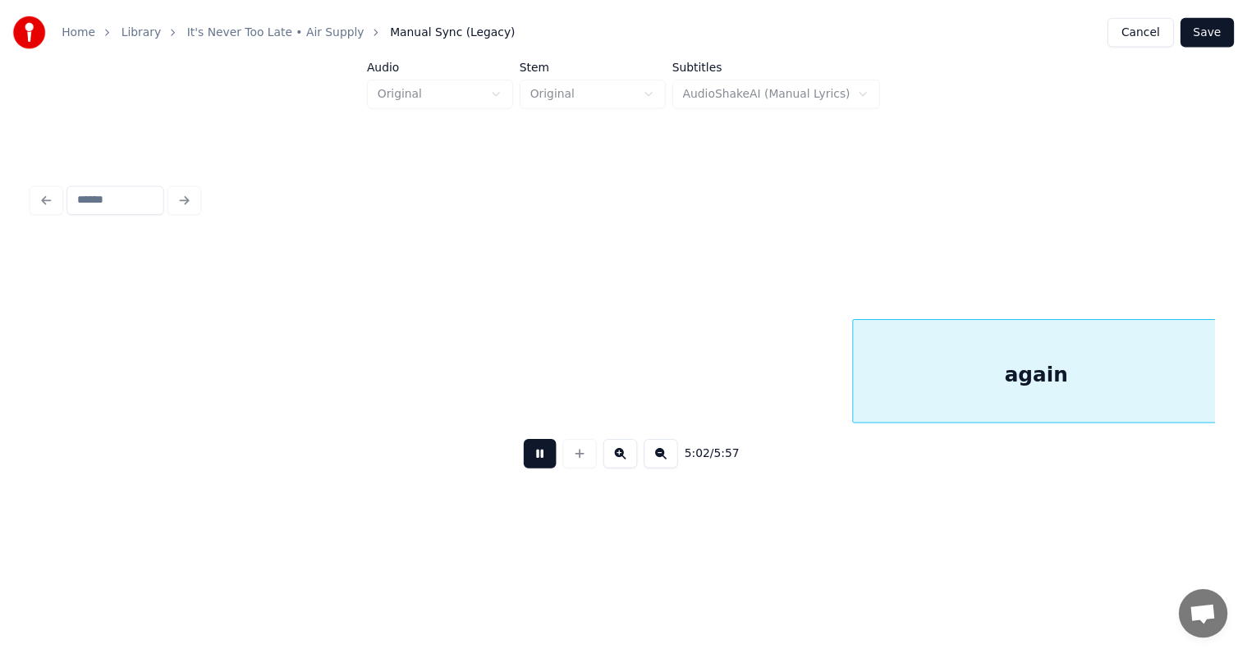
scroll to position [0, 49584]
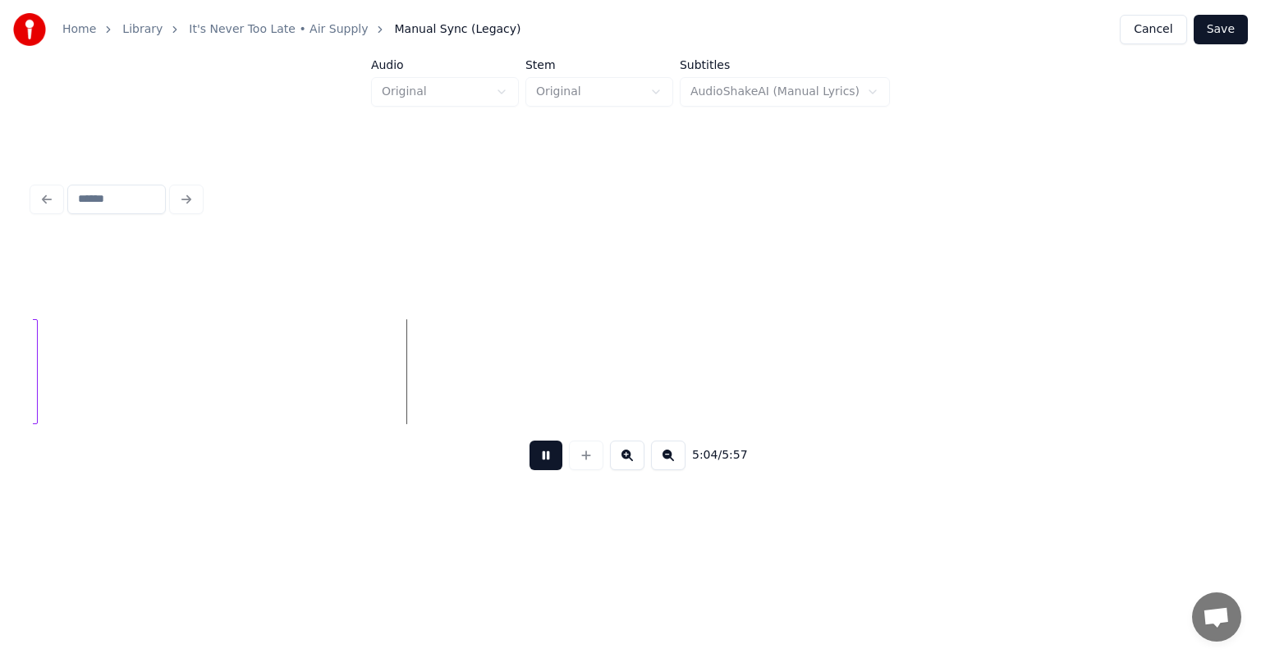
click at [545, 468] on button at bounding box center [545, 456] width 33 height 30
click at [1229, 25] on button "Save" at bounding box center [1220, 30] width 54 height 30
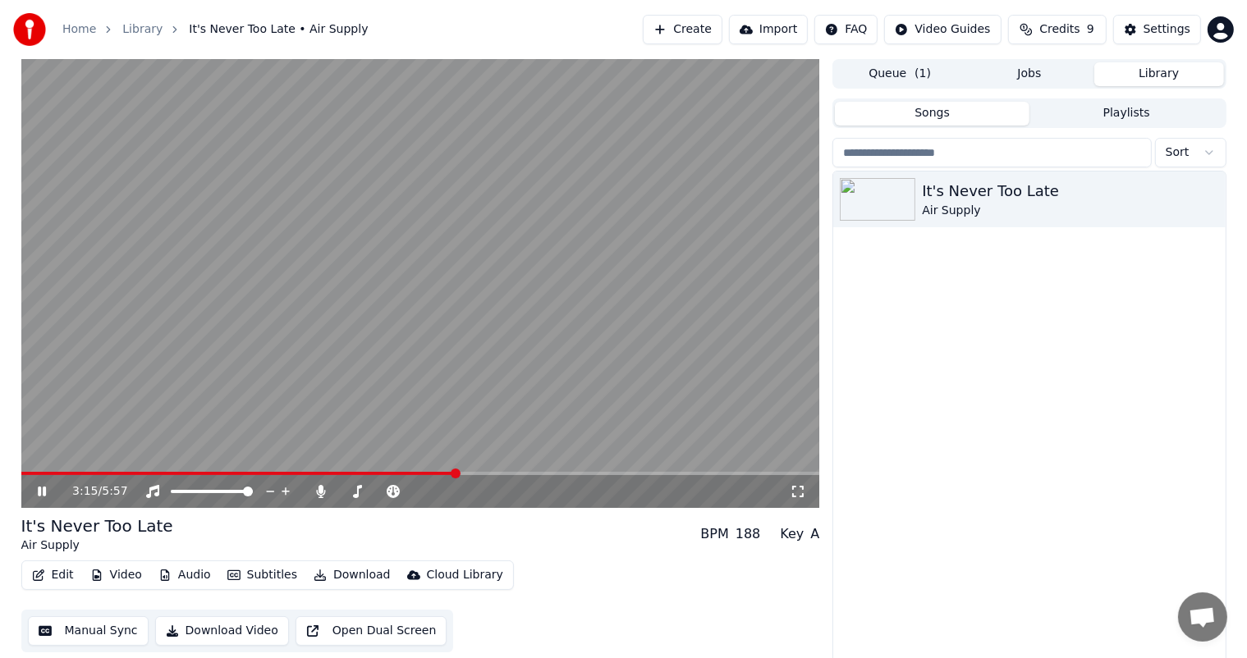
click at [456, 474] on span at bounding box center [420, 473] width 799 height 3
click at [456, 474] on span at bounding box center [238, 473] width 435 height 3
click at [39, 487] on icon at bounding box center [42, 492] width 8 height 10
click at [634, 474] on span at bounding box center [327, 473] width 613 height 3
